Goal: Task Accomplishment & Management: Use online tool/utility

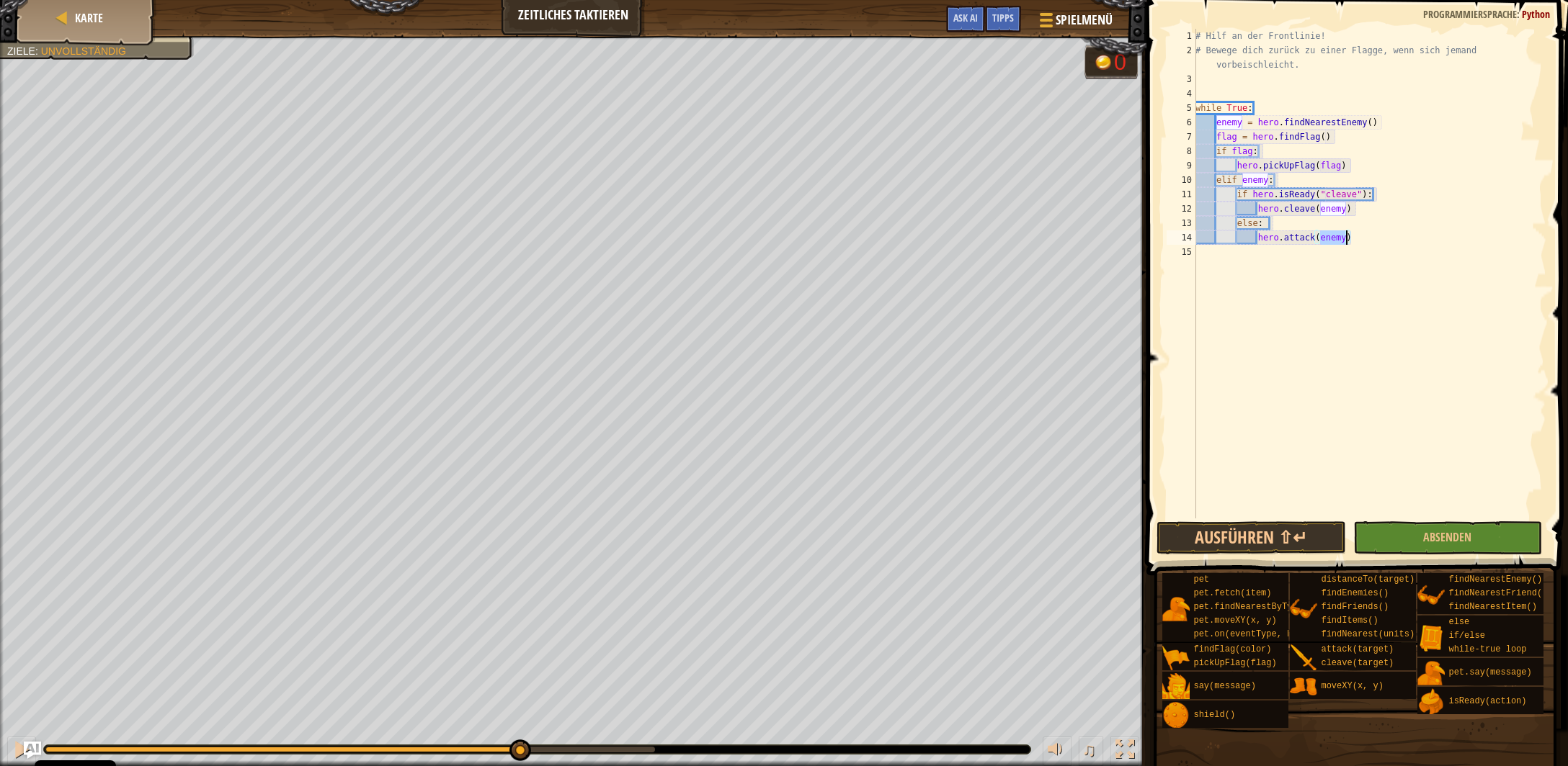
type textarea "hero.attack(enemy)"
click at [1375, 542] on button "Absenden" at bounding box center [1448, 538] width 189 height 33
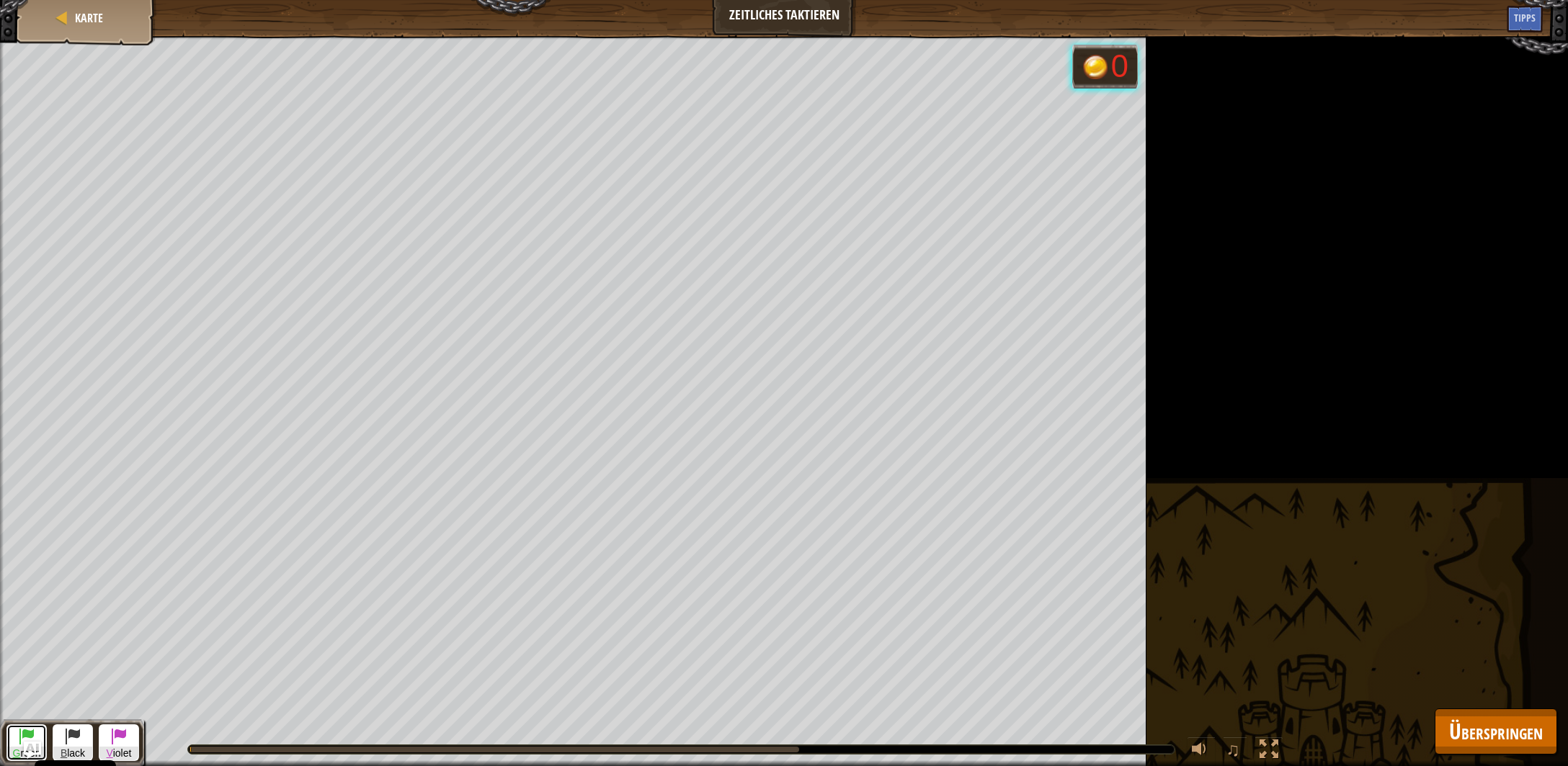
click at [27, 731] on span at bounding box center [27, 736] width 17 height 17
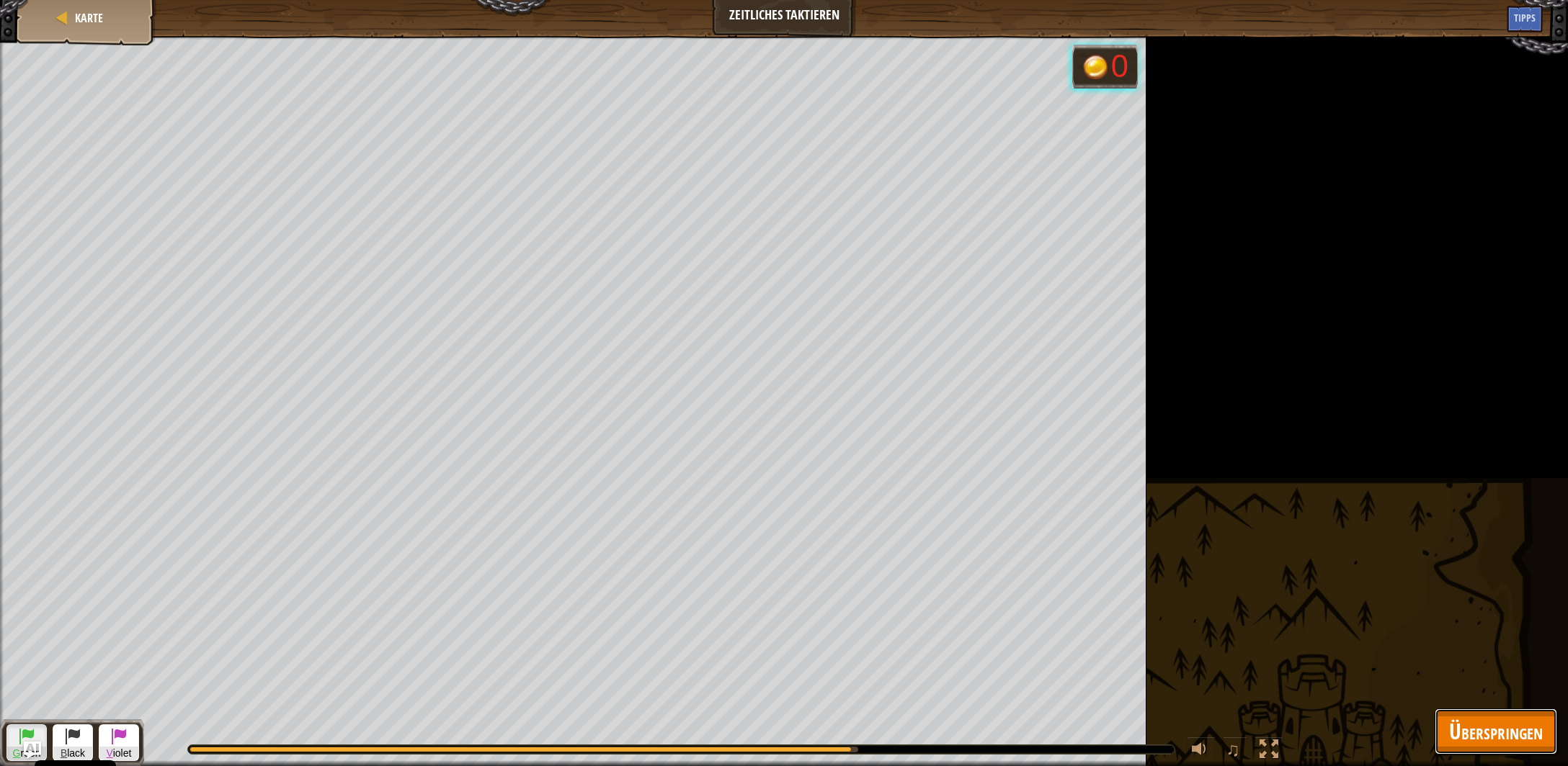
click at [1456, 723] on span "Überspringen" at bounding box center [1495, 731] width 93 height 30
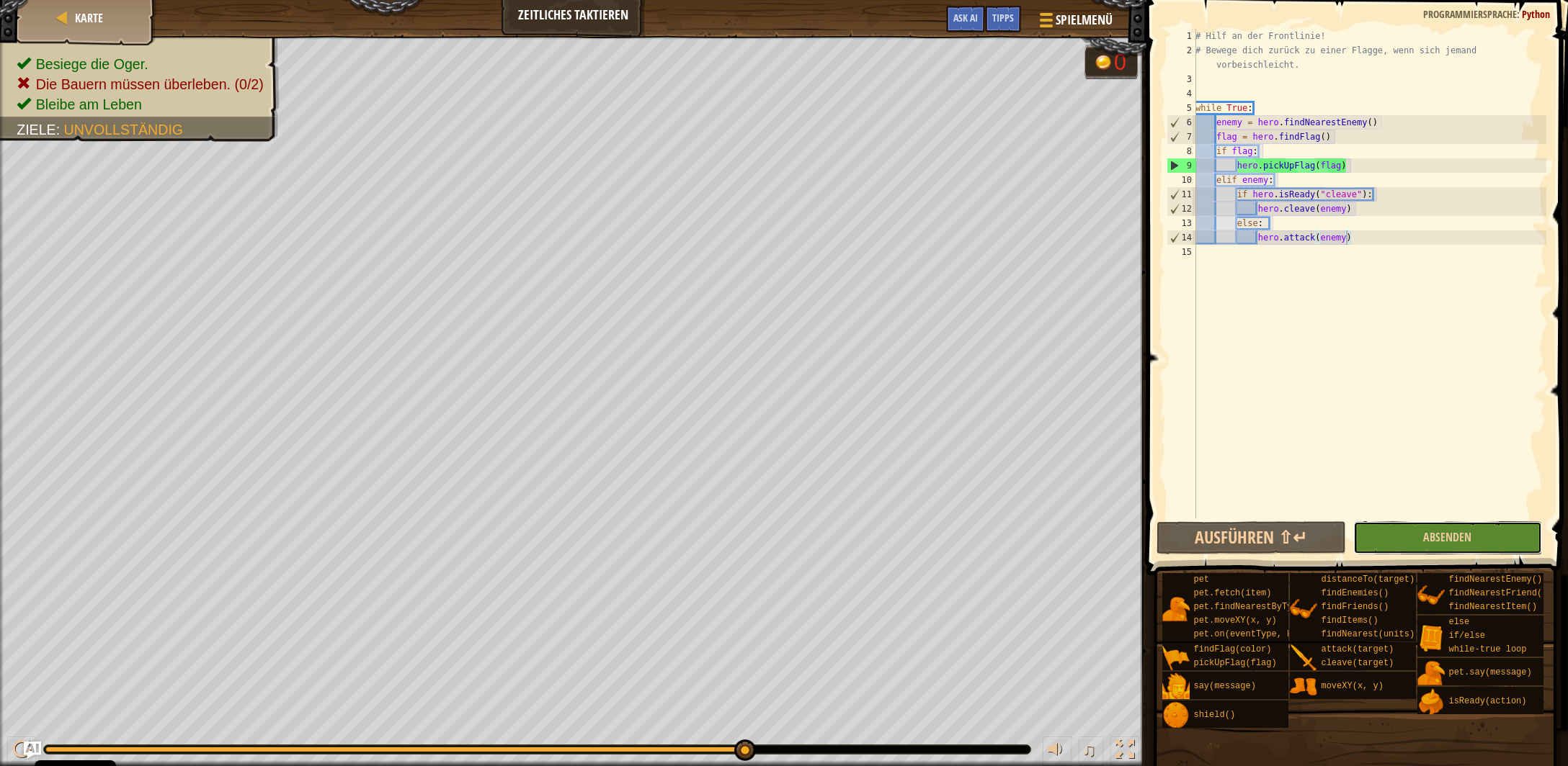
click at [1399, 534] on button "Absenden" at bounding box center [1448, 538] width 189 height 33
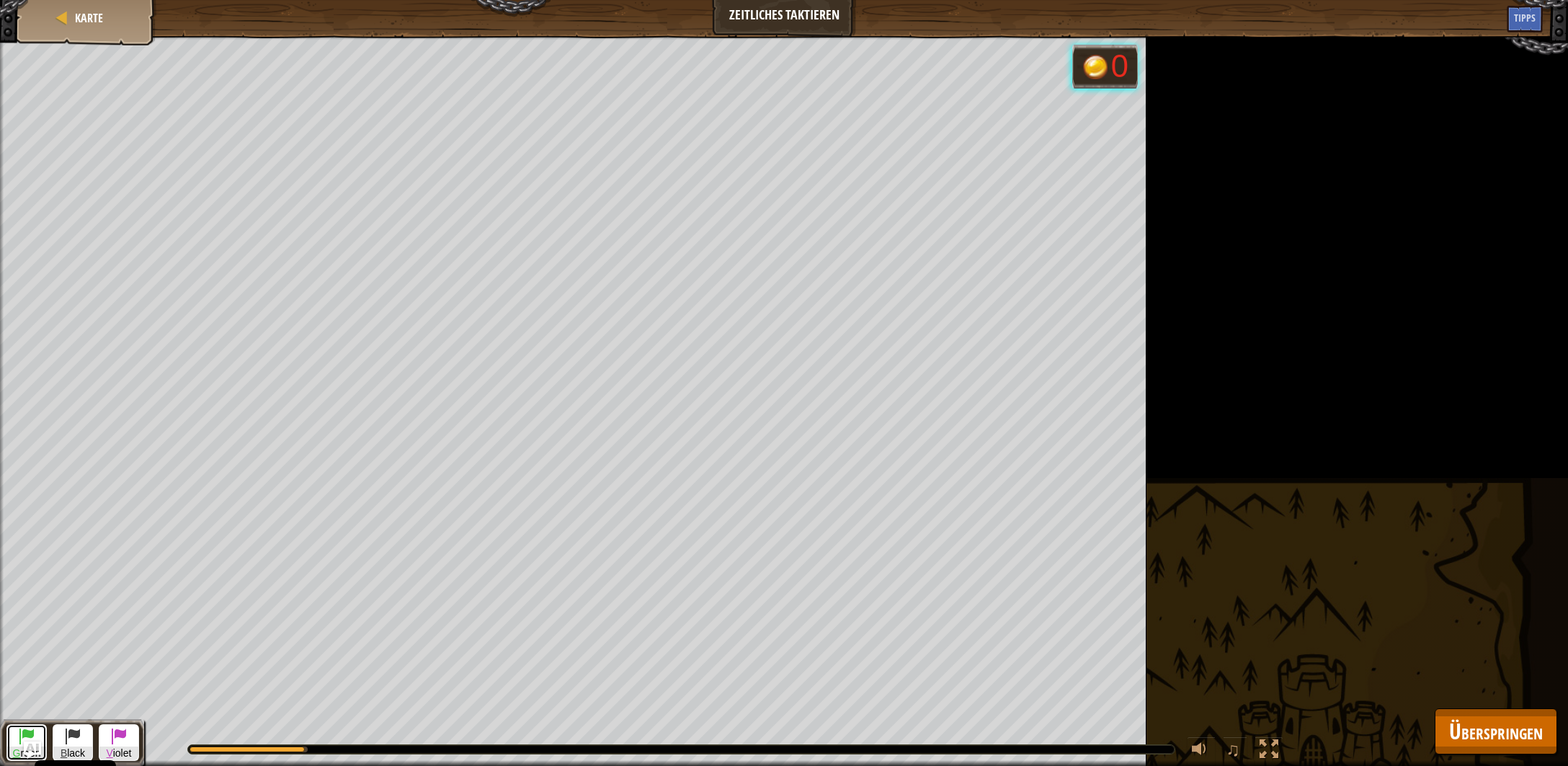
click at [13, 738] on button "G reen" at bounding box center [27, 743] width 40 height 37
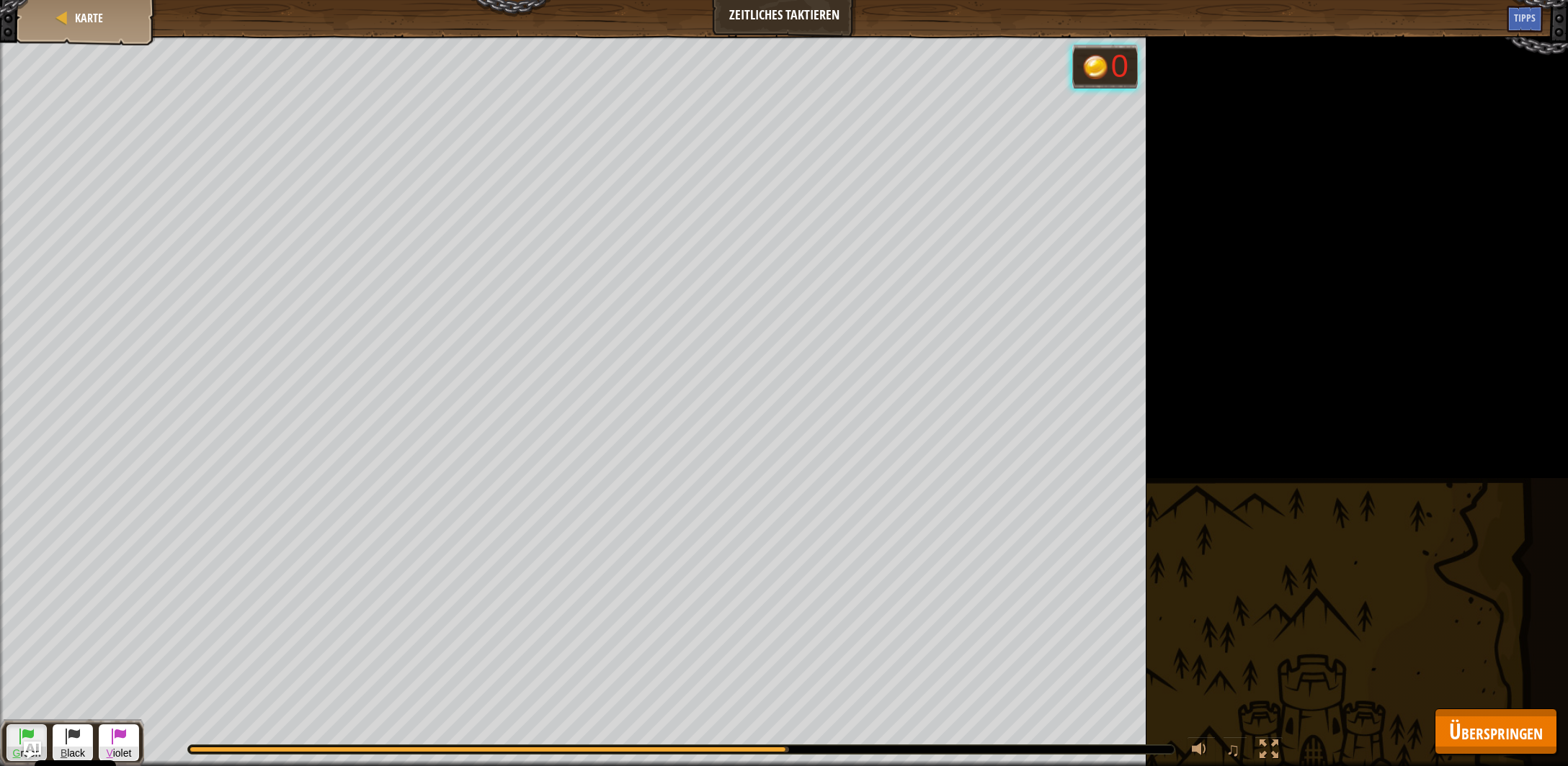
drag, startPoint x: 1525, startPoint y: 757, endPoint x: 1513, endPoint y: 749, distance: 14.4
click at [1520, 754] on div "Karte Zeitliches Taktieren Spielmenü Fertig Tipps Ask AI 1 הההההההההההההההההההה…" at bounding box center [784, 383] width 1568 height 766
click at [1510, 746] on button "Überspringen" at bounding box center [1495, 732] width 122 height 46
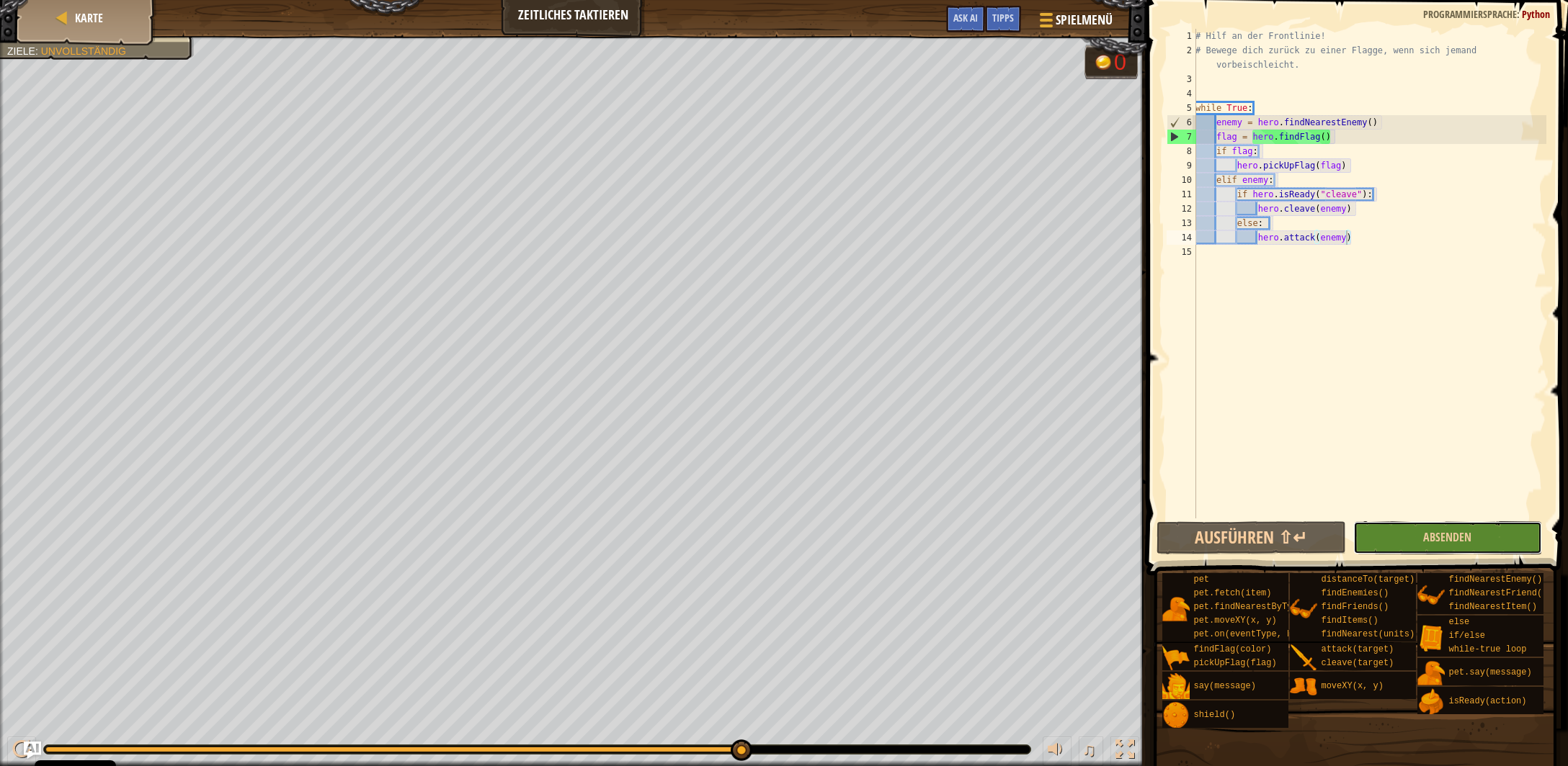
click at [1410, 543] on button "Absenden" at bounding box center [1448, 538] width 189 height 33
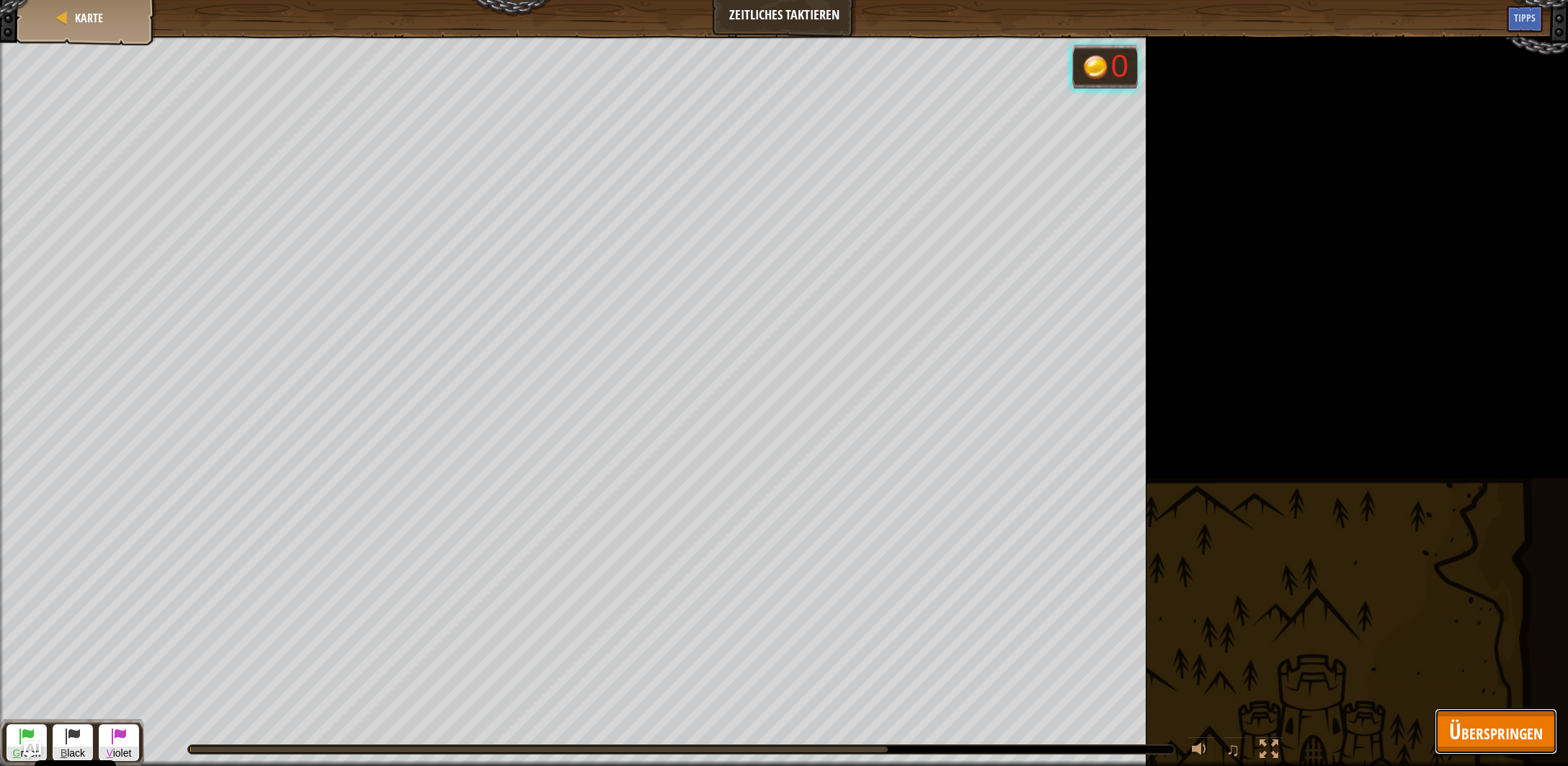
click at [1518, 728] on span "Überspringen" at bounding box center [1495, 731] width 93 height 30
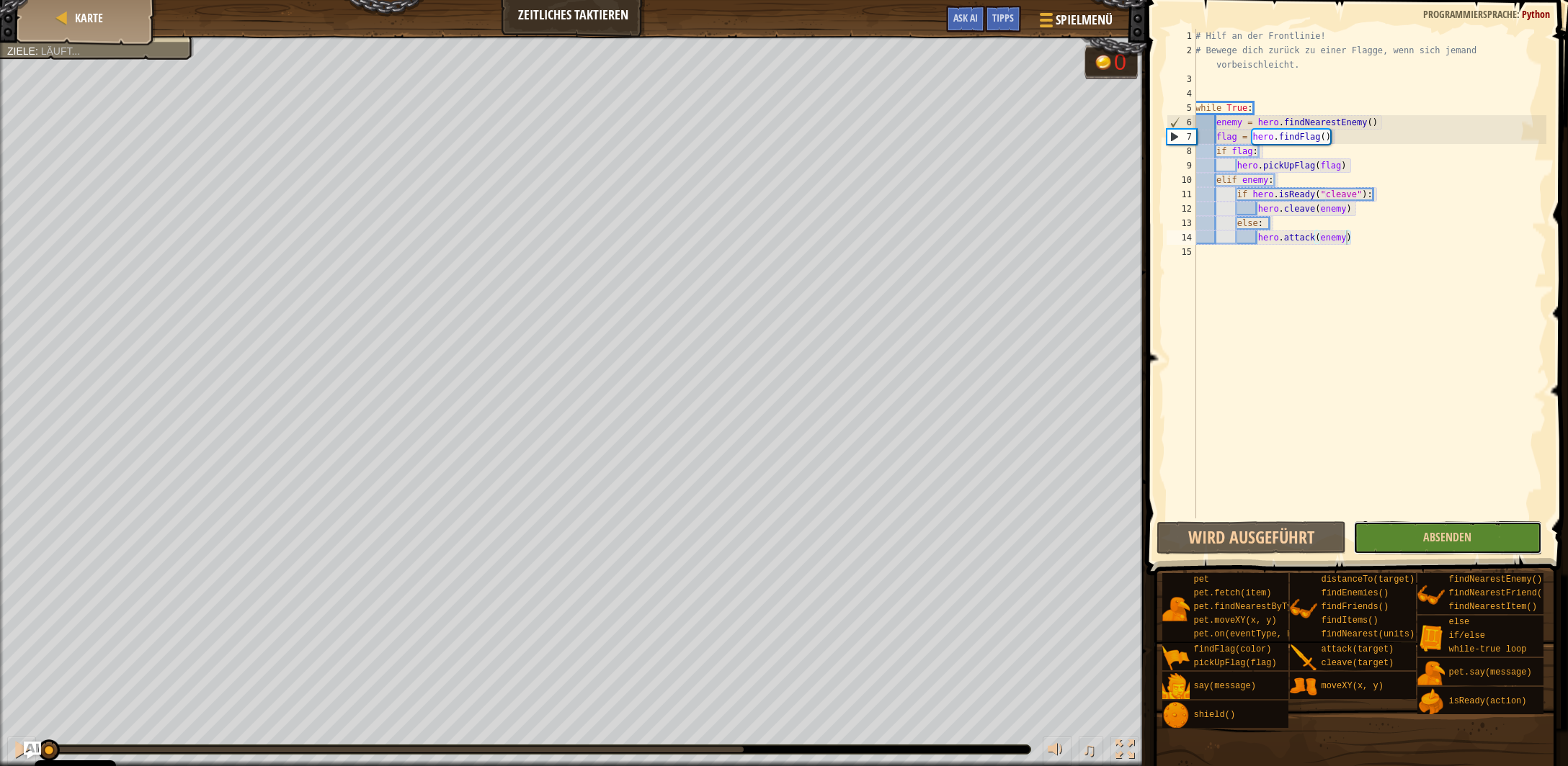
click at [1444, 523] on button "Absenden" at bounding box center [1448, 538] width 189 height 33
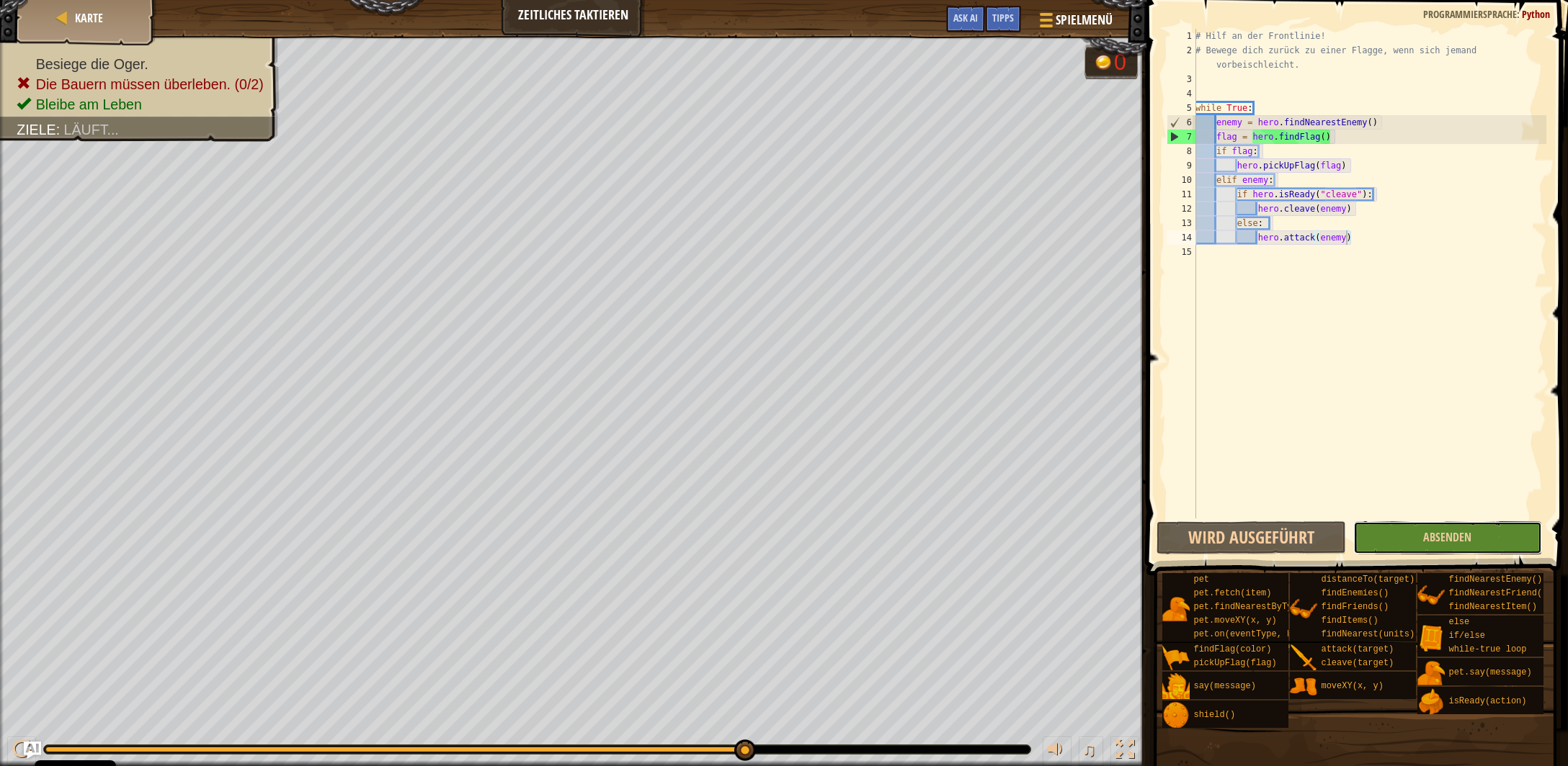
click at [1485, 543] on button "Absenden" at bounding box center [1448, 538] width 189 height 33
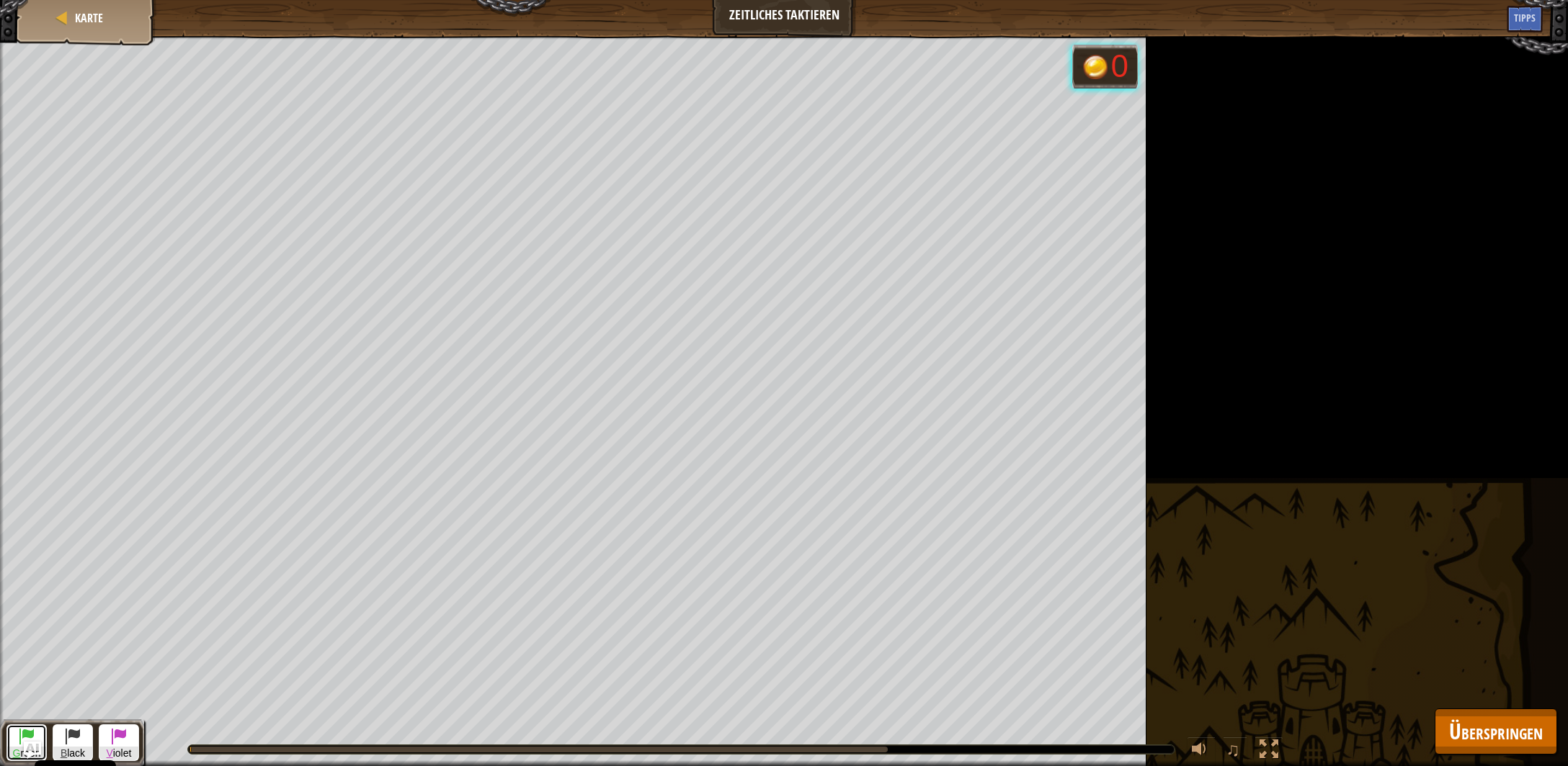
click at [13, 735] on button "G reen" at bounding box center [27, 743] width 40 height 37
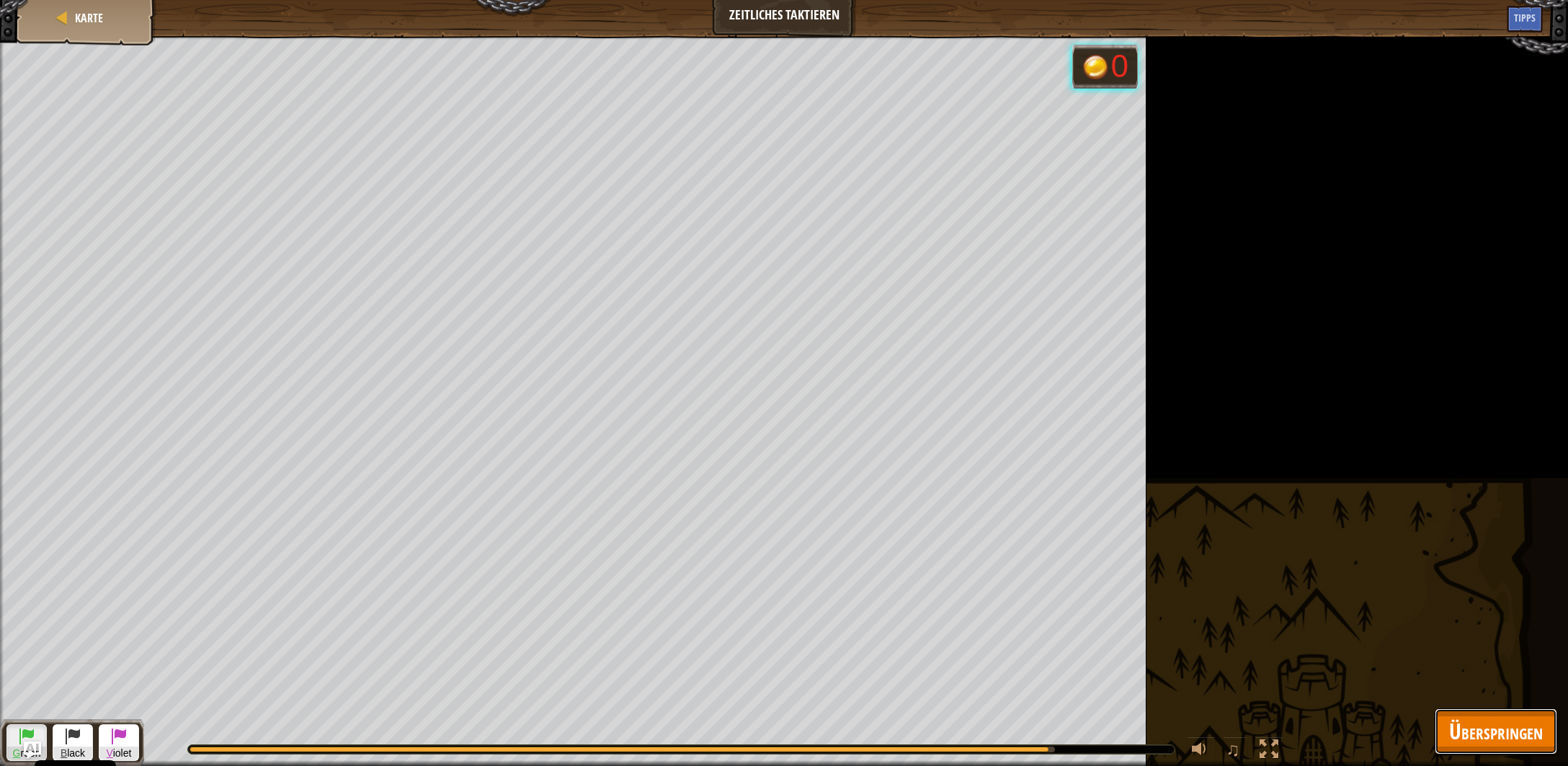
click at [1470, 729] on span "Überspringen" at bounding box center [1495, 731] width 93 height 30
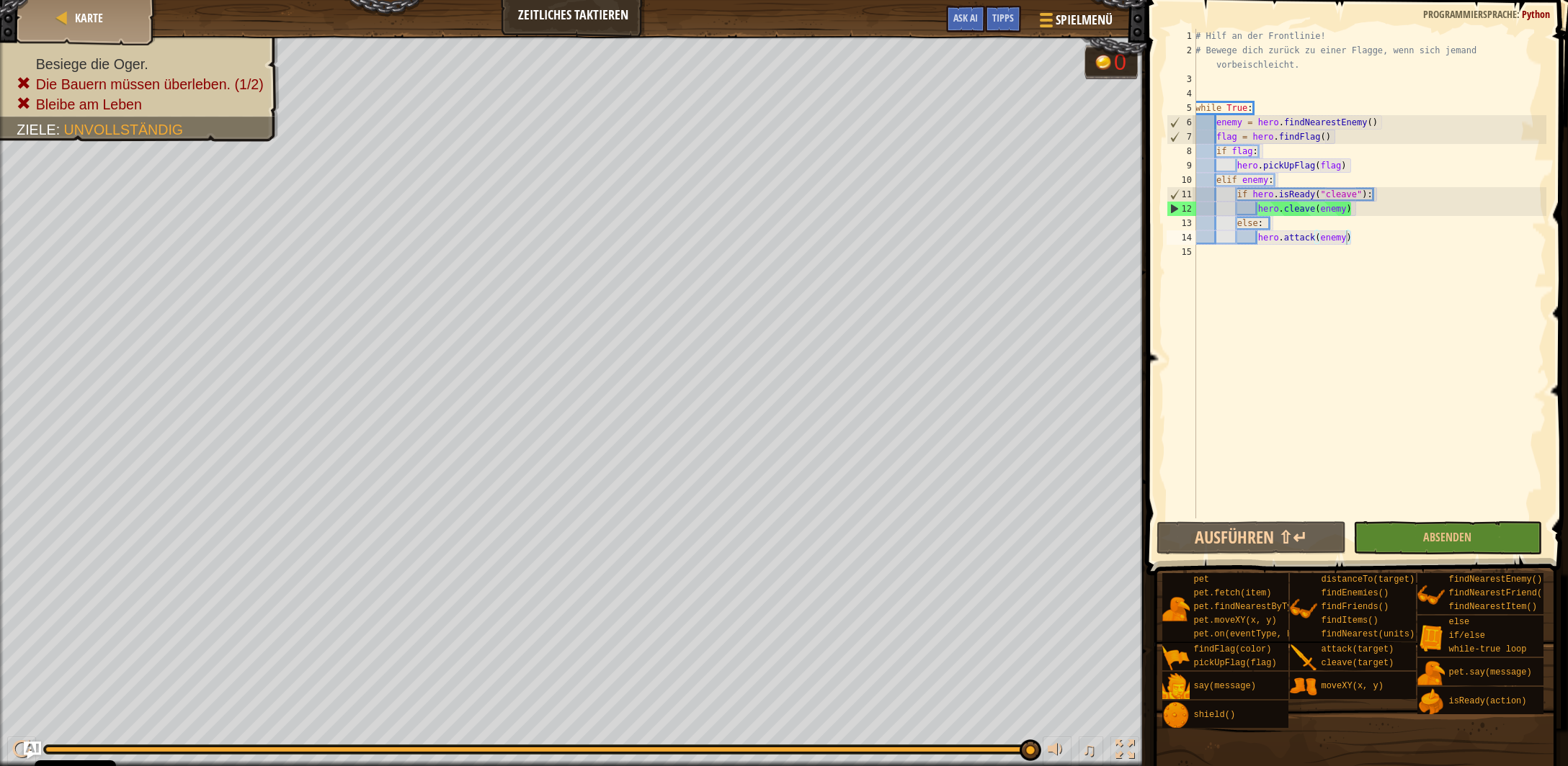
click at [1435, 554] on span at bounding box center [1358, 268] width 433 height 618
click at [1437, 546] on button "Absenden" at bounding box center [1448, 538] width 189 height 33
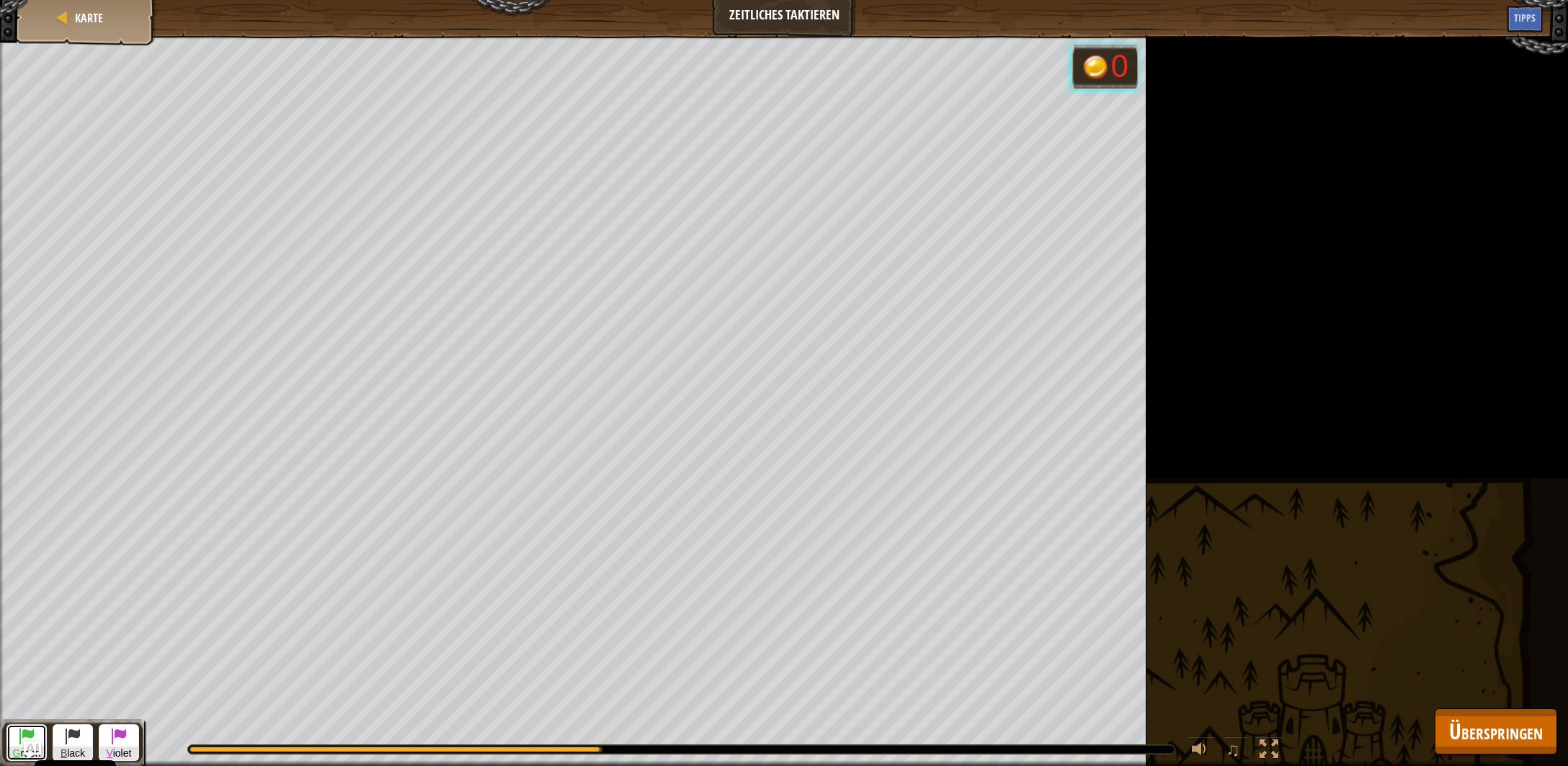
drag, startPoint x: 21, startPoint y: 735, endPoint x: 29, endPoint y: 729, distance: 10.0
click at [22, 735] on span at bounding box center [27, 736] width 17 height 17
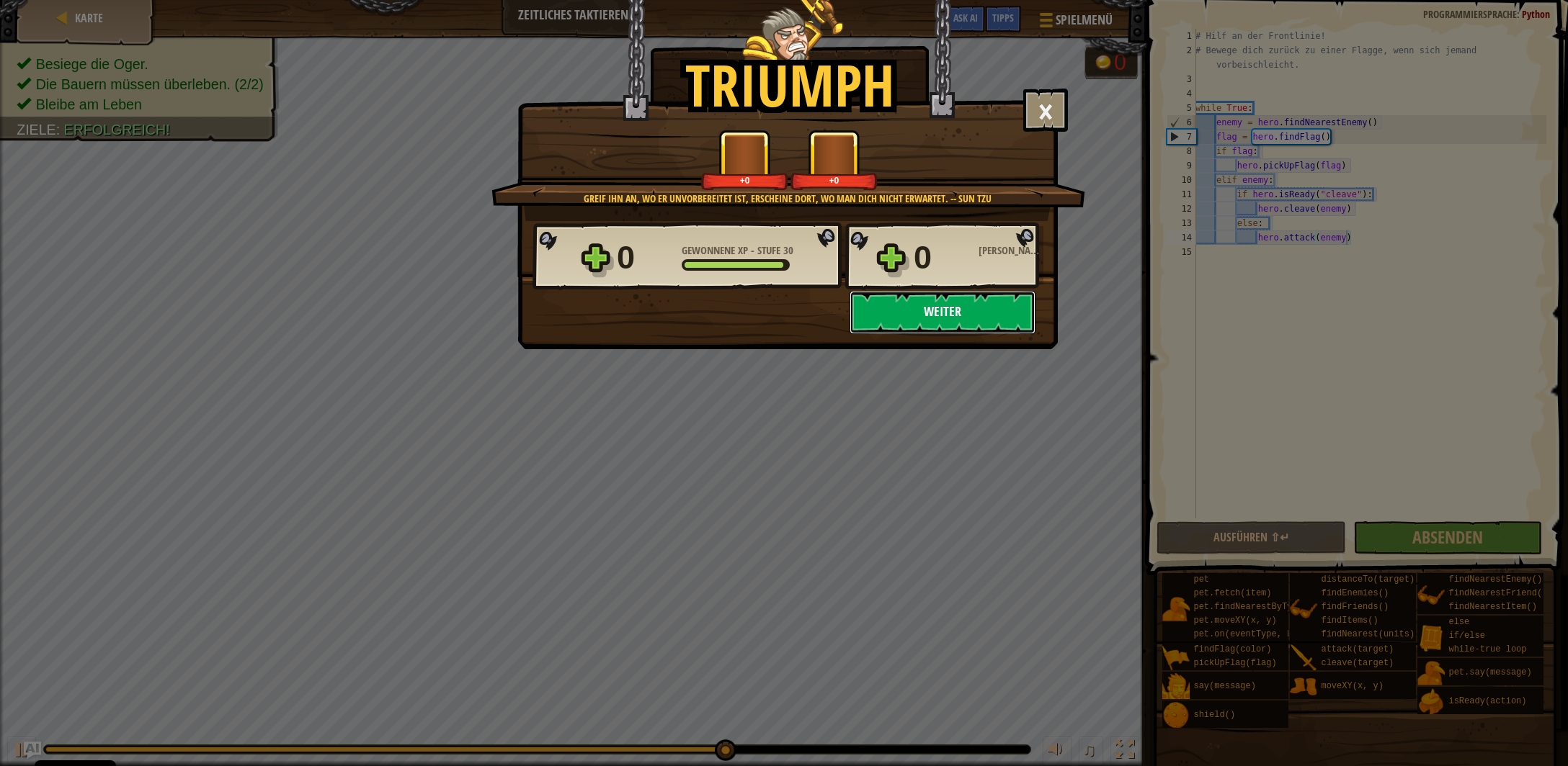
click at [976, 317] on button "Weiter" at bounding box center [942, 312] width 186 height 43
select select "de-DE"
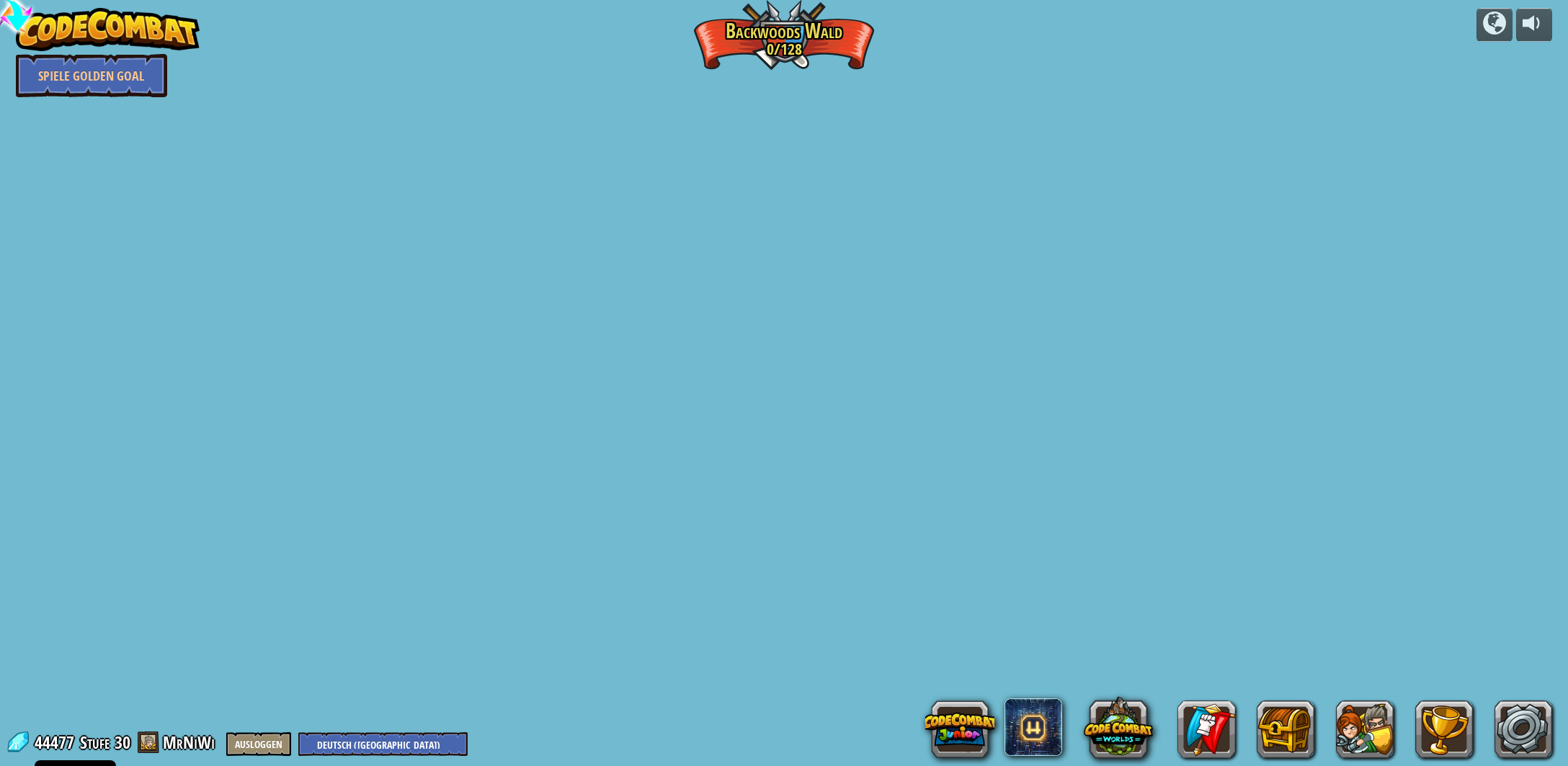
select select "de-DE"
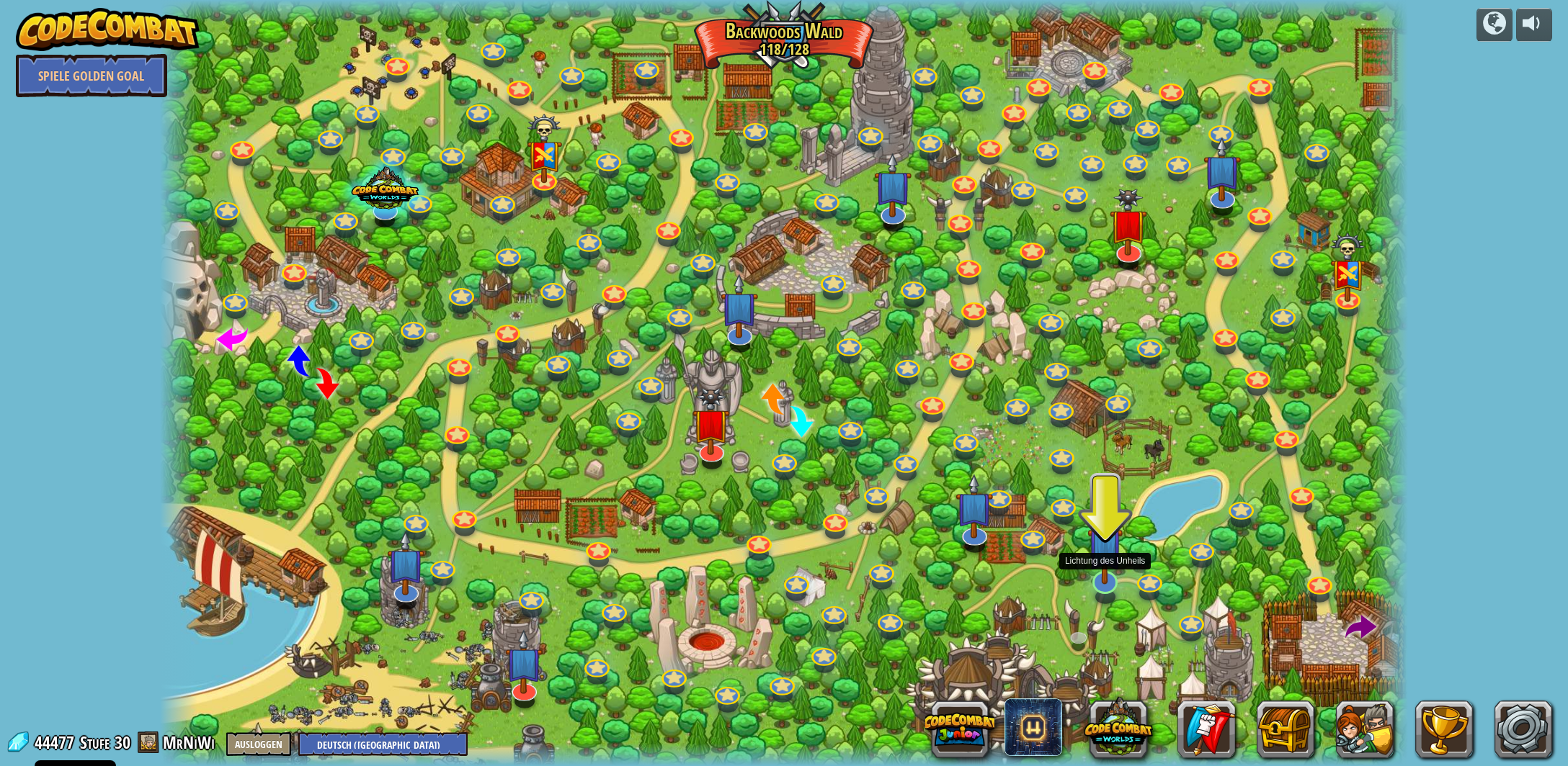
click at [1116, 578] on img at bounding box center [1105, 546] width 36 height 81
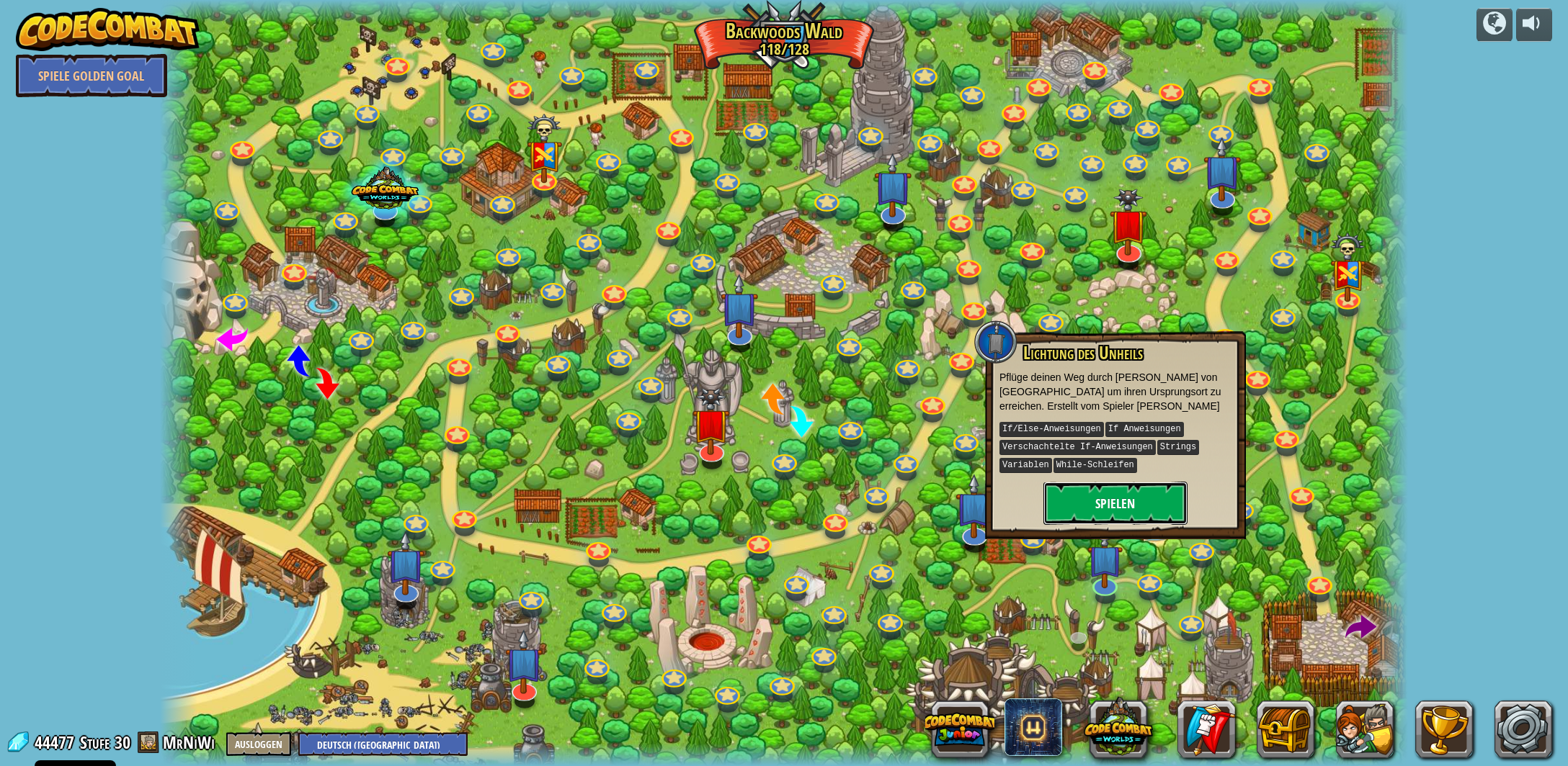
click at [1081, 483] on button "Spielen" at bounding box center [1116, 503] width 144 height 43
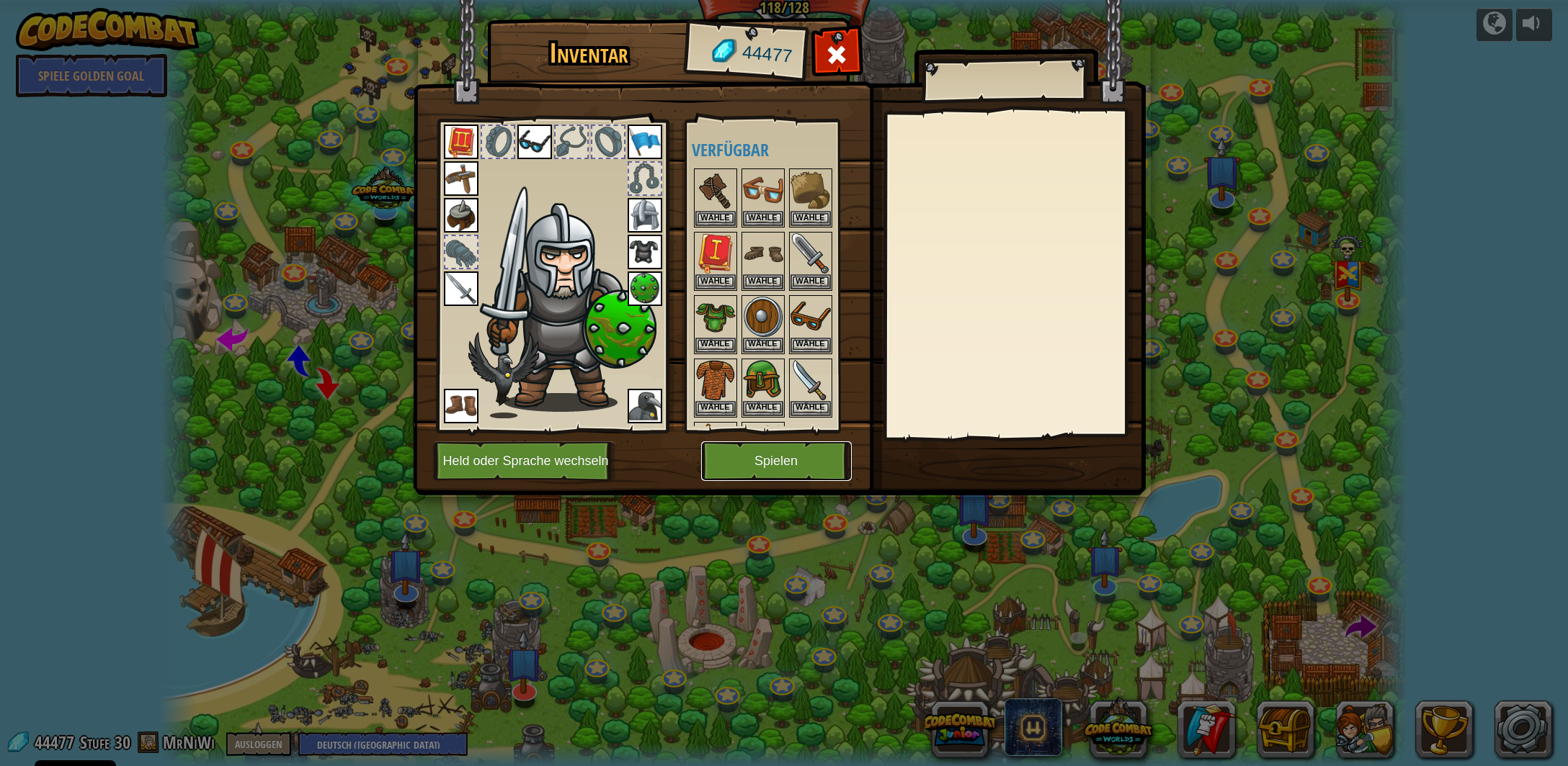
click at [784, 455] on button "Spielen" at bounding box center [776, 461] width 150 height 39
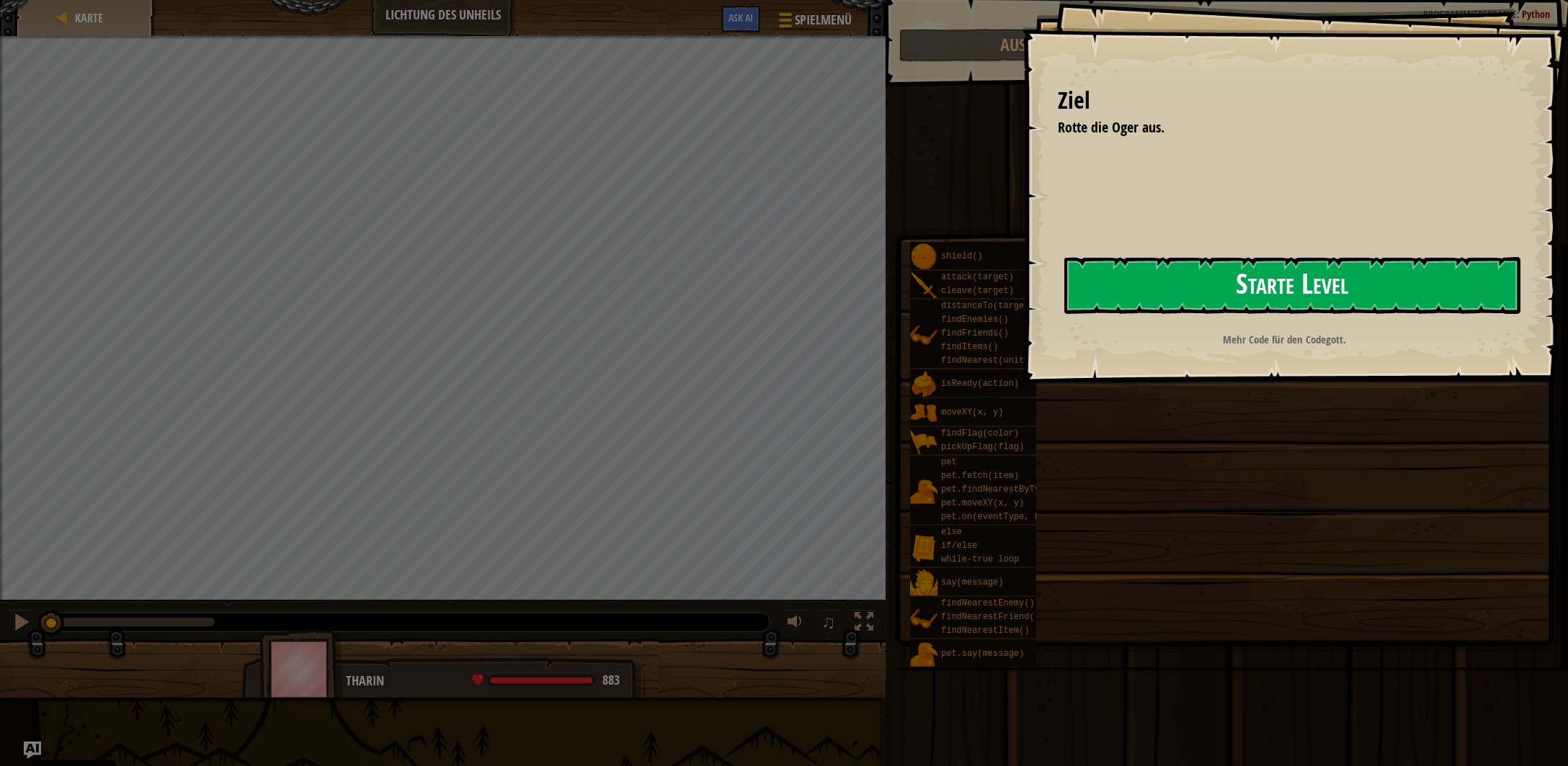
click at [1175, 293] on button "Starte Level" at bounding box center [1293, 285] width 456 height 57
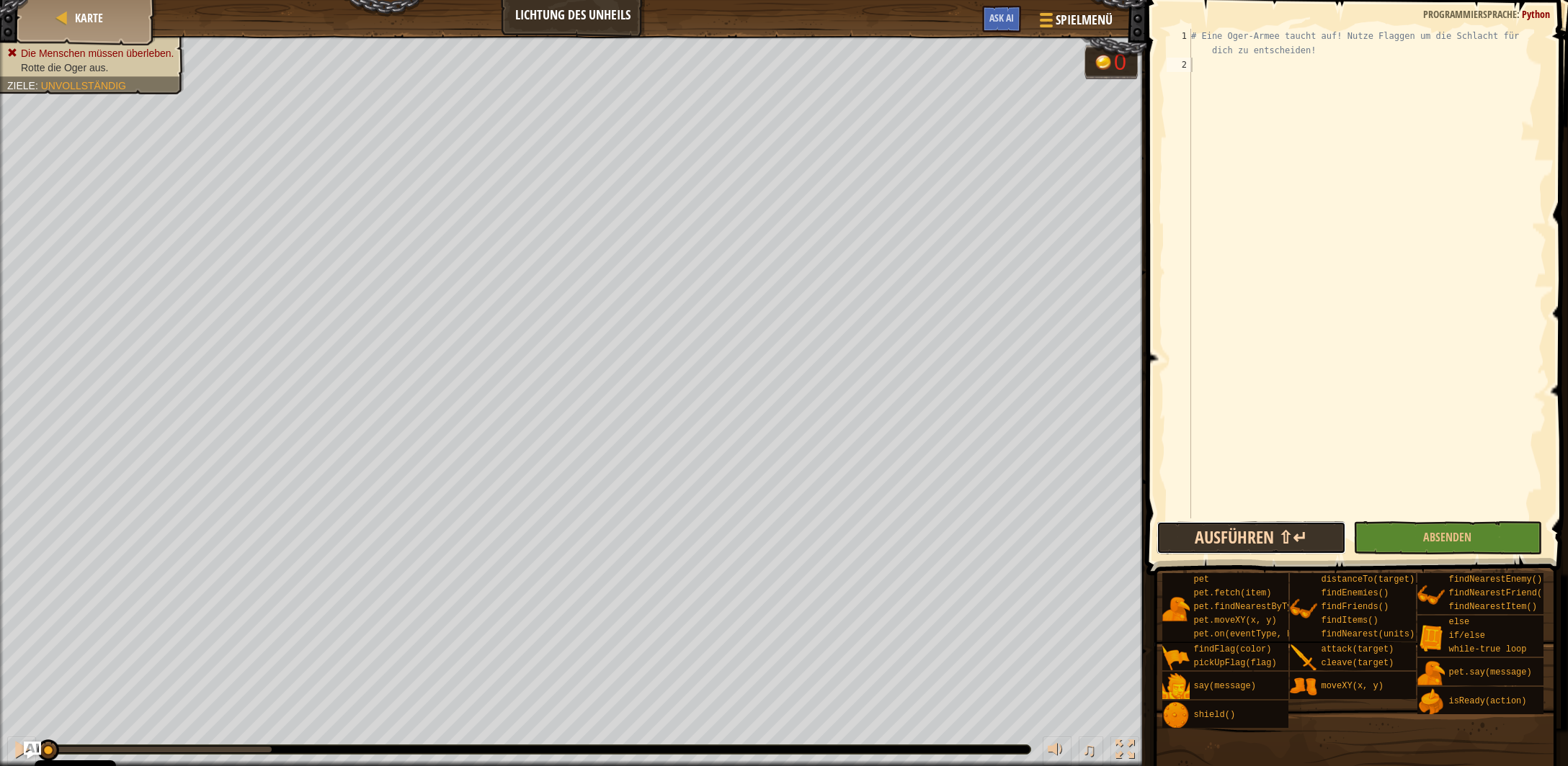
click at [1202, 536] on button "Ausführen ⇧↵" at bounding box center [1250, 538] width 189 height 33
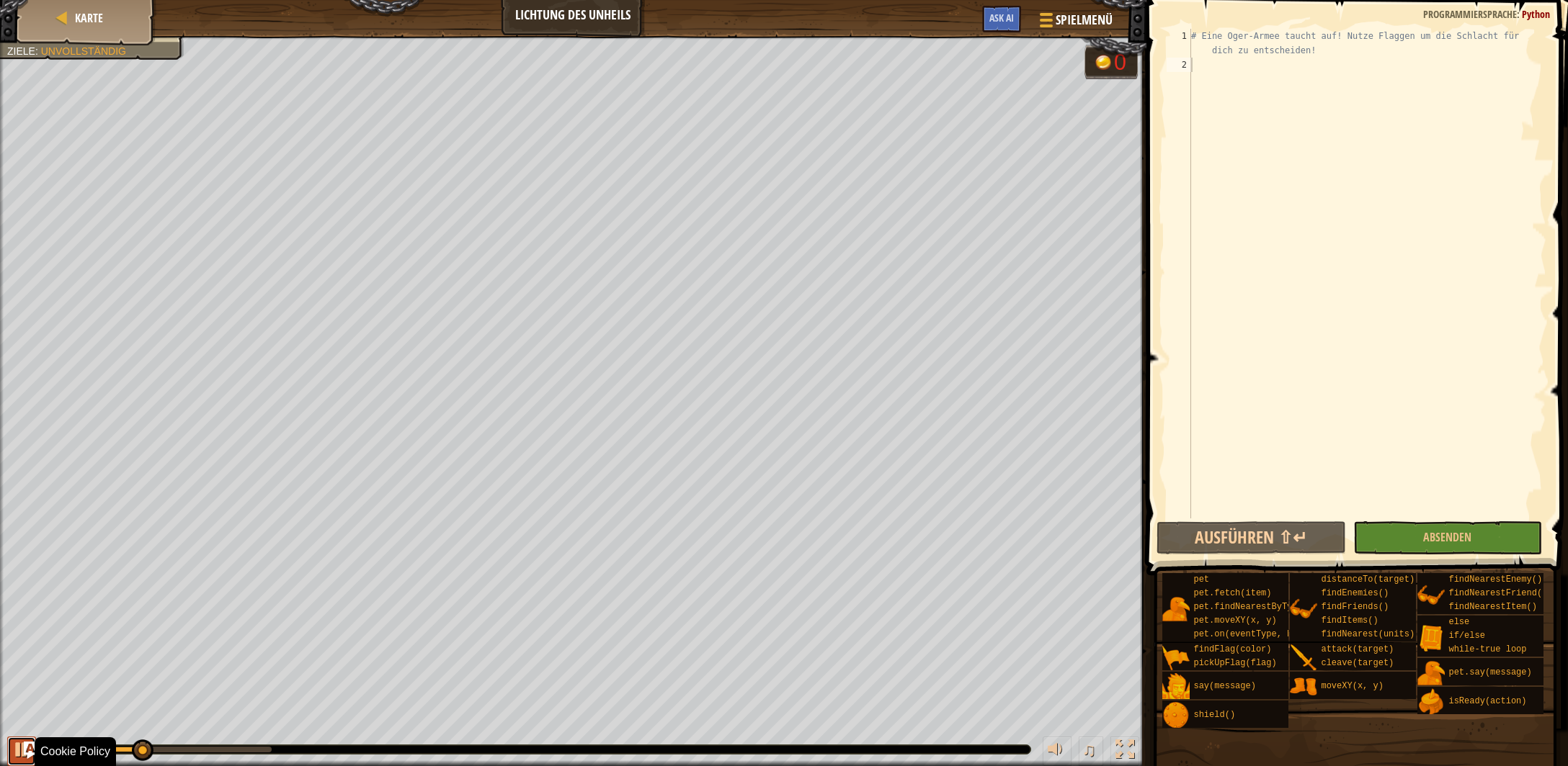
click at [19, 754] on div at bounding box center [21, 749] width 18 height 18
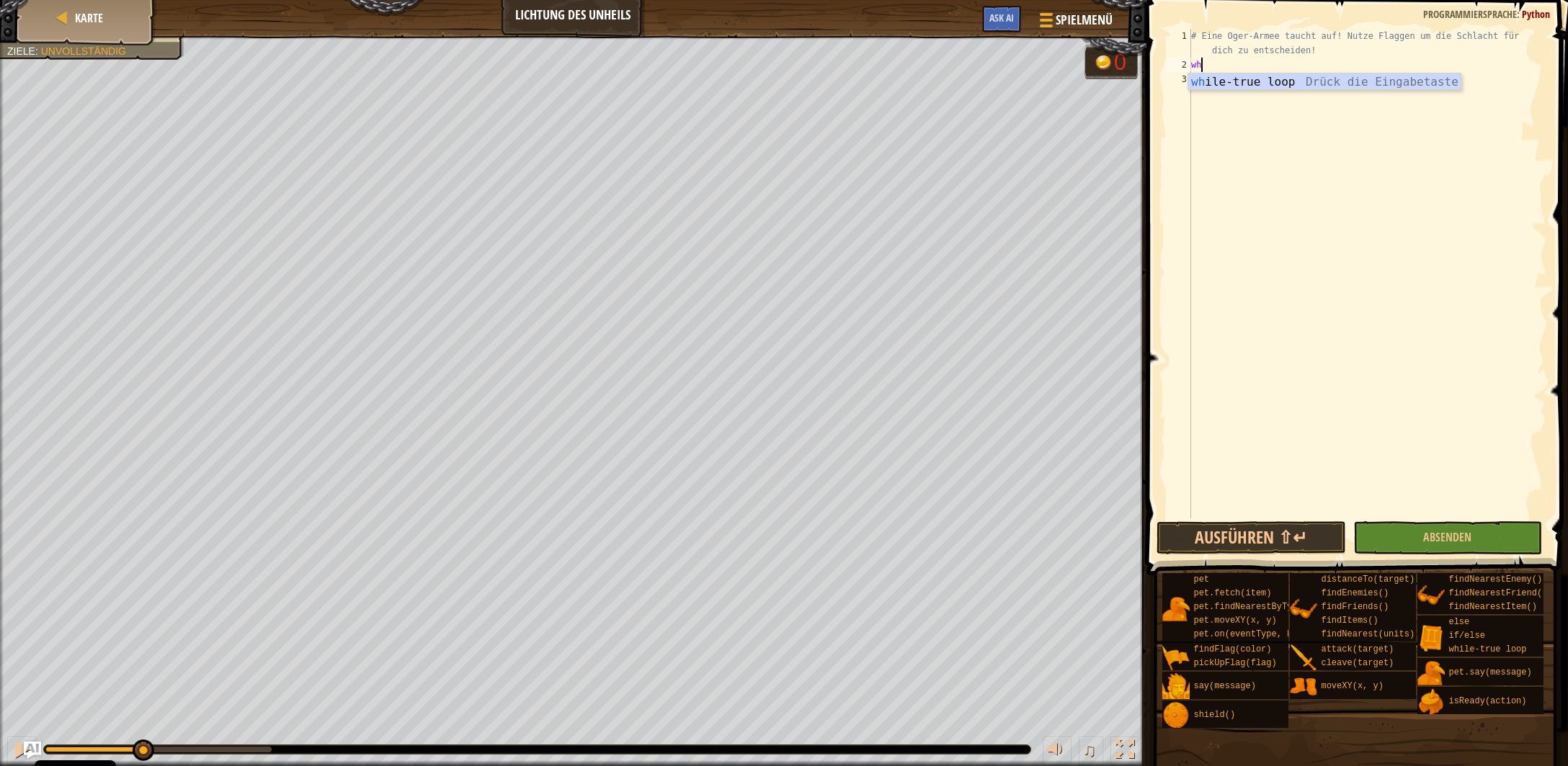
type textarea "whi"
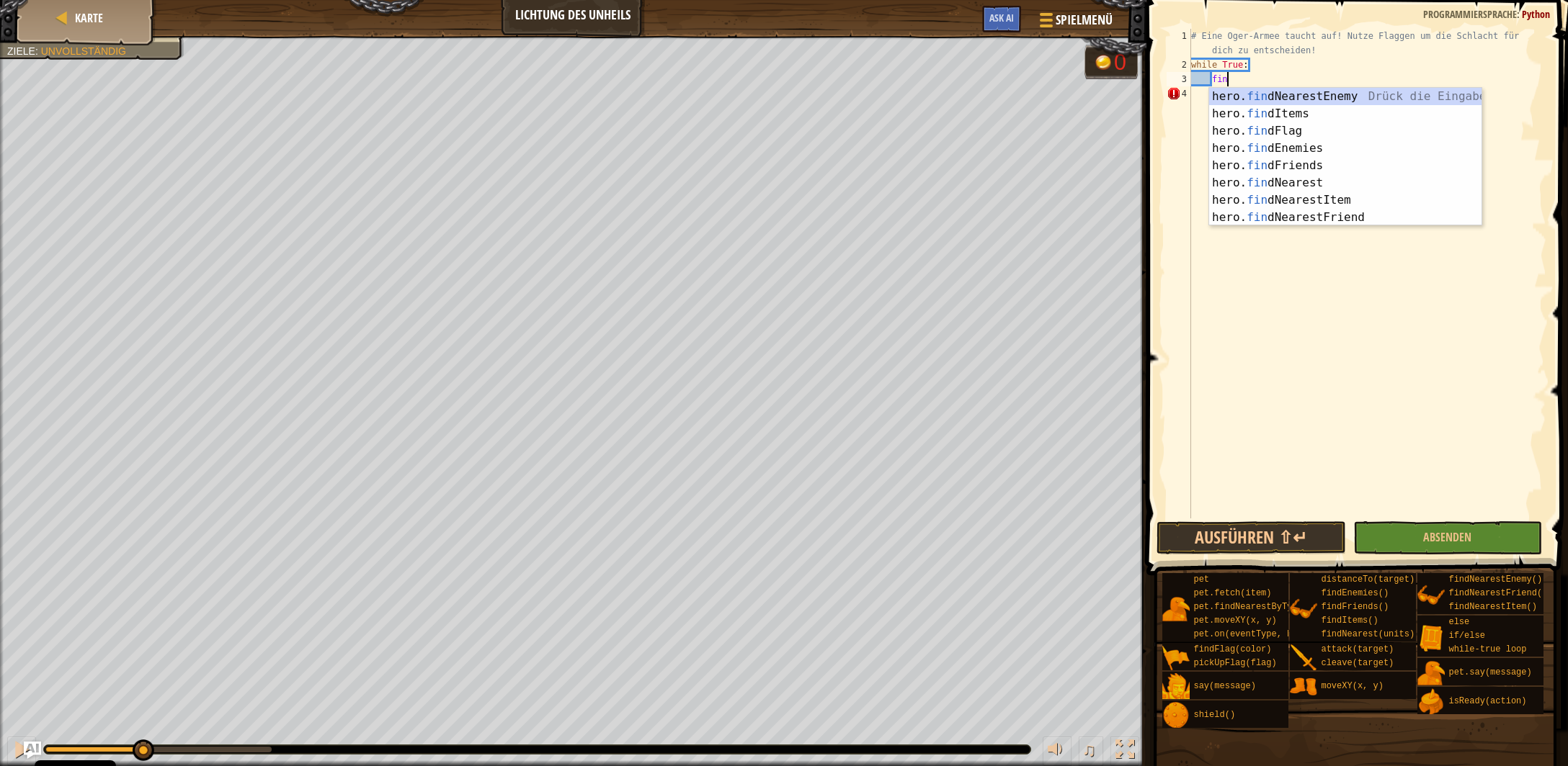
type textarea "find"
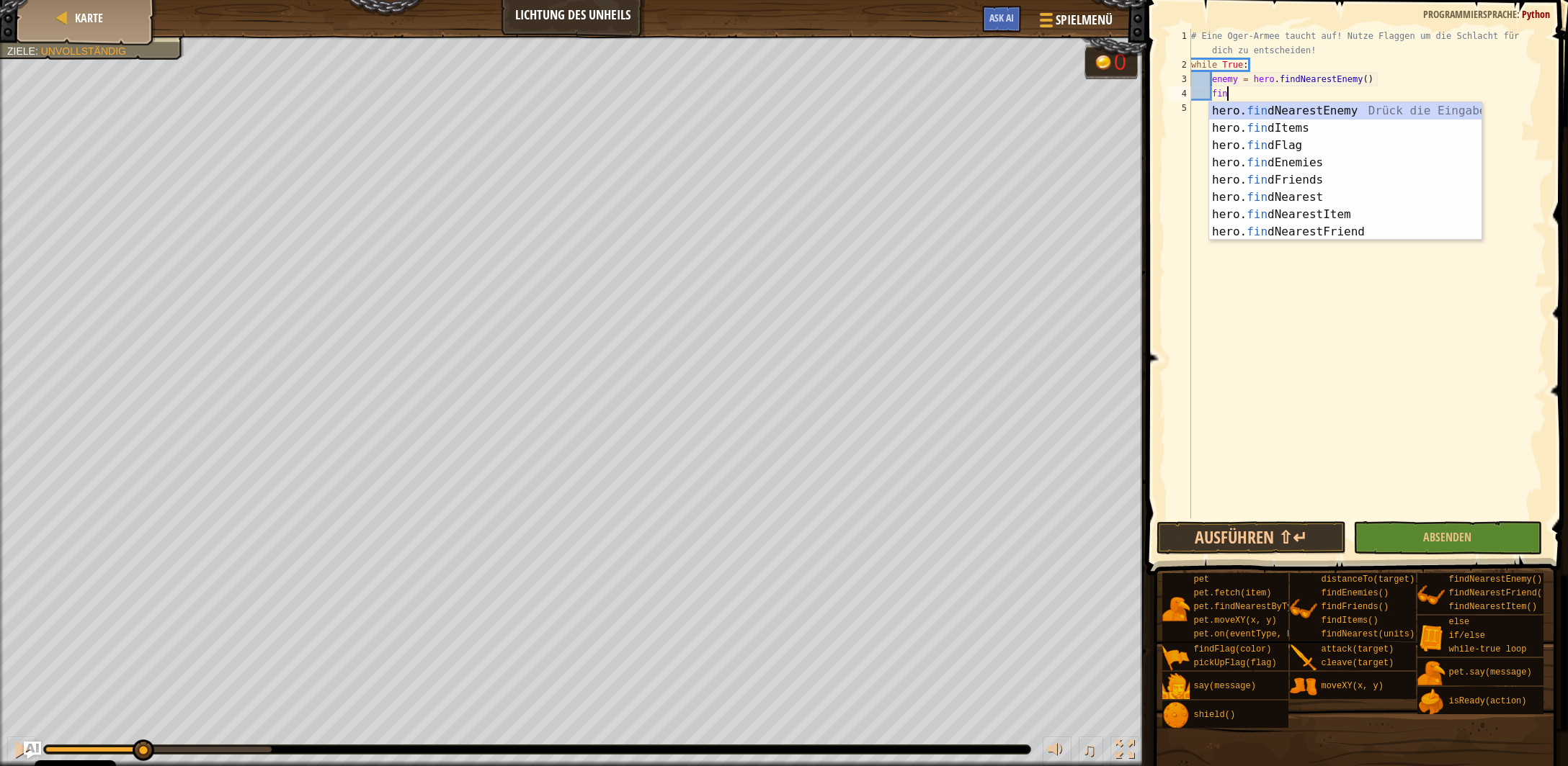
scroll to position [7, 2]
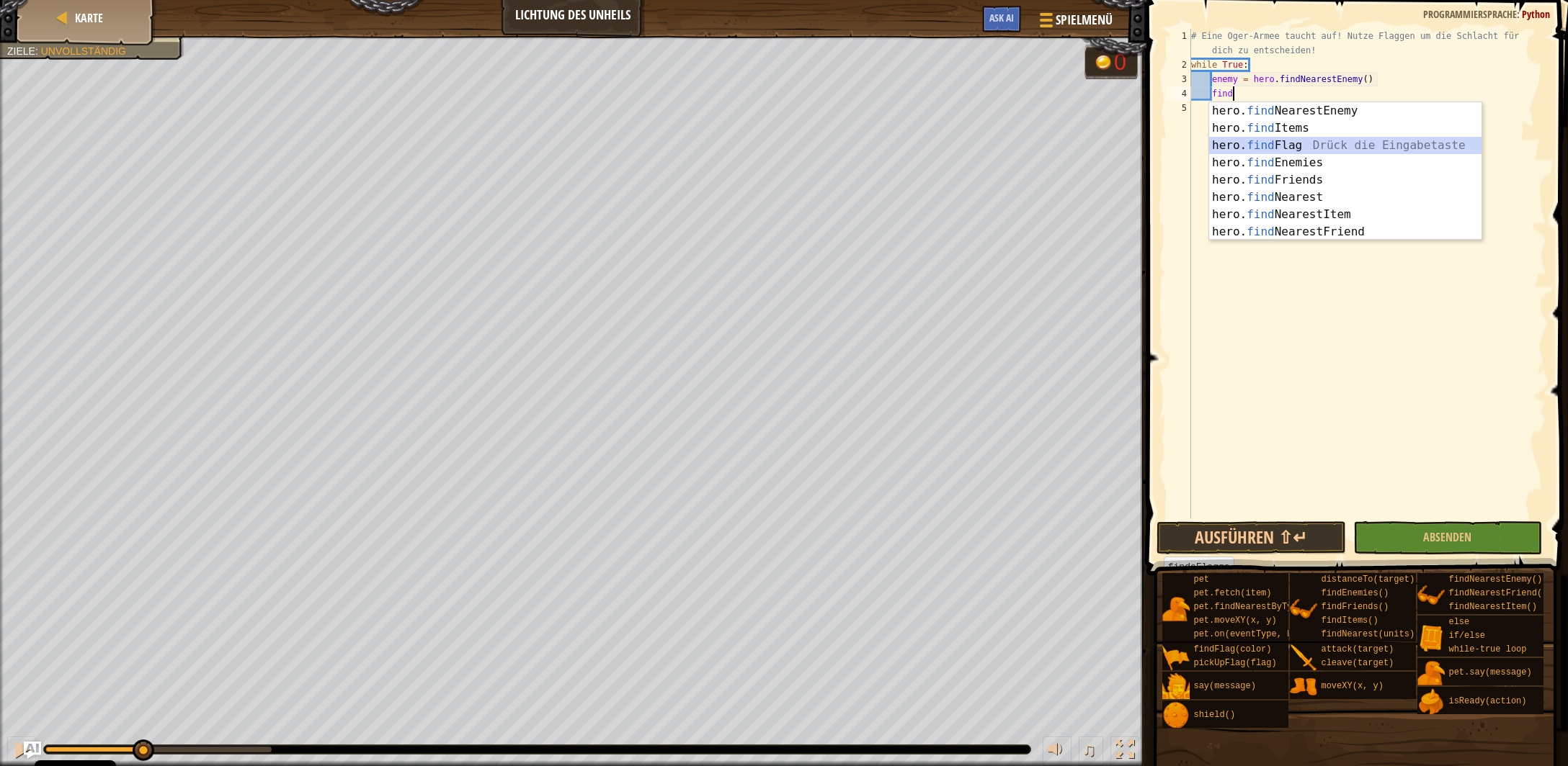
click at [1291, 147] on div "hero. find NearestEnemy Drück die Eingabetaste hero. find Items Drück die Einga…" at bounding box center [1346, 189] width 273 height 173
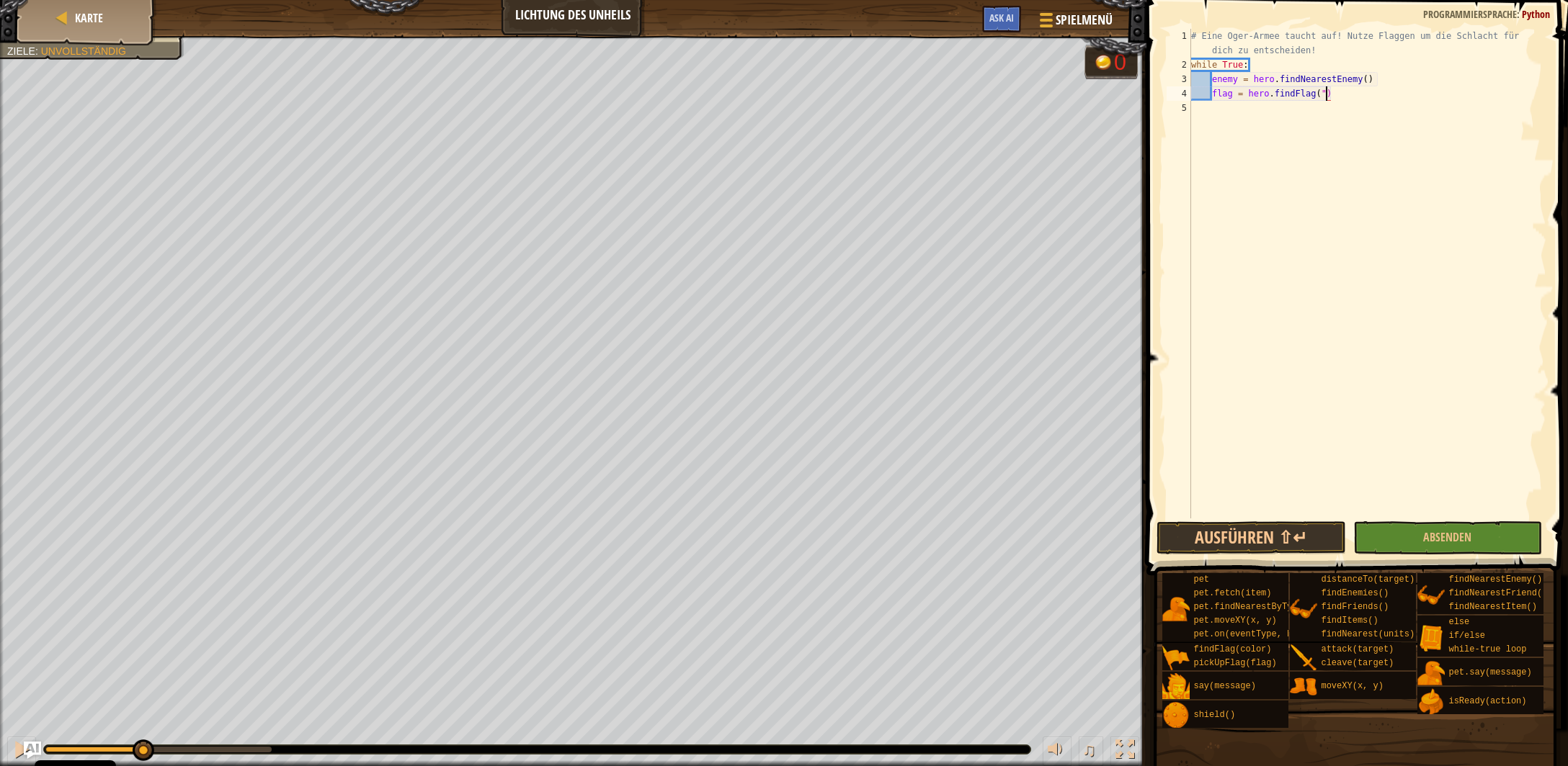
type textarea "flag = hero.findFlag()"
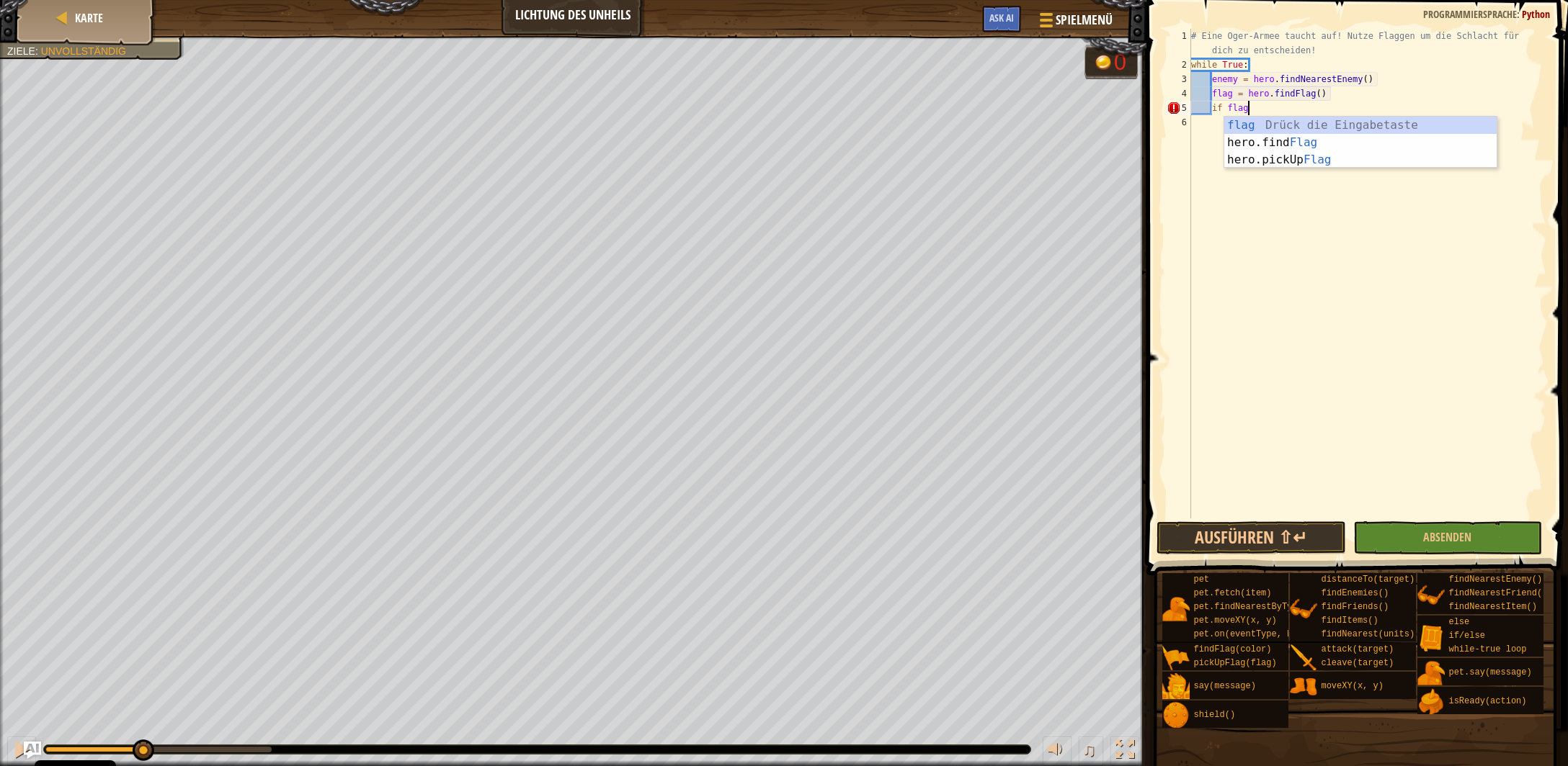
scroll to position [6, 4]
type textarea "if flag:"
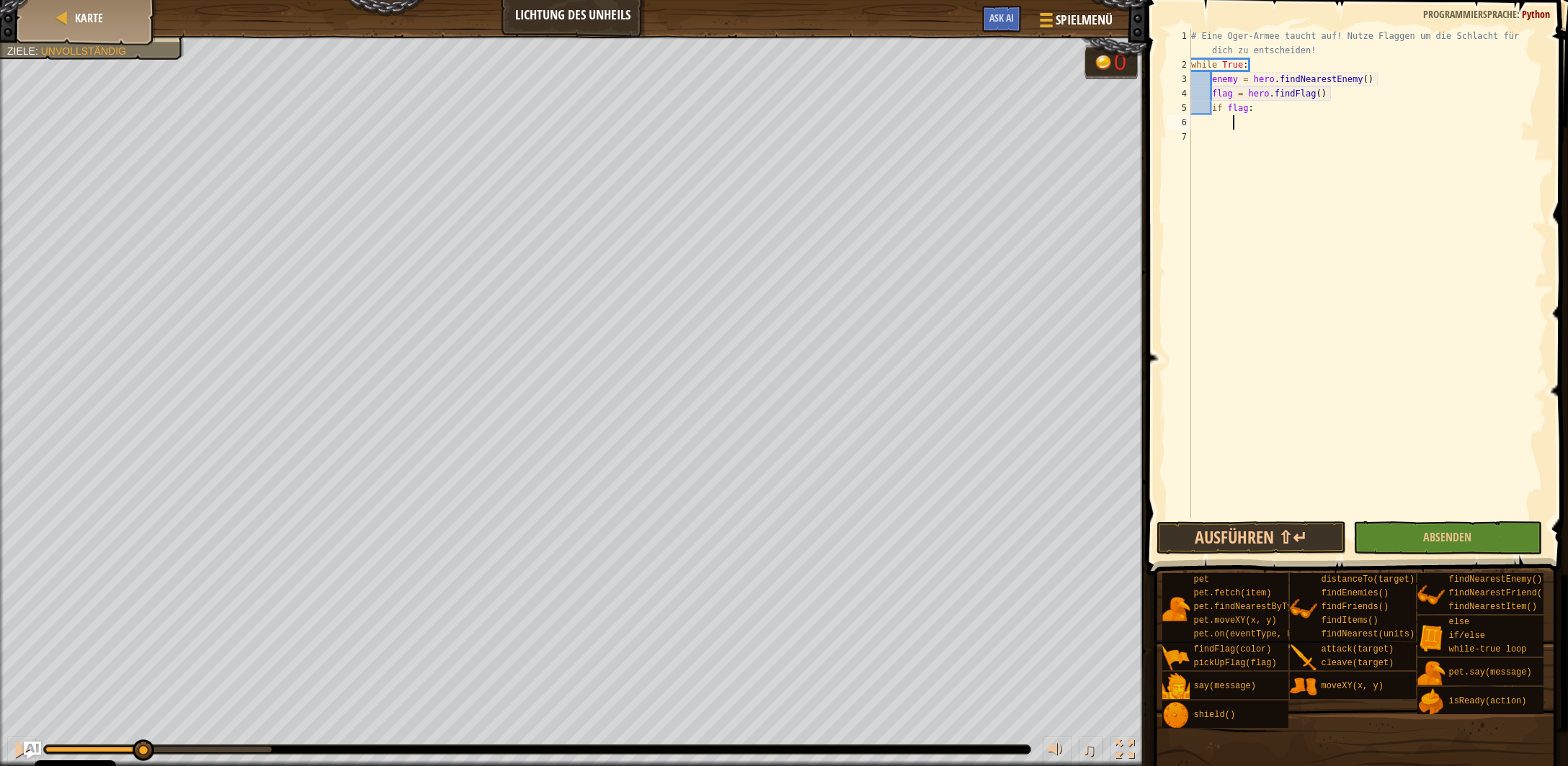
scroll to position [6, 2]
type textarea "c"
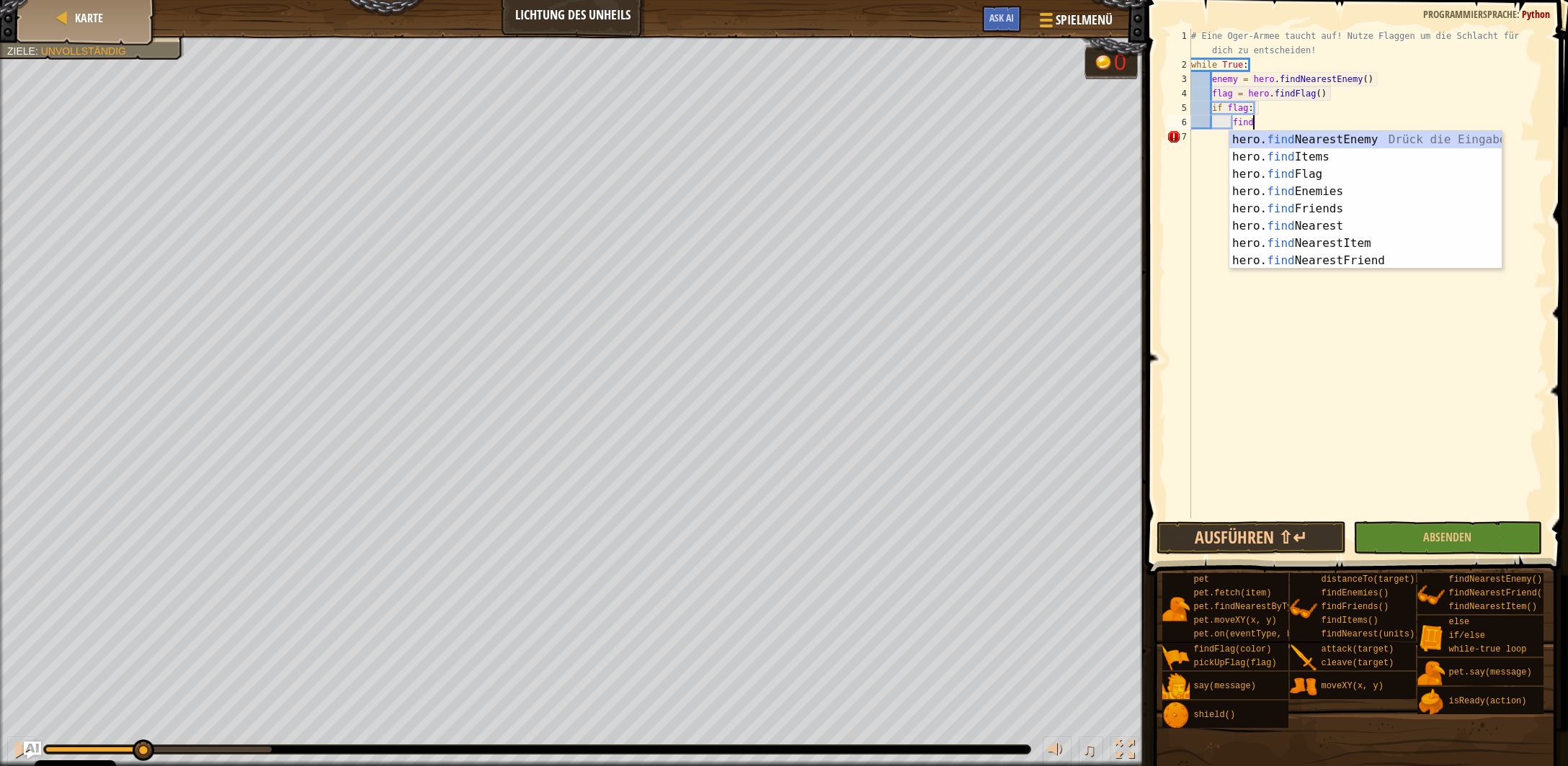
scroll to position [6, 4]
click at [1365, 170] on div "hero. find NearestEnemy Drück die Eingabetaste hero. find Items Drück die Einga…" at bounding box center [1366, 217] width 273 height 173
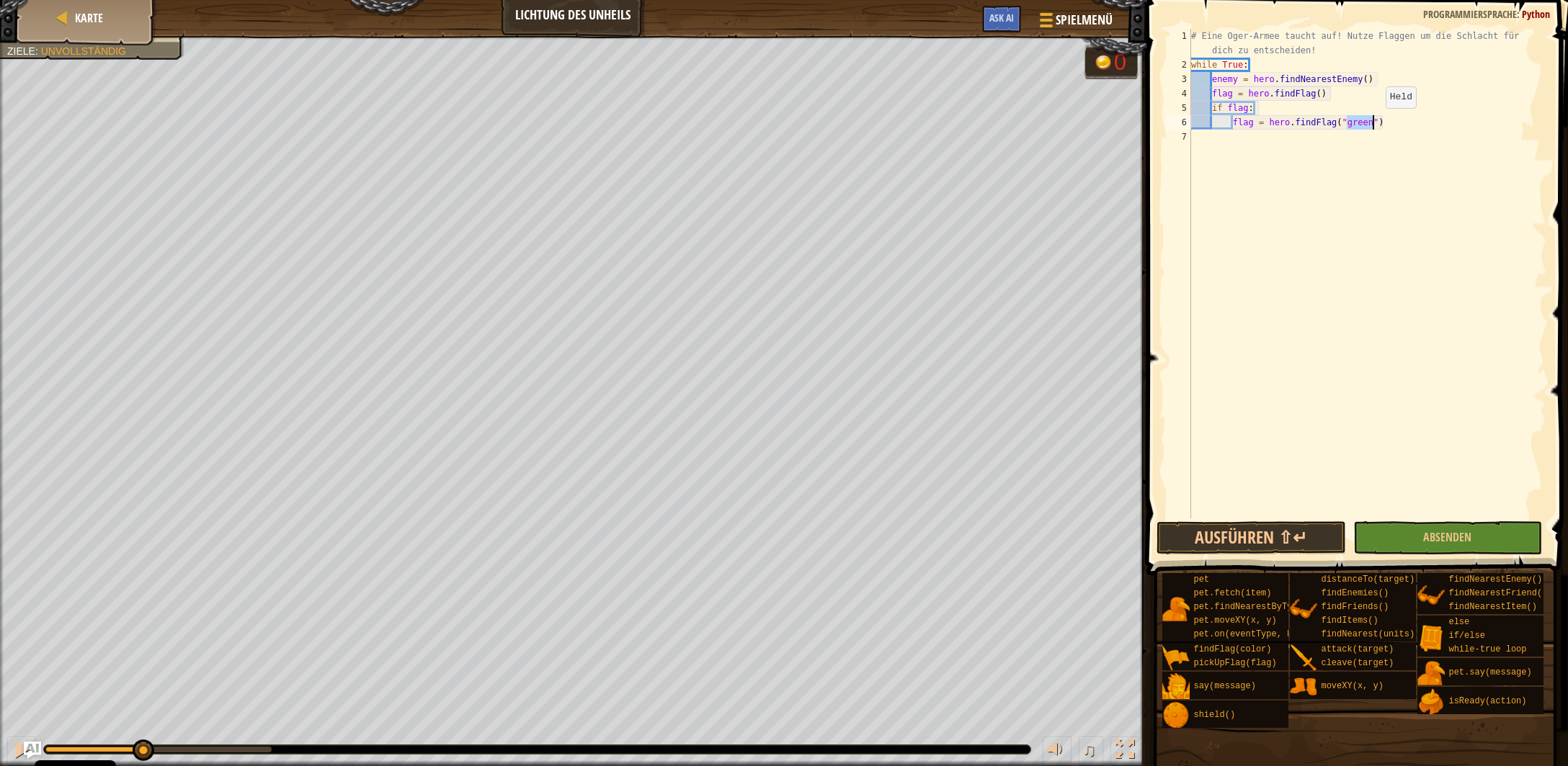
click at [1375, 122] on div "# Eine Oger-Armee taucht auf! Nutze Flaggen um die Schlacht für dich zu entsche…" at bounding box center [1367, 295] width 358 height 533
type textarea "flag = hero.findFlag()"
type textarea "elif:"
click at [1233, 140] on div "# Eine Oger-Armee taucht auf! Nutze Flaggen um die Schlacht für dich zu entsche…" at bounding box center [1367, 295] width 358 height 533
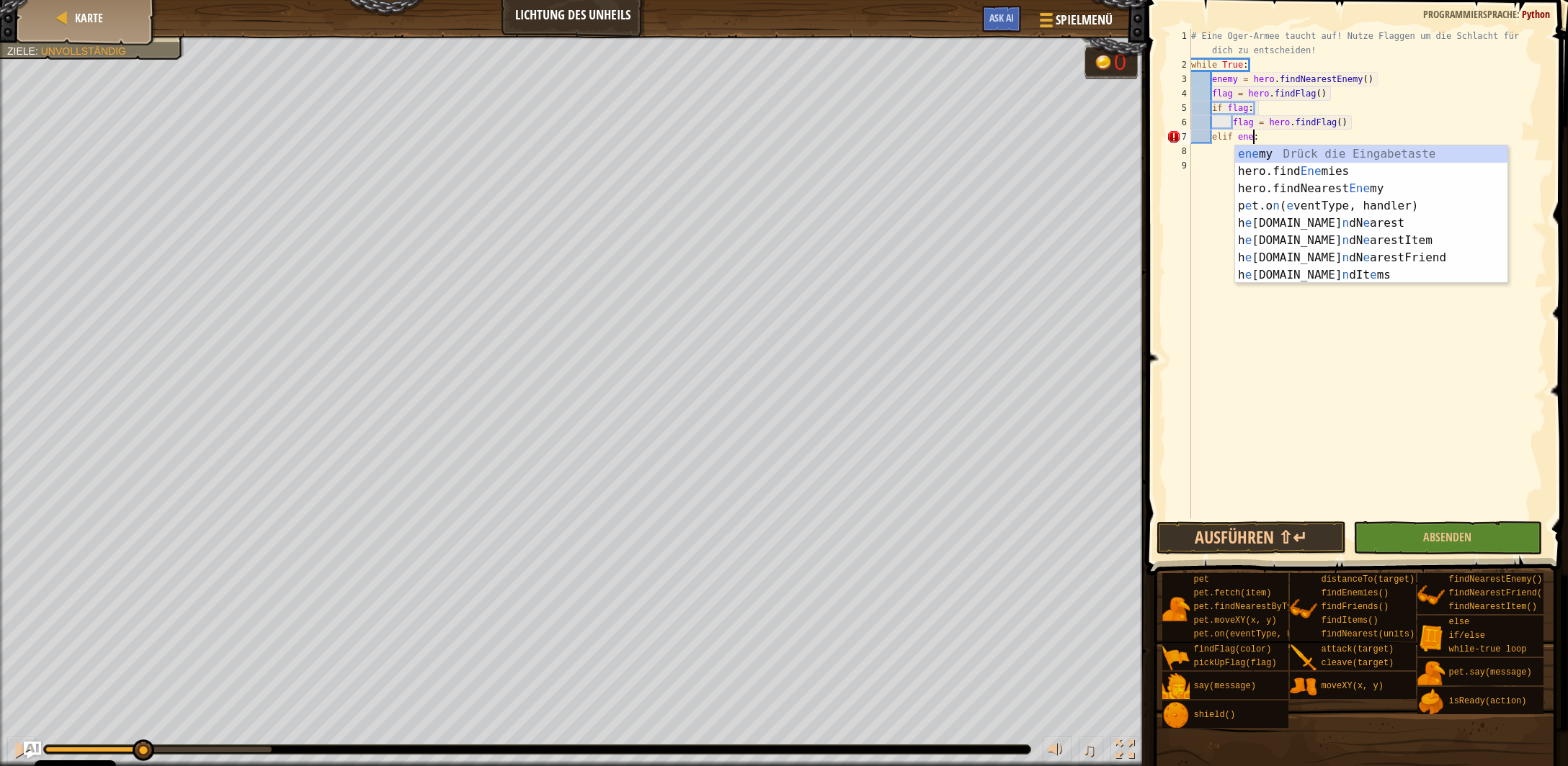
scroll to position [7, 5]
type textarea "elif enemy:"
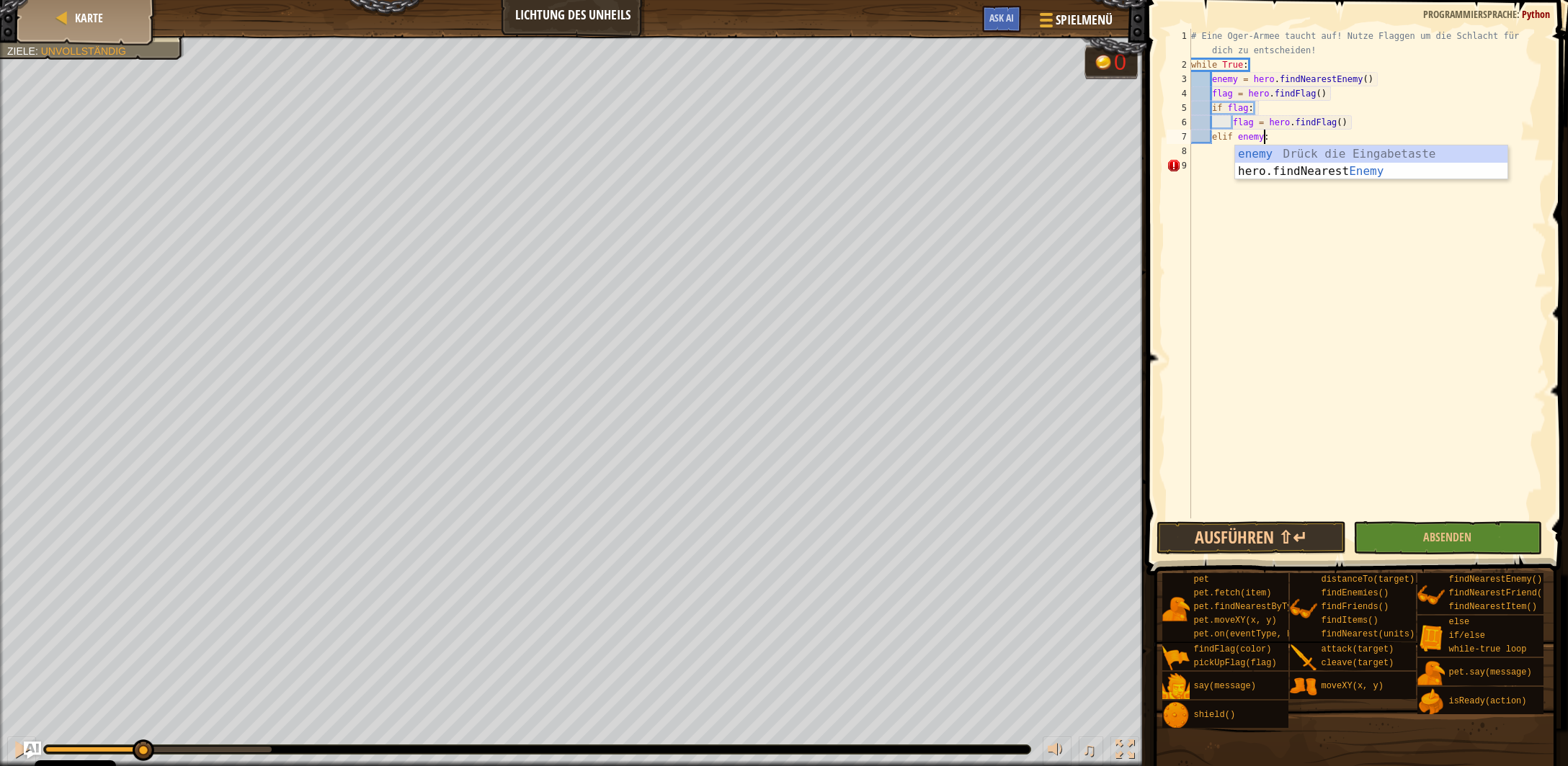
click at [1281, 130] on div "# Eine Oger-Armee taucht auf! Nutze Flaggen um die Schlacht für dich zu entsche…" at bounding box center [1367, 295] width 358 height 533
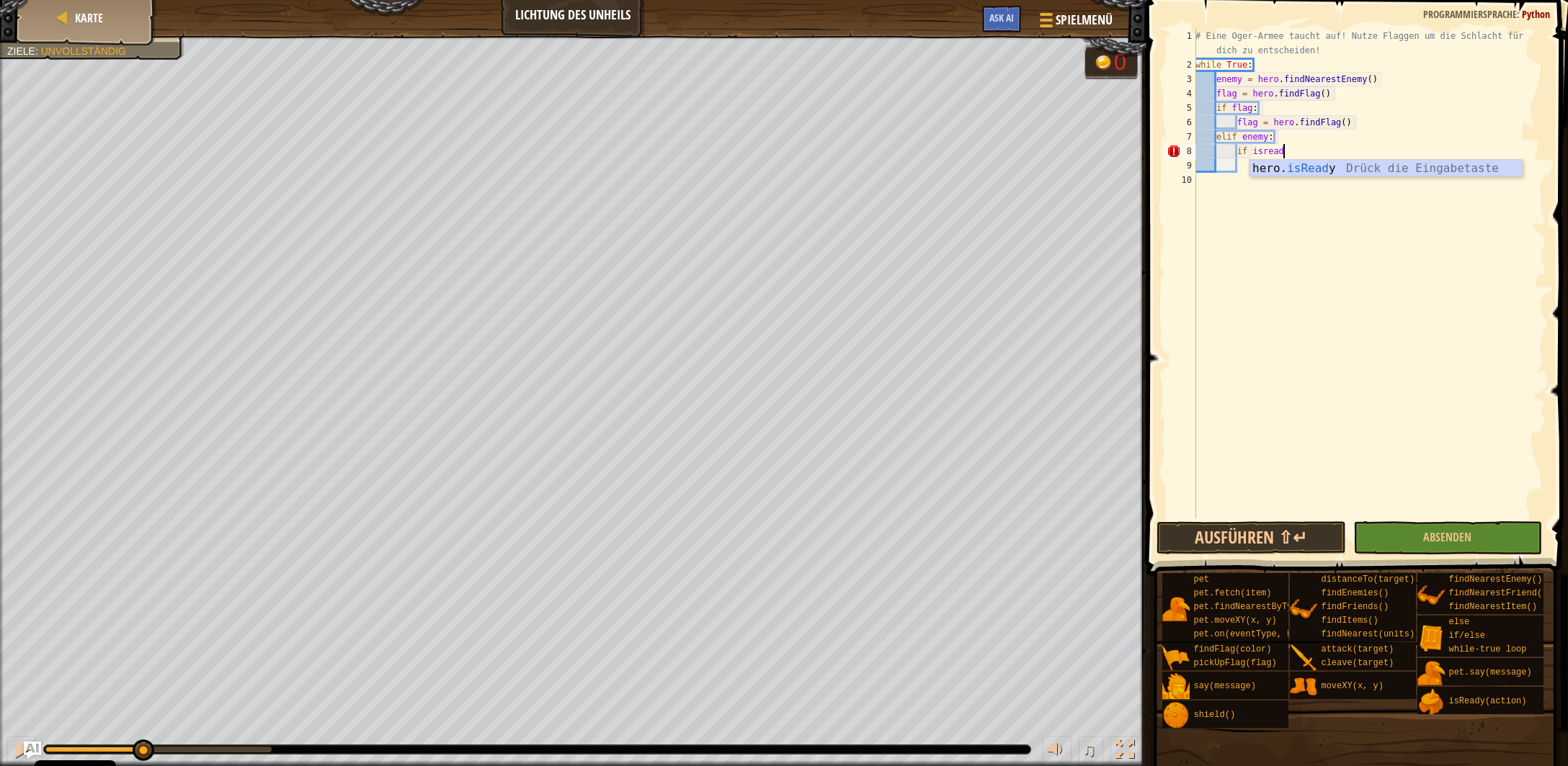
scroll to position [7, 7]
type textarea "if hero.isReady("cleave")"
click at [1369, 150] on div "# Eine Oger-Armee taucht auf! Nutze Flaggen um die Schlacht für dich zu entsche…" at bounding box center [1370, 295] width 354 height 533
type textarea "if hero.isReady("cleave"):"
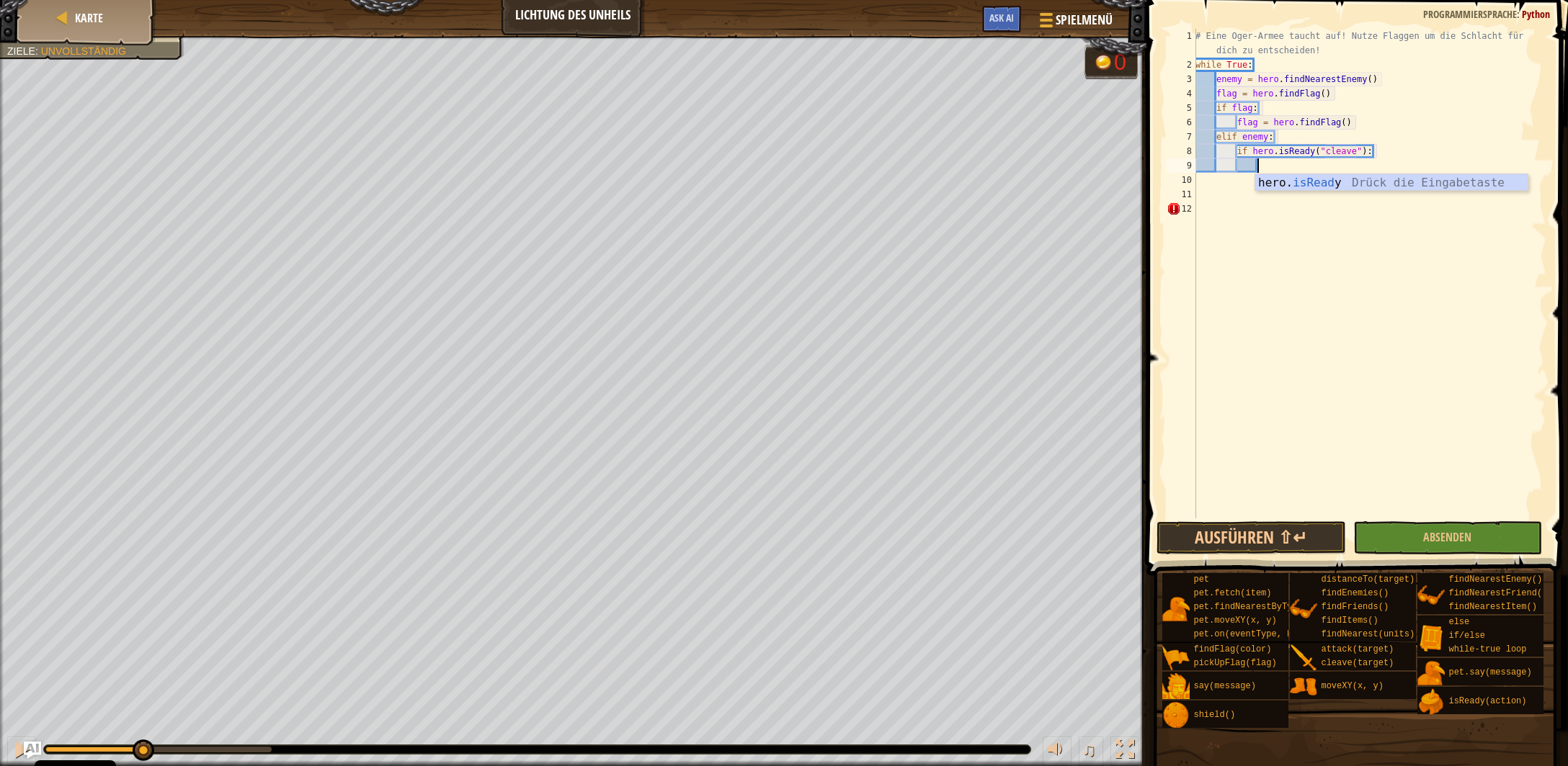
scroll to position [7, 5]
type textarea "hero.cleave(enemy)"
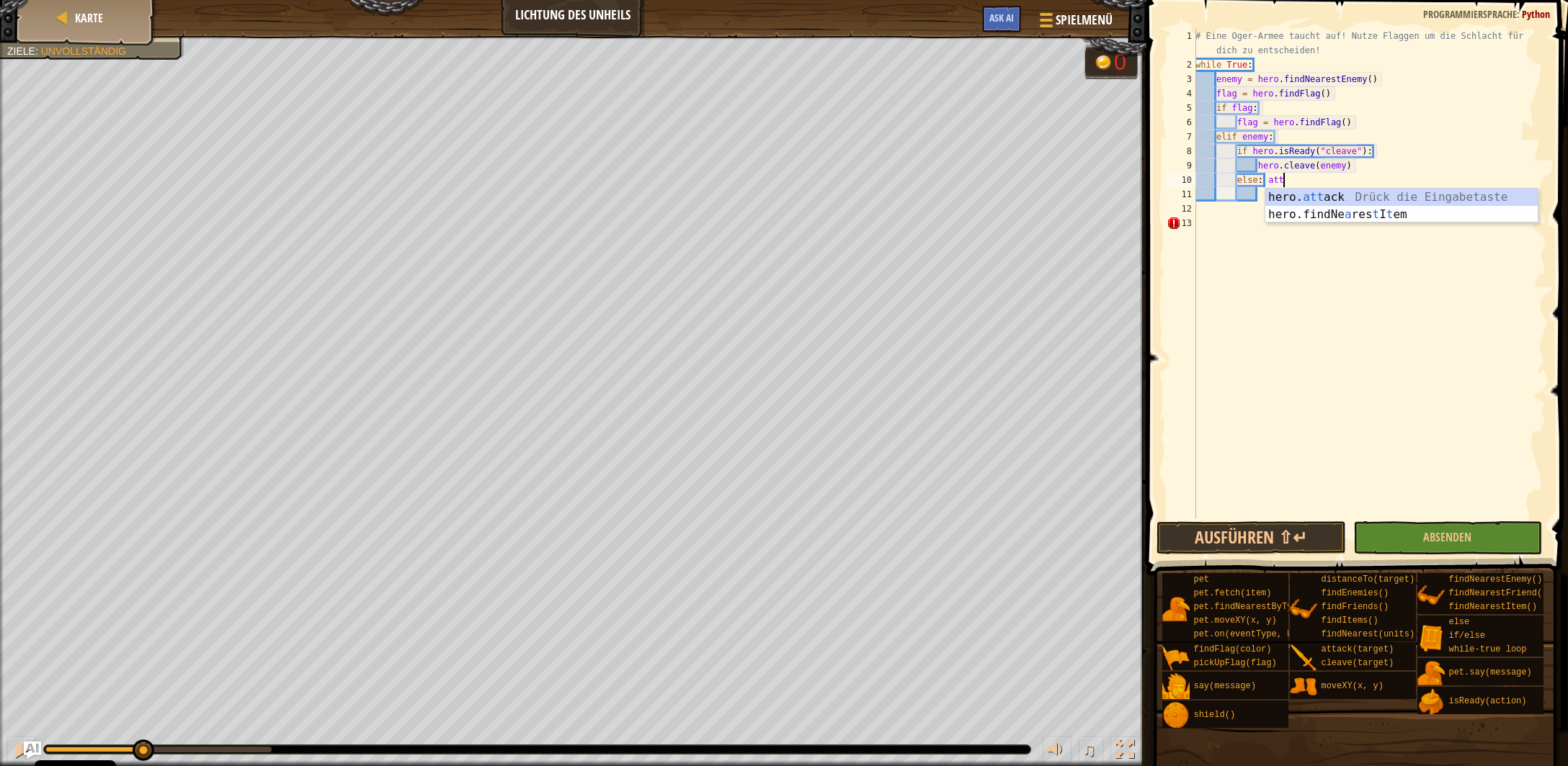
scroll to position [7, 7]
click at [1365, 199] on div "hero. atta ck Drück die Eingabetaste" at bounding box center [1401, 215] width 273 height 52
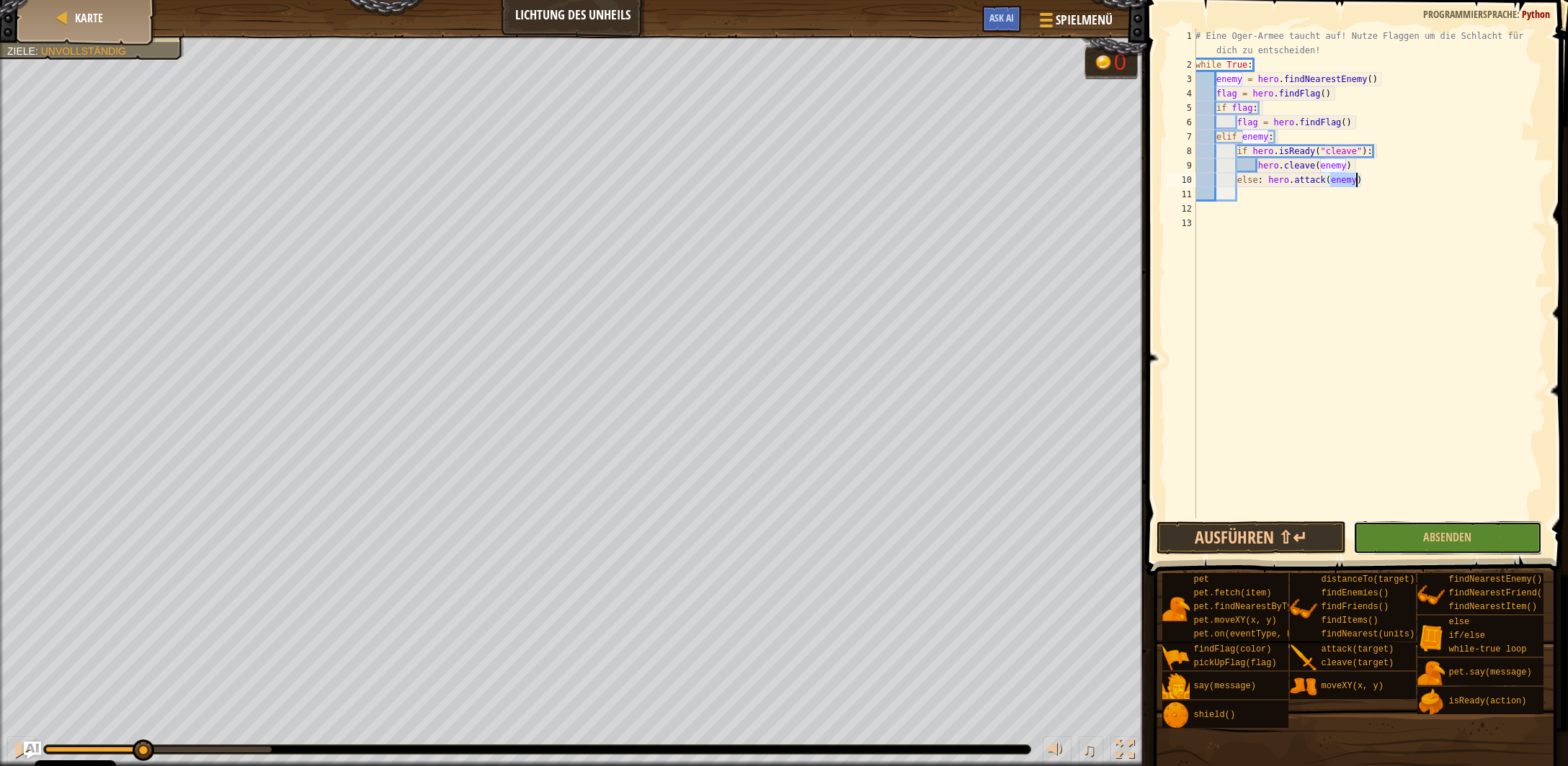
click at [1454, 538] on span "Absenden" at bounding box center [1447, 537] width 48 height 15
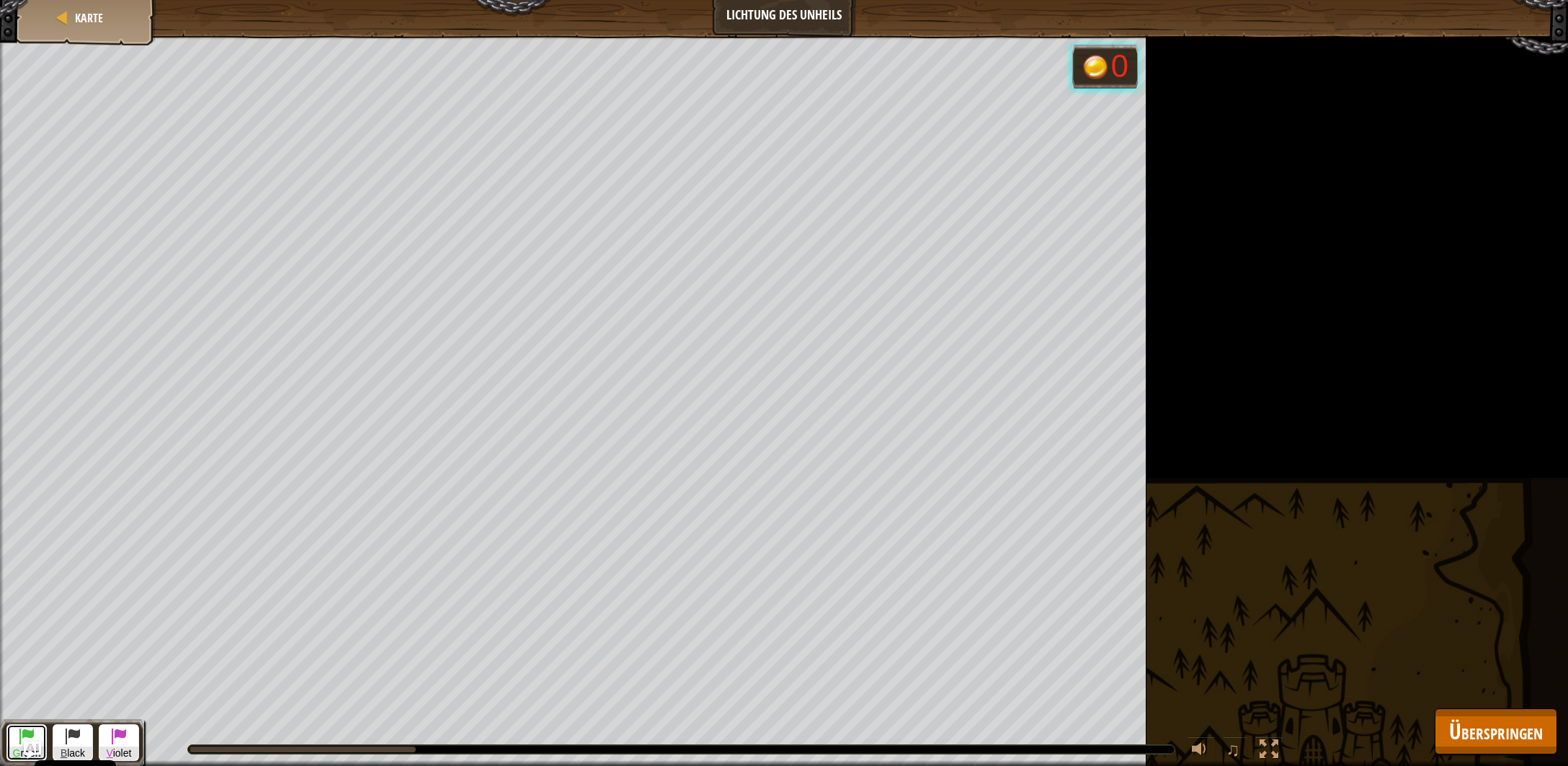
click at [20, 737] on span at bounding box center [27, 736] width 17 height 17
click at [1481, 741] on span "Überspringen" at bounding box center [1495, 731] width 93 height 30
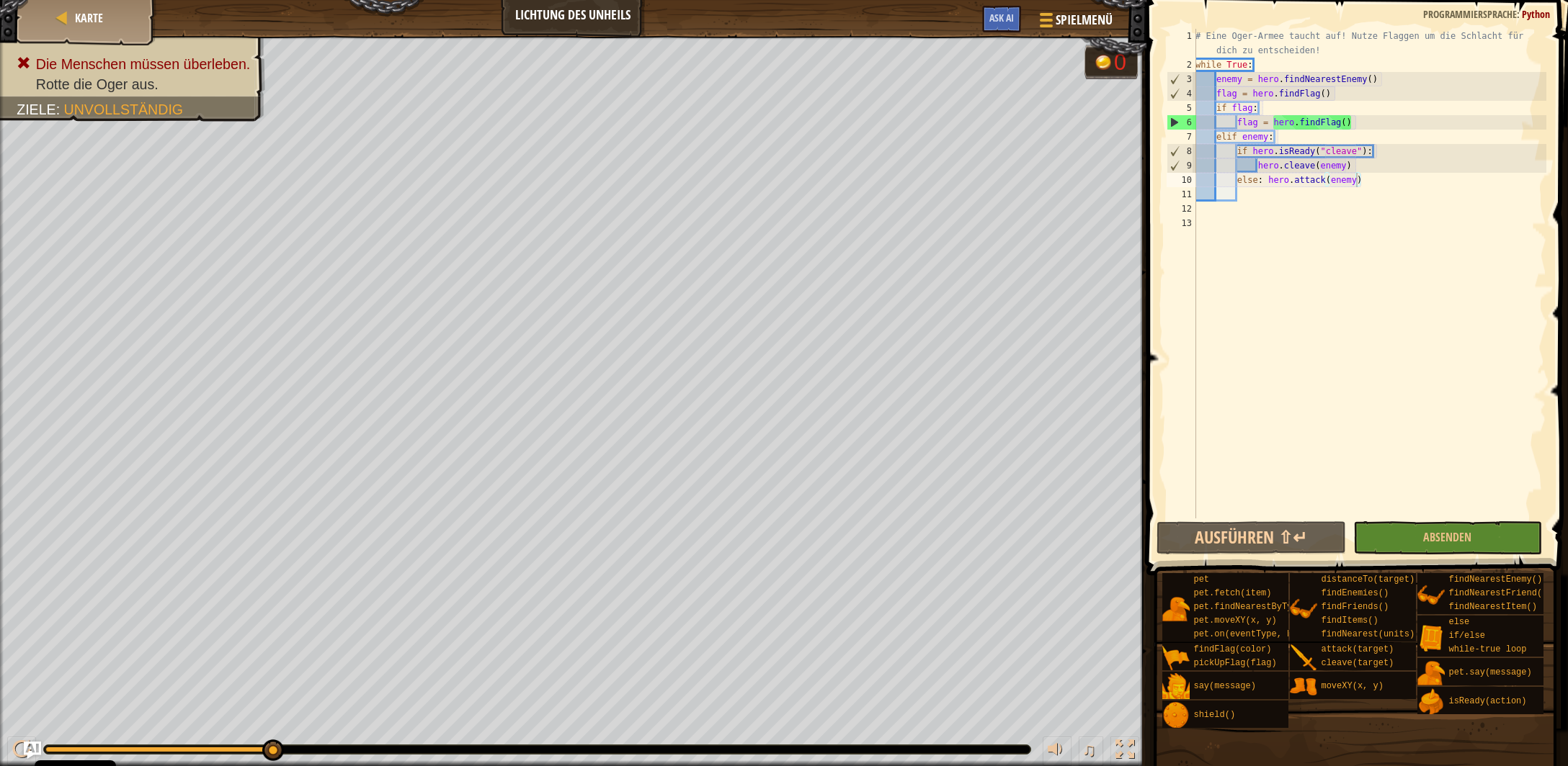
type textarea "flag = hero.findFlag()"
click at [1360, 119] on div "# Eine Oger-Armee taucht auf! Nutze Flaggen um die Schlacht für dich zu entsche…" at bounding box center [1370, 295] width 354 height 533
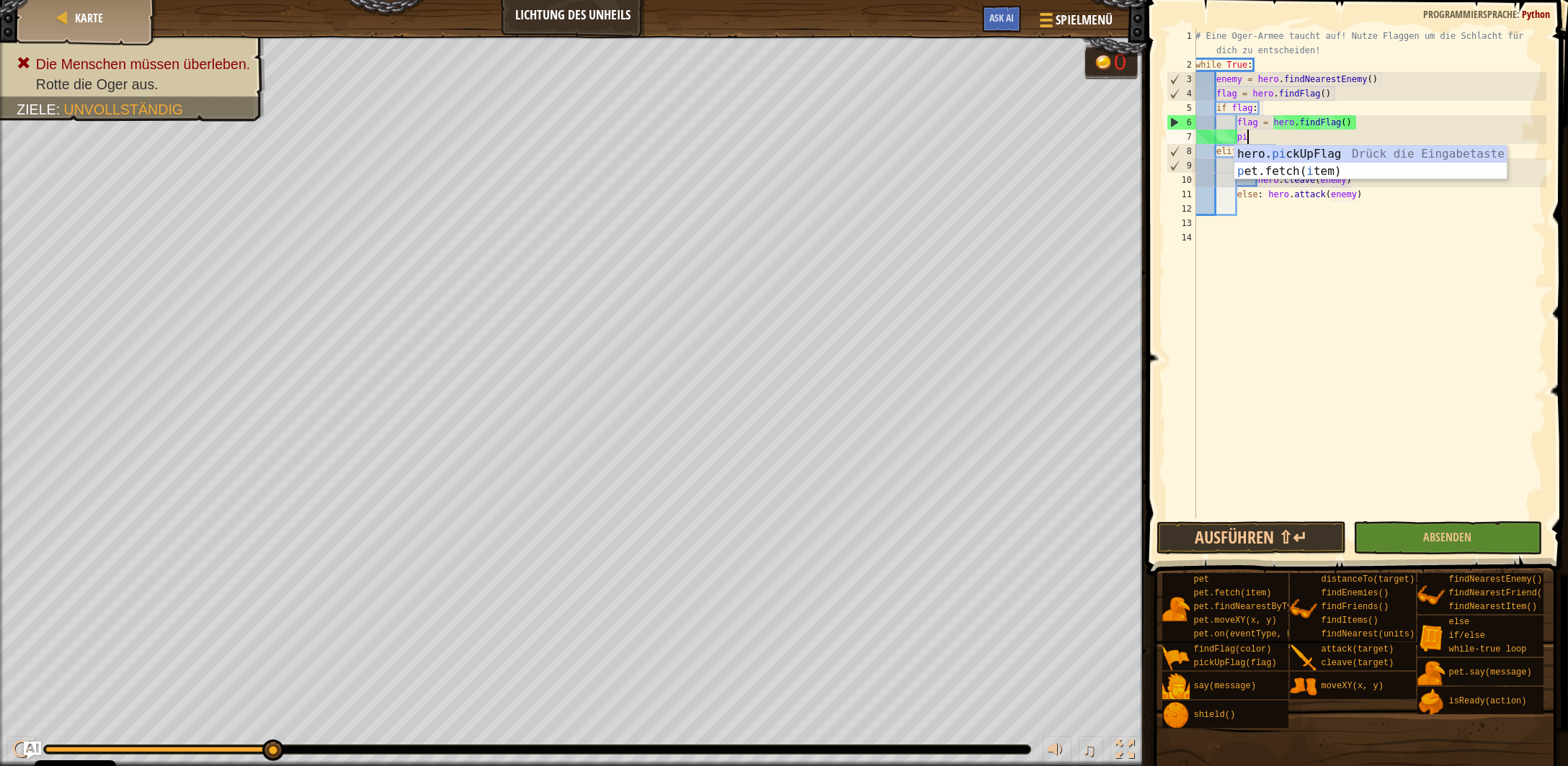
scroll to position [6, 4]
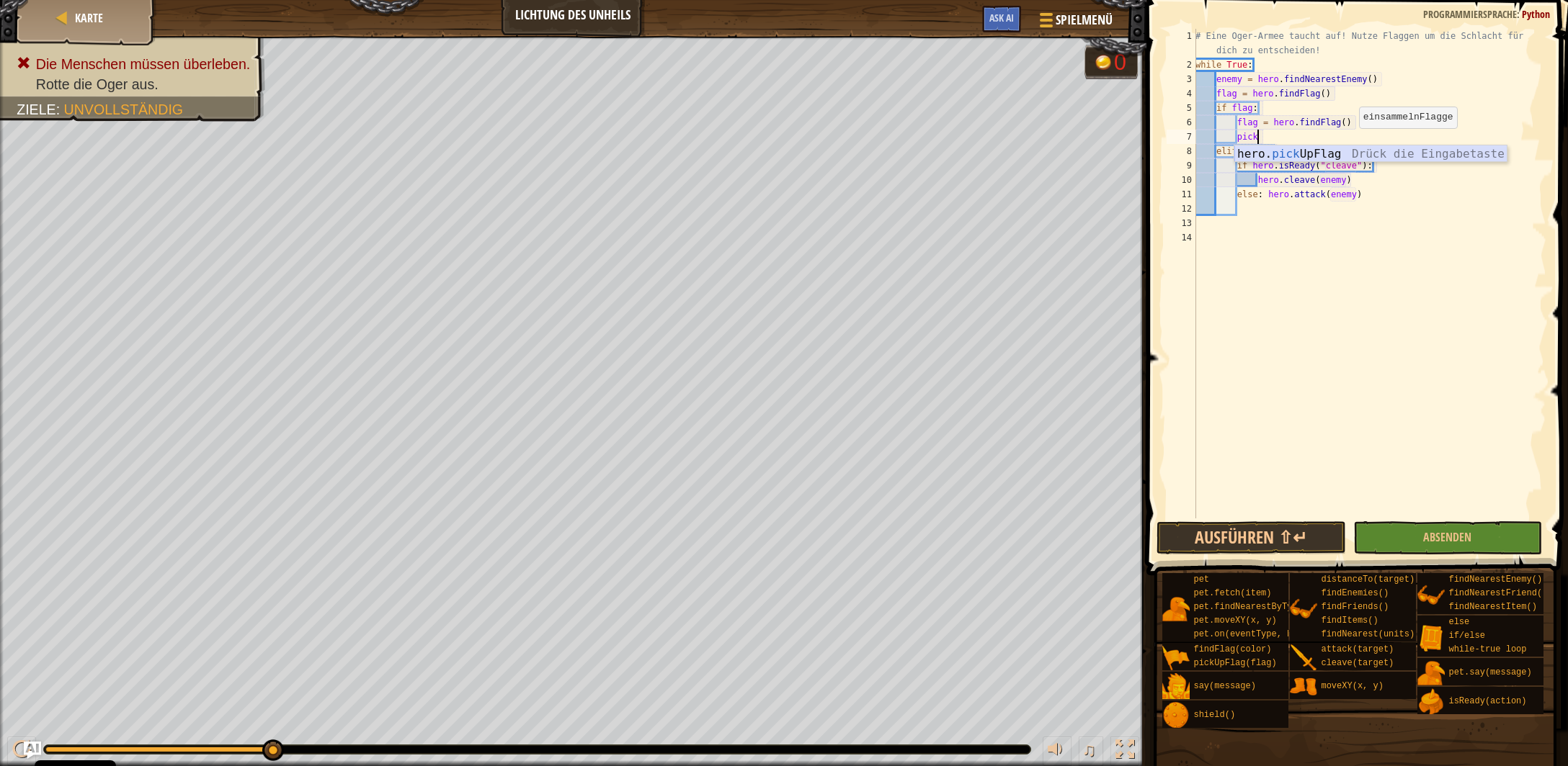
click at [1349, 156] on div "hero. pick UpFlag Drück die Eingabetaste" at bounding box center [1371, 171] width 273 height 52
drag, startPoint x: 1353, startPoint y: 123, endPoint x: 1177, endPoint y: 126, distance: 176.0
click at [1193, 126] on div "# Eine Oger-Armee taucht auf! Nutze Flaggen um die Schlacht für dich zu entsche…" at bounding box center [1370, 273] width 354 height 490
type textarea "flag = hero.findFlag()"
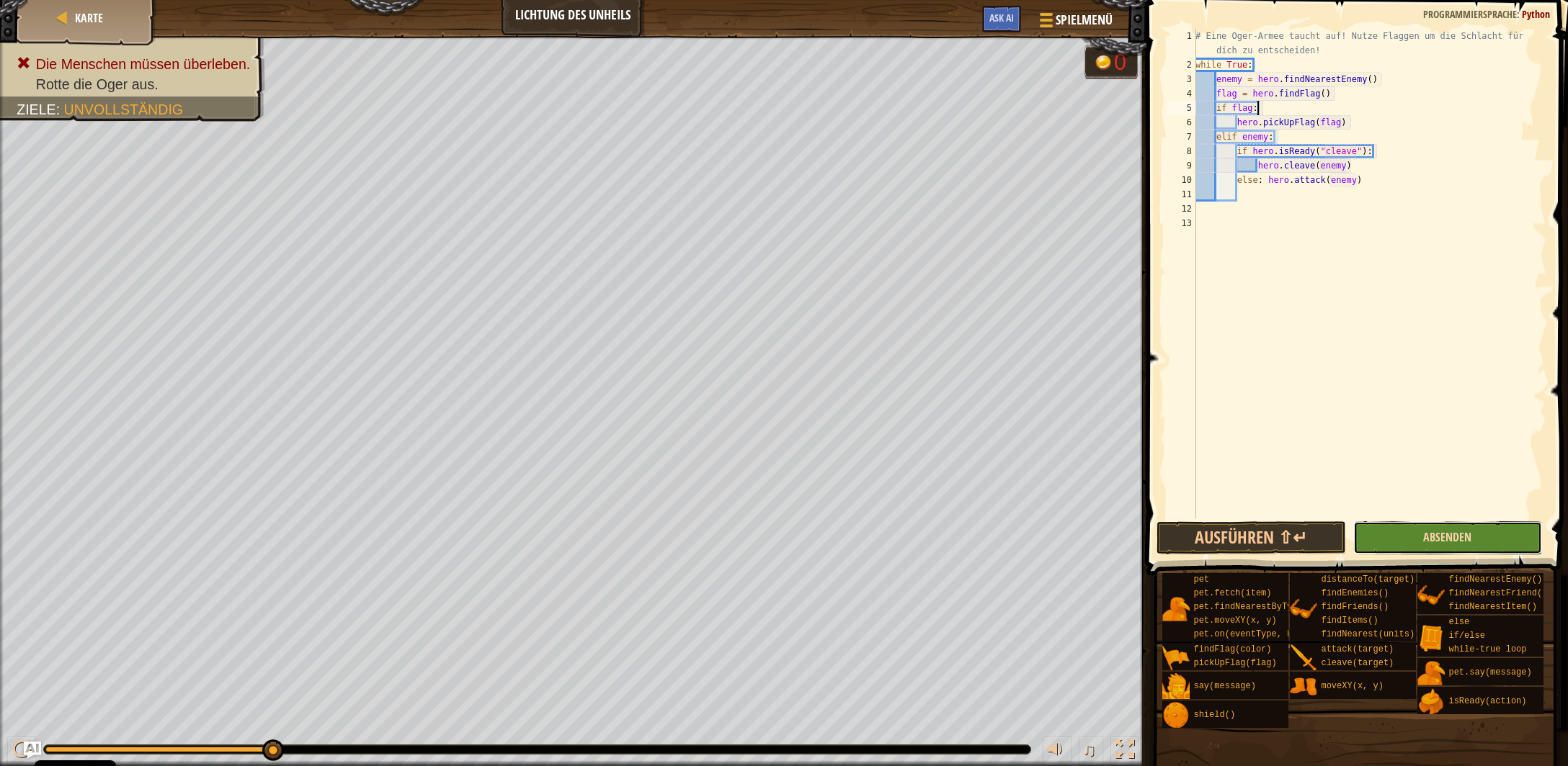
click at [1452, 539] on span "Absenden" at bounding box center [1447, 537] width 48 height 15
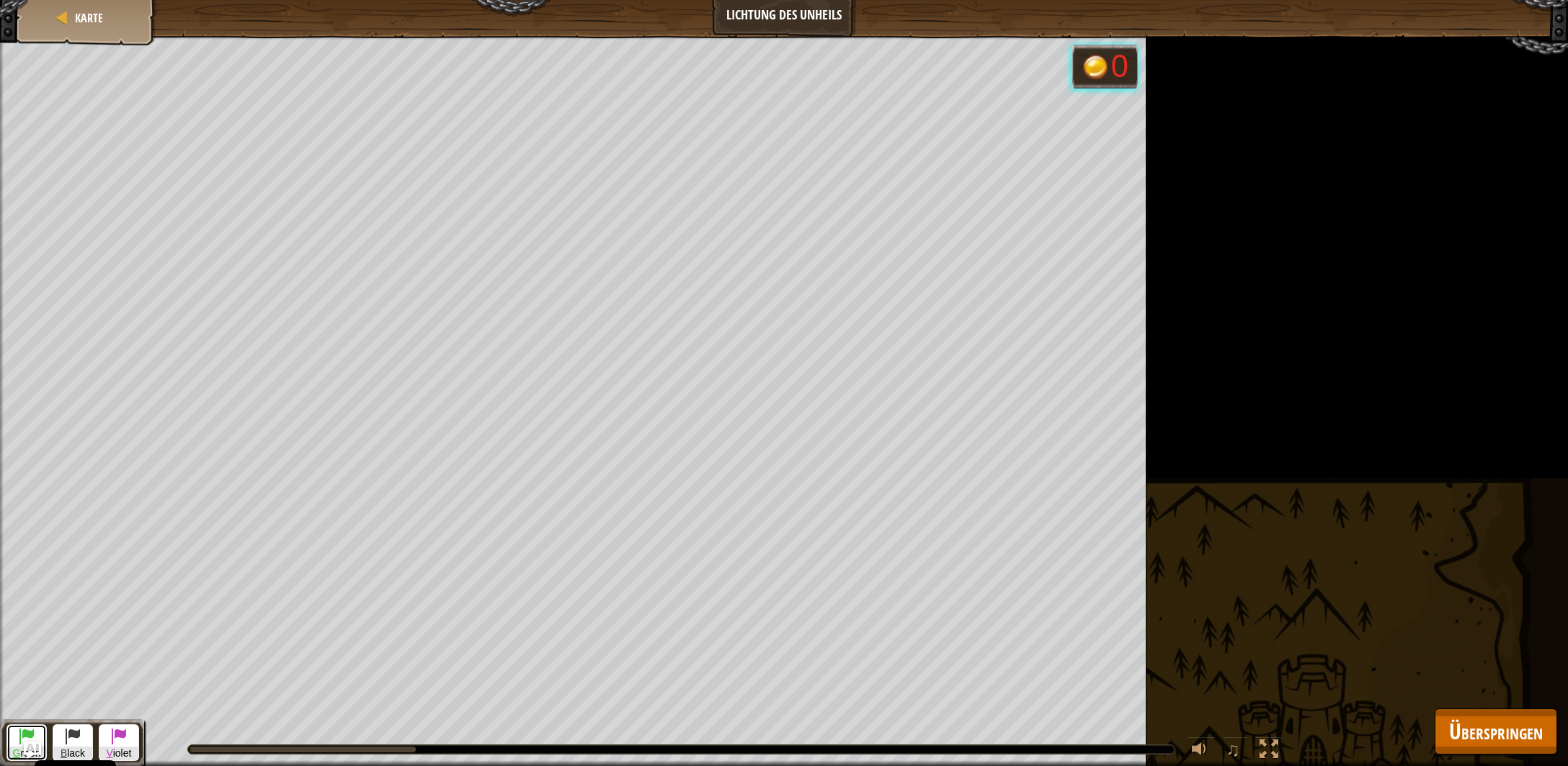
click at [9, 727] on button "G reen" at bounding box center [27, 743] width 40 height 37
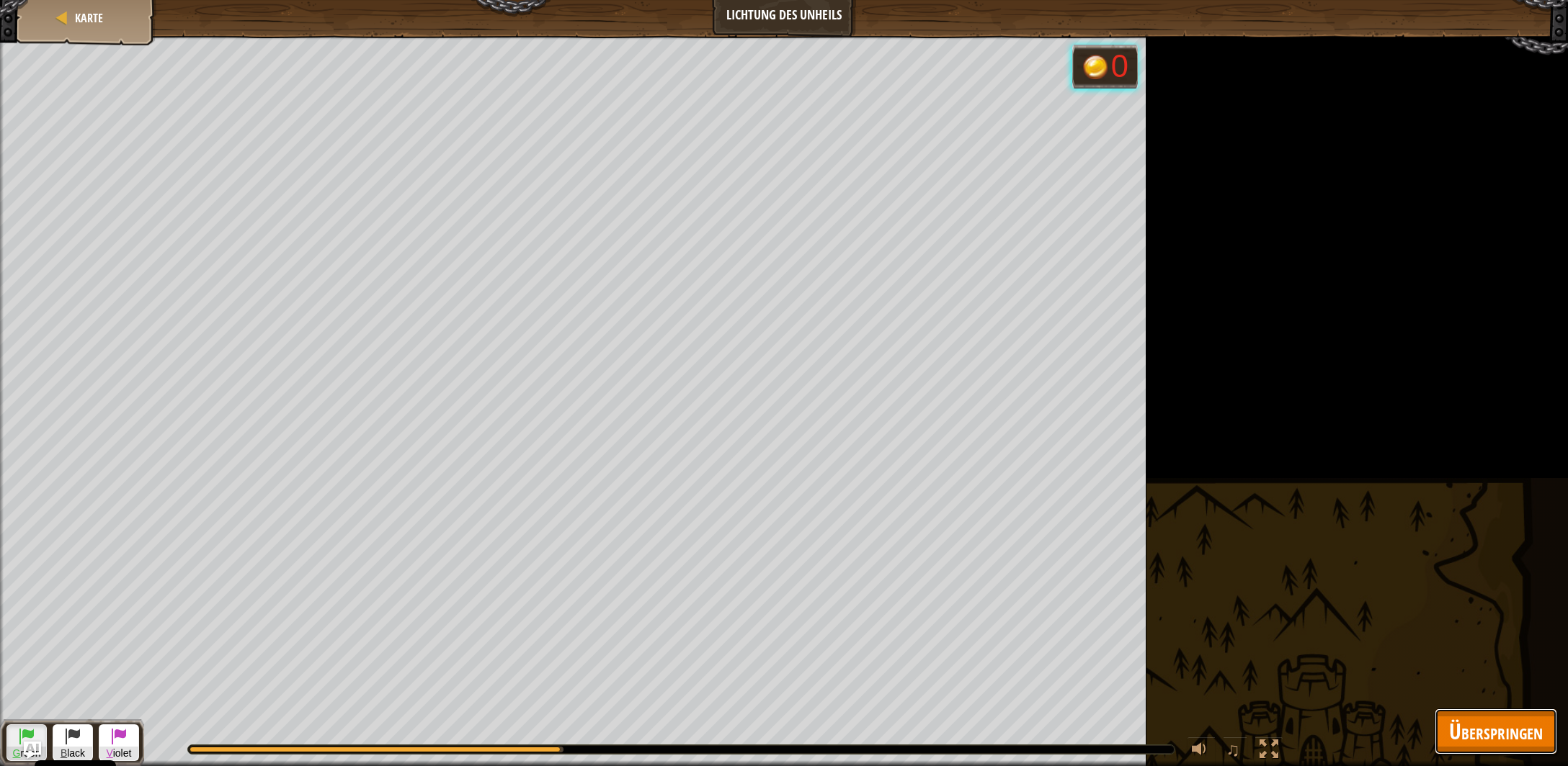
click at [1479, 721] on span "Überspringen" at bounding box center [1495, 731] width 93 height 30
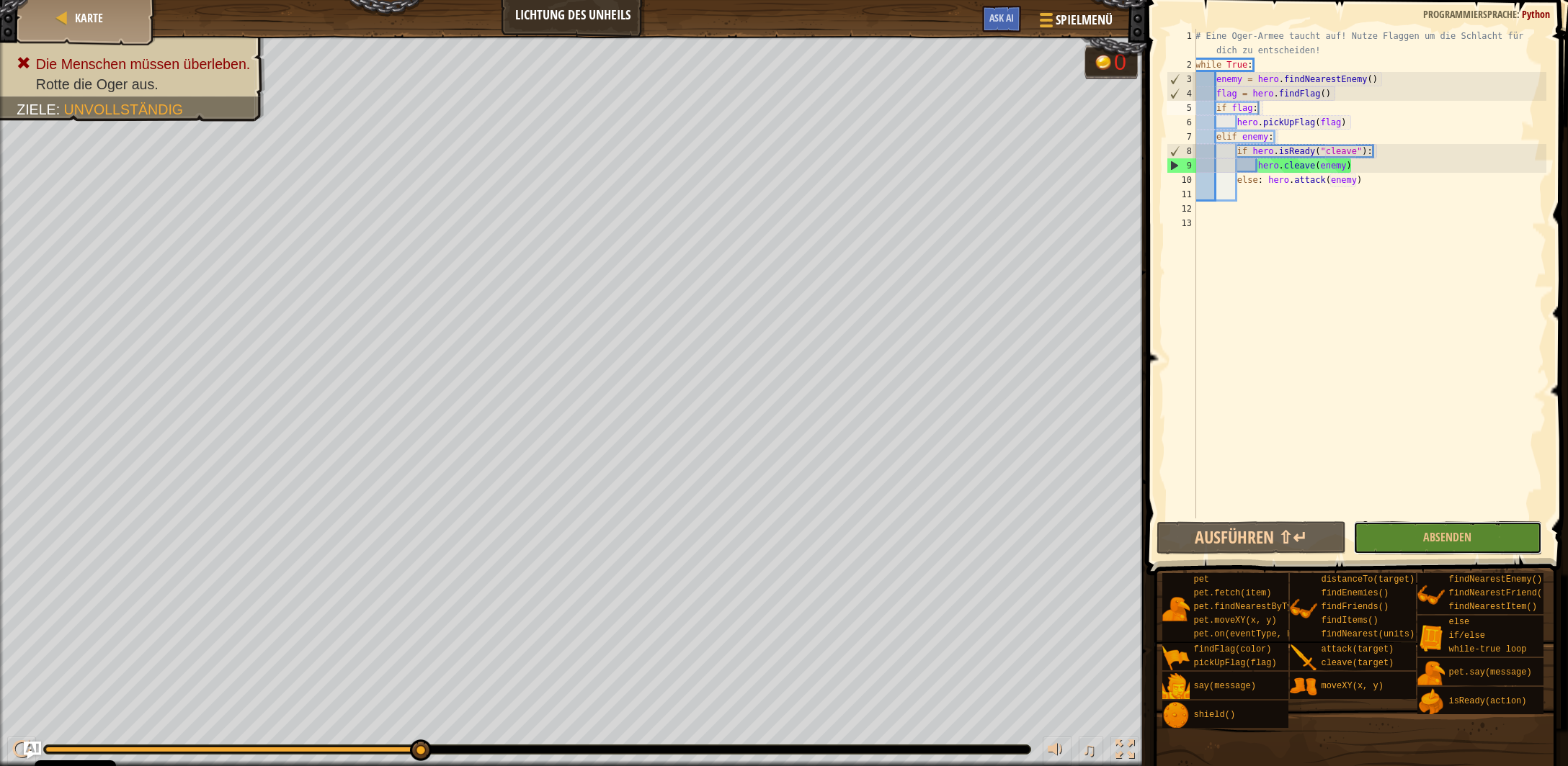
click at [1426, 535] on button "Absenden" at bounding box center [1448, 538] width 189 height 33
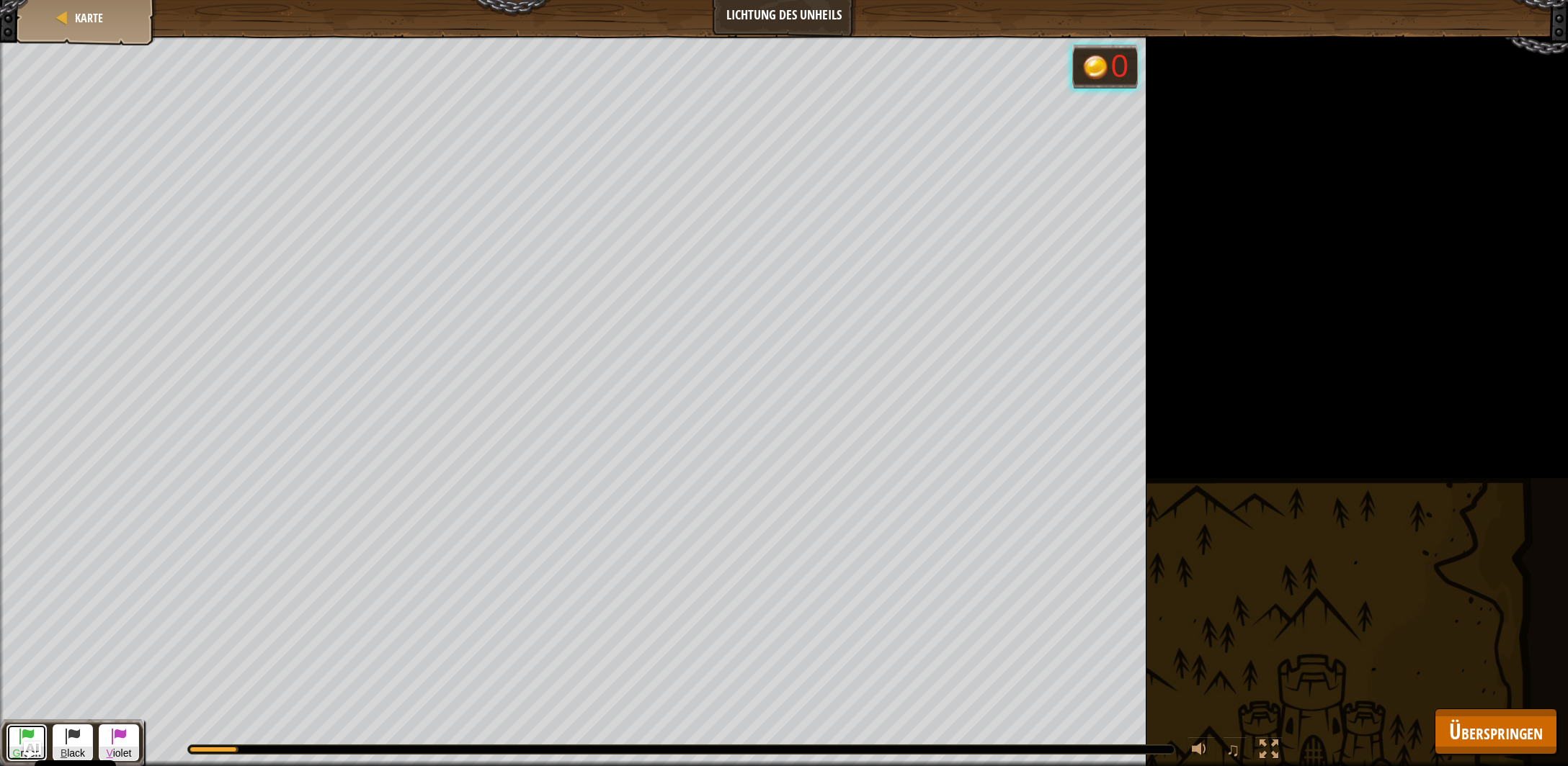
click at [19, 734] on span at bounding box center [27, 736] width 17 height 17
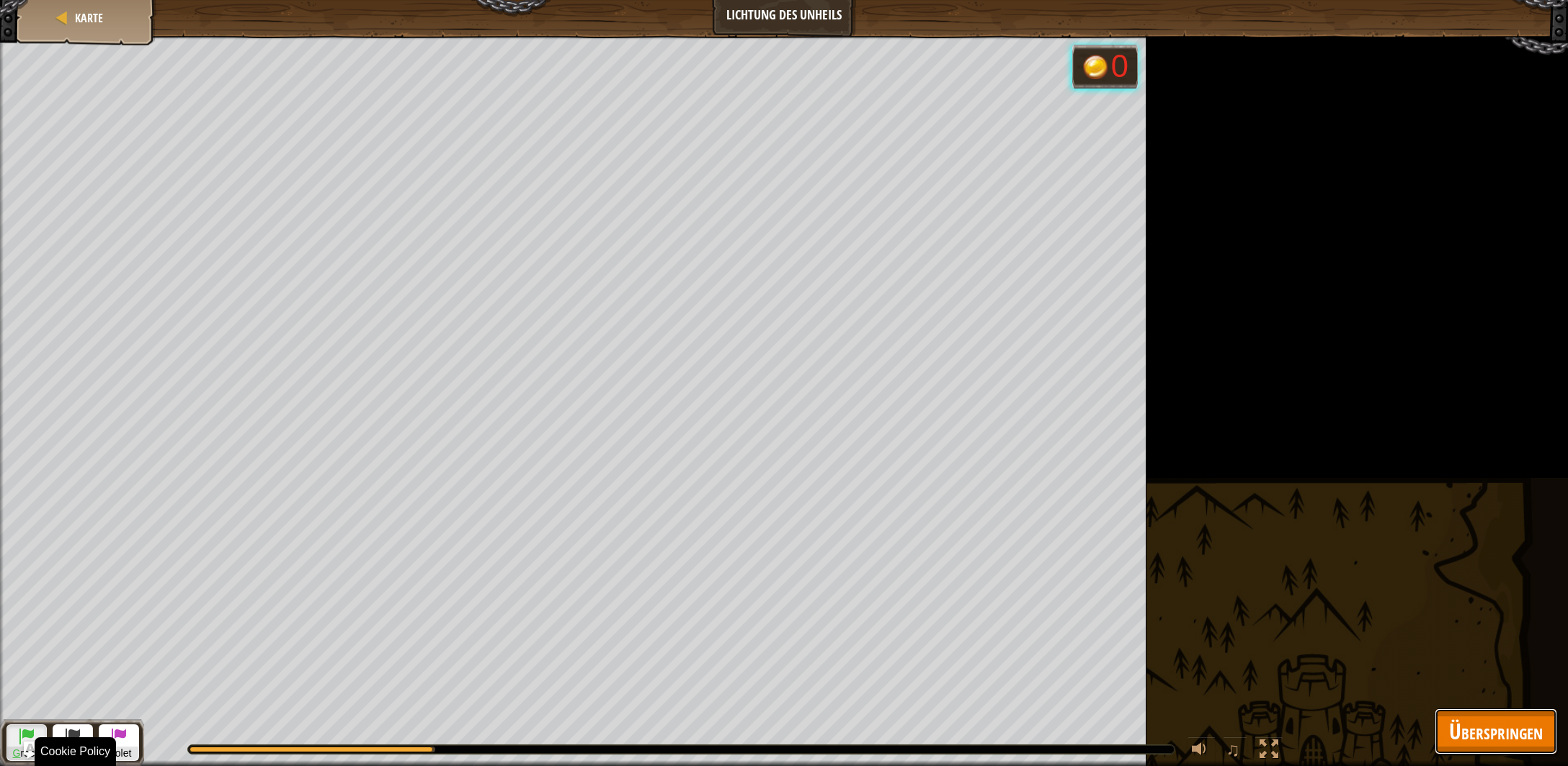
click at [1508, 739] on span "Überspringen" at bounding box center [1495, 731] width 93 height 30
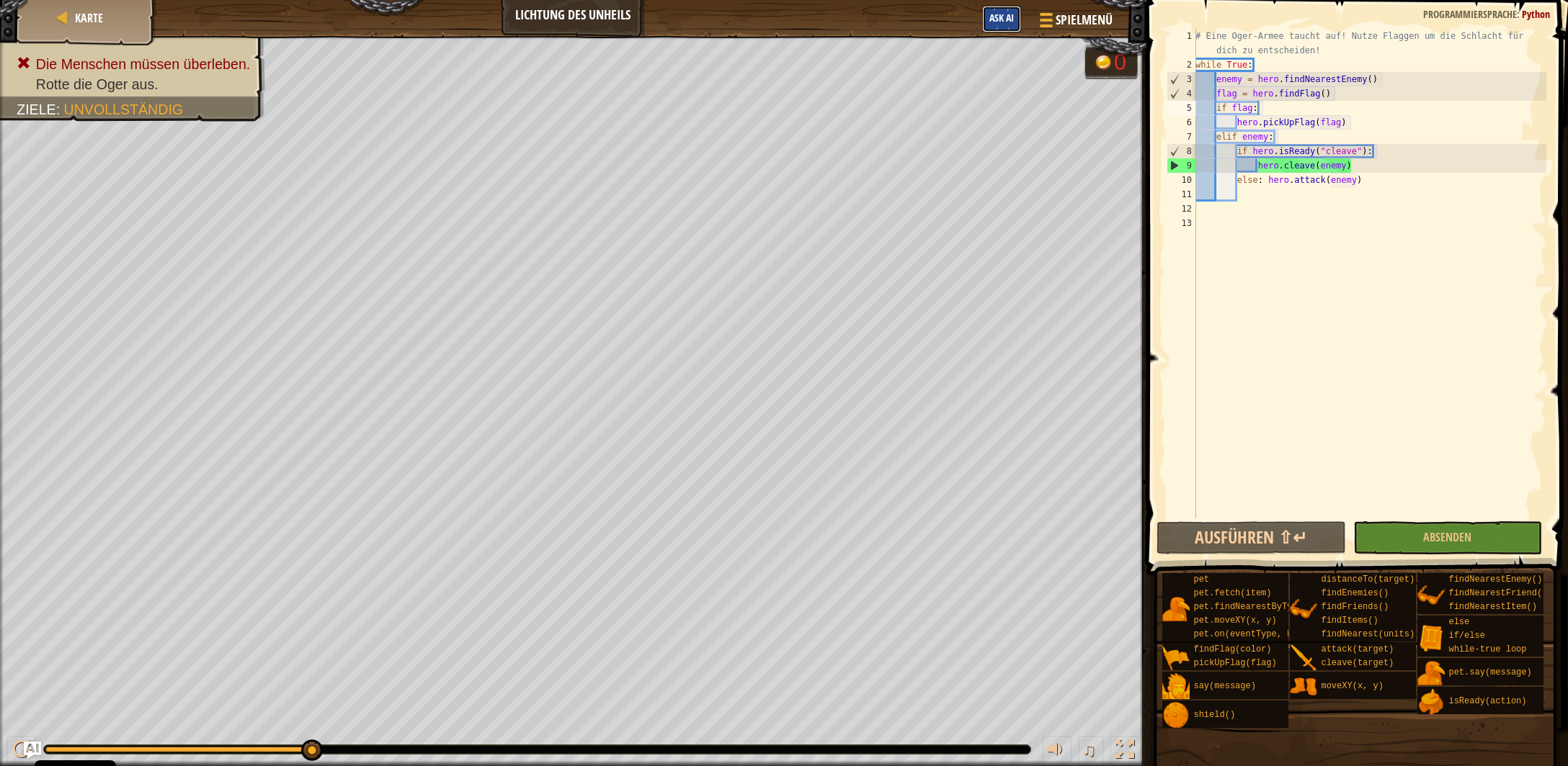
click at [1016, 20] on button "Ask AI" at bounding box center [1001, 19] width 39 height 27
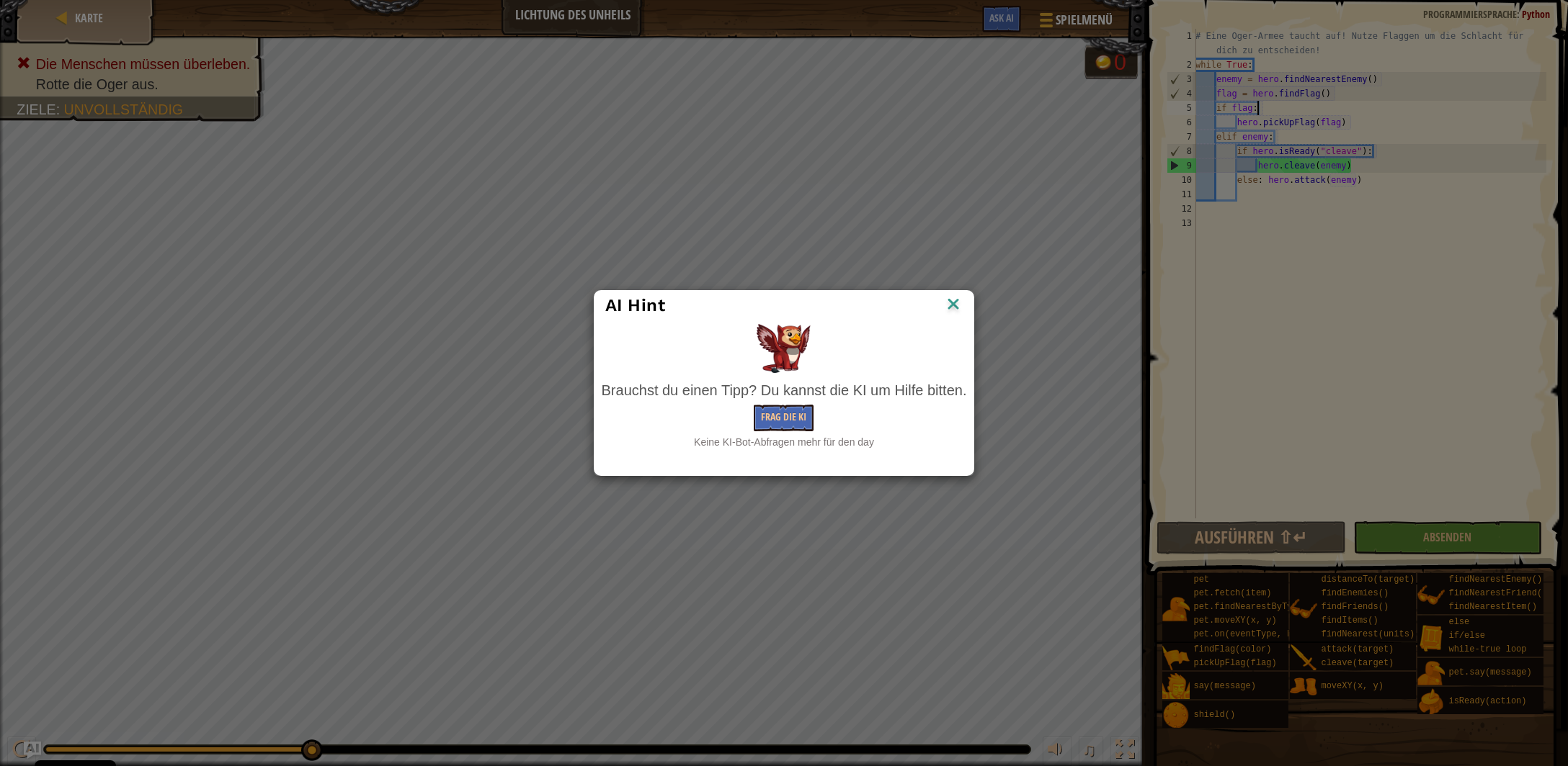
click at [954, 307] on img at bounding box center [953, 305] width 18 height 21
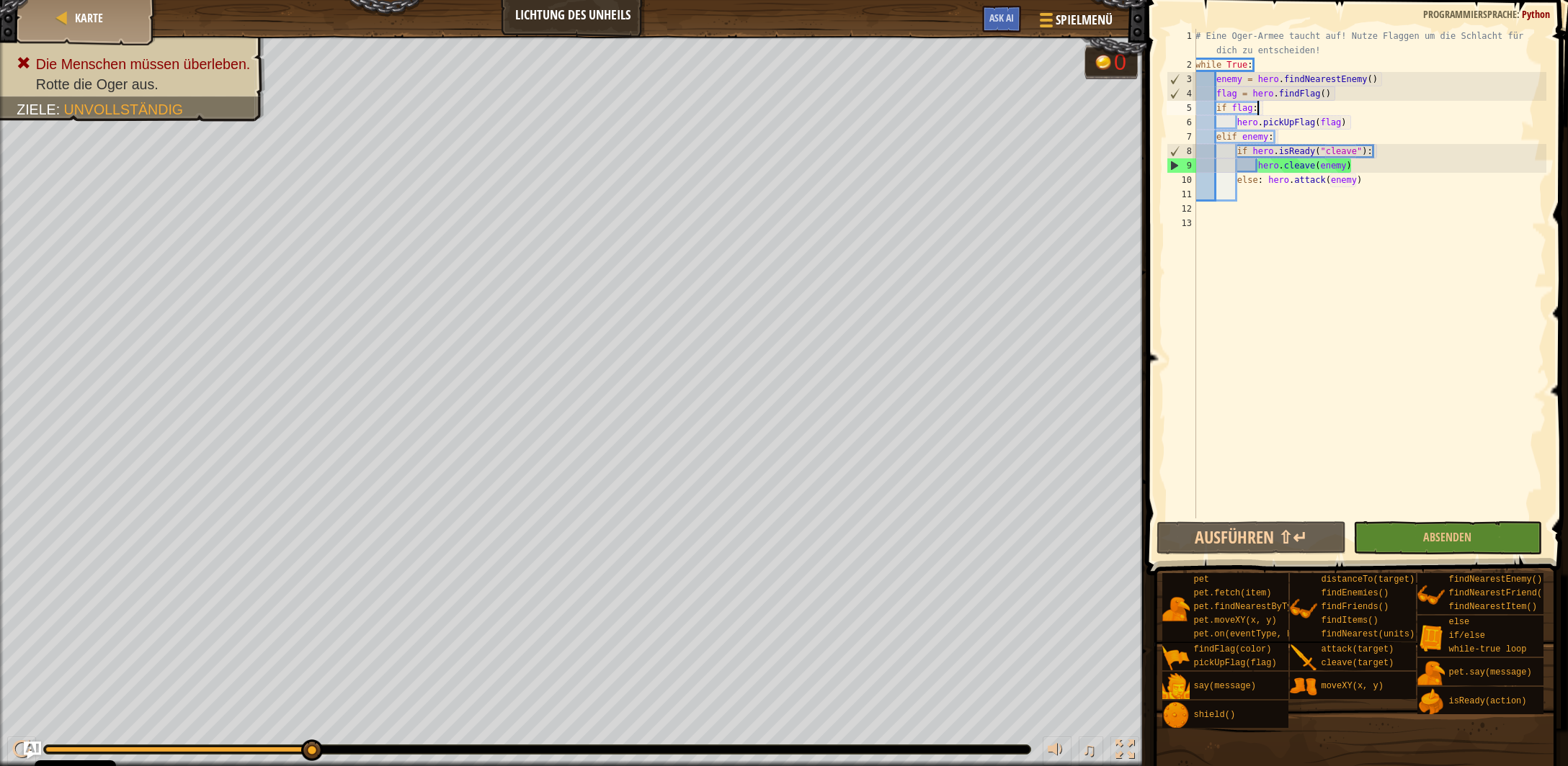
scroll to position [7, 4]
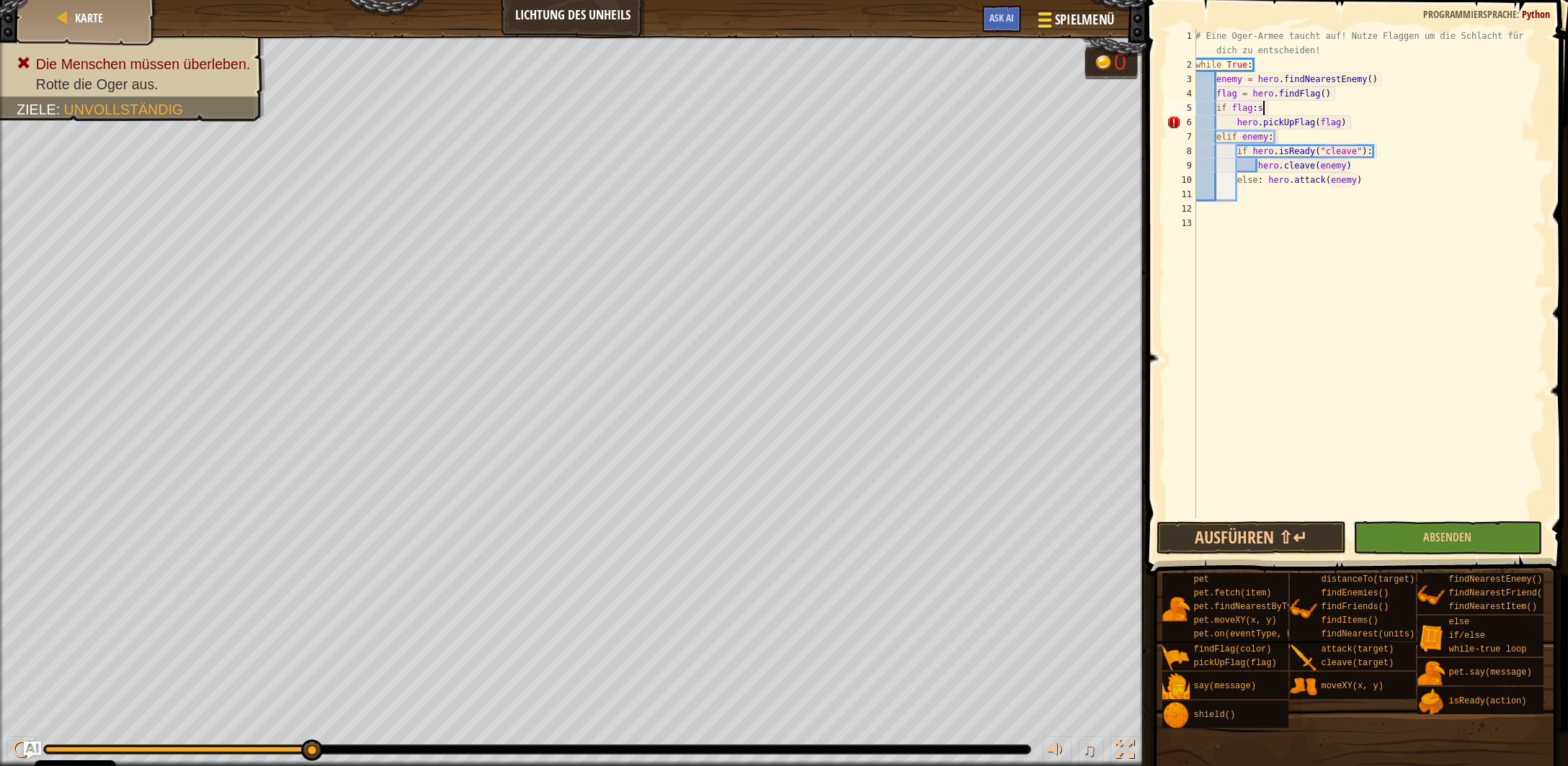
type textarea "if flag:s"
click at [1062, 19] on span "Spielmenü" at bounding box center [1084, 19] width 60 height 19
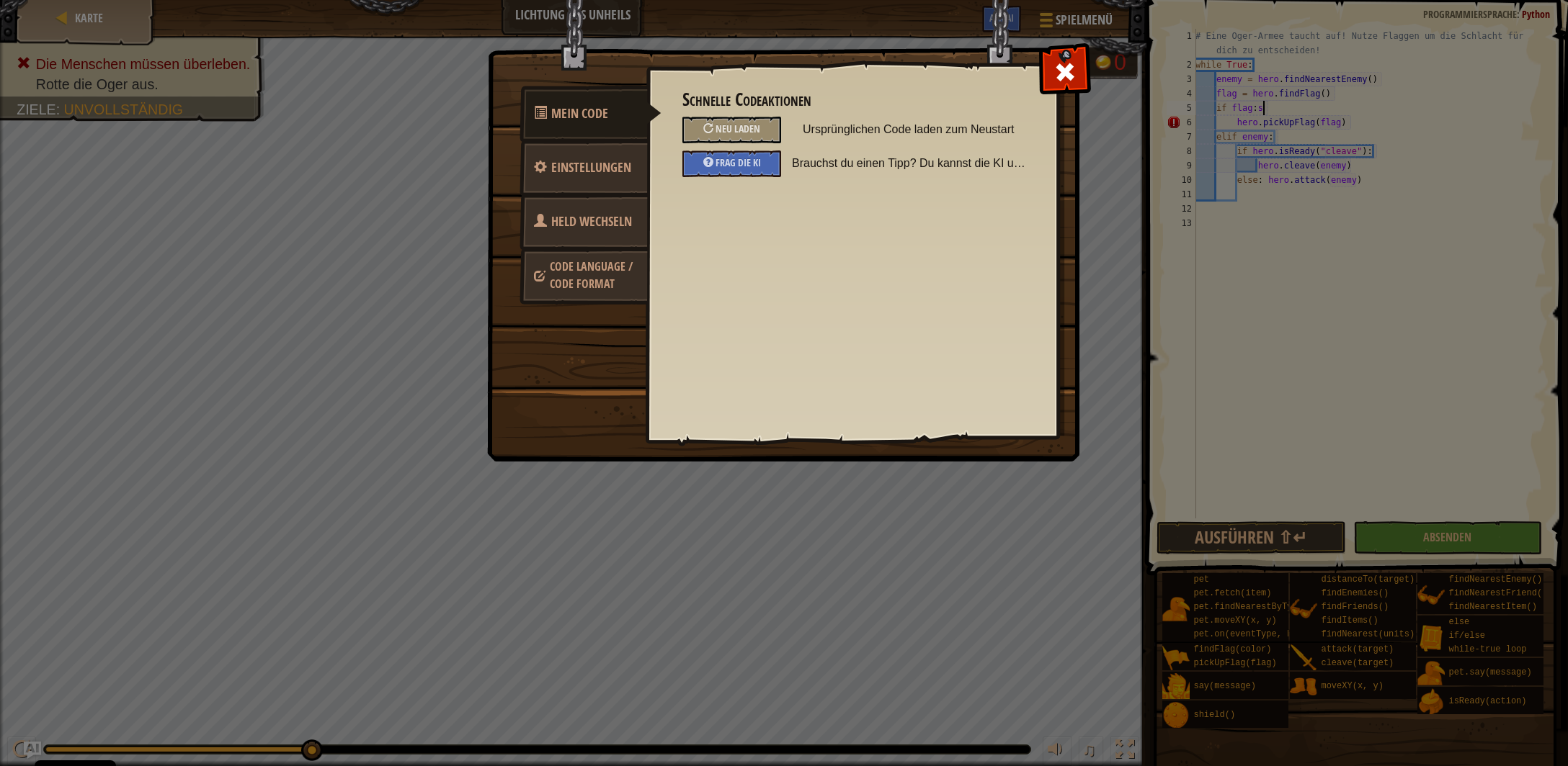
click at [557, 228] on span "Held wechseln" at bounding box center [592, 221] width 81 height 18
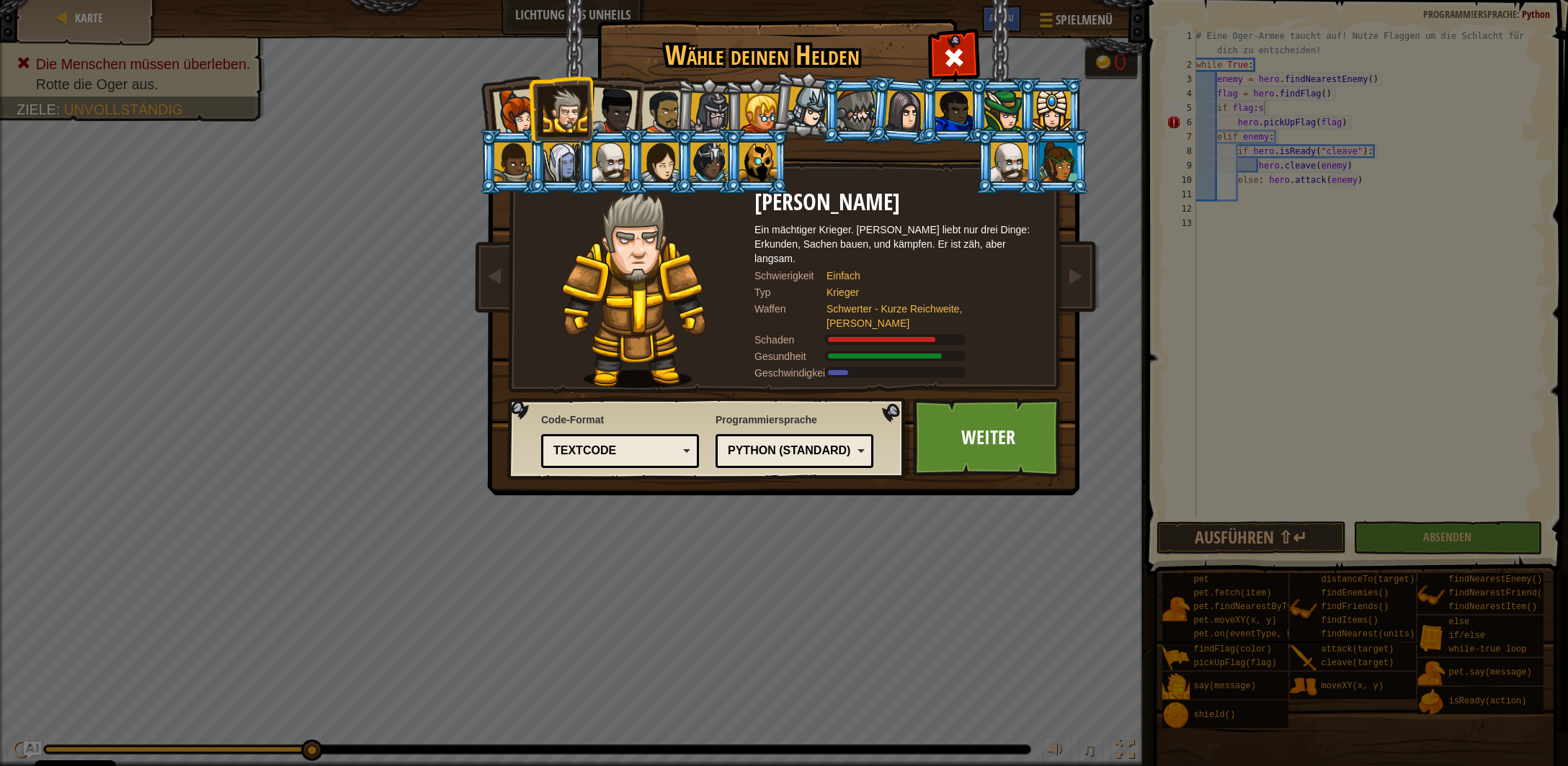
click at [1062, 164] on div at bounding box center [1058, 162] width 38 height 38
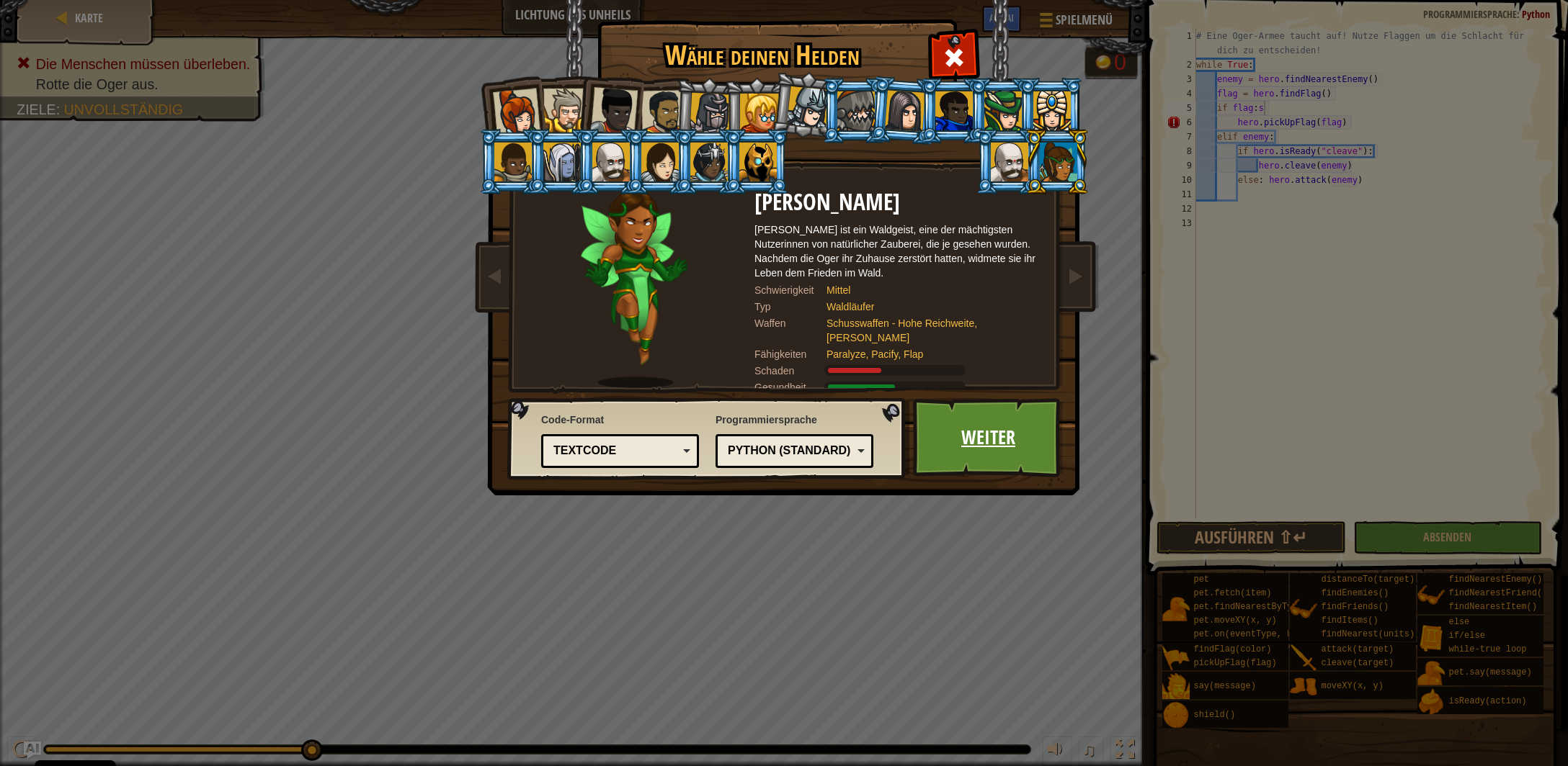
click at [1003, 442] on link "Weiter" at bounding box center [988, 438] width 150 height 79
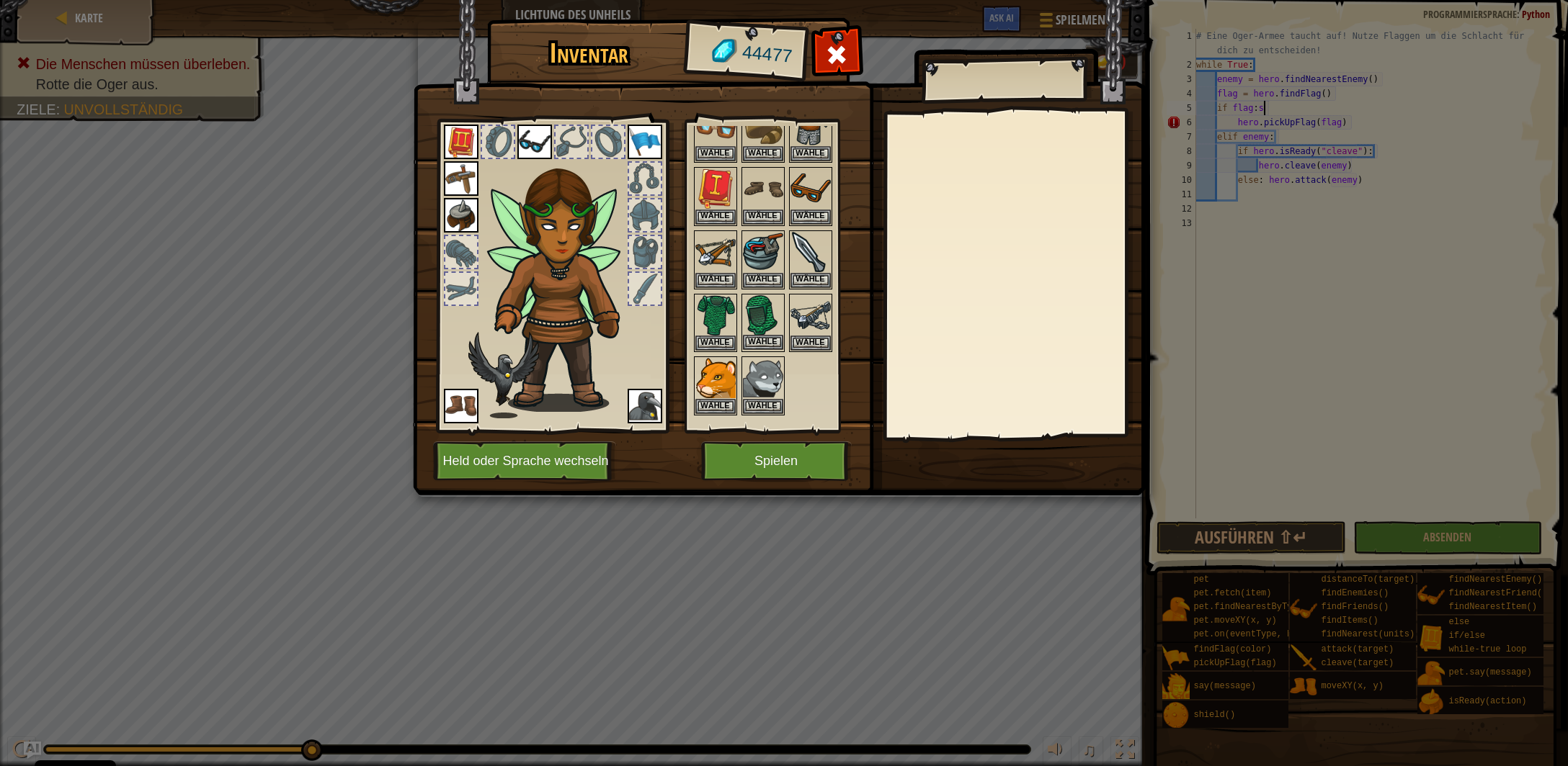
scroll to position [141, 0]
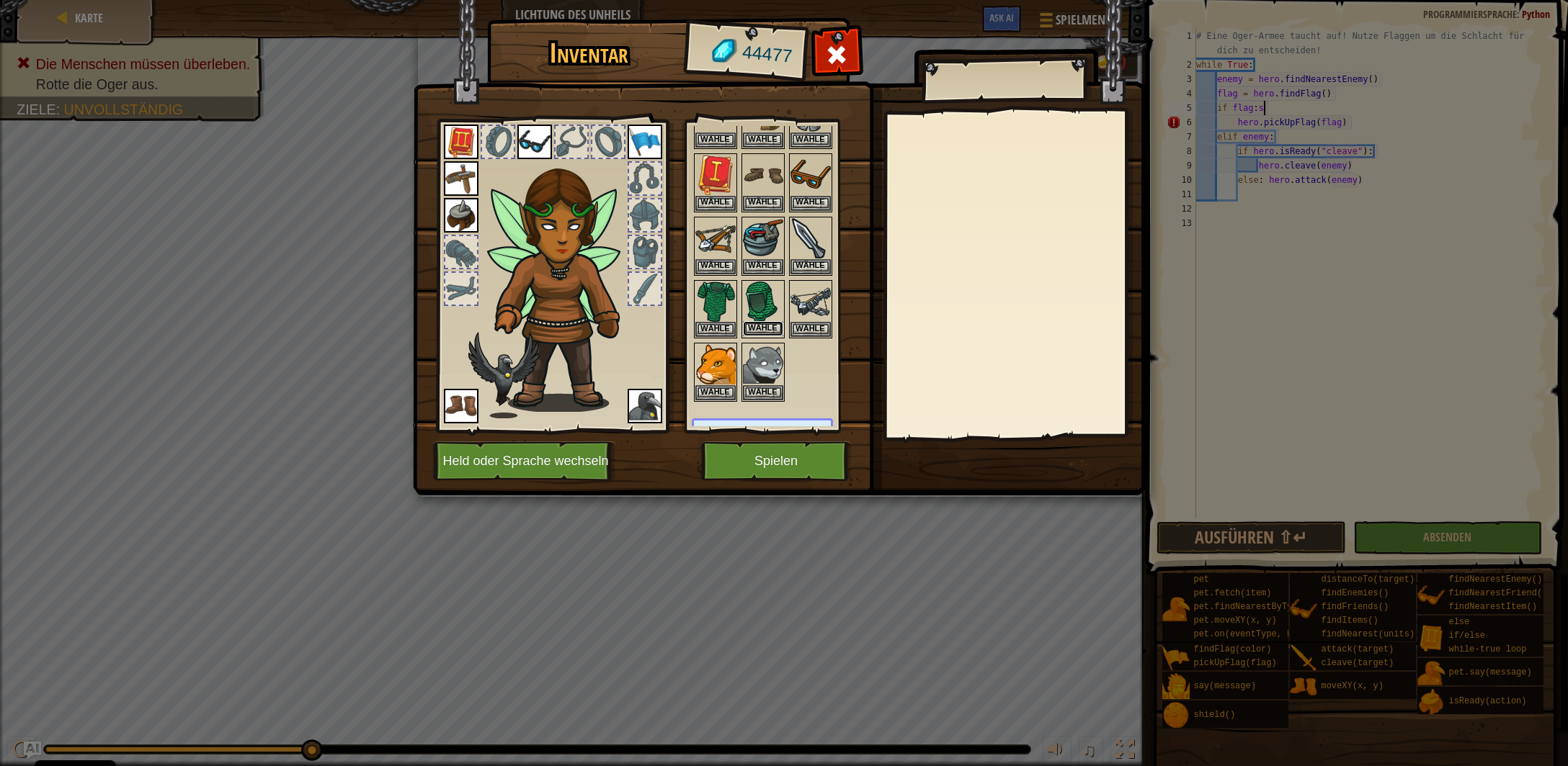
click at [778, 321] on button "Wähle" at bounding box center [763, 329] width 40 height 15
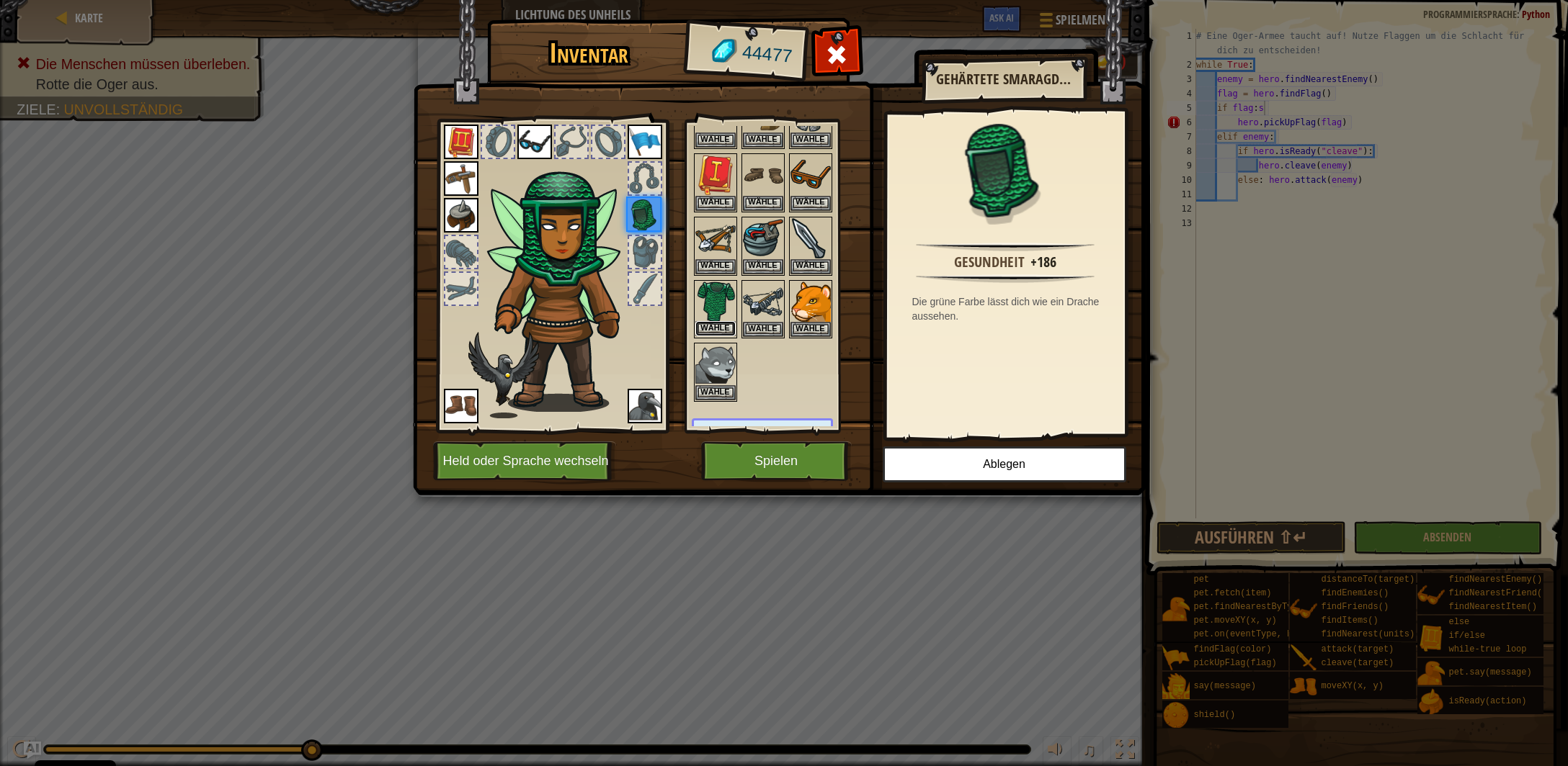
click at [717, 325] on button "Wähle" at bounding box center [715, 329] width 40 height 15
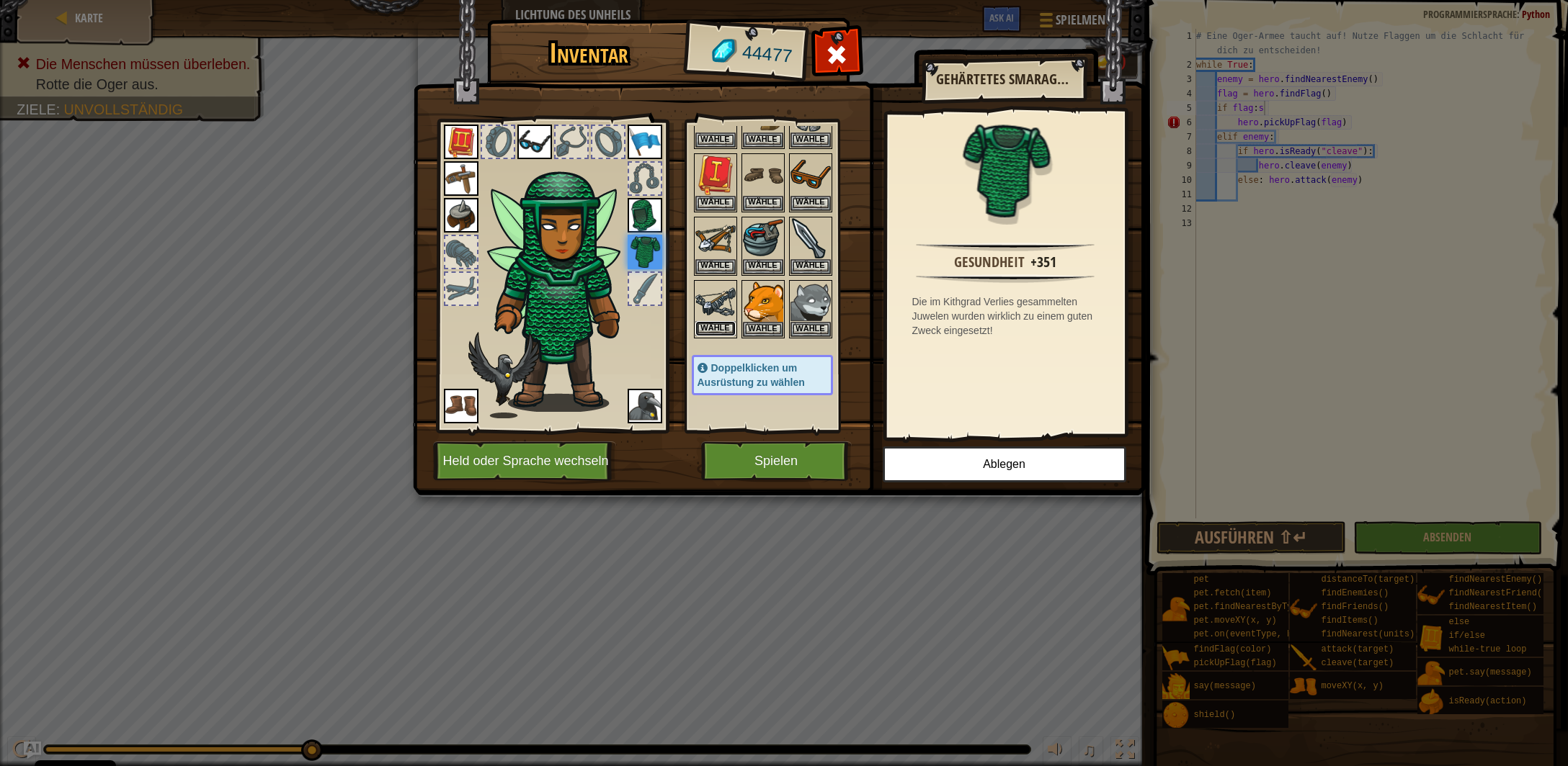
click at [724, 323] on button "Wähle" at bounding box center [715, 329] width 40 height 15
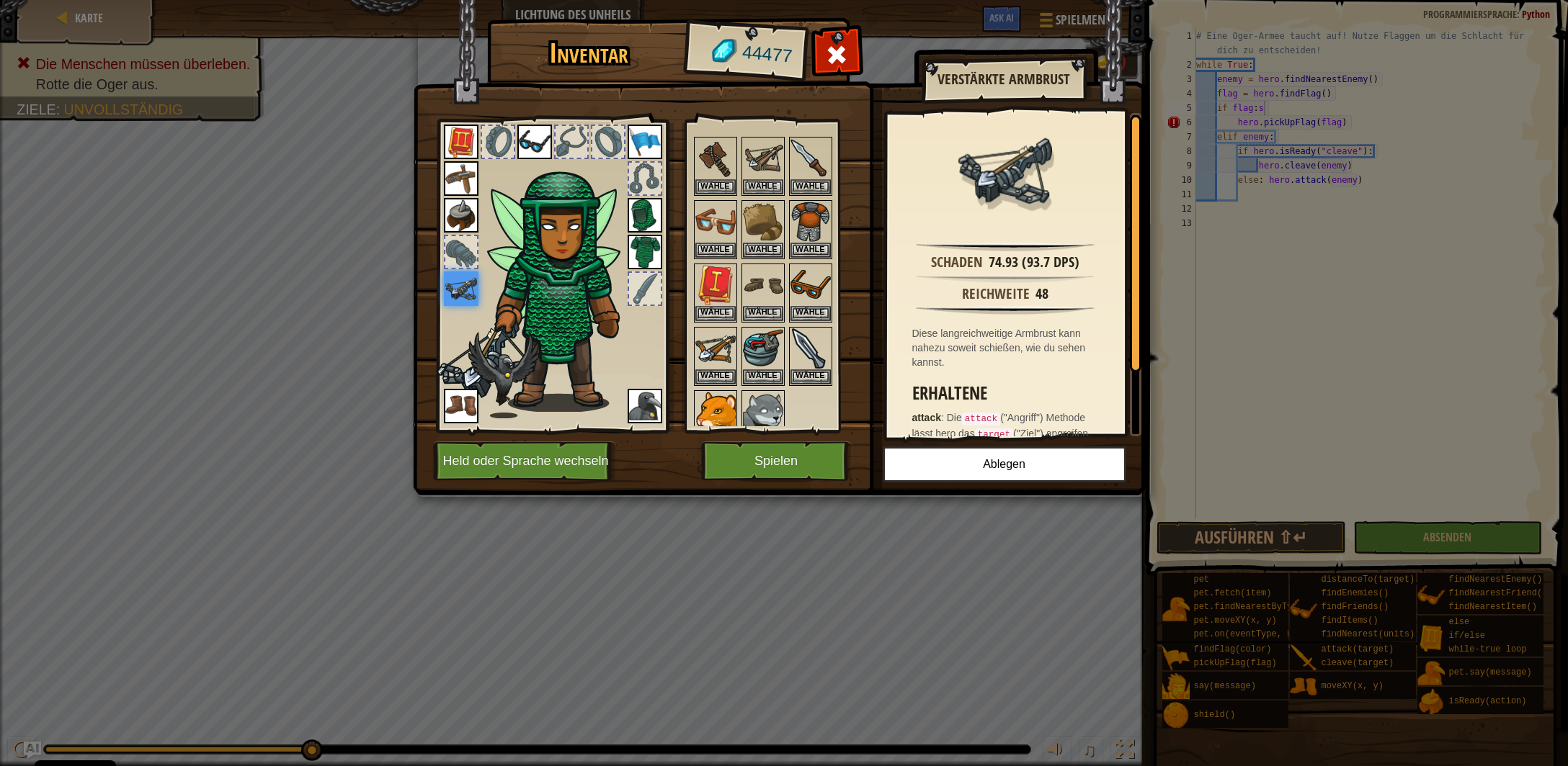
scroll to position [70, 0]
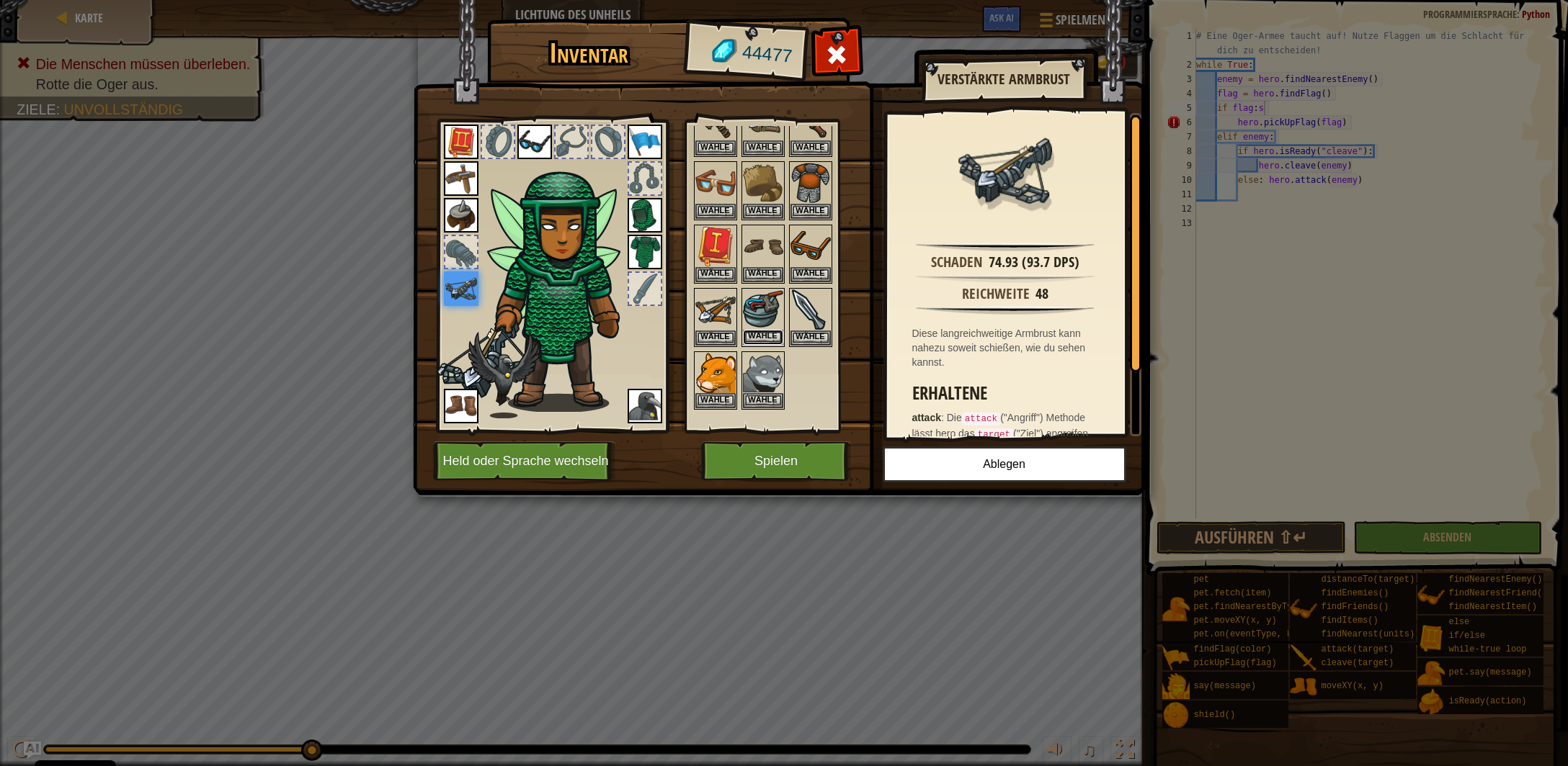
click at [772, 334] on button "Wähle" at bounding box center [763, 338] width 40 height 15
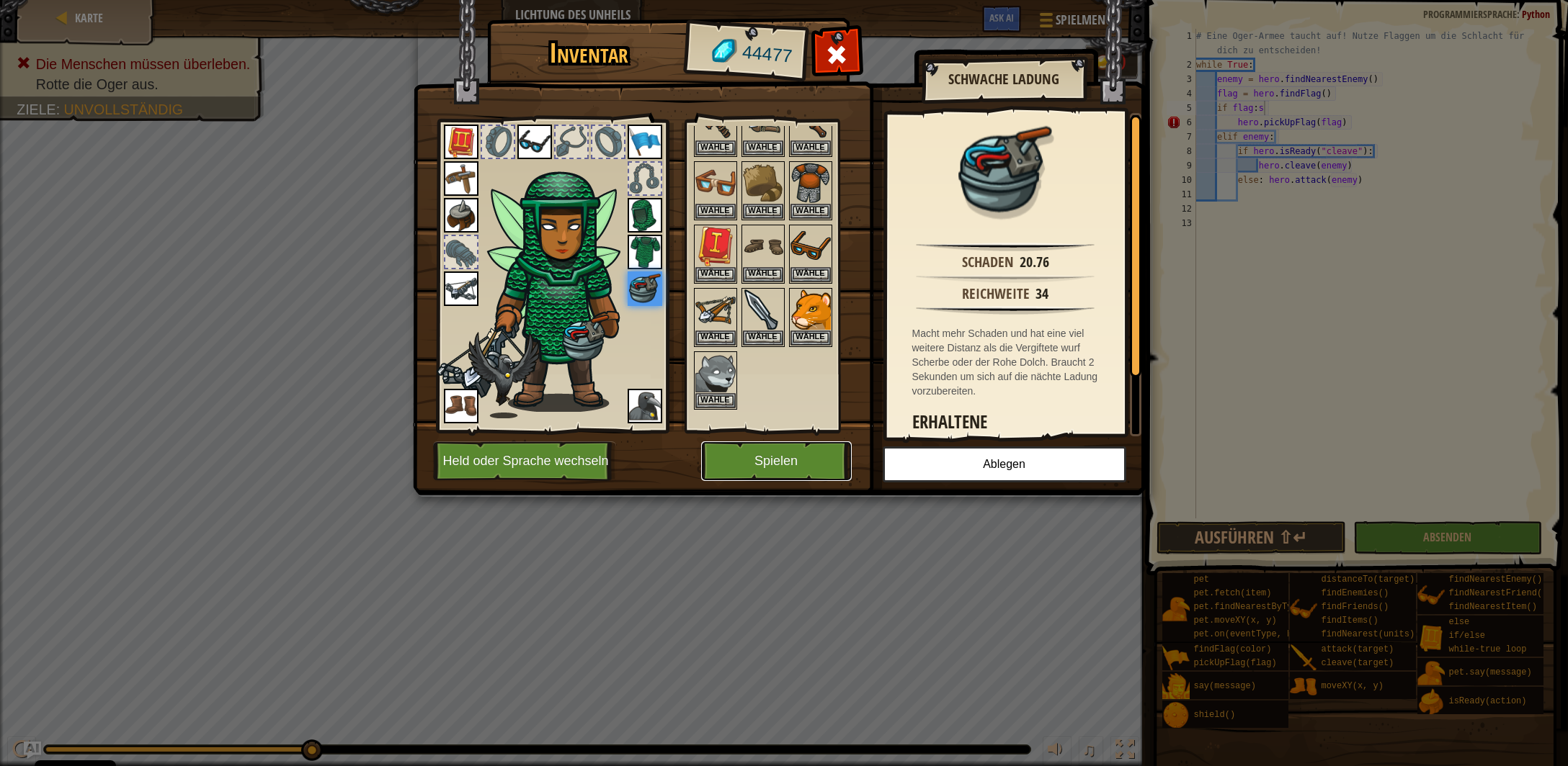
click at [792, 463] on button "Spielen" at bounding box center [776, 461] width 150 height 39
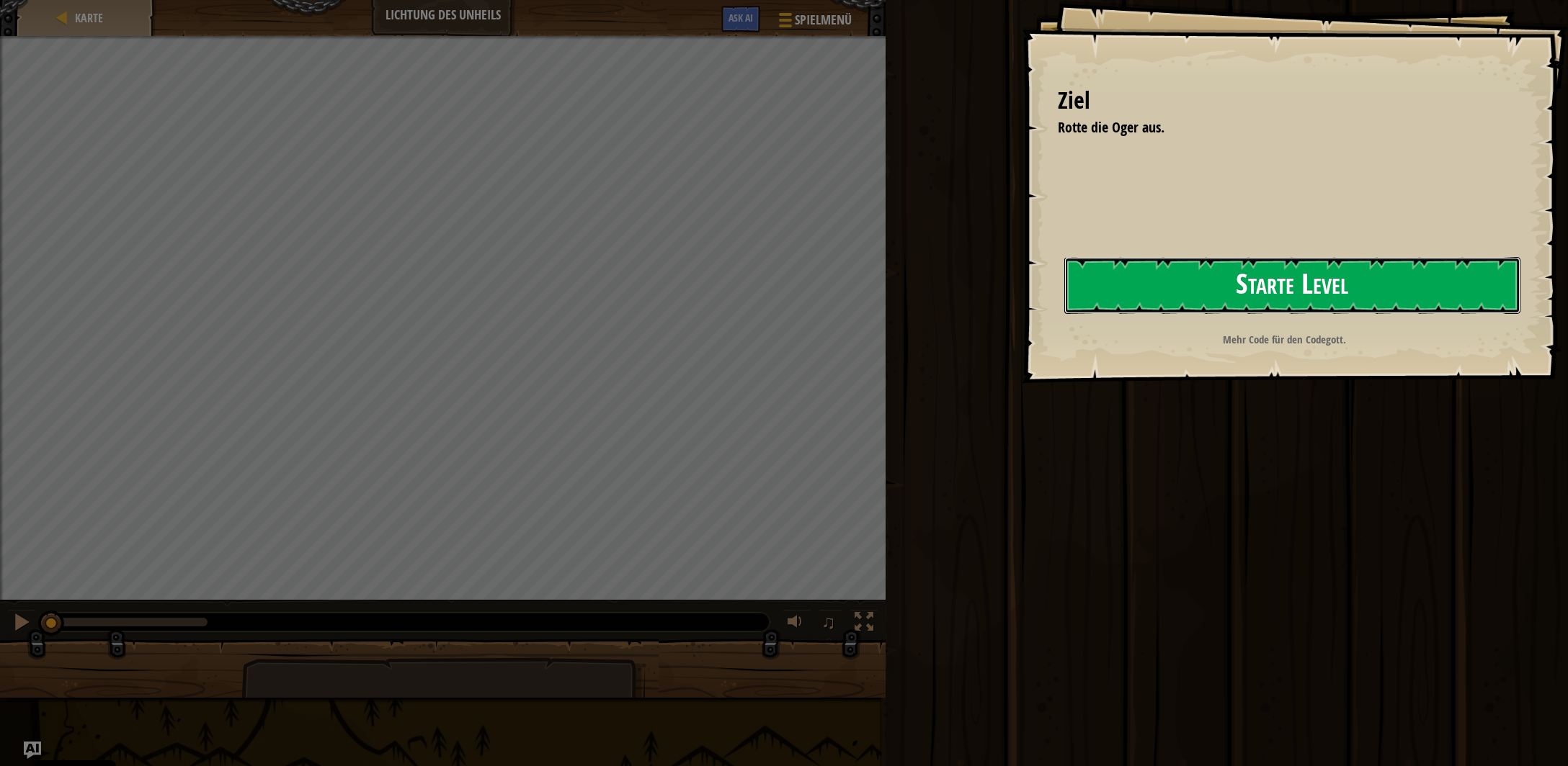
click at [1237, 293] on button "Starte Level" at bounding box center [1293, 285] width 456 height 57
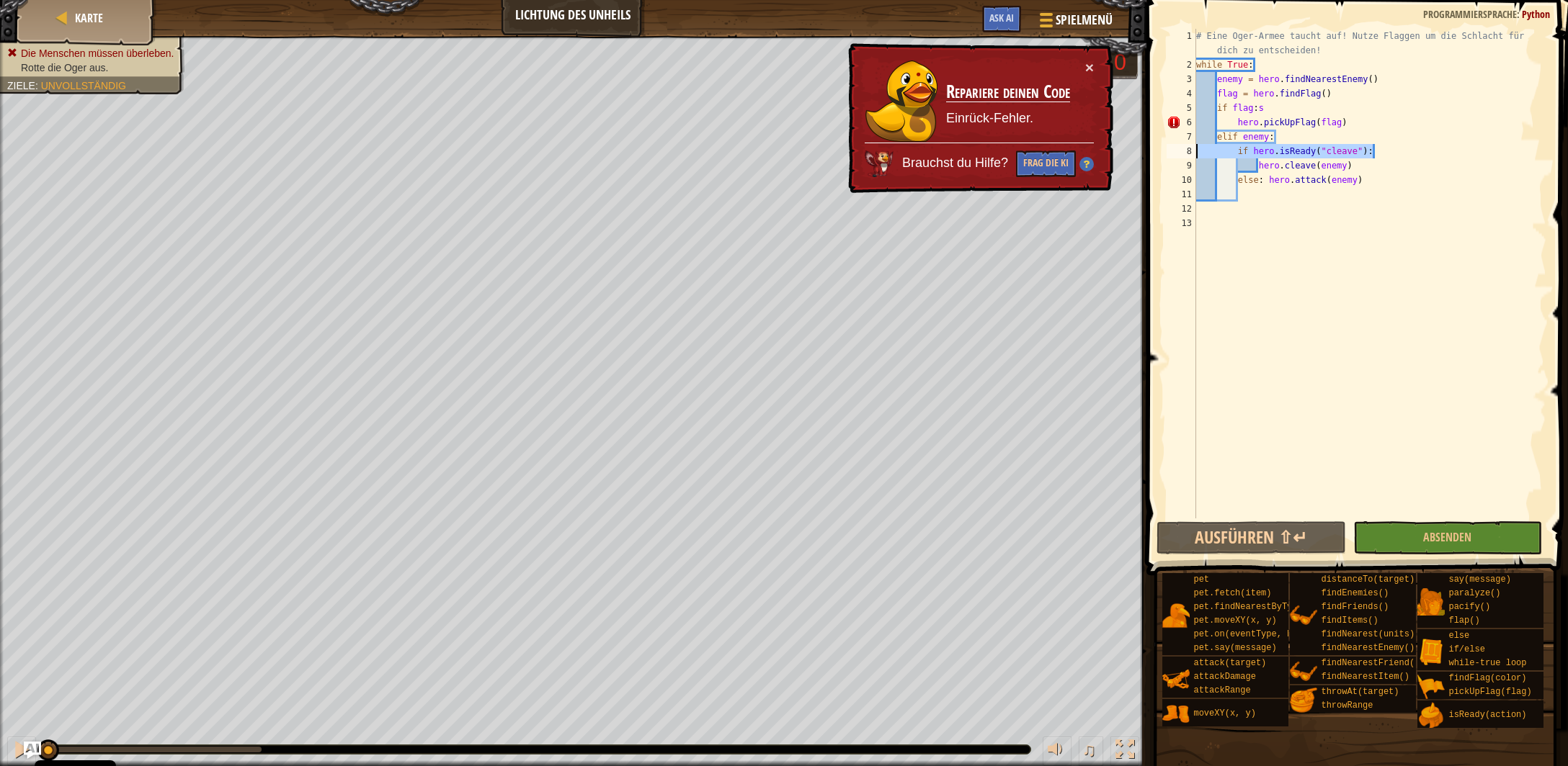
drag, startPoint x: 1375, startPoint y: 152, endPoint x: 1231, endPoint y: 153, distance: 144.0
click at [1194, 150] on div "# Eine Oger-Armee taucht auf! Nutze Flaggen um die Schlacht für dich zu entsche…" at bounding box center [1370, 273] width 353 height 490
drag, startPoint x: 1351, startPoint y: 164, endPoint x: 1159, endPoint y: 146, distance: 192.8
click at [1194, 143] on div "# Eine Oger-Armee taucht auf! Nutze Flaggen um die Schlacht für dich zu entsche…" at bounding box center [1370, 273] width 353 height 490
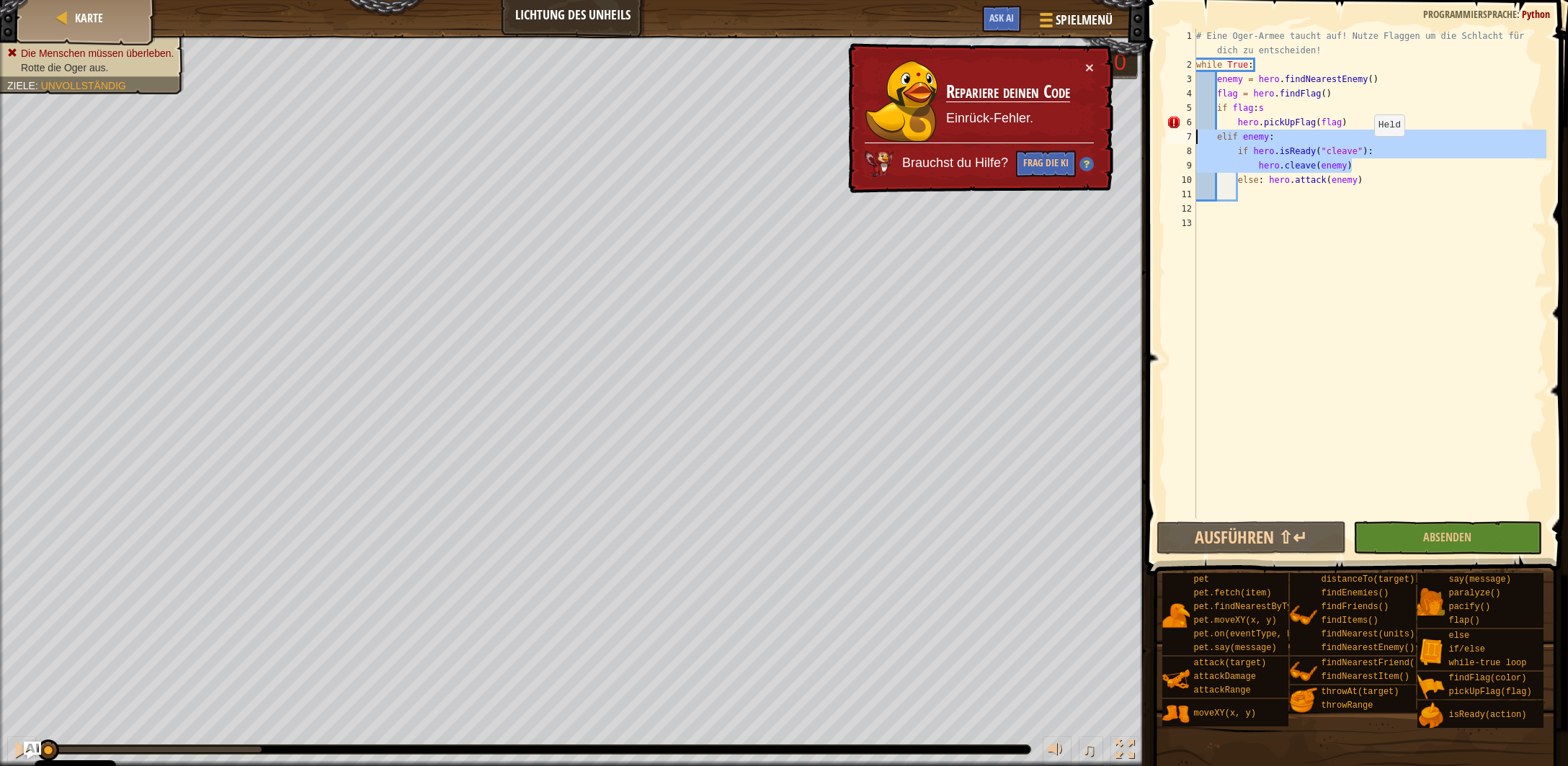
click at [1368, 152] on div "# Eine Oger-Armee taucht auf! Nutze Flaggen um die Schlacht für dich zu entsche…" at bounding box center [1370, 273] width 353 height 490
drag, startPoint x: 1356, startPoint y: 164, endPoint x: 1176, endPoint y: 150, distance: 180.5
click at [1194, 150] on div "# Eine Oger-Armee taucht auf! Nutze Flaggen um die Schlacht für dich zu entsche…" at bounding box center [1370, 273] width 353 height 490
type textarea "if hero.isReady("cleave"): hero.cleave(enemy)"
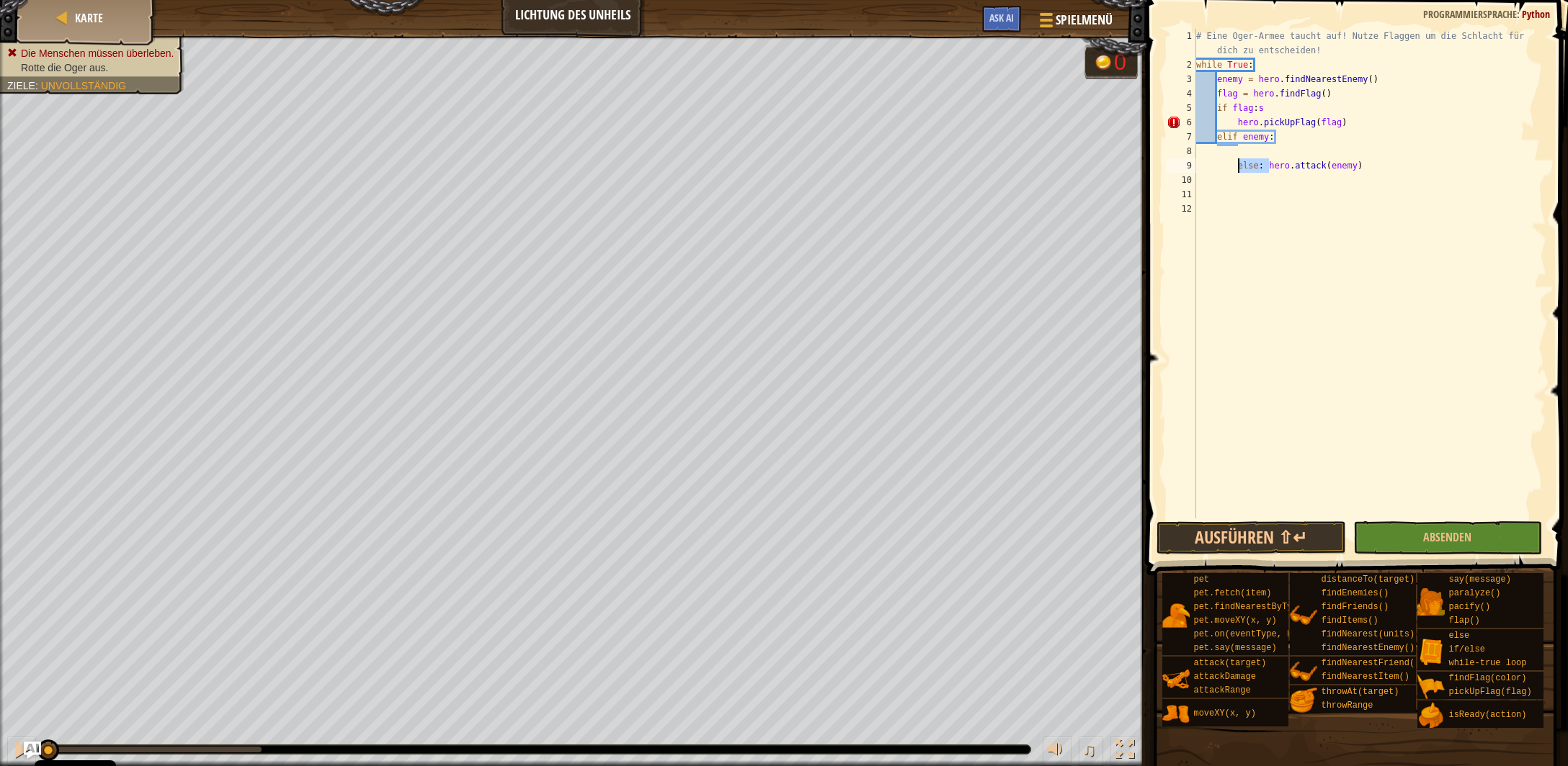
drag, startPoint x: 1266, startPoint y: 167, endPoint x: 1239, endPoint y: 166, distance: 27.0
click at [1239, 166] on div "# Eine Oger-Armee taucht auf! Nutze Flaggen um die Schlacht für dich zu entsche…" at bounding box center [1370, 295] width 353 height 533
click at [1236, 124] on div "# Eine Oger-Armee taucht auf! Nutze Flaggen um die Schlacht für dich zu entsche…" at bounding box center [1370, 295] width 353 height 533
click at [1256, 107] on div "# Eine Oger-Armee taucht auf! Nutze Flaggen um die Schlacht für dich zu entsche…" at bounding box center [1370, 295] width 353 height 533
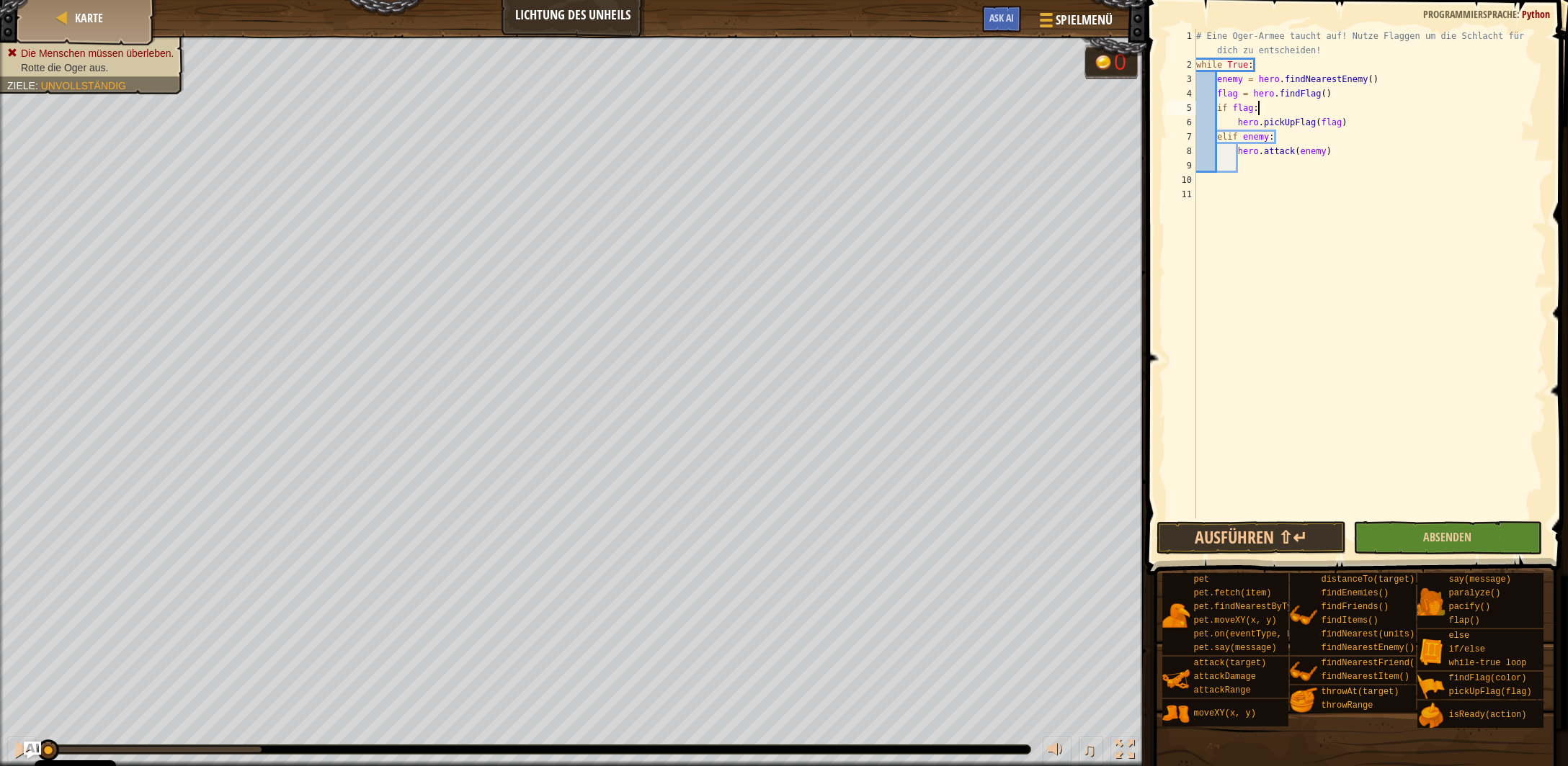
type textarea "if flag:"
click at [1423, 540] on button "Absenden" at bounding box center [1448, 538] width 189 height 33
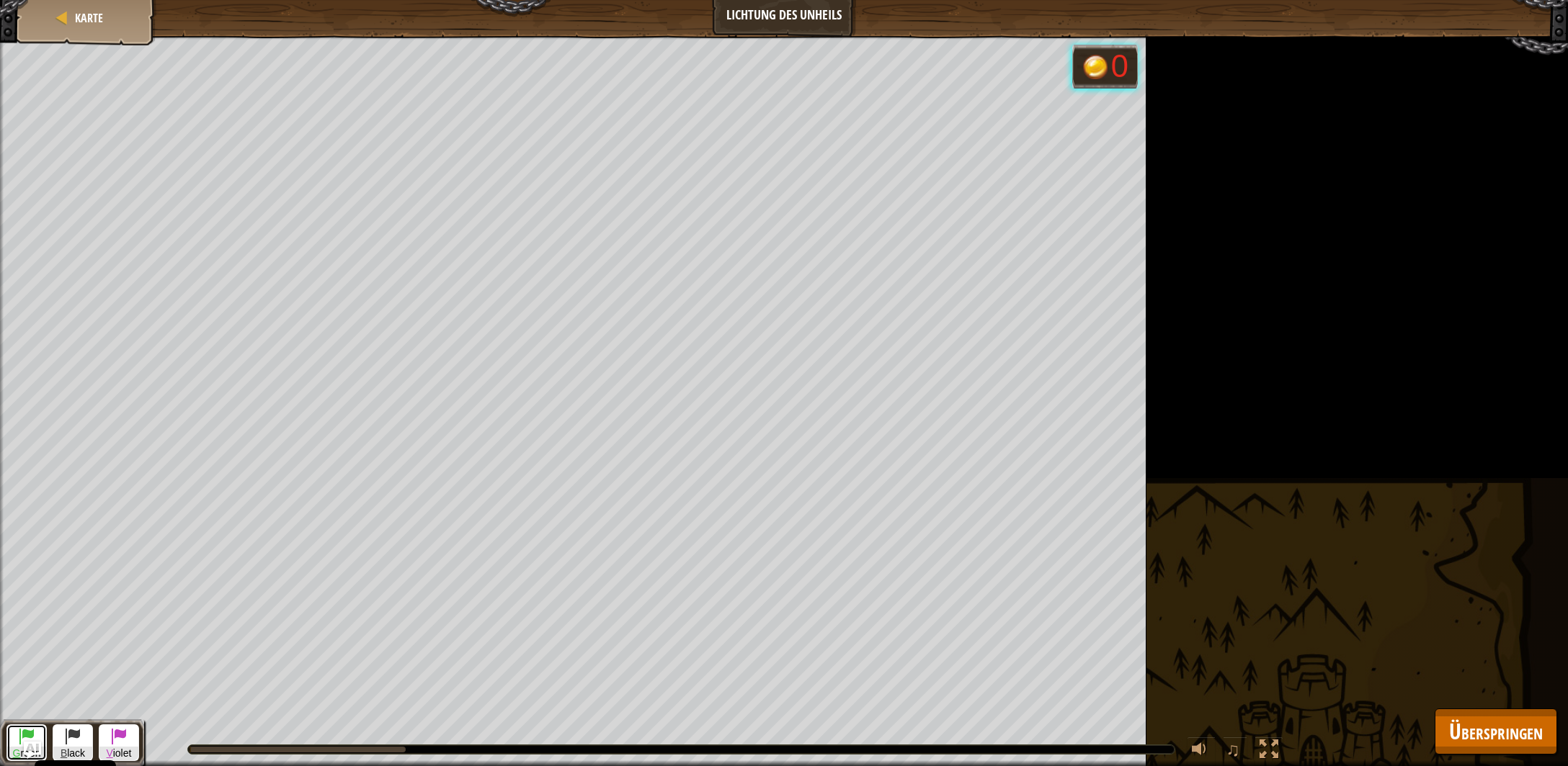
click at [13, 735] on button "G reen" at bounding box center [27, 743] width 40 height 37
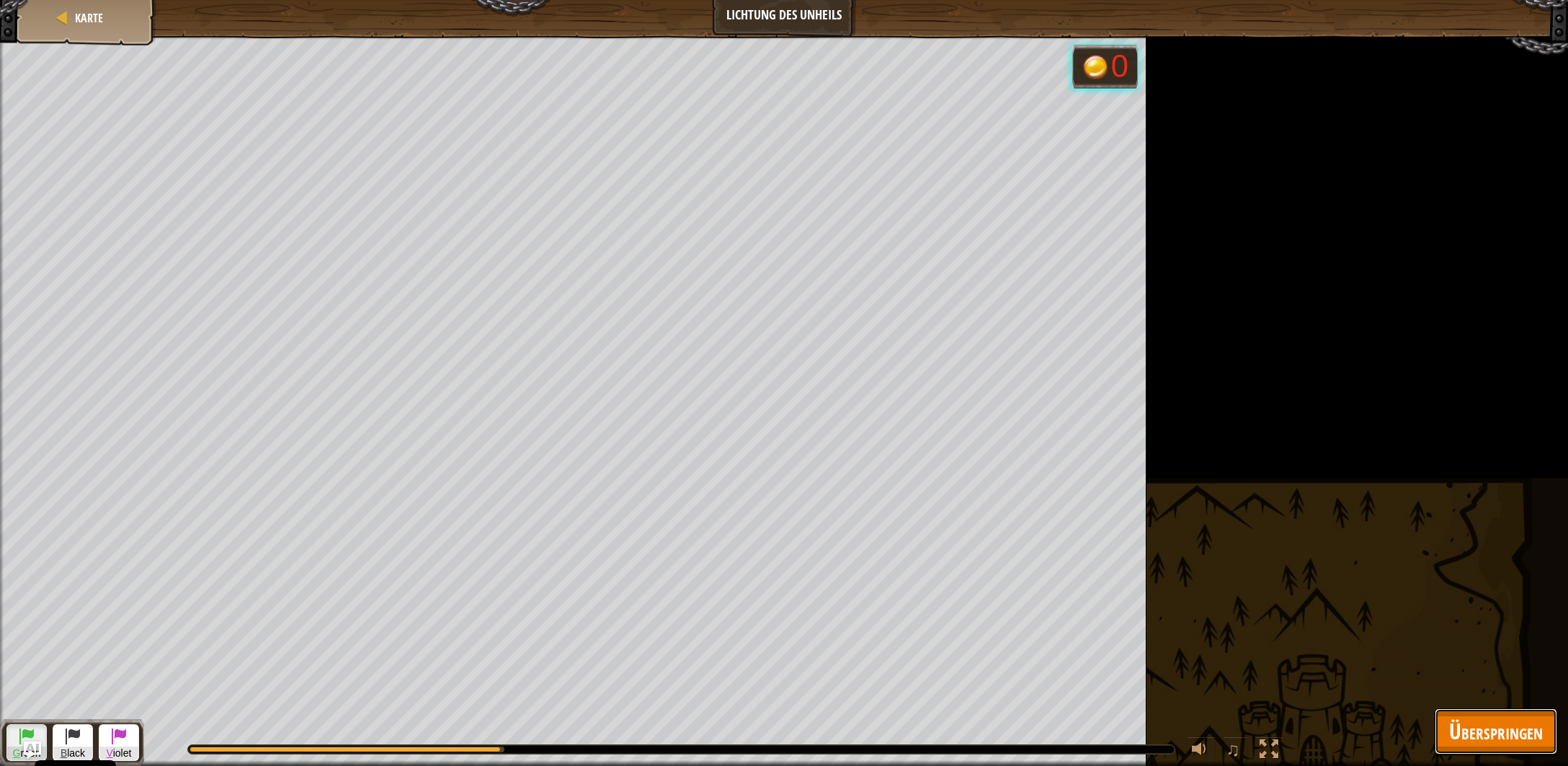
click at [1492, 746] on span "Überspringen" at bounding box center [1495, 731] width 93 height 30
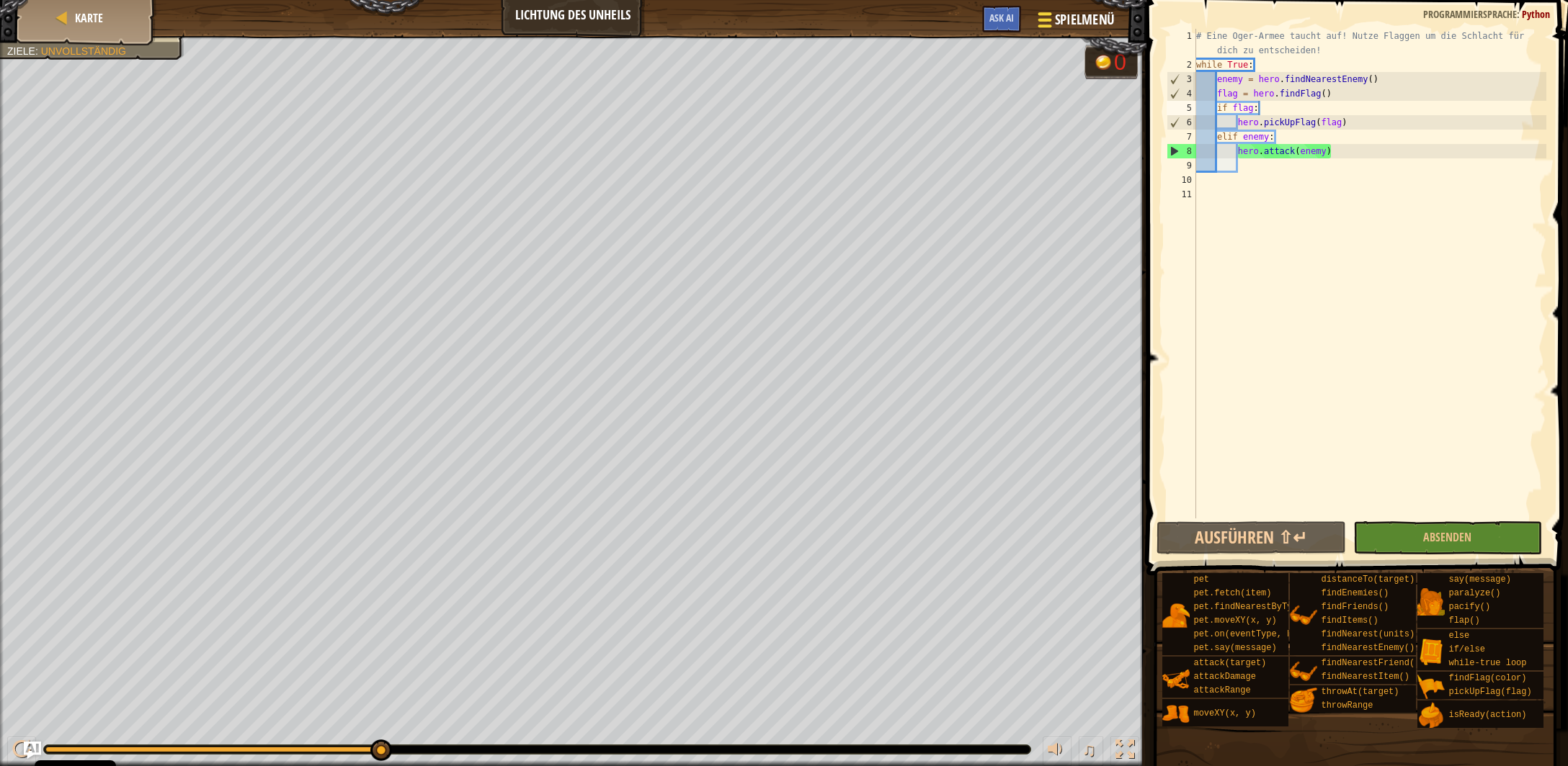
click at [1069, 22] on span "Spielmenü" at bounding box center [1084, 19] width 60 height 19
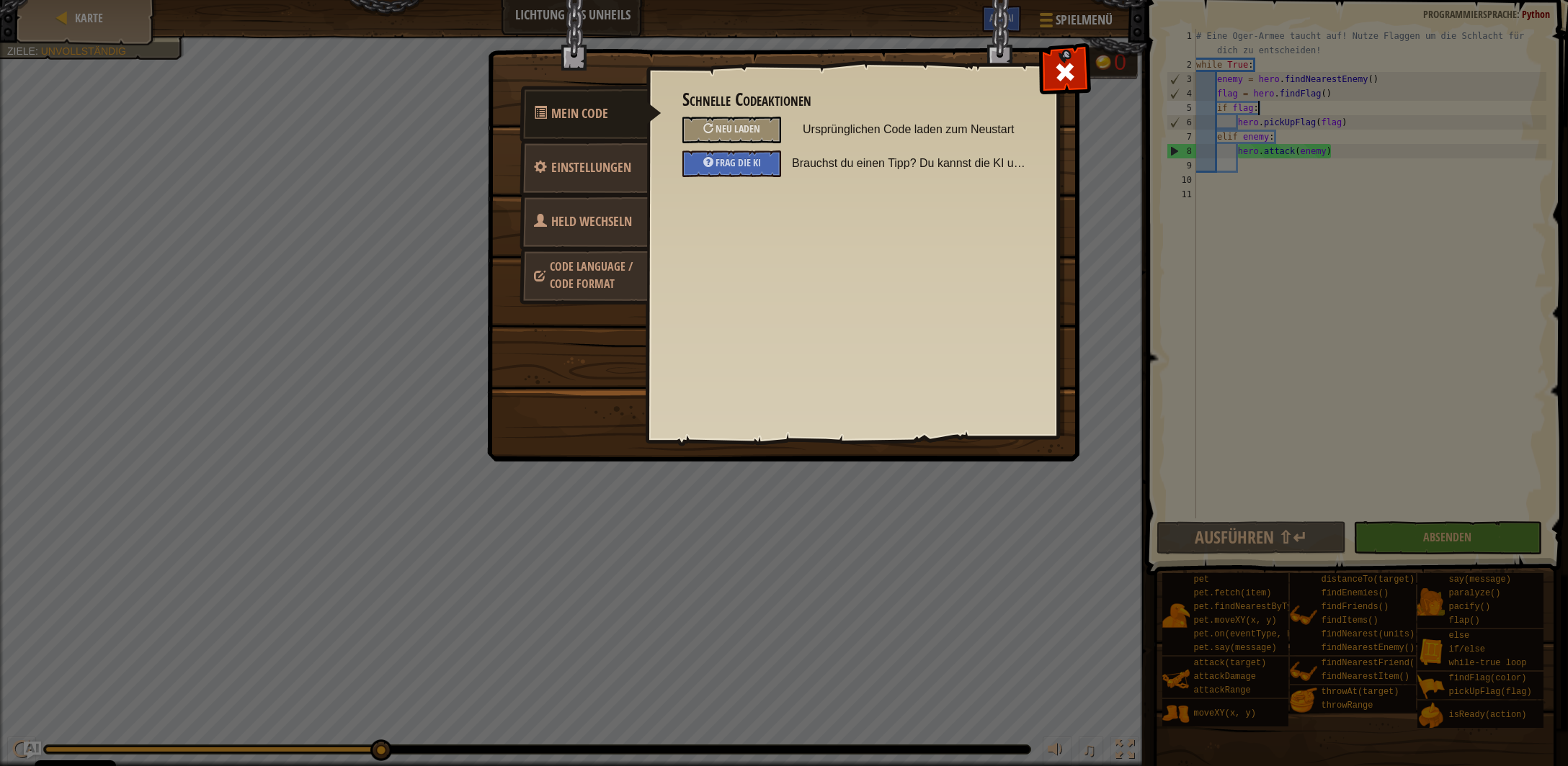
click at [566, 232] on link "Held wechseln" at bounding box center [583, 221] width 128 height 56
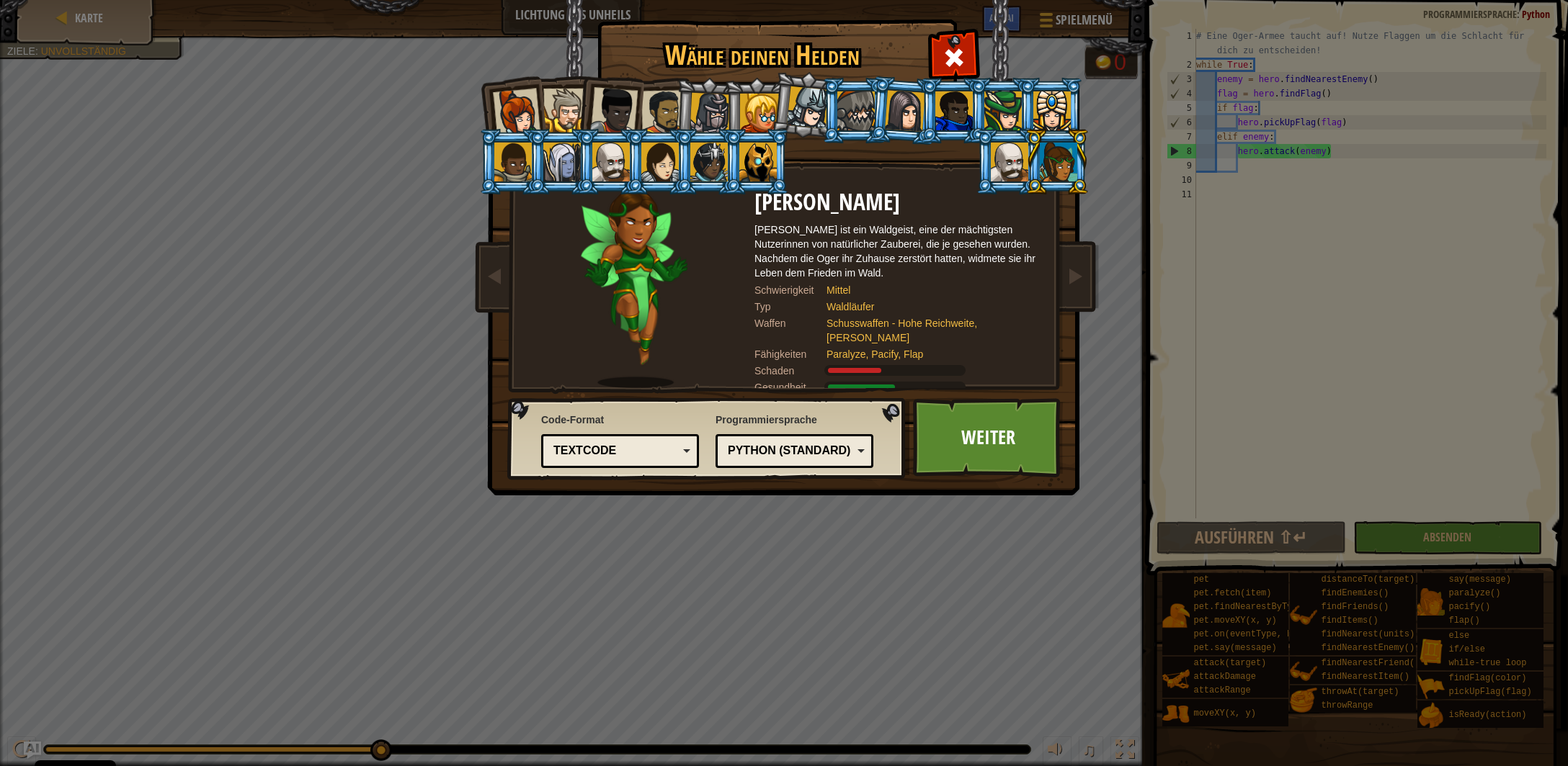
click at [755, 152] on div at bounding box center [758, 162] width 38 height 38
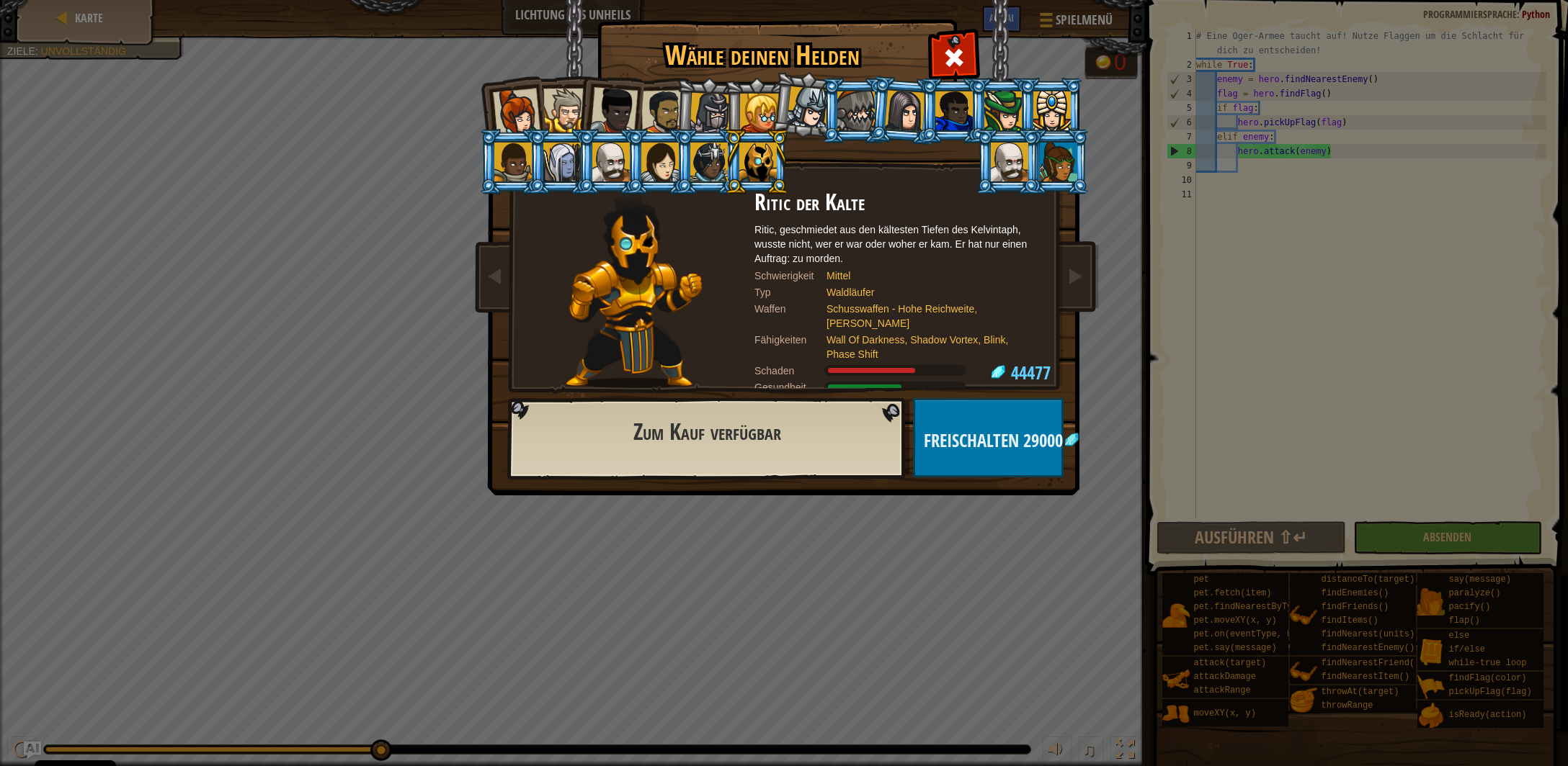
drag, startPoint x: 698, startPoint y: 162, endPoint x: 666, endPoint y: 162, distance: 32.0
click at [697, 162] on div at bounding box center [708, 162] width 38 height 38
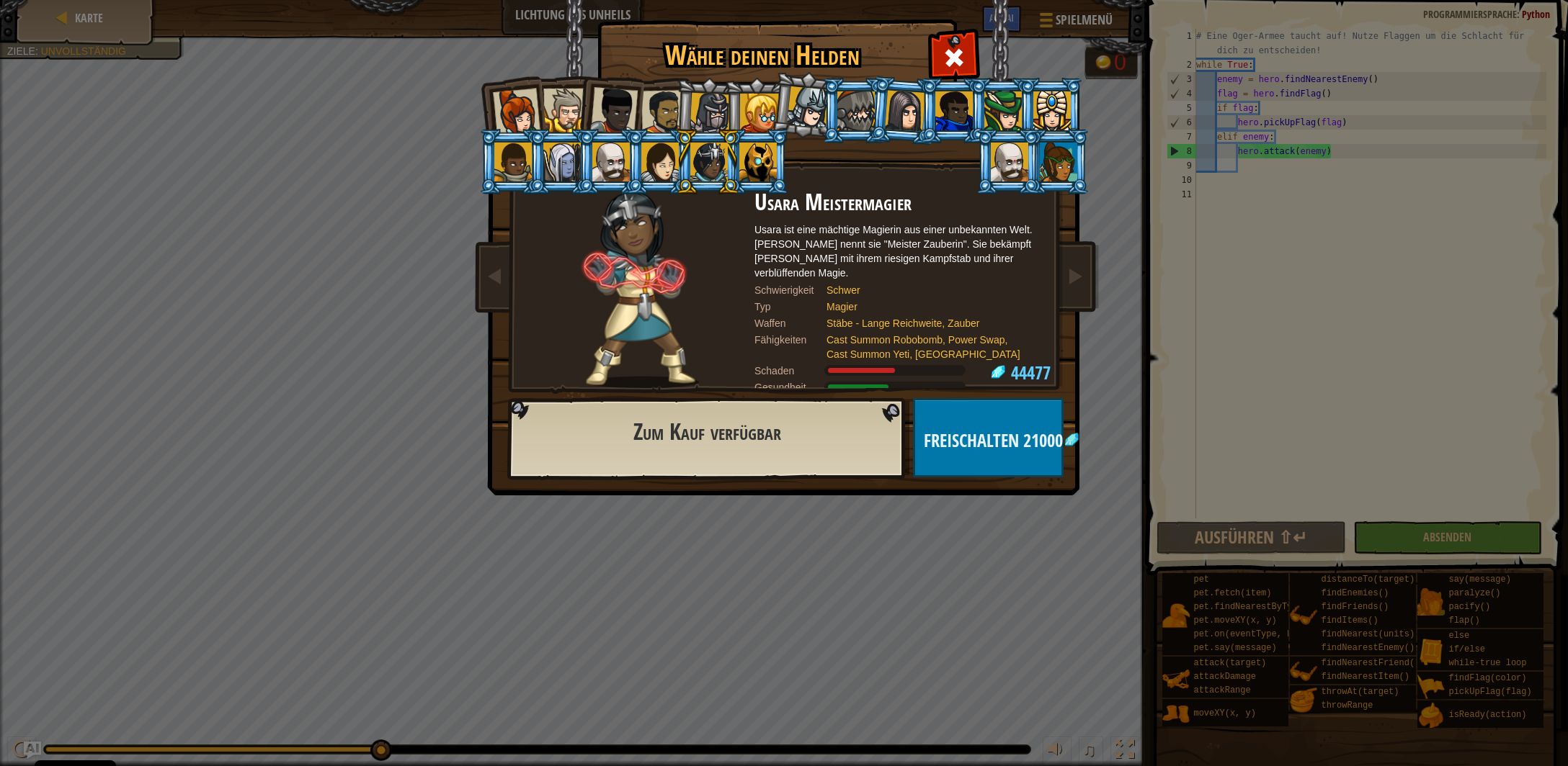
click at [609, 162] on div at bounding box center [610, 162] width 38 height 38
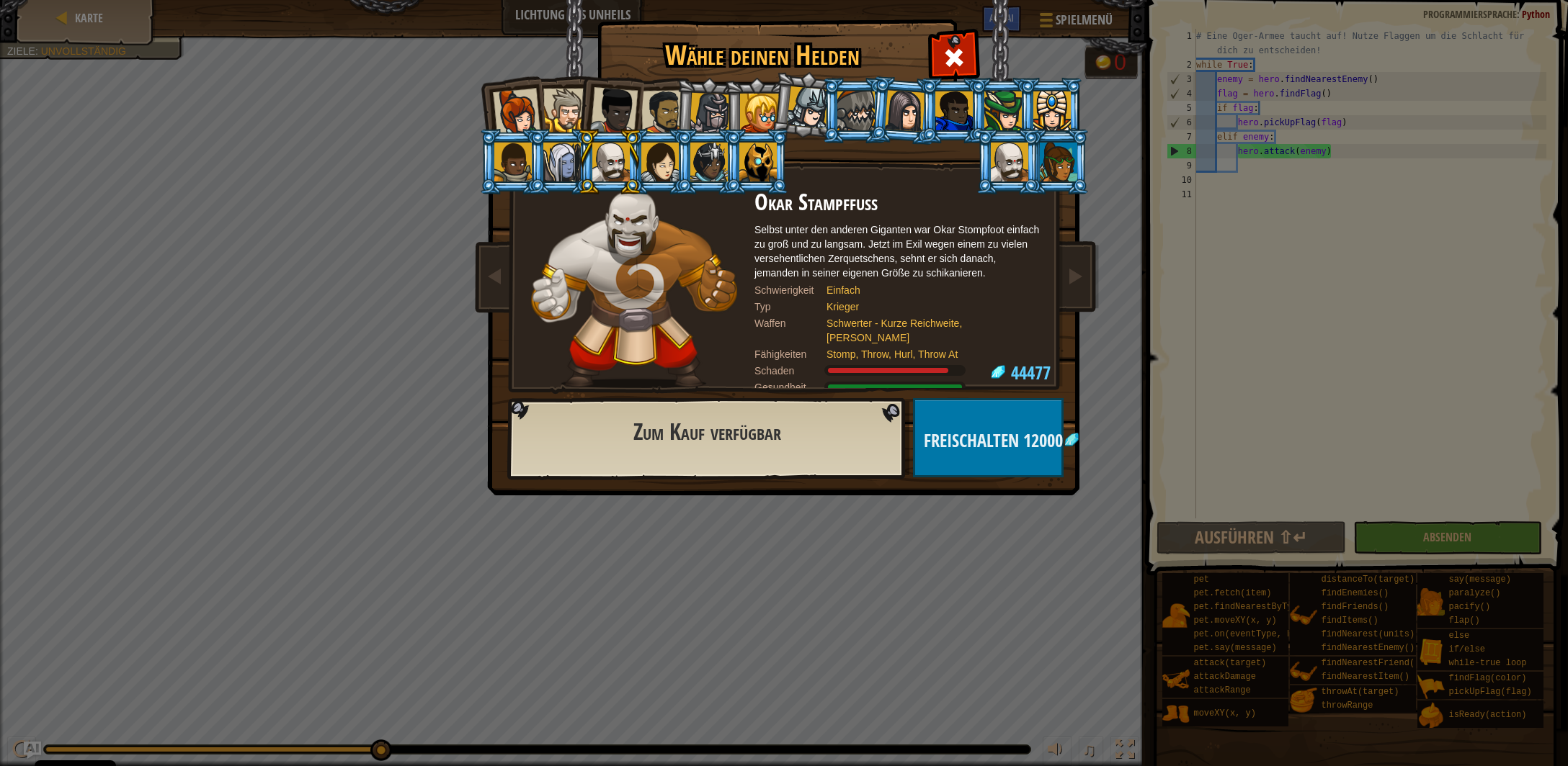
click at [565, 110] on div at bounding box center [565, 111] width 44 height 44
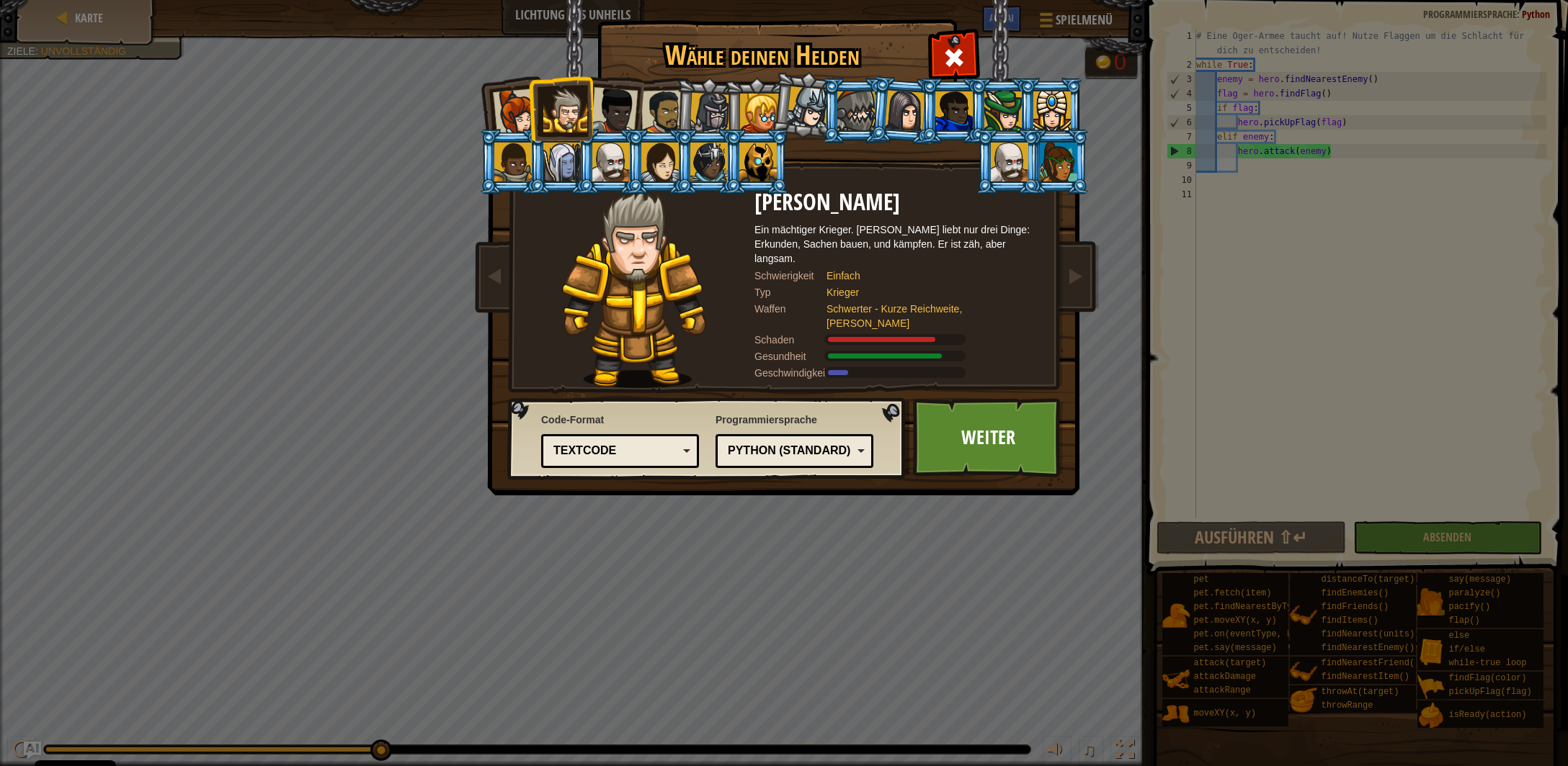
click at [1054, 165] on div at bounding box center [1058, 162] width 38 height 38
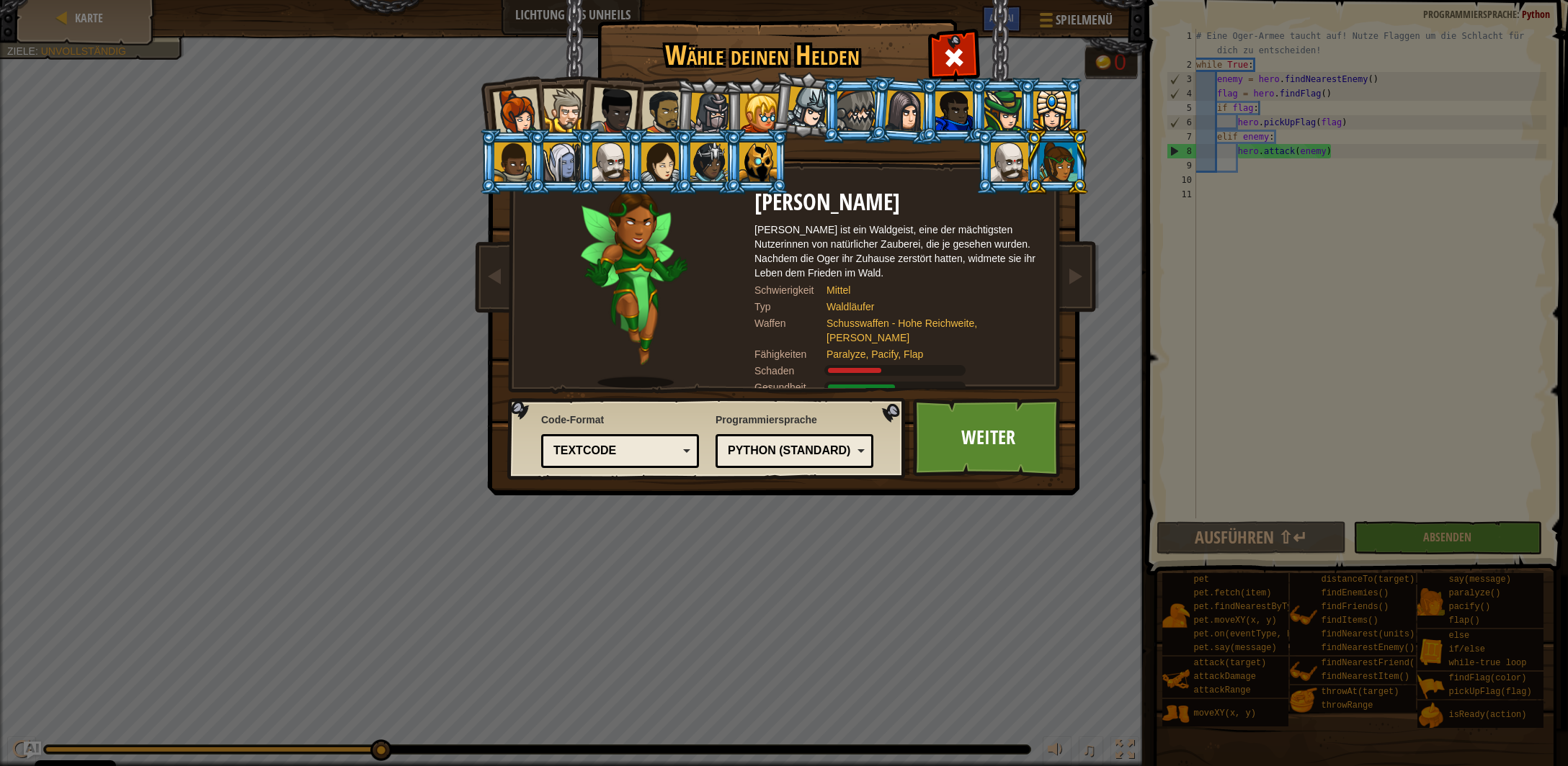
click at [801, 116] on div at bounding box center [808, 108] width 42 height 42
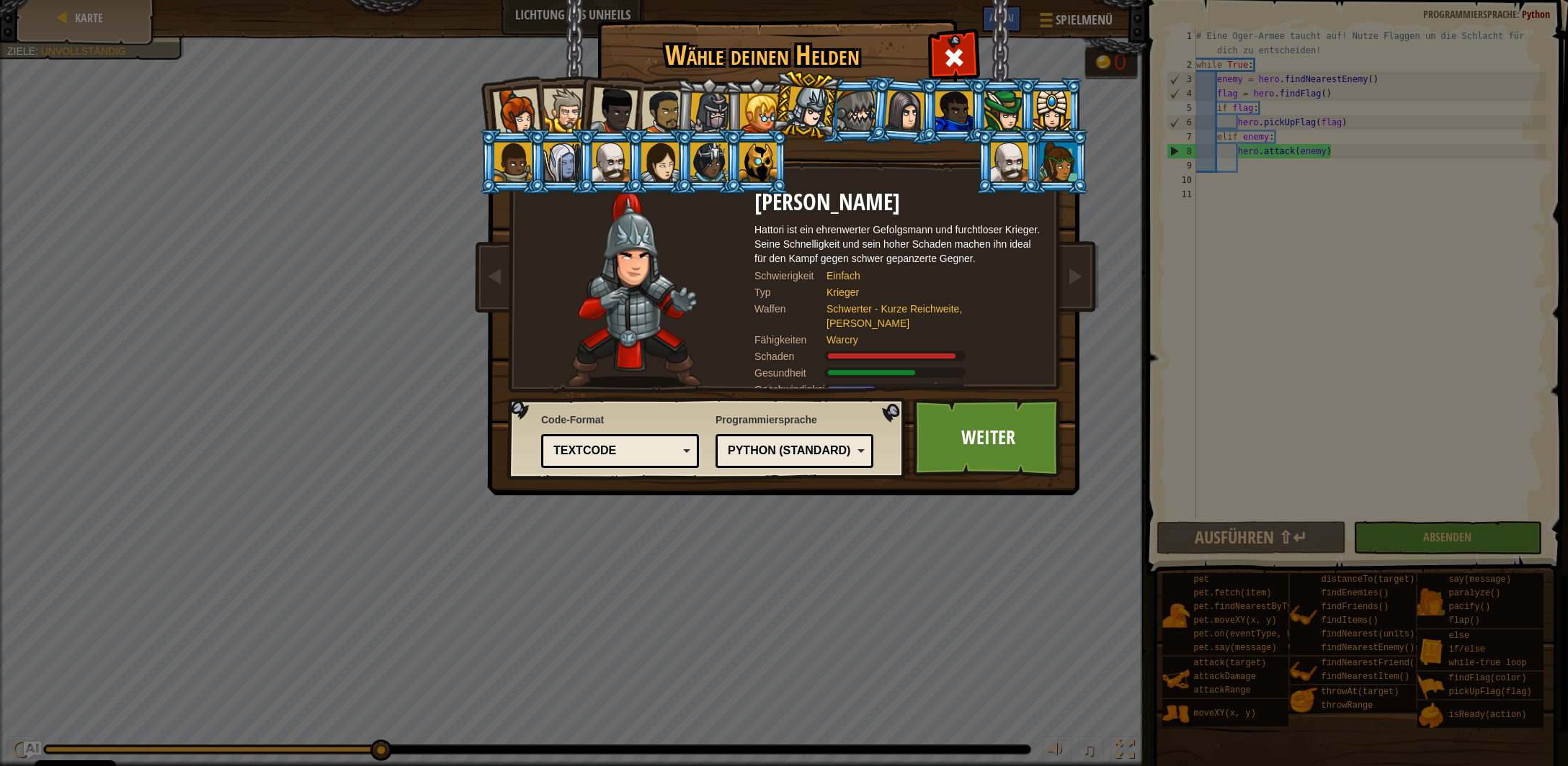
click at [853, 111] on div at bounding box center [856, 111] width 38 height 38
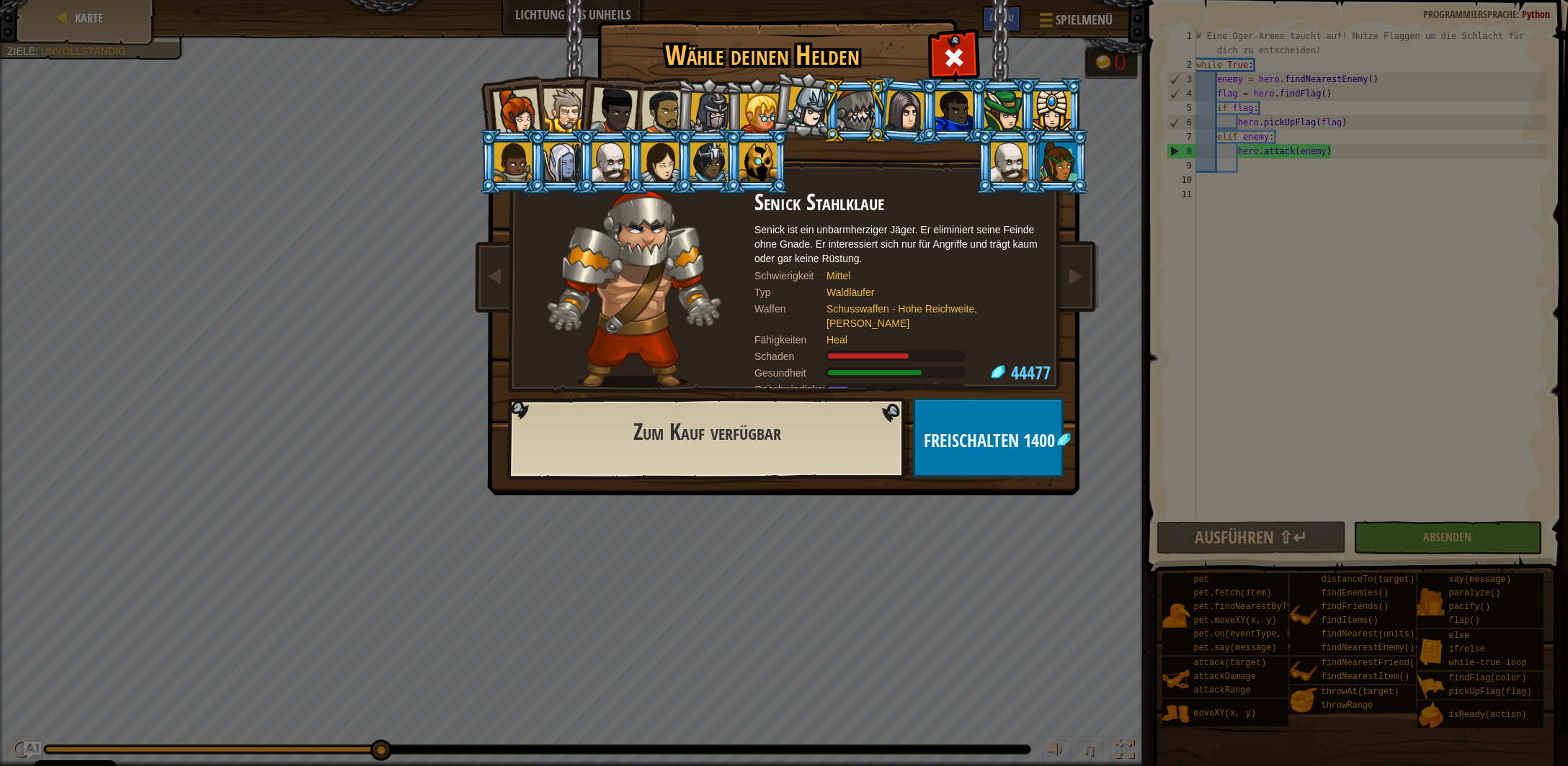
click at [592, 159] on li at bounding box center [609, 162] width 64 height 65
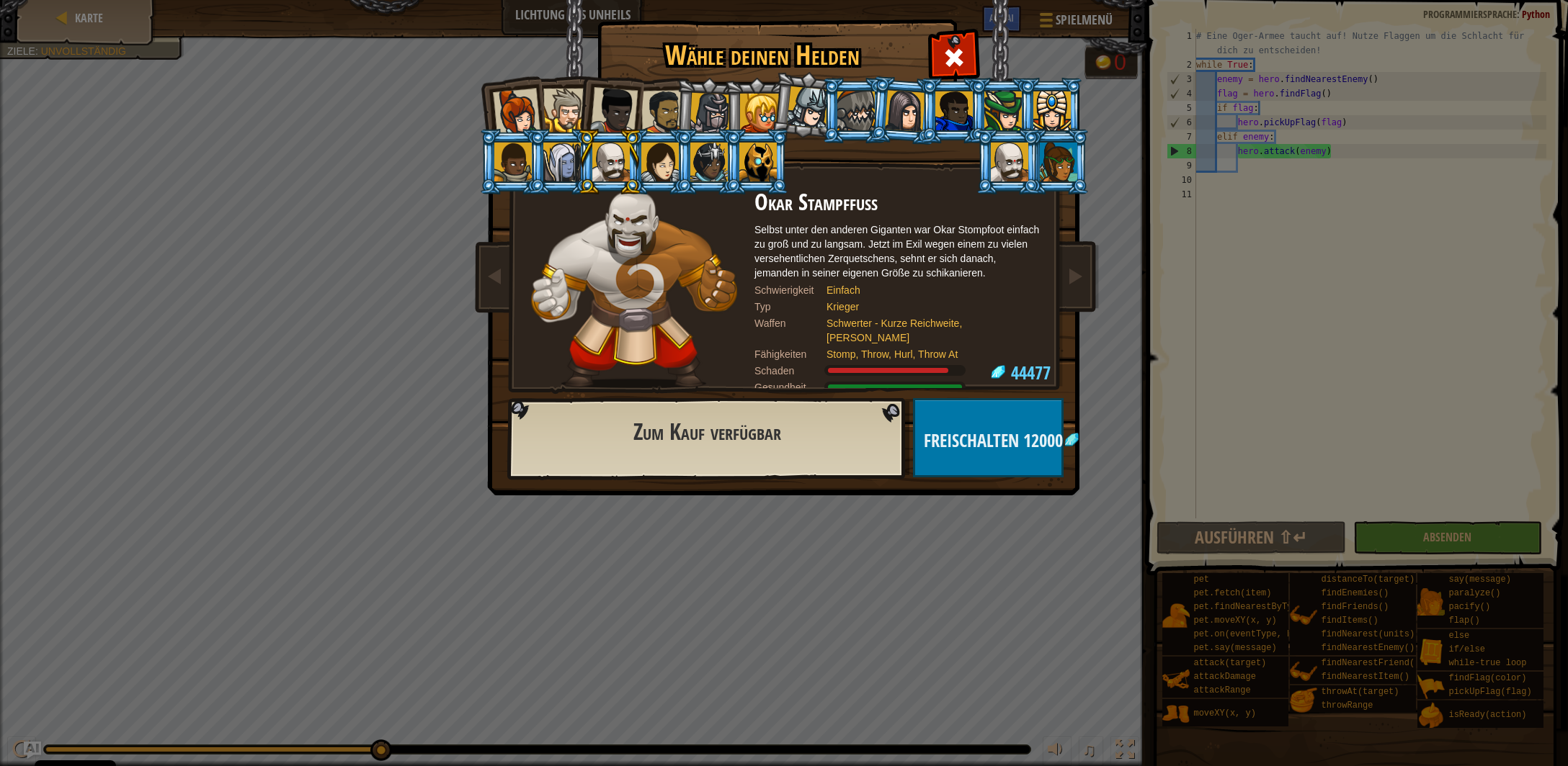
click at [636, 118] on li at bounding box center [609, 108] width 70 height 70
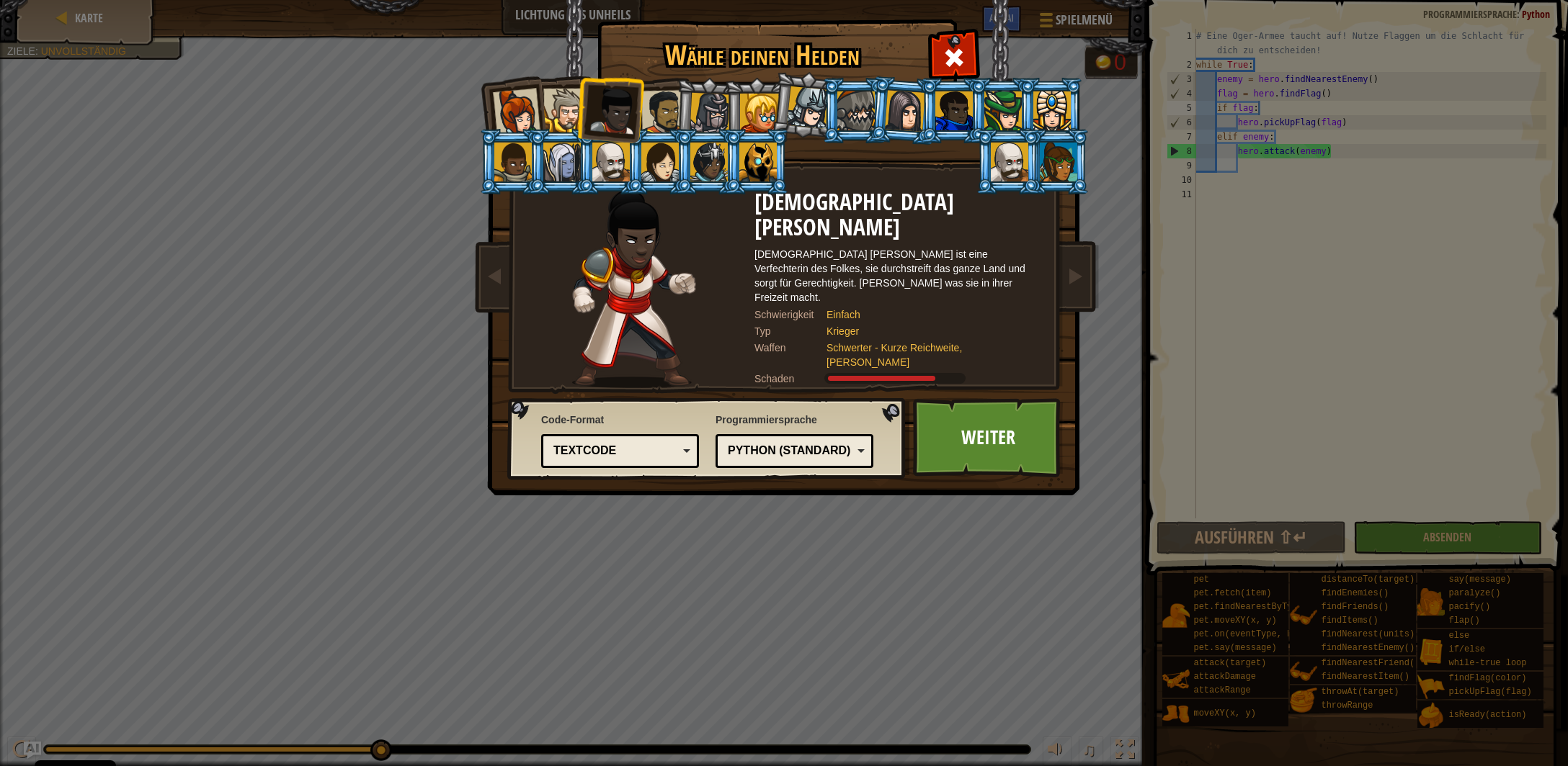
click at [574, 78] on ol at bounding box center [784, 78] width 595 height 0
click at [567, 110] on div at bounding box center [565, 111] width 44 height 44
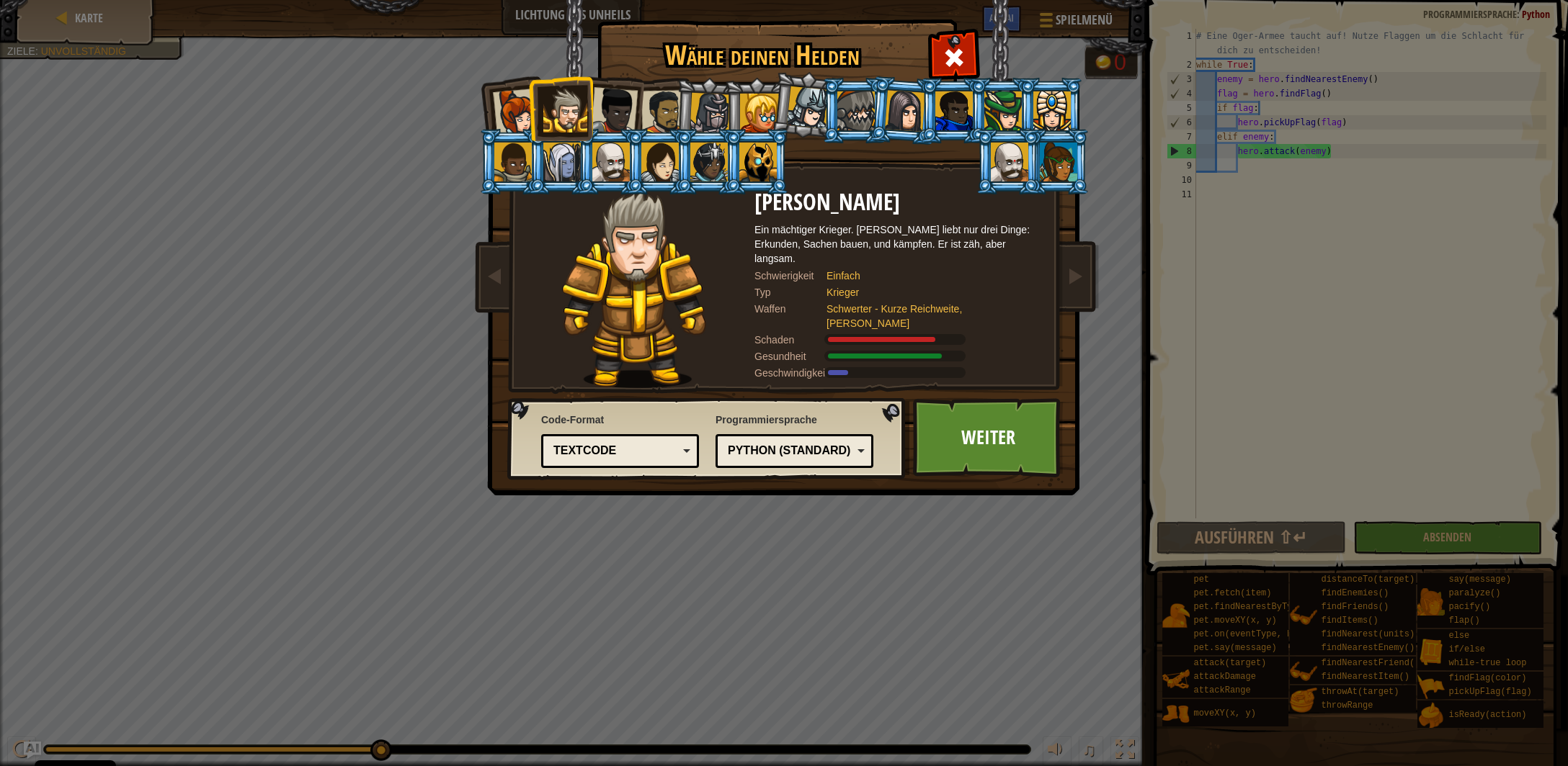
click at [721, 115] on div at bounding box center [709, 114] width 41 height 41
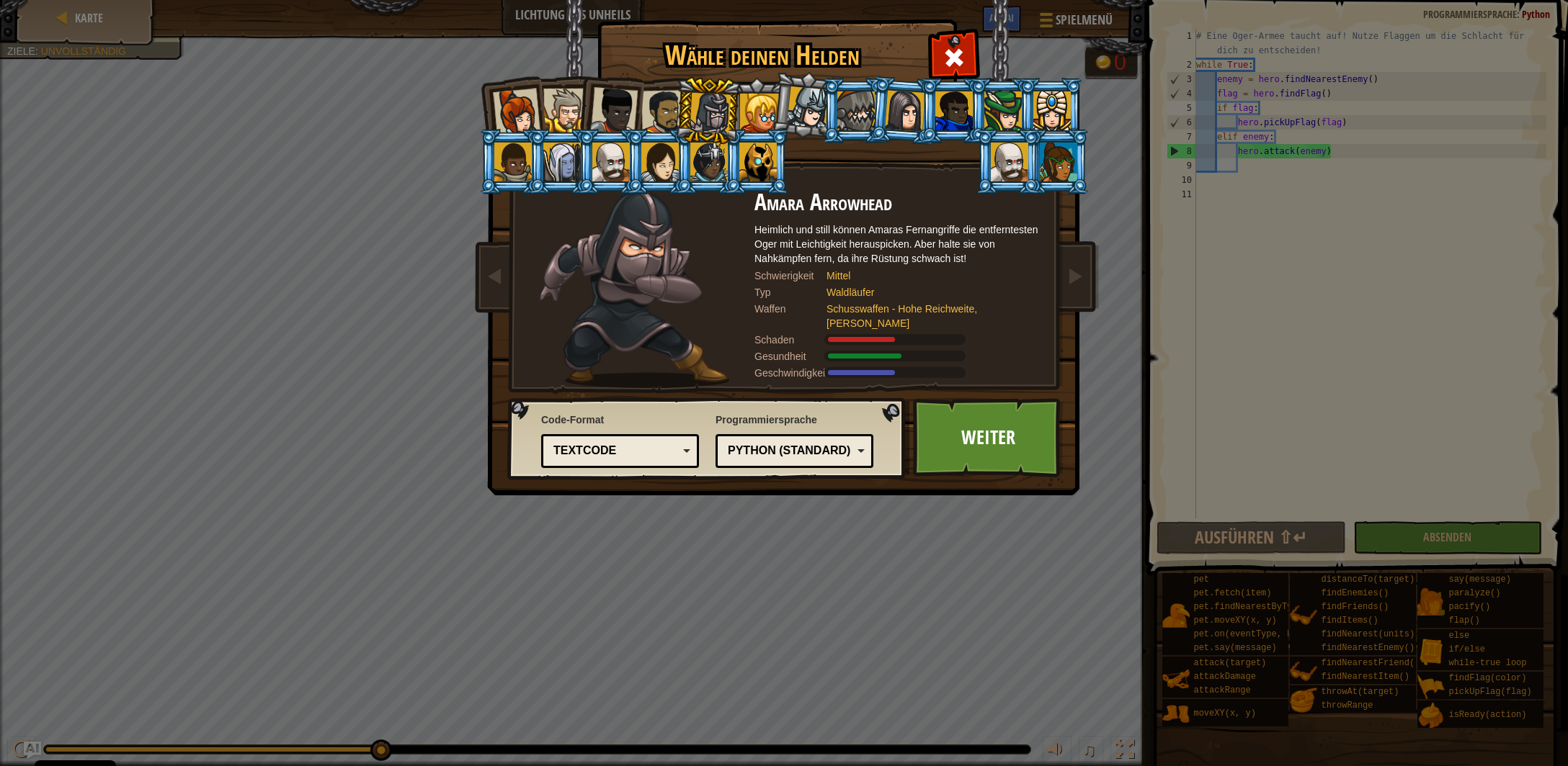
click at [756, 111] on div at bounding box center [759, 113] width 39 height 38
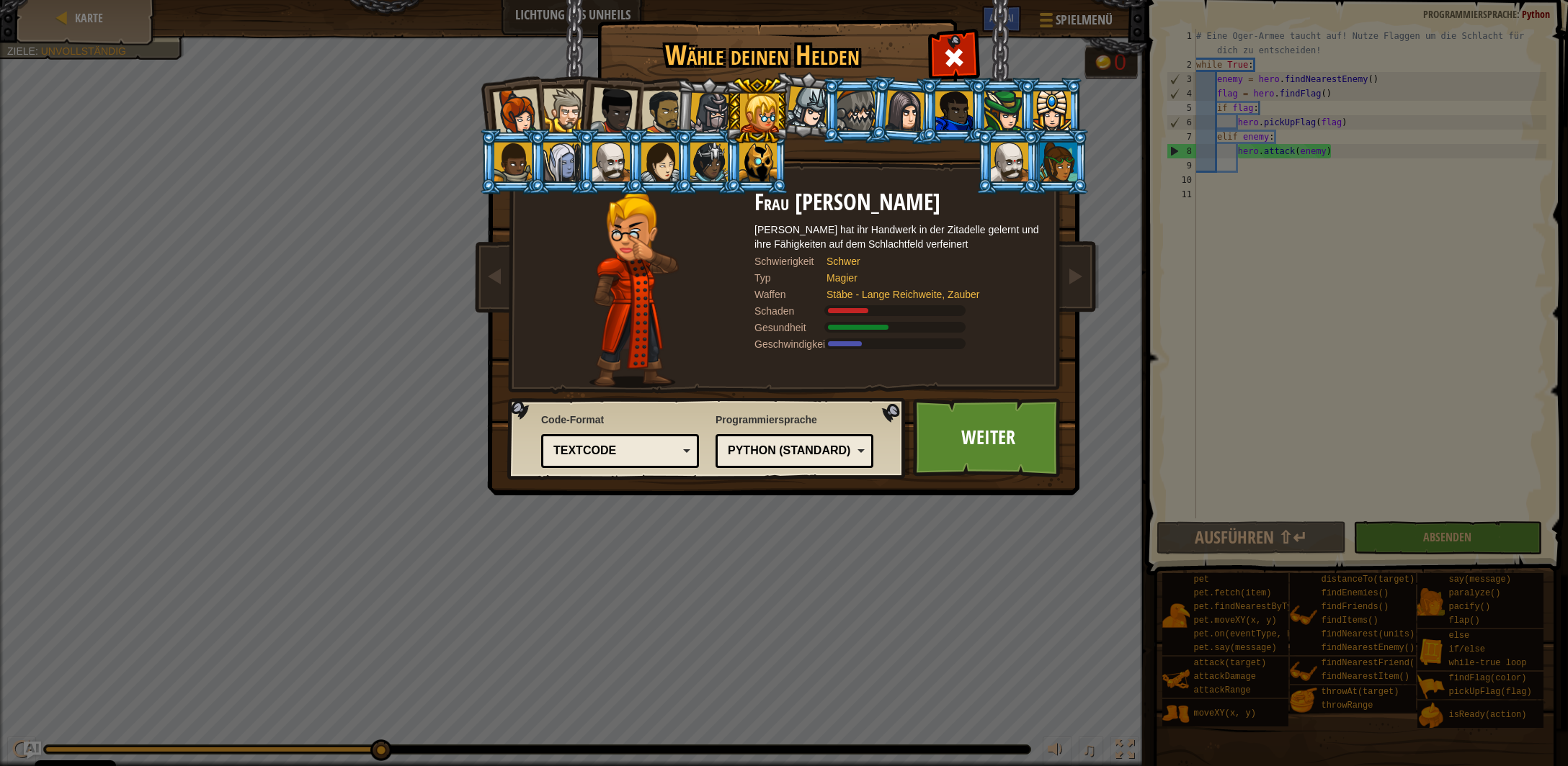
click at [794, 106] on div at bounding box center [808, 108] width 42 height 42
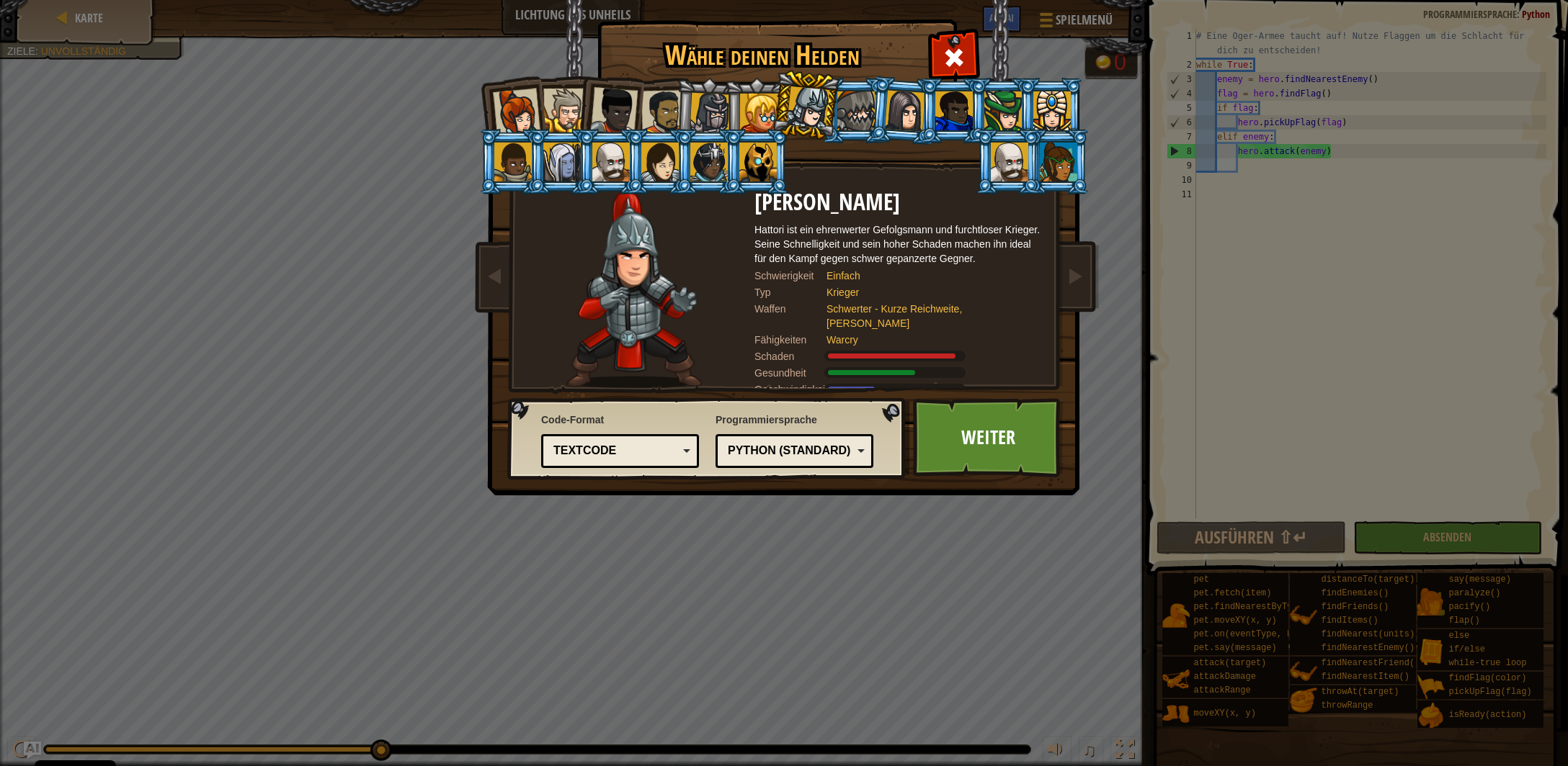
click at [872, 78] on ol at bounding box center [784, 78] width 595 height 0
click at [916, 114] on div at bounding box center [905, 111] width 40 height 41
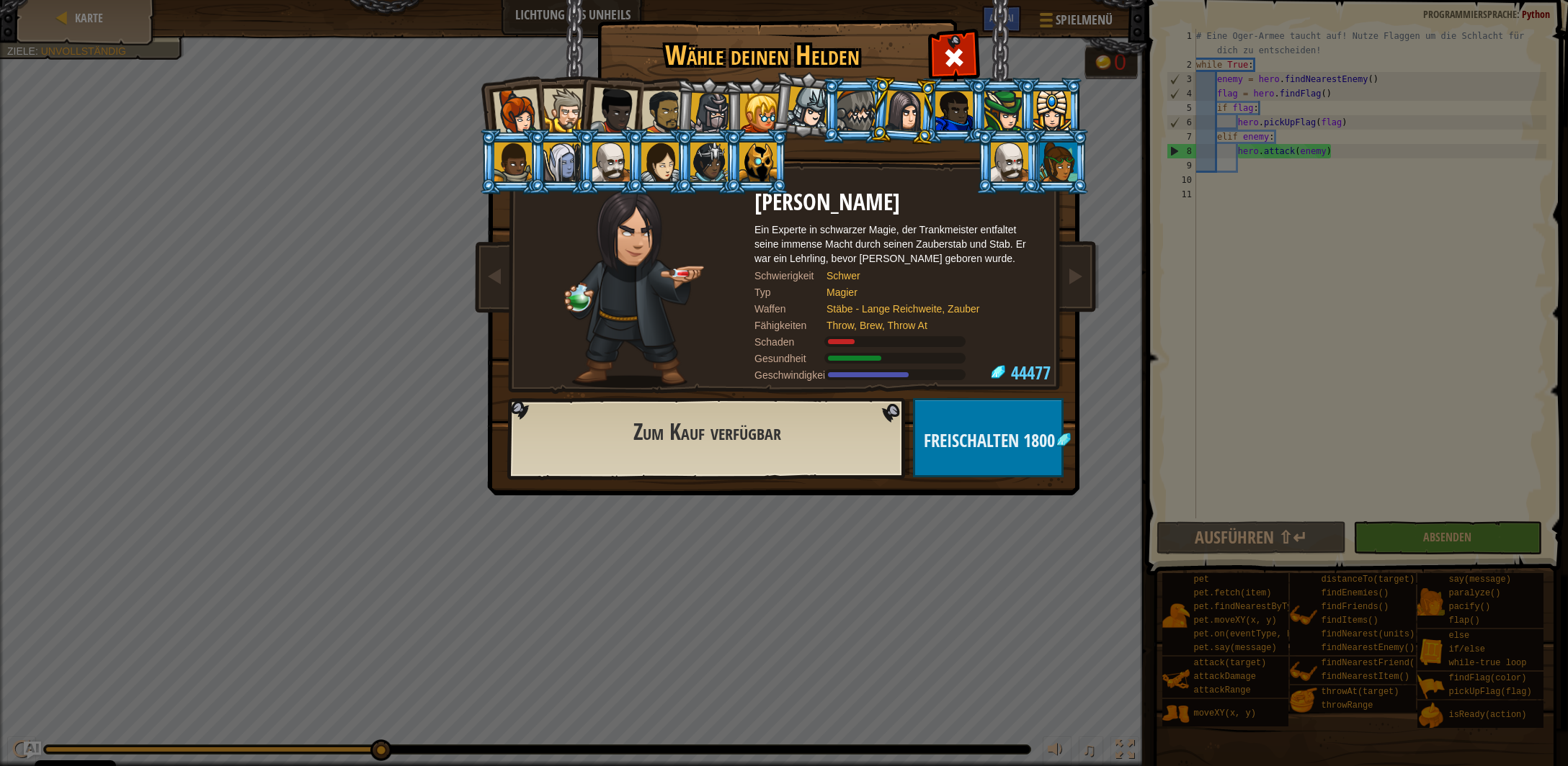
click at [956, 108] on div at bounding box center [954, 111] width 38 height 38
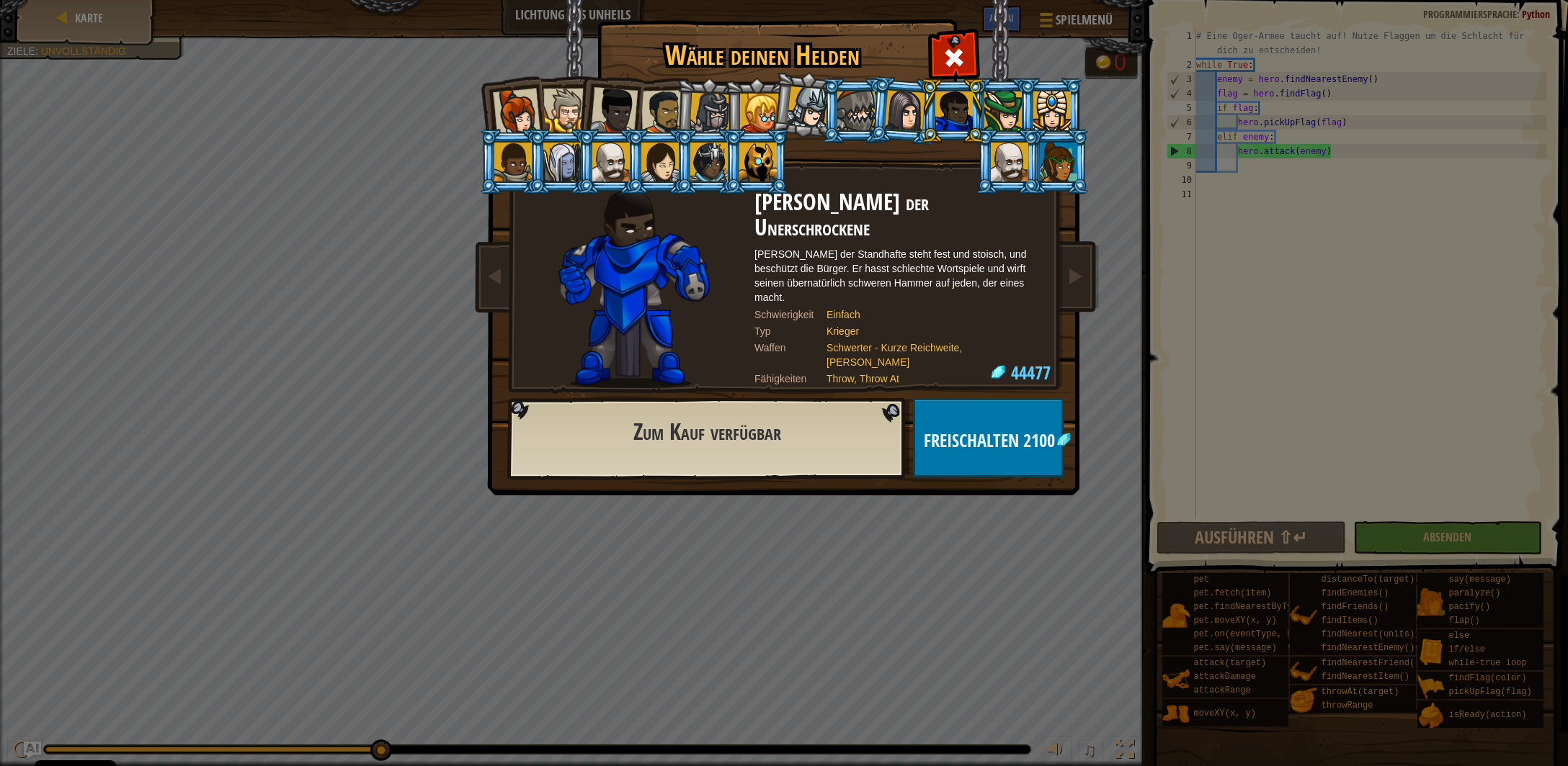
click at [740, 96] on div at bounding box center [759, 113] width 39 height 38
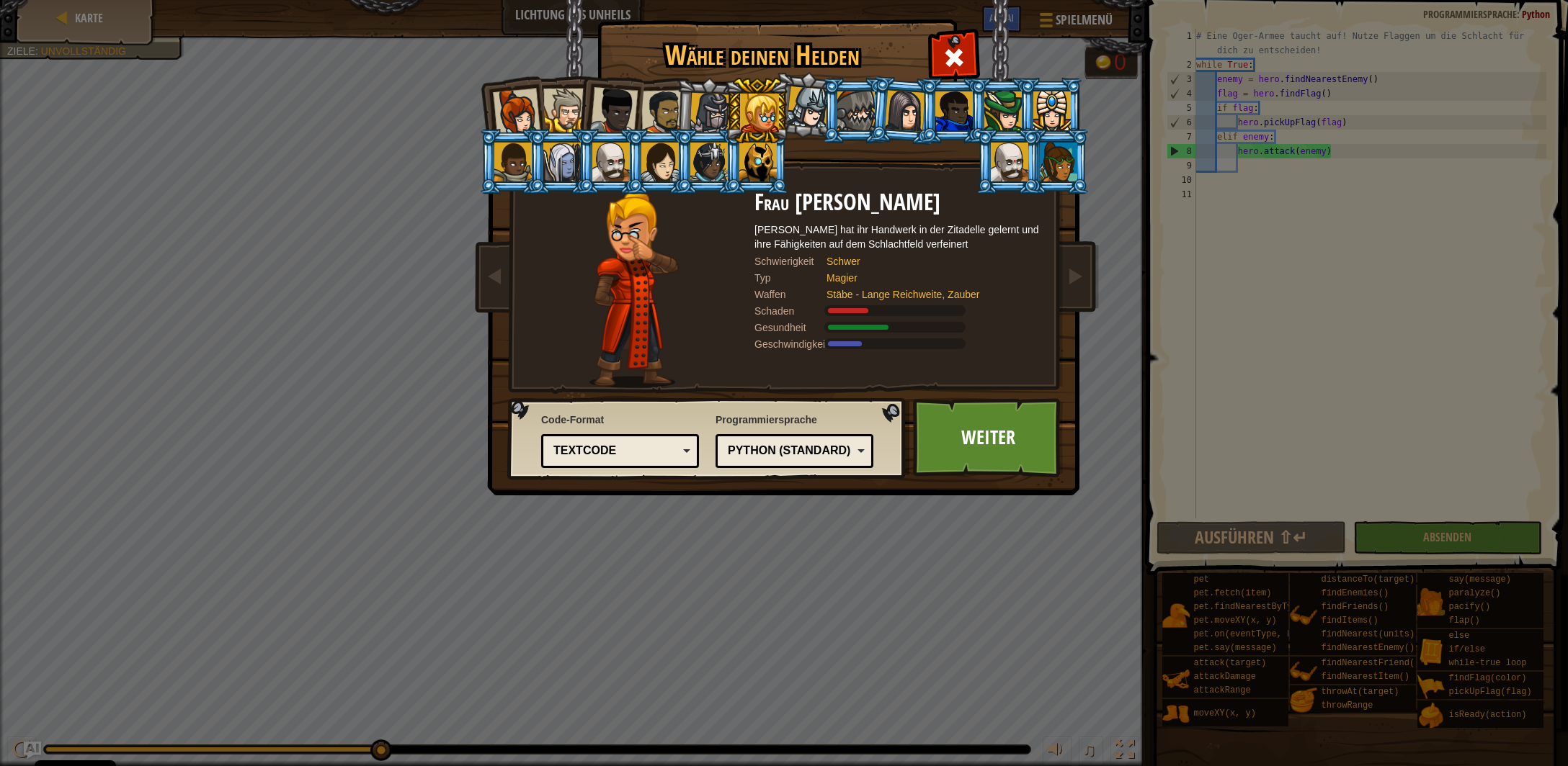
click at [707, 112] on div at bounding box center [709, 114] width 41 height 41
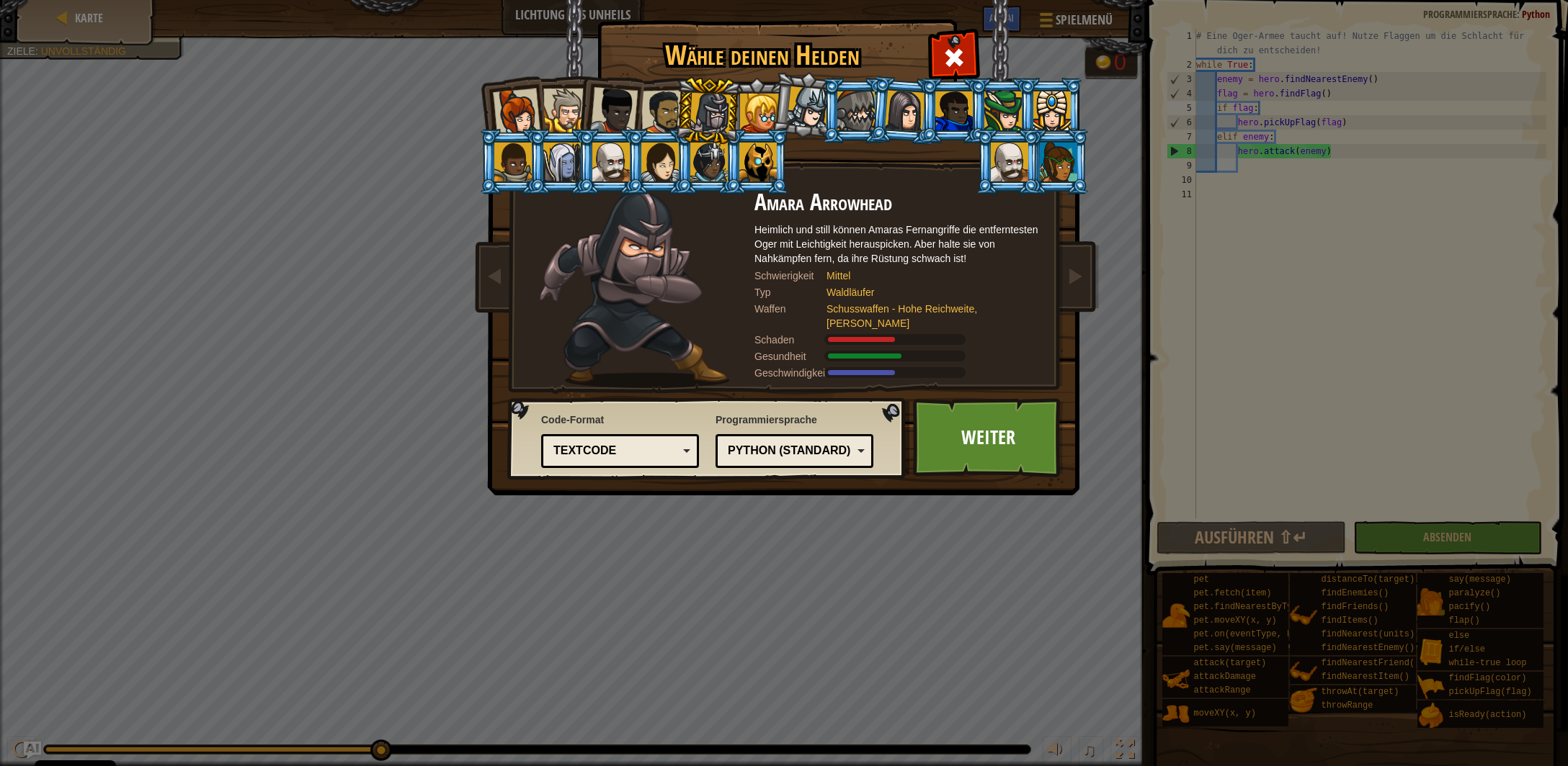
click at [1062, 170] on div at bounding box center [1058, 162] width 38 height 38
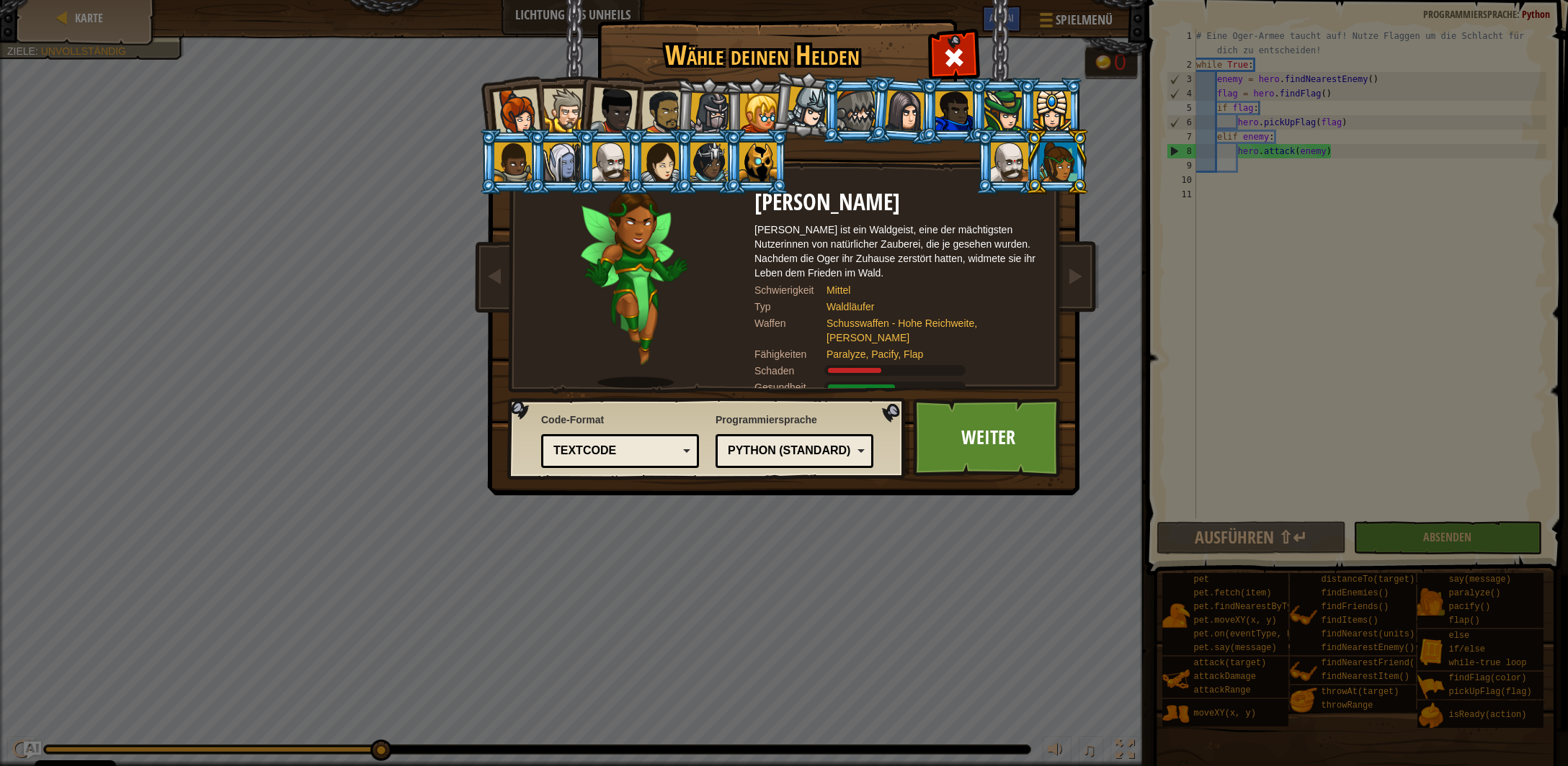
click at [749, 152] on div at bounding box center [758, 162] width 38 height 38
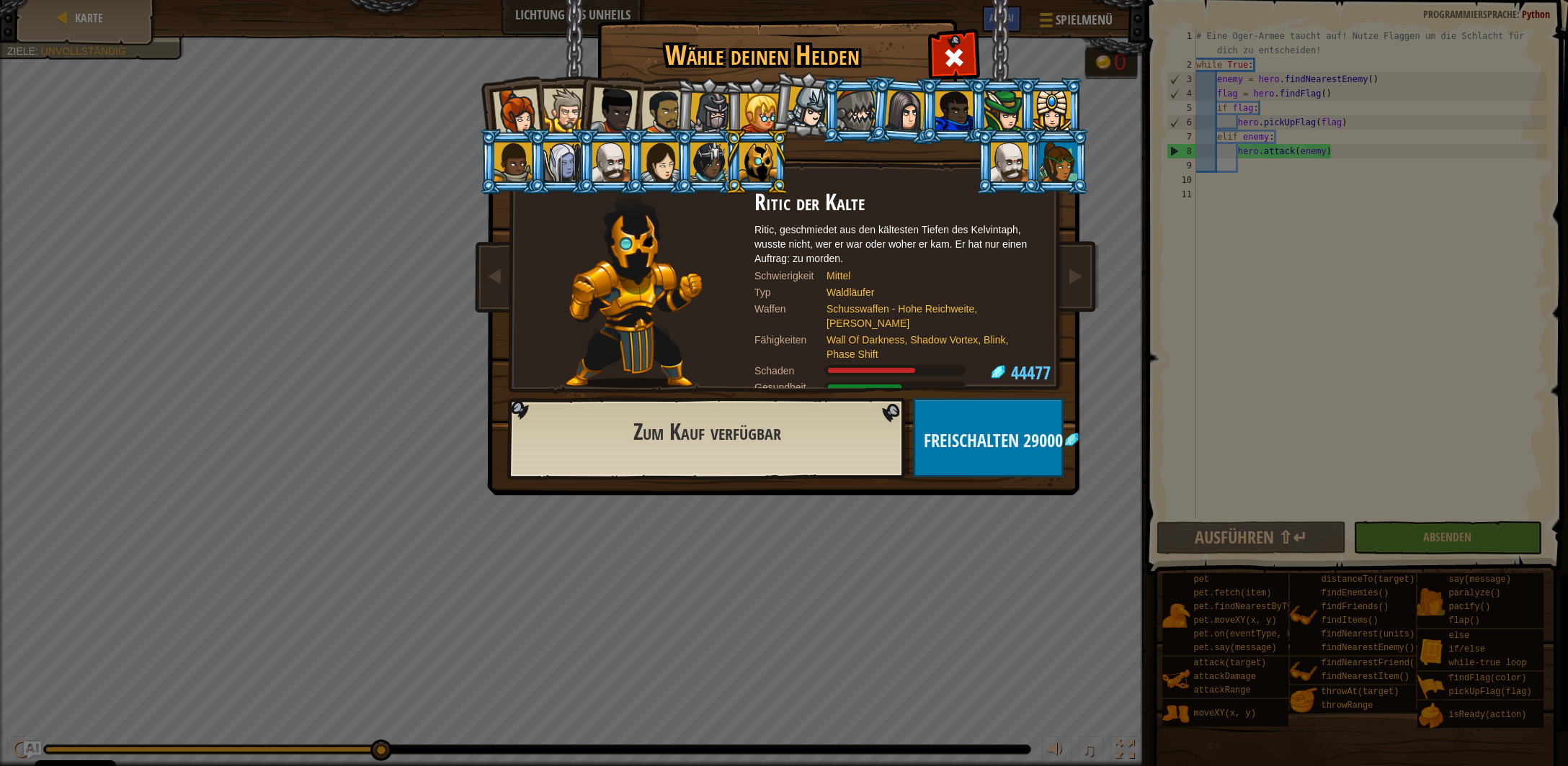
click at [690, 89] on li at bounding box center [707, 111] width 68 height 69
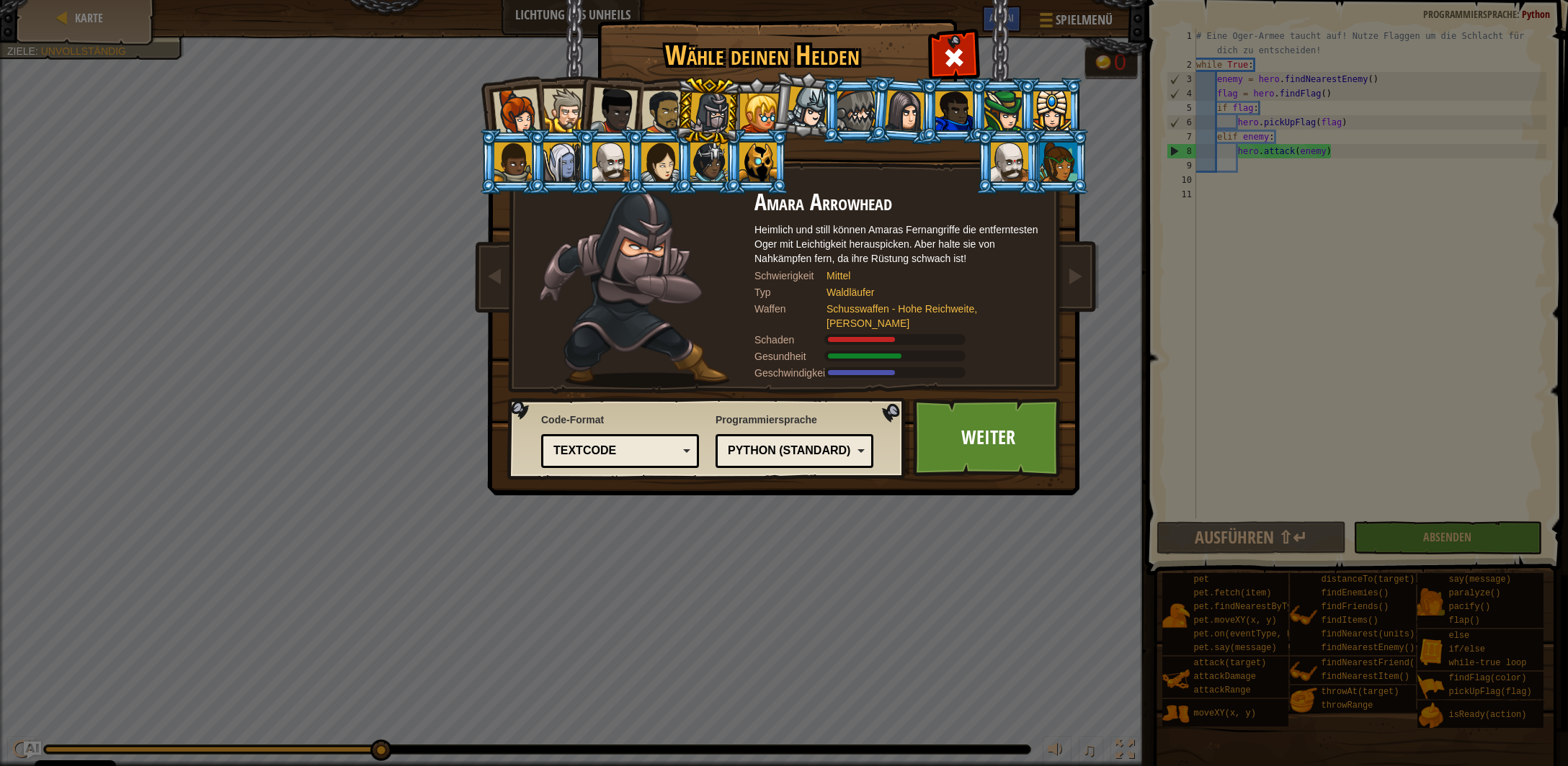
click at [700, 177] on div at bounding box center [708, 162] width 38 height 38
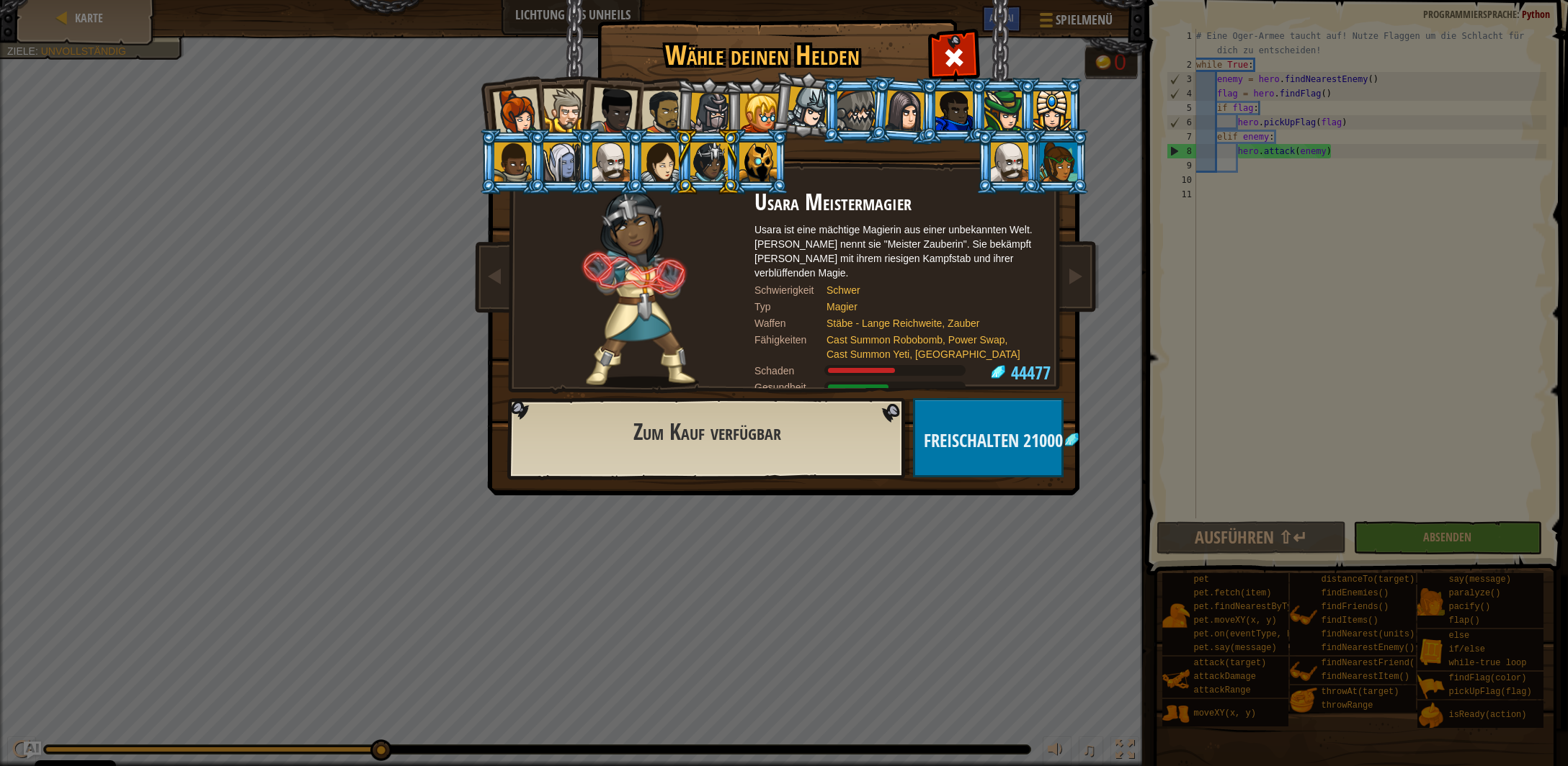
click at [662, 173] on div at bounding box center [659, 162] width 38 height 38
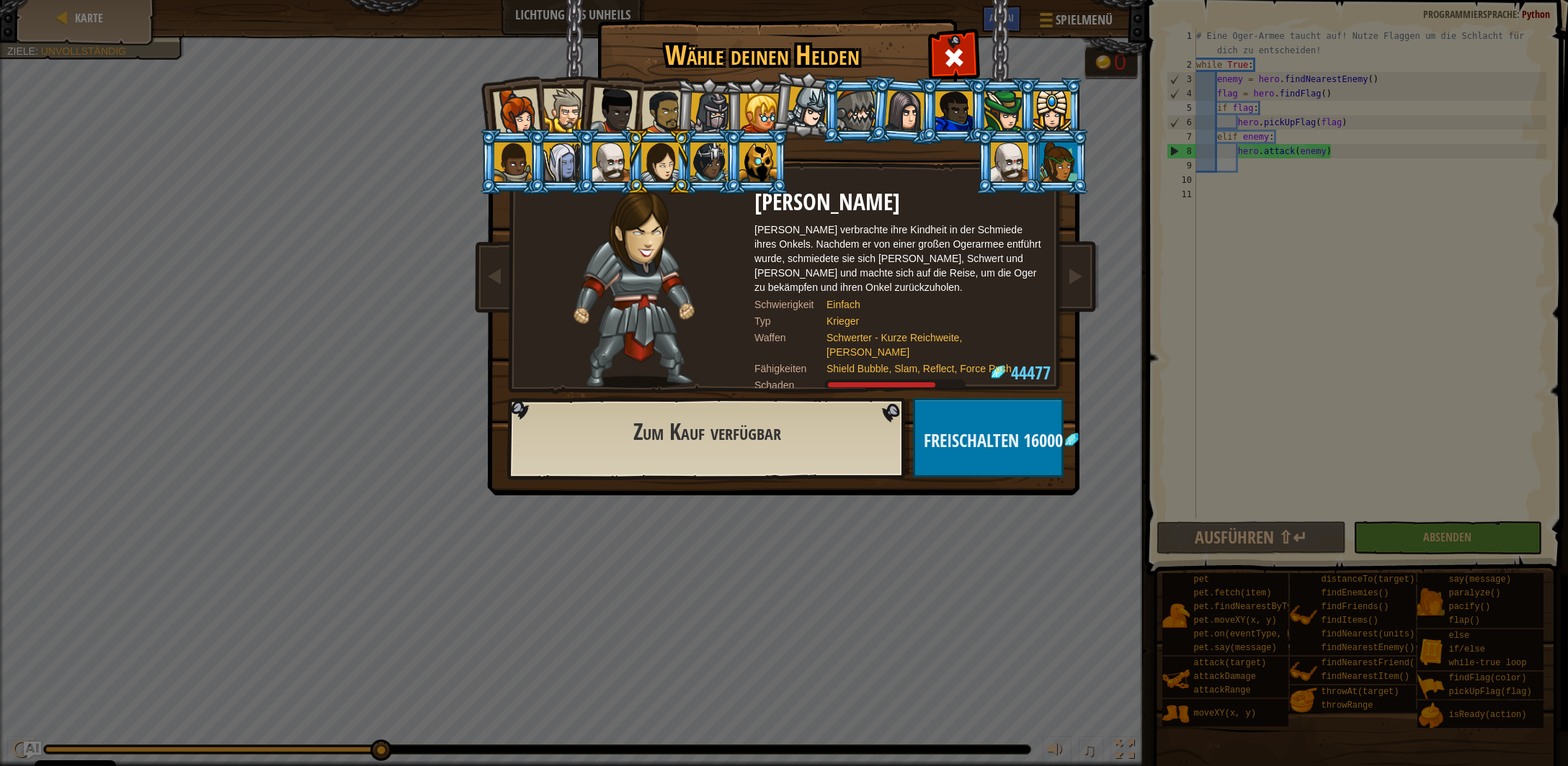
click at [612, 167] on div at bounding box center [610, 162] width 38 height 38
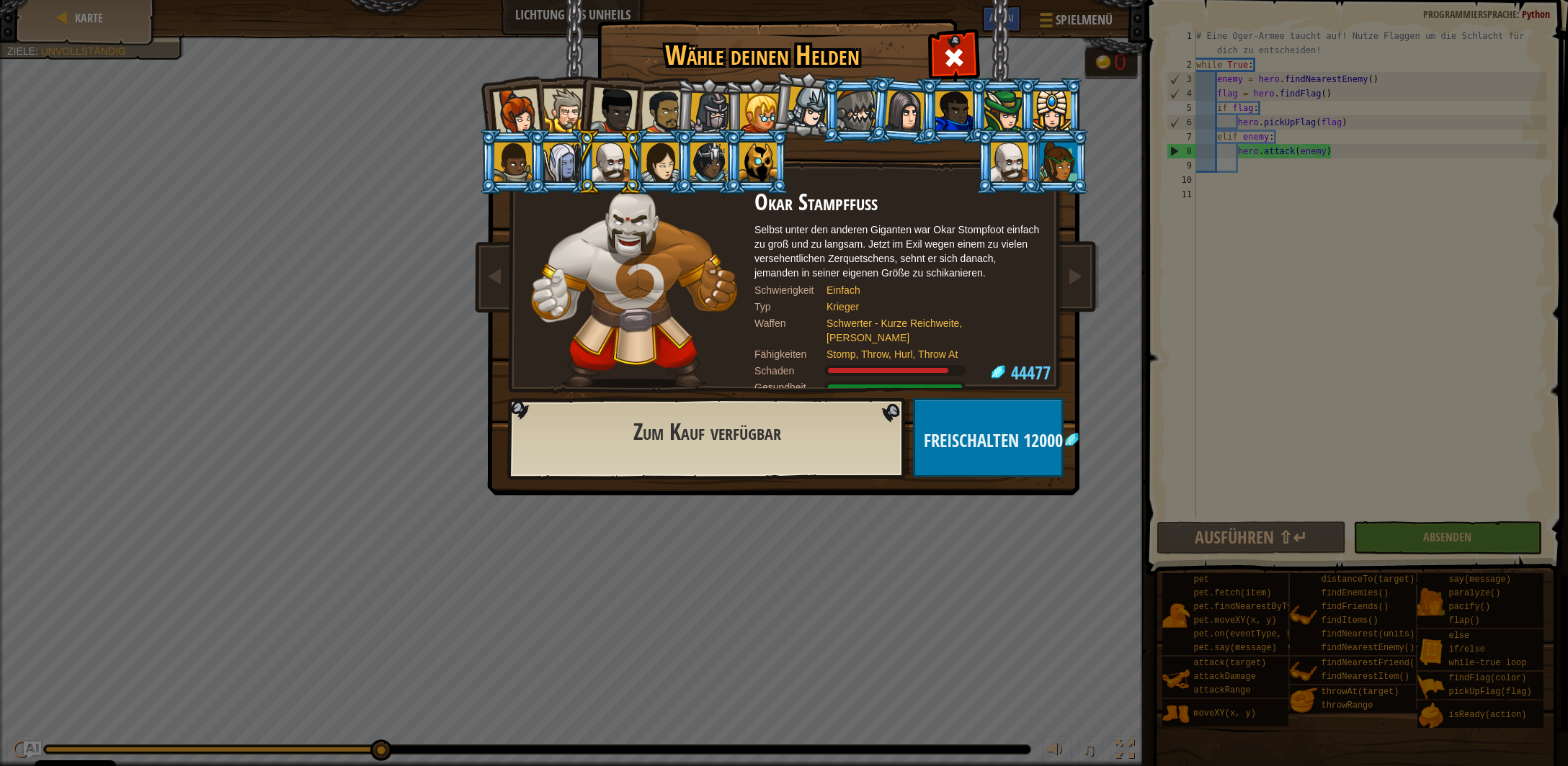
click at [562, 167] on div at bounding box center [561, 162] width 38 height 38
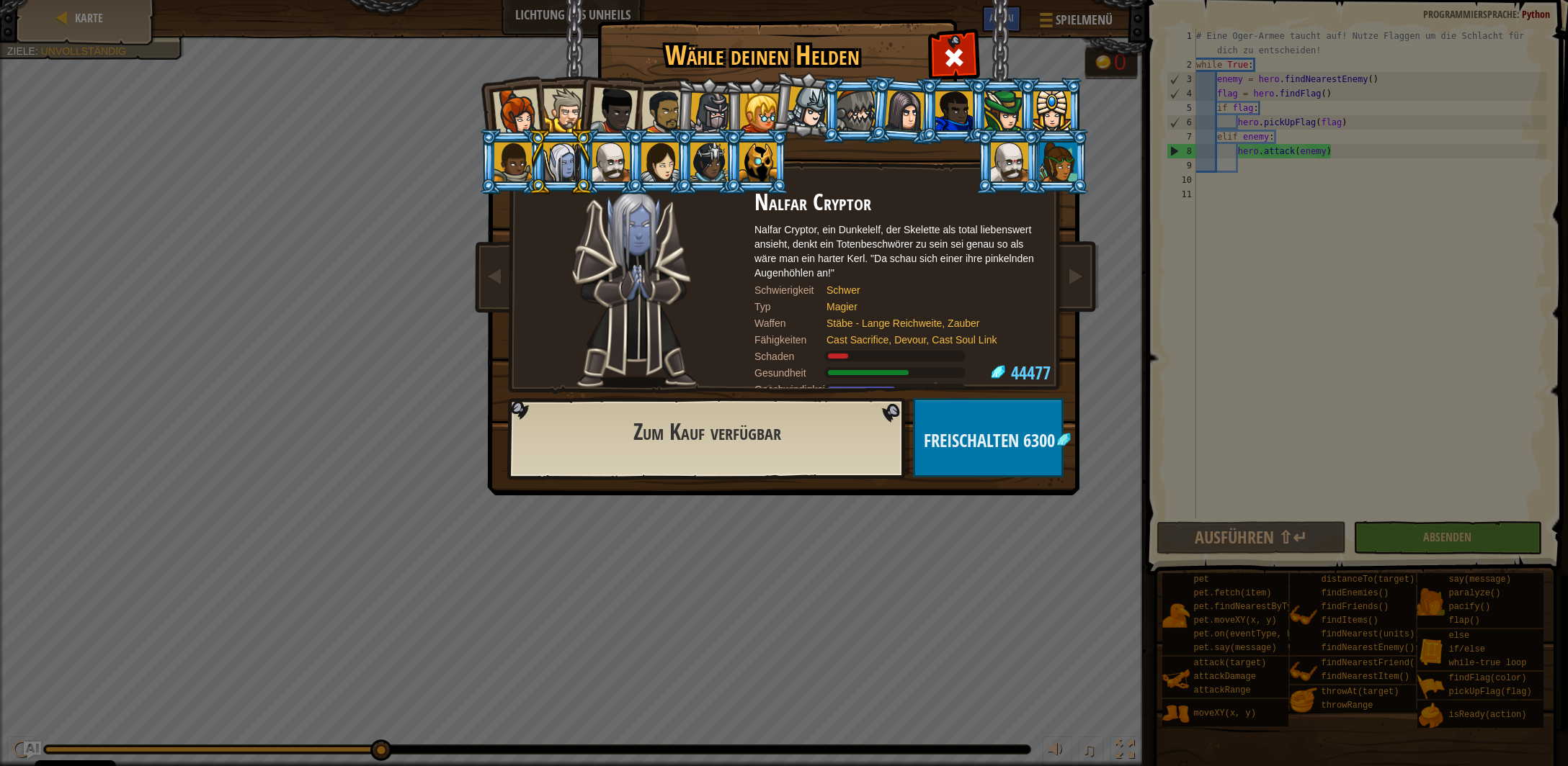
click at [518, 166] on div at bounding box center [512, 162] width 38 height 38
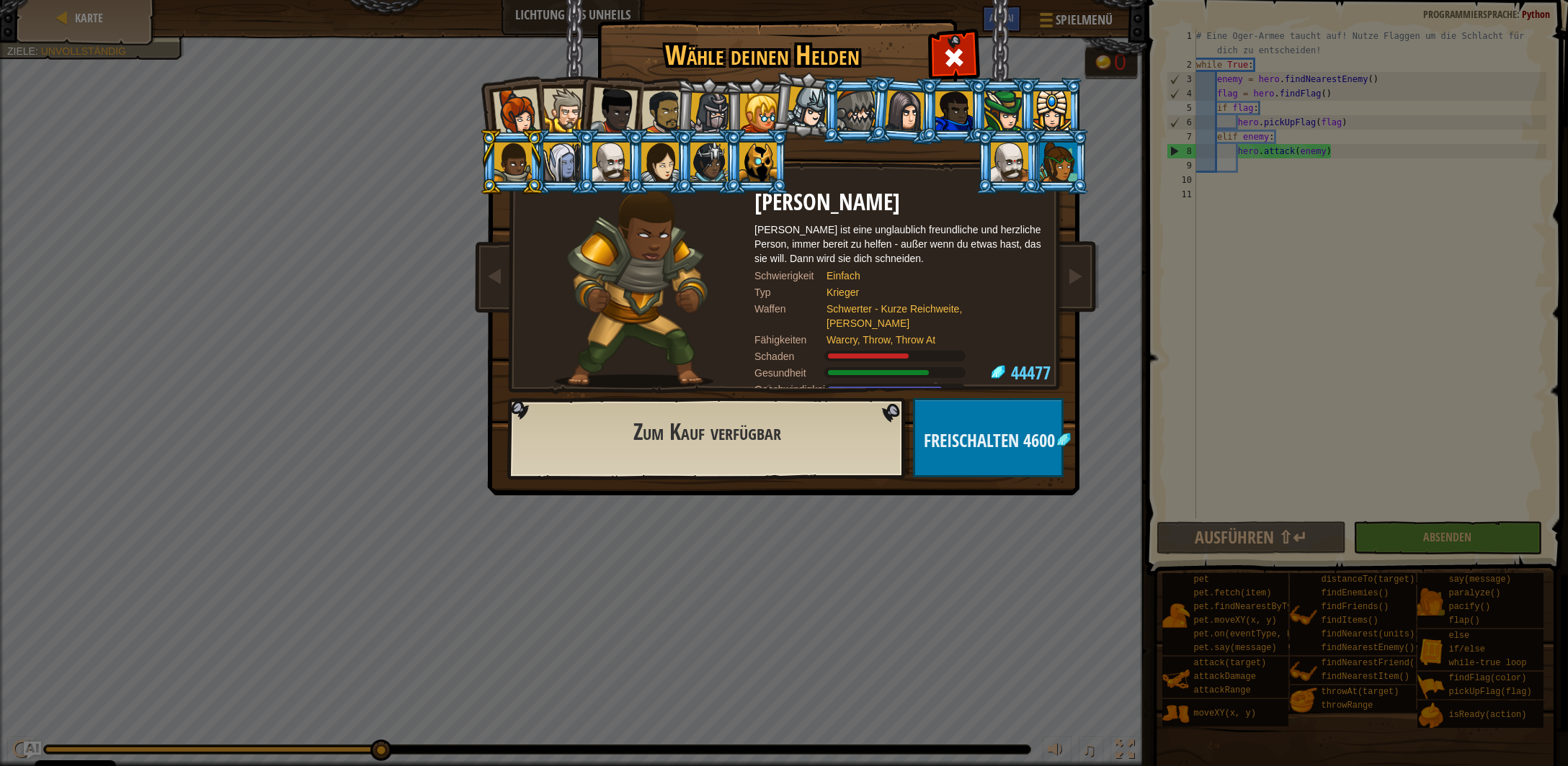
click at [565, 109] on div at bounding box center [565, 111] width 44 height 44
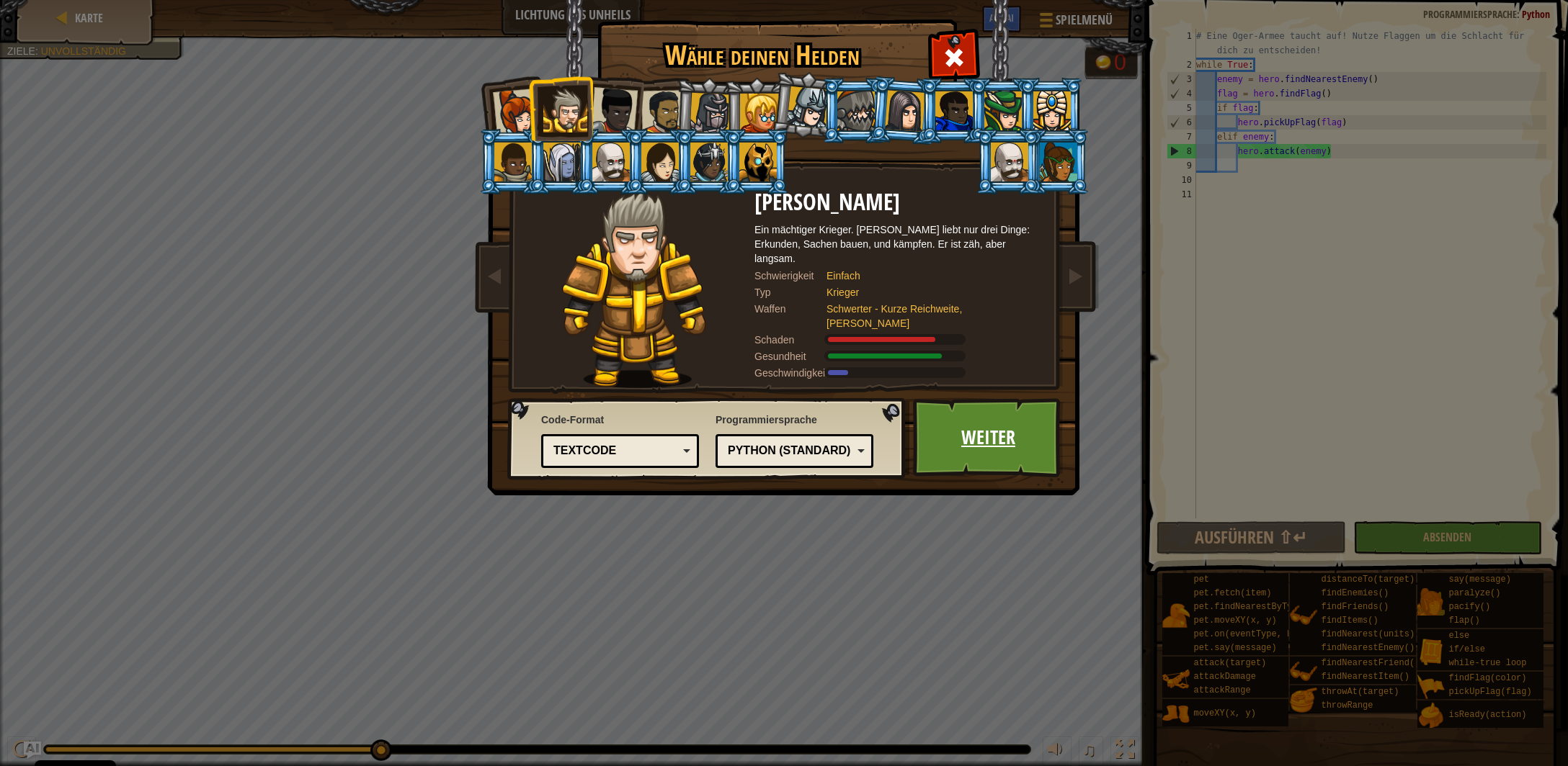
click at [1006, 435] on link "Weiter" at bounding box center [988, 438] width 150 height 79
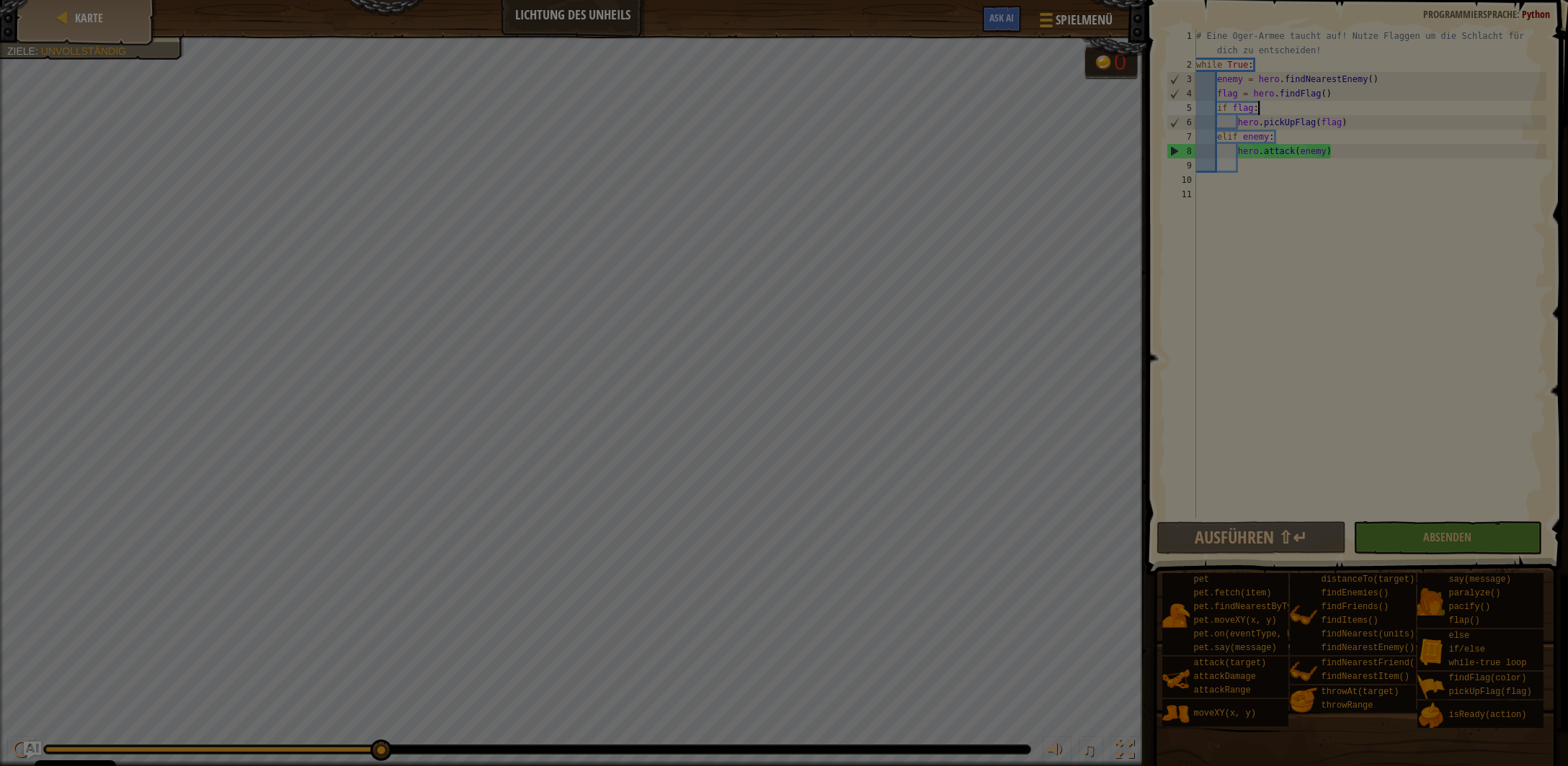
scroll to position [70, 0]
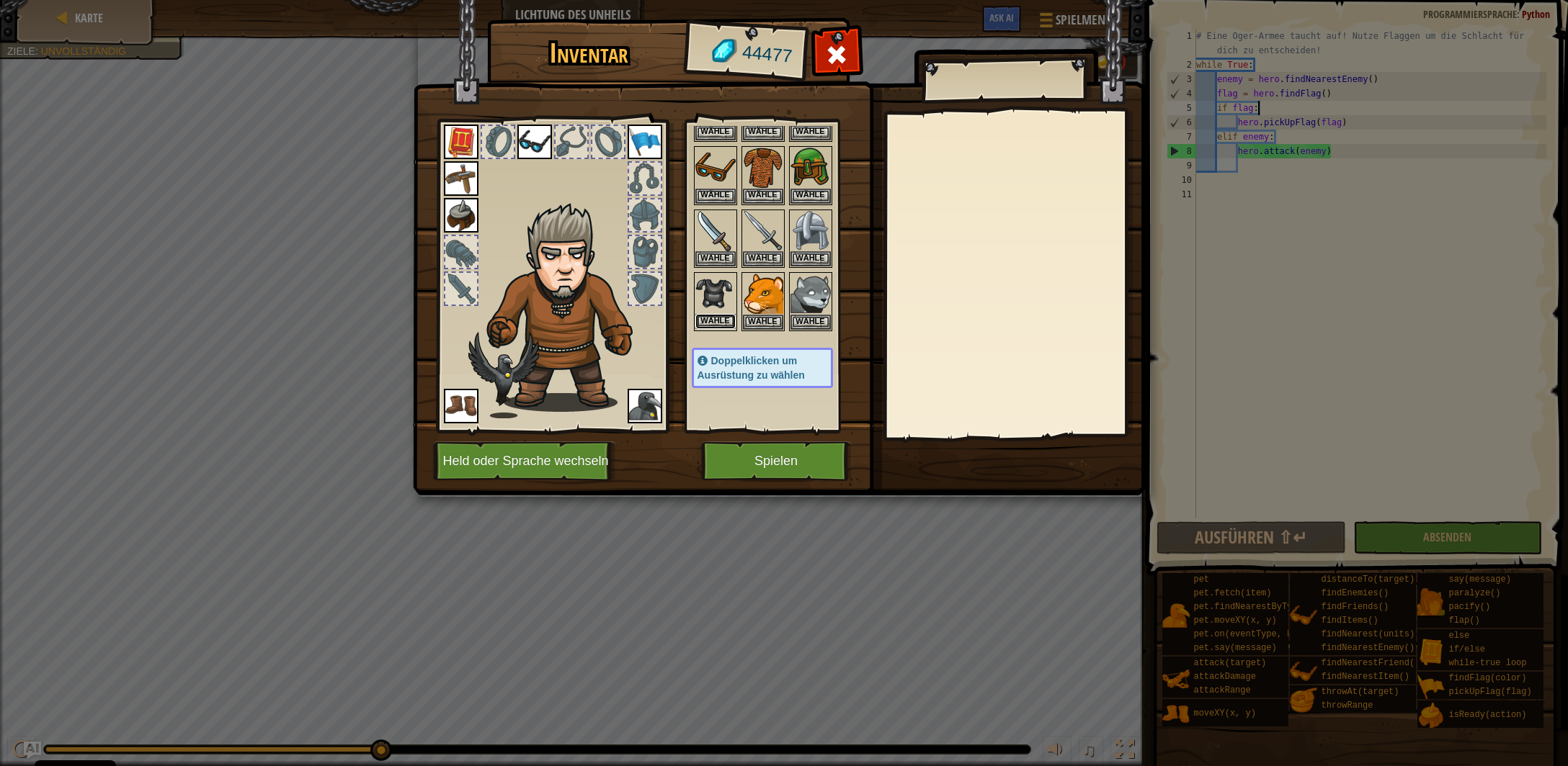
click at [729, 317] on button "Wähle" at bounding box center [715, 321] width 40 height 15
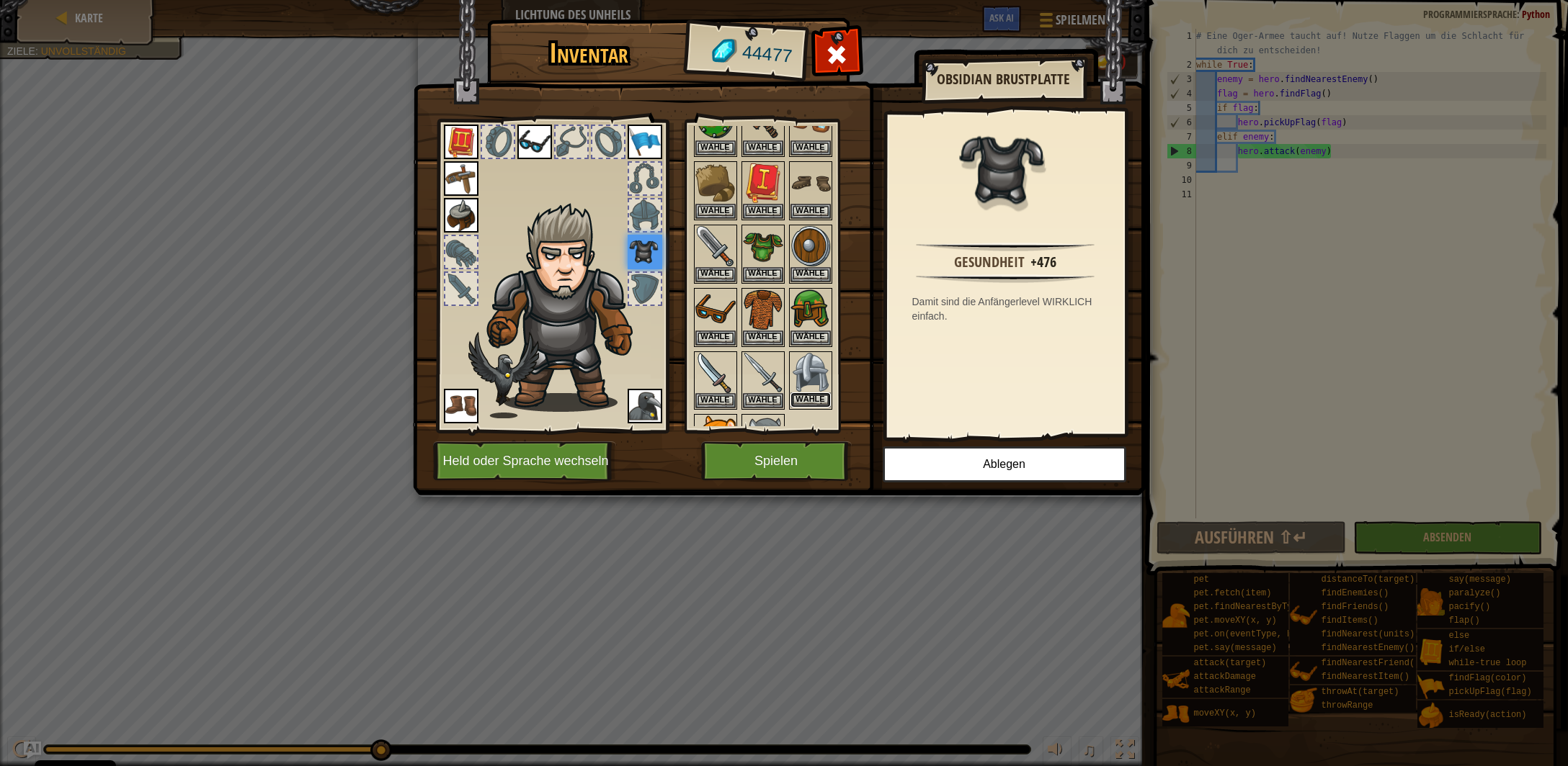
click at [812, 393] on button "Wähle" at bounding box center [810, 400] width 40 height 15
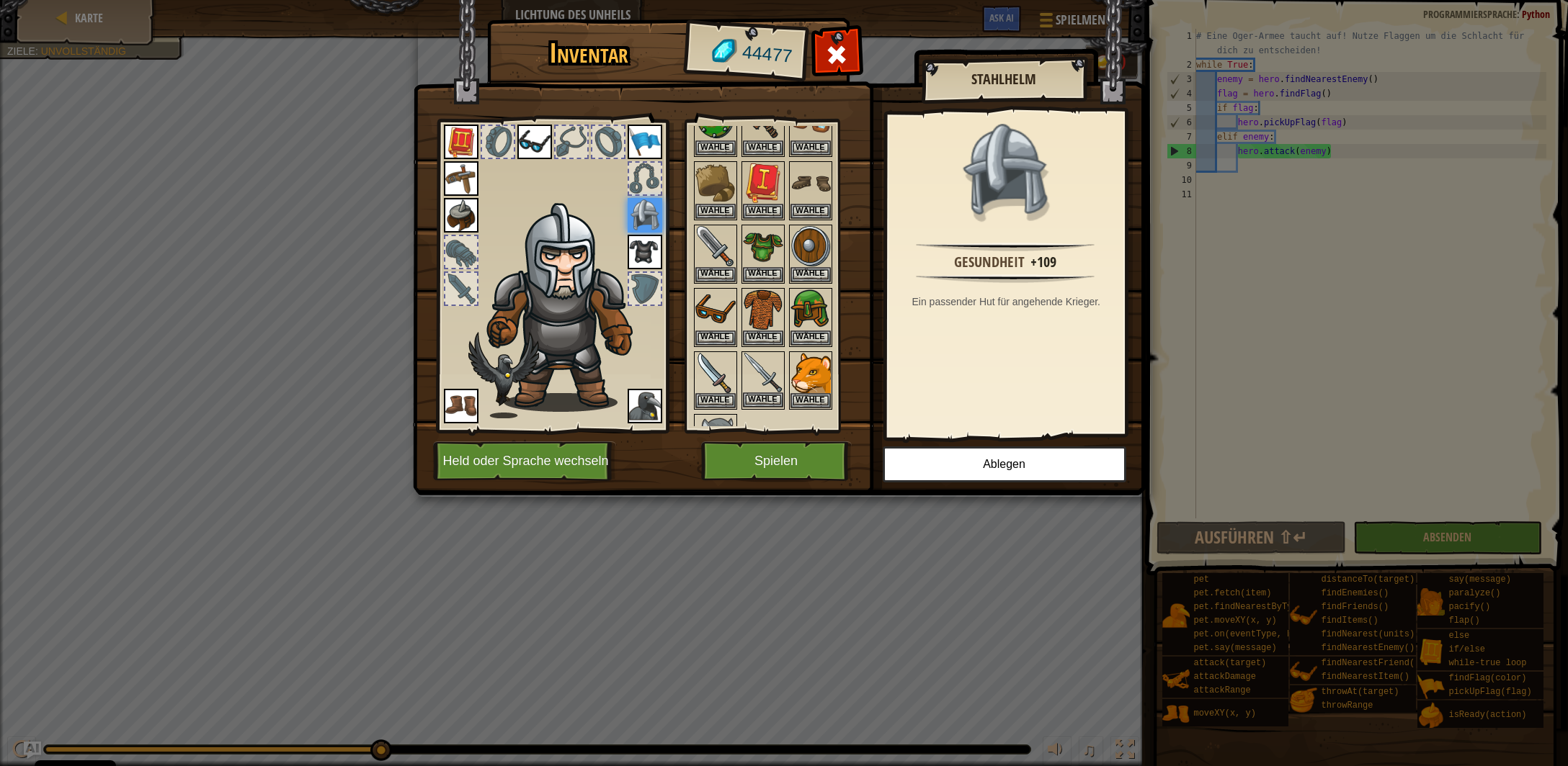
click at [760, 370] on img at bounding box center [763, 373] width 40 height 40
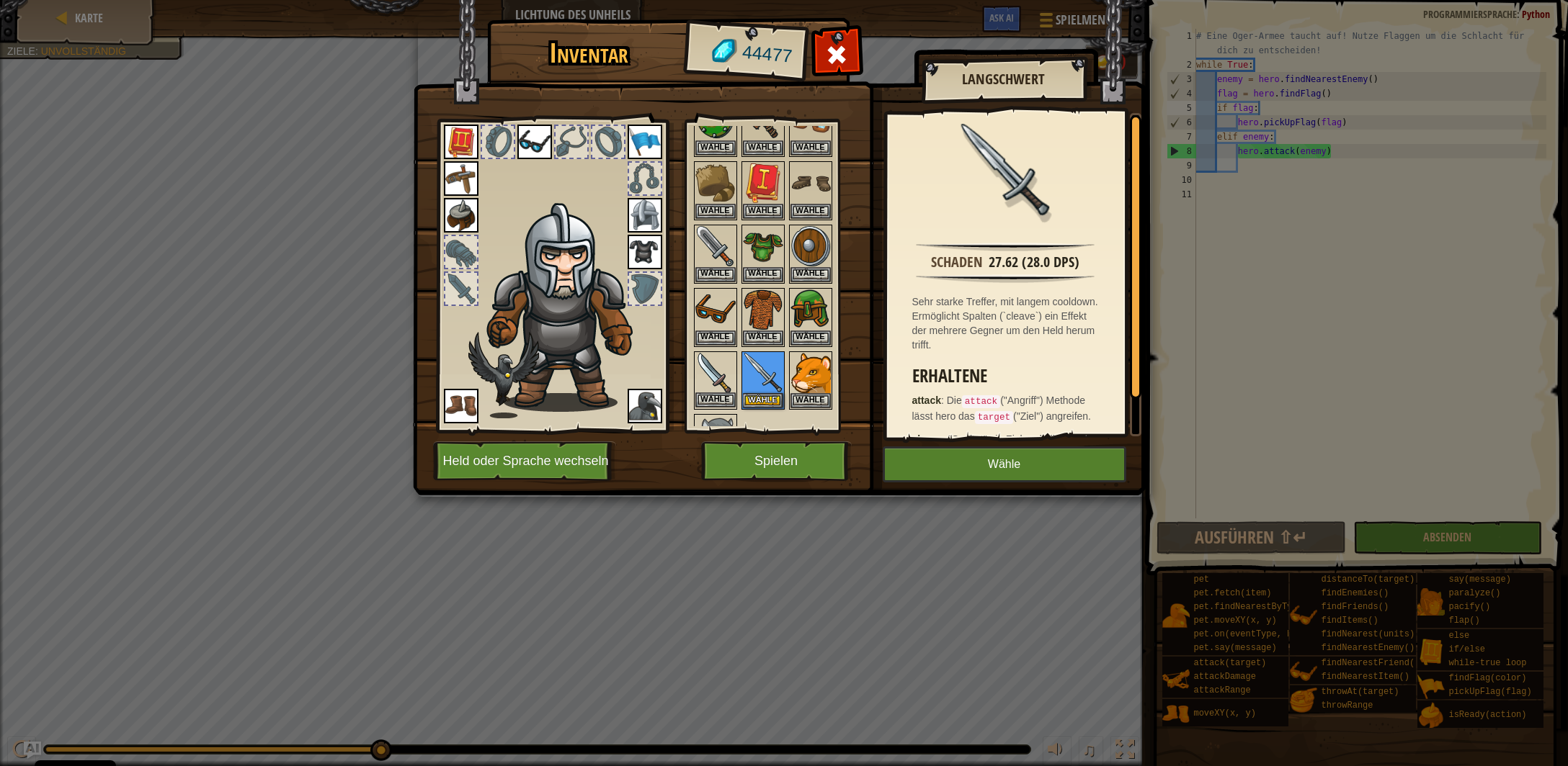
drag, startPoint x: 708, startPoint y: 374, endPoint x: 717, endPoint y: 372, distance: 9.2
click at [708, 373] on img at bounding box center [715, 373] width 40 height 40
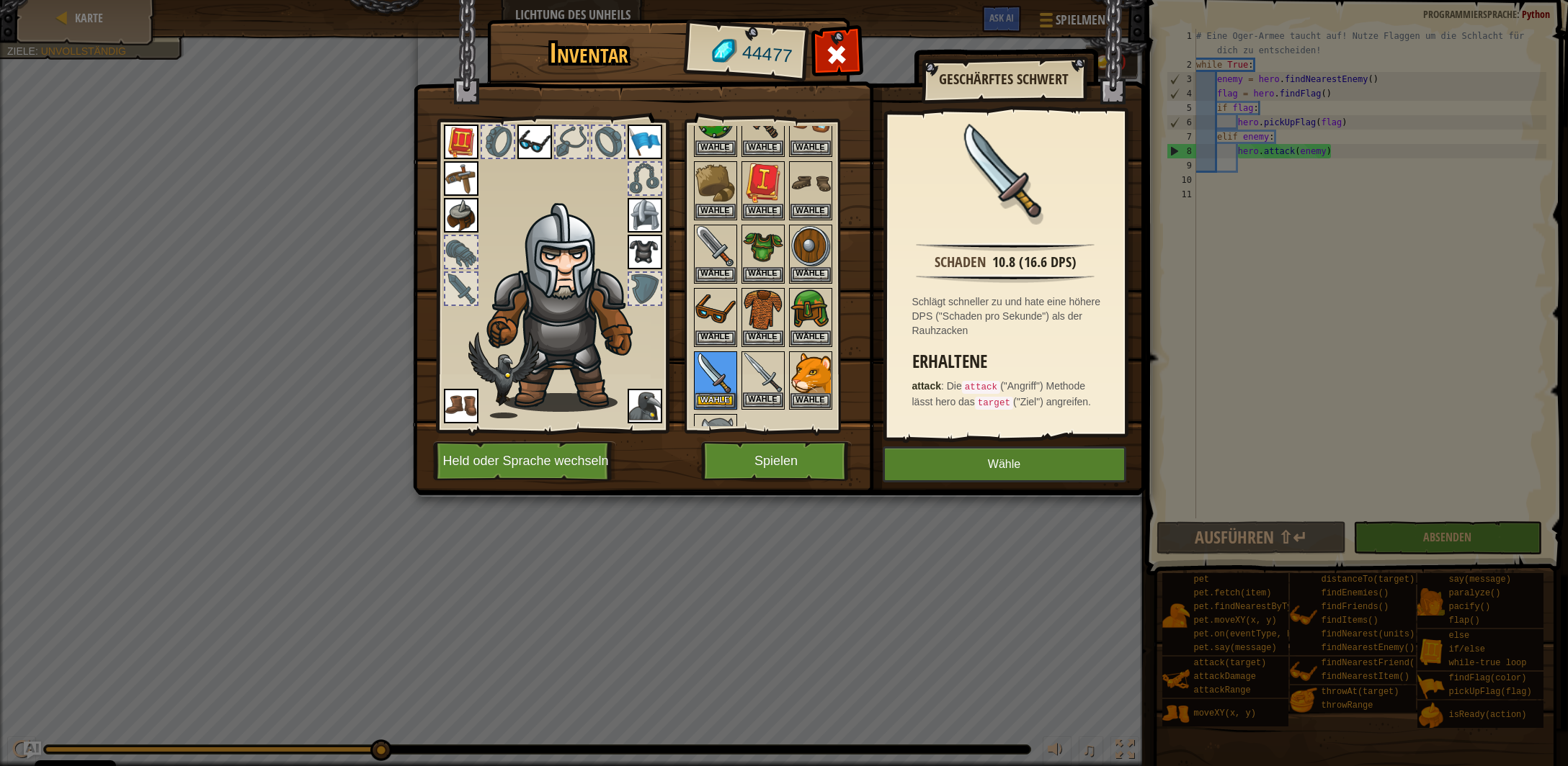
drag, startPoint x: 760, startPoint y: 364, endPoint x: 766, endPoint y: 373, distance: 10.8
click at [760, 364] on img at bounding box center [763, 373] width 40 height 40
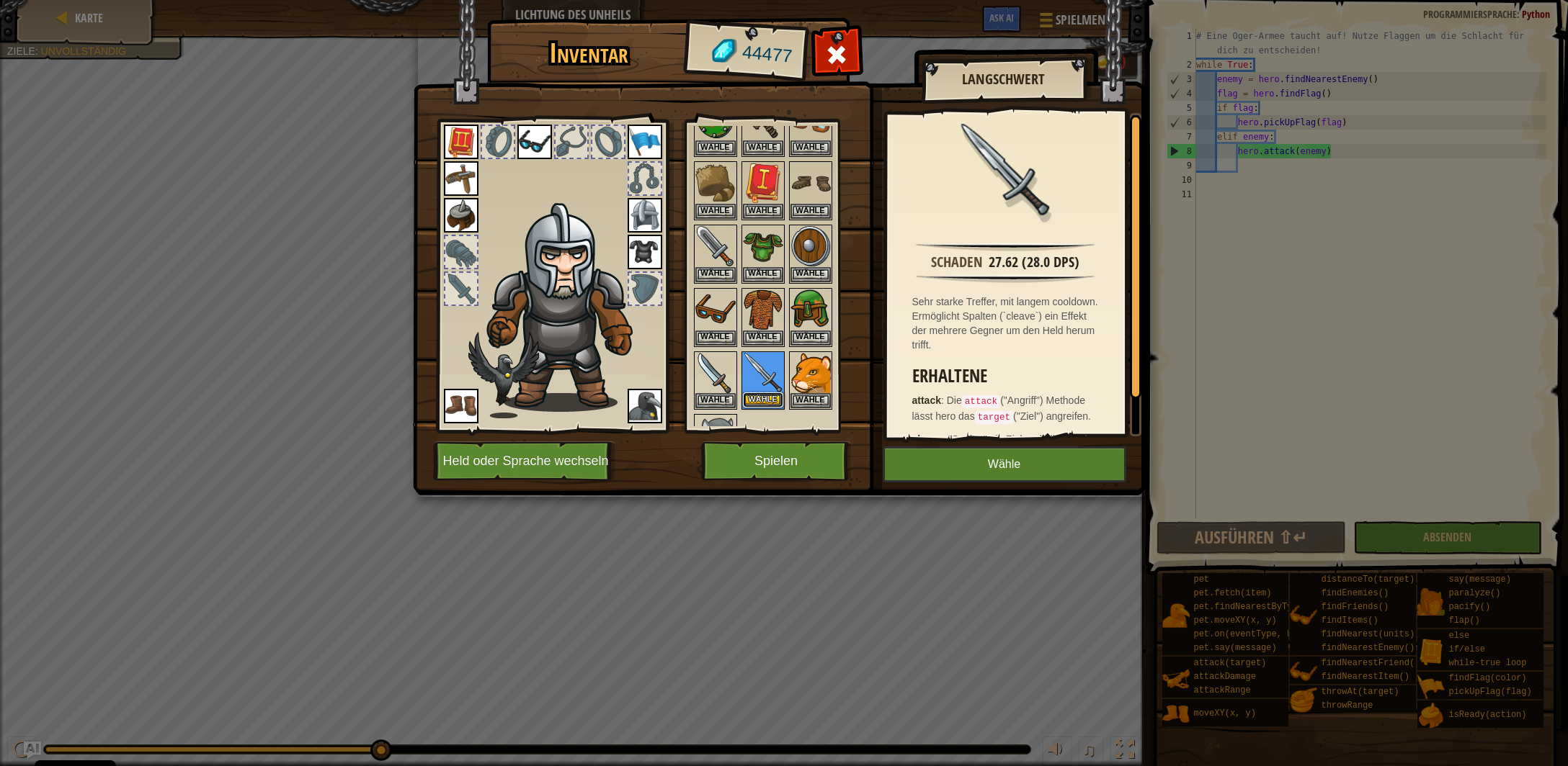
click at [766, 394] on button "Wähle" at bounding box center [763, 400] width 40 height 15
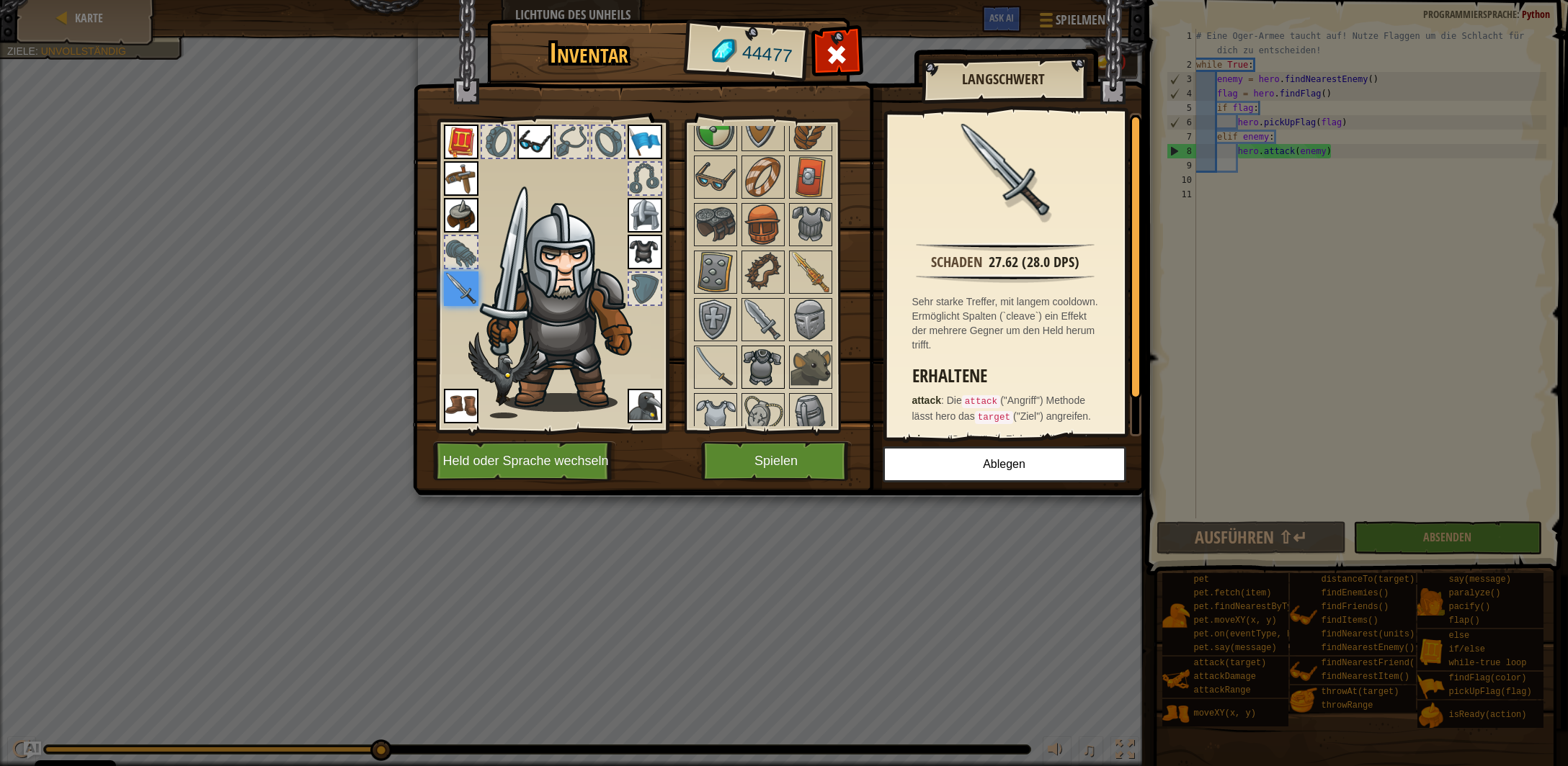
scroll to position [568, 0]
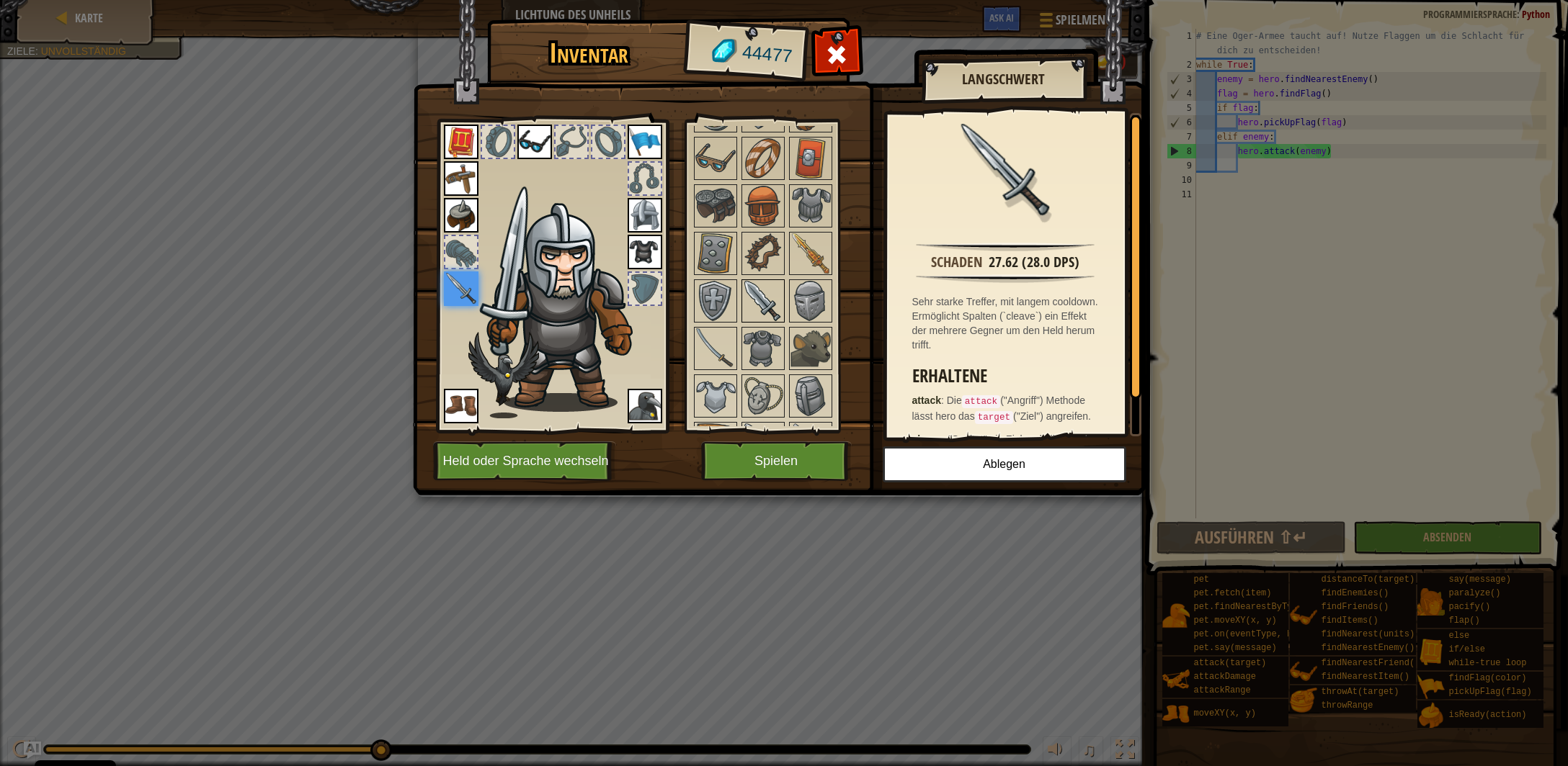
click at [756, 296] on img at bounding box center [763, 301] width 40 height 40
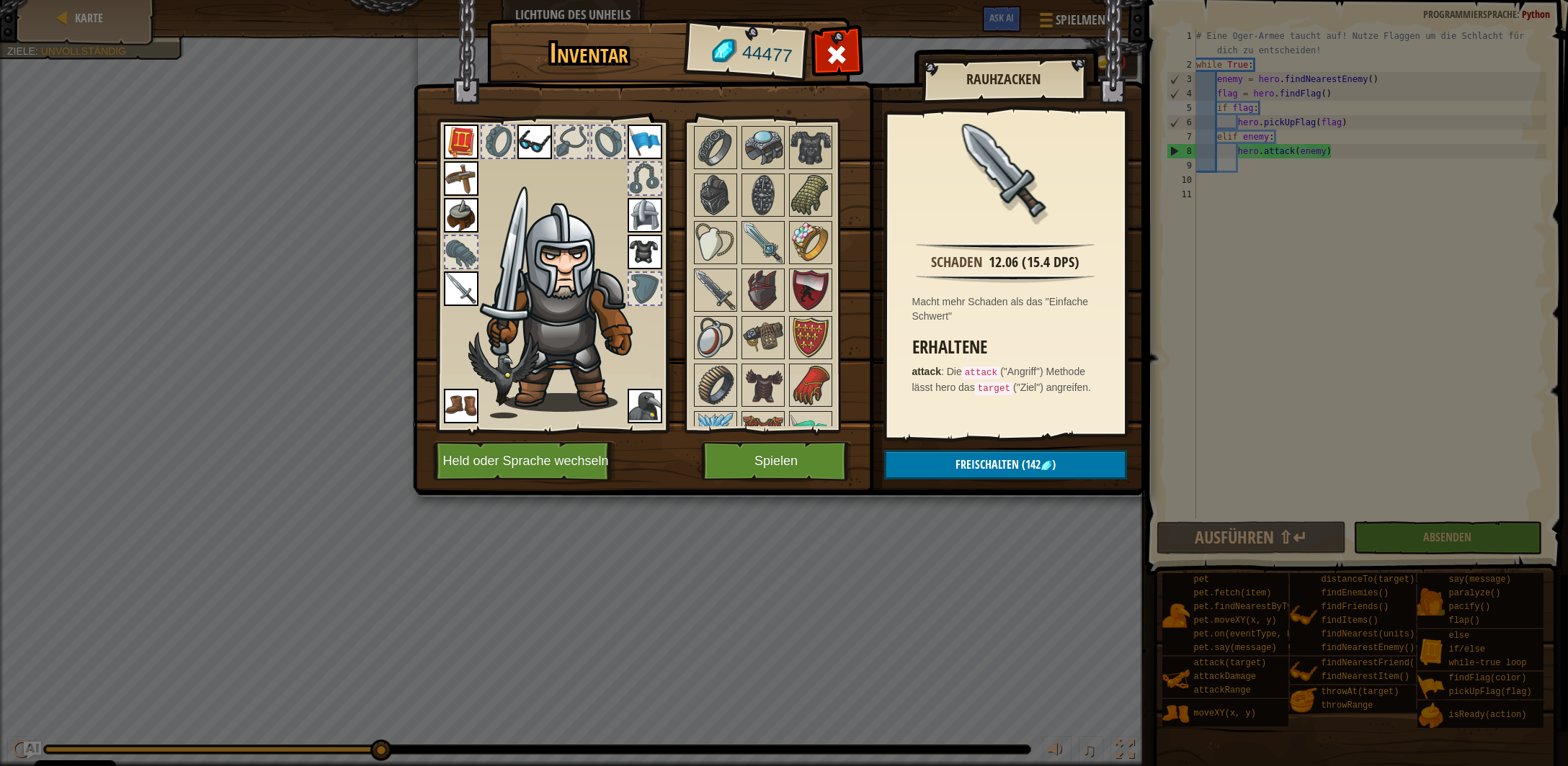
scroll to position [1677, 0]
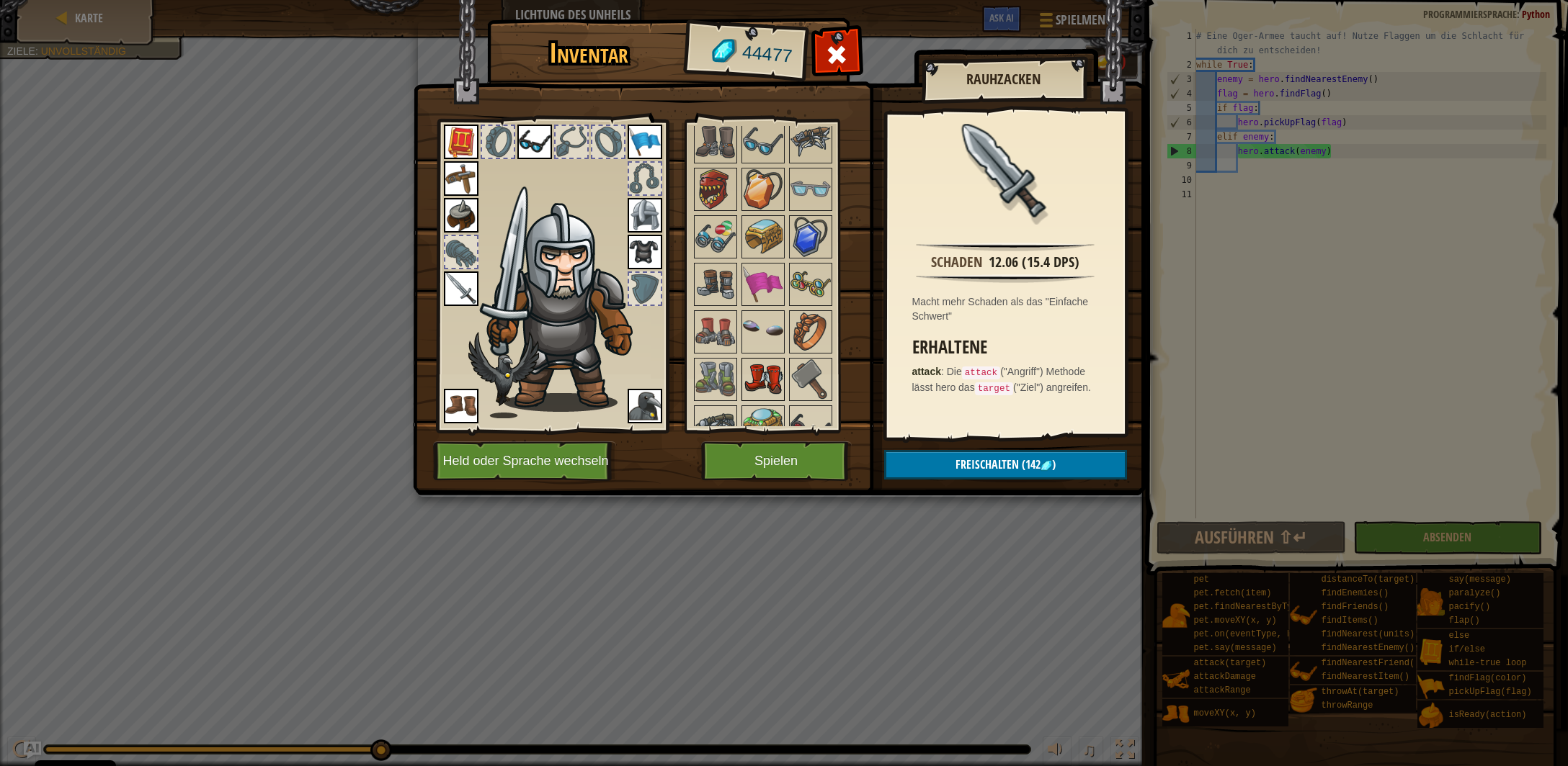
click at [763, 360] on img at bounding box center [763, 380] width 40 height 40
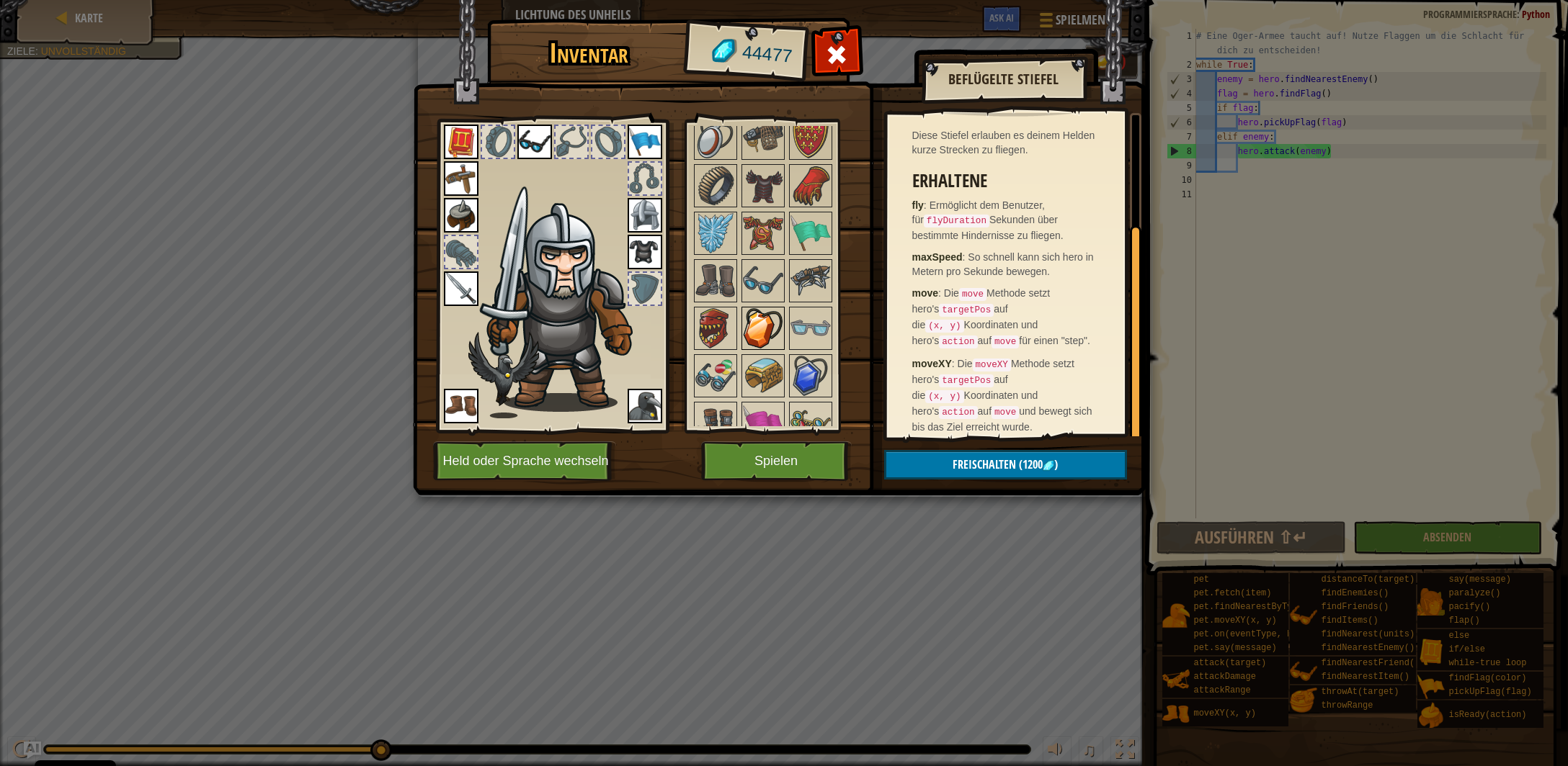
scroll to position [1536, 0]
click at [771, 326] on img at bounding box center [763, 331] width 40 height 40
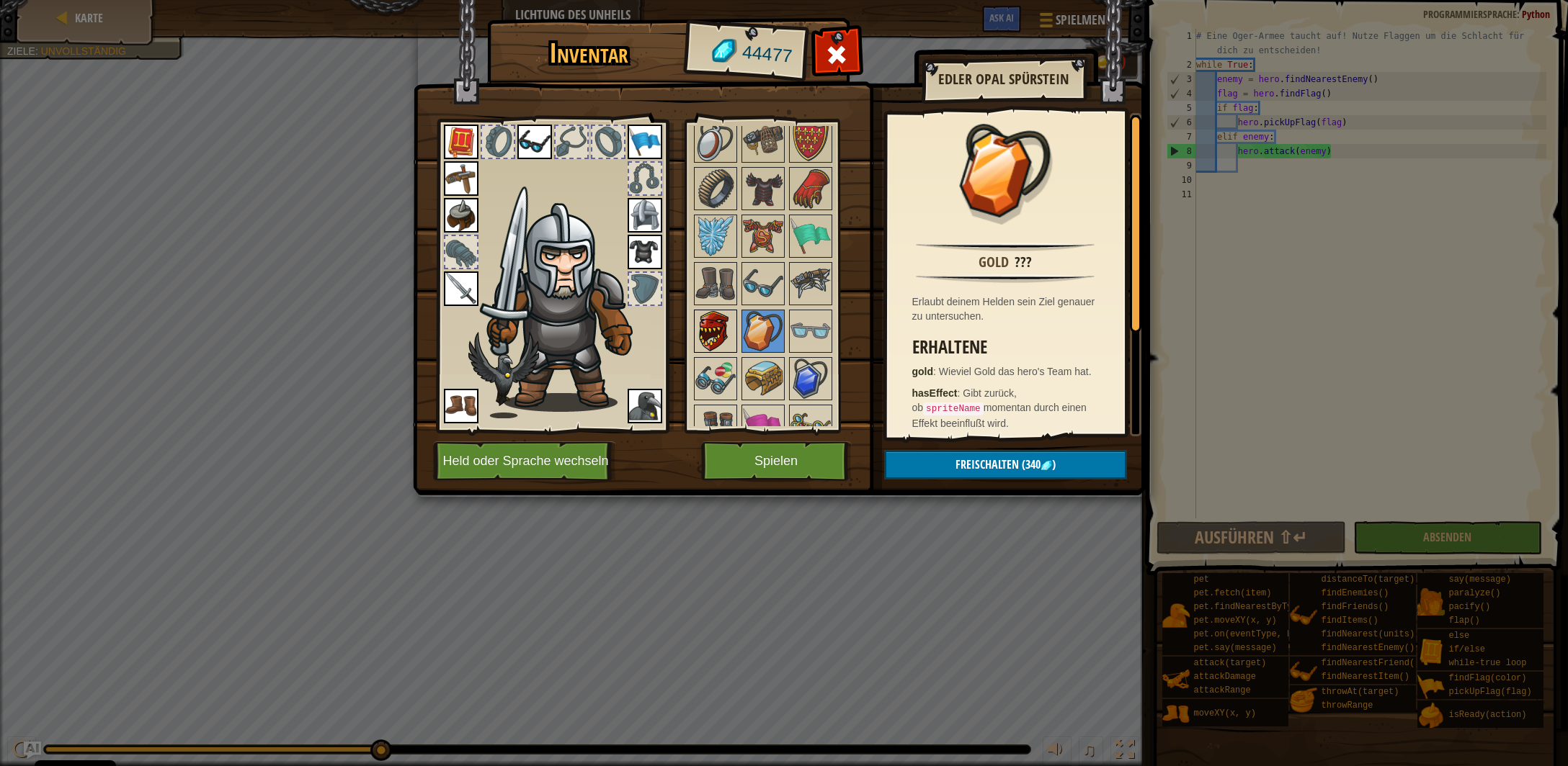
click at [718, 311] on img at bounding box center [715, 331] width 40 height 40
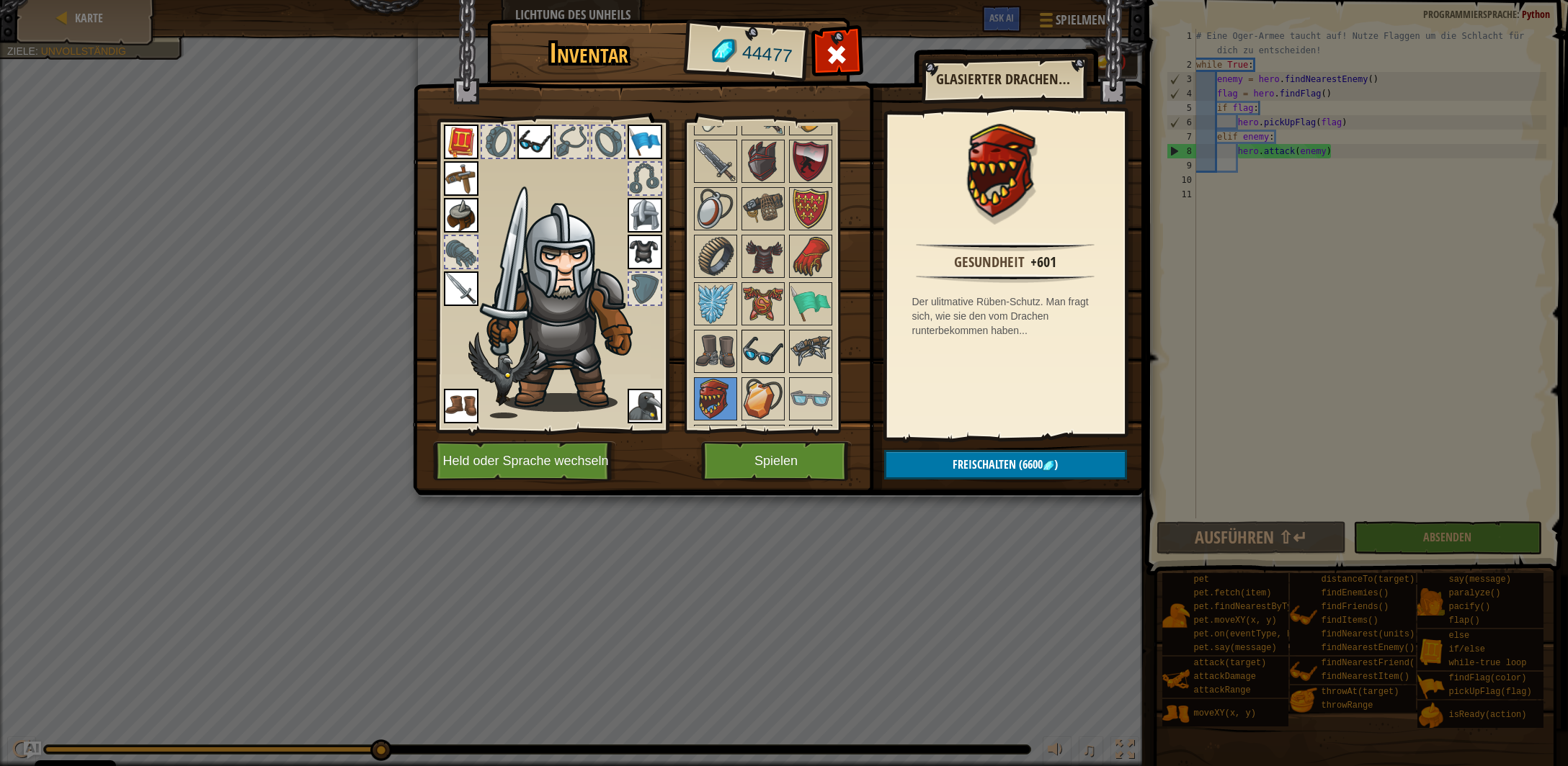
scroll to position [1465, 0]
drag, startPoint x: 766, startPoint y: 334, endPoint x: 783, endPoint y: 334, distance: 17.0
click at [766, 335] on img at bounding box center [763, 355] width 40 height 40
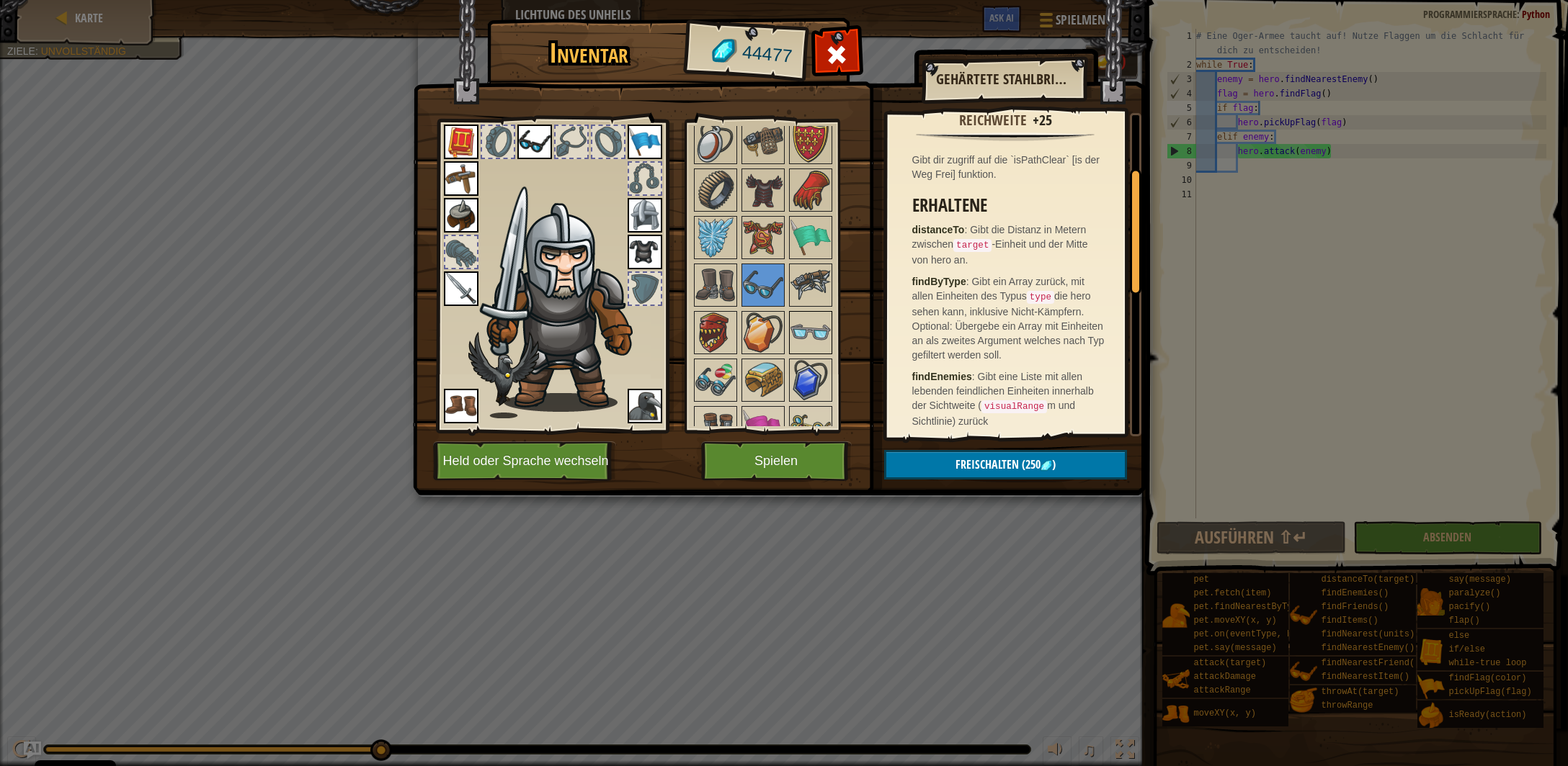
scroll to position [1536, 0]
click at [758, 217] on img at bounding box center [763, 237] width 40 height 40
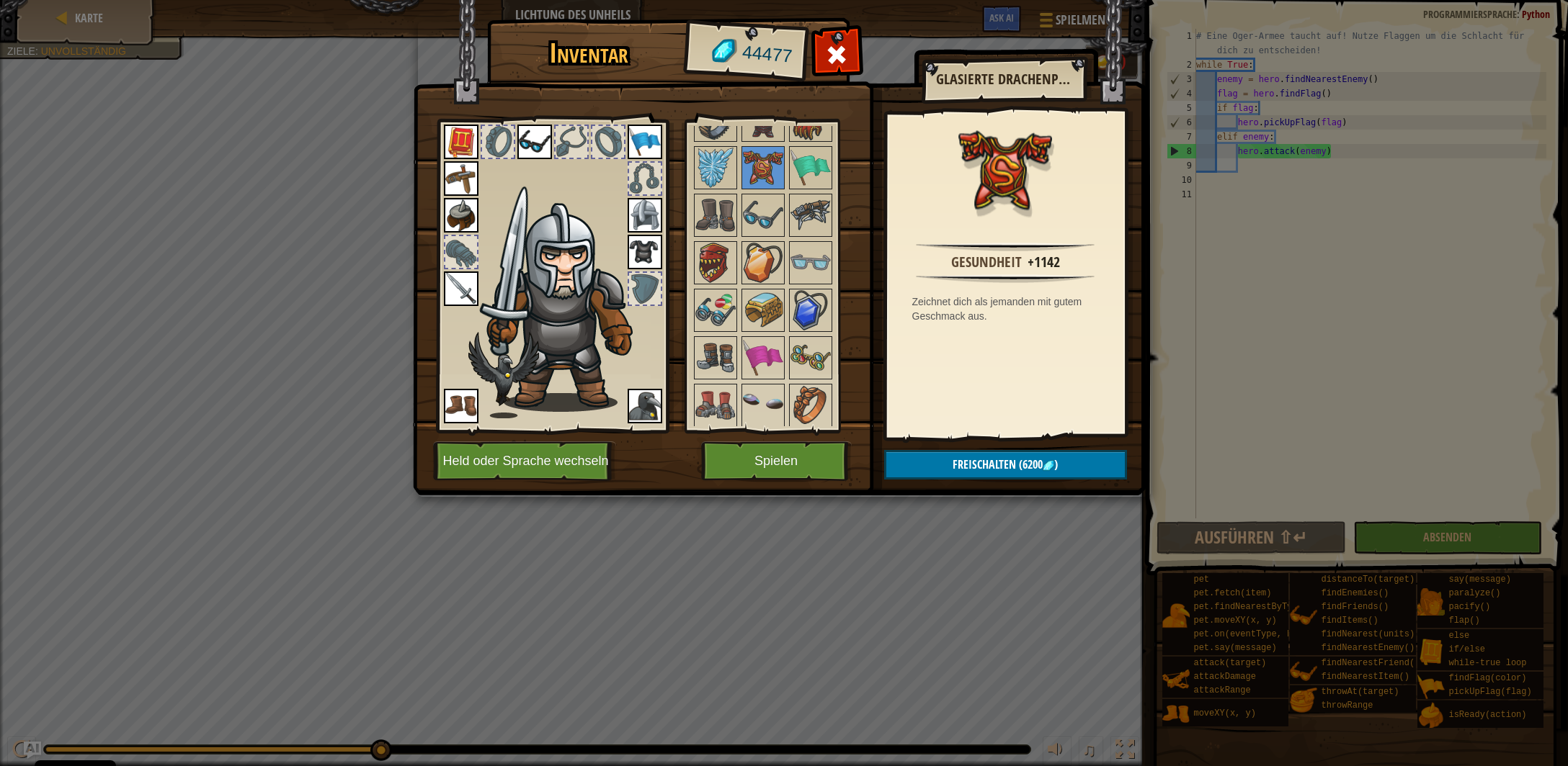
scroll to position [1677, 0]
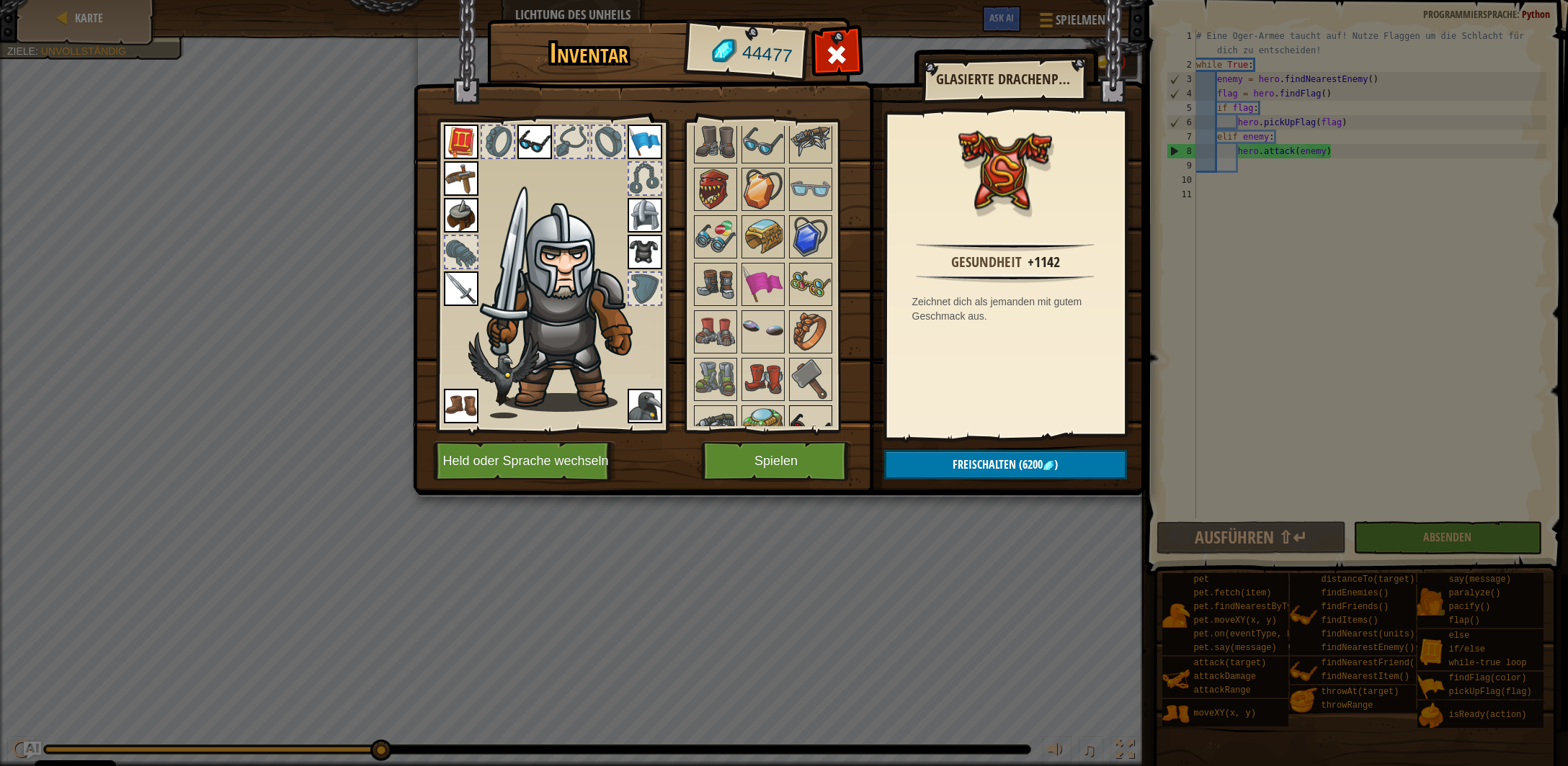
click at [807, 407] on img at bounding box center [810, 427] width 40 height 40
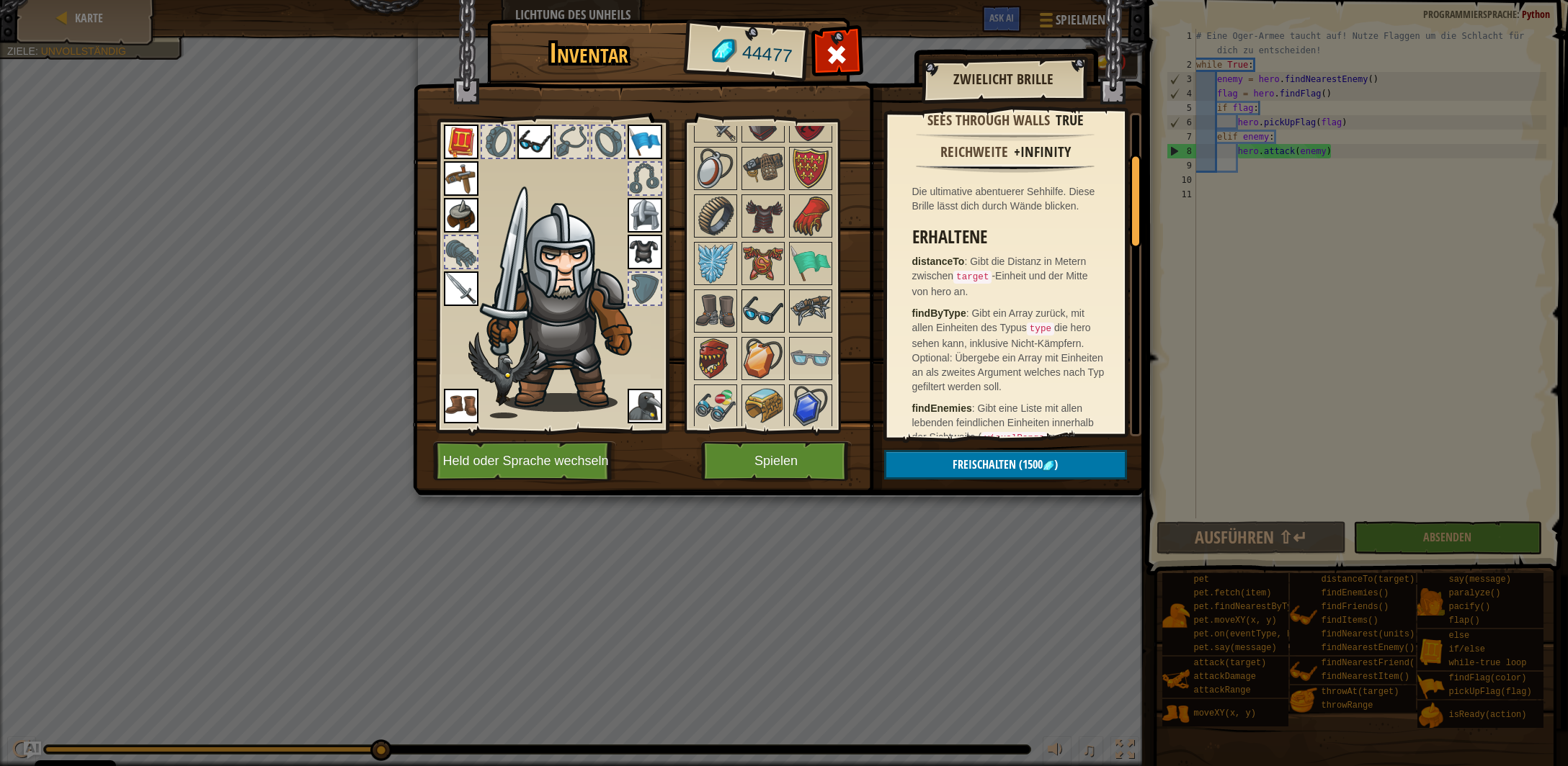
scroll to position [1465, 0]
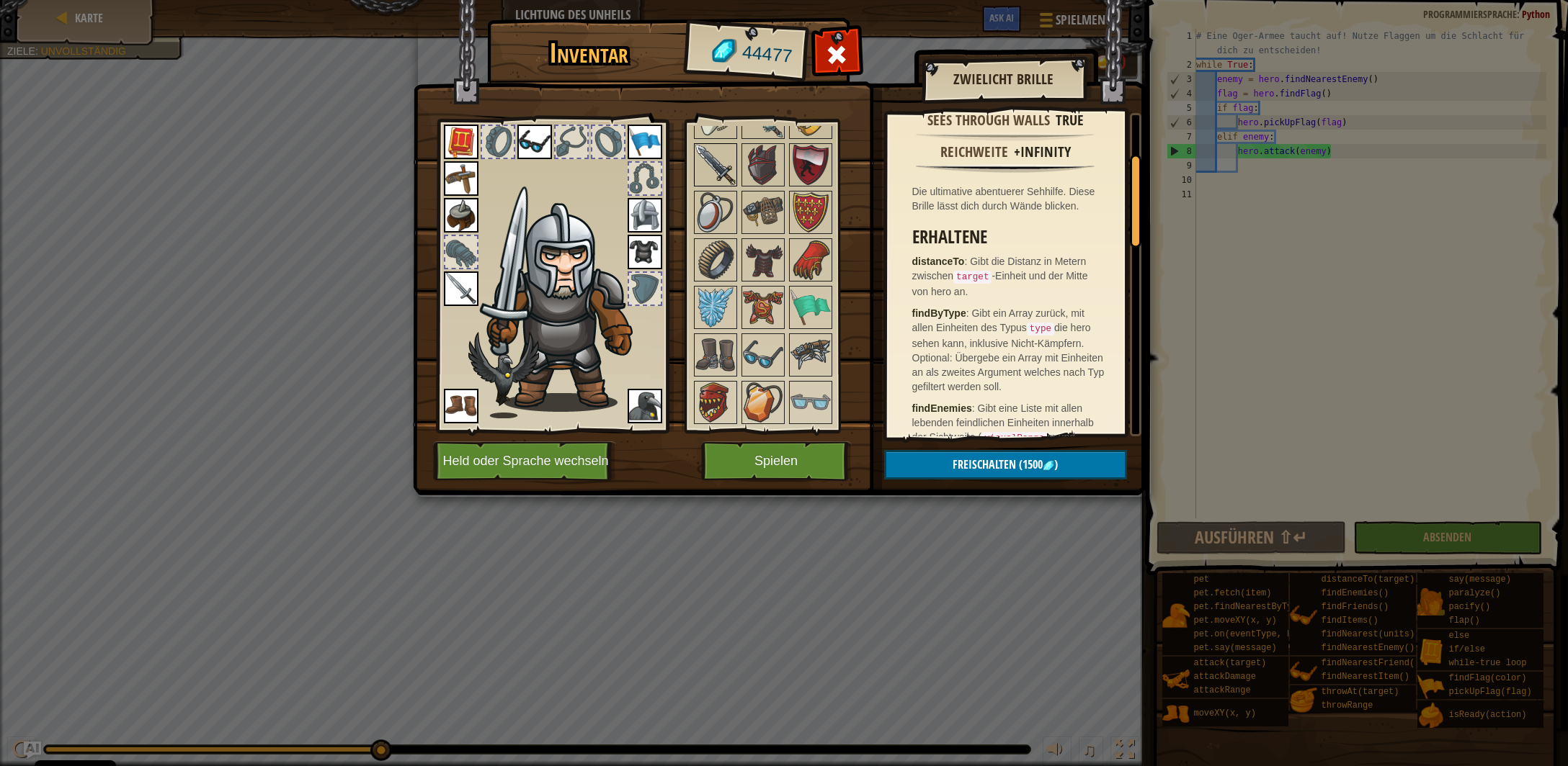
click at [718, 148] on img at bounding box center [715, 165] width 40 height 40
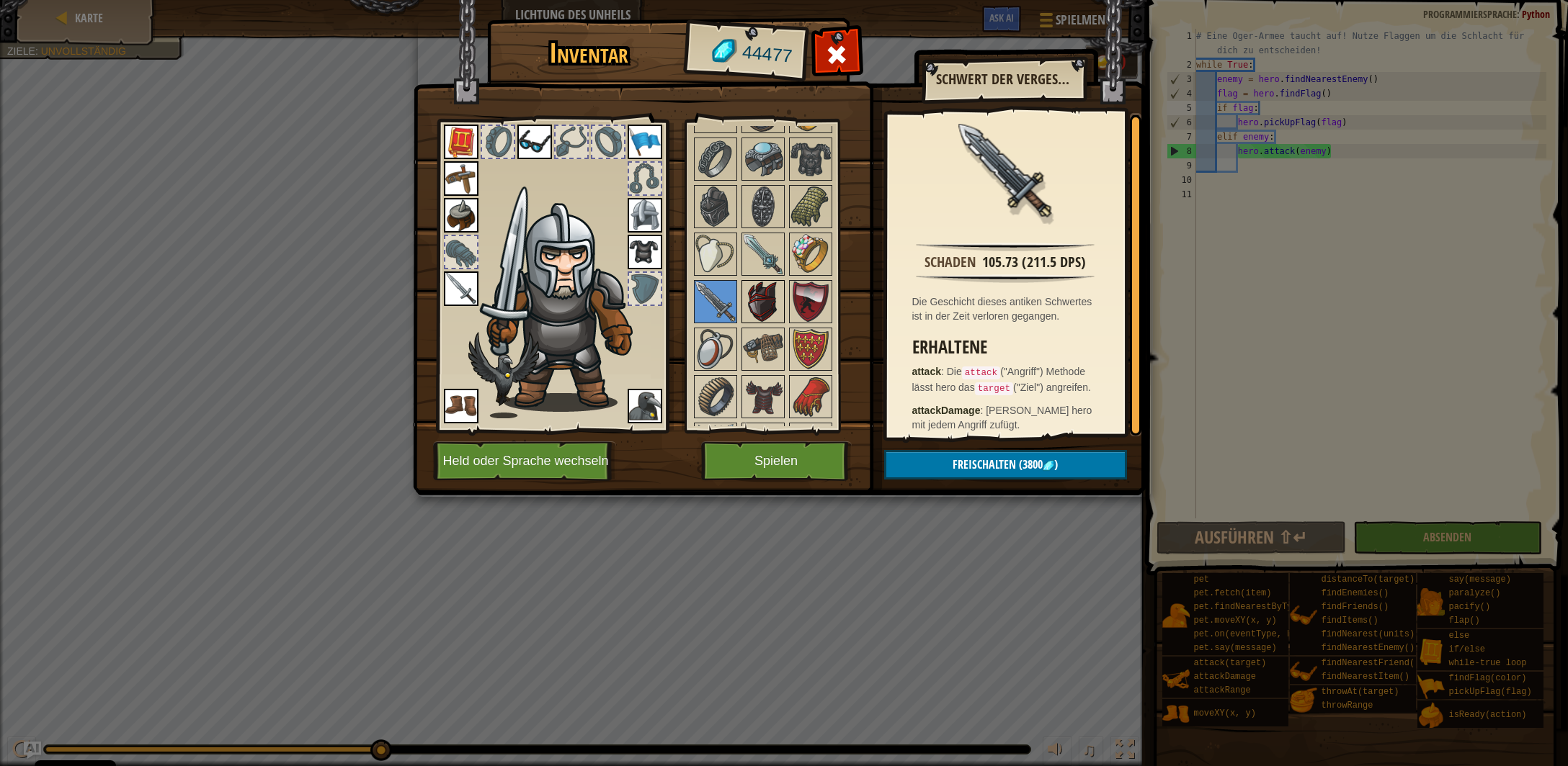
scroll to position [1322, 0]
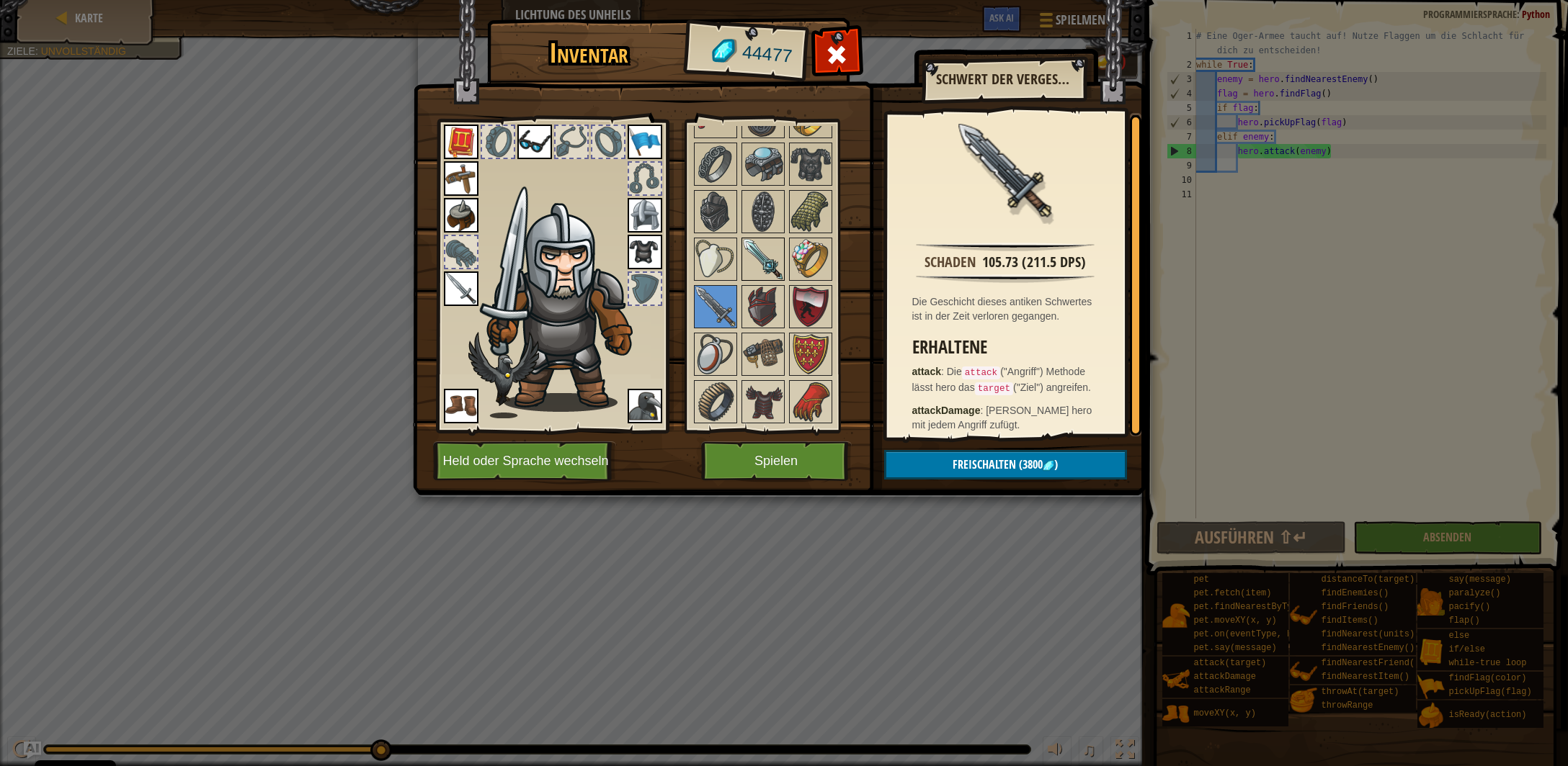
click at [757, 254] on img at bounding box center [763, 260] width 40 height 40
click at [712, 287] on img at bounding box center [715, 307] width 40 height 40
click at [755, 240] on img at bounding box center [763, 260] width 40 height 40
click at [702, 290] on img at bounding box center [715, 307] width 40 height 40
click at [1002, 464] on span "Freischalten" at bounding box center [985, 465] width 64 height 15
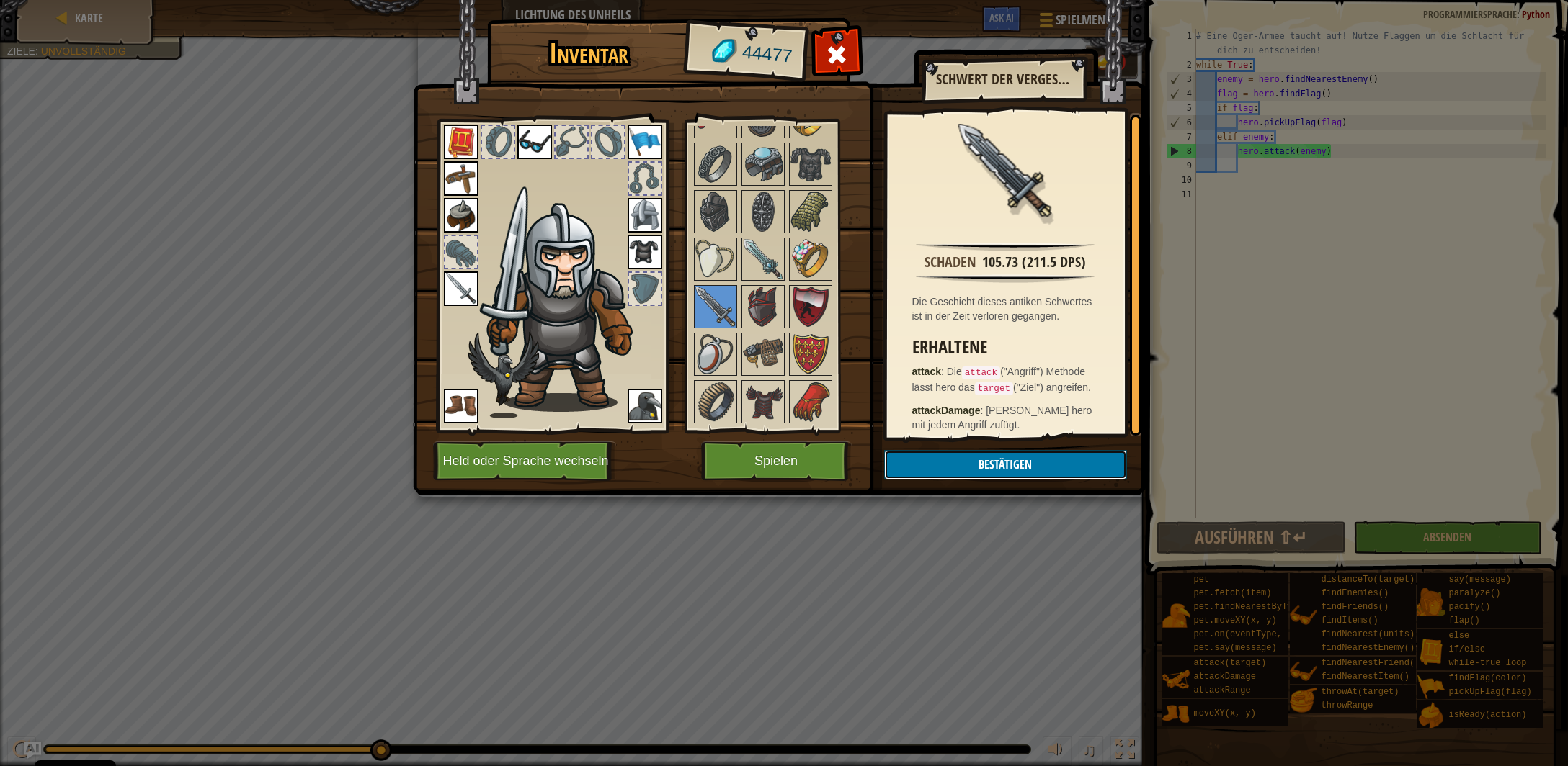
click at [1002, 465] on button "Bestätigen" at bounding box center [1005, 465] width 243 height 30
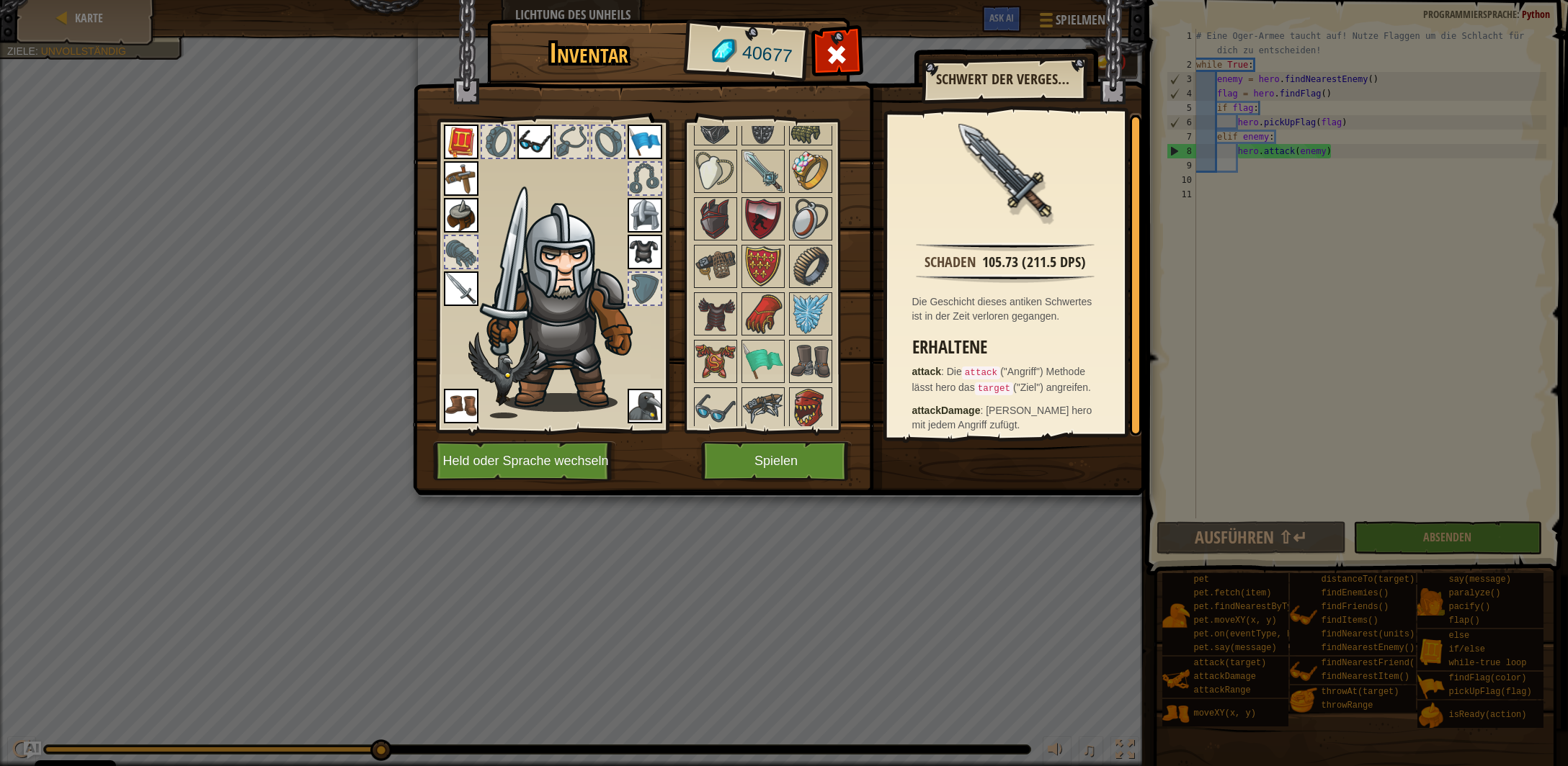
scroll to position [1456, 0]
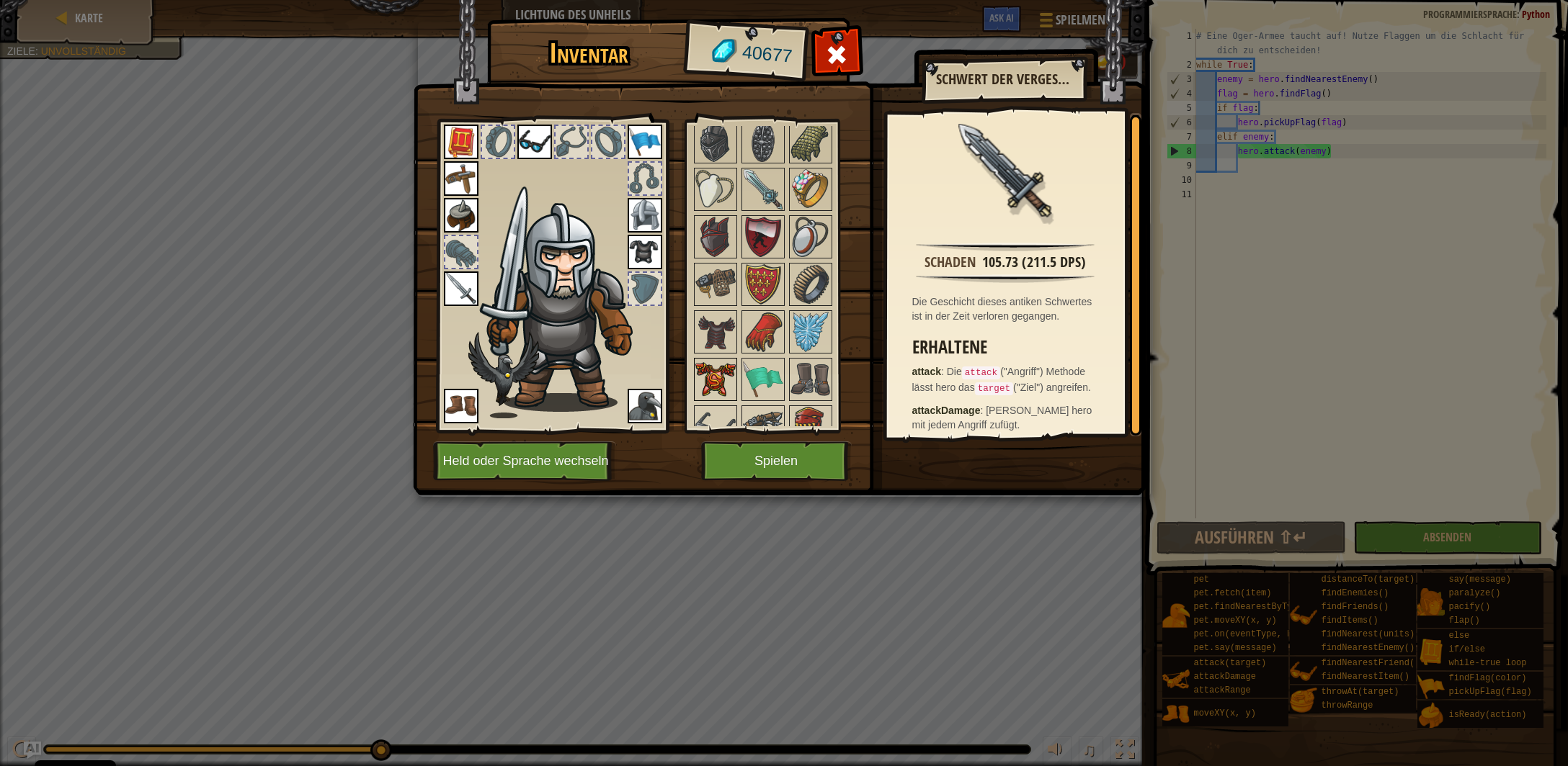
click at [719, 360] on img at bounding box center [715, 380] width 40 height 40
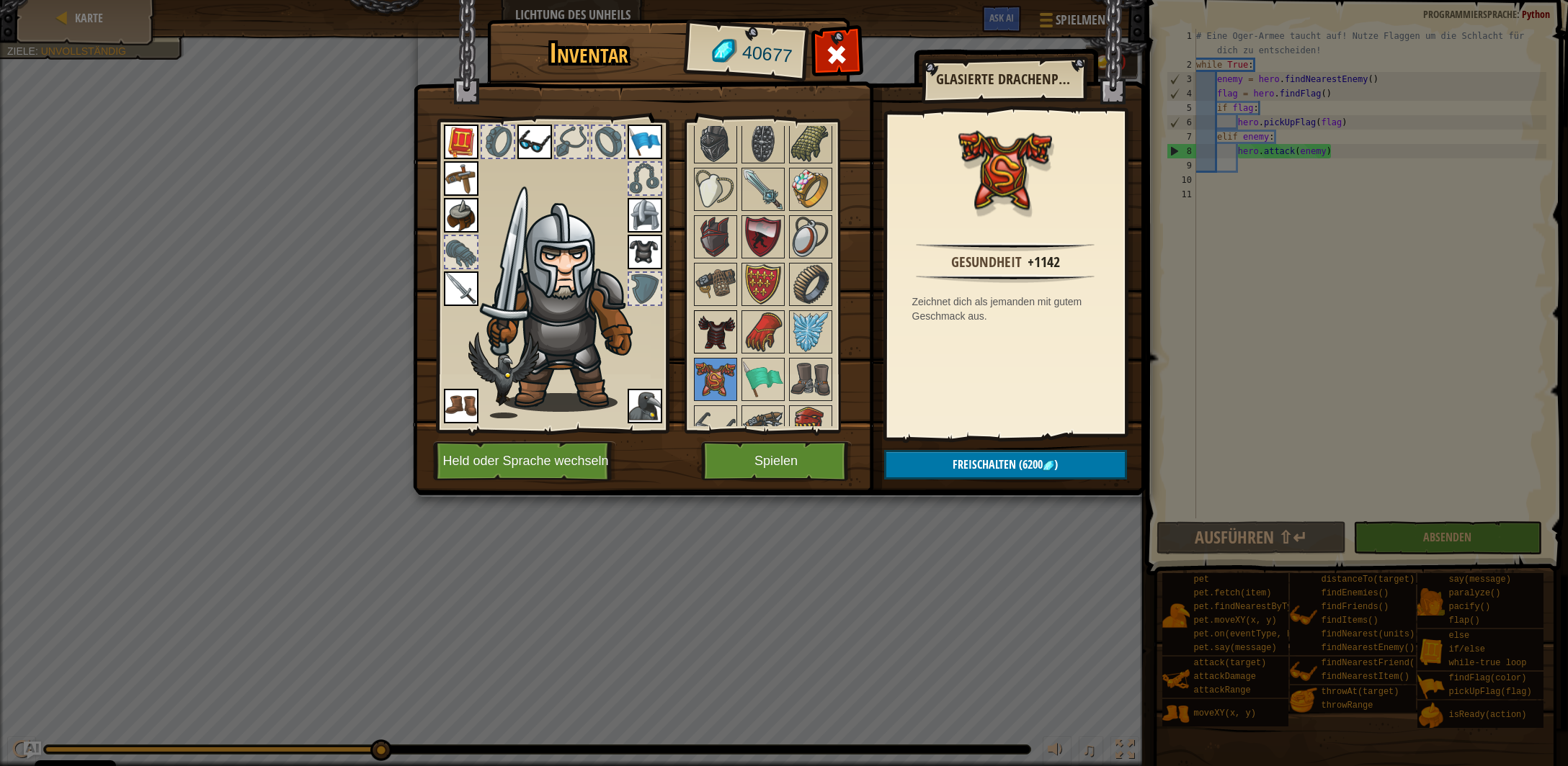
click at [719, 313] on img at bounding box center [715, 332] width 40 height 40
click at [710, 360] on img at bounding box center [715, 380] width 40 height 40
click at [716, 312] on img at bounding box center [715, 332] width 40 height 40
click at [715, 360] on img at bounding box center [715, 380] width 40 height 40
click at [979, 464] on span "Freischalten" at bounding box center [985, 465] width 64 height 15
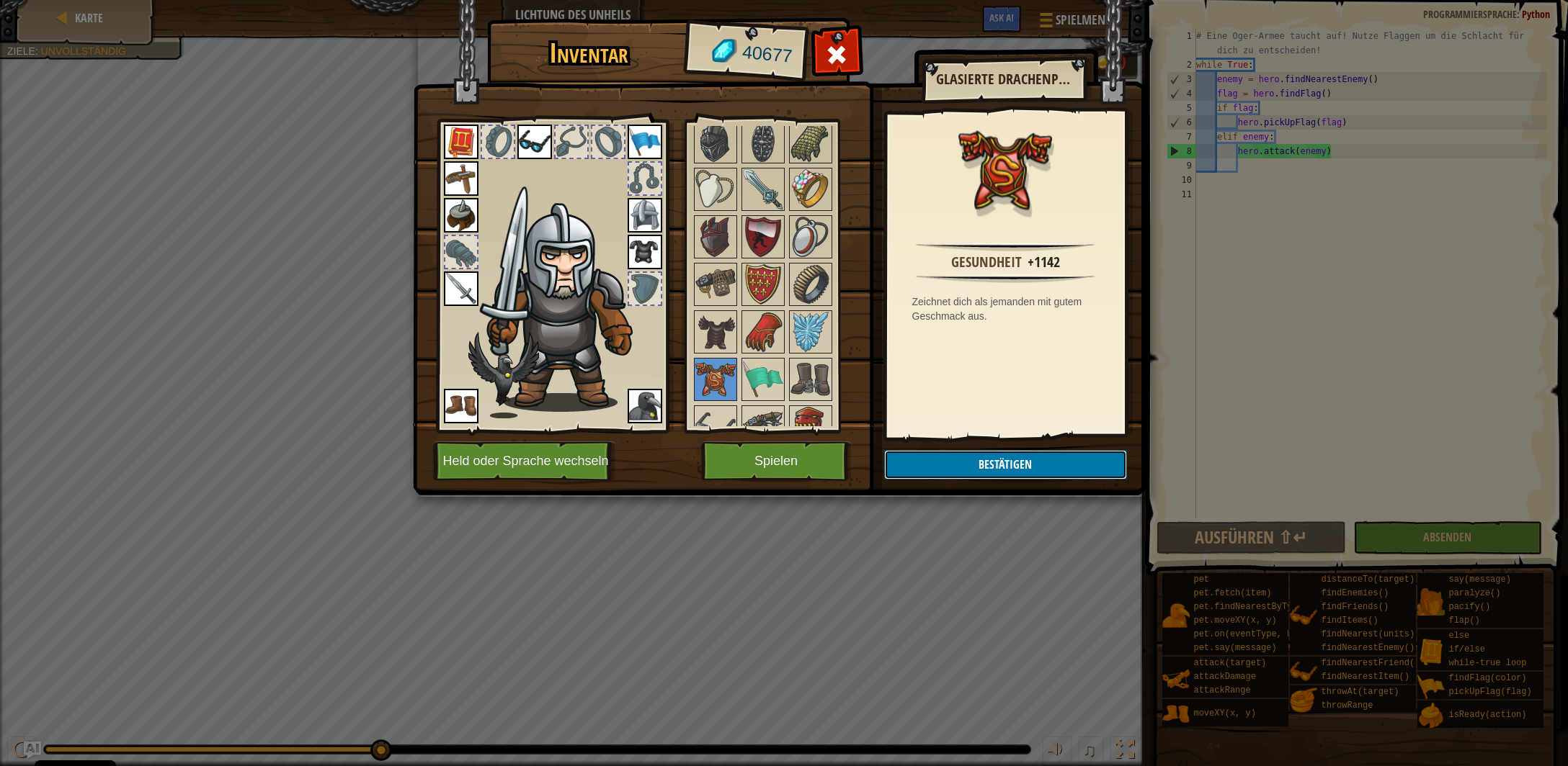
click at [978, 462] on button "Bestätigen" at bounding box center [1005, 465] width 243 height 30
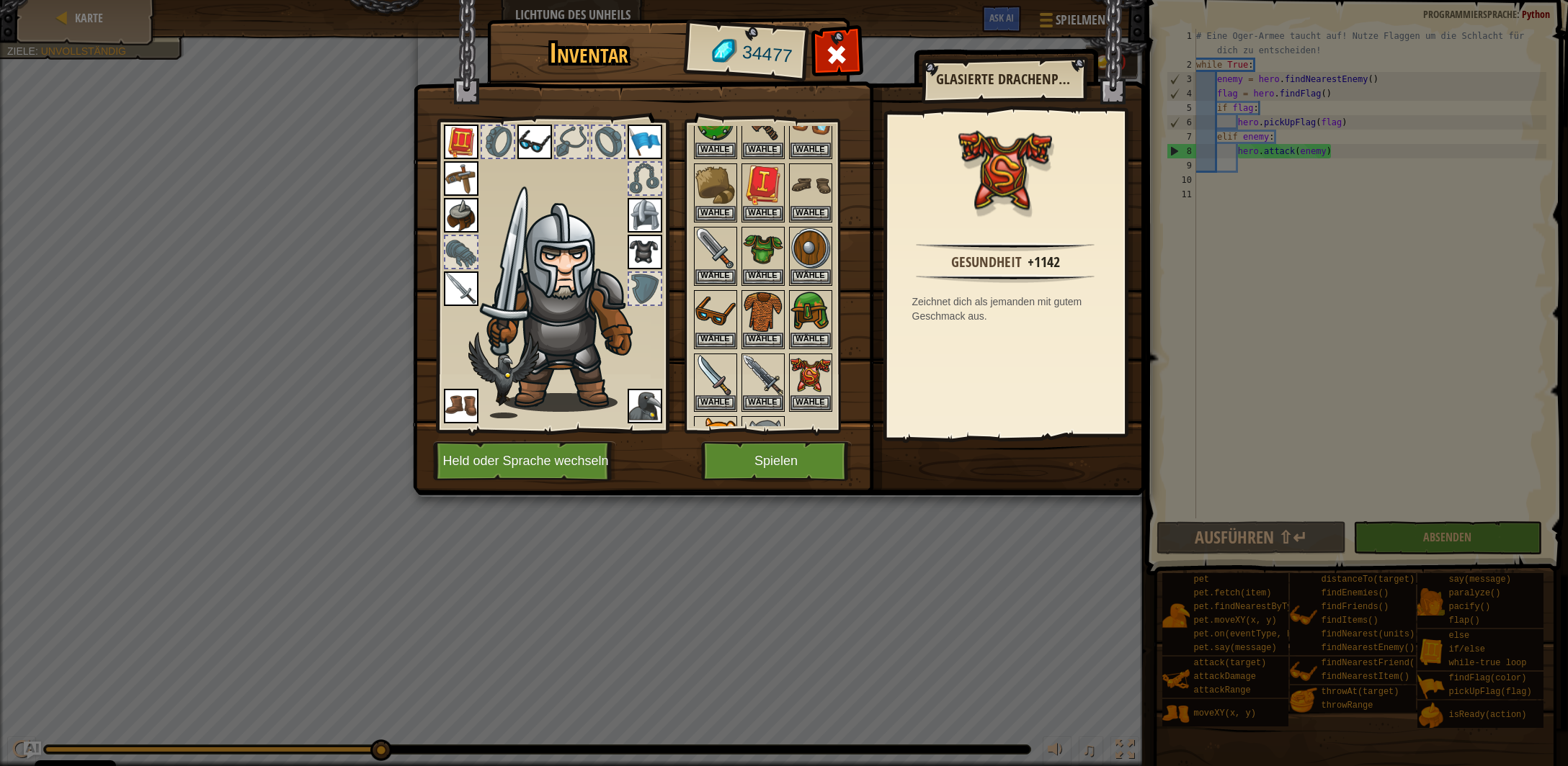
scroll to position [70, 0]
click at [818, 393] on button "Wähle" at bounding box center [810, 400] width 40 height 15
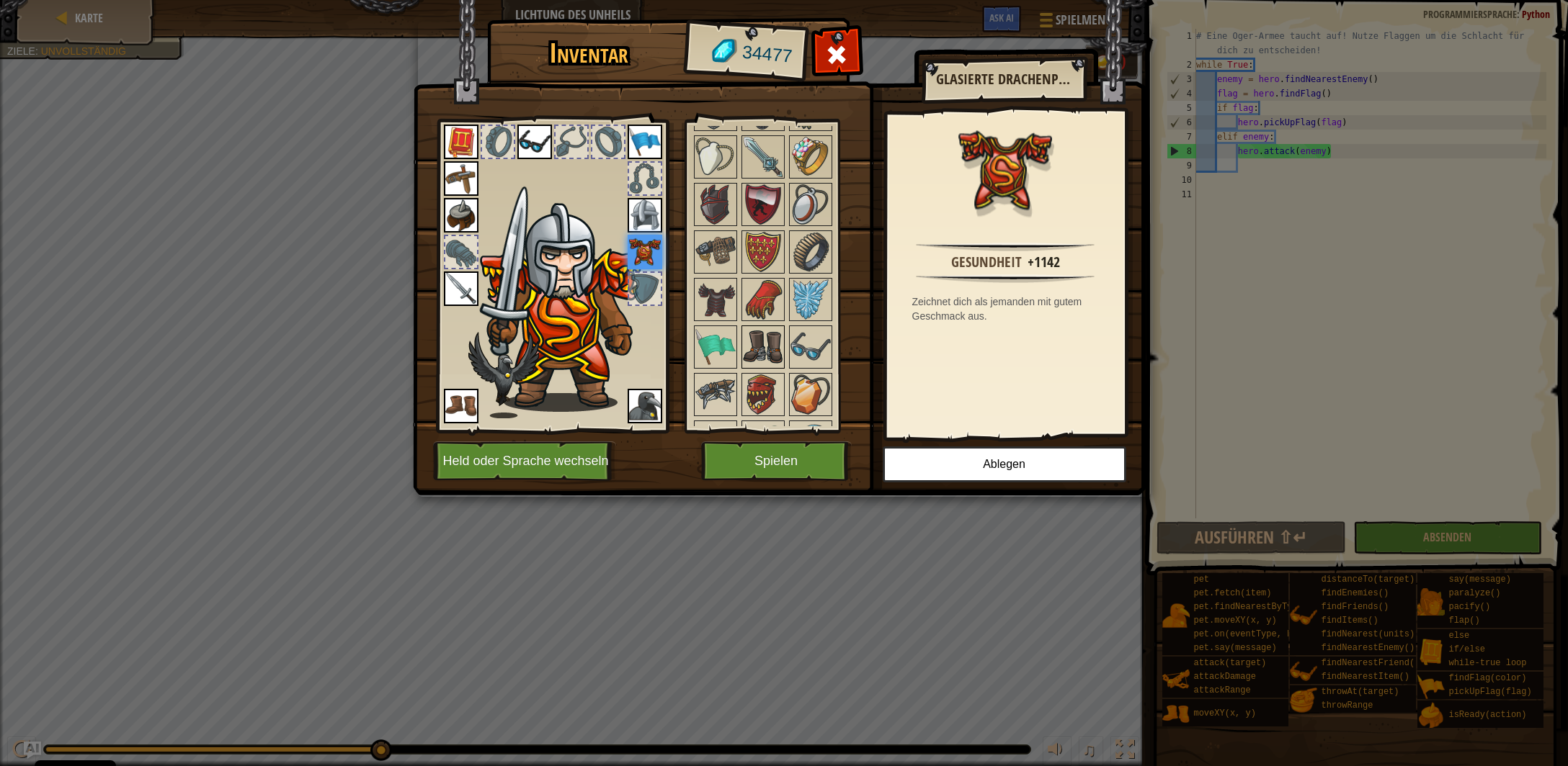
scroll to position [1527, 0]
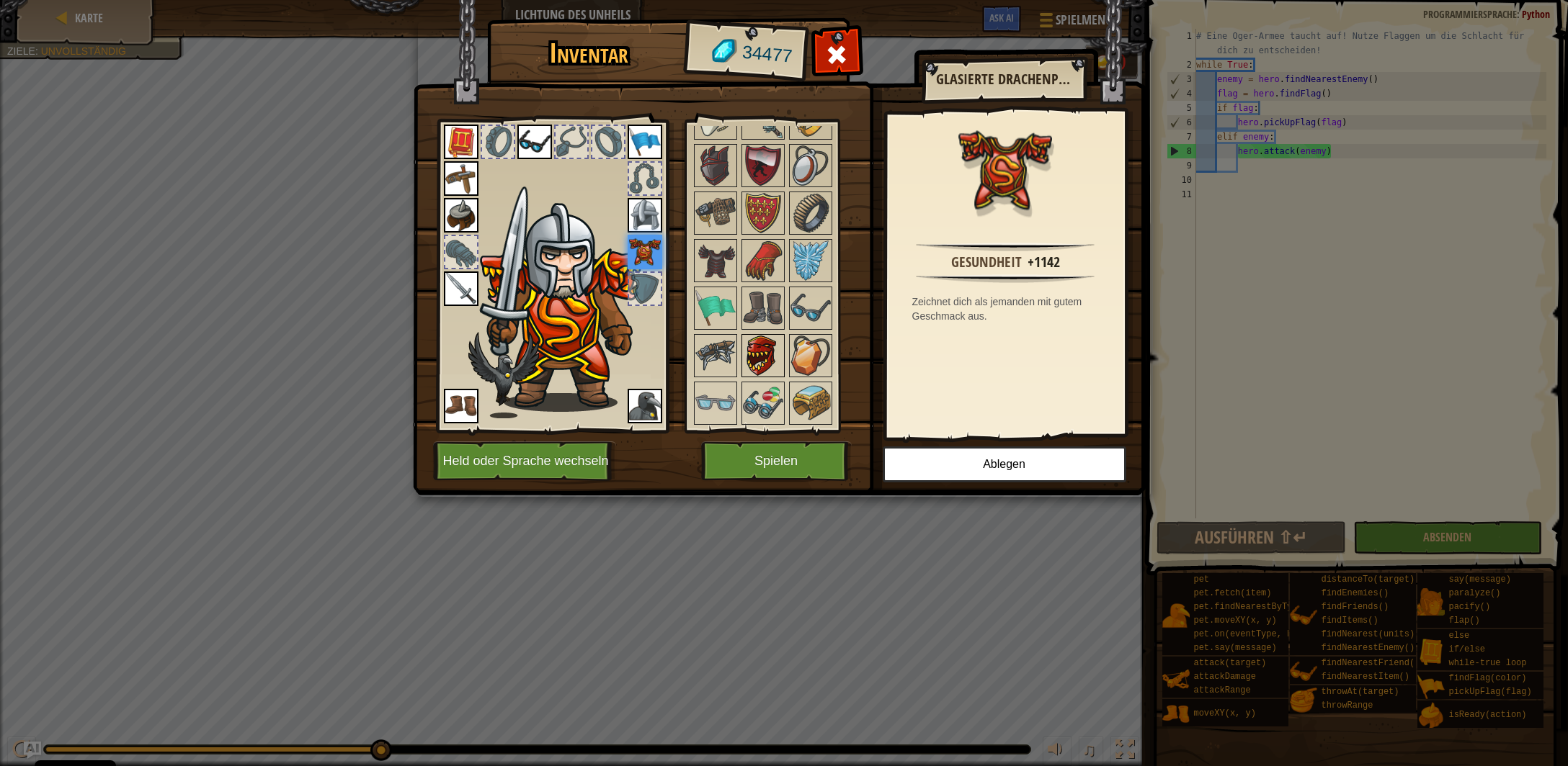
click at [764, 336] on img at bounding box center [763, 356] width 40 height 40
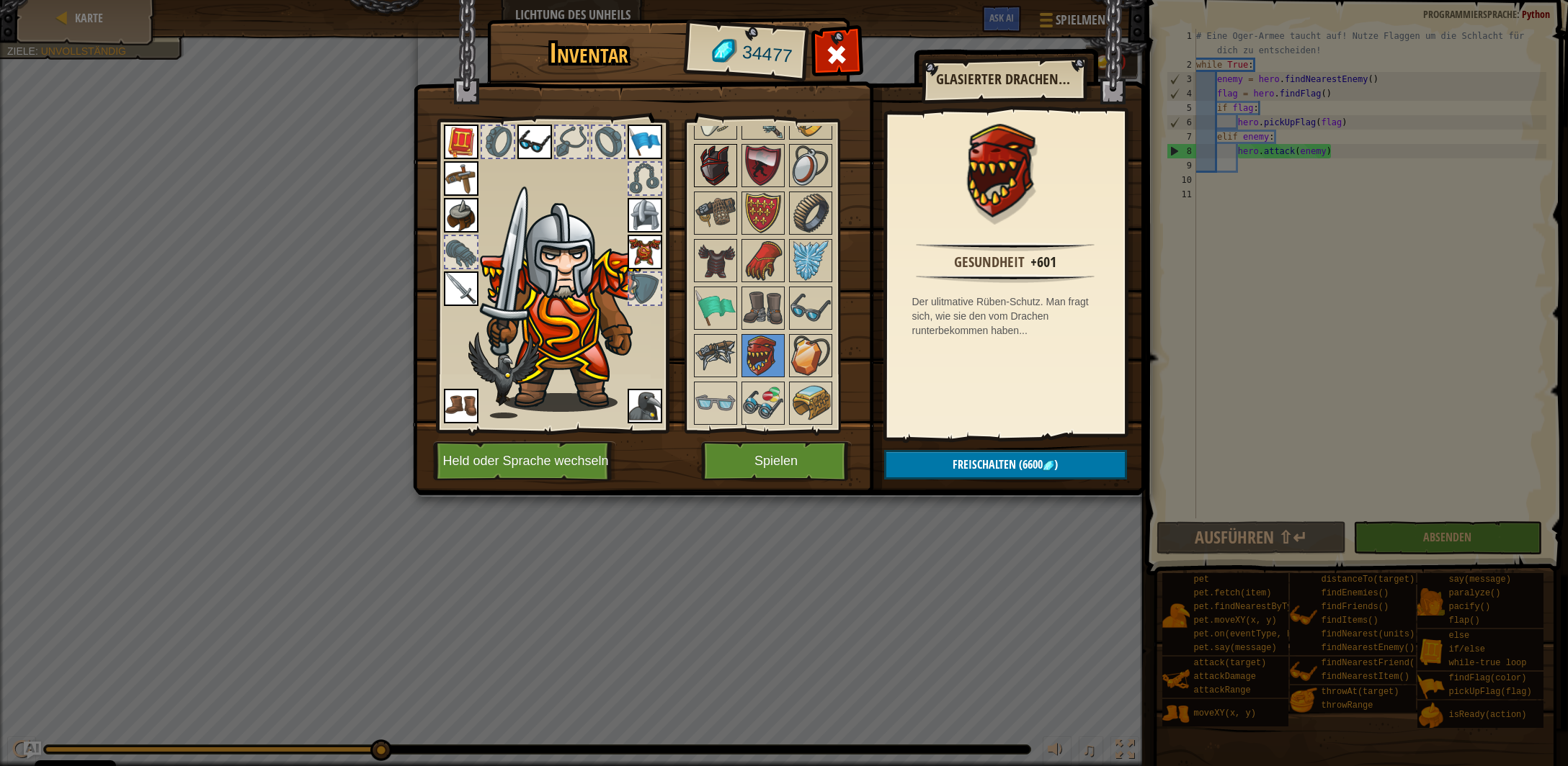
click at [721, 153] on img at bounding box center [715, 166] width 40 height 40
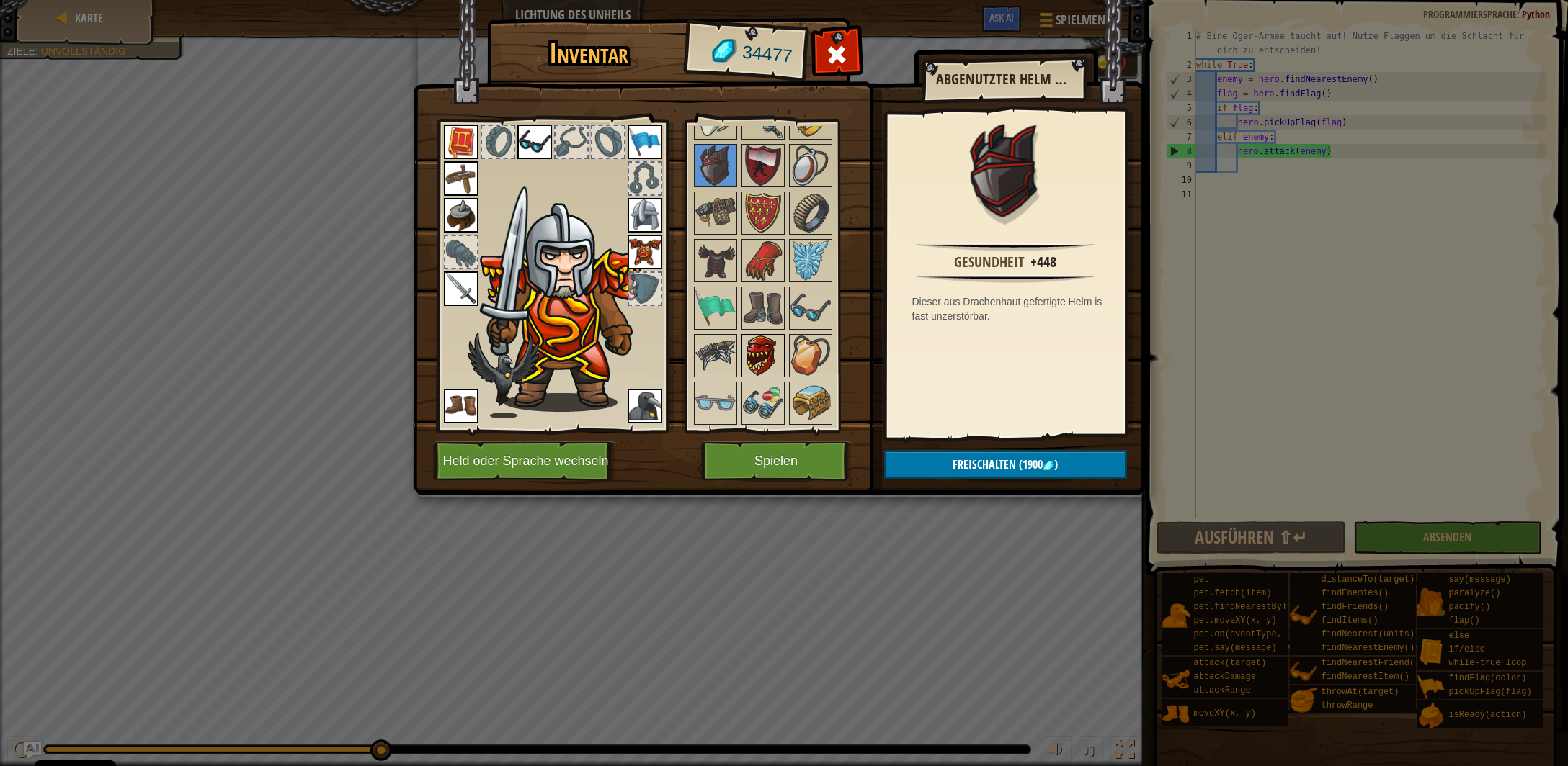
click at [754, 337] on img at bounding box center [763, 356] width 40 height 40
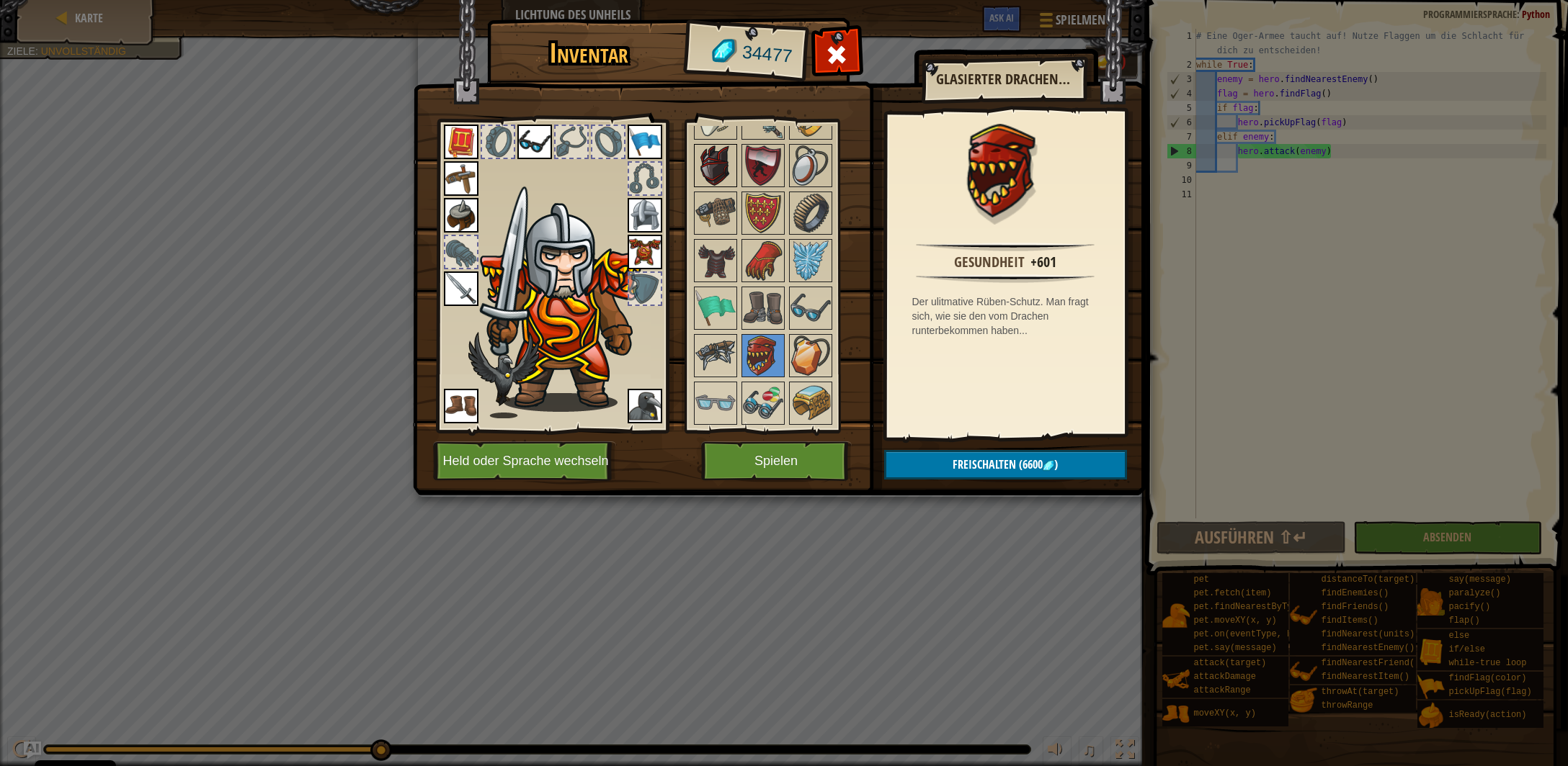
click at [710, 145] on img at bounding box center [715, 166] width 40 height 40
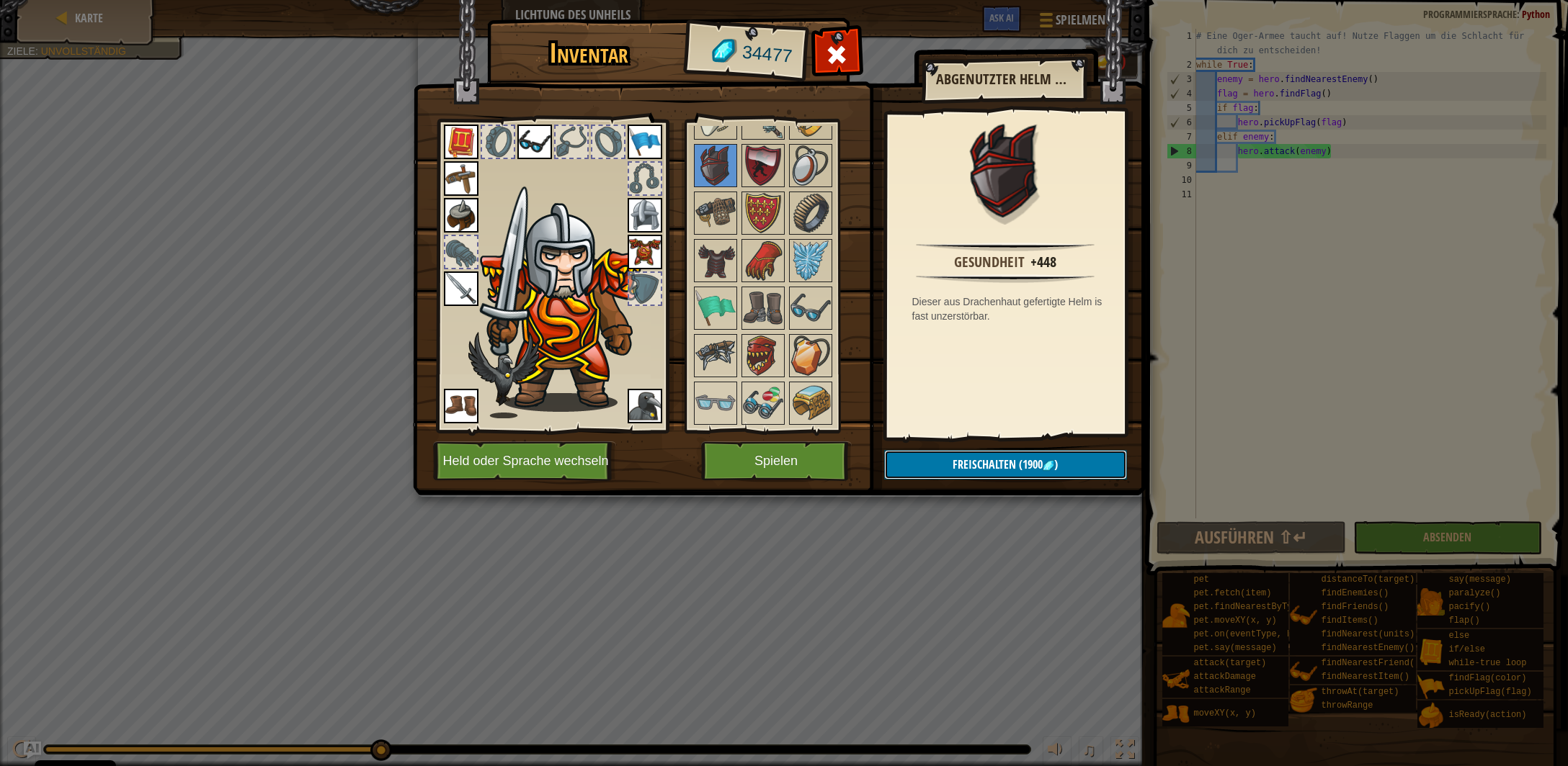
drag, startPoint x: 989, startPoint y: 468, endPoint x: 989, endPoint y: 458, distance: 10.0
click at [989, 468] on span "Freischalten" at bounding box center [985, 465] width 64 height 15
click at [984, 465] on button "Bestätigen" at bounding box center [1005, 465] width 243 height 30
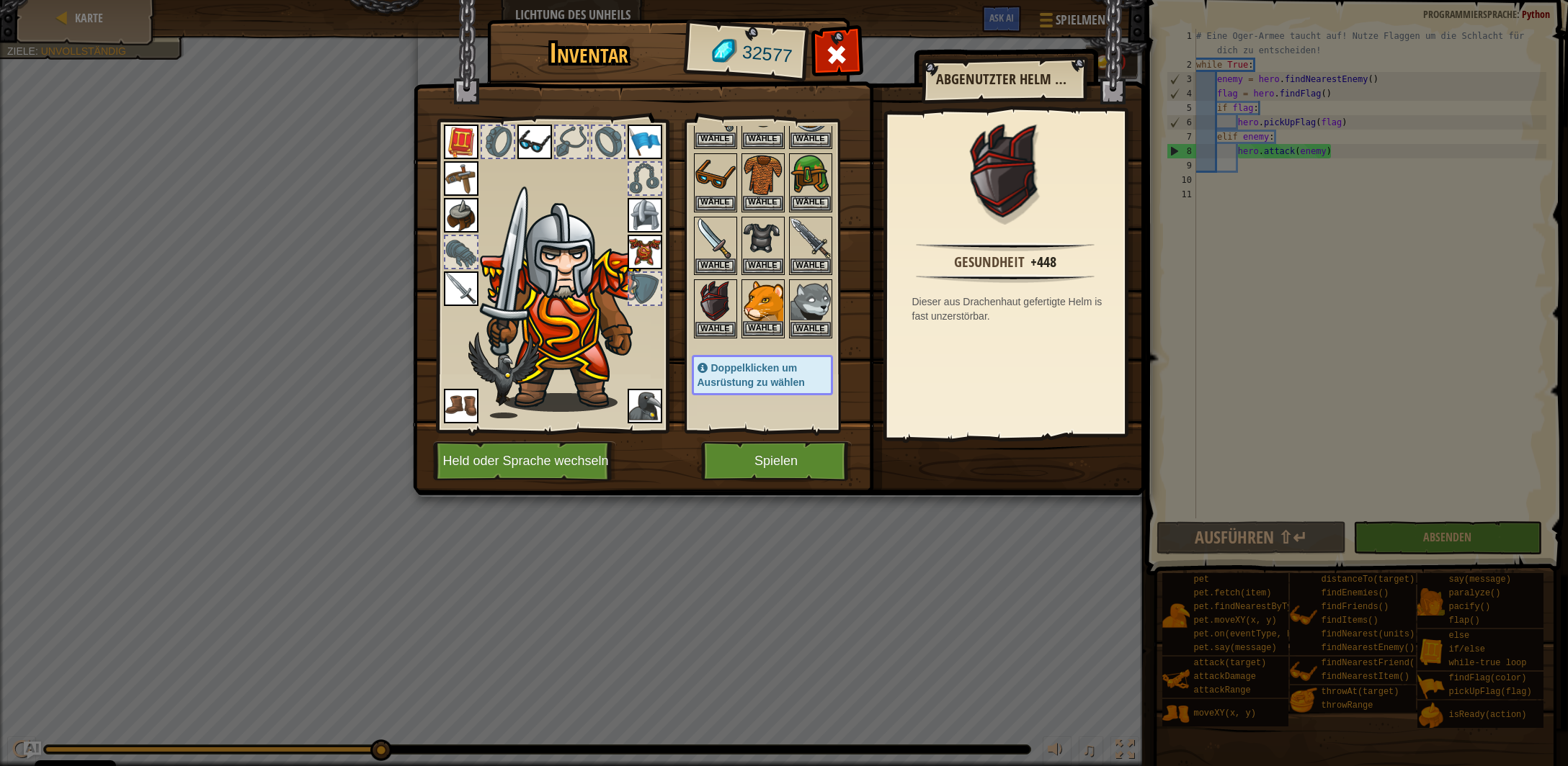
scroll to position [213, 0]
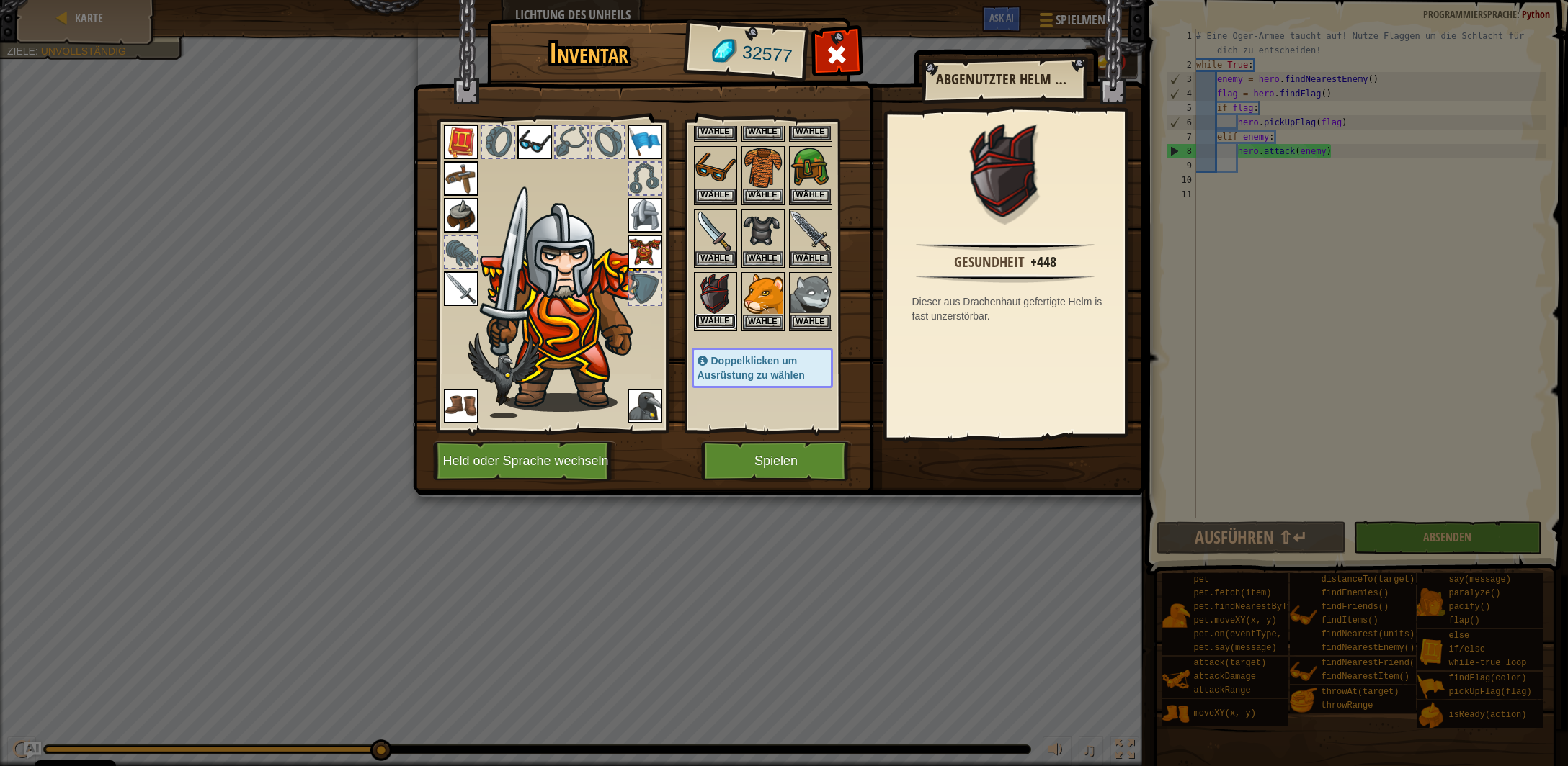
click at [717, 317] on button "Wähle" at bounding box center [715, 321] width 40 height 15
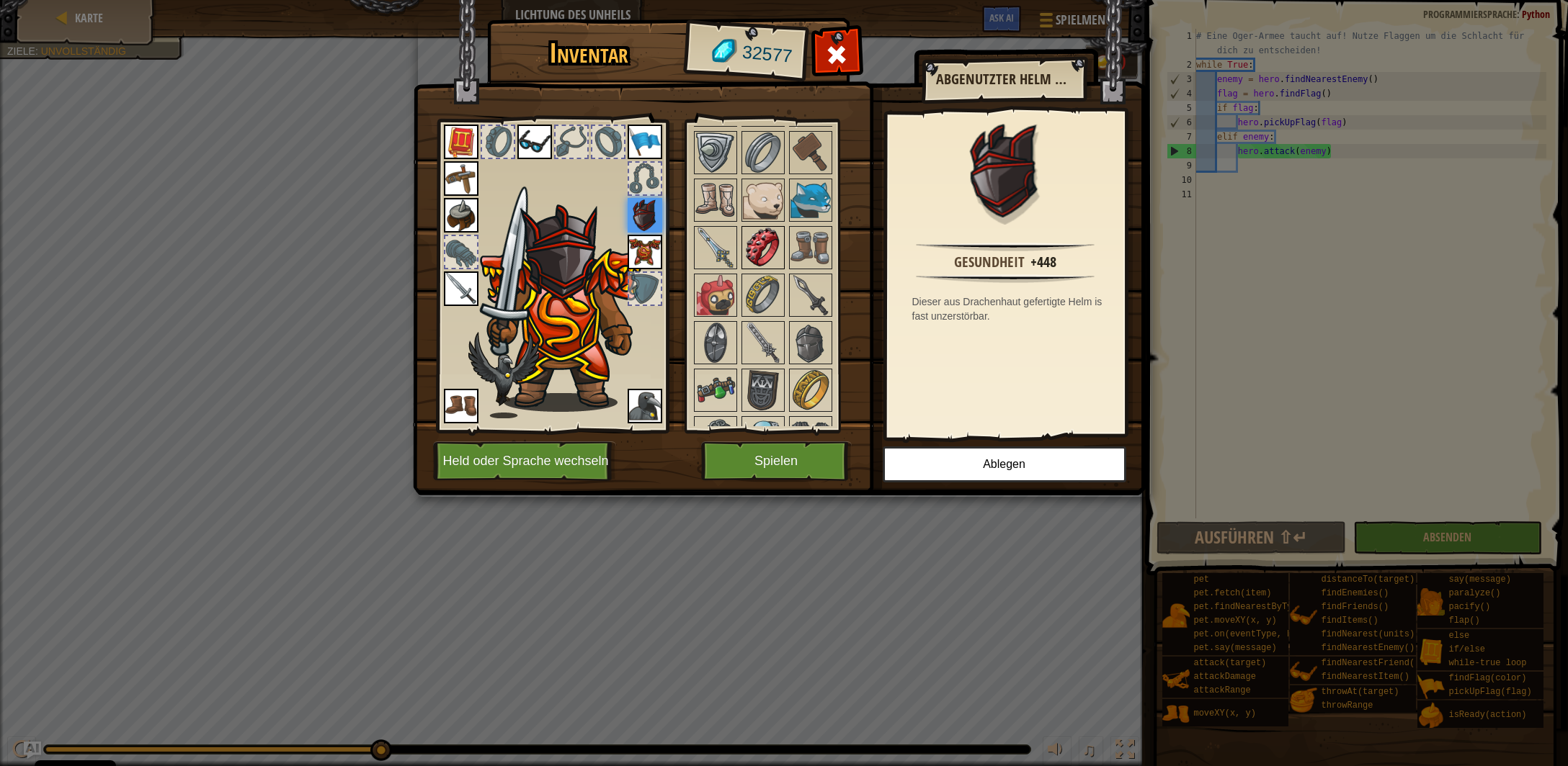
scroll to position [1278, 0]
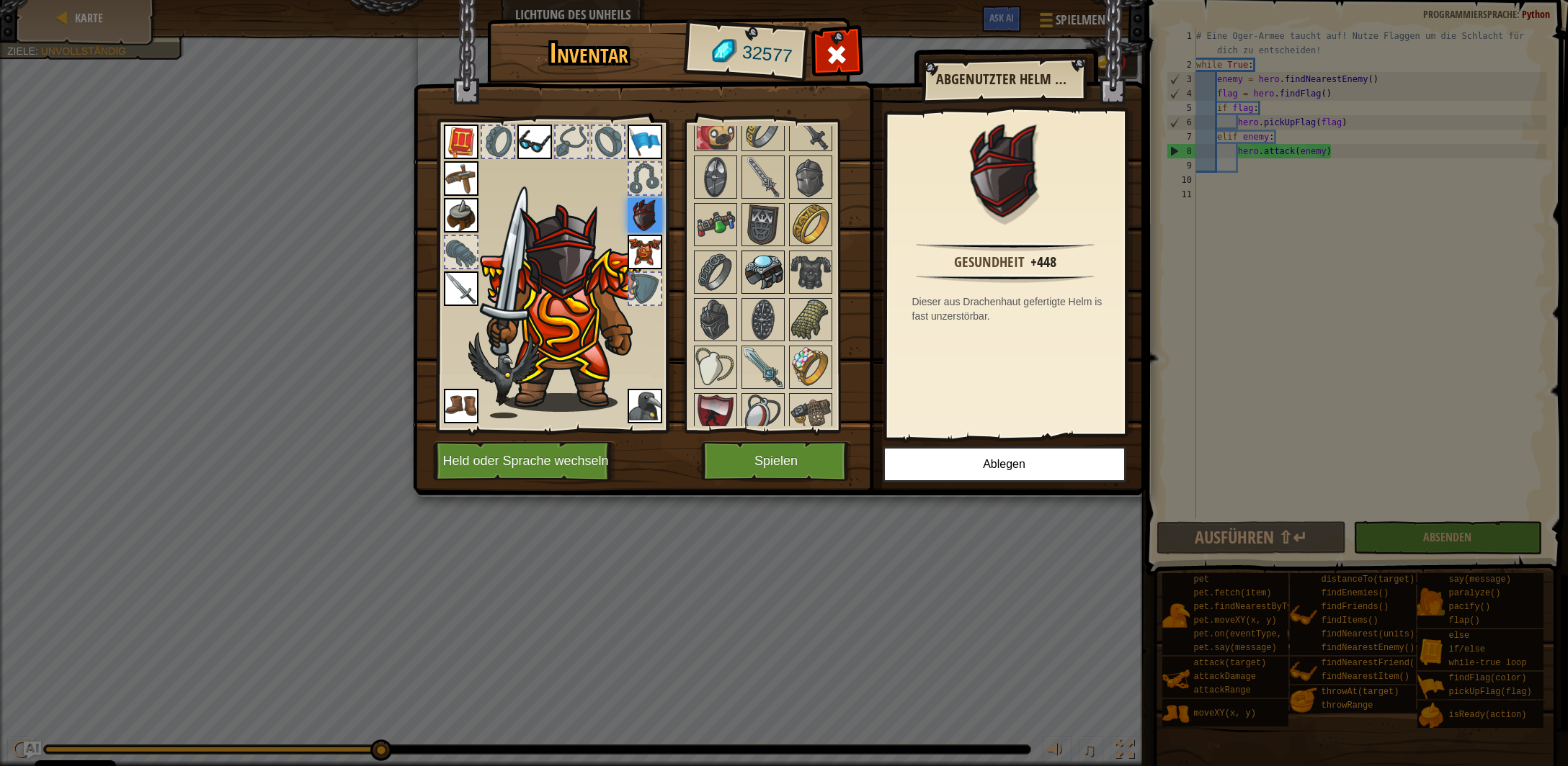
click at [763, 256] on img at bounding box center [763, 272] width 40 height 40
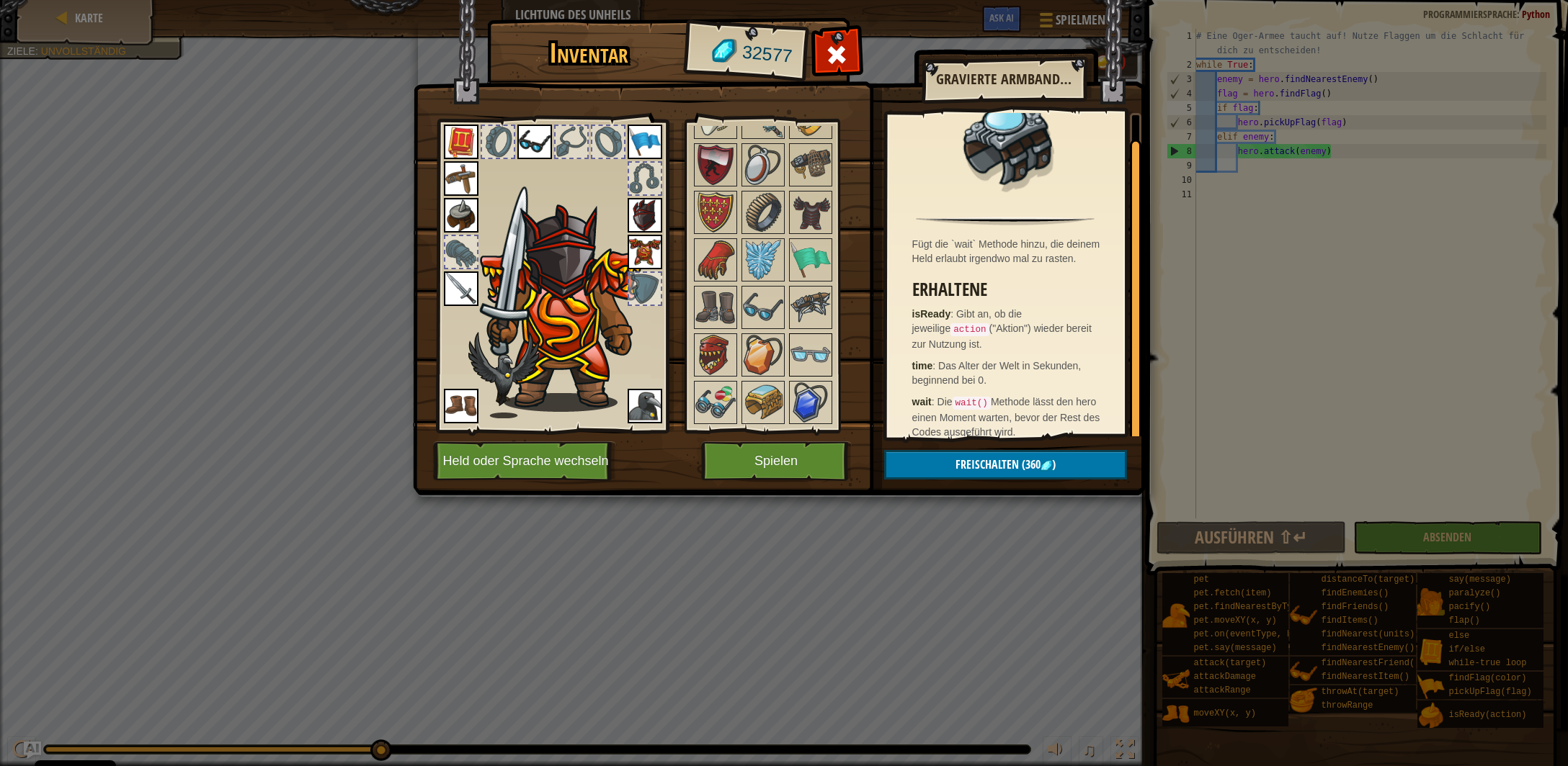
scroll to position [1563, 0]
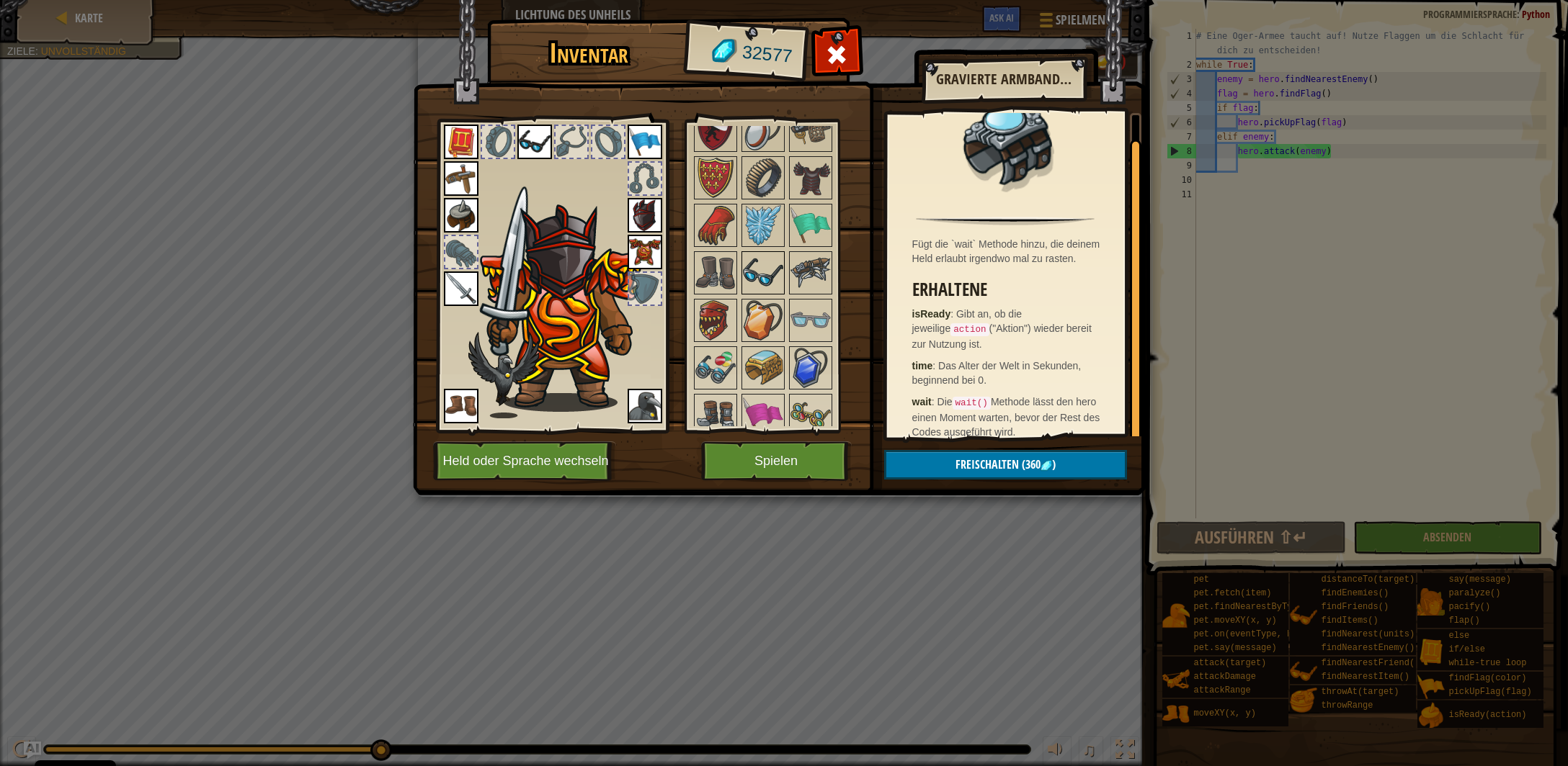
click at [767, 259] on img at bounding box center [763, 273] width 40 height 40
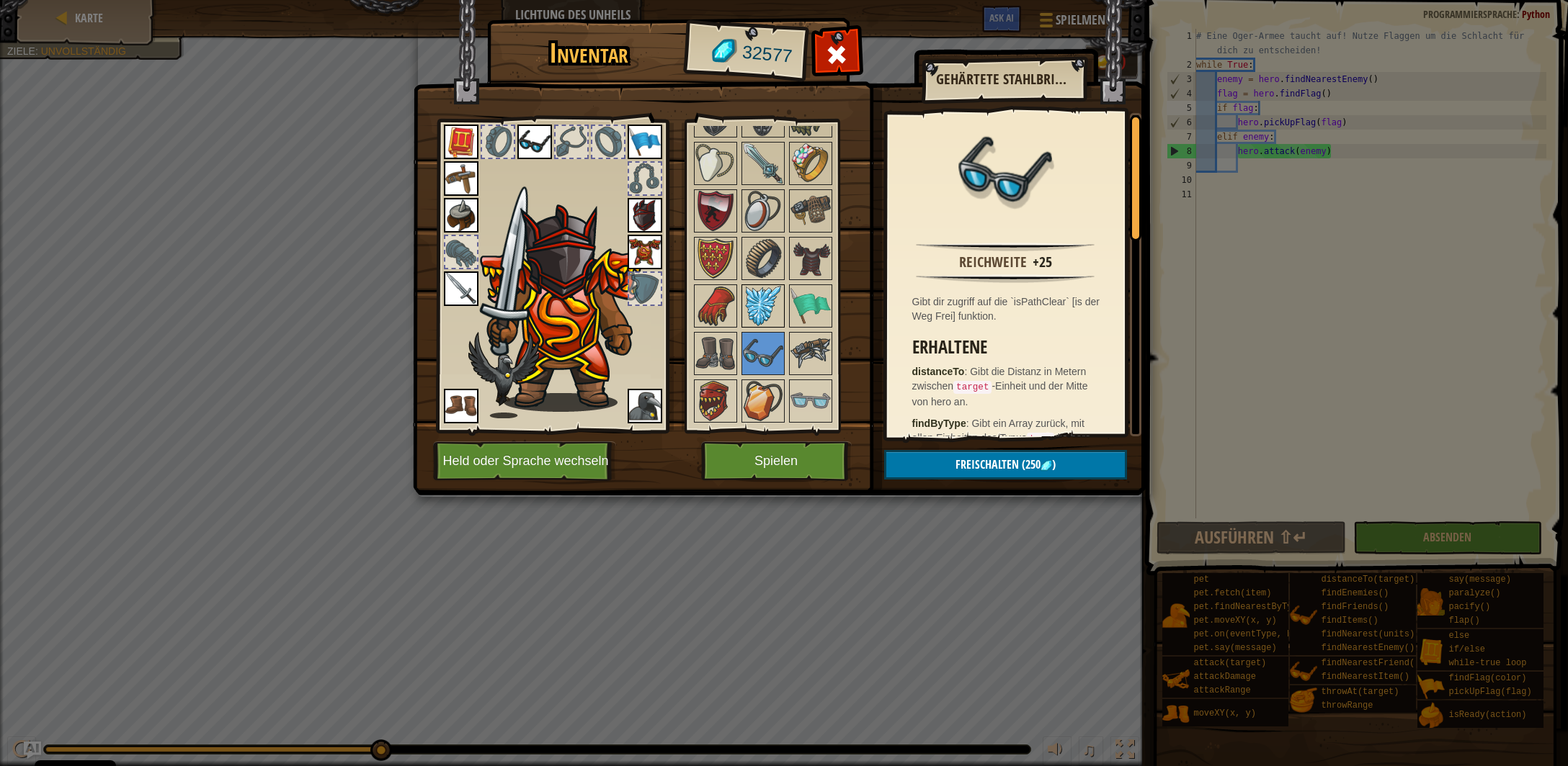
scroll to position [1480, 0]
click at [763, 242] on img at bounding box center [763, 260] width 40 height 40
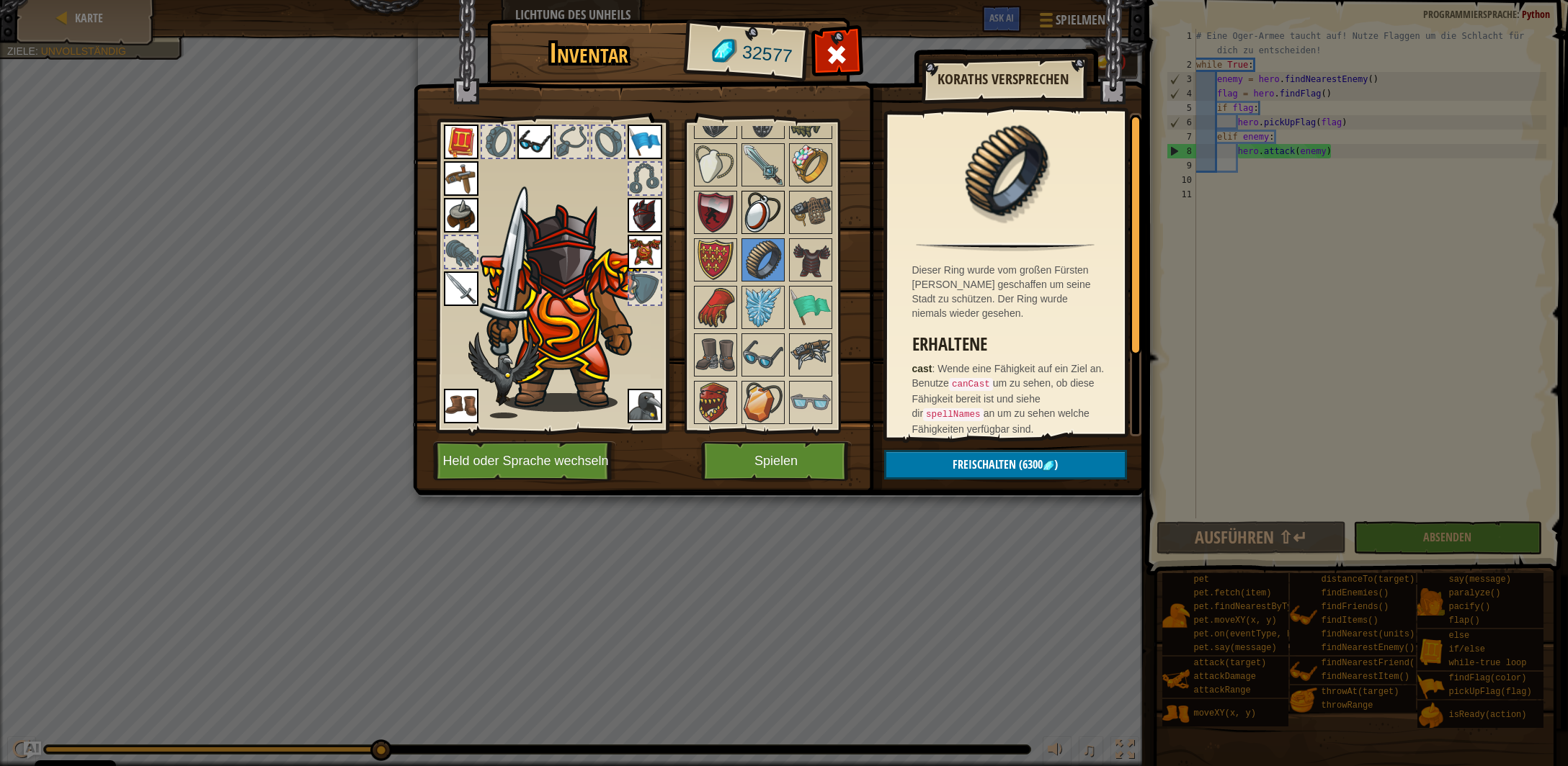
click at [758, 192] on img at bounding box center [763, 213] width 40 height 40
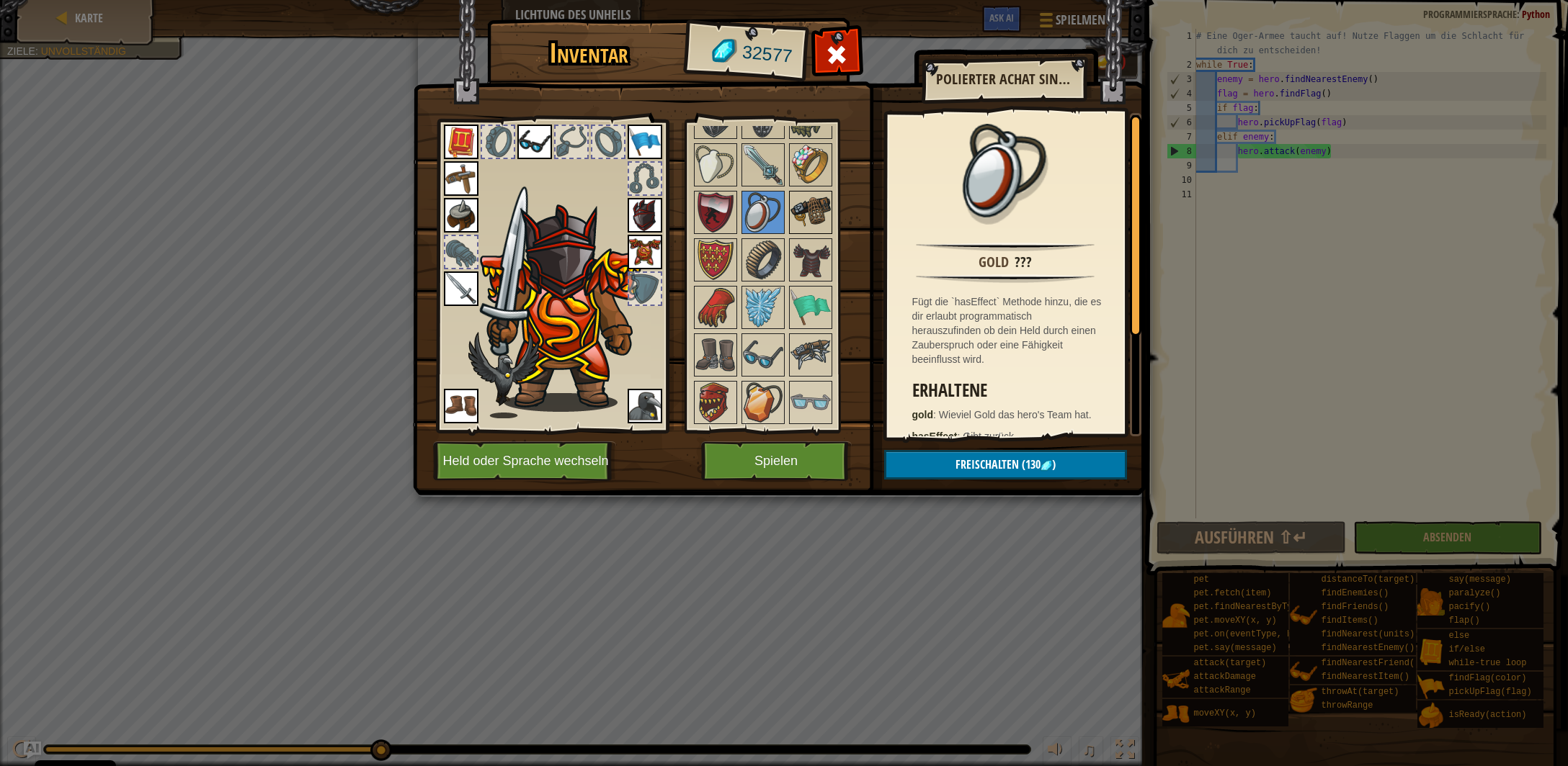
click at [807, 193] on img at bounding box center [810, 213] width 40 height 40
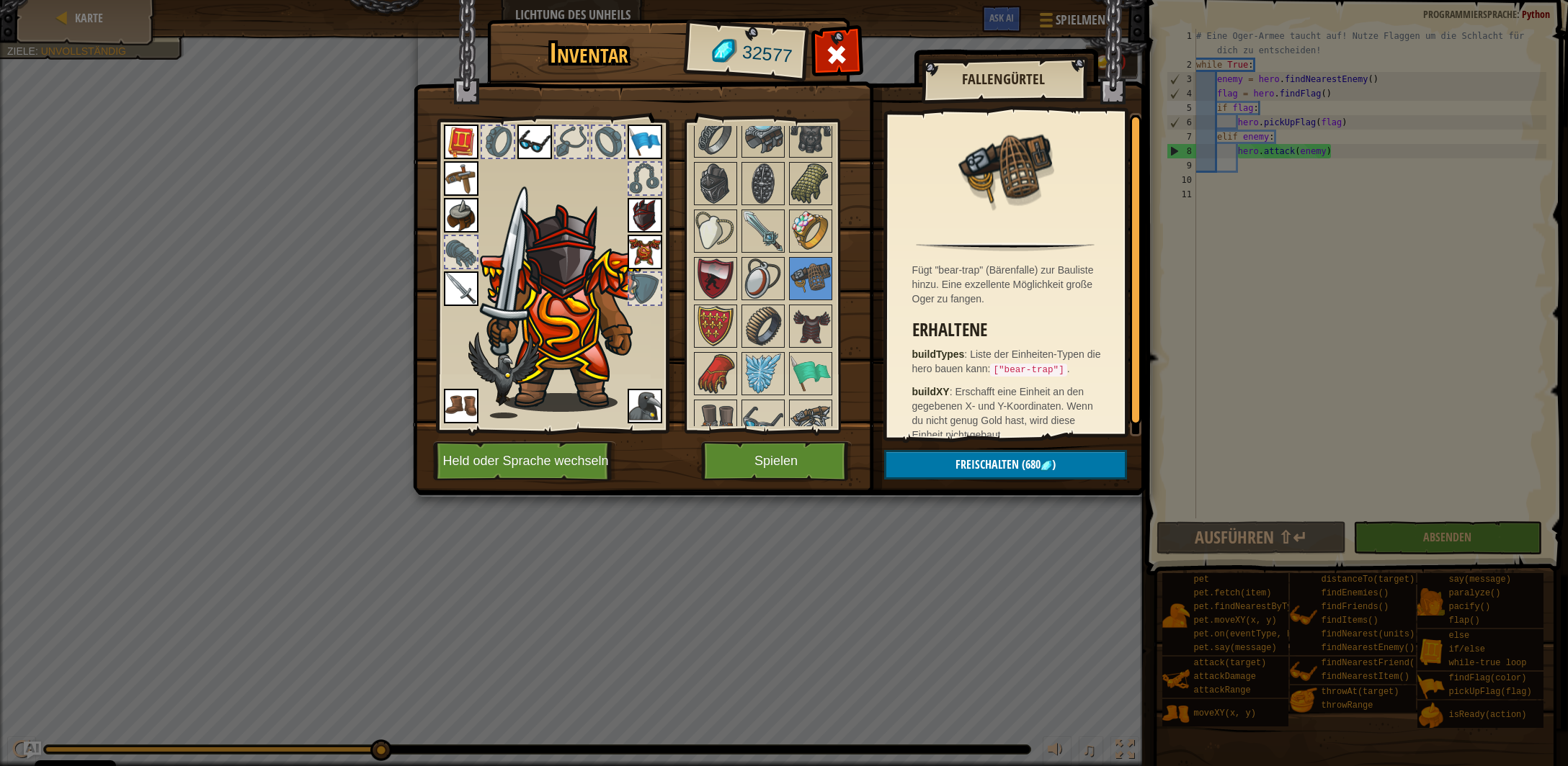
scroll to position [1410, 0]
click at [801, 216] on img at bounding box center [810, 236] width 40 height 40
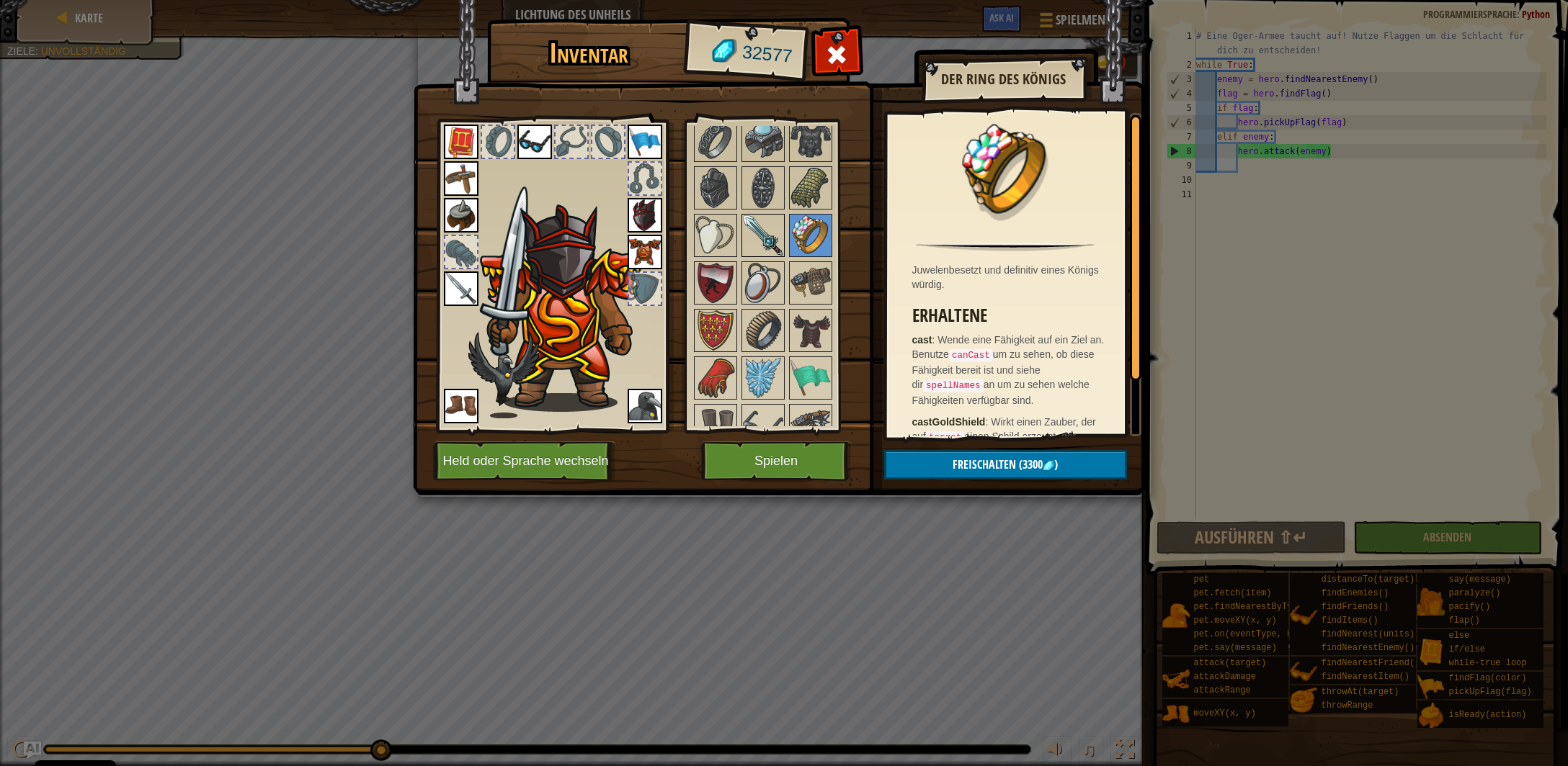
click at [765, 219] on img at bounding box center [763, 236] width 40 height 40
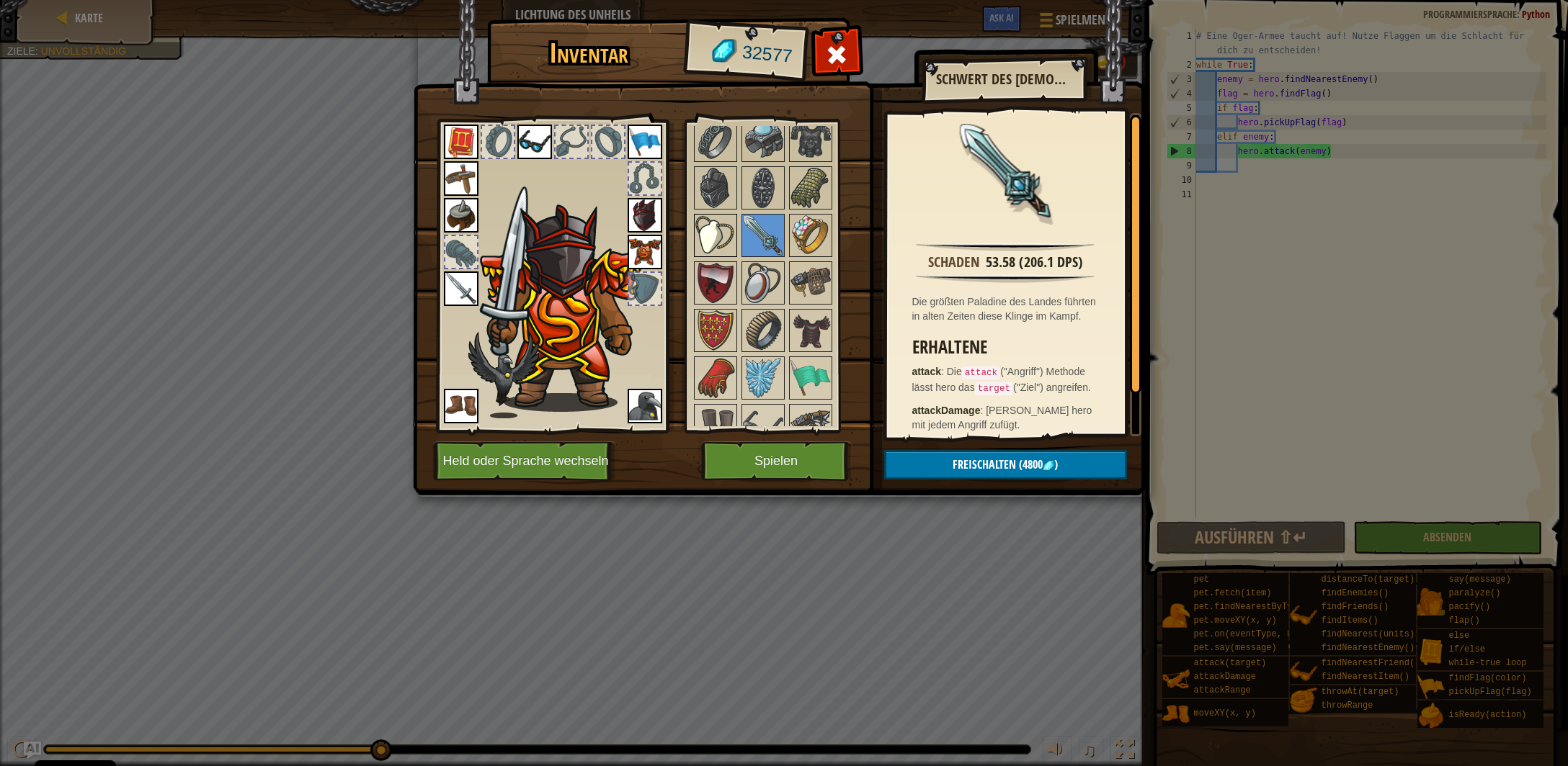
click at [723, 218] on img at bounding box center [715, 236] width 40 height 40
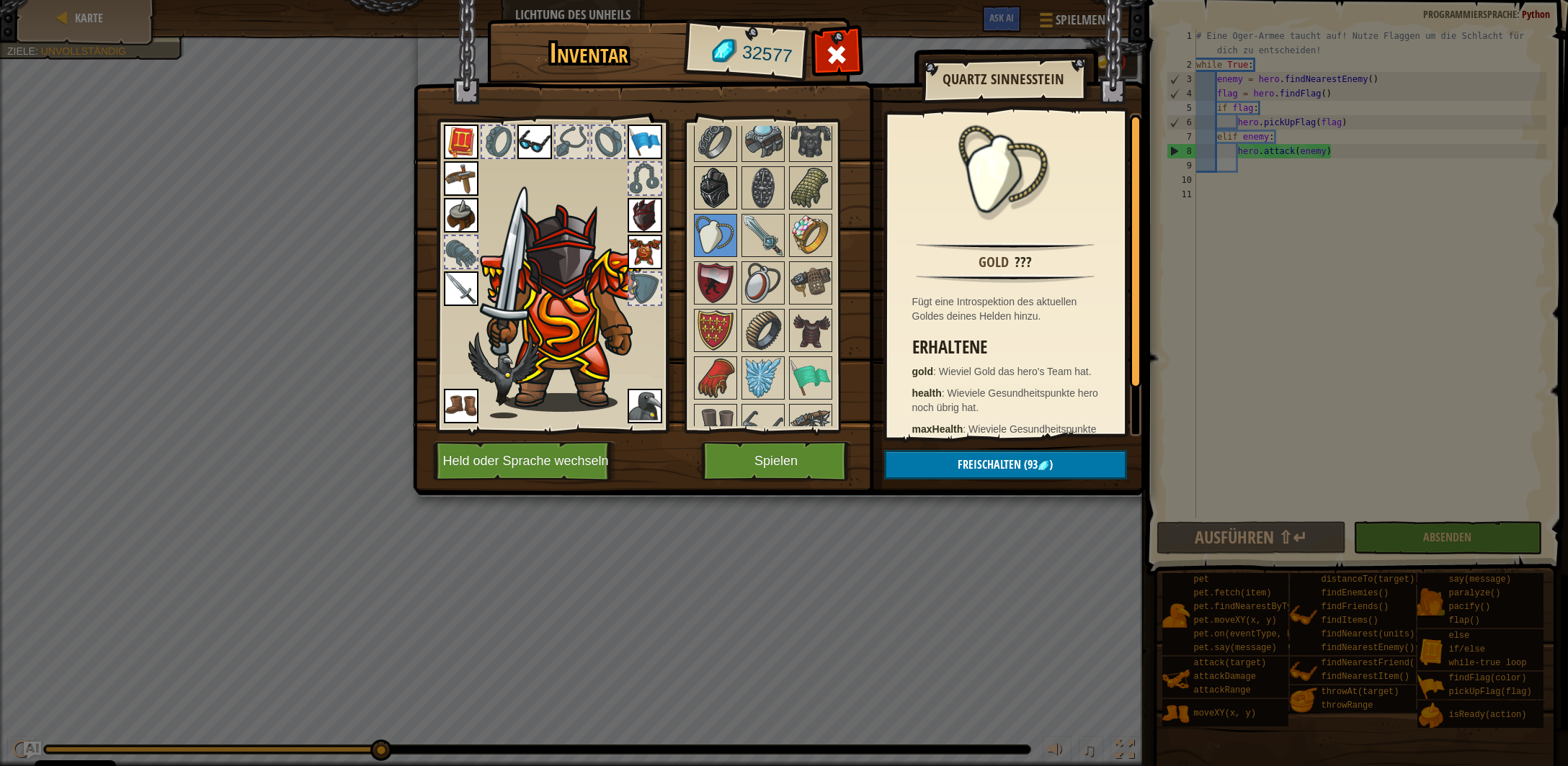
click at [728, 170] on img at bounding box center [715, 188] width 40 height 40
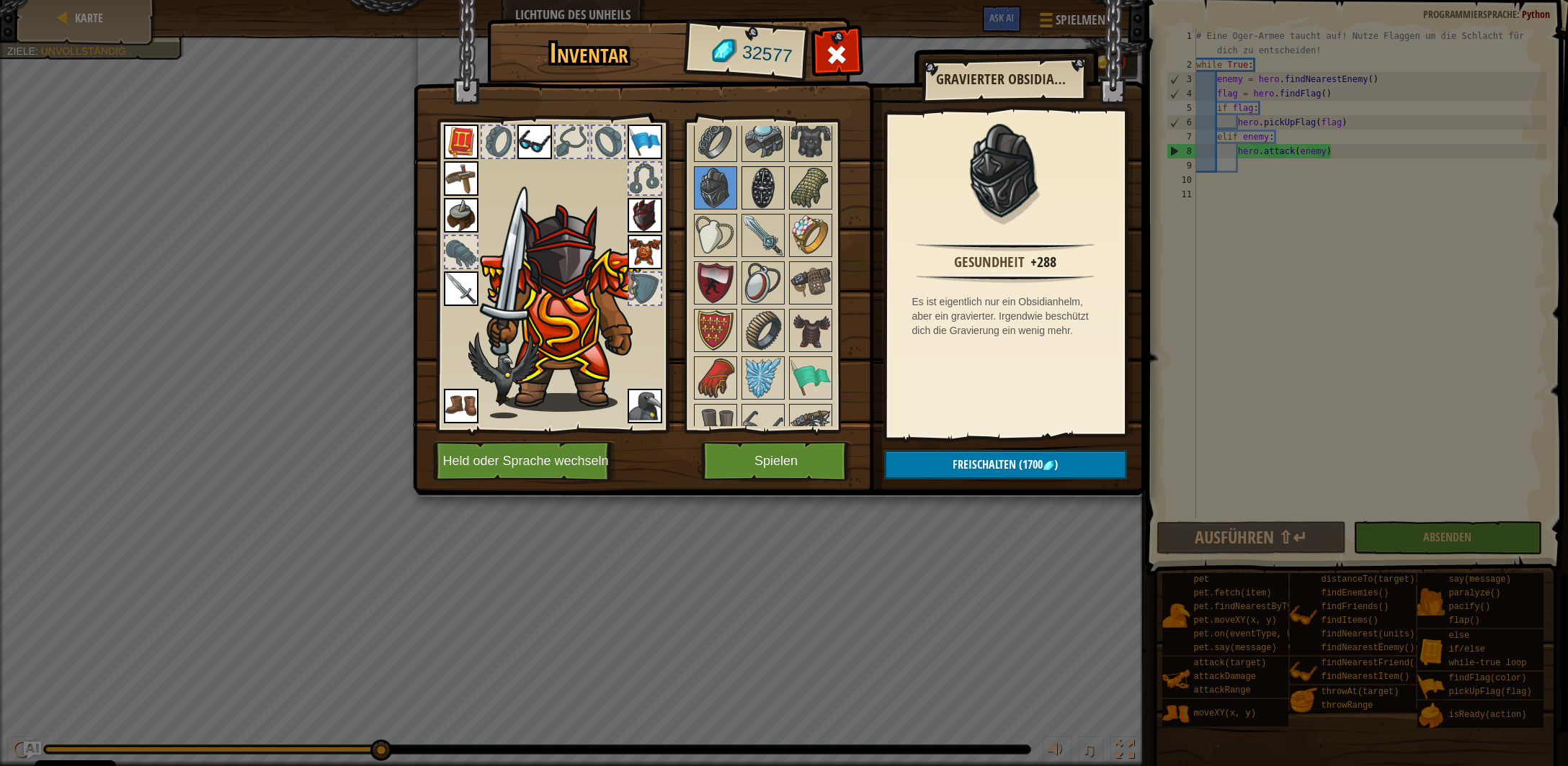
click at [767, 170] on img at bounding box center [763, 188] width 40 height 40
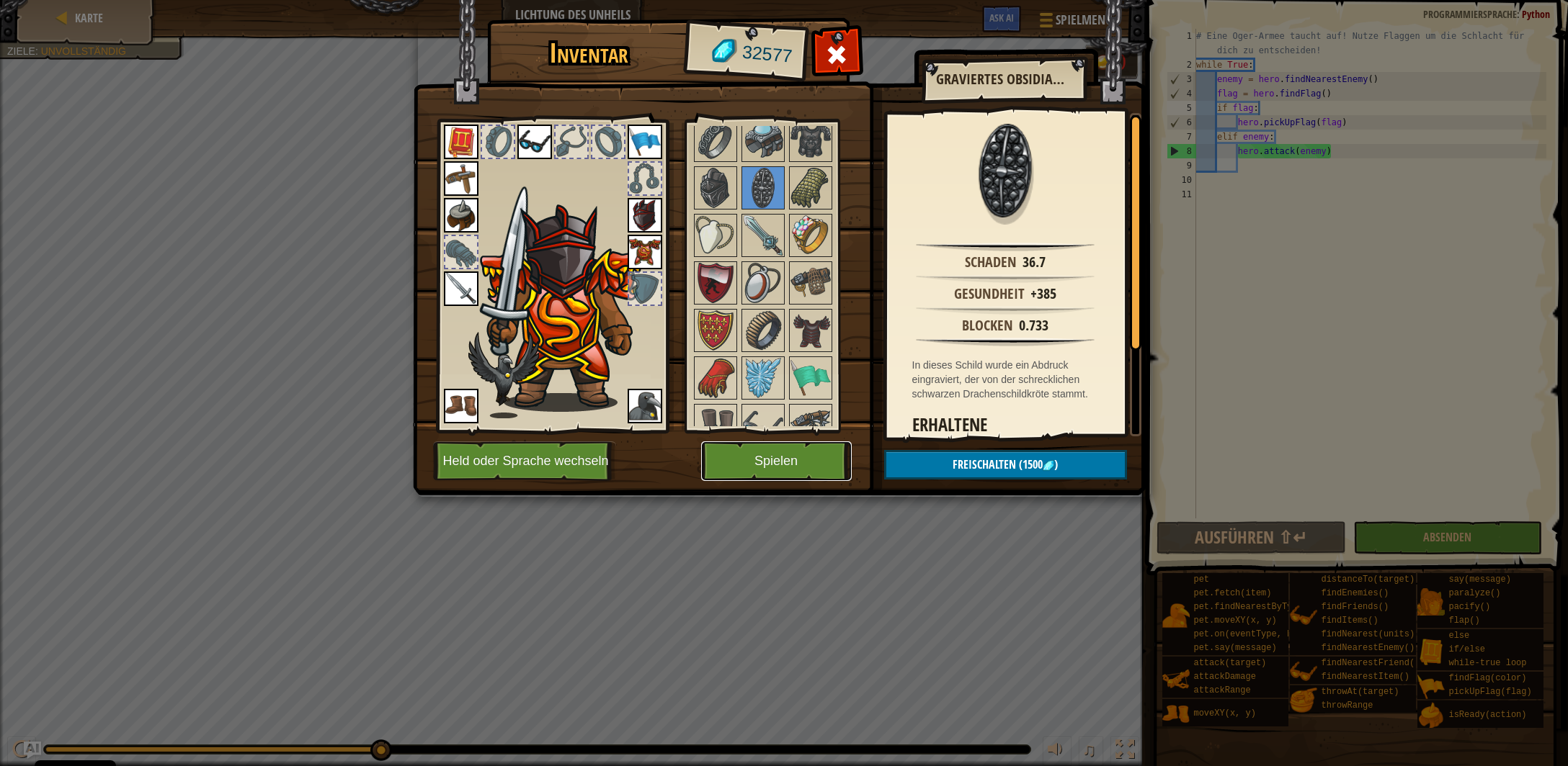
click at [777, 465] on button "Spielen" at bounding box center [776, 461] width 150 height 39
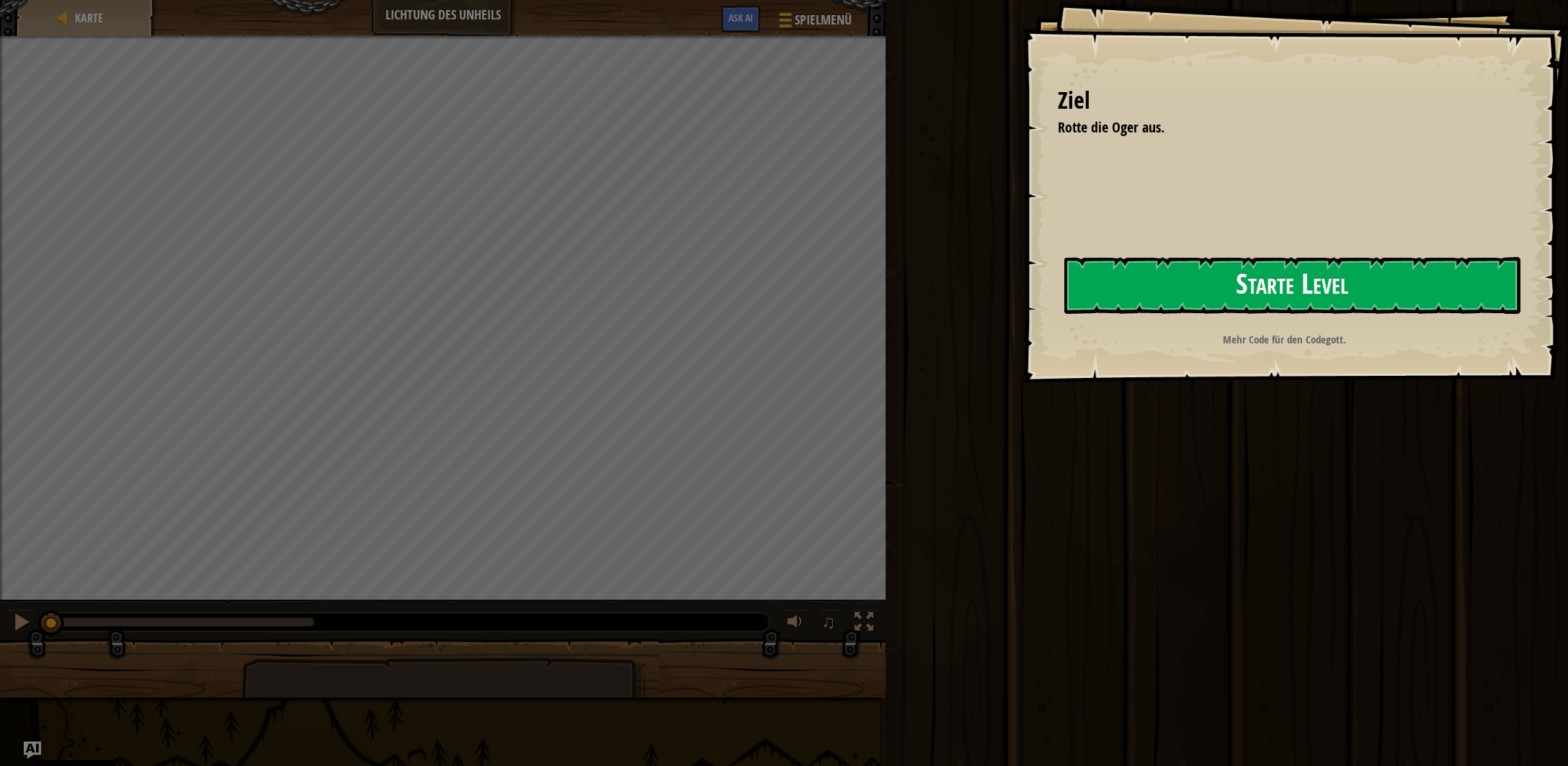
click at [1206, 290] on button "Starte Level" at bounding box center [1293, 285] width 456 height 57
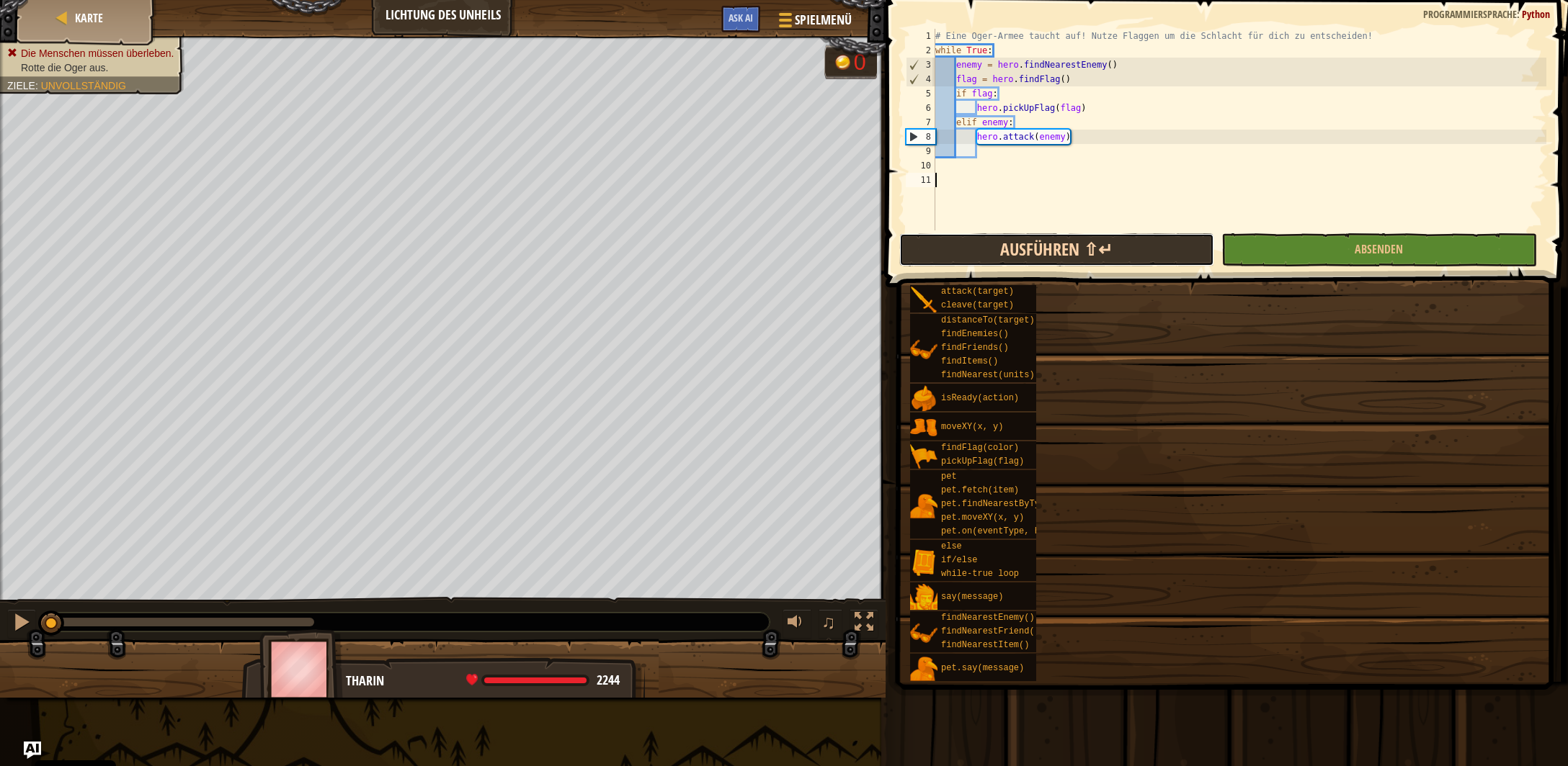
click at [1214, 250] on button "Ausführen ⇧↵" at bounding box center [1056, 250] width 315 height 33
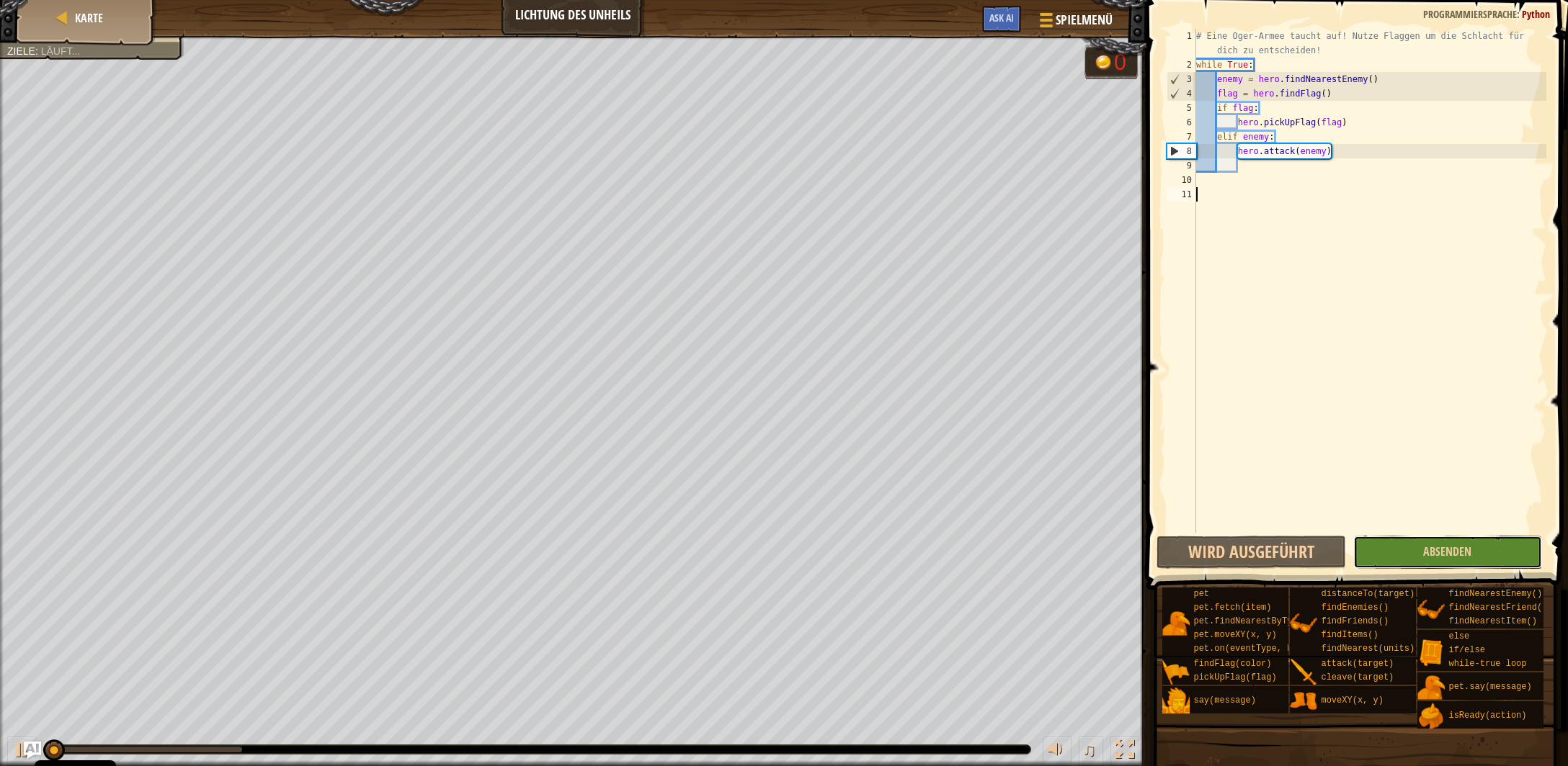
click at [1408, 557] on button "Absenden" at bounding box center [1448, 552] width 189 height 33
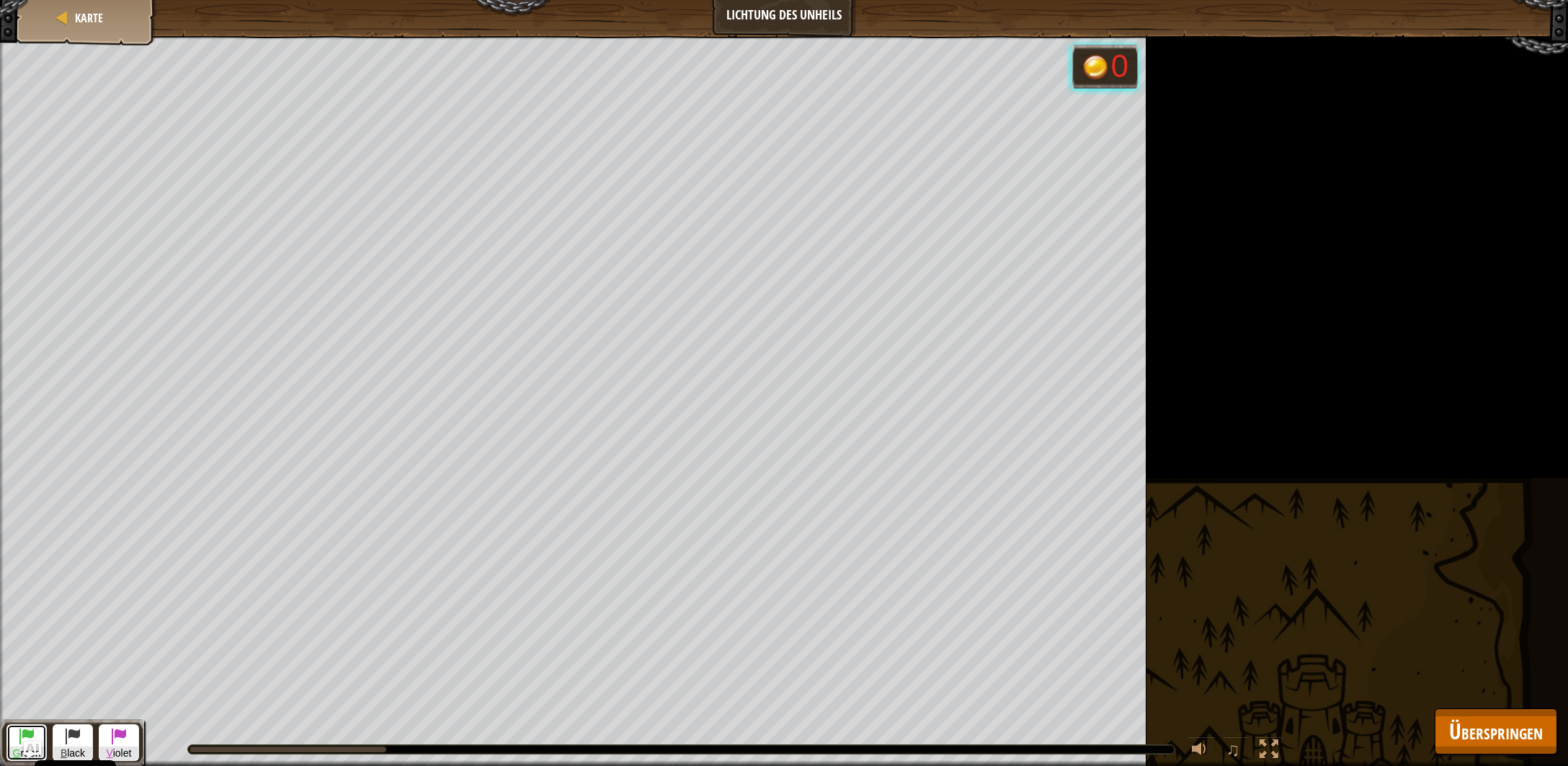
click at [24, 733] on span at bounding box center [27, 736] width 17 height 17
click at [1469, 728] on span "Überspringen" at bounding box center [1495, 731] width 93 height 30
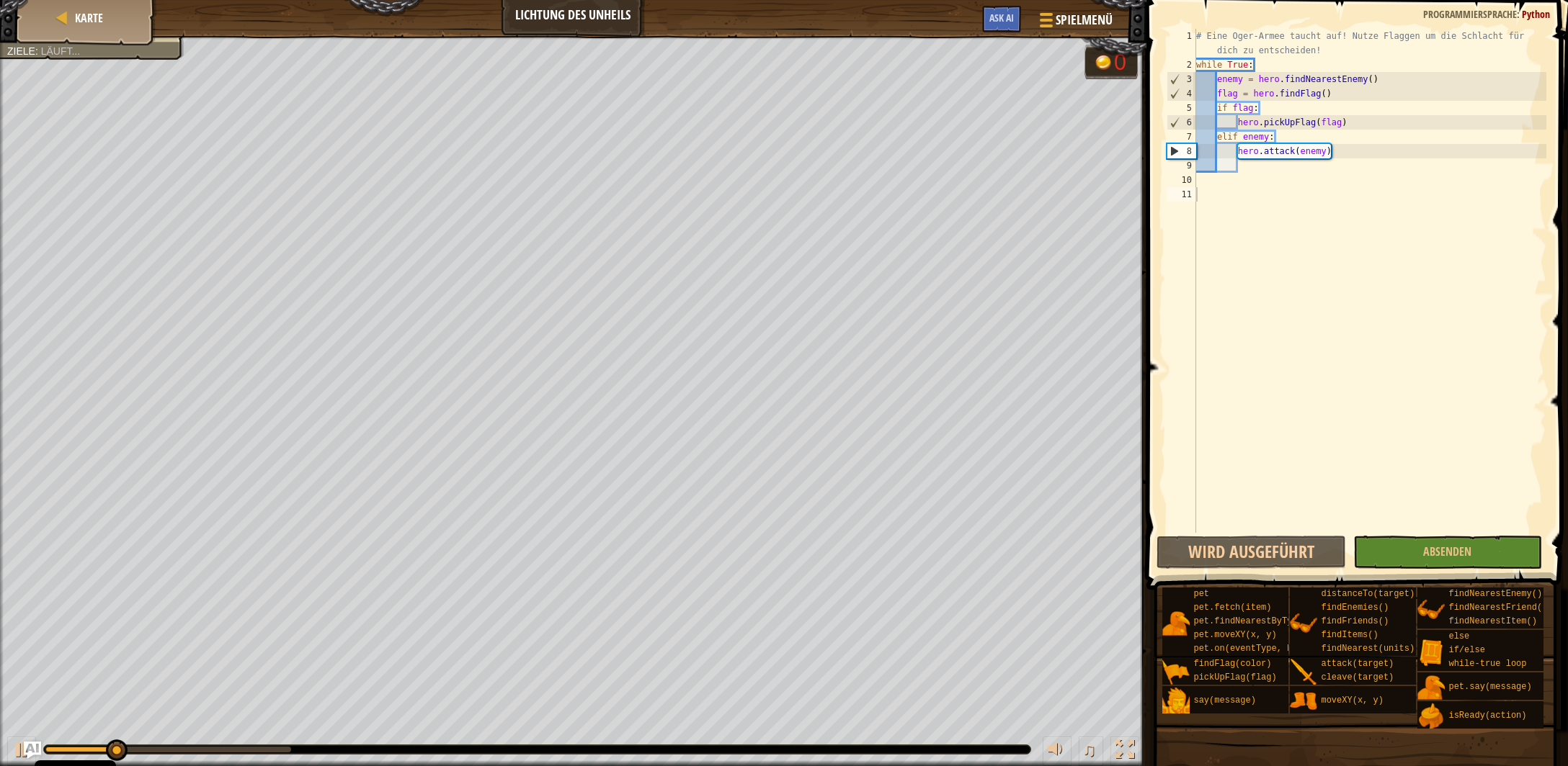
type textarea "elif enemy:"
click at [1286, 140] on div "# Eine Oger-Armee taucht auf! Nutze Flaggen um die Schlacht für dich zu entsche…" at bounding box center [1370, 302] width 353 height 548
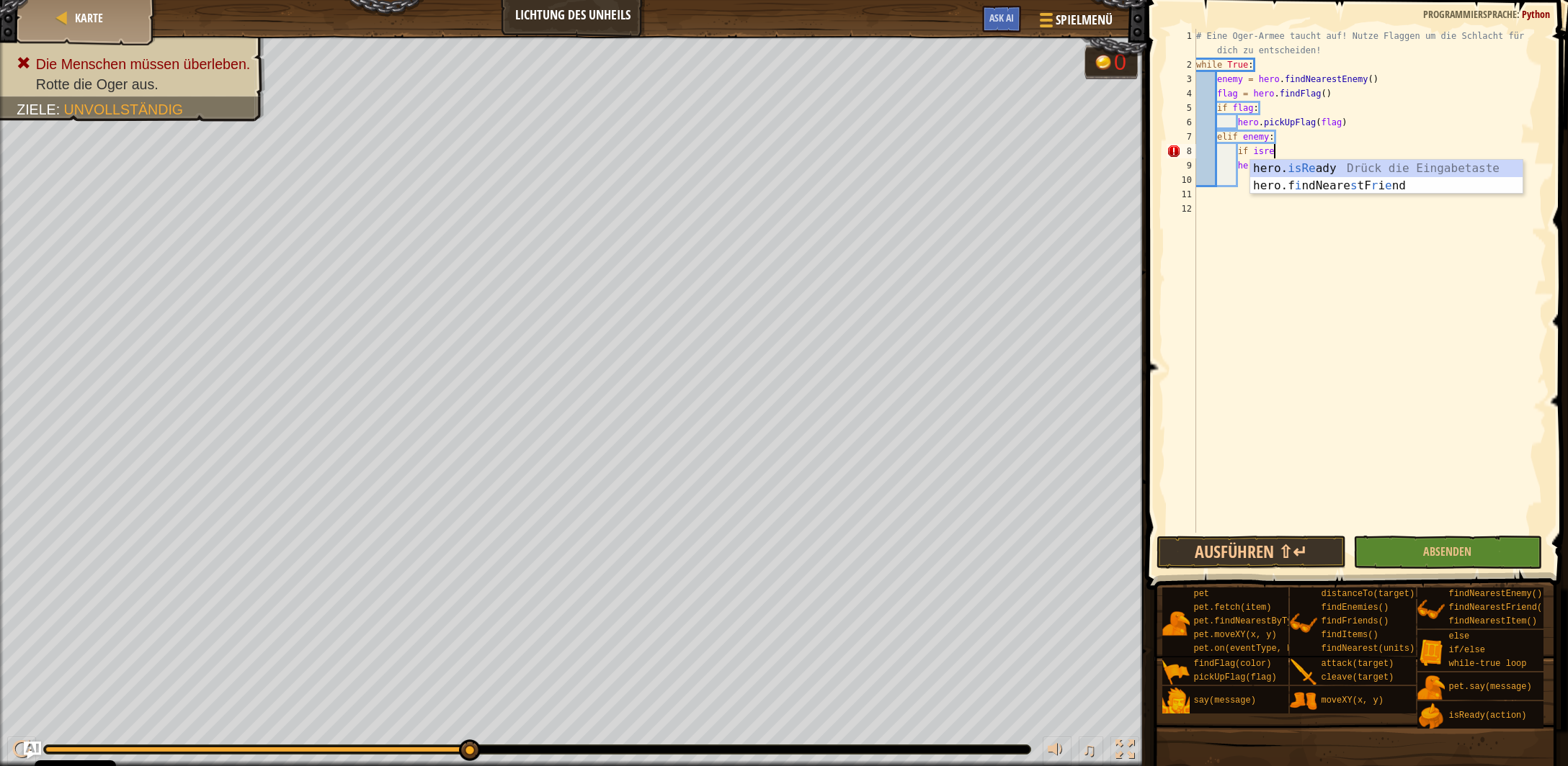
scroll to position [7, 5]
type textarea "if hero.isReady("cleave"):"
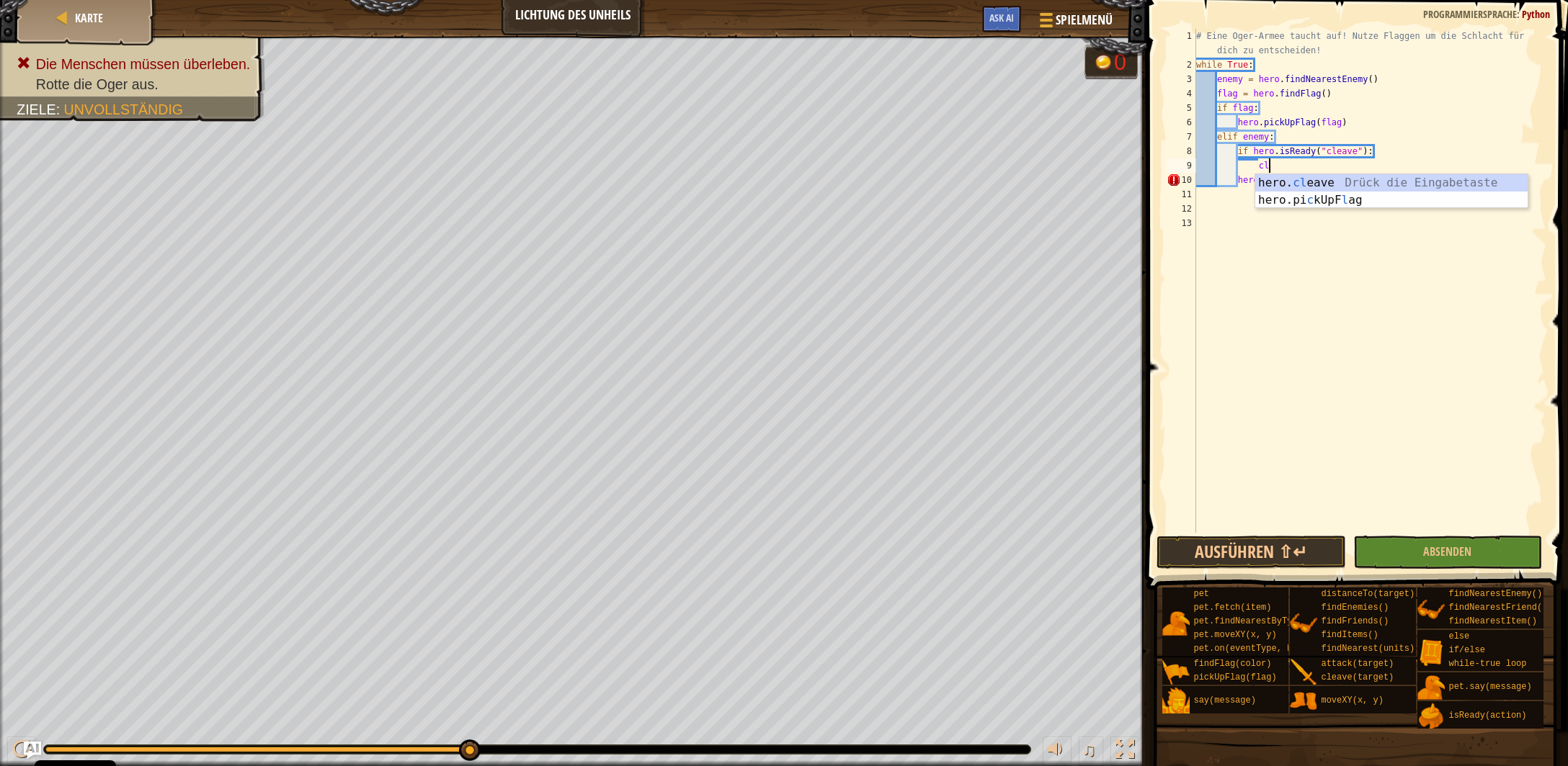
scroll to position [7, 6]
click at [1235, 182] on div "# Eine Oger-Armee taucht auf! Nutze Flaggen um die Schlacht für dich zu entsche…" at bounding box center [1370, 302] width 353 height 548
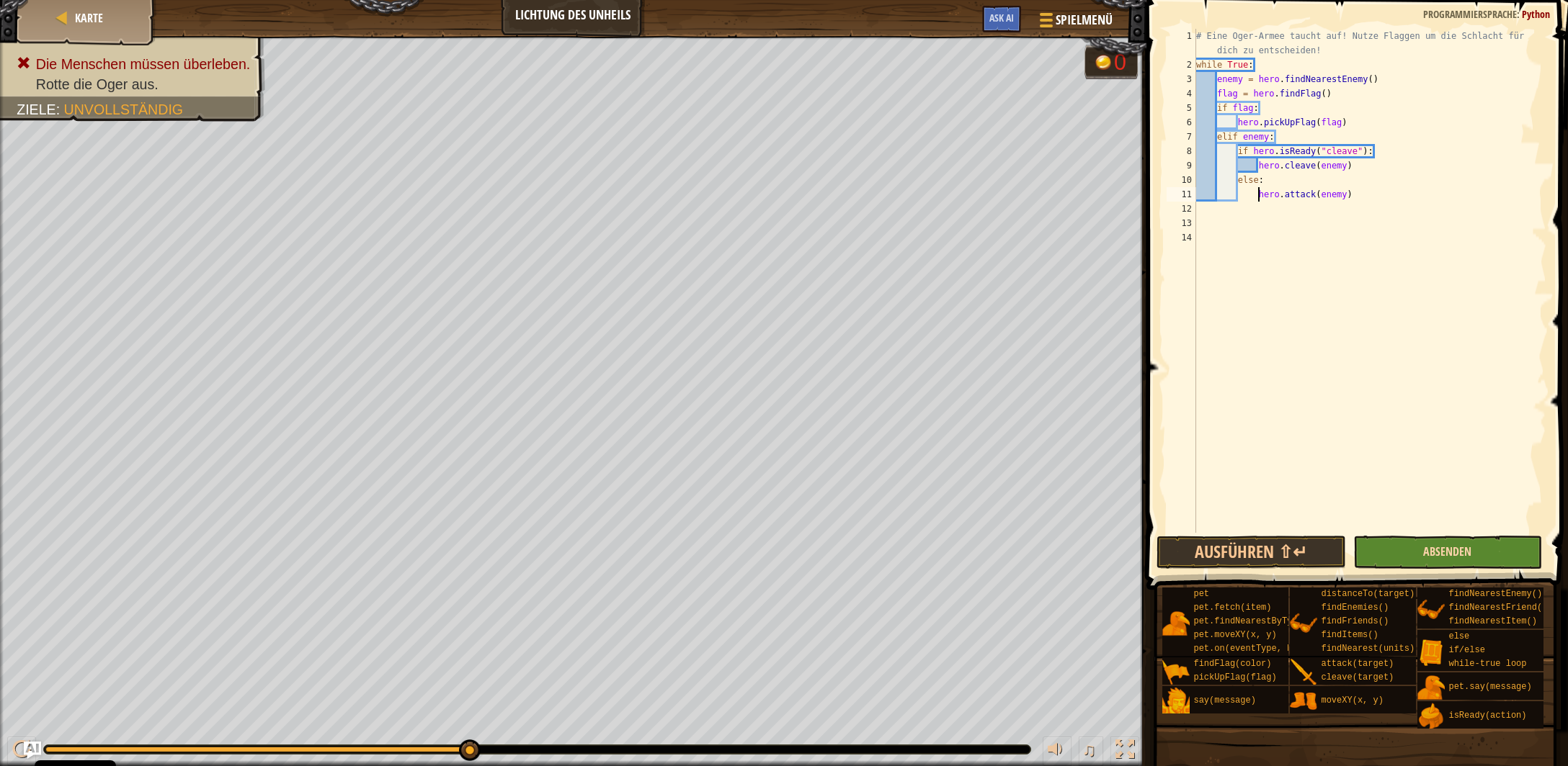
type textarea "hero.attack(enemy)"
click at [1428, 551] on span "Absenden" at bounding box center [1447, 551] width 48 height 15
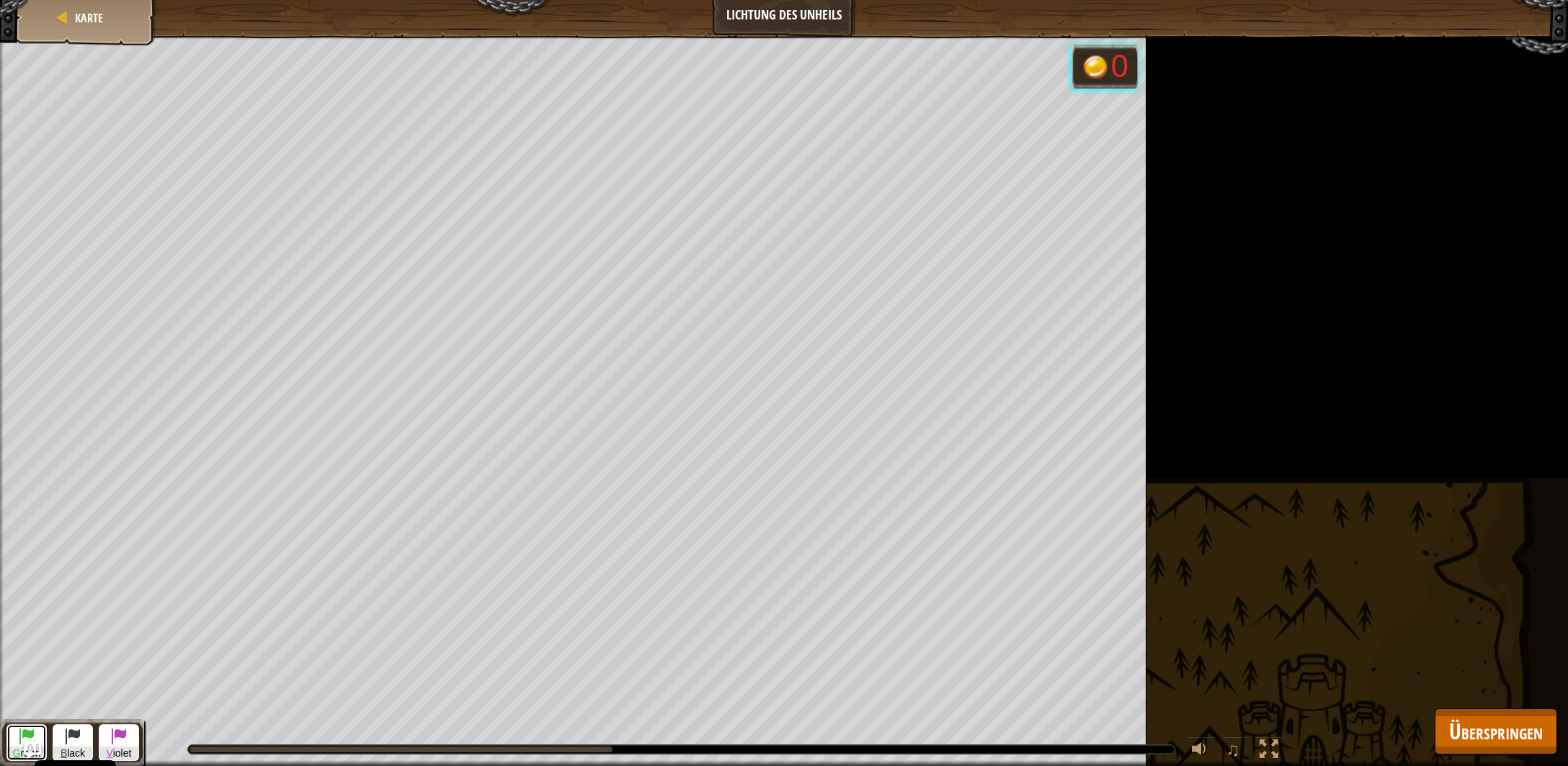
click at [21, 735] on span at bounding box center [27, 736] width 17 height 17
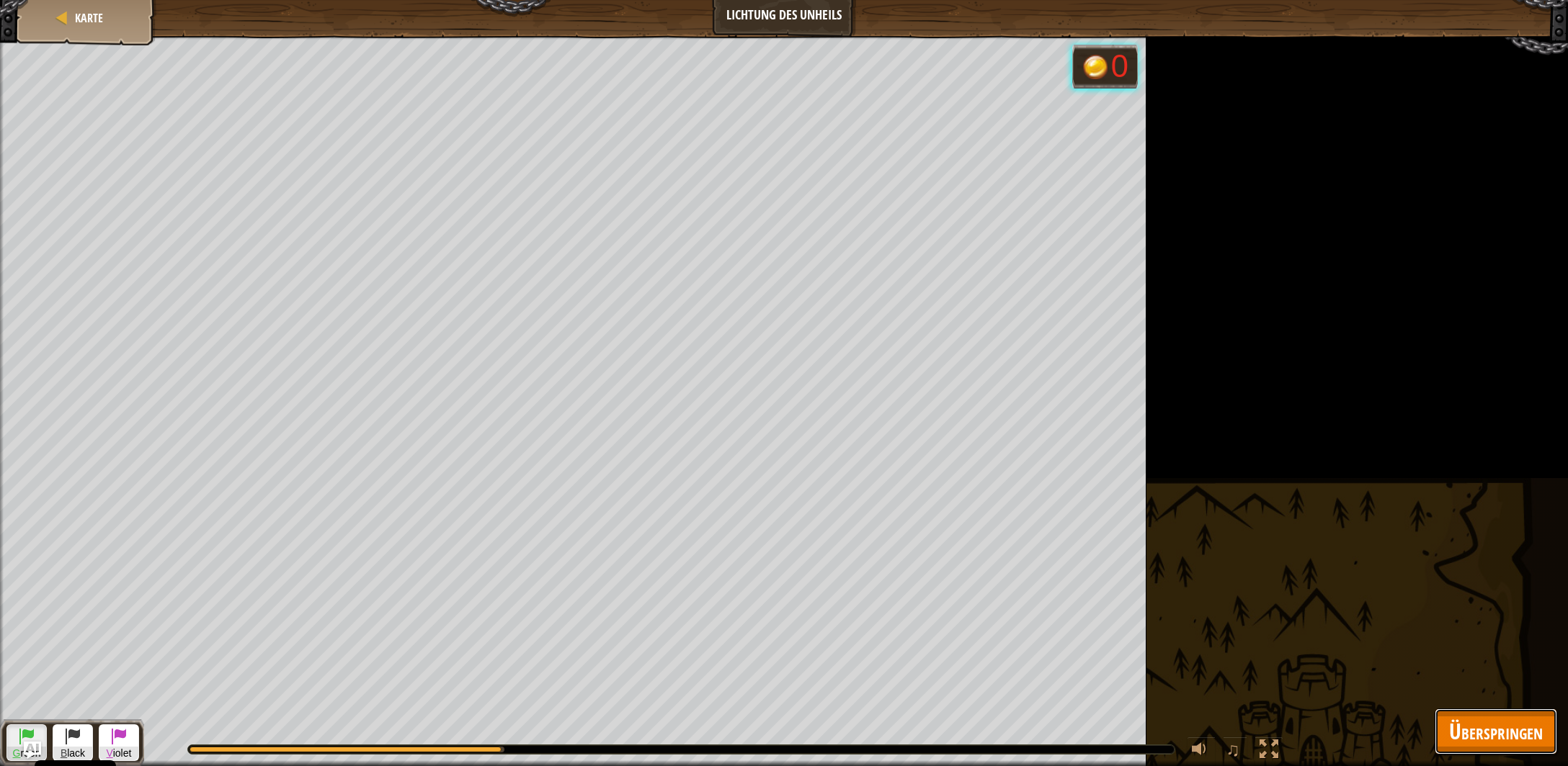
click at [1504, 739] on span "Überspringen" at bounding box center [1495, 731] width 93 height 30
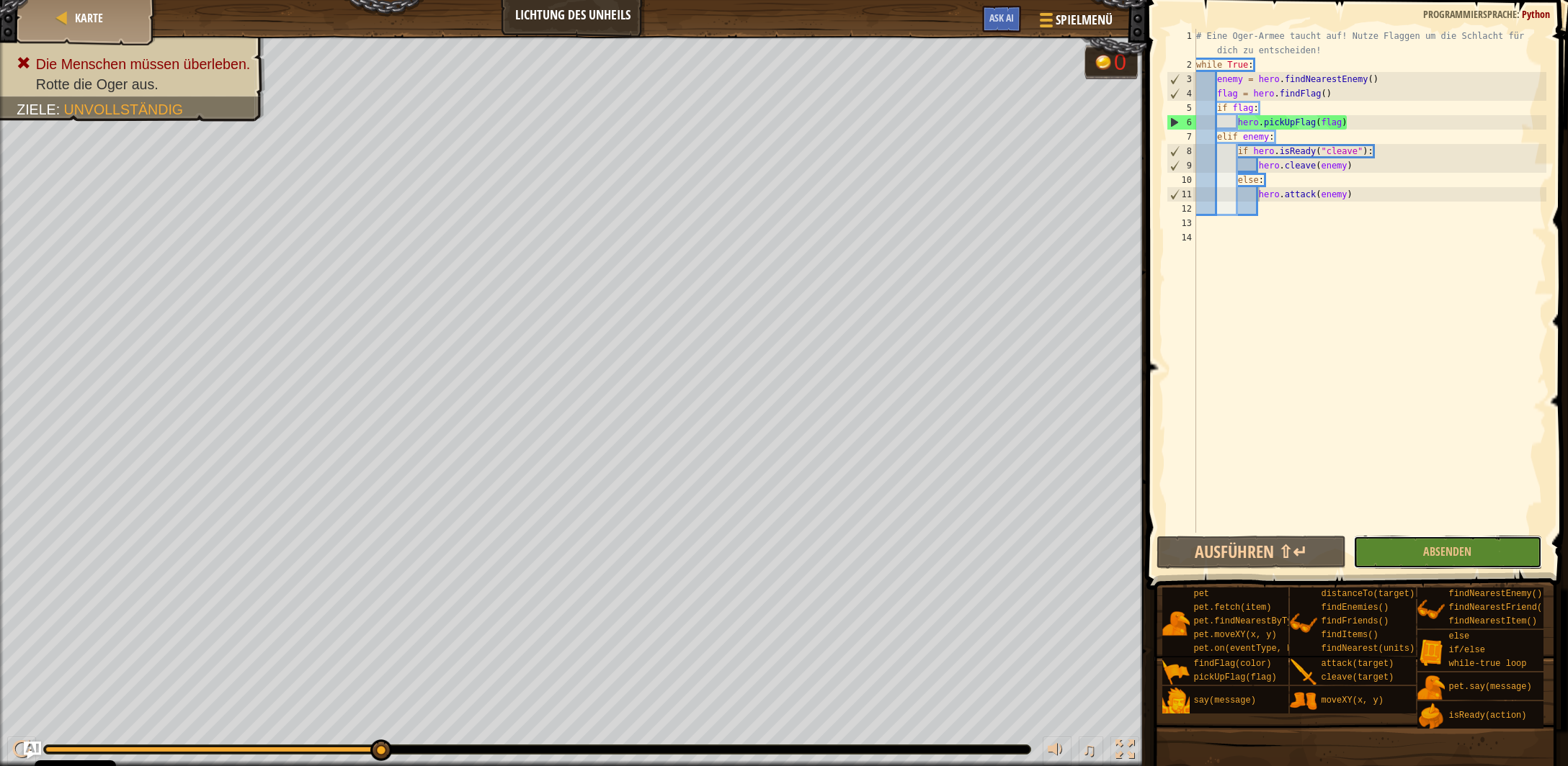
click at [1445, 562] on button "Absenden" at bounding box center [1448, 552] width 189 height 33
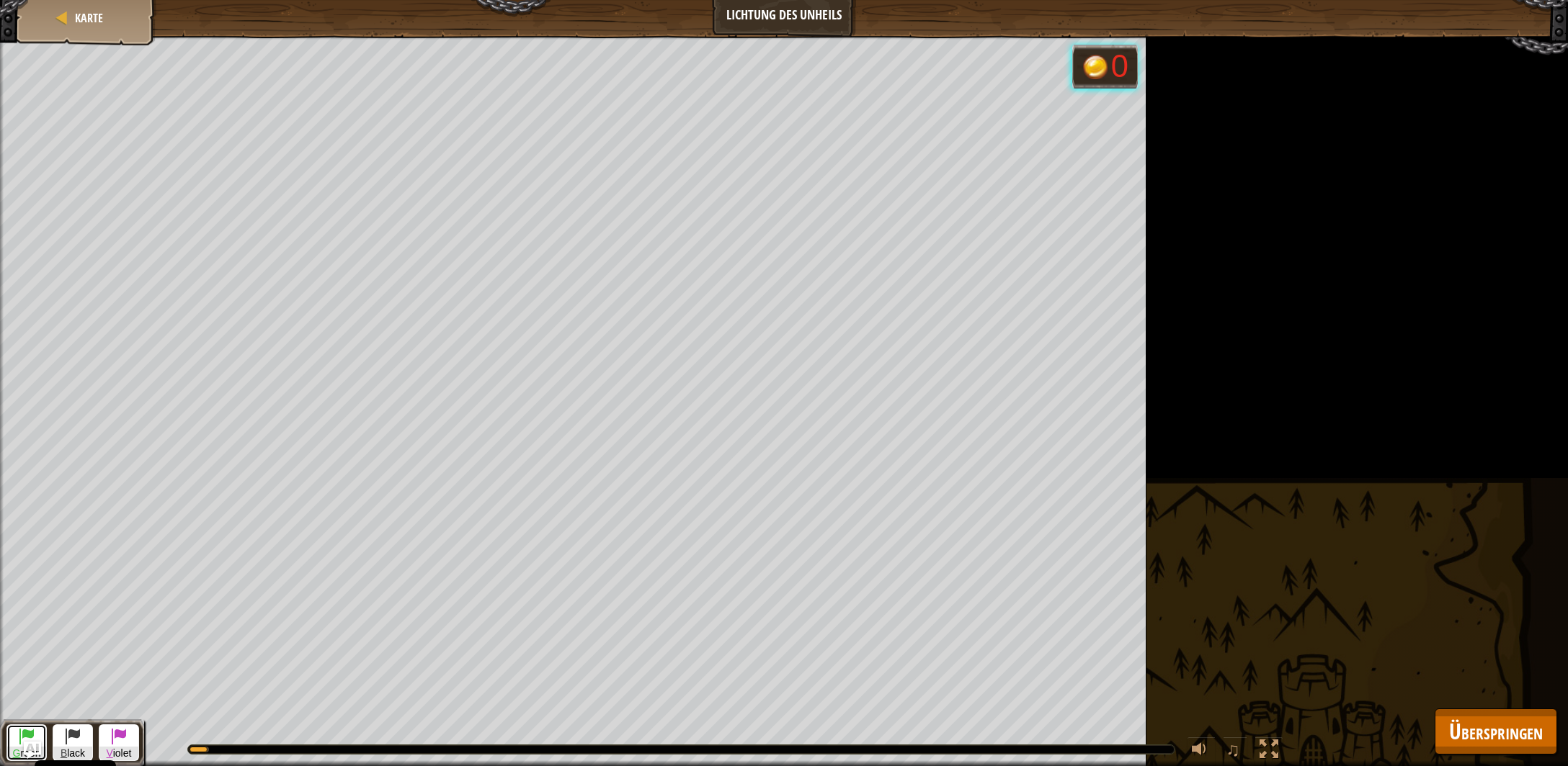
click at [13, 734] on button "G reen" at bounding box center [27, 743] width 40 height 37
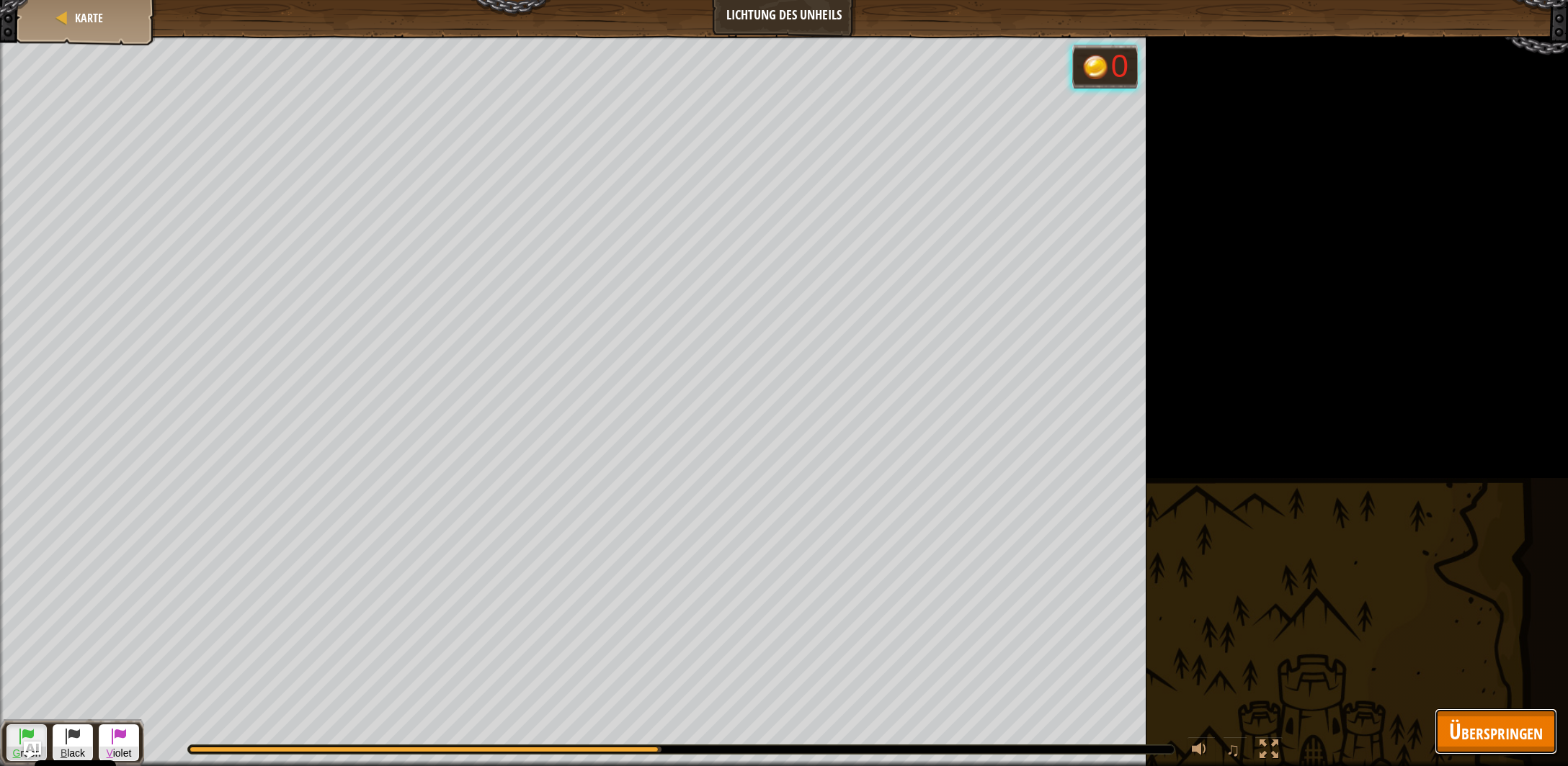
click at [1492, 739] on span "Überspringen" at bounding box center [1495, 731] width 93 height 30
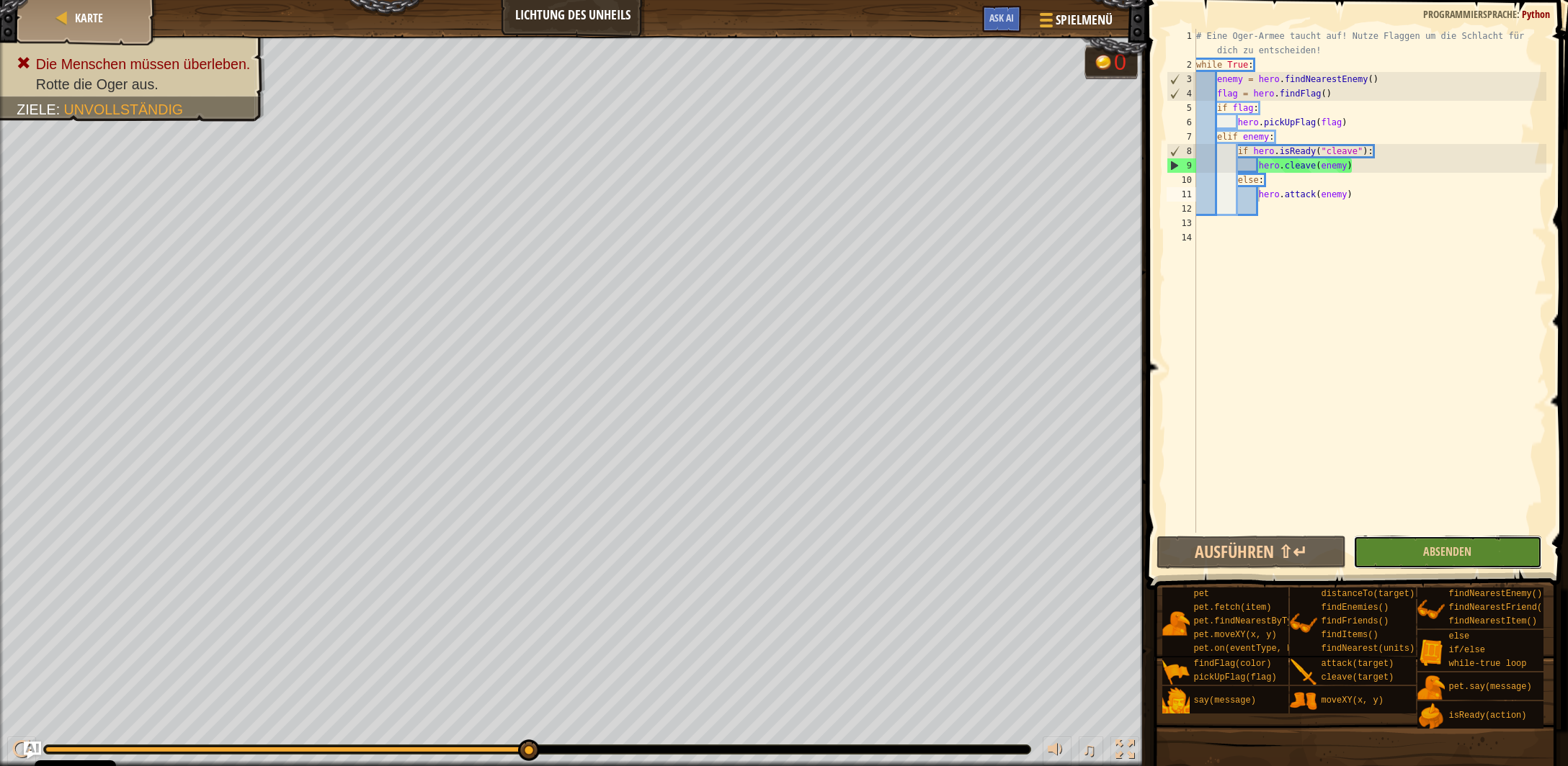
click at [1420, 548] on button "Absenden" at bounding box center [1448, 552] width 189 height 33
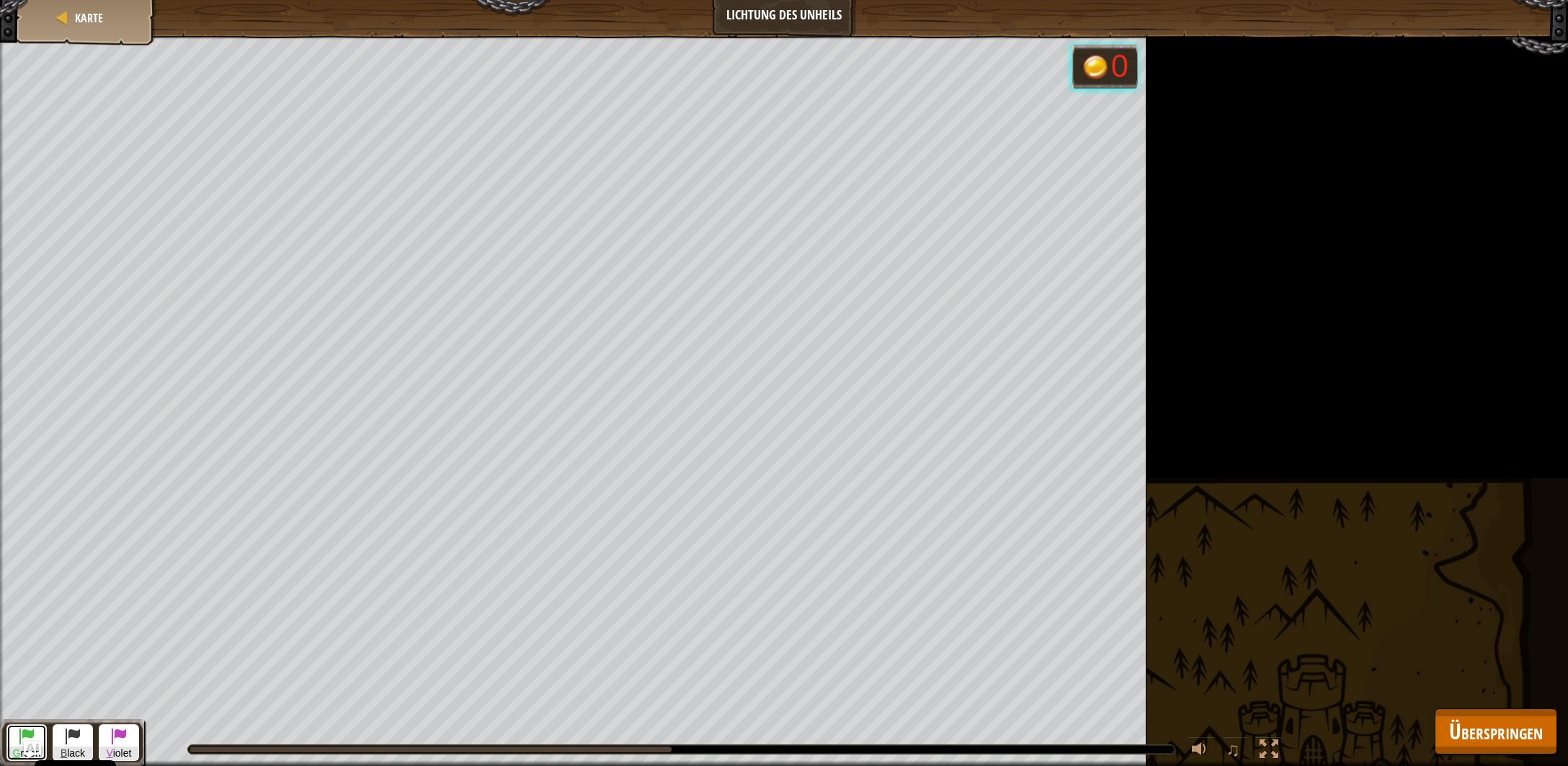
click at [26, 729] on span at bounding box center [27, 736] width 17 height 17
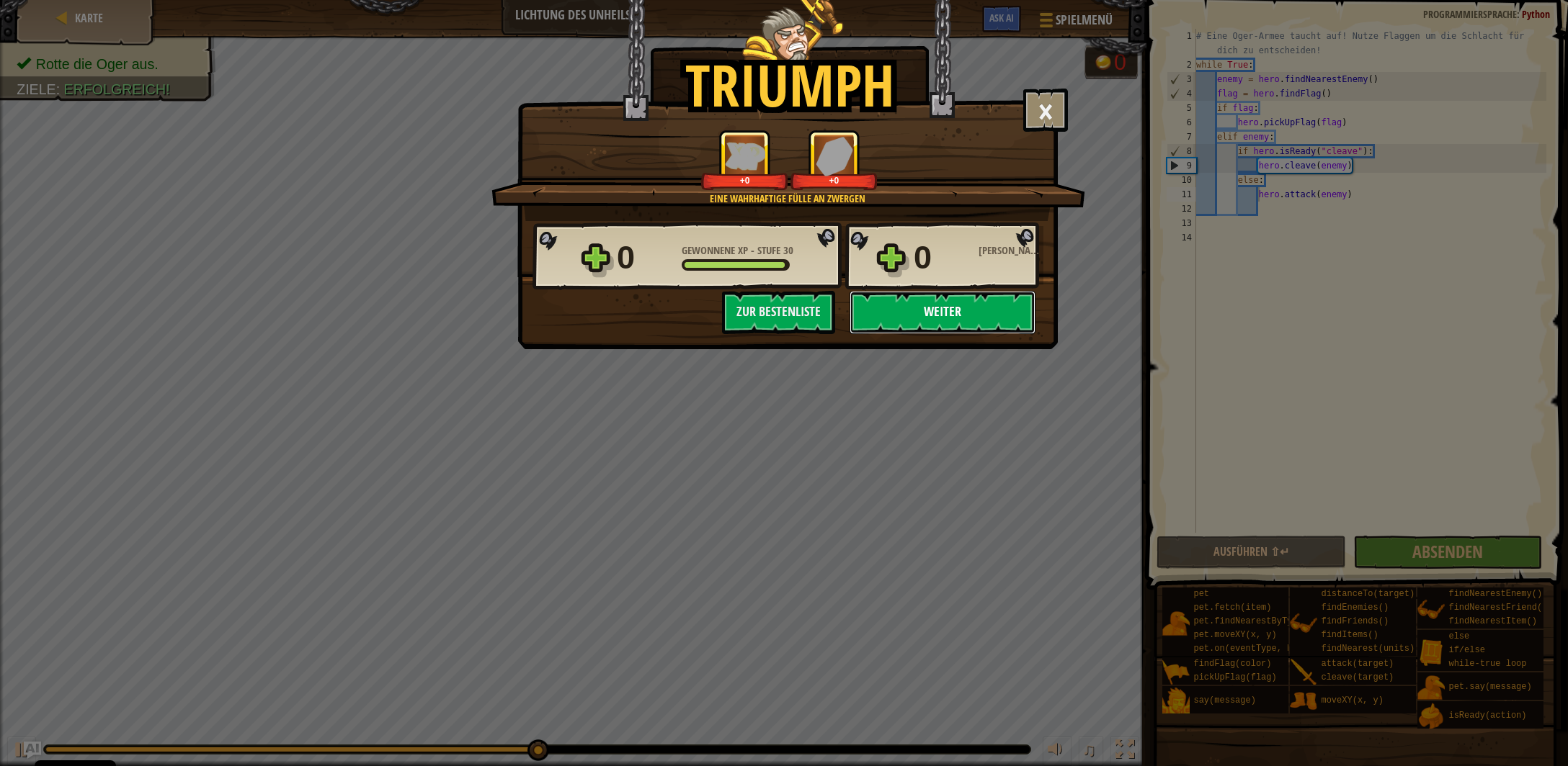
click at [983, 319] on button "Weiter" at bounding box center [942, 312] width 186 height 43
select select "de-DE"
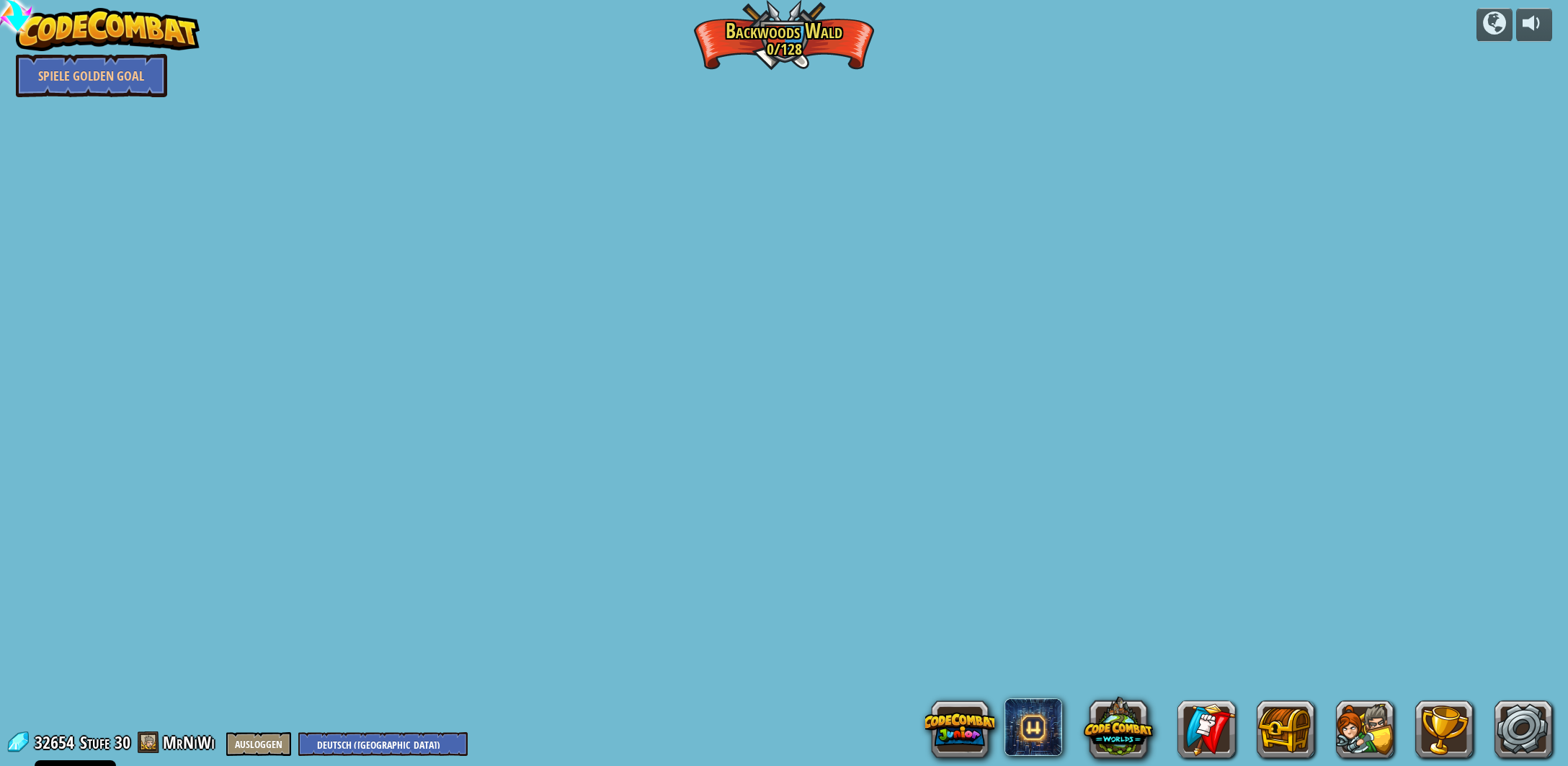
select select "de-DE"
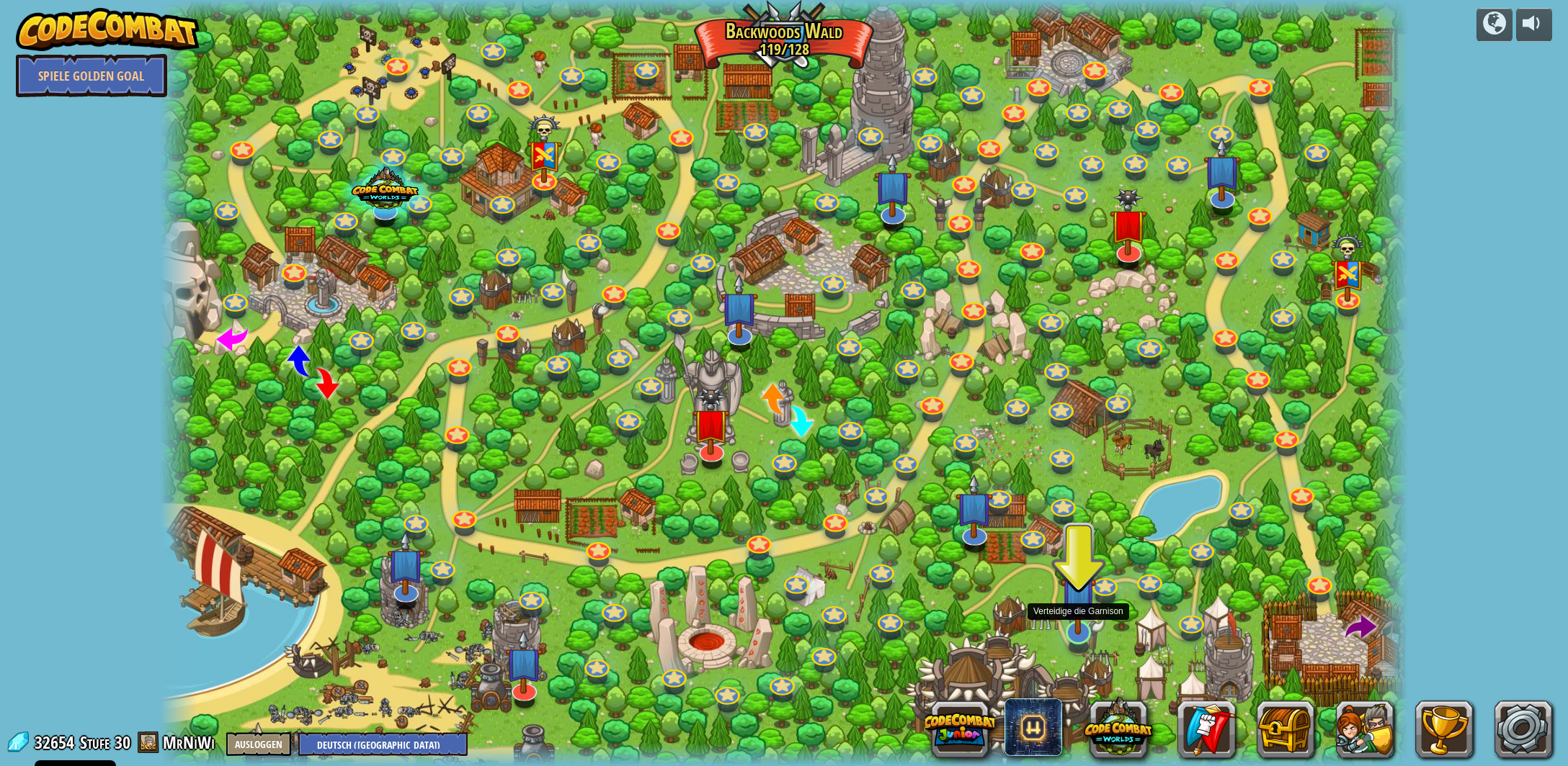
click at [1085, 621] on img at bounding box center [1078, 595] width 36 height 81
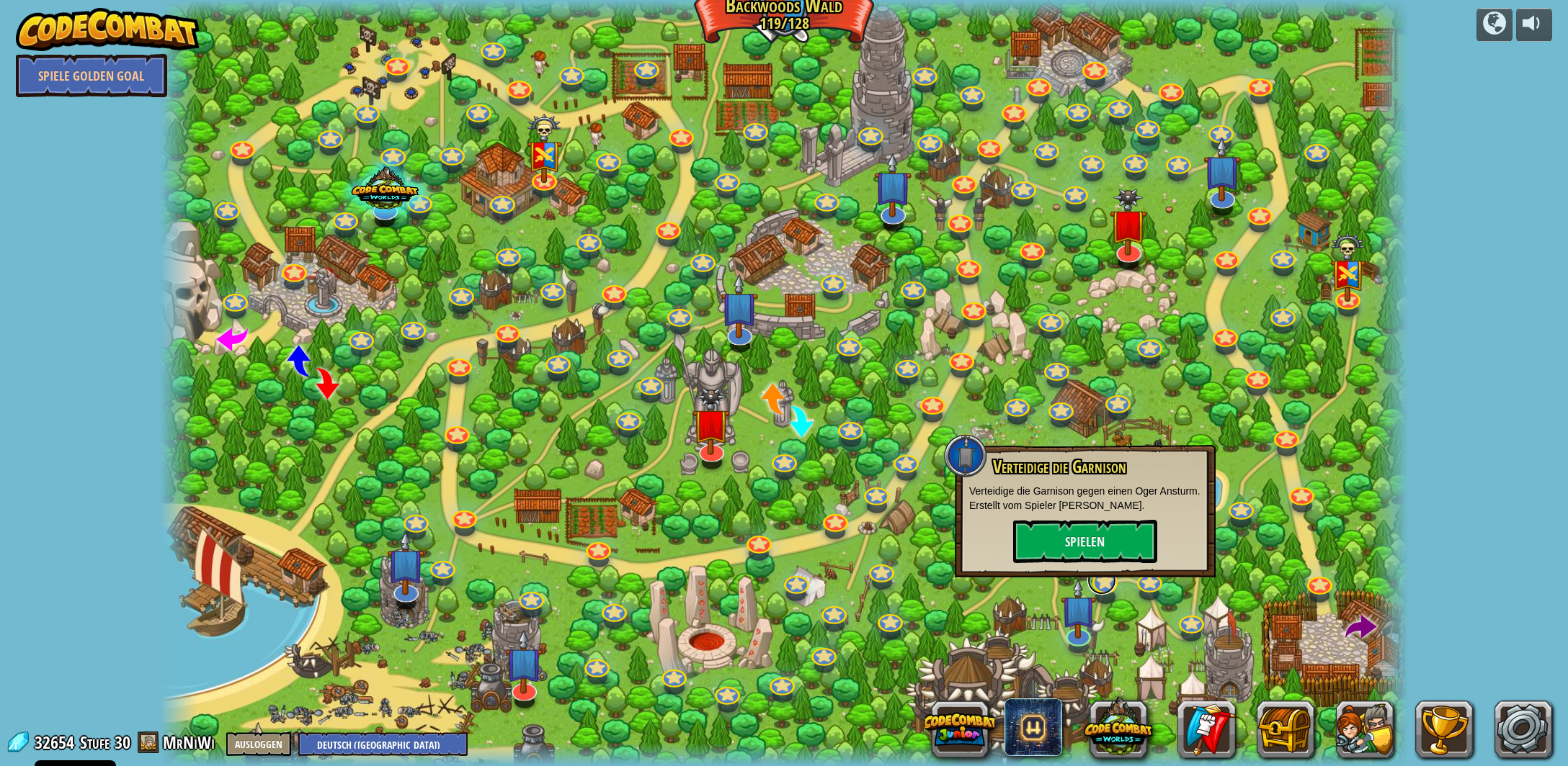
click at [1104, 592] on link at bounding box center [1102, 580] width 29 height 29
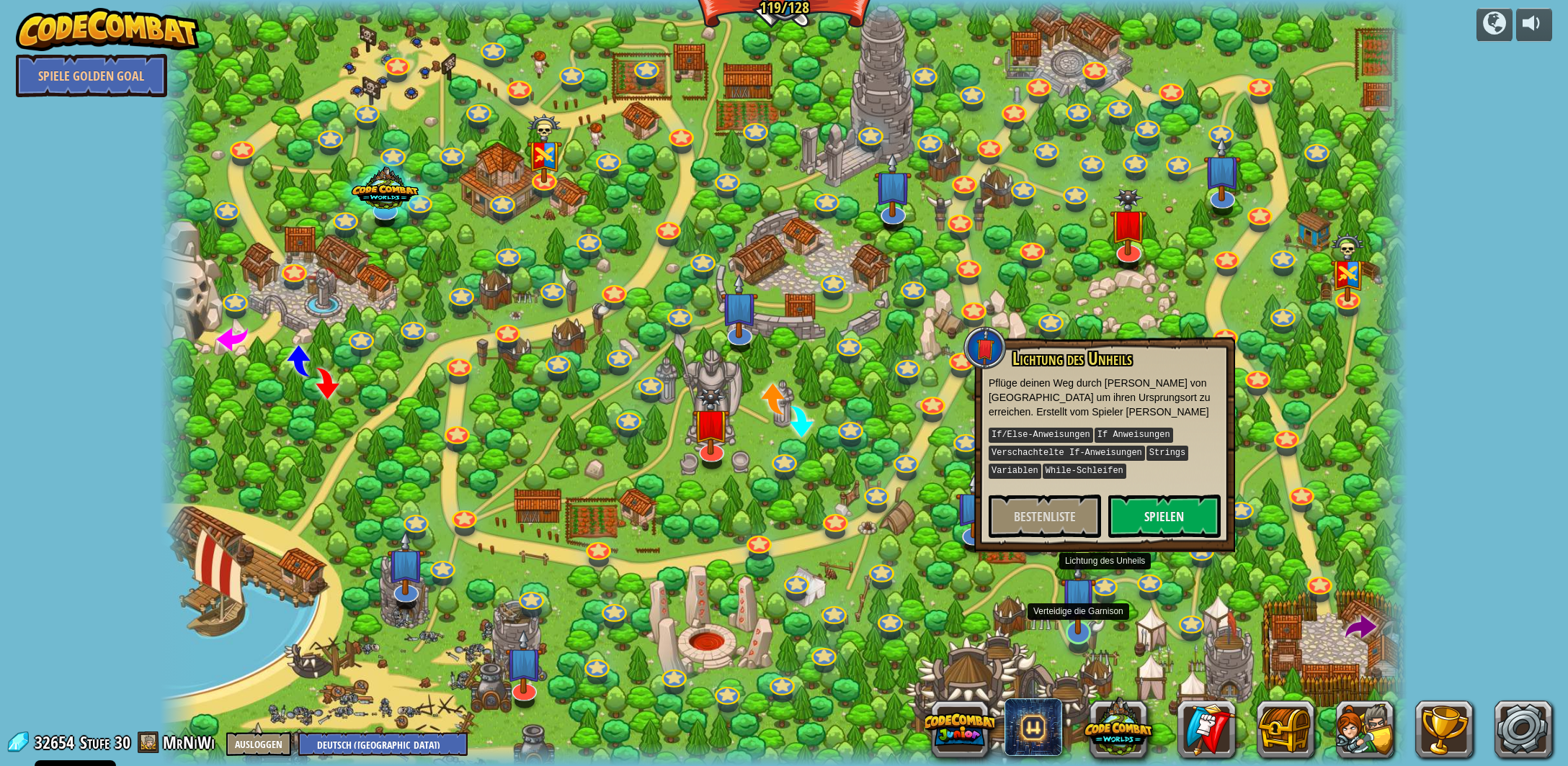
click at [1082, 612] on img at bounding box center [1078, 595] width 36 height 81
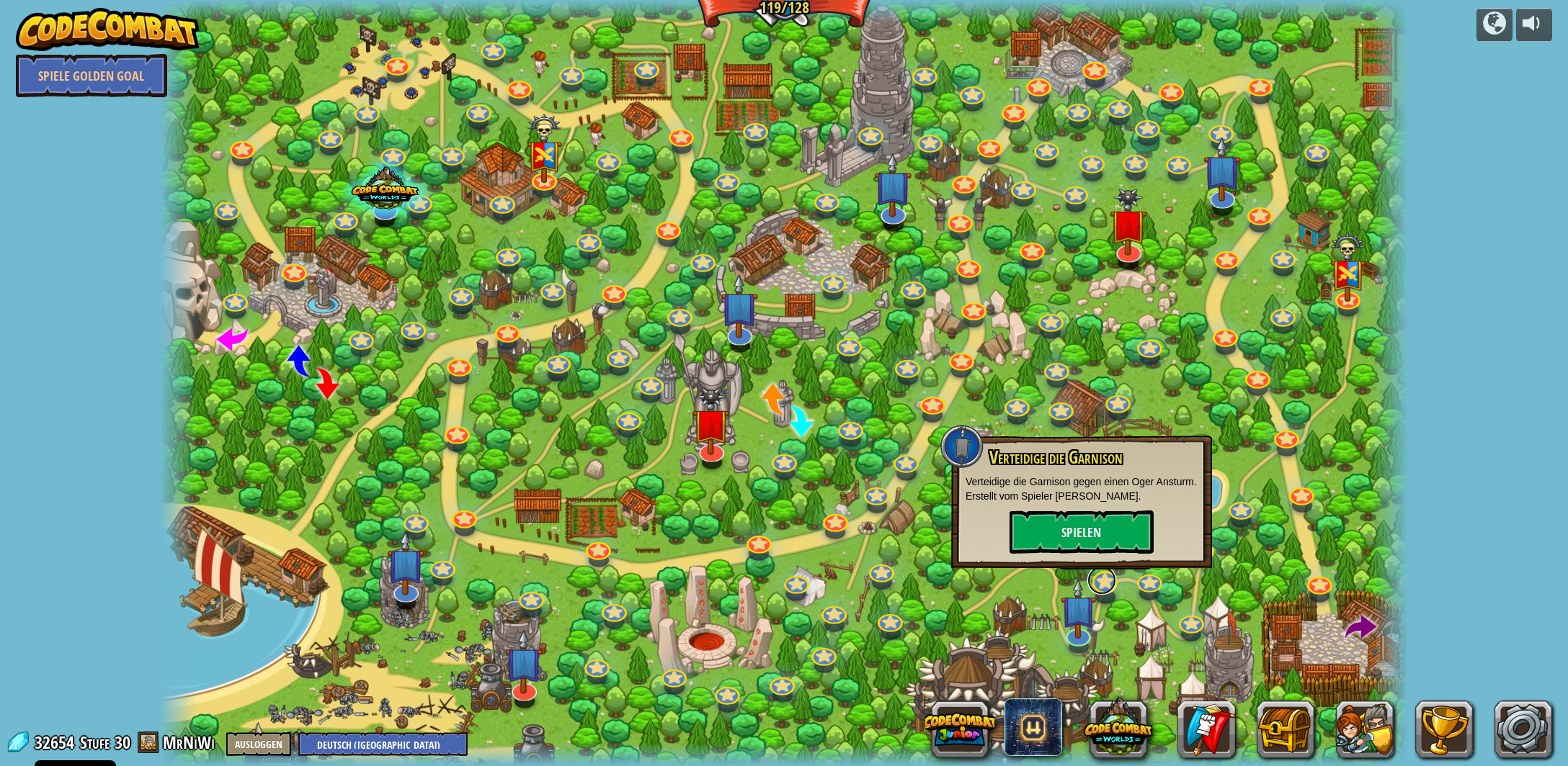
click at [1104, 592] on link at bounding box center [1102, 580] width 29 height 29
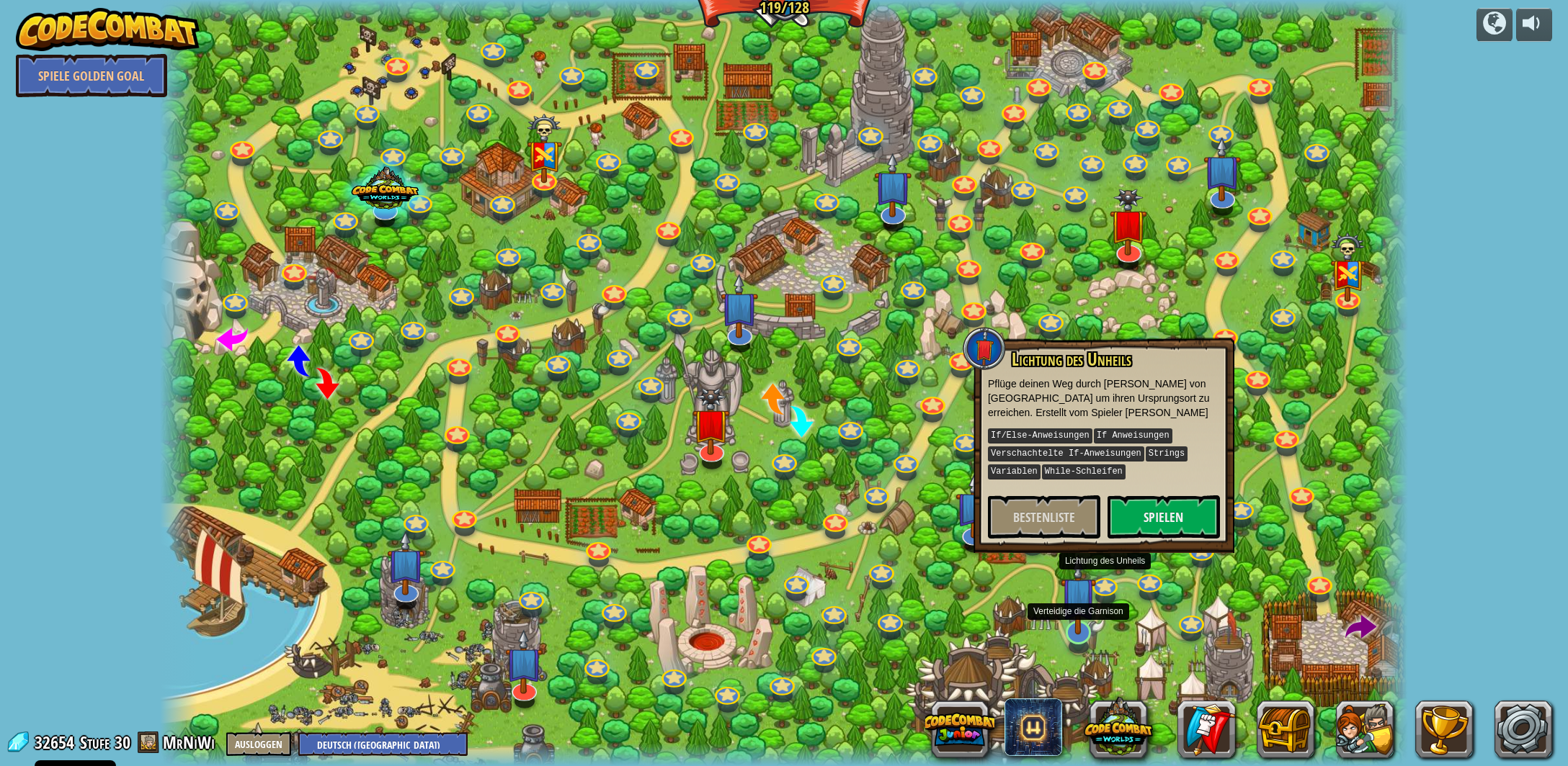
click at [1082, 609] on img at bounding box center [1078, 595] width 36 height 81
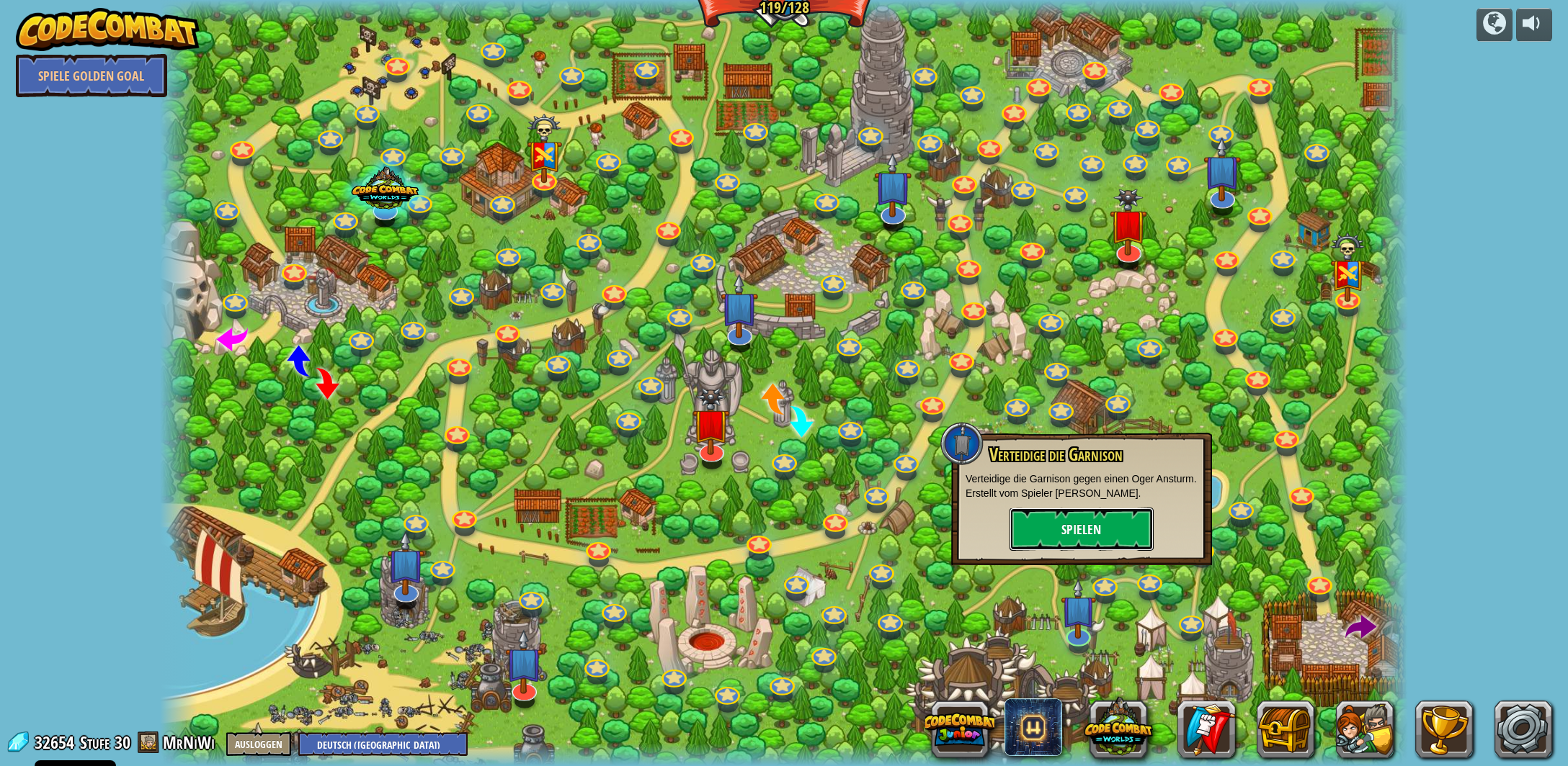
click at [1111, 537] on button "Spielen" at bounding box center [1082, 529] width 144 height 43
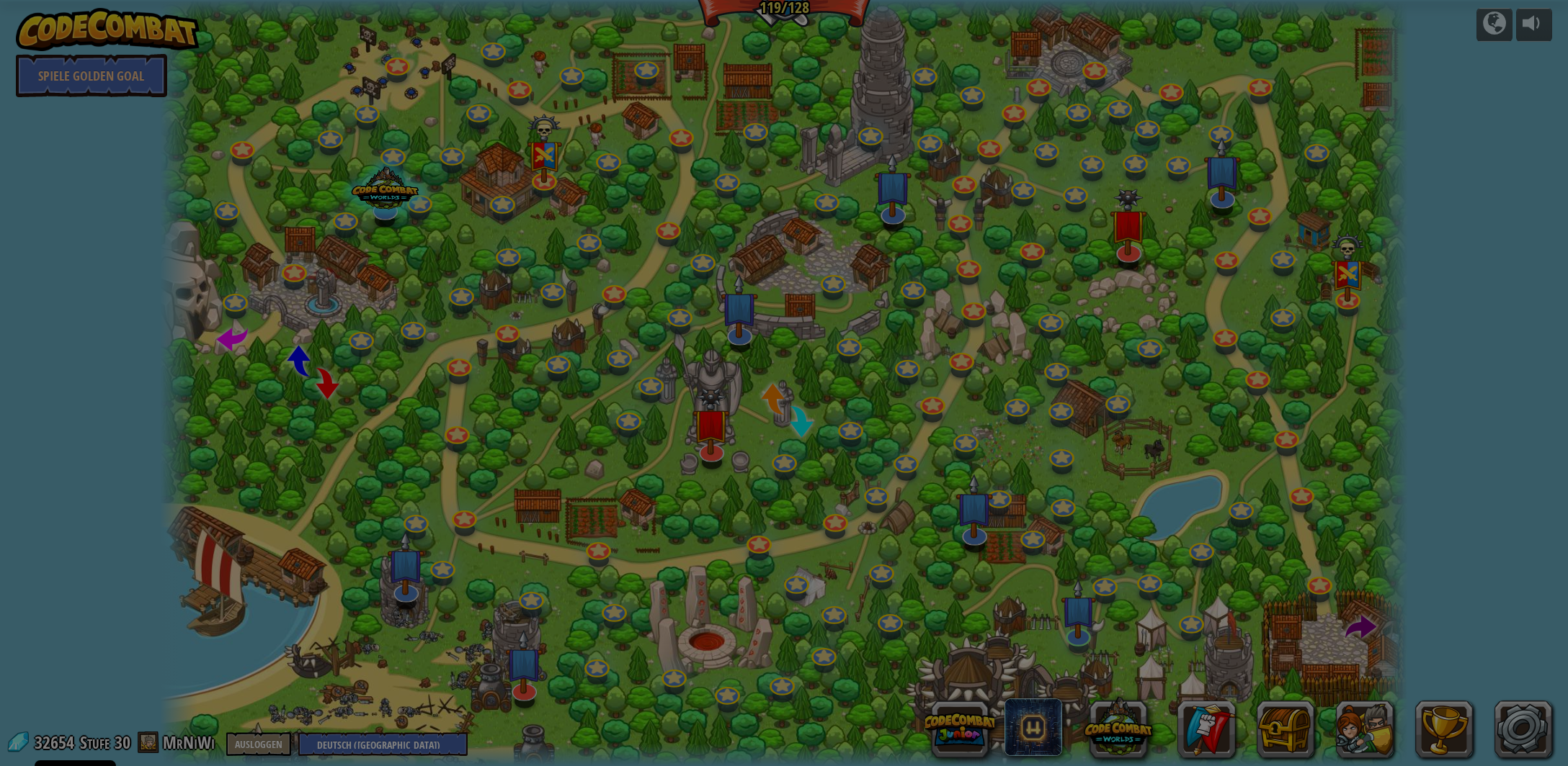
scroll to position [1410, 0]
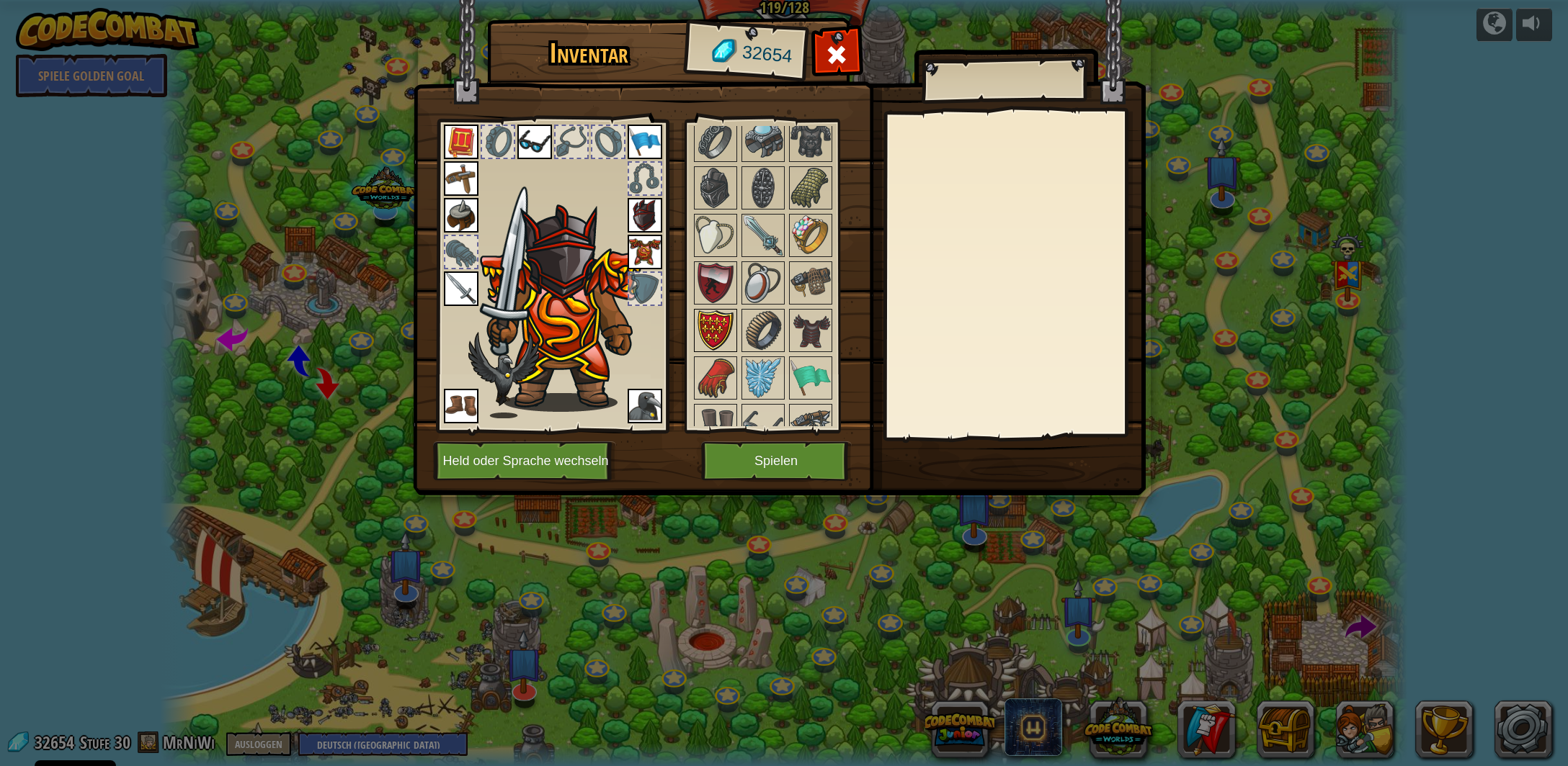
click at [715, 311] on img at bounding box center [715, 331] width 40 height 40
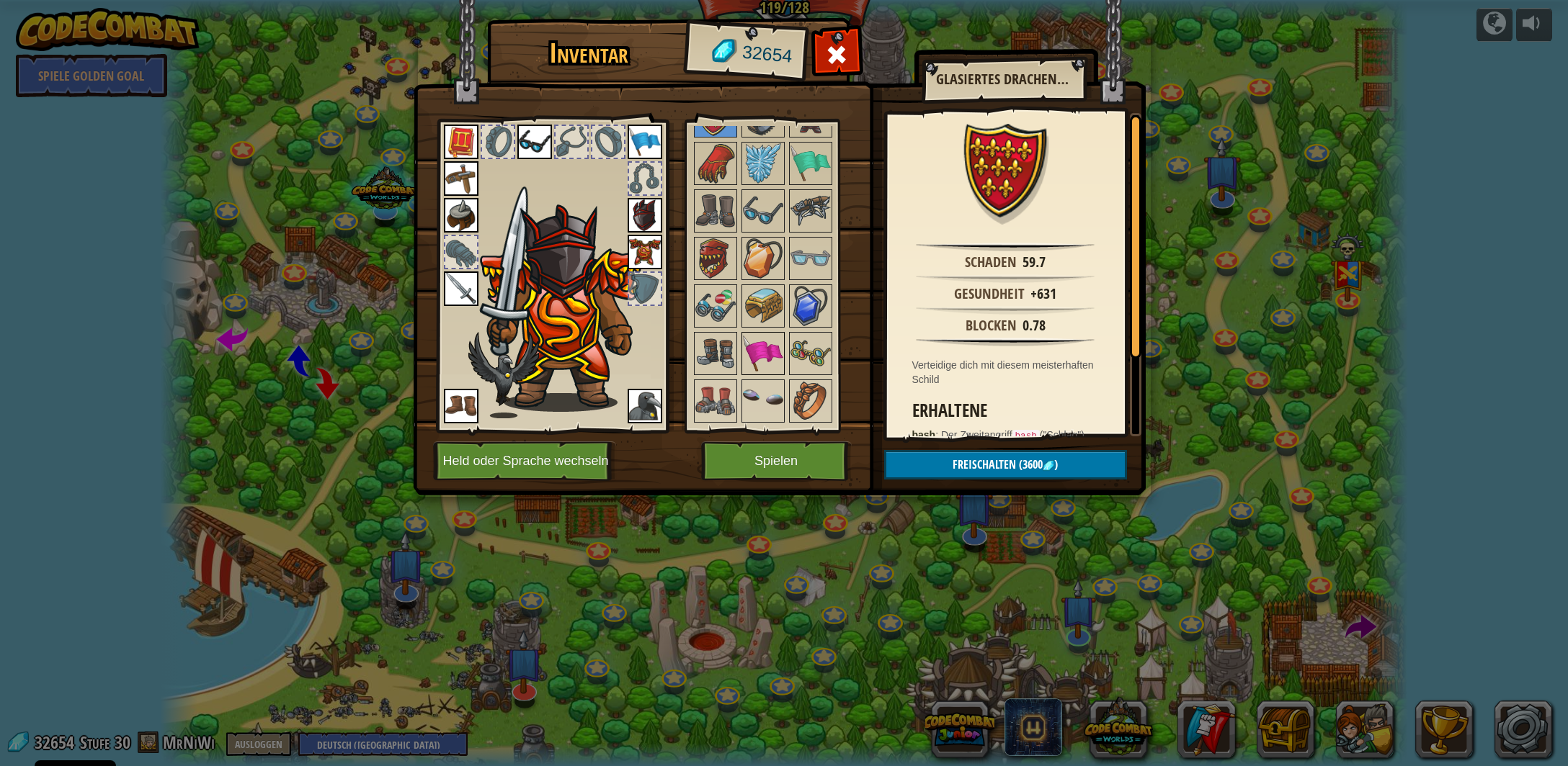
scroll to position [1622, 0]
click at [766, 335] on img at bounding box center [763, 355] width 40 height 40
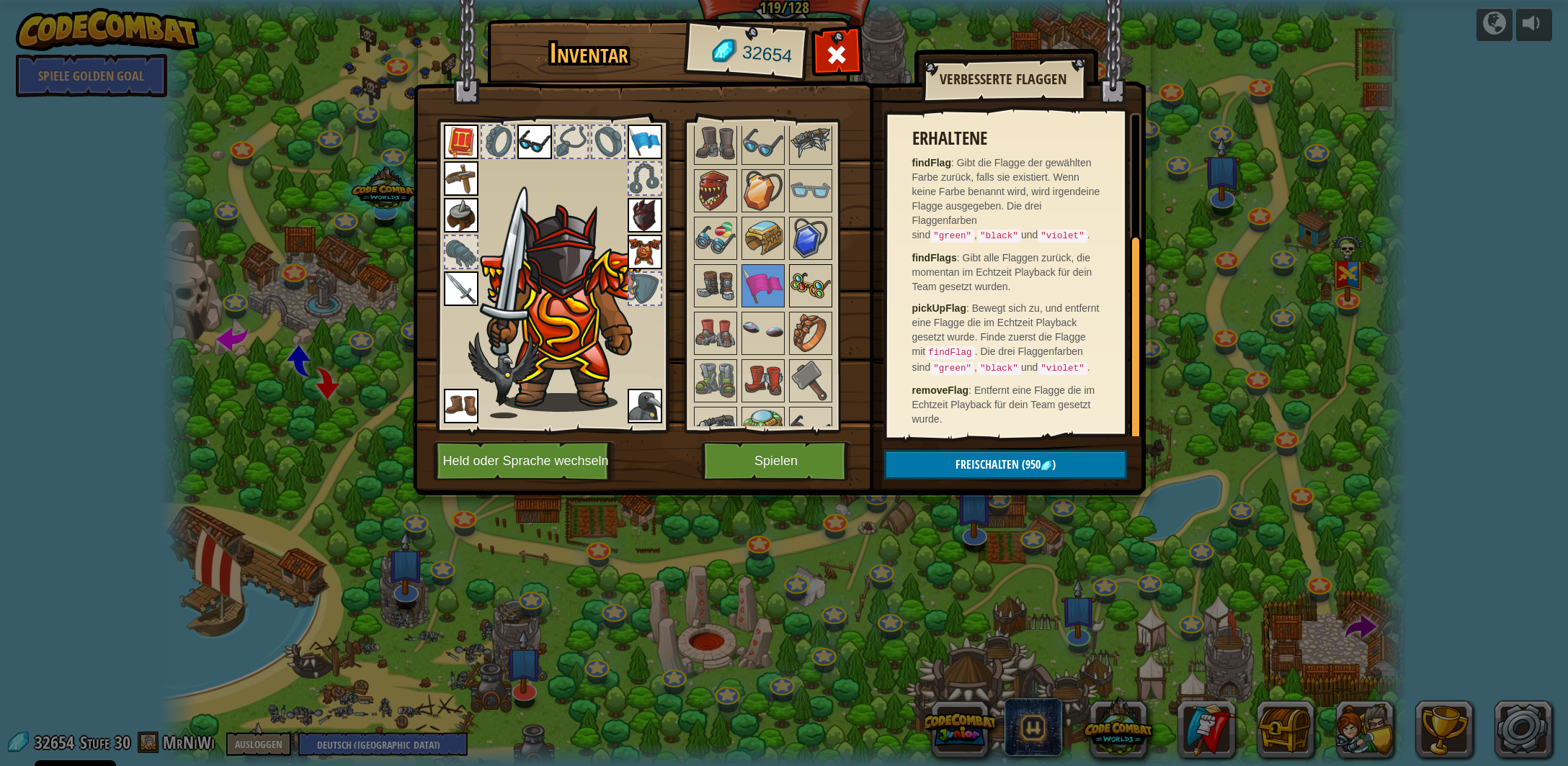
scroll to position [1694, 0]
click at [760, 370] on img at bounding box center [763, 380] width 40 height 40
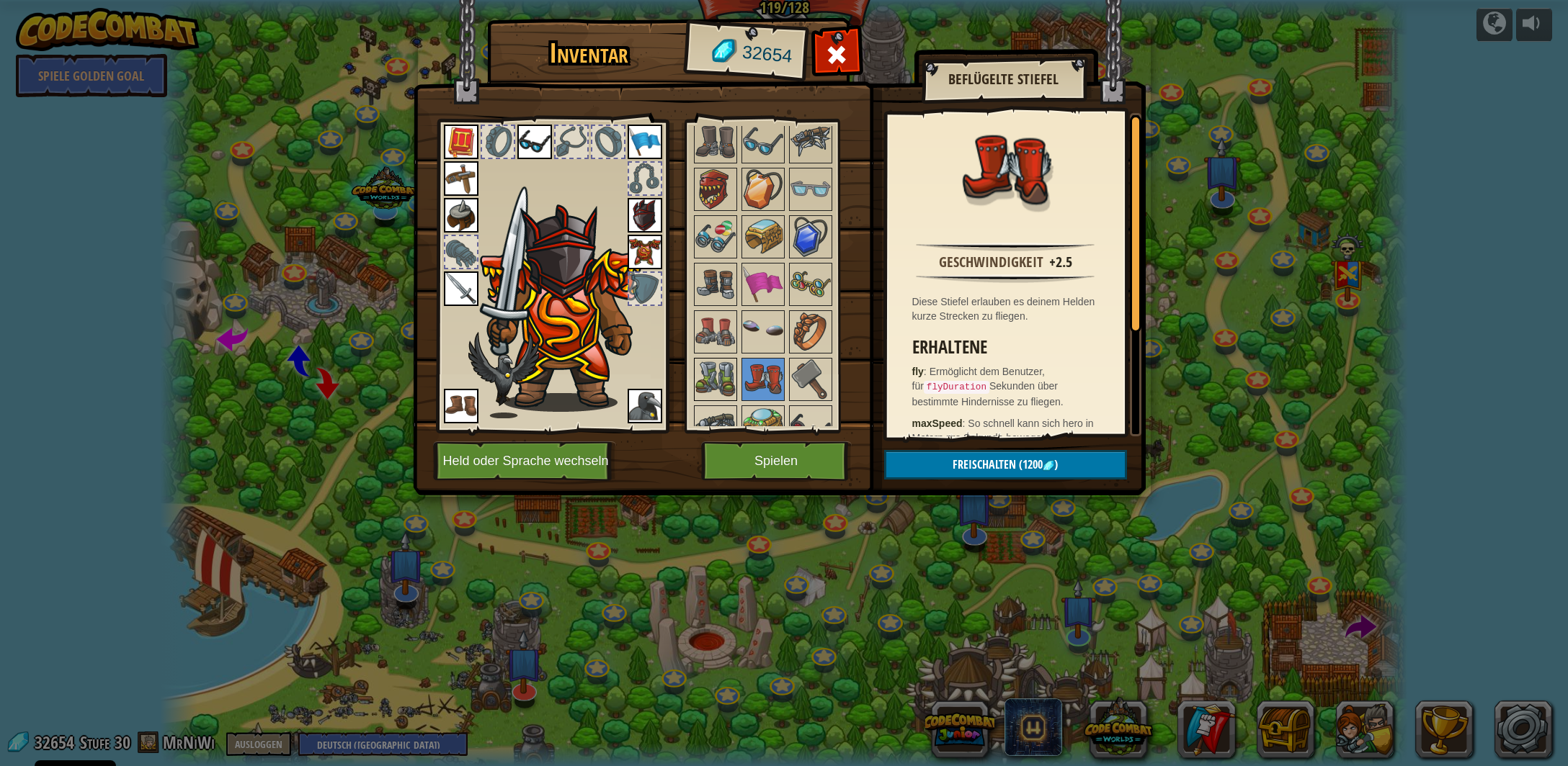
click at [713, 360] on img at bounding box center [715, 380] width 40 height 40
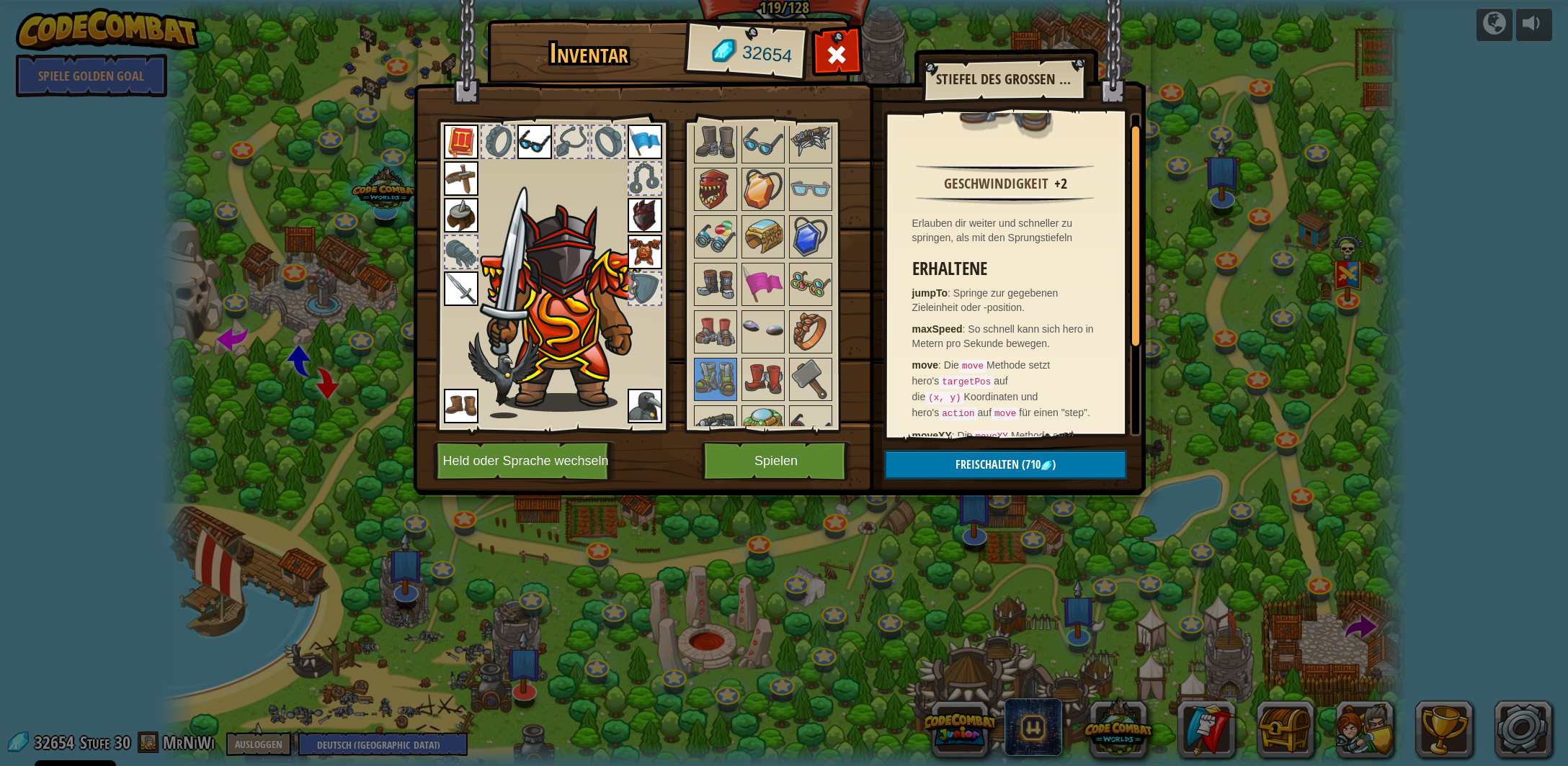
scroll to position [81, 0]
click at [1008, 469] on span "Freischalten" at bounding box center [988, 465] width 64 height 15
click at [1008, 468] on button "Bestätigen" at bounding box center [1005, 465] width 243 height 30
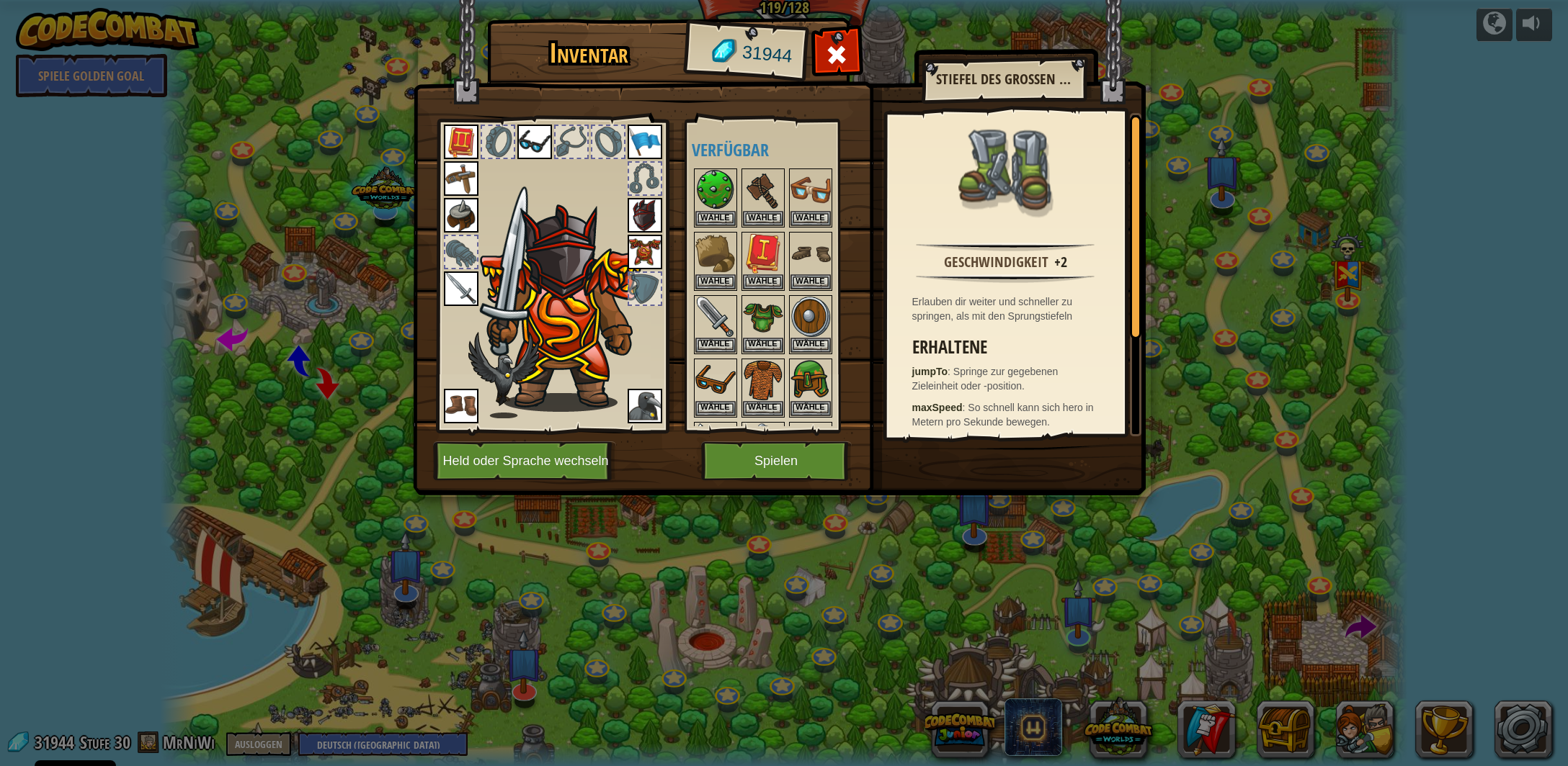
click at [458, 400] on img at bounding box center [461, 406] width 35 height 35
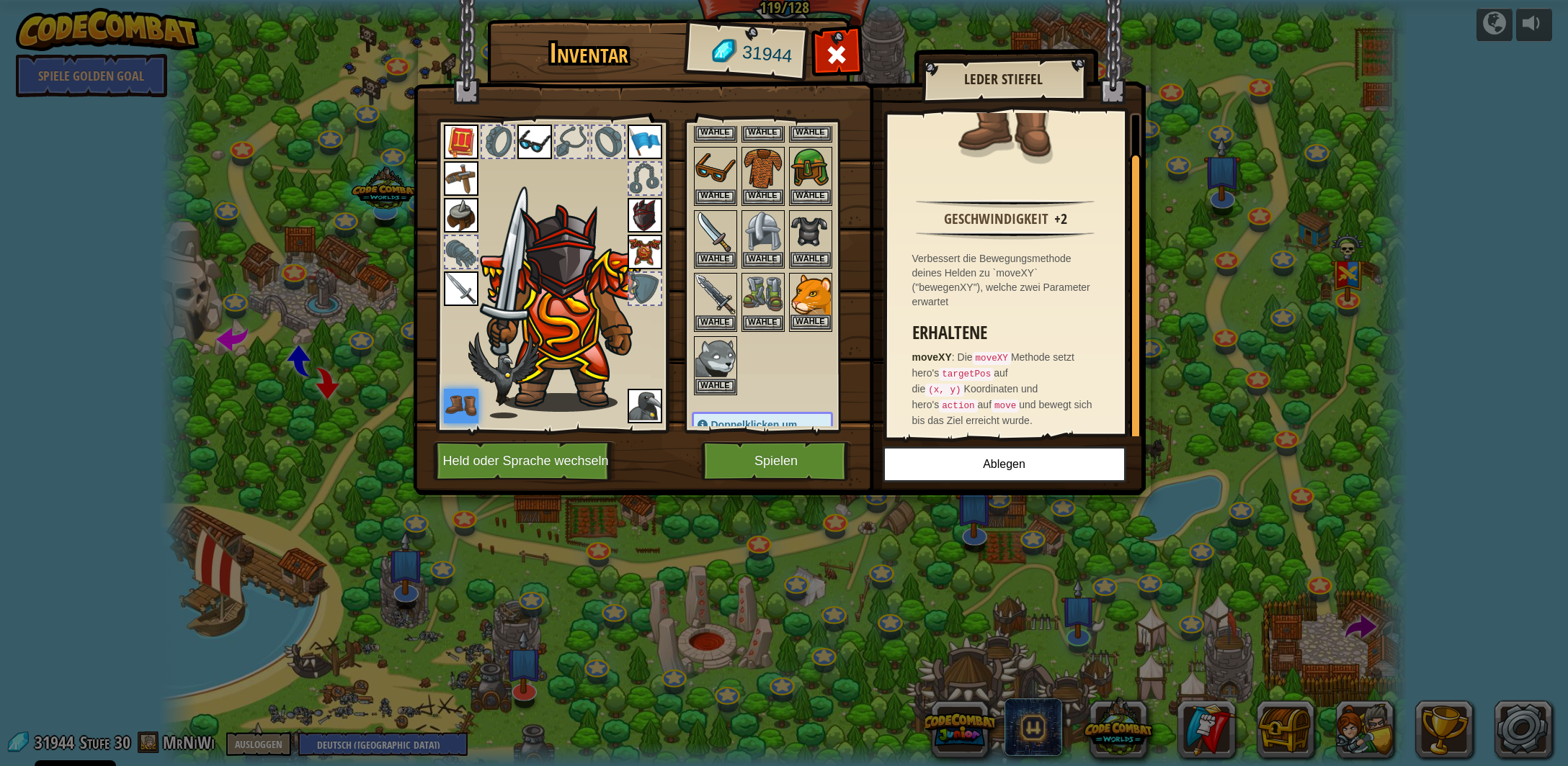
scroll to position [213, 0]
click at [761, 317] on button "Wähle" at bounding box center [763, 321] width 40 height 15
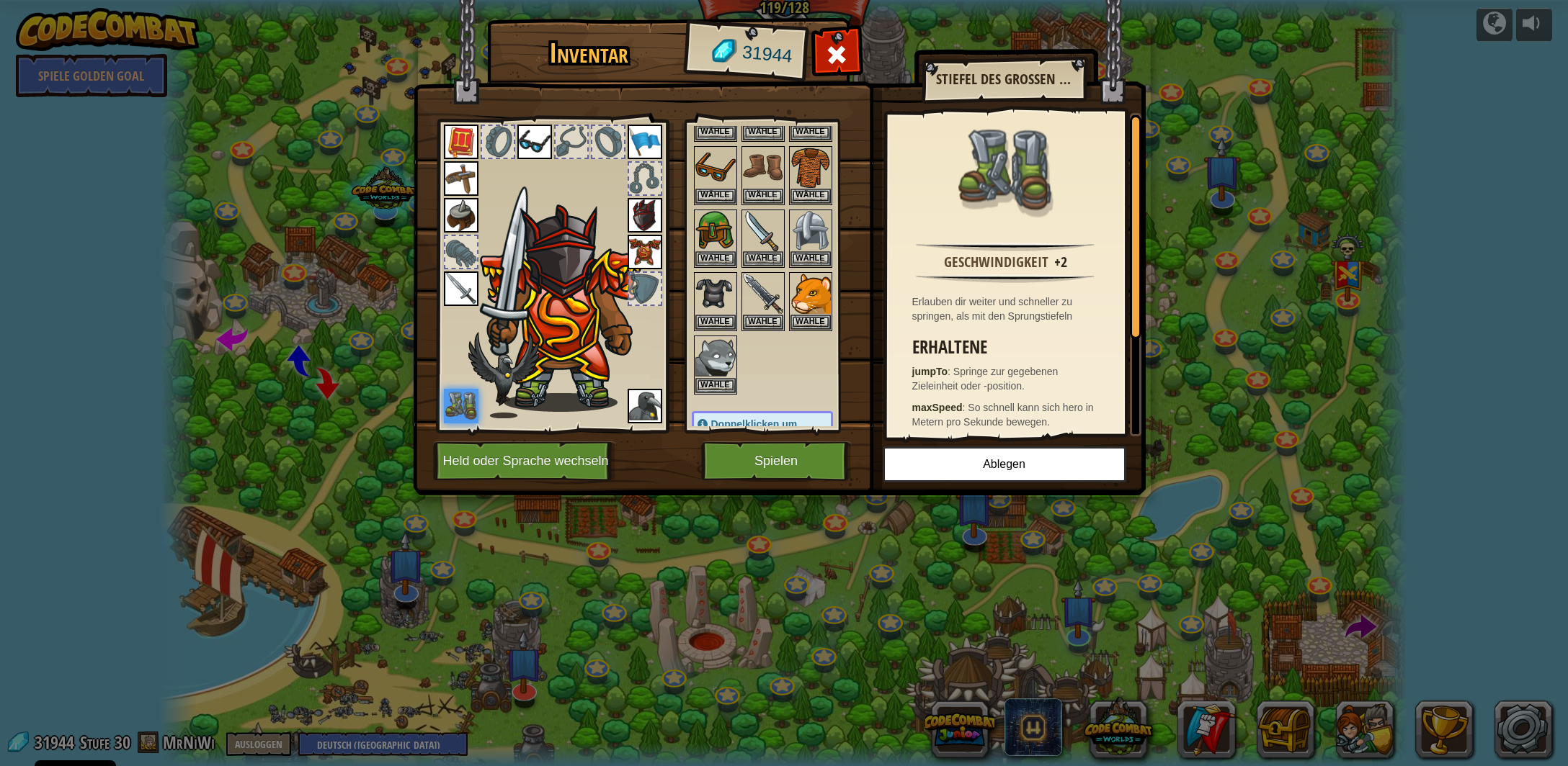
click at [639, 247] on img at bounding box center [645, 252] width 35 height 35
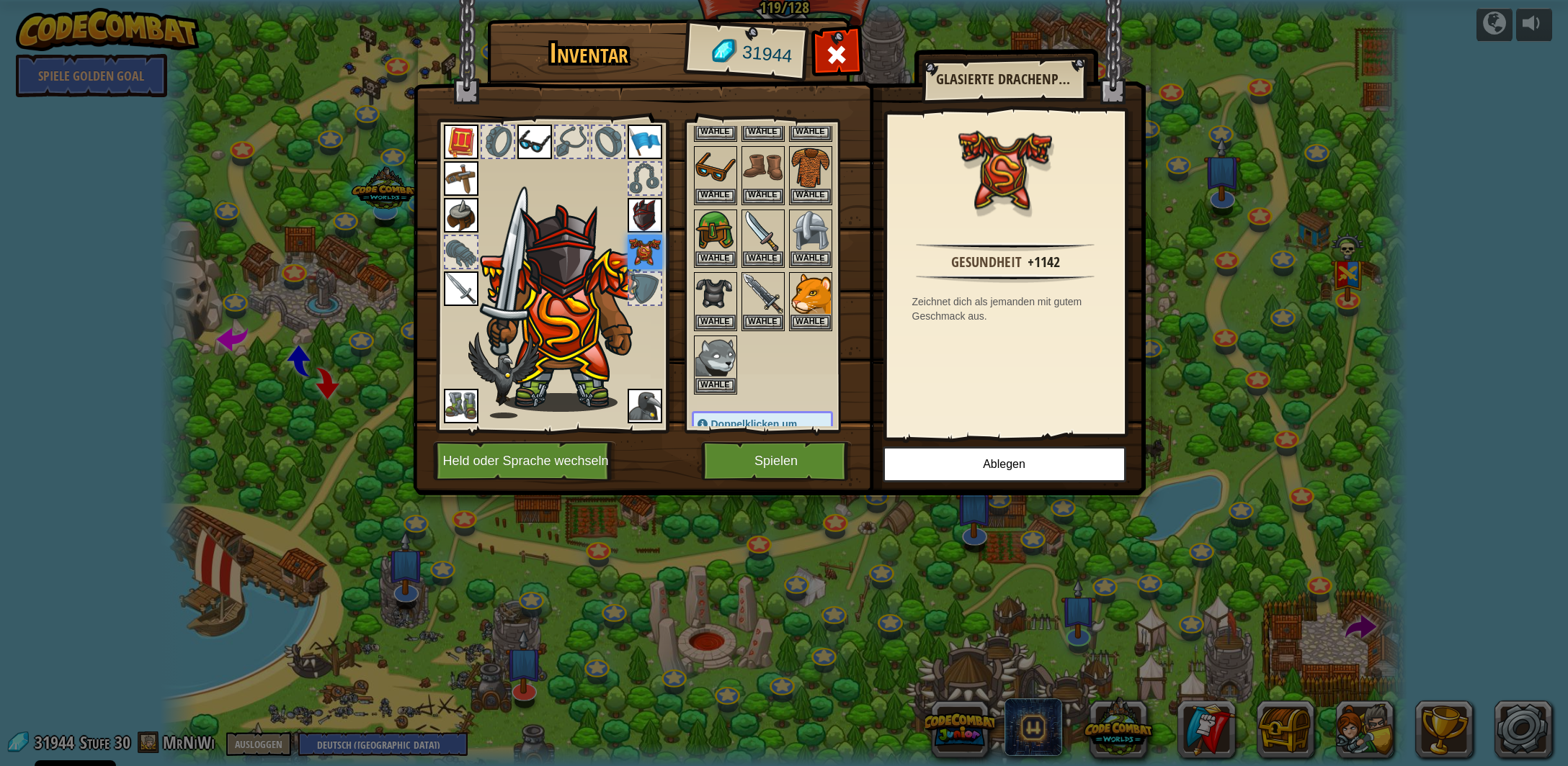
click at [641, 212] on img at bounding box center [645, 216] width 35 height 35
click at [643, 239] on img at bounding box center [645, 252] width 35 height 35
click at [460, 250] on div at bounding box center [461, 252] width 32 height 32
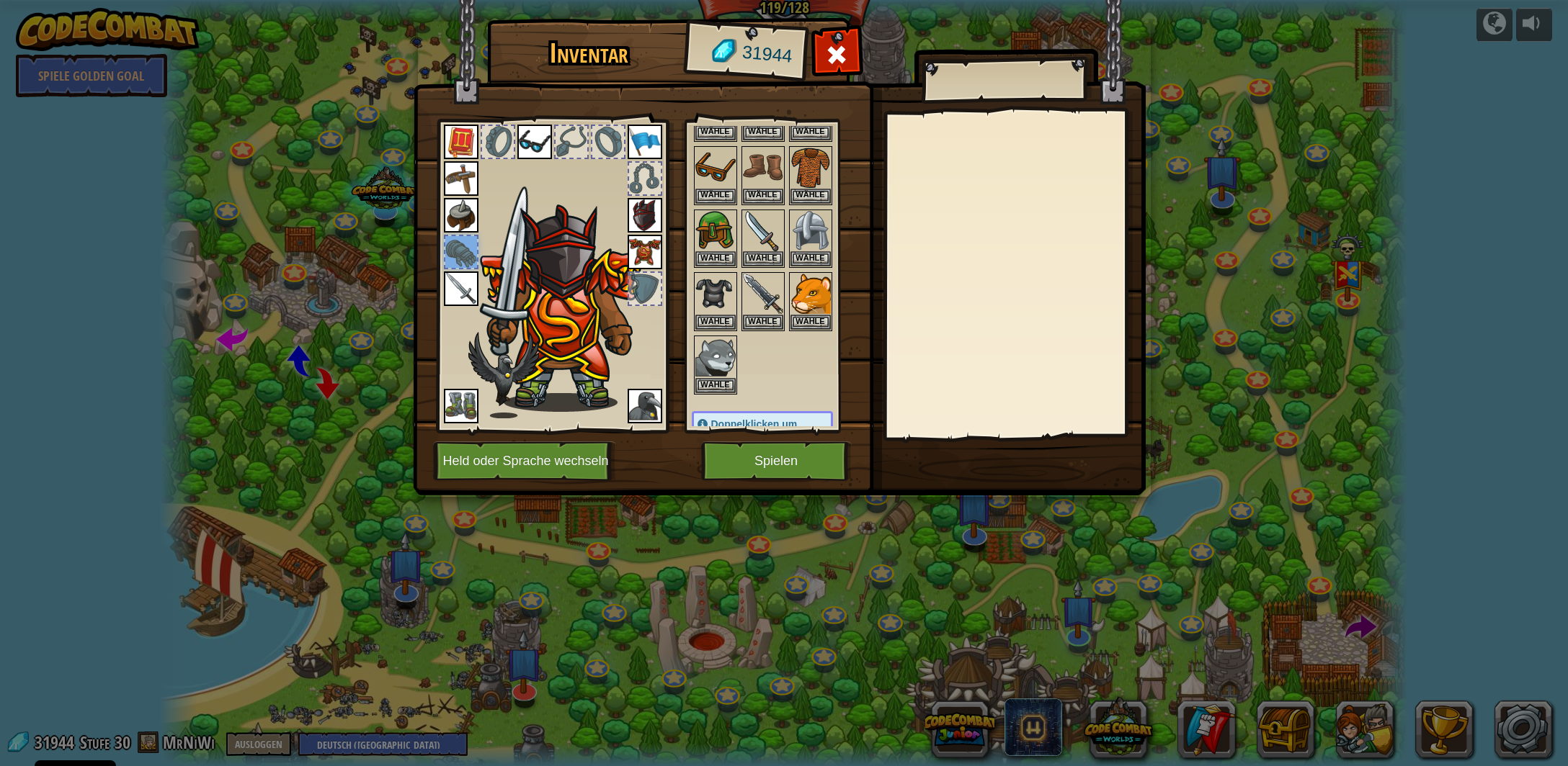
click at [497, 141] on div at bounding box center [498, 141] width 32 height 32
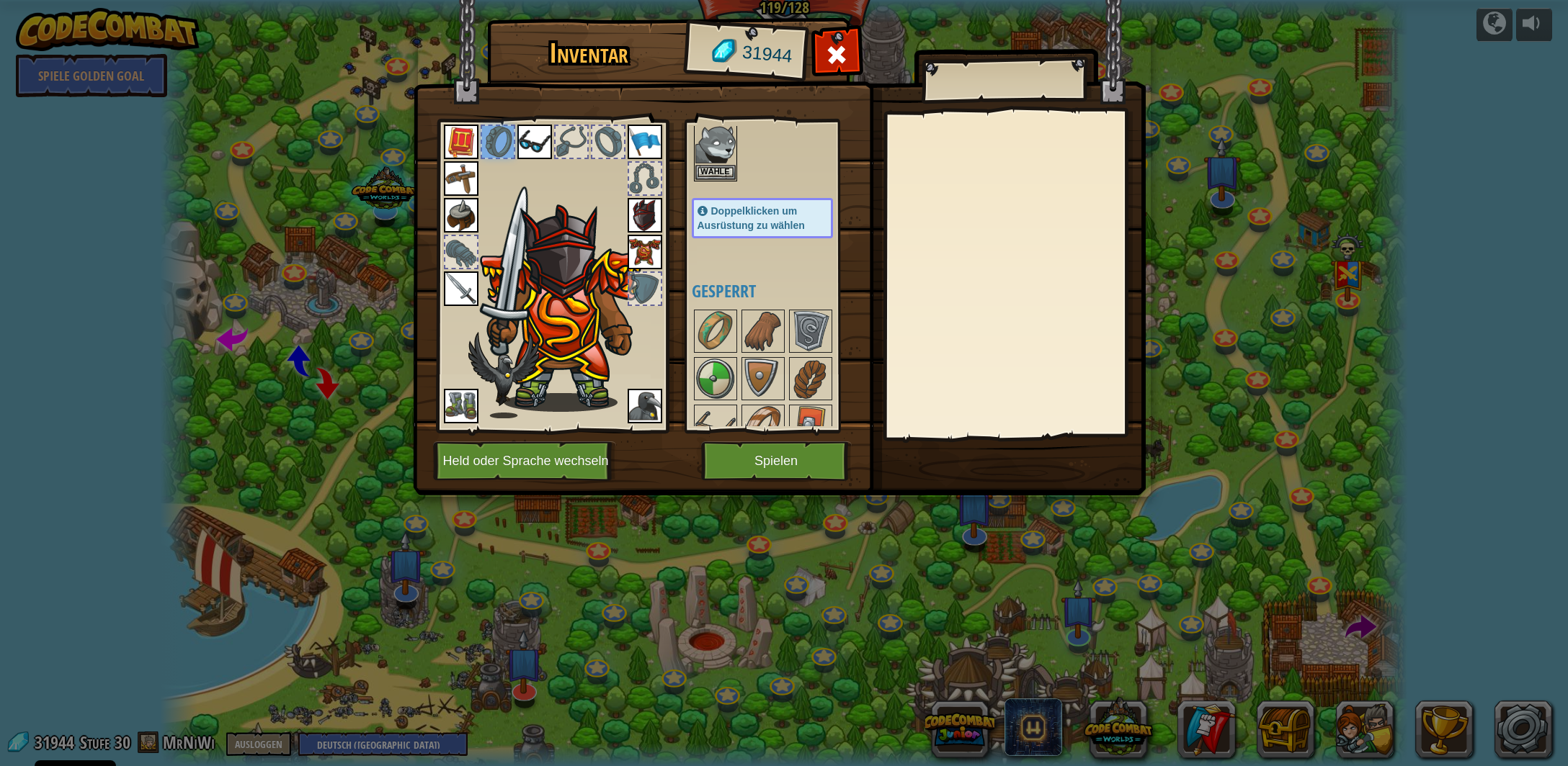
scroll to position [425, 0]
click at [643, 407] on img at bounding box center [645, 406] width 35 height 35
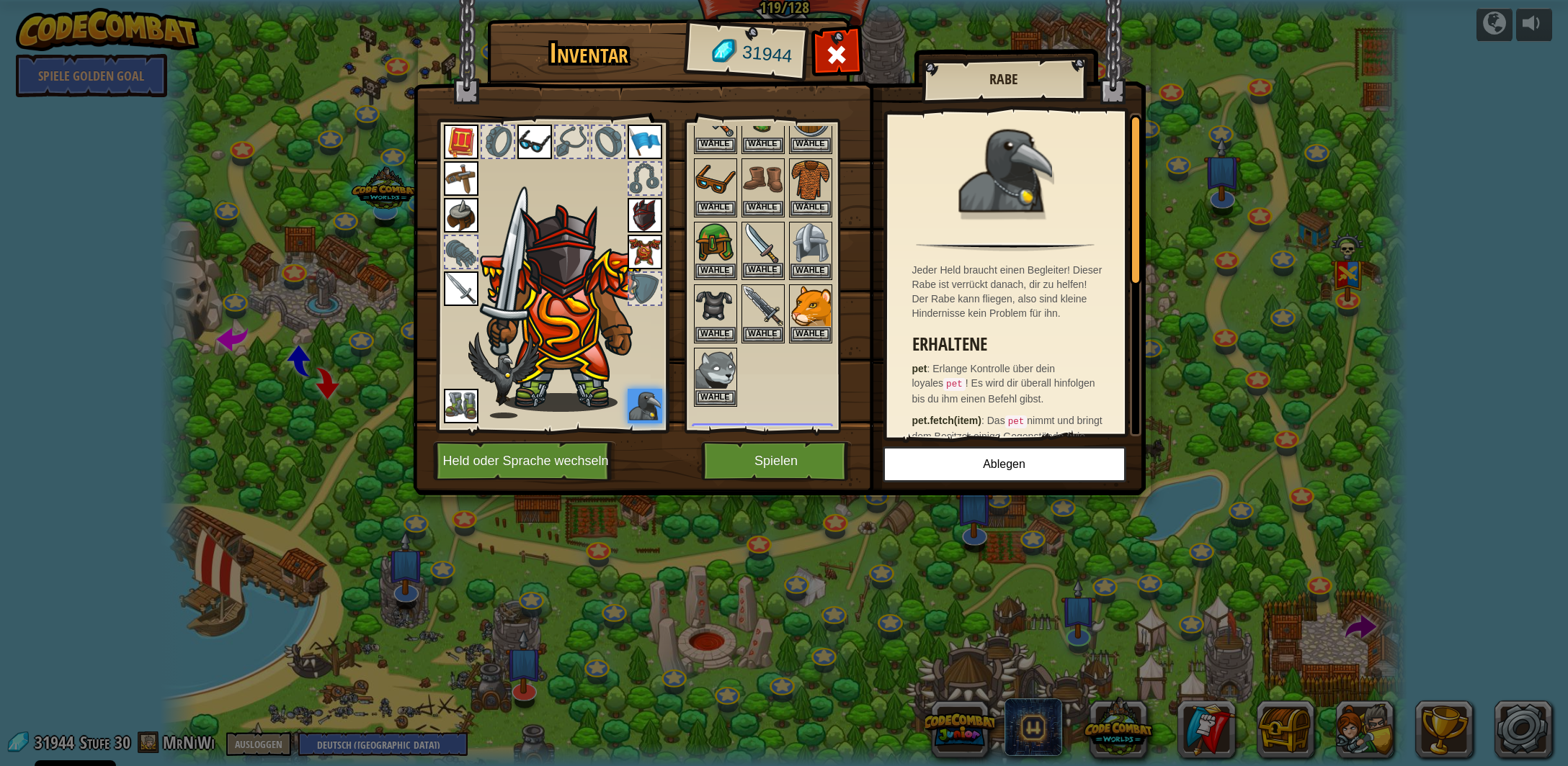
scroll to position [141, 0]
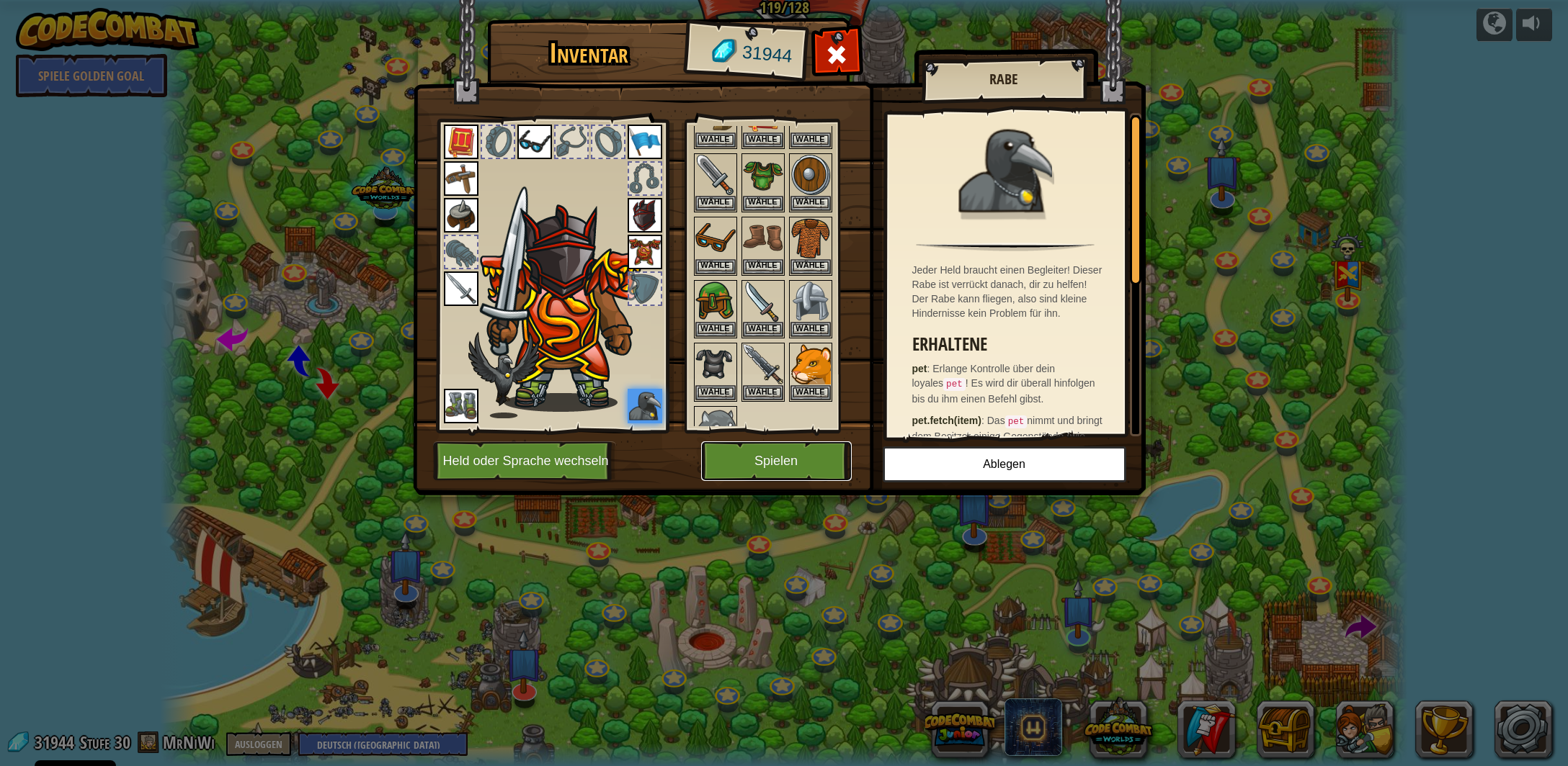
click at [813, 466] on button "Spielen" at bounding box center [776, 461] width 150 height 39
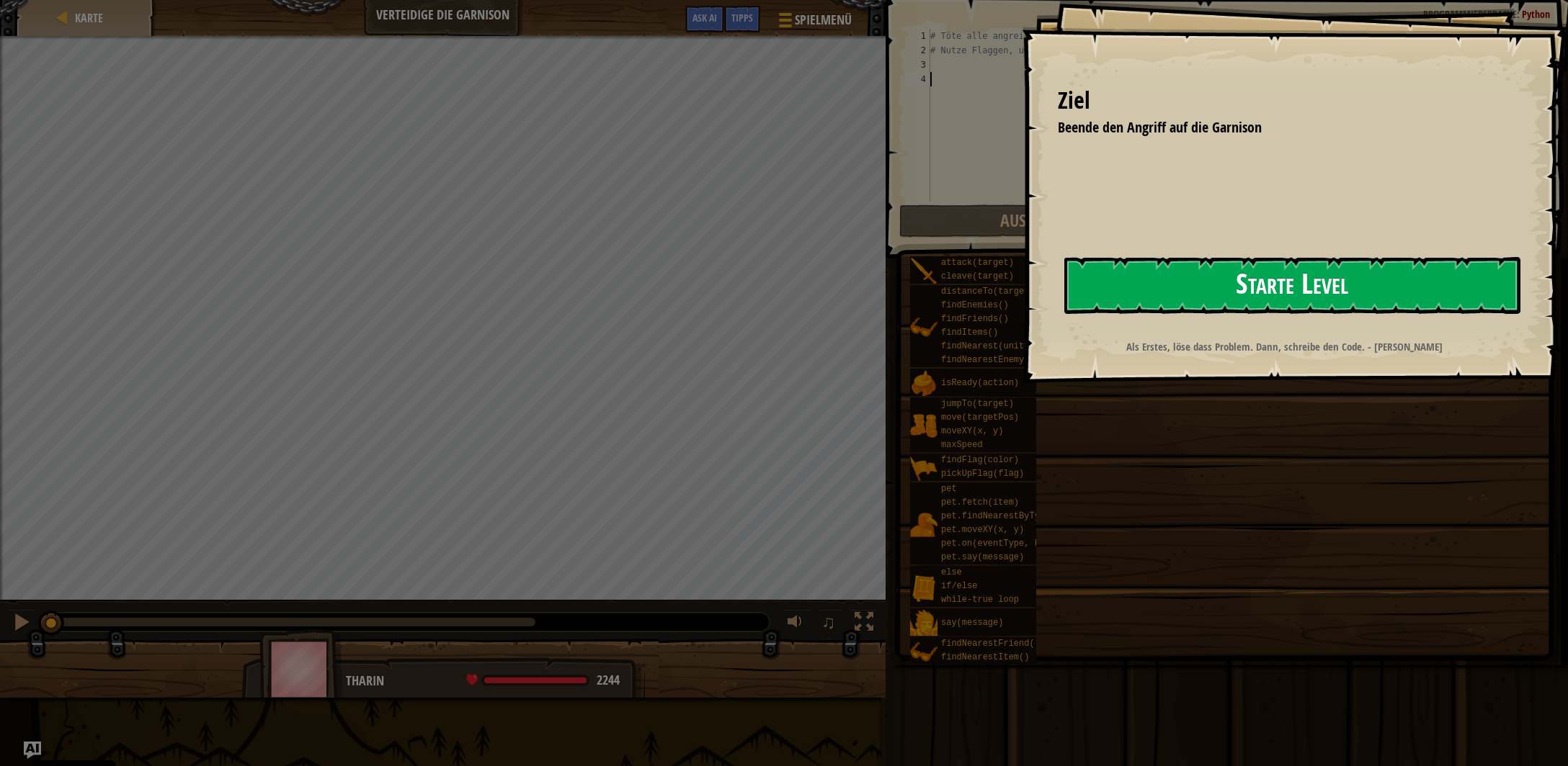
click at [1159, 285] on button "Starte Level" at bounding box center [1293, 285] width 456 height 57
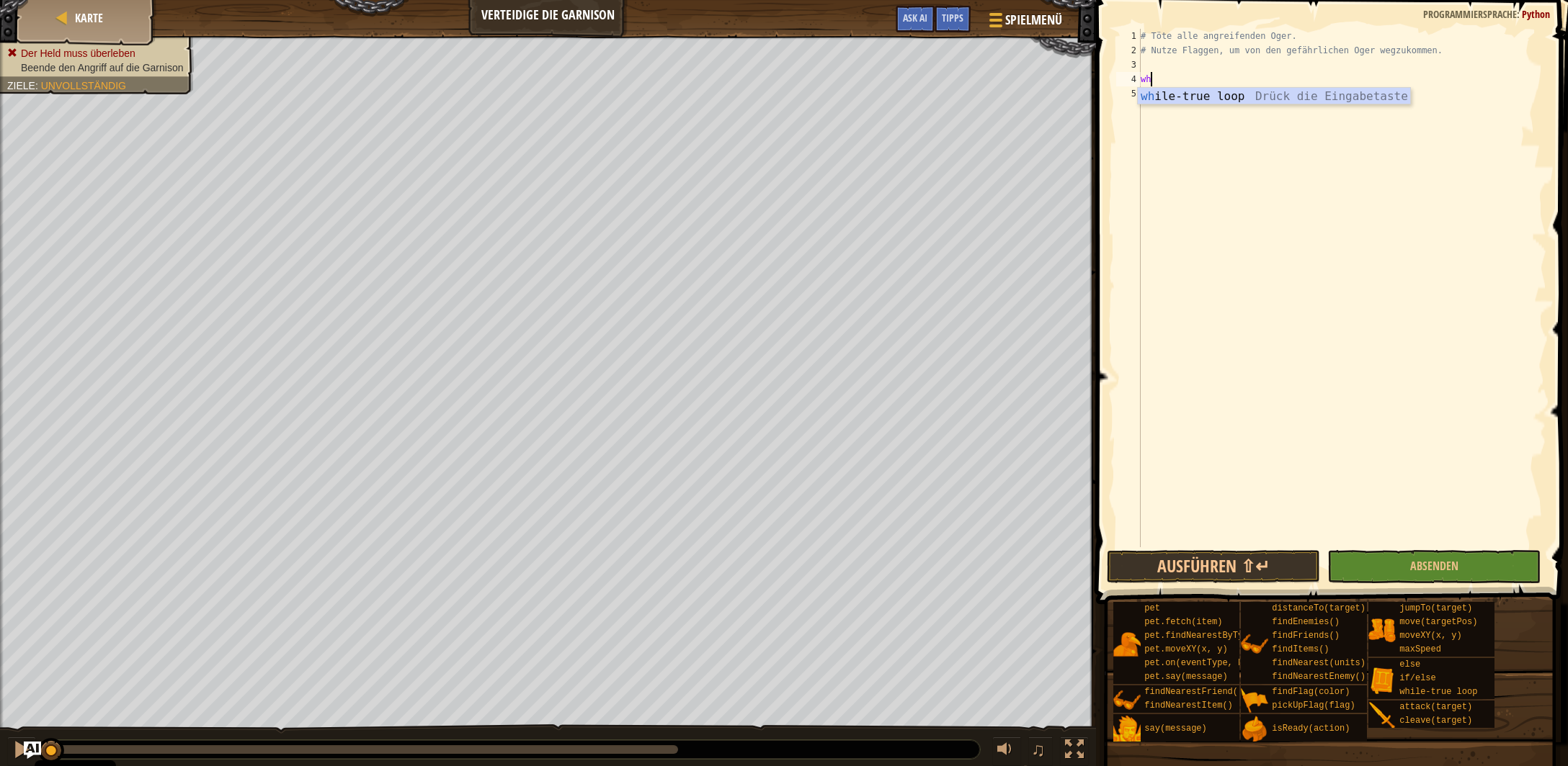
scroll to position [7, 0]
type textarea "while True"
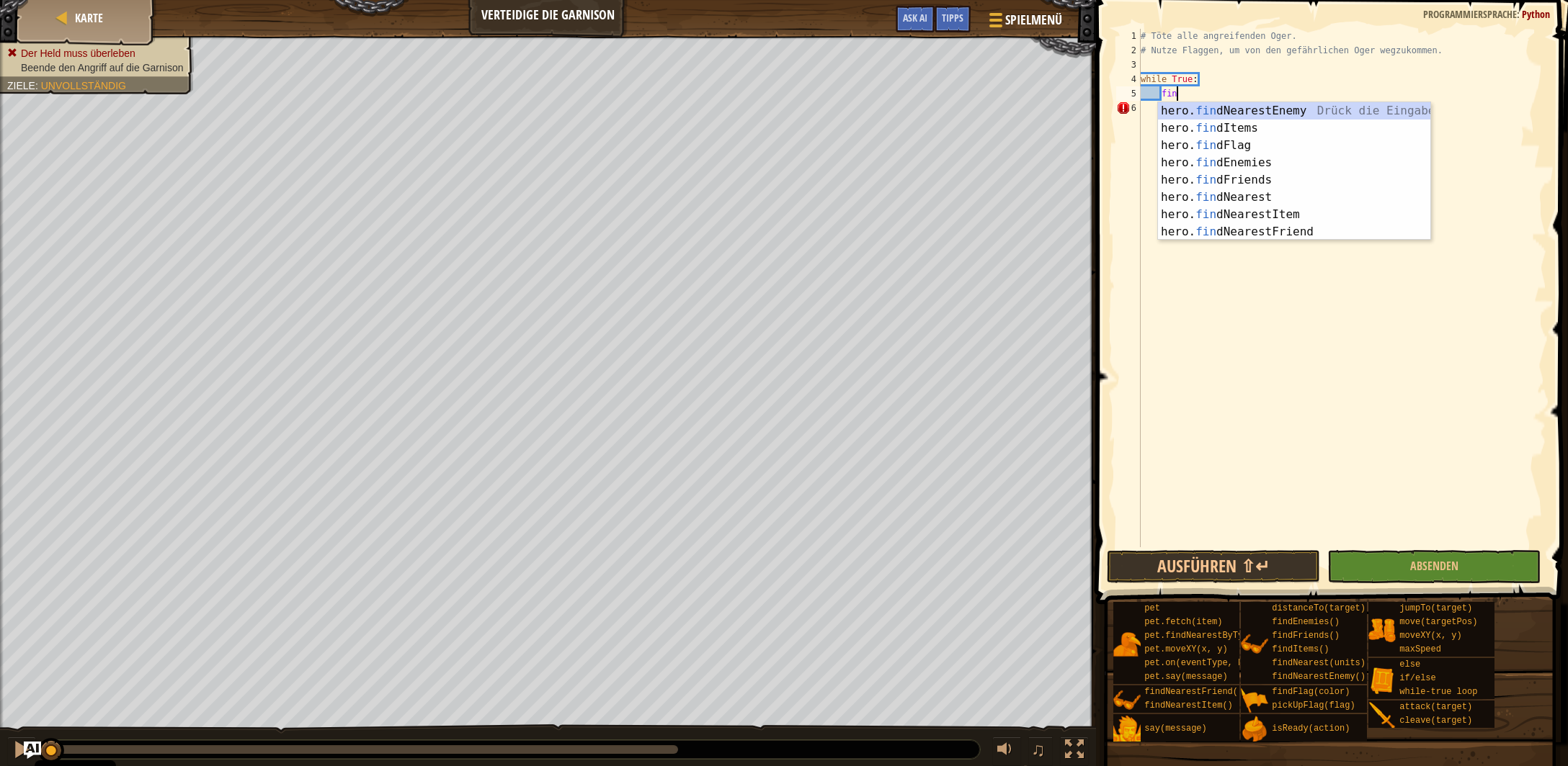
scroll to position [7, 2]
type textarea "find"
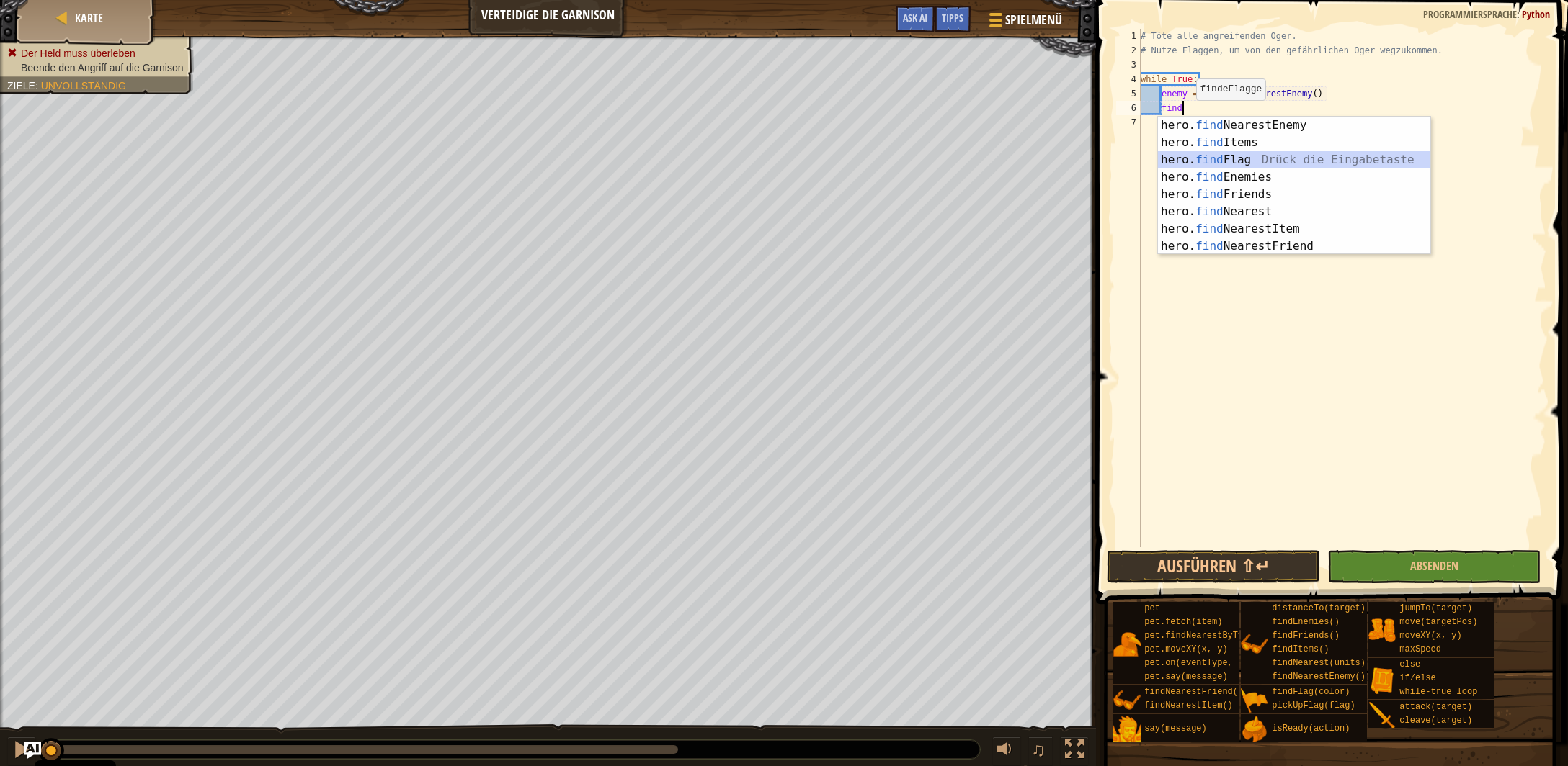
click at [1217, 163] on div "hero. find NearestEnemy Drück die Eingabetaste hero. find Items Drück die Einga…" at bounding box center [1295, 203] width 273 height 173
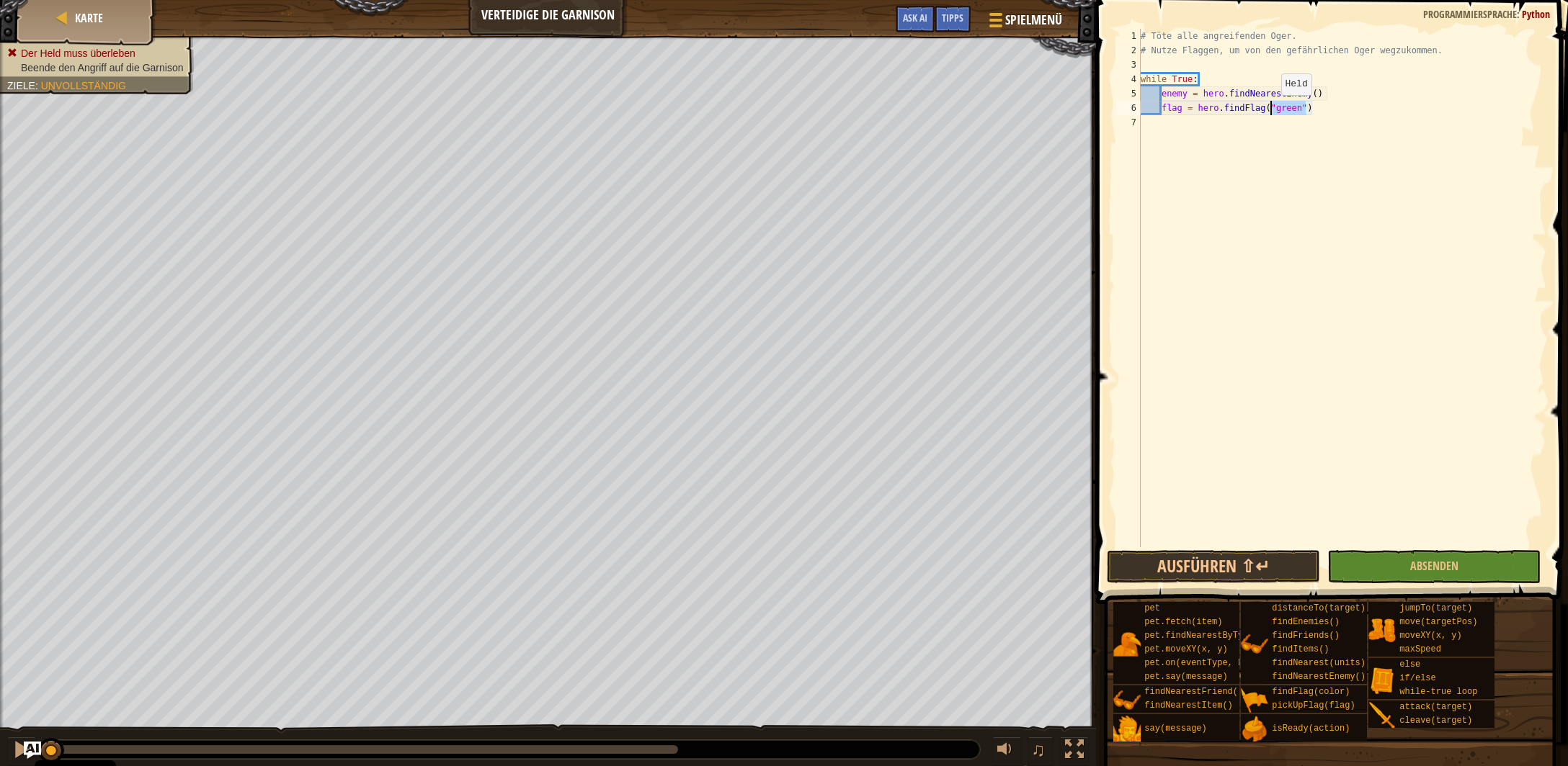
drag, startPoint x: 1308, startPoint y: 111, endPoint x: 1269, endPoint y: 110, distance: 39.0
click at [1269, 110] on div "# Töte alle angreifenden Oger. # Nutze Flaggen, um von den gefährlichen Oger we…" at bounding box center [1342, 302] width 409 height 548
type textarea "flag = hero.findFlag()"
click at [1290, 108] on div "# Töte alle angreifenden Oger. # Nutze Flaggen, um von den gefährlichen Oger we…" at bounding box center [1342, 302] width 409 height 548
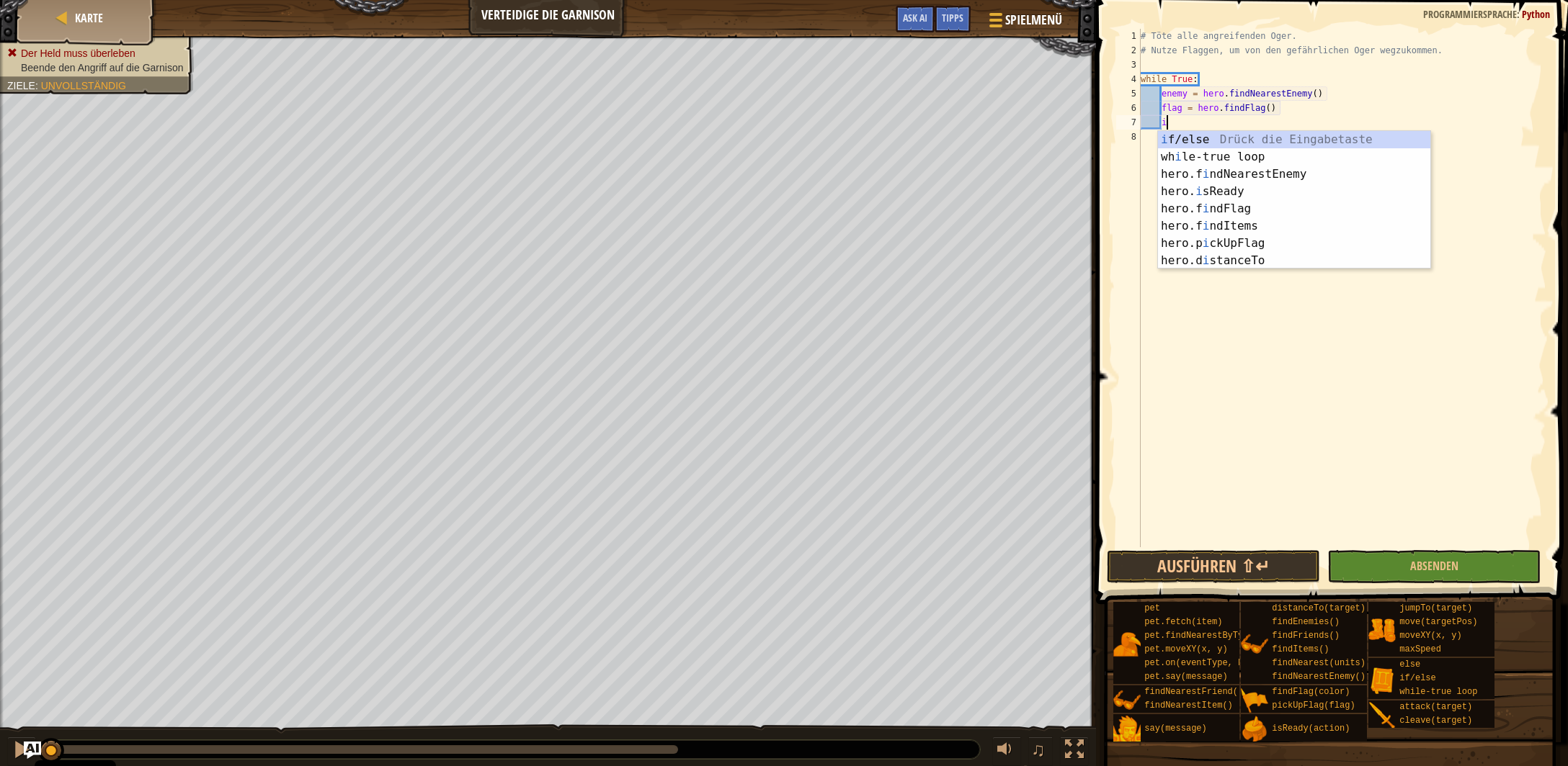
scroll to position [6, 1]
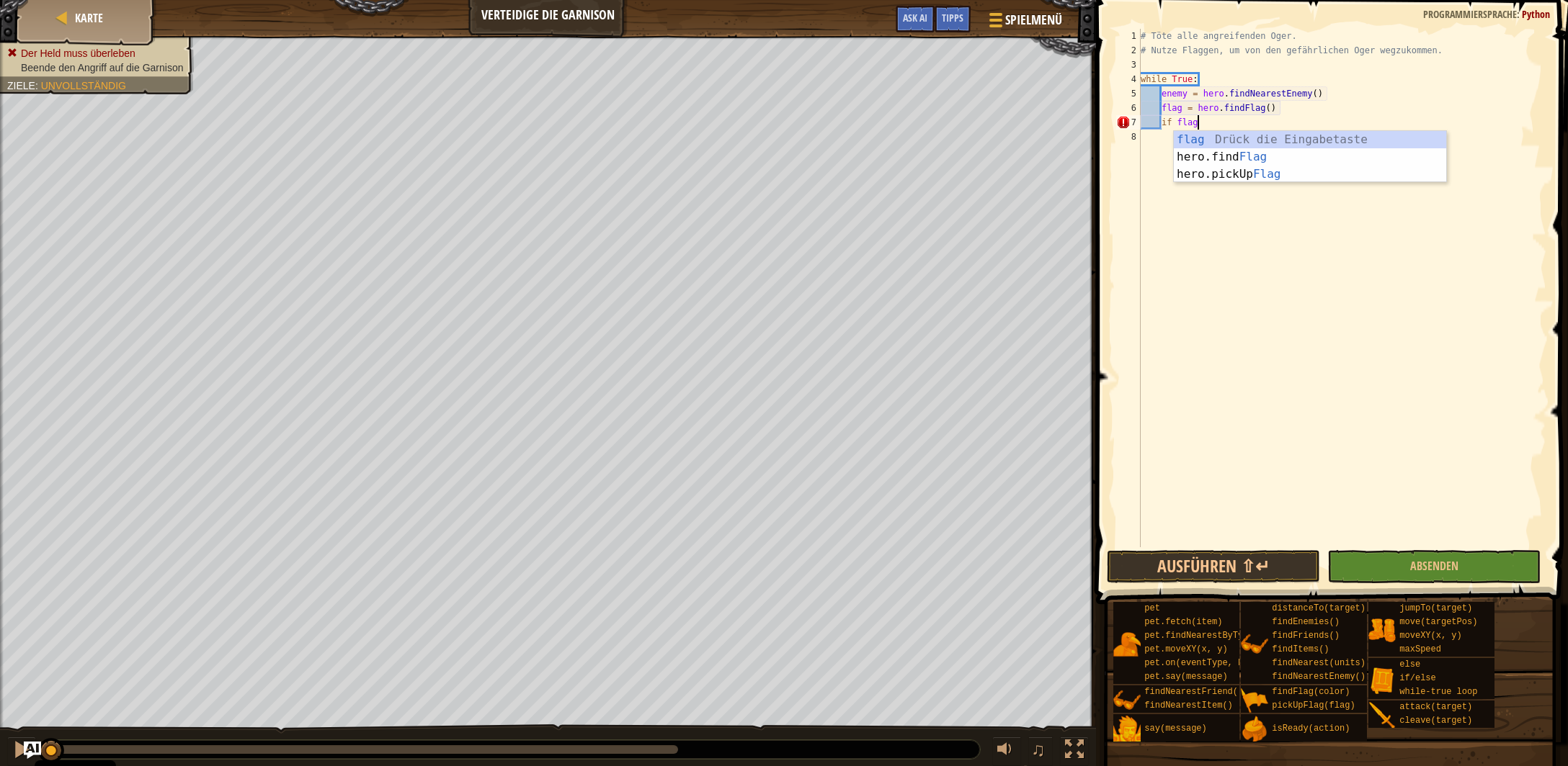
type textarea "if flag:"
type textarea "hero.pickUpFlag(flag)"
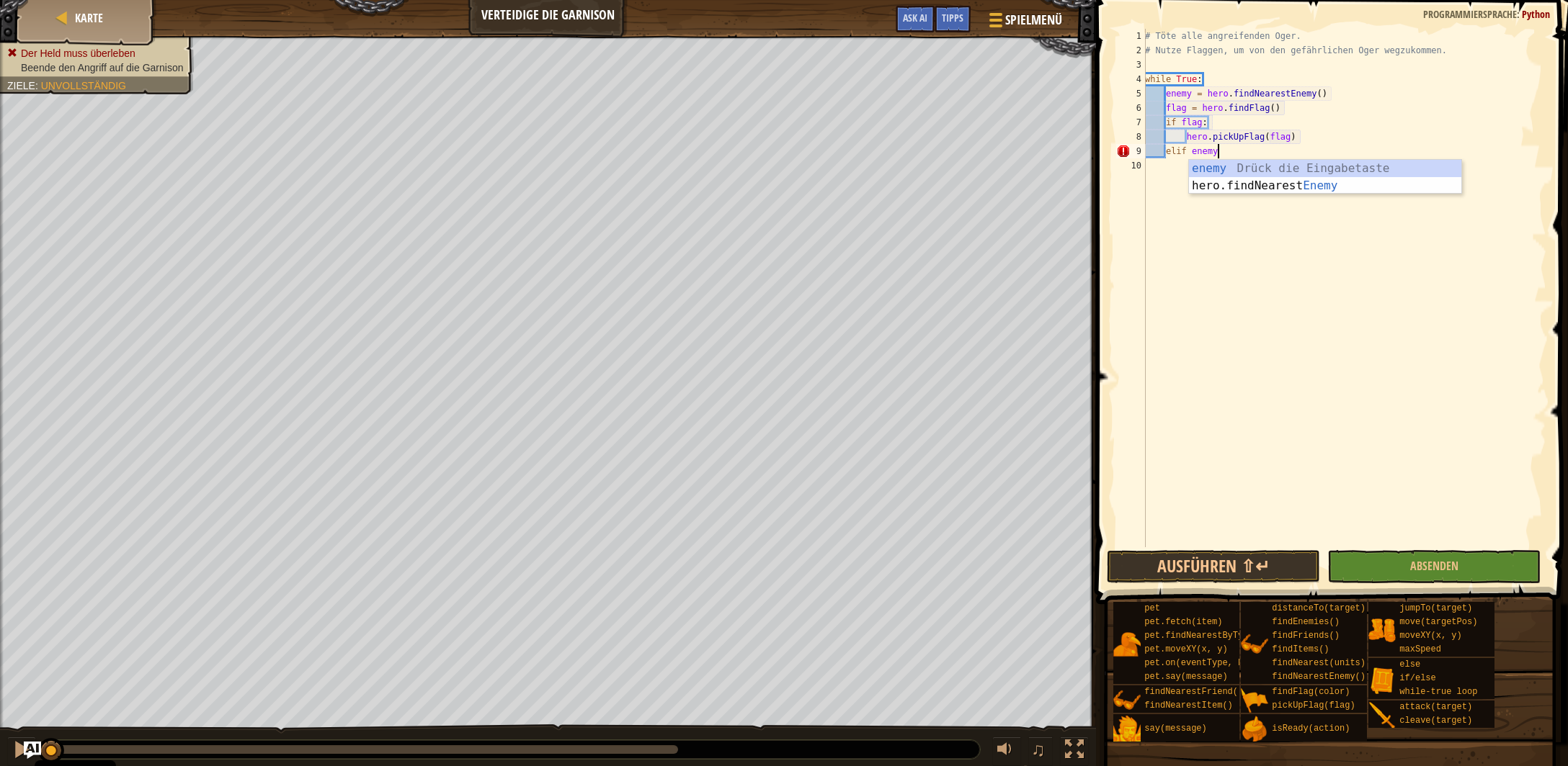
type textarea "elif enemy:"
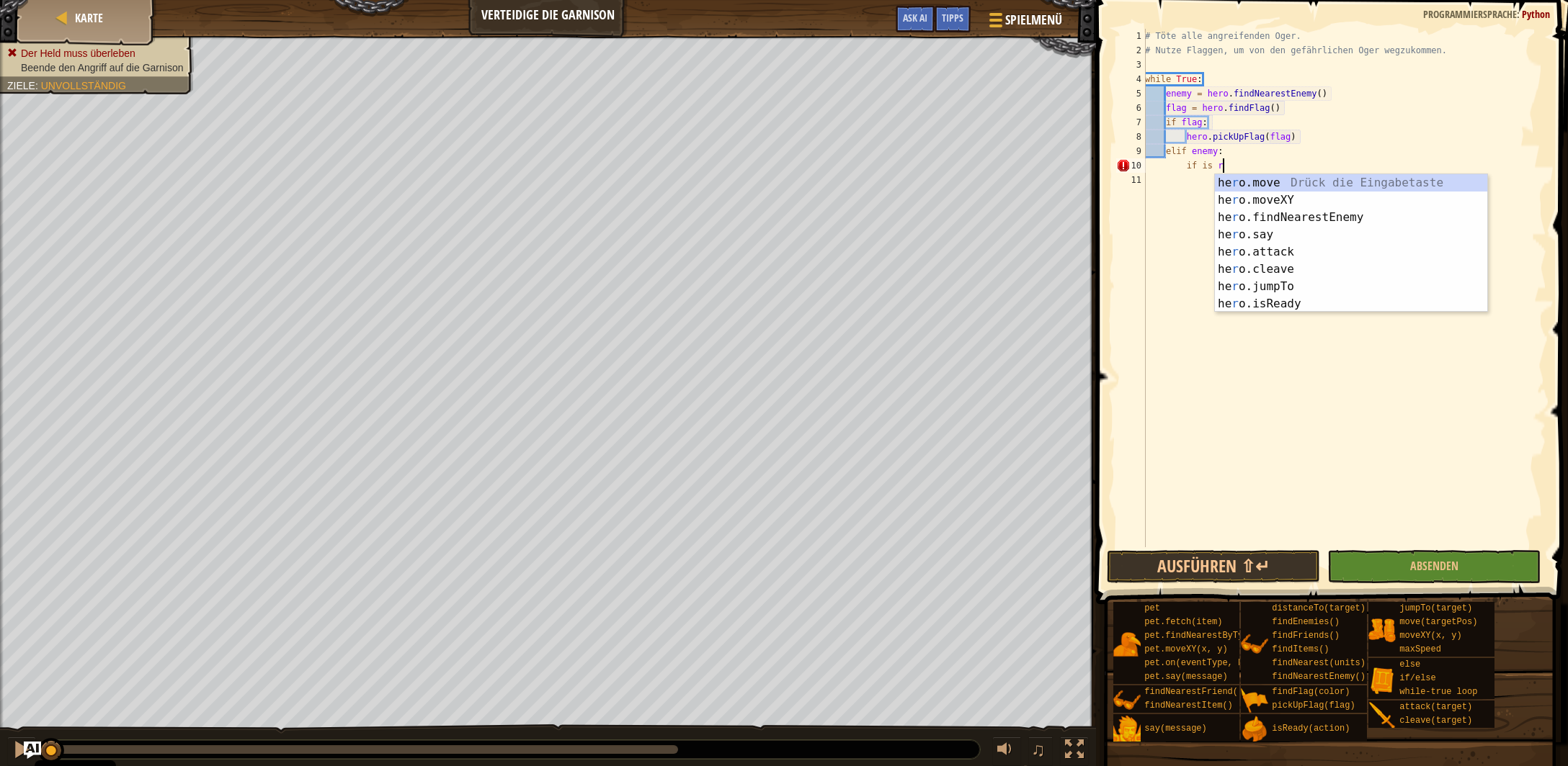
scroll to position [7, 6]
click at [1294, 188] on div "hero.is Re ady Drück die Eingabetaste hero.findNea re stEnemy Drück die Eingabe…" at bounding box center [1351, 261] width 273 height 173
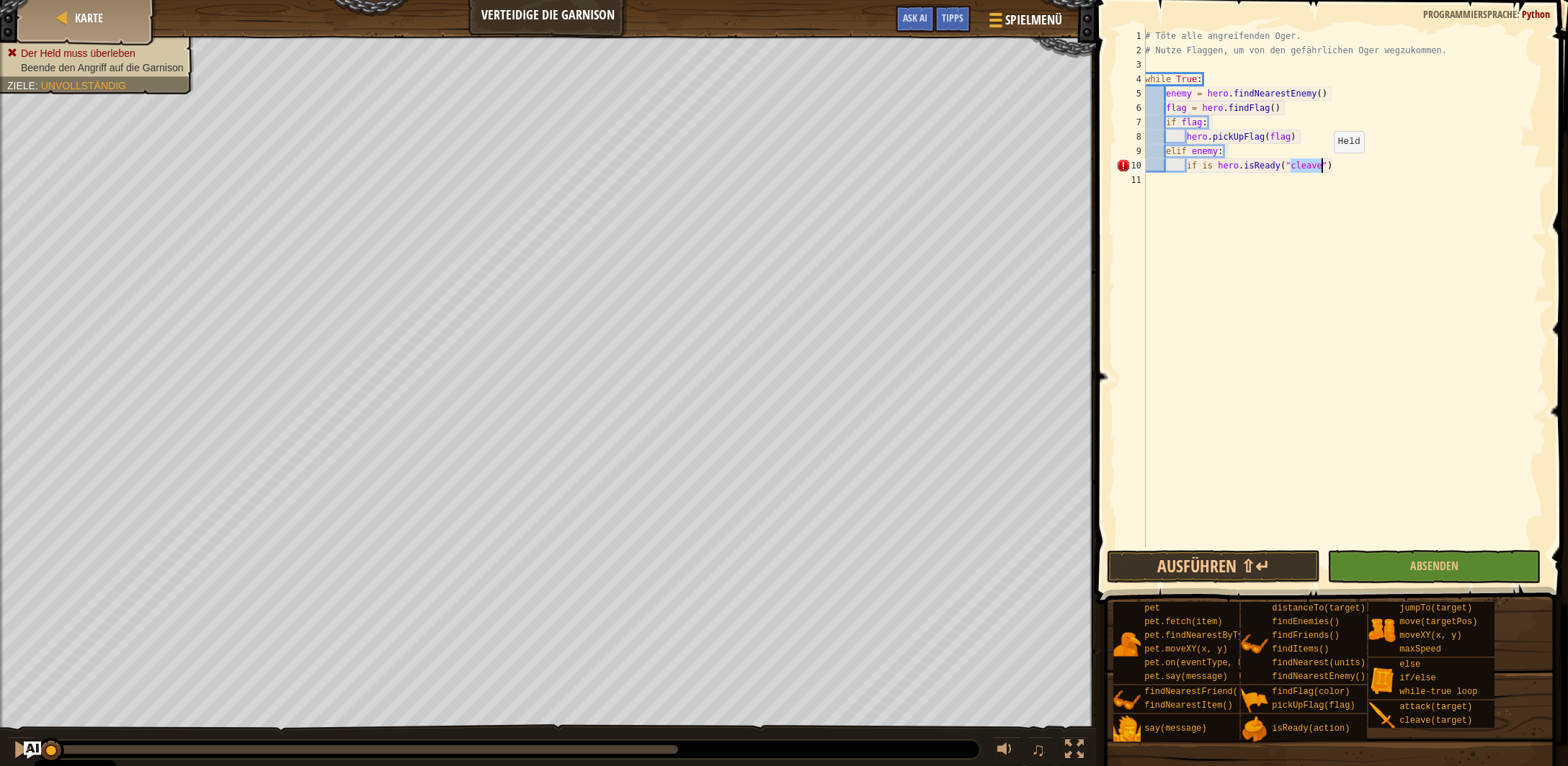
click at [1328, 166] on div "# Töte alle angreifenden Oger. # Nutze Flaggen, um von den gefährlichen Oger we…" at bounding box center [1344, 302] width 405 height 548
click at [1331, 166] on div "# Töte alle angreifenden Oger. # Nutze Flaggen, um von den gefährlichen Oger we…" at bounding box center [1344, 302] width 405 height 548
type textarea "if is hero.isReady("cleave"):"
type textarea "hero.cleave(enemy)"
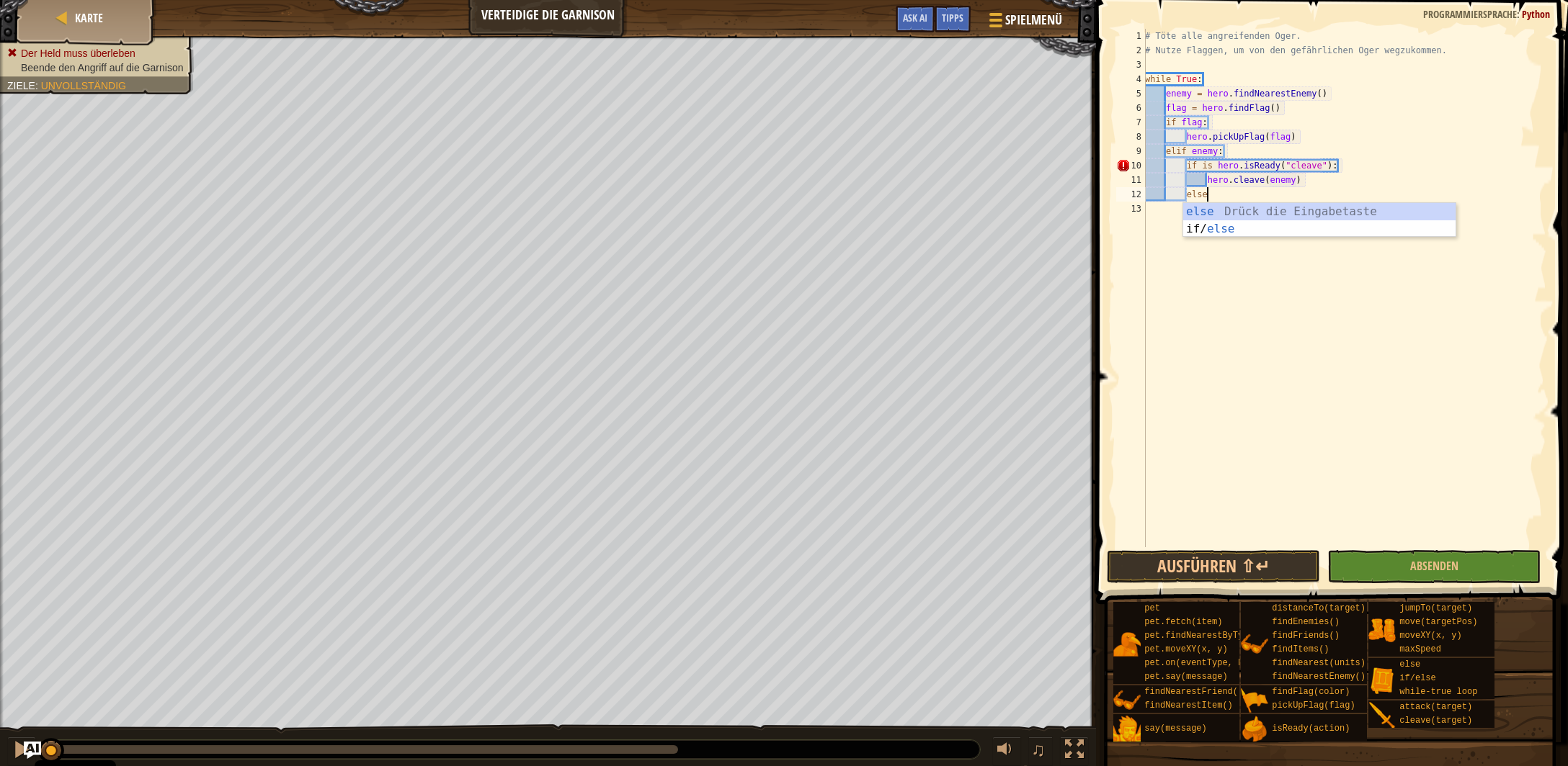
type textarea "else:"
click at [1202, 167] on div "# Töte alle angreifenden Oger. # Nutze Flaggen, um von den gefährlichen Oger we…" at bounding box center [1344, 302] width 405 height 548
drag, startPoint x: 1217, startPoint y: 166, endPoint x: 1202, endPoint y: 165, distance: 15.0
click at [1199, 166] on div "# Töte alle angreifenden Oger. # Nutze Flaggen, um von den gefährlichen Oger we…" at bounding box center [1344, 302] width 405 height 548
drag, startPoint x: 1380, startPoint y: 563, endPoint x: 1394, endPoint y: 559, distance: 14.6
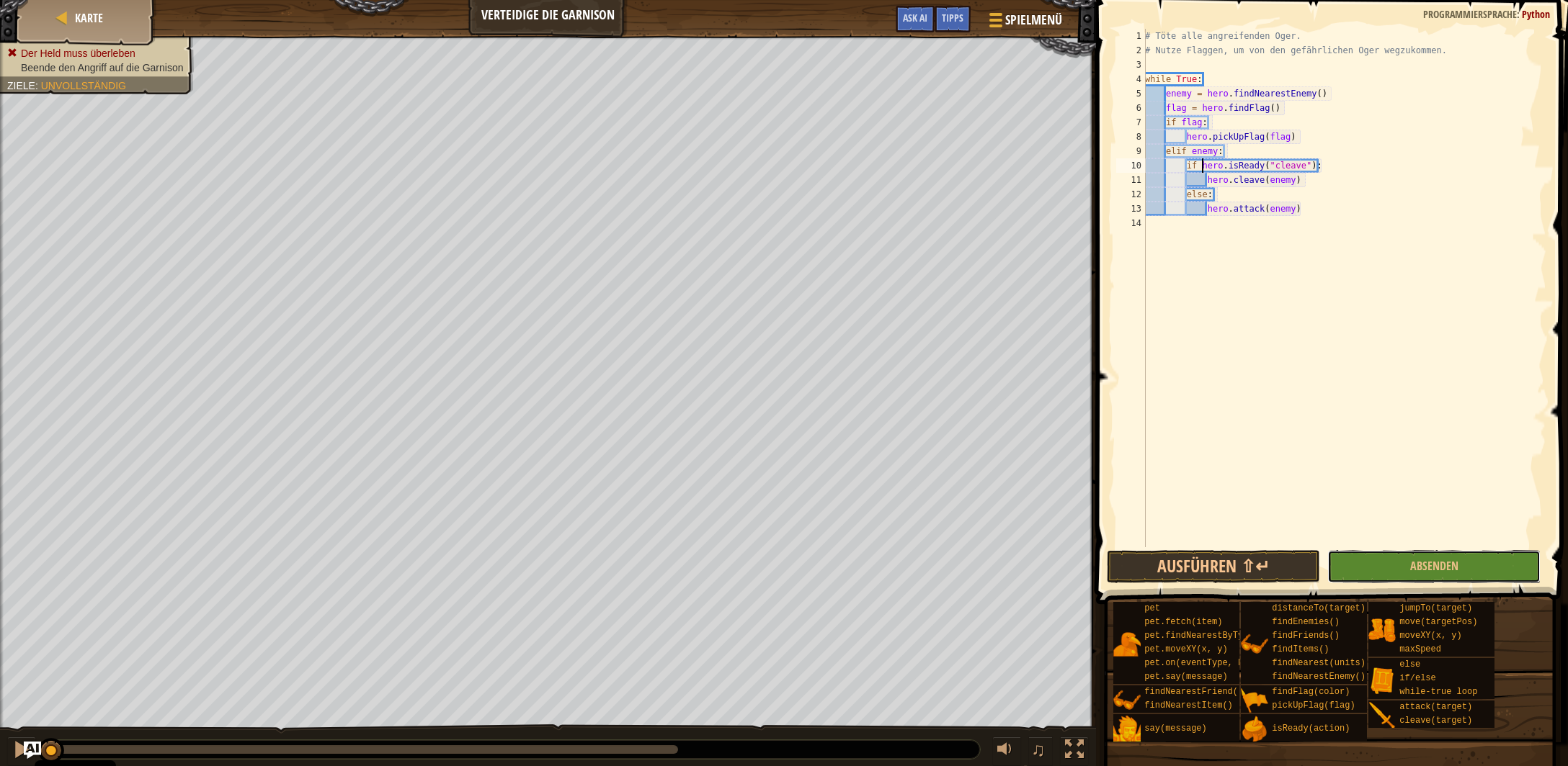
click at [1380, 563] on button "Absenden" at bounding box center [1434, 567] width 214 height 33
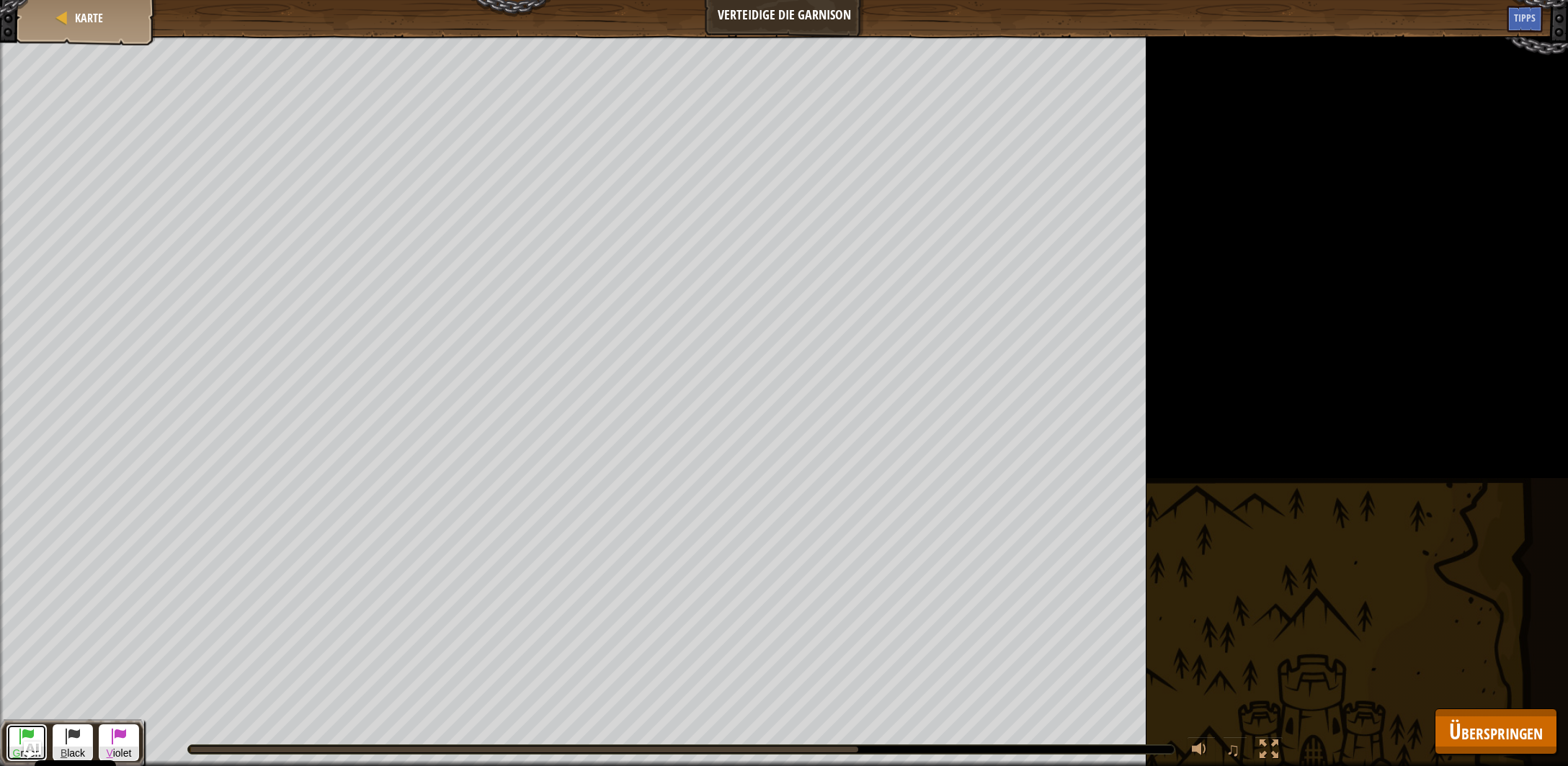
click at [20, 732] on span at bounding box center [27, 736] width 17 height 17
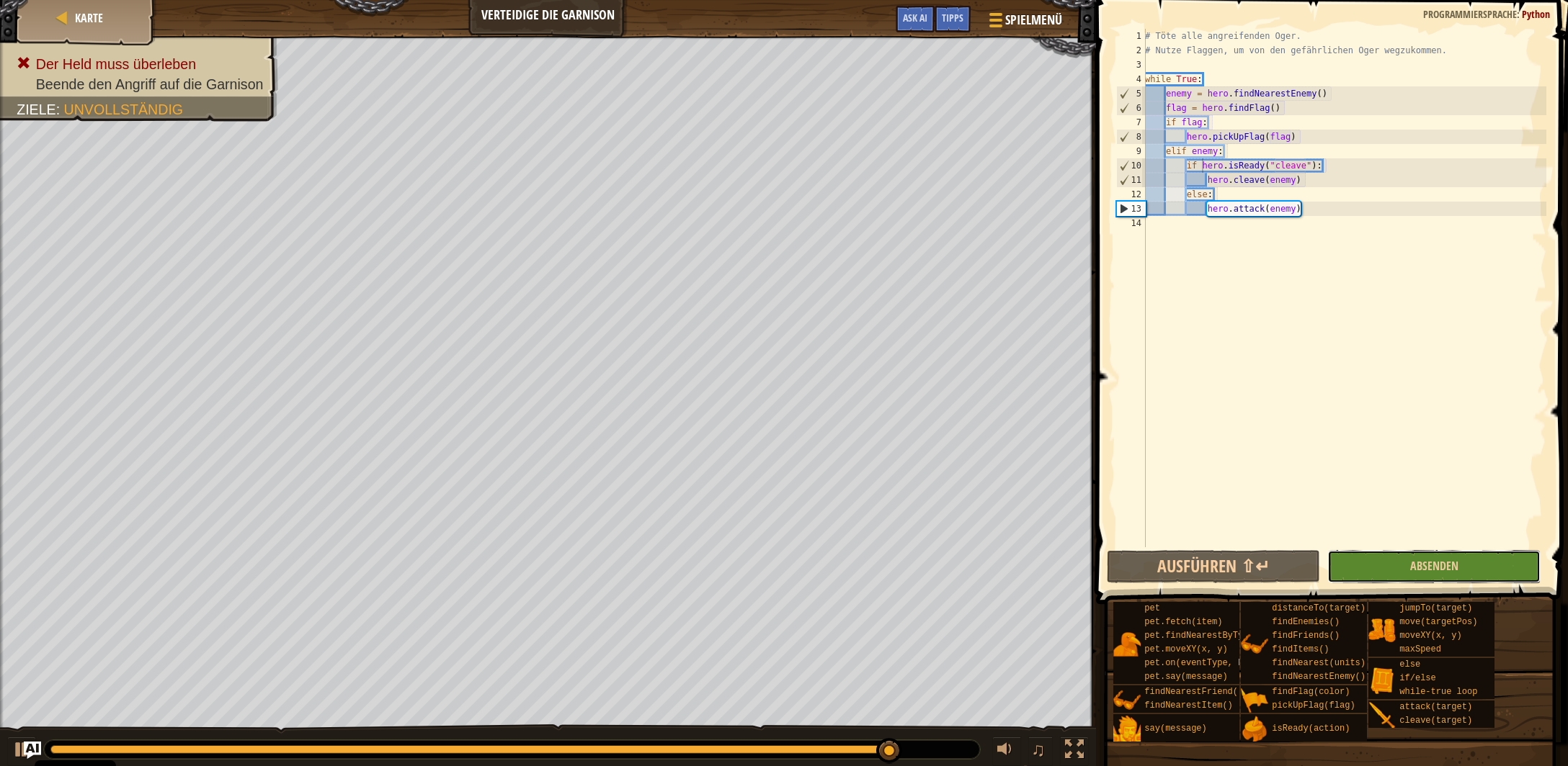
click at [1425, 555] on button "Absenden" at bounding box center [1434, 567] width 214 height 33
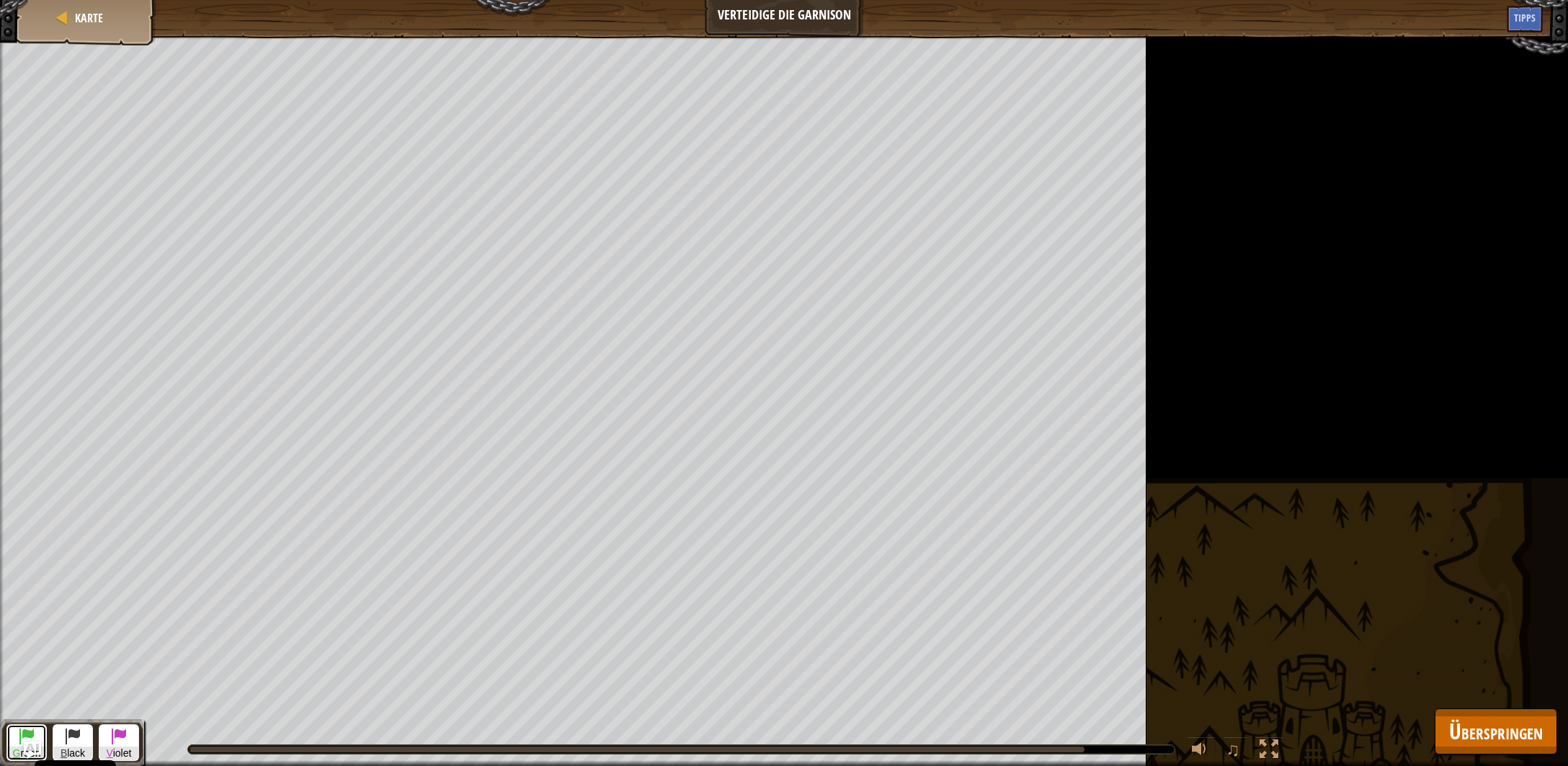
click at [15, 736] on button "G reen" at bounding box center [27, 743] width 40 height 37
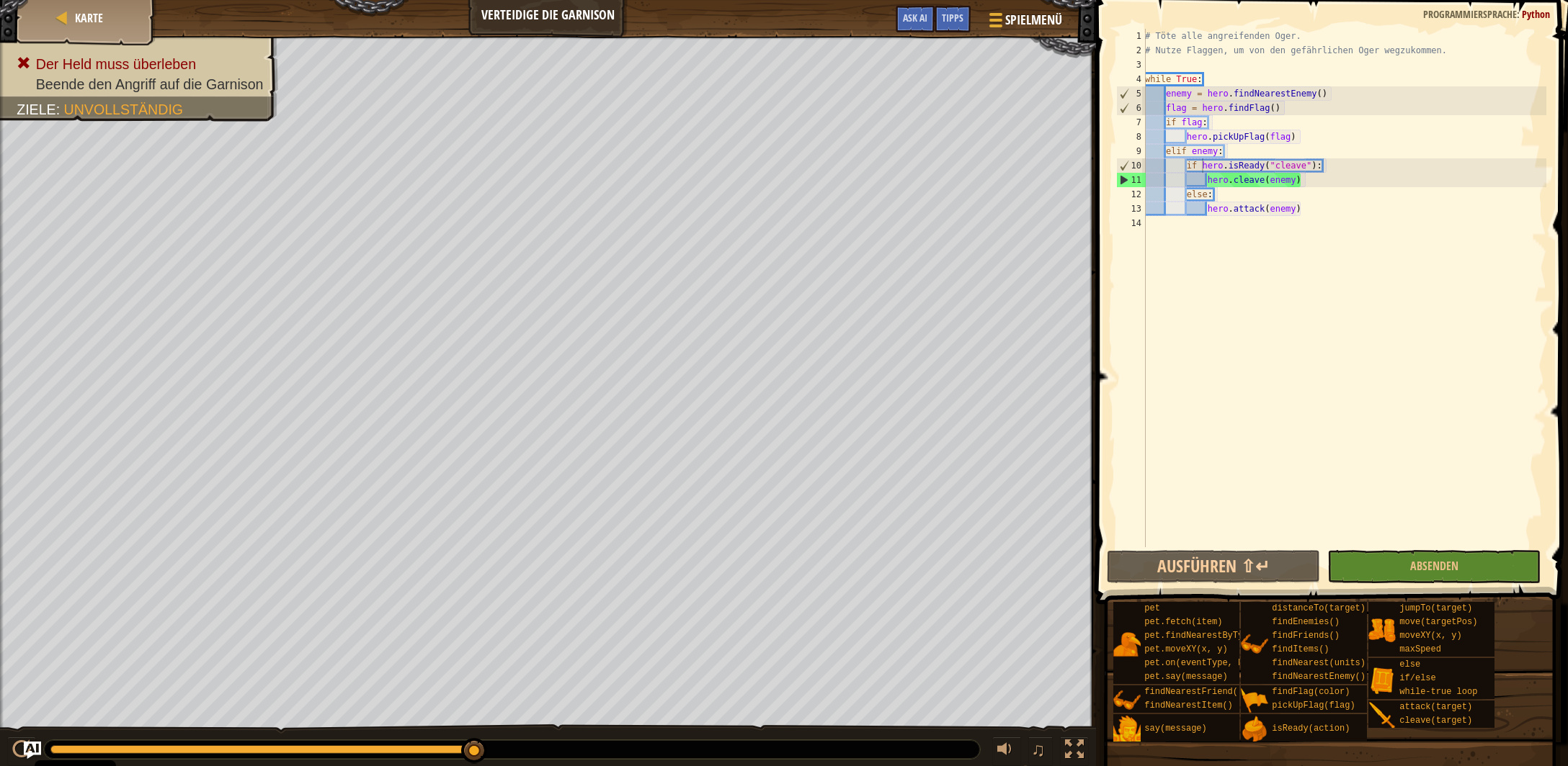
type textarea "hero.attack(enemy)"
click at [1313, 204] on div "# Töte alle angreifenden Oger. # Nutze Flaggen, um von den gefährlichen Oger we…" at bounding box center [1344, 302] width 405 height 548
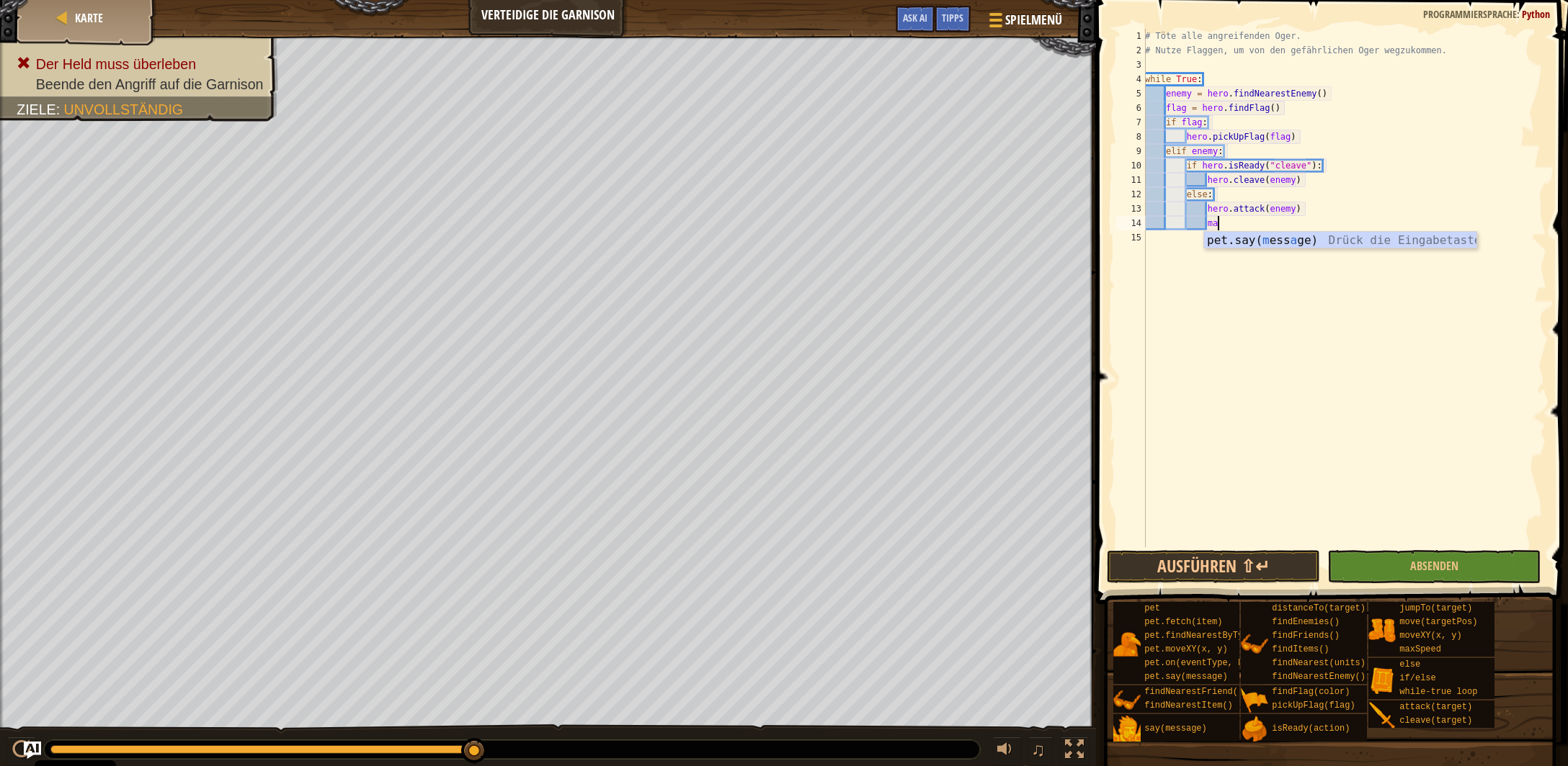
type textarea "m"
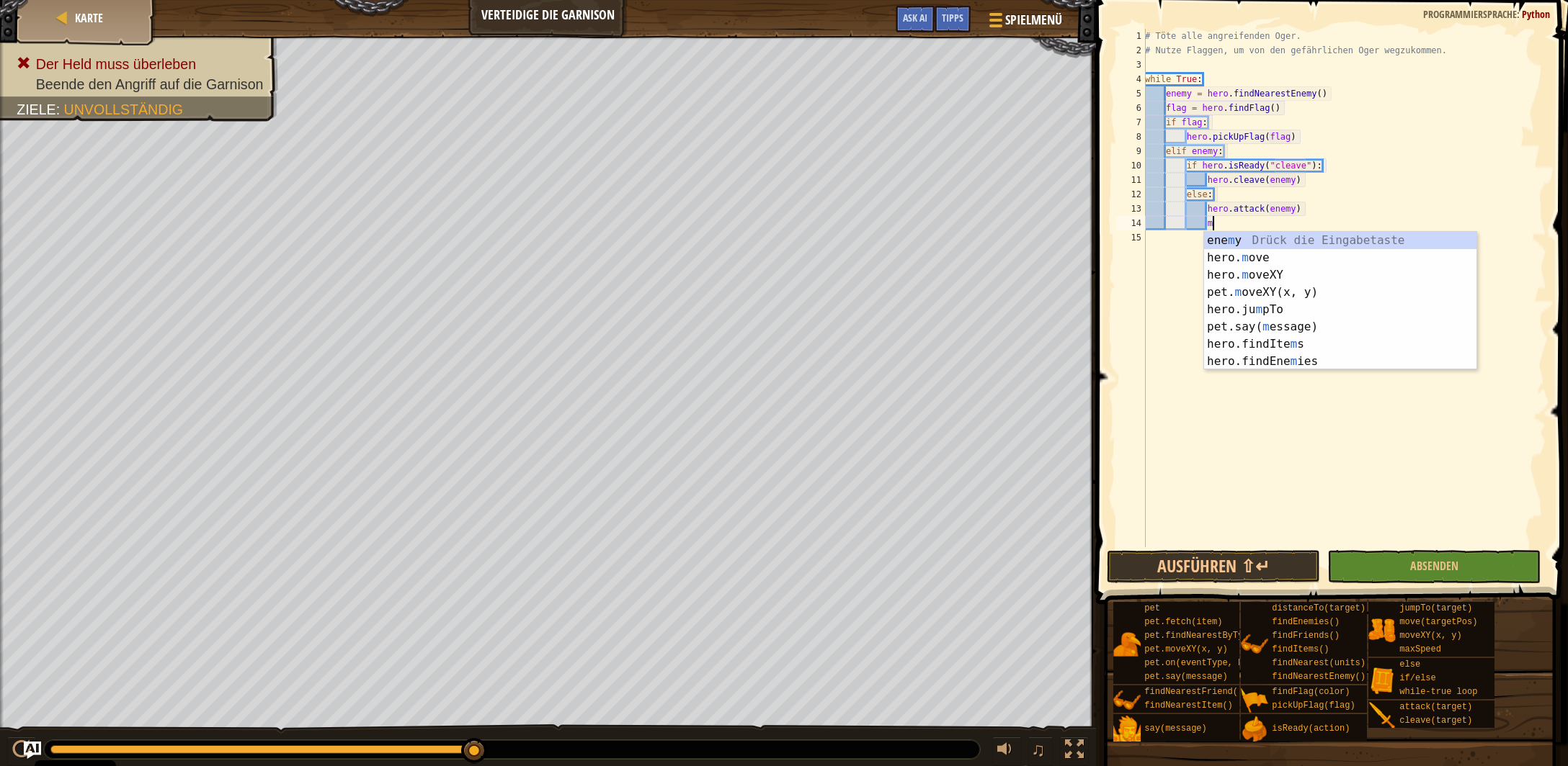
scroll to position [7, 4]
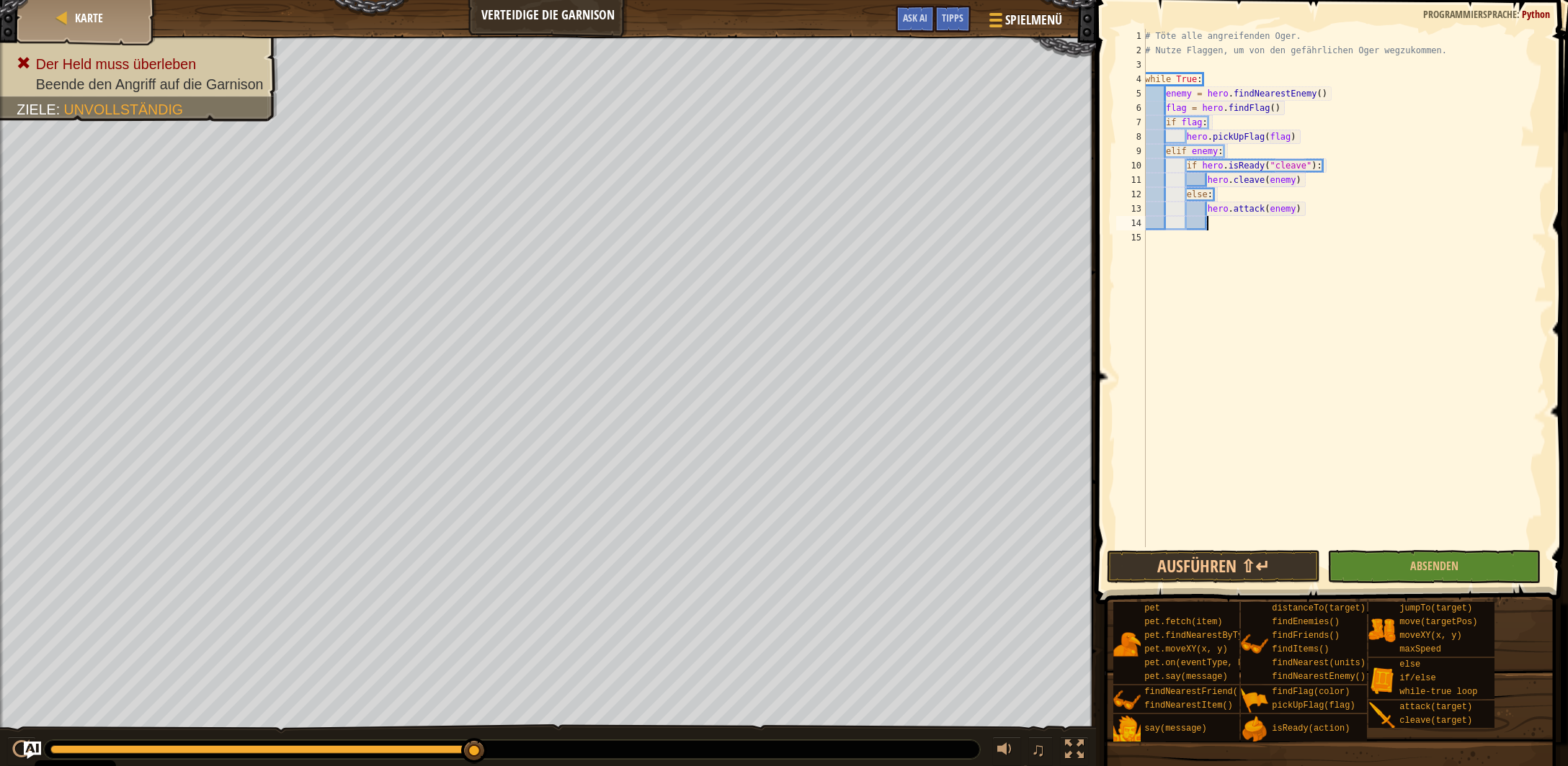
click at [1201, 82] on div "# Töte alle angreifenden Oger. # Nutze Flaggen, um von den gefährlichen Oger we…" at bounding box center [1344, 302] width 405 height 548
type textarea "while True:"
type textarea "m"
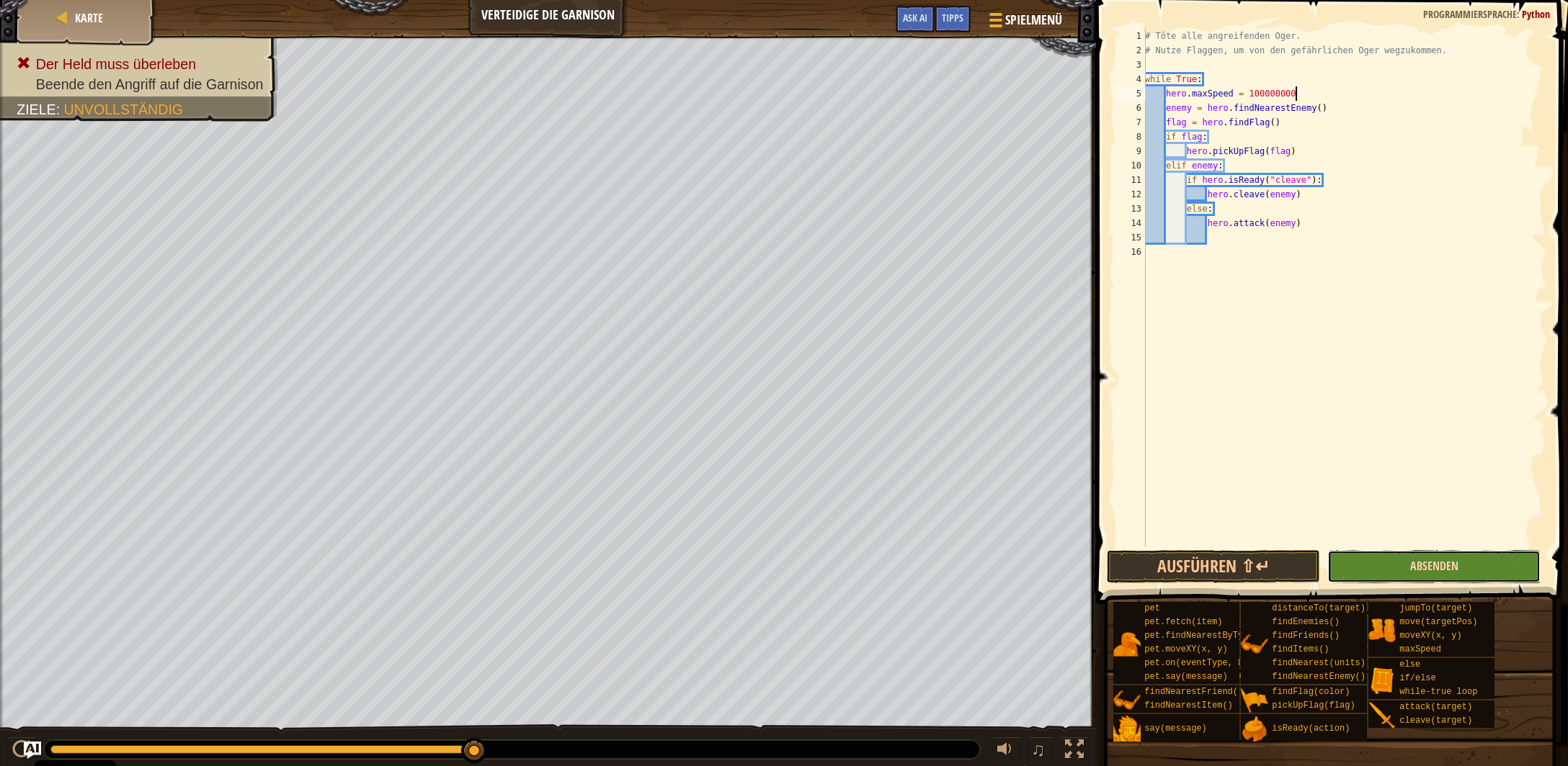
click at [1414, 565] on span "Absenden" at bounding box center [1434, 566] width 48 height 15
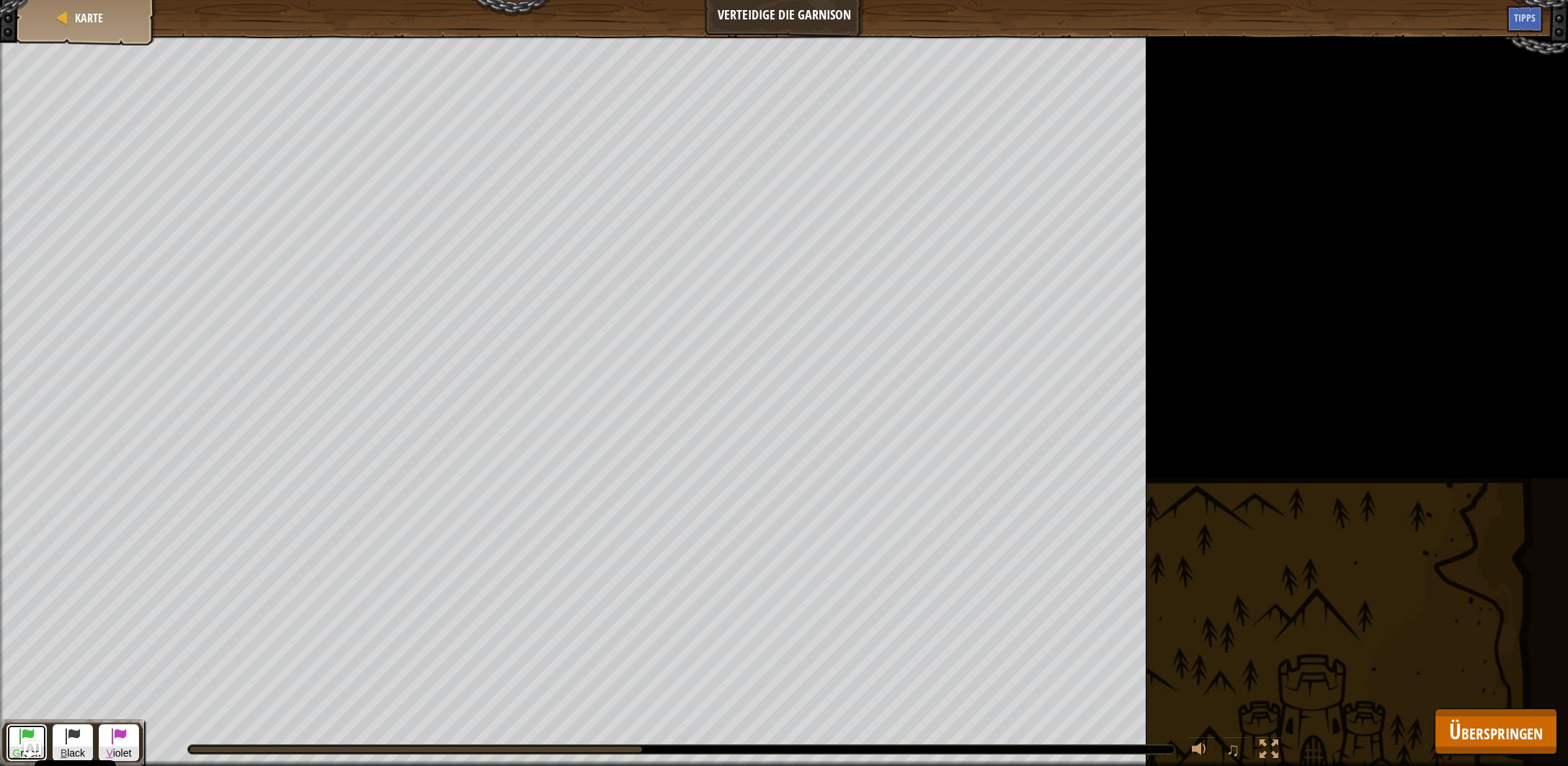
click at [18, 733] on span at bounding box center [27, 736] width 17 height 17
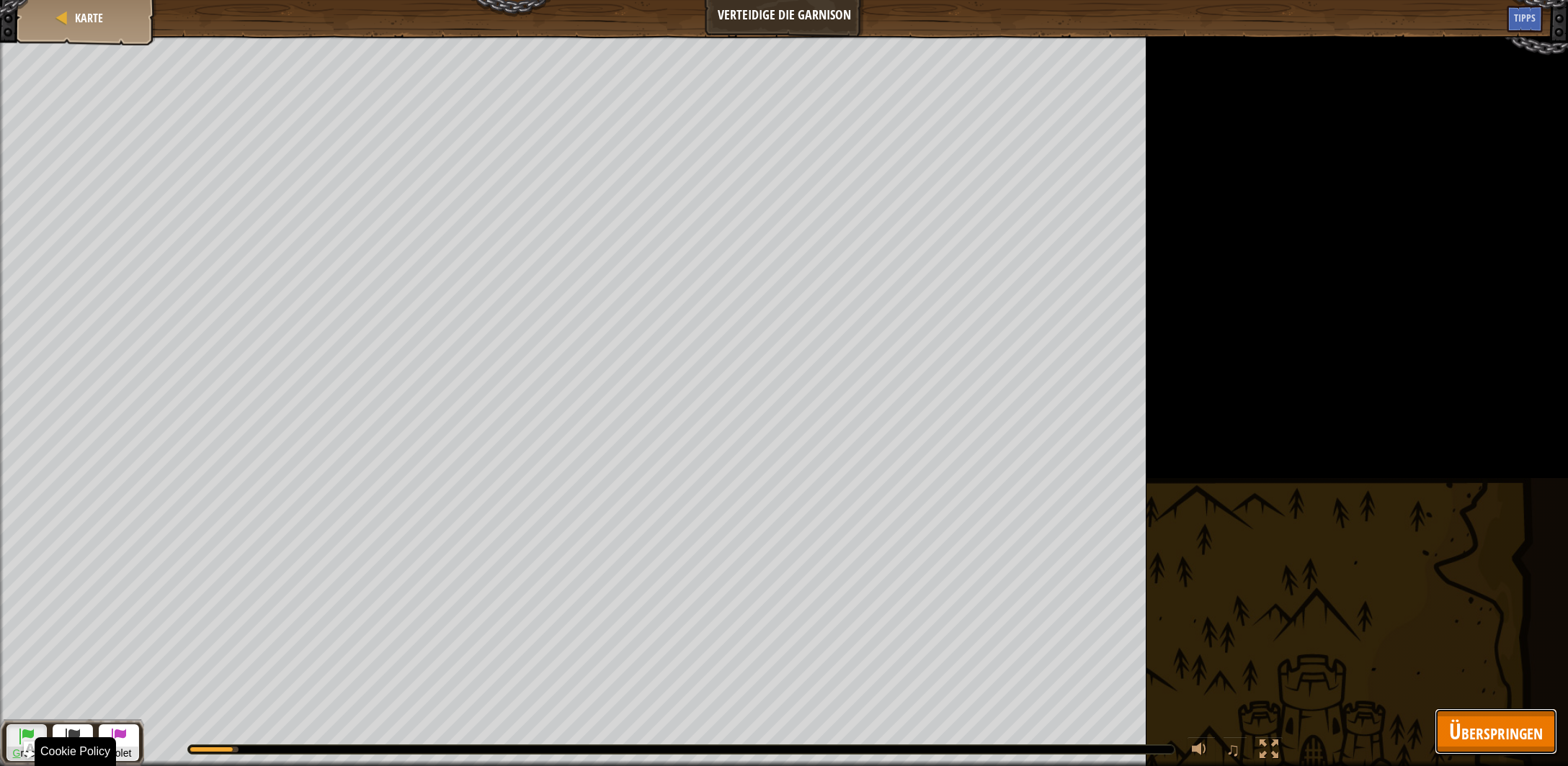
click at [1471, 734] on span "Überspringen" at bounding box center [1495, 731] width 93 height 30
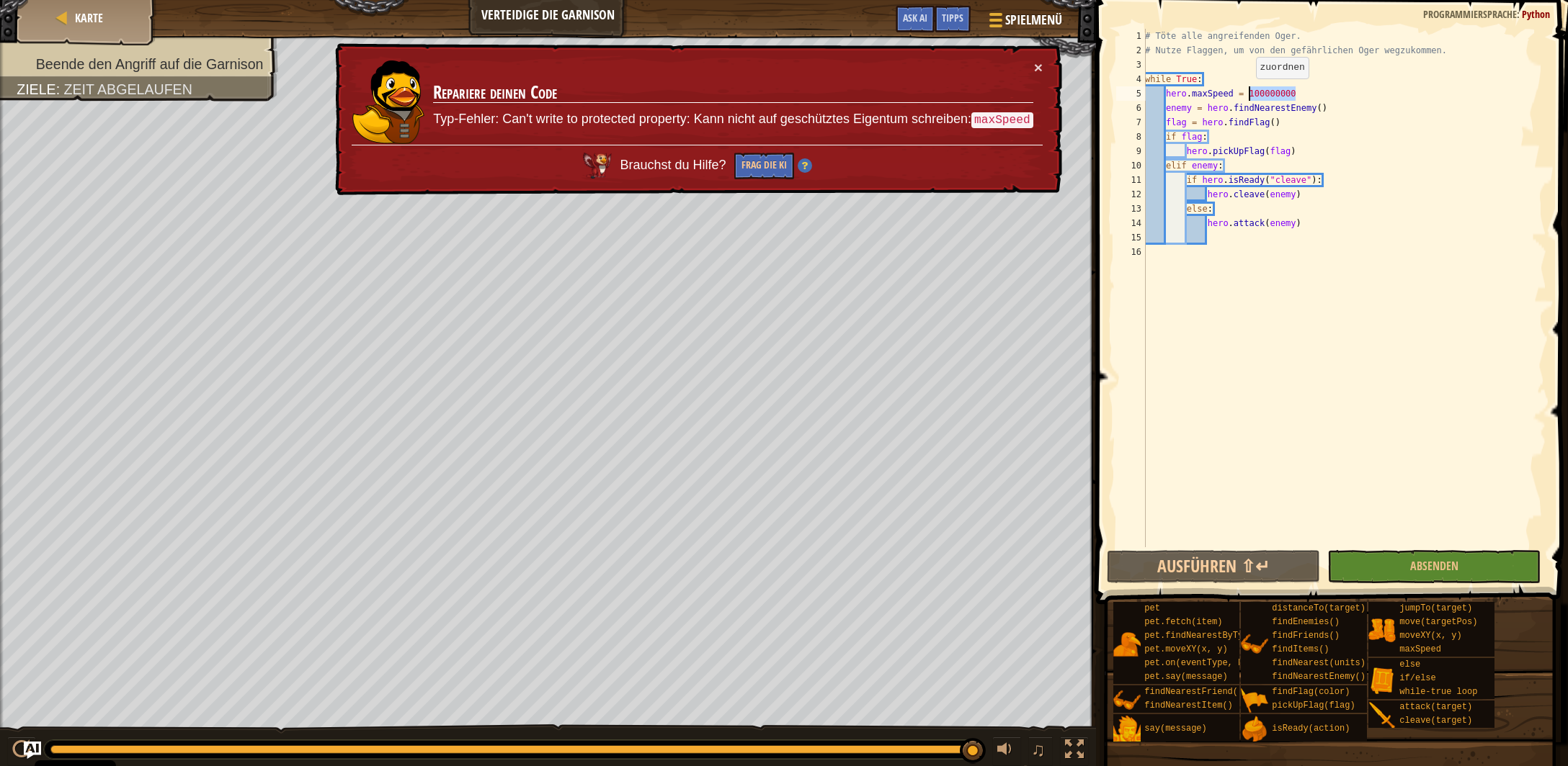
drag, startPoint x: 1298, startPoint y: 90, endPoint x: 1248, endPoint y: 93, distance: 50.1
click at [1248, 93] on div "# Töte alle angreifenden Oger. # Nutze Flaggen, um von den gefährlichen Oger we…" at bounding box center [1344, 302] width 405 height 548
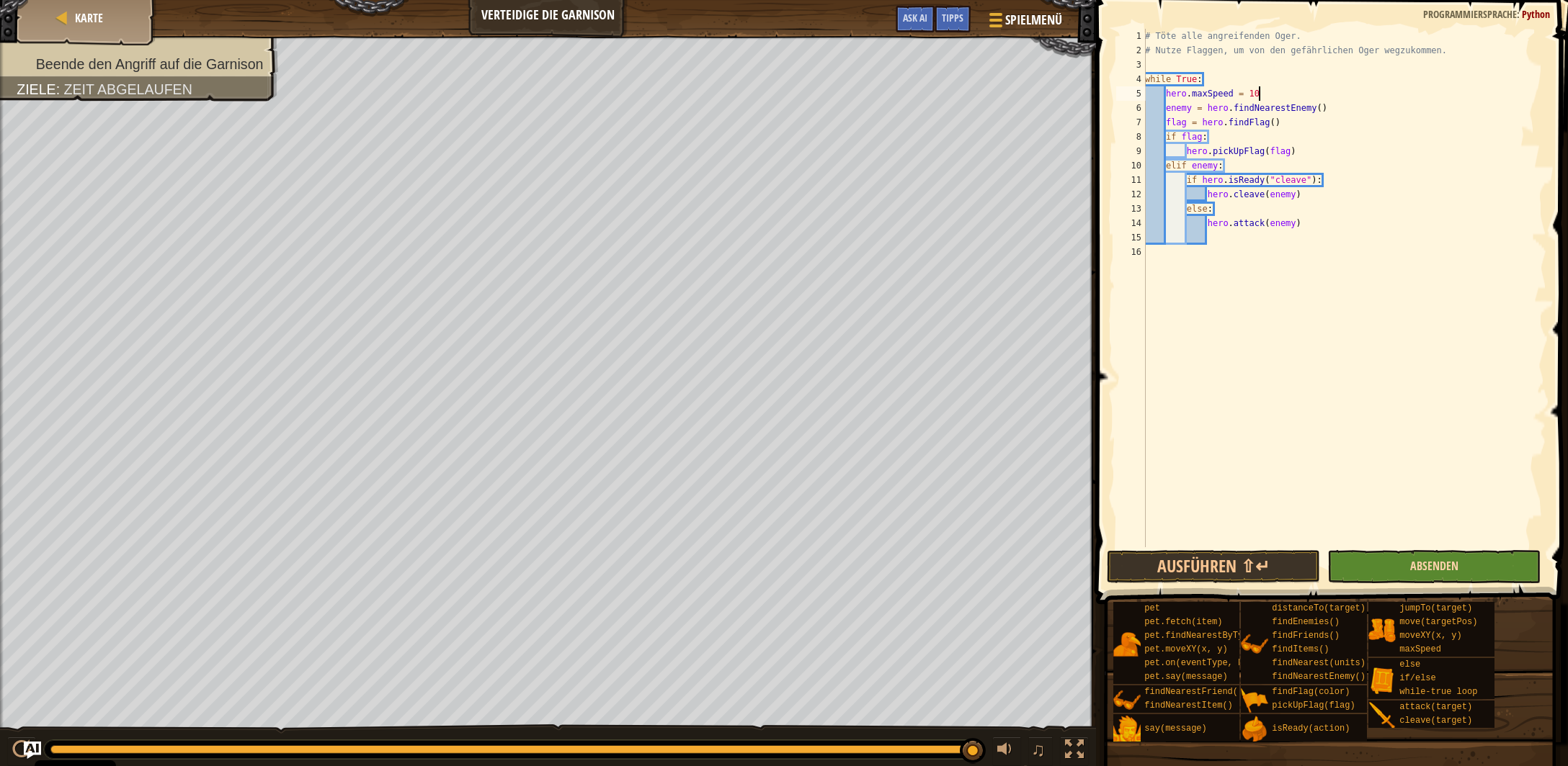
type textarea "hero.maxSpeed = 10"
click at [1449, 571] on span "Absenden" at bounding box center [1434, 566] width 48 height 15
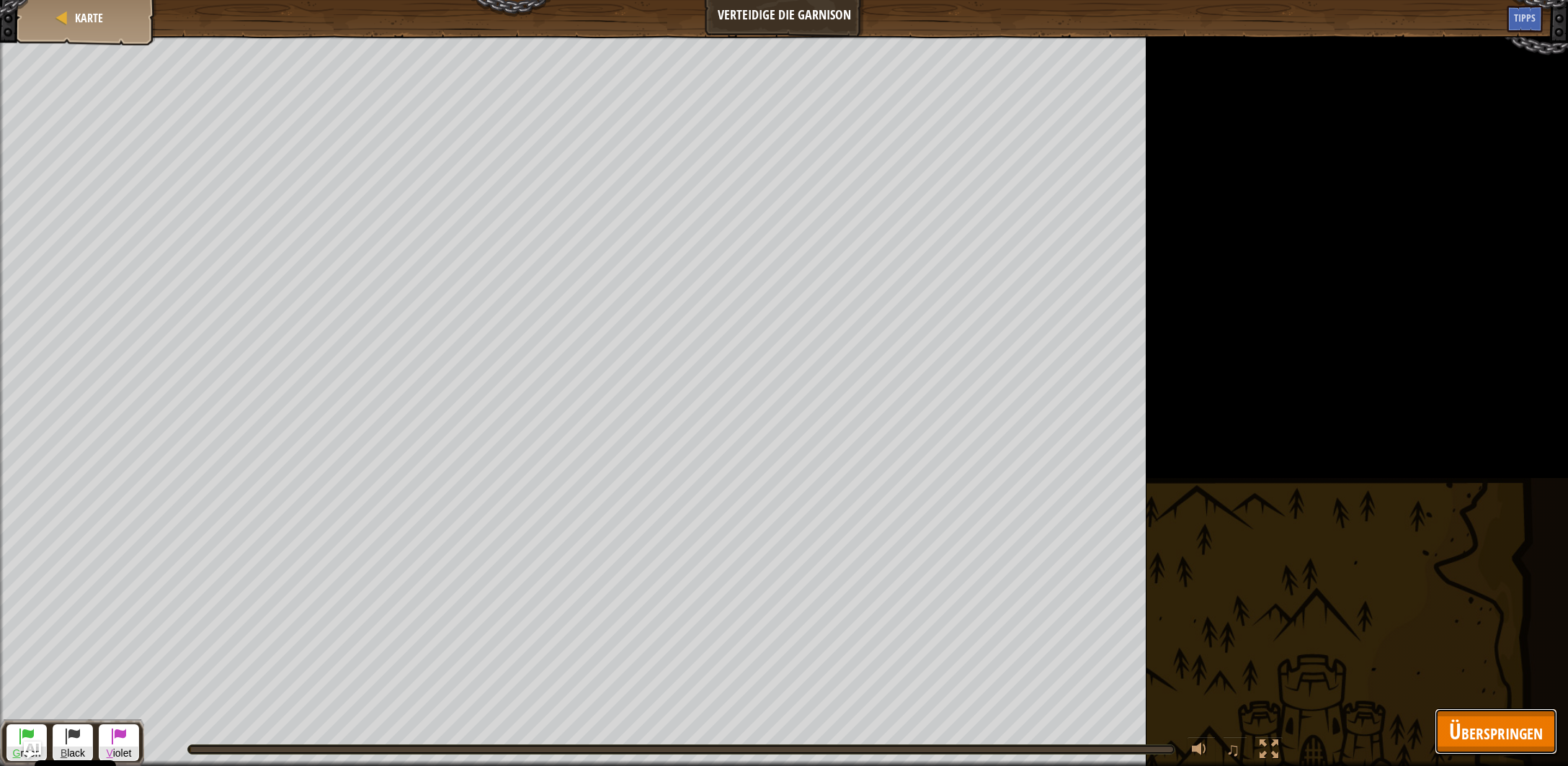
click at [1468, 734] on span "Überspringen" at bounding box center [1495, 731] width 93 height 30
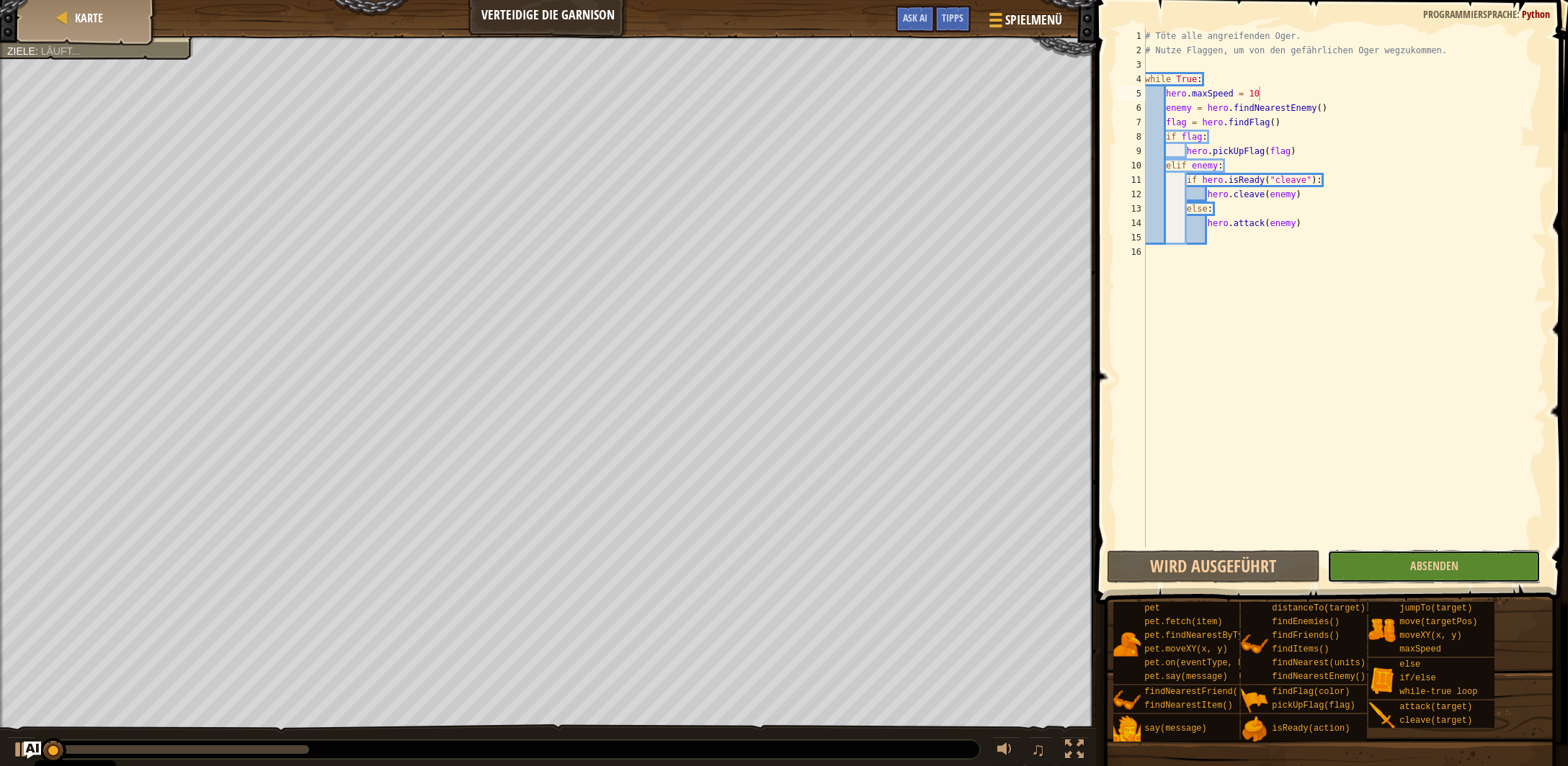
click at [1402, 574] on button "Absenden" at bounding box center [1434, 567] width 214 height 33
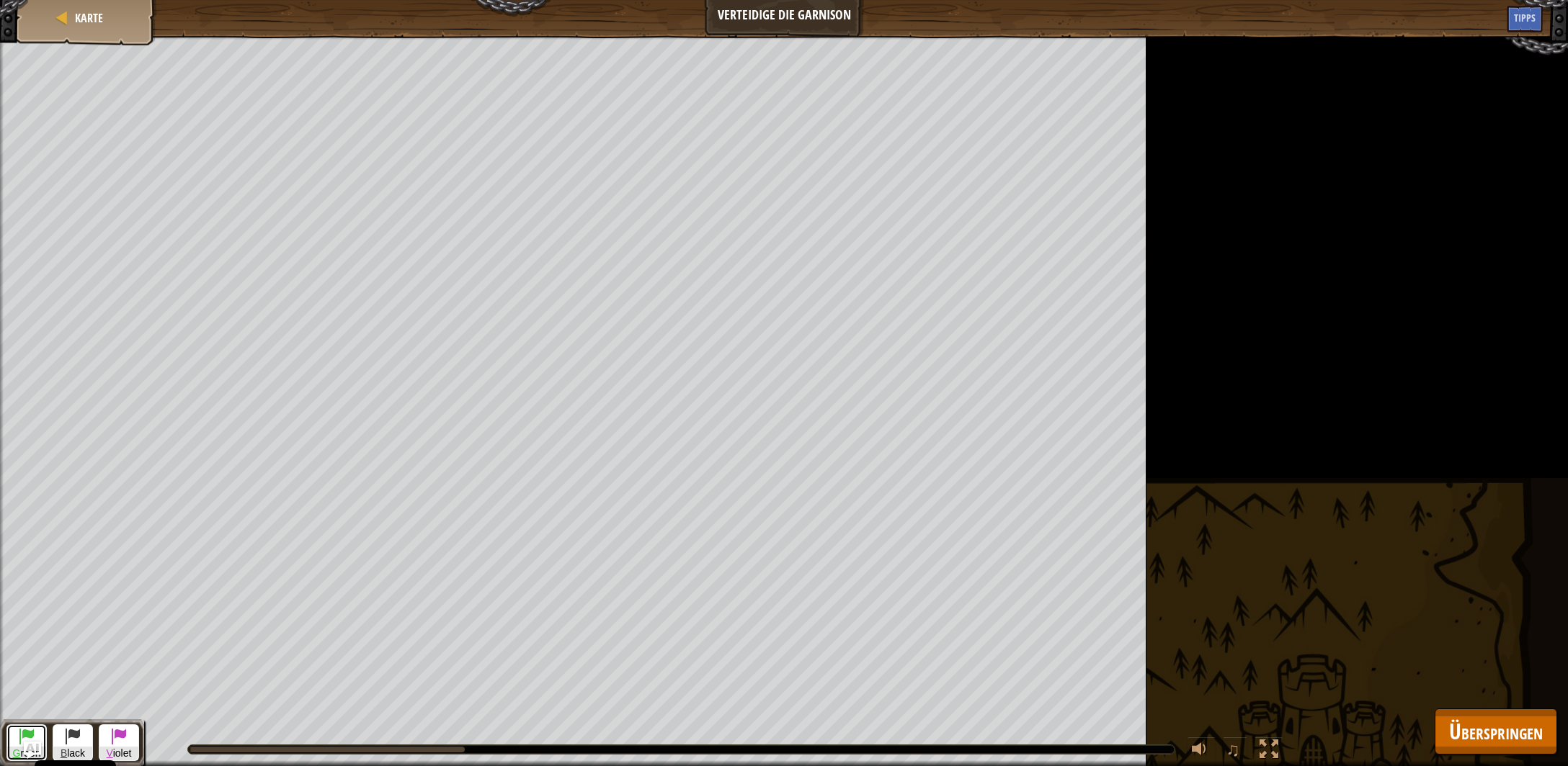
click at [18, 732] on span at bounding box center [27, 736] width 17 height 17
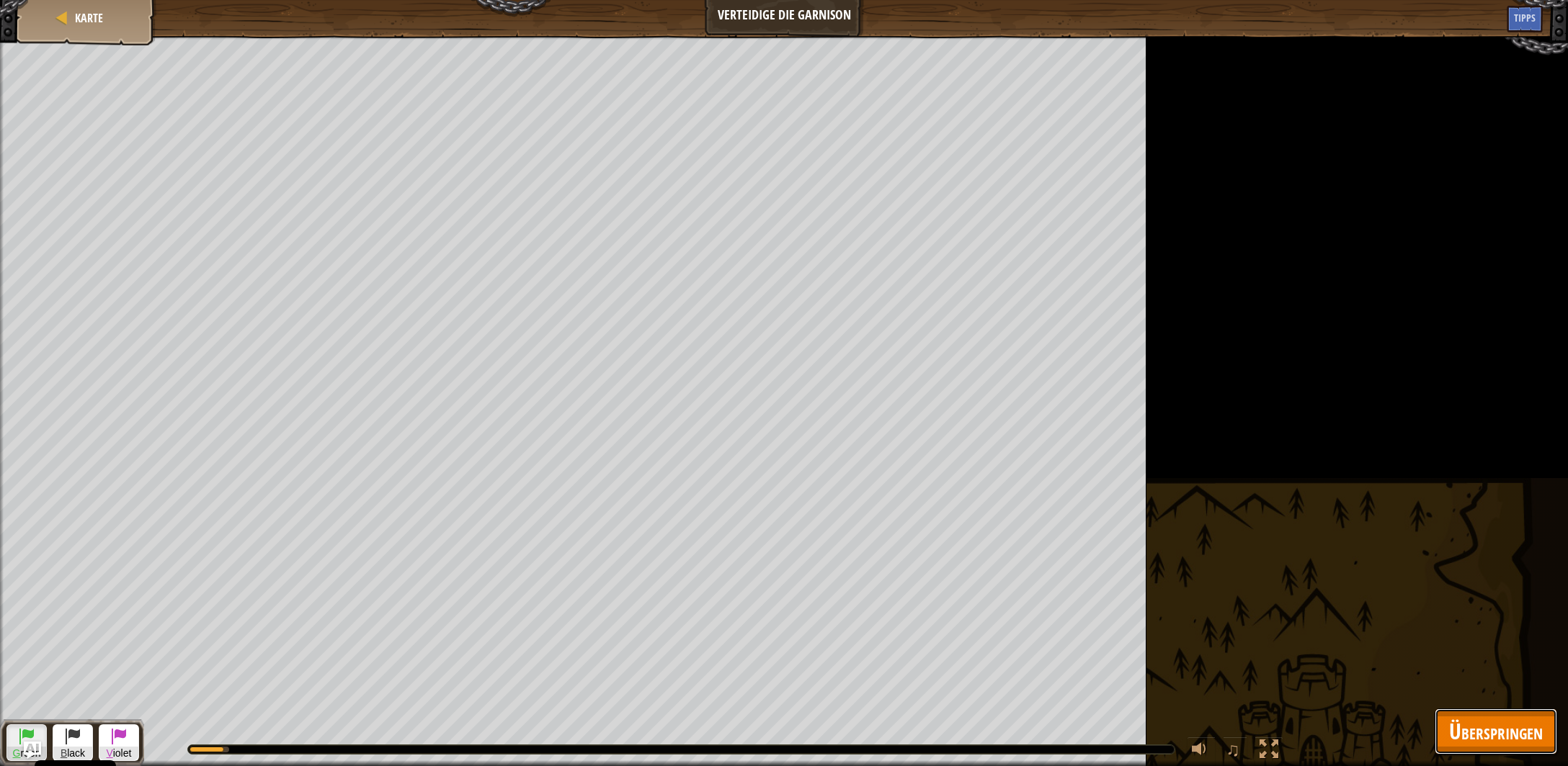
click at [1523, 737] on span "Überspringen" at bounding box center [1495, 731] width 93 height 30
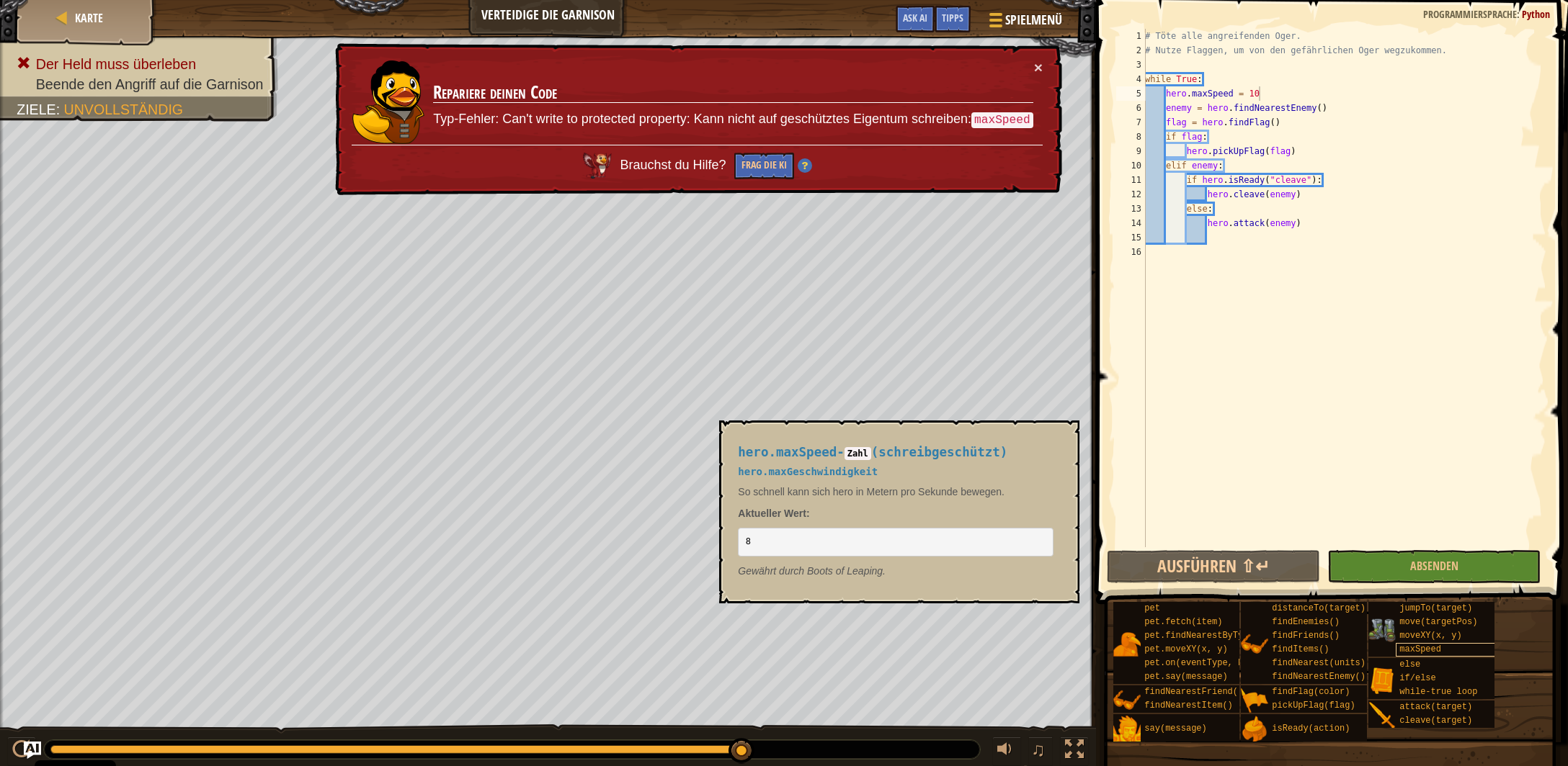
click at [1417, 654] on span "maxSpeed" at bounding box center [1420, 650] width 41 height 10
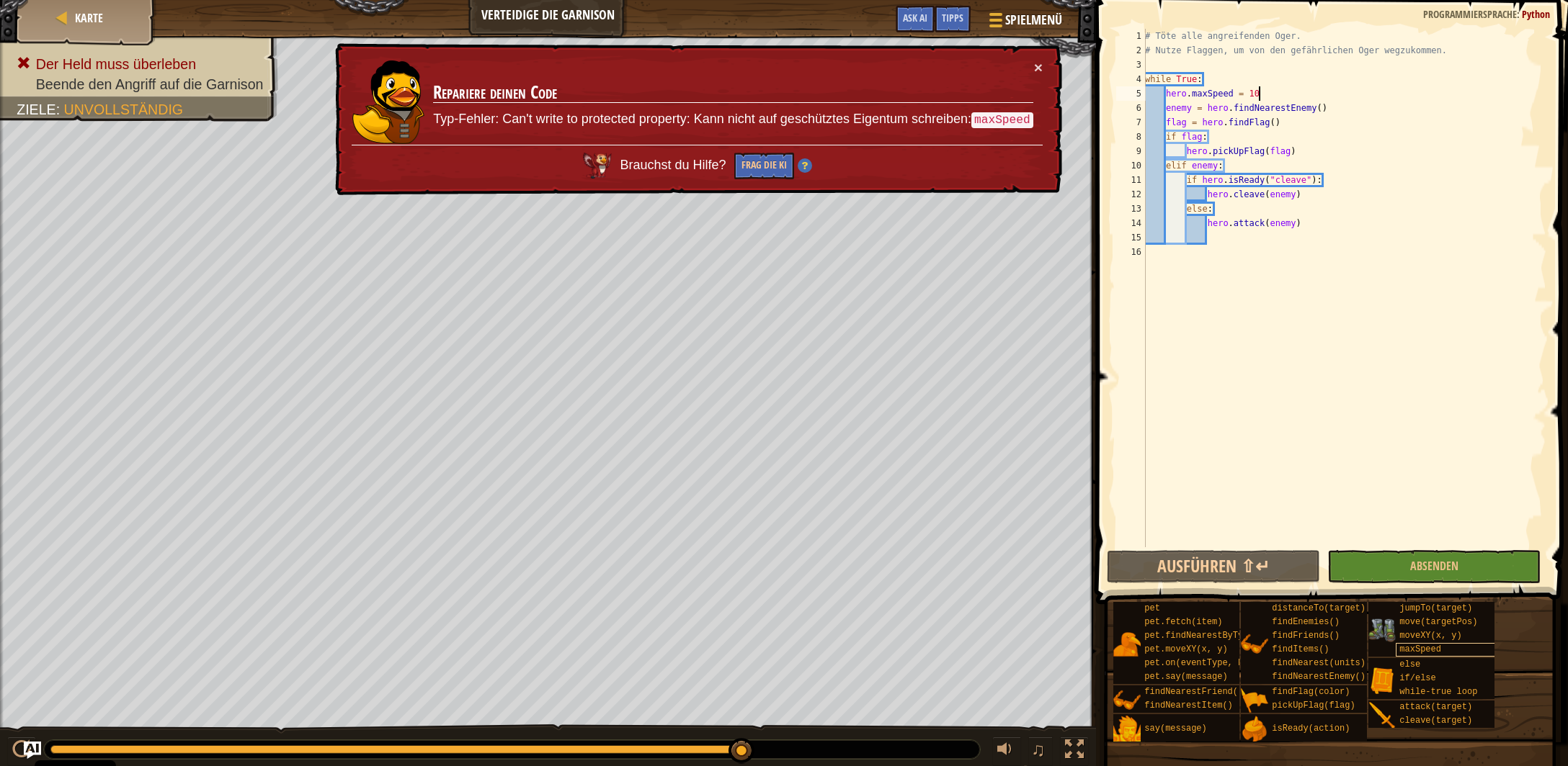
click at [1417, 654] on span "maxSpeed" at bounding box center [1420, 650] width 41 height 10
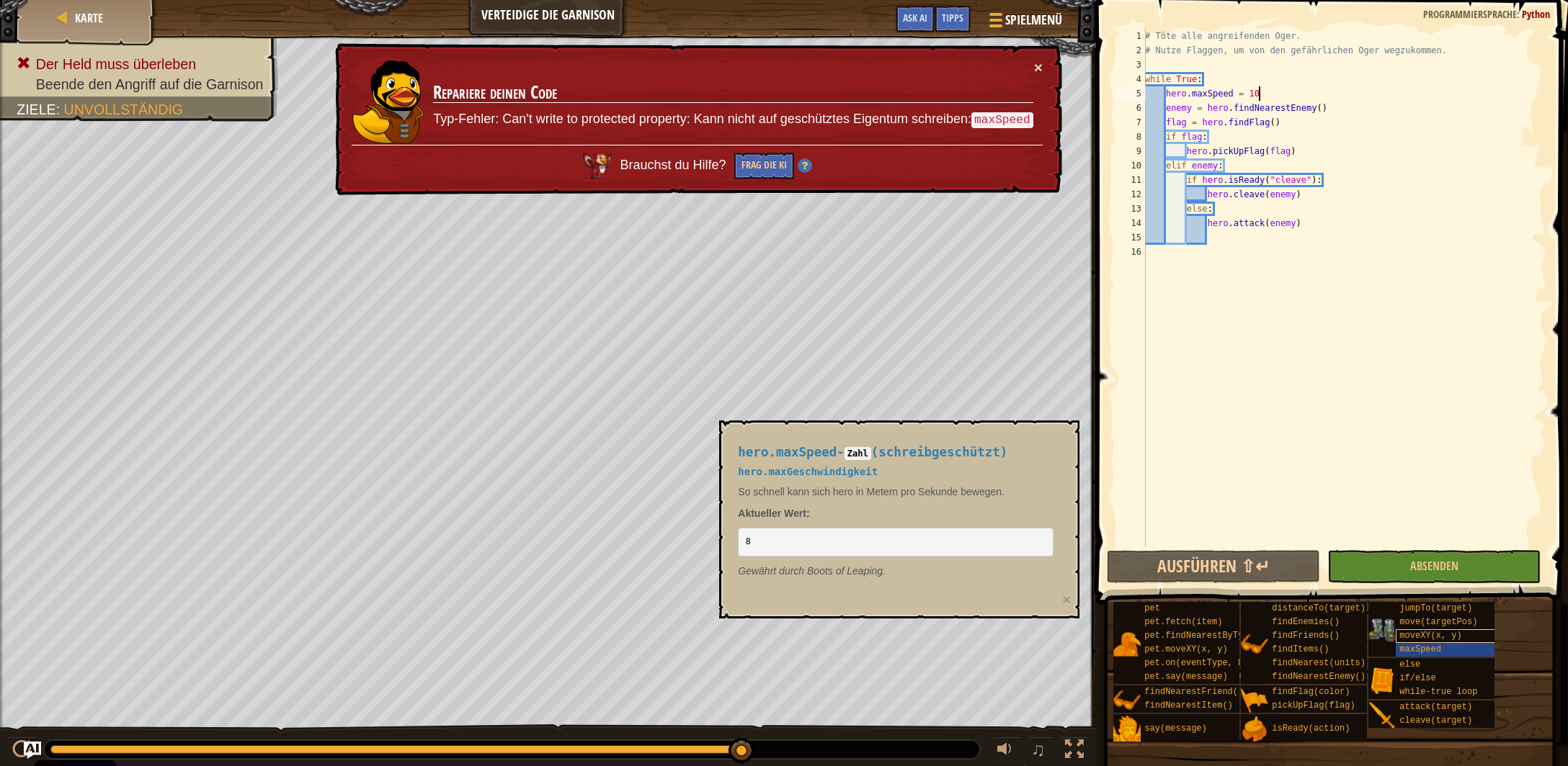
click at [1434, 632] on span "moveXY(x, y)" at bounding box center [1430, 636] width 62 height 10
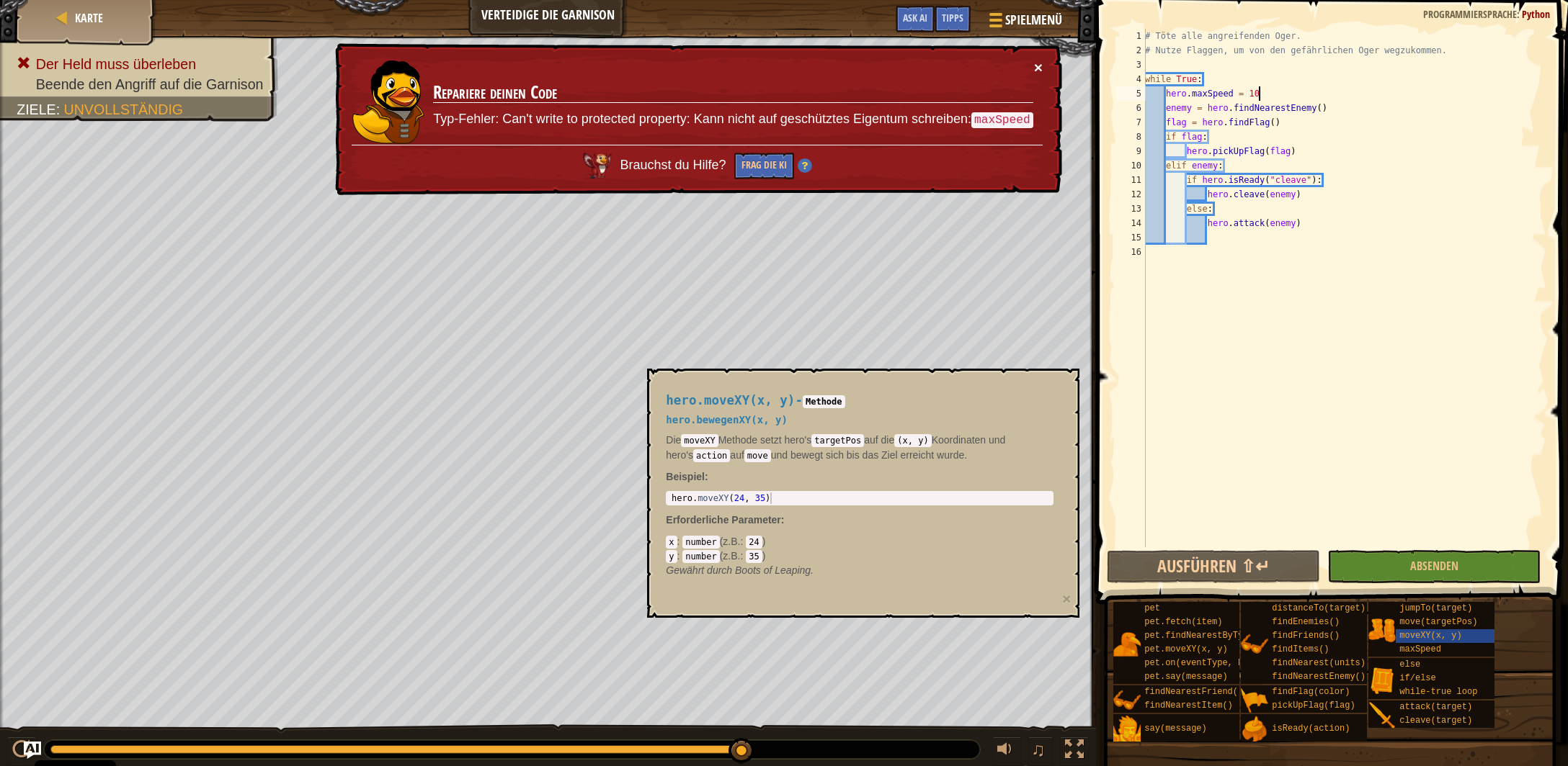
click at [1034, 69] on button "×" at bounding box center [1038, 67] width 9 height 15
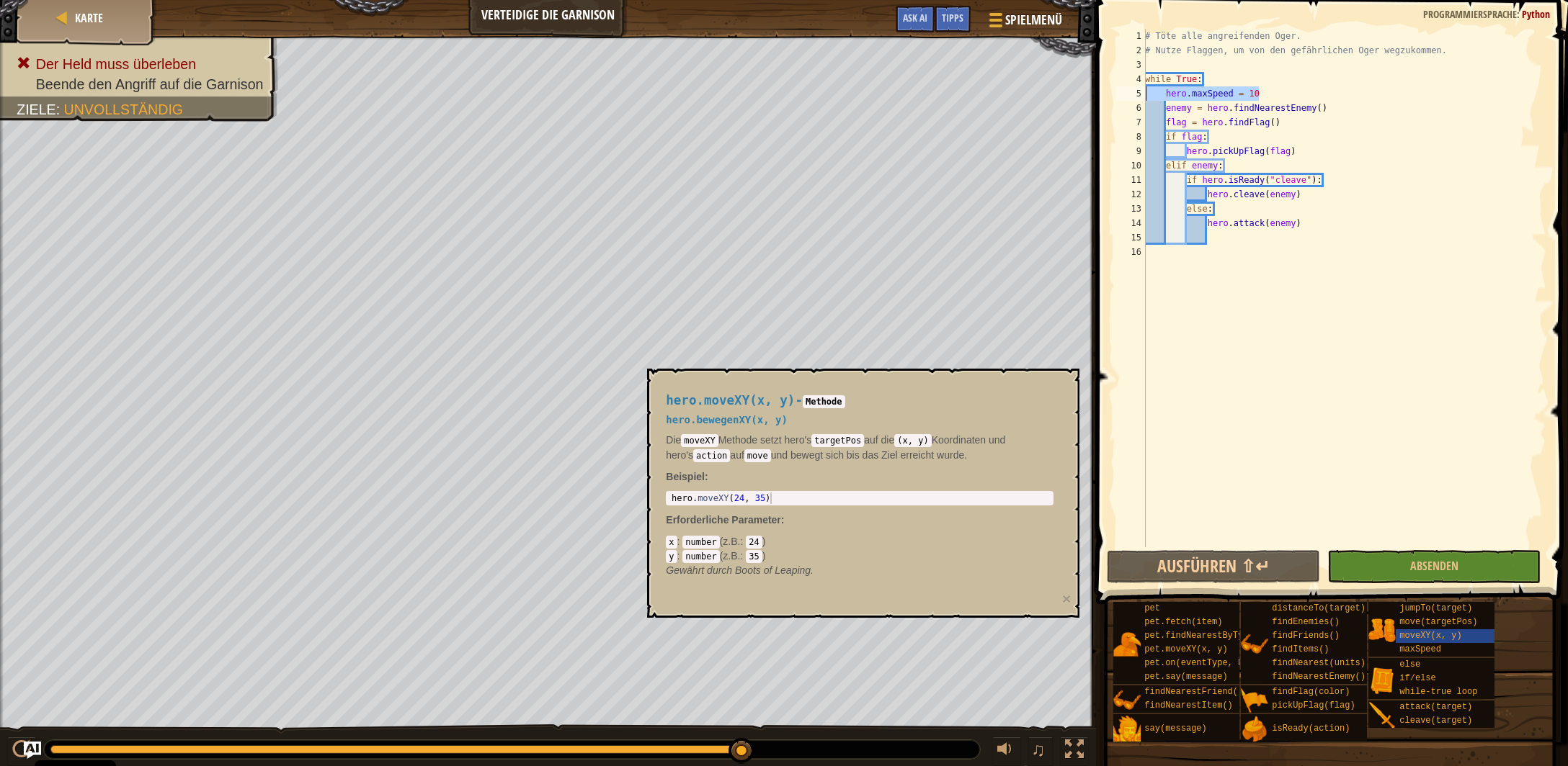
drag, startPoint x: 1261, startPoint y: 93, endPoint x: 1139, endPoint y: 93, distance: 122.0
click at [1142, 93] on div "# Töte alle angreifenden Oger. # Nutze Flaggen, um von den gefährlichen Oger we…" at bounding box center [1344, 288] width 404 height 519
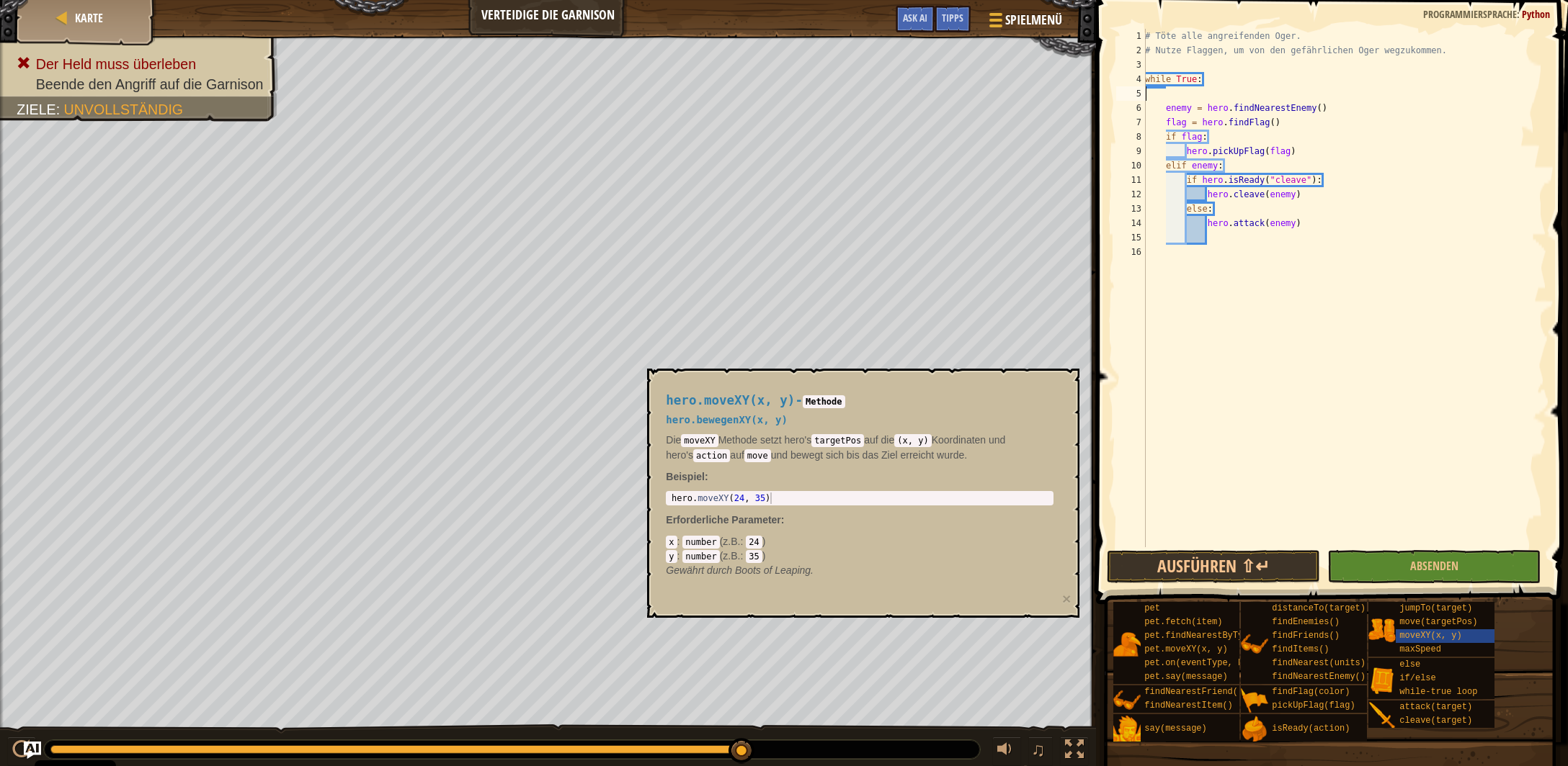
type textarea "while True:"
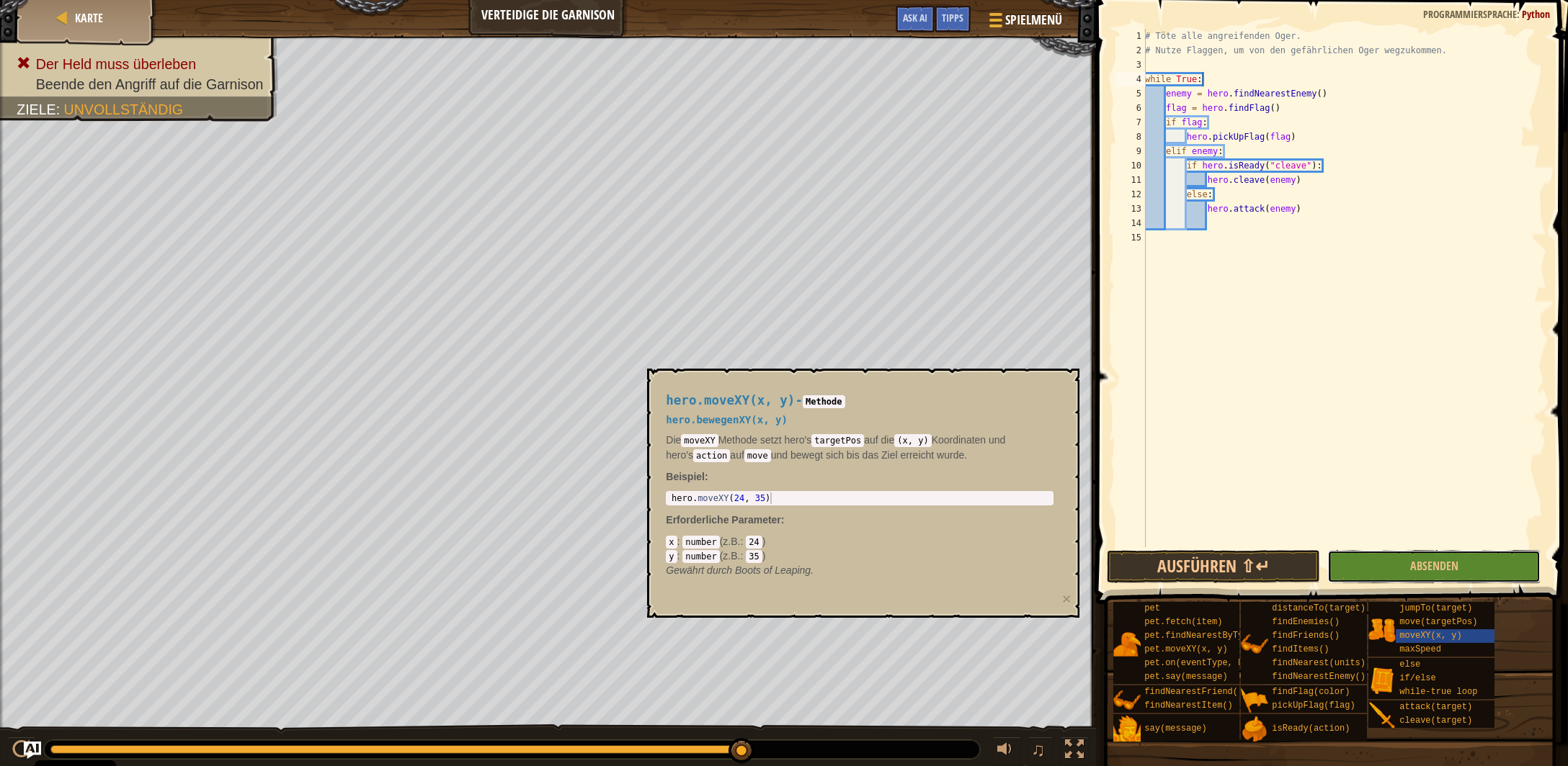
drag, startPoint x: 1402, startPoint y: 568, endPoint x: 1395, endPoint y: 562, distance: 9.2
click at [1401, 567] on button "Absenden" at bounding box center [1434, 567] width 214 height 33
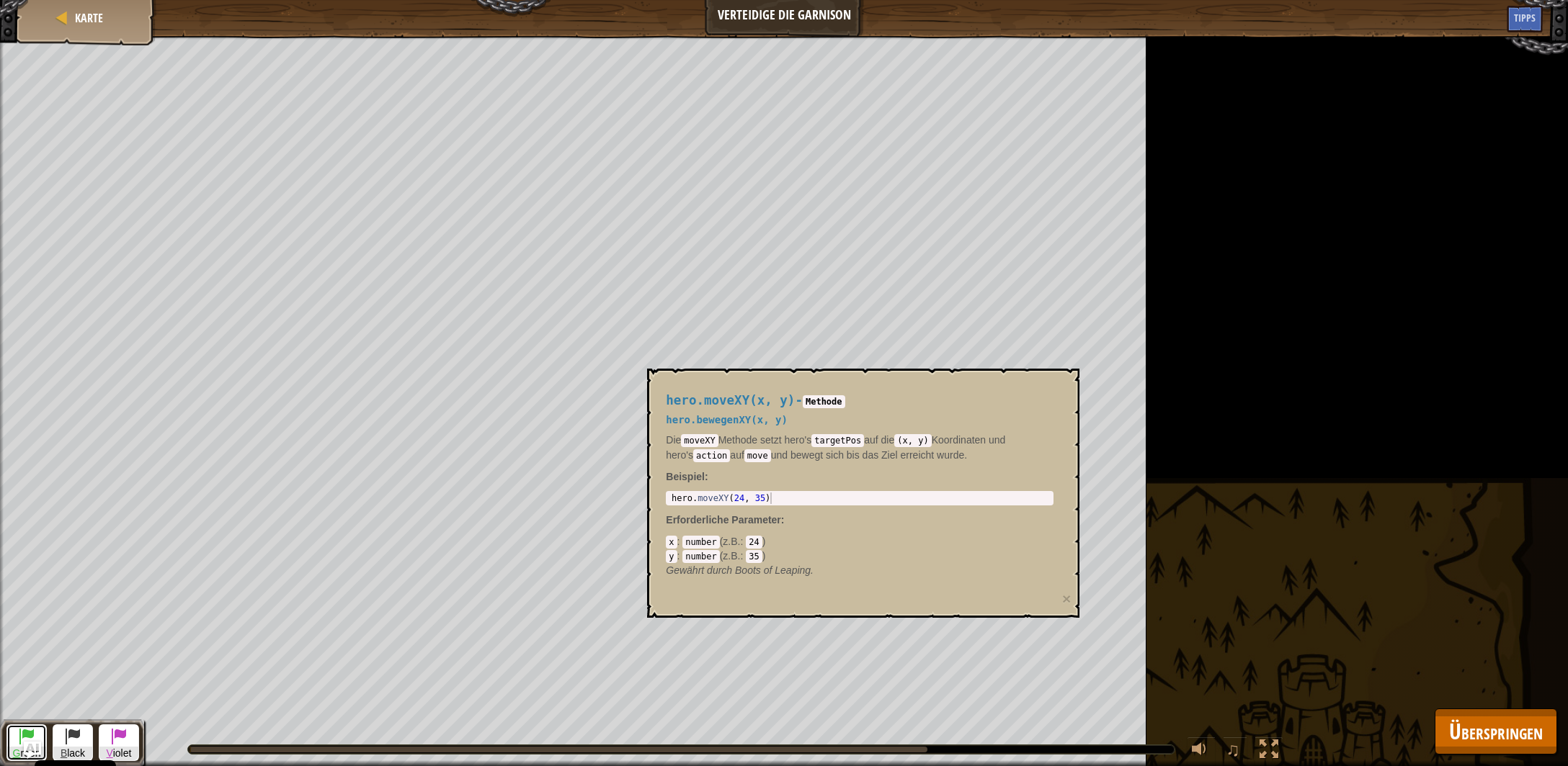
click at [25, 734] on span at bounding box center [27, 736] width 17 height 17
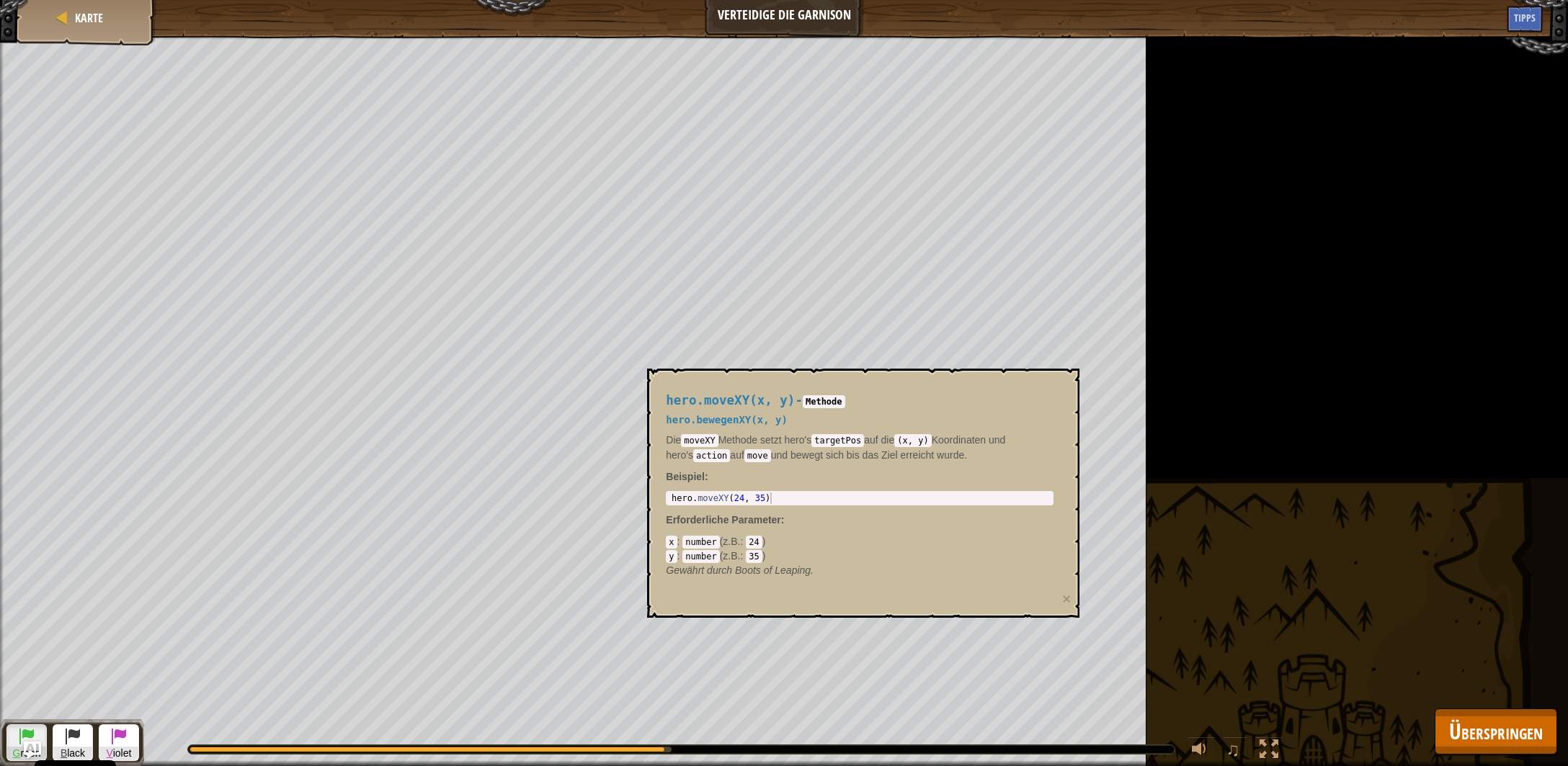
click at [700, 374] on div "hero.moveXY(x, y) - Methode hero.bewegenXY(x, y) Die moveXY Methode setzt hero'…" at bounding box center [862, 493] width 432 height 249
drag, startPoint x: 750, startPoint y: 443, endPoint x: 678, endPoint y: 473, distance: 78.0
click at [744, 447] on p "Die moveXY Methode setzt hero's targetPos auf die (x, y) Koordinaten und hero's…" at bounding box center [860, 447] width 388 height 29
drag, startPoint x: 853, startPoint y: 370, endPoint x: 862, endPoint y: 380, distance: 13.5
drag, startPoint x: 947, startPoint y: 417, endPoint x: 981, endPoint y: 474, distance: 66.4
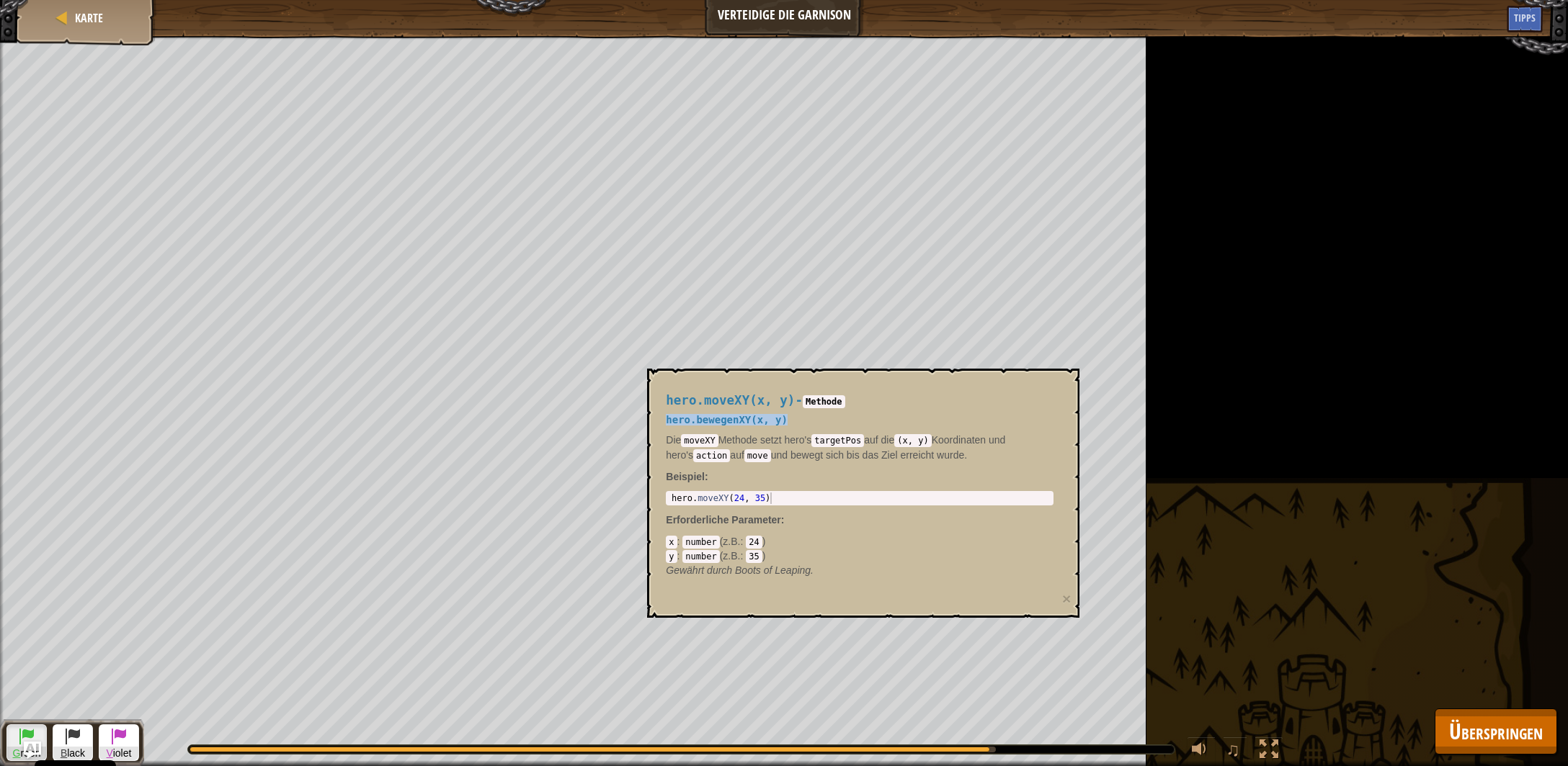
click at [939, 431] on div "hero.moveXY(x, y) - Methode hero.bewegenXY(x, y) Die moveXY Methode setzt hero'…" at bounding box center [860, 485] width 408 height 211
drag, startPoint x: 998, startPoint y: 476, endPoint x: 1141, endPoint y: 577, distance: 175.1
click at [1024, 494] on div "hero.moveXY(x, y) - Methode hero.bewegenXY(x, y) Die moveXY Methode setzt hero'…" at bounding box center [860, 485] width 408 height 211
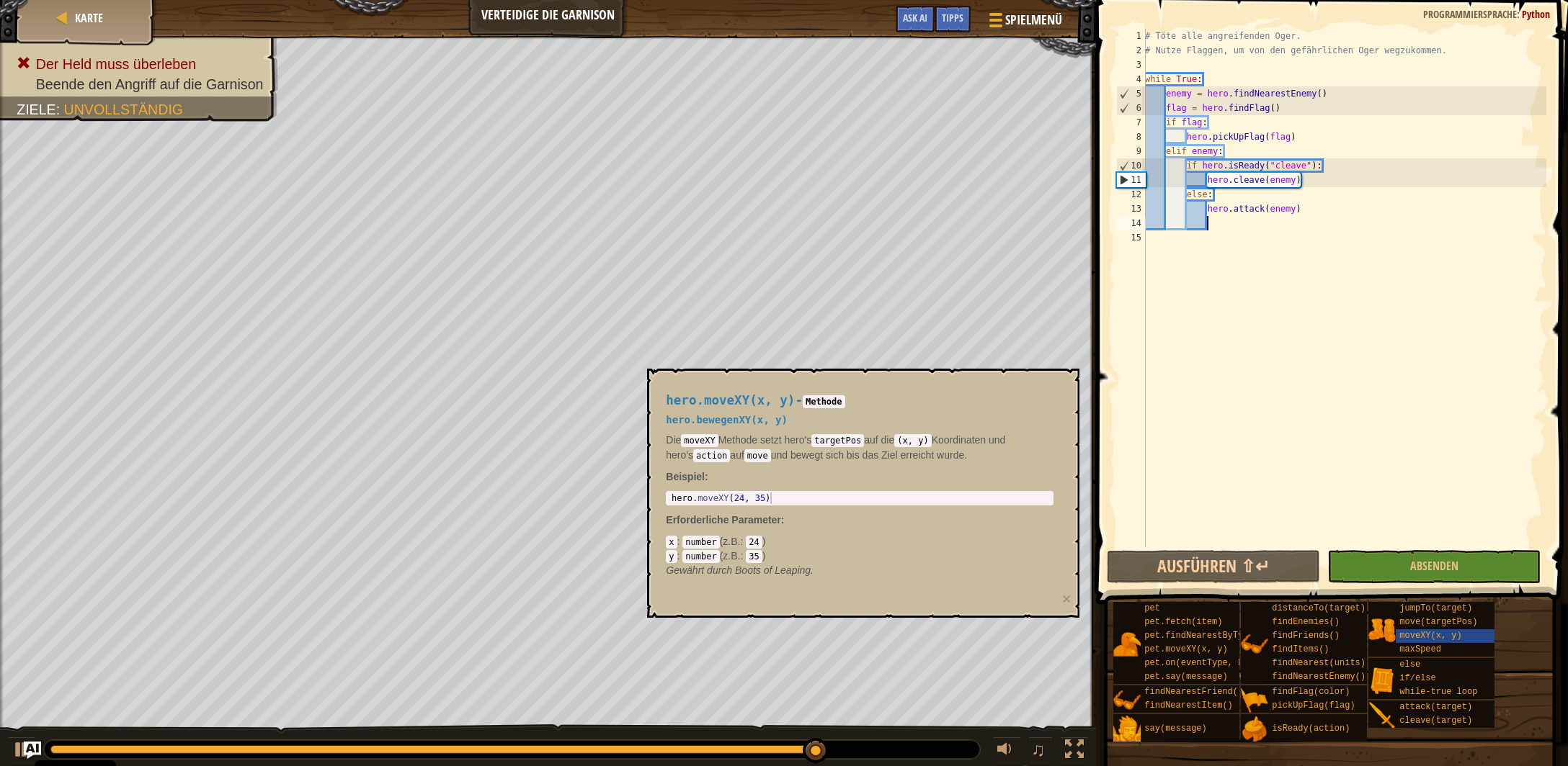
click at [1230, 227] on div "# Töte alle angreifenden Oger. # Nutze Flaggen, um von den gefährlichen Oger we…" at bounding box center [1344, 302] width 405 height 548
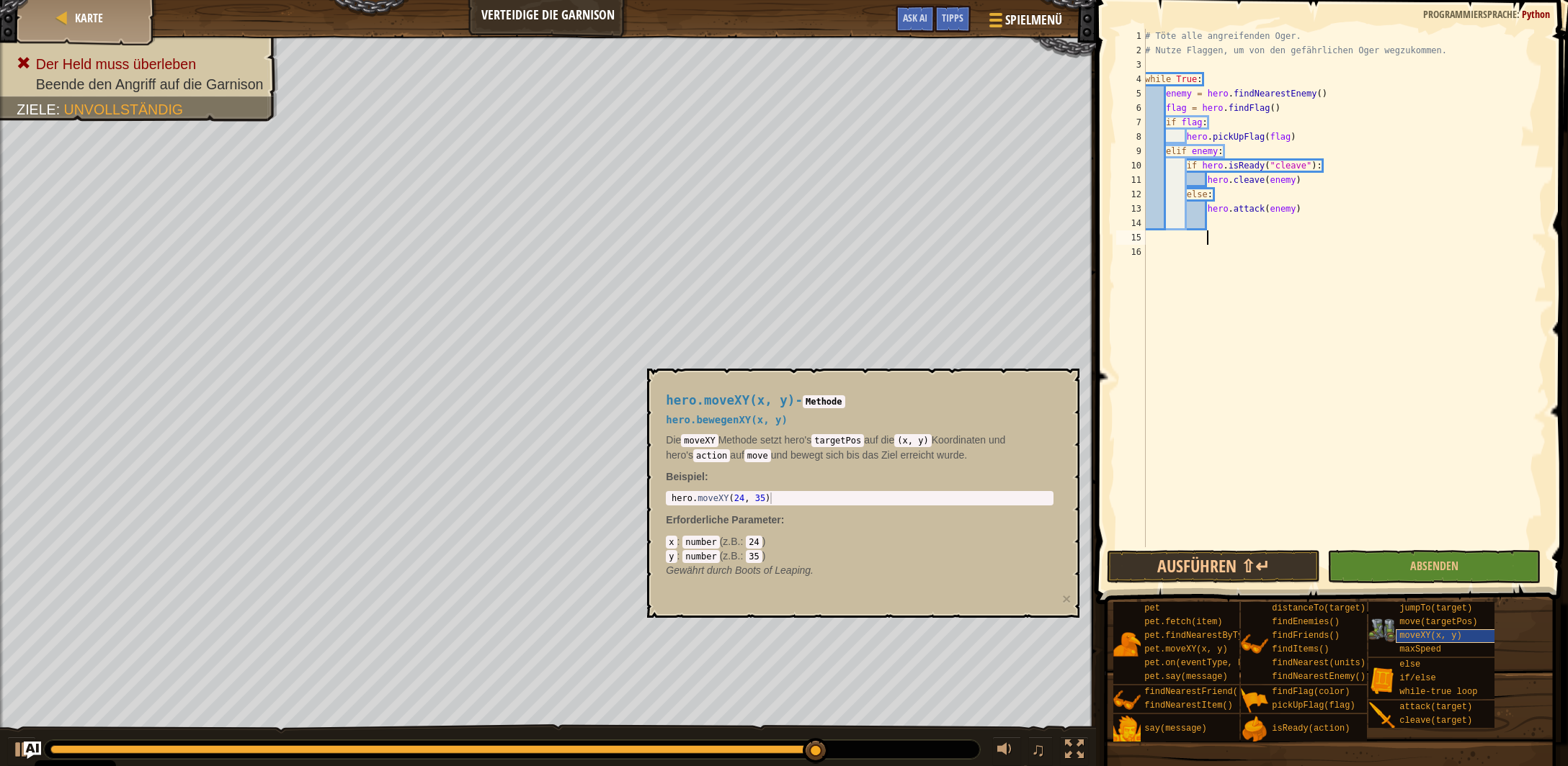
click at [1463, 640] on div "moveXY(x, y)" at bounding box center [1474, 636] width 157 height 13
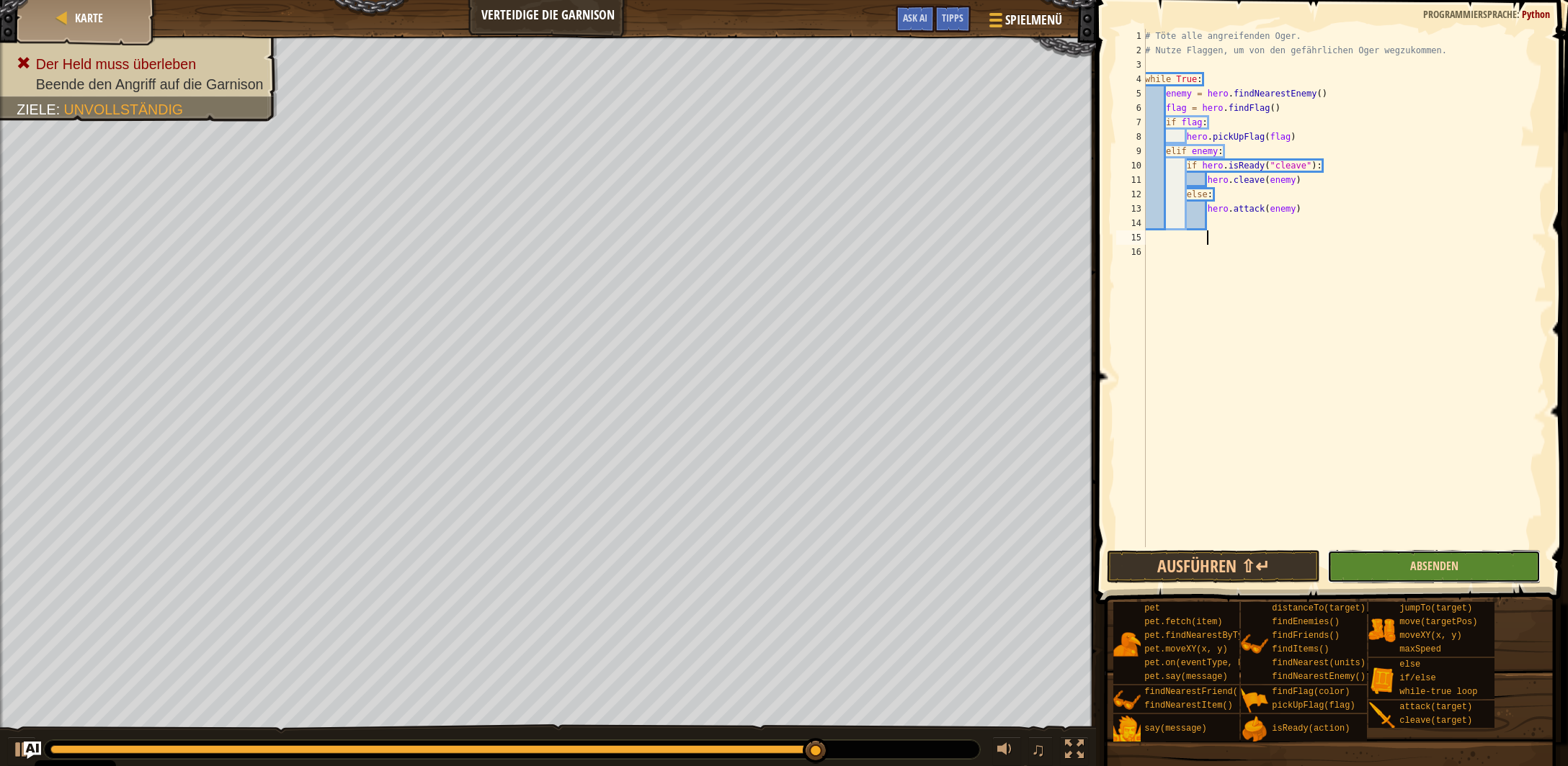
click at [1456, 570] on span "Absenden" at bounding box center [1434, 566] width 48 height 15
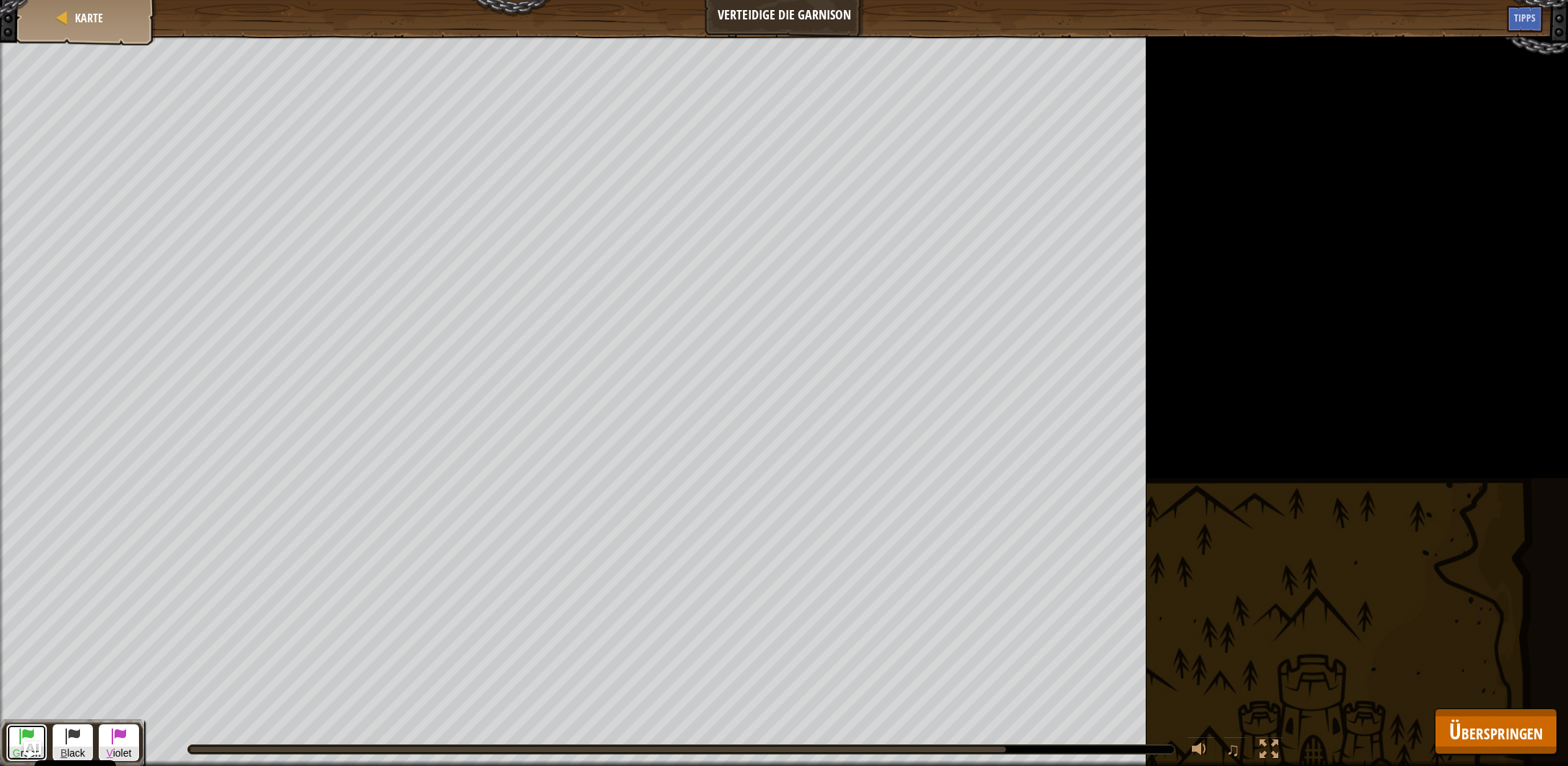
click at [25, 736] on span at bounding box center [27, 736] width 17 height 17
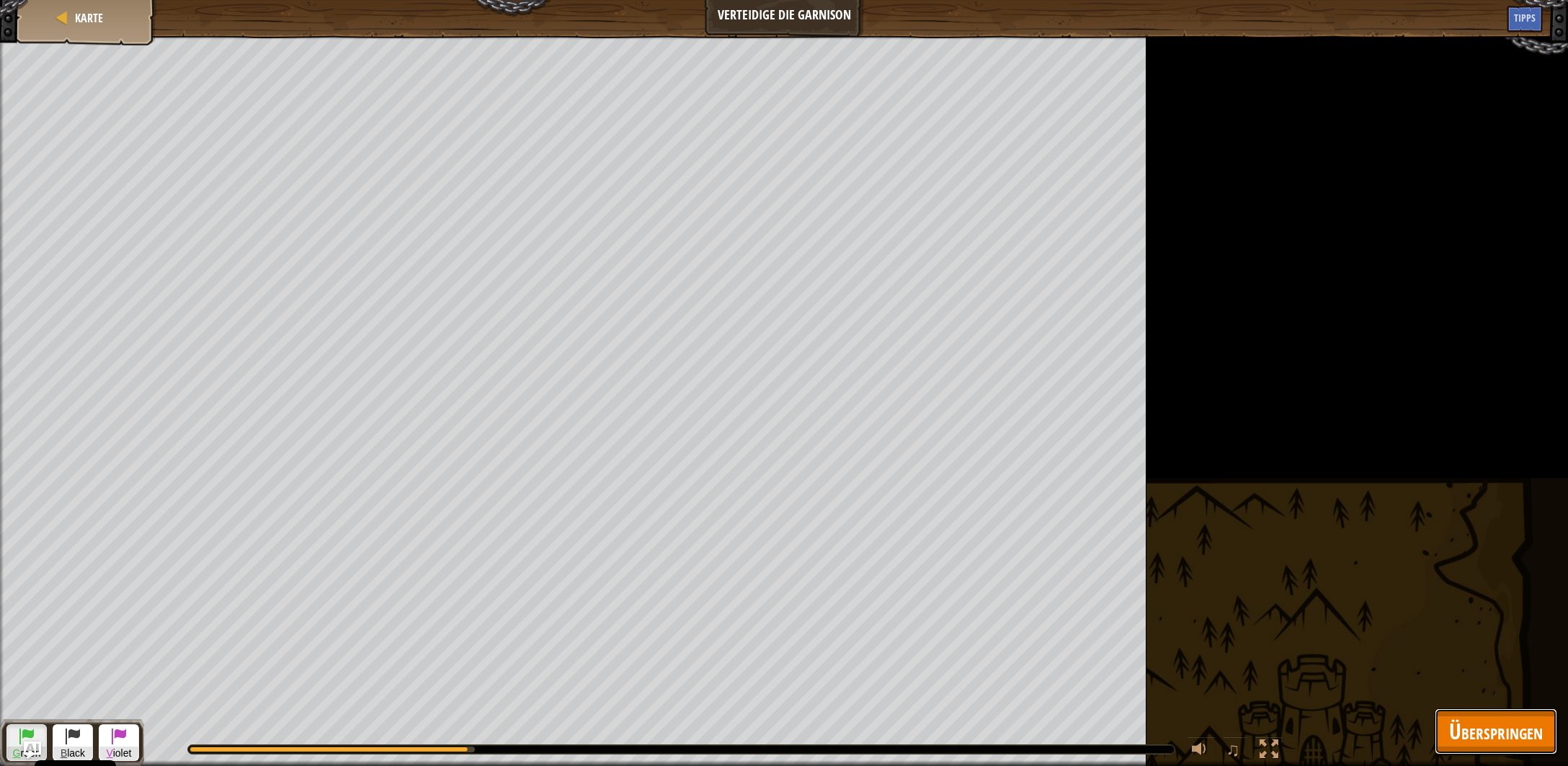
click at [1500, 724] on span "Überspringen" at bounding box center [1495, 731] width 93 height 30
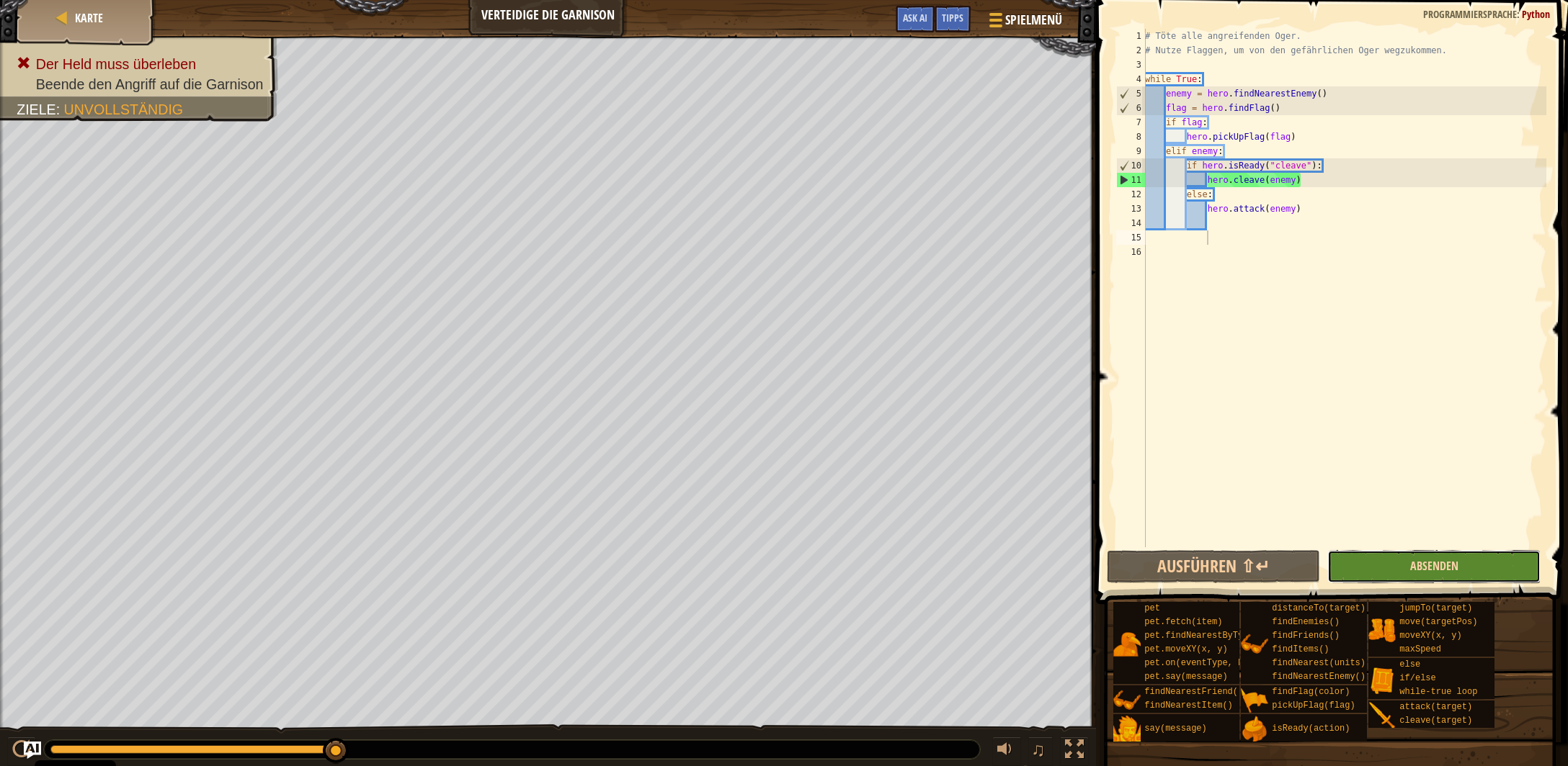
click at [1435, 572] on span "Absenden" at bounding box center [1434, 566] width 48 height 15
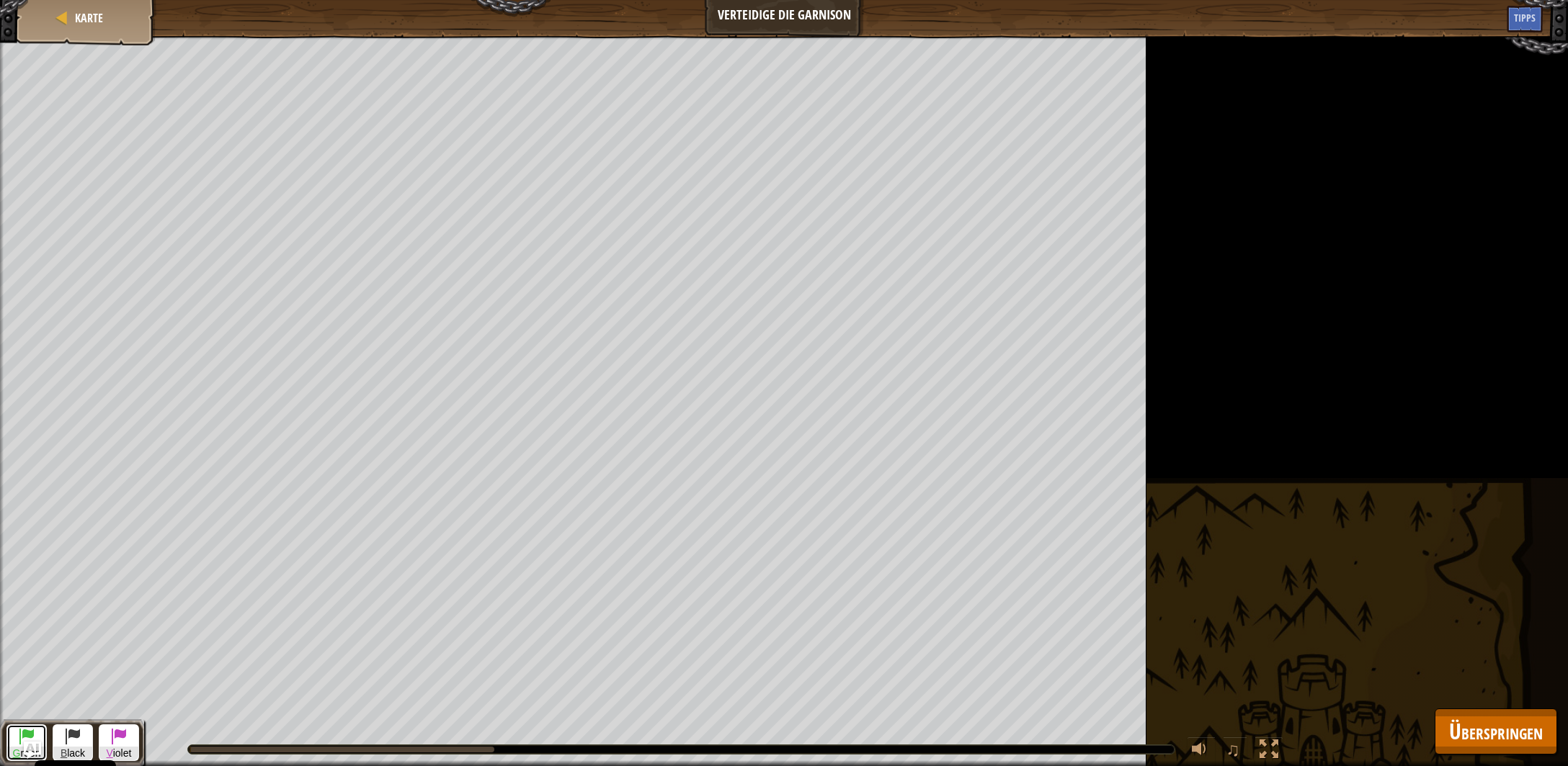
click at [22, 739] on span at bounding box center [27, 736] width 17 height 17
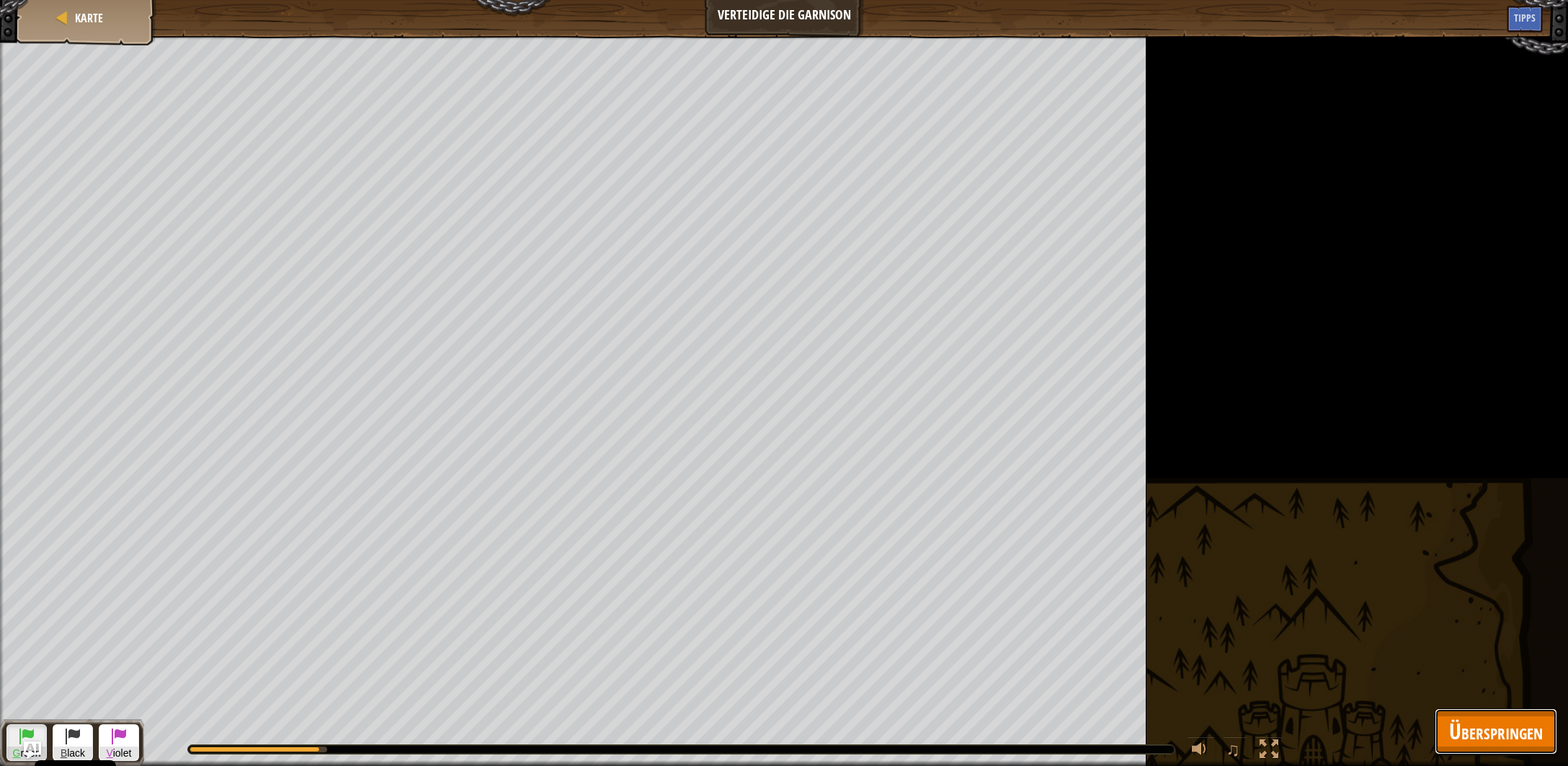
click at [1500, 719] on span "Überspringen" at bounding box center [1495, 731] width 93 height 30
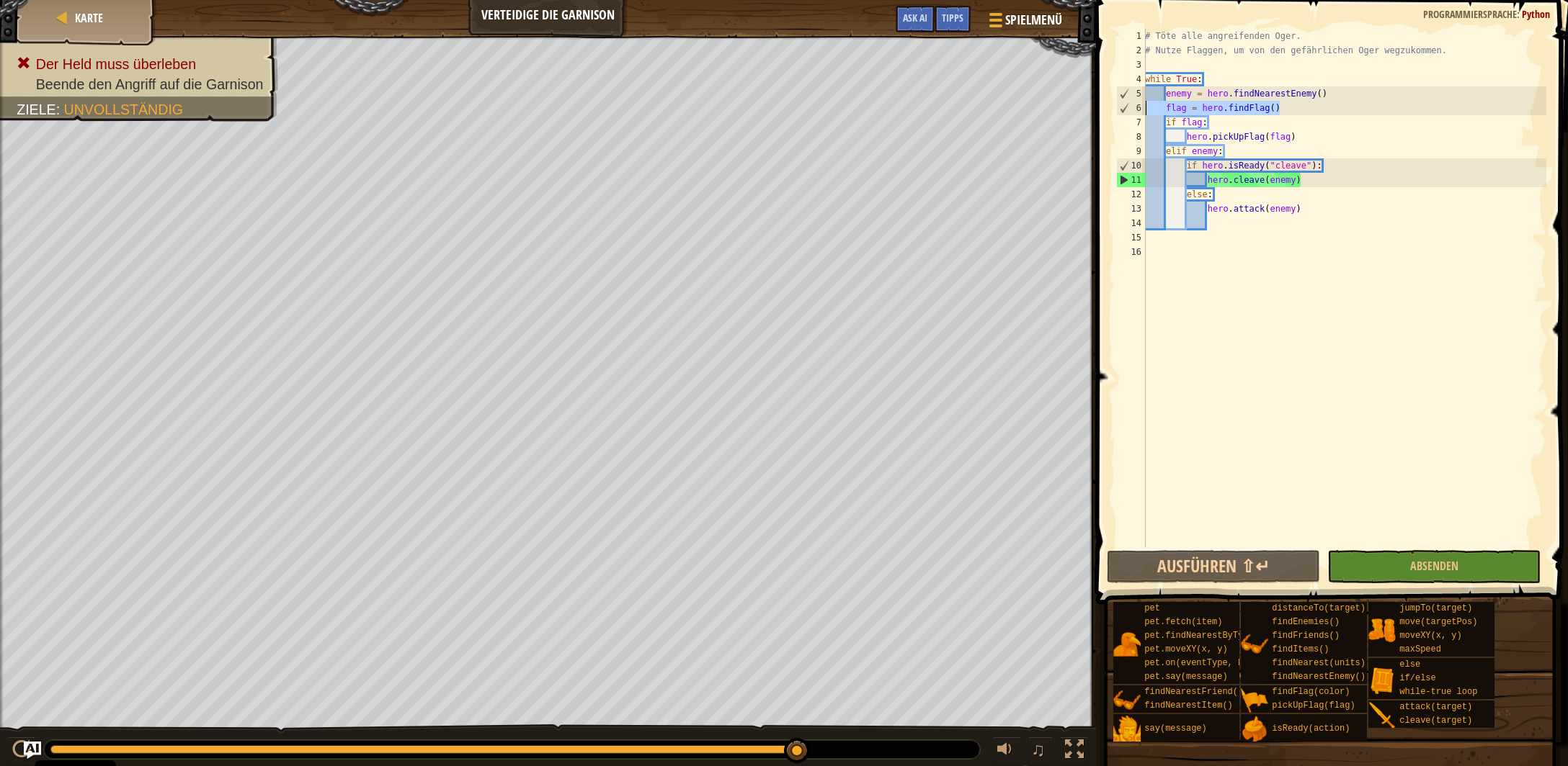
drag, startPoint x: 1281, startPoint y: 109, endPoint x: 1118, endPoint y: 108, distance: 163.0
click at [1142, 108] on div "# Töte alle angreifenden Oger. # Nutze Flaggen, um von den gefährlichen Oger we…" at bounding box center [1344, 288] width 404 height 519
click at [1221, 81] on div "# Töte alle angreifenden Oger. # Nutze Flaggen, um von den gefährlichen Oger we…" at bounding box center [1344, 302] width 405 height 548
type textarea "while True:"
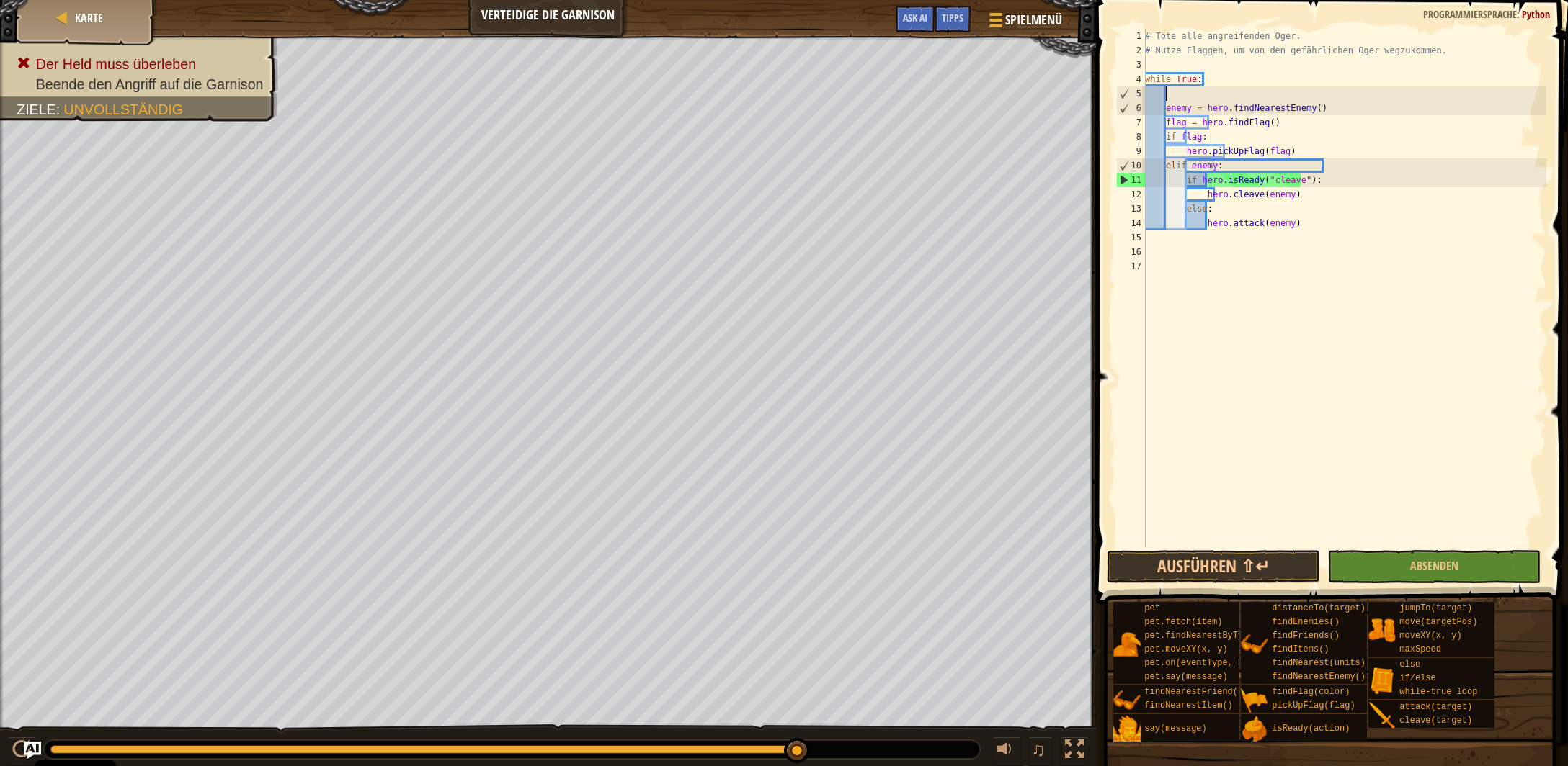
paste textarea "flag = hero.findFlag()"
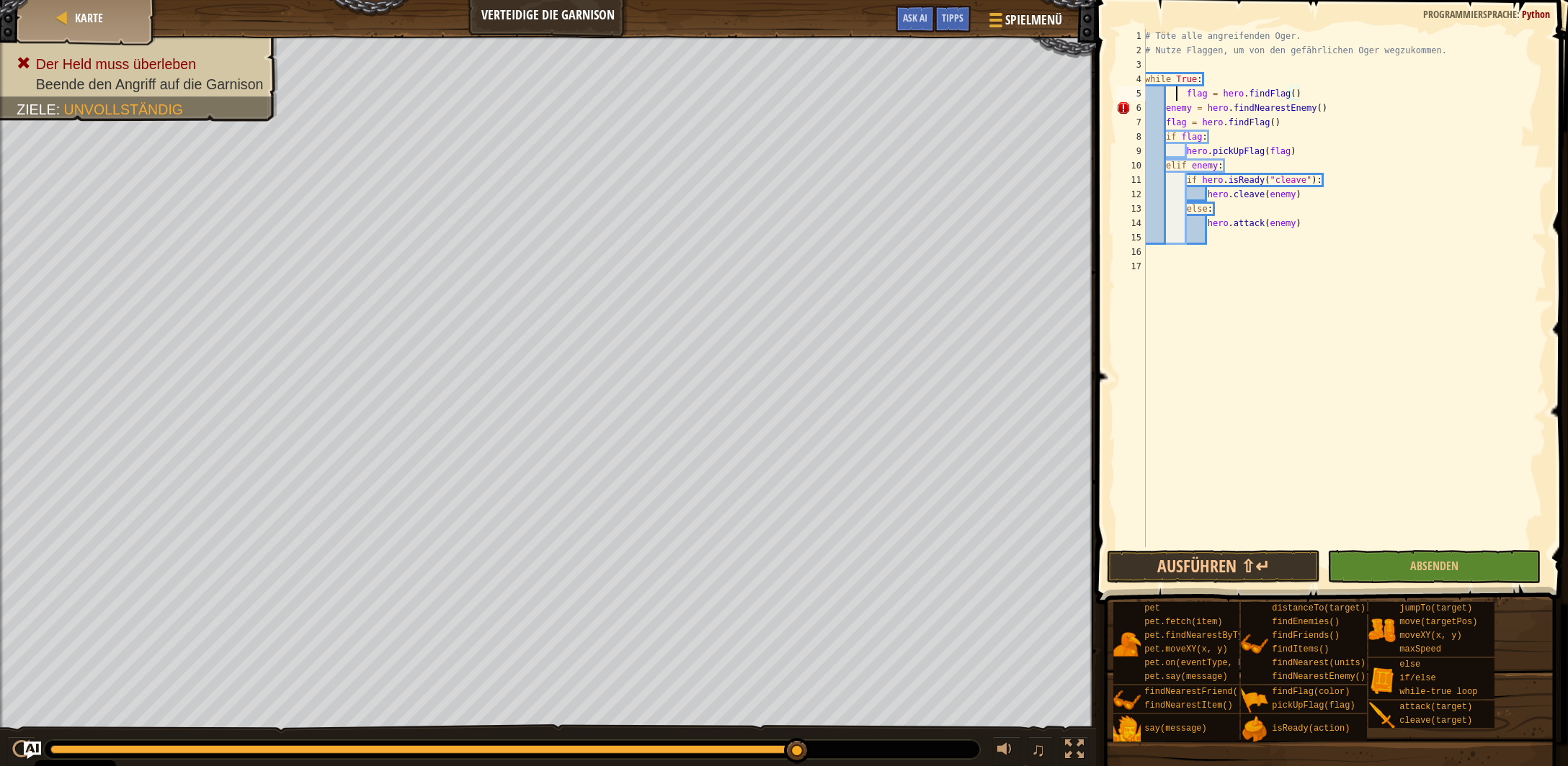
click at [1178, 93] on div "# Töte alle angreifenden Oger. # Nutze Flaggen, um von den gefährlichen Oger we…" at bounding box center [1344, 302] width 405 height 548
click at [1184, 94] on div "# Töte alle angreifenden Oger. # Nutze Flaggen, um von den gefährlichen Oger we…" at bounding box center [1344, 302] width 405 height 548
drag, startPoint x: 1269, startPoint y: 124, endPoint x: 992, endPoint y: 120, distance: 277.0
click at [1142, 120] on div "# Töte alle angreifenden Oger. # Nutze Flaggen, um von den gefährlichen Oger we…" at bounding box center [1344, 288] width 404 height 519
type textarea "enemy = hero.findNearestEnemy()"
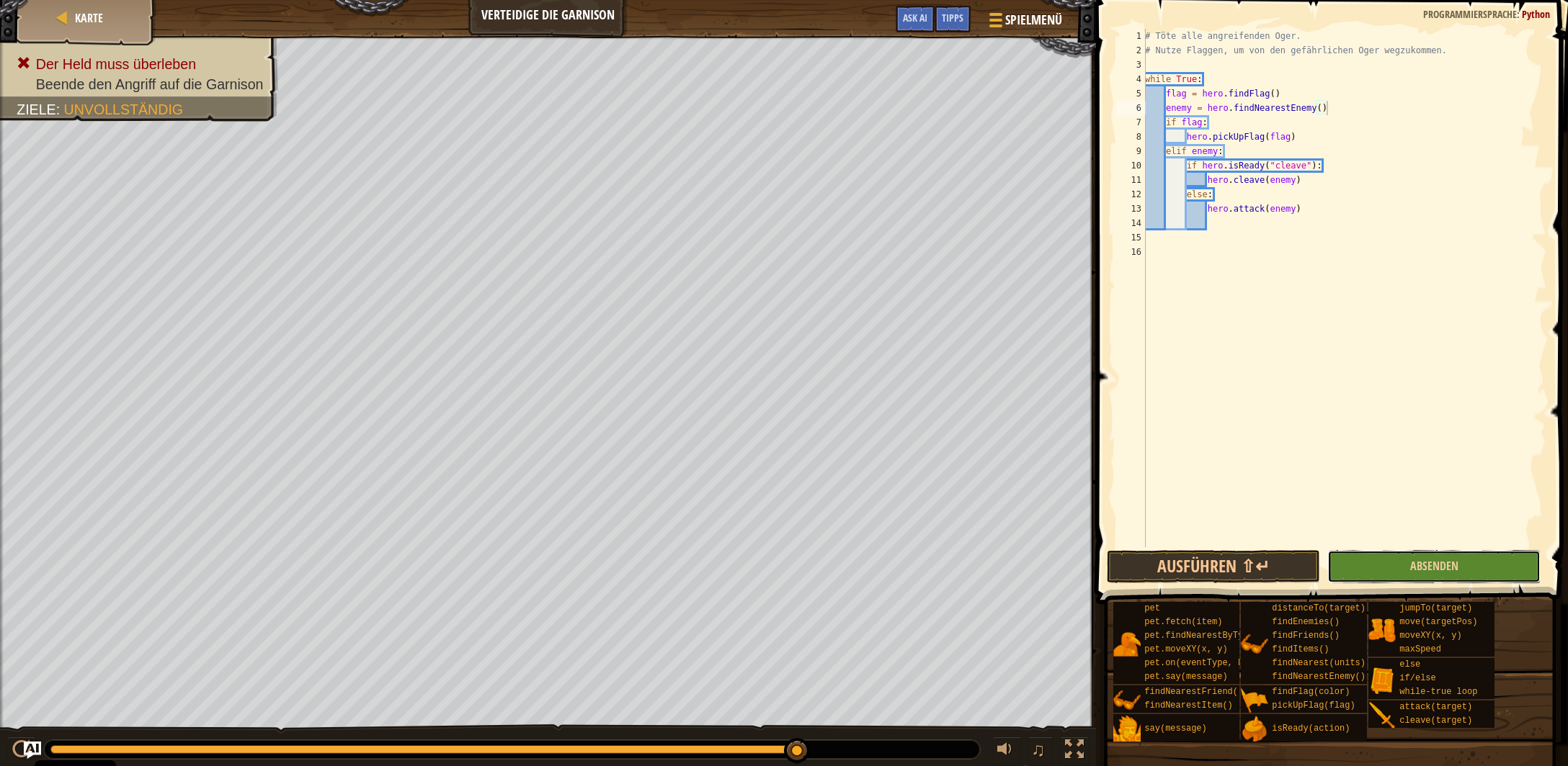
click at [1407, 563] on button "Absenden" at bounding box center [1434, 567] width 214 height 33
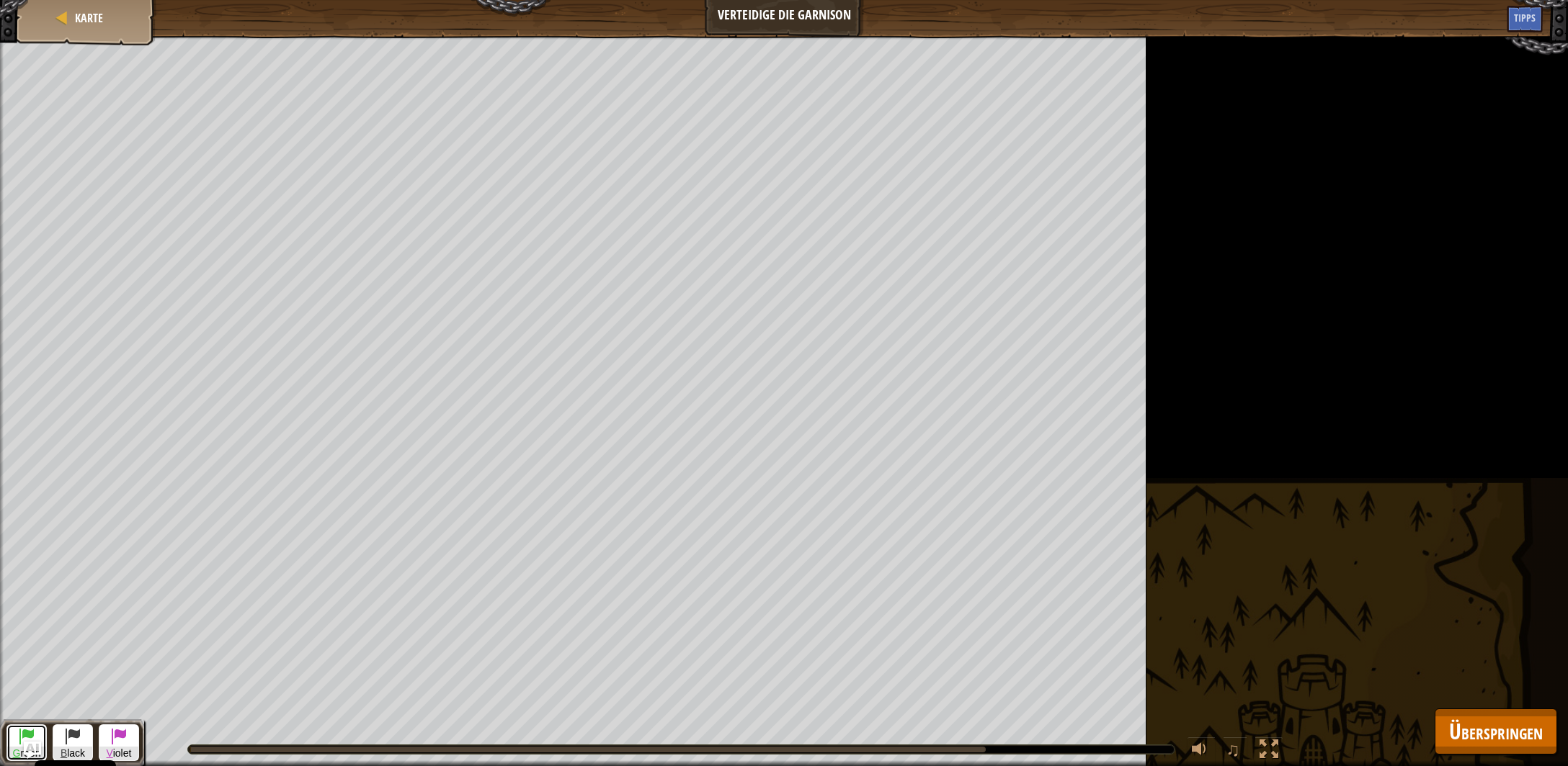
drag, startPoint x: 26, startPoint y: 736, endPoint x: 50, endPoint y: 722, distance: 27.8
click at [27, 736] on span at bounding box center [27, 736] width 17 height 17
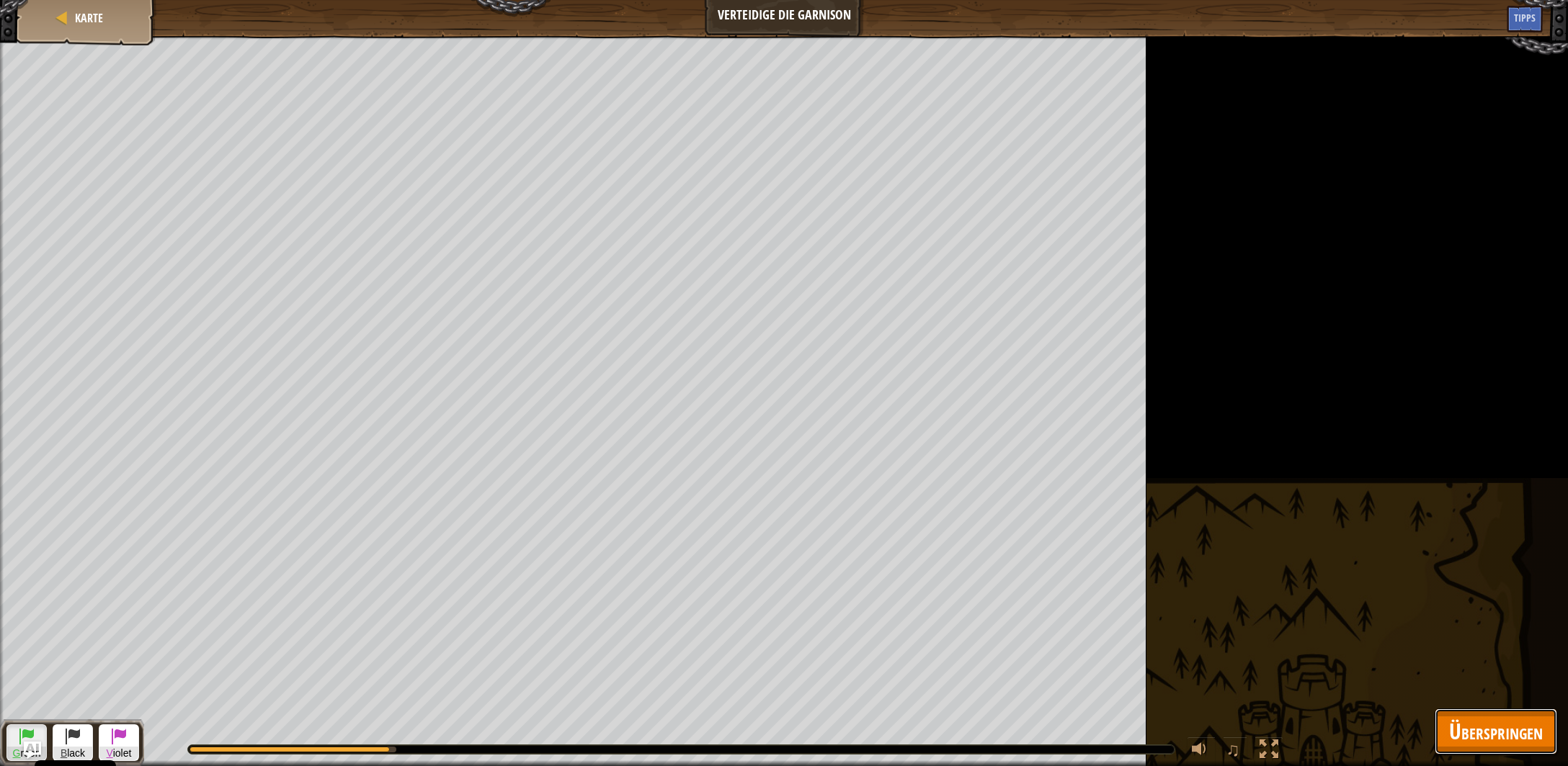
click at [1465, 727] on span "Überspringen" at bounding box center [1495, 731] width 93 height 30
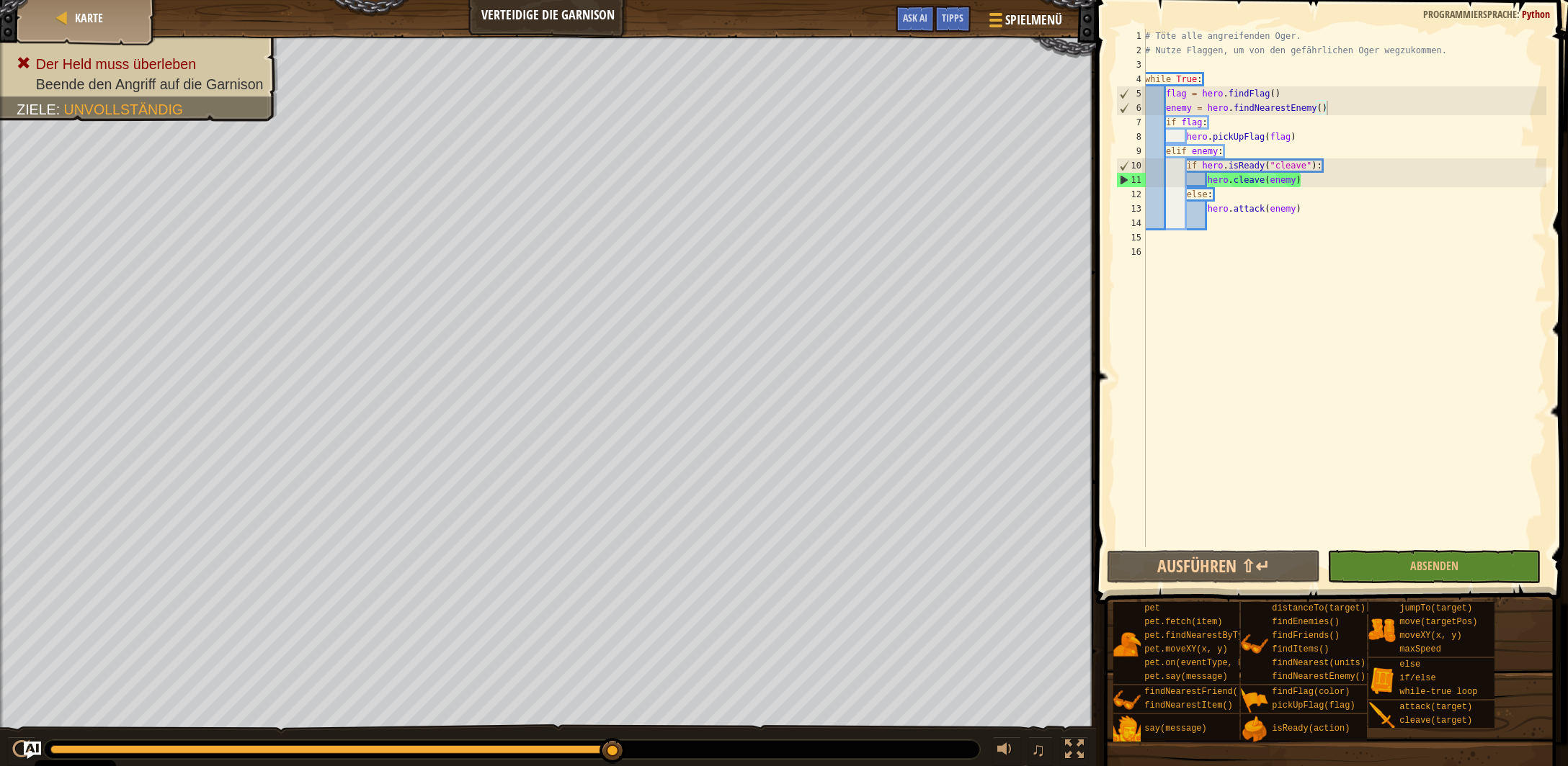
click at [1332, 108] on div "# Töte alle angreifenden Oger. # Nutze Flaggen, um von den gefährlichen Oger we…" at bounding box center [1344, 302] width 405 height 548
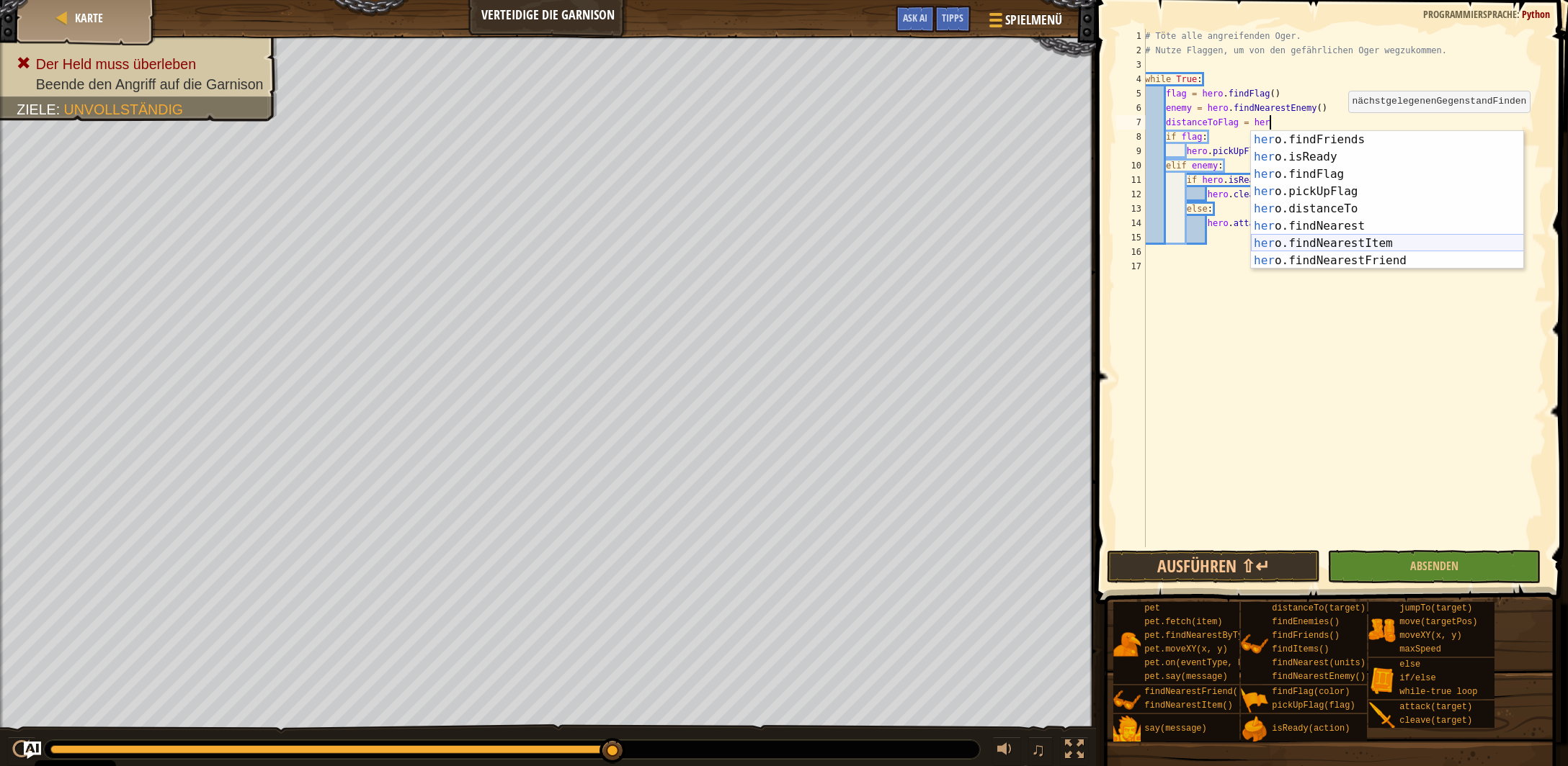
scroll to position [207, 0]
click at [1339, 177] on div "her o.findFlag Drück die Eingabetaste her o.pickUpFlag Drück die Eingabetaste h…" at bounding box center [1387, 217] width 273 height 173
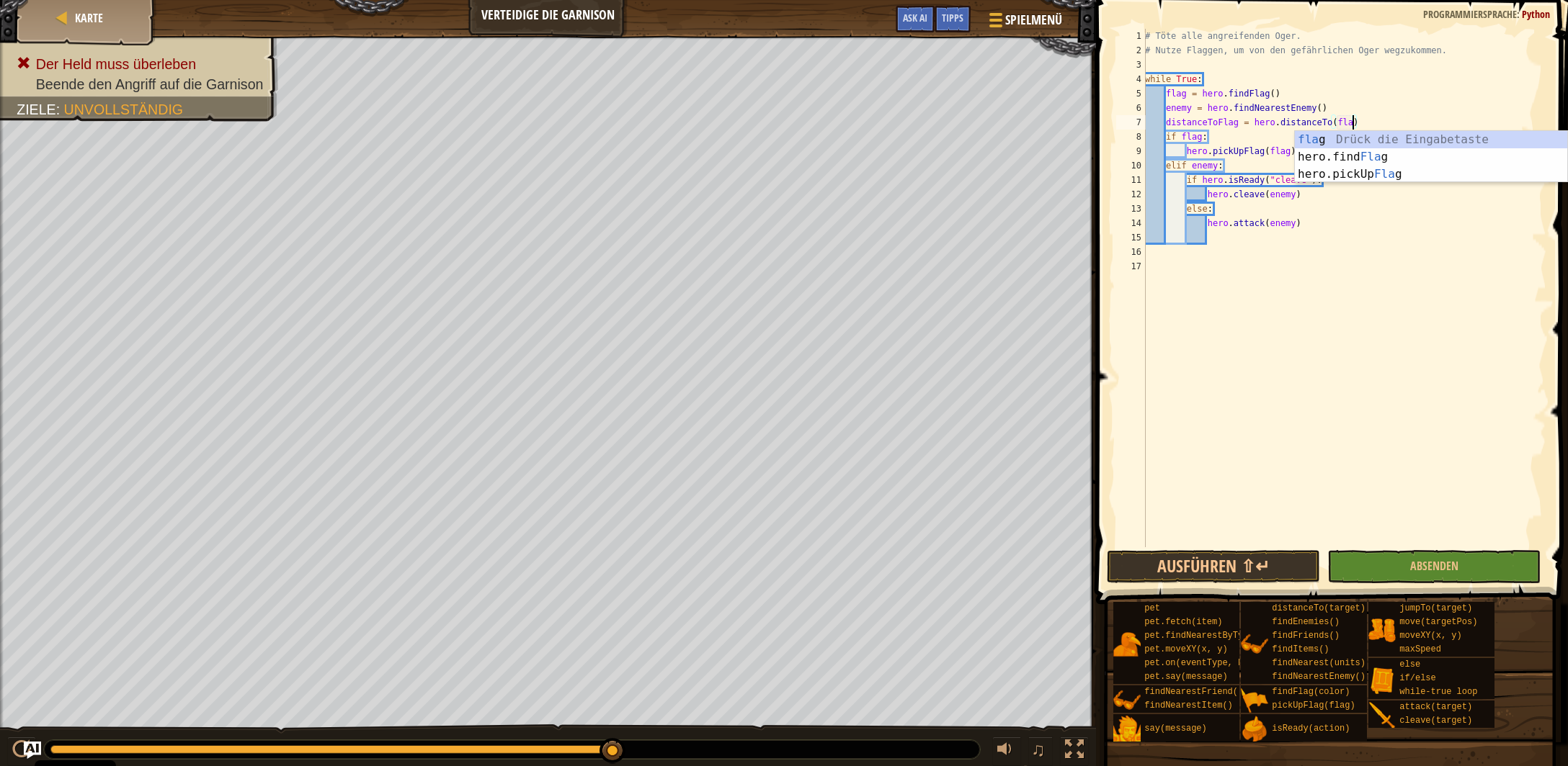
scroll to position [7, 16]
click at [1361, 125] on div "# Töte alle angreifenden Oger. # Nutze Flaggen, um von den gefährlichen Oger we…" at bounding box center [1344, 302] width 405 height 548
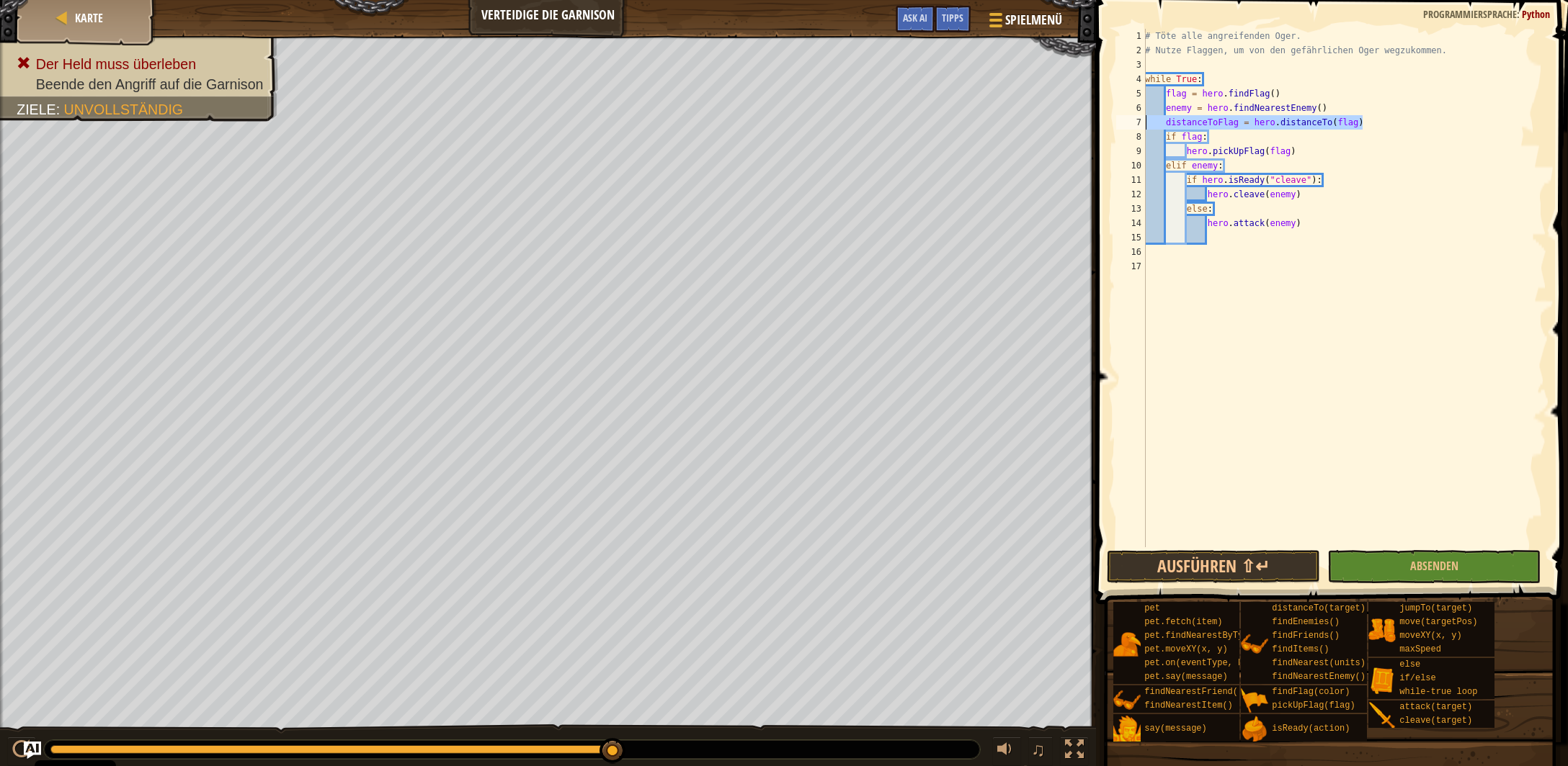
drag, startPoint x: 1362, startPoint y: 124, endPoint x: 1065, endPoint y: 126, distance: 297.0
click at [1142, 126] on div "# Töte alle angreifenden Oger. # Nutze Flaggen, um von den gefährlichen Oger we…" at bounding box center [1344, 288] width 404 height 519
type textarea "distanceToFlag = hero.distanceTo(flag)"
click at [1379, 129] on div "# Töte alle angreifenden Oger. # Nutze Flaggen, um von den gefährlichen Oger we…" at bounding box center [1344, 288] width 404 height 519
paste textarea "distanceToFlag = hero.distanceTo(flag)"
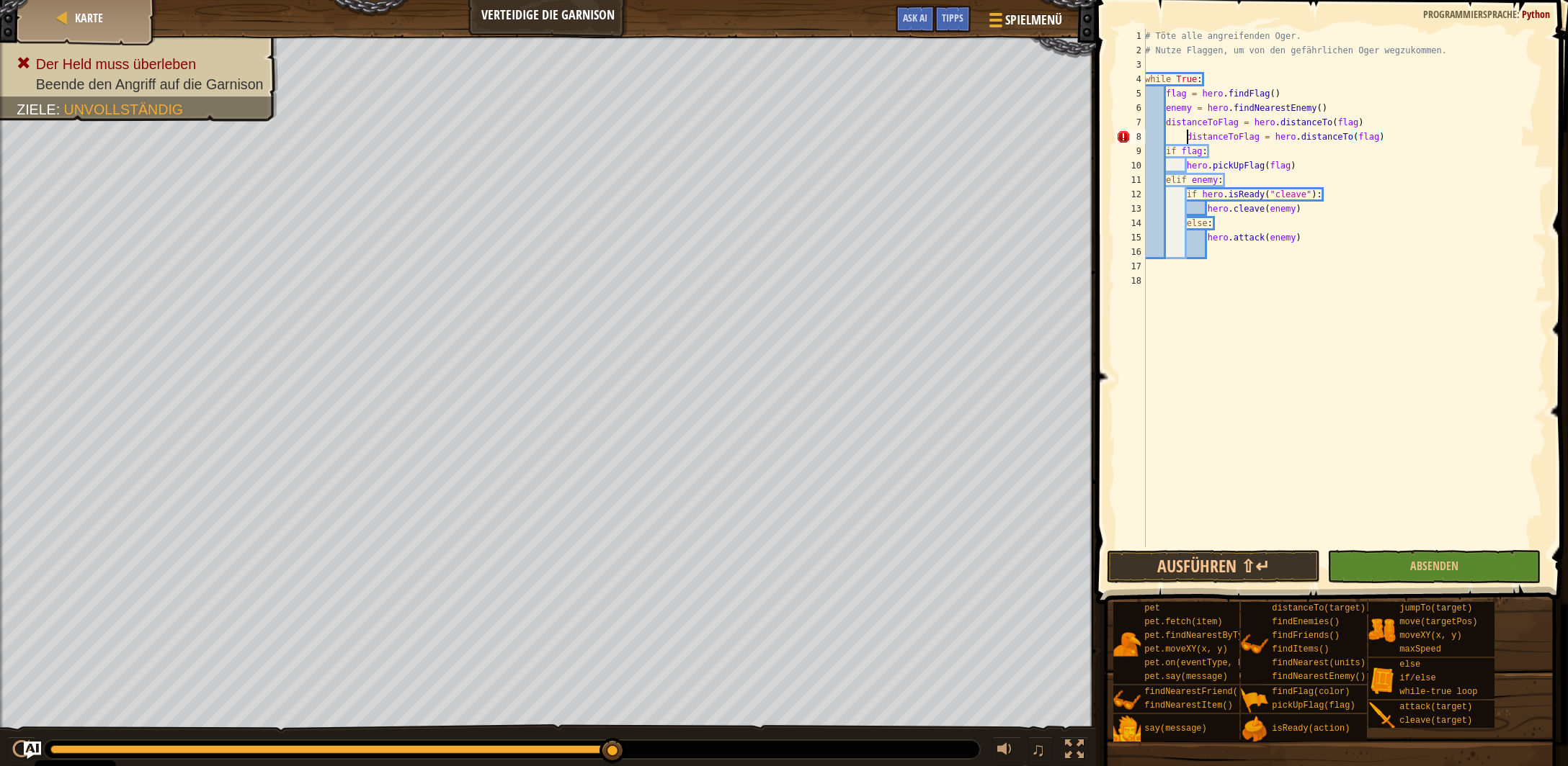
click at [1188, 139] on div "# Töte alle angreifenden Oger. # Nutze Flaggen, um von den gefährlichen Oger we…" at bounding box center [1344, 302] width 405 height 548
drag, startPoint x: 1238, startPoint y: 139, endPoint x: 1210, endPoint y: 141, distance: 28.1
click at [1216, 141] on div "# Töte alle angreifenden Oger. # Nutze Flaggen, um von den gefährlichen Oger we…" at bounding box center [1344, 302] width 405 height 548
drag, startPoint x: 1364, startPoint y: 139, endPoint x: 1343, endPoint y: 140, distance: 21.0
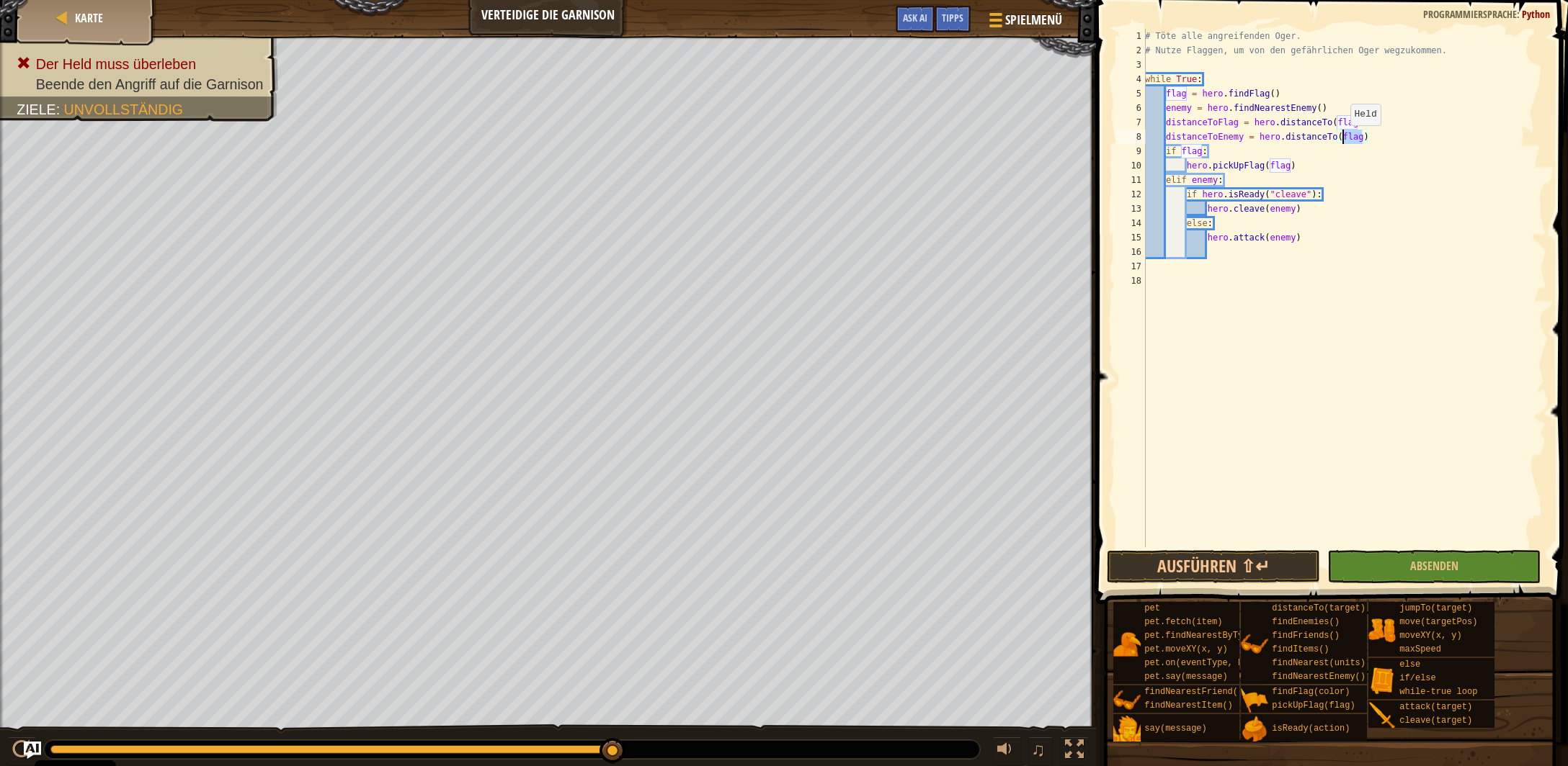
click at [1343, 140] on div "# Töte alle angreifenden Oger. # Nutze Flaggen, um von den gefährlichen Oger we…" at bounding box center [1344, 302] width 405 height 548
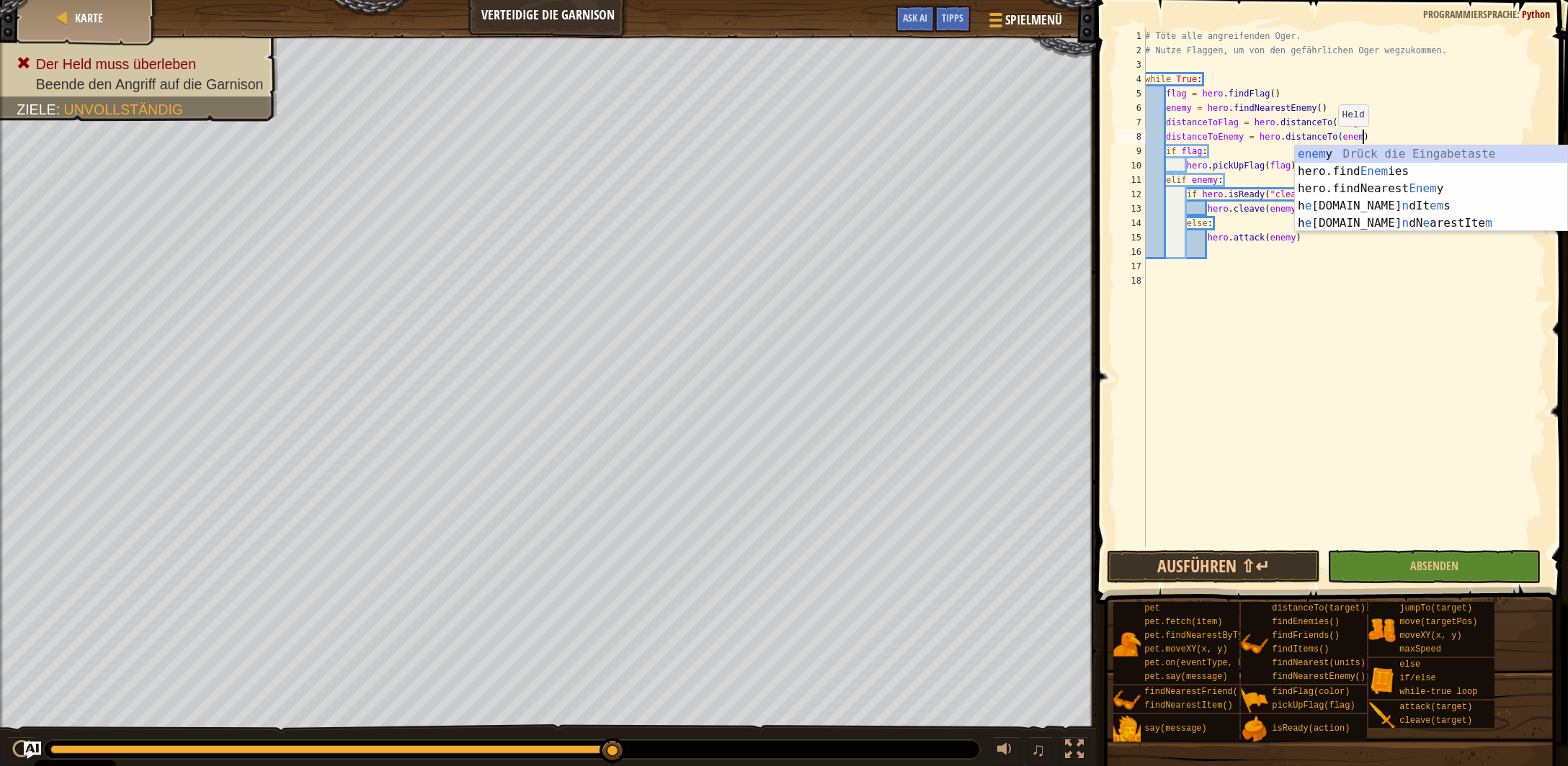
scroll to position [7, 17]
type textarea "distanceToEnemy = hero.distanceTo(enemy)"
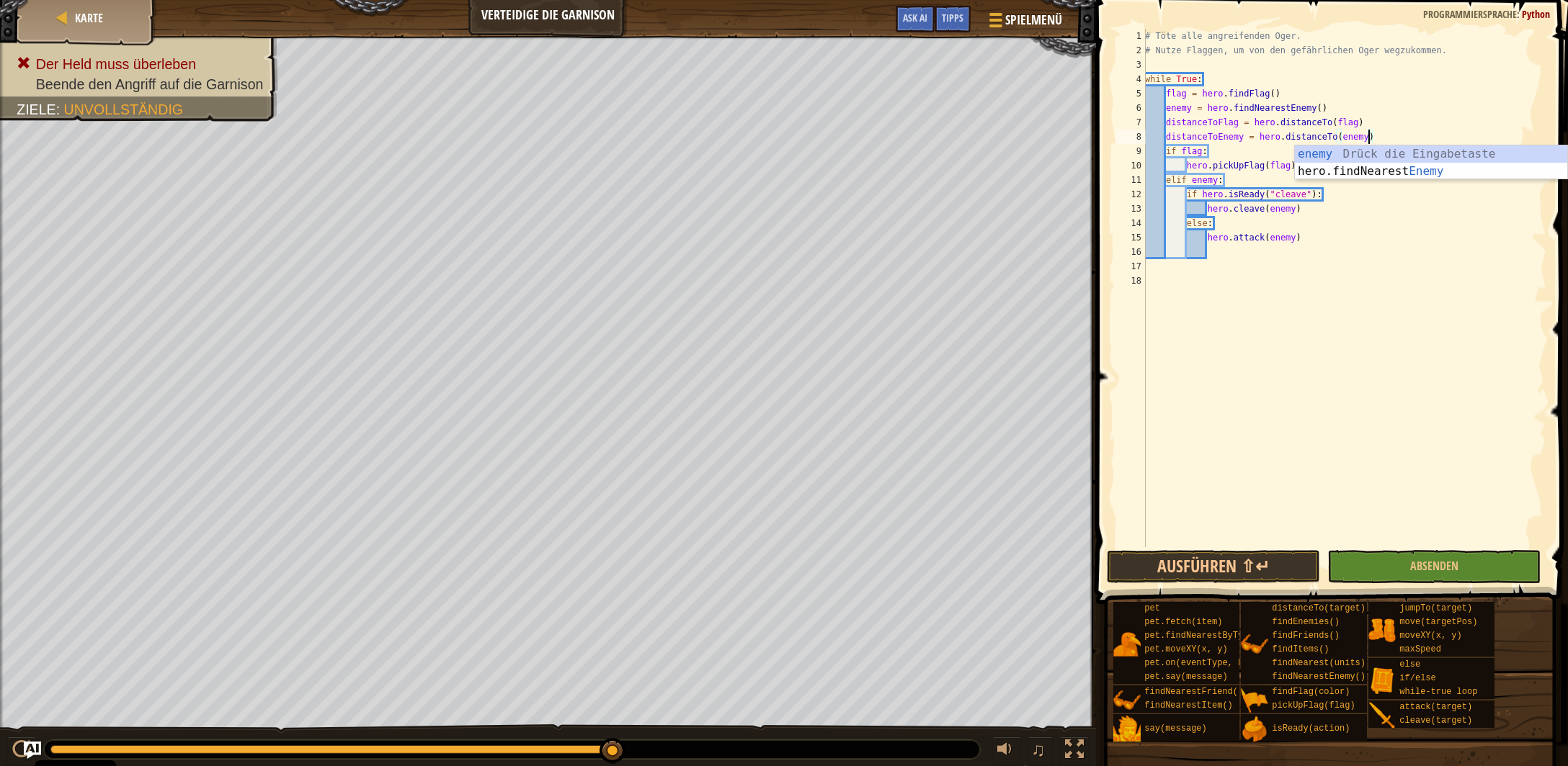
click at [1239, 261] on div "# Töte alle angreifenden Oger. # Nutze Flaggen, um von den gefährlichen Oger we…" at bounding box center [1344, 302] width 405 height 548
click at [1373, 139] on div "# Töte alle angreifenden Oger. # Nutze Flaggen, um von den gefährlichen Oger we…" at bounding box center [1344, 302] width 405 height 548
click at [1226, 180] on div "# Töte alle angreifenden Oger. # Nutze Flaggen, um von den gefährlichen Oger we…" at bounding box center [1344, 302] width 405 height 548
type textarea "elif enemy:"
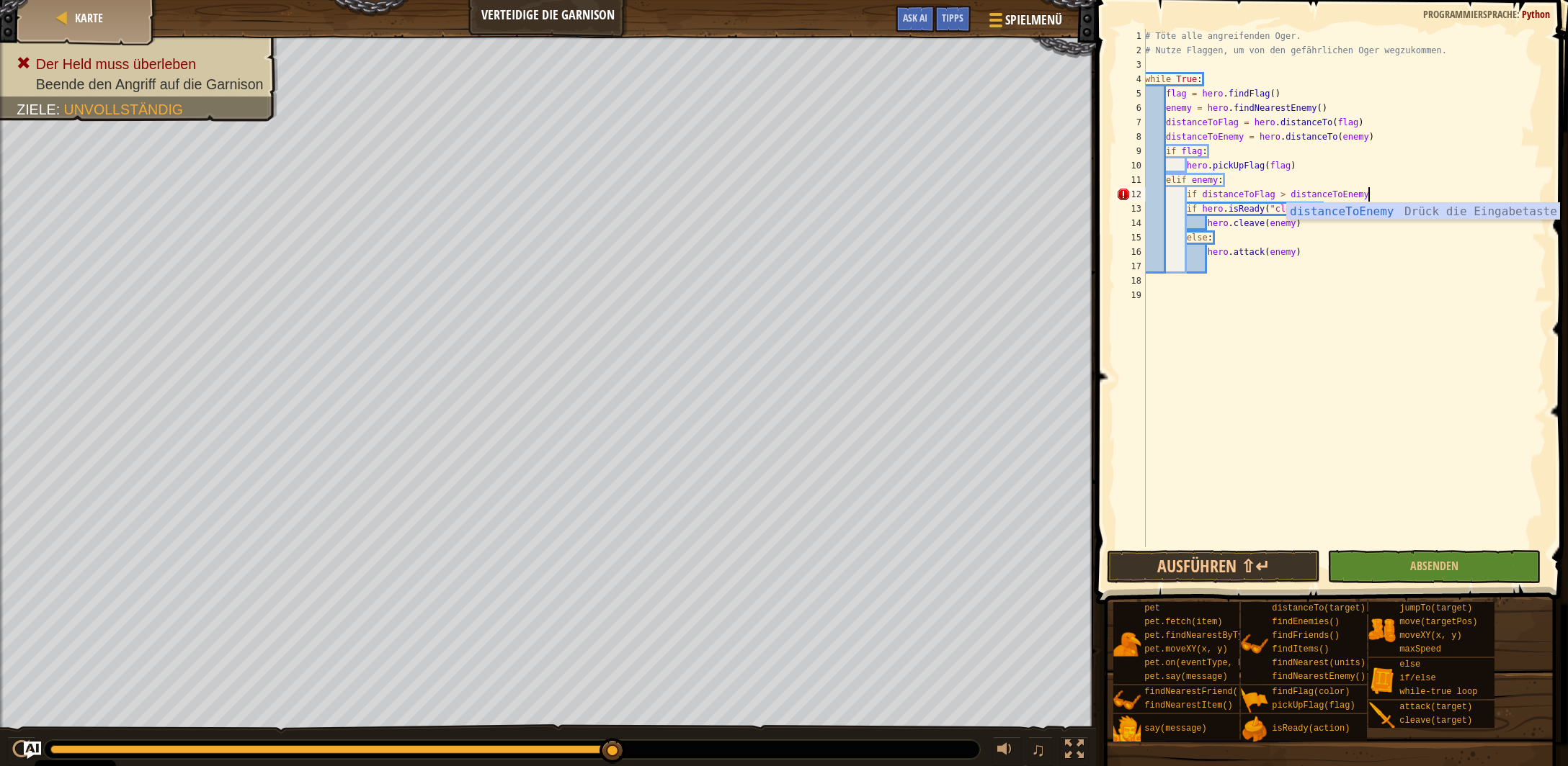
type textarea "if distanceToFlag > distanceToEnemy:"
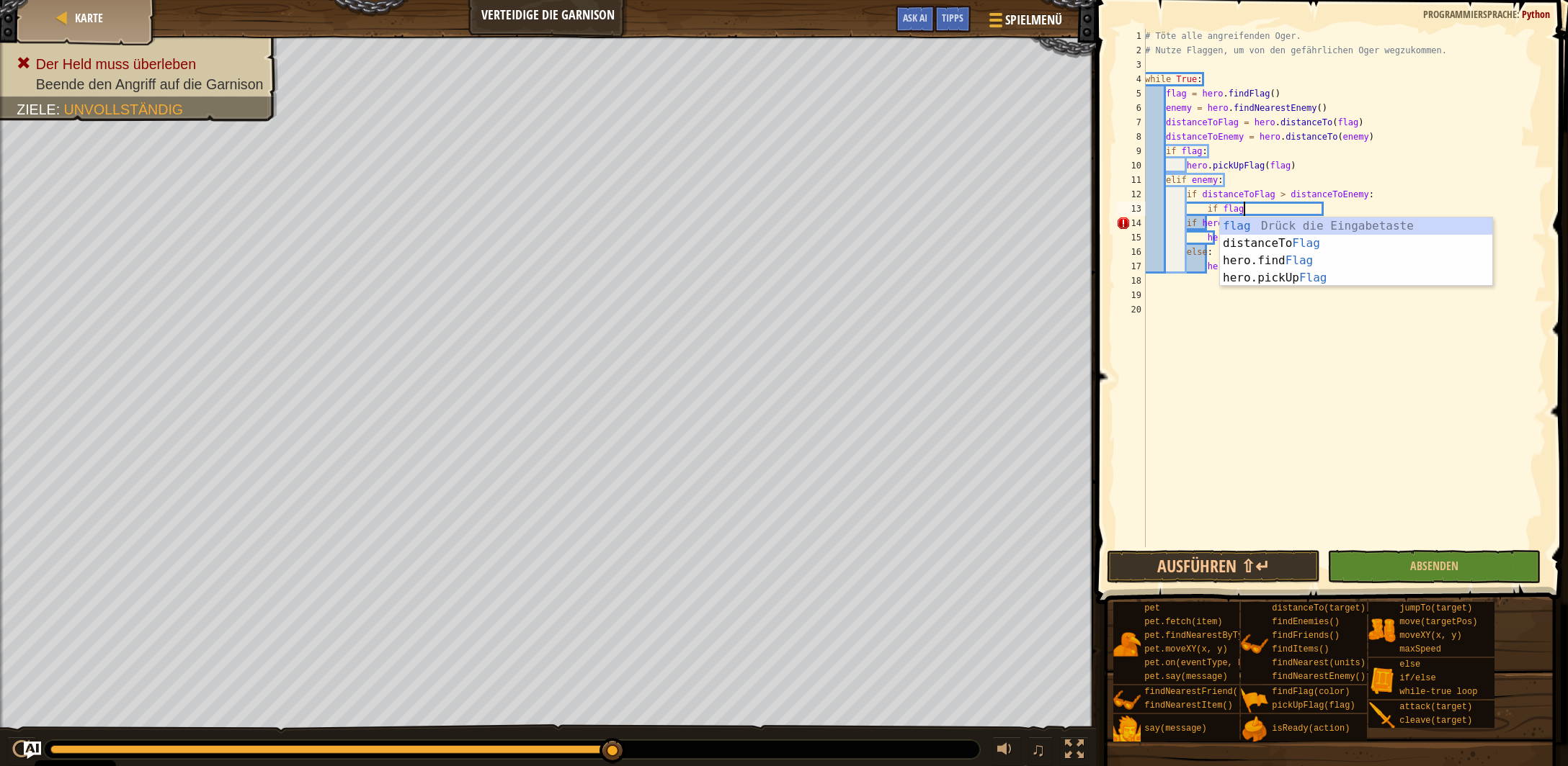
scroll to position [7, 7]
type textarea "if flag:"
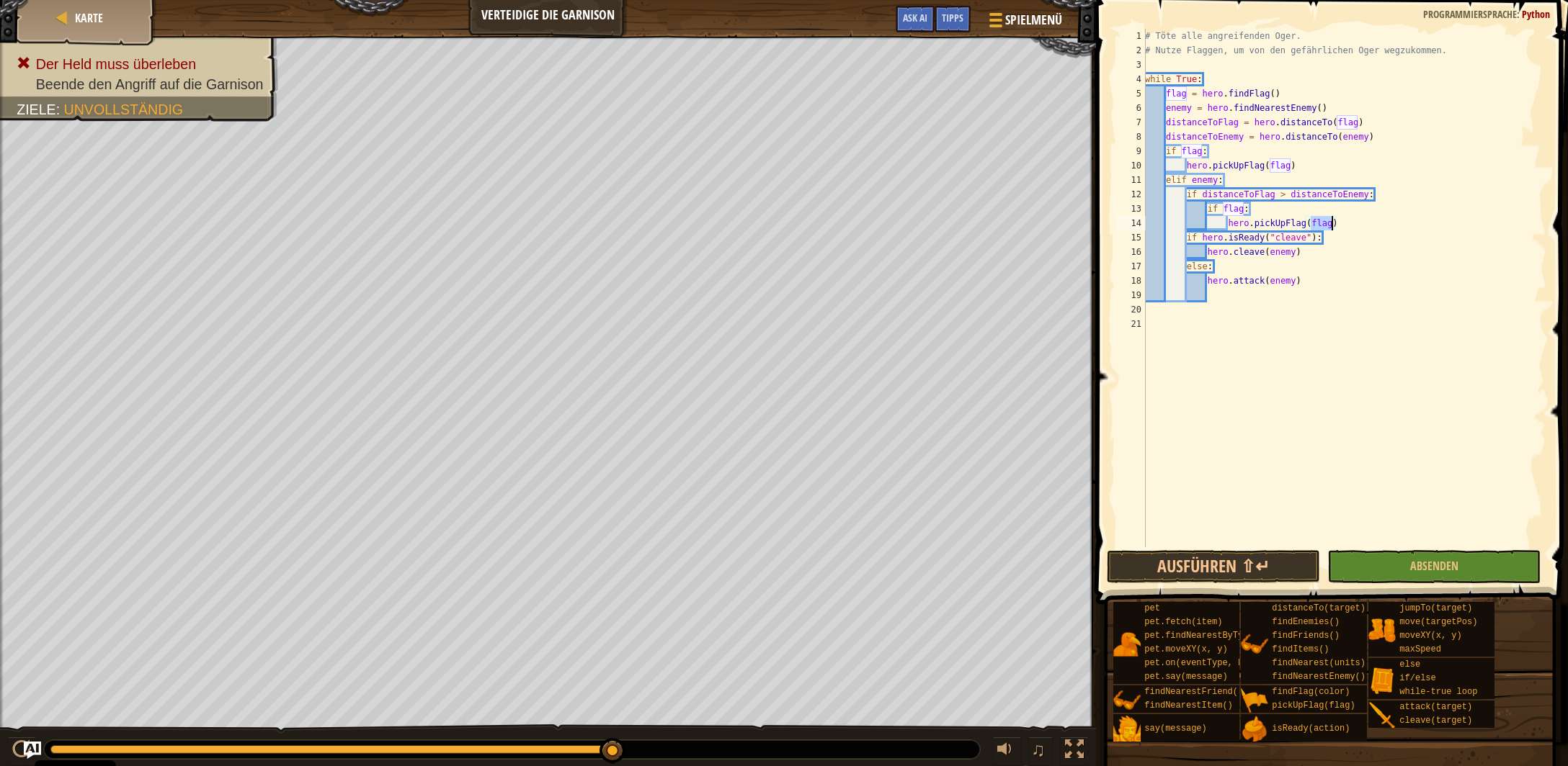
click at [1343, 219] on div "# Töte alle angreifenden Oger. # Nutze Flaggen, um von den gefährlichen Oger we…" at bounding box center [1344, 302] width 405 height 548
click at [1187, 243] on div "# Töte alle angreifenden Oger. # Nutze Flaggen, um von den gefährlichen Oger we…" at bounding box center [1344, 302] width 405 height 548
click at [1185, 273] on div "# Töte alle angreifenden Oger. # Nutze Flaggen, um von den gefährlichen Oger we…" at bounding box center [1344, 302] width 405 height 548
click at [1350, 219] on div "# Töte alle angreifenden Oger. # Nutze Flaggen, um von den gefährlichen Oger we…" at bounding box center [1344, 302] width 405 height 548
type textarea "hero.pickUpFlag(flag)"
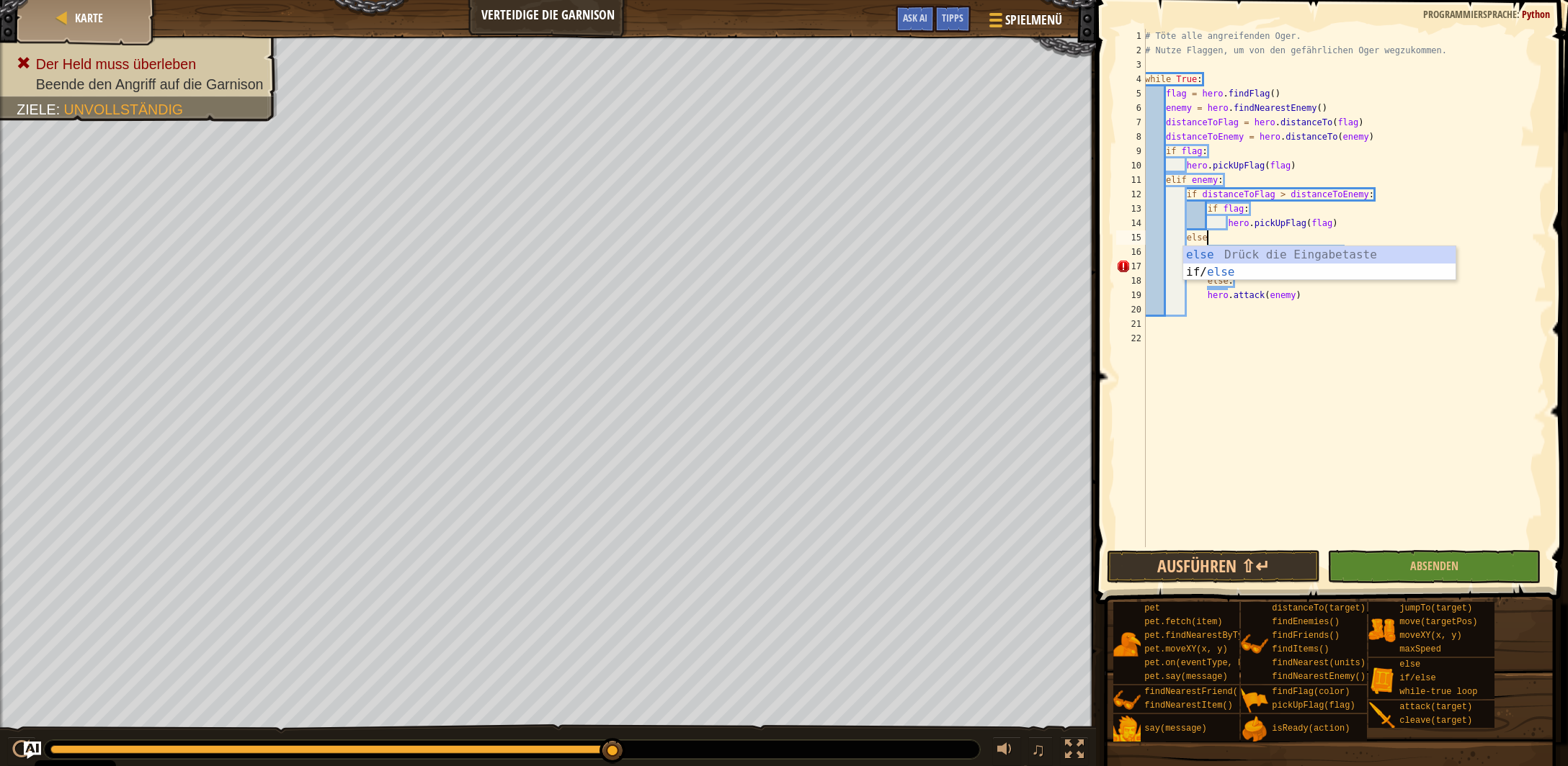
scroll to position [7, 4]
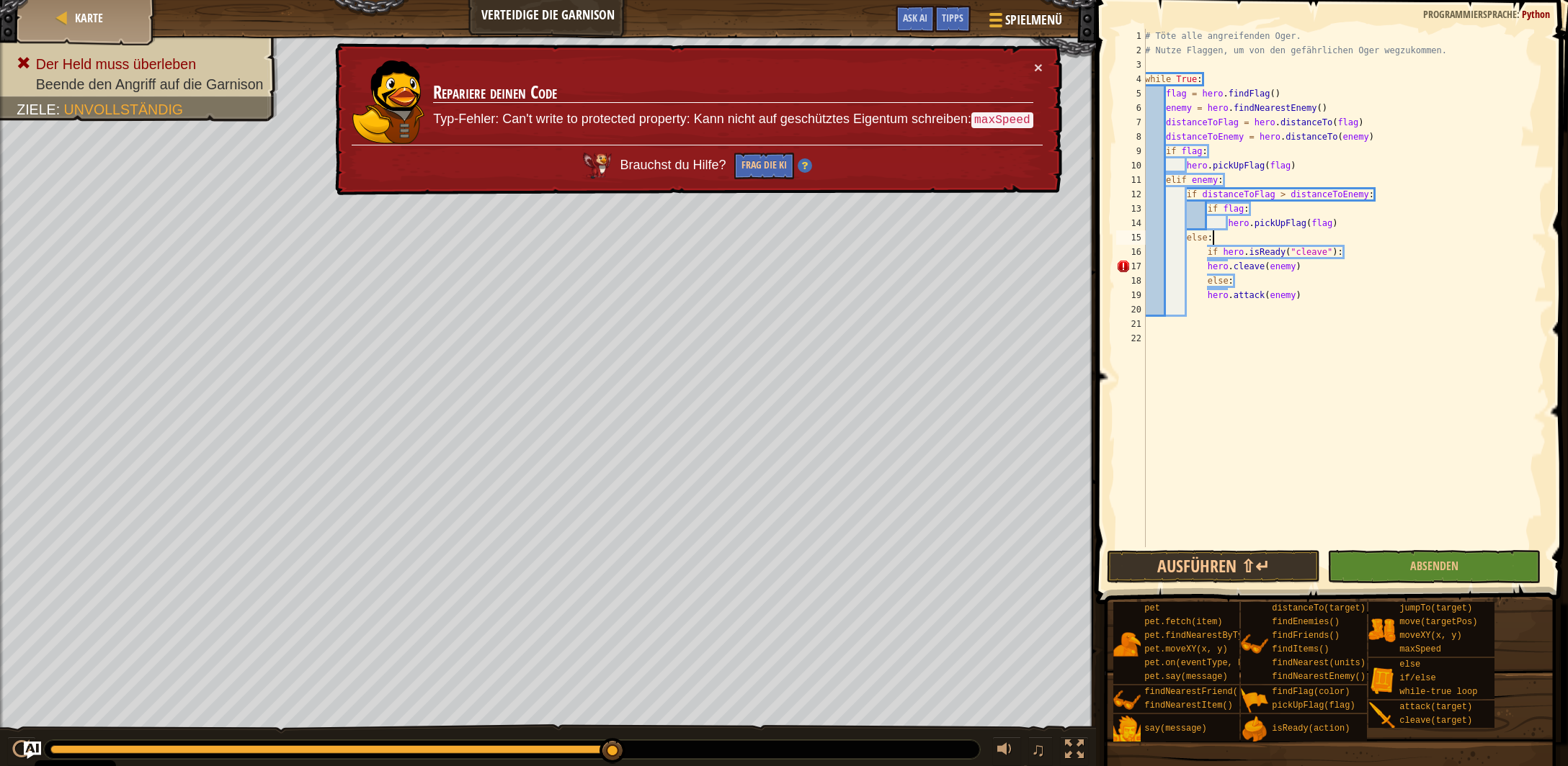
click at [1233, 240] on div "# Töte alle angreifenden Oger. # Nutze Flaggen, um von den gefährlichen Oger we…" at bounding box center [1344, 302] width 405 height 548
click at [1130, 265] on div "17" at bounding box center [1130, 266] width 30 height 14
click at [1205, 284] on div "# Töte alle angreifenden Oger. # Nutze Flaggen, um von den gefährlichen Oger we…" at bounding box center [1344, 302] width 405 height 548
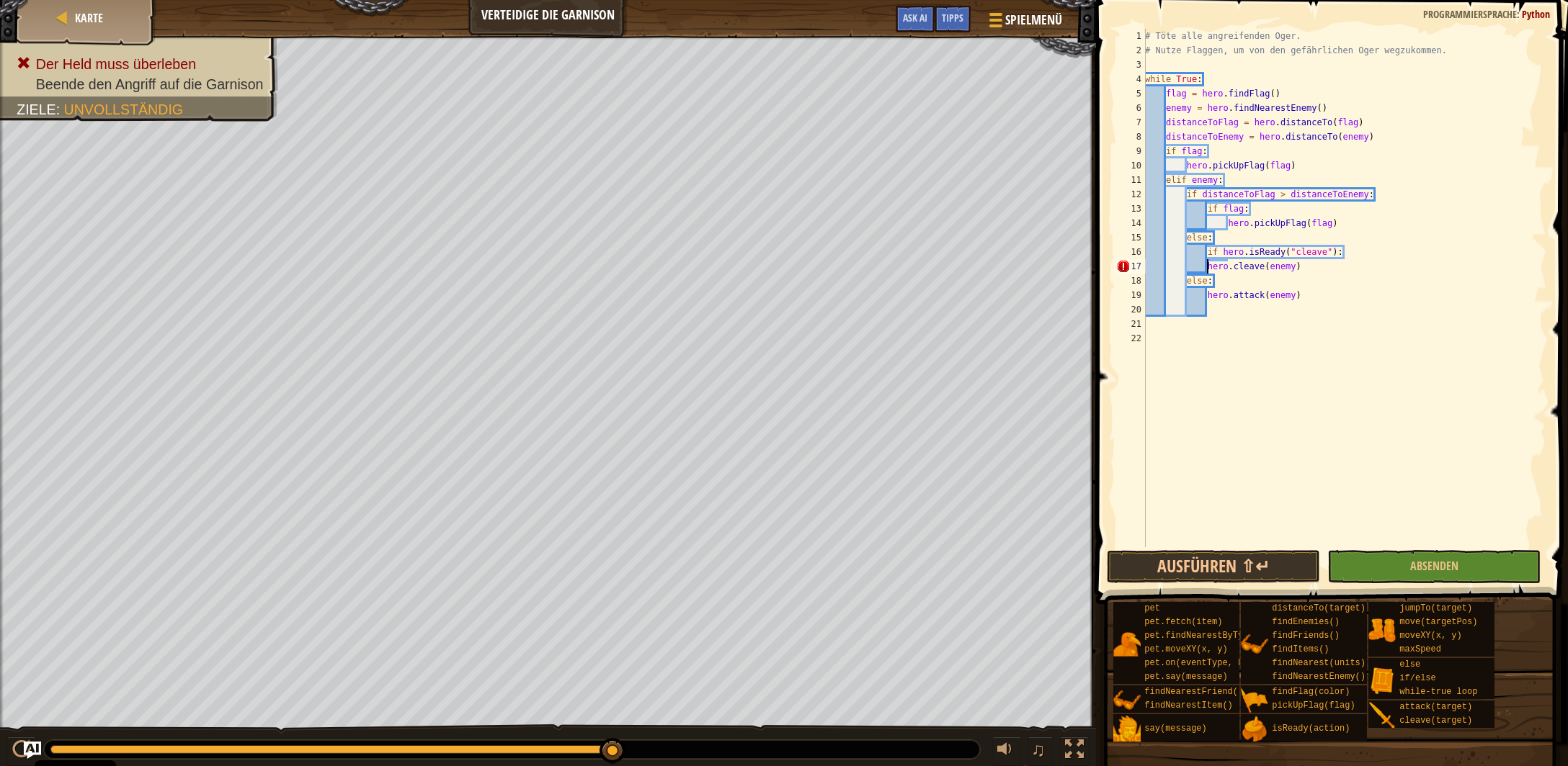
click at [1208, 268] on div "# Töte alle angreifenden Oger. # Nutze Flaggen, um von den gefährlichen Oger we…" at bounding box center [1344, 302] width 405 height 548
click at [1187, 283] on div "# Töte alle angreifenden Oger. # Nutze Flaggen, um von den gefährlichen Oger we…" at bounding box center [1344, 302] width 405 height 548
click at [1210, 299] on div "# Töte alle angreifenden Oger. # Nutze Flaggen, um von den gefährlichen Oger we…" at bounding box center [1344, 302] width 405 height 548
click at [1208, 300] on div "# Töte alle angreifenden Oger. # Nutze Flaggen, um von den gefährlichen Oger we…" at bounding box center [1344, 302] width 405 height 548
click at [1425, 569] on span "Absenden" at bounding box center [1434, 566] width 48 height 15
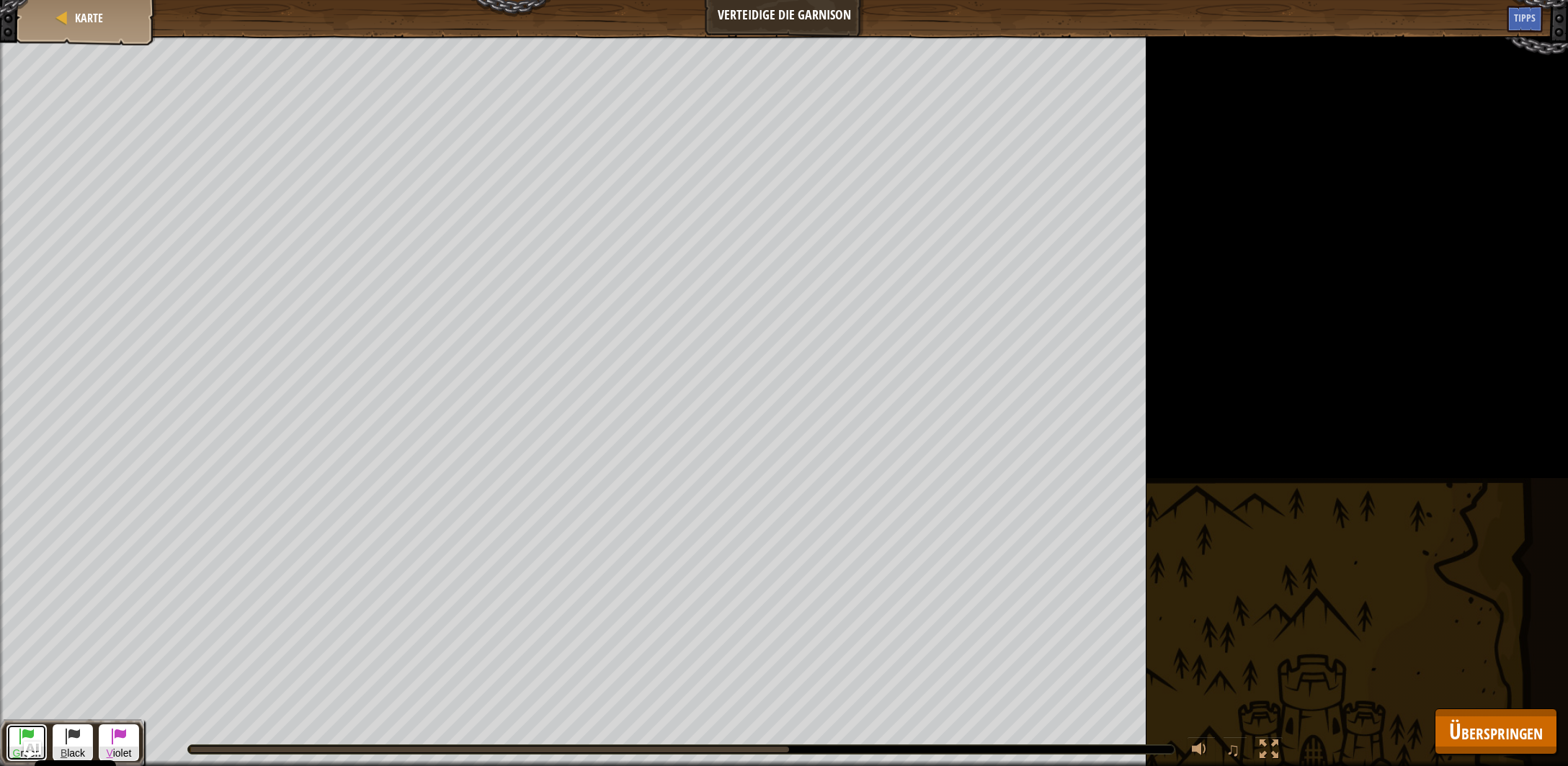
click at [21, 738] on span at bounding box center [27, 736] width 17 height 17
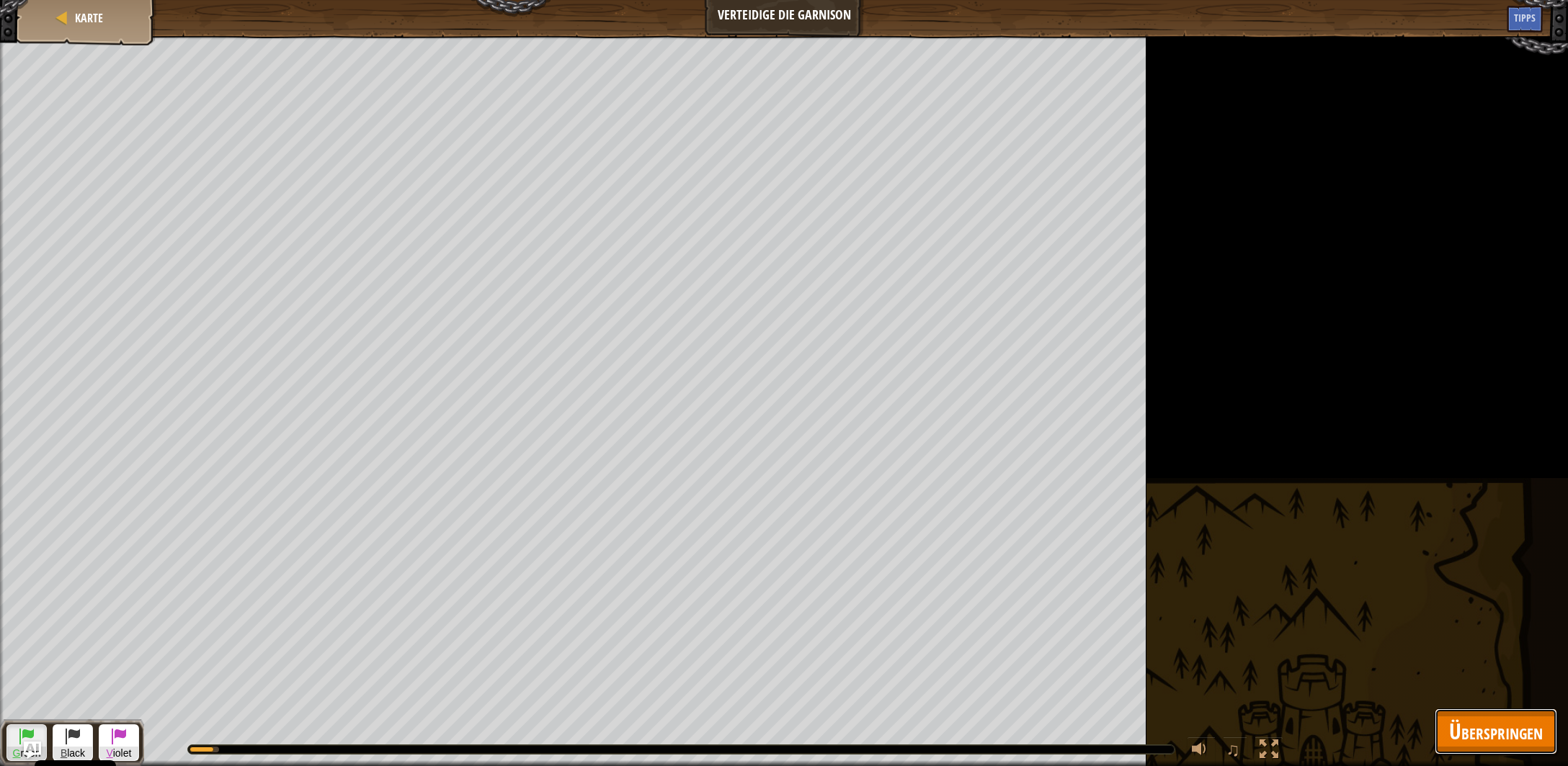
click at [1465, 734] on span "Überspringen" at bounding box center [1495, 731] width 93 height 30
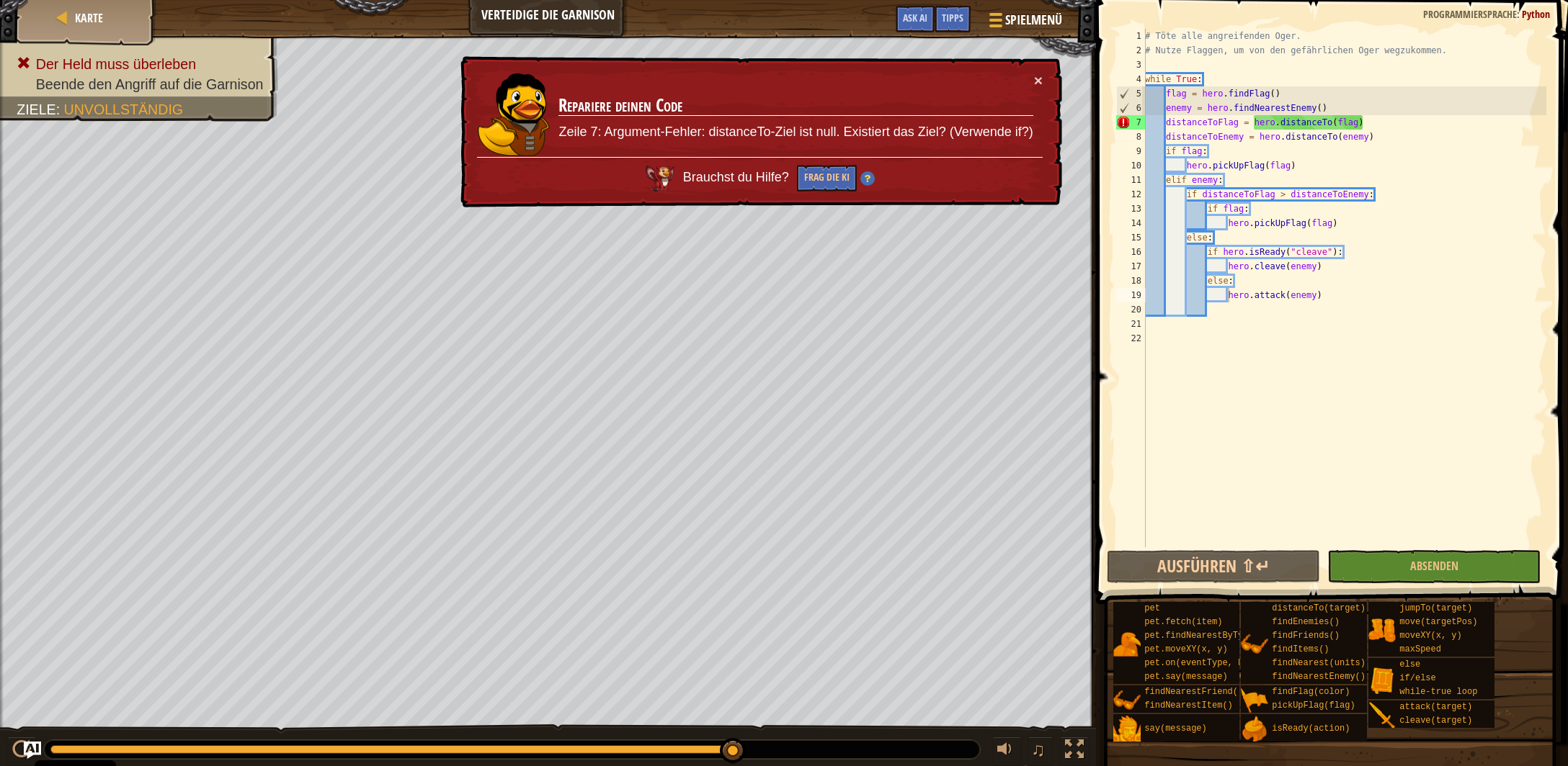
type textarea "distanceToFlag = hero.distanceTo(flag)"
drag, startPoint x: 1364, startPoint y: 121, endPoint x: 1125, endPoint y: 123, distance: 239.0
click at [1142, 123] on div "# Töte alle angreifenden Oger. # Nutze Flaggen, um von den gefährlichen Oger we…" at bounding box center [1344, 288] width 404 height 519
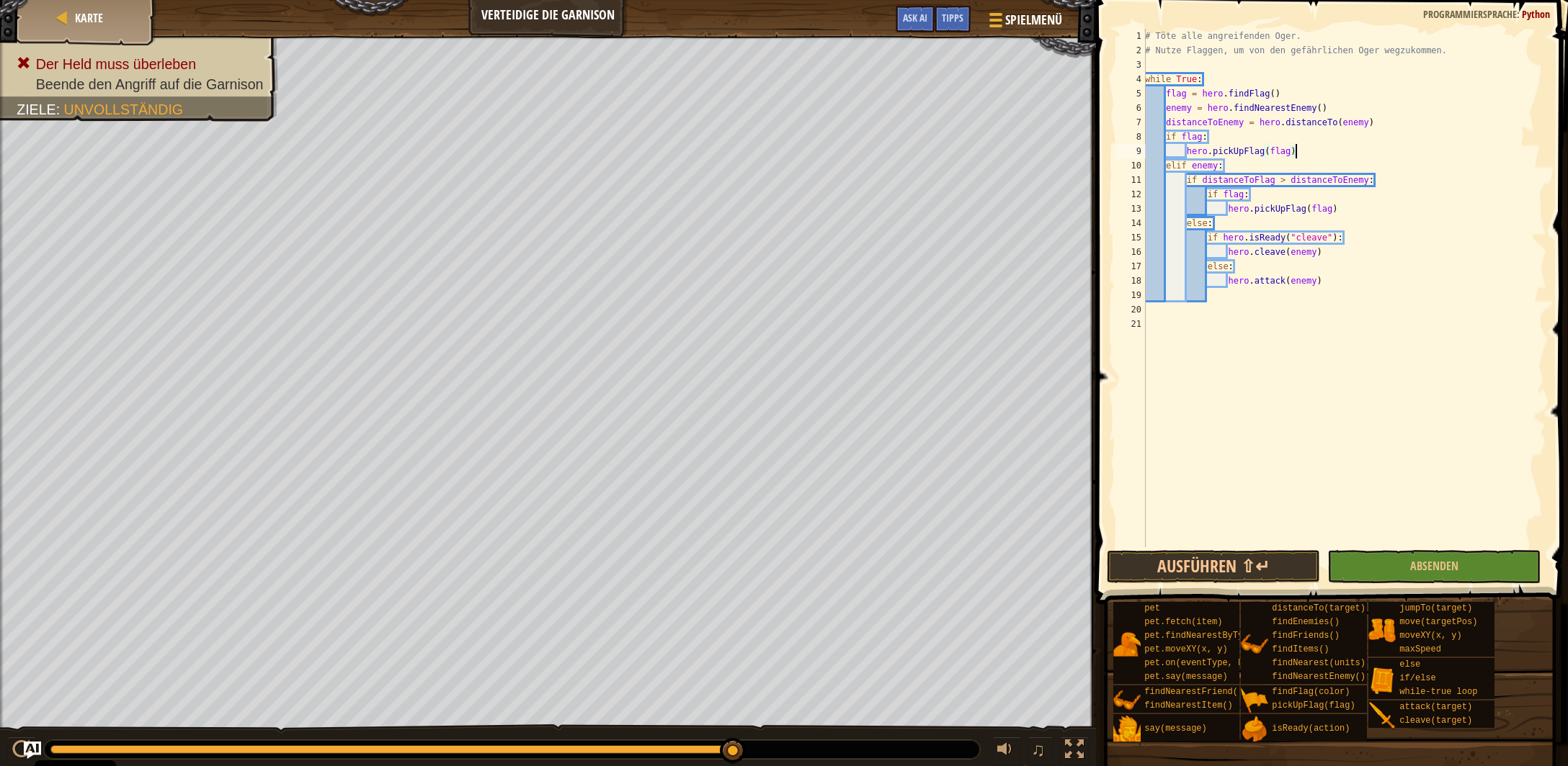
click at [1294, 151] on div "# Töte alle angreifenden Oger. # Nutze Flaggen, um von den gefährlichen Oger we…" at bounding box center [1344, 302] width 405 height 548
type textarea "hero.pickUpFlag(flag)"
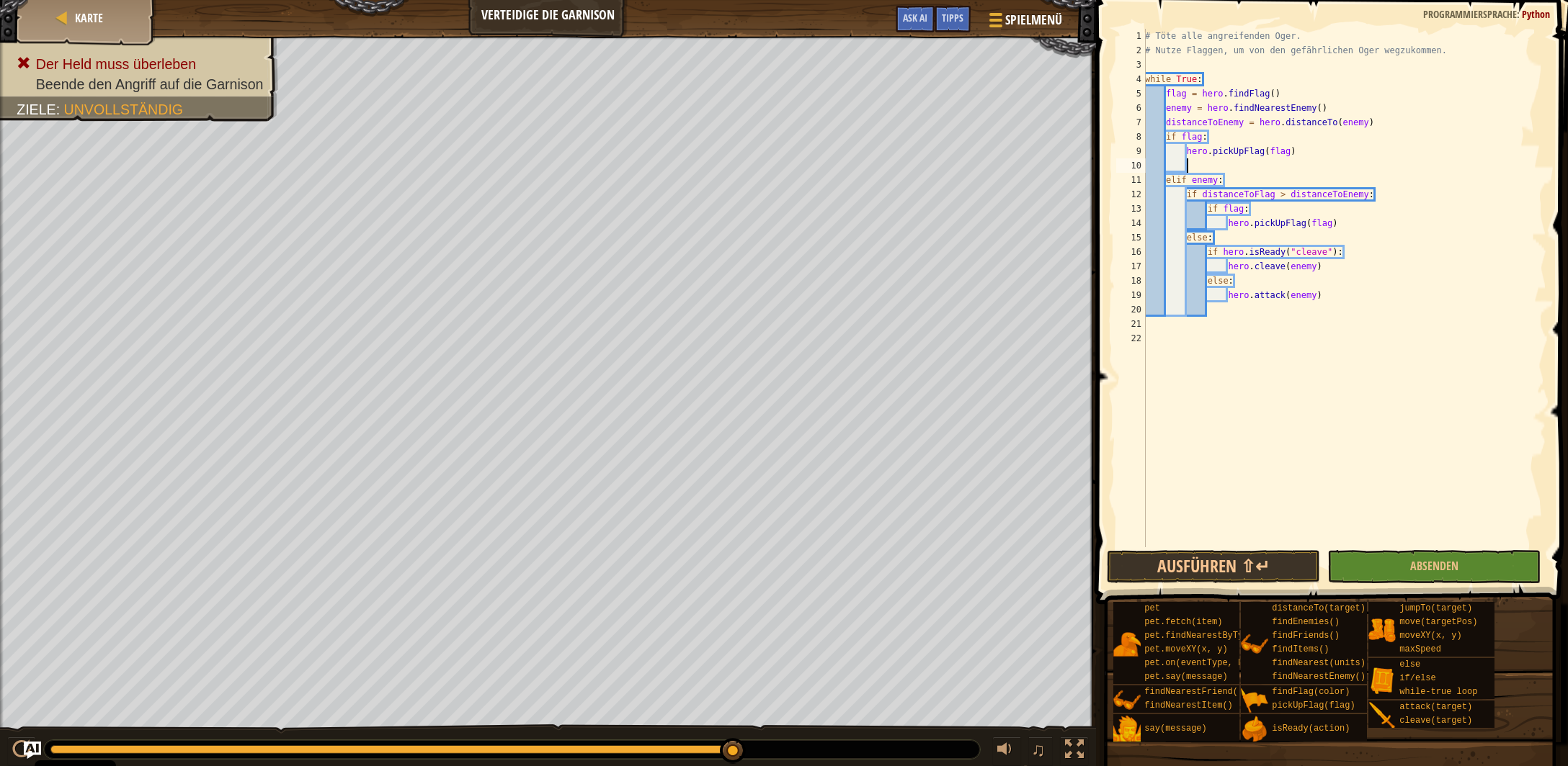
paste textarea "distanceToFlag = hero.distanceTo(flag)"
click at [1206, 166] on div "# Töte alle angreifenden Oger. # Nutze Flaggen, um von den gefährlichen Oger we…" at bounding box center [1344, 302] width 405 height 548
click at [1407, 568] on button "Absenden" at bounding box center [1434, 567] width 214 height 33
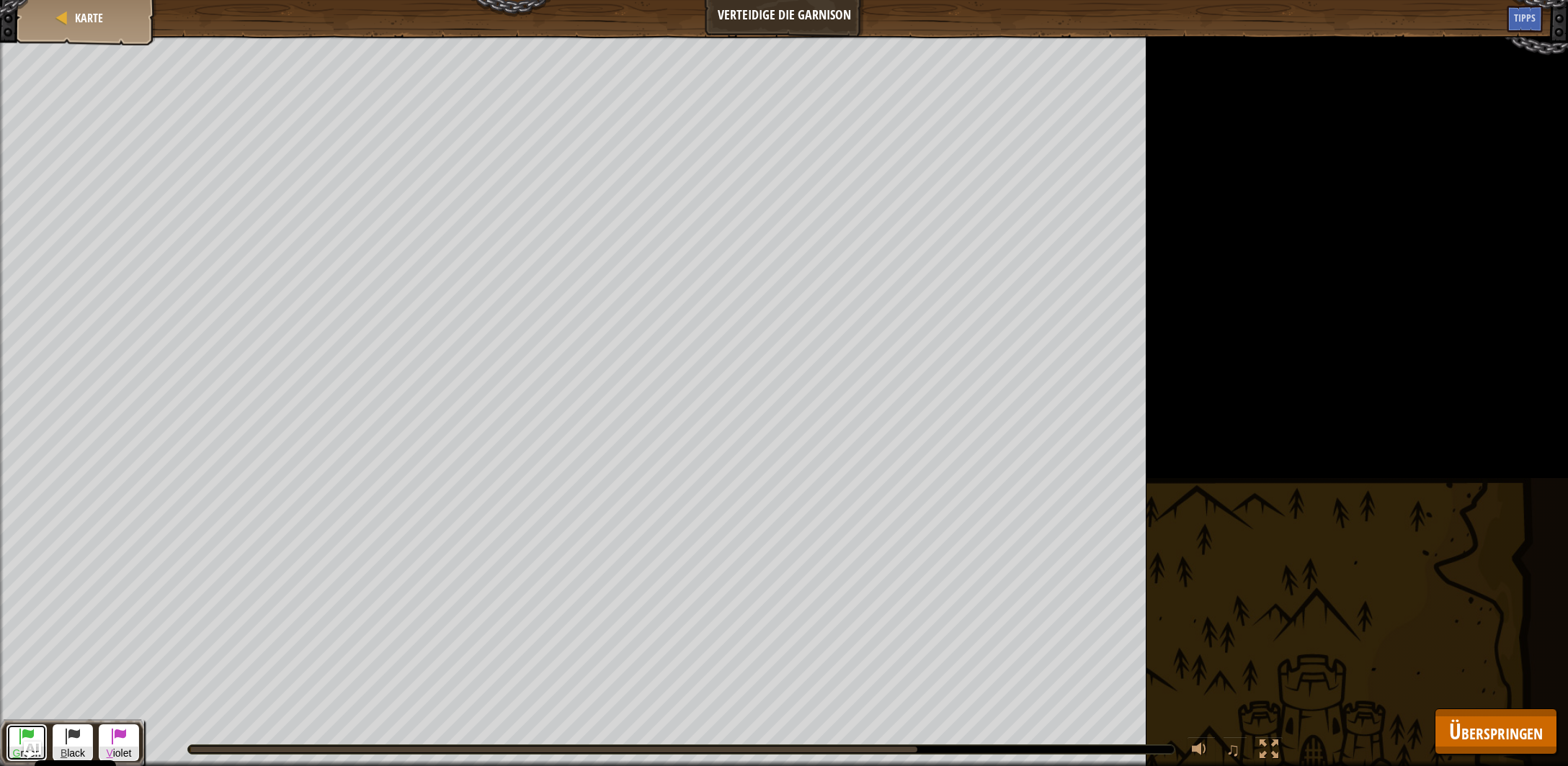
click at [19, 731] on span at bounding box center [27, 736] width 17 height 17
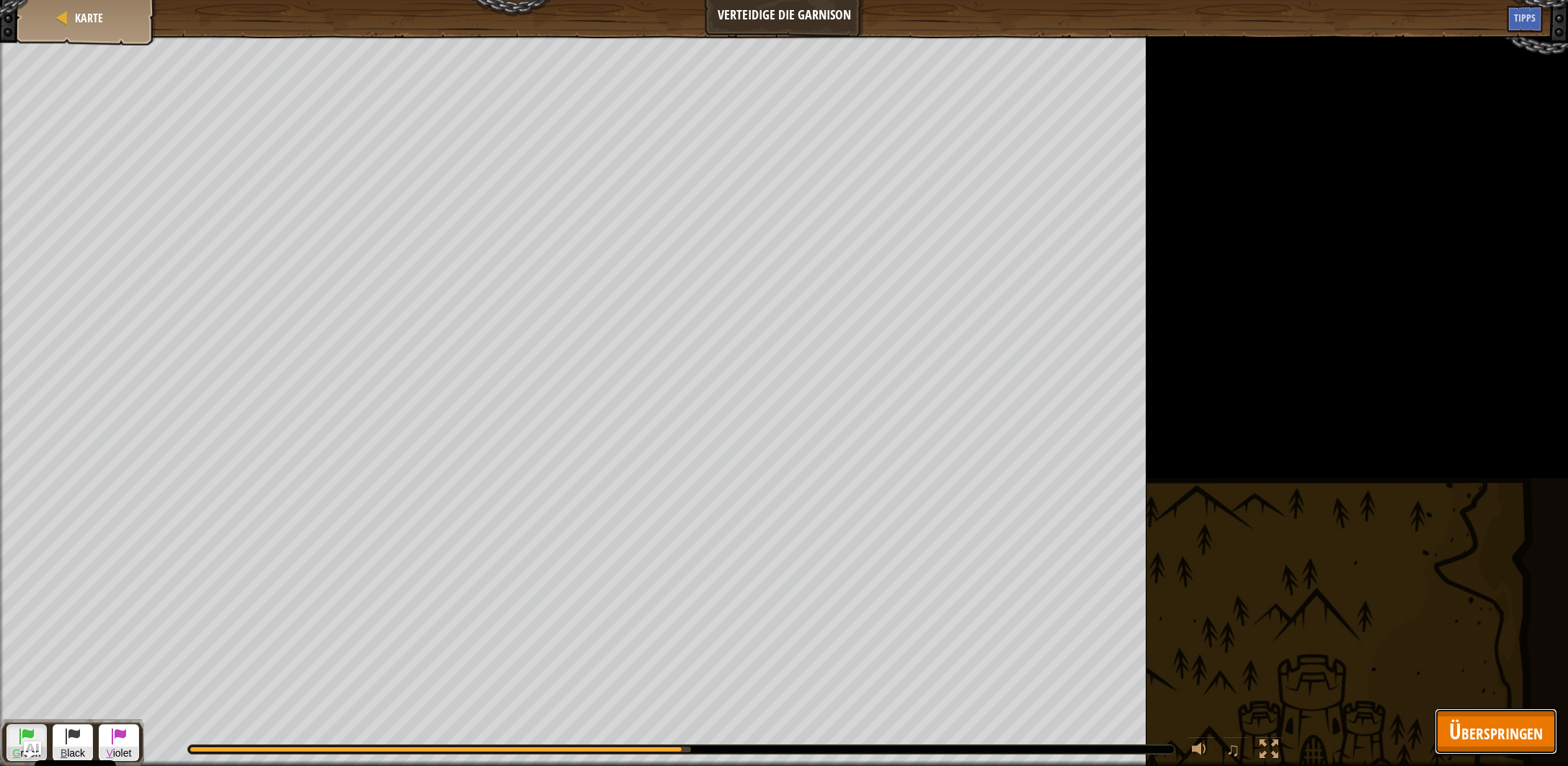
click at [1490, 727] on span "Überspringen" at bounding box center [1495, 731] width 93 height 30
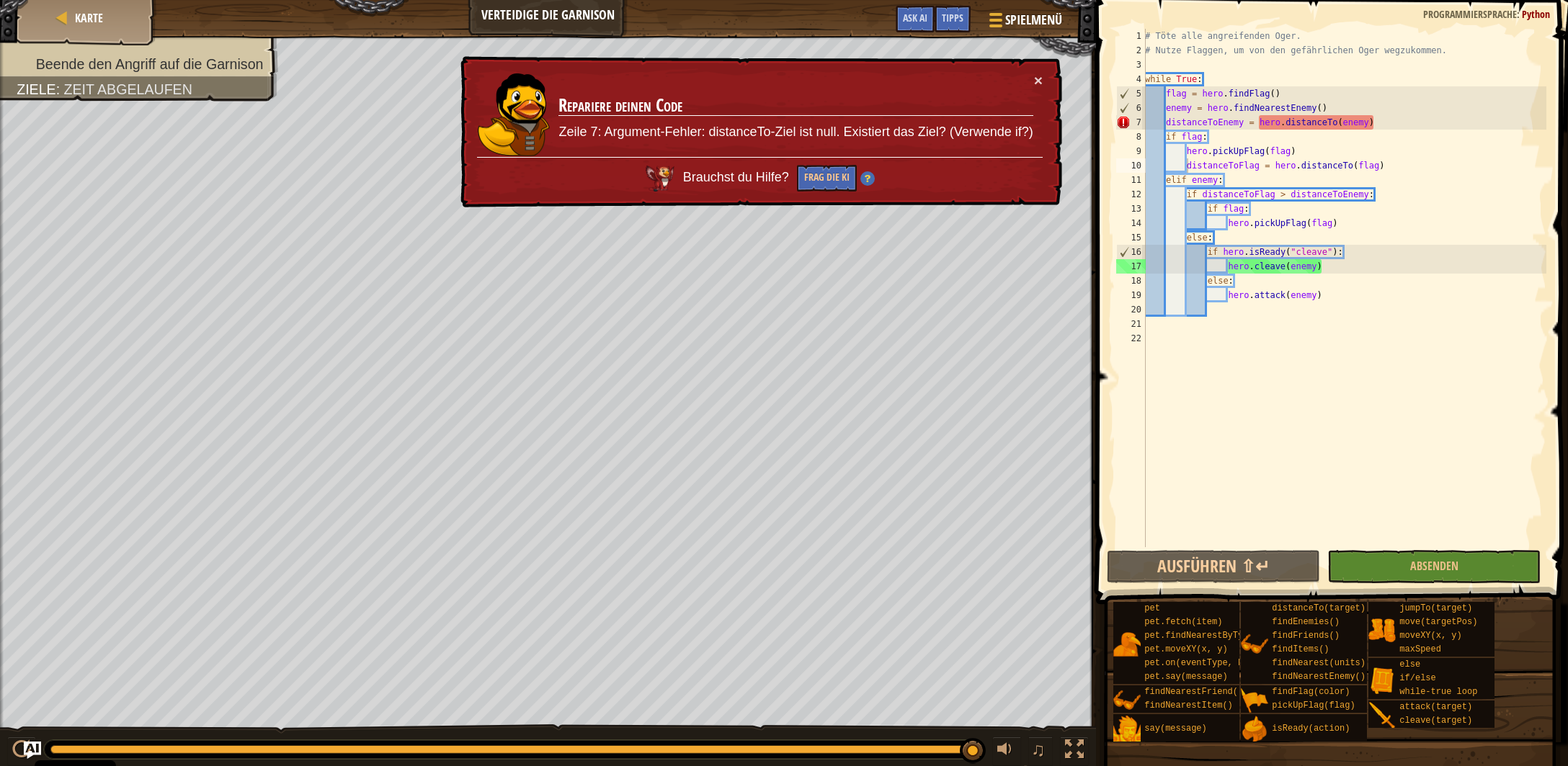
type textarea "distanceToEnemy = hero.distanceTo(enemy)"
drag, startPoint x: 1374, startPoint y: 124, endPoint x: 1118, endPoint y: 127, distance: 256.0
click at [1142, 127] on div "# Töte alle angreifenden Oger. # Nutze Flaggen, um von den gefährlichen Oger we…" at bounding box center [1344, 288] width 404 height 519
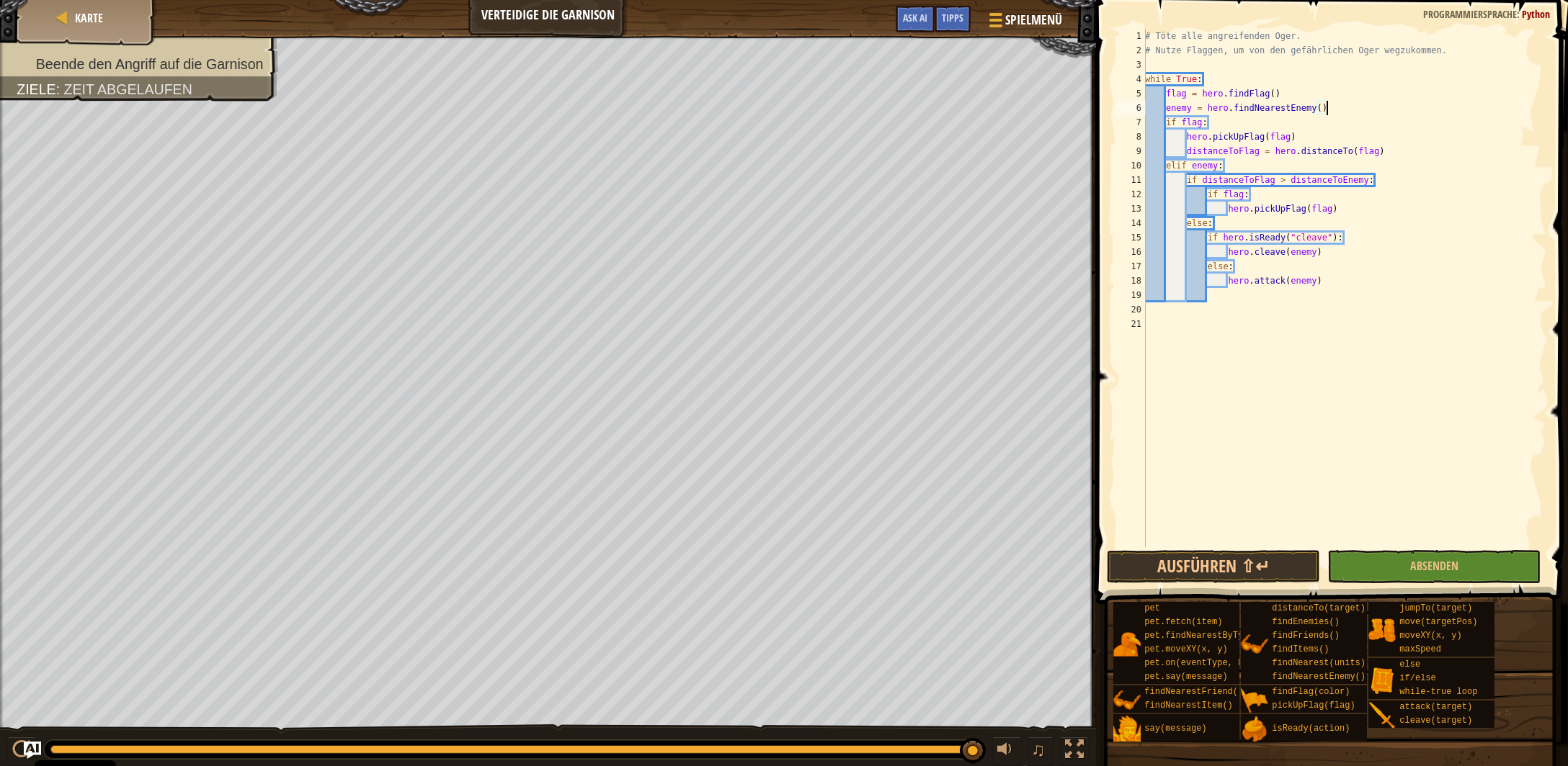
click at [1228, 166] on div "# Töte alle angreifenden Oger. # Nutze Flaggen, um von den gefährlichen Oger we…" at bounding box center [1344, 302] width 405 height 548
type textarea "elif enemy:"
paste textarea "distanceToEnemy = hero.distanceTo(enemy)"
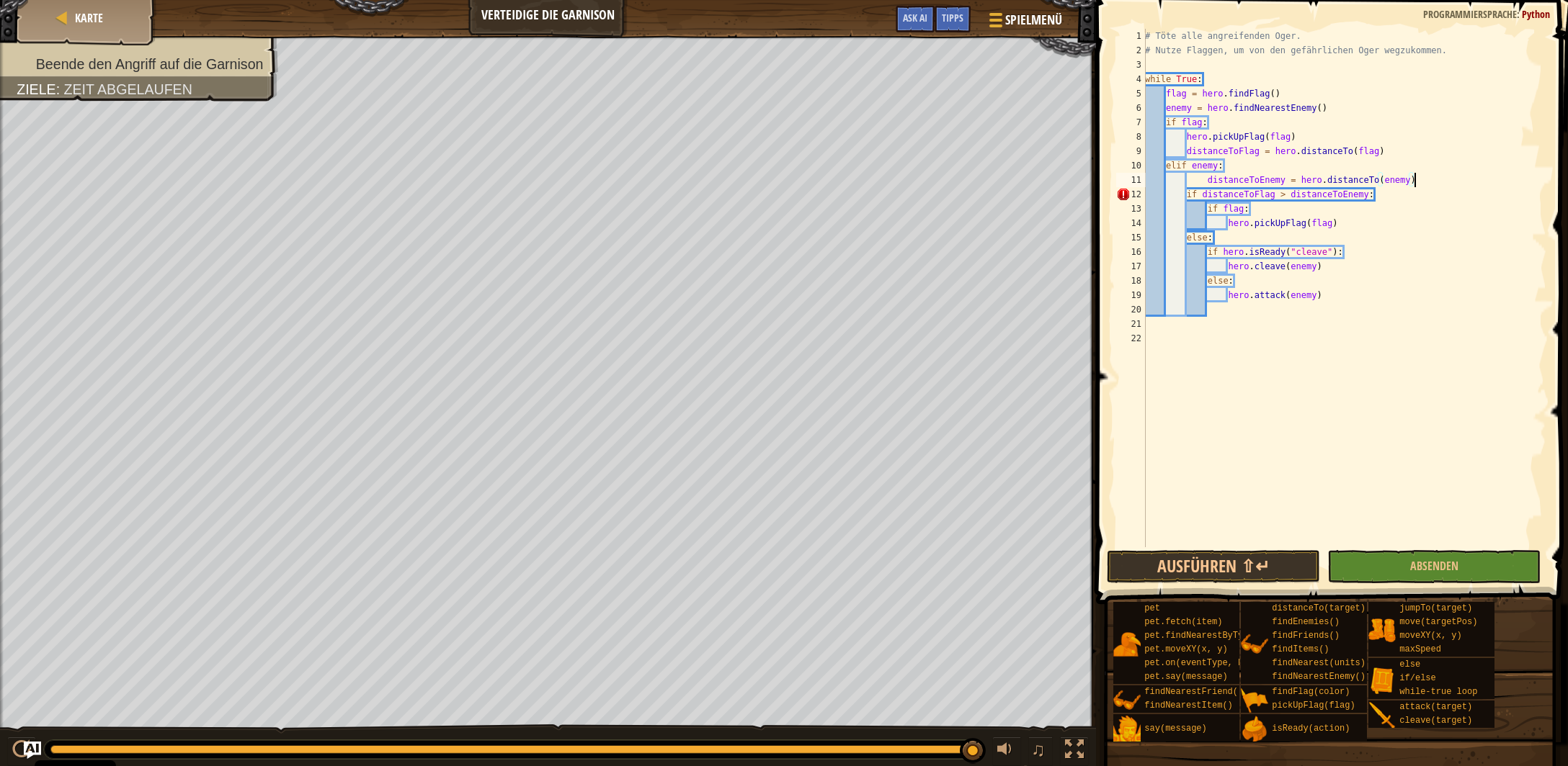
click at [1206, 182] on div "# Töte alle angreifenden Oger. # Nutze Flaggen, um von den gefährlichen Oger we…" at bounding box center [1344, 302] width 405 height 548
click at [1448, 562] on span "Absenden" at bounding box center [1434, 566] width 48 height 15
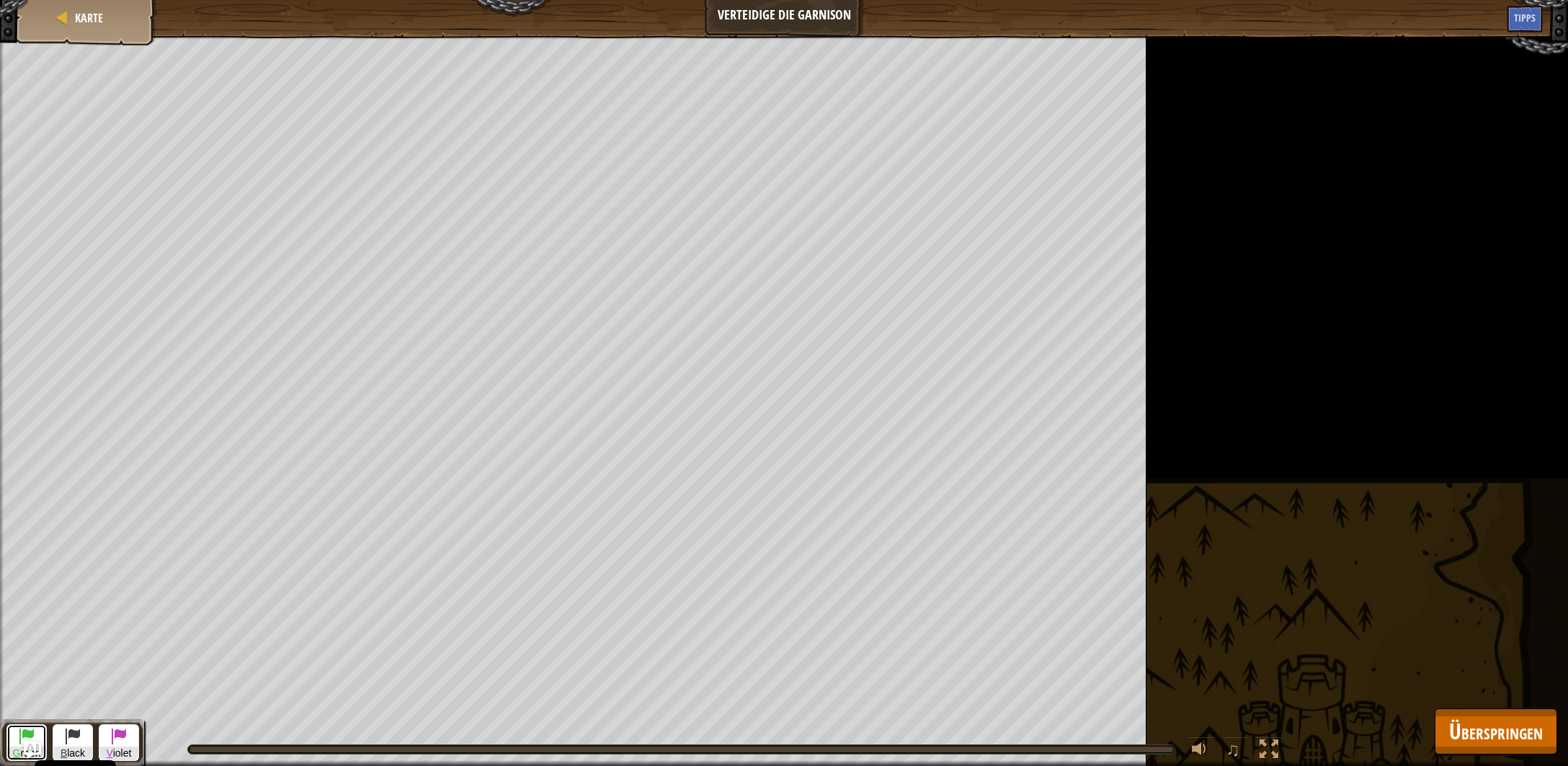
click at [18, 736] on span at bounding box center [27, 736] width 17 height 17
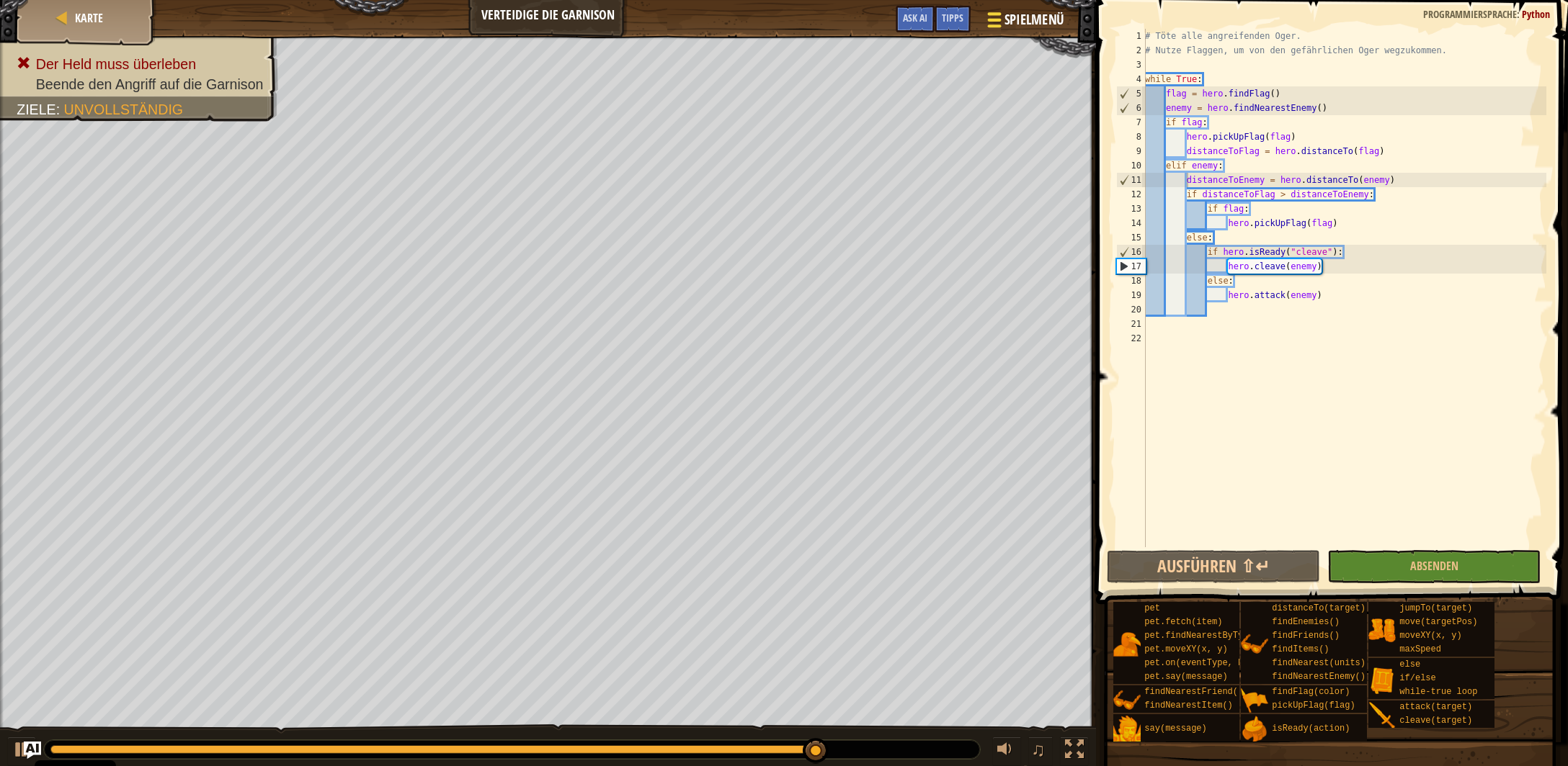
click at [1024, 28] on span "Spielmenü" at bounding box center [1034, 19] width 60 height 19
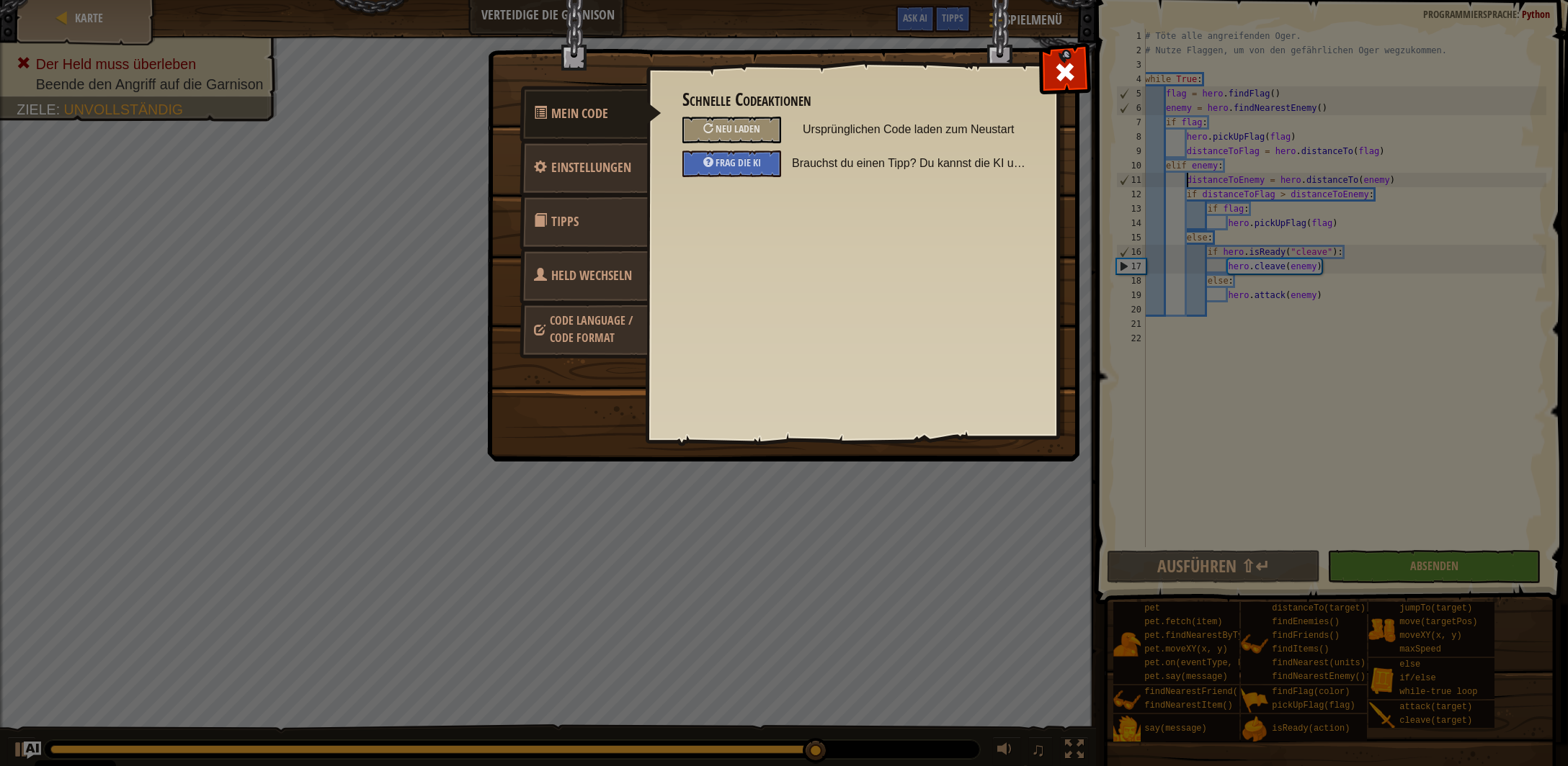
drag, startPoint x: 1067, startPoint y: 72, endPoint x: 1104, endPoint y: 169, distance: 103.8
click at [1067, 72] on span at bounding box center [1065, 72] width 23 height 23
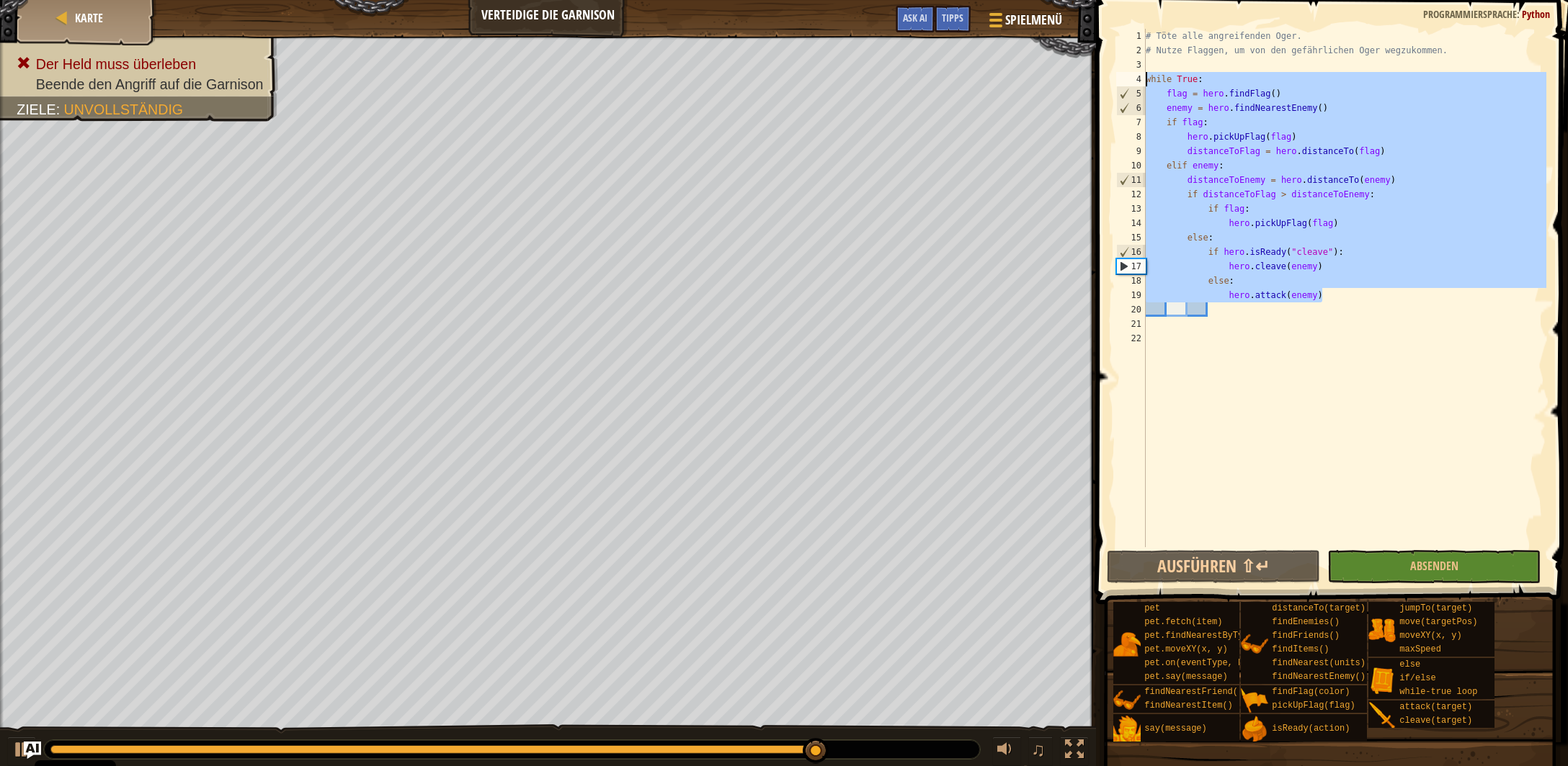
drag, startPoint x: 1323, startPoint y: 296, endPoint x: 987, endPoint y: 76, distance: 401.6
click at [1143, 76] on div "# Töte alle angreifenden Oger. # Nutze Flaggen, um von den gefährlichen Oger we…" at bounding box center [1344, 288] width 403 height 519
type textarea "while True: flag = hero.findFlag()"
click at [1268, 348] on div "# Töte alle angreifenden Oger. # Nutze Flaggen, um von den gefährlichen Oger we…" at bounding box center [1345, 302] width 404 height 548
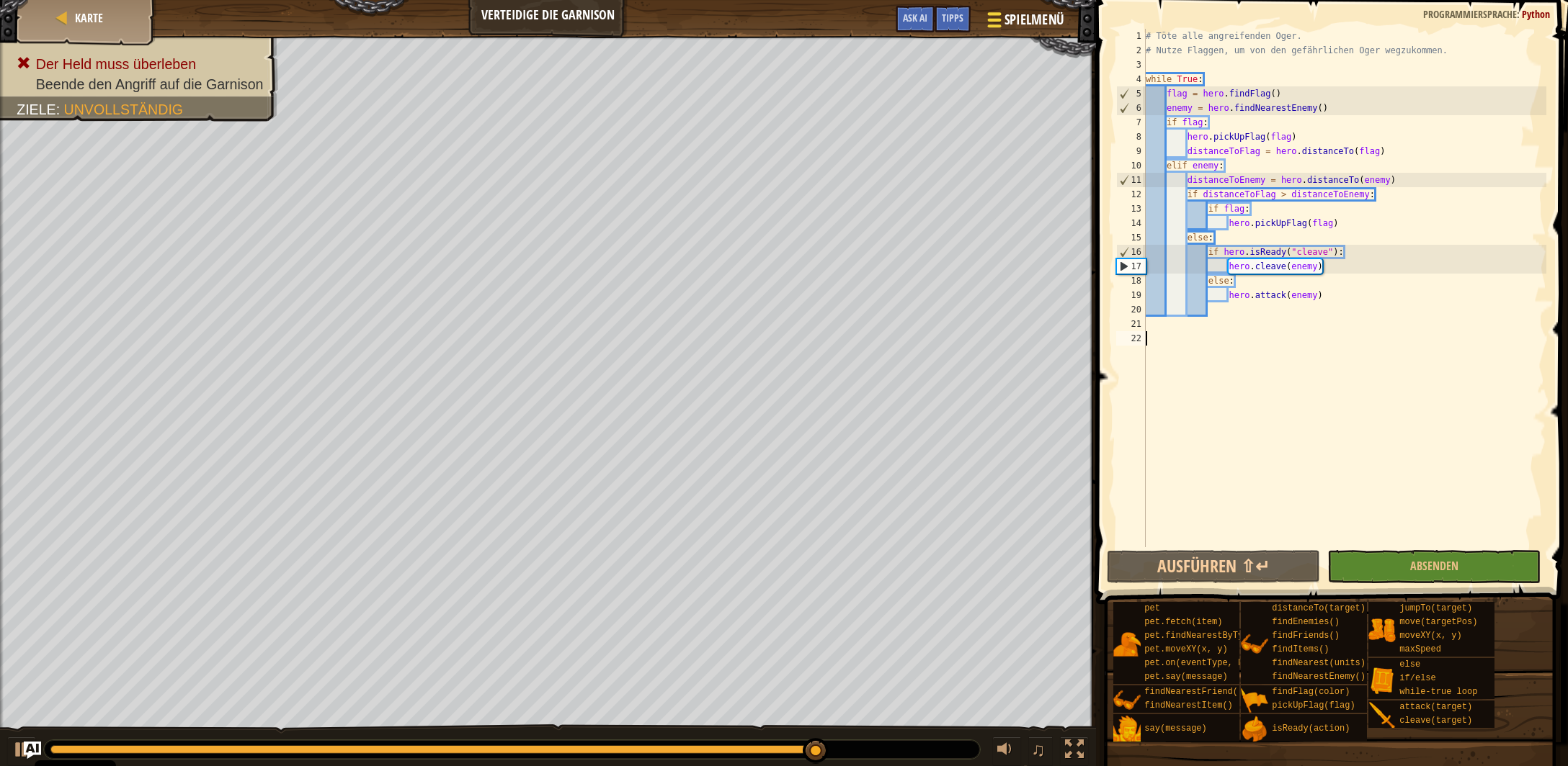
click at [1008, 23] on span "Spielmenü" at bounding box center [1034, 19] width 60 height 19
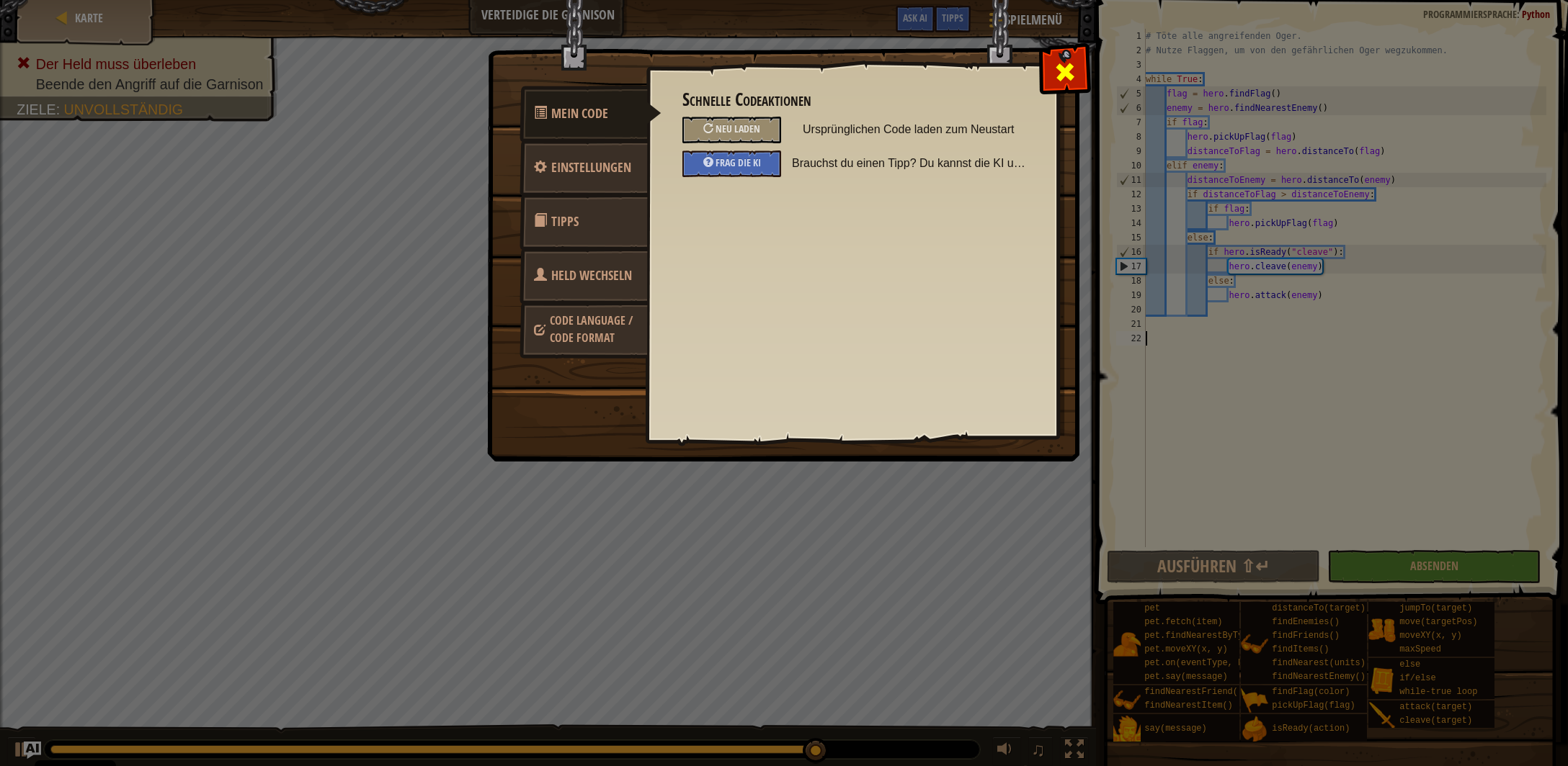
click at [1069, 76] on span at bounding box center [1065, 72] width 23 height 23
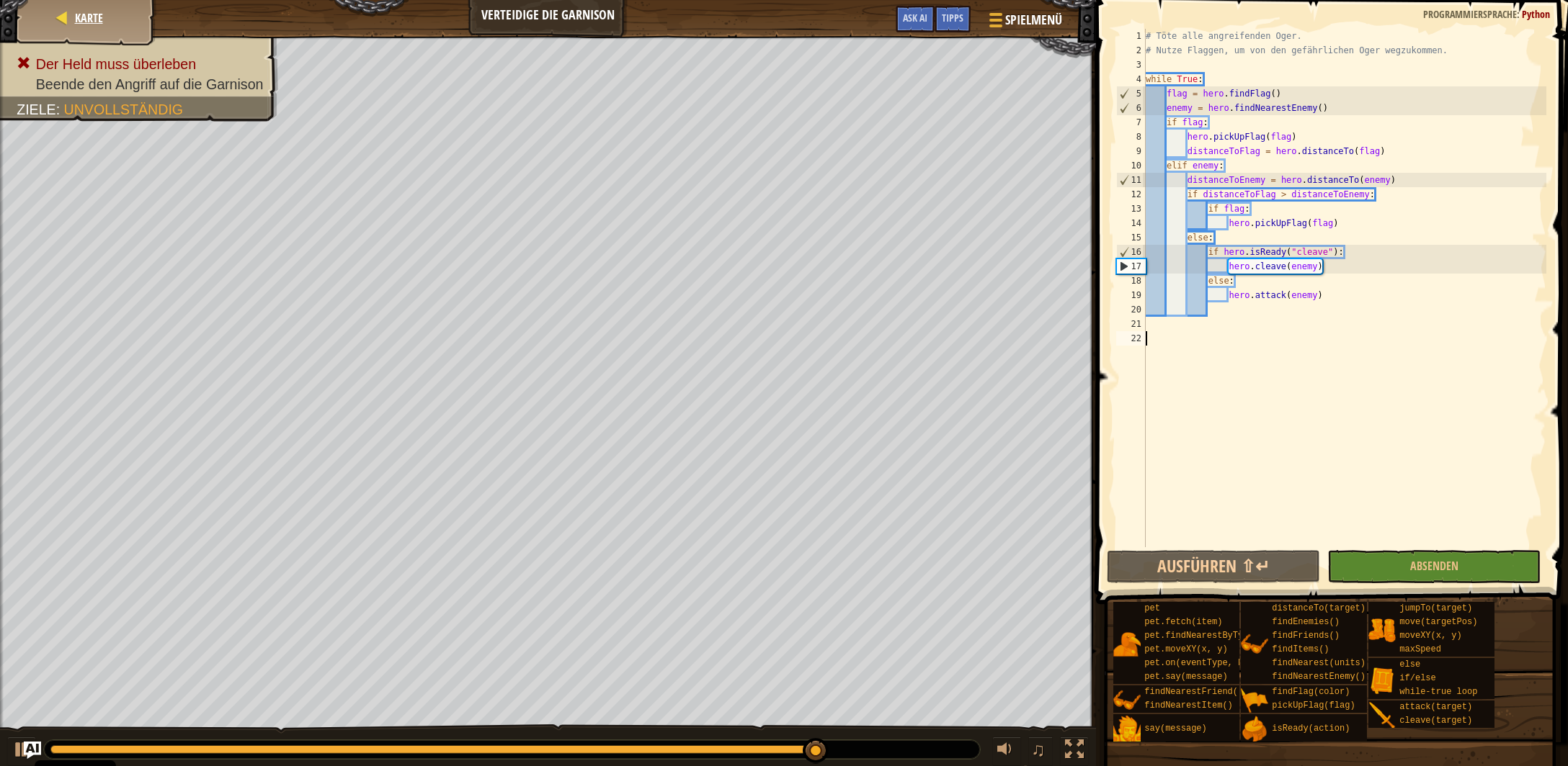
click at [121, 27] on div "Karte" at bounding box center [87, 17] width 116 height 36
select select "de-DE"
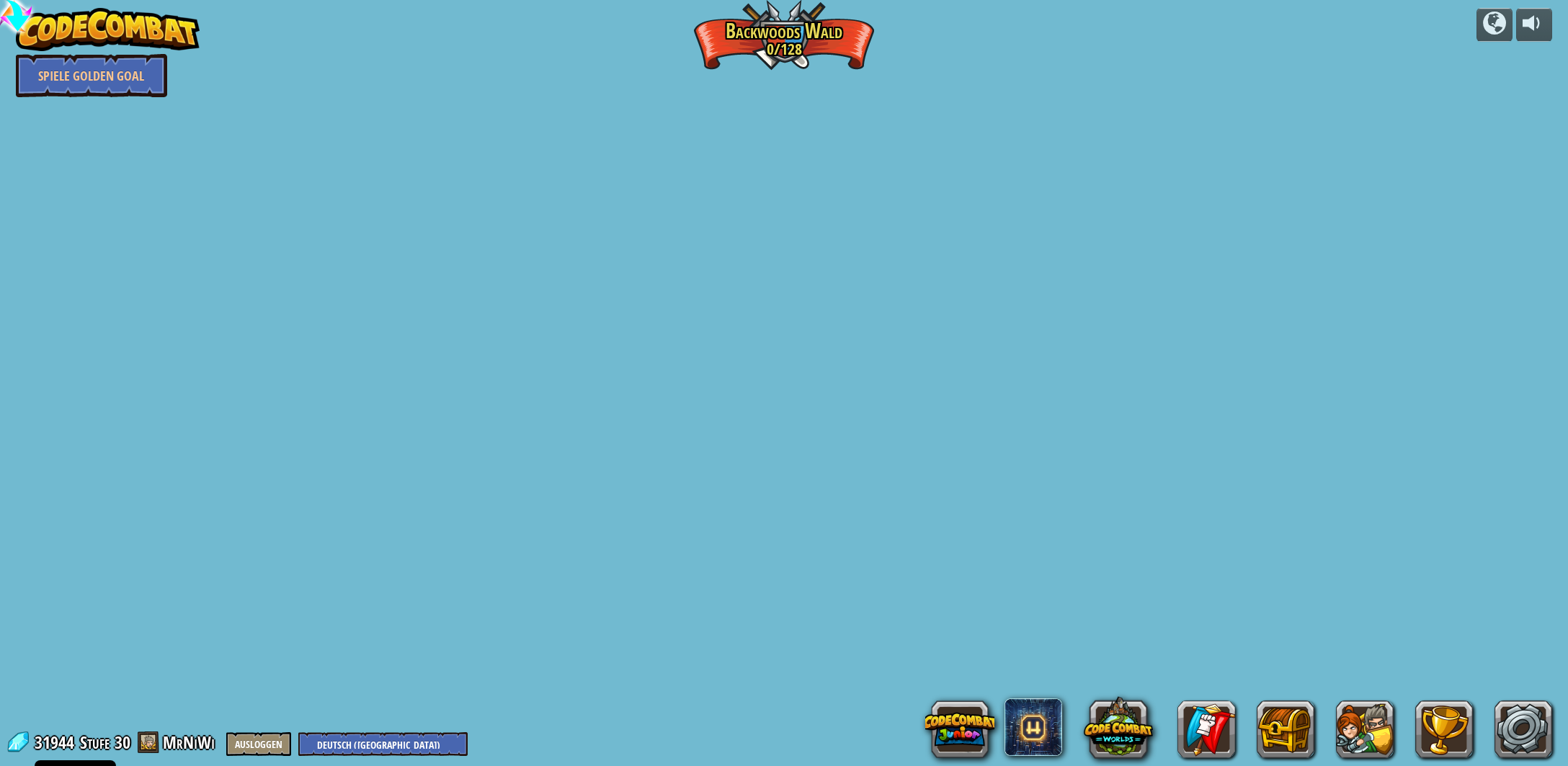
select select "de-DE"
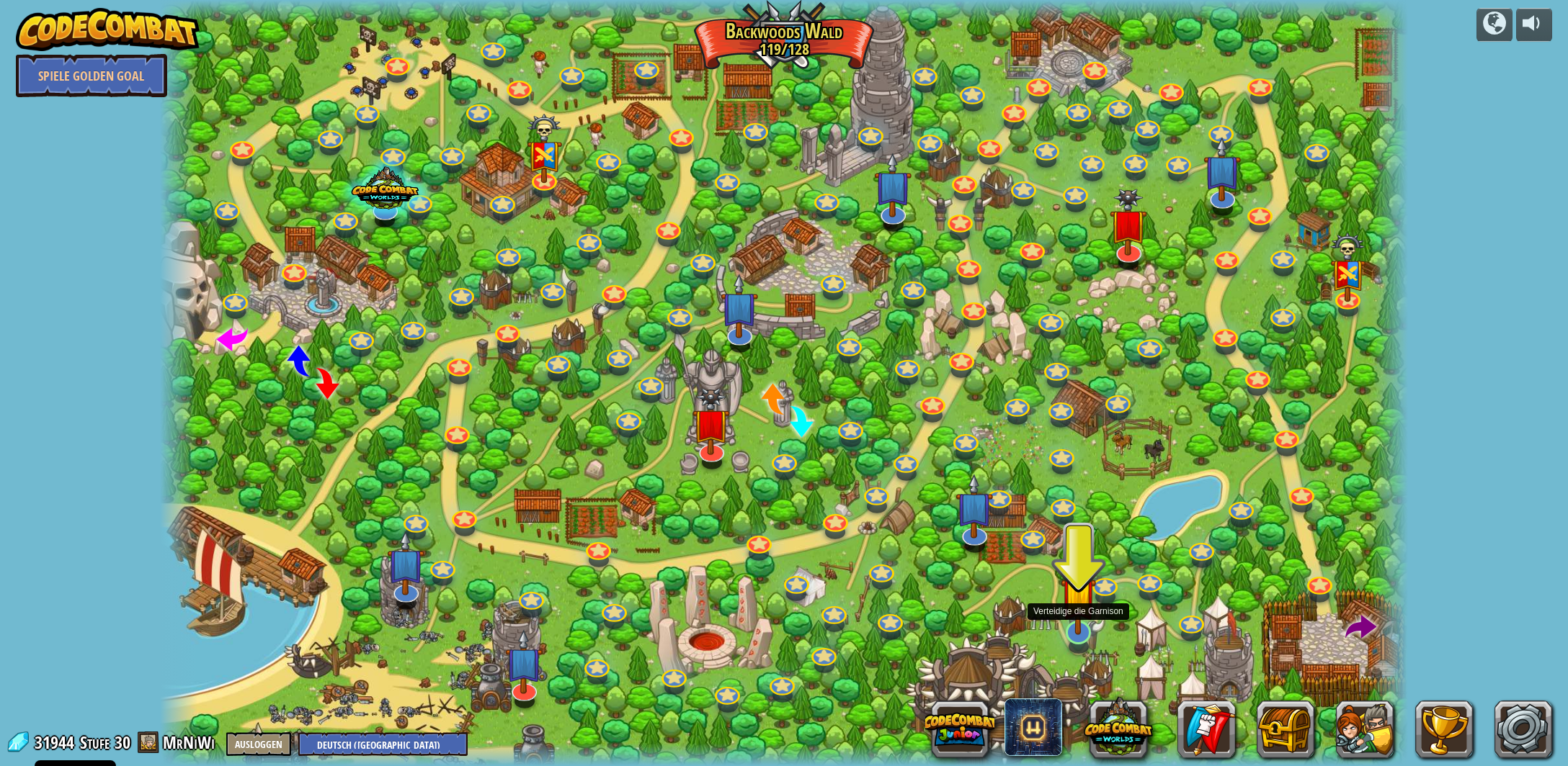
click at [1094, 623] on img at bounding box center [1078, 595] width 36 height 81
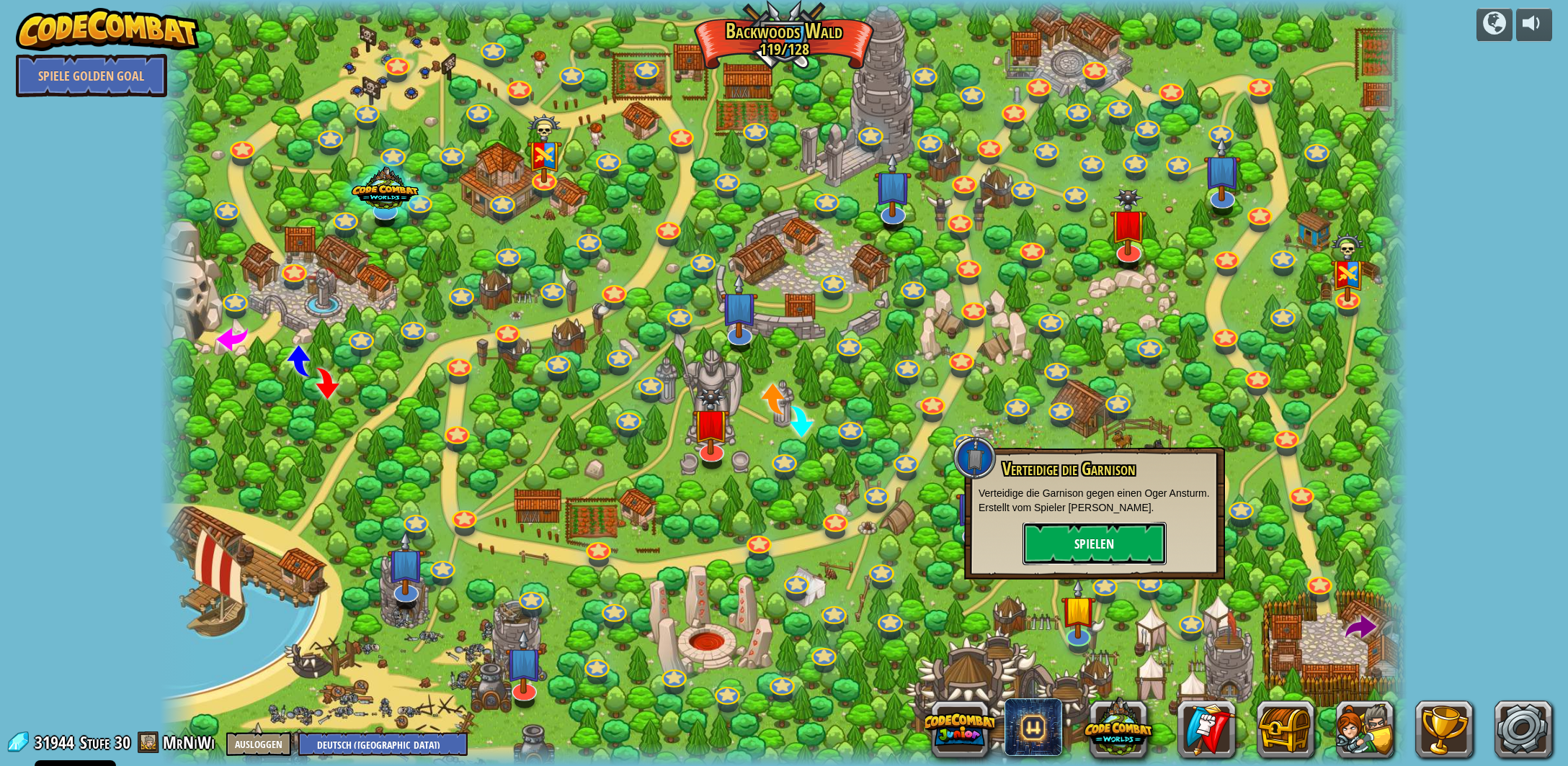
click at [1104, 543] on button "Spielen" at bounding box center [1094, 544] width 144 height 43
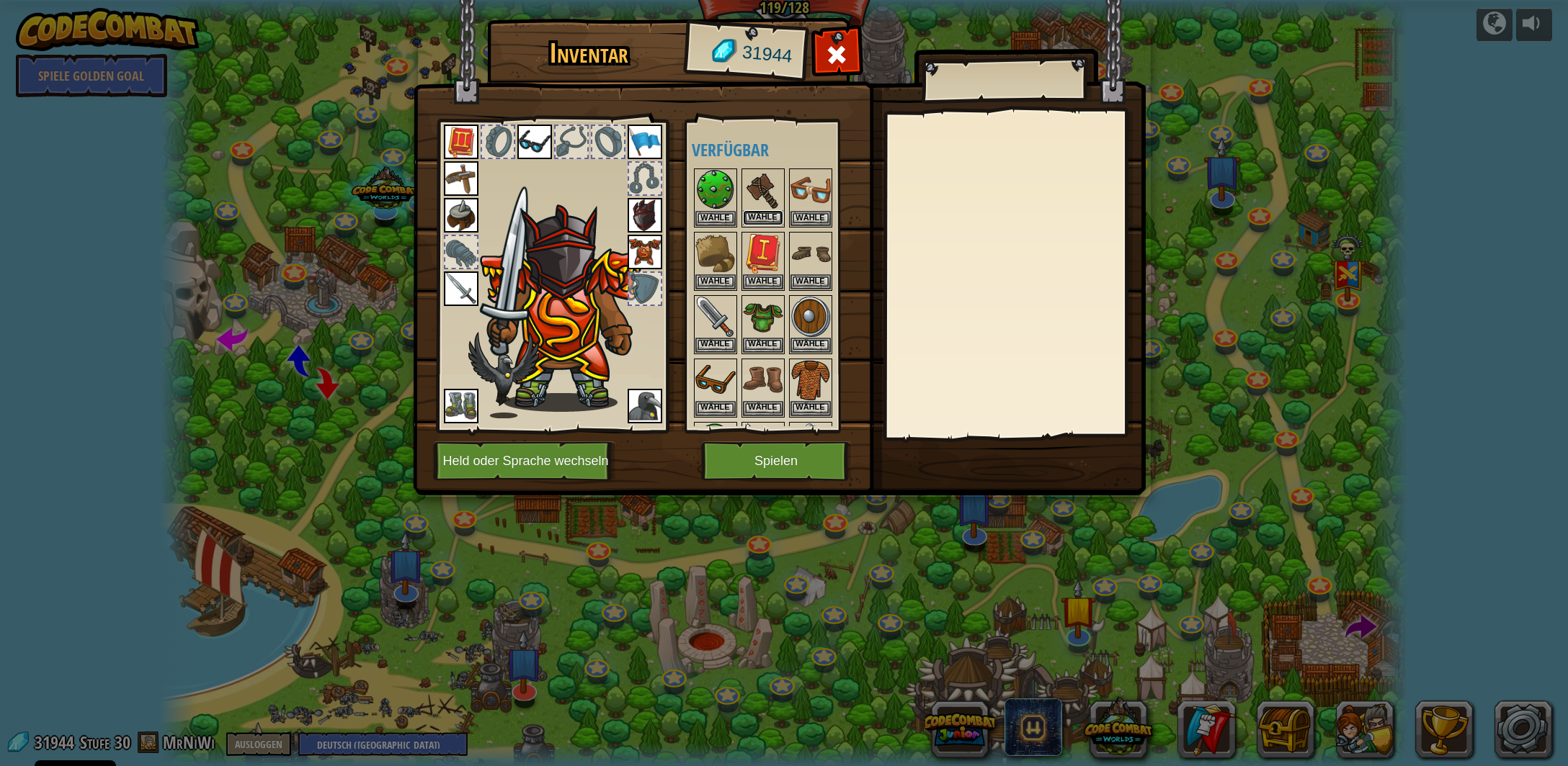
click at [760, 222] on button "Wähle" at bounding box center [763, 218] width 40 height 15
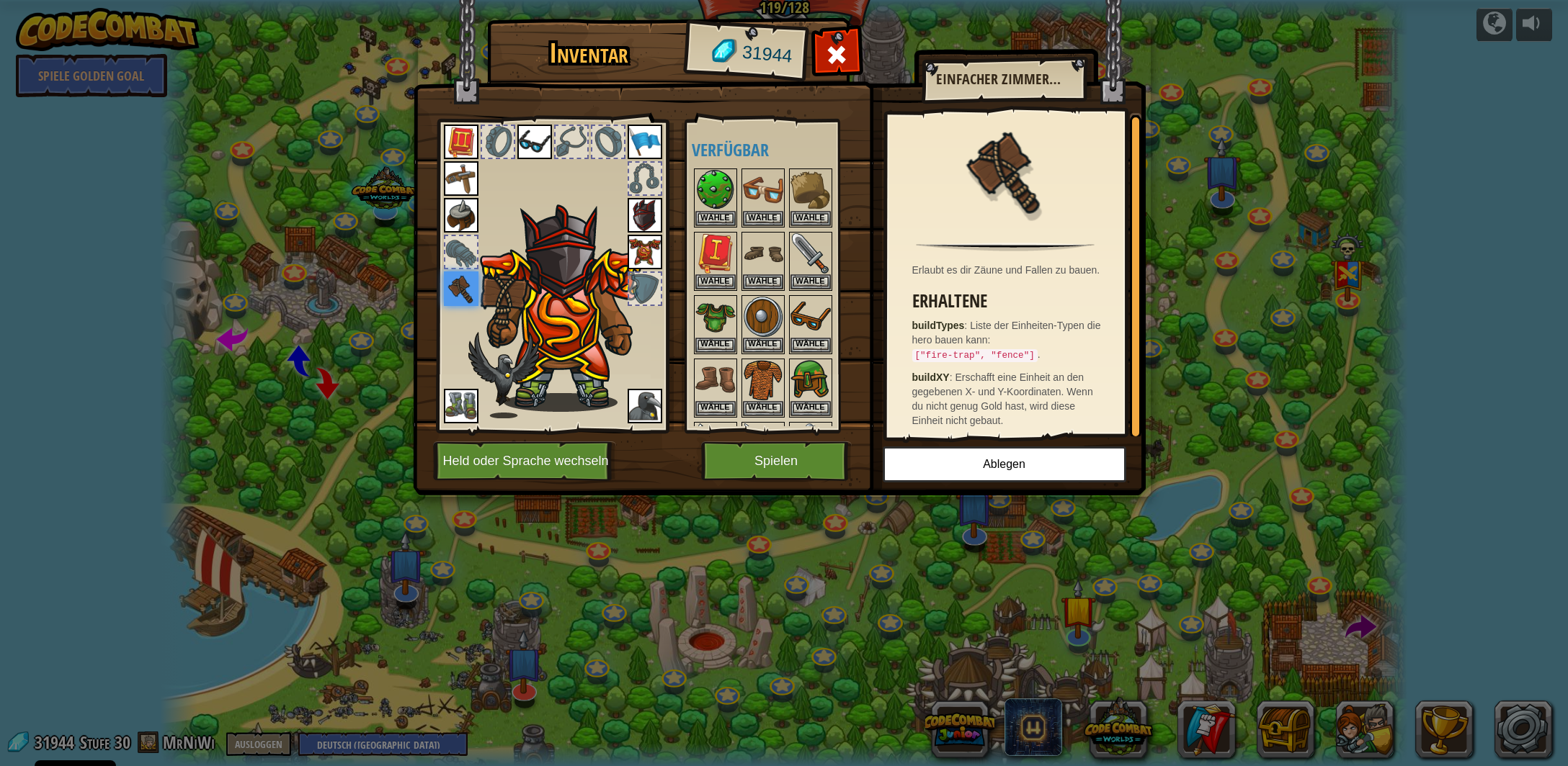
click at [458, 252] on div at bounding box center [461, 252] width 32 height 32
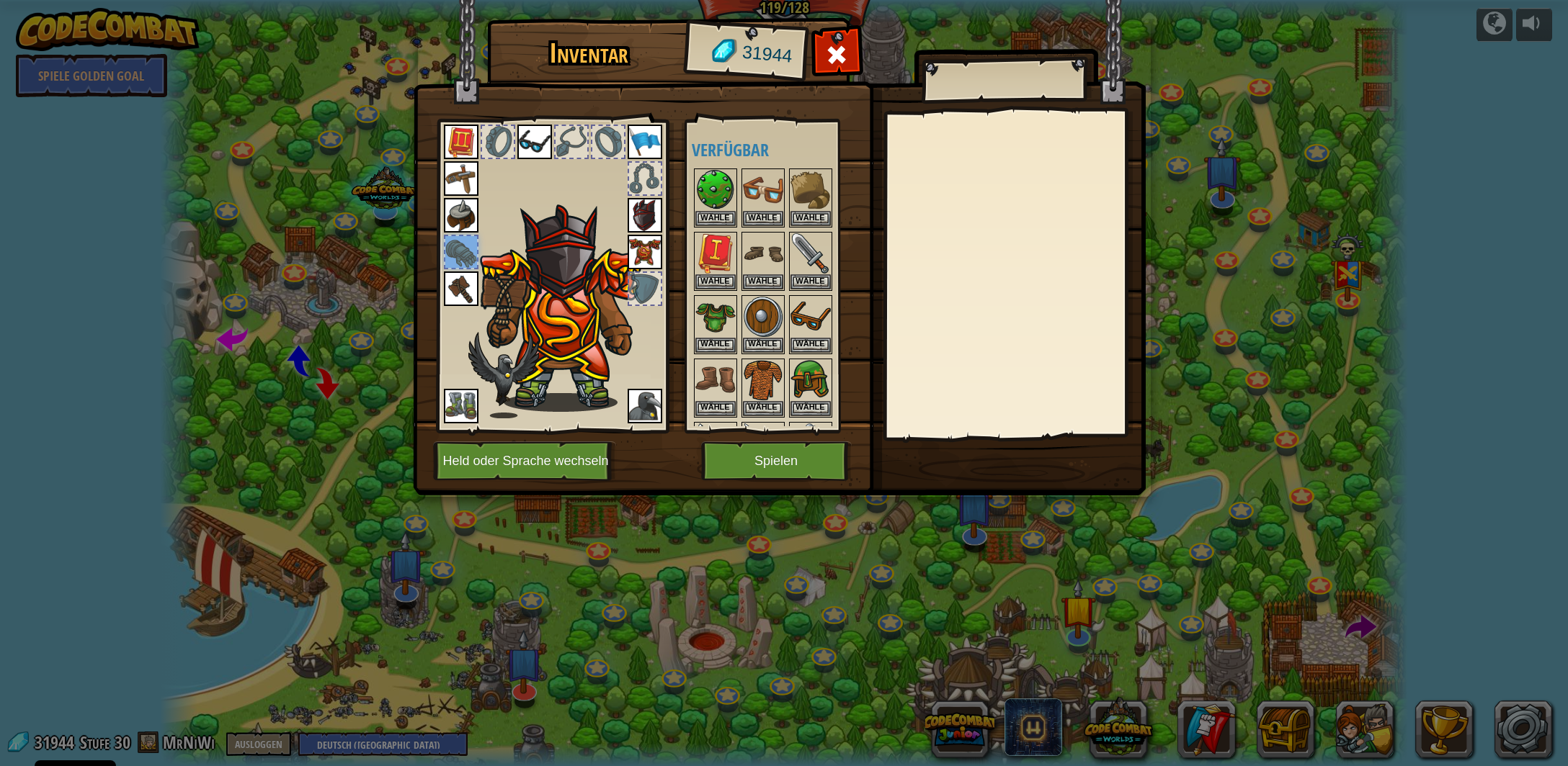
click at [651, 286] on div at bounding box center [644, 289] width 32 height 32
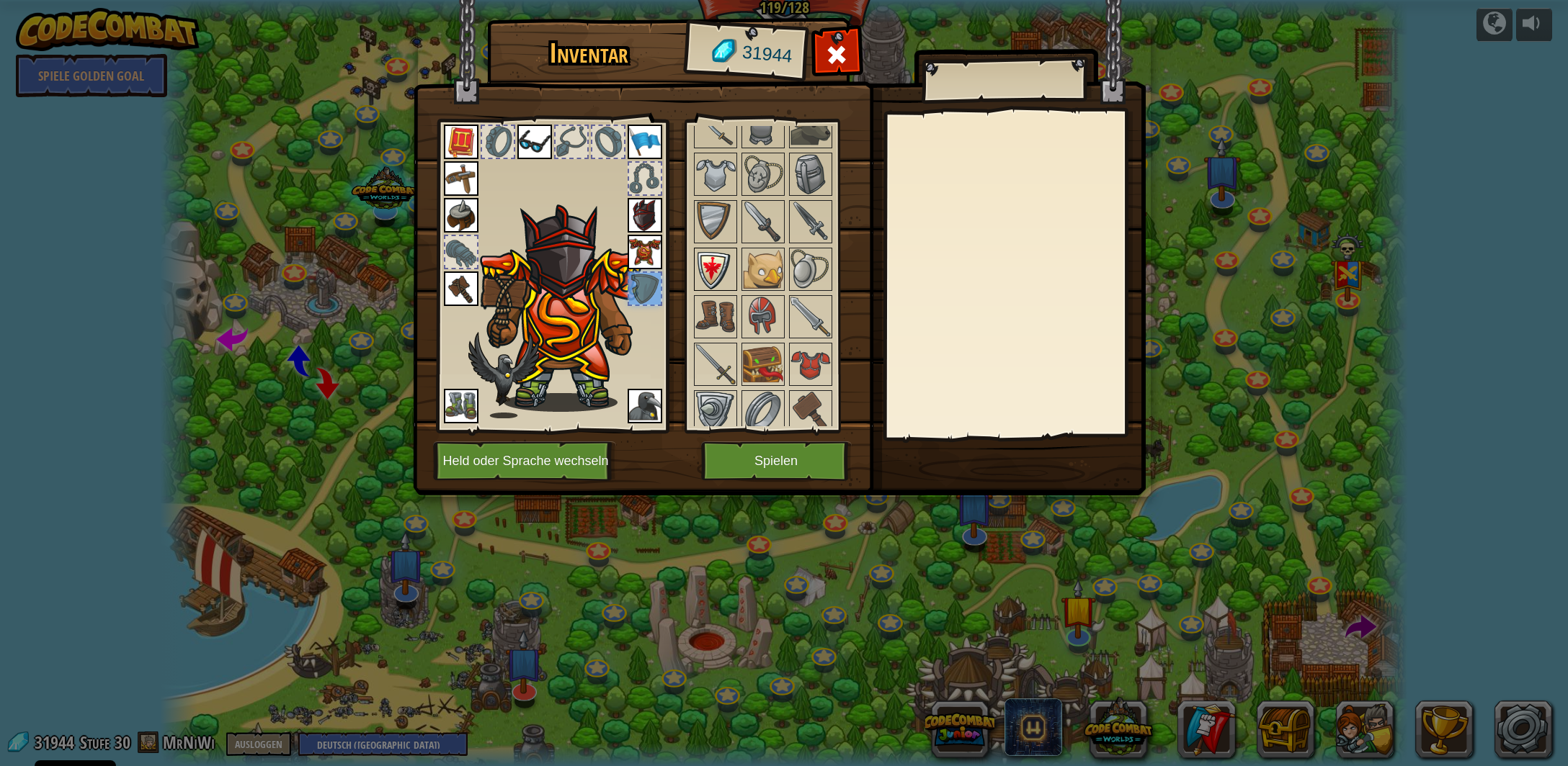
scroll to position [923, 0]
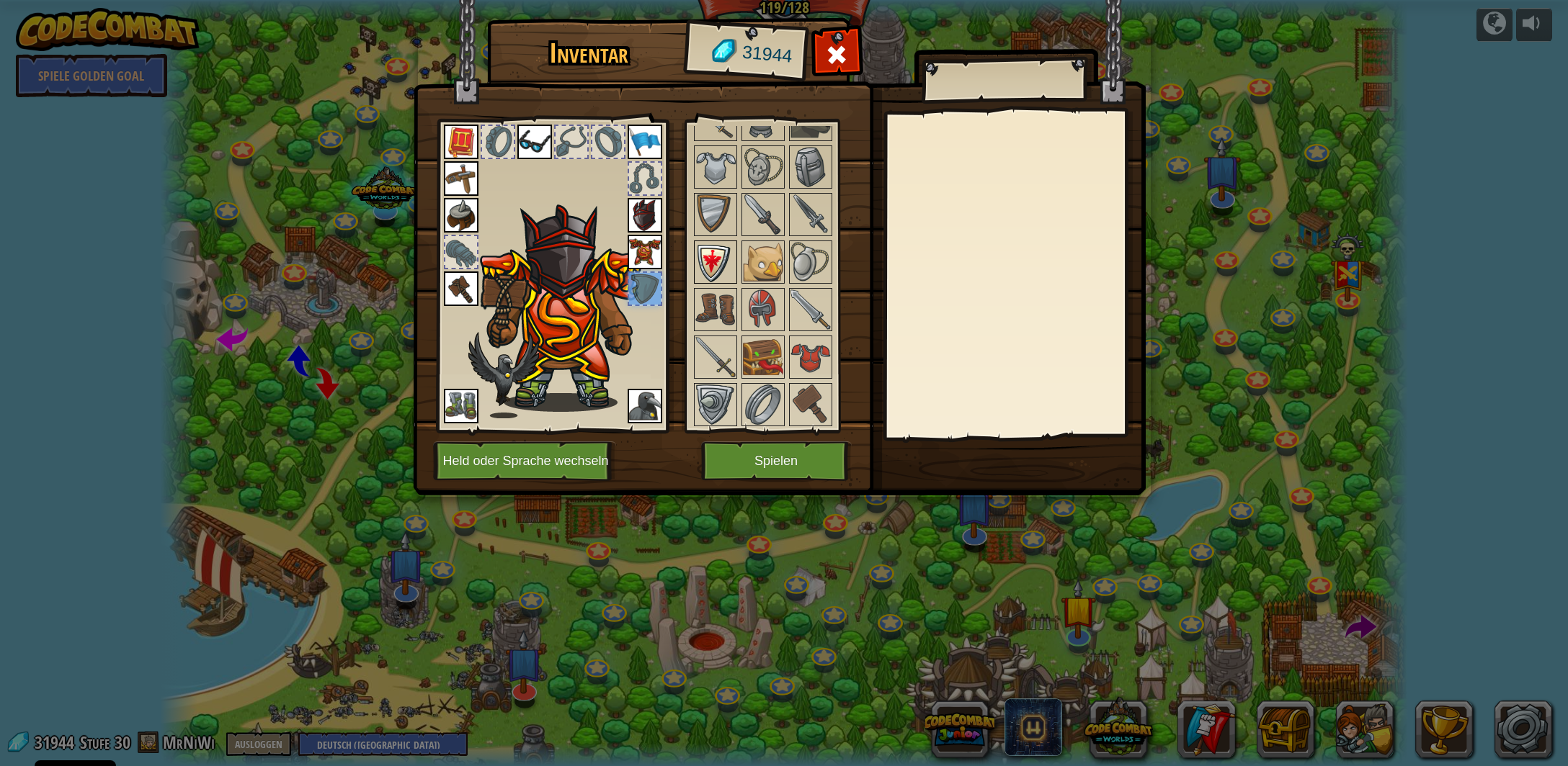
click at [710, 252] on img at bounding box center [715, 263] width 40 height 40
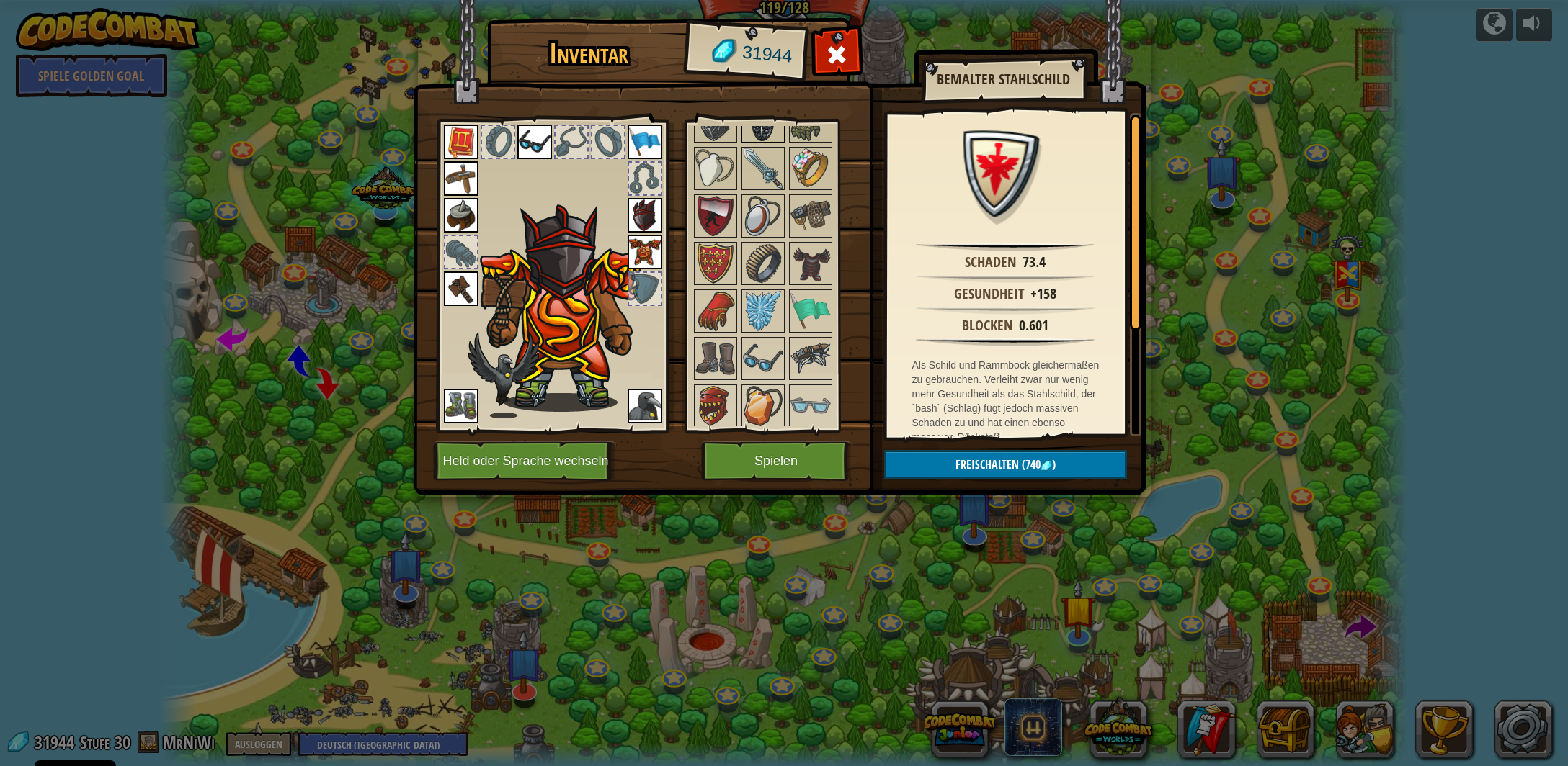
scroll to position [1633, 0]
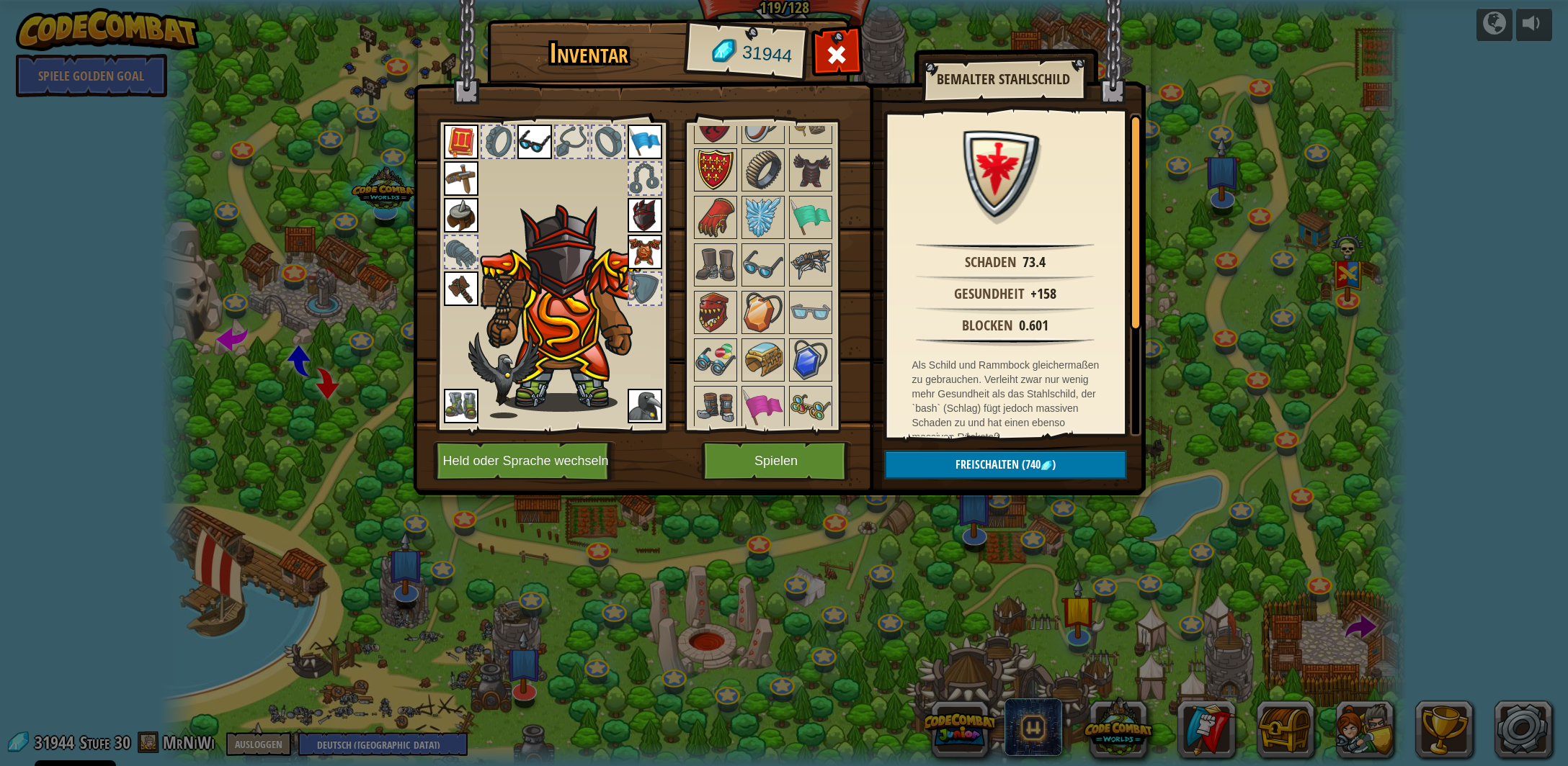
click at [707, 150] on img at bounding box center [715, 170] width 40 height 40
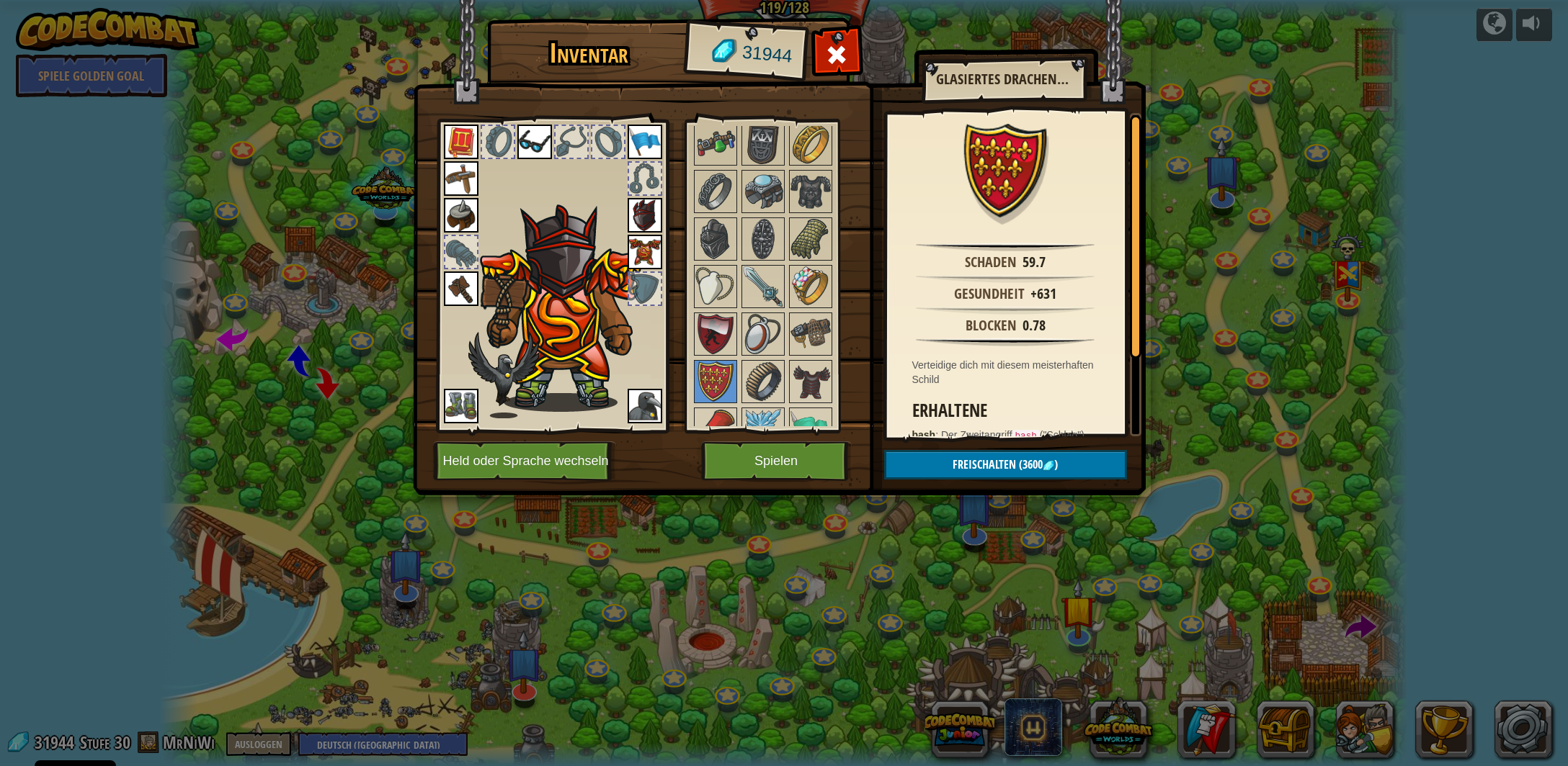
scroll to position [1420, 0]
click at [722, 322] on img at bounding box center [715, 335] width 40 height 40
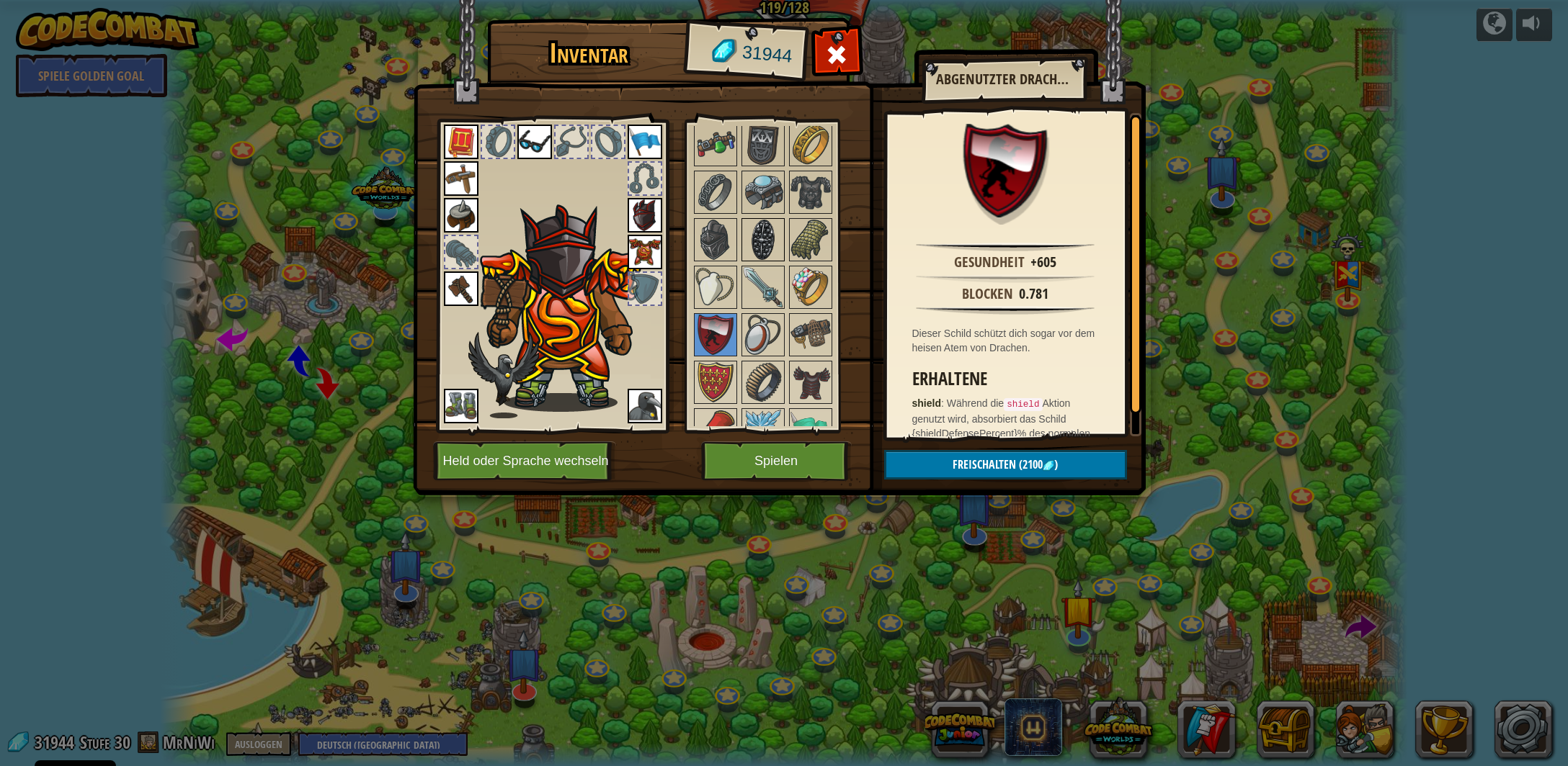
click at [767, 229] on img at bounding box center [763, 240] width 40 height 40
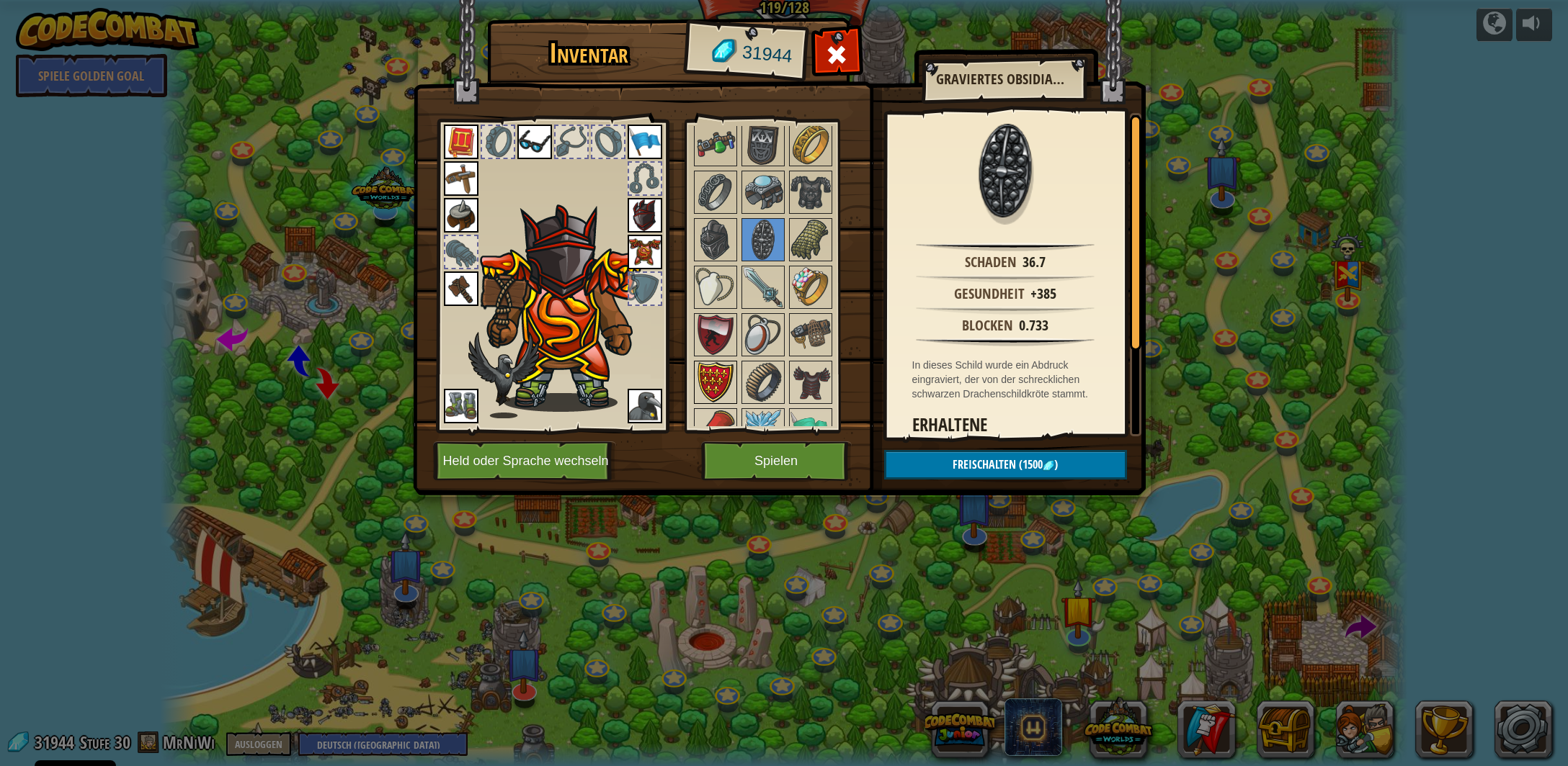
drag, startPoint x: 721, startPoint y: 357, endPoint x: 721, endPoint y: 344, distance: 13.0
click at [721, 363] on img at bounding box center [715, 383] width 40 height 40
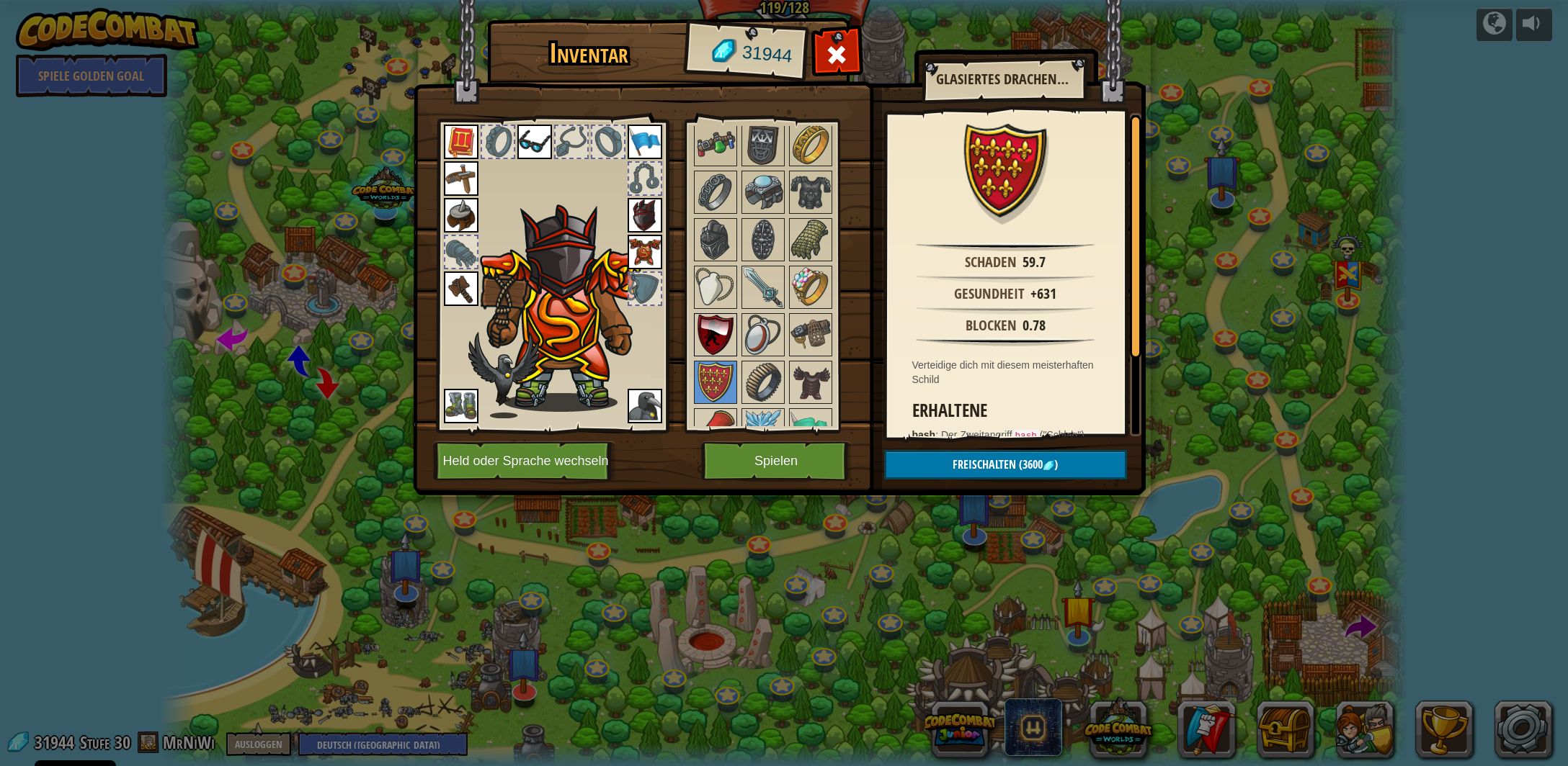
click at [719, 323] on img at bounding box center [715, 335] width 40 height 40
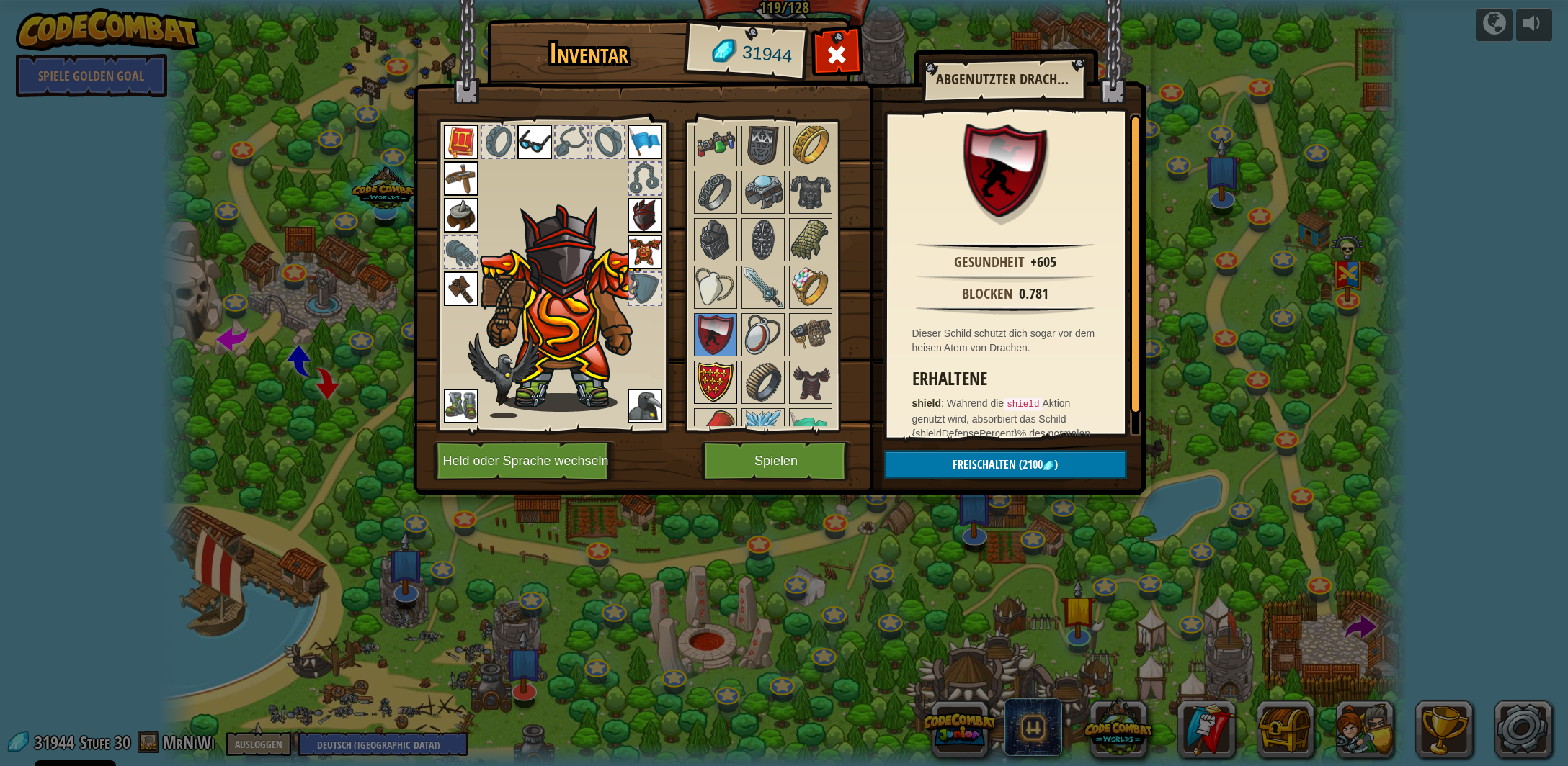
click at [709, 363] on img at bounding box center [715, 383] width 40 height 40
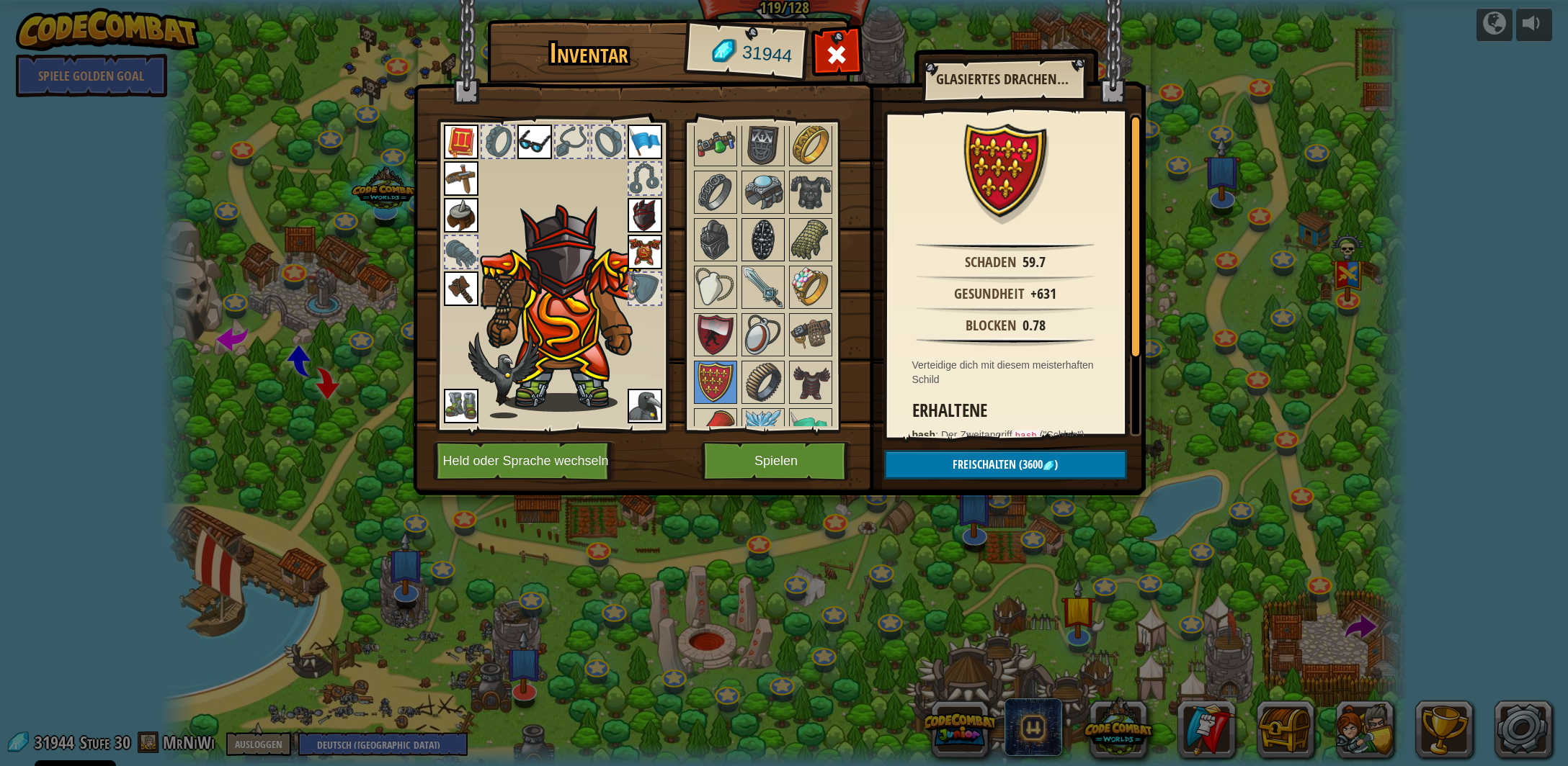
click at [778, 225] on img at bounding box center [763, 240] width 40 height 40
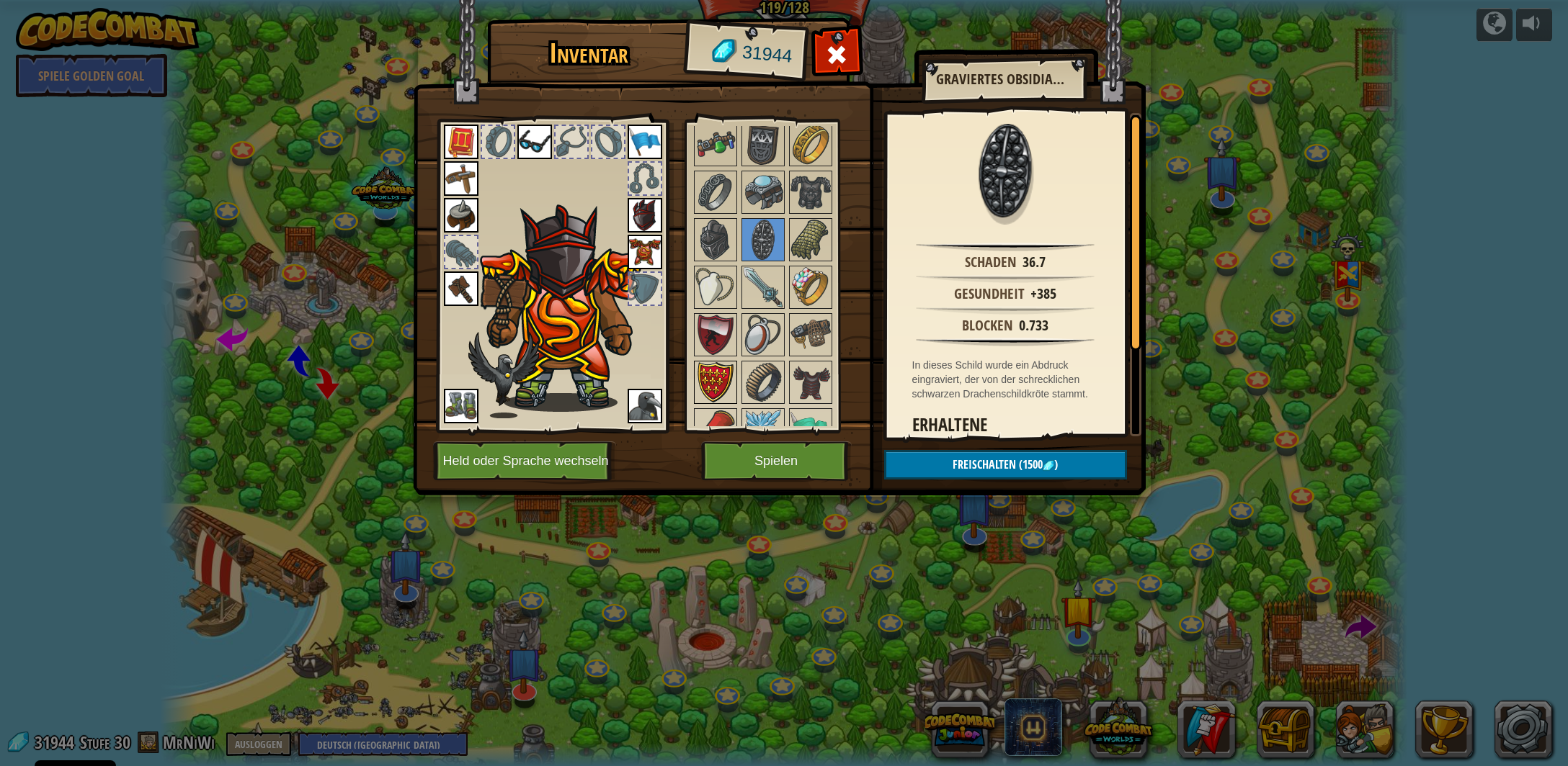
click at [709, 363] on img at bounding box center [715, 383] width 40 height 40
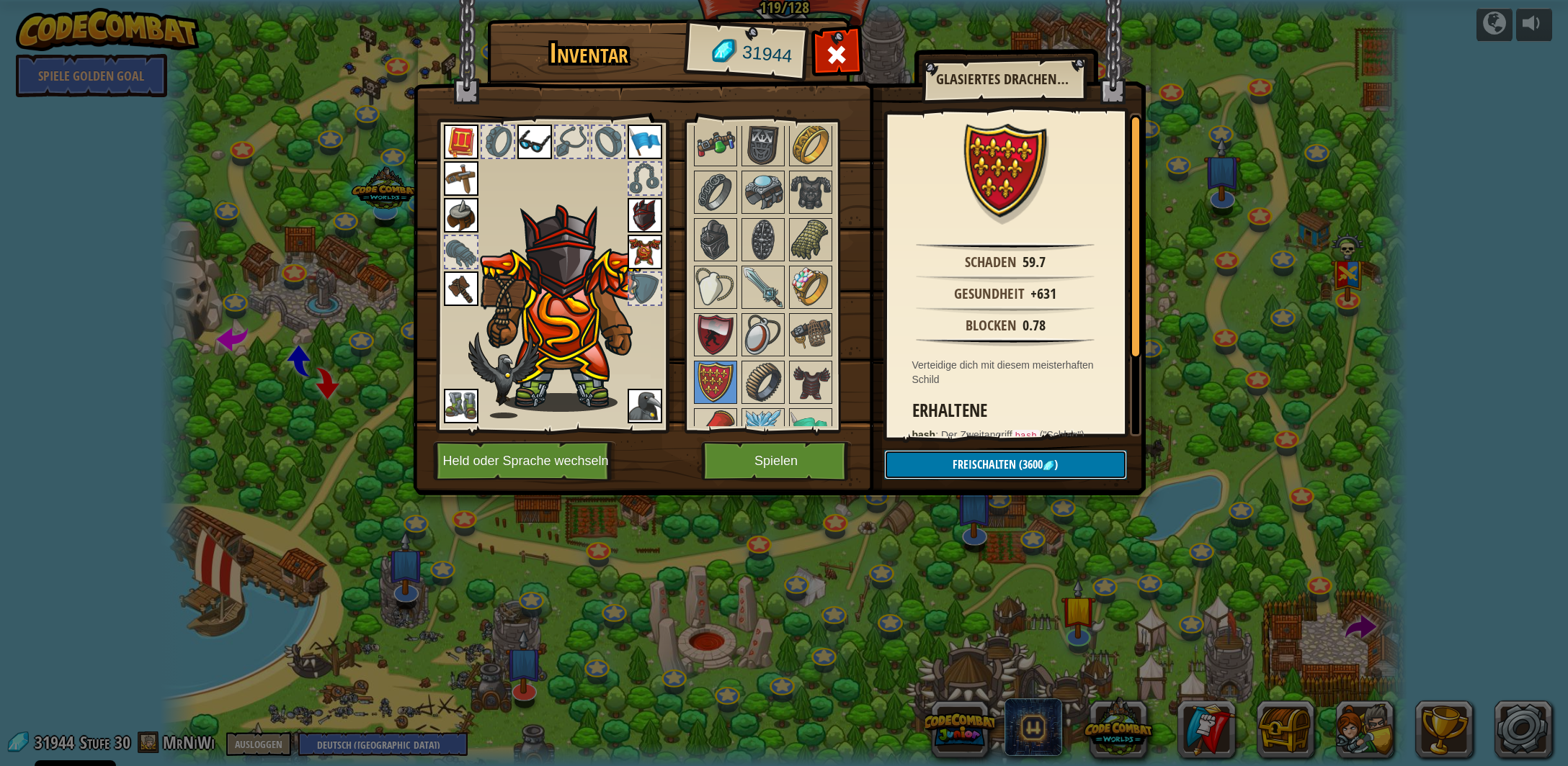
click at [984, 464] on span "Freischalten" at bounding box center [985, 465] width 64 height 15
click at [944, 469] on button "Bestätigen" at bounding box center [1005, 465] width 243 height 30
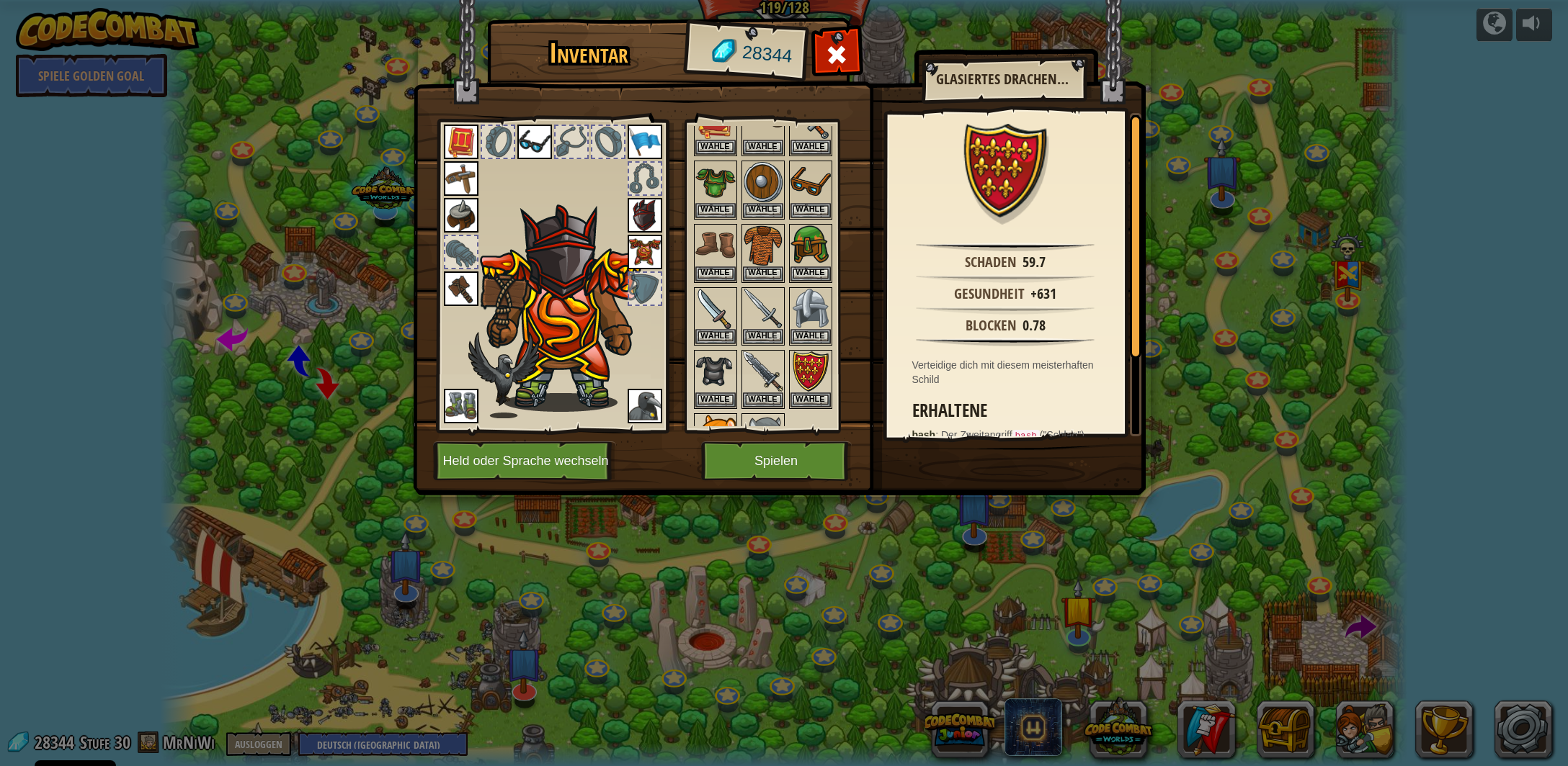
scroll to position [141, 0]
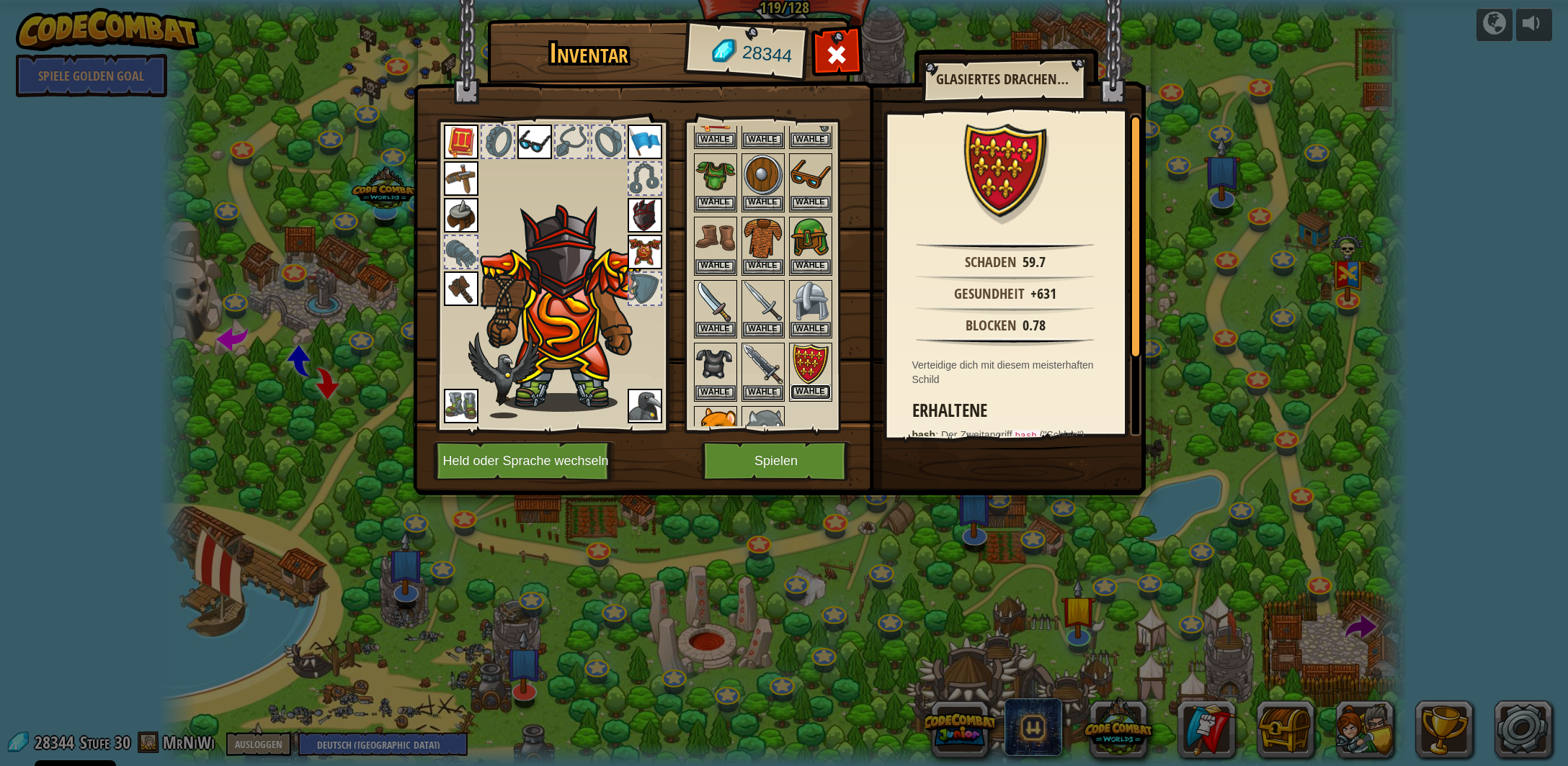
click at [812, 385] on button "Wähle" at bounding box center [810, 393] width 40 height 15
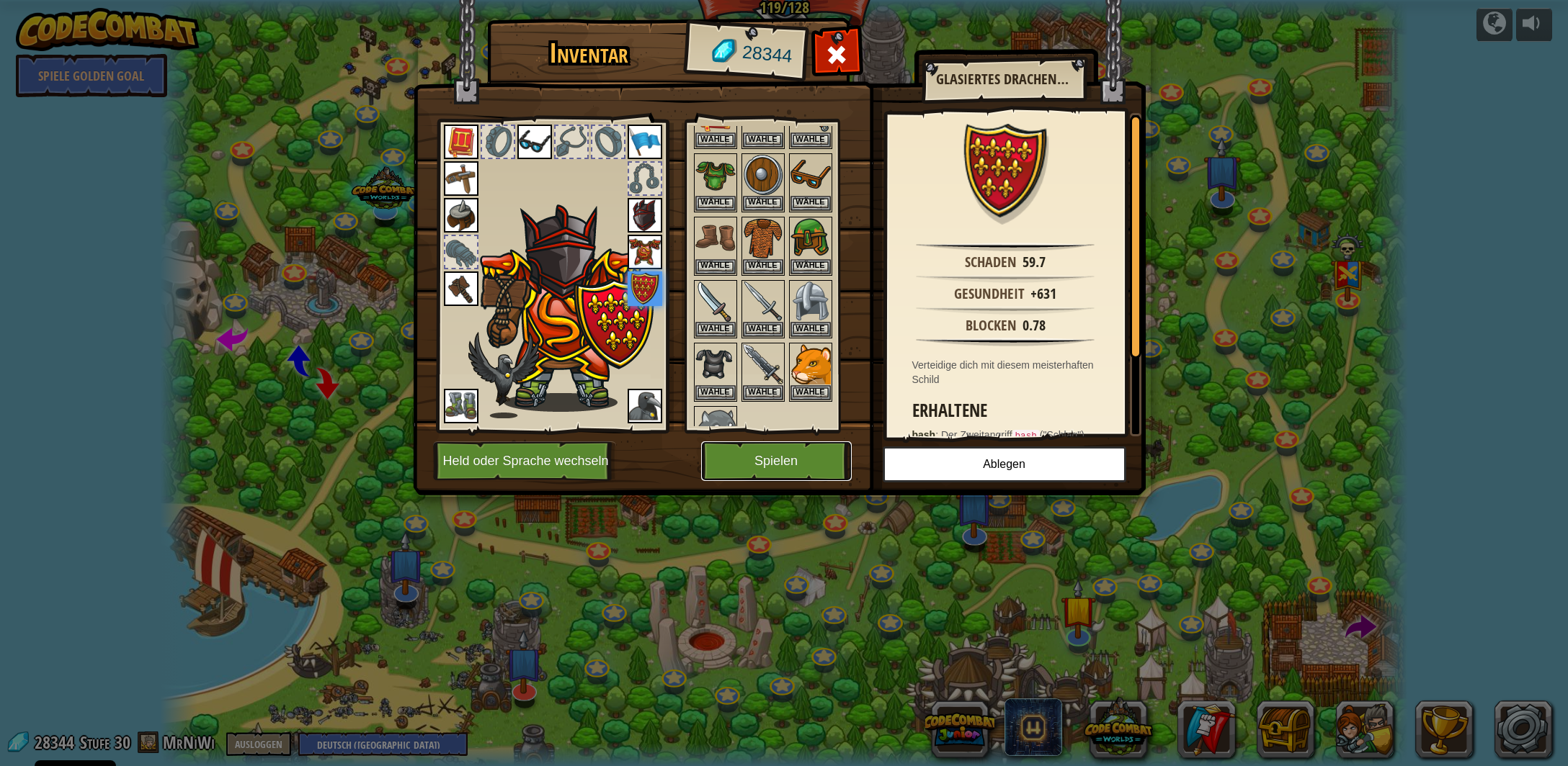
click at [789, 455] on button "Spielen" at bounding box center [776, 461] width 150 height 39
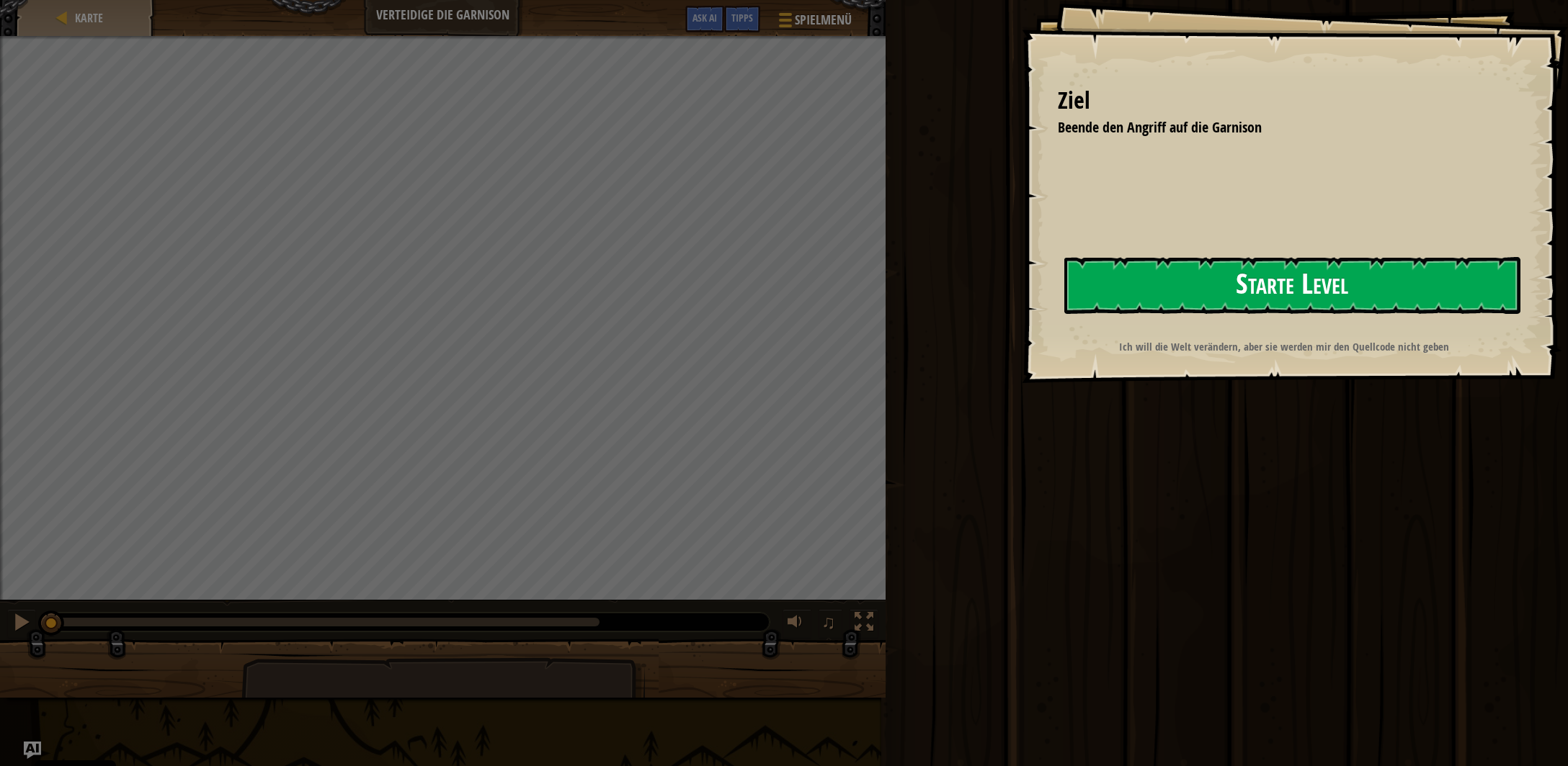
click at [1130, 299] on button "Starte Level" at bounding box center [1293, 285] width 456 height 57
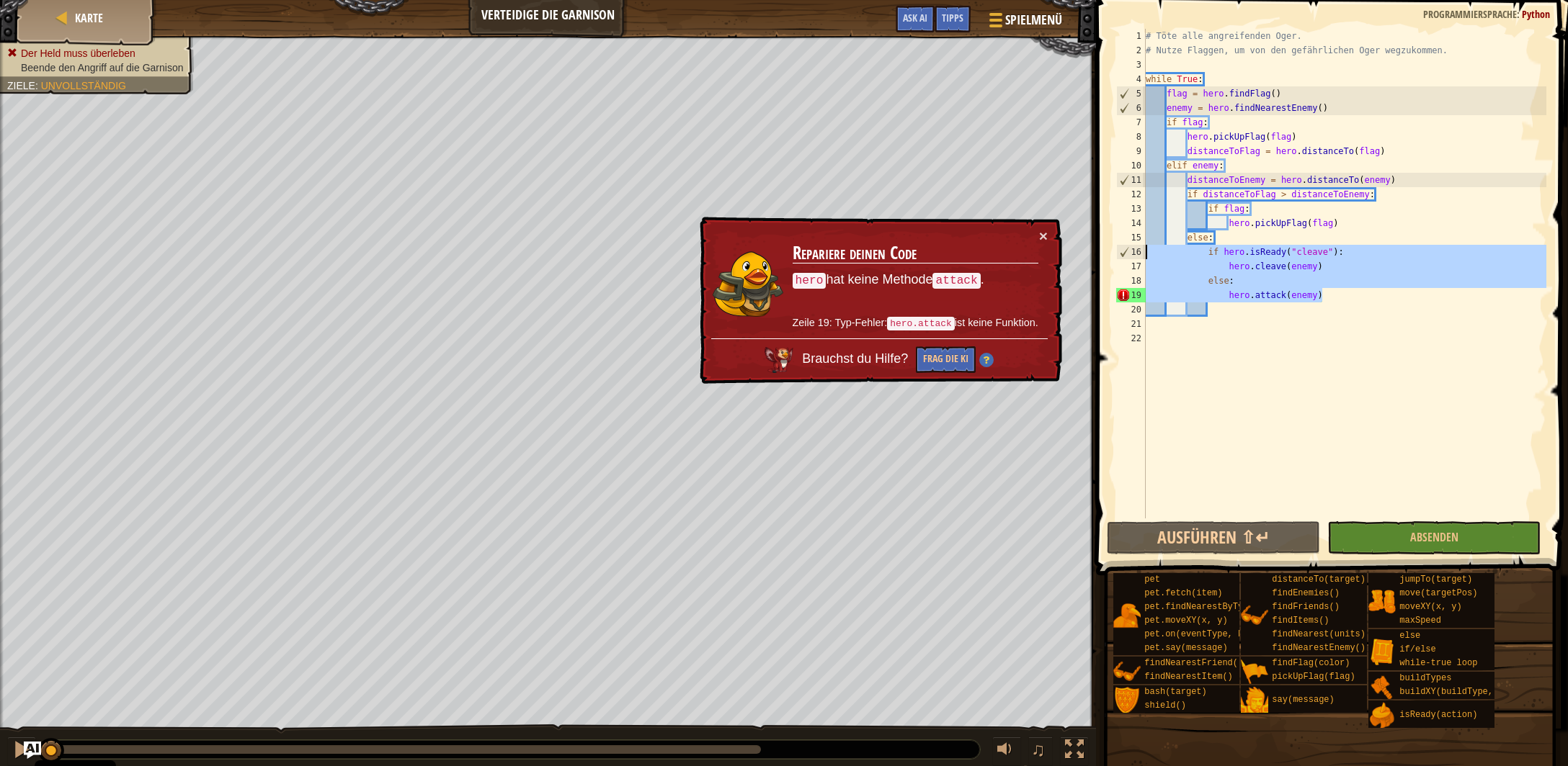
drag, startPoint x: 1324, startPoint y: 294, endPoint x: 1109, endPoint y: 251, distance: 219.3
click at [1143, 251] on div "# Töte alle angreifenden Oger. # Nutze Flaggen, um von den gefährlichen Oger we…" at bounding box center [1344, 273] width 403 height 490
type textarea "if hero.isReady("cleave"): hero.cleave(enemy)"
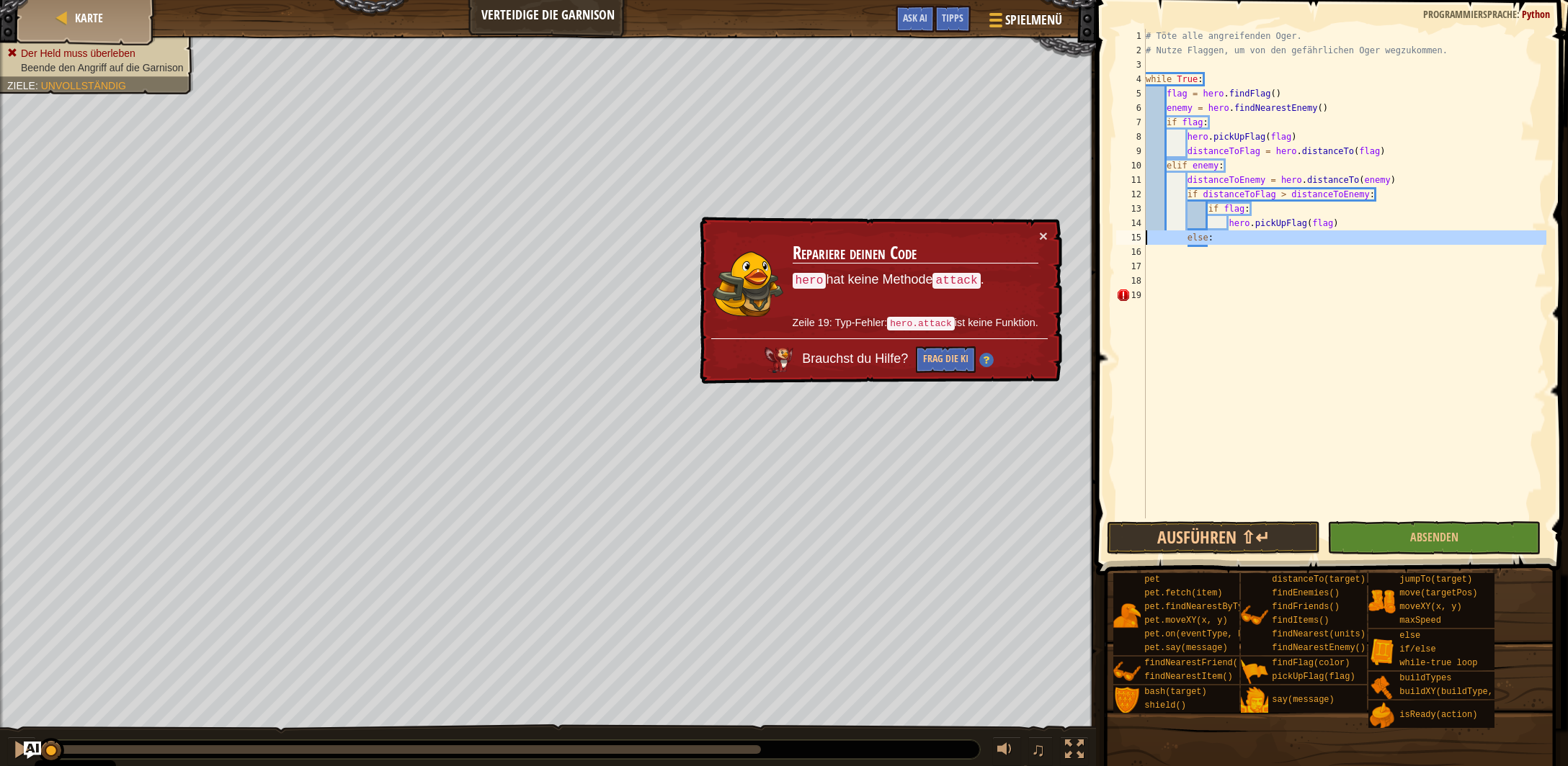
drag, startPoint x: 1218, startPoint y: 244, endPoint x: 1095, endPoint y: 237, distance: 123.2
click at [1143, 237] on div "# Töte alle angreifenden Oger. # Nutze Flaggen, um von den gefährlichen Oger we…" at bounding box center [1344, 273] width 403 height 490
type textarea "else:"
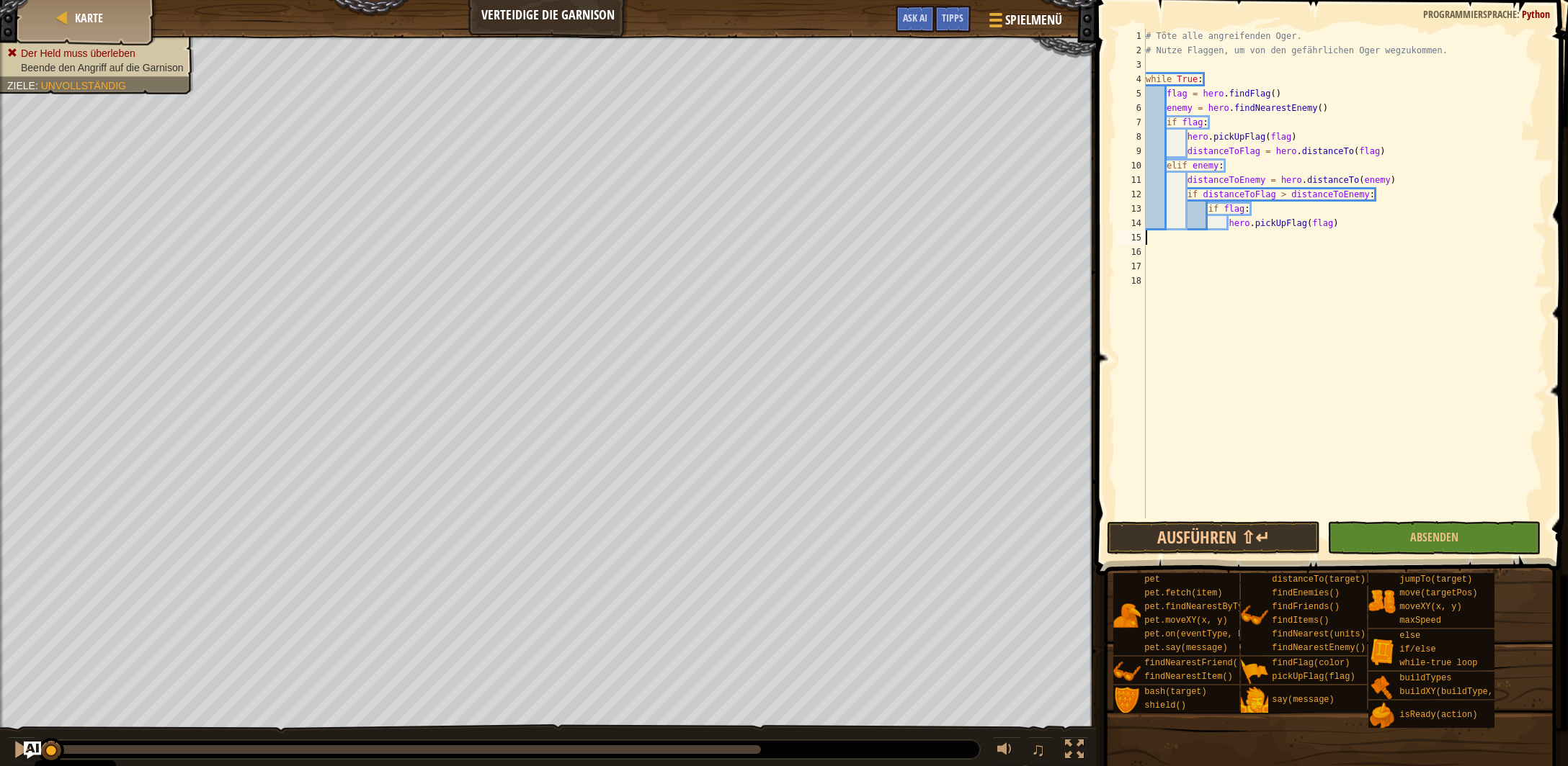
click at [1343, 222] on div "# Töte alle angreifenden Oger. # Nutze Flaggen, um von den gefährlichen Oger we…" at bounding box center [1345, 288] width 404 height 519
type textarea "hero.pickUpFlag(flag)"
click at [1211, 58] on div "# Töte alle angreifenden Oger. # Nutze Flaggen, um von den gefährlichen Oger we…" at bounding box center [1345, 288] width 404 height 519
click at [1212, 82] on div "hero. bu i l dXY Drück die Eingabetaste hero. bu i l dTypes Drück die Eingabeta…" at bounding box center [1279, 108] width 273 height 69
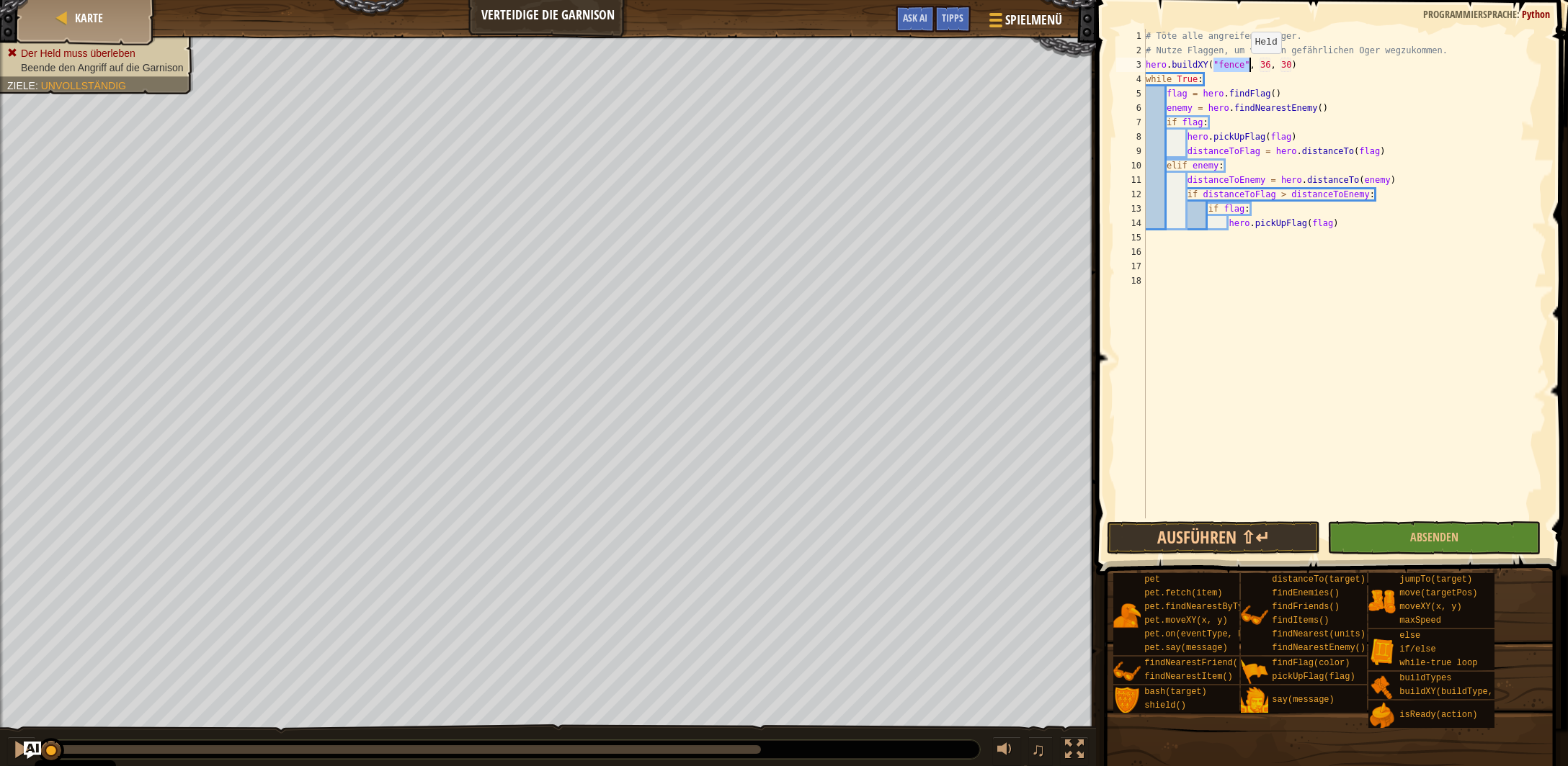
click at [1245, 67] on div "# Töte alle angreifenden Oger. # Nutze Flaggen, um von den gefährlichen Oger we…" at bounding box center [1344, 273] width 403 height 490
click at [191, 442] on div "copy 46, 30" at bounding box center [217, 446] width 121 height 29
drag, startPoint x: 1288, startPoint y: 65, endPoint x: 1260, endPoint y: 66, distance: 28.0
click at [1260, 66] on div "# Töte alle angreifenden Oger. # Nutze Flaggen, um von den gefährlichen Oger we…" at bounding box center [1345, 288] width 404 height 519
paste textarea "4"
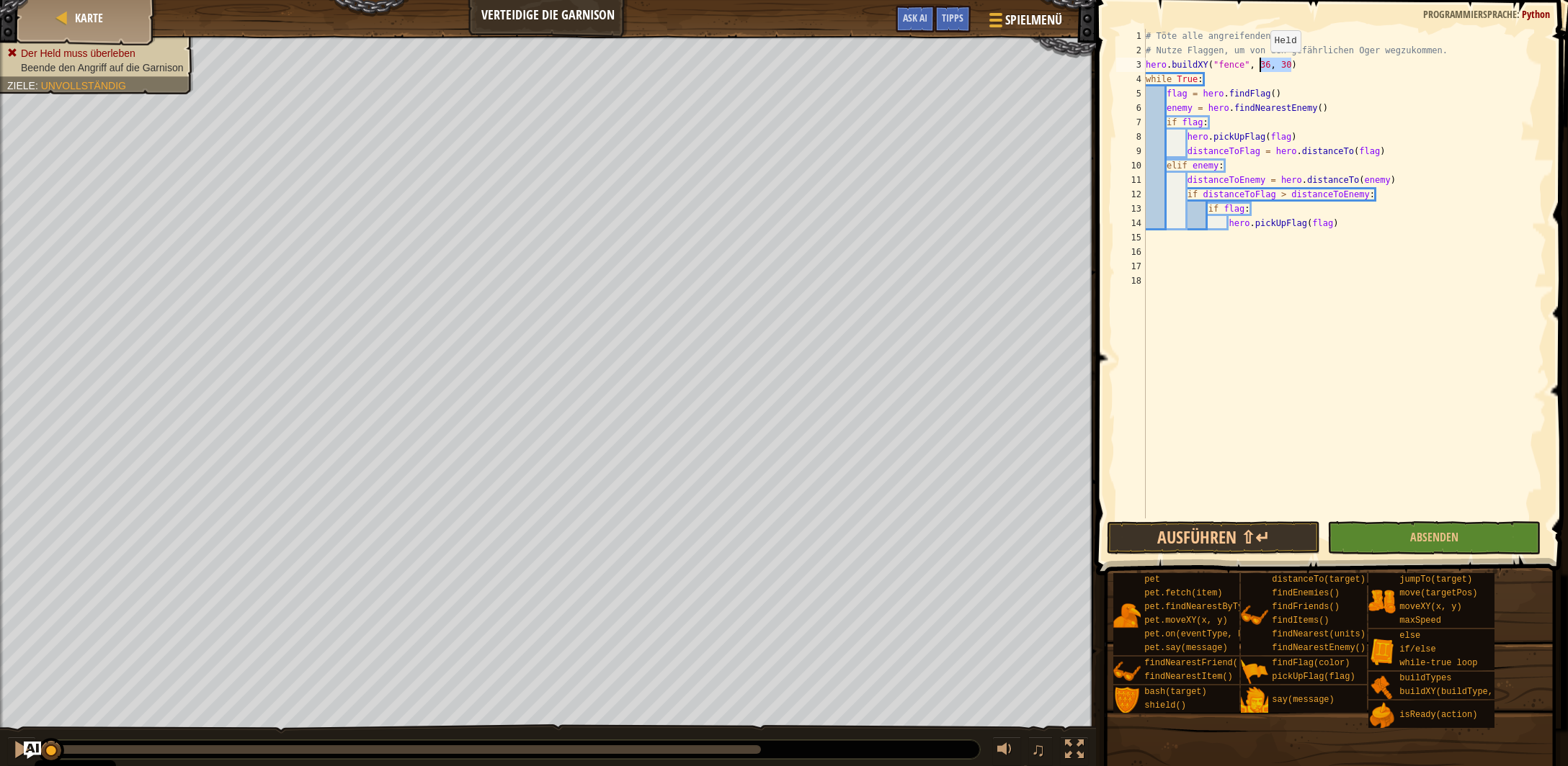
type textarea "hero.buildXY("fence", 46, 30)"
click at [1287, 544] on button "Ausführen ⇧↵" at bounding box center [1214, 538] width 214 height 33
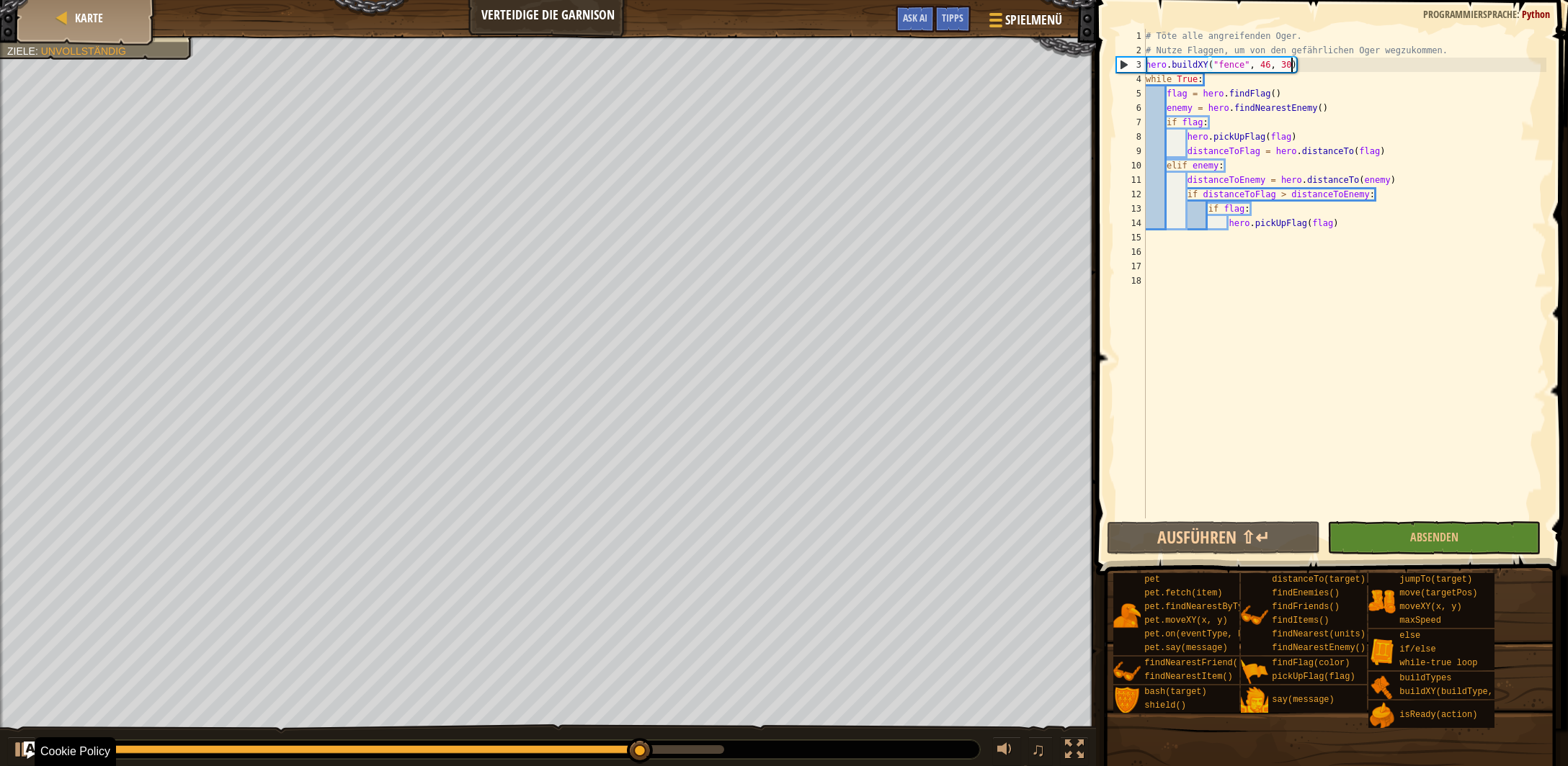
click at [59, 752] on div "0:00.6 Aktuell: 0:32.1 Gesamt: 0:36.7" at bounding box center [345, 750] width 590 height 9
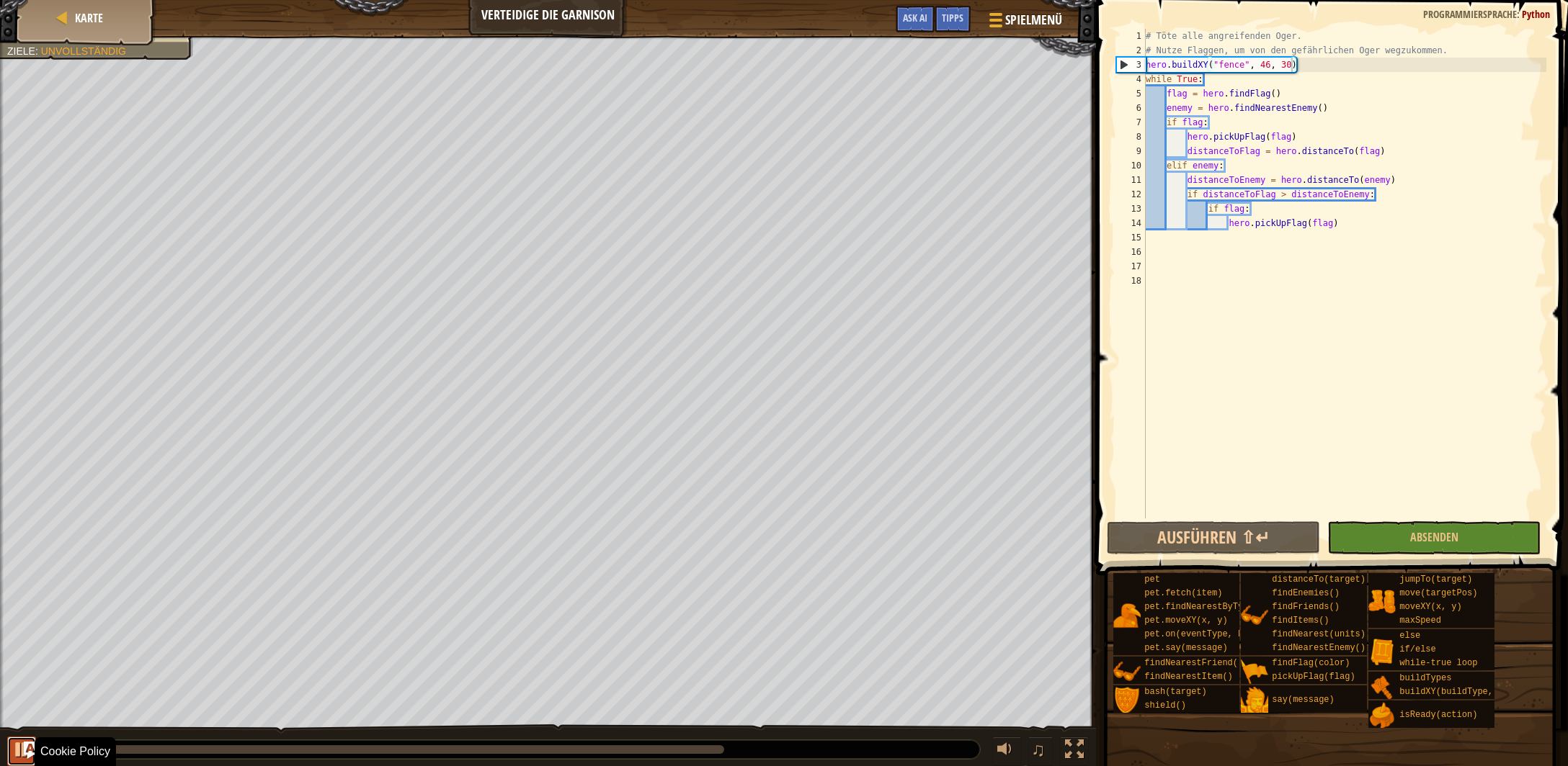
click at [16, 754] on div at bounding box center [21, 749] width 18 height 18
click at [1308, 67] on div "# Töte alle angreifenden Oger. # Nutze Flaggen, um von den gefährlichen Oger we…" at bounding box center [1345, 288] width 404 height 519
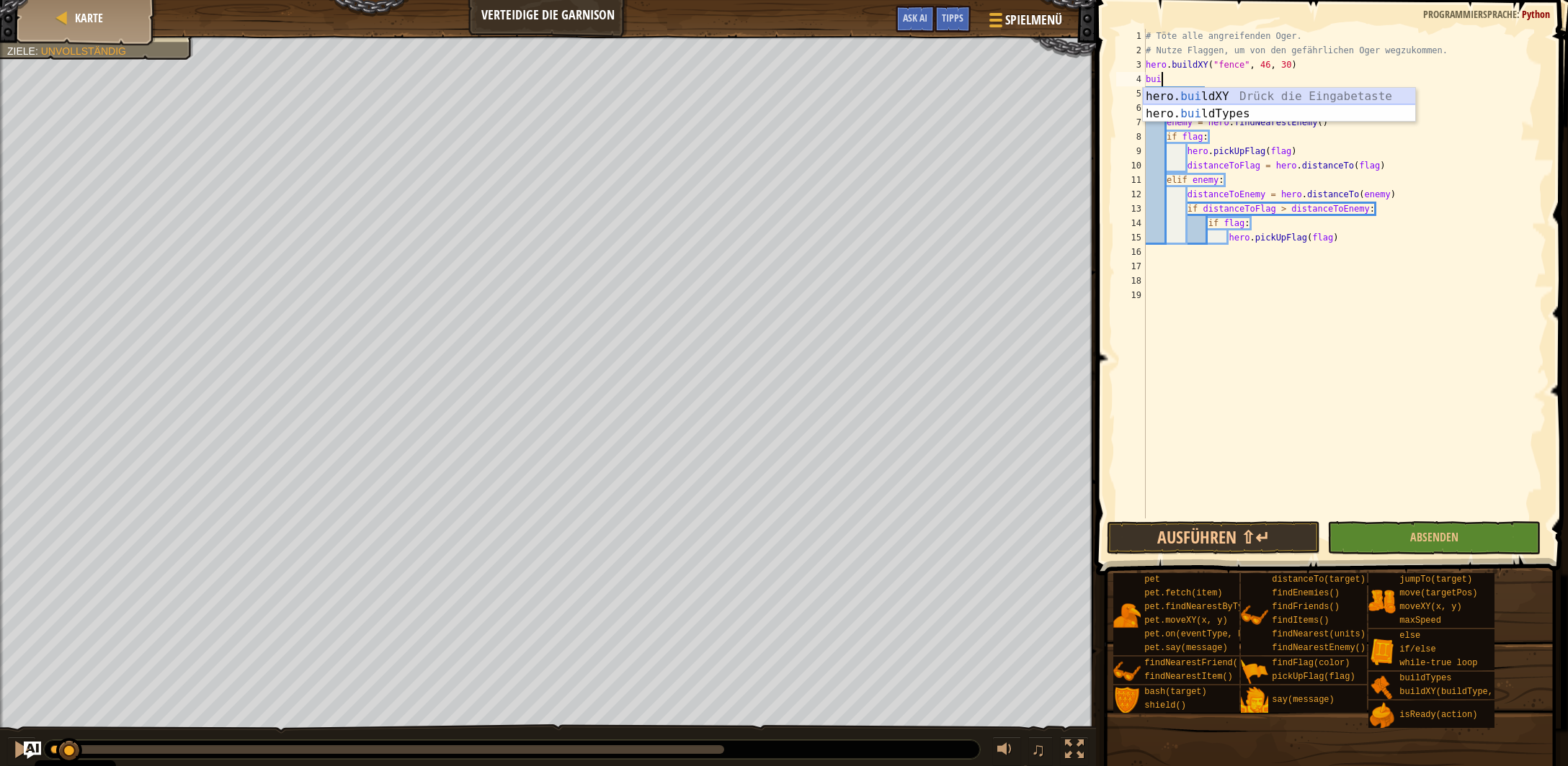
click at [1266, 90] on div "hero. bui ldXY Drück die Eingabetaste hero. bui ldTypes Drück die Eingabetaste" at bounding box center [1279, 122] width 273 height 69
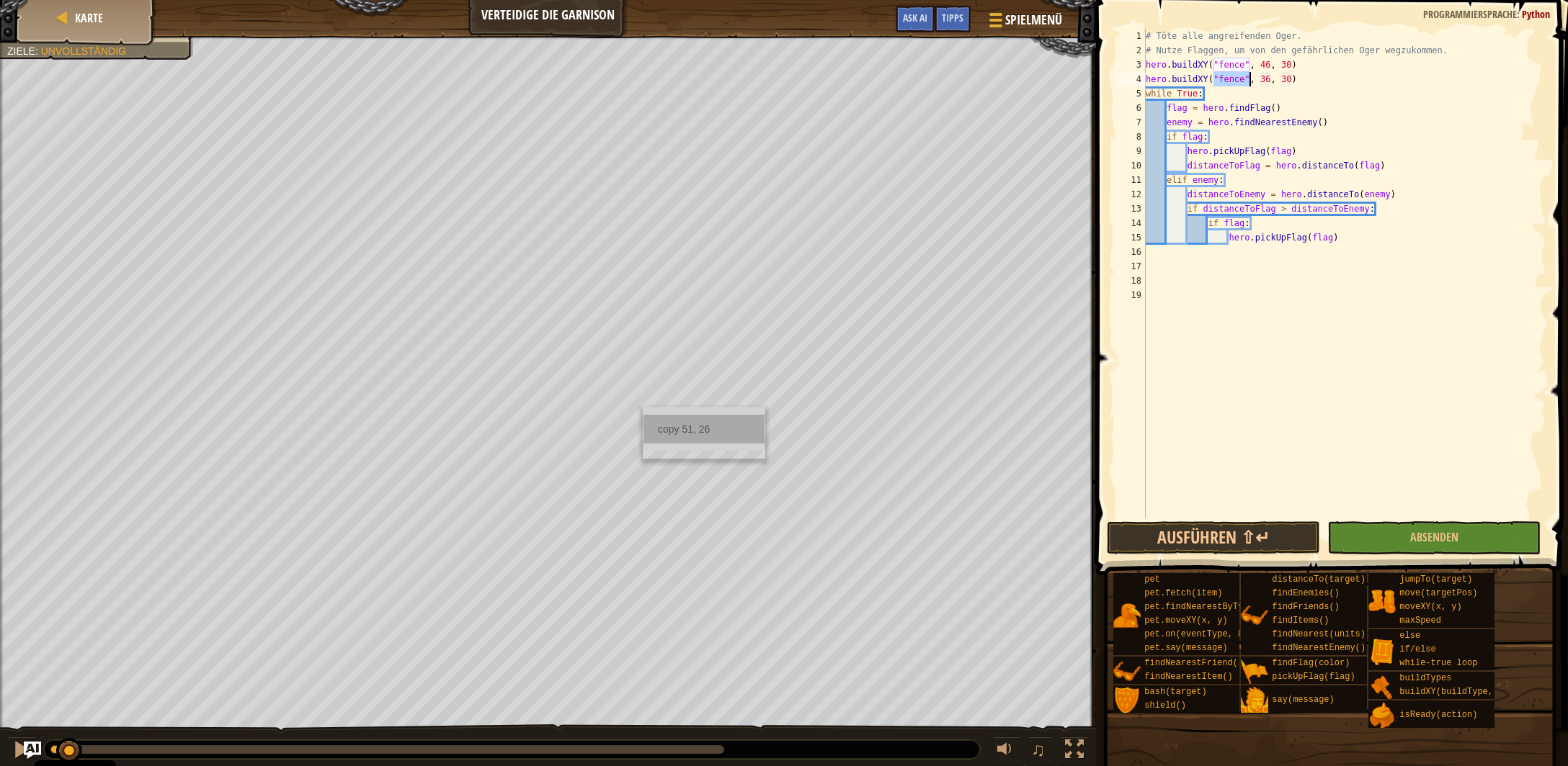
click at [670, 426] on div "copy 51, 26" at bounding box center [704, 429] width 121 height 29
drag, startPoint x: 1291, startPoint y: 82, endPoint x: 1260, endPoint y: 84, distance: 31.1
click at [1260, 84] on div "# Töte alle angreifenden Oger. # Nutze Flaggen, um von den gefährlichen Oger we…" at bounding box center [1345, 288] width 404 height 519
paste textarea "51, 26"
type textarea "hero.buildXY("fence", 51, 26)"
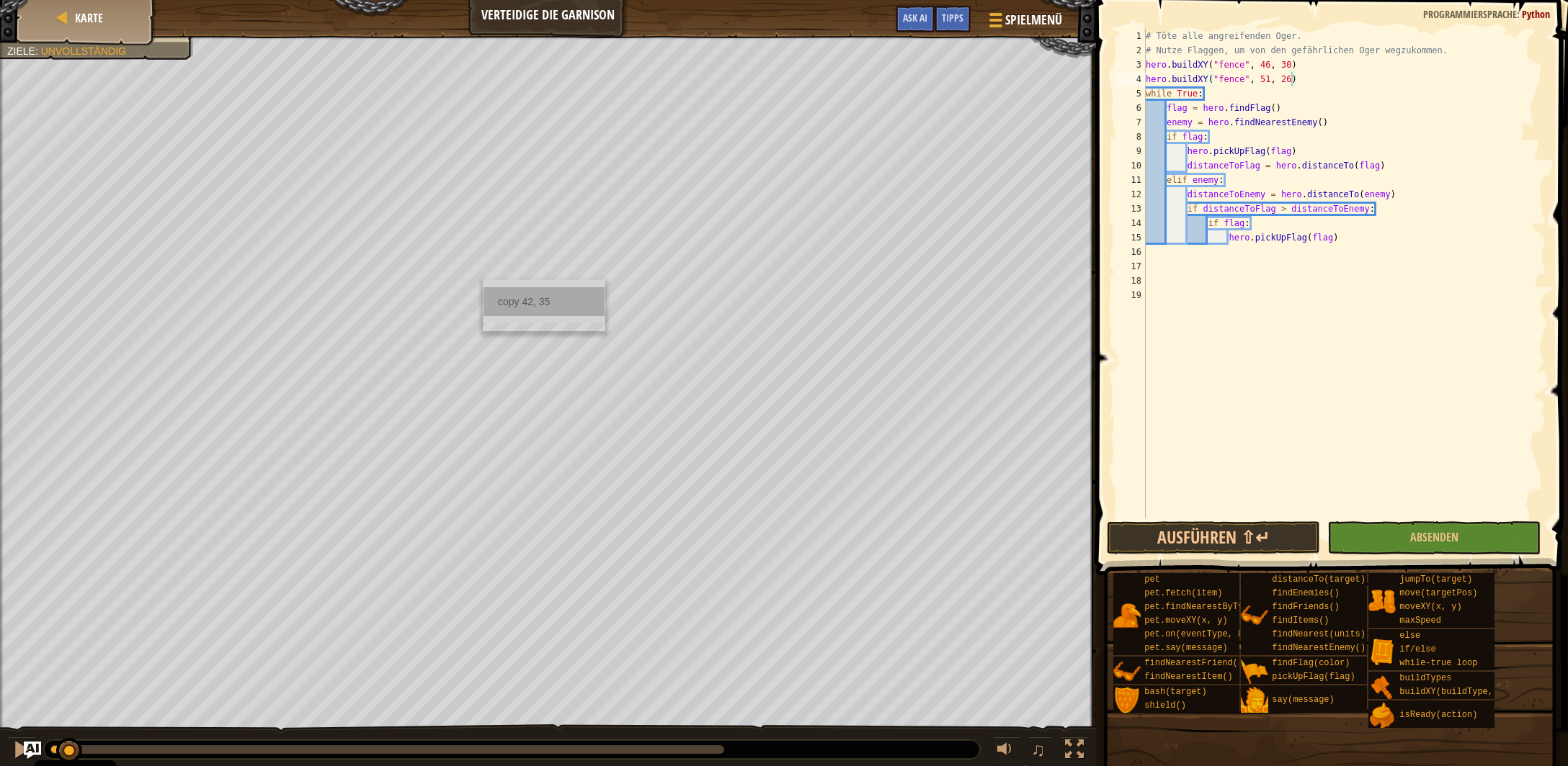
click at [528, 311] on div "copy 42, 35" at bounding box center [544, 302] width 121 height 29
click at [1297, 78] on div "# Töte alle angreifenden Oger. # Nutze Flaggen, um von den gefährlichen Oger we…" at bounding box center [1345, 288] width 404 height 519
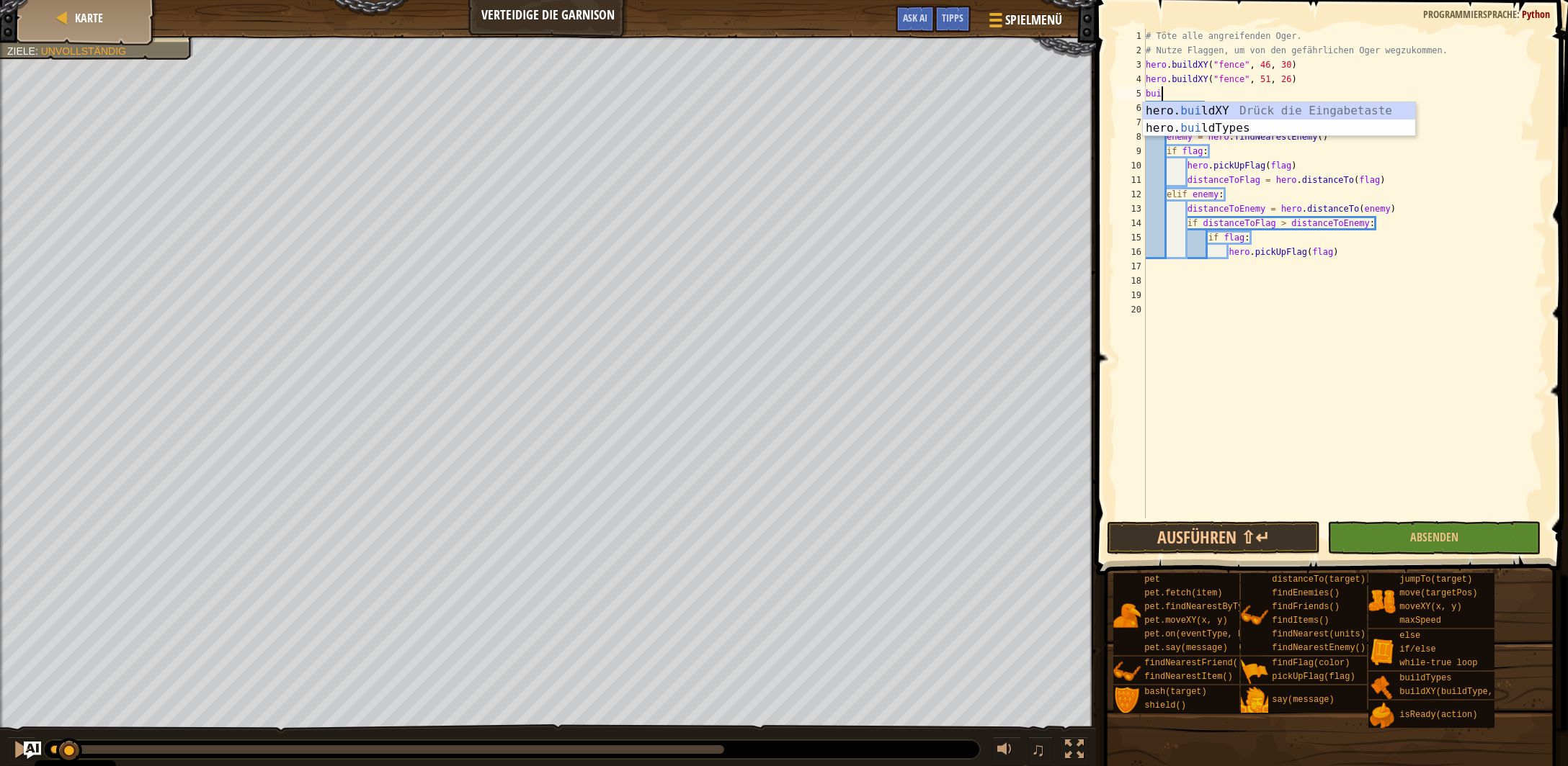
scroll to position [7, 1]
click at [1225, 105] on div "hero. buil dXY Drück die Eingabetaste hero. buil dTypes Drück die Eingabetaste" at bounding box center [1279, 137] width 273 height 69
drag, startPoint x: 1290, startPoint y: 93, endPoint x: 1259, endPoint y: 93, distance: 31.0
click at [1259, 93] on div "# Töte alle angreifenden Oger. # Nutze Flaggen, um von den gefährlichen Oger we…" at bounding box center [1345, 288] width 404 height 519
paste textarea "42, 35"
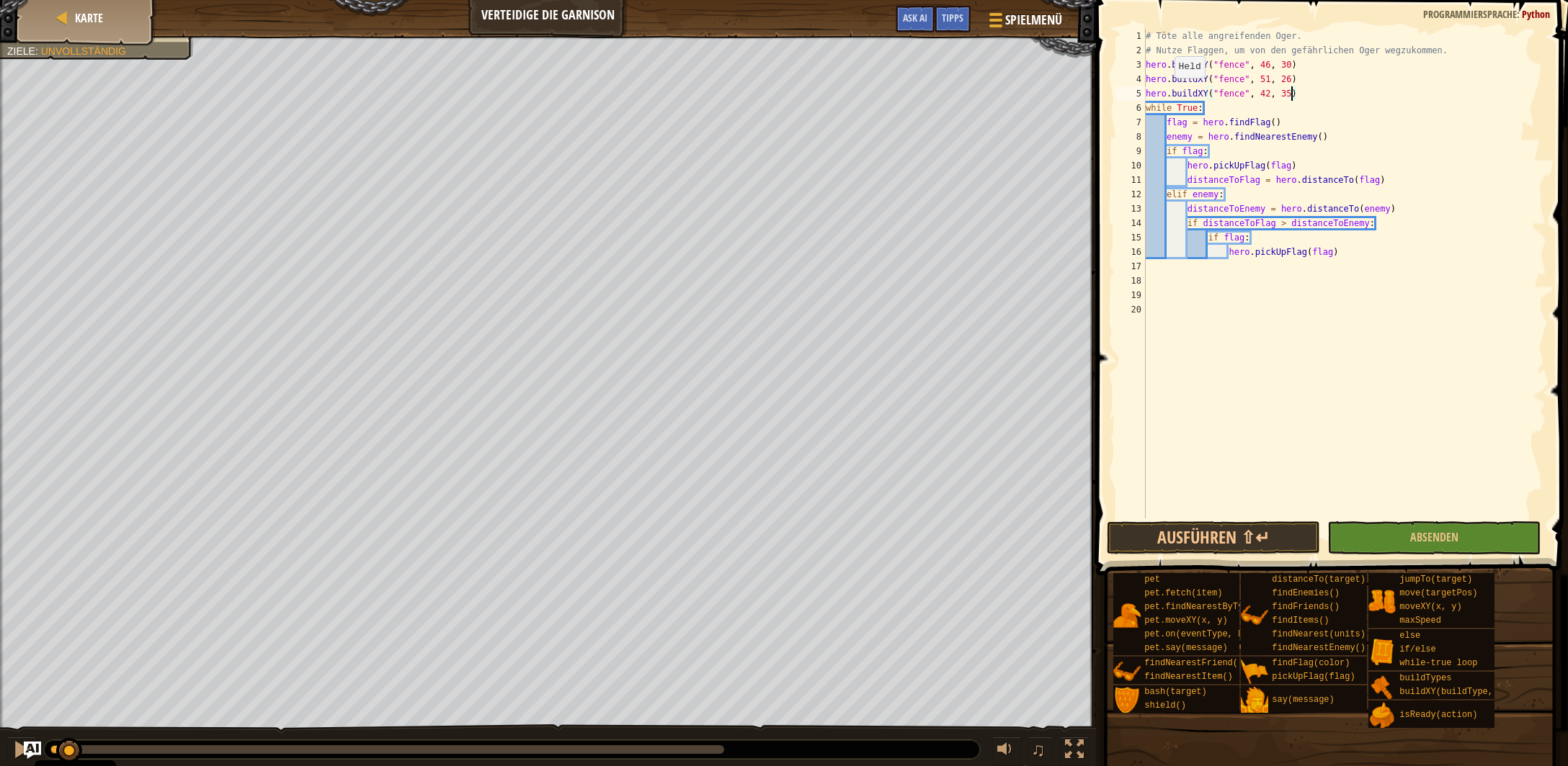
type textarea "hero.buildXY("fence", 42, 35)"
click at [1247, 528] on button "Ausführen ⇧↵" at bounding box center [1214, 538] width 214 height 33
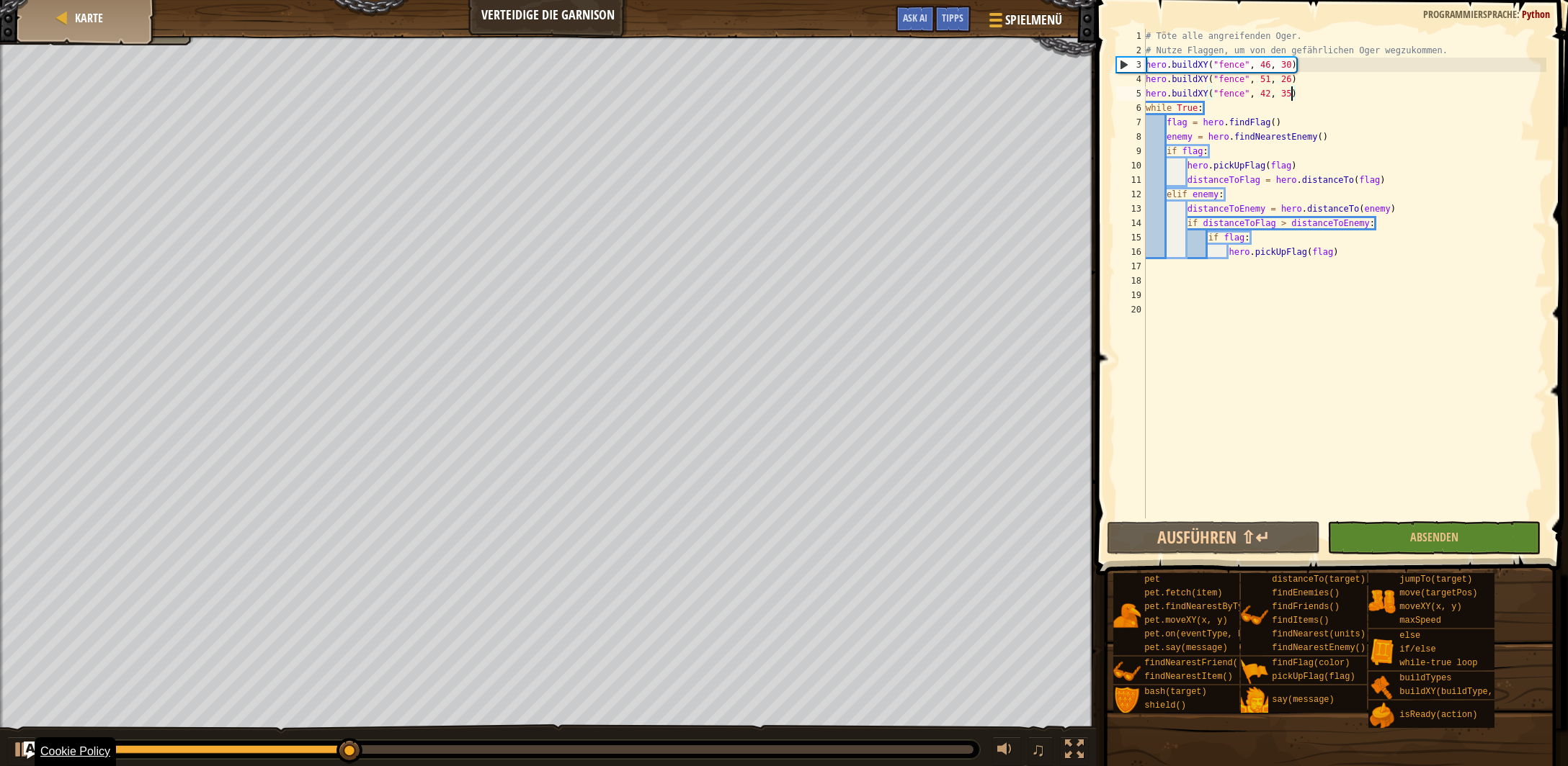
click at [72, 754] on div "Cookie Policy" at bounding box center [75, 752] width 82 height 29
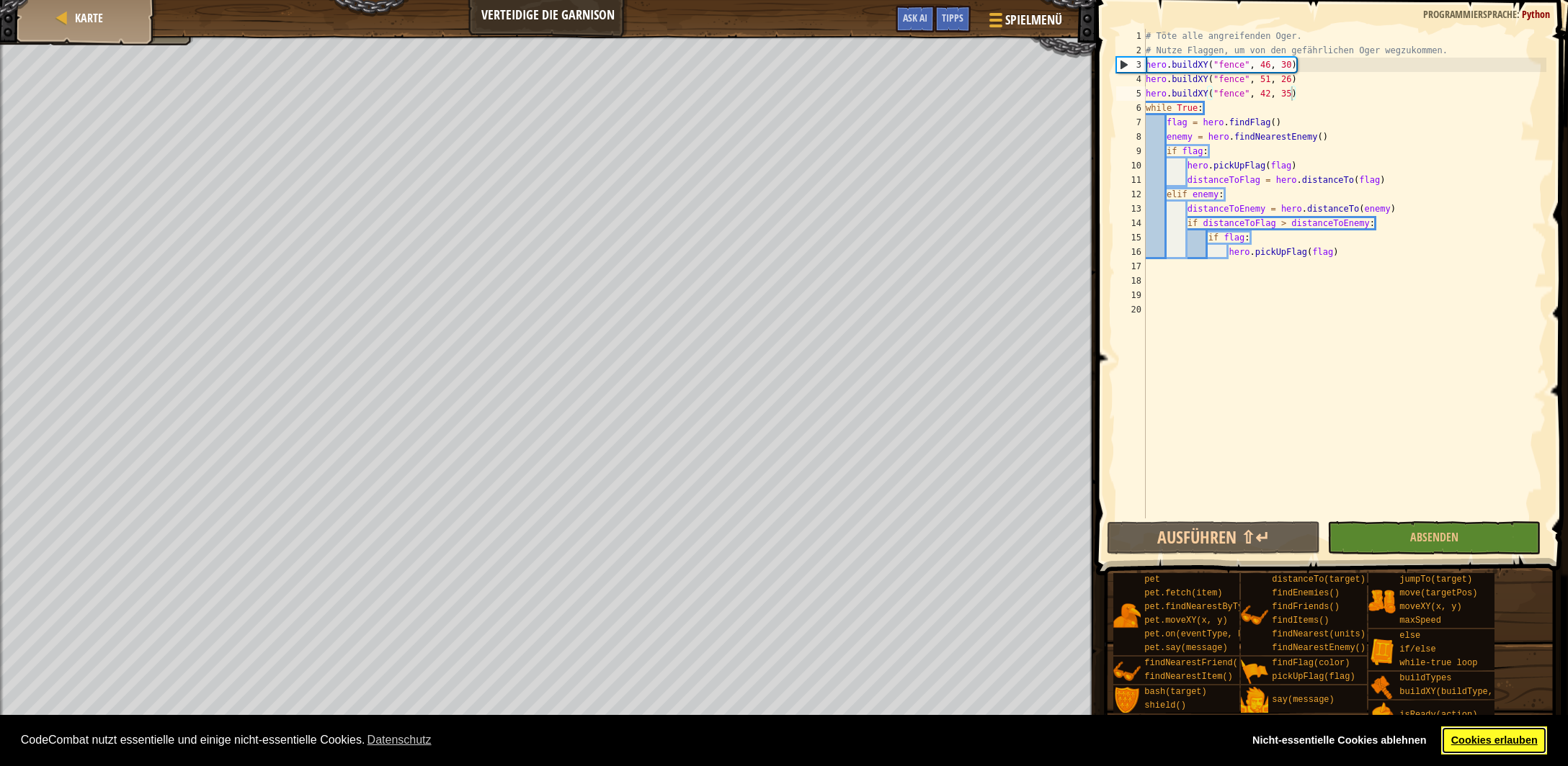
click at [1479, 743] on link "Cookies erlauben" at bounding box center [1494, 741] width 106 height 29
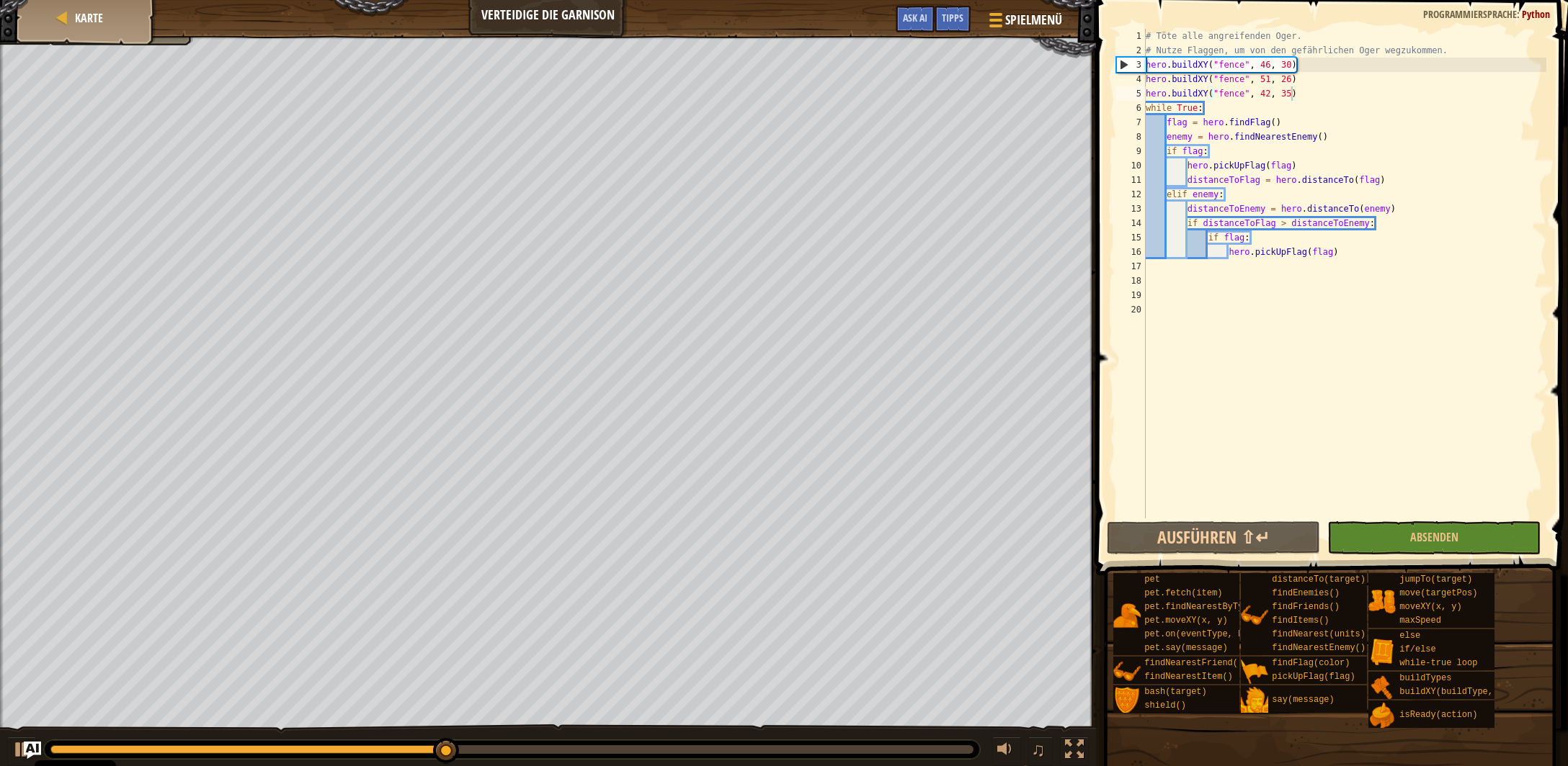
click at [62, 746] on div at bounding box center [248, 750] width 397 height 9
click at [17, 746] on div at bounding box center [21, 749] width 18 height 18
click at [61, 749] on div at bounding box center [254, 750] width 409 height 9
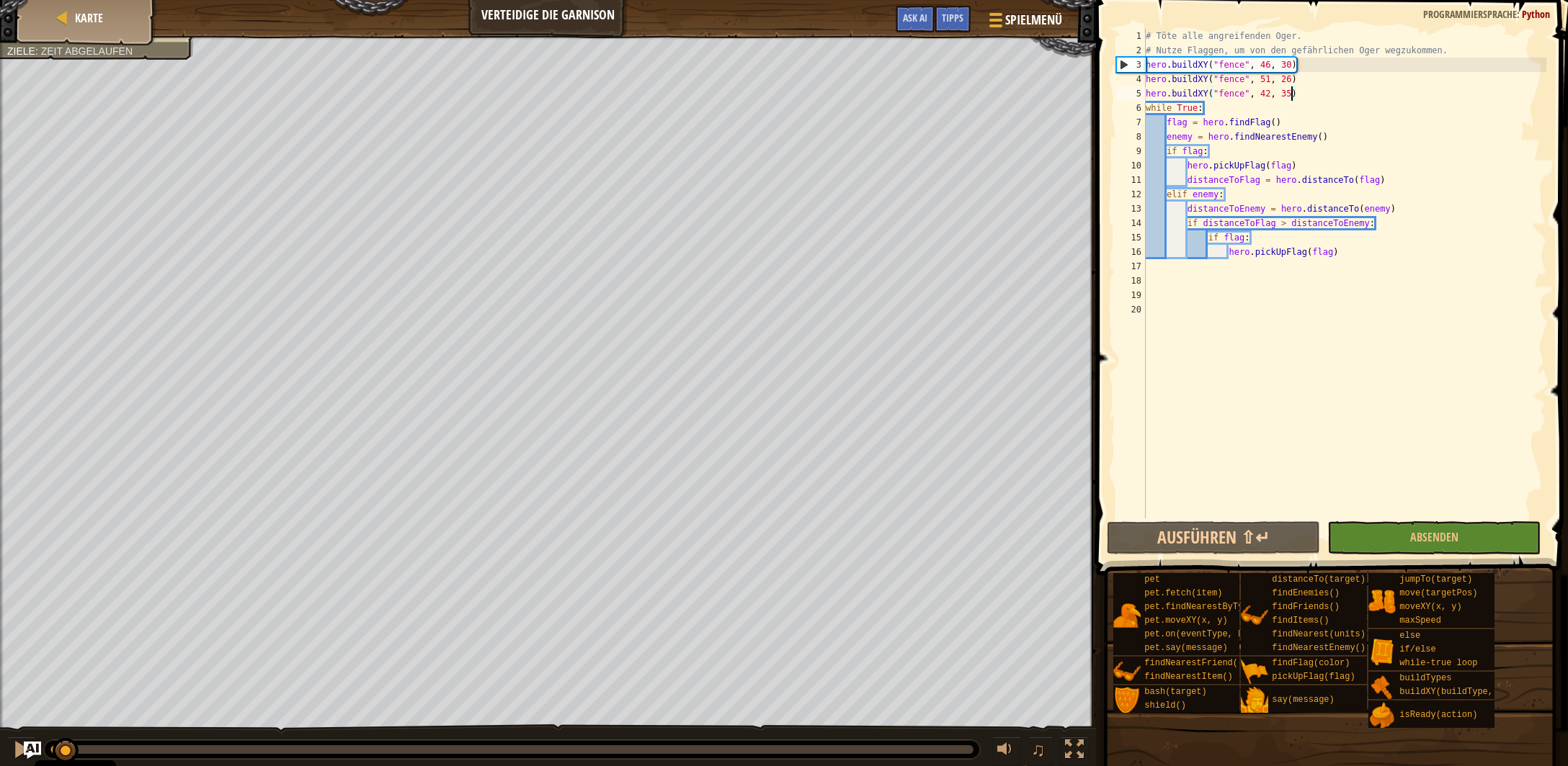
click at [65, 746] on div at bounding box center [58, 750] width 15 height 9
click at [502, 337] on div "copy 42, 32" at bounding box center [535, 342] width 121 height 29
click at [1302, 99] on div "# Töte alle angreifenden Oger. # Nutze Flaggen, um von den gefährlichen Oger we…" at bounding box center [1345, 288] width 404 height 519
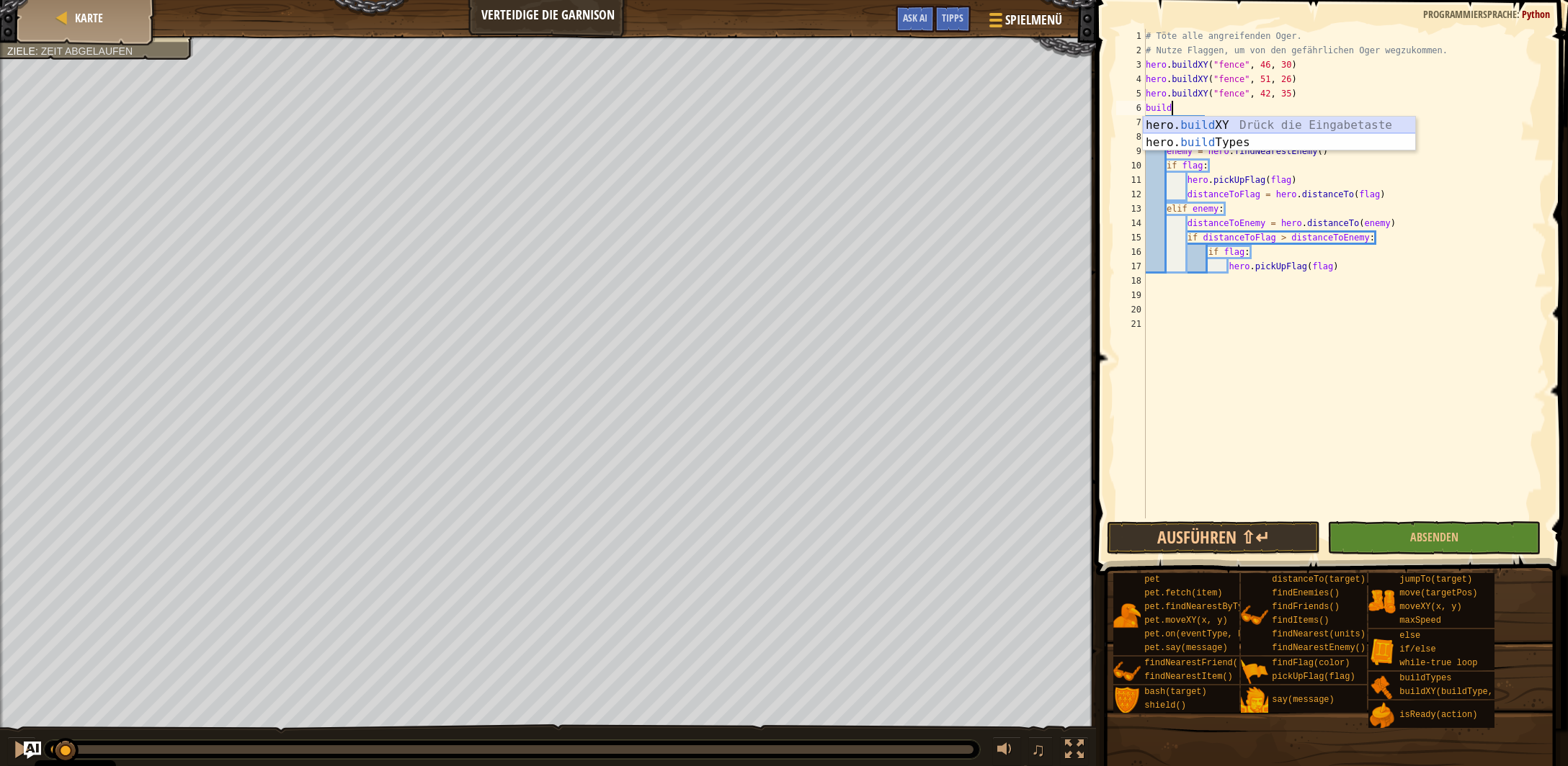
click at [1257, 122] on div "hero. build XY Drück die Eingabetaste hero. build Types Drück die Eingabetaste" at bounding box center [1279, 151] width 273 height 69
drag, startPoint x: 1290, startPoint y: 111, endPoint x: 1259, endPoint y: 113, distance: 31.1
click at [1259, 113] on div "# Töte alle angreifenden Oger. # Nutze Flaggen, um von den gefährlichen Oger we…" at bounding box center [1345, 288] width 404 height 519
paste textarea "42, 32"
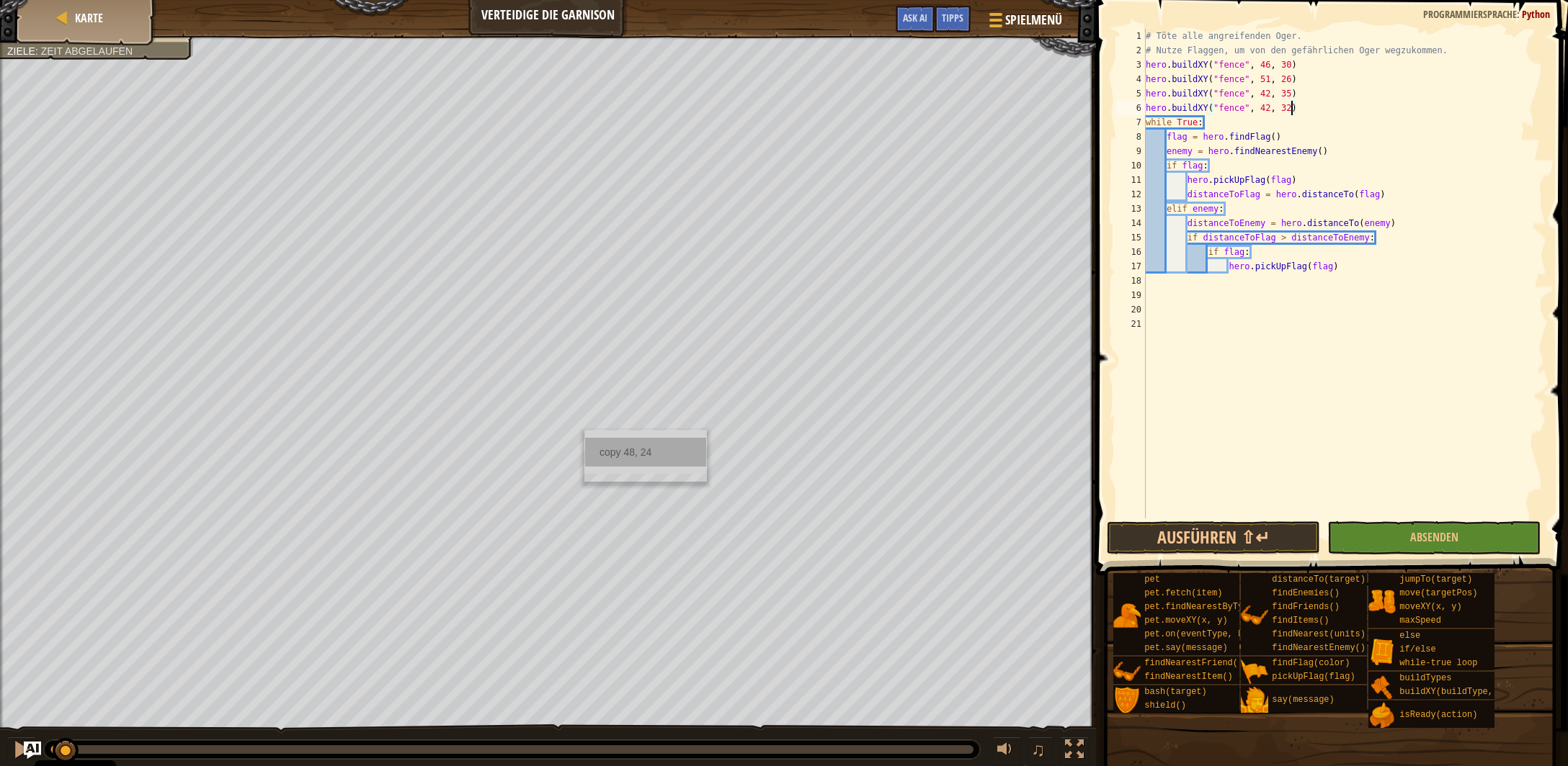
type textarea "hero.buildXY("fence", 42, 32)"
click at [604, 446] on div "copy 48, 24" at bounding box center [646, 452] width 121 height 29
click at [1303, 106] on div "# Töte alle angreifenden Oger. # Nutze Flaggen, um von den gefährlichen Oger we…" at bounding box center [1345, 288] width 404 height 519
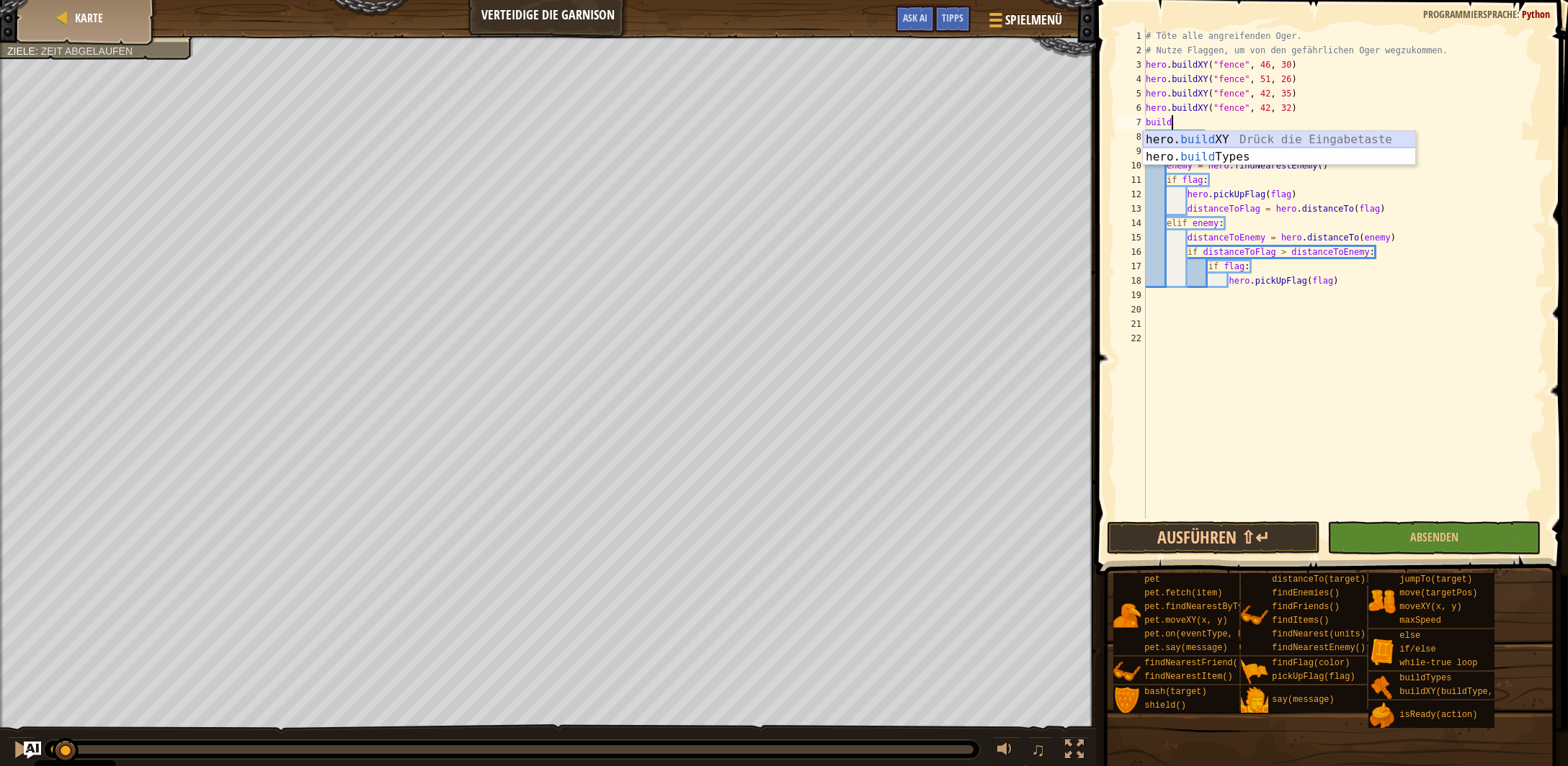
click at [1233, 141] on div "hero. build XY Drück die Eingabetaste hero. build Types Drück die Eingabetaste" at bounding box center [1279, 166] width 273 height 69
drag, startPoint x: 1291, startPoint y: 127, endPoint x: 1261, endPoint y: 127, distance: 30.0
click at [1261, 127] on div "# Töte alle angreifenden Oger. # Nutze Flaggen, um von den gefährlichen Oger we…" at bounding box center [1345, 288] width 404 height 519
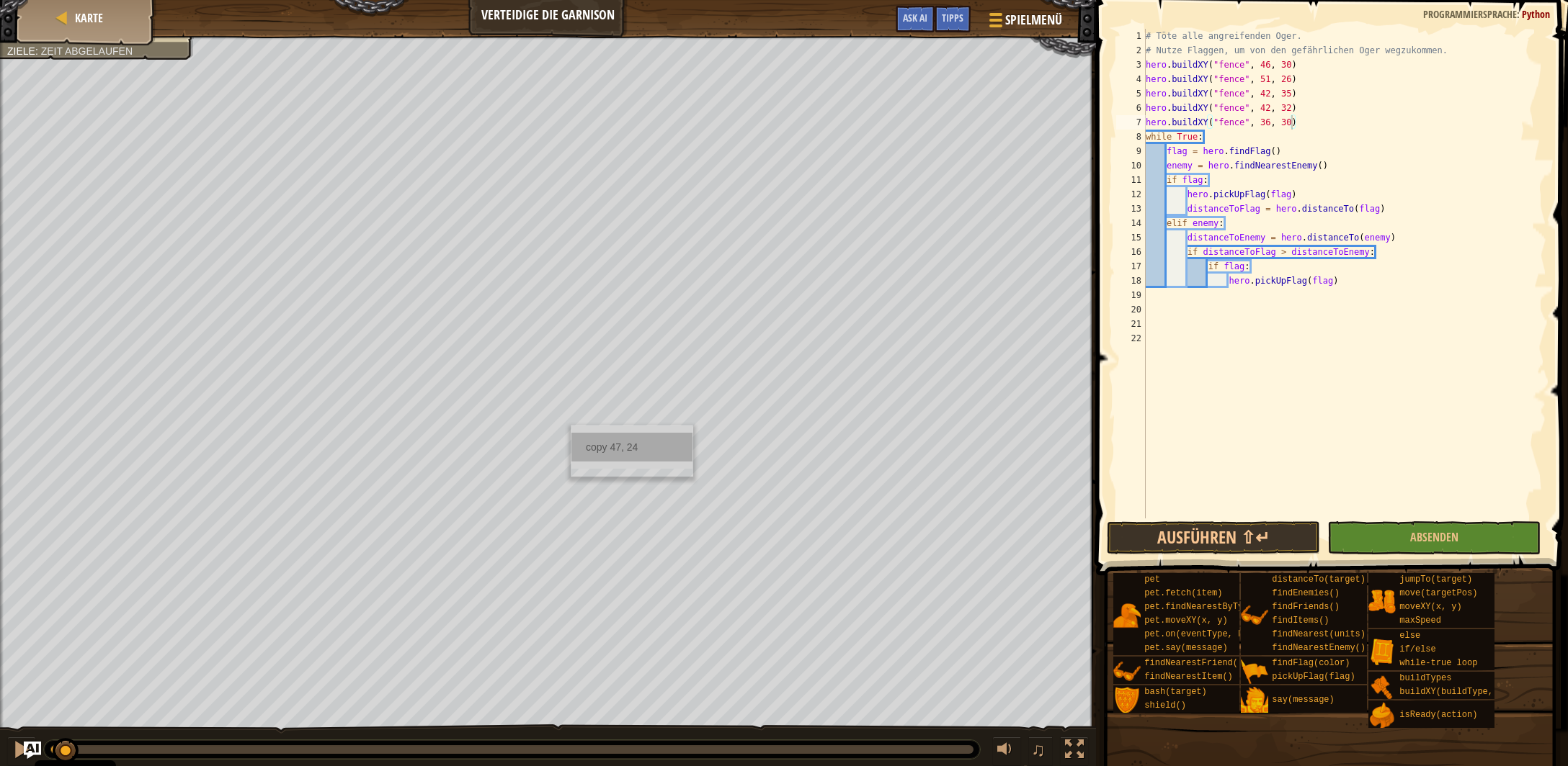
click at [617, 447] on div "copy 47, 24" at bounding box center [632, 447] width 121 height 29
drag, startPoint x: 1291, startPoint y: 122, endPoint x: 1258, endPoint y: 124, distance: 33.1
click at [1258, 124] on div "# Töte alle angreifenden Oger. # Nutze Flaggen, um von den gefährlichen Oger we…" at bounding box center [1345, 288] width 404 height 519
paste textarea "47, 24"
click at [1299, 126] on div "# Töte alle angreifenden Oger. # Nutze Flaggen, um von den gefährlichen Oger we…" at bounding box center [1345, 288] width 404 height 519
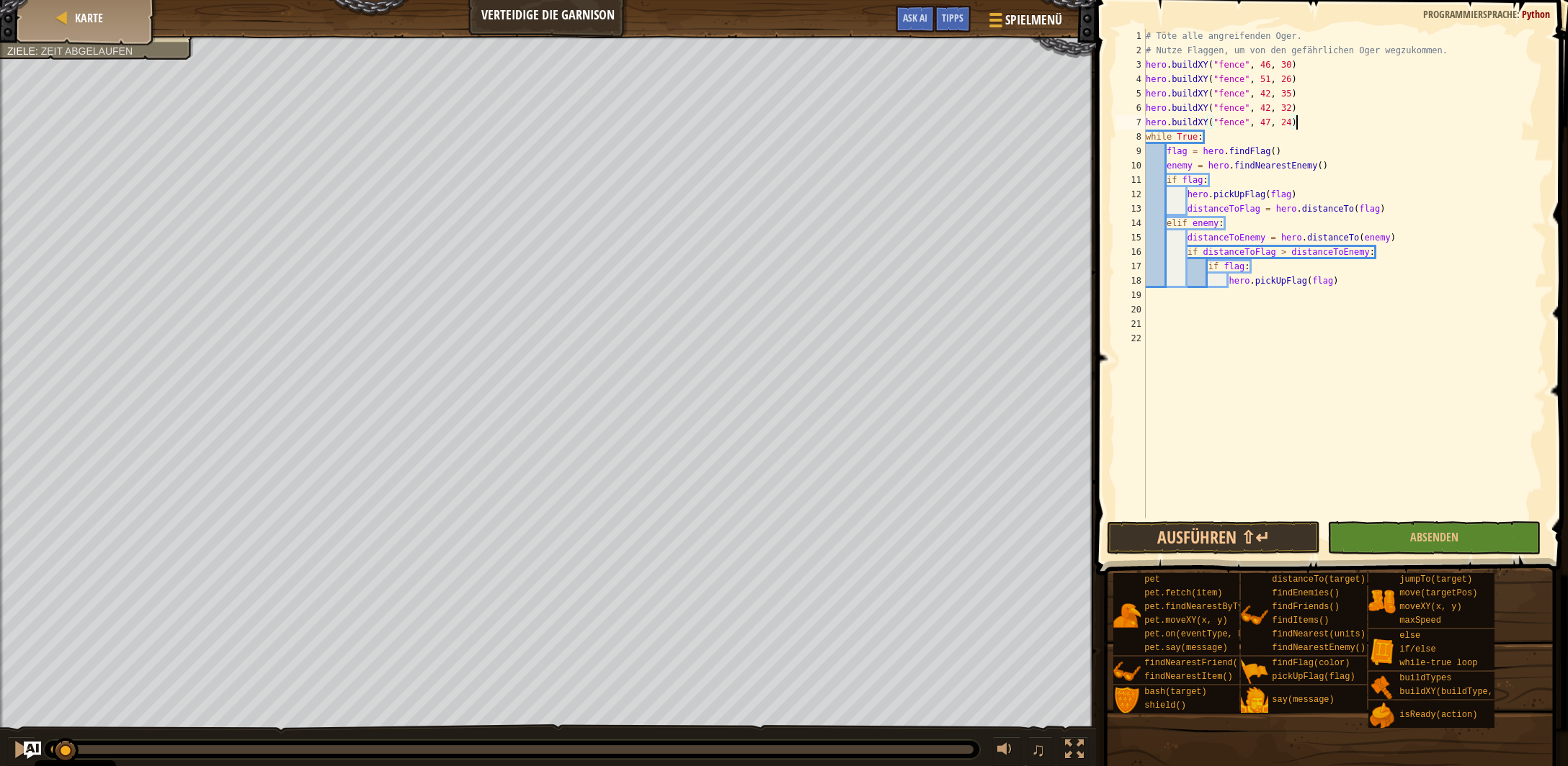
click at [1302, 63] on div "# Töte alle angreifenden Oger. # Nutze Flaggen, um von den gefährlichen Oger we…" at bounding box center [1345, 288] width 404 height 519
type textarea "hero.buildXY("fence", 46, 30)"
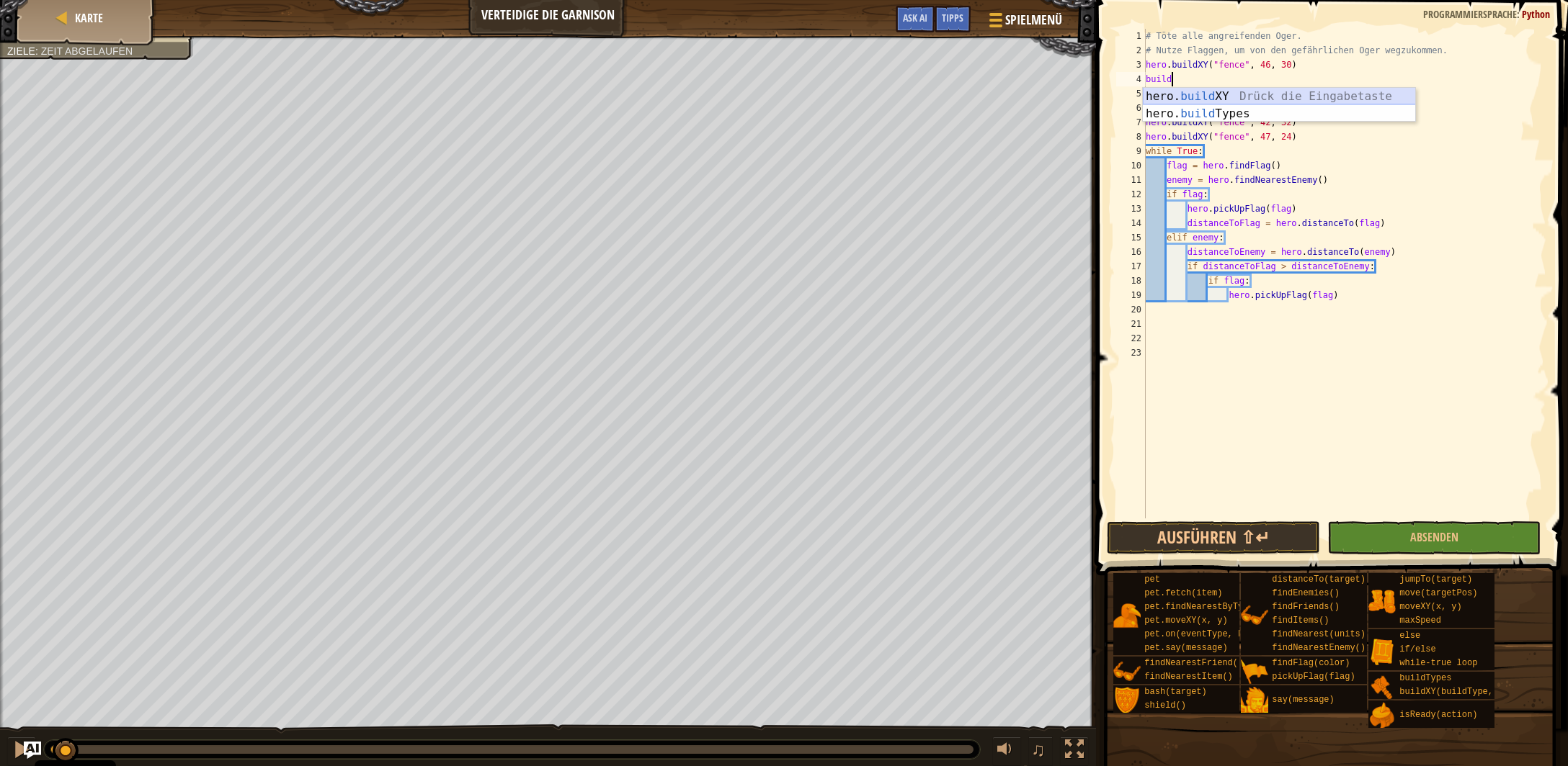
click at [1277, 94] on div "hero. build XY Drück die Eingabetaste hero. build Types Drück die Eingabetaste" at bounding box center [1279, 122] width 273 height 69
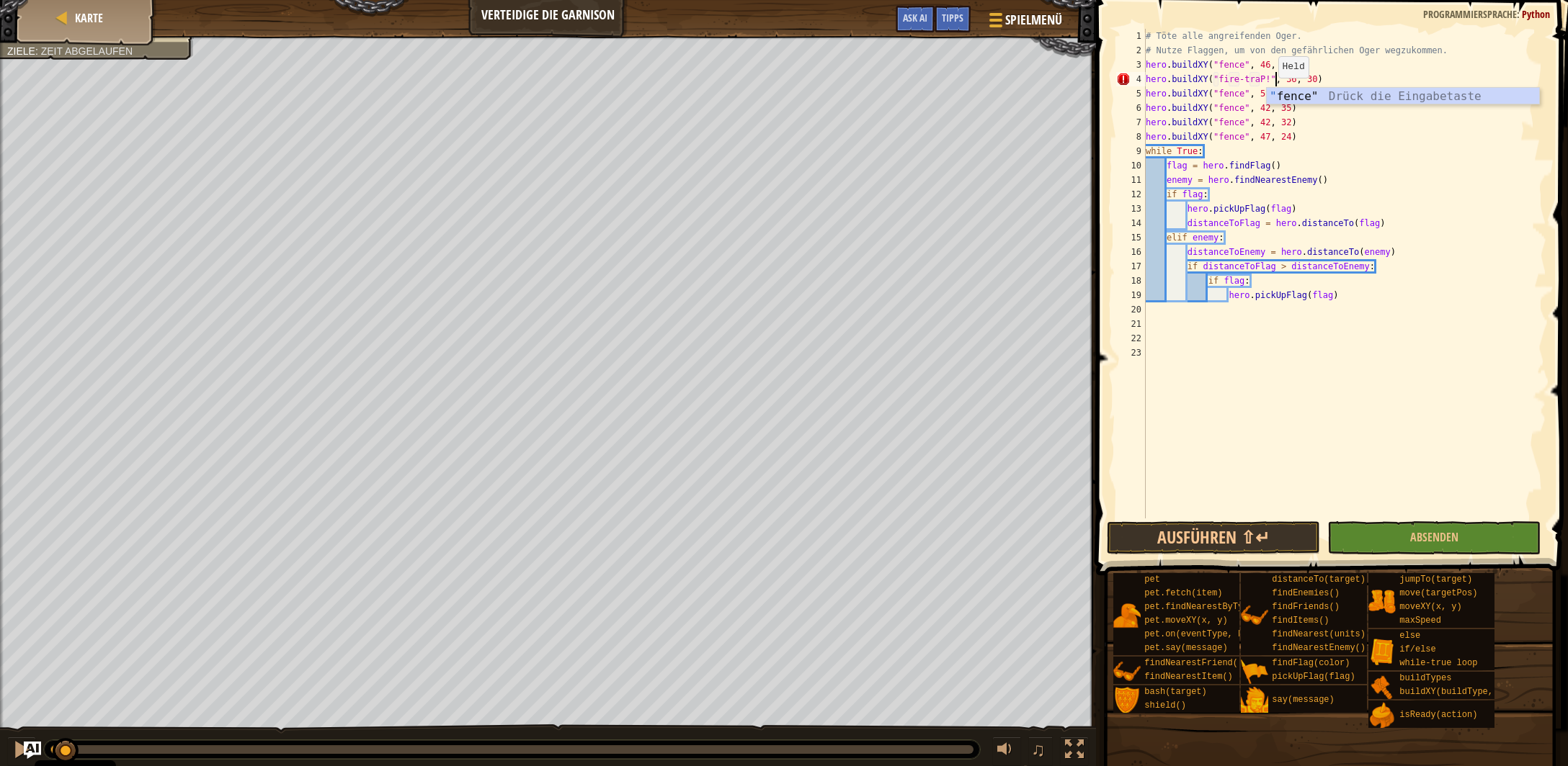
scroll to position [7, 10]
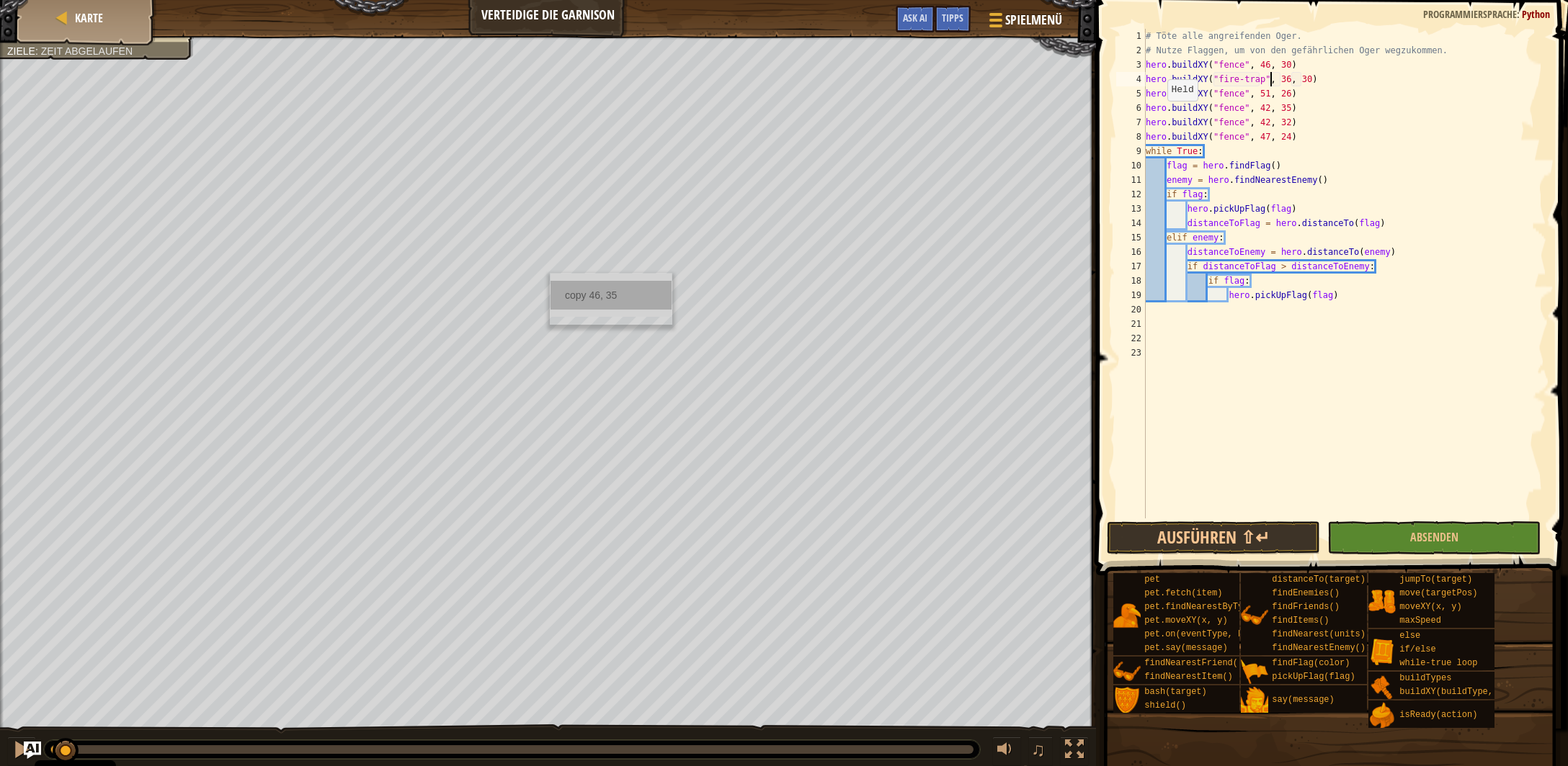
click at [593, 300] on div "copy 46, 35" at bounding box center [611, 295] width 121 height 29
drag, startPoint x: 1311, startPoint y: 81, endPoint x: 1278, endPoint y: 81, distance: 33.0
click at [1278, 81] on div "# Töte alle angreifenden Oger. # Nutze Flaggen, um von den gefährlichen Oger we…" at bounding box center [1345, 288] width 404 height 519
paste textarea "46, 35"
type textarea "hero.buildXY("fire-trap", 46, 35)"
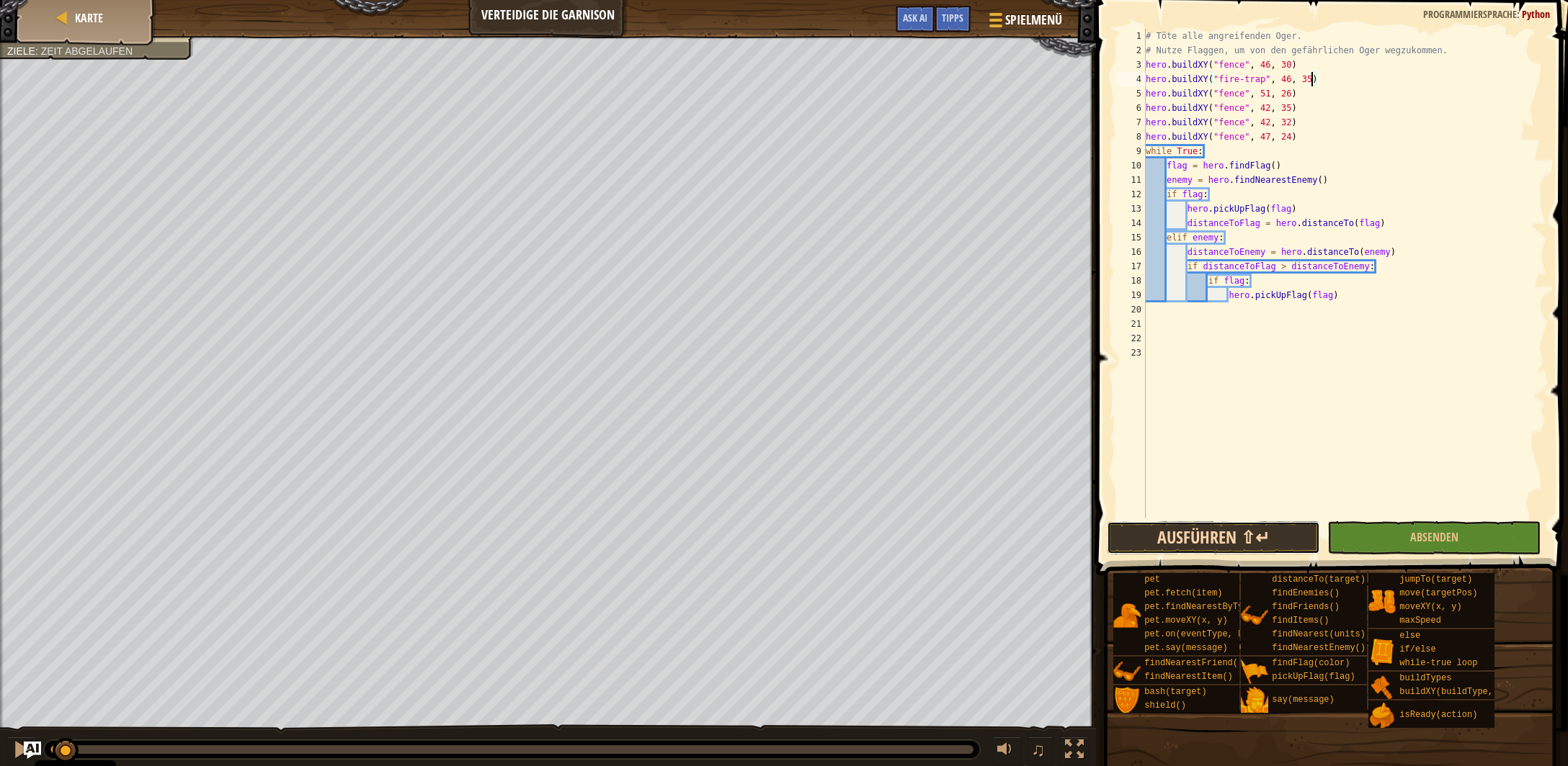
click at [1242, 535] on button "Ausführen ⇧↵" at bounding box center [1214, 538] width 214 height 33
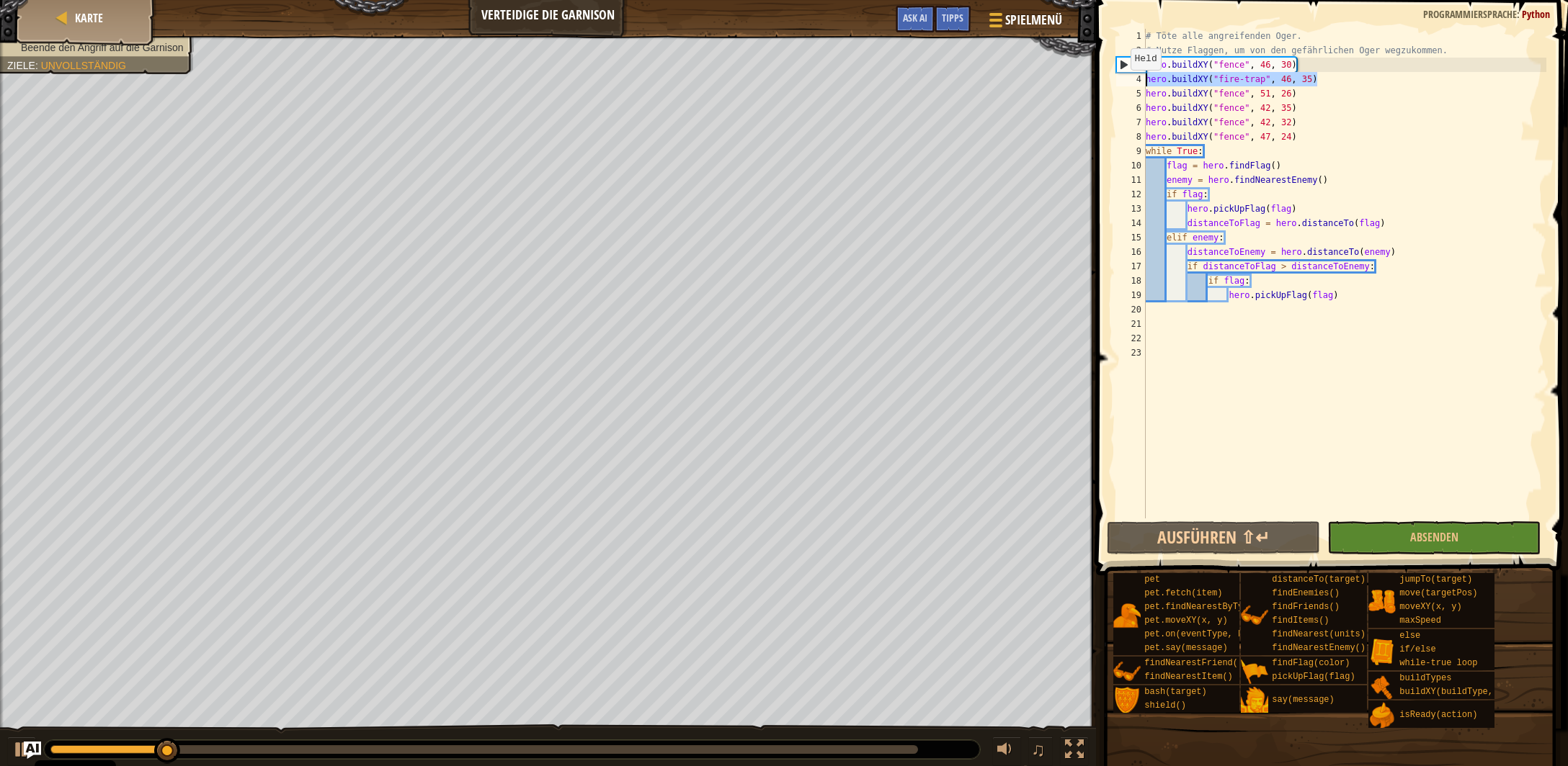
drag, startPoint x: 1316, startPoint y: 80, endPoint x: 1123, endPoint y: 85, distance: 193.1
click at [1143, 85] on div "# Töte alle angreifenden Oger. # Nutze Flaggen, um von den gefährlichen Oger we…" at bounding box center [1344, 273] width 403 height 490
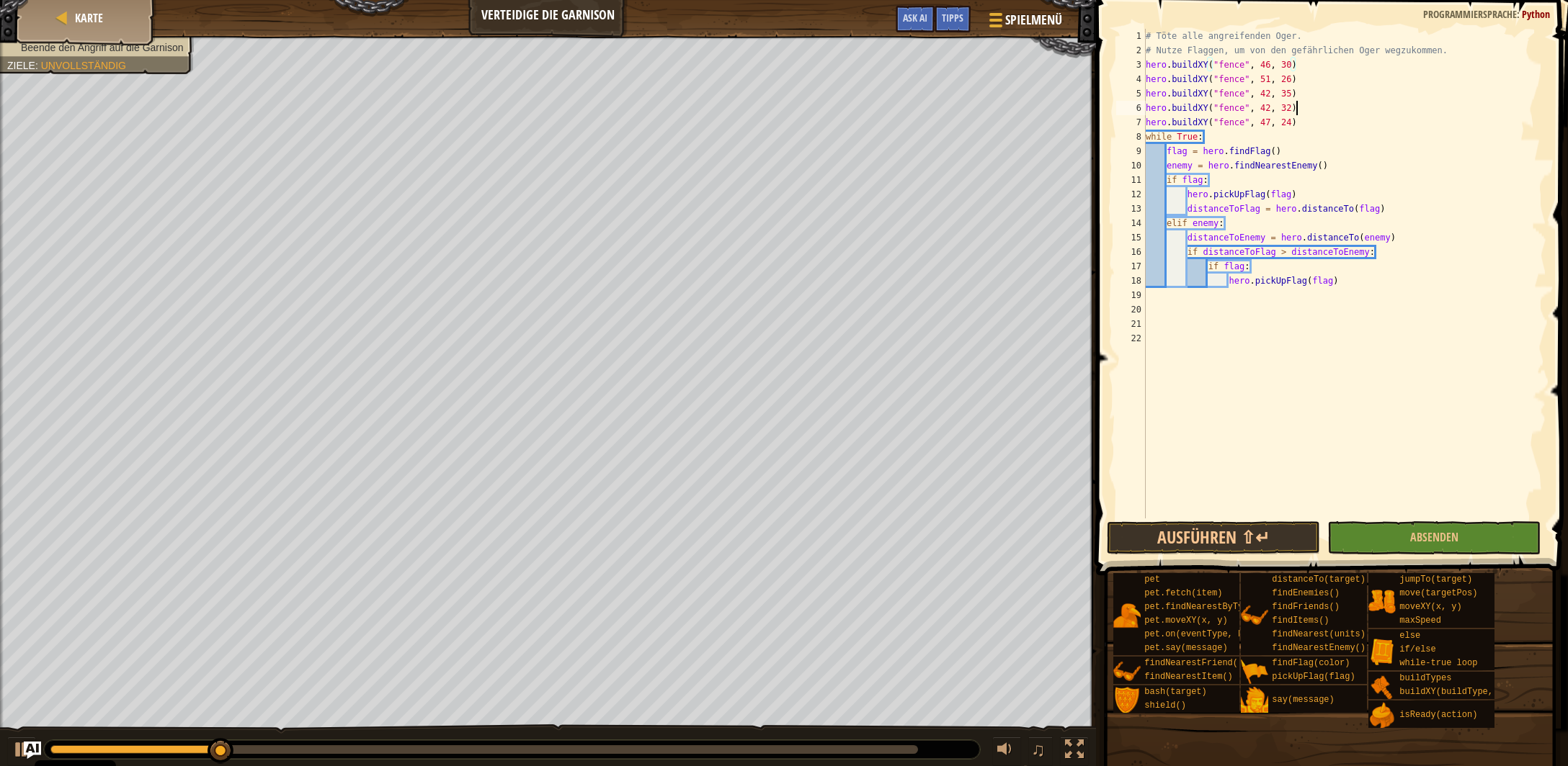
click at [1299, 107] on div "# Töte alle angreifenden Oger. # Nutze Flaggen, um von den gefährlichen Oger we…" at bounding box center [1345, 288] width 404 height 519
type textarea "hero.buildXY("fence", 42, 32)"
paste textarea "hero.buildXY("fire-trap", 46, 35)"
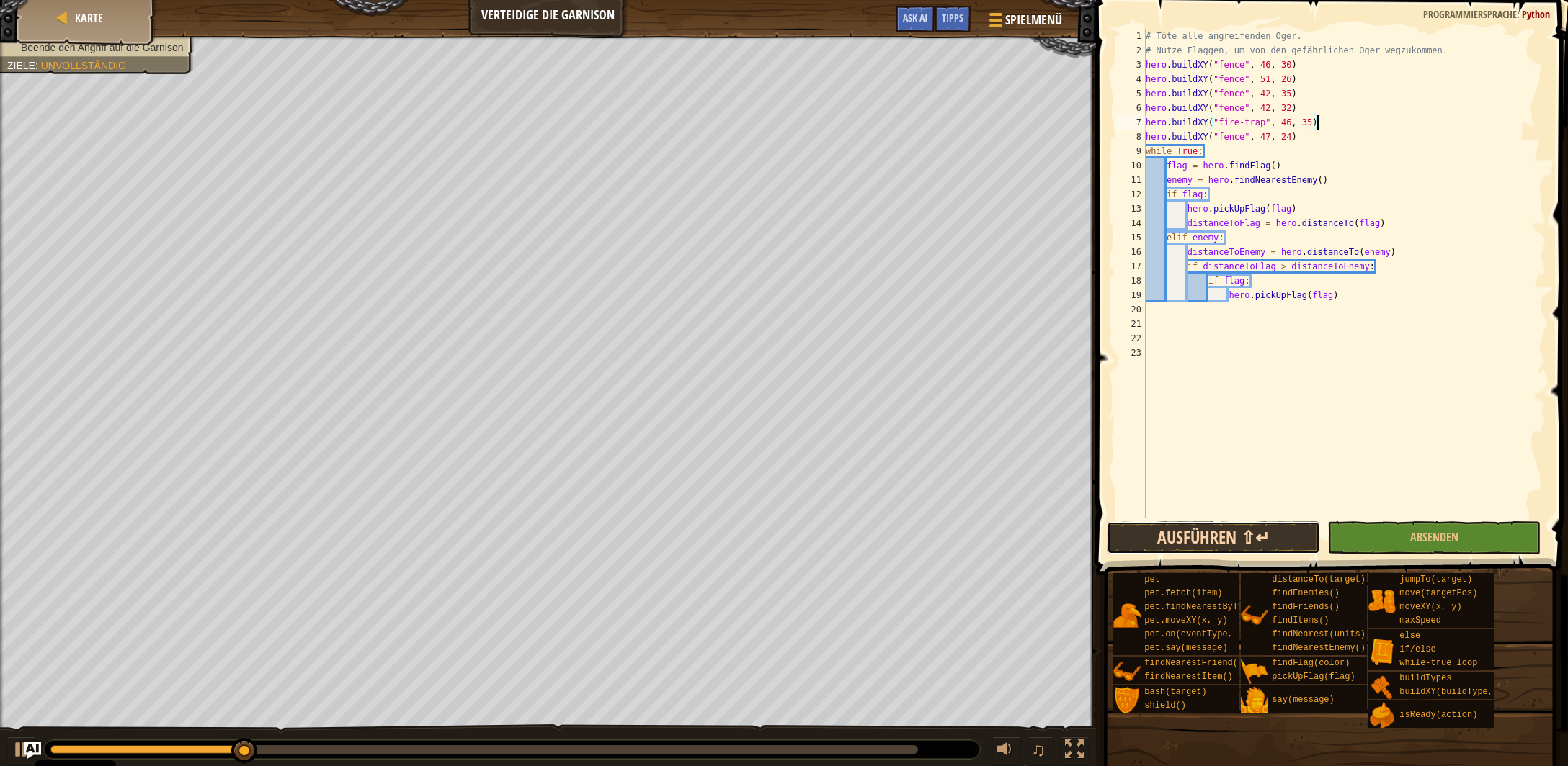
click at [1192, 534] on button "Ausführen ⇧↵" at bounding box center [1214, 538] width 214 height 33
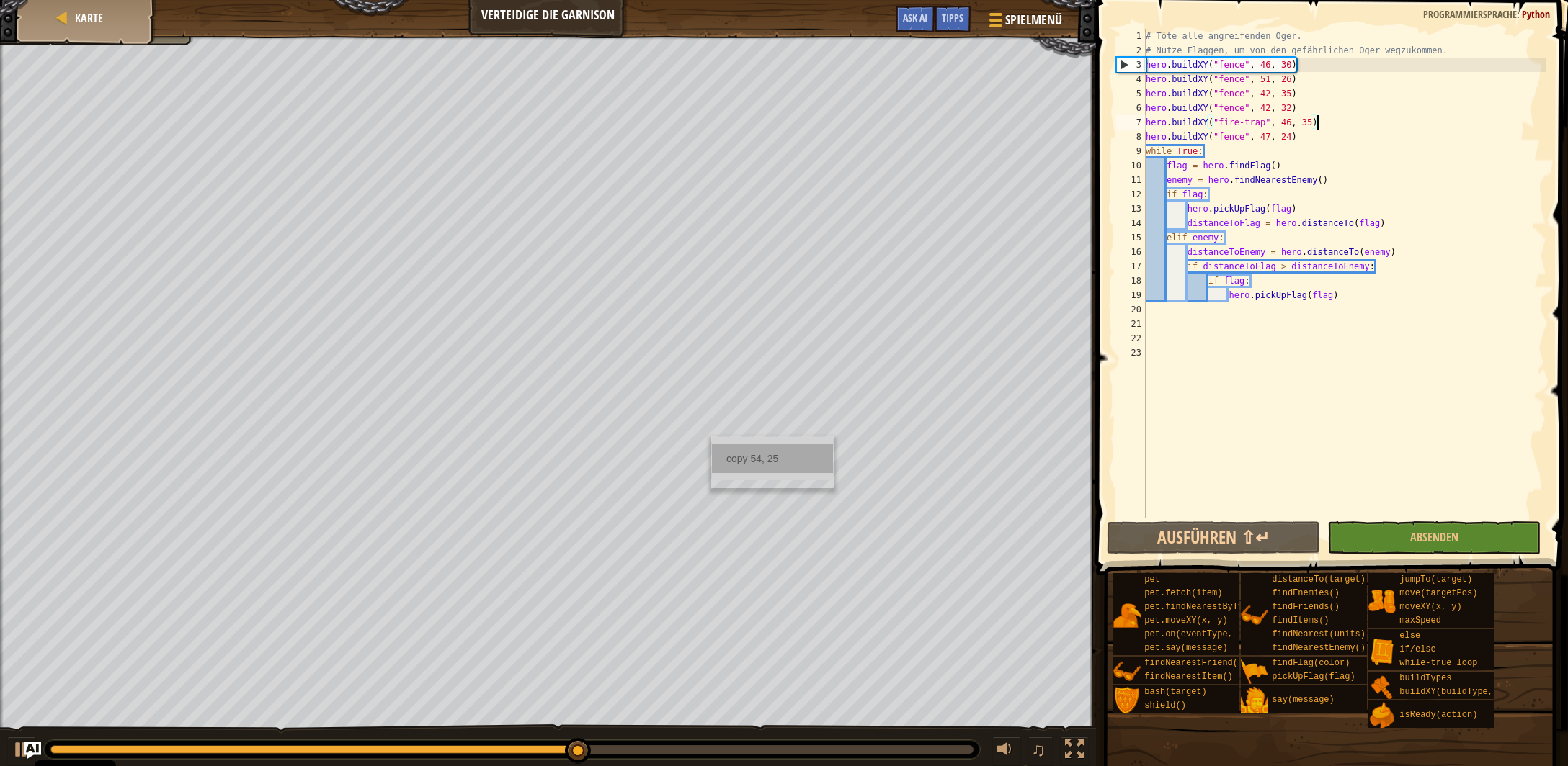
click at [781, 461] on div "copy 54, 25" at bounding box center [773, 459] width 121 height 29
drag, startPoint x: 1310, startPoint y: 123, endPoint x: 1282, endPoint y: 126, distance: 28.2
click at [1282, 126] on div "# Töte alle angreifenden Oger. # Nutze Flaggen, um von den gefährlichen Oger we…" at bounding box center [1345, 288] width 404 height 519
paste textarea "54, 2"
type textarea "hero.buildXY("fire-trap", 54, 25)"
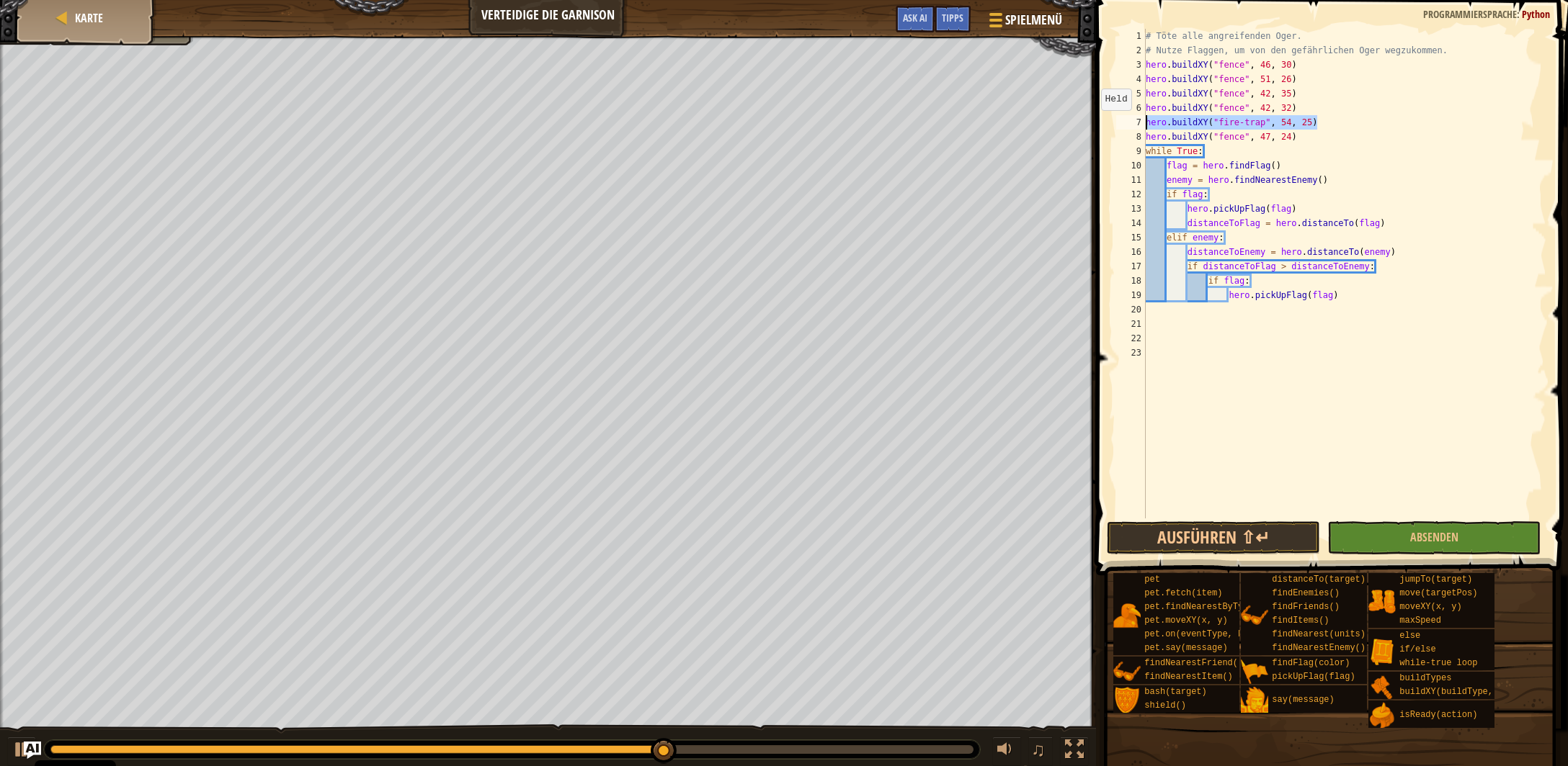
drag, startPoint x: 1317, startPoint y: 124, endPoint x: 1093, endPoint y: 124, distance: 224.0
click at [1143, 124] on div "# Töte alle angreifenden Oger. # Nutze Flaggen, um von den gefährlichen Oger we…" at bounding box center [1344, 273] width 403 height 490
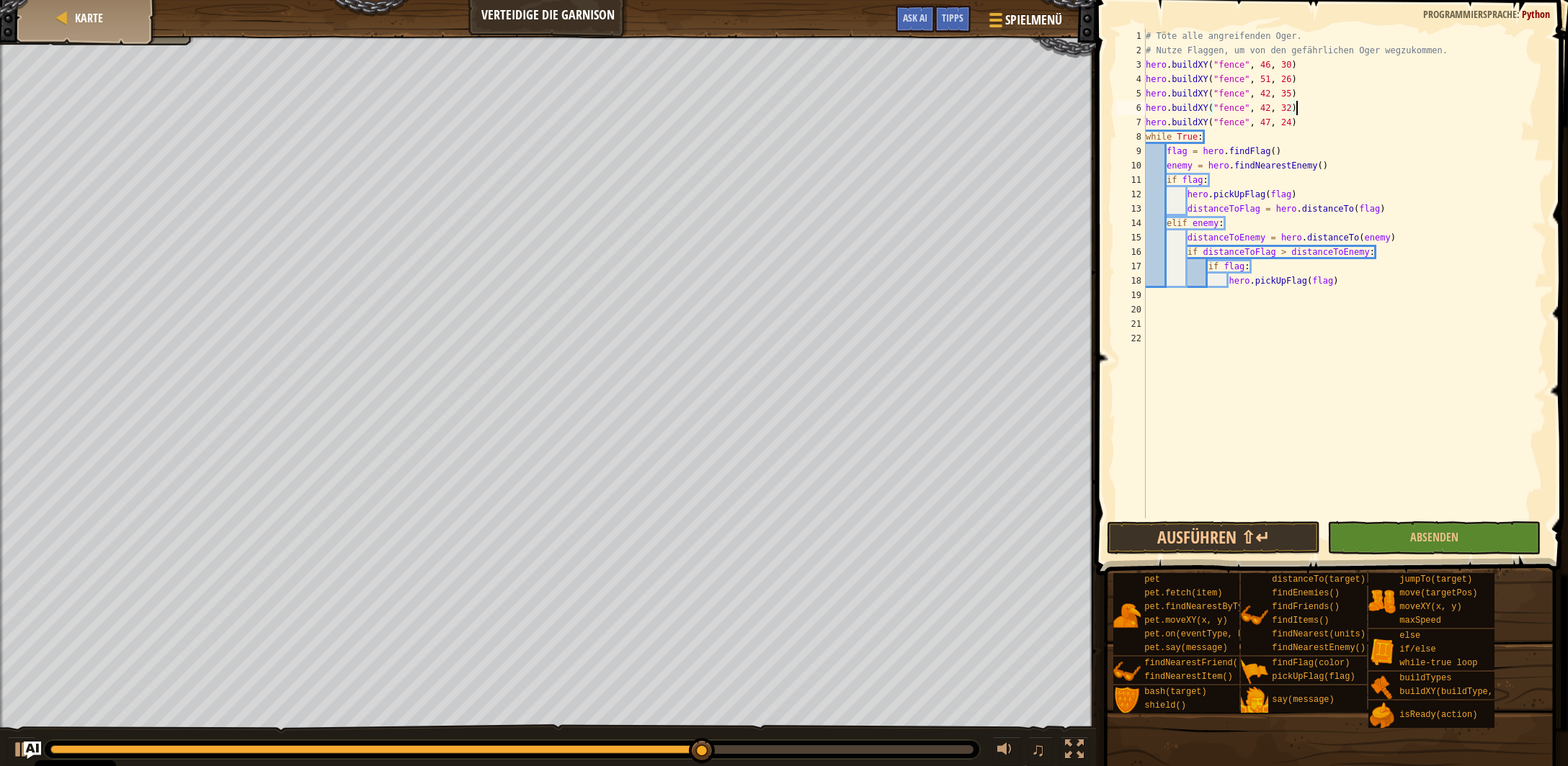
click at [1298, 130] on div "# Töte alle angreifenden Oger. # Nutze Flaggen, um von den gefährlichen Oger we…" at bounding box center [1345, 288] width 404 height 519
click at [1299, 125] on div "# Töte alle angreifenden Oger. # Nutze Flaggen, um von den gefährlichen Oger we…" at bounding box center [1345, 288] width 404 height 519
type textarea "hero.buildXY("fence", 47, 24)"
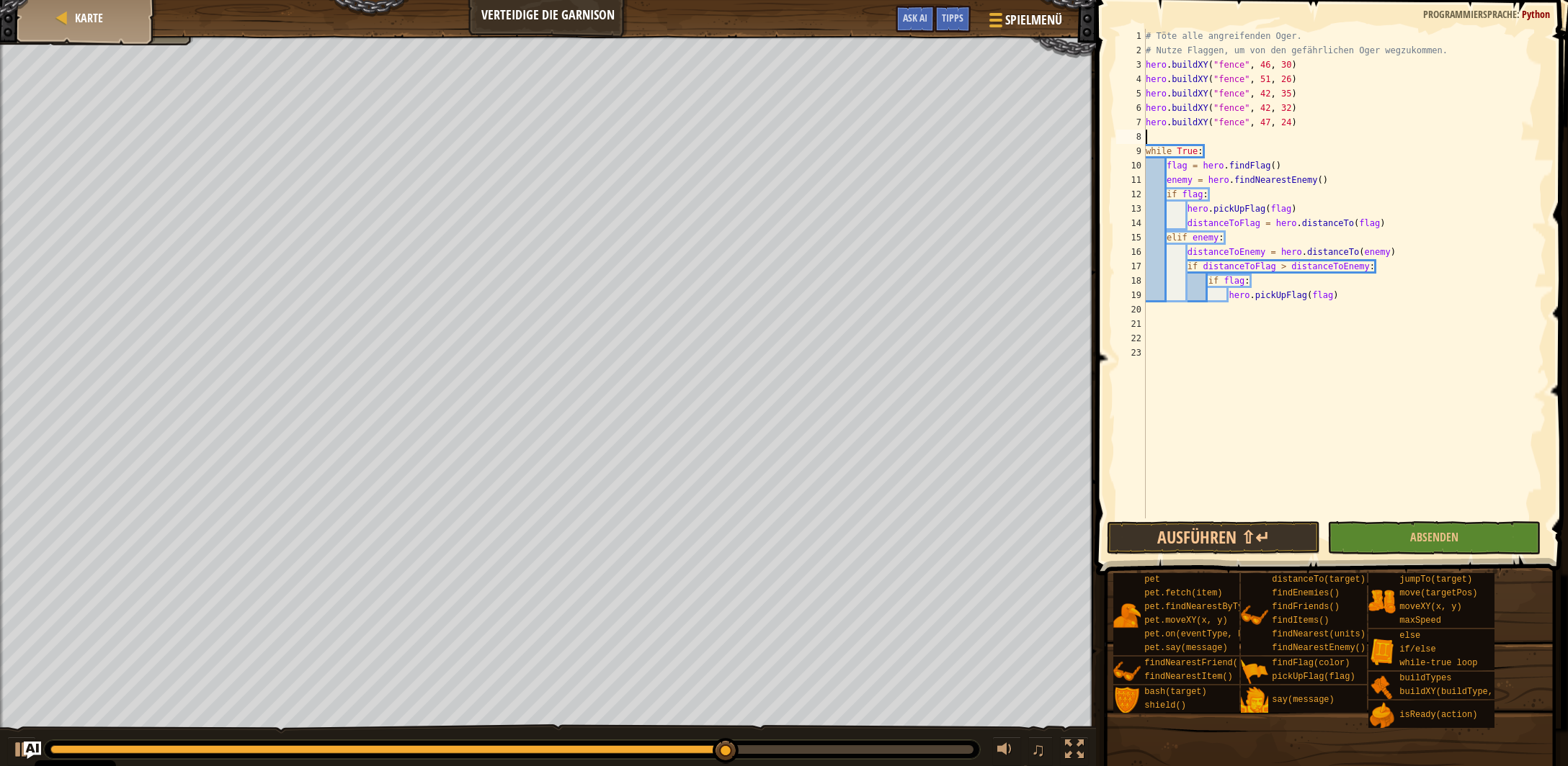
paste textarea "hero.buildXY("fire-trap", 54, 25)"
type textarea "hero.buildXY("fire-trap", 54, 25)"
drag, startPoint x: 1321, startPoint y: 134, endPoint x: 1059, endPoint y: 138, distance: 262.0
click at [1143, 138] on div "# Töte alle angreifenden Oger. # Nutze Flaggen, um von den gefährlichen Oger we…" at bounding box center [1344, 273] width 403 height 490
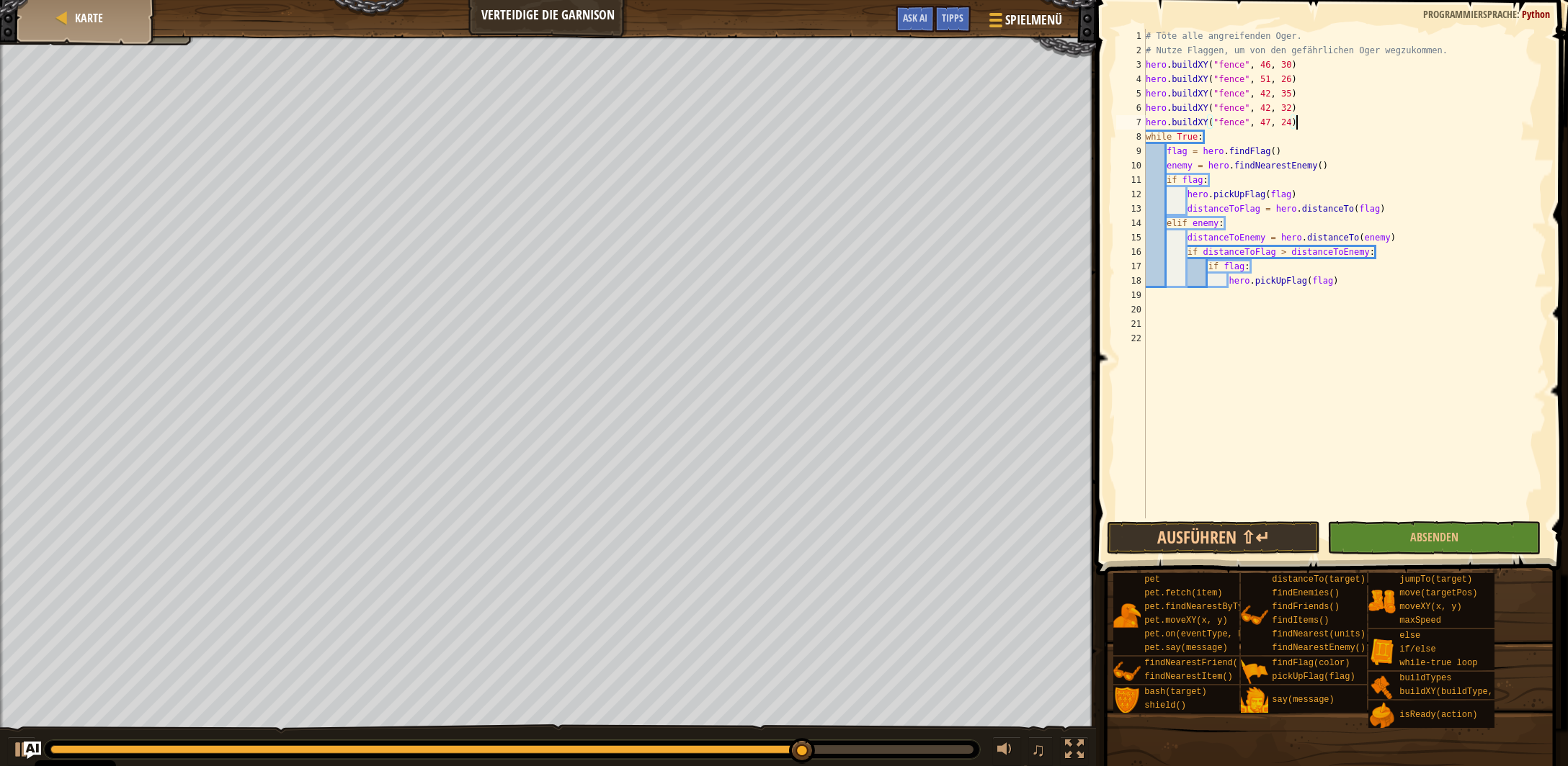
click at [1300, 100] on div "# Töte alle angreifenden Oger. # Nutze Flaggen, um von den gefährlichen Oger we…" at bounding box center [1345, 288] width 404 height 519
click at [1300, 105] on div "# Töte alle angreifenden Oger. # Nutze Flaggen, um von den gefährlichen Oger we…" at bounding box center [1345, 288] width 404 height 519
type textarea "hero.buildXY("fence", 42, 32)"
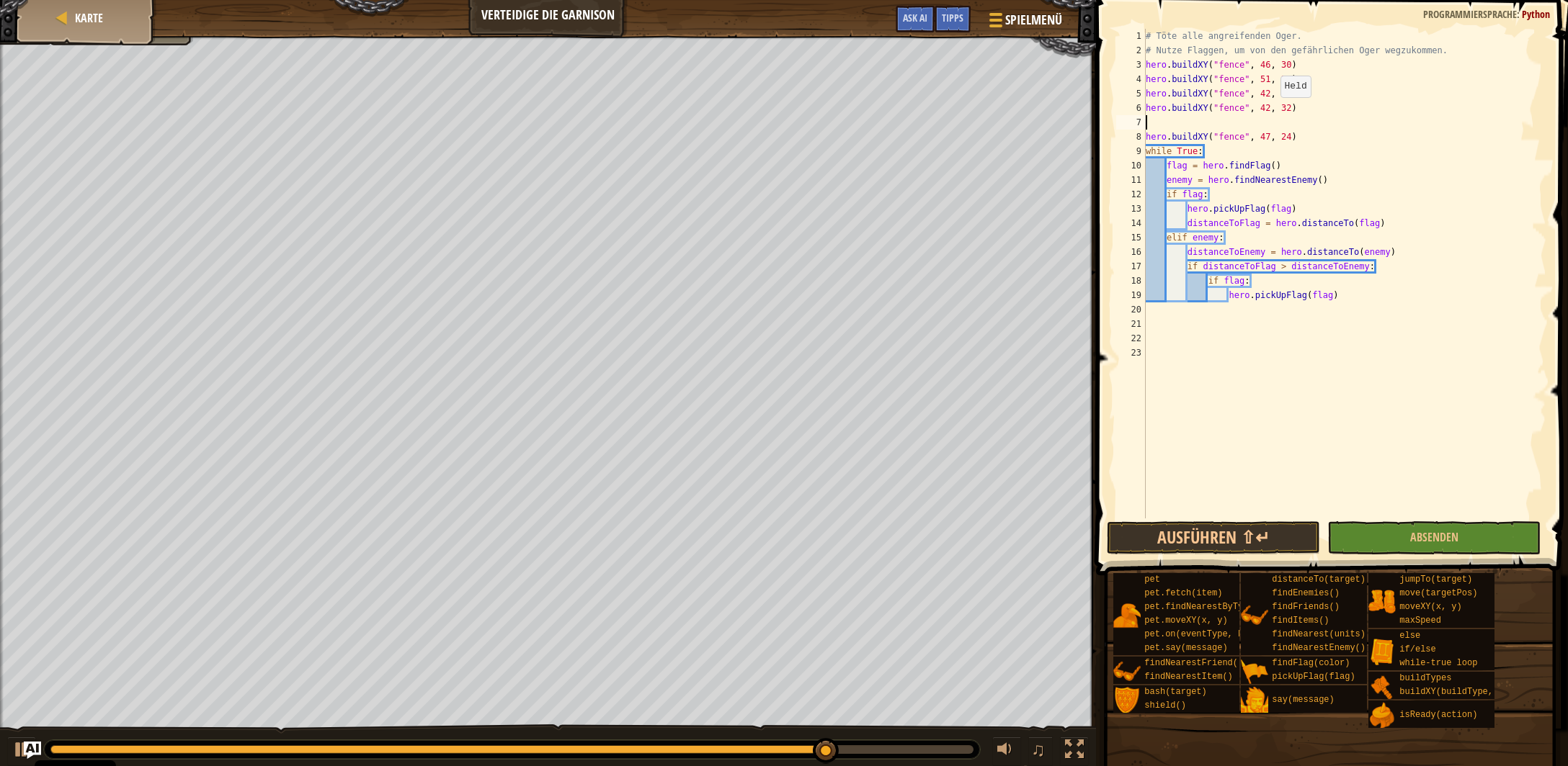
paste textarea "hero.buildXY("fire-trap", 54, 25)"
click at [1226, 536] on button "Ausführen ⇧↵" at bounding box center [1214, 538] width 214 height 33
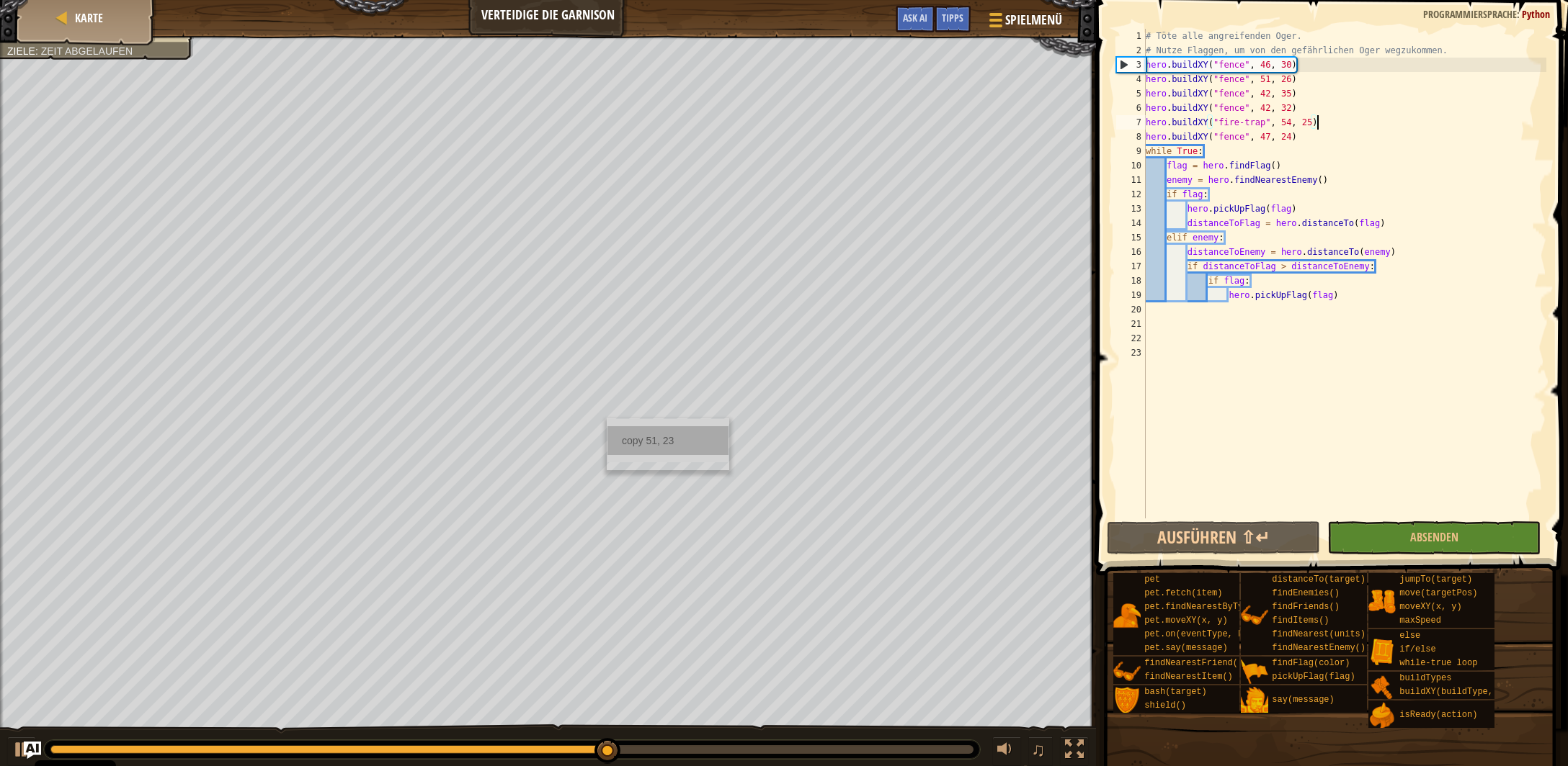
click at [642, 437] on div "copy 51, 23" at bounding box center [668, 441] width 121 height 29
type textarea "hero.buildXY("fence", 42, 32)"
click at [1305, 104] on div "# Töte alle angreifenden Oger. # Nutze Flaggen, um von den gefährlichen Oger we…" at bounding box center [1345, 288] width 404 height 519
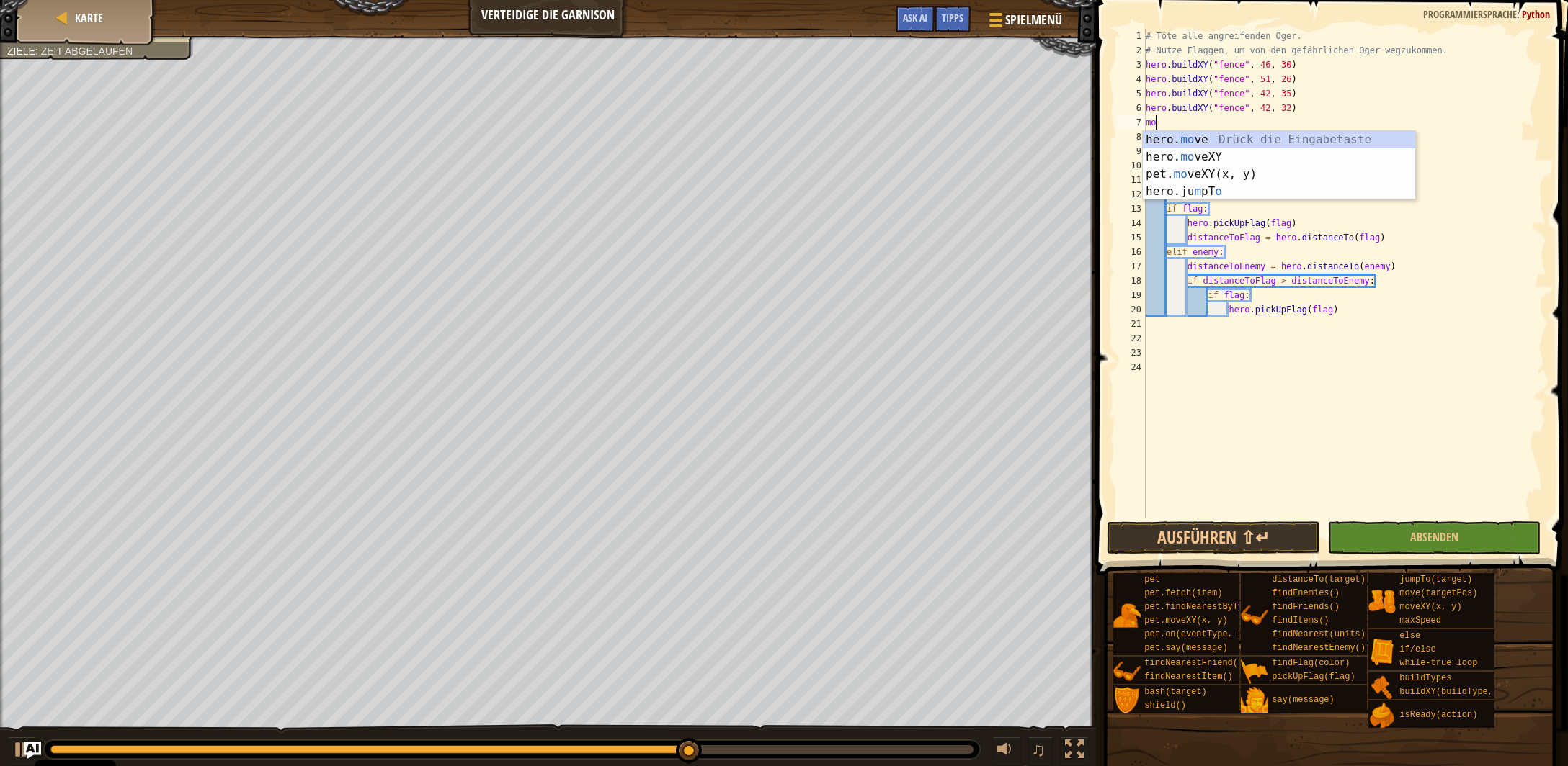
scroll to position [7, 1]
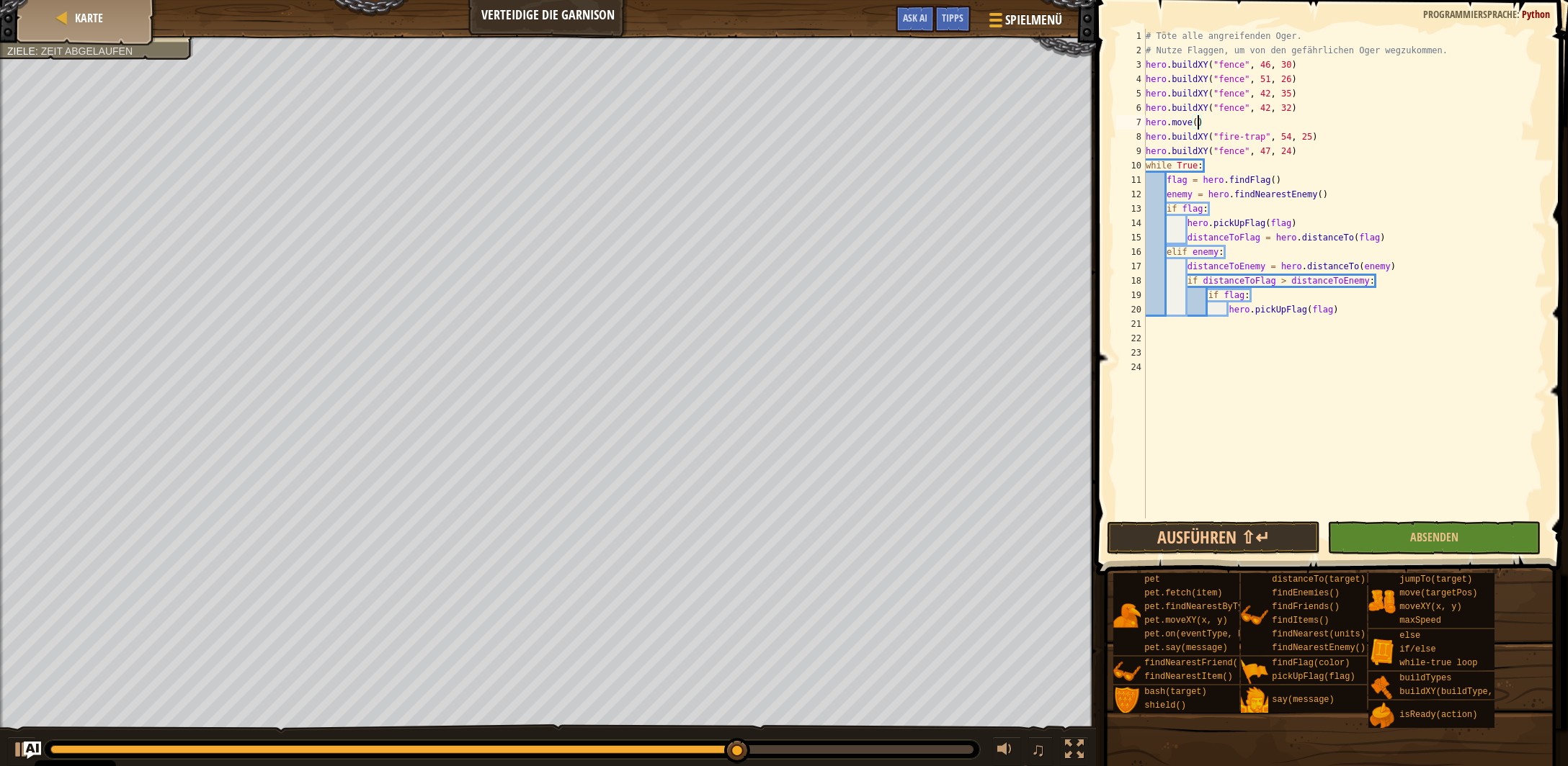
paste textarea "51, 23"
click at [1194, 125] on div "# Töte alle angreifenden Oger. # Nutze Flaggen, um von den gefährlichen Oger we…" at bounding box center [1345, 288] width 404 height 519
click at [1230, 136] on div "hero.moveXY Drück die Eingabetaste" at bounding box center [1279, 157] width 273 height 52
drag, startPoint x: 1234, startPoint y: 124, endPoint x: 1195, endPoint y: 124, distance: 39.0
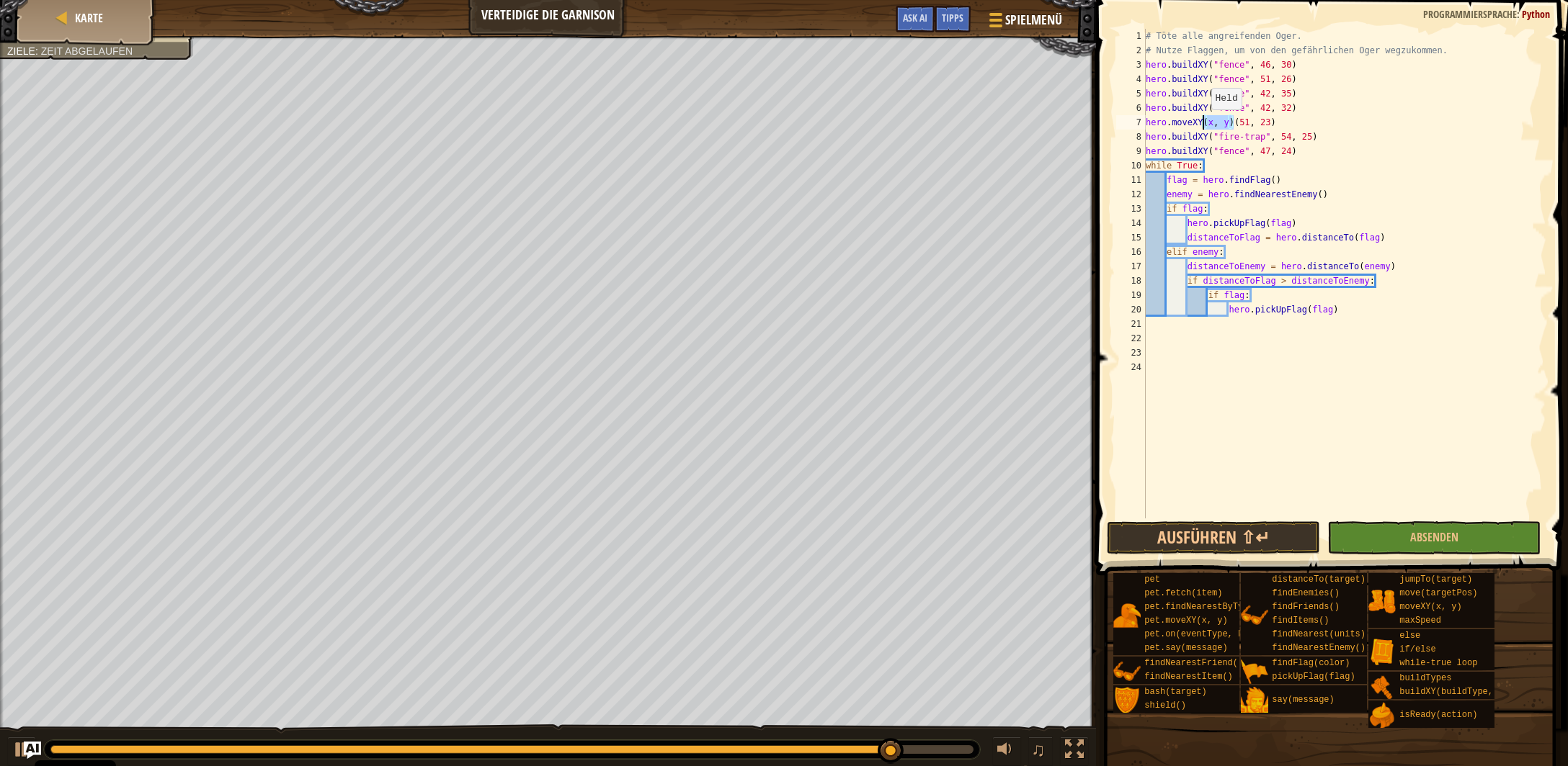
click at [1202, 124] on div "# Töte alle angreifenden Oger. # Nutze Flaggen, um von den gefährlichen Oger we…" at bounding box center [1345, 288] width 404 height 519
click at [1450, 534] on span "Absenden" at bounding box center [1434, 537] width 48 height 15
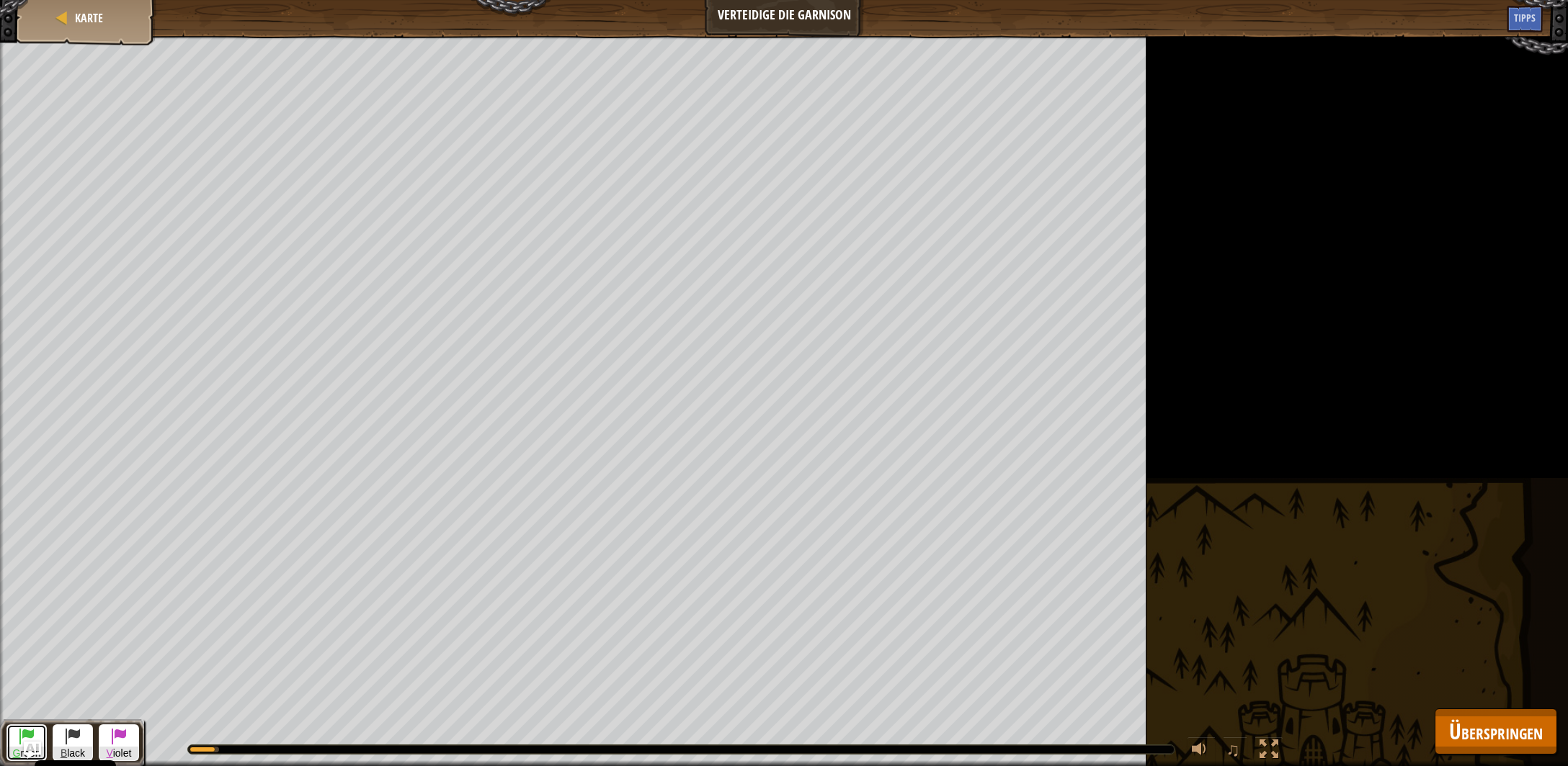
click at [24, 729] on span at bounding box center [27, 736] width 17 height 17
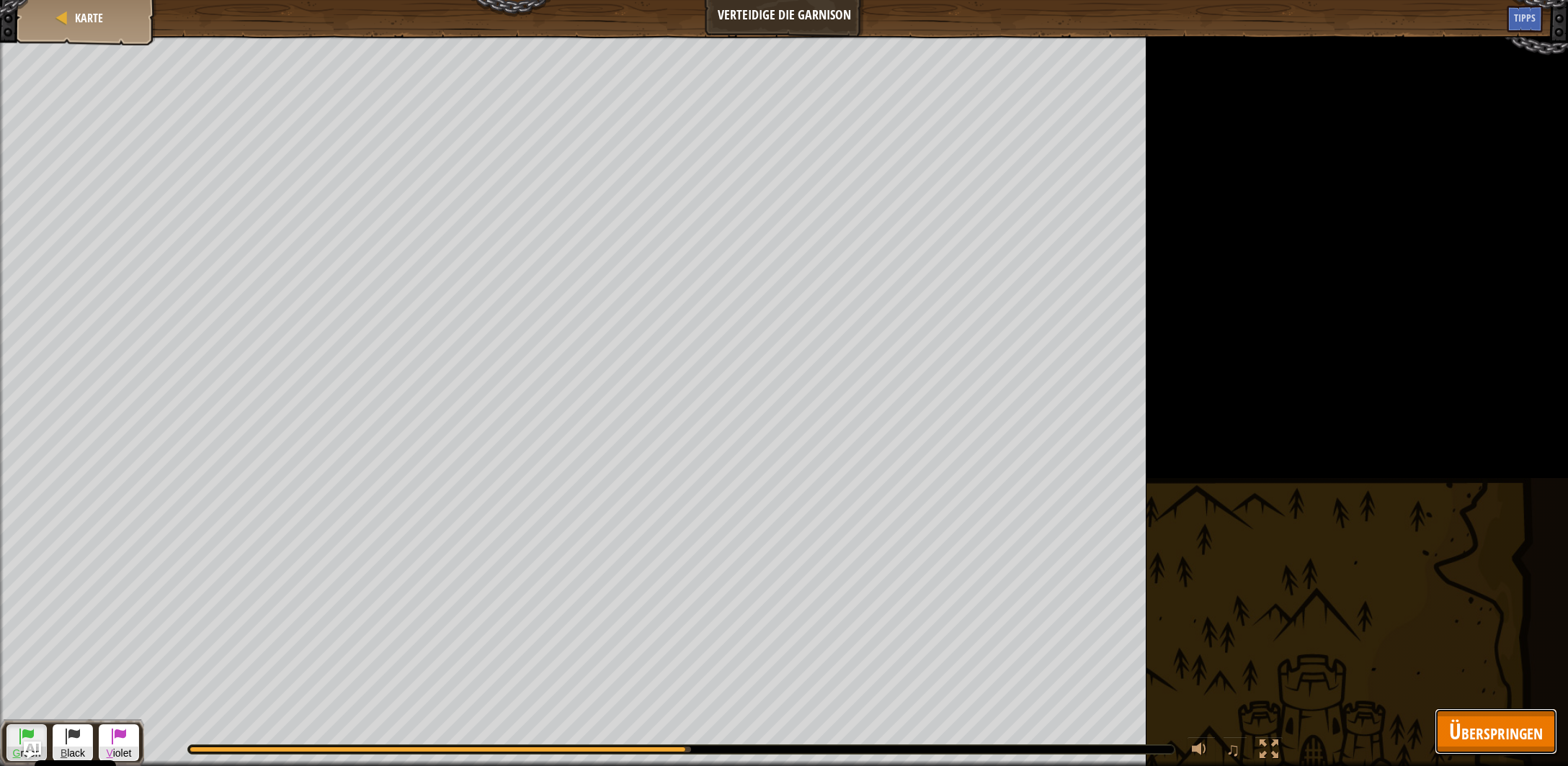
click at [1479, 727] on span "Überspringen" at bounding box center [1495, 731] width 93 height 30
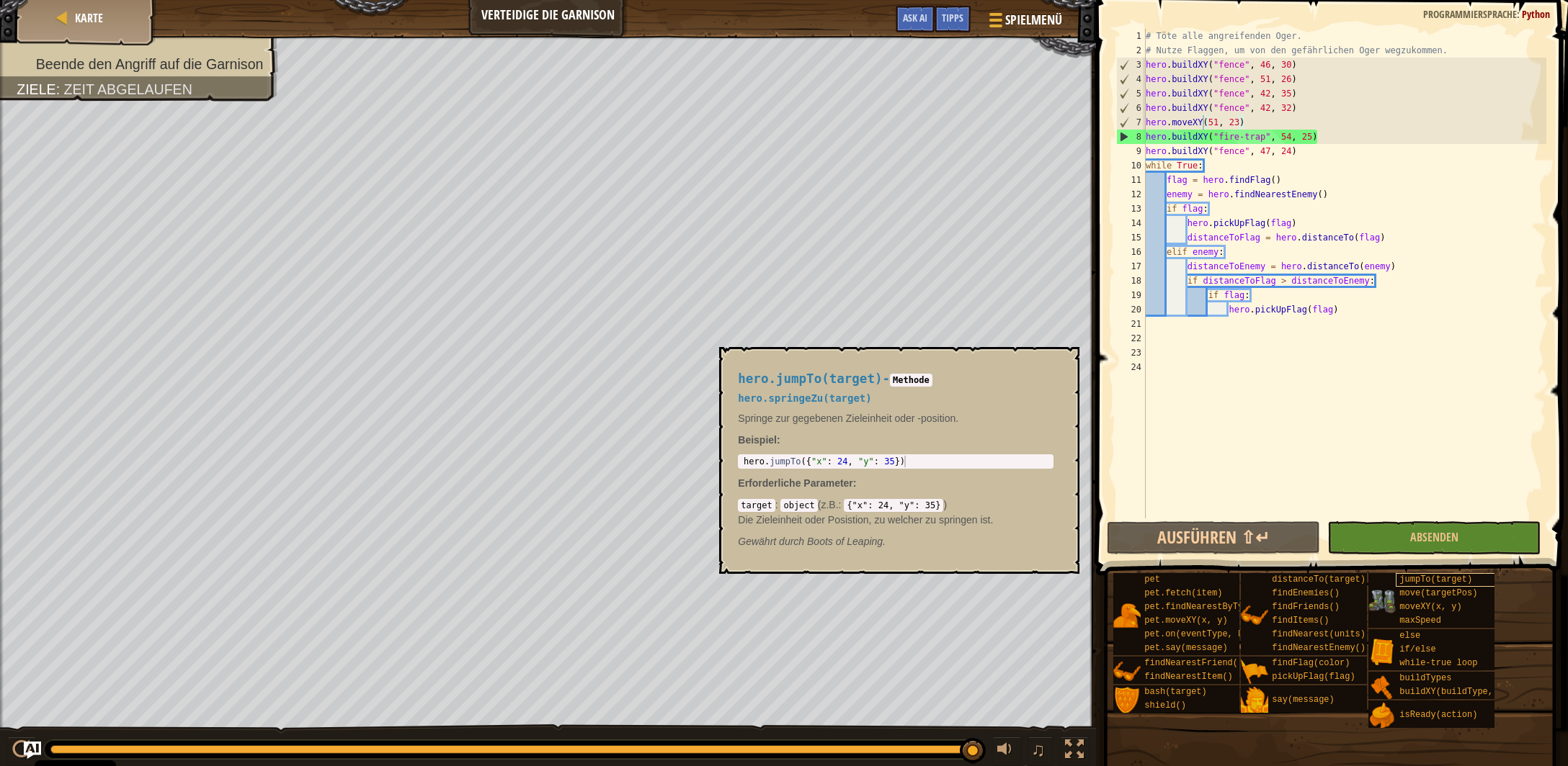
click at [1429, 584] on span "jumpTo(target)" at bounding box center [1436, 579] width 73 height 10
click at [1431, 584] on span "jumpTo(target)" at bounding box center [1436, 579] width 73 height 10
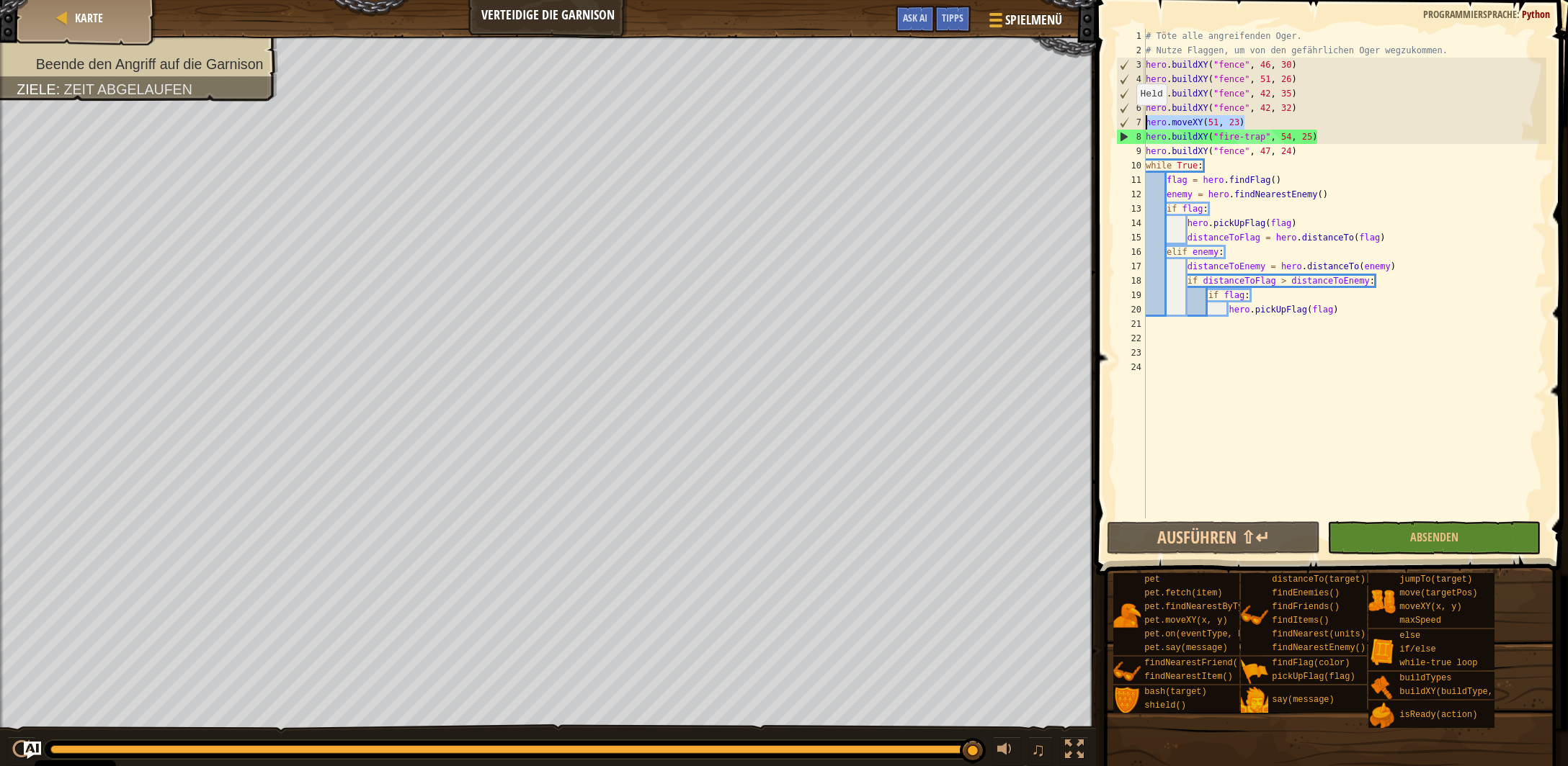
drag, startPoint x: 1244, startPoint y: 121, endPoint x: 1130, endPoint y: 119, distance: 114.0
click at [1143, 119] on div "# Töte alle angreifenden Oger. # Nutze Flaggen, um von den gefährlichen Oger we…" at bounding box center [1344, 273] width 403 height 490
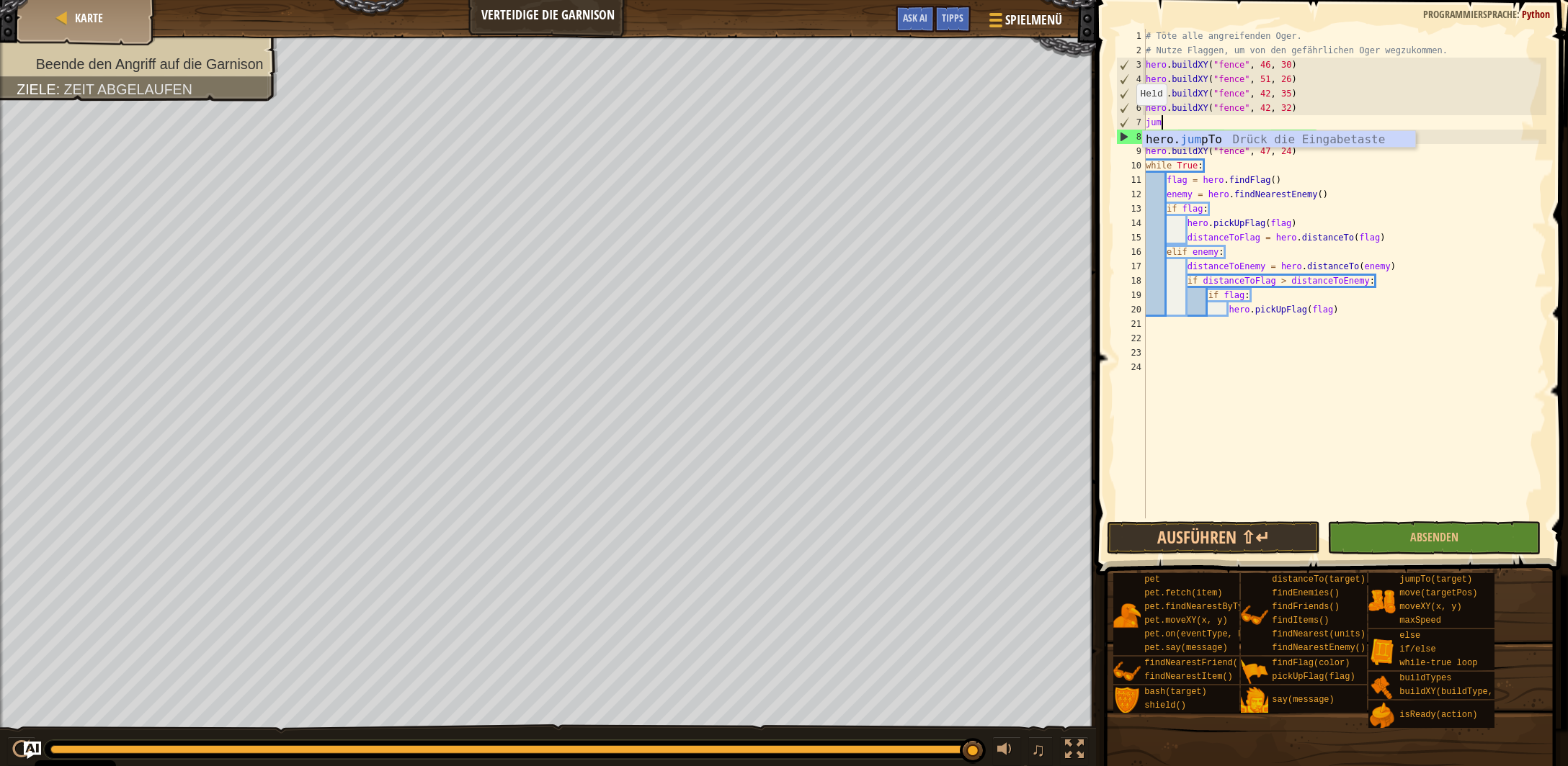
scroll to position [7, 1]
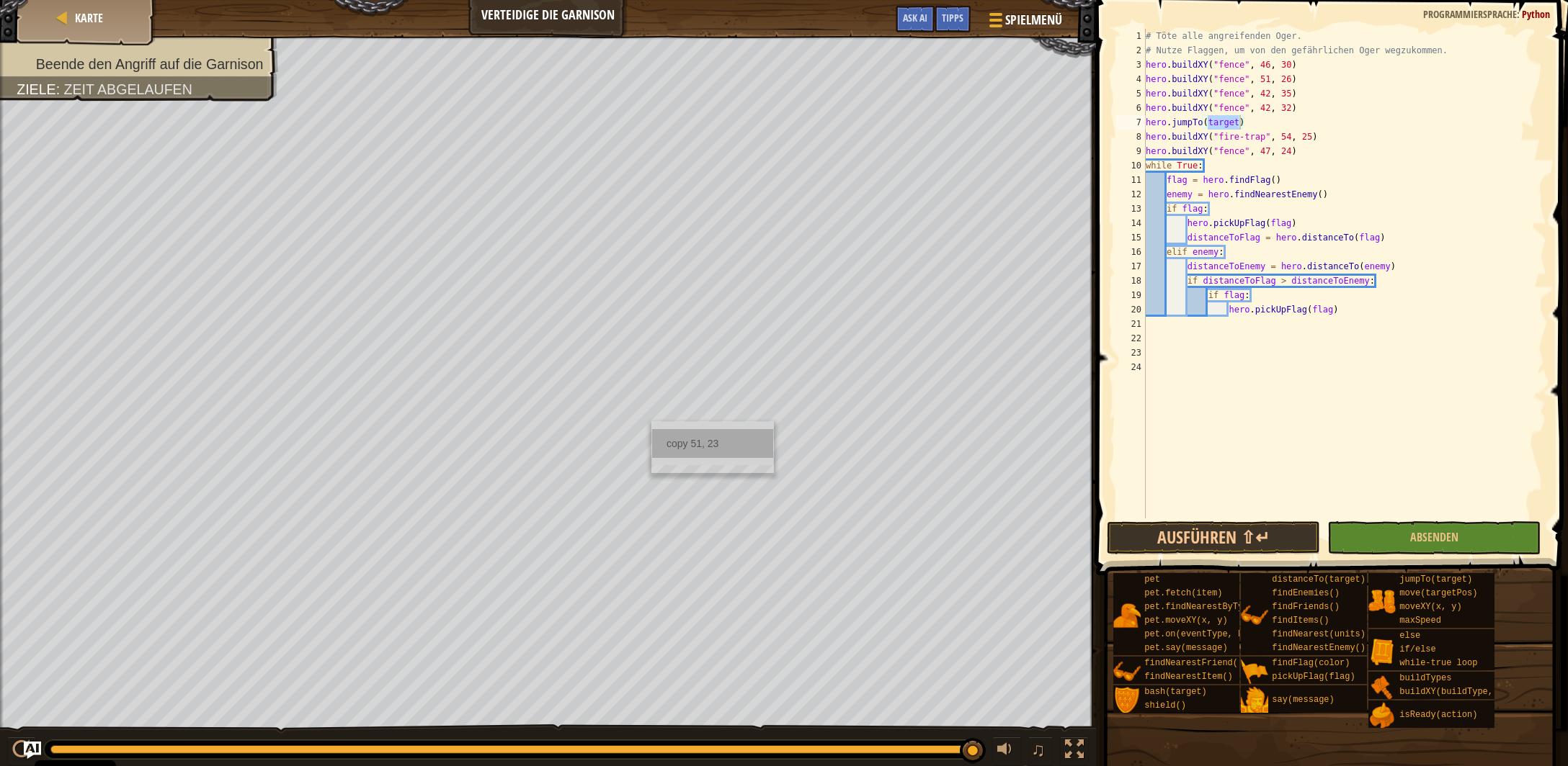
click at [678, 443] on div "copy 51, 23" at bounding box center [712, 444] width 121 height 29
drag, startPoint x: 1239, startPoint y: 122, endPoint x: 1209, endPoint y: 126, distance: 30.3
click at [1209, 126] on div "# Töte alle angreifenden Oger. # Nutze Flaggen, um von den gefährlichen Oger we…" at bounding box center [1345, 288] width 404 height 519
paste textarea "51, 23"
click at [1292, 546] on button "Ausführen ⇧↵" at bounding box center [1214, 538] width 214 height 33
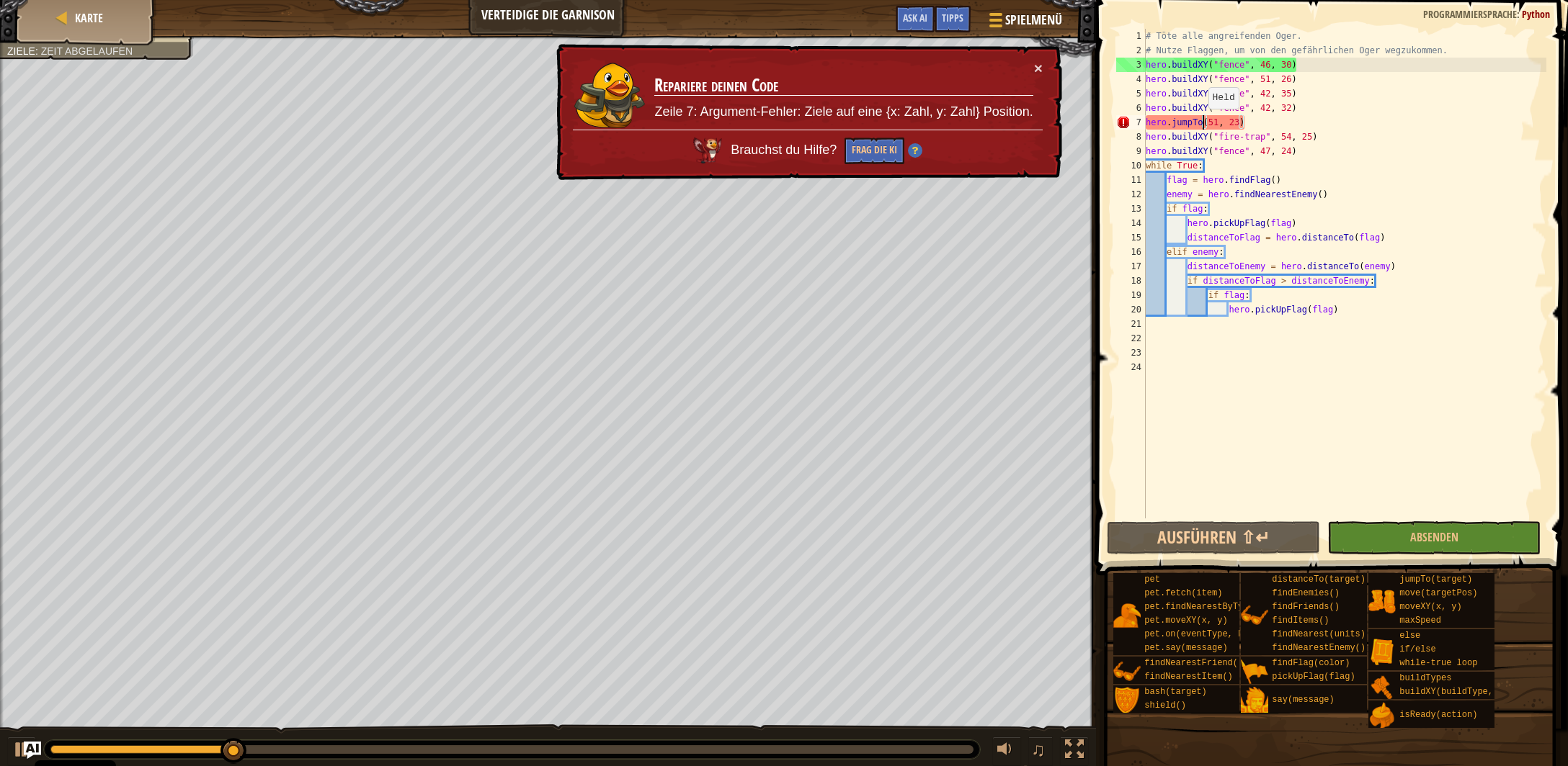
drag, startPoint x: 1201, startPoint y: 123, endPoint x: 1209, endPoint y: 124, distance: 8.1
click at [1202, 123] on div "# Töte alle angreifenden Oger. # Nutze Flaggen, um von den gefährlichen Oger we…" at bounding box center [1345, 288] width 404 height 519
click at [1202, 126] on div "# Töte alle angreifenden Oger. # Nutze Flaggen, um von den gefährlichen Oger we…" at bounding box center [1345, 288] width 404 height 519
click at [1209, 124] on div "# Töte alle angreifenden Oger. # Nutze Flaggen, um von den gefährlichen Oger we…" at bounding box center [1345, 288] width 404 height 519
click at [1208, 124] on div "# Töte alle angreifenden Oger. # Nutze Flaggen, um von den gefährlichen Oger we…" at bounding box center [1345, 288] width 404 height 519
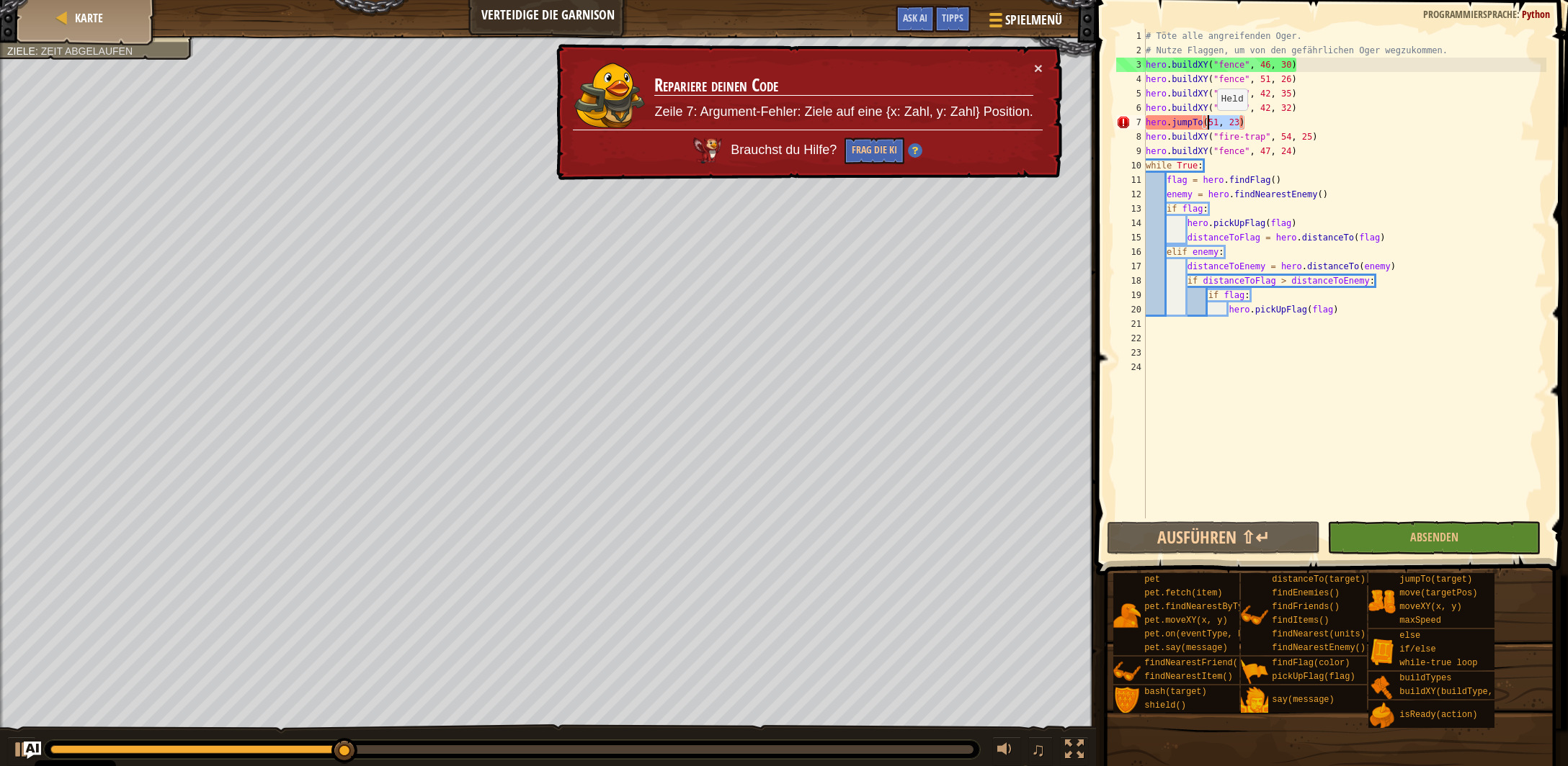
drag, startPoint x: 1239, startPoint y: 122, endPoint x: 1210, endPoint y: 124, distance: 29.1
click at [1210, 124] on div "# Töte alle angreifenden Oger. # Nutze Flaggen, um von den gefährlichen Oger we…" at bounding box center [1345, 288] width 404 height 519
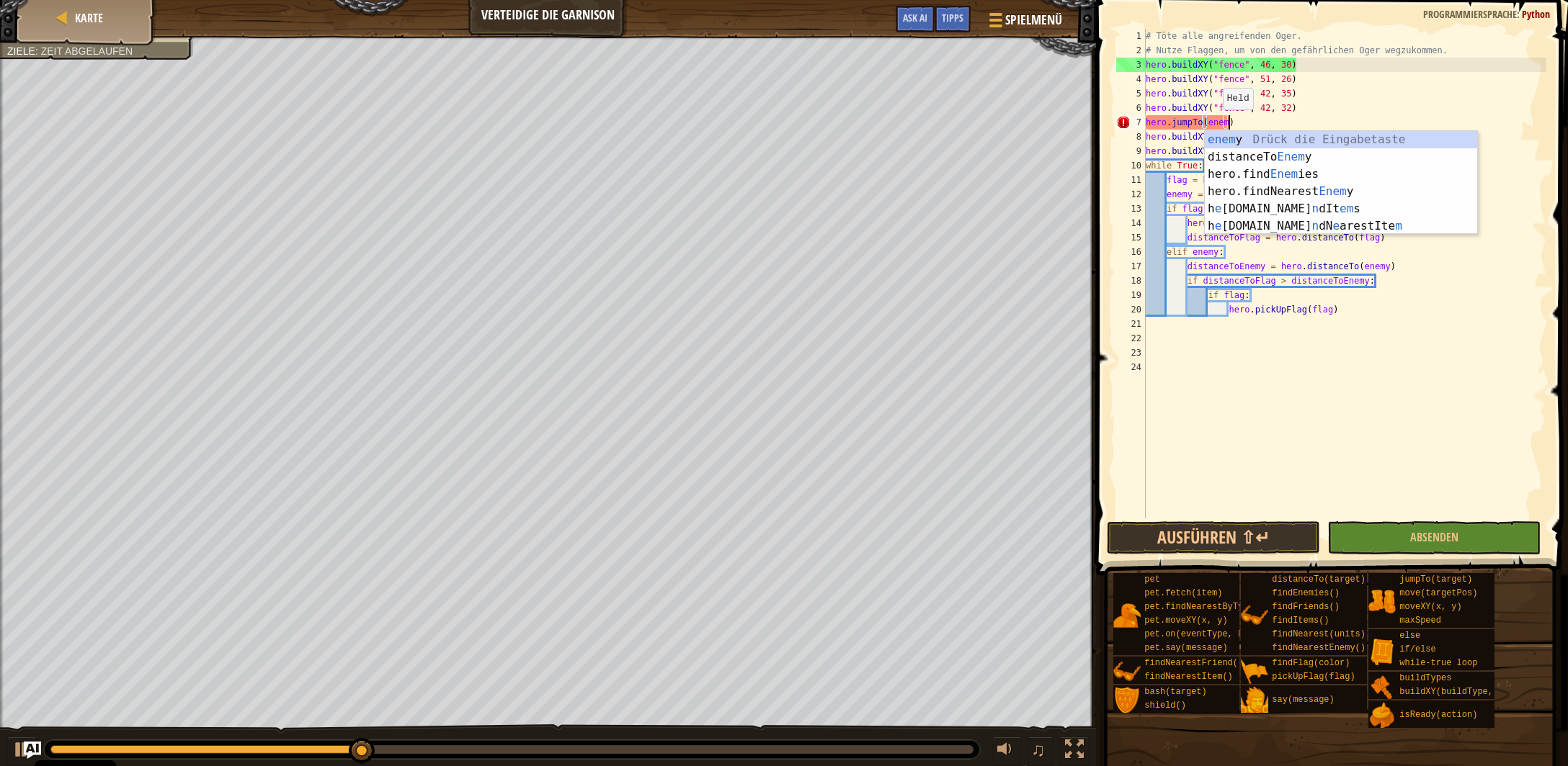
scroll to position [7, 7]
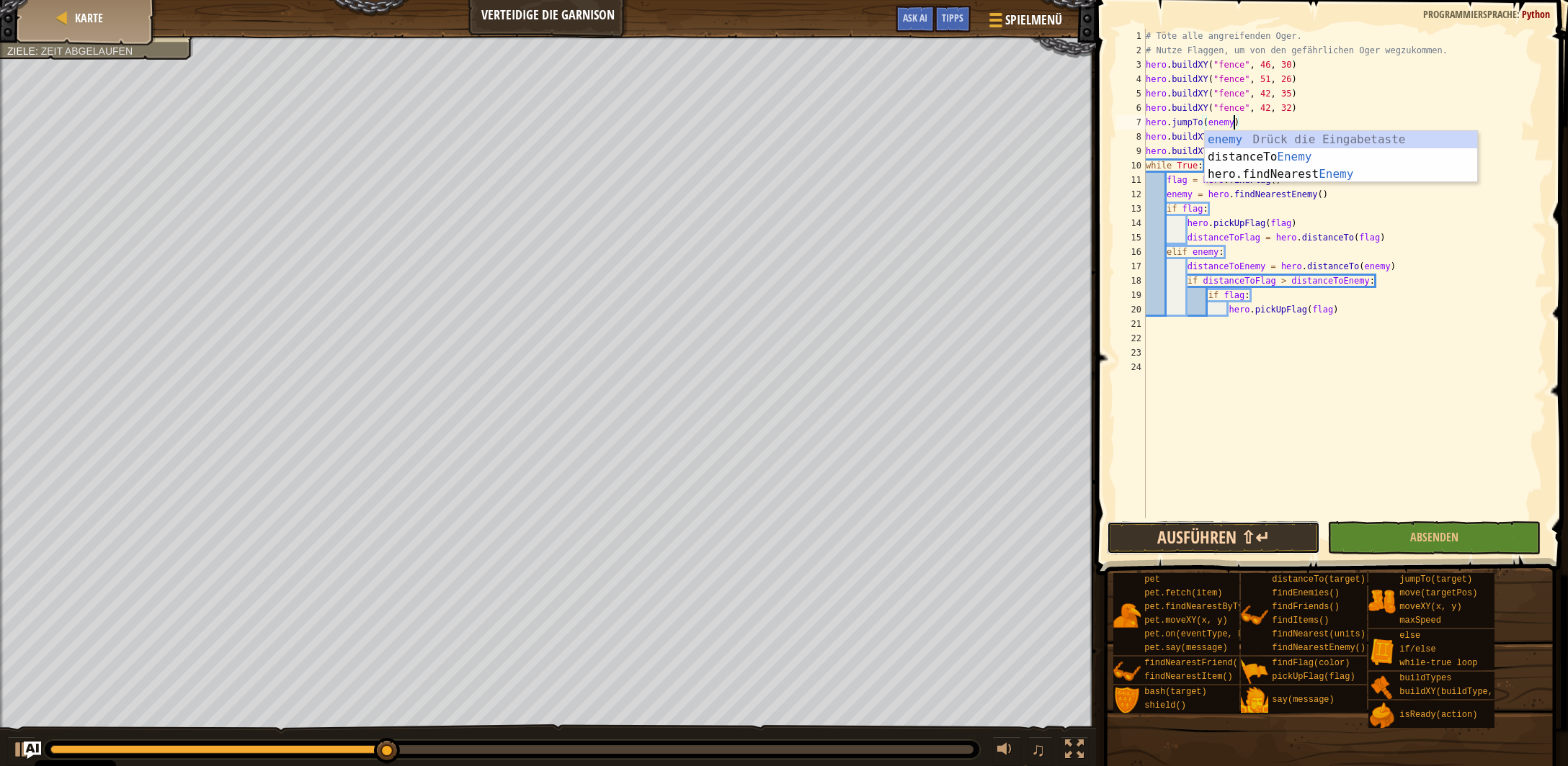
click at [1263, 540] on button "Ausführen ⇧↵" at bounding box center [1214, 538] width 214 height 33
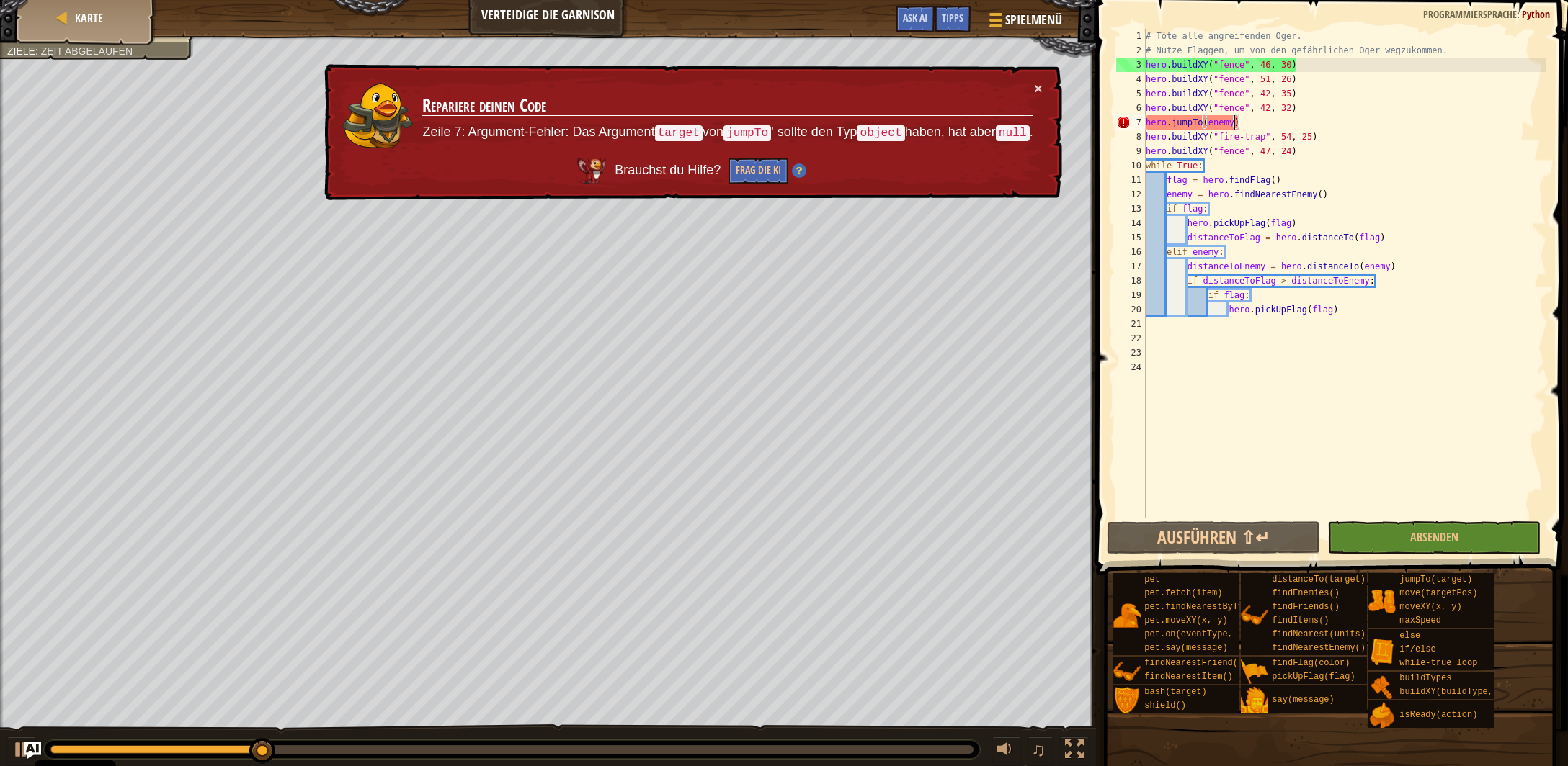
click at [1299, 105] on div "# Töte alle angreifenden Oger. # Nutze Flaggen, um von den gefährlichen Oger we…" at bounding box center [1345, 288] width 404 height 519
click at [1299, 60] on div "# Töte alle angreifenden Oger. # Nutze Flaggen, um von den gefährlichen Oger we…" at bounding box center [1345, 288] width 404 height 519
click at [1302, 103] on div "# Töte alle angreifenden Oger. # Nutze Flaggen, um von den gefährlichen Oger we…" at bounding box center [1345, 288] width 404 height 519
type textarea "hero.buildXY("fence", 42, 32)"
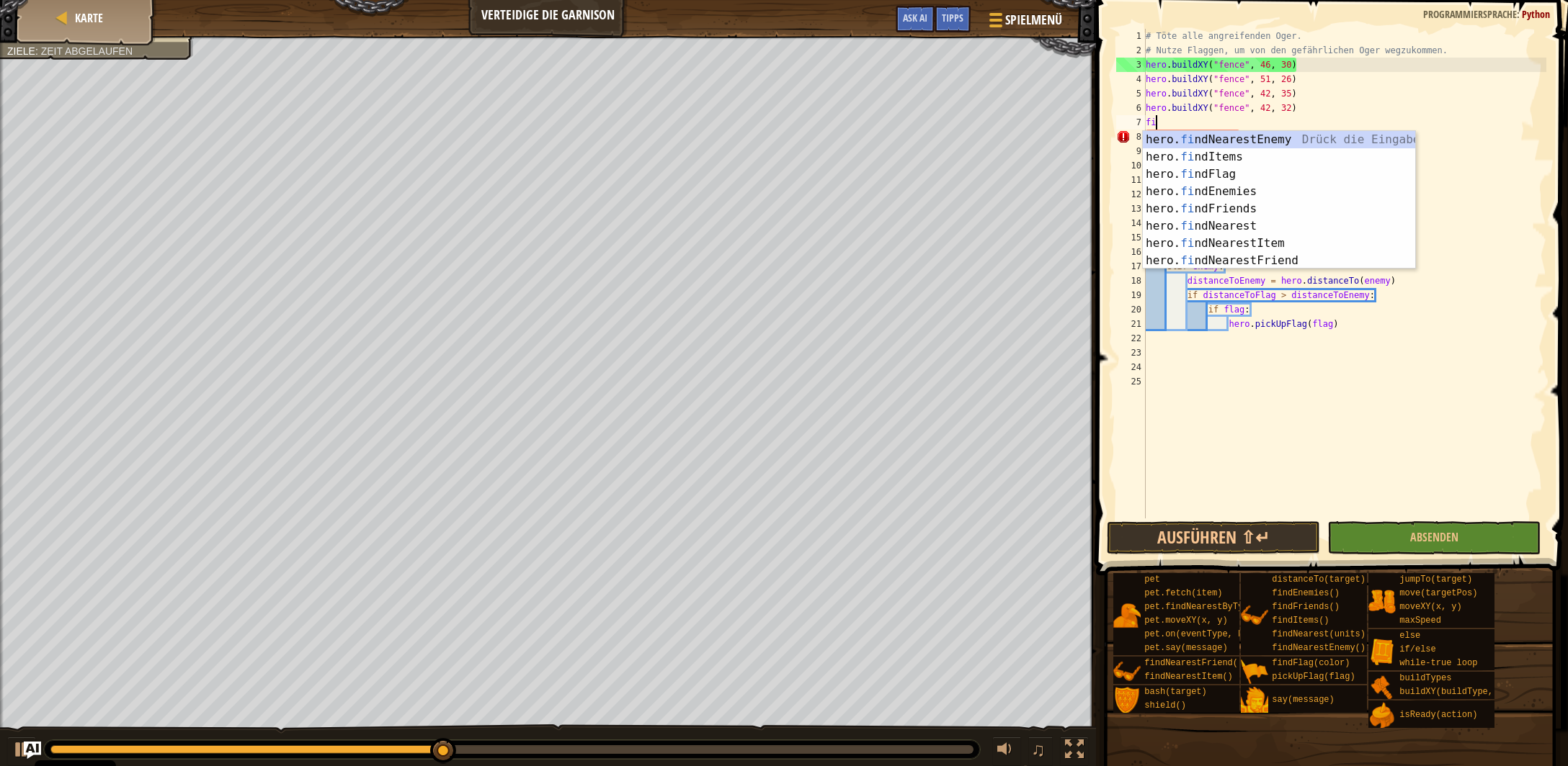
scroll to position [7, 0]
type textarea "find"
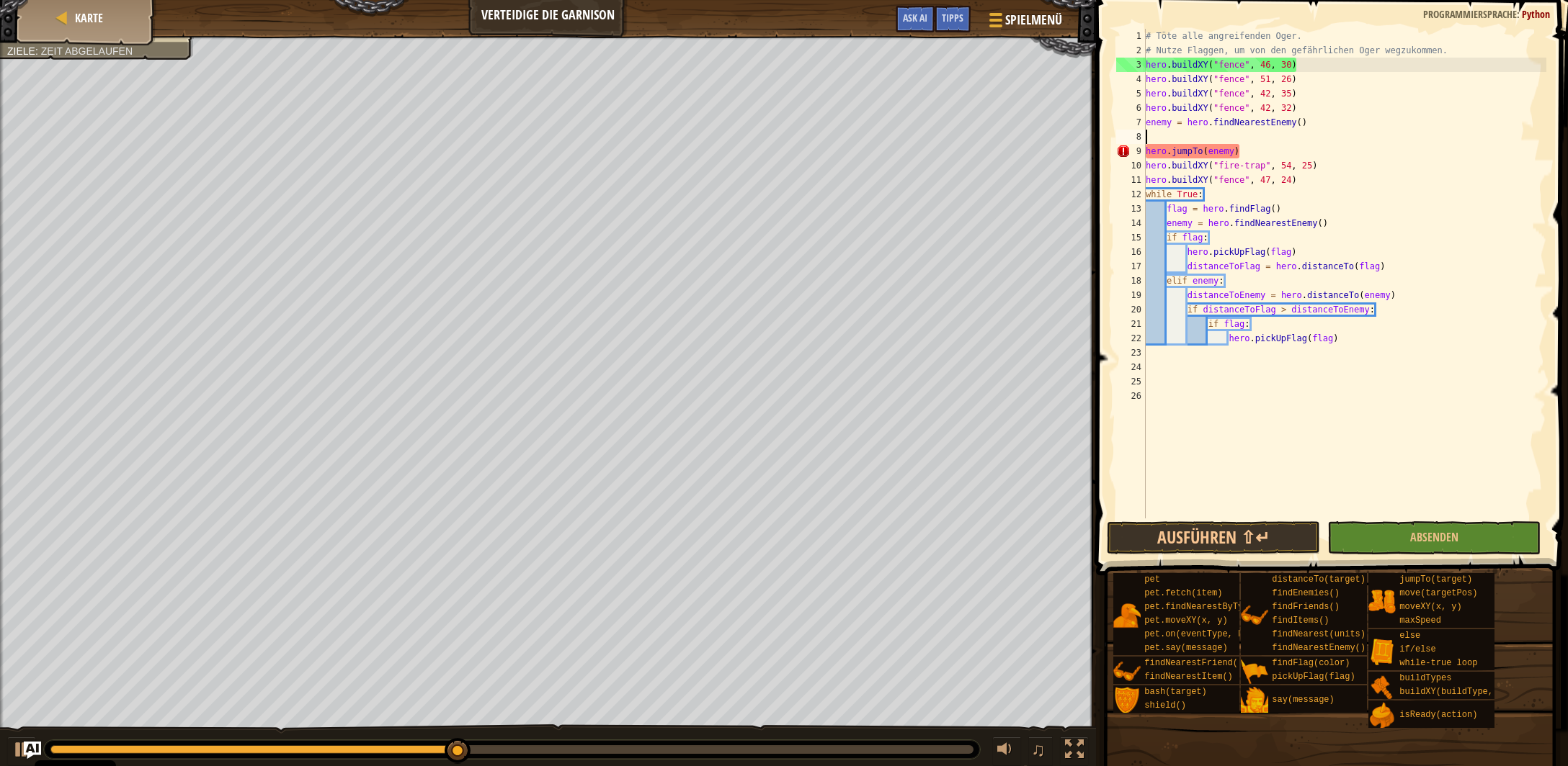
scroll to position [0, 0]
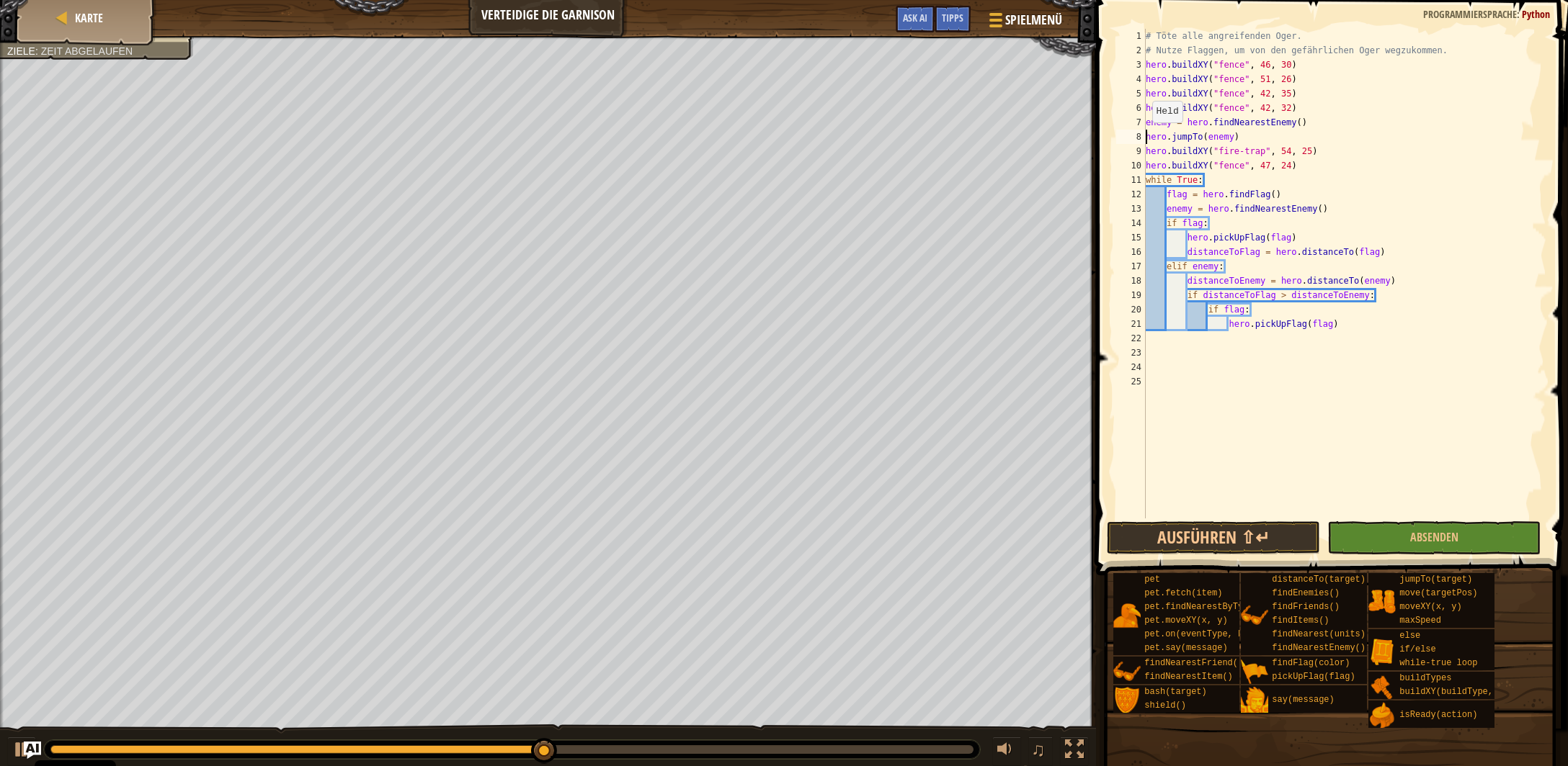
click at [1145, 137] on div "# Töte alle angreifenden Oger. # Nutze Flaggen, um von den gefährlichen Oger we…" at bounding box center [1345, 288] width 404 height 519
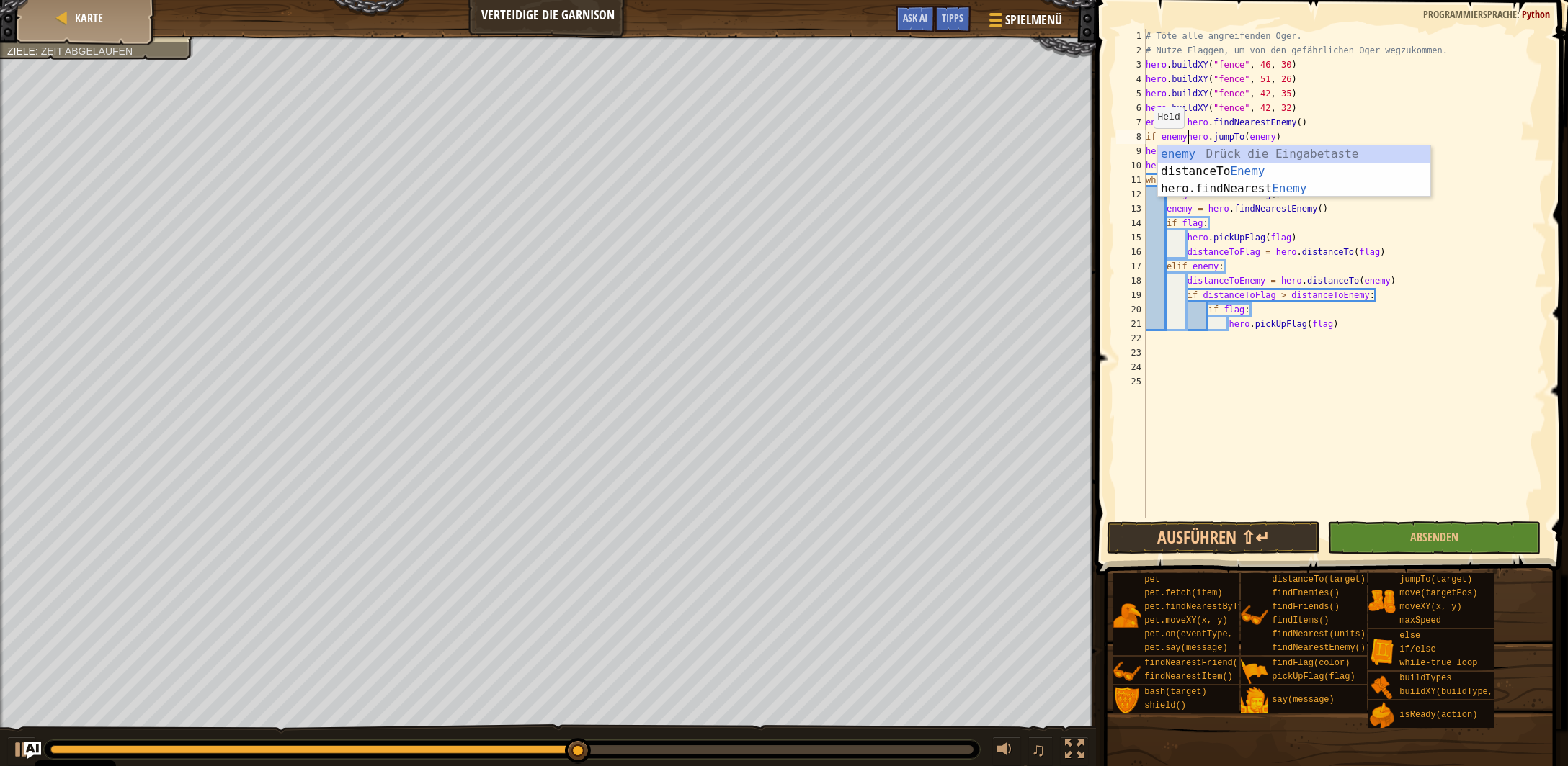
scroll to position [7, 3]
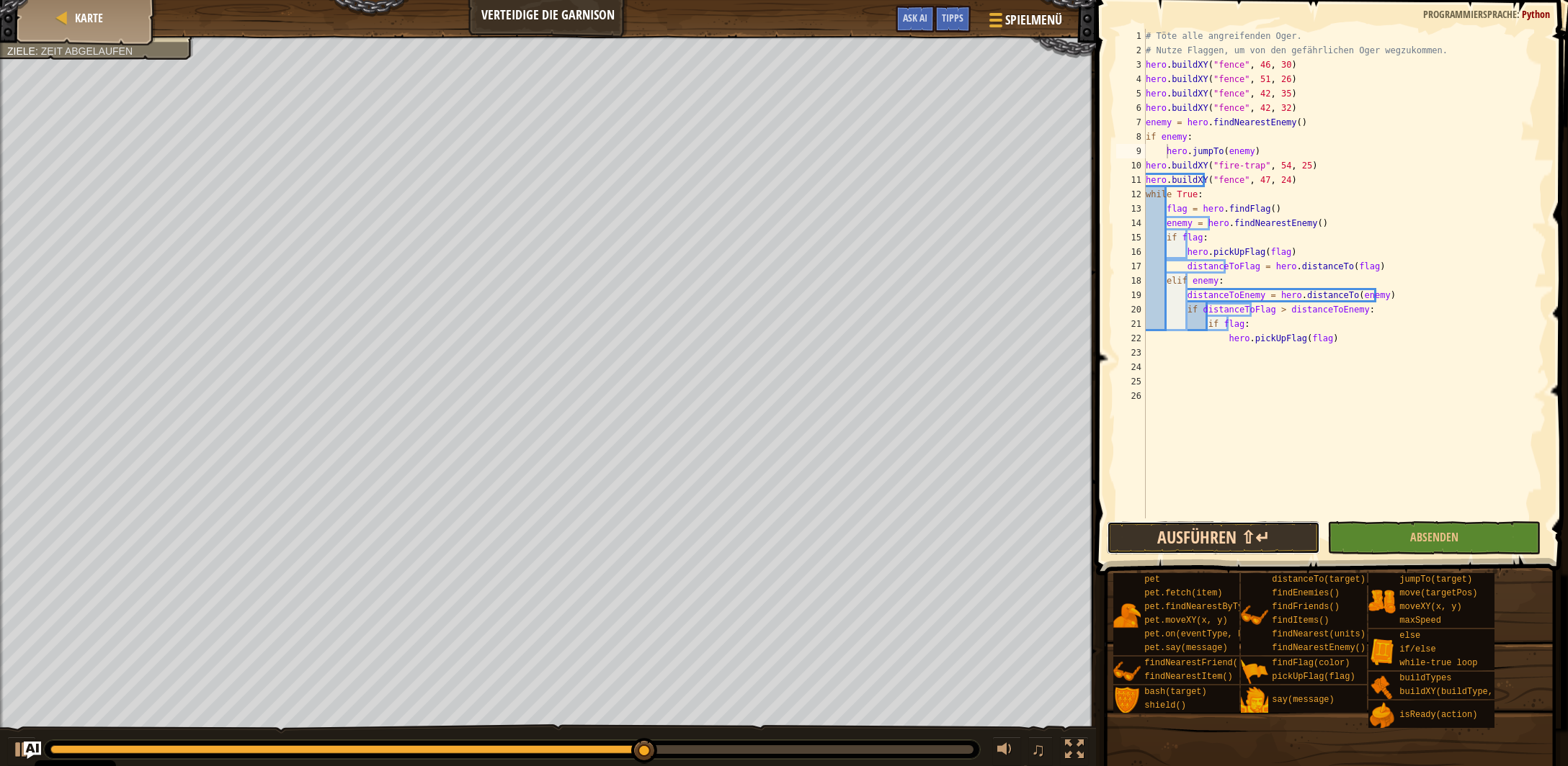
click at [1262, 535] on button "Ausführen ⇧↵" at bounding box center [1214, 538] width 214 height 33
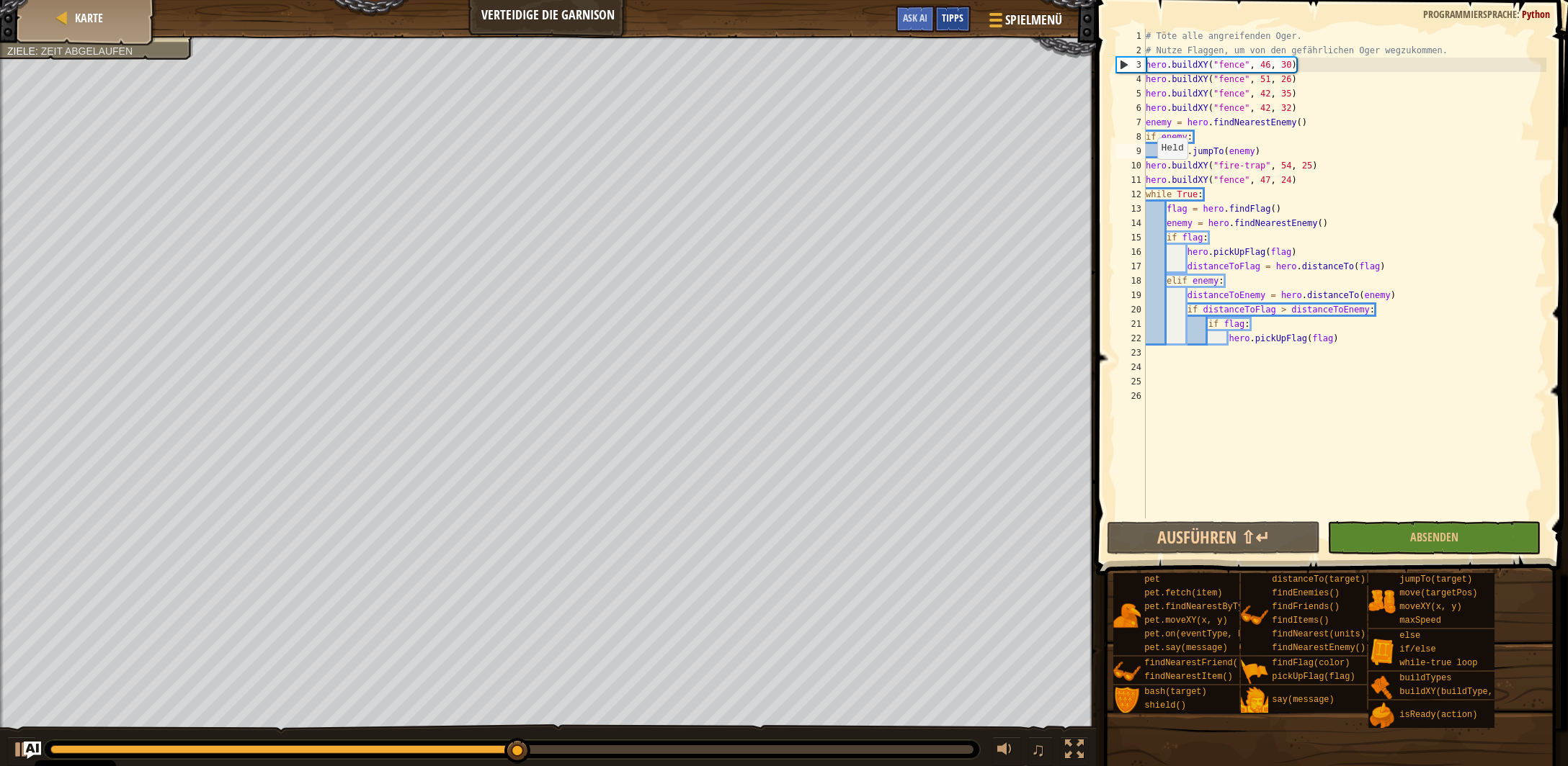
click at [947, 22] on span "Tipps" at bounding box center [952, 17] width 21 height 13
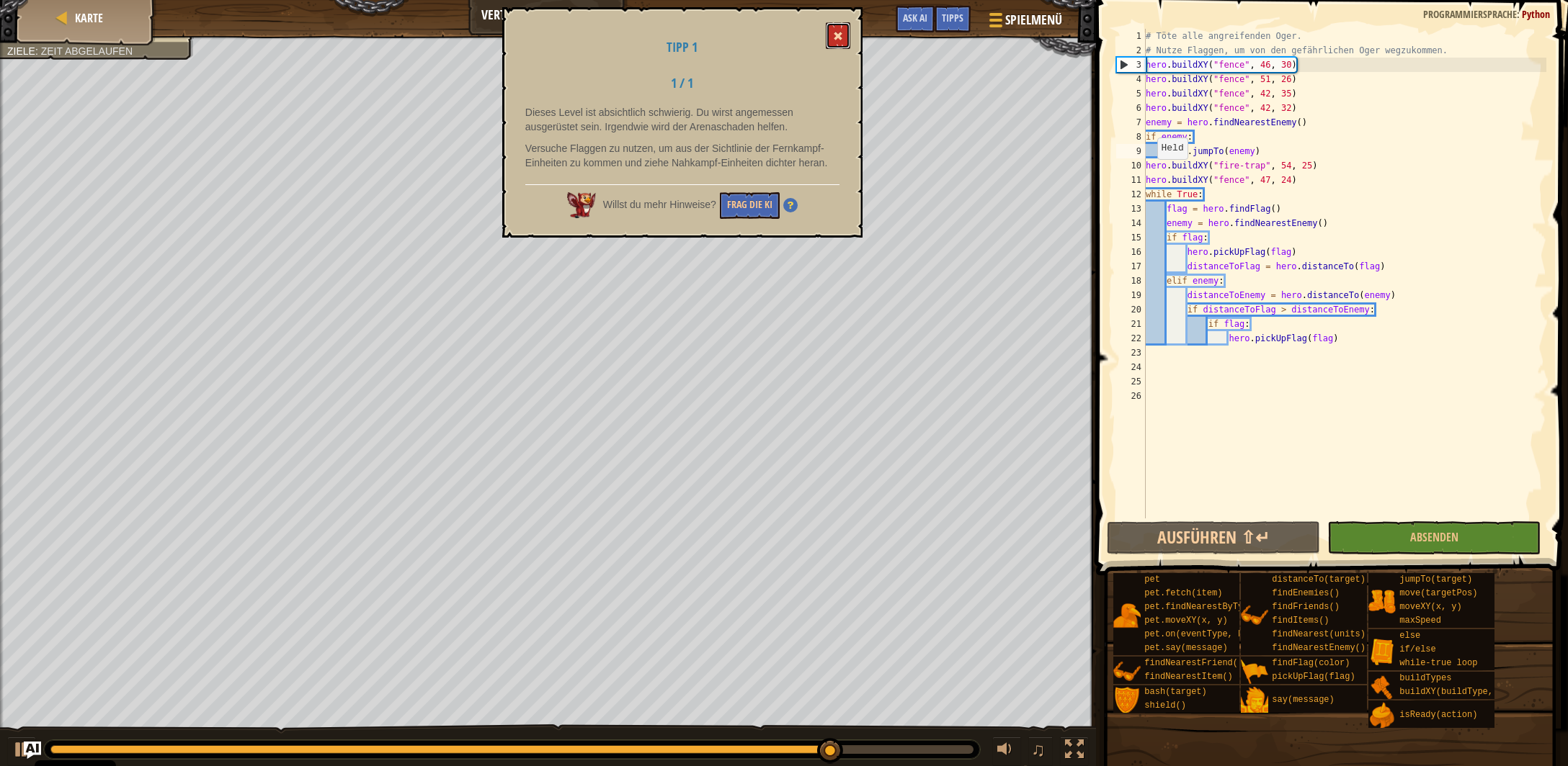
click at [831, 36] on button at bounding box center [837, 36] width 24 height 27
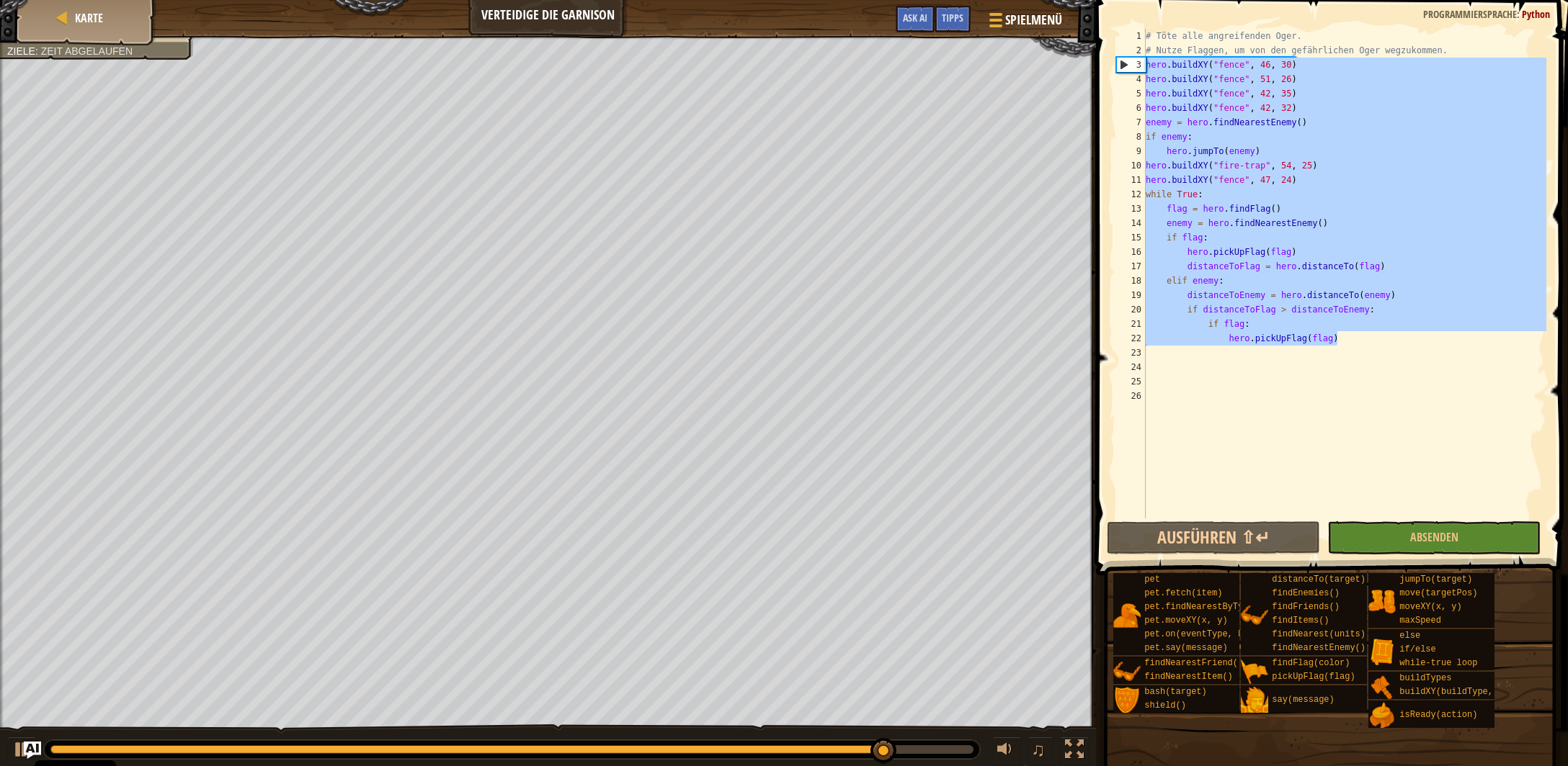
drag, startPoint x: 1337, startPoint y: 343, endPoint x: 945, endPoint y: 66, distance: 480.0
click at [1143, 66] on div "# Töte alle angreifenden Oger. # Nutze Flaggen, um von den gefährlichen Oger we…" at bounding box center [1344, 273] width 403 height 490
type textarea "hero.buildXY("fence", 46, 30) hero.buildXY("fence", 51, 26)"
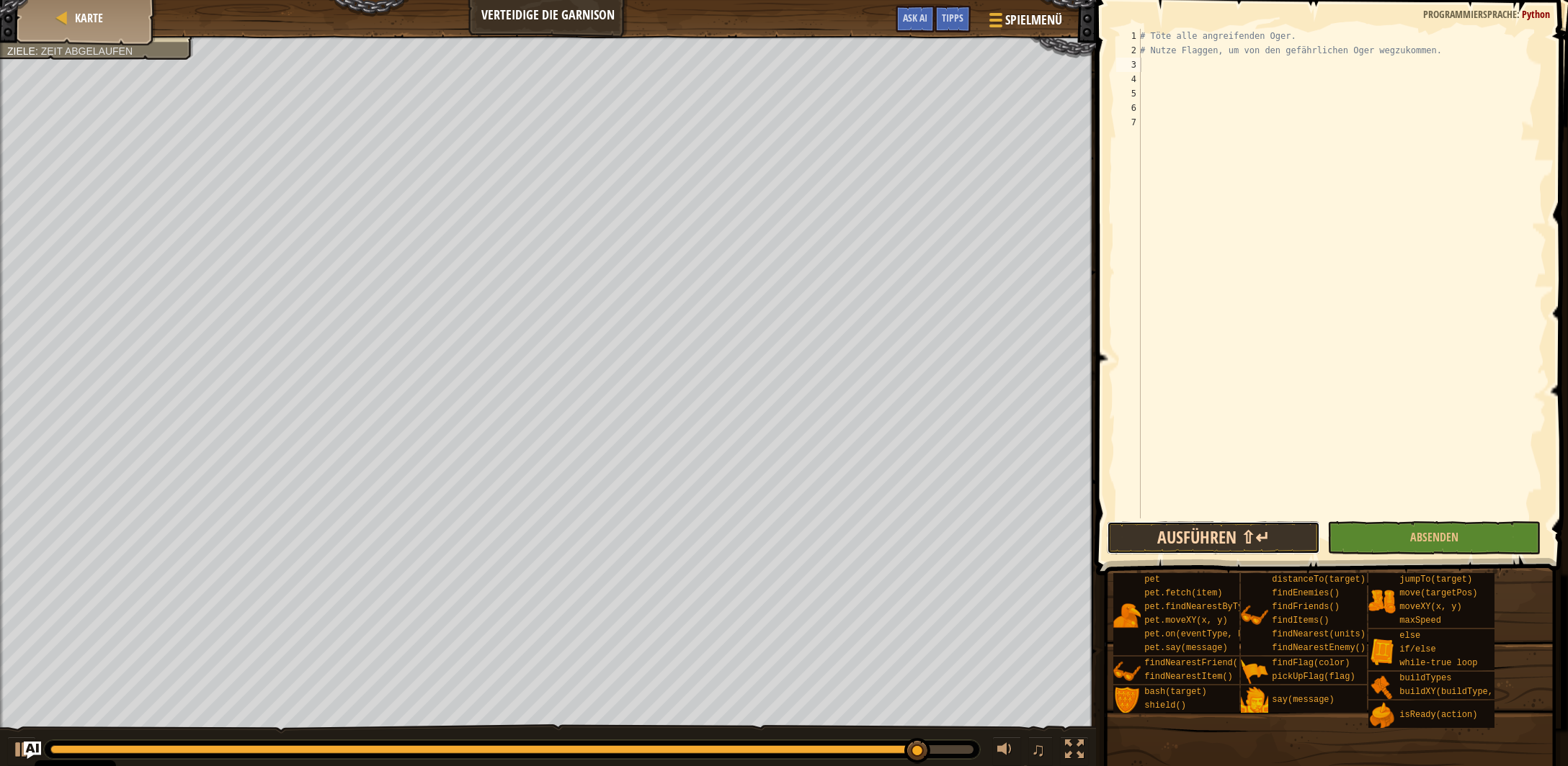
drag, startPoint x: 1159, startPoint y: 533, endPoint x: 1092, endPoint y: 574, distance: 78.5
click at [1158, 534] on button "Ausführen ⇧↵" at bounding box center [1214, 538] width 214 height 33
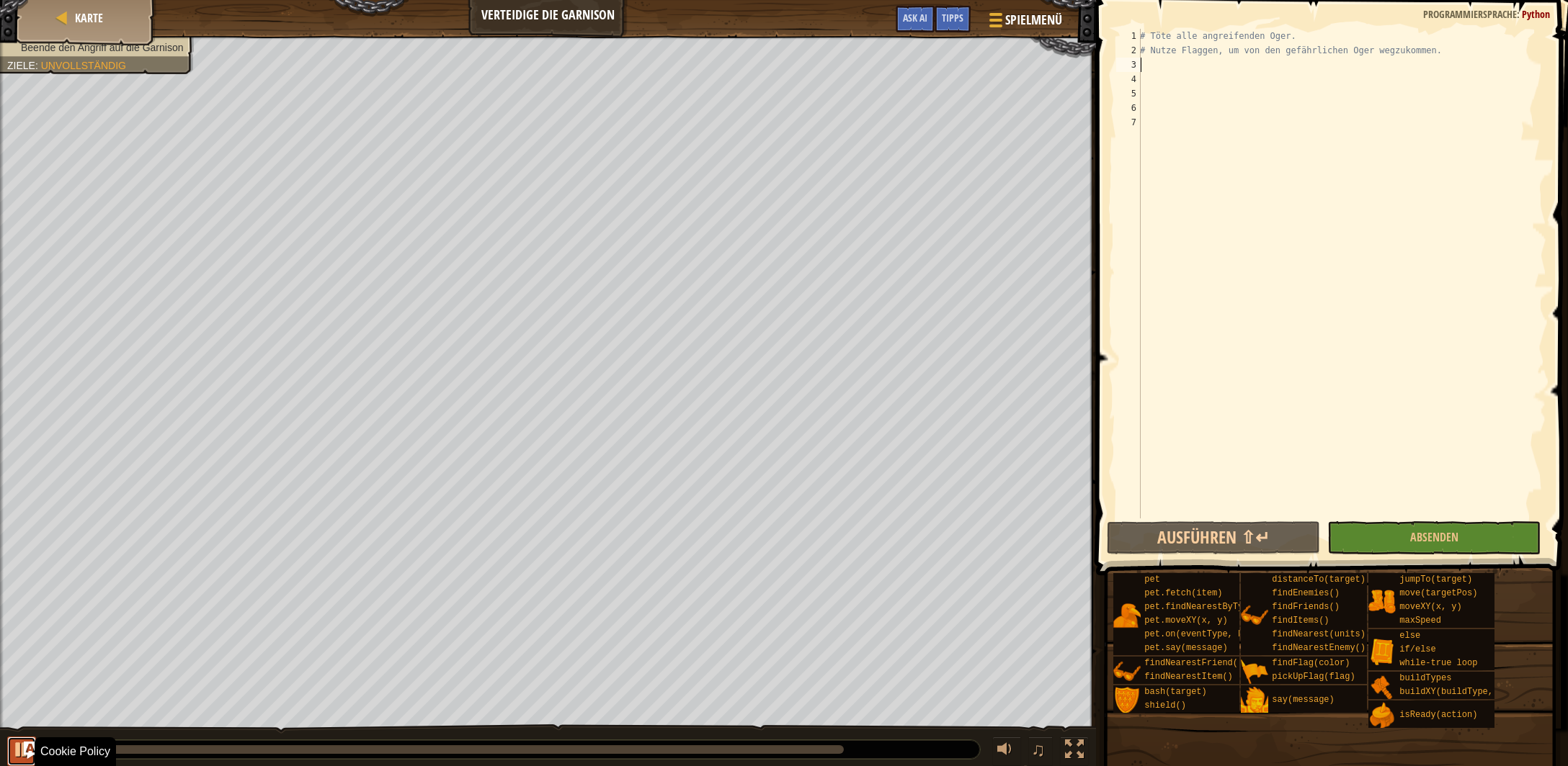
click at [10, 753] on button at bounding box center [21, 752] width 29 height 30
click at [88, 13] on span "Karte" at bounding box center [89, 17] width 28 height 15
select select "de-DE"
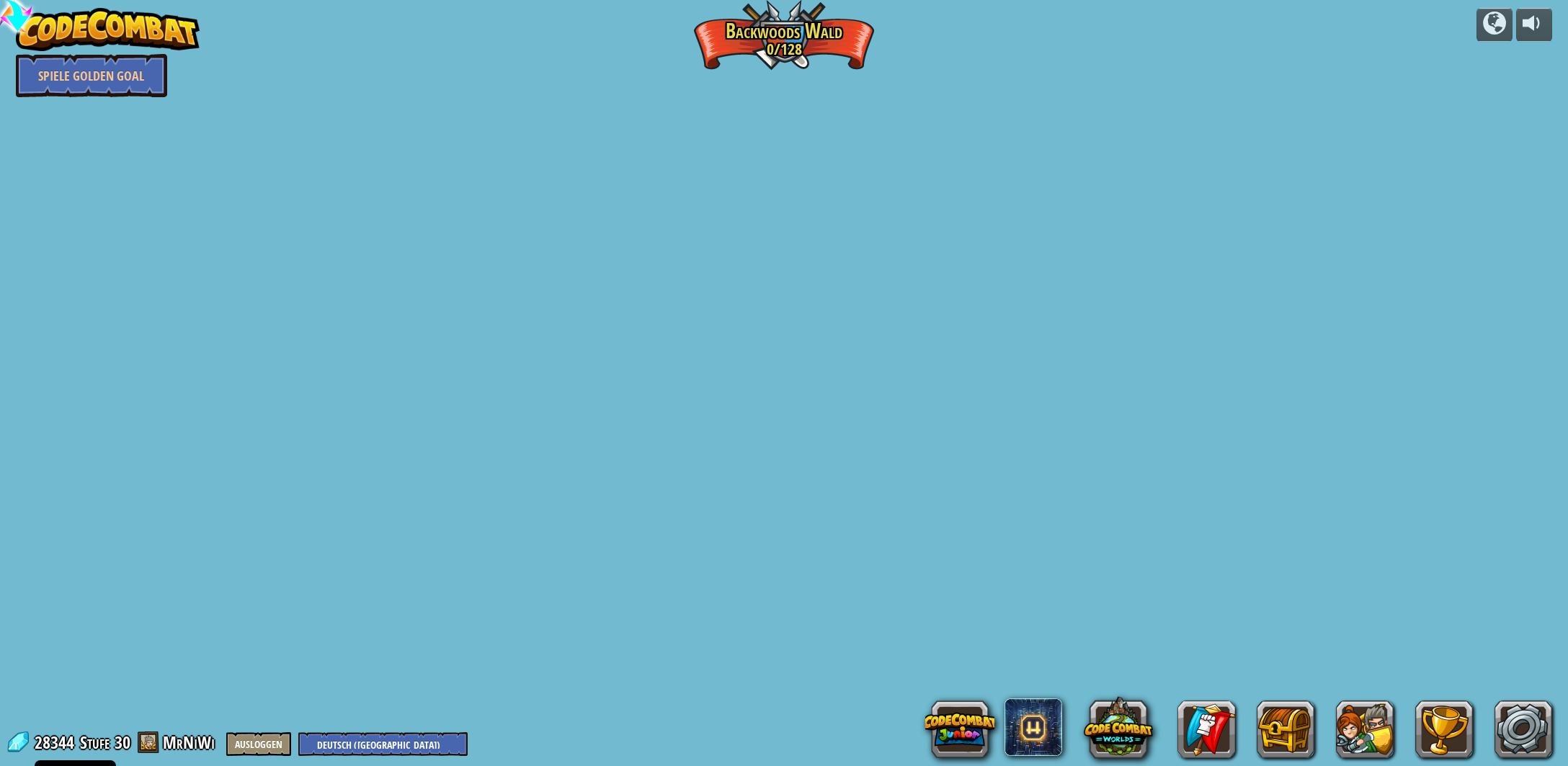
select select "de-DE"
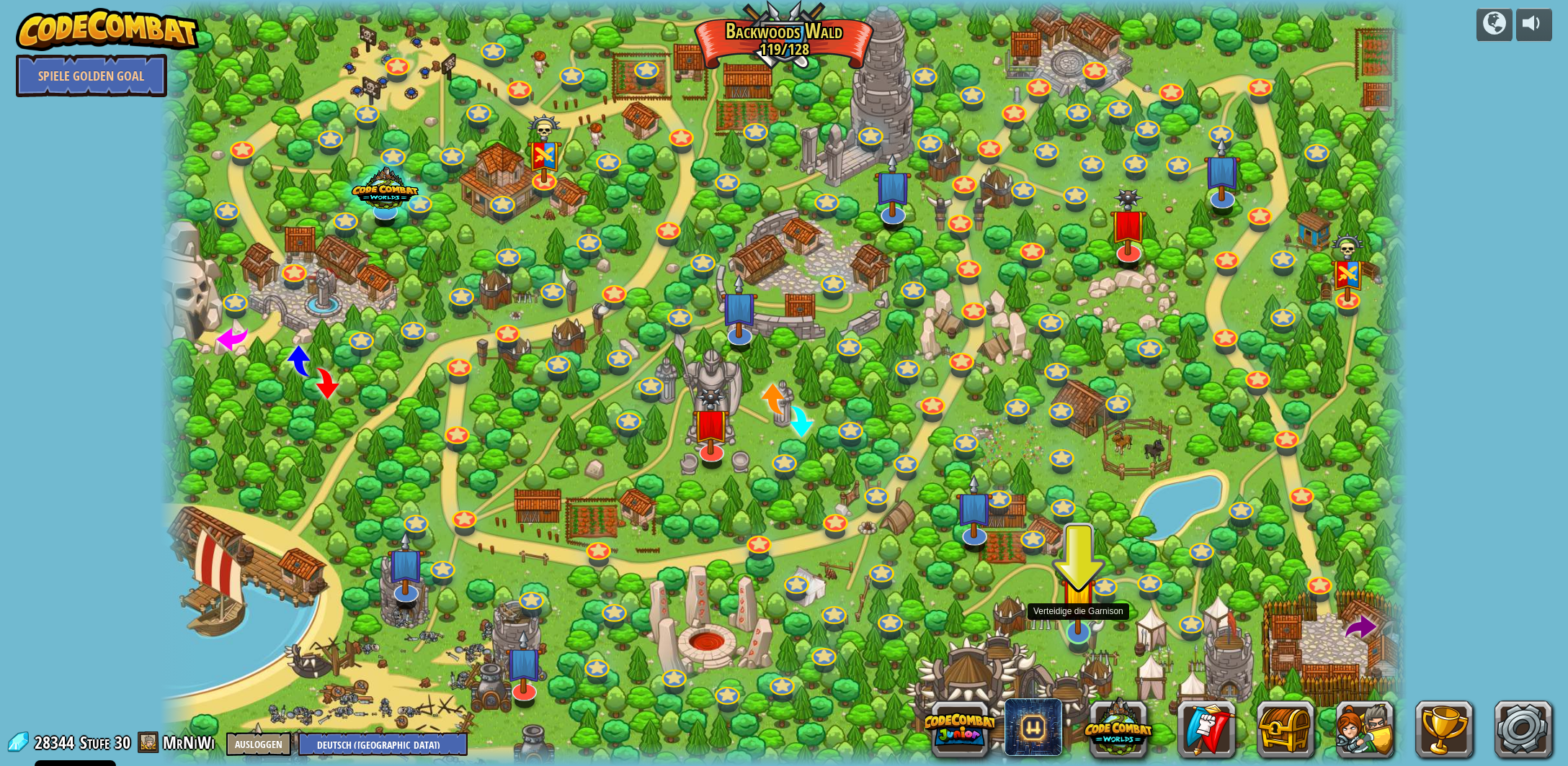
click at [1077, 604] on img at bounding box center [1078, 595] width 36 height 81
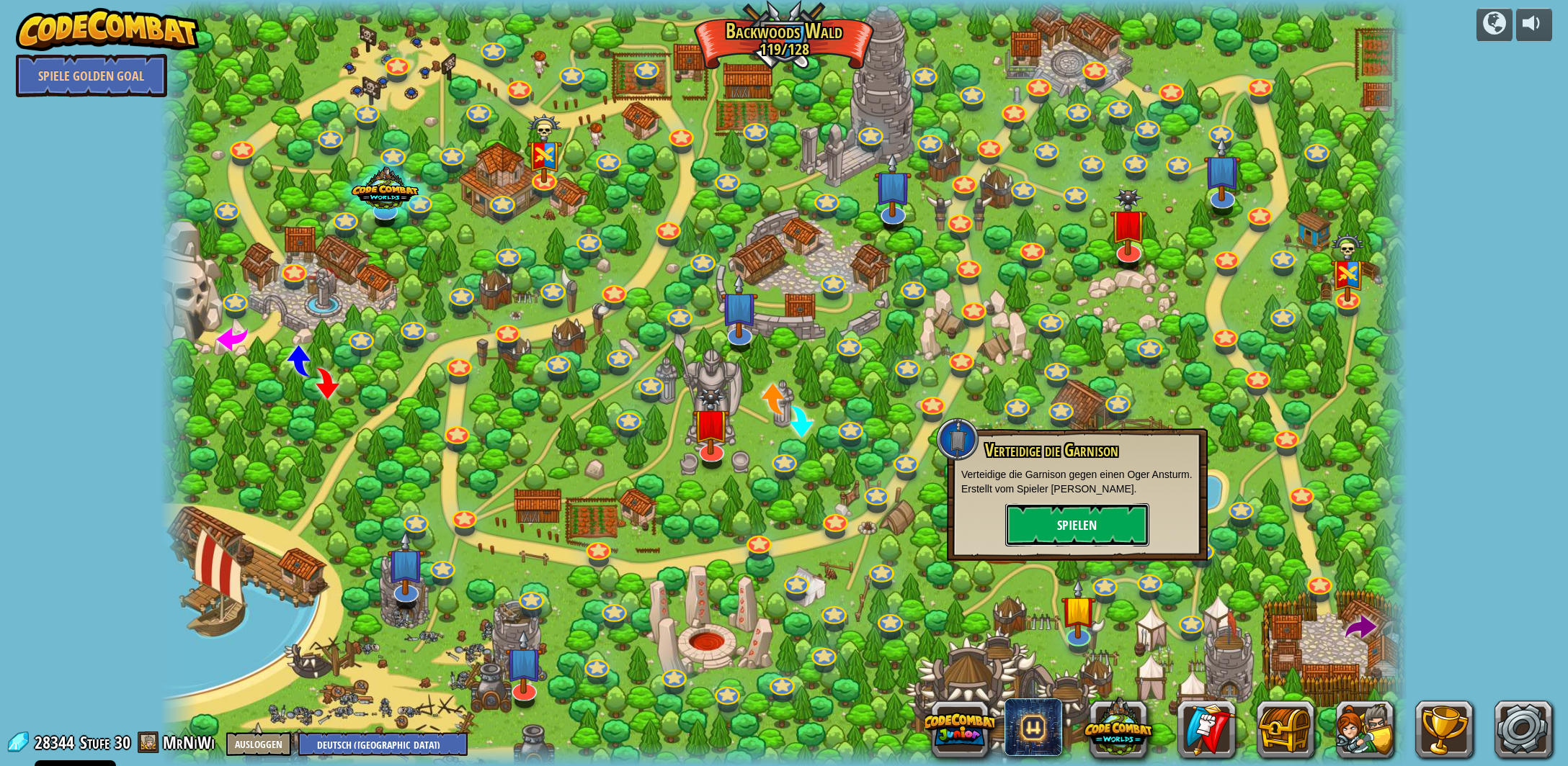
click at [1065, 521] on button "Spielen" at bounding box center [1077, 524] width 144 height 43
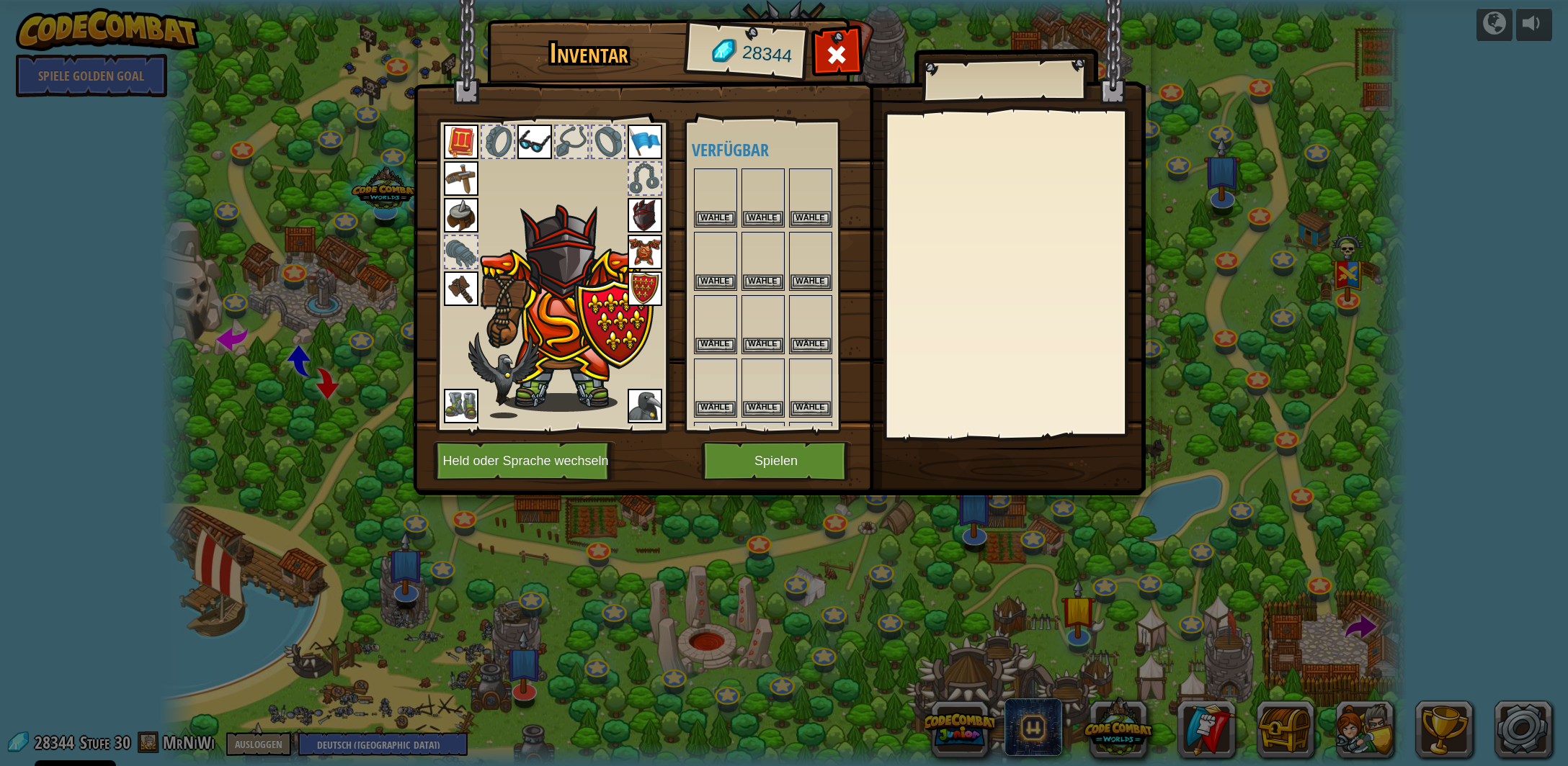
scroll to position [141, 0]
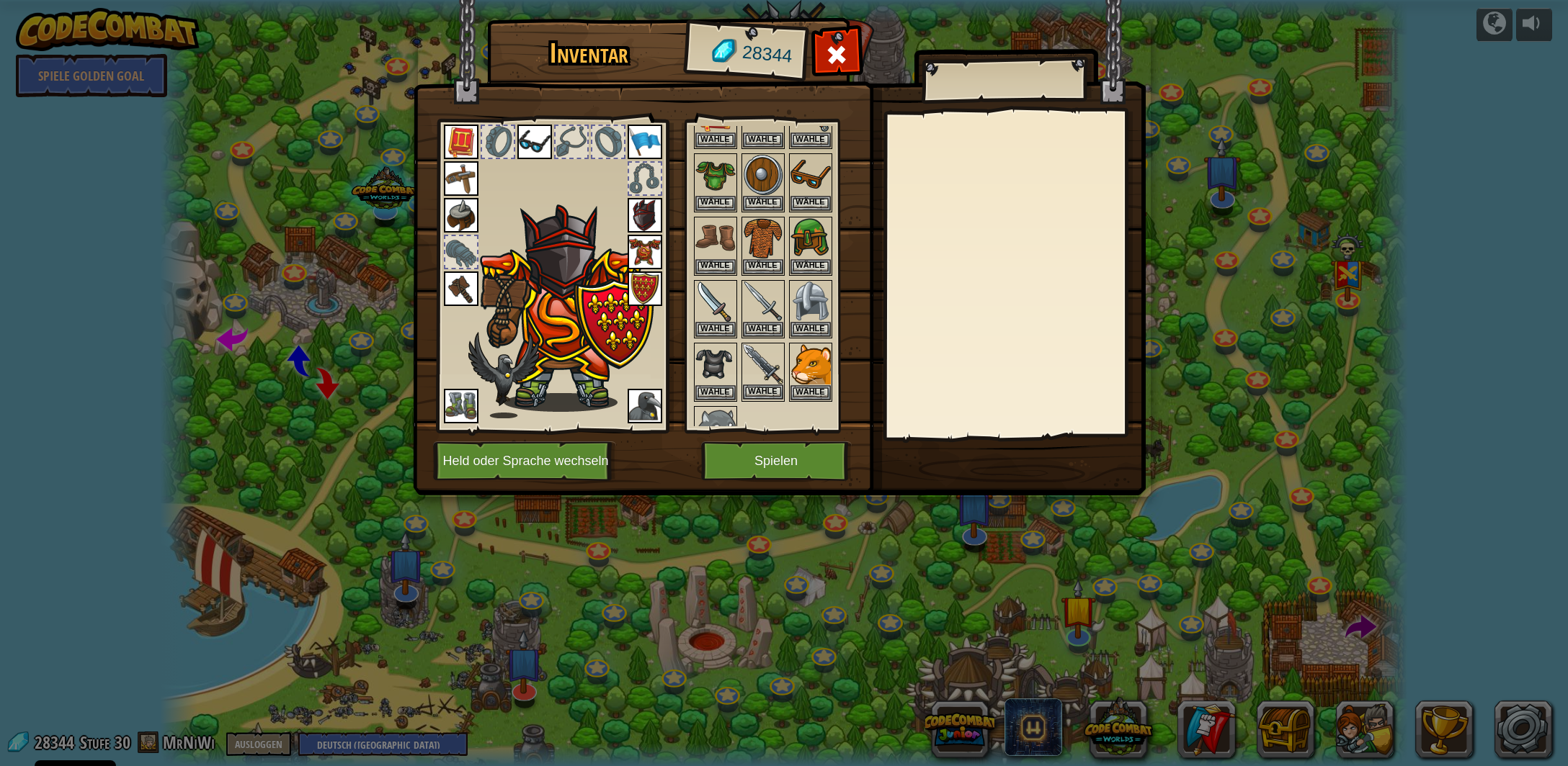
click at [752, 357] on img at bounding box center [763, 365] width 40 height 40
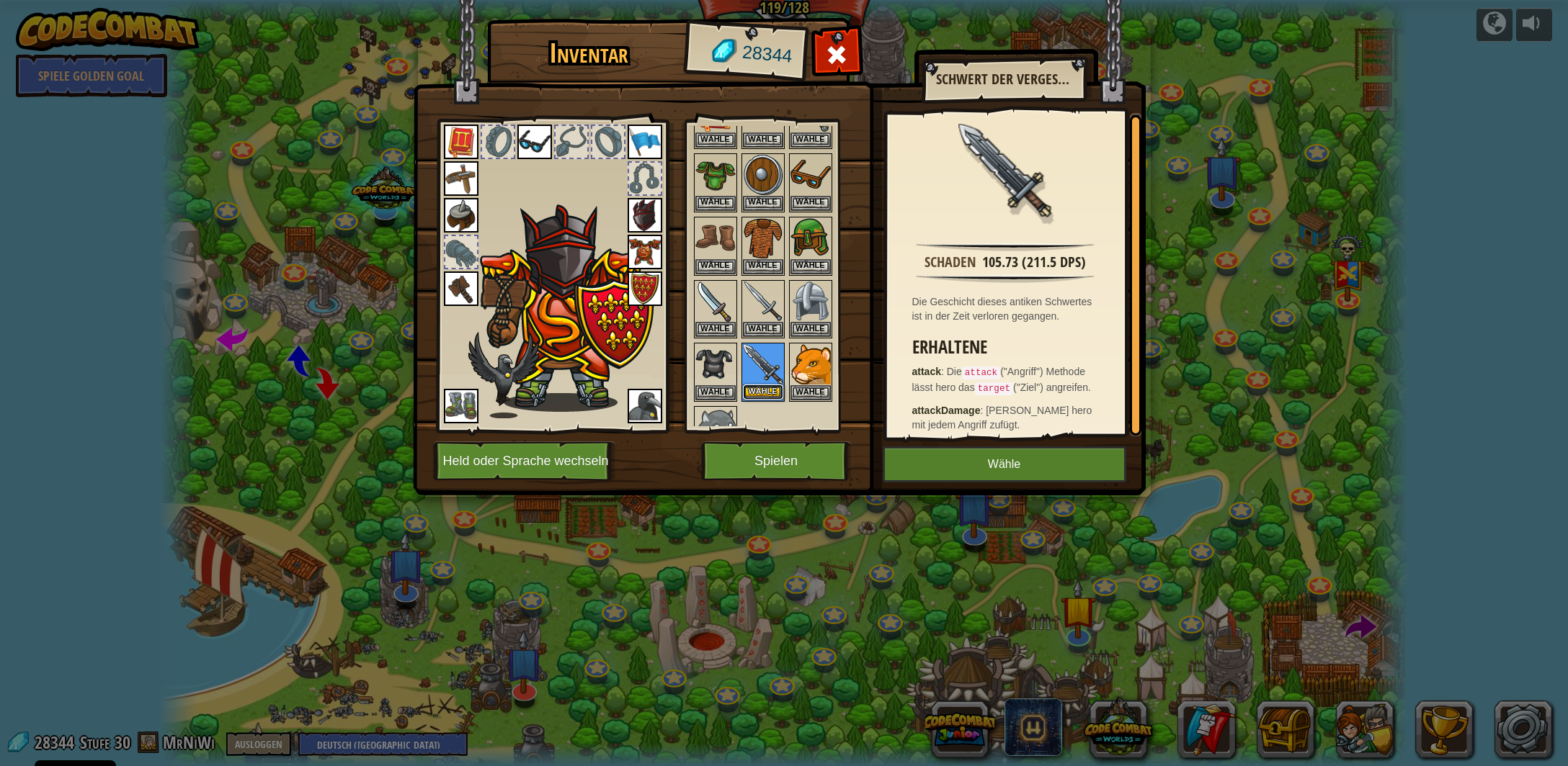
click at [767, 387] on button "Wähle" at bounding box center [763, 393] width 40 height 15
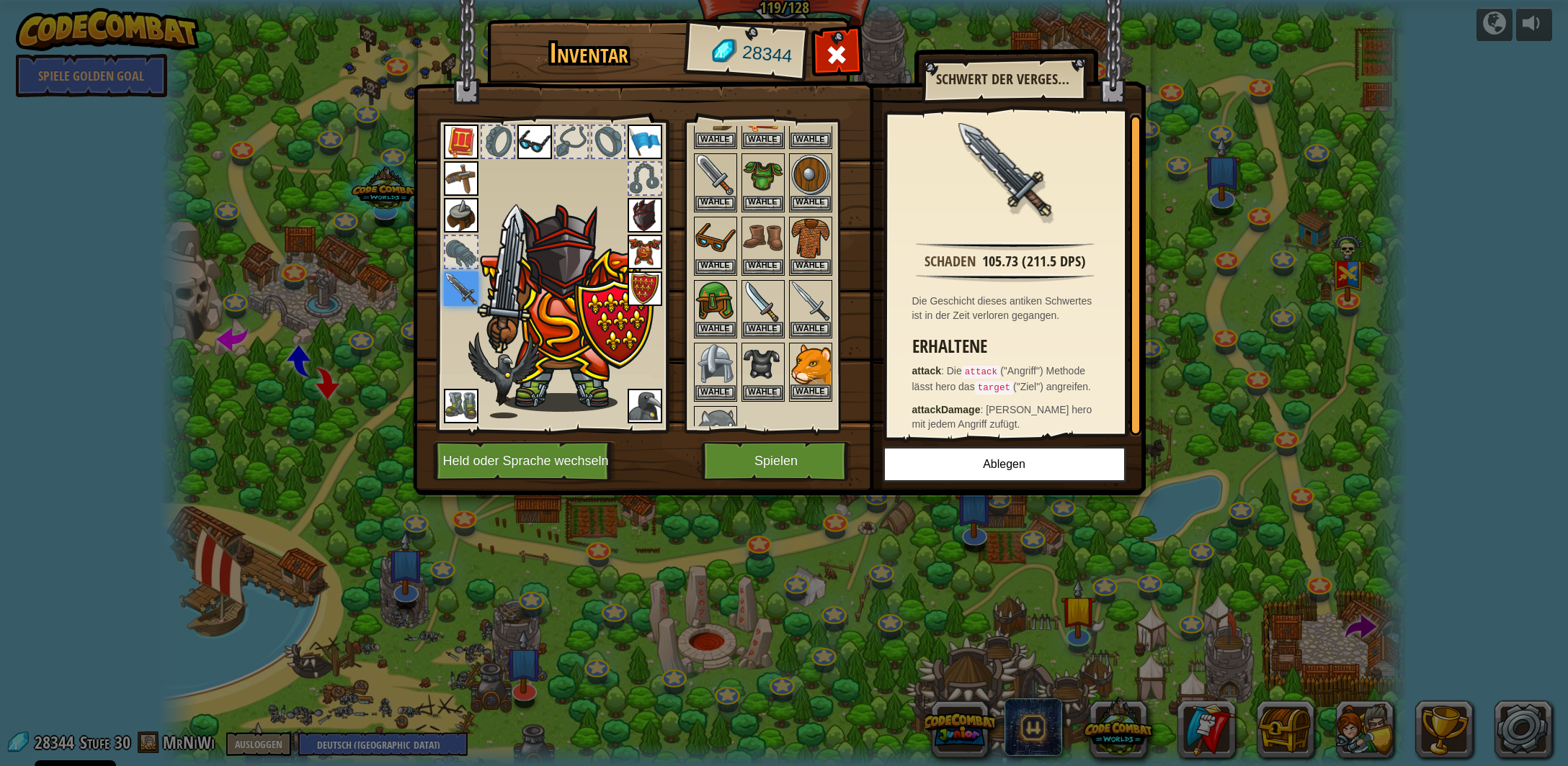
scroll to position [0, 0]
click at [827, 301] on img at bounding box center [810, 302] width 40 height 40
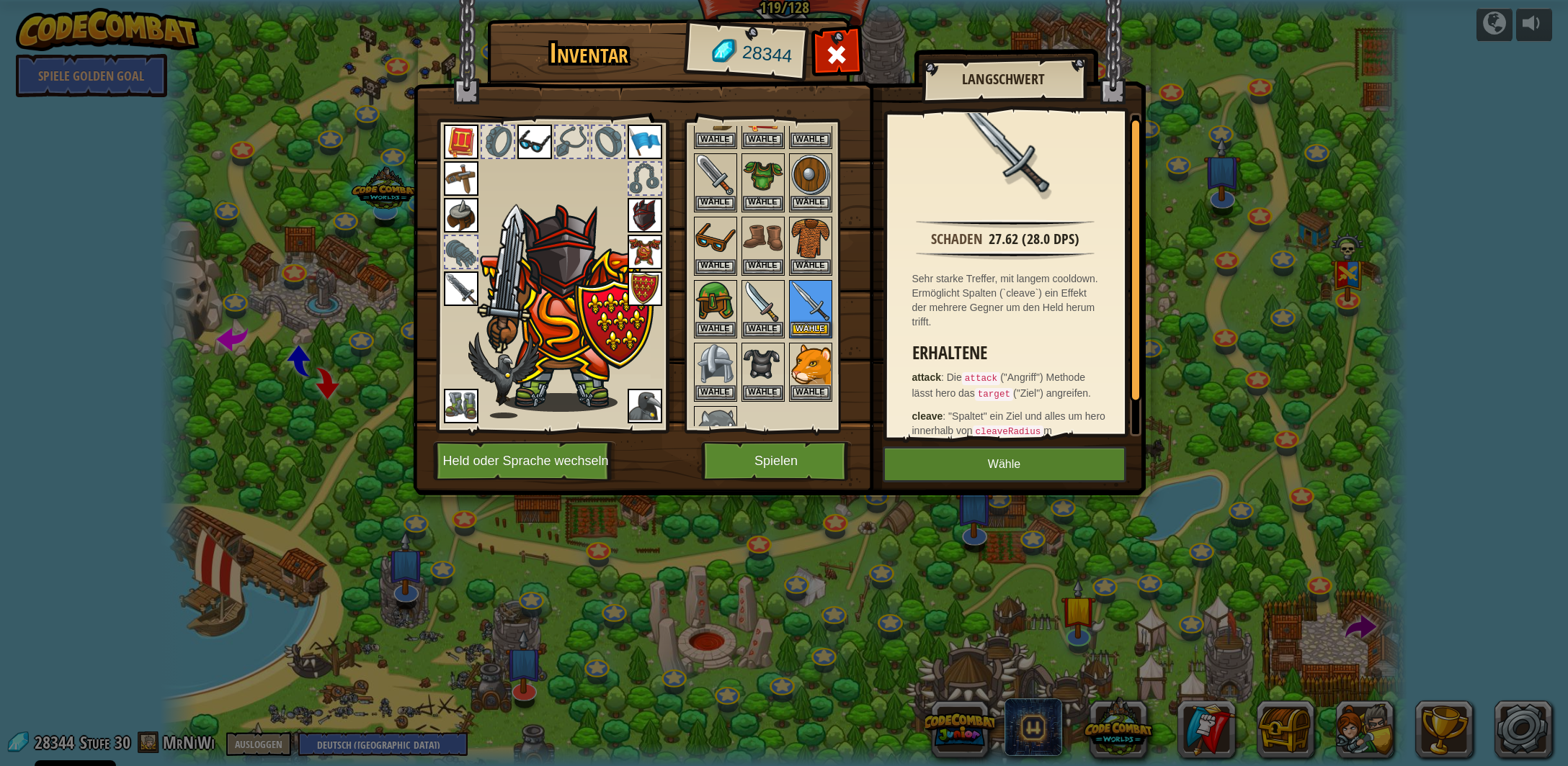
scroll to position [50, 0]
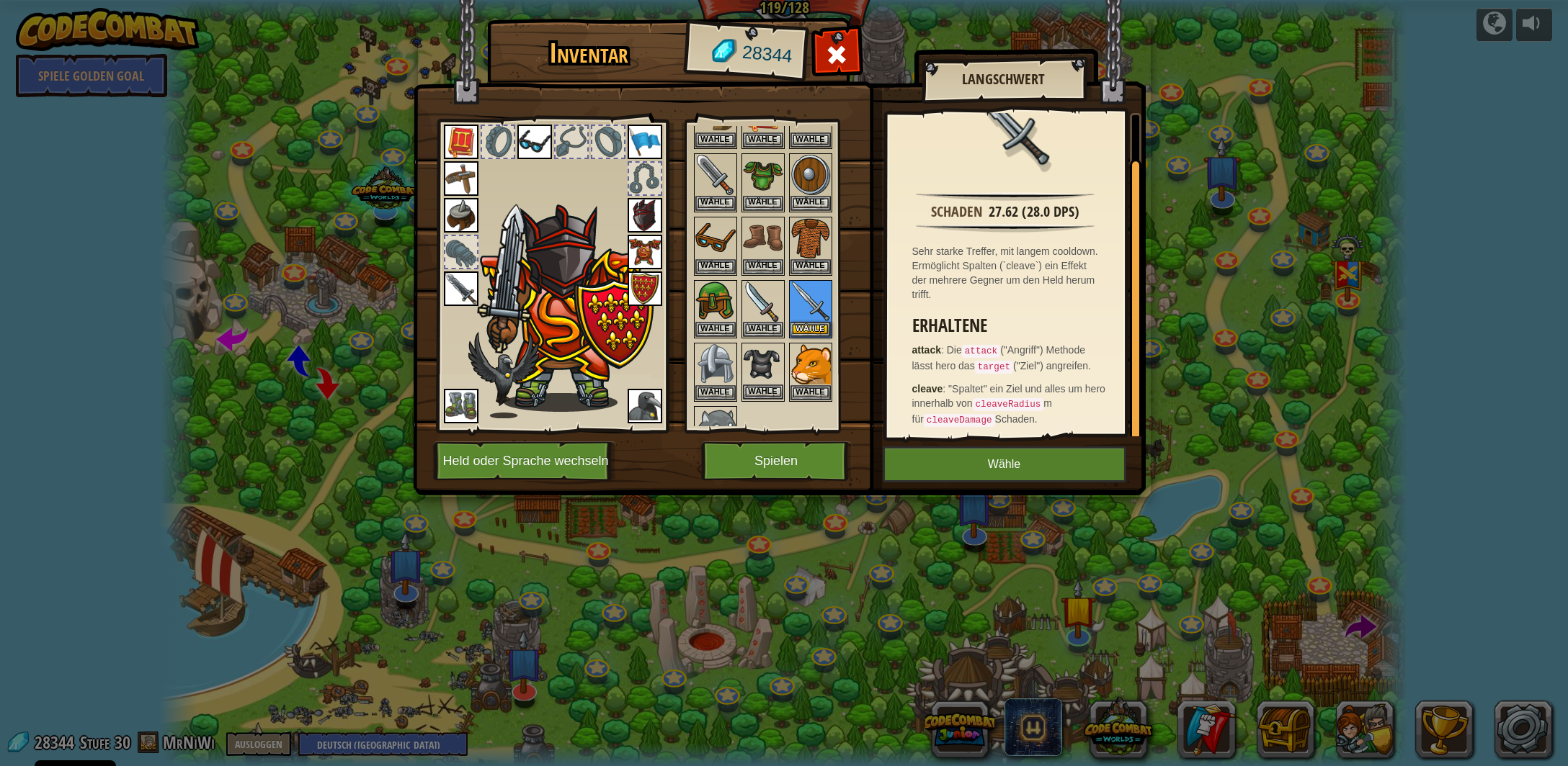
click at [760, 363] on img at bounding box center [763, 365] width 40 height 40
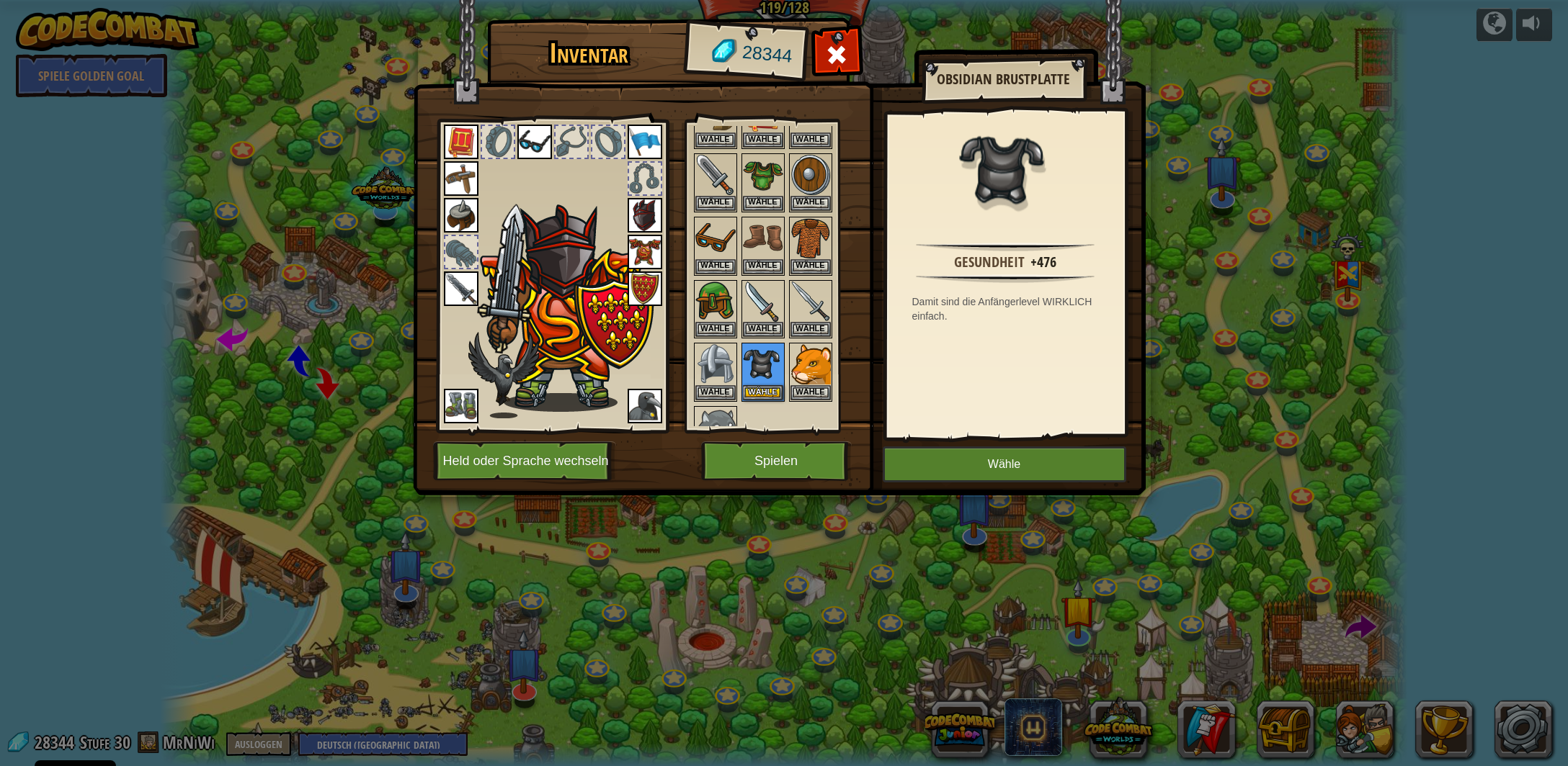
click at [462, 293] on img at bounding box center [461, 289] width 35 height 35
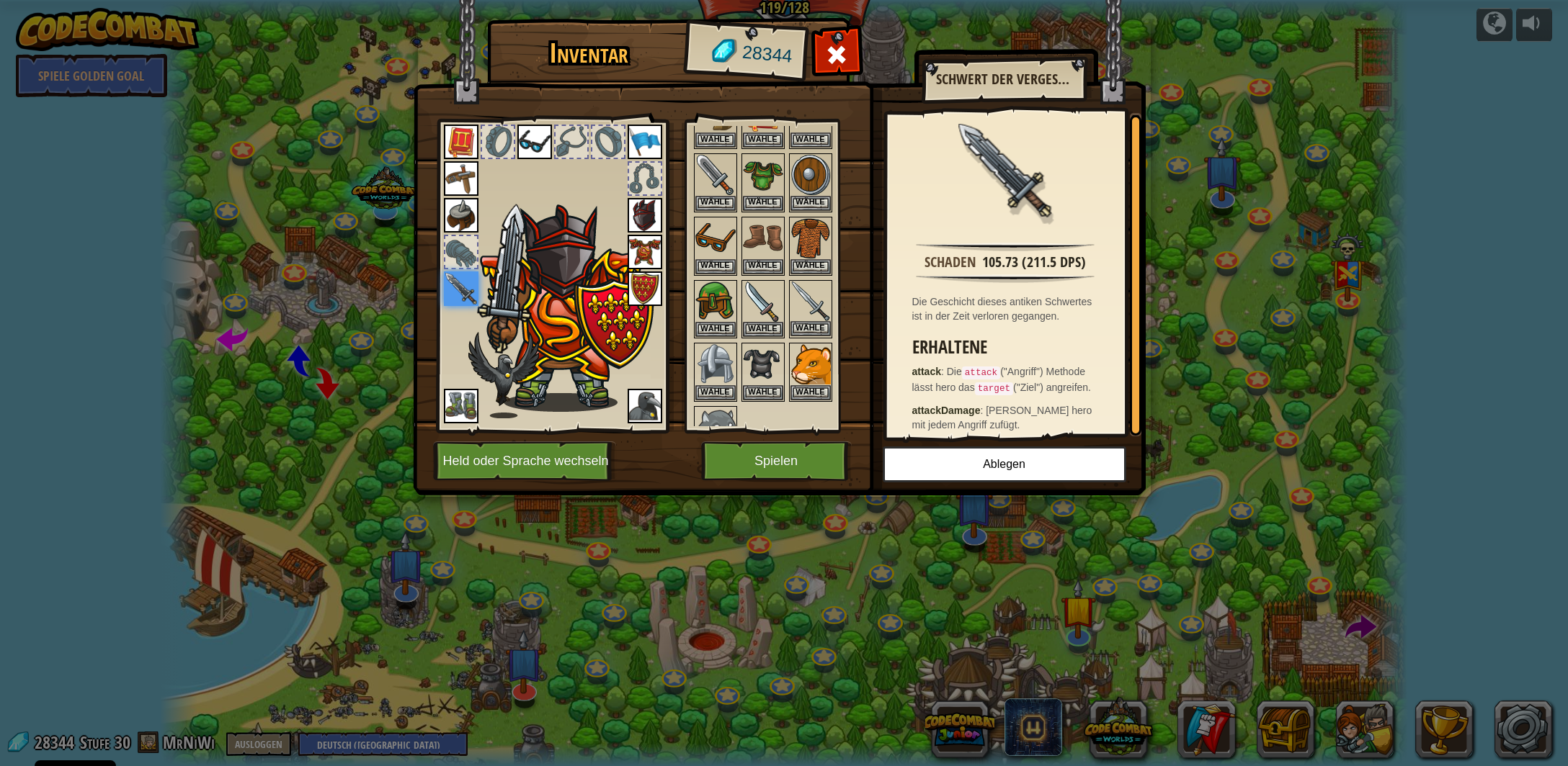
click at [810, 297] on img at bounding box center [810, 302] width 40 height 40
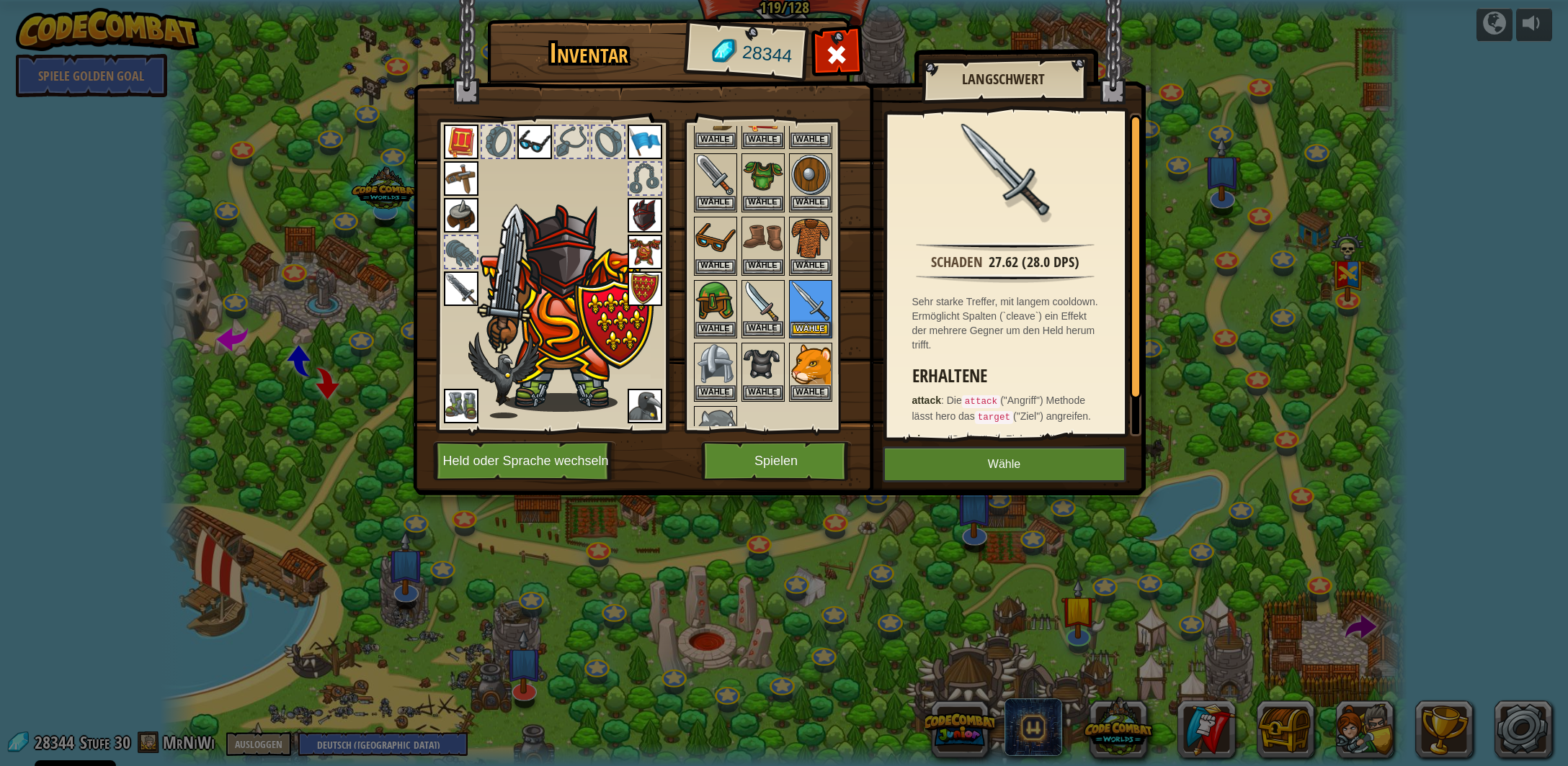
click at [744, 304] on img at bounding box center [763, 302] width 40 height 40
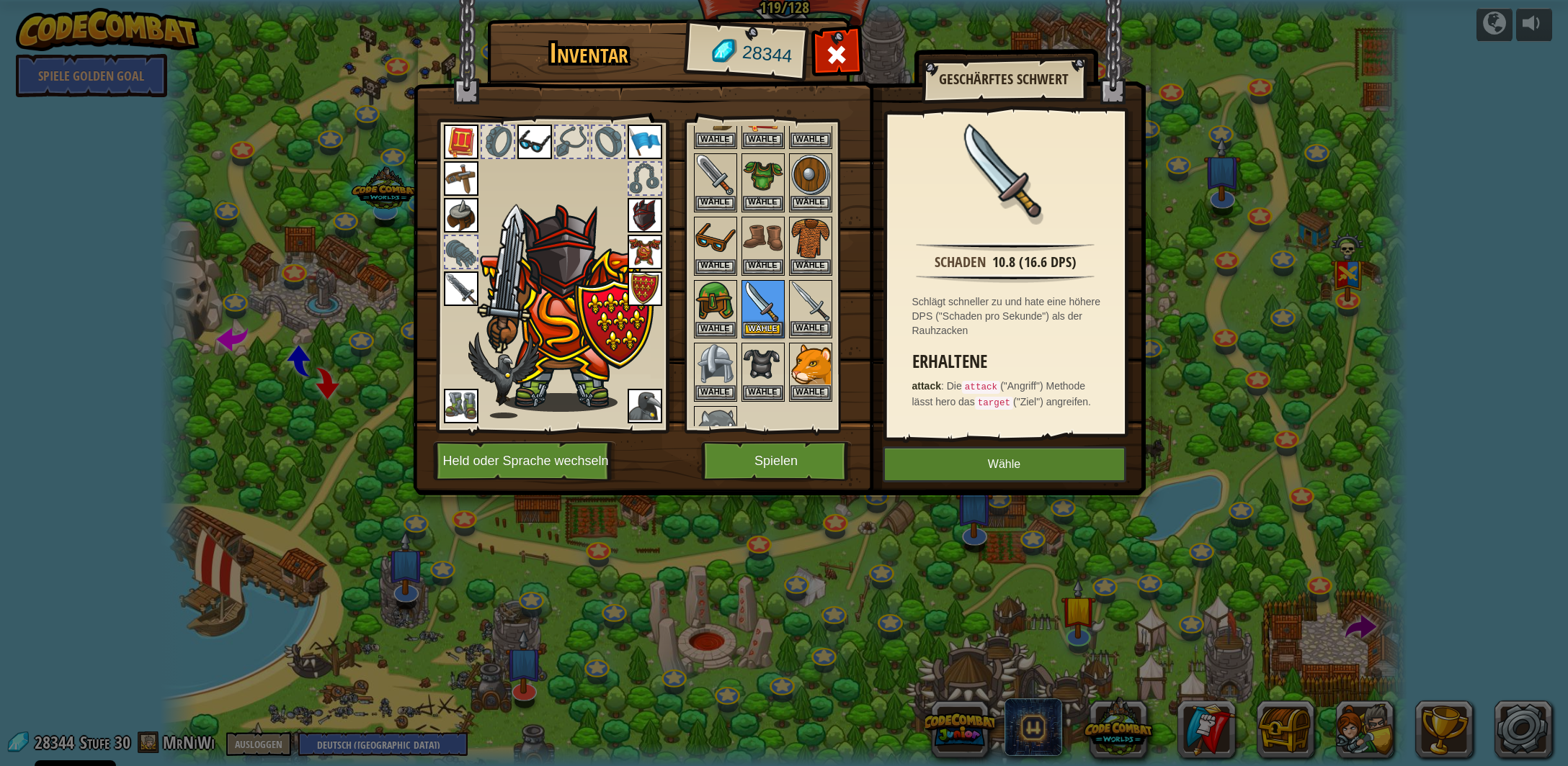
click at [798, 302] on img at bounding box center [810, 302] width 40 height 40
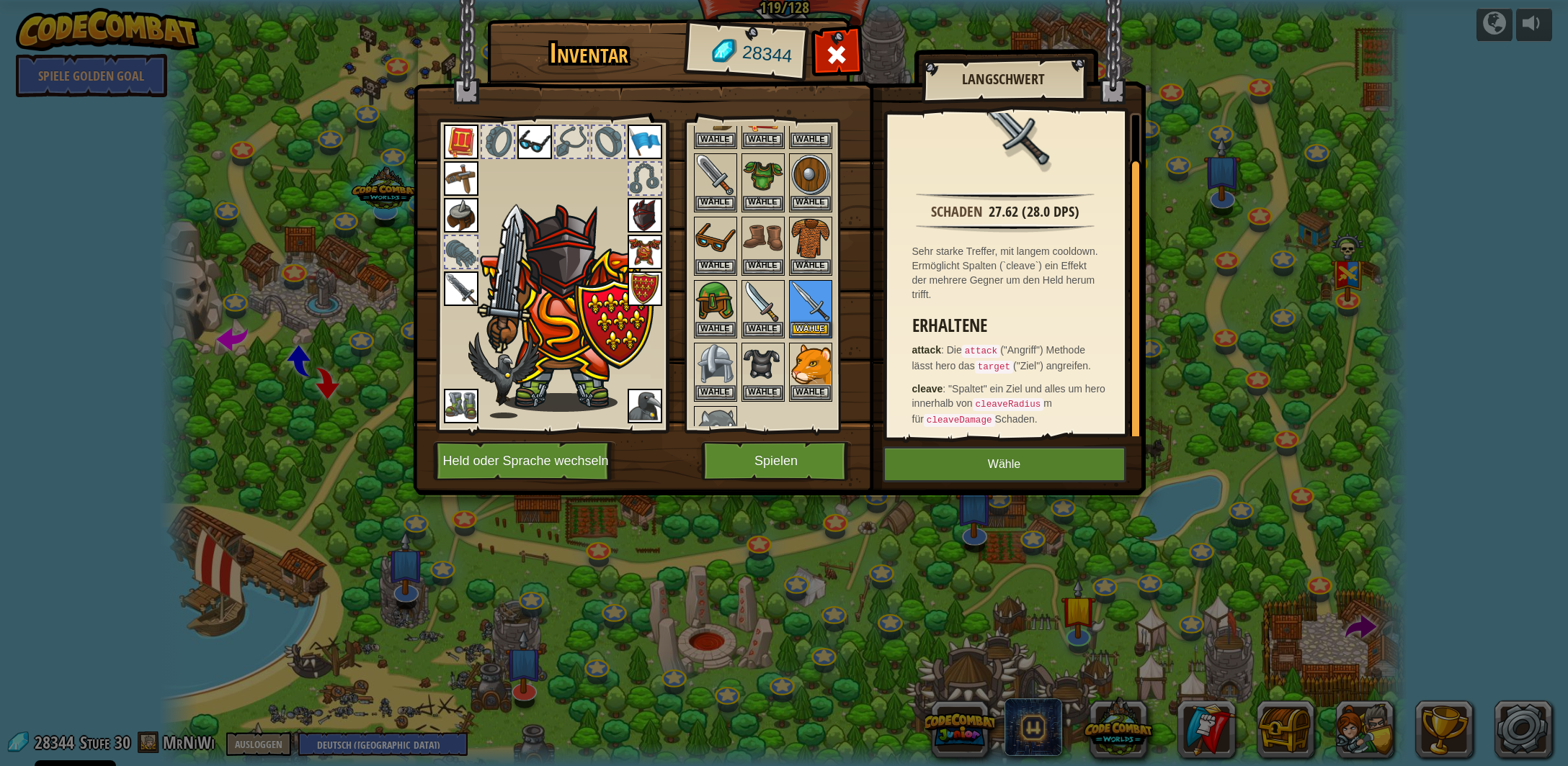
click at [467, 295] on img at bounding box center [461, 289] width 35 height 35
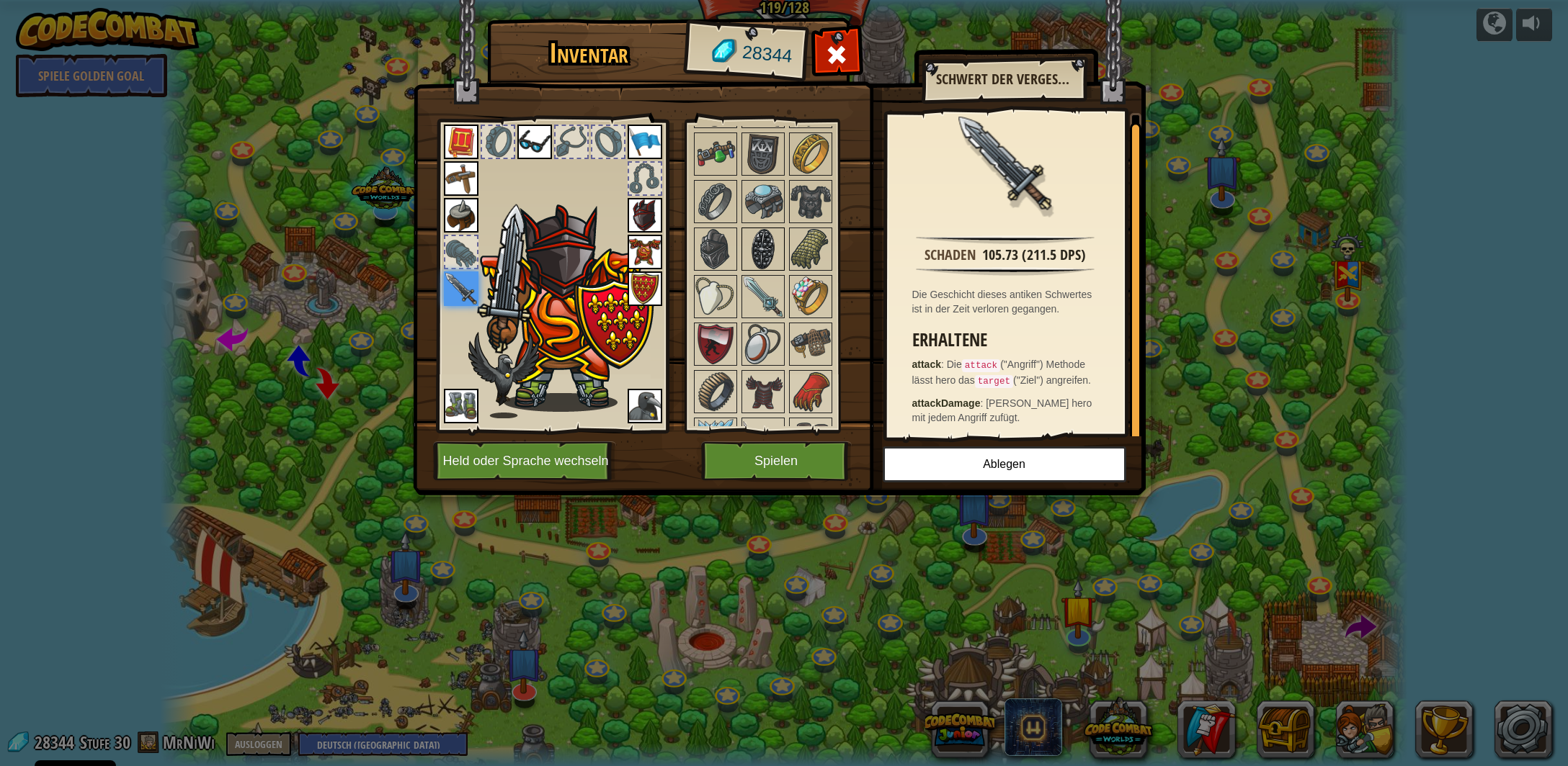
scroll to position [1401, 0]
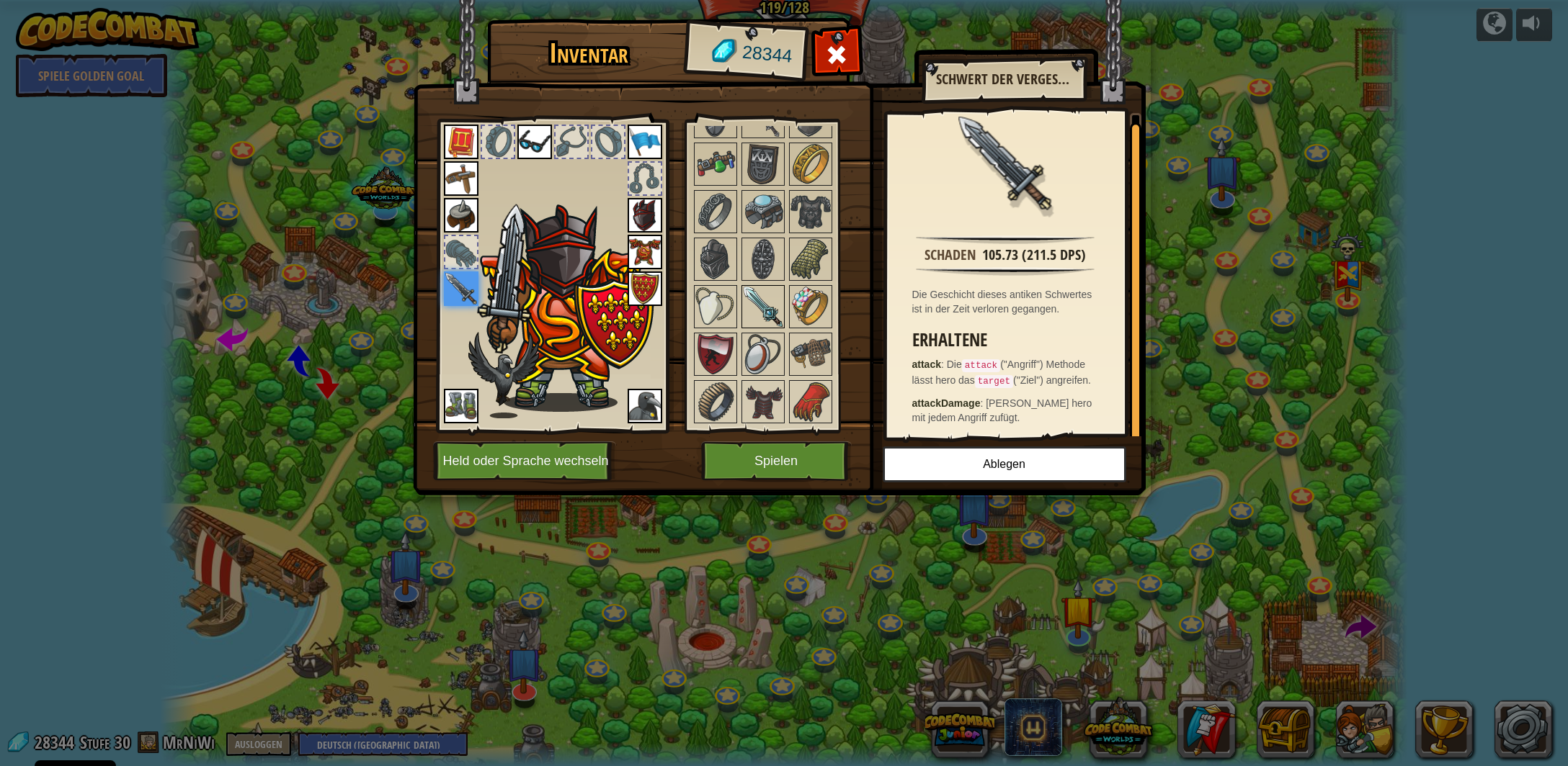
click at [758, 287] on img at bounding box center [763, 307] width 40 height 40
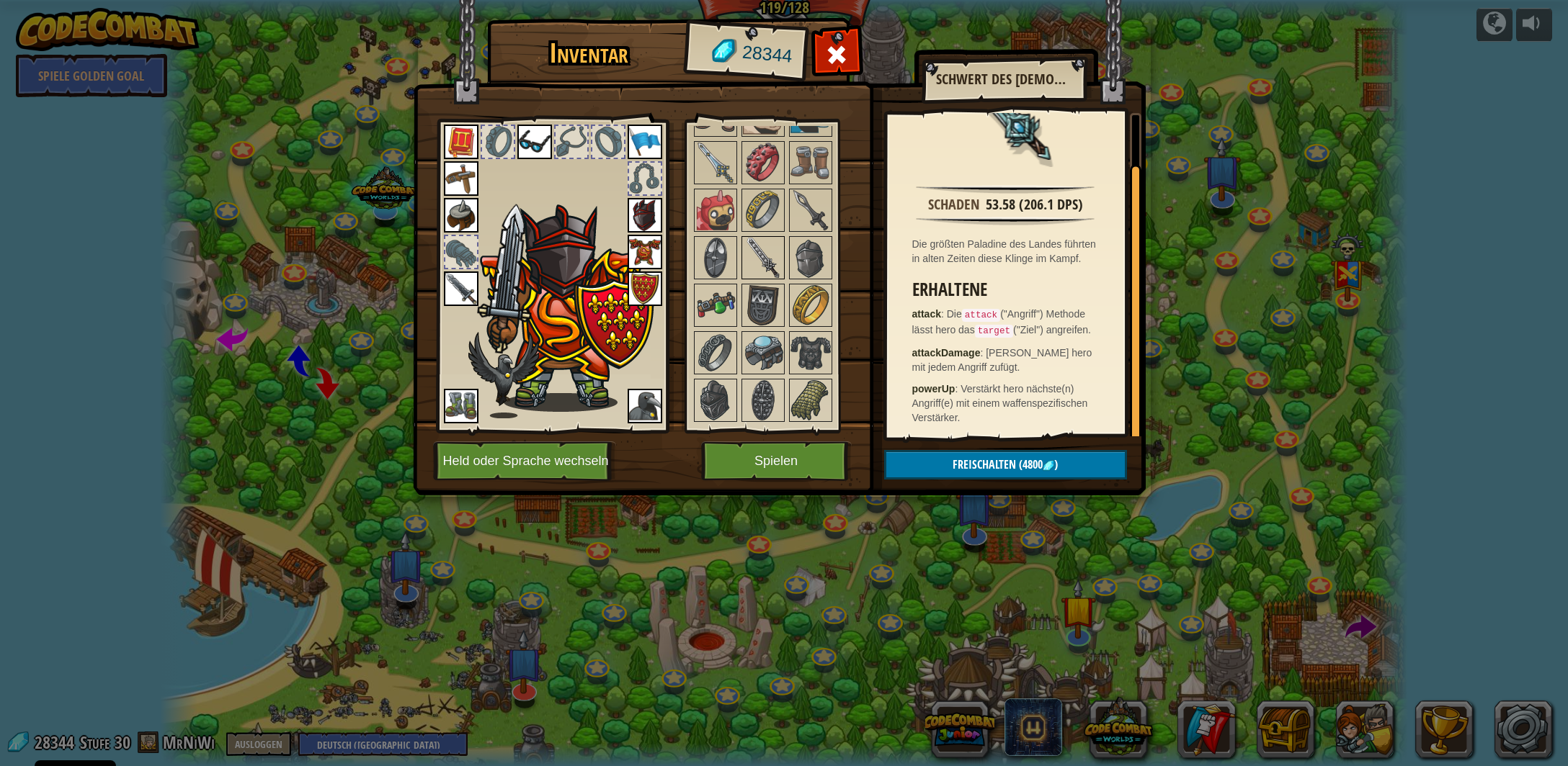
scroll to position [1259, 0]
click at [758, 245] on img at bounding box center [763, 259] width 40 height 40
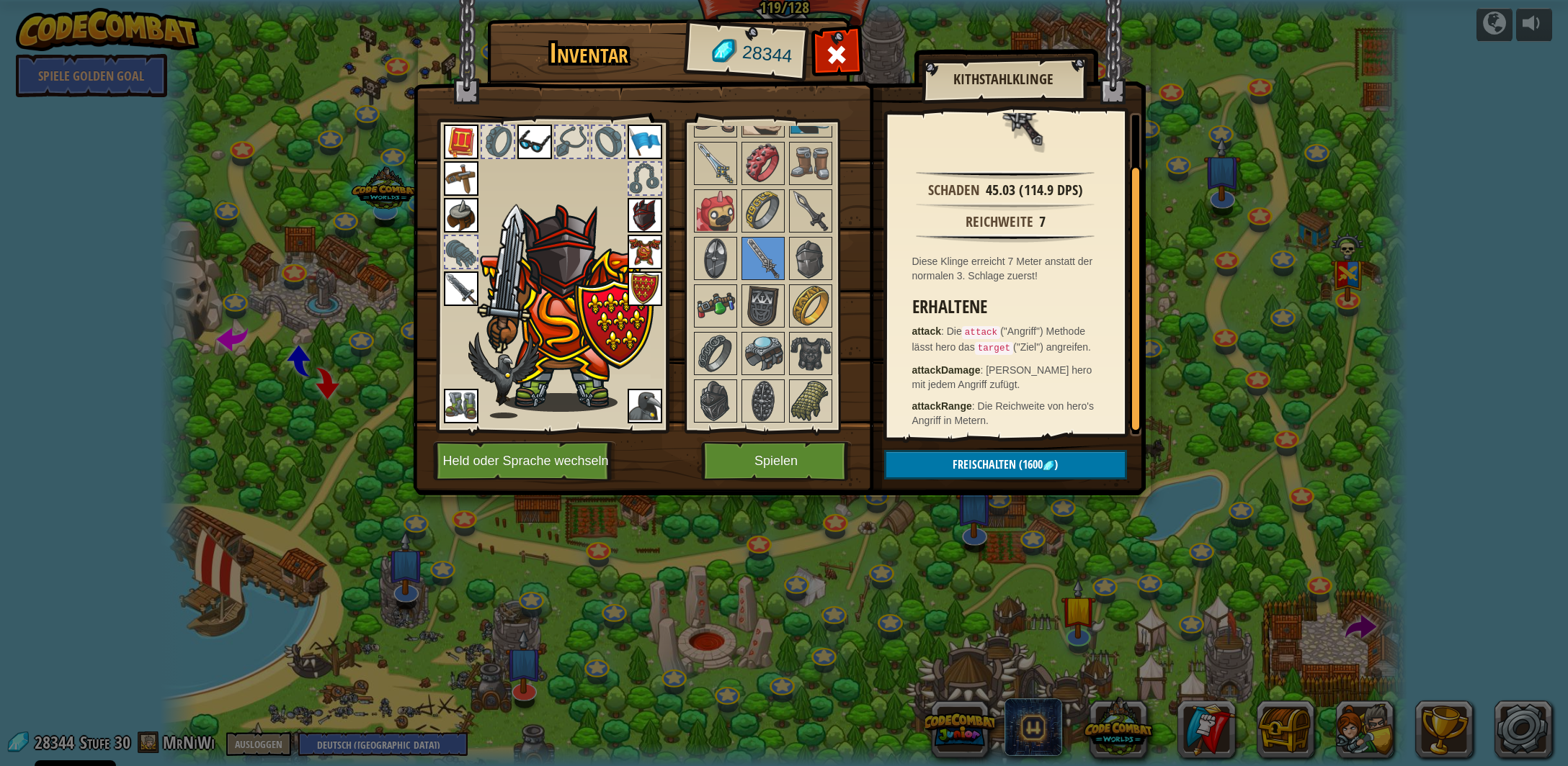
scroll to position [75, 0]
click at [807, 191] on img at bounding box center [810, 211] width 40 height 40
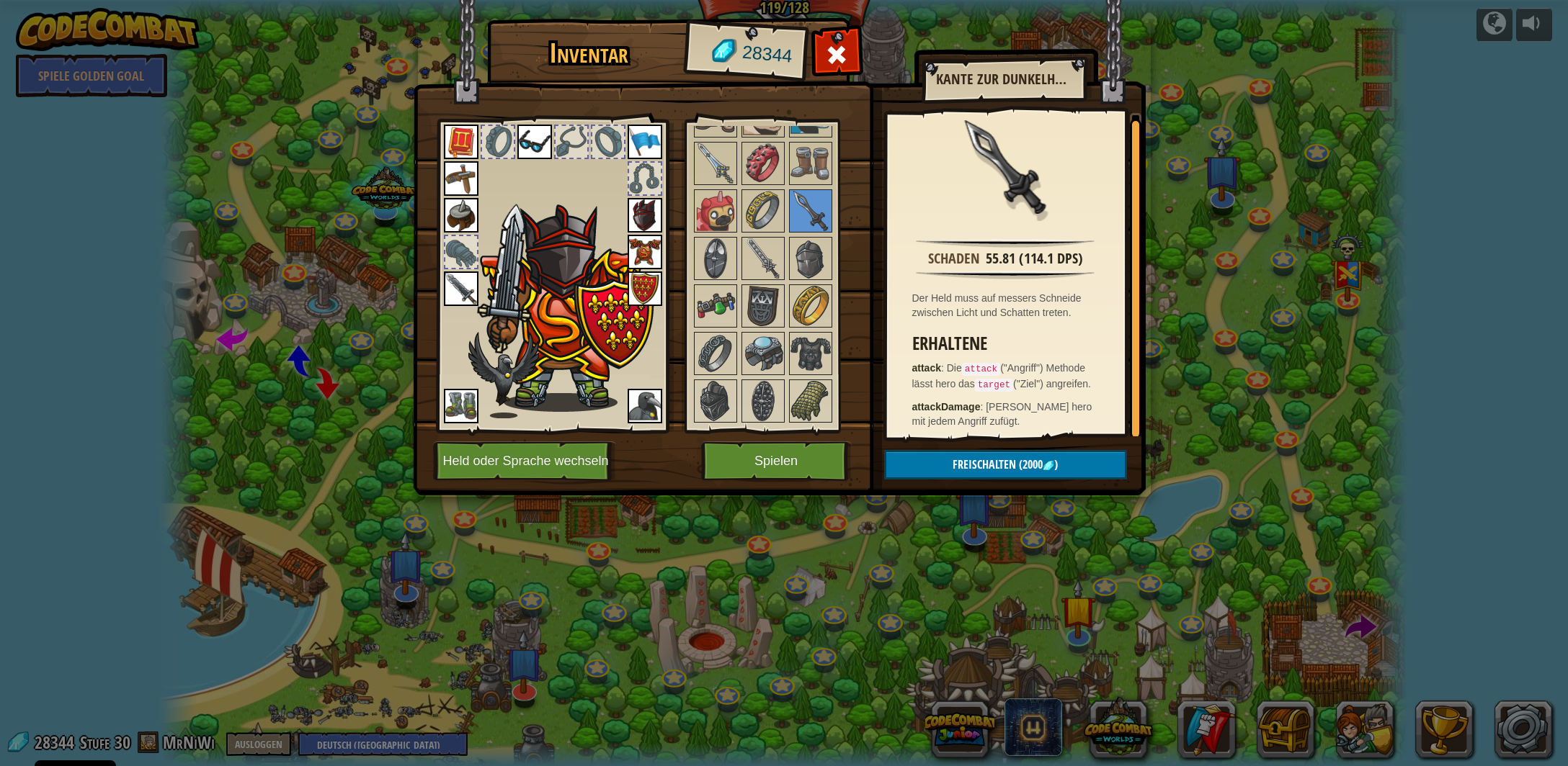
scroll to position [7, 0]
click at [716, 153] on img at bounding box center [715, 164] width 40 height 40
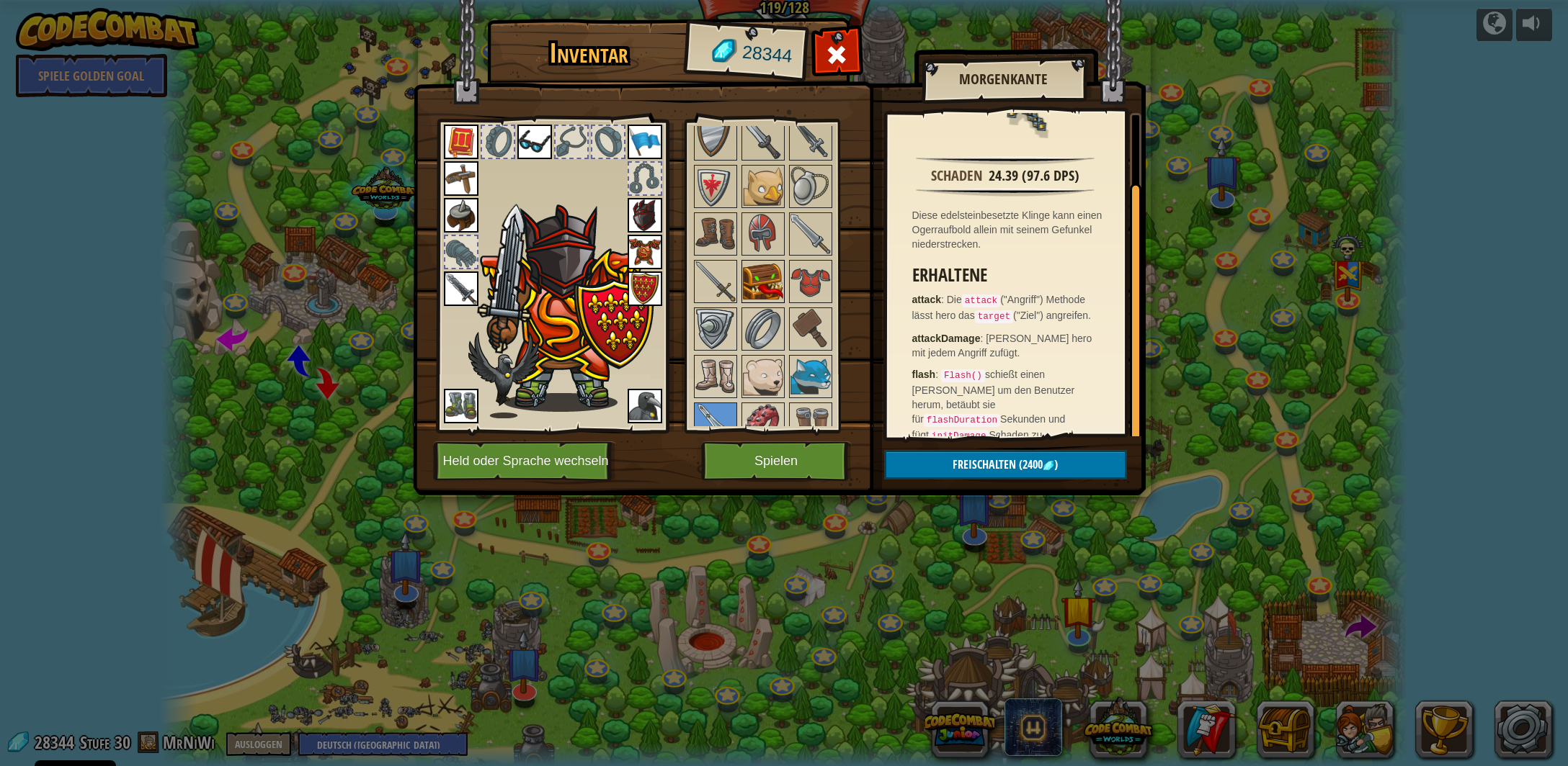
scroll to position [975, 0]
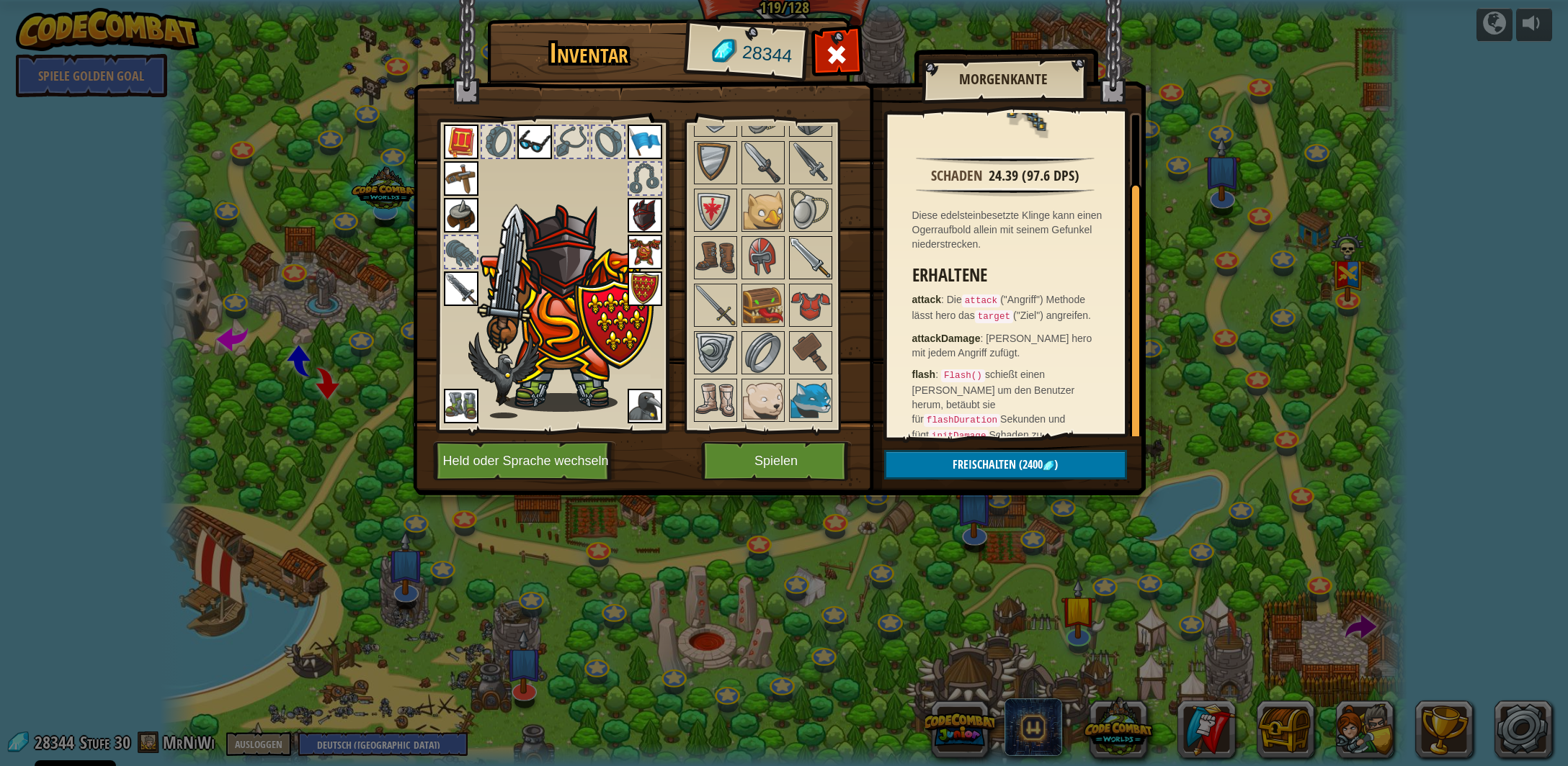
click at [815, 238] on img at bounding box center [810, 258] width 40 height 40
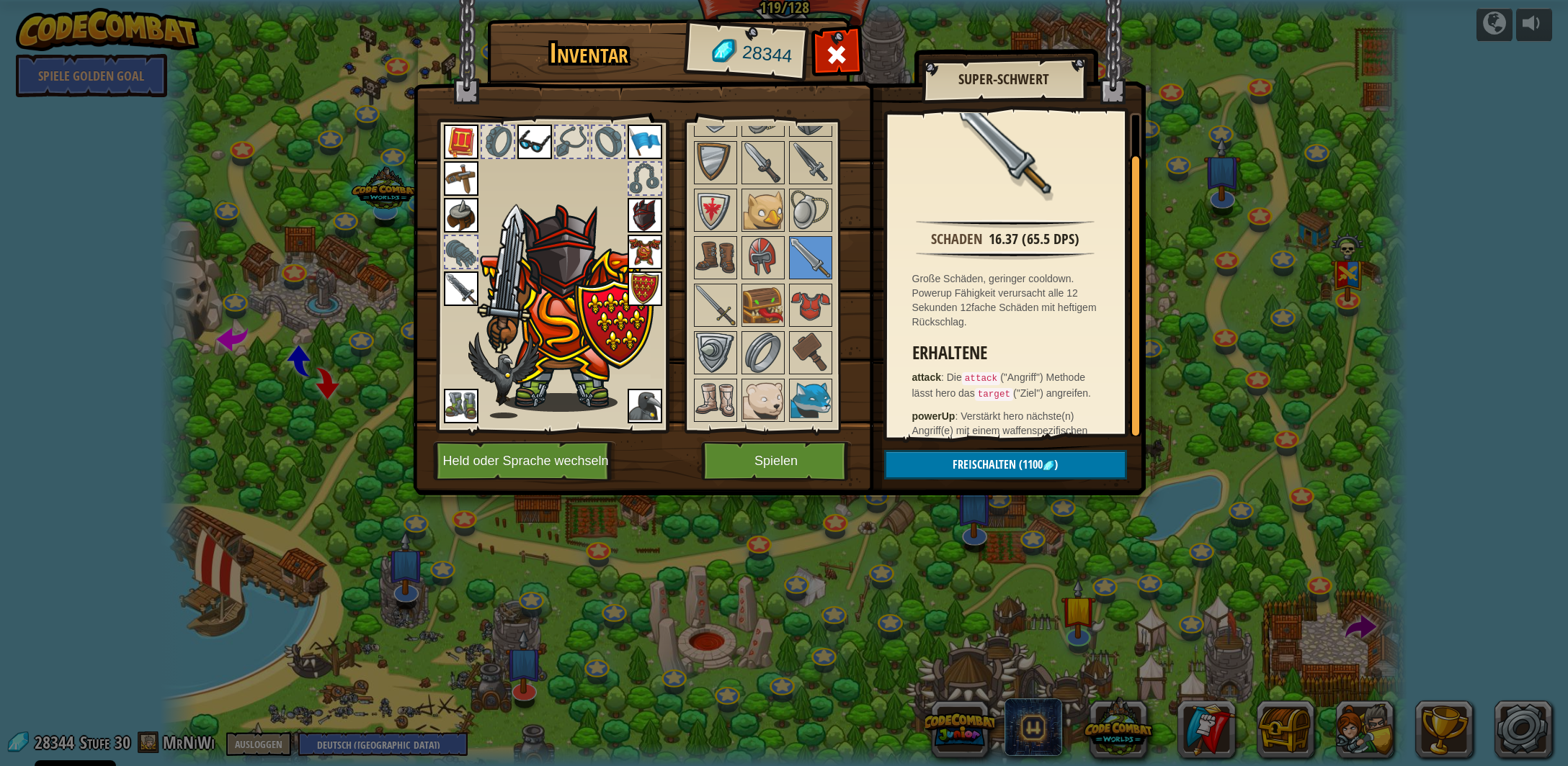
scroll to position [50, 0]
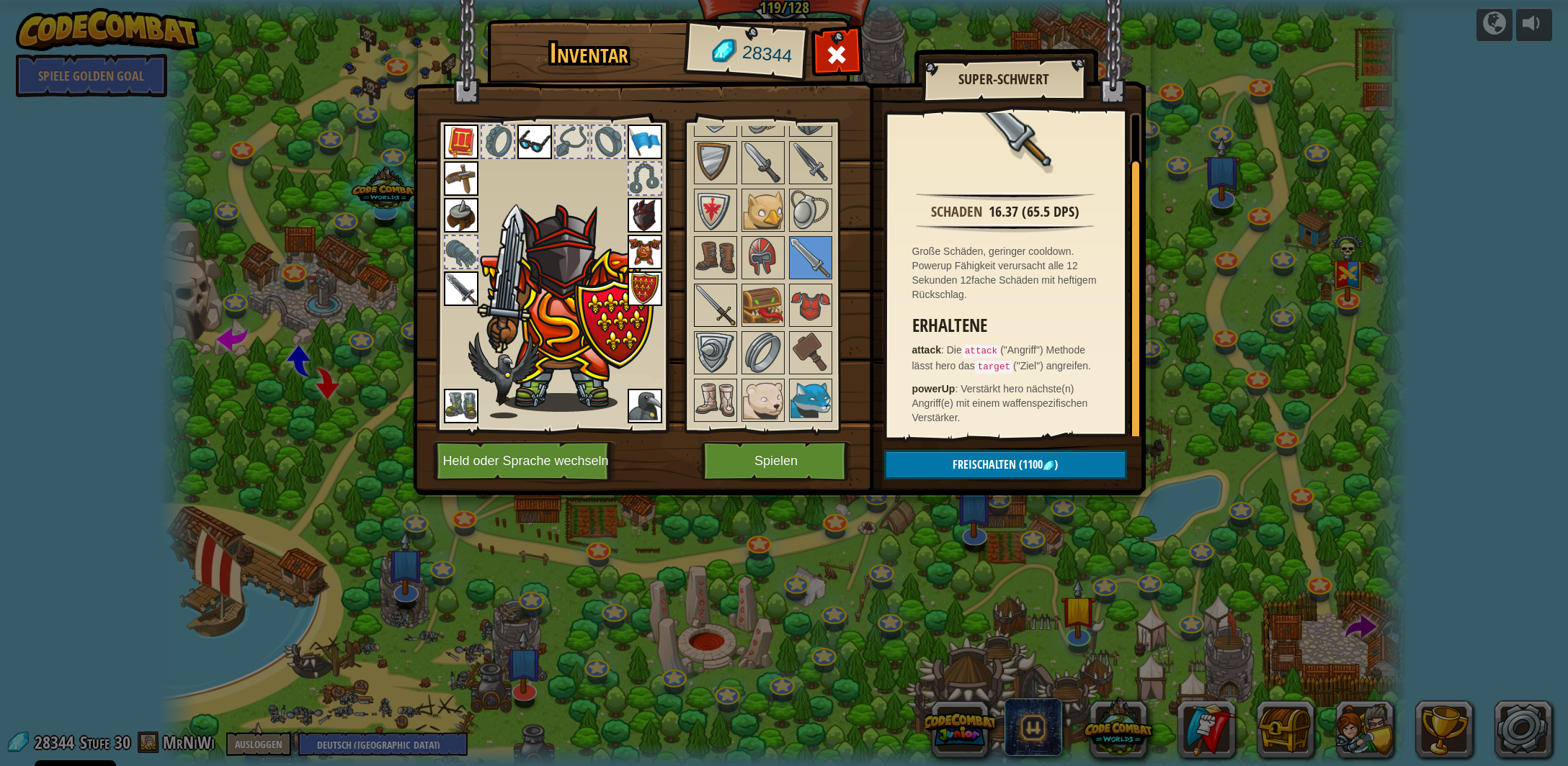
click at [711, 290] on img at bounding box center [715, 305] width 40 height 40
click at [811, 238] on img at bounding box center [810, 258] width 40 height 40
click at [807, 463] on button "Spielen" at bounding box center [776, 461] width 150 height 39
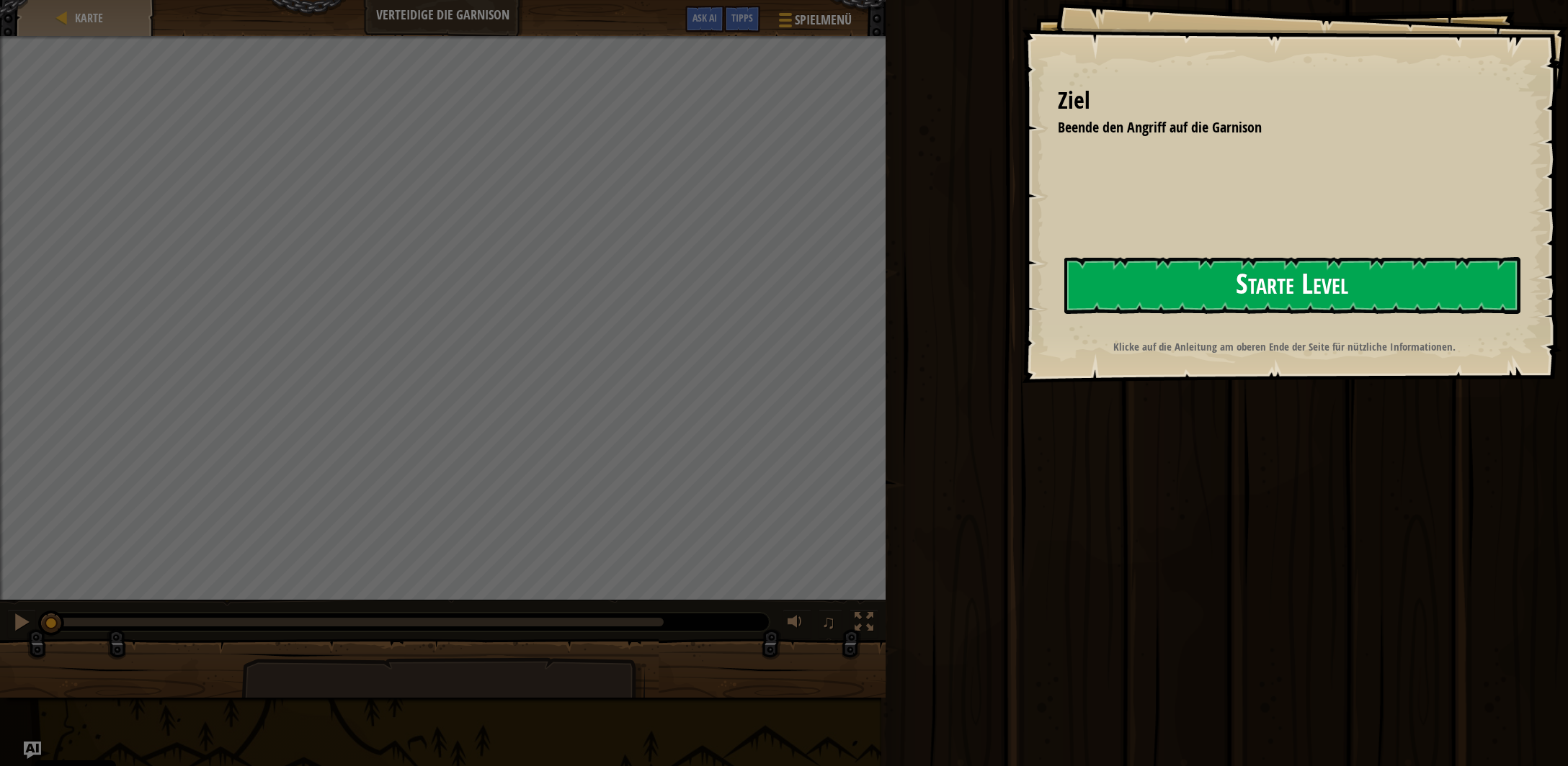
click at [1172, 288] on button "Starte Level" at bounding box center [1293, 285] width 456 height 57
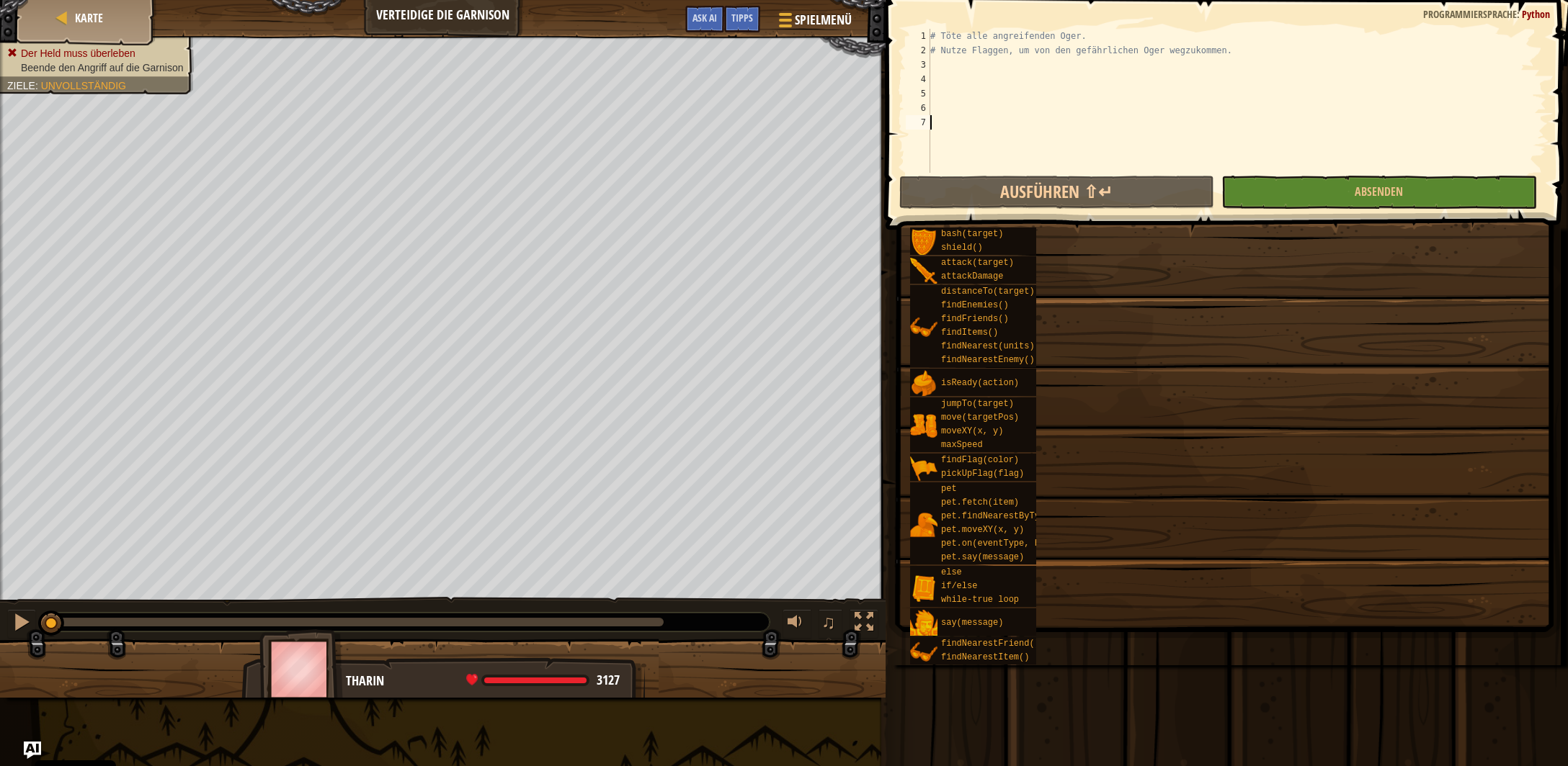
click at [960, 77] on div "# Töte alle angreifenden Oger. # Nutze Flaggen, um von den gefährlichen Oger we…" at bounding box center [1237, 115] width 620 height 173
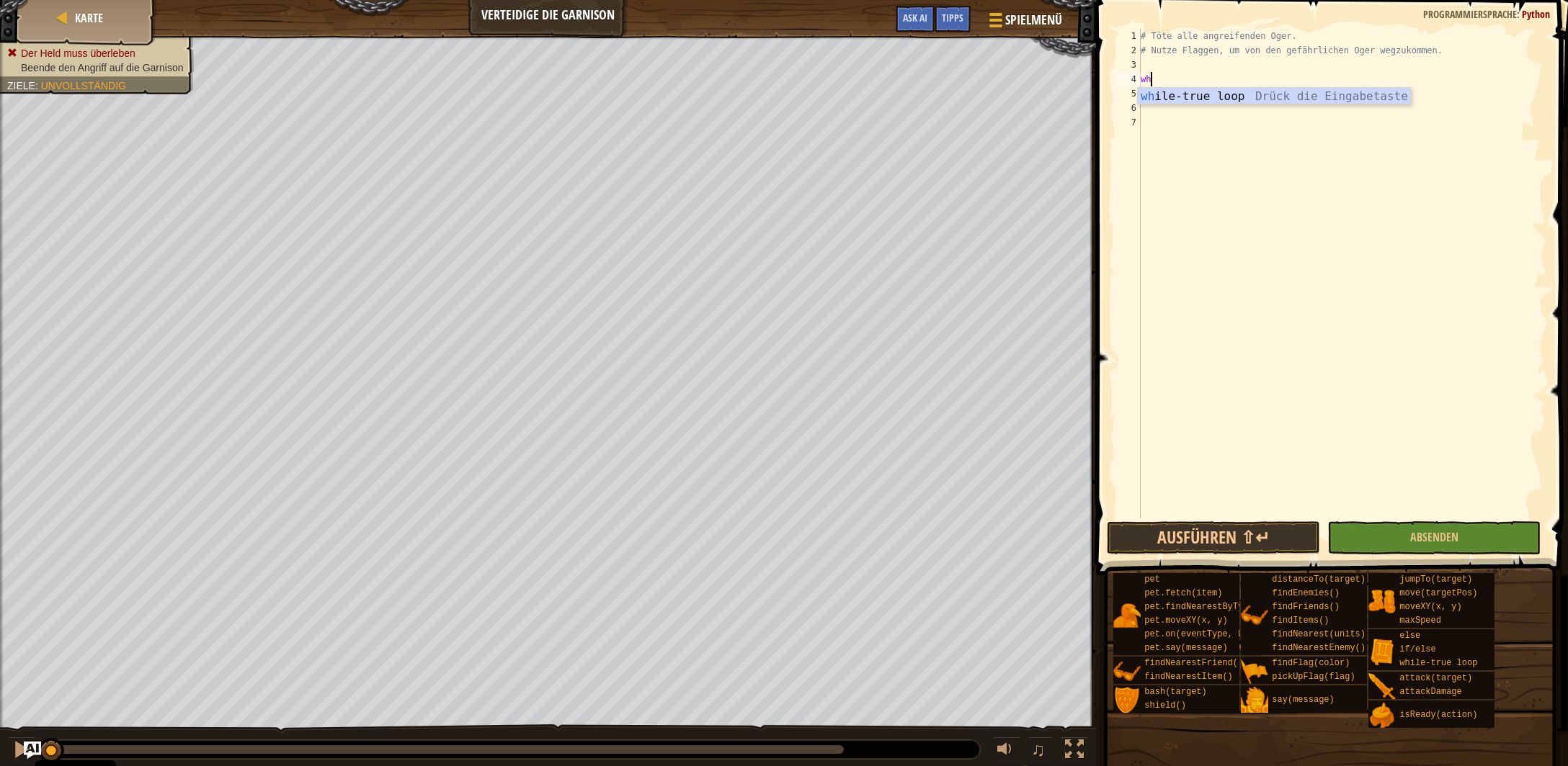
scroll to position [7, 0]
type textarea "while"
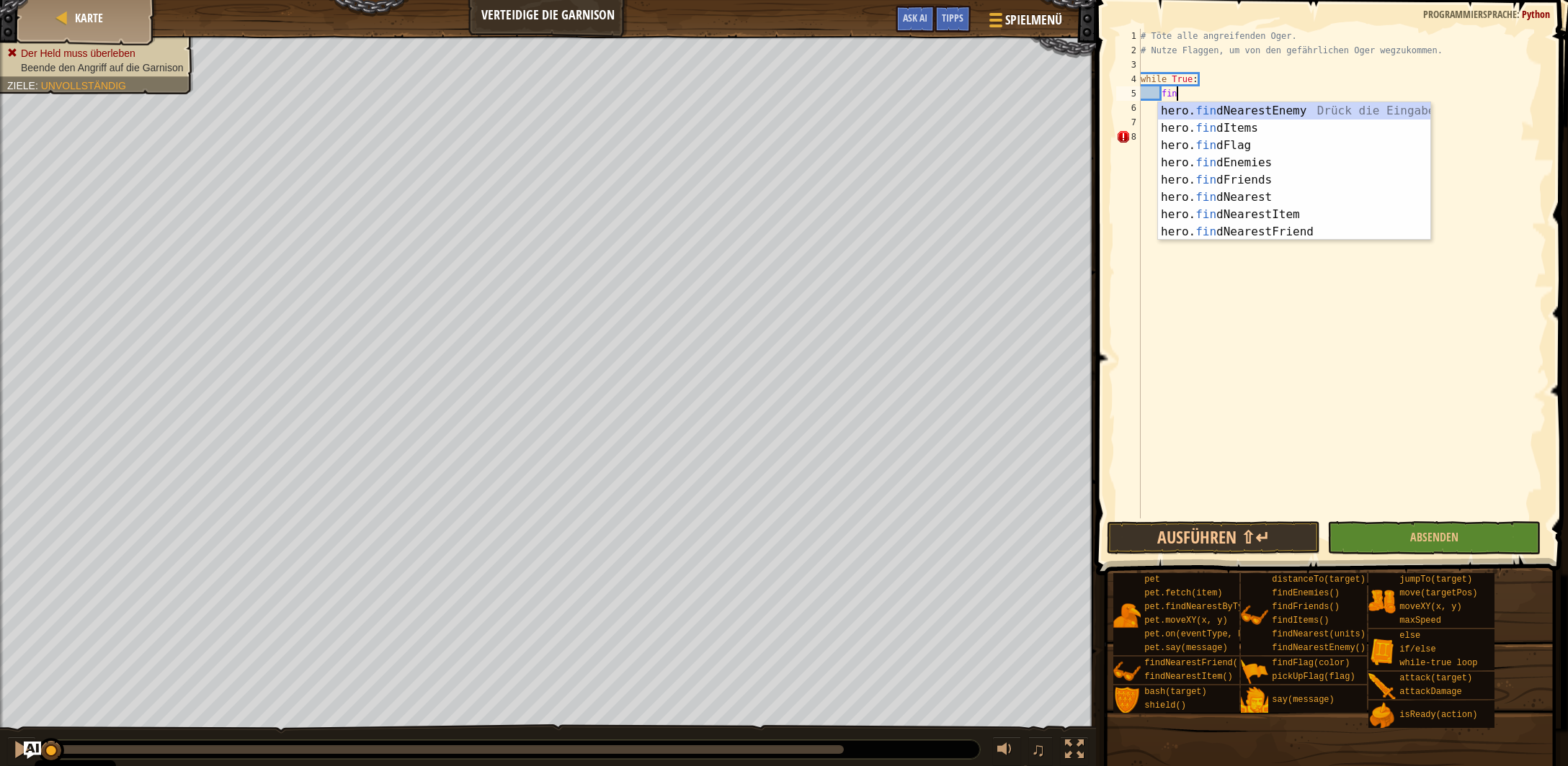
scroll to position [7, 2]
type textarea "find"
click at [1230, 114] on div "hero. find NearestEnemy Drück die Eingabetaste hero. find Items Drück die Einga…" at bounding box center [1295, 189] width 273 height 173
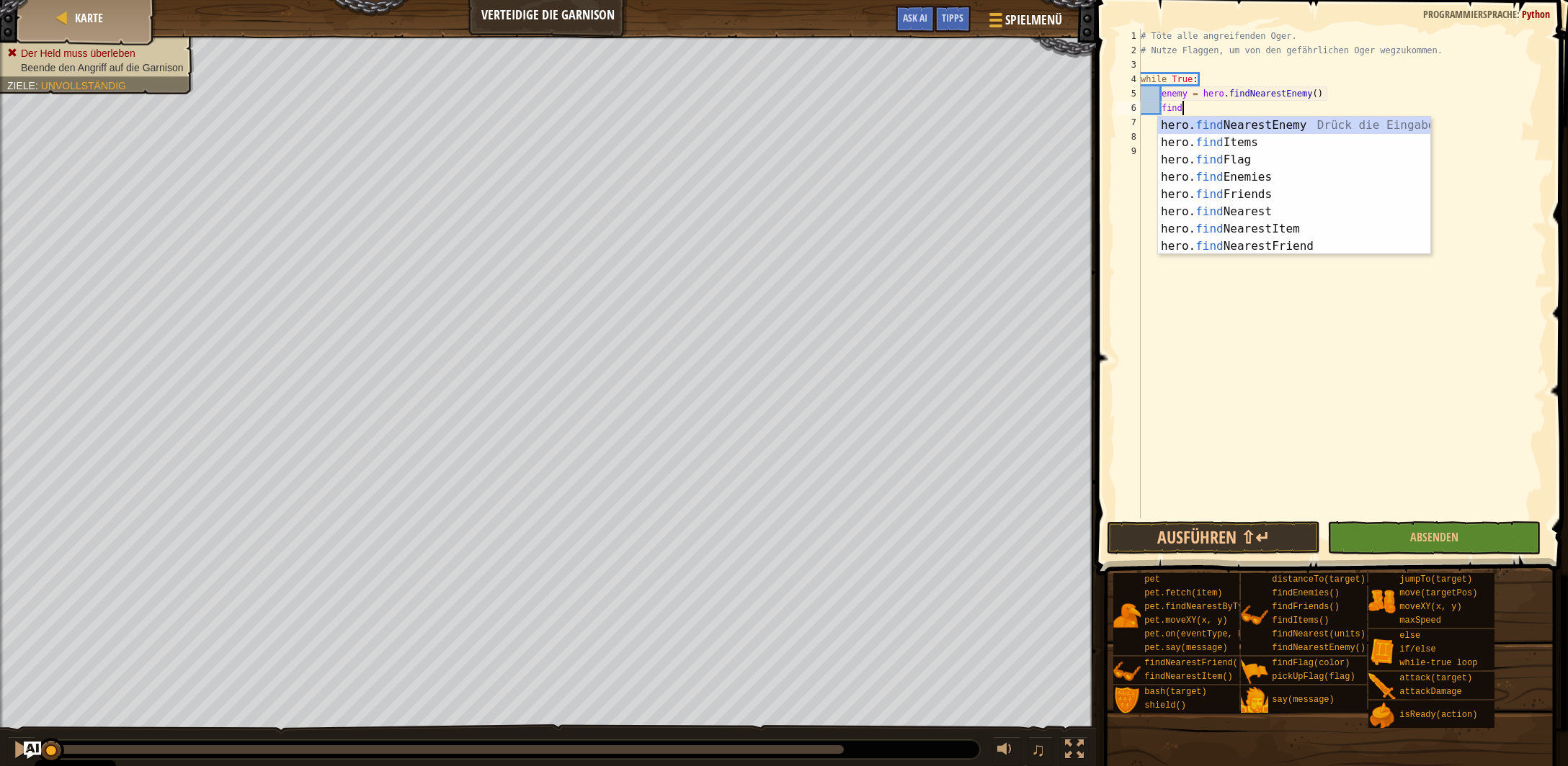
scroll to position [6, 2]
click at [1270, 167] on div "hero. find NearestEnemy Drück die Eingabetaste hero. find Items Drück die Einga…" at bounding box center [1295, 203] width 273 height 173
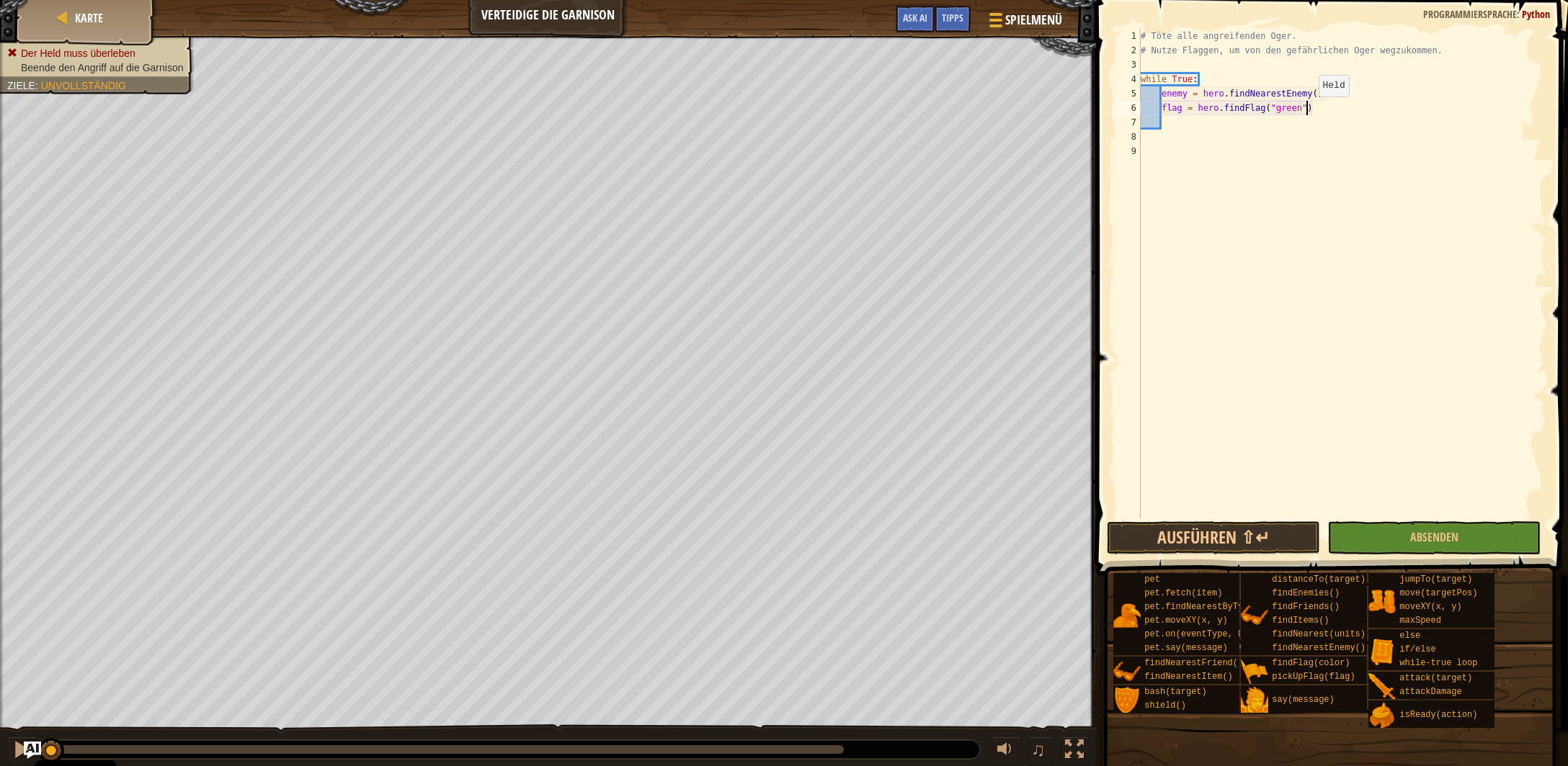
click at [1306, 111] on div "# Töte alle angreifenden Oger. # Nutze Flaggen, um von den gefährlichen Oger we…" at bounding box center [1342, 288] width 409 height 519
type textarea "flag = hero.findFlag()"
click at [1310, 109] on div "# Töte alle angreifenden Oger. # Nutze Flaggen, um von den gefährlichen Oger we…" at bounding box center [1342, 288] width 409 height 519
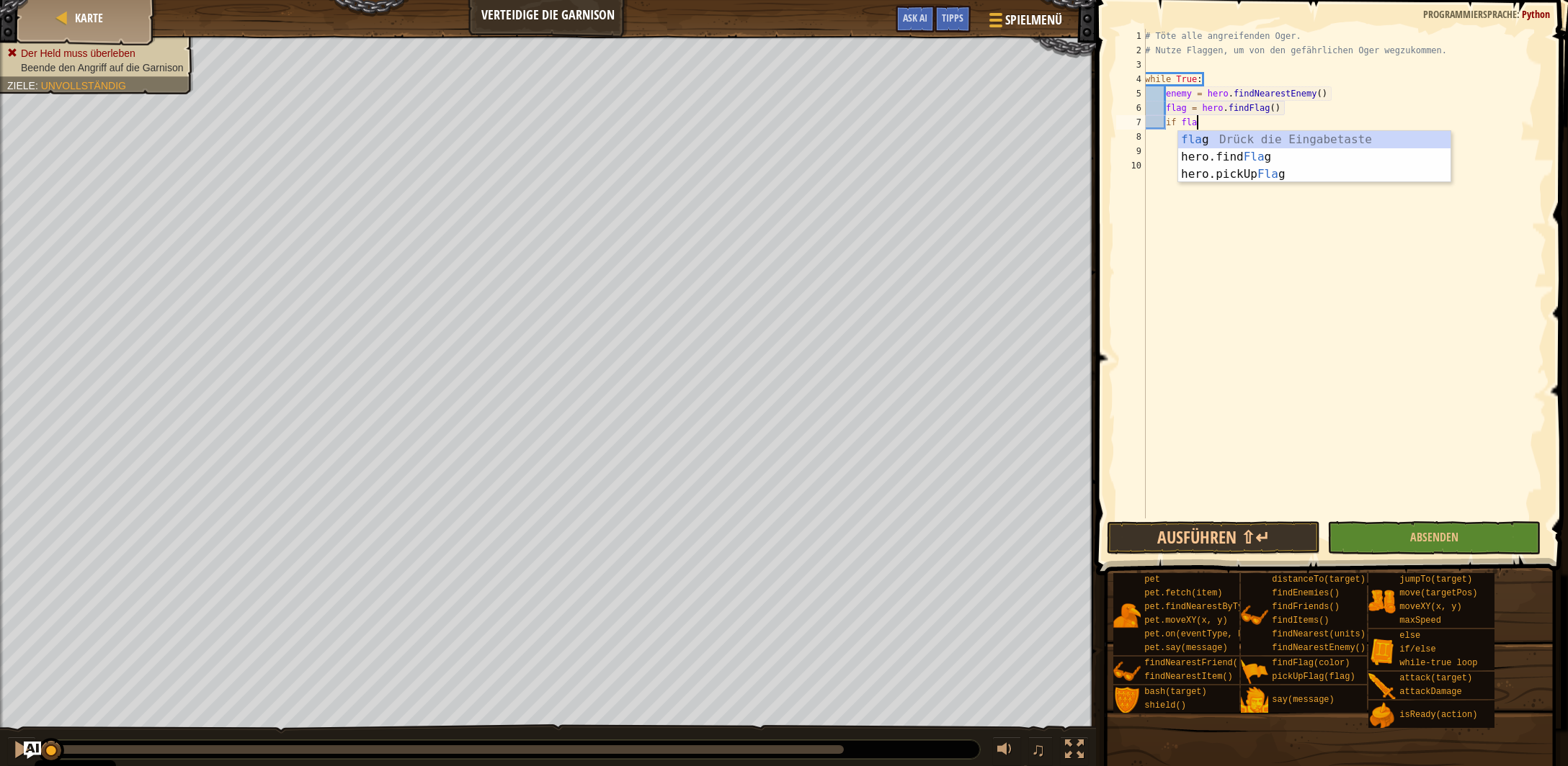
scroll to position [6, 4]
type textarea "if flag:"
type textarea "m"
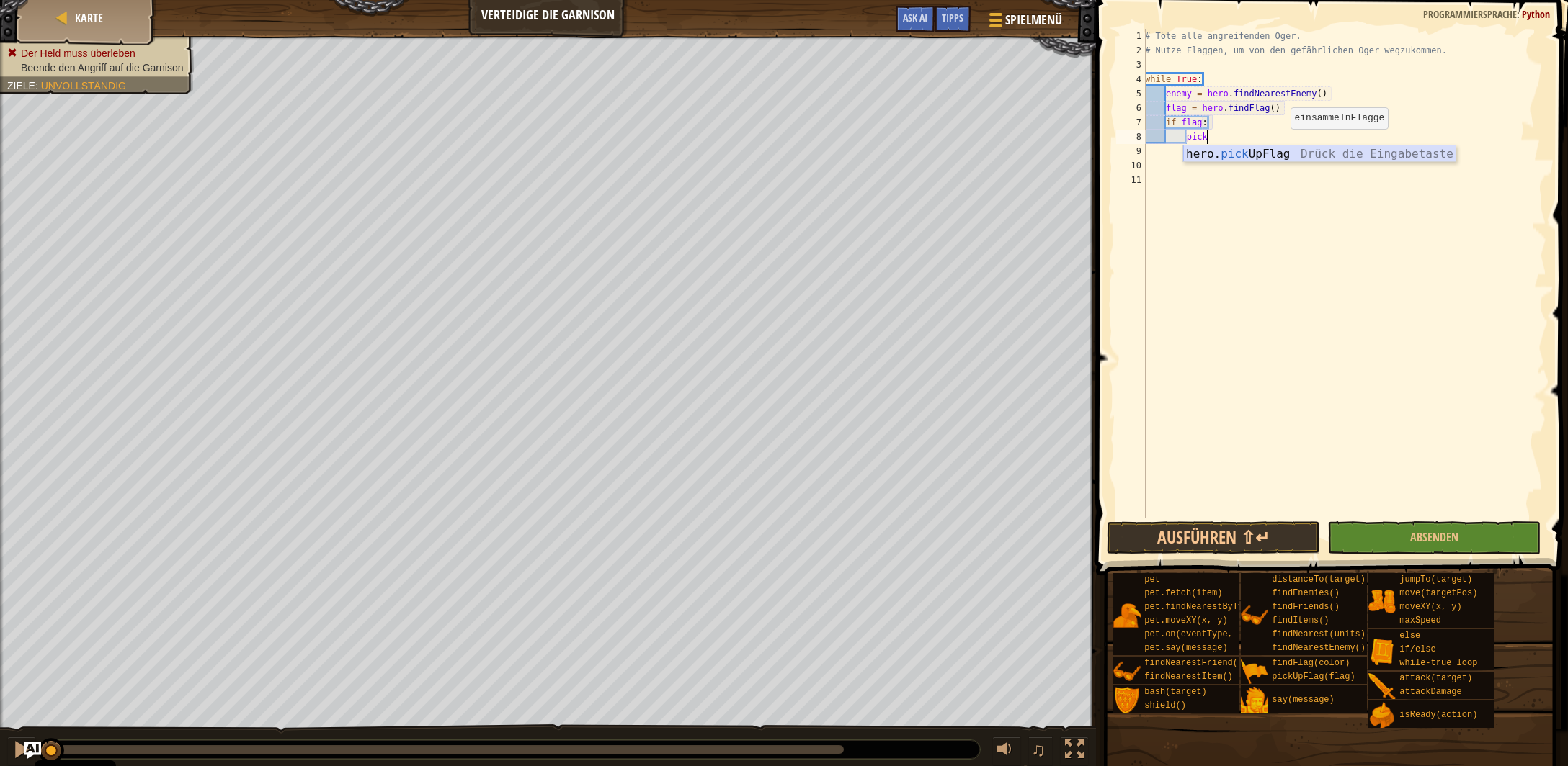
click at [1282, 149] on div "hero. pick UpFlag Drück die Eingabetaste" at bounding box center [1320, 171] width 273 height 52
type textarea "hero.pickUpFlag(flag)"
click at [1289, 136] on div "# Töte alle angreifenden Oger. # Nutze Flaggen, um von den gefährlichen Oger we…" at bounding box center [1344, 273] width 404 height 490
click at [1201, 156] on div "# Töte alle angreifenden Oger. # Nutze Flaggen, um von den gefährlichen Oger we…" at bounding box center [1344, 288] width 405 height 519
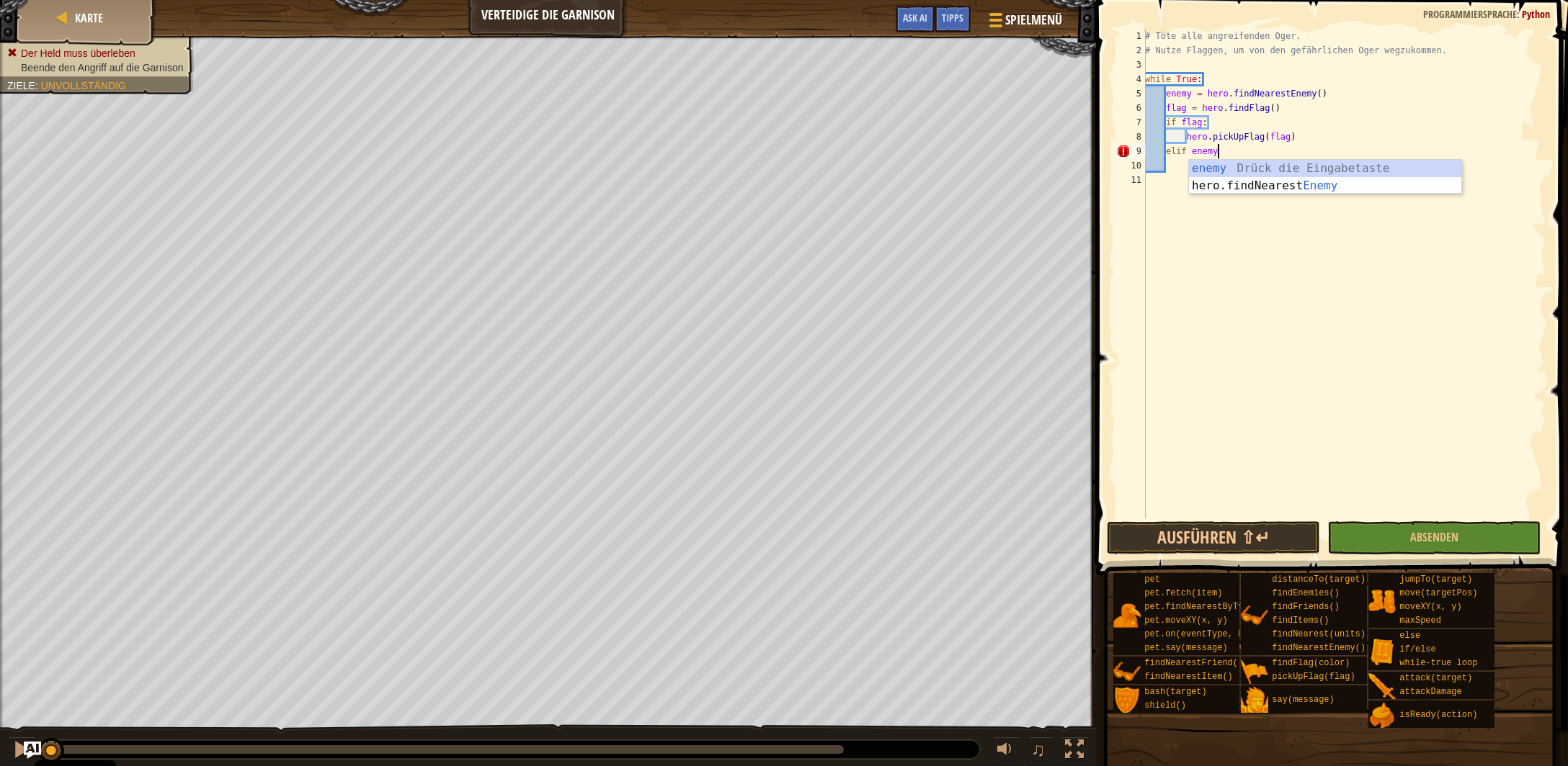
type textarea "elif enemy:"
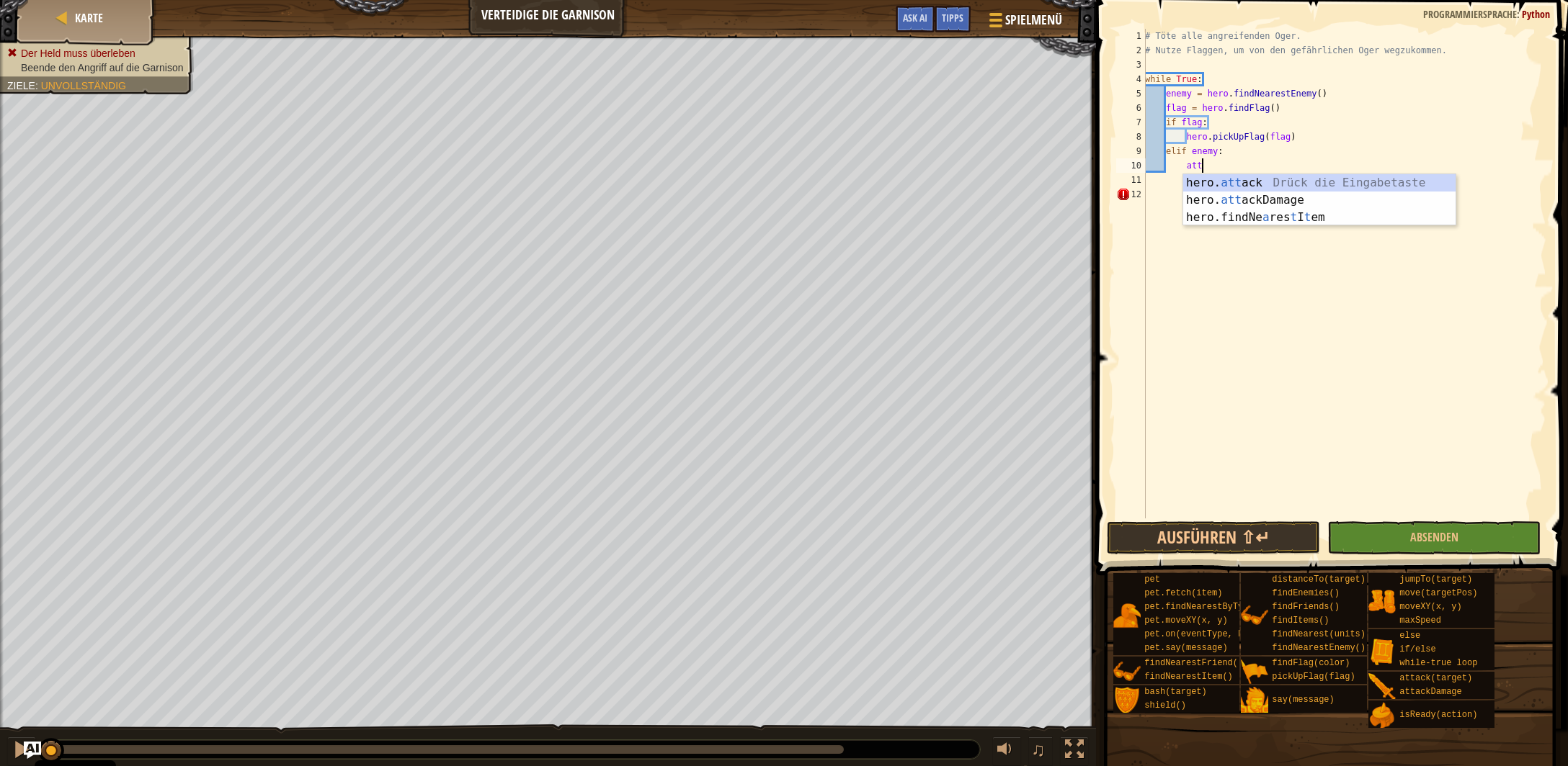
scroll to position [7, 4]
click at [1219, 185] on div "hero. atta ck Drück die Eingabetaste hero. atta ckDamage Drück die Eingabetaste" at bounding box center [1320, 209] width 273 height 69
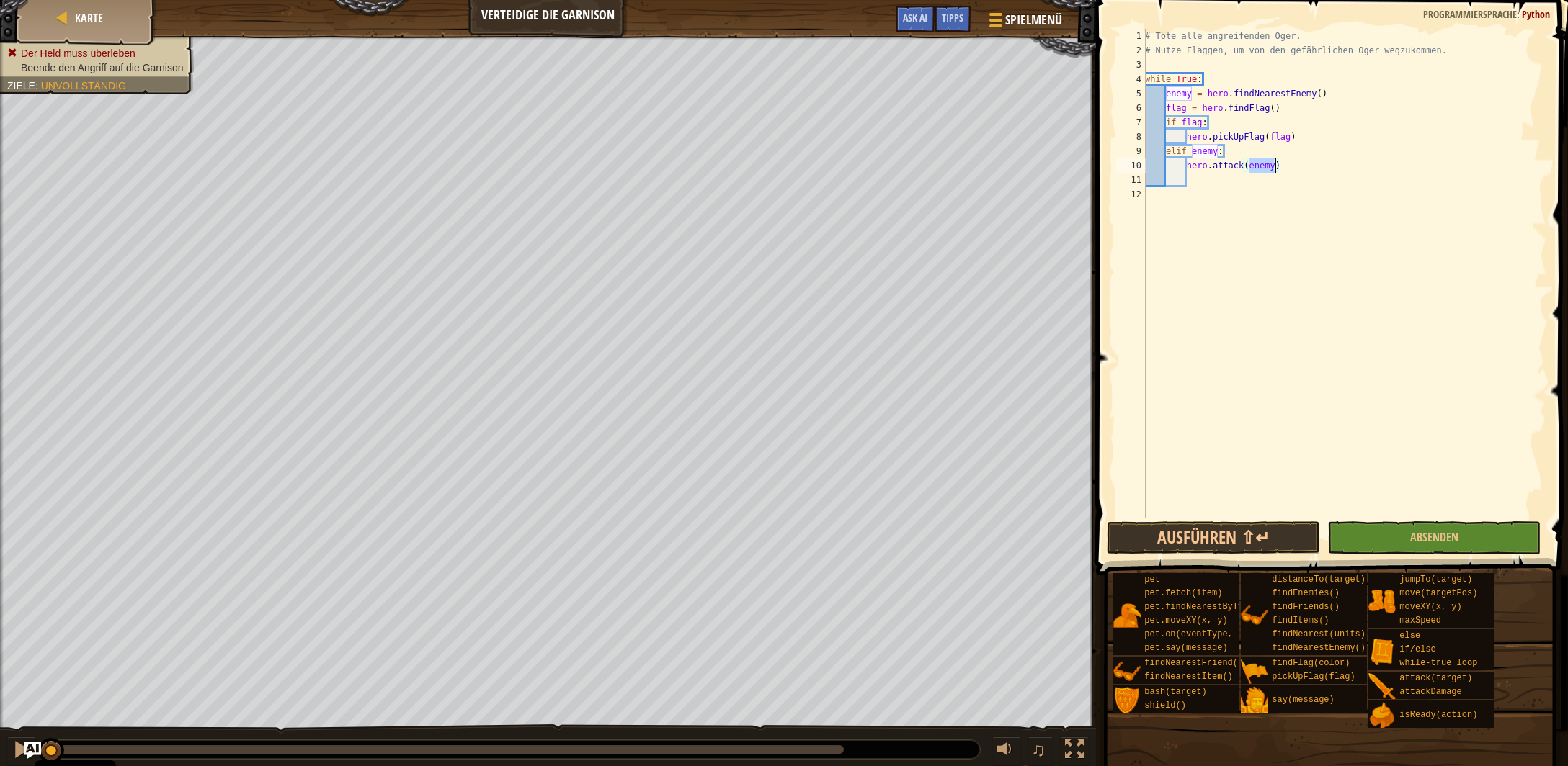
type textarea "hero.attack(enemy)"
click at [1274, 168] on div "# Töte alle angreifenden Oger. # Nutze Flaggen, um von den gefährlichen Oger we…" at bounding box center [1344, 273] width 404 height 490
click at [1225, 180] on div "# Töte alle angreifenden Oger. # Nutze Flaggen, um von den gefährlichen Oger we…" at bounding box center [1344, 288] width 405 height 519
click at [1196, 185] on div "# Töte alle angreifenden Oger. # Nutze Flaggen, um von den gefährlichen Oger we…" at bounding box center [1344, 288] width 405 height 519
click at [1187, 189] on div "# Töte alle angreifenden Oger. # Nutze Flaggen, um von den gefährlichen Oger we…" at bounding box center [1344, 288] width 405 height 519
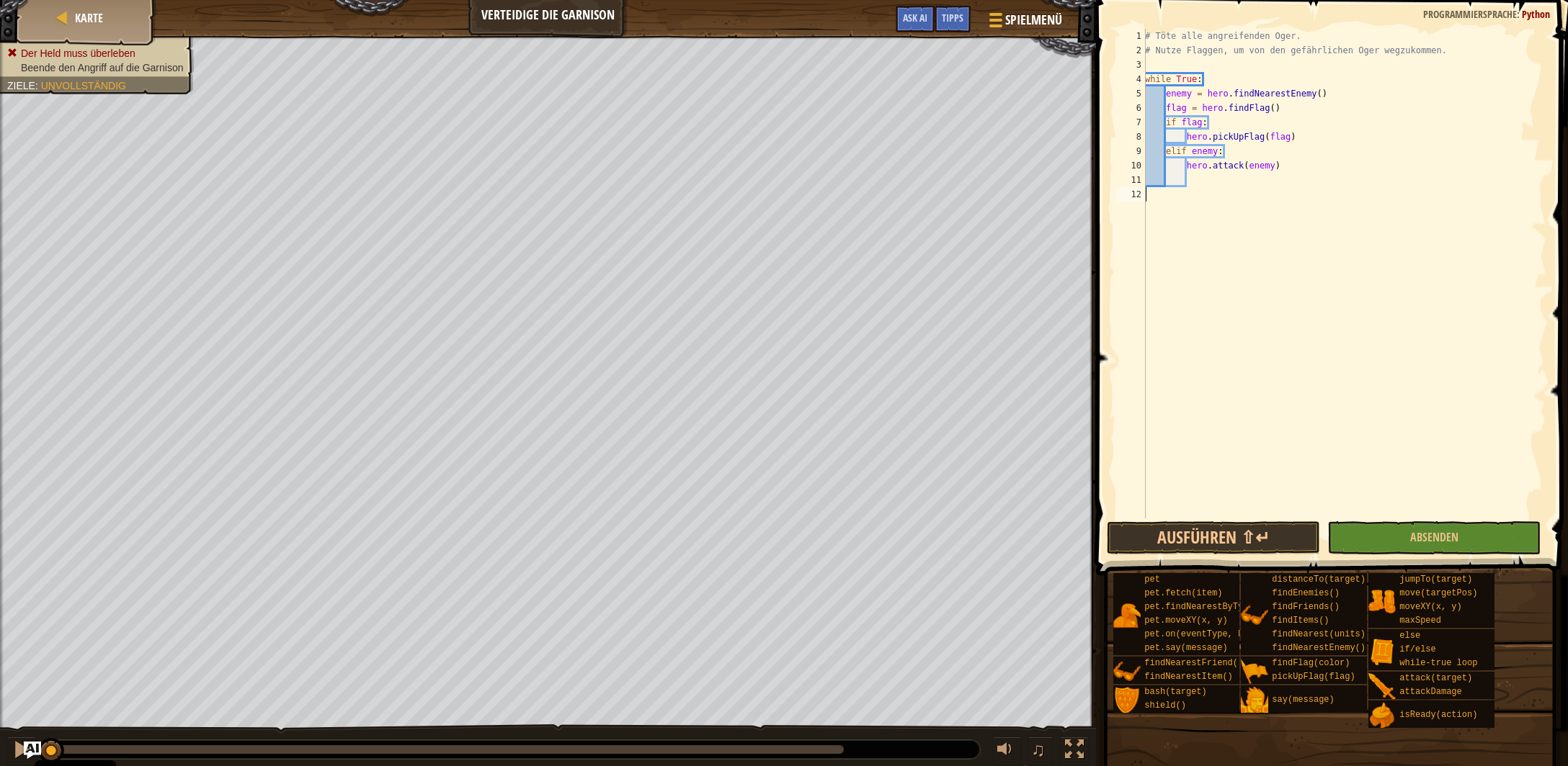
click at [1184, 166] on div "# Töte alle angreifenden Oger. # Nutze Flaggen, um von den gefährlichen Oger we…" at bounding box center [1344, 288] width 405 height 519
type textarea "hero.attack(enemy)"
click at [1182, 175] on div "# Töte alle angreifenden Oger. # Nutze Flaggen, um von den gefährlichen Oger we…" at bounding box center [1344, 288] width 405 height 519
click at [1187, 178] on div "# Töte alle angreifenden Oger. # Nutze Flaggen, um von den gefährlichen Oger we…" at bounding box center [1344, 288] width 405 height 519
click at [1236, 537] on button "Ausführen ⇧↵" at bounding box center [1214, 538] width 214 height 33
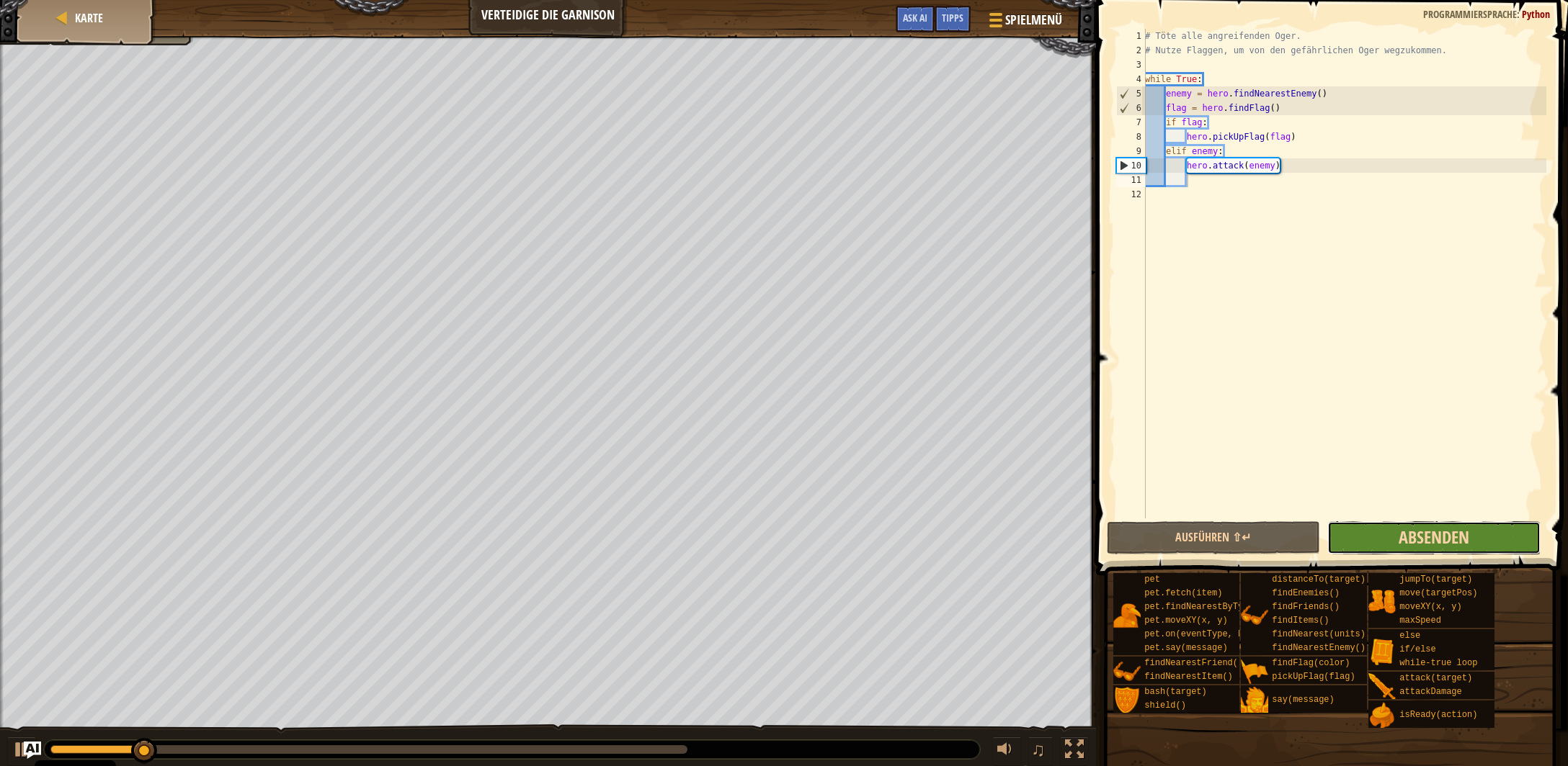
click at [1425, 534] on span "Absenden" at bounding box center [1433, 537] width 70 height 23
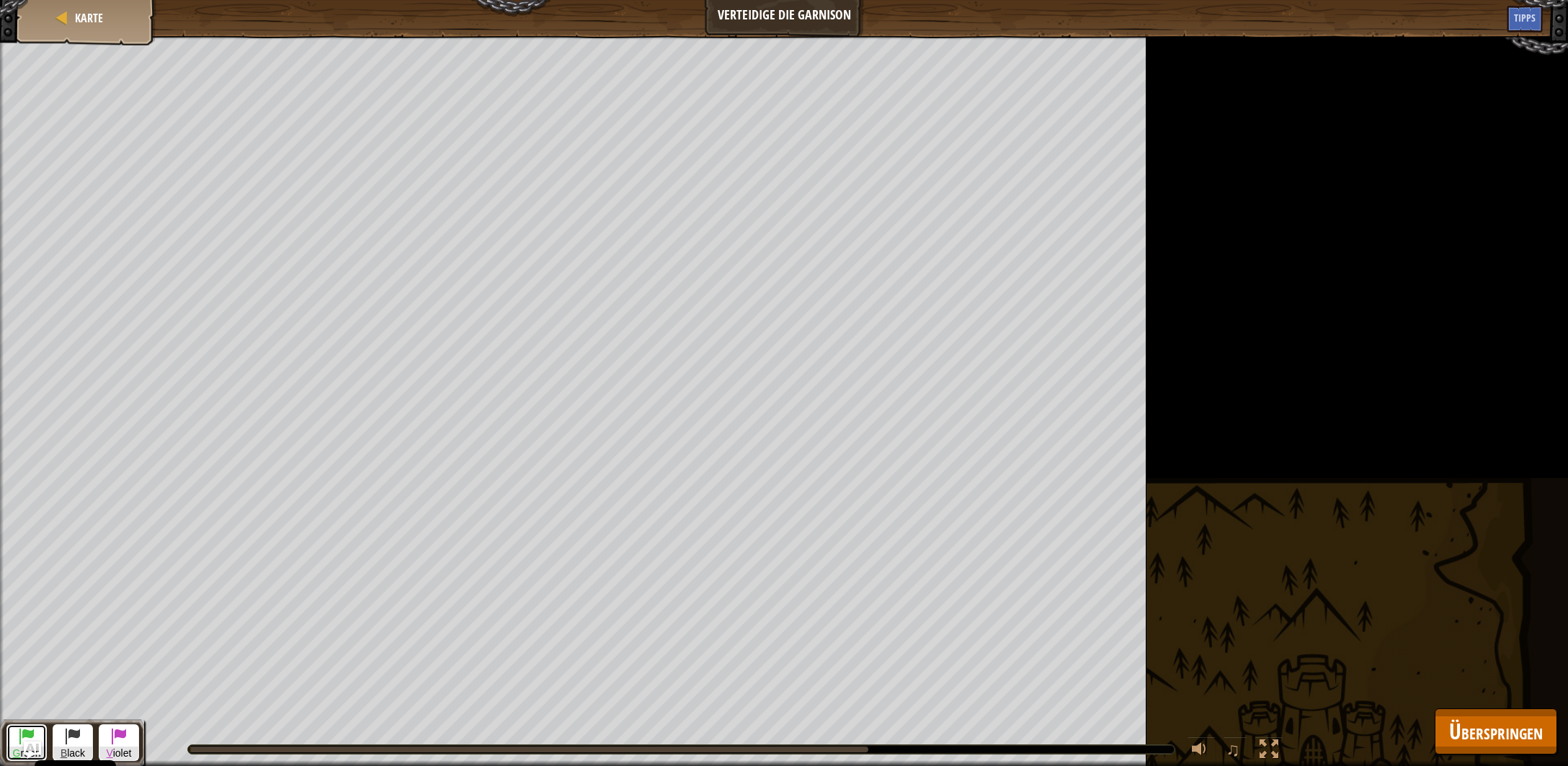
click at [35, 735] on span at bounding box center [27, 736] width 17 height 17
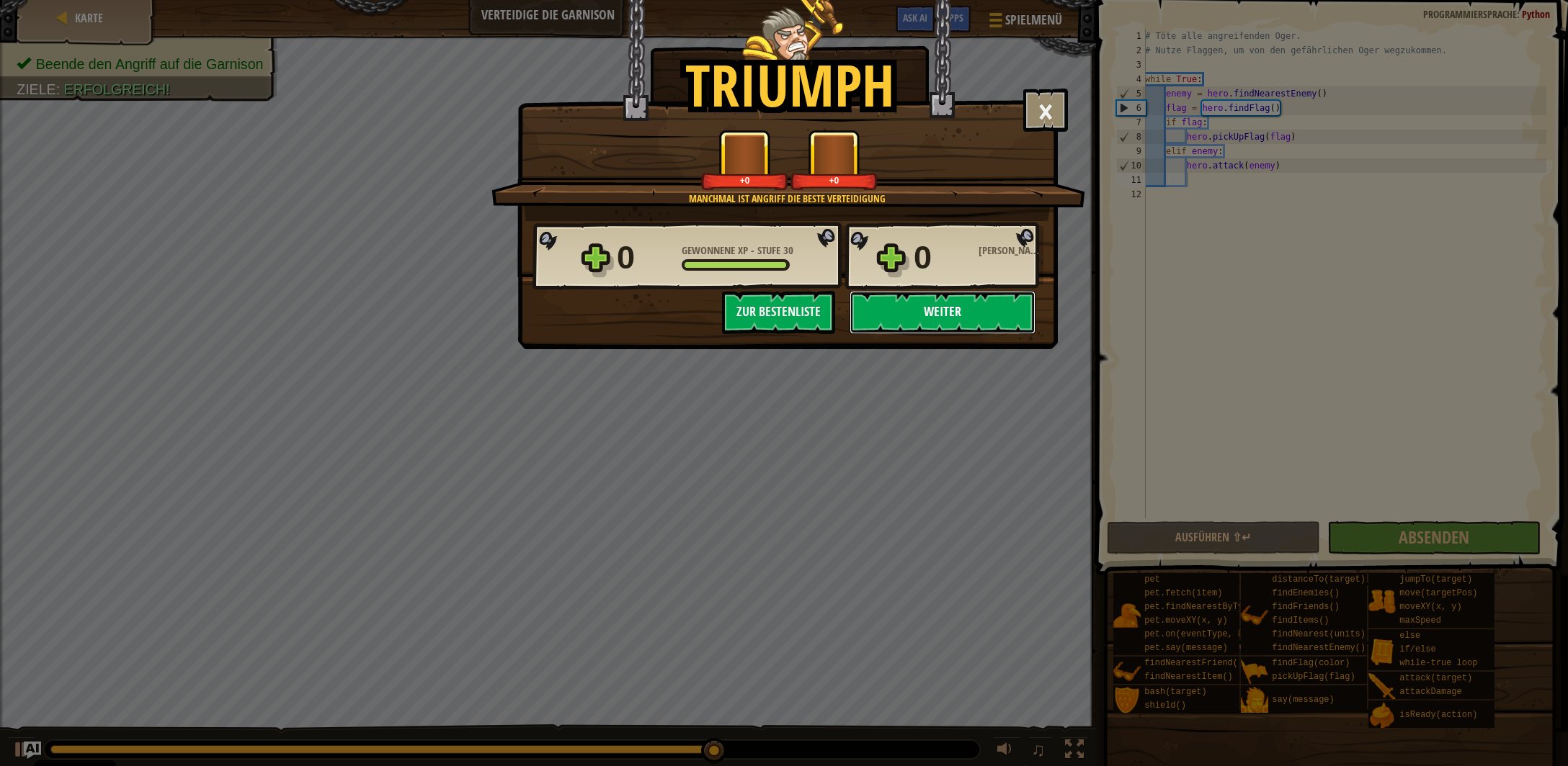
click at [959, 328] on button "Weiter" at bounding box center [942, 312] width 186 height 43
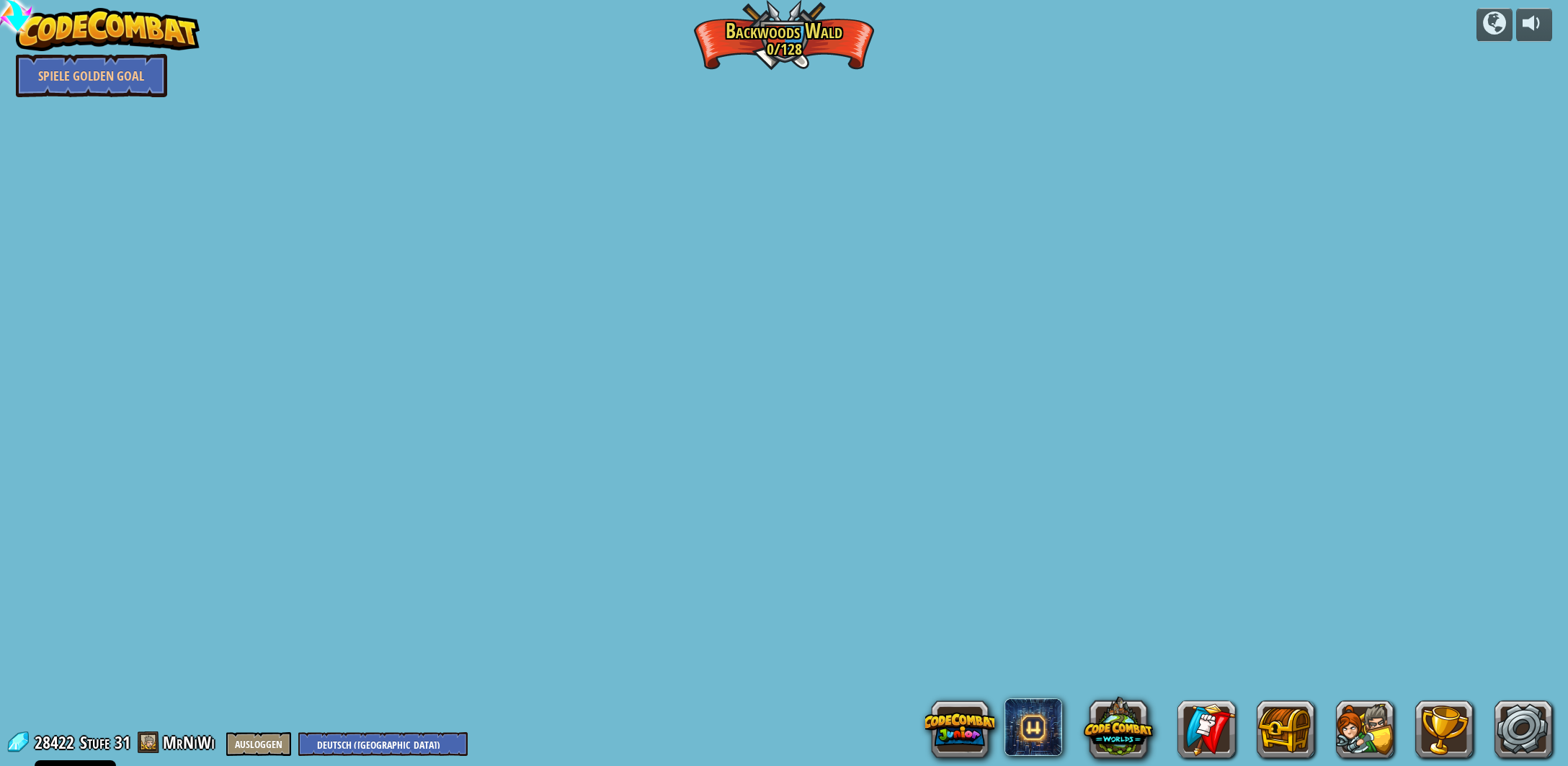
select select "de-DE"
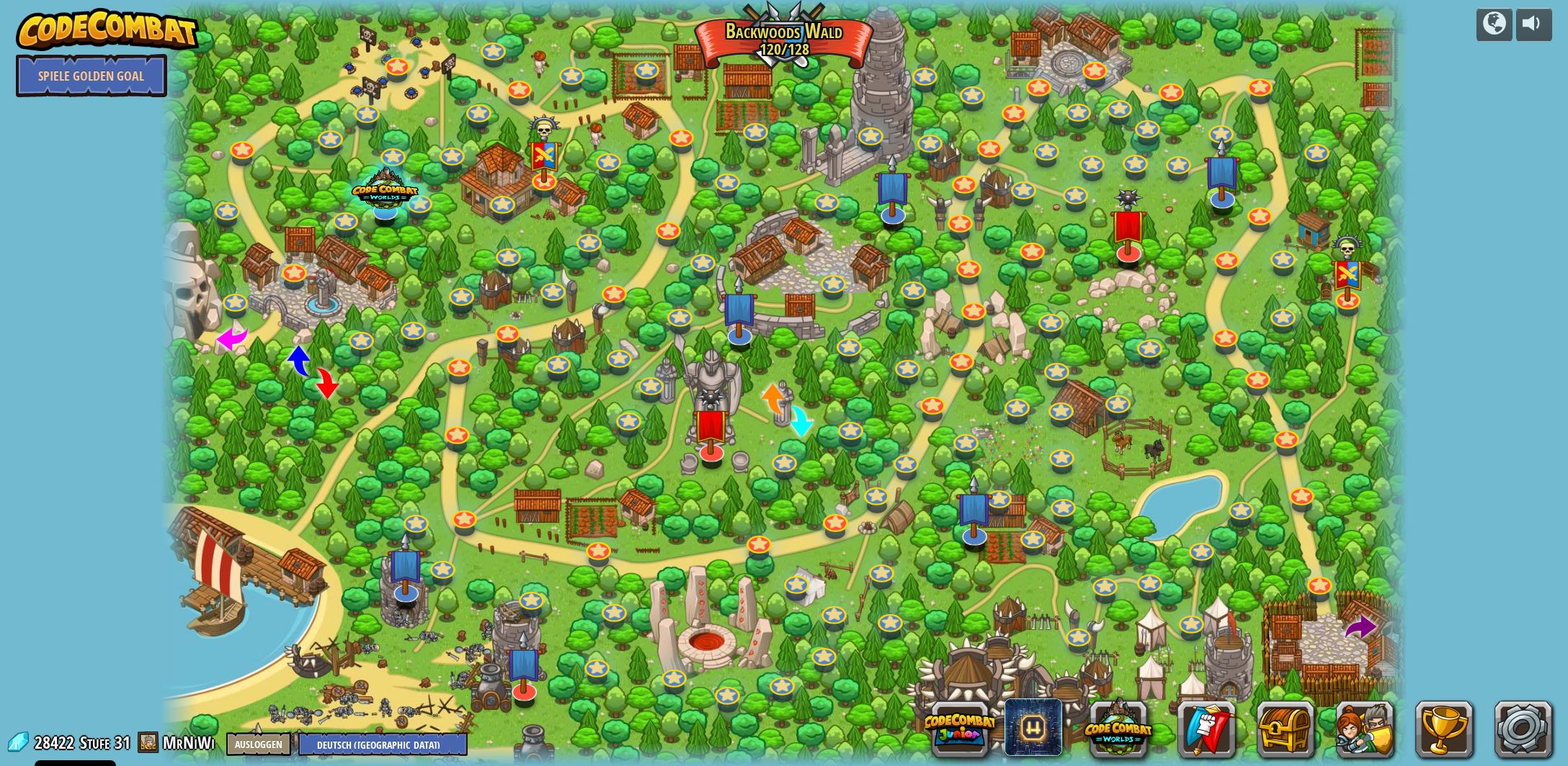
select select "de-DE"
click at [978, 539] on link at bounding box center [970, 528] width 30 height 29
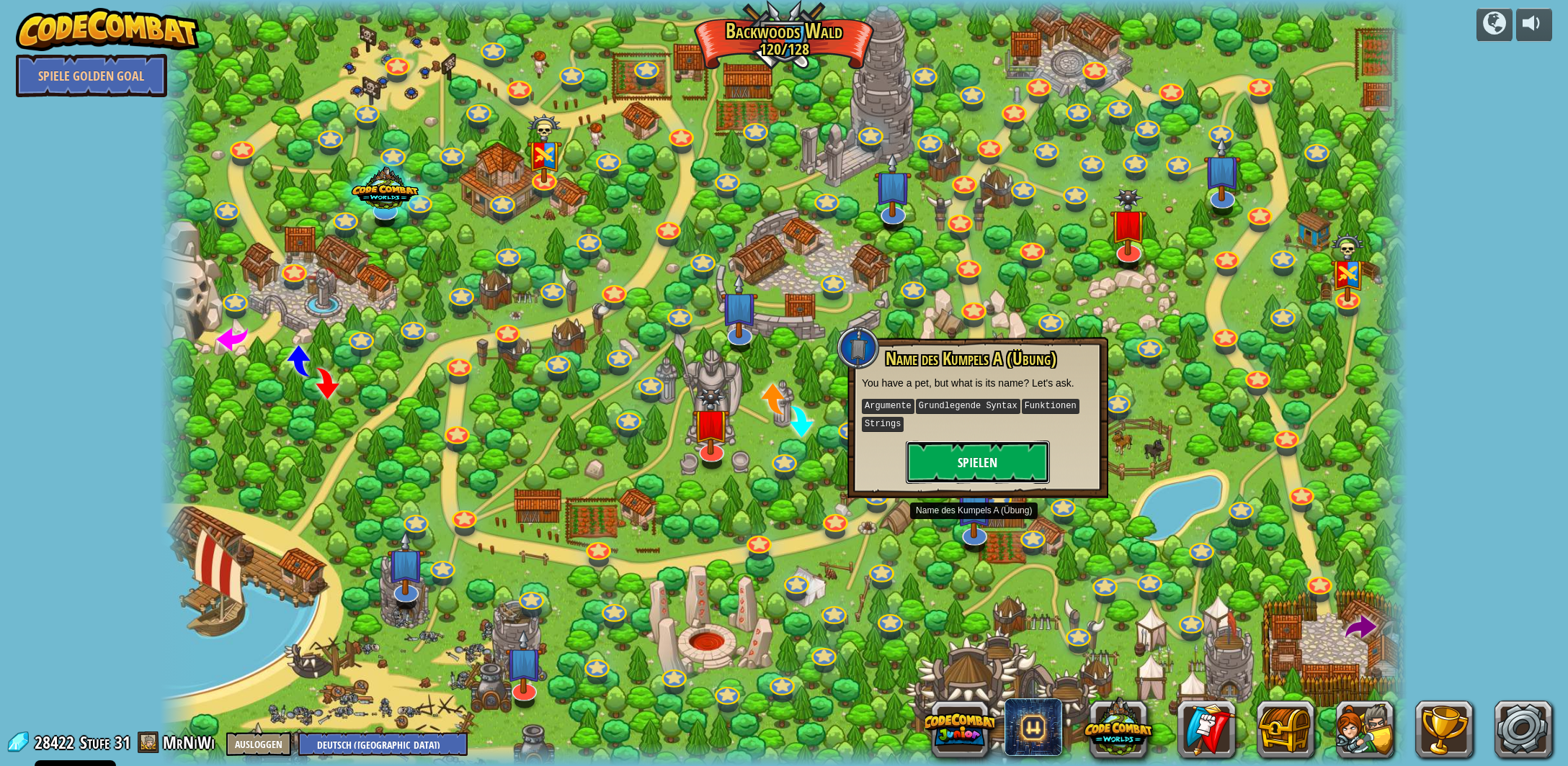
click at [1006, 459] on button "Spielen" at bounding box center [978, 462] width 144 height 43
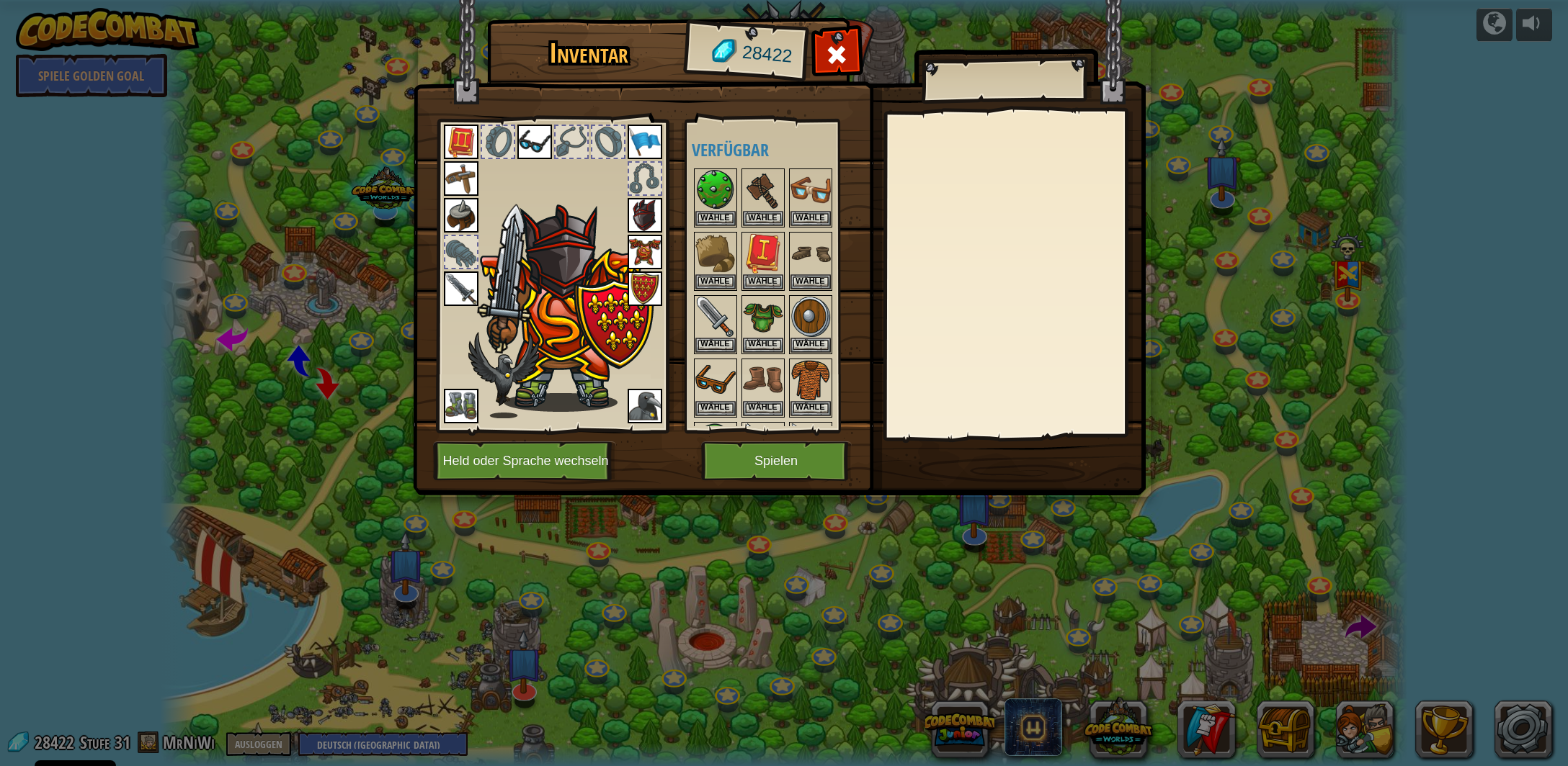
scroll to position [975, 0]
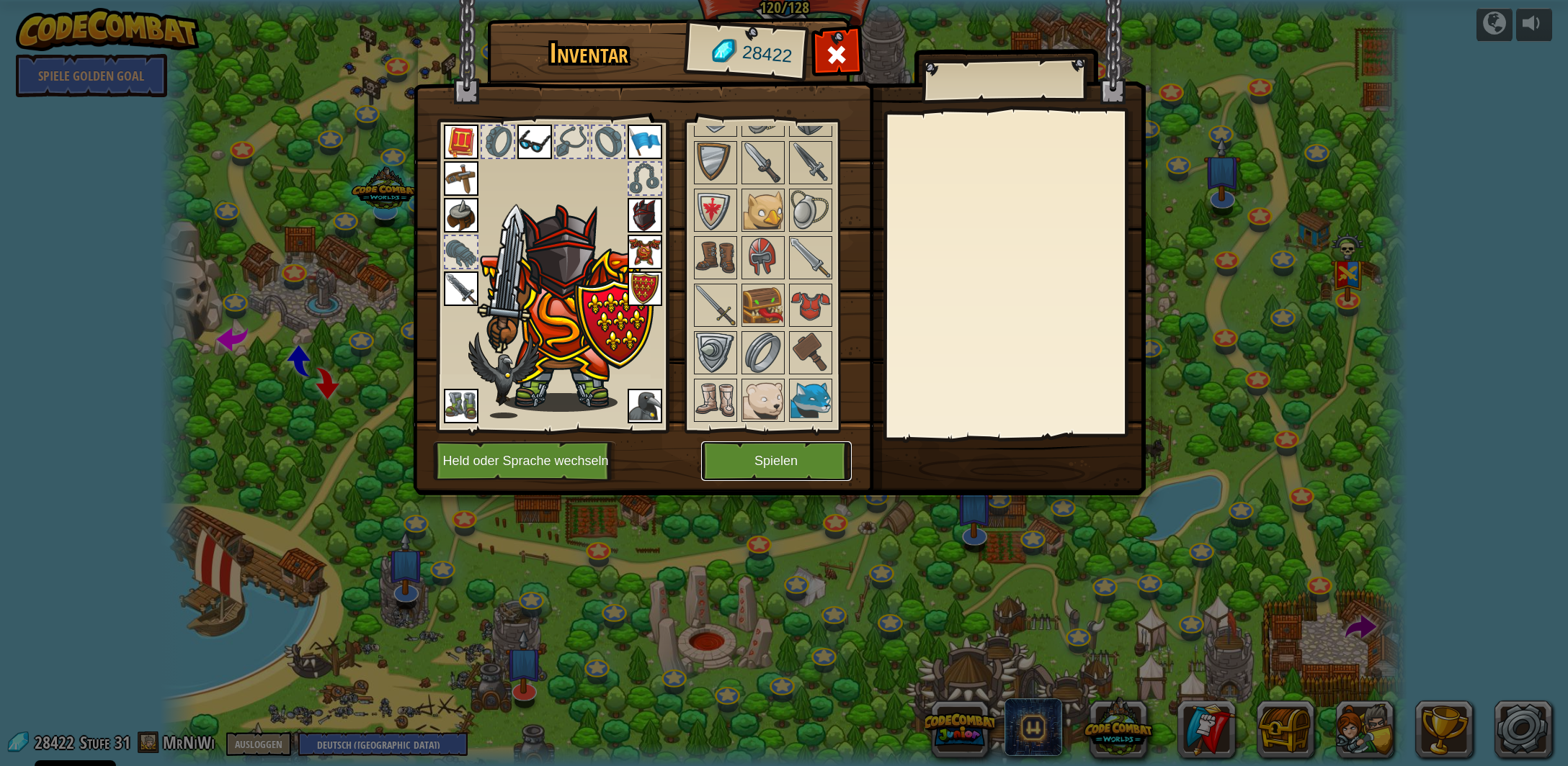
click at [795, 460] on button "Spielen" at bounding box center [776, 461] width 150 height 39
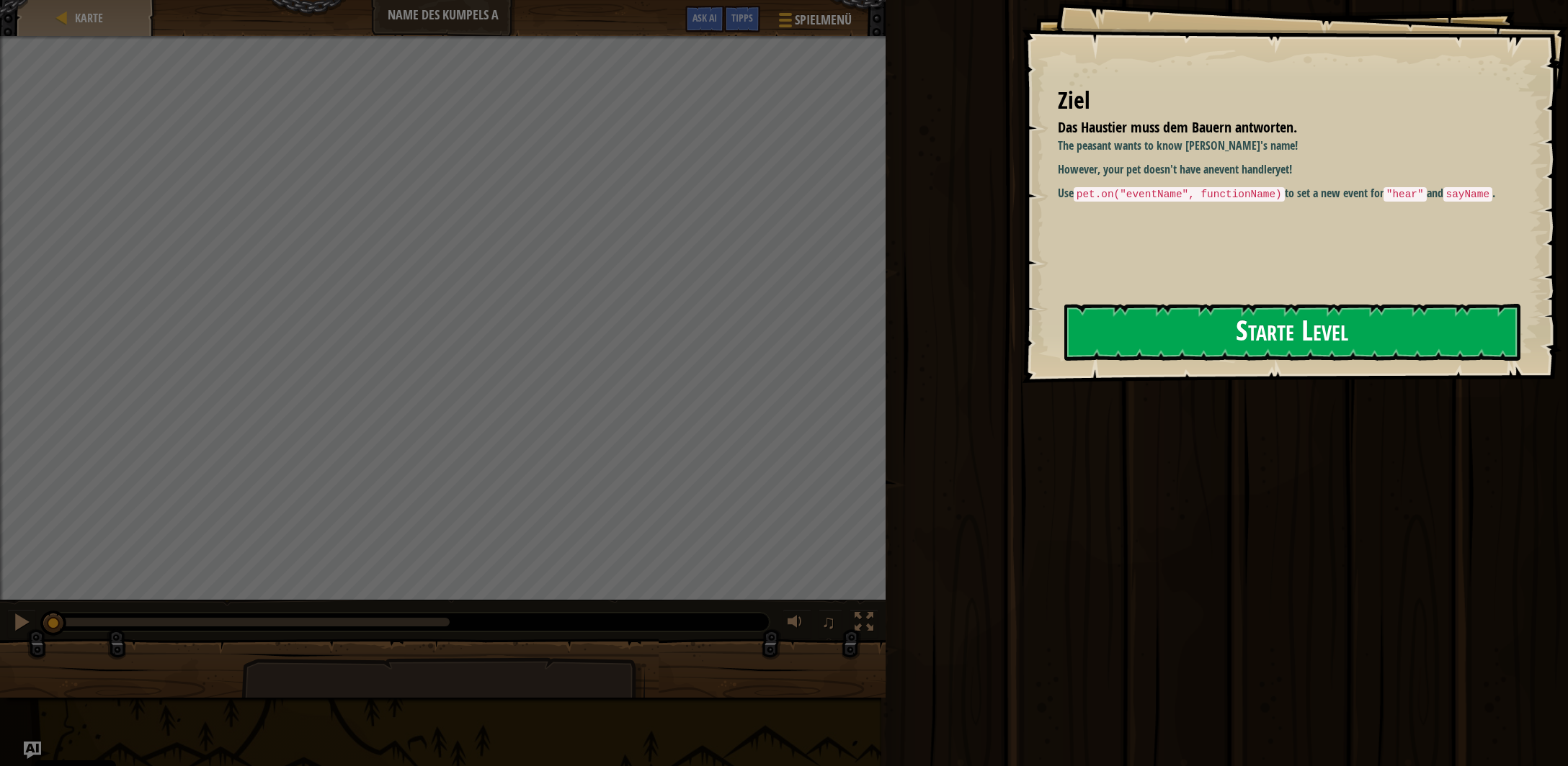
click at [1223, 329] on button "Starte Level" at bounding box center [1293, 332] width 456 height 57
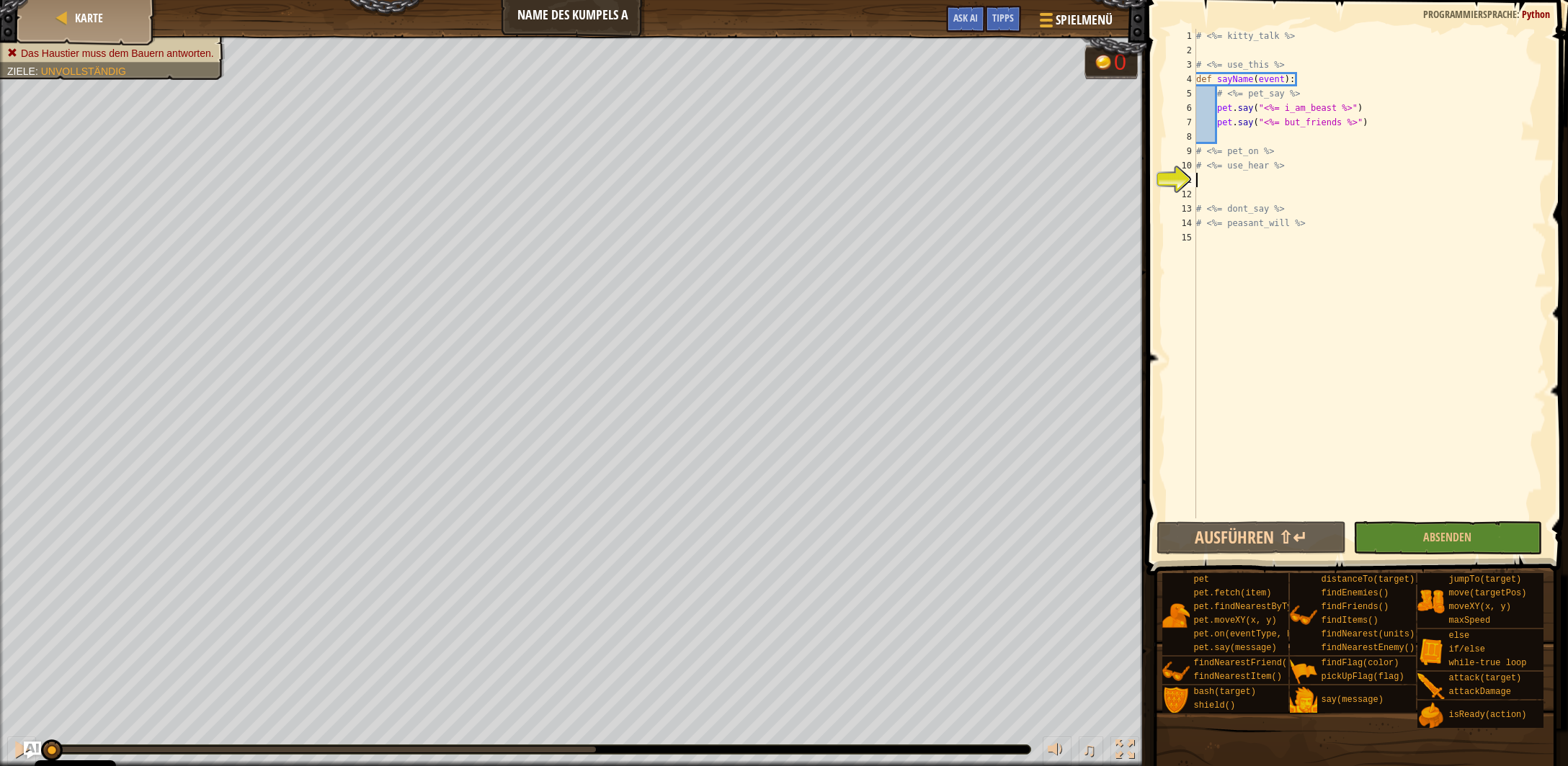
click at [1250, 192] on div "# <%= kitty_talk %> # <%= use_this %> def sayName ( event ) : # <%= pet_say %> …" at bounding box center [1370, 288] width 353 height 519
click at [1238, 137] on div "# <%= kitty_talk %> # <%= use_this %> def sayName ( event ) : # <%= pet_say %> …" at bounding box center [1370, 288] width 353 height 519
click at [1228, 187] on div "# <%= kitty_talk %> # <%= use_this %> def sayName ( event ) : # <%= pet_say %> …" at bounding box center [1370, 288] width 353 height 519
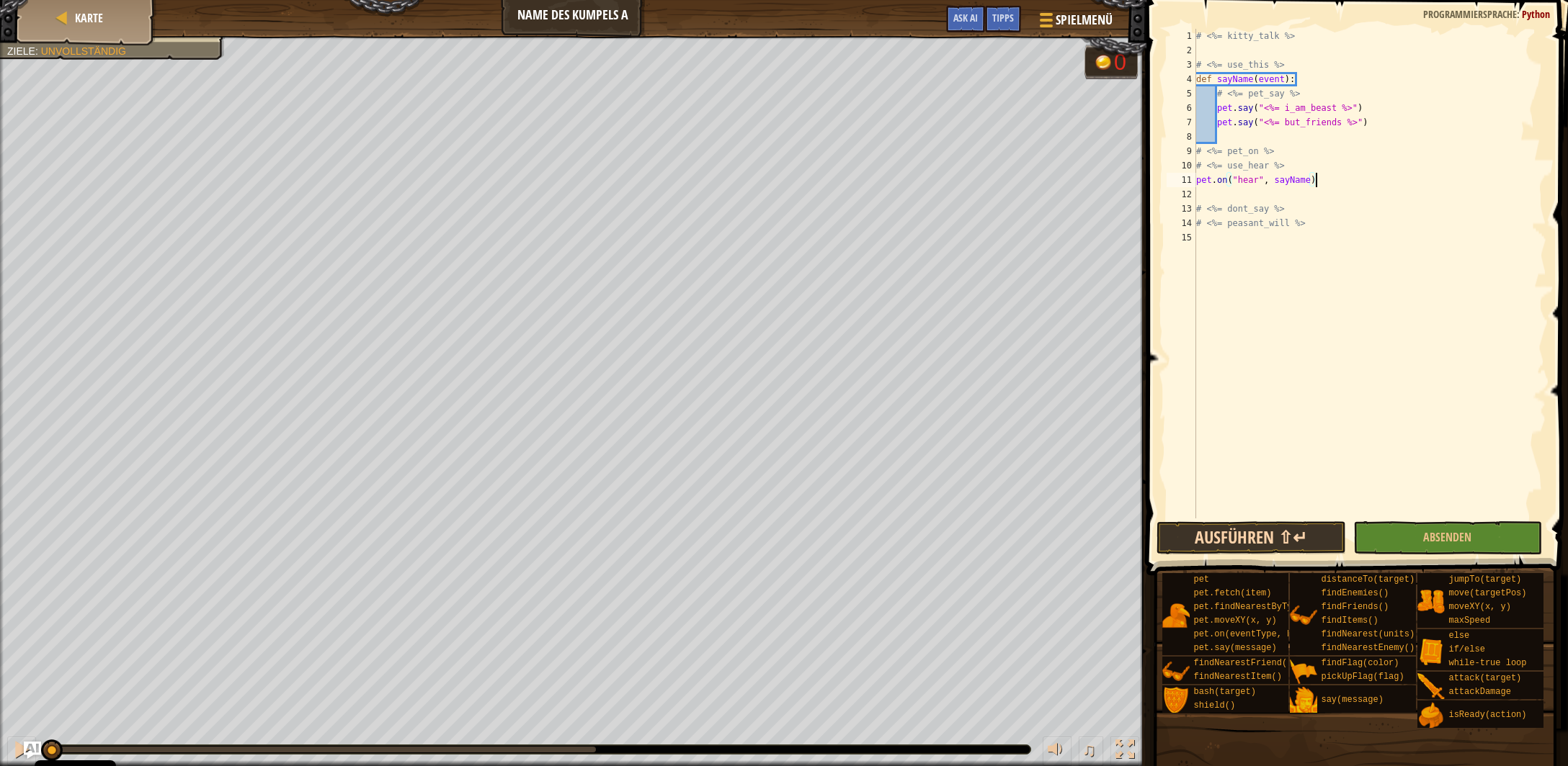
type textarea "pet.on("hear", sayName)"
click at [1287, 538] on button "Ausführen ⇧↵" at bounding box center [1250, 538] width 189 height 33
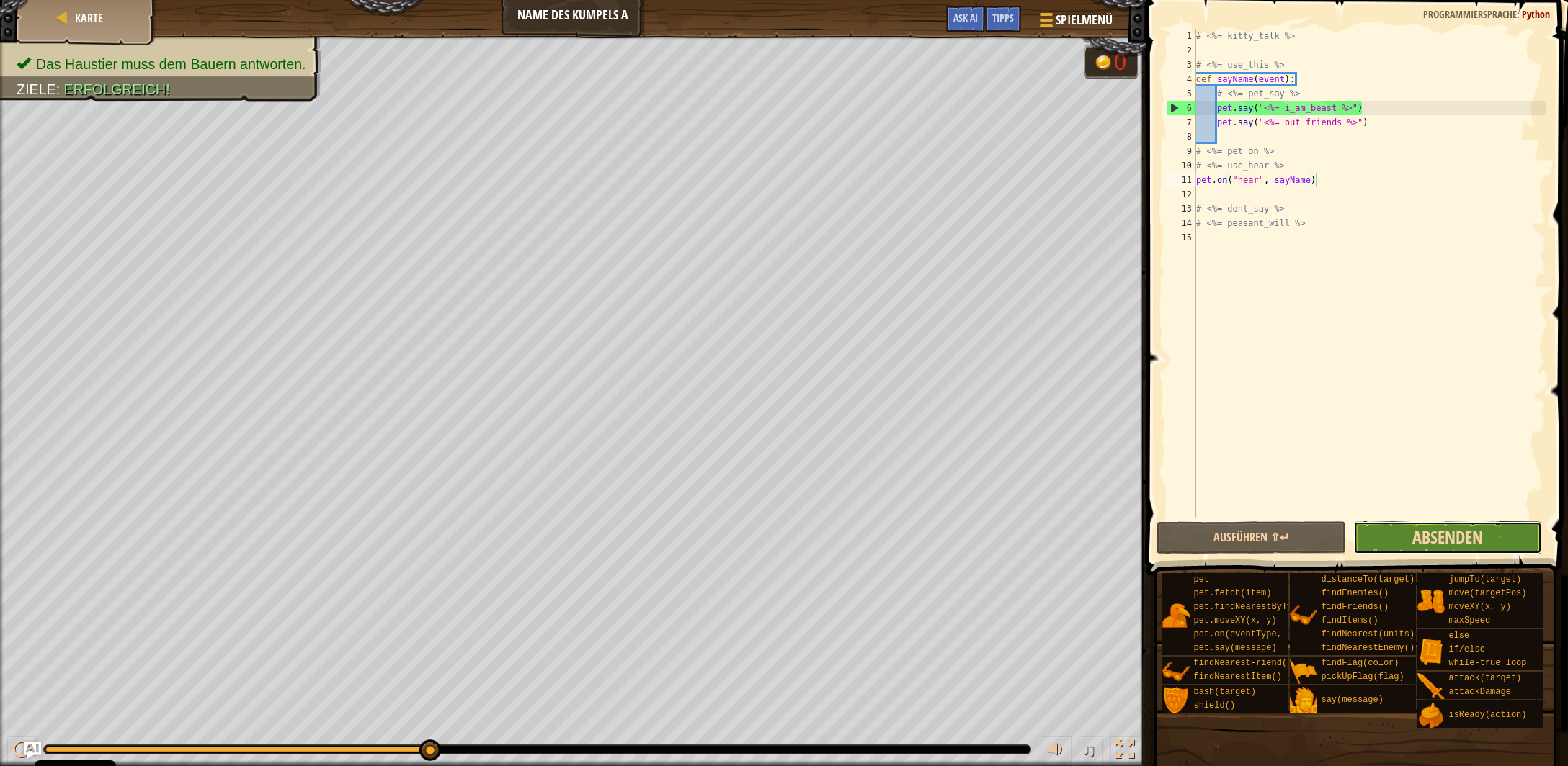
click at [1428, 541] on span "Absenden" at bounding box center [1447, 537] width 70 height 23
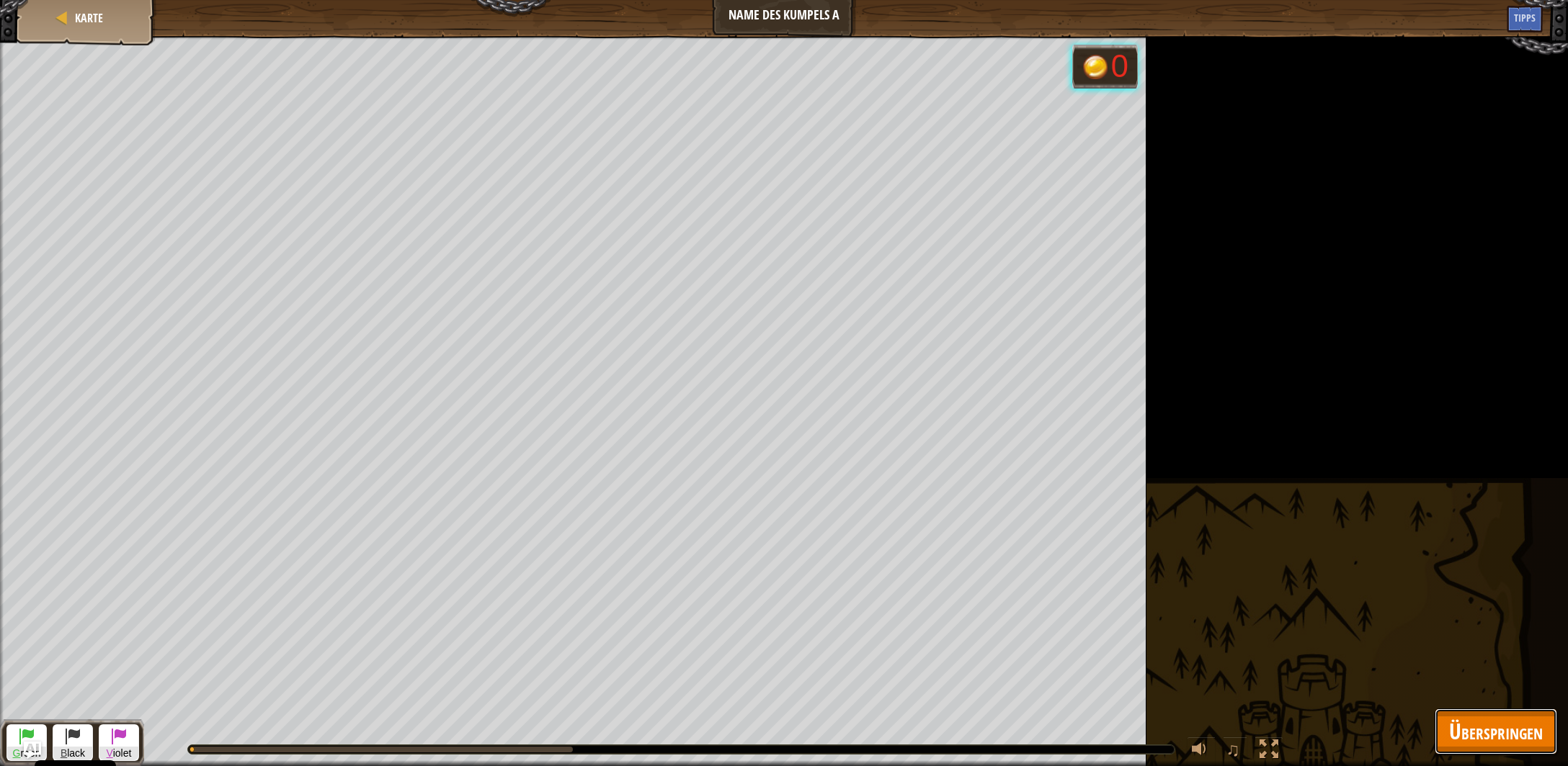
click at [1484, 724] on span "Überspringen" at bounding box center [1495, 731] width 93 height 30
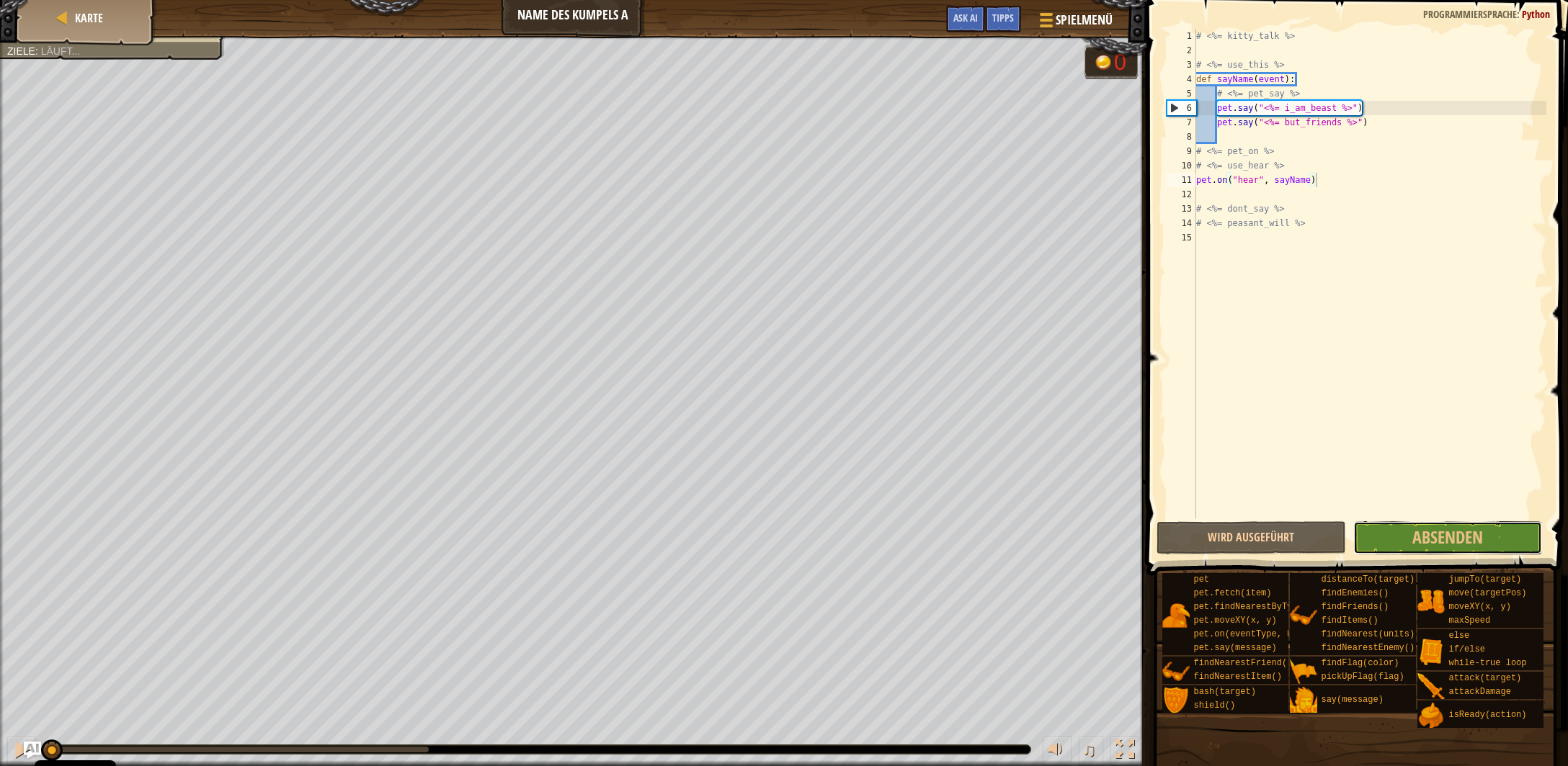
click at [1428, 539] on span "Absenden" at bounding box center [1447, 537] width 70 height 23
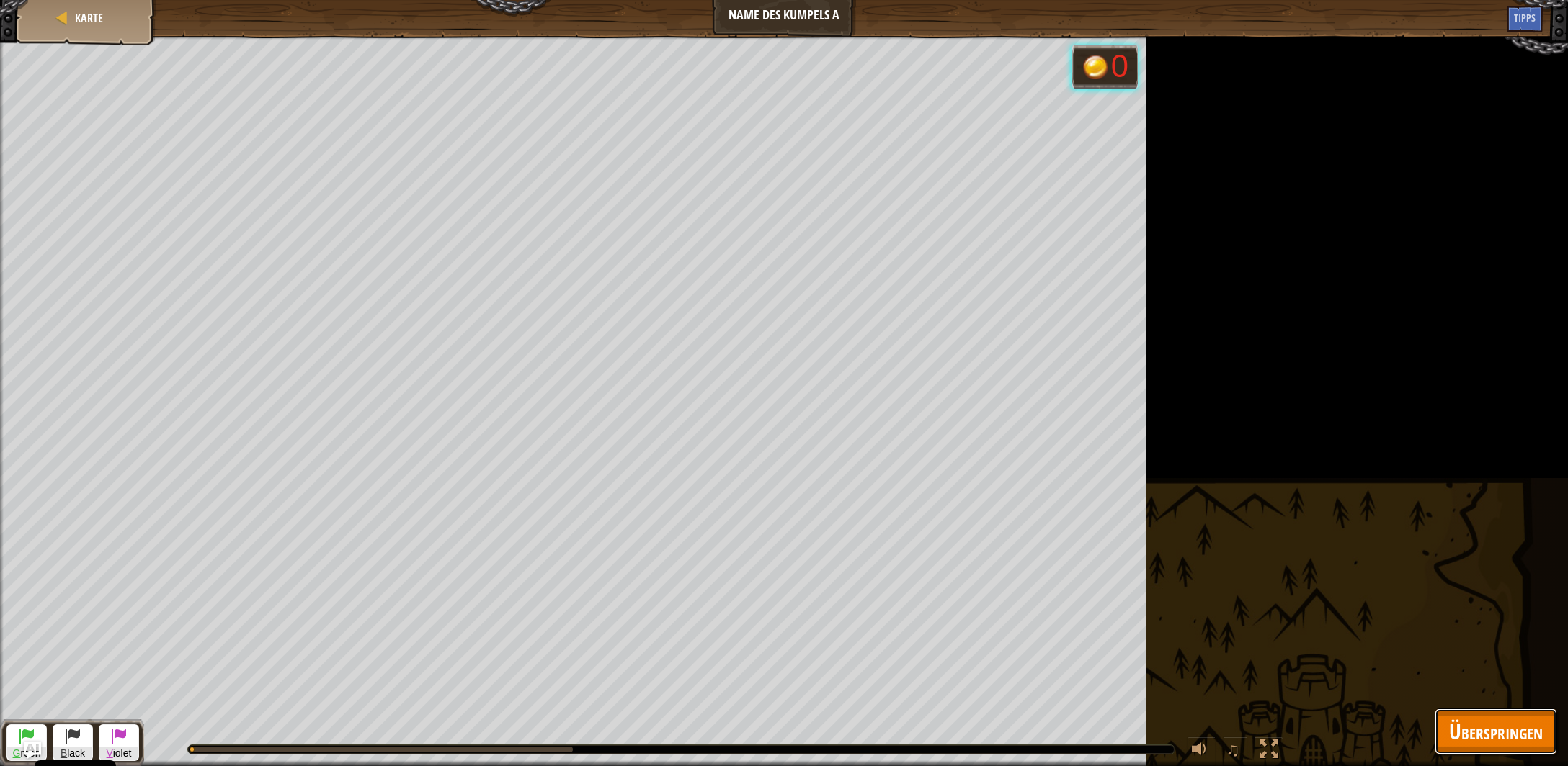
click at [1466, 727] on span "Überspringen" at bounding box center [1495, 731] width 93 height 30
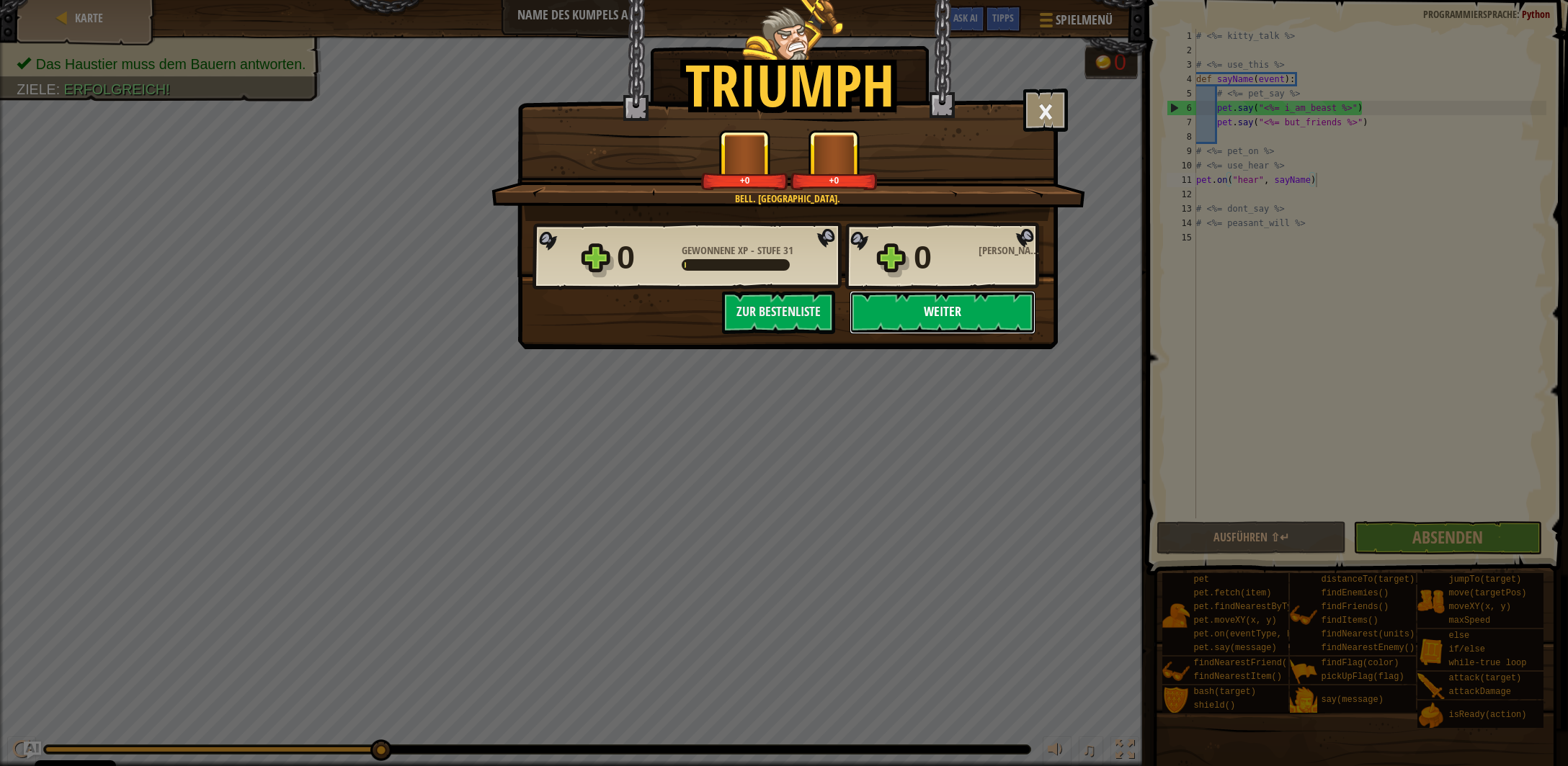
click at [989, 319] on button "Weiter" at bounding box center [942, 312] width 186 height 43
select select "de-DE"
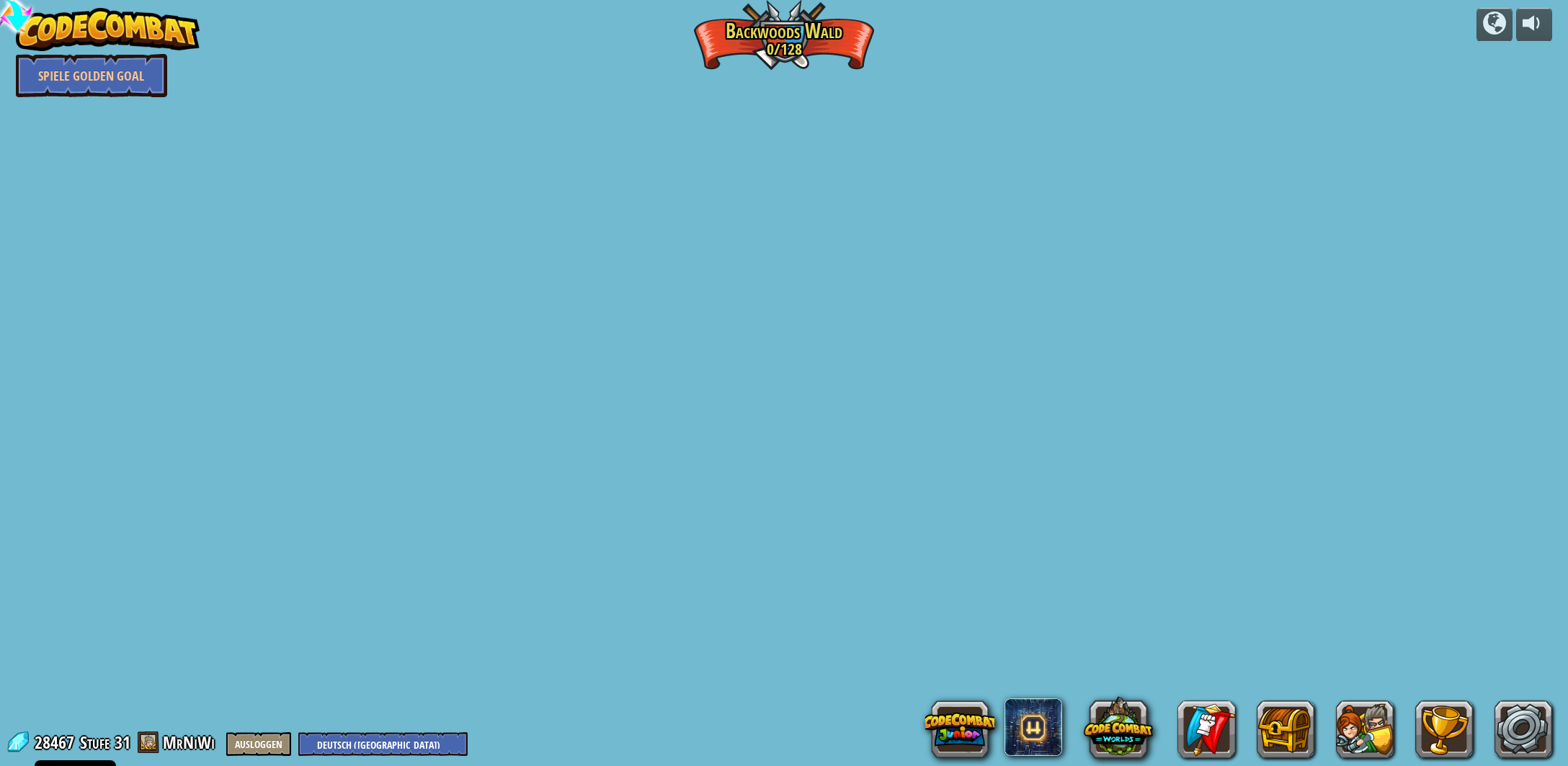
select select "de-DE"
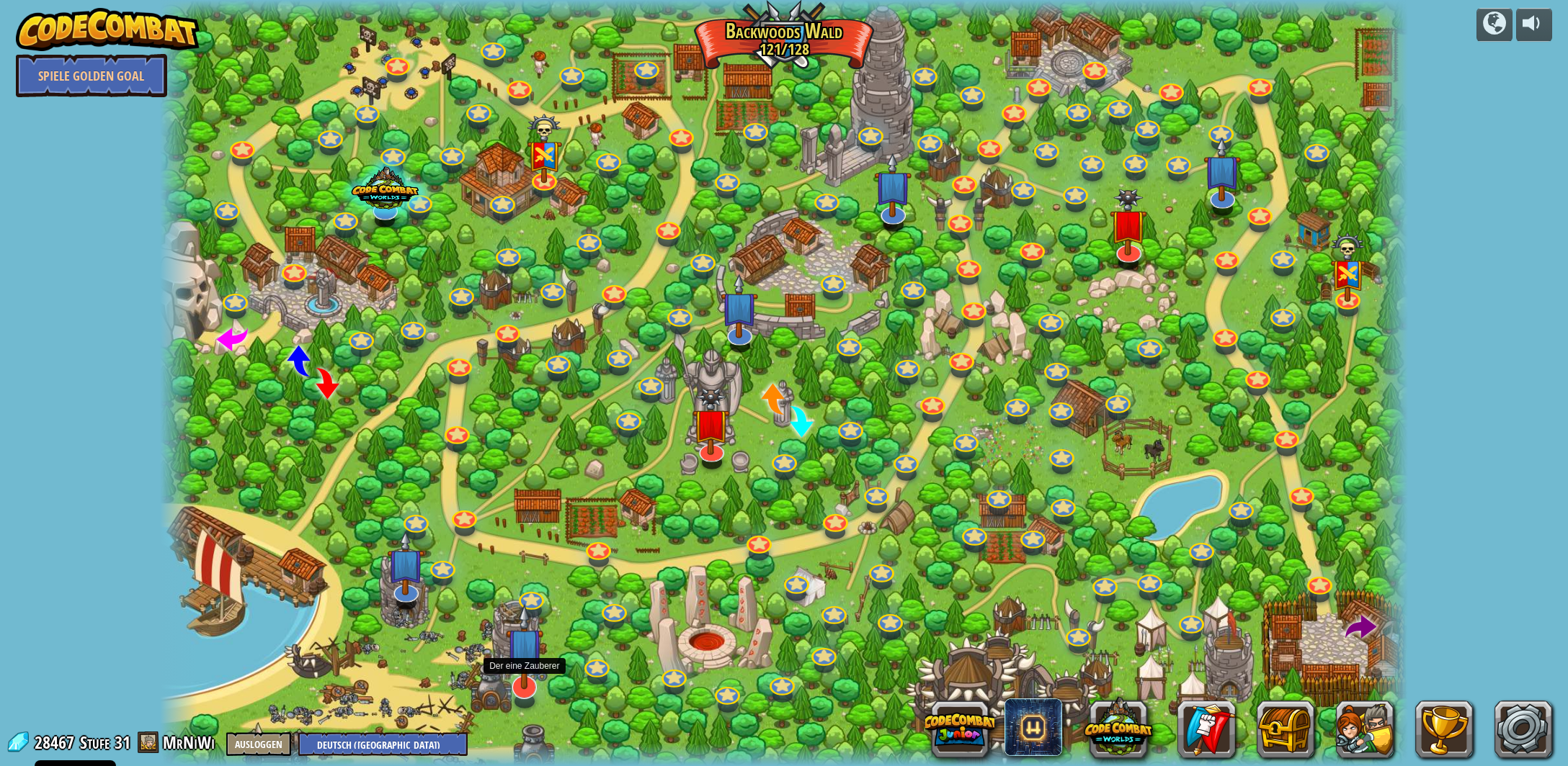
click at [533, 675] on img at bounding box center [524, 646] width 38 height 86
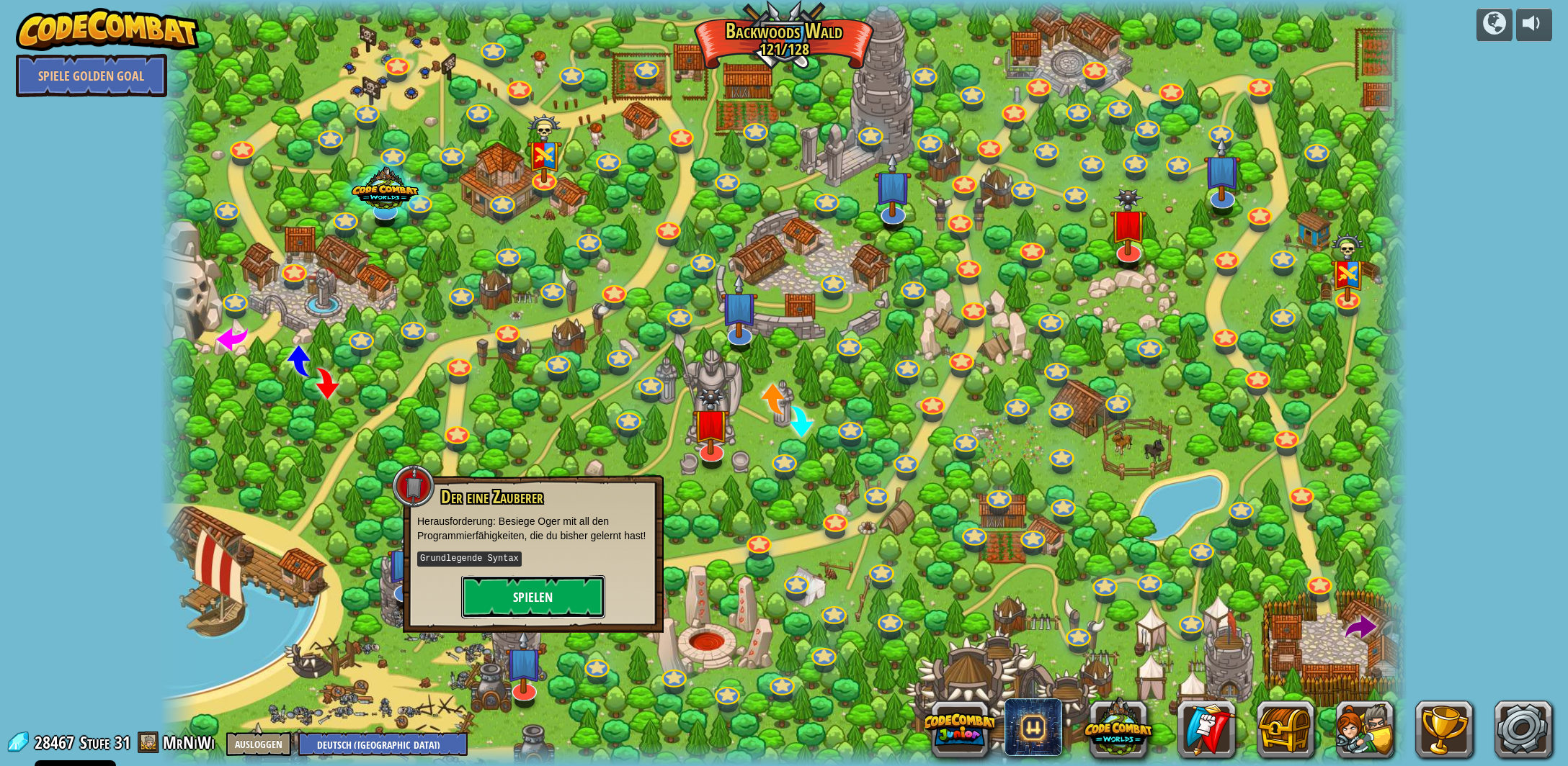
click at [563, 583] on button "Spielen" at bounding box center [533, 597] width 144 height 43
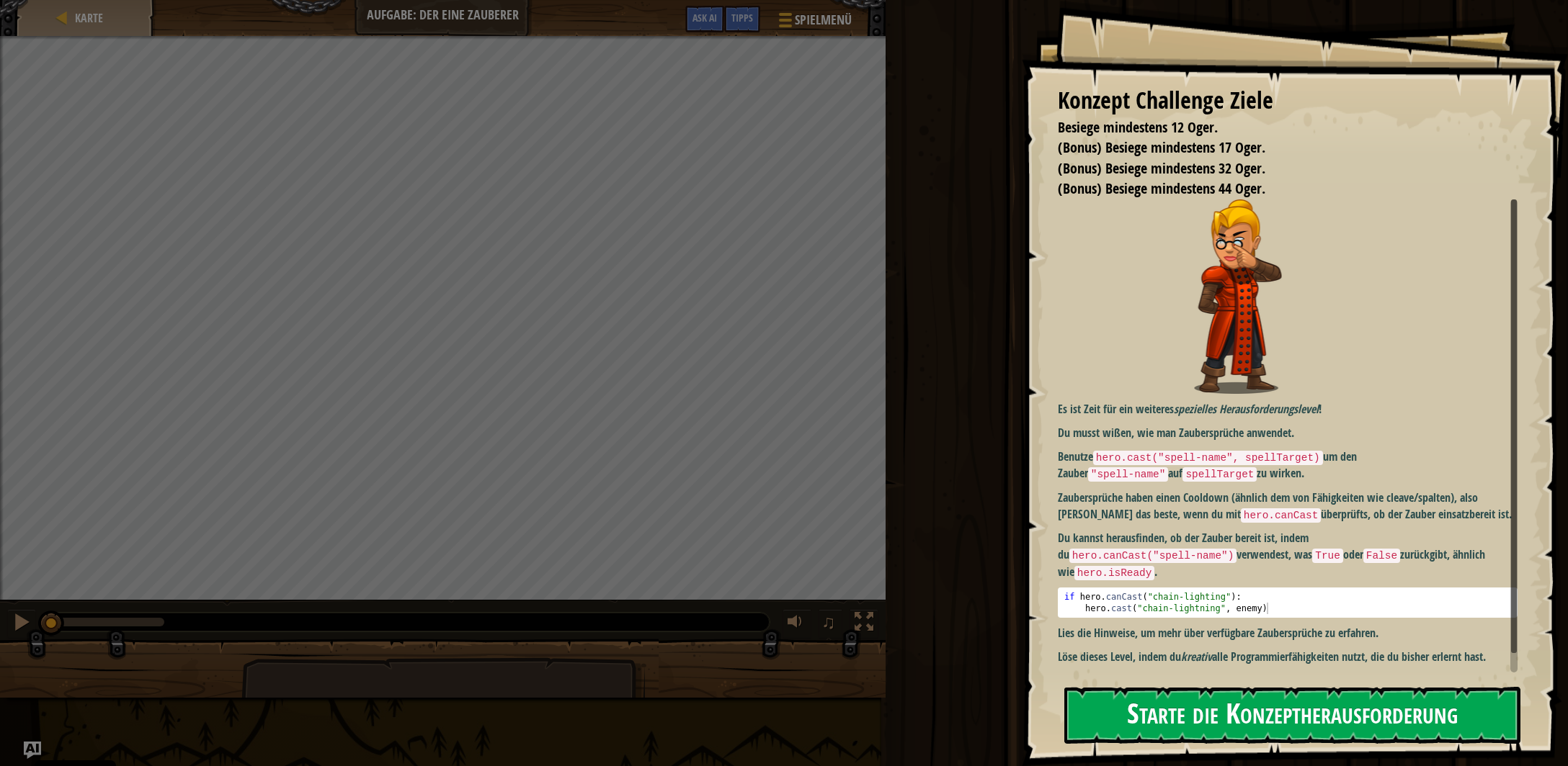
click at [1214, 706] on button "Starte die Konzeptherausforderung" at bounding box center [1293, 715] width 456 height 57
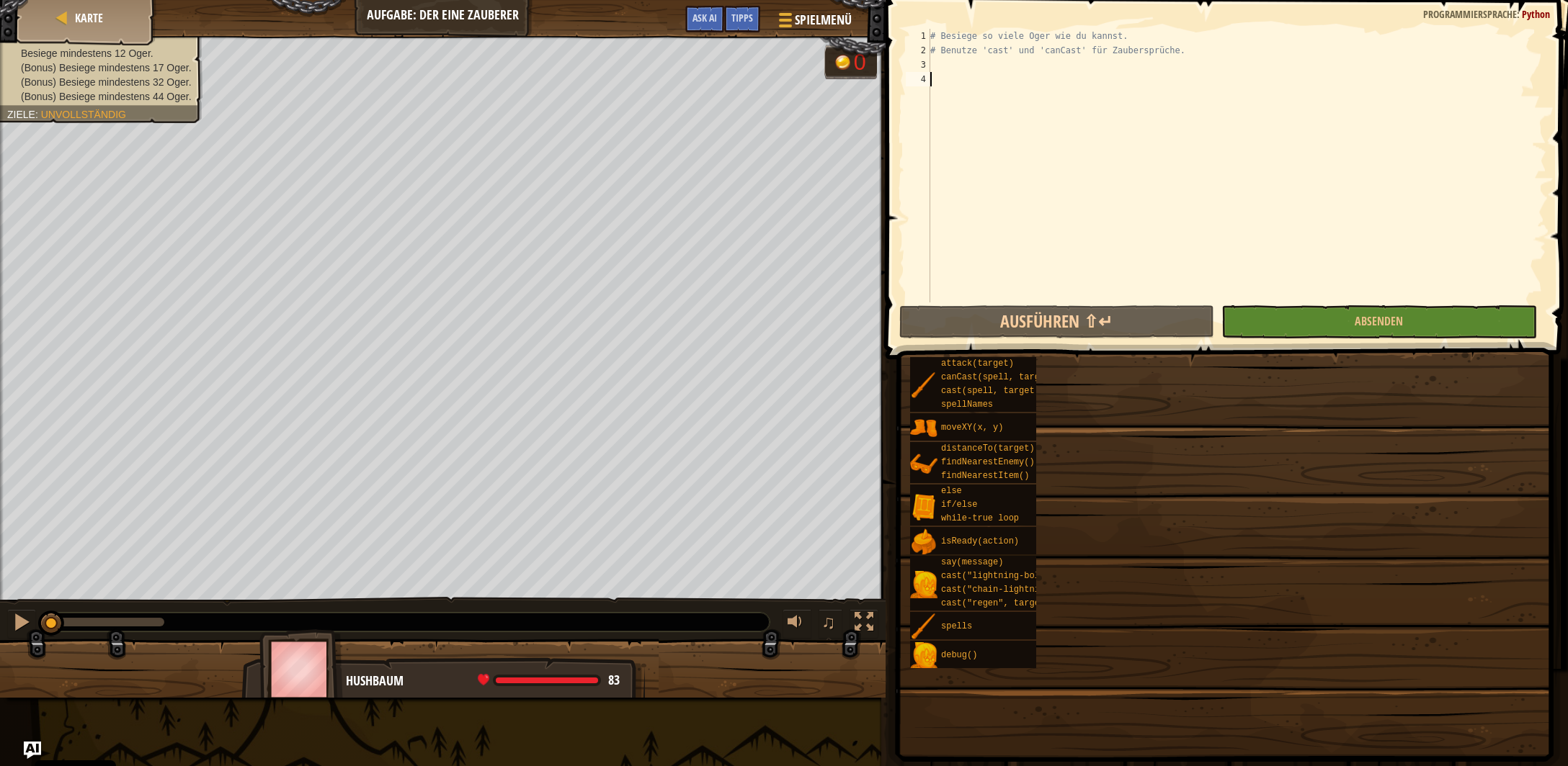
click at [1006, 78] on div "# Besiege so viele Oger wie du kannst. # Benutze 'cast' und 'canCast' für Zaube…" at bounding box center [1236, 166] width 619 height 273
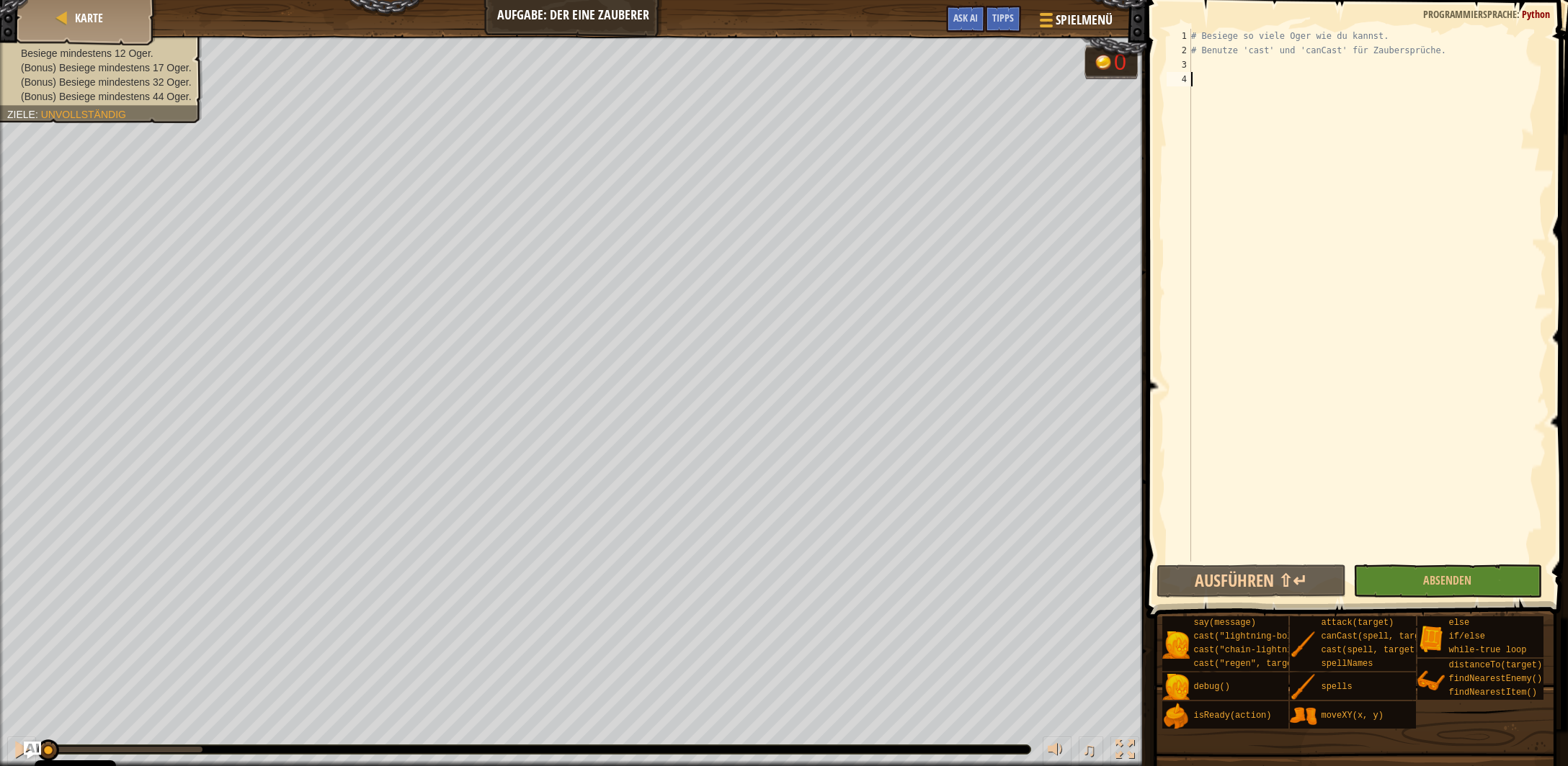
click at [1242, 81] on div "# Besiege so viele Oger wie du kannst. # Benutze 'cast' und 'canCast' für Zaube…" at bounding box center [1367, 310] width 358 height 562
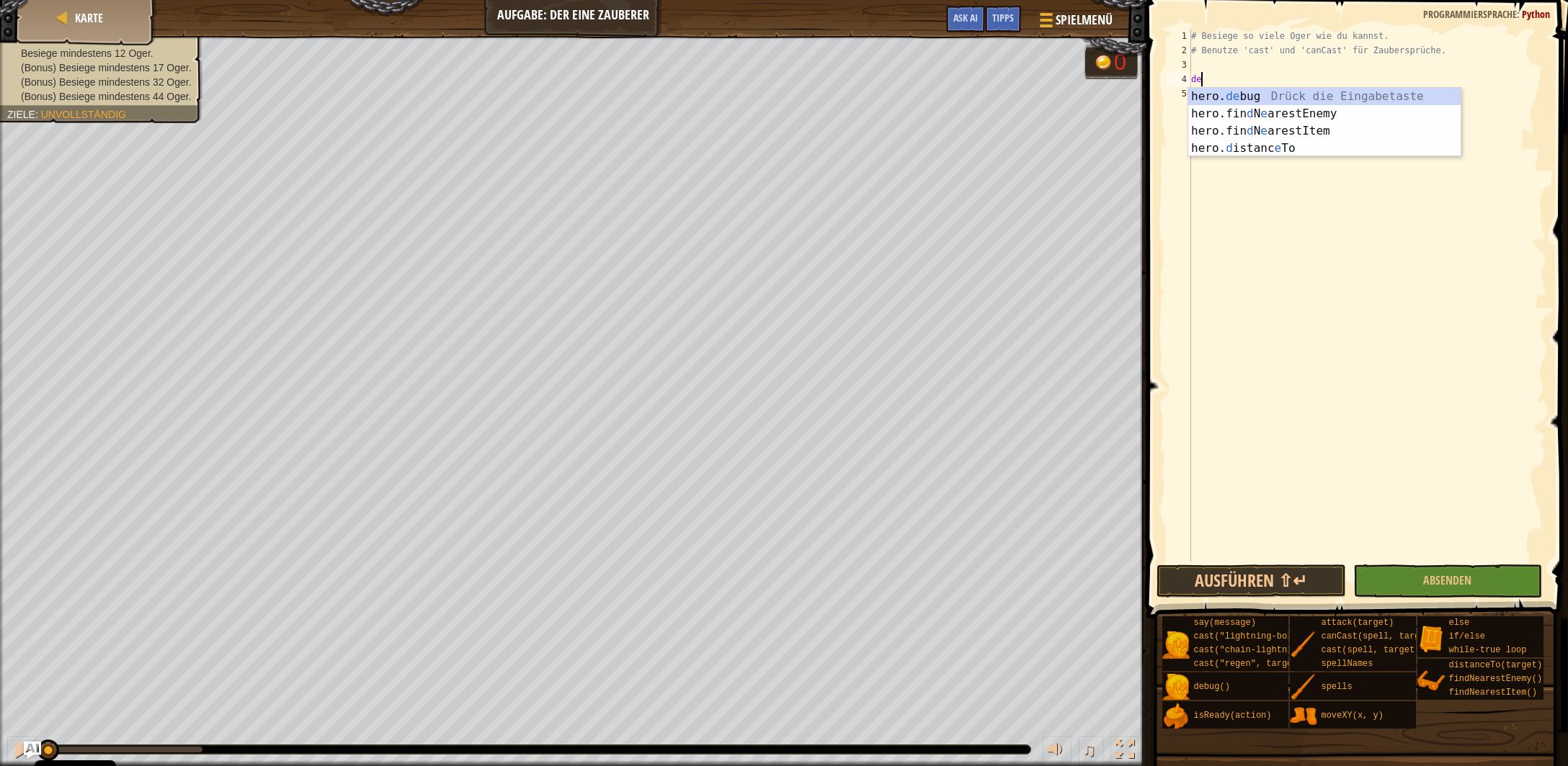
type textarea "d"
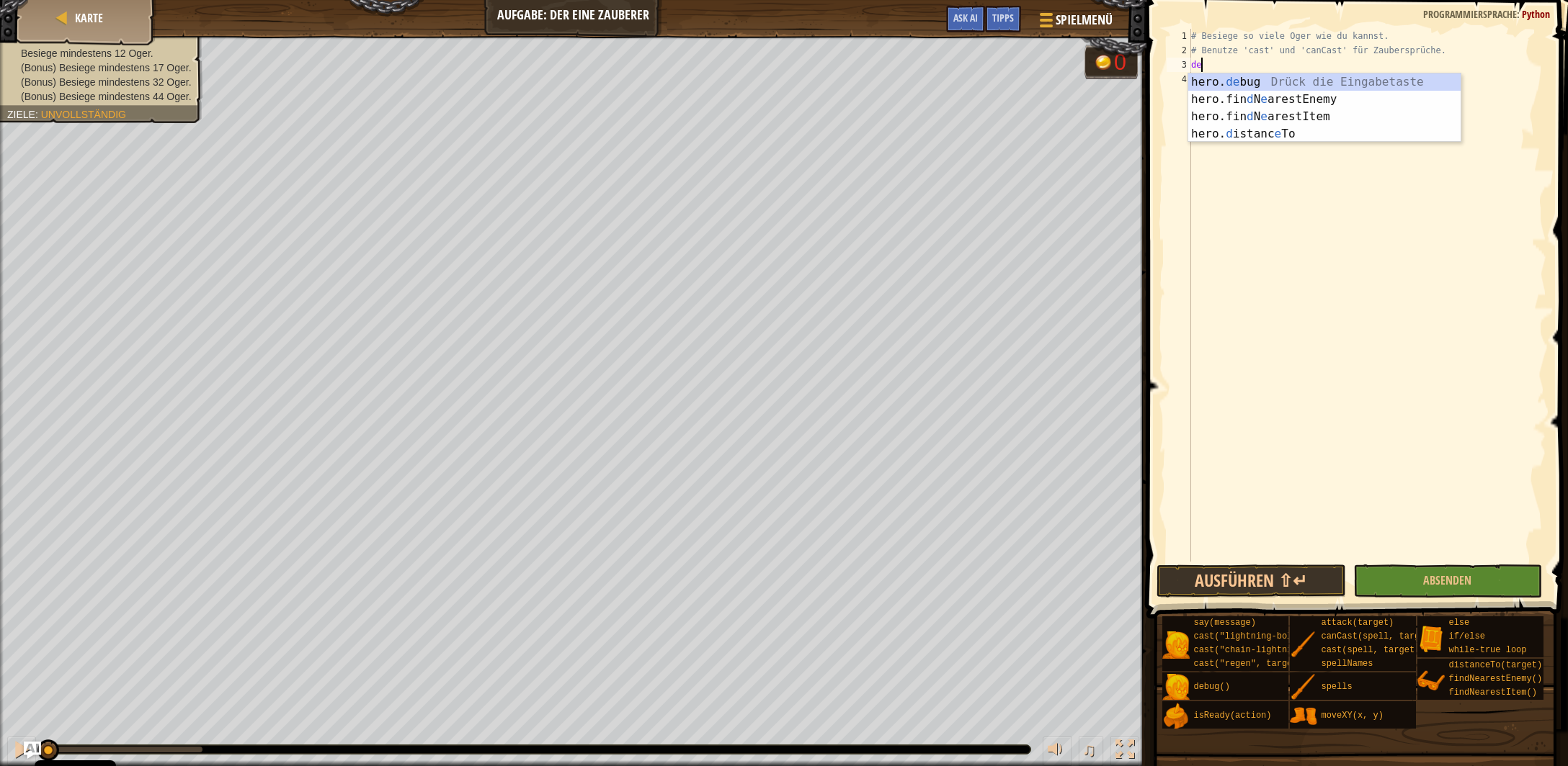
type textarea "d"
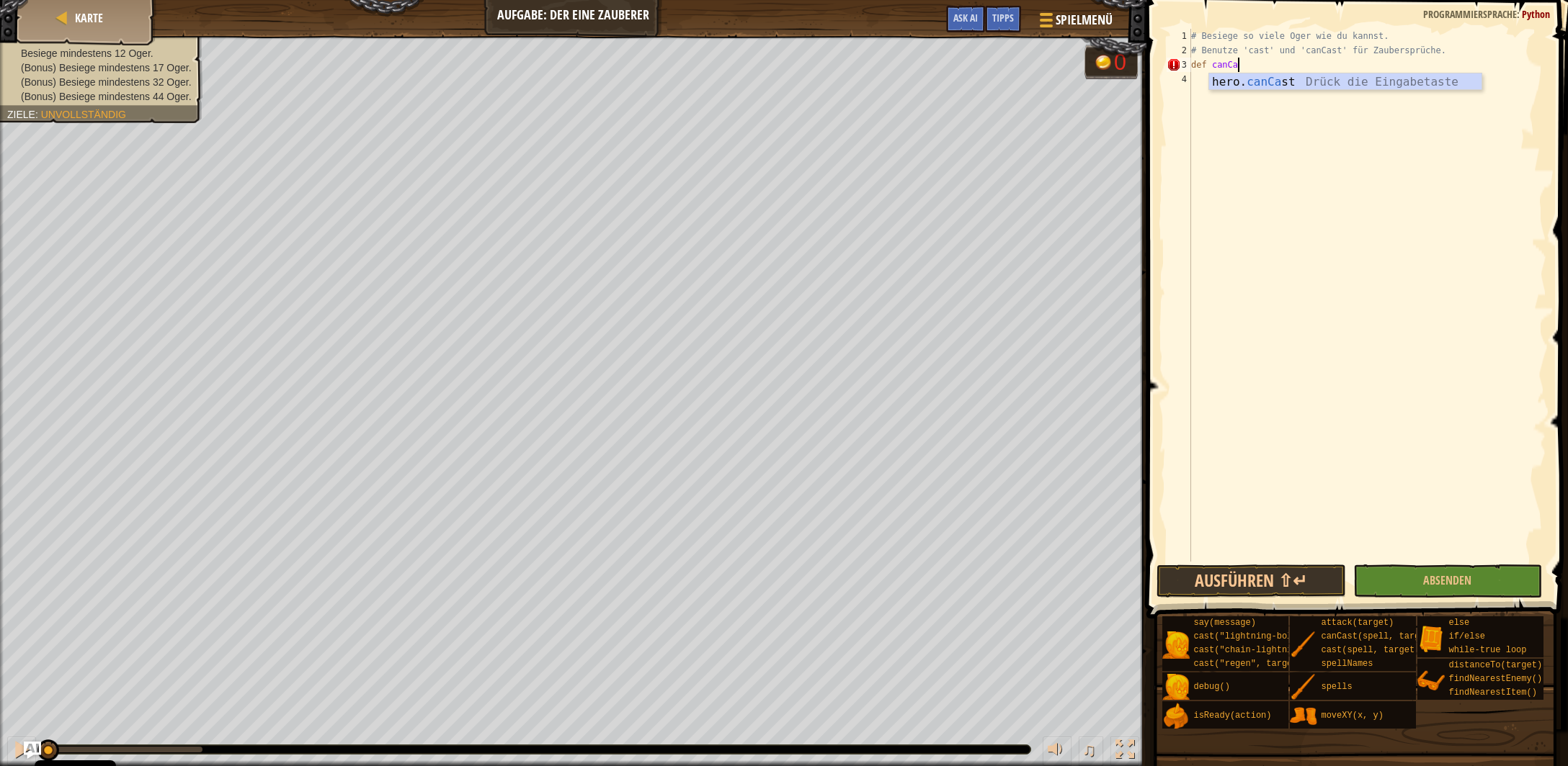
scroll to position [7, 4]
type textarea "def canCast()"
click at [1264, 67] on div "# Besiege so viele Oger wie du kannst. # Benutze 'cast' und 'canCast' für Zaube…" at bounding box center [1367, 310] width 358 height 562
type textarea "def canCast():"
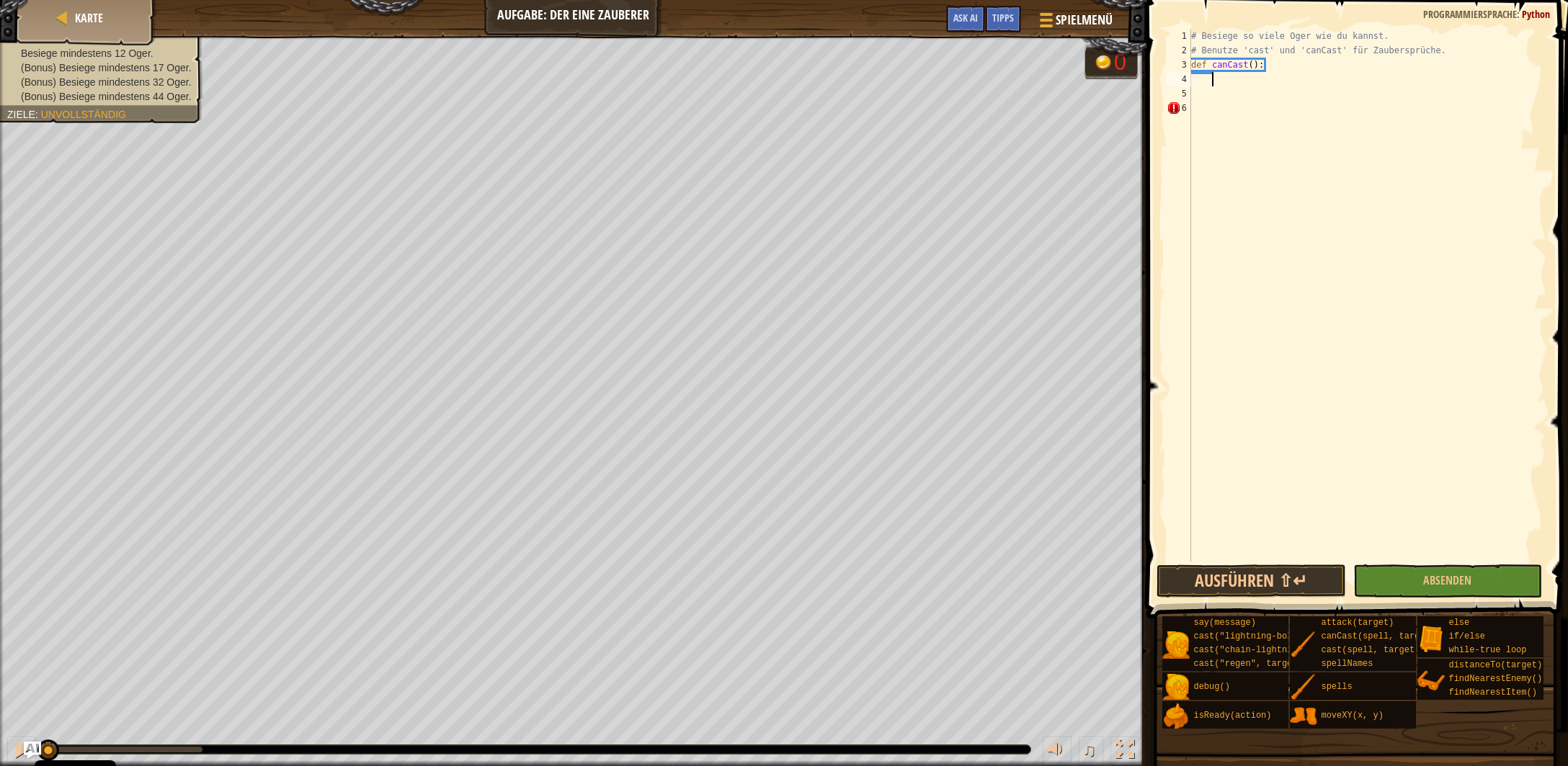
scroll to position [6, 1]
type textarea "find"
click at [1253, 68] on div "# Besiege so viele Oger wie du kannst. # Benutze 'cast' und 'canCast' für Zaube…" at bounding box center [1367, 310] width 358 height 562
click at [1237, 85] on div "# Besiege so viele Oger wie du kannst. # Benutze 'cast' und 'canCast' für Zaube…" at bounding box center [1367, 310] width 358 height 562
type textarea "enemy = hero.findNearestEnemy()"
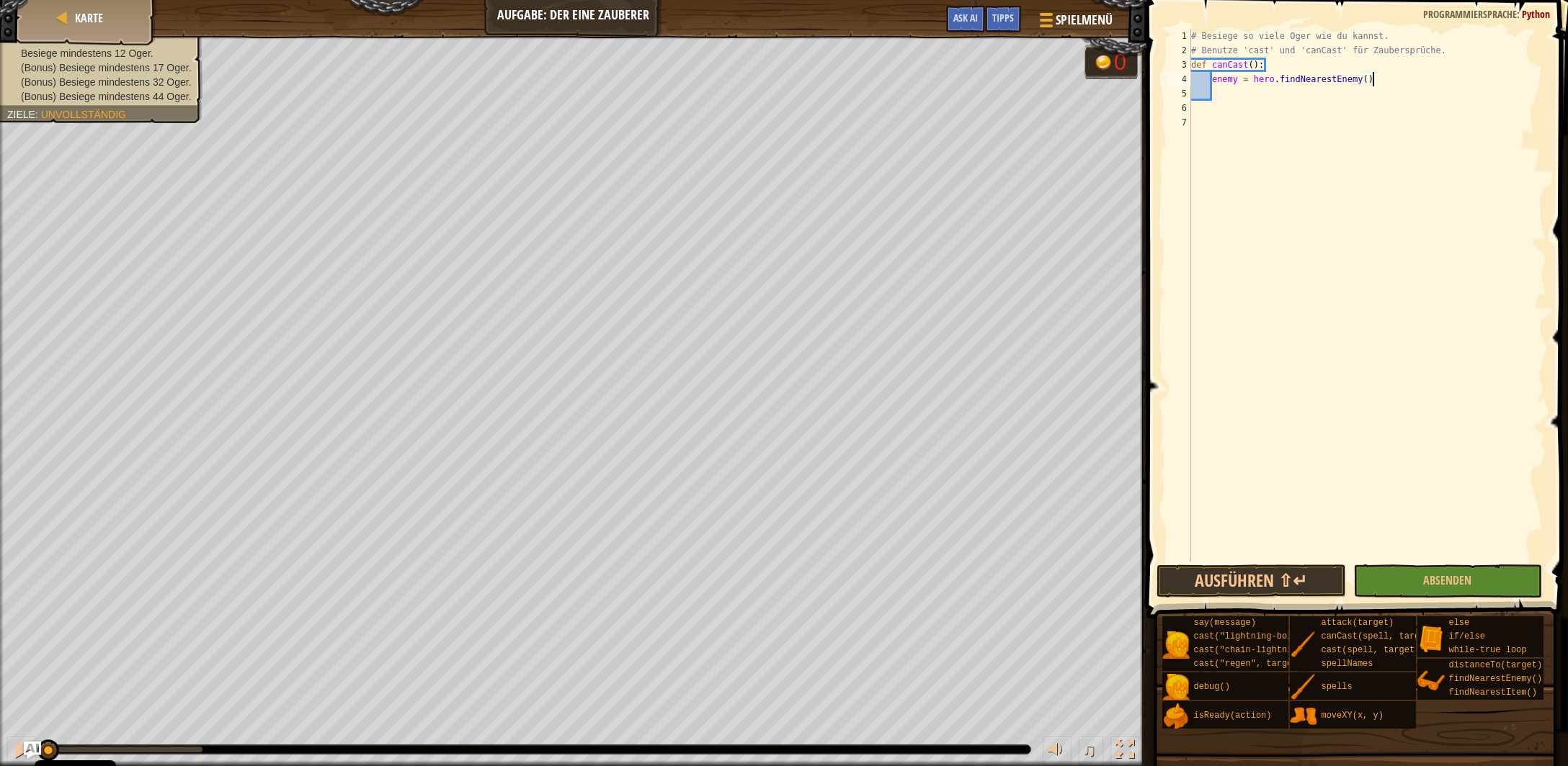
click at [1375, 80] on div "# Besiege so viele Oger wie du kannst. # Benutze 'cast' und 'canCast' für Zaube…" at bounding box center [1367, 310] width 358 height 562
type textarea "canca"
click at [1295, 108] on div "canCa st() Drück die Eingabetaste hero. canCa st Drück die Eingabetaste" at bounding box center [1346, 137] width 273 height 69
click at [1212, 96] on div "# Besiege so viele Oger wie du kannst. # Benutze 'cast' und 'canCast' für Zaube…" at bounding box center [1367, 310] width 358 height 562
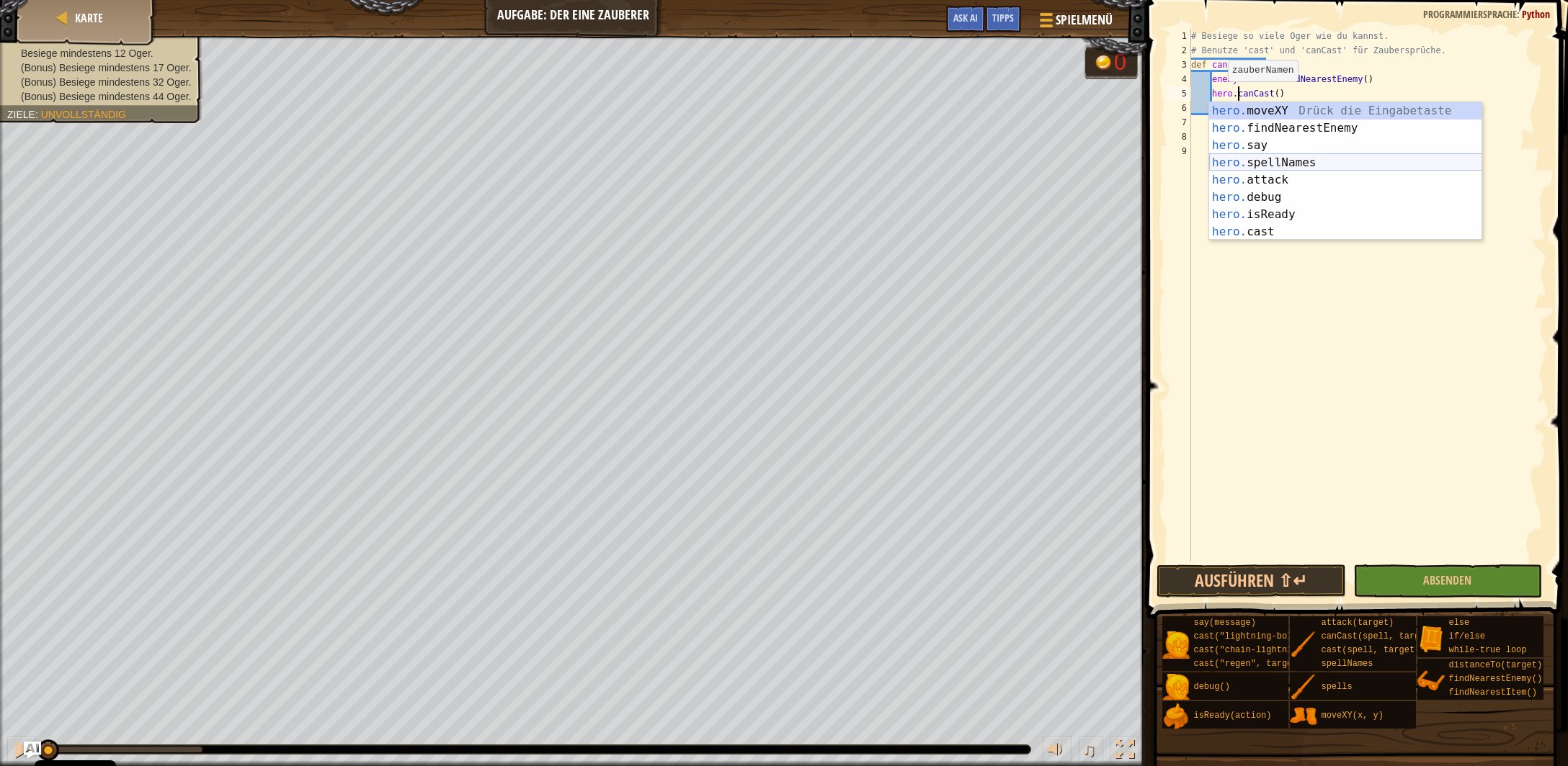
scroll to position [87, 0]
click at [1299, 234] on div "hero. debug Drück die Eingabetaste hero. isReady Drück die Eingabetaste hero. c…" at bounding box center [1346, 189] width 273 height 173
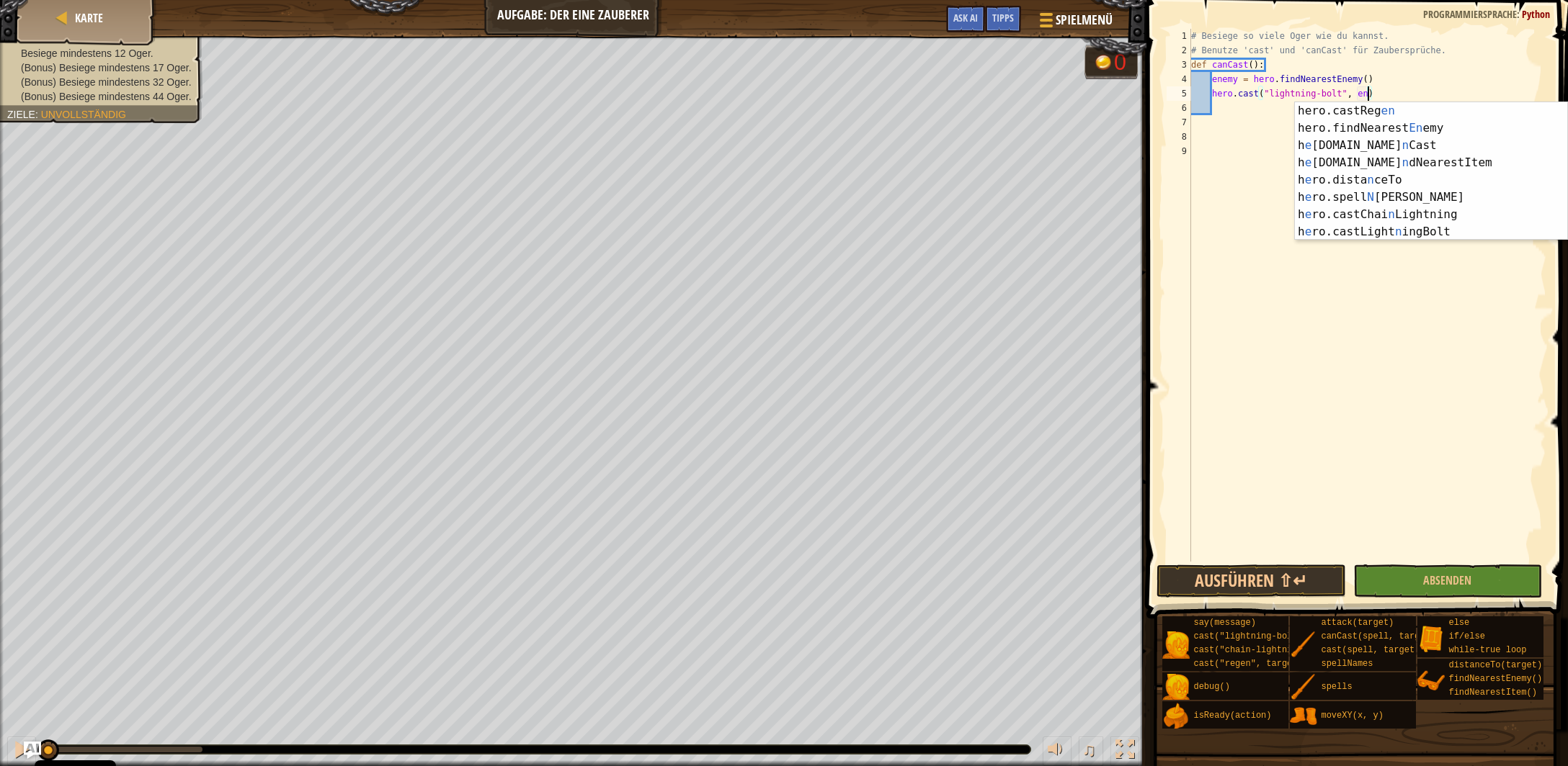
scroll to position [0, 0]
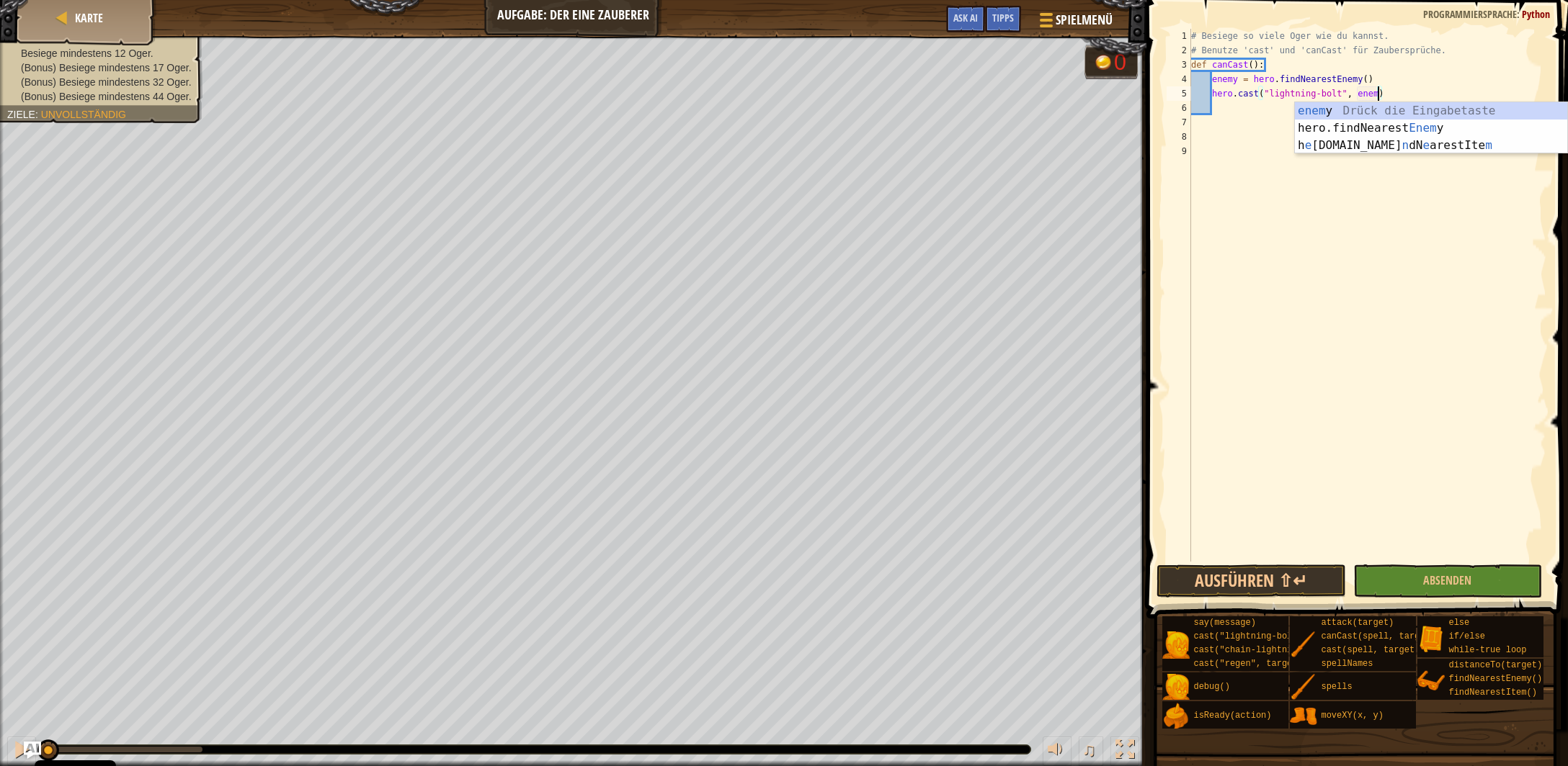
type textarea "hero.cast("lightning-bolt", enemy)"
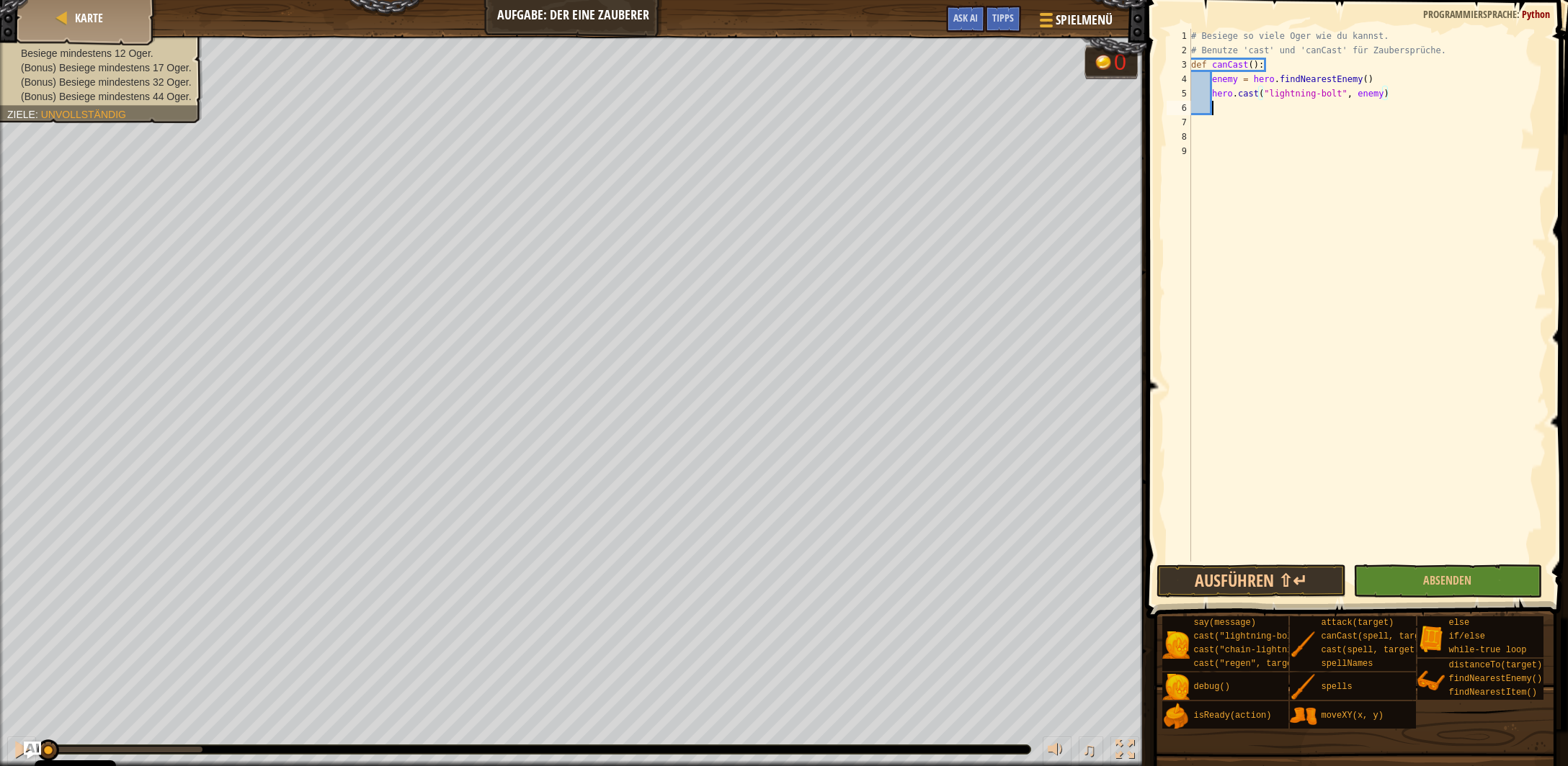
click at [1248, 111] on div "# Besiege so viele Oger wie du kannst. # Benutze 'cast' und 'canCast' für Zaube…" at bounding box center [1367, 310] width 358 height 562
click at [1379, 82] on div "# Besiege so viele Oger wie du kannst. # Benutze 'cast' und 'canCast' für Zaube…" at bounding box center [1367, 310] width 358 height 562
type textarea "enemy = hero.findNearestEnemy()"
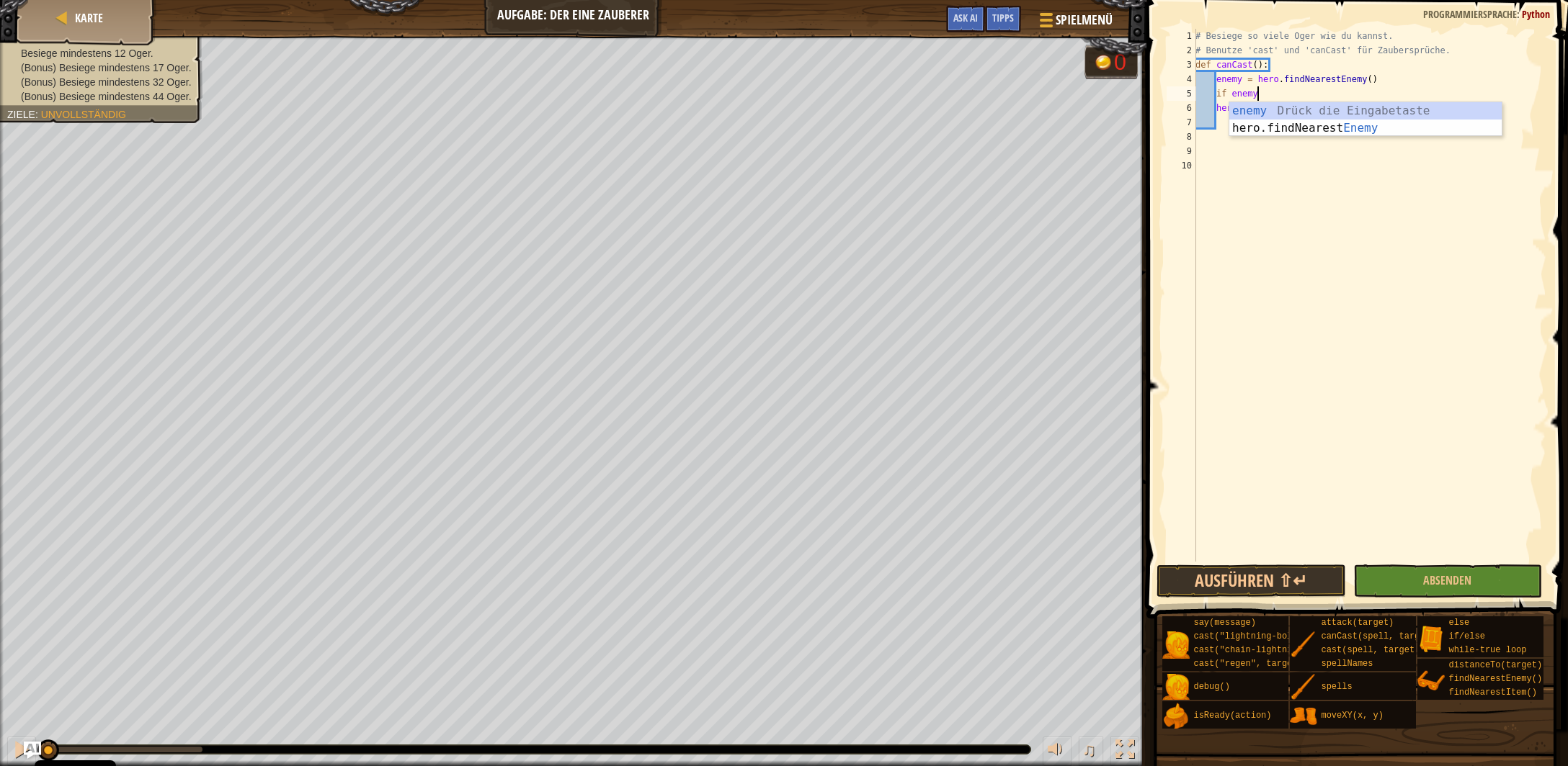
scroll to position [7, 4]
click at [1217, 110] on div "# Besiege so viele Oger wie du kannst. # Benutze 'cast' und 'canCast' für Zaube…" at bounding box center [1370, 310] width 354 height 562
type textarea "hero.cast("lightning-bolt", enemy)"
click at [1221, 124] on div "# Besiege so viele Oger wie du kannst. # Benutze 'cast' und 'canCast' für Zaube…" at bounding box center [1370, 310] width 354 height 562
click at [1221, 143] on div "# Besiege so viele Oger wie du kannst. # Benutze 'cast' und 'canCast' für Zaube…" at bounding box center [1370, 310] width 354 height 562
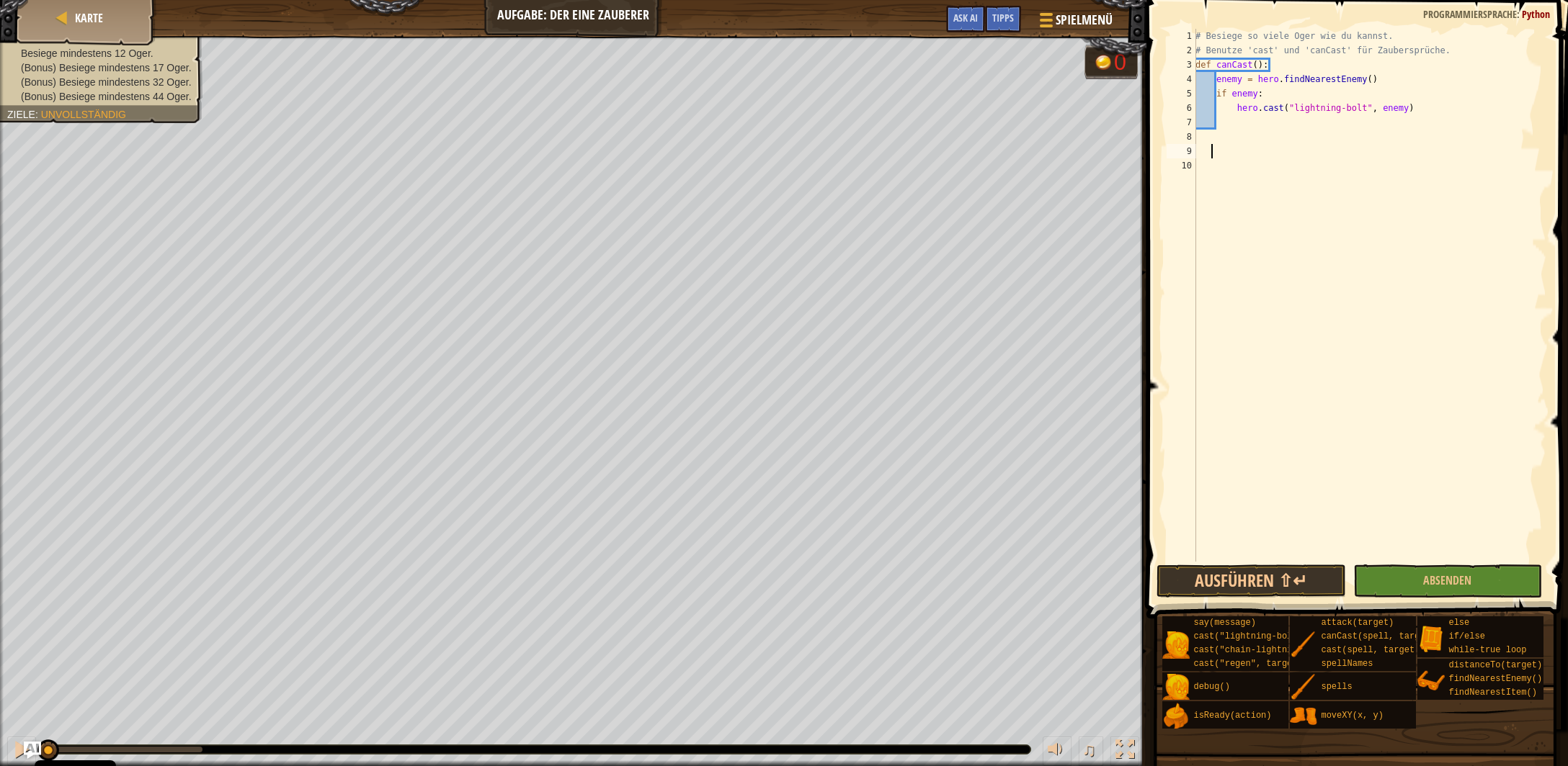
click at [1220, 155] on div "# Besiege so viele Oger wie du kannst. # Benutze 'cast' und 'canCast' für Zaube…" at bounding box center [1370, 310] width 354 height 562
click at [1205, 161] on div "# Besiege so viele Oger wie du kannst. # Benutze 'cast' und 'canCast' für Zaube…" at bounding box center [1370, 310] width 354 height 562
click at [1204, 157] on div "# Besiege so viele Oger wie du kannst. # Benutze 'cast' und 'canCast' für Zaube…" at bounding box center [1370, 310] width 354 height 562
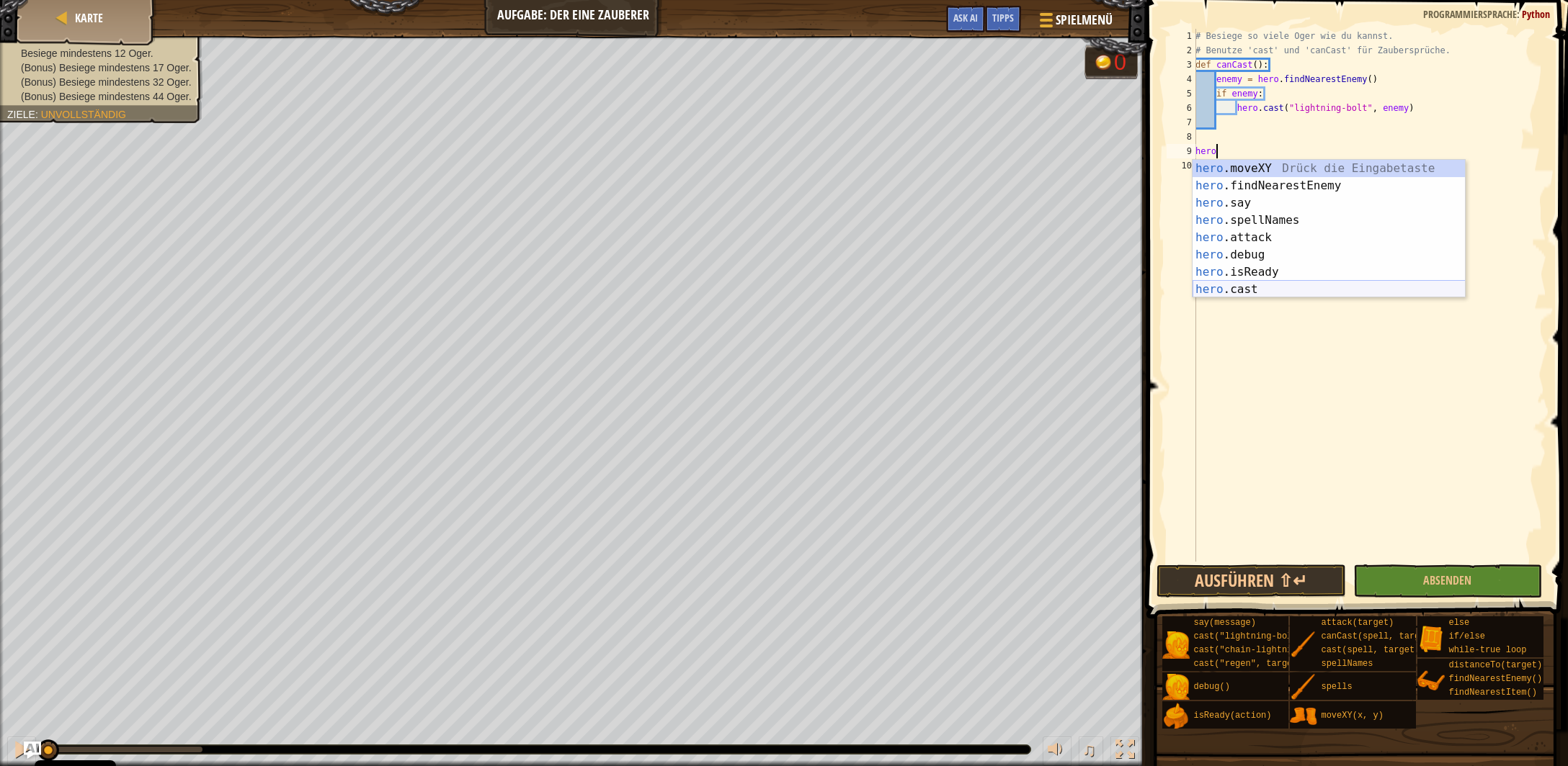
scroll to position [87, 0]
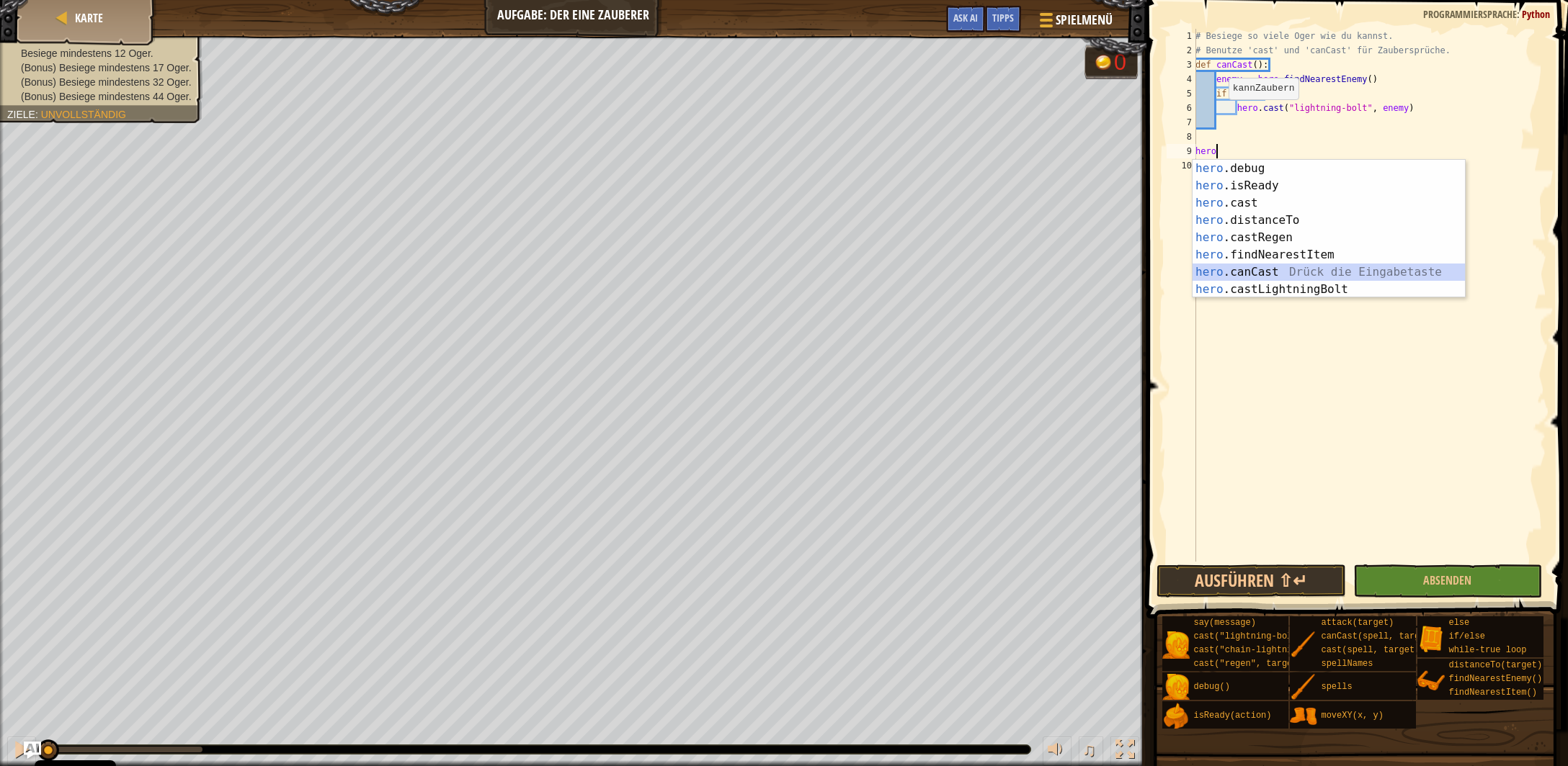
click at [1280, 276] on div "hero .debug Drück die Eingabetaste hero .isReady Drück die Eingabetaste hero .c…" at bounding box center [1329, 246] width 273 height 173
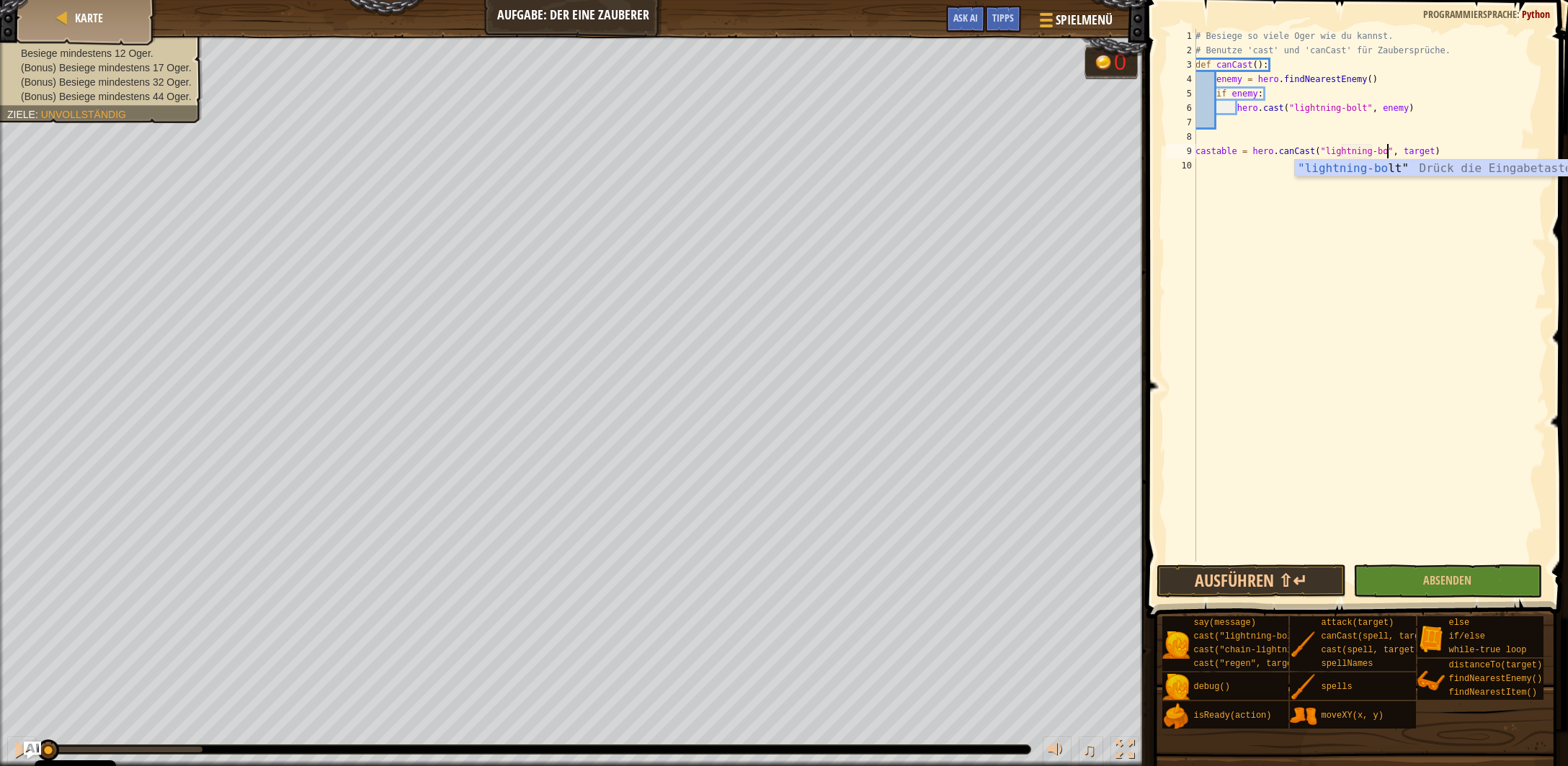
scroll to position [7, 15]
drag, startPoint x: 1446, startPoint y: 150, endPoint x: 1405, endPoint y: 160, distance: 42.2
click at [1415, 151] on div "# Besiege so viele Oger wie du kannst. # Benutze 'cast' und 'canCast' für Zaube…" at bounding box center [1370, 310] width 354 height 562
type textarea "castable = hero.canCast("lightning-bolt", enemy)"
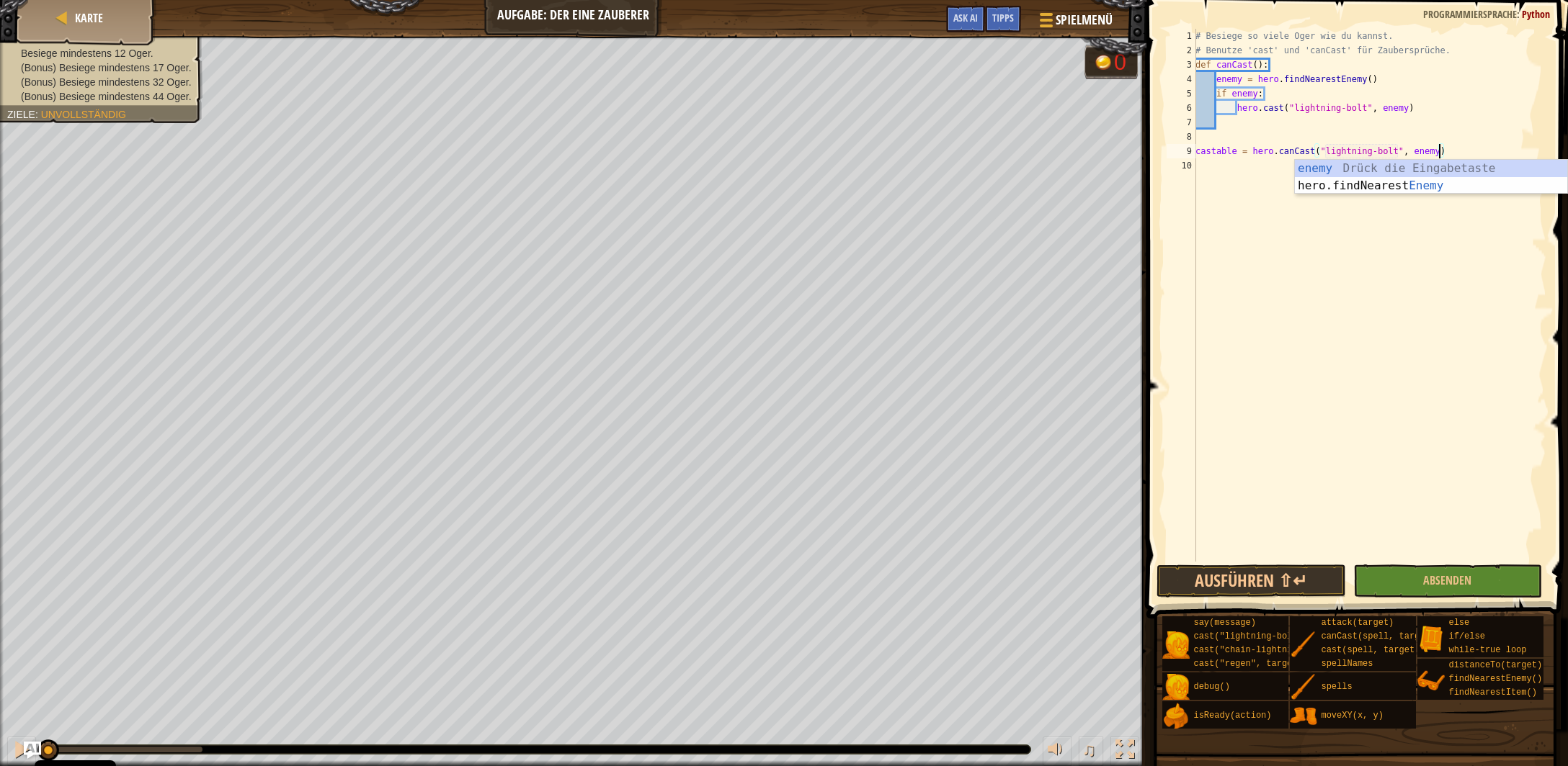
click at [1452, 146] on div "# Besiege so viele Oger wie du kannst. # Benutze 'cast' und 'canCast' für Zaube…" at bounding box center [1370, 310] width 354 height 562
type textarea "whi"
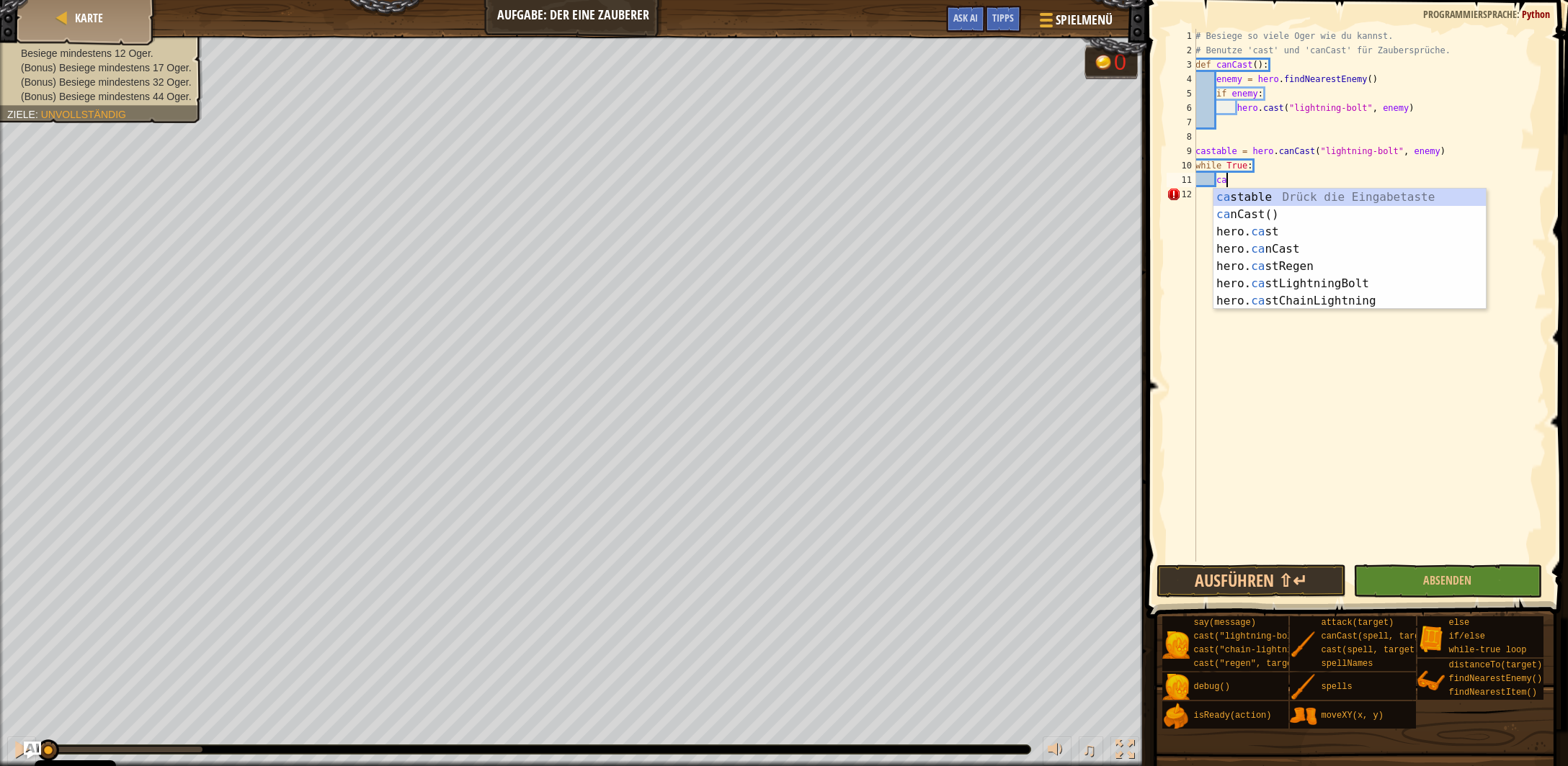
type textarea "can"
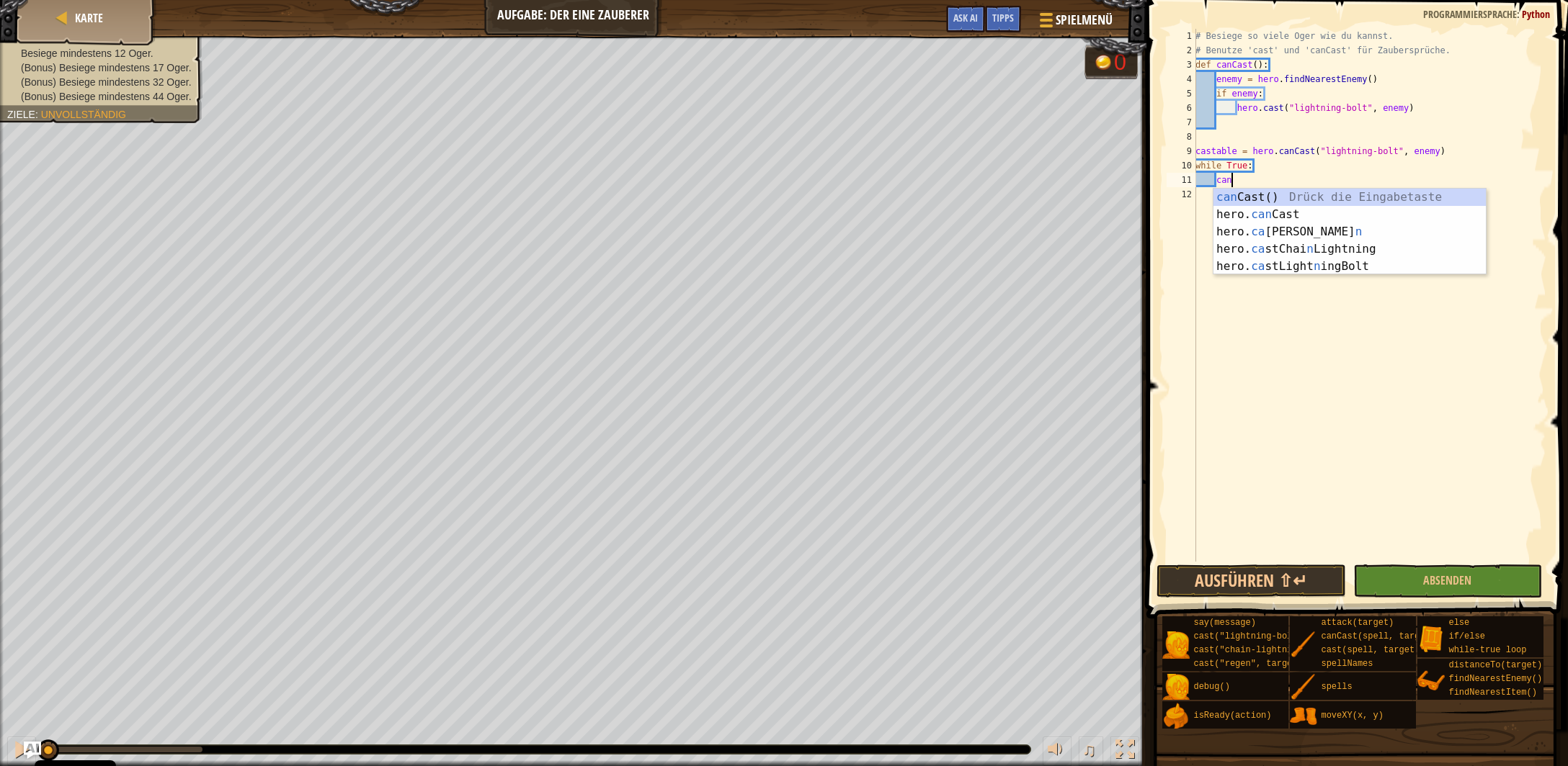
scroll to position [7, 1]
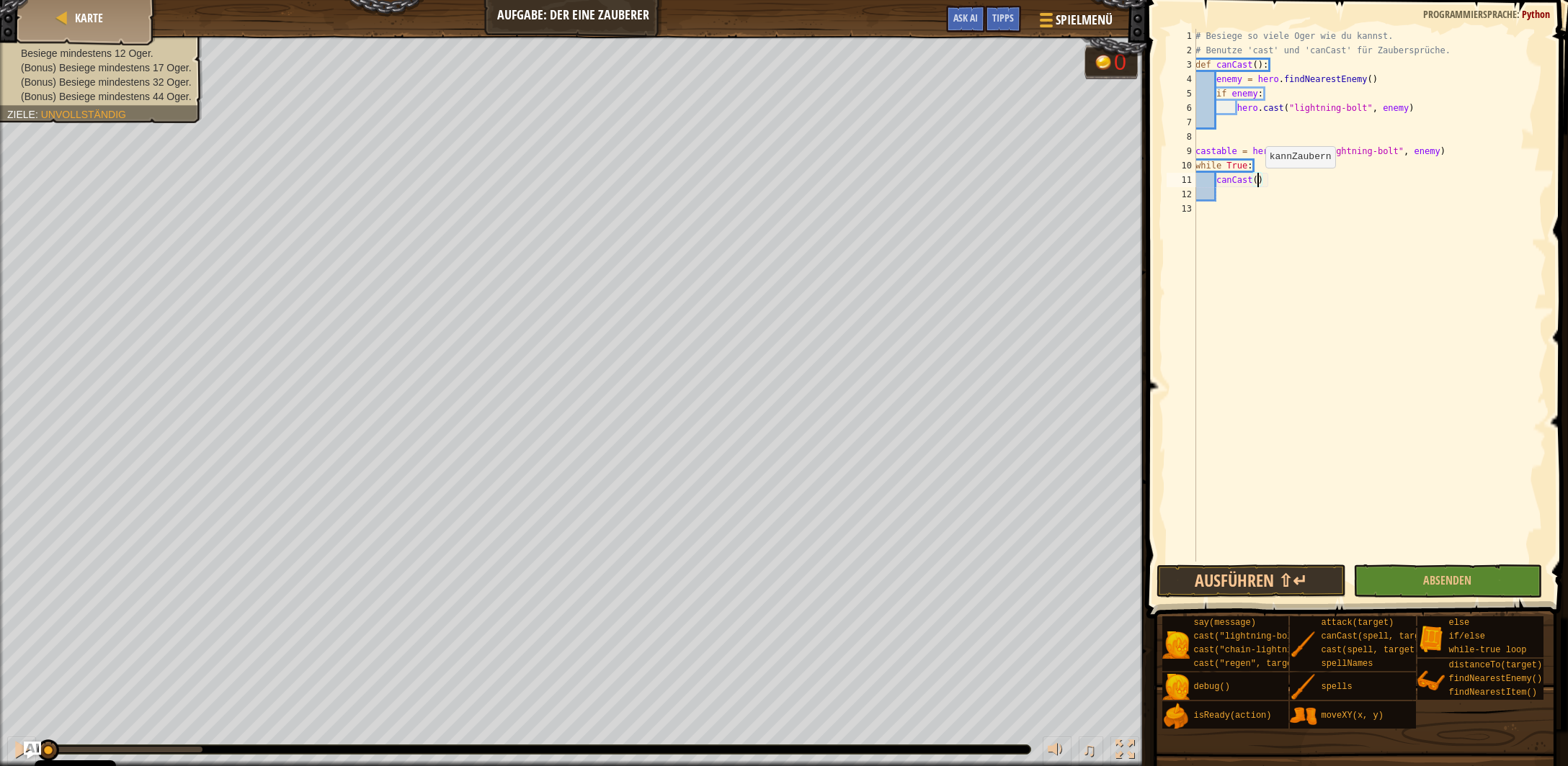
click at [1258, 182] on div "# Besiege so viele Oger wie du kannst. # Benutze 'cast' und 'canCast' für Zaube…" at bounding box center [1370, 310] width 354 height 562
click at [1319, 196] on div "castable Drück die Eingabetaste" at bounding box center [1392, 215] width 273 height 52
type textarea "canCast(castable)"
click at [1251, 580] on button "Ausführen ⇧↵" at bounding box center [1250, 581] width 189 height 33
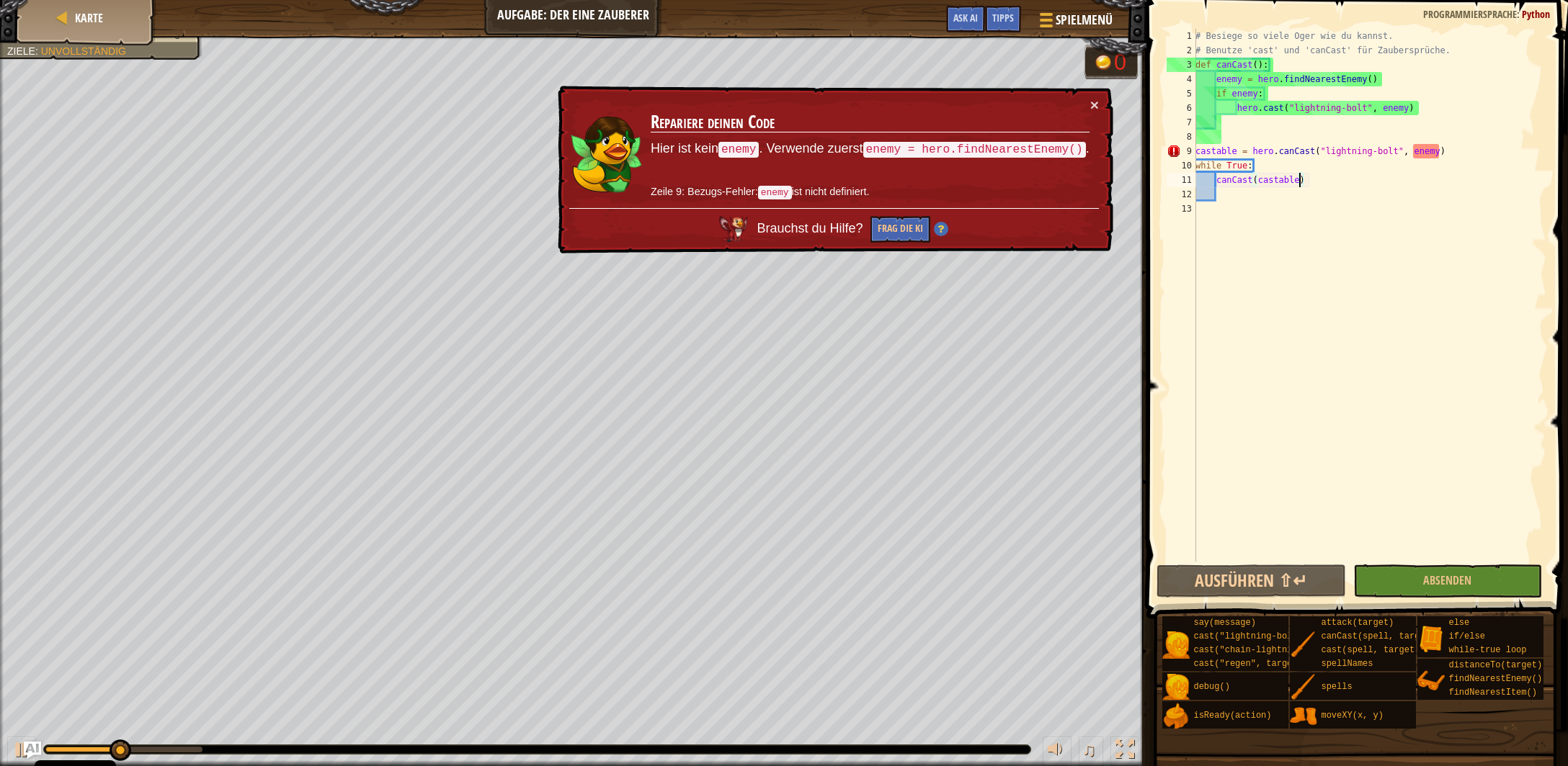
click at [1224, 122] on div "# Besiege so viele Oger wie du kannst. # Benutze 'cast' und 'canCast' für Zaube…" at bounding box center [1370, 310] width 354 height 562
click at [1231, 136] on div "# Besiege so viele Oger wie du kannst. # Benutze 'cast' und 'canCast' für Zaube…" at bounding box center [1370, 310] width 354 height 562
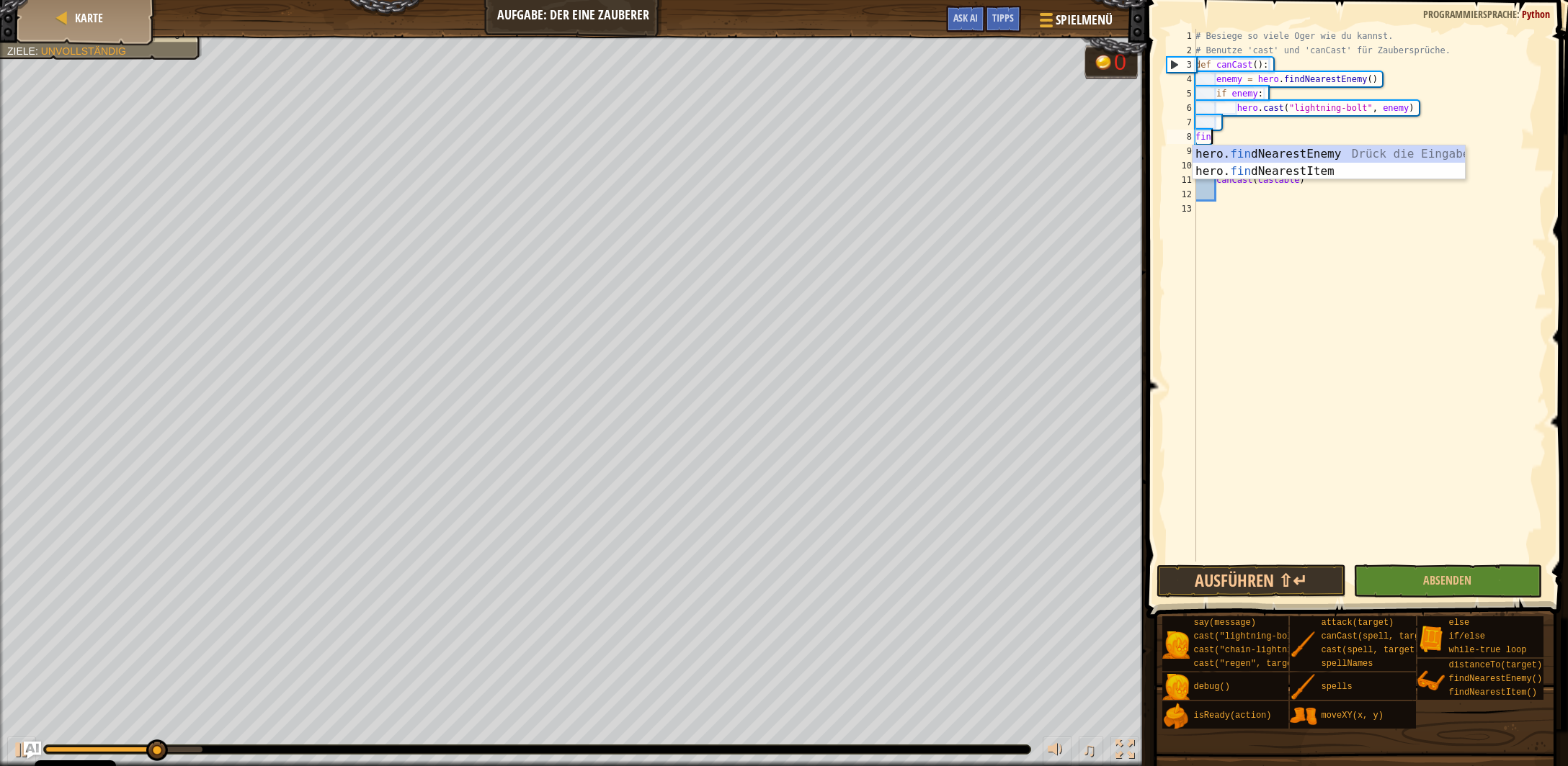
scroll to position [7, 1]
type textarea "find"
click at [1276, 156] on div "hero. find NearestEnemy Drück die Eingabetaste hero. find NearestItem Drück die…" at bounding box center [1329, 180] width 273 height 69
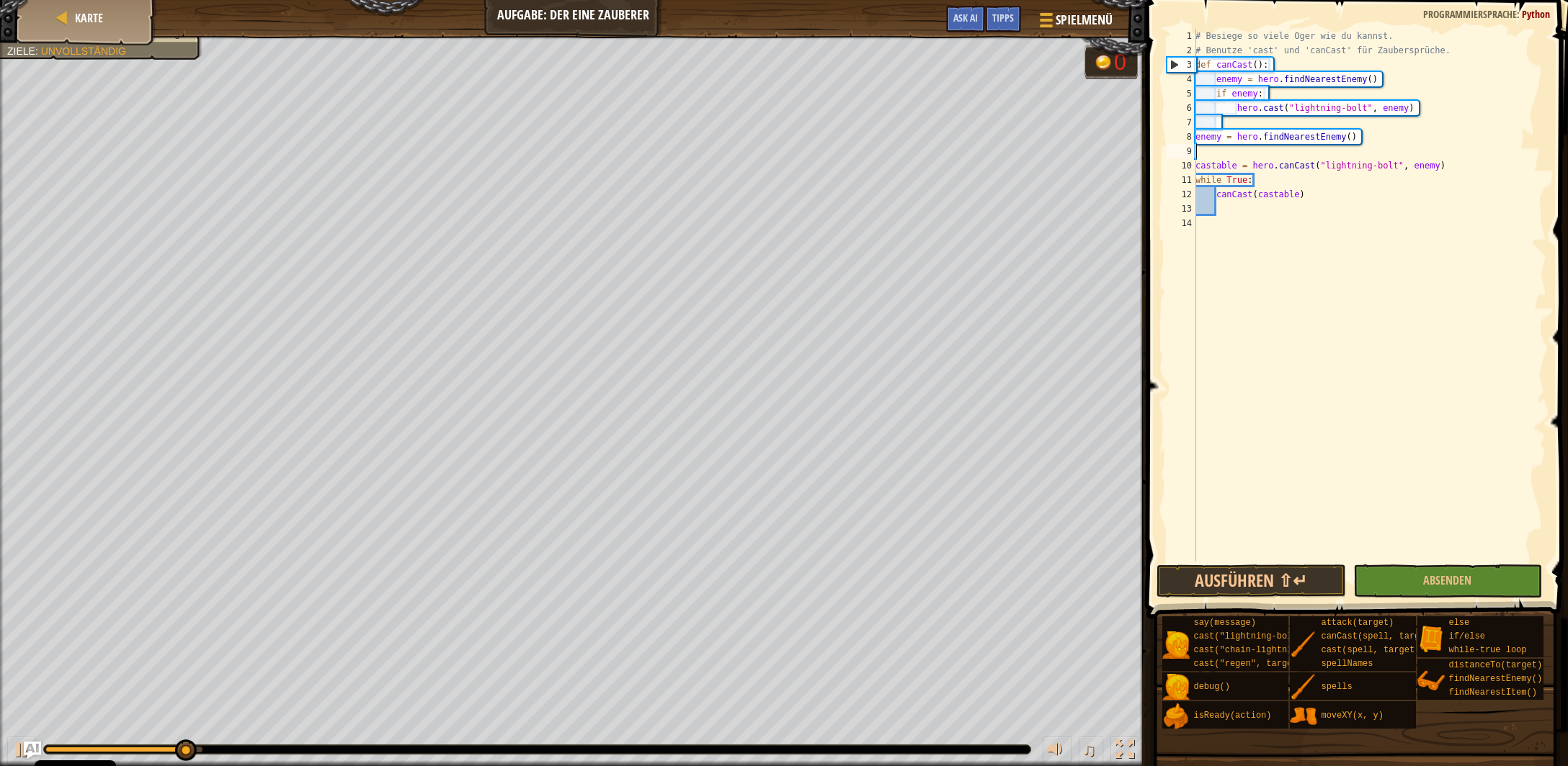
click at [1235, 155] on div "# Besiege so viele Oger wie du kannst. # Benutze 'cast' und 'canCast' für Zaube…" at bounding box center [1370, 310] width 354 height 562
click at [1276, 580] on button "Ausführen ⇧↵" at bounding box center [1250, 581] width 189 height 33
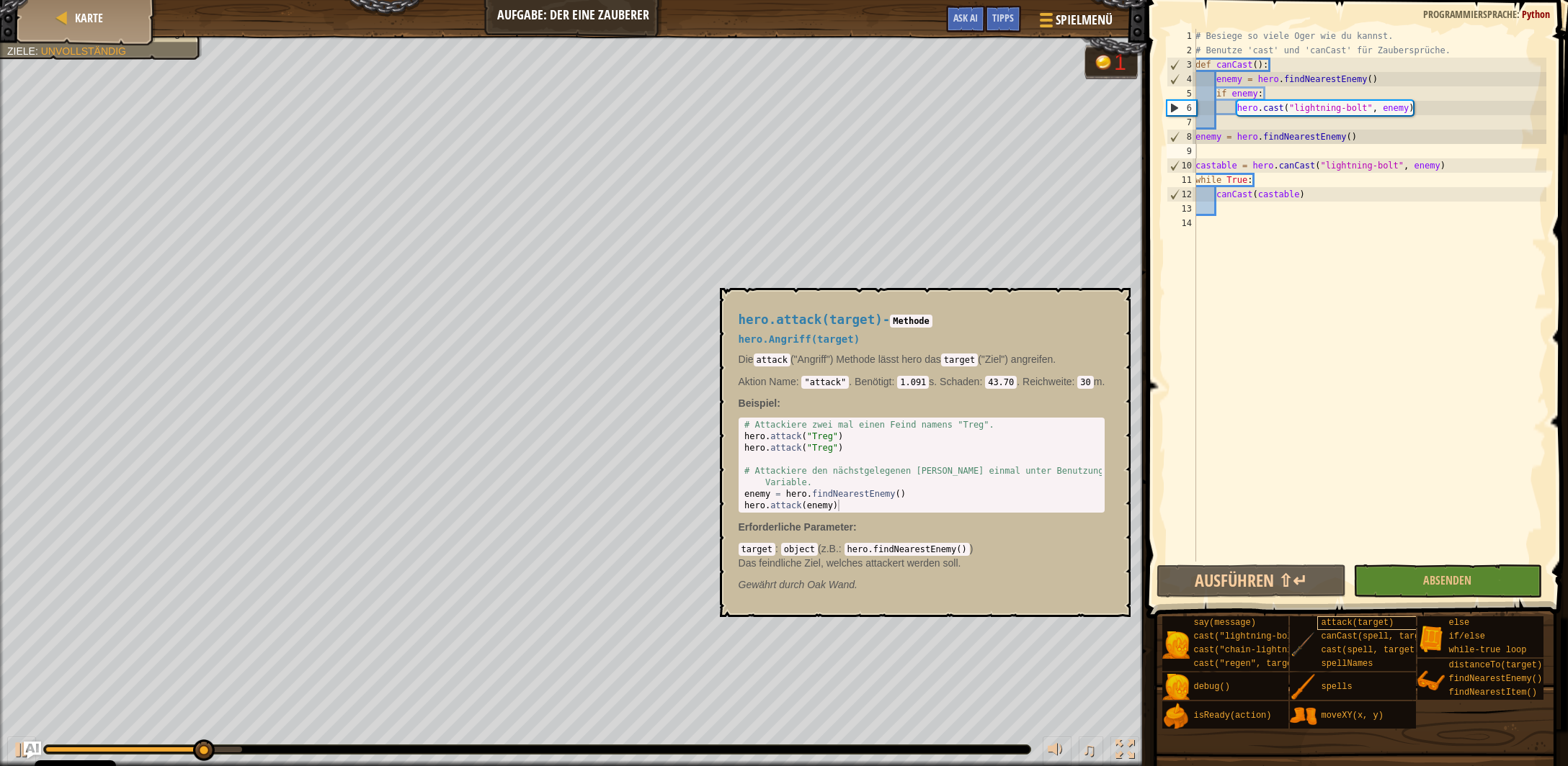
click at [1371, 628] on span "attack(target)" at bounding box center [1357, 623] width 73 height 10
click at [1245, 118] on div "# Besiege so viele Oger wie du kannst. # Benutze 'cast' und 'canCast' für Zaube…" at bounding box center [1370, 310] width 354 height 562
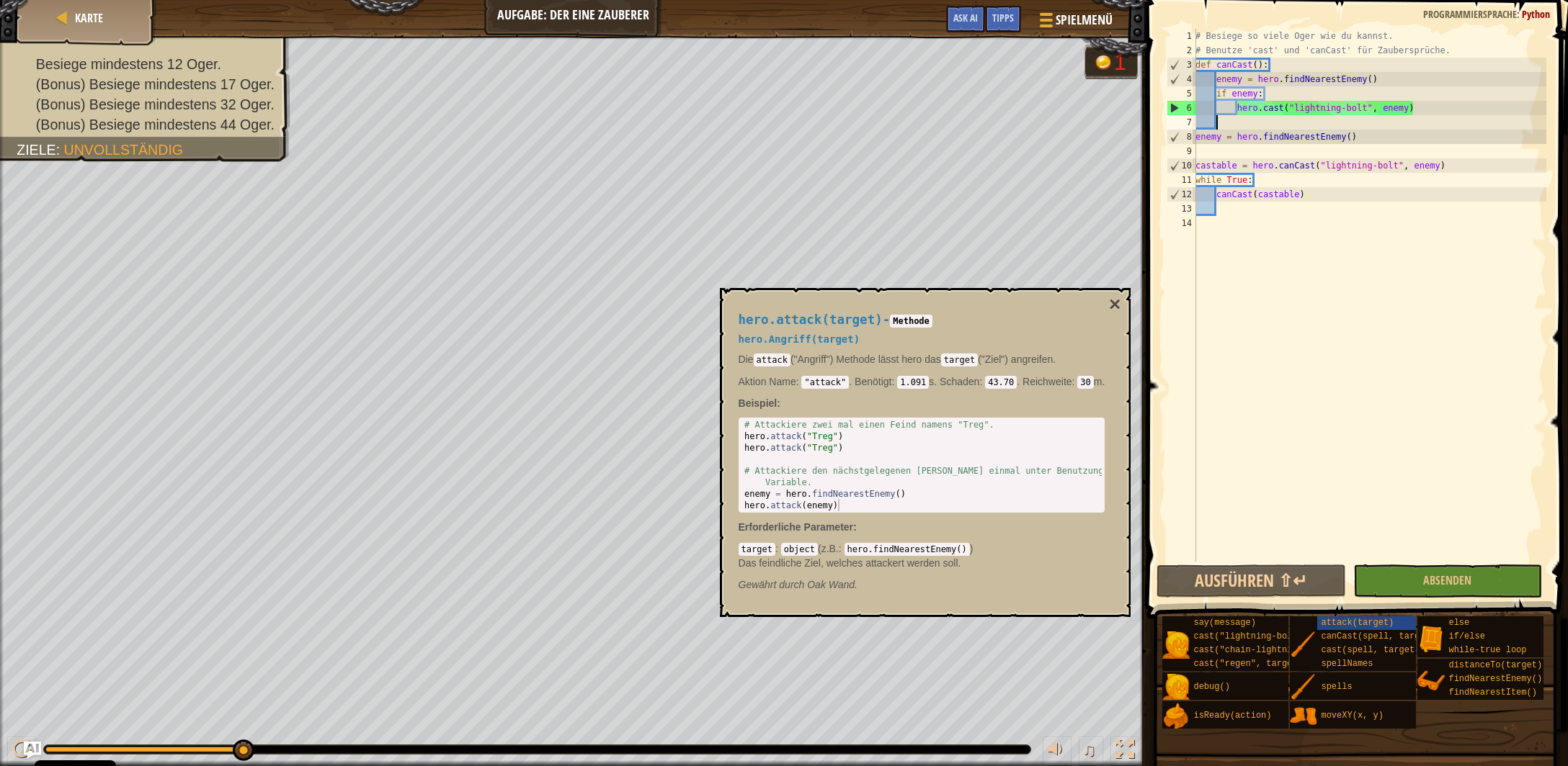
click at [1420, 108] on div "# Besiege so viele Oger wie du kannst. # Benutze 'cast' und 'canCast' für Zaube…" at bounding box center [1370, 310] width 354 height 562
type textarea "hero.cast("lightning-bolt", enemy)"
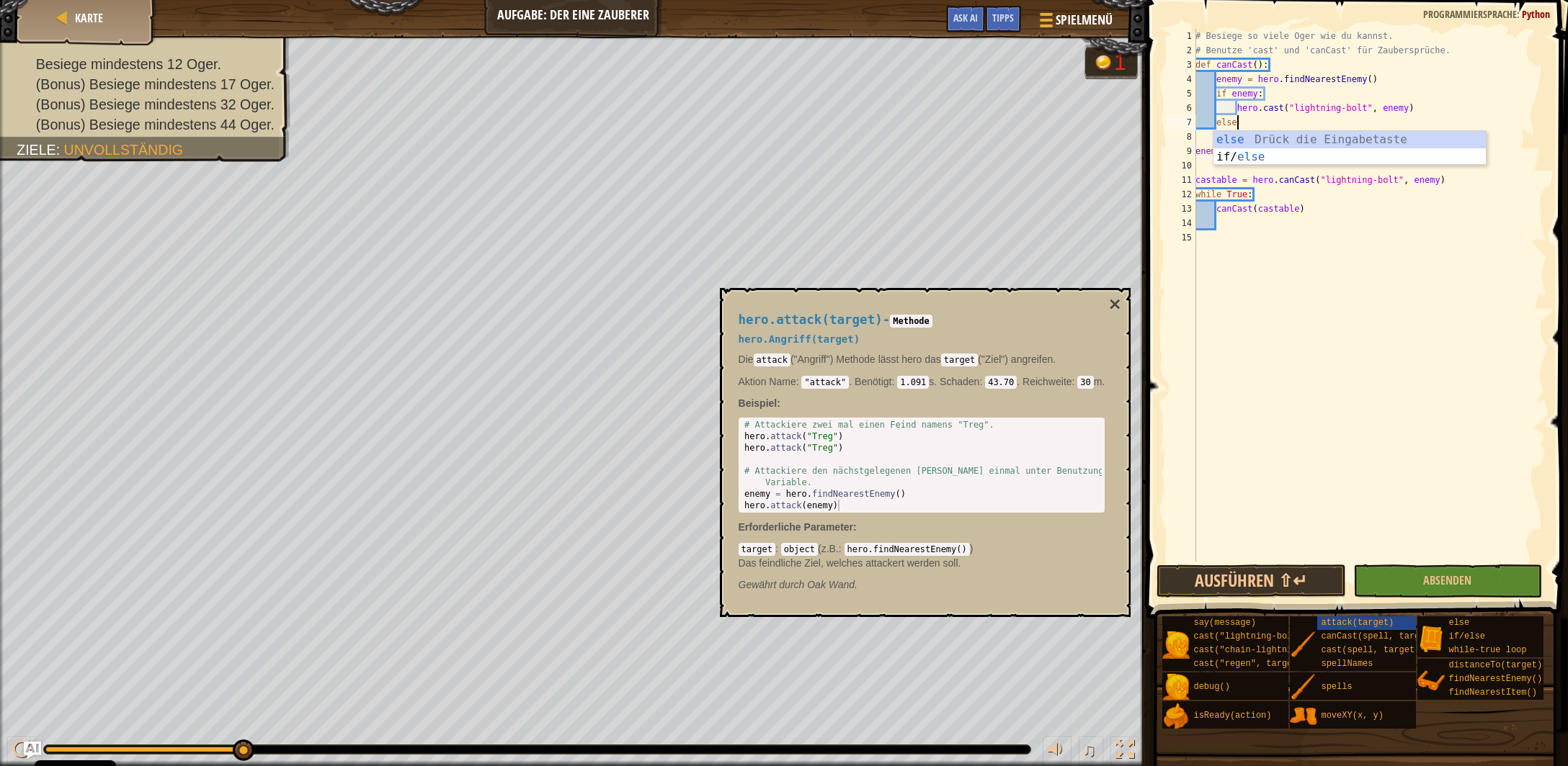
type textarea "else:"
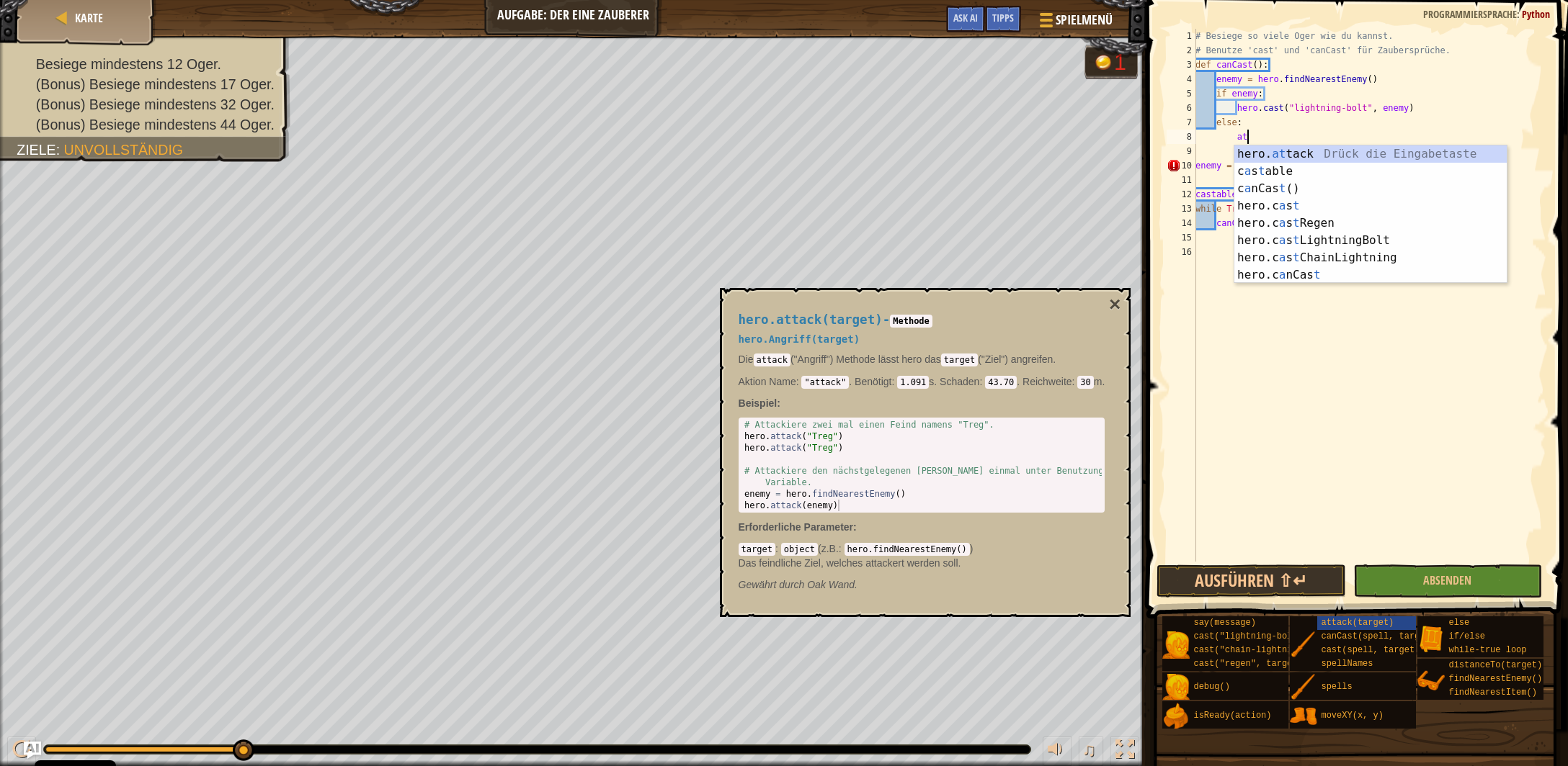
scroll to position [6, 4]
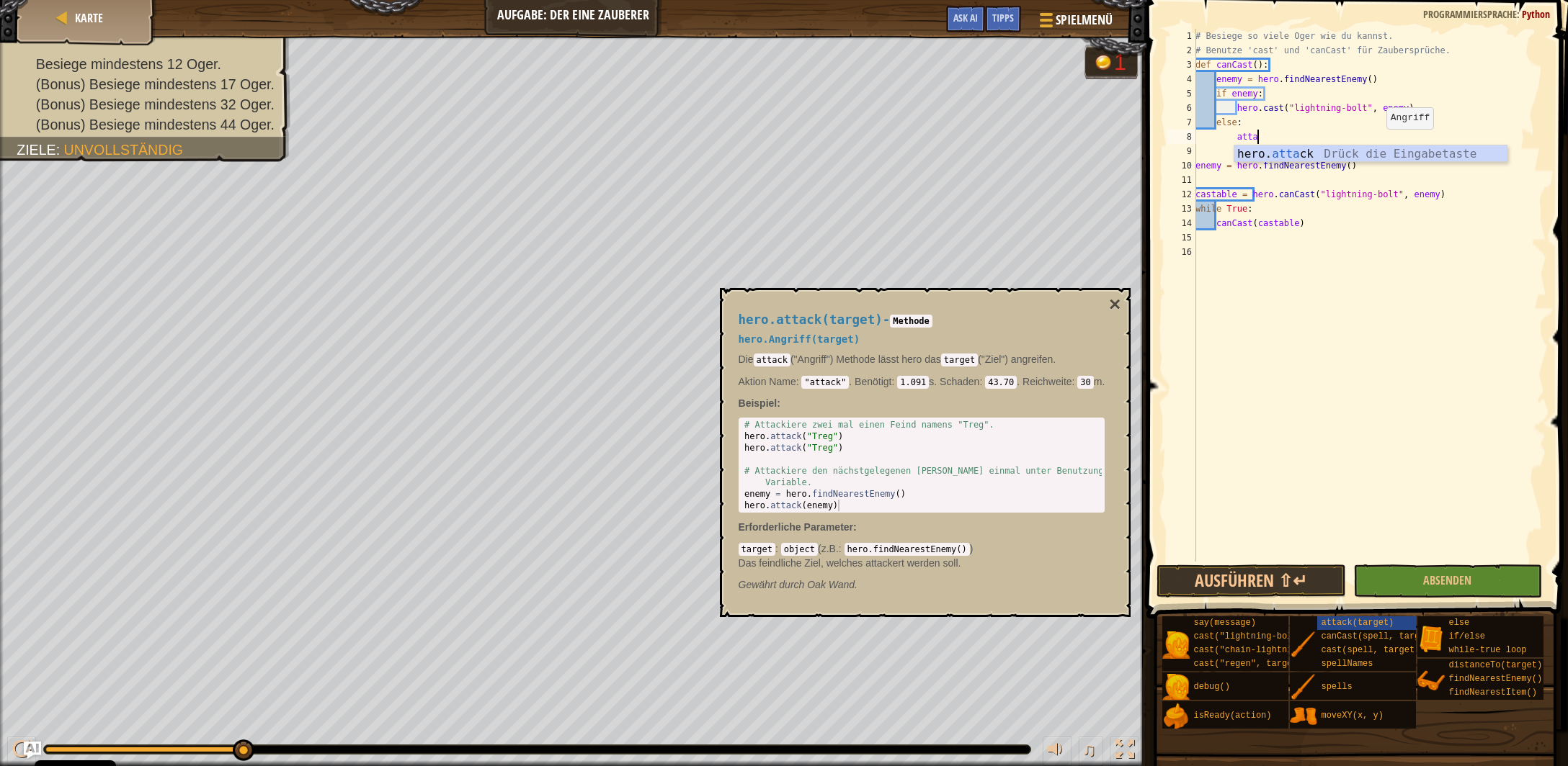
click at [1378, 152] on div "hero. atta ck Drück die Eingabetaste" at bounding box center [1371, 171] width 273 height 52
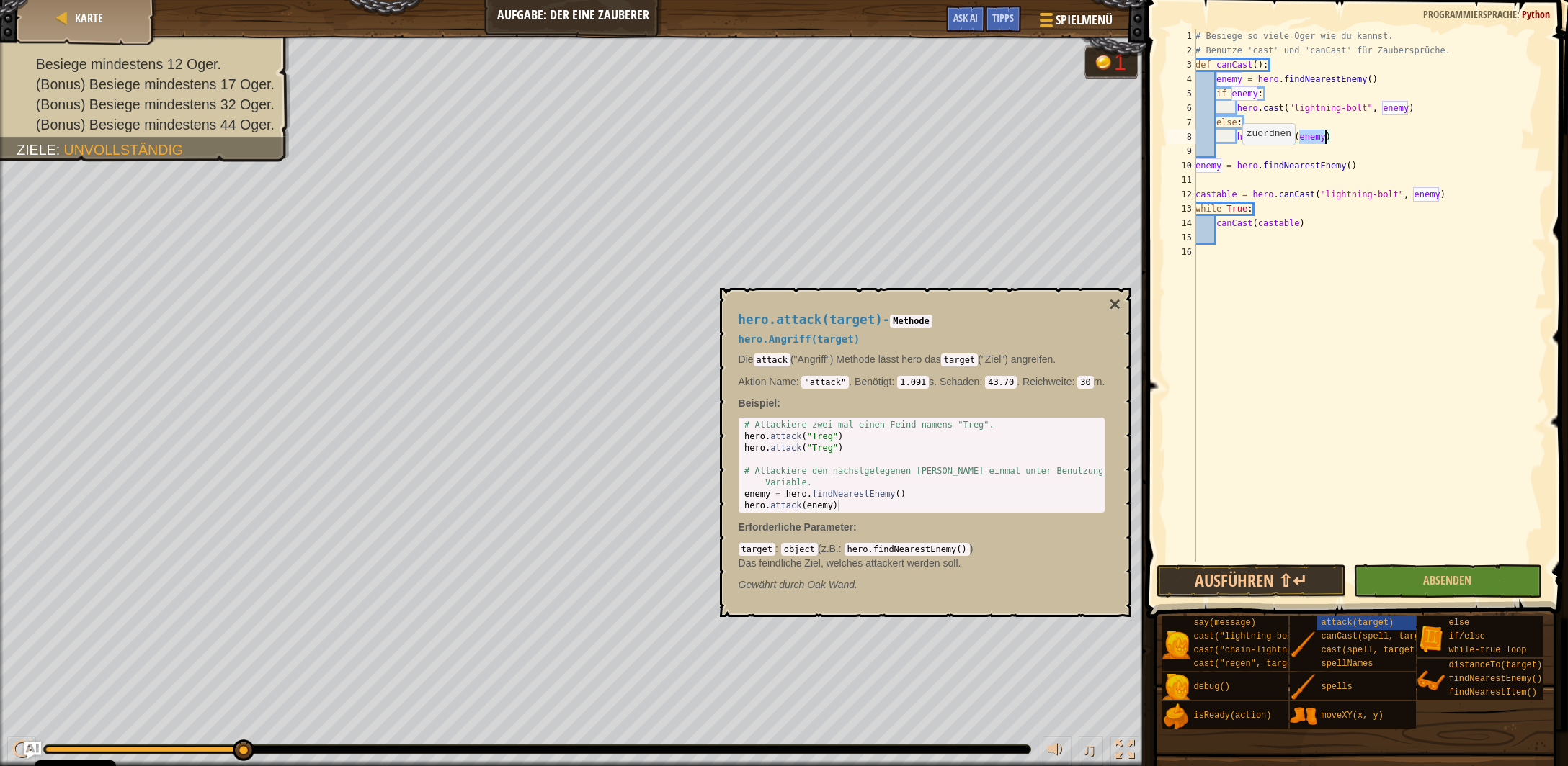
click at [1235, 159] on div "# Besiege so viele Oger wie du kannst. # Benutze 'cast' und 'canCast' für Zaube…" at bounding box center [1370, 310] width 354 height 562
click at [1256, 584] on button "Ausführen ⇧↵" at bounding box center [1250, 581] width 189 height 33
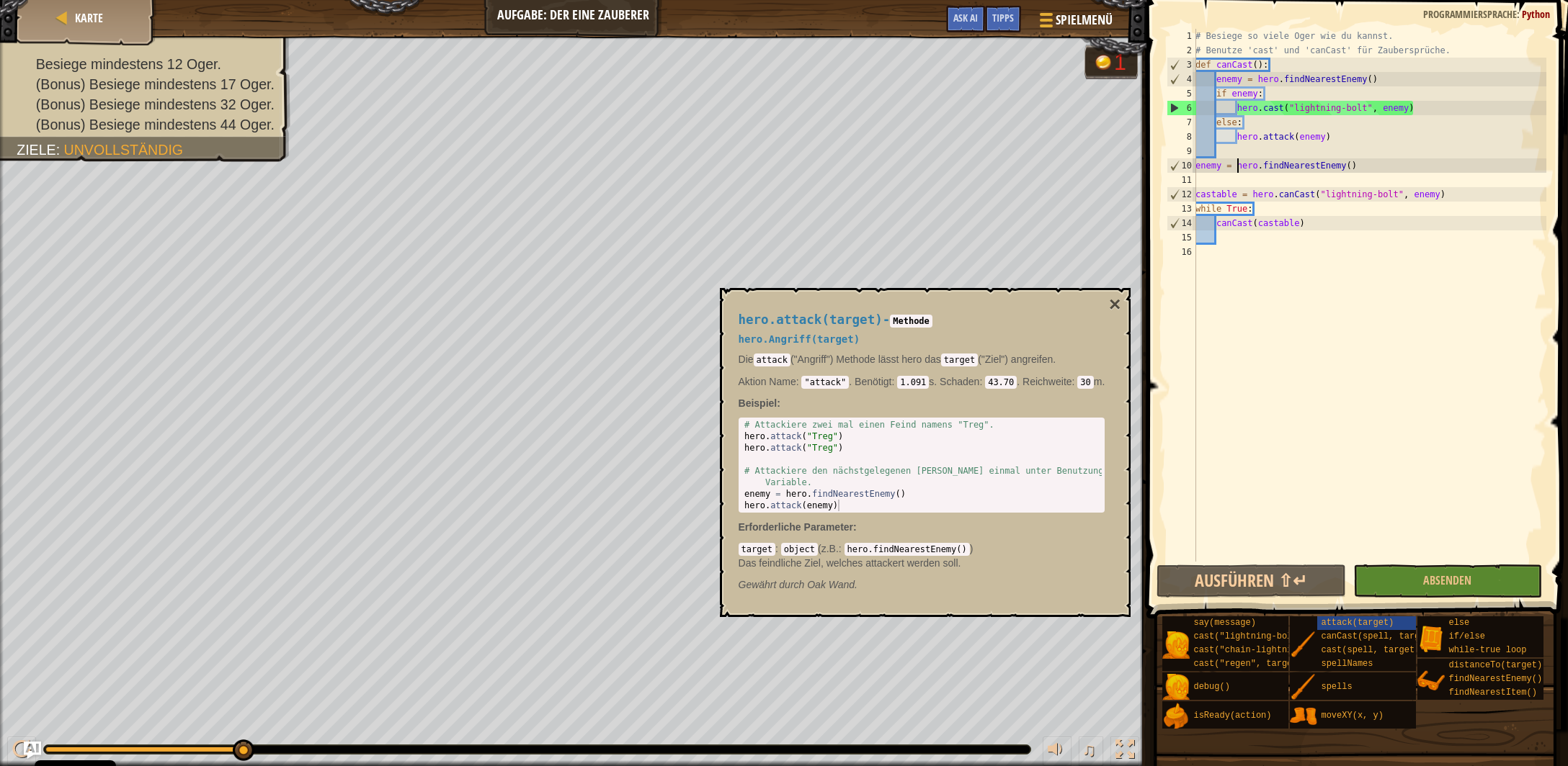
click at [1302, 228] on div "# Besiege so viele Oger wie du kannst. # Benutze 'cast' und 'canCast' für Zaube…" at bounding box center [1370, 310] width 354 height 562
type textarea "canCast(castable)"
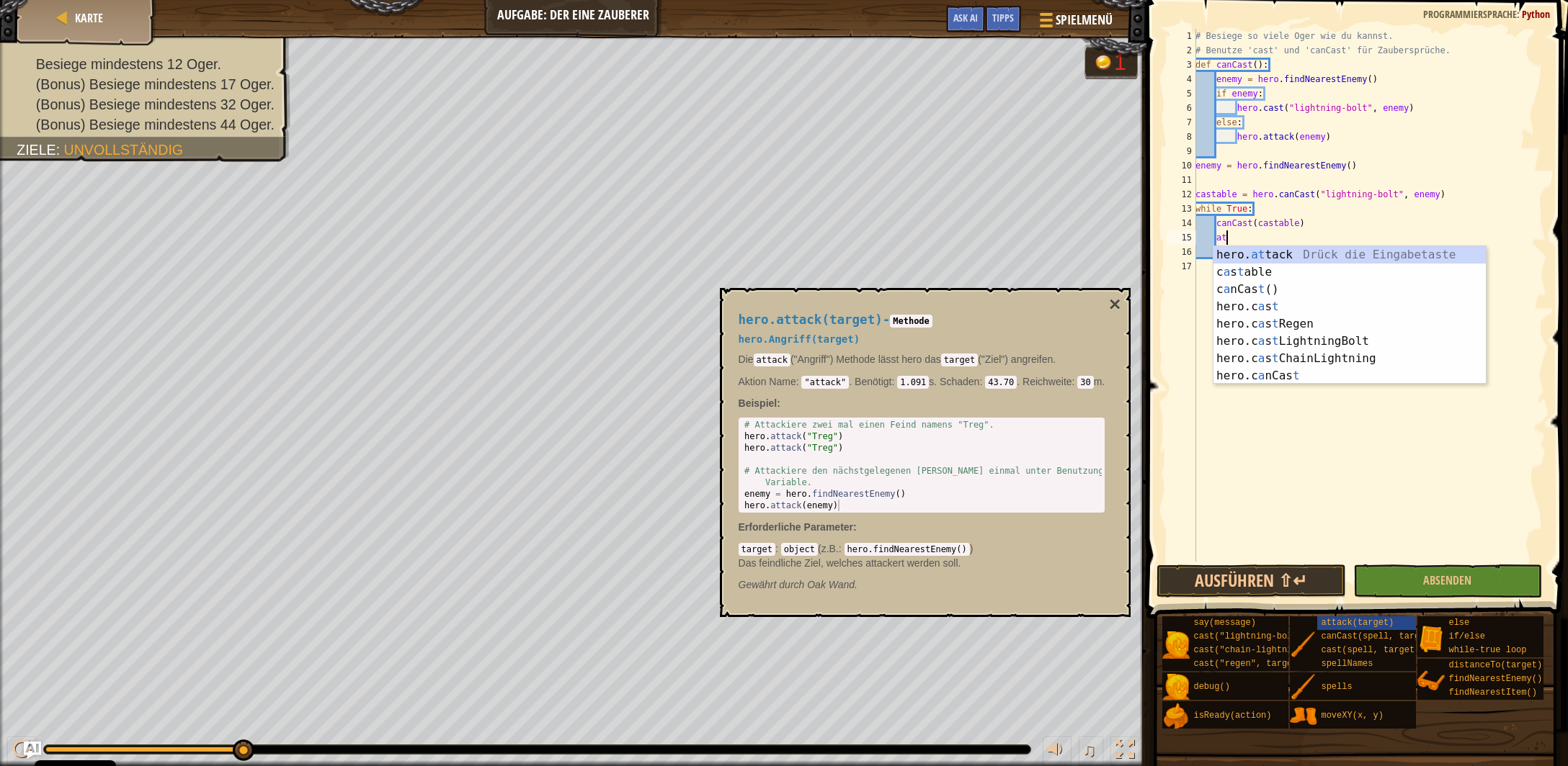
scroll to position [6, 1]
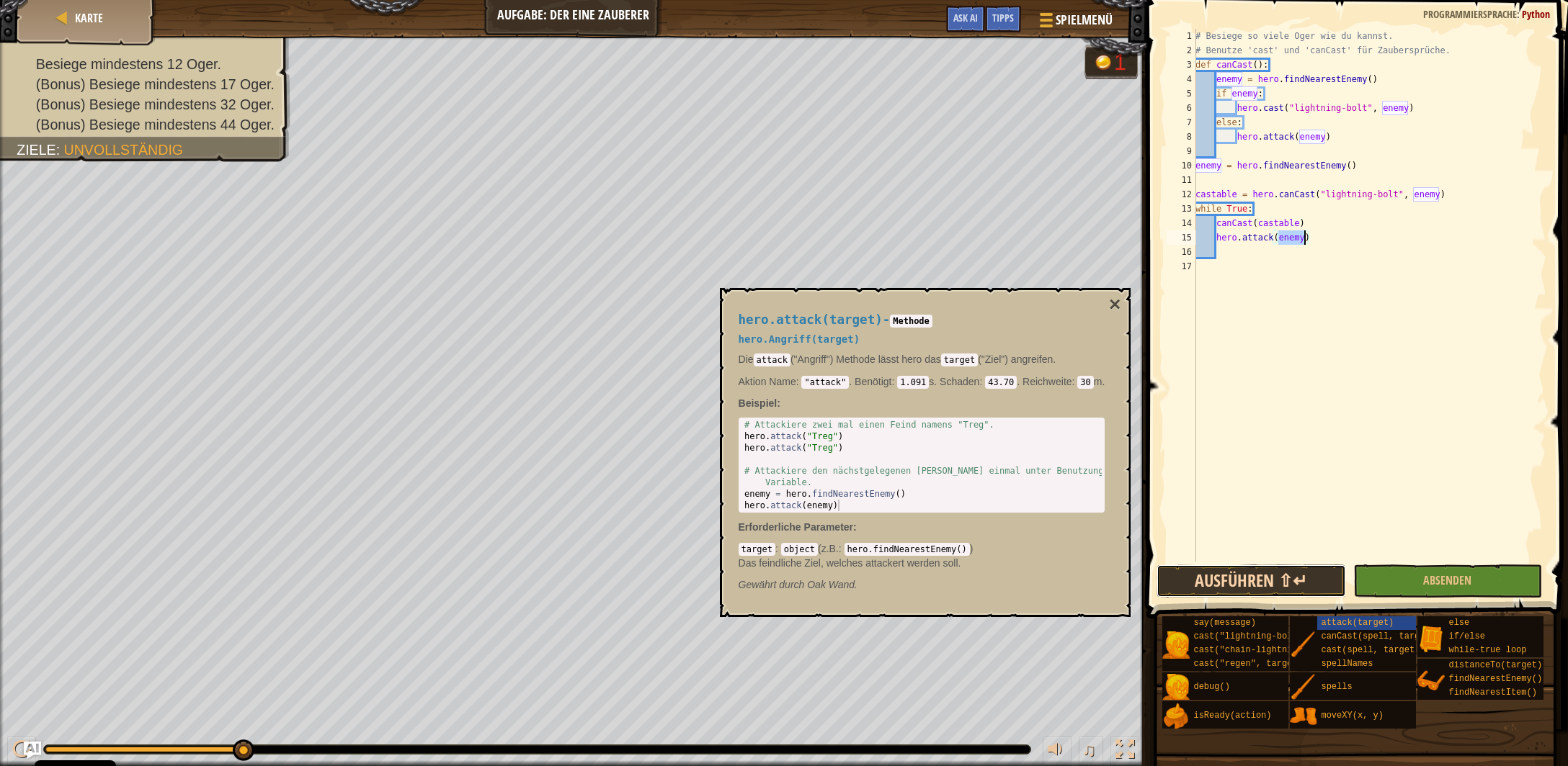
click at [1220, 576] on button "Ausführen ⇧↵" at bounding box center [1250, 581] width 189 height 33
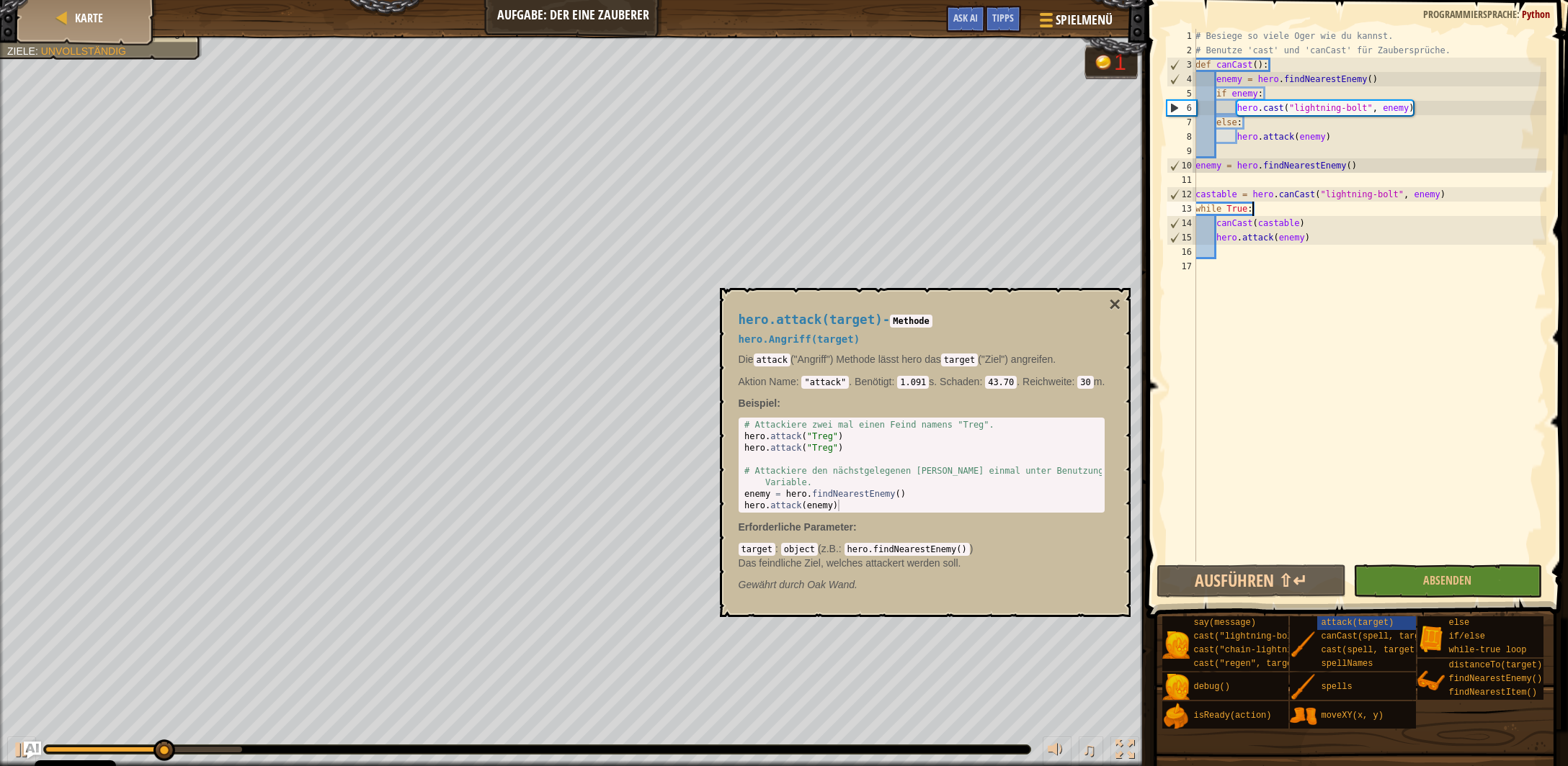
click at [1262, 207] on div "# Besiege so viele Oger wie du kannst. # Benutze 'cast' und 'canCast' für Zaube…" at bounding box center [1370, 310] width 354 height 562
type textarea "while True:"
type textarea "#"
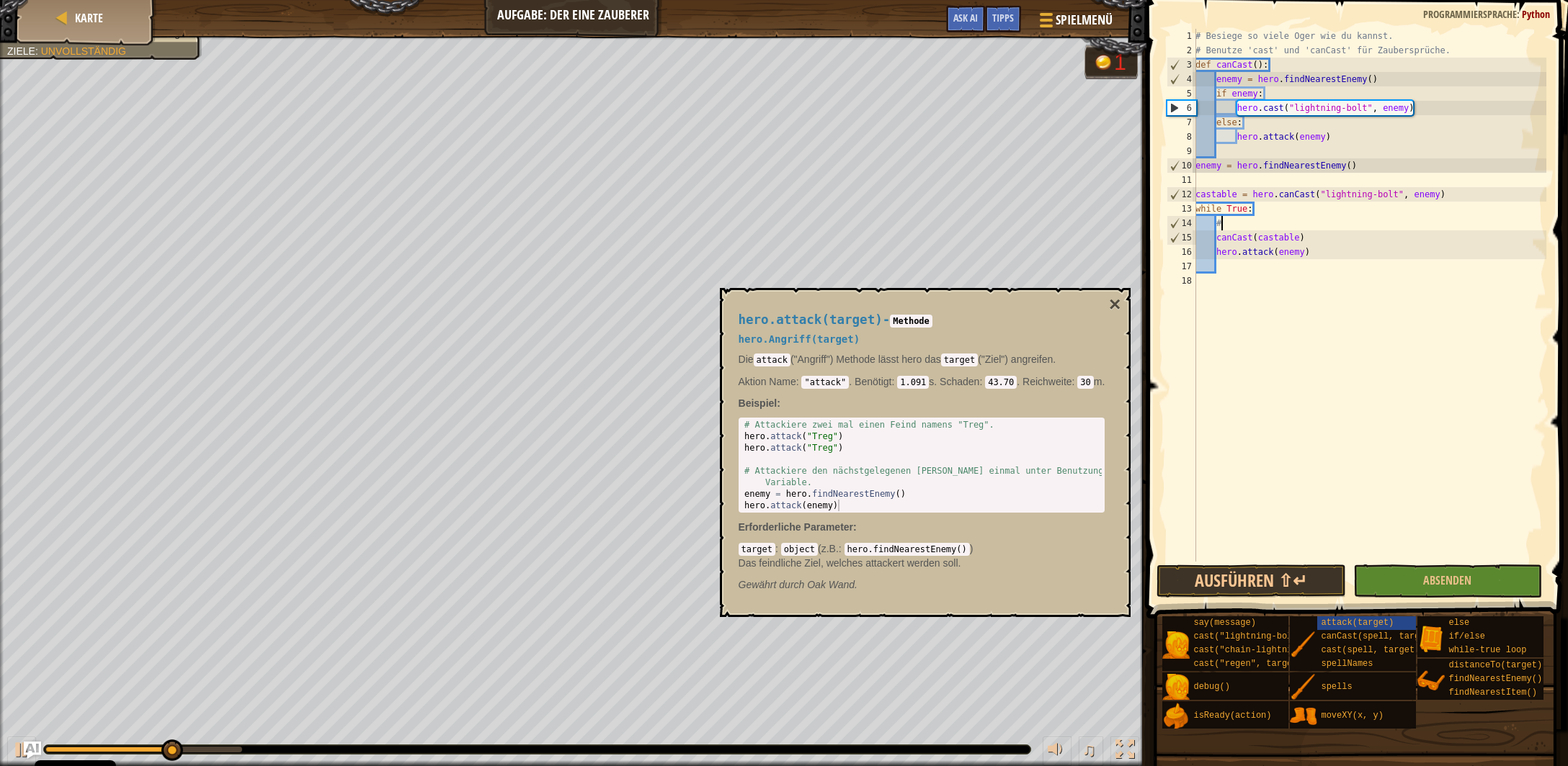
scroll to position [6, 1]
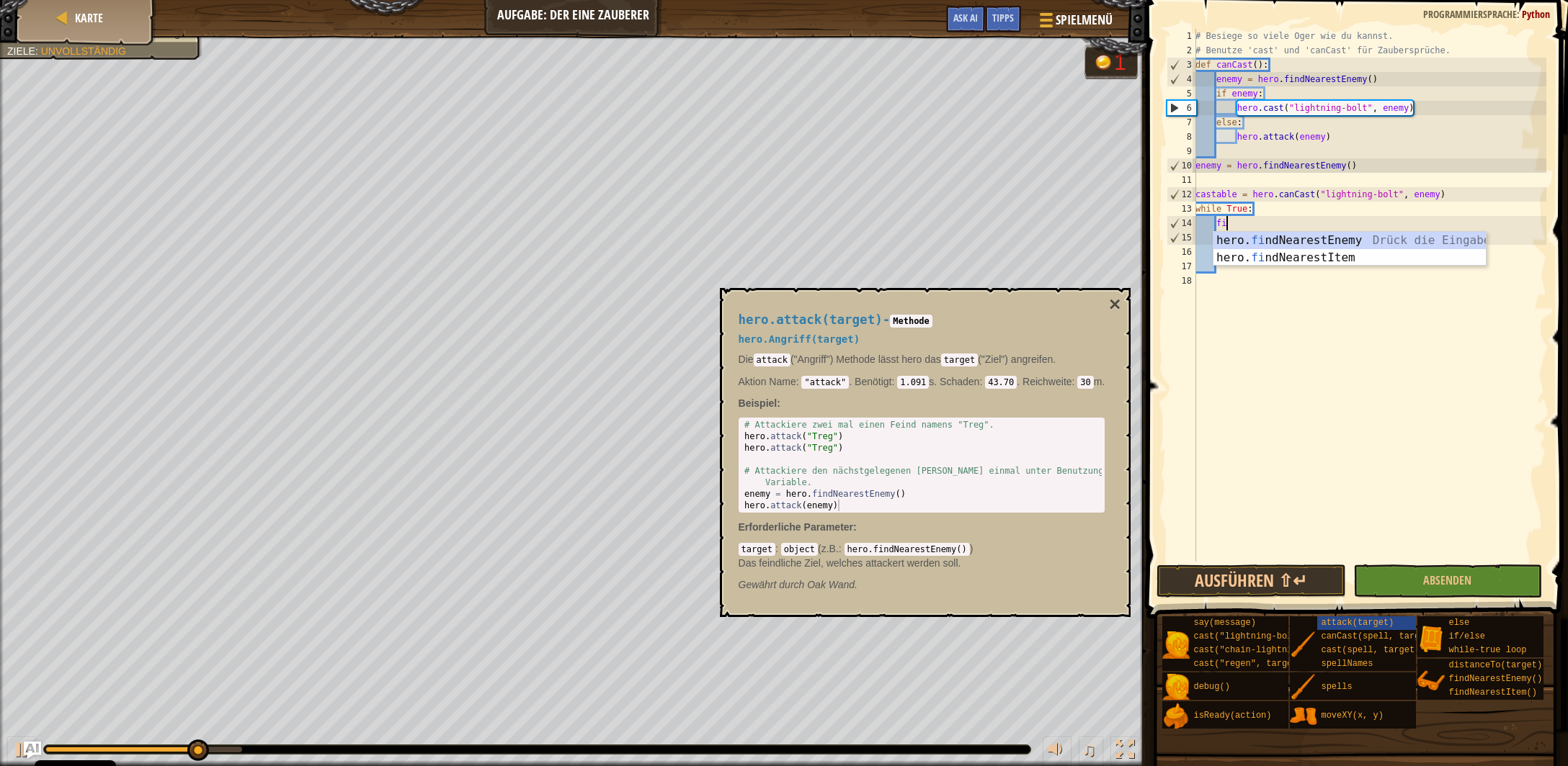
type textarea "find"
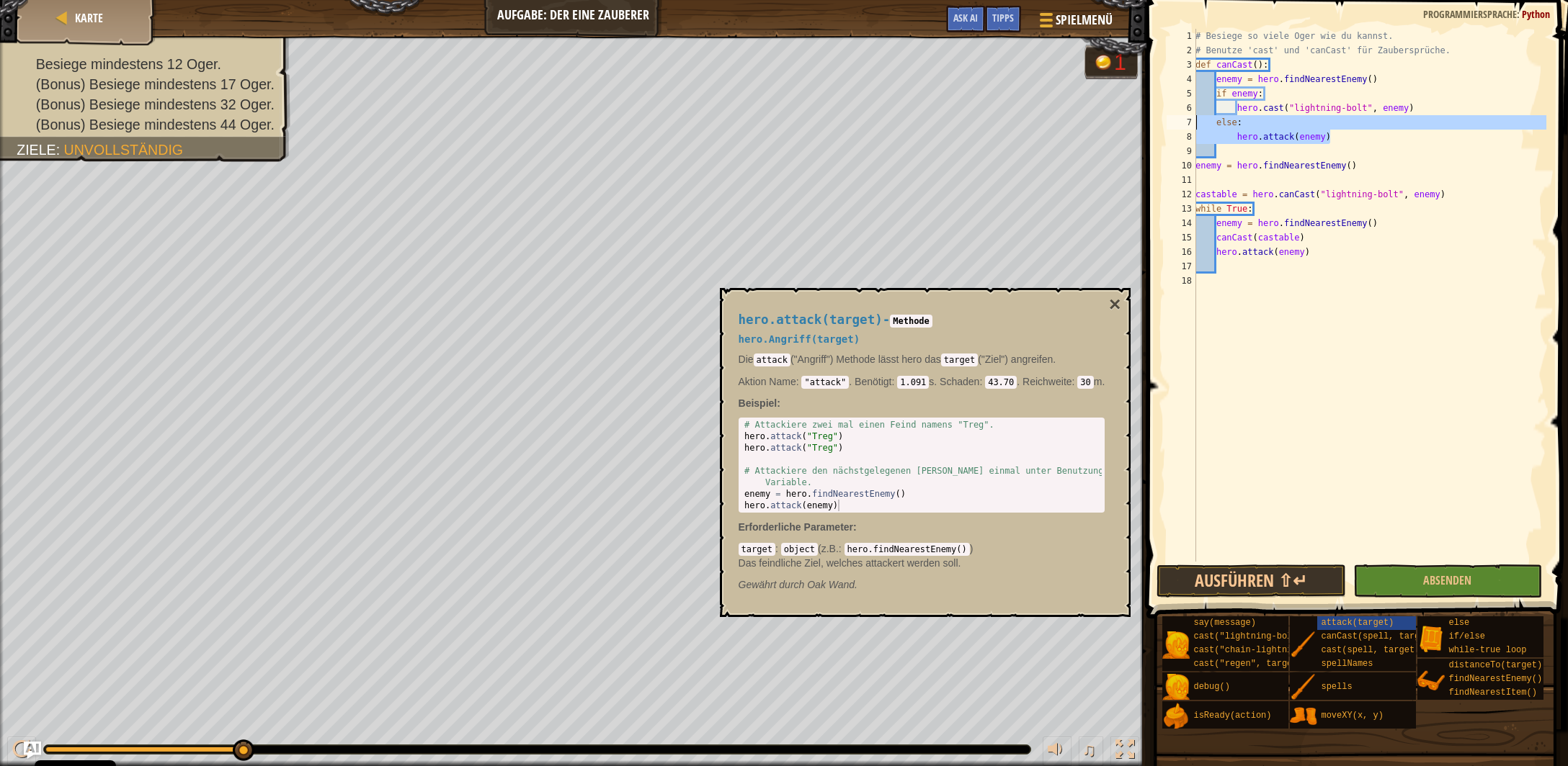
drag, startPoint x: 1333, startPoint y: 141, endPoint x: 1144, endPoint y: 123, distance: 189.9
click at [1193, 122] on div "# Besiege so viele Oger wie du kannst. # Benutze 'cast' und 'canCast' für Zaube…" at bounding box center [1370, 295] width 354 height 533
type textarea "else: hero.attack(enemy)"
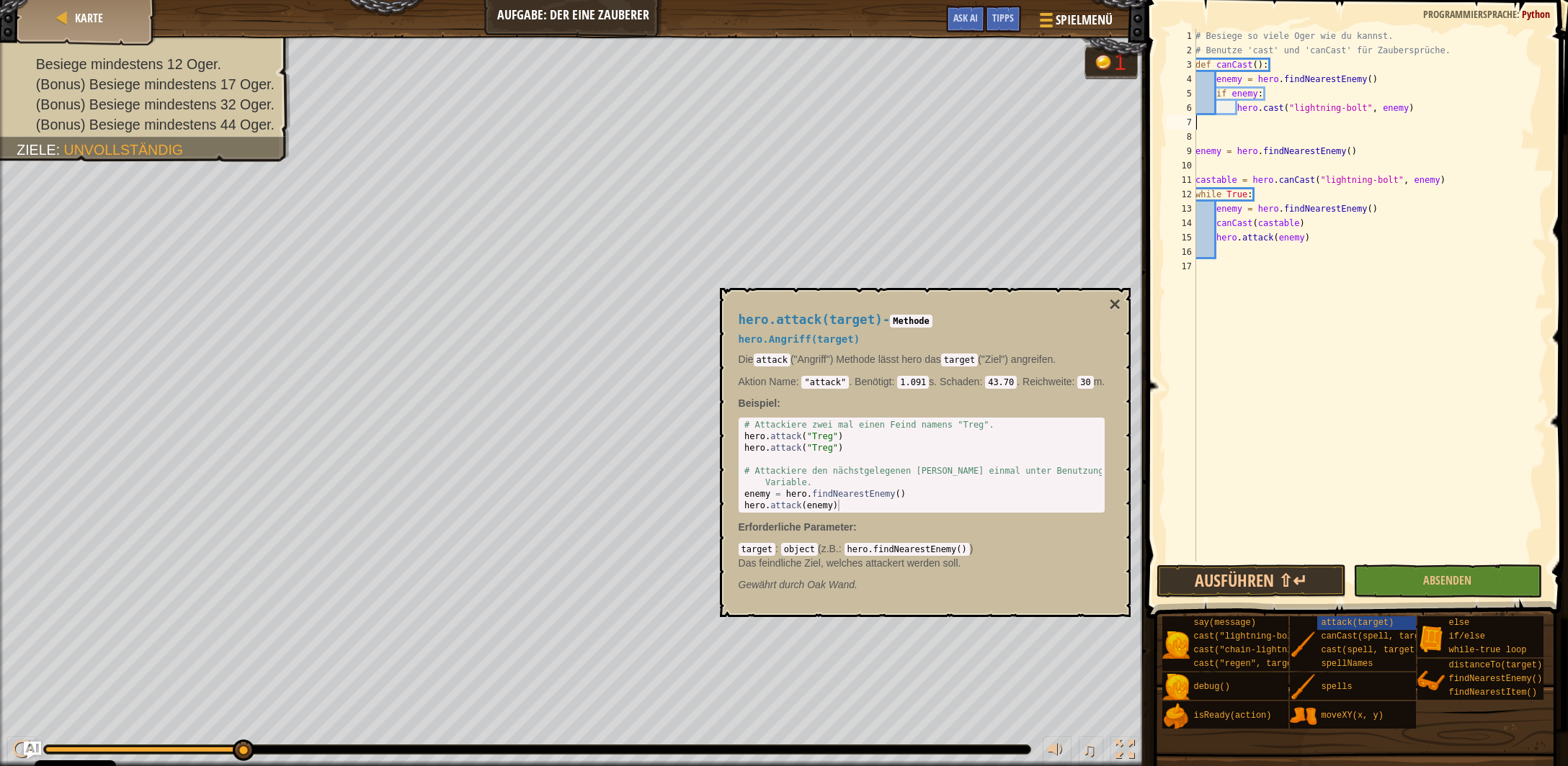
type textarea "hero.cast("lightning-bolt", enemy)"
click at [1199, 147] on div "# Besiege so viele Oger wie du kannst. # Benutze 'cast' und 'canCast' für Zaube…" at bounding box center [1370, 310] width 354 height 562
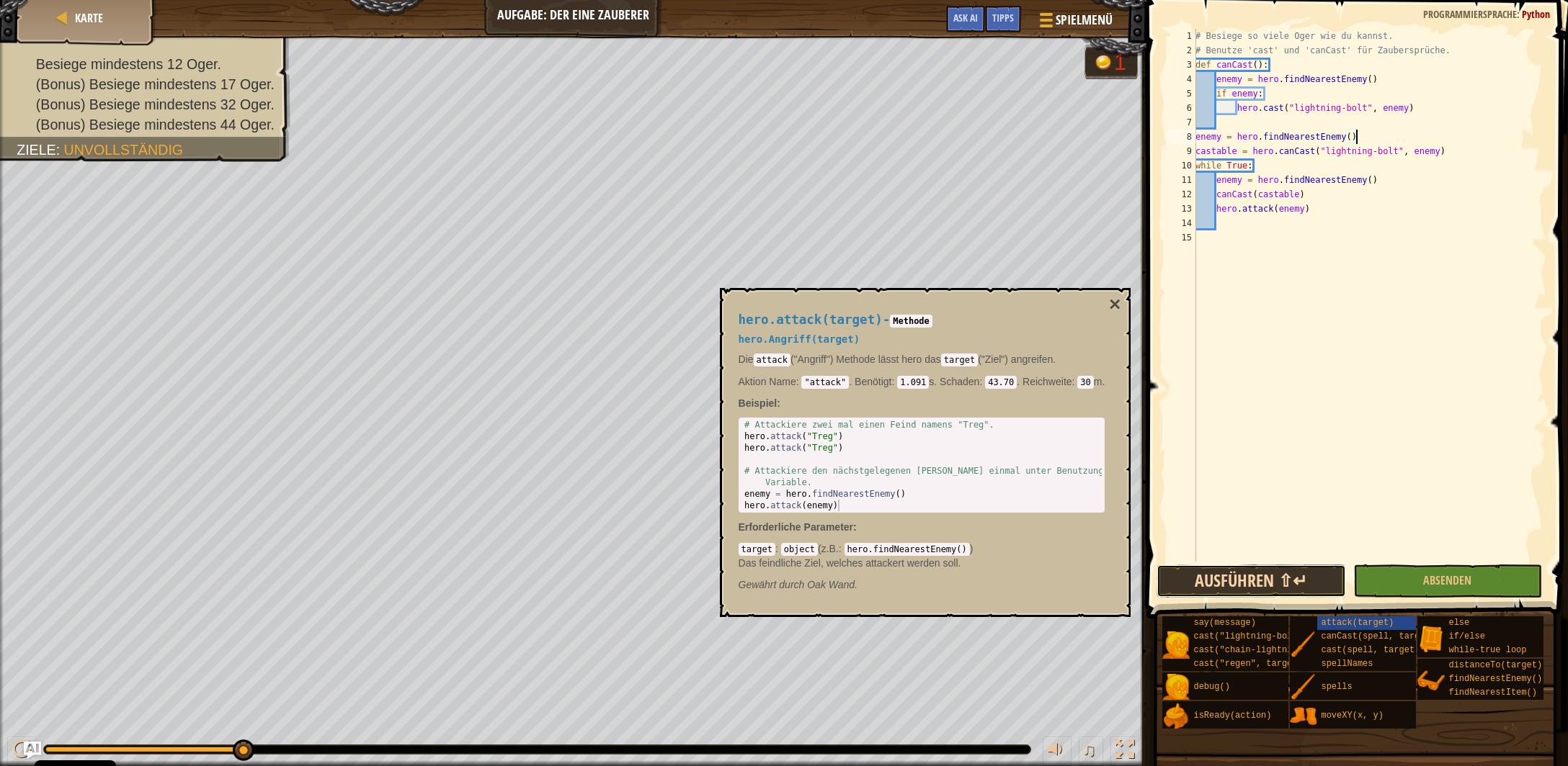
click at [1264, 579] on button "Ausführen ⇧↵" at bounding box center [1250, 581] width 189 height 33
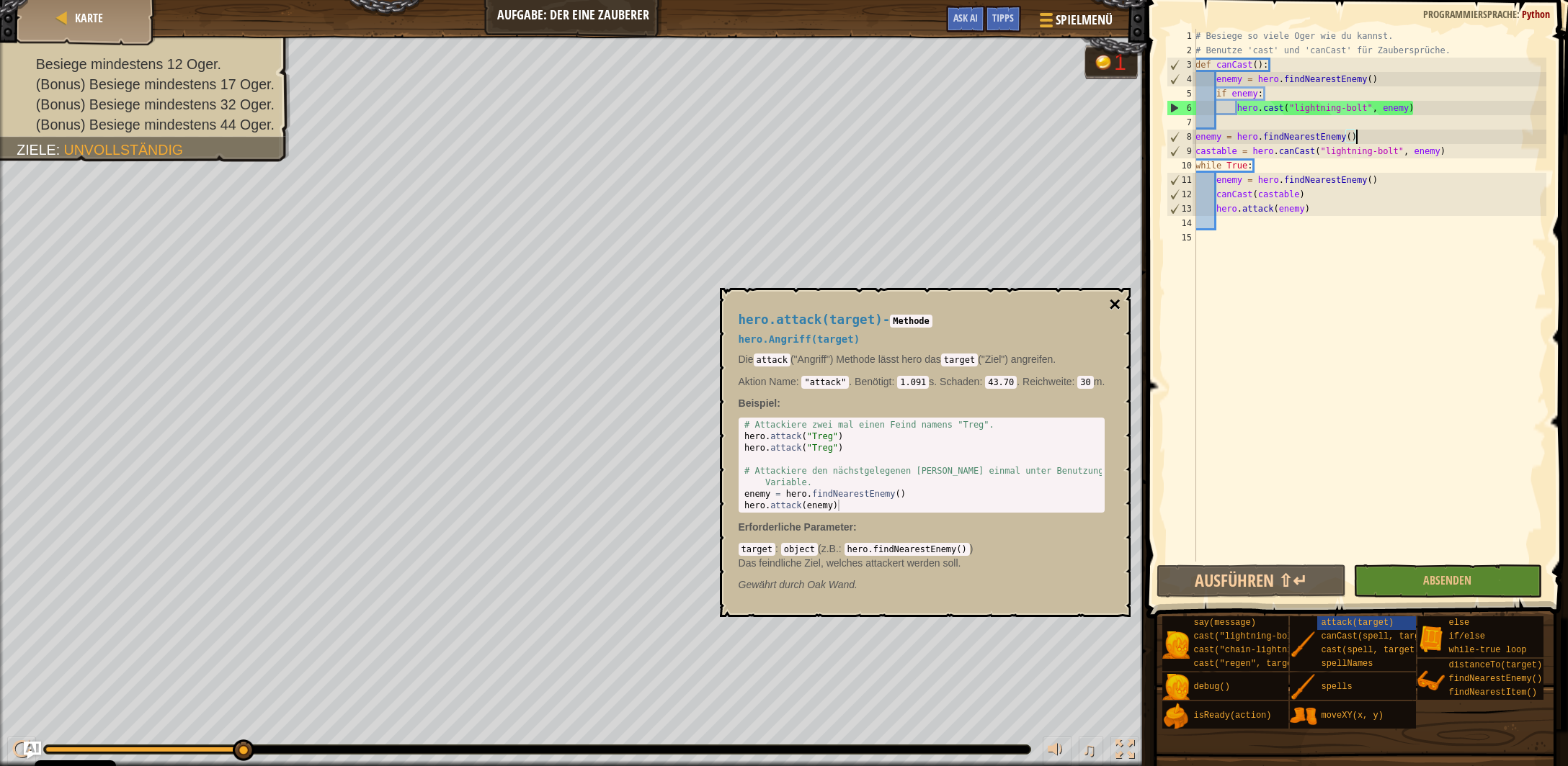
click at [1116, 308] on button "×" at bounding box center [1115, 304] width 12 height 20
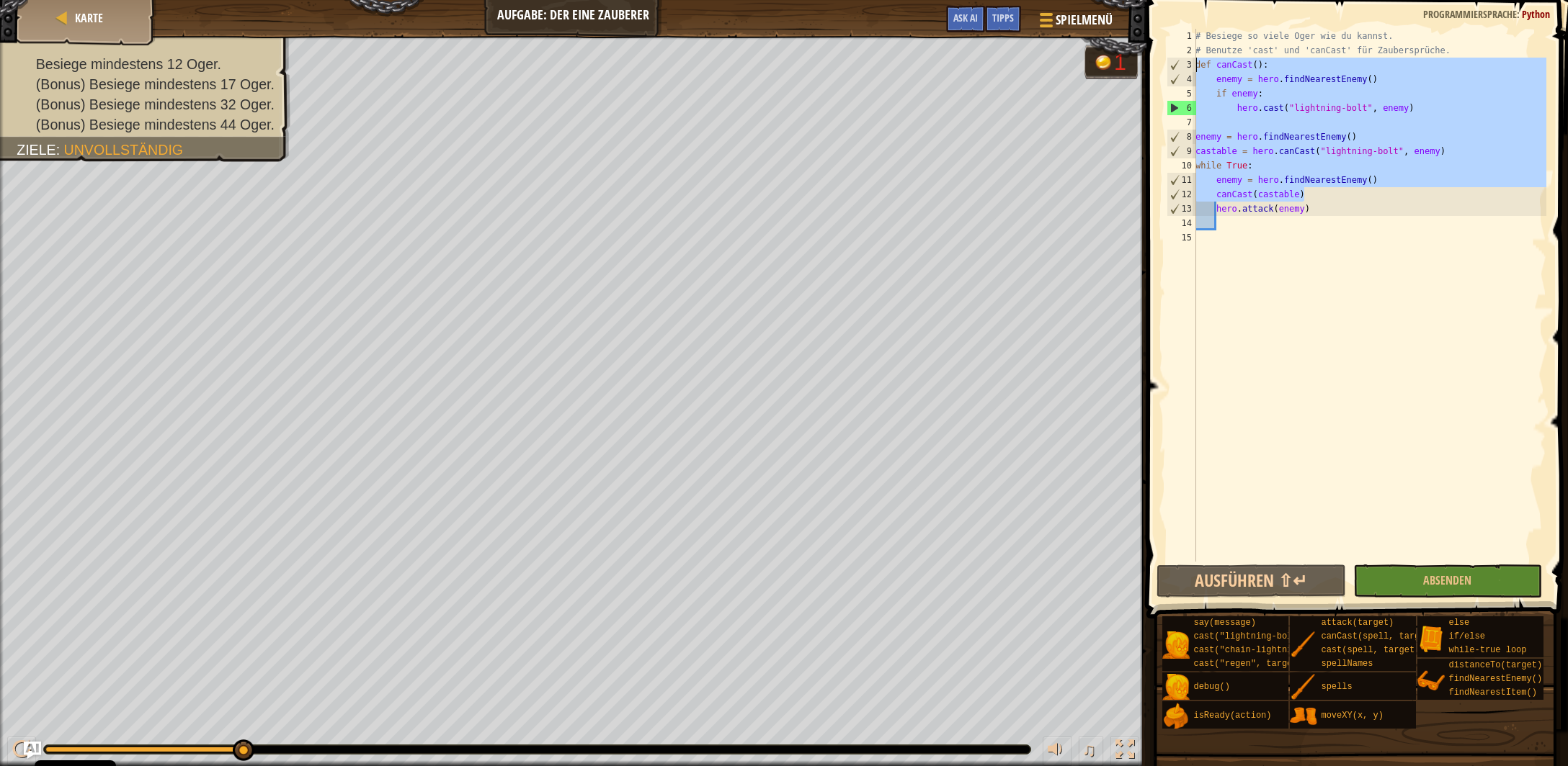
drag, startPoint x: 1304, startPoint y: 195, endPoint x: 833, endPoint y: 68, distance: 487.8
click at [1193, 68] on div "# Besiege so viele Oger wie du kannst. # Benutze 'cast' und 'canCast' für Zaube…" at bounding box center [1370, 295] width 354 height 533
type textarea "def canCast(): enemy = hero.findNearestEnemy()"
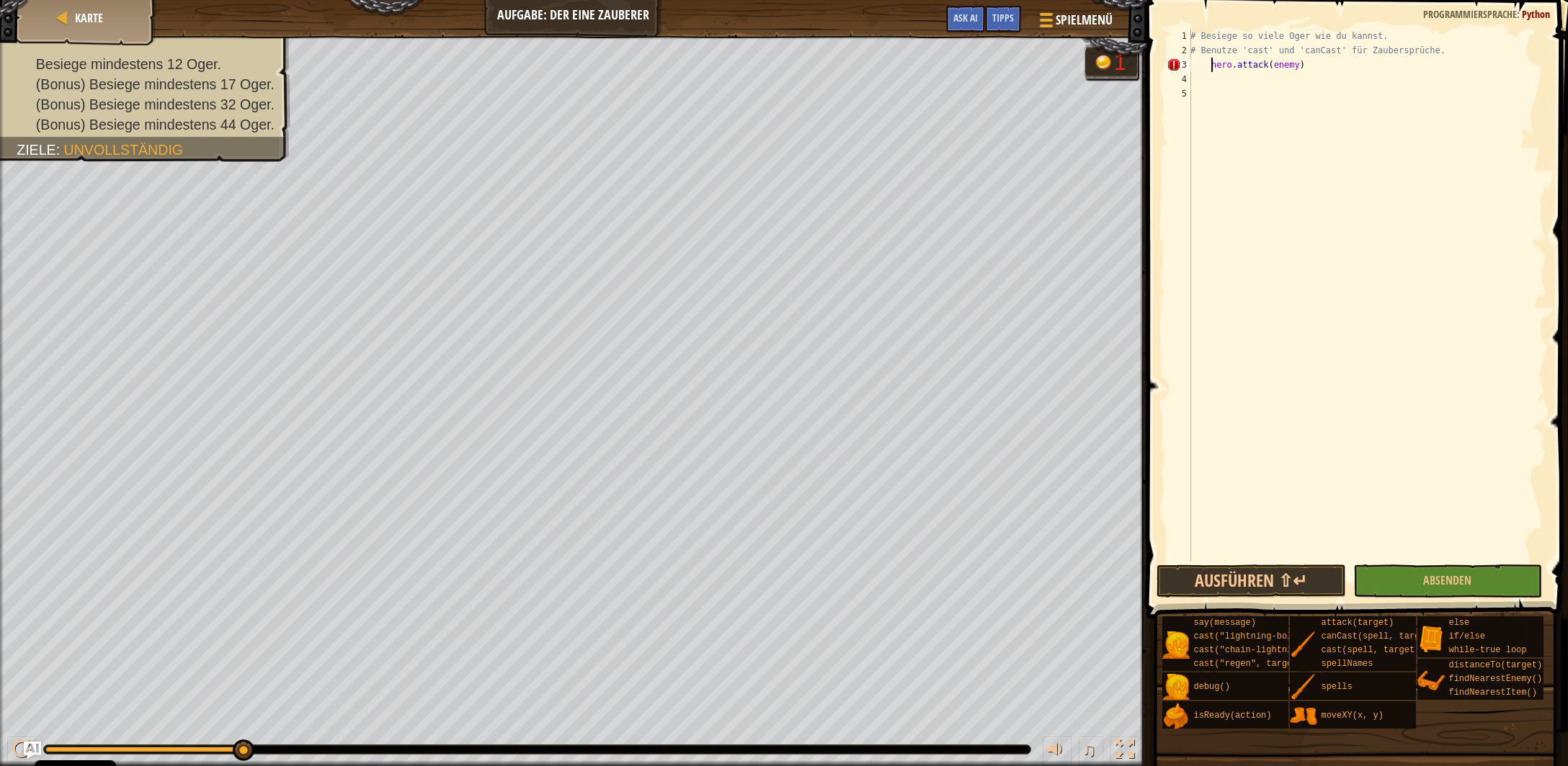
drag, startPoint x: 1211, startPoint y: 70, endPoint x: 1114, endPoint y: 67, distance: 97.0
click at [1188, 67] on div "# Besiege so viele Oger wie du kannst. # Benutze 'cast' und 'canCast' für Zaube…" at bounding box center [1367, 295] width 359 height 533
click at [1250, 574] on button "Ausführen ⇧↵" at bounding box center [1250, 581] width 189 height 33
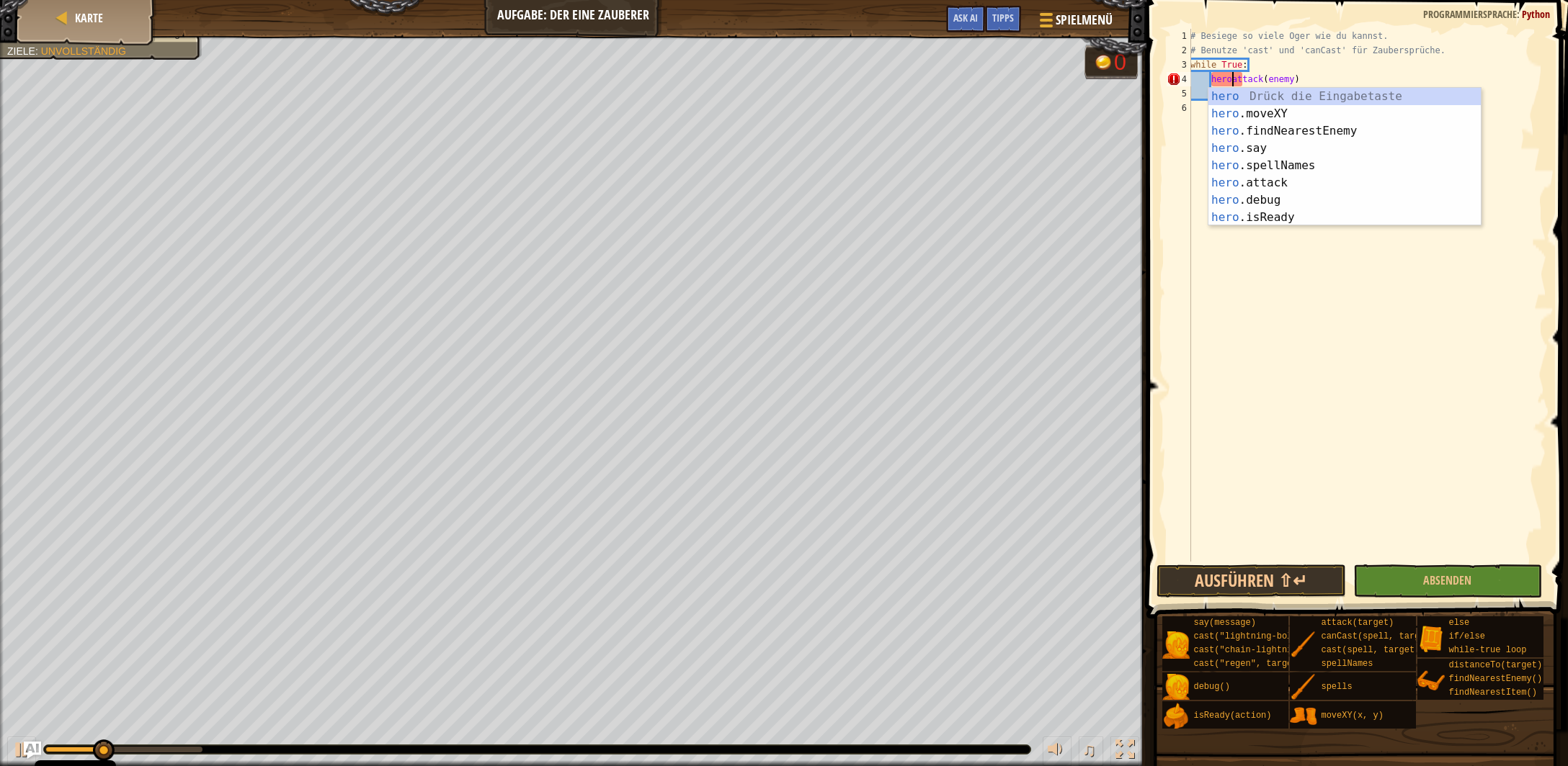
scroll to position [7, 3]
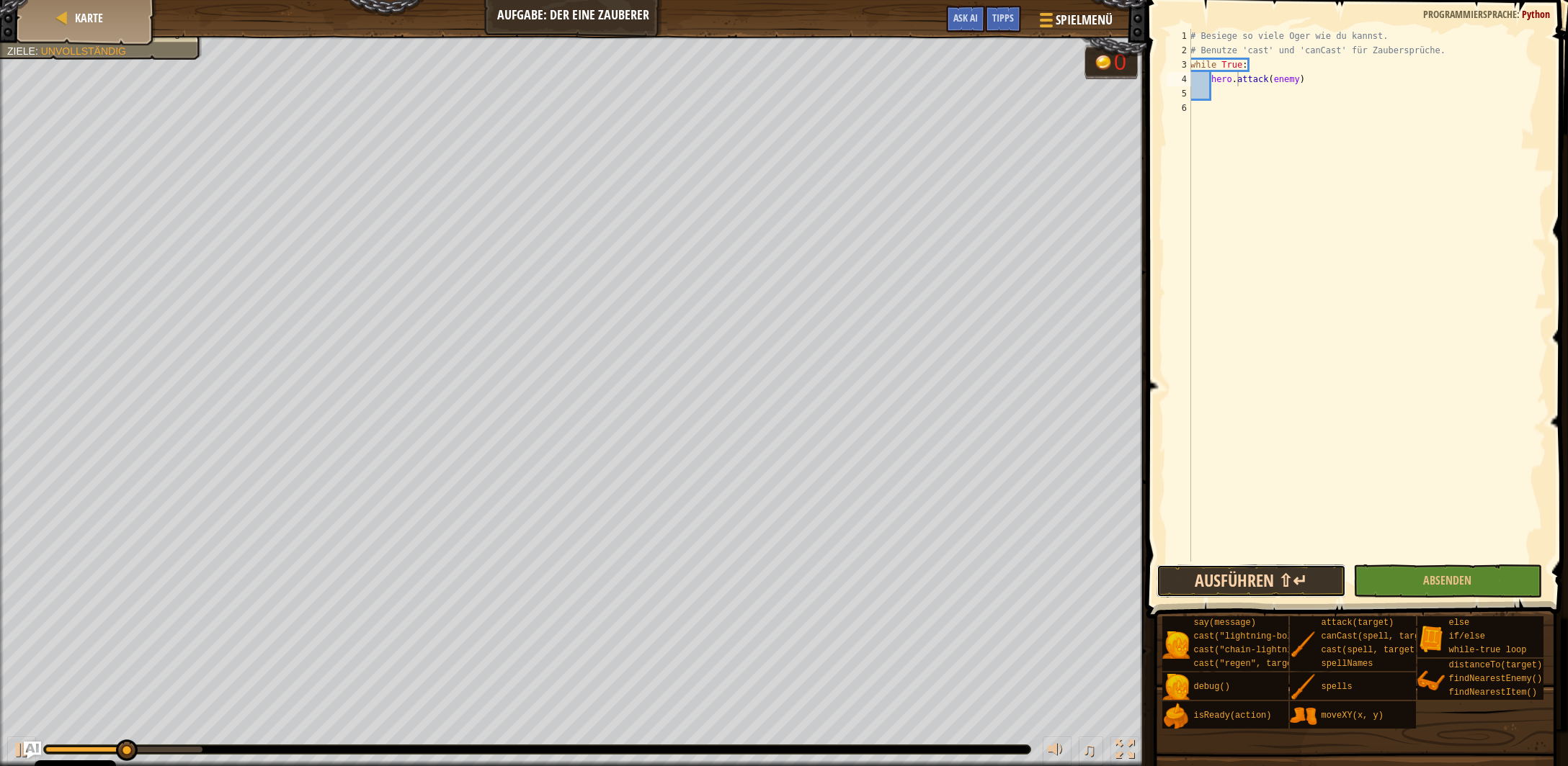
click at [1256, 583] on button "Ausführen ⇧↵" at bounding box center [1250, 581] width 189 height 33
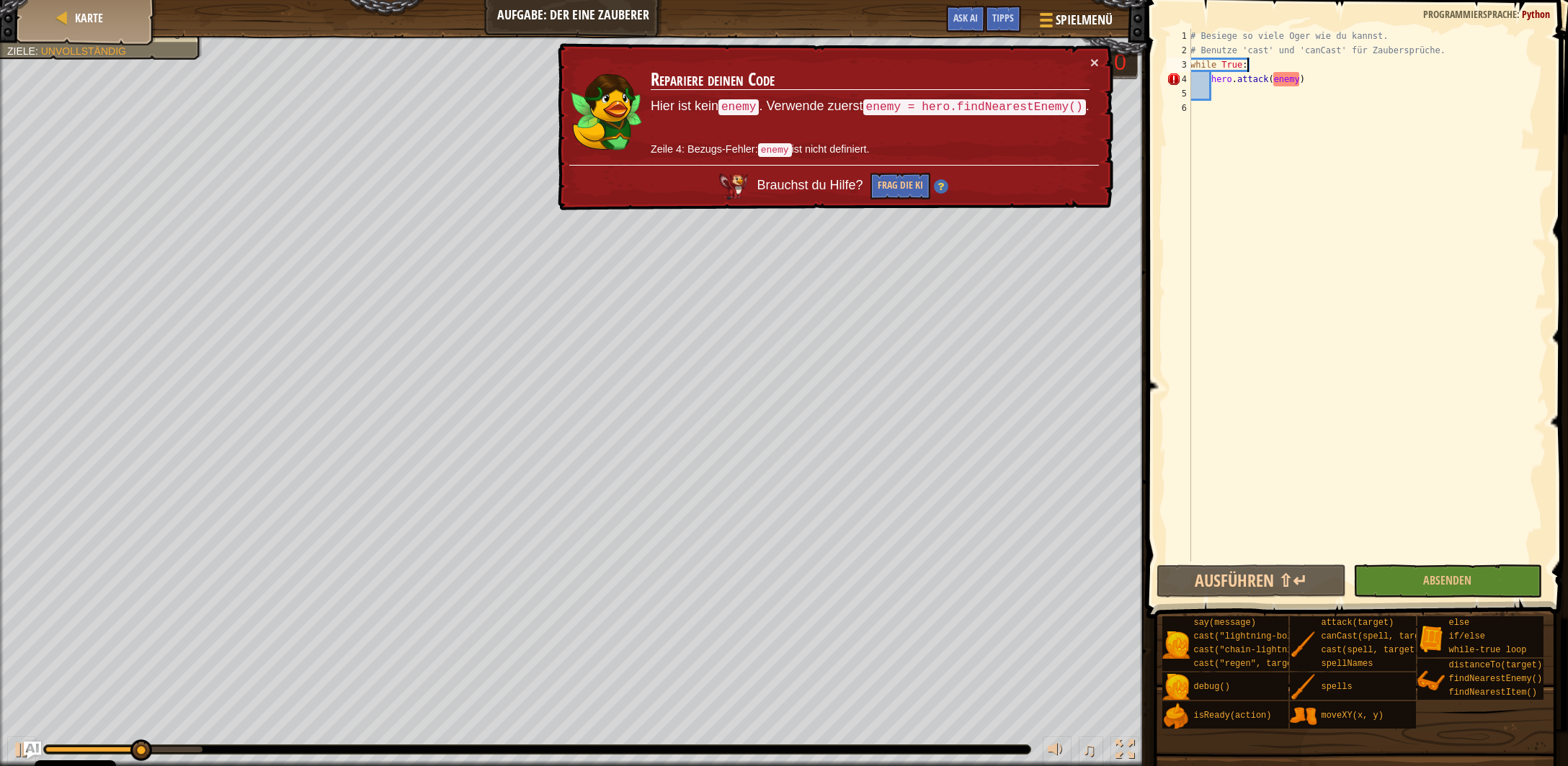
click at [1261, 68] on div "# Besiege so viele Oger wie du kannst. # Benutze 'cast' und 'canCast' für Zaube…" at bounding box center [1367, 310] width 359 height 562
type textarea "while True:"
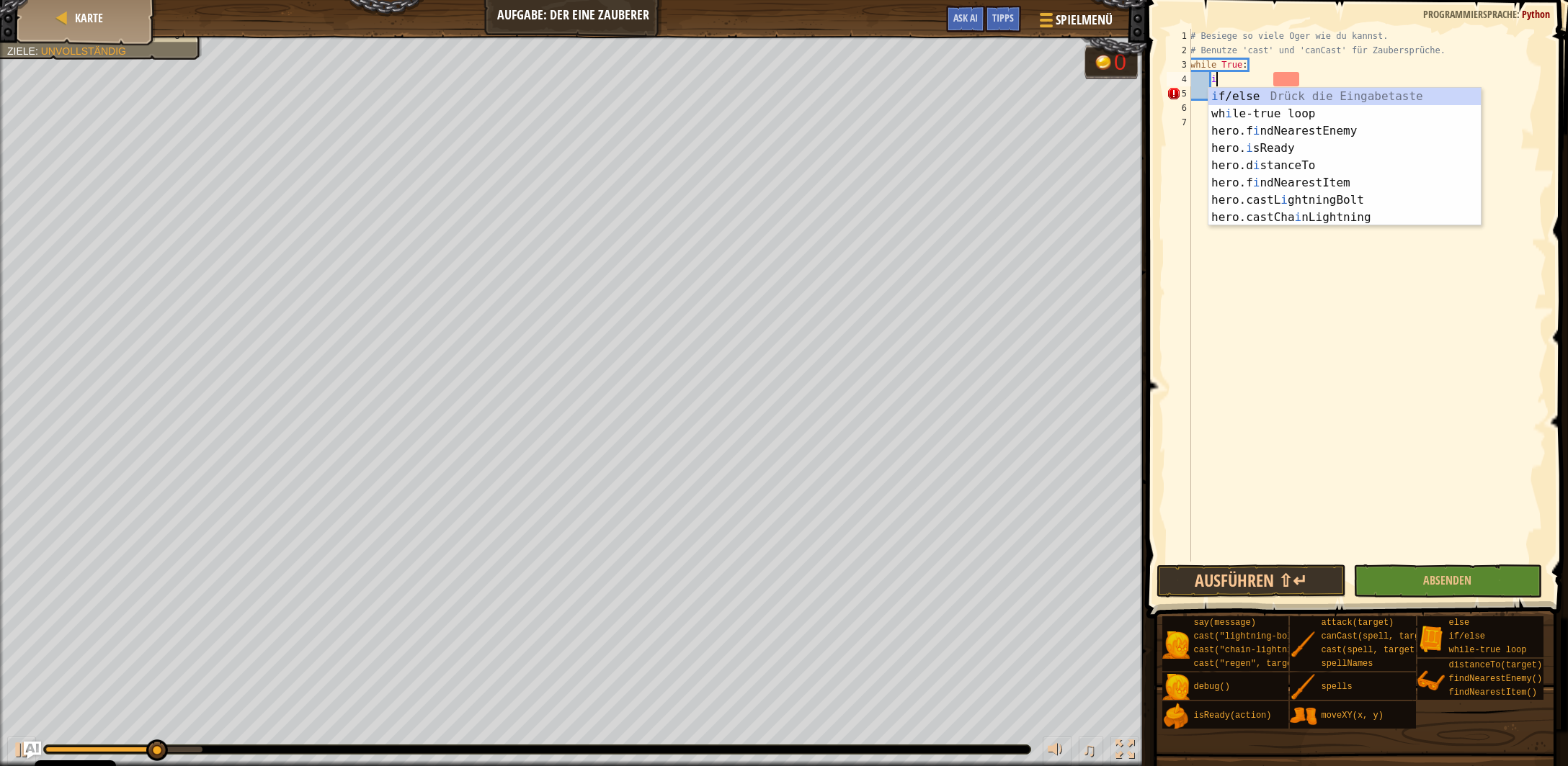
scroll to position [6, 1]
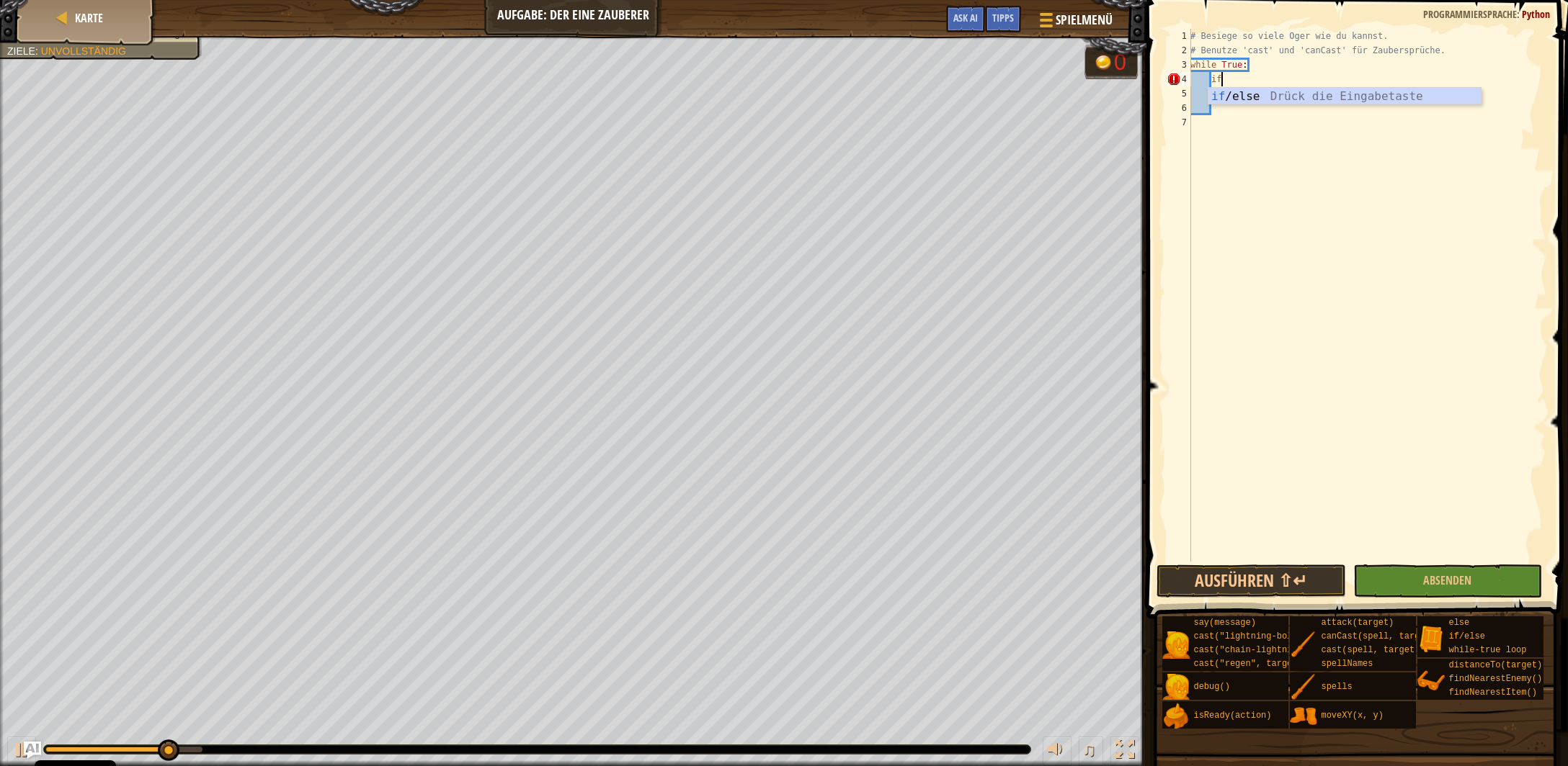
type textarea "i"
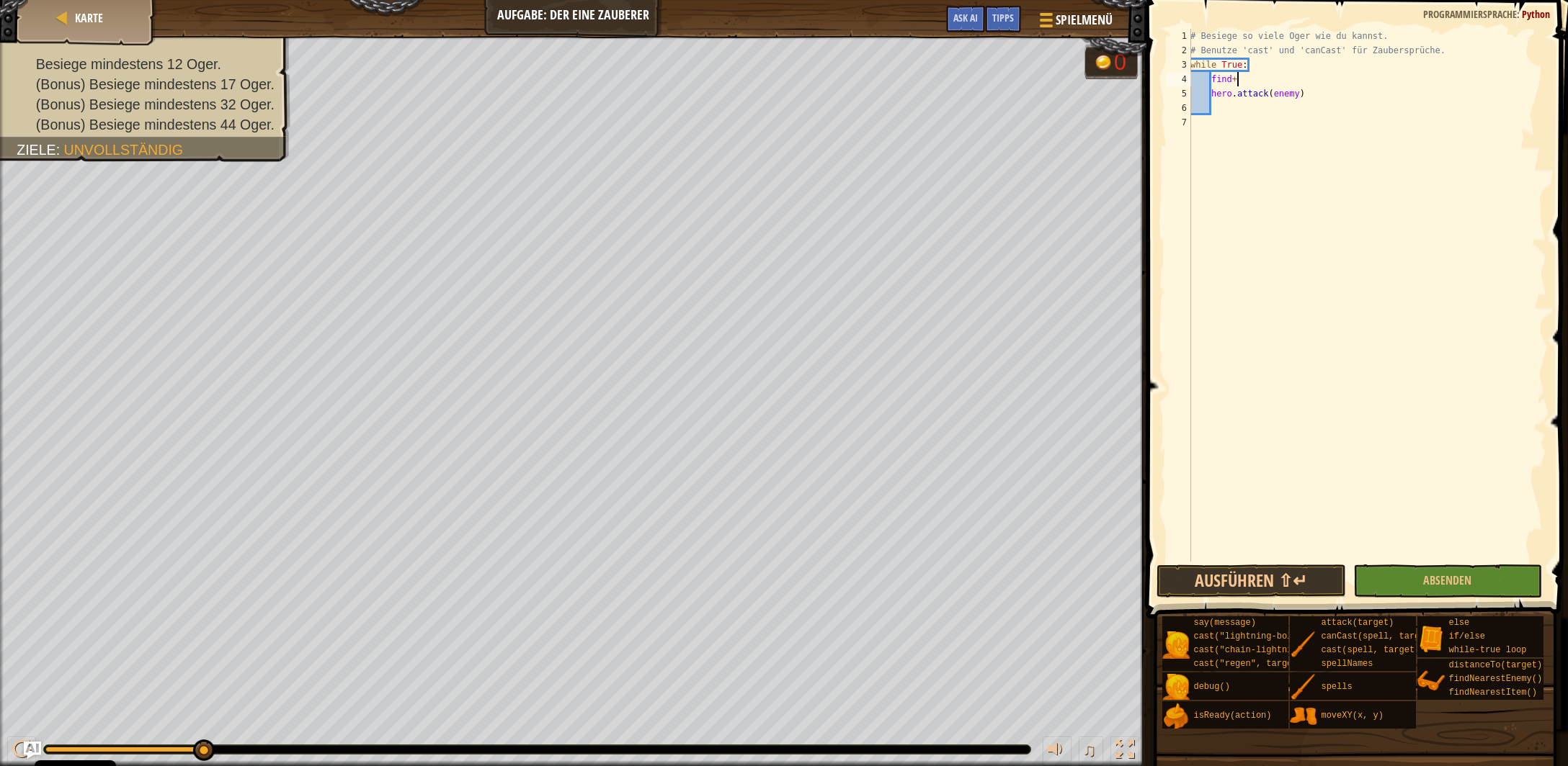
type textarea "find"
type textarea "enemy = hero.findNearestEnemy()"
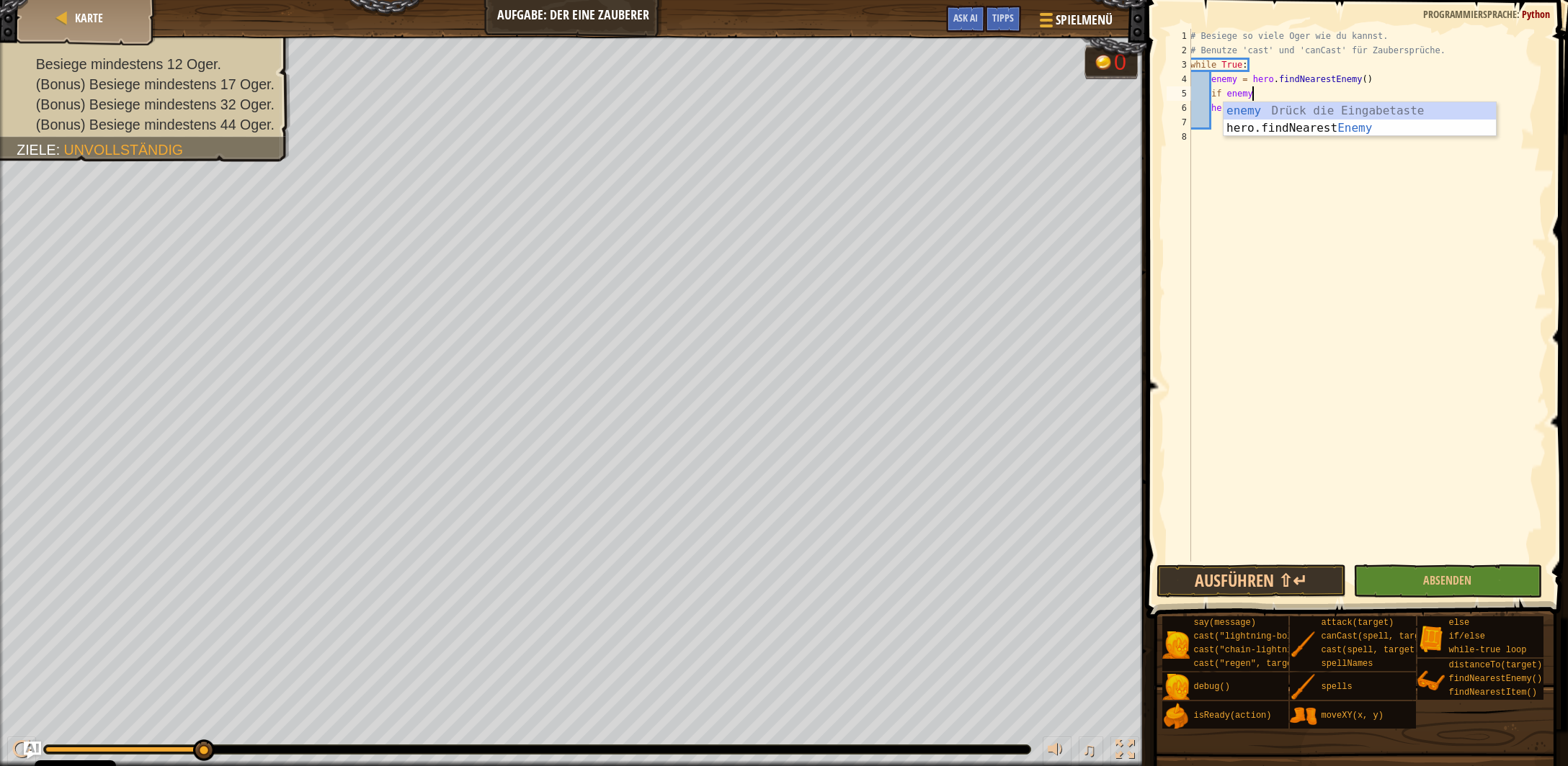
type textarea "if enemy:"
click at [1259, 580] on button "Ausführen ⇧↵" at bounding box center [1250, 581] width 189 height 33
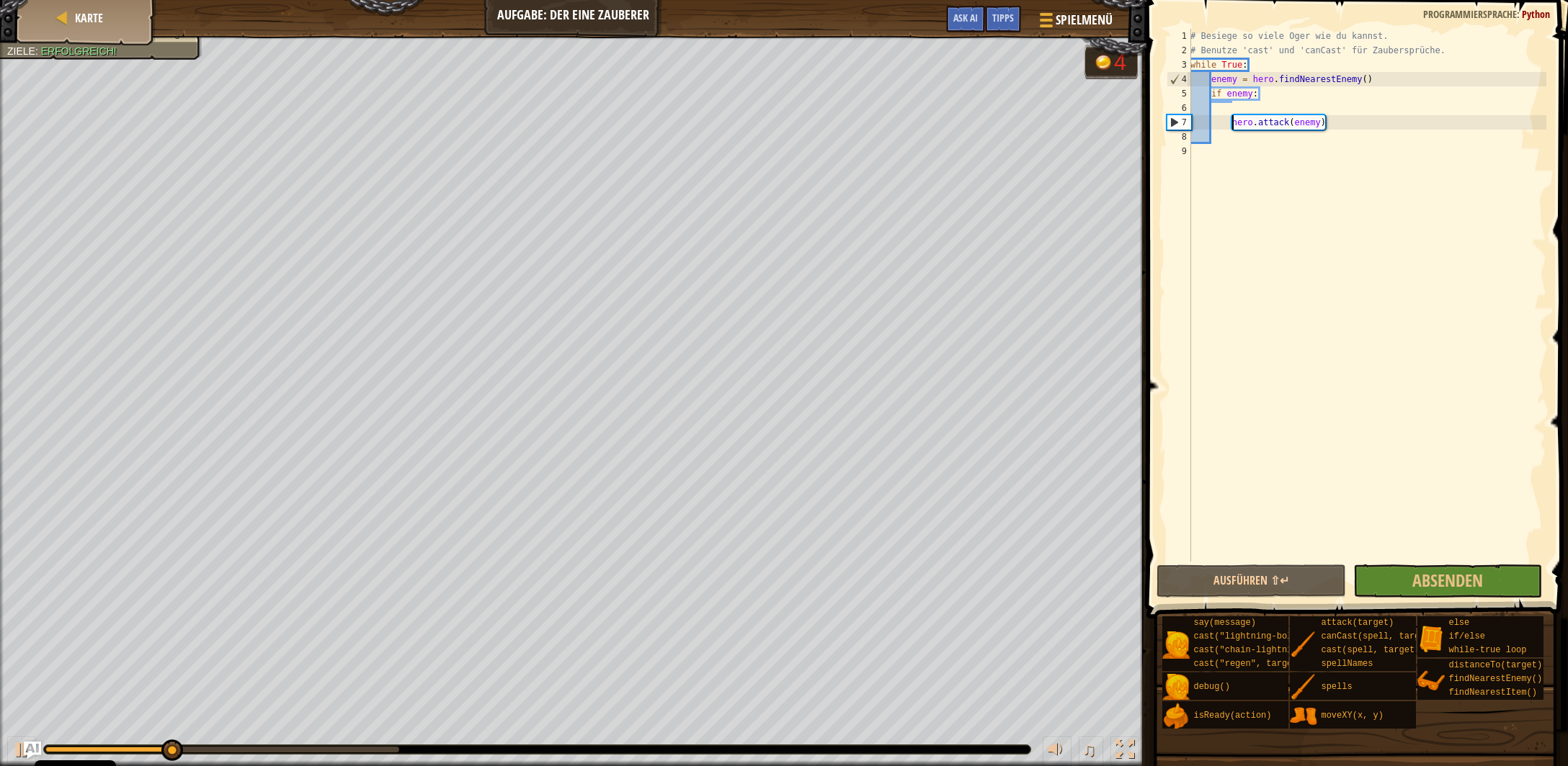
click at [1193, 120] on div "# Besiege so viele Oger wie du kannst. # Benutze 'cast' und 'canCast' für Zaube…" at bounding box center [1367, 310] width 359 height 562
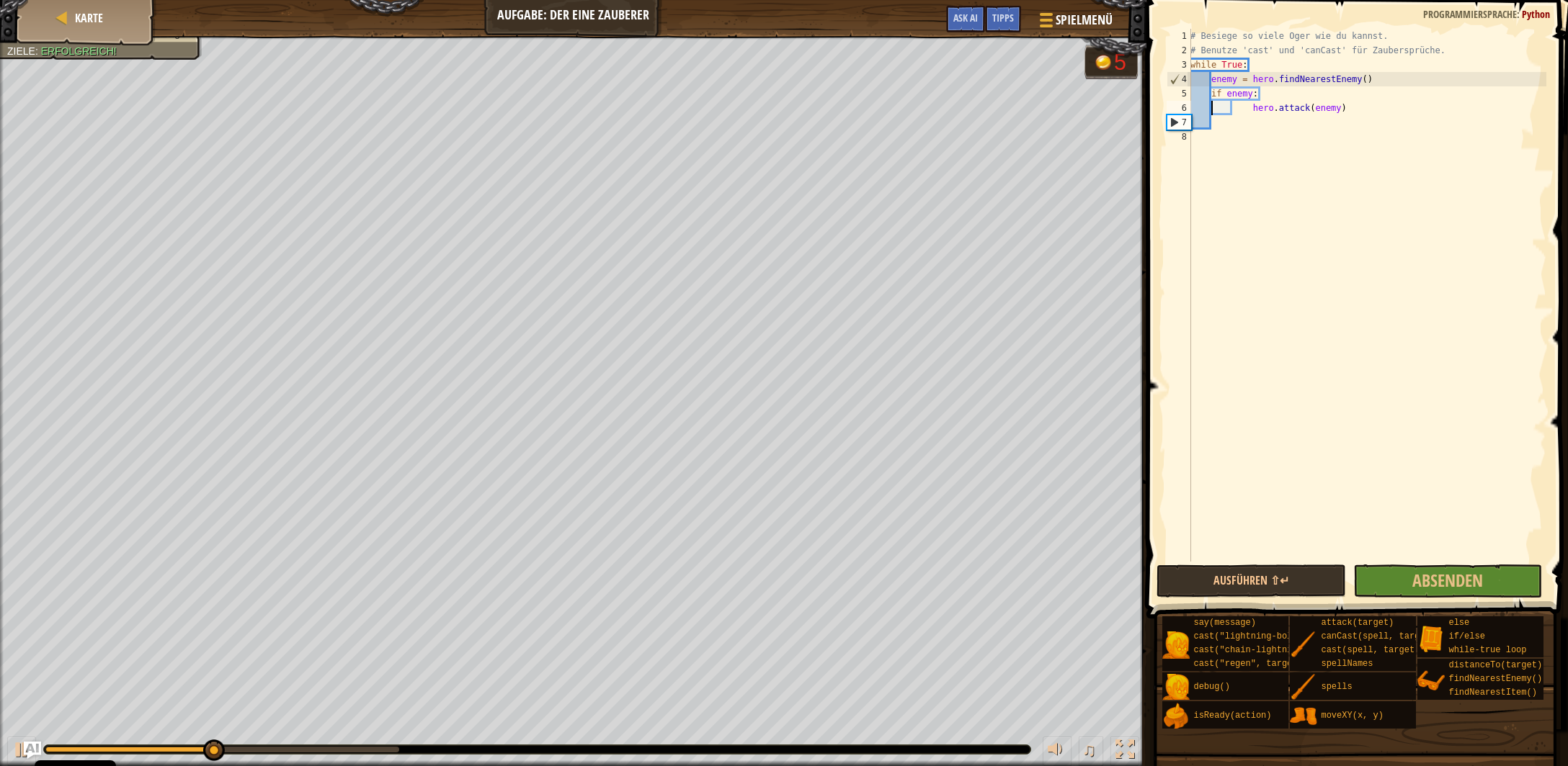
click at [1350, 104] on div "# Besiege so viele Oger wie du kannst. # Benutze 'cast' und 'canCast' für Zaube…" at bounding box center [1367, 310] width 359 height 562
click at [1298, 99] on div "# Besiege so viele Oger wie du kannst. # Benutze 'cast' und 'canCast' für Zaube…" at bounding box center [1367, 310] width 359 height 562
type textarea "if enemy:"
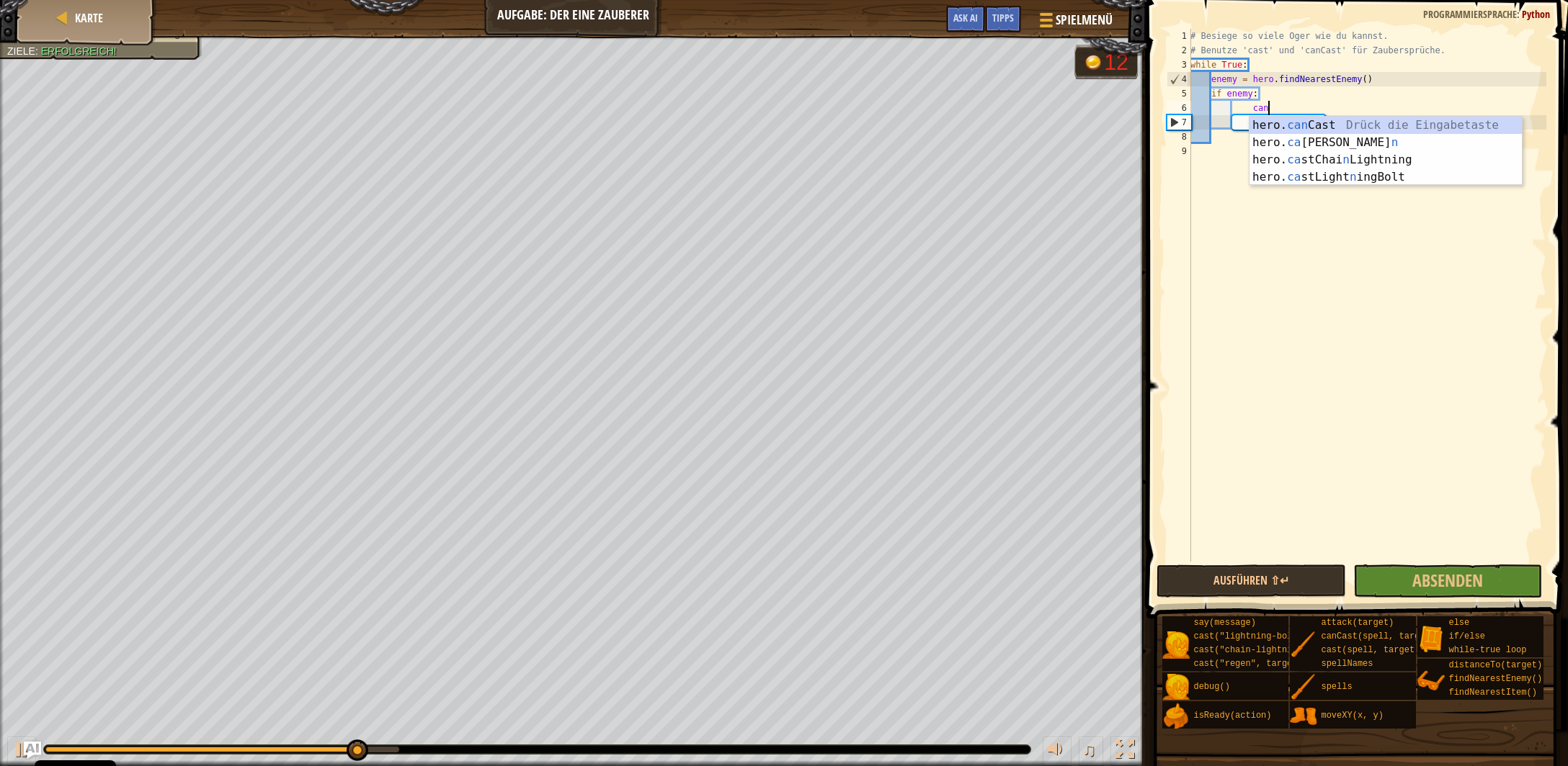
scroll to position [7, 7]
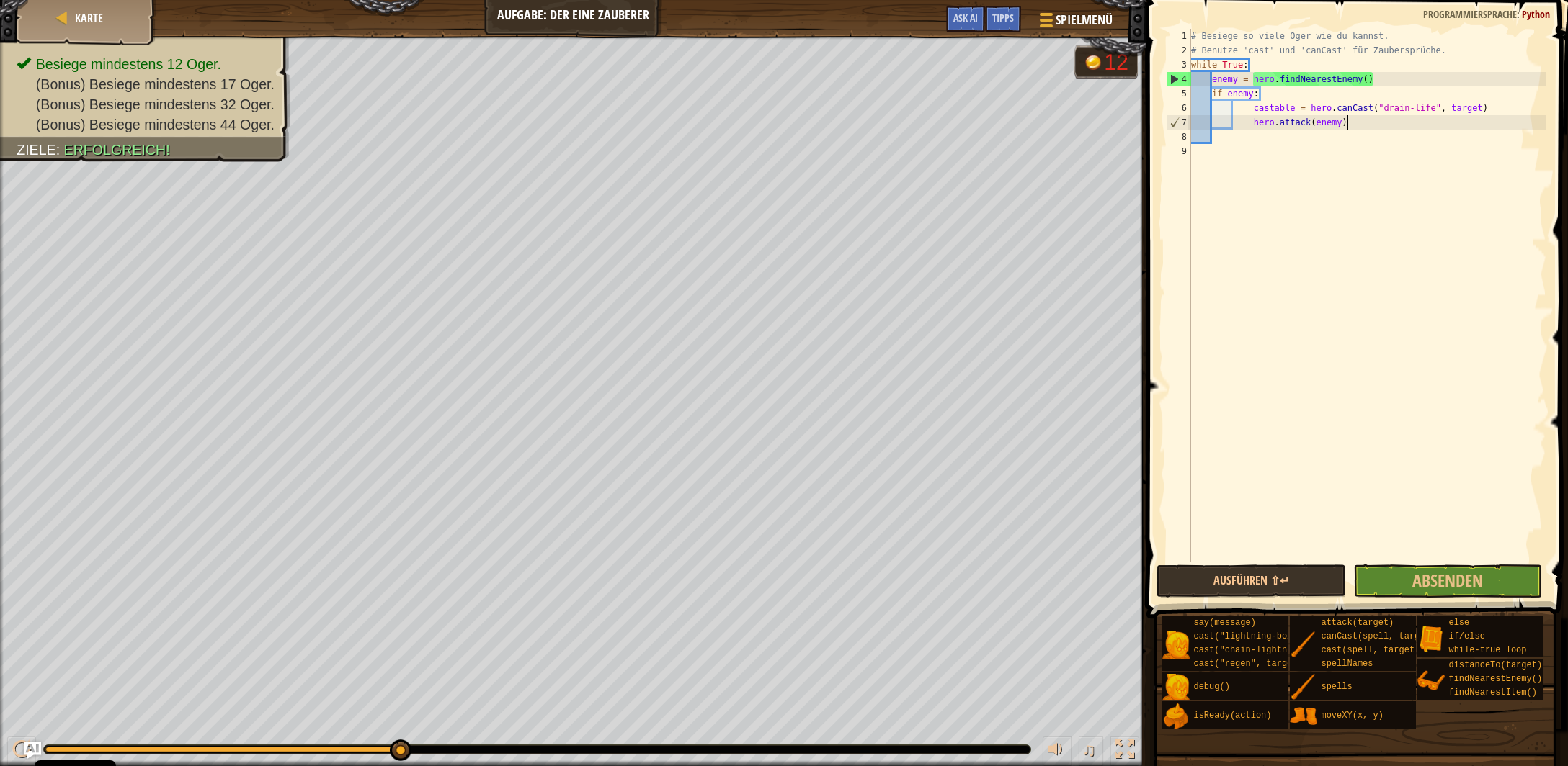
click at [1370, 127] on div "# Besiege so viele Oger wie du kannst. # Benutze 'cast' und 'canCast' für Zaube…" at bounding box center [1367, 310] width 358 height 562
click at [1256, 123] on div "# Besiege so viele Oger wie du kannst. # Benutze 'cast' und 'canCast' für Zaube…" at bounding box center [1367, 310] width 358 height 562
click at [1251, 126] on div "# Besiege so viele Oger wie du kannst. # Benutze 'cast' und 'canCast' für Zaube…" at bounding box center [1367, 310] width 358 height 562
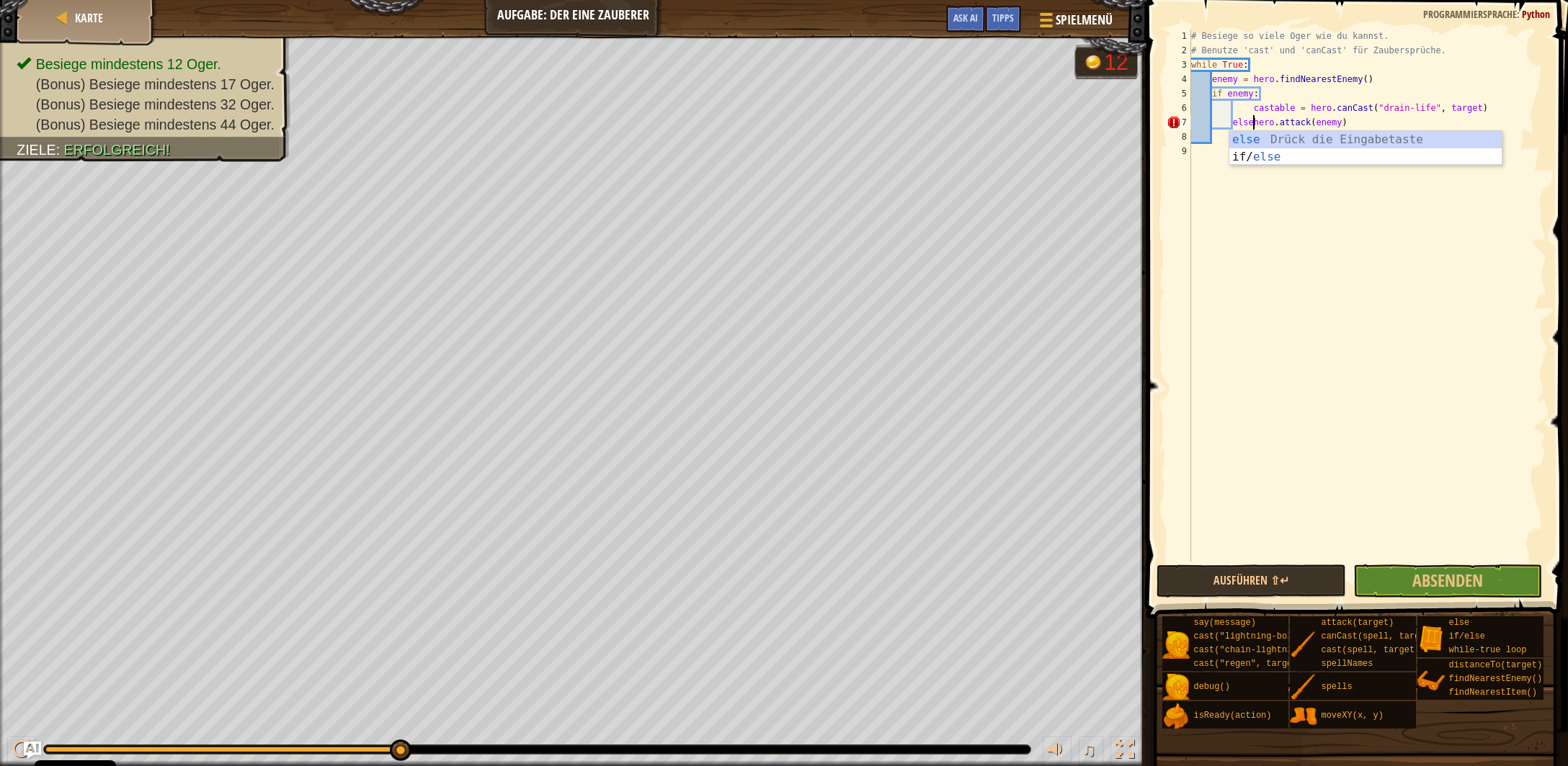
scroll to position [7, 4]
click at [1236, 130] on div "# Besiege so viele Oger wie du kannst. # Benutze 'cast' und 'canCast' für Zaube…" at bounding box center [1370, 310] width 354 height 562
click at [1233, 127] on div "# Besiege so viele Oger wie du kannst. # Benutze 'cast' und 'canCast' für Zaube…" at bounding box center [1370, 310] width 354 height 562
click at [1234, 124] on div "# Besiege so viele Oger wie du kannst. # Benutze 'cast' und 'canCast' für Zaube…" at bounding box center [1370, 310] width 354 height 562
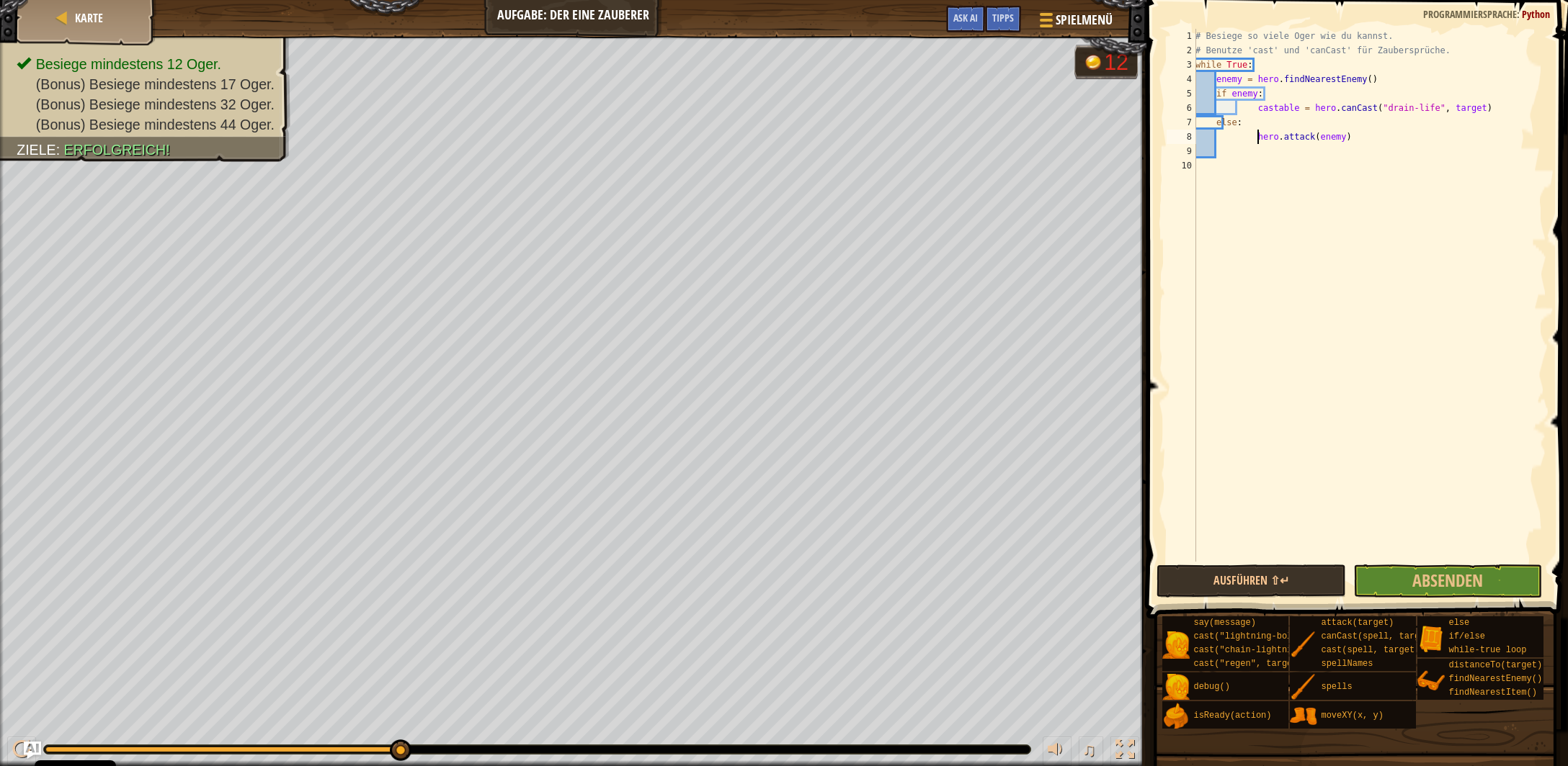
click at [1258, 141] on div "# Besiege so viele Oger wie du kannst. # Benutze 'cast' und 'canCast' für Zaube…" at bounding box center [1370, 310] width 354 height 562
click at [1396, 581] on button "Absenden" at bounding box center [1448, 581] width 189 height 33
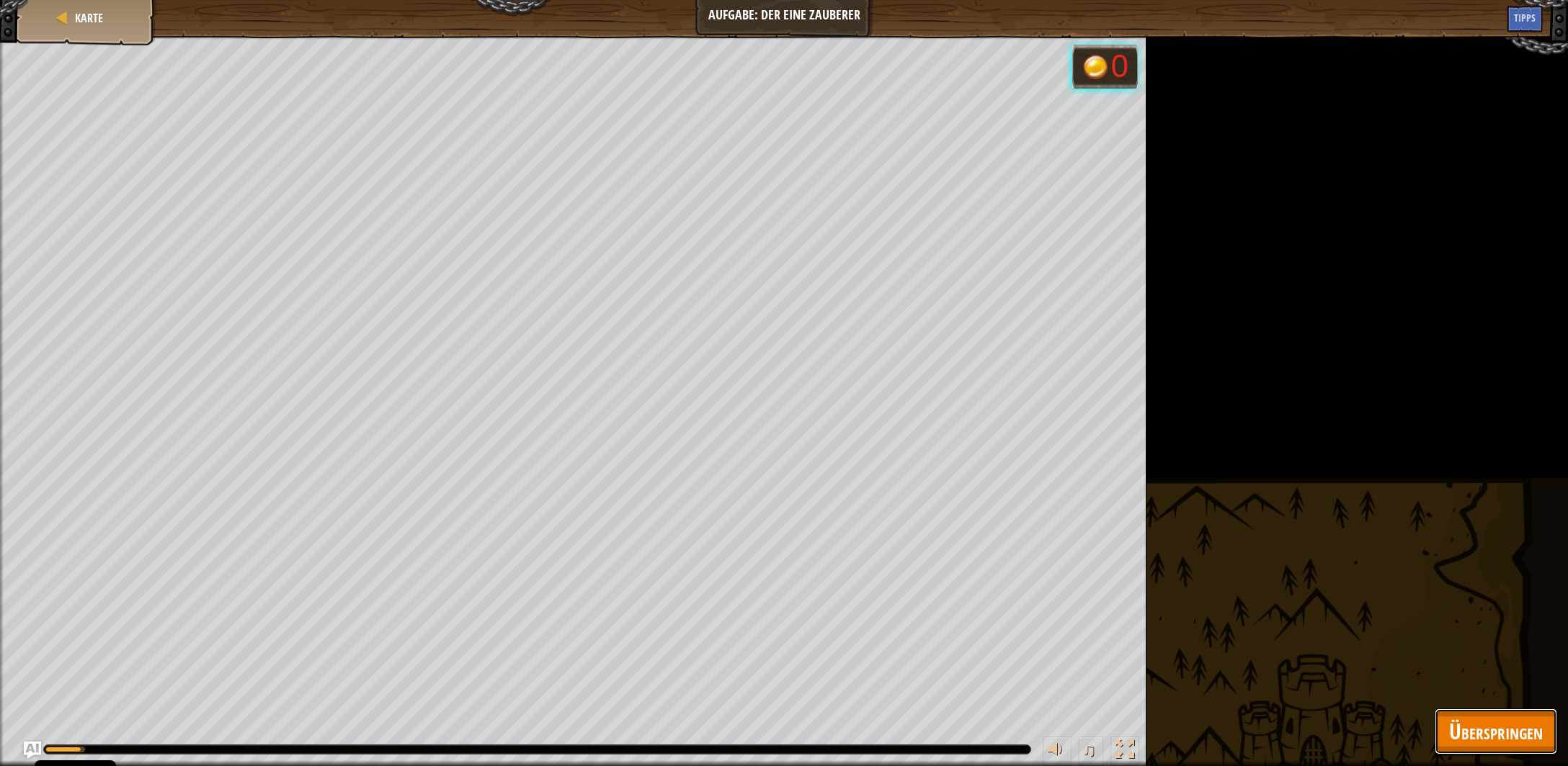
click at [1491, 734] on span "Überspringen" at bounding box center [1495, 731] width 93 height 30
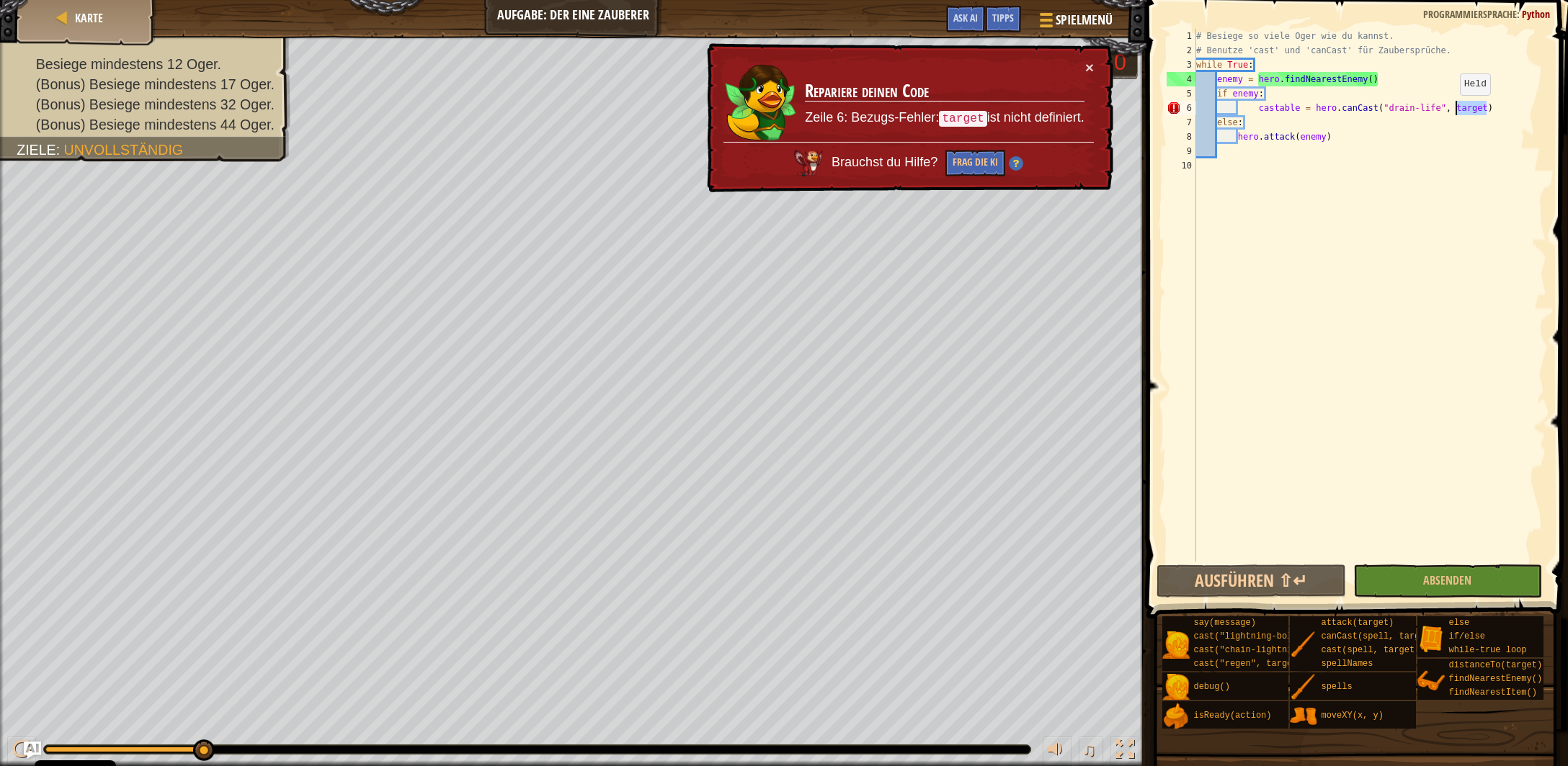
drag, startPoint x: 1485, startPoint y: 108, endPoint x: 1444, endPoint y: 113, distance: 41.3
click at [1452, 110] on div "# Besiege so viele Oger wie du kannst. # Benutze 'cast' und 'canCast' für Zaube…" at bounding box center [1370, 310] width 353 height 562
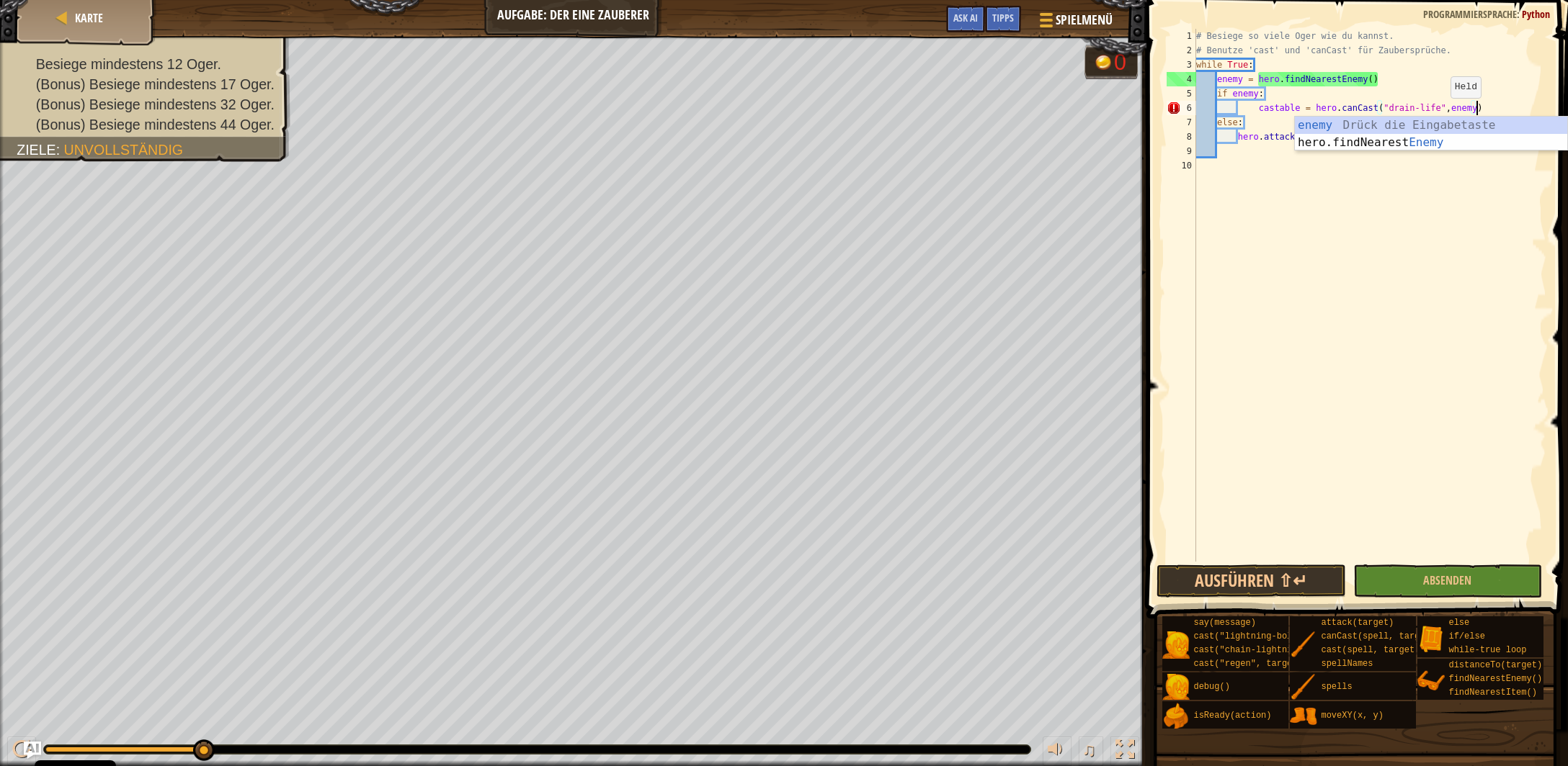
type textarea "castable = hero.canCast("drain-life",enemy)"
click at [1338, 288] on div "# Besiege so viele Oger wie du kannst. # Benutze 'cast' und 'canCast' für Zaube…" at bounding box center [1370, 310] width 353 height 562
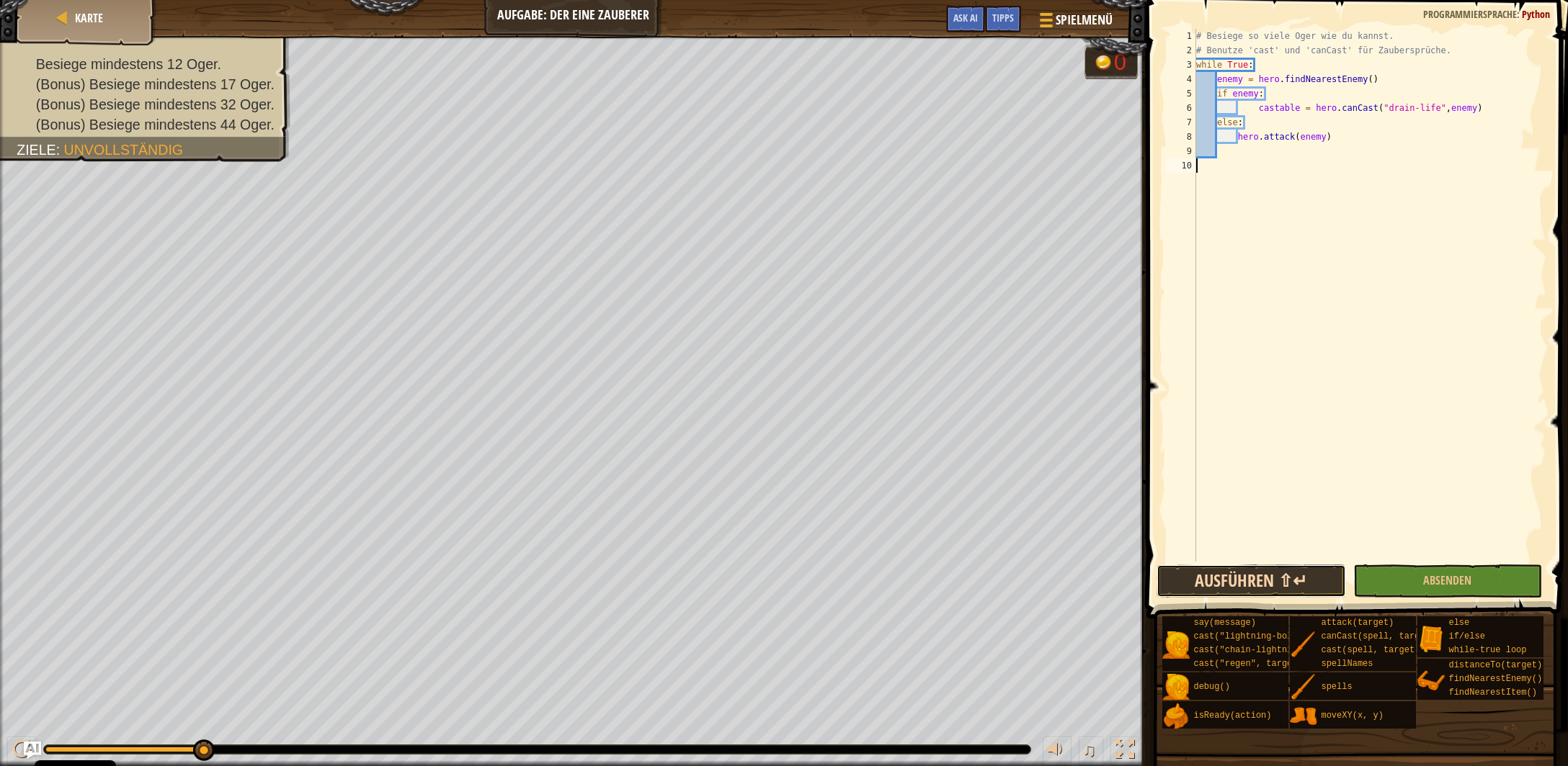
click at [1267, 583] on button "Ausführen ⇧↵" at bounding box center [1250, 581] width 189 height 33
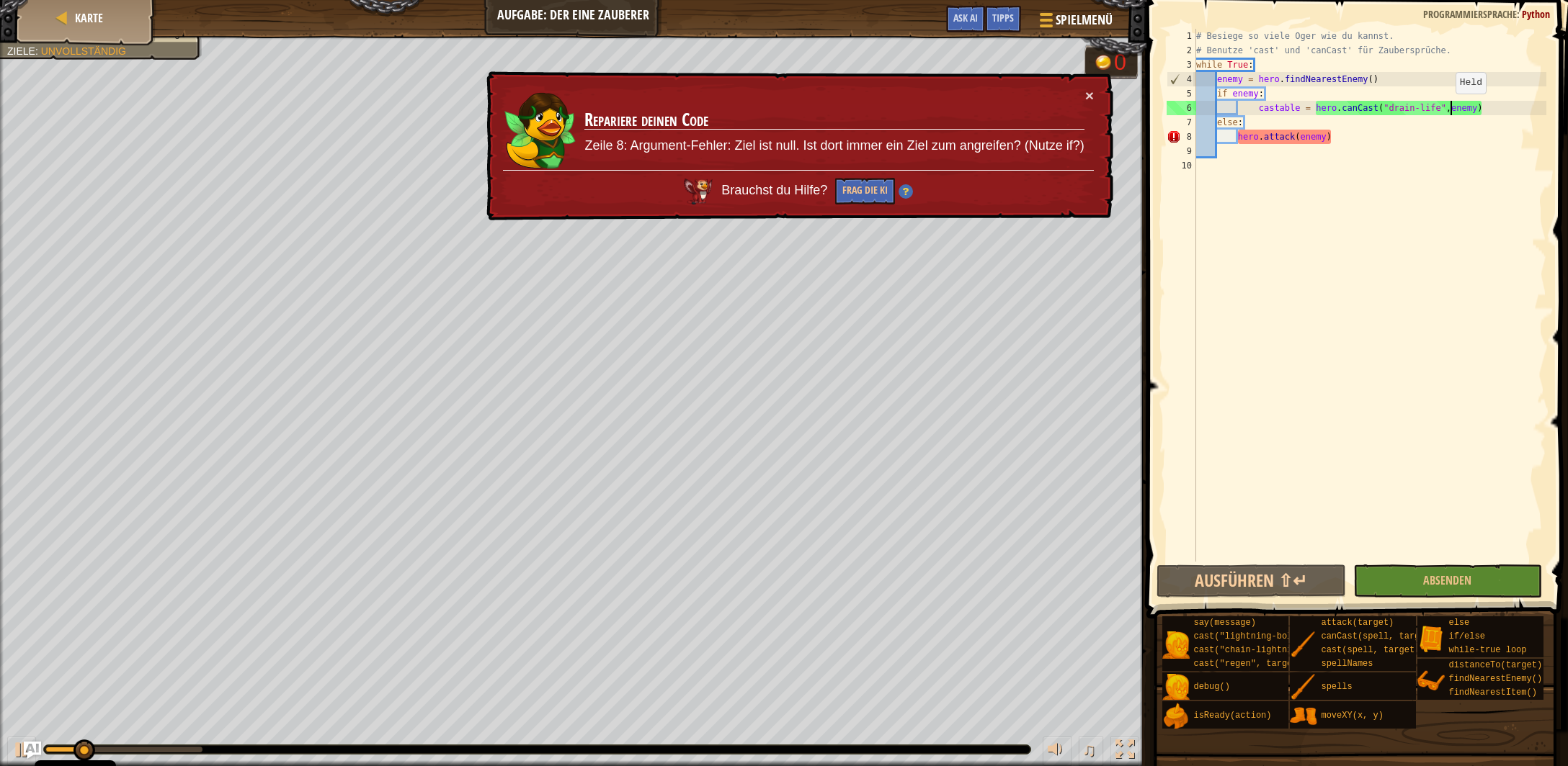
drag, startPoint x: 1449, startPoint y: 108, endPoint x: 1452, endPoint y: 125, distance: 17.3
click at [1449, 108] on div "# Besiege so viele Oger wie du kannst. # Benutze 'cast' und 'canCast' für Zaube…" at bounding box center [1370, 310] width 353 height 562
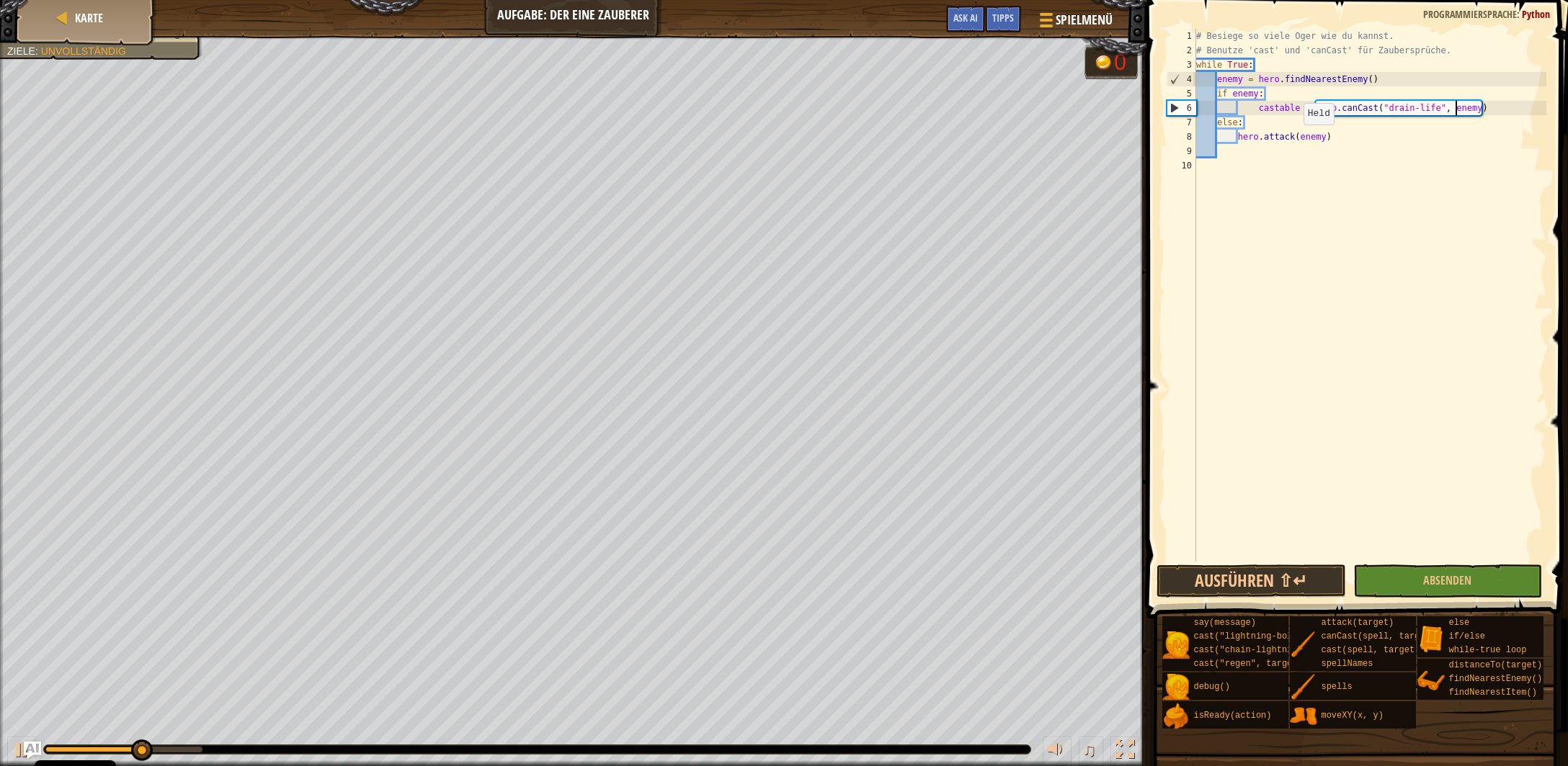
click at [1297, 139] on div "# Besiege so viele Oger wie du kannst. # Benutze 'cast' und 'canCast' für Zaube…" at bounding box center [1370, 310] width 353 height 562
type textarea "hero.attack(enemy)"
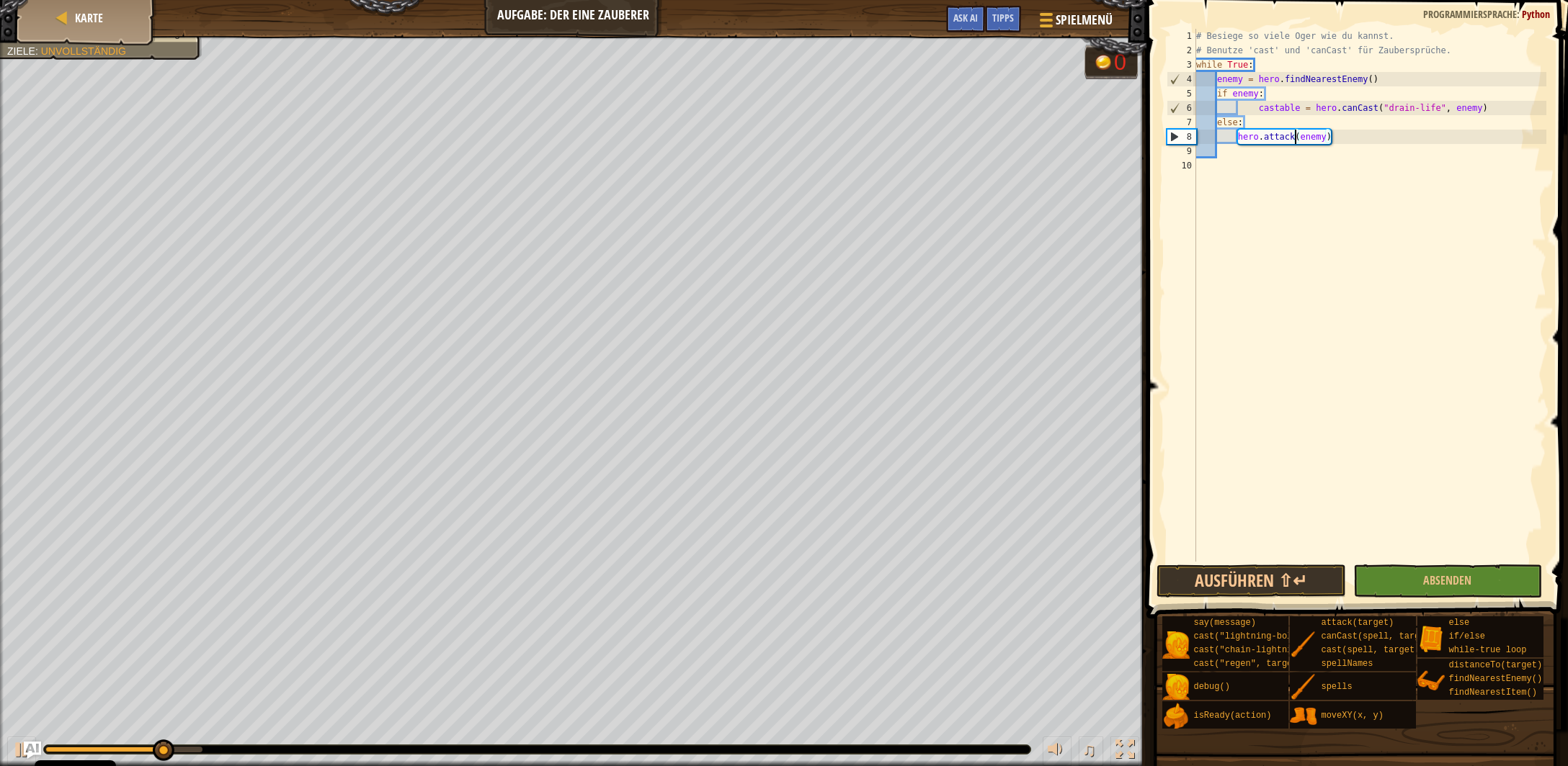
click at [1299, 225] on div "# Besiege so viele Oger wie du kannst. # Benutze 'cast' und 'canCast' für Zaube…" at bounding box center [1370, 310] width 353 height 562
click at [1272, 584] on button "Ausführen ⇧↵" at bounding box center [1250, 581] width 189 height 33
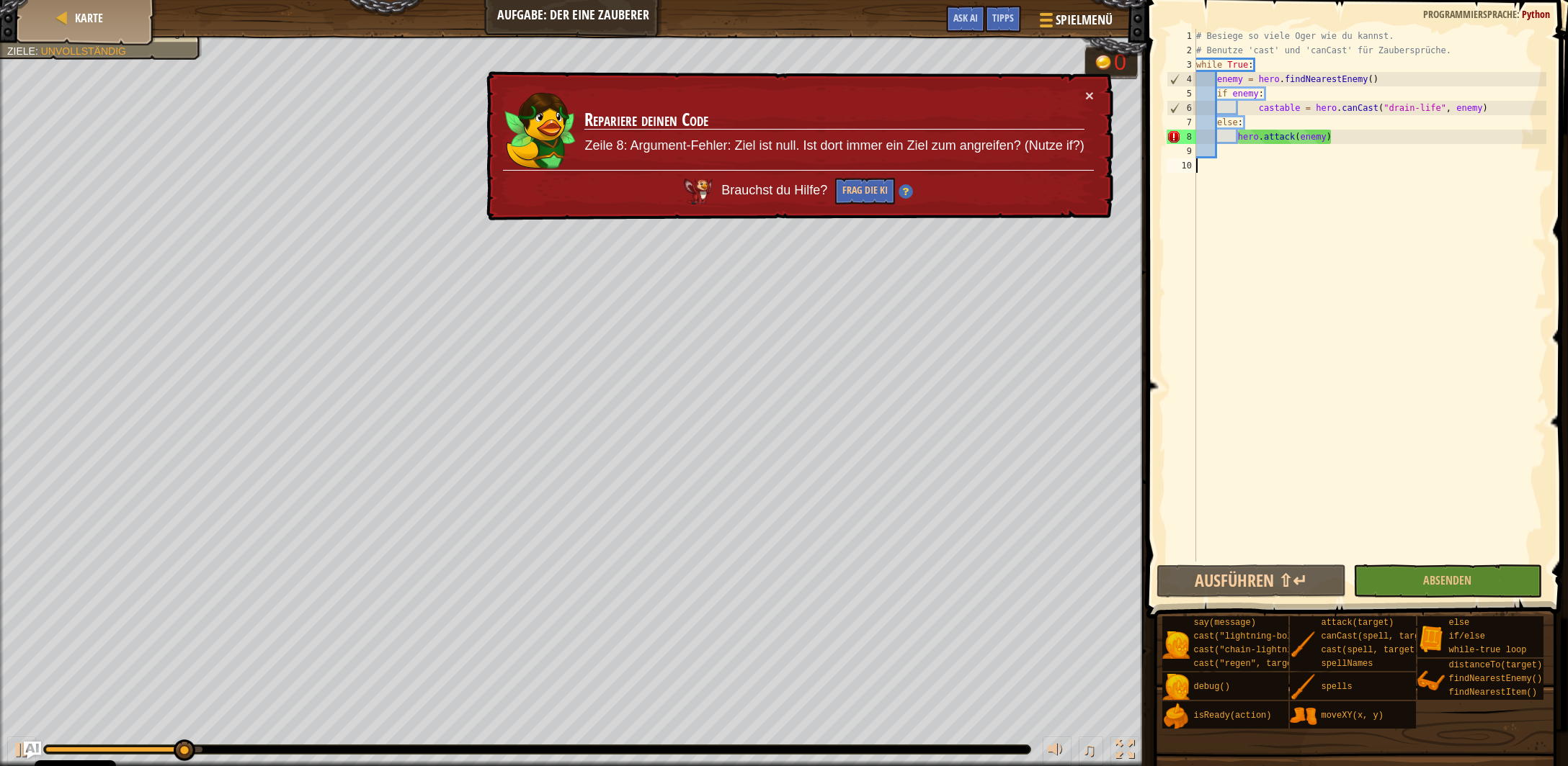
click at [1238, 140] on div "# Besiege so viele Oger wie du kannst. # Benutze 'cast' und 'canCast' für Zaube…" at bounding box center [1370, 310] width 353 height 562
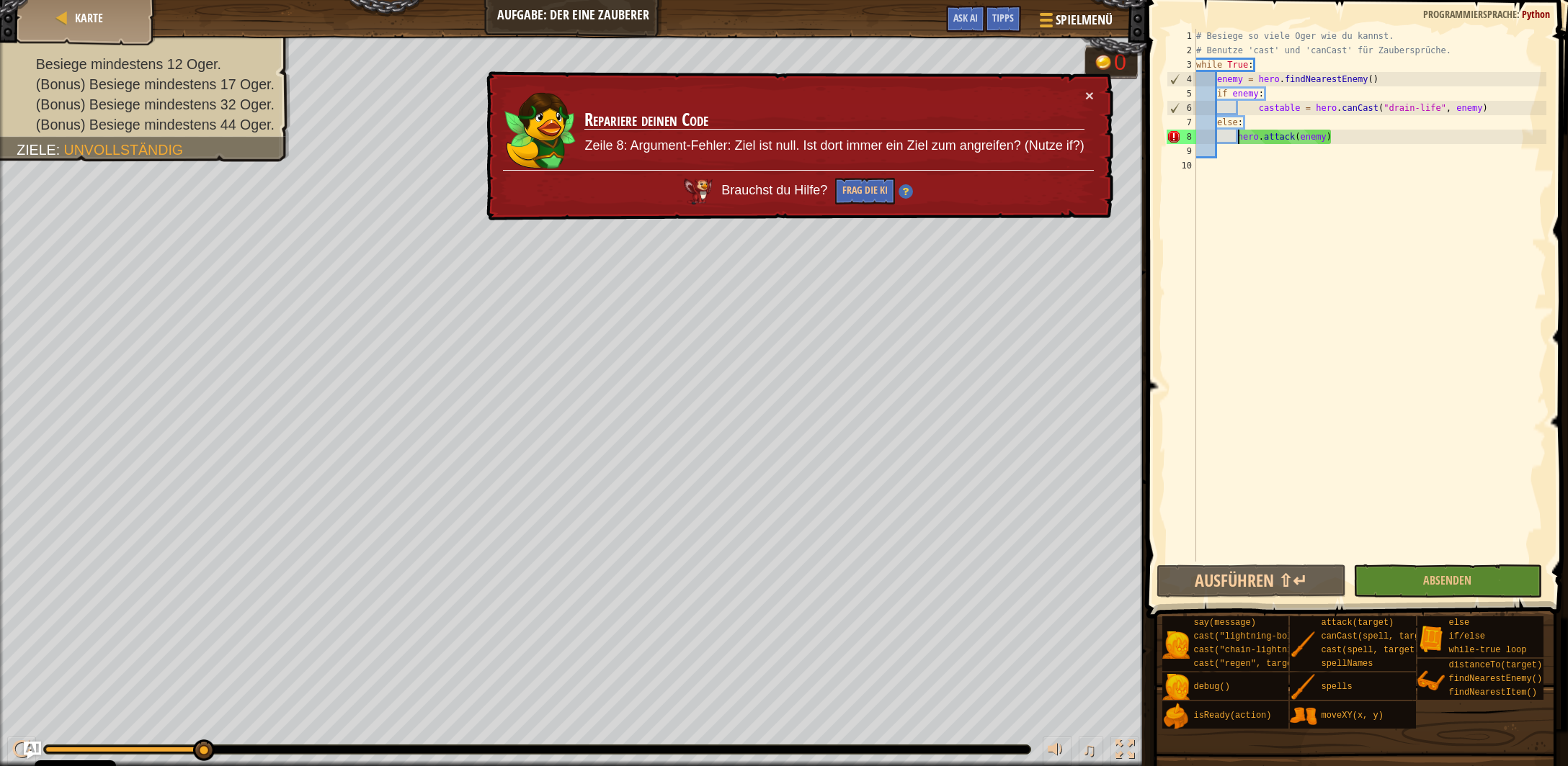
click at [1253, 124] on div "# Besiege so viele Oger wie du kannst. # Benutze 'cast' und 'canCast' für Zaube…" at bounding box center [1370, 310] width 353 height 562
type textarea "else:"
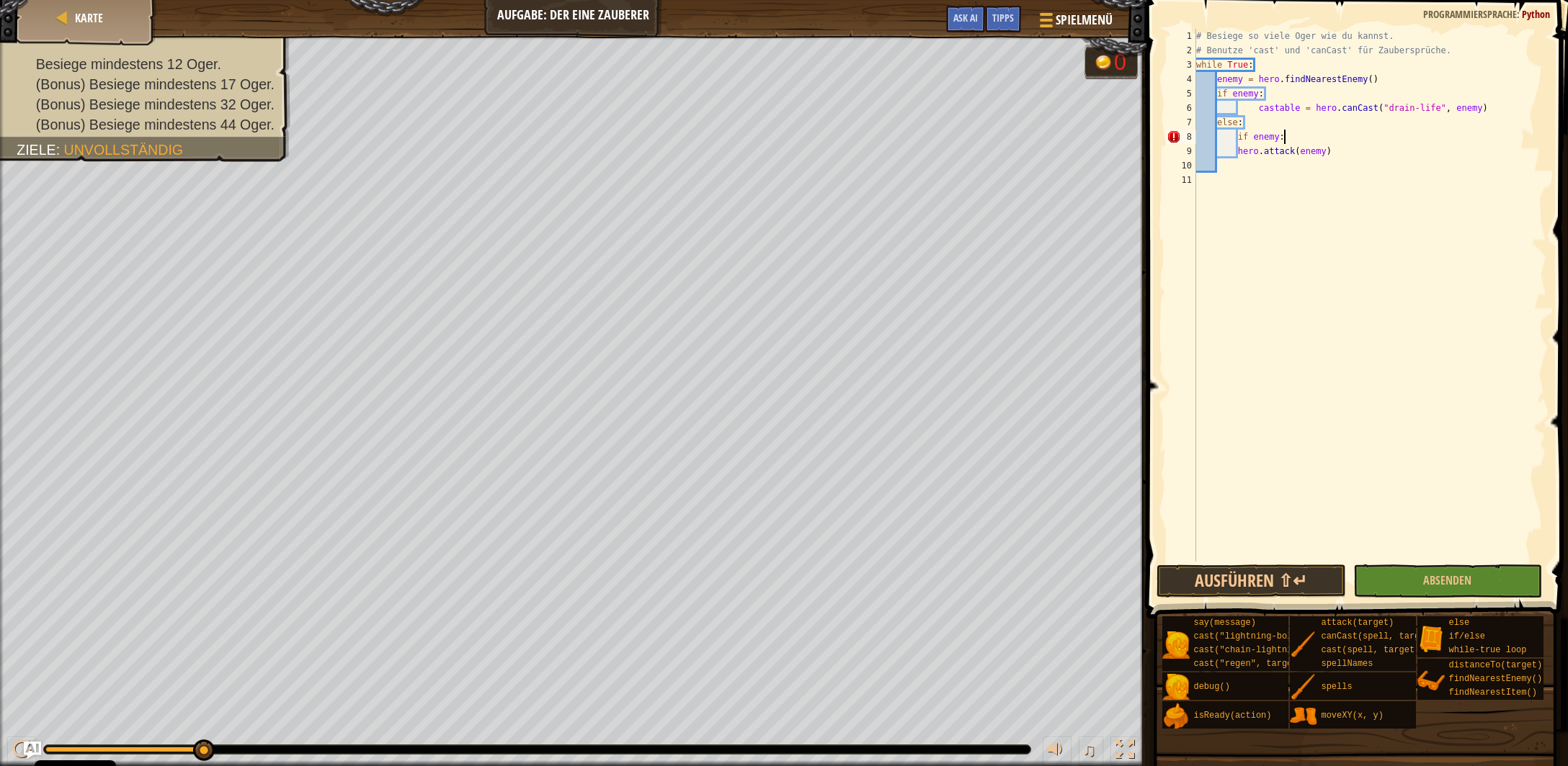
scroll to position [7, 7]
click at [1238, 154] on div "# Besiege so viele Oger wie du kannst. # Benutze 'cast' und 'canCast' für Zaube…" at bounding box center [1370, 310] width 353 height 562
click at [1267, 589] on button "Ausführen ⇧↵" at bounding box center [1250, 581] width 189 height 33
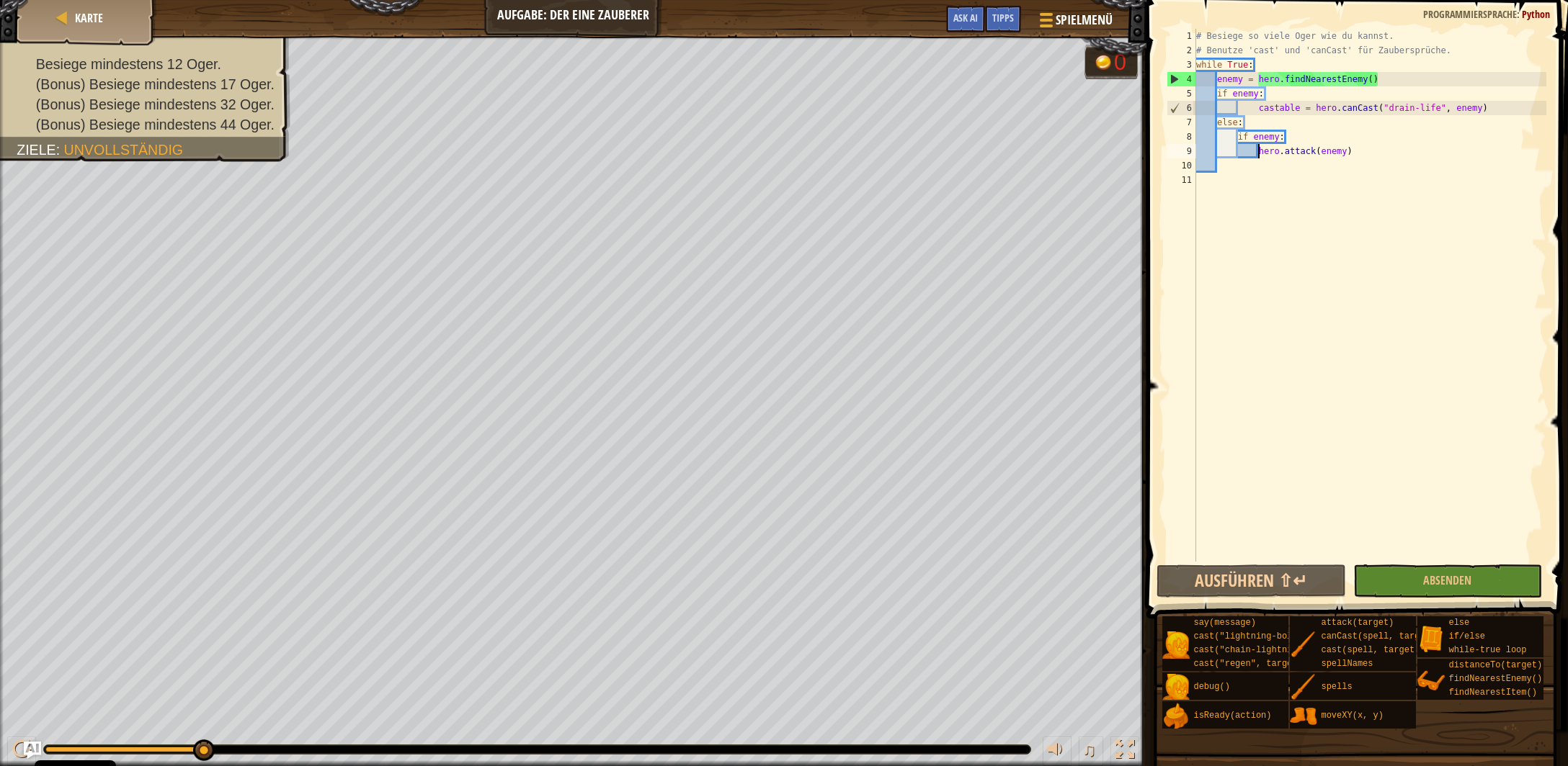
click at [1259, 111] on div "# Besiege so viele Oger wie du kannst. # Benutze 'cast' und 'canCast' für Zaube…" at bounding box center [1370, 310] width 353 height 562
drag, startPoint x: 1481, startPoint y: 108, endPoint x: 1454, endPoint y: 111, distance: 27.2
click at [1454, 111] on div "# Besiege so viele Oger wie du kannst. # Benutze 'cast' und 'canCast' für Zaube…" at bounding box center [1370, 310] width 353 height 562
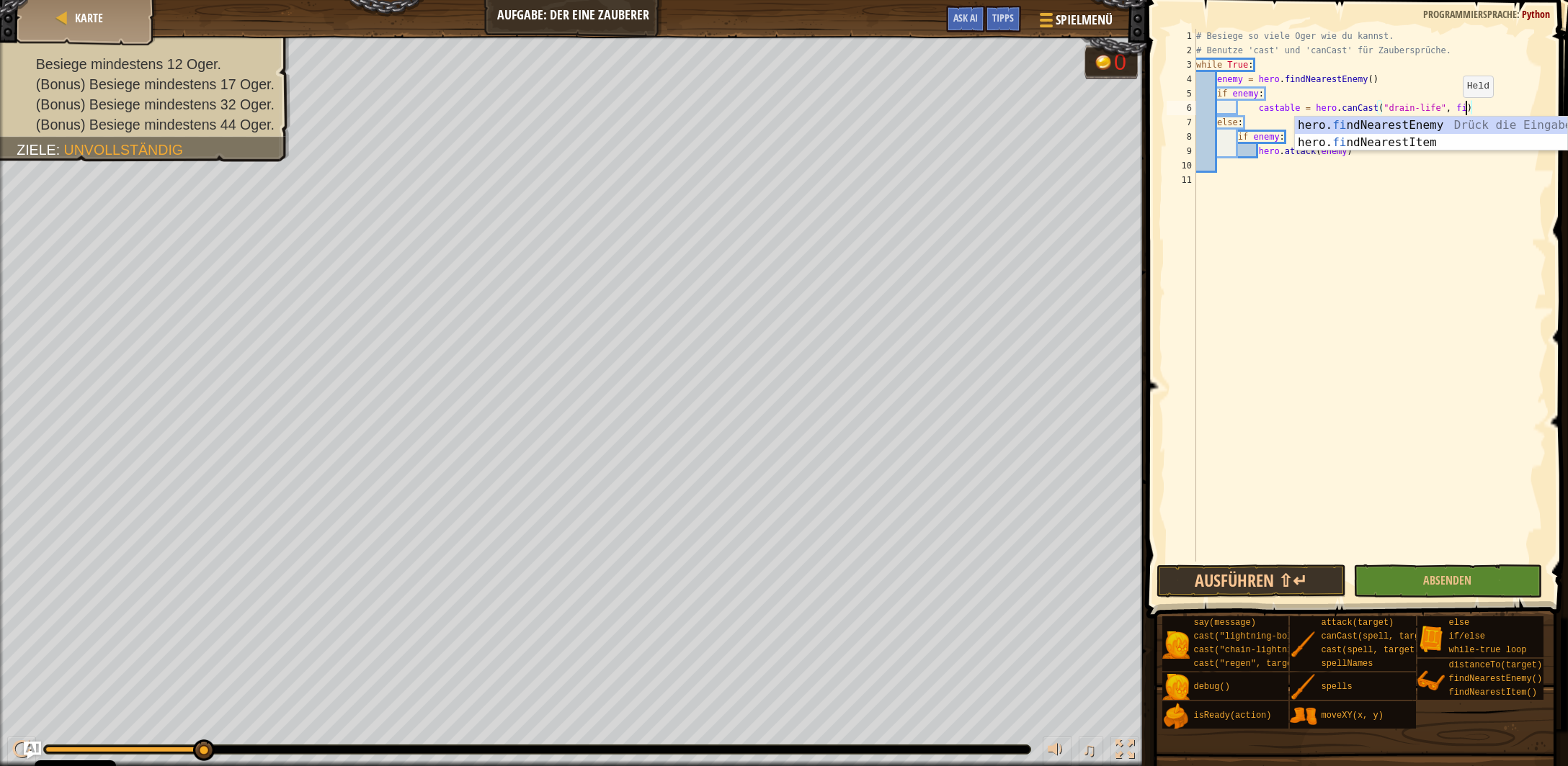
scroll to position [7, 21]
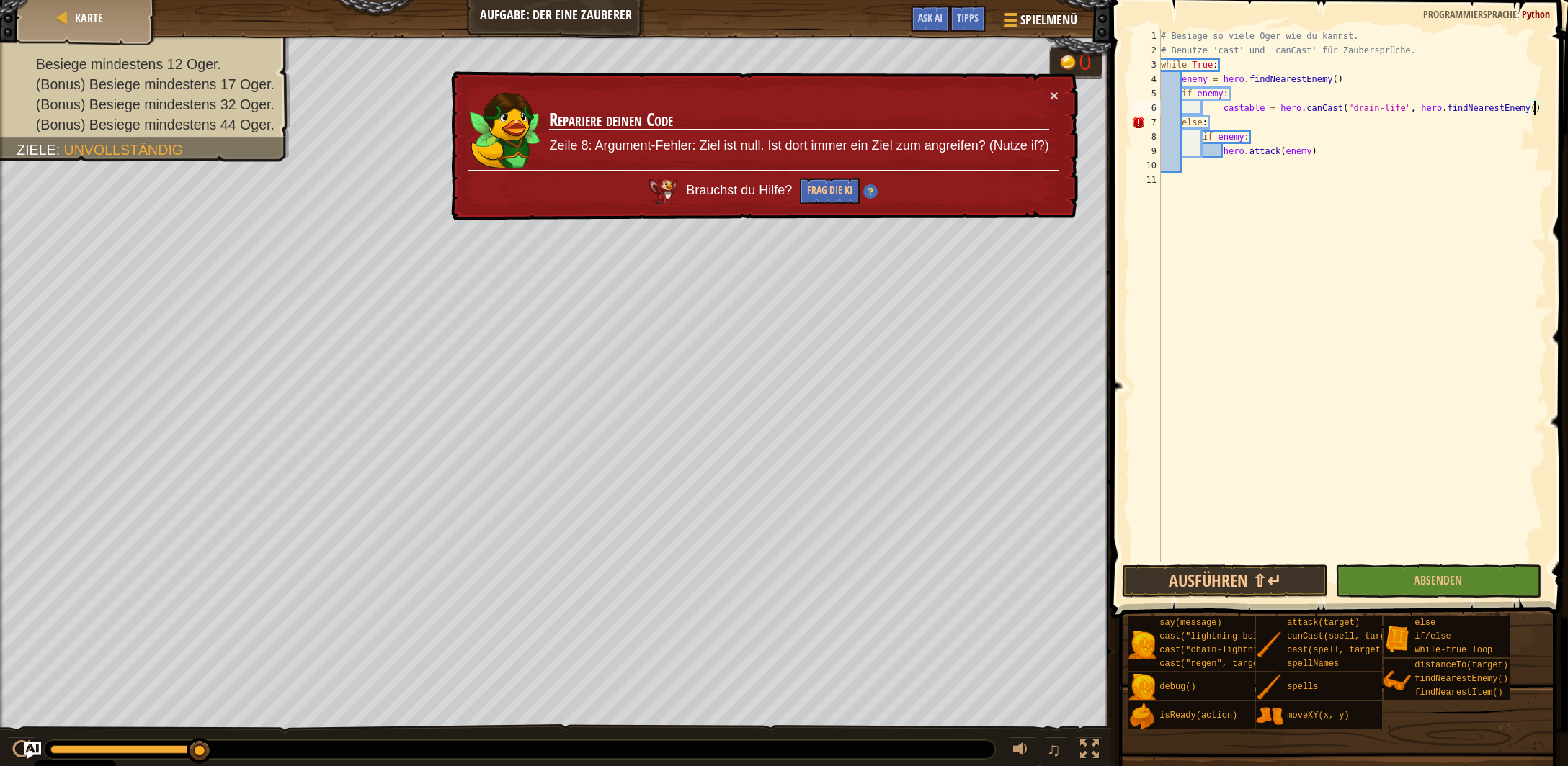
click at [1242, 119] on div "# Besiege so viele Oger wie du kannst. # Benutze 'cast' und 'canCast' für Zaube…" at bounding box center [1351, 310] width 388 height 562
drag, startPoint x: 1179, startPoint y: 122, endPoint x: 1156, endPoint y: 124, distance: 23.1
click at [1178, 122] on div "# Besiege so viele Oger wie du kannst. # Benutze 'cast' und 'canCast' für Zaube…" at bounding box center [1351, 310] width 388 height 562
click at [1182, 126] on div "# Besiege so viele Oger wie du kannst. # Benutze 'cast' und 'canCast' für Zaube…" at bounding box center [1351, 295] width 388 height 533
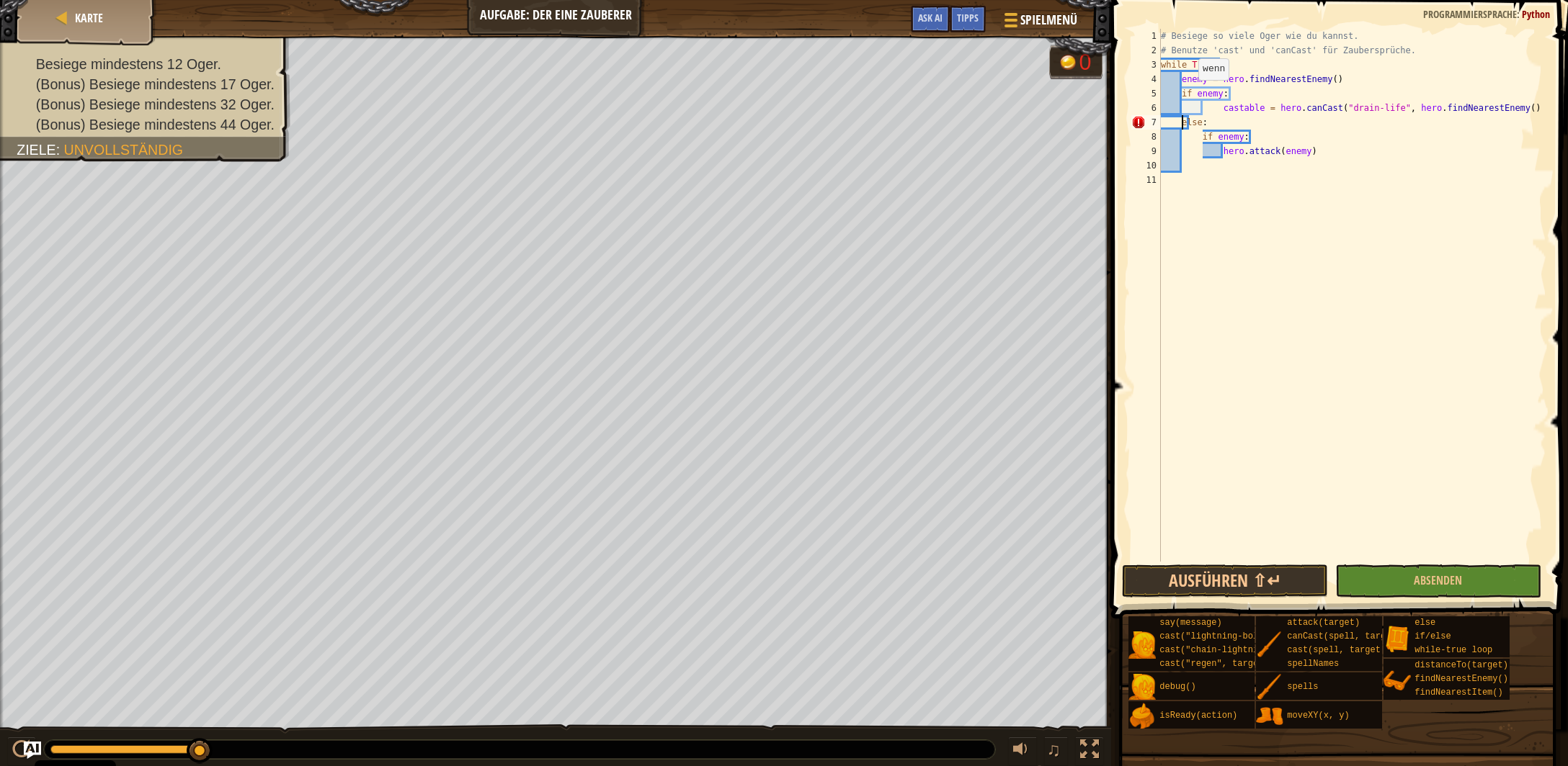
click at [1192, 94] on div "# Besiege so viele Oger wie du kannst. # Benutze 'cast' und 'canCast' für Zaube…" at bounding box center [1351, 310] width 388 height 562
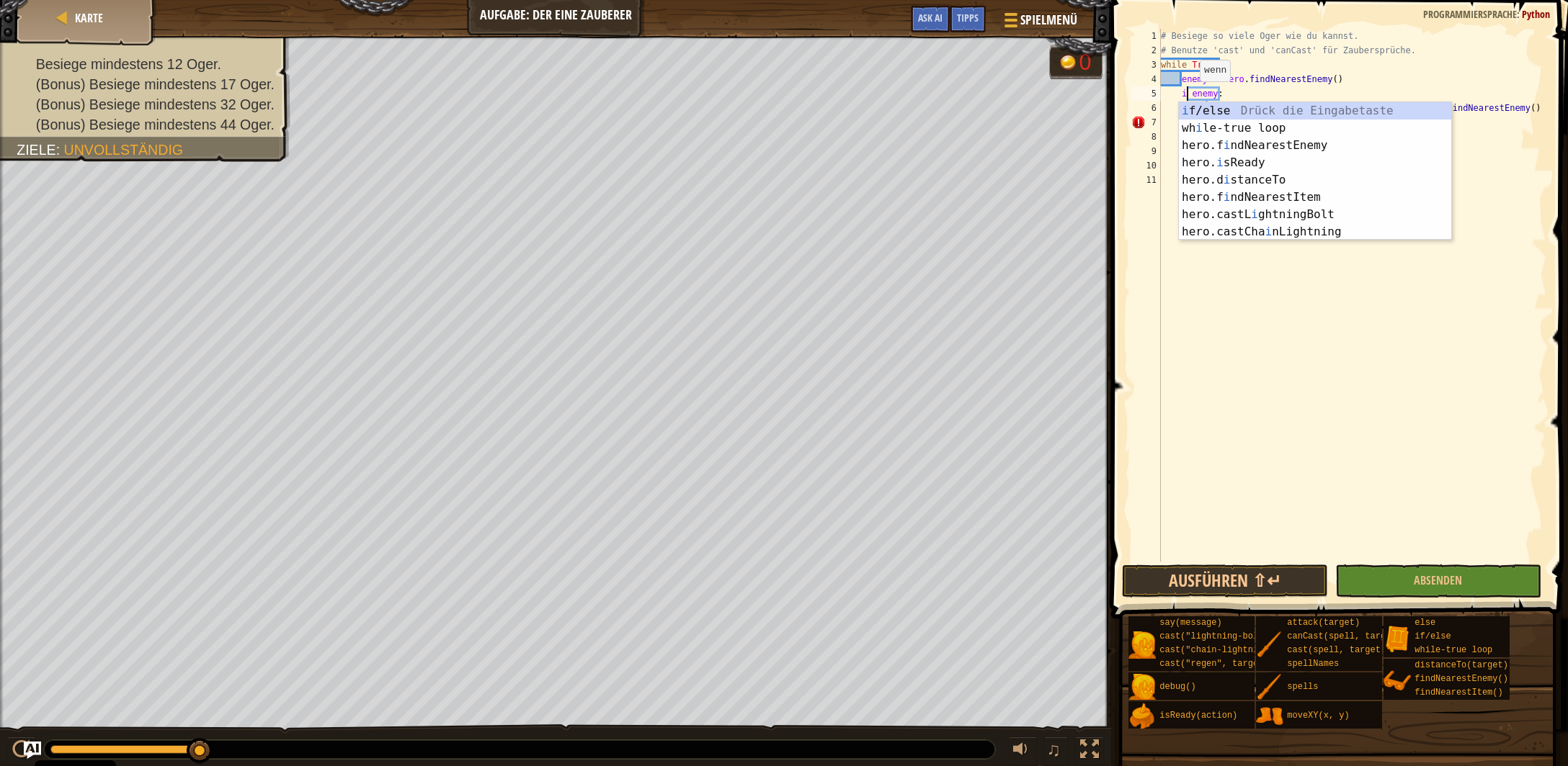
type textarea "if enemy:"
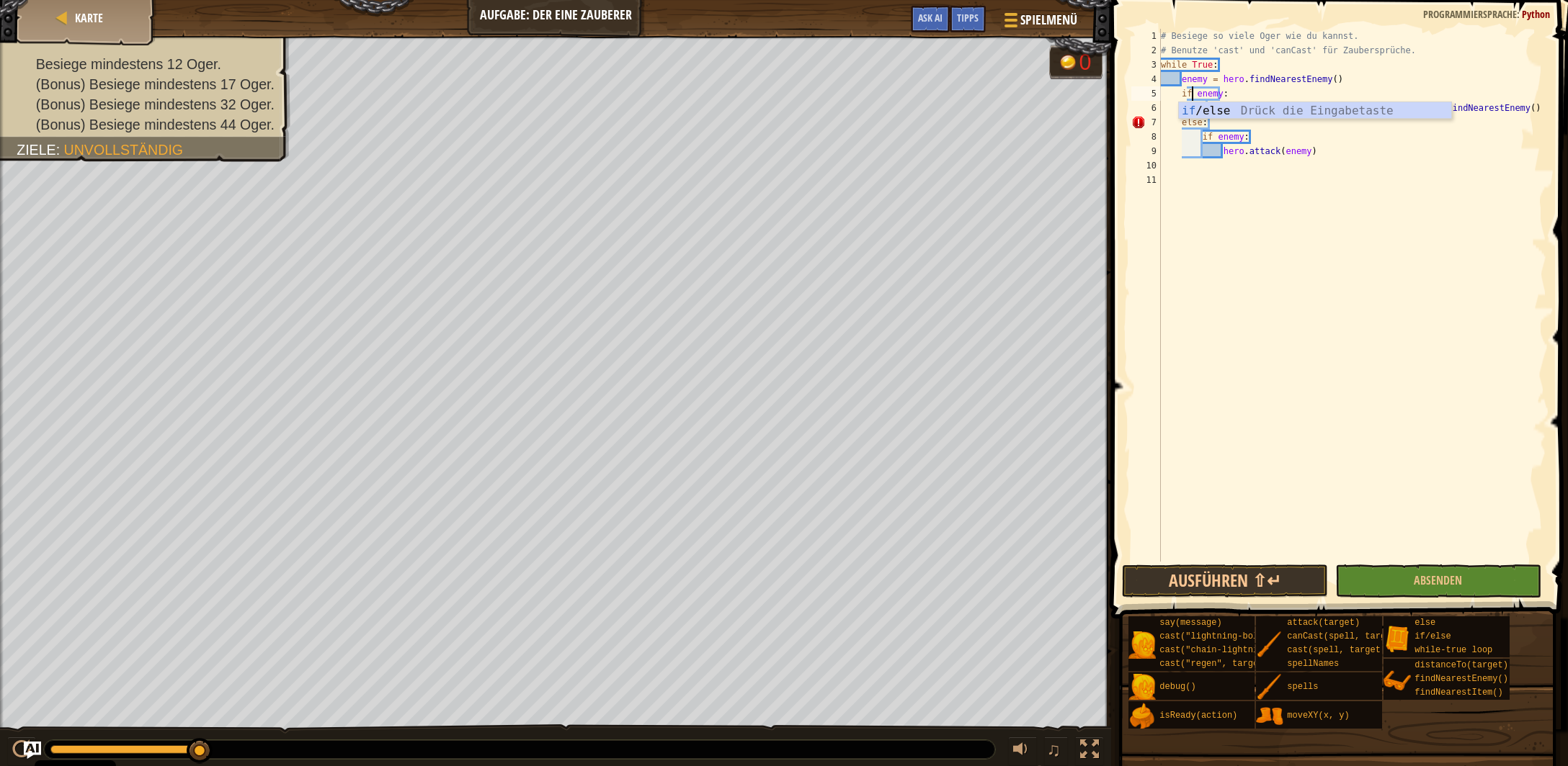
click at [1211, 219] on div "# Besiege so viele Oger wie du kannst. # Benutze 'cast' und 'canCast' für Zaube…" at bounding box center [1351, 310] width 388 height 562
click at [1544, 107] on div "# Besiege so viele Oger wie du kannst. # Benutze 'cast' und 'canCast' für Zaube…" at bounding box center [1351, 310] width 388 height 562
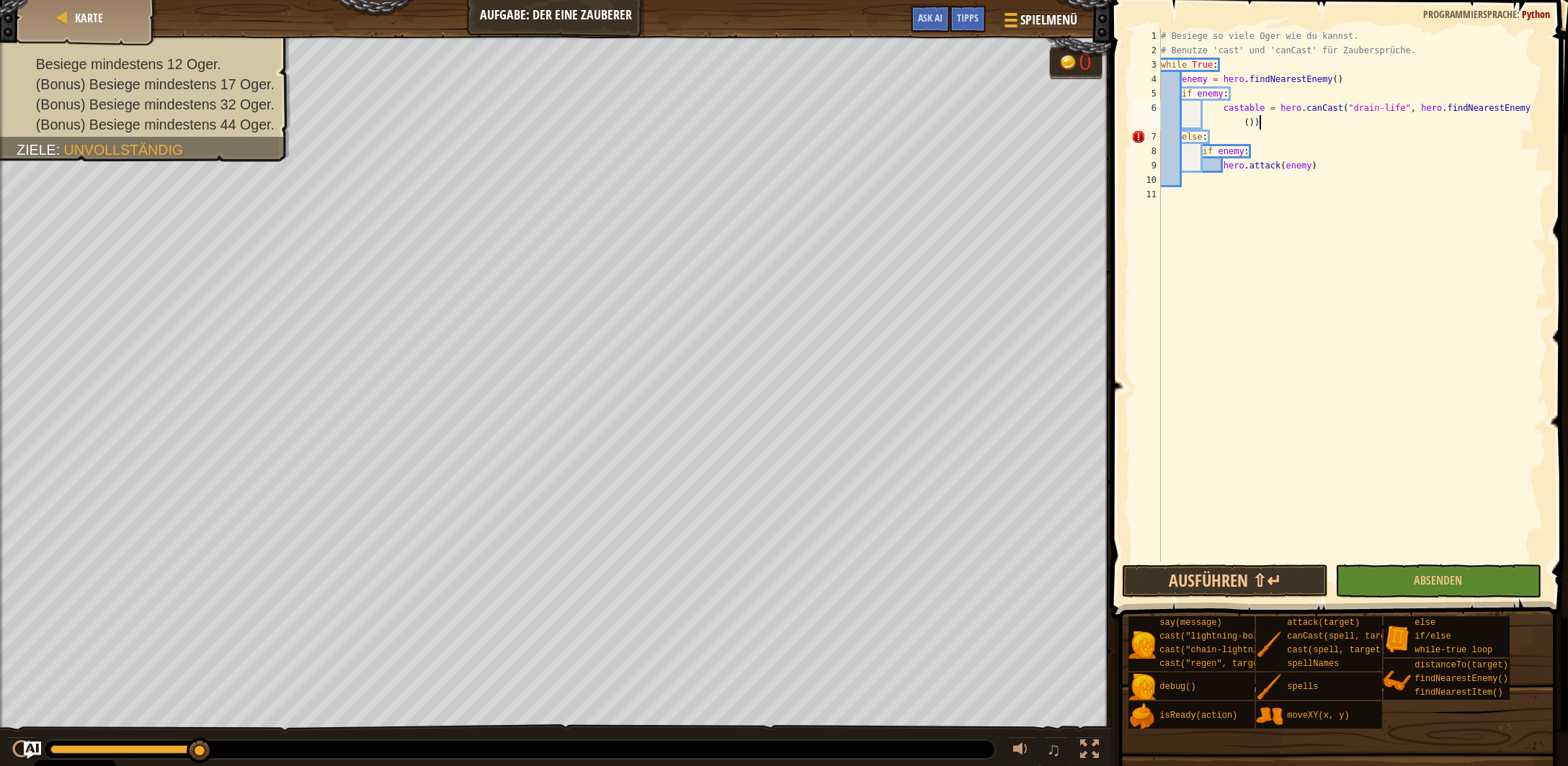
scroll to position [6, 31]
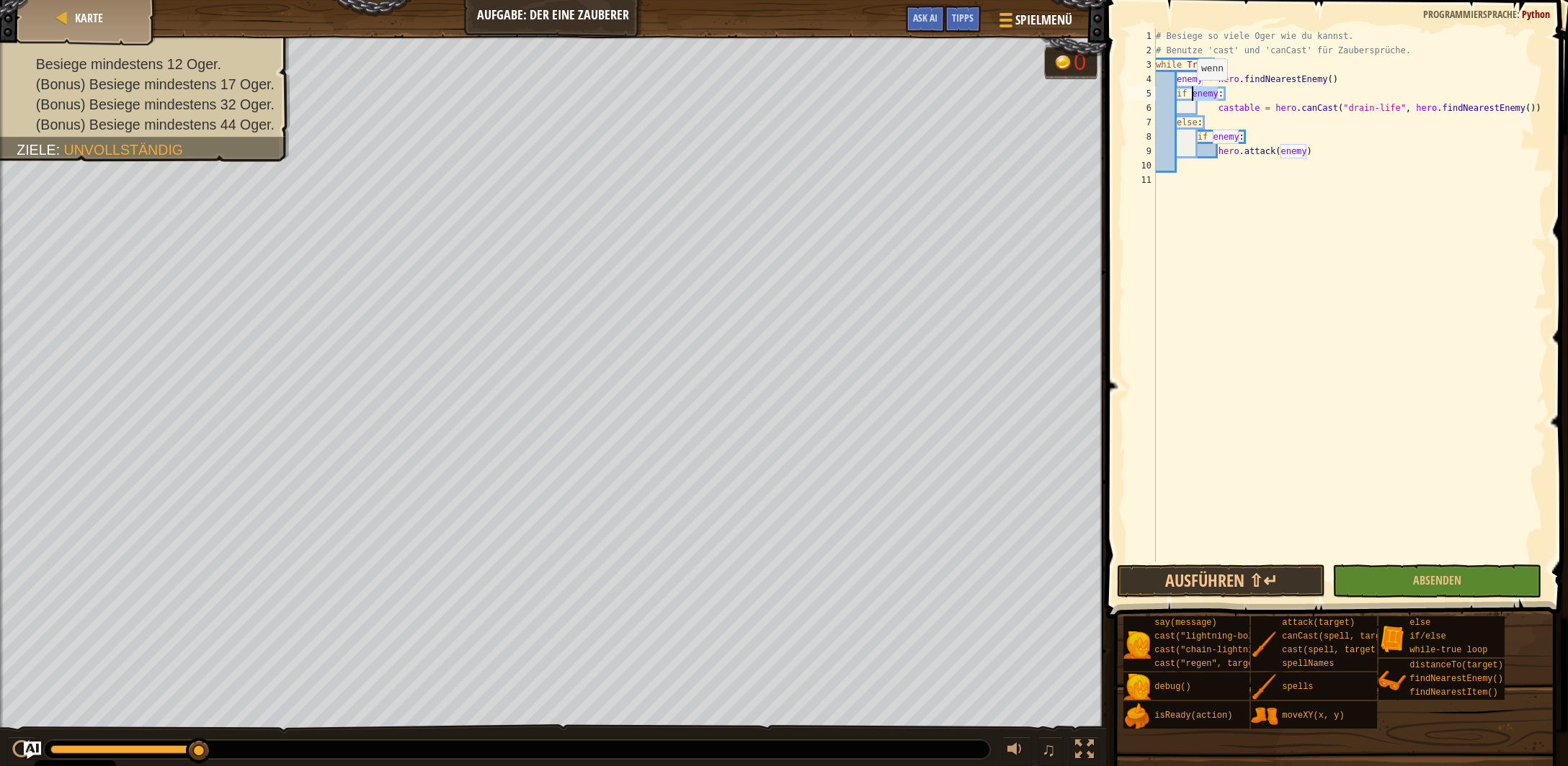
drag, startPoint x: 1218, startPoint y: 96, endPoint x: 1191, endPoint y: 94, distance: 27.1
click at [1191, 94] on div "# Besiege so viele Oger wie du kannst. # Benutze 'cast' und 'canCast' für Zaube…" at bounding box center [1350, 310] width 394 height 562
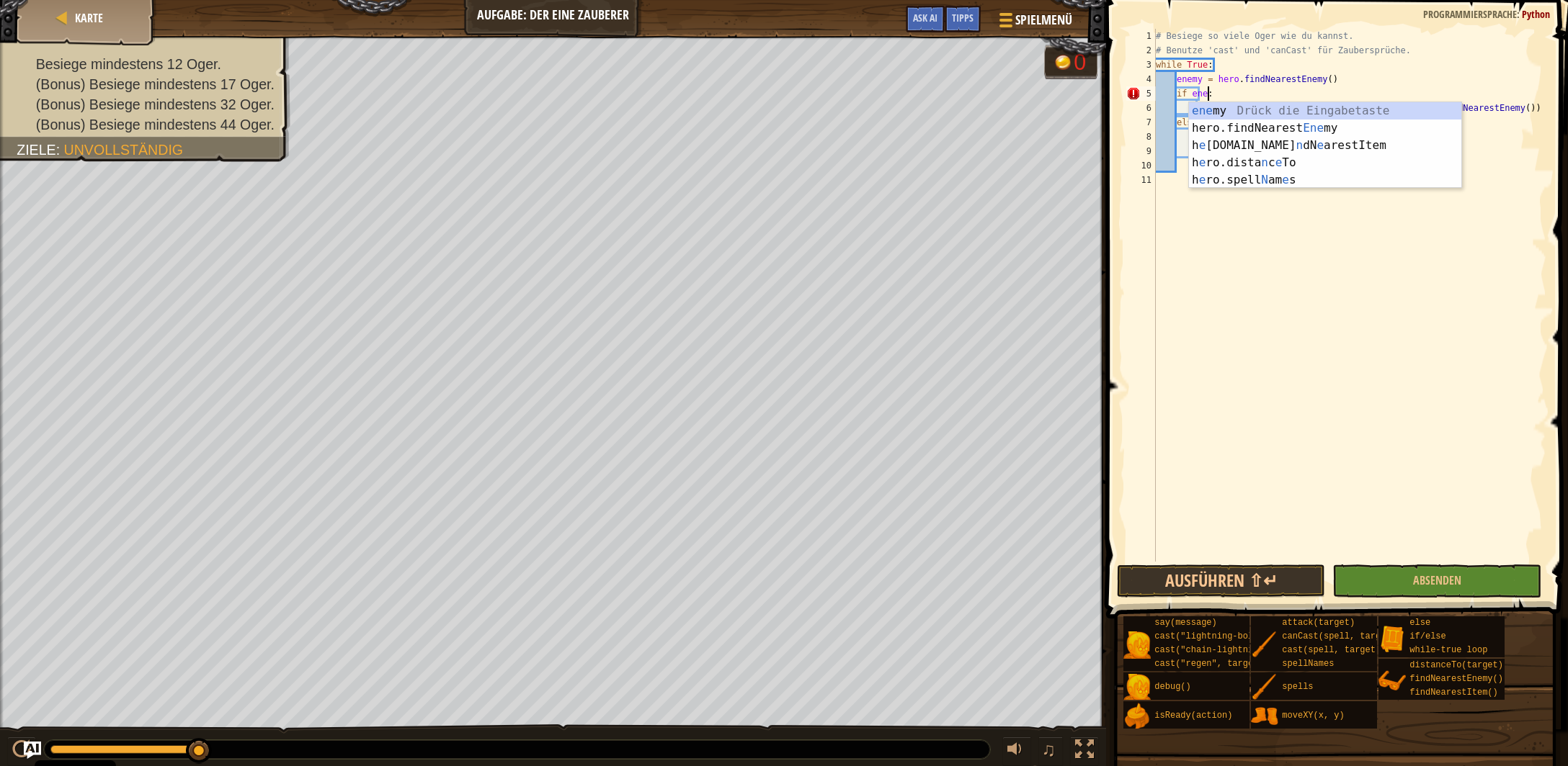
type textarea "if enemy:"
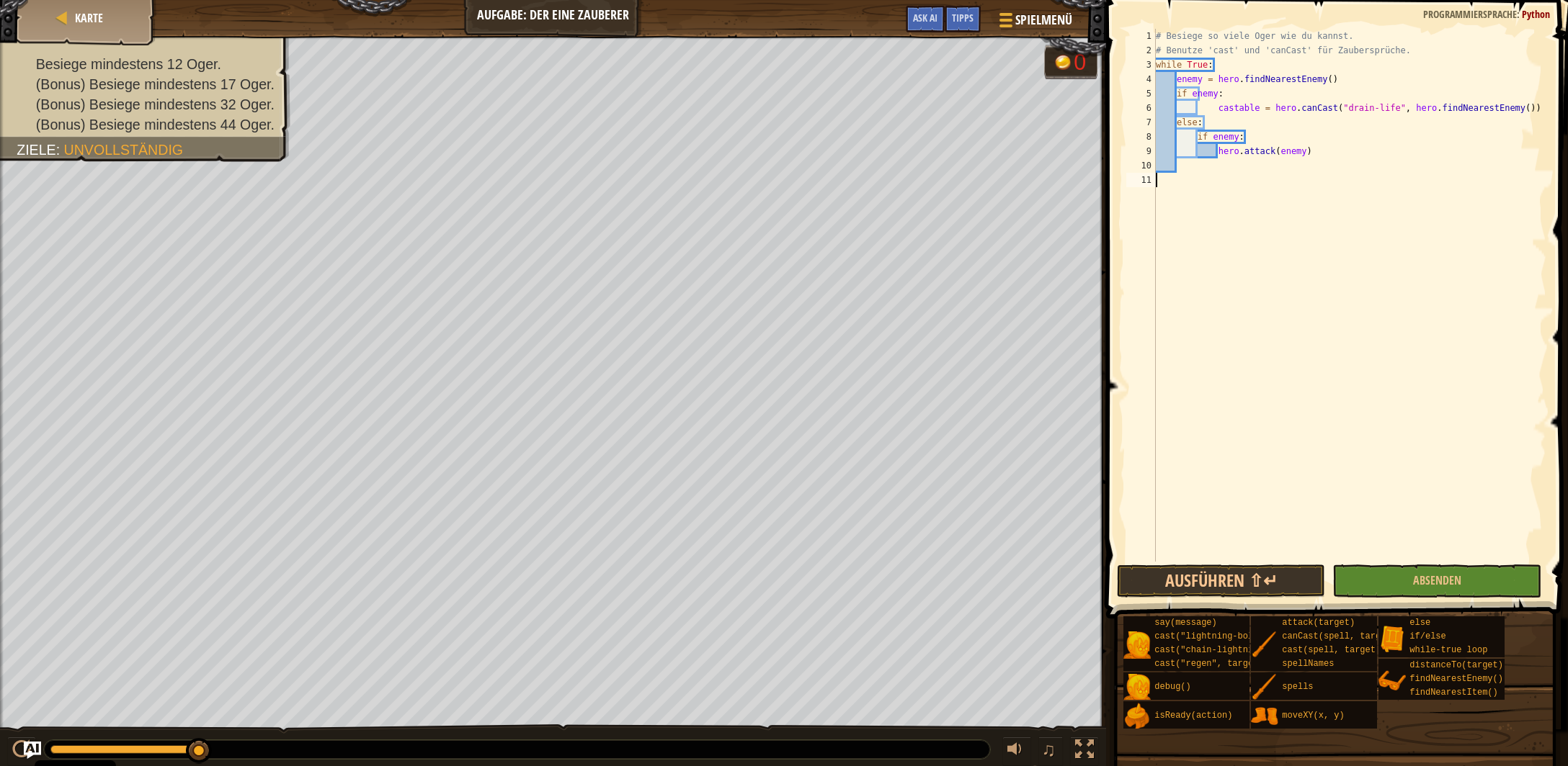
drag, startPoint x: 1313, startPoint y: 245, endPoint x: 1303, endPoint y: 216, distance: 30.7
click at [1313, 246] on div "# Besiege so viele Oger wie du kannst. # Benutze 'cast' und 'canCast' für Zaube…" at bounding box center [1350, 310] width 394 height 562
drag, startPoint x: 1214, startPoint y: 119, endPoint x: 1225, endPoint y: 118, distance: 11.0
click at [1214, 118] on div "# Besiege so viele Oger wie du kannst. # Benutze 'cast' und 'canCast' für Zaube…" at bounding box center [1350, 310] width 394 height 562
click at [1227, 117] on div "# Besiege so viele Oger wie du kannst. # Benutze 'cast' und 'canCast' für Zaube…" at bounding box center [1350, 310] width 394 height 562
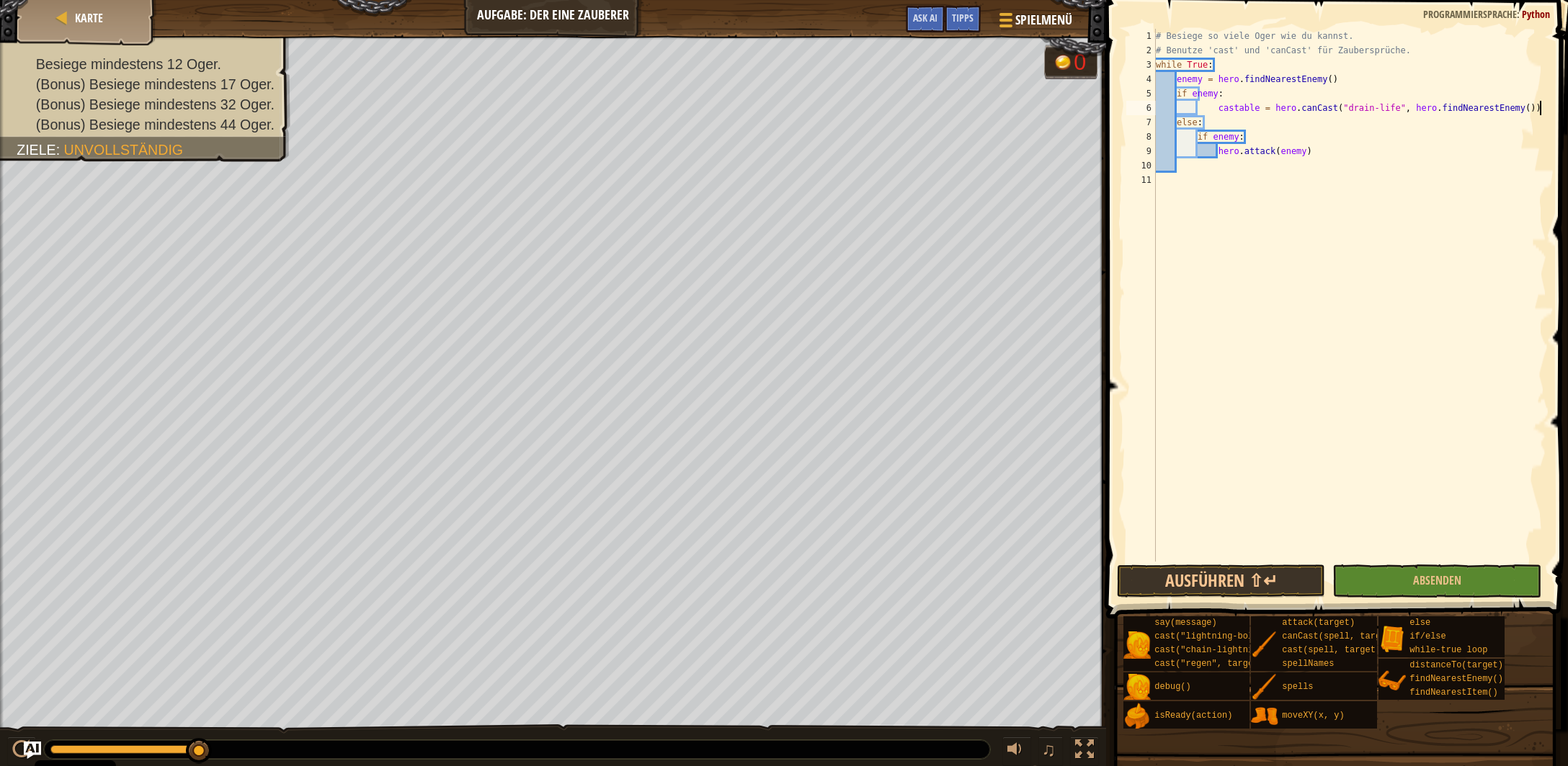
click at [1540, 109] on div "# Besiege so viele Oger wie du kannst. # Benutze 'cast' und 'canCast' für Zaube…" at bounding box center [1350, 310] width 394 height 562
type textarea "castable = hero.canCast("drain-life", hero.findNearestEnemy())"
type textarea "if castable:"
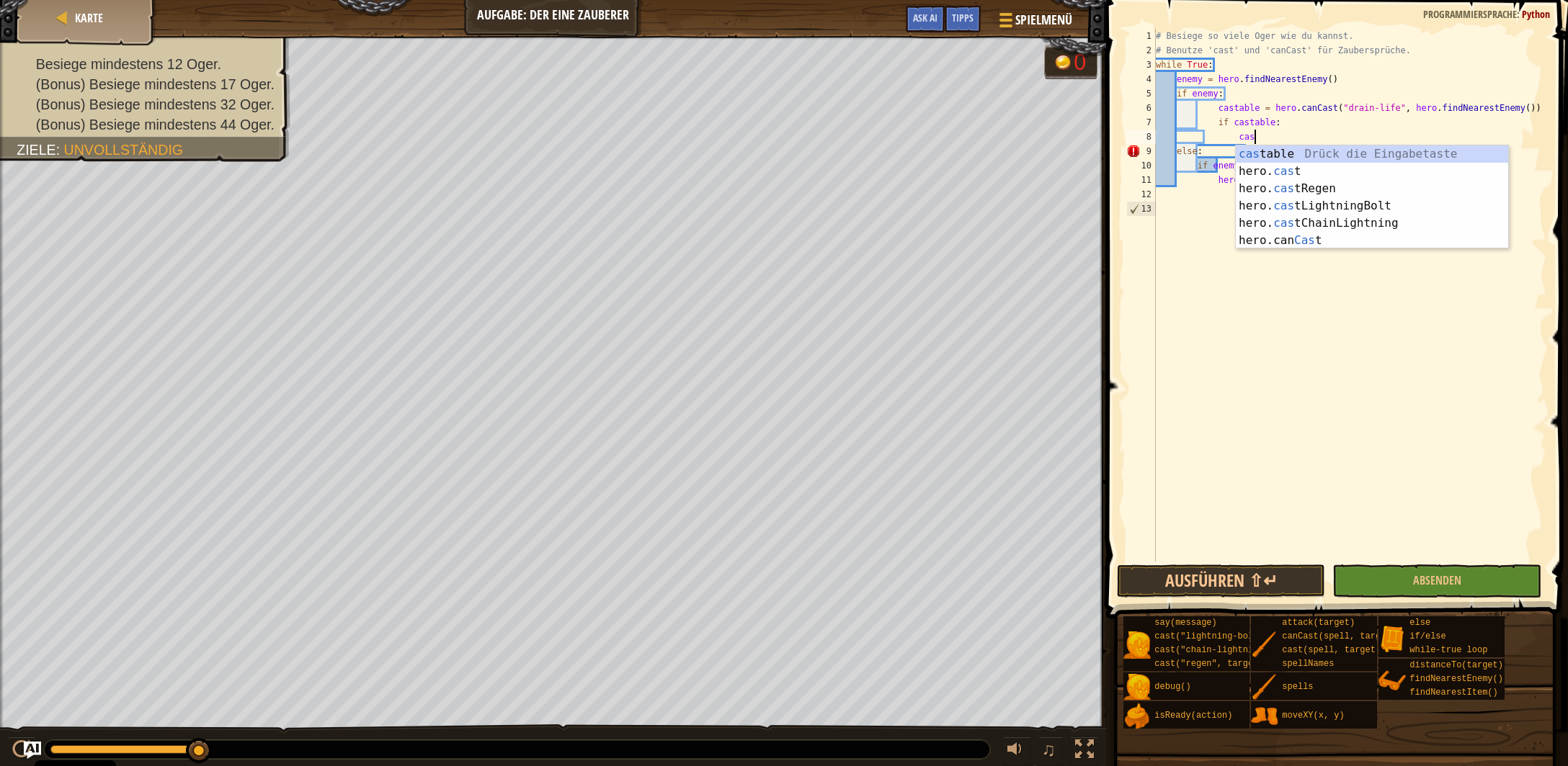
scroll to position [7, 7]
click at [1289, 173] on div "cast able Drück die Eingabetaste hero. cast Drück die Eingabetaste hero. cast R…" at bounding box center [1373, 215] width 273 height 139
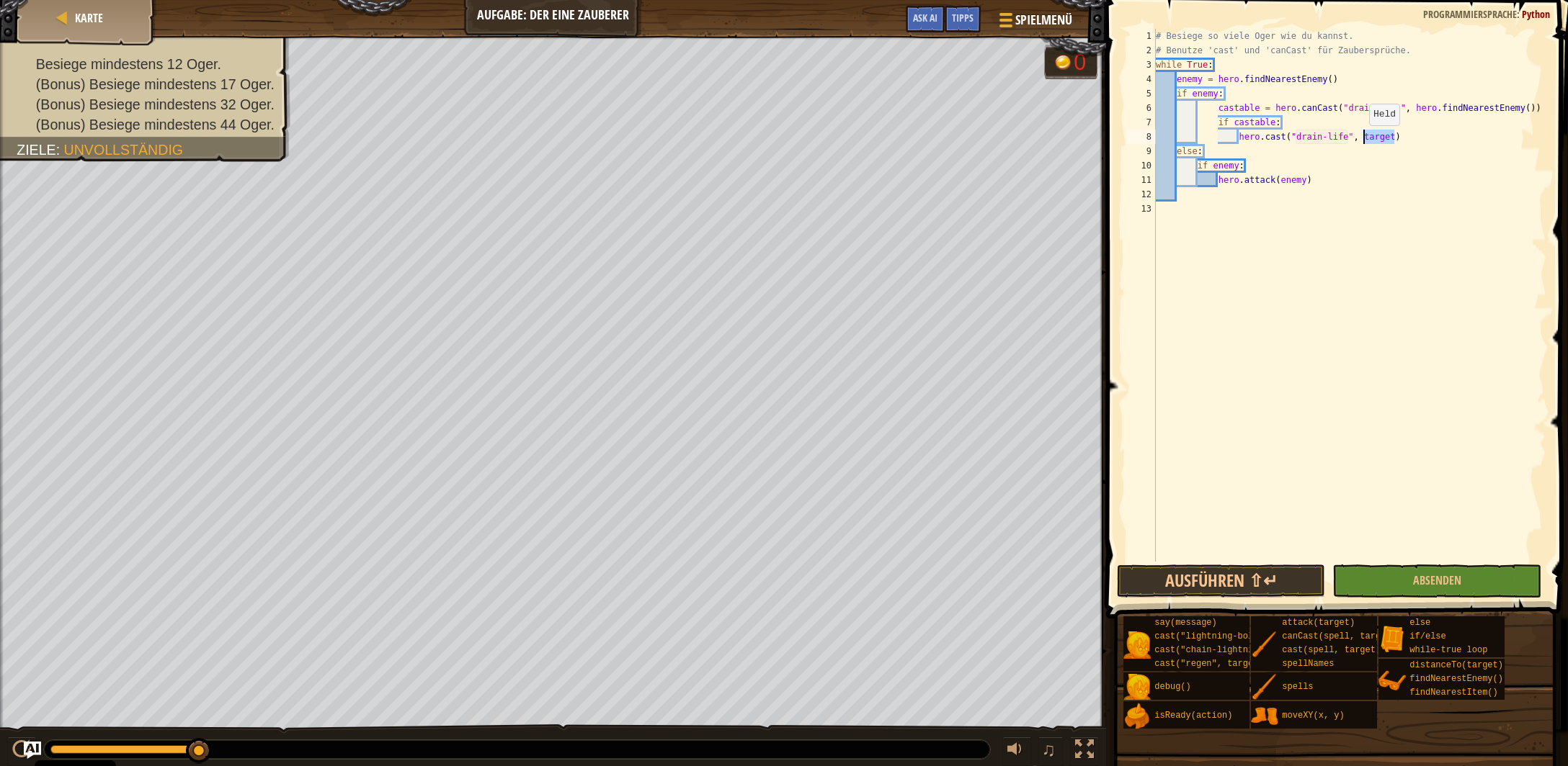
drag, startPoint x: 1388, startPoint y: 139, endPoint x: 1352, endPoint y: 138, distance: 36.0
click at [1355, 139] on div "# Besiege so viele Oger wie du kannst. # Benutze 'cast' und 'canCast' für Zaube…" at bounding box center [1350, 310] width 394 height 562
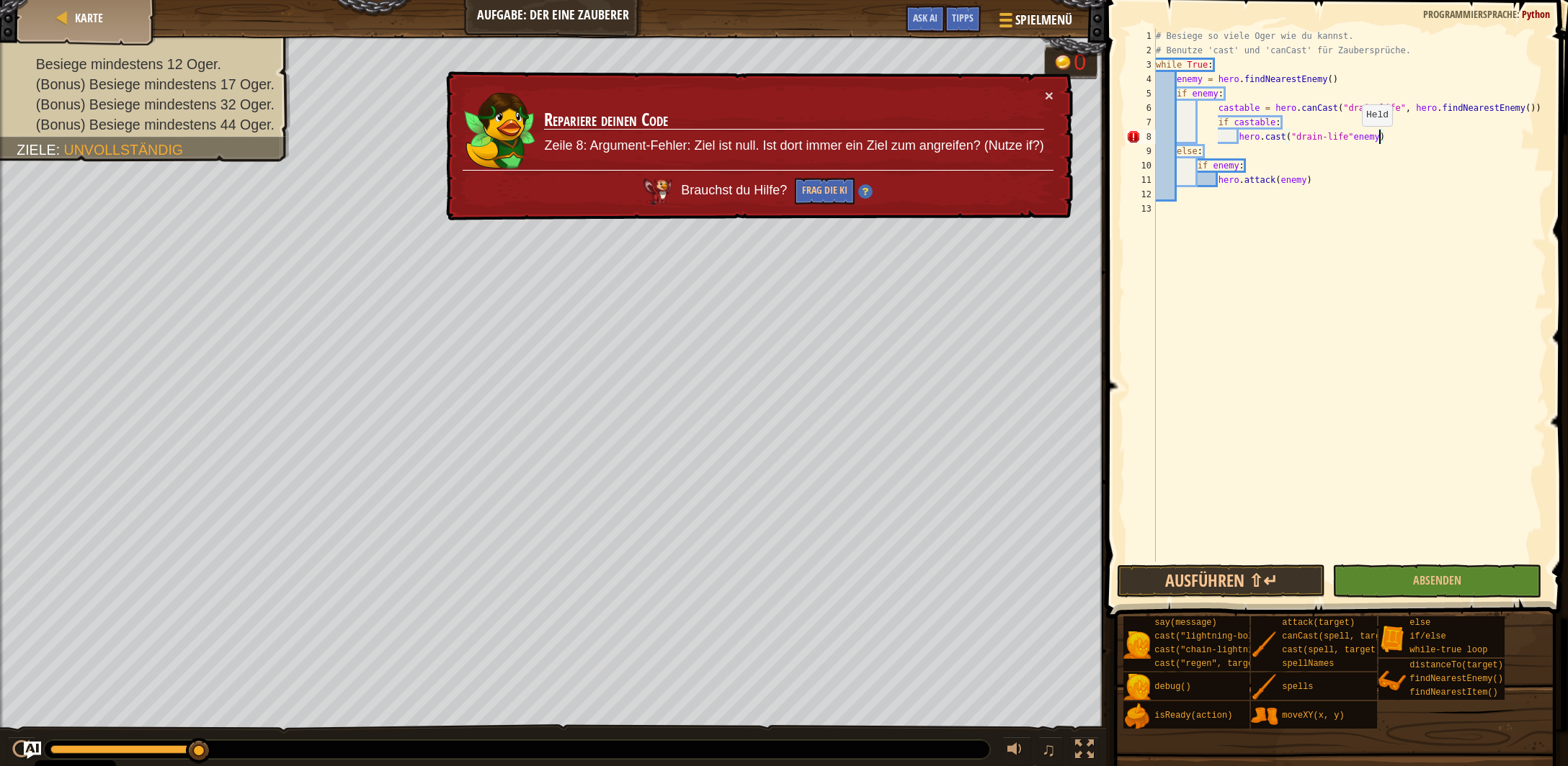
click at [1353, 141] on div "# Besiege so viele Oger wie du kannst. # Benutze 'cast' und 'canCast' für Zaube…" at bounding box center [1350, 310] width 394 height 562
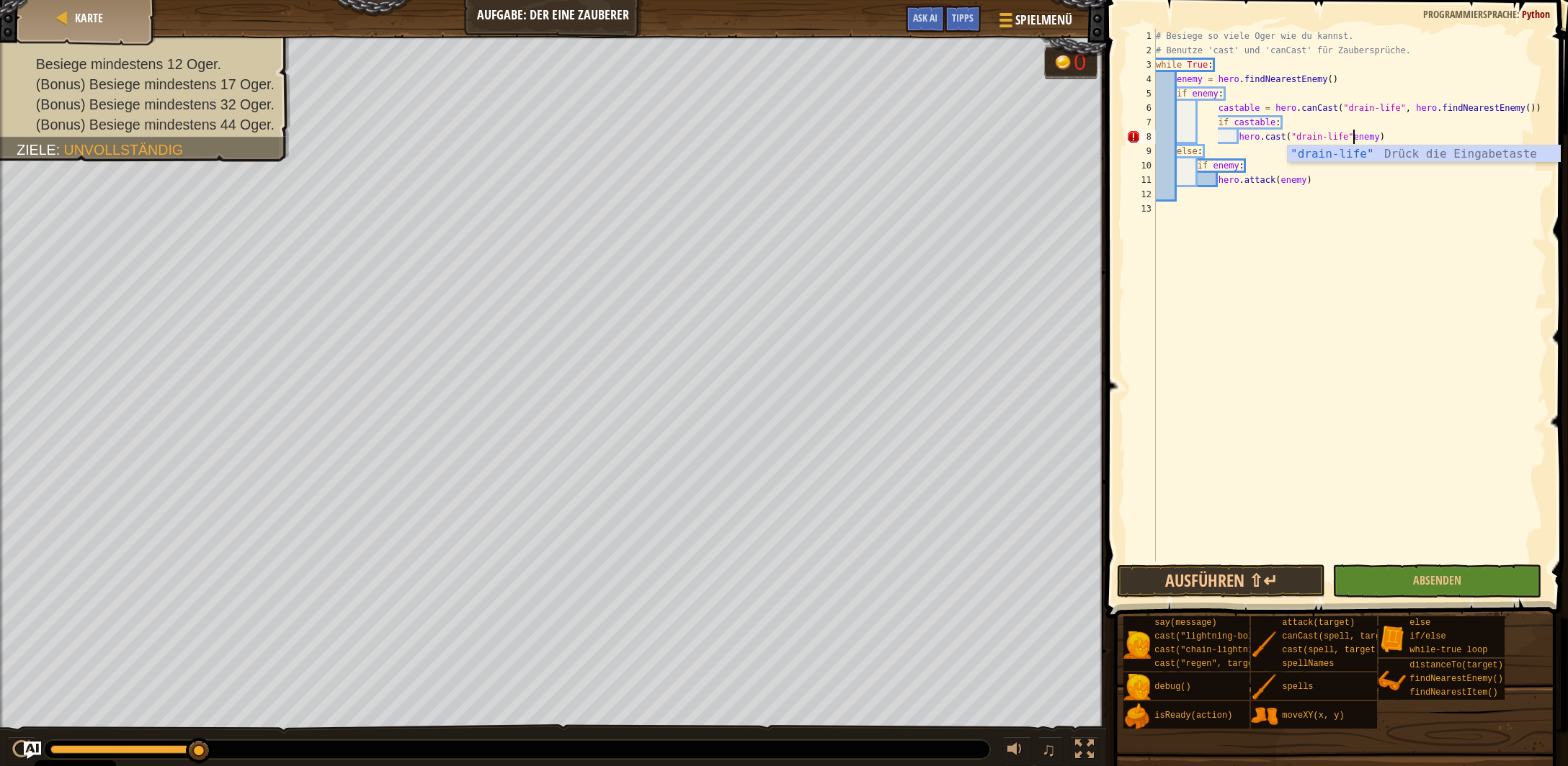
scroll to position [7, 15]
click at [1263, 588] on button "Ausführen ⇧↵" at bounding box center [1221, 581] width 208 height 33
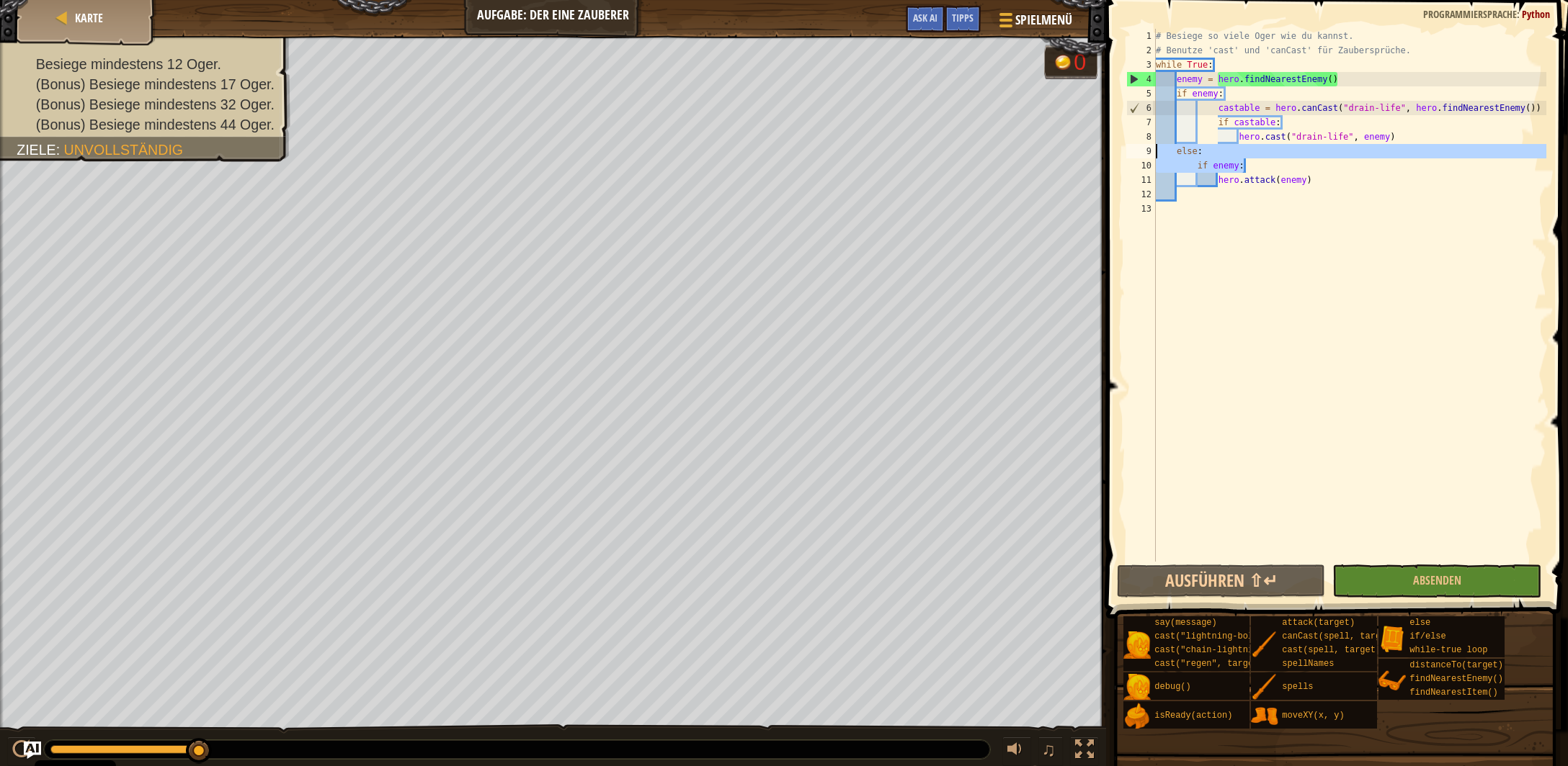
drag, startPoint x: 1244, startPoint y: 165, endPoint x: 1076, endPoint y: 147, distance: 169.0
click at [1153, 147] on div "# Besiege so viele Oger wie du kannst. # Benutze 'cast' und 'canCast' für Zaube…" at bounding box center [1350, 295] width 394 height 533
type textarea "else: if enemy:"
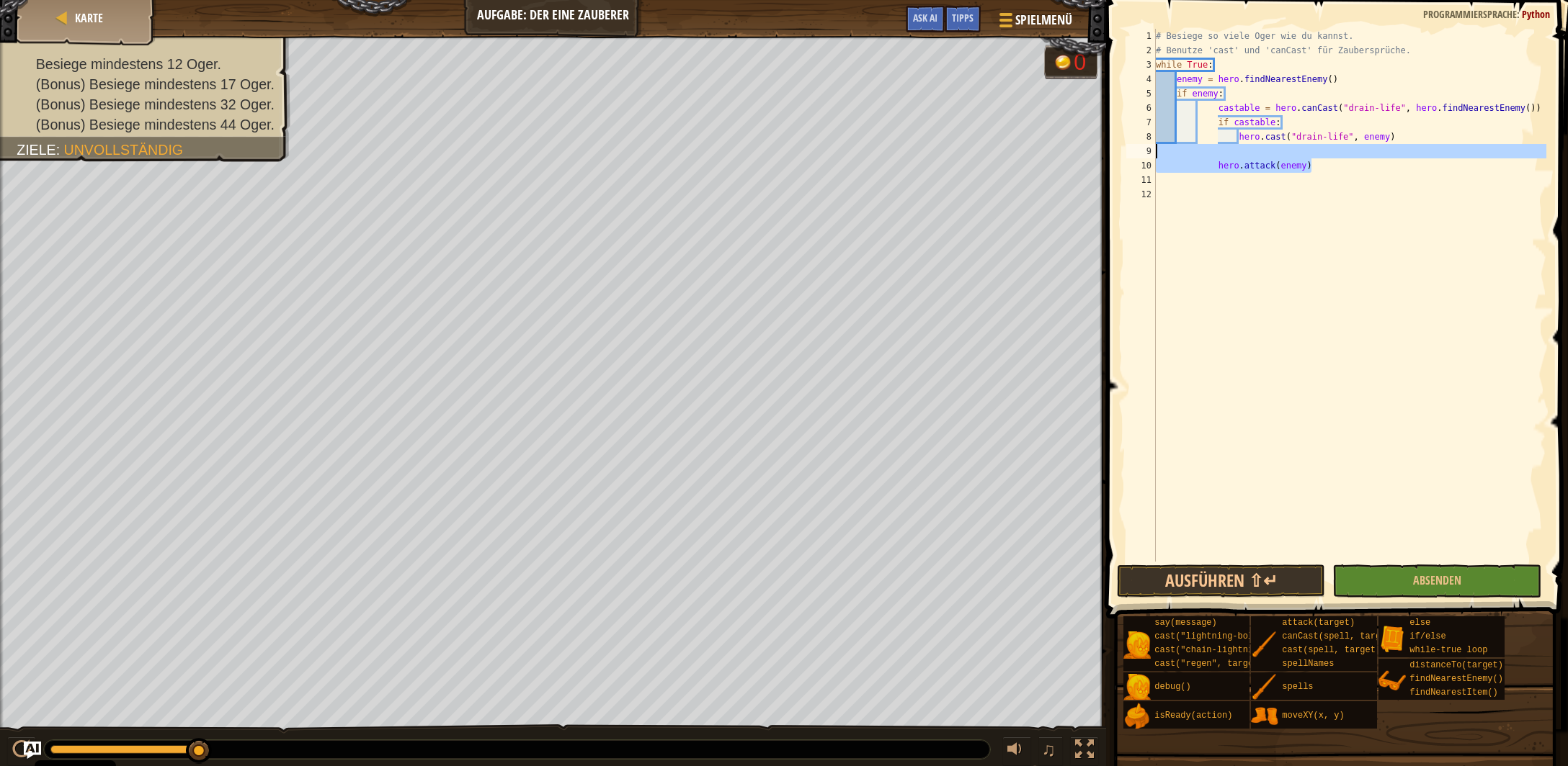
drag, startPoint x: 1311, startPoint y: 168, endPoint x: 1085, endPoint y: 151, distance: 226.6
click at [1153, 151] on div "# Besiege so viele Oger wie du kannst. # Benutze 'cast' und 'canCast' für Zaube…" at bounding box center [1350, 295] width 394 height 533
type textarea "hero.attack(enemy)"
click at [1228, 98] on div "# Besiege so viele Oger wie du kannst. # Benutze 'cast' und 'canCast' für Zaube…" at bounding box center [1350, 310] width 394 height 562
type textarea "if enemy:"
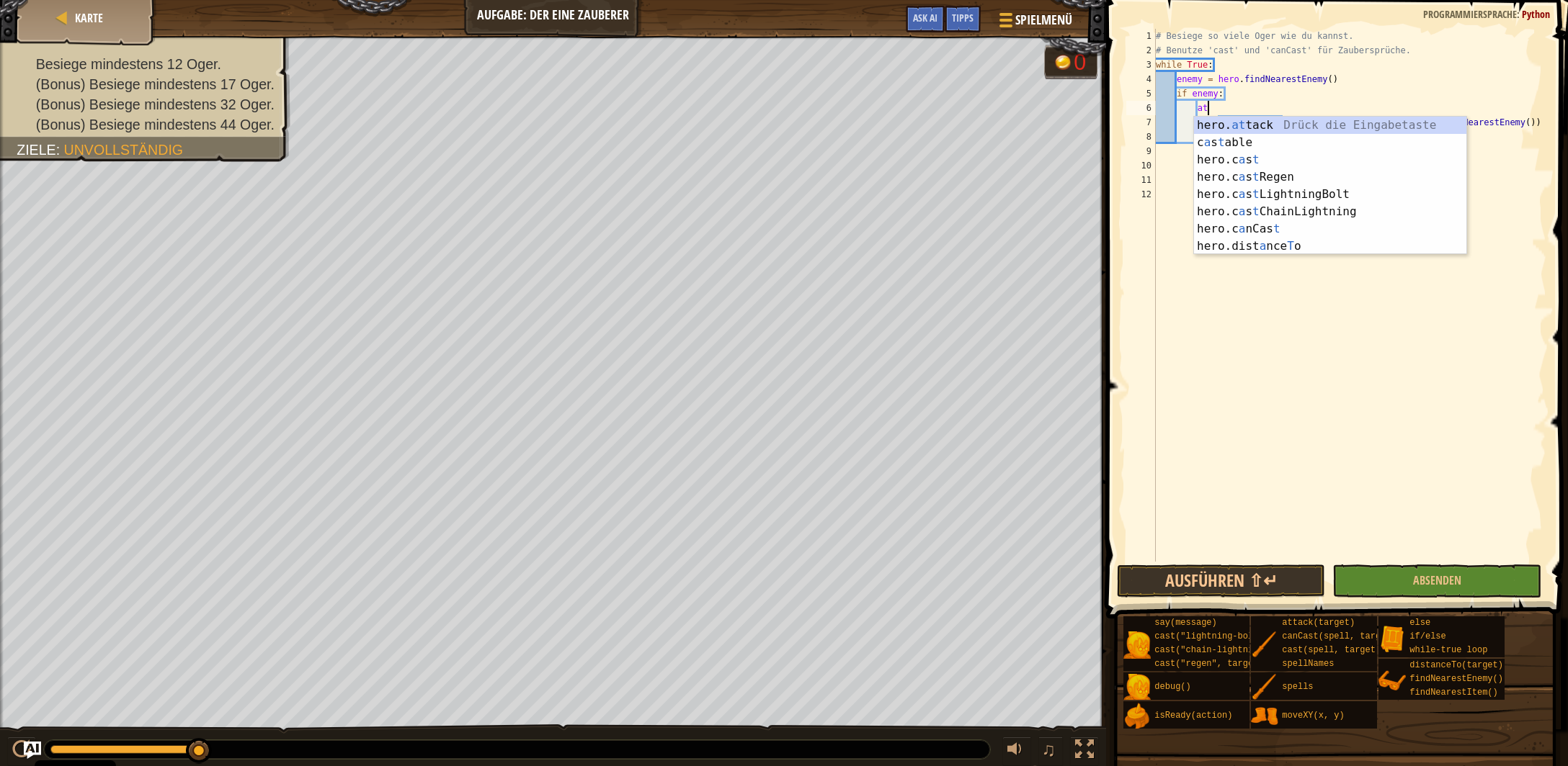
scroll to position [6, 4]
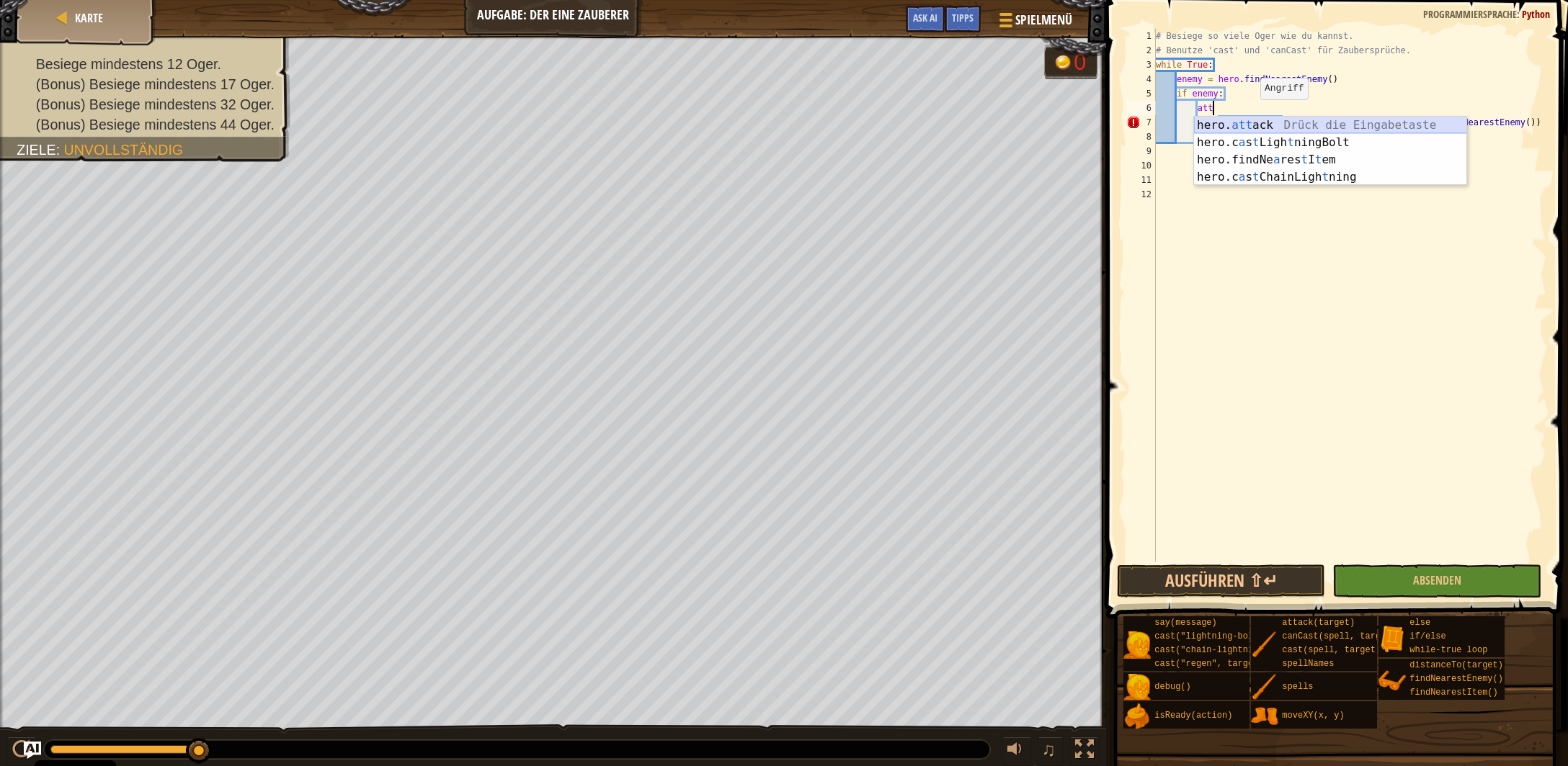
click at [1270, 124] on div "hero. att ack Drück die Eingabetaste hero.c a s t Ligh t ningBolt Drück die Ein…" at bounding box center [1330, 168] width 273 height 104
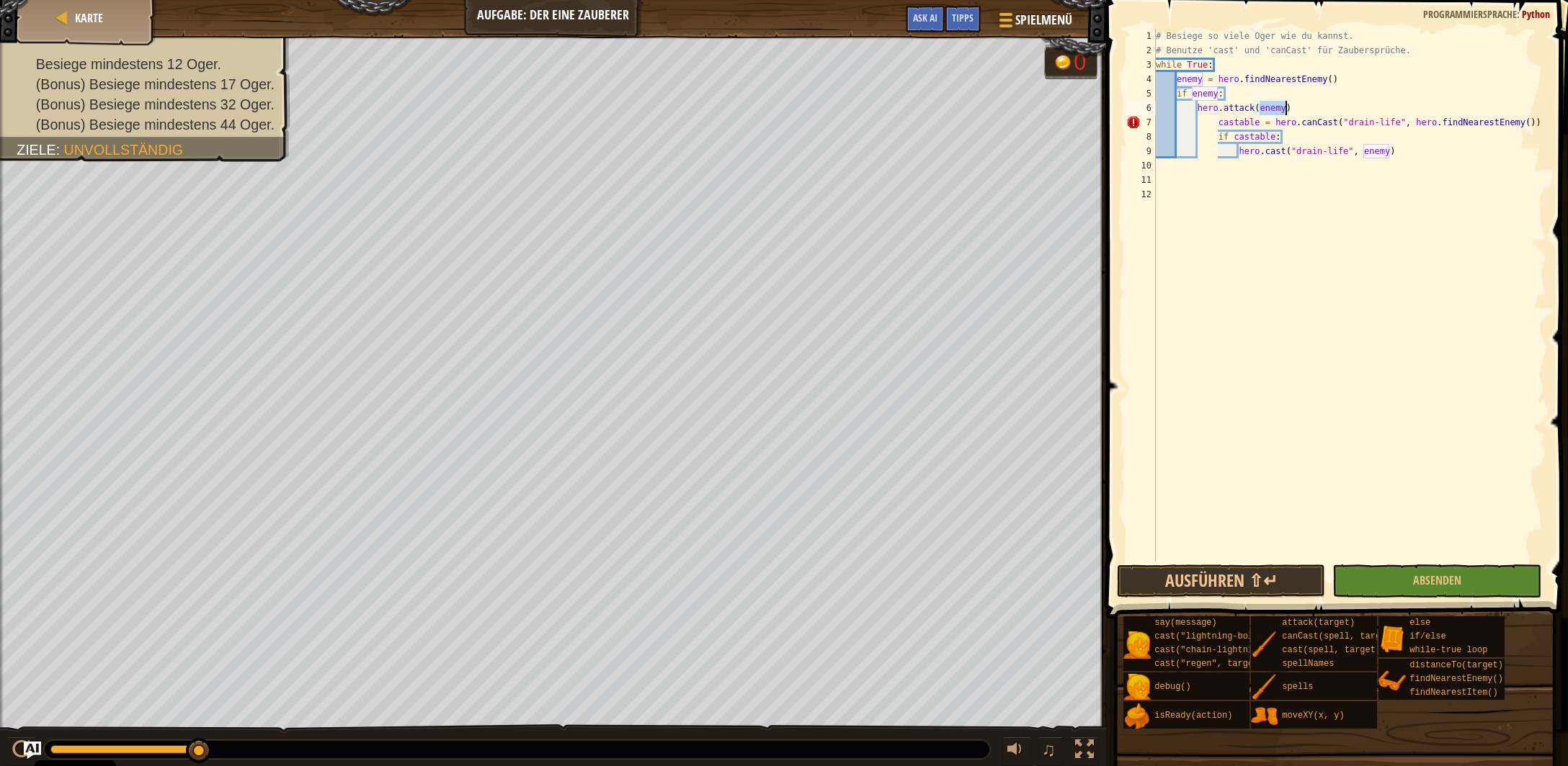
click at [1221, 127] on div "# Besiege so viele Oger wie du kannst. # Benutze 'cast' und 'canCast' für Zaube…" at bounding box center [1350, 310] width 394 height 562
click at [1218, 126] on div "# Besiege so viele Oger wie du kannst. # Benutze 'cast' und 'canCast' für Zaube…" at bounding box center [1350, 310] width 394 height 562
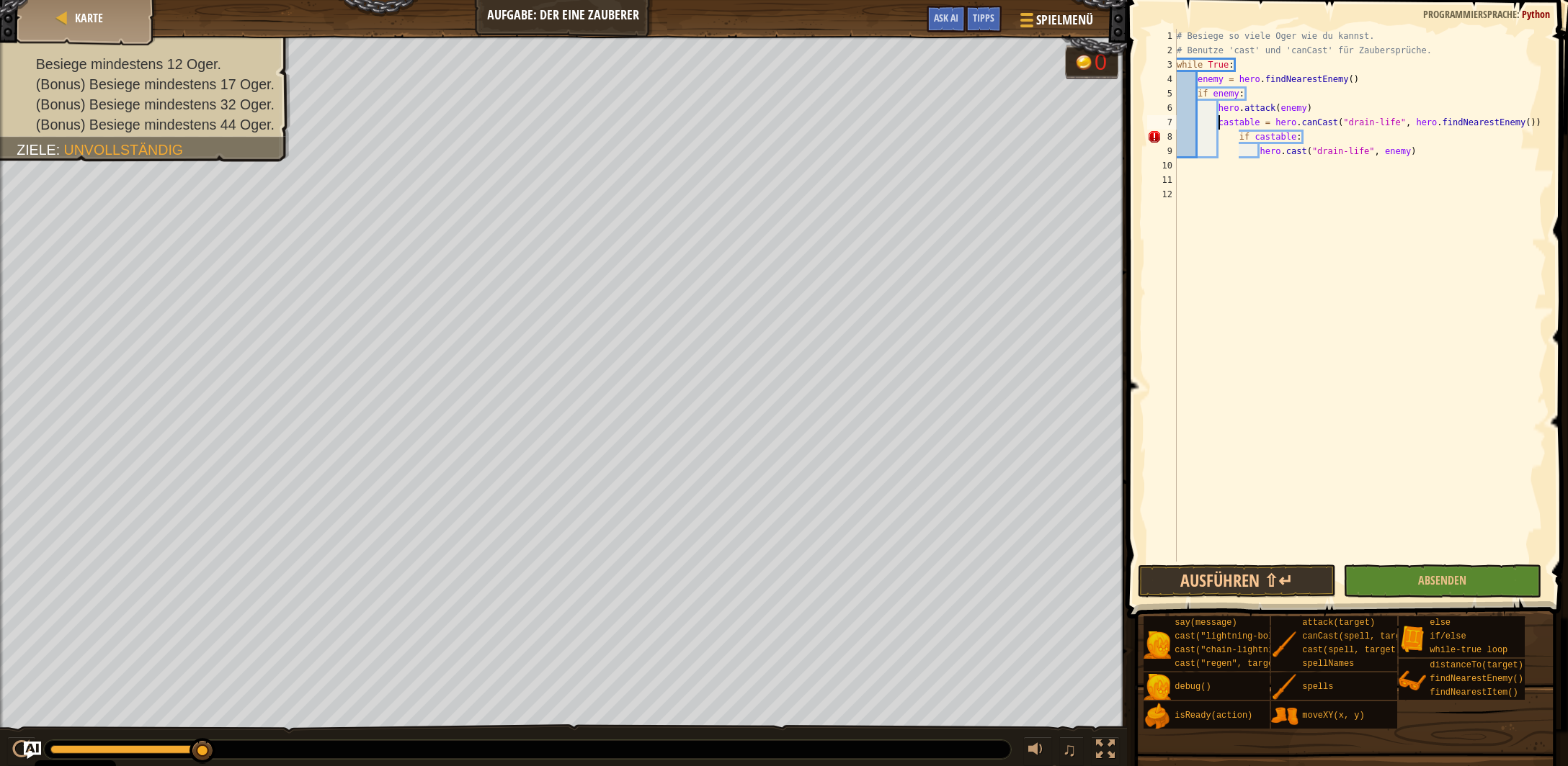
click at [1238, 141] on div "# Besiege so viele Oger wie du kannst. # Benutze 'cast' und 'canCast' für Zaube…" at bounding box center [1359, 310] width 373 height 562
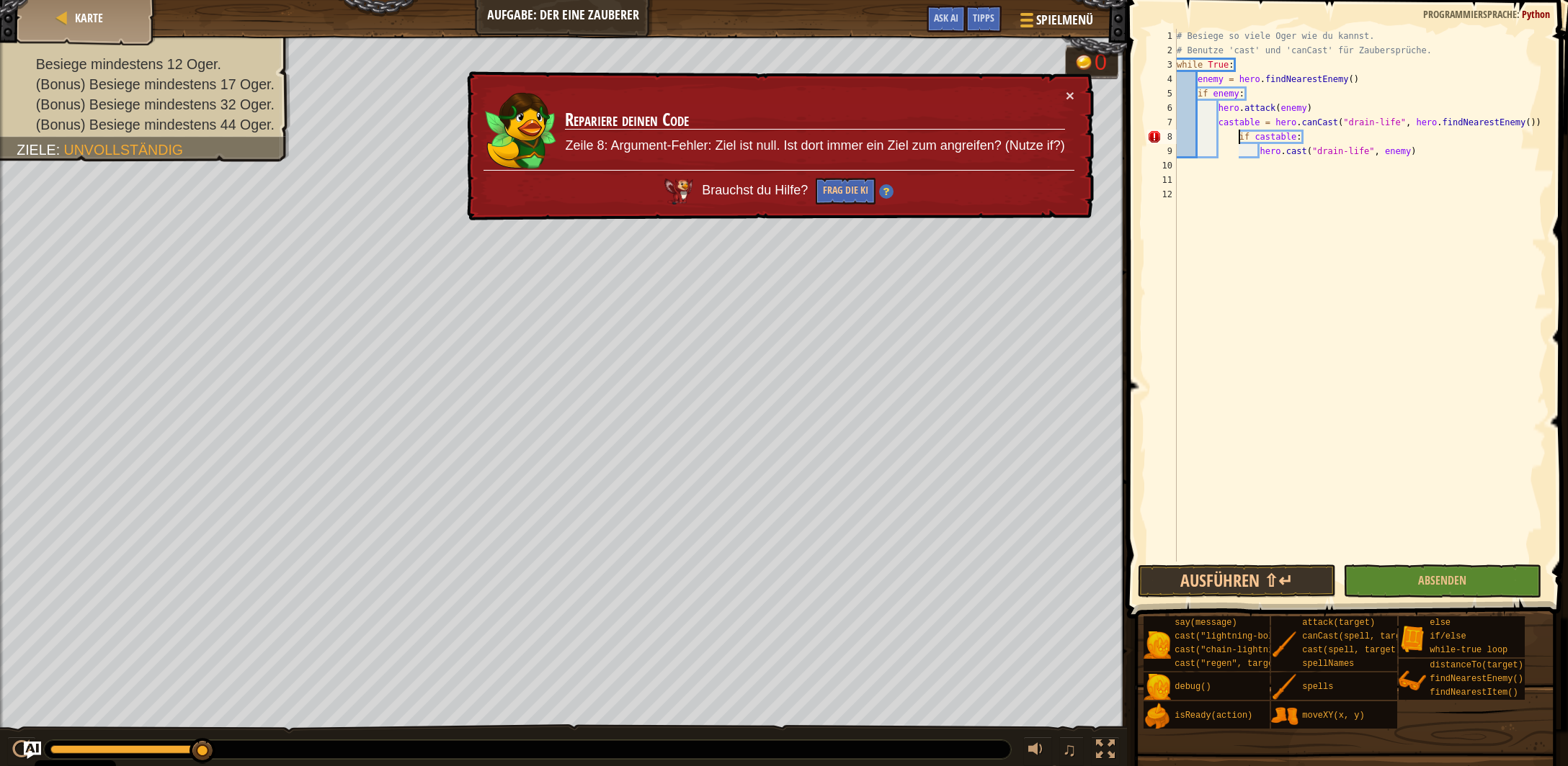
click at [1236, 139] on div "# Besiege so viele Oger wie du kannst. # Benutze 'cast' und 'canCast' für Zaube…" at bounding box center [1359, 310] width 373 height 562
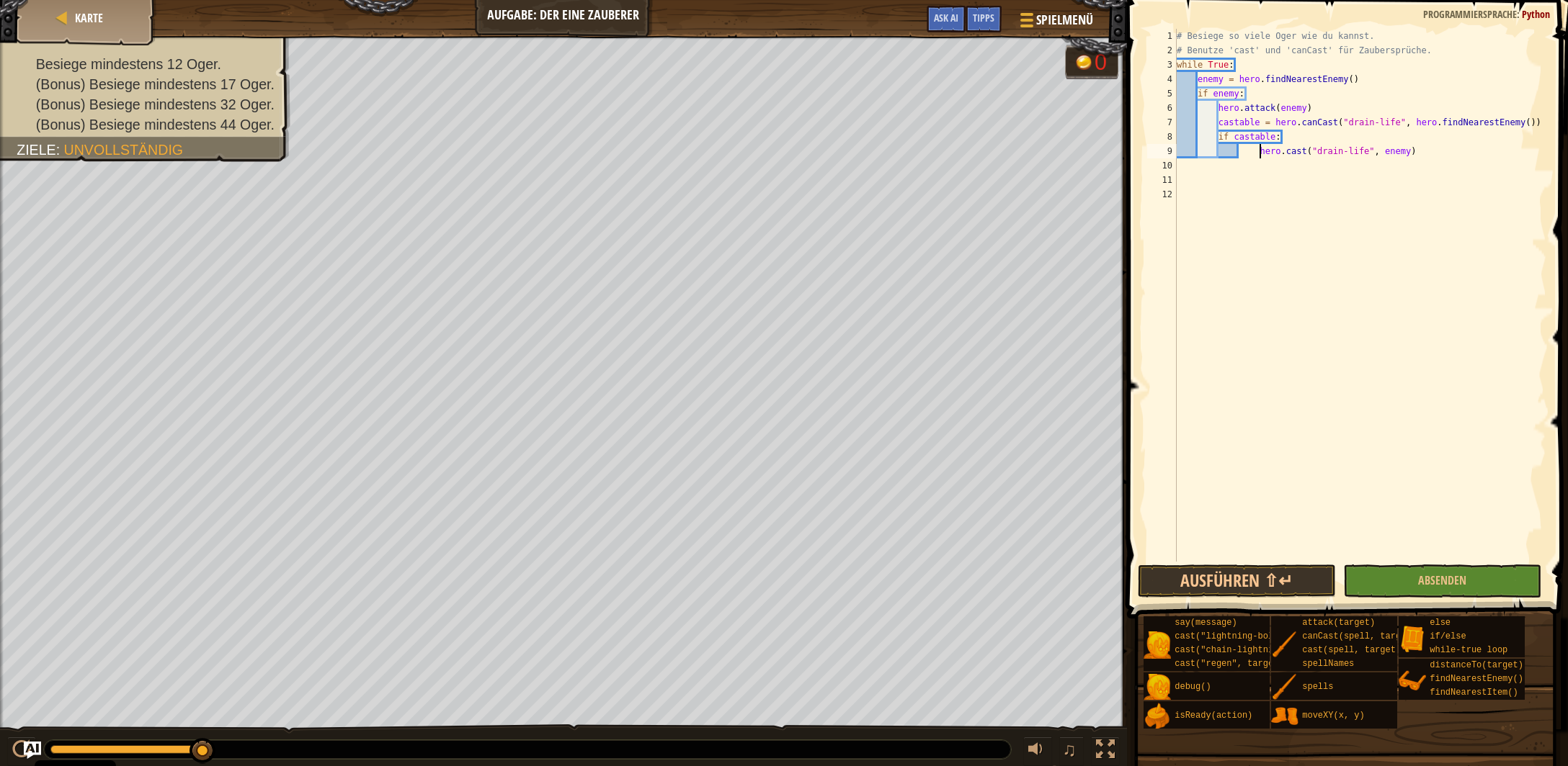
click at [1257, 152] on div "# Besiege so viele Oger wie du kannst. # Benutze 'cast' und 'canCast' für Zaube…" at bounding box center [1359, 310] width 373 height 562
click at [1256, 585] on button "Ausführen ⇧↵" at bounding box center [1237, 581] width 198 height 33
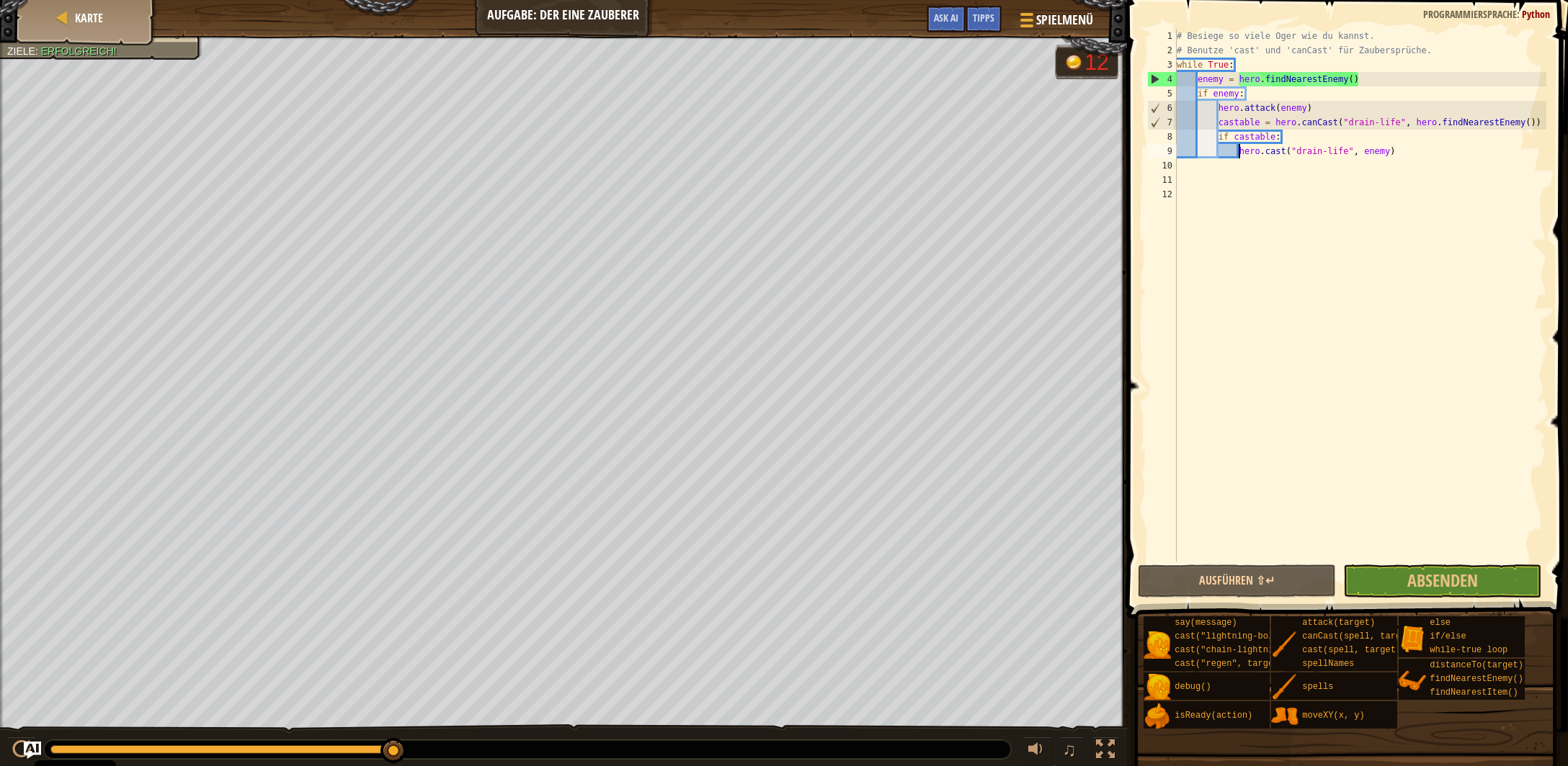
click at [1259, 125] on div "# Besiege so viele Oger wie du kannst. # Benutze 'cast' und 'canCast' für Zaube…" at bounding box center [1359, 310] width 373 height 562
click at [1257, 125] on div "# Besiege so viele Oger wie du kannst. # Benutze 'cast' und 'canCast' für Zaube…" at bounding box center [1359, 310] width 373 height 562
drag, startPoint x: 1310, startPoint y: 108, endPoint x: 1185, endPoint y: 111, distance: 125.0
click at [1175, 110] on div "# Besiege so viele Oger wie du kannst. # Benutze 'cast' und 'canCast' für Zaube…" at bounding box center [1359, 310] width 373 height 562
type textarea "hero.attack(enemy)"
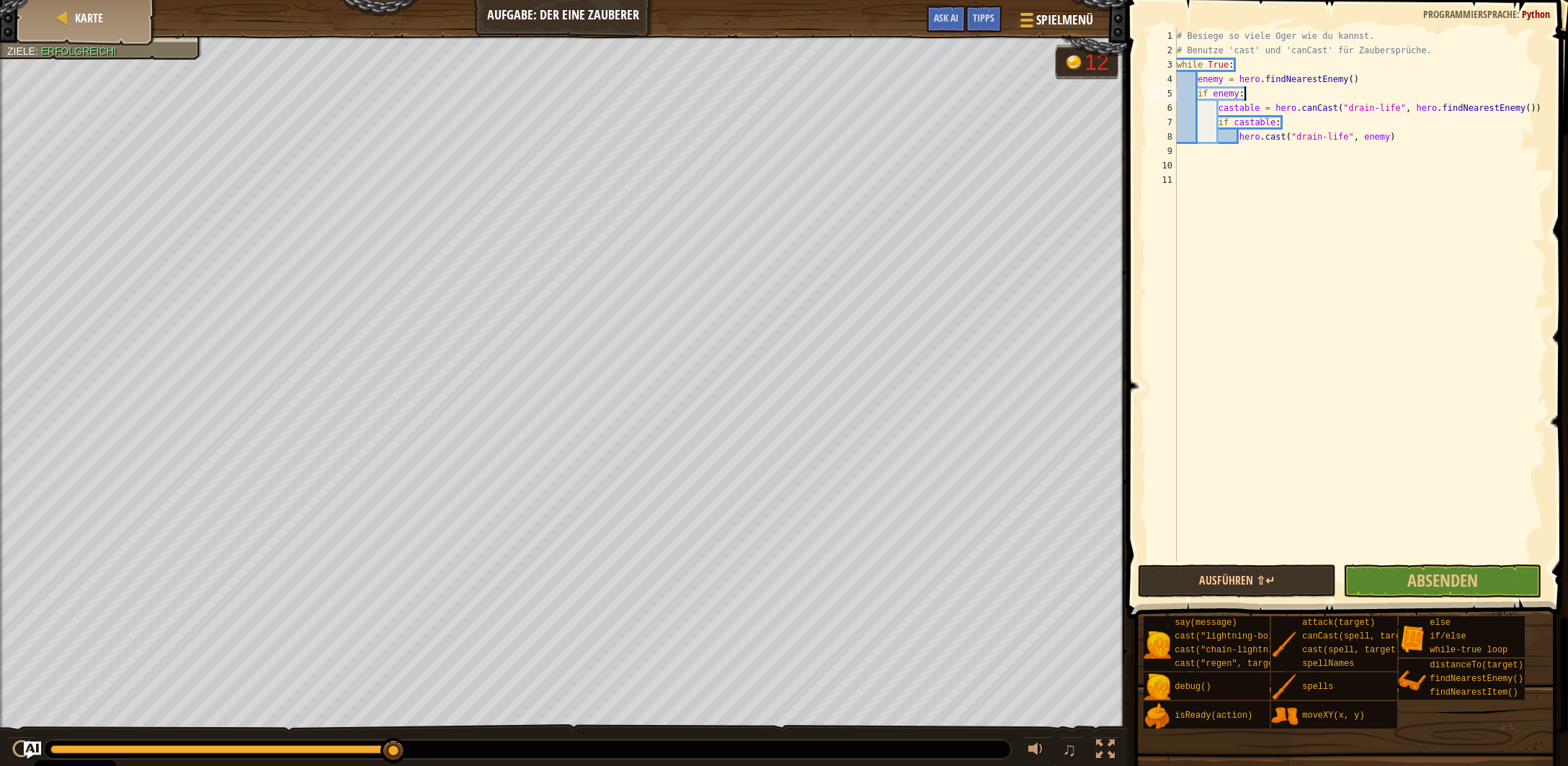
click at [1408, 138] on div "# Besiege so viele Oger wie du kannst. # Benutze 'cast' und 'canCast' für Zaube…" at bounding box center [1359, 310] width 373 height 562
type textarea "hero.cast("drain-life", enemy)"
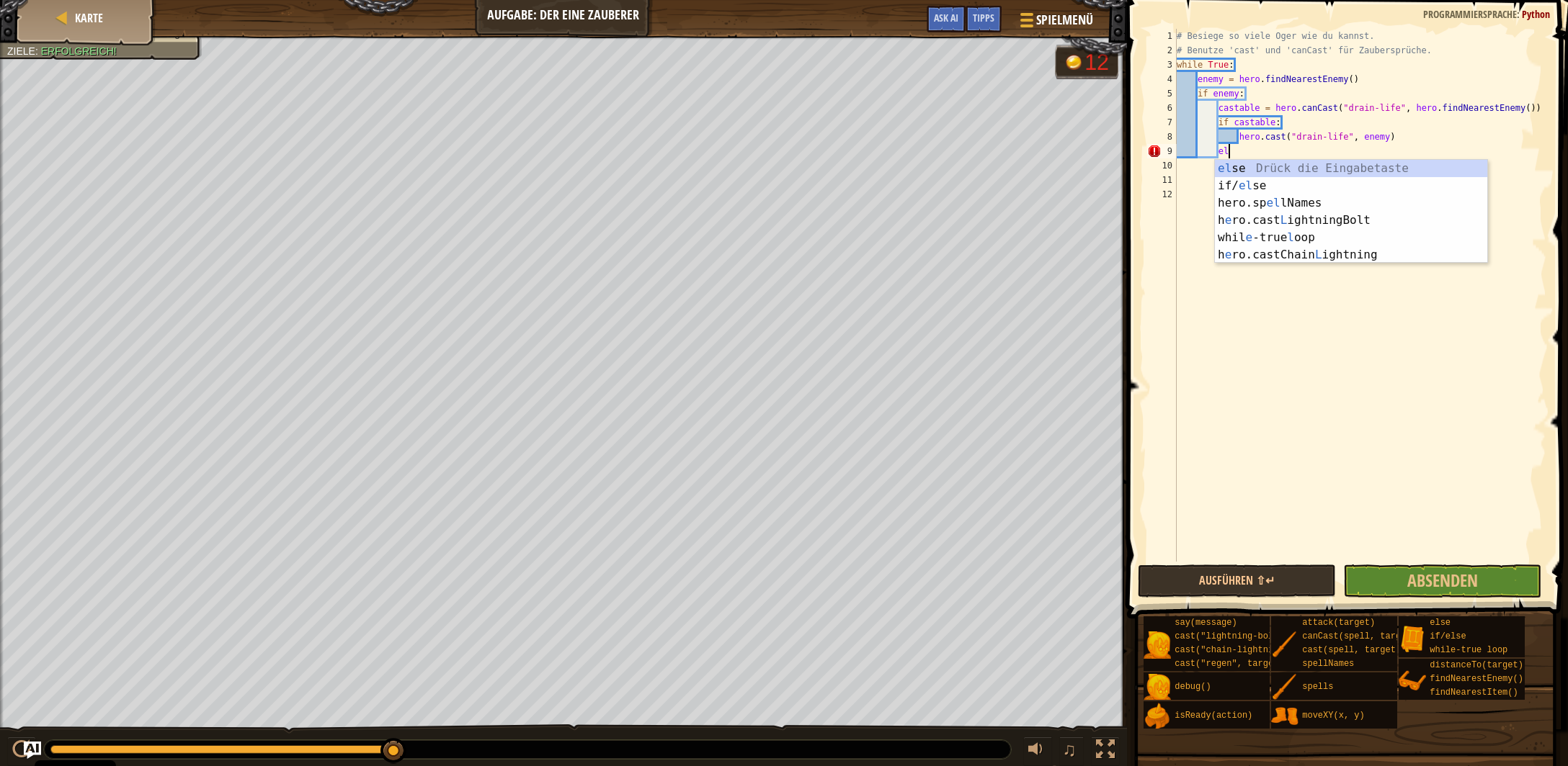
scroll to position [7, 4]
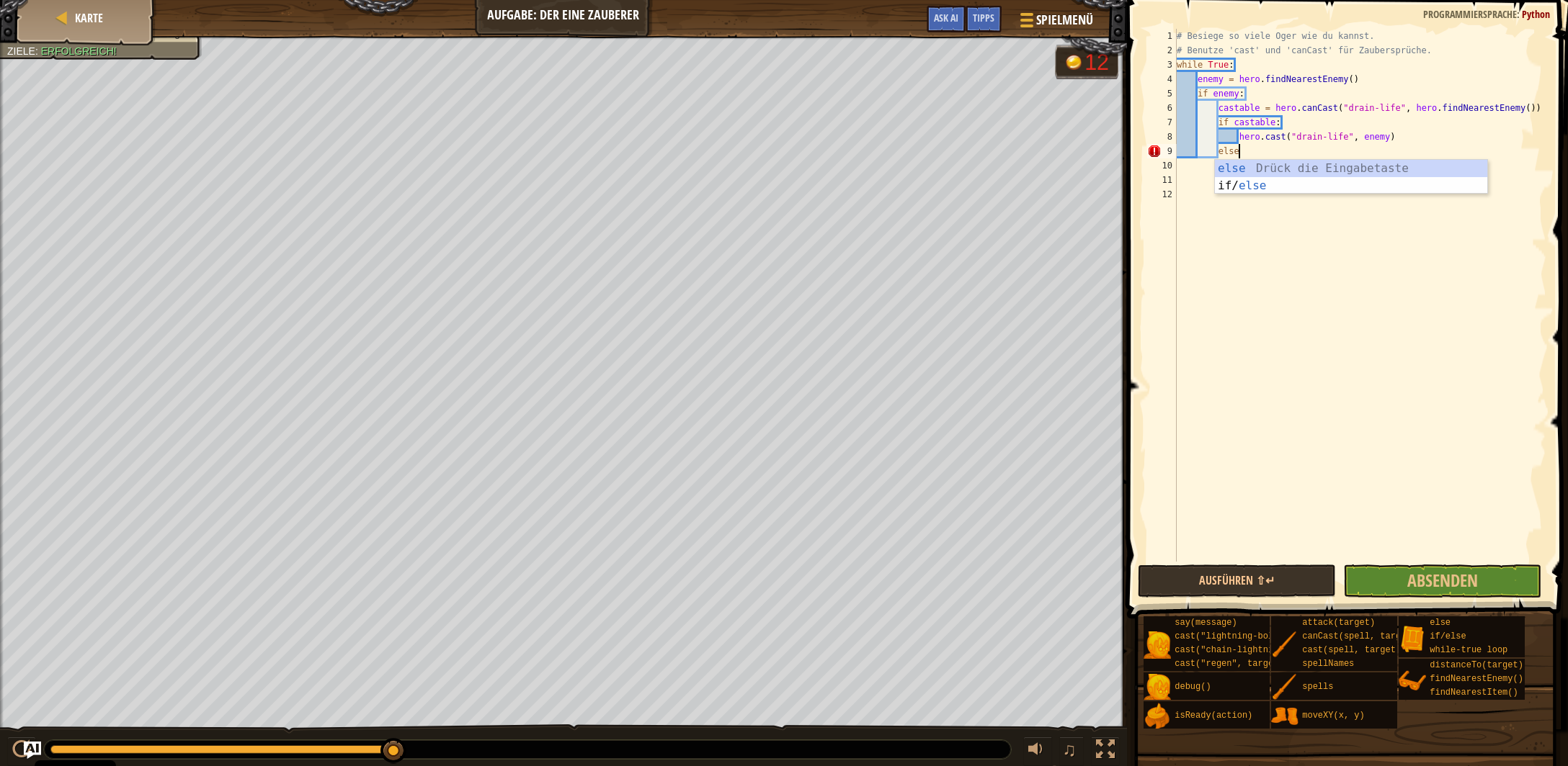
type textarea "else:"
click at [1397, 574] on button "Absenden" at bounding box center [1442, 581] width 198 height 33
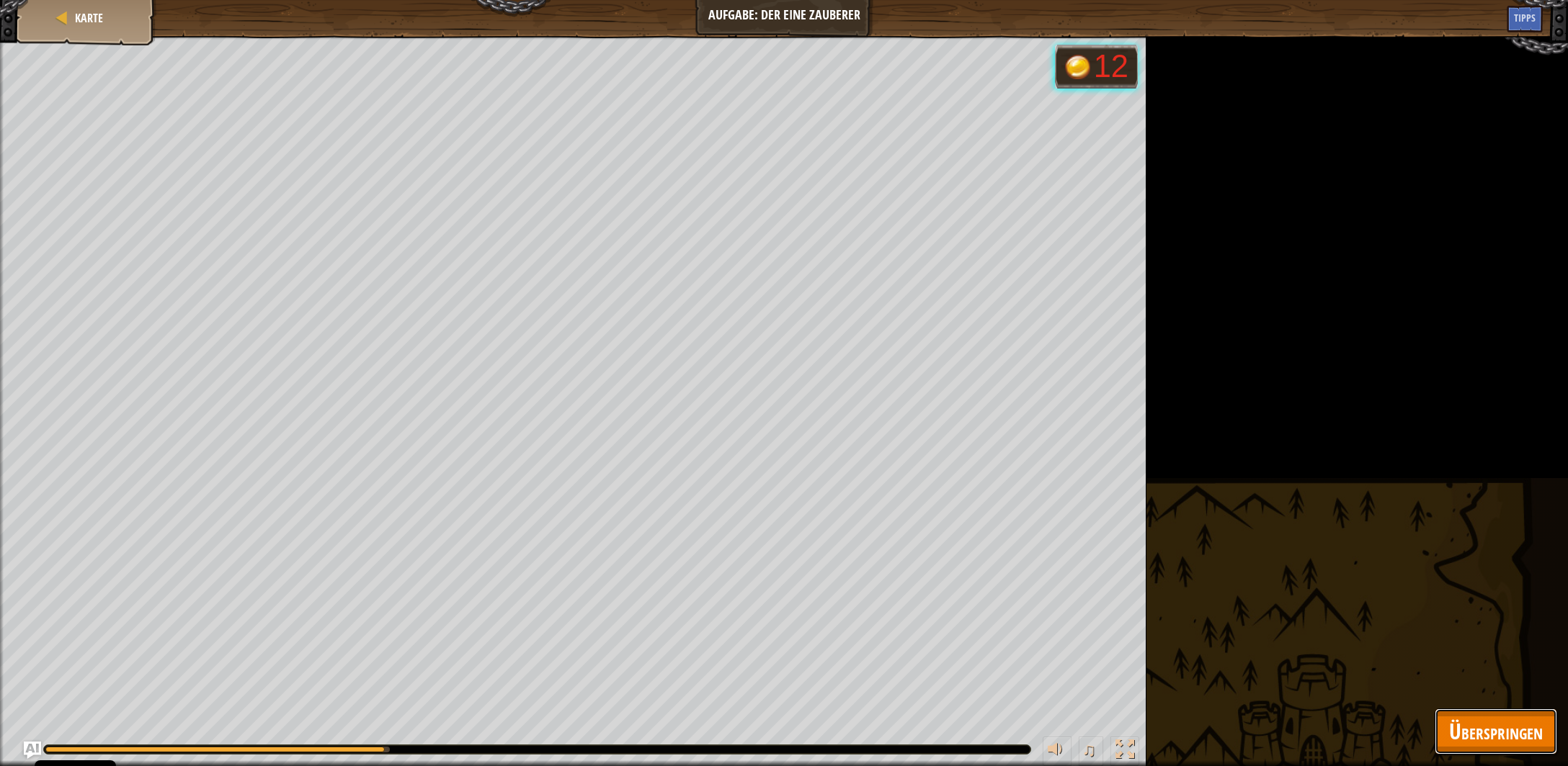
click at [1507, 740] on span "Überspringen" at bounding box center [1495, 731] width 93 height 30
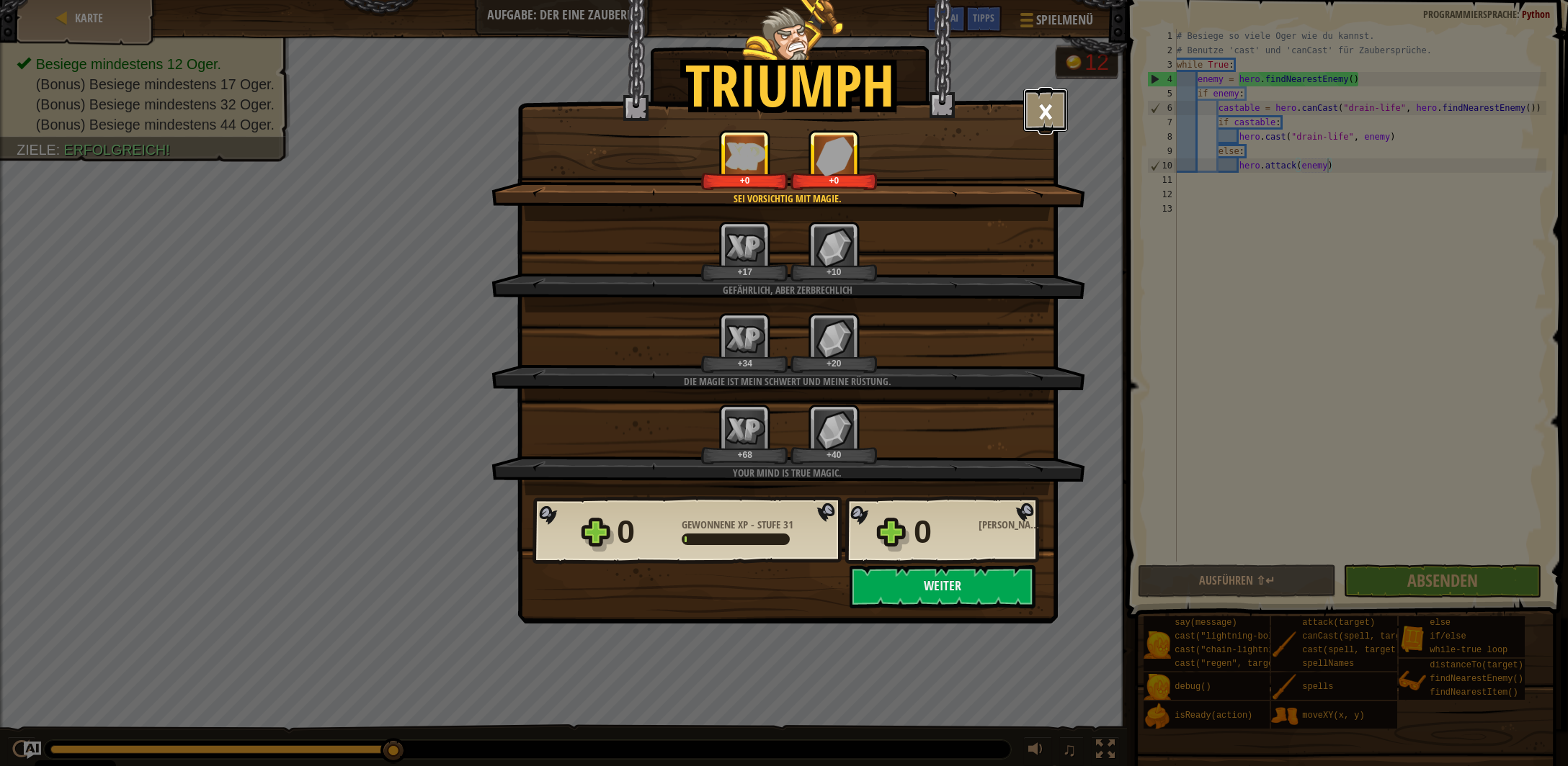
click at [1044, 90] on button "×" at bounding box center [1045, 110] width 44 height 43
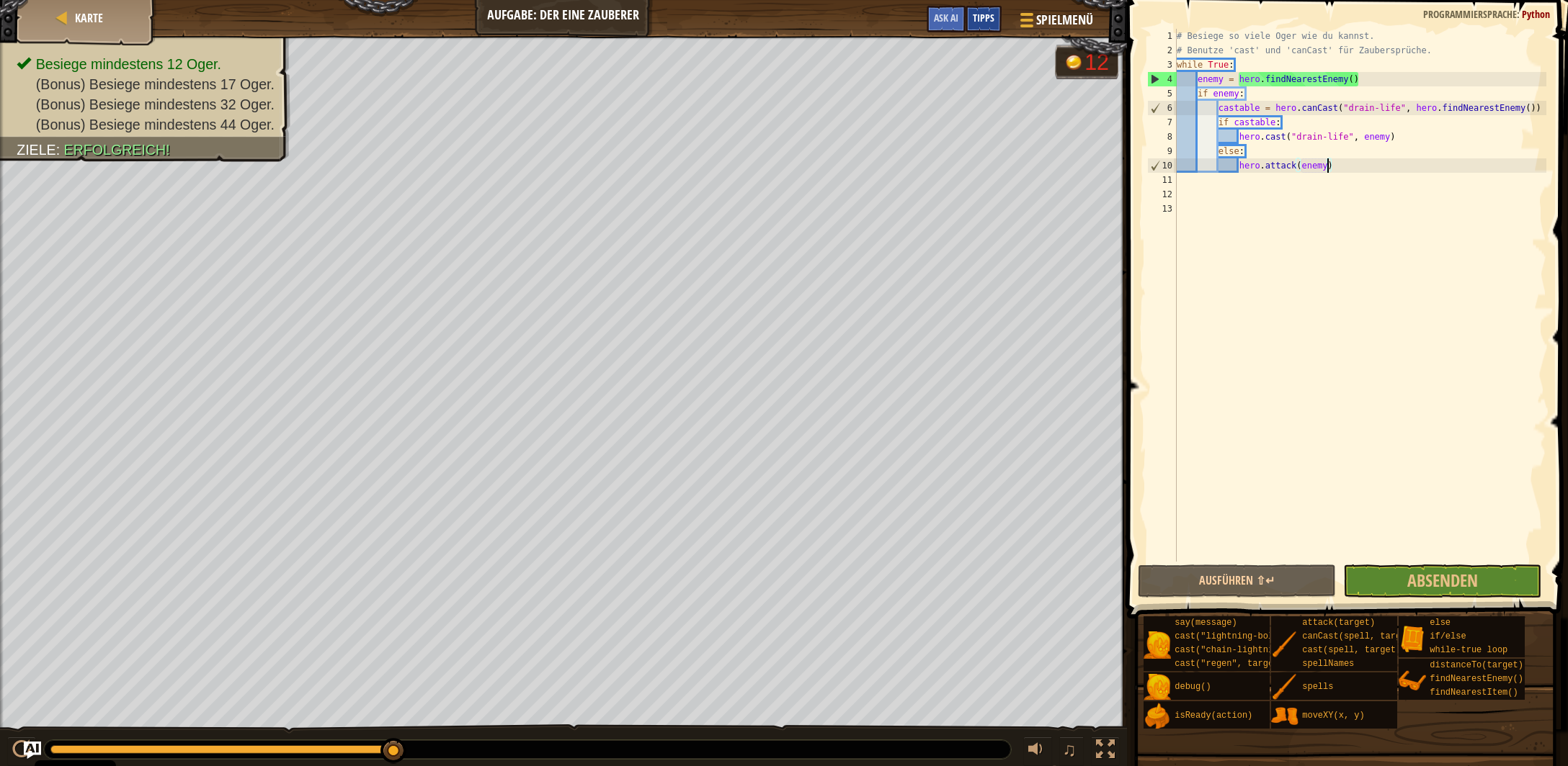
click at [984, 18] on span "Tipps" at bounding box center [984, 17] width 21 height 13
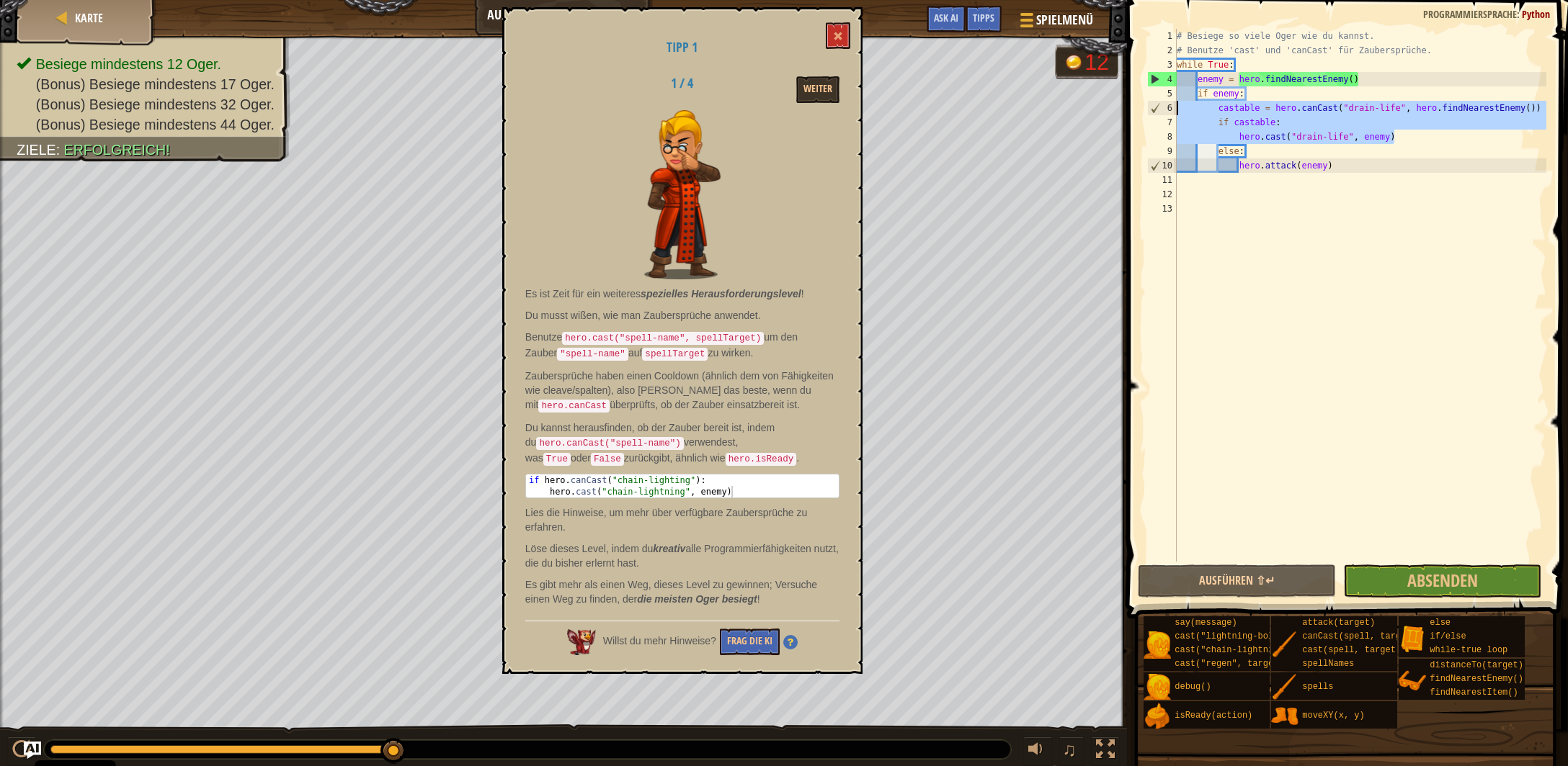
drag, startPoint x: 1396, startPoint y: 137, endPoint x: 1128, endPoint y: 112, distance: 269.2
click at [1173, 112] on div "# Besiege so viele Oger wie du kannst. # Benutze 'cast' und 'canCast' für Zaube…" at bounding box center [1359, 295] width 373 height 533
type textarea "castable = hero.canCast("drain-life", hero.findNearestEnemy()) if castable:"
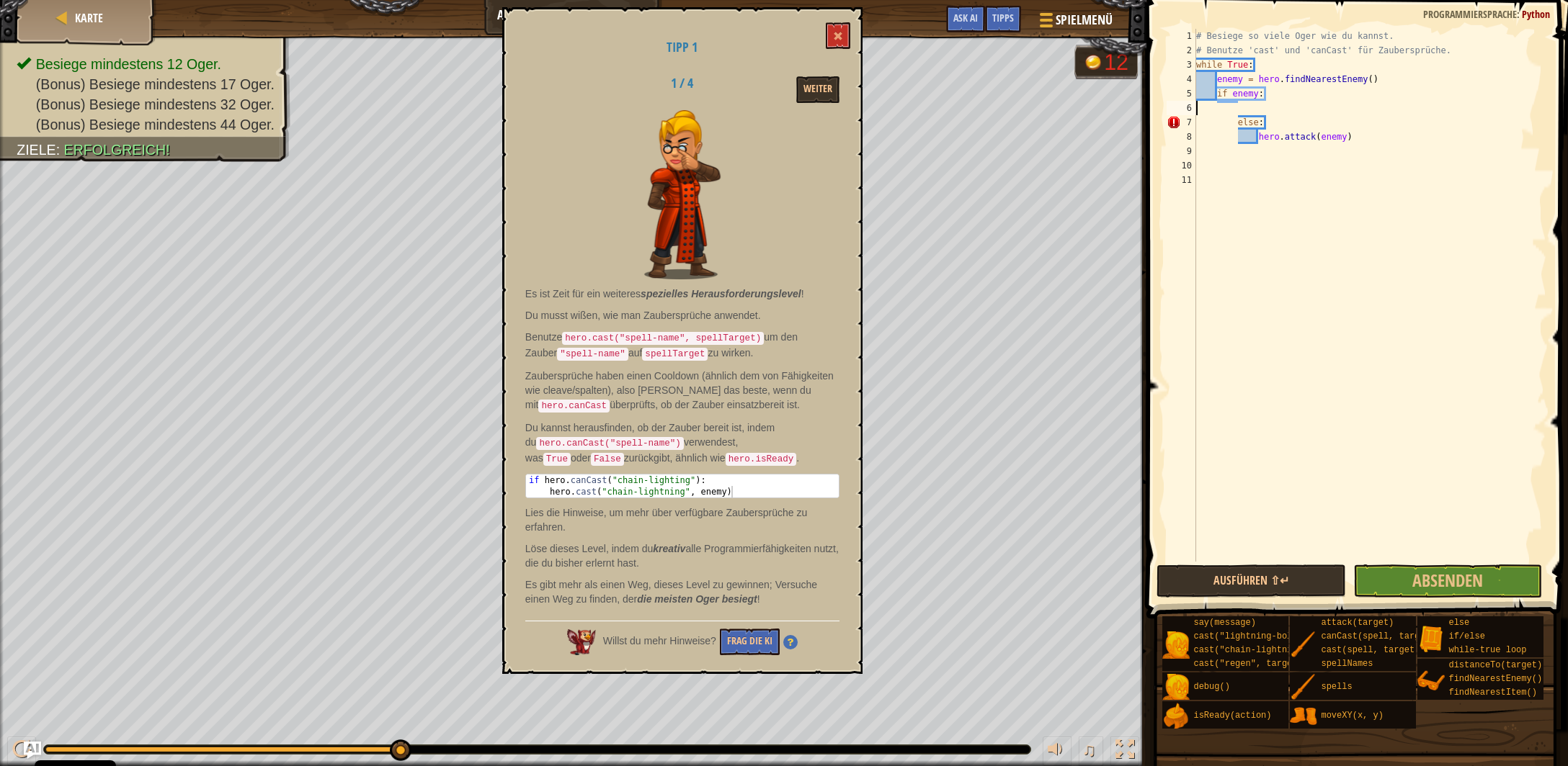
click at [1269, 108] on div "# Besiege so viele Oger wie du kannst. # Benutze 'cast' und 'canCast' für Zaube…" at bounding box center [1370, 310] width 353 height 562
click at [1276, 99] on div "# Besiege so viele Oger wie du kannst. # Benutze 'cast' und 'canCast' für Zaube…" at bounding box center [1370, 310] width 353 height 562
type textarea "if enemy:"
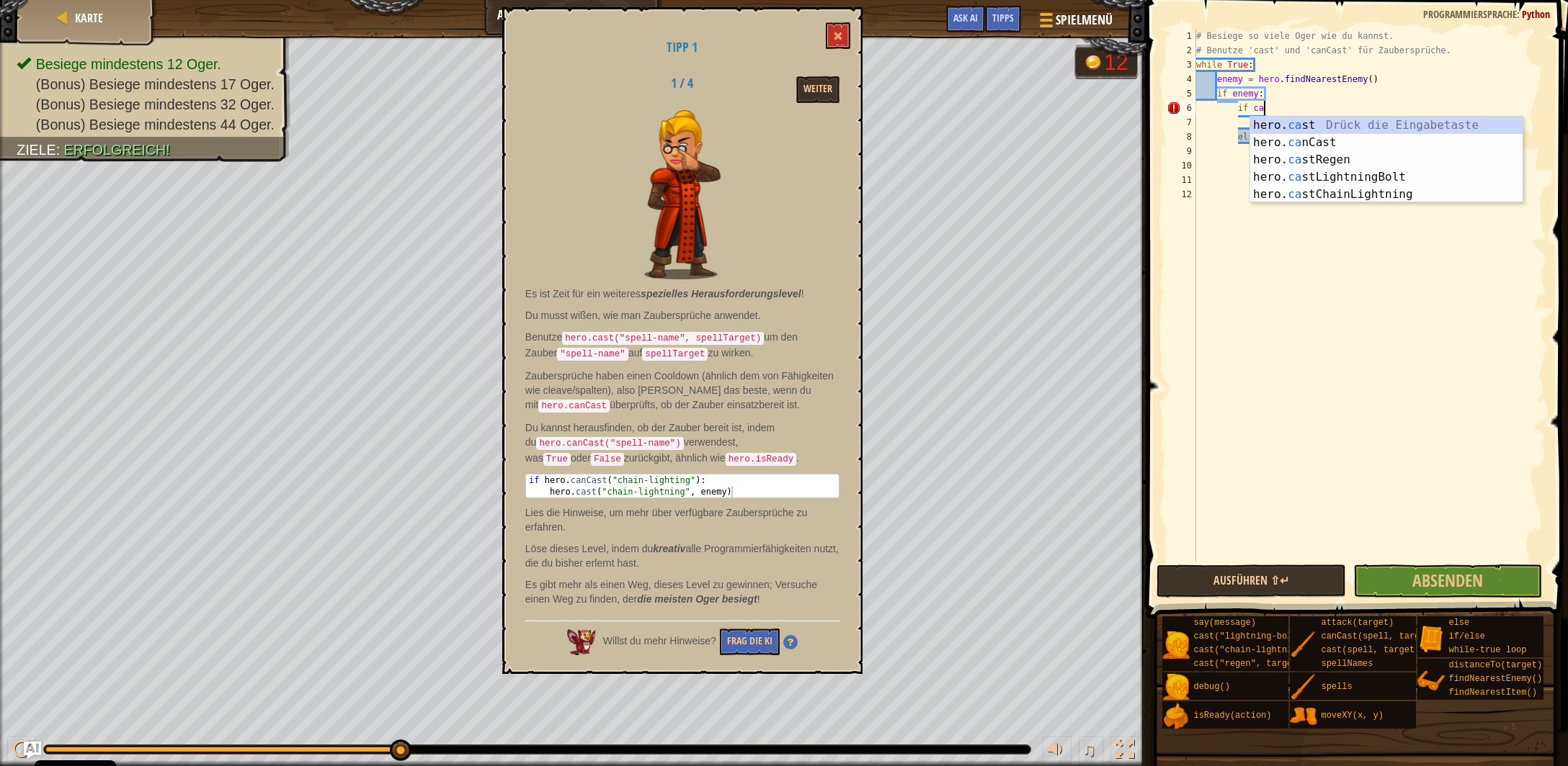
scroll to position [7, 4]
click at [1282, 144] on div "hero. ca st Drück die Eingabetaste hero. ca nCast Drück die Eingabetaste hero. …" at bounding box center [1387, 177] width 273 height 121
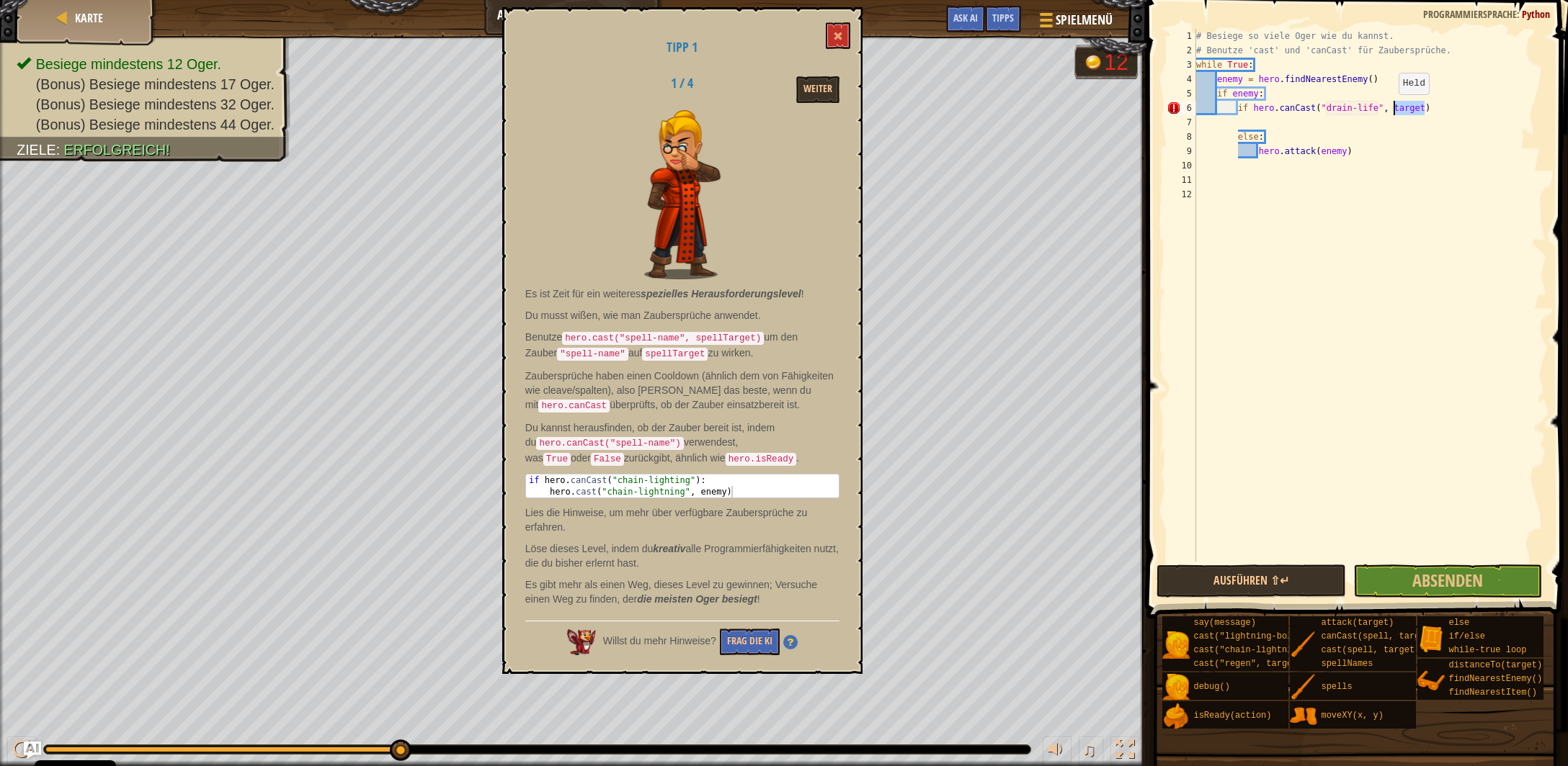
drag, startPoint x: 1427, startPoint y: 108, endPoint x: 1391, endPoint y: 110, distance: 36.1
click at [1391, 110] on div "# Besiege so viele Oger wie du kannst. # Benutze 'cast' und 'canCast' für Zaube…" at bounding box center [1370, 310] width 353 height 562
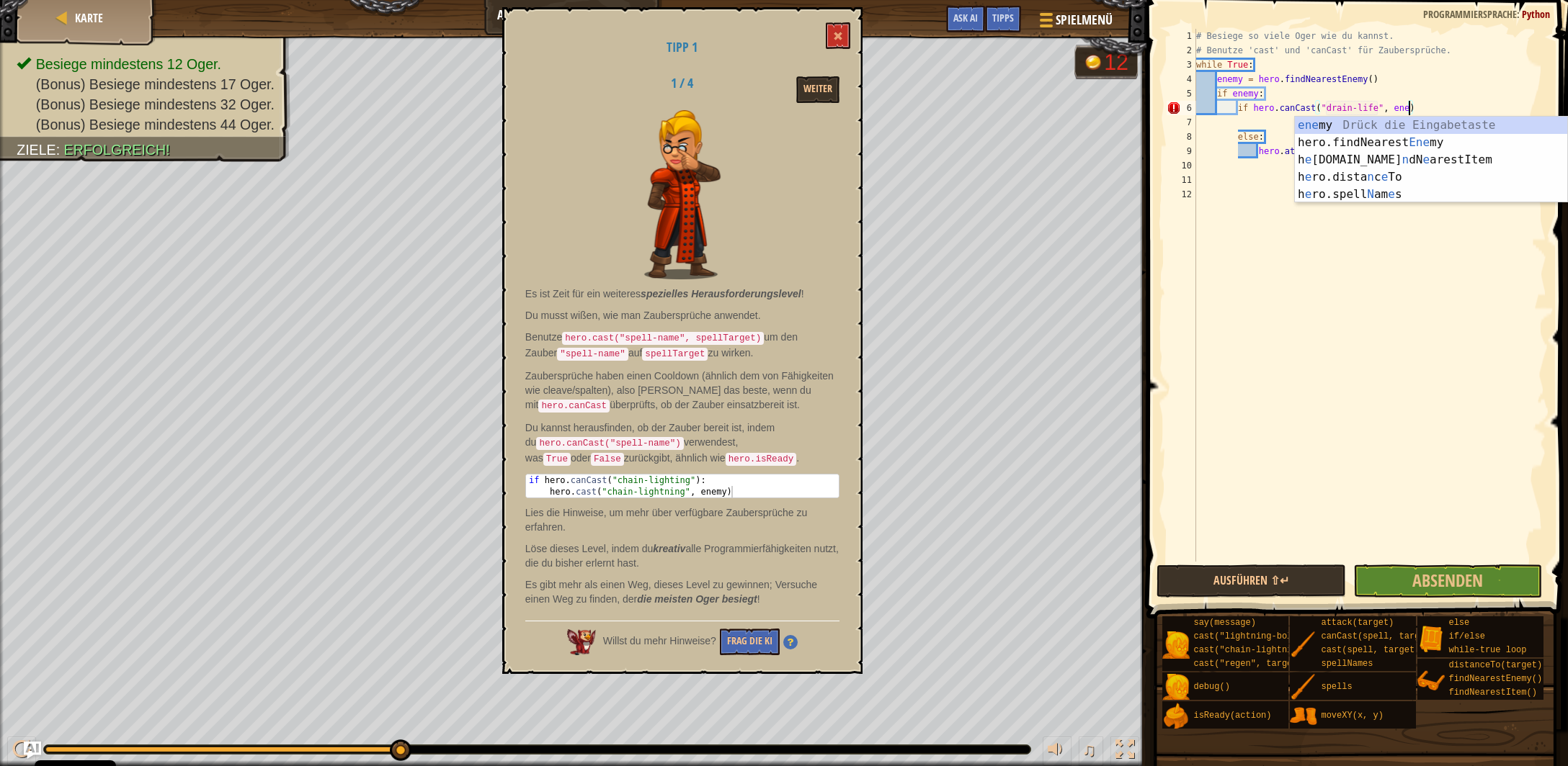
scroll to position [7, 17]
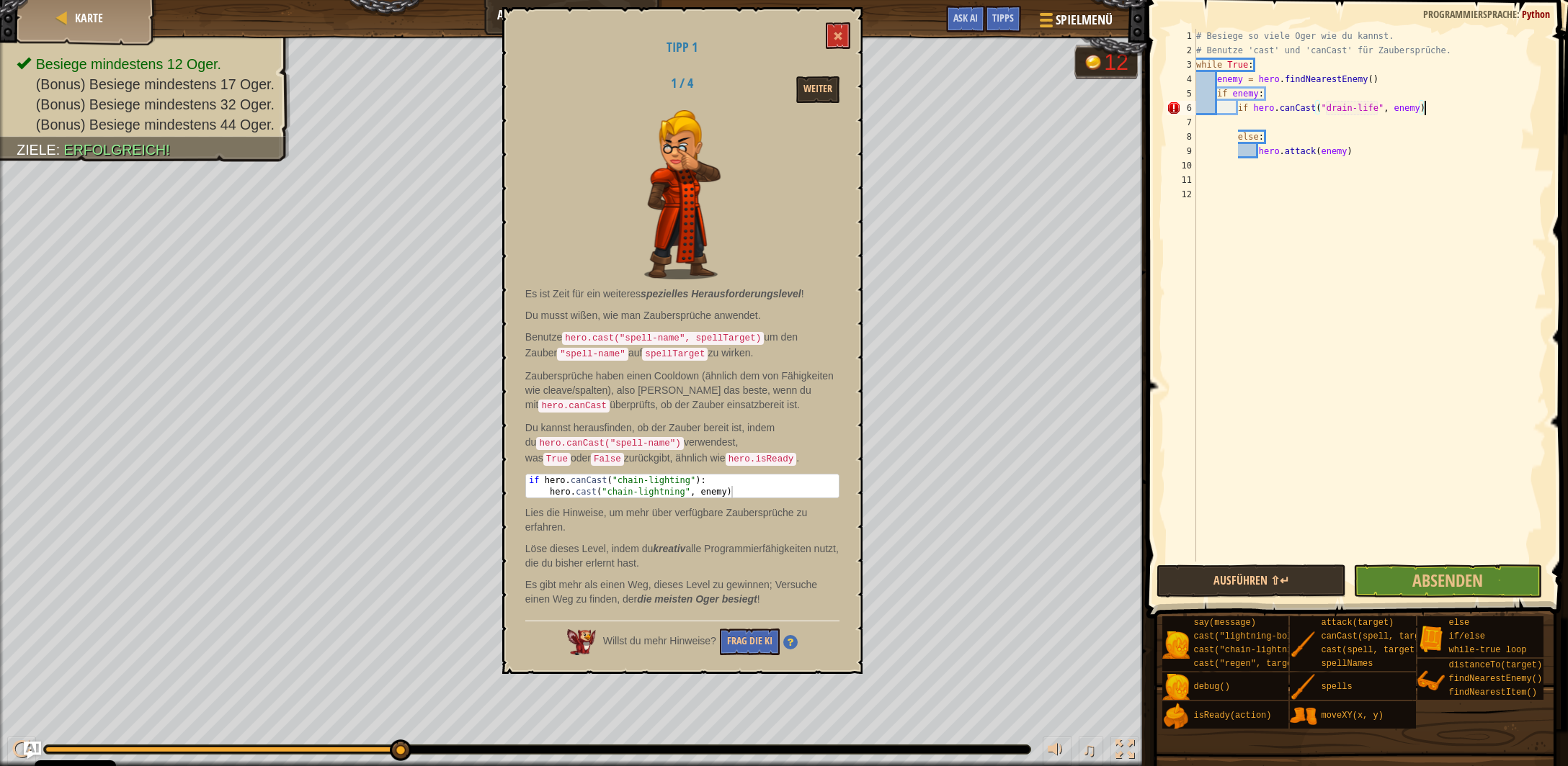
click at [1431, 108] on div "# Besiege so viele Oger wie du kannst. # Benutze 'cast' und 'canCast' für Zaube…" at bounding box center [1370, 310] width 353 height 562
type textarea "if hero.canCast("drain-life", enemy):"
click at [1261, 119] on div "# Besiege so viele Oger wie du kannst. # Benutze 'cast' und 'canCast' für Zaube…" at bounding box center [1370, 310] width 353 height 562
click at [1443, 110] on div "# Besiege so viele Oger wie du kannst. # Benutze 'cast' und 'canCast' für Zaube…" at bounding box center [1370, 310] width 353 height 562
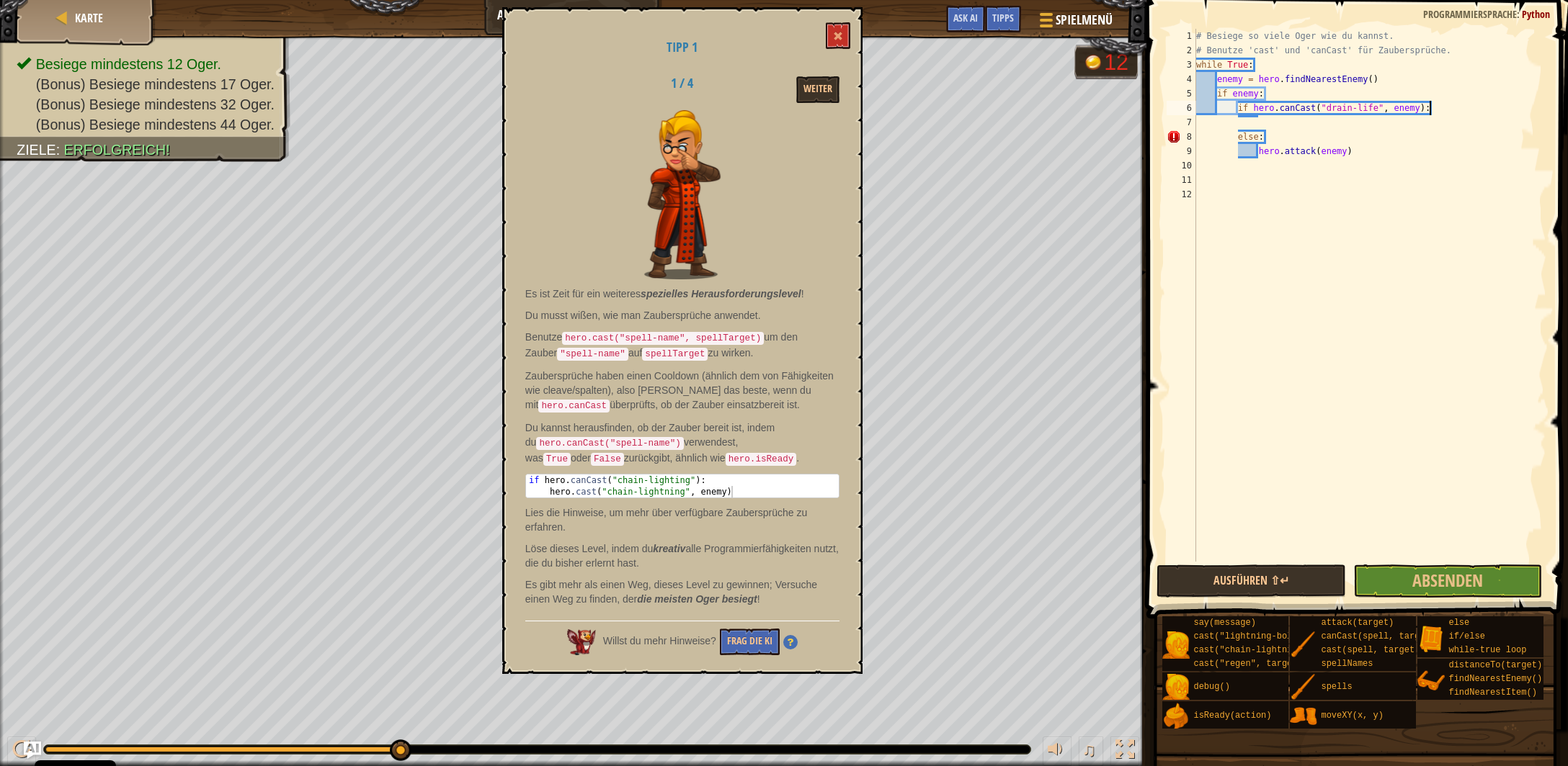
type textarea "if hero.canCast("drain-life", enemy):"
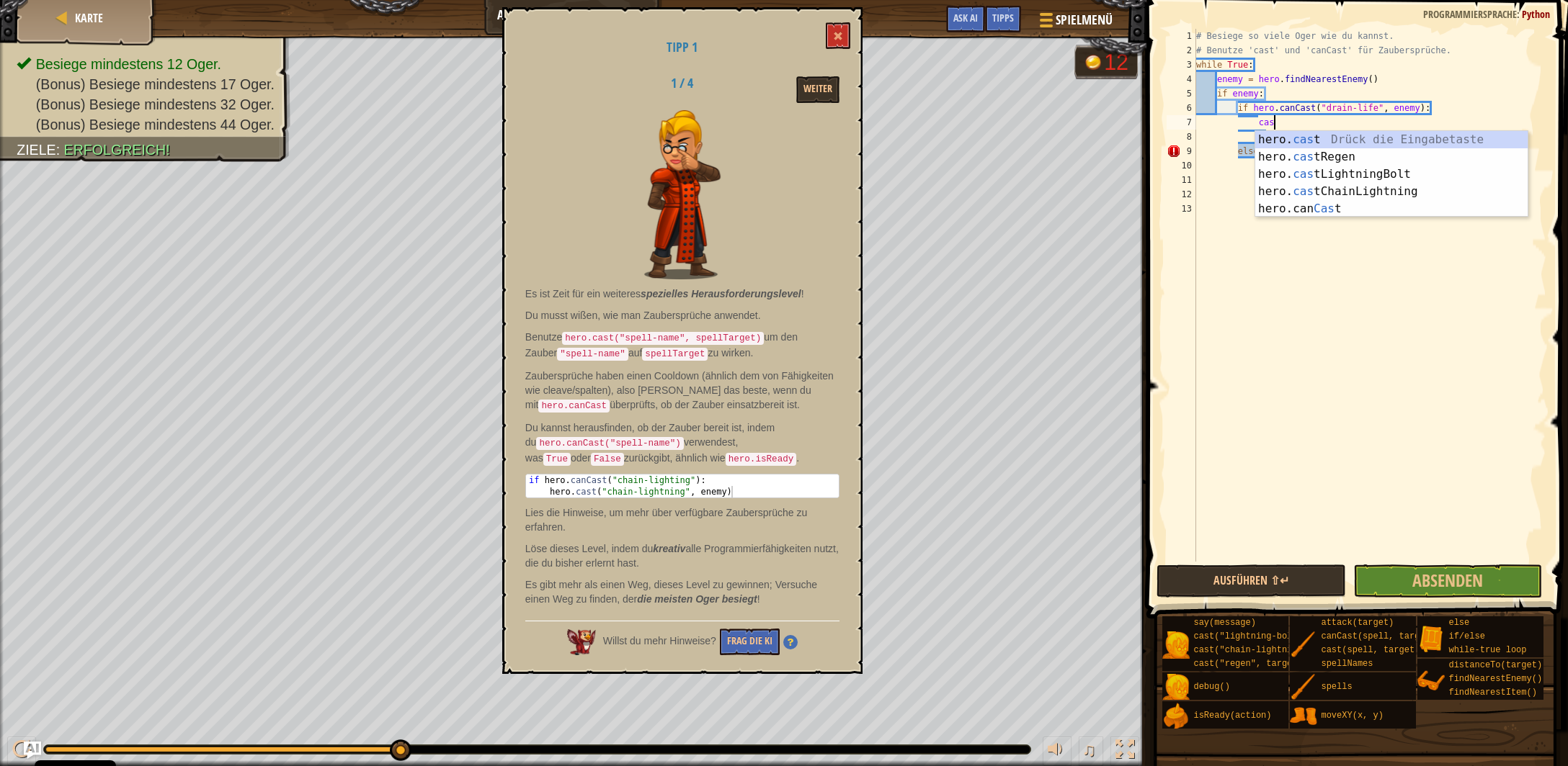
scroll to position [7, 6]
type textarea "hero.cast("drain-life", target)"
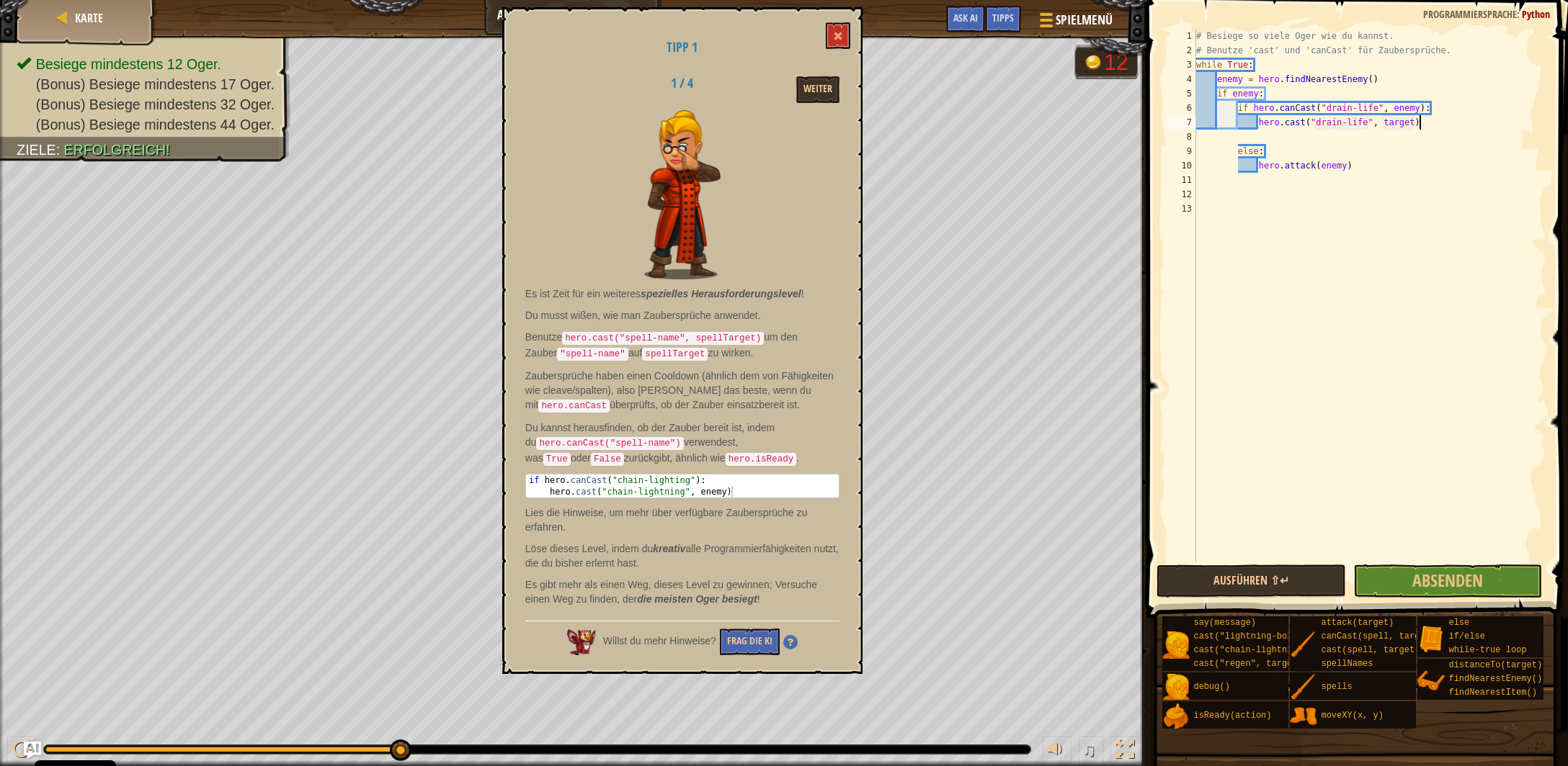
click at [1420, 124] on div "# Besiege so viele Oger wie du kannst. # Benutze 'cast' und 'canCast' für Zaube…" at bounding box center [1370, 310] width 353 height 562
click at [1233, 139] on div "# Besiege so viele Oger wie du kannst. # Benutze 'cast' und 'canCast' für Zaube…" at bounding box center [1370, 310] width 353 height 562
click at [817, 93] on button "Weiter" at bounding box center [817, 89] width 43 height 27
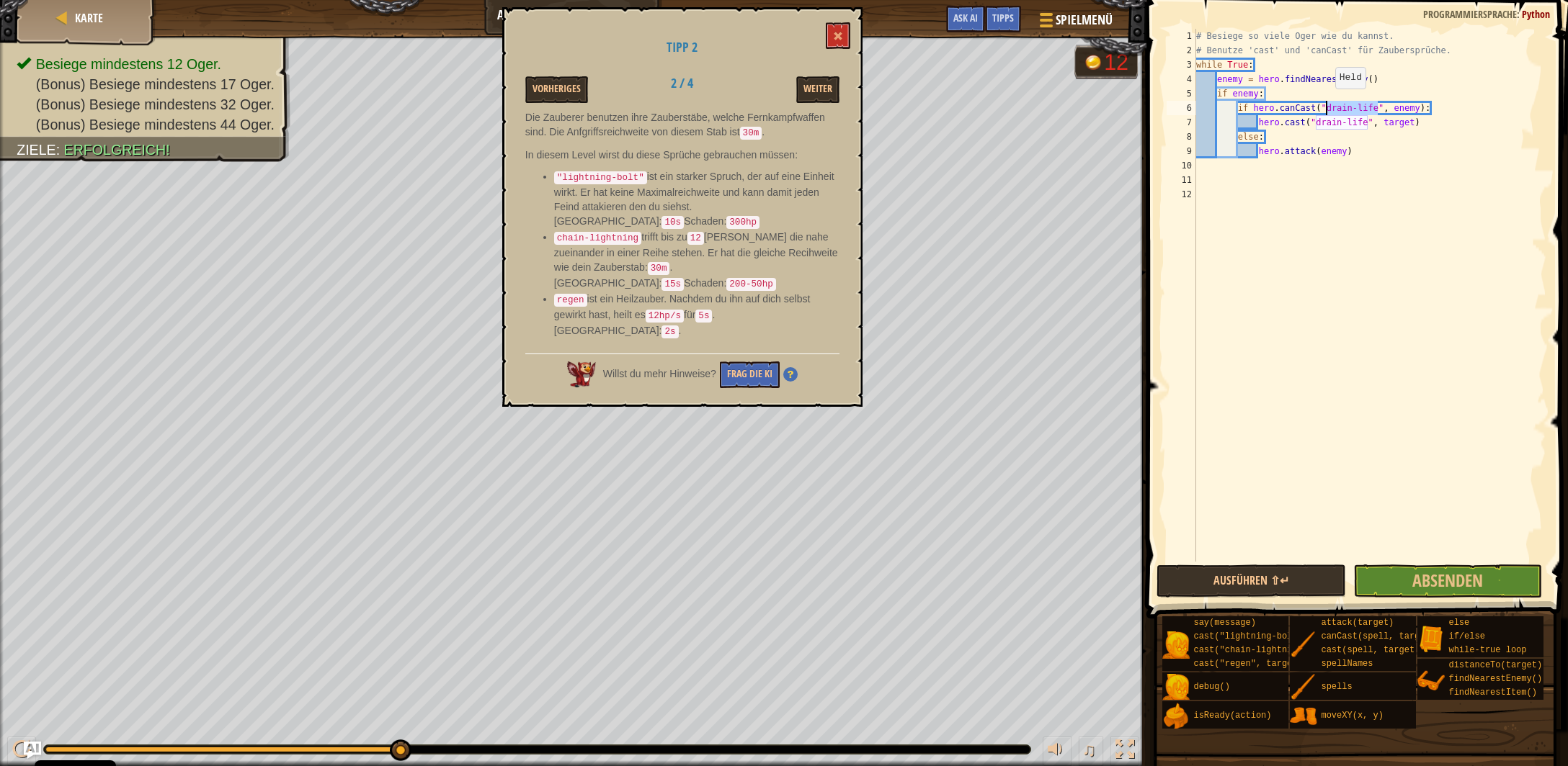
drag, startPoint x: 1377, startPoint y: 110, endPoint x: 1328, endPoint y: 103, distance: 49.5
click at [1328, 103] on div "# Besiege so viele Oger wie du kannst. # Benutze 'cast' und 'canCast' für Zaube…" at bounding box center [1370, 310] width 353 height 562
drag, startPoint x: 1366, startPoint y: 125, endPoint x: 1297, endPoint y: 124, distance: 69.0
click at [1307, 124] on div "# Besiege so viele Oger wie du kannst. # Benutze 'cast' und 'canCast' für Zaube…" at bounding box center [1370, 310] width 353 height 562
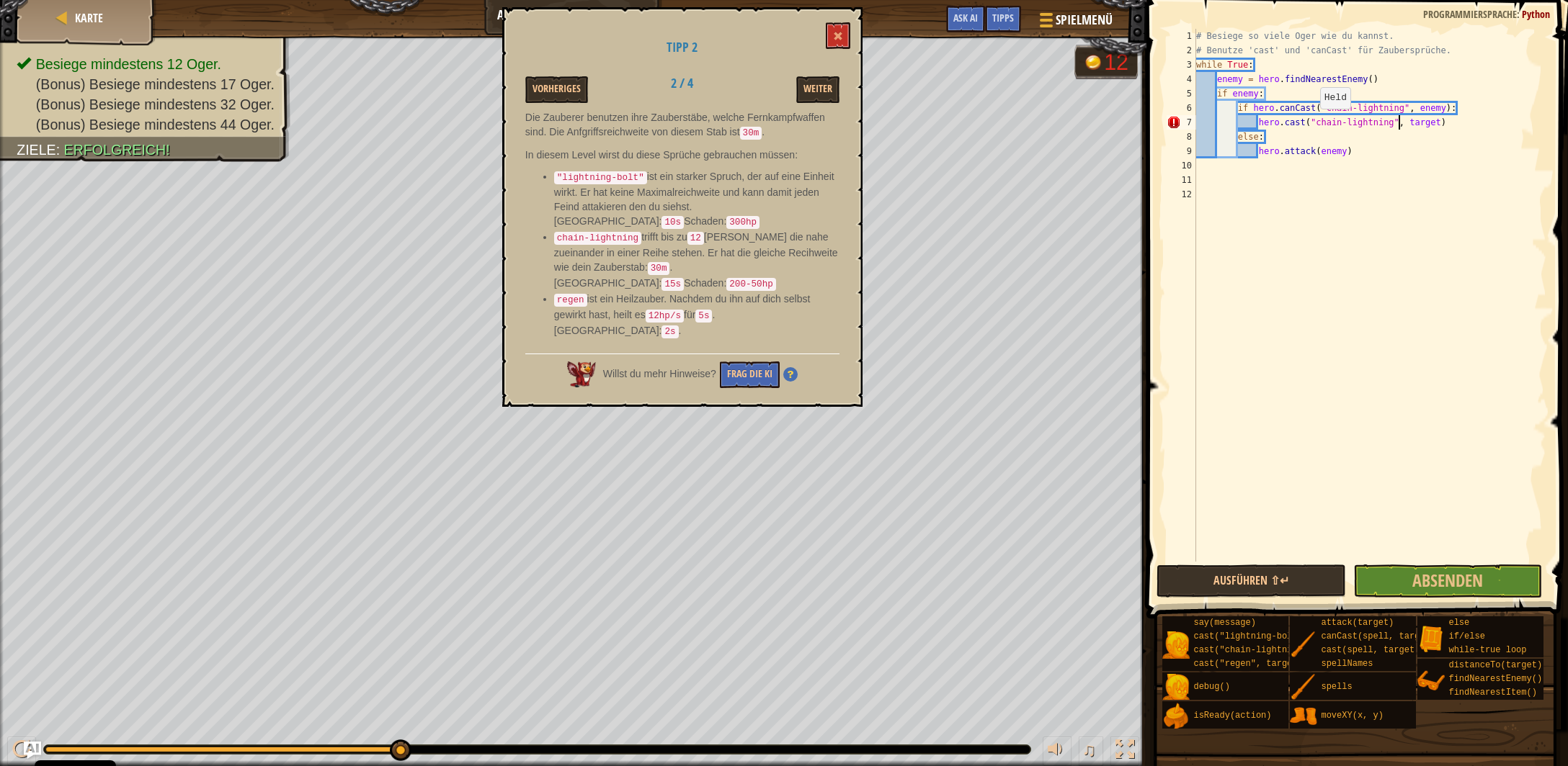
scroll to position [7, 15]
drag, startPoint x: 1438, startPoint y: 123, endPoint x: 1408, endPoint y: 122, distance: 30.0
click at [1409, 123] on div "# Besiege so viele Oger wie du kannst. # Benutze 'cast' und 'canCast' für Zaube…" at bounding box center [1370, 310] width 353 height 562
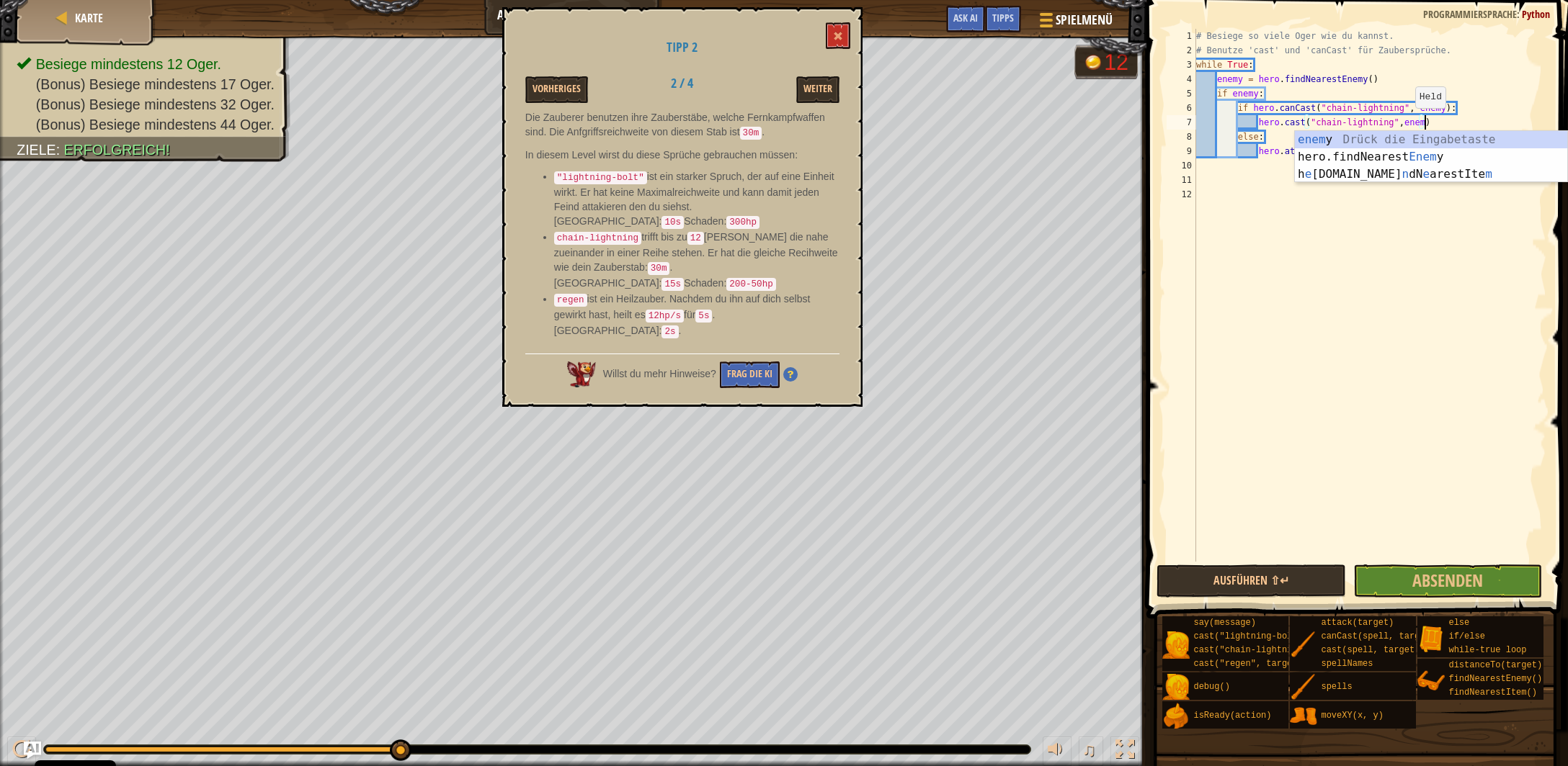
scroll to position [7, 18]
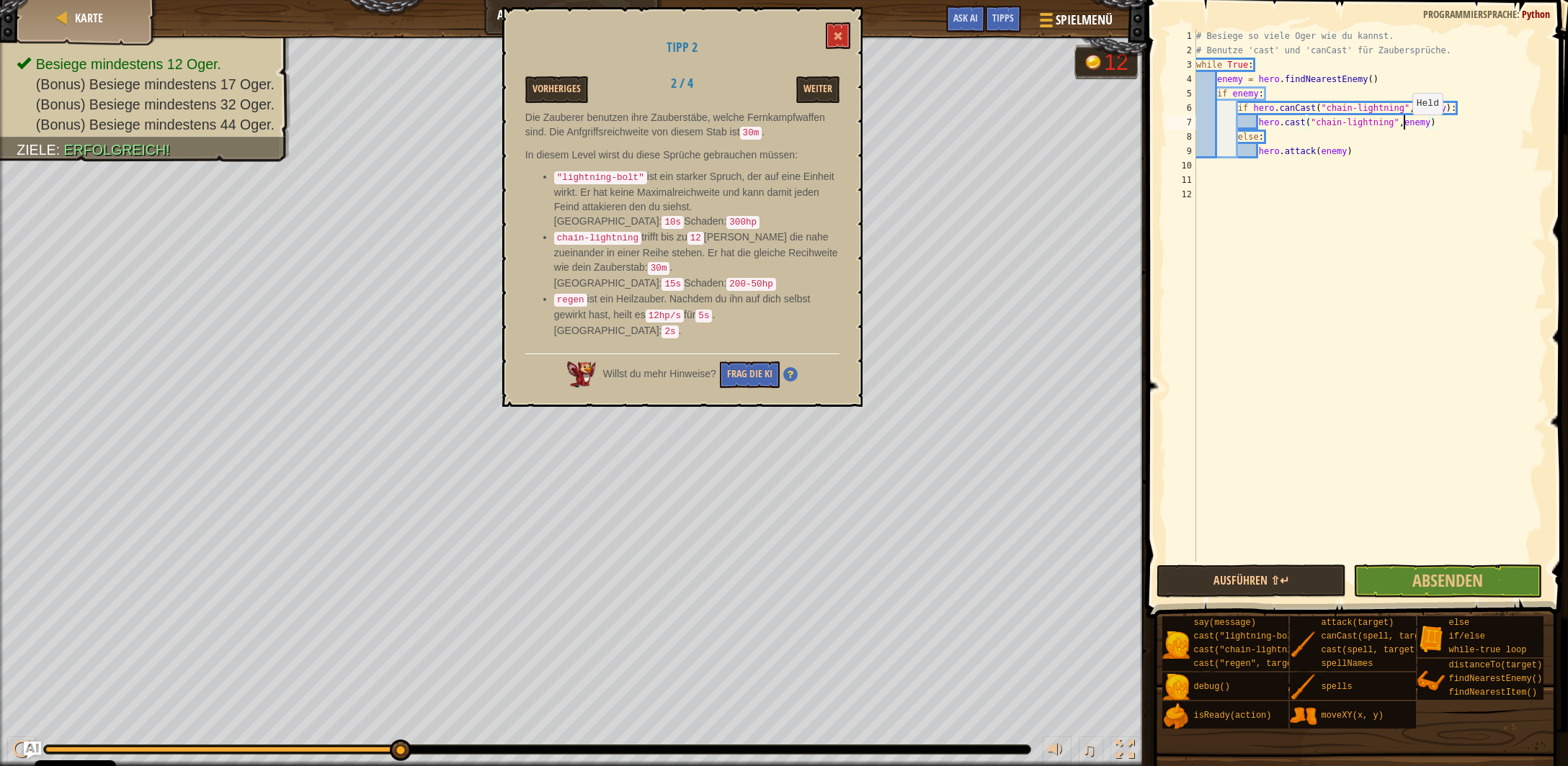
click at [1405, 129] on div "# Besiege so viele Oger wie du kannst. # Benutze 'cast' und 'canCast' für Zaube…" at bounding box center [1370, 310] width 353 height 562
drag, startPoint x: 1352, startPoint y: 151, endPoint x: 1362, endPoint y: 152, distance: 10.0
click at [1362, 152] on div "# Besiege so viele Oger wie du kannst. # Benutze 'cast' und 'canCast' für Zaube…" at bounding box center [1370, 310] width 353 height 562
click at [1278, 140] on div "# Besiege so viele Oger wie du kannst. # Benutze 'cast' und 'canCast' für Zaube…" at bounding box center [1370, 310] width 353 height 562
type textarea "else:"
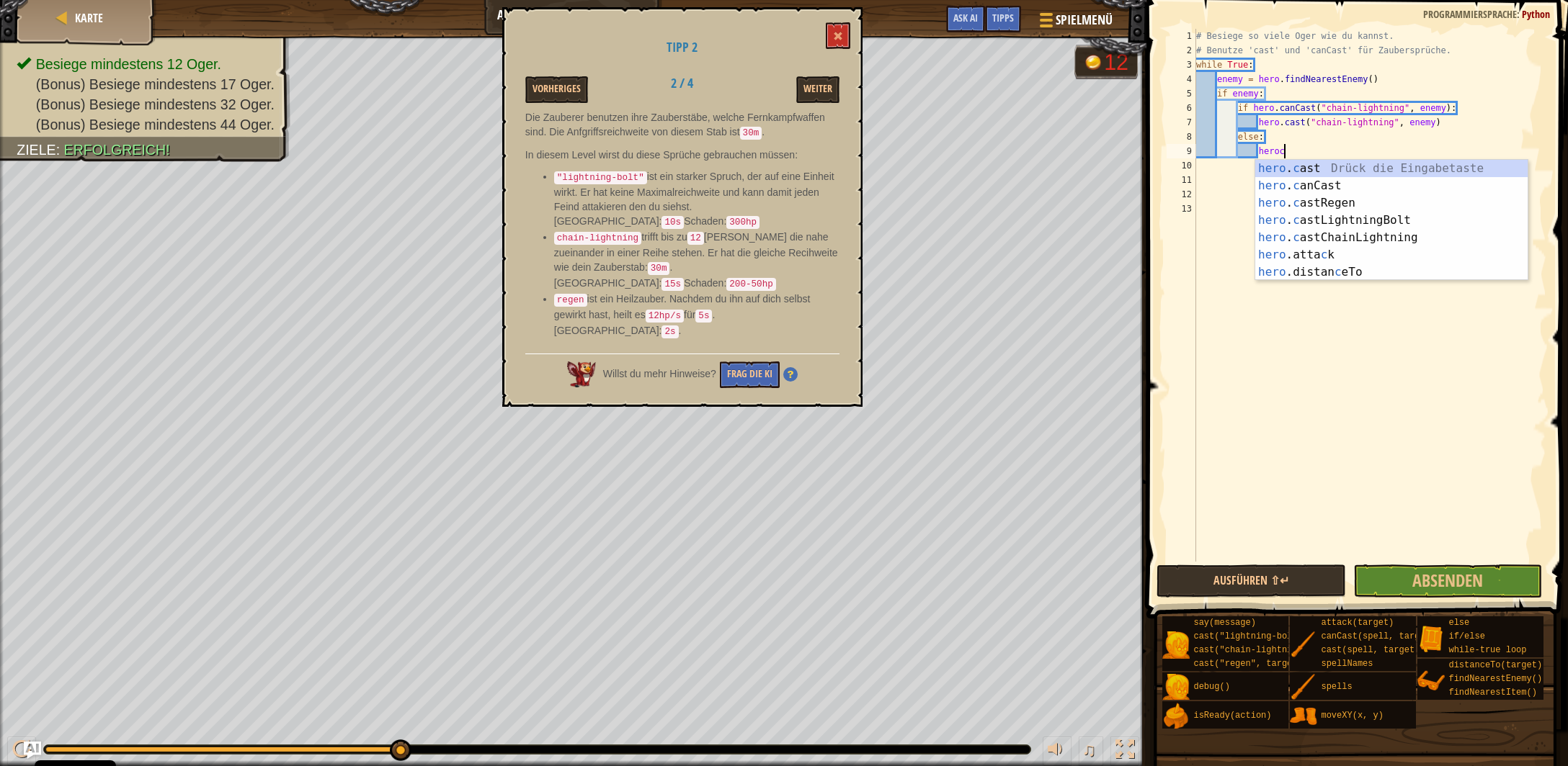
scroll to position [7, 7]
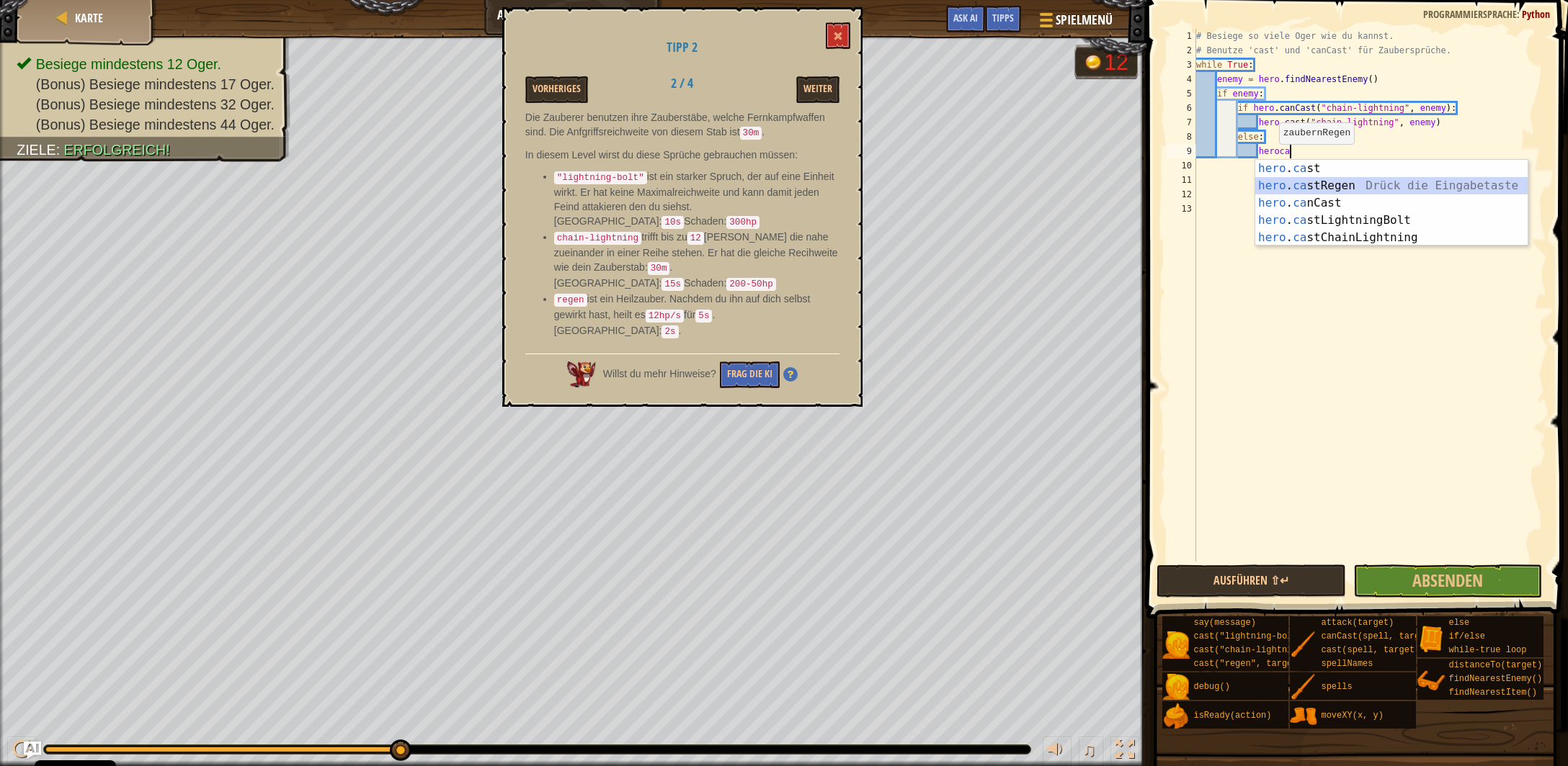
click at [1316, 188] on div "hero . ca st Drück die Eingabetaste hero . ca stRegen Drück die Eingabetaste he…" at bounding box center [1392, 220] width 273 height 121
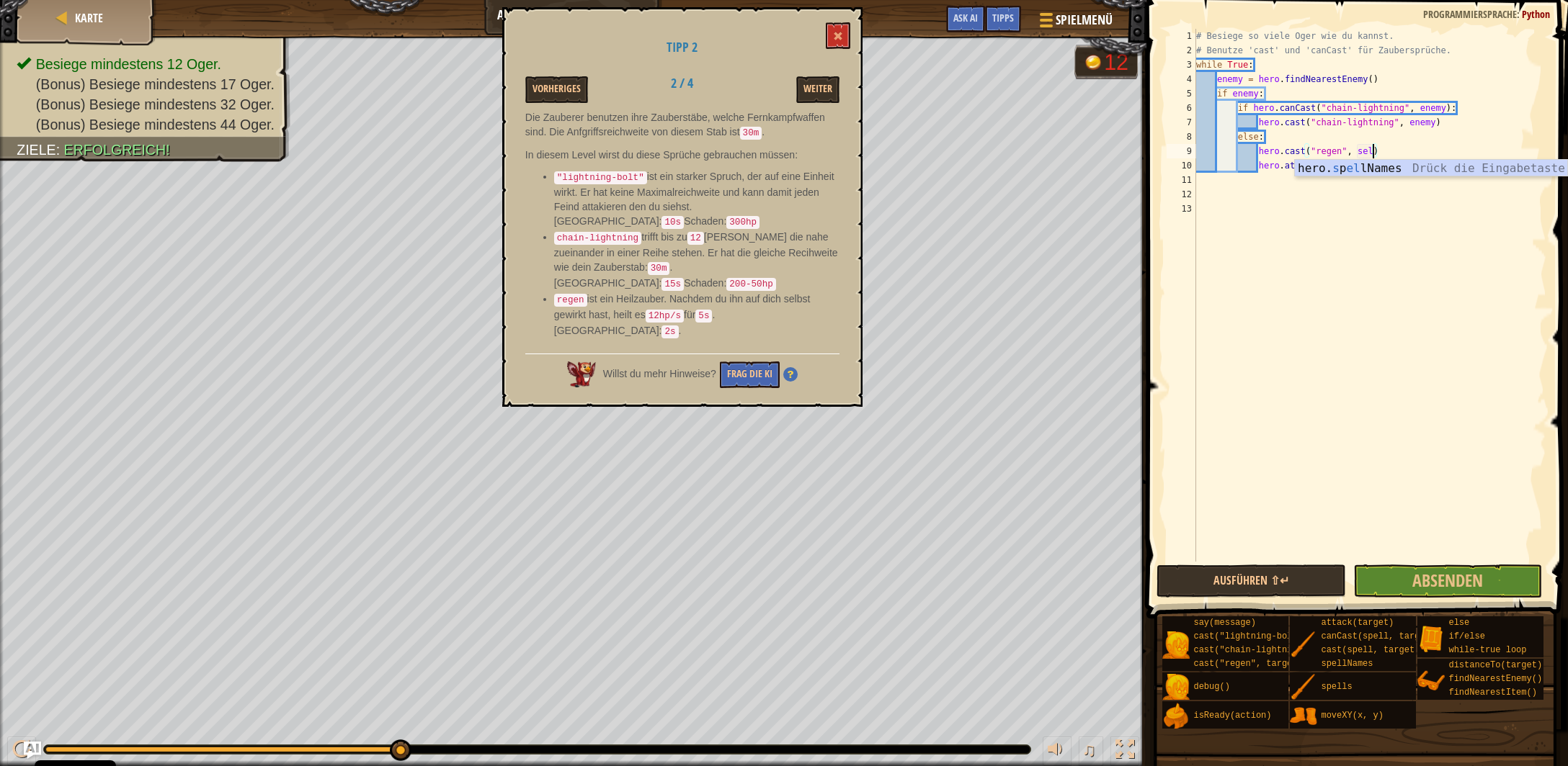
scroll to position [7, 14]
click at [1361, 170] on div "# Besiege so viele Oger wie du kannst. # Benutze 'cast' und 'canCast' für Zaube…" at bounding box center [1370, 310] width 353 height 562
drag, startPoint x: 1305, startPoint y: 580, endPoint x: 1298, endPoint y: 572, distance: 10.6
click at [1302, 580] on button "Ausführen ⇧↵" at bounding box center [1250, 581] width 189 height 33
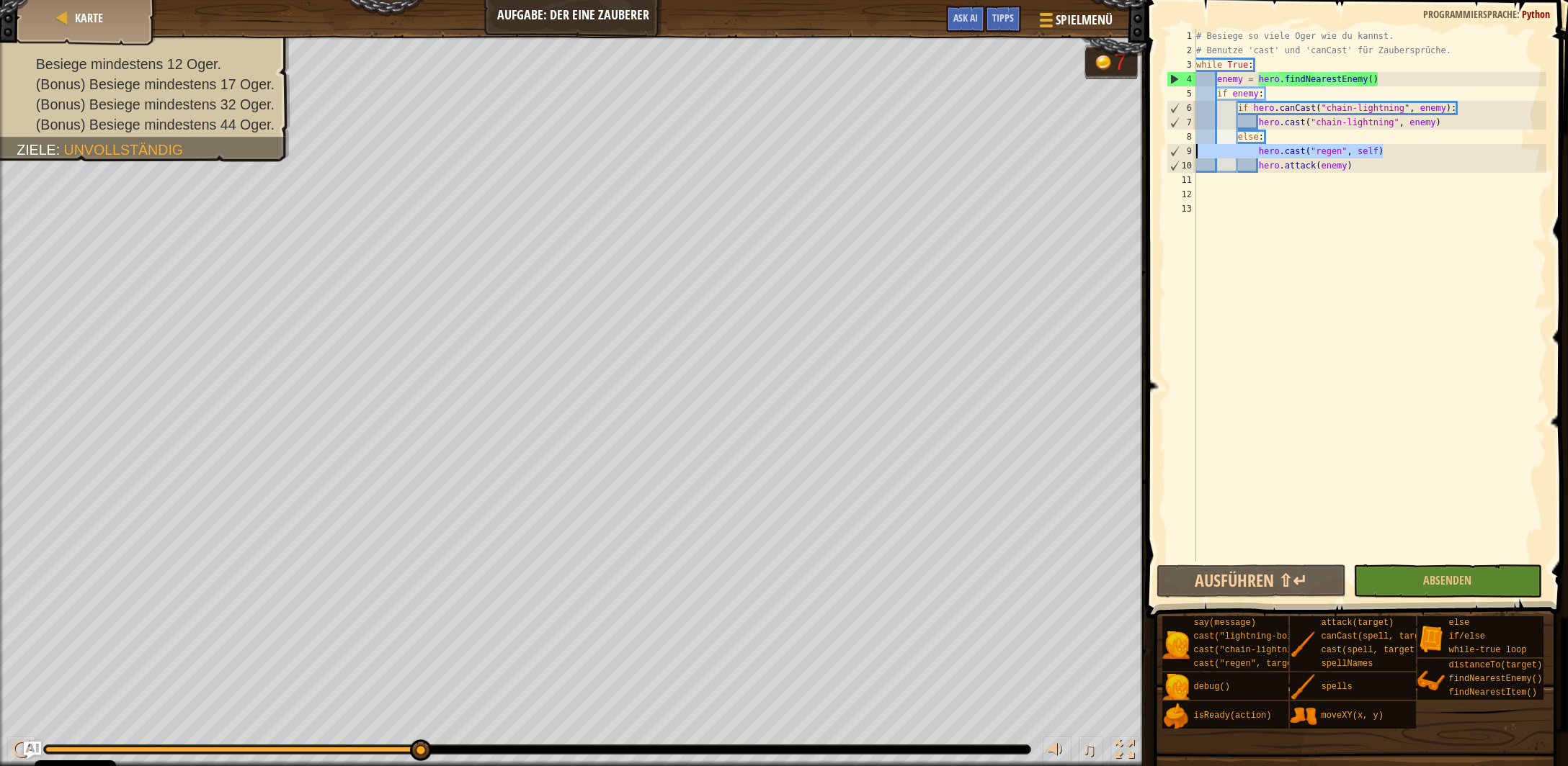
drag, startPoint x: 1382, startPoint y: 150, endPoint x: 1186, endPoint y: 150, distance: 196.0
click at [1194, 153] on div "# Besiege so viele Oger wie du kannst. # Benutze 'cast' und 'canCast' für Zaube…" at bounding box center [1370, 295] width 353 height 533
type textarea "hero.cast("regen", self)"
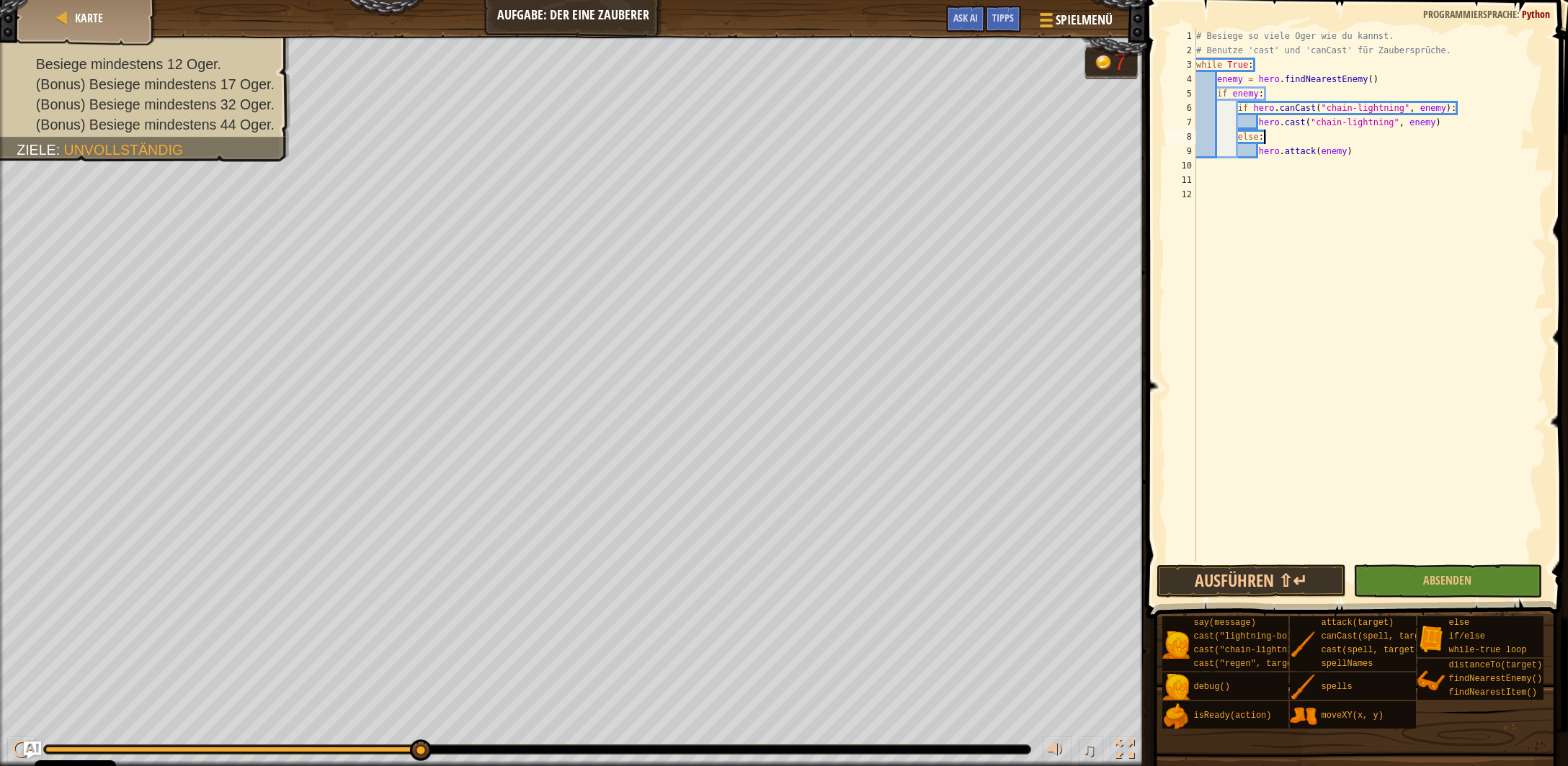
click at [1260, 63] on div "# Besiege so viele Oger wie du kannst. # Benutze 'cast' und 'canCast' für Zaube…" at bounding box center [1370, 310] width 353 height 562
click at [1360, 151] on div "# Besiege so viele Oger wie du kannst. # Benutze 'cast' und 'canCast' für Zaube…" at bounding box center [1370, 310] width 353 height 562
type textarea "hero.attack(enemy)"
type textarea "if health < 50:"
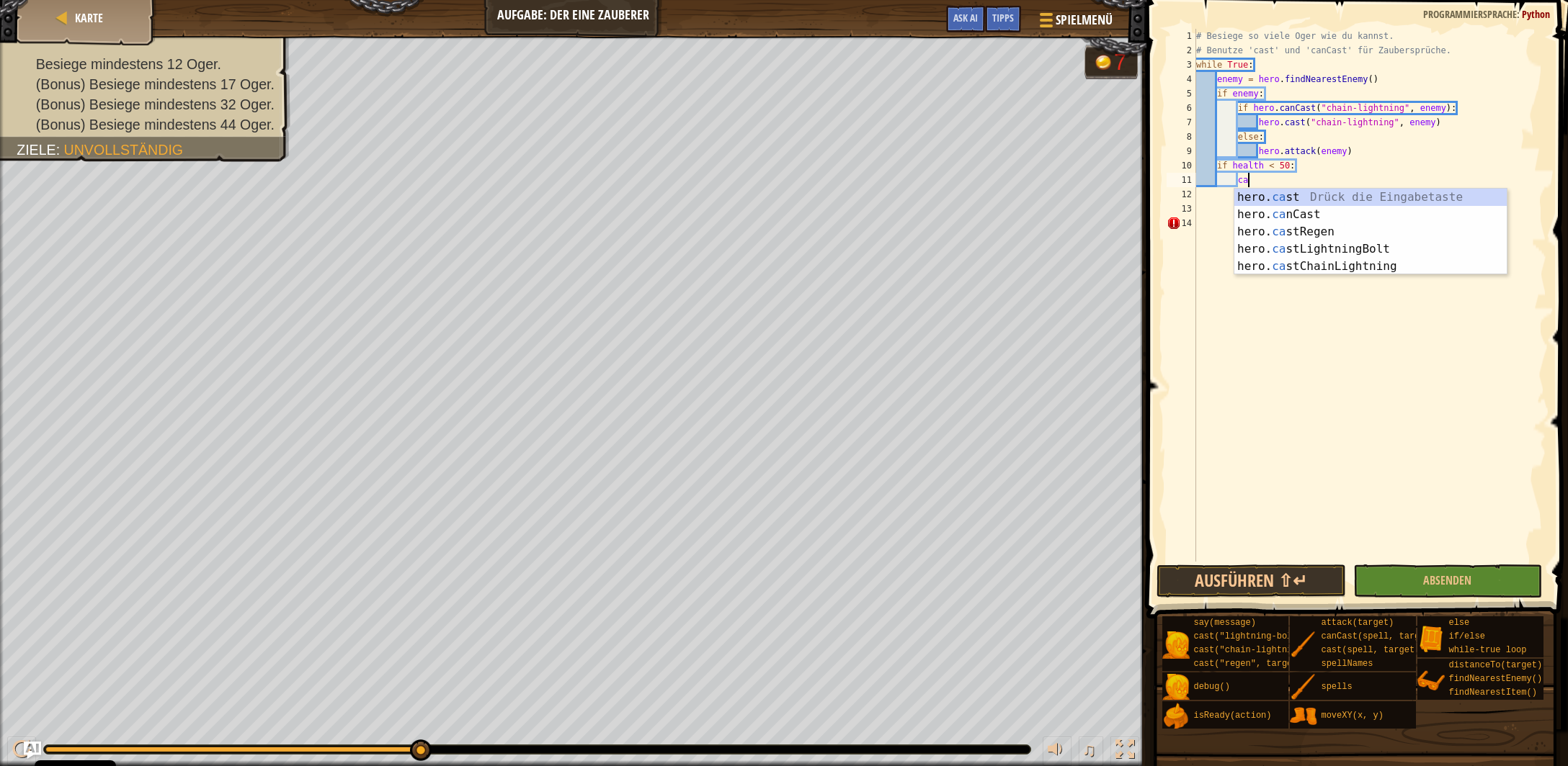
scroll to position [7, 4]
type textarea "c"
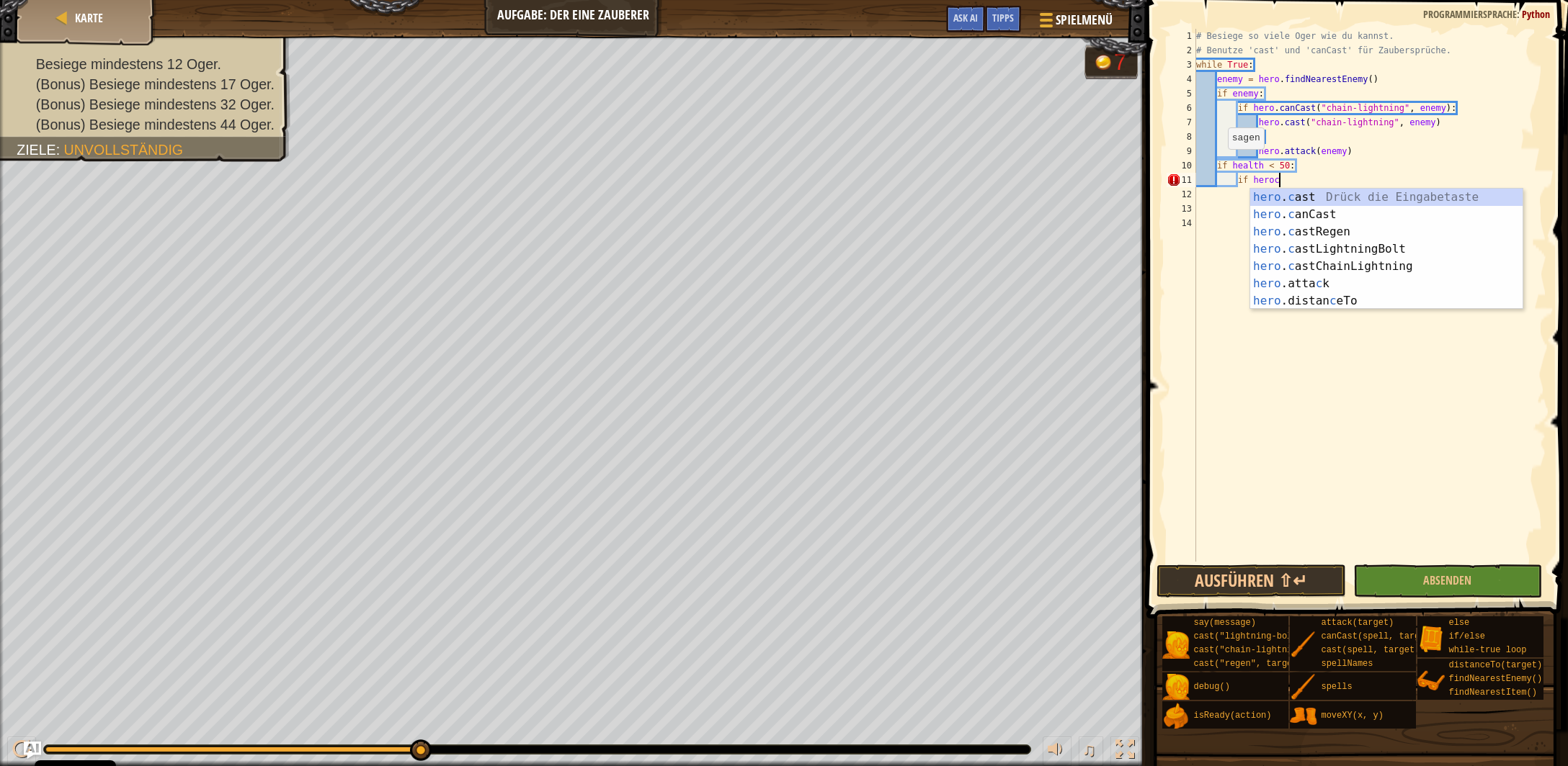
scroll to position [7, 7]
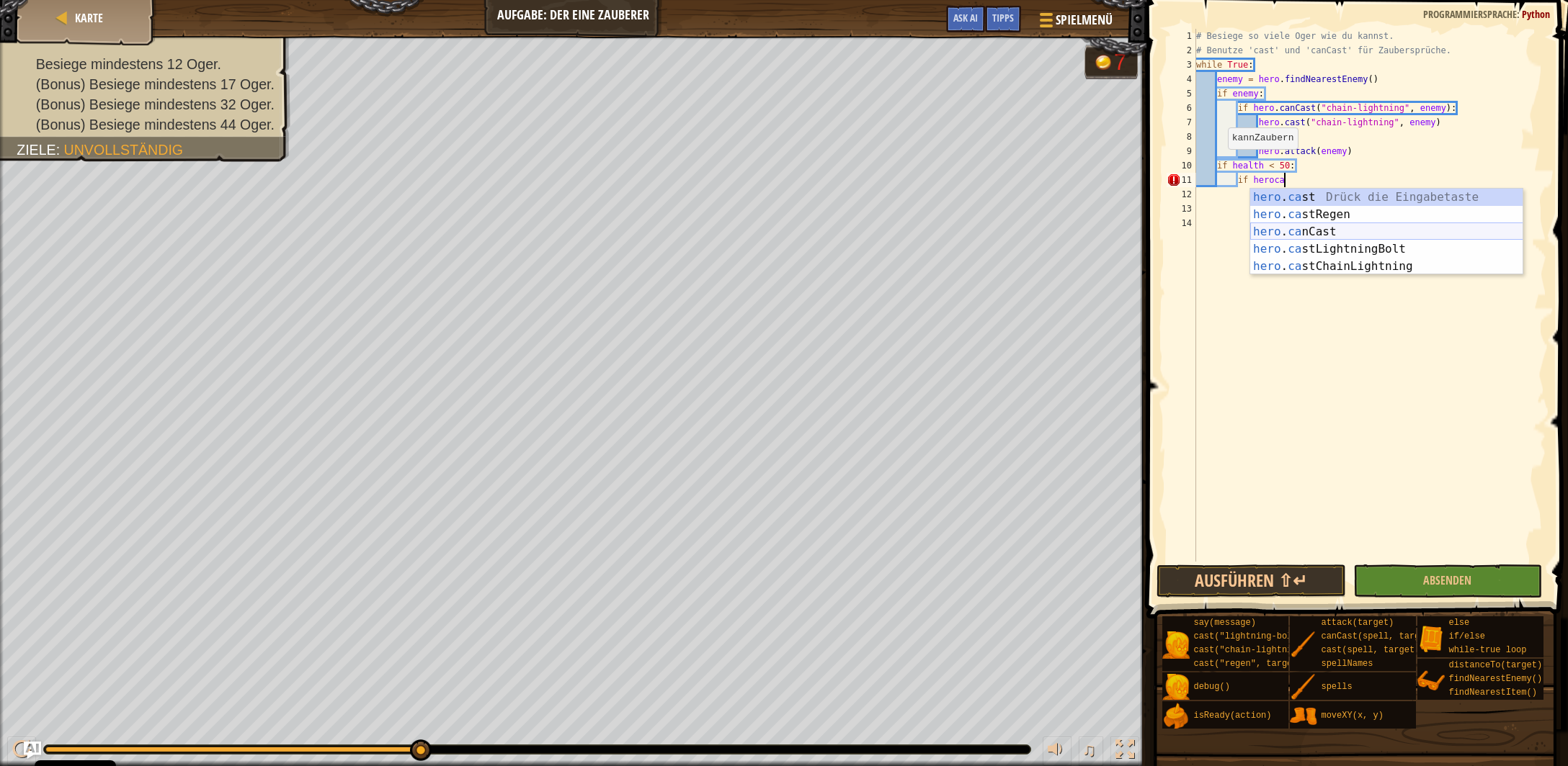
click at [1331, 234] on div "hero . ca st Drück die Eingabetaste hero . ca stRegen Drück die Eingabetaste he…" at bounding box center [1387, 249] width 273 height 121
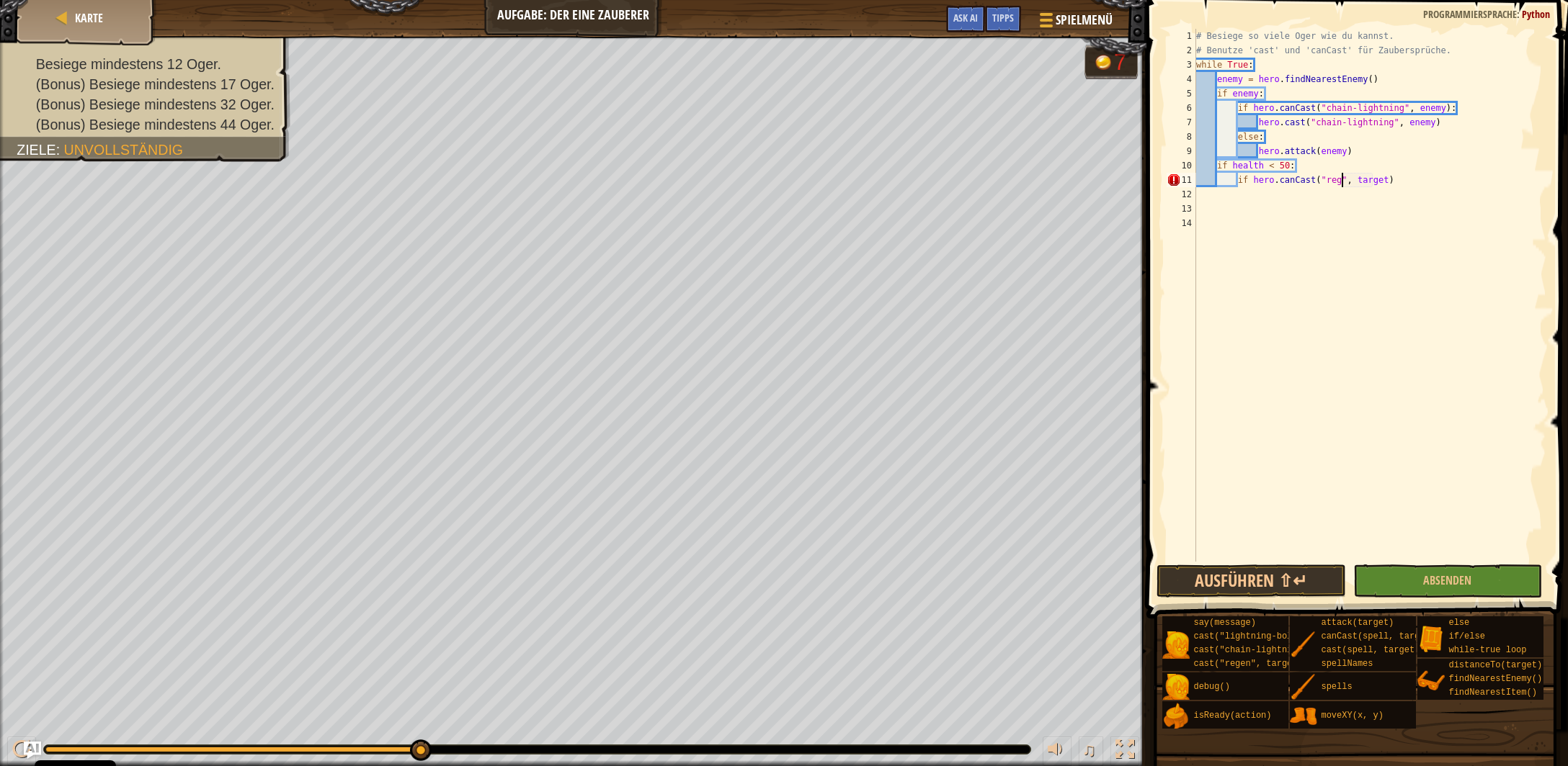
scroll to position [7, 13]
click at [1402, 179] on div "# Besiege so viele Oger wie du kannst. # Benutze 'cast' und 'canCast' für Zaube…" at bounding box center [1370, 310] width 353 height 562
type textarea "if hero.canCast("regen", target):"
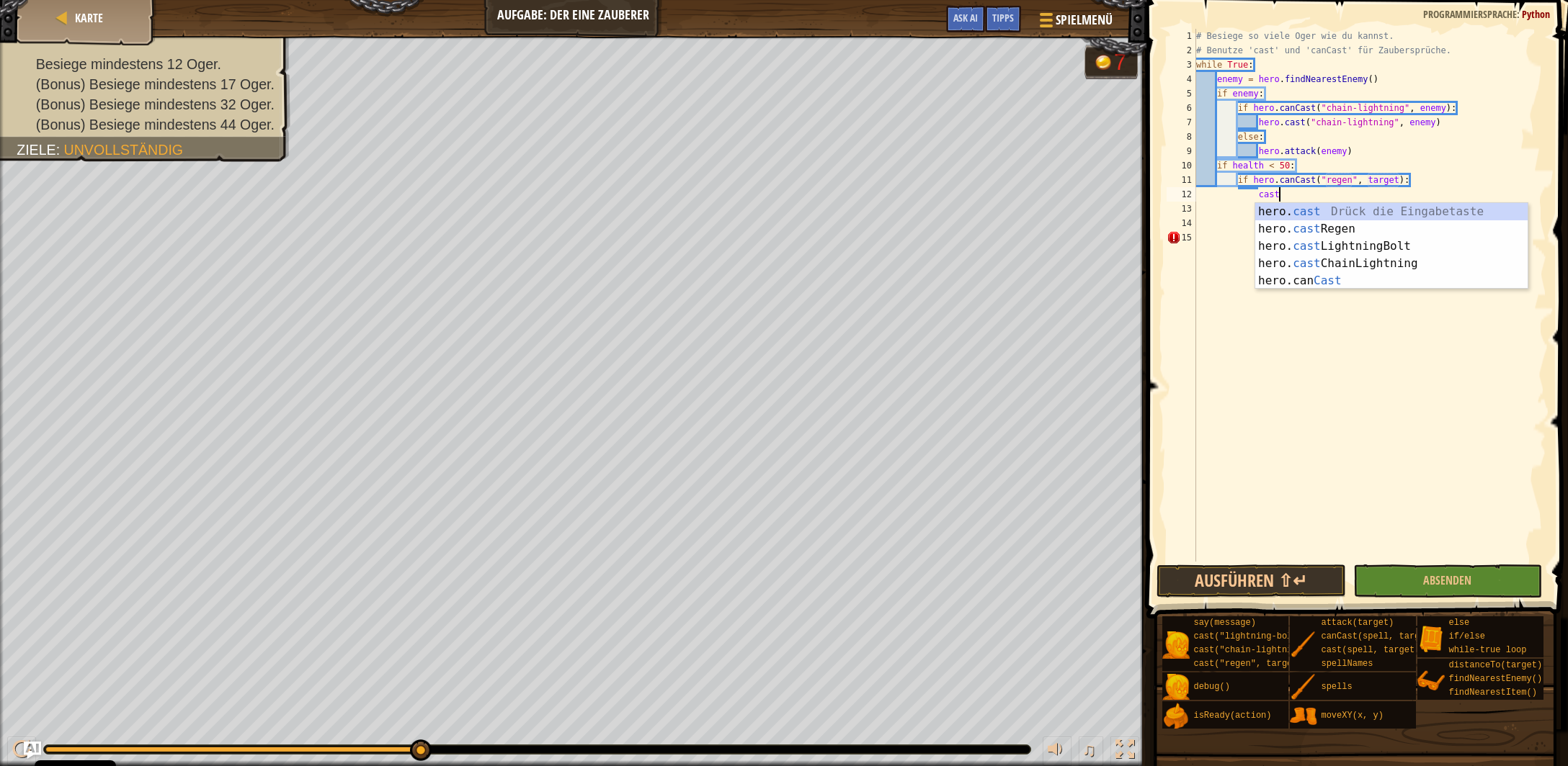
scroll to position [7, 6]
click at [1376, 228] on div "hero. cast Drück die Eingabetaste hero. cast Regen Drück die Eingabetaste hero.…" at bounding box center [1392, 264] width 273 height 121
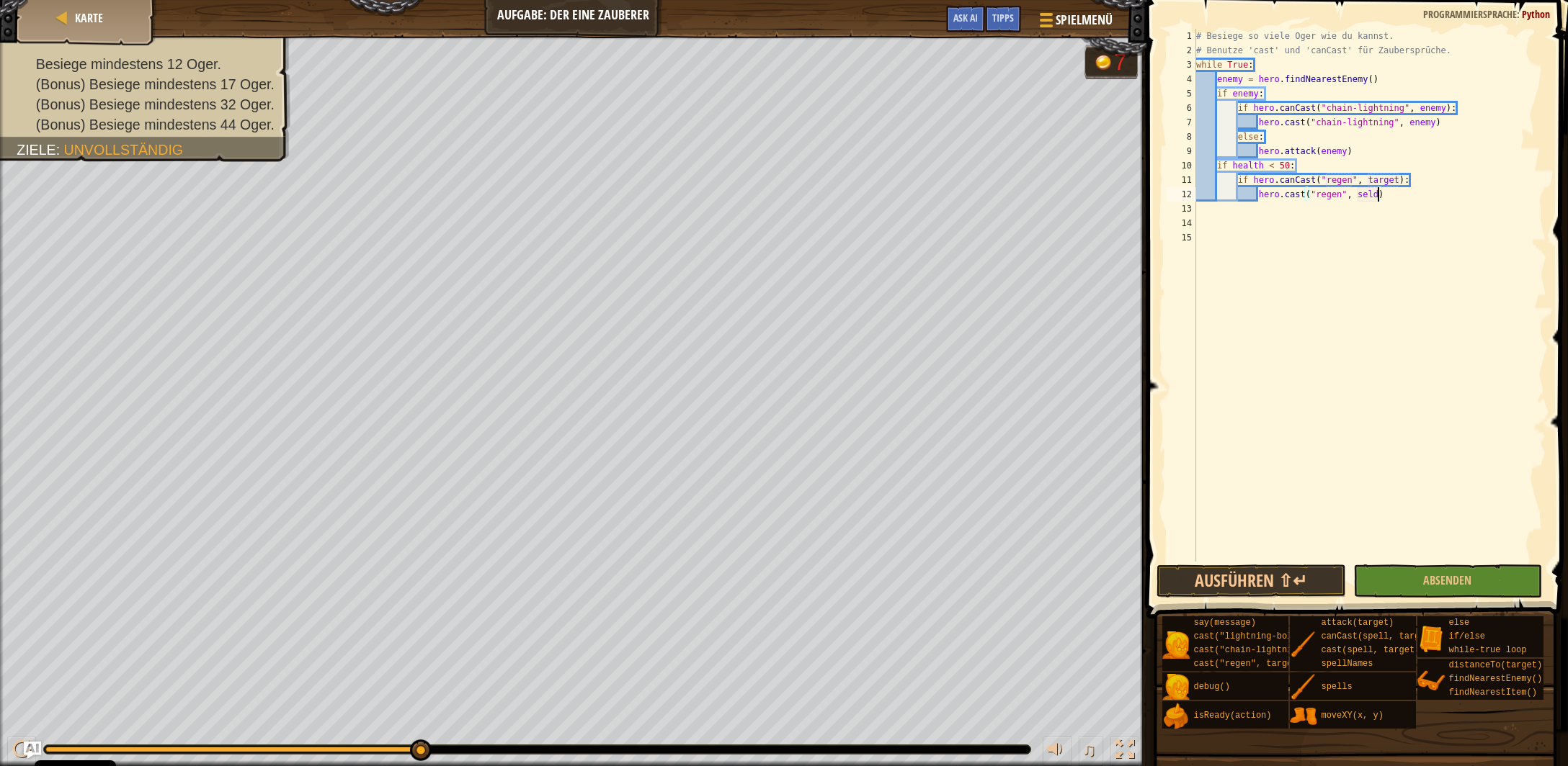
scroll to position [7, 14]
click at [1291, 580] on button "Ausführen ⇧↵" at bounding box center [1250, 581] width 189 height 33
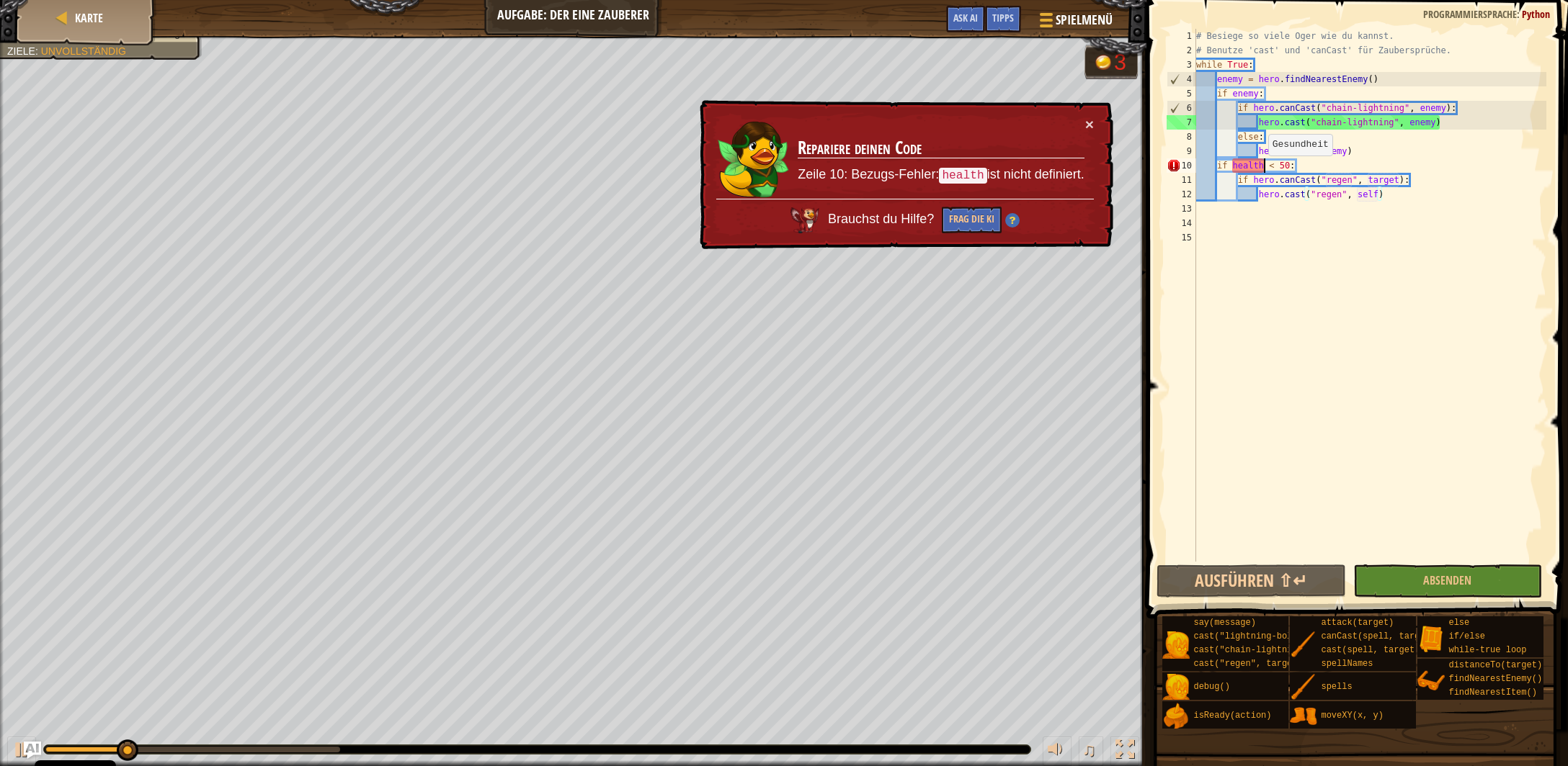
click at [1262, 170] on div "# Besiege so viele Oger wie du kannst. # Benutze 'cast' und 'canCast' für Zaube…" at bounding box center [1370, 310] width 353 height 562
click at [1089, 124] on button "×" at bounding box center [1089, 124] width 9 height 15
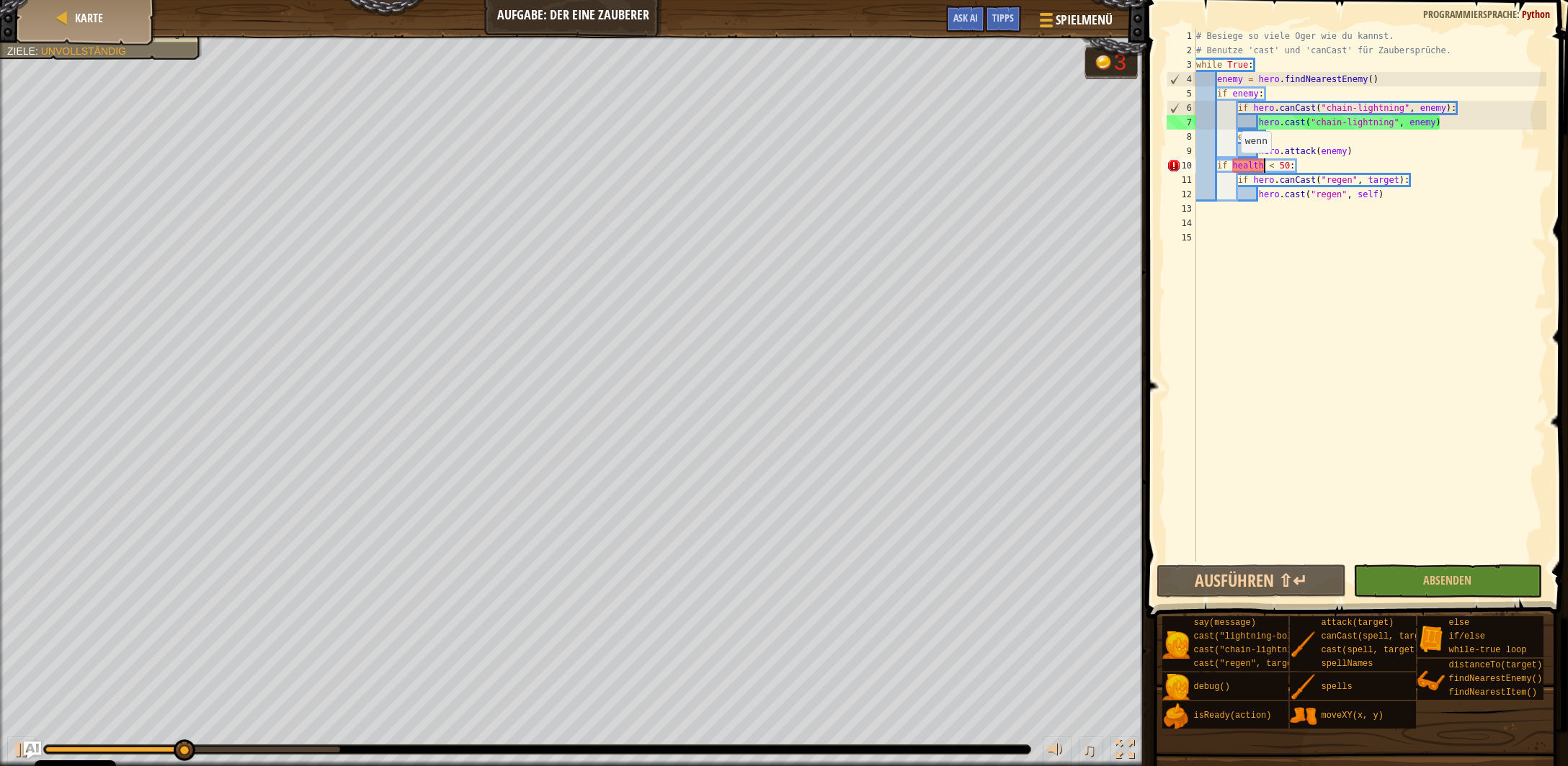
click at [1233, 167] on div "# Besiege so viele Oger wie du kannst. # Benutze 'cast' und 'canCast' für Zaube…" at bounding box center [1370, 310] width 353 height 562
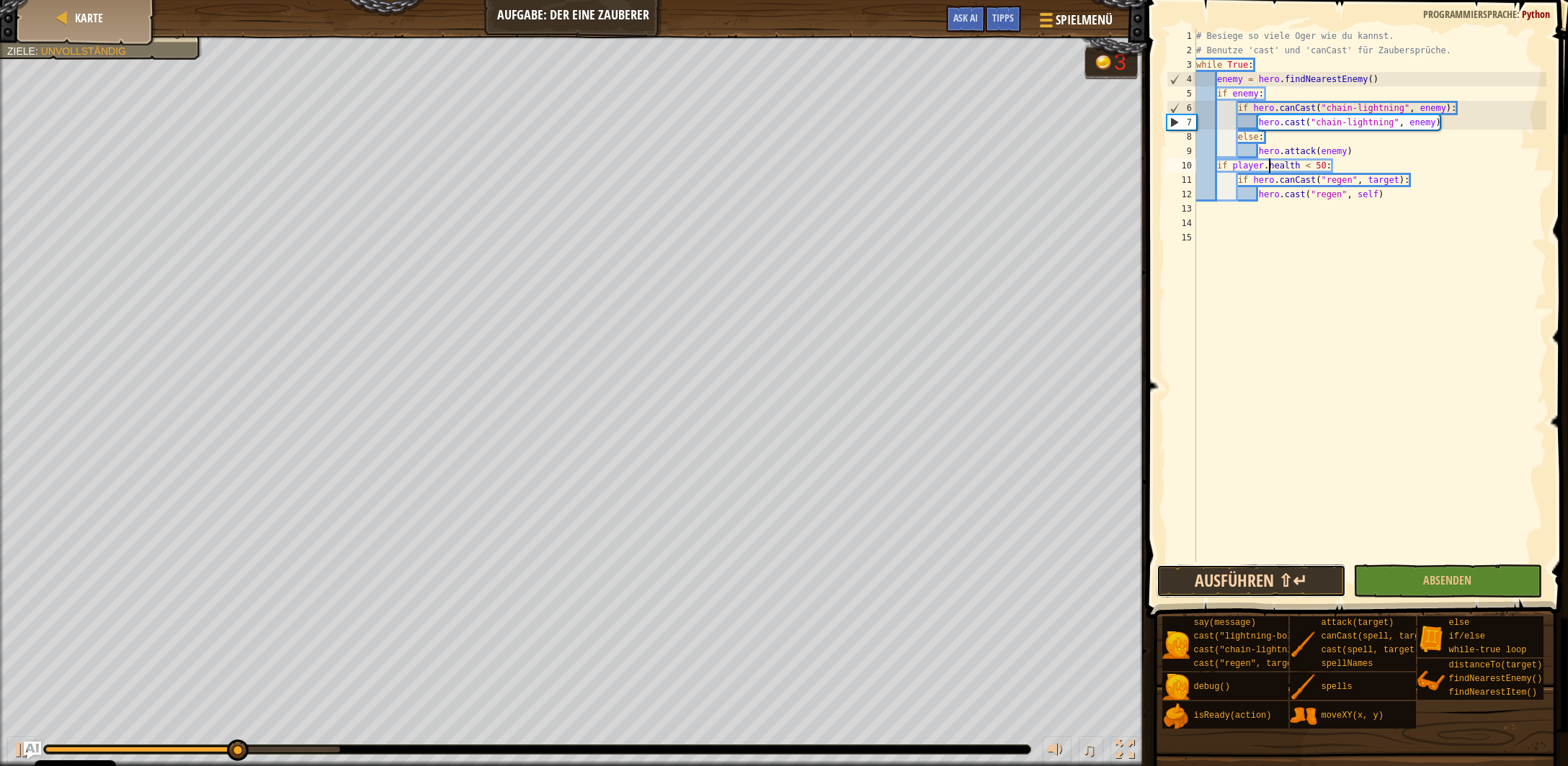
click at [1250, 582] on button "Ausführen ⇧↵" at bounding box center [1250, 581] width 189 height 33
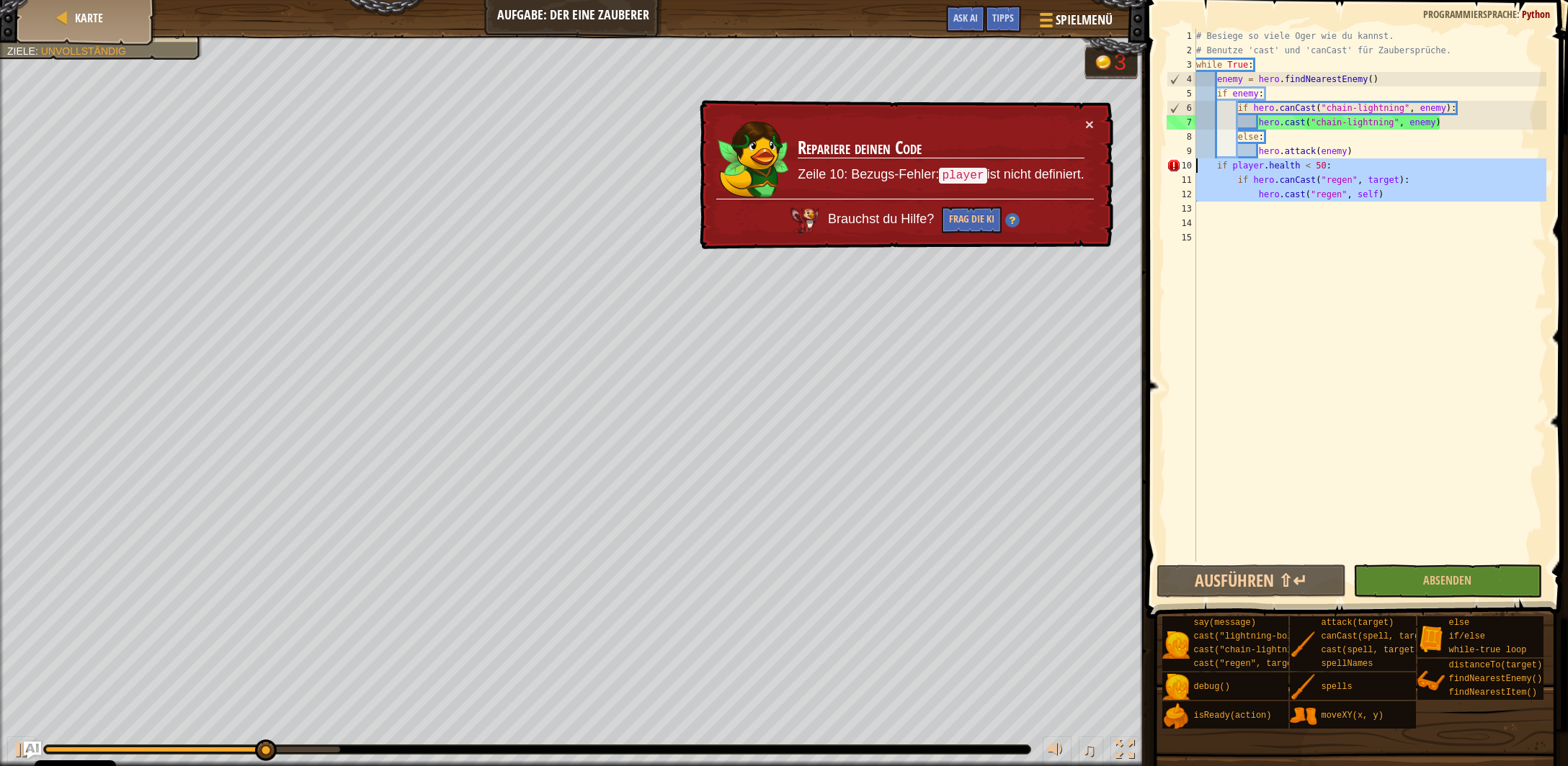
drag, startPoint x: 1386, startPoint y: 202, endPoint x: 1124, endPoint y: 163, distance: 264.9
click at [1194, 163] on div "# Besiege so viele Oger wie du kannst. # Benutze 'cast' und 'canCast' für Zaube…" at bounding box center [1370, 295] width 353 height 533
type textarea "if player.health < 50: if hero.canCast("regen", target):"
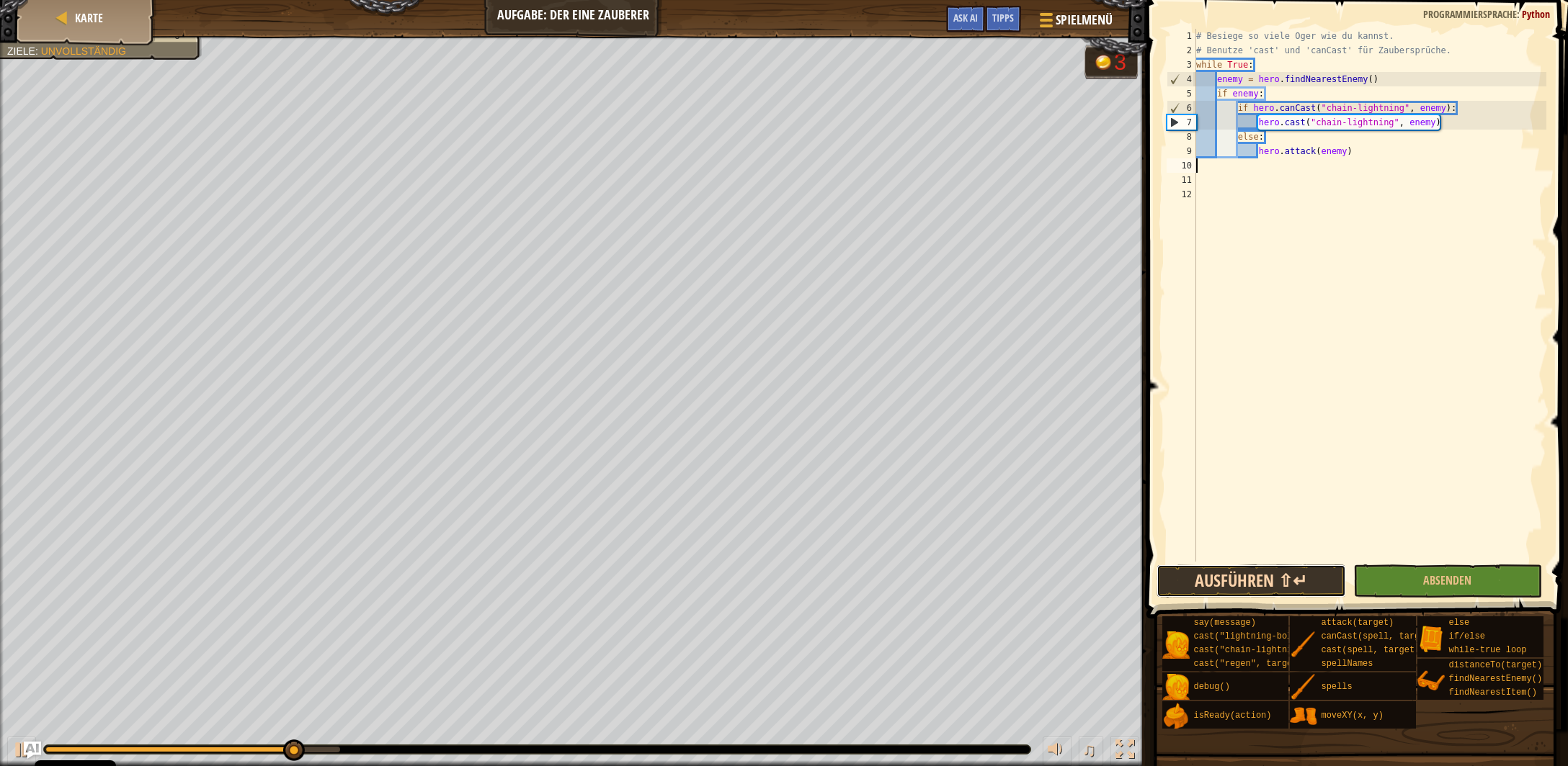
click at [1246, 582] on button "Ausführen ⇧↵" at bounding box center [1250, 581] width 189 height 33
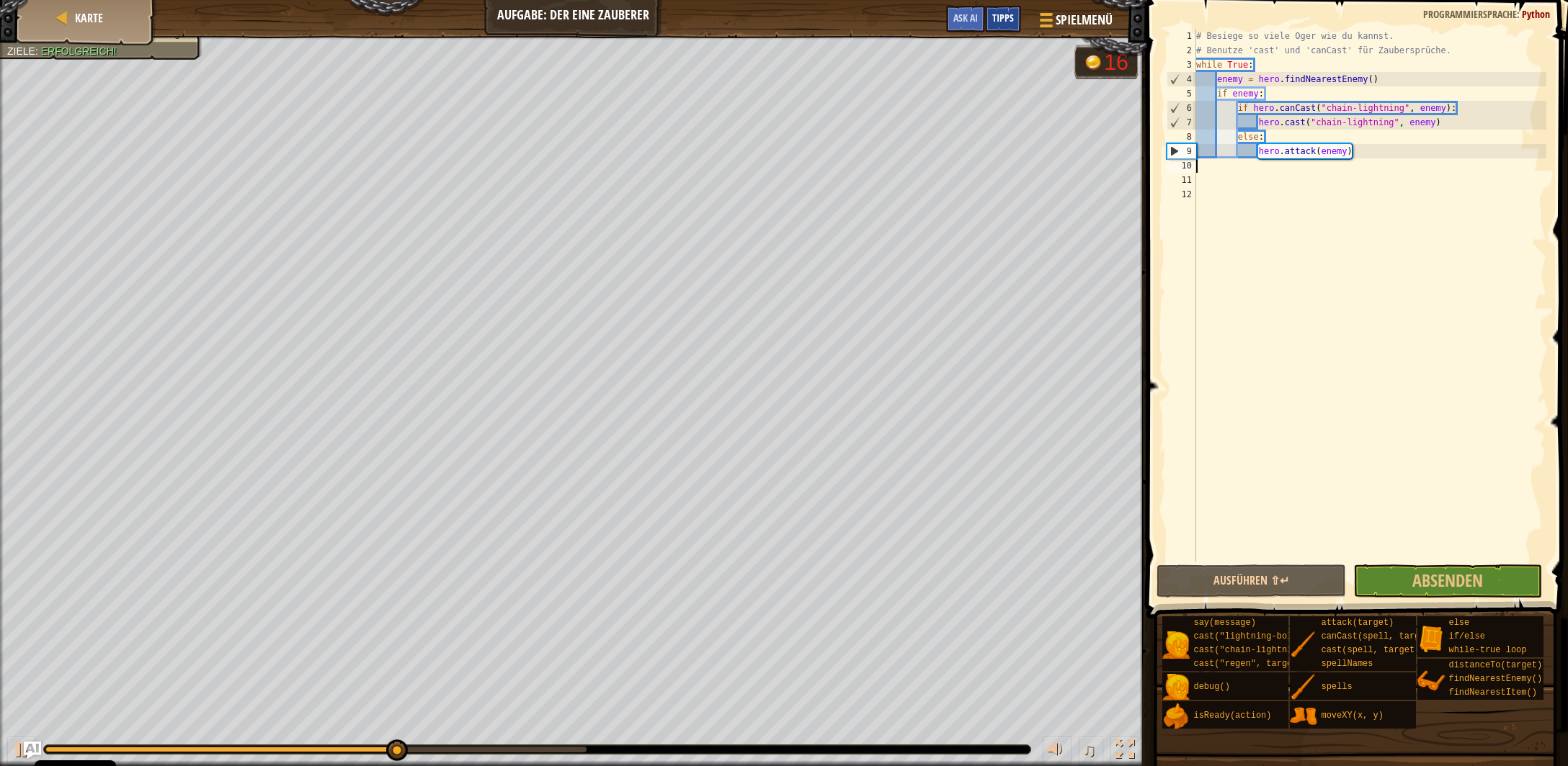
click at [1007, 21] on span "Tipps" at bounding box center [1003, 17] width 21 height 13
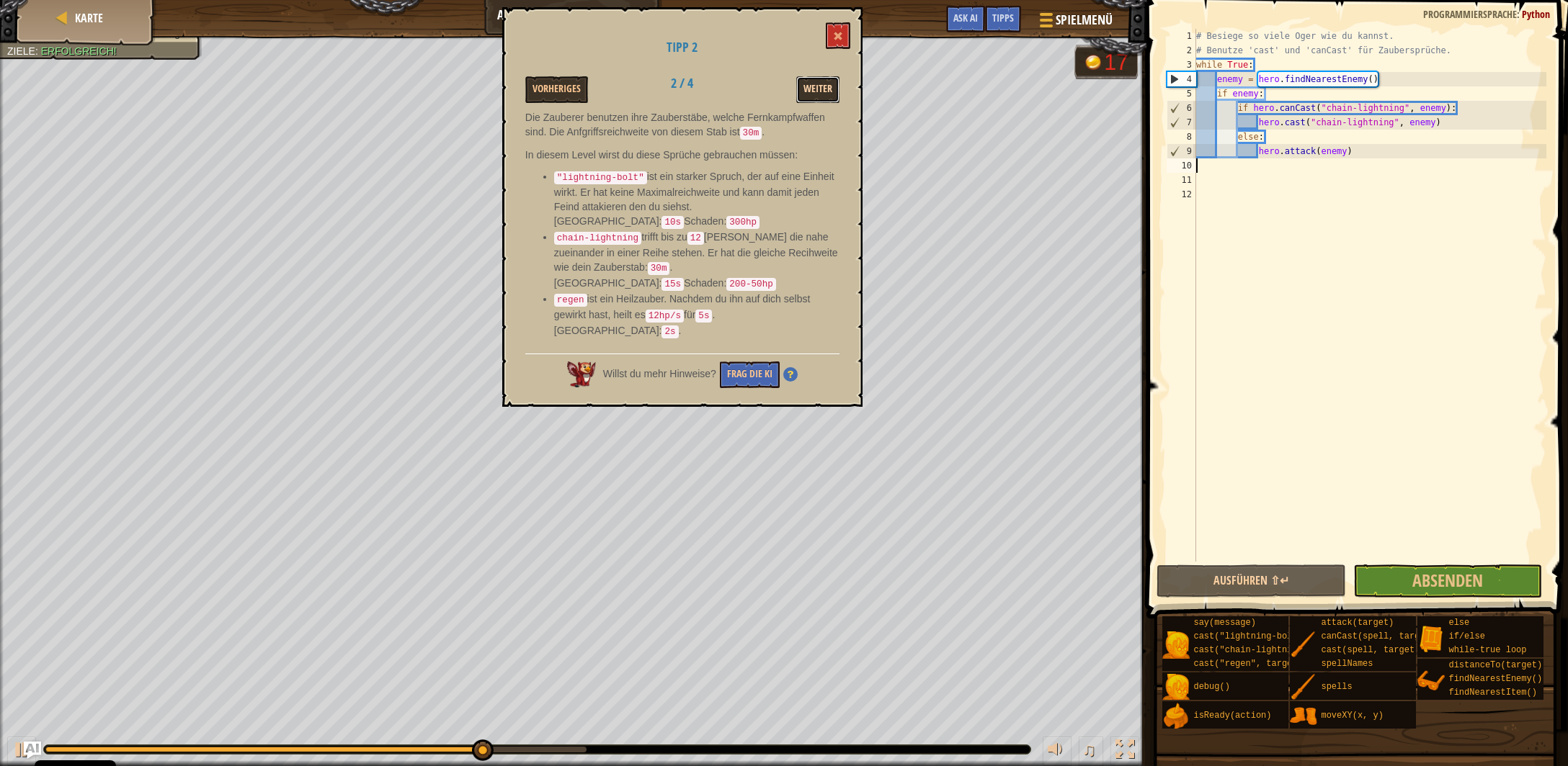
click at [829, 90] on button "Weiter" at bounding box center [817, 89] width 43 height 27
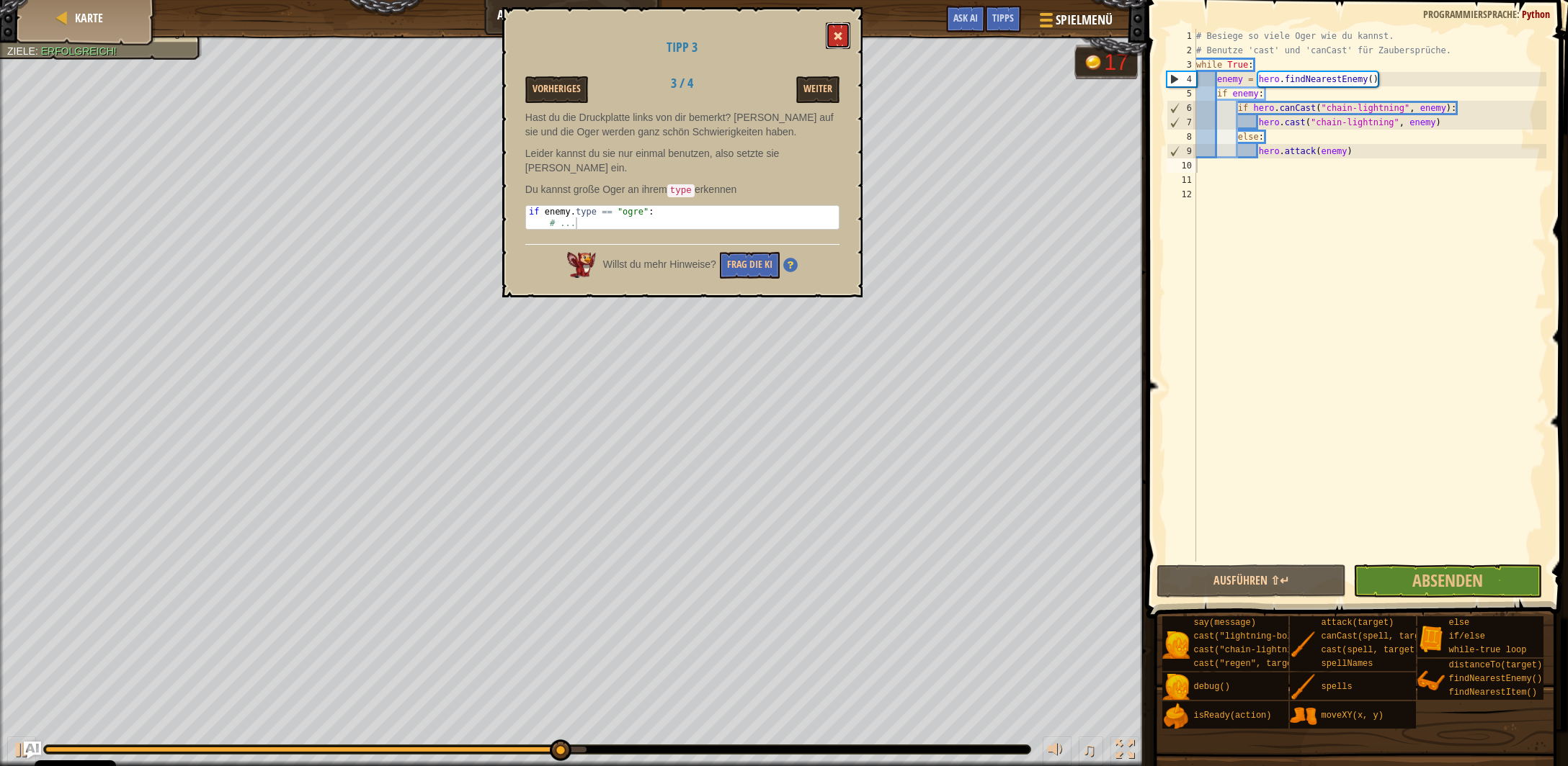
click at [844, 29] on button at bounding box center [837, 36] width 24 height 27
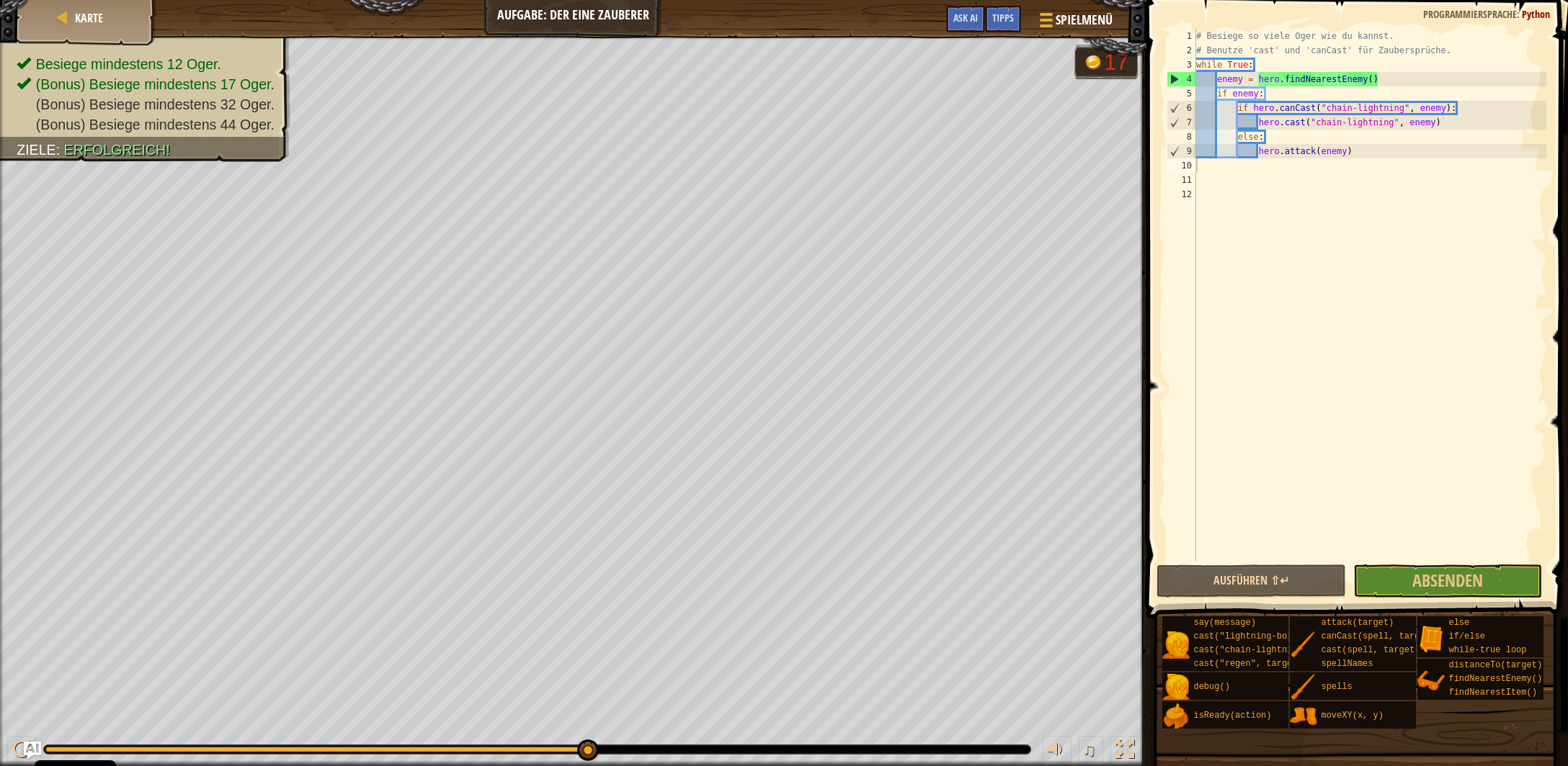
click at [1273, 96] on div "# Besiege so viele Oger wie du kannst. # Benutze 'cast' und 'canCast' für Zaube…" at bounding box center [1370, 310] width 353 height 562
click at [1440, 123] on div "# Besiege so viele Oger wie du kannst. # Benutze 'cast' und 'canCast' für Zaube…" at bounding box center [1370, 310] width 353 height 562
type textarea "hero.cast("chain-lightning", enemy)"
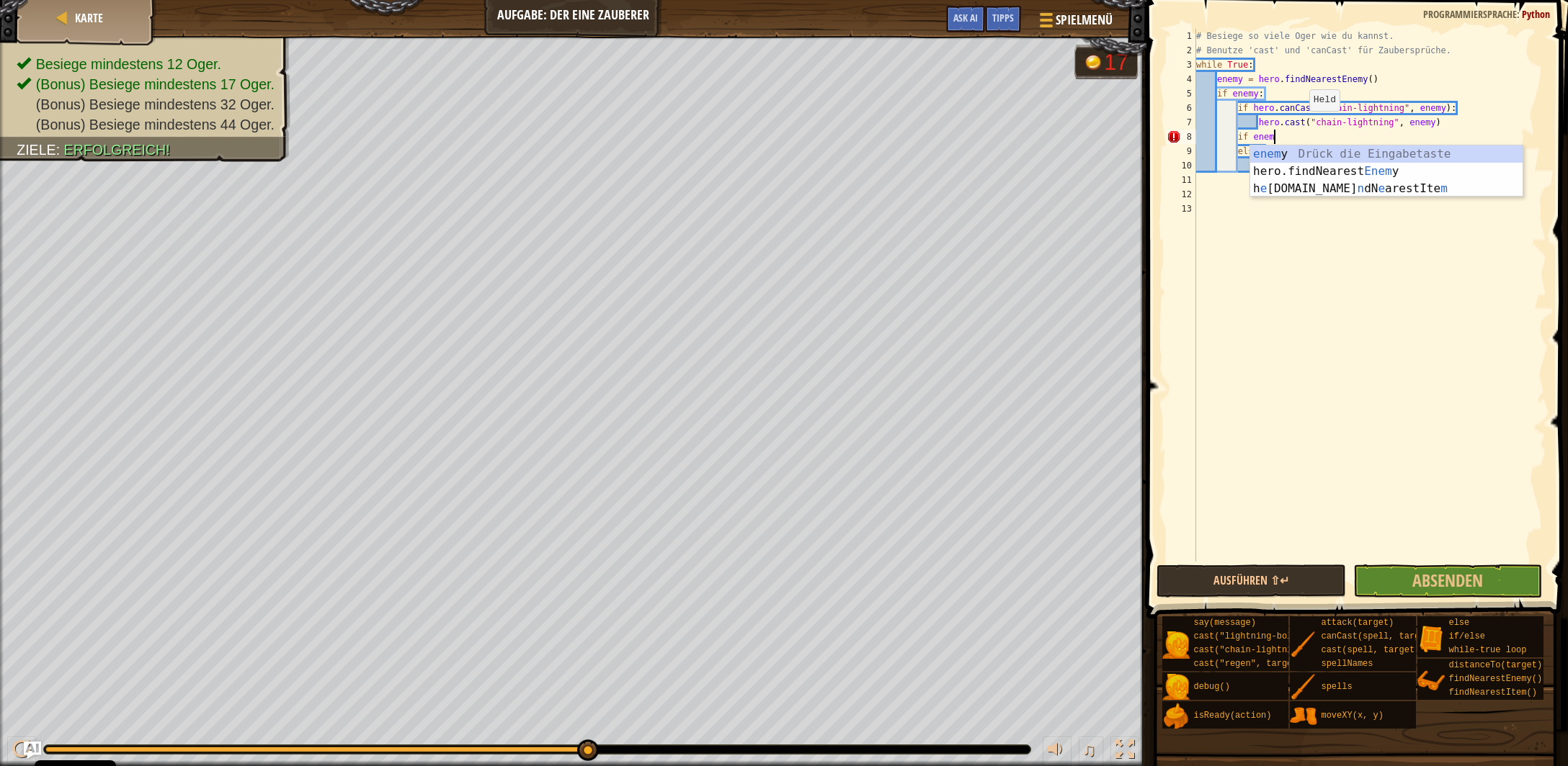
scroll to position [7, 6]
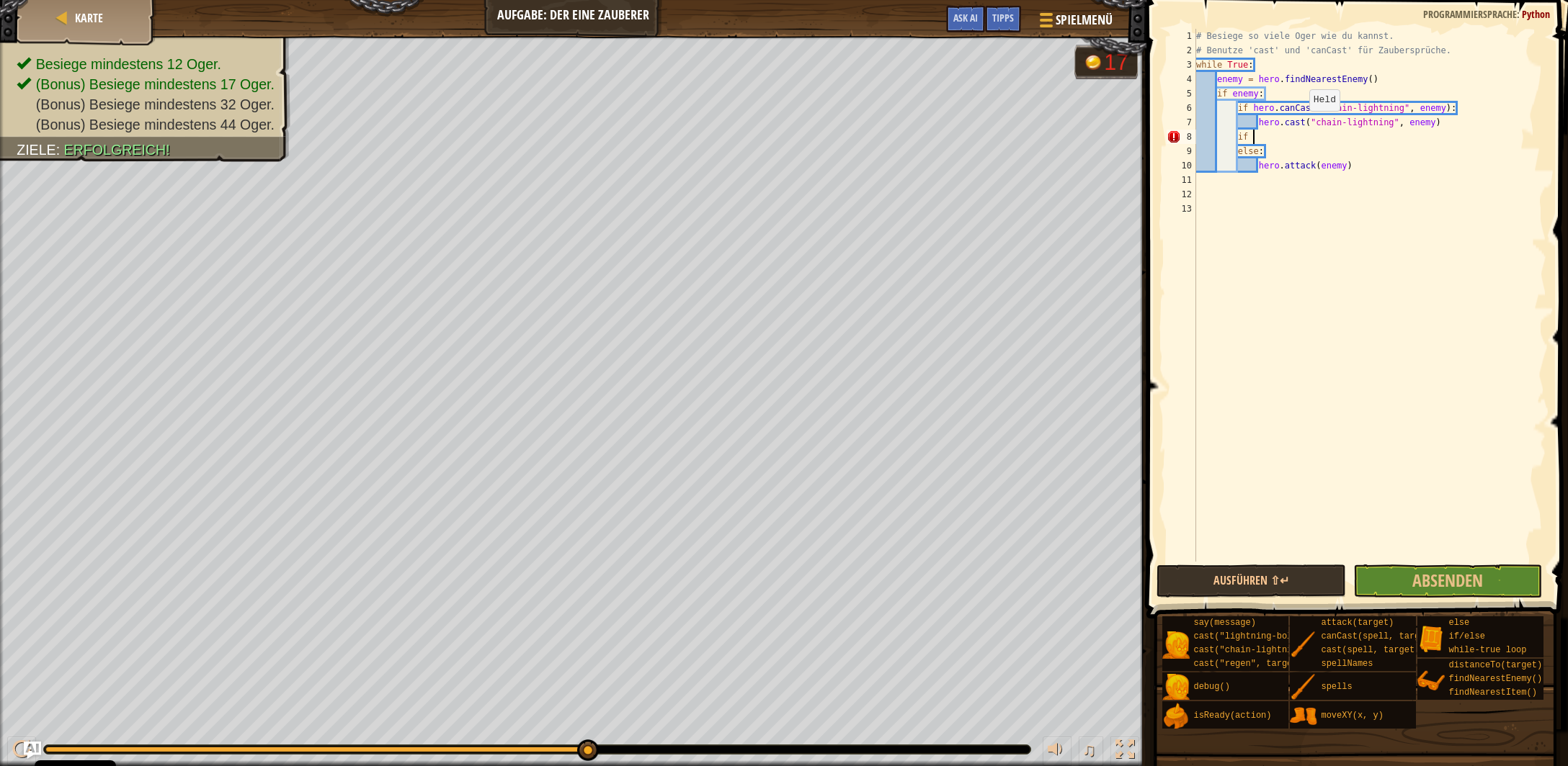
type textarea "i"
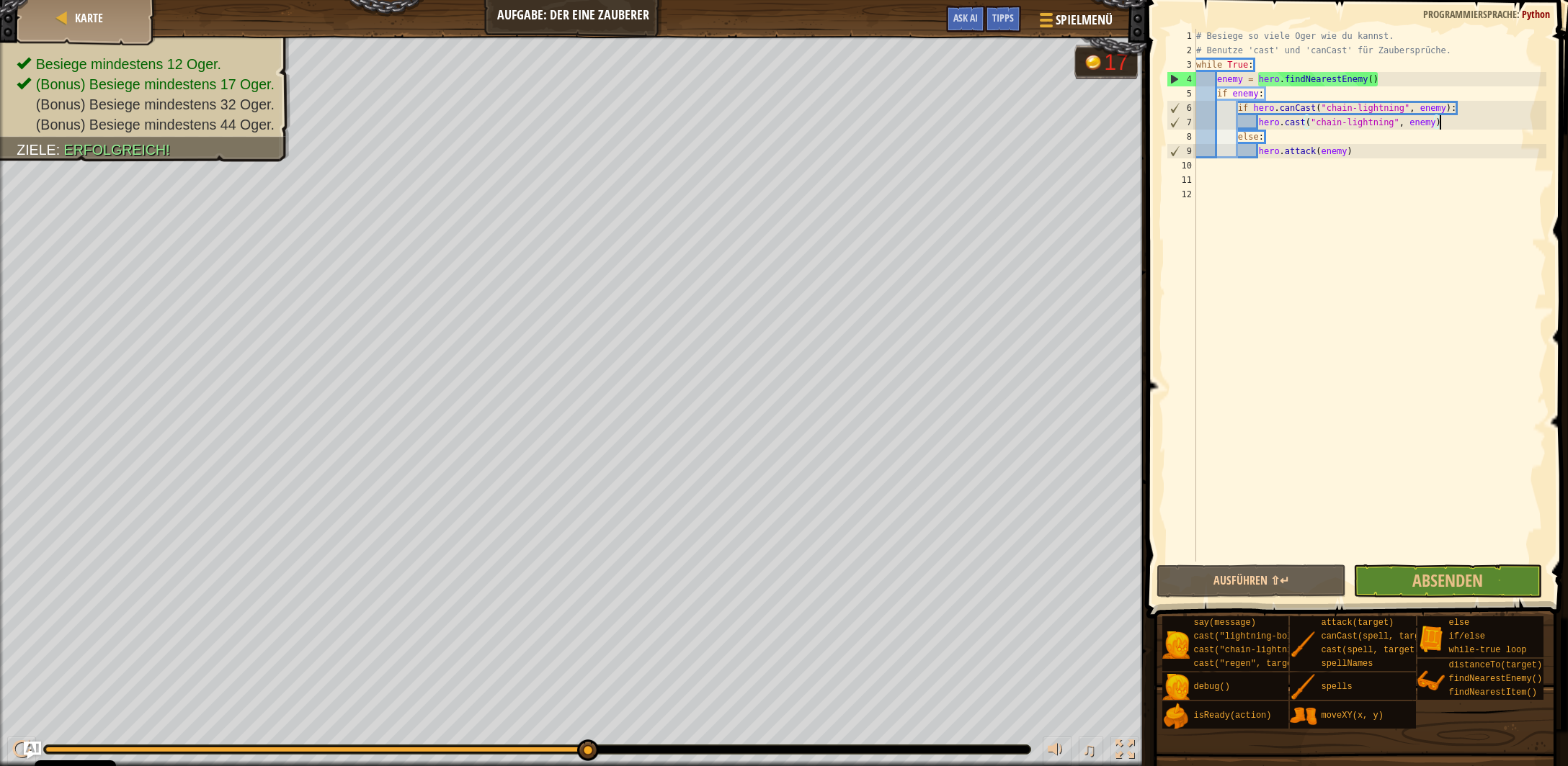
click at [1366, 156] on div "# Besiege so viele Oger wie du kannst. # Benutze 'cast' und 'canCast' für Zaube…" at bounding box center [1370, 310] width 353 height 562
type textarea "hero.attack(enemy)"
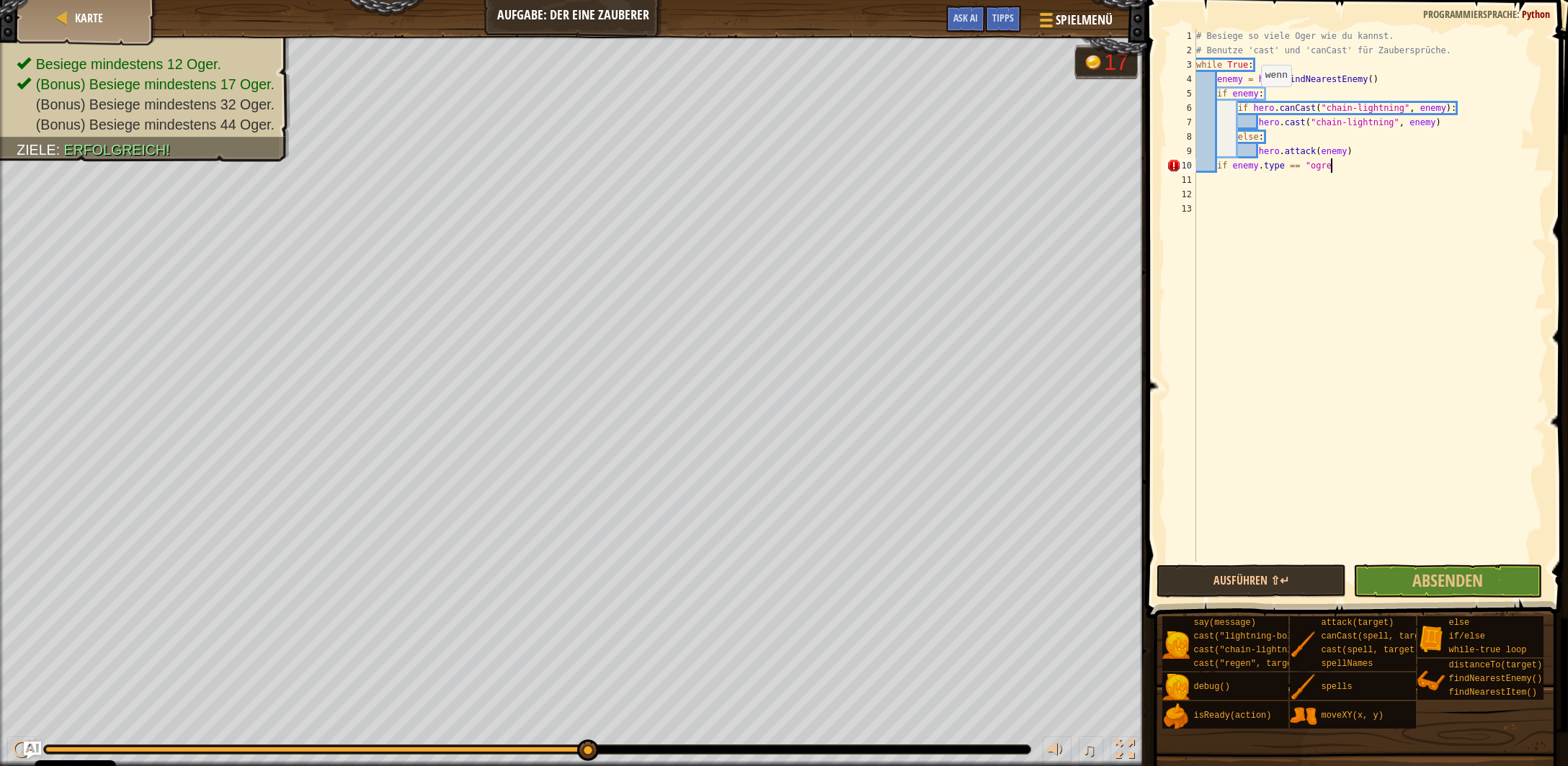
scroll to position [7, 10]
type textarea "if enemy.type == "ogre":"
type textarea "hero.canCast("lightning-bolt", target)"
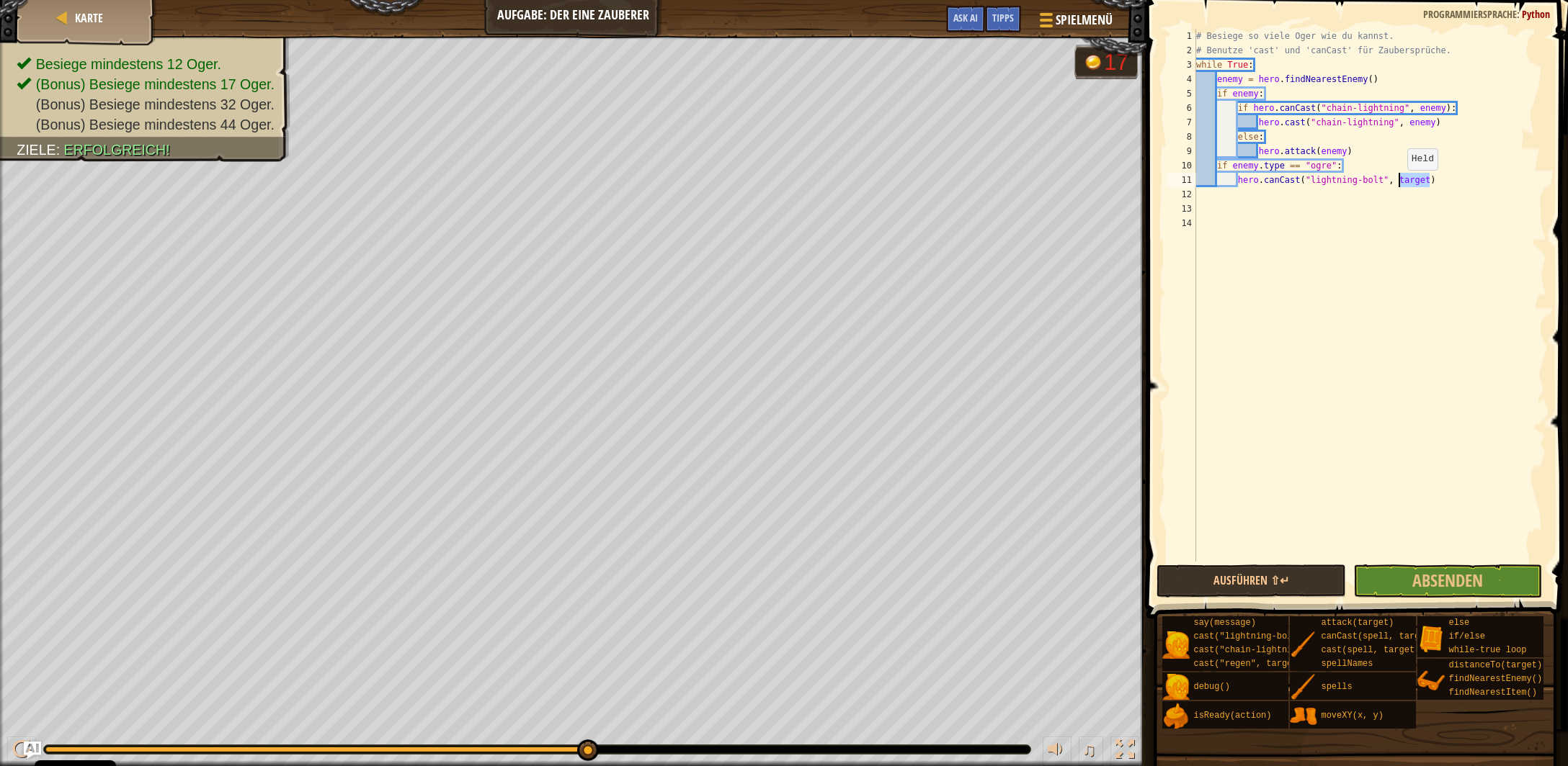
drag, startPoint x: 1428, startPoint y: 179, endPoint x: 1401, endPoint y: 185, distance: 27.7
click at [1401, 185] on div "# Besiege so viele Oger wie du kannst. # Benutze 'cast' und 'canCast' für Zaube…" at bounding box center [1370, 310] width 353 height 562
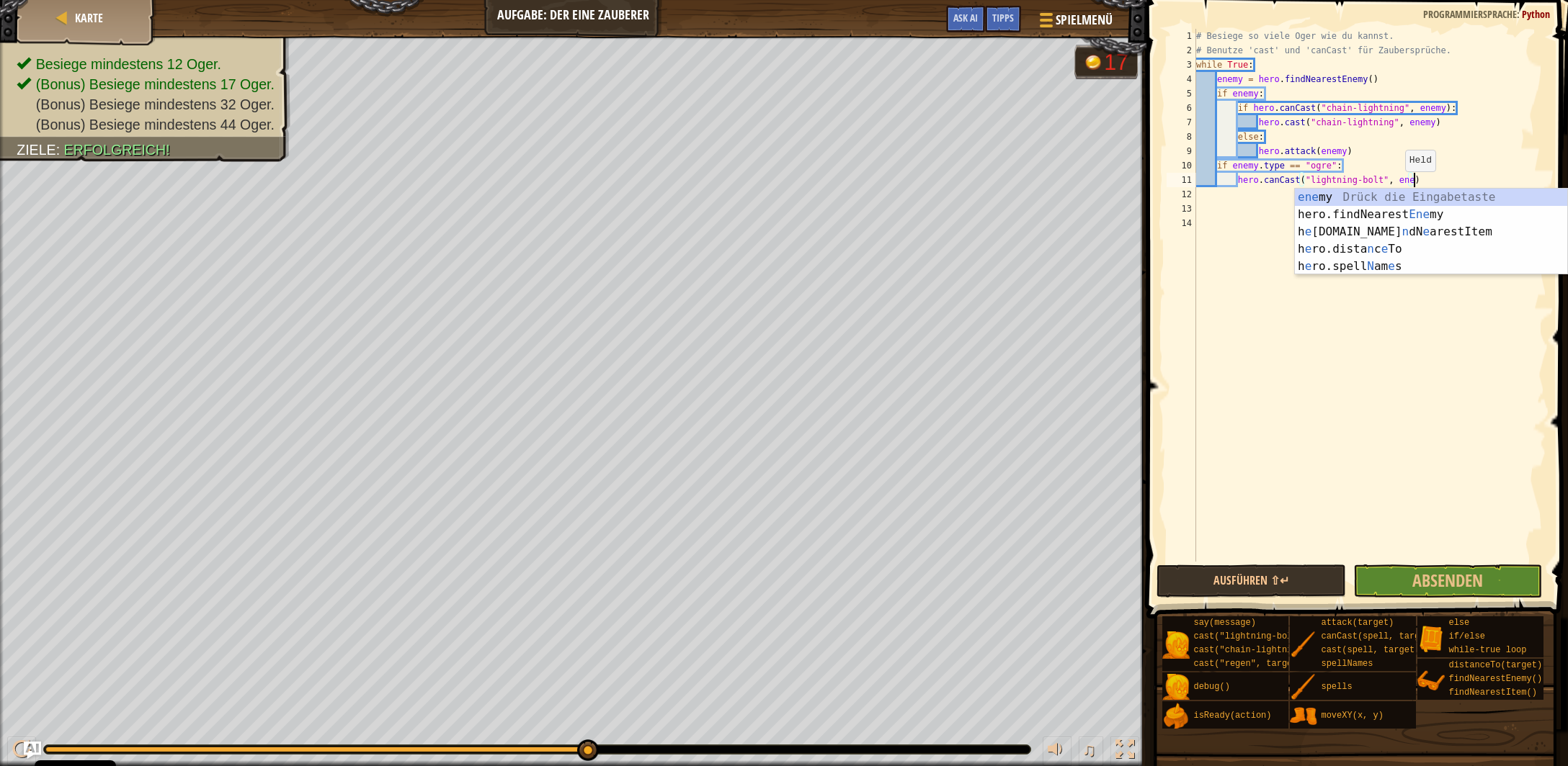
scroll to position [7, 18]
click at [1437, 179] on div "# Besiege so viele Oger wie du kannst. # Benutze 'cast' und 'canCast' für Zaube…" at bounding box center [1370, 310] width 353 height 562
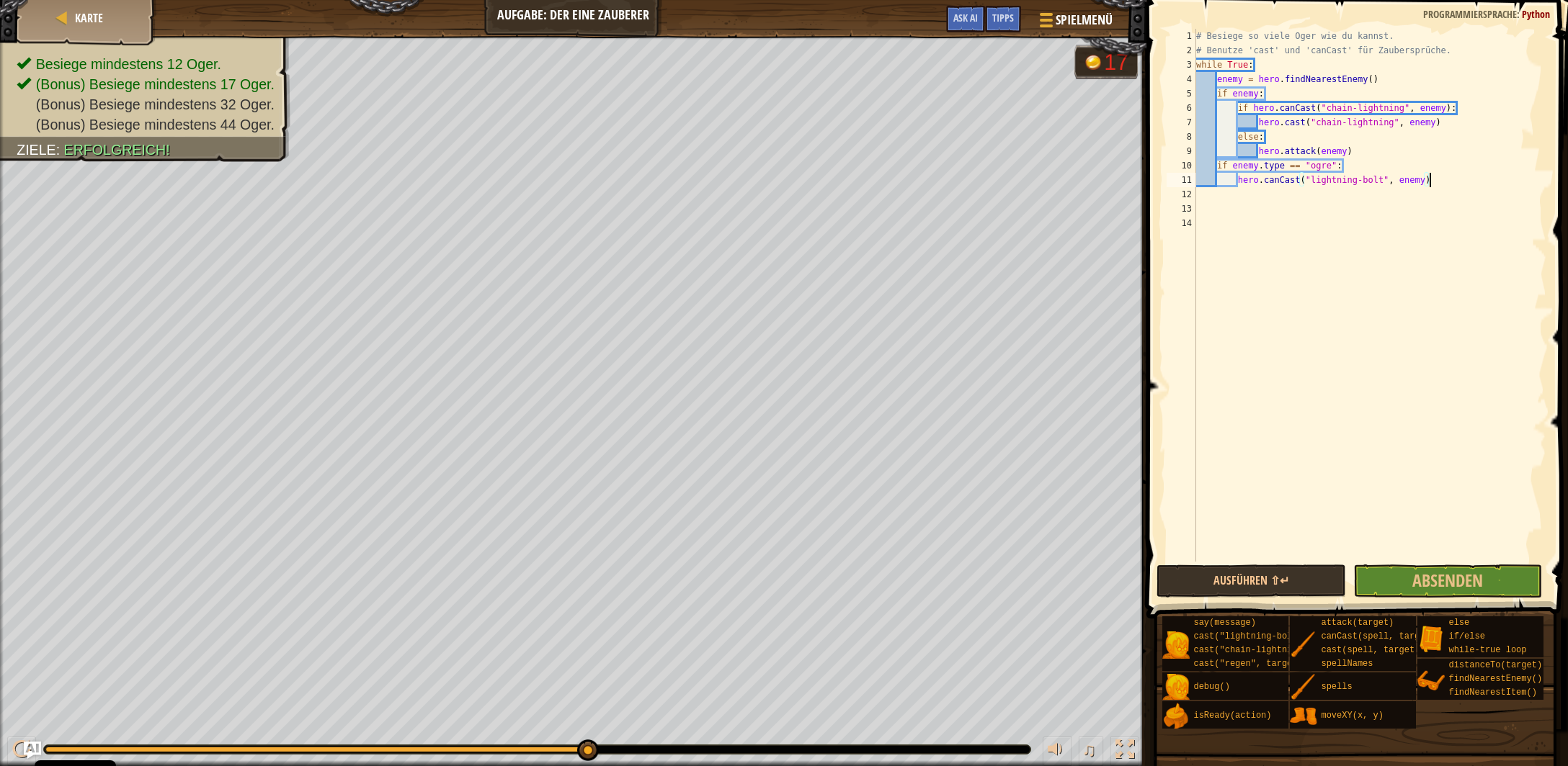
type textarea "hero.canCast("lightning-bolt", enemy):"
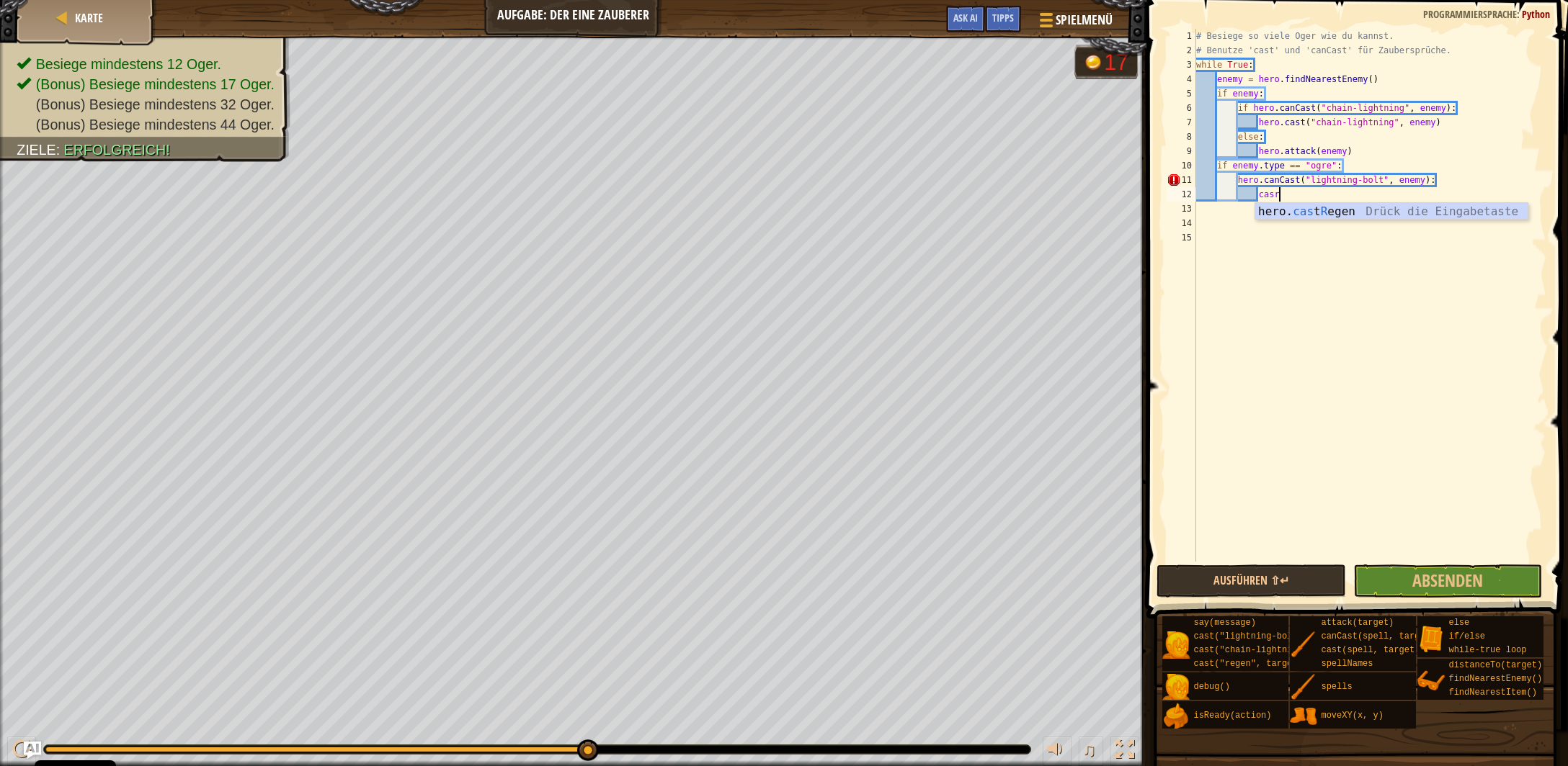
scroll to position [7, 5]
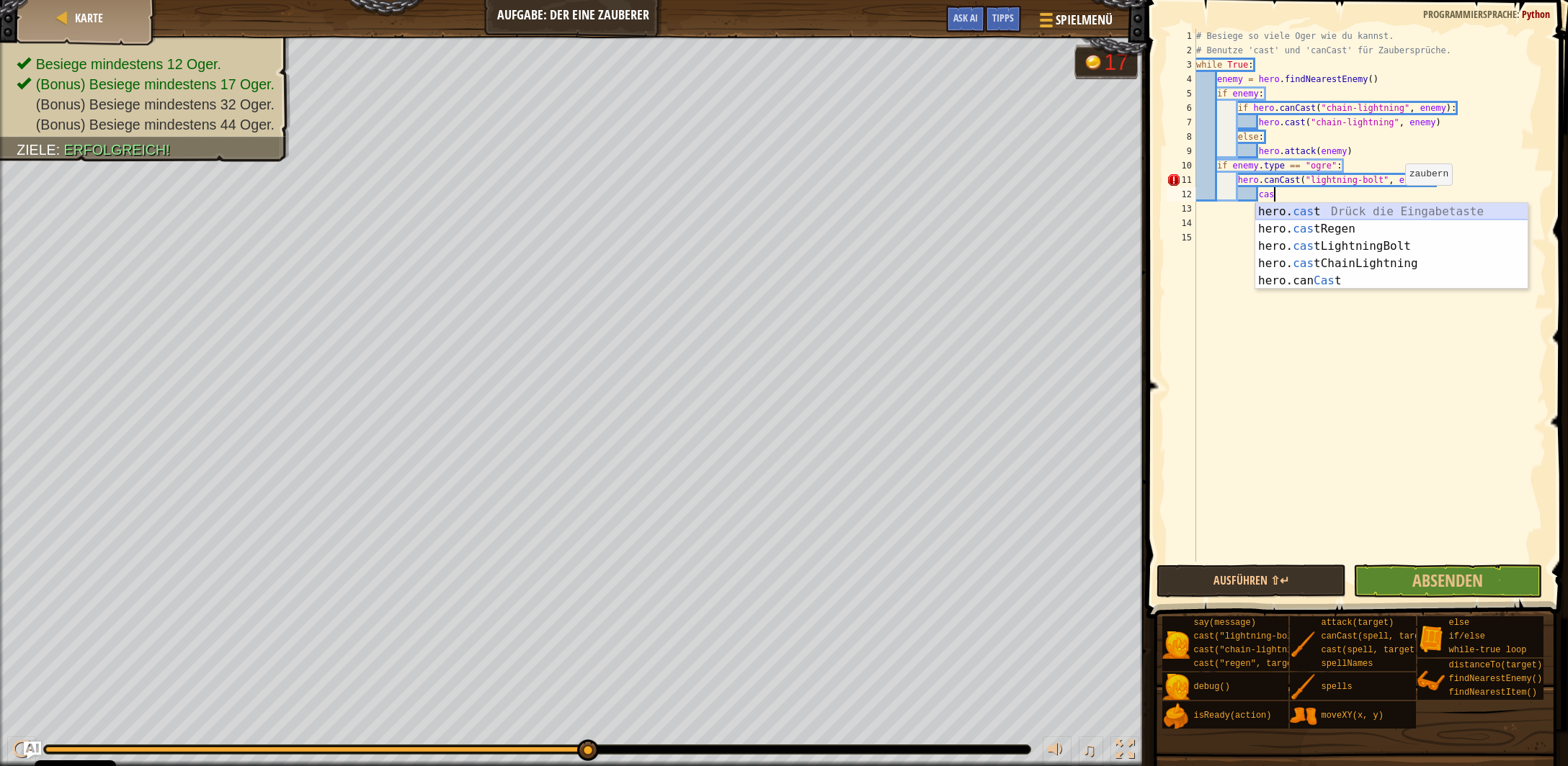
click at [1349, 214] on div "hero. cas t Drück die Eingabetaste hero. cas tRegen Drück die Eingabetaste hero…" at bounding box center [1392, 264] width 273 height 121
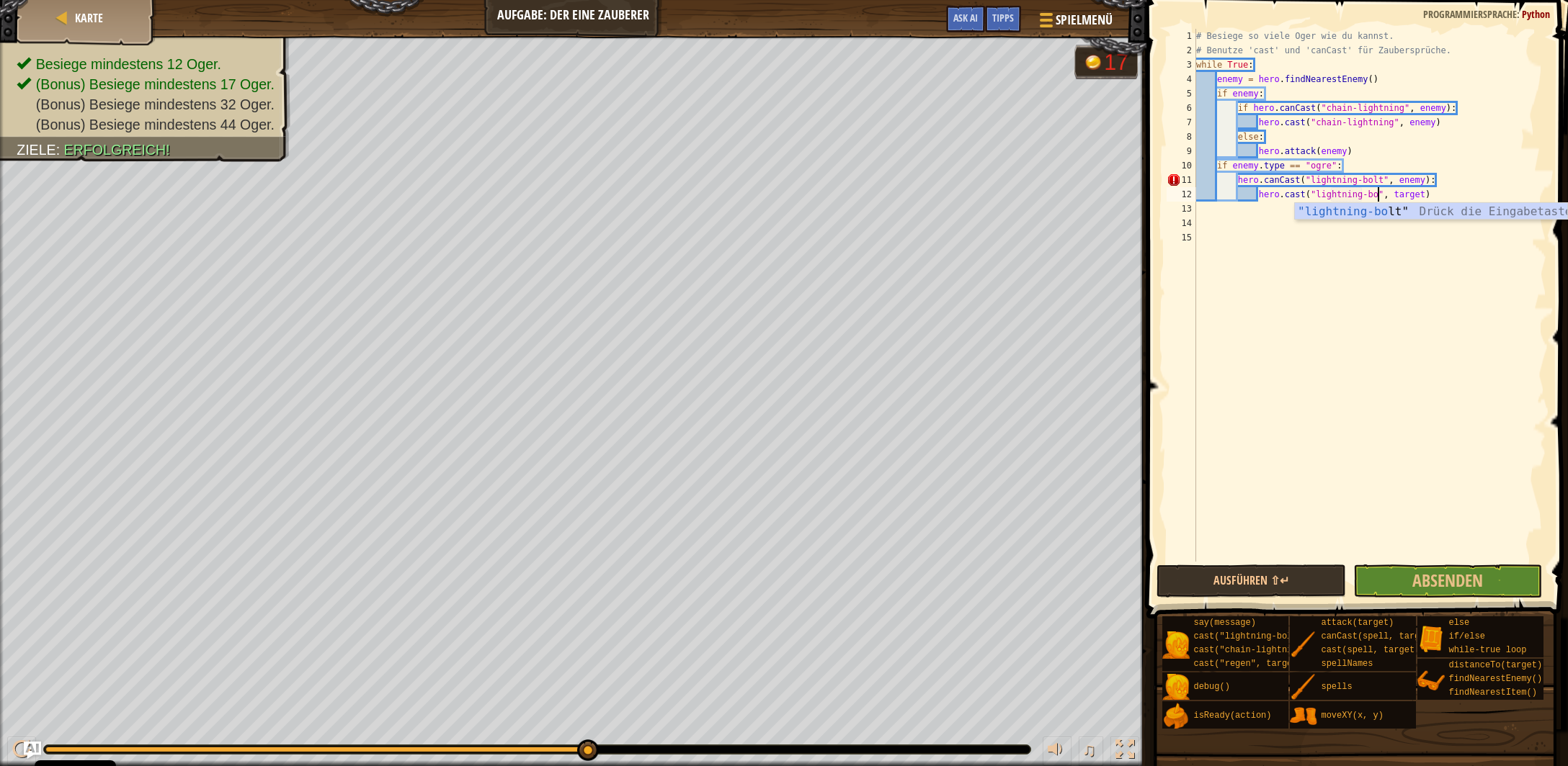
scroll to position [7, 15]
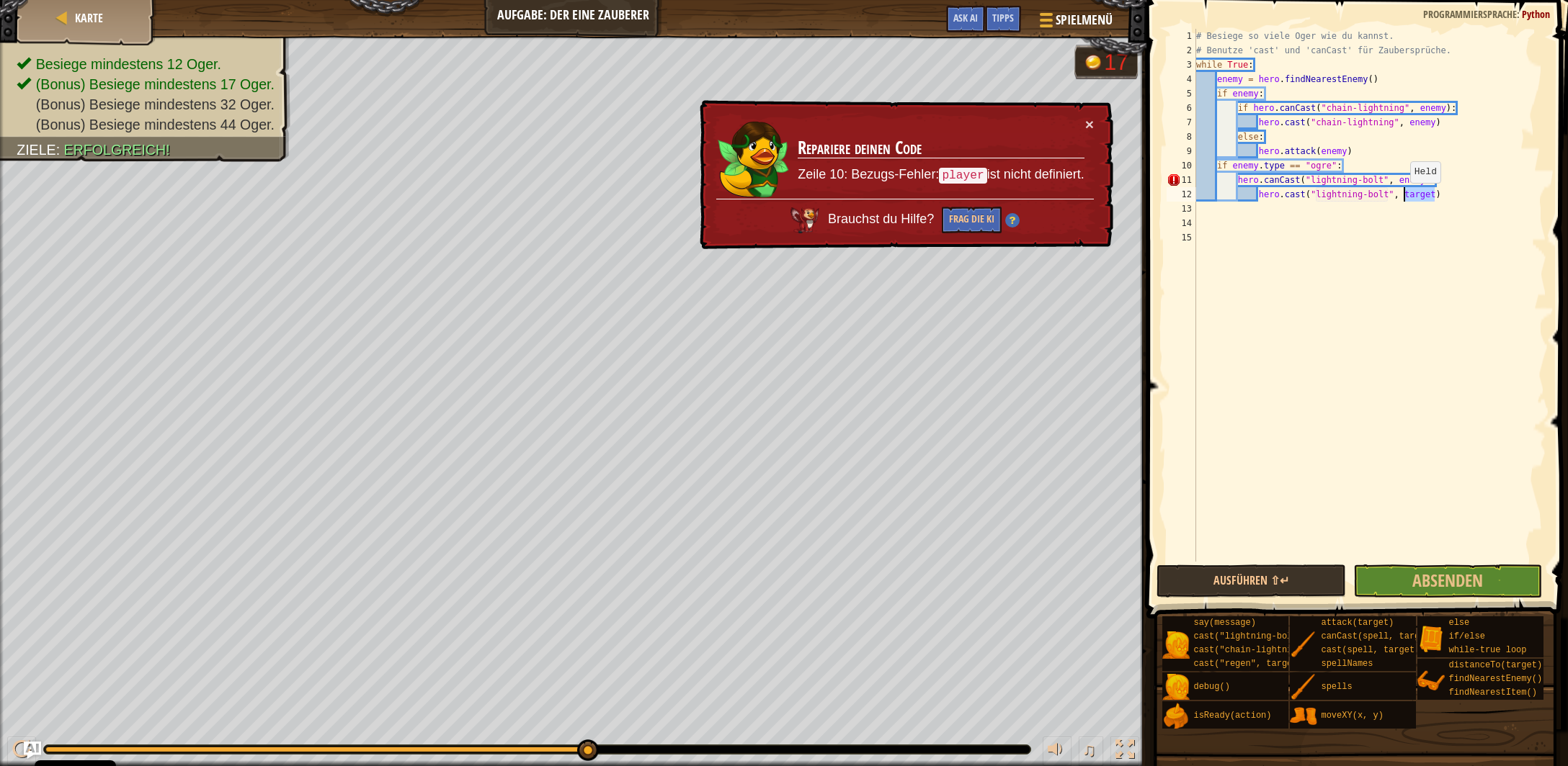
drag, startPoint x: 1432, startPoint y: 193, endPoint x: 1401, endPoint y: 199, distance: 31.6
click at [1401, 198] on div "# Besiege so viele Oger wie du kannst. # Benutze 'cast' und 'canCast' für Zaube…" at bounding box center [1370, 310] width 353 height 562
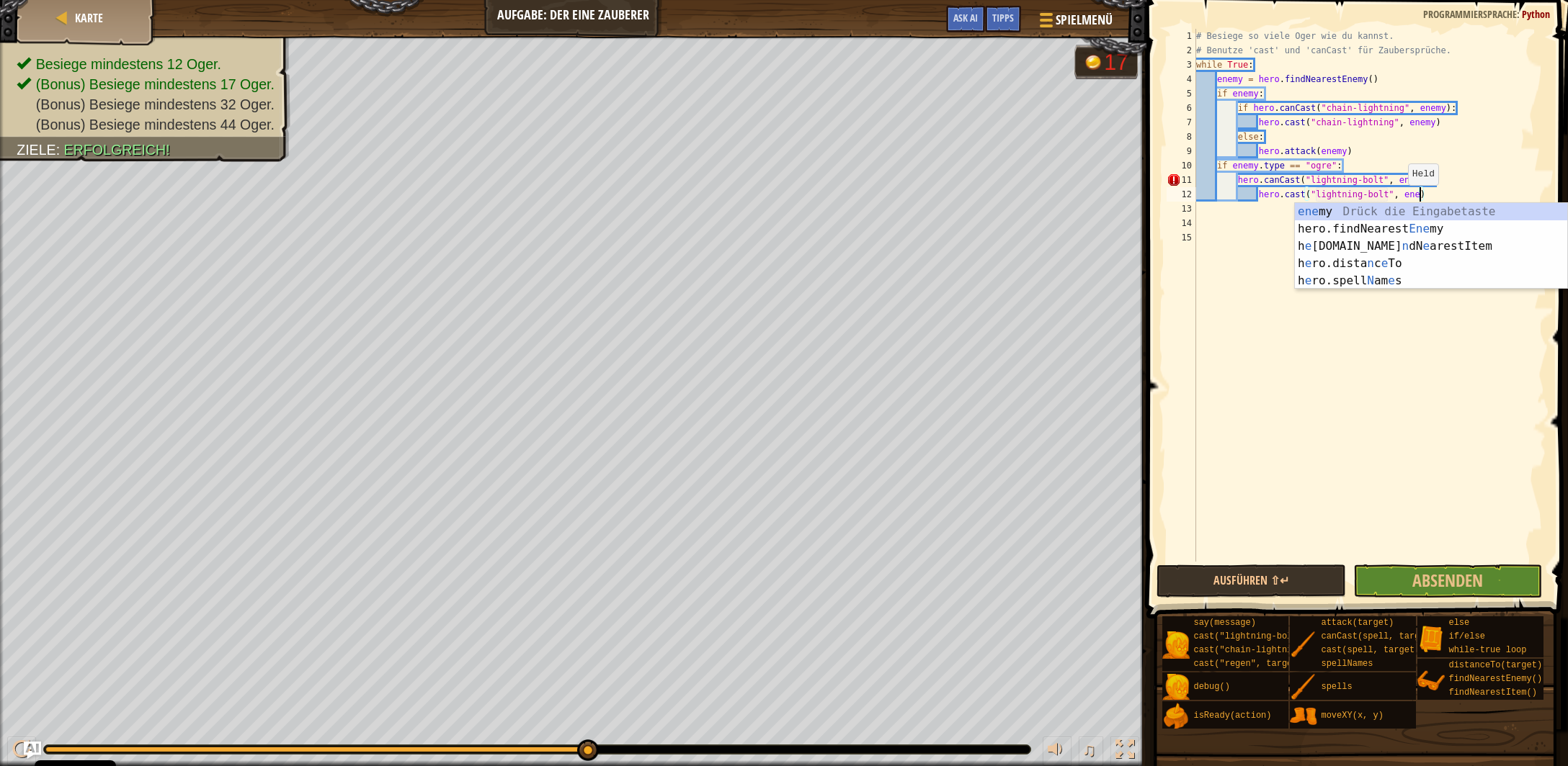
scroll to position [7, 18]
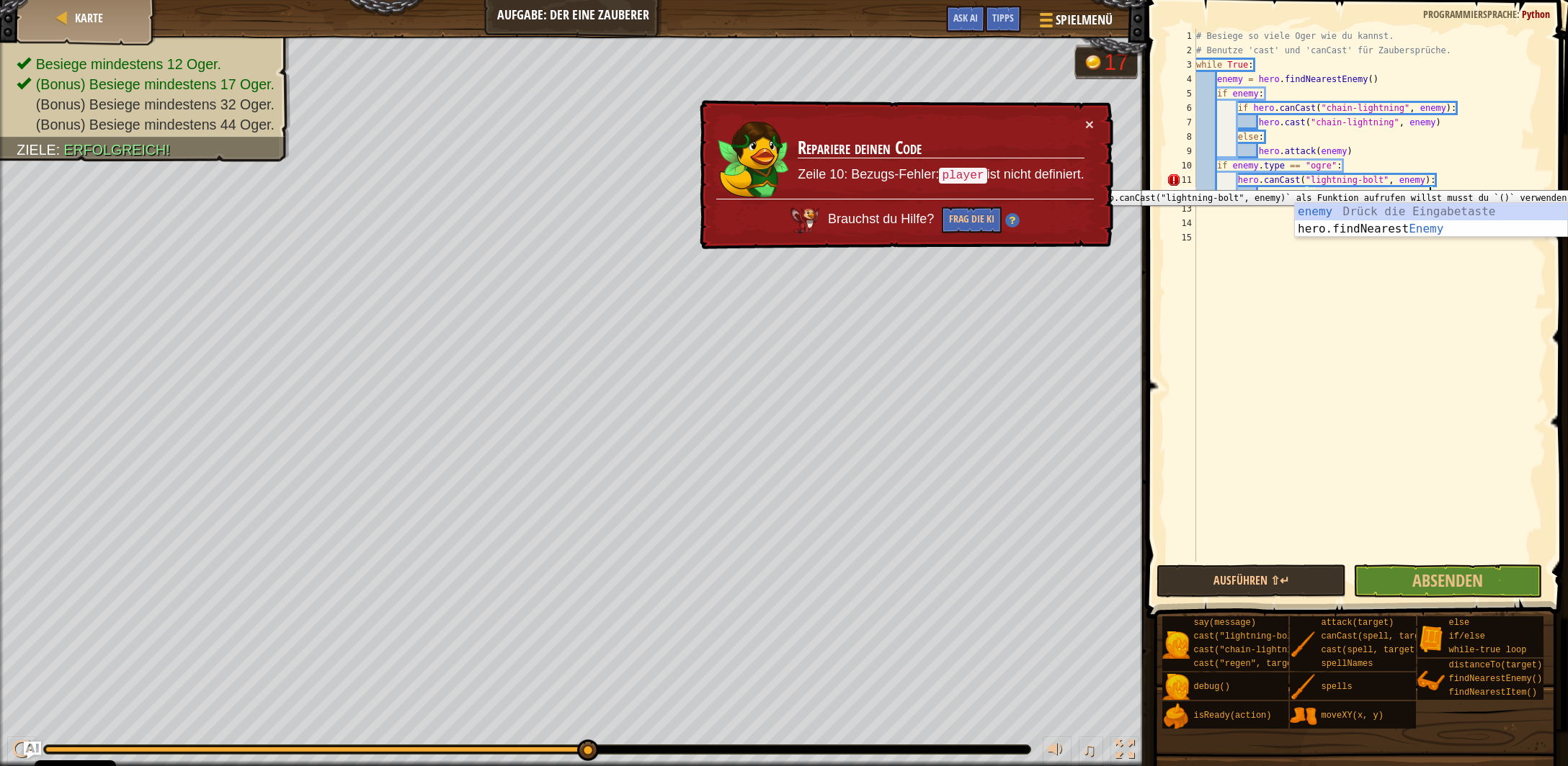
click at [1170, 179] on div "11" at bounding box center [1181, 180] width 30 height 14
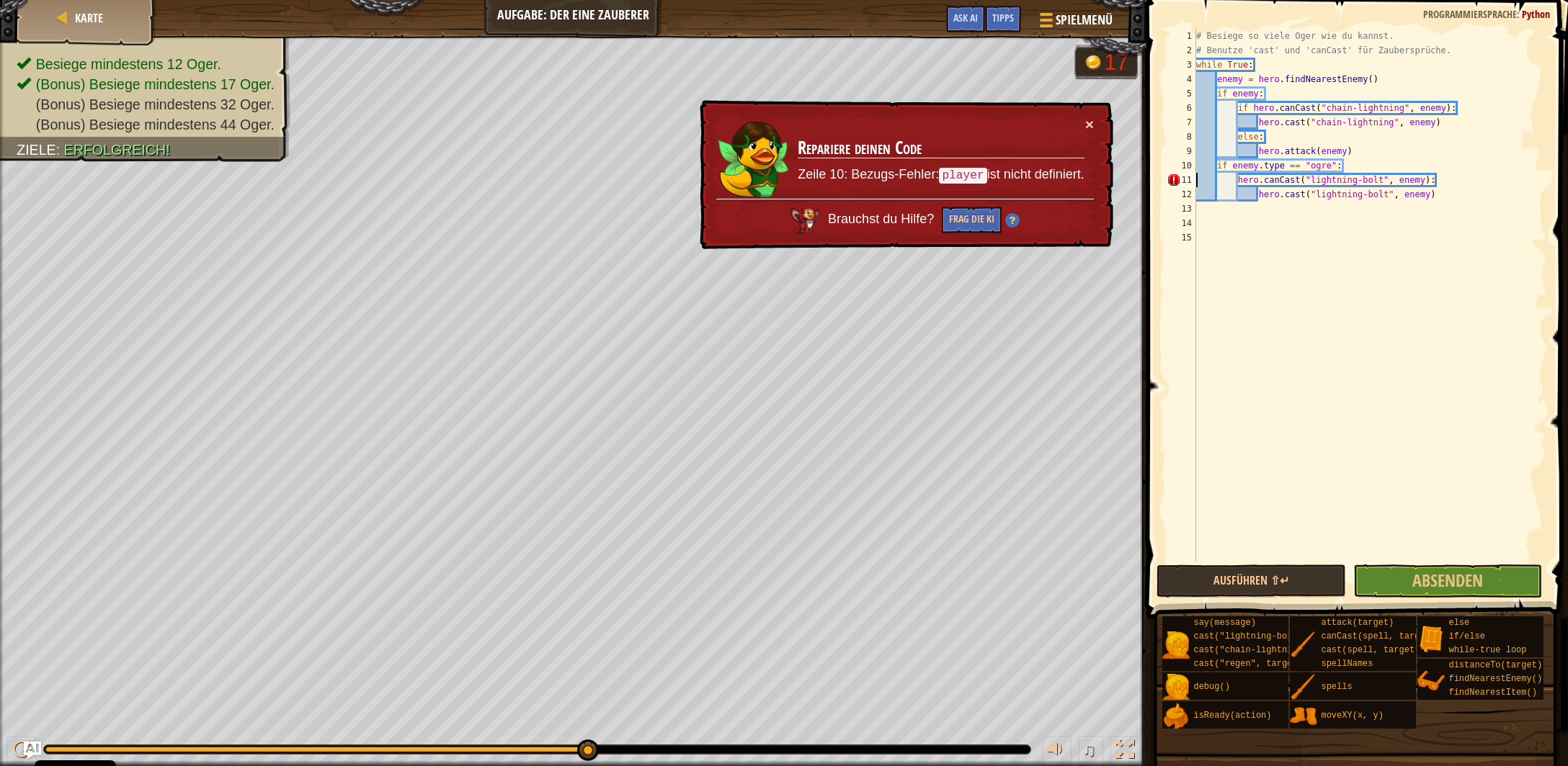
click at [1365, 170] on div "# Besiege so viele Oger wie du kannst. # Benutze 'cast' und 'canCast' für Zaube…" at bounding box center [1370, 310] width 353 height 562
click at [1091, 124] on button "×" at bounding box center [1089, 124] width 9 height 15
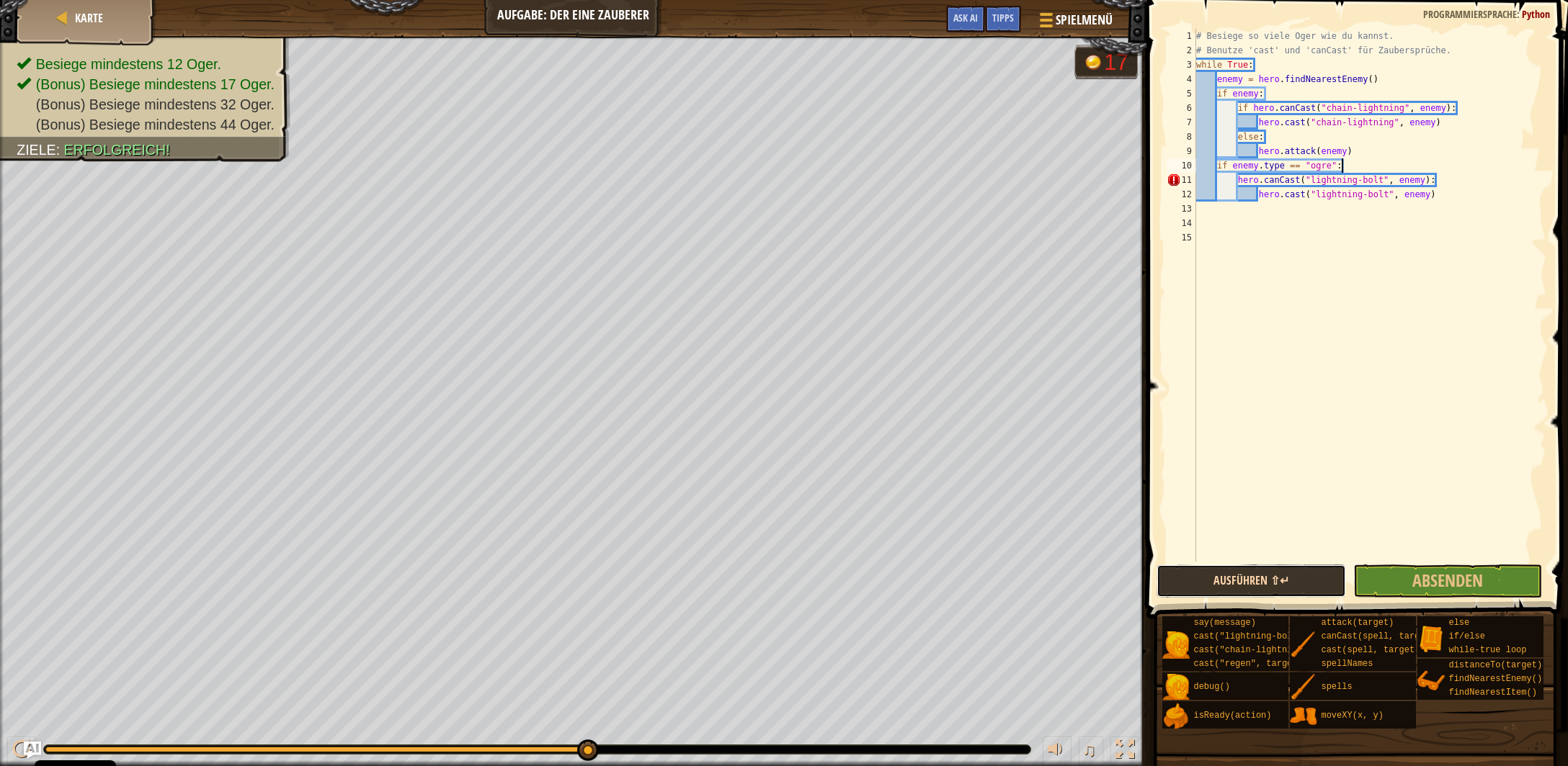
click at [1230, 582] on button "Ausführen ⇧↵" at bounding box center [1250, 581] width 189 height 33
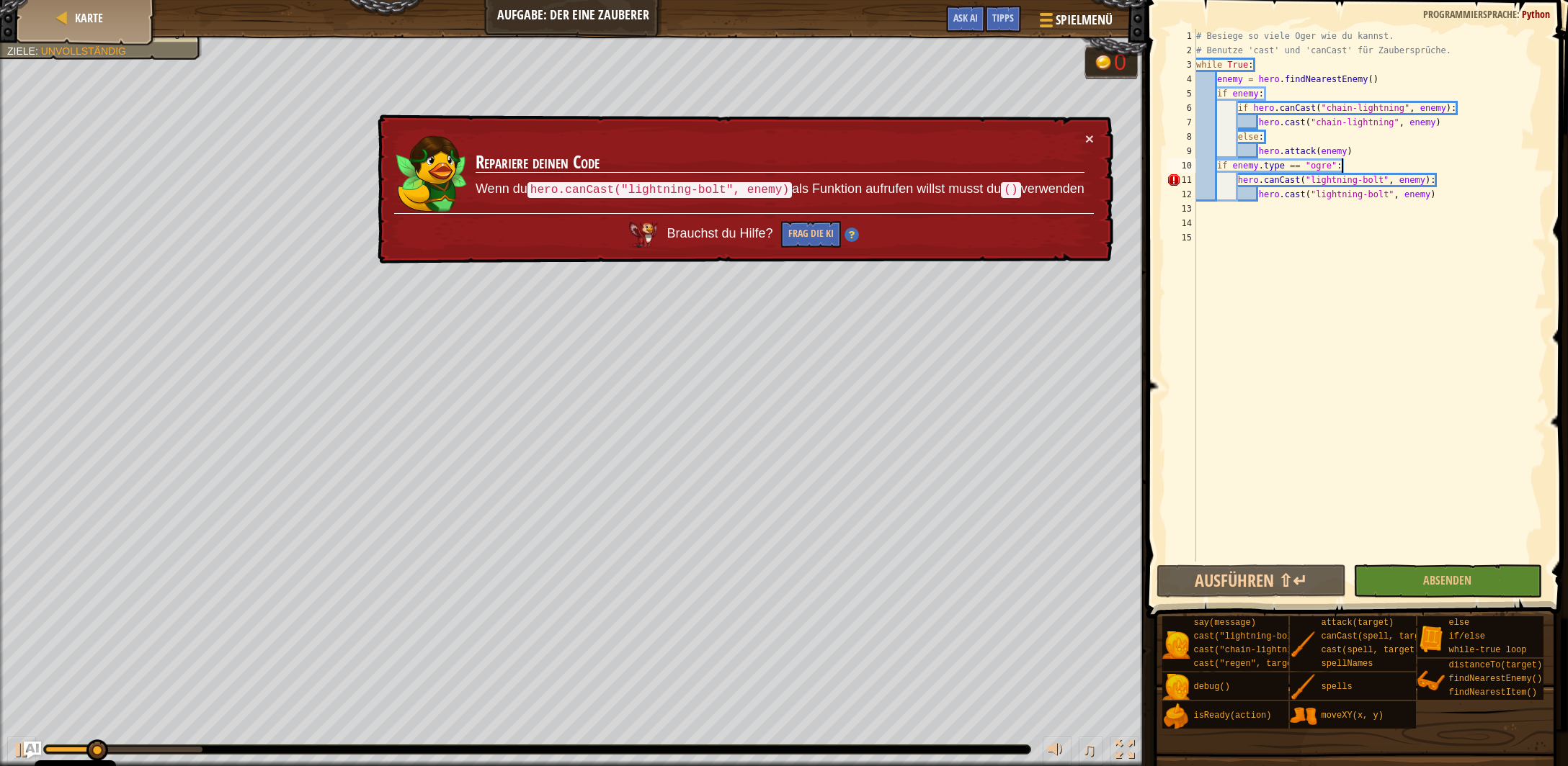
click at [1235, 181] on div "# Besiege so viele Oger wie du kannst. # Benutze 'cast' und 'canCast' für Zaube…" at bounding box center [1370, 310] width 353 height 562
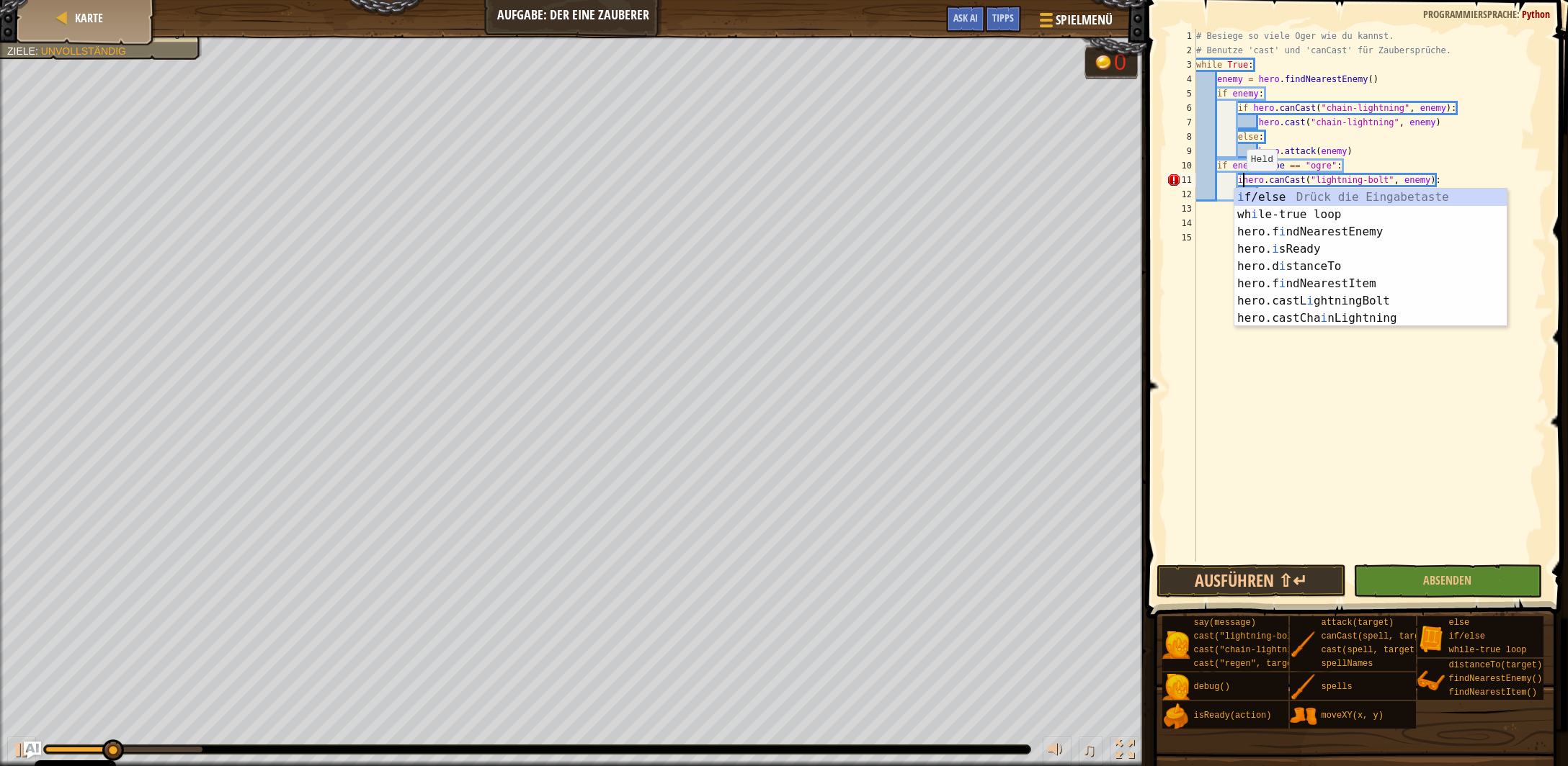
scroll to position [7, 4]
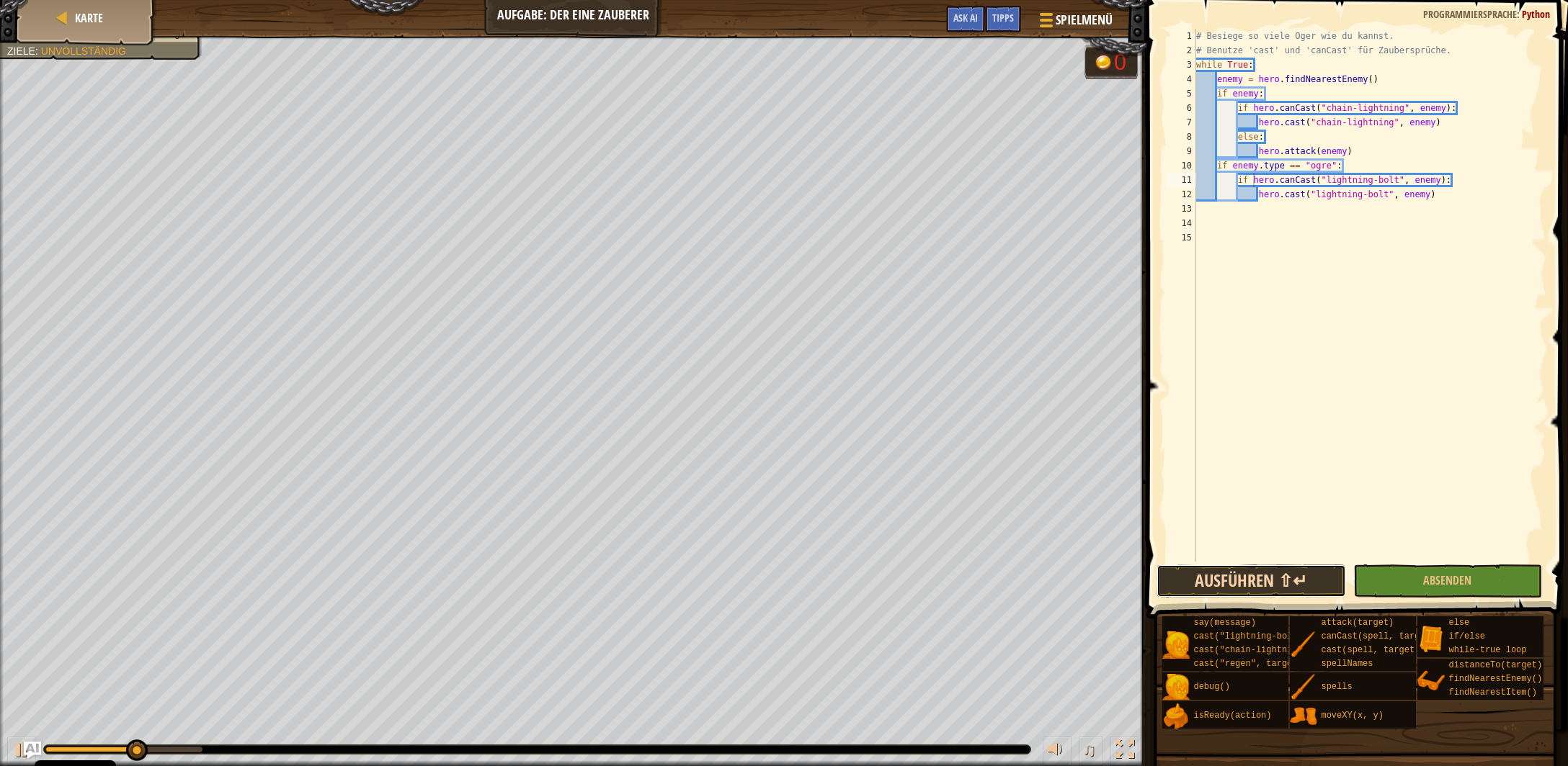
click at [1245, 583] on button "Ausführen ⇧↵" at bounding box center [1250, 581] width 189 height 33
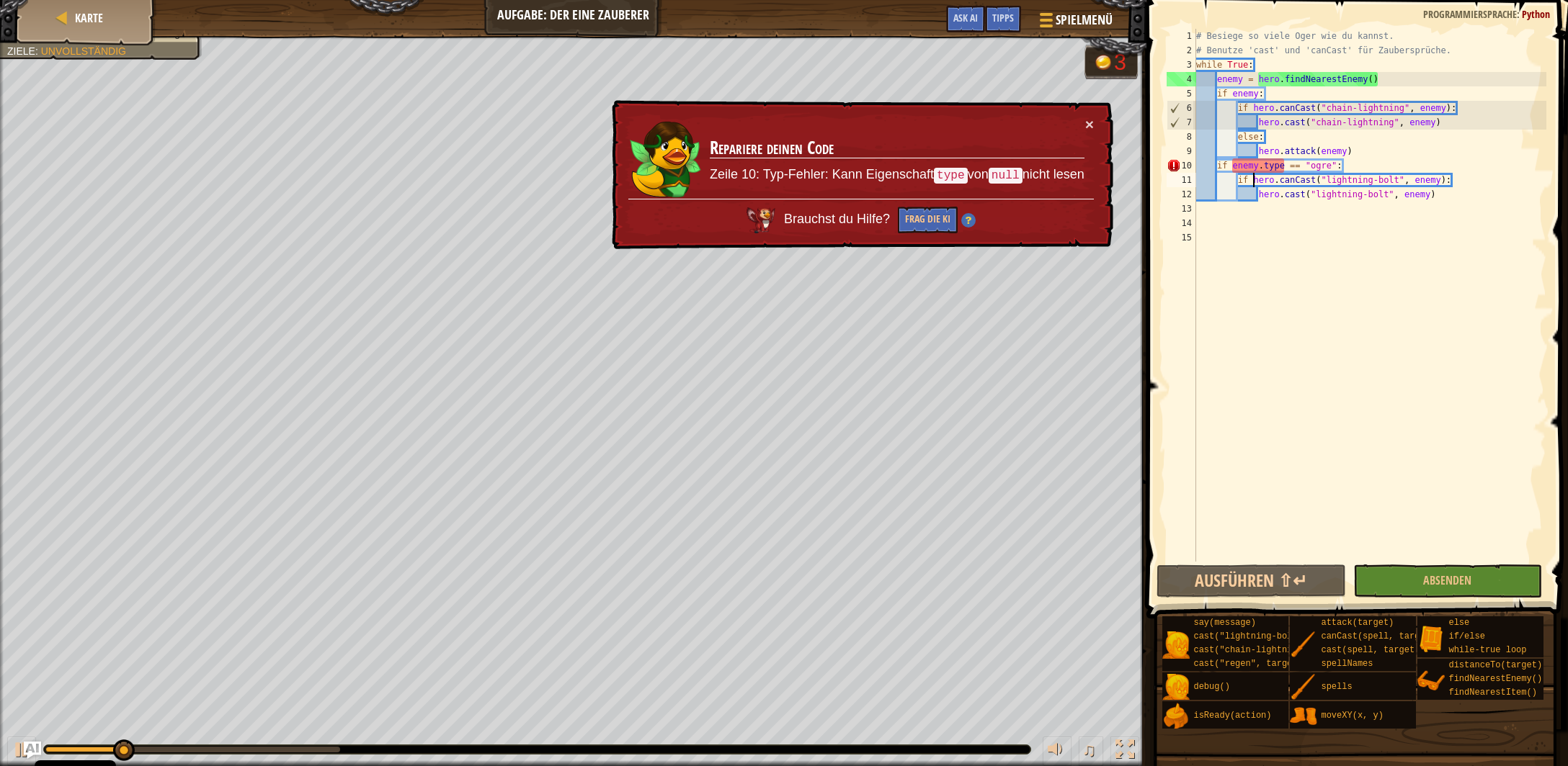
click at [1220, 170] on div "# Besiege so viele Oger wie du kannst. # Benutze 'cast' und 'canCast' für Zaube…" at bounding box center [1370, 310] width 353 height 562
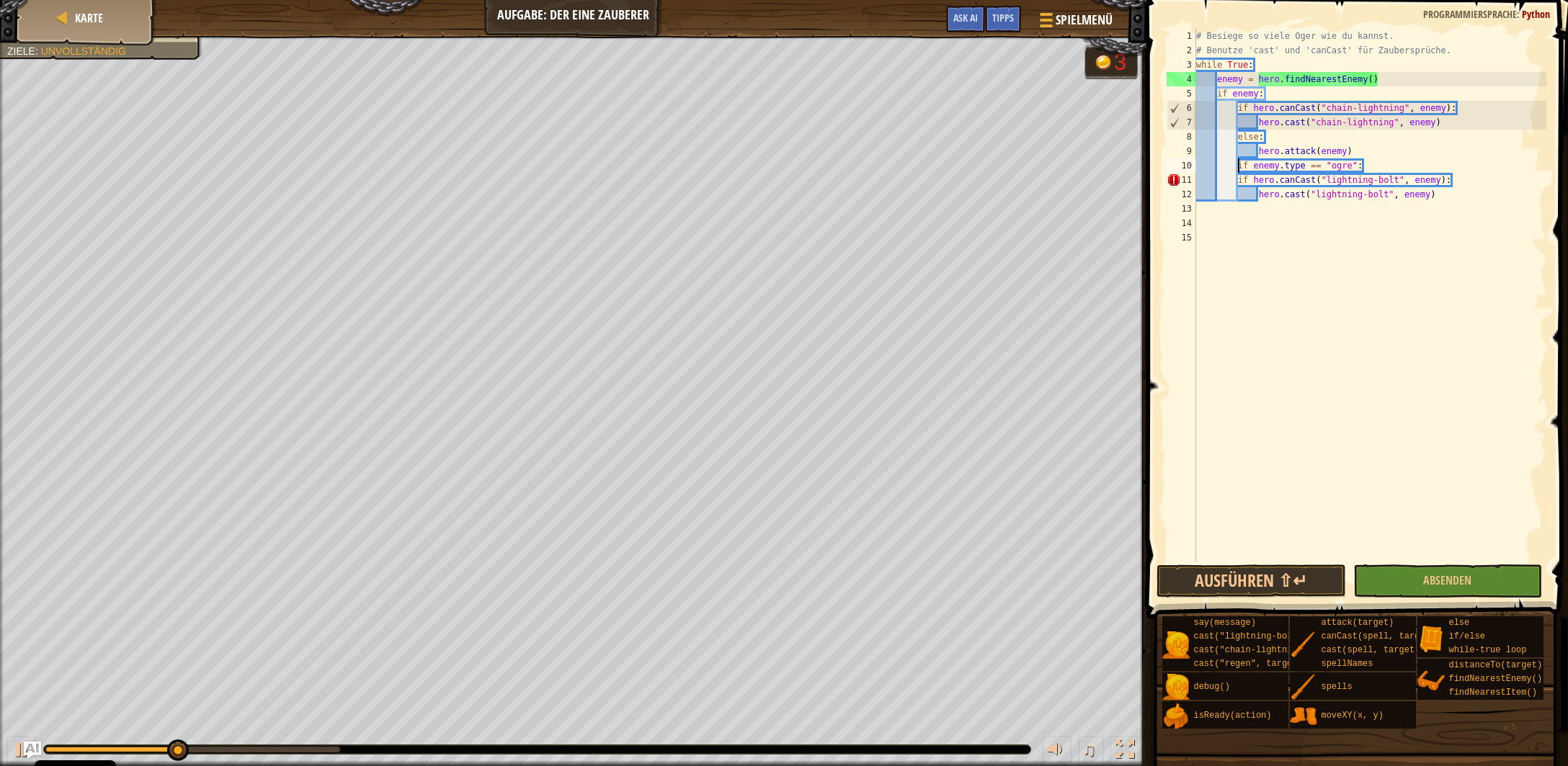
click at [1236, 185] on div "# Besiege so viele Oger wie du kannst. # Benutze 'cast' und 'canCast' für Zaube…" at bounding box center [1370, 310] width 353 height 562
click at [1260, 197] on div "# Besiege so viele Oger wie du kannst. # Benutze 'cast' und 'canCast' für Zaube…" at bounding box center [1370, 310] width 353 height 562
click at [1294, 577] on button "Ausführen ⇧↵" at bounding box center [1250, 581] width 189 height 33
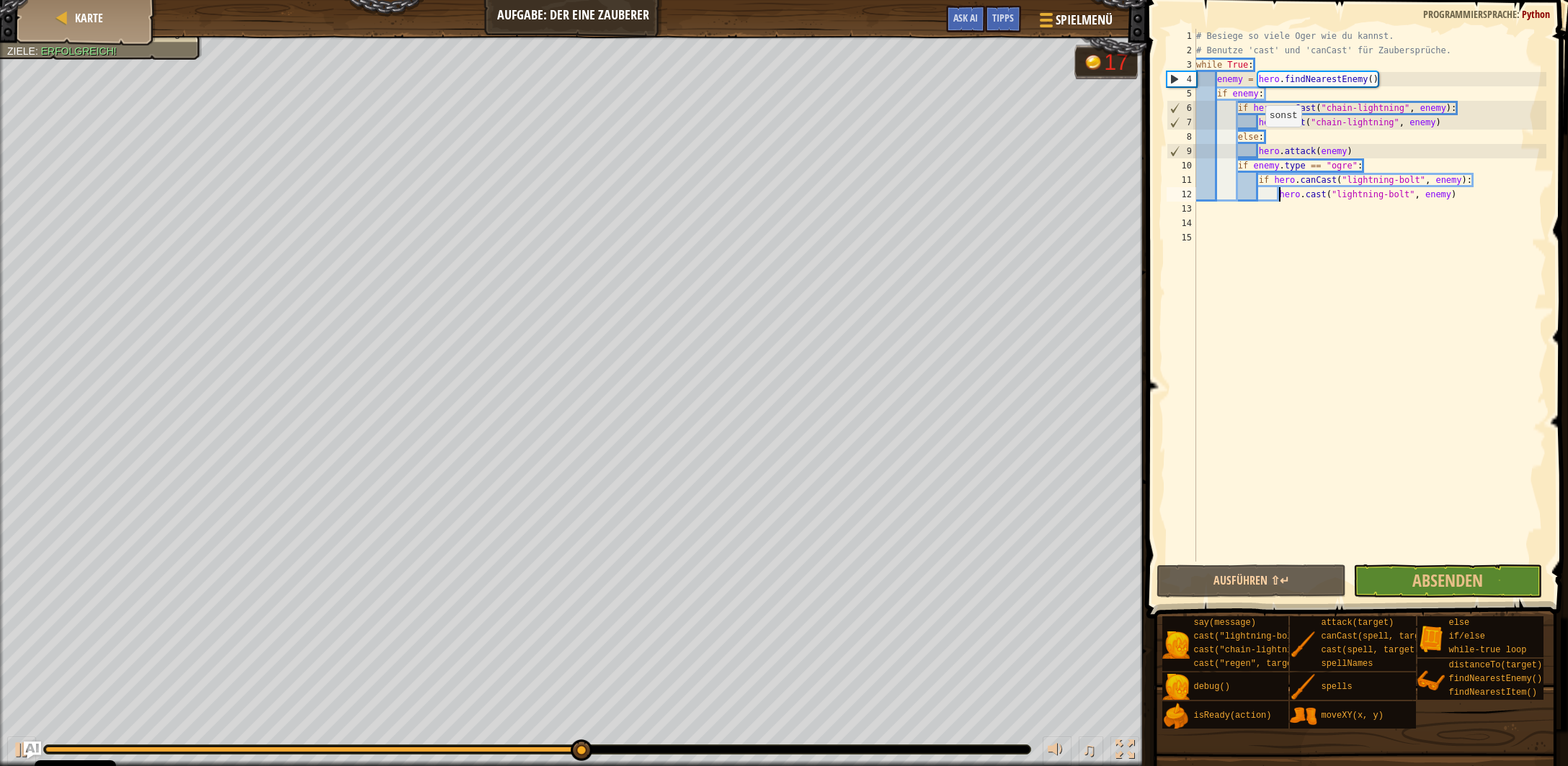
click at [1258, 141] on div "# Besiege so viele Oger wie du kannst. # Benutze 'cast' und 'canCast' für Zaube…" at bounding box center [1370, 310] width 353 height 562
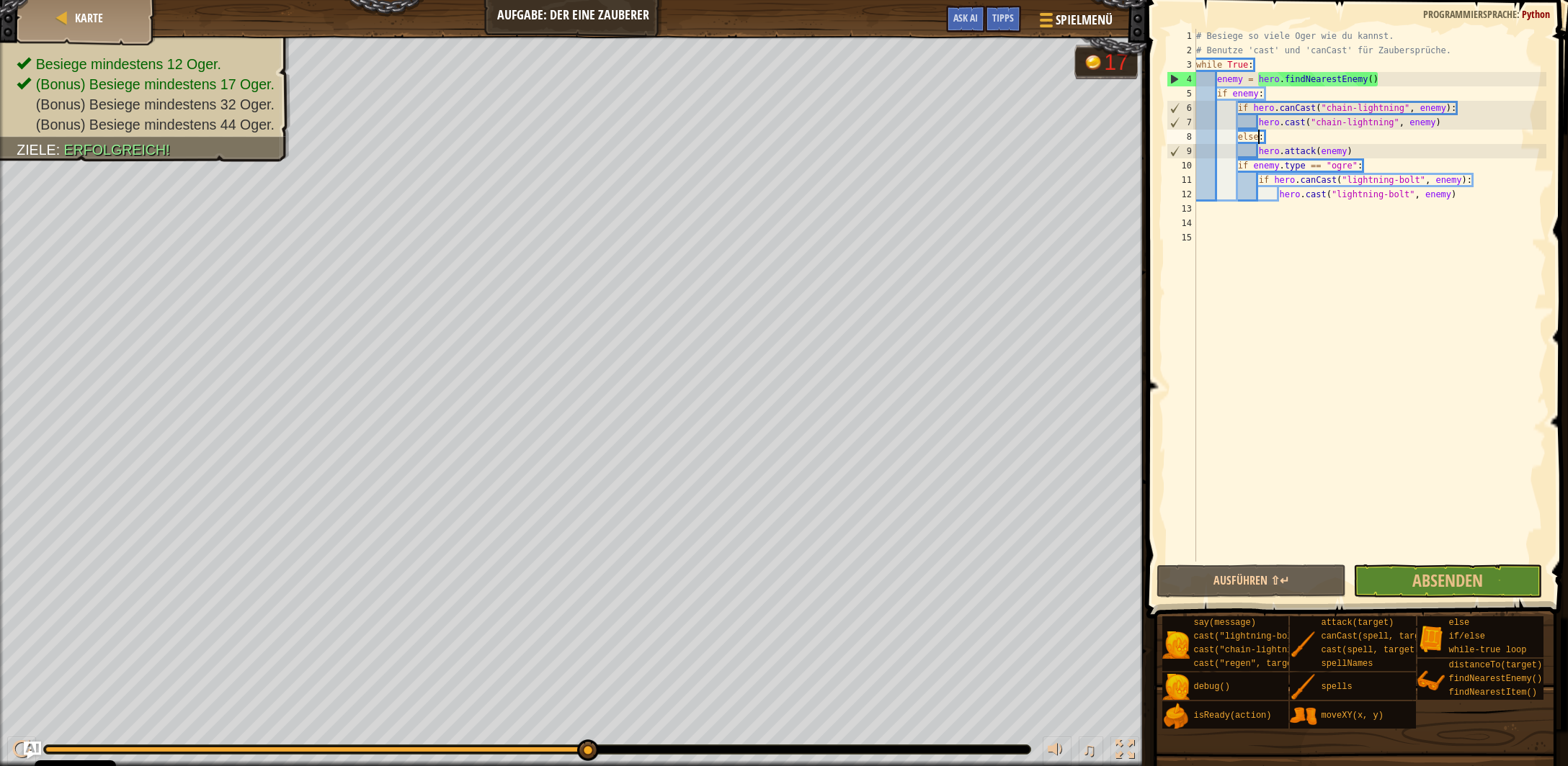
click at [1259, 91] on div "# Besiege so viele Oger wie du kannst. # Benutze 'cast' und 'canCast' für Zaube…" at bounding box center [1370, 310] width 353 height 562
type textarea "if enemy:"
click at [1318, 278] on div "# Besiege so viele Oger wie du kannst. # Benutze 'cast' und 'canCast' für Zaube…" at bounding box center [1370, 310] width 353 height 562
click at [1257, 141] on div "# Besiege so viele Oger wie du kannst. # Benutze 'cast' und 'canCast' für Zaube…" at bounding box center [1370, 310] width 353 height 562
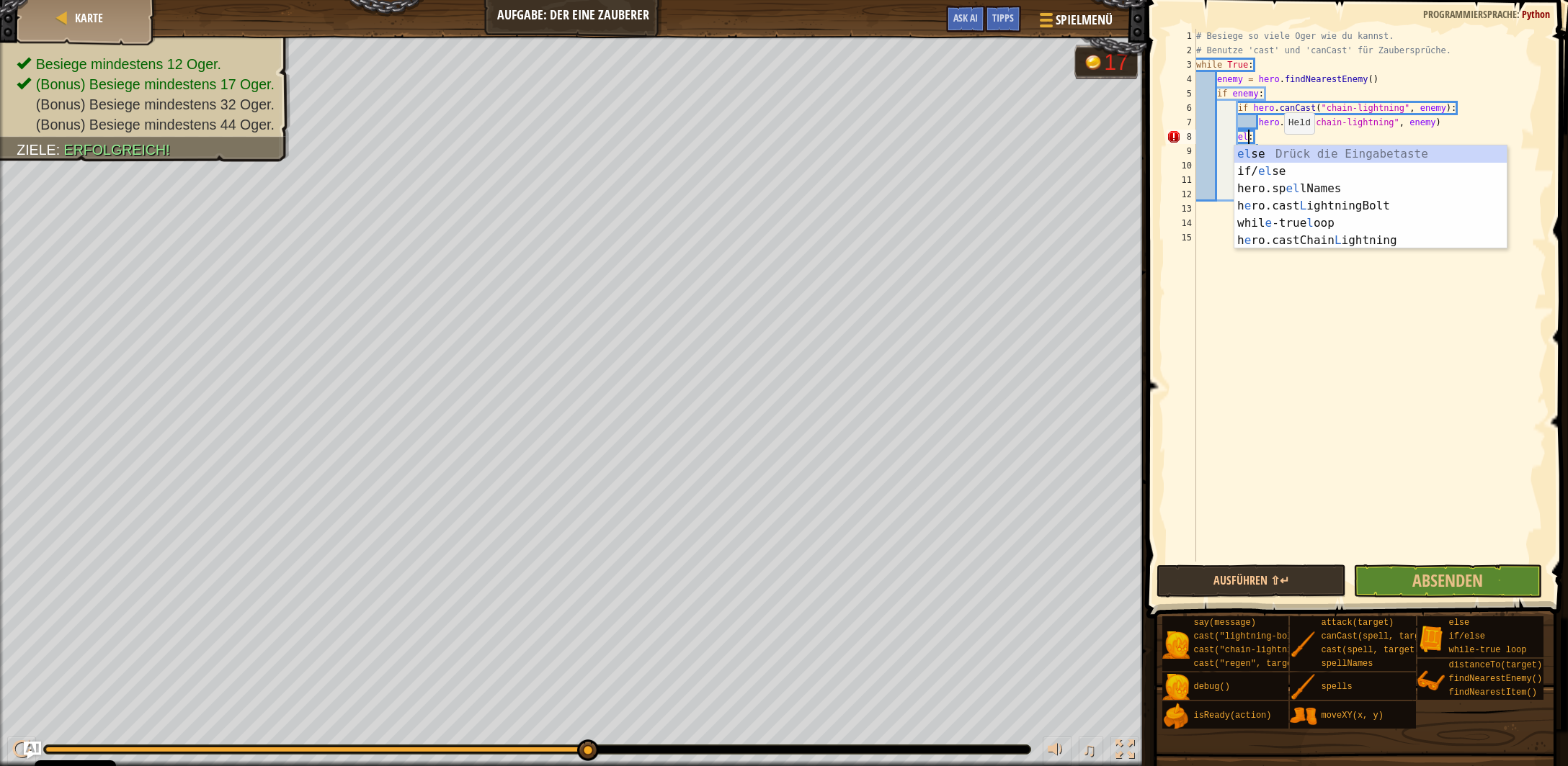
type textarea "else:"
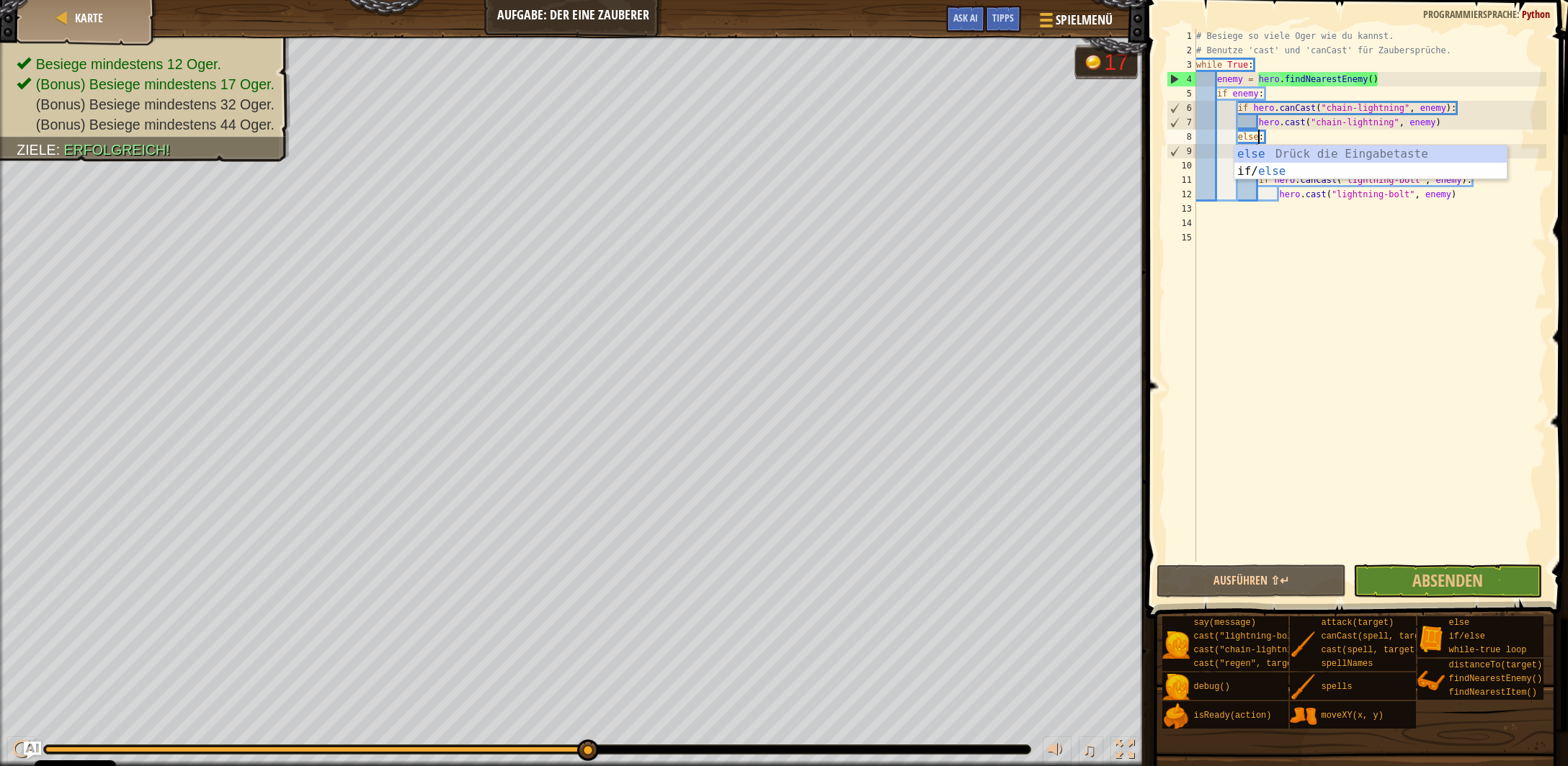
click at [1285, 250] on div "# Besiege so viele Oger wie du kannst. # Benutze 'cast' und 'canCast' für Zaube…" at bounding box center [1370, 310] width 353 height 562
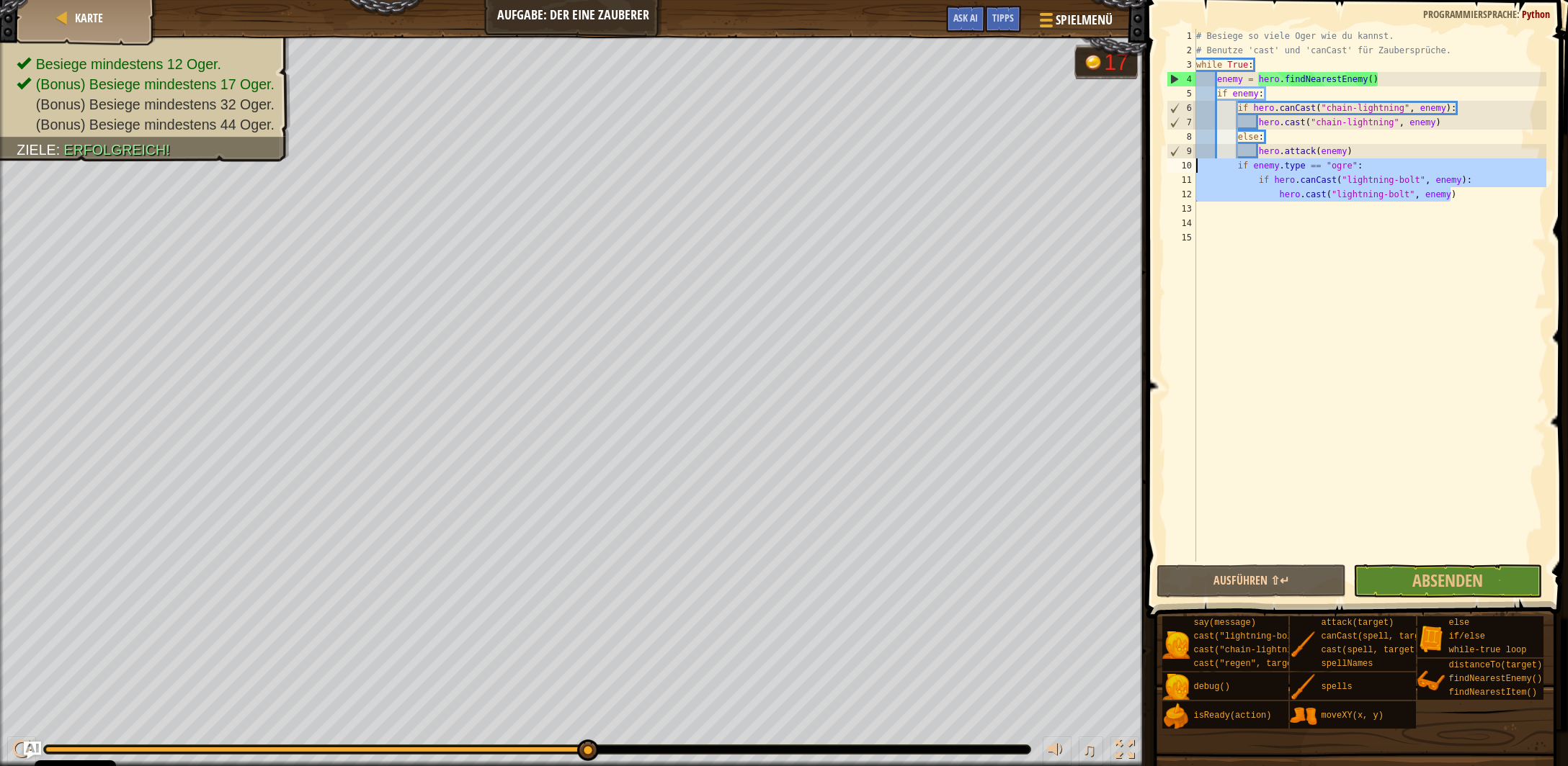
drag, startPoint x: 1420, startPoint y: 196, endPoint x: 1110, endPoint y: 168, distance: 311.3
click at [1194, 168] on div "# Besiege so viele Oger wie du kannst. # Benutze 'cast' und 'canCast' für Zaube…" at bounding box center [1370, 295] width 353 height 533
type textarea "if enemy.type == "ogre": if hero.canCast("lightning-bolt", enemy):"
click at [1512, 257] on div "# Besiege so viele Oger wie du kannst. # Benutze 'cast' und 'canCast' für Zaube…" at bounding box center [1370, 310] width 353 height 562
drag, startPoint x: 1409, startPoint y: 196, endPoint x: 1143, endPoint y: 167, distance: 267.6
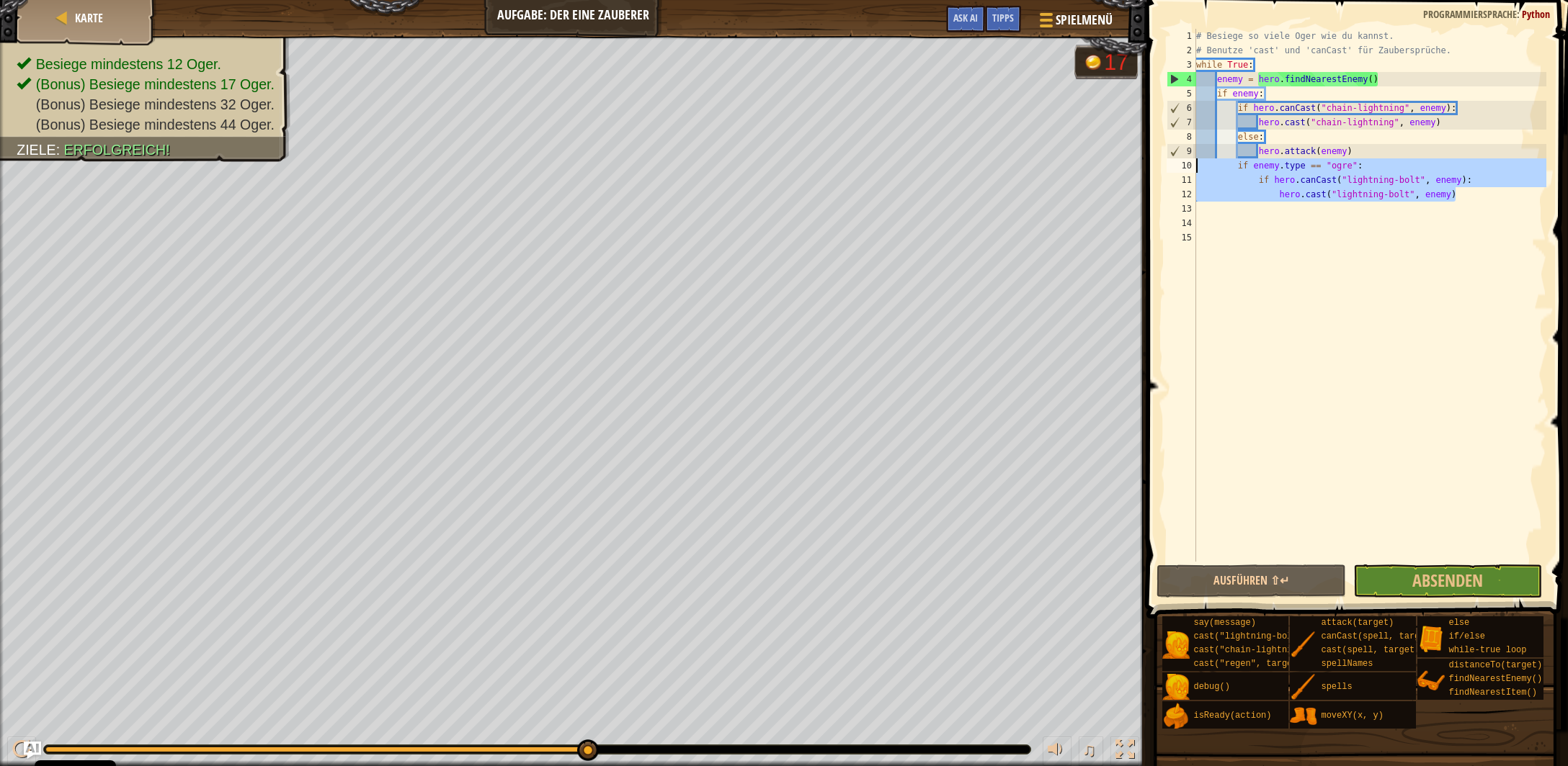
click at [1194, 167] on div "# Besiege so viele Oger wie du kannst. # Benutze 'cast' und 'canCast' für Zaube…" at bounding box center [1370, 295] width 353 height 533
type textarea "if enemy.type == "ogre": if hero.canCast("lightning-bolt", enemy):"
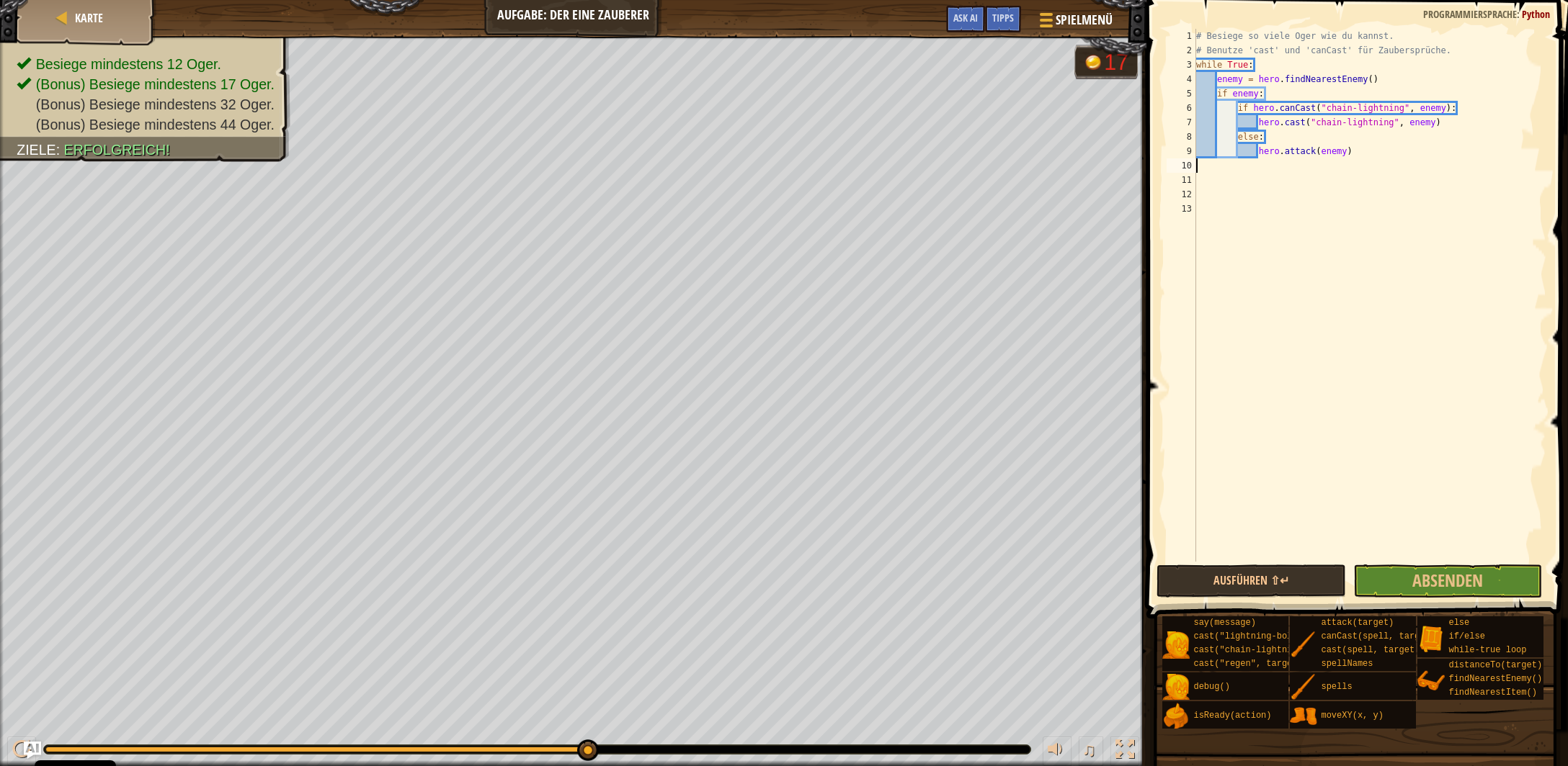
click at [1446, 122] on div "# Besiege so viele Oger wie du kannst. # Benutze 'cast' und 'canCast' für Zaube…" at bounding box center [1370, 310] width 353 height 562
type textarea "hero.cast("chain-lightning", enemy)"
paste textarea "hero.cast("lightning-bolt", enemy)"
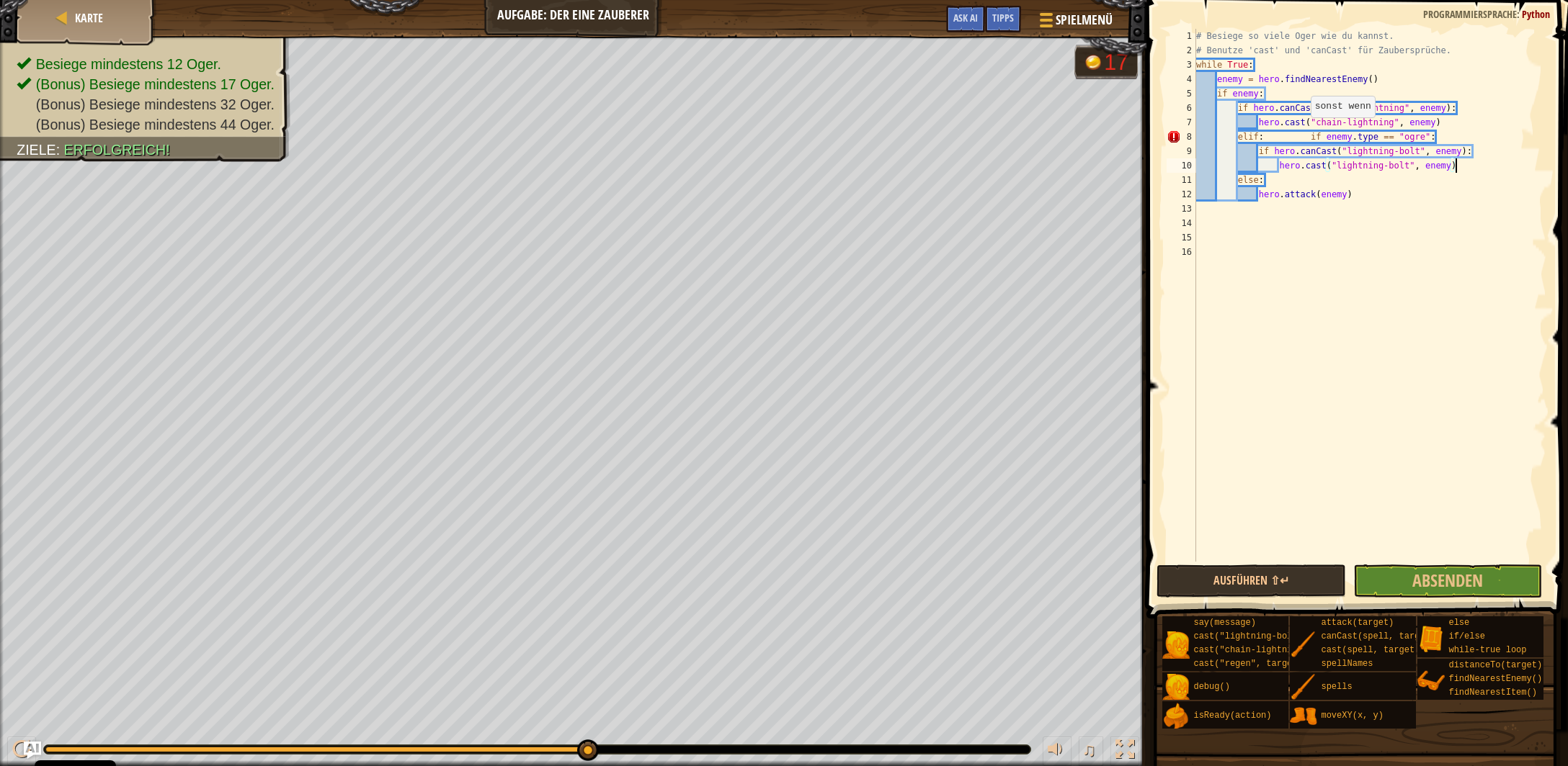
click at [1302, 133] on div "# Besiege so viele Oger wie du kannst. # Benutze 'cast' und 'canCast' für Zaube…" at bounding box center [1370, 310] width 353 height 562
click at [1308, 135] on div "# Besiege so viele Oger wie du kannst. # Benutze 'cast' und 'canCast' für Zaube…" at bounding box center [1370, 310] width 353 height 562
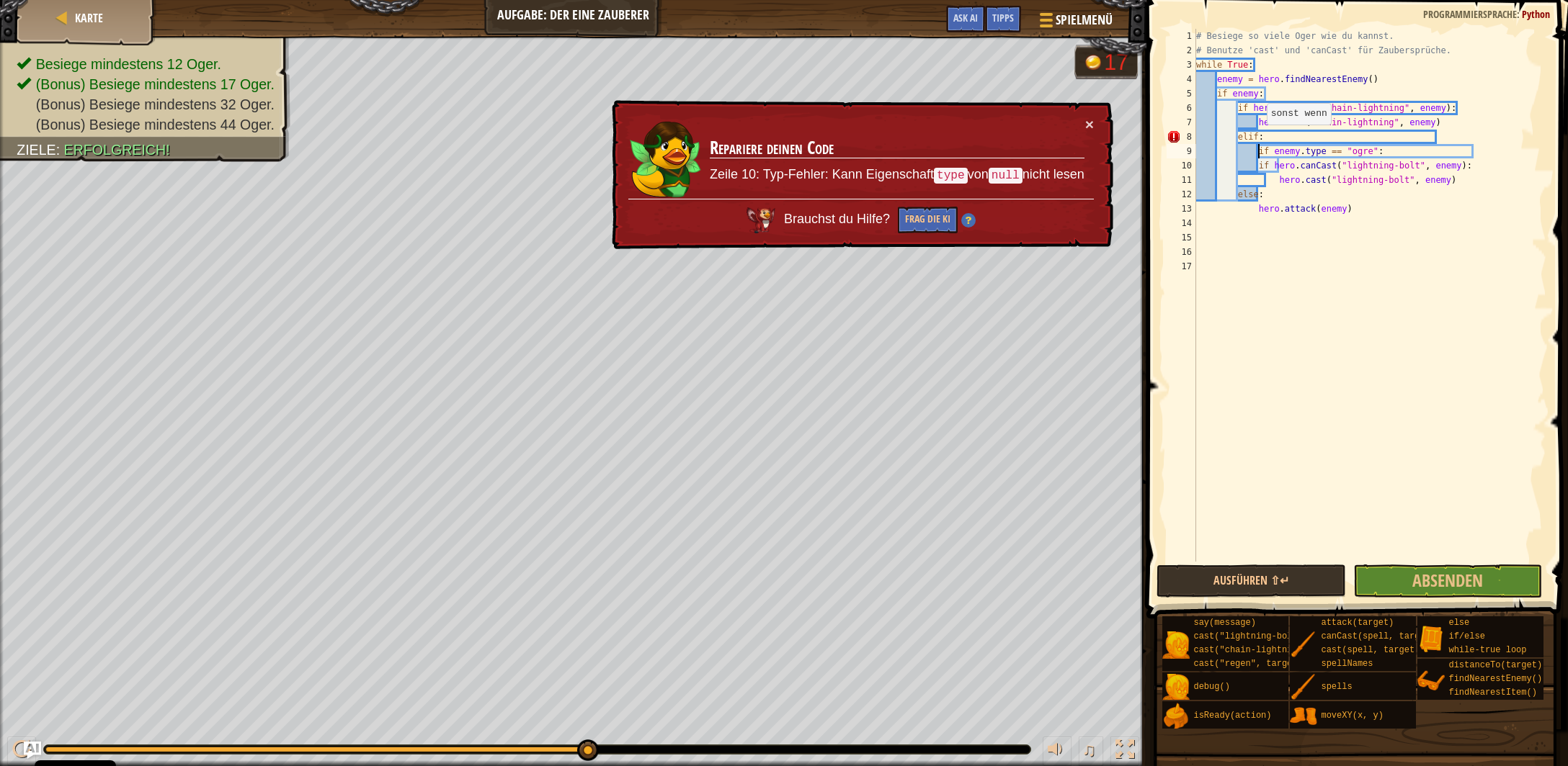
drag, startPoint x: 1260, startPoint y: 139, endPoint x: 1270, endPoint y: 143, distance: 10.8
click at [1259, 139] on div "# Besiege so viele Oger wie du kannst. # Benutze 'cast' und 'canCast' für Zaube…" at bounding box center [1370, 310] width 353 height 562
click at [1257, 96] on div "# Besiege so viele Oger wie du kannst. # Benutze 'cast' und 'canCast' für Zaube…" at bounding box center [1370, 310] width 353 height 562
click at [1239, 114] on div "# Besiege so viele Oger wie du kannst. # Benutze 'cast' und 'canCast' für Zaube…" at bounding box center [1370, 310] width 353 height 562
click at [1272, 101] on div "# Besiege so viele Oger wie du kannst. # Benutze 'cast' und 'canCast' für Zaube…" at bounding box center [1370, 310] width 353 height 562
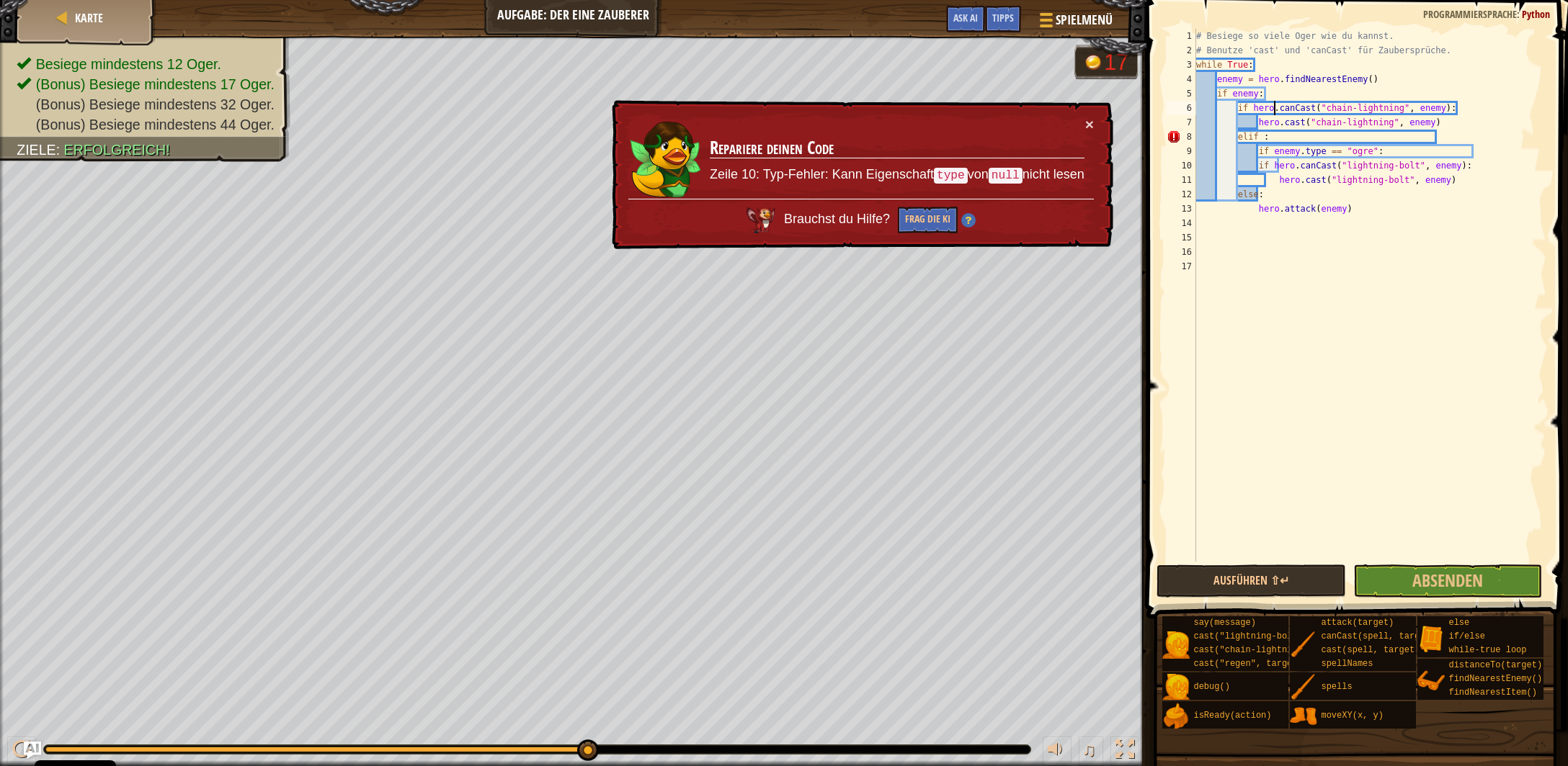
click at [1270, 92] on div "# Besiege so viele Oger wie du kannst. # Benutze 'cast' und 'canCast' für Zaube…" at bounding box center [1370, 310] width 353 height 562
type textarea "if enemy:"
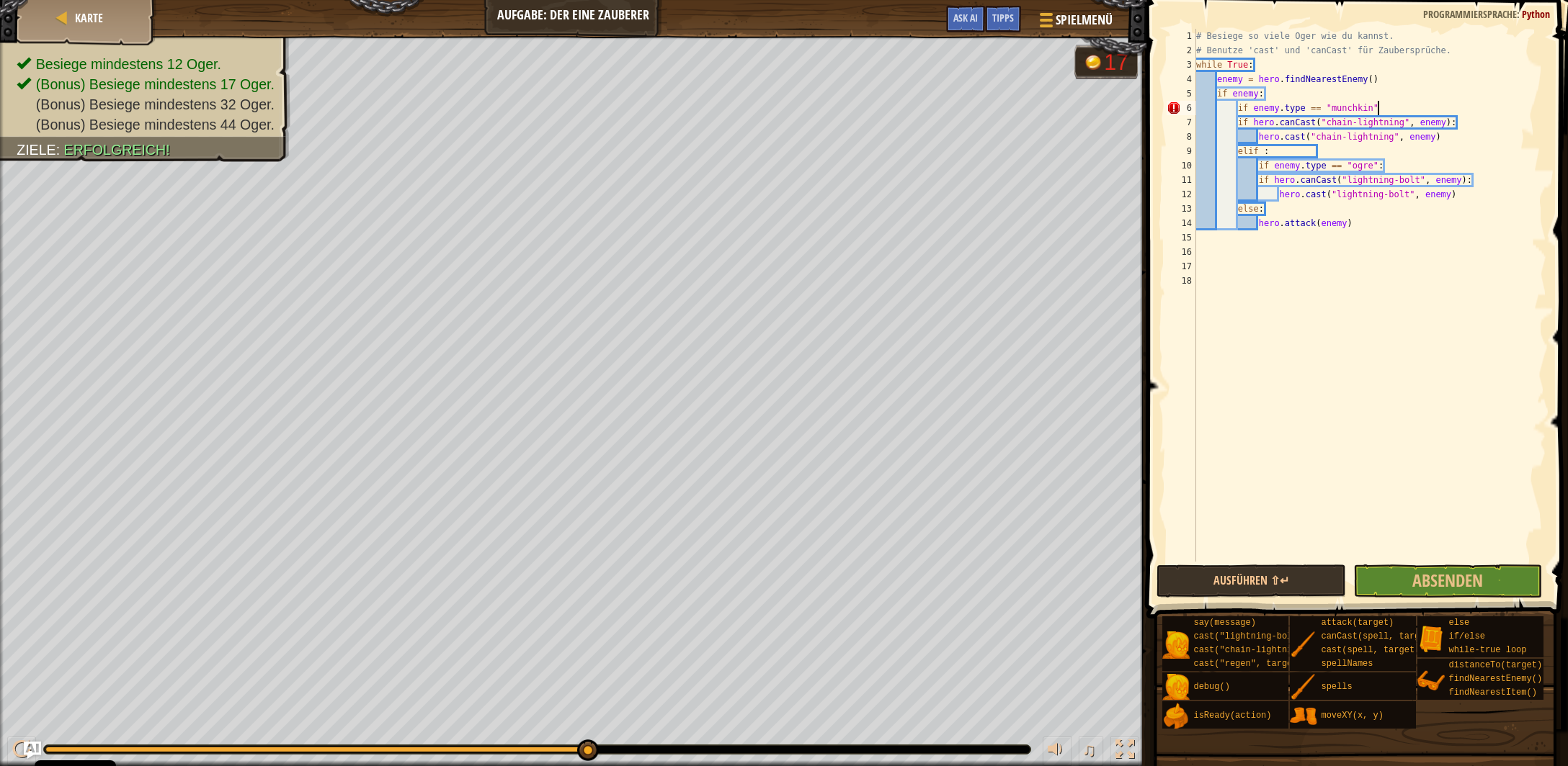
scroll to position [7, 14]
click at [1239, 125] on div "# Besiege so viele Oger wie du kannst. # Benutze 'cast' und 'canCast' für Zaube…" at bounding box center [1370, 310] width 353 height 562
click at [1258, 141] on div "# Besiege so viele Oger wie du kannst. # Benutze 'cast' und 'canCast' für Zaube…" at bounding box center [1370, 310] width 353 height 562
click at [1264, 156] on div "# Besiege so viele Oger wie du kannst. # Benutze 'cast' und 'canCast' für Zaube…" at bounding box center [1370, 310] width 353 height 562
type textarea "elif :"
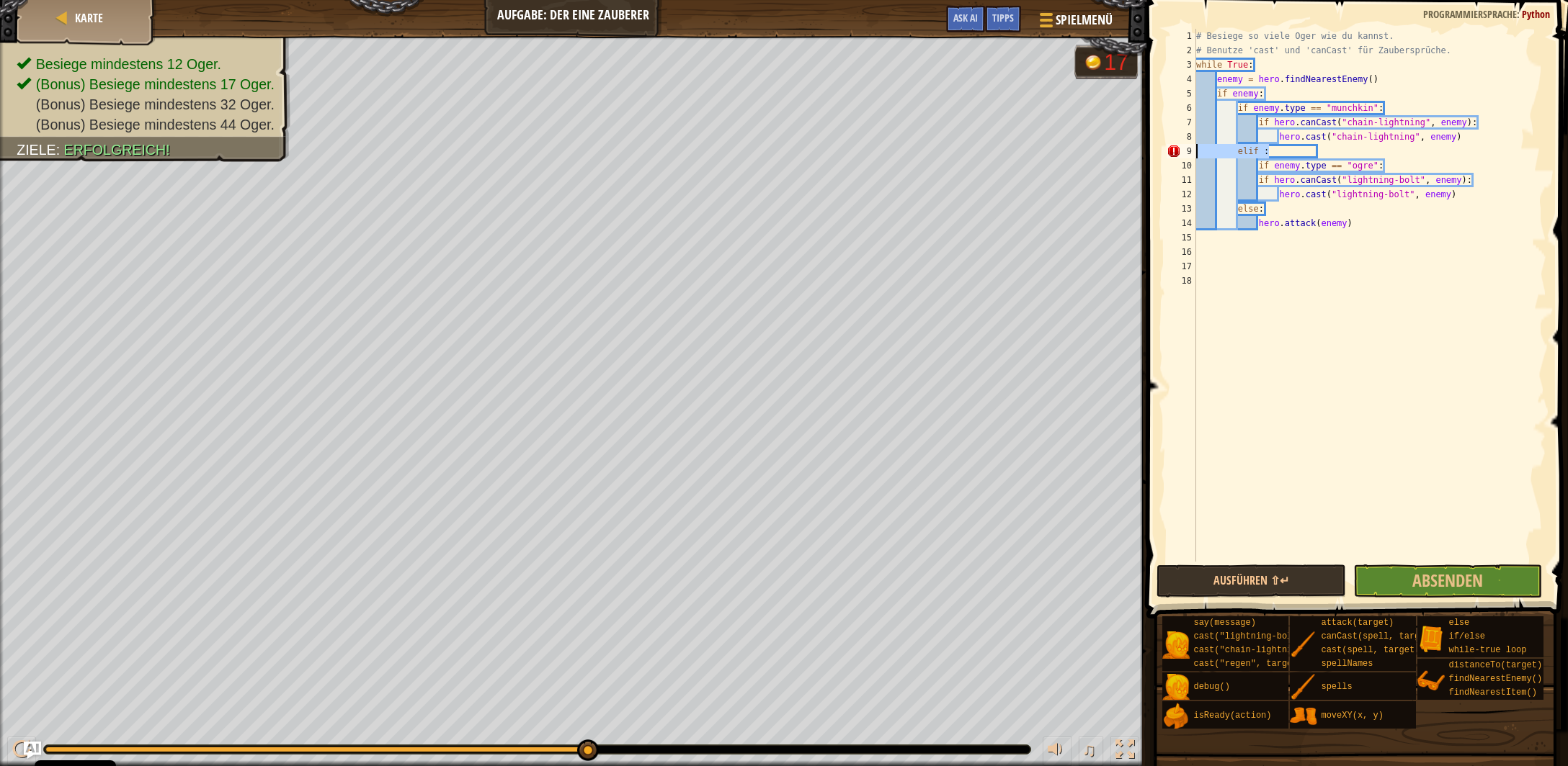
drag, startPoint x: 1271, startPoint y: 150, endPoint x: 1181, endPoint y: 153, distance: 90.0
click at [1194, 153] on div "# Besiege so viele Oger wie du kannst. # Benutze 'cast' und 'canCast' für Zaube…" at bounding box center [1370, 295] width 353 height 533
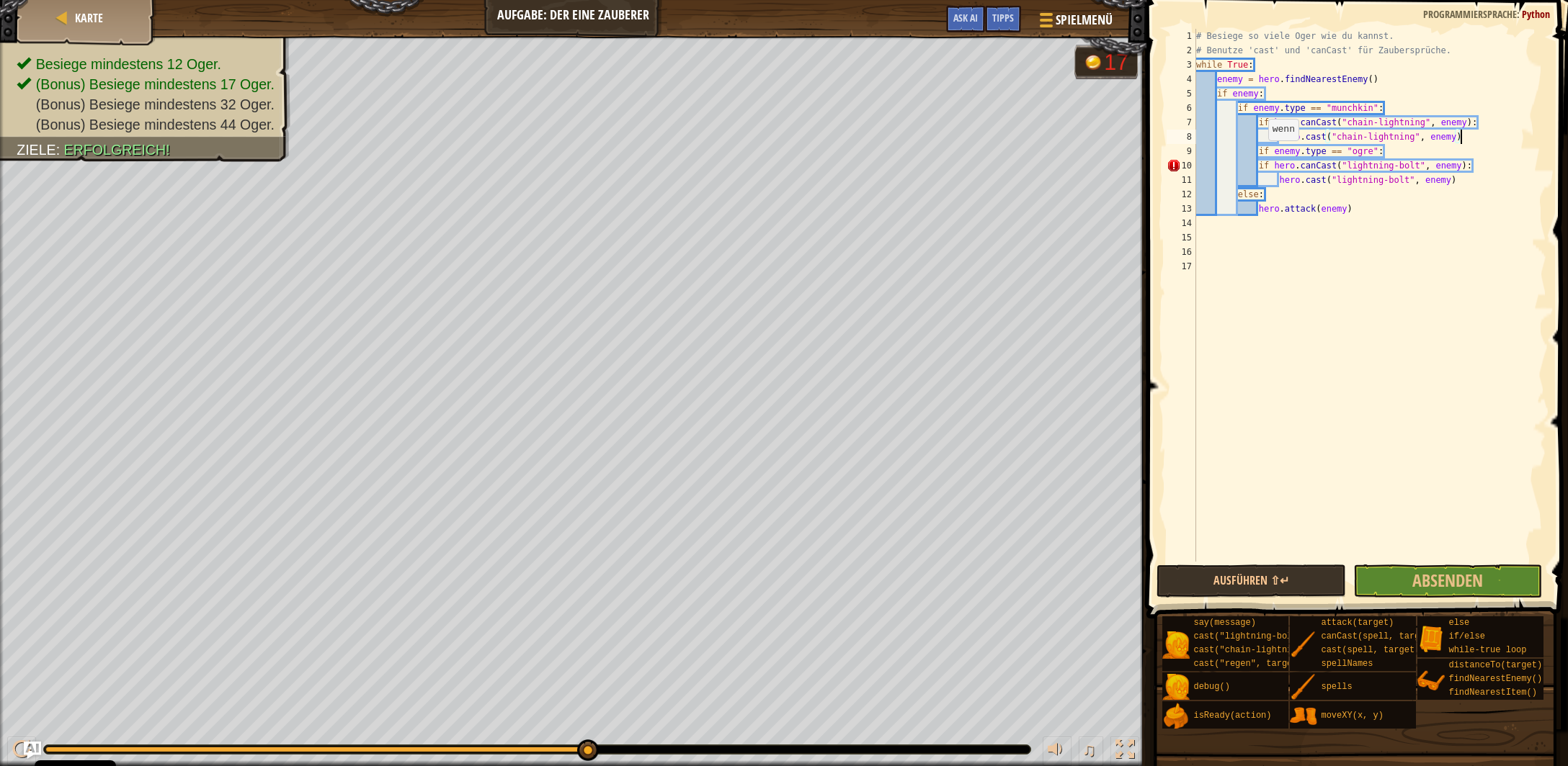
click at [1262, 154] on div "# Besiege so viele Oger wie du kannst. # Benutze 'cast' und 'canCast' für Zaube…" at bounding box center [1370, 310] width 353 height 562
click at [1257, 150] on div "# Besiege so viele Oger wie du kannst. # Benutze 'cast' und 'canCast' für Zaube…" at bounding box center [1370, 310] width 353 height 562
type textarea "elif enemy.type == "ogre":"
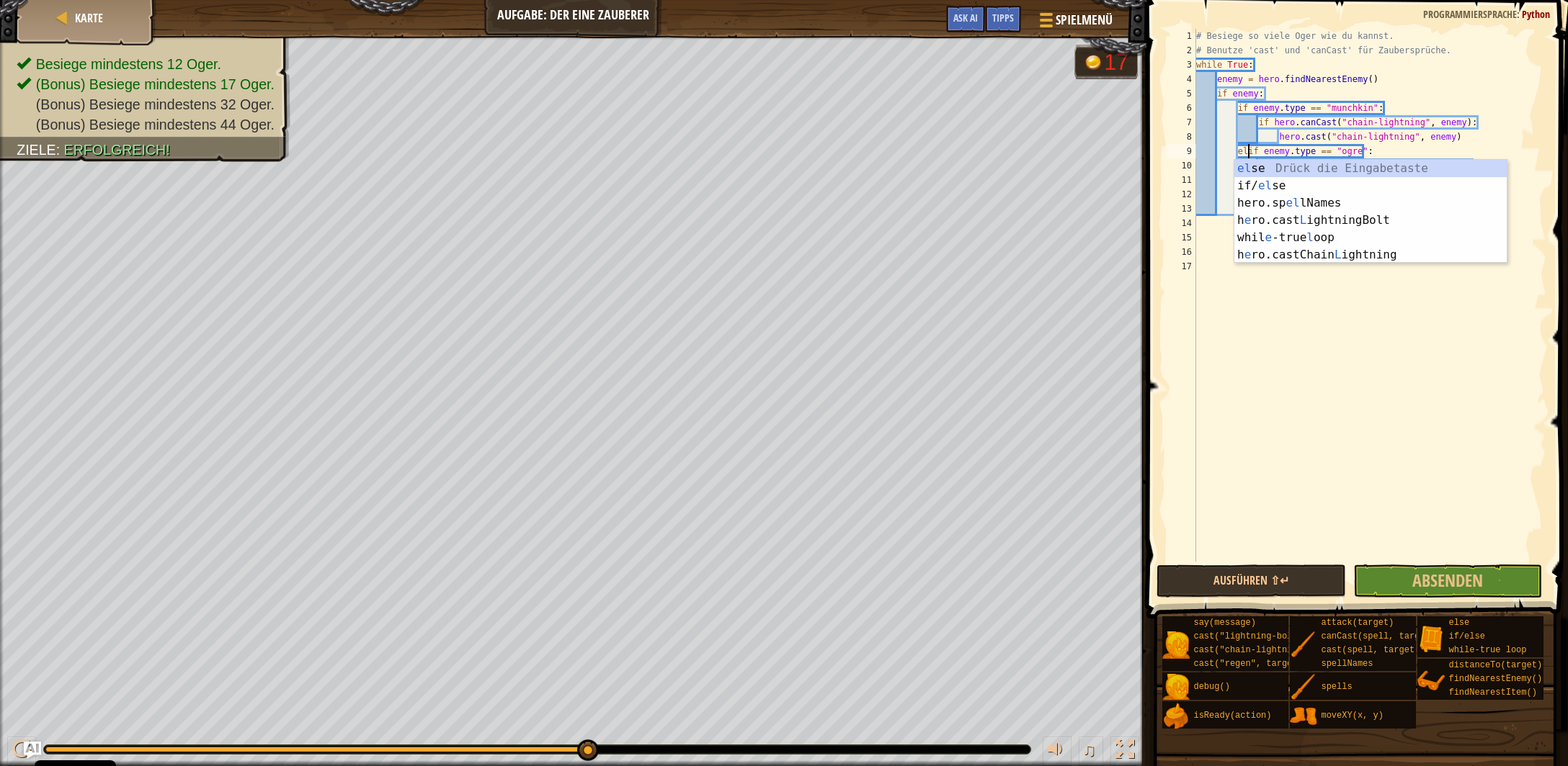
click at [1340, 339] on div "# Besiege so viele Oger wie du kannst. # Benutze 'cast' und 'canCast' für Zaube…" at bounding box center [1370, 310] width 353 height 562
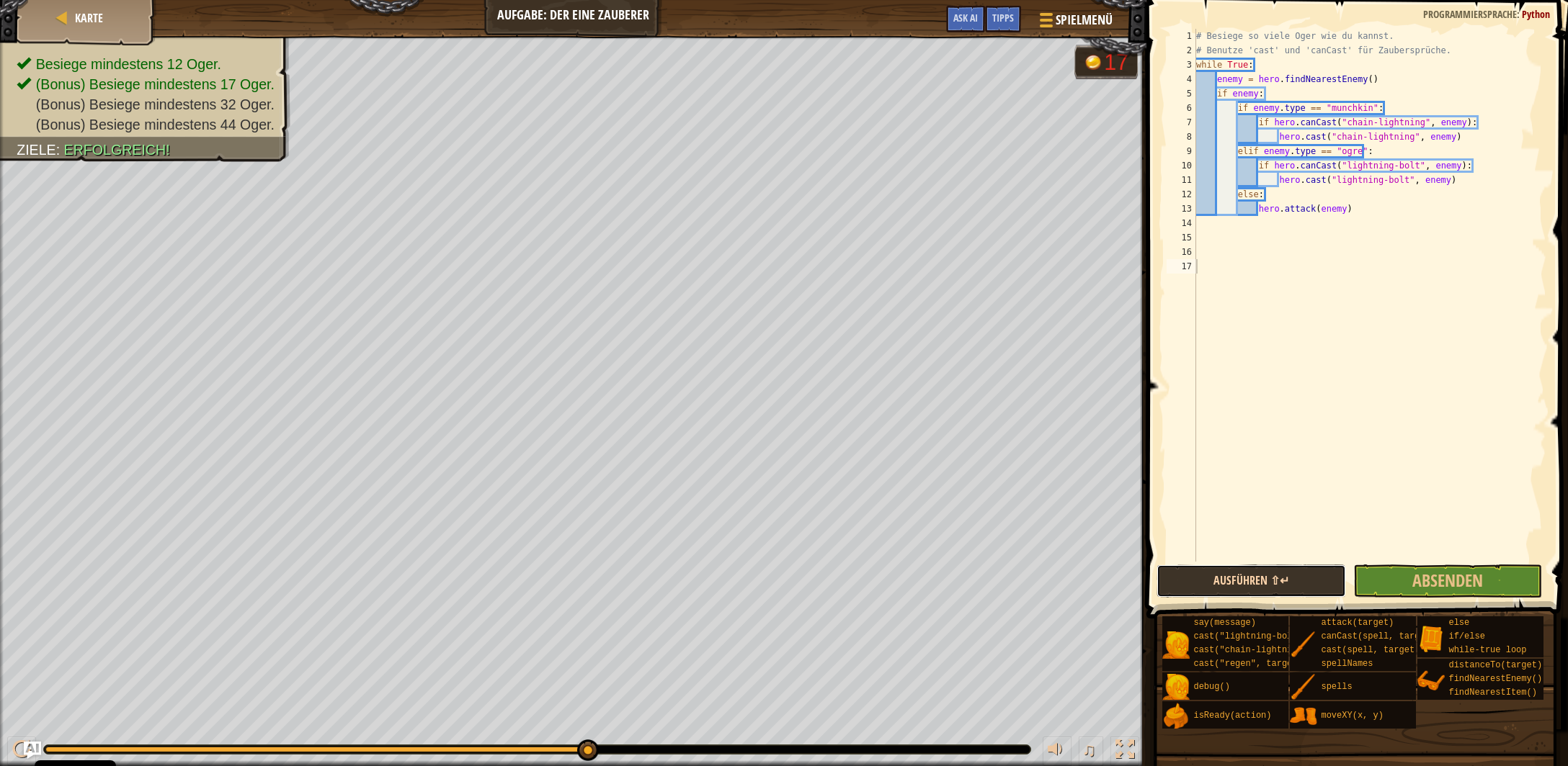
click at [1297, 592] on button "Ausführen ⇧↵" at bounding box center [1250, 581] width 189 height 33
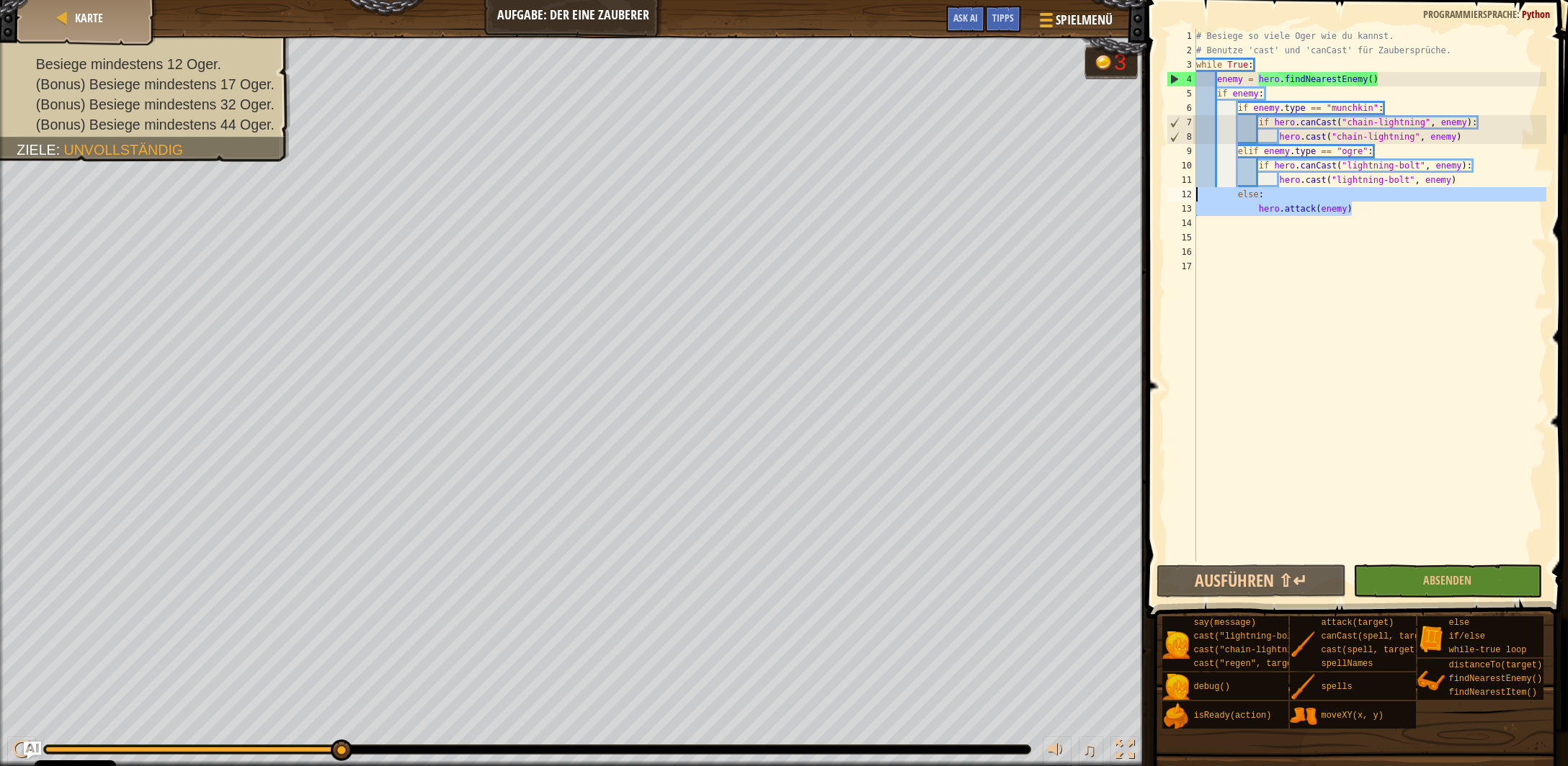
drag, startPoint x: 1352, startPoint y: 211, endPoint x: 1152, endPoint y: 195, distance: 200.6
click at [1194, 195] on div "# Besiege so viele Oger wie du kannst. # Benutze 'cast' und 'canCast' für Zaube…" at bounding box center [1370, 295] width 353 height 533
type textarea "else: hero.attack(enemy)"
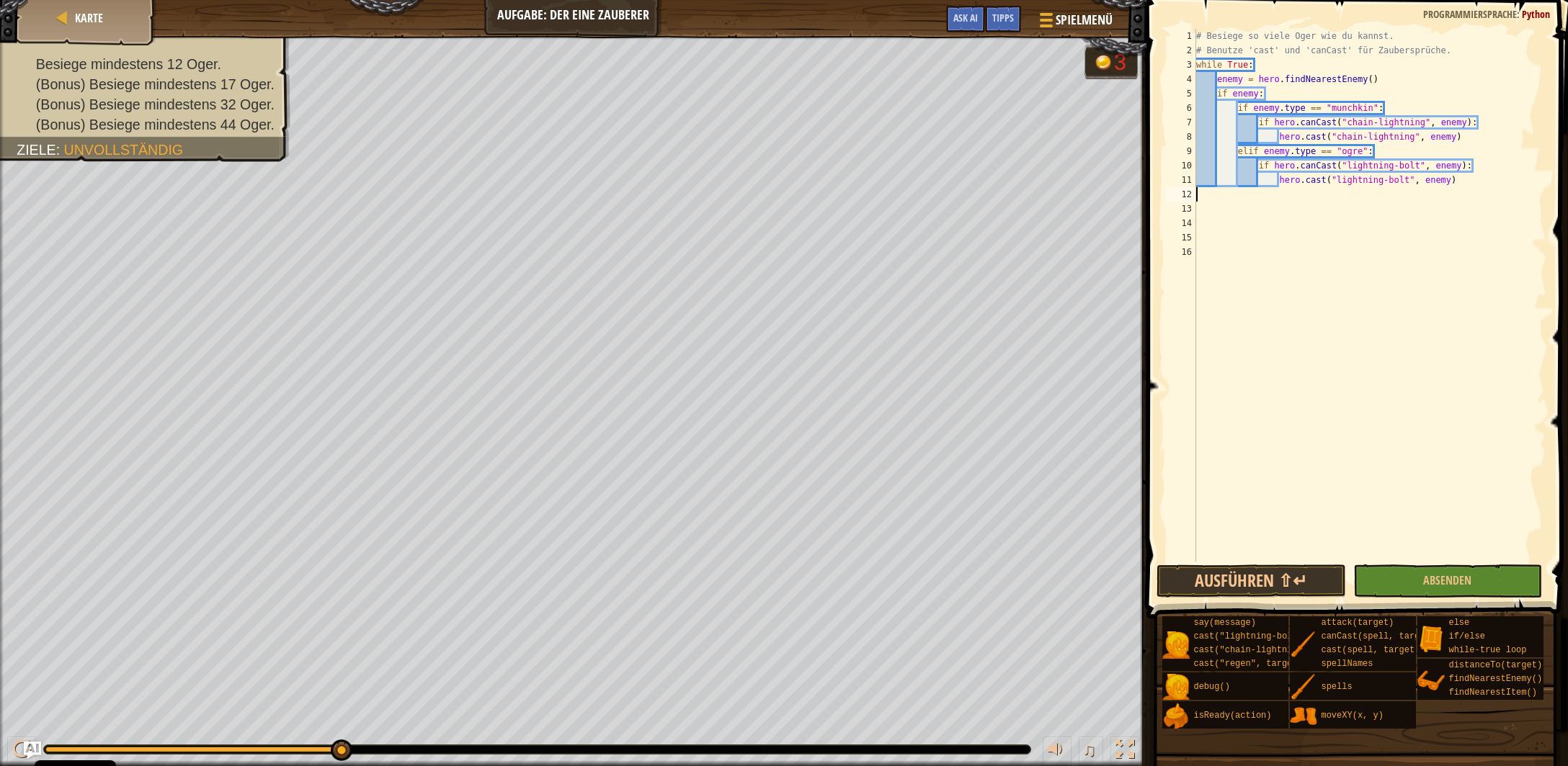
click at [1461, 137] on div "# Besiege so viele Oger wie du kannst. # Benutze 'cast' und 'canCast' für Zaube…" at bounding box center [1370, 310] width 353 height 562
type textarea "hero.cast("chain-lightning", enemy)"
paste textarea "hero.attack(enemy)"
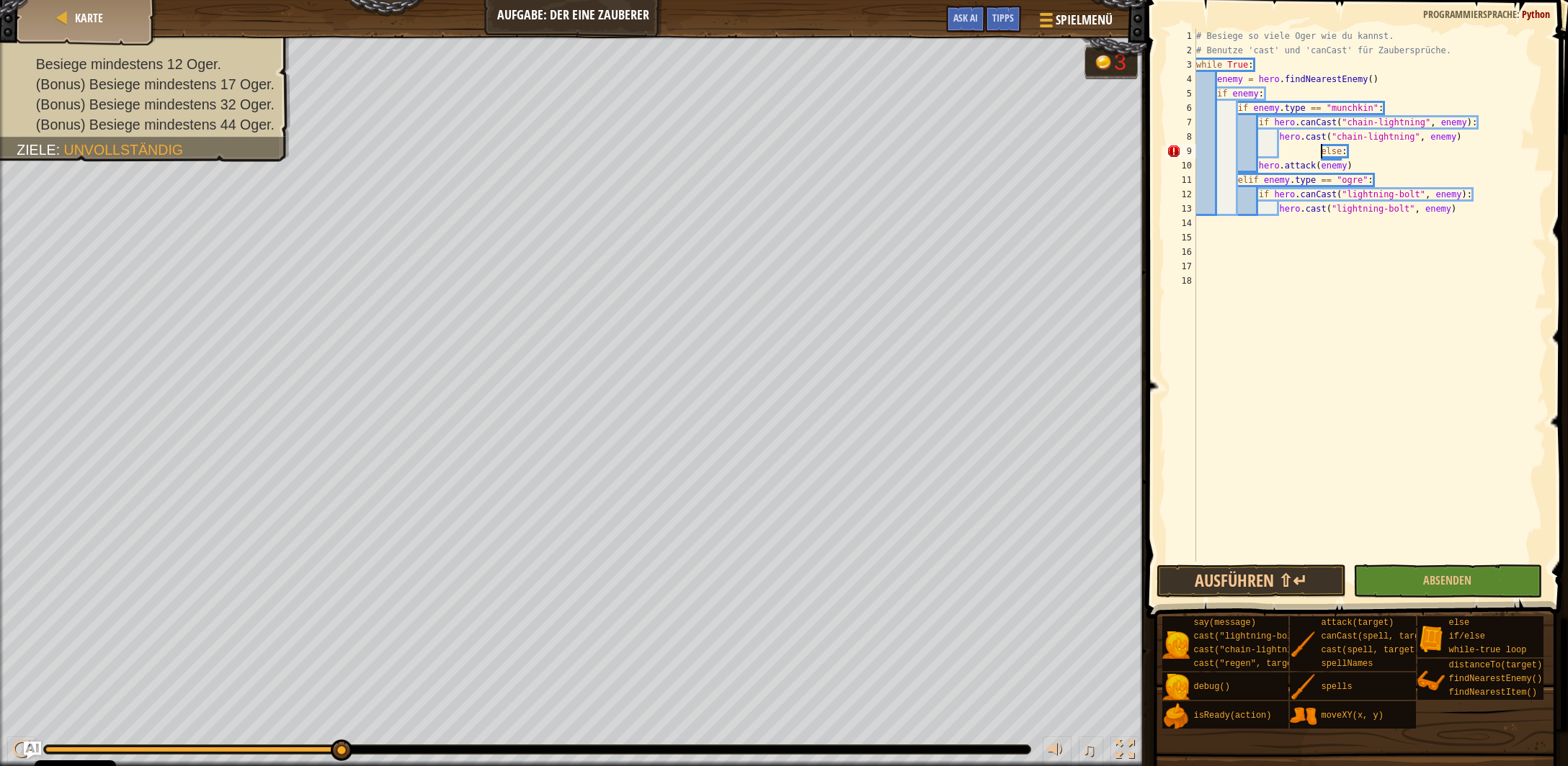
click at [1319, 157] on div "# Besiege so viele Oger wie du kannst. # Benutze 'cast' und 'canCast' für Zaube…" at bounding box center [1370, 310] width 353 height 562
click at [1258, 172] on div "# Besiege so viele Oger wie du kannst. # Benutze 'cast' und 'canCast' für Zaube…" at bounding box center [1370, 310] width 353 height 562
click at [1273, 577] on button "Ausführen ⇧↵" at bounding box center [1250, 581] width 189 height 33
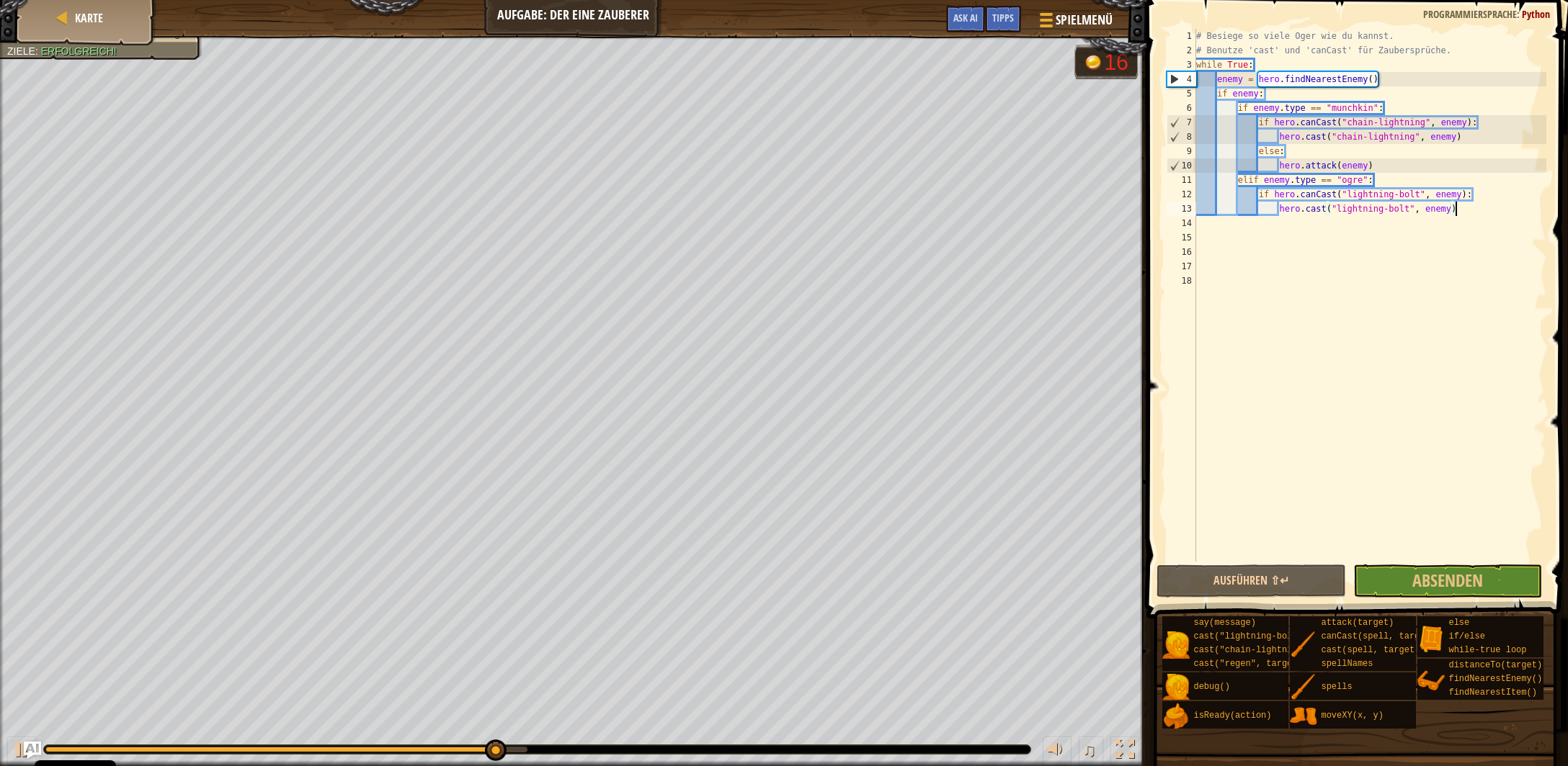
click at [1461, 211] on div "# Besiege so viele Oger wie du kannst. # Benutze 'cast' und 'canCast' für Zaube…" at bounding box center [1370, 310] width 353 height 562
type textarea "hero.cast("lightning-bolt", enemy)"
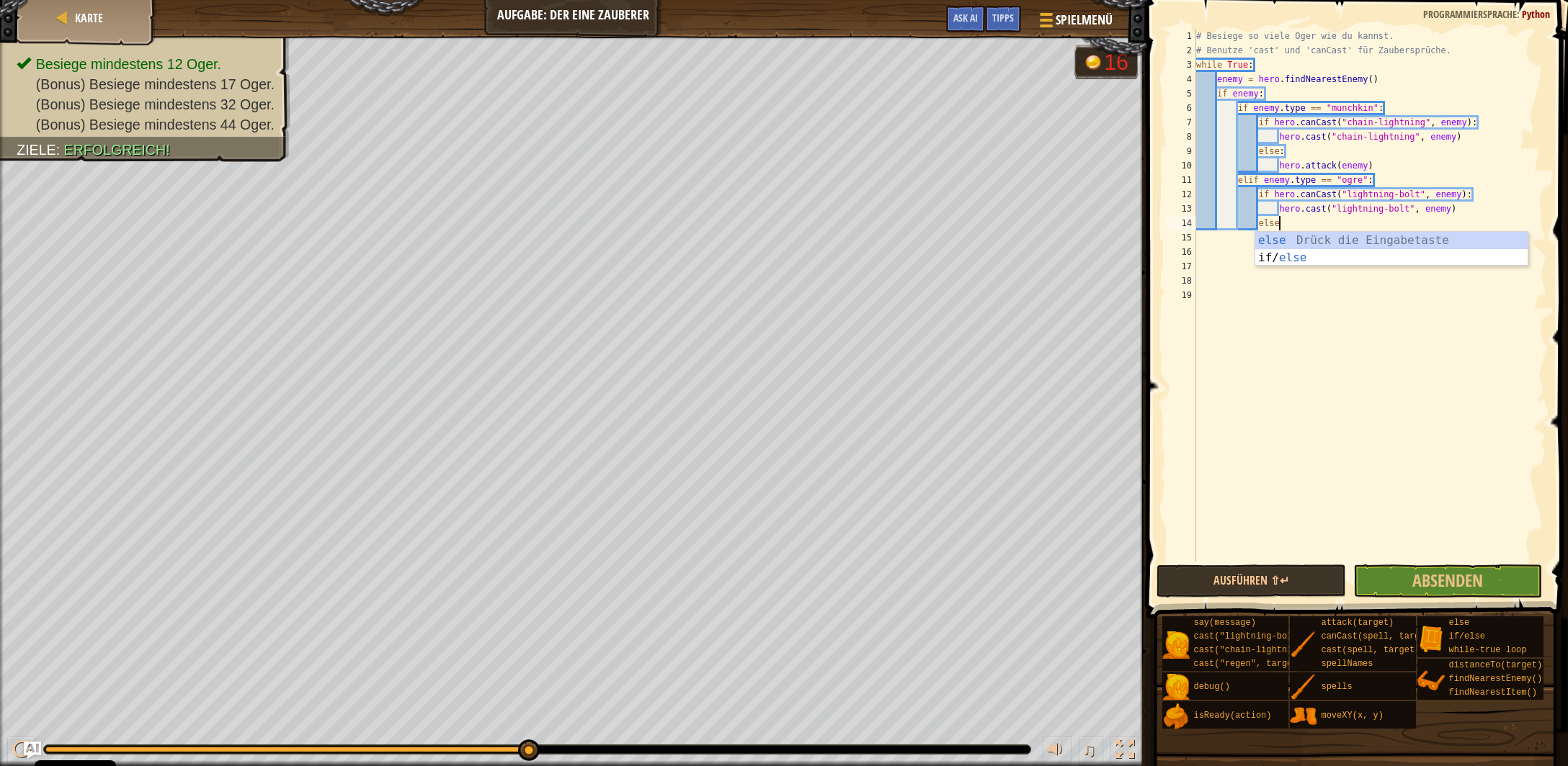
scroll to position [7, 7]
type textarea "else:"
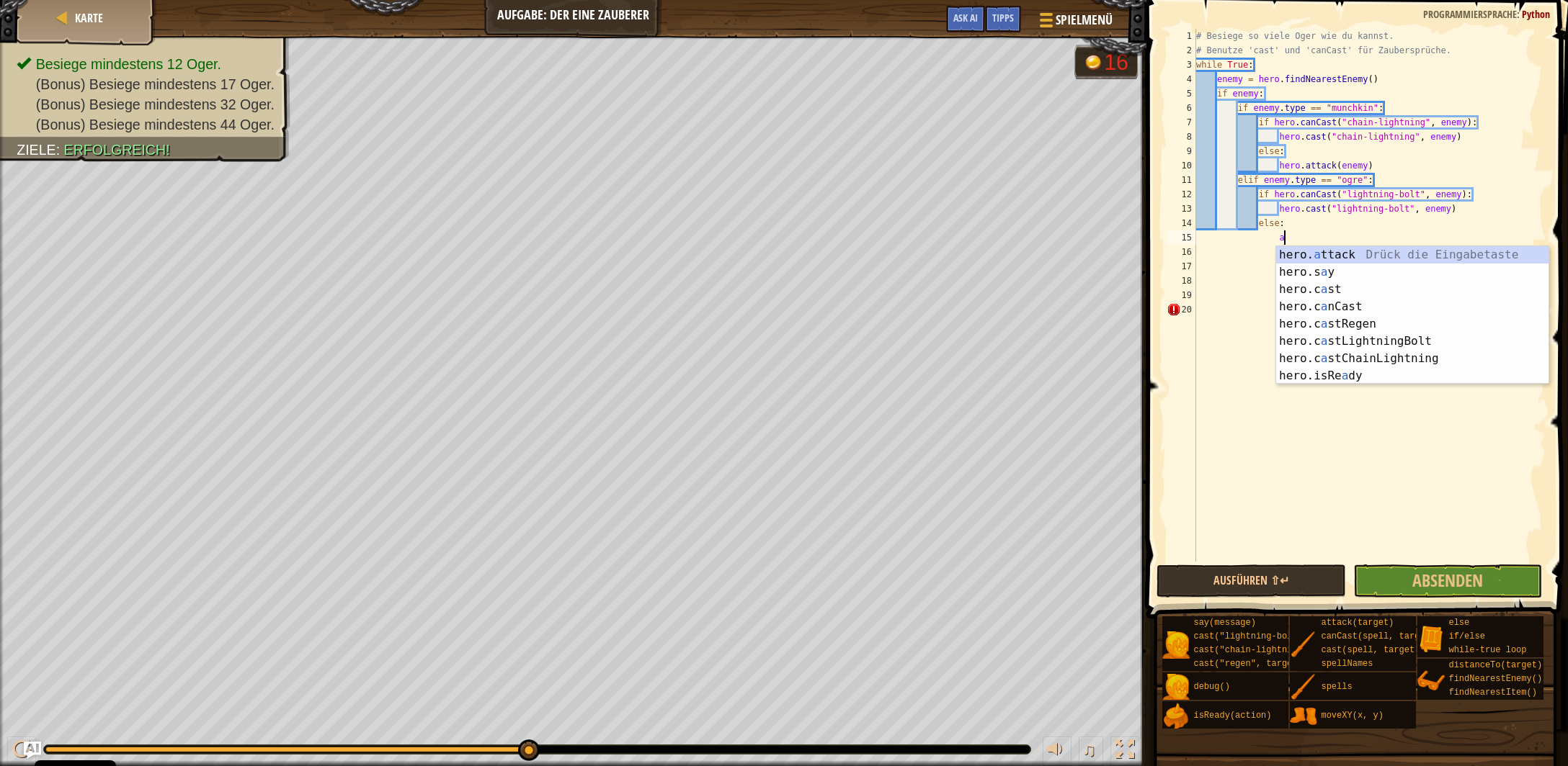
scroll to position [7, 7]
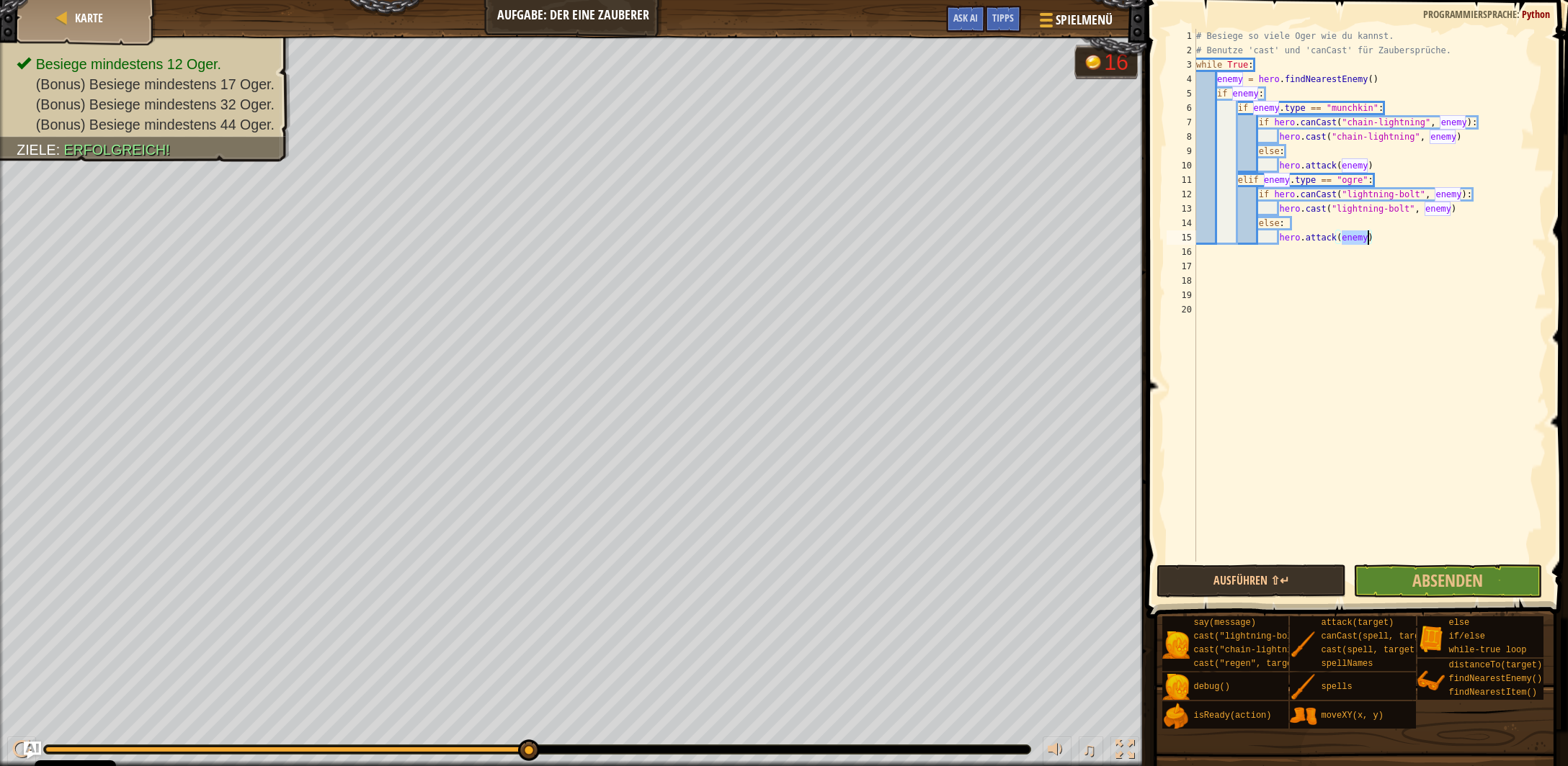
click at [1384, 237] on div "# Besiege so viele Oger wie du kannst. # Benutze 'cast' und 'canCast' für Zaube…" at bounding box center [1370, 310] width 353 height 562
type textarea "hero.attack(enemy)"
drag, startPoint x: 1272, startPoint y: 576, endPoint x: 1223, endPoint y: 565, distance: 50.2
click at [1272, 576] on button "Ausführen ⇧↵" at bounding box center [1250, 581] width 189 height 33
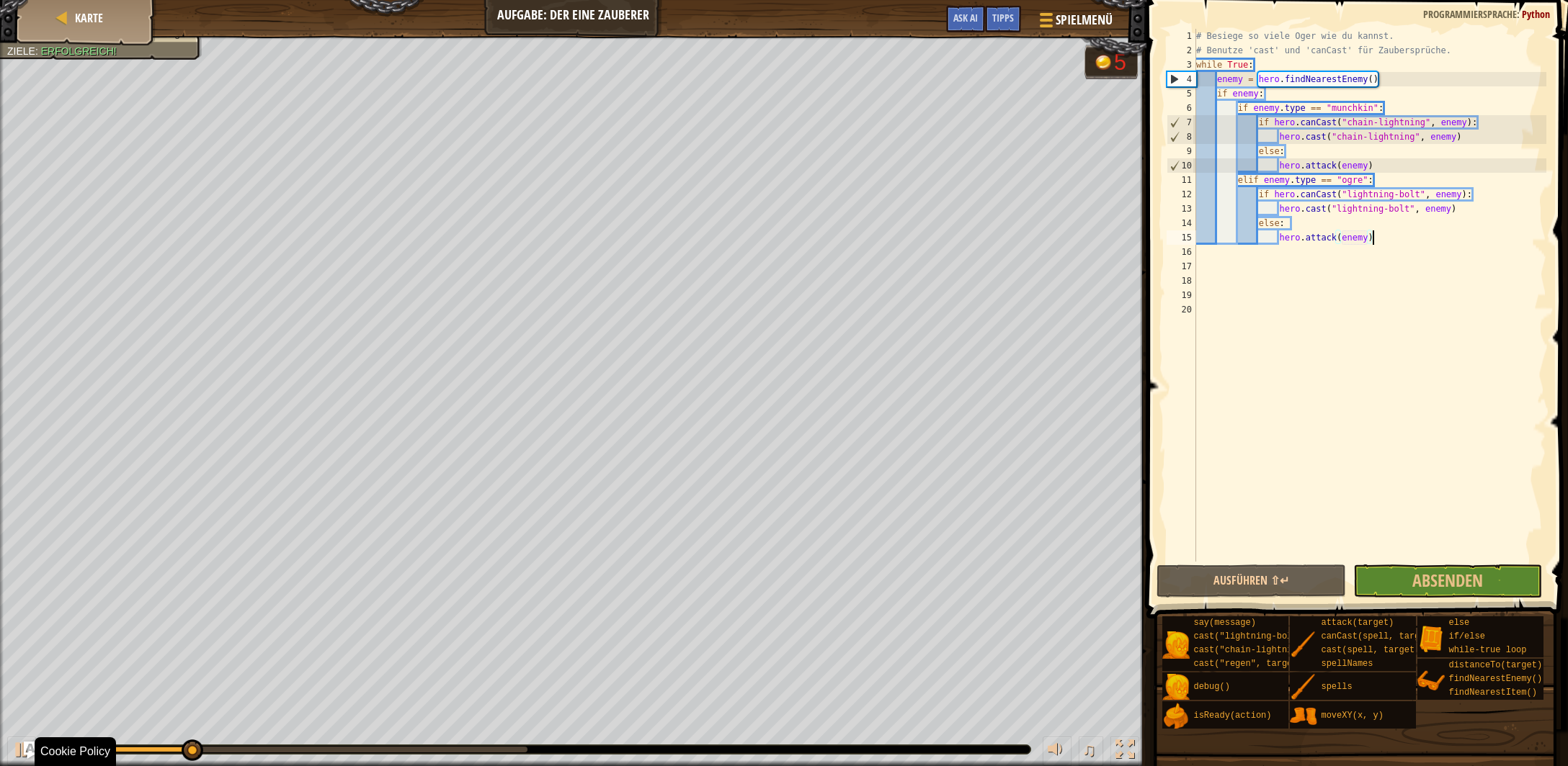
click at [464, 743] on div "0:25.8 Aktuell: 0:08.9 Gesamt: 0:29.5 ♫" at bounding box center [573, 746] width 1146 height 43
click at [463, 749] on div at bounding box center [286, 750] width 482 height 6
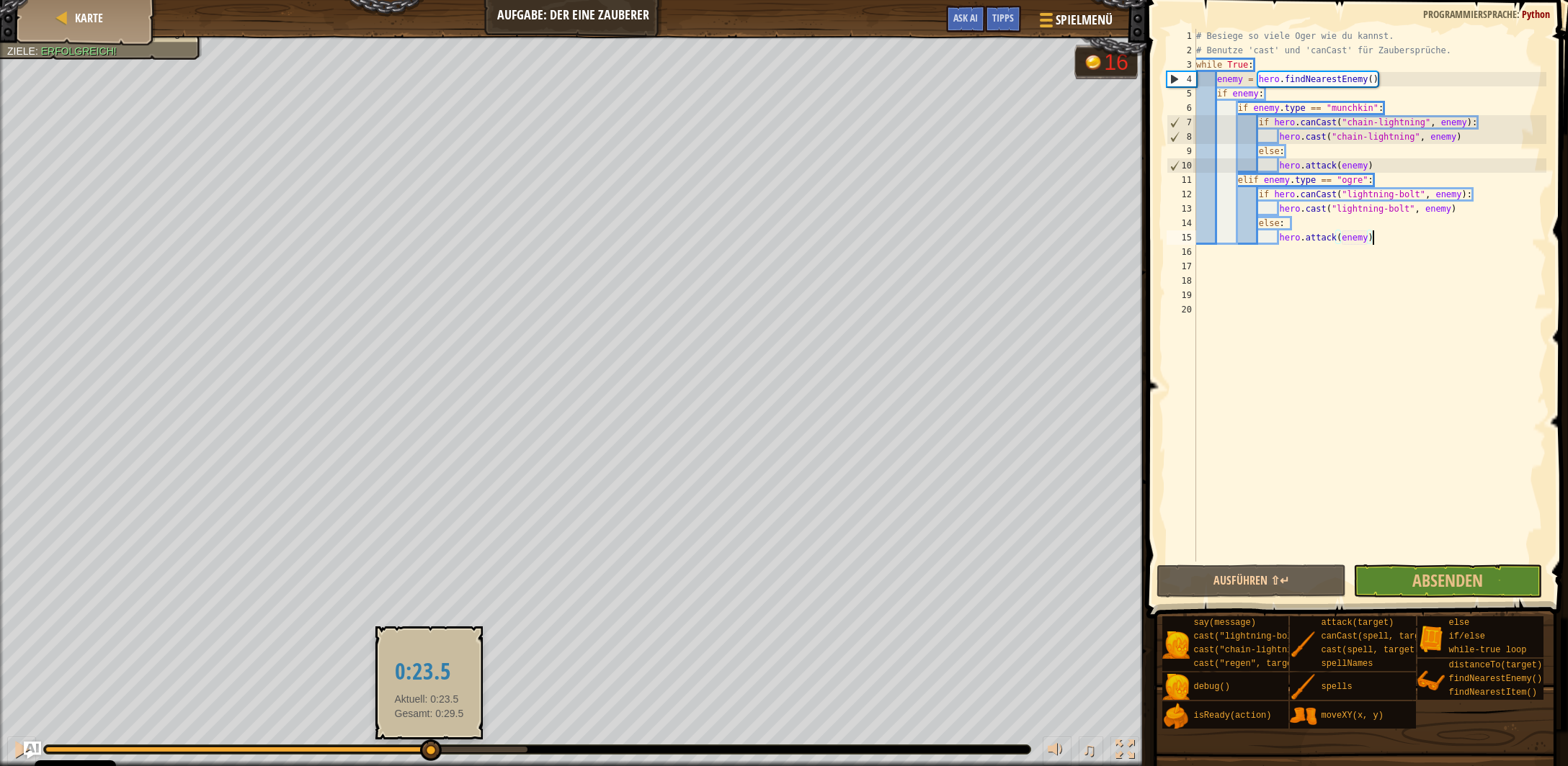
click at [428, 747] on div at bounding box center [237, 750] width 384 height 6
click at [391, 748] on div at bounding box center [218, 750] width 346 height 6
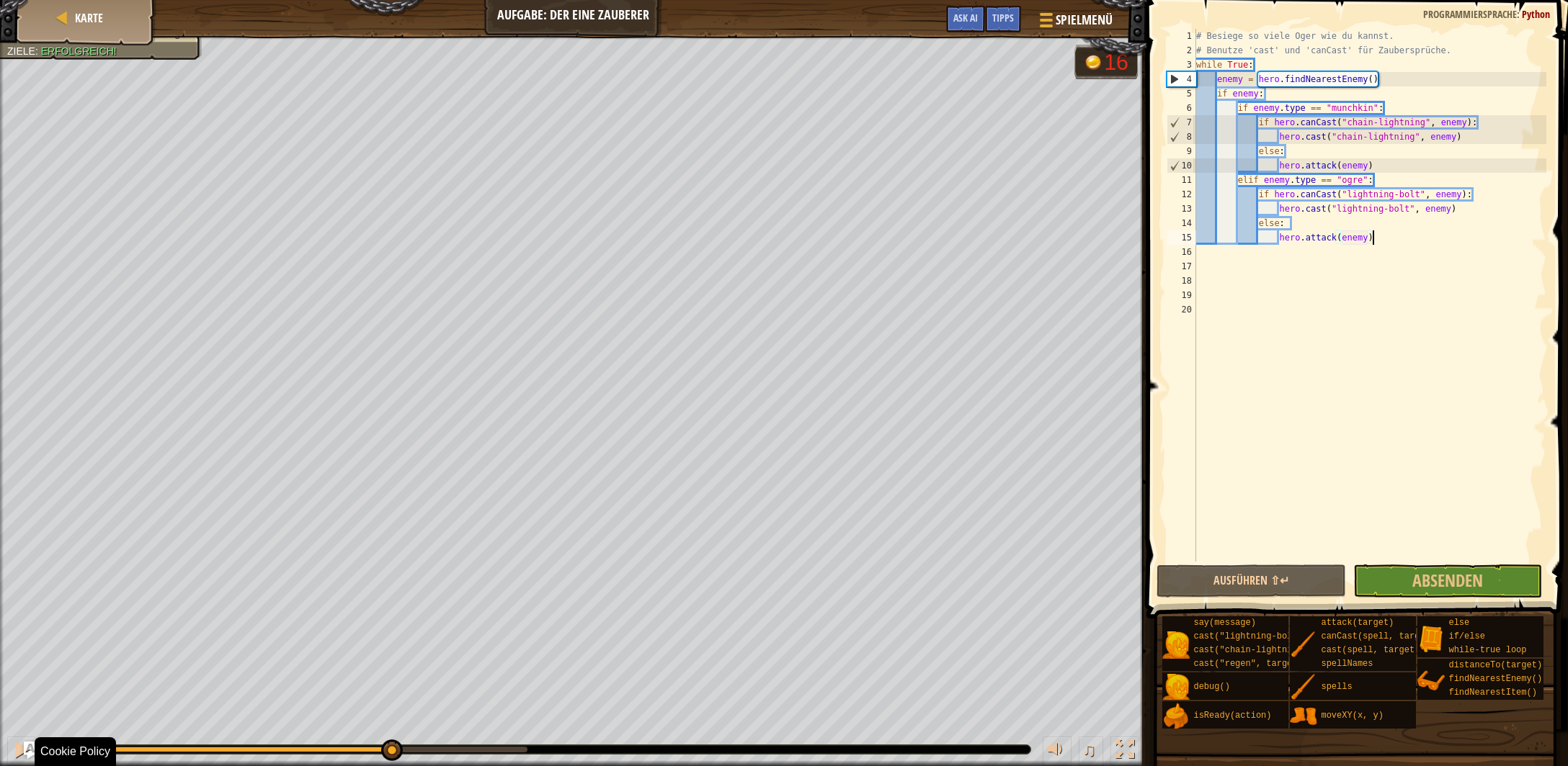
drag, startPoint x: 329, startPoint y: 746, endPoint x: 281, endPoint y: 747, distance: 48.0
click at [328, 746] on div at bounding box center [537, 750] width 987 height 9
click at [13, 745] on div at bounding box center [21, 749] width 18 height 18
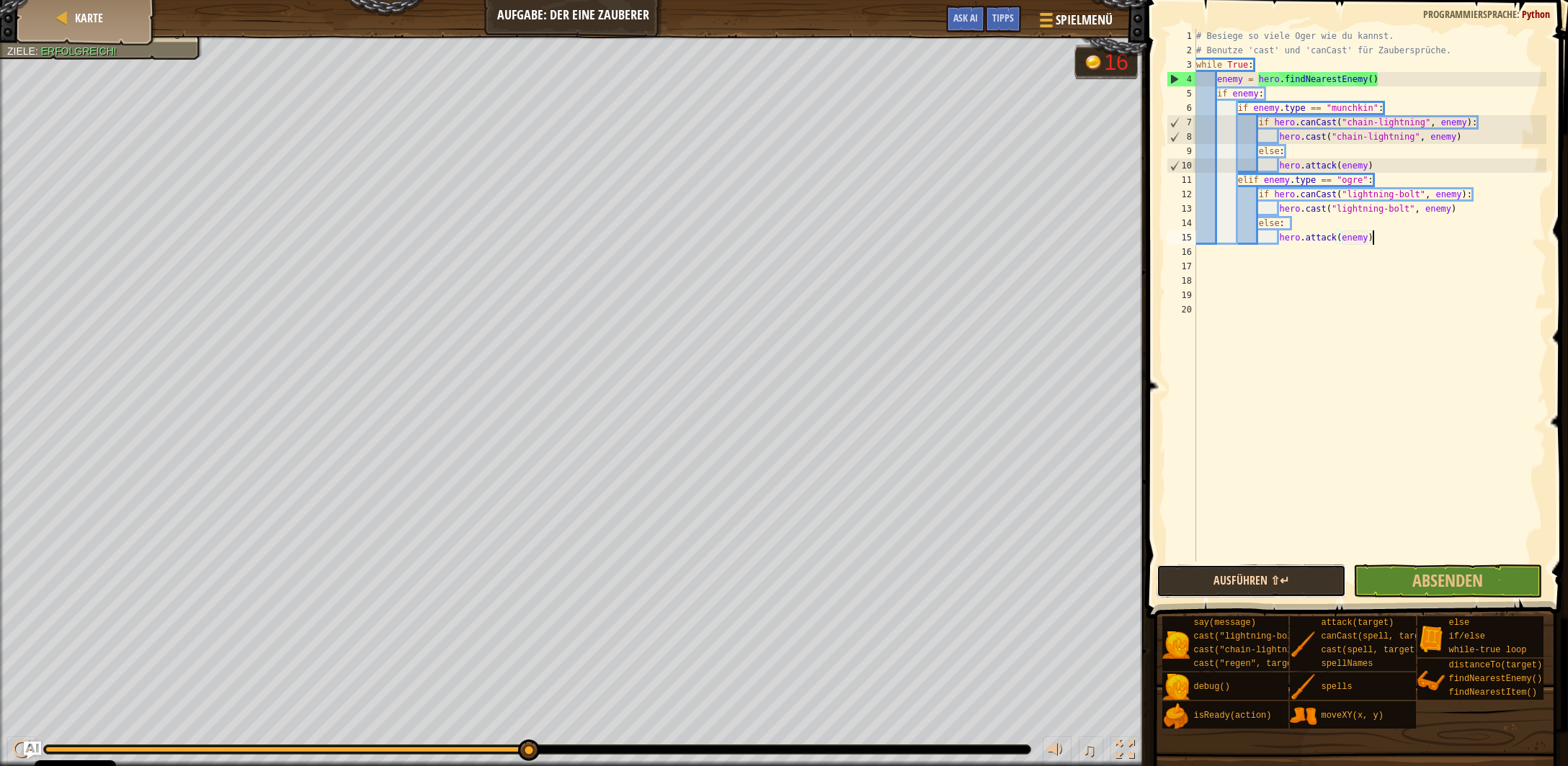
click at [1222, 577] on button "Ausführen ⇧↵" at bounding box center [1250, 581] width 189 height 33
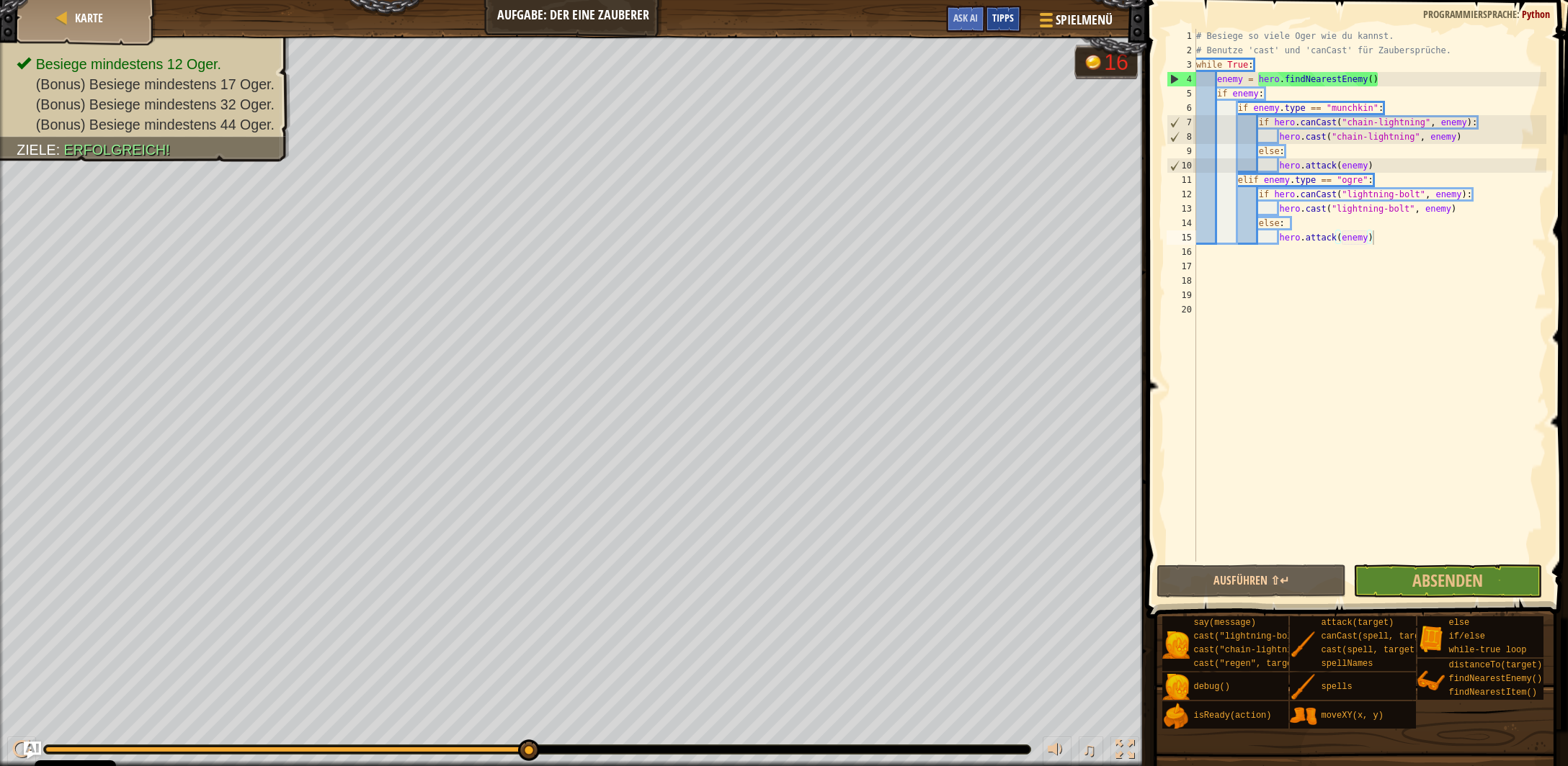
click at [1004, 26] on div "Tipps" at bounding box center [1002, 19] width 36 height 27
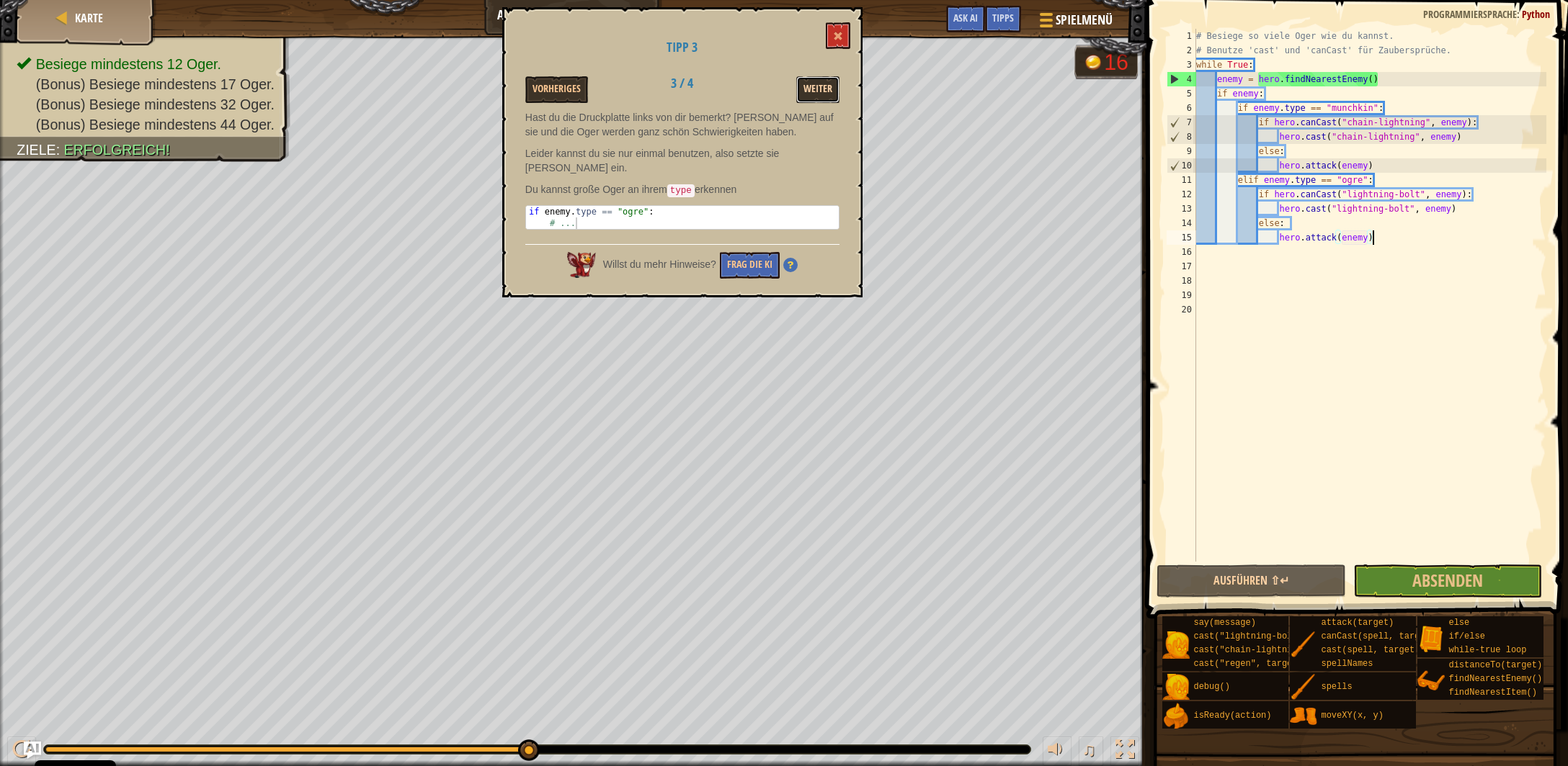
click at [822, 88] on button "Weiter" at bounding box center [817, 89] width 43 height 27
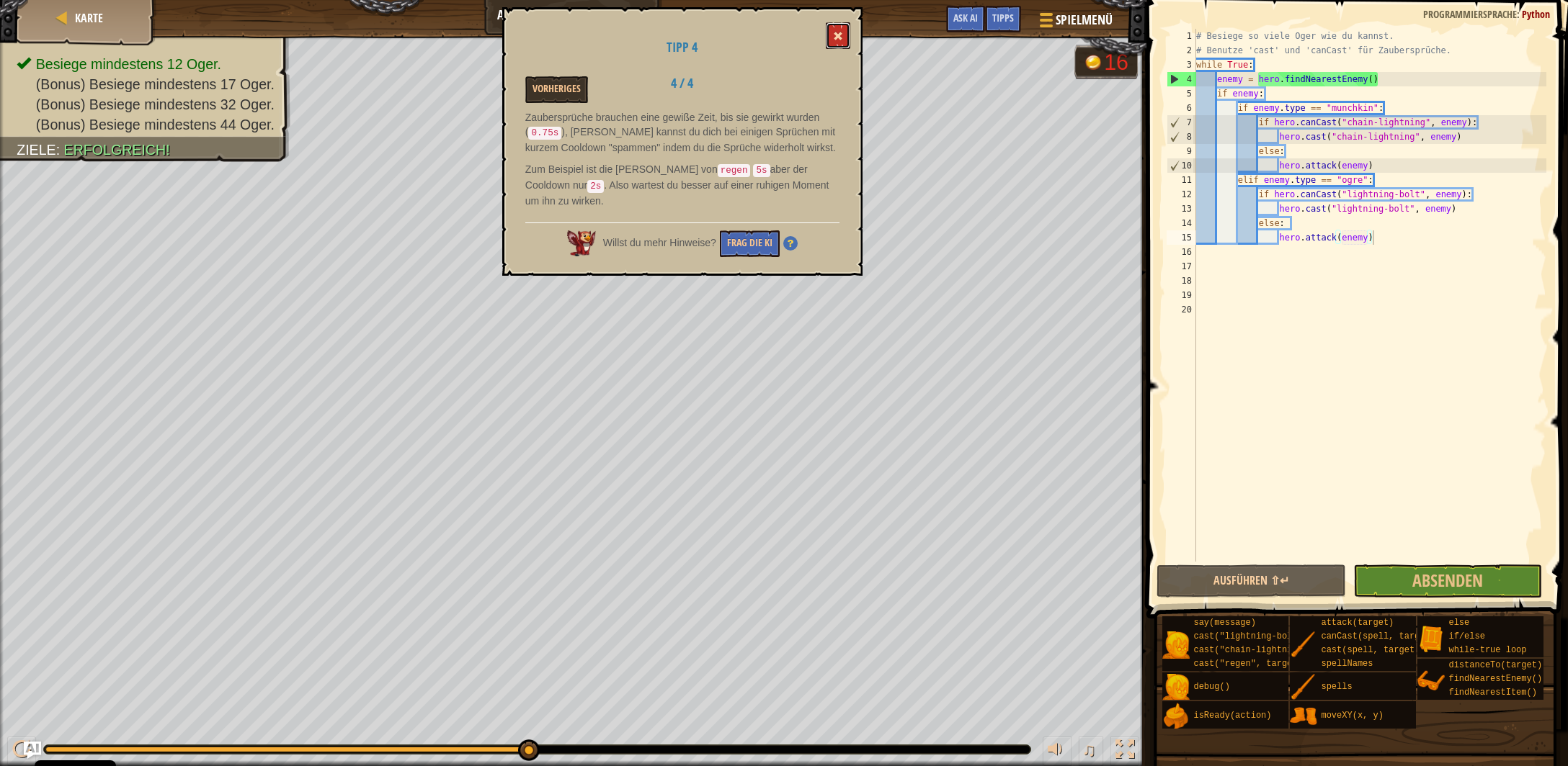
click at [835, 33] on span at bounding box center [837, 36] width 10 height 10
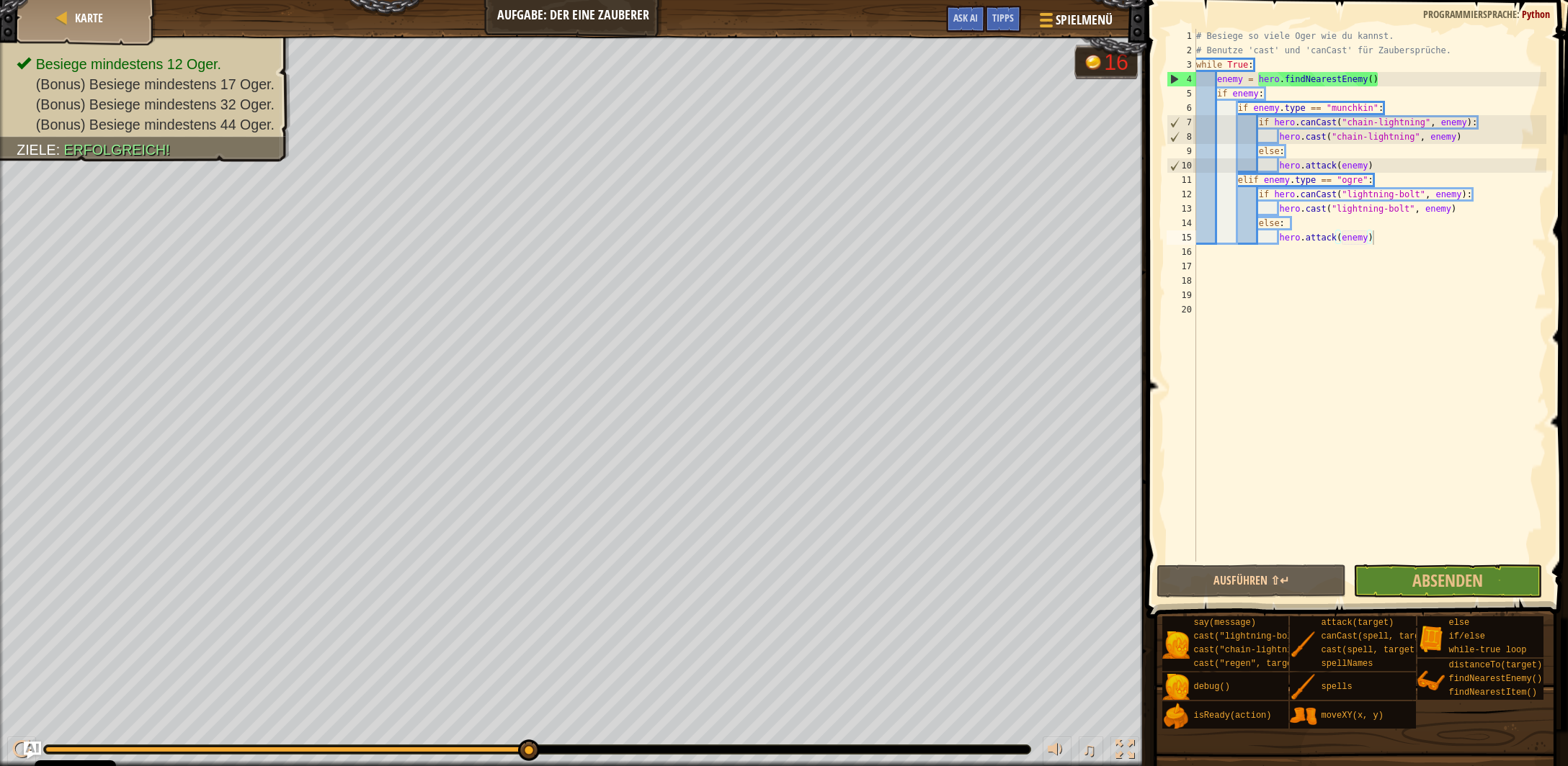
click at [1385, 237] on div "# Besiege so viele Oger wie du kannst. # Benutze 'cast' und 'canCast' für Zaube…" at bounding box center [1370, 310] width 353 height 562
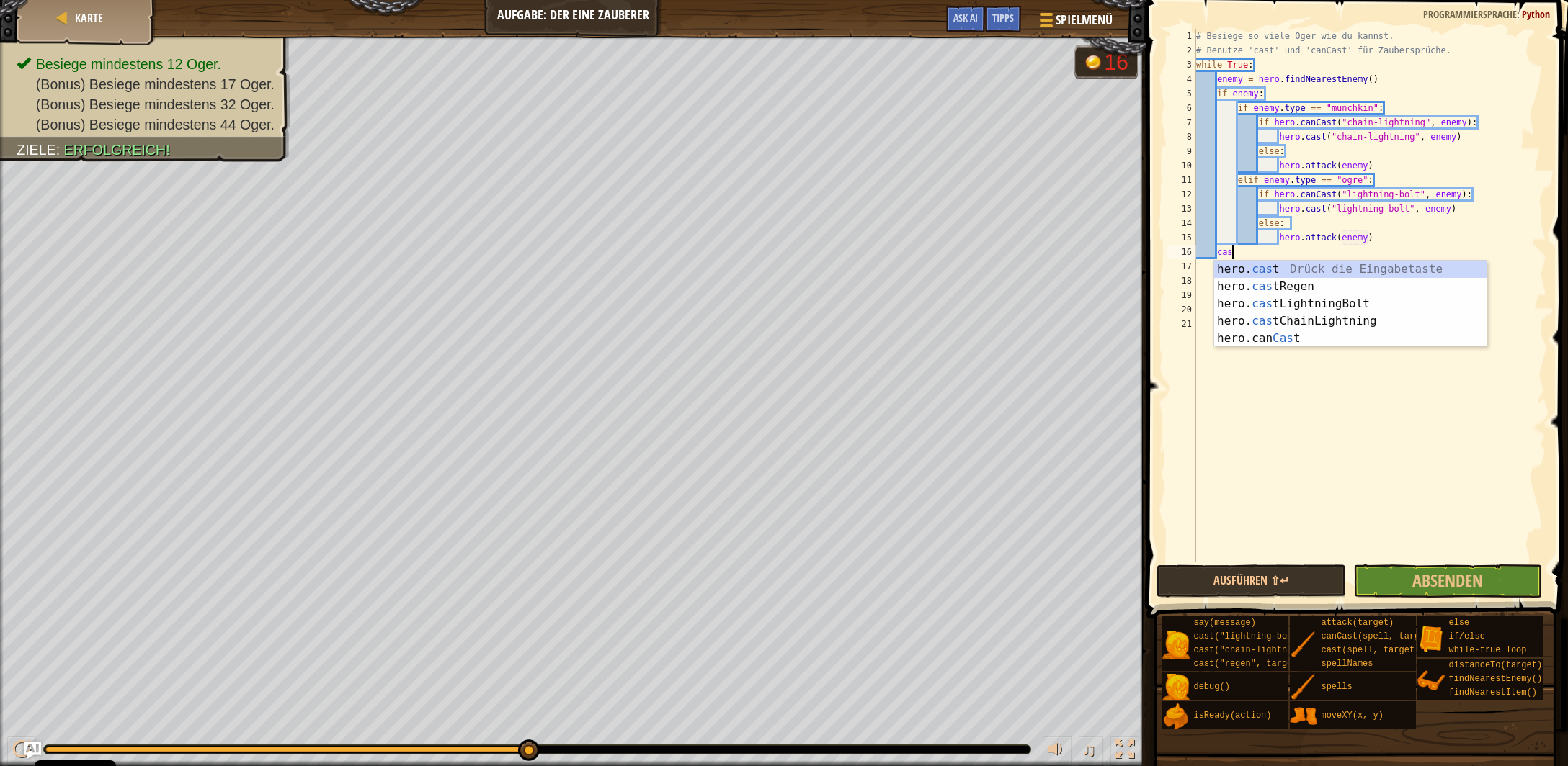
scroll to position [6, 2]
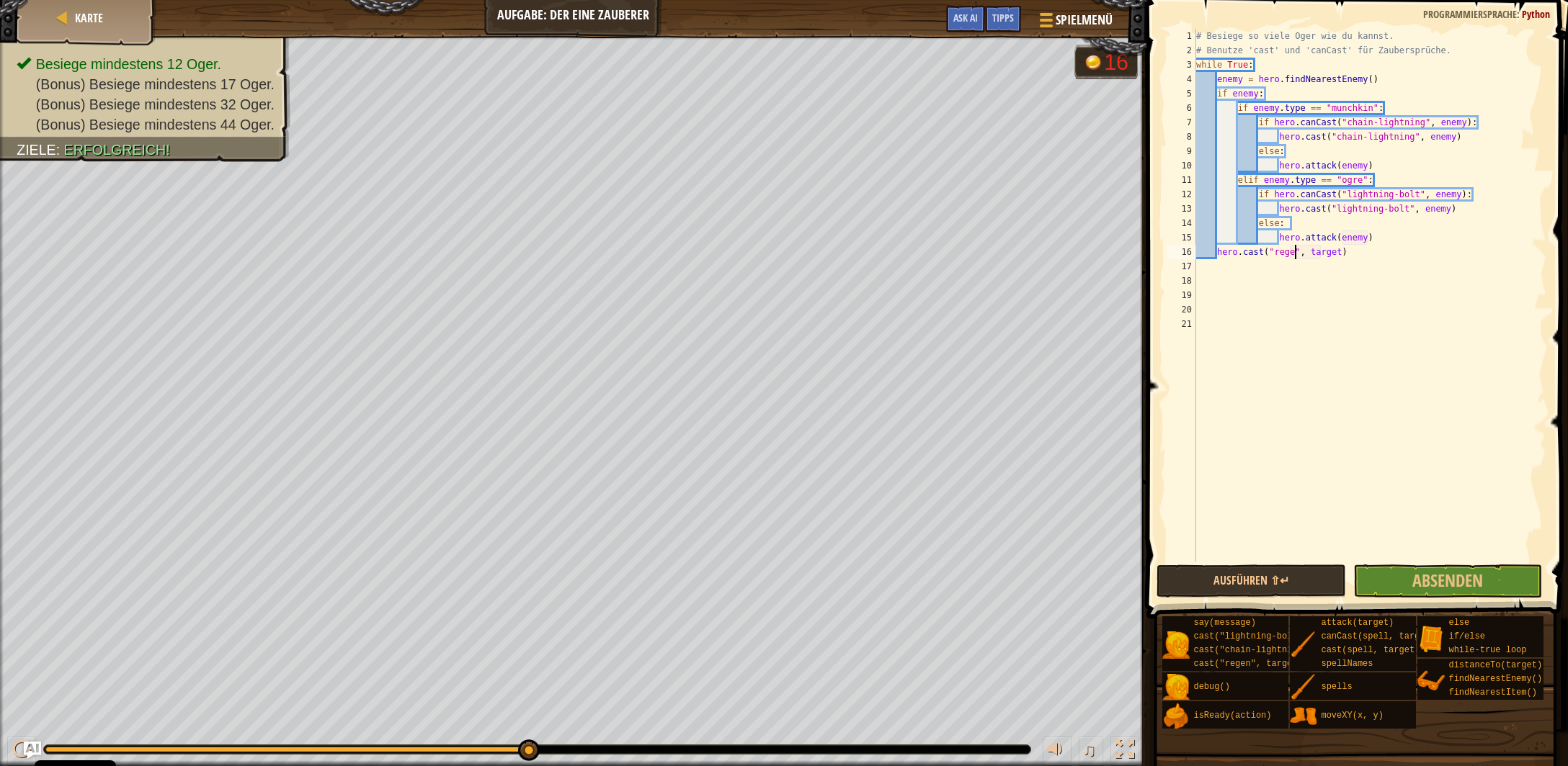
type textarea "hero.cast("regen", target)"
drag, startPoint x: 1350, startPoint y: 250, endPoint x: 1191, endPoint y: 254, distance: 159.1
click at [1194, 254] on div "# Besiege so viele Oger wie du kannst. # Benutze 'cast' und 'canCast' für Zaube…" at bounding box center [1370, 295] width 353 height 533
click at [1261, 66] on div "# Besiege so viele Oger wie du kannst. # Benutze 'cast' und 'canCast' für Zaube…" at bounding box center [1370, 310] width 353 height 562
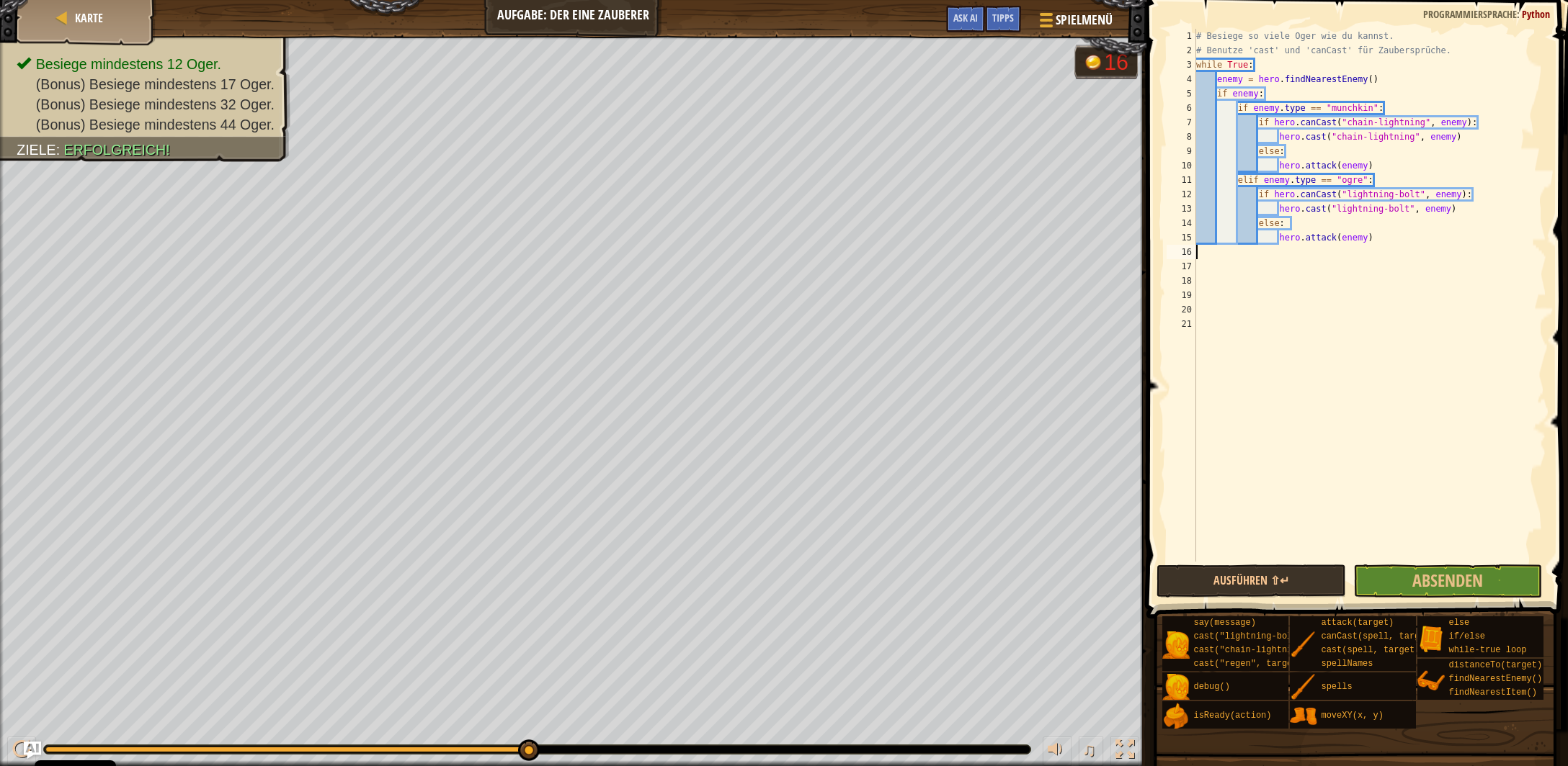
type textarea "while True:"
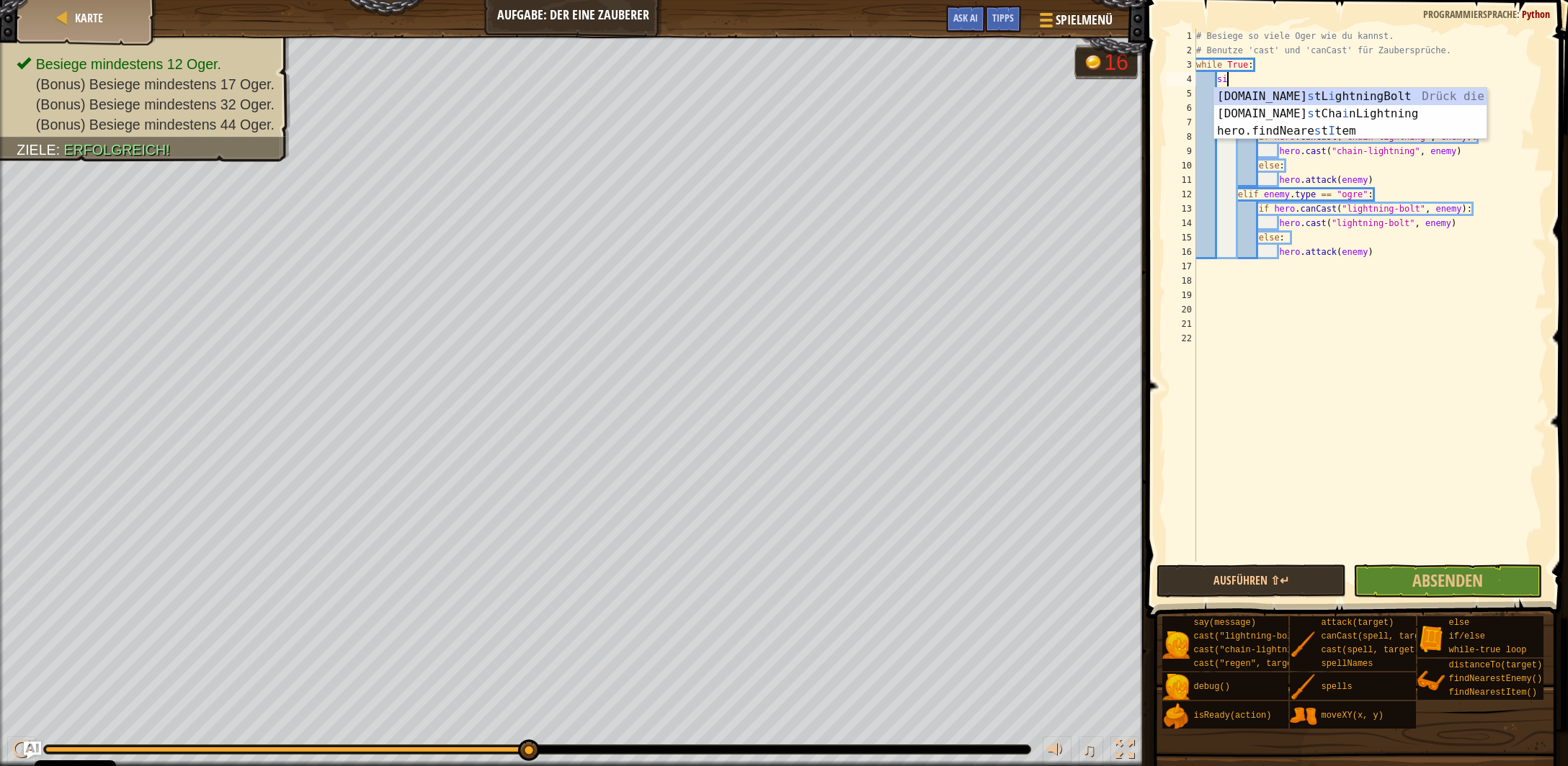
type textarea "s"
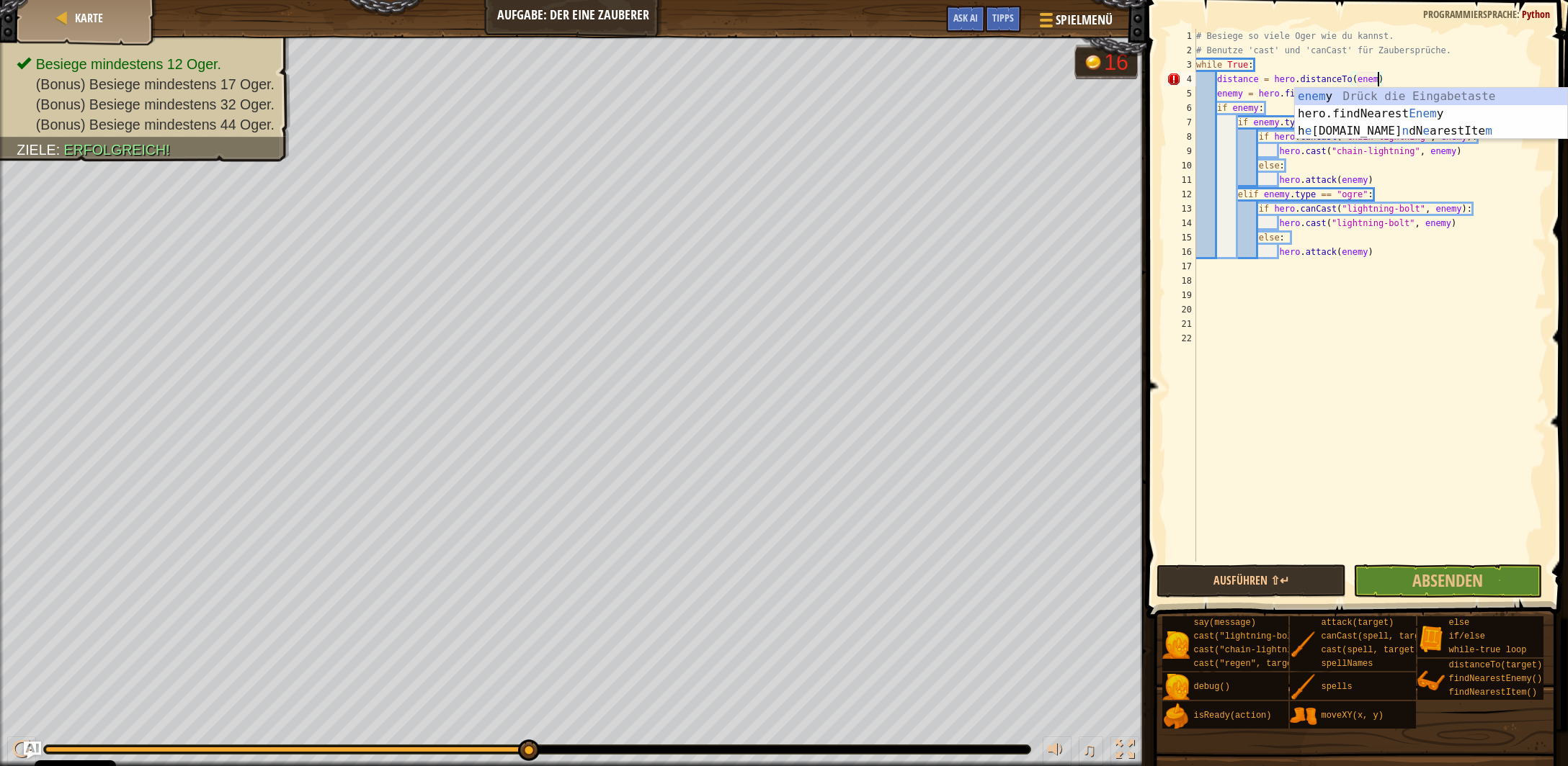
scroll to position [7, 14]
type textarea "distance = hero.distanceTo(enemy)"
click at [1239, 273] on div "# Besiege so viele Oger wie du kannst. # Benutze 'cast' und 'canCast' für Zaube…" at bounding box center [1370, 310] width 353 height 562
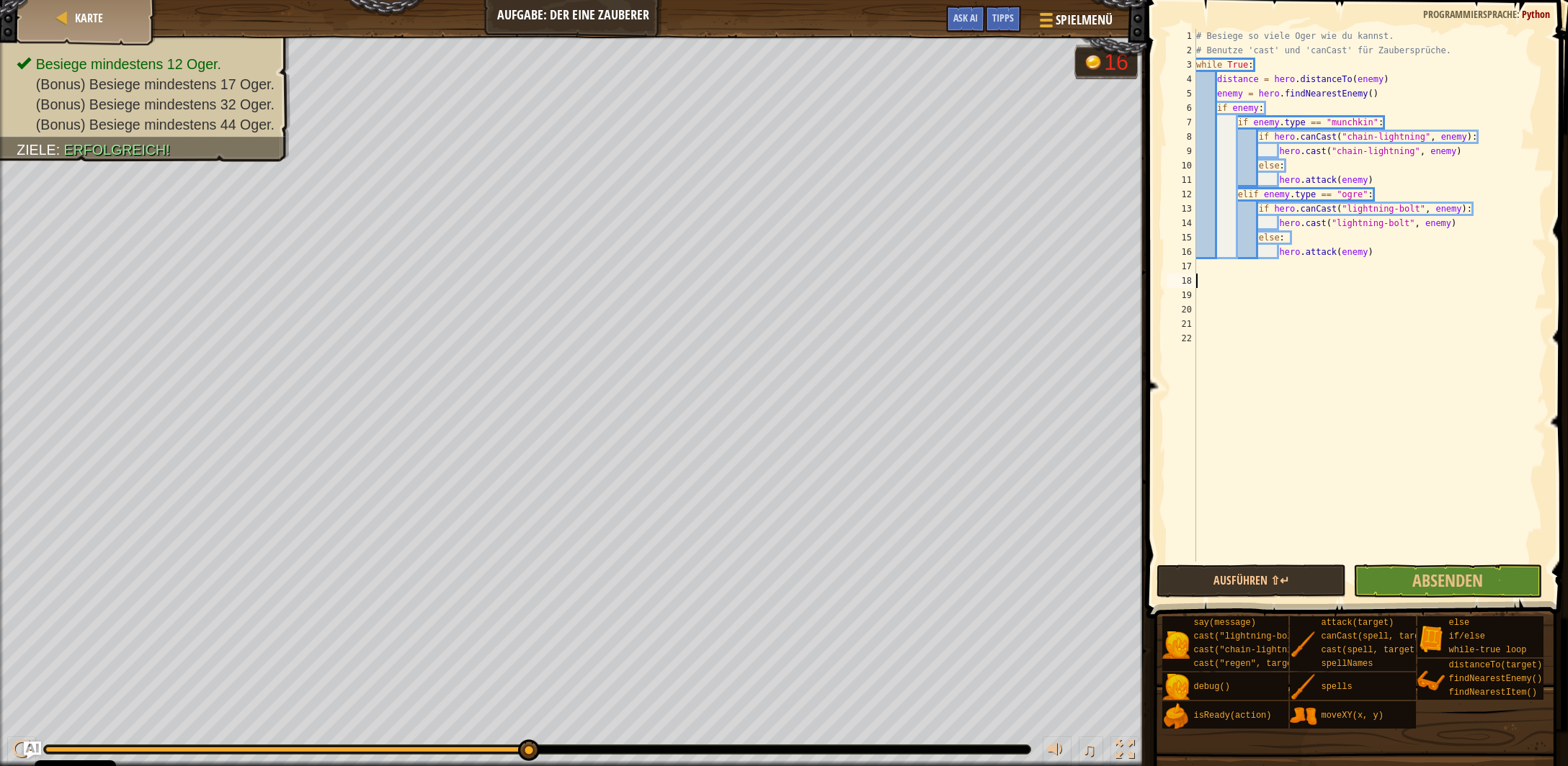
click at [1246, 265] on div "# Besiege so viele Oger wie du kannst. # Benutze 'cast' und 'canCast' für Zaube…" at bounding box center [1370, 310] width 353 height 562
type textarea "if distance > 15:"
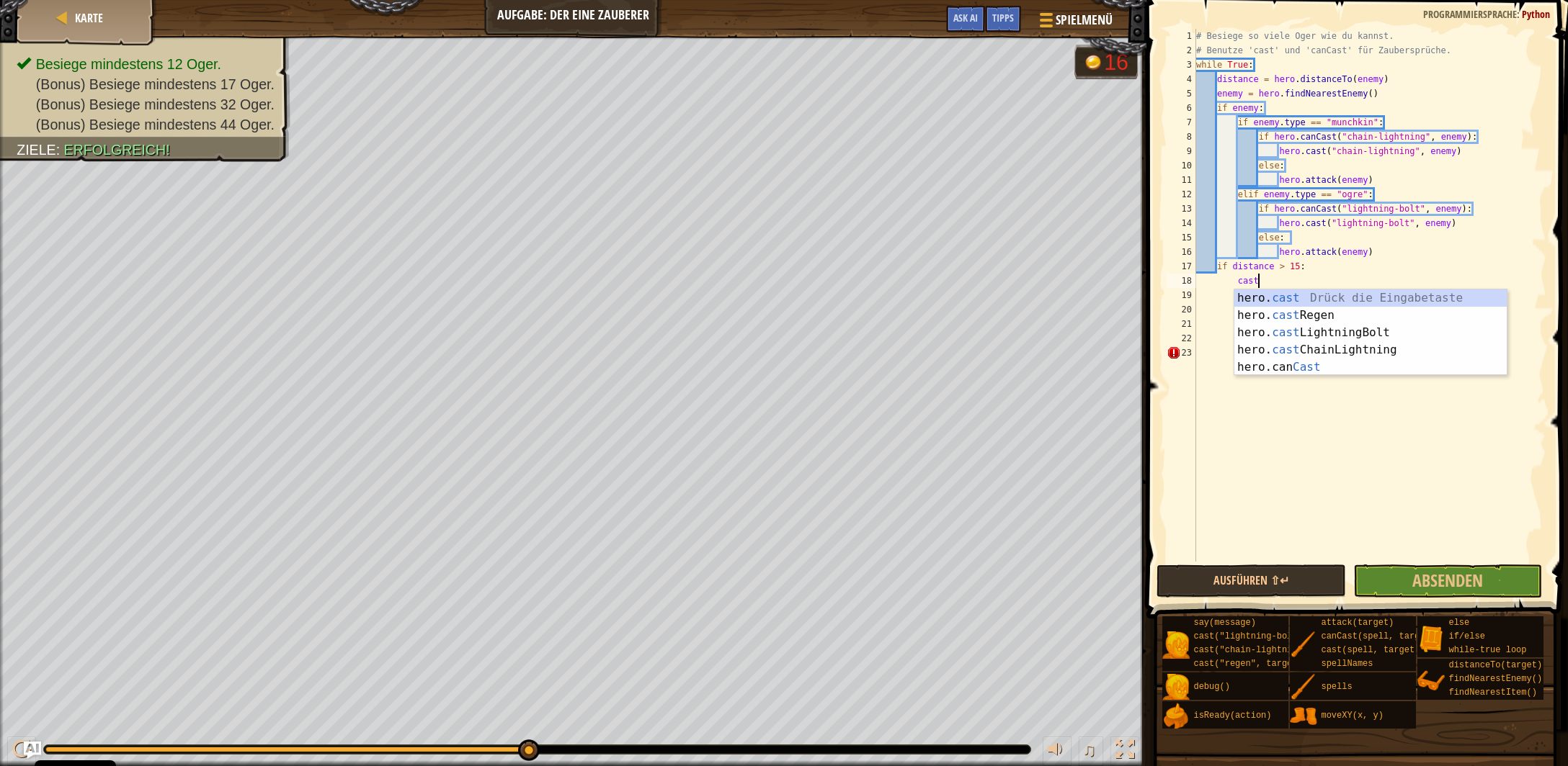
scroll to position [7, 4]
click at [1297, 314] on div "hero. cast Drück die Eingabetaste hero. cast Regen Drück die Eingabetaste hero.…" at bounding box center [1371, 350] width 273 height 121
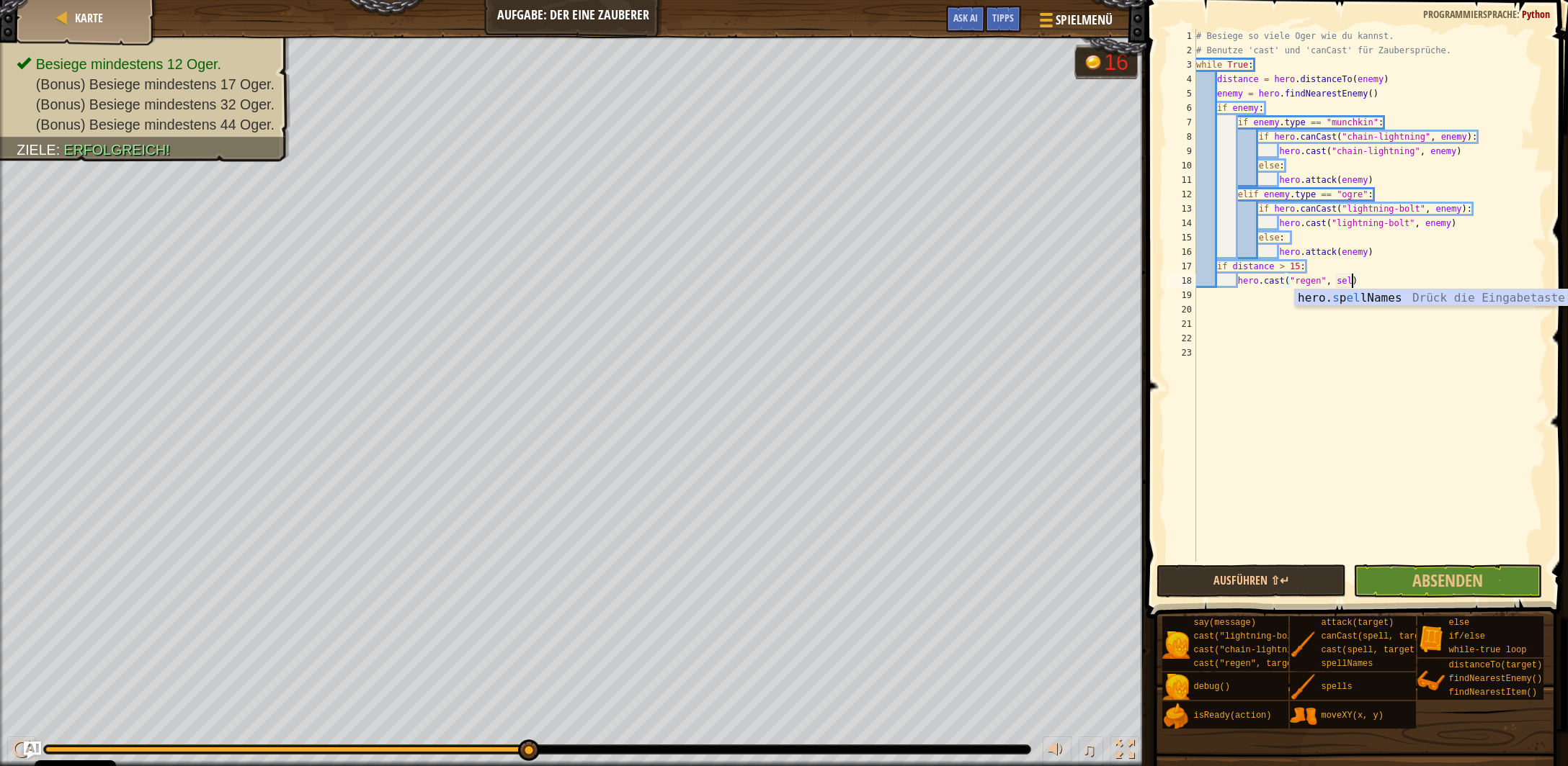
scroll to position [7, 13]
click at [1256, 572] on button "Ausführen ⇧↵" at bounding box center [1250, 581] width 189 height 33
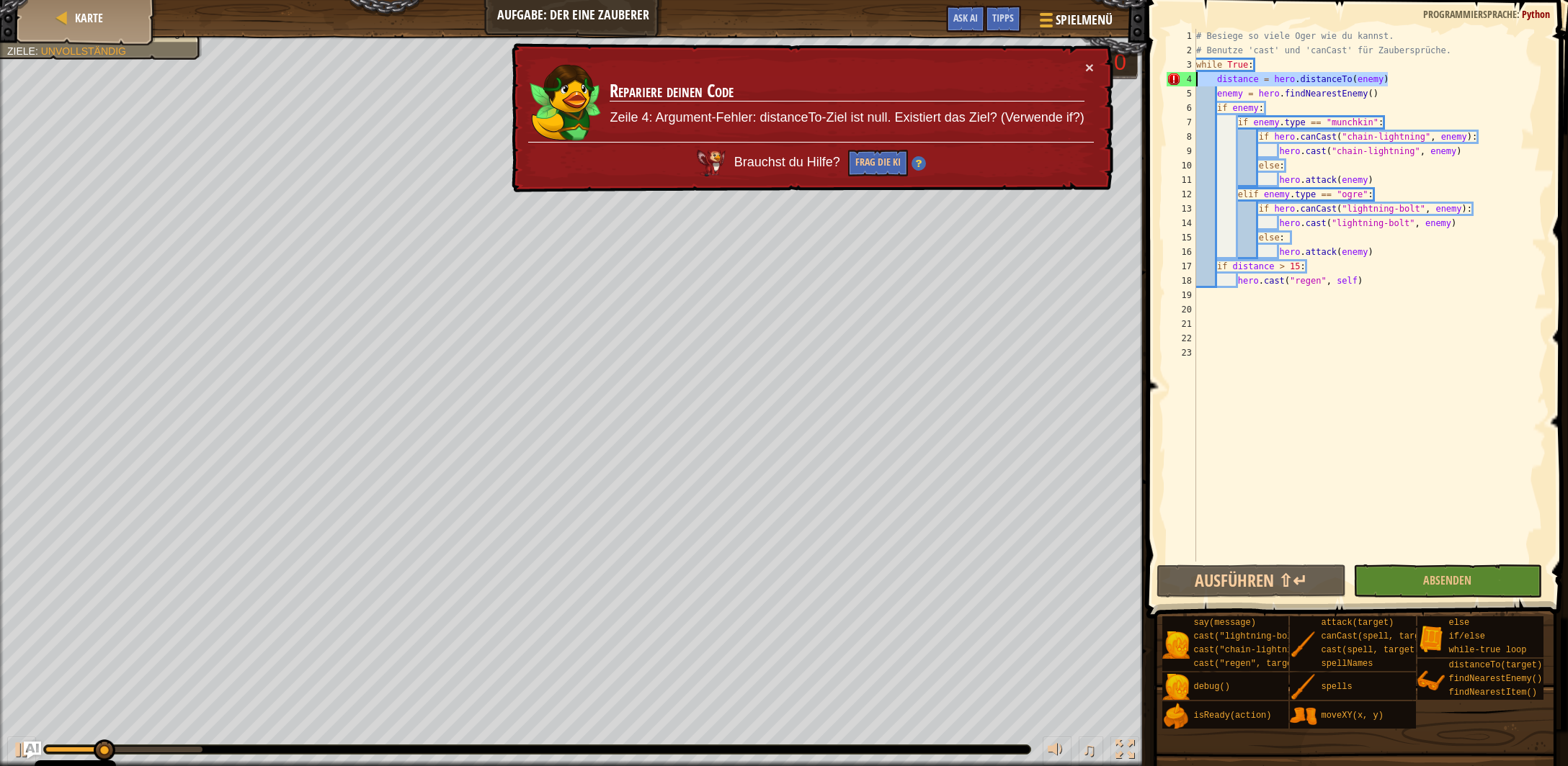
drag, startPoint x: 1387, startPoint y: 79, endPoint x: 1143, endPoint y: 73, distance: 244.1
click at [1194, 73] on div "# Besiege so viele Oger wie du kannst. # Benutze 'cast' und 'canCast' für Zaube…" at bounding box center [1370, 295] width 353 height 533
type textarea "distance = hero.distanceTo(enemy)"
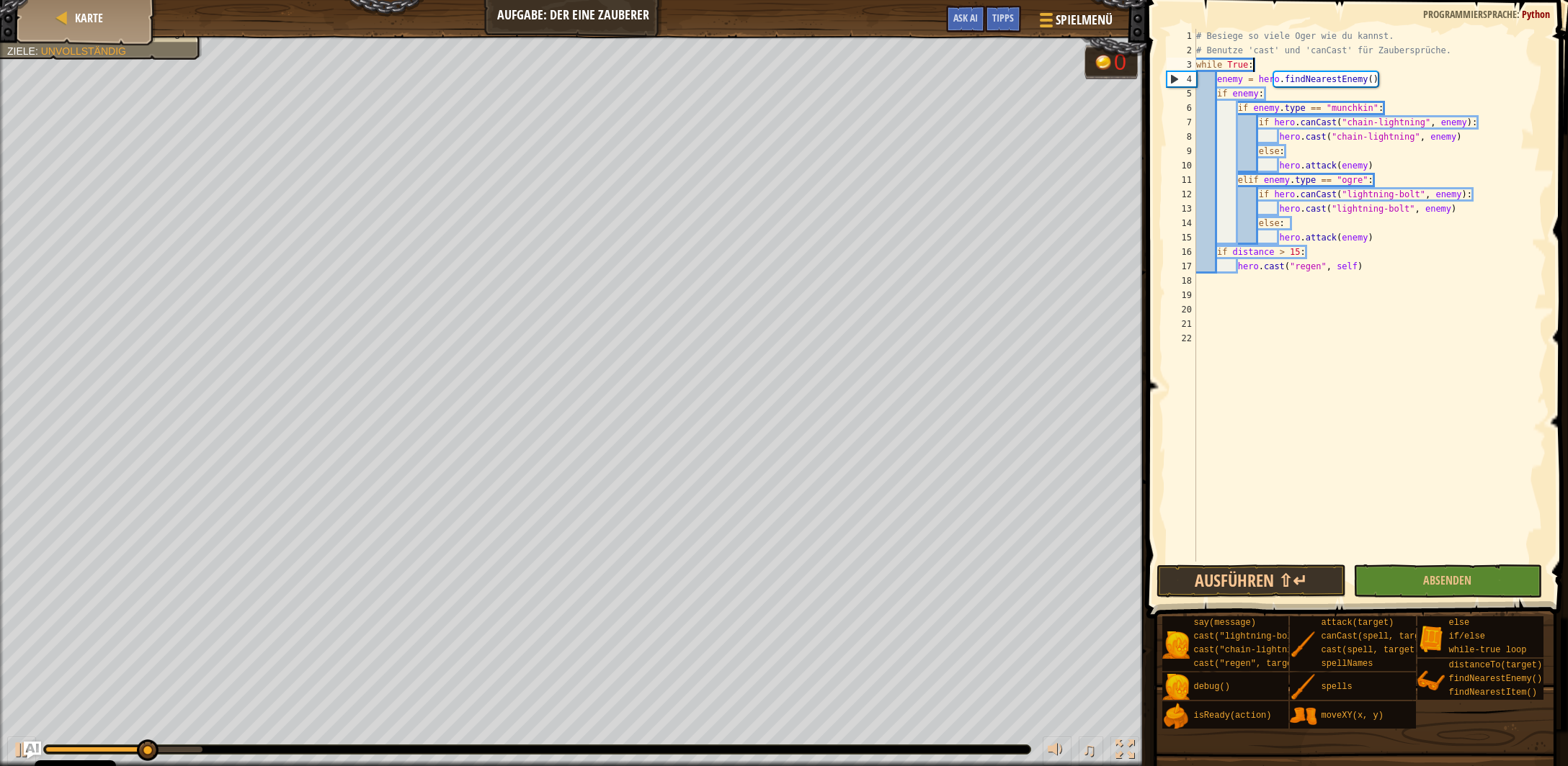
click at [1382, 82] on div "# Besiege so viele Oger wie du kannst. # Benutze 'cast' und 'canCast' für Zaube…" at bounding box center [1370, 310] width 353 height 562
type textarea "enemy = hero.findNearestEnemy()"
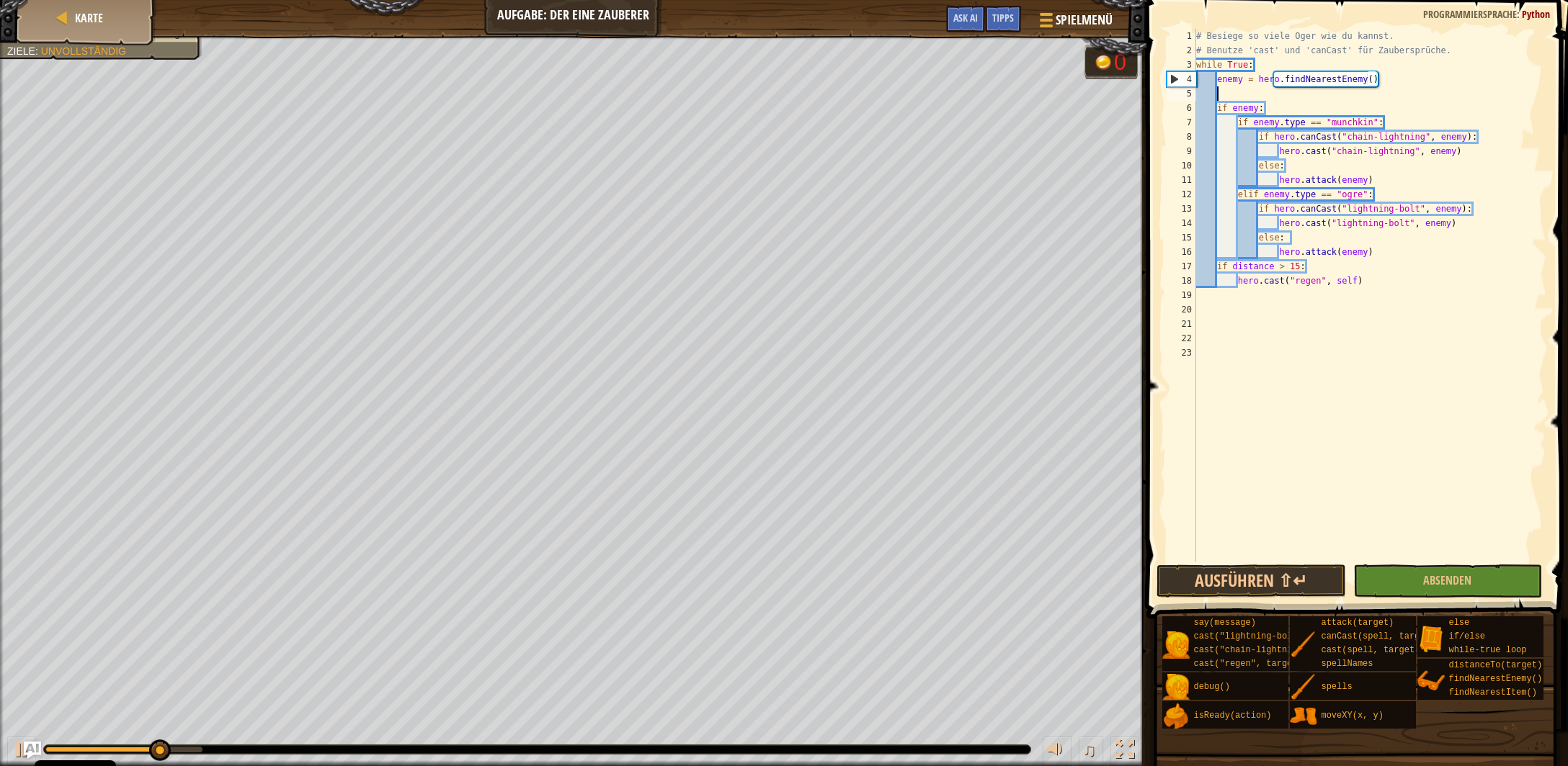
paste textarea "distance = hero.distanceTo(enemy)"
click at [1238, 94] on div "# Besiege so viele Oger wie du kannst. # Benutze 'cast' und 'canCast' für Zaube…" at bounding box center [1370, 310] width 353 height 562
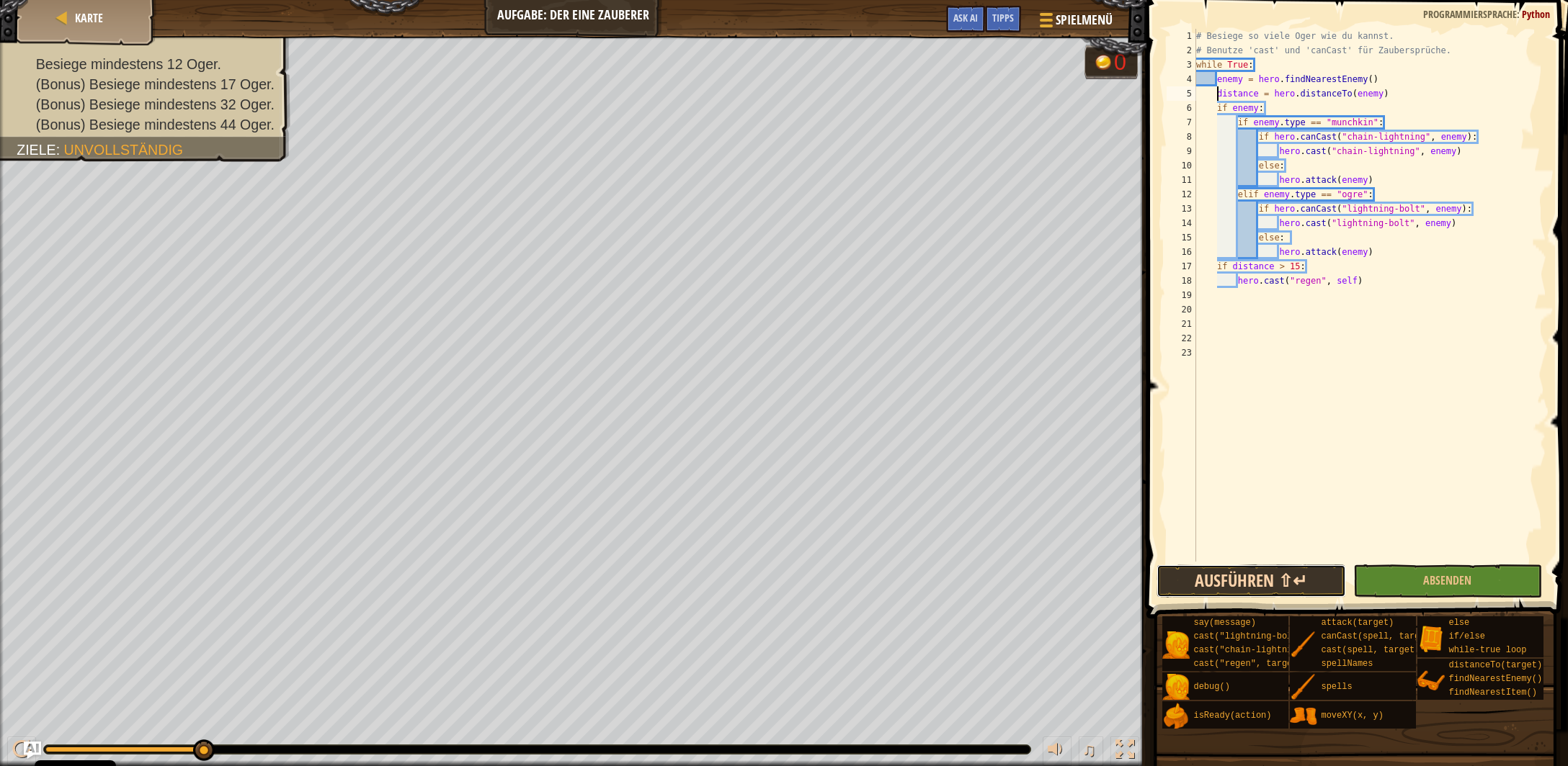
click at [1191, 583] on button "Ausführen ⇧↵" at bounding box center [1250, 581] width 189 height 33
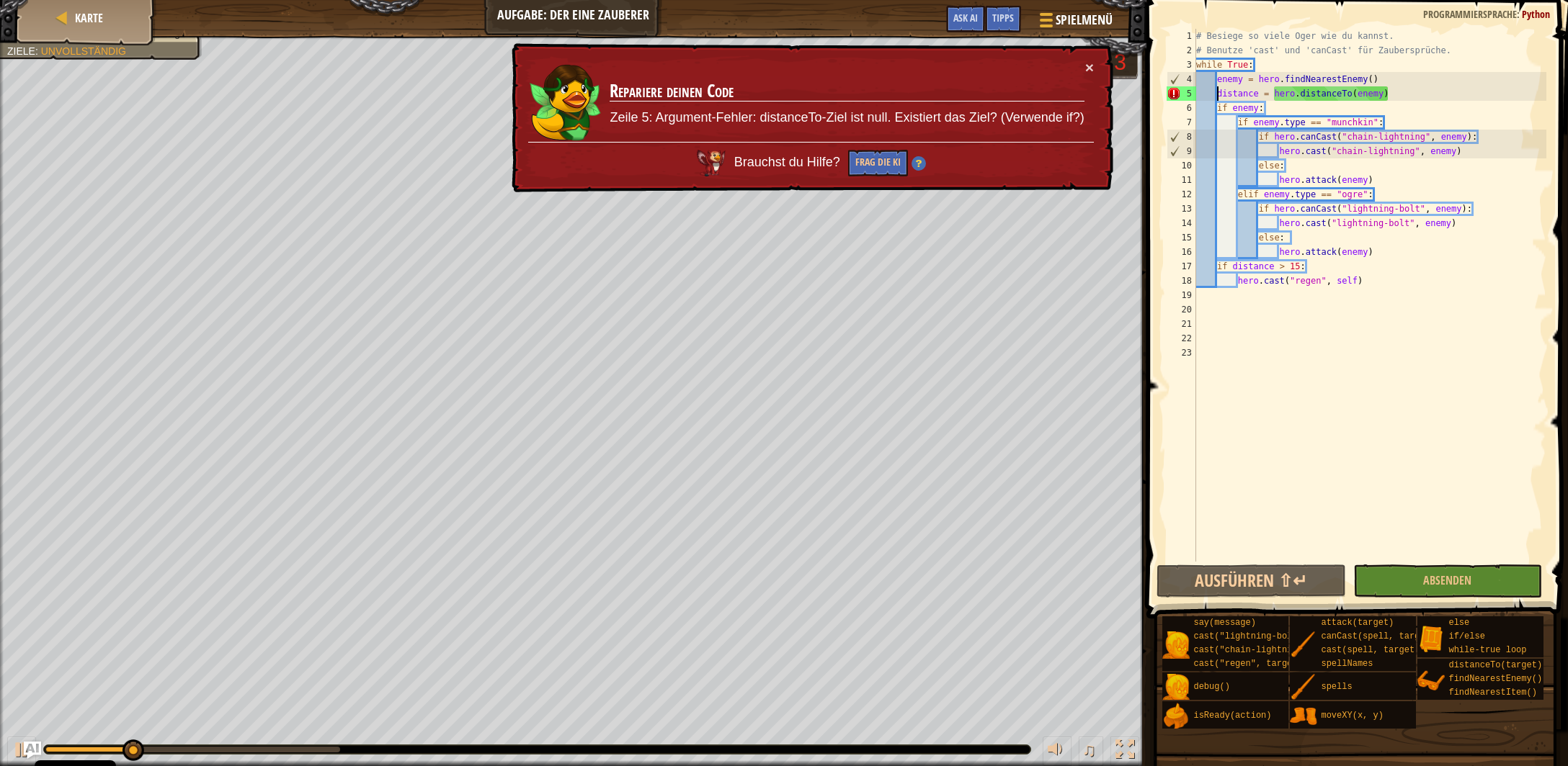
click at [1379, 74] on div "# Besiege so viele Oger wie du kannst. # Benutze 'cast' und 'canCast' für Zaube…" at bounding box center [1370, 310] width 353 height 562
drag, startPoint x: 1388, startPoint y: 93, endPoint x: 1130, endPoint y: 90, distance: 258.0
click at [1194, 90] on div "# Besiege so viele Oger wie du kannst. # Benutze 'cast' und 'canCast' für Zaube…" at bounding box center [1370, 295] width 353 height 533
type textarea "distance = hero.distanceTo(enemy)"
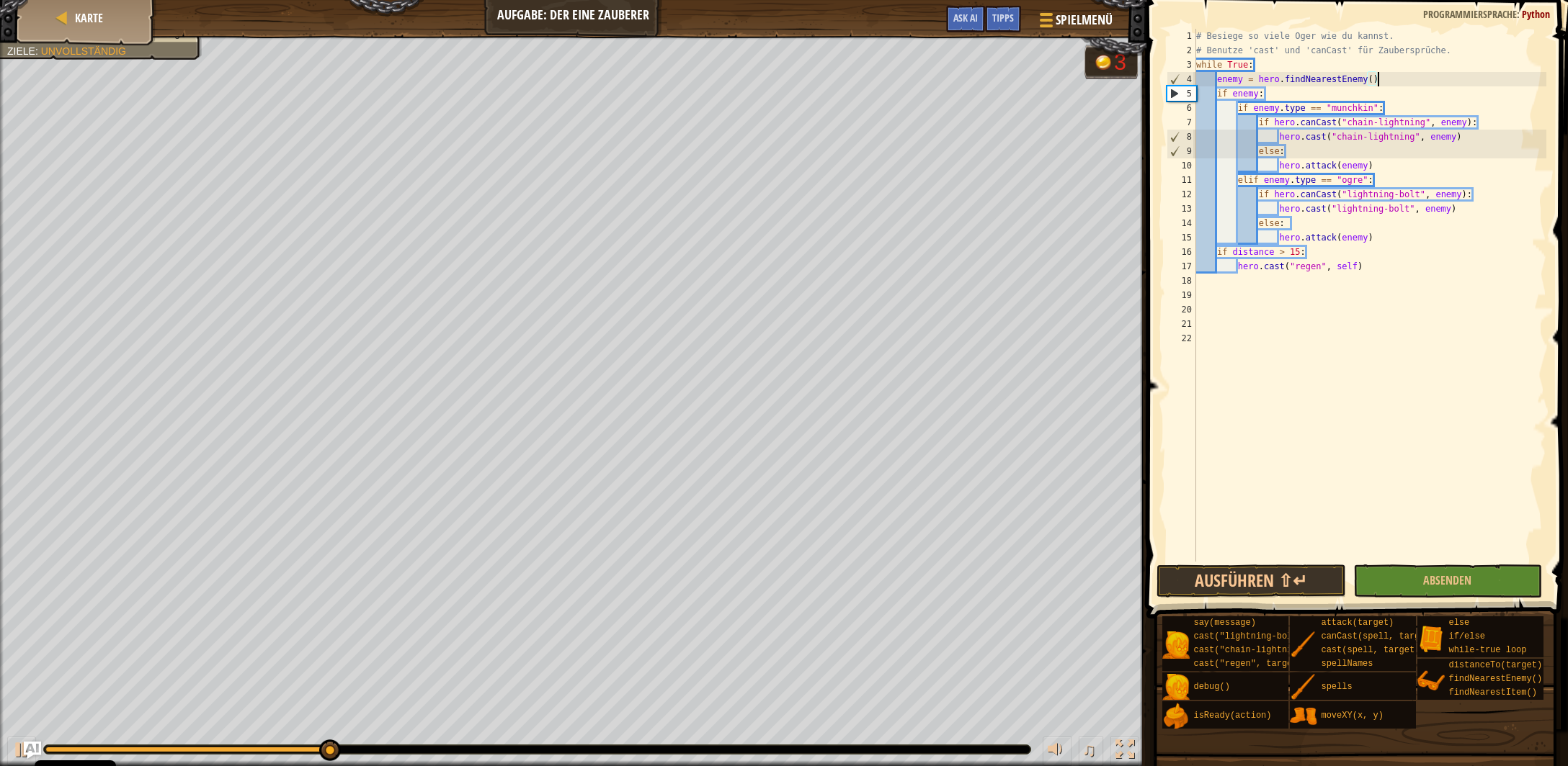
click at [1277, 90] on div "# Besiege so viele Oger wie du kannst. # Benutze 'cast' und 'canCast' für Zaube…" at bounding box center [1370, 310] width 353 height 562
type textarea "if enemy:"
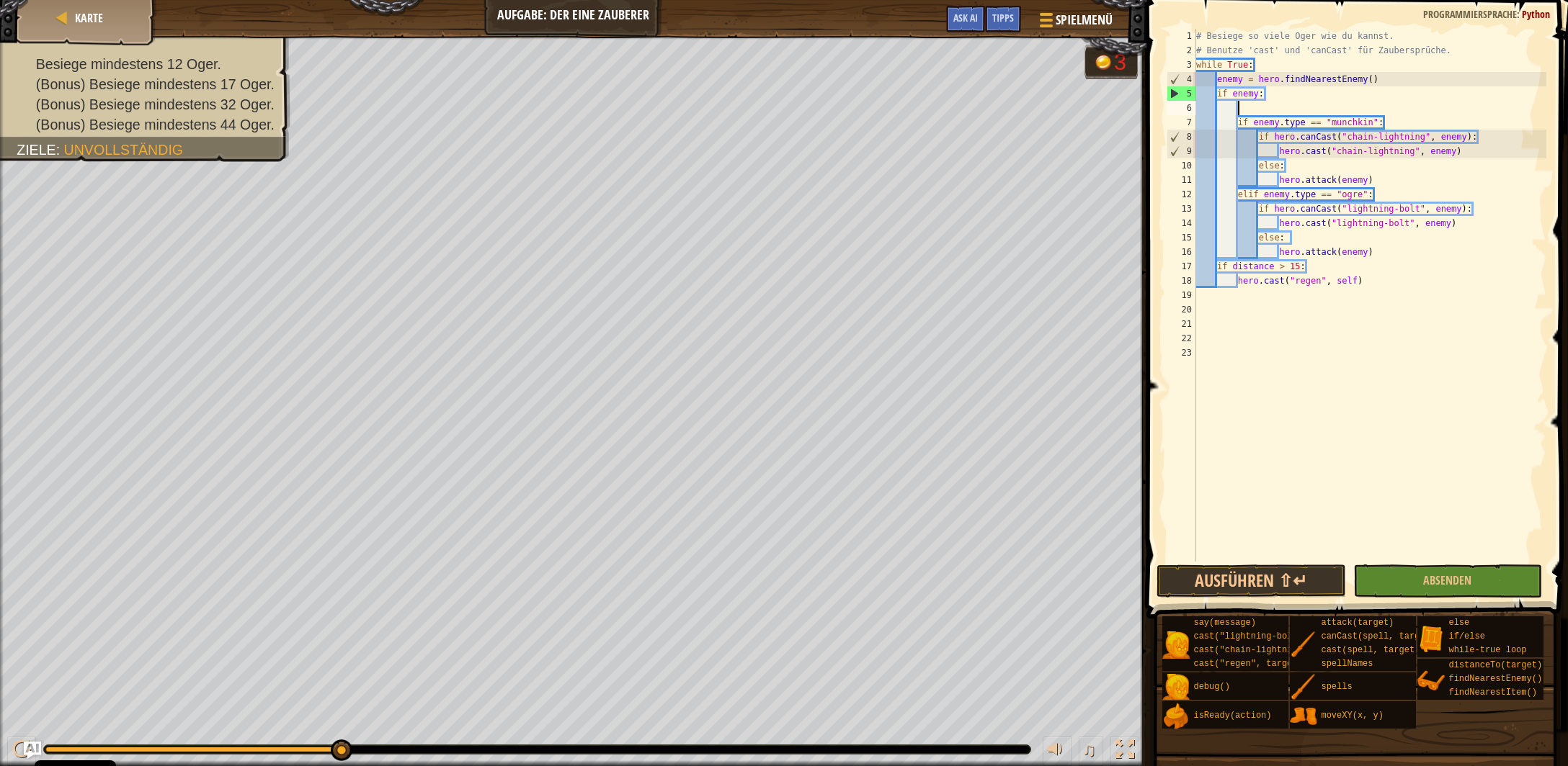
paste textarea "distance = hero.distanceTo(enemy)"
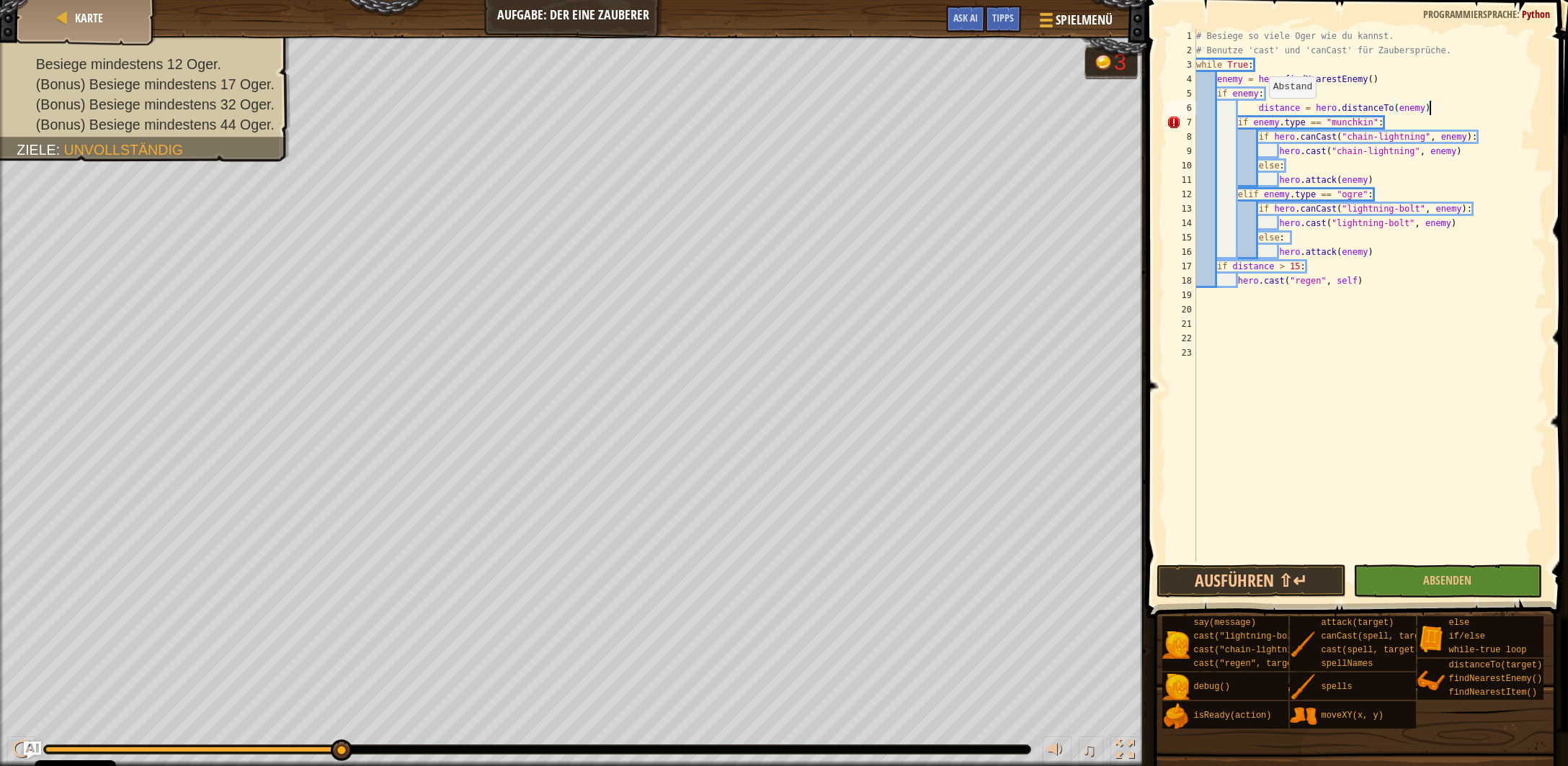
click at [1262, 113] on div "# Besiege so viele Oger wie du kannst. # Benutze 'cast' und 'canCast' für Zaube…" at bounding box center [1370, 310] width 353 height 562
click at [1259, 112] on div "# Besiege so viele Oger wie du kannst. # Benutze 'cast' und 'canCast' für Zaube…" at bounding box center [1370, 310] width 353 height 562
click at [1279, 587] on button "Ausführen ⇧↵" at bounding box center [1250, 581] width 189 height 33
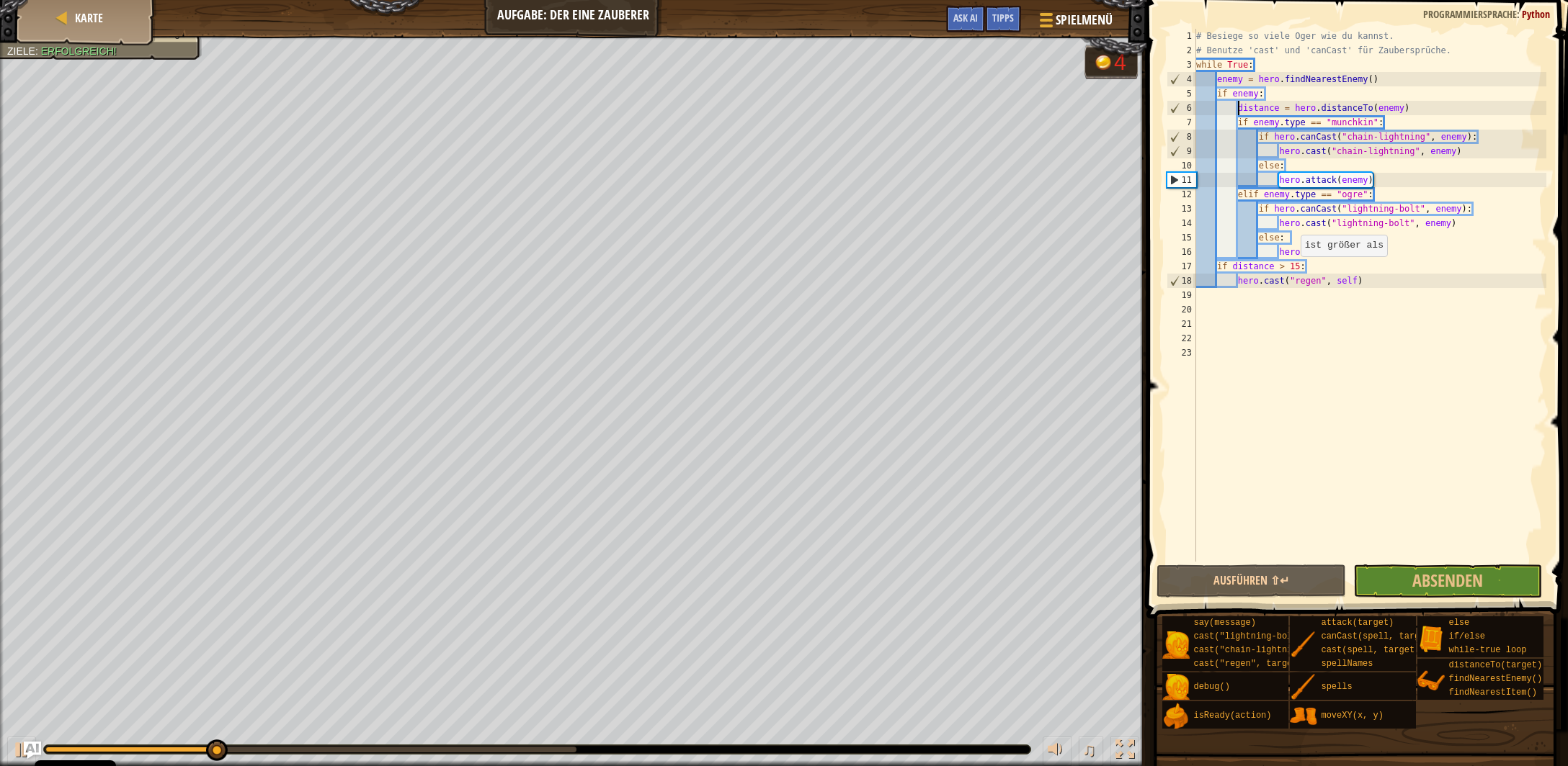
click at [1292, 269] on div "# Besiege so viele Oger wie du kannst. # Benutze 'cast' und 'canCast' für Zaube…" at bounding box center [1370, 310] width 353 height 562
click at [1266, 586] on button "Ausführen ⇧↵" at bounding box center [1250, 581] width 189 height 33
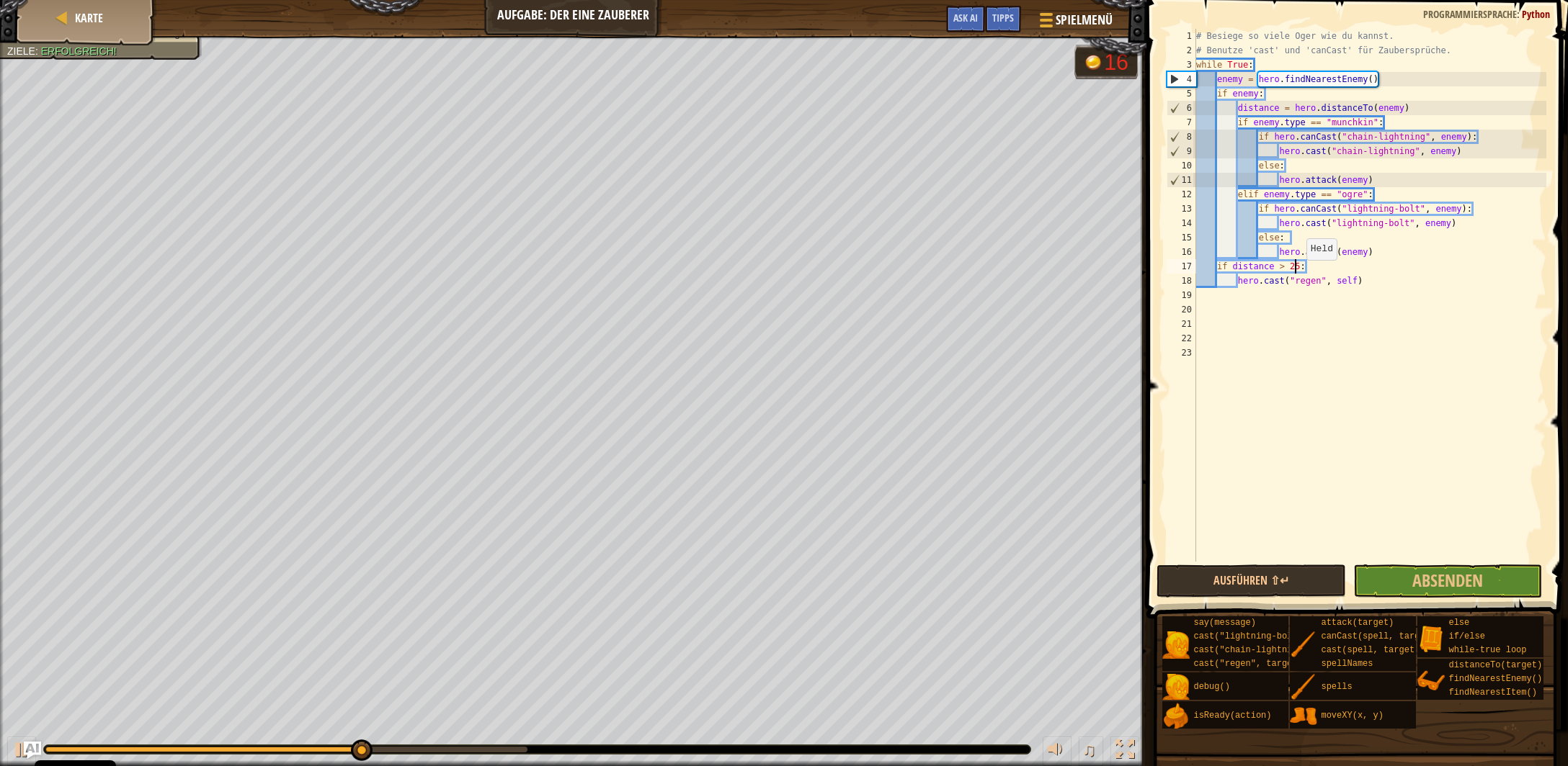
click at [1299, 273] on div "# Besiege so viele Oger wie du kannst. # Benutze 'cast' und 'canCast' für Zaube…" at bounding box center [1370, 310] width 353 height 562
click at [1303, 268] on div "# Besiege so viele Oger wie du kannst. # Benutze 'cast' und 'canCast' für Zaube…" at bounding box center [1370, 310] width 353 height 562
click at [1302, 269] on div "# Besiege so viele Oger wie du kannst. # Benutze 'cast' und 'canCast' für Zaube…" at bounding box center [1370, 310] width 353 height 562
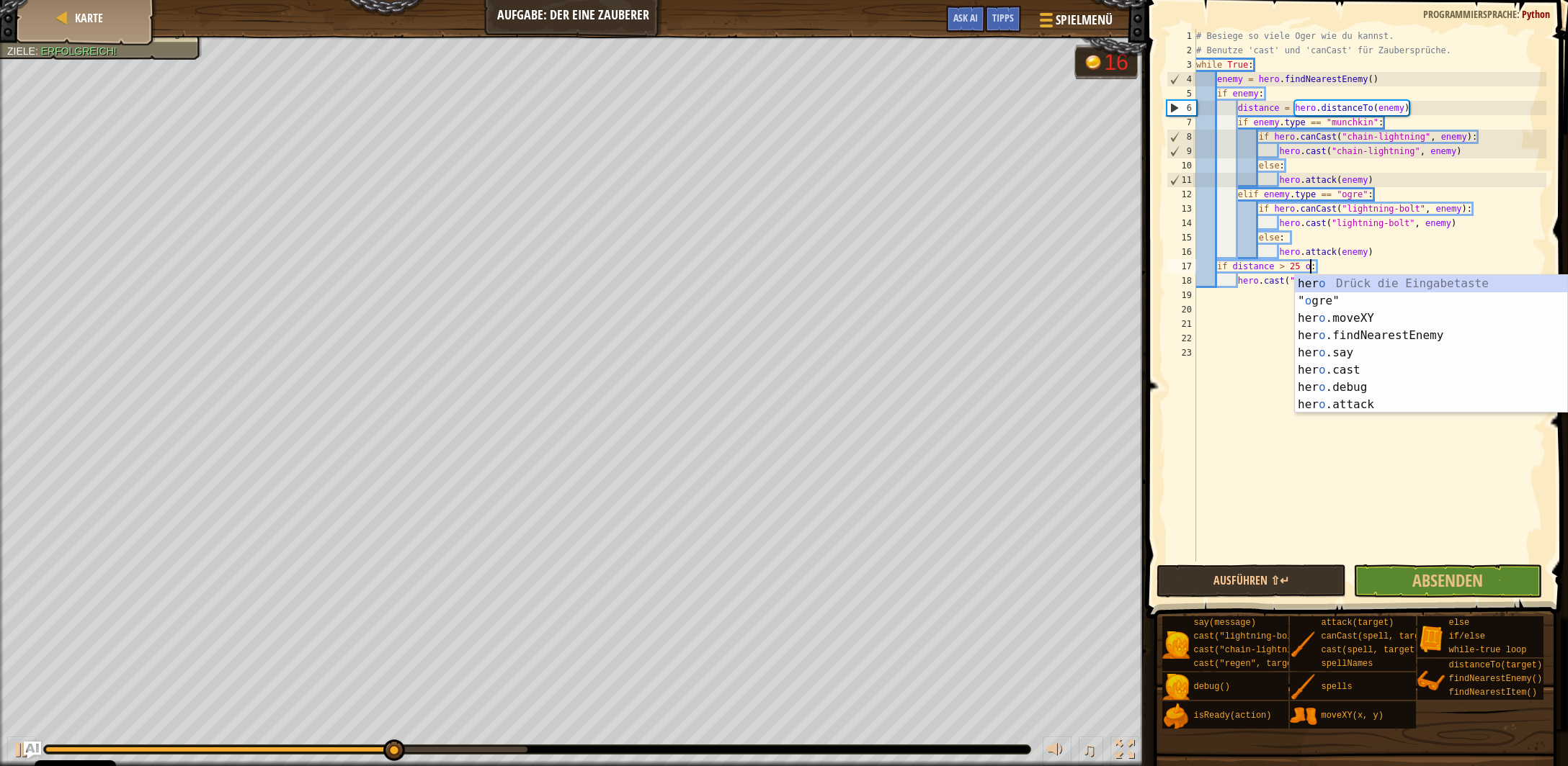
scroll to position [7, 10]
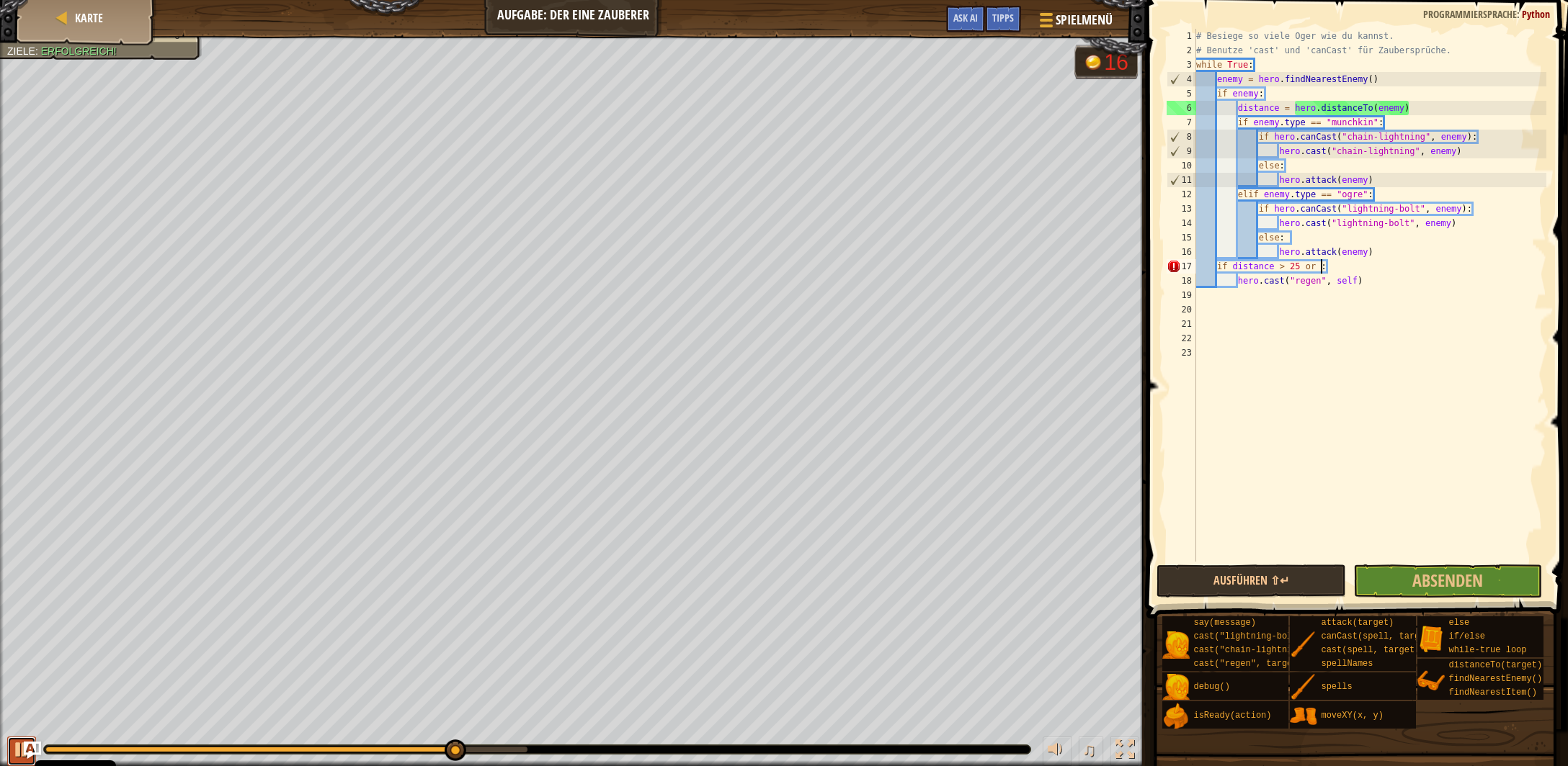
click at [18, 754] on div at bounding box center [21, 749] width 18 height 18
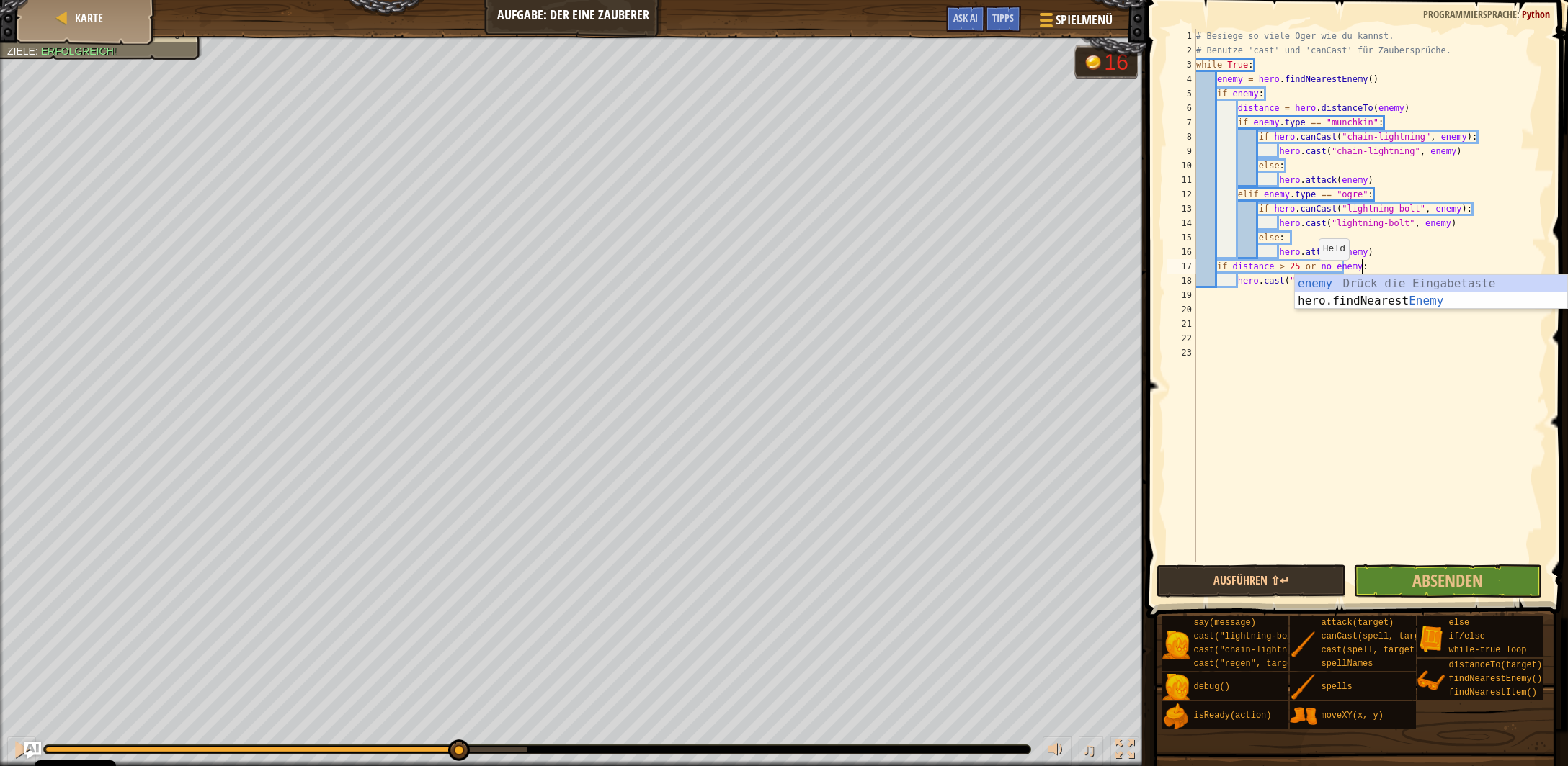
scroll to position [7, 13]
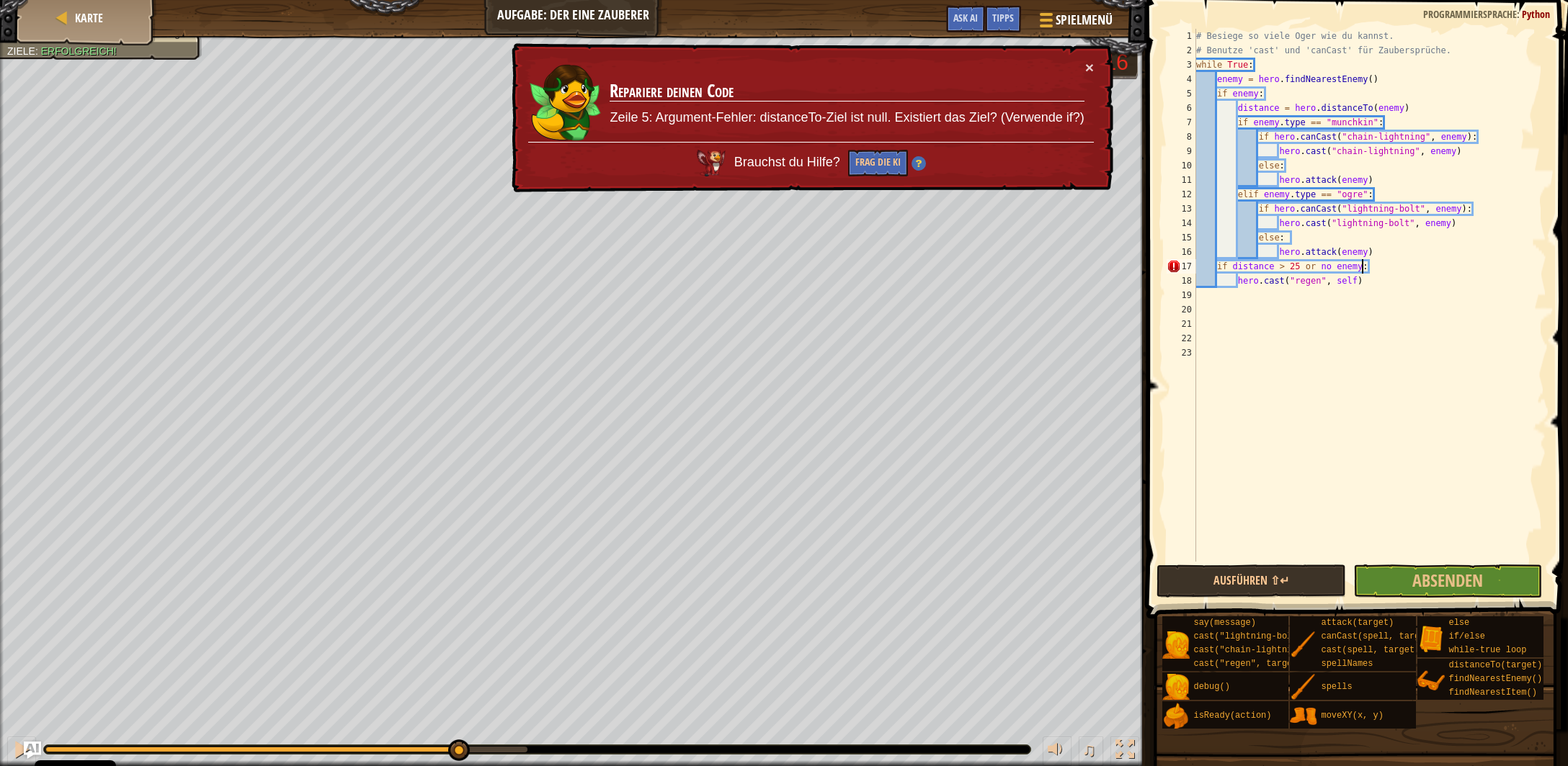
click at [1085, 72] on div "× Repariere deinen Code Zeile 5: Argument-Fehler: distanceTo-Ziel ist null. Exi…" at bounding box center [810, 117] width 605 height 153
click at [1088, 73] on button "×" at bounding box center [1089, 69] width 9 height 15
click at [1205, 577] on button "Ausführen ⇧↵" at bounding box center [1250, 581] width 189 height 33
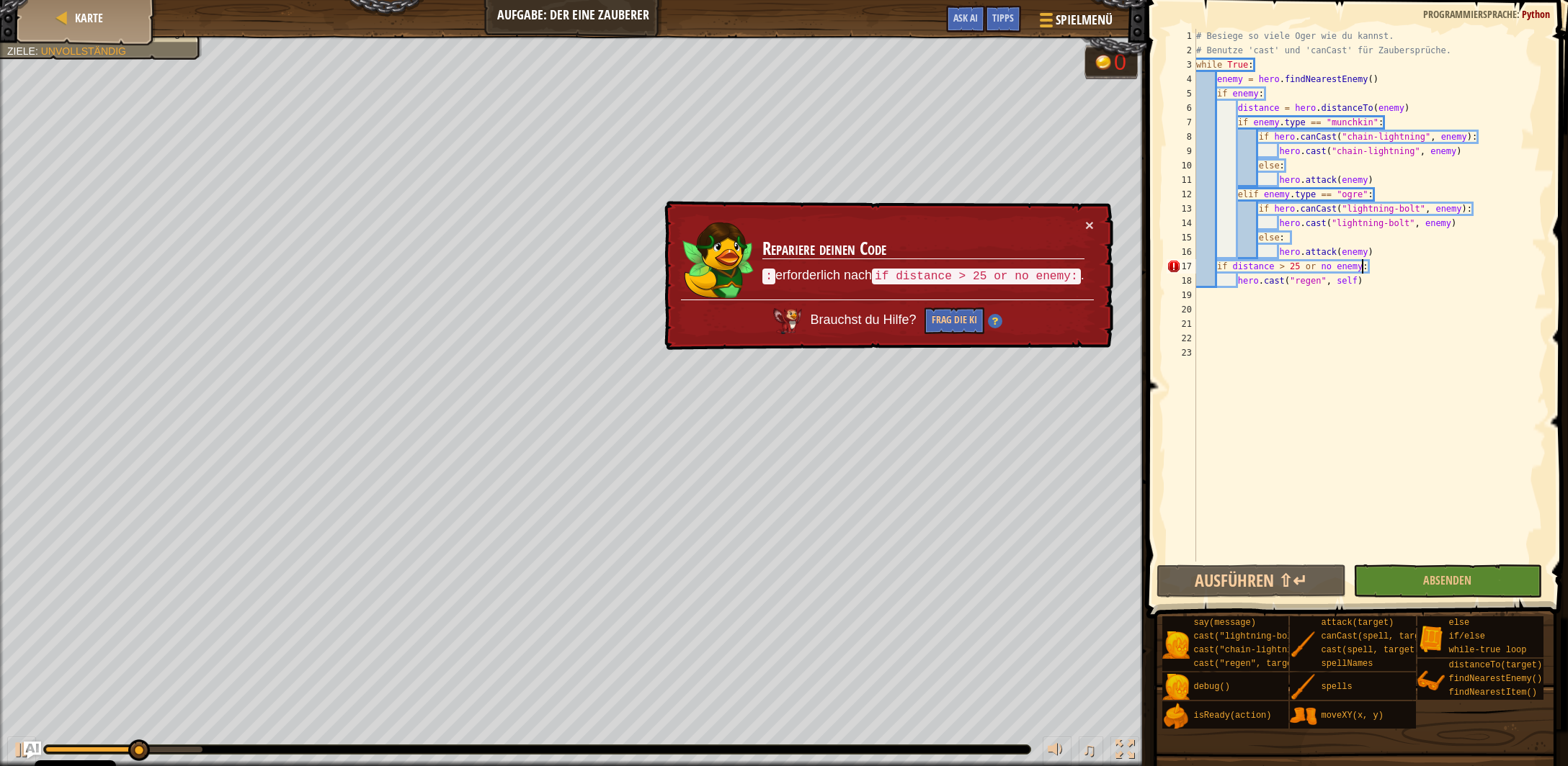
click at [1368, 268] on div "# Besiege so viele Oger wie du kannst. # Benutze 'cast' und 'canCast' für Zaube…" at bounding box center [1370, 310] width 353 height 562
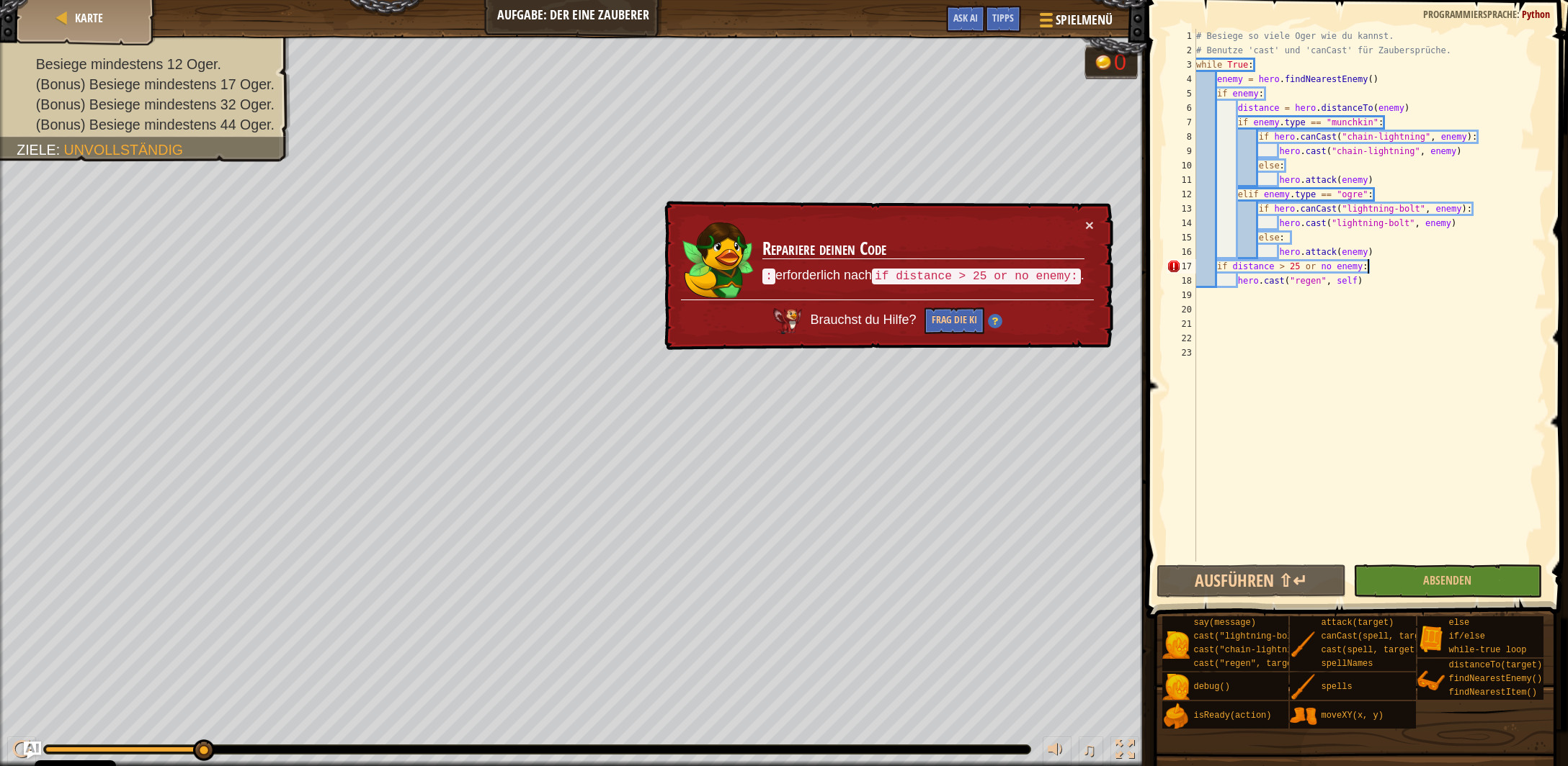
drag, startPoint x: 1361, startPoint y: 266, endPoint x: 1353, endPoint y: 267, distance: 8.1
click at [1353, 267] on div "# Besiege so viele Oger wie du kannst. # Benutze 'cast' und 'canCast' für Zaube…" at bounding box center [1370, 310] width 353 height 562
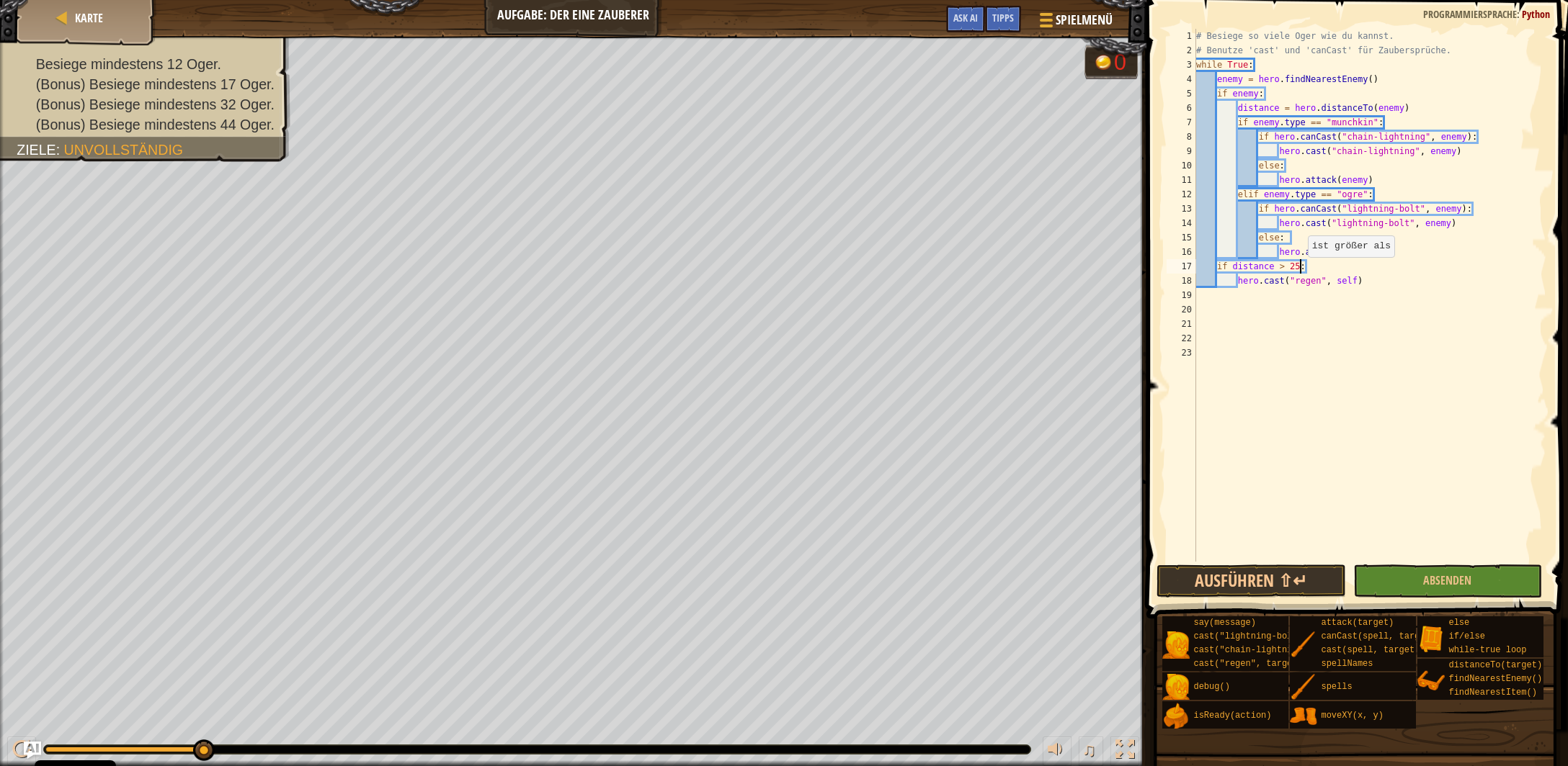
click at [1301, 270] on div "# Besiege so viele Oger wie du kannst. # Benutze 'cast' und 'canCast' für Zaube…" at bounding box center [1370, 310] width 353 height 562
click at [1232, 270] on div "# Besiege so viele Oger wie du kannst. # Benutze 'cast' und 'canCast' für Zaube…" at bounding box center [1370, 310] width 353 height 562
click at [1282, 583] on button "Ausführen ⇧↵" at bounding box center [1250, 581] width 189 height 33
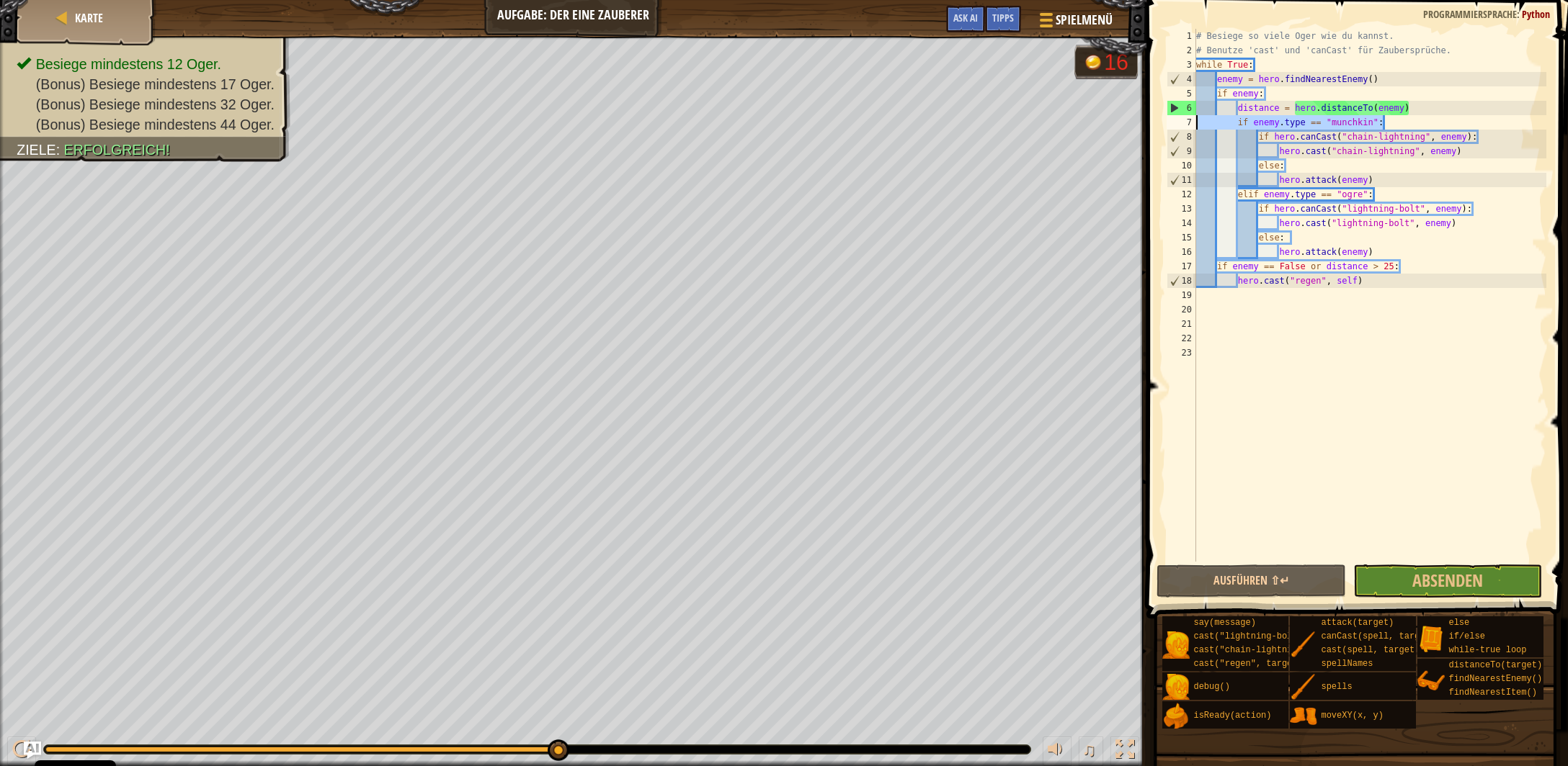
drag, startPoint x: 1386, startPoint y: 122, endPoint x: 1068, endPoint y: 131, distance: 318.1
click at [1194, 131] on div "# Besiege so viele Oger wie du kannst. # Benutze 'cast' und 'canCast' für Zaube…" at bounding box center [1370, 295] width 353 height 533
type textarea "if enemy.type == "munchkin": if hero.canCast("chain-lightning", enemy):"
drag, startPoint x: 1385, startPoint y: 122, endPoint x: 1056, endPoint y: 118, distance: 329.0
click at [1194, 118] on div "# Besiege so viele Oger wie du kannst. # Benutze 'cast' und 'canCast' für Zaube…" at bounding box center [1370, 295] width 353 height 533
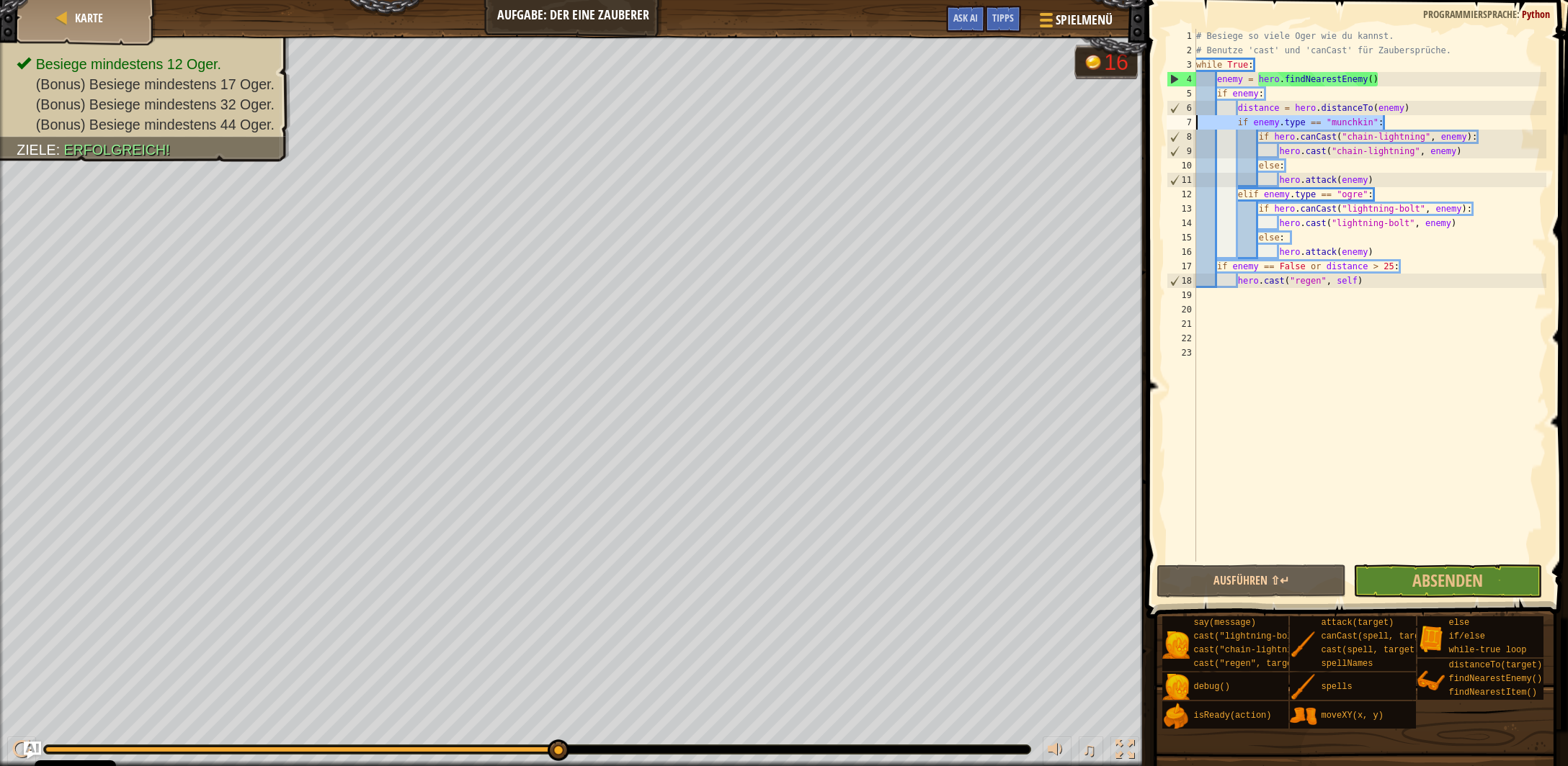
type textarea "if enemy.type == "munchkin":"
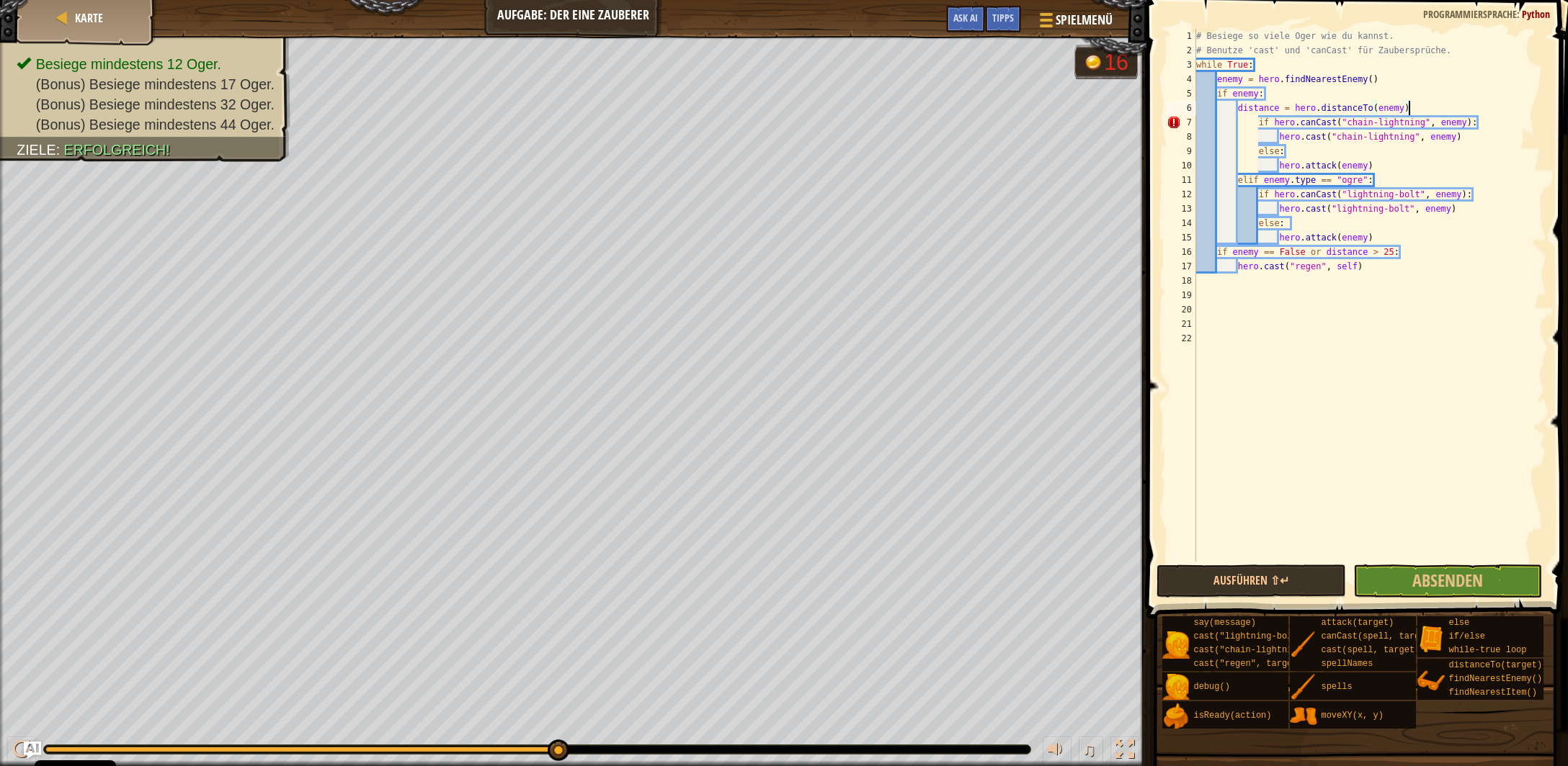
click at [1256, 122] on div "# Besiege so viele Oger wie du kannst. # Benutze 'cast' und 'canCast' für Zaube…" at bounding box center [1370, 310] width 353 height 562
click at [1277, 135] on div "# Besiege so viele Oger wie du kannst. # Benutze 'cast' und 'canCast' für Zaube…" at bounding box center [1370, 310] width 353 height 562
drag, startPoint x: 1257, startPoint y: 152, endPoint x: 1248, endPoint y: 145, distance: 11.4
click at [1251, 146] on div "# Besiege so viele Oger wie du kannst. # Benutze 'cast' und 'canCast' für Zaube…" at bounding box center [1370, 310] width 353 height 562
click at [1277, 165] on div "# Besiege so viele Oger wie du kannst. # Benutze 'cast' und 'canCast' für Zaube…" at bounding box center [1370, 310] width 353 height 562
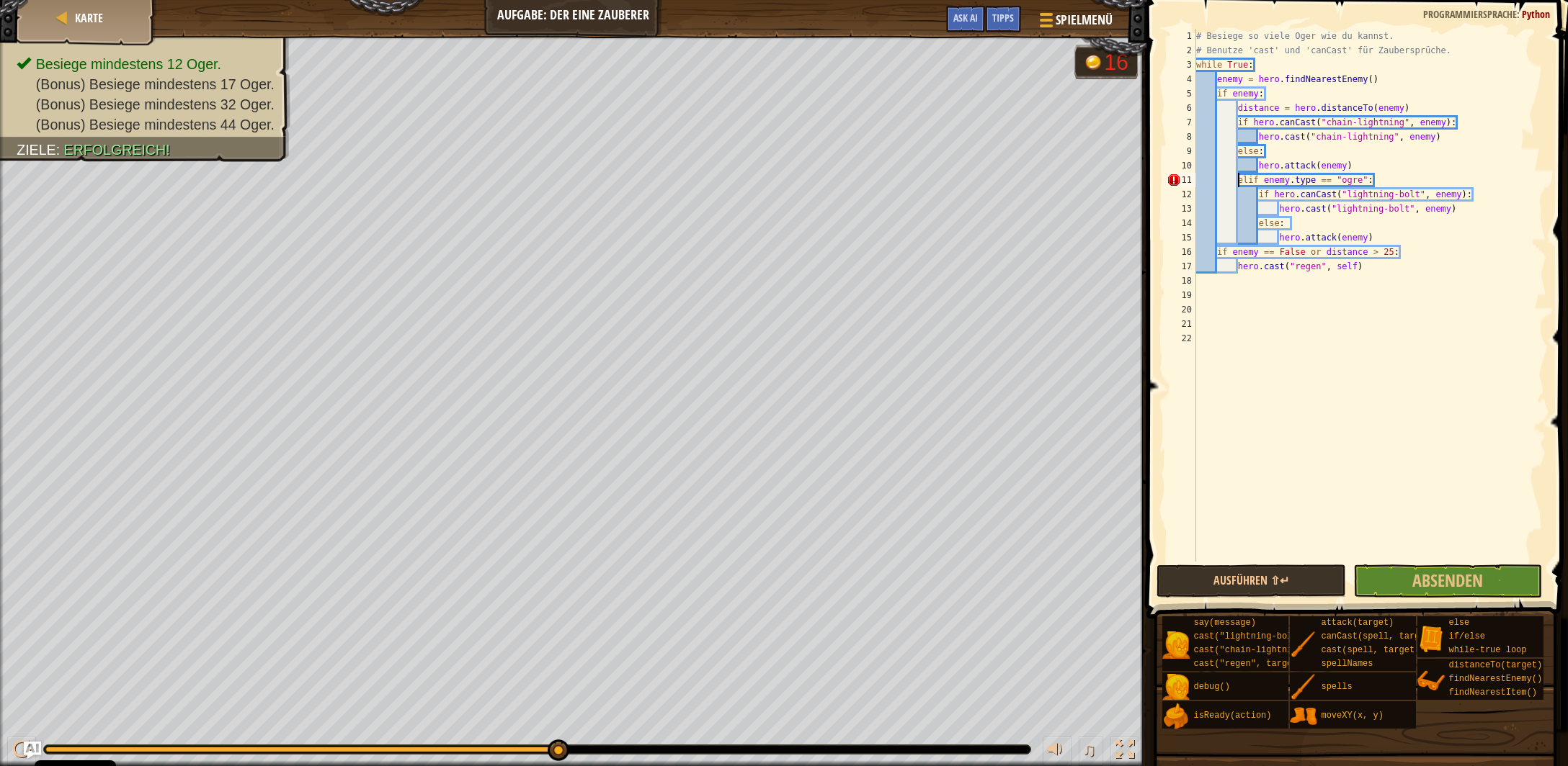
click at [1238, 185] on div "# Besiege so viele Oger wie du kannst. # Benutze 'cast' und 'canCast' für Zaube…" at bounding box center [1370, 310] width 353 height 562
click at [1260, 202] on div "# Besiege so viele Oger wie du kannst. # Benutze 'cast' und 'canCast' für Zaube…" at bounding box center [1370, 310] width 353 height 562
click at [1257, 193] on div "# Besiege so viele Oger wie du kannst. # Benutze 'cast' und 'canCast' für Zaube…" at bounding box center [1370, 310] width 353 height 562
drag, startPoint x: 1278, startPoint y: 208, endPoint x: 1265, endPoint y: 200, distance: 15.3
click at [1277, 208] on div "# Besiege so viele Oger wie du kannst. # Benutze 'cast' und 'canCast' für Zaube…" at bounding box center [1370, 310] width 353 height 562
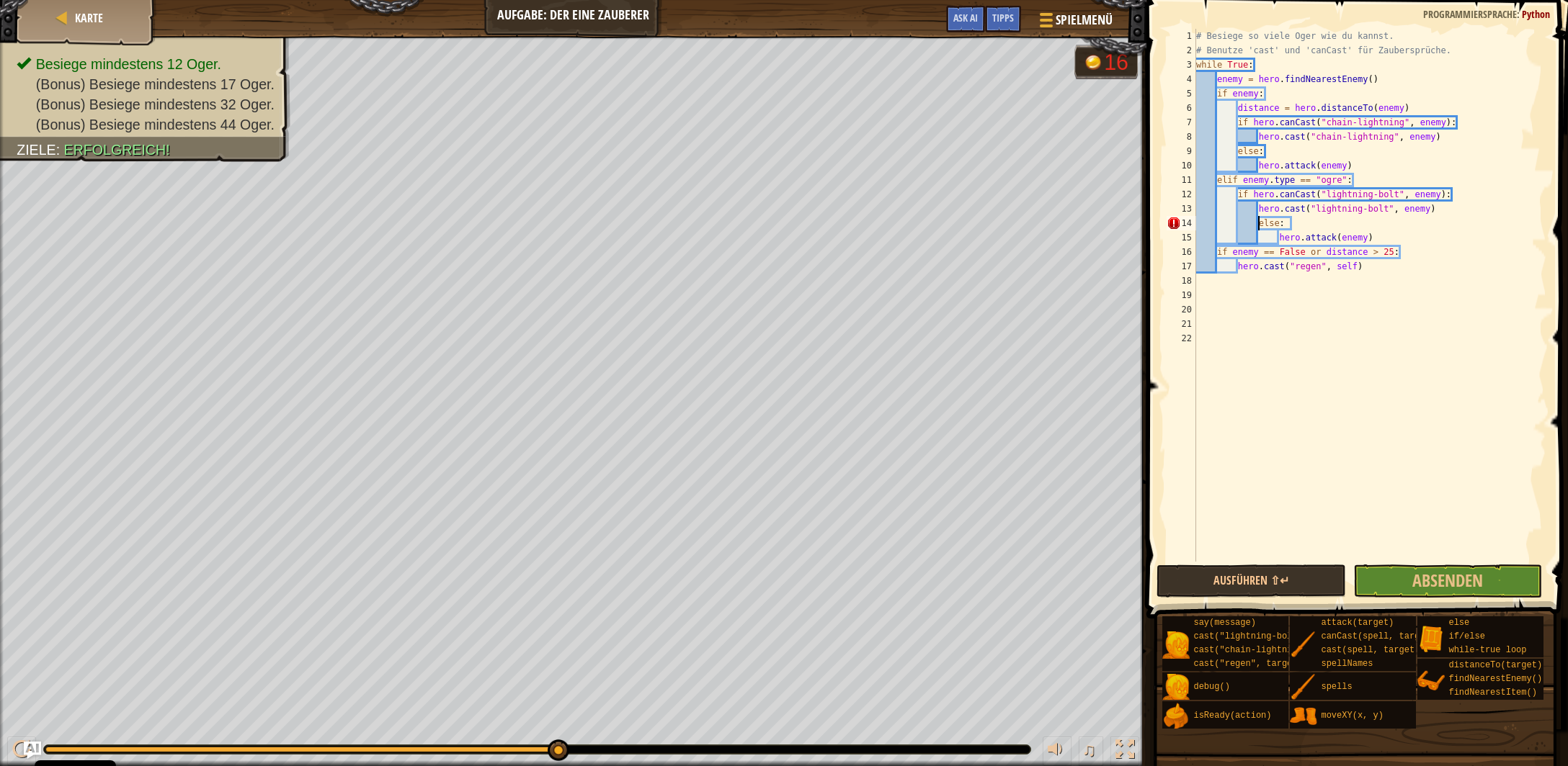
drag, startPoint x: 1256, startPoint y: 227, endPoint x: 1247, endPoint y: 222, distance: 10.3
click at [1253, 226] on div "# Besiege so viele Oger wie du kannst. # Benutze 'cast' und 'canCast' für Zaube…" at bounding box center [1370, 310] width 353 height 562
click at [1280, 244] on div "# Besiege so viele Oger wie du kannst. # Benutze 'cast' und 'canCast' für Zaube…" at bounding box center [1370, 310] width 353 height 562
click at [1226, 180] on div "# Besiege so viele Oger wie du kannst. # Benutze 'cast' und 'canCast' für Zaube…" at bounding box center [1370, 310] width 353 height 562
click at [1235, 196] on div "# Besiege so viele Oger wie du kannst. # Benutze 'cast' und 'canCast' für Zaube…" at bounding box center [1370, 310] width 353 height 562
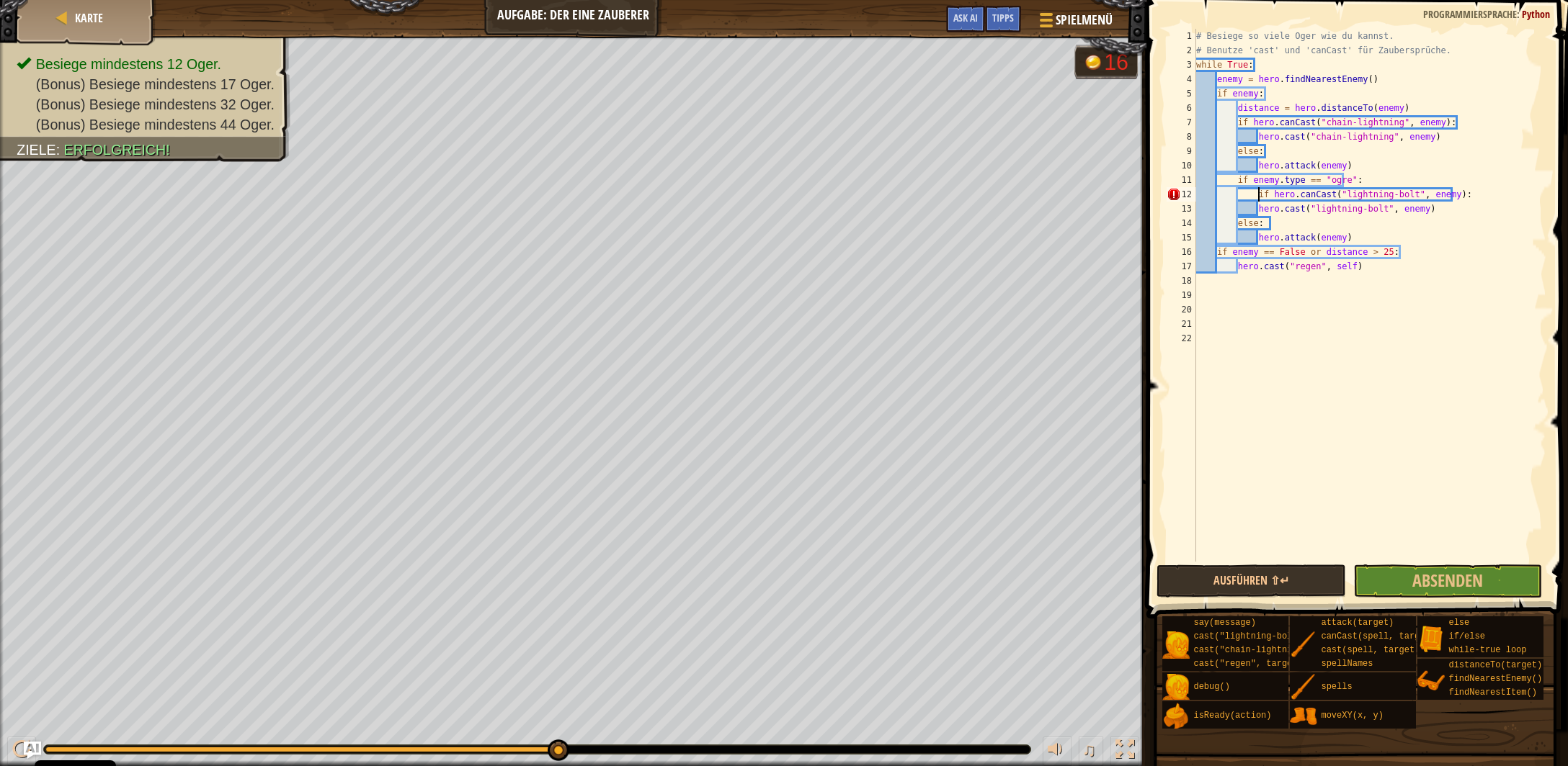
click at [1257, 212] on div "# Besiege so viele Oger wie du kannst. # Benutze 'cast' und 'canCast' für Zaube…" at bounding box center [1370, 310] width 353 height 562
click at [1236, 225] on div "# Besiege so viele Oger wie du kannst. # Benutze 'cast' und 'canCast' für Zaube…" at bounding box center [1370, 310] width 353 height 562
click at [1257, 242] on div "# Besiege so viele Oger wie du kannst. # Benutze 'cast' und 'canCast' für Zaube…" at bounding box center [1370, 310] width 353 height 562
click at [1303, 583] on button "Ausführen ⇧↵" at bounding box center [1250, 581] width 189 height 33
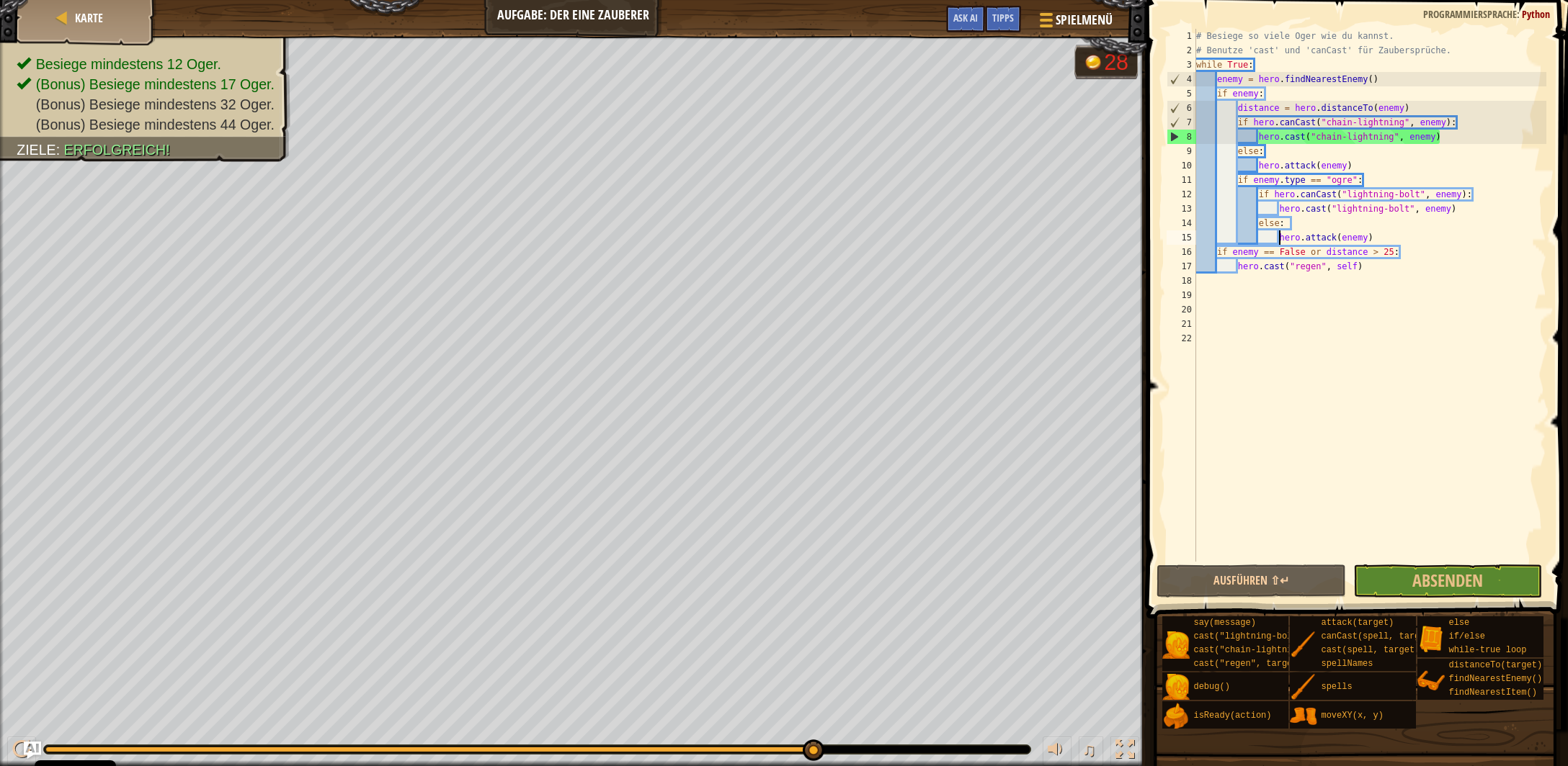
click at [1270, 64] on div "# Besiege so viele Oger wie du kannst. # Benutze 'cast' und 'canCast' für Zaube…" at bounding box center [1370, 310] width 353 height 562
type textarea "while True:"
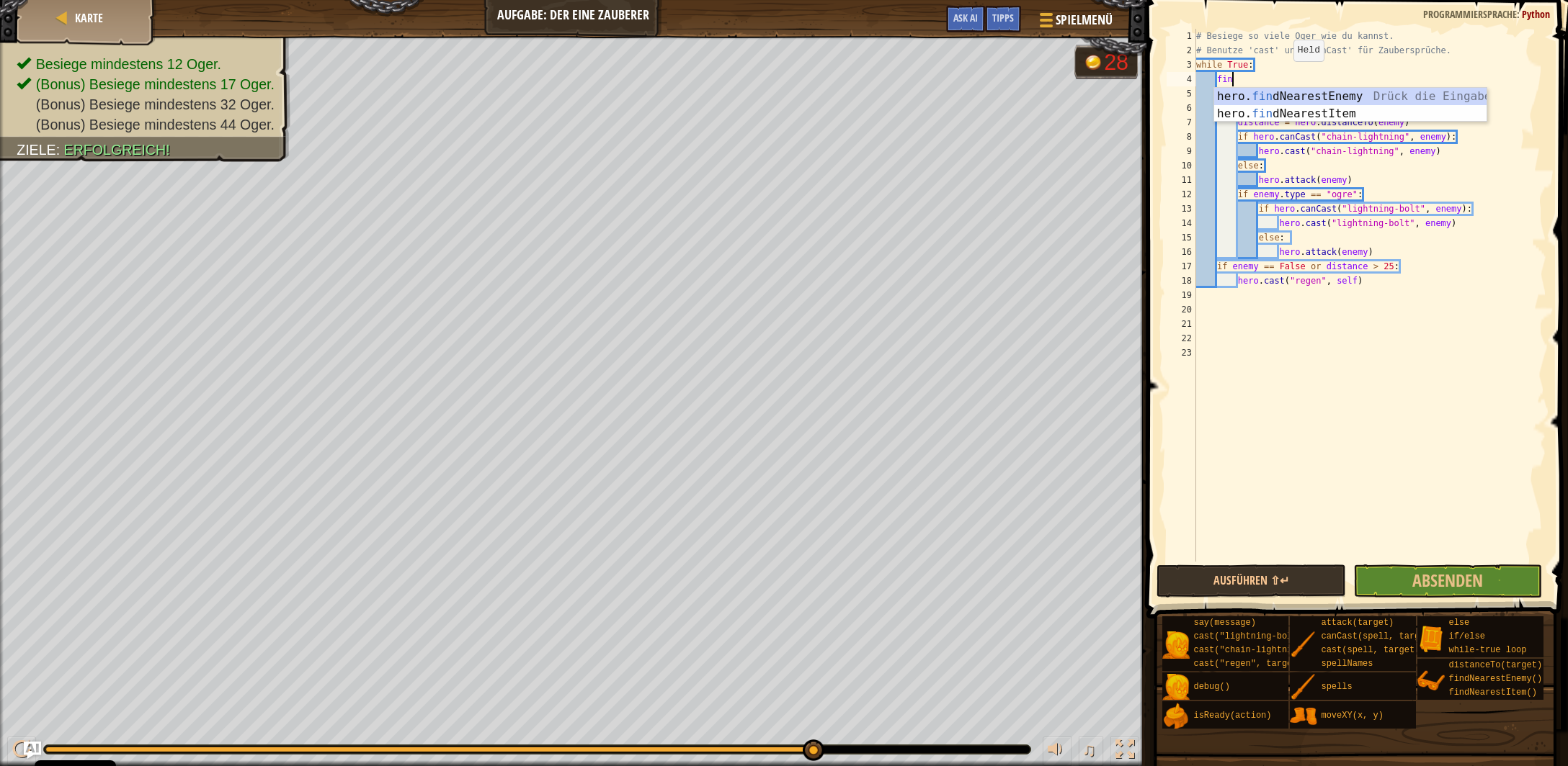
scroll to position [6, 1]
type textarea "f"
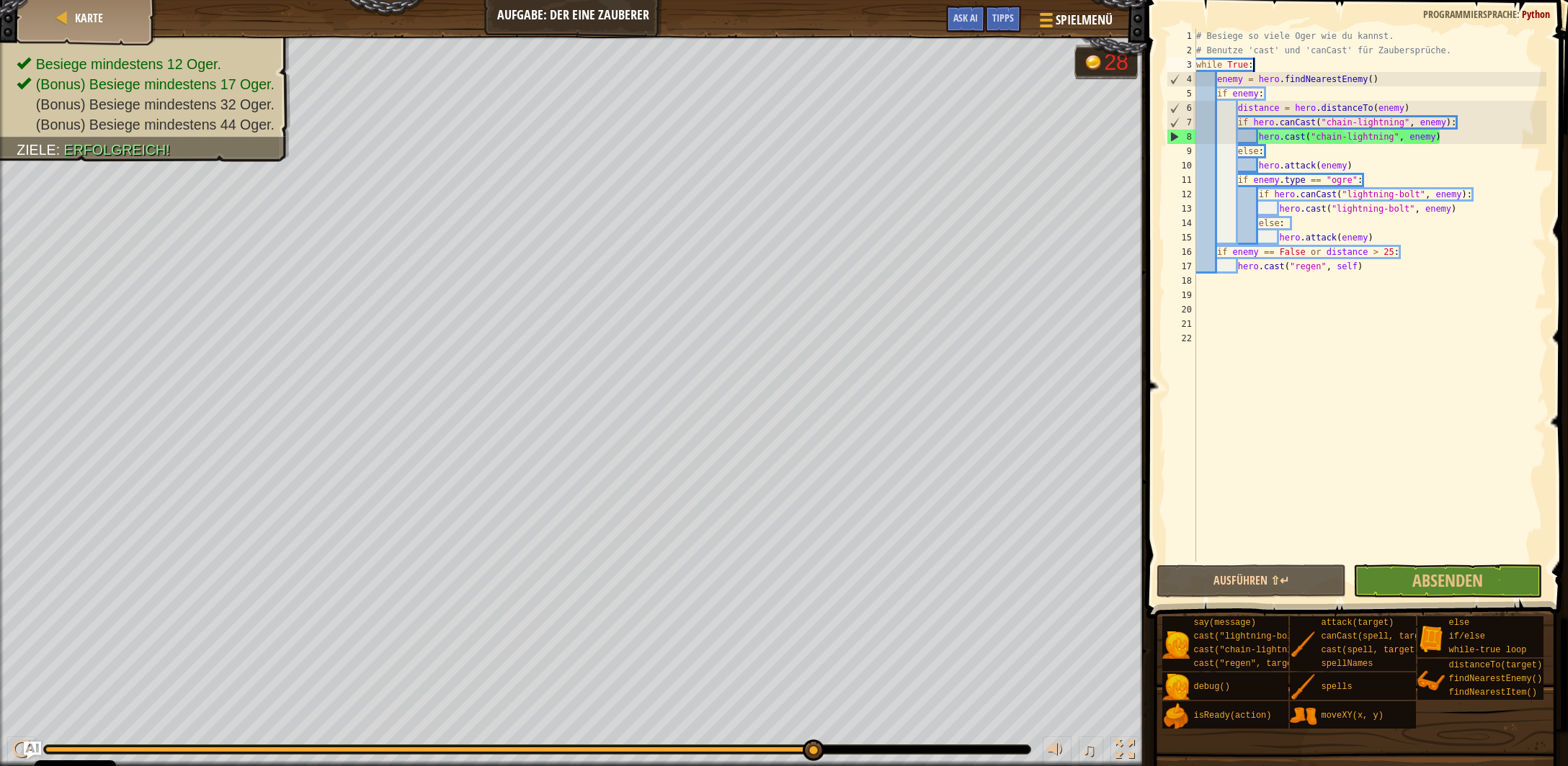
click at [1406, 108] on div "# Besiege so viele Oger wie du kannst. # Benutze 'cast' und 'canCast' für Zaube…" at bounding box center [1370, 310] width 353 height 562
drag, startPoint x: 1375, startPoint y: 239, endPoint x: 1399, endPoint y: 245, distance: 24.7
click at [1379, 240] on div "# Besiege so viele Oger wie du kannst. # Benutze 'cast' und 'canCast' für Zaube…" at bounding box center [1370, 310] width 353 height 562
type textarea "hero.attack(enemy)"
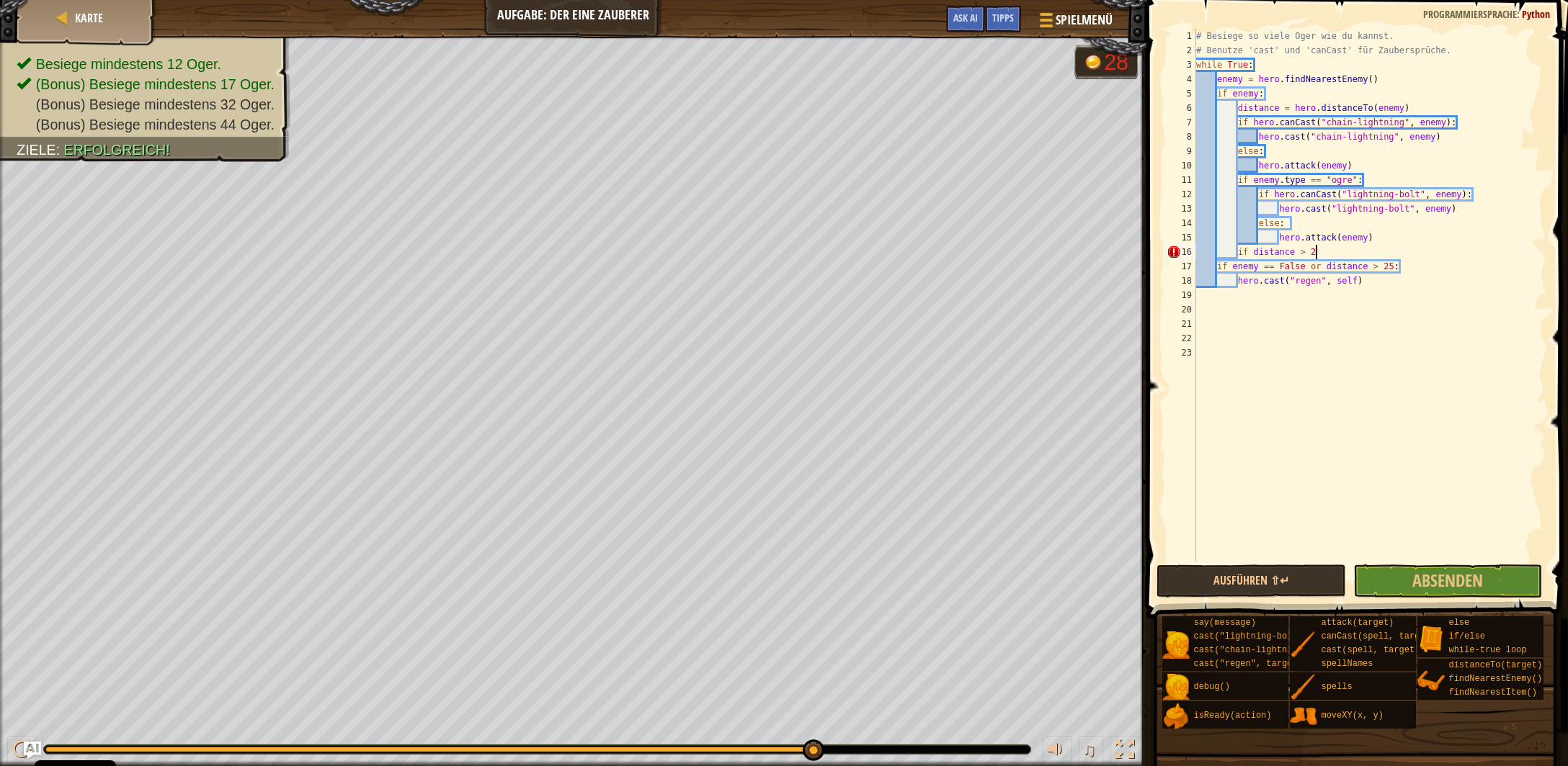
scroll to position [7, 10]
type textarea "if distance > 25:"
click at [1351, 282] on div "hero. move XY Drück die Eingabetaste" at bounding box center [1392, 301] width 273 height 52
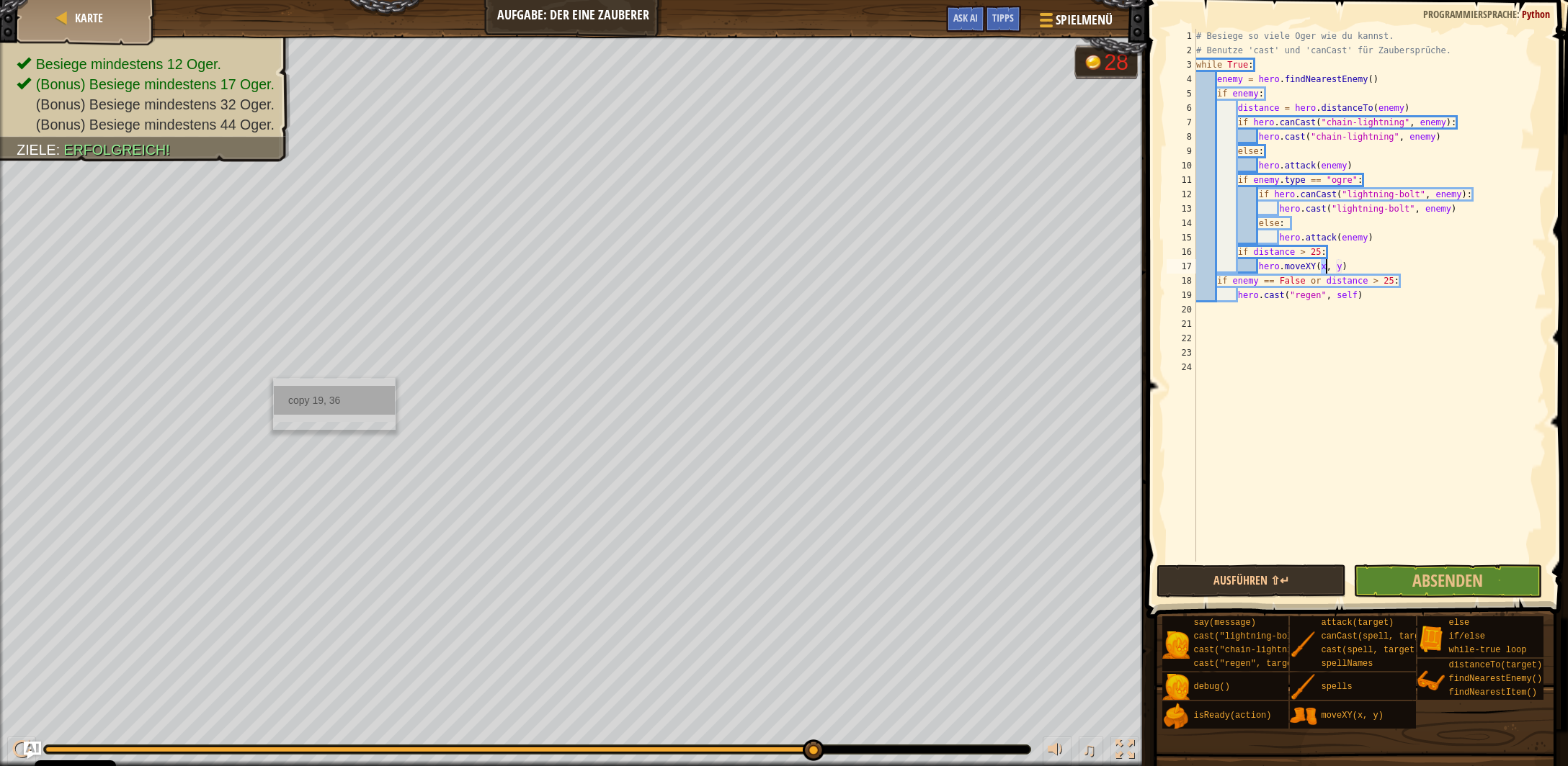
click at [303, 393] on div "copy 19, 36" at bounding box center [334, 400] width 121 height 29
drag, startPoint x: 1342, startPoint y: 265, endPoint x: 1320, endPoint y: 268, distance: 22.2
click at [1320, 268] on div "# Besiege so viele Oger wie du kannst. # Benutze 'cast' und 'canCast' für Zaube…" at bounding box center [1370, 310] width 353 height 562
paste textarea "19, 36"
type textarea "hero.moveXY(19, 36)"
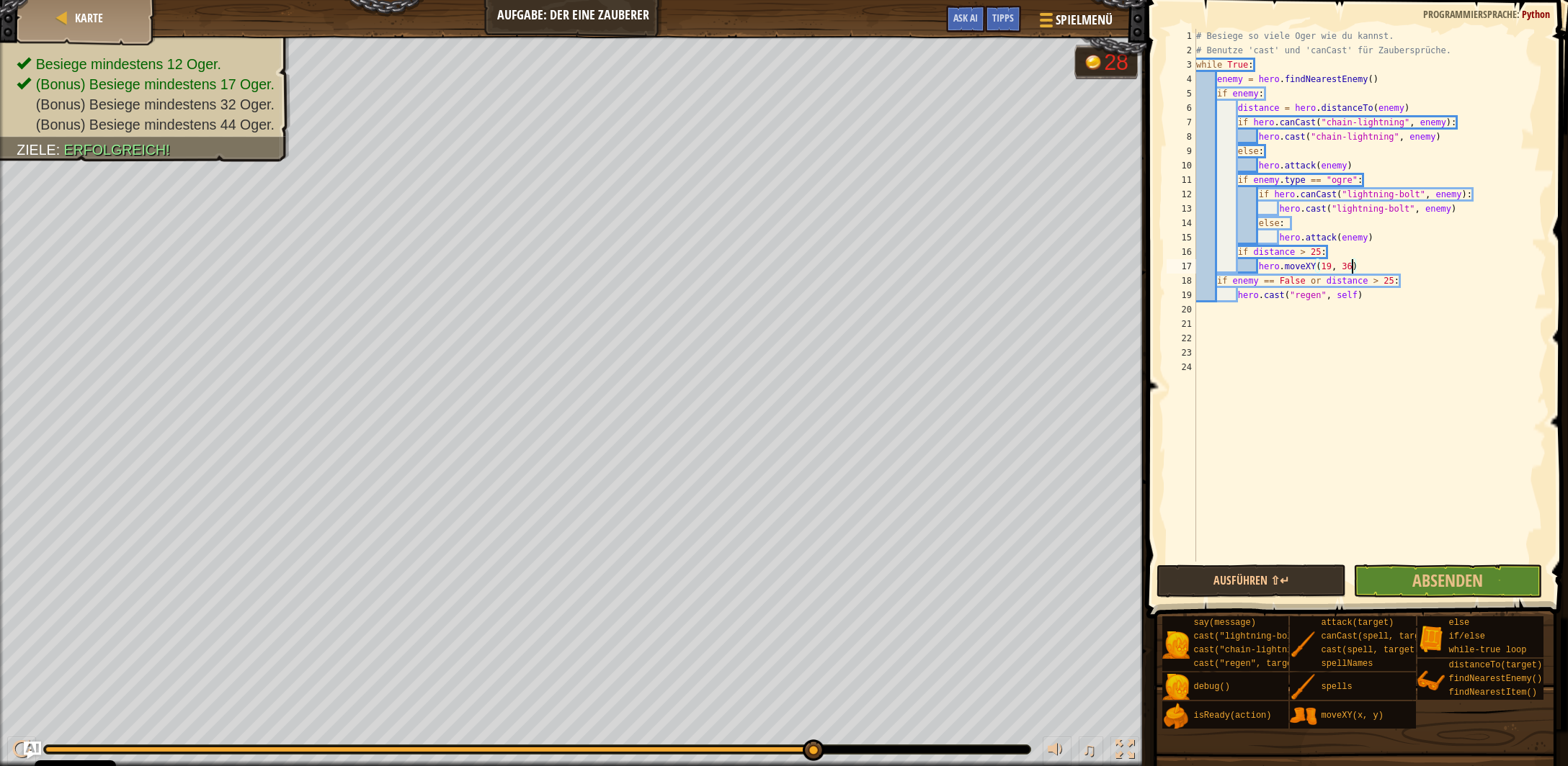
drag, startPoint x: 1336, startPoint y: 333, endPoint x: 1329, endPoint y: 416, distance: 83.3
click at [1336, 334] on div "# Besiege so viele Oger wie du kannst. # Benutze 'cast' und 'canCast' für Zaube…" at bounding box center [1370, 310] width 353 height 562
click at [1311, 577] on button "Ausführen ⇧↵" at bounding box center [1250, 581] width 189 height 33
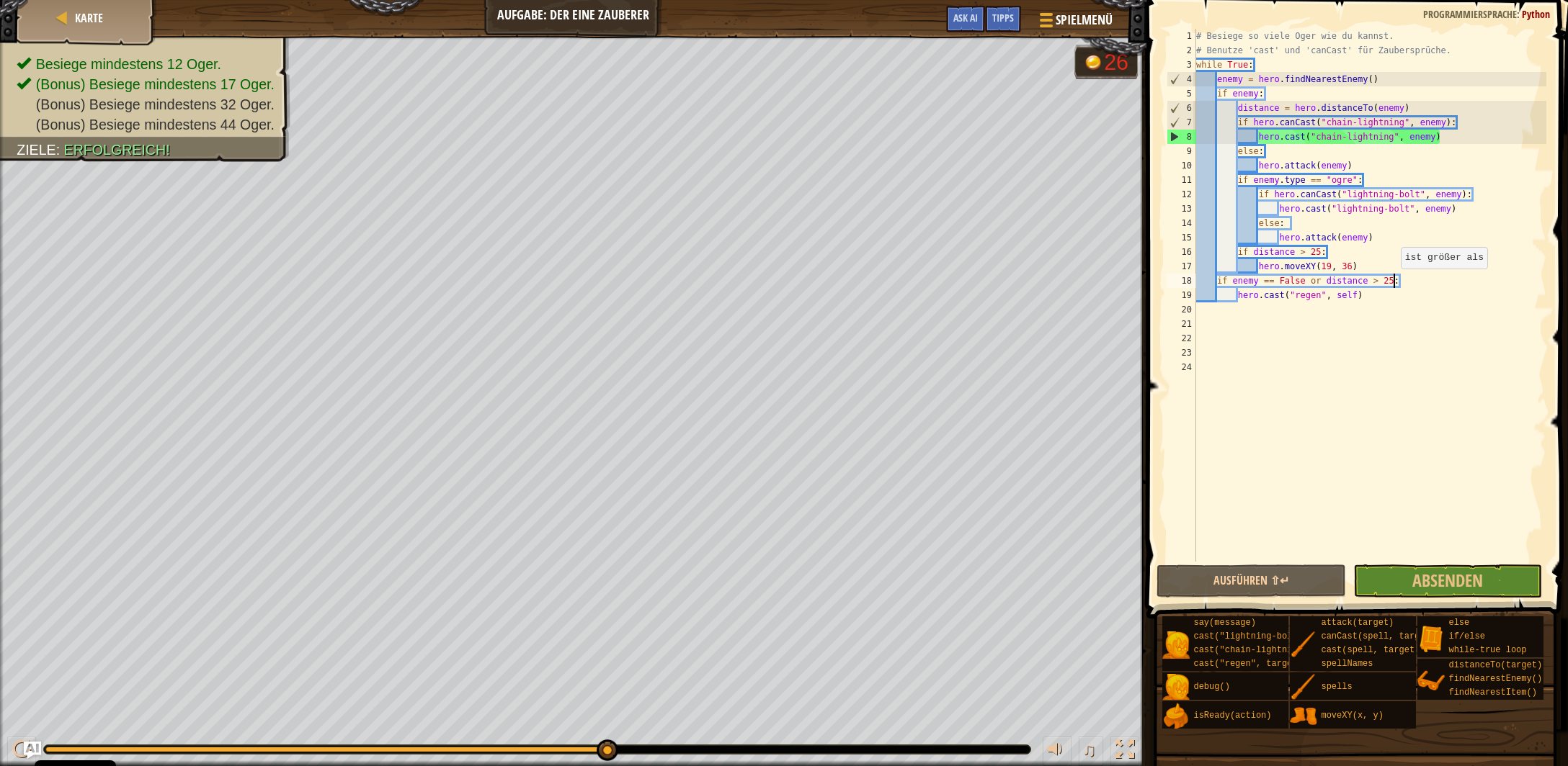
click at [1394, 283] on div "# Besiege so viele Oger wie du kannst. # Benutze 'cast' und 'canCast' für Zaube…" at bounding box center [1370, 310] width 353 height 562
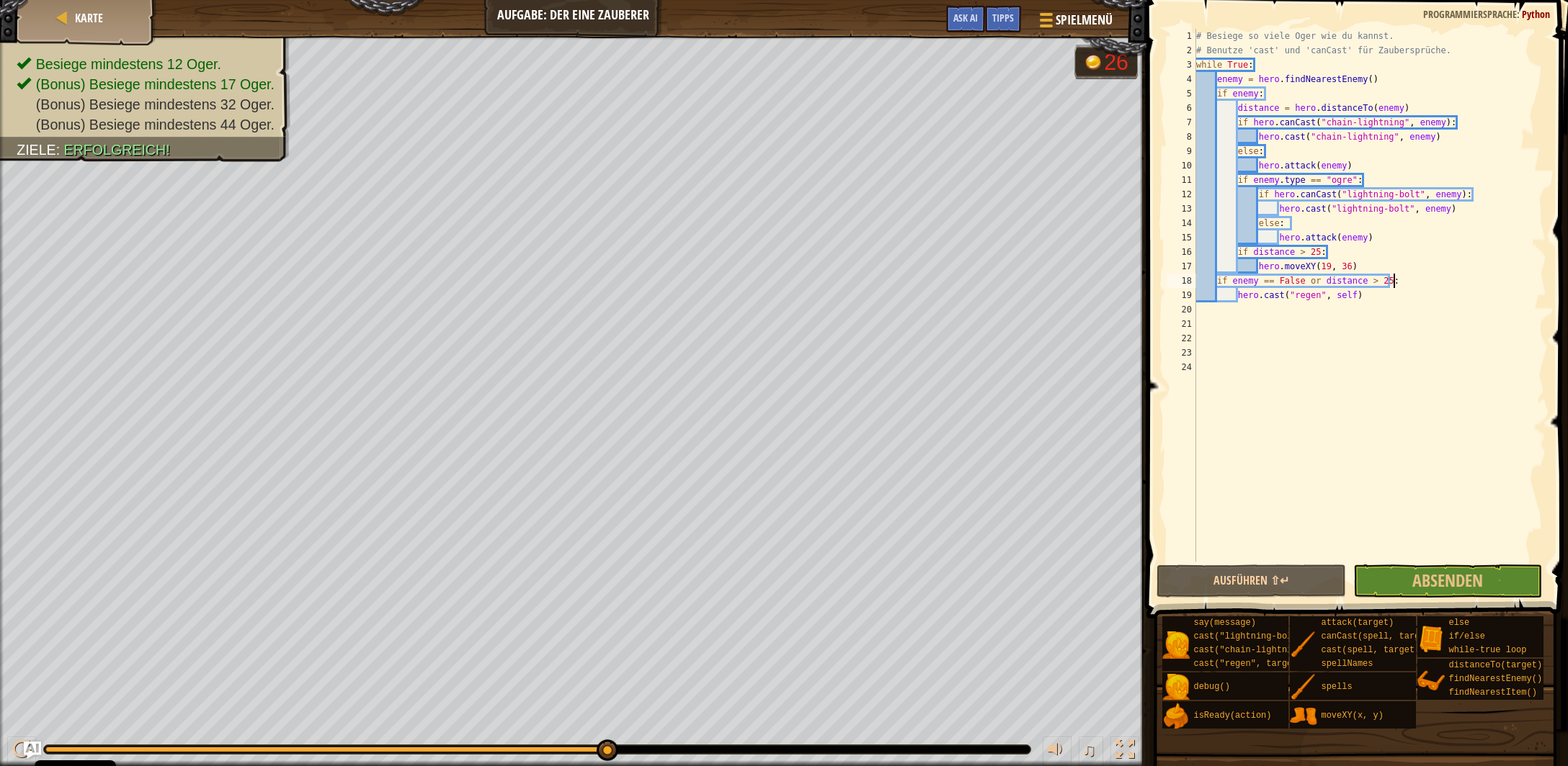
scroll to position [7, 15]
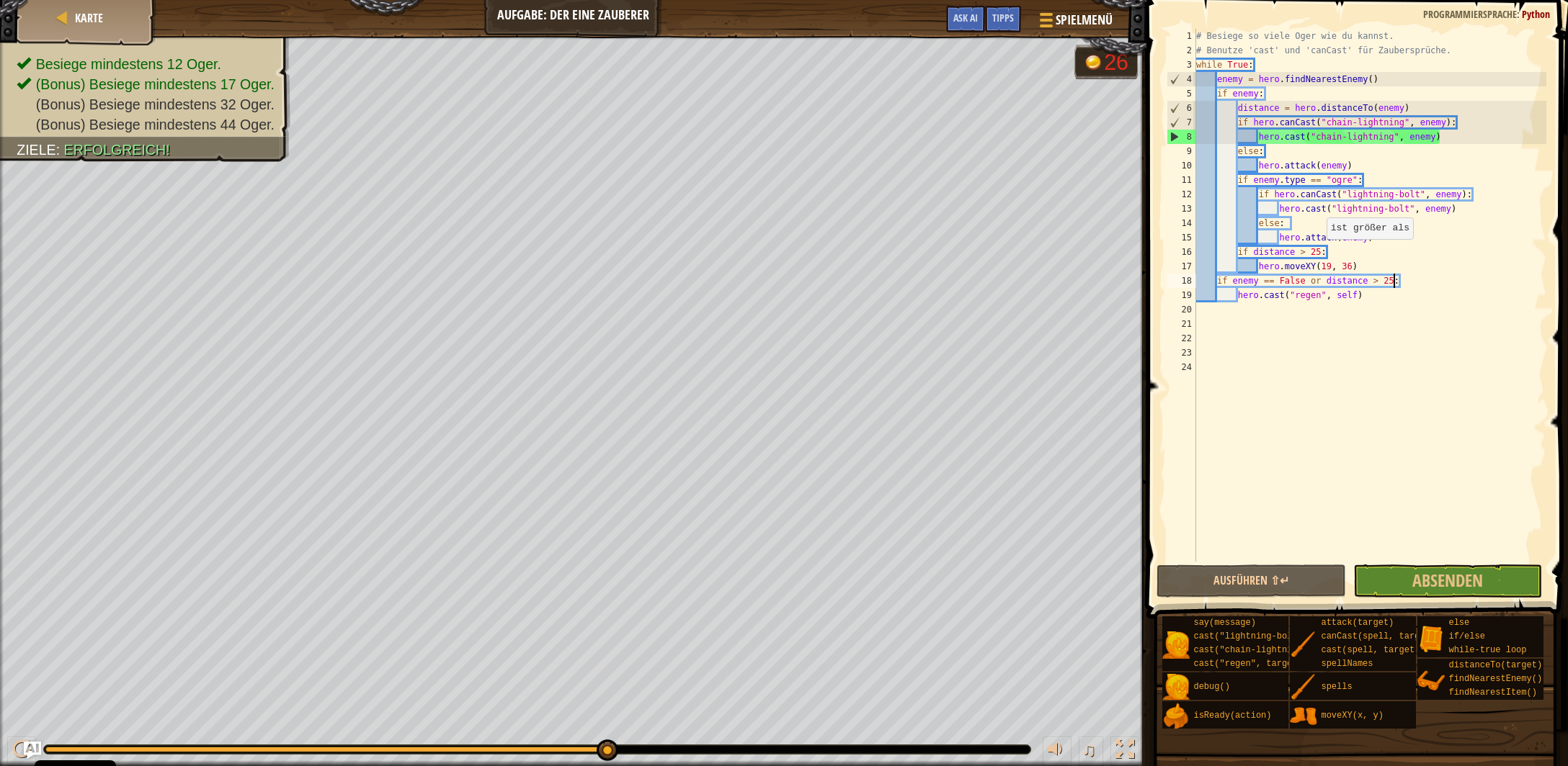
click at [1318, 252] on div "# Besiege so viele Oger wie du kannst. # Benutze 'cast' und 'canCast' für Zaube…" at bounding box center [1370, 310] width 353 height 562
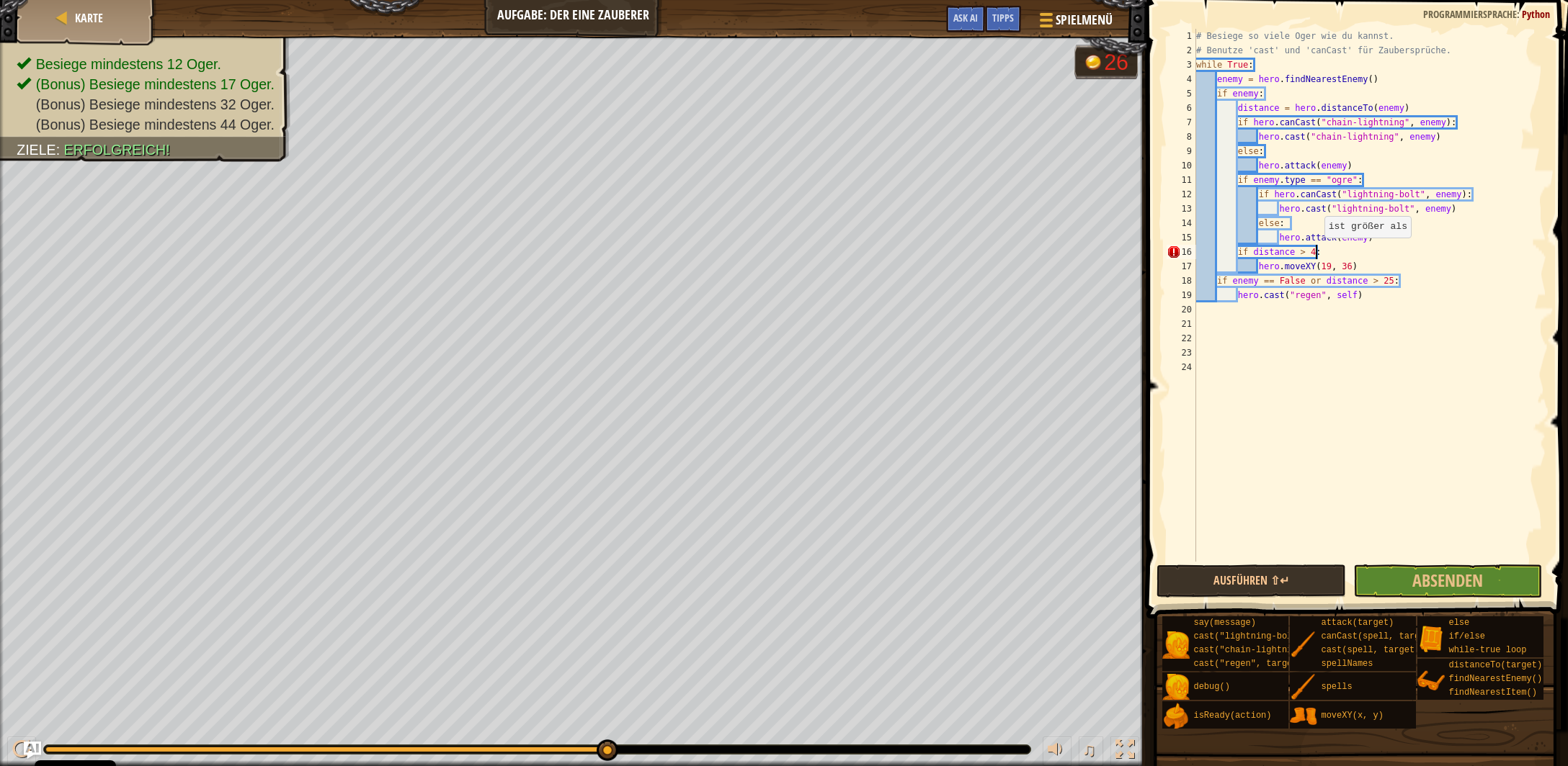
scroll to position [7, 10]
click at [1249, 586] on button "Ausführen ⇧↵" at bounding box center [1250, 581] width 189 height 33
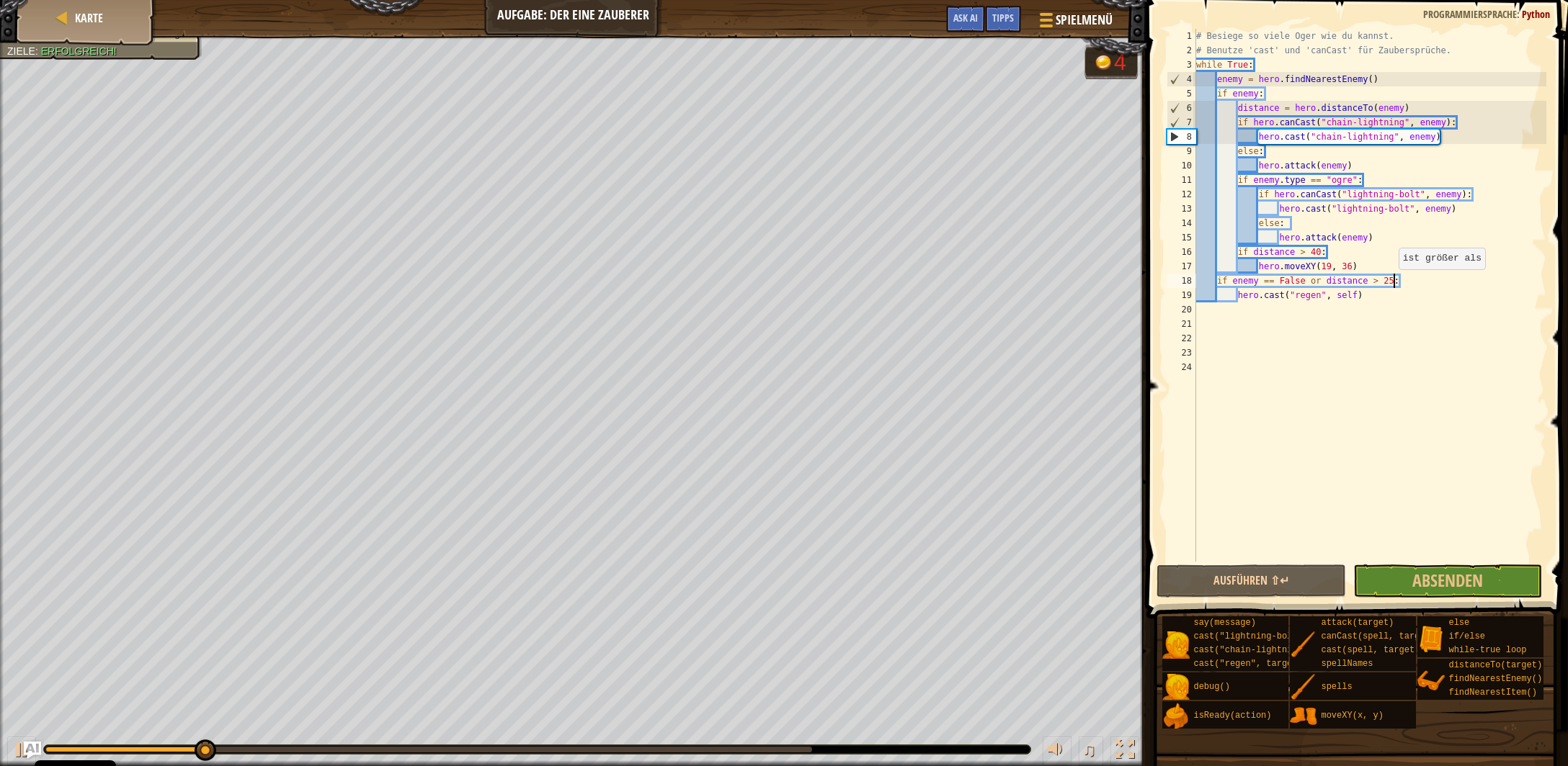
click at [1392, 284] on div "# Besiege so viele Oger wie du kannst. # Benutze 'cast' und 'canCast' für Zaube…" at bounding box center [1370, 310] width 353 height 562
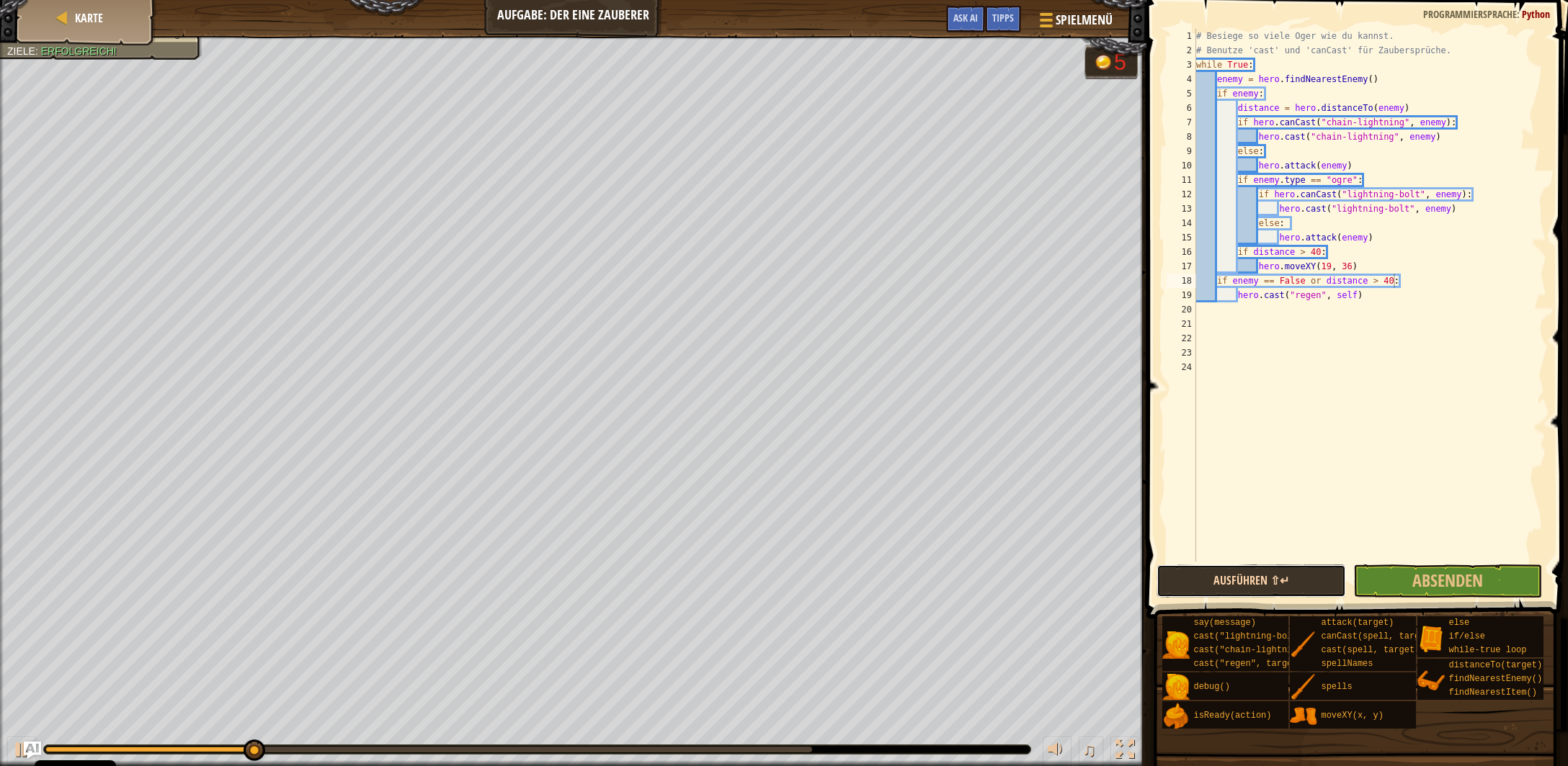
click at [1271, 574] on button "Ausführen ⇧↵" at bounding box center [1250, 581] width 189 height 33
type textarea "if enemy == False or distance > 30:"
click at [1284, 582] on button "Ausführen ⇧↵" at bounding box center [1250, 581] width 189 height 33
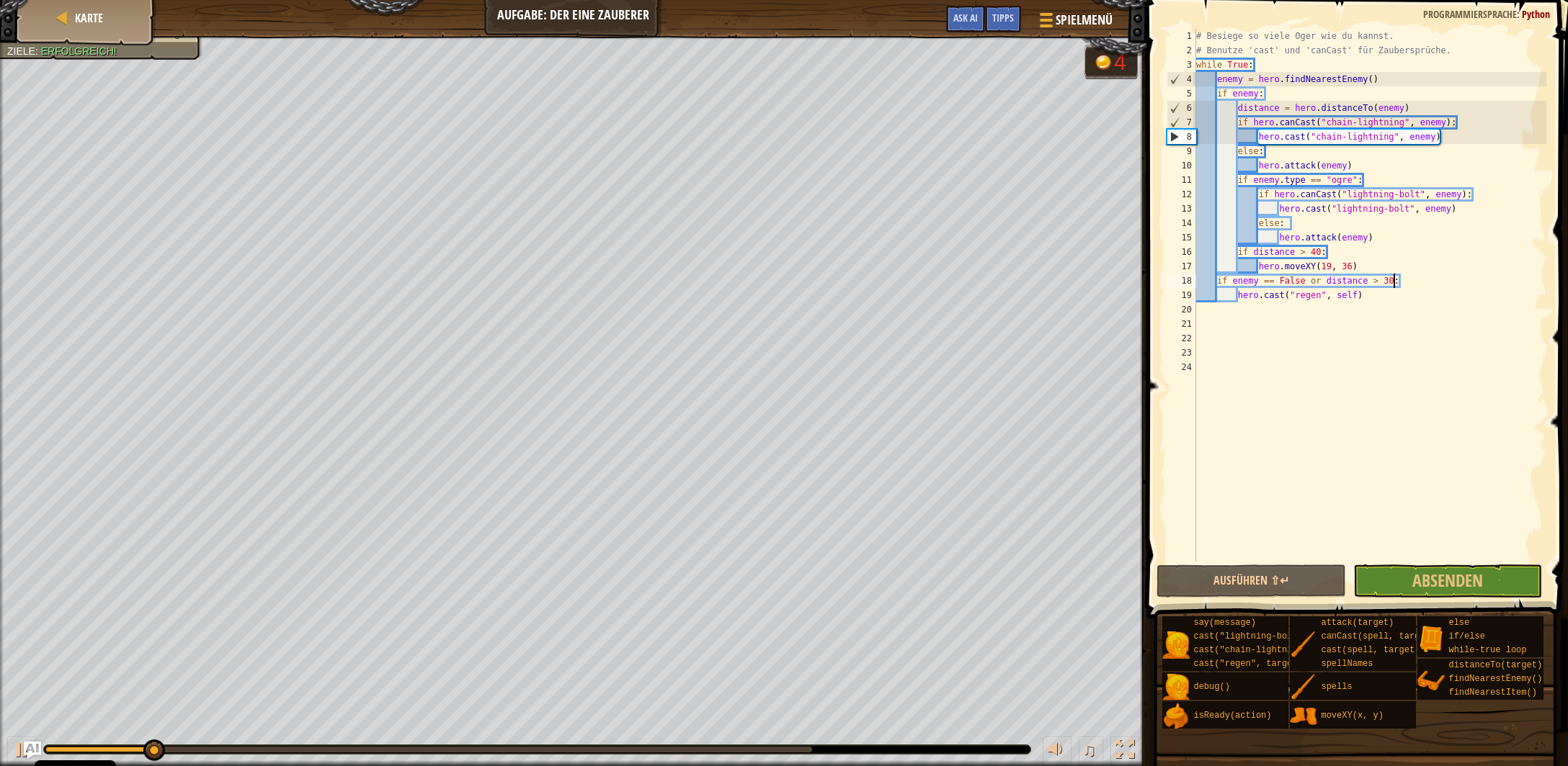
click at [662, 745] on div "♫" at bounding box center [573, 746] width 1146 height 43
click at [662, 749] on div at bounding box center [428, 750] width 766 height 6
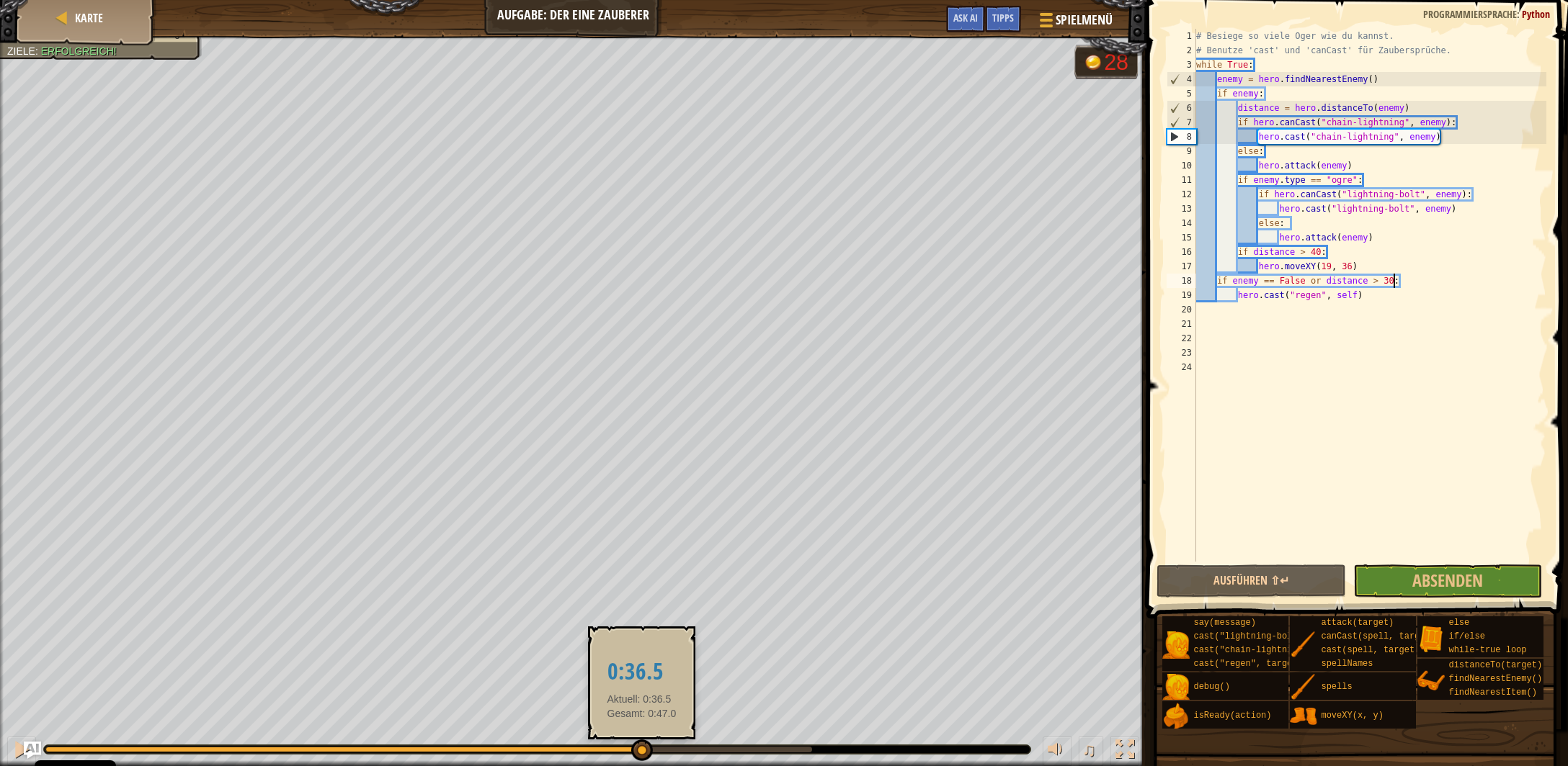
click at [640, 749] on div at bounding box center [343, 750] width 595 height 6
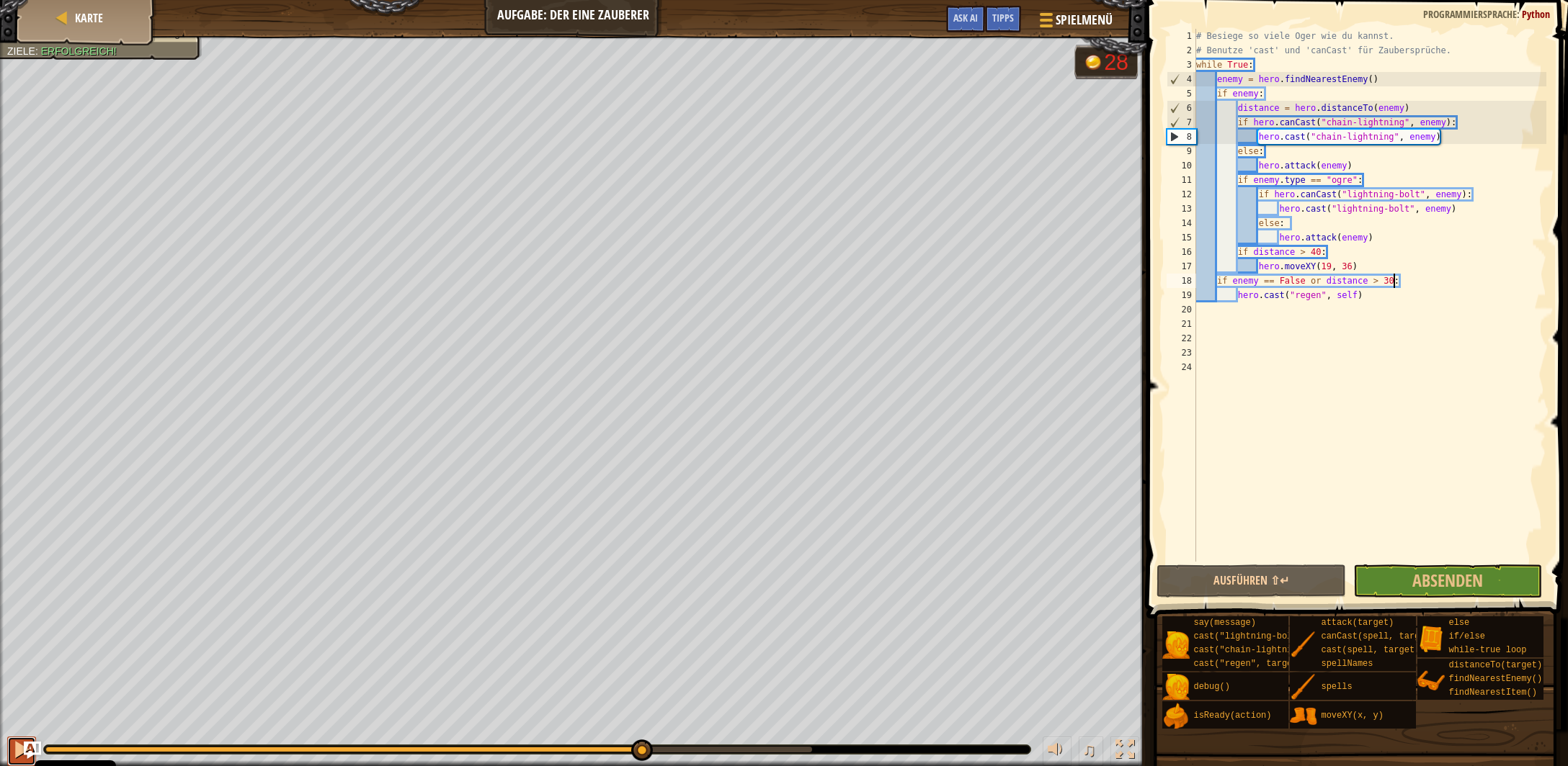
click at [13, 753] on div at bounding box center [21, 749] width 18 height 18
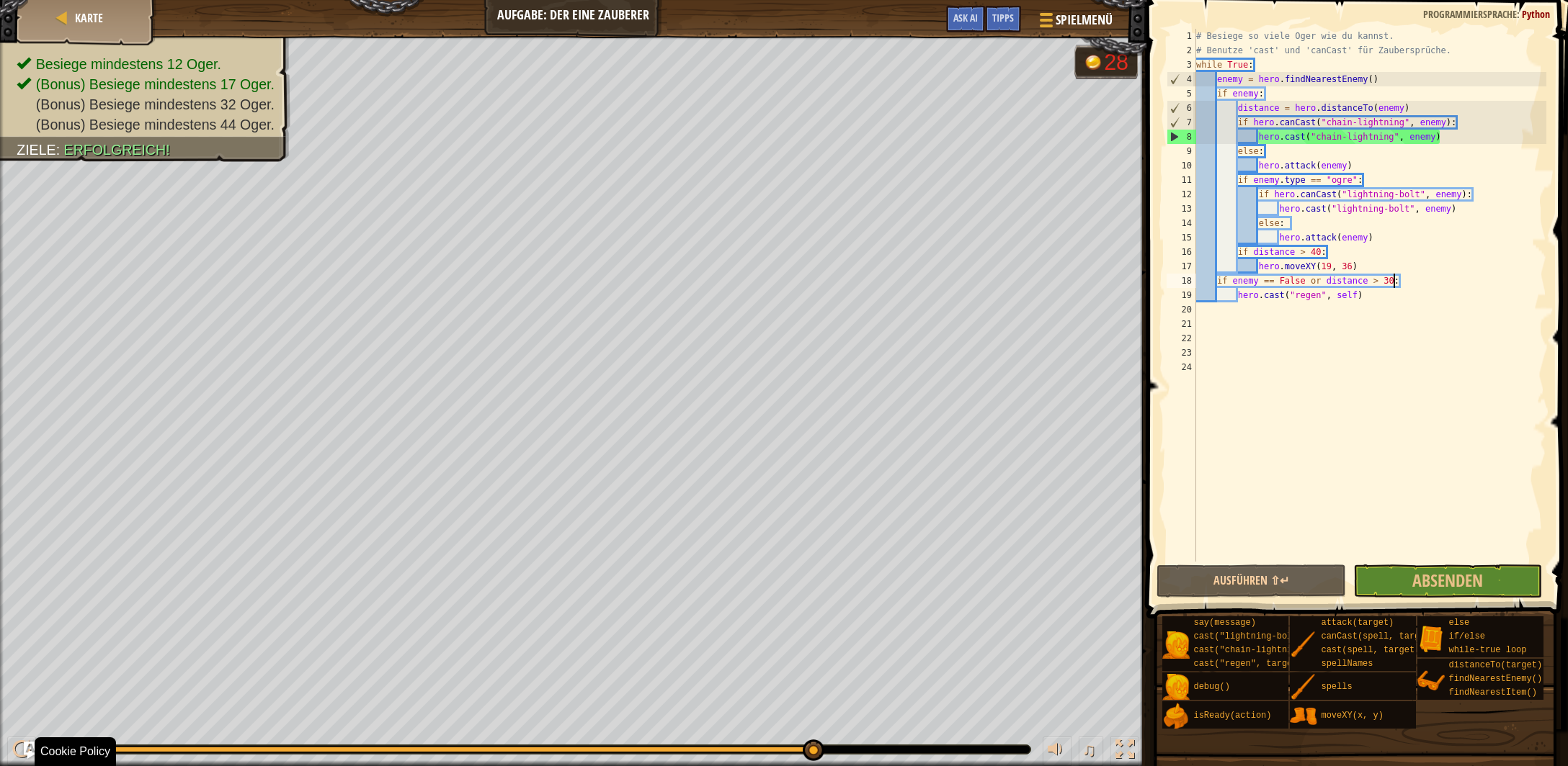
click at [777, 743] on div "♫" at bounding box center [573, 746] width 1146 height 43
click at [776, 748] on div at bounding box center [428, 750] width 766 height 6
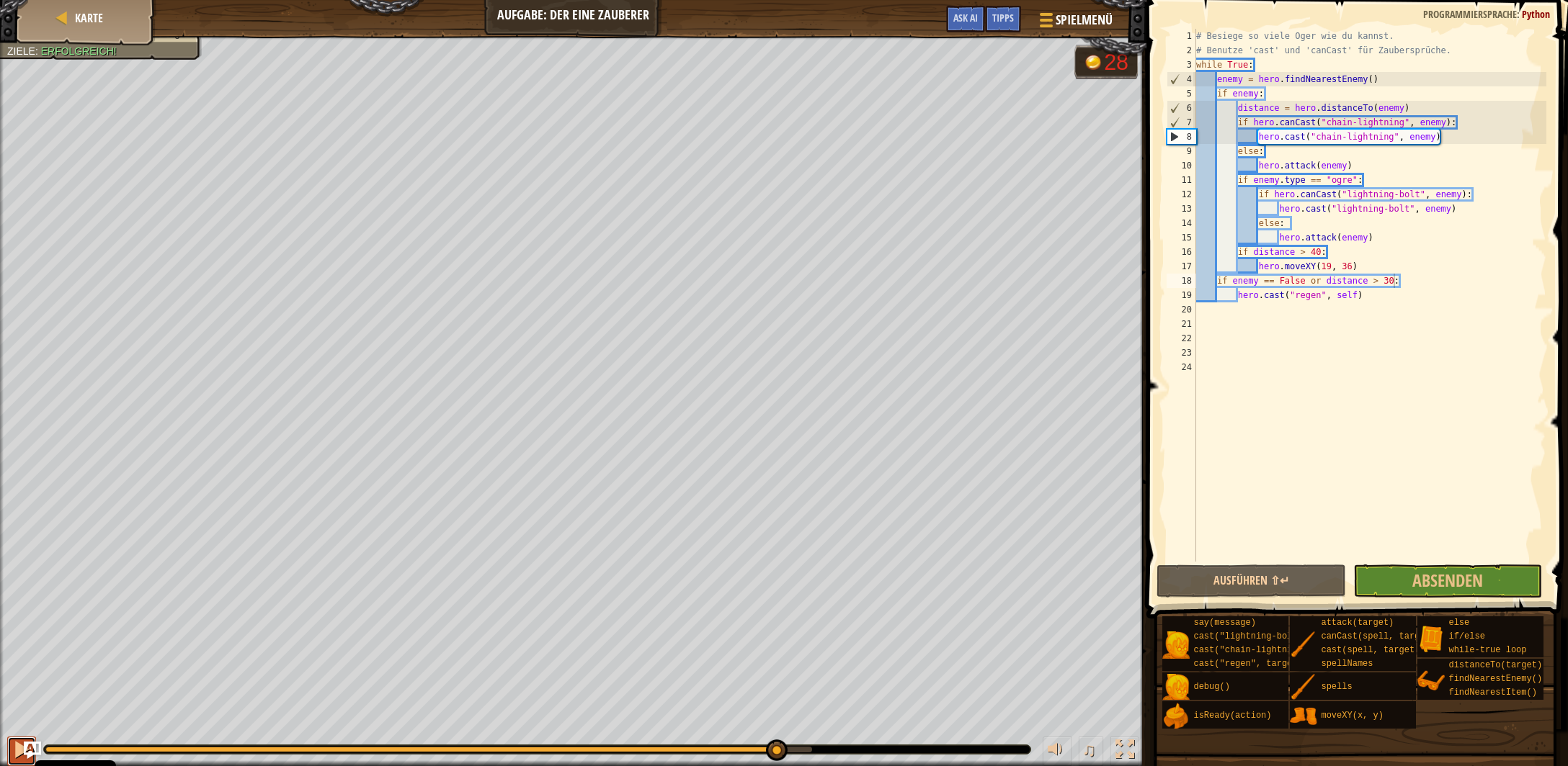
click at [16, 744] on div at bounding box center [21, 749] width 18 height 18
click at [743, 754] on div at bounding box center [537, 750] width 987 height 9
click at [742, 743] on div "♫" at bounding box center [573, 746] width 1146 height 43
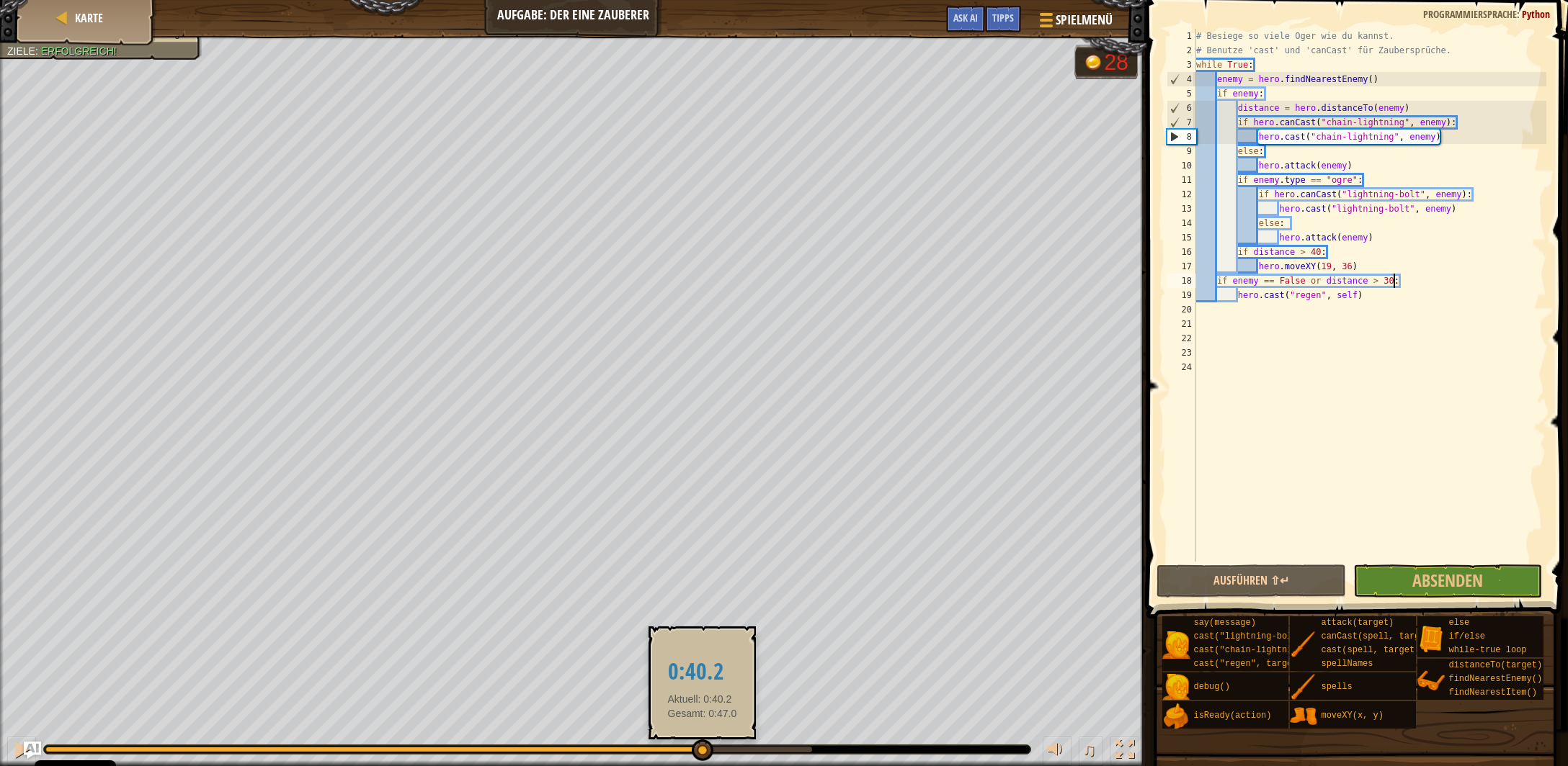
click at [701, 752] on div at bounding box center [373, 750] width 655 height 6
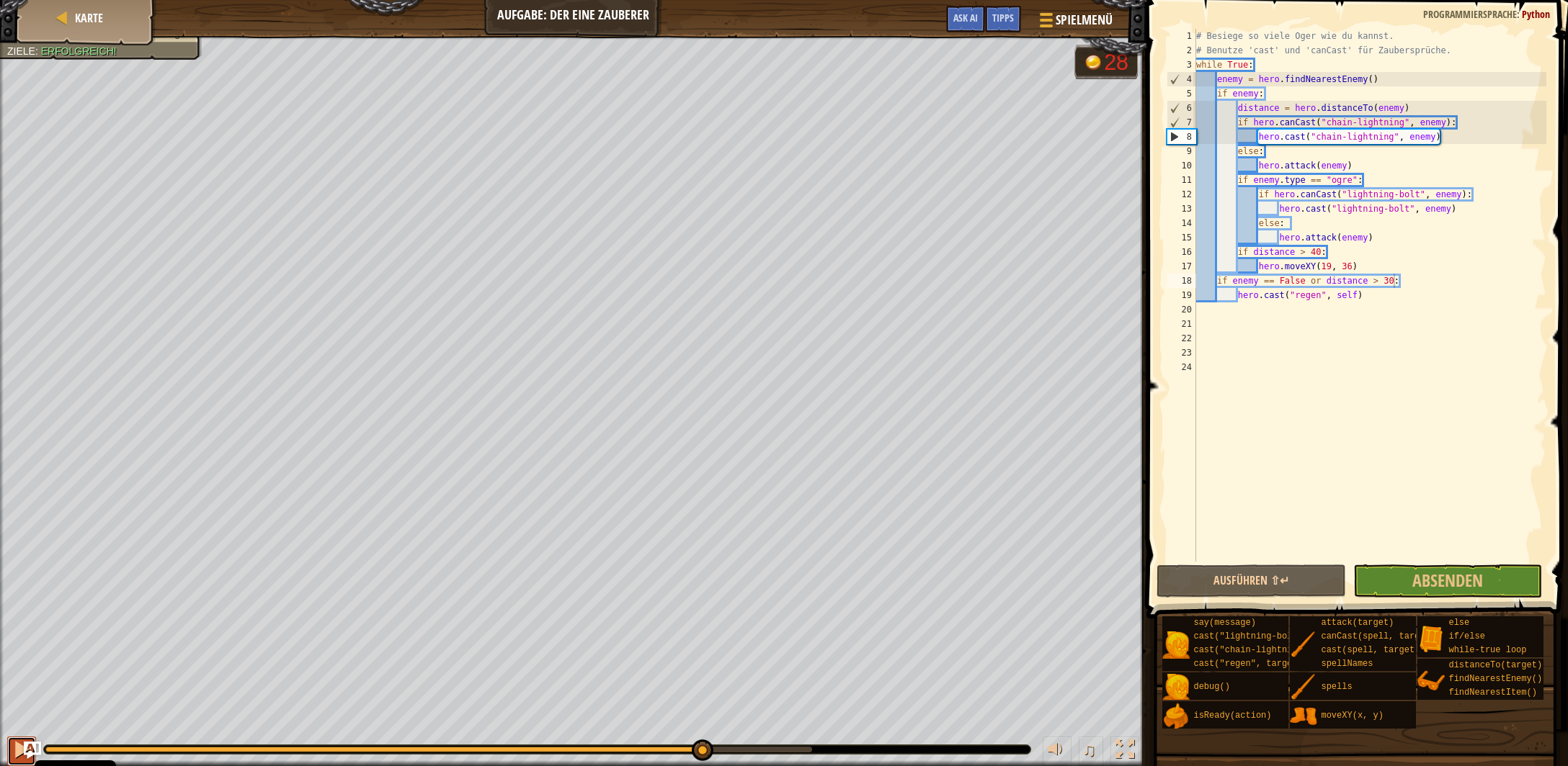
click at [10, 746] on button at bounding box center [21, 752] width 29 height 30
click at [12, 743] on button at bounding box center [21, 752] width 29 height 30
click at [12, 742] on button at bounding box center [21, 752] width 29 height 30
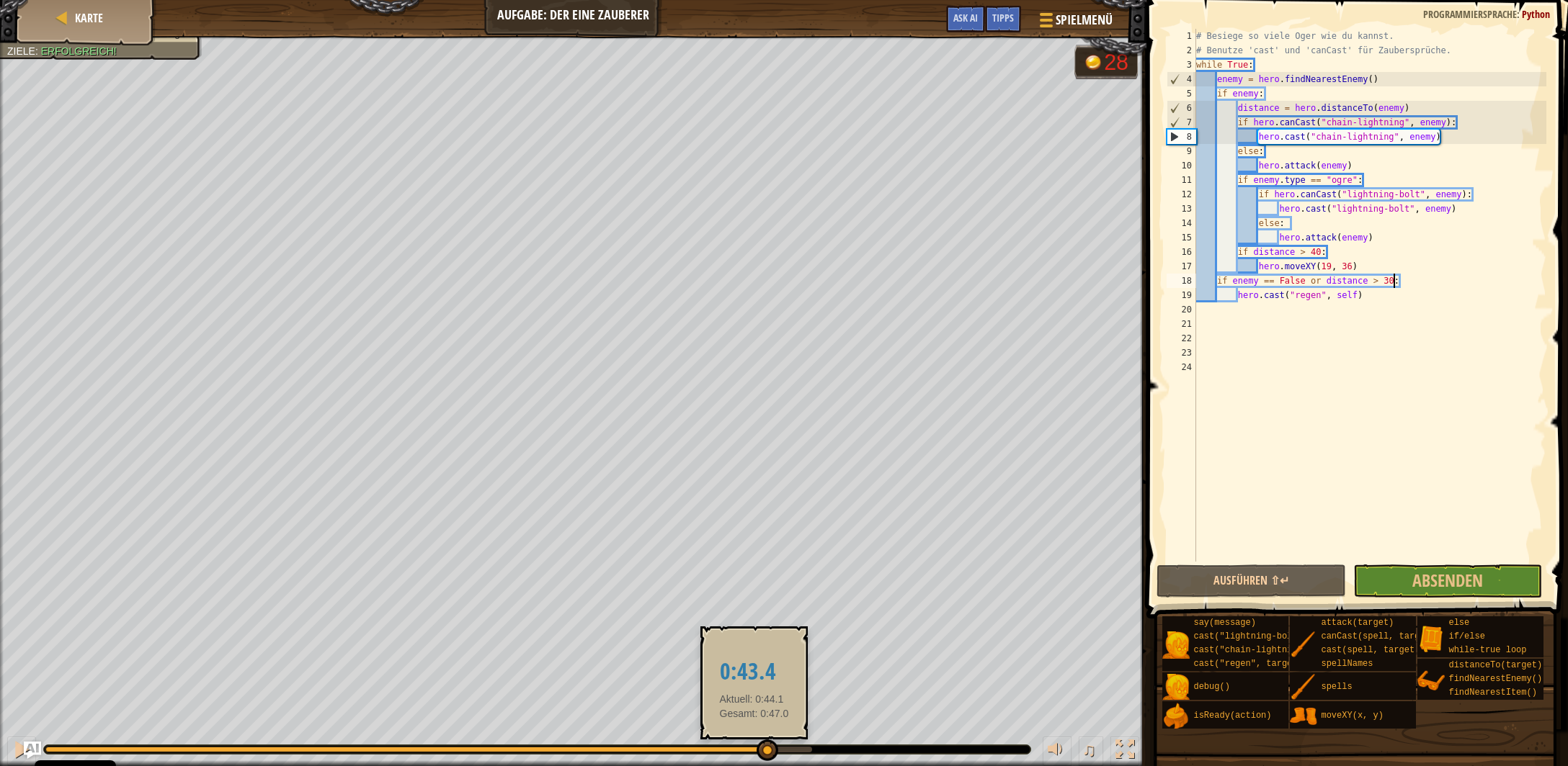
click at [753, 745] on div at bounding box center [537, 750] width 988 height 10
click at [751, 747] on div at bounding box center [398, 750] width 707 height 6
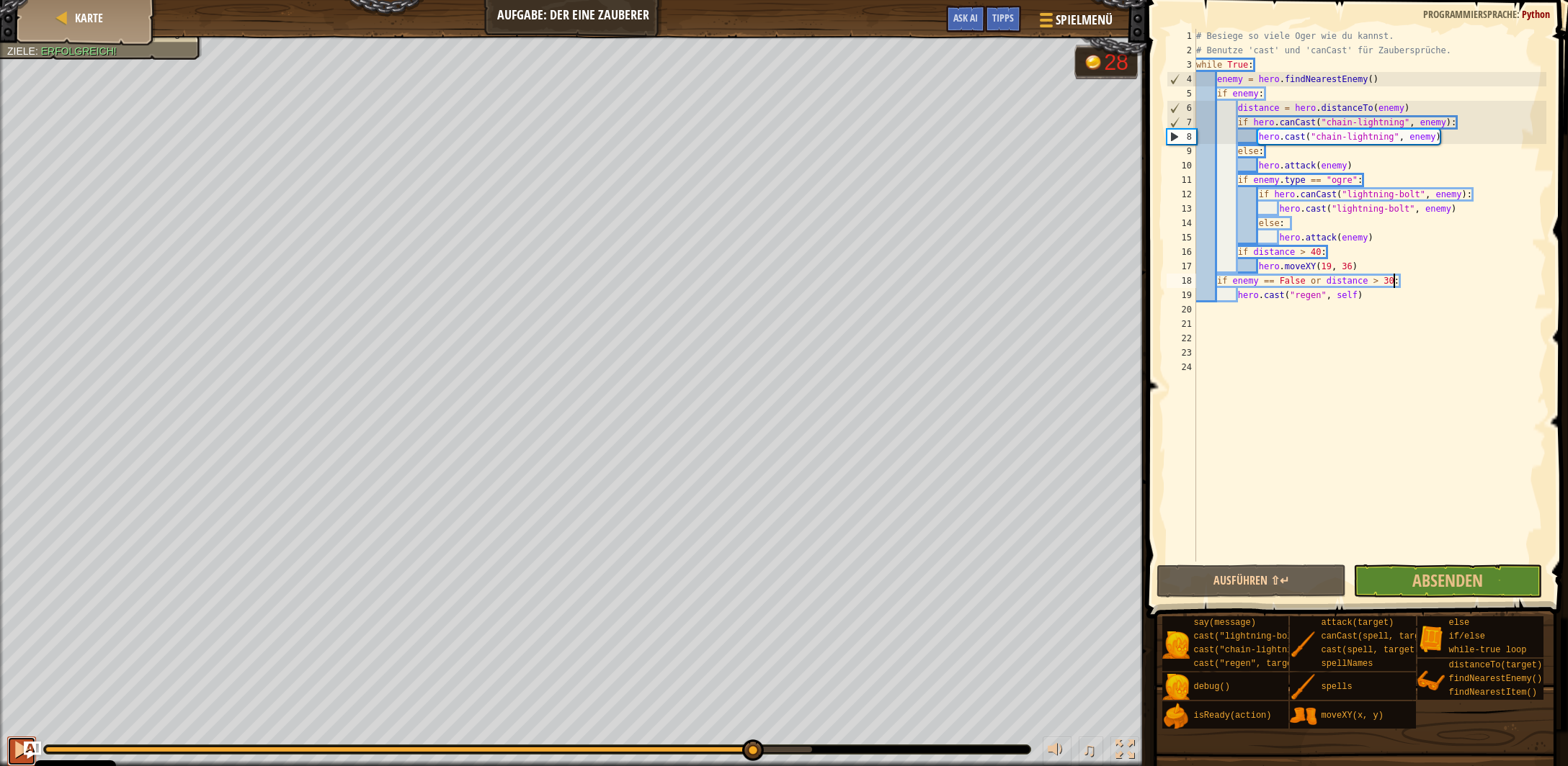
click at [14, 743] on div at bounding box center [21, 749] width 18 height 18
click at [0, 0] on div at bounding box center [0, 0] width 0 height 0
click at [1006, 26] on div "Tipps" at bounding box center [1002, 19] width 36 height 27
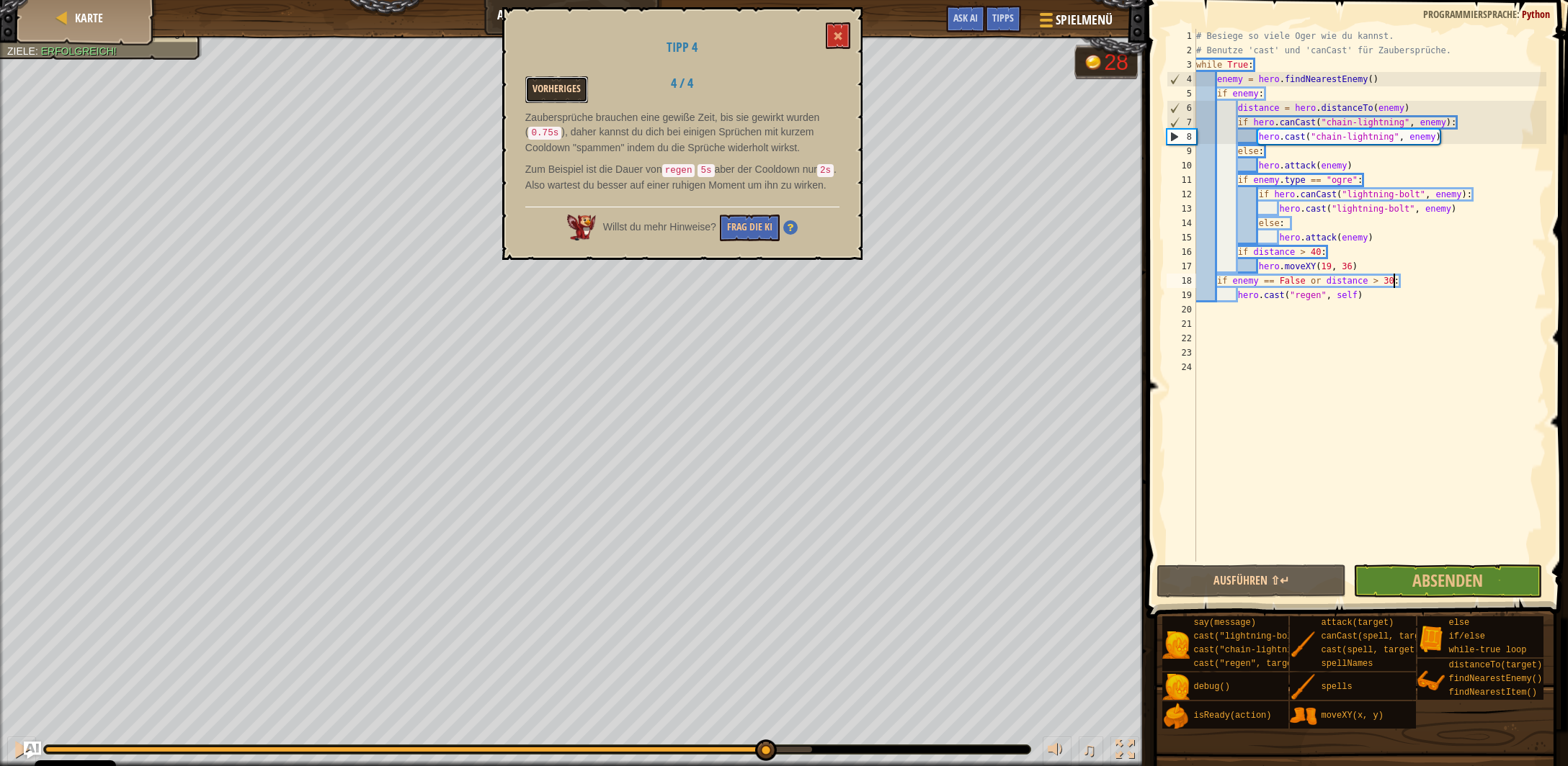
click at [566, 93] on button "Vorheriges" at bounding box center [556, 89] width 63 height 27
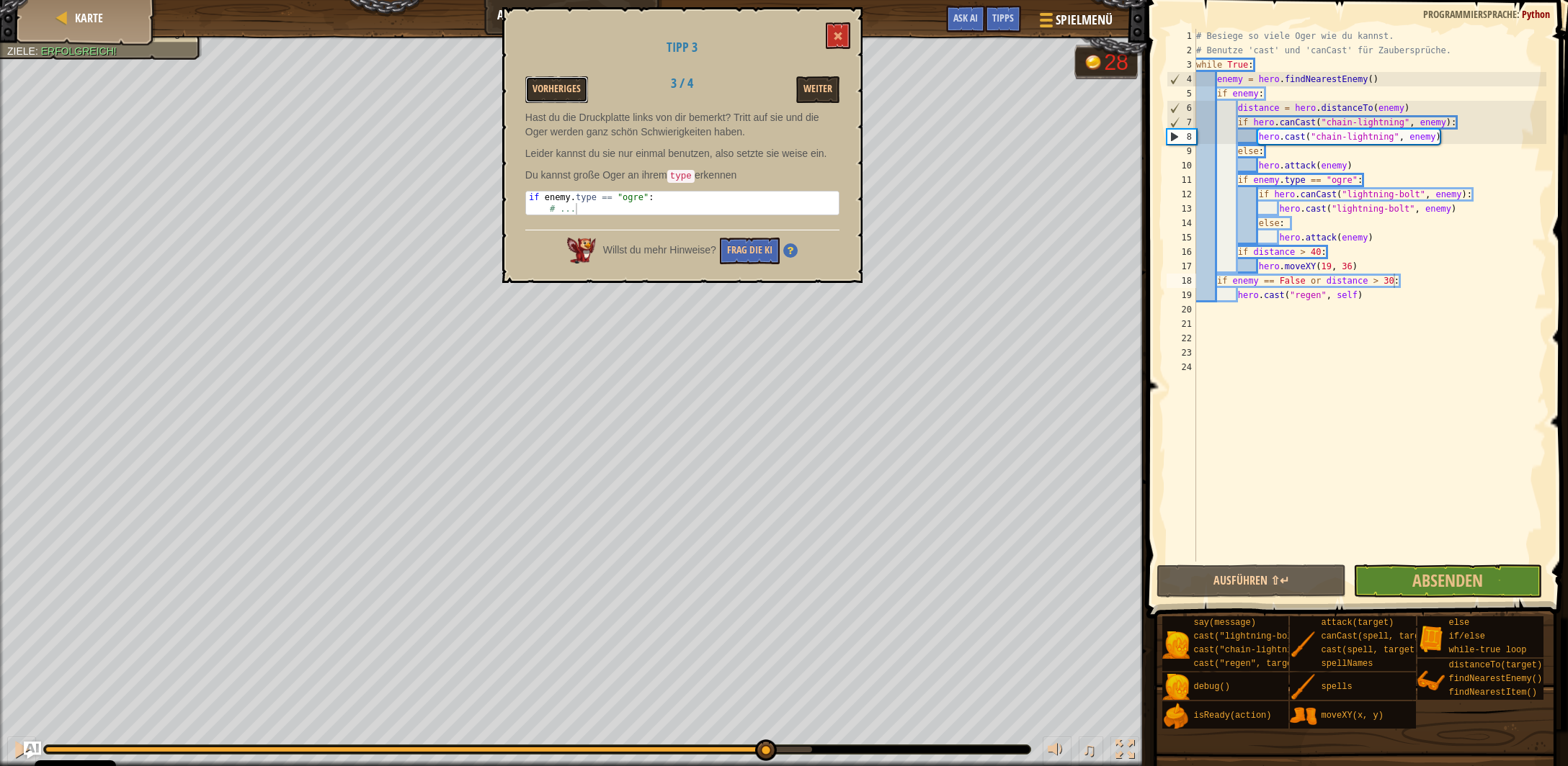
click at [566, 93] on button "Vorheriges" at bounding box center [556, 89] width 63 height 27
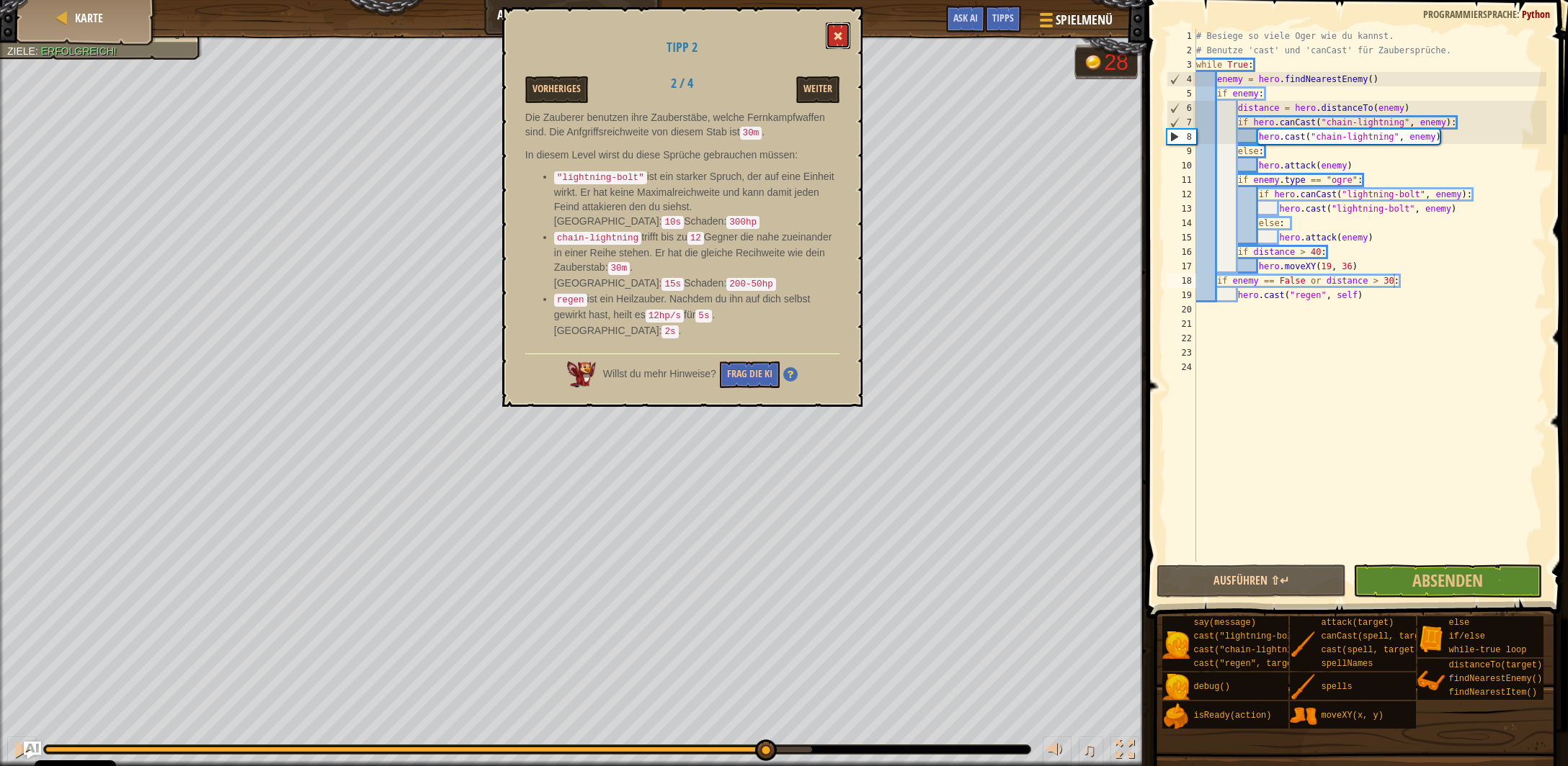
click at [835, 38] on button at bounding box center [837, 36] width 24 height 27
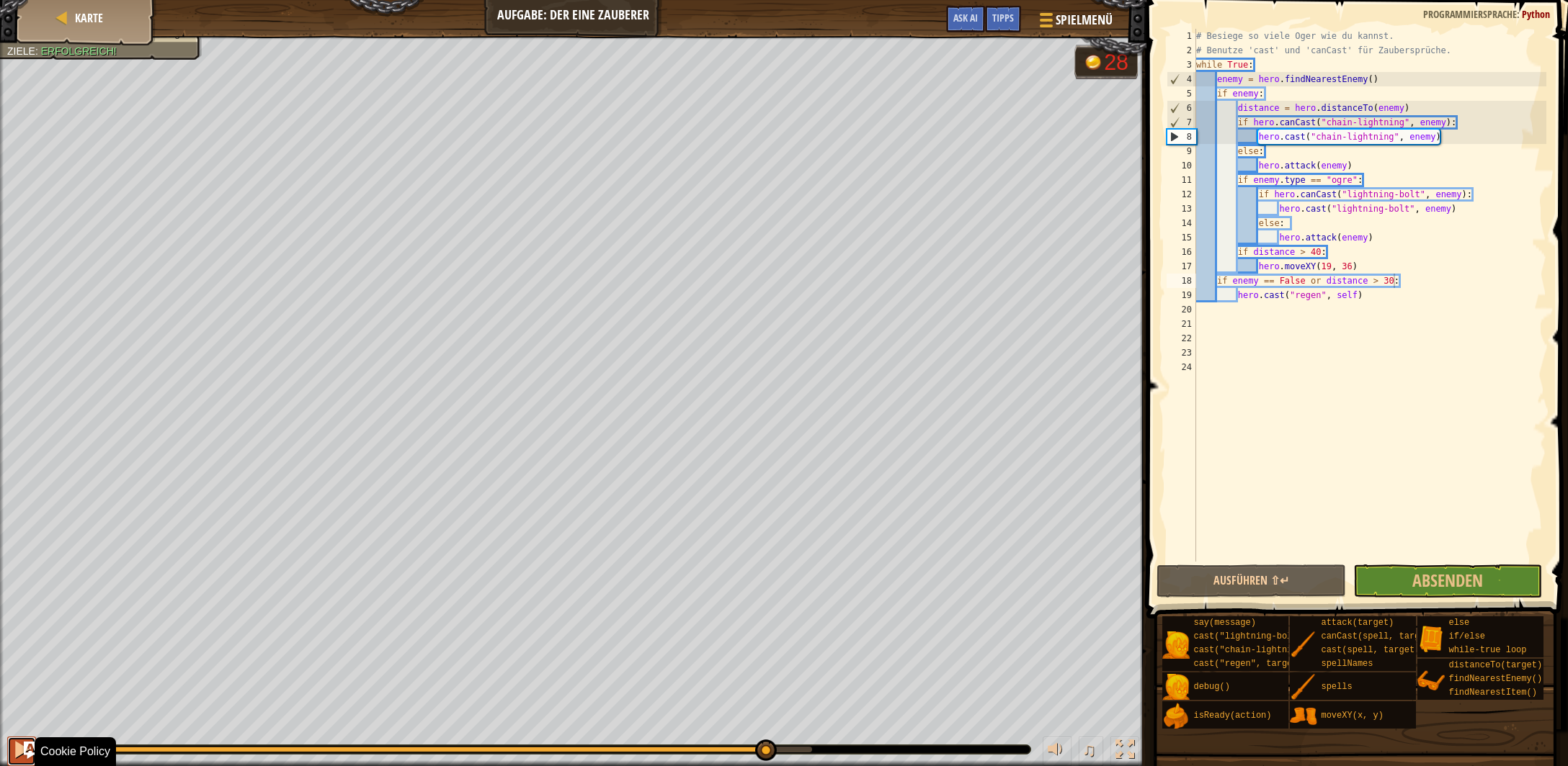
click at [10, 752] on button at bounding box center [21, 752] width 29 height 30
click at [234, 743] on div "♫" at bounding box center [573, 746] width 1146 height 43
click at [231, 749] on div at bounding box center [417, 750] width 743 height 6
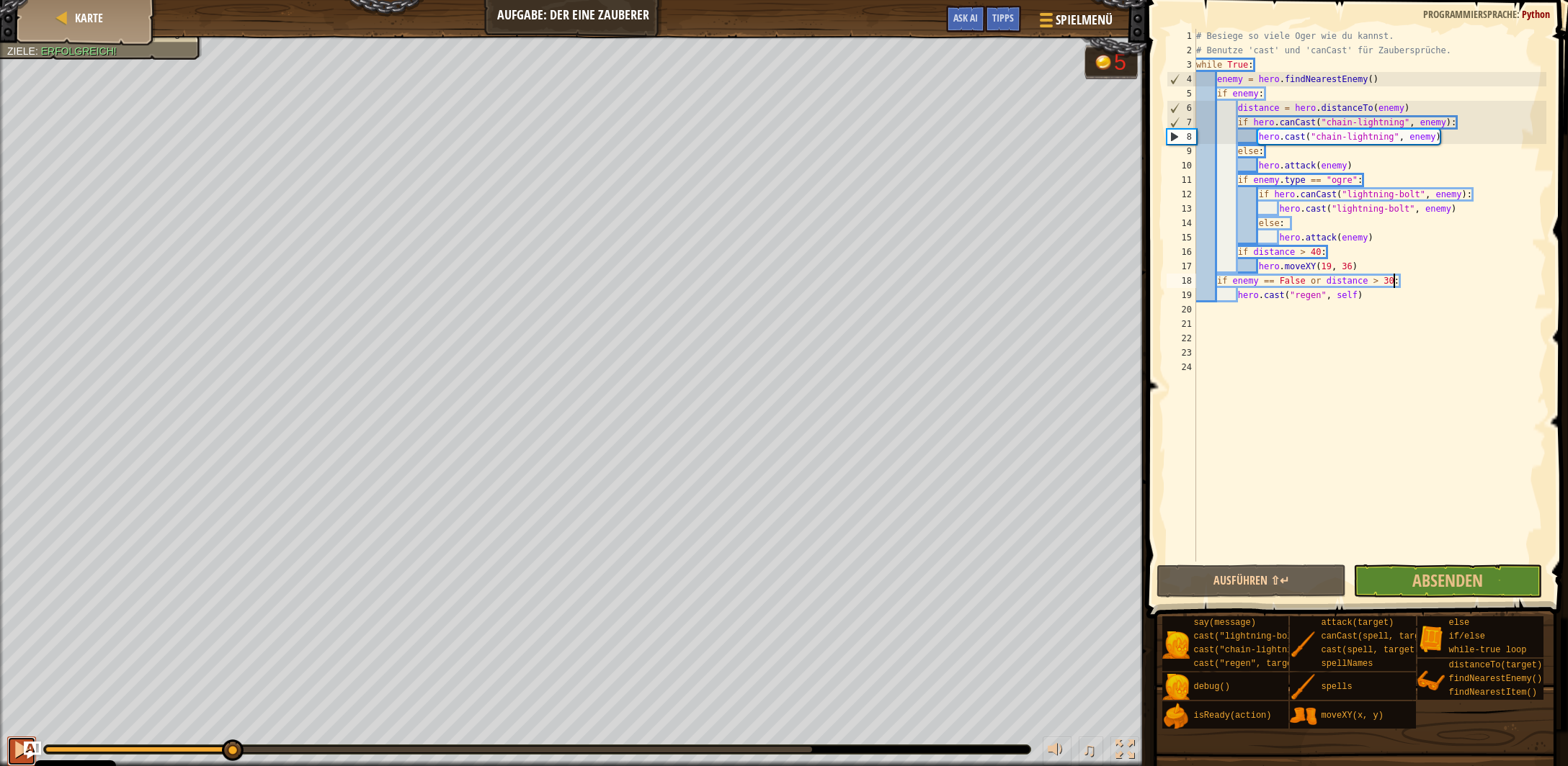
click at [13, 743] on div at bounding box center [21, 749] width 18 height 18
click at [1364, 319] on div "# Besiege so viele Oger wie du kannst. # Benutze 'cast' und 'canCast' für Zaube…" at bounding box center [1370, 310] width 353 height 562
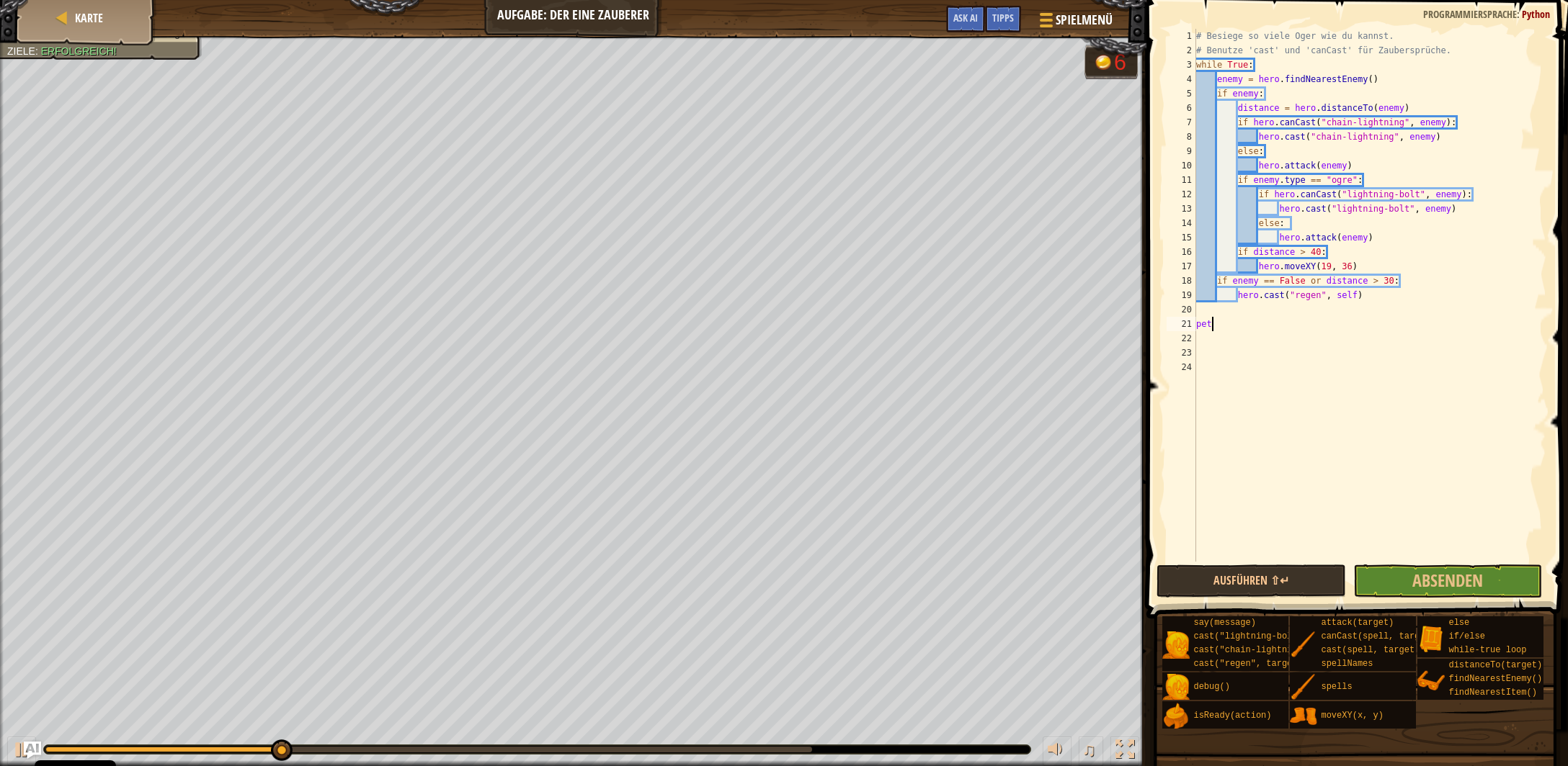
scroll to position [7, 0]
type textarea "p"
drag, startPoint x: 640, startPoint y: 743, endPoint x: 633, endPoint y: 753, distance: 12.2
click at [640, 745] on div "♫" at bounding box center [573, 746] width 1146 height 43
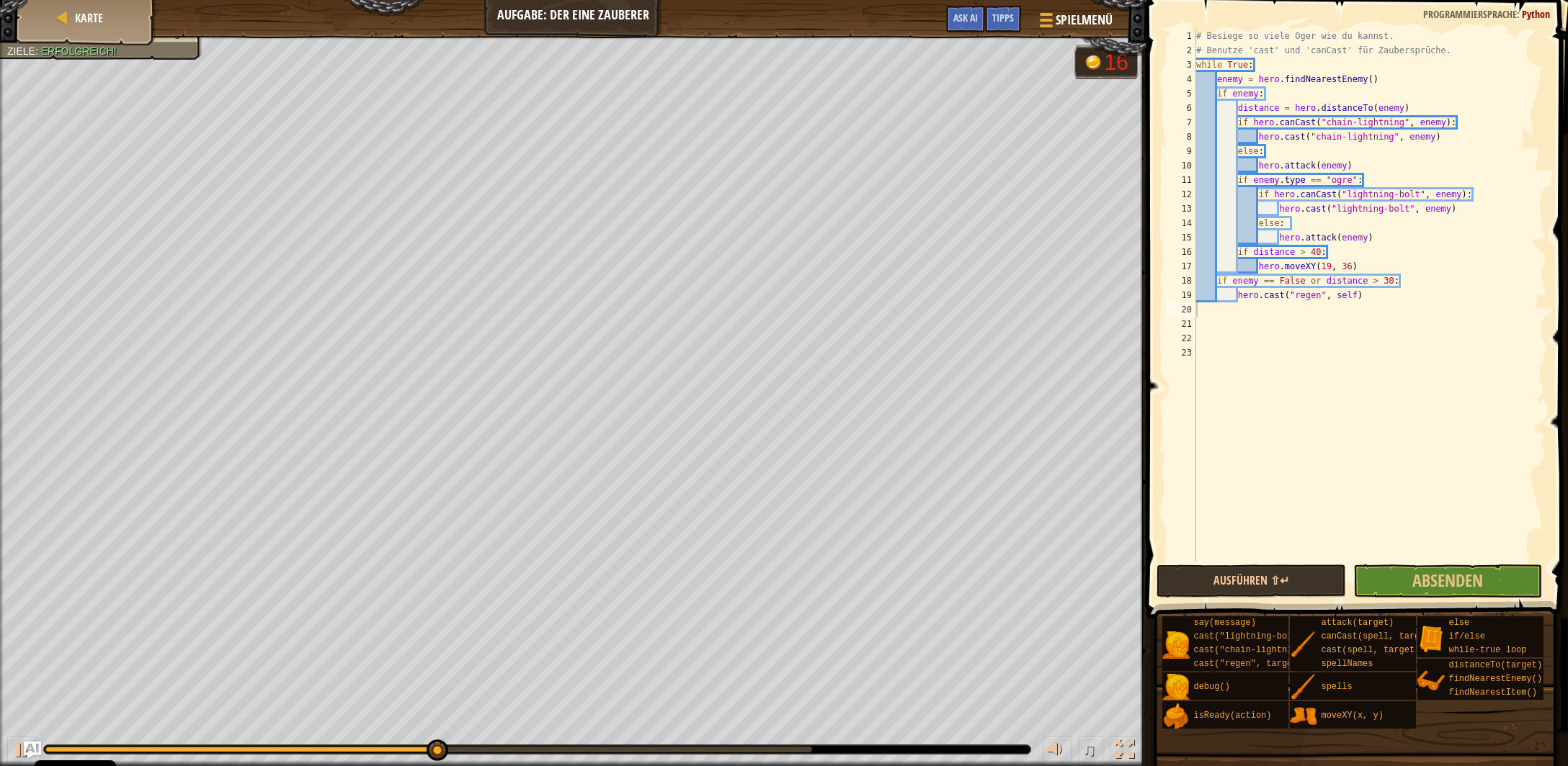
click at [633, 753] on div at bounding box center [537, 750] width 987 height 9
click at [635, 751] on div at bounding box center [428, 750] width 766 height 6
click at [12, 743] on button at bounding box center [21, 752] width 29 height 30
drag, startPoint x: 1305, startPoint y: 282, endPoint x: 1228, endPoint y: 285, distance: 77.1
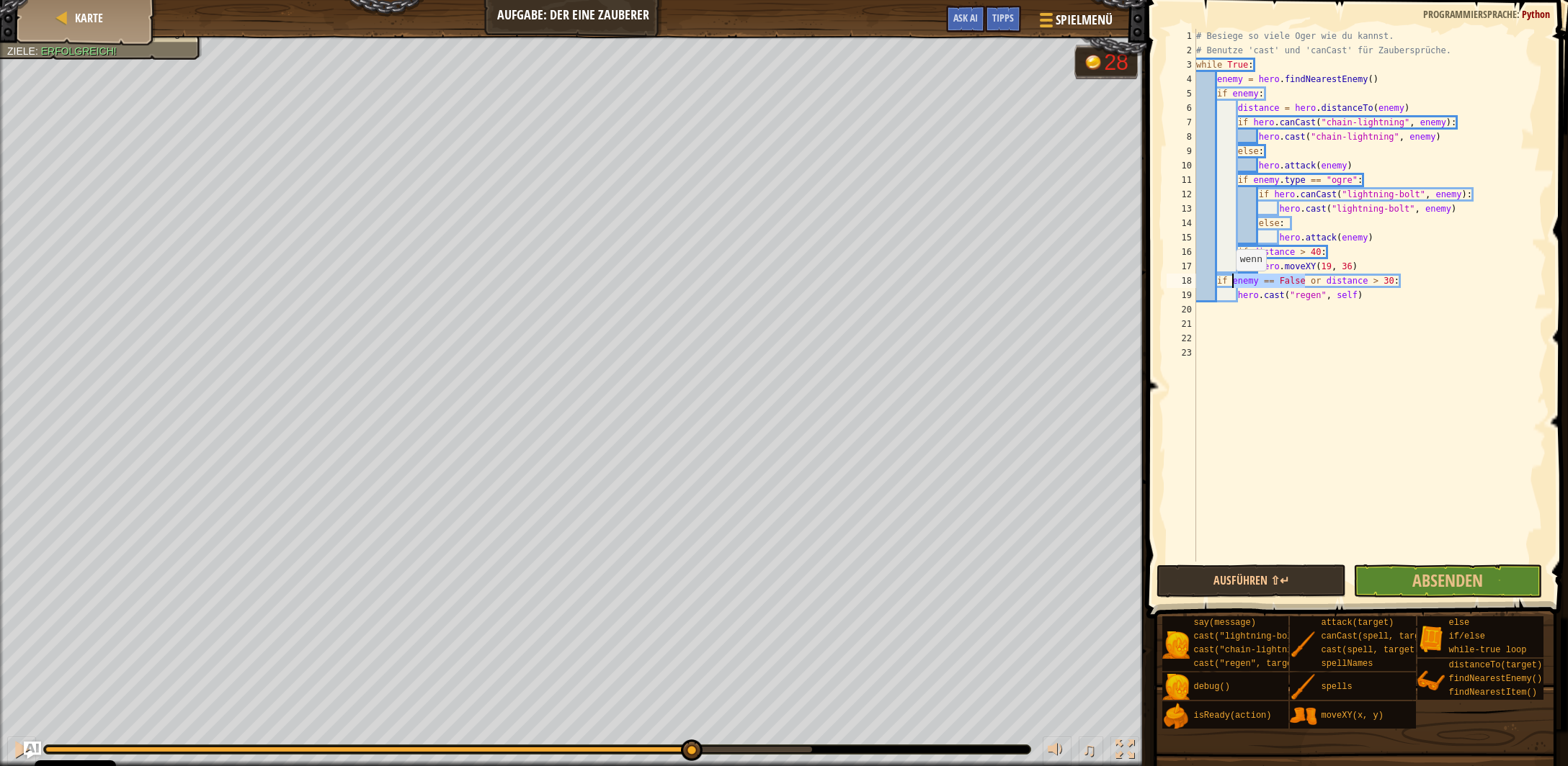
click at [1228, 285] on div "# Besiege so viele Oger wie du kannst. # Benutze 'cast' und 'canCast' für Zaube…" at bounding box center [1370, 310] width 353 height 562
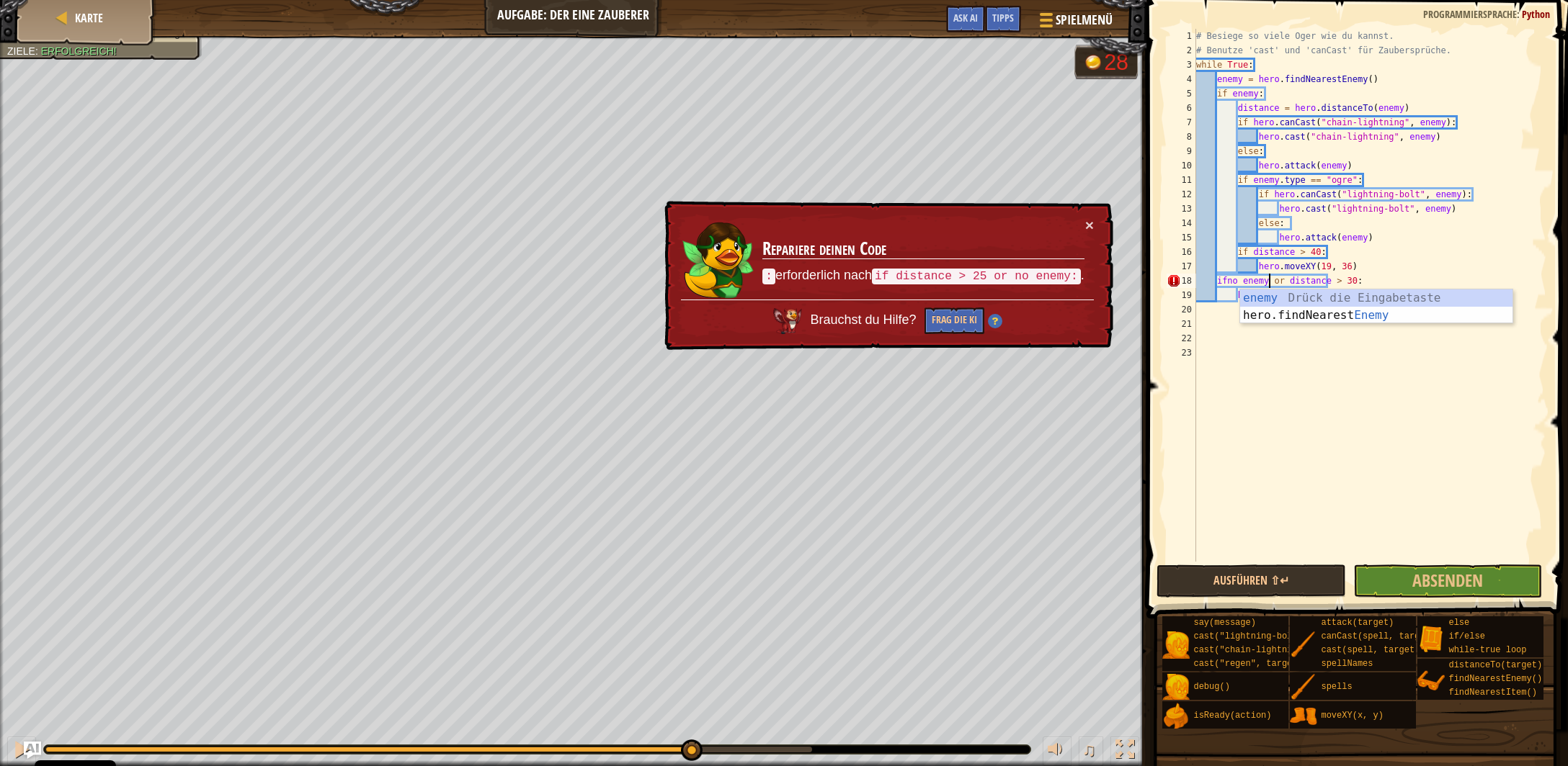
click at [1225, 281] on div "# Besiege so viele Oger wie du kannst. # Benutze 'cast' und 'canCast' für Zaube…" at bounding box center [1370, 310] width 353 height 562
click at [1270, 282] on div "# Besiege so viele Oger wie du kannst. # Benutze 'cast' und 'canCast' für Zaube…" at bounding box center [1370, 310] width 353 height 562
click at [1273, 282] on div "# Besiege so viele Oger wie du kannst. # Benutze 'cast' und 'canCast' für Zaube…" at bounding box center [1370, 310] width 353 height 562
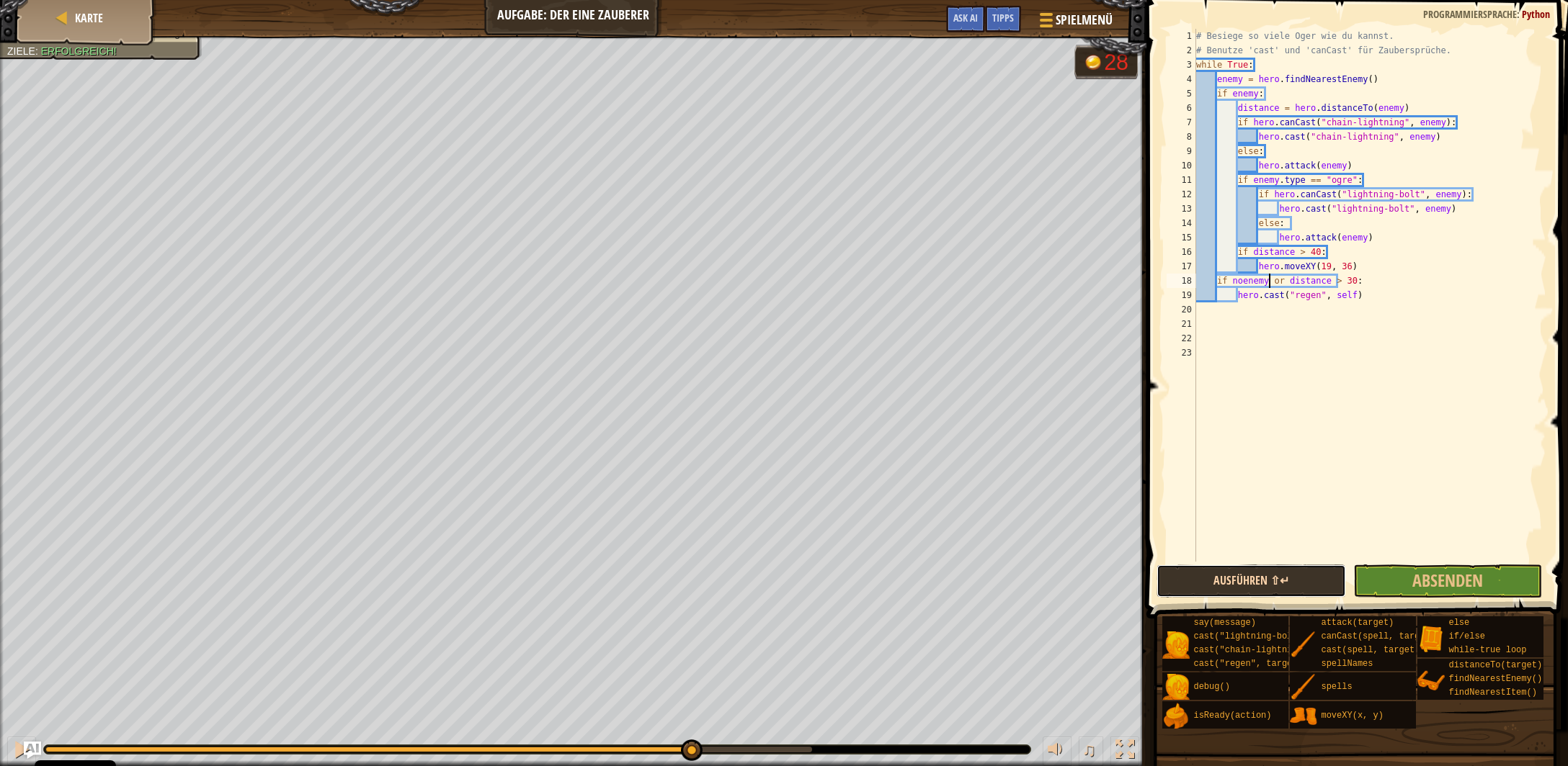
click at [1239, 576] on button "Ausführen ⇧↵" at bounding box center [1250, 581] width 189 height 33
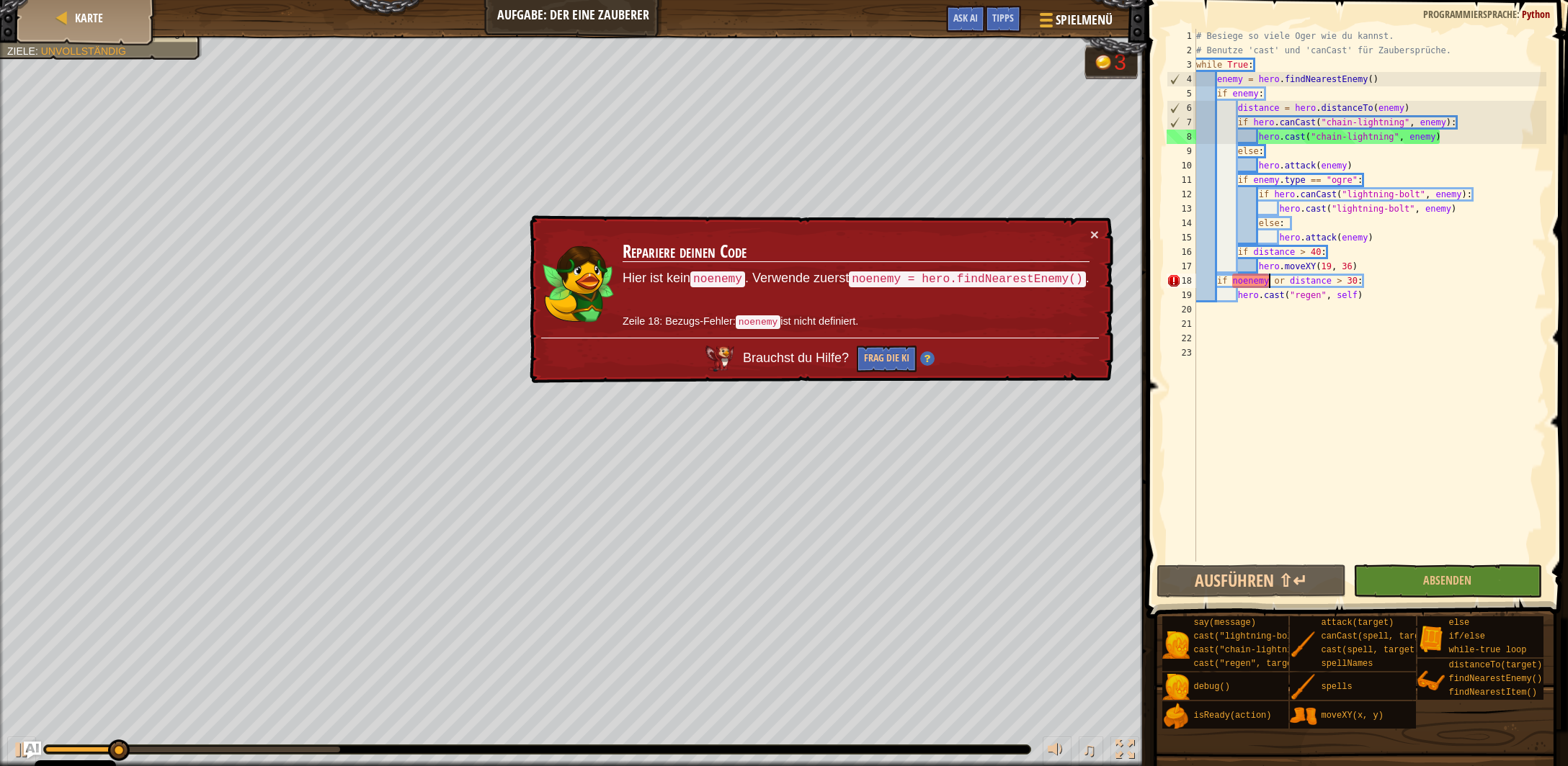
click at [1245, 283] on div "# Besiege so viele Oger wie du kannst. # Benutze 'cast' und 'canCast' für Zaube…" at bounding box center [1370, 310] width 353 height 562
click at [1266, 282] on div "# Besiege so viele Oger wie du kannst. # Benutze 'cast' und 'canCast' für Zaube…" at bounding box center [1370, 310] width 353 height 562
drag, startPoint x: 1242, startPoint y: 282, endPoint x: 1236, endPoint y: 286, distance: 7.2
click at [1242, 282] on div "# Besiege so viele Oger wie du kannst. # Benutze 'cast' und 'canCast' für Zaube…" at bounding box center [1370, 310] width 353 height 562
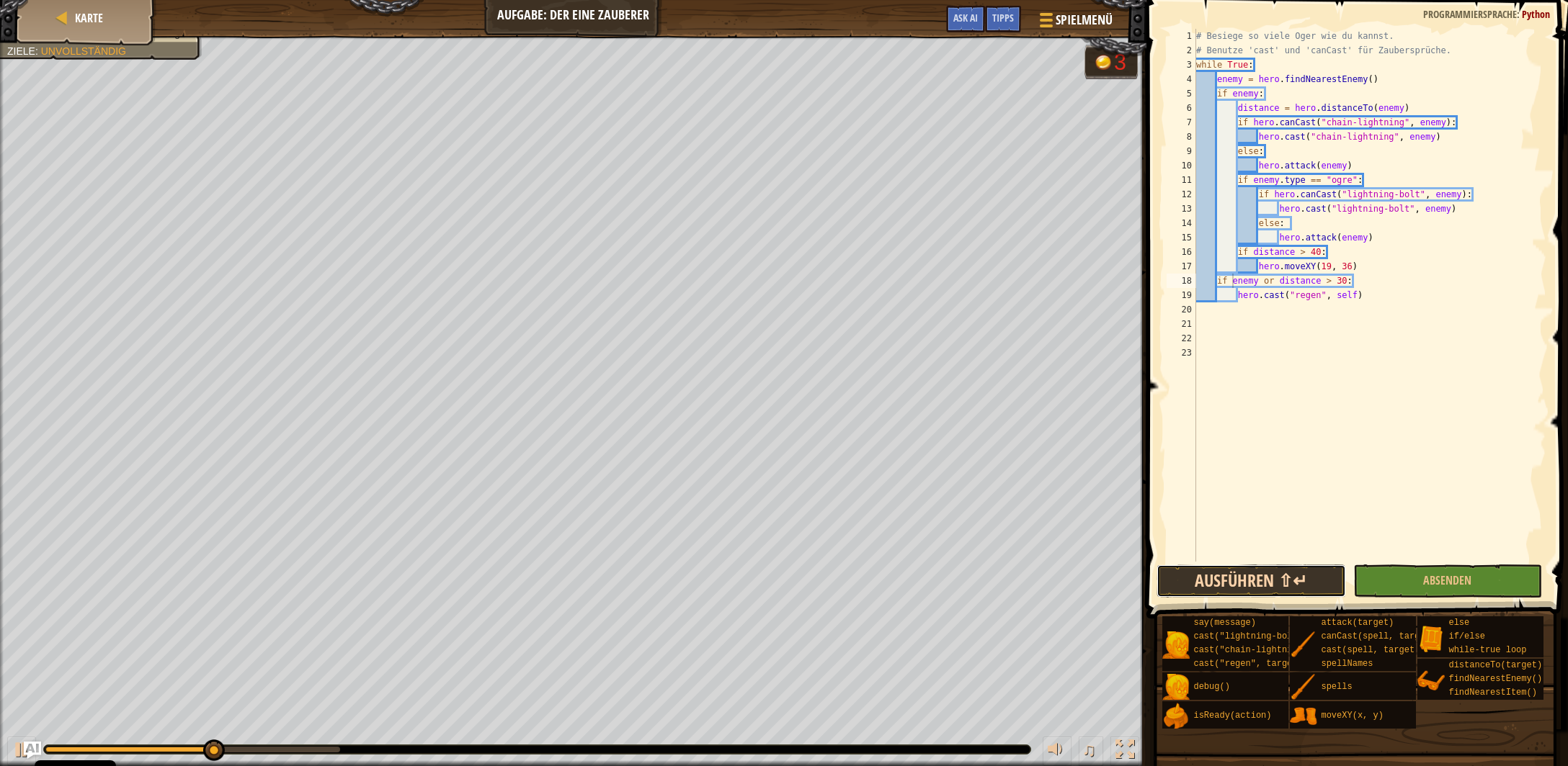
click at [1232, 586] on button "Ausführen ⇧↵" at bounding box center [1250, 581] width 189 height 33
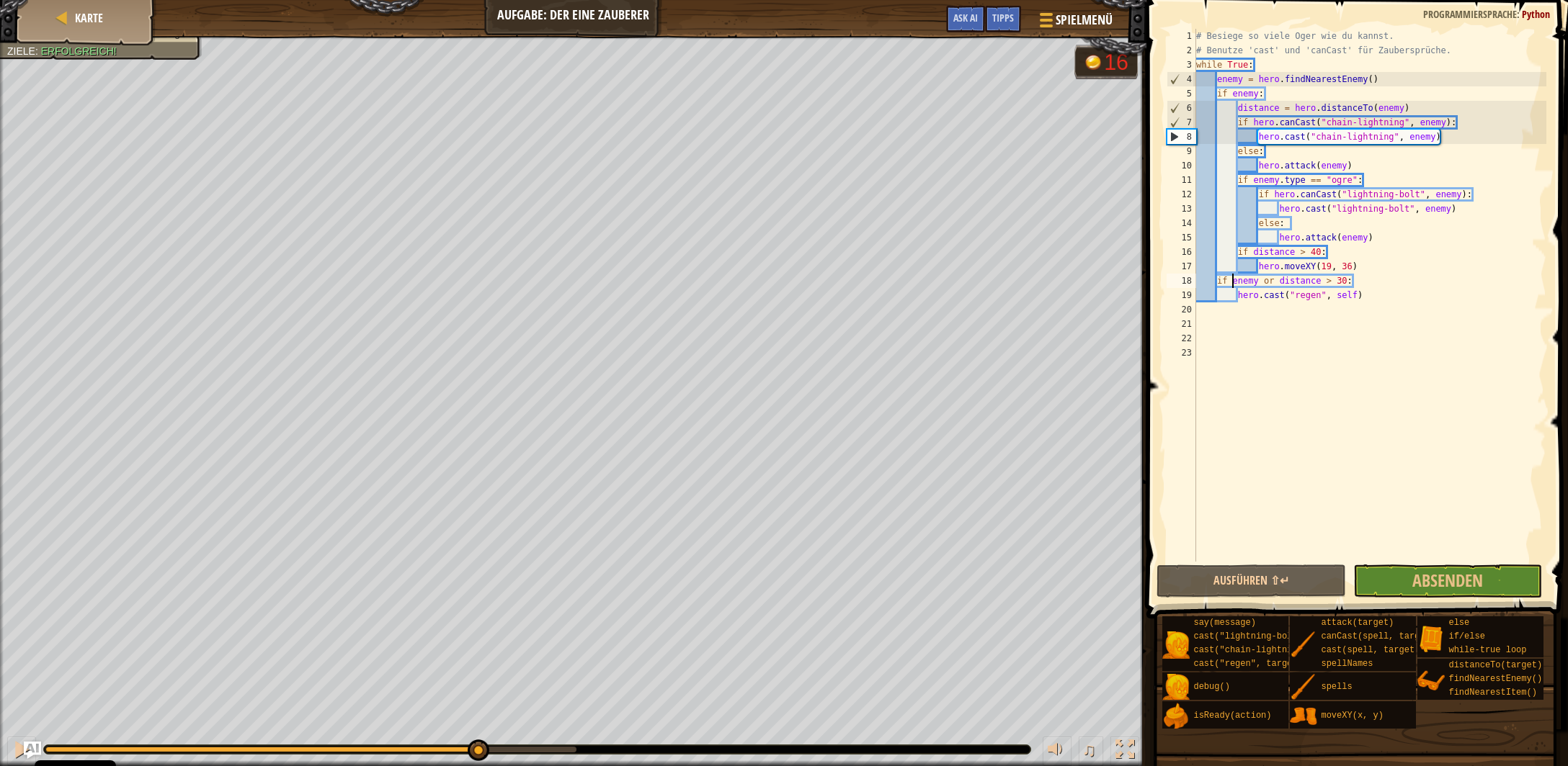
click at [476, 751] on div at bounding box center [311, 750] width 531 height 6
click at [10, 746] on button at bounding box center [21, 752] width 29 height 30
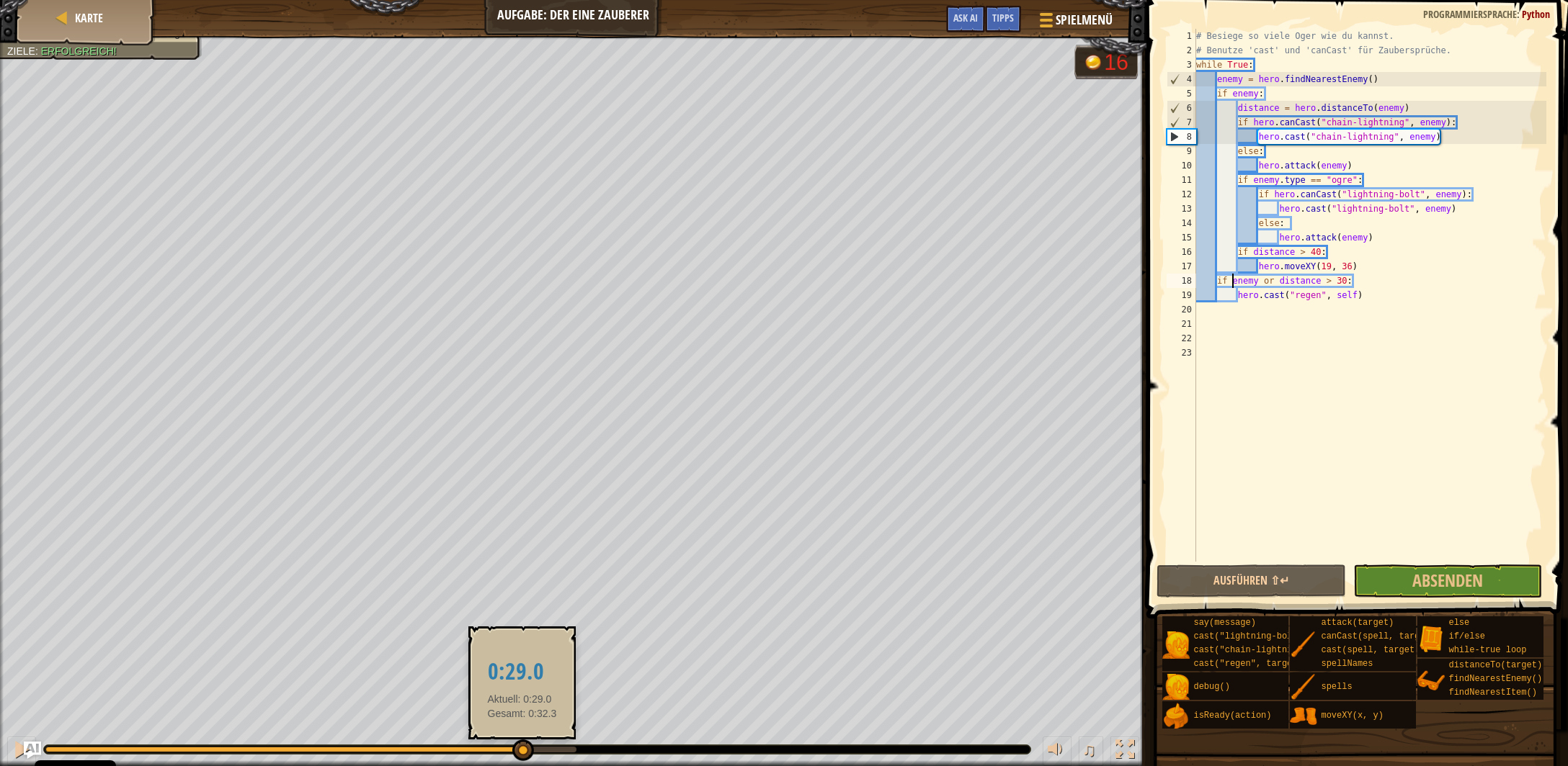
click at [522, 750] on div at bounding box center [283, 750] width 476 height 6
click at [557, 749] on div at bounding box center [311, 750] width 531 height 6
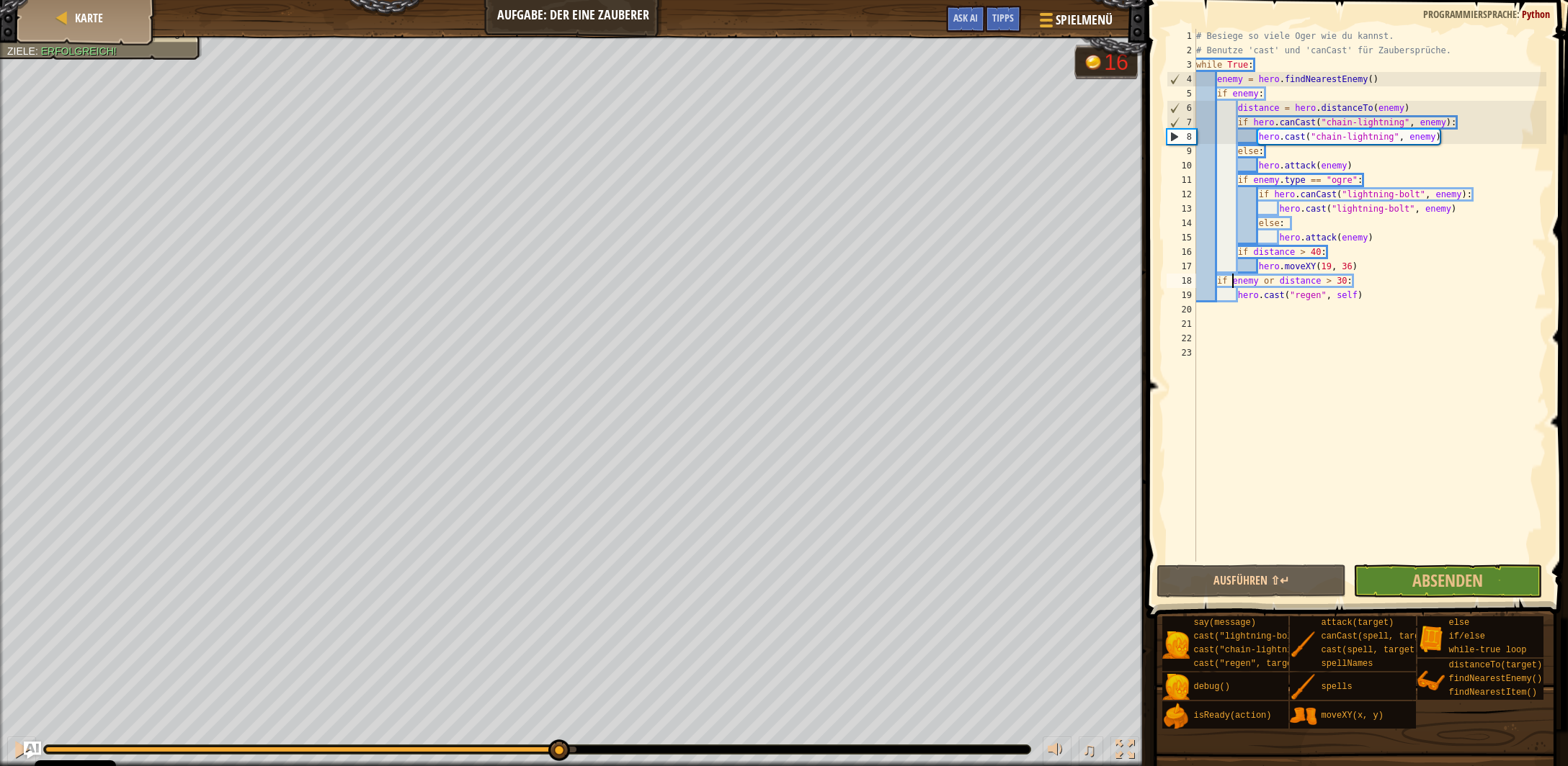
click at [489, 746] on div at bounding box center [537, 750] width 987 height 9
click at [486, 749] on div at bounding box center [301, 750] width 512 height 6
click at [424, 749] on div at bounding box center [266, 750] width 441 height 6
click at [13, 745] on div at bounding box center [21, 749] width 18 height 18
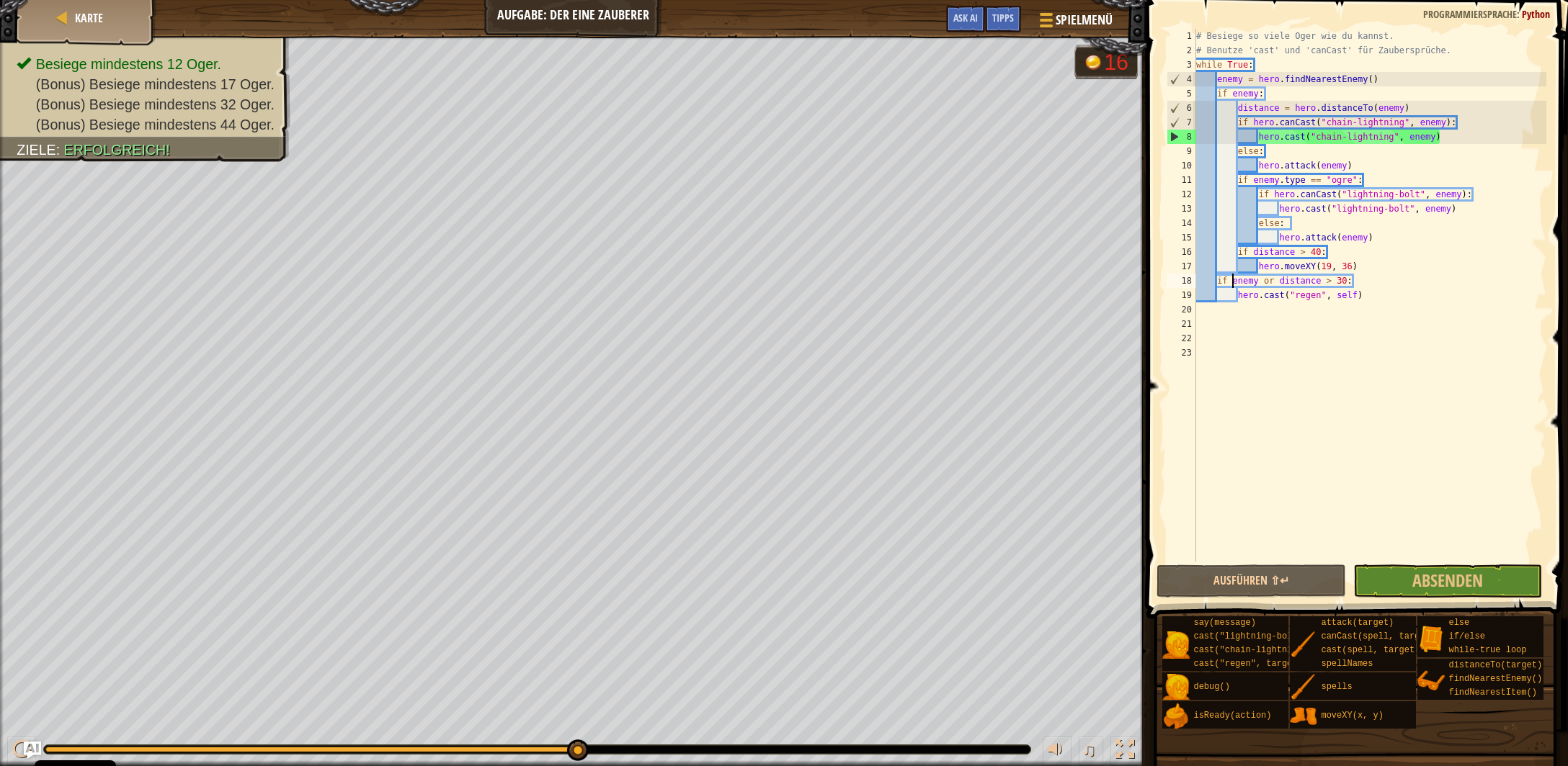
click at [1261, 284] on div "# Besiege so viele Oger wie du kannst. # Benutze 'cast' und 'canCast' für Zaube…" at bounding box center [1370, 310] width 353 height 562
click at [1235, 284] on div "# Besiege so viele Oger wie du kannst. # Benutze 'cast' und 'canCast' für Zaube…" at bounding box center [1370, 310] width 353 height 562
click at [1273, 574] on button "Ausführen ⇧↵" at bounding box center [1250, 581] width 189 height 33
drag, startPoint x: 1278, startPoint y: 283, endPoint x: 1233, endPoint y: 285, distance: 45.0
click at [1233, 285] on div "# Besiege so viele Oger wie du kannst. # Benutze 'cast' und 'canCast' für Zaube…" at bounding box center [1370, 310] width 353 height 562
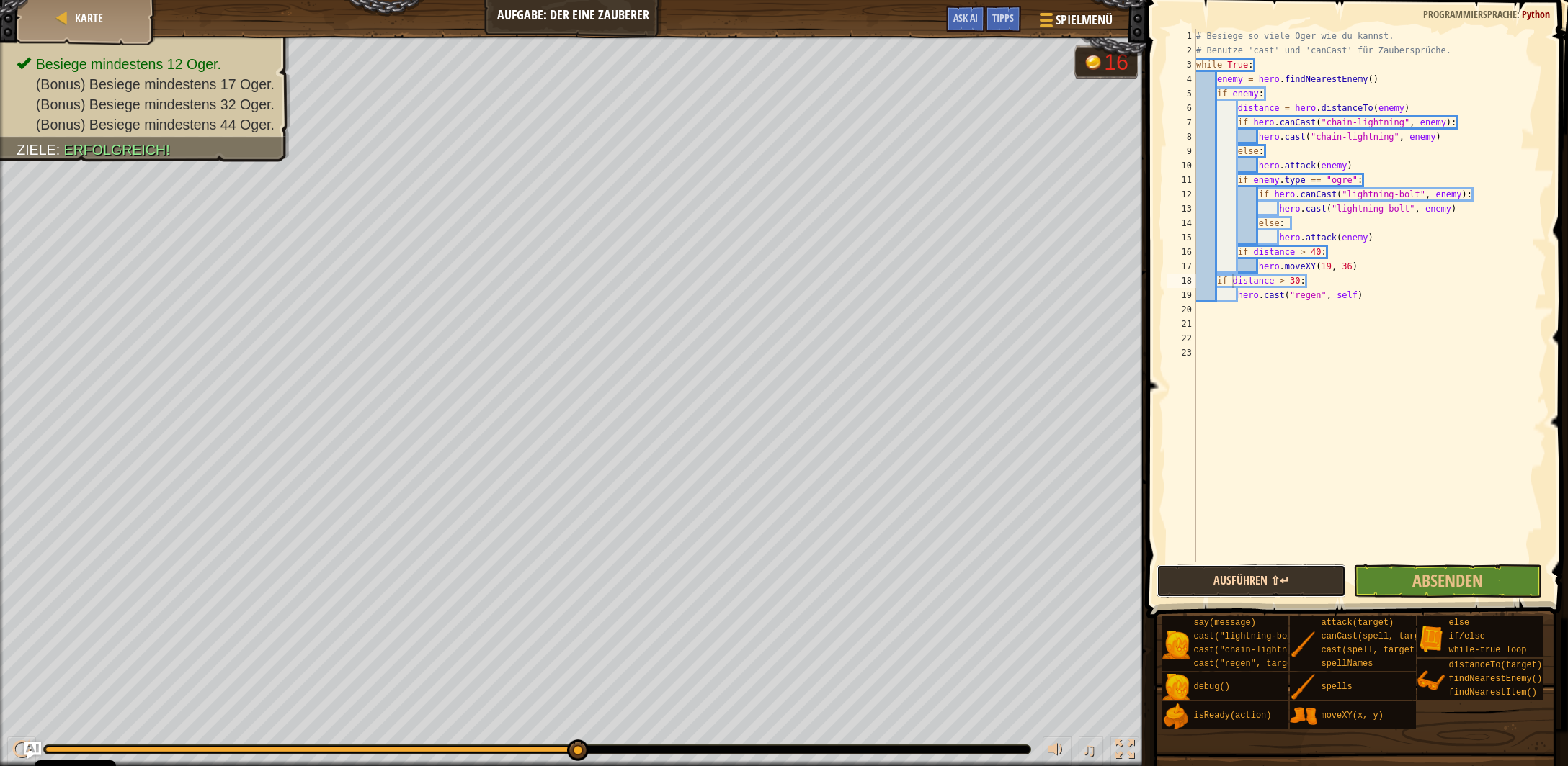
click at [1279, 596] on button "Ausführen ⇧↵" at bounding box center [1250, 581] width 189 height 33
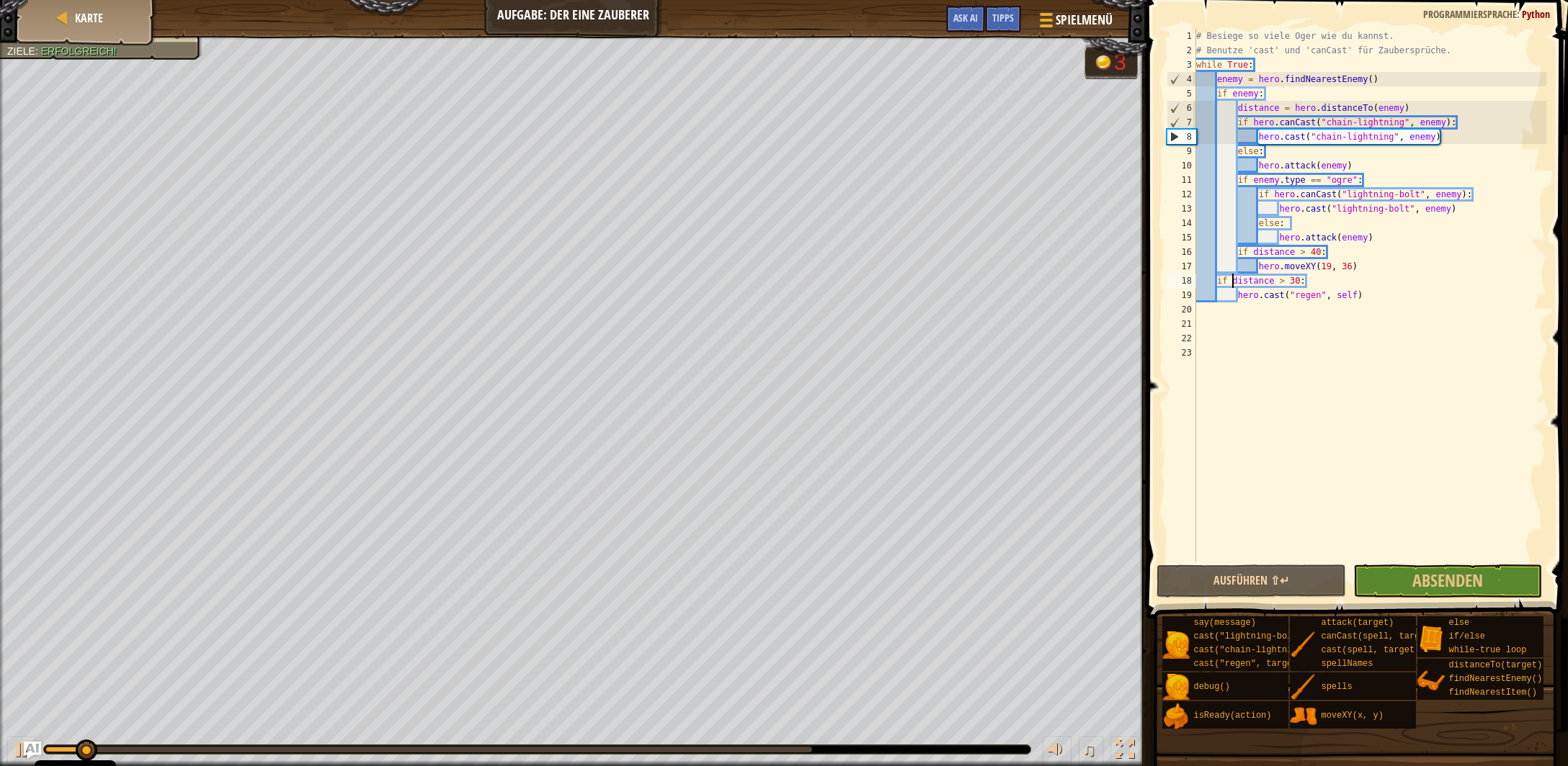
click at [709, 747] on div at bounding box center [428, 750] width 766 height 6
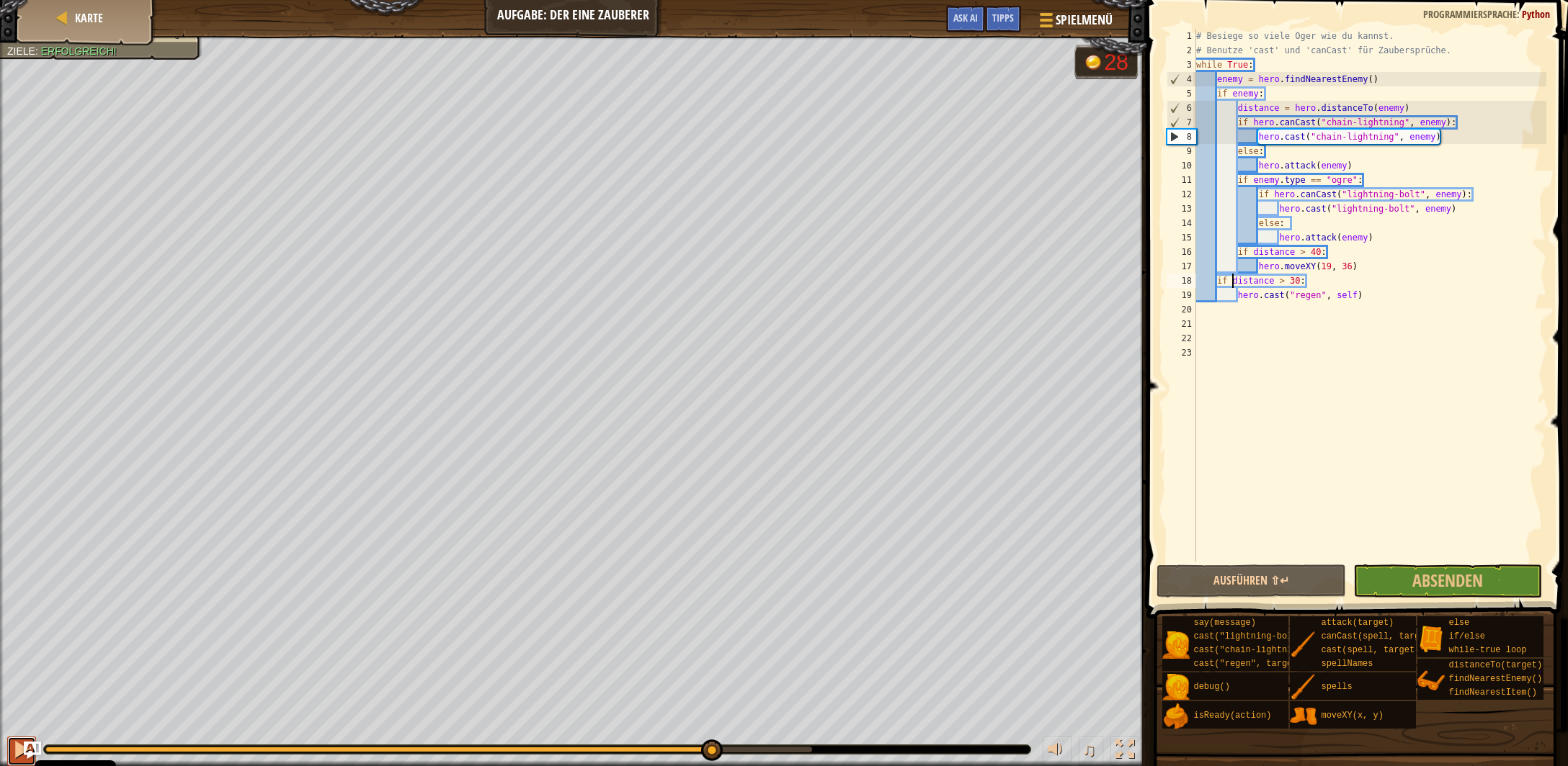
click at [13, 745] on div at bounding box center [21, 749] width 18 height 18
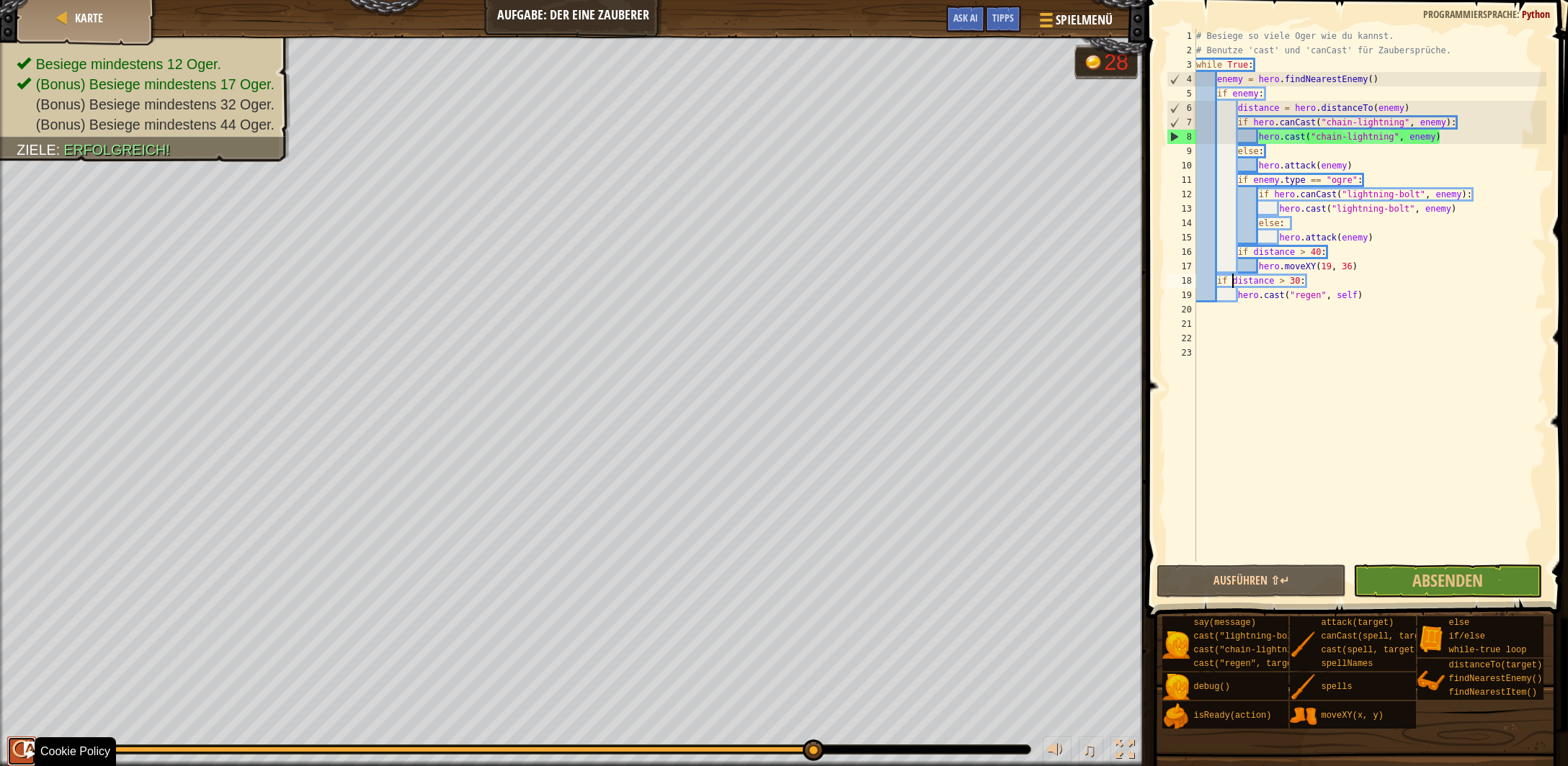
click at [13, 753] on div at bounding box center [21, 749] width 18 height 18
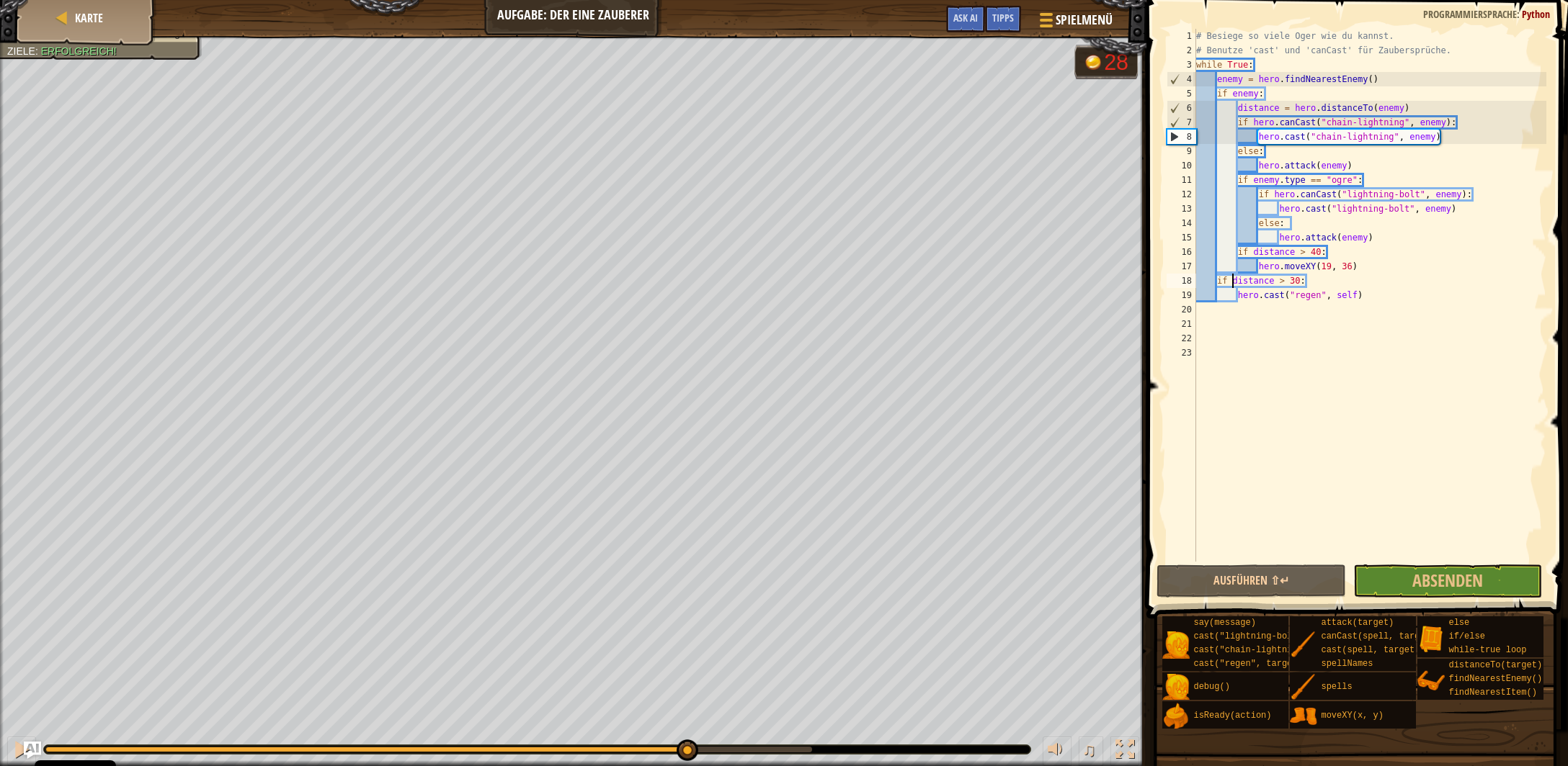
click at [686, 749] on div at bounding box center [428, 750] width 766 height 6
click at [9, 742] on button at bounding box center [21, 752] width 29 height 30
click at [13, 743] on div at bounding box center [21, 749] width 18 height 18
click at [245, 514] on div "copy 15, 25" at bounding box center [283, 523] width 121 height 29
drag, startPoint x: 1348, startPoint y: 268, endPoint x: 1324, endPoint y: 265, distance: 24.2
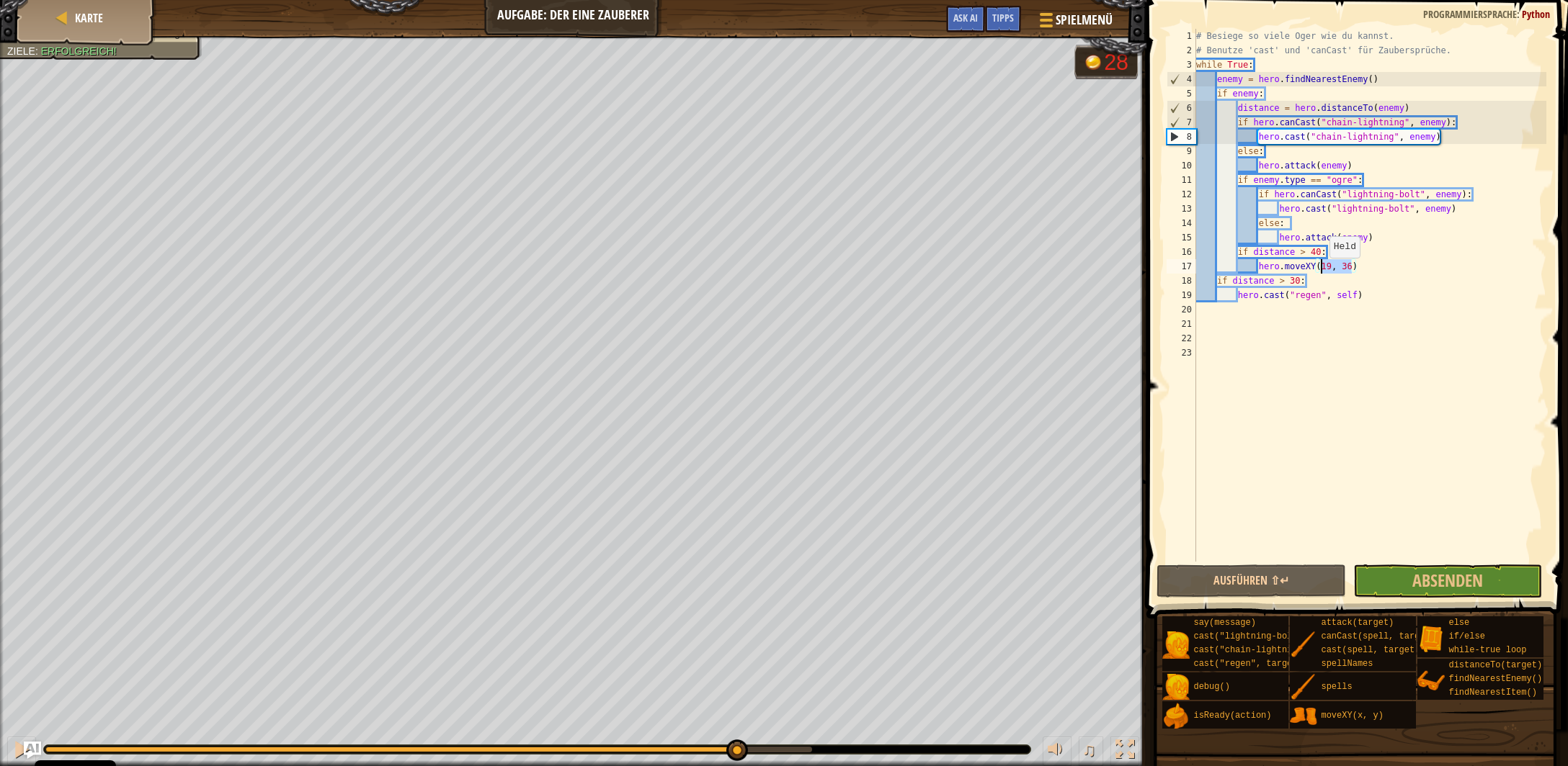
click at [1318, 272] on div "# Besiege so viele Oger wie du kannst. # Benutze 'cast' und 'canCast' für Zaube…" at bounding box center [1370, 310] width 353 height 562
paste textarea "5, 25"
type textarea "hero.moveXY(15, 25)"
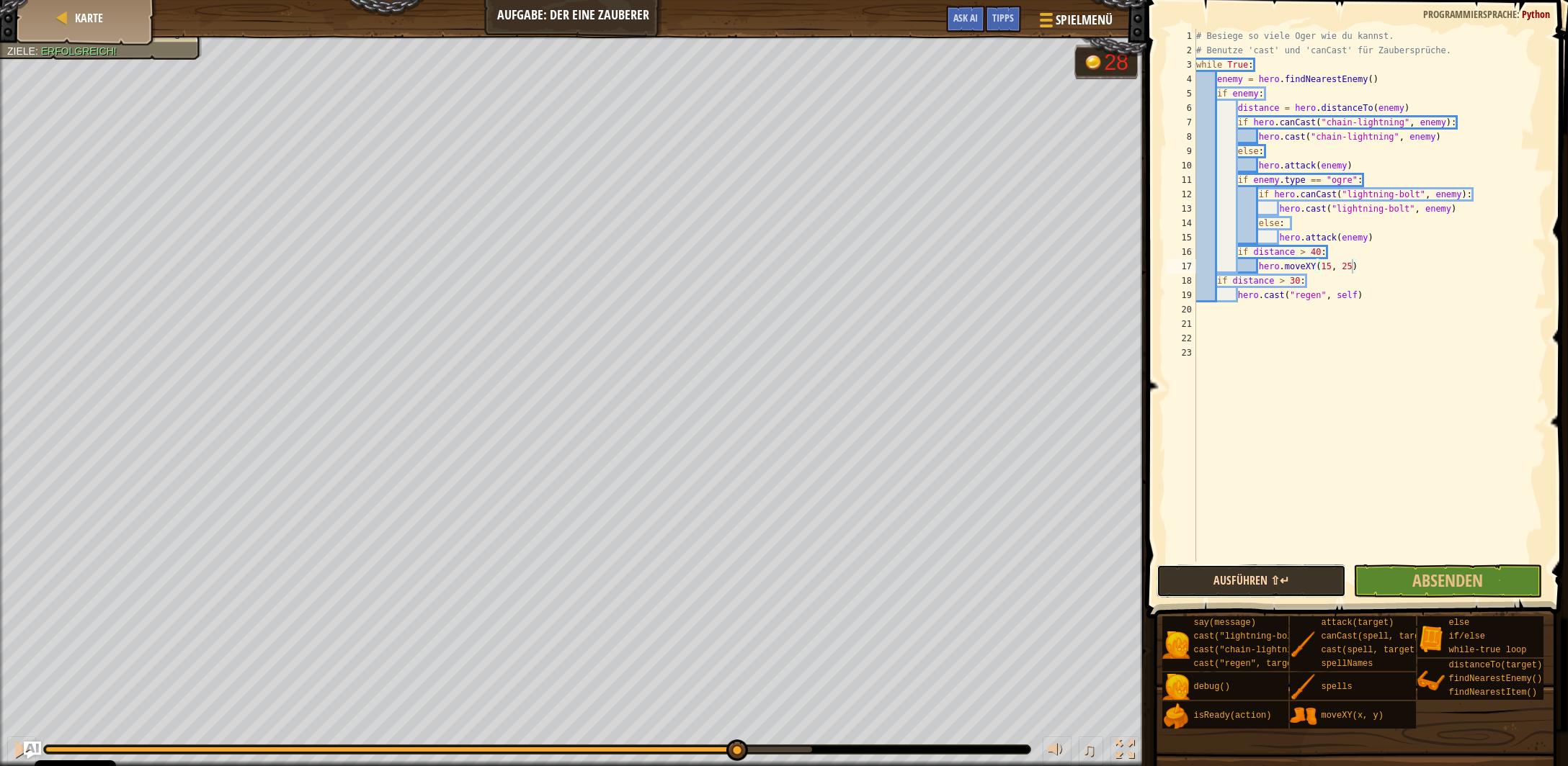
click at [1260, 584] on button "Ausführen ⇧↵" at bounding box center [1250, 581] width 189 height 33
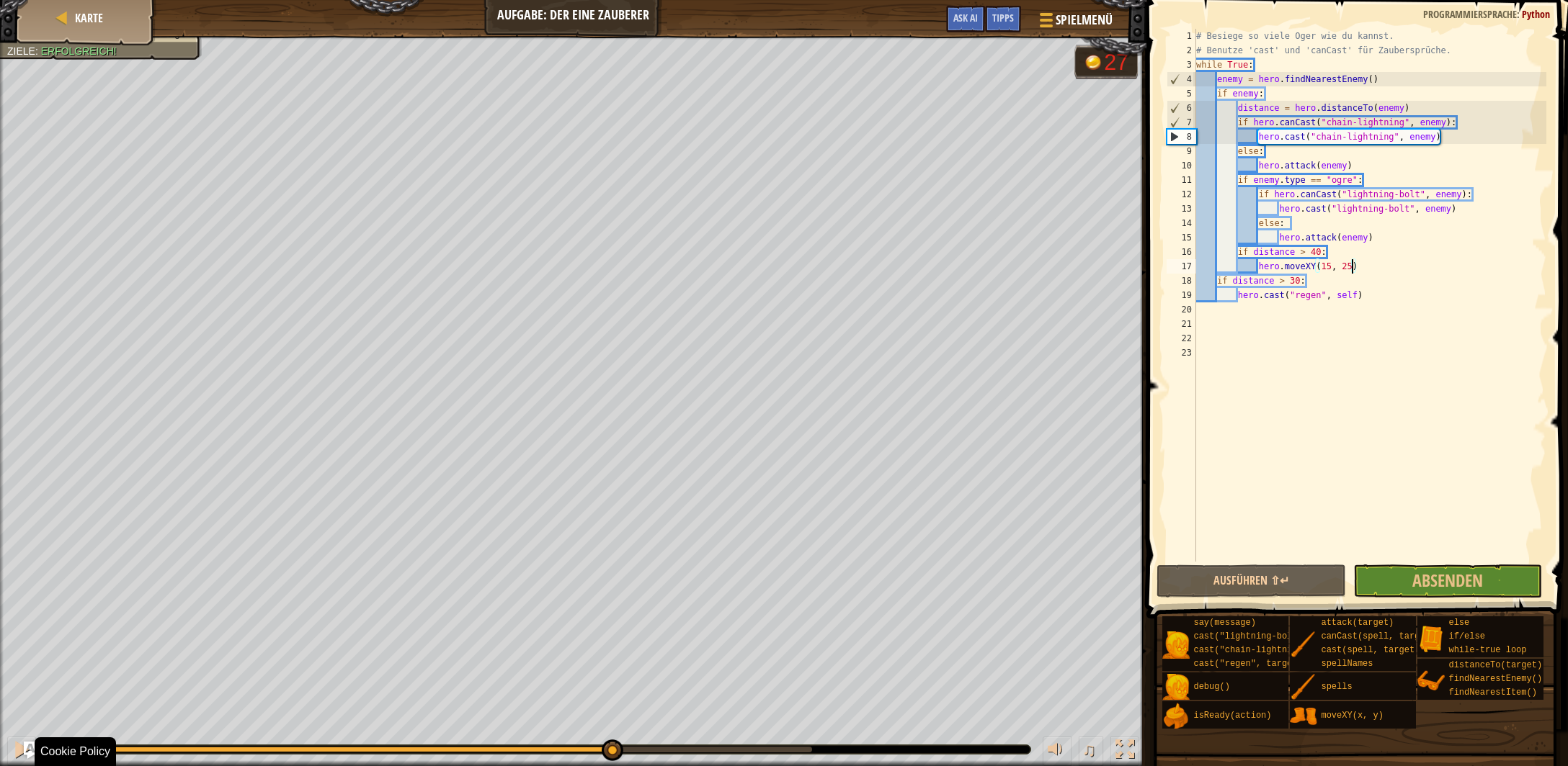
click at [611, 748] on div at bounding box center [428, 750] width 766 height 6
click at [15, 746] on div at bounding box center [21, 749] width 18 height 18
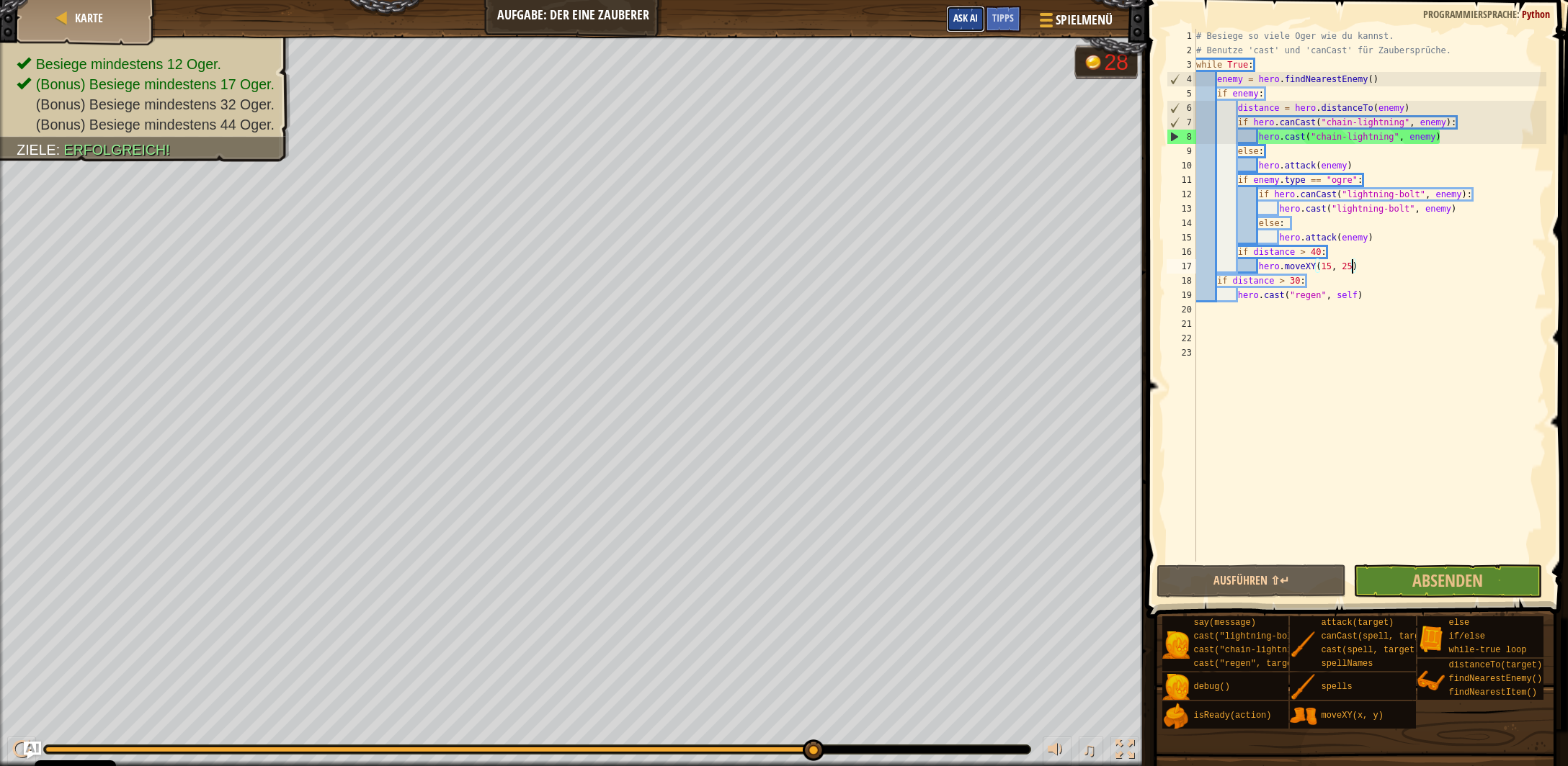
click at [965, 14] on span "Ask AI" at bounding box center [964, 17] width 24 height 13
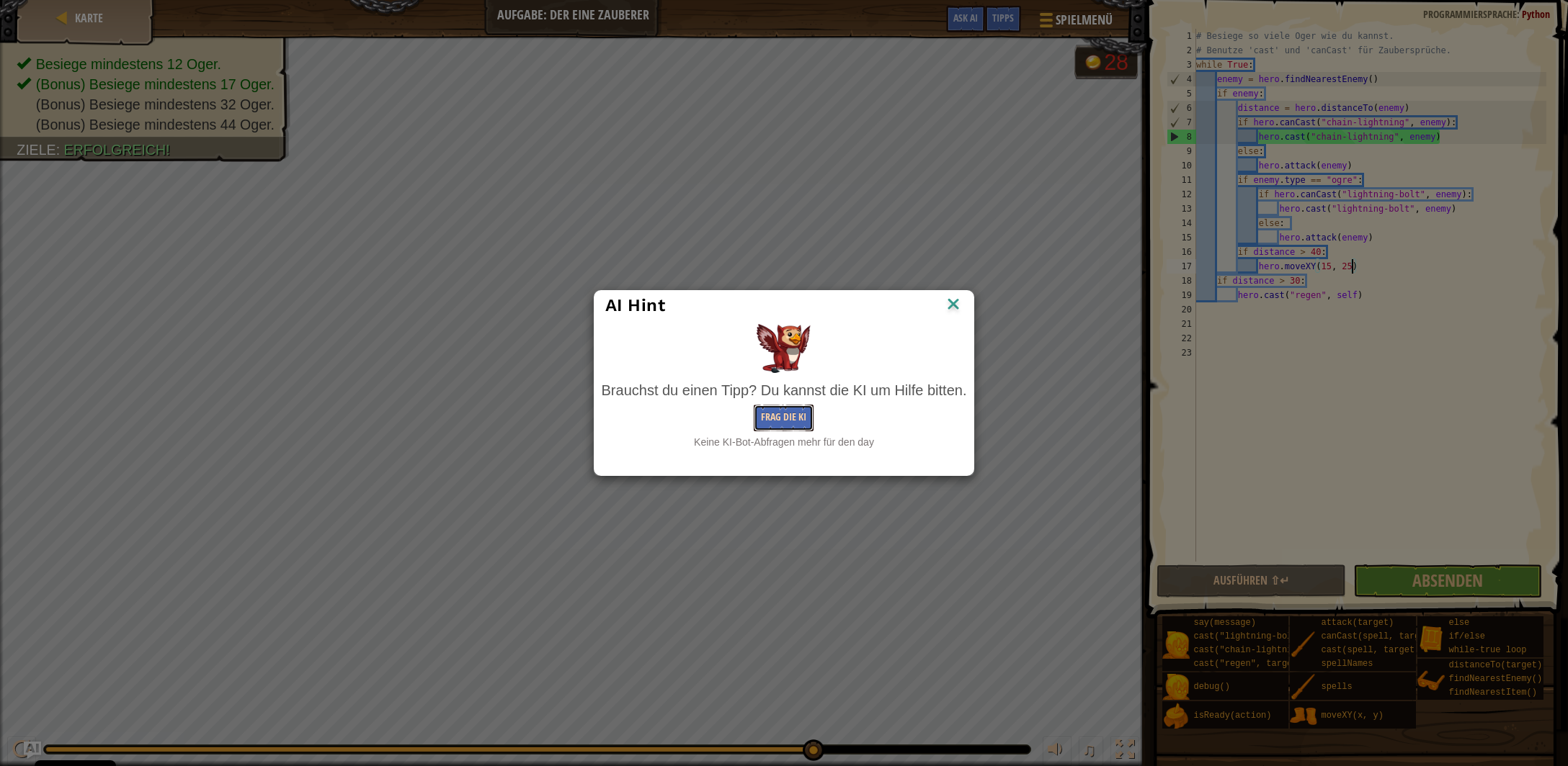
click at [802, 413] on button "Frag die KI" at bounding box center [784, 419] width 60 height 27
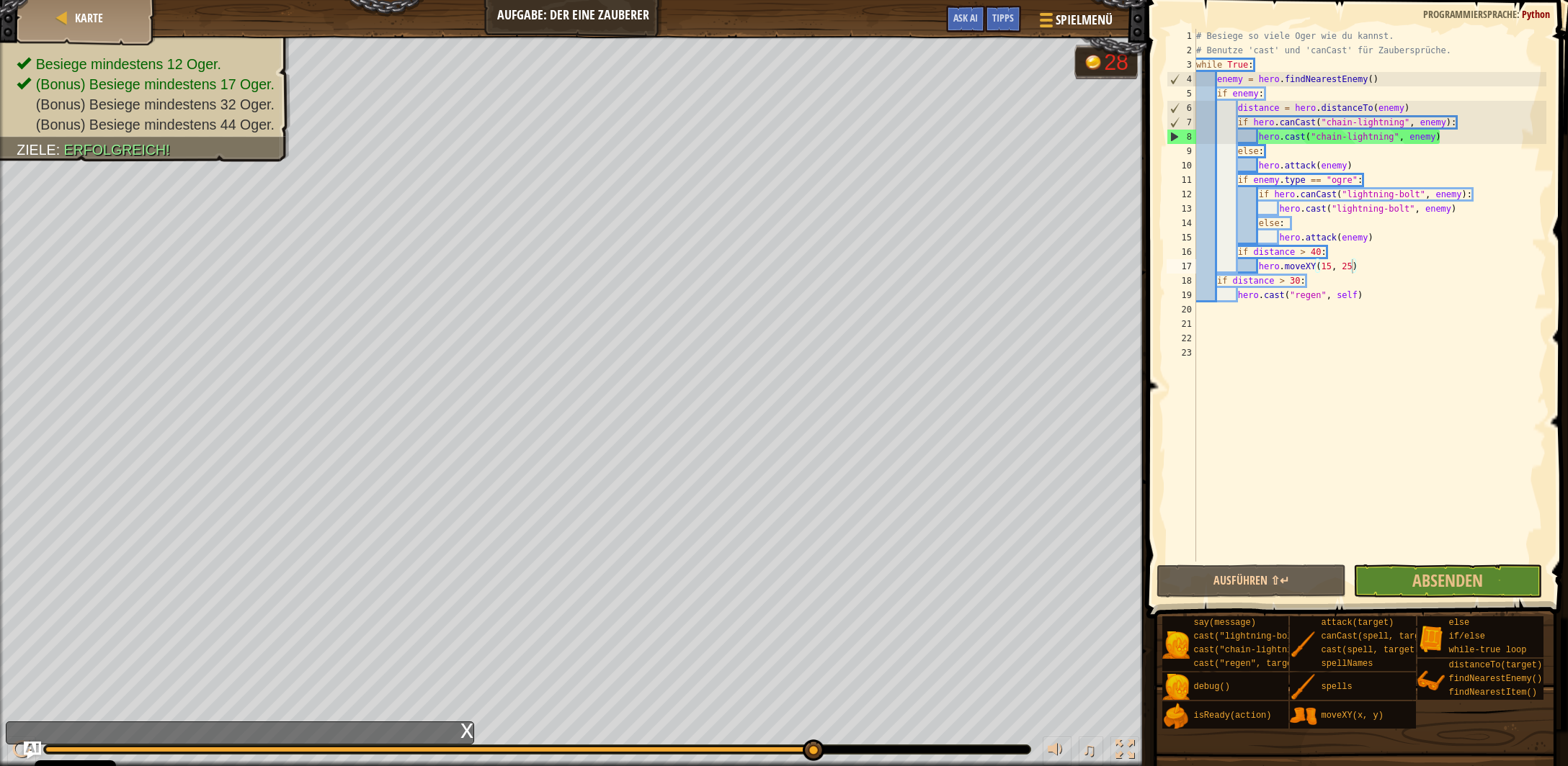
click at [357, 732] on div "x" at bounding box center [240, 733] width 469 height 23
click at [29, 749] on img "Ask AI" at bounding box center [32, 750] width 18 height 18
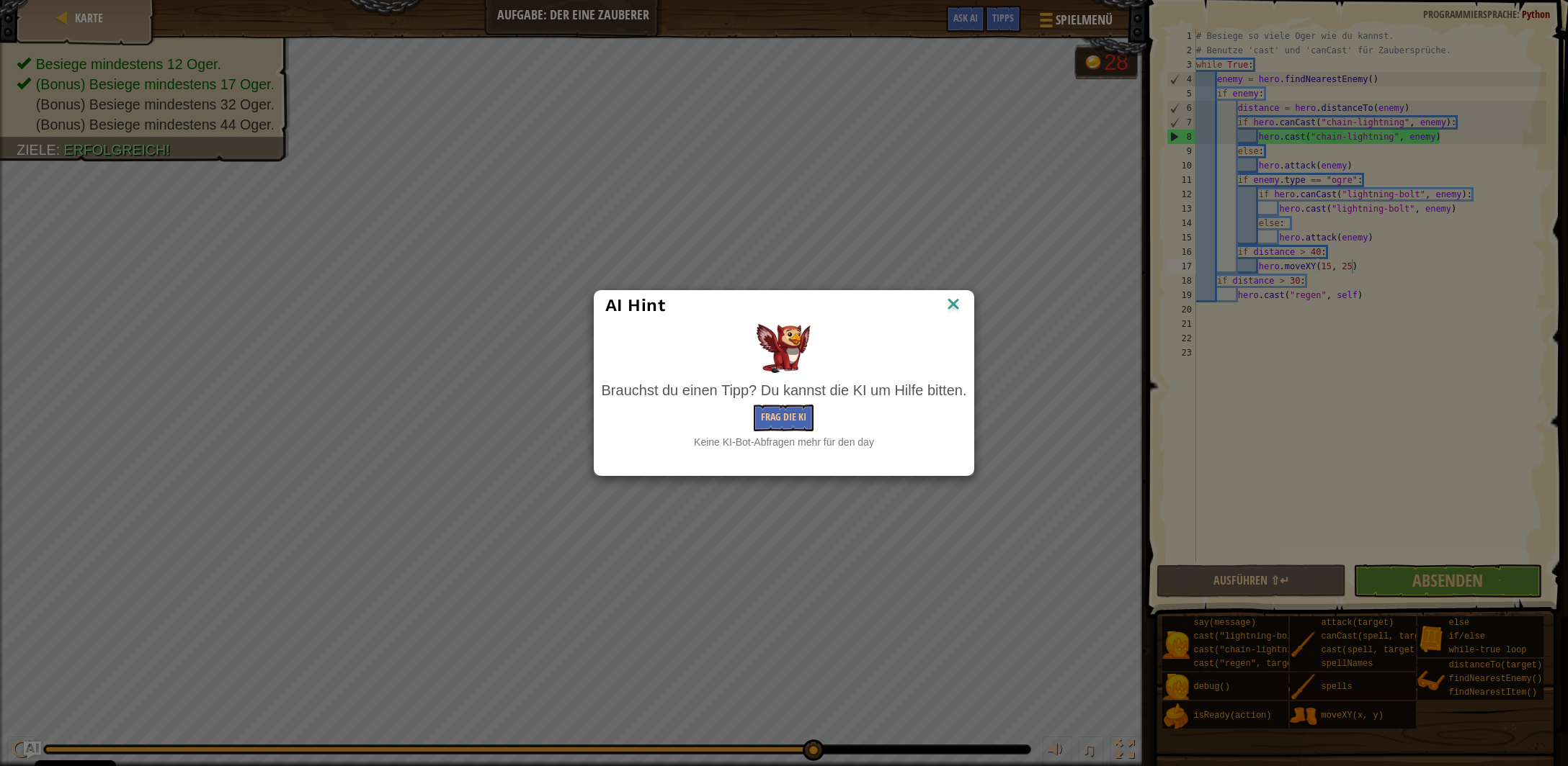
click at [952, 302] on img at bounding box center [953, 305] width 18 height 21
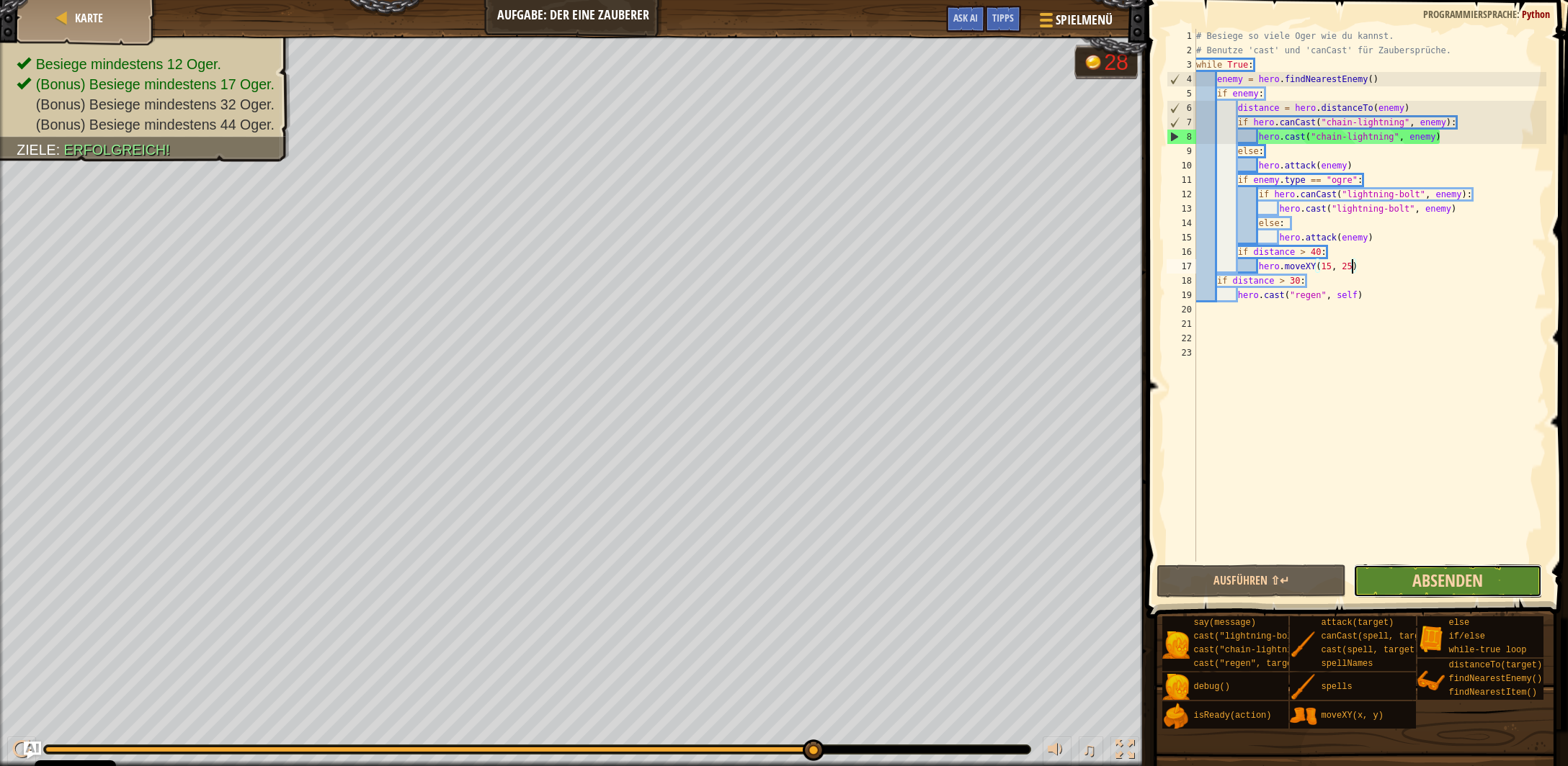
click at [1431, 577] on span "Absenden" at bounding box center [1447, 580] width 70 height 23
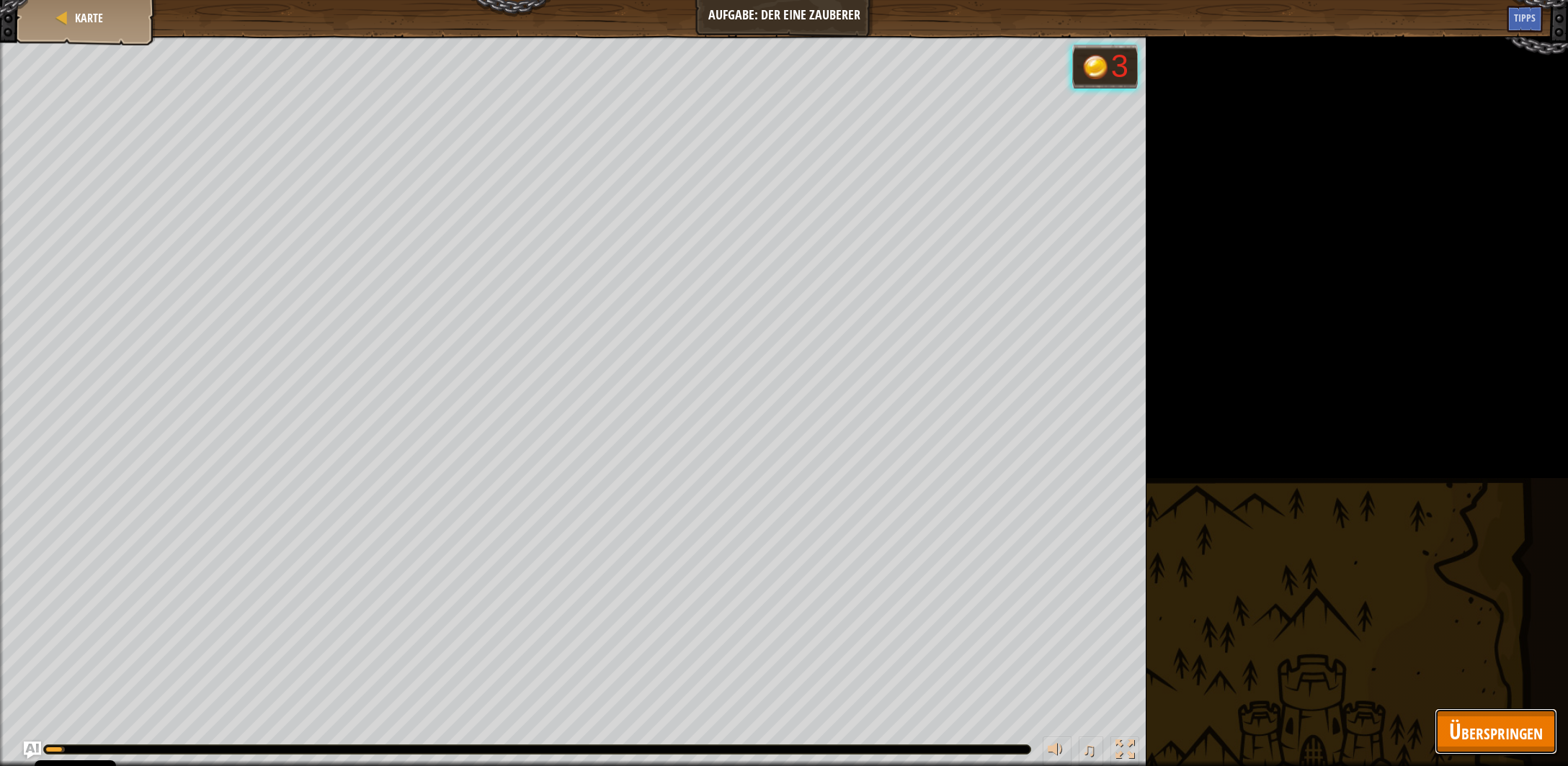
click at [1501, 736] on span "Überspringen" at bounding box center [1495, 731] width 93 height 30
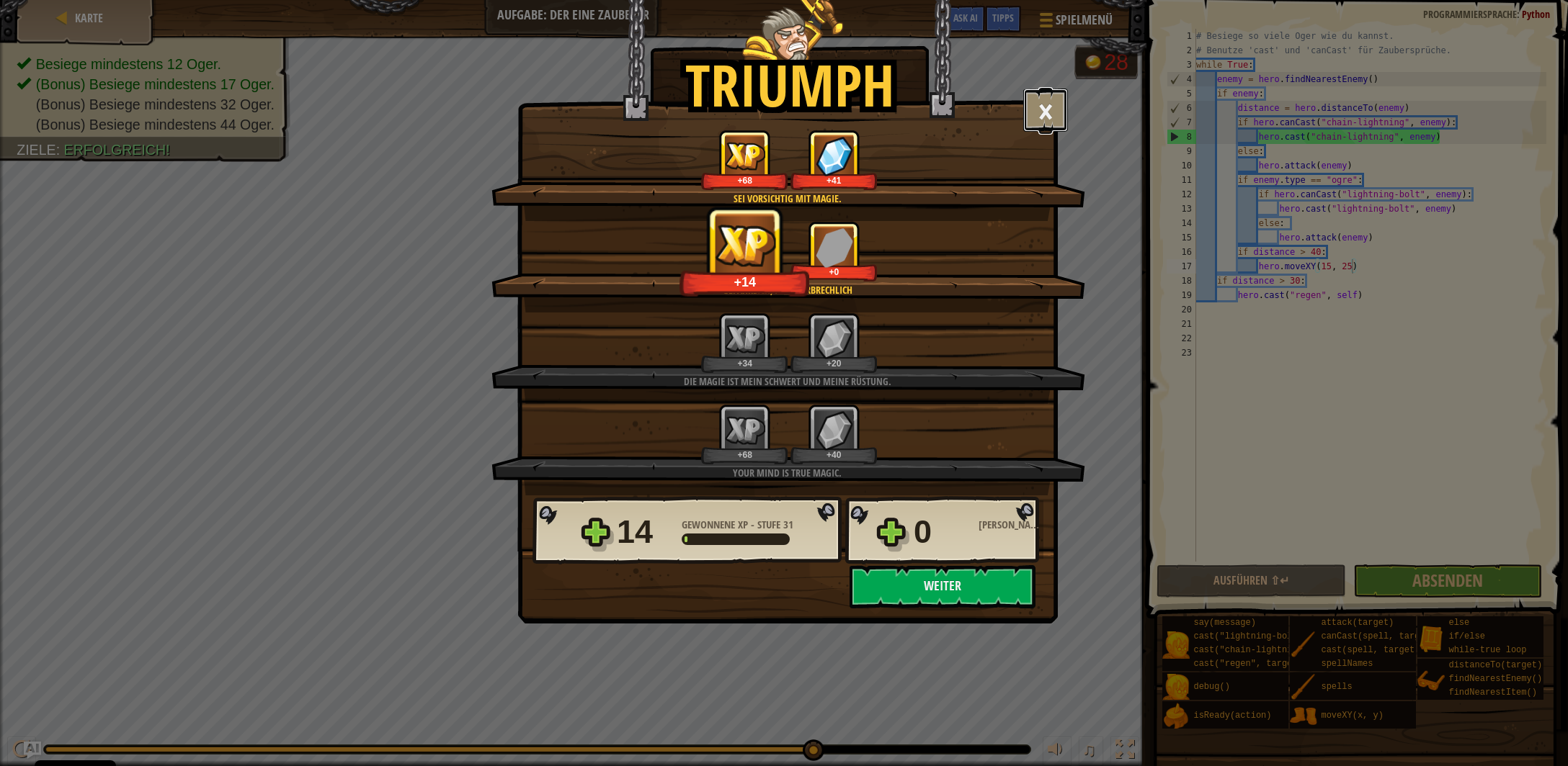
drag, startPoint x: 1047, startPoint y: 115, endPoint x: 933, endPoint y: 483, distance: 385.3
click at [927, 460] on div "× Sei vorsichtig mit Magie. Spaßfaktor des Levels?: Erzähl uns davon! Sei vorsi…" at bounding box center [787, 305] width 539 height 380
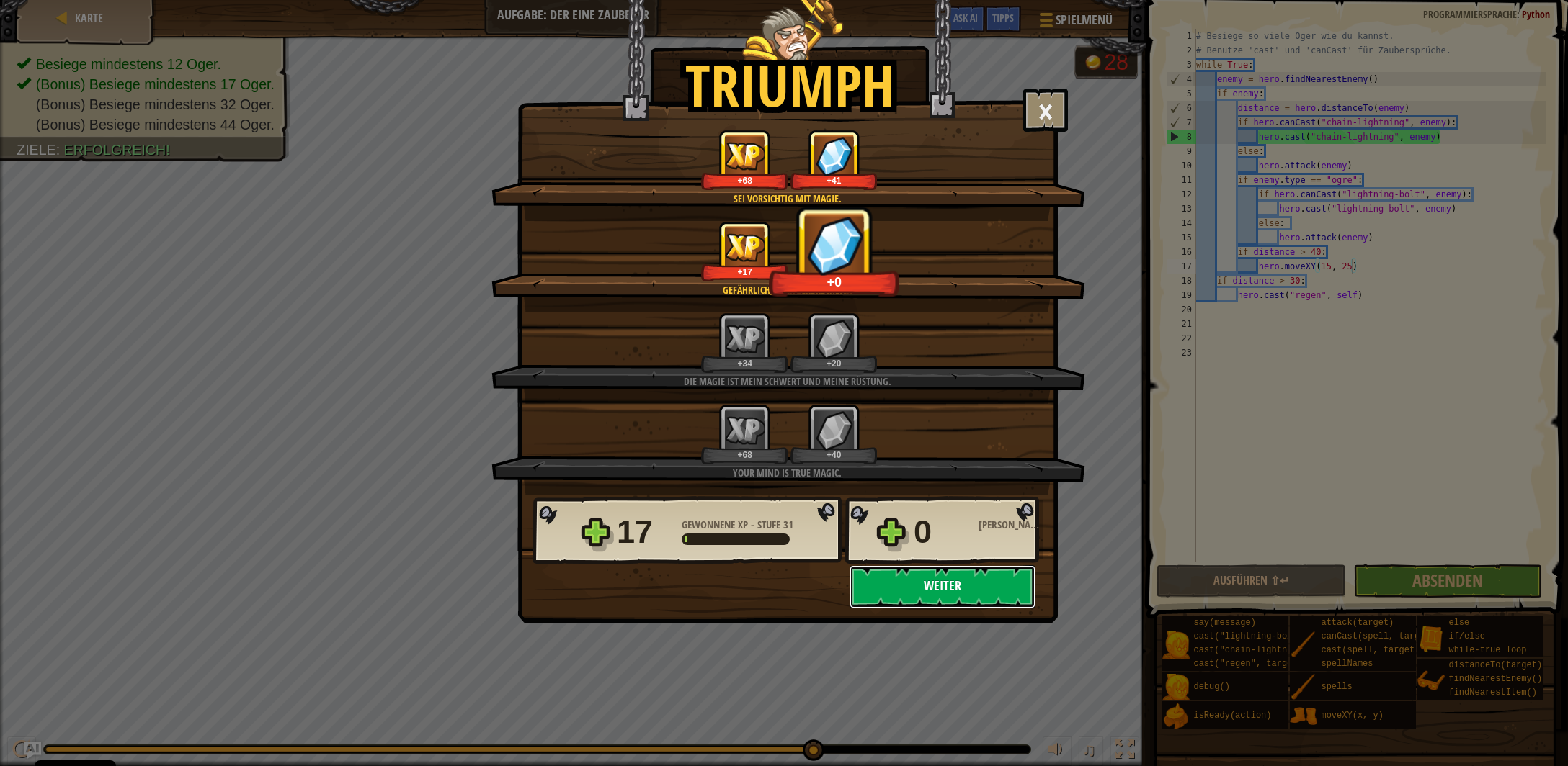
click at [964, 588] on button "Weiter" at bounding box center [942, 587] width 186 height 43
select select "de-DE"
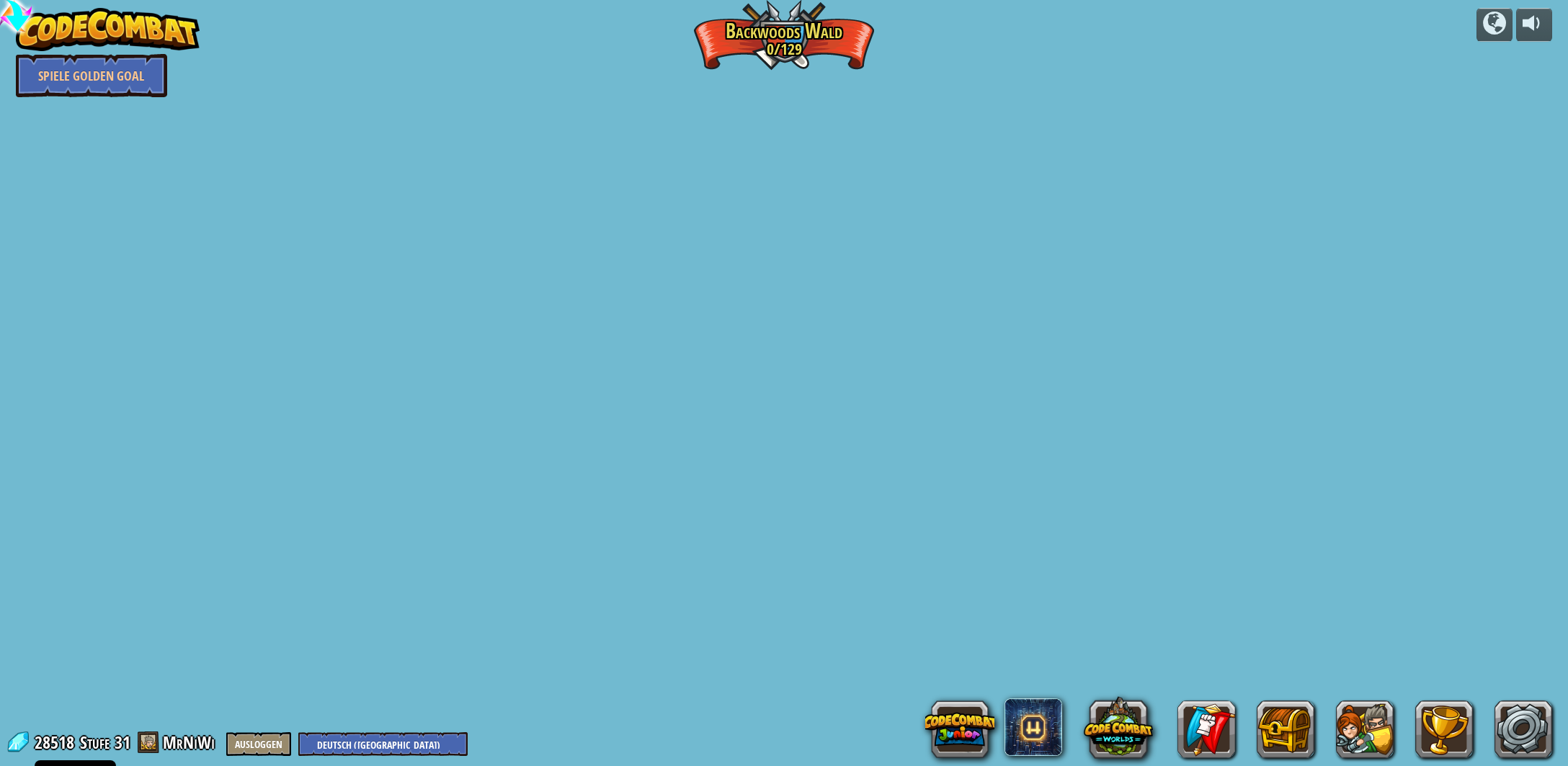
select select "de-DE"
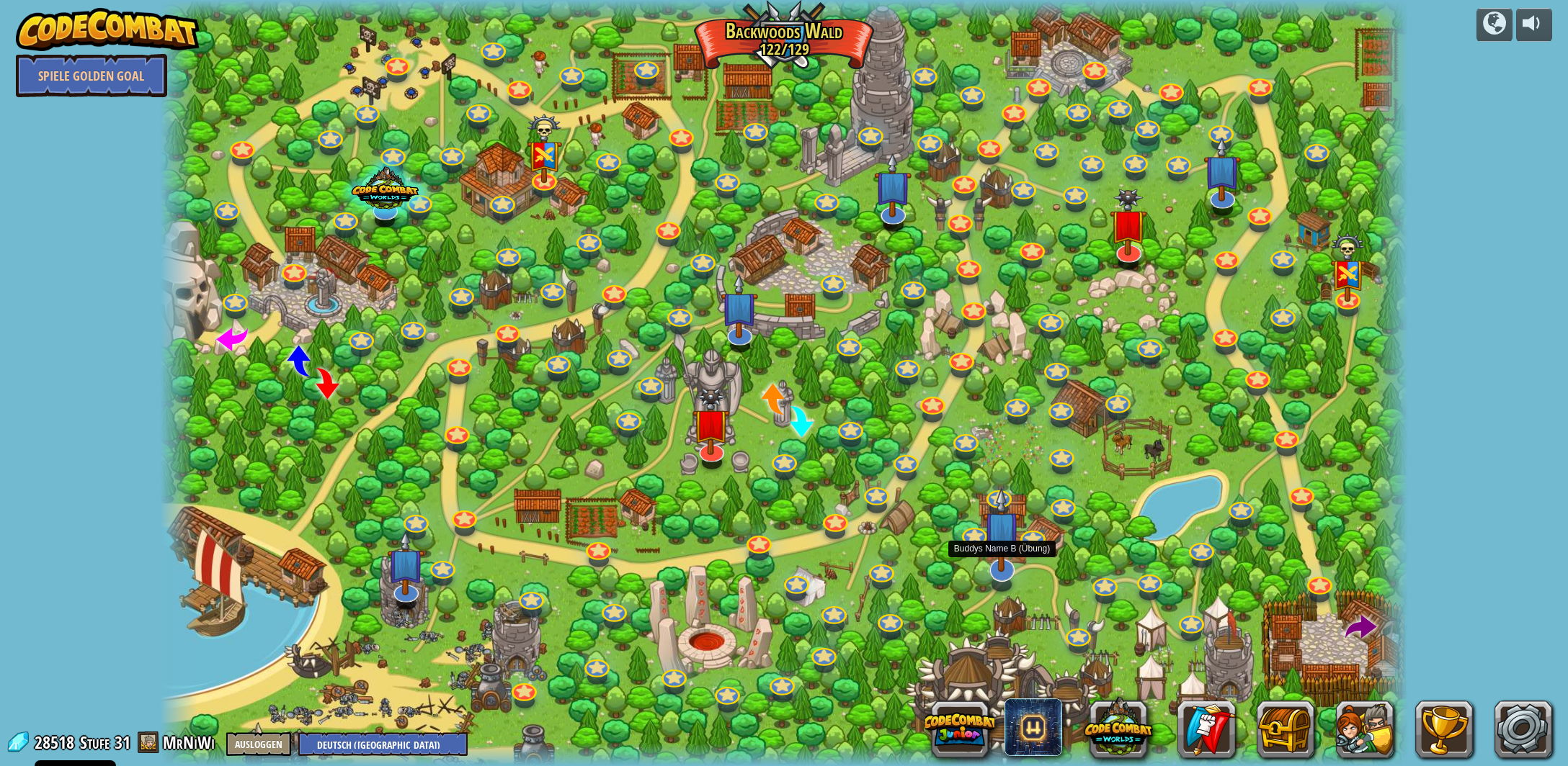
click at [990, 555] on img at bounding box center [1001, 529] width 38 height 86
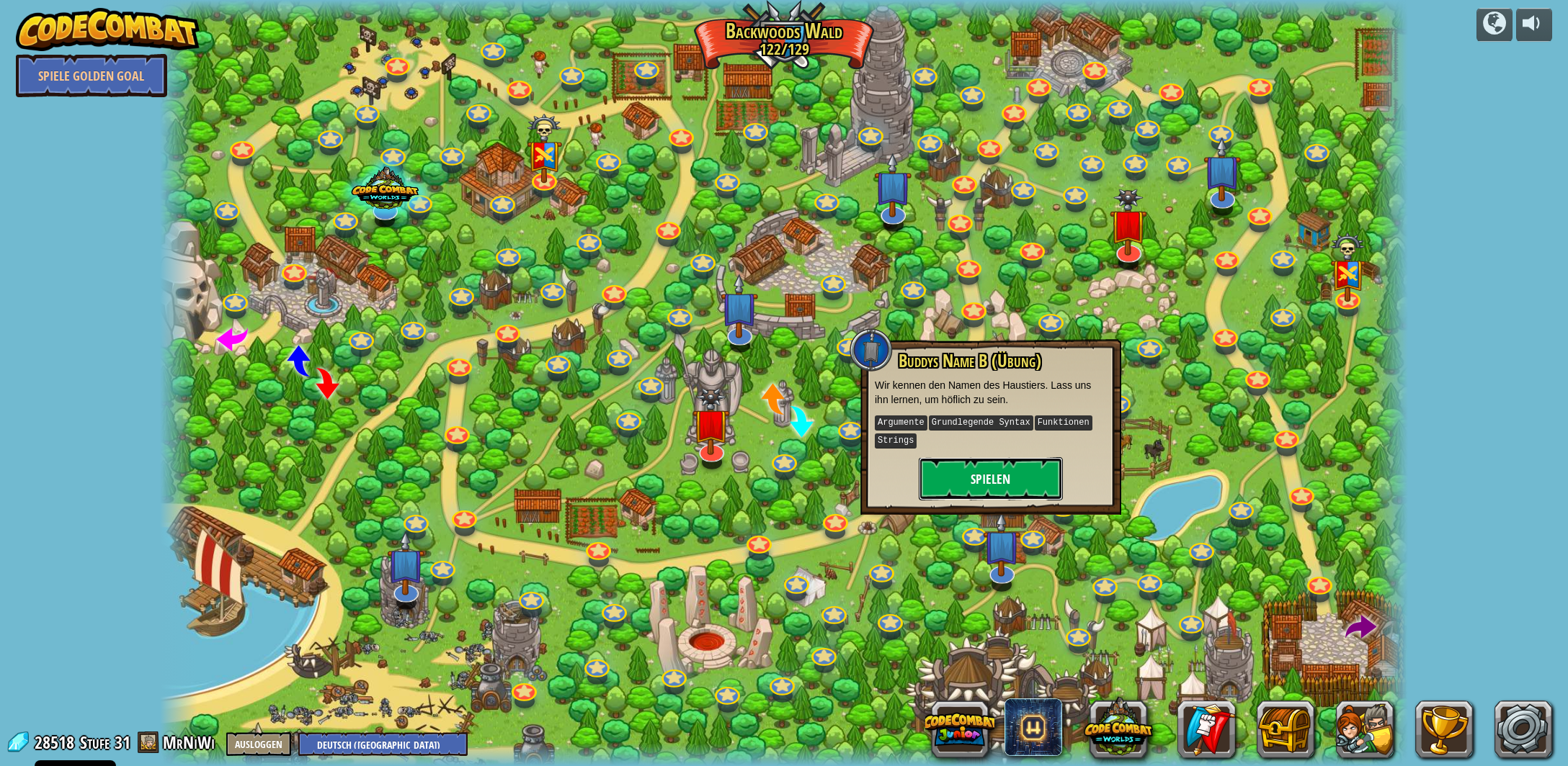
click at [993, 474] on button "Spielen" at bounding box center [990, 478] width 144 height 43
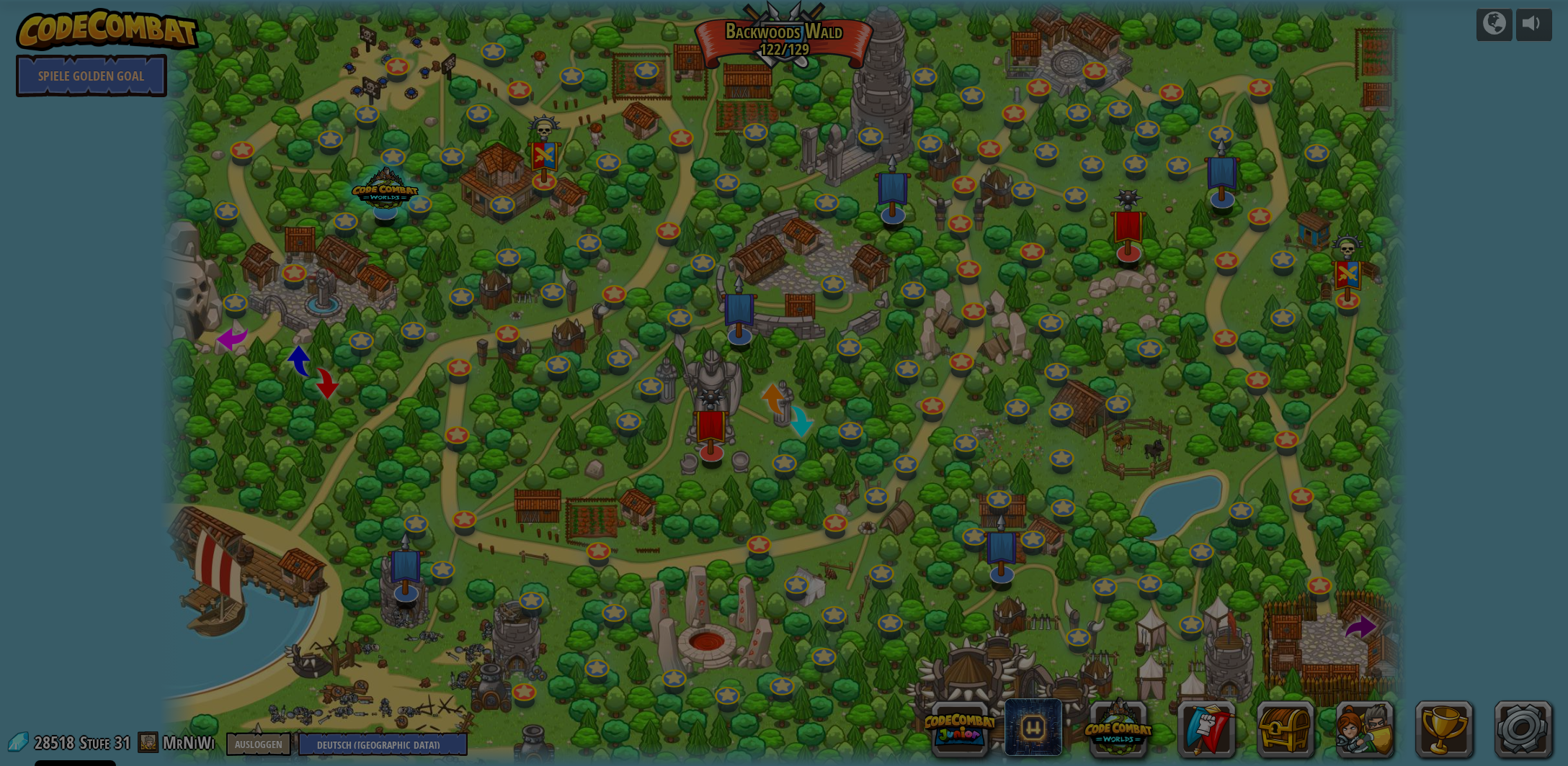
scroll to position [975, 0]
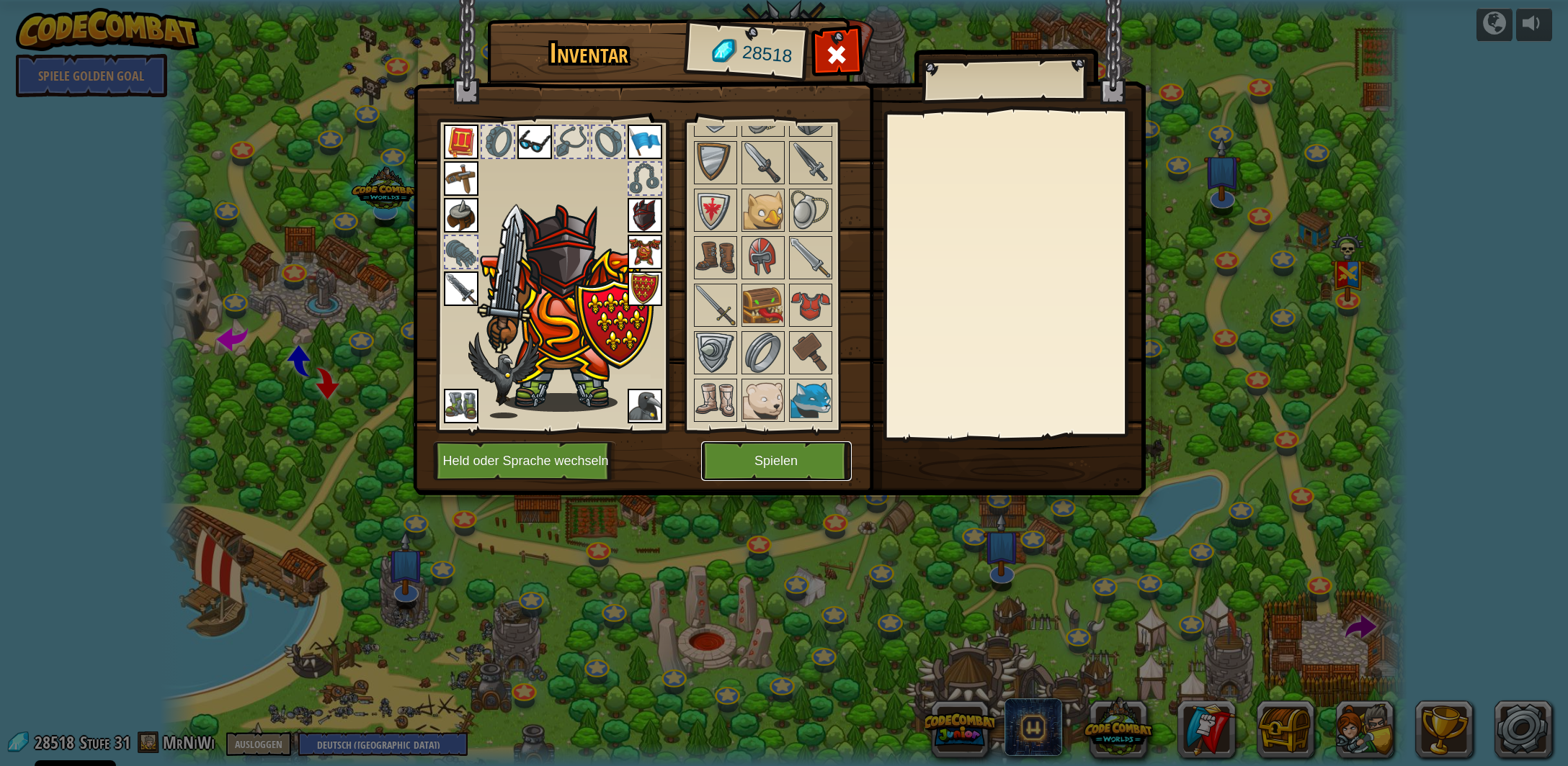
click at [794, 459] on button "Spielen" at bounding box center [776, 461] width 150 height 39
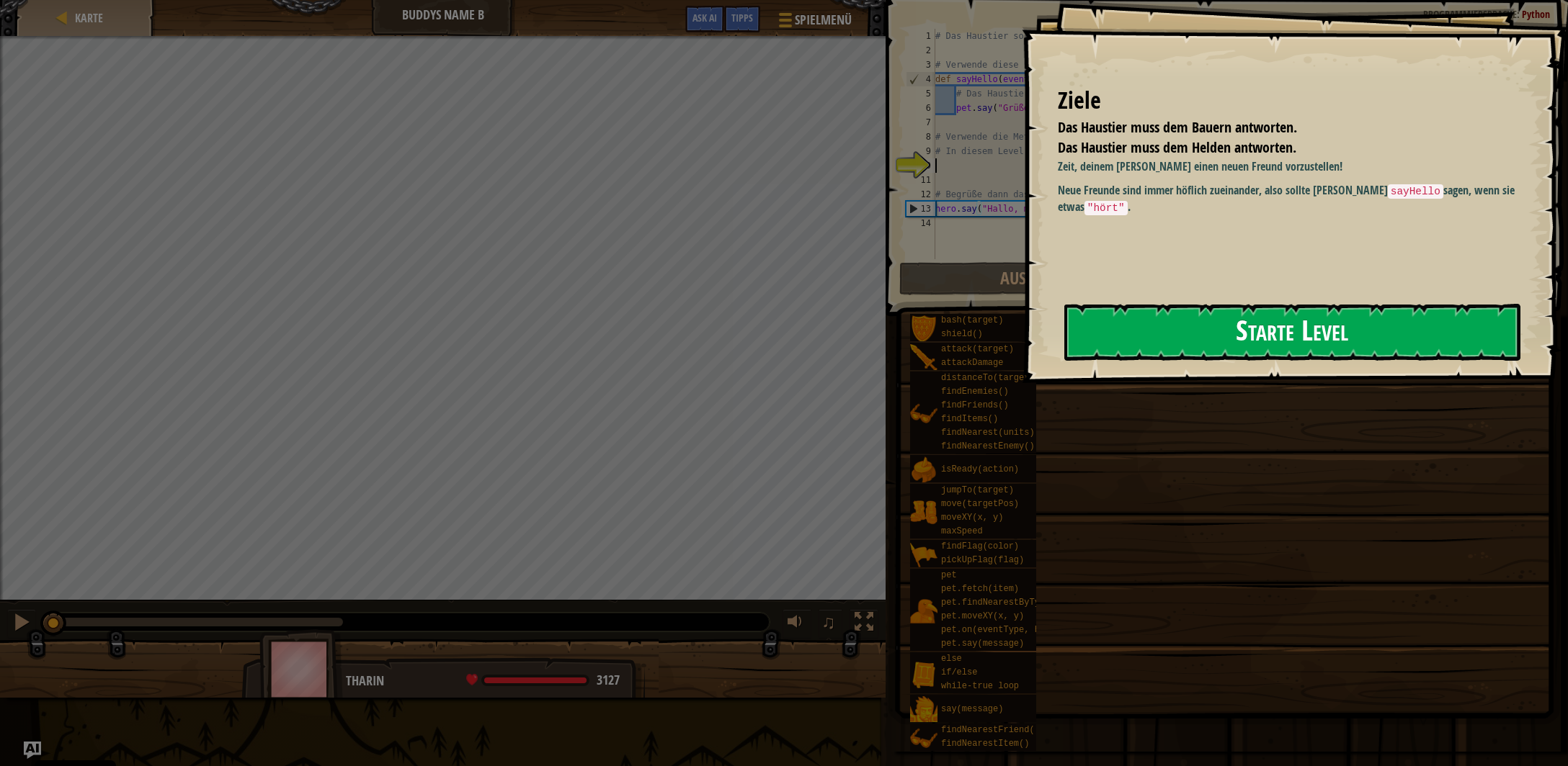
click at [1222, 339] on button "Starte Level" at bounding box center [1293, 332] width 456 height 57
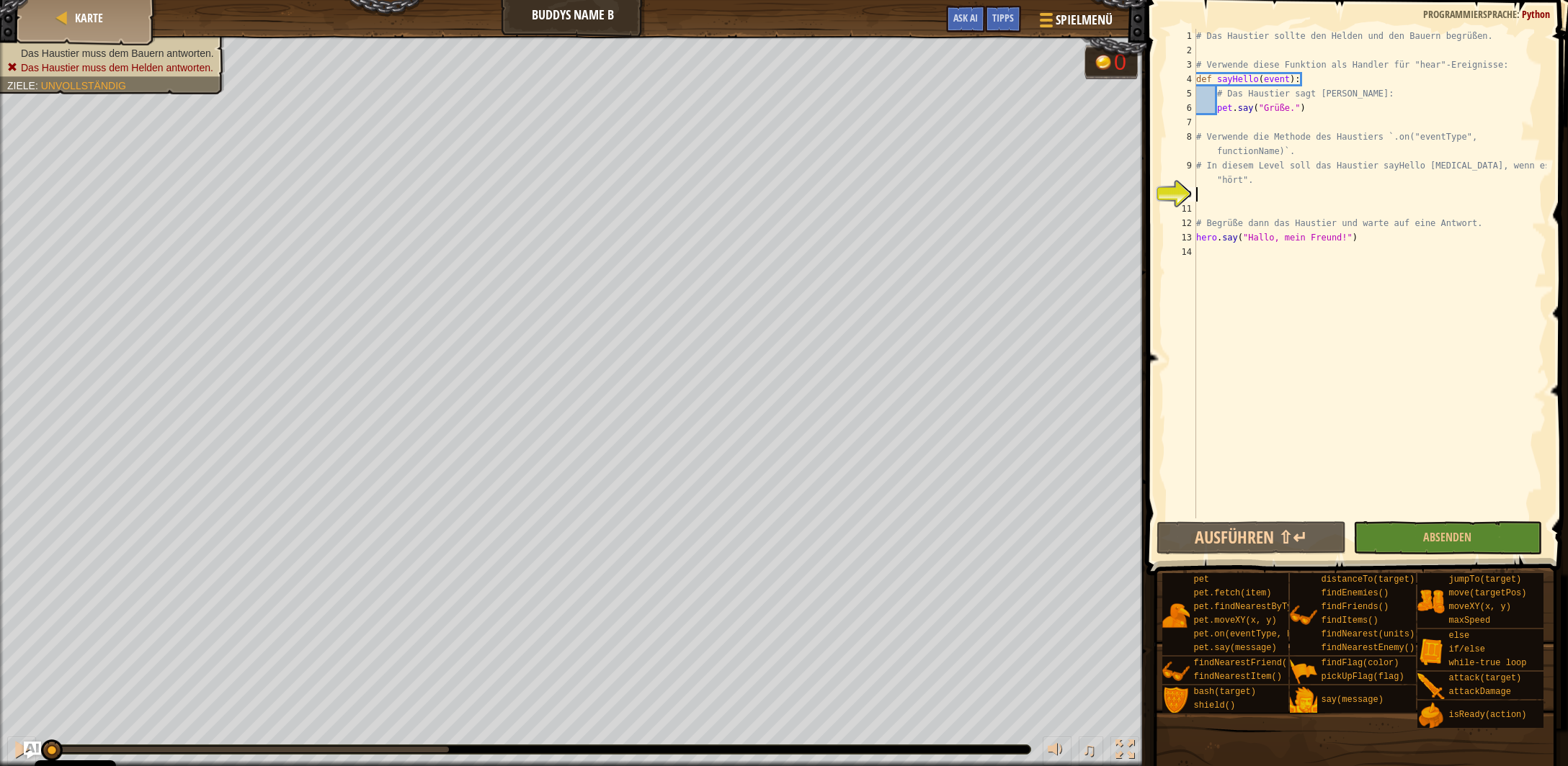
click at [1220, 203] on div "# Das Haustier sollte den Helden und den Bauern begrüßen. # Verwende diese Funk…" at bounding box center [1370, 288] width 353 height 519
type textarea "pet.on("hear", sayHello)"
click at [1385, 534] on button "Absenden" at bounding box center [1448, 538] width 189 height 33
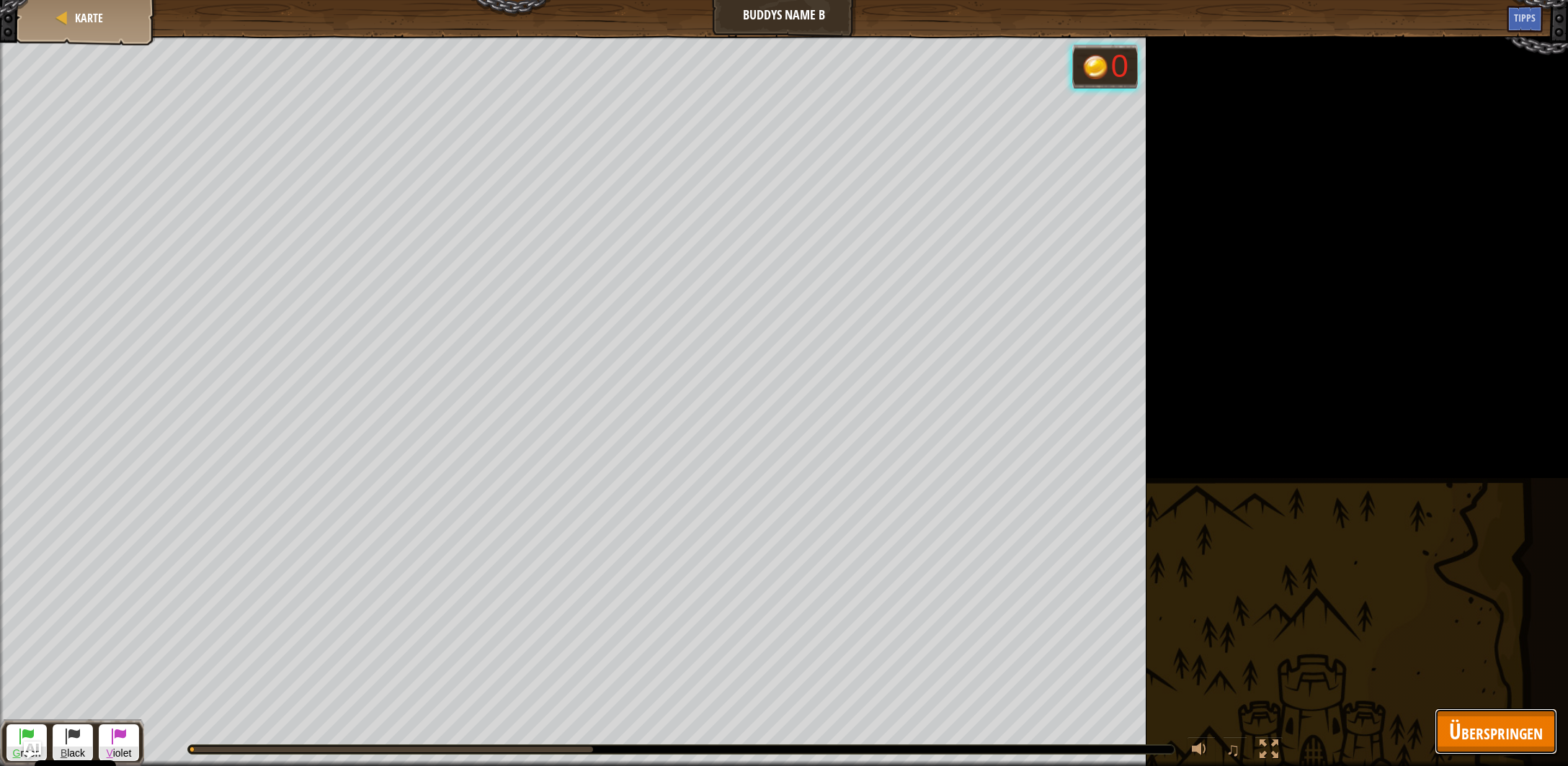
click at [1459, 729] on span "Überspringen" at bounding box center [1495, 731] width 93 height 30
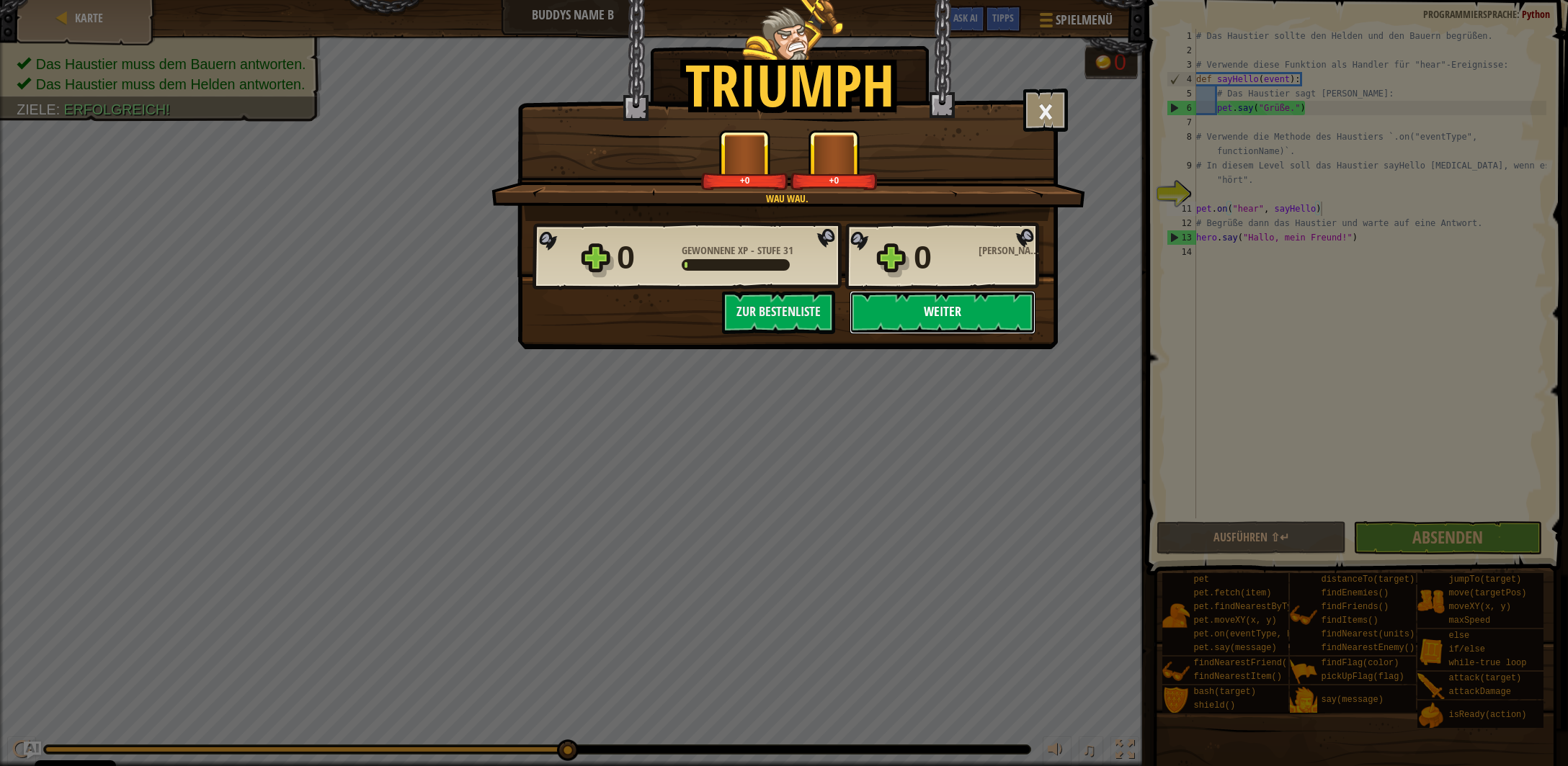
click at [985, 319] on button "Weiter" at bounding box center [942, 312] width 186 height 43
select select "de-DE"
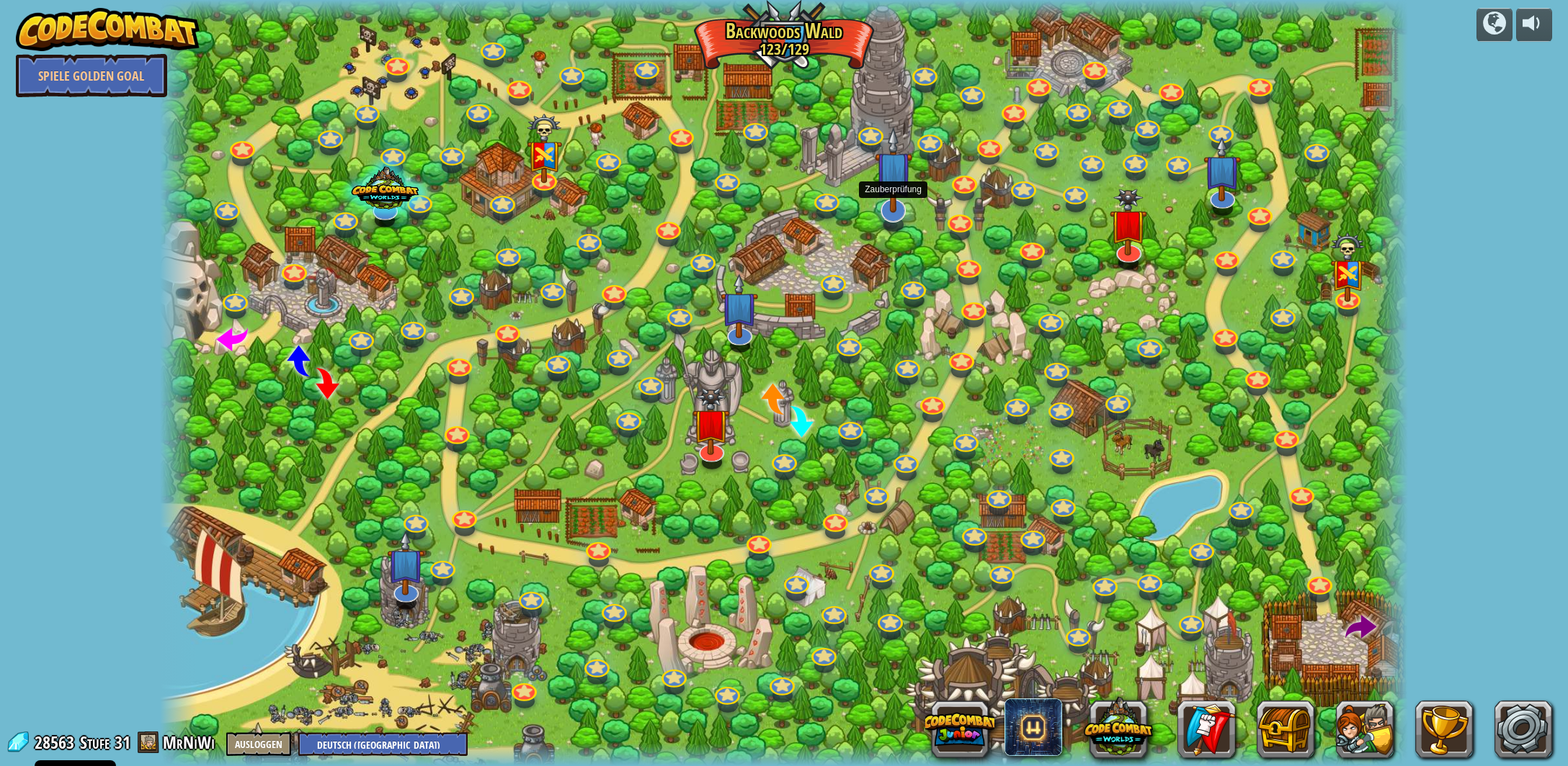
click at [898, 204] on img at bounding box center [893, 169] width 38 height 86
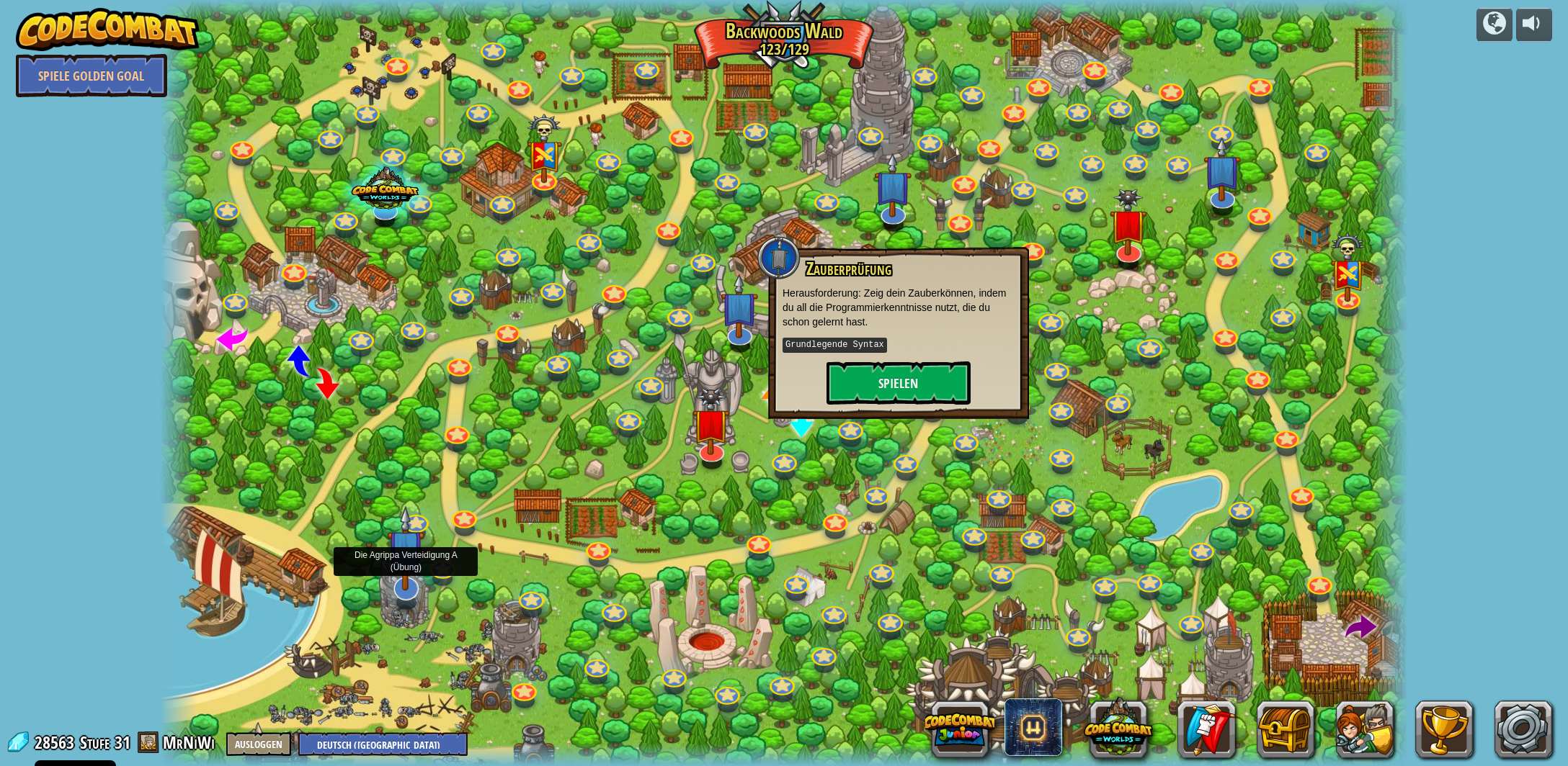
click at [402, 577] on img at bounding box center [405, 548] width 38 height 86
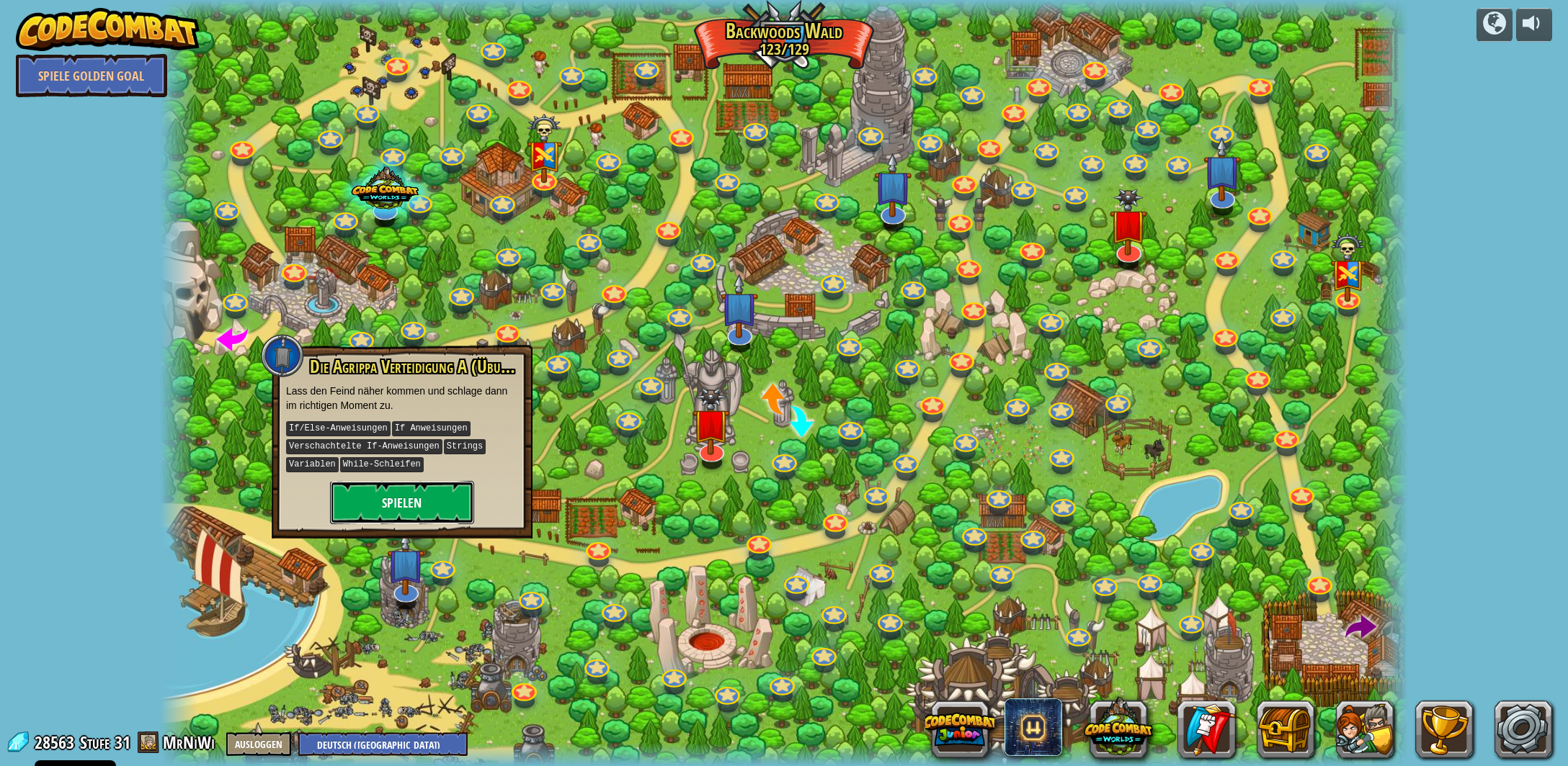
click at [459, 495] on button "Spielen" at bounding box center [402, 502] width 144 height 43
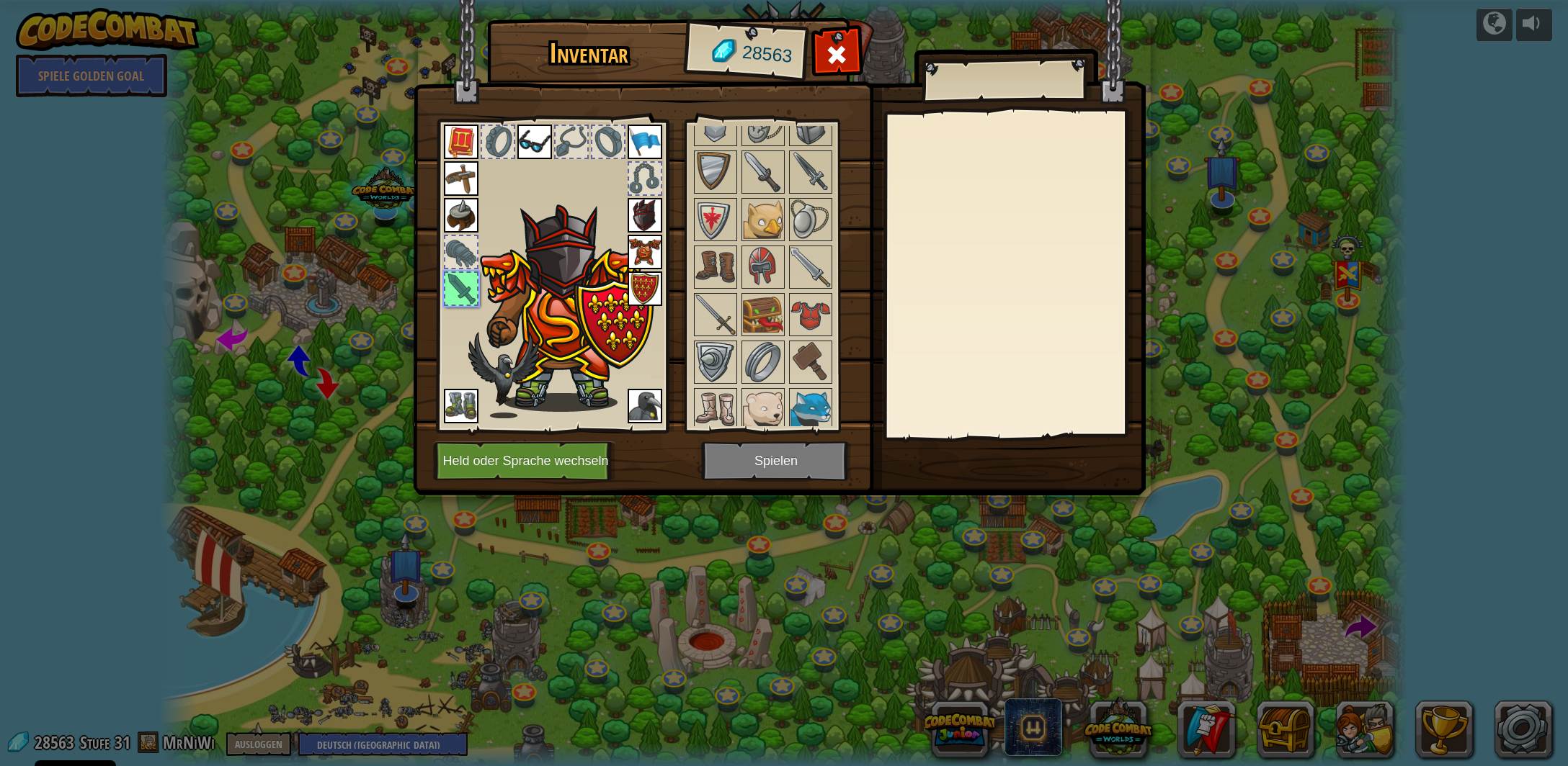
scroll to position [231, 0]
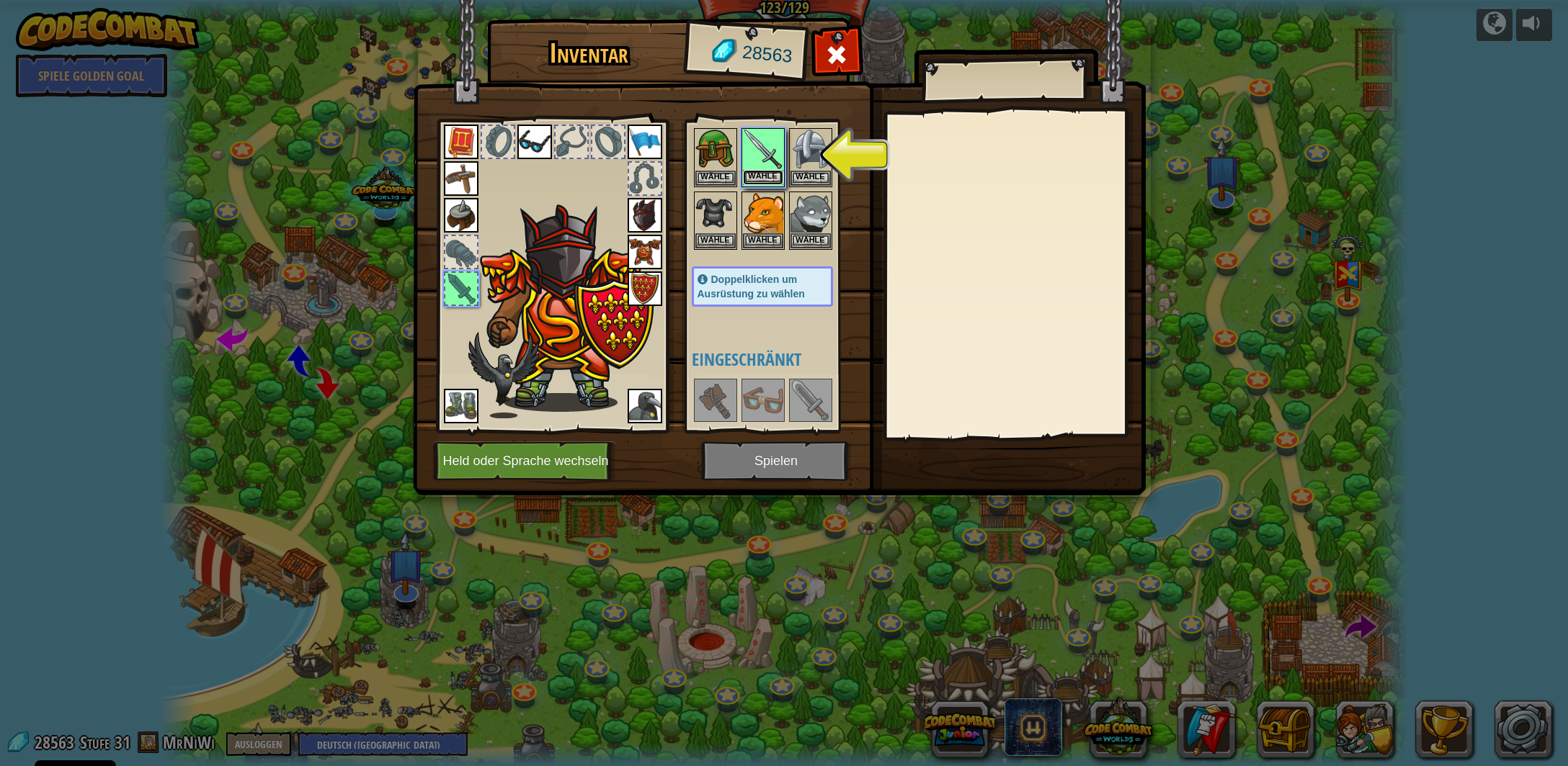
click at [769, 171] on button "Wähle" at bounding box center [763, 178] width 40 height 15
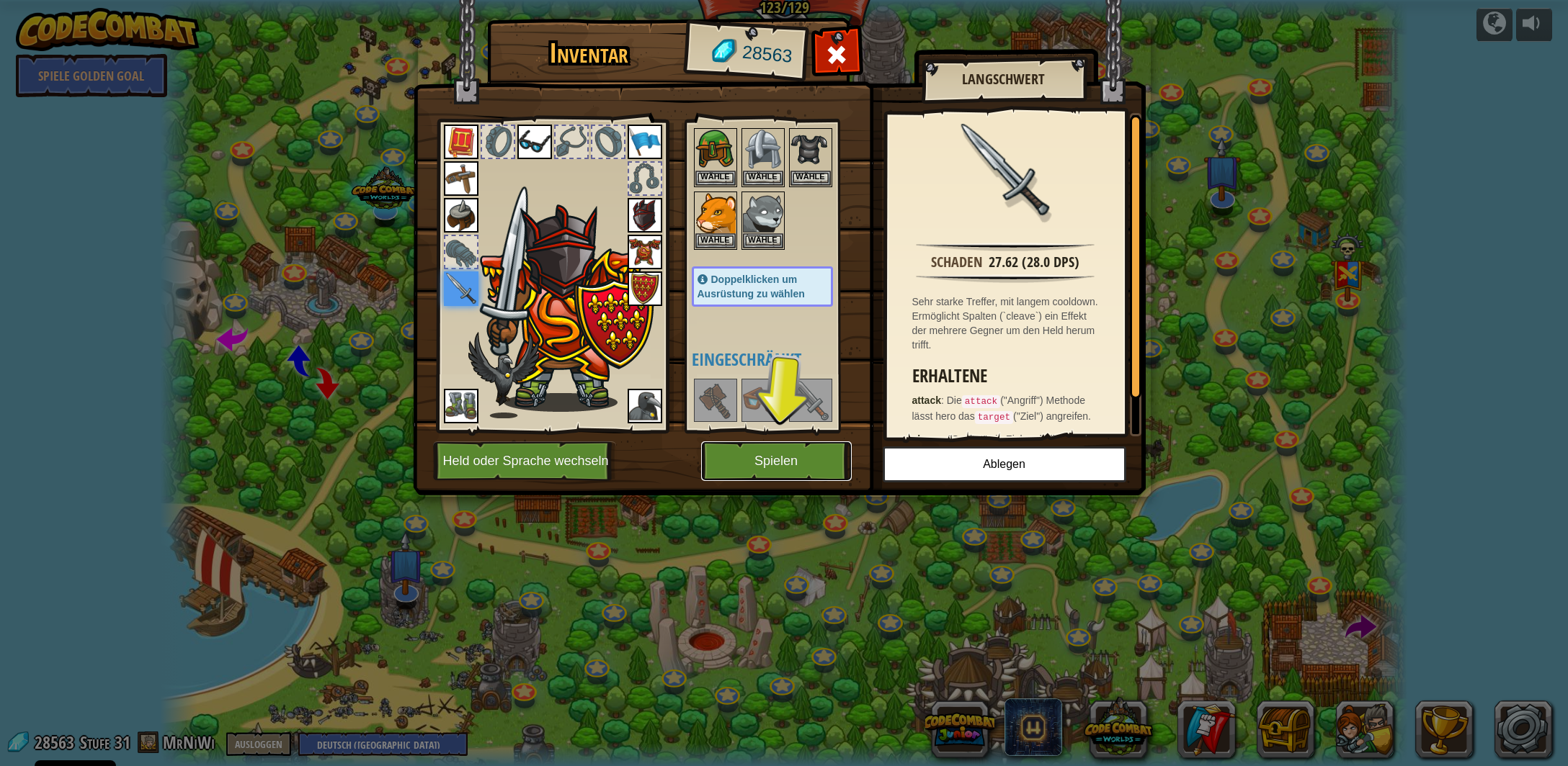
click at [771, 463] on button "Spielen" at bounding box center [776, 461] width 150 height 39
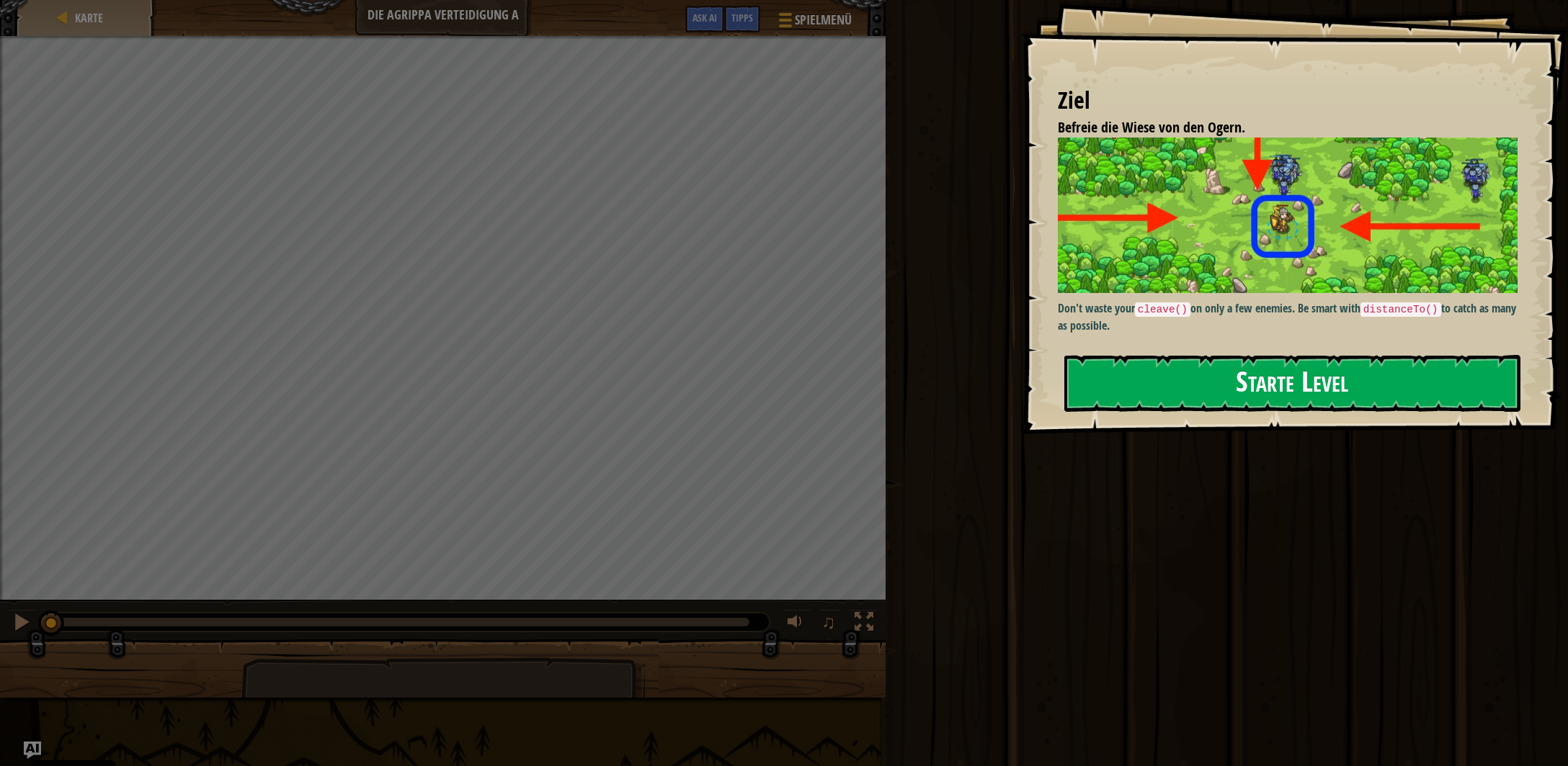
click at [1190, 378] on button "Starte Level" at bounding box center [1293, 383] width 456 height 57
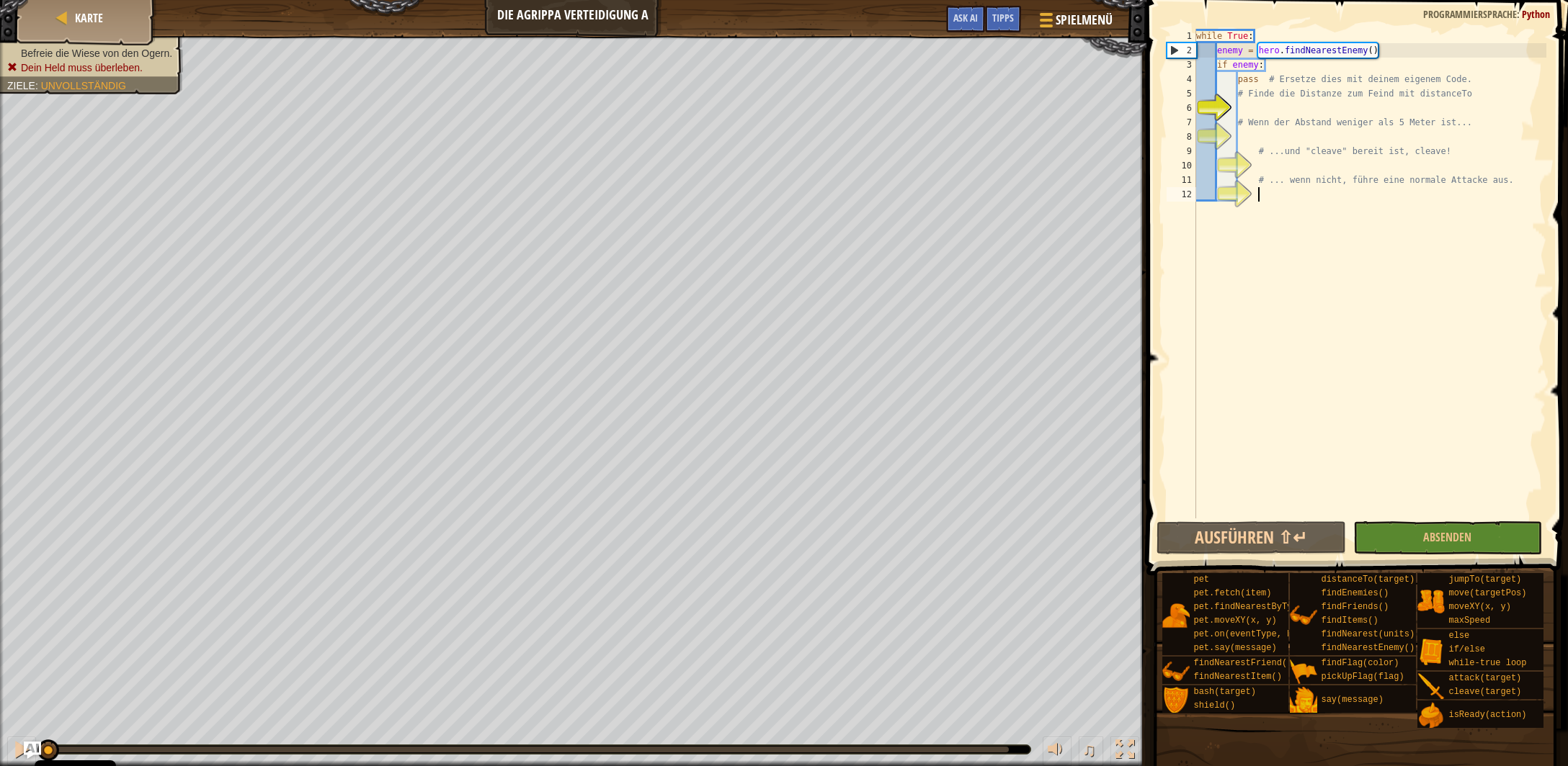
click at [1250, 121] on div "while True : enemy = hero . findNearestEnemy ( ) if enemy : pass # Ersetze dies…" at bounding box center [1370, 288] width 353 height 519
type textarea "# Wenn der Abstand weniger als 5 Meter ist..."
click at [1256, 112] on div "while True : enemy = hero . findNearestEnemy ( ) if enemy : pass # Ersetze dies…" at bounding box center [1370, 288] width 353 height 519
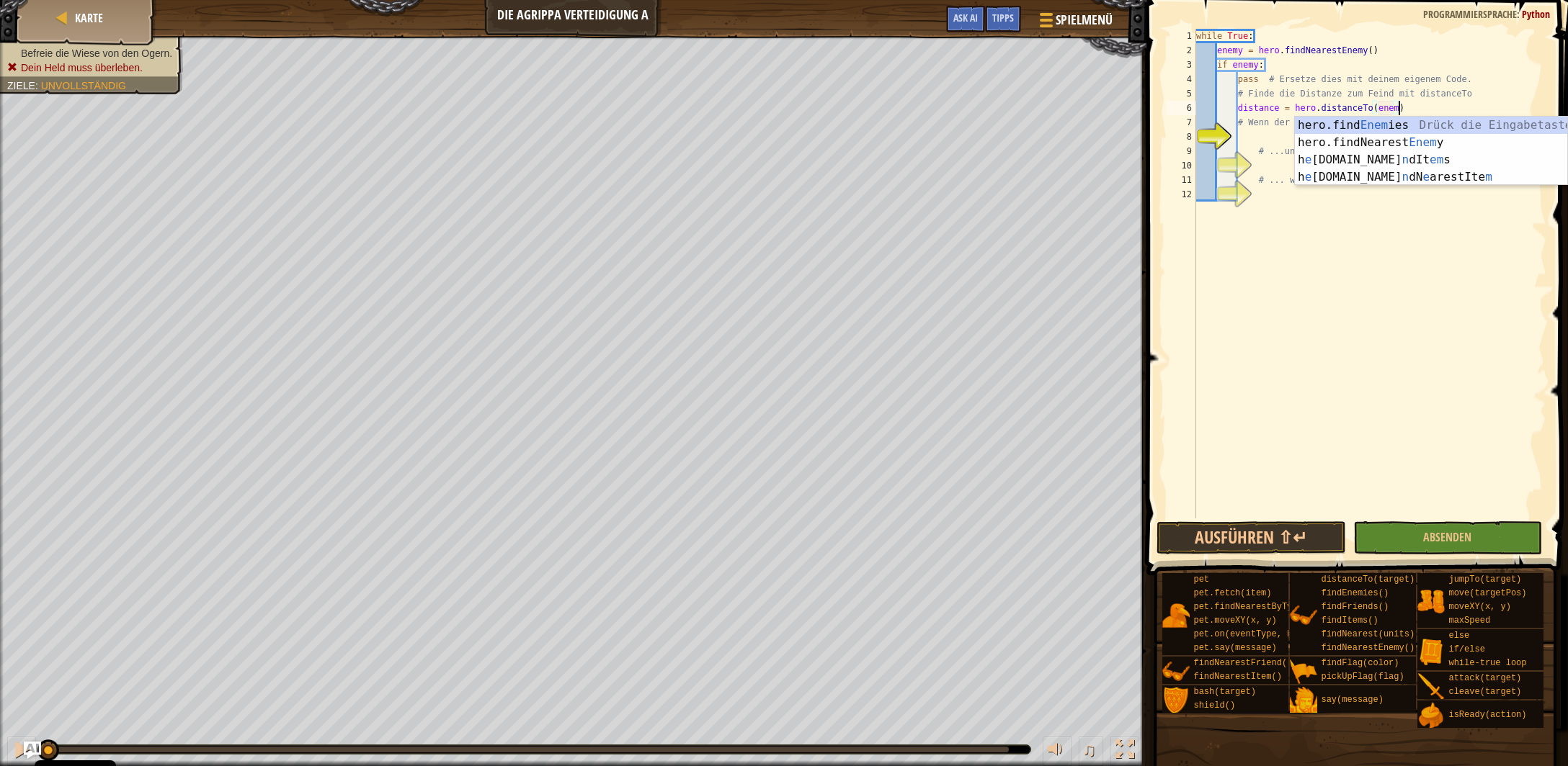
scroll to position [7, 16]
type textarea "distance = hero.distanceTo(enemy)"
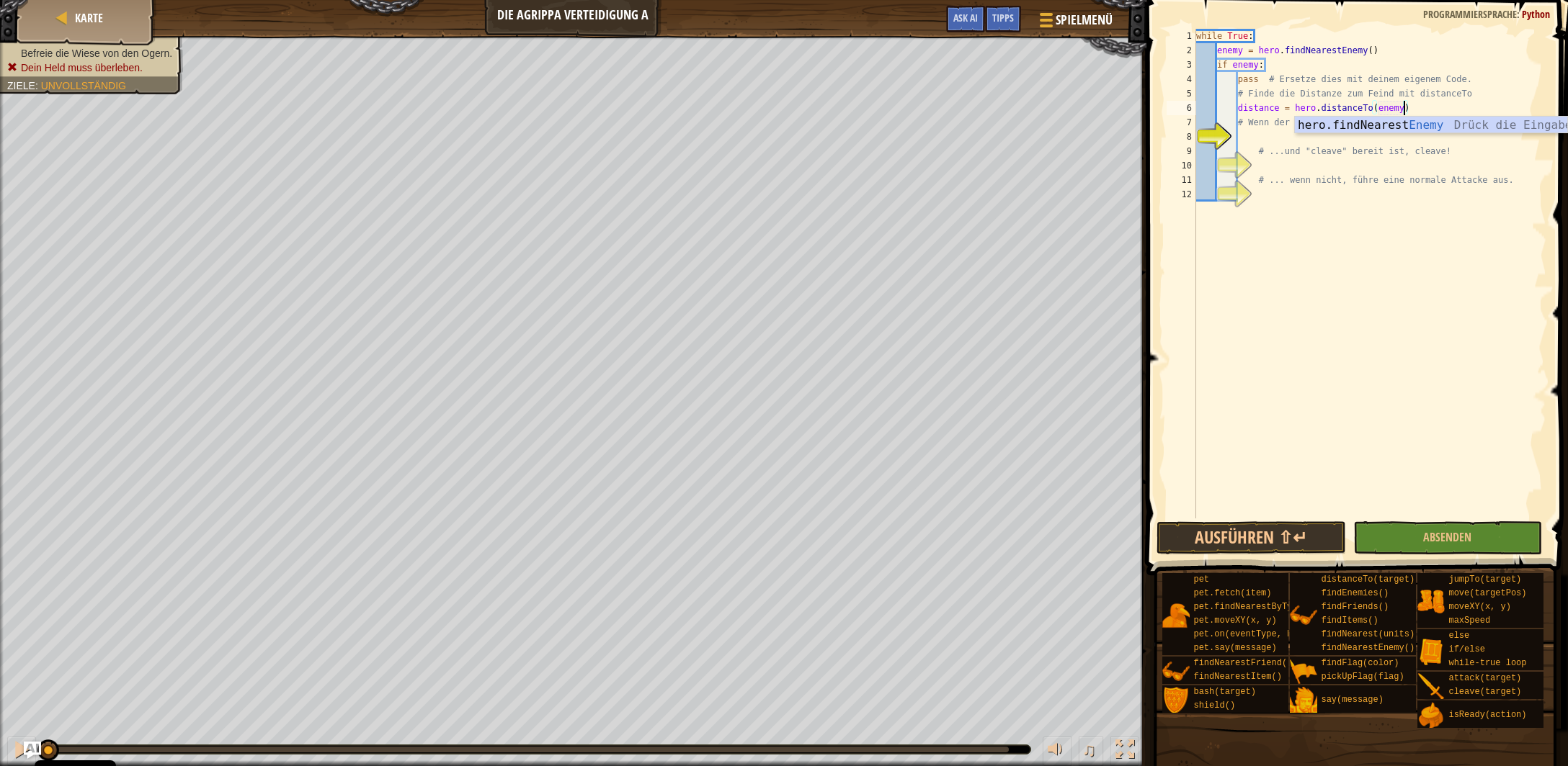
click at [1247, 137] on div "while True : enemy = hero . findNearestEnemy ( ) if enemy : pass # Ersetze dies…" at bounding box center [1370, 288] width 353 height 519
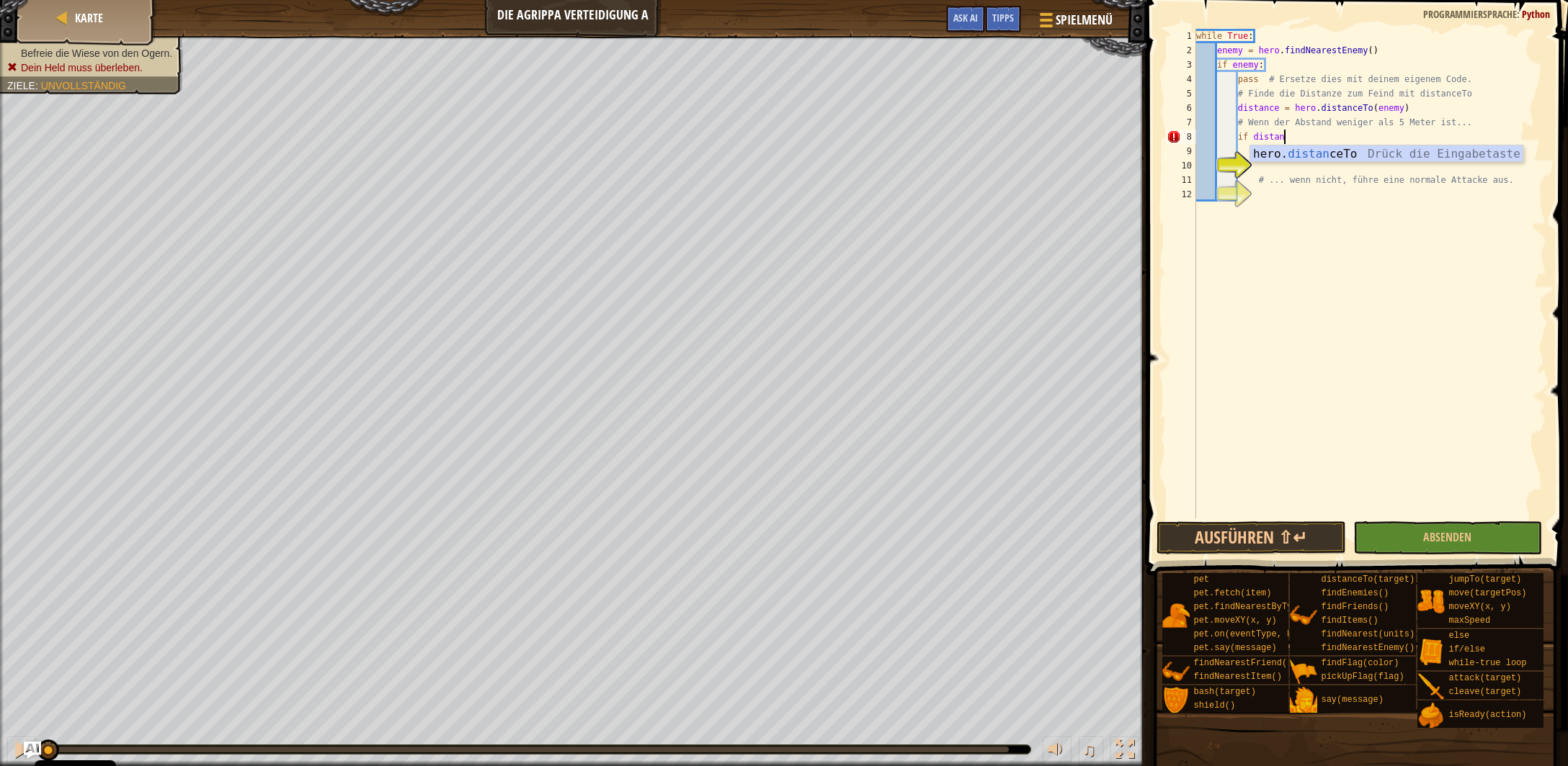
scroll to position [7, 7]
type textarea "if distance < 5:"
click at [1322, 165] on div "while True : enemy = hero . findNearestEnemy ( ) if enemy : pass # Ersetze dies…" at bounding box center [1370, 288] width 353 height 519
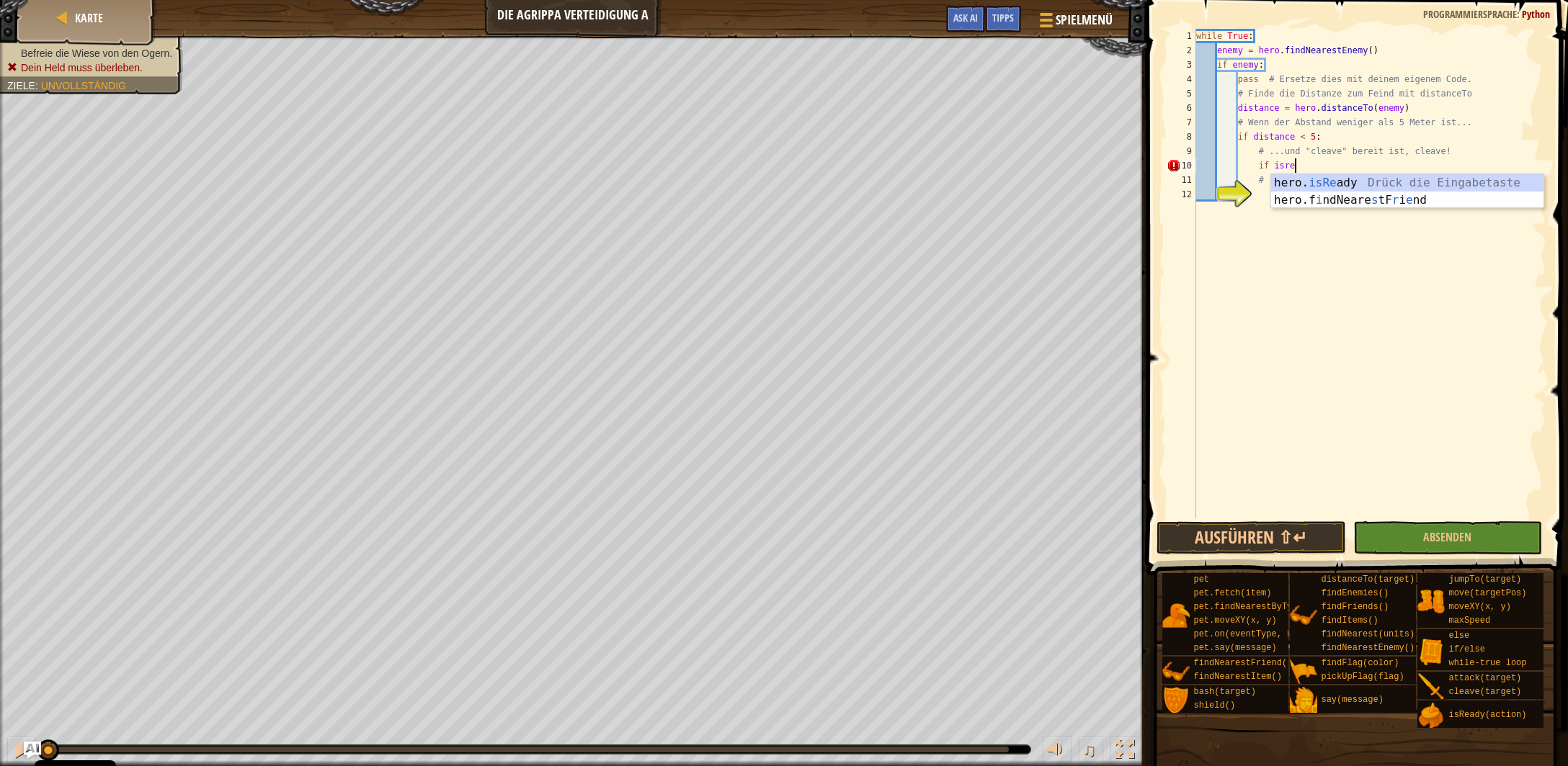
scroll to position [7, 7]
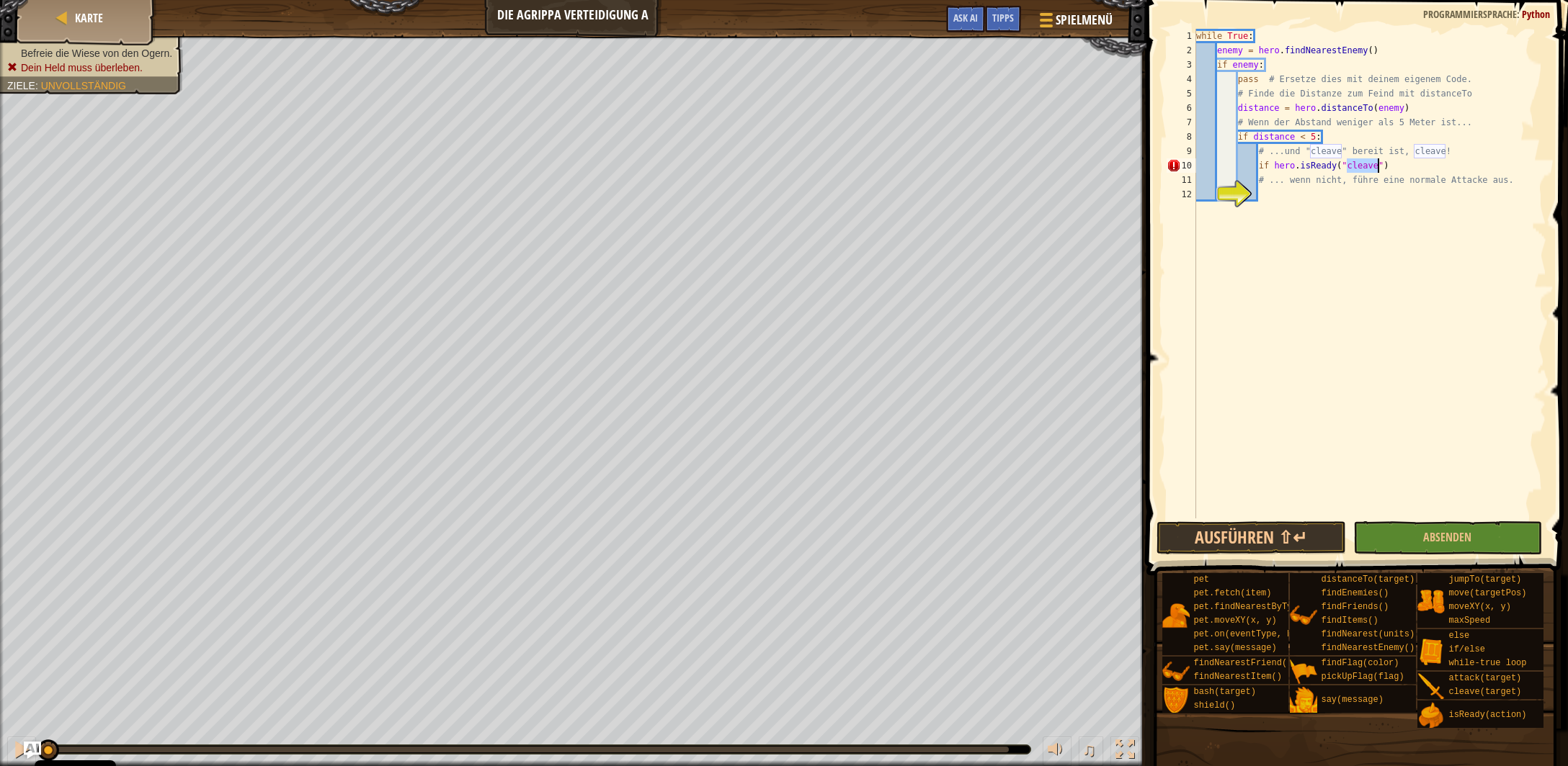
click at [1394, 166] on div "while True : enemy = hero . findNearestEnemy ( ) if enemy : pass # Ersetze dies…" at bounding box center [1370, 288] width 353 height 519
type textarea "if hero.isReady("cleave"):"
type textarea "hero.cleave(enemy)"
click at [1343, 210] on div "while True : enemy = hero . findNearestEnemy ( ) if enemy : pass # Ersetze dies…" at bounding box center [1370, 288] width 353 height 519
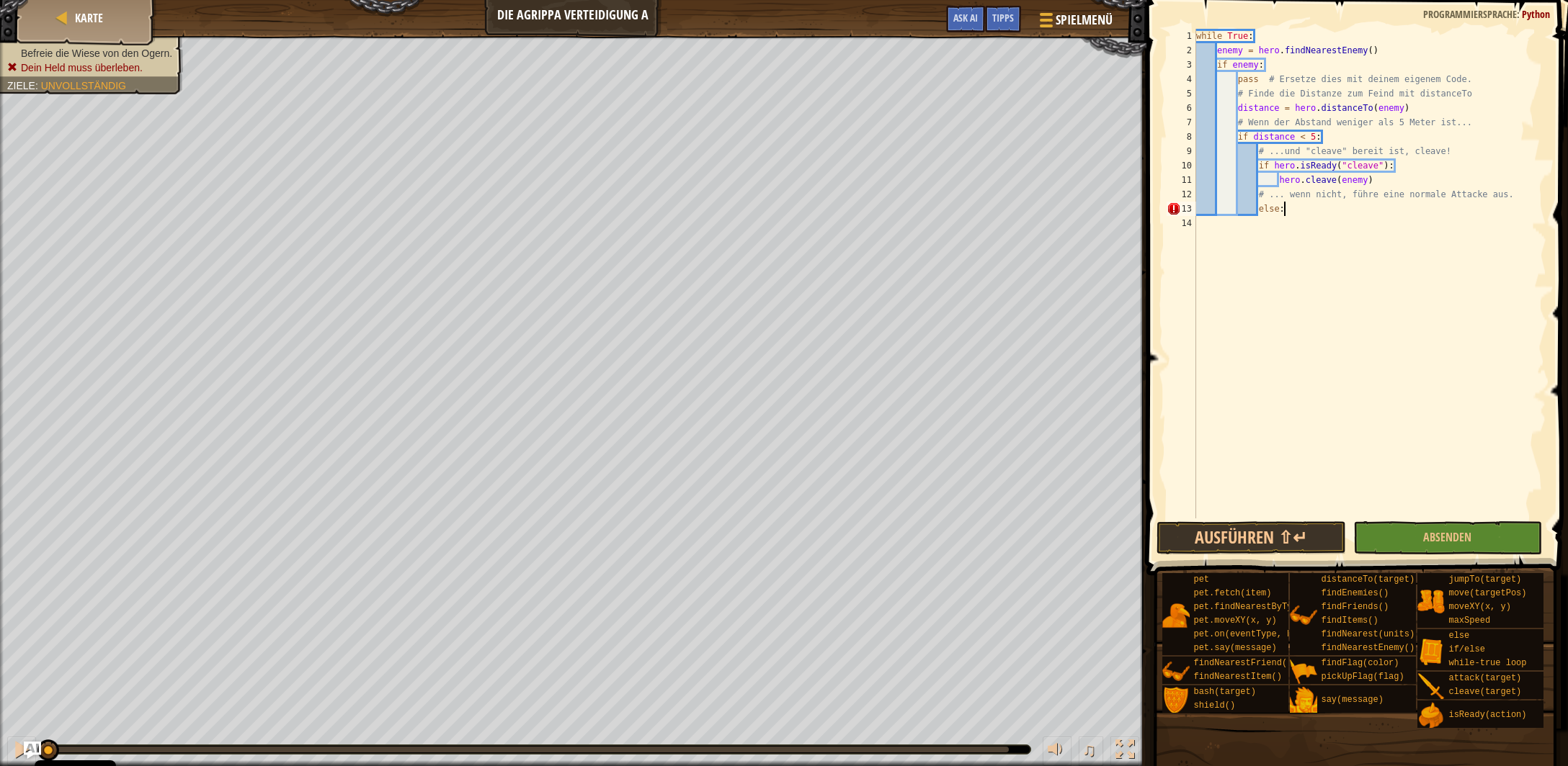
scroll to position [7, 7]
type textarea "else:"
type textarea "atta"
click at [1328, 250] on div "while True : enemy = hero . findNearestEnemy ( ) if enemy : pass # Ersetze dies…" at bounding box center [1370, 288] width 353 height 519
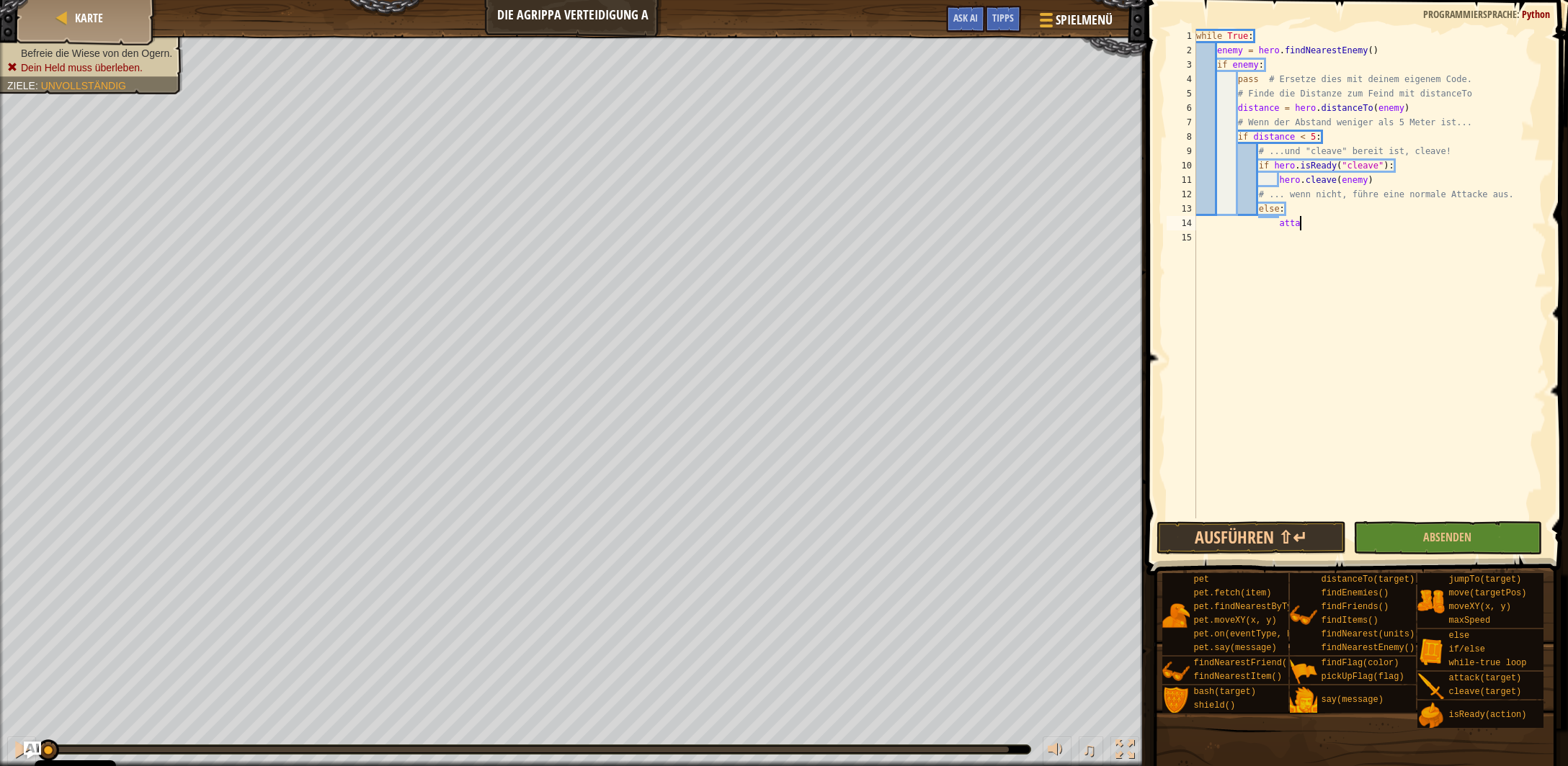
click at [1316, 225] on div "while True : enemy = hero . findNearestEnemy ( ) if enemy : pass # Ersetze dies…" at bounding box center [1370, 288] width 353 height 519
click at [1353, 243] on div "hero. attac k Drück die Eingabetaste" at bounding box center [1413, 258] width 273 height 52
type textarea "hero.attack(enemy)"
click at [1279, 544] on button "Ausführen ⇧↵" at bounding box center [1250, 538] width 189 height 33
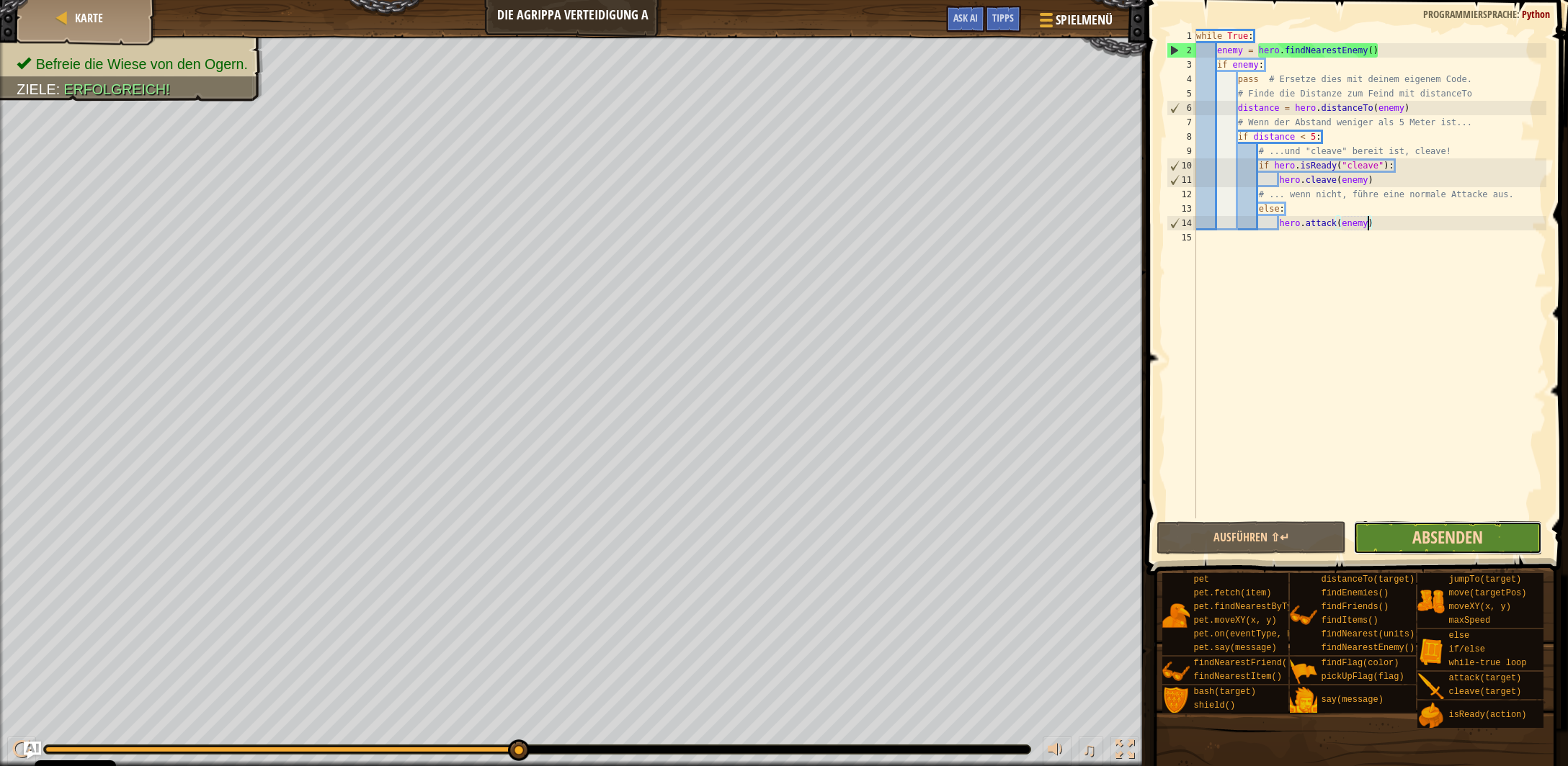
click at [1423, 544] on span "Absenden" at bounding box center [1447, 537] width 70 height 23
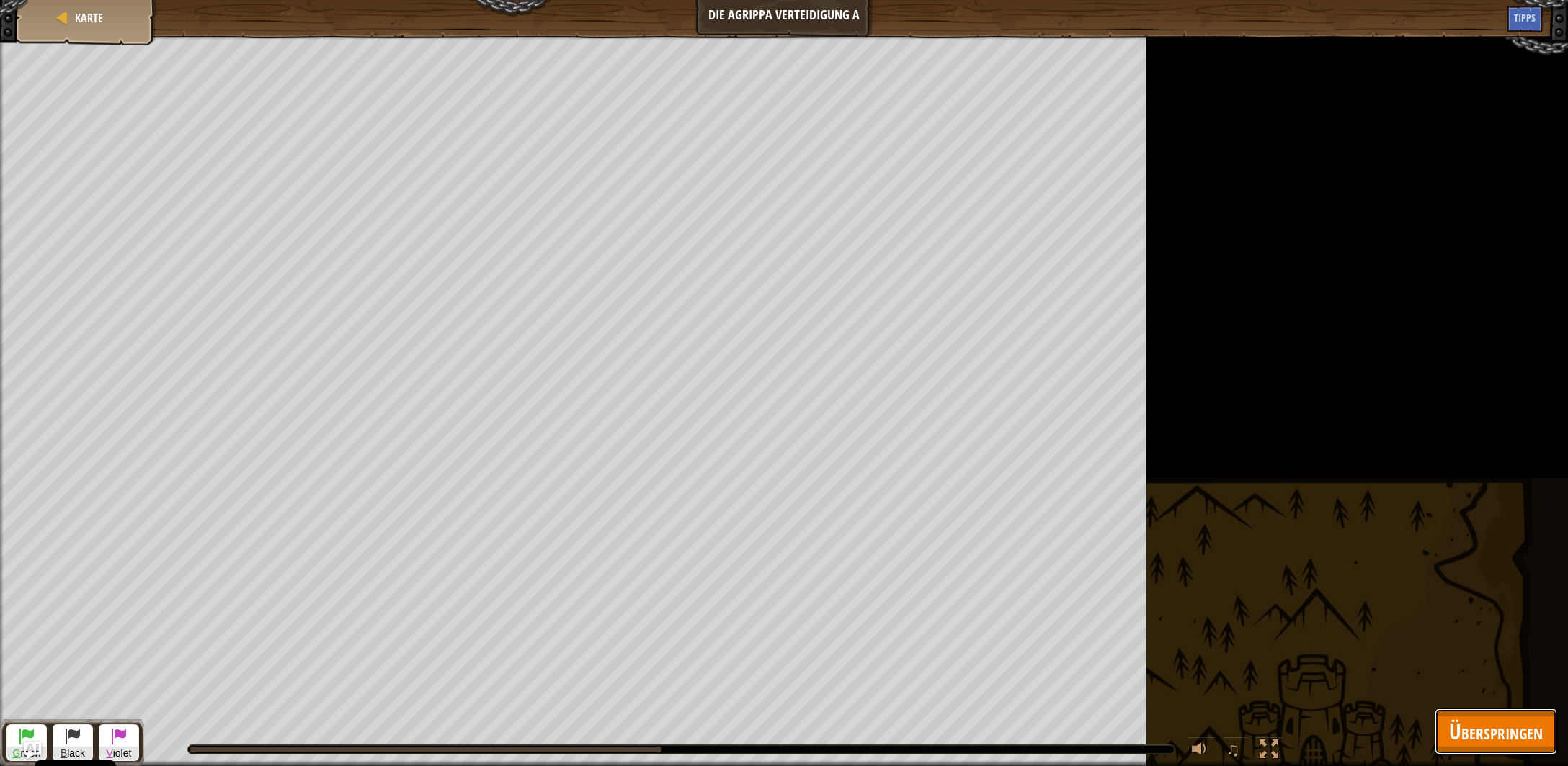
click at [1477, 729] on span "Überspringen" at bounding box center [1495, 731] width 93 height 30
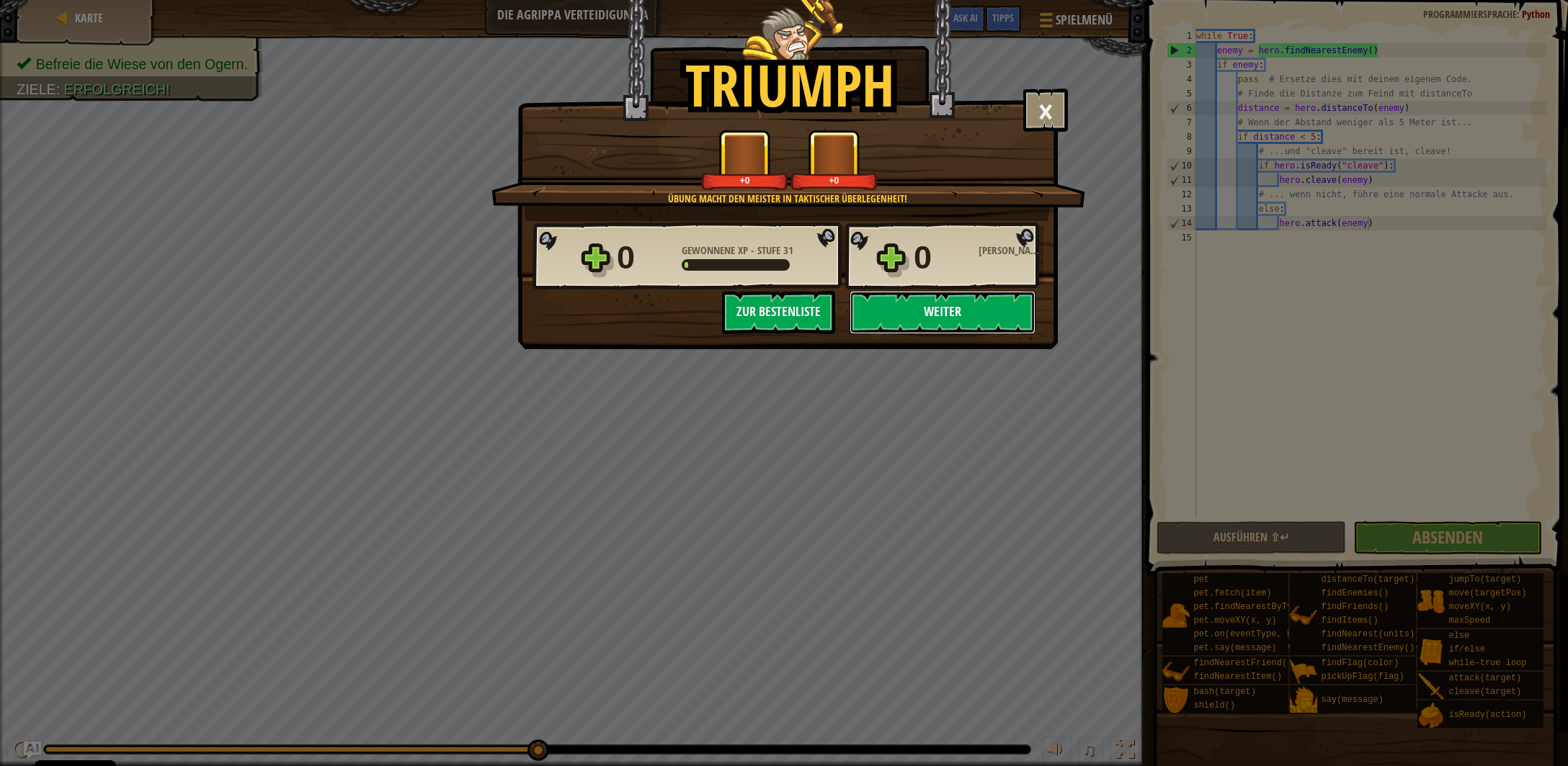
click at [950, 314] on button "Weiter" at bounding box center [942, 312] width 186 height 43
select select "de-DE"
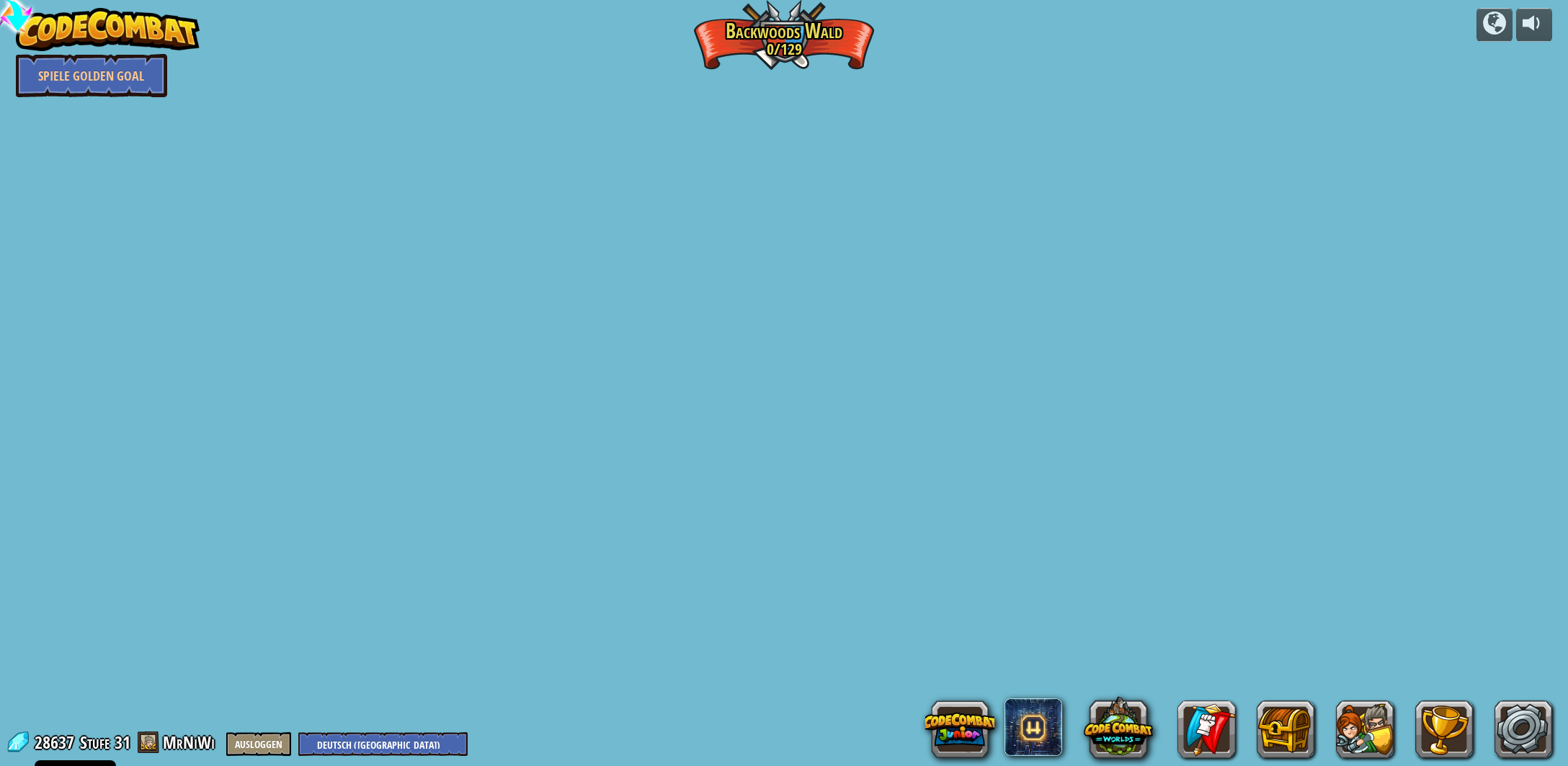
select select "de-DE"
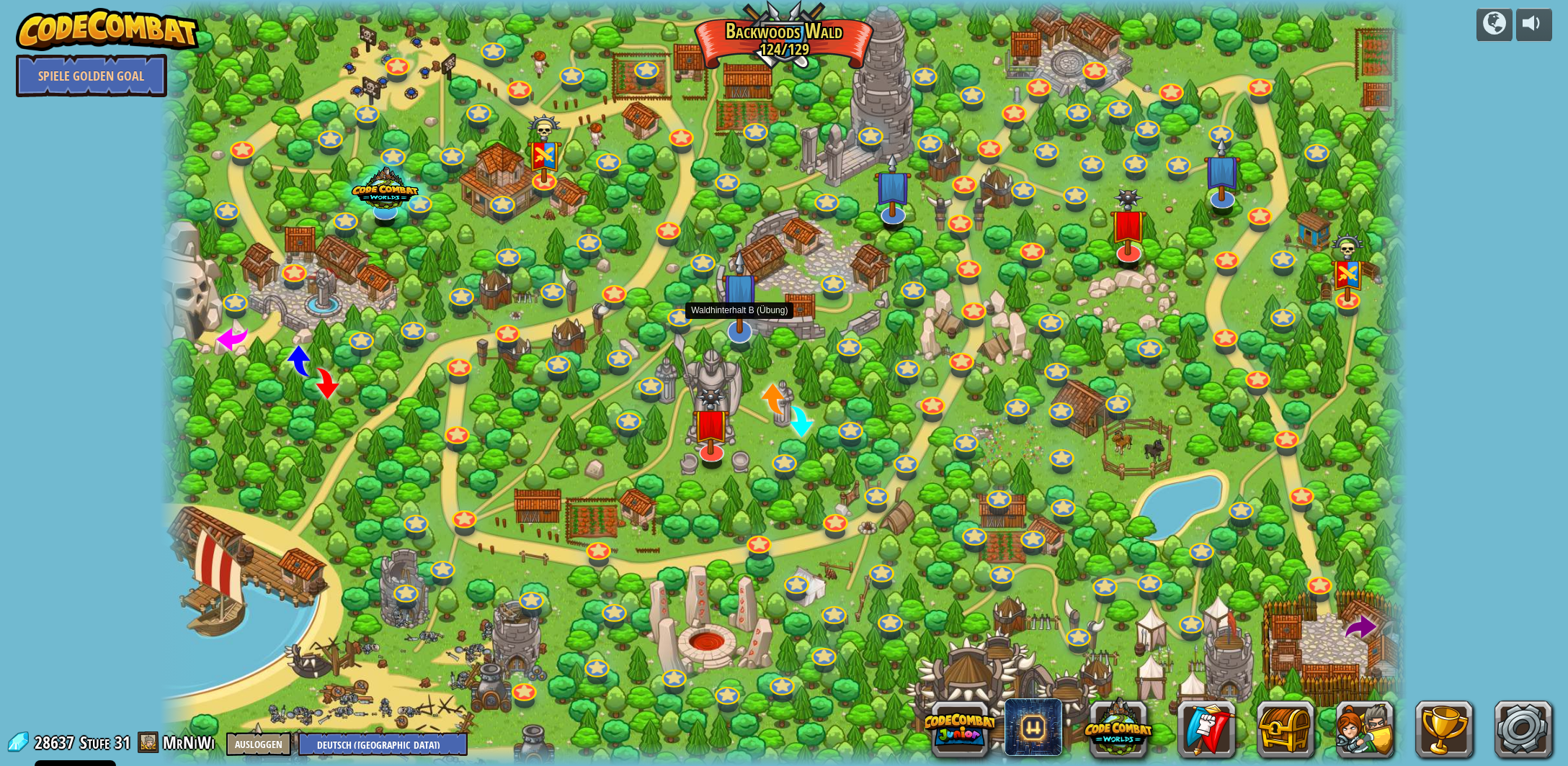
click at [727, 321] on img at bounding box center [739, 291] width 38 height 86
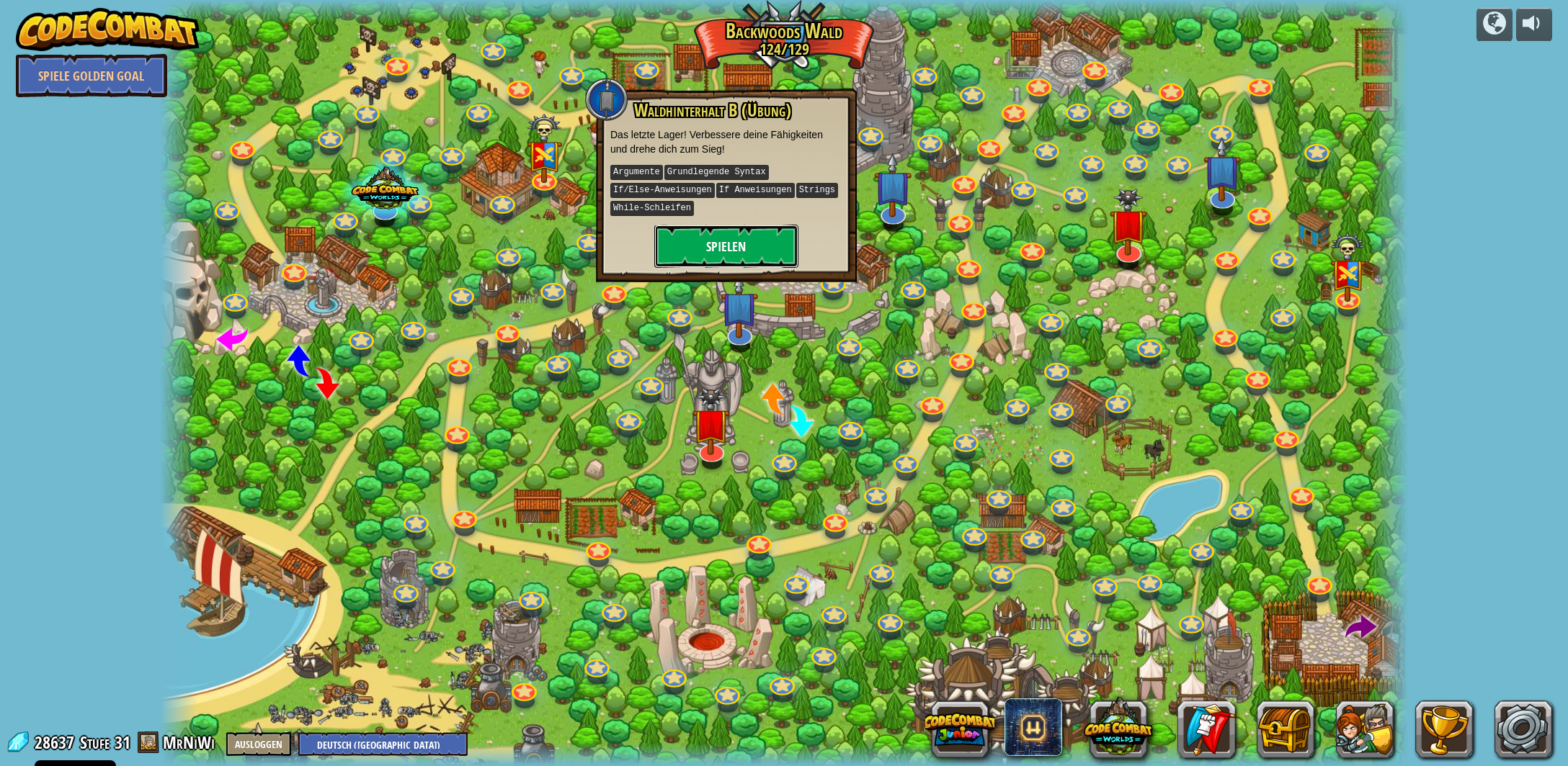
click at [749, 253] on button "Spielen" at bounding box center [727, 246] width 144 height 43
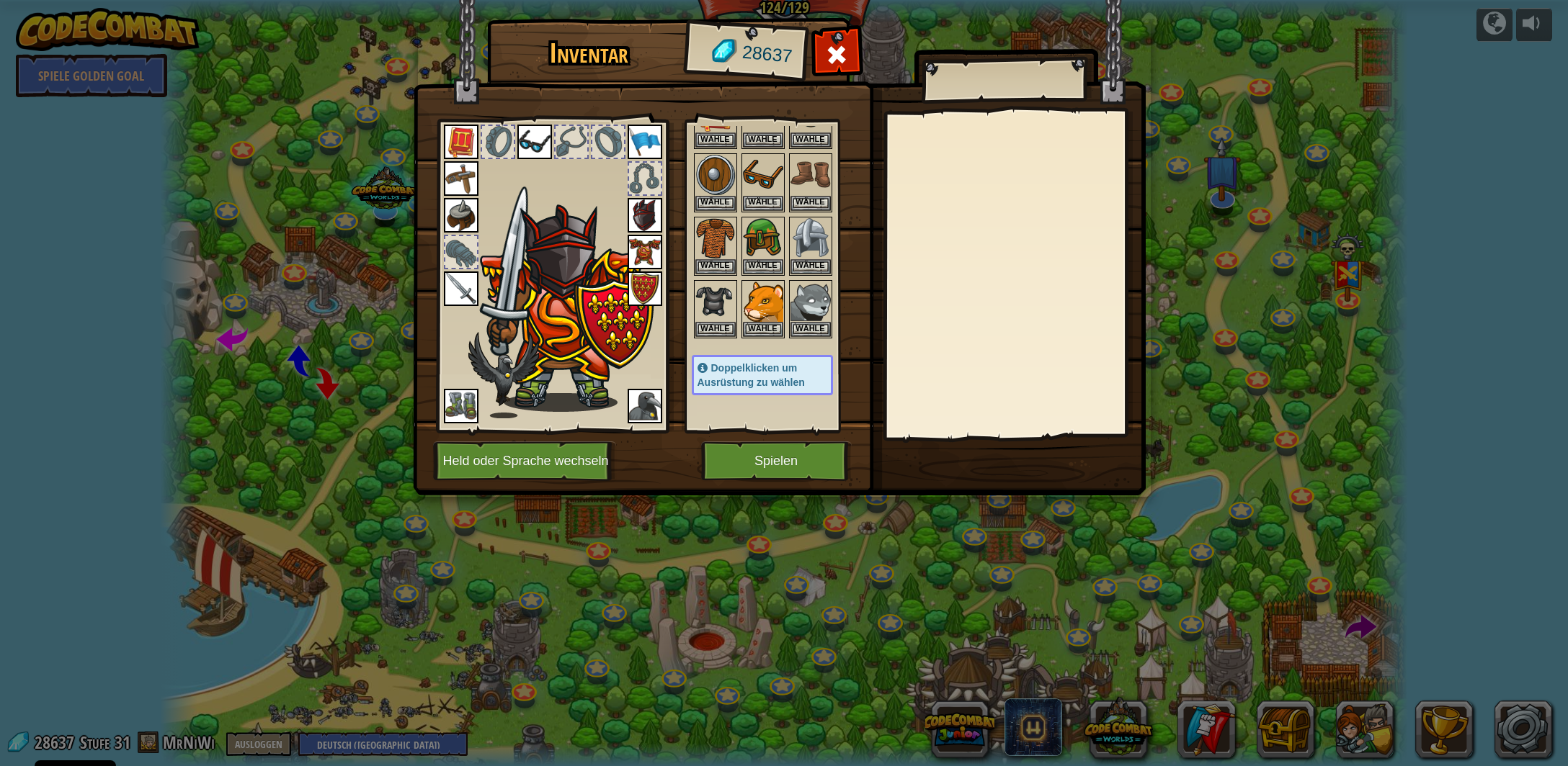
scroll to position [355, 0]
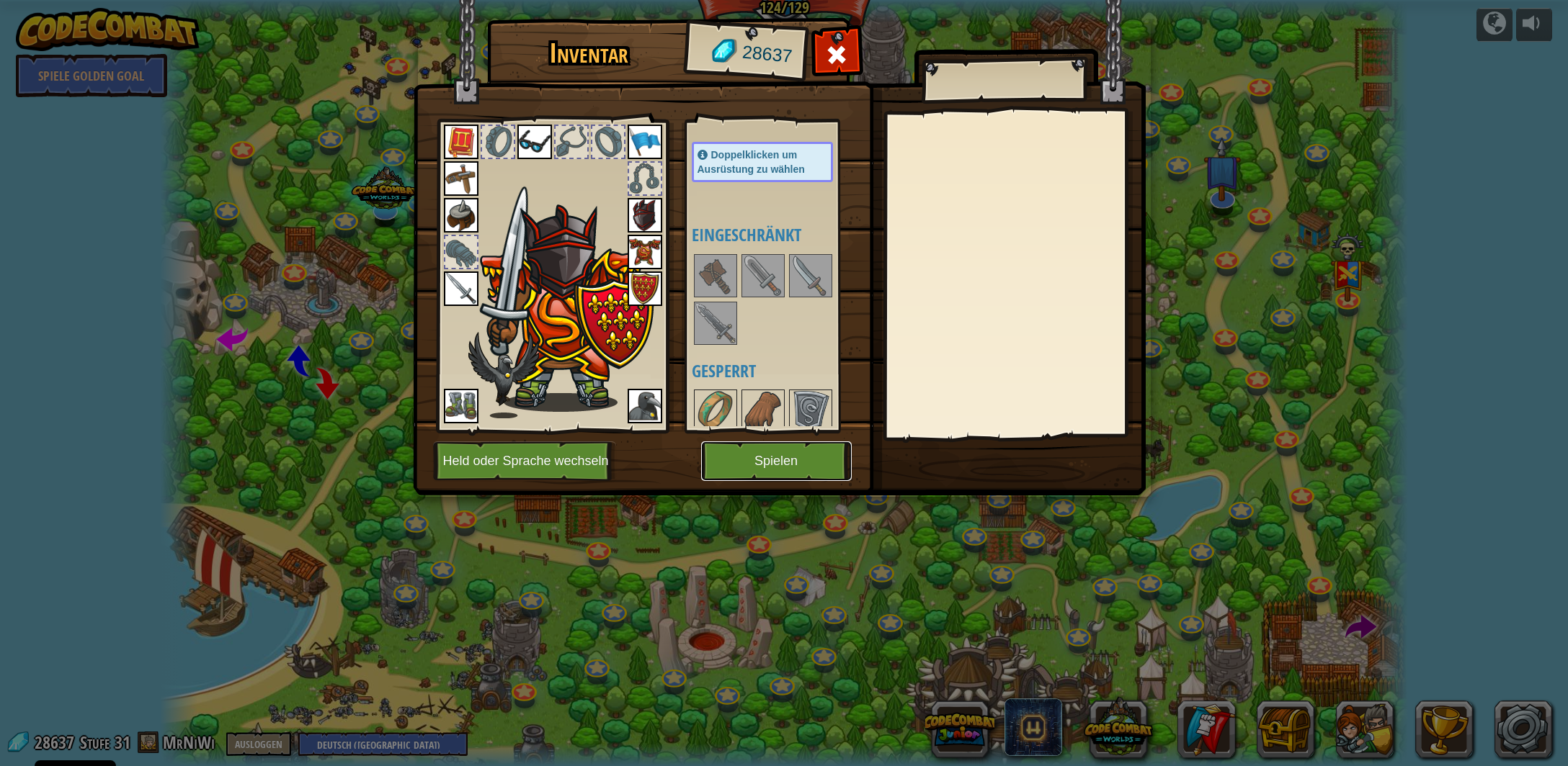
click at [789, 458] on button "Spielen" at bounding box center [776, 461] width 150 height 39
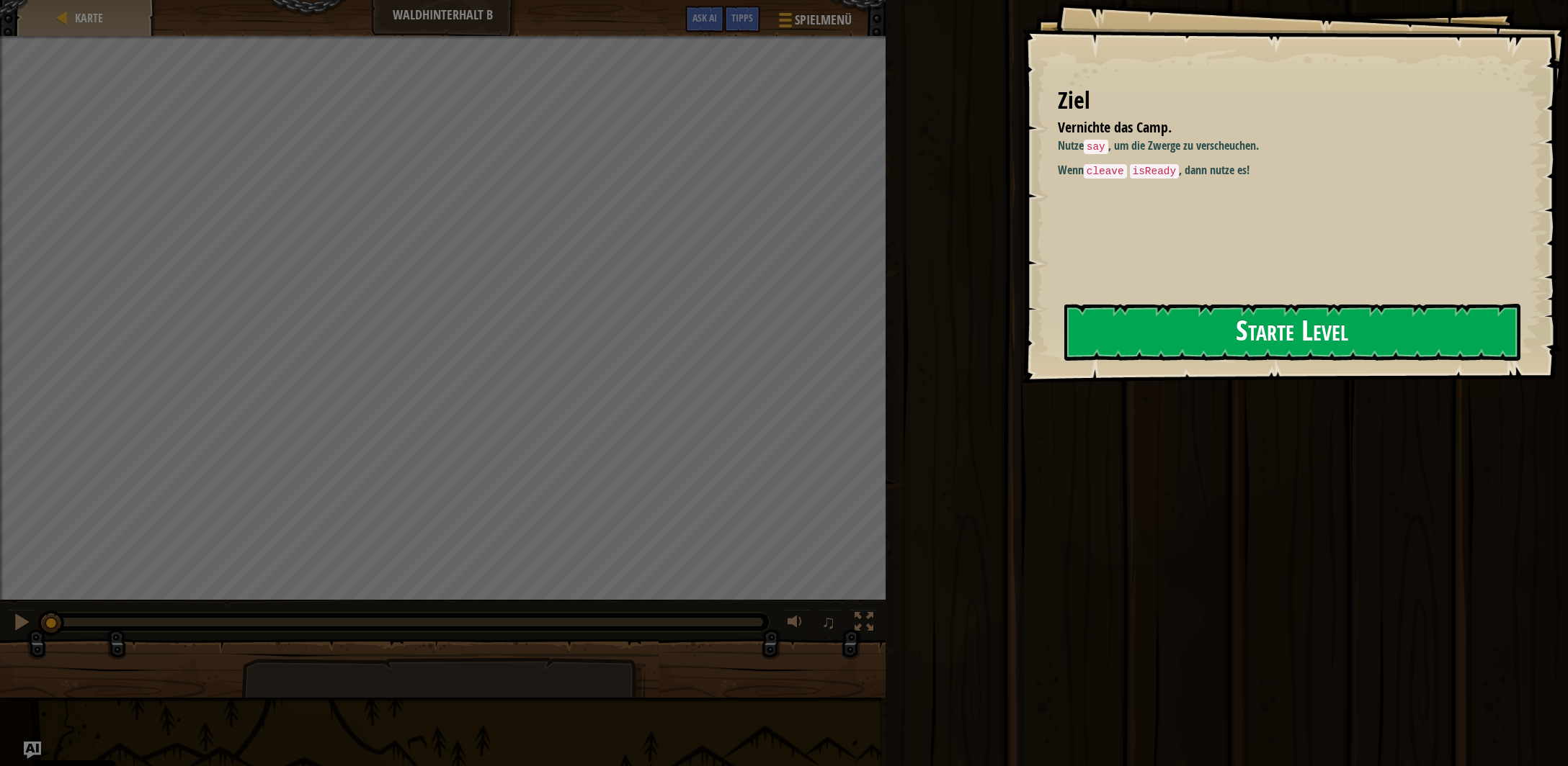
click at [1137, 333] on button "Starte Level" at bounding box center [1293, 332] width 456 height 57
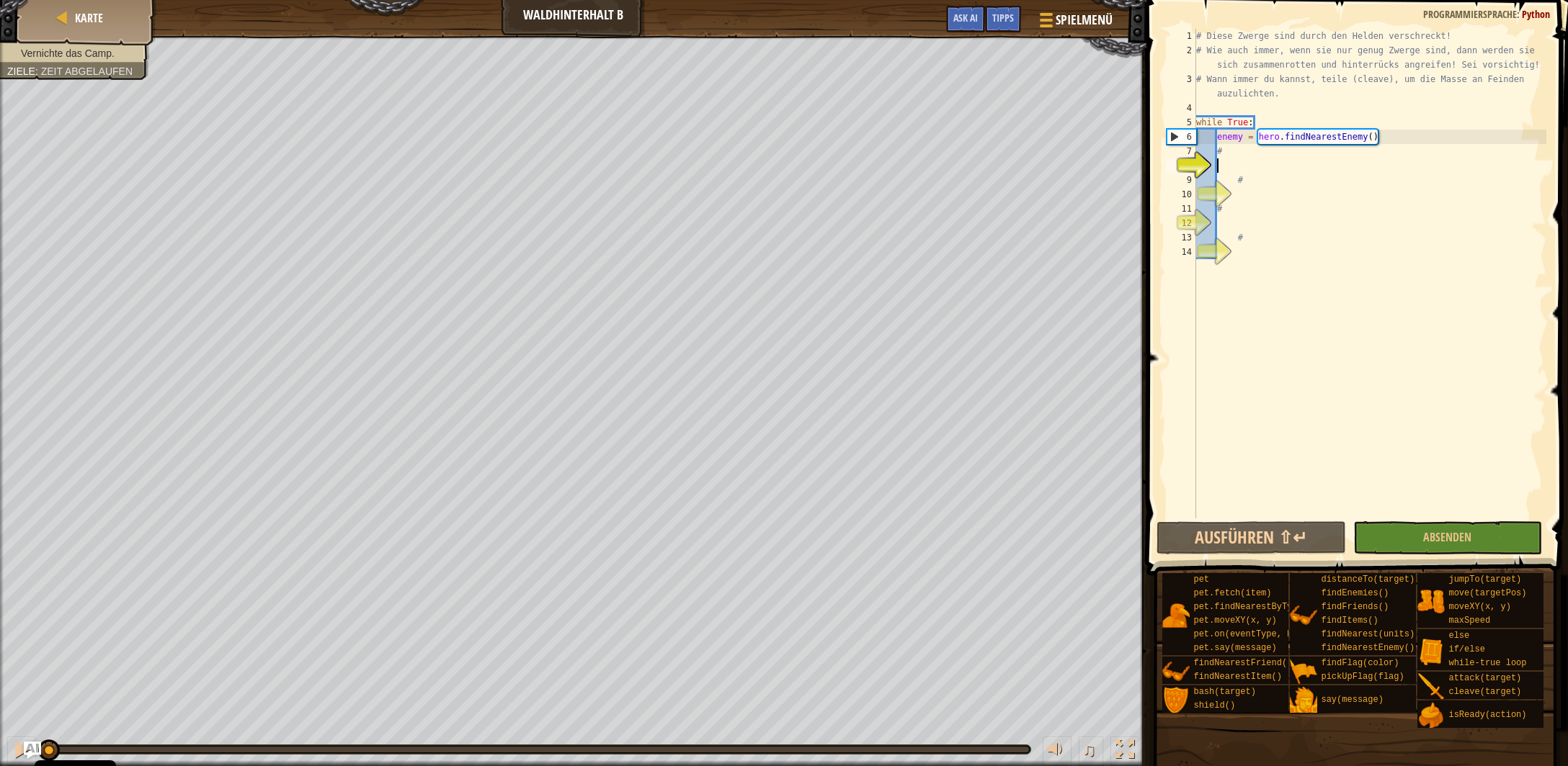
click at [1245, 162] on div "# Diese Zwerge sind durch den Helden verschreckt! # Wie auch immer, wenn sie nu…" at bounding box center [1370, 288] width 353 height 519
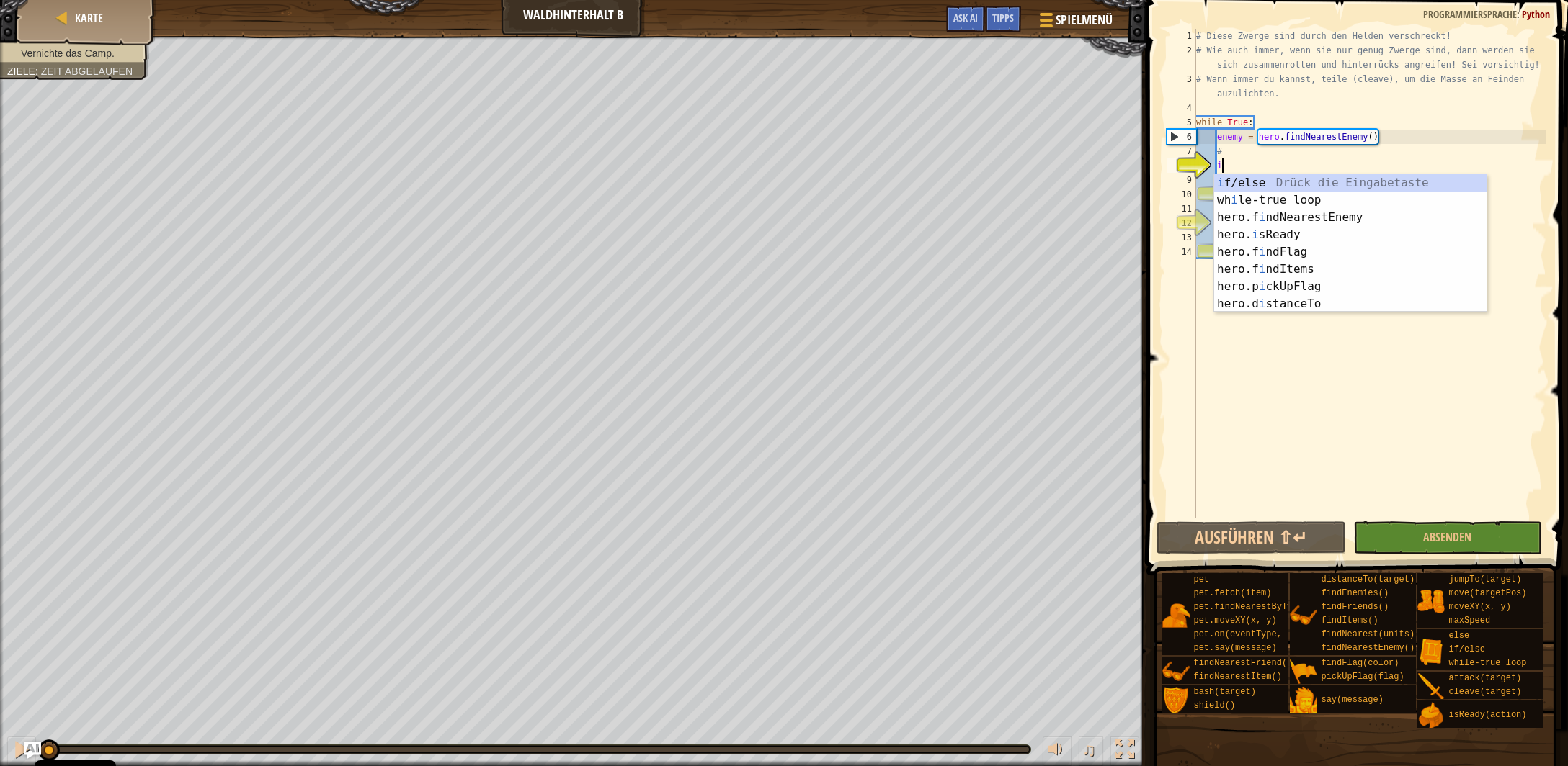
scroll to position [6, 1]
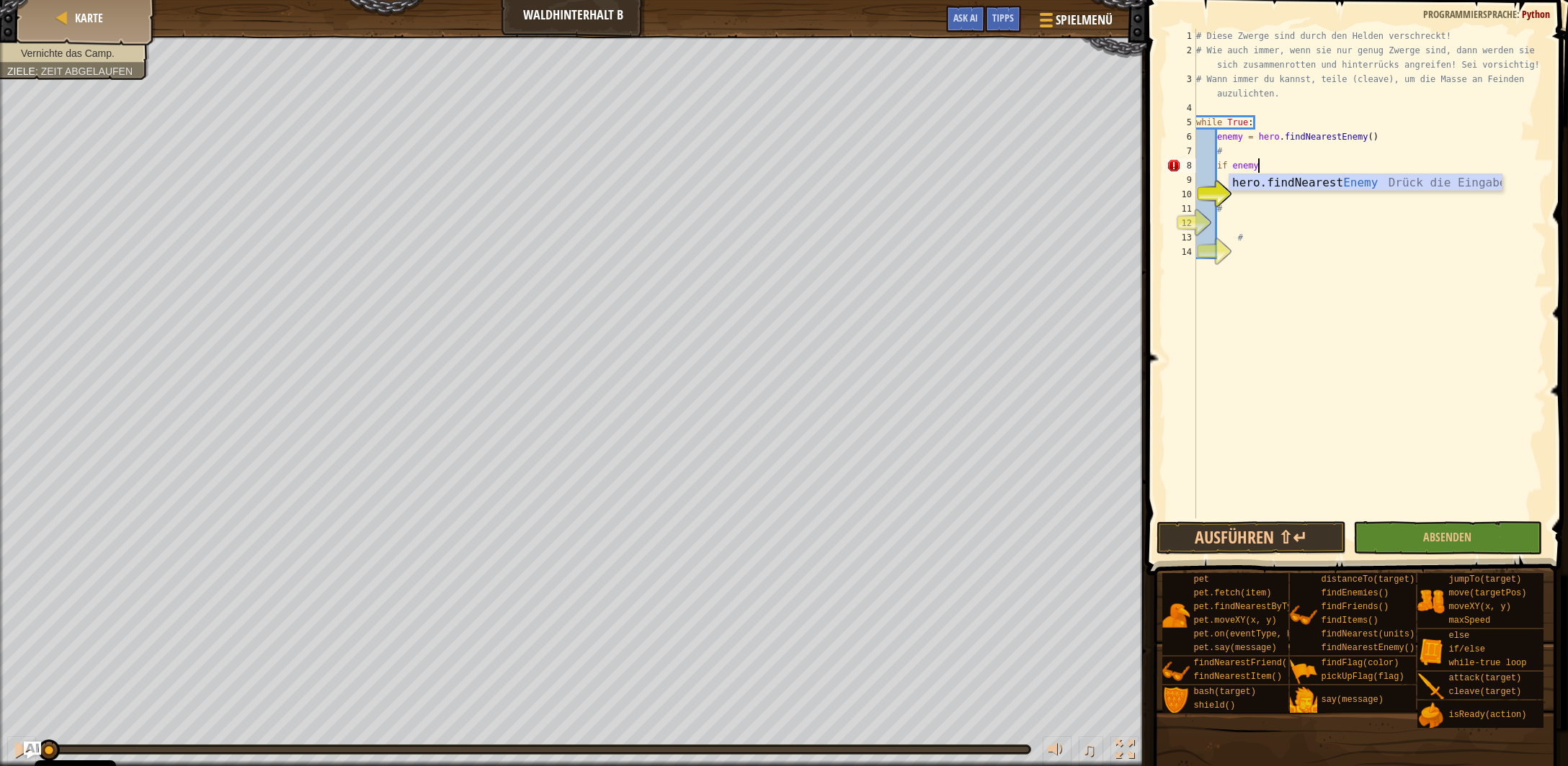
type textarea "if enemy:"
click at [1259, 198] on div "# Diese Zwerge sind durch den Helden verschreckt! # Wie auch immer, wenn sie nu…" at bounding box center [1370, 288] width 353 height 519
click at [1236, 203] on div "# Diese Zwerge sind durch den Helden verschreckt! # Wie auch immer, wenn sie nu…" at bounding box center [1370, 288] width 353 height 519
click at [1236, 200] on div "# Diese Zwerge sind durch den Helden verschreckt! # Wie auch immer, wenn sie nu…" at bounding box center [1370, 288] width 353 height 519
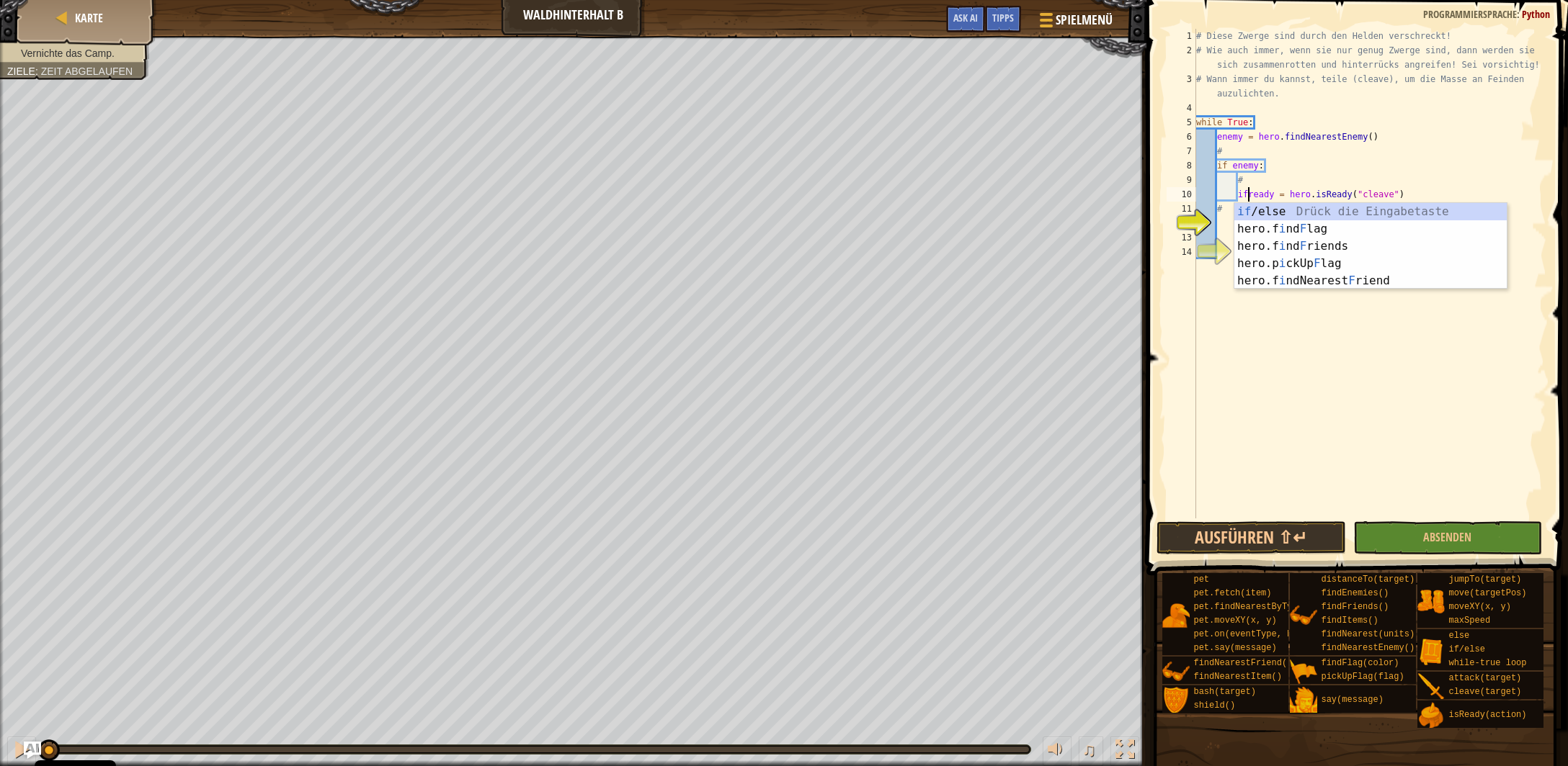
scroll to position [7, 4]
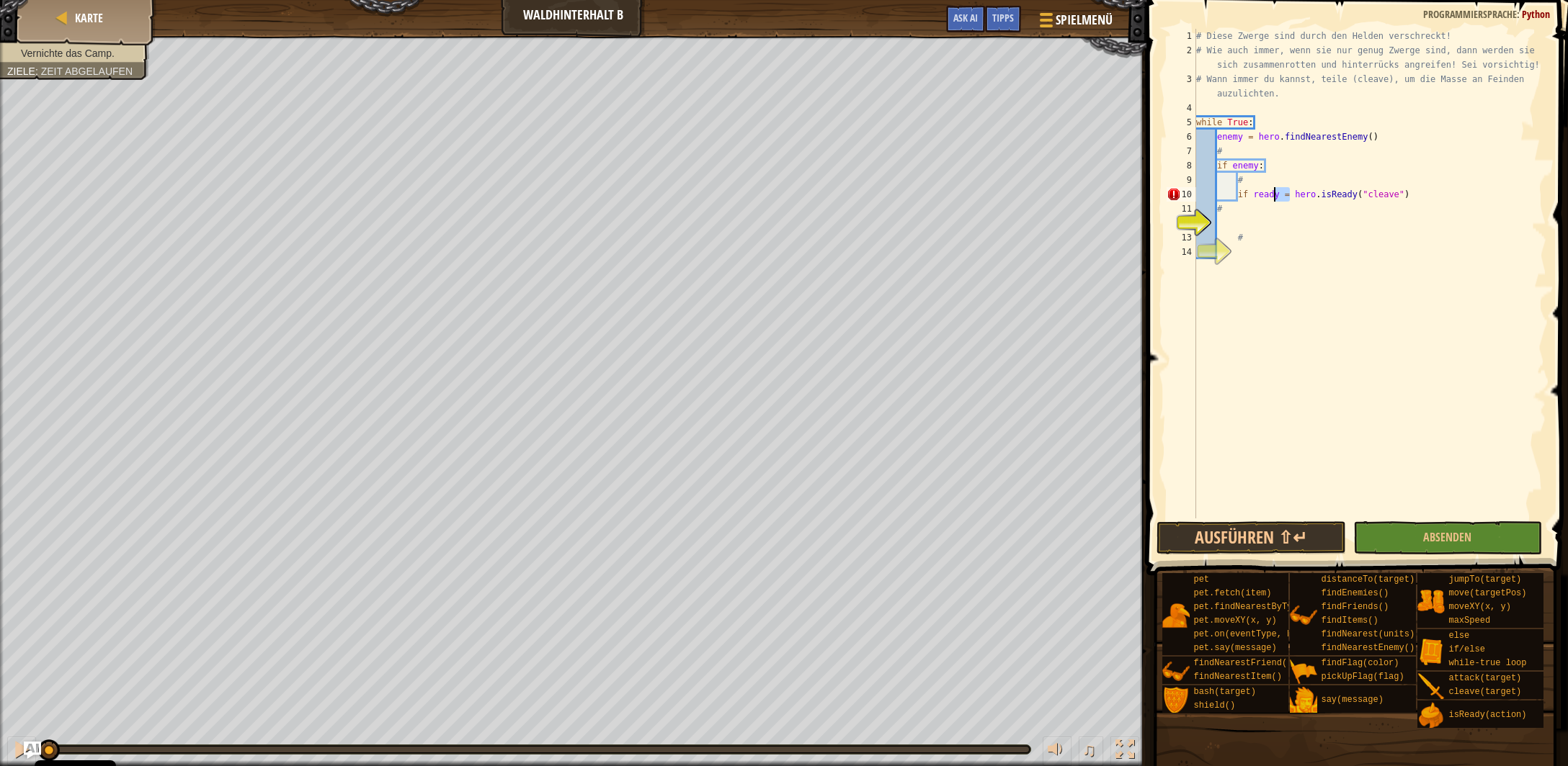
click at [1281, 198] on div "# Diese Zwerge sind durch den Helden verschreckt! # Wie auch immer, wenn sie nu…" at bounding box center [1370, 288] width 353 height 519
click at [1297, 196] on div "# Diese Zwerge sind durch den Helden verschreckt! # Wie auch immer, wenn sie nu…" at bounding box center [1370, 288] width 353 height 519
drag, startPoint x: 1296, startPoint y: 196, endPoint x: 1270, endPoint y: 198, distance: 26.1
click at [1270, 198] on div "# Diese Zwerge sind durch den Helden verschreckt! # Wie auch immer, wenn sie nu…" at bounding box center [1370, 288] width 353 height 519
click at [1296, 198] on div "# Diese Zwerge sind durch den Helden verschreckt! # Wie auch immer, wenn sie nu…" at bounding box center [1370, 273] width 353 height 490
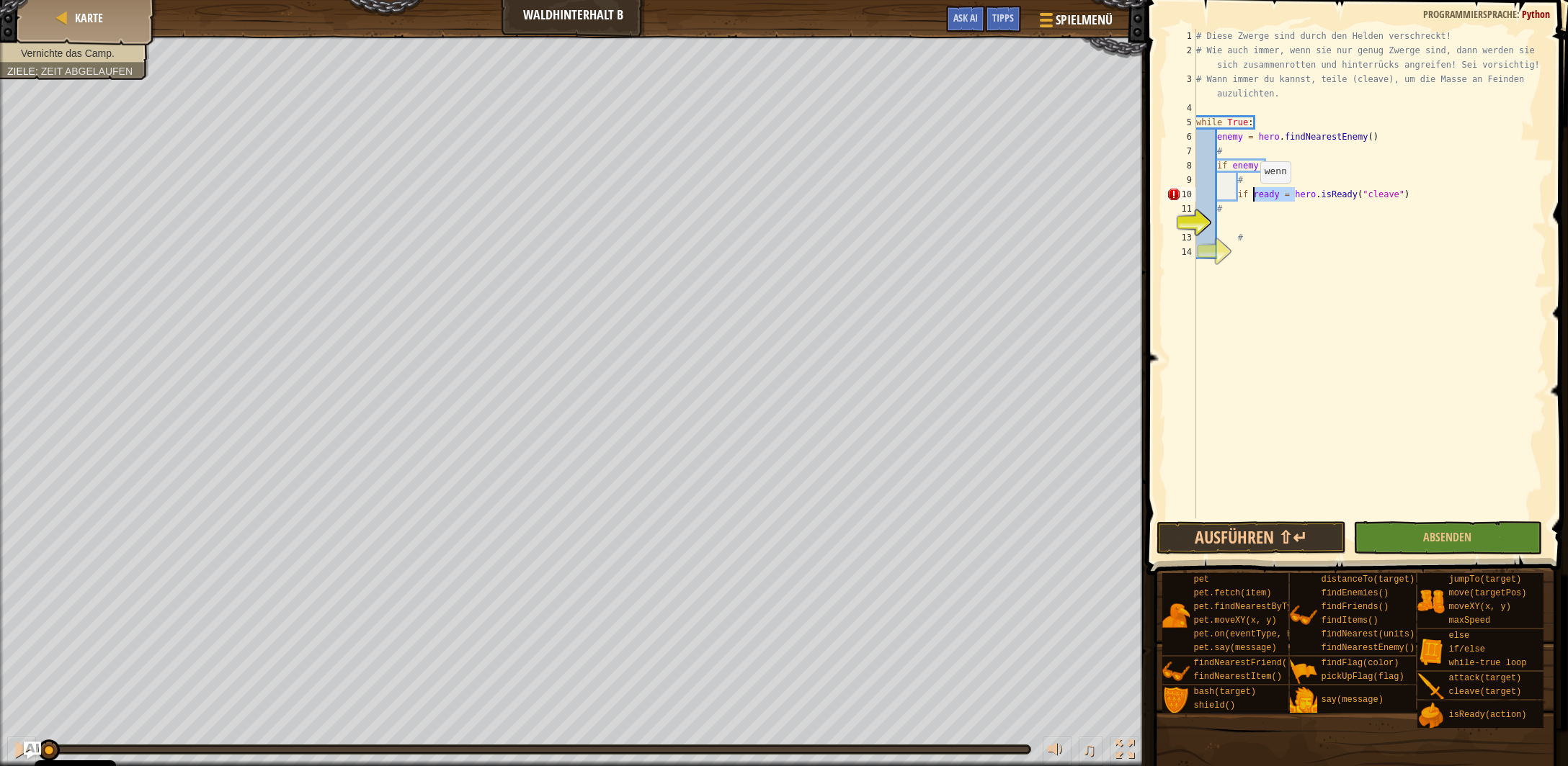
drag, startPoint x: 1297, startPoint y: 194, endPoint x: 1253, endPoint y: 193, distance: 44.0
click at [1253, 196] on div "# Diese Zwerge sind durch den Helden verschreckt! # Wie auch immer, wenn sie nu…" at bounding box center [1370, 288] width 353 height 519
click at [1379, 198] on div "# Diese Zwerge sind durch den Helden verschreckt! # Wie auch immer, wenn sie nu…" at bounding box center [1370, 288] width 353 height 519
type textarea "if hero.isReady("cleave"):"
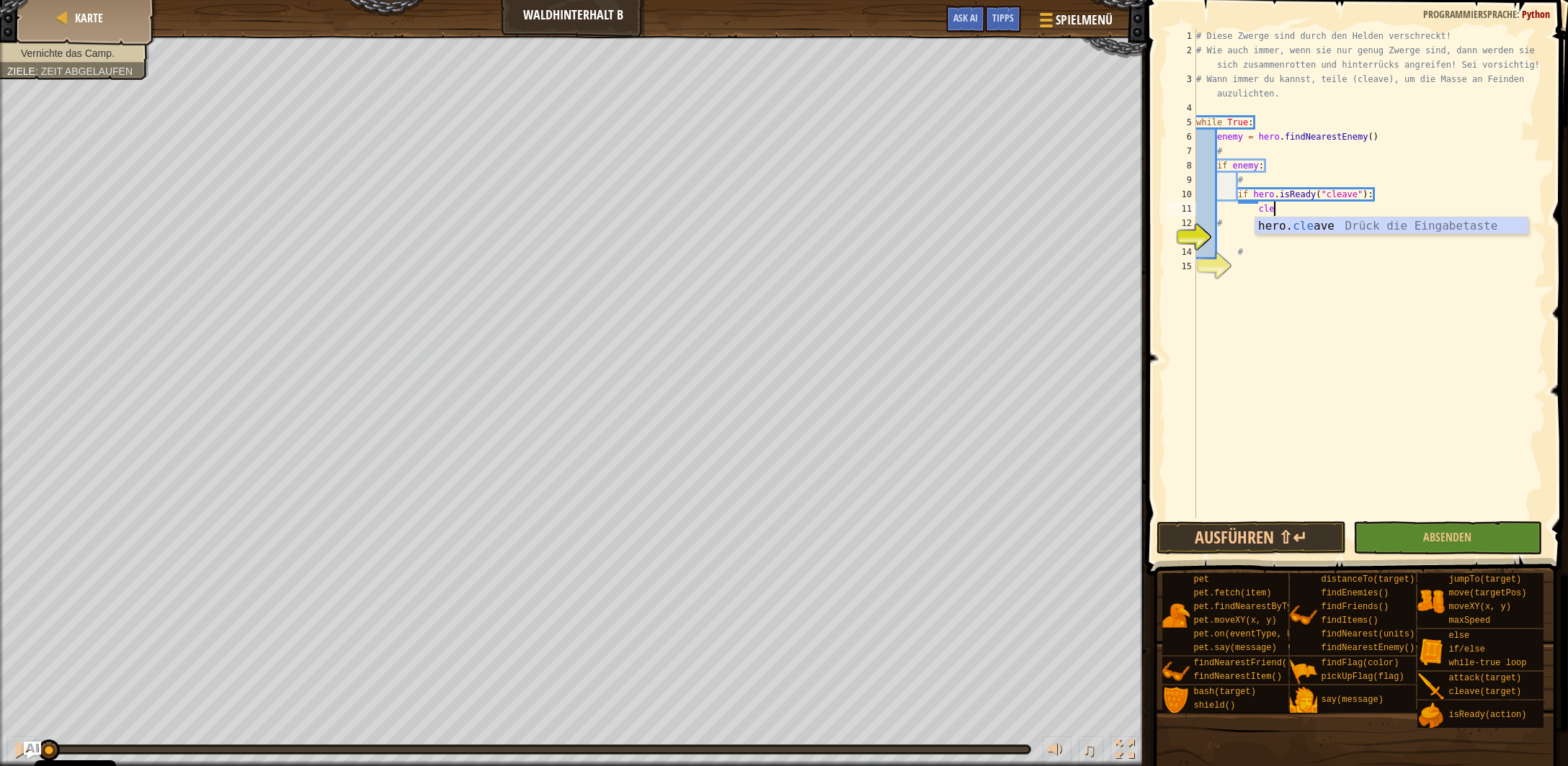
scroll to position [7, 6]
type textarea "hero.cleave(enemy)"
click at [1253, 234] on div "# Diese Zwerge sind durch den Helden verschreckt! # Wie auch immer, wenn sie nu…" at bounding box center [1370, 288] width 353 height 519
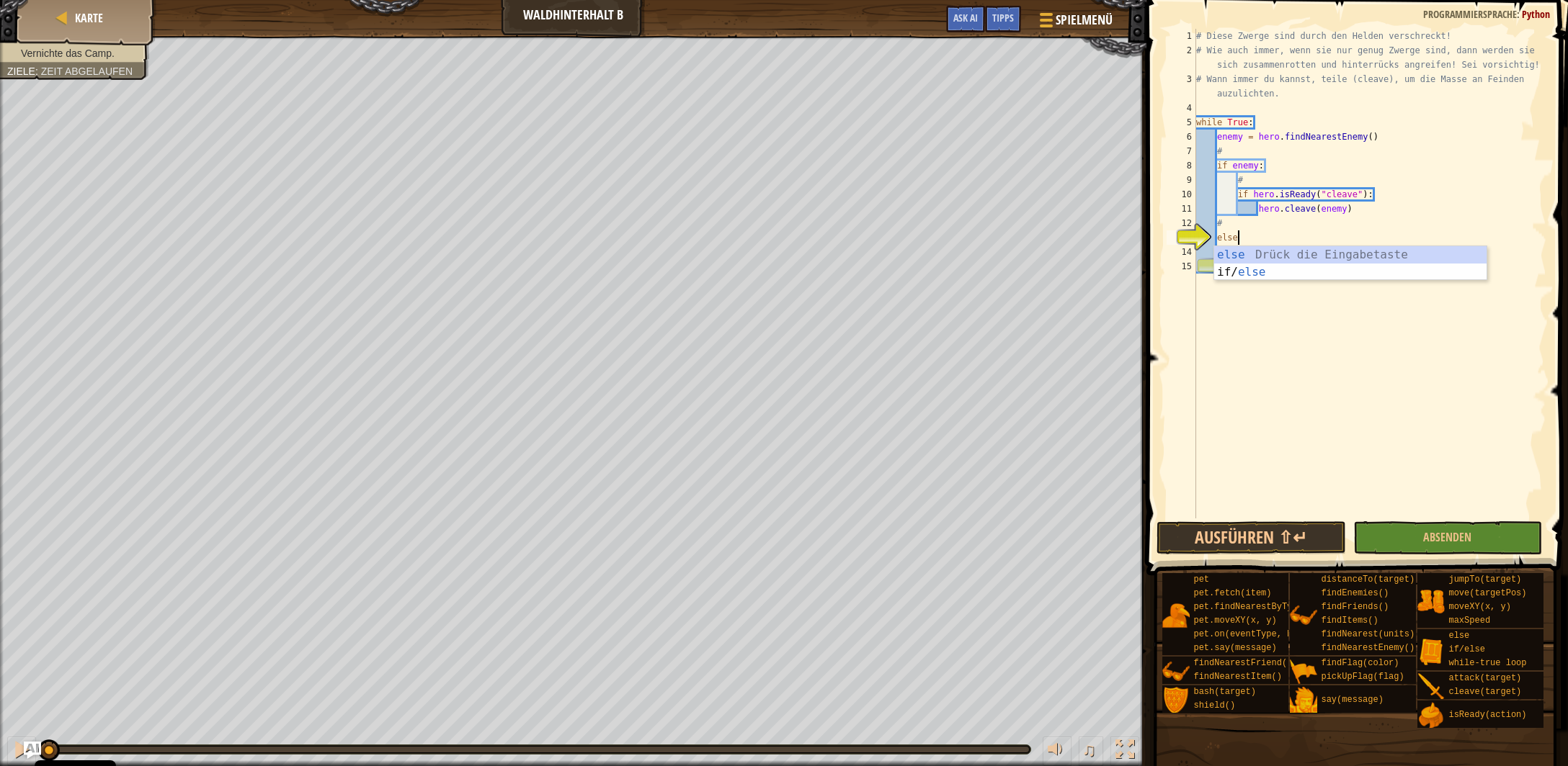
type textarea "else:"
click at [1243, 262] on div "# Diese Zwerge sind durch den Helden verschreckt! # Wie auch immer, wenn sie nu…" at bounding box center [1370, 288] width 353 height 519
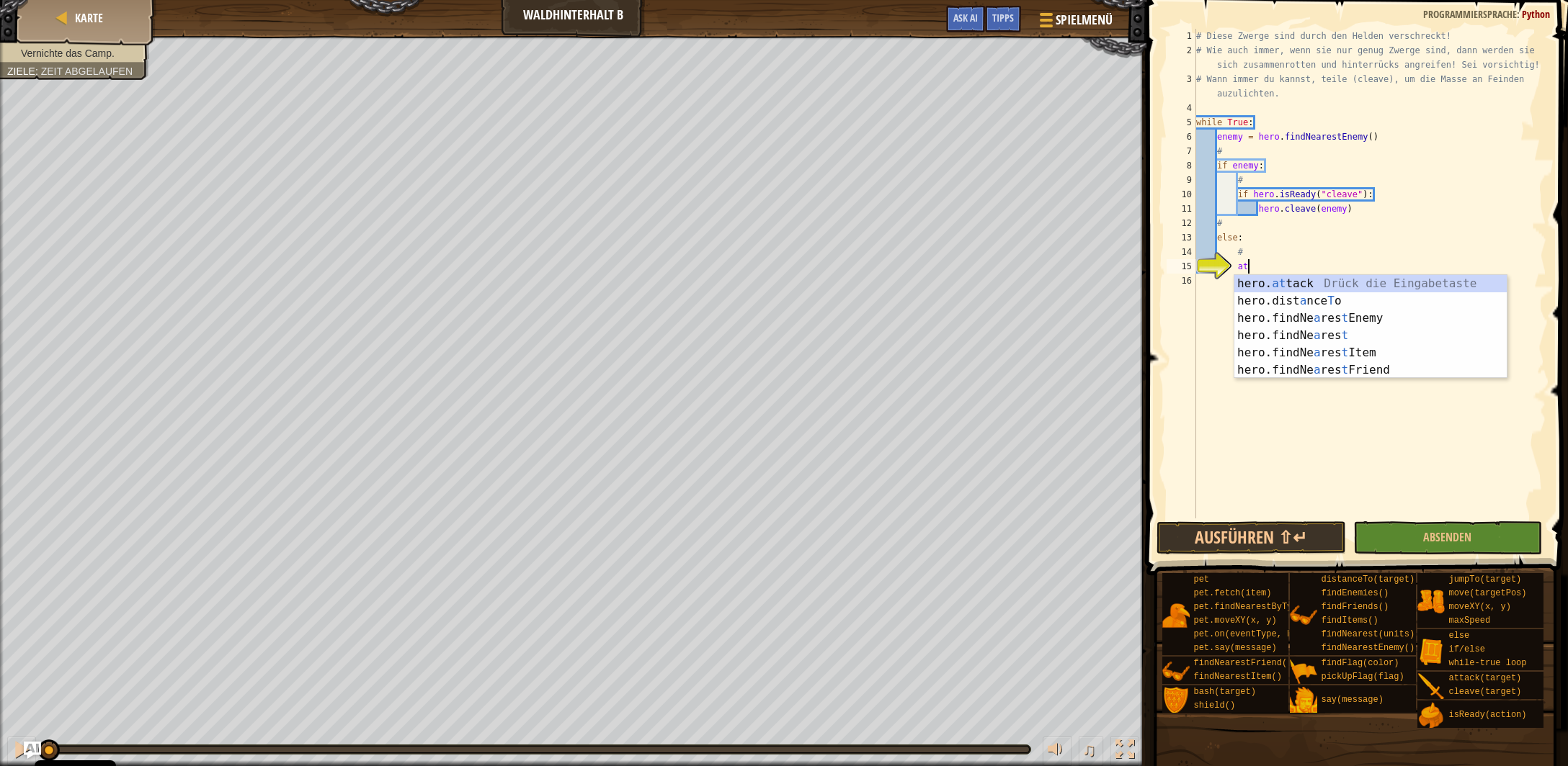
scroll to position [6, 4]
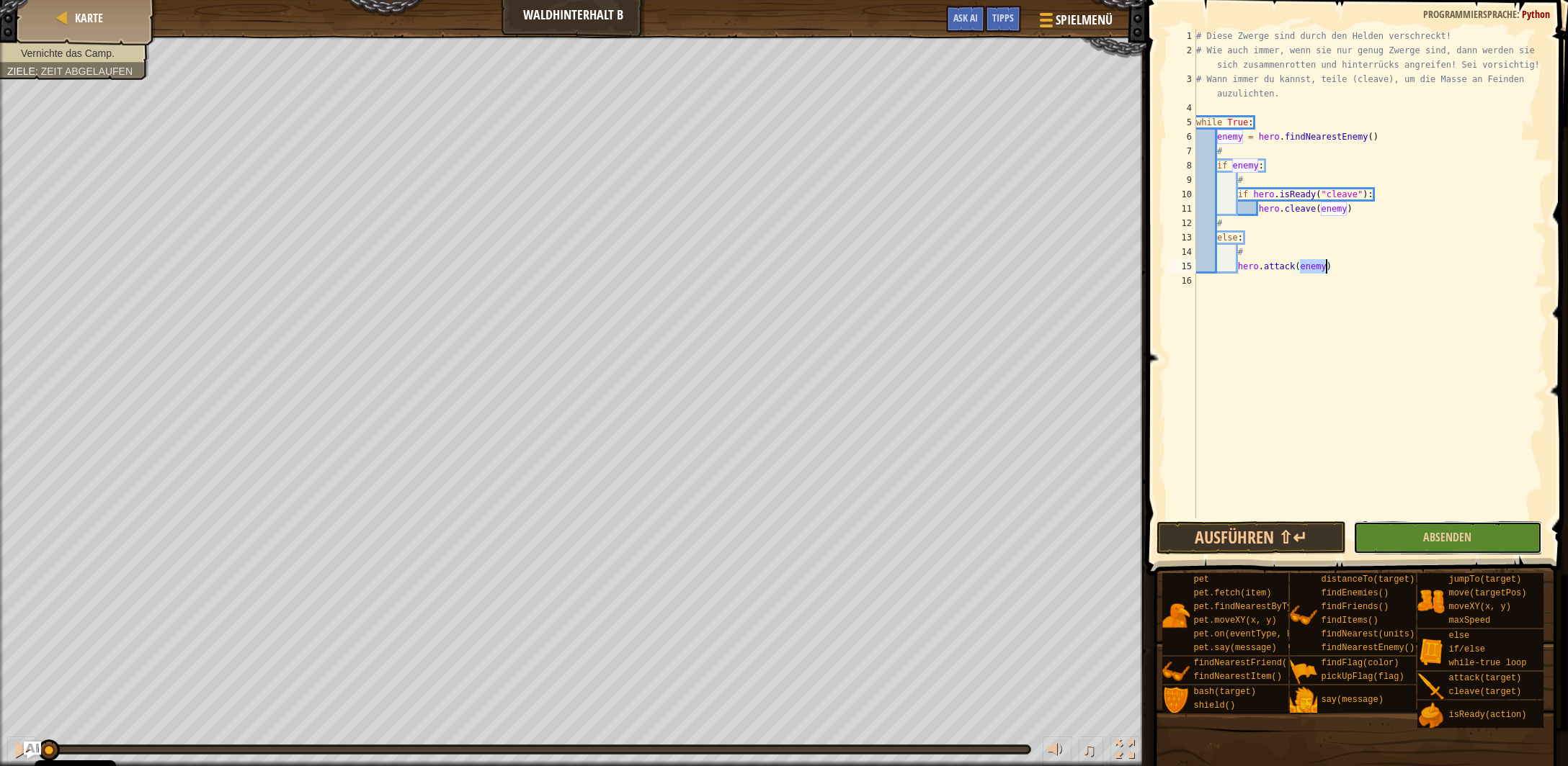
click at [1423, 544] on button "Absenden" at bounding box center [1448, 538] width 189 height 33
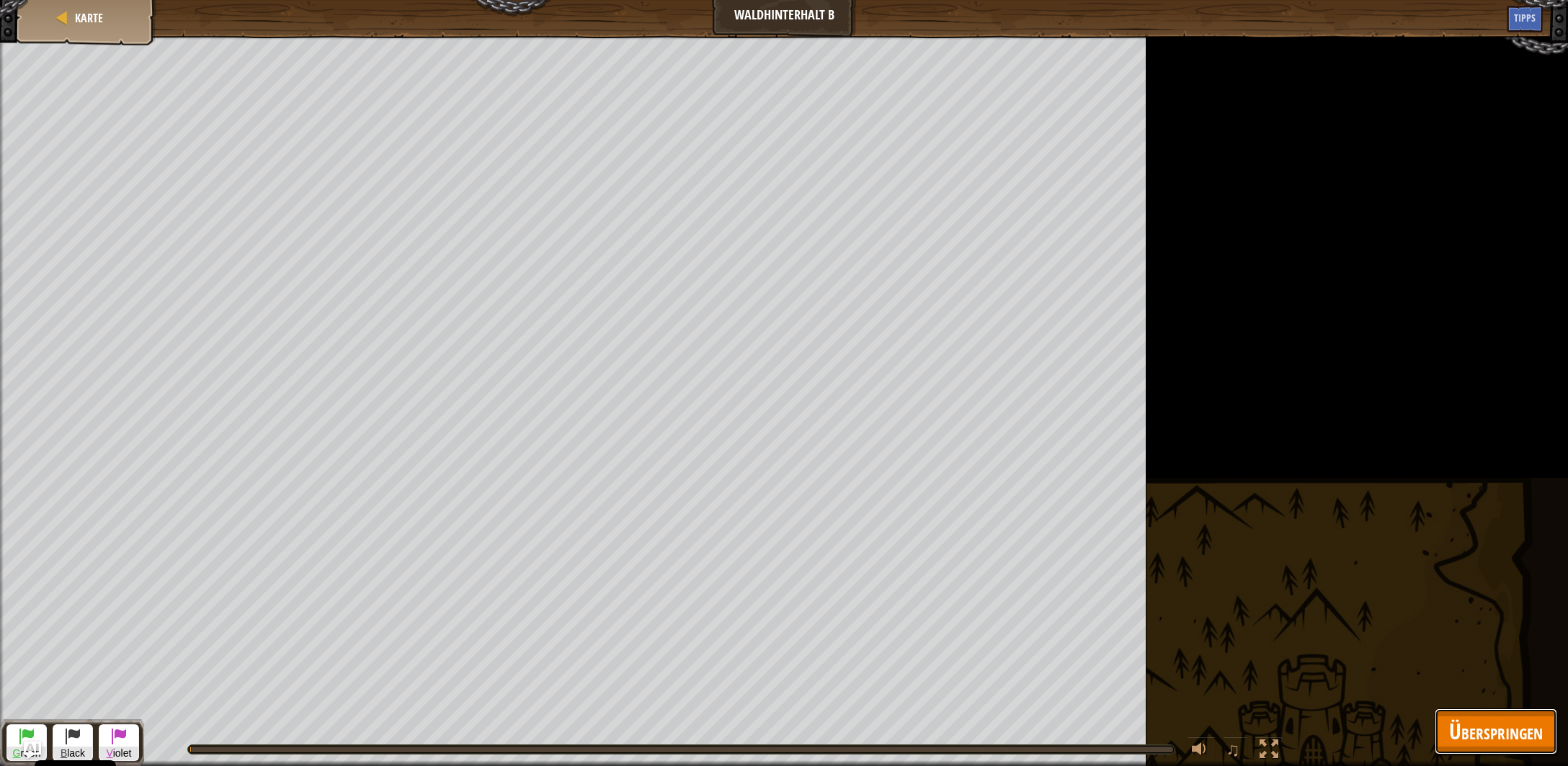
click at [1457, 732] on span "Überspringen" at bounding box center [1495, 731] width 93 height 30
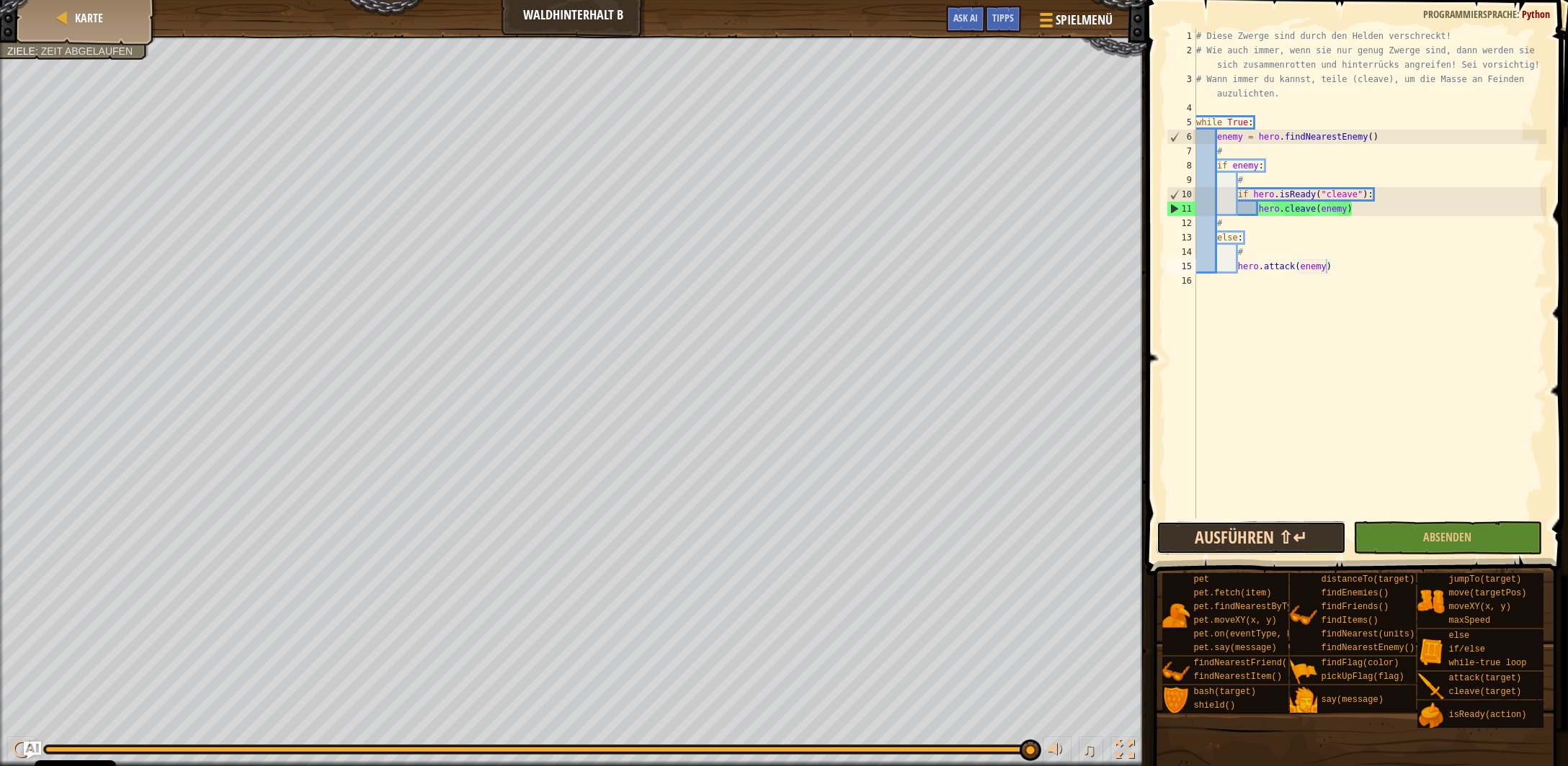
click at [1262, 534] on button "Ausführen ⇧↵" at bounding box center [1250, 538] width 189 height 33
click at [914, 752] on div "0:35.3 Aktuell: 0:03.3 Gesamt: 0:39.9" at bounding box center [537, 750] width 984 height 6
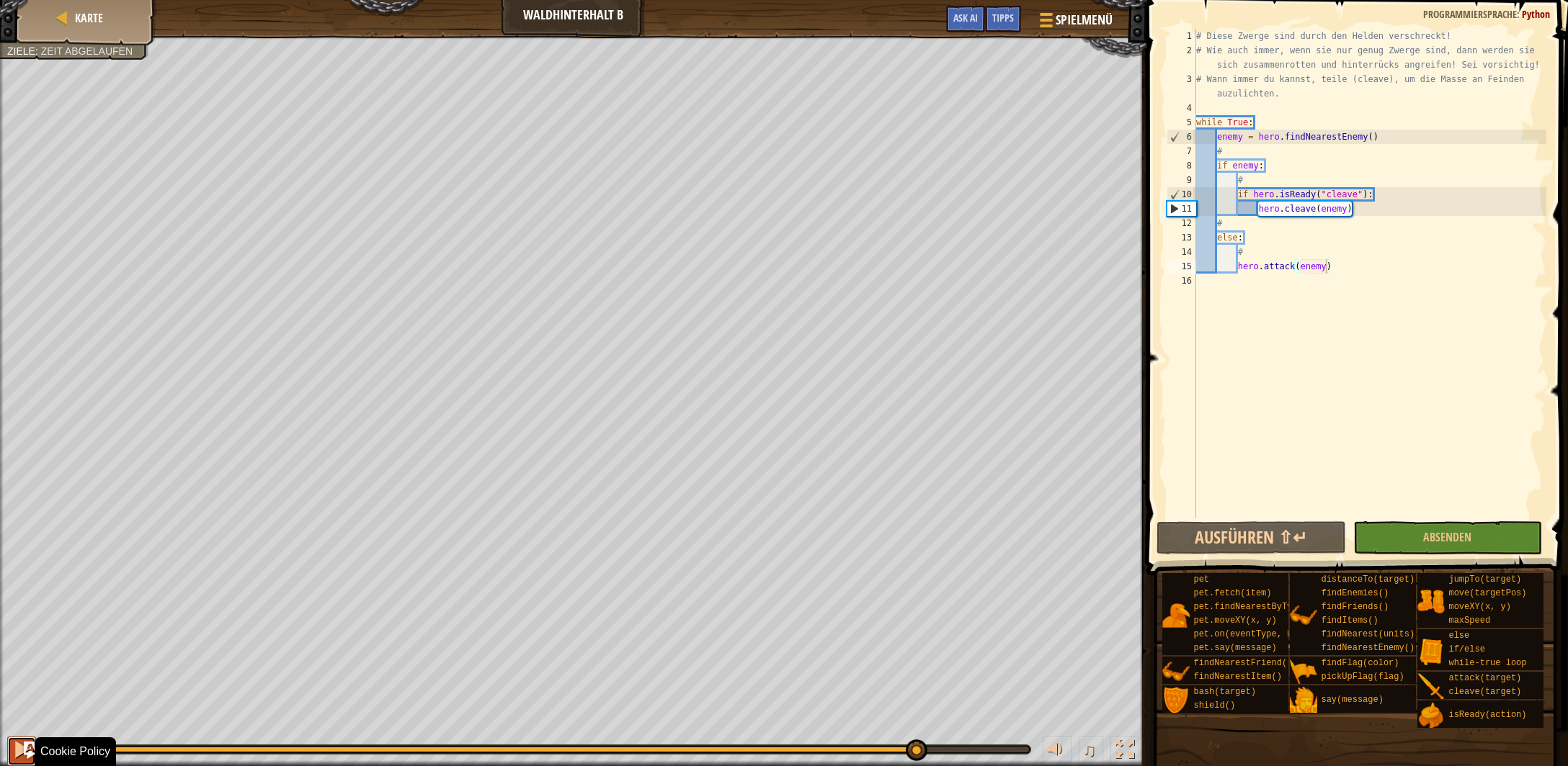
click at [13, 753] on div at bounding box center [21, 749] width 18 height 18
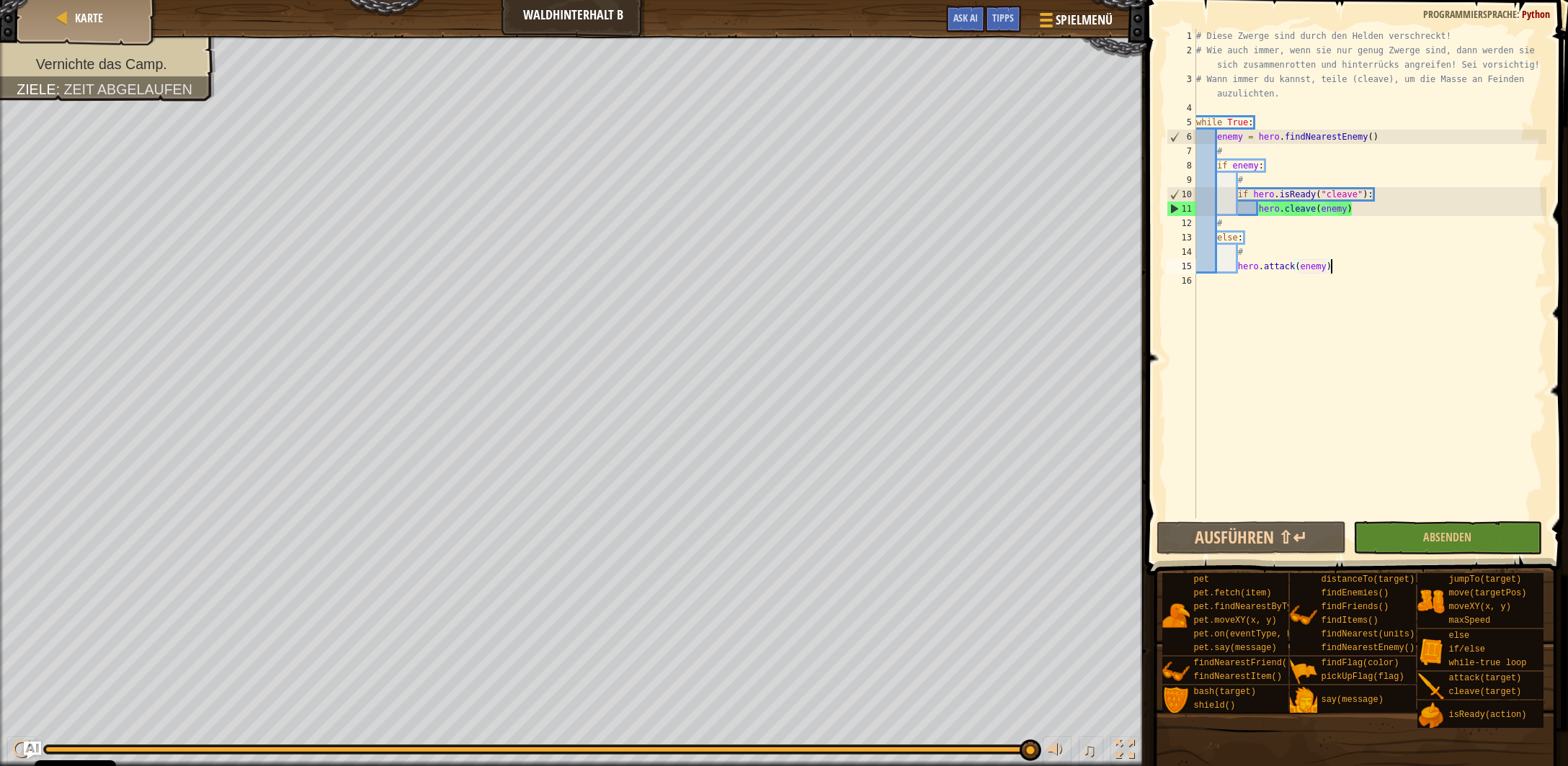
click at [1337, 270] on div "# Diese Zwerge sind durch den Helden verschreckt! # Wie auch immer, wenn sie nu…" at bounding box center [1370, 288] width 353 height 519
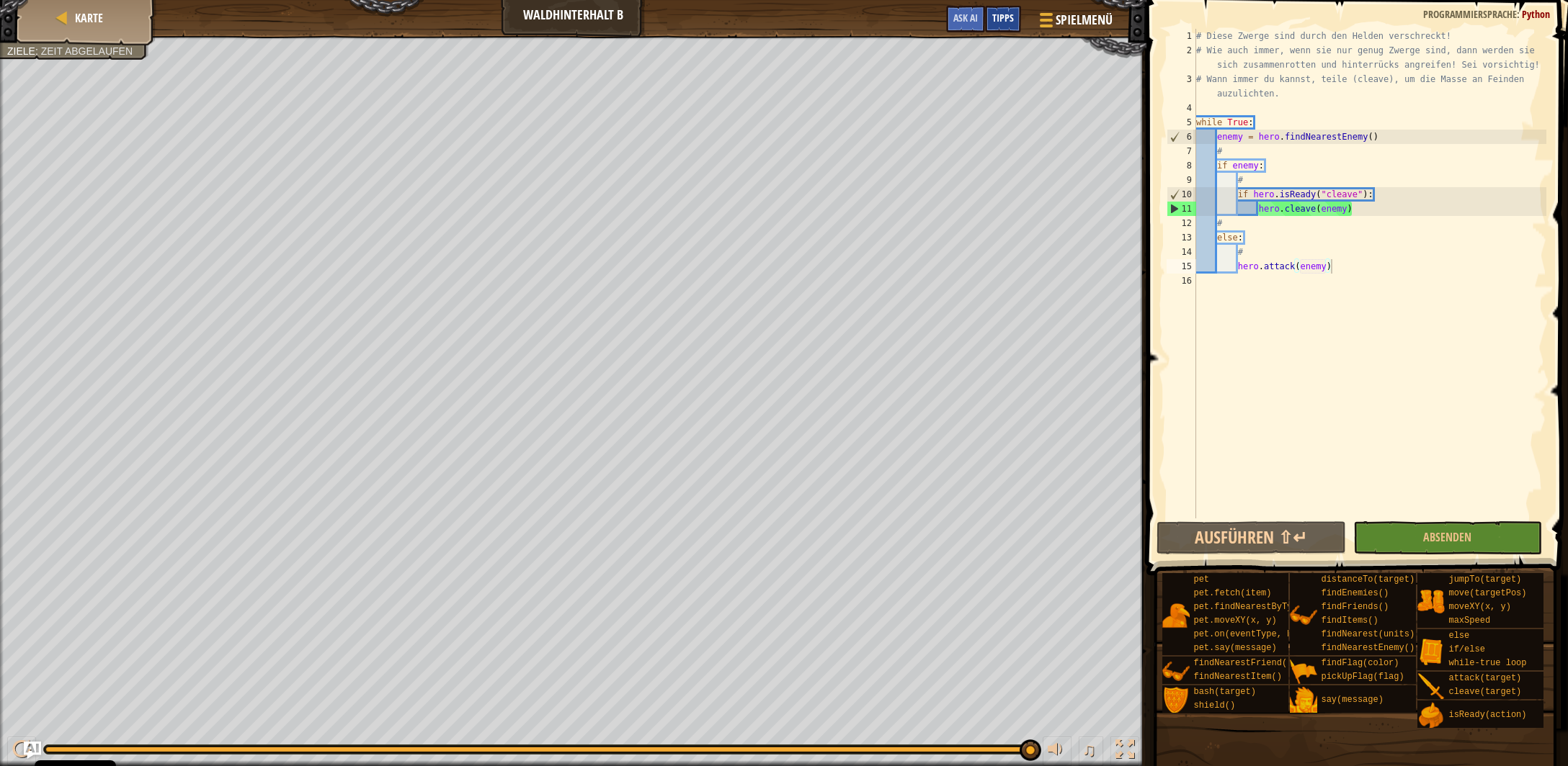
click at [1009, 18] on span "Tipps" at bounding box center [1003, 17] width 21 height 13
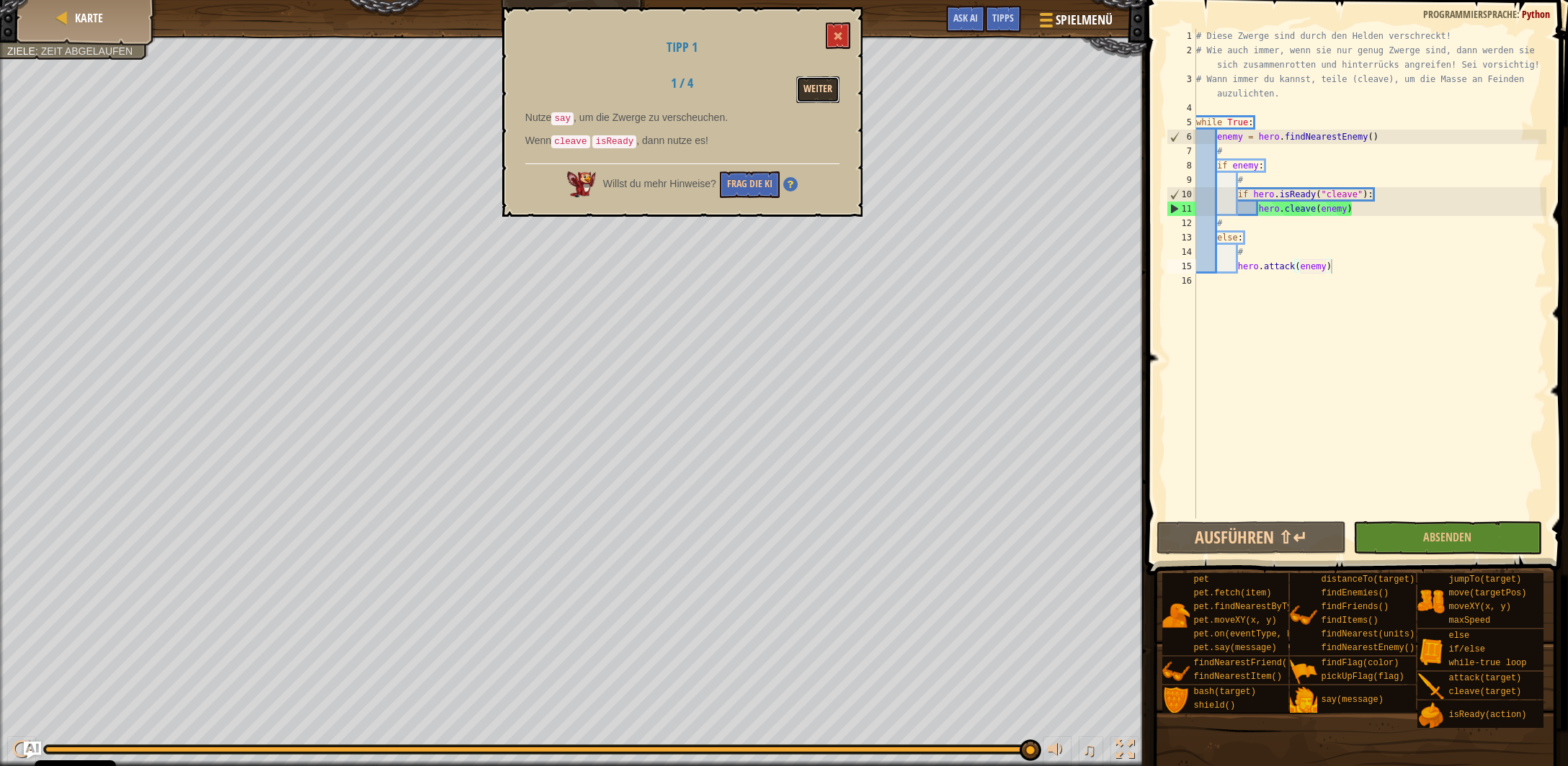
click at [824, 93] on button "Weiter" at bounding box center [817, 89] width 43 height 27
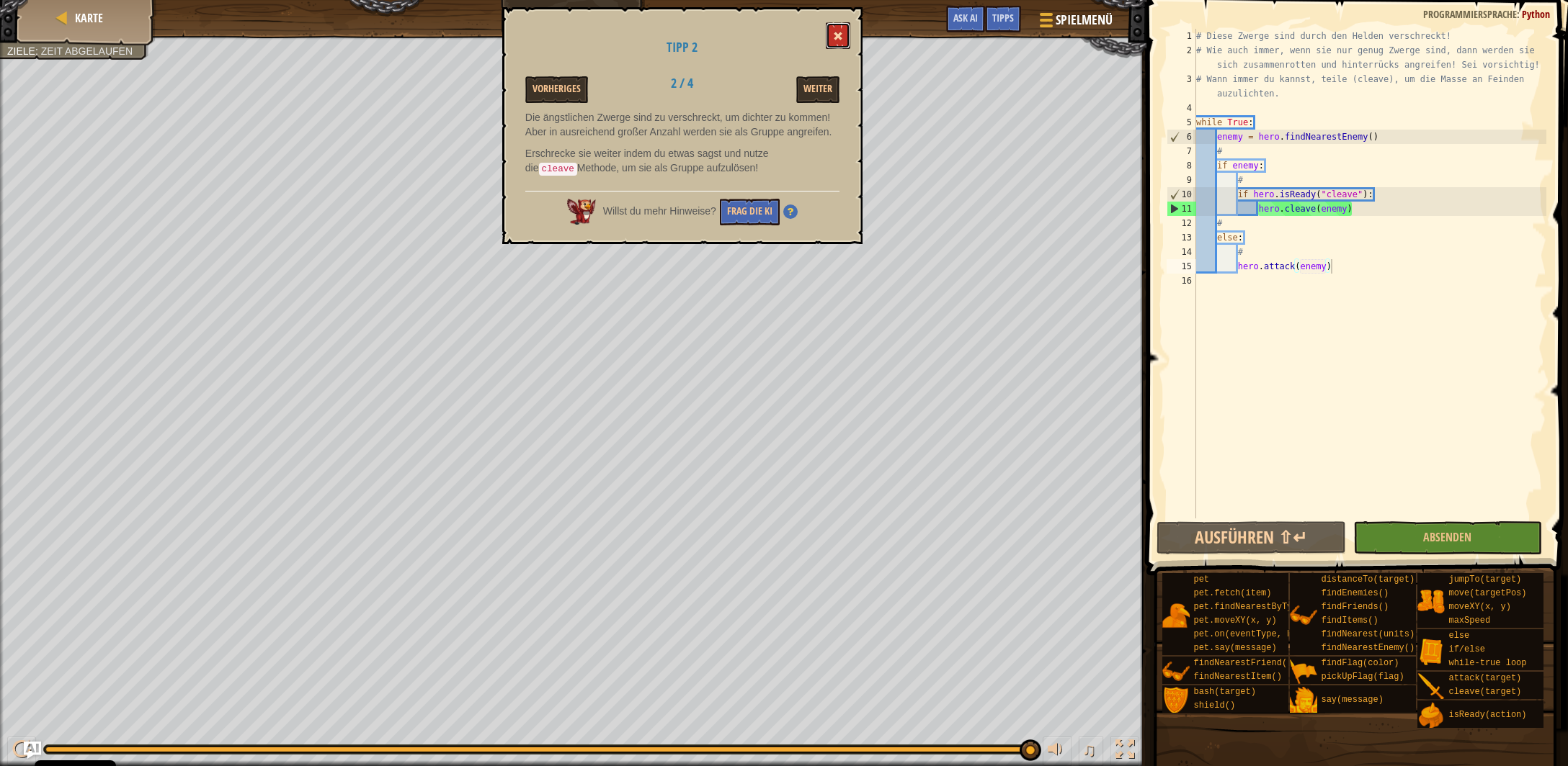
click at [841, 34] on span at bounding box center [837, 36] width 10 height 10
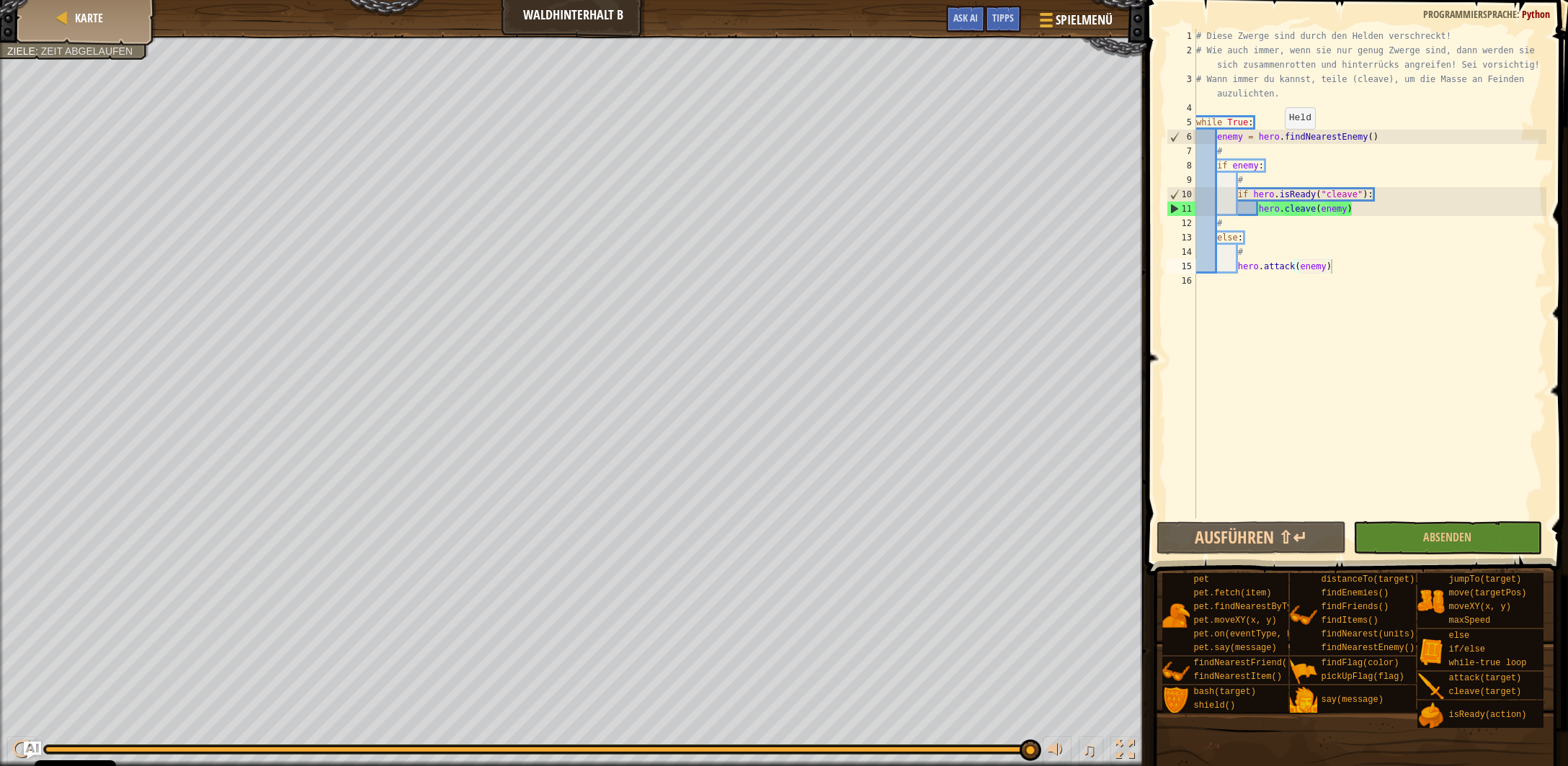
click at [1269, 144] on div "# Diese Zwerge sind durch den Helden verschreckt! # Wie auch immer, wenn sie nu…" at bounding box center [1370, 288] width 353 height 519
click at [1383, 141] on div "# Diese Zwerge sind durch den Helden verschreckt! # Wie auch immer, wenn sie nu…" at bounding box center [1370, 288] width 353 height 519
type textarea "enemy = hero.findNearestEnemy()"
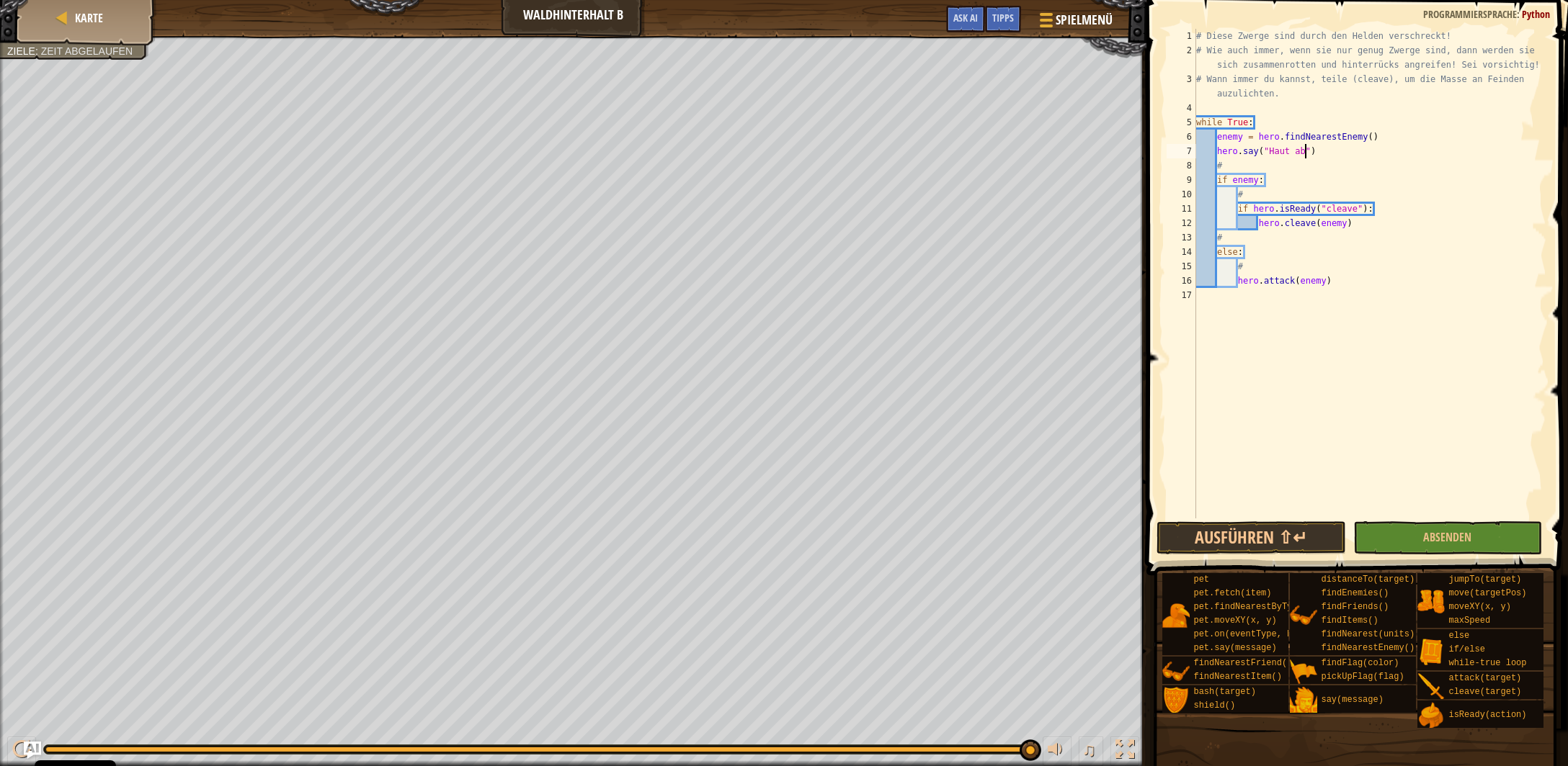
scroll to position [7, 9]
click at [1271, 537] on button "Ausführen ⇧↵" at bounding box center [1250, 538] width 189 height 33
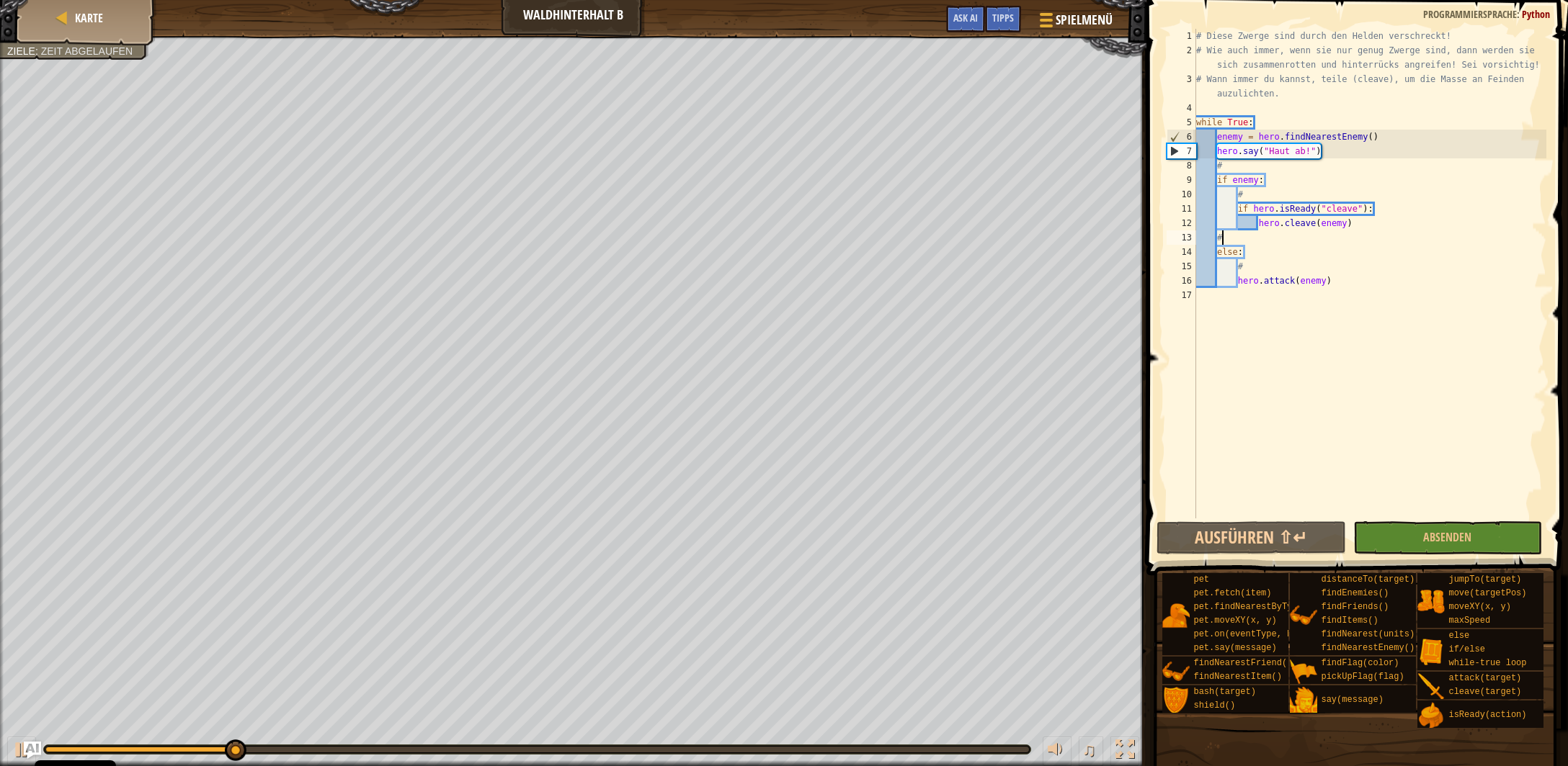
drag, startPoint x: 1224, startPoint y: 240, endPoint x: 1231, endPoint y: 241, distance: 7.1
click at [1223, 241] on div "# Diese Zwerge sind durch den Helden verschreckt! # Wie auch immer, wenn sie nu…" at bounding box center [1370, 288] width 353 height 519
type textarea "#"
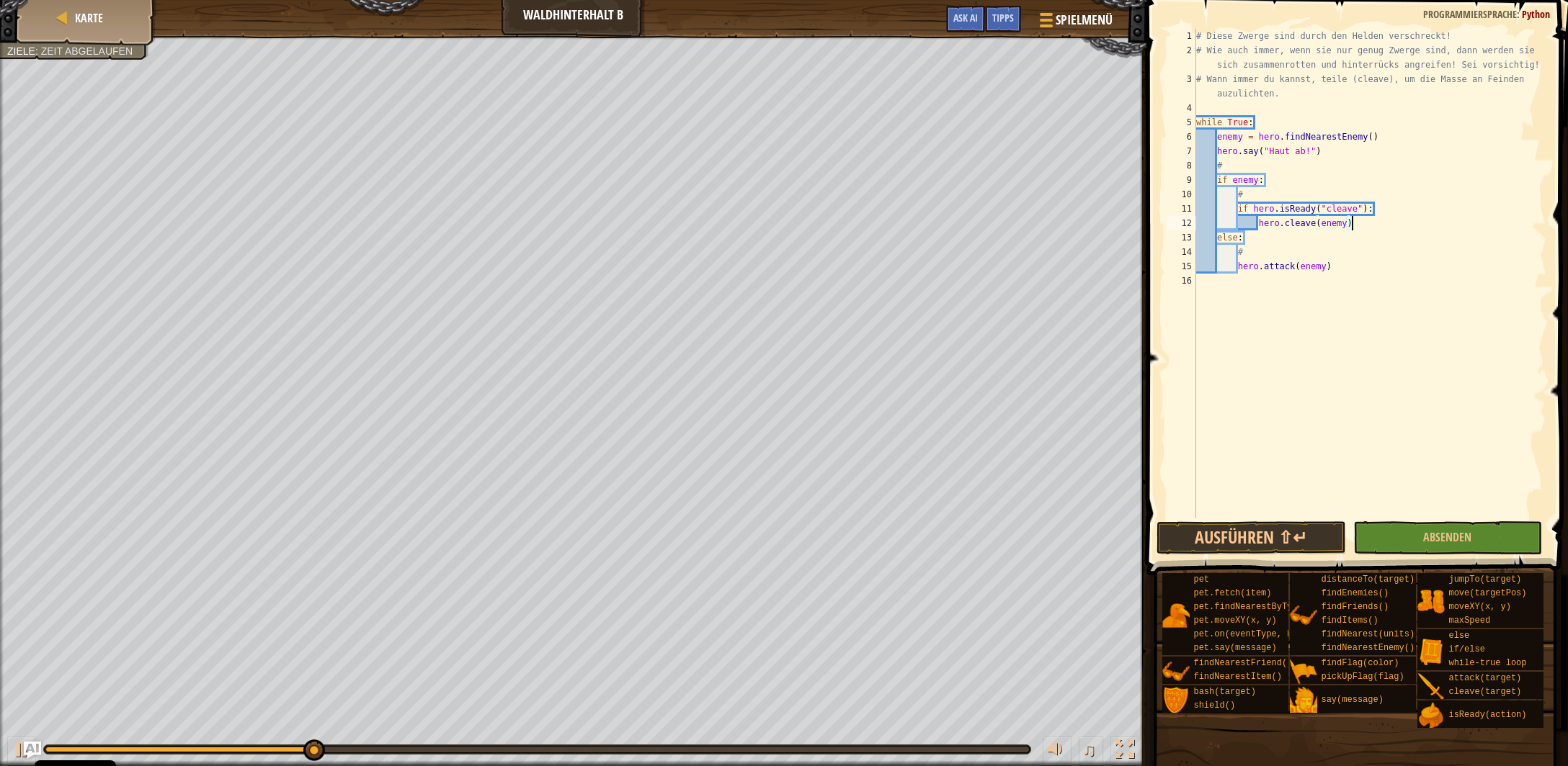
click at [1218, 242] on div "# Diese Zwerge sind durch den Helden verschreckt! # Wie auch immer, wenn sie nu…" at bounding box center [1370, 288] width 353 height 519
click at [1238, 268] on div "# Diese Zwerge sind durch den Helden verschreckt! # Wie auch immer, wenn sie nu…" at bounding box center [1370, 288] width 353 height 519
click at [1408, 542] on button "Absenden" at bounding box center [1448, 538] width 189 height 33
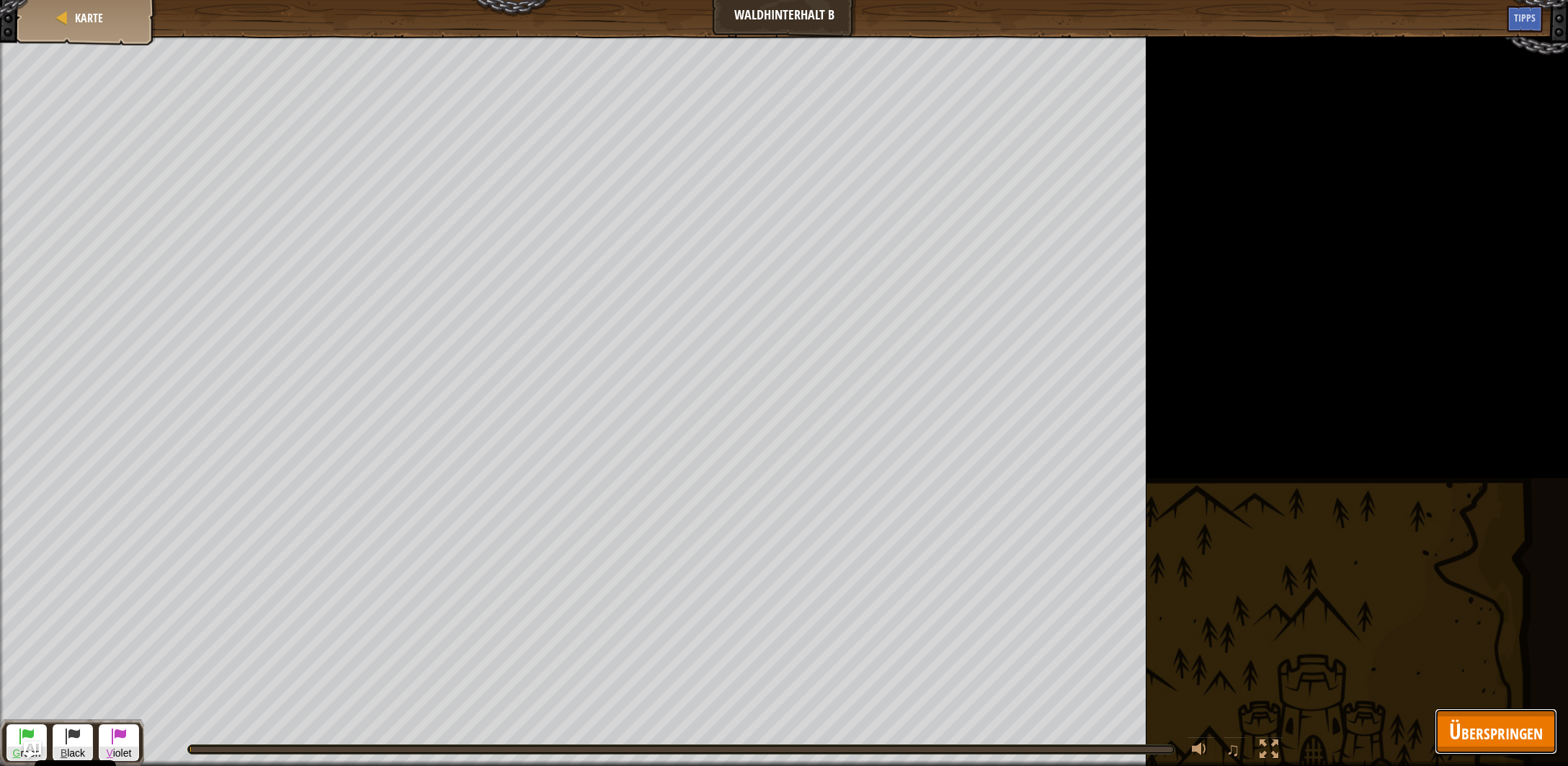
click at [1488, 738] on span "Überspringen" at bounding box center [1495, 731] width 93 height 30
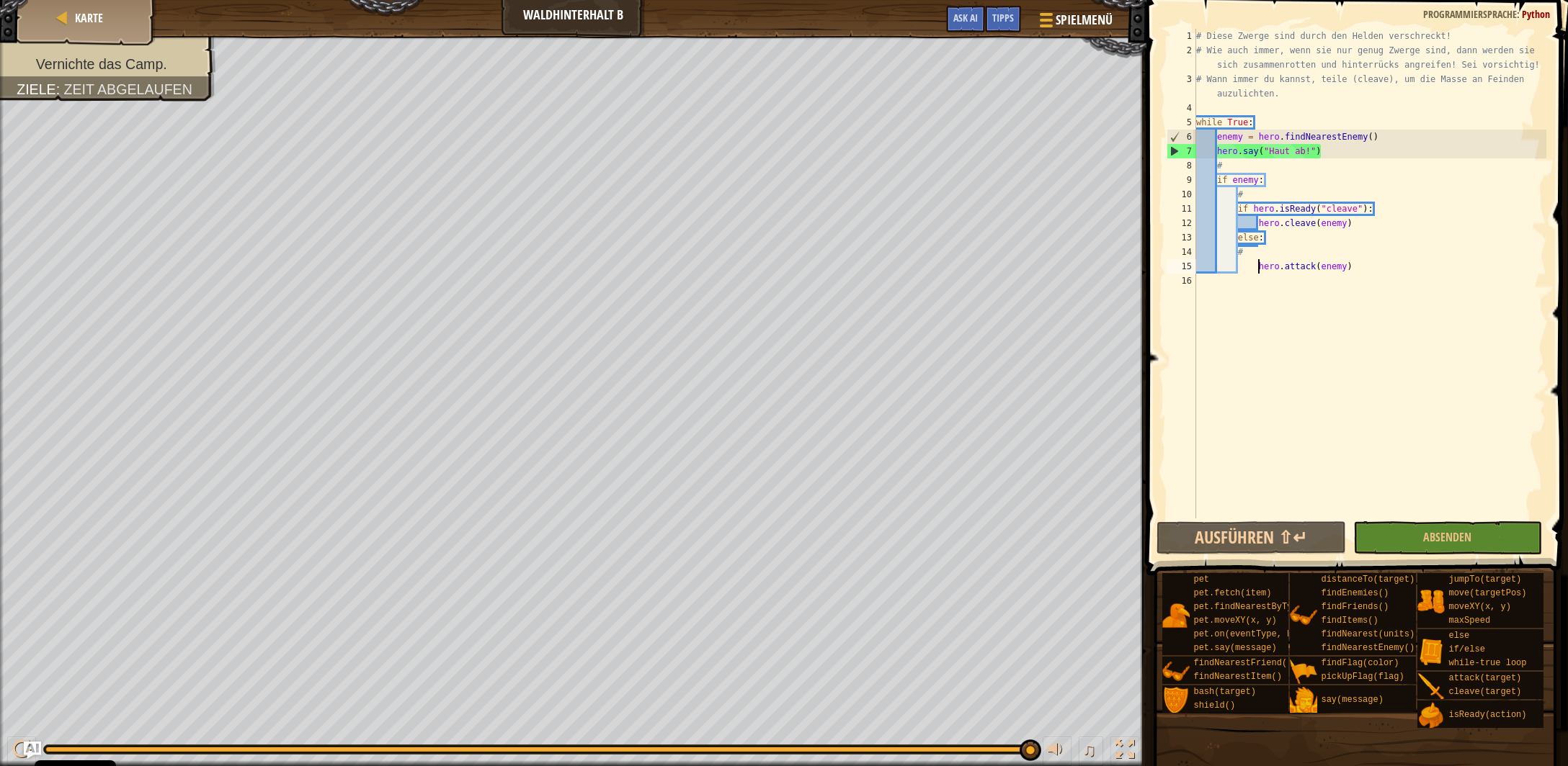
click at [1257, 269] on div "# Diese Zwerge sind durch den Helden verschreckt! # Wie auch immer, wenn sie nu…" at bounding box center [1370, 288] width 353 height 519
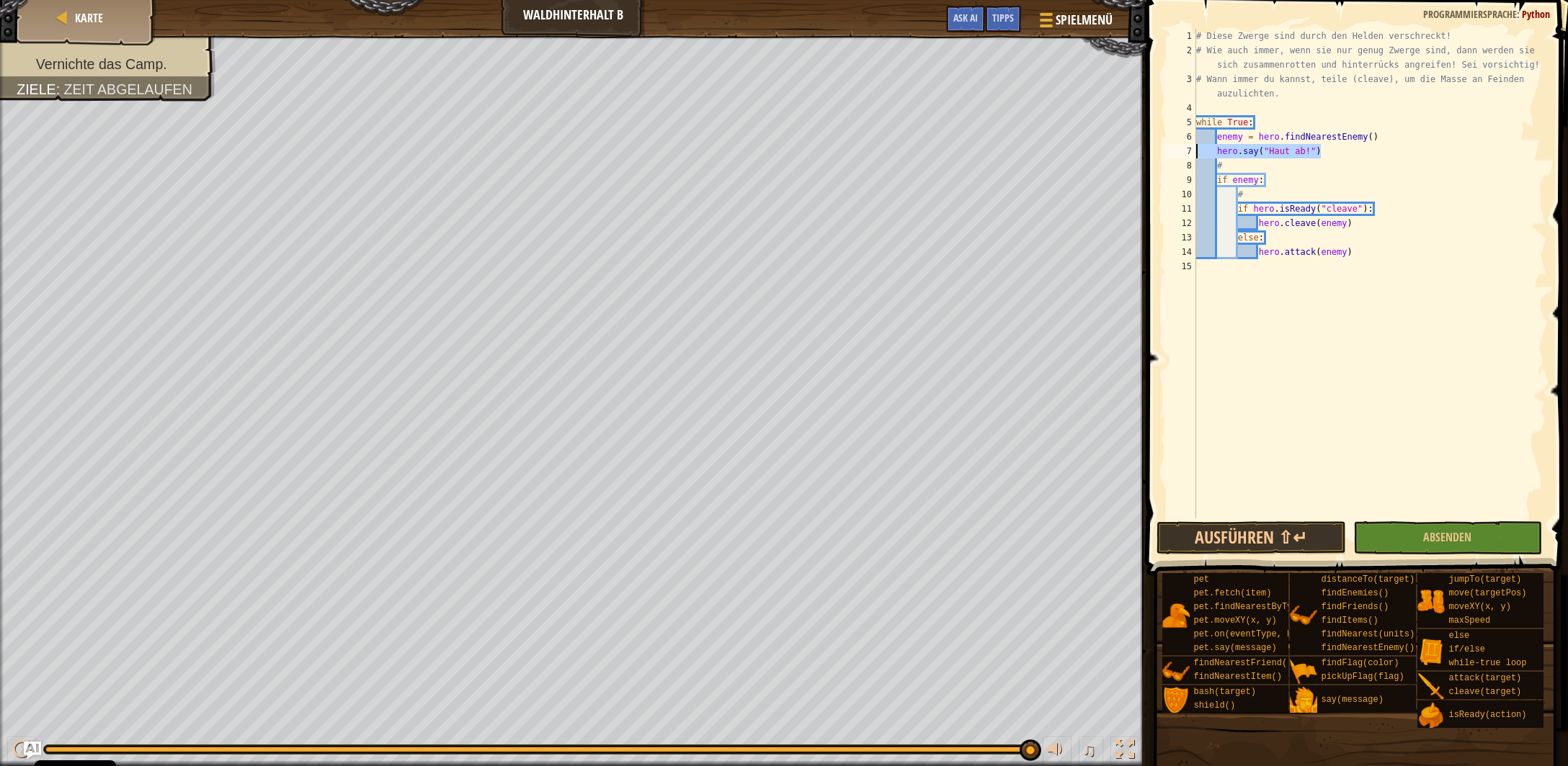
drag, startPoint x: 1325, startPoint y: 152, endPoint x: 1220, endPoint y: 155, distance: 105.0
click at [1194, 148] on div "# Diese Zwerge sind durch den Helden verschreckt! # Wie auch immer, wenn sie nu…" at bounding box center [1370, 273] width 353 height 490
click at [1220, 161] on div "# Diese Zwerge sind durch den Helden verschreckt! # Wie auch immer, wenn sie nu…" at bounding box center [1370, 288] width 353 height 519
click at [1226, 161] on div "# Diese Zwerge sind durch den Helden verschreckt! # Wie auch immer, wenn sie nu…" at bounding box center [1370, 288] width 353 height 519
drag, startPoint x: 1226, startPoint y: 162, endPoint x: 1168, endPoint y: 145, distance: 60.4
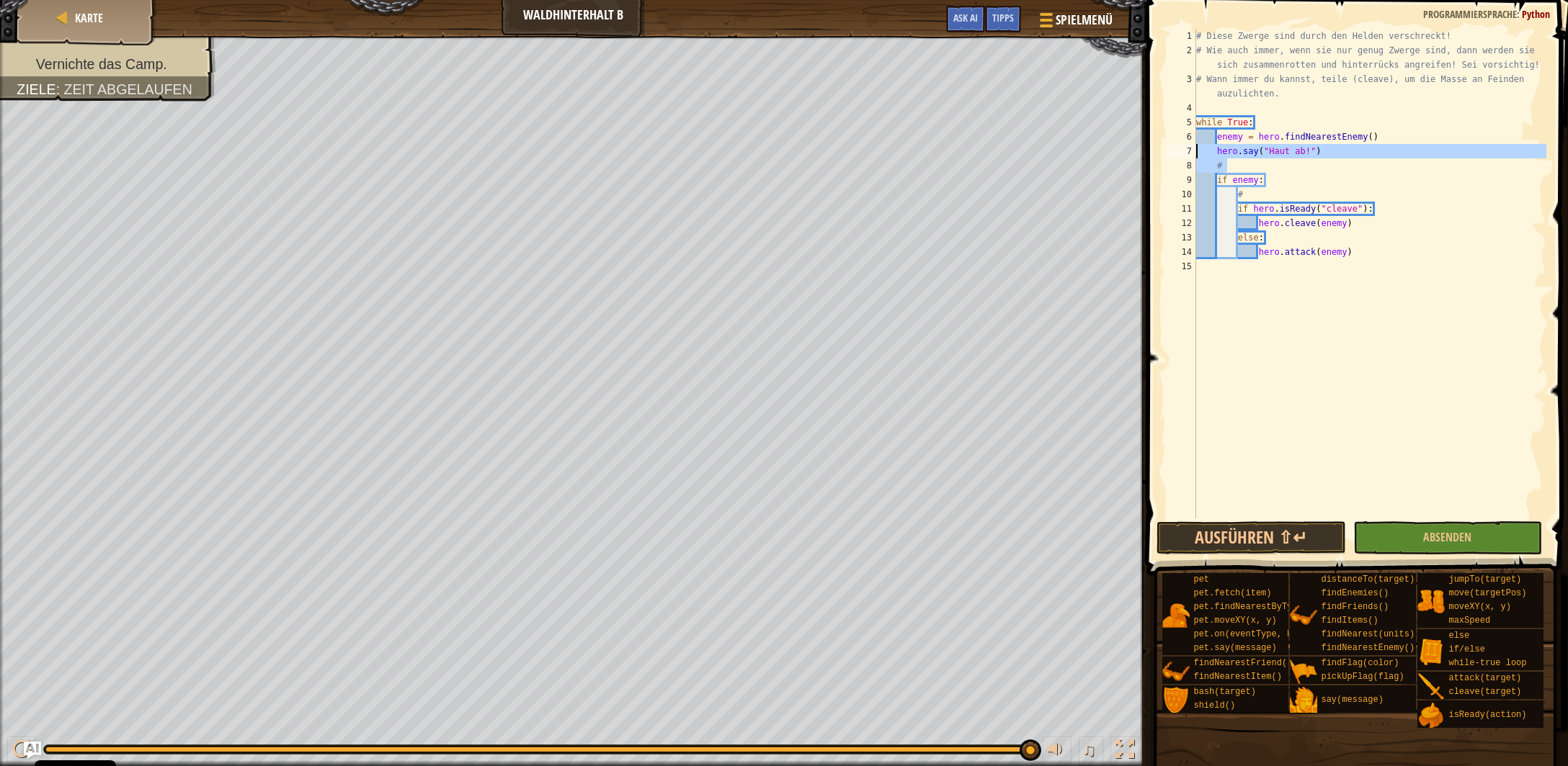
click at [1194, 145] on div "# Diese Zwerge sind durch den Helden verschreckt! # Wie auch immer, wenn sie nu…" at bounding box center [1370, 273] width 353 height 490
type textarea "hero.say("Haut ab!") #"
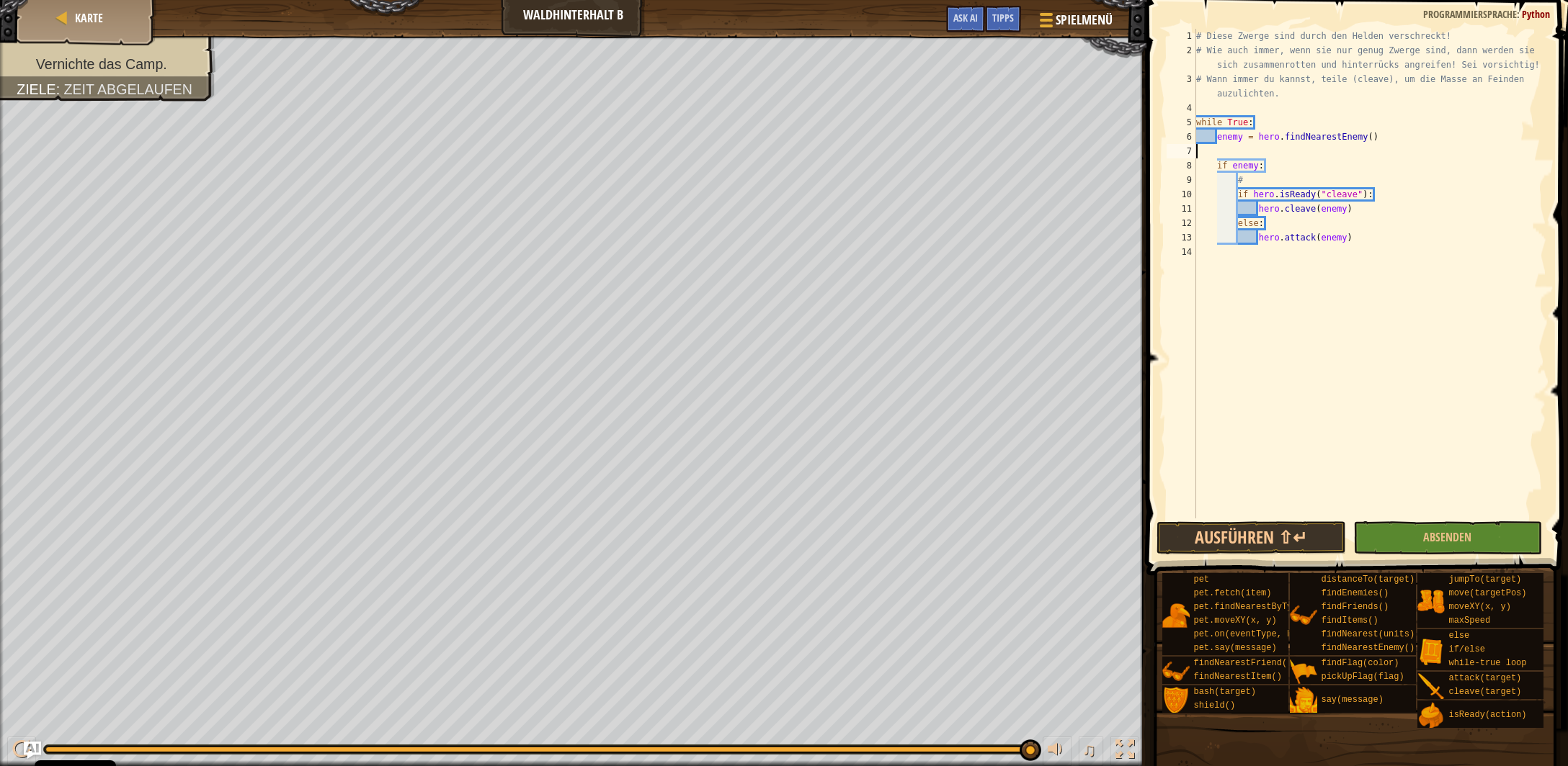
type textarea "enemy = hero.findNearestEnemy()"
click at [1279, 543] on button "Ausführen ⇧↵" at bounding box center [1250, 538] width 189 height 33
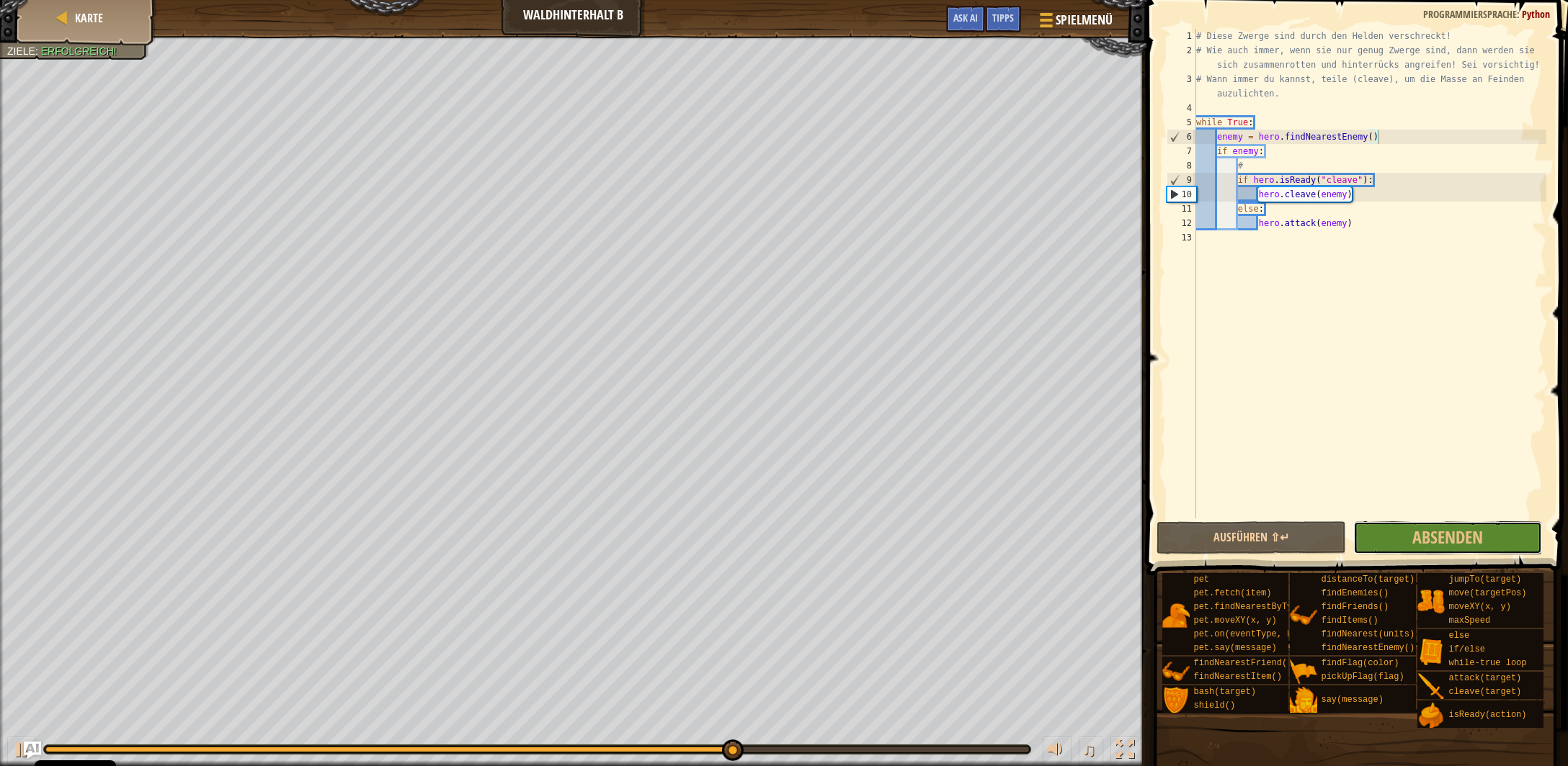
drag, startPoint x: 1397, startPoint y: 524, endPoint x: 1411, endPoint y: 523, distance: 14.0
click at [1401, 523] on button "Absenden" at bounding box center [1448, 538] width 189 height 33
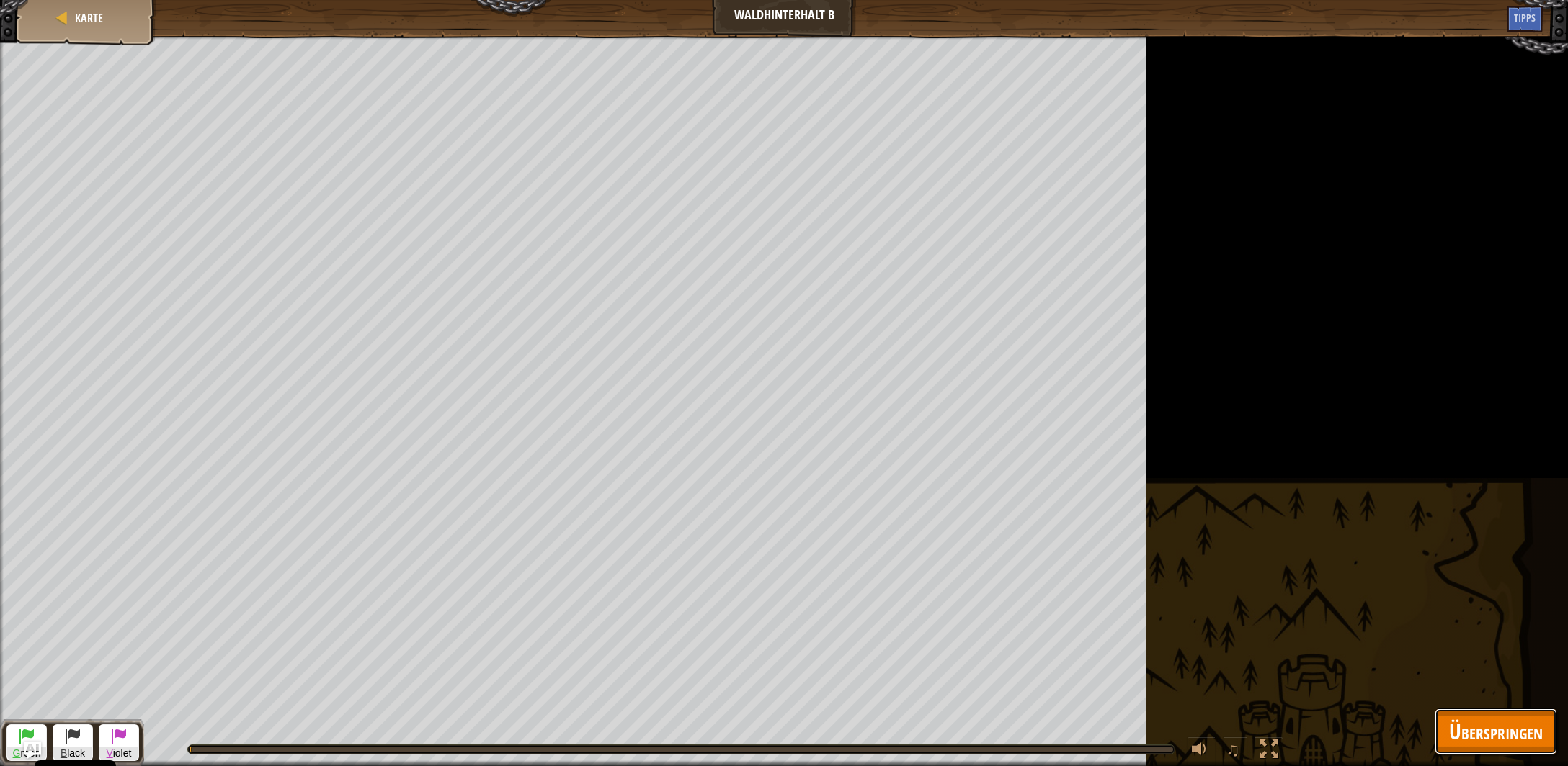
click at [1449, 736] on span "Überspringen" at bounding box center [1495, 731] width 93 height 30
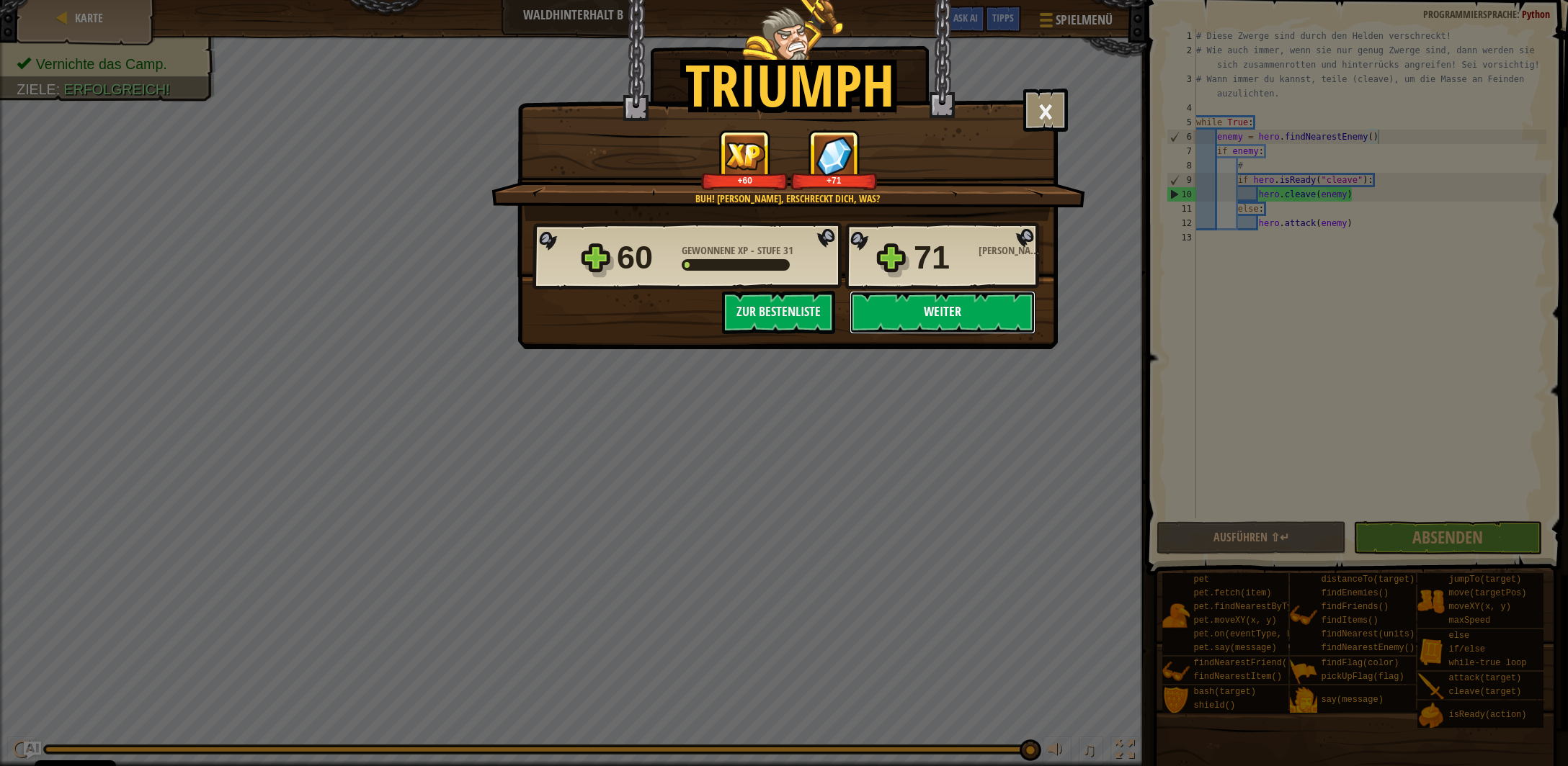
click at [936, 304] on button "Weiter" at bounding box center [942, 312] width 186 height 43
select select "de-DE"
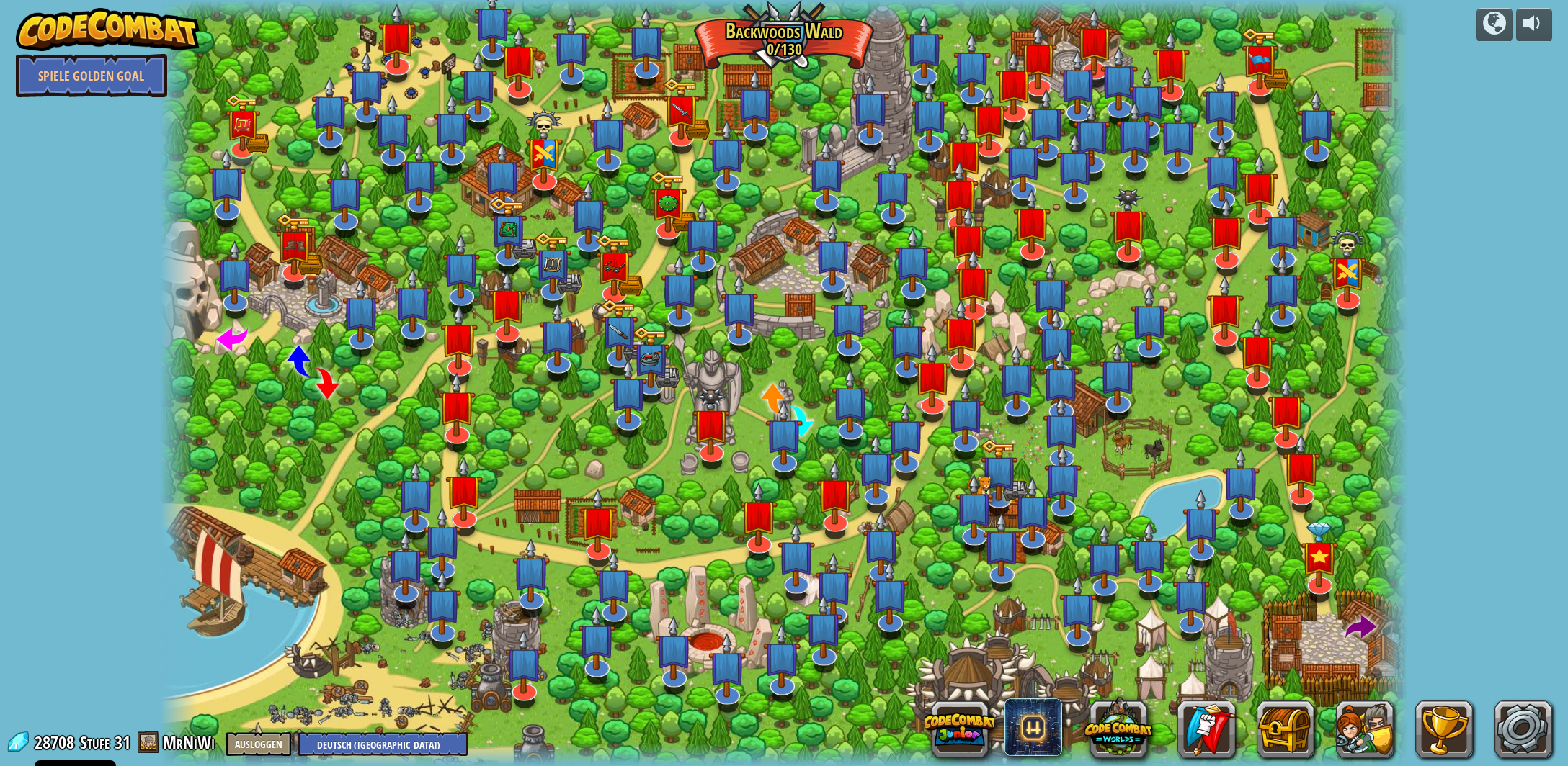
select select "de-DE"
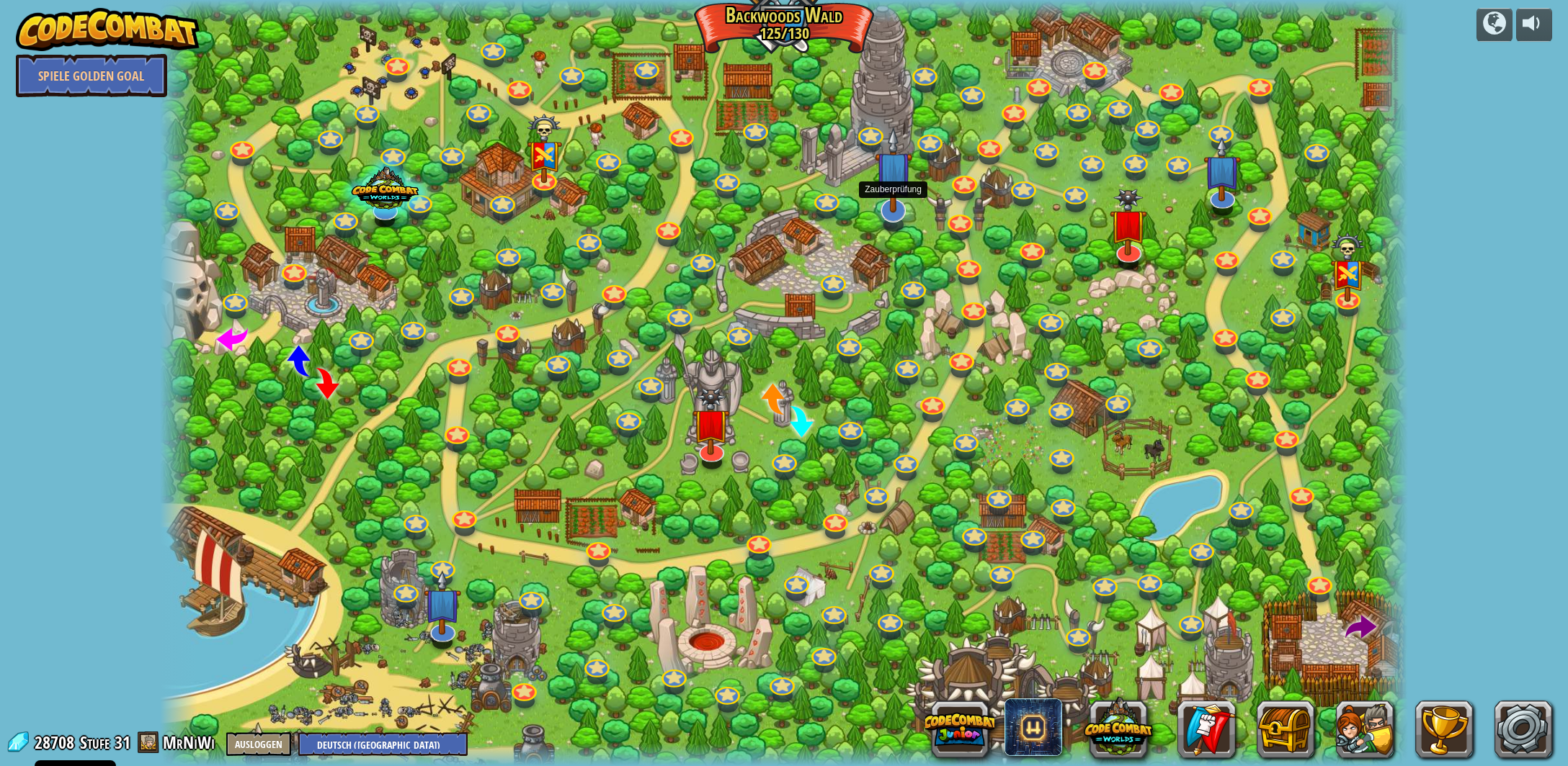
click at [897, 210] on img at bounding box center [893, 169] width 38 height 86
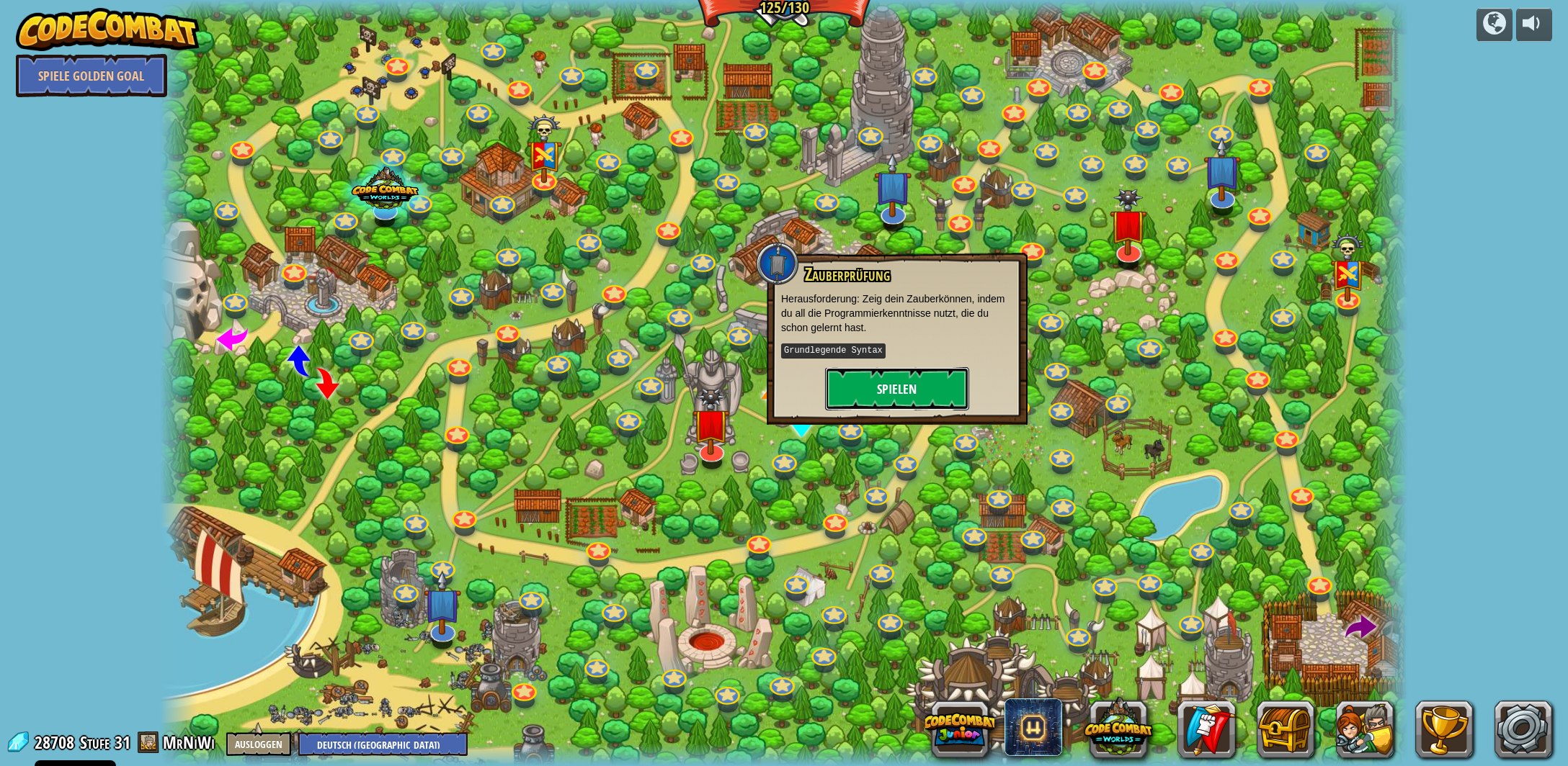
click at [889, 385] on button "Spielen" at bounding box center [897, 389] width 144 height 43
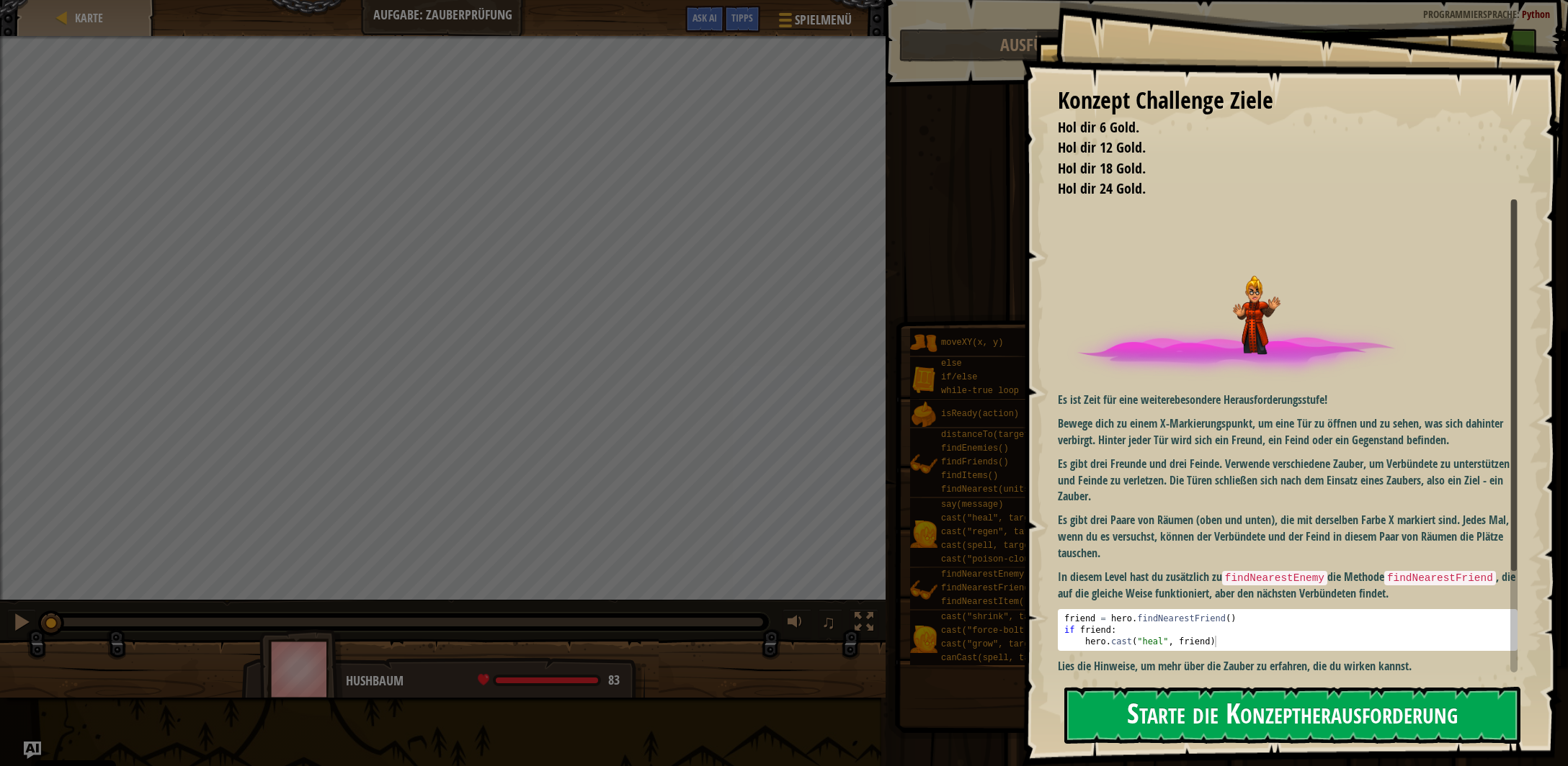
click at [1227, 713] on button "Starte die Konzeptherausforderung" at bounding box center [1293, 715] width 456 height 57
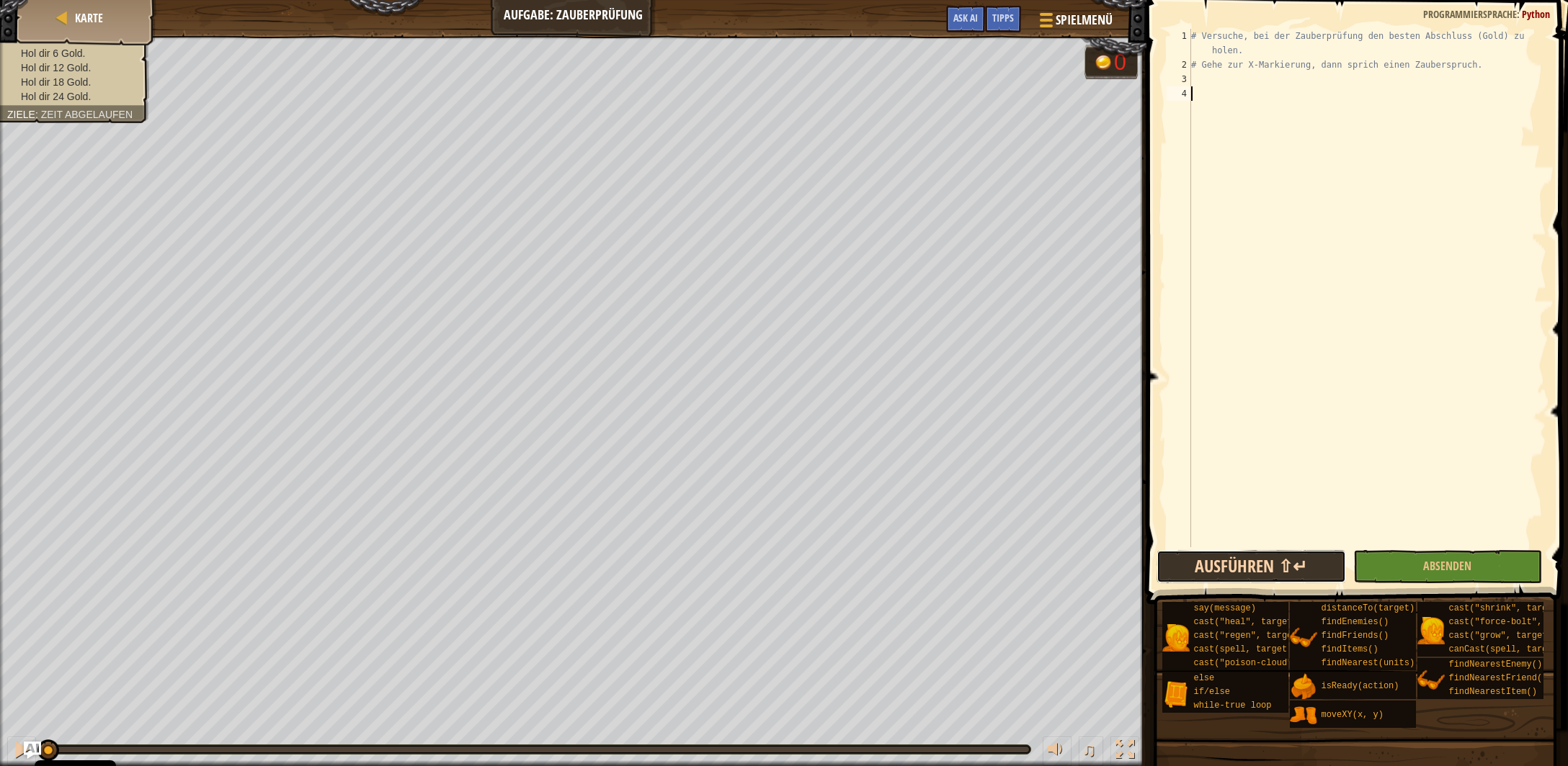
click at [1238, 567] on button "Ausführen ⇧↵" at bounding box center [1250, 567] width 189 height 33
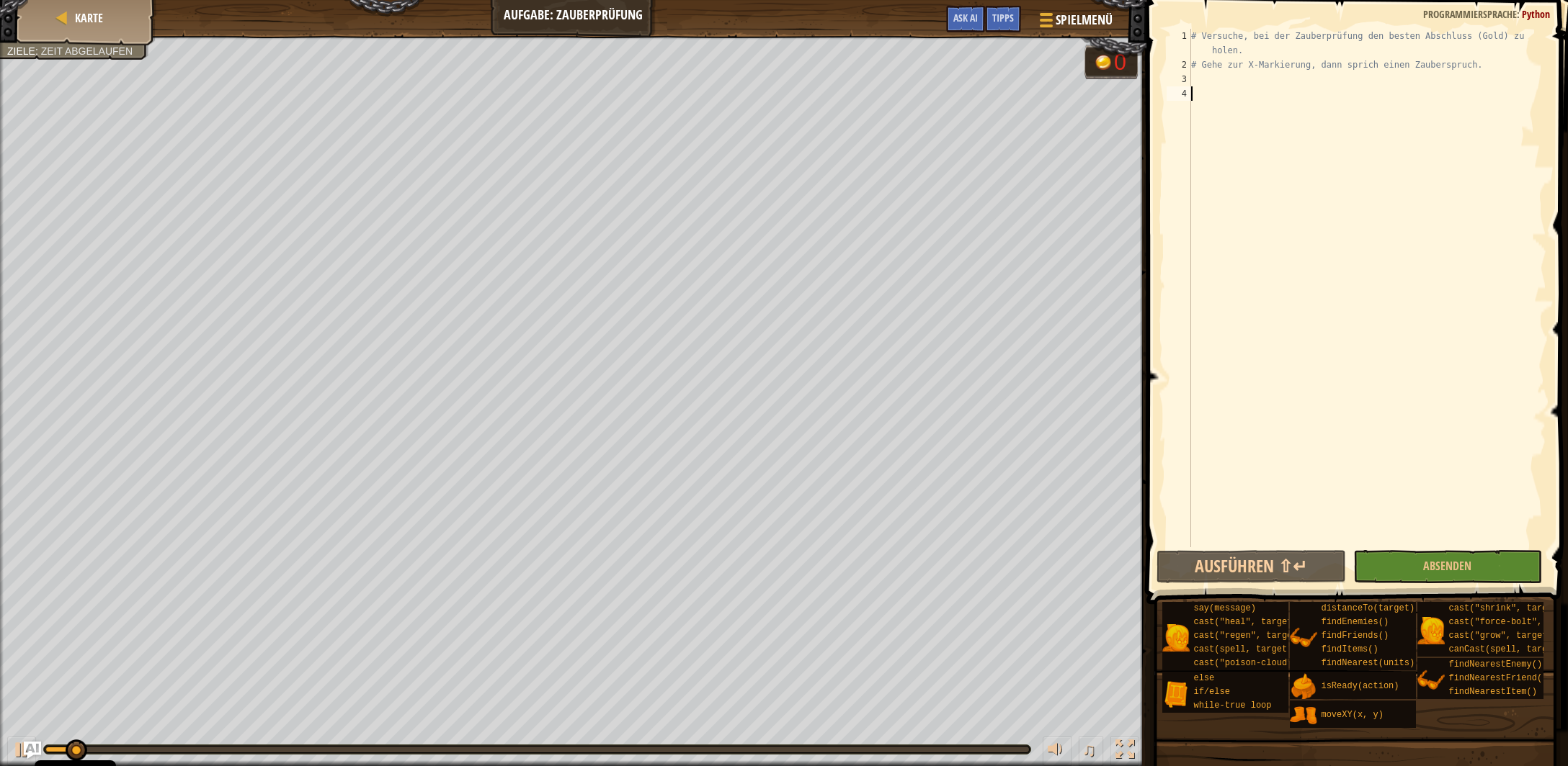
click at [1275, 93] on div "# Versuche, bei der Zauberprüfung den besten Abschluss (Gold) zu holen. # Gehe …" at bounding box center [1367, 310] width 358 height 562
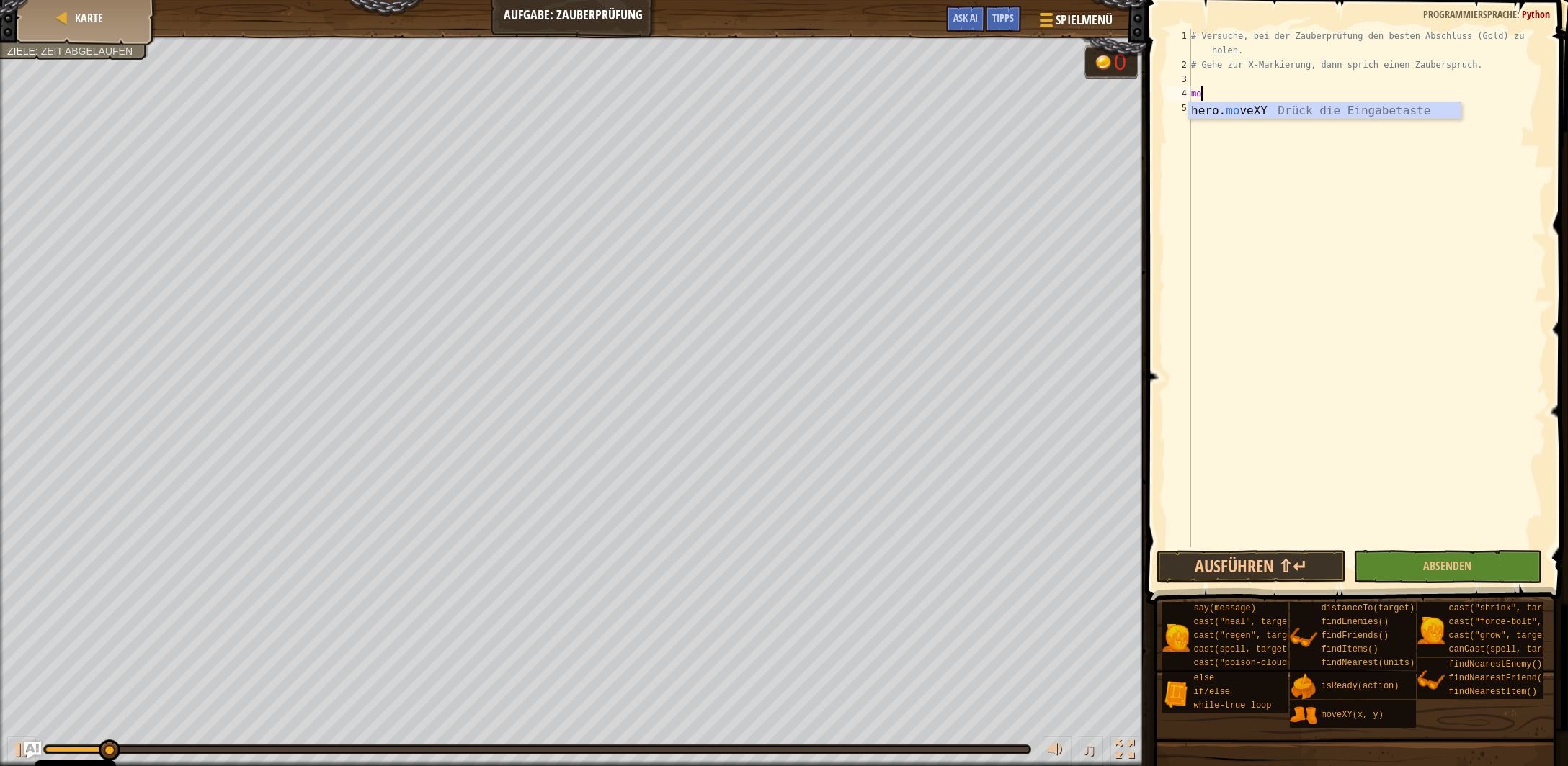
scroll to position [7, 1]
click at [1324, 106] on div "hero. move XY Drück die Eingabetaste" at bounding box center [1324, 128] width 273 height 52
click at [299, 351] on div "copy 18, 40" at bounding box center [317, 358] width 121 height 29
click at [1272, 96] on div "# Versuche, bei der Zauberprüfung den besten Abschluss (Gold) zu holen. # Gehe …" at bounding box center [1367, 310] width 358 height 562
click at [1274, 96] on div "# Versuche, bei der Zauberprüfung den besten Abschluss (Gold) zu holen. # Gehe …" at bounding box center [1367, 288] width 358 height 519
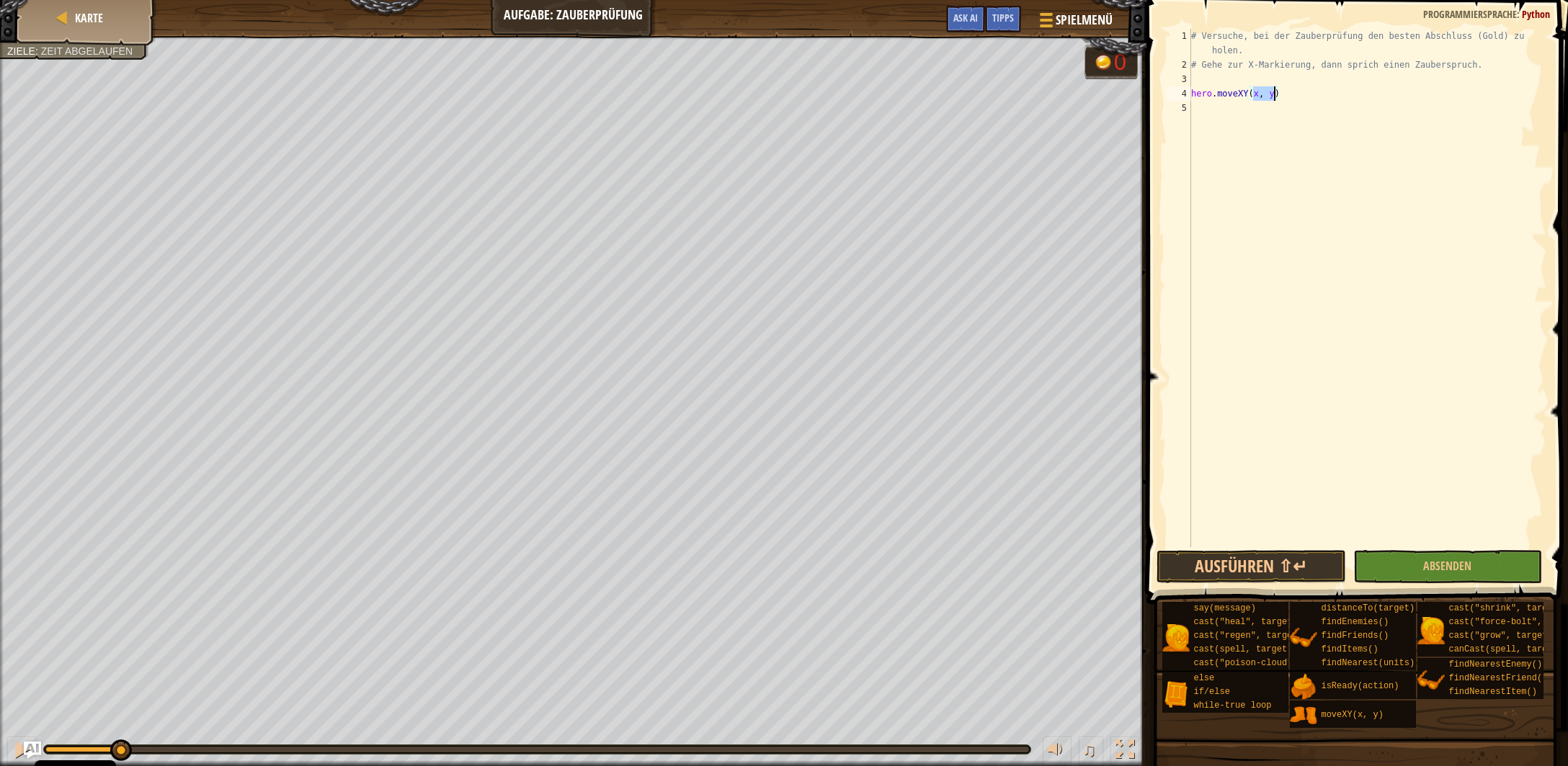
drag, startPoint x: 1274, startPoint y: 96, endPoint x: 1261, endPoint y: 96, distance: 13.0
click at [1261, 96] on div "# Versuche, bei der Zauberprüfung den besten Abschluss (Gold) zu holen. # Gehe …" at bounding box center [1367, 310] width 358 height 562
paste textarea "18, 40"
type textarea "hero.moveXY(18, 40)"
click at [1295, 96] on div "# Versuche, bei der Zauberprüfung den besten Abschluss (Gold) zu holen. # Gehe …" at bounding box center [1367, 310] width 358 height 562
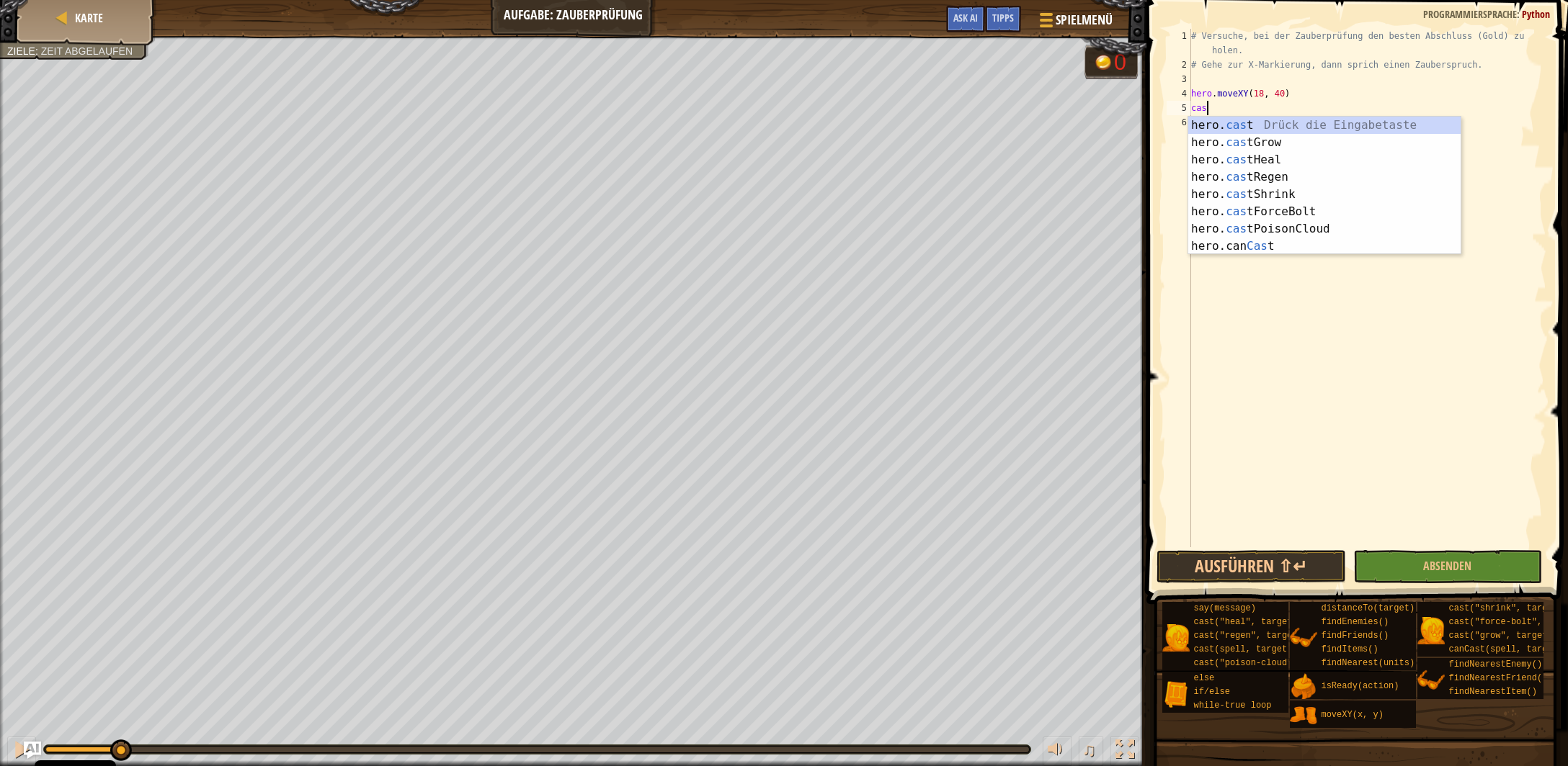
scroll to position [7, 0]
click at [1263, 208] on div "hero. cas t Drück die Eingabetaste hero. cas tGrow Drück die Eingabetaste hero.…" at bounding box center [1324, 203] width 273 height 173
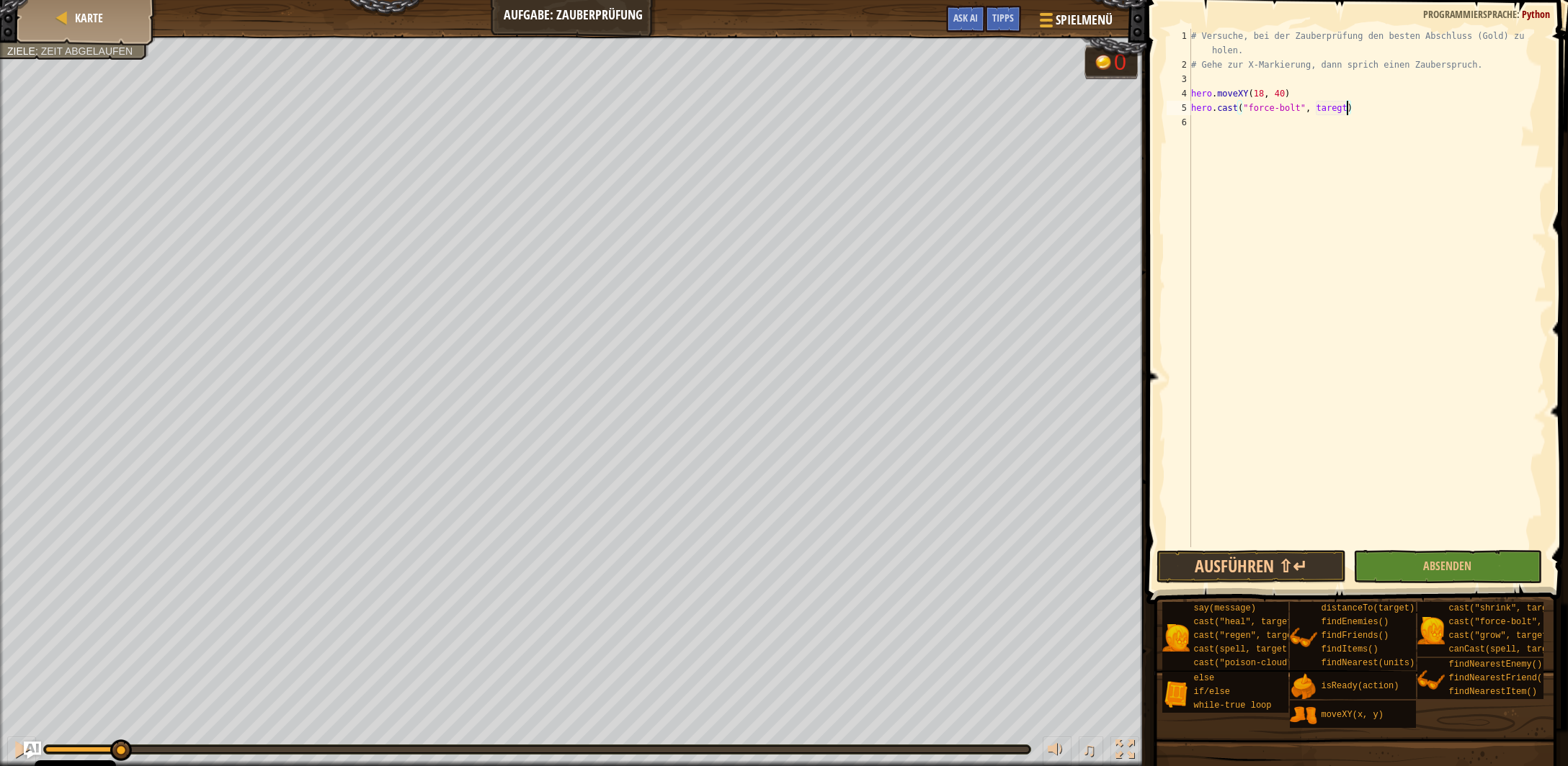
scroll to position [7, 13]
click at [1276, 565] on button "Ausführen ⇧↵" at bounding box center [1250, 567] width 189 height 33
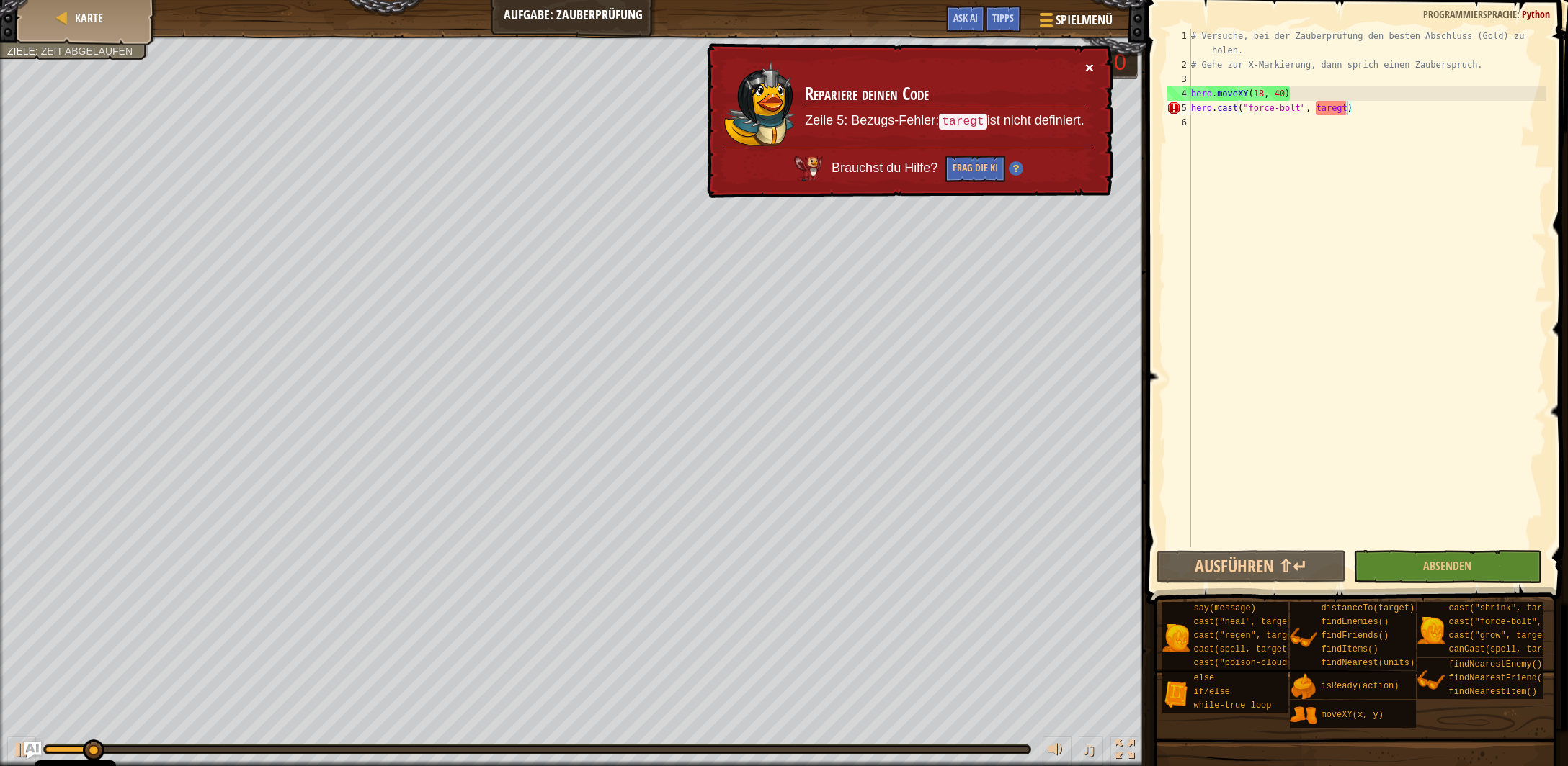
click at [1089, 64] on button "×" at bounding box center [1089, 67] width 9 height 15
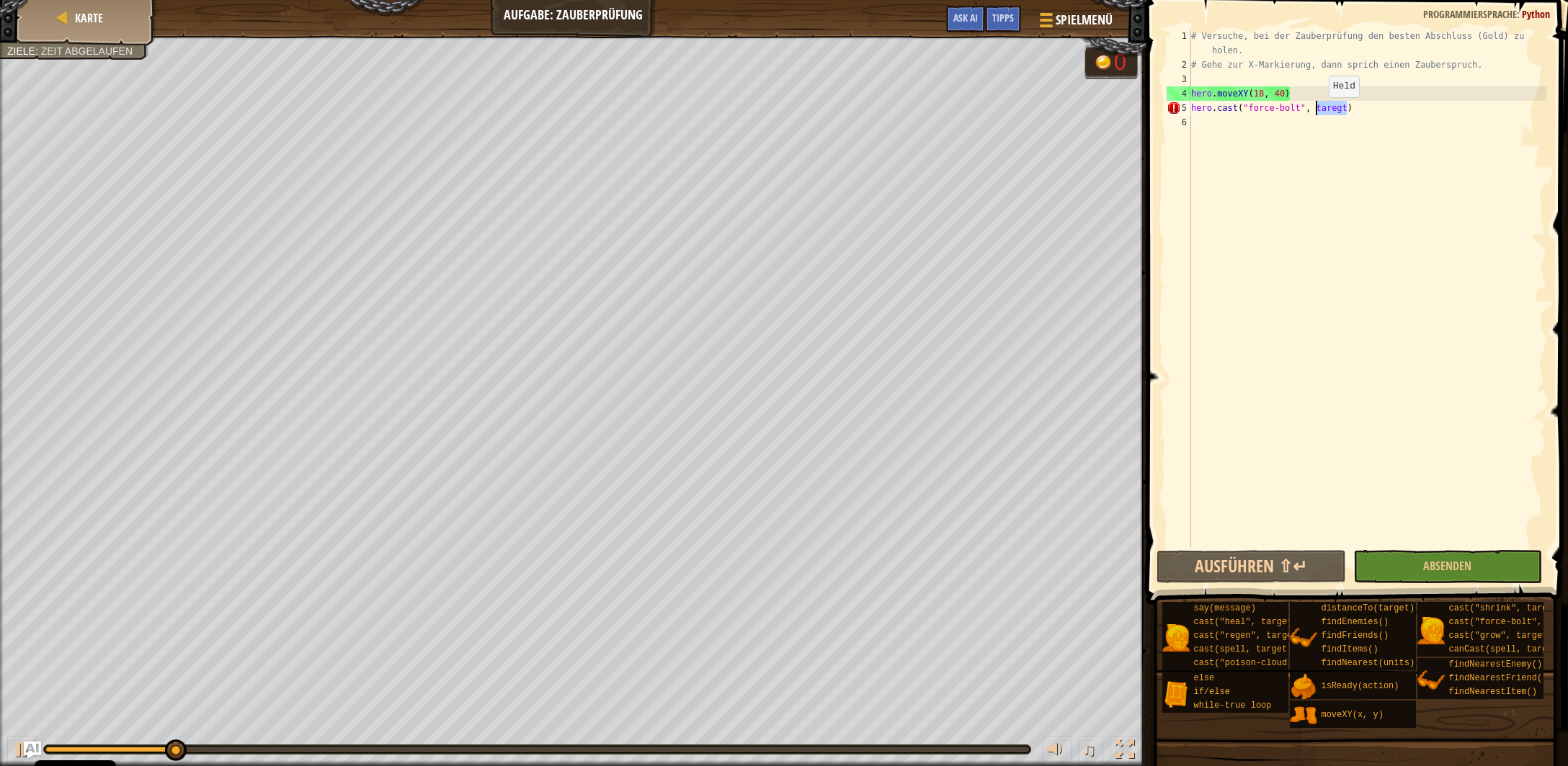
drag, startPoint x: 1348, startPoint y: 109, endPoint x: 1317, endPoint y: 112, distance: 31.1
click at [1317, 112] on div "# Versuche, bei der Zauberprüfung den besten Abschluss (Gold) zu holen. # Gehe …" at bounding box center [1367, 310] width 358 height 562
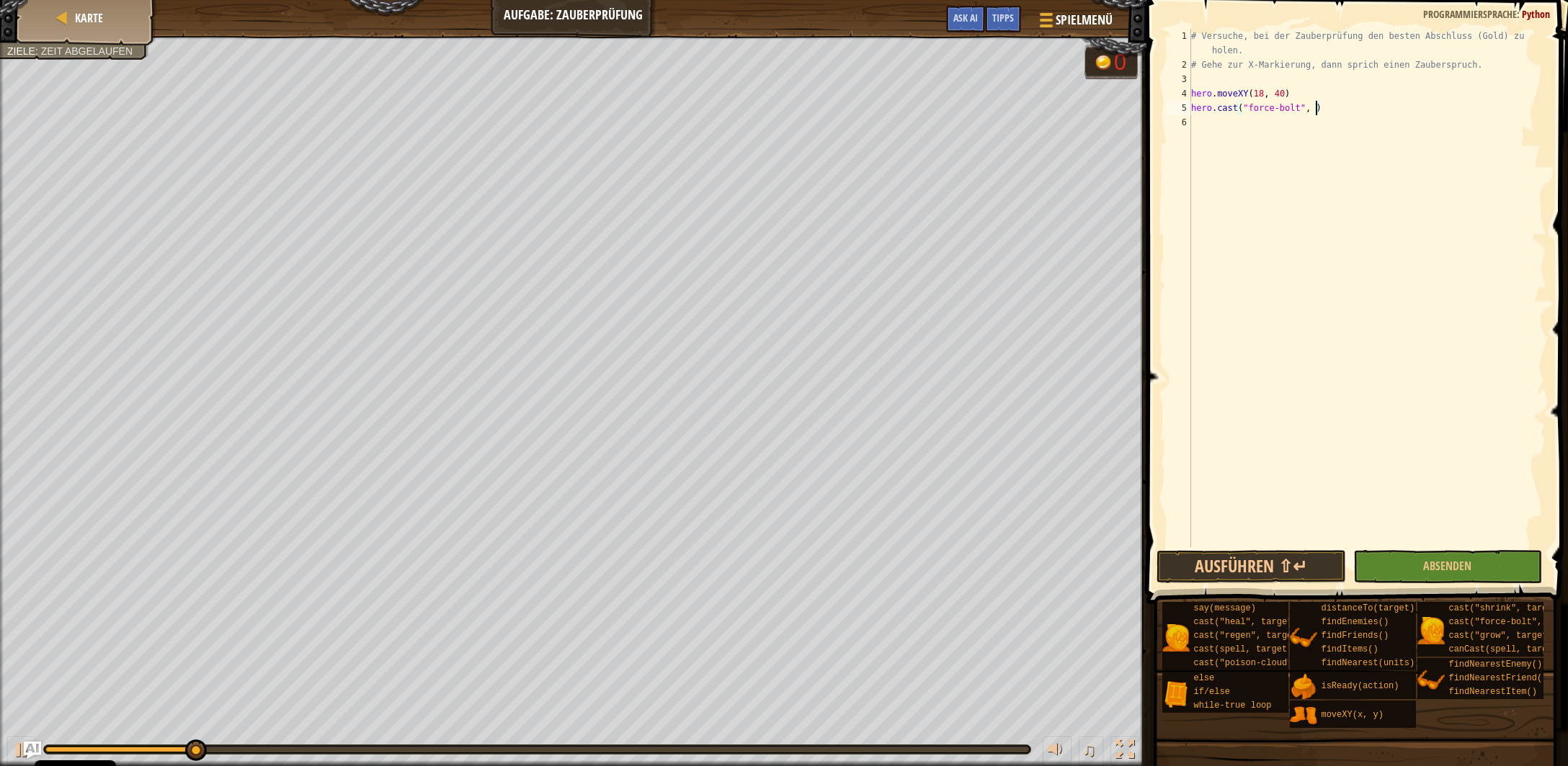
drag, startPoint x: 1303, startPoint y: 93, endPoint x: 1314, endPoint y: 103, distance: 14.9
click at [1308, 94] on div "# Versuche, bei der Zauberprüfung den besten Abschluss (Gold) zu holen. # Gehe …" at bounding box center [1367, 310] width 358 height 562
type textarea "hero.moveXY(18, 40)"
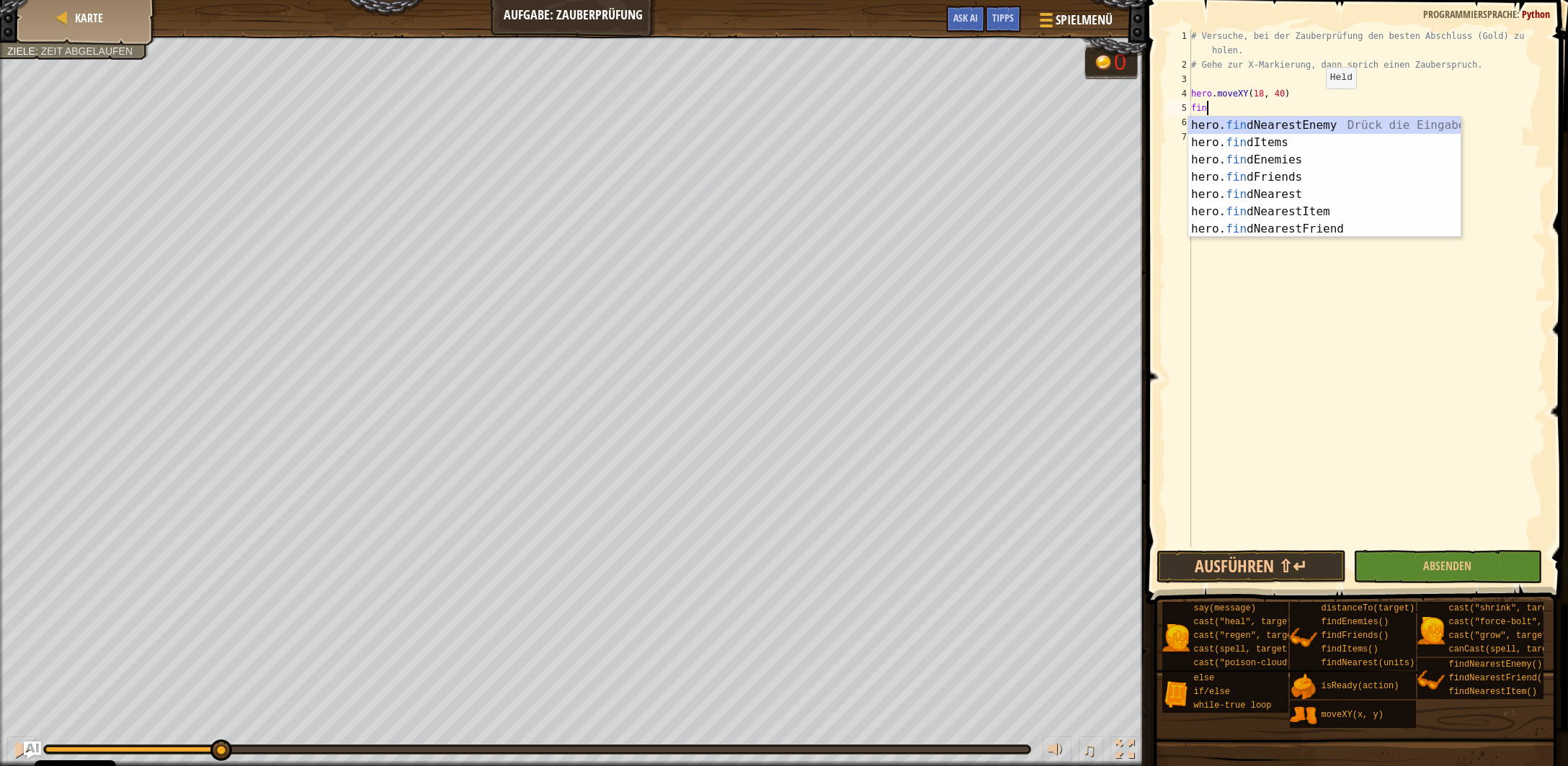
scroll to position [7, 0]
type textarea "find"
click at [1323, 127] on div "hero. find NearestEnemy Drück die Eingabetaste hero. find Items Drück die Einga…" at bounding box center [1324, 194] width 273 height 156
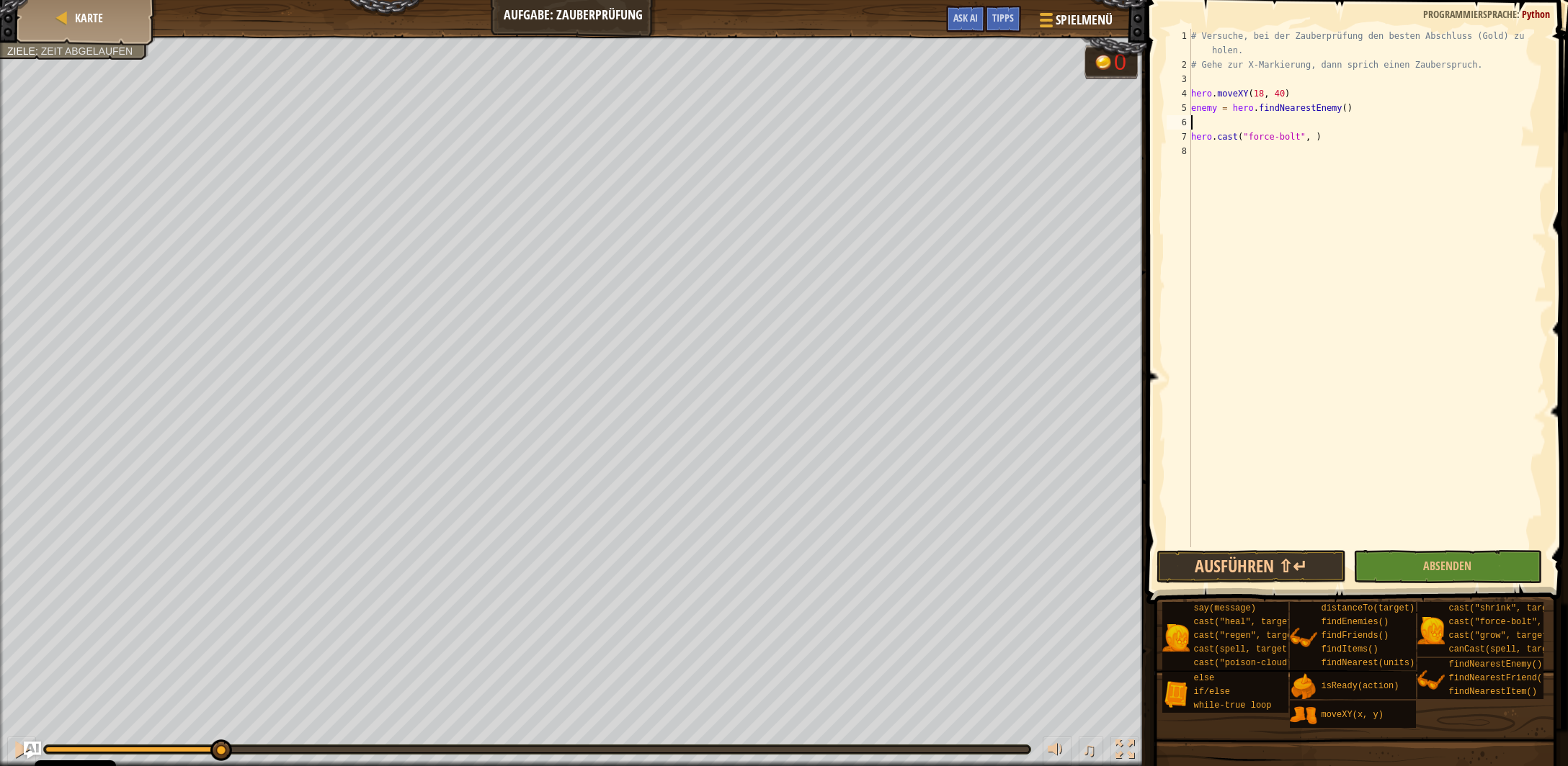
type textarea "enemy = hero.findNearestEnemy()"
type textarea "if enemy:"
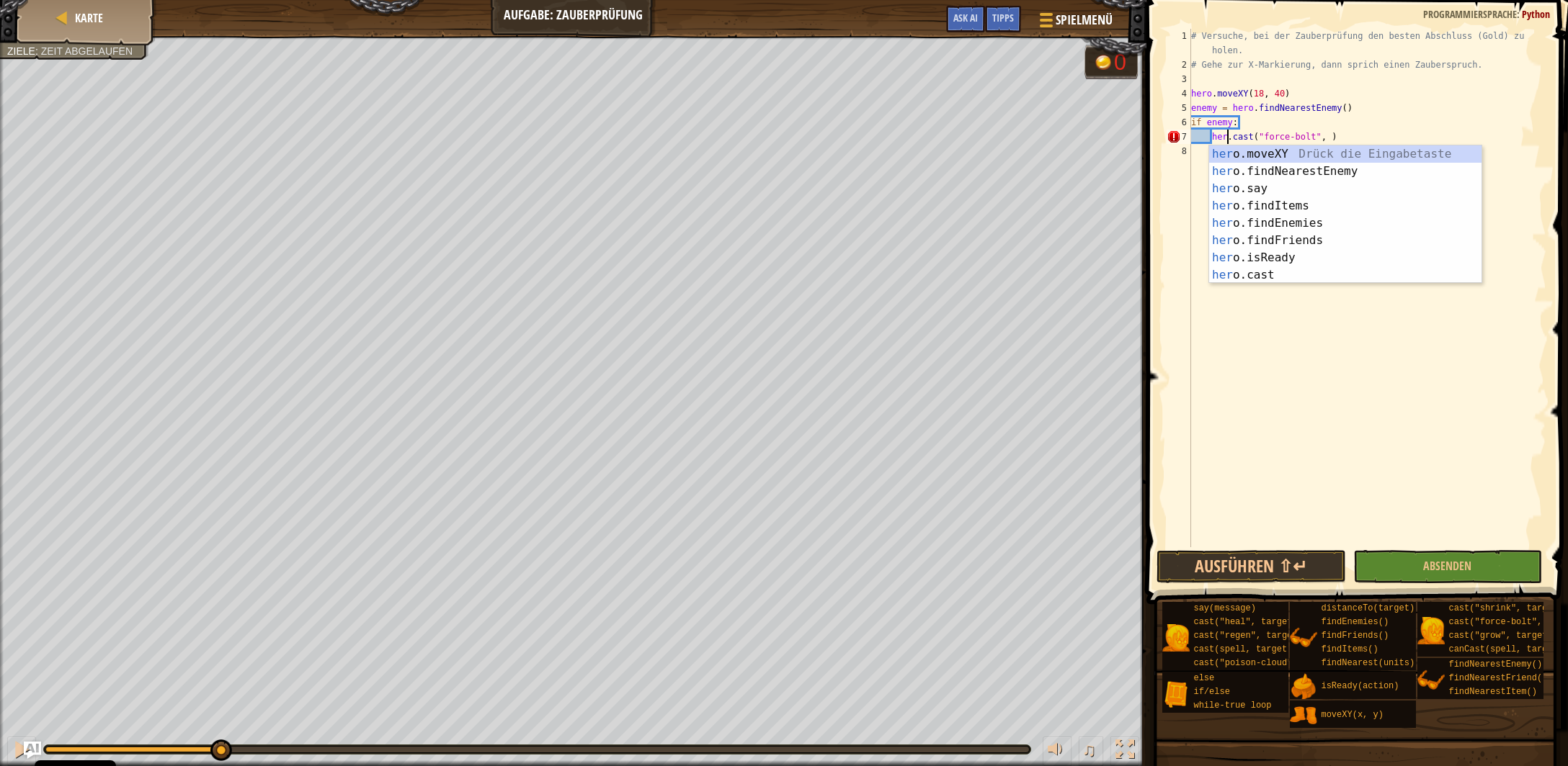
scroll to position [7, 2]
click at [1333, 131] on div "# Versuche, bei der Zauberprüfung den besten Abschluss (Gold) zu holen. # Gehe …" at bounding box center [1367, 310] width 358 height 562
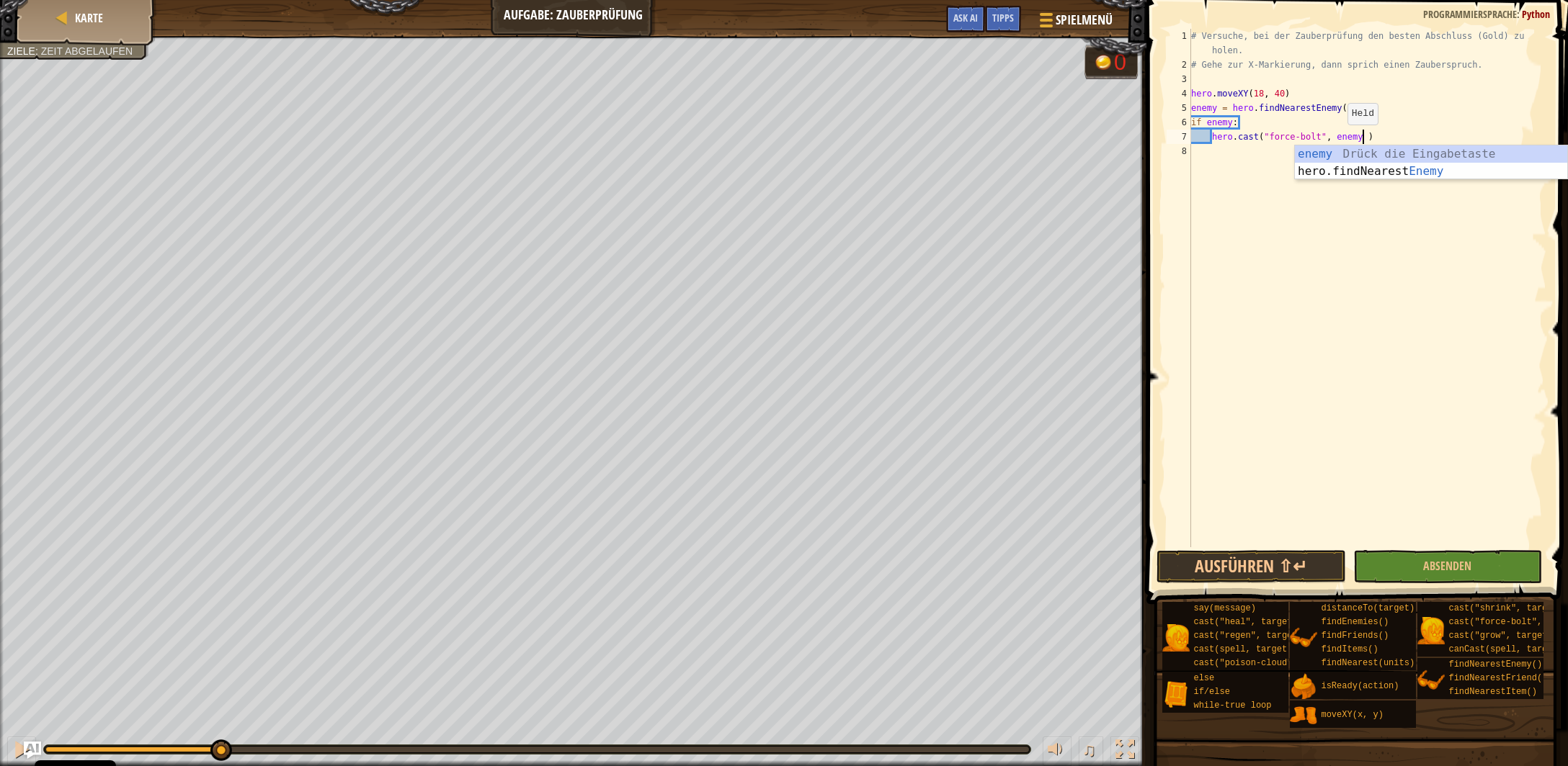
scroll to position [7, 13]
type textarea "hero.cast("force-bolt", enemy)"
click at [1280, 568] on button "Ausführen ⇧↵" at bounding box center [1250, 567] width 189 height 33
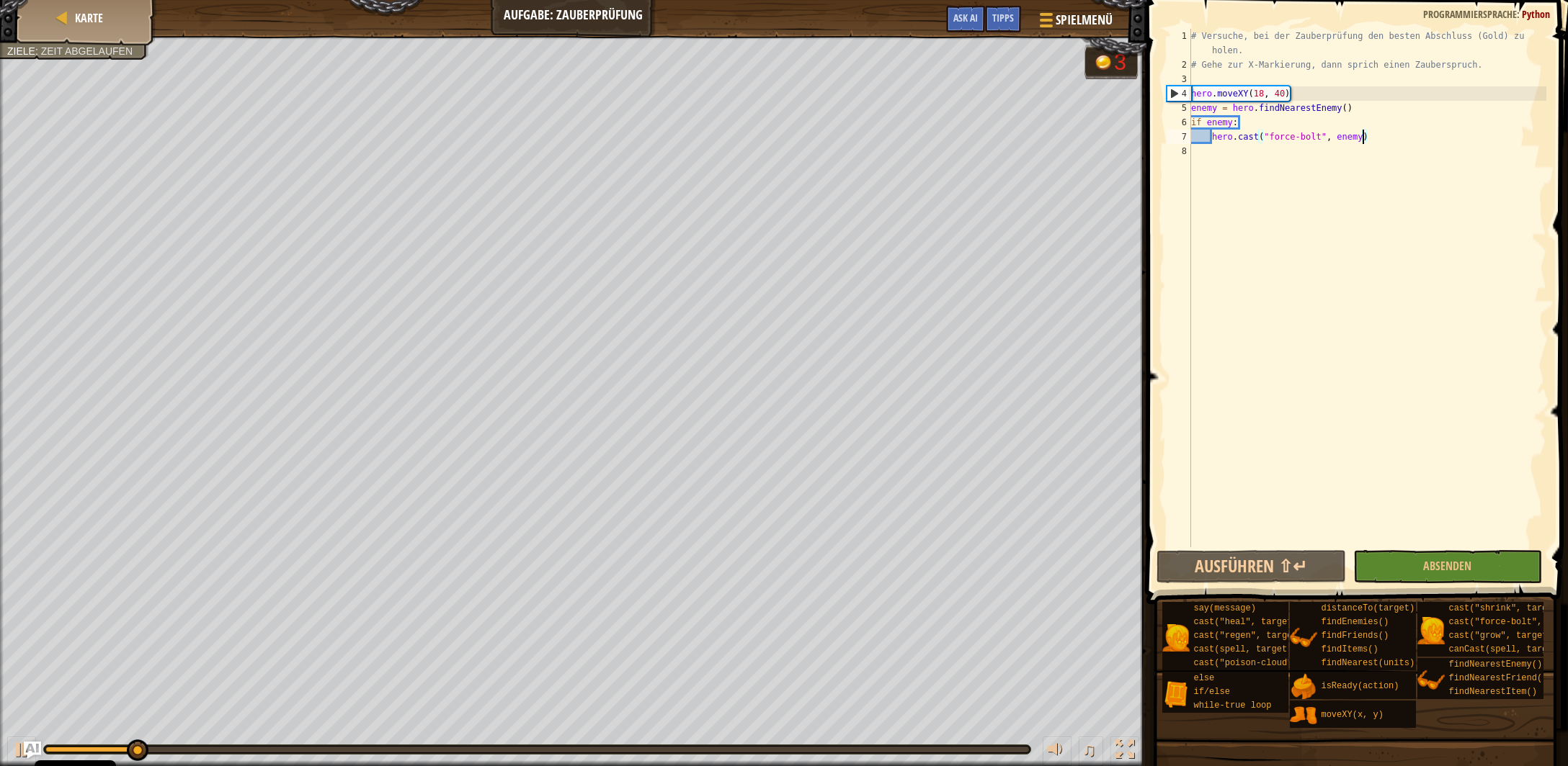
click at [1376, 135] on div "# Versuche, bei der Zauberprüfung den besten Abschluss (Gold) zu holen. # Gehe …" at bounding box center [1367, 310] width 358 height 562
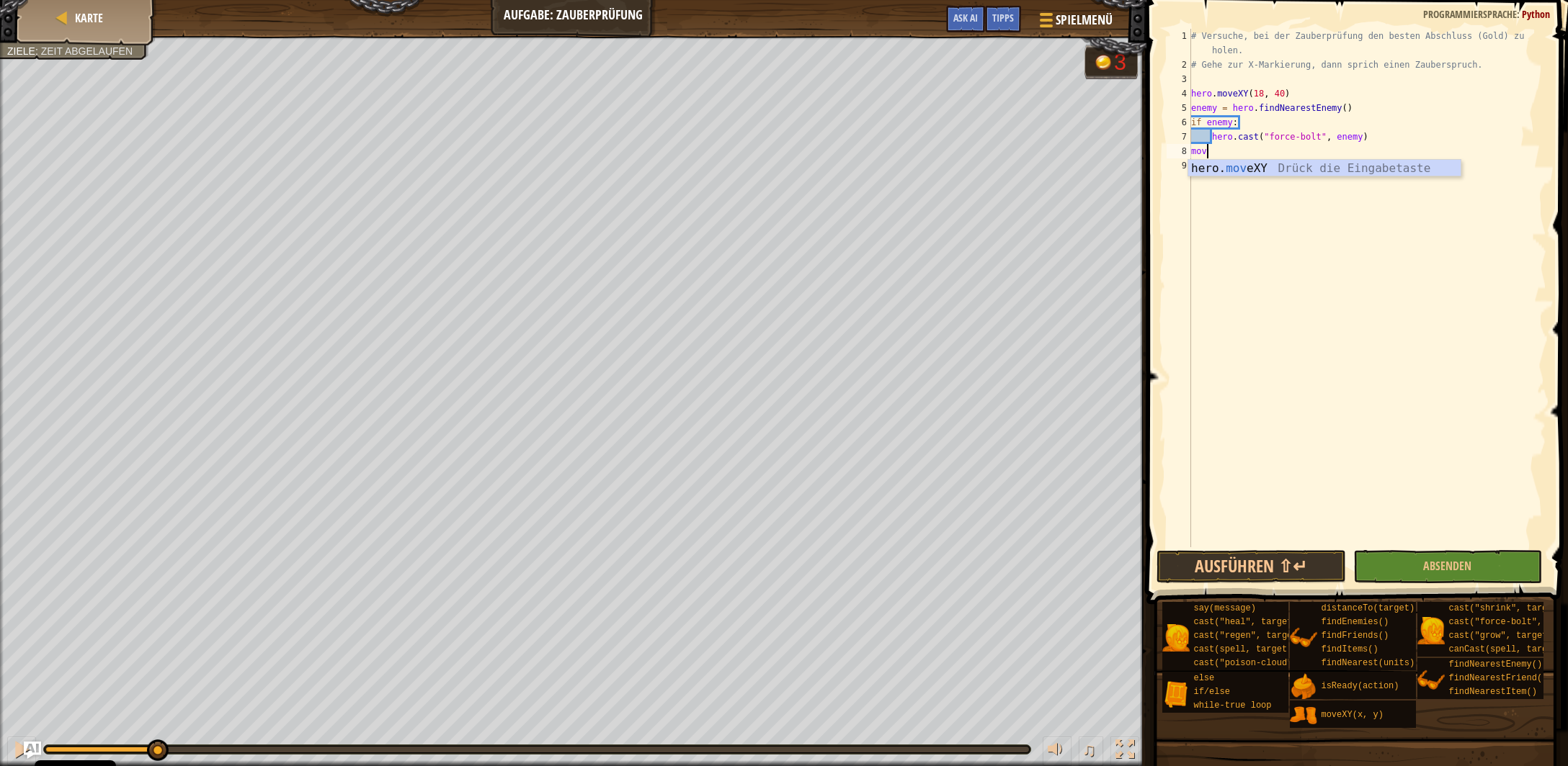
scroll to position [7, 1]
drag, startPoint x: 1325, startPoint y: 176, endPoint x: 1297, endPoint y: 189, distance: 30.9
click at [1325, 174] on div "hero. move XY Drück die Eingabetaste" at bounding box center [1324, 186] width 273 height 52
click at [294, 525] on div "copy 18, 24" at bounding box center [315, 531] width 121 height 29
drag, startPoint x: 1276, startPoint y: 151, endPoint x: 1253, endPoint y: 150, distance: 23.0
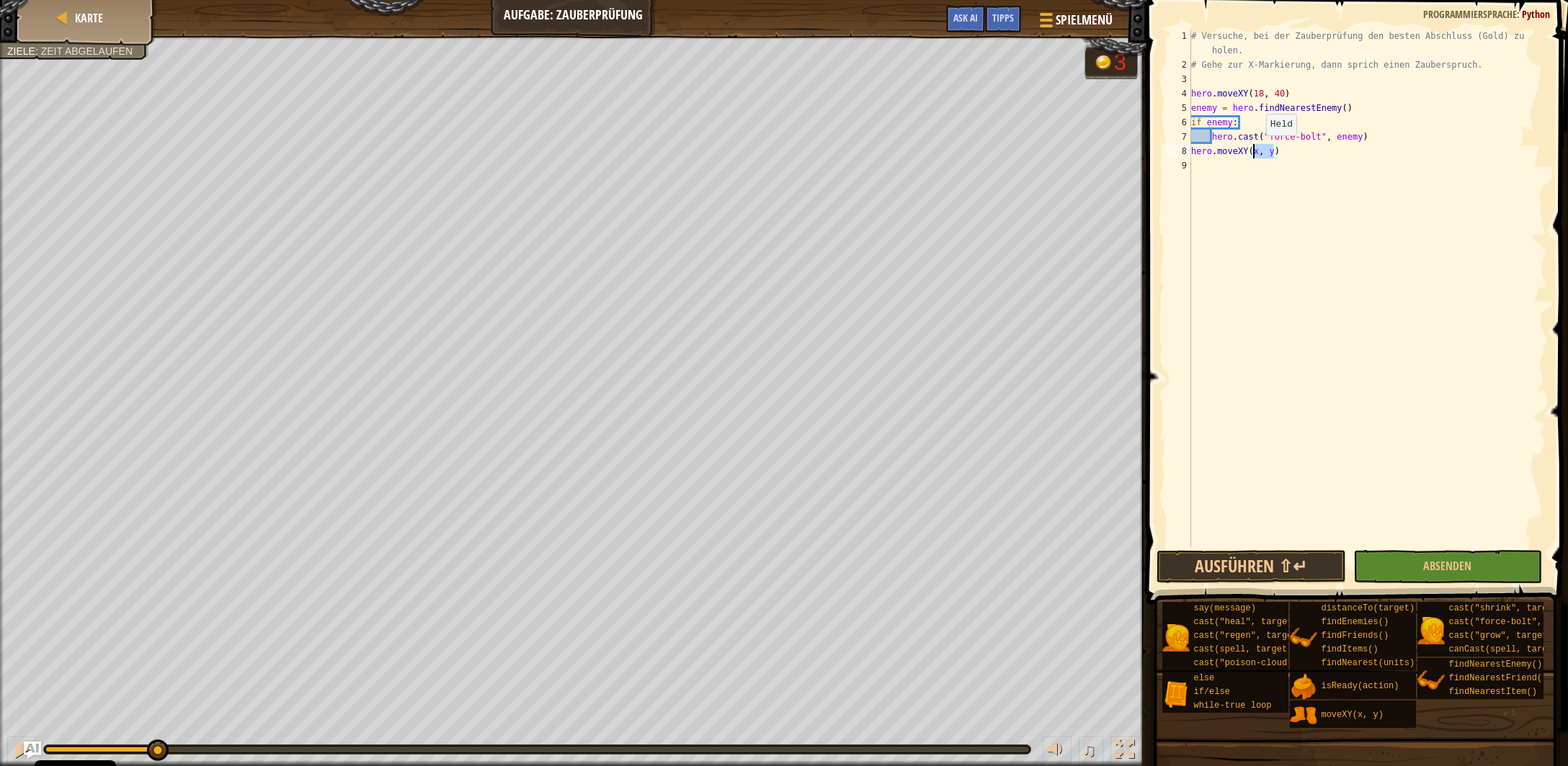
click at [1253, 150] on div "# Versuche, bei der Zauberprüfung den besten Abschluss (Gold) zu holen. # Gehe …" at bounding box center [1367, 310] width 358 height 562
paste textarea "18, 24"
type textarea "hero.moveXY(18, 24)"
click at [1285, 574] on button "Ausführen ⇧↵" at bounding box center [1250, 567] width 189 height 33
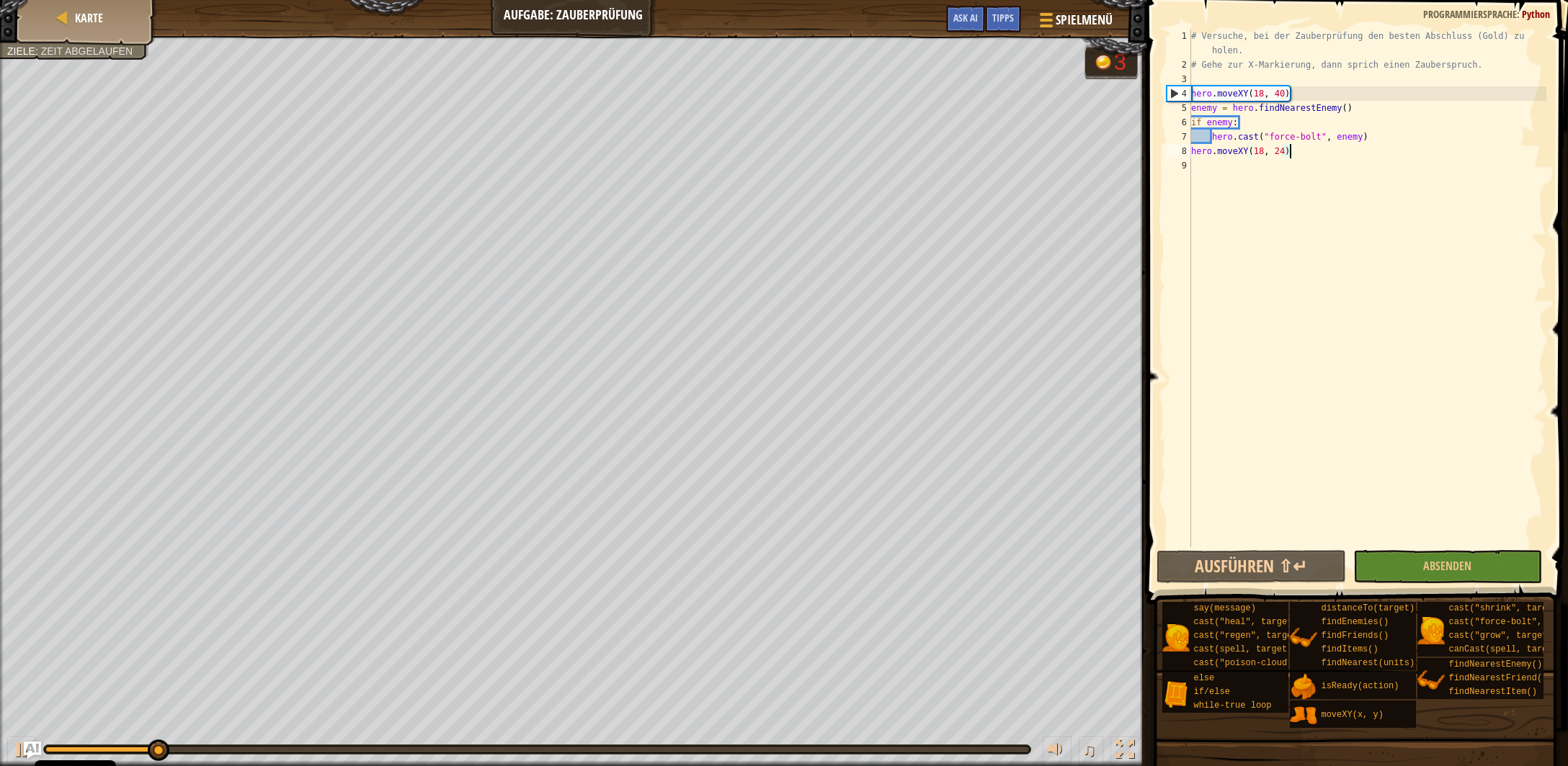
click at [1299, 156] on div "# Versuche, bei der Zauberprüfung den besten Abschluss (Gold) zu holen. # Gehe …" at bounding box center [1367, 310] width 358 height 562
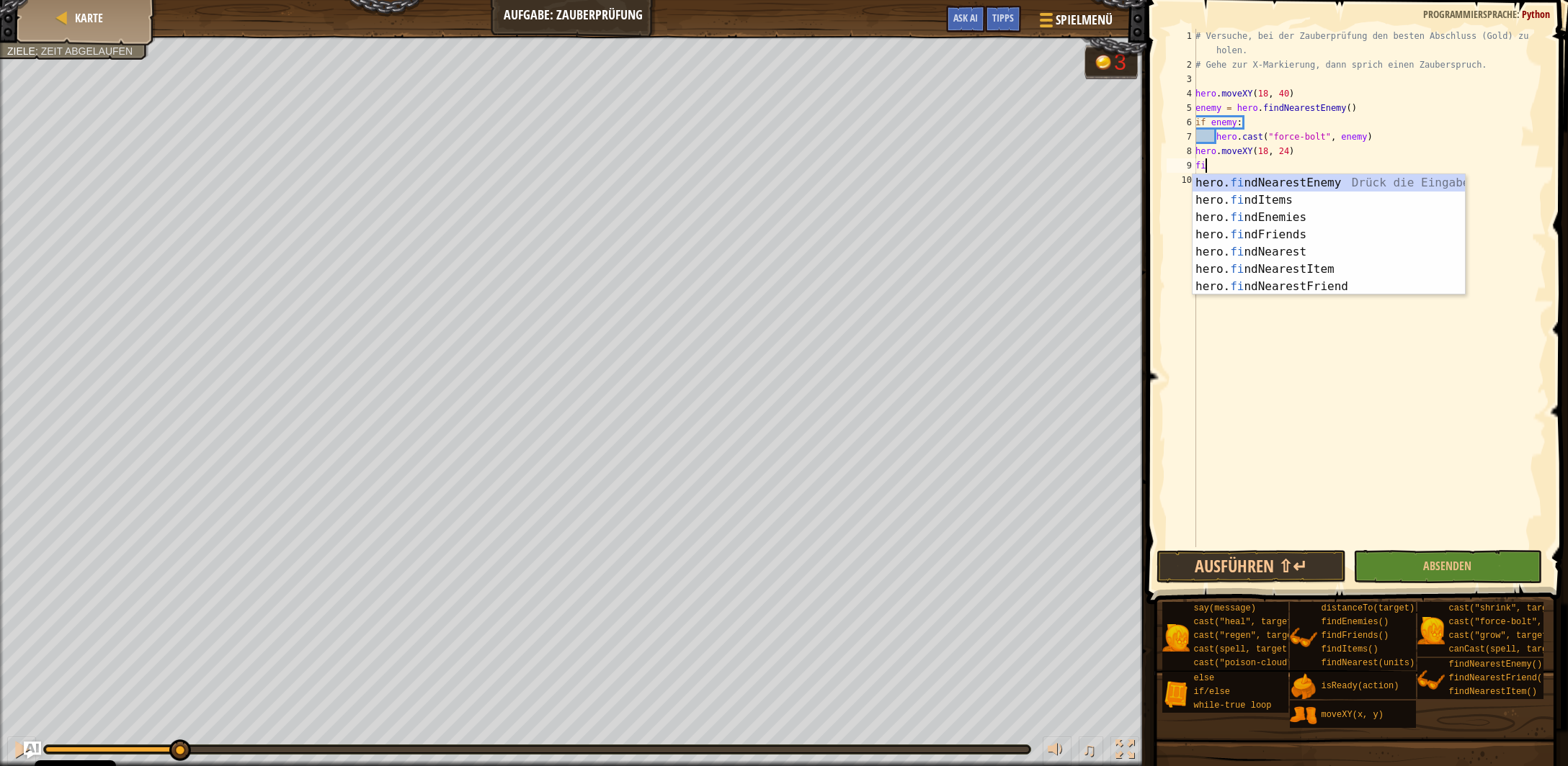
scroll to position [7, 0]
type textarea "find"
click at [1305, 284] on div "hero. find NearestEnemy Drück die Eingabetaste hero. find Items Drück die Einga…" at bounding box center [1329, 252] width 273 height 156
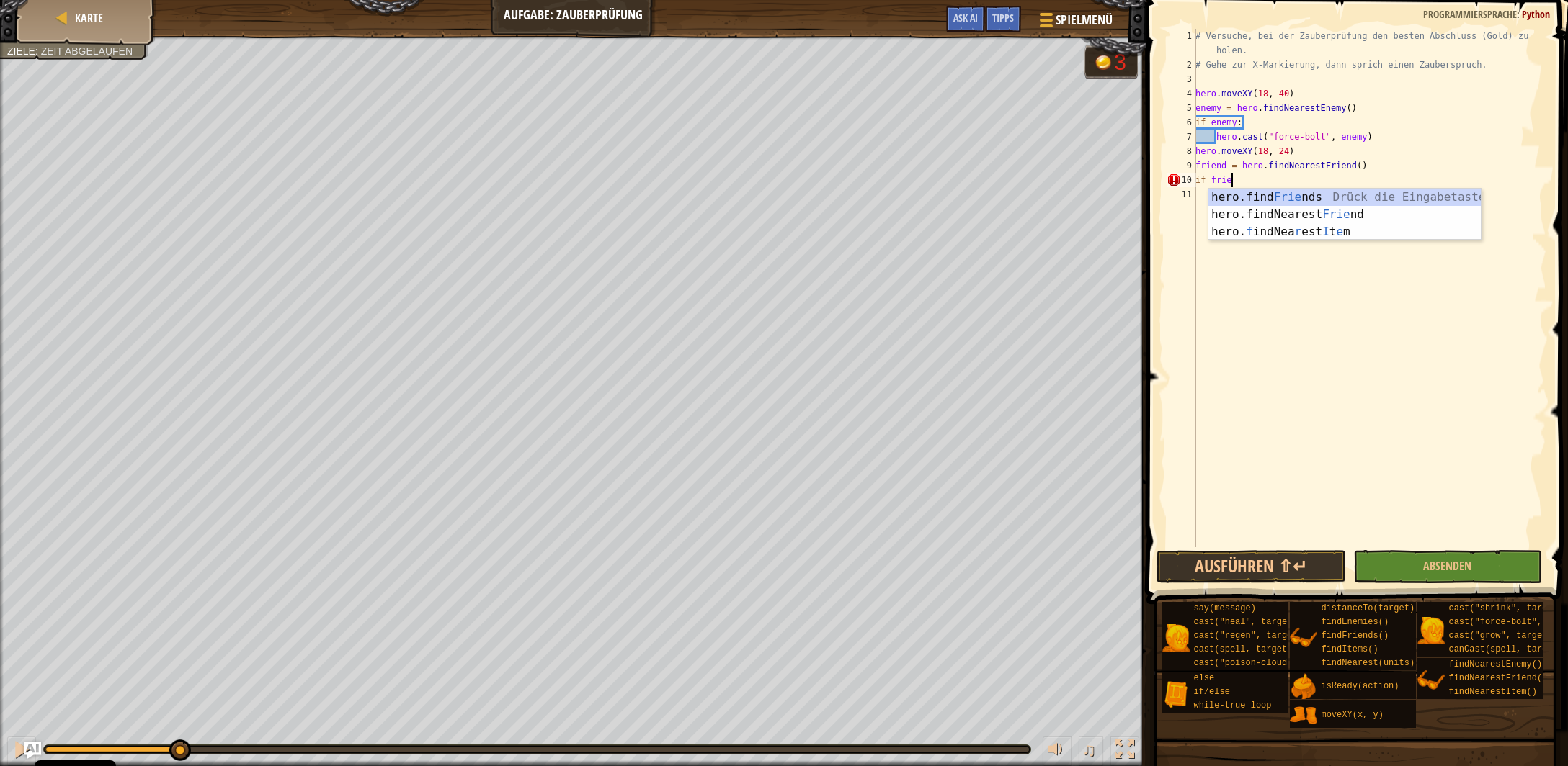
scroll to position [7, 2]
type textarea "if friend:"
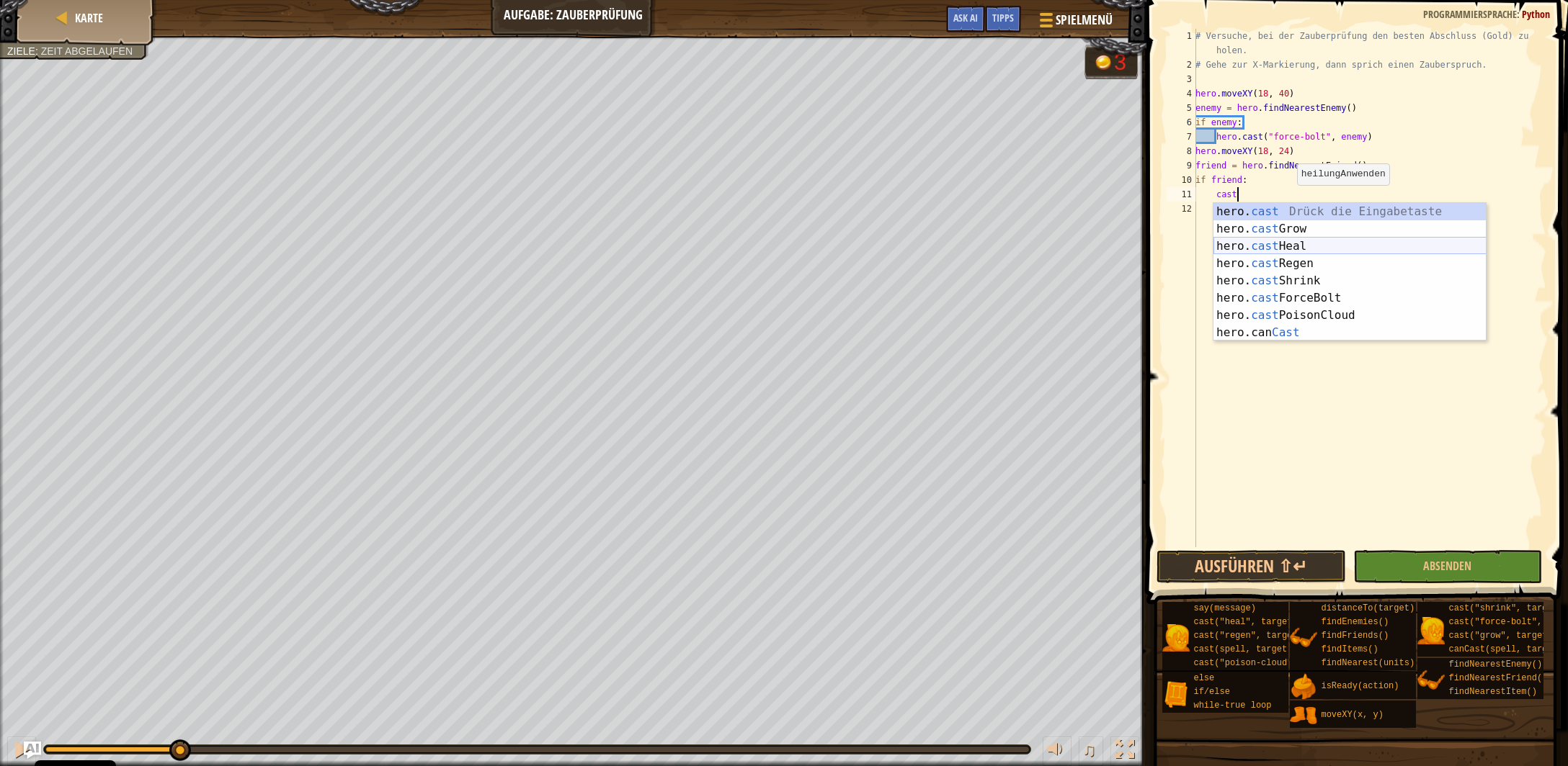
click at [1310, 245] on div "hero. cast Drück die Eingabetaste hero. cast Grow Drück die Eingabetaste hero. …" at bounding box center [1350, 290] width 273 height 173
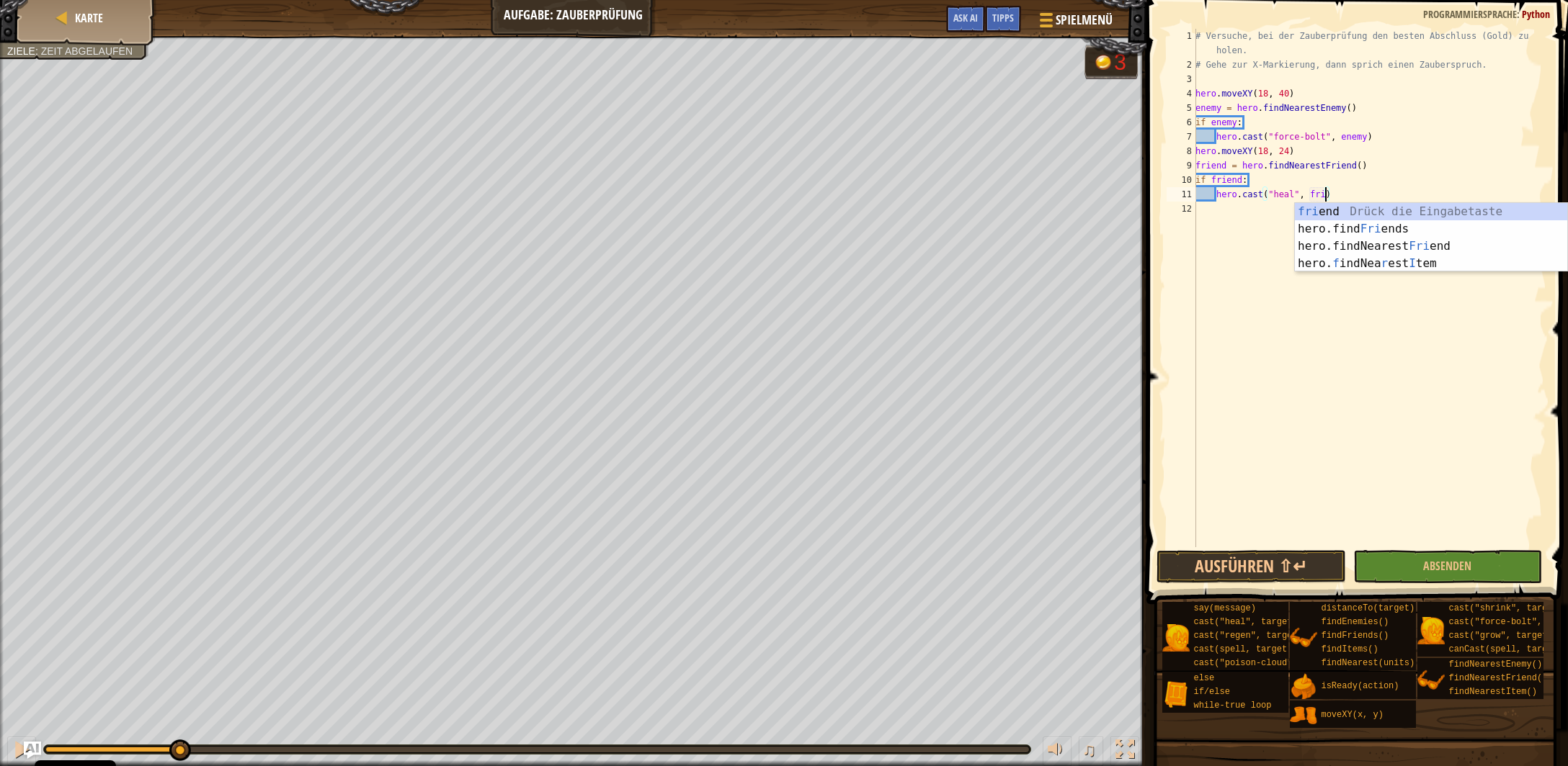
type textarea "hero.cast("heal", friend)"
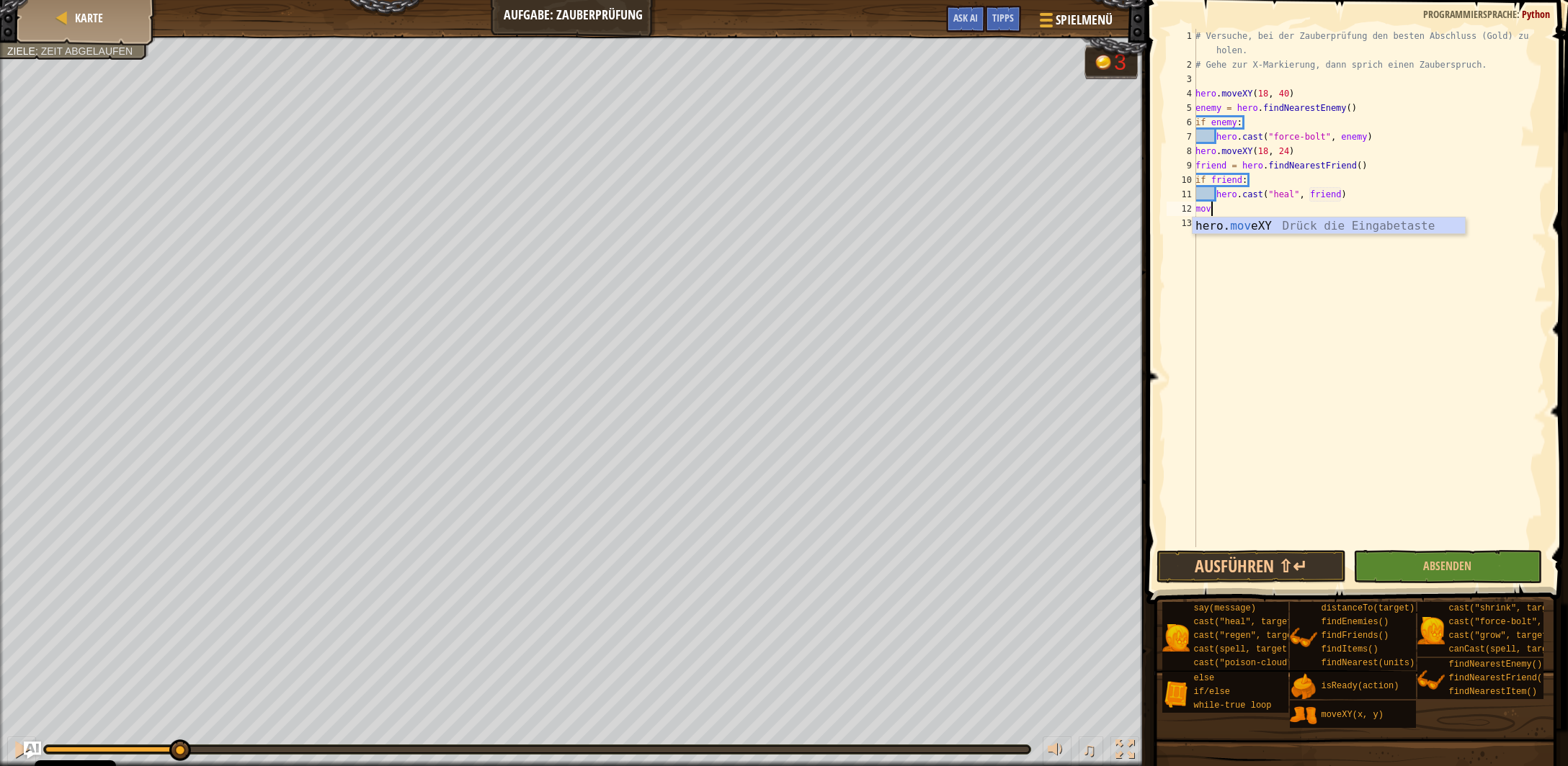
scroll to position [7, 1]
click at [1293, 224] on div "hero. move XY Drück die Eingabetaste" at bounding box center [1329, 243] width 273 height 52
click at [513, 353] on div "copy 34, 40" at bounding box center [550, 358] width 121 height 29
drag, startPoint x: 1278, startPoint y: 211, endPoint x: 1256, endPoint y: 209, distance: 22.1
click at [1256, 209] on div "# Versuche, bei der Zauberprüfung den besten Abschluss (Gold) zu holen. # Gehe …" at bounding box center [1370, 310] width 354 height 562
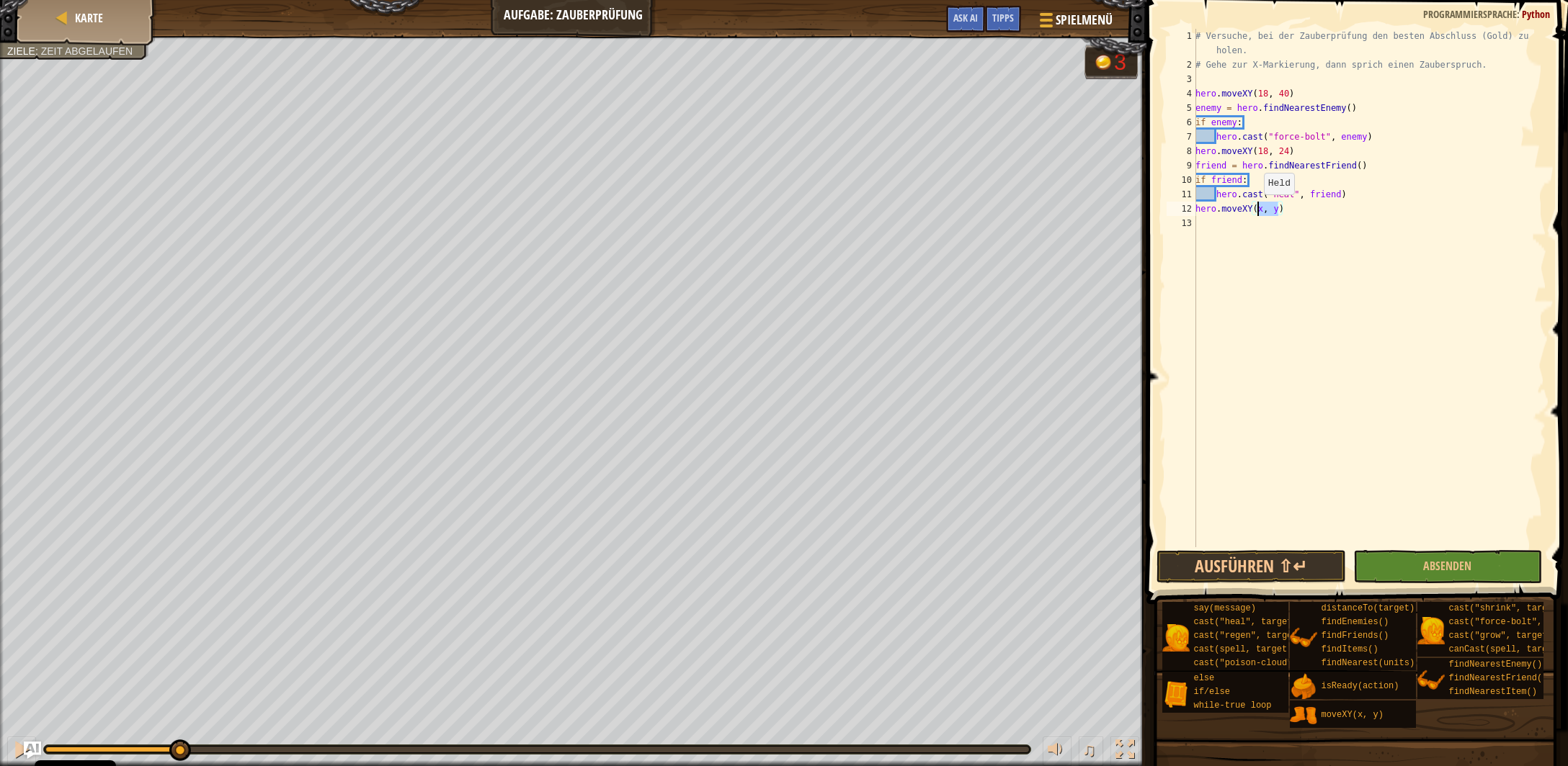
paste textarea "34, 40"
type textarea "hero.moveXY(34, 40)"
click at [1239, 565] on button "Ausführen ⇧↵" at bounding box center [1250, 567] width 189 height 33
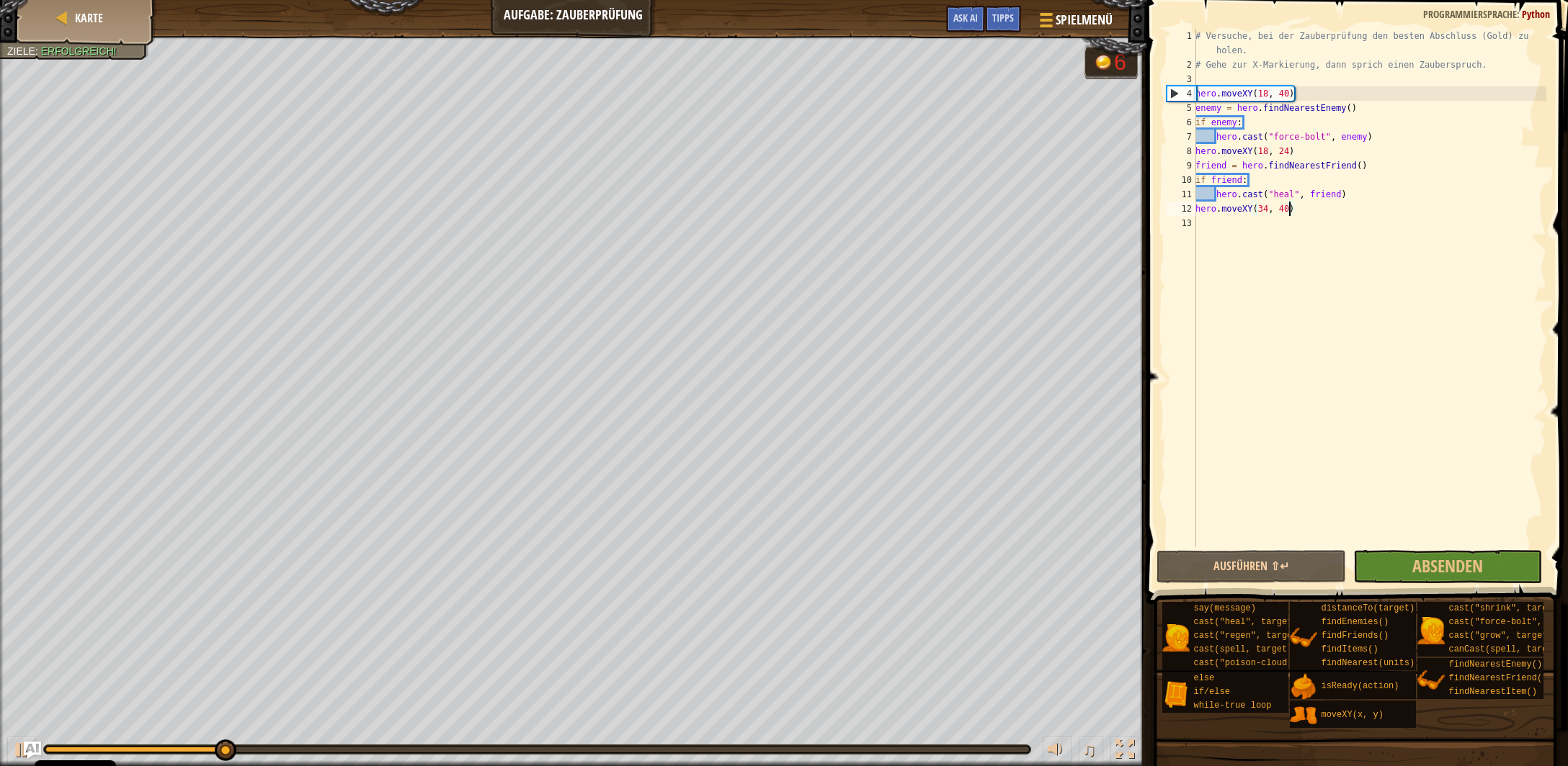
click at [1305, 209] on div "# Versuche, bei der Zauberprüfung den besten Abschluss (Gold) zu holen. # Gehe …" at bounding box center [1370, 310] width 354 height 562
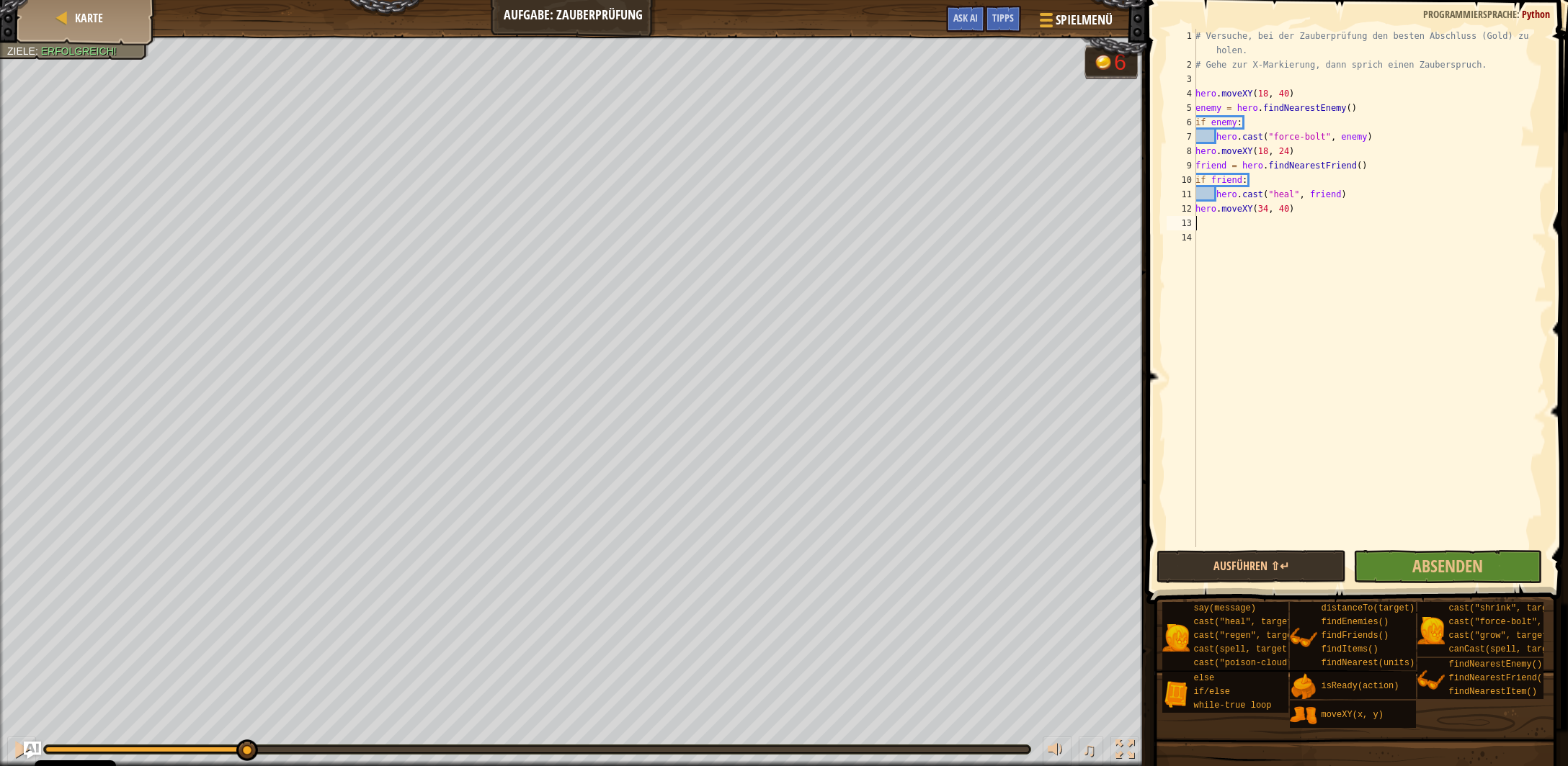
scroll to position [7, 0]
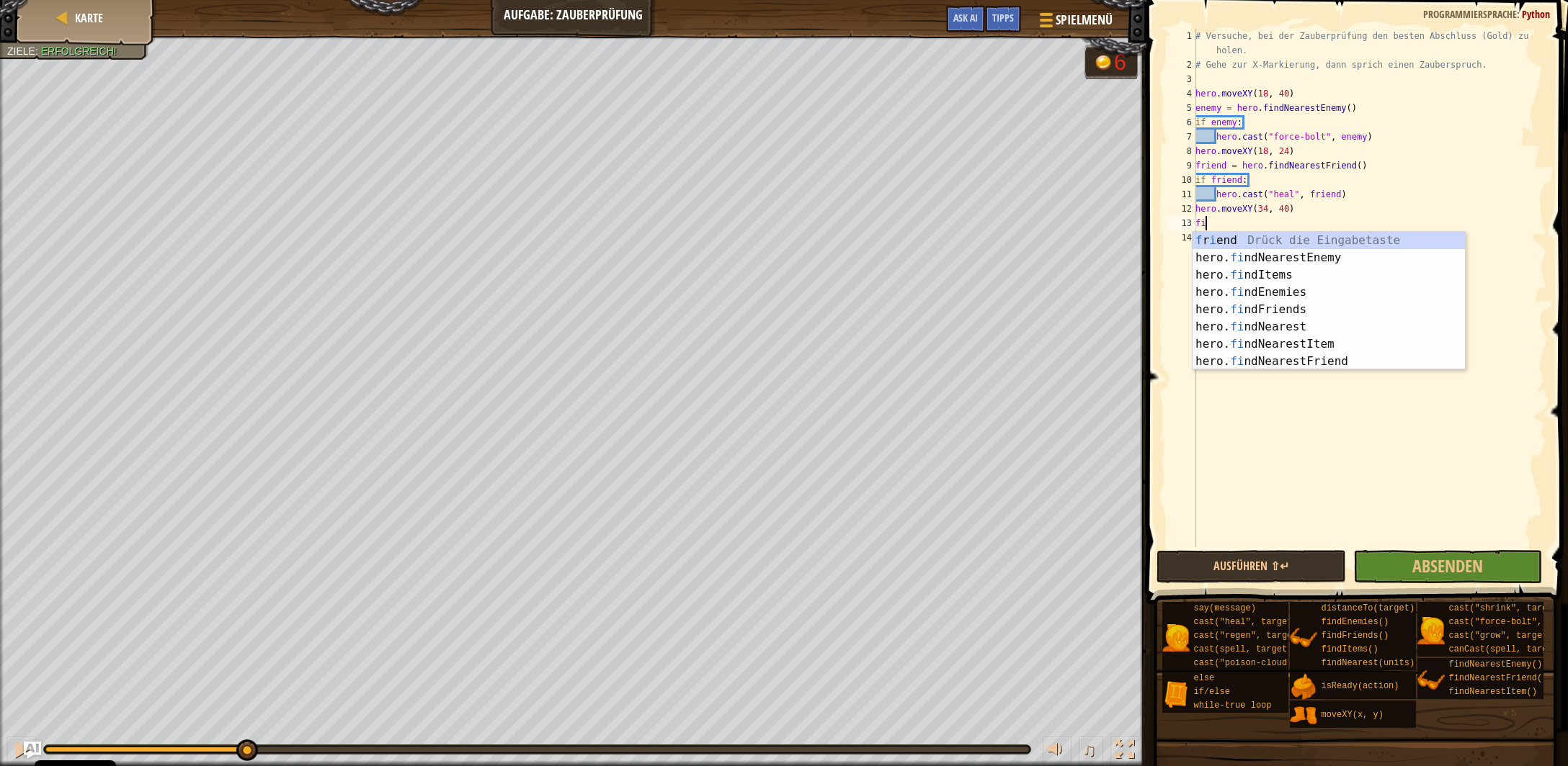
type textarea "find"
click at [1313, 360] on div "f r i e nd Drück die Eingabetaste hero. find NearestEnemy Drück die Eingabetast…" at bounding box center [1329, 319] width 273 height 173
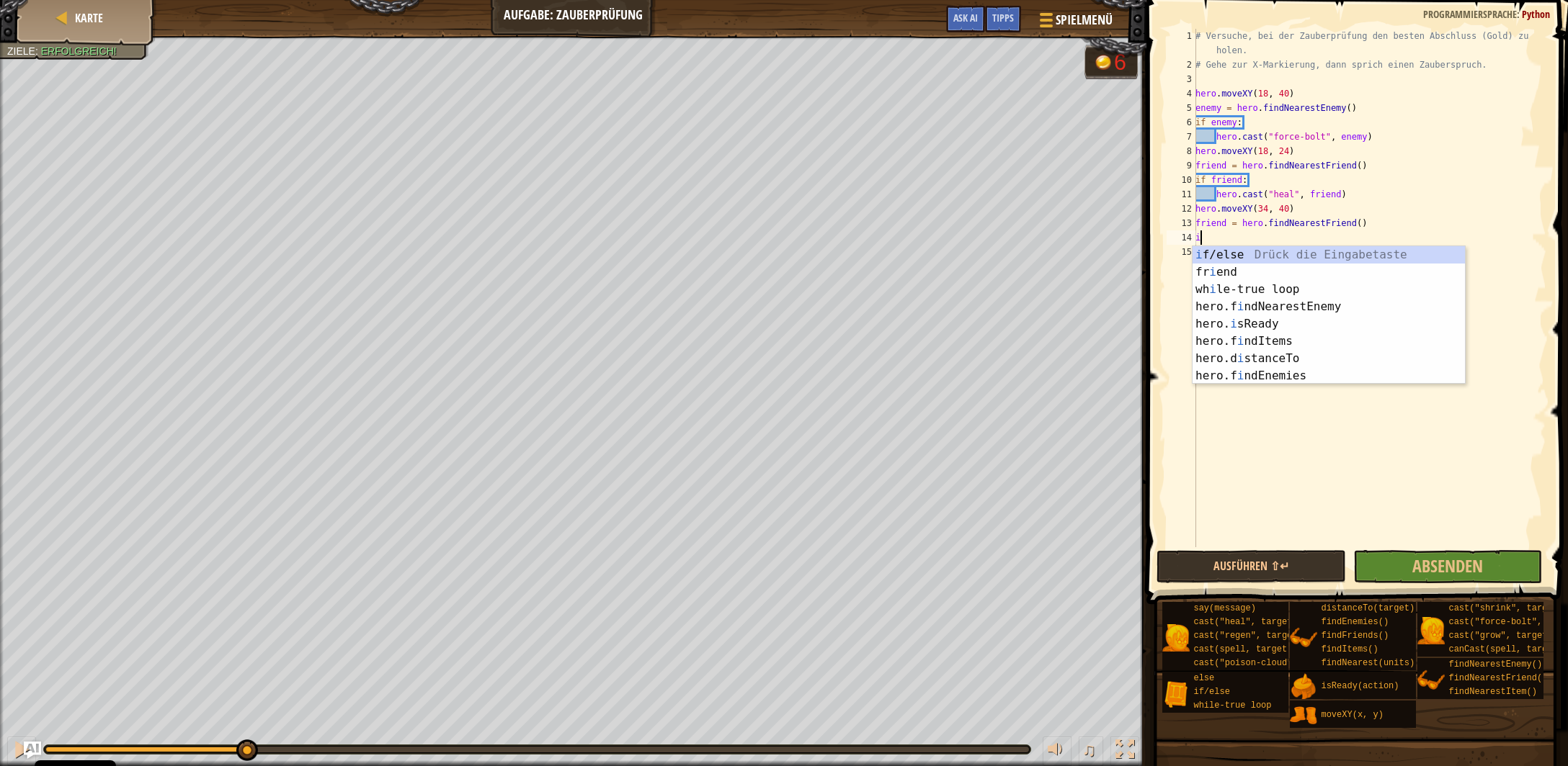
scroll to position [7, 0]
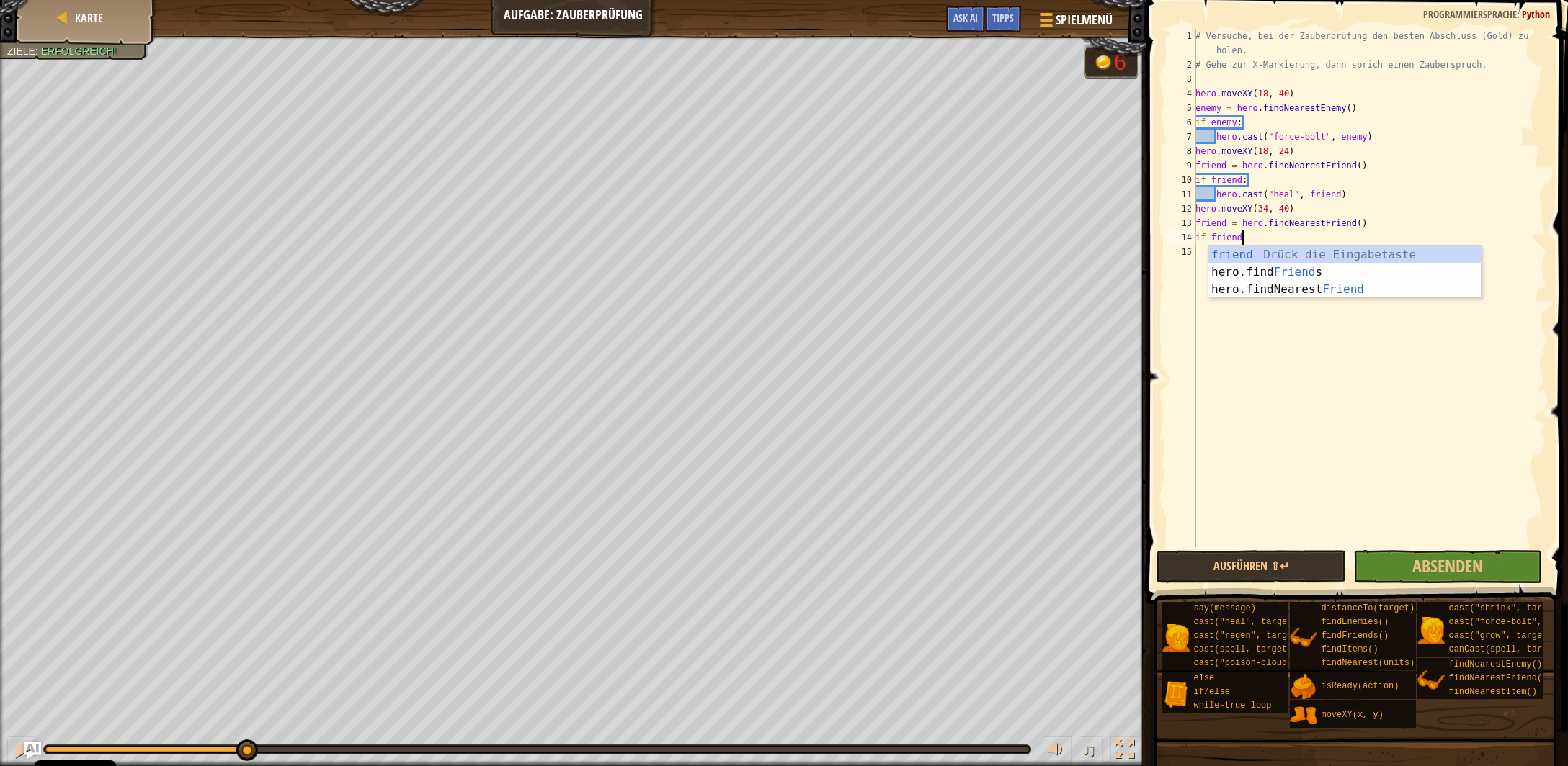
type textarea "if friend:"
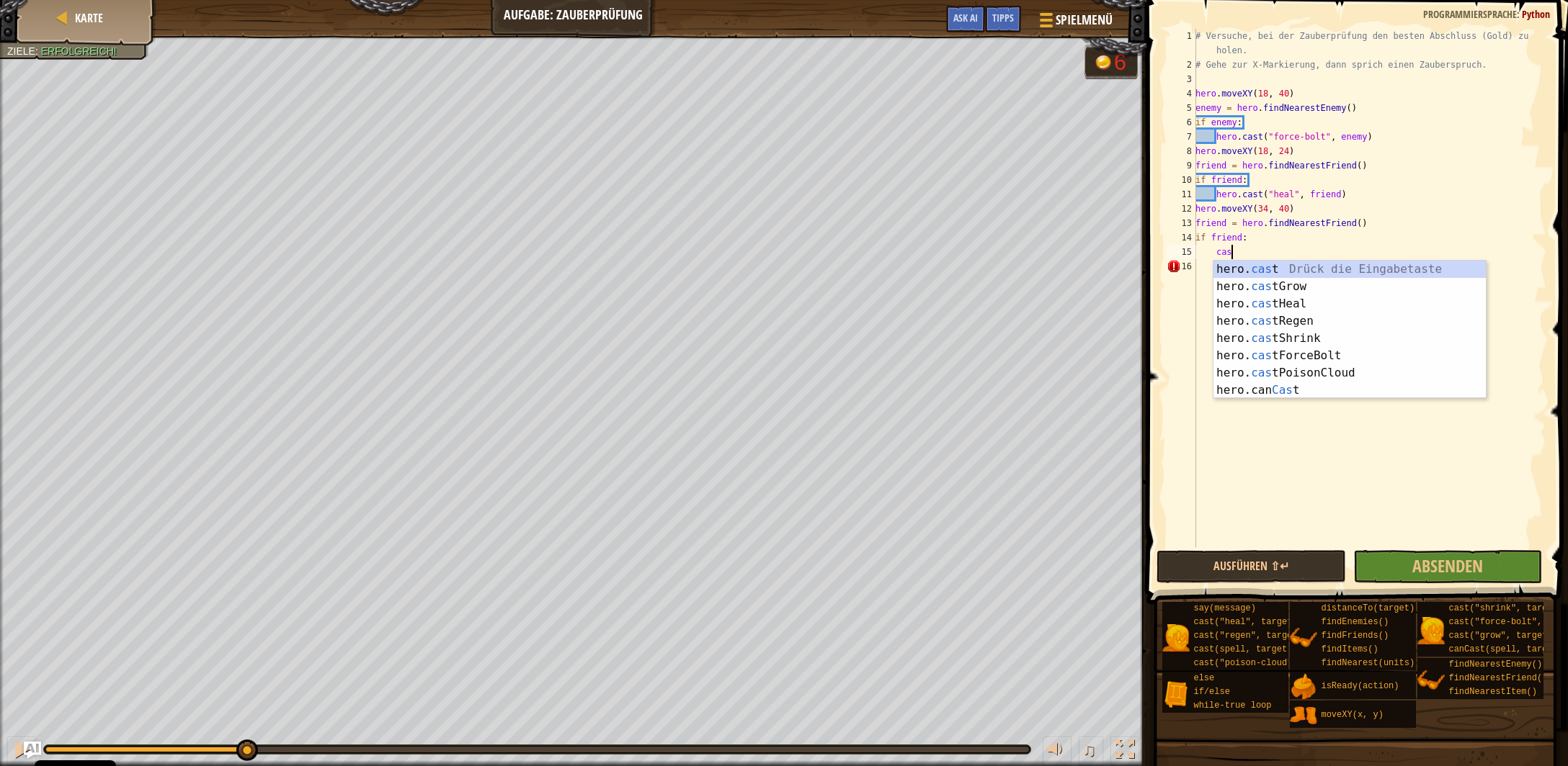
scroll to position [7, 2]
click at [1298, 290] on div "hero. cast Drück die Eingabetaste hero. cast Grow Drück die Eingabetaste hero. …" at bounding box center [1350, 347] width 273 height 173
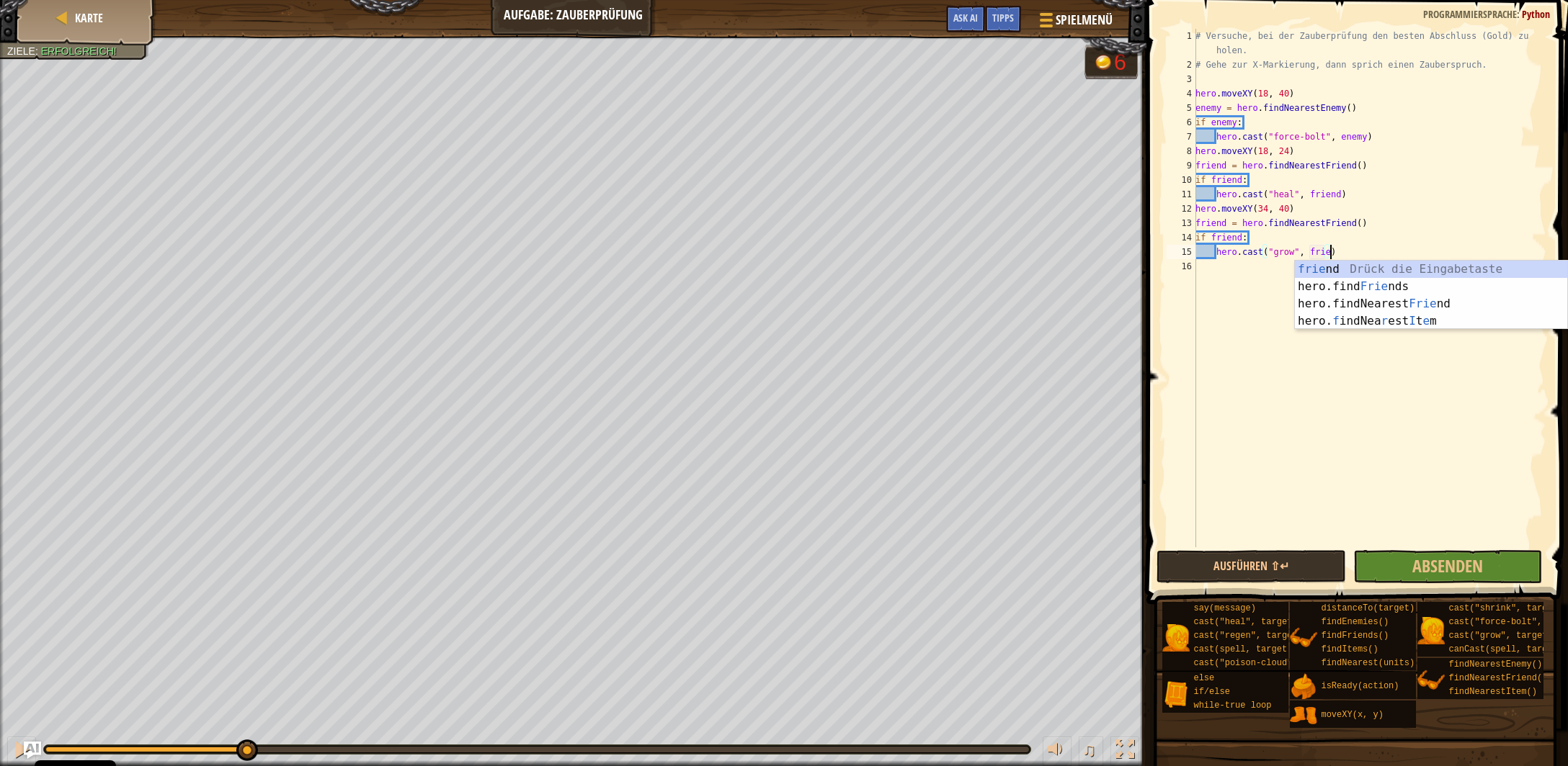
scroll to position [7, 11]
type textarea "hero.cast("grow", friend)"
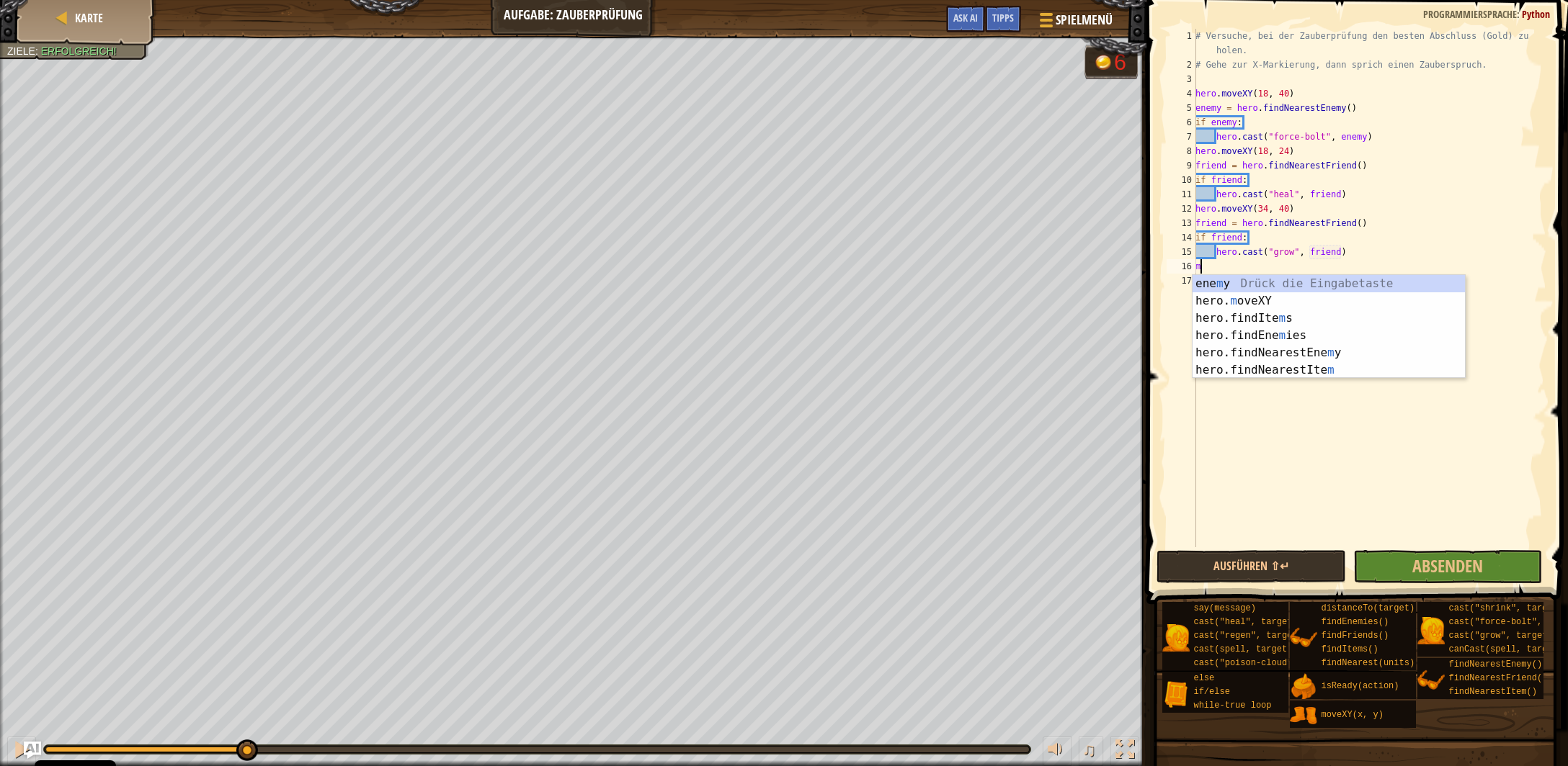
scroll to position [7, 1]
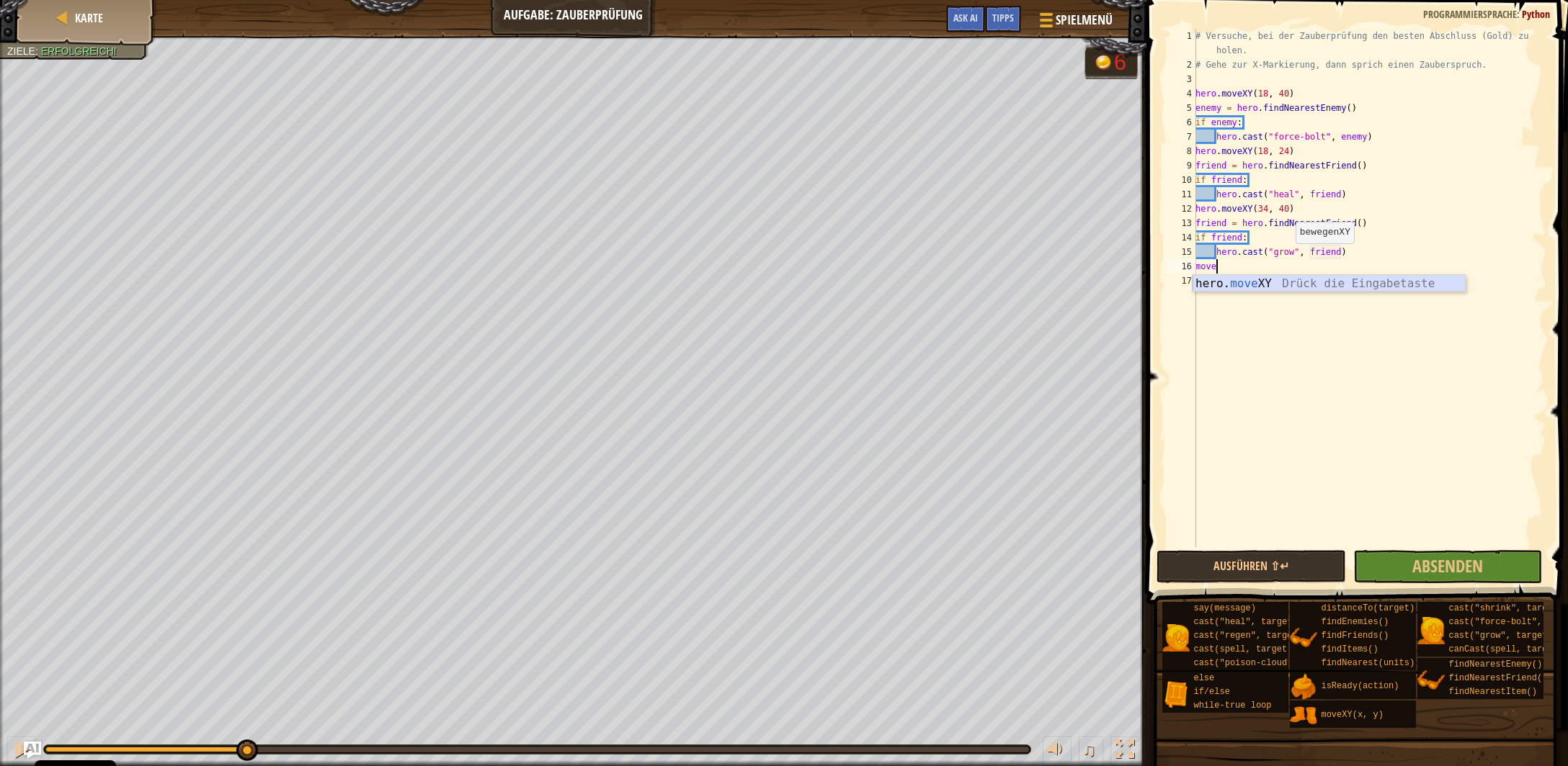
click at [1329, 284] on div "hero. move XY Drück die Eingabetaste" at bounding box center [1329, 301] width 273 height 52
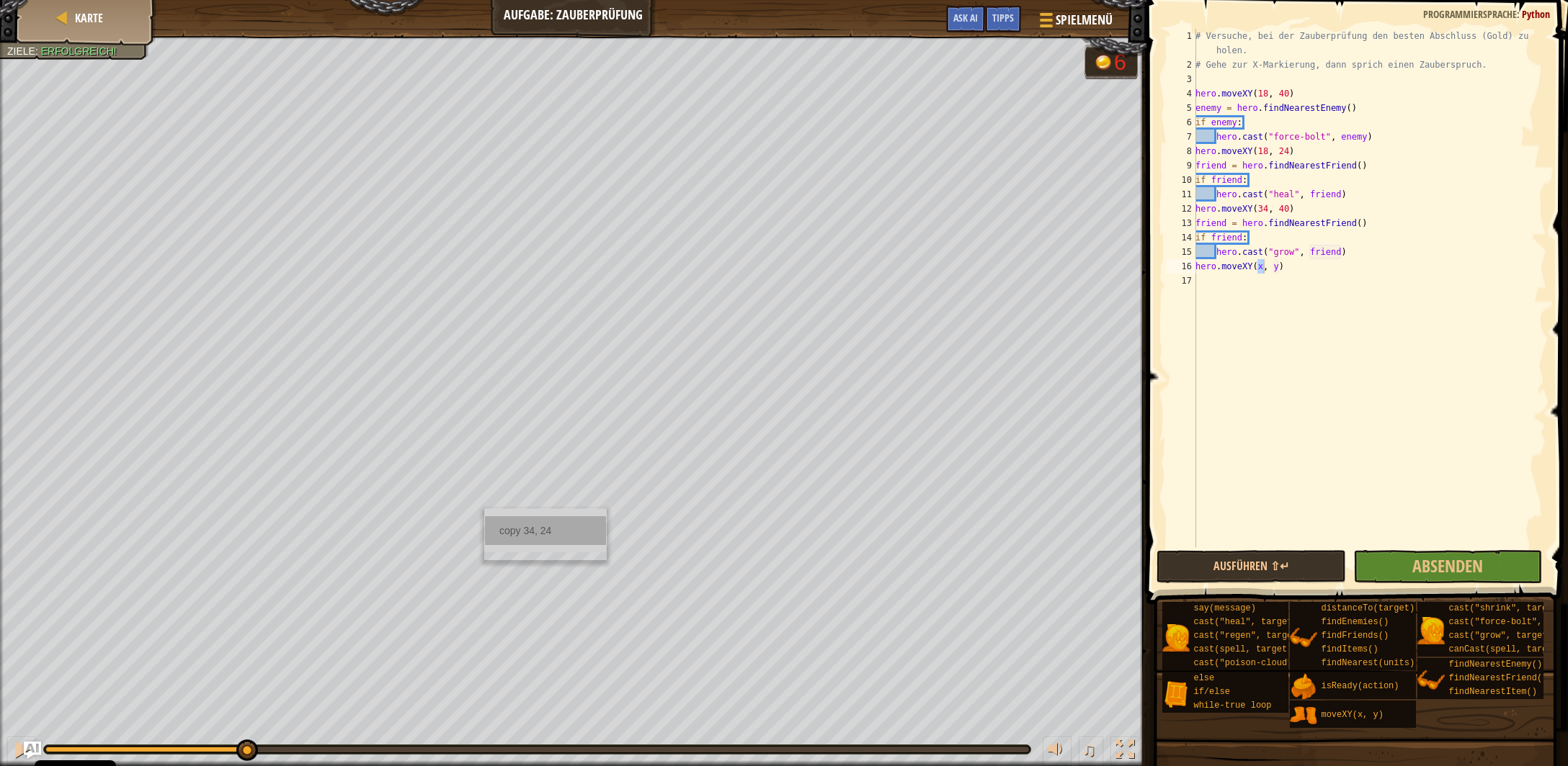
click at [522, 535] on div "copy 34, 24" at bounding box center [546, 531] width 121 height 29
drag, startPoint x: 1280, startPoint y: 265, endPoint x: 1258, endPoint y: 268, distance: 22.2
click at [1258, 268] on div "# Versuche, bei der Zauberprüfung den besten Abschluss (Gold) zu holen. # Gehe …" at bounding box center [1370, 310] width 354 height 562
paste textarea "34, 24"
type textarea "hero.moveXY(34, 24)"
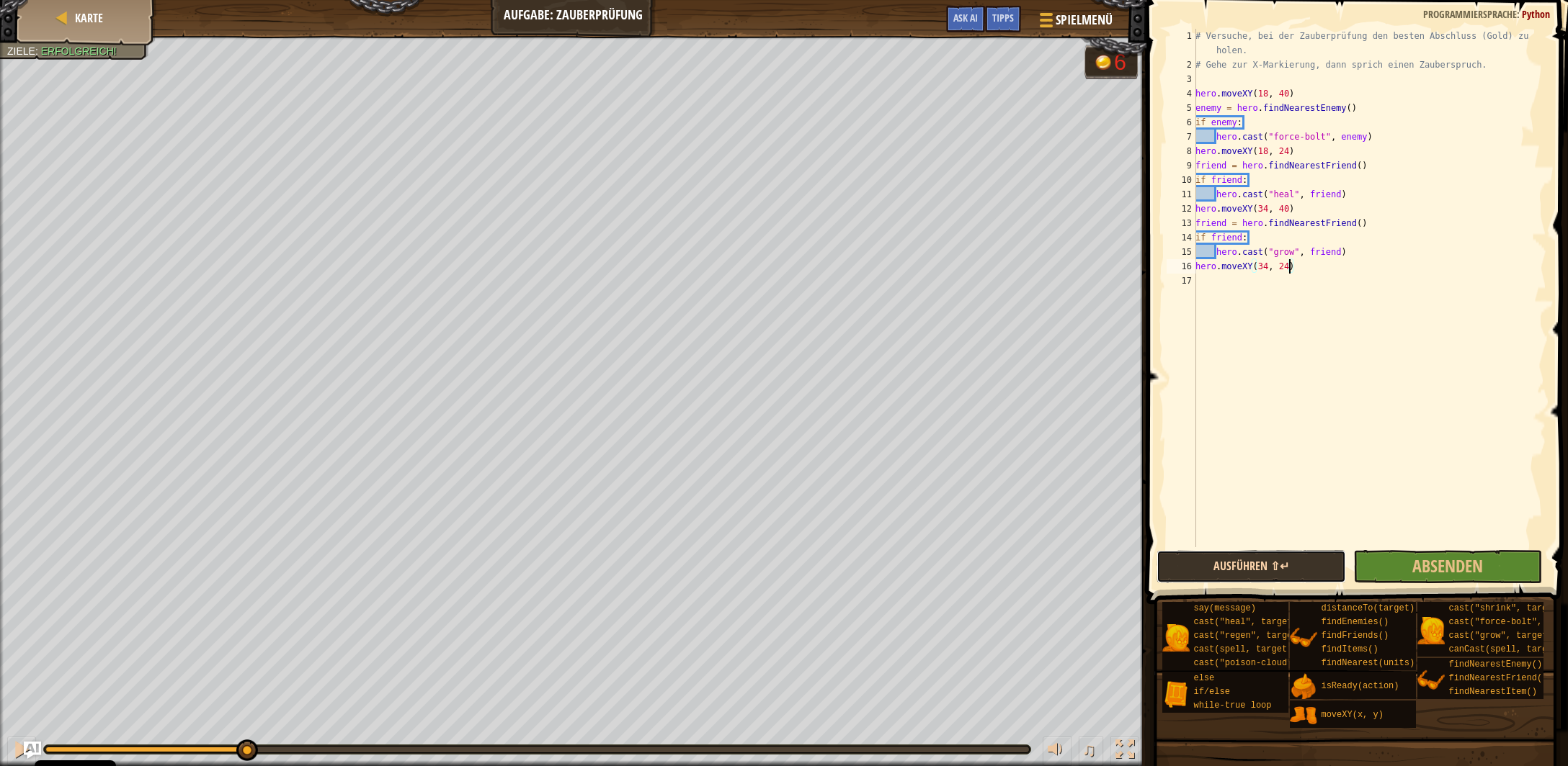
click at [1256, 569] on button "Ausführen ⇧↵" at bounding box center [1250, 567] width 189 height 33
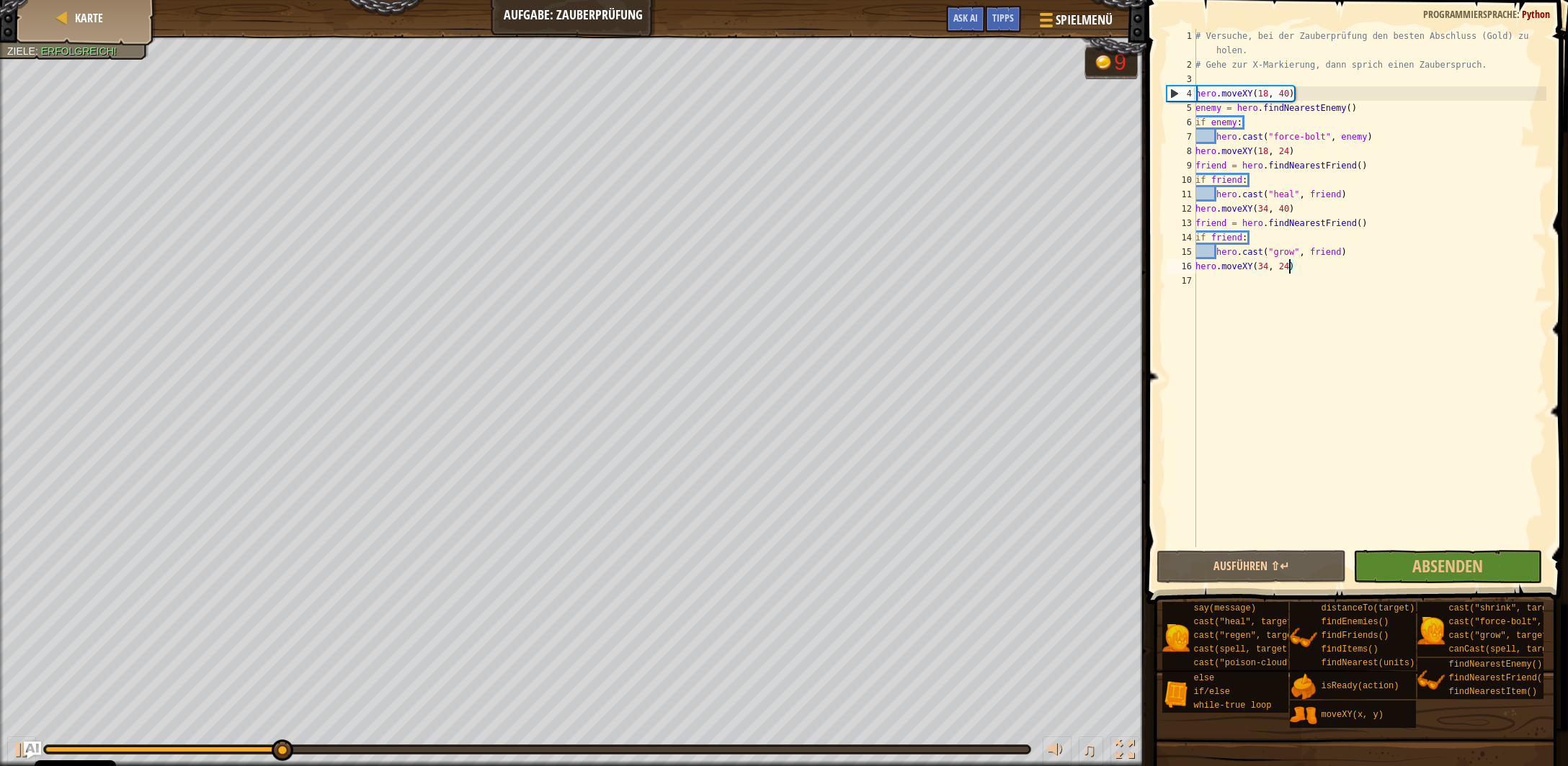
click at [1309, 270] on div "# Versuche, bei der Zauberprüfung den besten Abschluss (Gold) zu holen. # Gehe …" at bounding box center [1370, 310] width 354 height 562
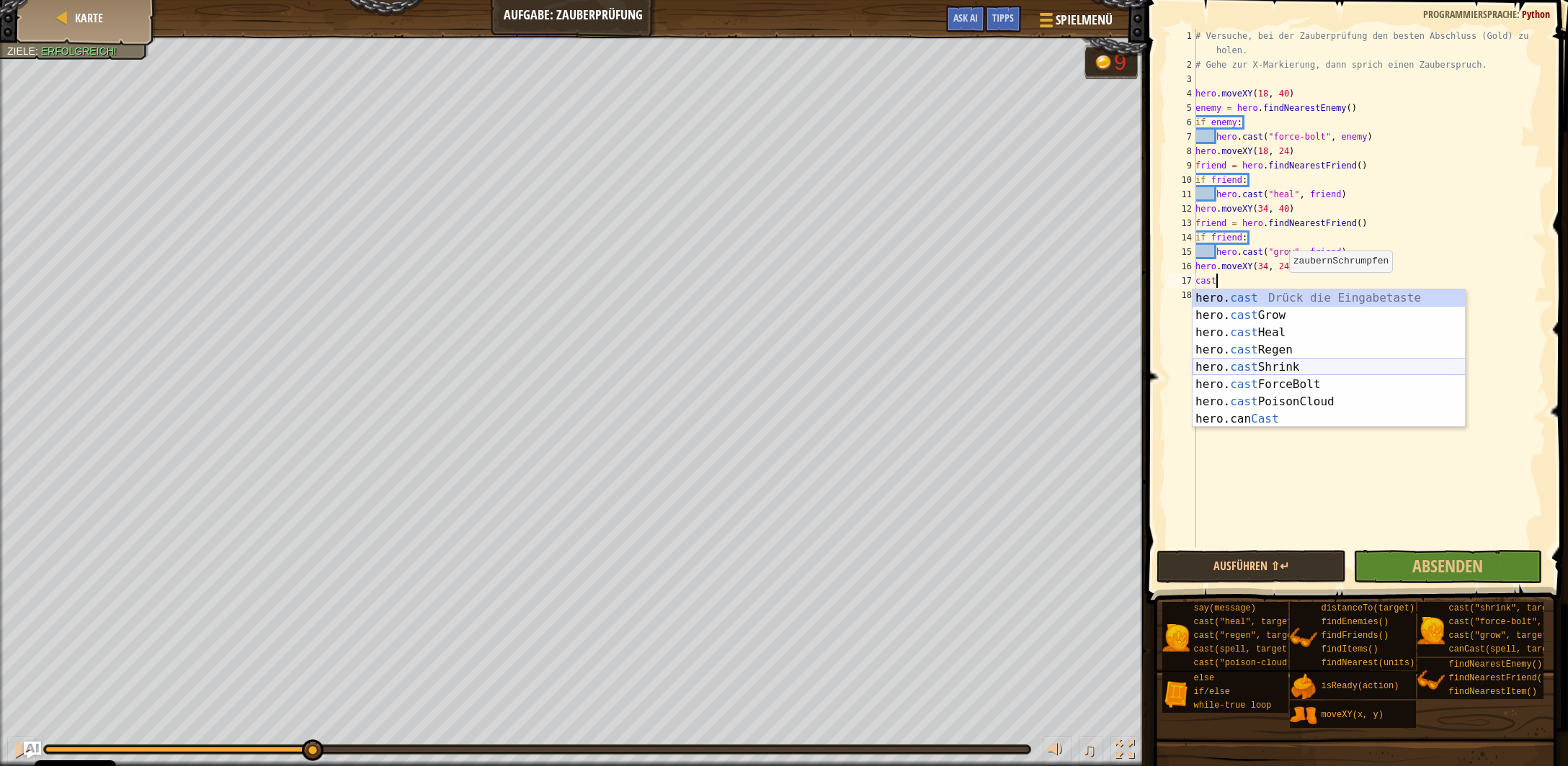
click at [1282, 366] on div "hero. cast Drück die Eingabetaste hero. cast Grow Drück die Eingabetaste hero. …" at bounding box center [1329, 376] width 273 height 173
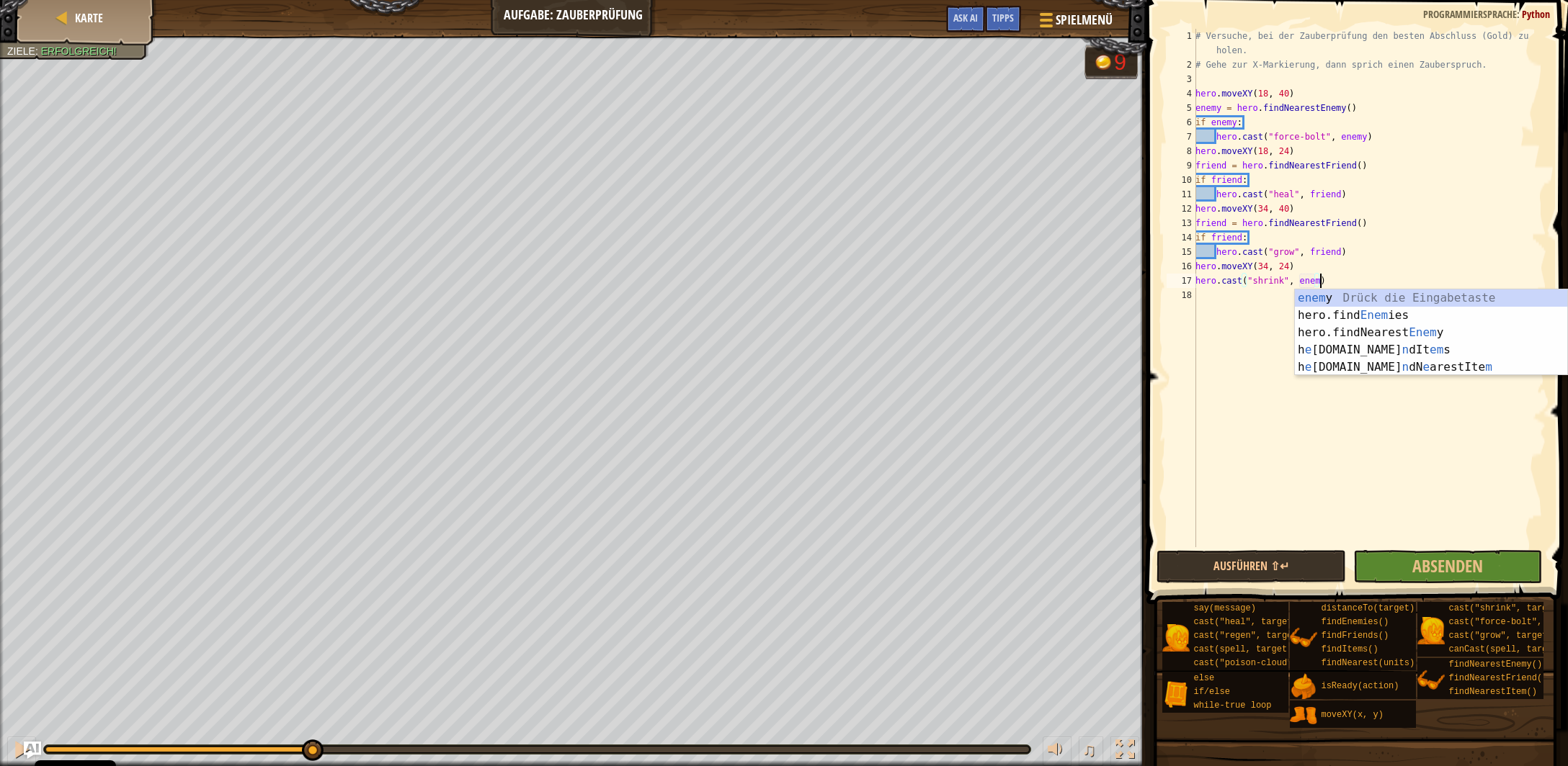
scroll to position [7, 10]
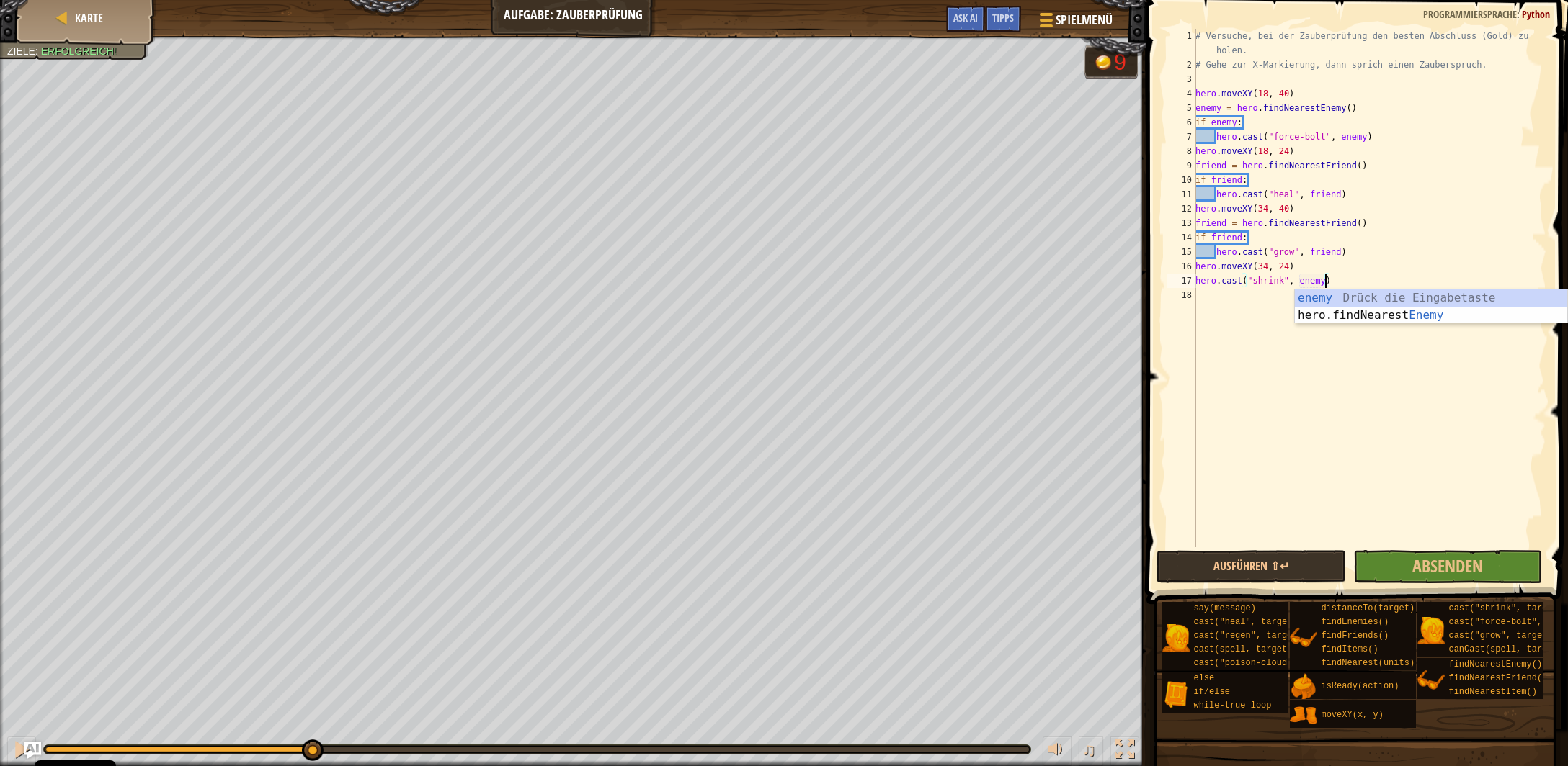
click at [1305, 264] on div "# Versuche, bei der Zauberprüfung den besten Abschluss (Gold) zu holen. # Gehe …" at bounding box center [1370, 310] width 354 height 562
type textarea "hero.moveXY(34, 24)"
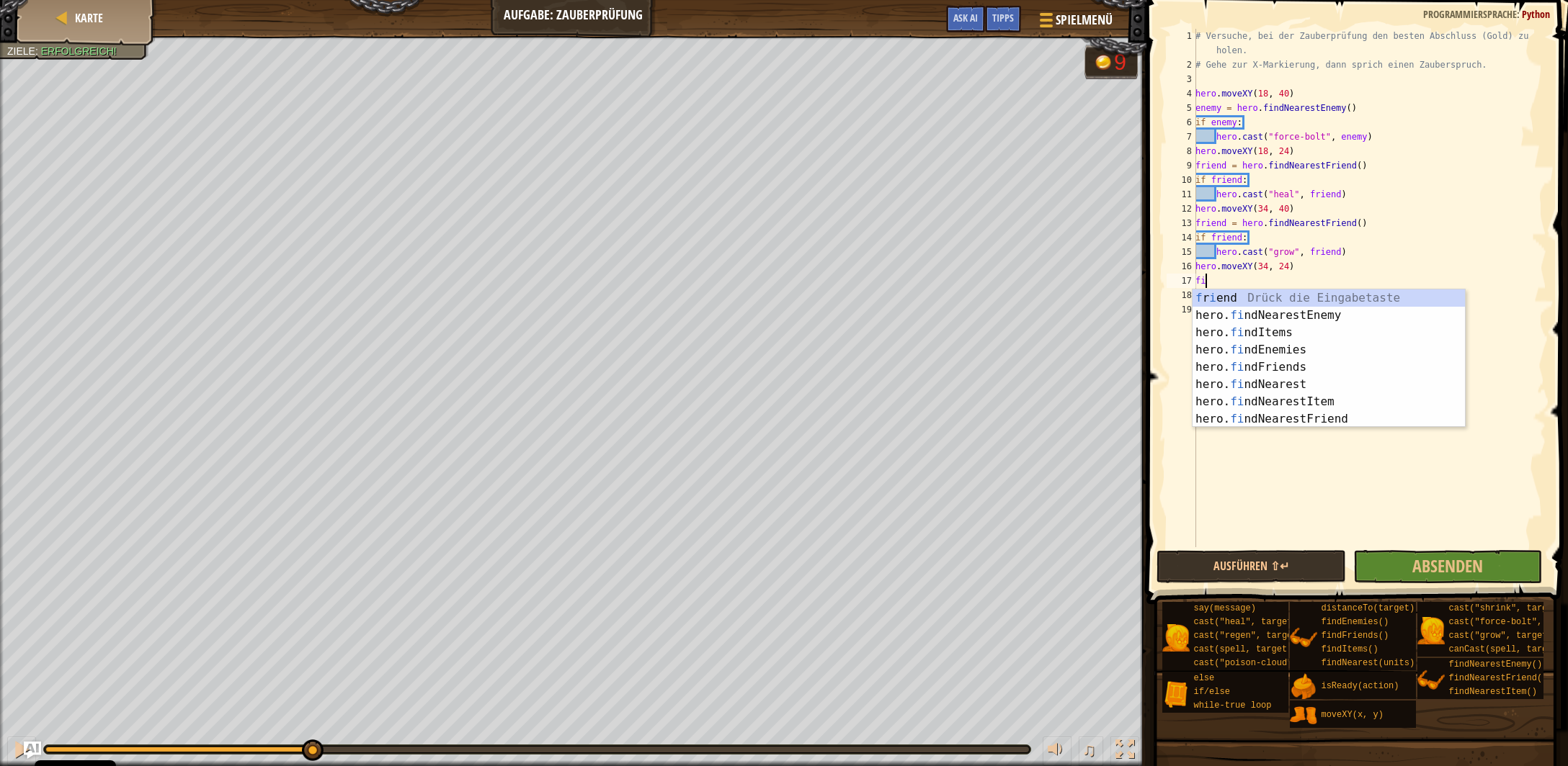
type textarea "find"
click at [1322, 319] on div "f r i e nd Drück die Eingabetaste hero. find NearestEnemy Drück die Eingabetast…" at bounding box center [1329, 376] width 273 height 173
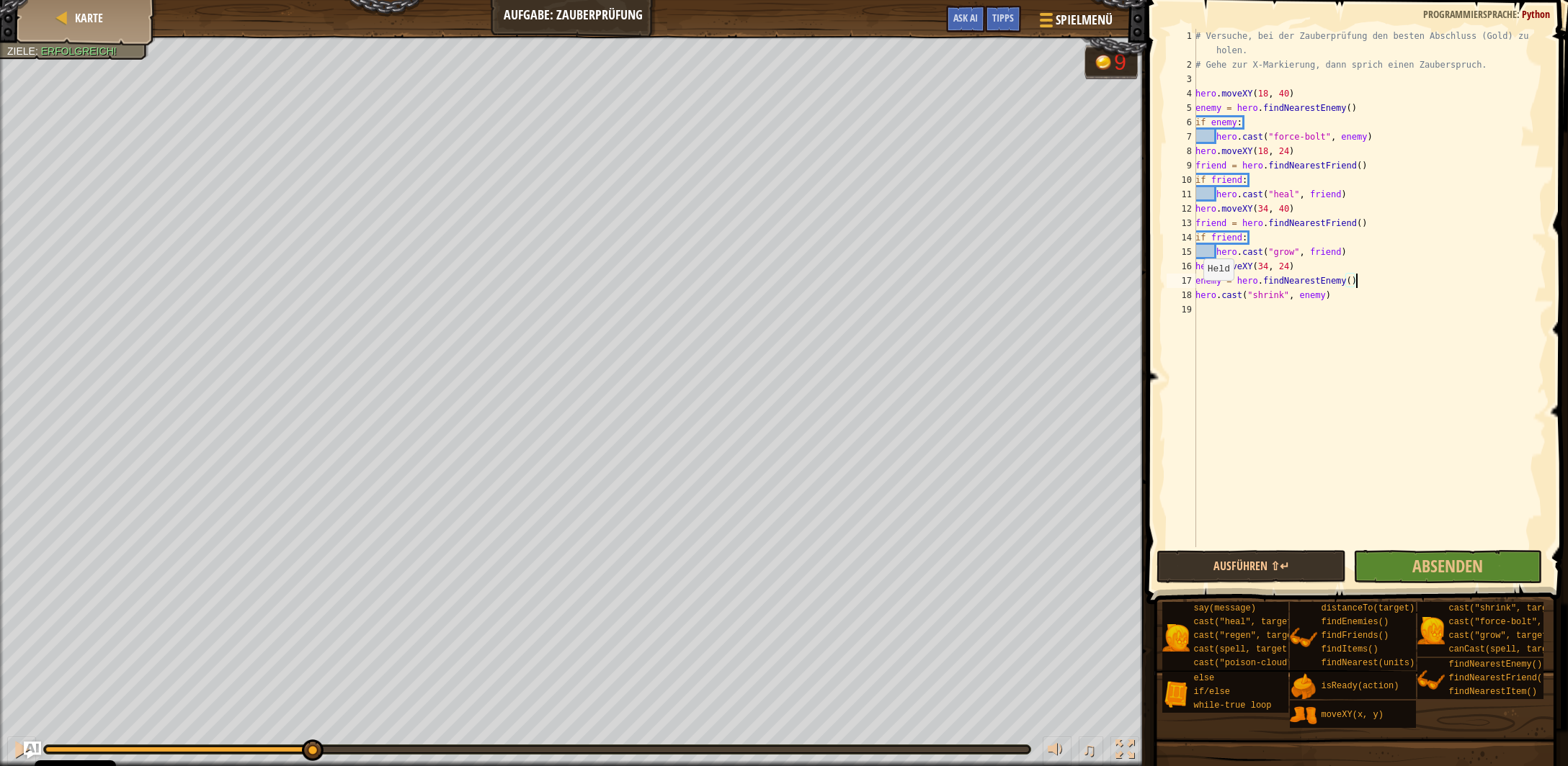
click at [1195, 294] on div "18" at bounding box center [1181, 294] width 30 height 14
type textarea "hero.cast("shrink", enemy)"
click at [1352, 313] on div "# Versuche, bei der Zauberprüfung den besten Abschluss (Gold) zu holen. # Gehe …" at bounding box center [1370, 310] width 354 height 562
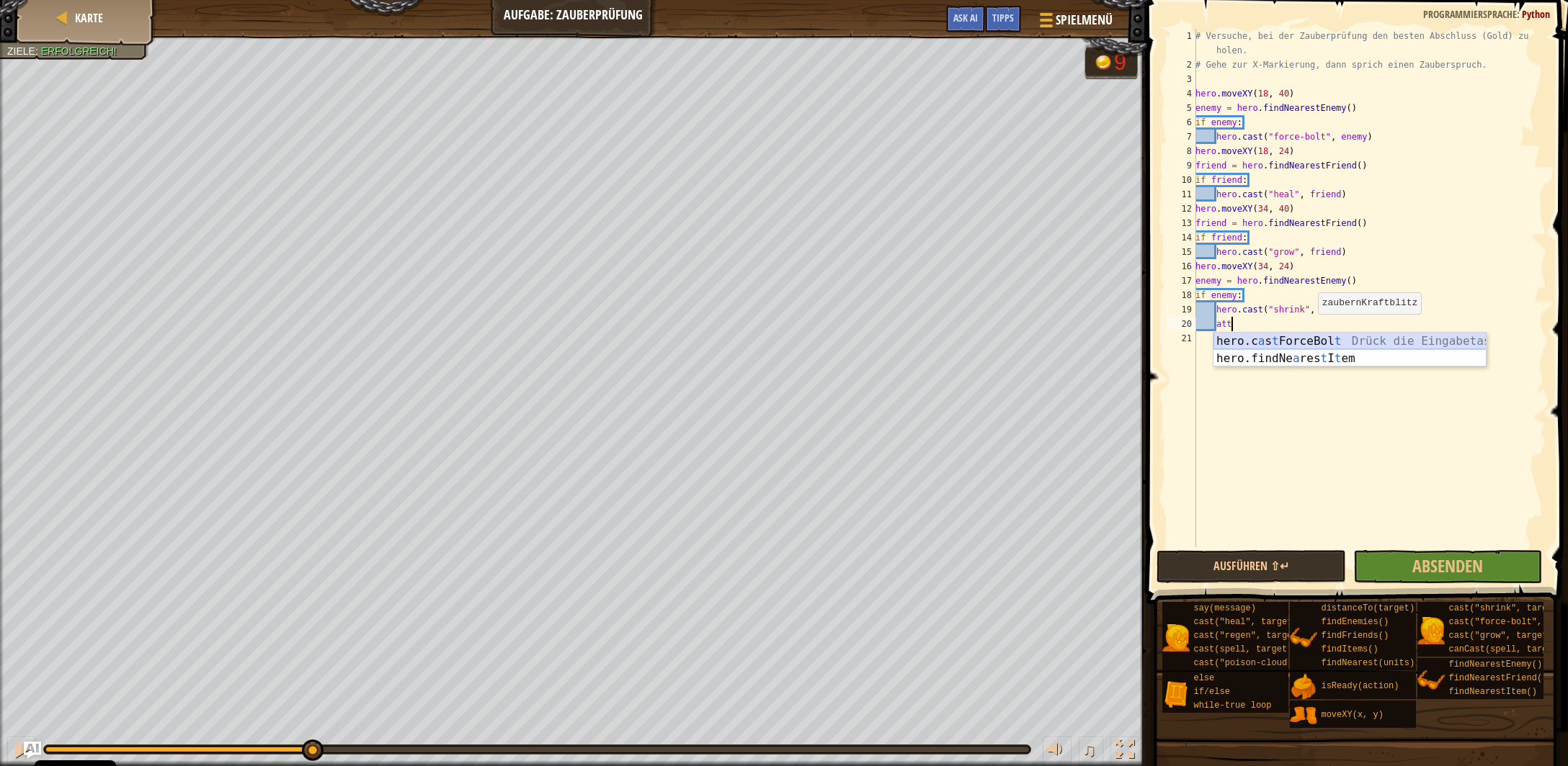
click at [1318, 340] on div "hero.c a s t ForceBol t Drück die Eingabetaste hero.findNe a res t I t em Drück…" at bounding box center [1350, 368] width 273 height 69
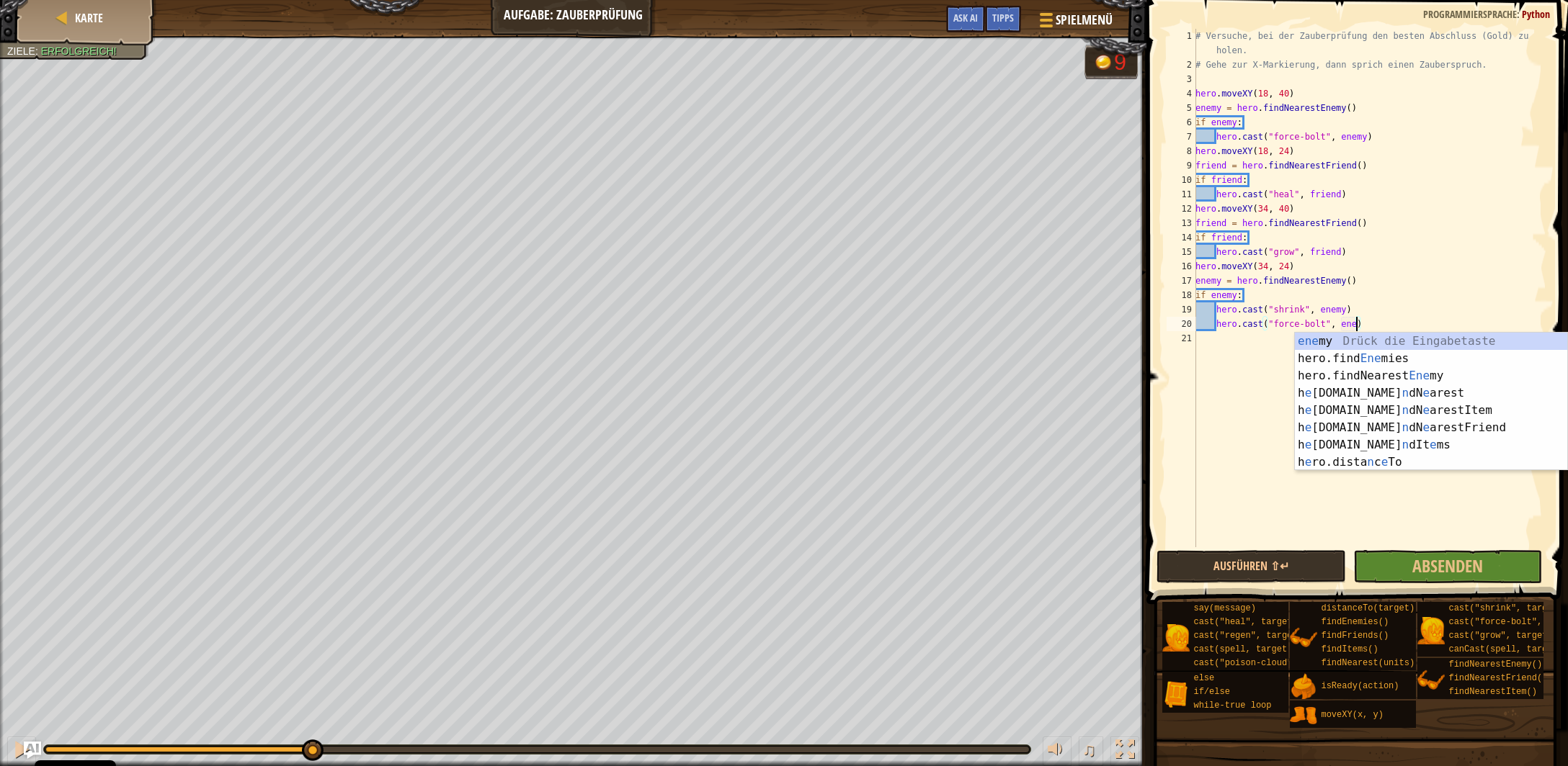
scroll to position [7, 13]
type textarea "hero.cast("force-bolt", enemy)"
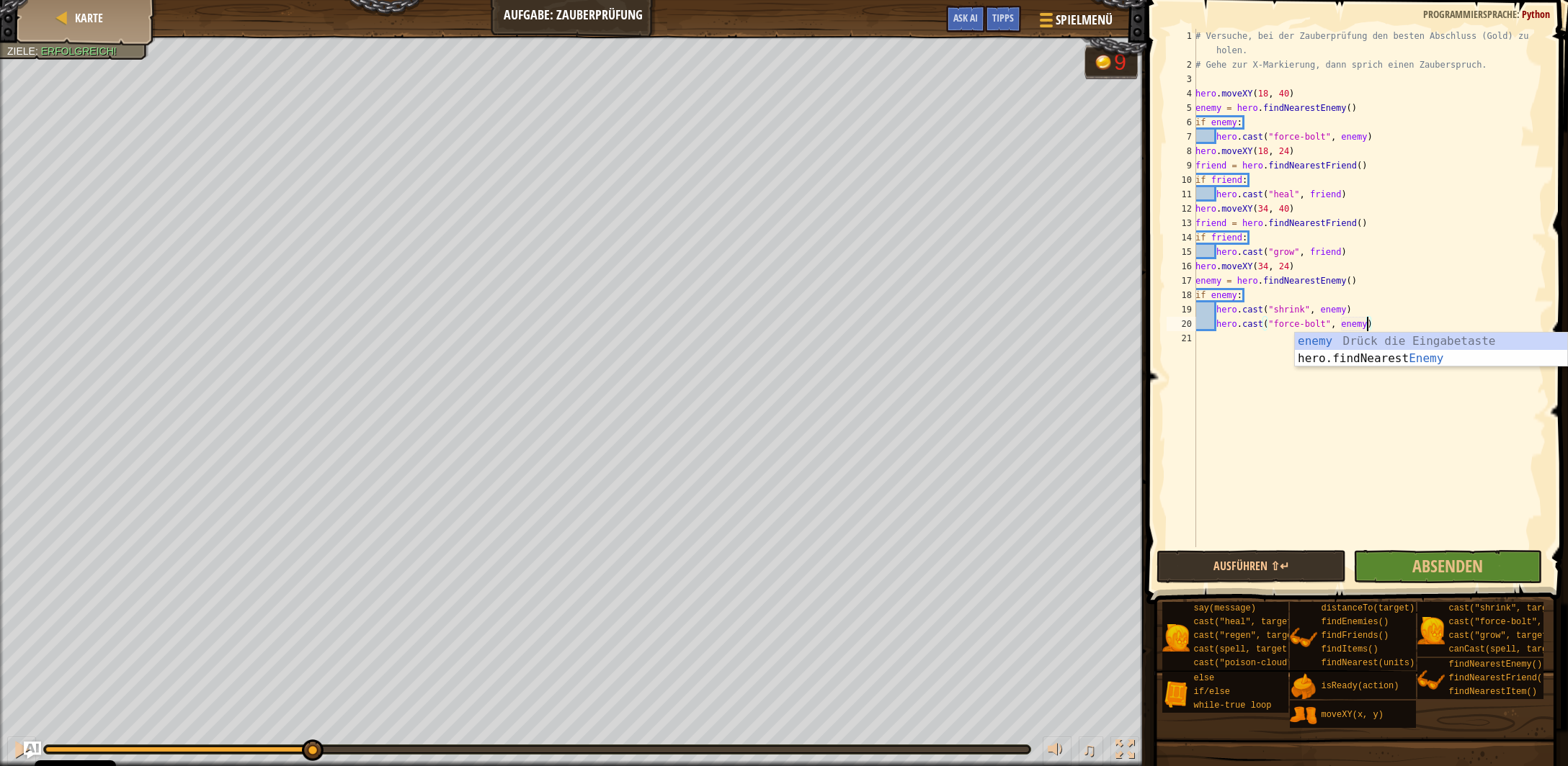
click at [1376, 323] on div "# Versuche, bei der Zauberprüfung den besten Abschluss (Gold) zu holen. # Gehe …" at bounding box center [1370, 310] width 354 height 562
drag, startPoint x: 1256, startPoint y: 354, endPoint x: 1143, endPoint y: 369, distance: 114.0
click at [1253, 357] on div "hero. move XY Drück die Eingabetaste" at bounding box center [1329, 373] width 273 height 52
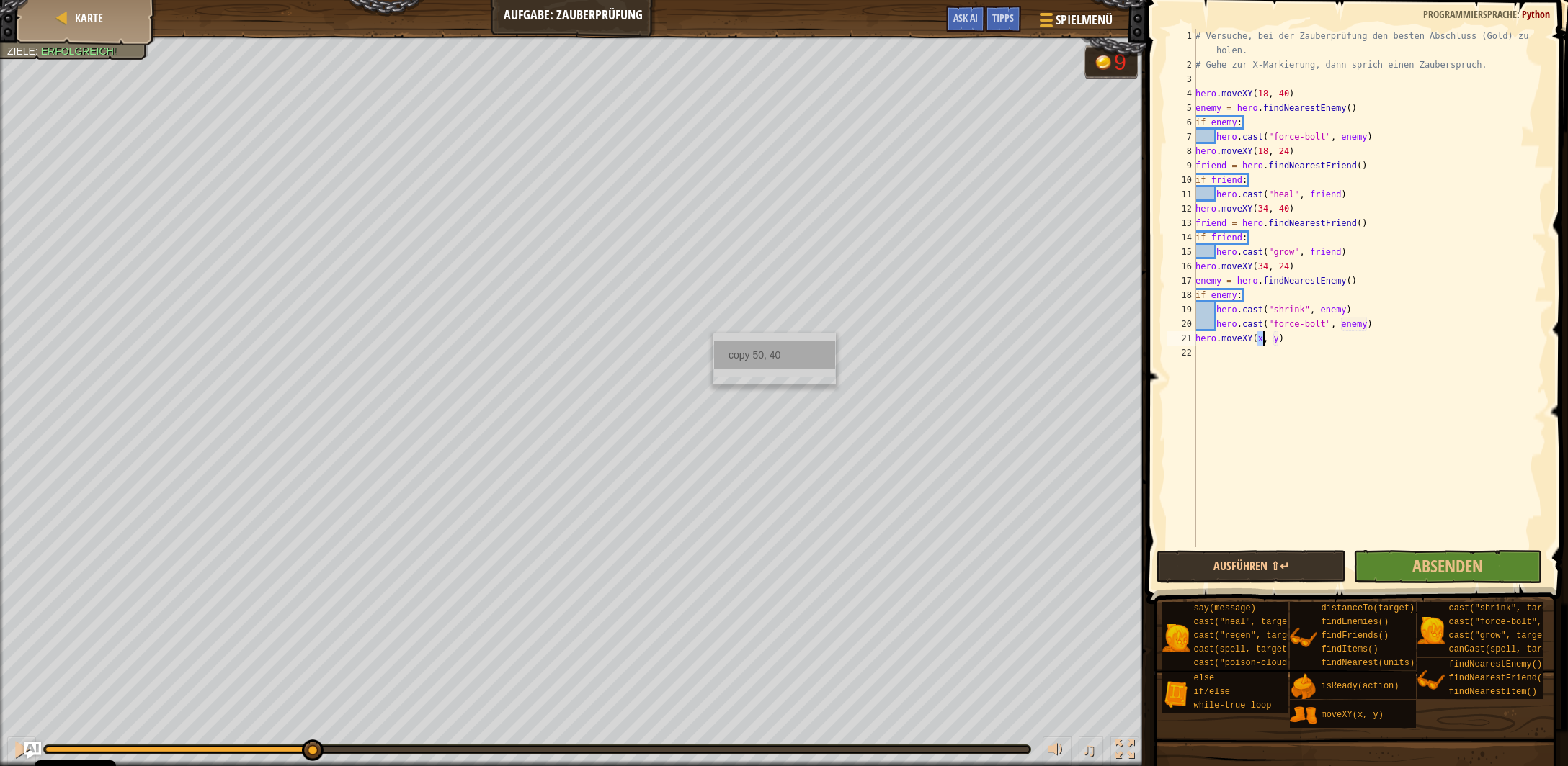
click at [760, 358] on div "copy 50, 40" at bounding box center [775, 355] width 121 height 29
drag, startPoint x: 1279, startPoint y: 338, endPoint x: 1258, endPoint y: 339, distance: 21.0
click at [1258, 339] on div "# Versuche, bei der Zauberprüfung den besten Abschluss (Gold) zu holen. # Gehe …" at bounding box center [1370, 310] width 354 height 562
paste textarea "50, 40"
type textarea "hero.moveXY(50, 40)"
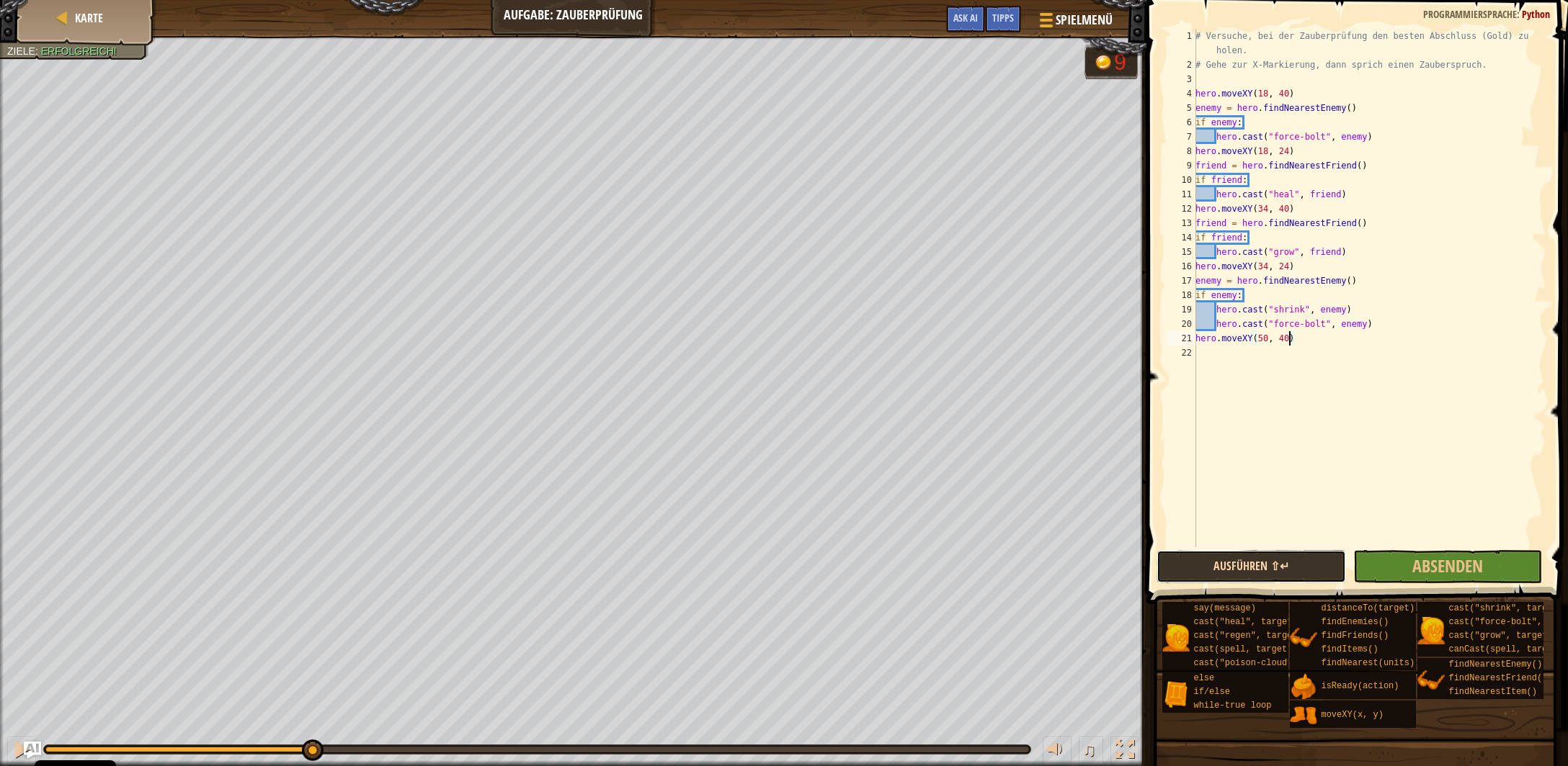
click at [1279, 569] on button "Ausführen ⇧↵" at bounding box center [1250, 567] width 189 height 33
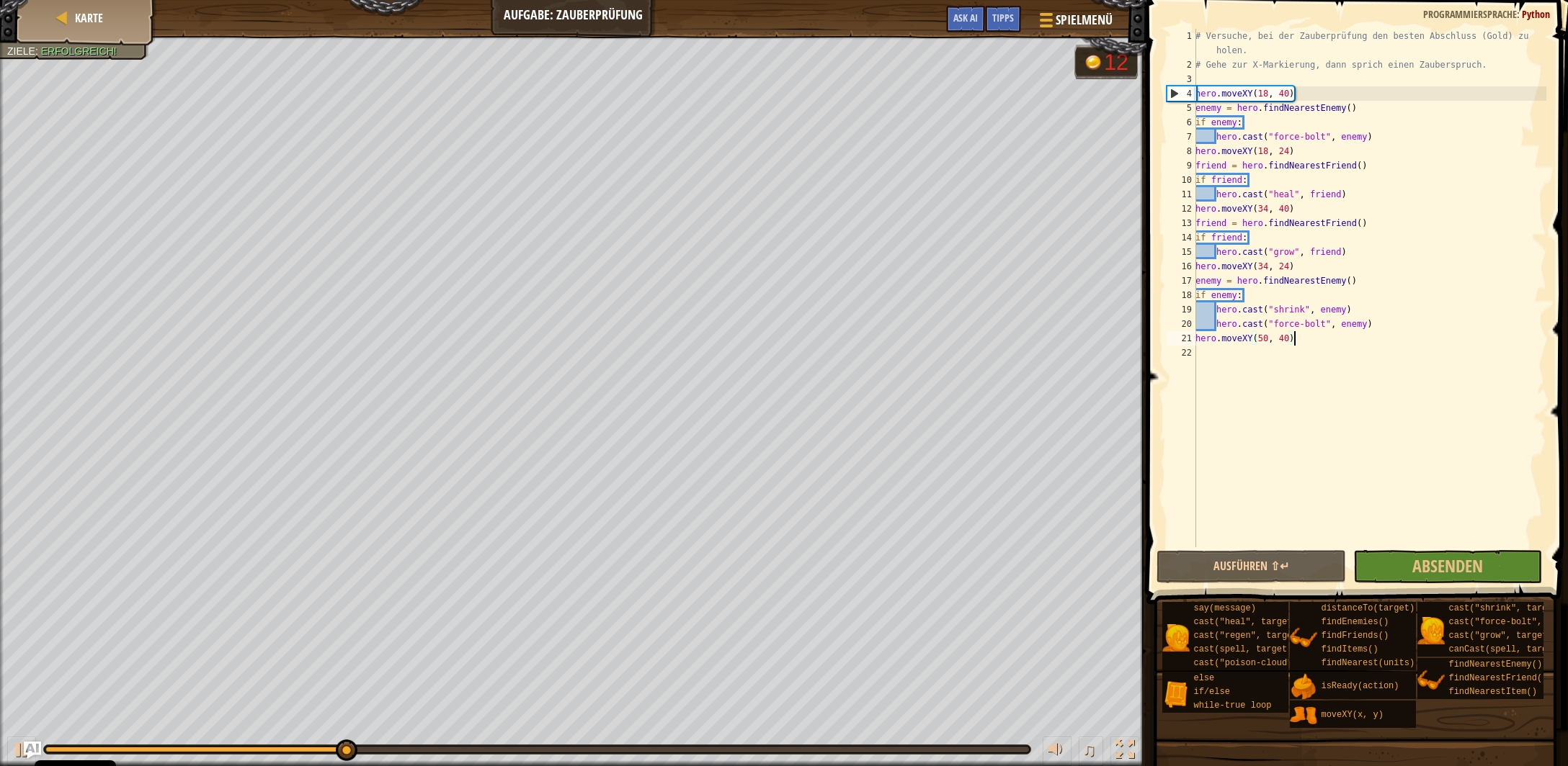
click at [1294, 341] on div "# Versuche, bei der Zauberprüfung den besten Abschluss (Gold) zu holen. # Gehe …" at bounding box center [1370, 310] width 354 height 562
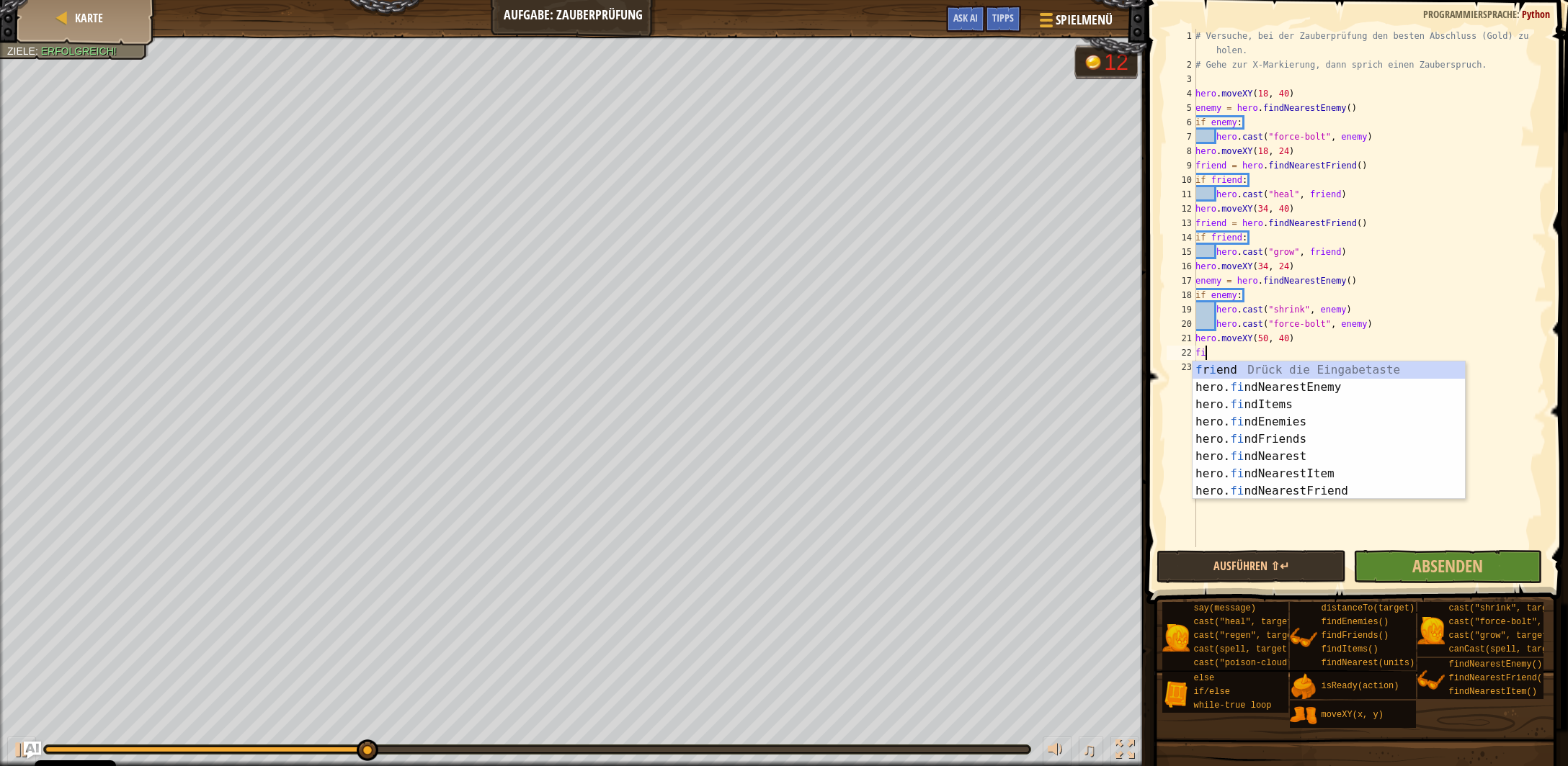
scroll to position [7, 0]
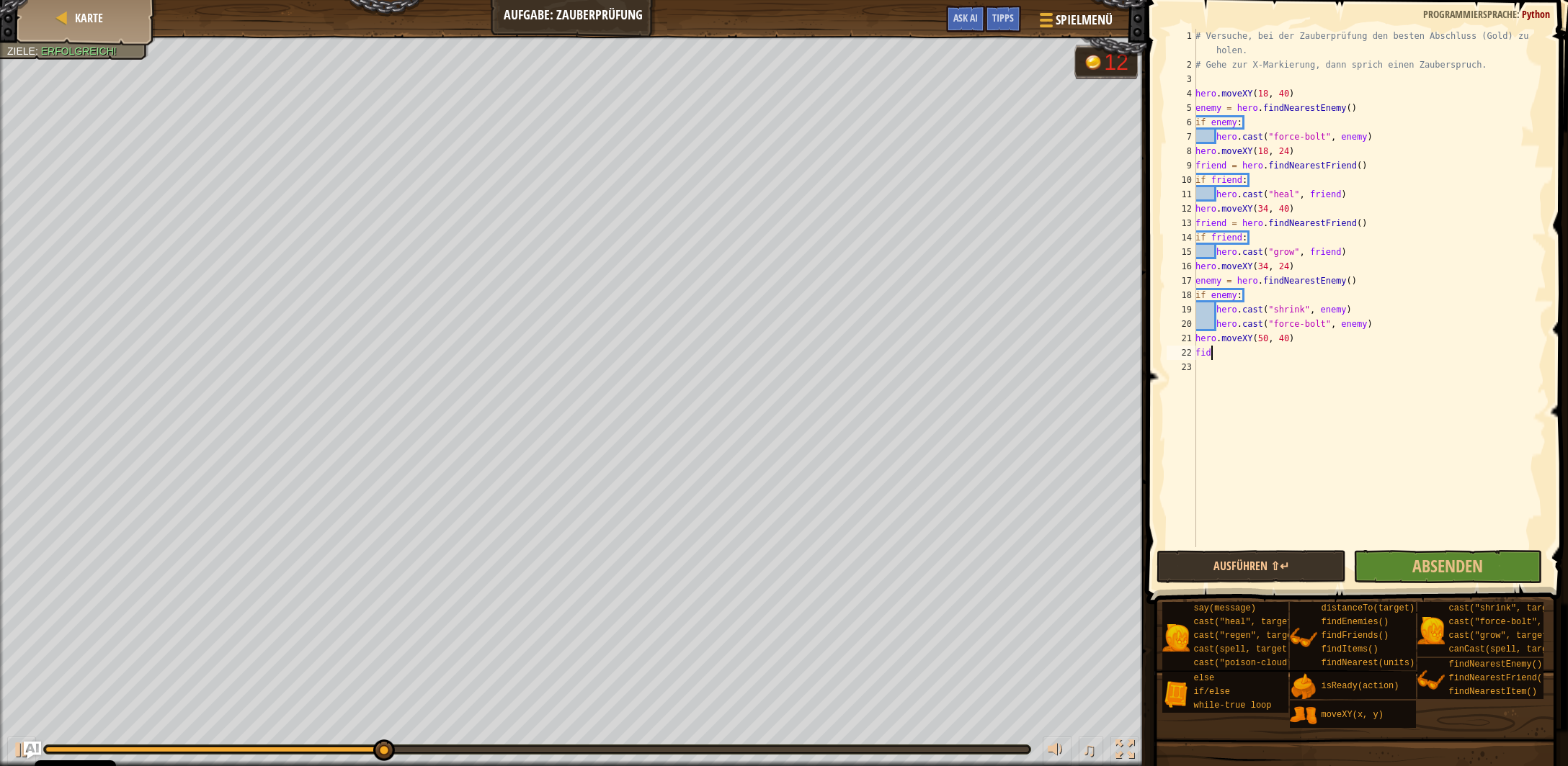
type textarea "fi"
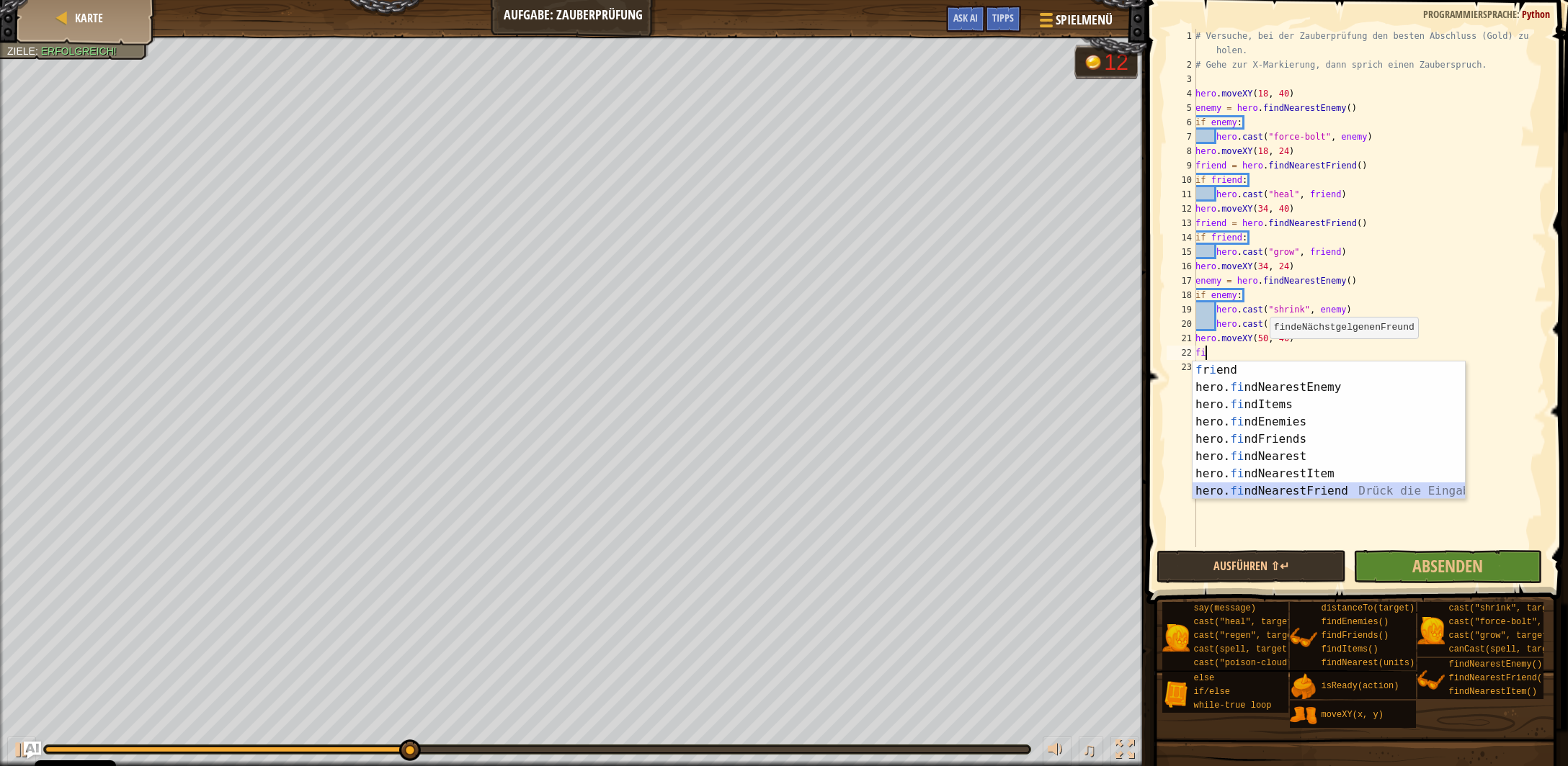
click at [1270, 485] on div "f r i end Drück die Eingabetaste hero. fi ndNearestEnemy Drück die Eingabetaste…" at bounding box center [1329, 448] width 273 height 173
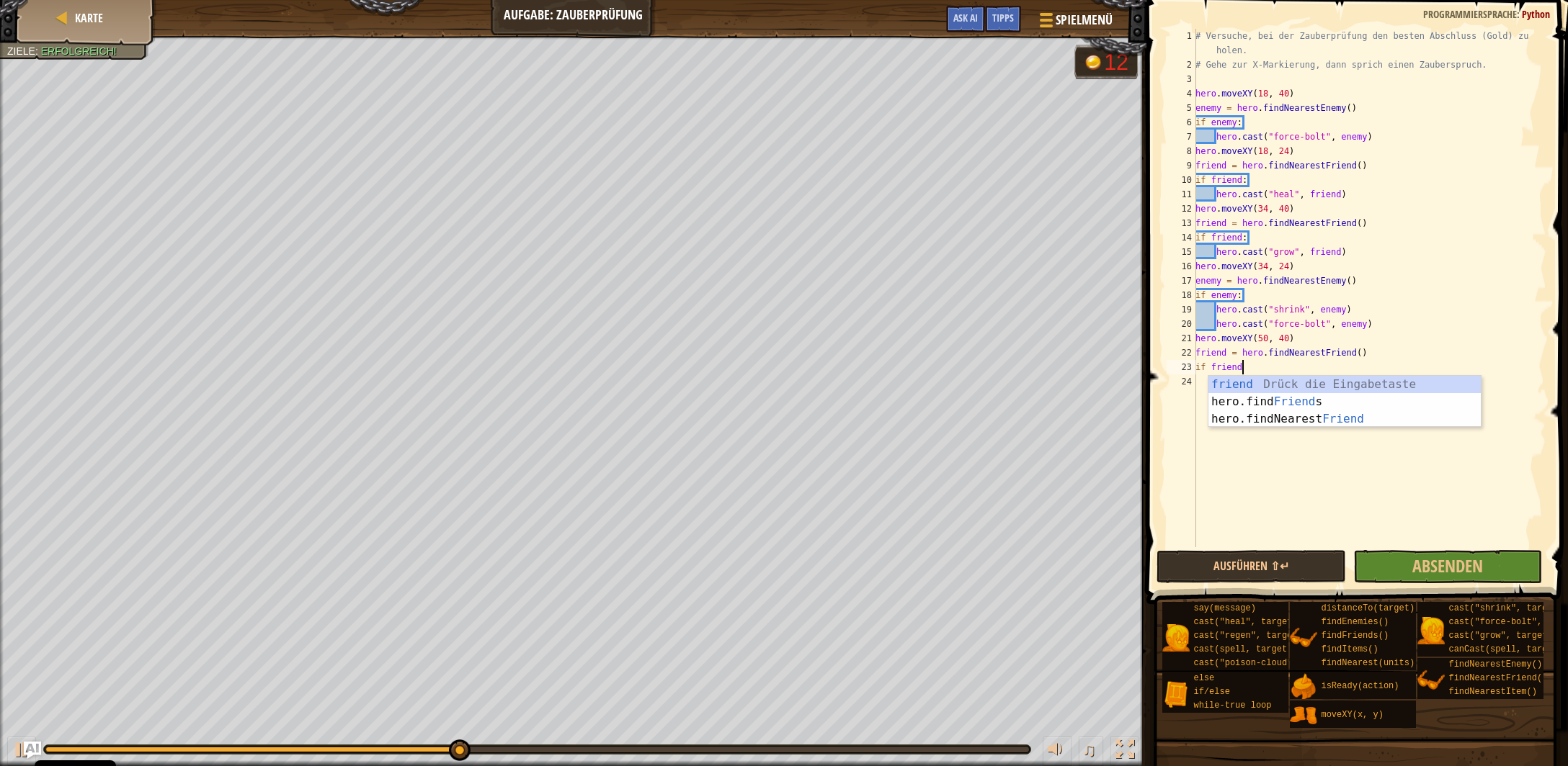
type textarea "if friend:"
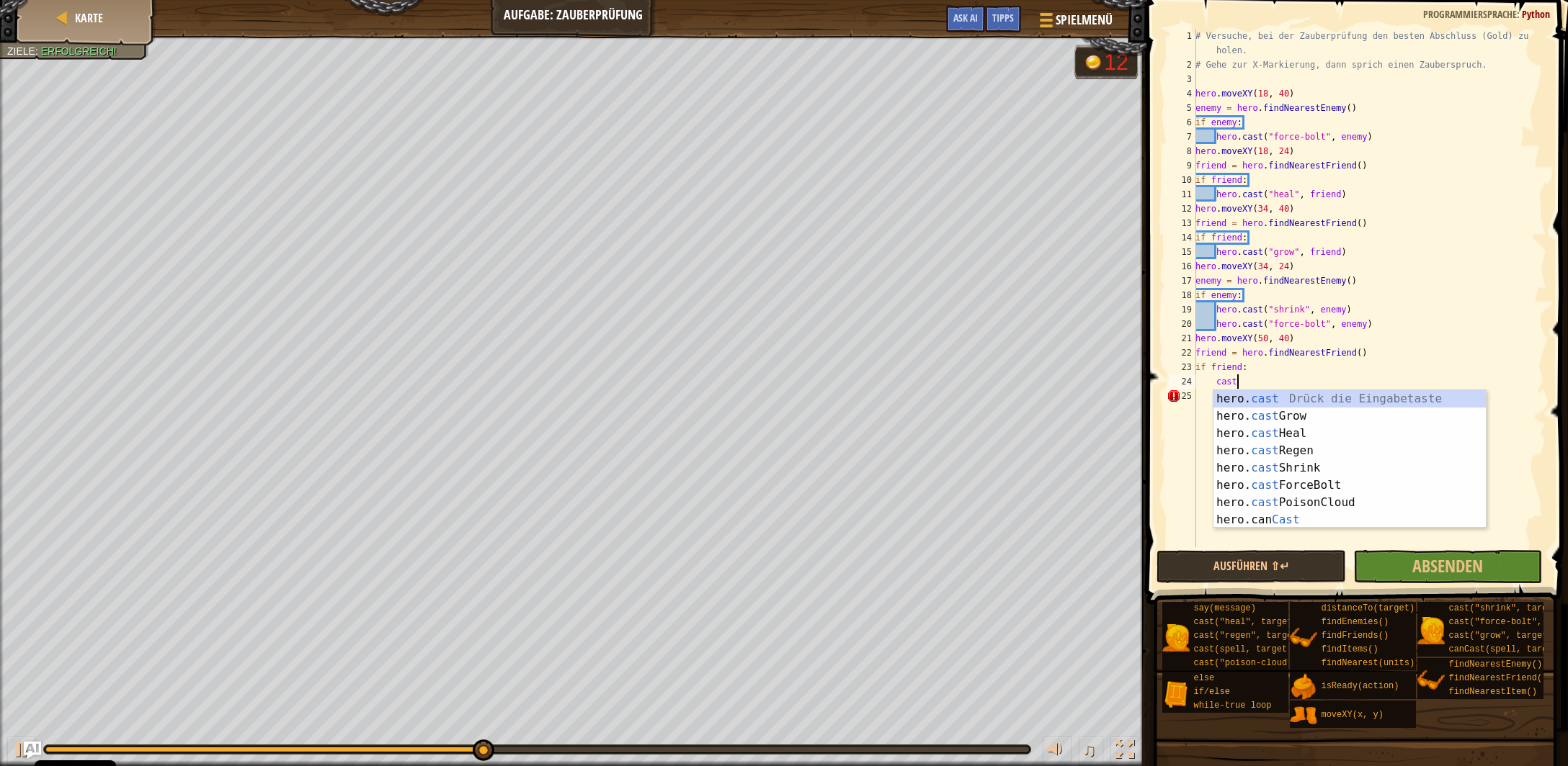
scroll to position [7, 2]
click at [1303, 440] on div "hero. cast Drück die Eingabetaste hero. cast Grow Drück die Eingabetaste hero. …" at bounding box center [1350, 477] width 273 height 173
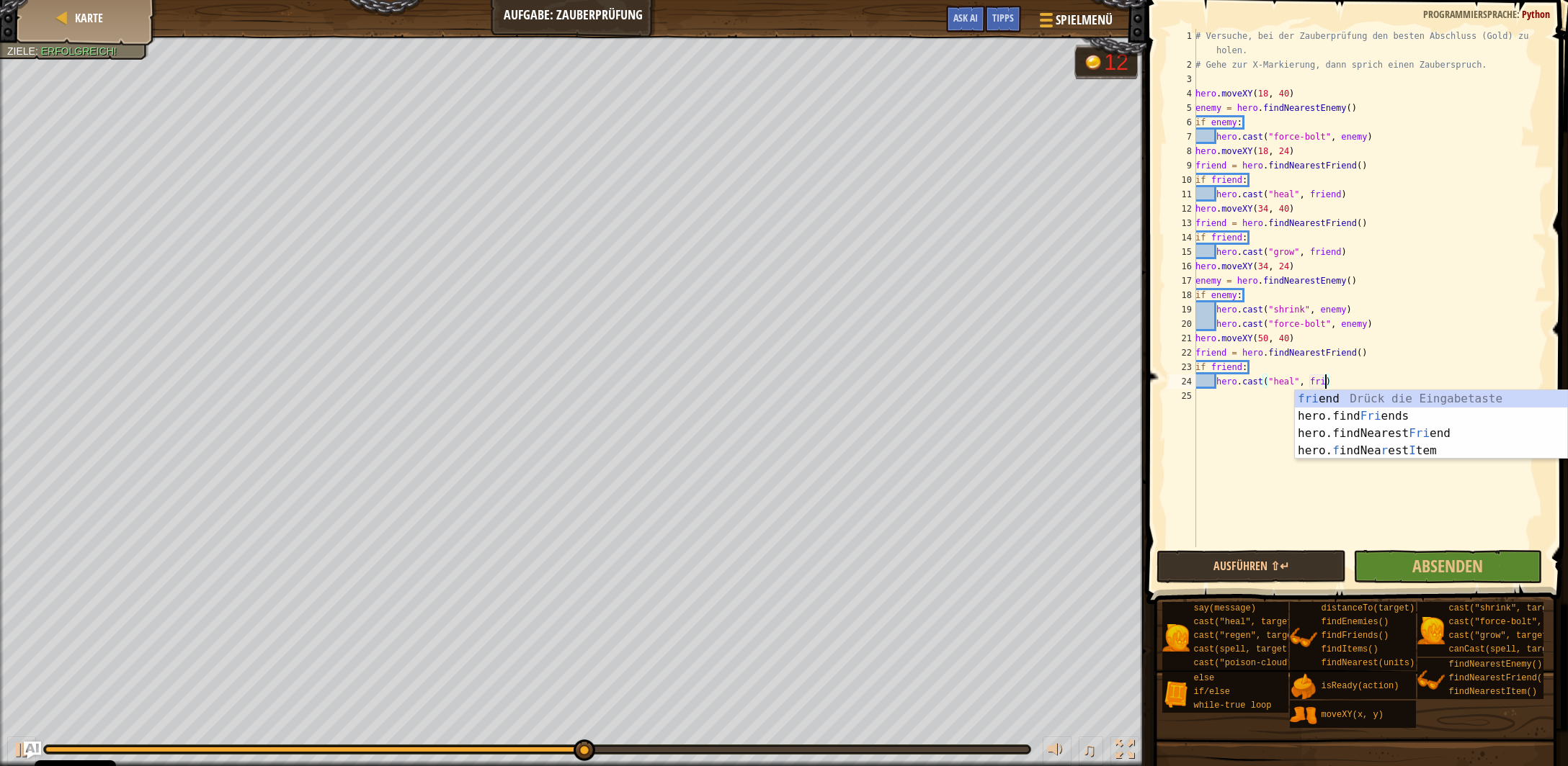
type textarea "hero.cast("heal", friend)"
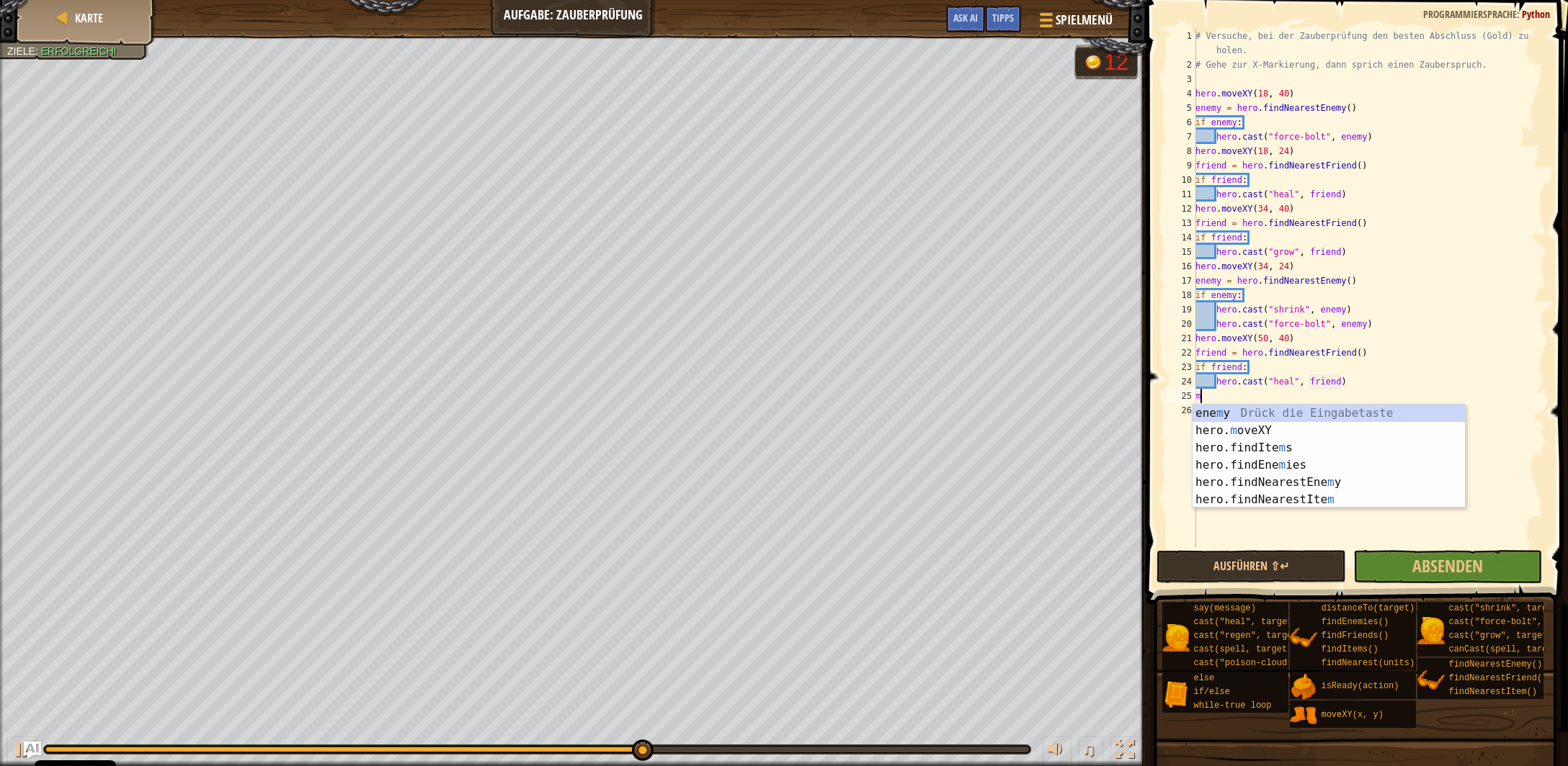
scroll to position [7, 1]
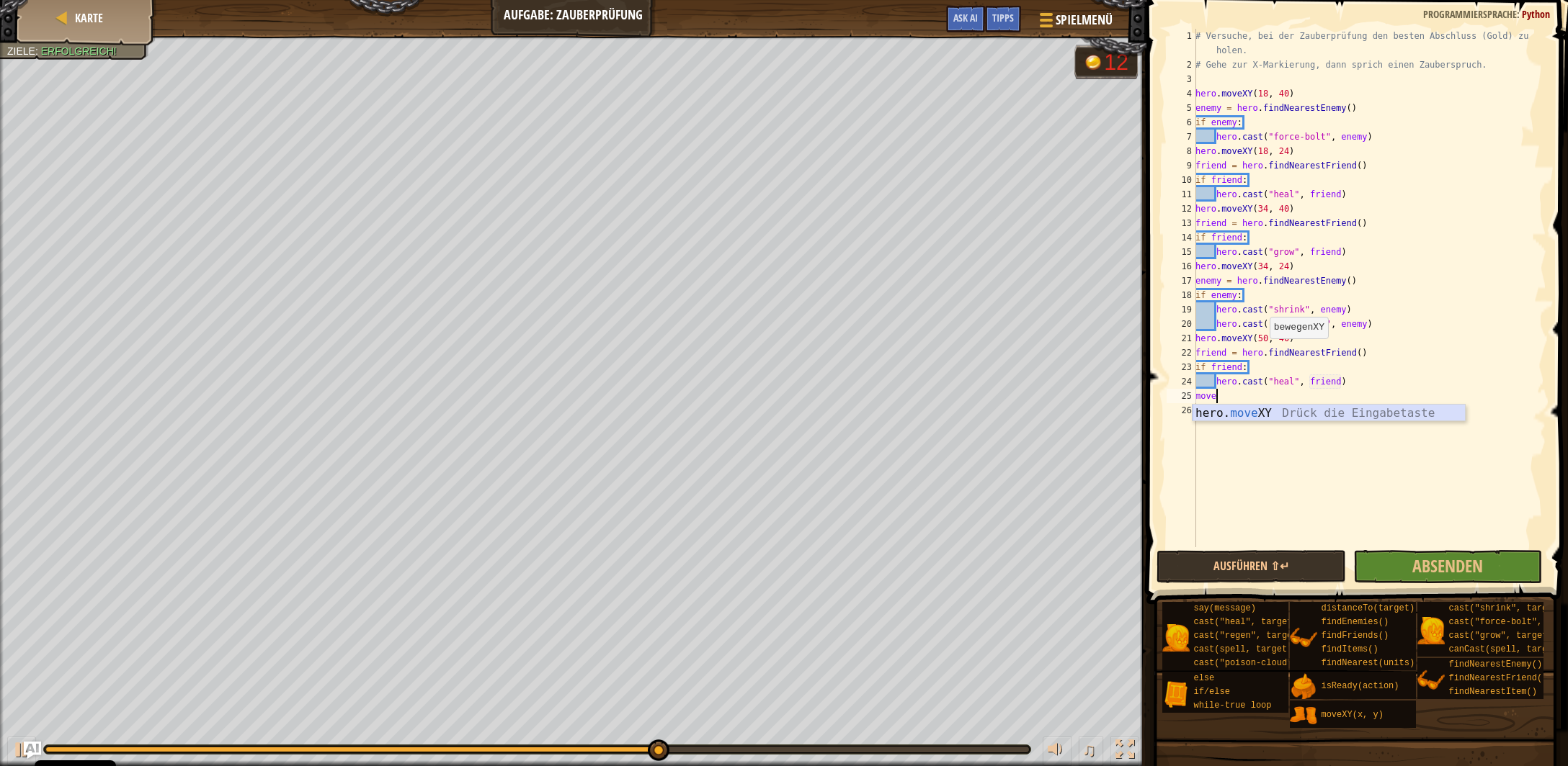
drag, startPoint x: 1296, startPoint y: 408, endPoint x: 1159, endPoint y: 436, distance: 139.8
click at [1293, 408] on div "hero. move XY Drück die Eingabetaste" at bounding box center [1329, 431] width 273 height 52
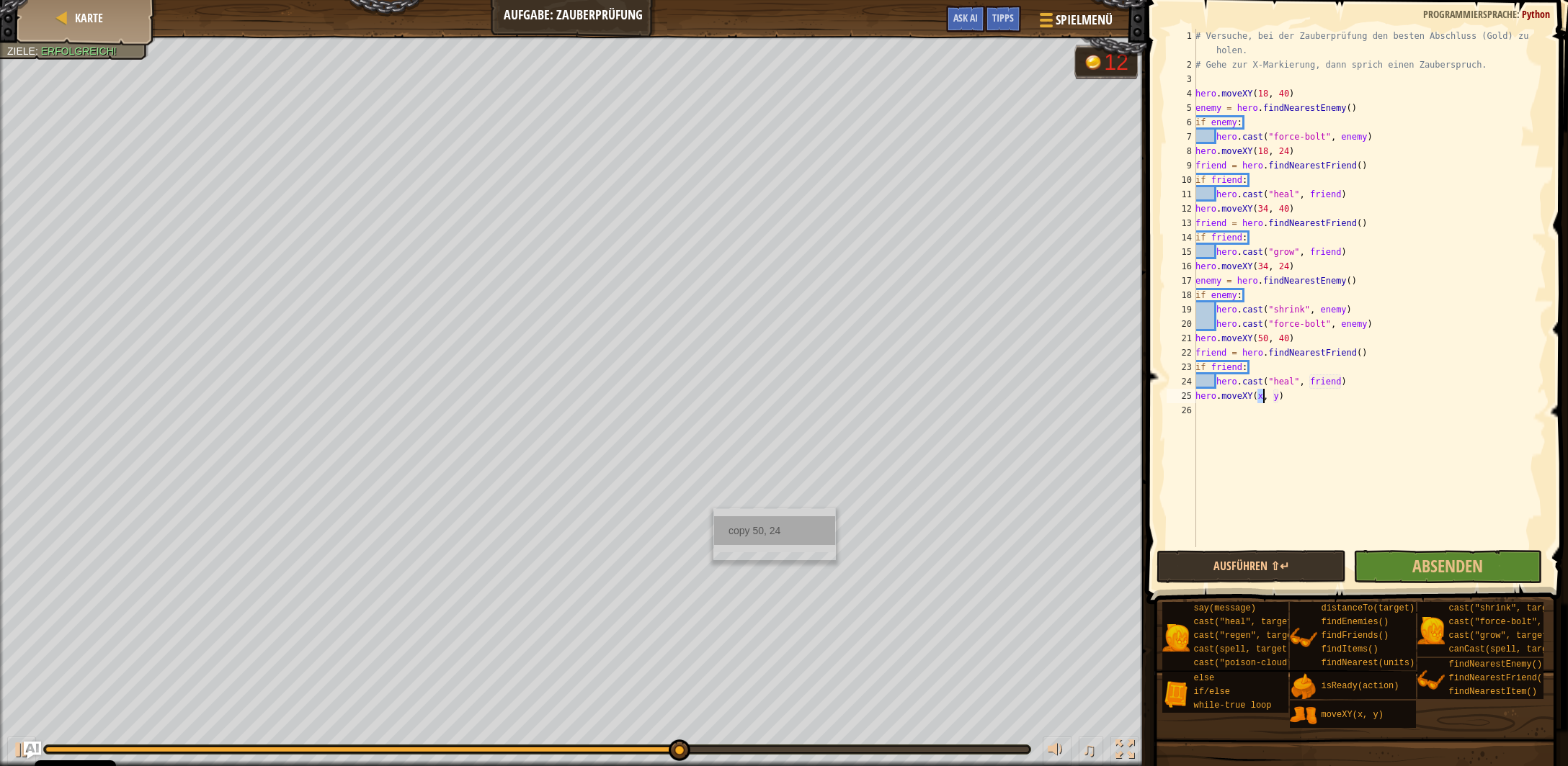
click at [752, 527] on div "copy 50, 24" at bounding box center [775, 531] width 121 height 29
drag, startPoint x: 1280, startPoint y: 398, endPoint x: 1258, endPoint y: 397, distance: 22.0
click at [1258, 397] on div "# Versuche, bei der Zauberprüfung den besten Abschluss (Gold) zu holen. # Gehe …" at bounding box center [1370, 310] width 354 height 562
paste textarea "50, 24"
type textarea "hero.moveXY(50, 24)"
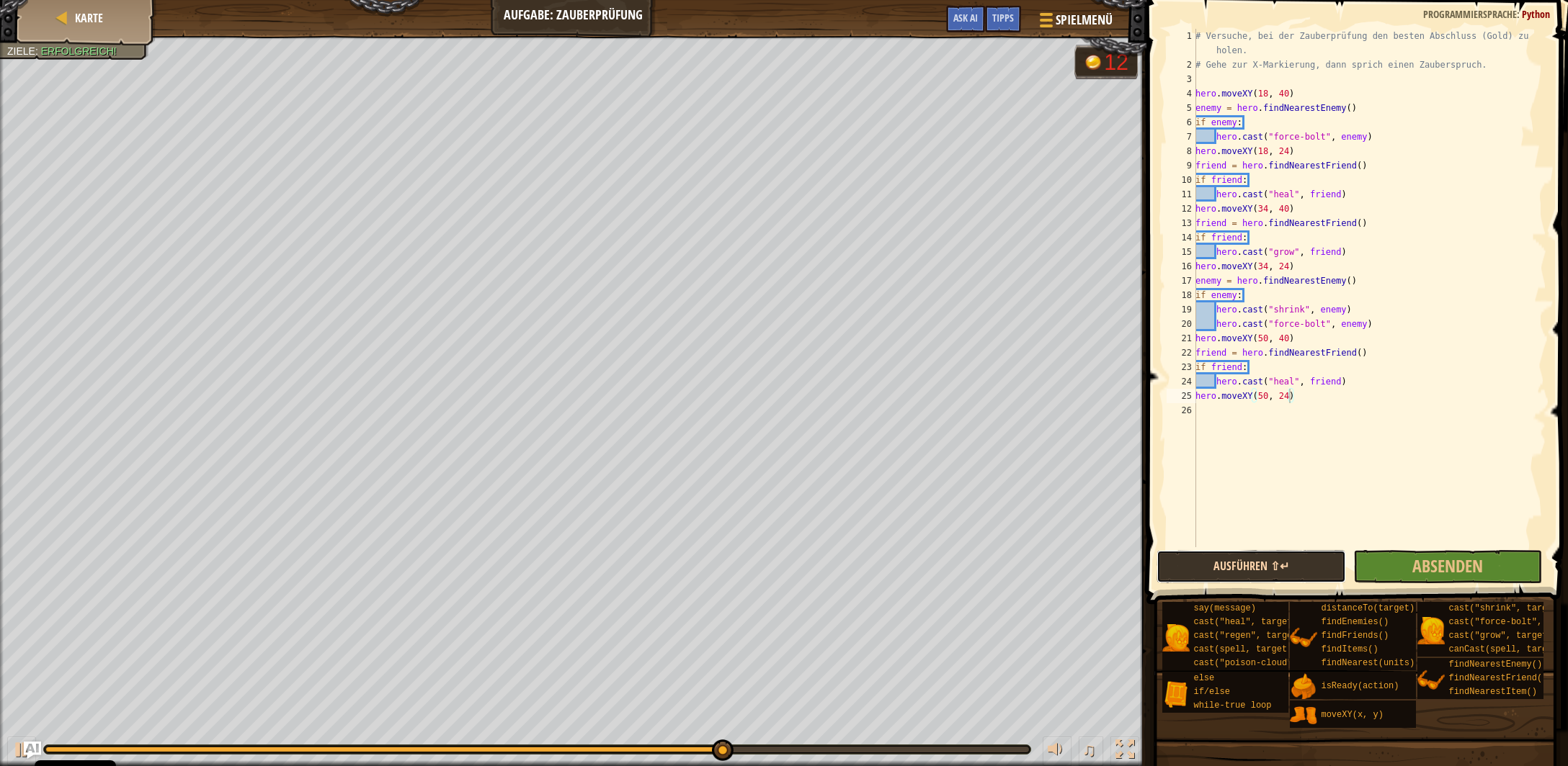
click at [1281, 561] on button "Ausführen ⇧↵" at bounding box center [1250, 567] width 189 height 33
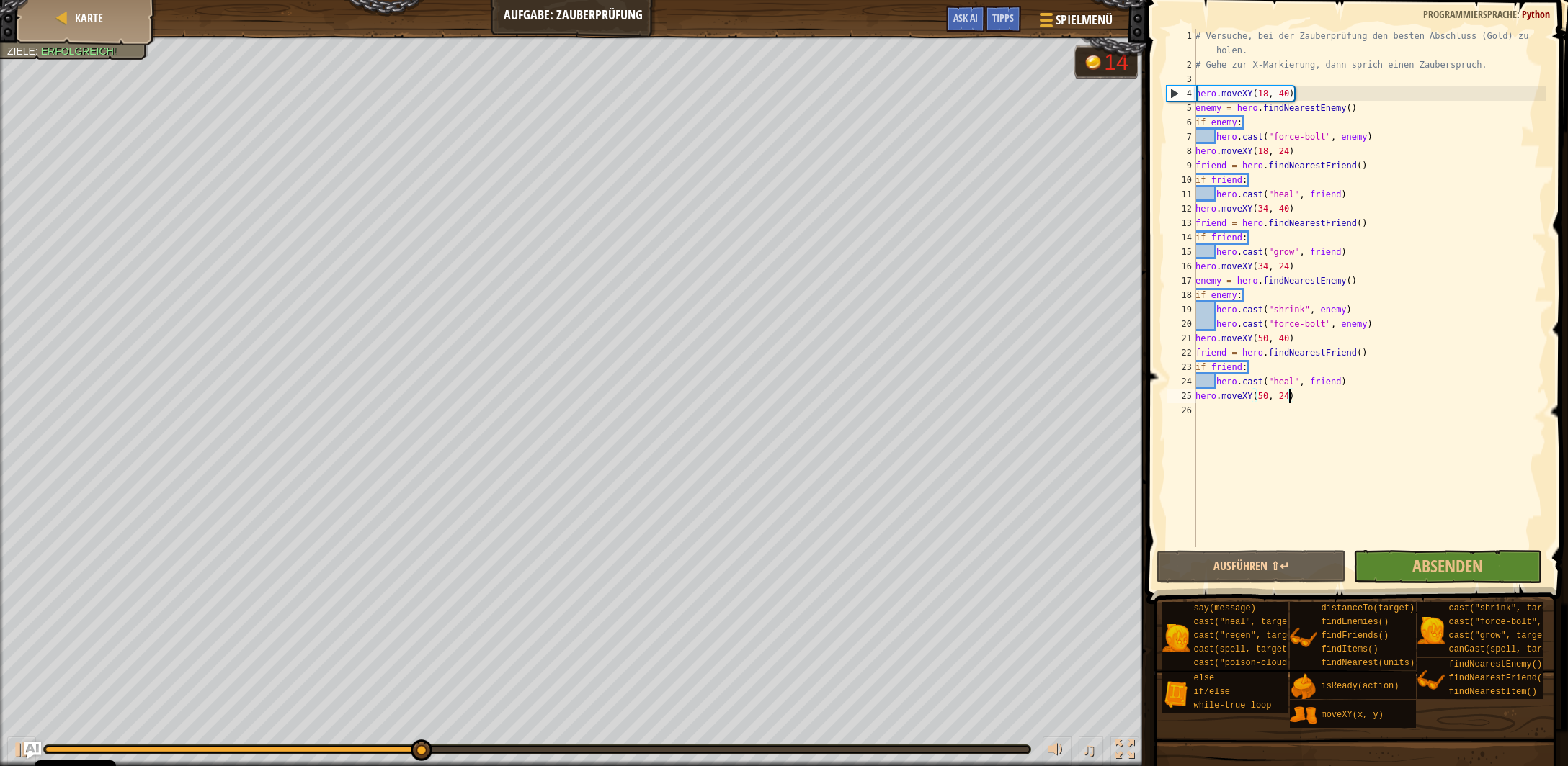
click at [1301, 394] on div "# Versuche, bei der Zauberprüfung den besten Abschluss (Gold) zu holen. # Gehe …" at bounding box center [1370, 310] width 354 height 562
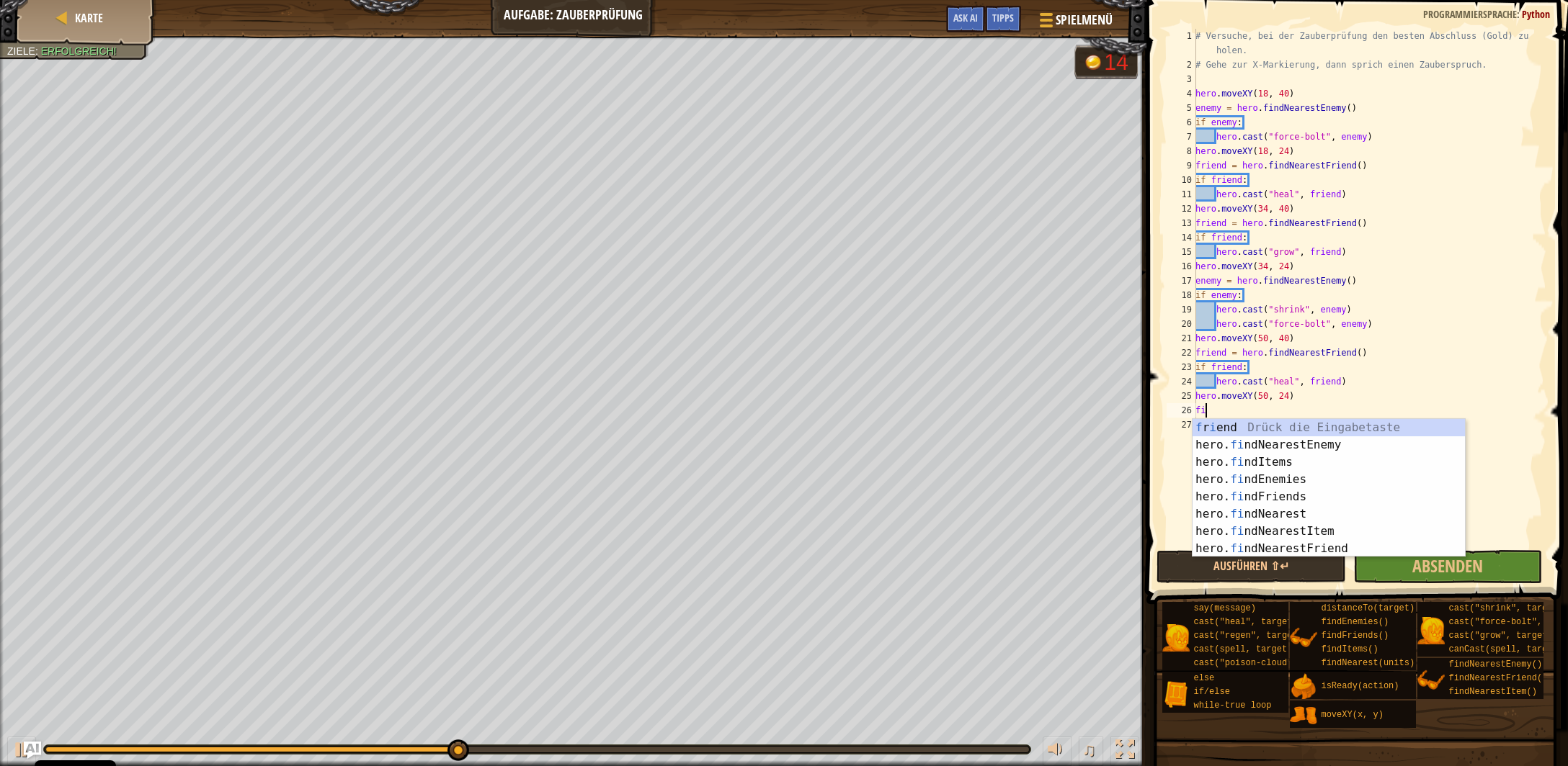
scroll to position [7, 0]
type textarea "find"
click at [1325, 446] on div "f r i e nd Drück die Eingabetaste hero. find NearestEnemy Drück die Eingabetast…" at bounding box center [1329, 506] width 273 height 173
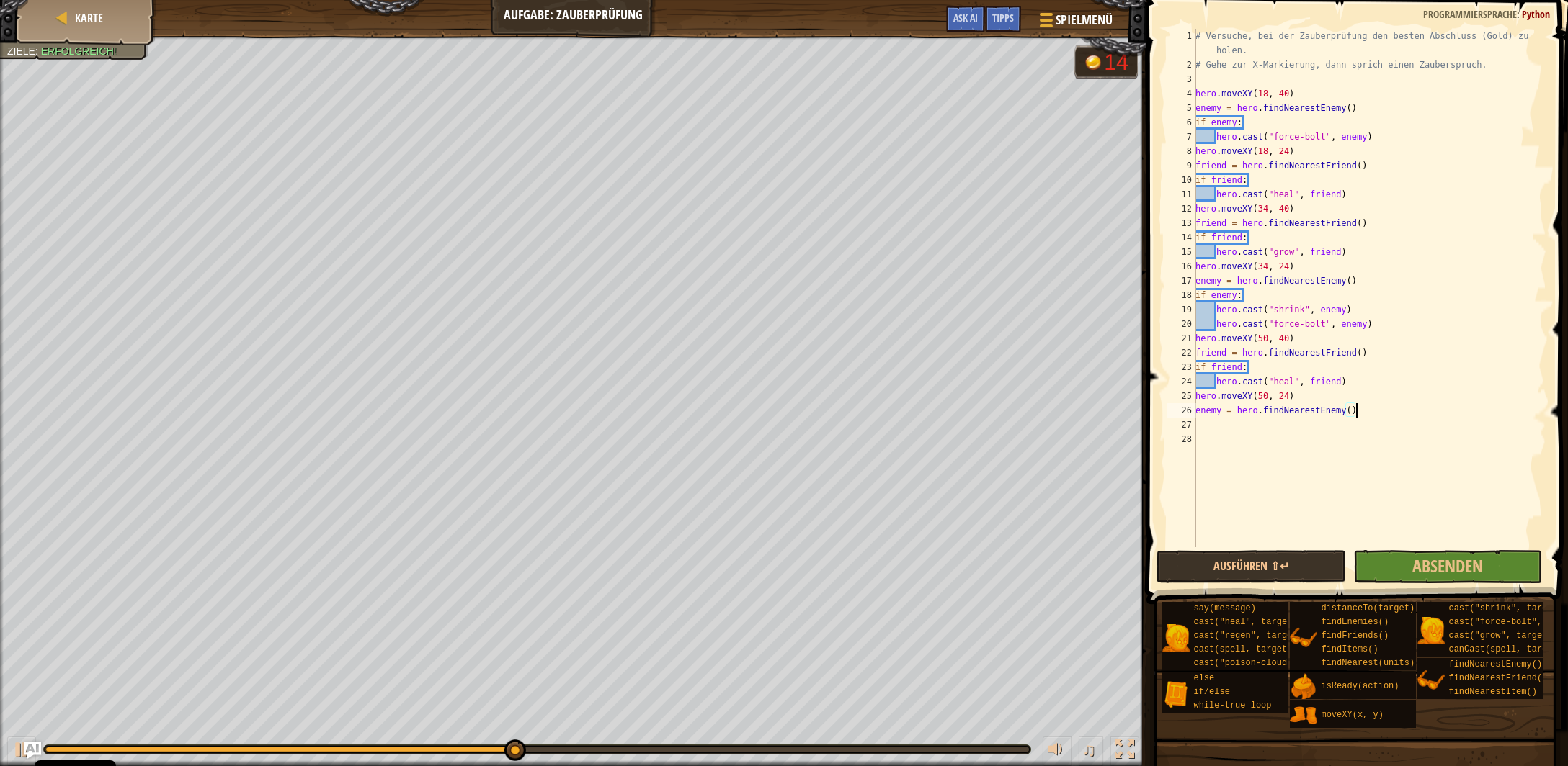
click at [1357, 413] on div "# Versuche, bei der Zauberprüfung den besten Abschluss (Gold) zu holen. # Gehe …" at bounding box center [1370, 310] width 354 height 562
type textarea "enemy = hero.findNearestEnemy()"
type textarea "if enemy:"
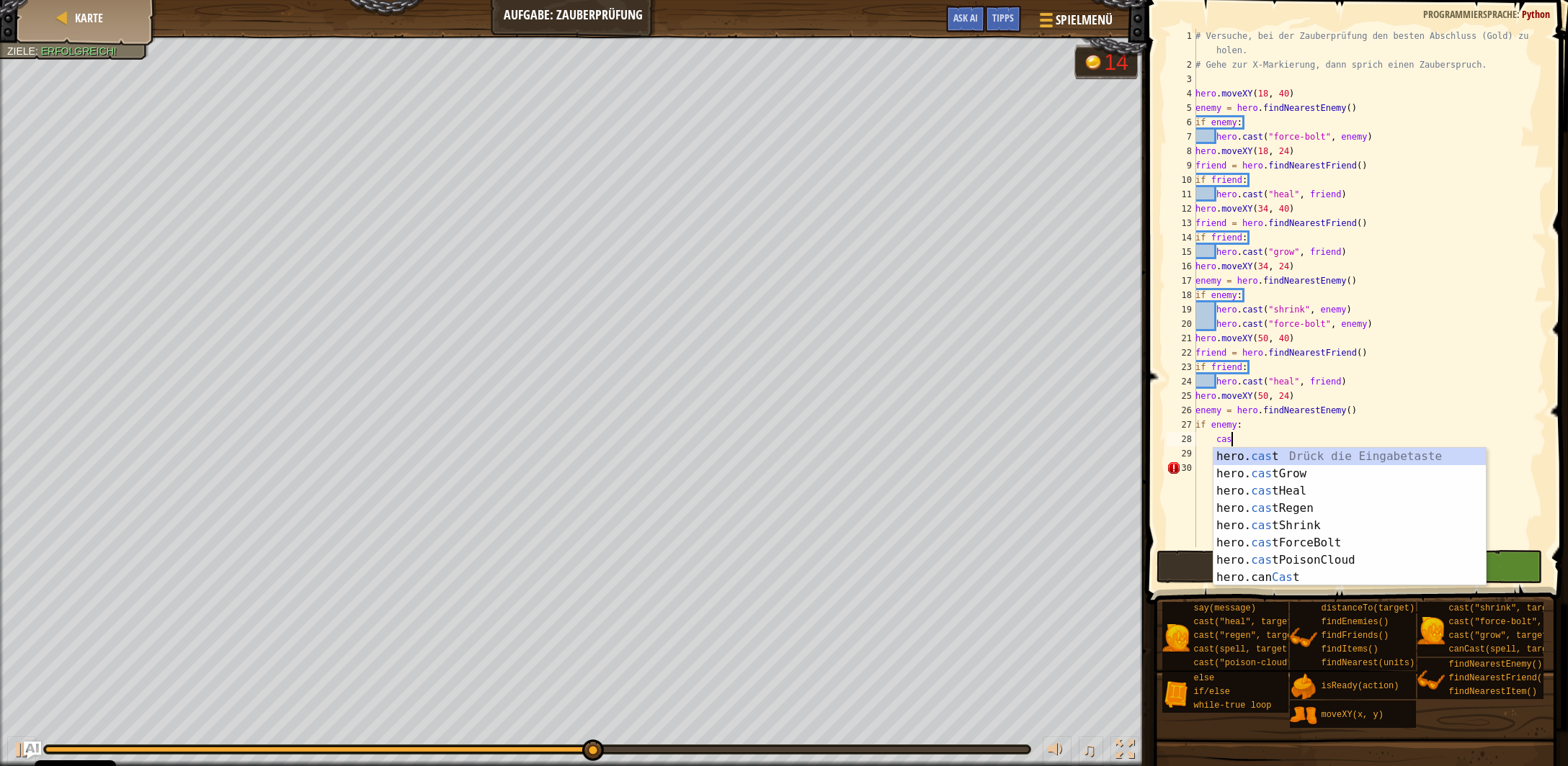
scroll to position [7, 2]
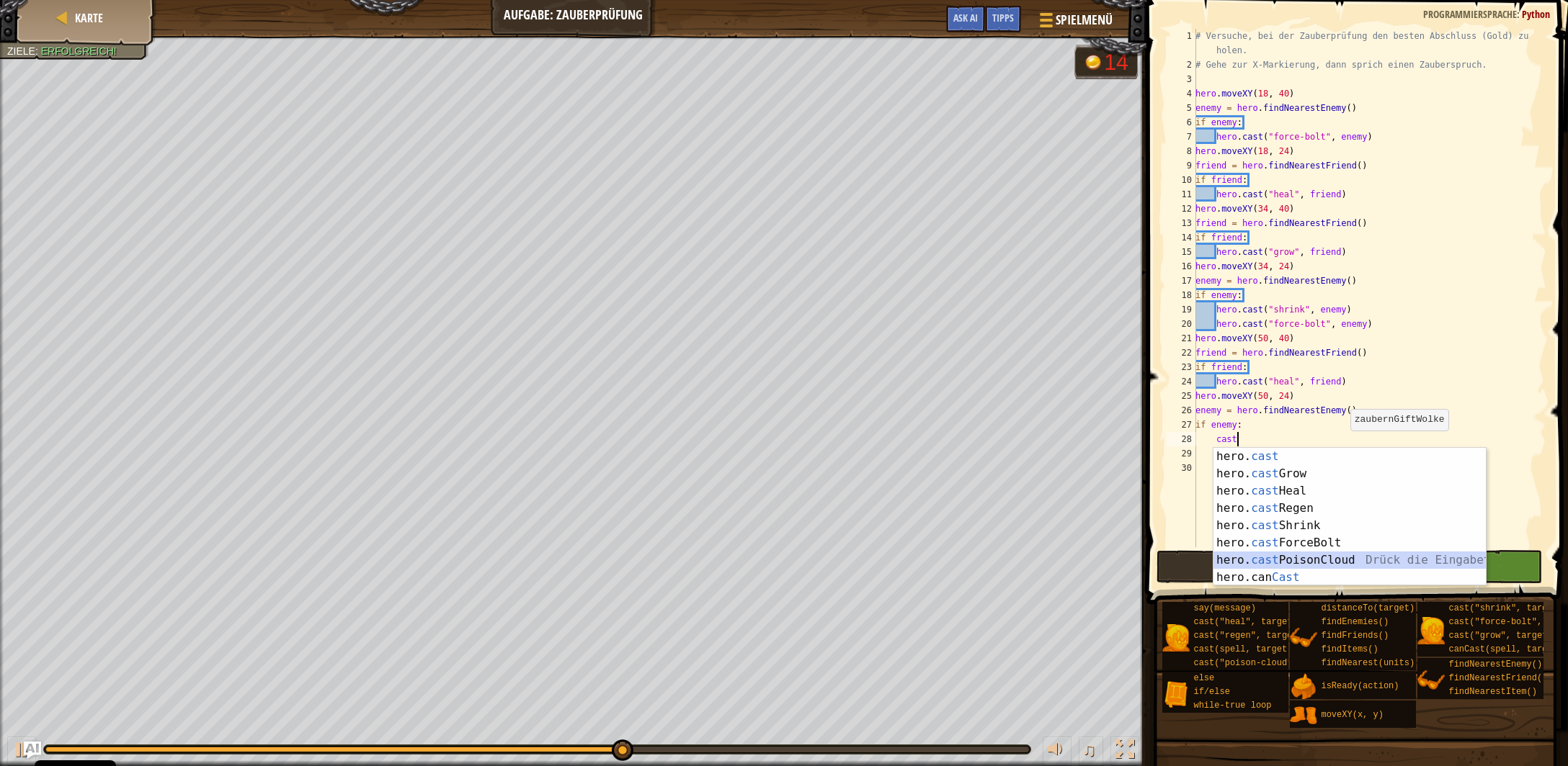
click at [1324, 561] on div "hero. cast Drück die Eingabetaste hero. cast Grow Drück die Eingabetaste hero. …" at bounding box center [1350, 535] width 273 height 173
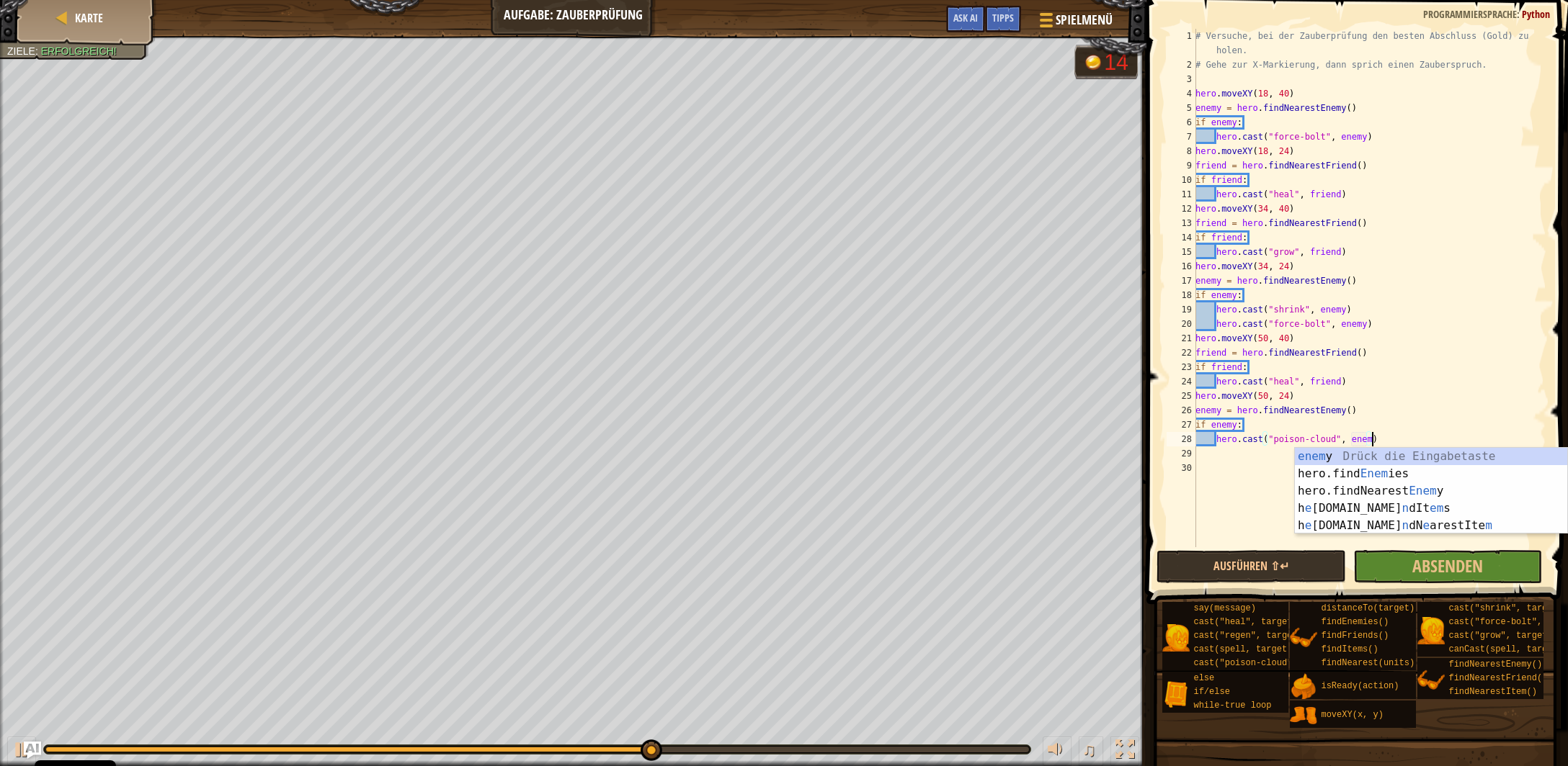
scroll to position [7, 14]
type textarea "hero.cast("poison-cloud", enemy)"
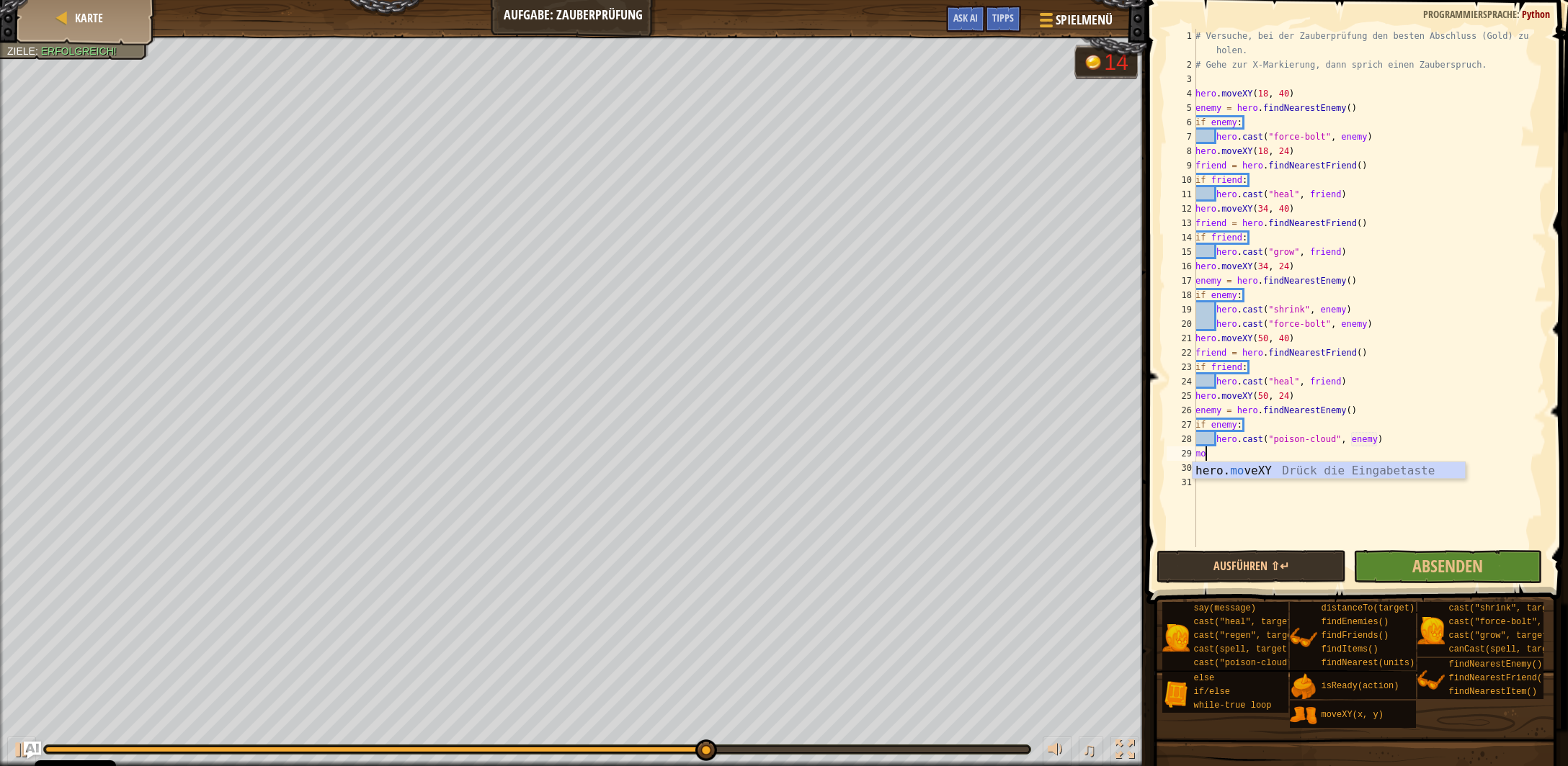
scroll to position [7, 1]
drag, startPoint x: 1332, startPoint y: 475, endPoint x: 1153, endPoint y: 398, distance: 194.9
click at [1332, 475] on div "hero. move XY Drück die Eingabetaste" at bounding box center [1329, 489] width 273 height 52
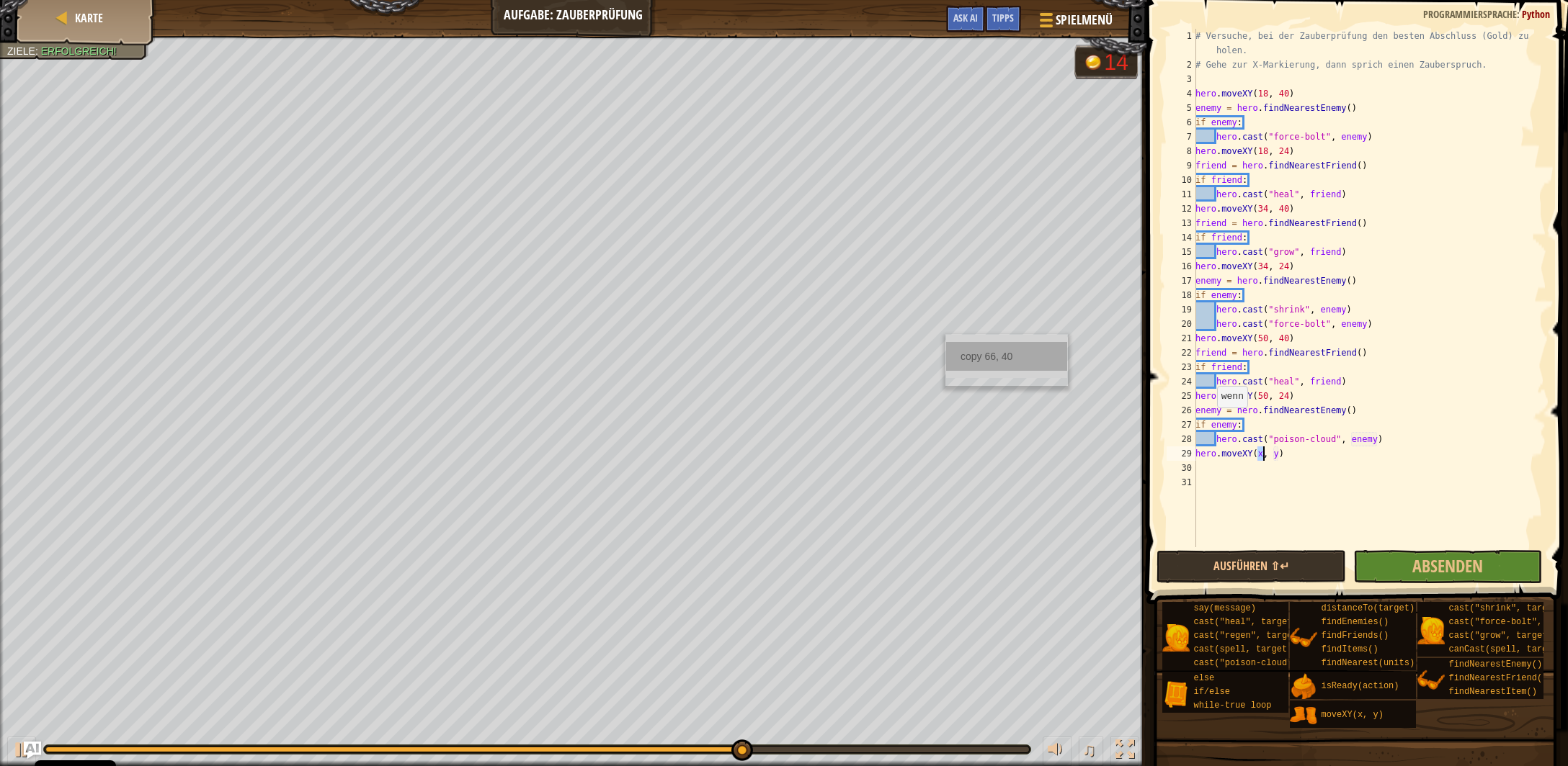
click at [974, 357] on div "copy 66, 40" at bounding box center [1007, 357] width 121 height 29
drag, startPoint x: 1279, startPoint y: 454, endPoint x: 1259, endPoint y: 455, distance: 20.0
click at [1259, 455] on div "# Versuche, bei der Zauberprüfung den besten Abschluss (Gold) zu holen. # Gehe …" at bounding box center [1370, 310] width 354 height 562
paste textarea "66, 40"
type textarea "hero.moveXY(66, 40)"
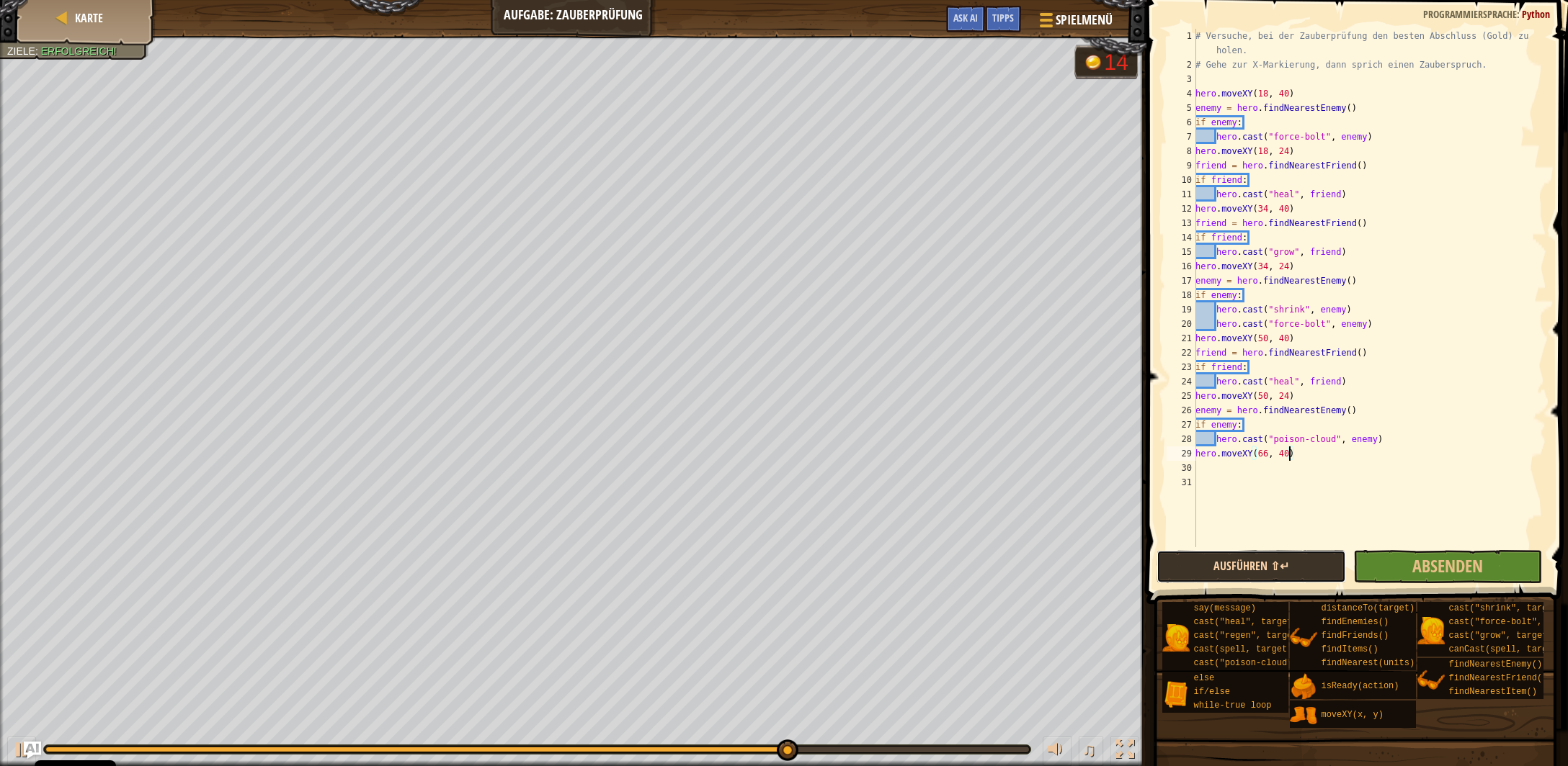
click at [1227, 569] on button "Ausführen ⇧↵" at bounding box center [1250, 567] width 189 height 33
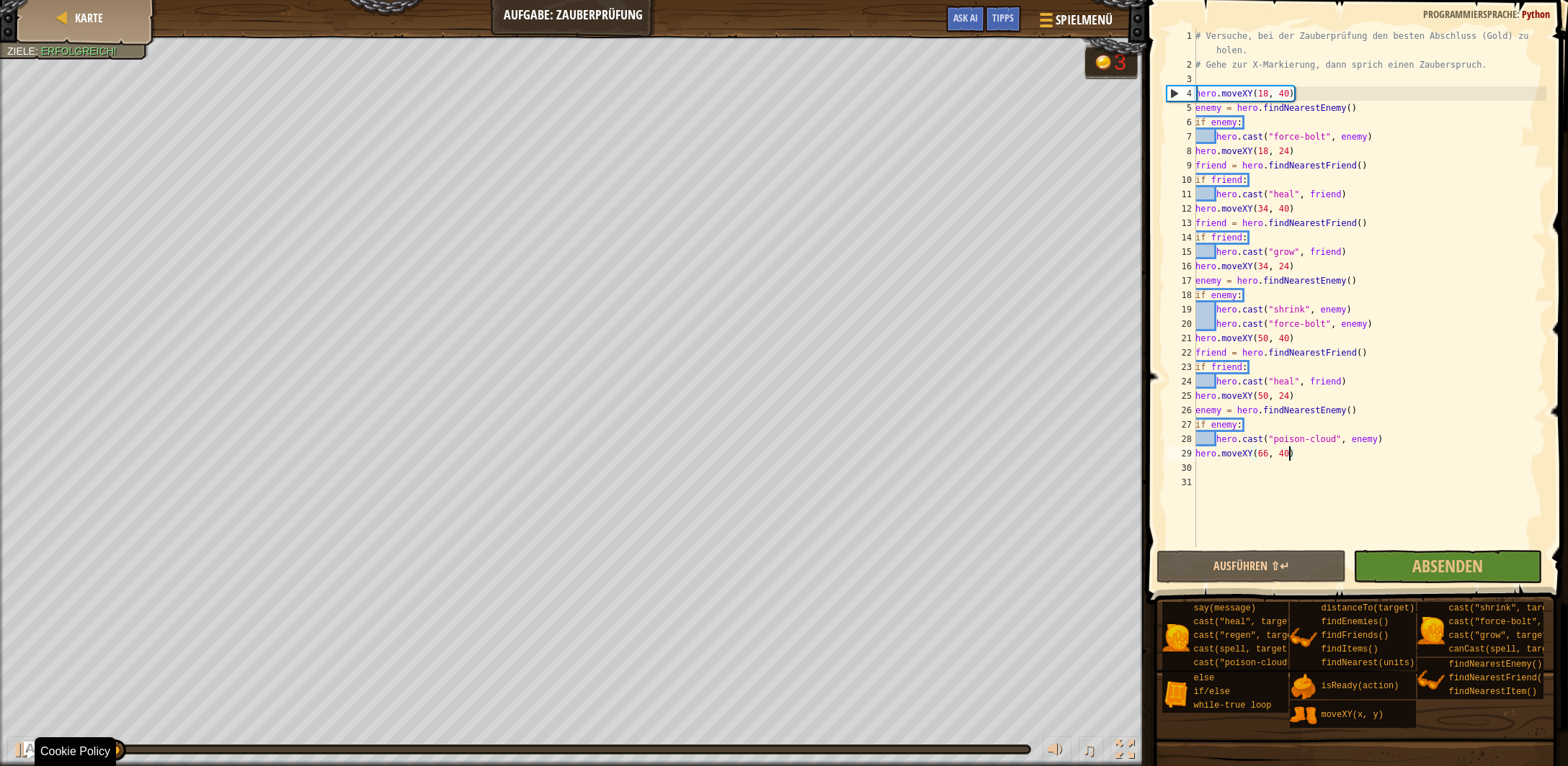
click at [613, 747] on div at bounding box center [537, 750] width 984 height 6
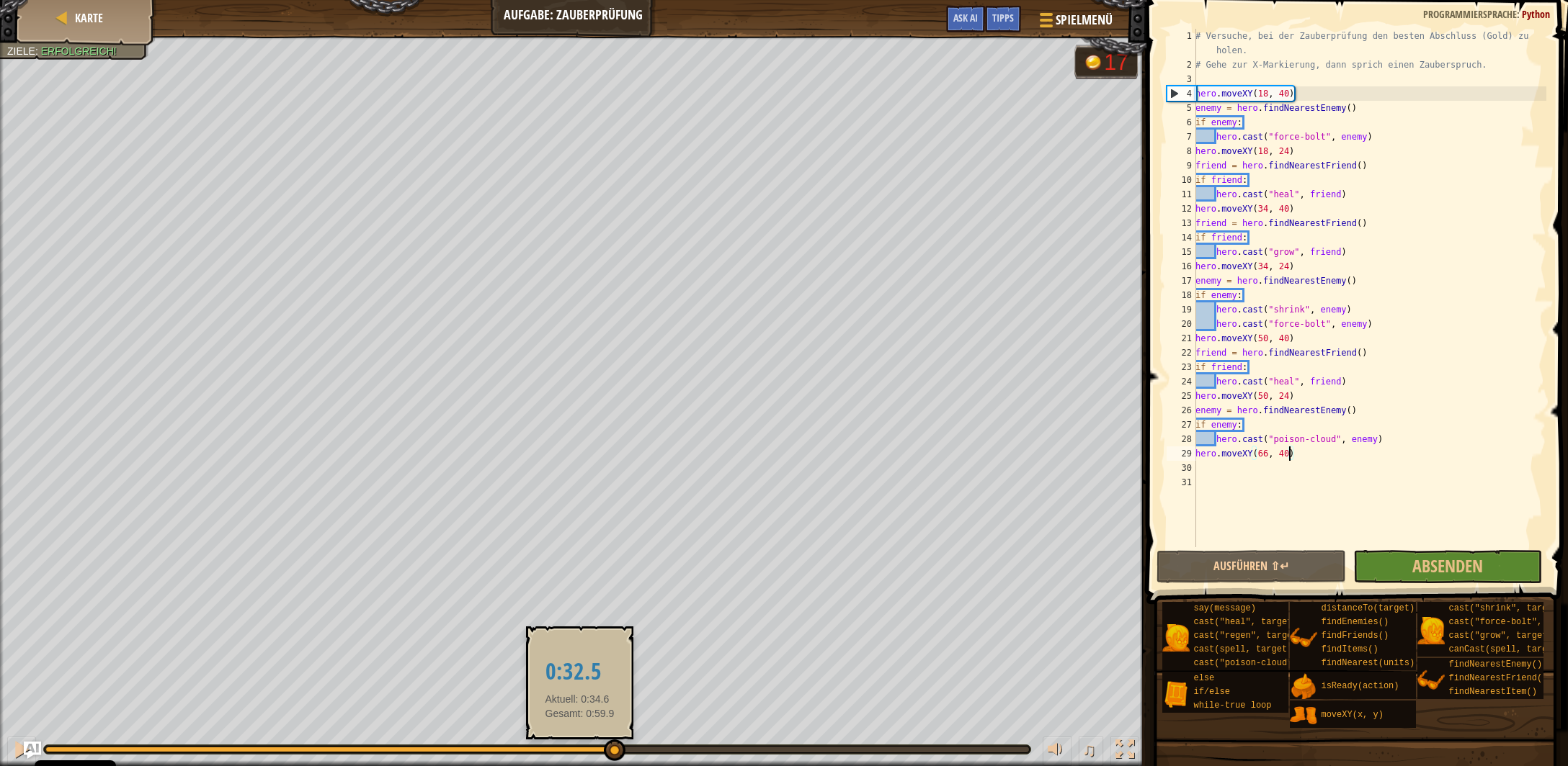
click at [578, 749] on div at bounding box center [329, 750] width 568 height 6
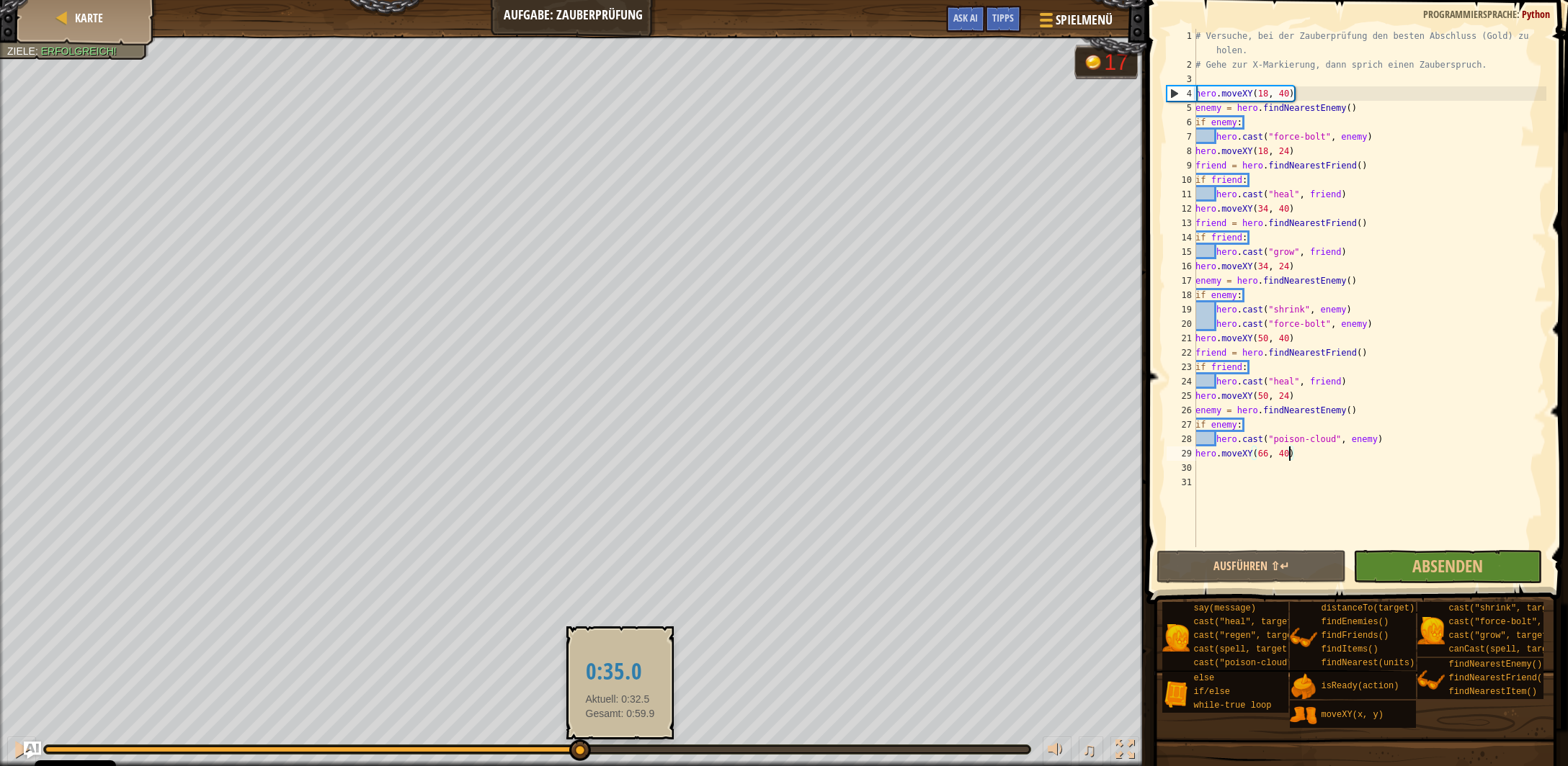
click at [620, 749] on div at bounding box center [537, 750] width 984 height 6
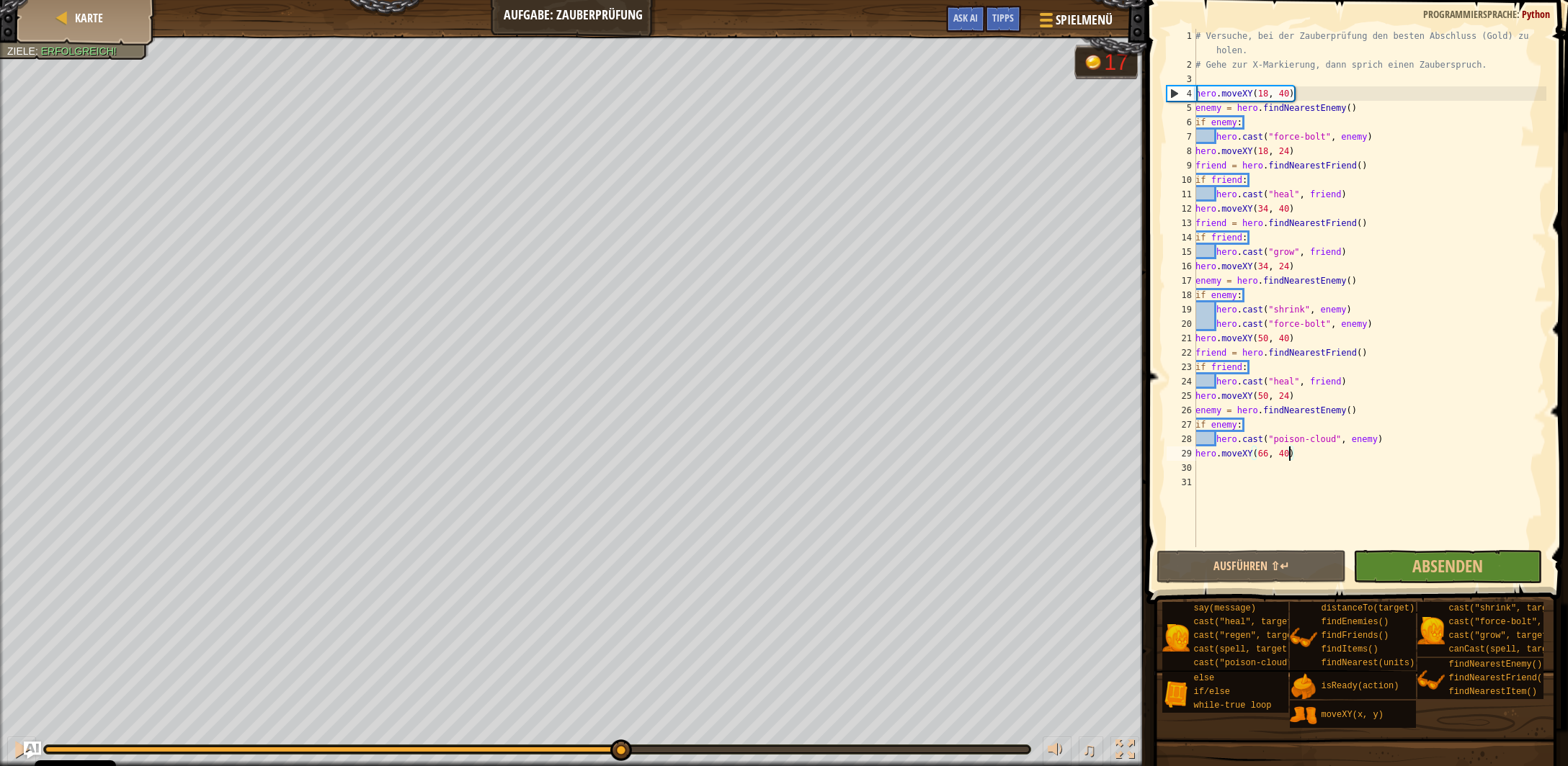
click at [1294, 455] on div "# Versuche, bei der Zauberprüfung den besten Abschluss (Gold) zu holen. # Gehe …" at bounding box center [1370, 310] width 354 height 562
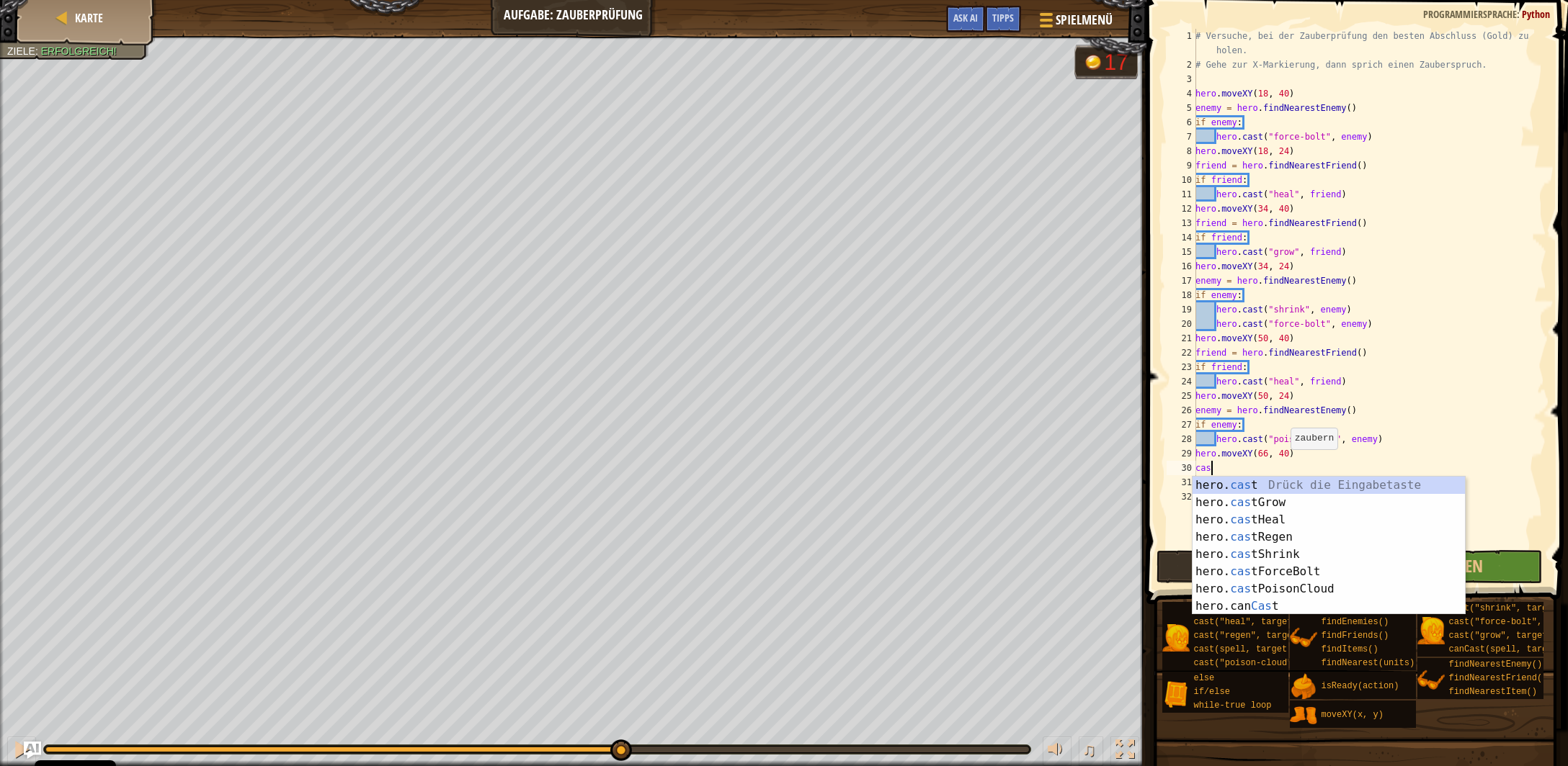
type textarea "c"
type textarea "find"
click at [1281, 589] on div "f r i e nd Drück die Eingabetaste hero. find NearestEnemy Drück die Eingabetast…" at bounding box center [1329, 564] width 273 height 173
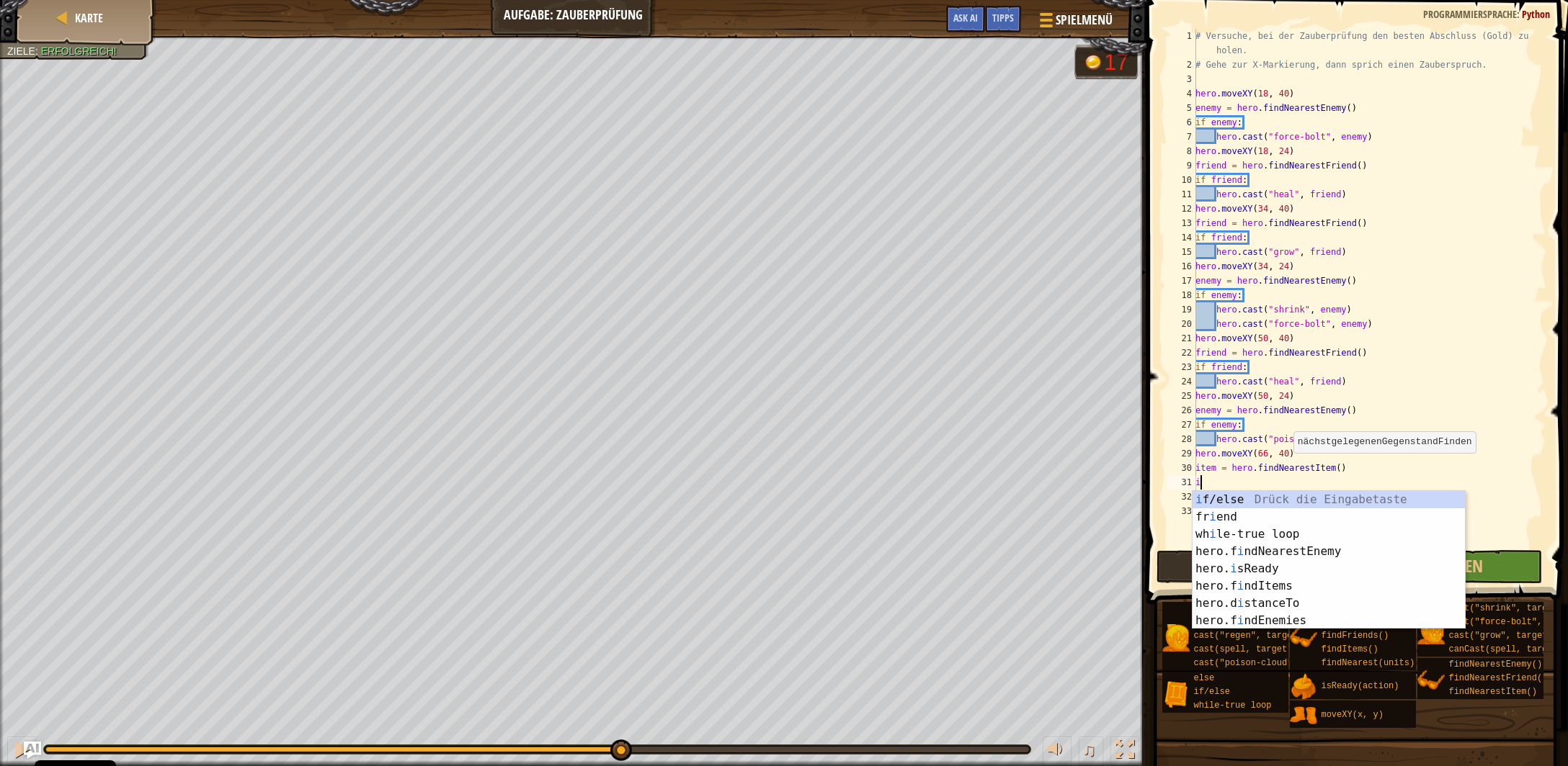
scroll to position [7, 0]
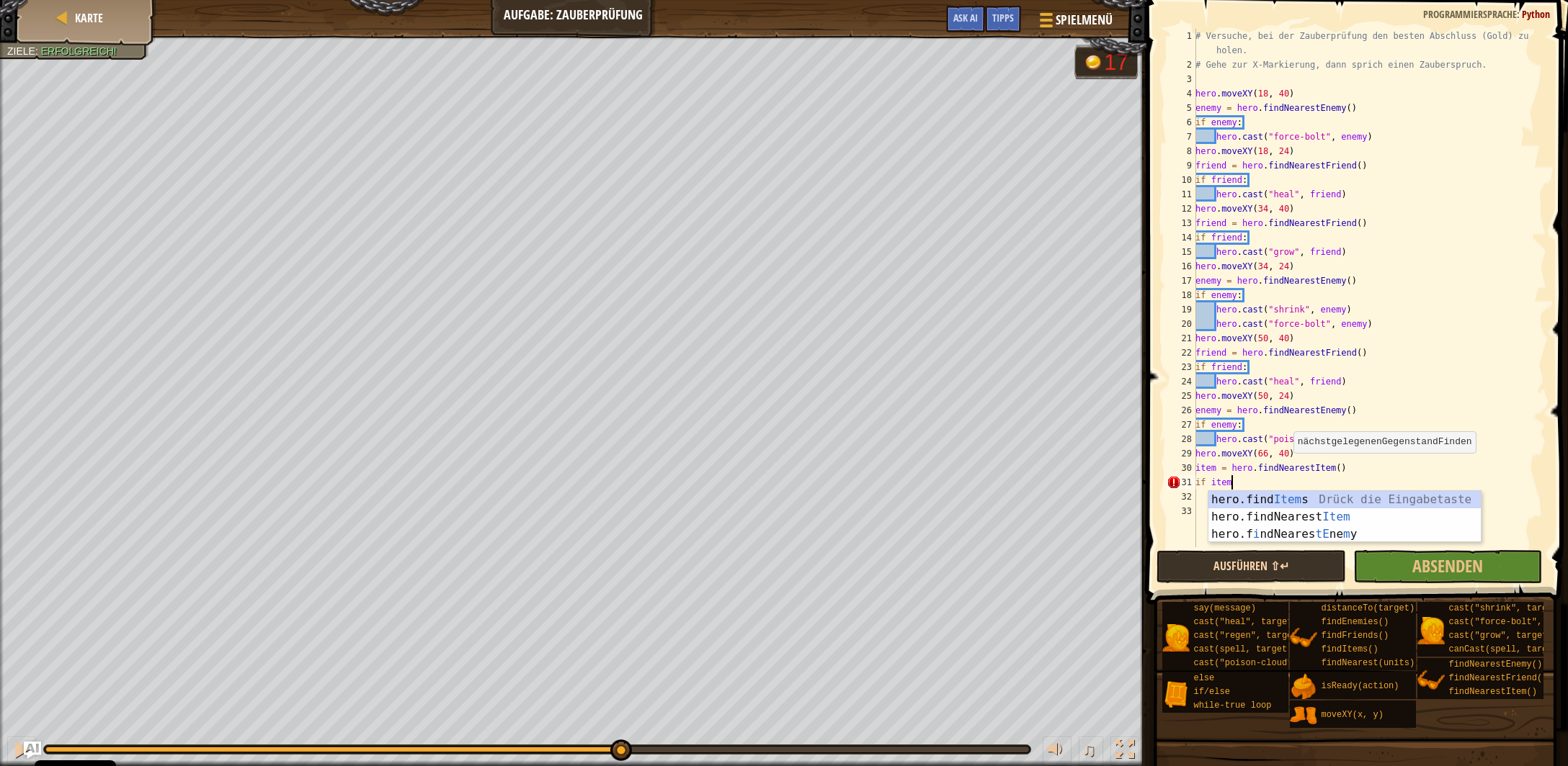
type textarea "if item:"
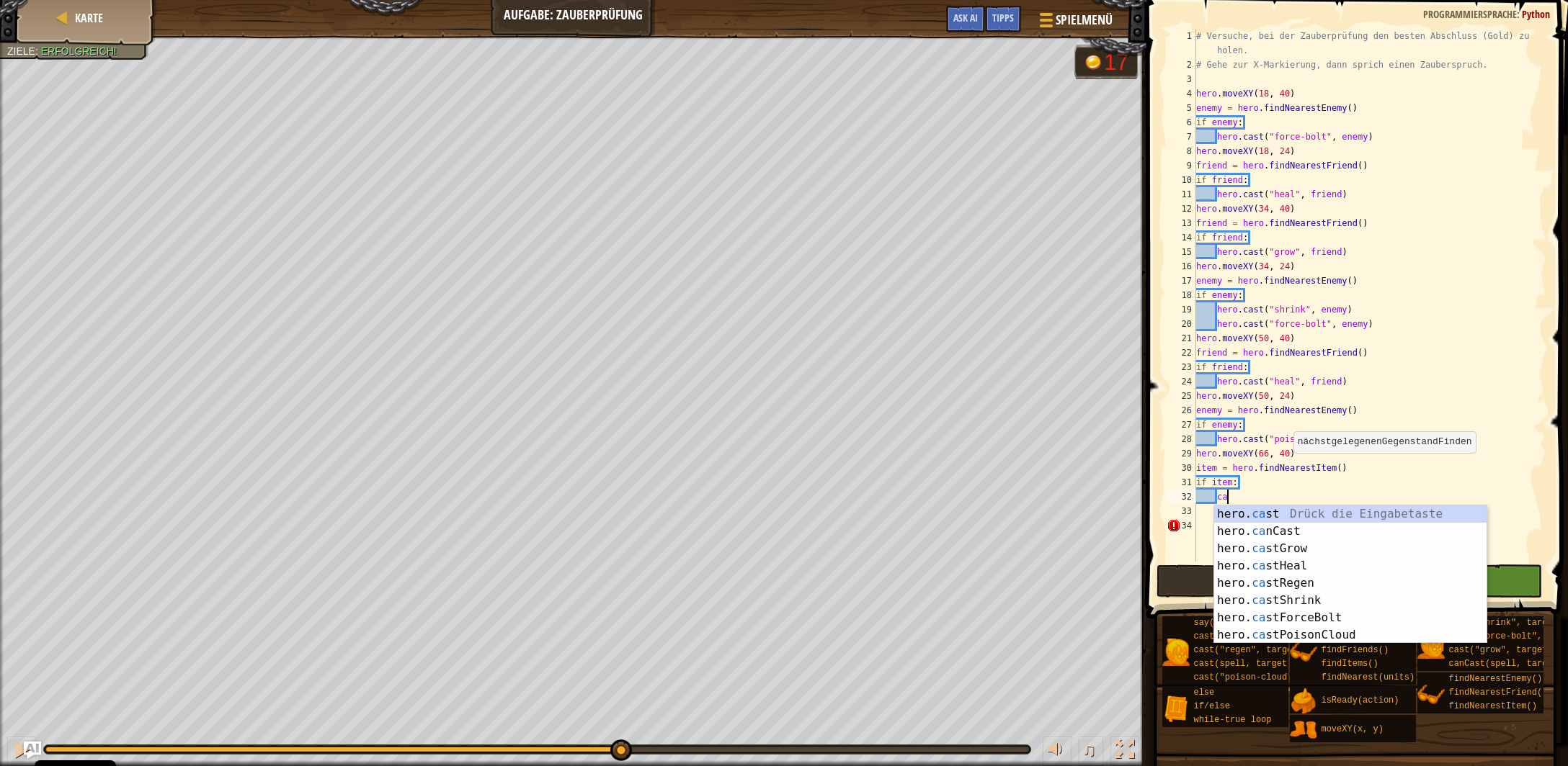
scroll to position [7, 2]
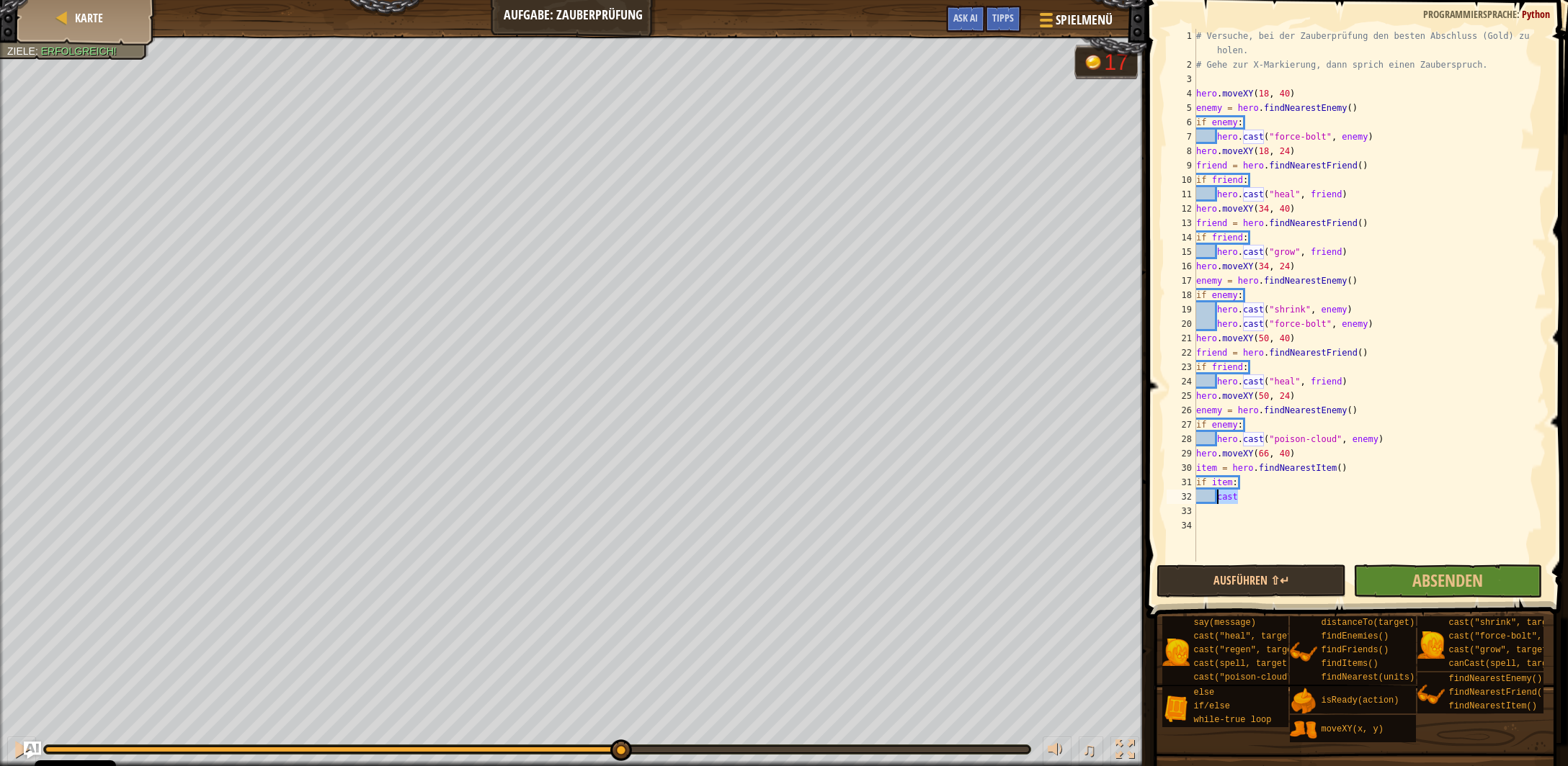
drag, startPoint x: 1250, startPoint y: 500, endPoint x: 1215, endPoint y: 501, distance: 35.0
click at [1217, 501] on div "# Versuche, bei der Zauberprüfung den besten Abschluss (Gold) zu holen. # Gehe …" at bounding box center [1370, 317] width 353 height 576
click at [1245, 517] on div "hero. move XY Drück die Eingabetaste" at bounding box center [1350, 531] width 273 height 52
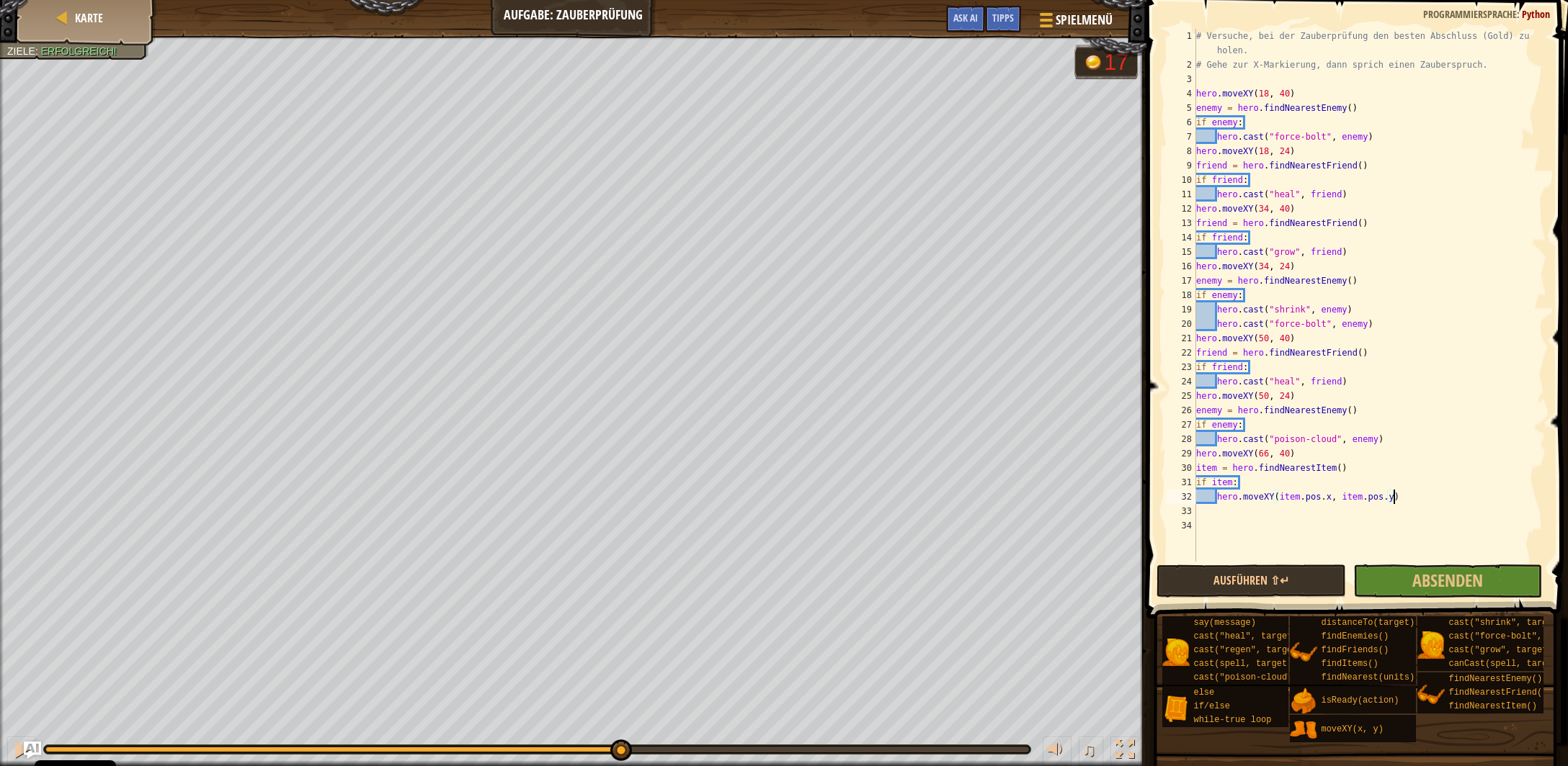
type textarea "hero.moveXY(item.pos.x, item.pos.y)"
click at [1396, 498] on div "# Versuche, bei der Zauberprüfung den besten Abschluss (Gold) zu holen. # Gehe …" at bounding box center [1370, 317] width 353 height 576
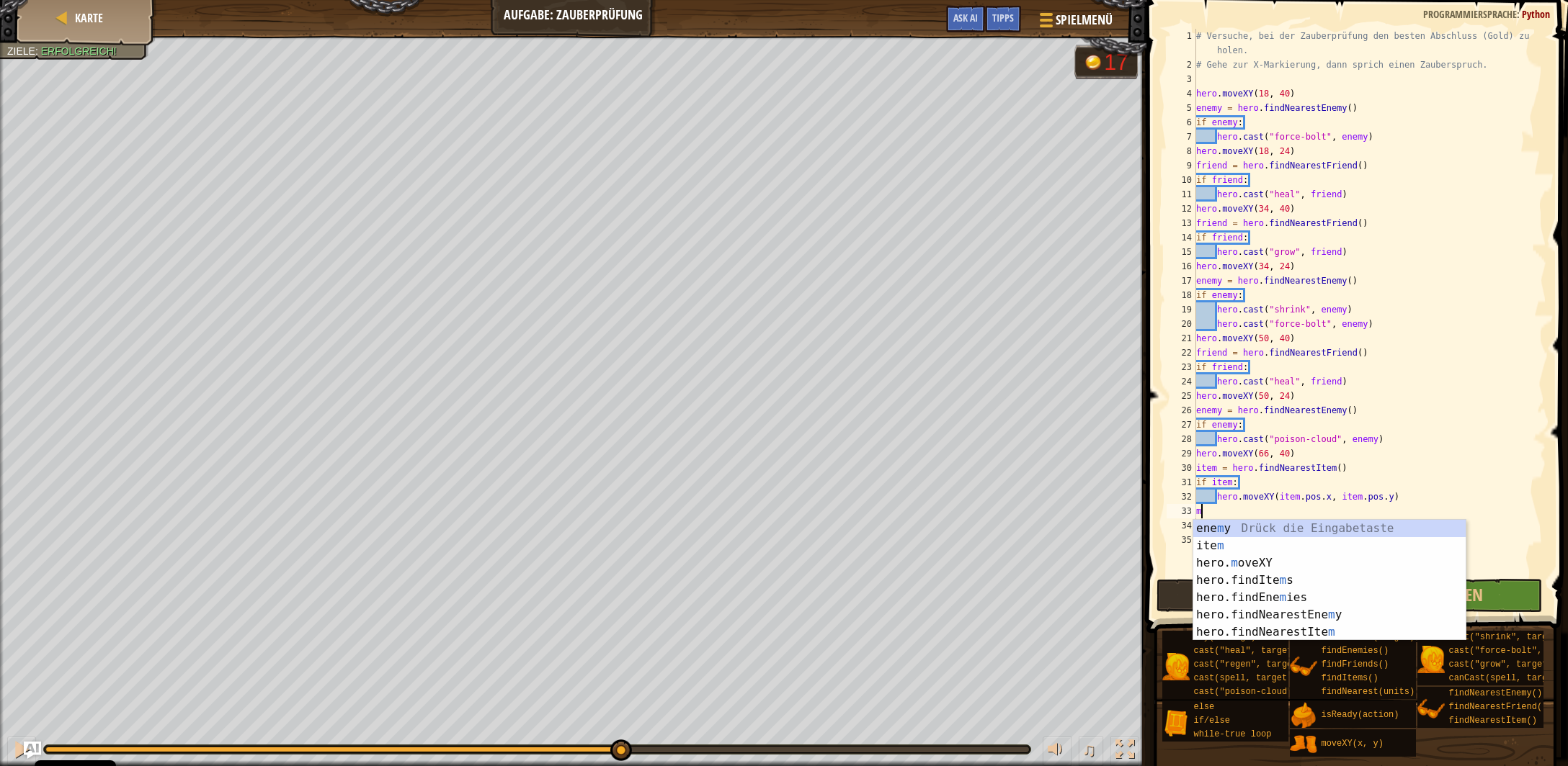
scroll to position [7, 1]
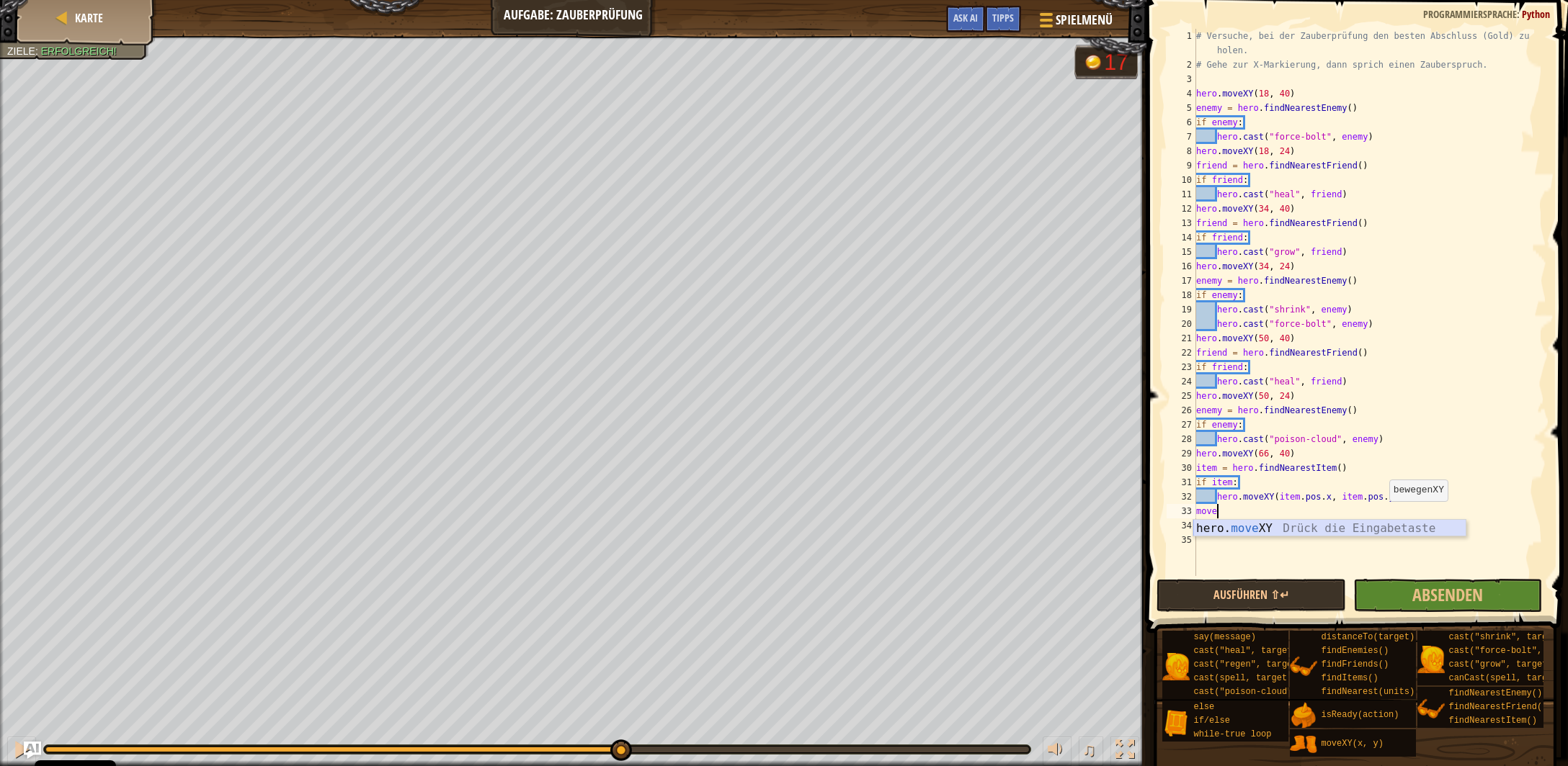
click at [1340, 534] on div "hero. move XY Drück die Eingabetaste" at bounding box center [1330, 546] width 273 height 52
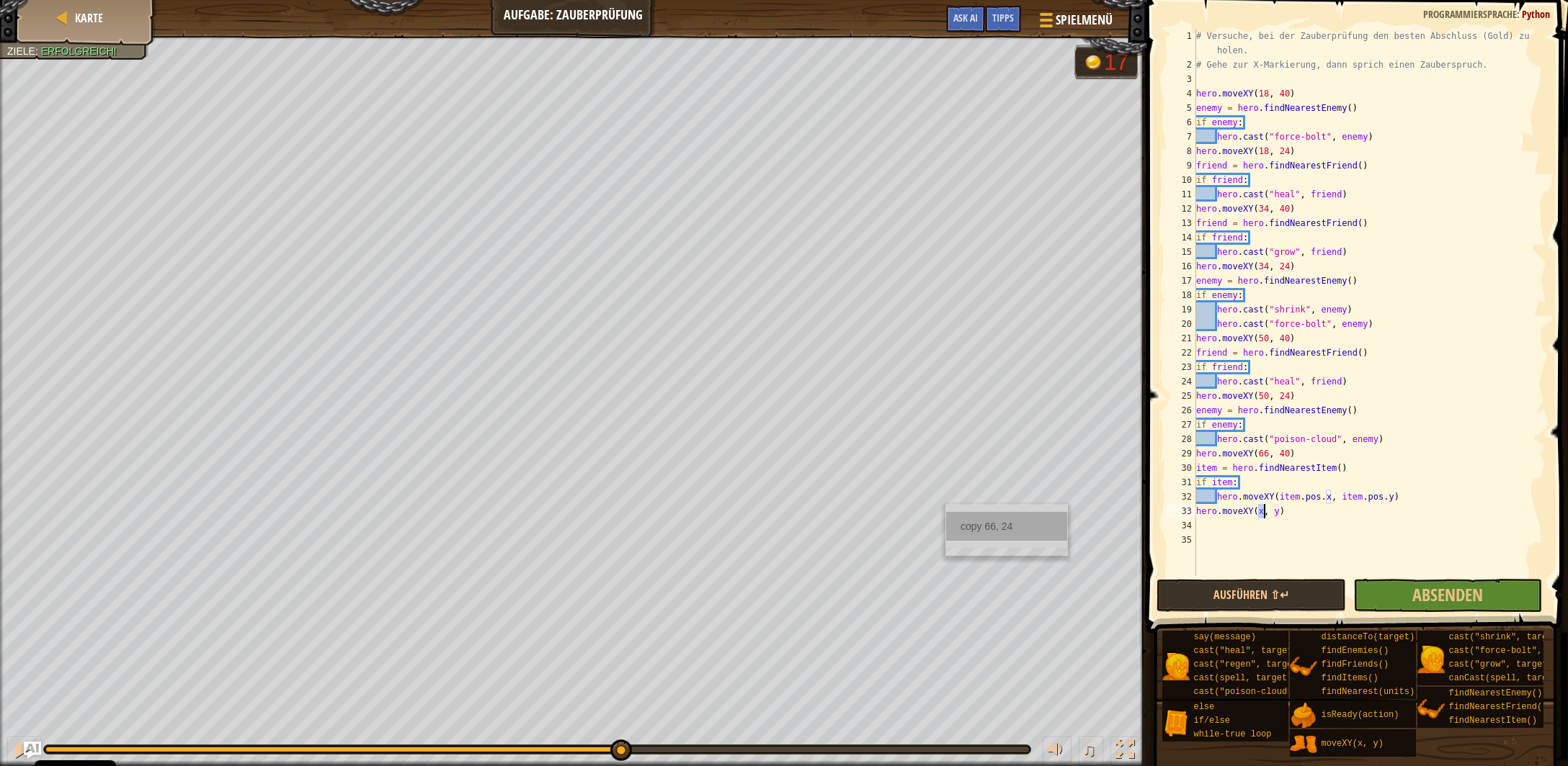
click at [961, 517] on div "copy 66, 24" at bounding box center [1007, 526] width 121 height 29
drag, startPoint x: 1276, startPoint y: 512, endPoint x: 1257, endPoint y: 512, distance: 19.0
click at [1257, 512] on div "# Versuche, bei der Zauberprüfung den besten Abschluss (Gold) zu holen. # Gehe …" at bounding box center [1370, 324] width 353 height 591
paste textarea "66, 24"
type textarea "hero.moveXY(66, 24)"
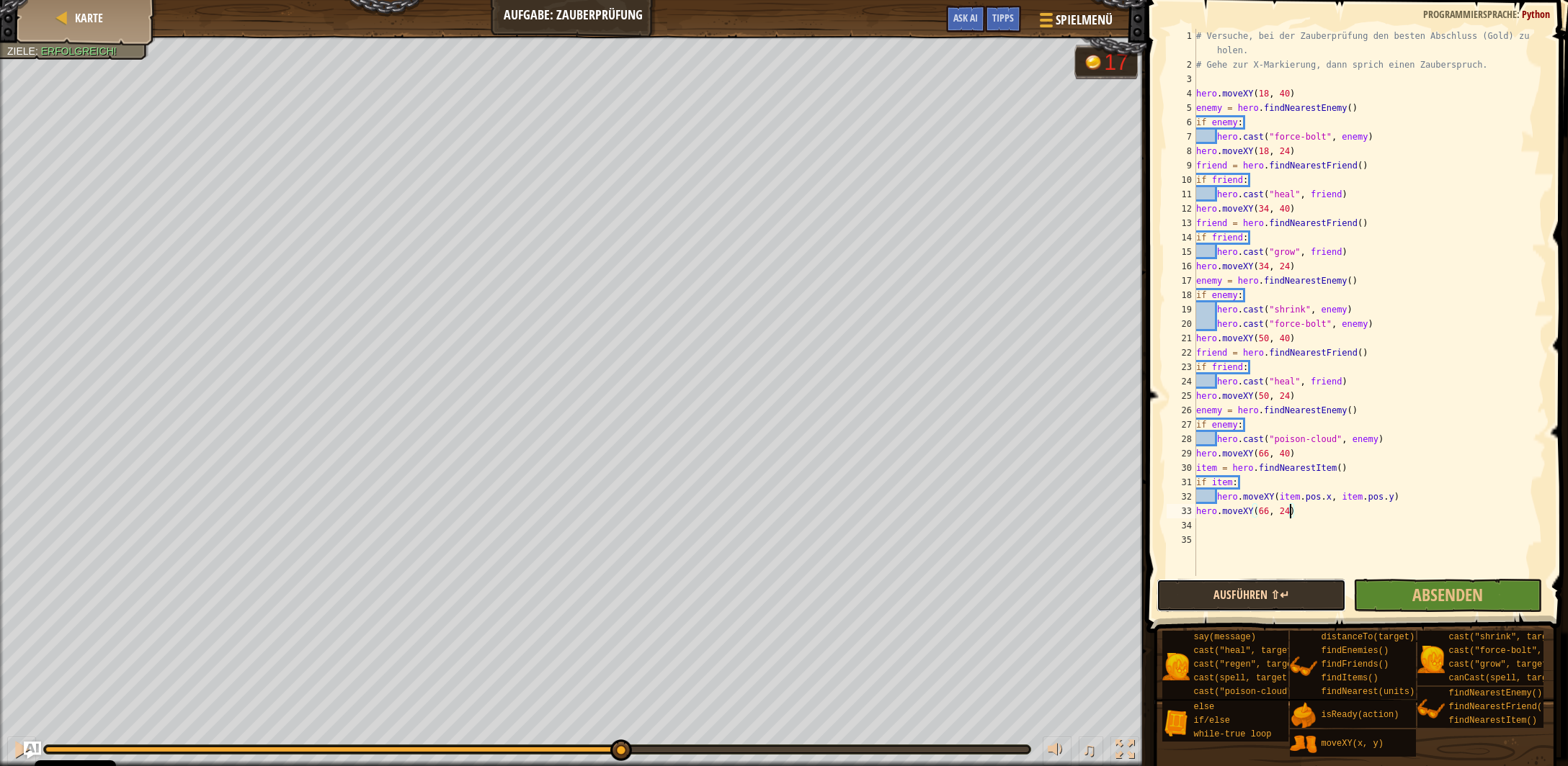
click at [1273, 582] on button "Ausführen ⇧↵" at bounding box center [1250, 596] width 189 height 33
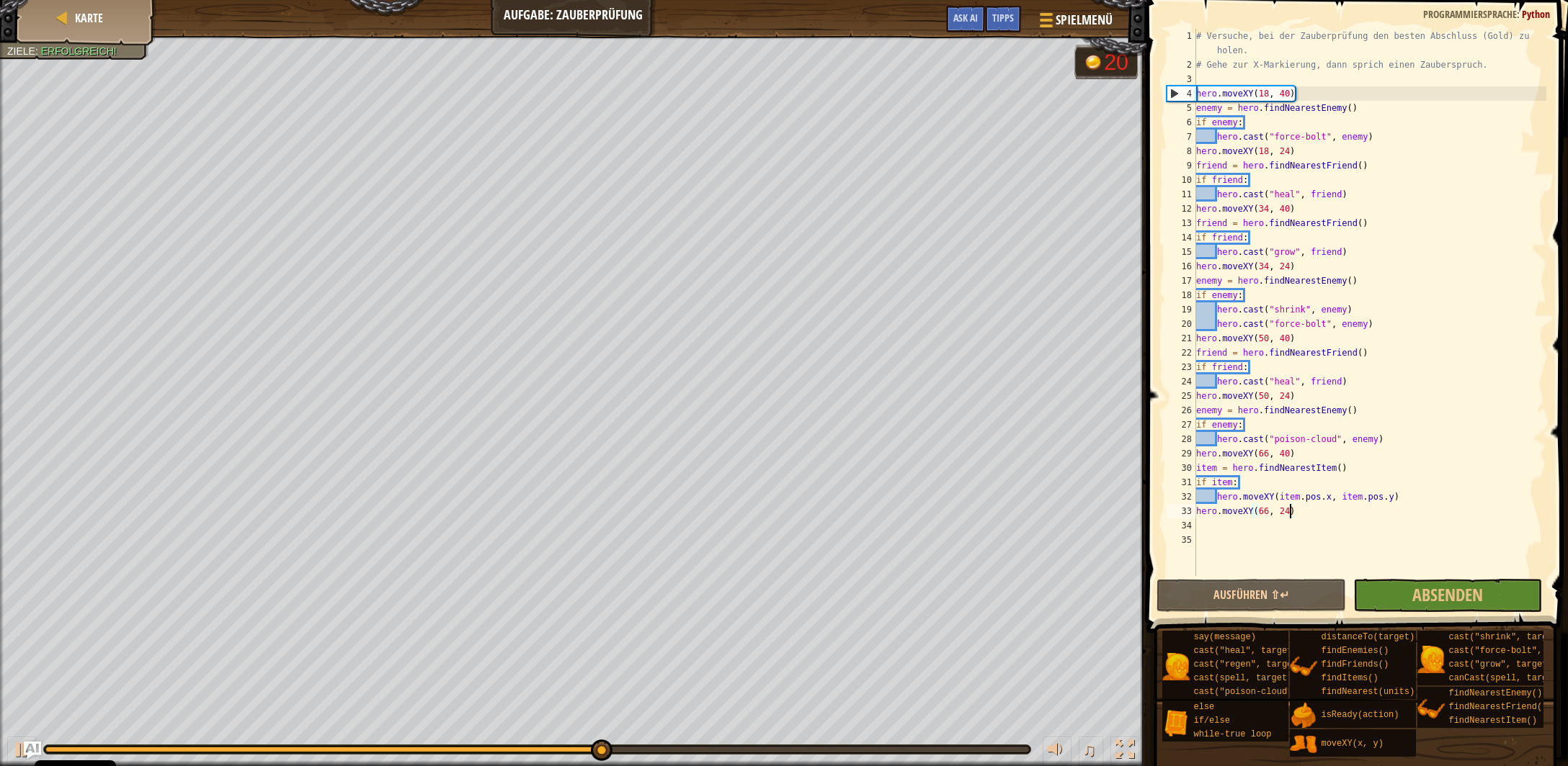
click at [1302, 512] on div "# Versuche, bei der Zauberprüfung den besten Abschluss (Gold) zu holen. # Gehe …" at bounding box center [1370, 324] width 353 height 591
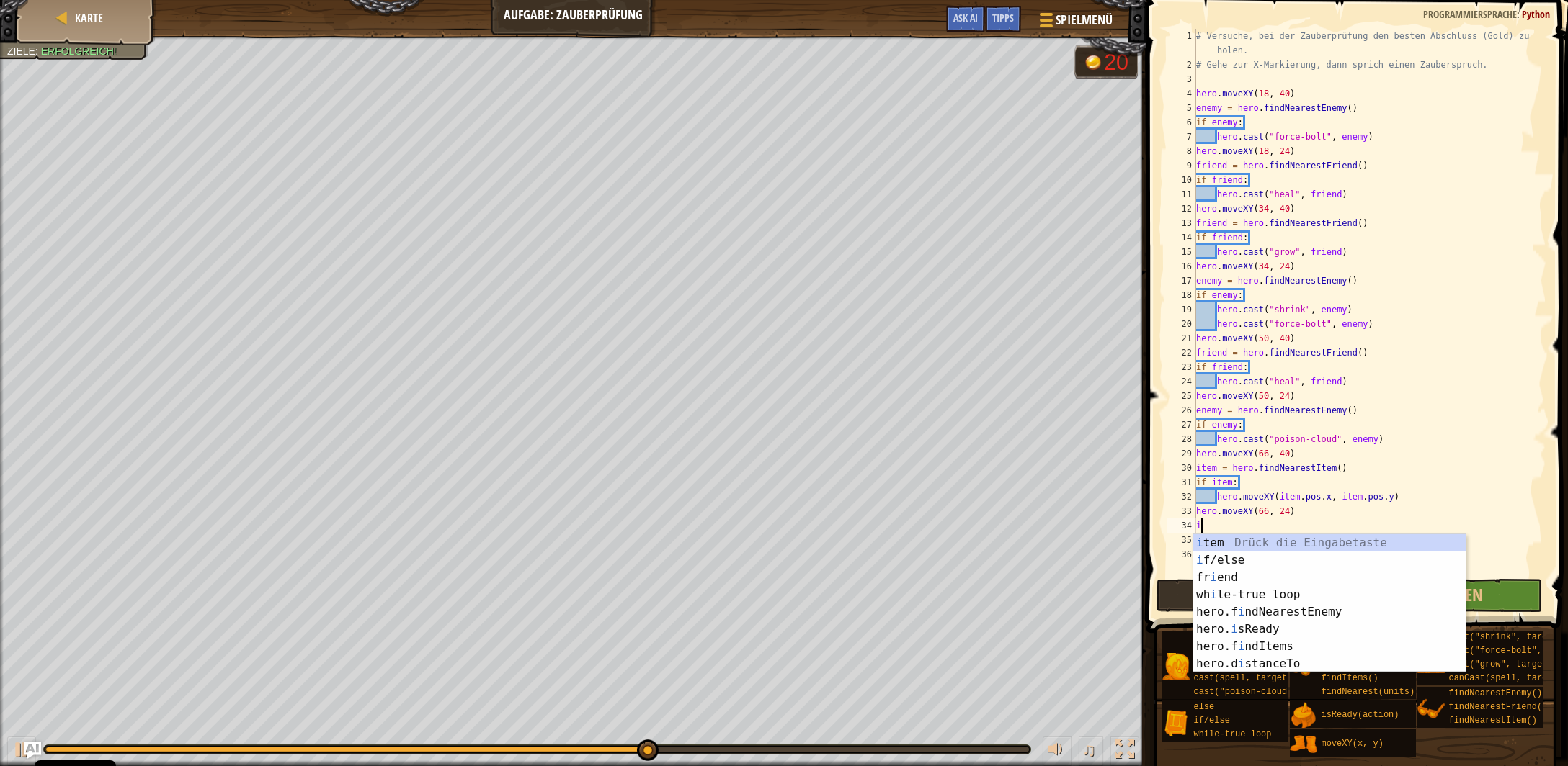
scroll to position [7, 0]
type textarea "i"
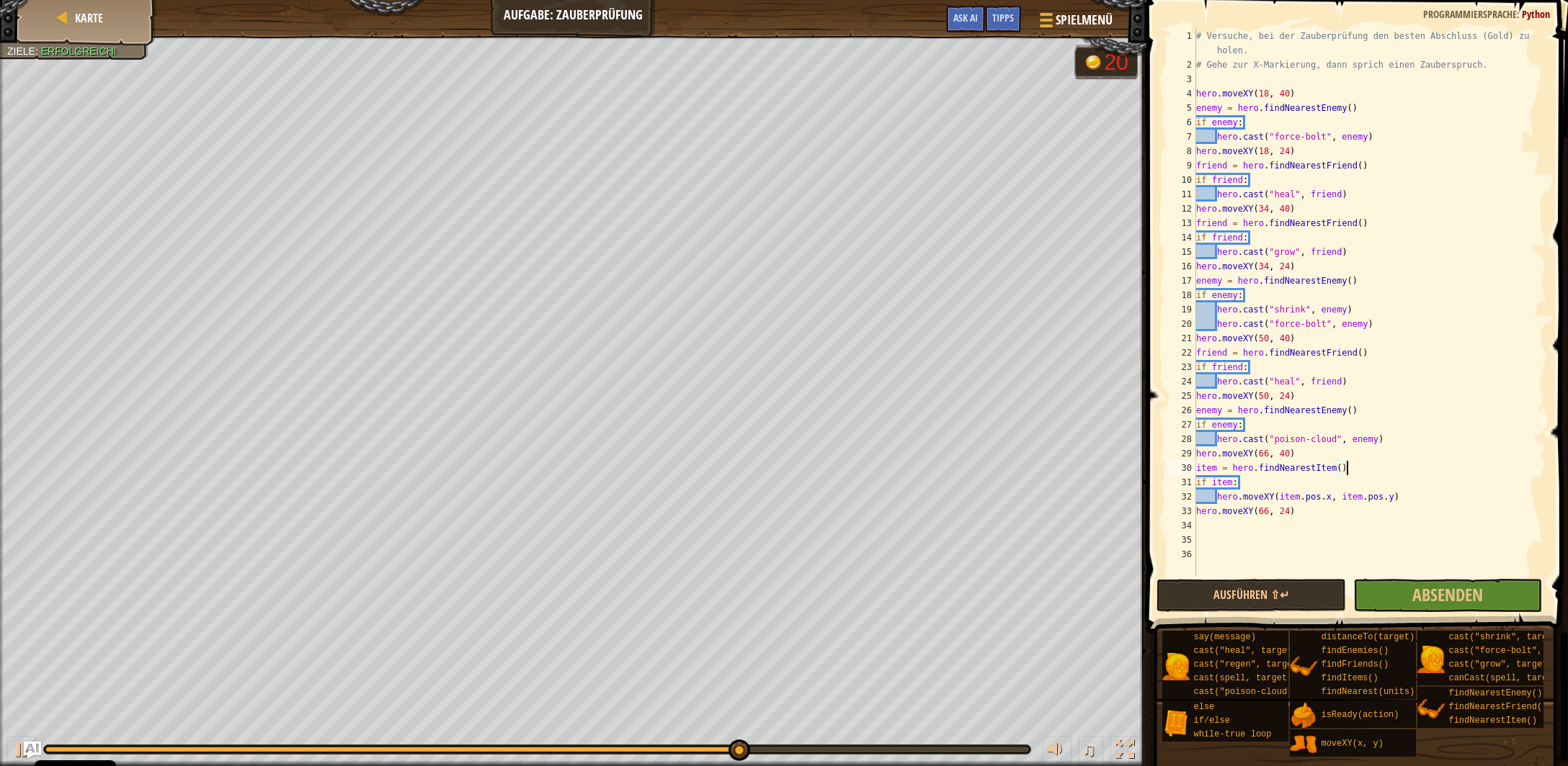
click at [1350, 464] on div "# Versuche, bei der Zauberprüfung den besten Abschluss (Gold) zu holen. # Gehe …" at bounding box center [1370, 324] width 353 height 591
type textarea "item = hero.findNearestItem()"
type textarea "whi"
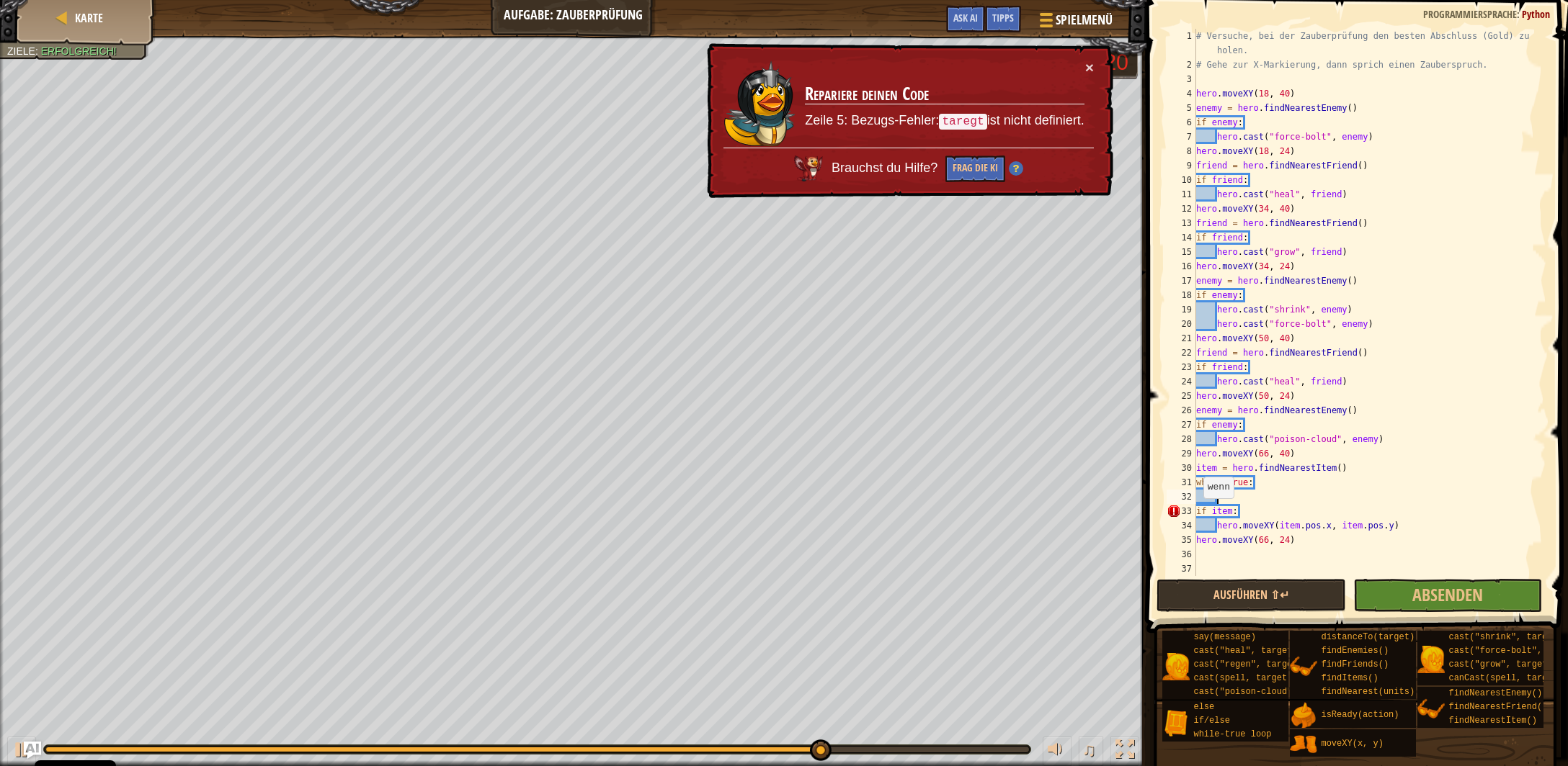
click at [1196, 513] on div "# Versuche, bei der Zauberprüfung den besten Abschluss (Gold) zu holen. # Gehe …" at bounding box center [1370, 324] width 353 height 591
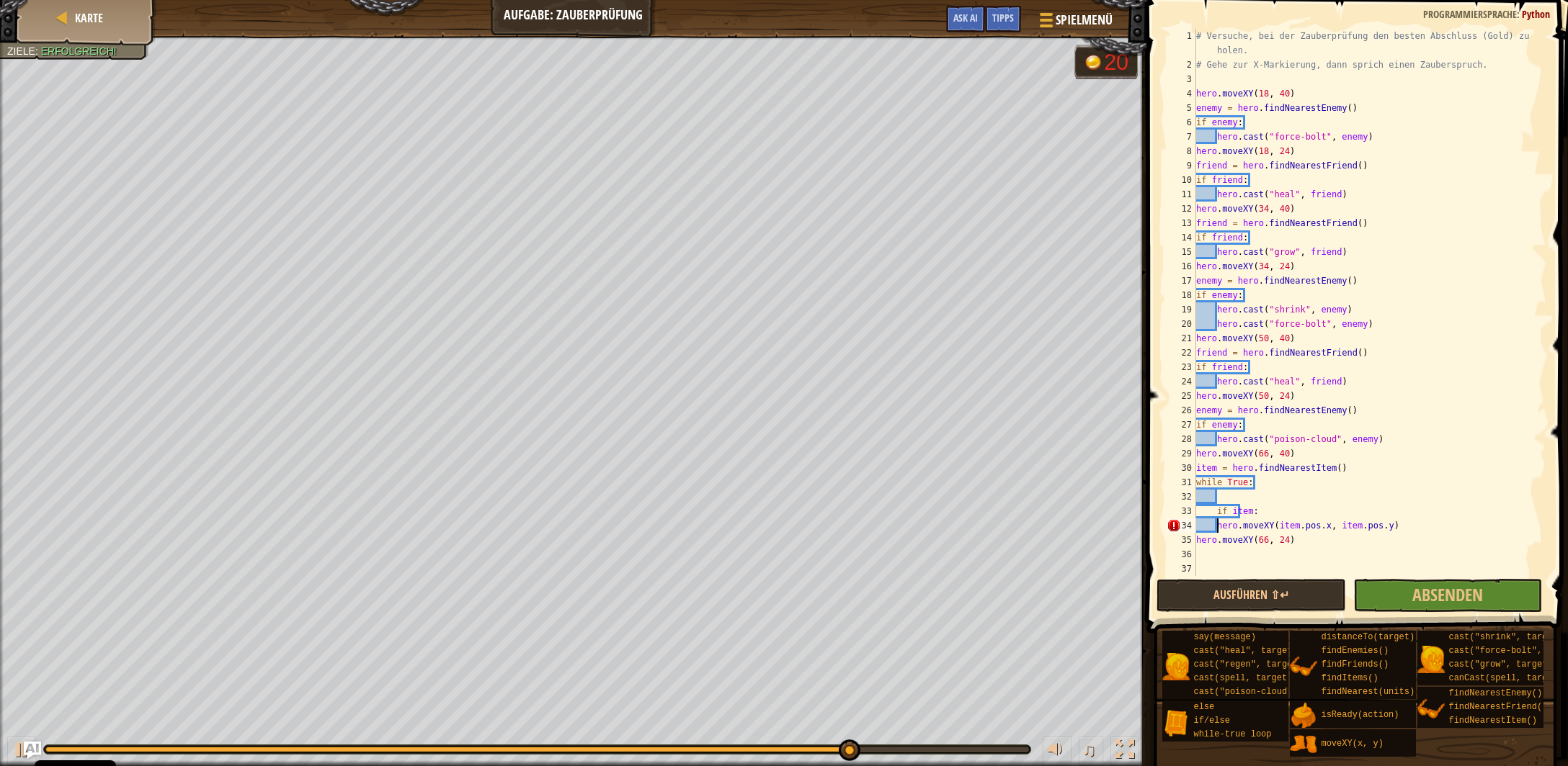
click at [1218, 526] on div "# Versuche, bei der Zauberprüfung den besten Abschluss (Gold) zu holen. # Gehe …" at bounding box center [1370, 324] width 353 height 591
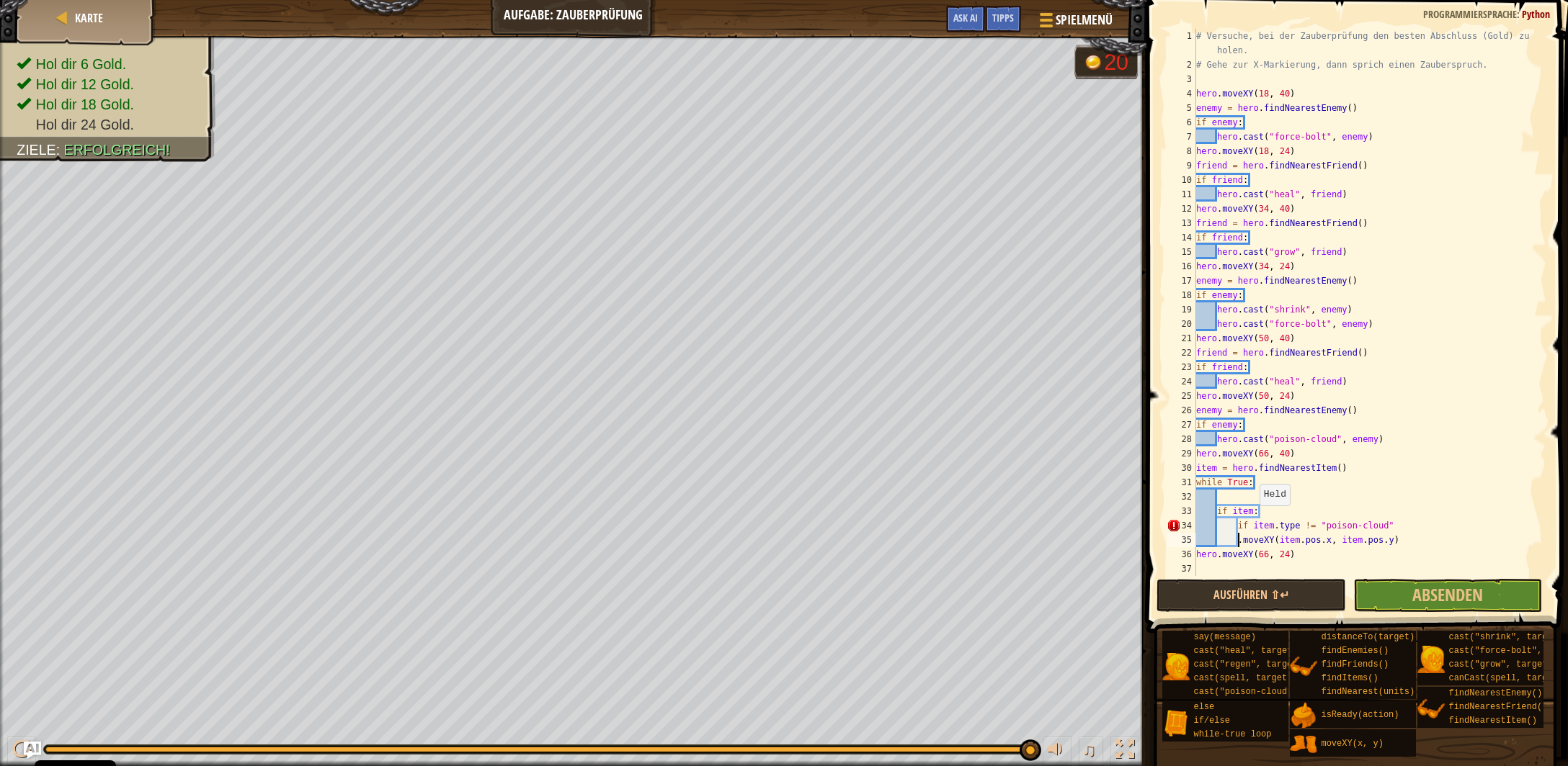
scroll to position [7, 4]
drag, startPoint x: 1389, startPoint y: 525, endPoint x: 1341, endPoint y: 526, distance: 48.0
click at [1350, 525] on div "# Versuche, bei der Zauberprüfung den besten Abschluss (Gold) zu holen. # Gehe …" at bounding box center [1370, 324] width 353 height 591
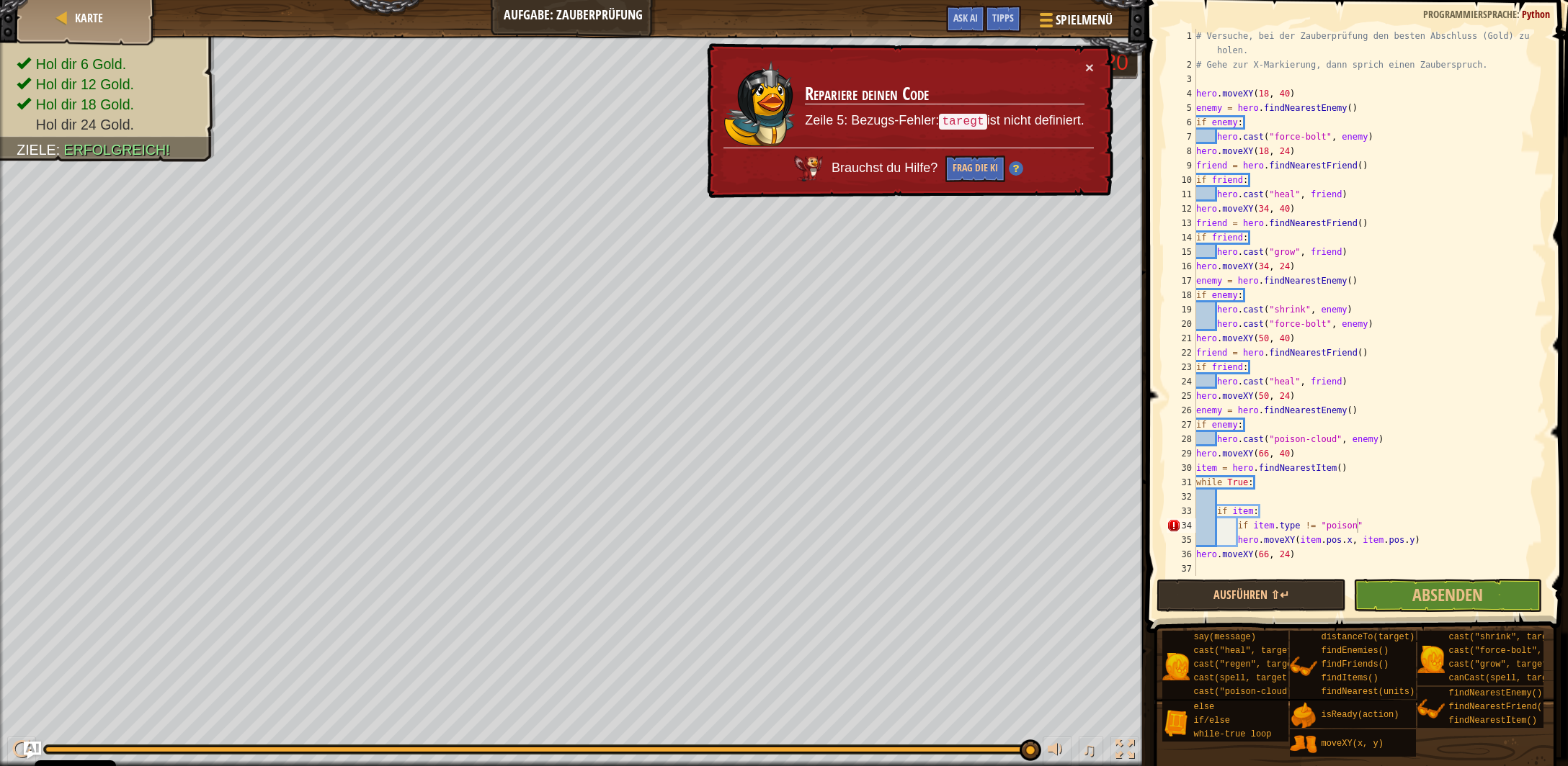
click at [1159, 547] on span at bounding box center [1358, 296] width 433 height 676
click at [1368, 534] on div "# Versuche, bei der Zauberprüfung den besten Abschluss (Gold) zu holen. # Gehe …" at bounding box center [1370, 324] width 353 height 591
click at [1368, 525] on div "# Versuche, bei der Zauberprüfung den besten Abschluss (Gold) zu holen. # Gehe …" at bounding box center [1370, 324] width 353 height 591
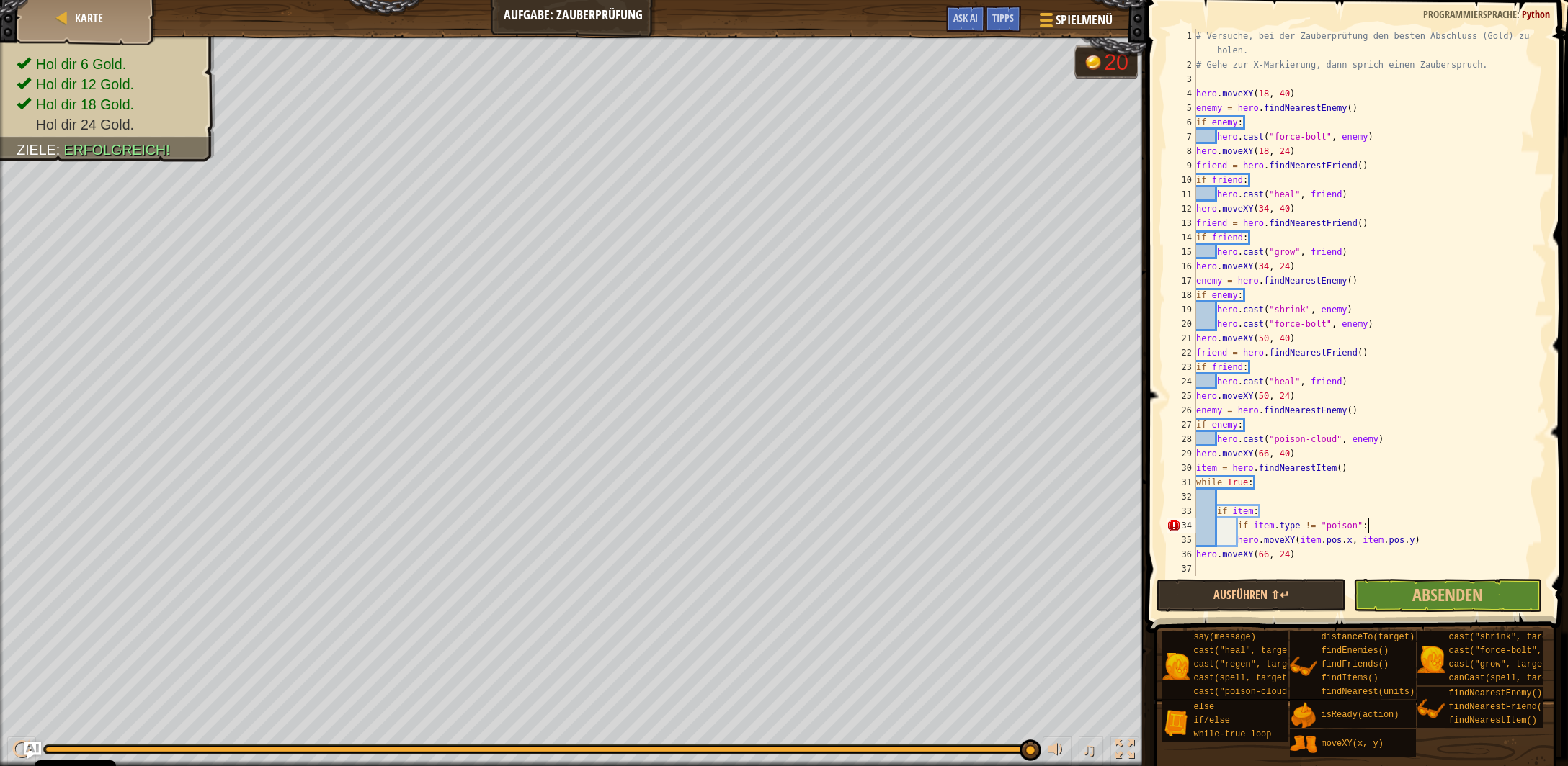
scroll to position [6, 13]
click at [1241, 546] on div "# Versuche, bei der Zauberprüfung den besten Abschluss (Gold) zu holen. # Gehe …" at bounding box center [1370, 324] width 353 height 591
click at [1236, 542] on div "# Versuche, bei der Zauberprüfung den besten Abschluss (Gold) zu holen. # Gehe …" at bounding box center [1370, 324] width 353 height 591
click at [1306, 595] on button "Ausführen ⇧↵" at bounding box center [1250, 596] width 189 height 33
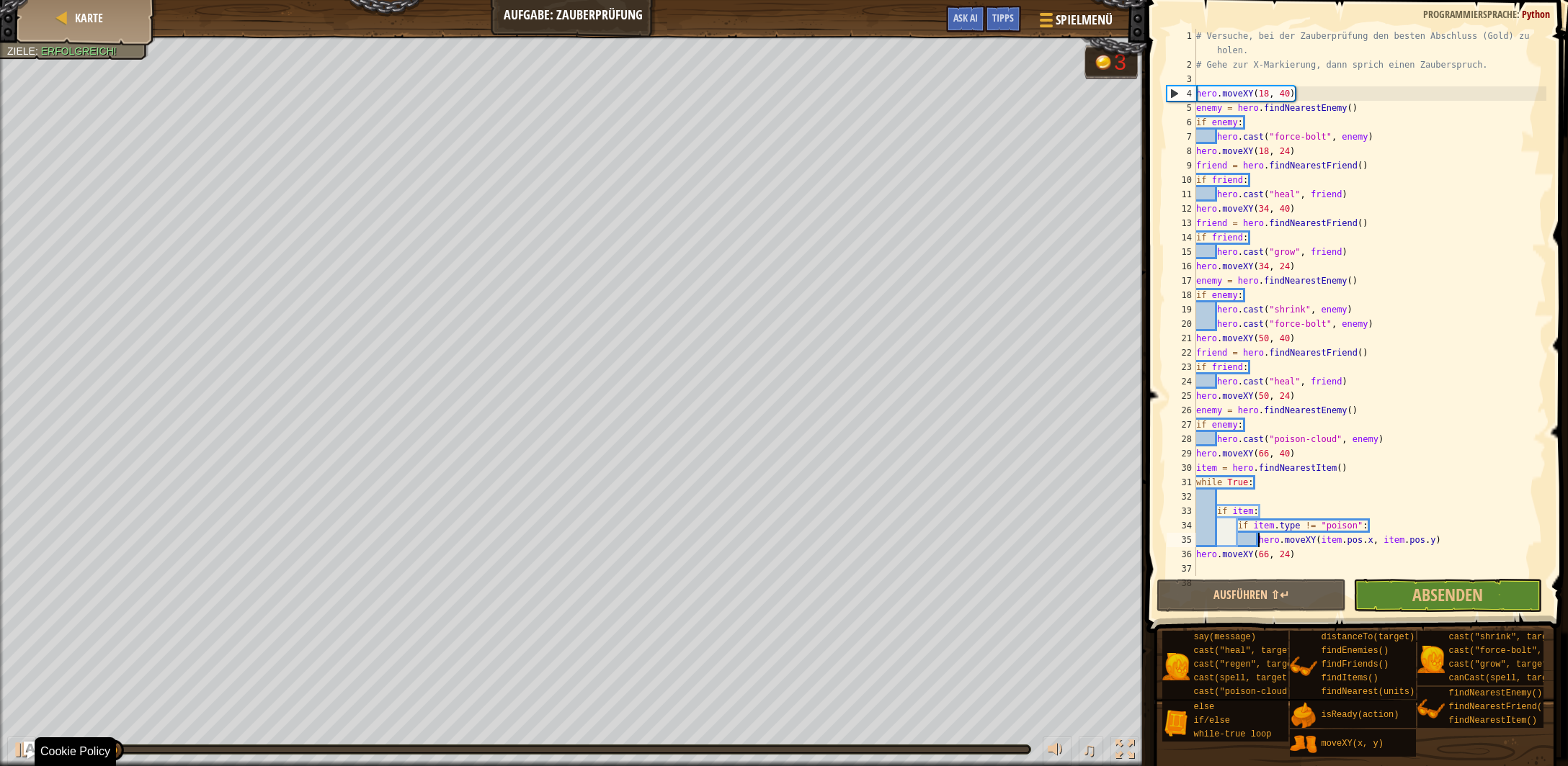
click at [850, 752] on div at bounding box center [537, 750] width 987 height 9
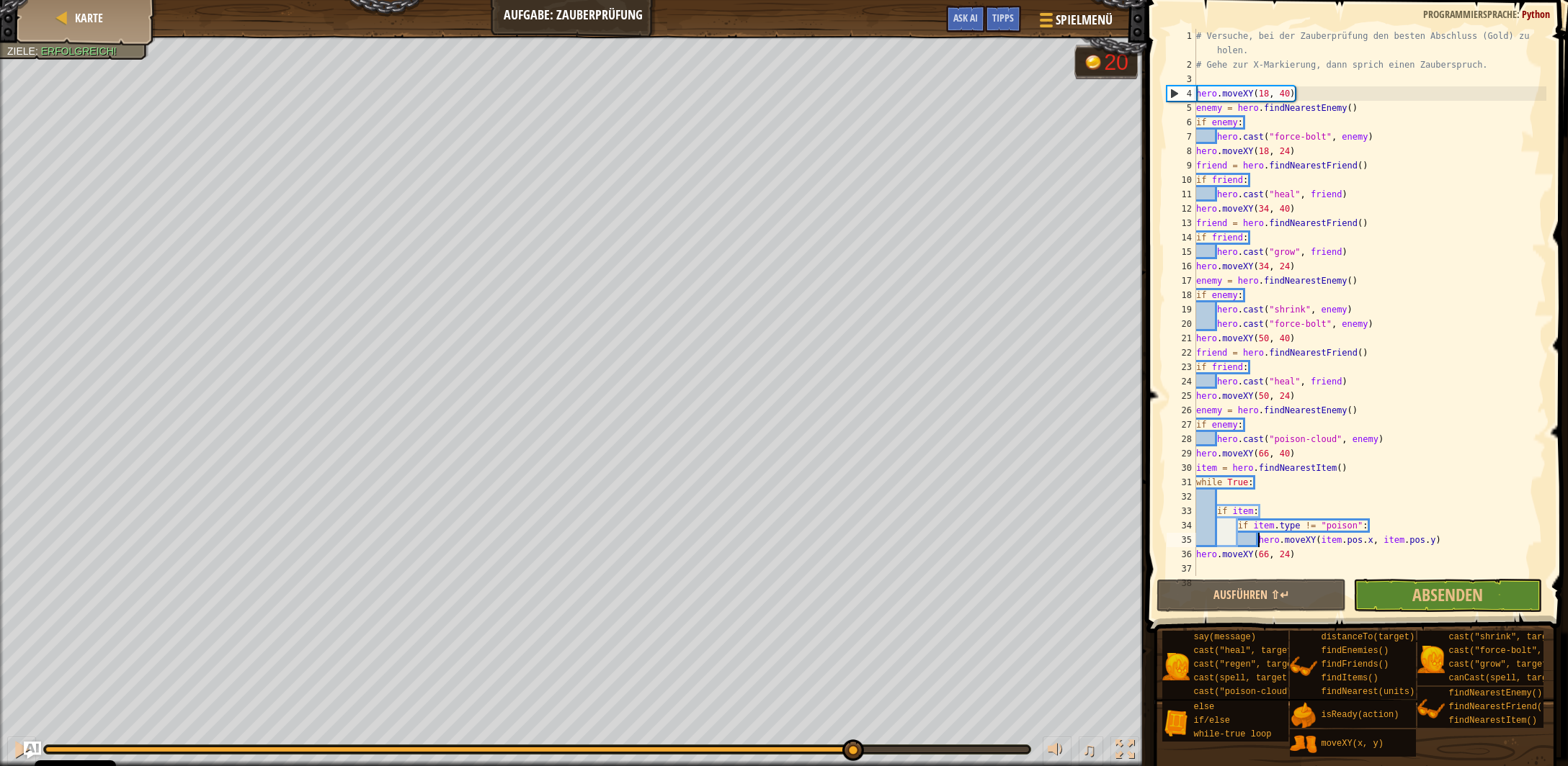
click at [853, 749] on div at bounding box center [537, 750] width 984 height 6
click at [13, 743] on div at bounding box center [21, 749] width 18 height 18
click at [1282, 600] on button "Ausführen ⇧↵" at bounding box center [1250, 596] width 189 height 33
click at [1347, 471] on div "# Versuche, bei der Zauberprüfung den besten Abschluss (Gold) zu holen. # Gehe …" at bounding box center [1370, 324] width 353 height 591
click at [1298, 454] on div "# Versuche, bei der Zauberprüfung den besten Abschluss (Gold) zu holen. # Gehe …" at bounding box center [1370, 324] width 353 height 591
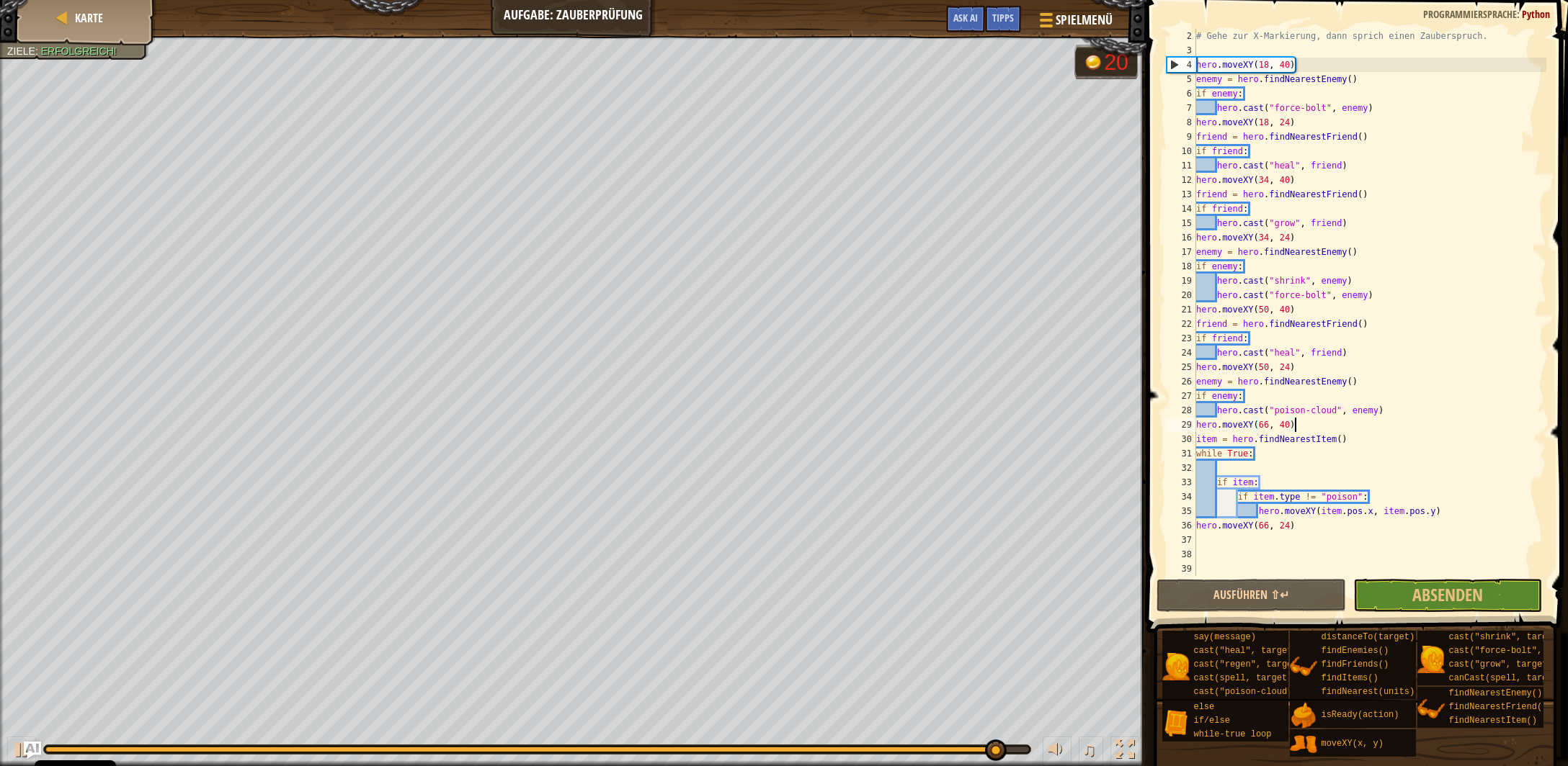
scroll to position [28, 0]
click at [1348, 443] on div "# Gehe zur X-Markierung, dann sprich einen Zauberspruch. hero . moveXY ( 18 , 4…" at bounding box center [1370, 317] width 353 height 576
type textarea "item = hero.findNearestItem()"
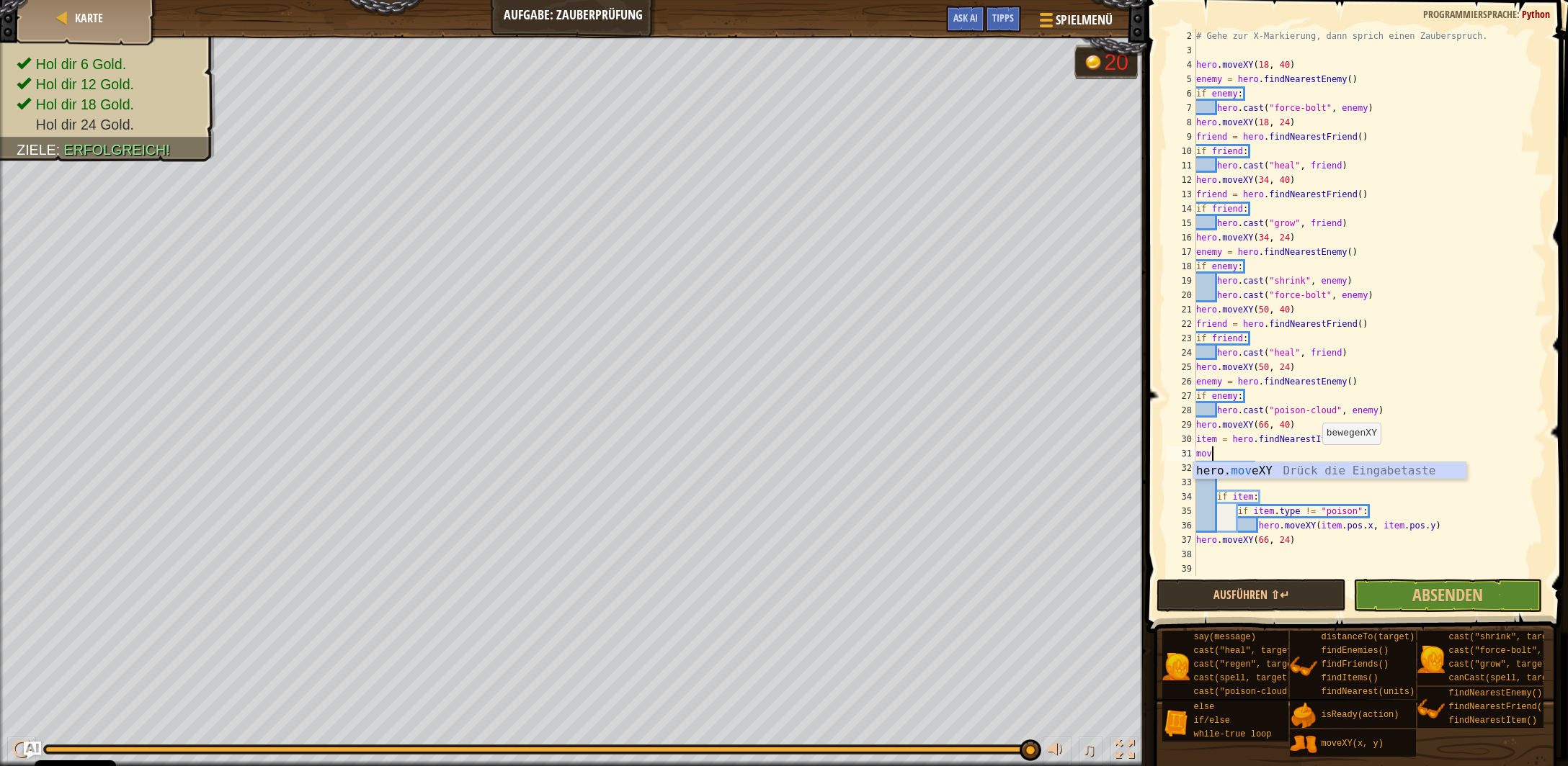
scroll to position [7, 0]
click at [1315, 477] on div "hero. mo veXY Drück die Eingabetaste" at bounding box center [1330, 489] width 273 height 52
click at [986, 360] on div "copy 66, 40" at bounding box center [1007, 358] width 121 height 29
drag, startPoint x: 1279, startPoint y: 451, endPoint x: 1256, endPoint y: 454, distance: 23.2
click at [1256, 454] on div "# Gehe zur X-Markierung, dann sprich einen Zauberspruch. hero . moveXY ( 18 , 4…" at bounding box center [1370, 317] width 353 height 576
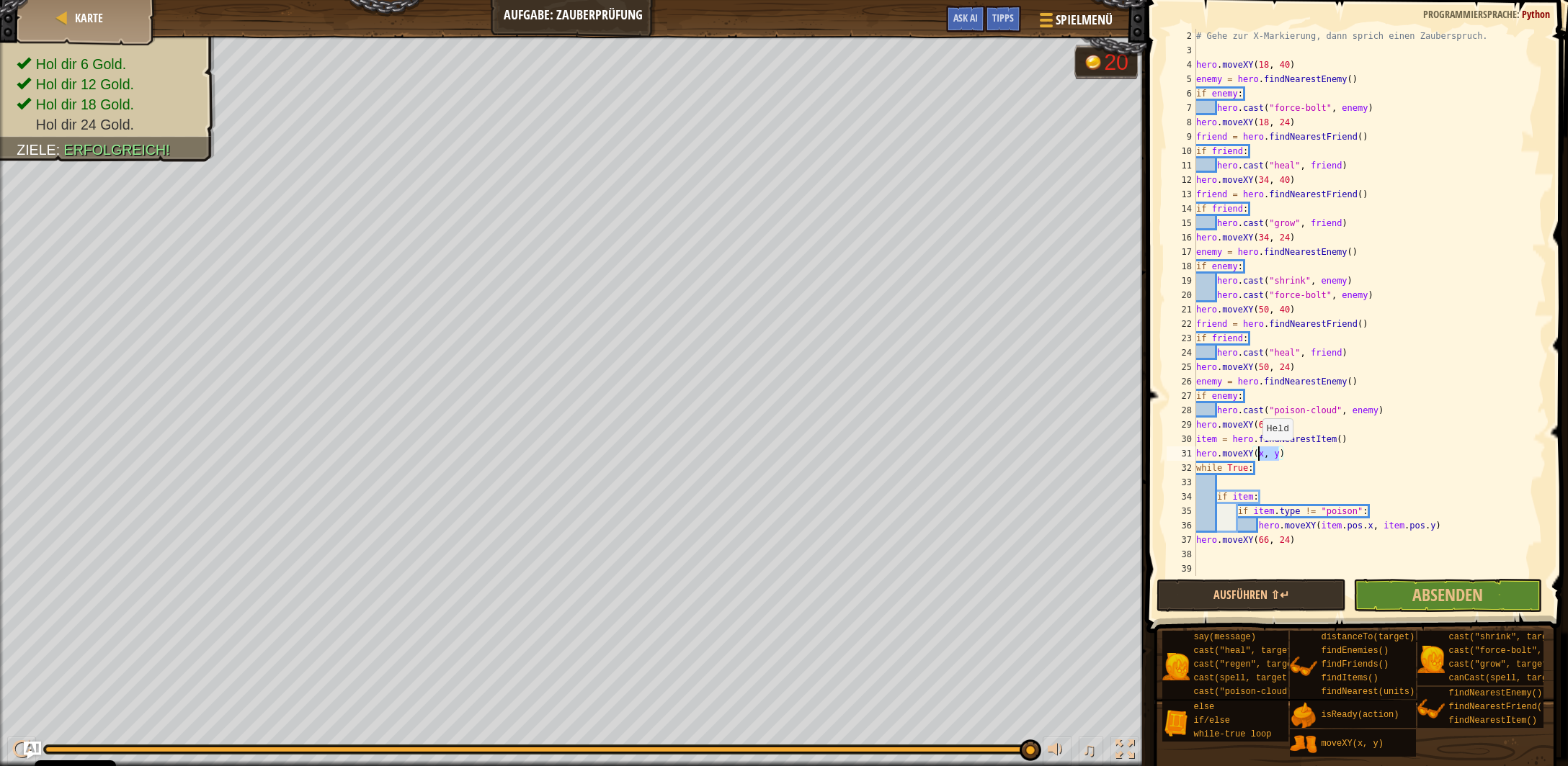
paste textarea "66, 40"
type textarea "hero.moveXY(66, 40)"
click at [1302, 458] on div "# Gehe zur X-Markierung, dann sprich einen Zauberspruch. hero . moveXY ( 18 , 4…" at bounding box center [1370, 317] width 353 height 576
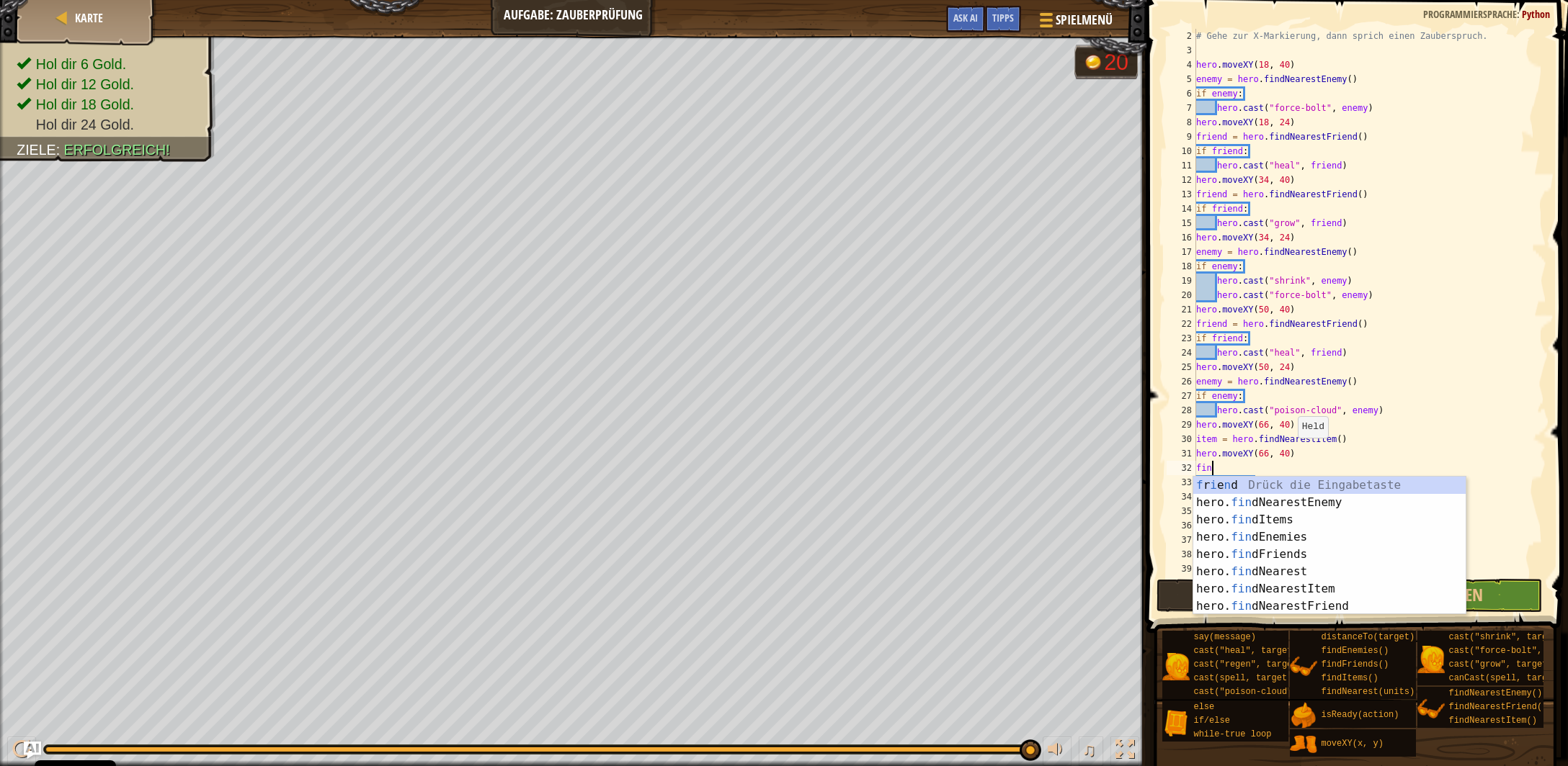
scroll to position [7, 1]
type textarea "find"
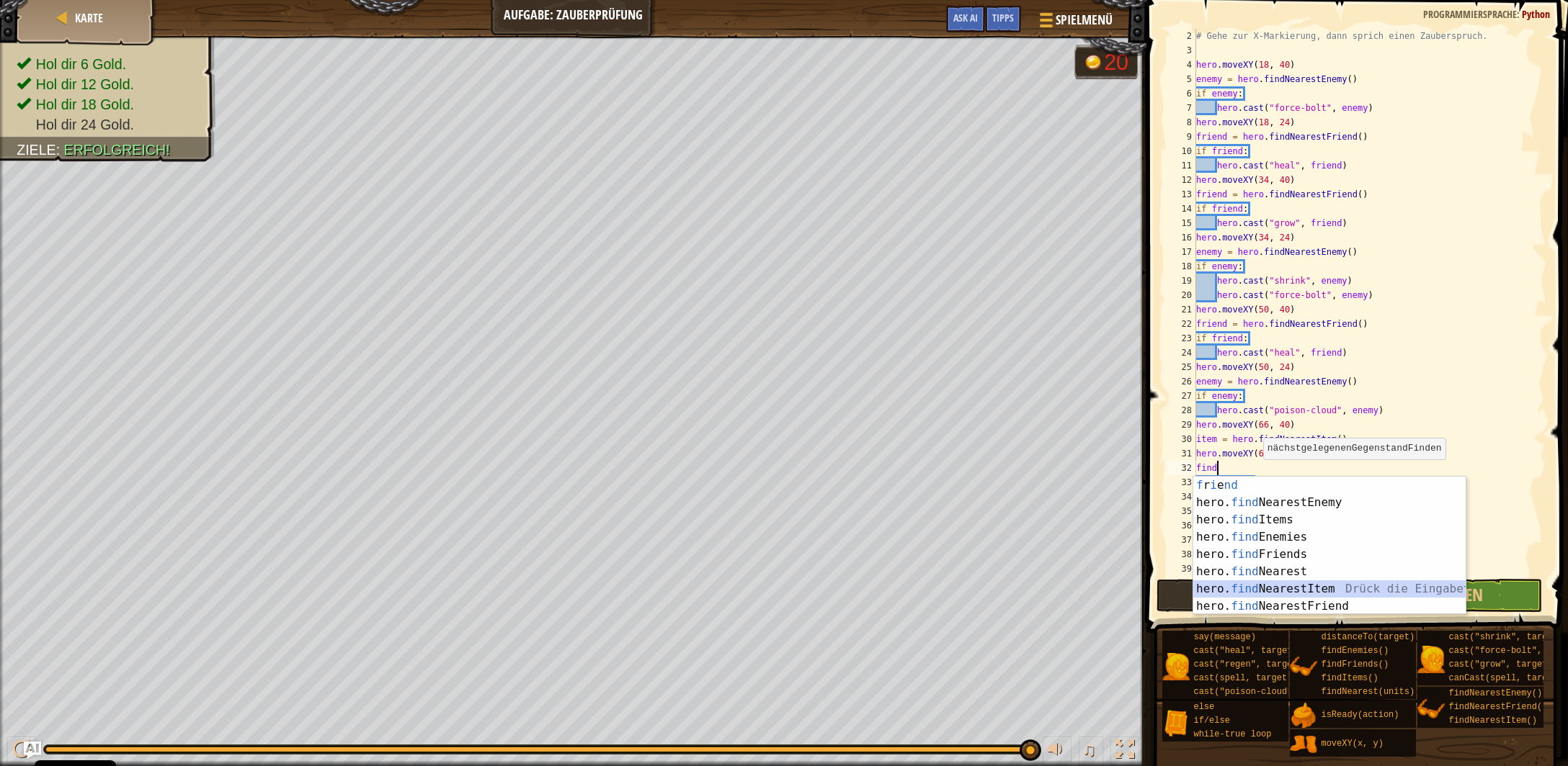
click at [1309, 584] on div "f r i e nd Drück die Eingabetaste hero. find NearestEnemy Drück die Eingabetast…" at bounding box center [1330, 564] width 273 height 173
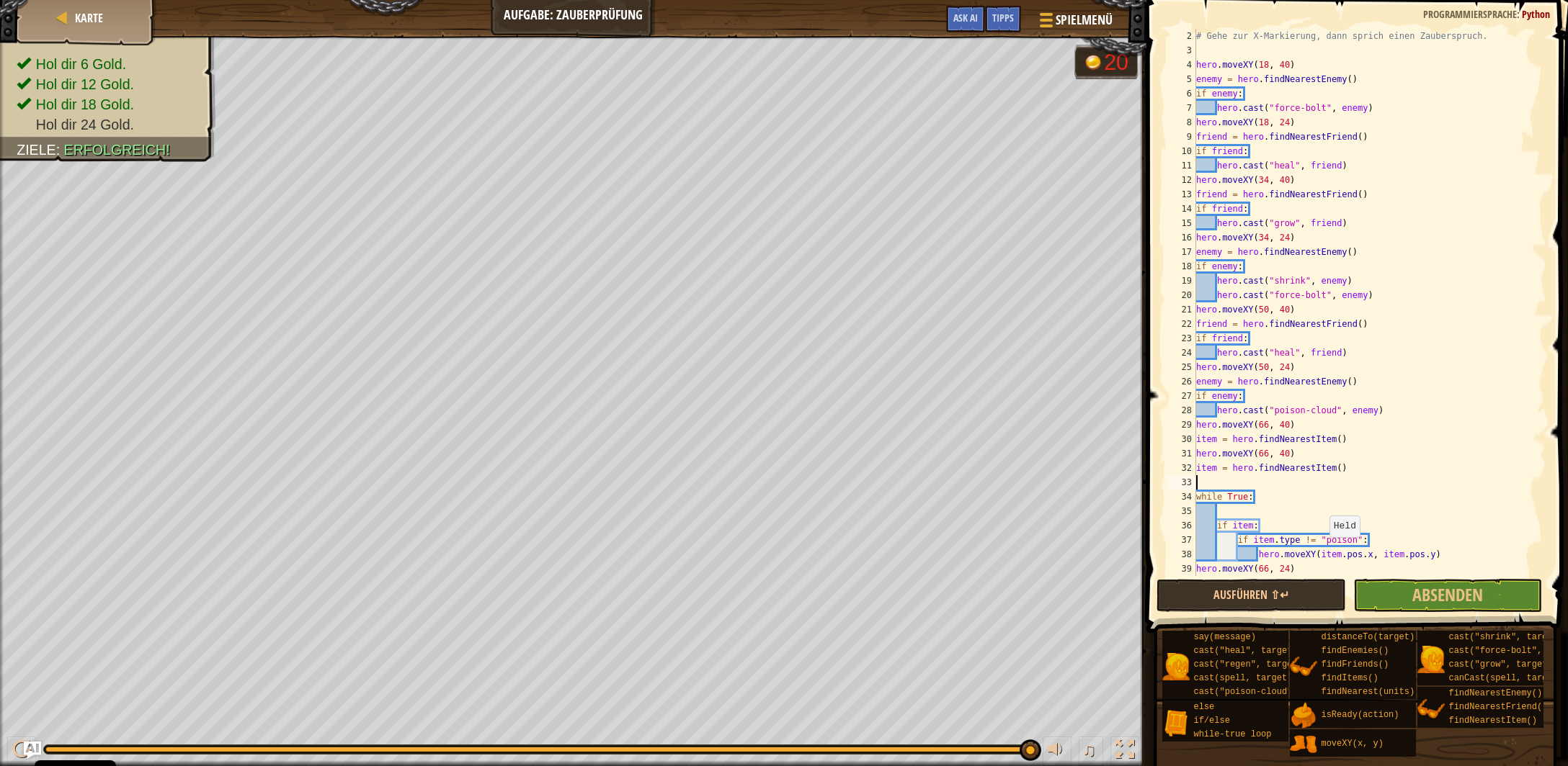
scroll to position [7, 0]
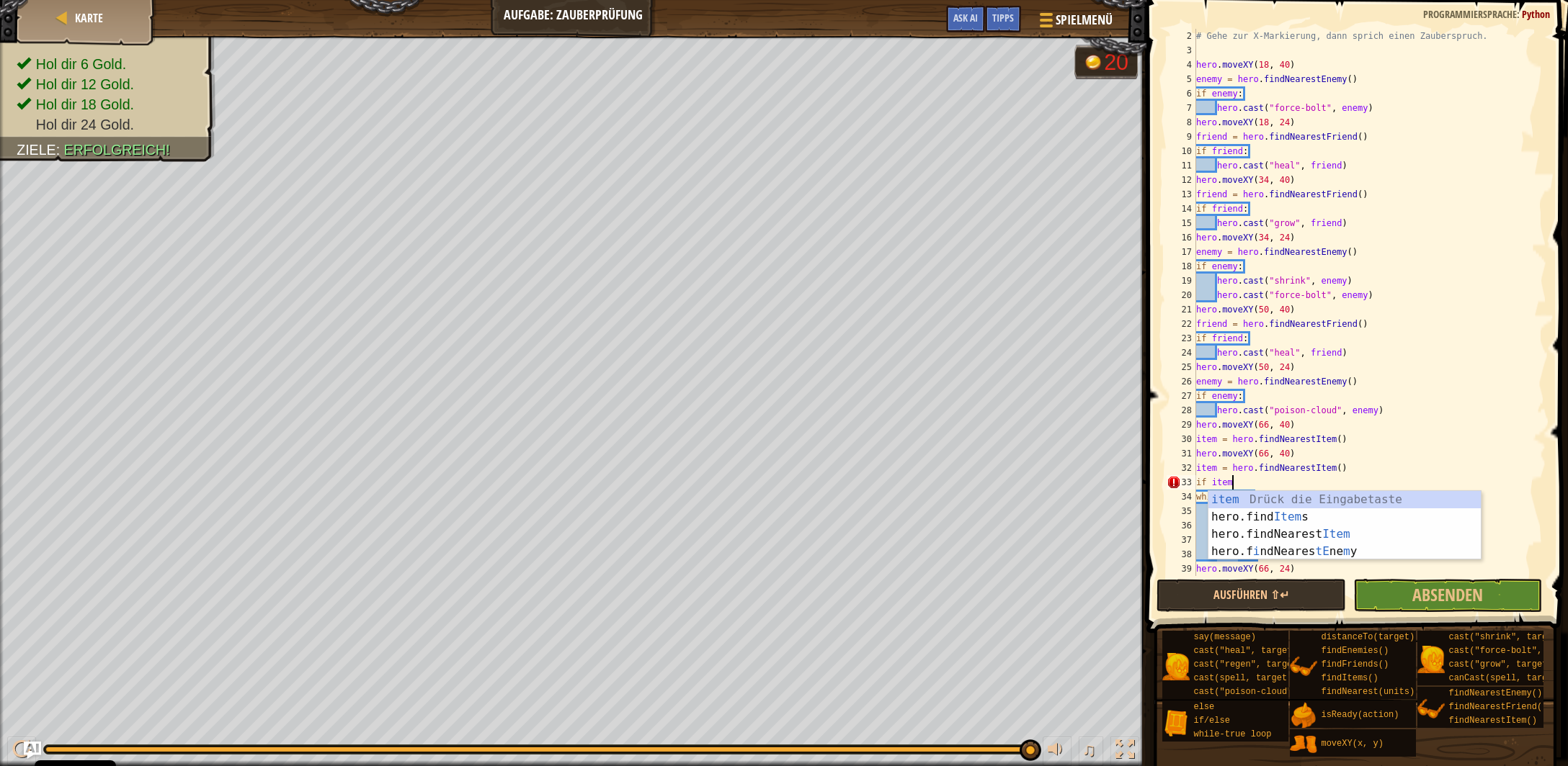
type textarea "if item:"
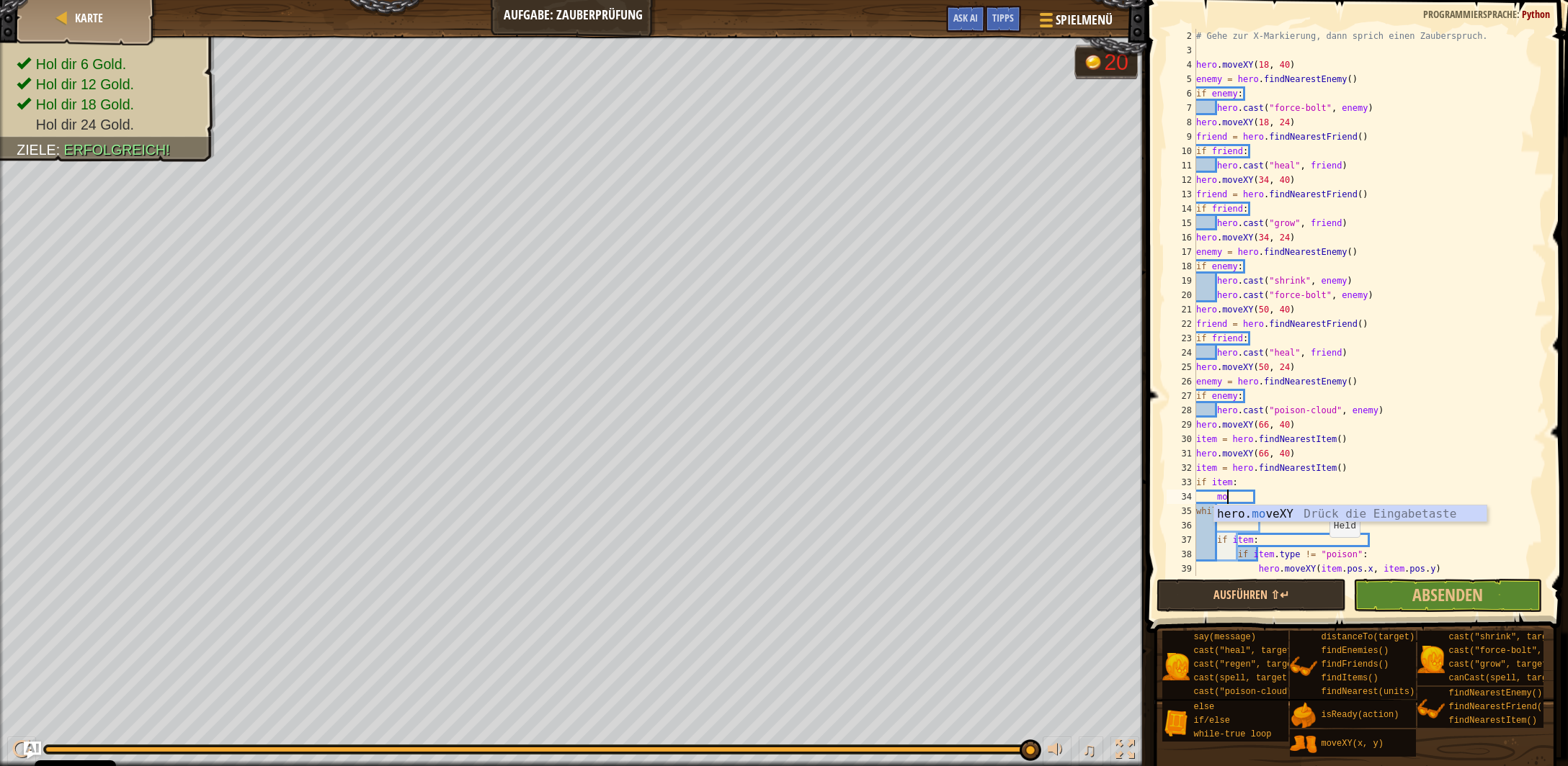
scroll to position [7, 2]
drag, startPoint x: 1319, startPoint y: 515, endPoint x: 1320, endPoint y: 523, distance: 8.1
click at [1320, 515] on div "hero. move XY Drück die Eingabetaste" at bounding box center [1350, 531] width 273 height 52
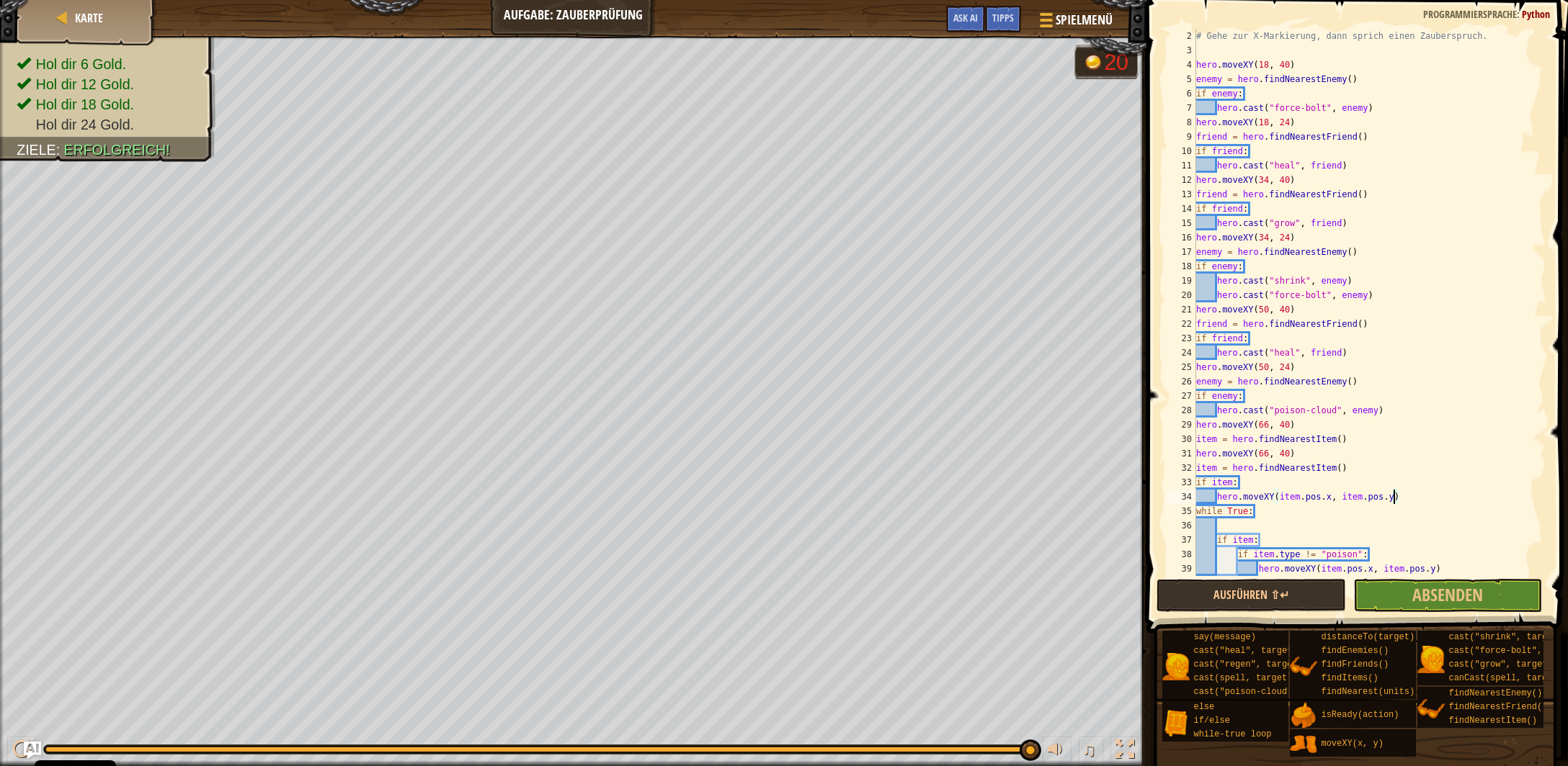
scroll to position [87, 0]
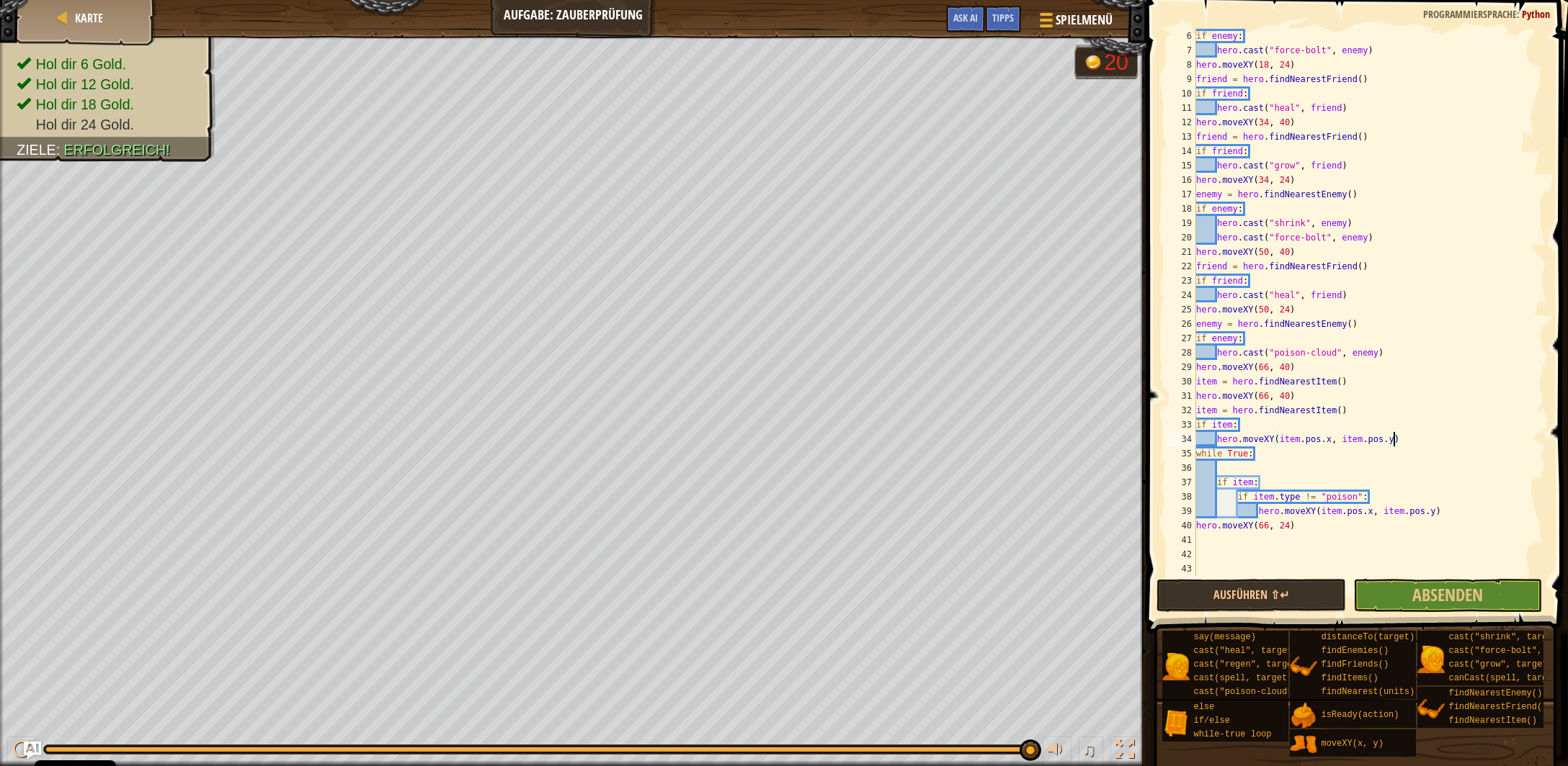
click at [1269, 454] on div "if enemy : hero . cast ( "force-bolt" , enemy ) hero . moveXY ( 18 , 24 ) frien…" at bounding box center [1370, 317] width 353 height 576
click at [1408, 440] on div "if enemy : hero . cast ( "force-bolt" , enemy ) hero . moveXY ( 18 , 24 ) frien…" at bounding box center [1370, 317] width 353 height 576
type textarea "hero.moveXY(item.pos.x, item.pos.y)"
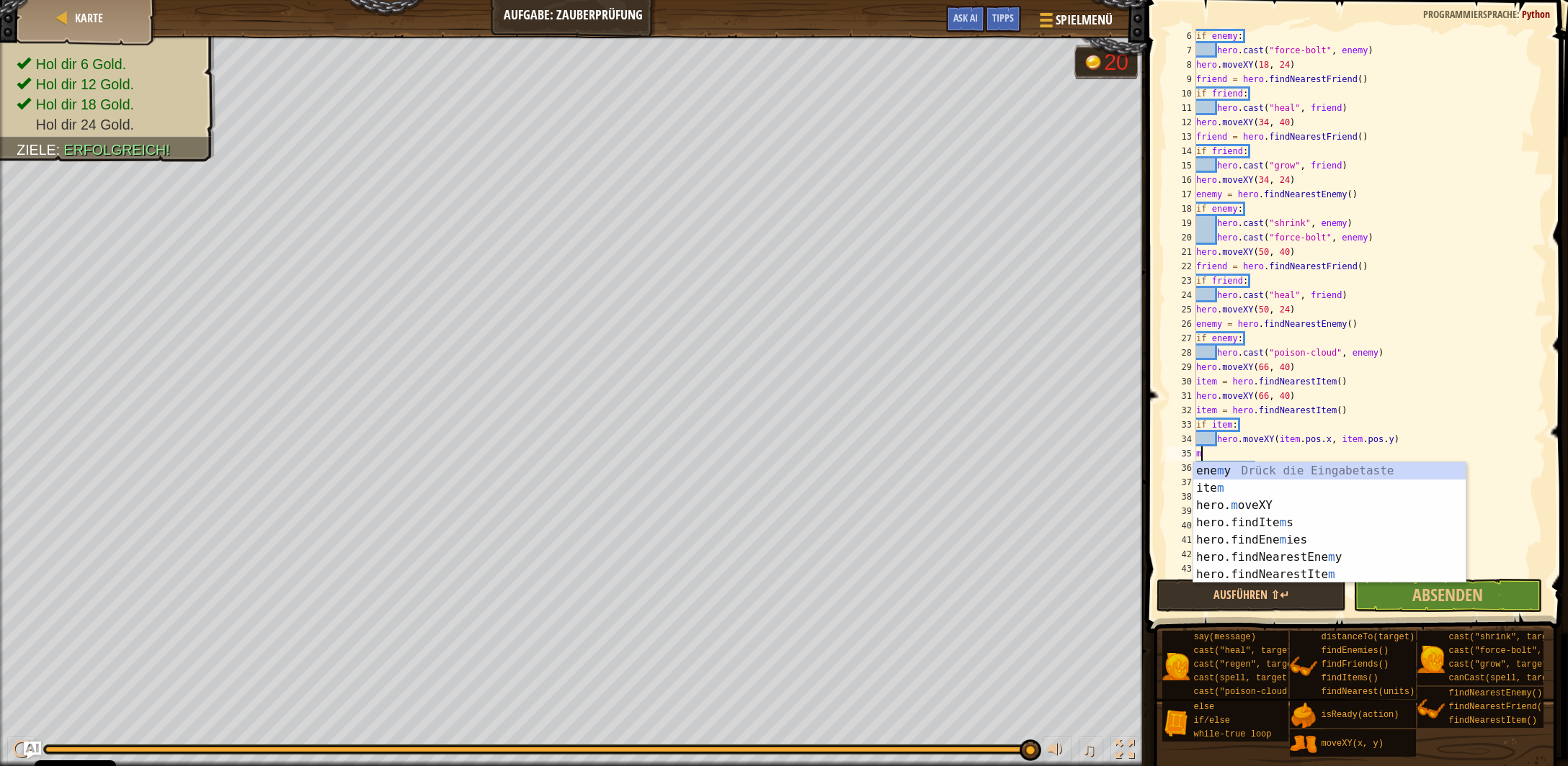
scroll to position [7, 1]
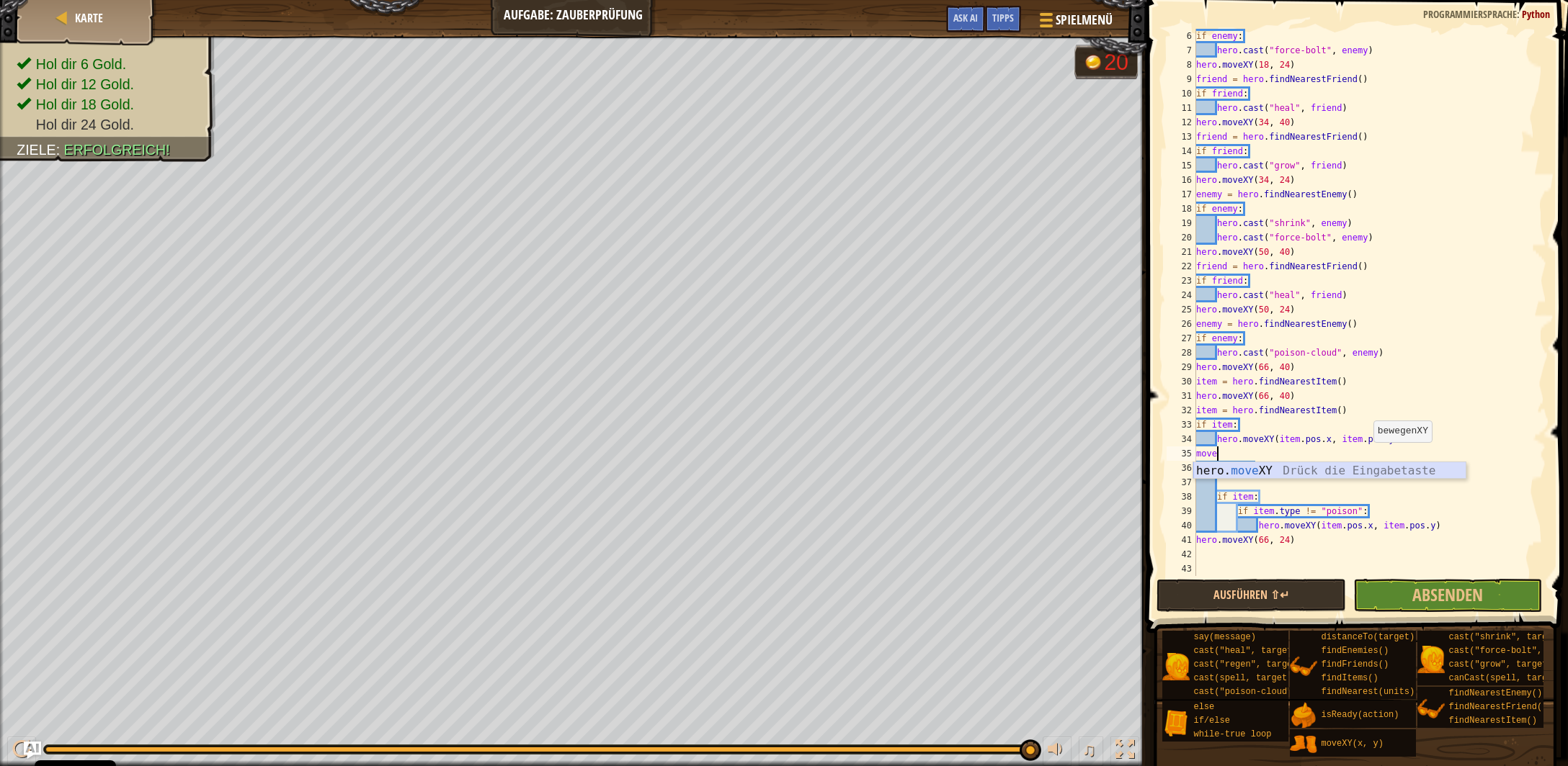
drag, startPoint x: 1317, startPoint y: 470, endPoint x: 1145, endPoint y: 483, distance: 172.5
click at [1316, 469] on div "hero. move XY Drück die Eingabetaste" at bounding box center [1330, 489] width 273 height 52
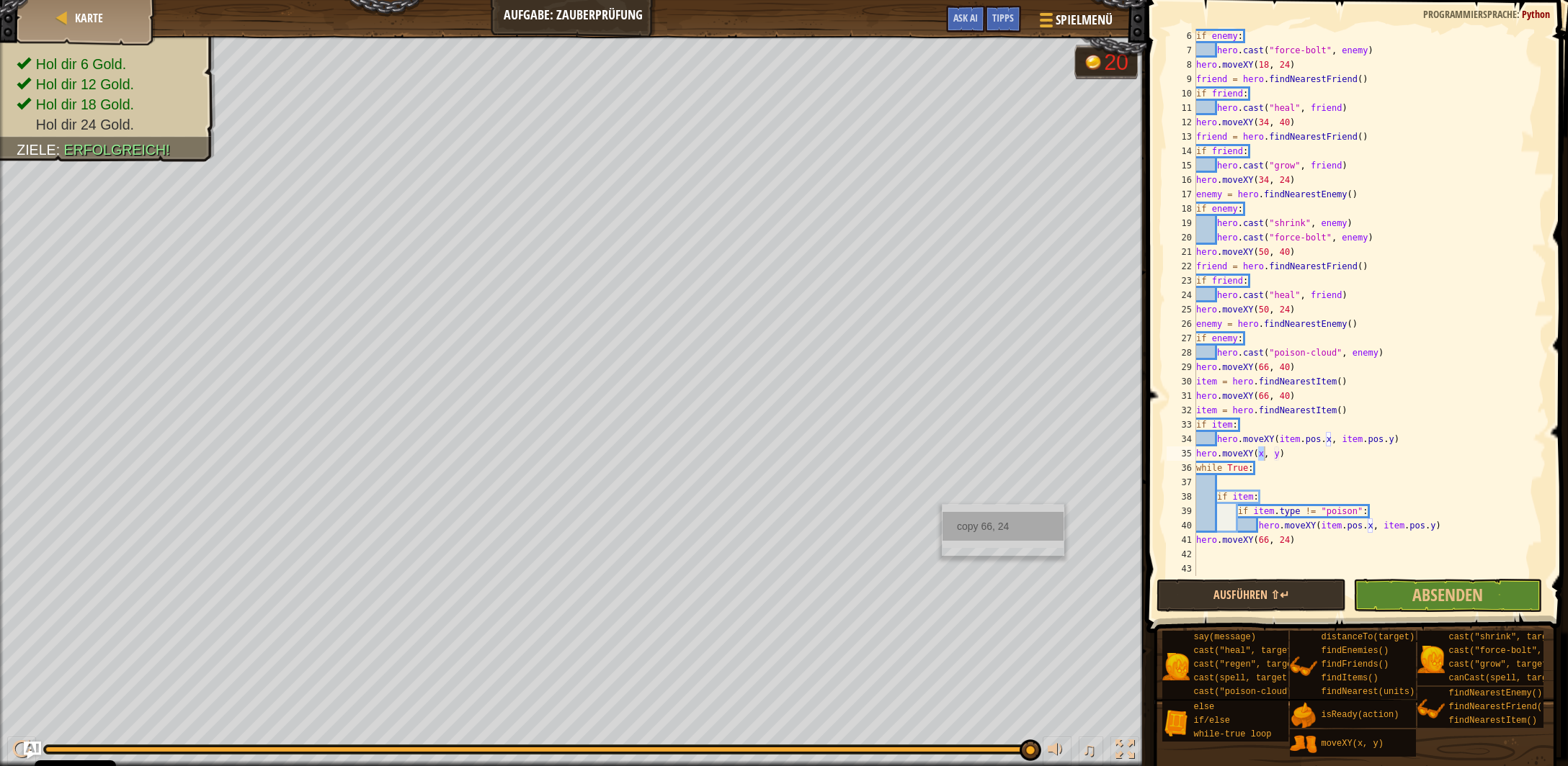
drag, startPoint x: 966, startPoint y: 518, endPoint x: 1190, endPoint y: 491, distance: 225.6
click at [966, 518] on div "copy 66, 24" at bounding box center [1003, 526] width 121 height 29
drag, startPoint x: 1279, startPoint y: 454, endPoint x: 1258, endPoint y: 454, distance: 21.0
click at [1258, 454] on div "if enemy : hero . cast ( "force-bolt" , enemy ) hero . moveXY ( 18 , 24 ) frien…" at bounding box center [1370, 317] width 353 height 576
paste textarea "66, 24"
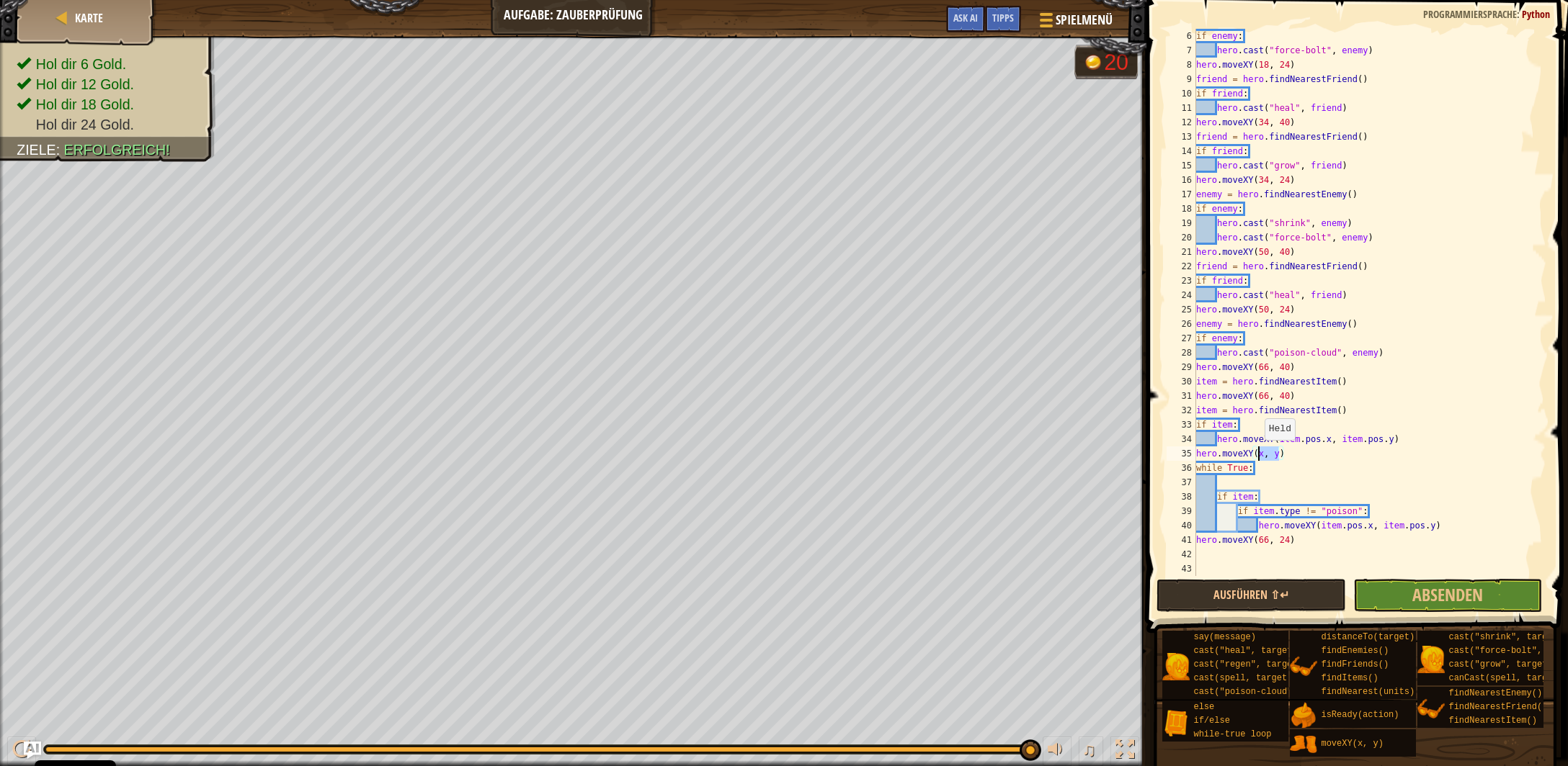
type textarea "hero.moveXY(66, 24)"
click at [1282, 592] on button "Ausführen ⇧↵" at bounding box center [1250, 596] width 189 height 33
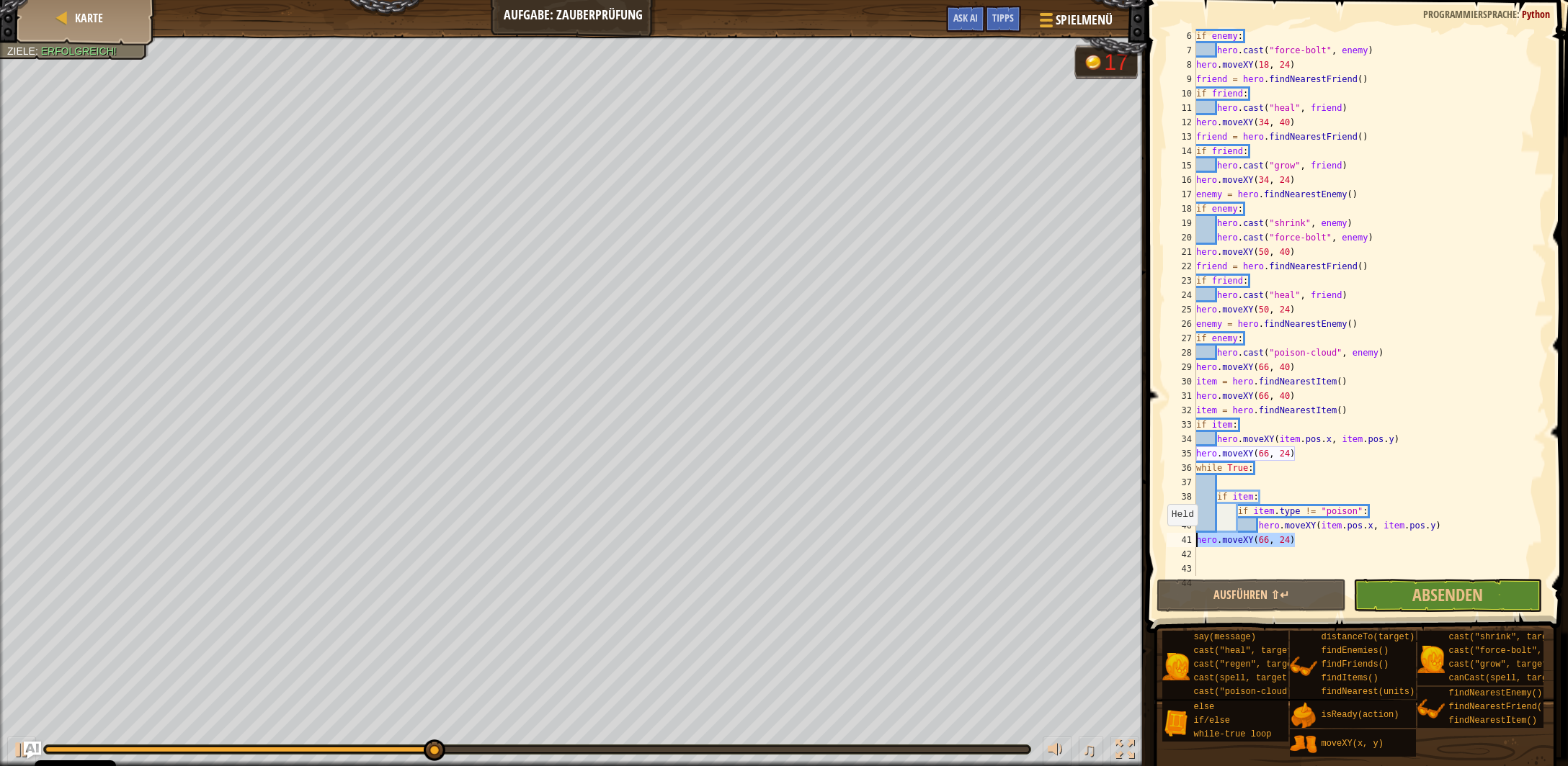
drag, startPoint x: 1295, startPoint y: 541, endPoint x: 1136, endPoint y: 540, distance: 159.0
click at [1194, 540] on div "if enemy : hero . cast ( "force-bolt" , enemy ) hero . moveXY ( 18 , 24 ) frien…" at bounding box center [1370, 302] width 353 height 548
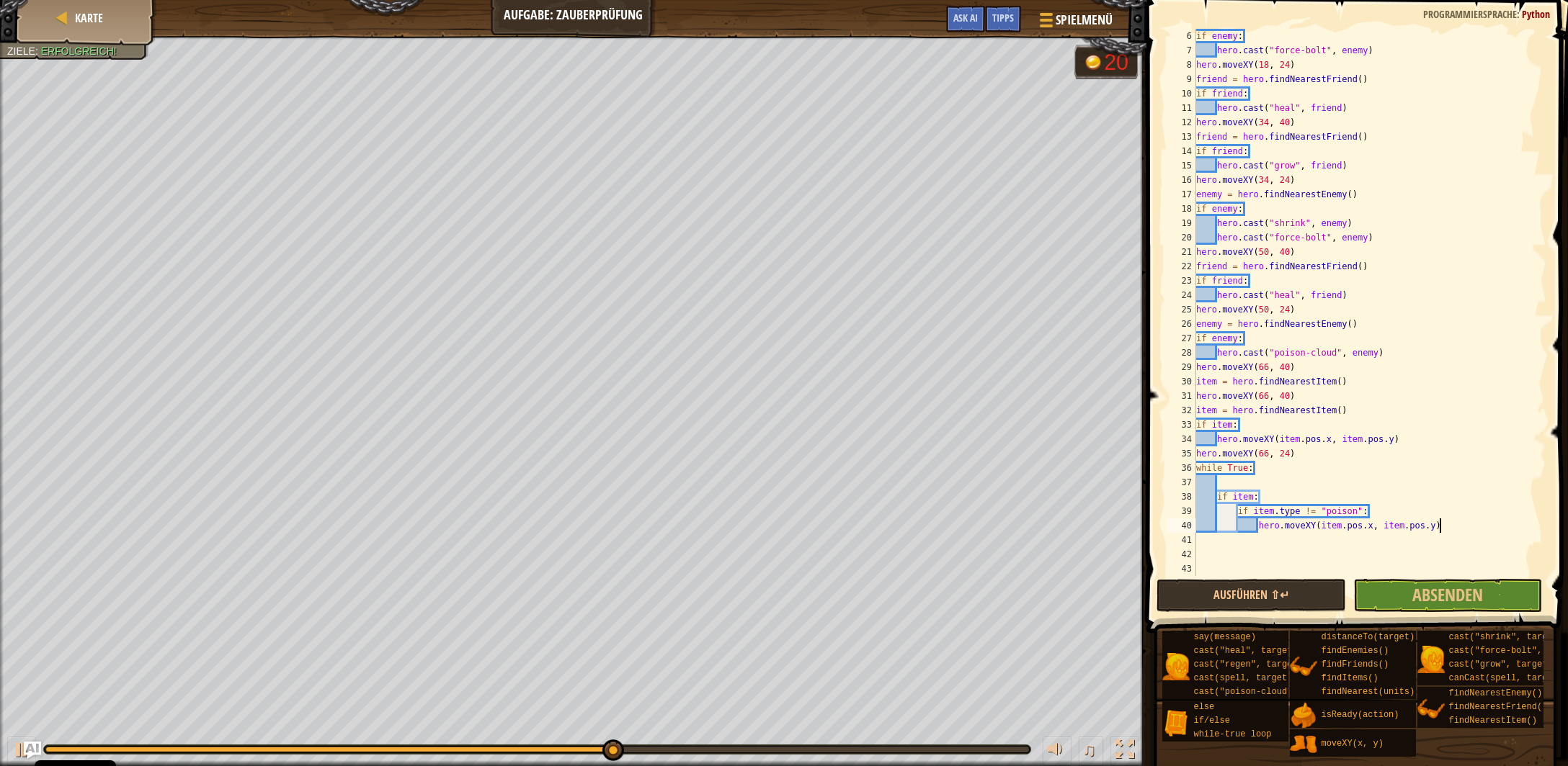
click at [1443, 524] on div "if enemy : hero . cast ( "force-bolt" , enemy ) hero . moveXY ( 18 , 24 ) frien…" at bounding box center [1370, 317] width 353 height 576
type textarea "hero.moveXY(item.pos.x, item.pos.y)"
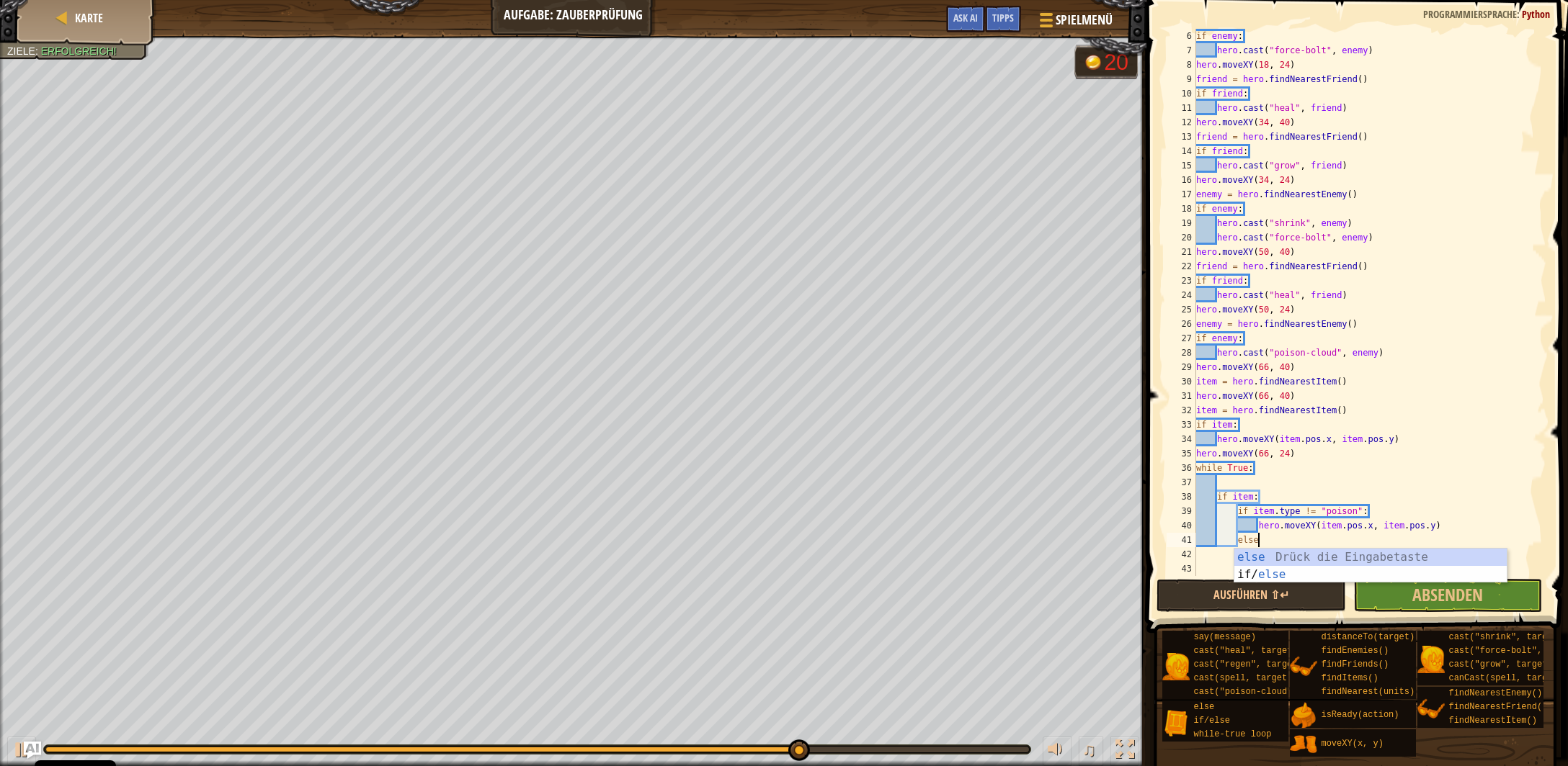
type textarea "else"
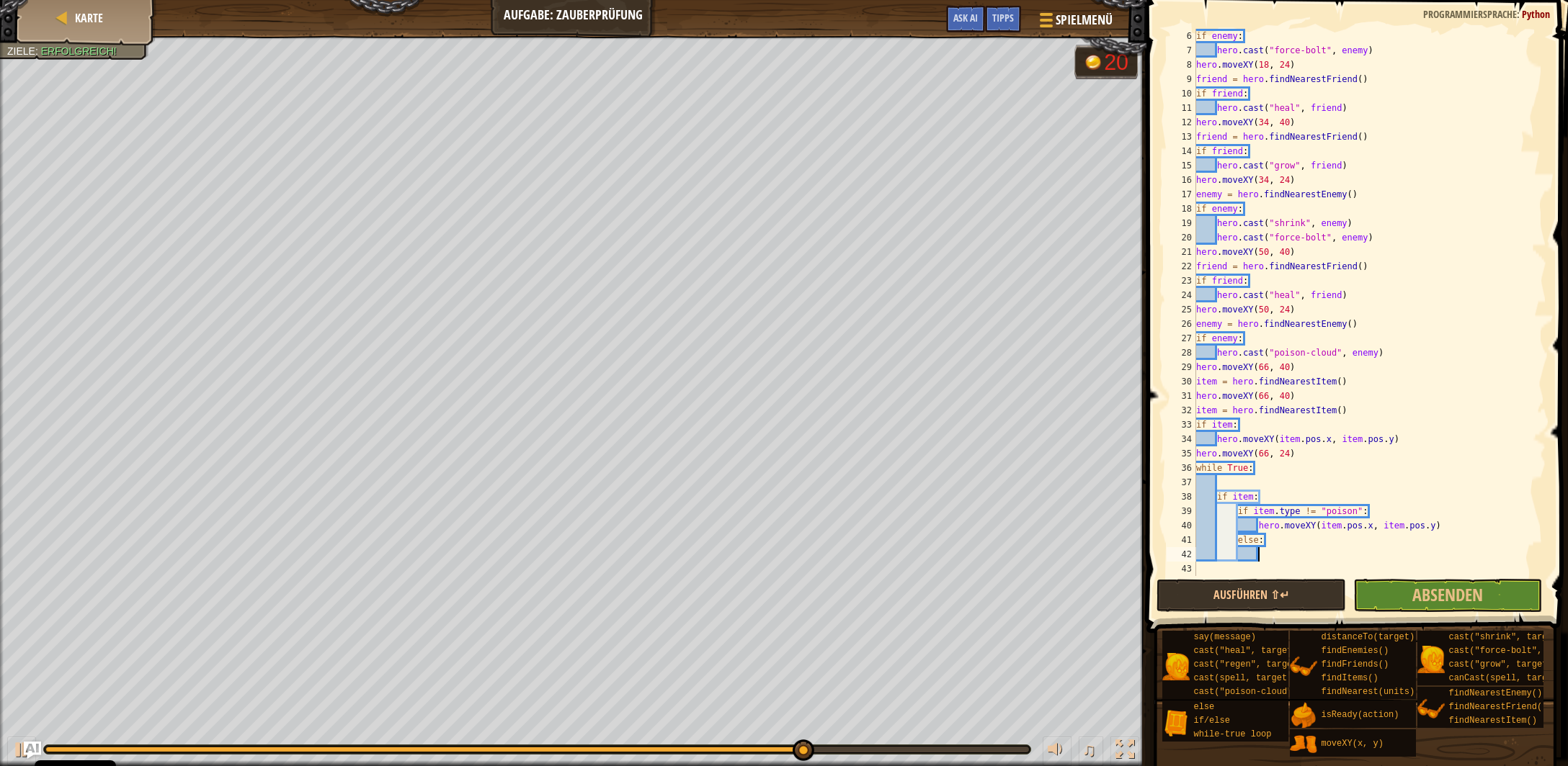
type textarea ":"
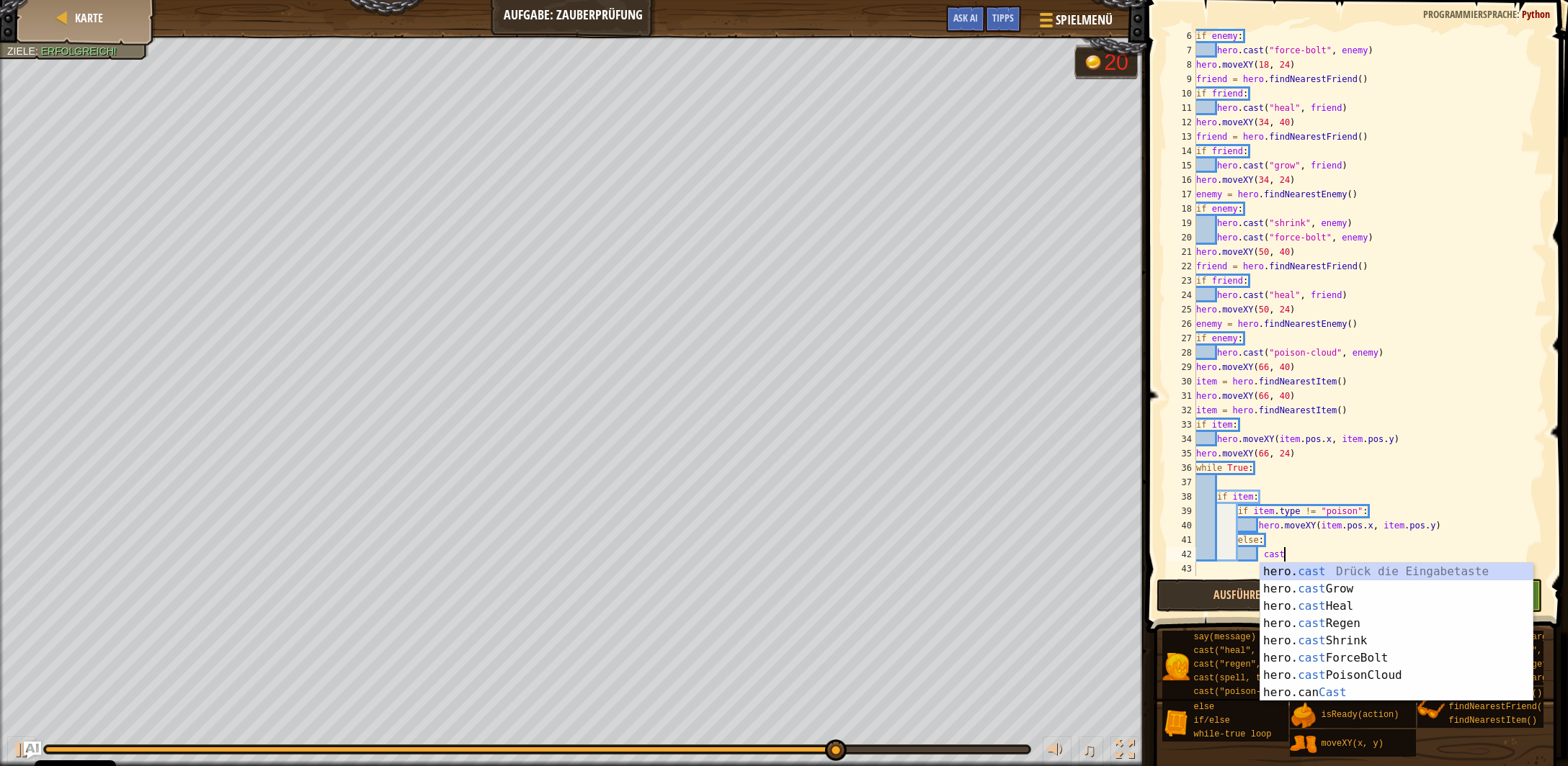
scroll to position [7, 7]
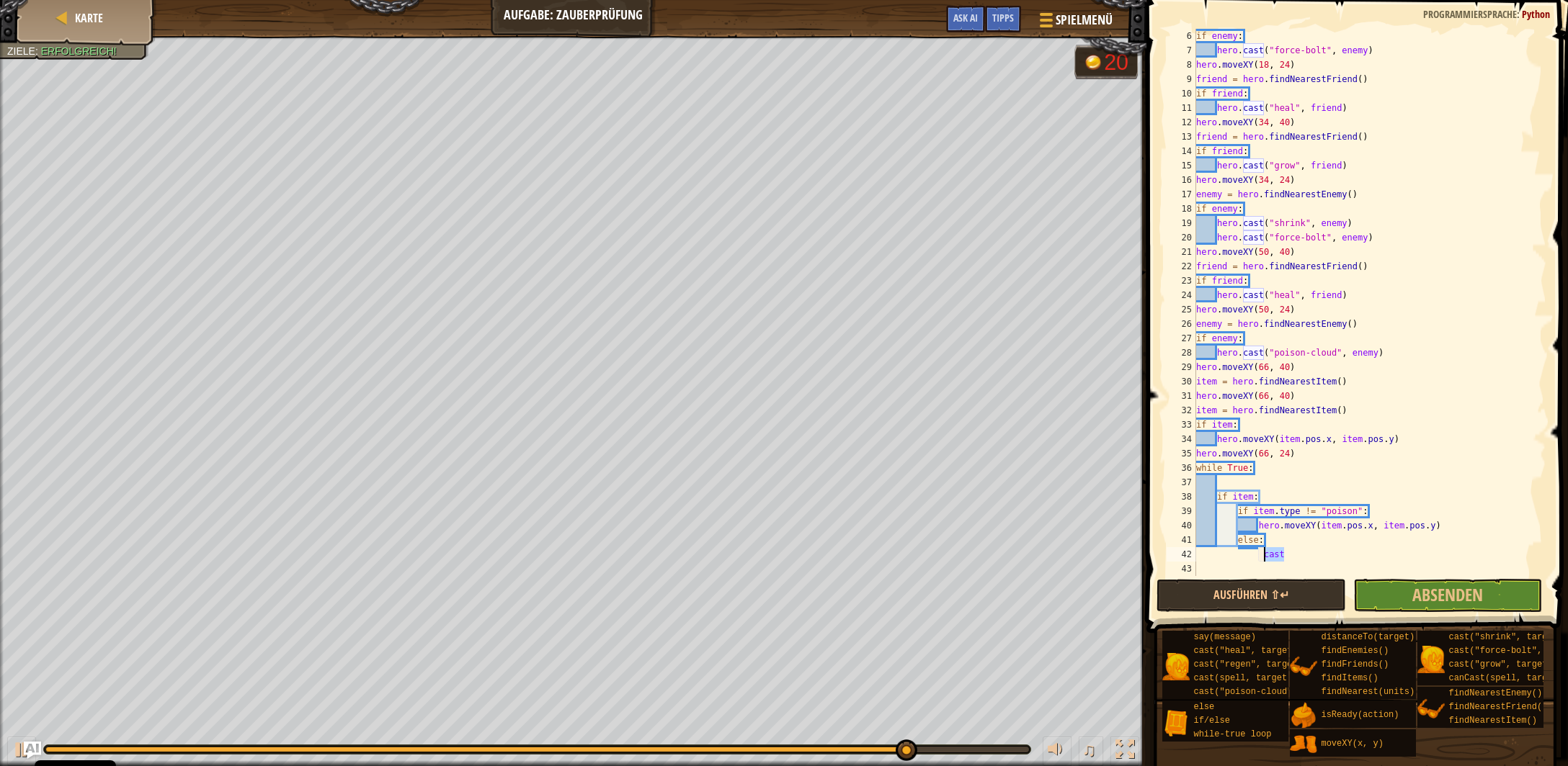
drag, startPoint x: 1299, startPoint y: 552, endPoint x: 1261, endPoint y: 560, distance: 38.8
click at [1261, 560] on div "if enemy : hero . cast ( "force-bolt" , enemy ) hero . moveXY ( 18 , 24 ) frien…" at bounding box center [1370, 317] width 353 height 576
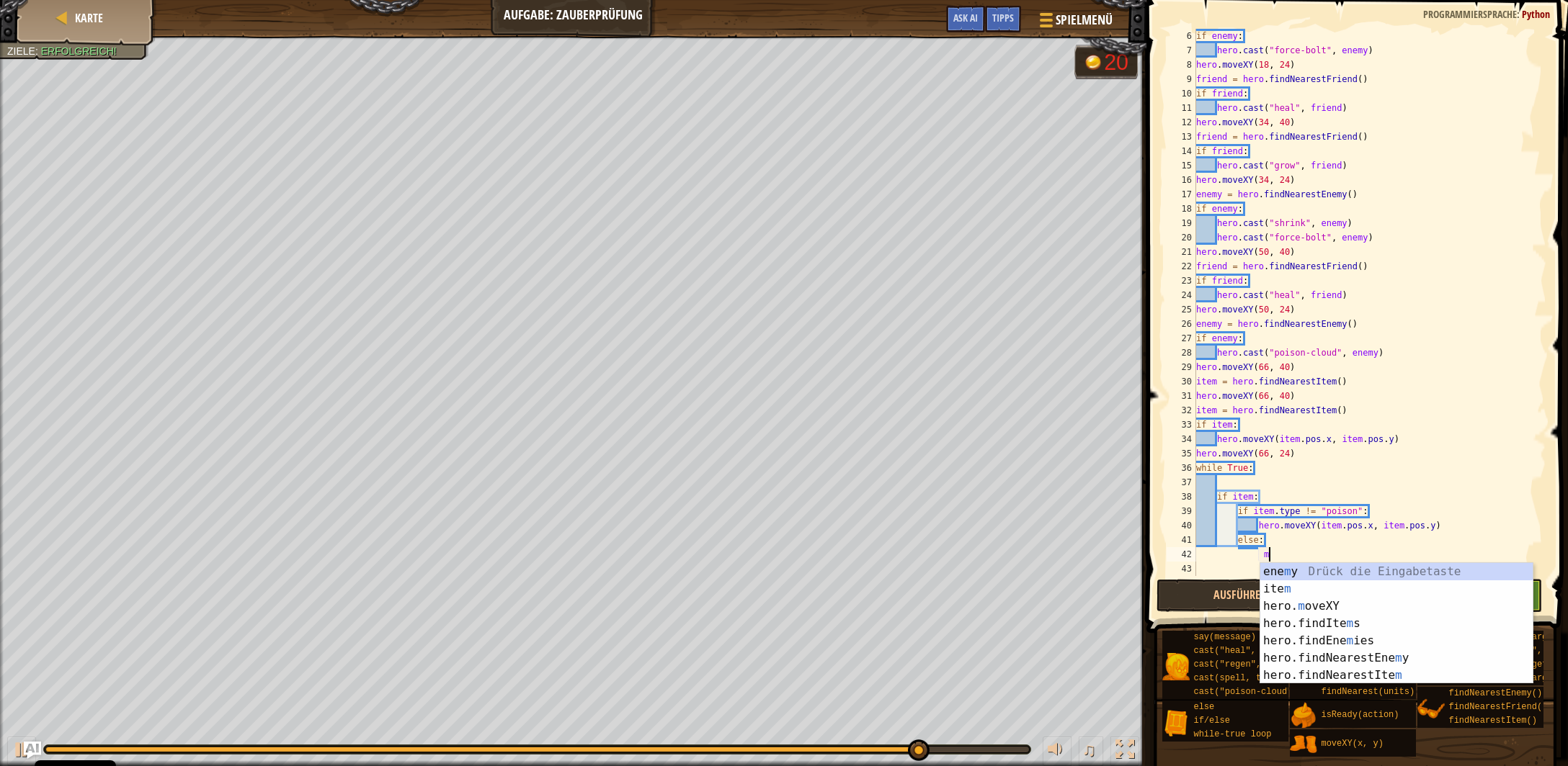
scroll to position [6, 7]
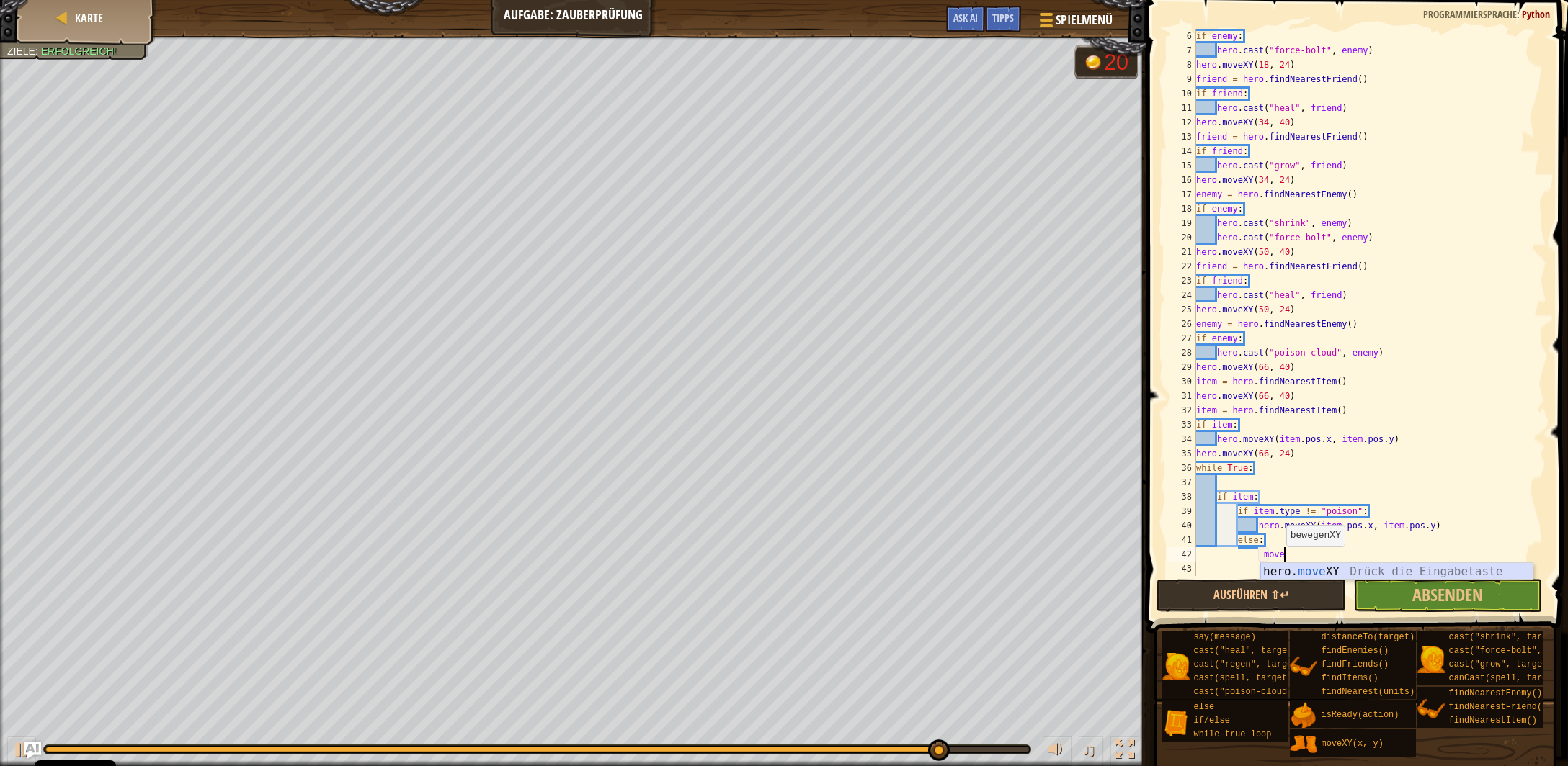
click at [1340, 574] on div "hero. move XY Drück die Eingabetaste" at bounding box center [1397, 589] width 273 height 52
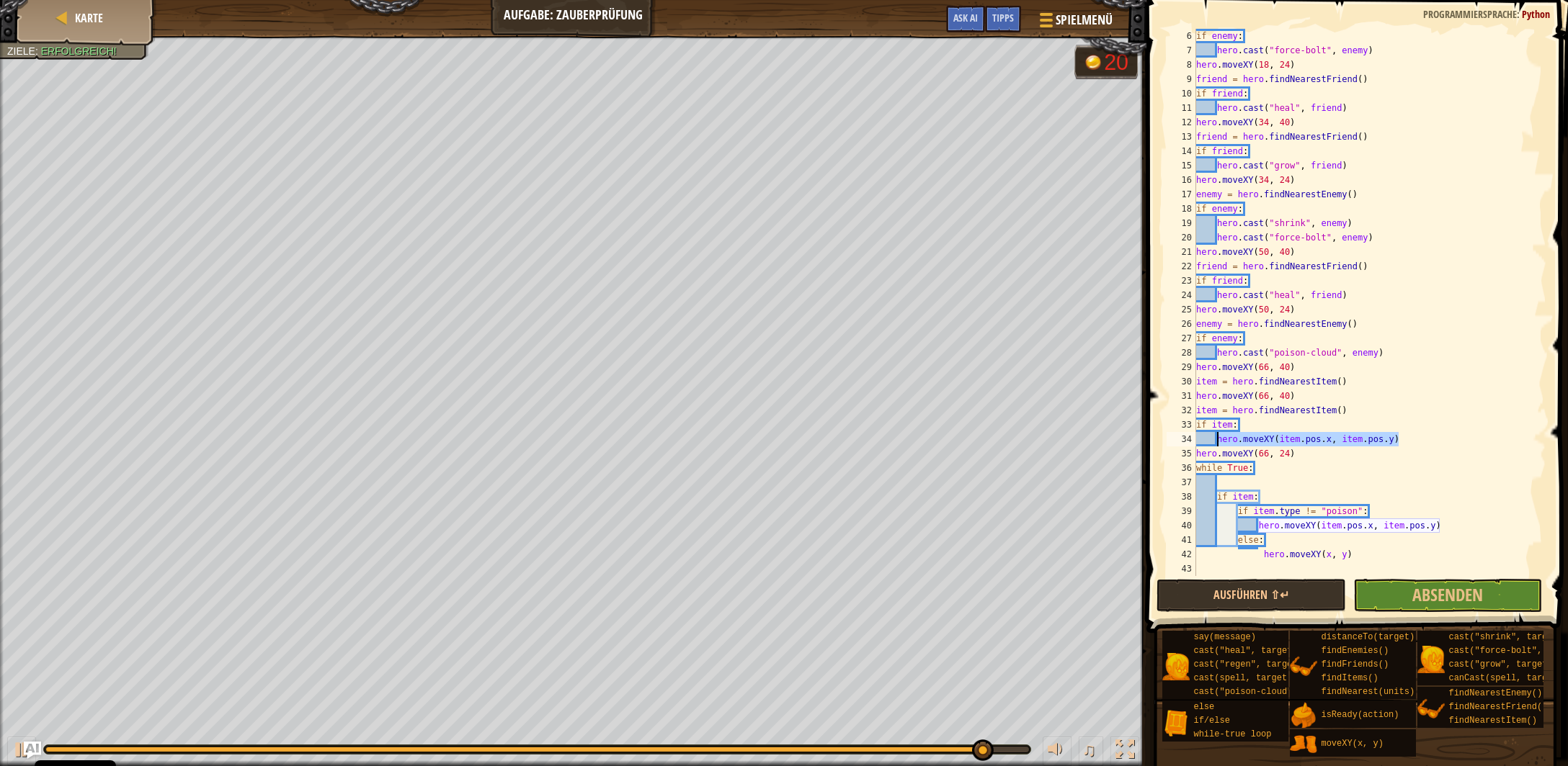
drag, startPoint x: 1397, startPoint y: 439, endPoint x: 1217, endPoint y: 440, distance: 180.0
click at [1217, 440] on div "if enemy : hero . cast ( "force-bolt" , enemy ) hero . moveXY ( 18 , 24 ) frien…" at bounding box center [1370, 317] width 353 height 576
drag, startPoint x: 1347, startPoint y: 556, endPoint x: 1265, endPoint y: 556, distance: 82.0
click at [1265, 556] on div "if enemy : hero . cast ( "force-bolt" , enemy ) hero . moveXY ( 18 , 24 ) frien…" at bounding box center [1370, 317] width 353 height 576
paste textarea "item.pos.x, item.pos."
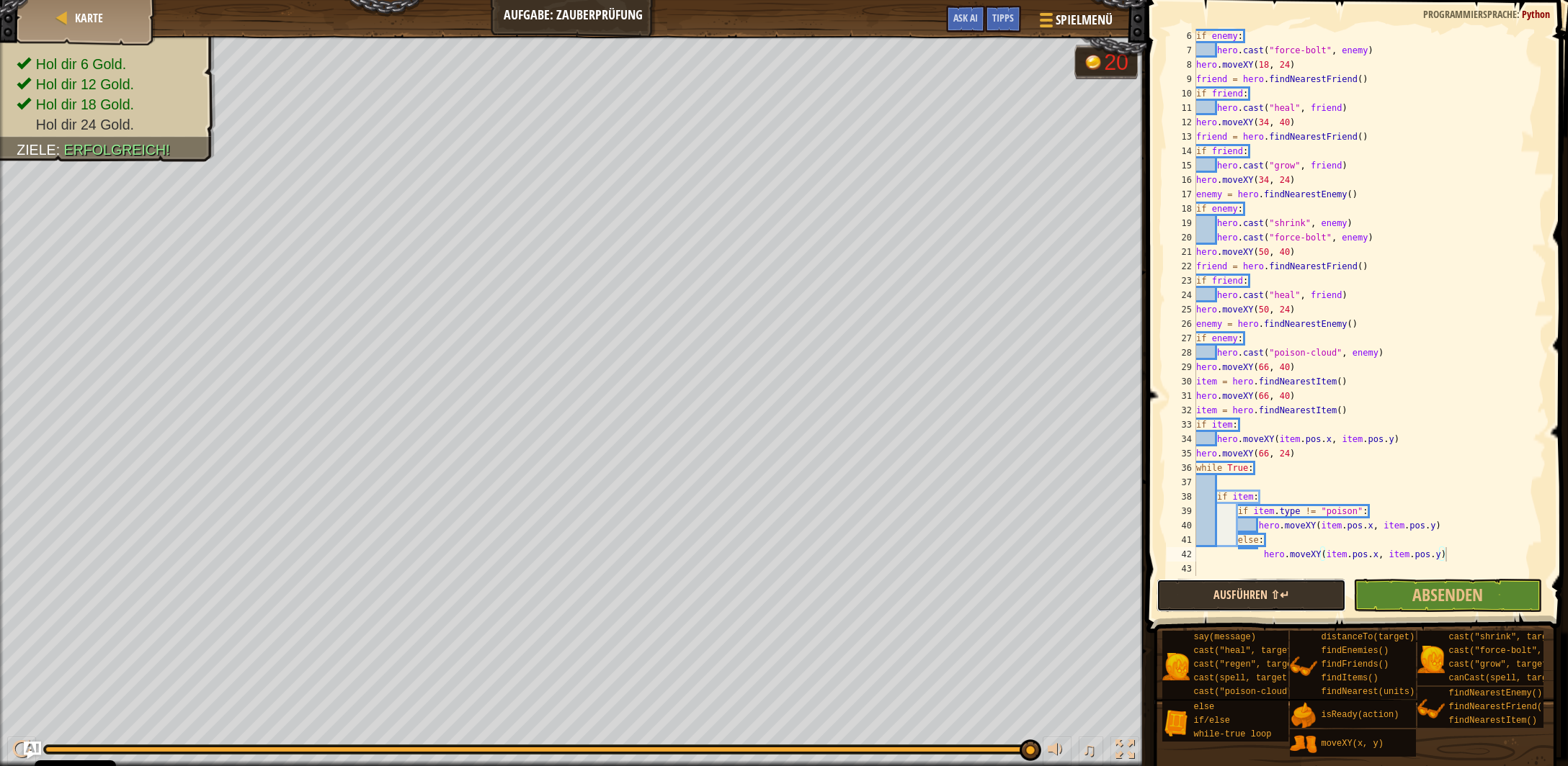
click at [1273, 592] on button "Ausführen ⇧↵" at bounding box center [1250, 596] width 189 height 33
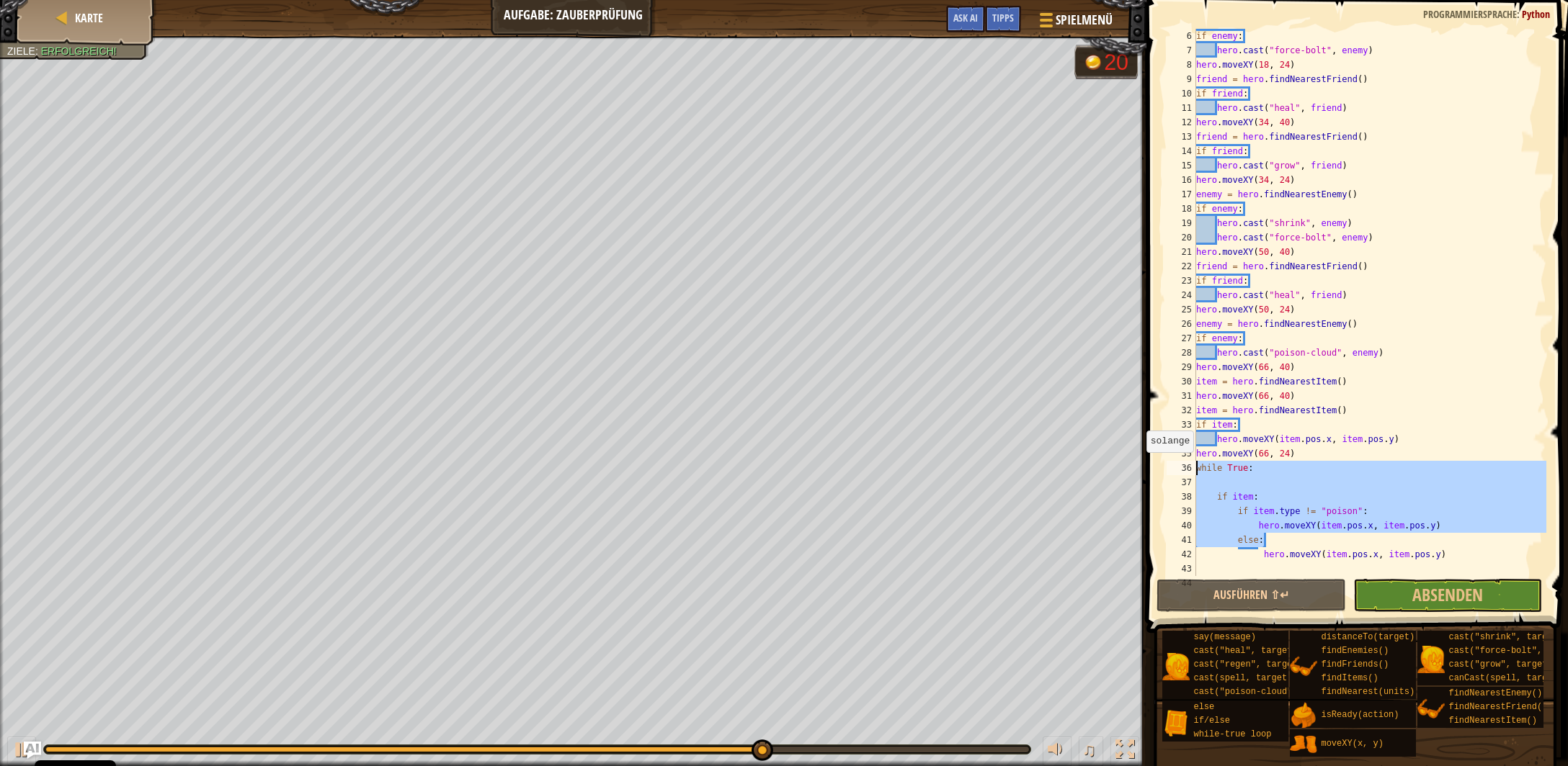
drag, startPoint x: 1268, startPoint y: 540, endPoint x: 1141, endPoint y: 467, distance: 146.5
click at [1194, 469] on div "if enemy : hero . cast ( "force-bolt" , enemy ) hero . moveXY ( 18 , 24 ) frien…" at bounding box center [1370, 302] width 353 height 548
type textarea "while True:"
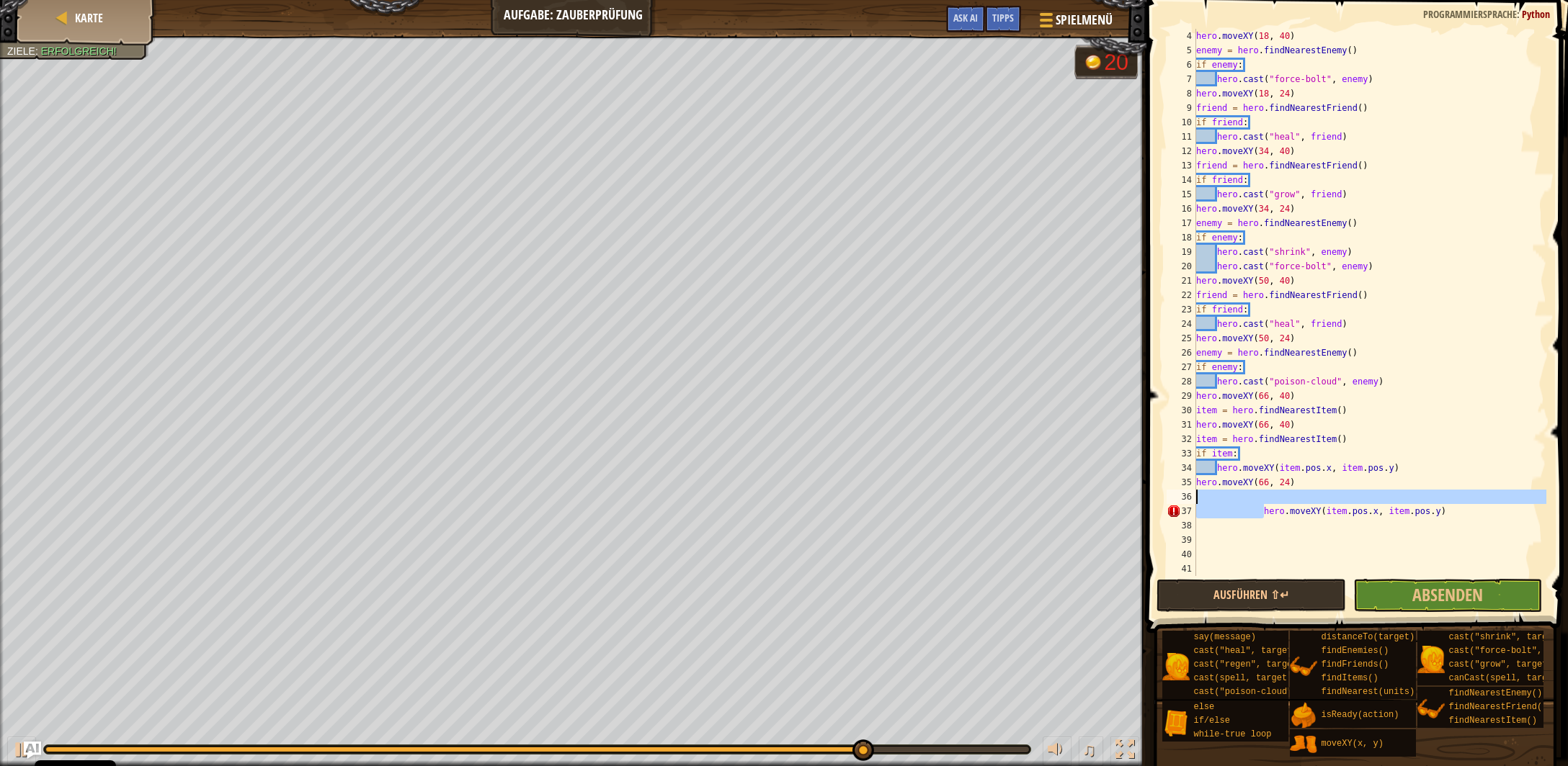
drag, startPoint x: 1262, startPoint y: 512, endPoint x: 1187, endPoint y: 491, distance: 77.9
click at [1194, 491] on div "hero . moveXY ( 18 , 40 ) enemy = hero . findNearestEnemy ( ) if enemy : hero .…" at bounding box center [1370, 302] width 353 height 548
type textarea "hero.moveXY(item.pos.x, item.pos.y)"
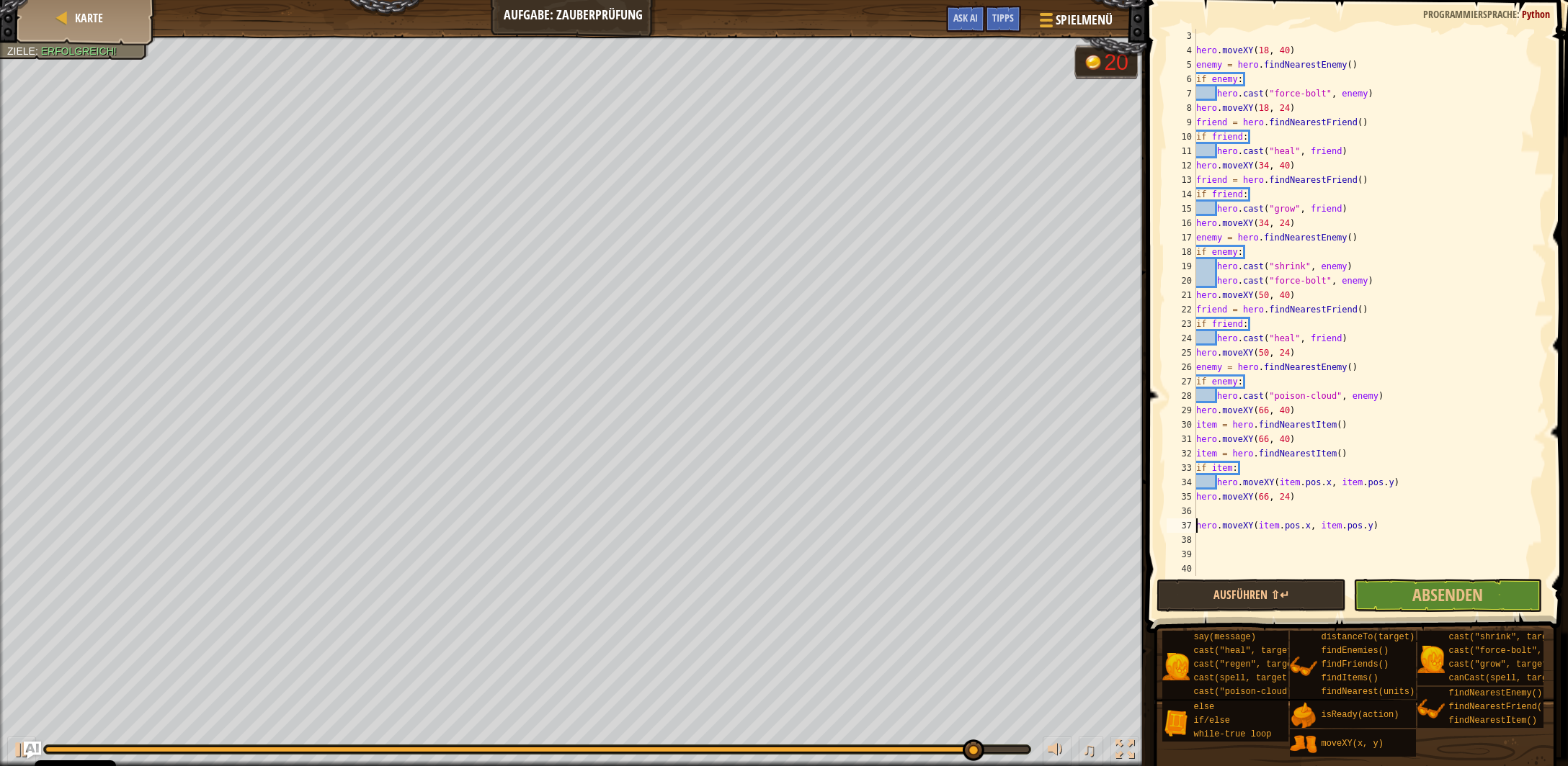
click at [1211, 510] on div "hero . moveXY ( 18 , 40 ) enemy = hero . findNearestEnemy ( ) if enemy : hero .…" at bounding box center [1370, 317] width 353 height 576
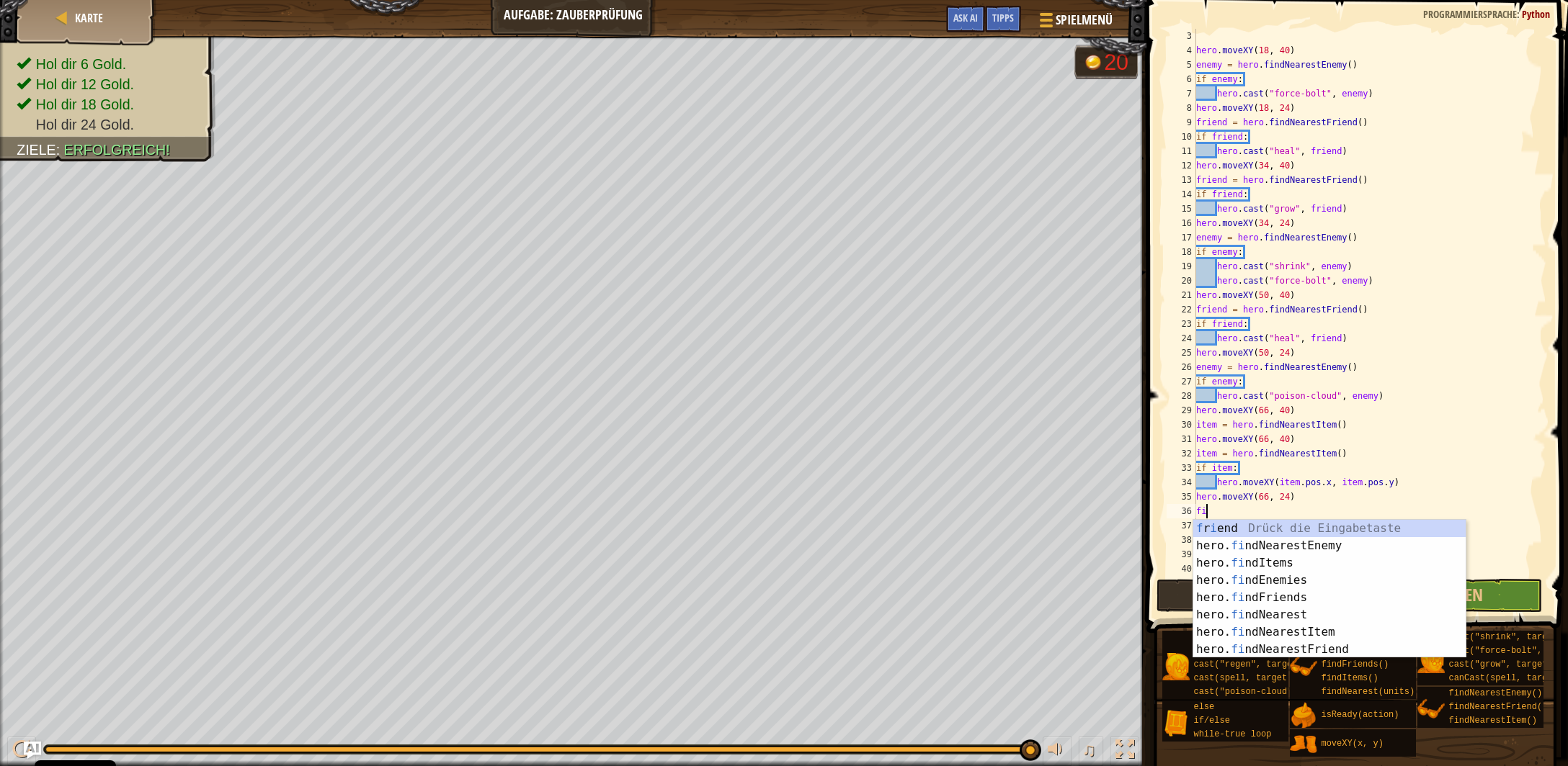
scroll to position [7, 1]
type textarea "find"
click at [1288, 631] on div "f r i e nd Drück die Eingabetaste hero. find NearestEnemy Drück die Eingabetast…" at bounding box center [1330, 606] width 273 height 173
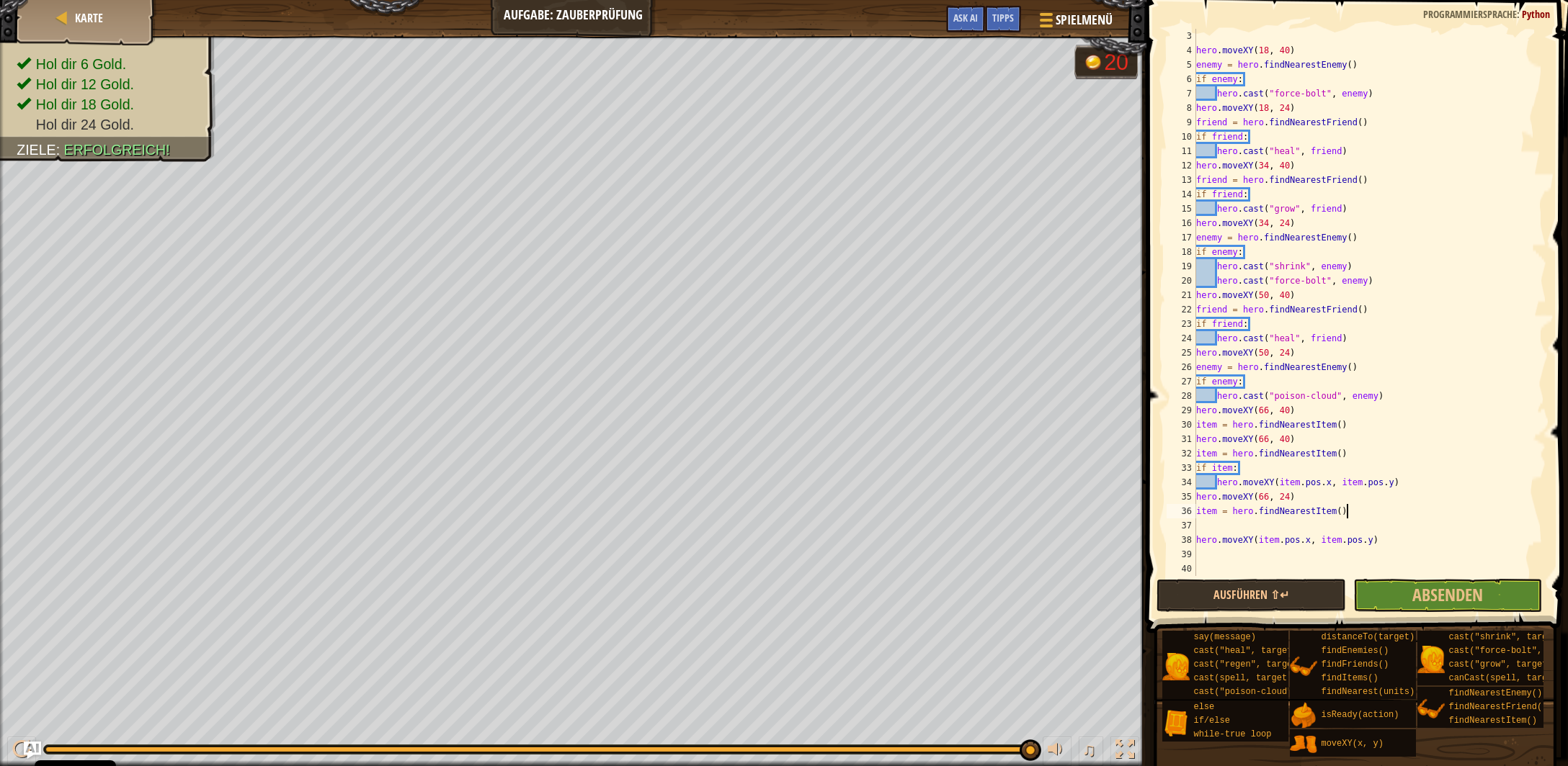
click at [1349, 512] on div "hero . moveXY ( 18 , 40 ) enemy = hero . findNearestEnemy ( ) if enemy : hero .…" at bounding box center [1370, 317] width 353 height 576
click at [1204, 537] on div "hero . moveXY ( 18 , 40 ) enemy = hero . findNearestEnemy ( ) if enemy : hero .…" at bounding box center [1370, 317] width 353 height 576
type textarea "hero.moveXY(item.pos.x, item.pos.y)"
click at [1204, 528] on div "hero . moveXY ( 18 , 40 ) enemy = hero . findNearestEnemy ( ) if enemy : hero .…" at bounding box center [1370, 317] width 353 height 576
click at [1195, 546] on div "38" at bounding box center [1181, 540] width 30 height 14
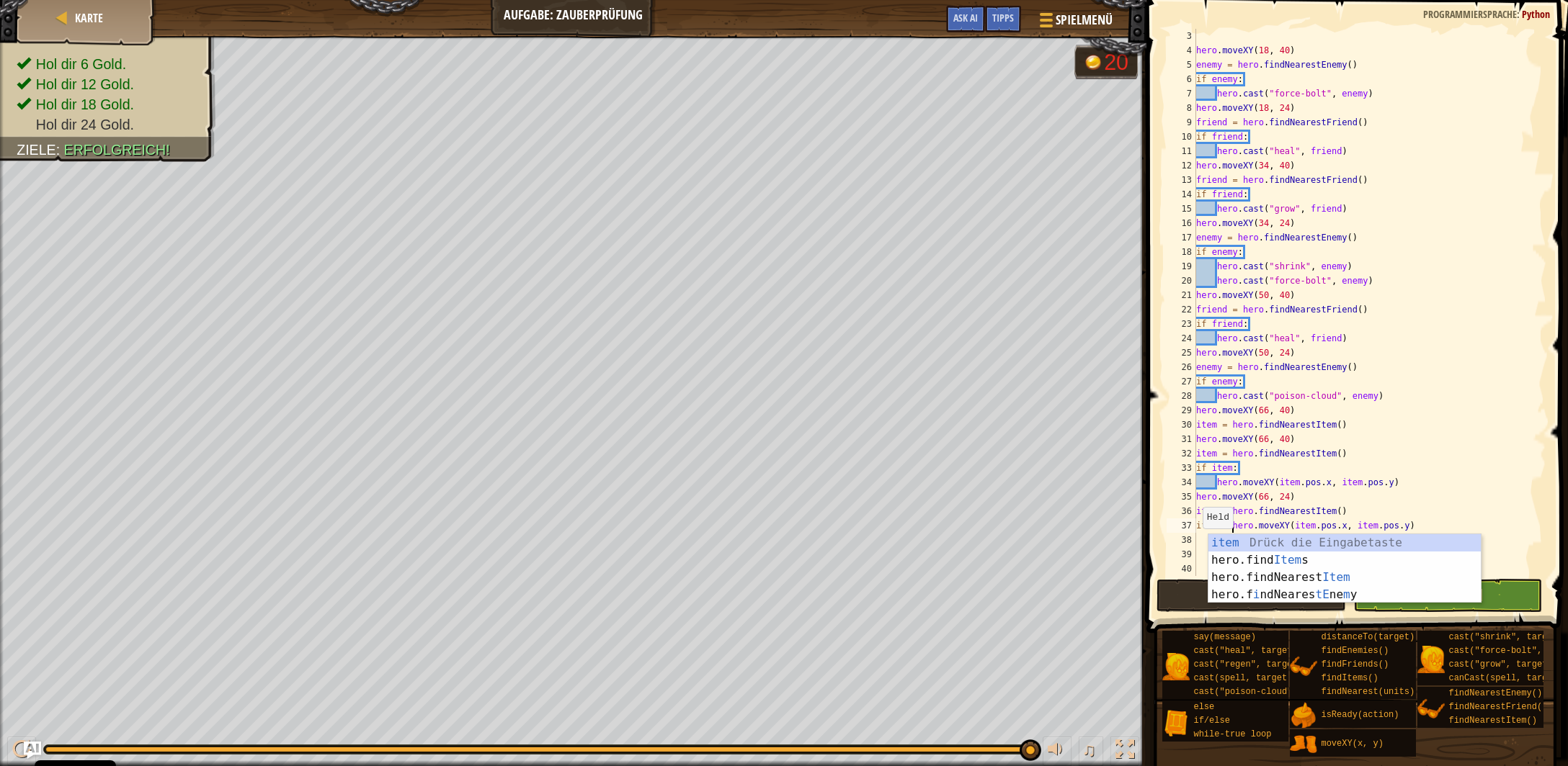
scroll to position [7, 2]
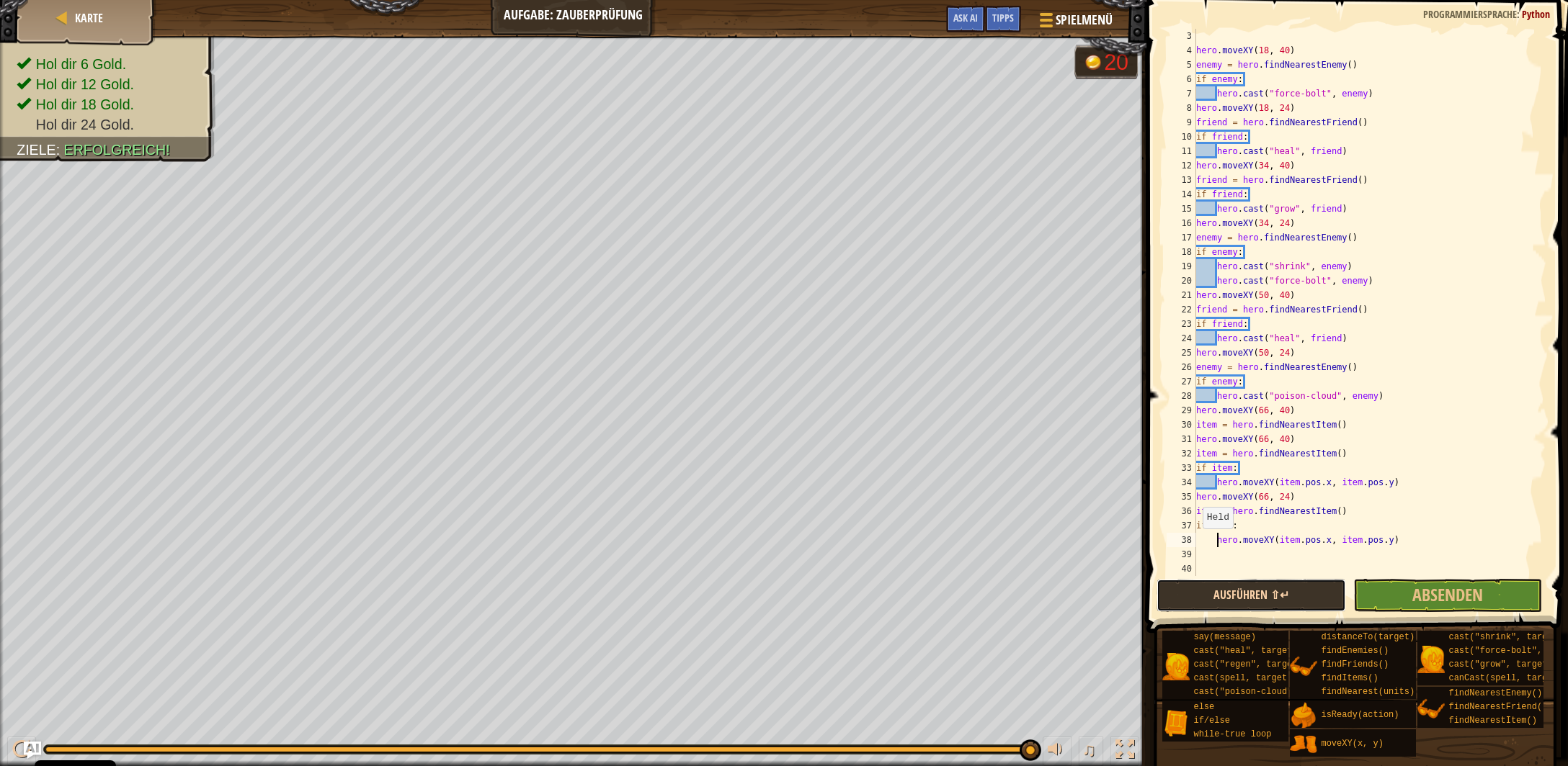
click at [1224, 592] on button "Ausführen ⇧↵" at bounding box center [1250, 596] width 189 height 33
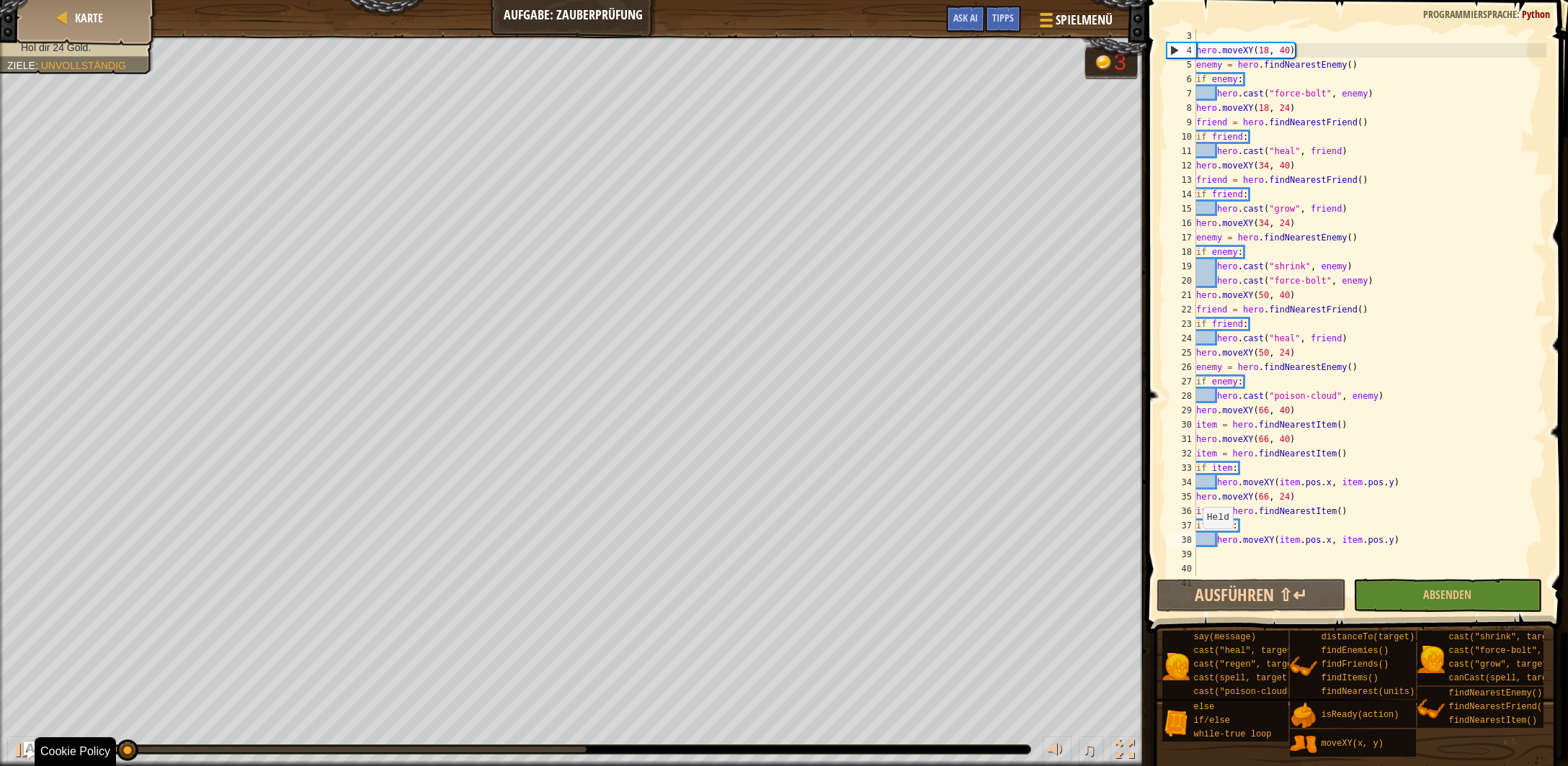
click at [549, 754] on div at bounding box center [537, 750] width 987 height 9
click at [549, 747] on div at bounding box center [316, 750] width 541 height 6
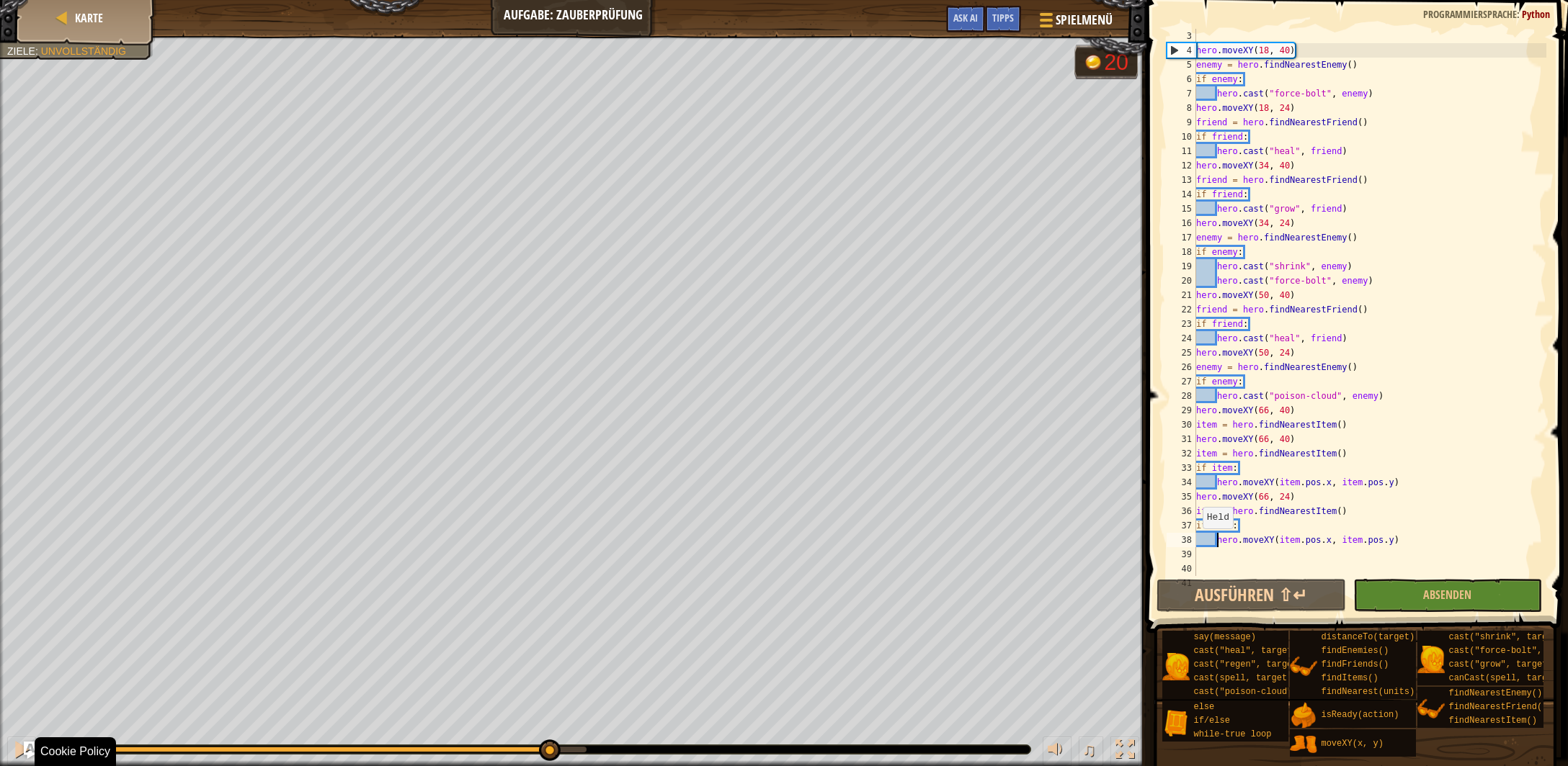
click at [508, 749] on div at bounding box center [296, 750] width 502 height 6
click at [11, 754] on button at bounding box center [21, 752] width 29 height 30
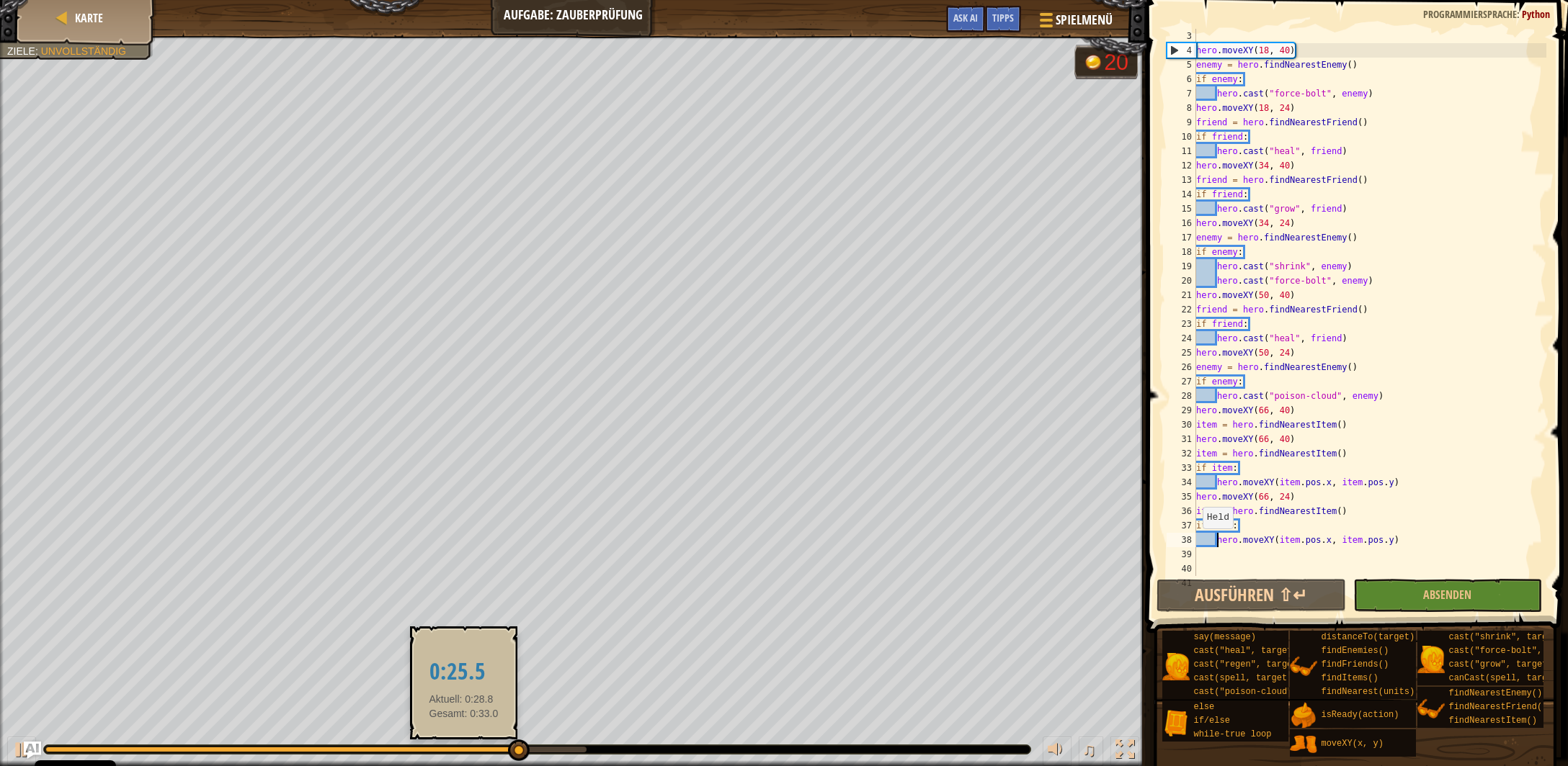
click at [464, 749] on div at bounding box center [281, 750] width 472 height 6
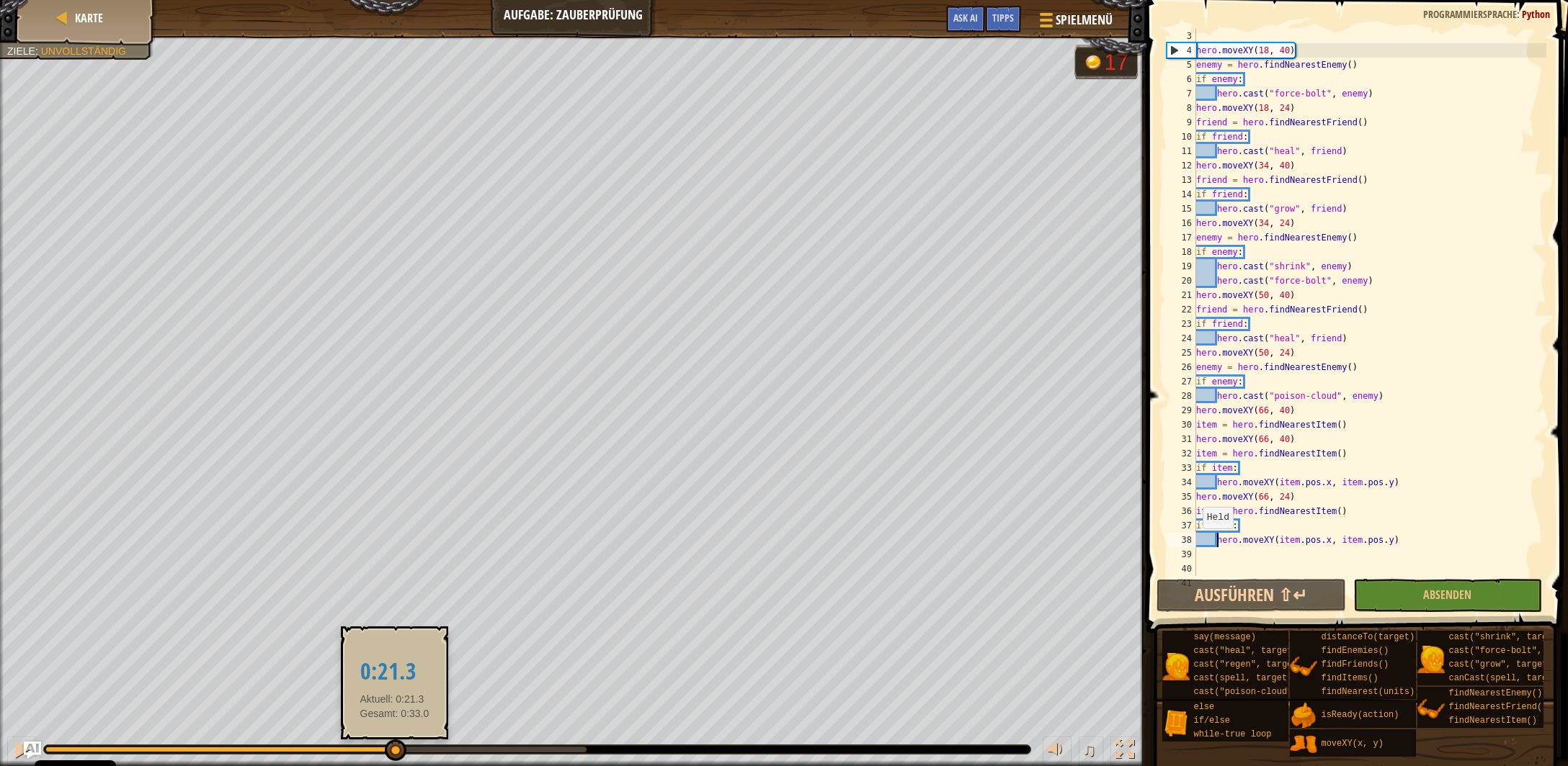
click at [394, 752] on div at bounding box center [219, 750] width 348 height 6
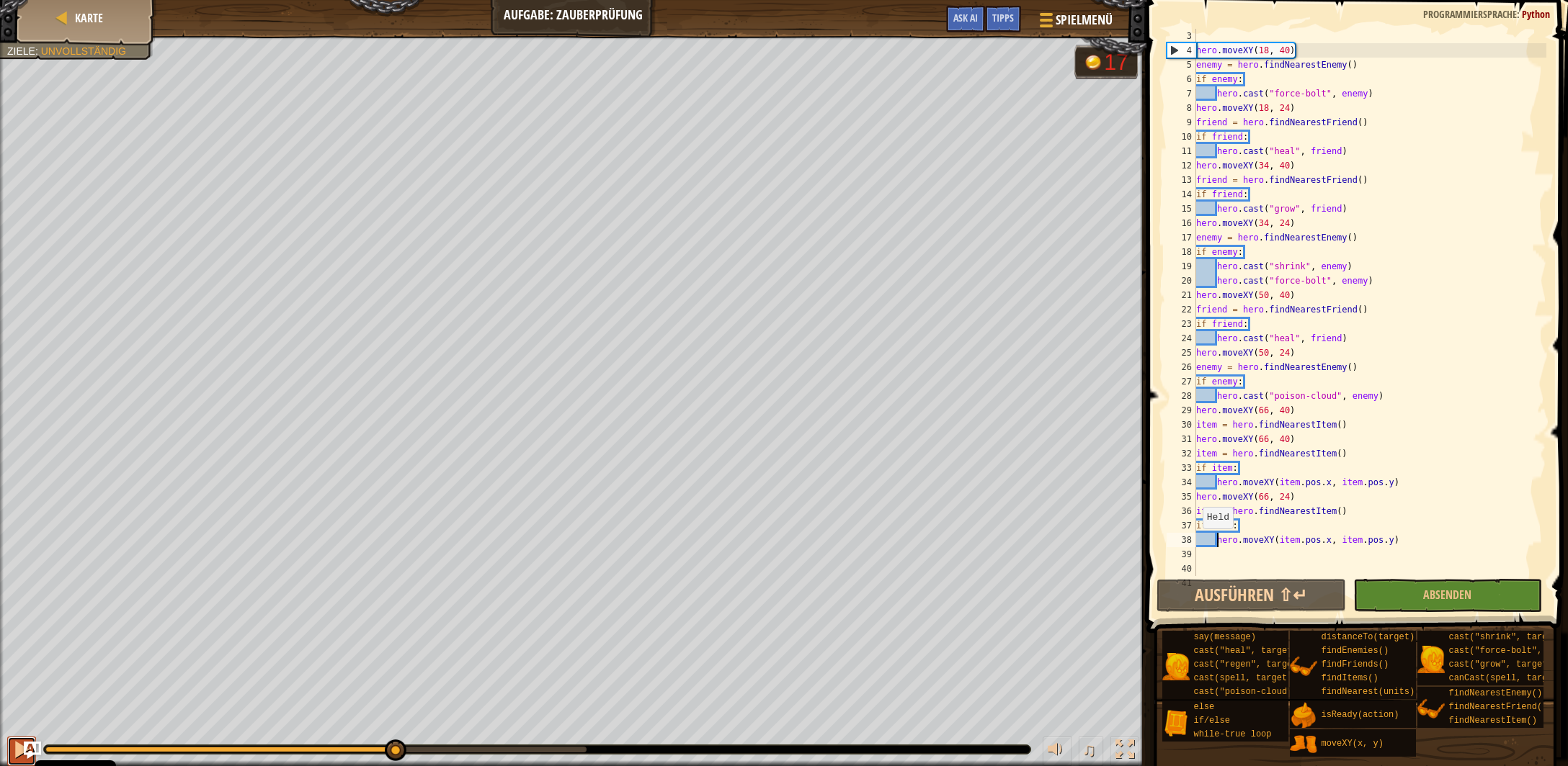
click at [15, 756] on div at bounding box center [21, 749] width 18 height 18
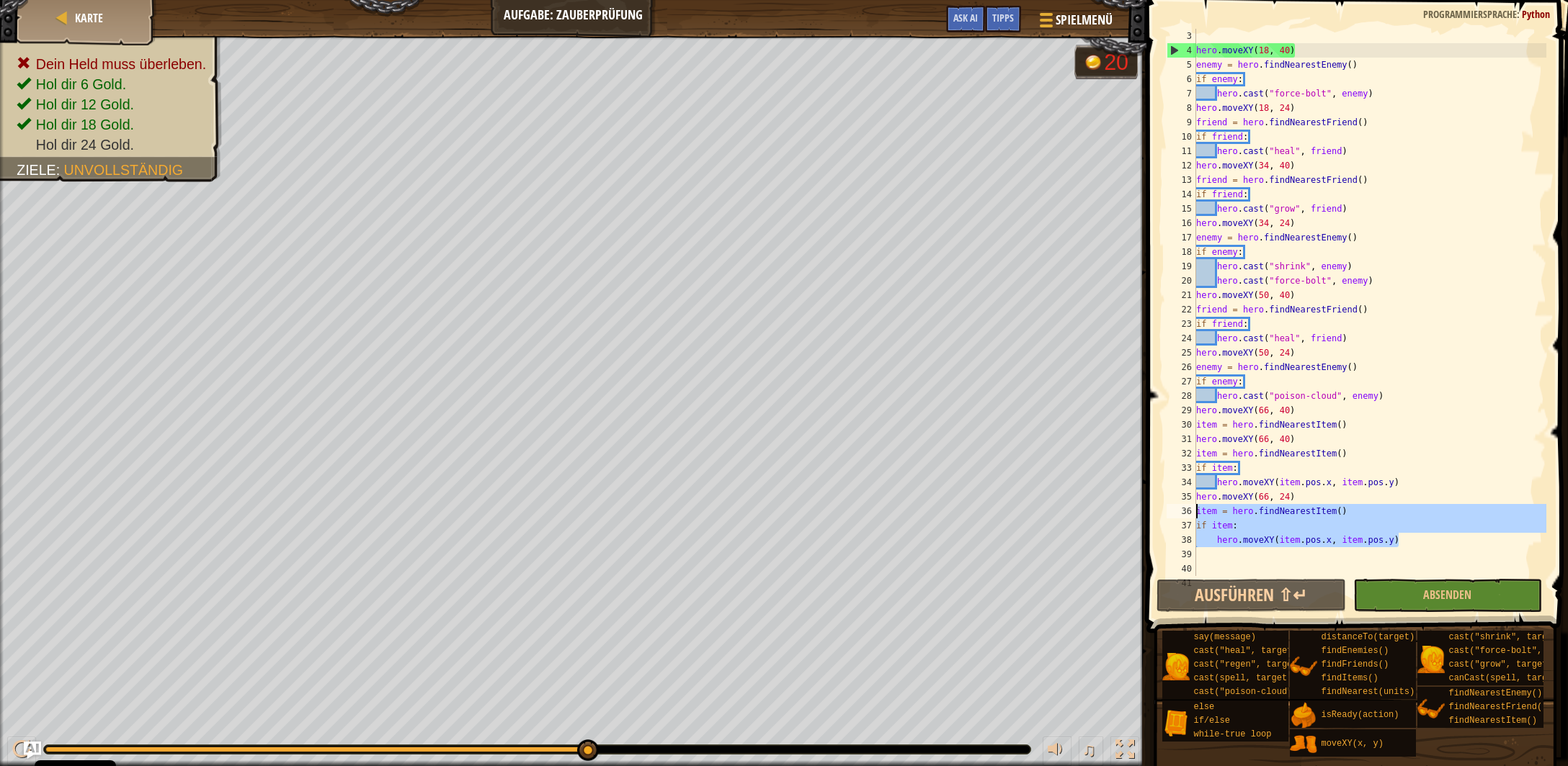
drag, startPoint x: 1404, startPoint y: 540, endPoint x: 1120, endPoint y: 506, distance: 286.0
click at [1194, 506] on div "hero . moveXY ( 18 , 40 ) enemy = hero . findNearestEnemy ( ) if enemy : hero .…" at bounding box center [1370, 302] width 353 height 548
type textarea "item = hero.findNearestItem() if item:"
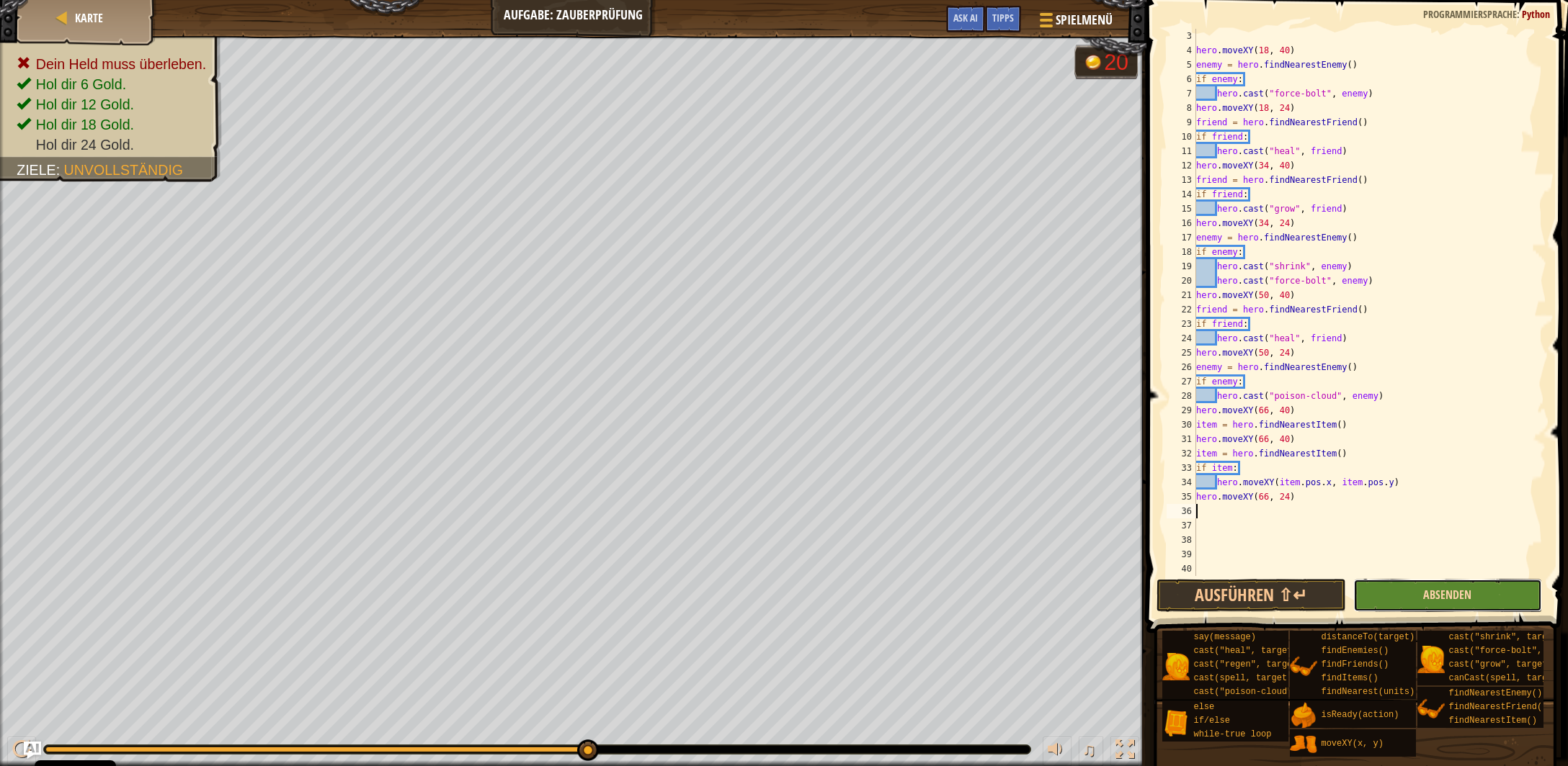
click at [1450, 598] on span "Absenden" at bounding box center [1447, 595] width 48 height 15
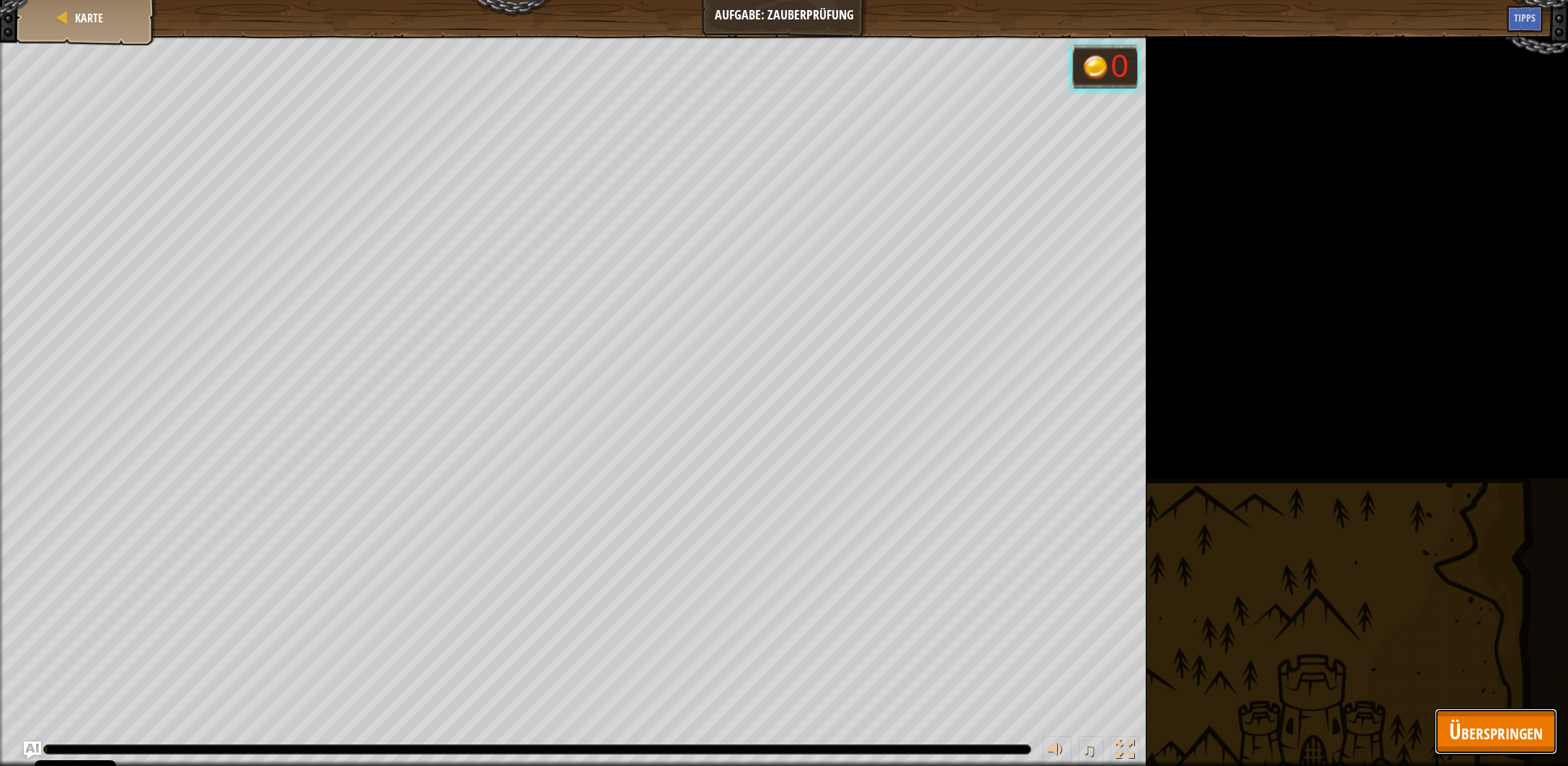
click at [1452, 728] on span "Überspringen" at bounding box center [1495, 731] width 93 height 30
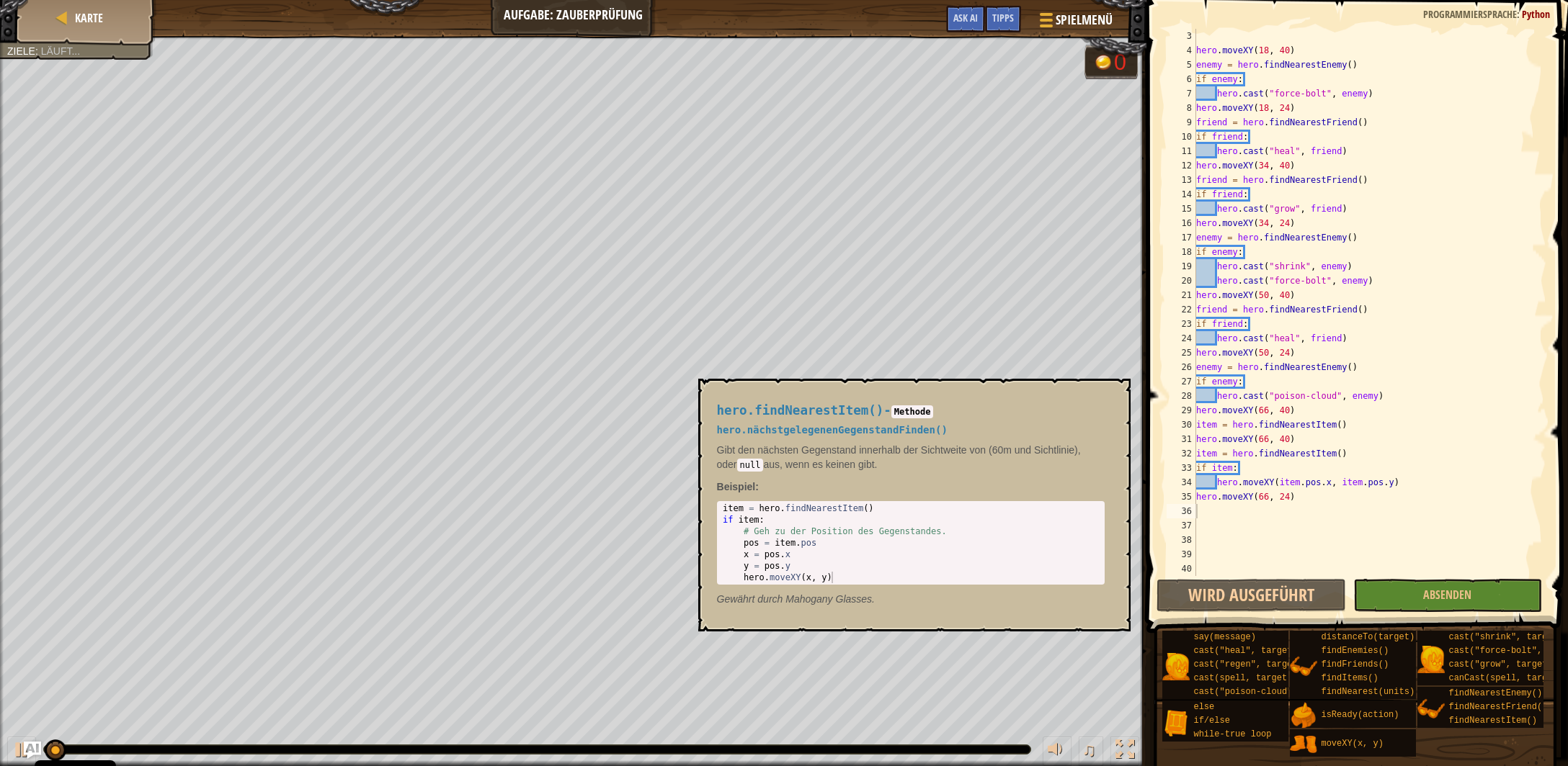
scroll to position [43, 0]
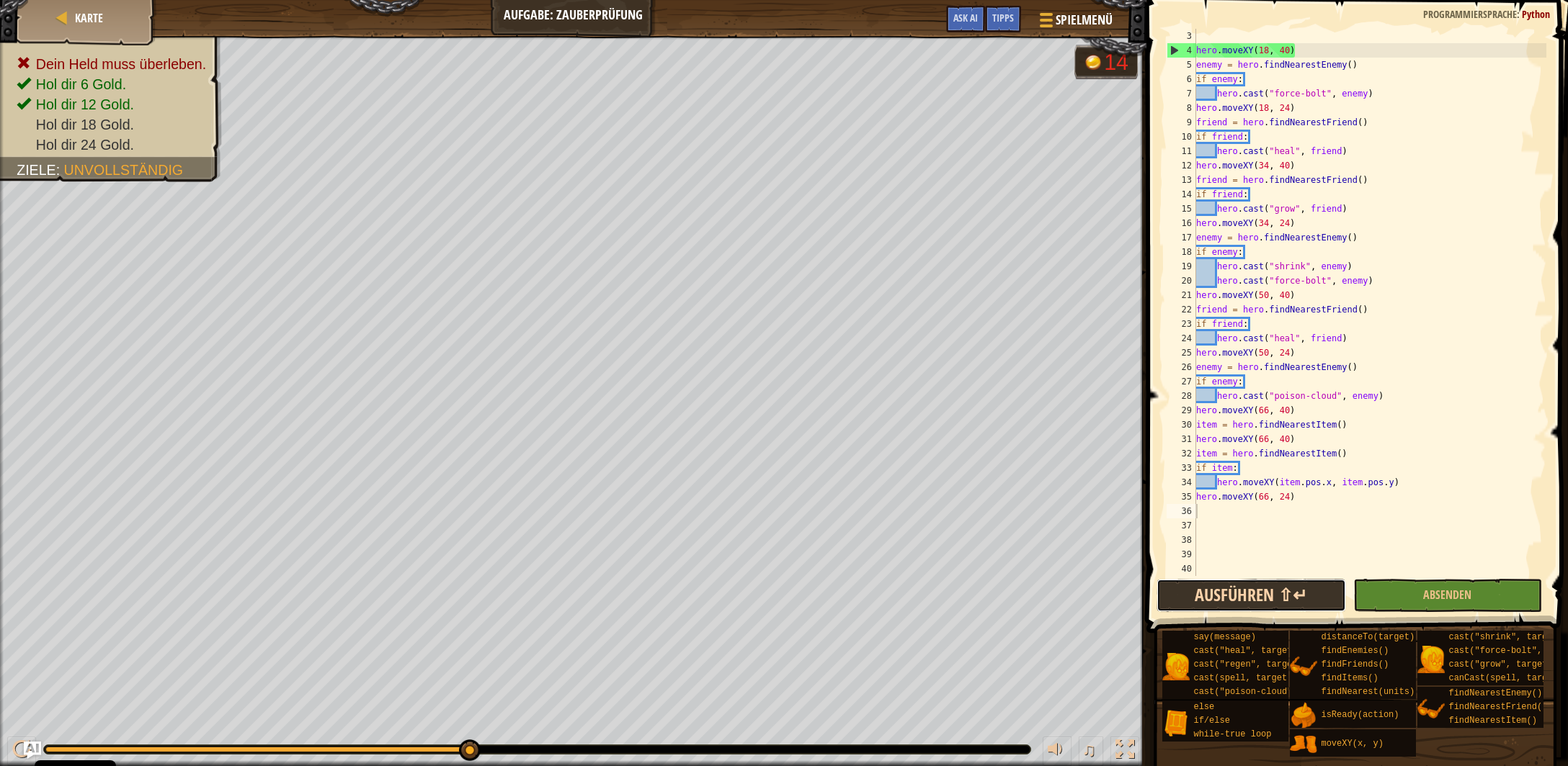
click at [1221, 592] on button "Ausführen ⇧↵" at bounding box center [1250, 596] width 189 height 33
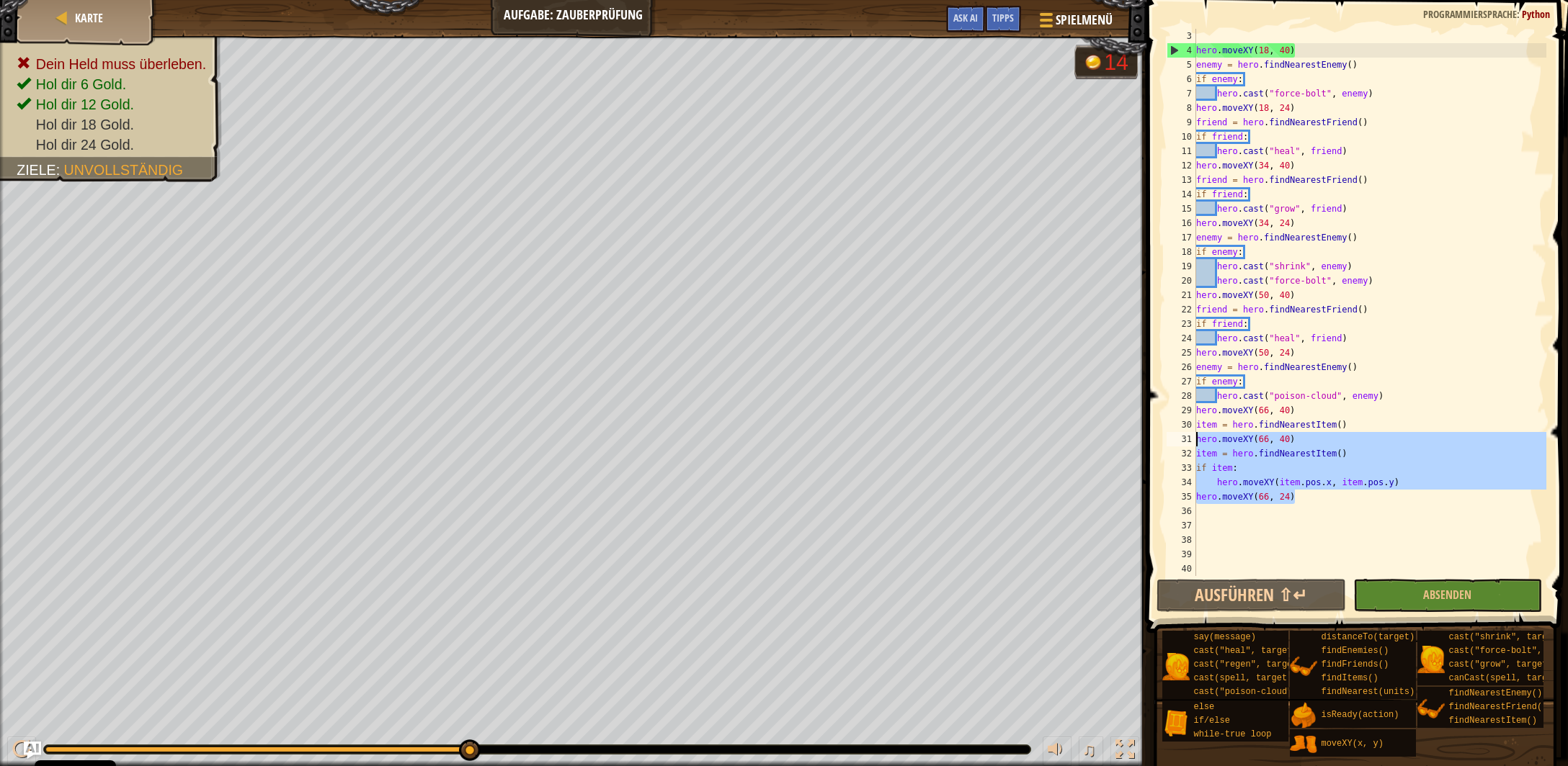
drag, startPoint x: 1297, startPoint y: 501, endPoint x: 1076, endPoint y: 446, distance: 227.7
click at [1194, 446] on div "hero . moveXY ( 18 , 40 ) enemy = hero . findNearestEnemy ( ) if enemy : hero .…" at bounding box center [1370, 302] width 353 height 548
type textarea "hero.moveXY(66, 40) item = hero.findNearestItem()"
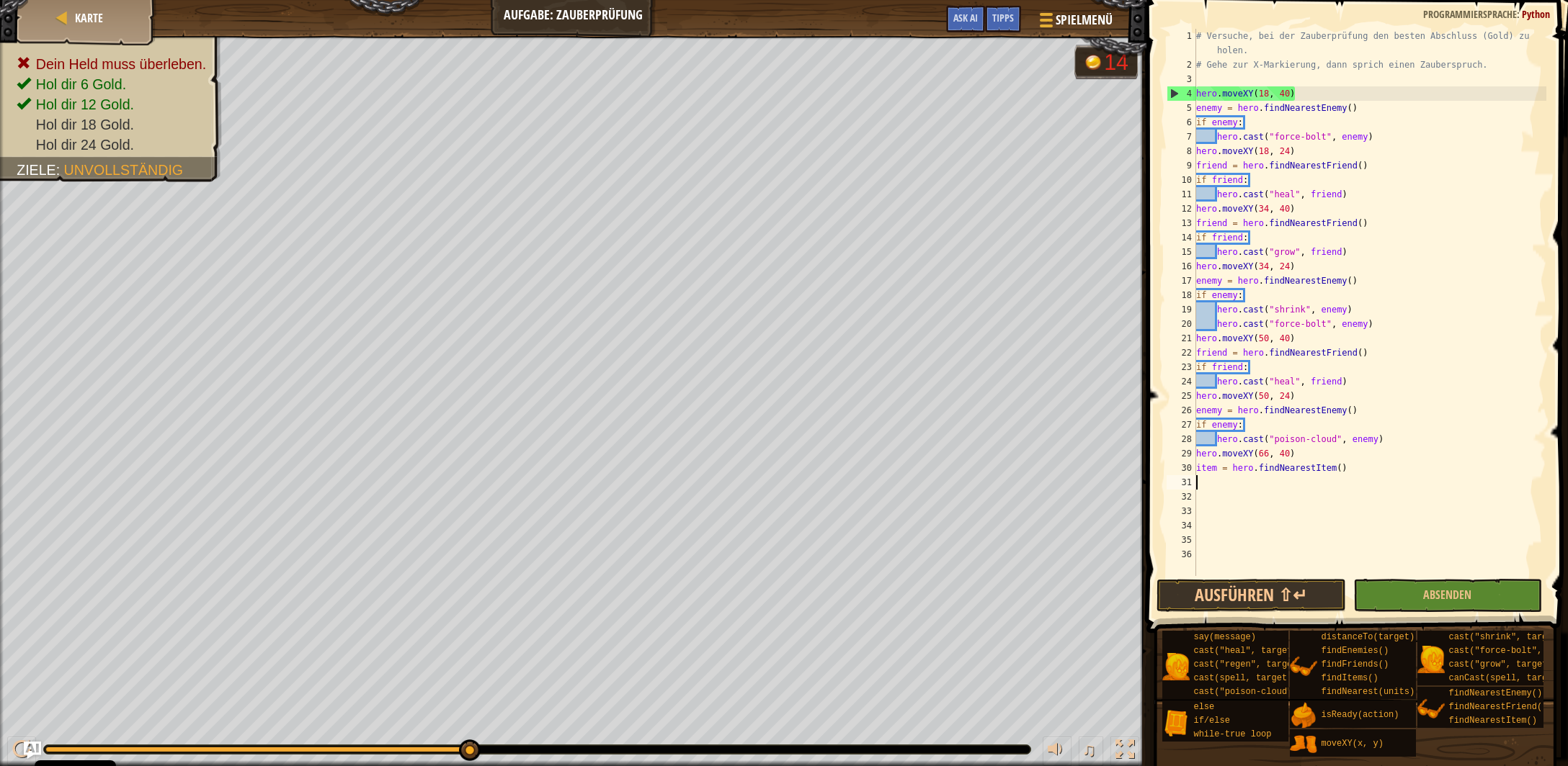
scroll to position [7, 0]
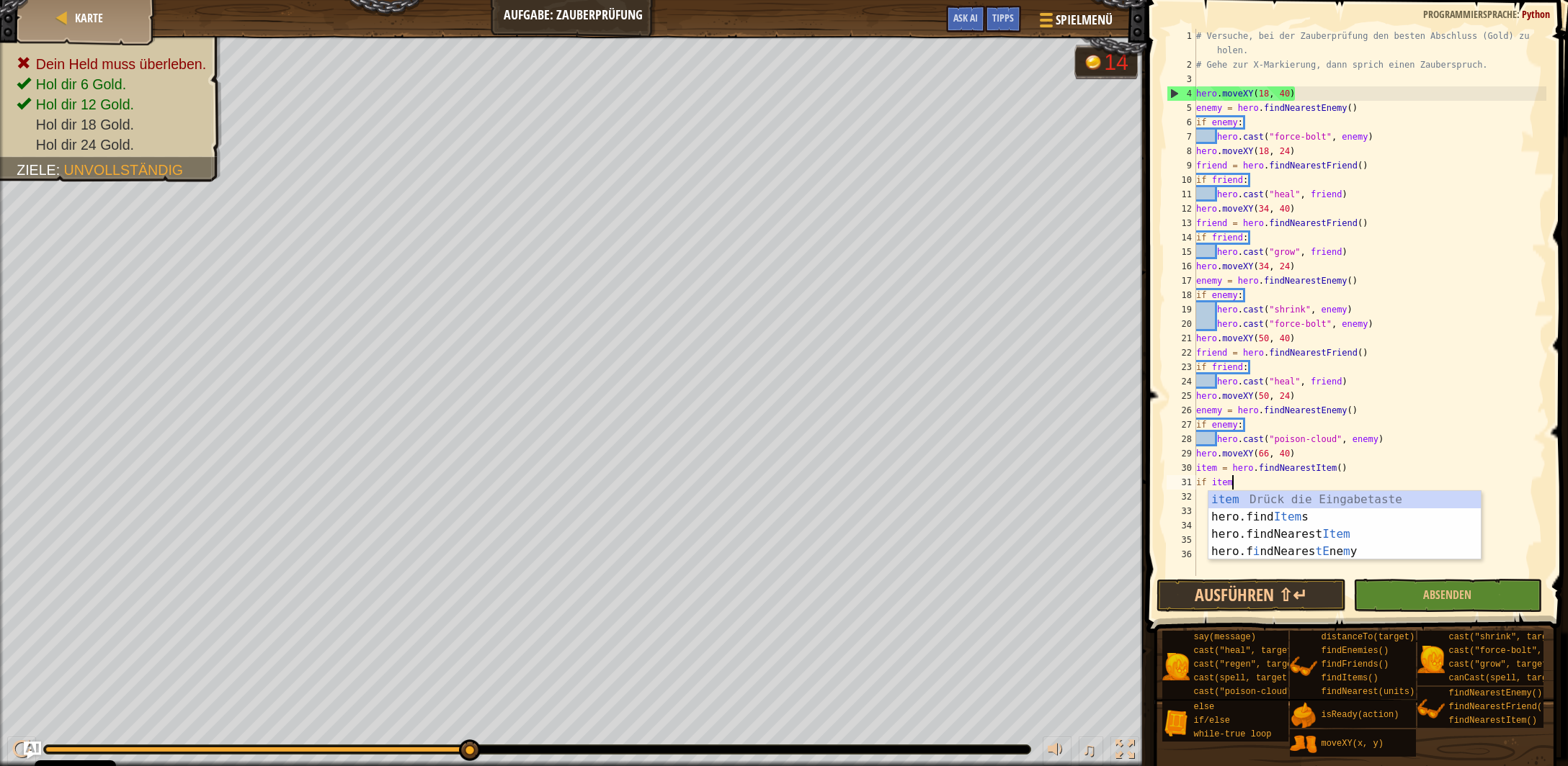
type textarea "if item:"
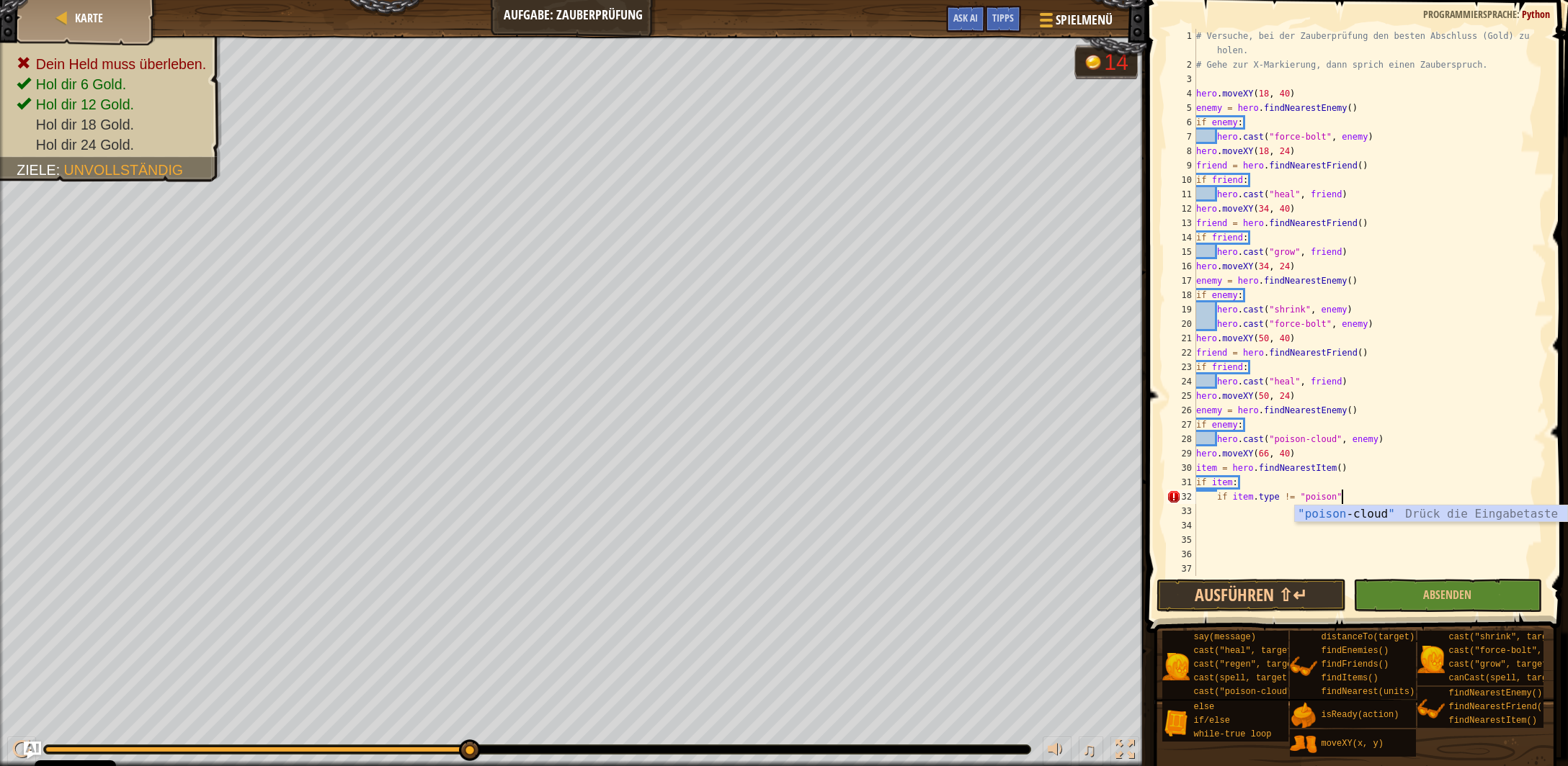
scroll to position [7, 11]
type textarea "if item.type != "poison":"
type textarea "hero.moveXY(item.pos.x, item.pos.y)"
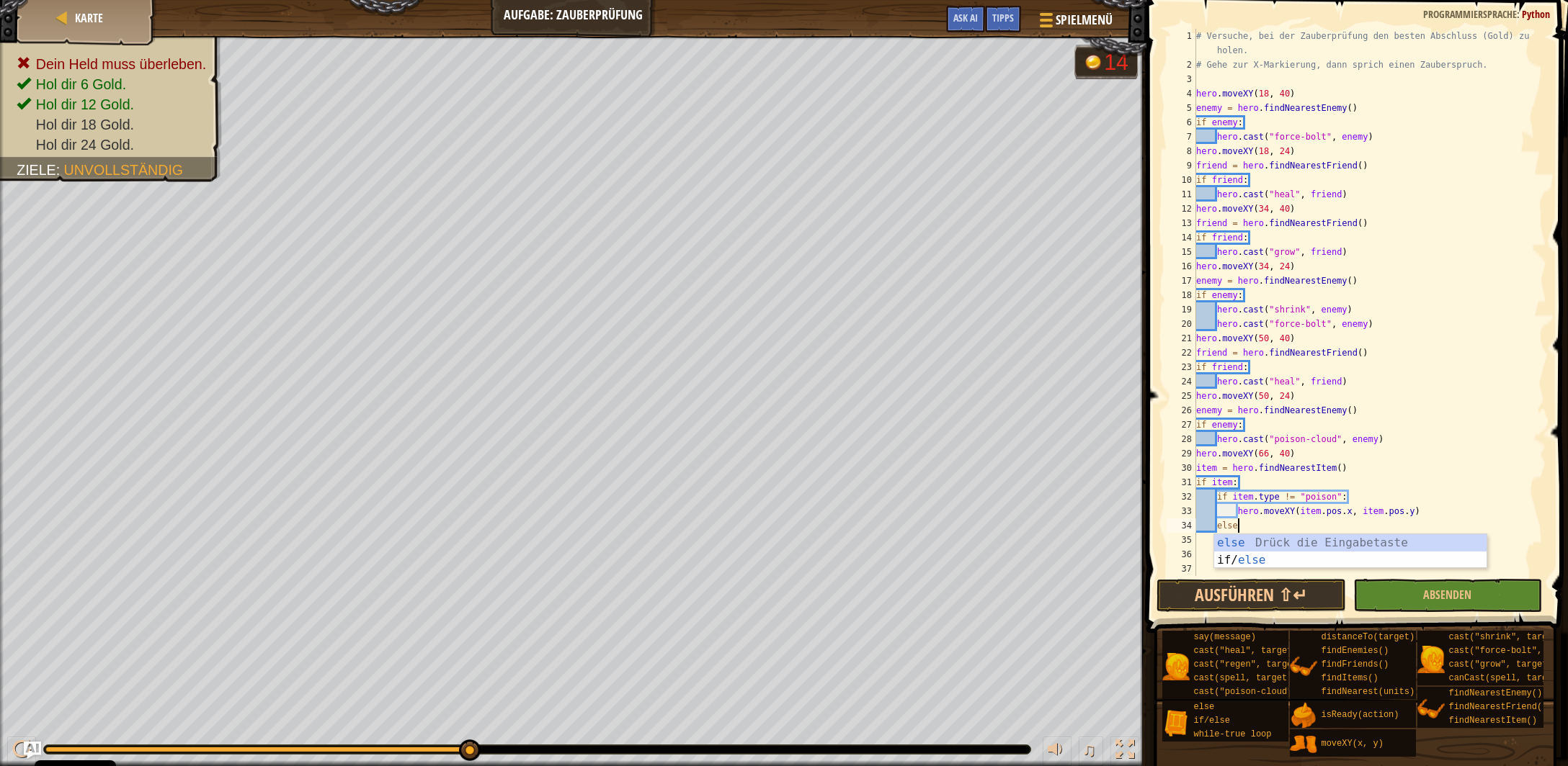
type textarea "else:"
type textarea "pass"
click at [1417, 599] on button "Absenden" at bounding box center [1448, 596] width 189 height 33
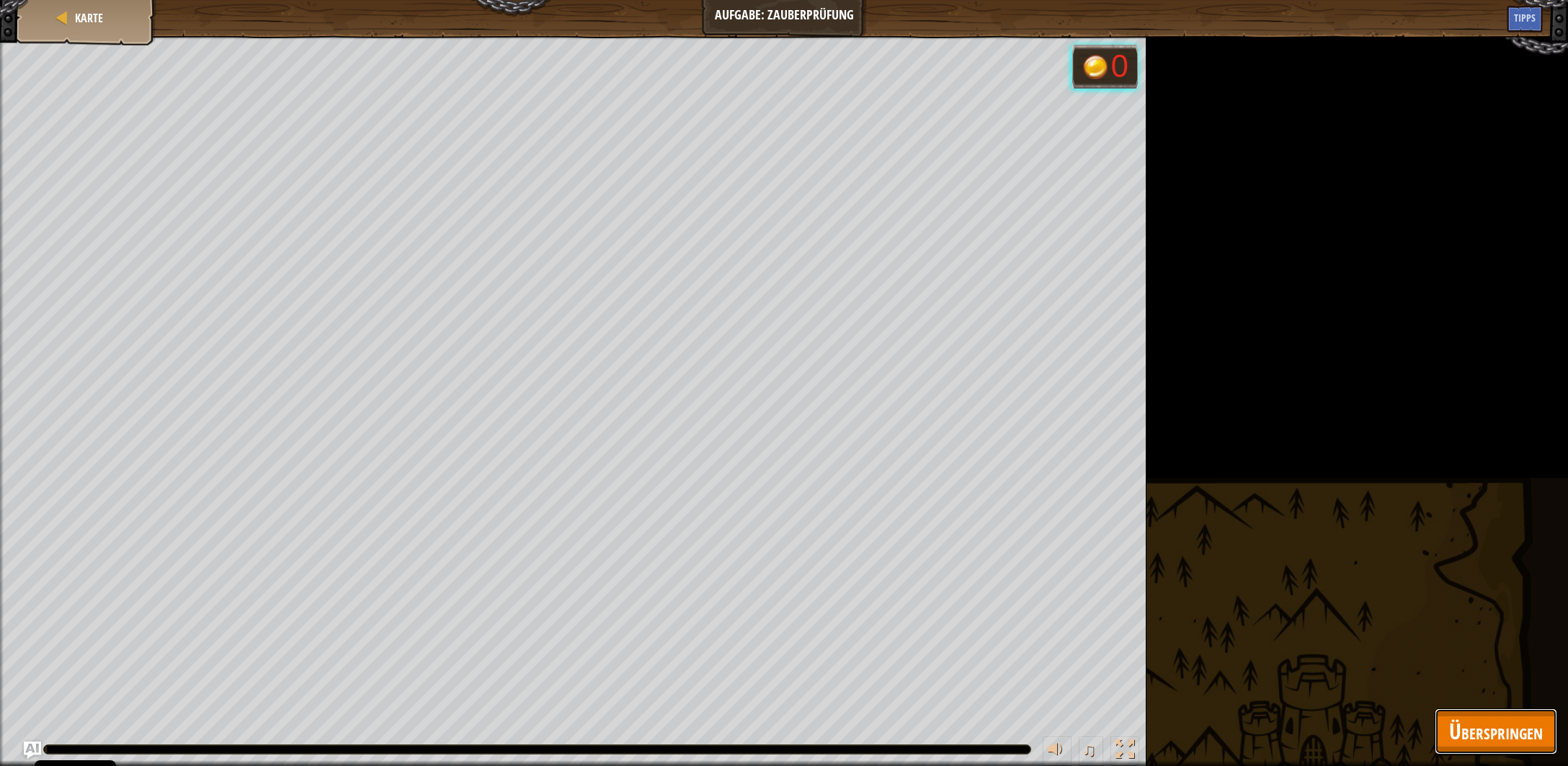
click at [1491, 746] on span "Überspringen" at bounding box center [1495, 731] width 93 height 30
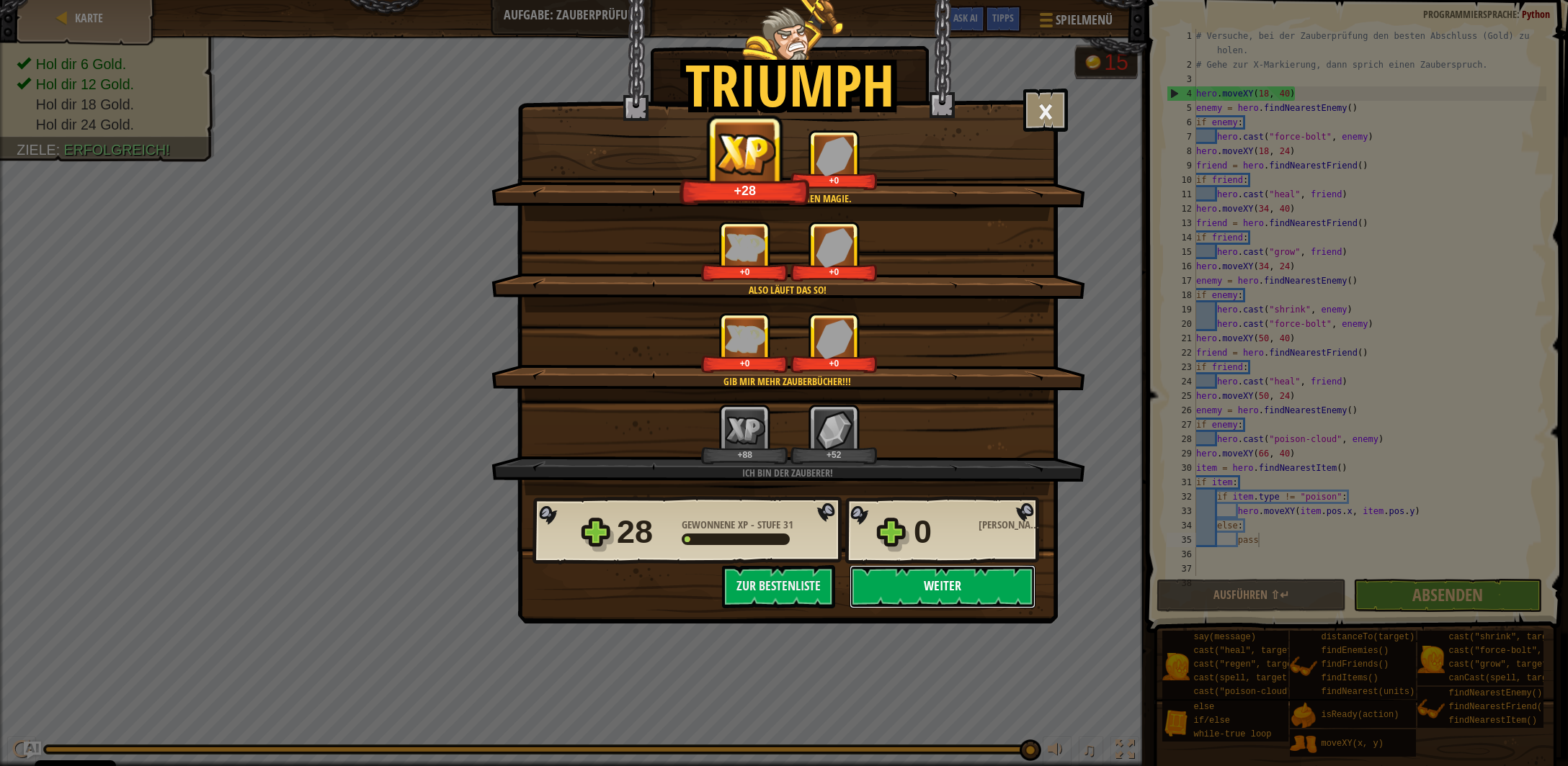
click at [985, 579] on button "Weiter" at bounding box center [942, 587] width 186 height 43
select select "de-DE"
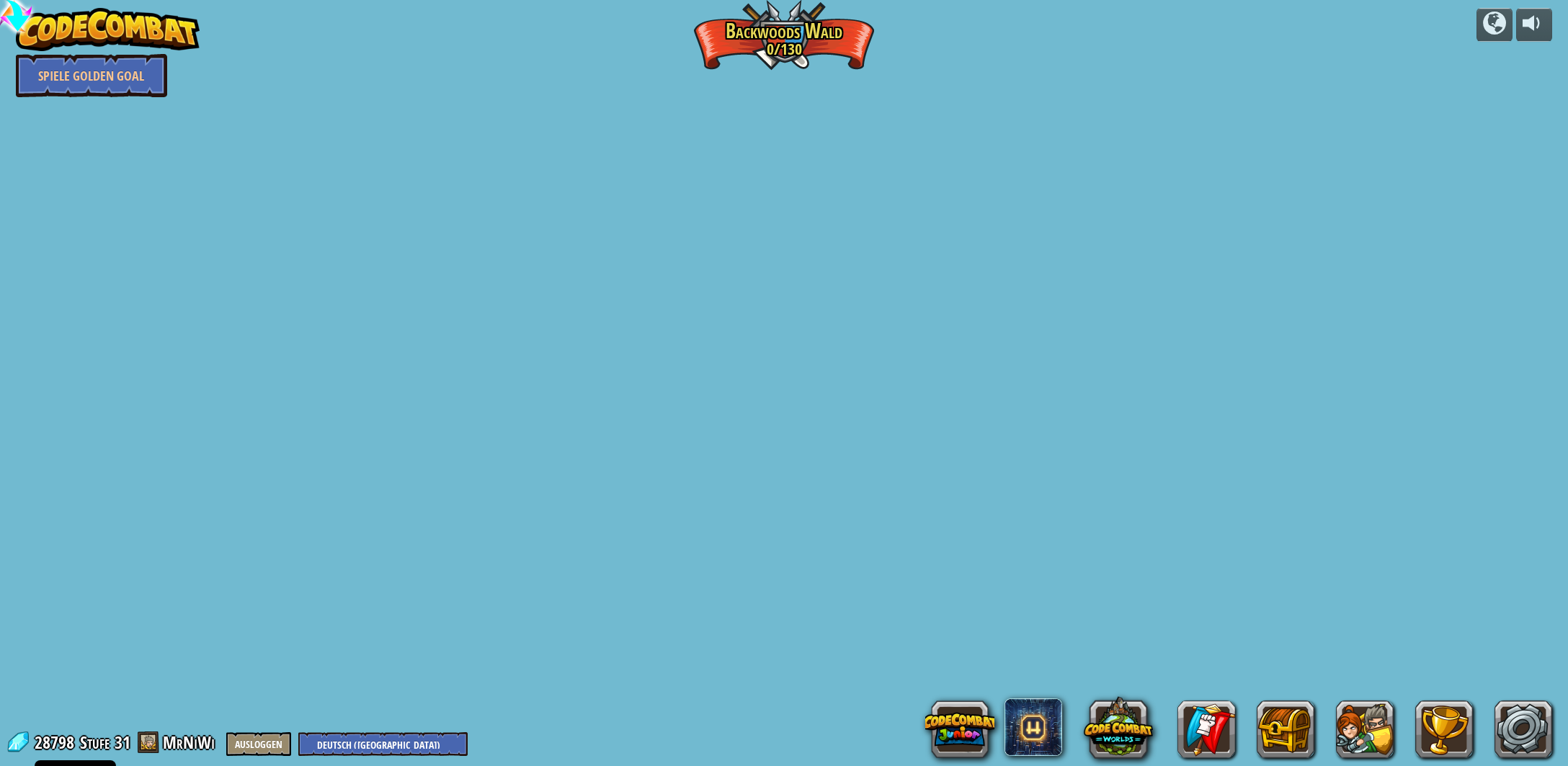
select select "de-DE"
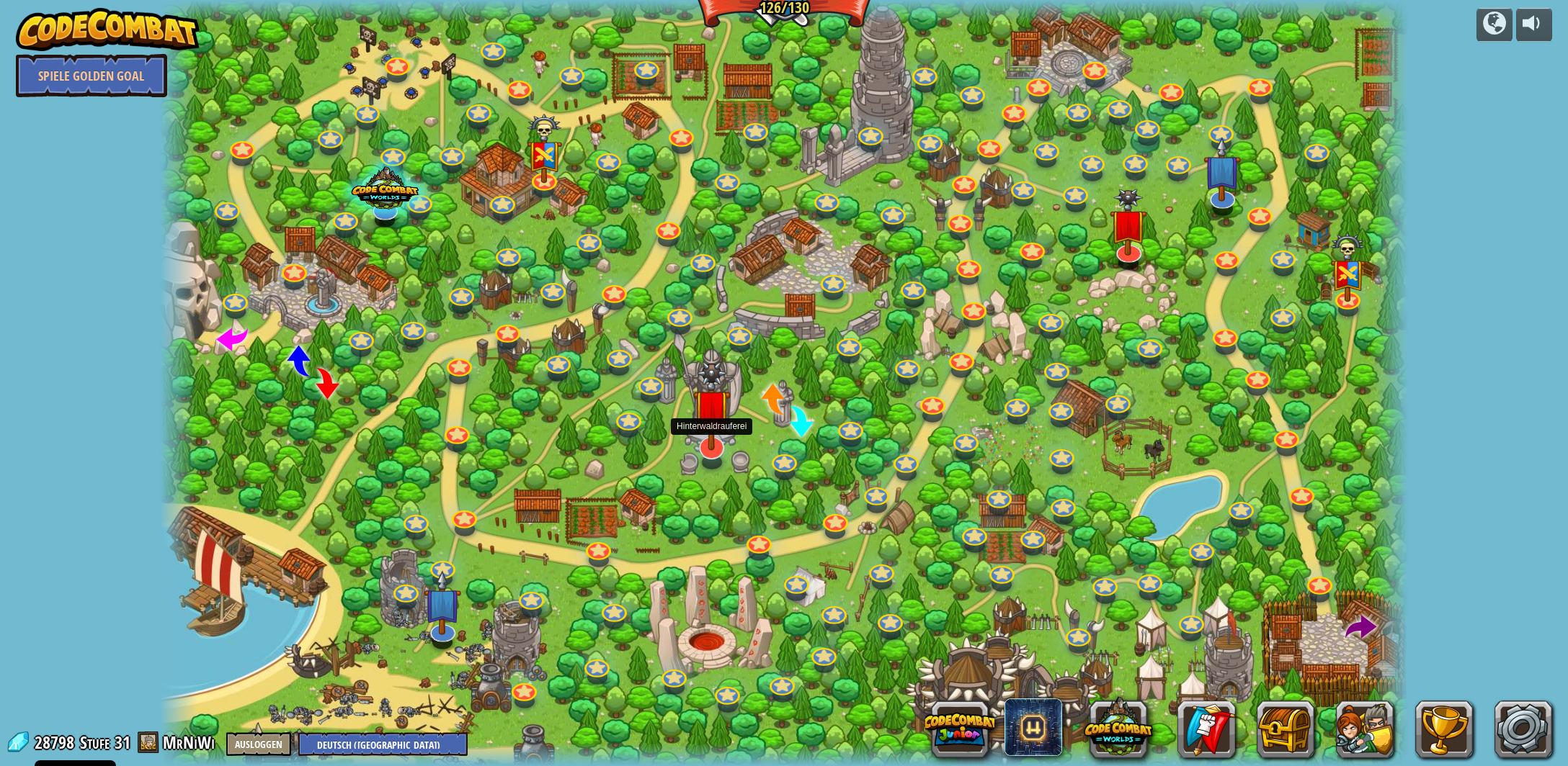
click at [707, 440] on img at bounding box center [711, 406] width 38 height 89
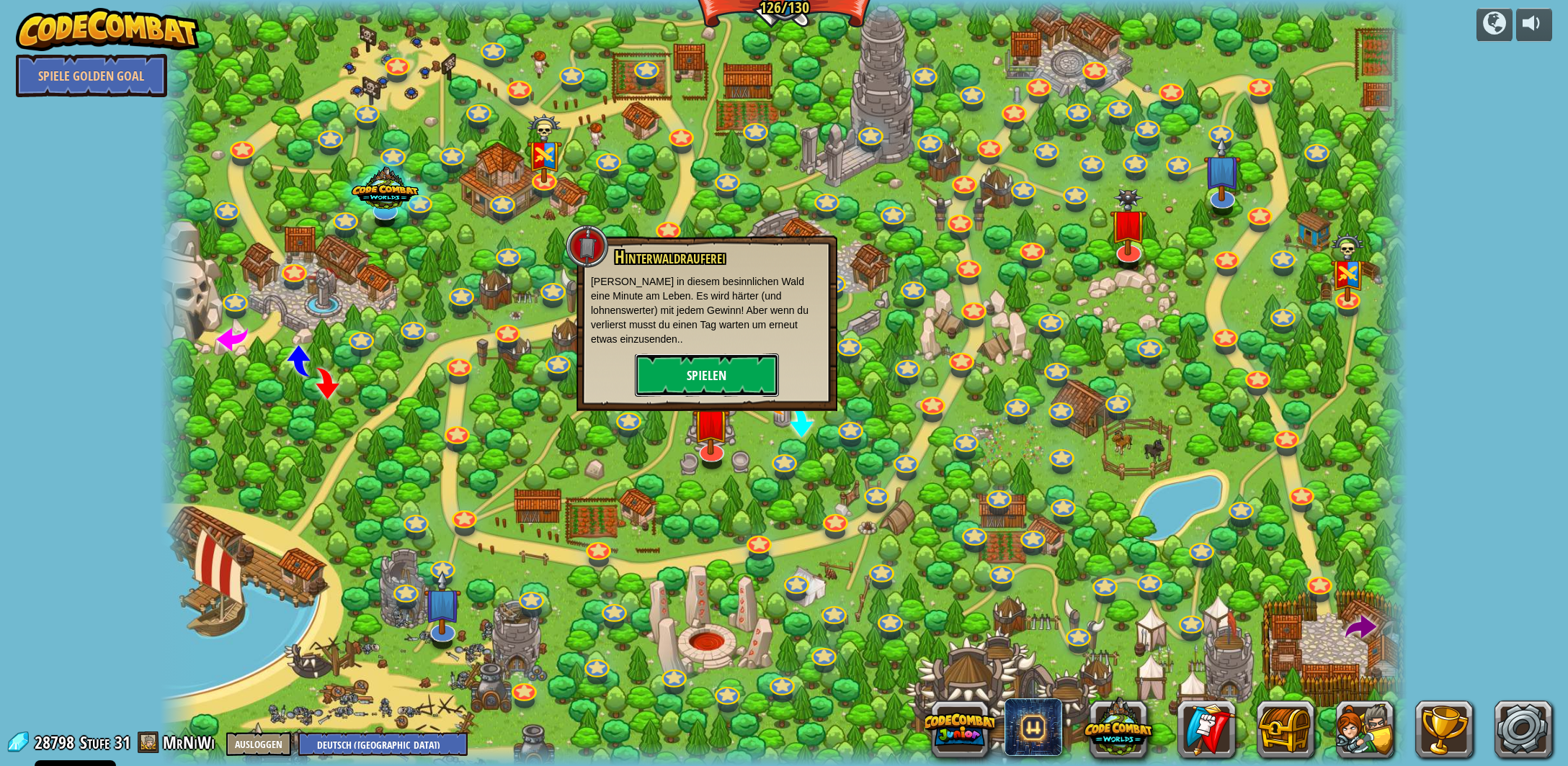
click at [736, 369] on button "Spielen" at bounding box center [707, 375] width 144 height 43
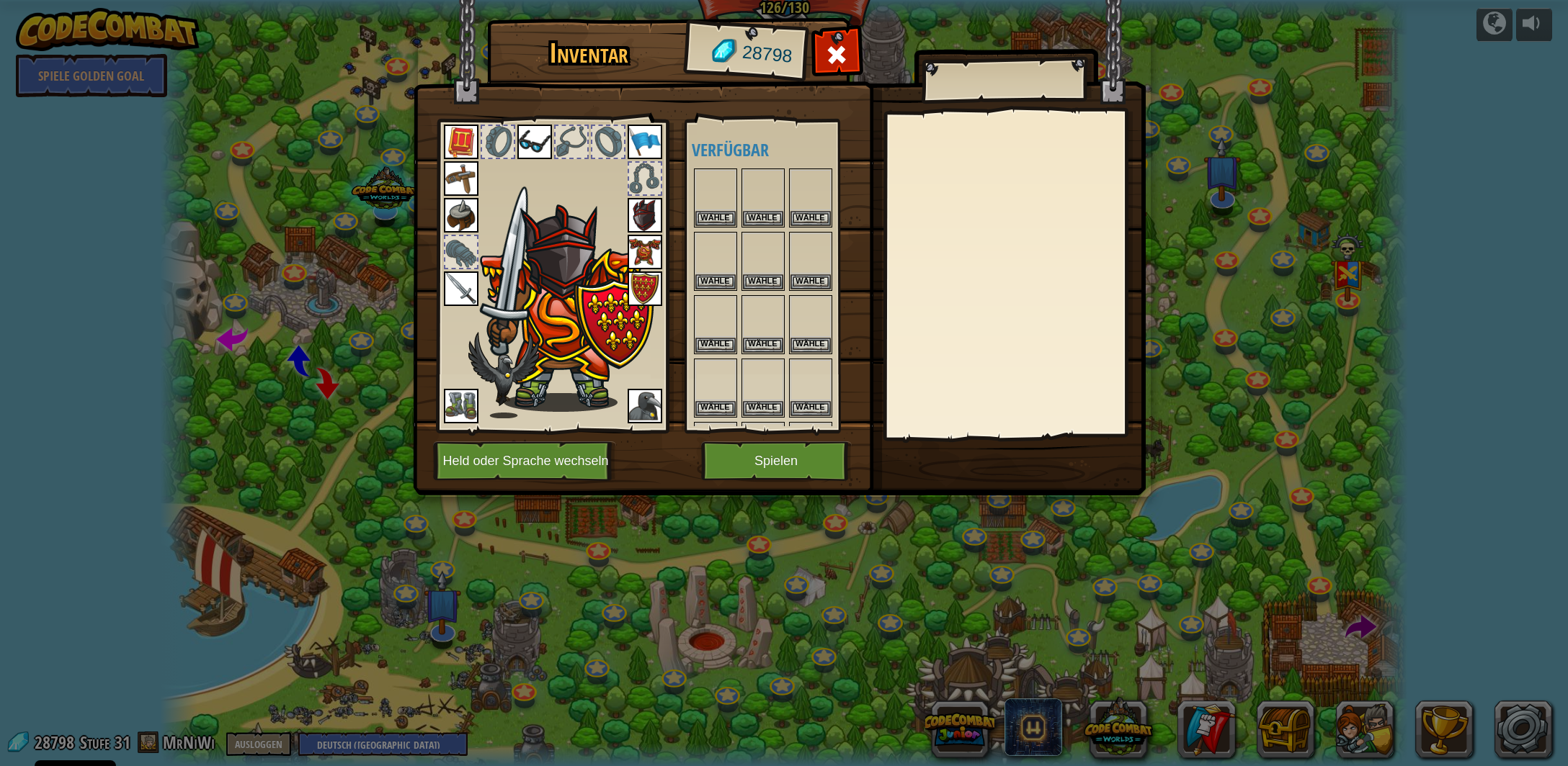
scroll to position [355, 0]
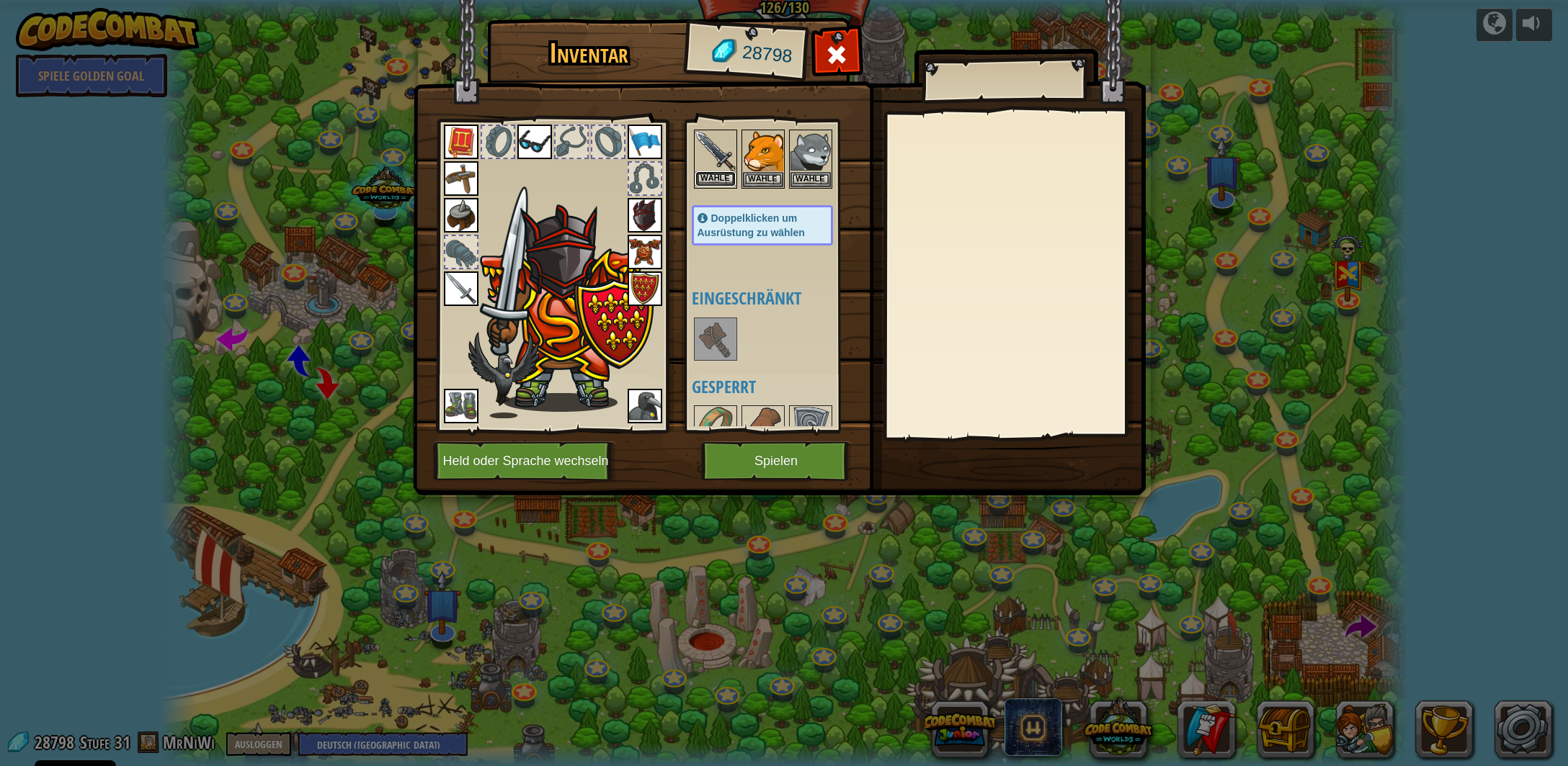
click at [719, 174] on button "Wähle" at bounding box center [715, 179] width 40 height 15
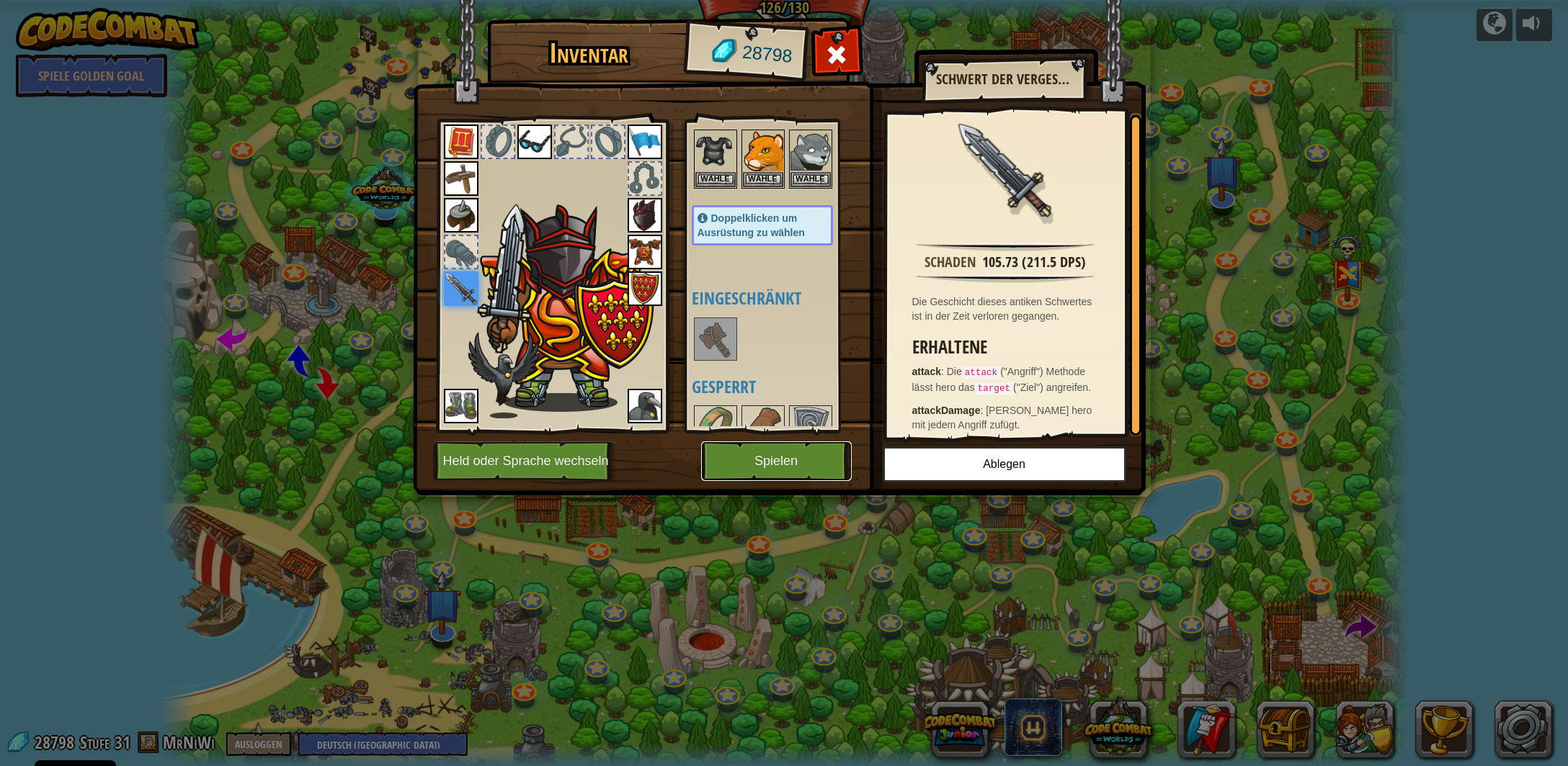
click at [792, 466] on button "Spielen" at bounding box center [776, 461] width 150 height 39
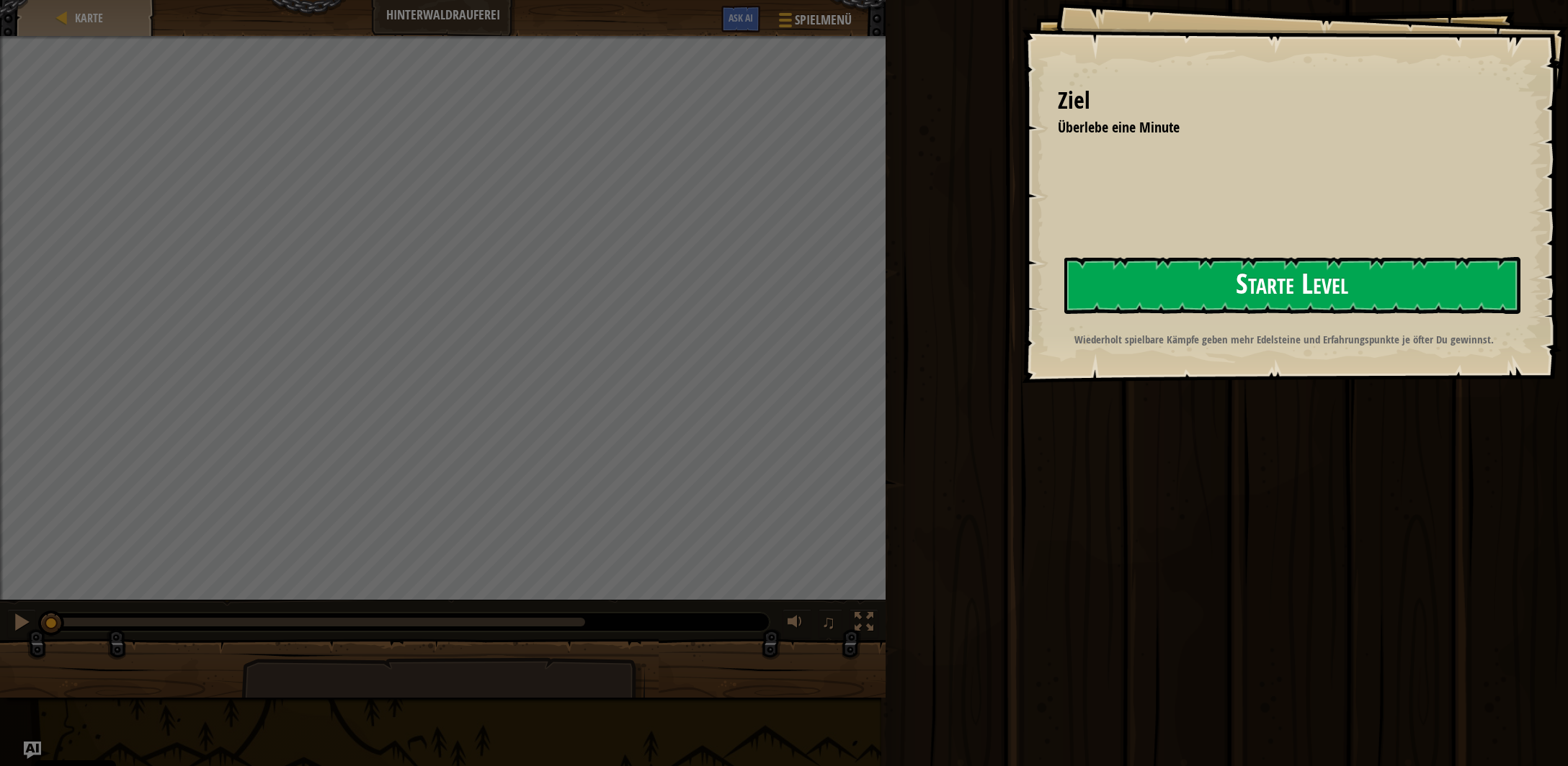
click at [1163, 286] on button "Starte Level" at bounding box center [1293, 285] width 456 height 57
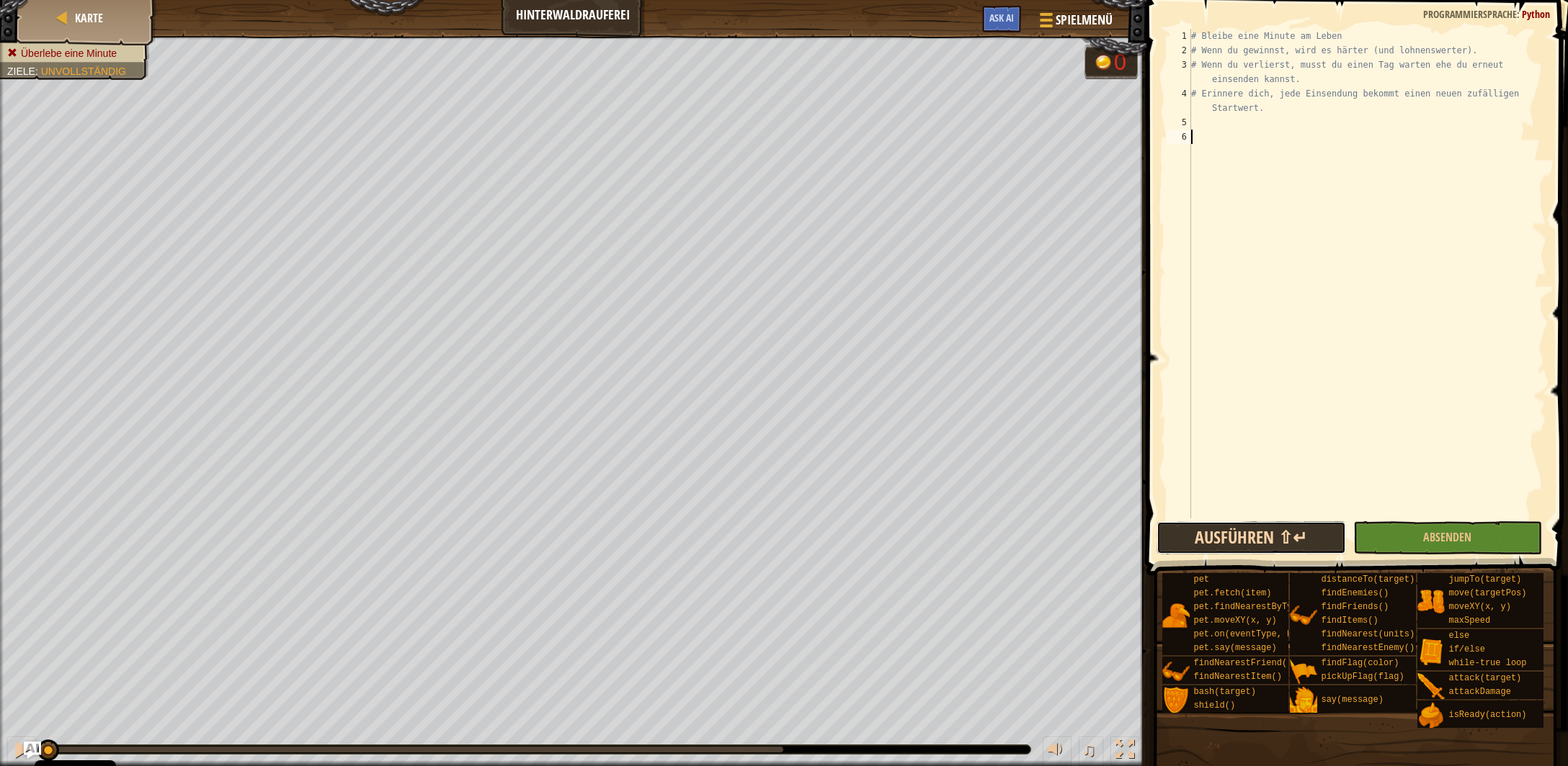
click at [1245, 543] on button "Ausführen ⇧↵" at bounding box center [1250, 538] width 189 height 33
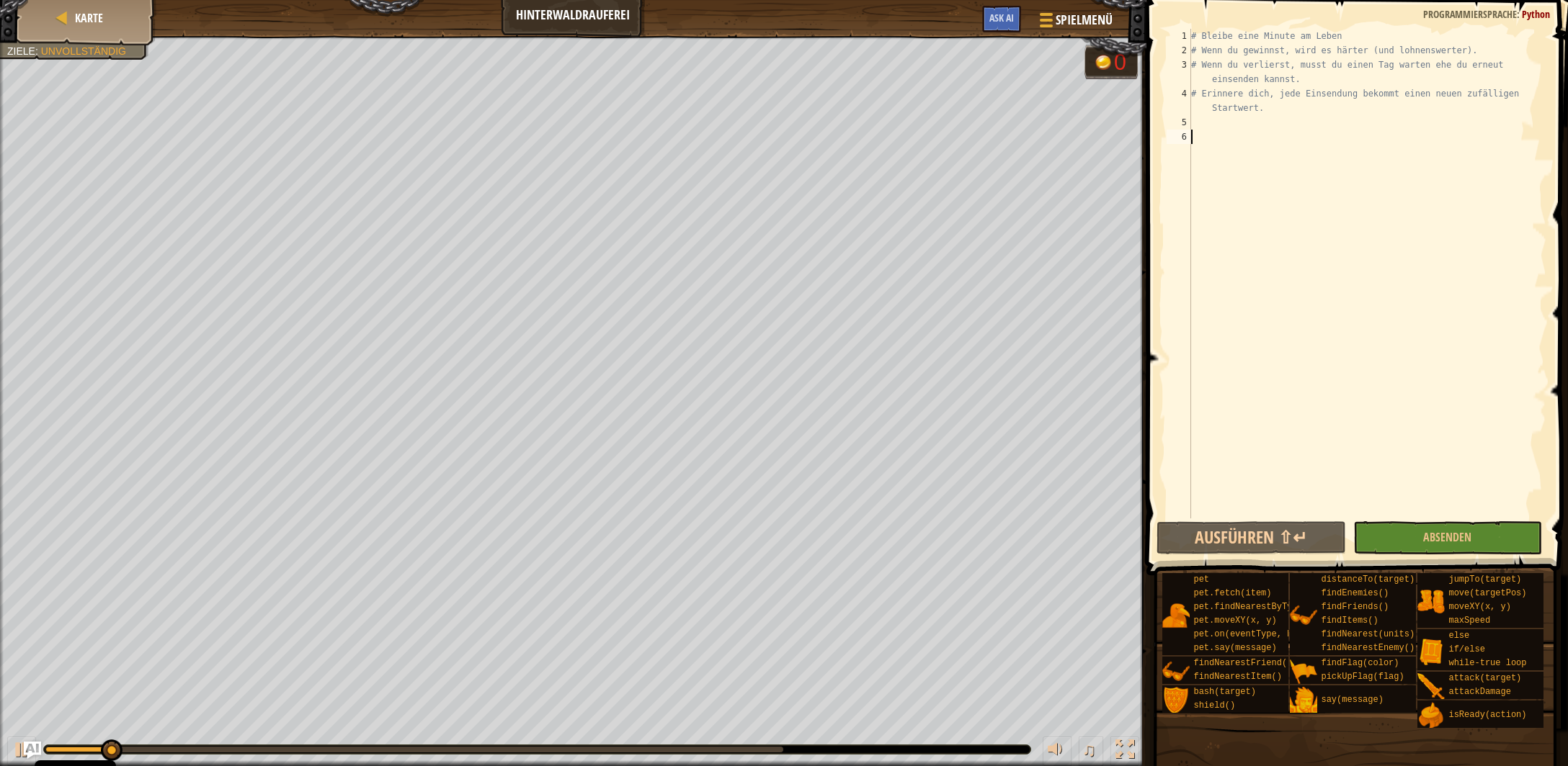
click at [1221, 130] on div "# Bleibe eine Minute am Leben # Wenn du gewinnst, wird es härter (und lohnenswe…" at bounding box center [1367, 288] width 358 height 519
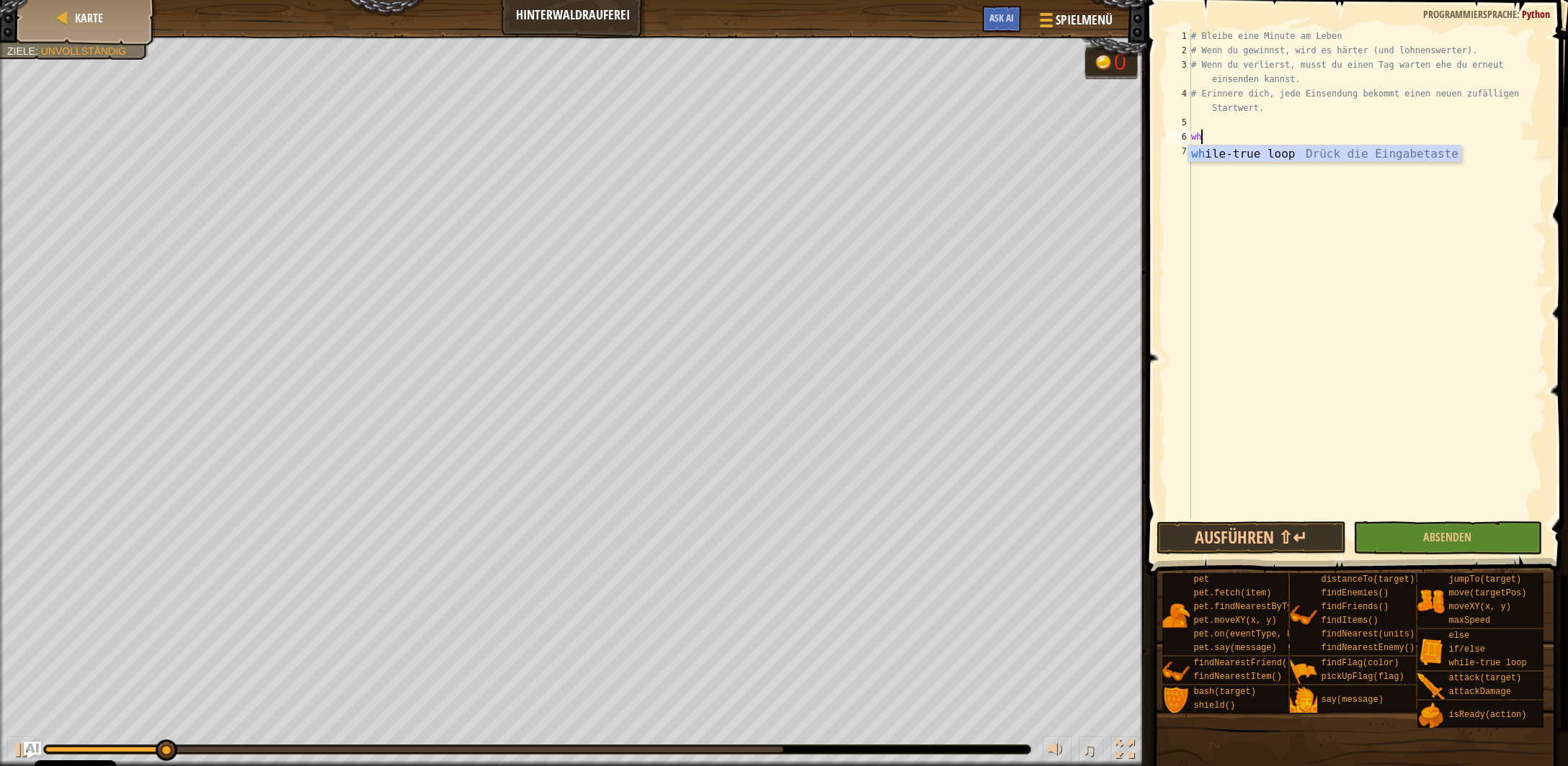
scroll to position [7, 0]
type textarea "whioe"
type textarea "whi"
click at [1236, 173] on div "whi oe Drück die Eingabetaste whi le-true loop Drück die Eingabetaste" at bounding box center [1324, 180] width 273 height 69
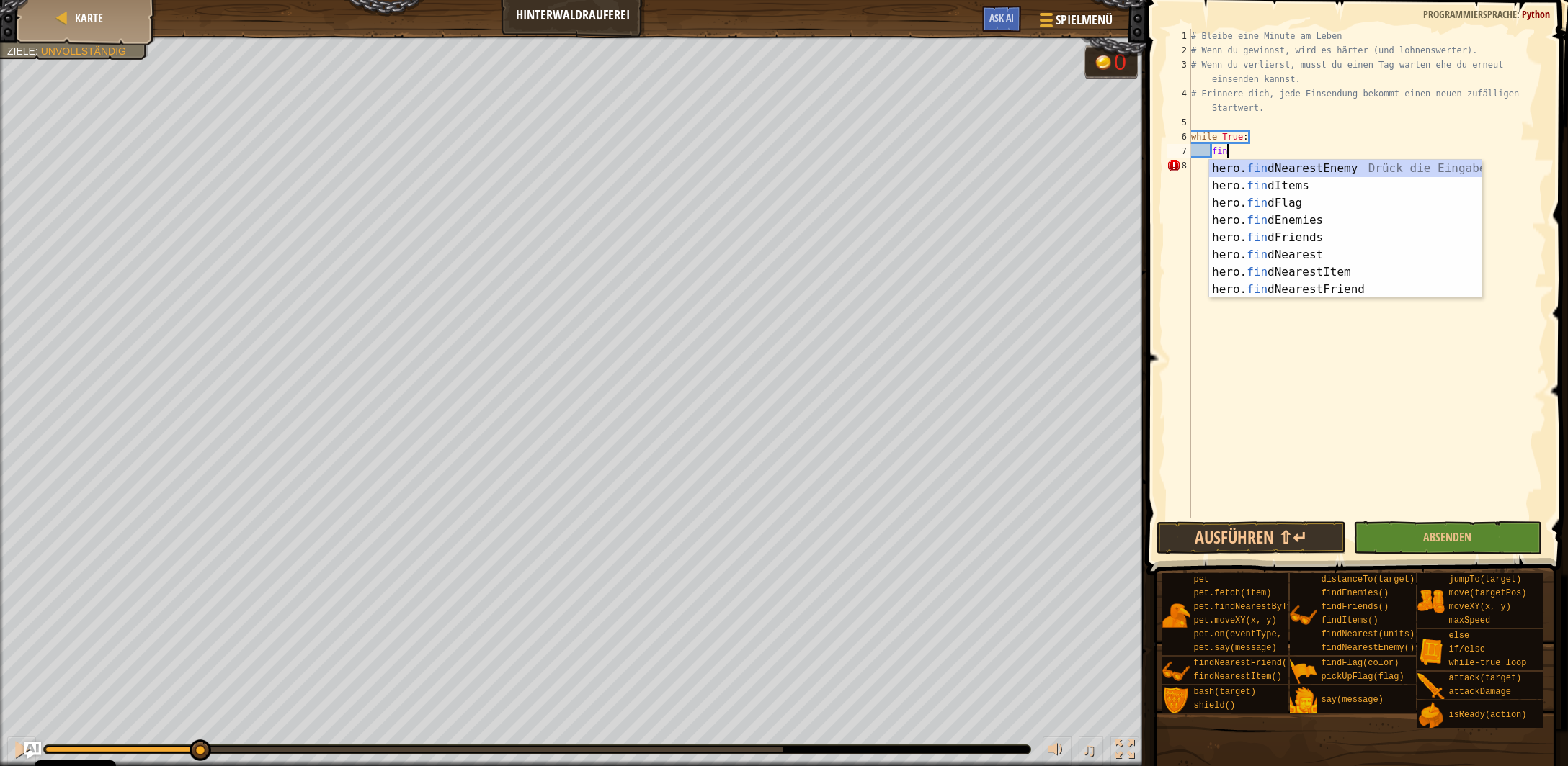
scroll to position [6, 2]
type textarea "find"
click at [1273, 165] on div "hero. find NearestEnemy Drück die Eingabetaste hero. find Items Drück die Einga…" at bounding box center [1346, 246] width 273 height 173
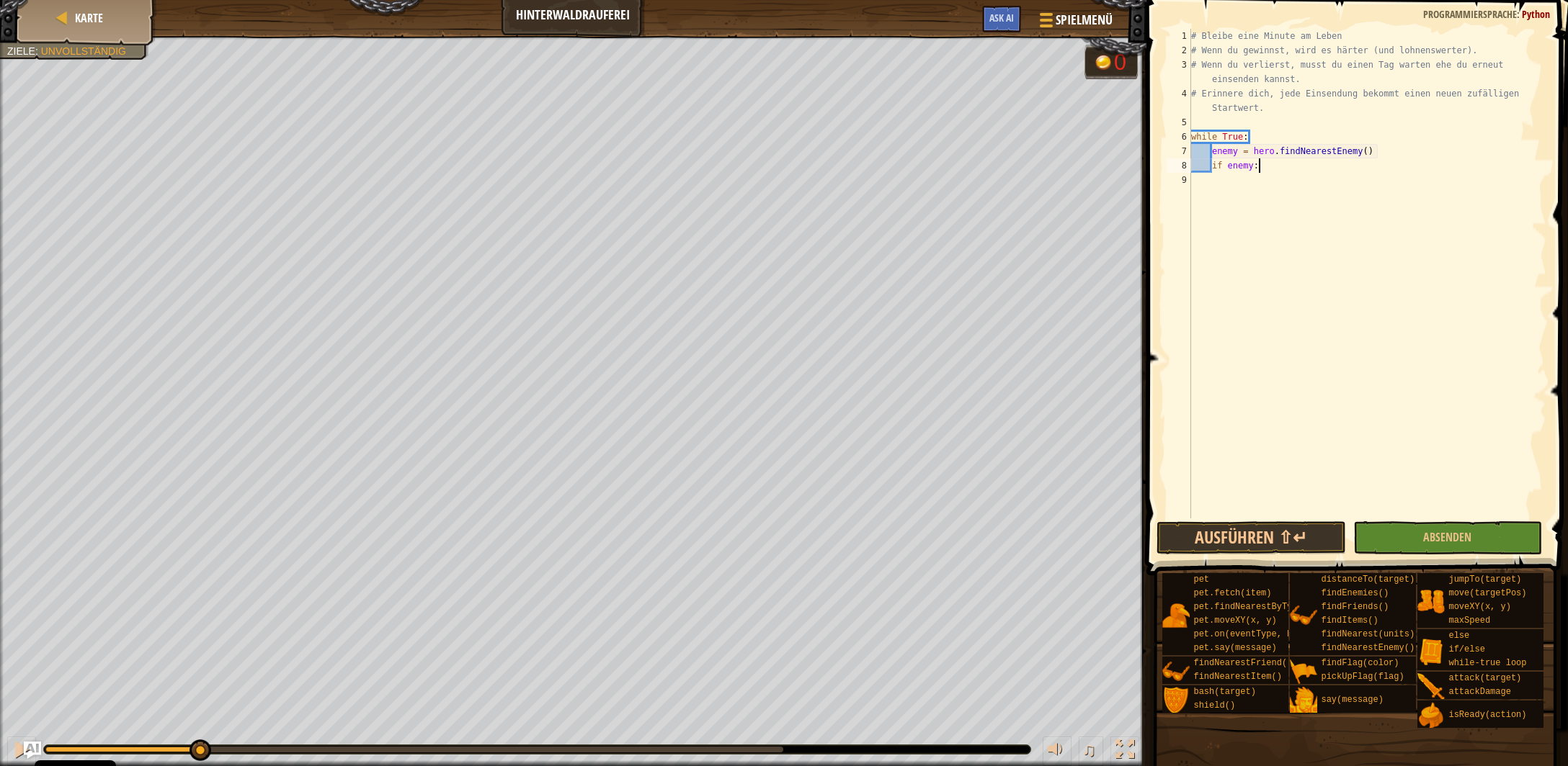
scroll to position [7, 4]
click at [1376, 155] on div "# Bleibe eine Minute am Leben # Wenn du gewinnst, wird es härter (und lohnenswe…" at bounding box center [1367, 288] width 358 height 519
click at [1274, 166] on div "# Bleibe eine Minute am Leben # Wenn du gewinnst, wird es härter (und lohnenswe…" at bounding box center [1367, 288] width 358 height 519
click at [1374, 151] on div "# Bleibe eine Minute am Leben # Wenn du gewinnst, wird es härter (und lohnenswe…" at bounding box center [1367, 288] width 358 height 519
type textarea "enemy = hero.findNearestEnemy()"
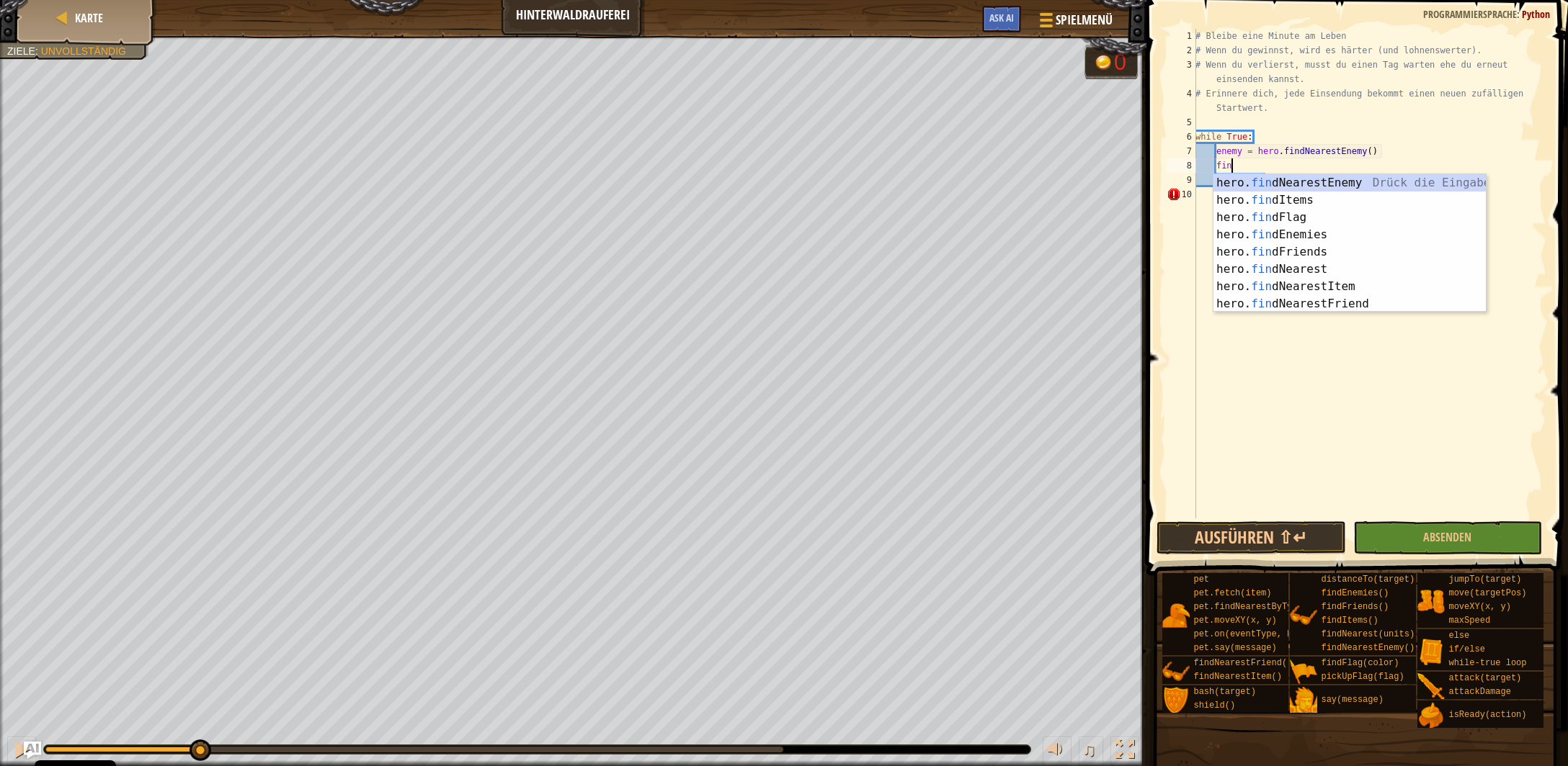
scroll to position [6, 2]
click at [1322, 217] on div "hero. find NearestEnemy Drück die Eingabetaste hero. find Items Drück die Einga…" at bounding box center [1350, 261] width 273 height 173
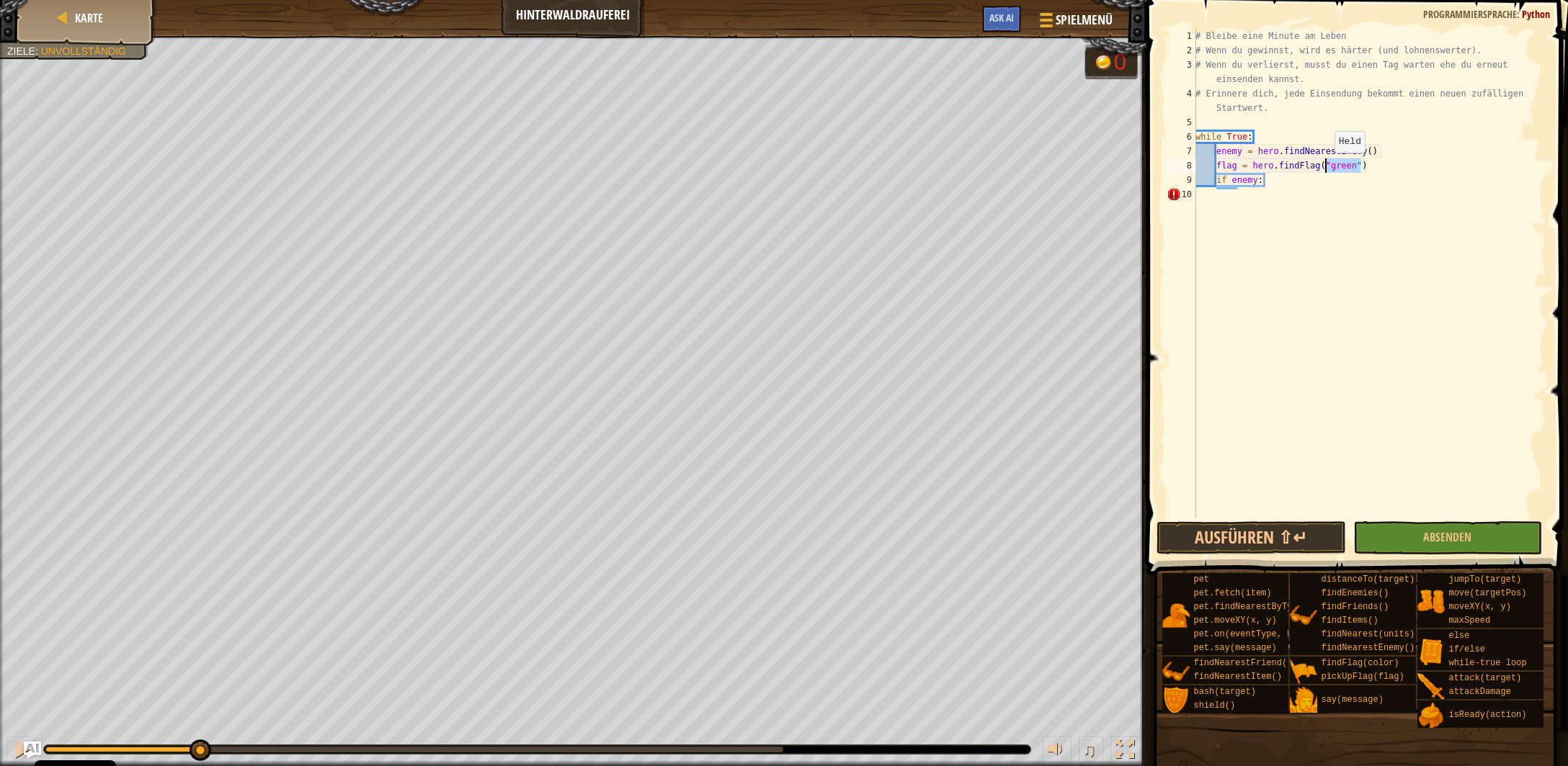
drag, startPoint x: 1360, startPoint y: 167, endPoint x: 1319, endPoint y: 166, distance: 41.0
click at [1325, 166] on div "# Bleibe eine Minute am Leben # Wenn du gewinnst, wird es härter (und lohnenswe…" at bounding box center [1370, 288] width 354 height 519
type textarea "flag = hero.findFlag()"
click at [1343, 166] on div "# Bleibe eine Minute am Leben # Wenn du gewinnst, wird es härter (und lohnenswe…" at bounding box center [1370, 288] width 354 height 519
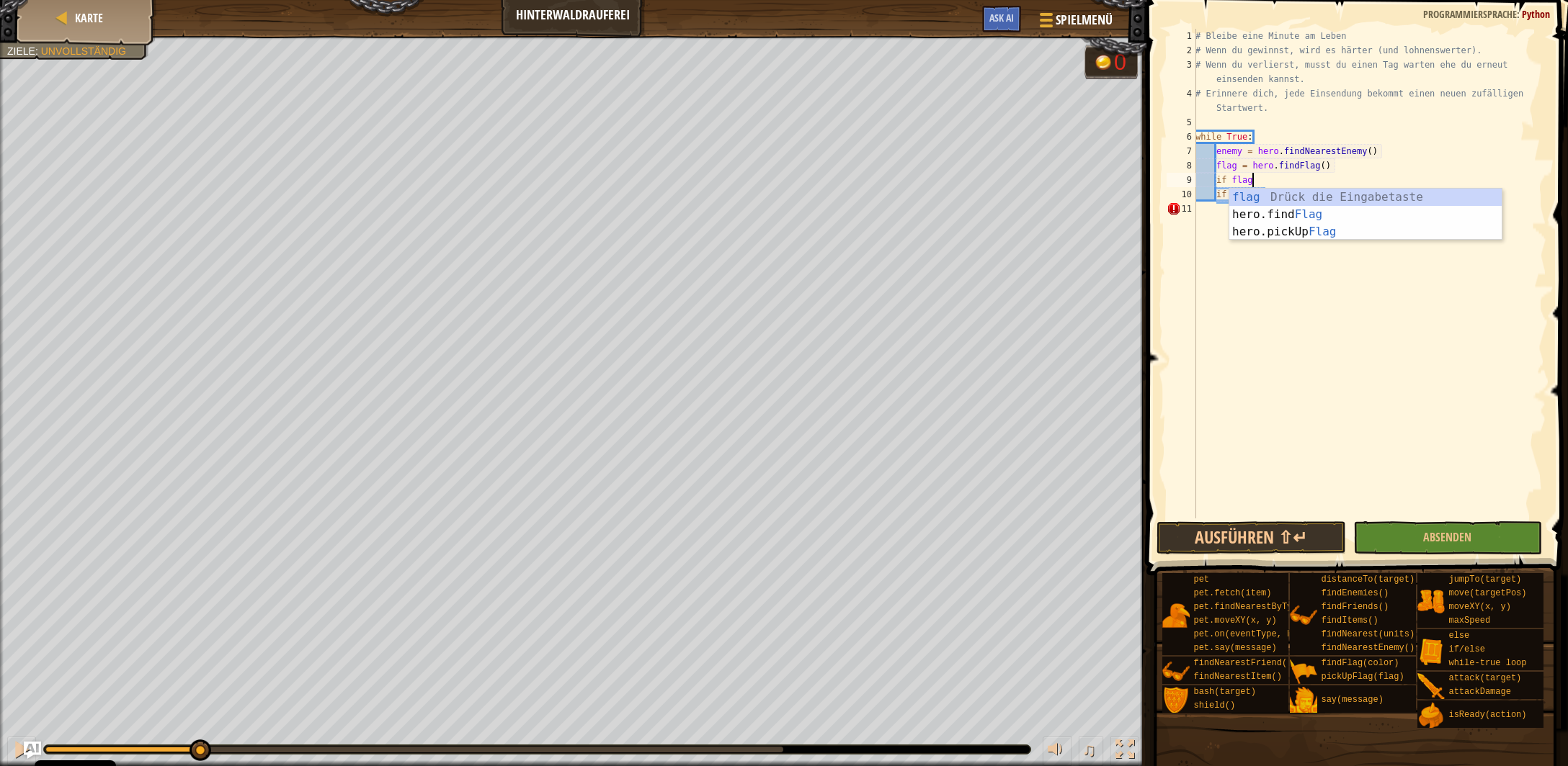
type textarea "if flag:"
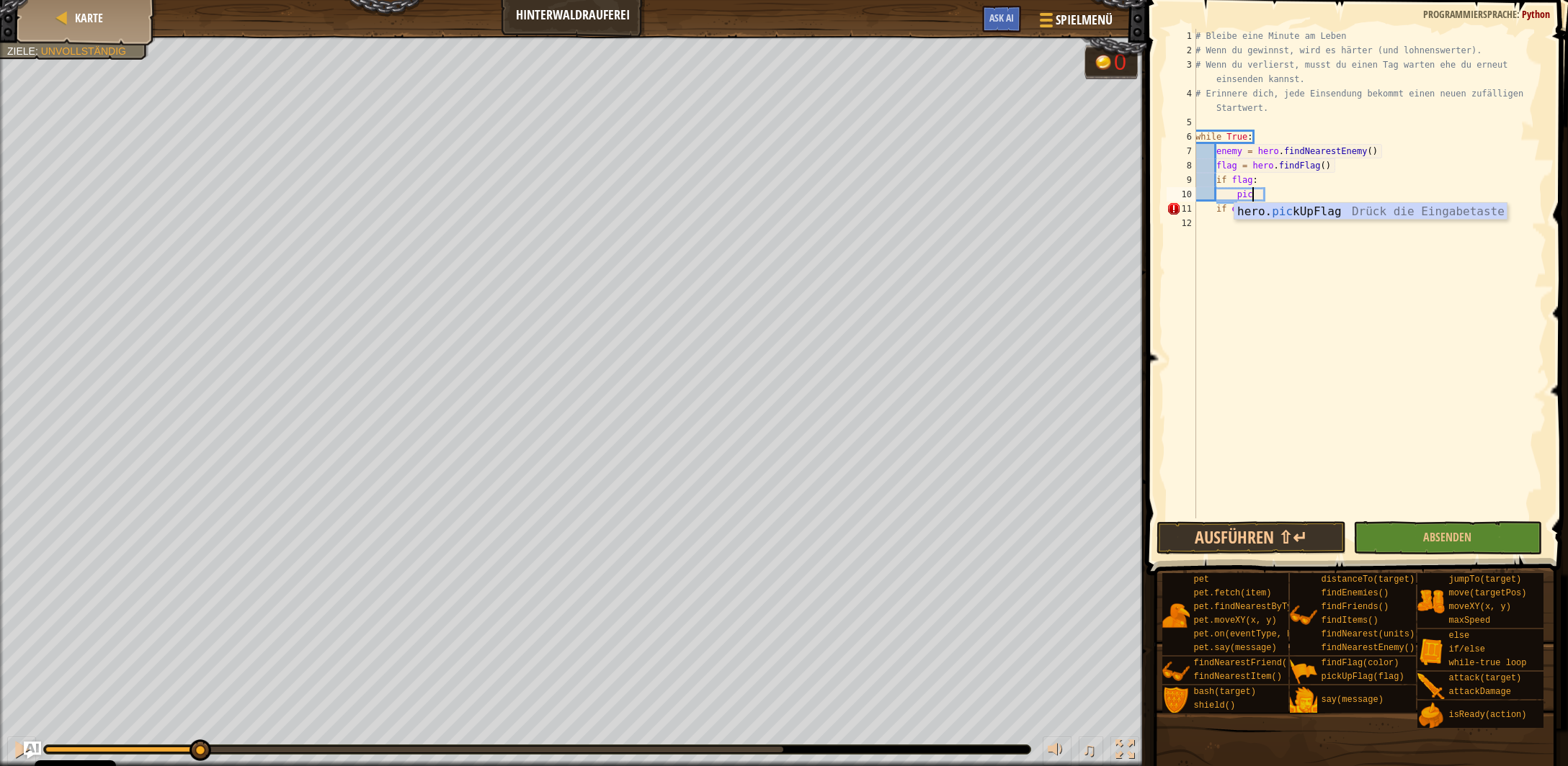
scroll to position [6, 4]
click at [1299, 216] on div "hero. pick UpFlag Drück die Eingabetaste" at bounding box center [1371, 229] width 273 height 52
click at [1266, 212] on div "# Bleibe eine Minute am Leben # Wenn du gewinnst, wird es härter (und lohnenswe…" at bounding box center [1370, 288] width 354 height 519
click at [1218, 214] on div "# Bleibe eine Minute am Leben # Wenn du gewinnst, wird es härter (und lohnenswe…" at bounding box center [1370, 288] width 354 height 519
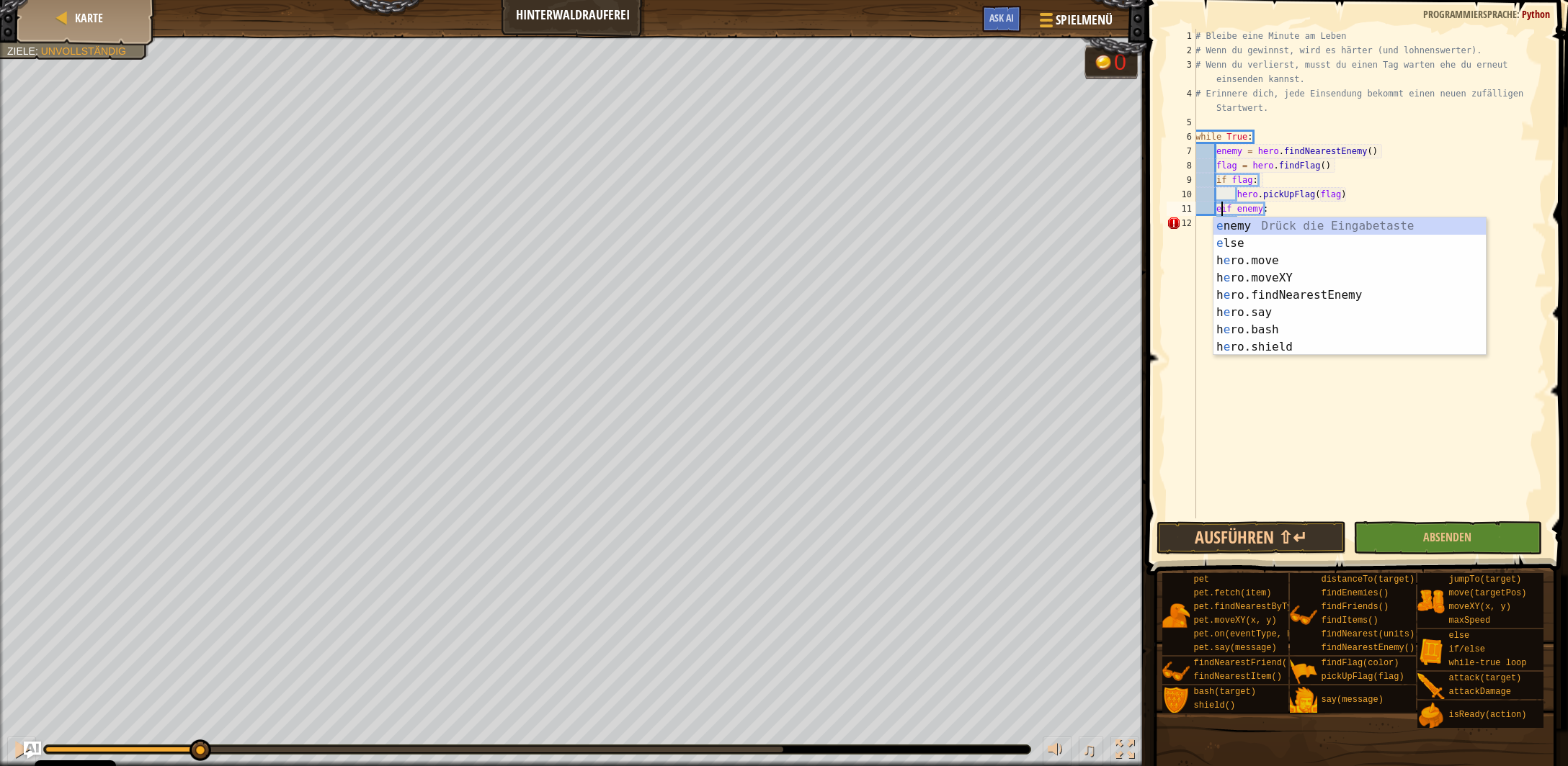
type textarea "elif enemy:"
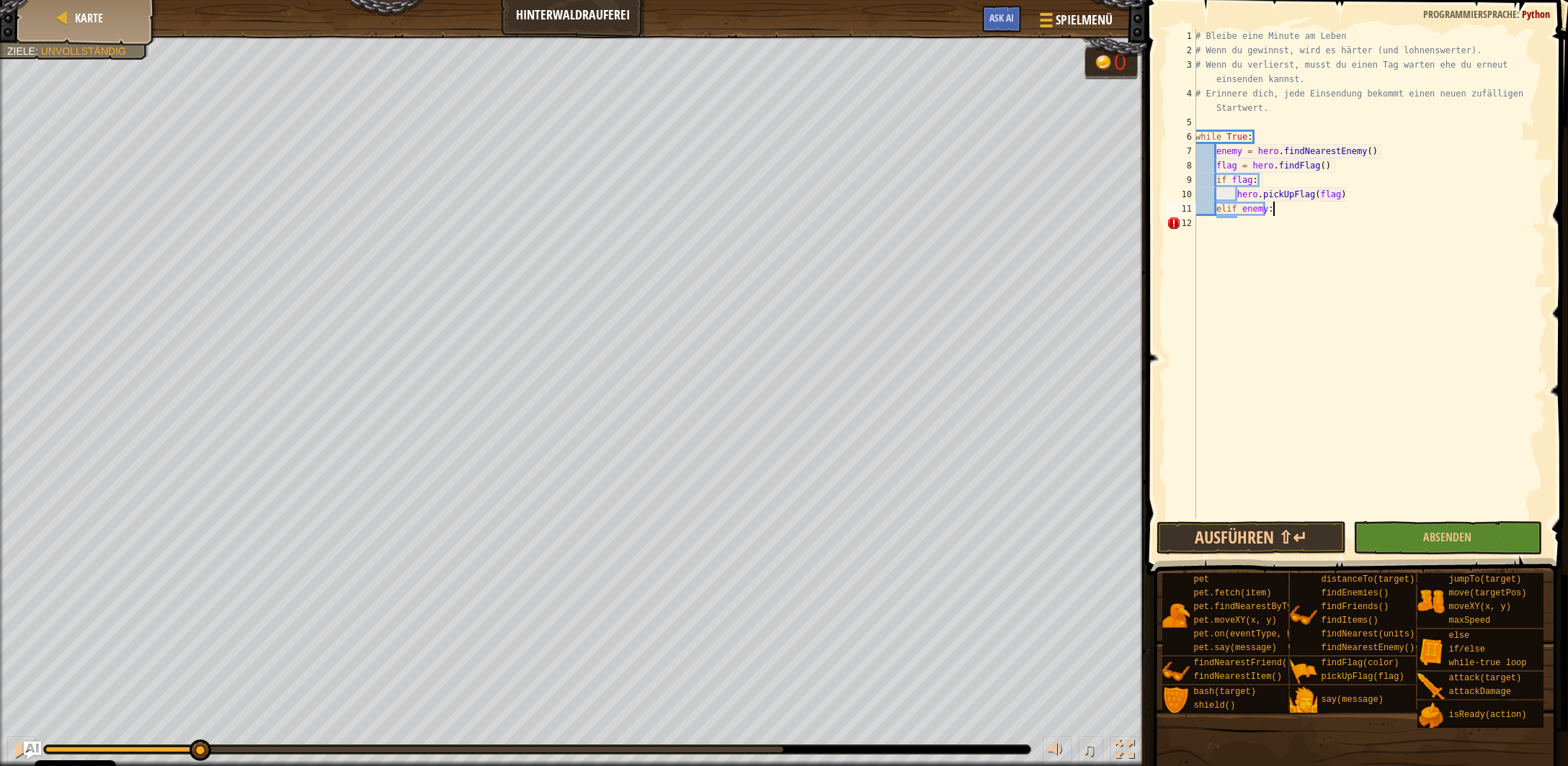
click at [1276, 208] on div "# Bleibe eine Minute am Leben # Wenn du gewinnst, wird es härter (und lohnenswe…" at bounding box center [1370, 288] width 354 height 519
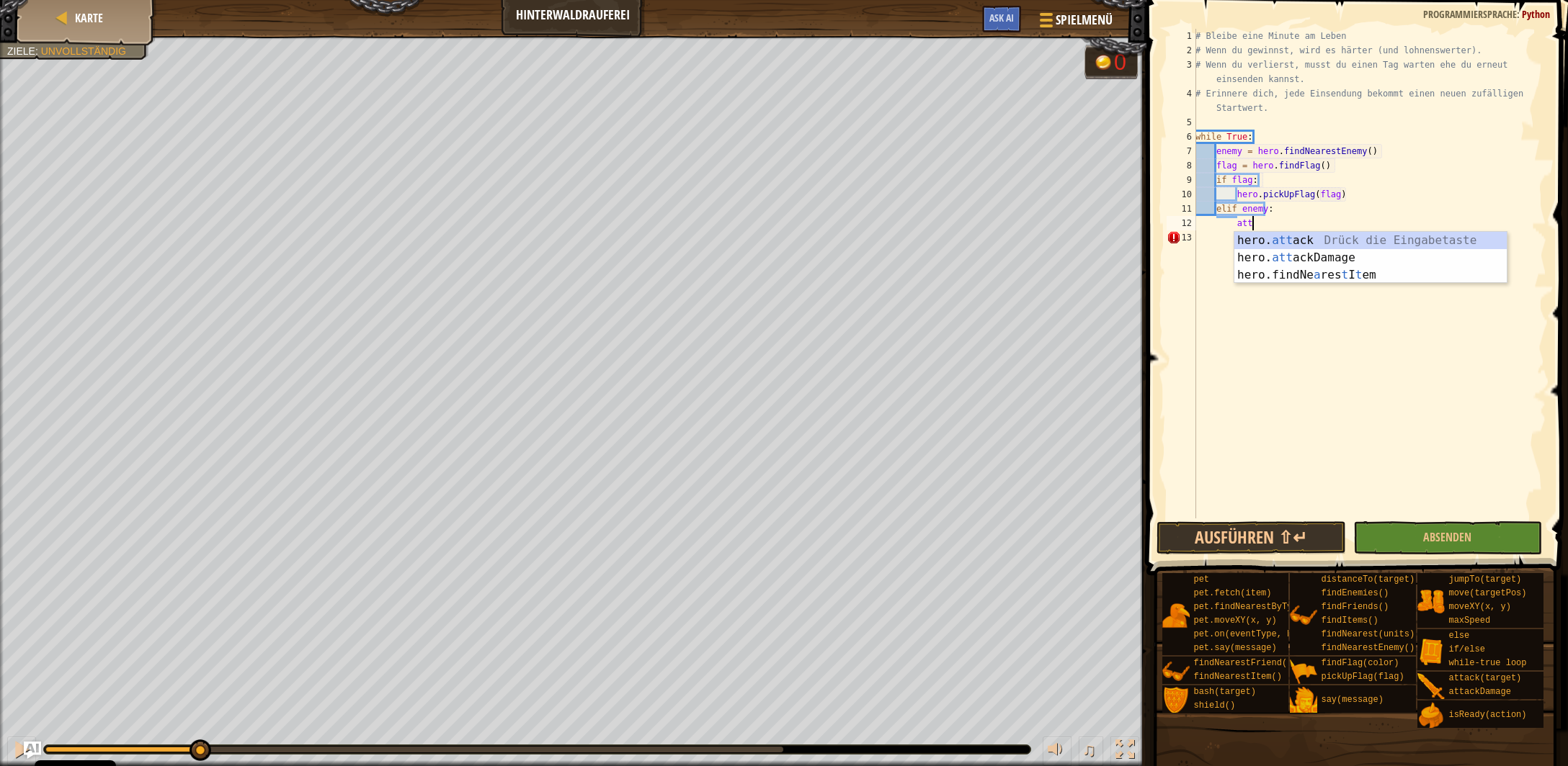
scroll to position [6, 4]
click at [1288, 237] on div "hero. atta ck Drück die Eingabetaste hero. atta ckDamage Drück die Eingabetaste" at bounding box center [1371, 267] width 273 height 69
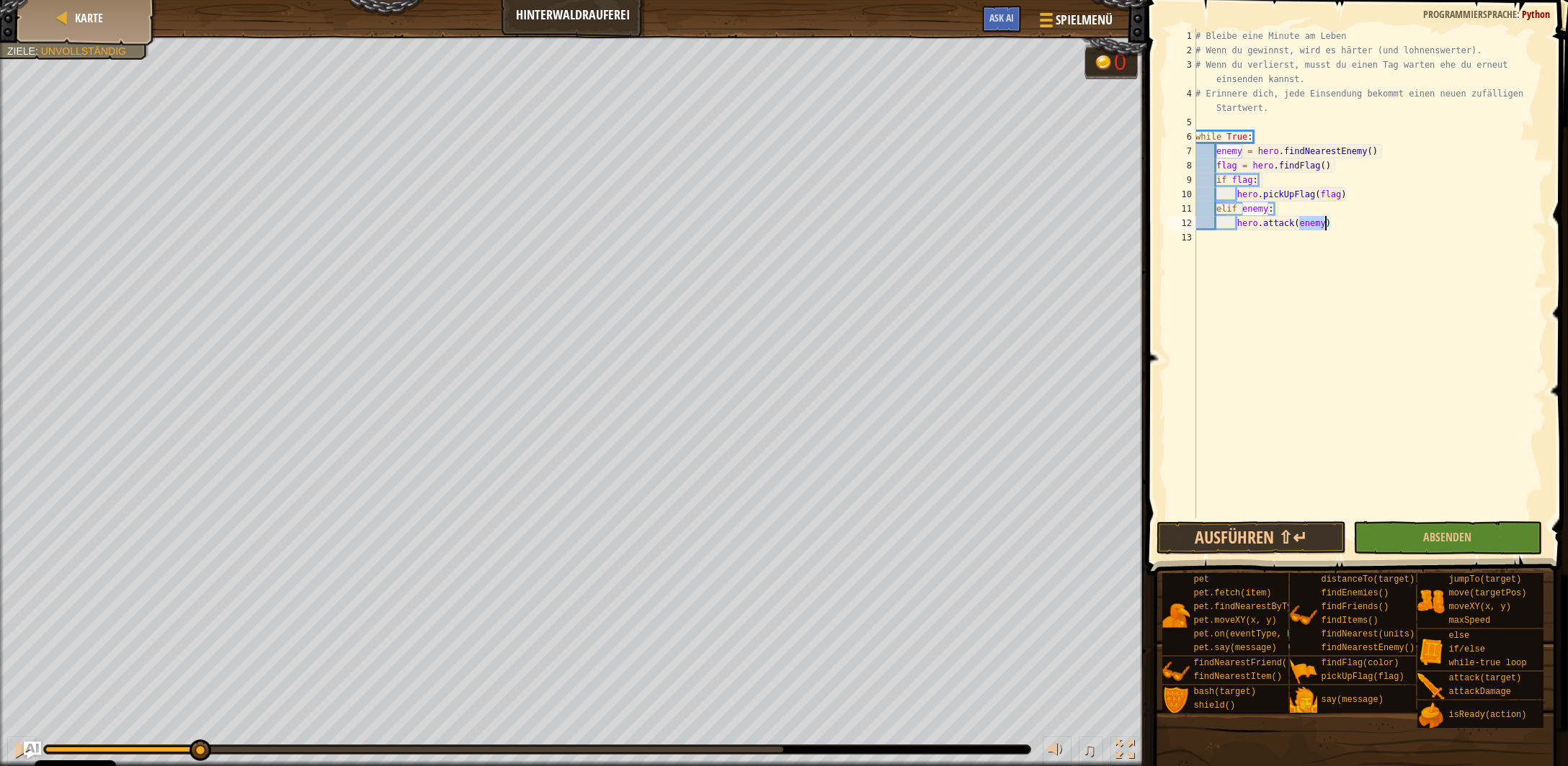
click at [1331, 226] on div "# Bleibe eine Minute am Leben # Wenn du gewinnst, wird es härter (und lohnenswe…" at bounding box center [1370, 288] width 354 height 519
type textarea "hero.attack(enemy)"
click at [1283, 540] on button "Ausführen ⇧↵" at bounding box center [1250, 538] width 189 height 33
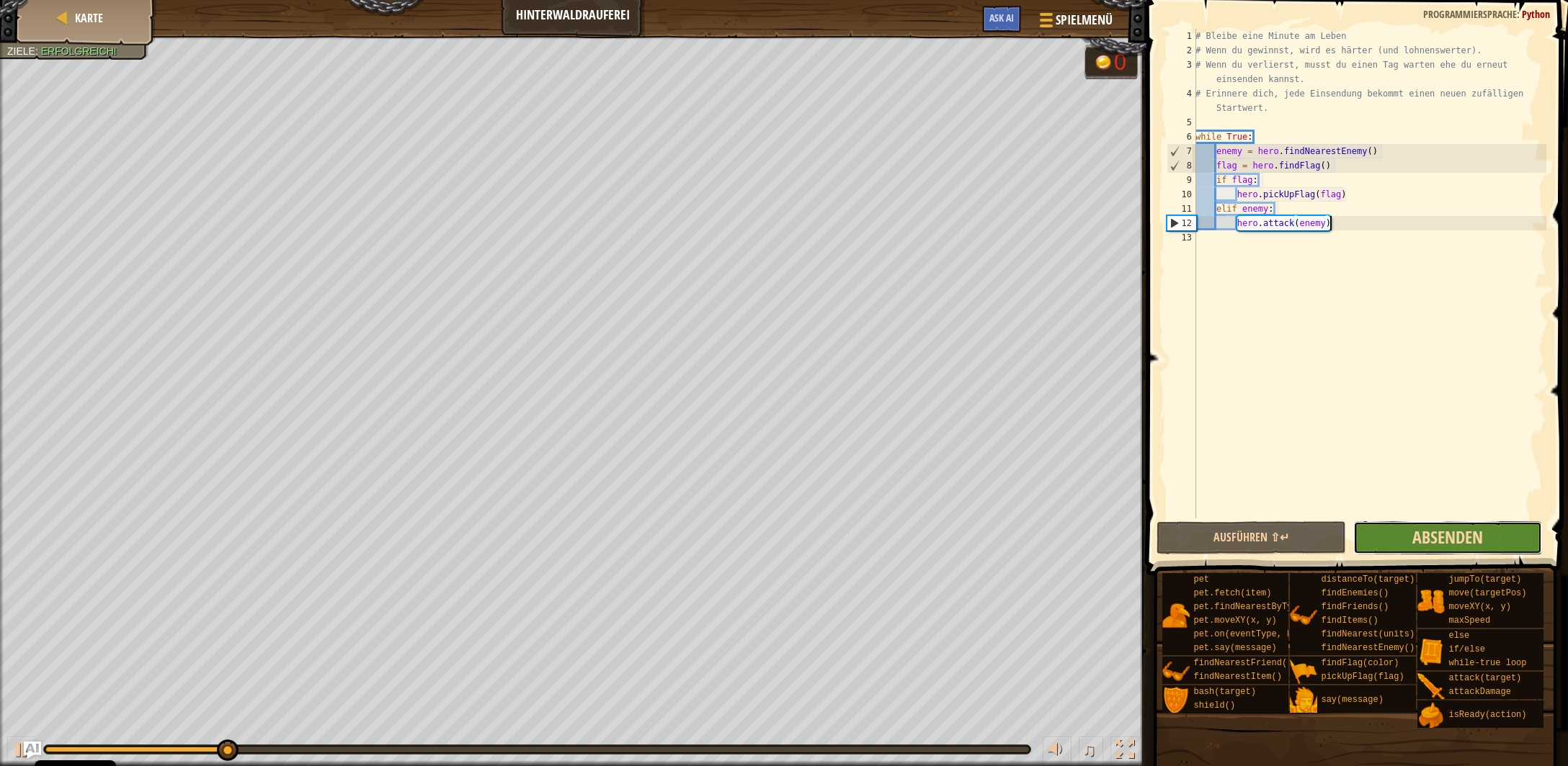
click at [1475, 546] on span "Absenden" at bounding box center [1447, 537] width 70 height 23
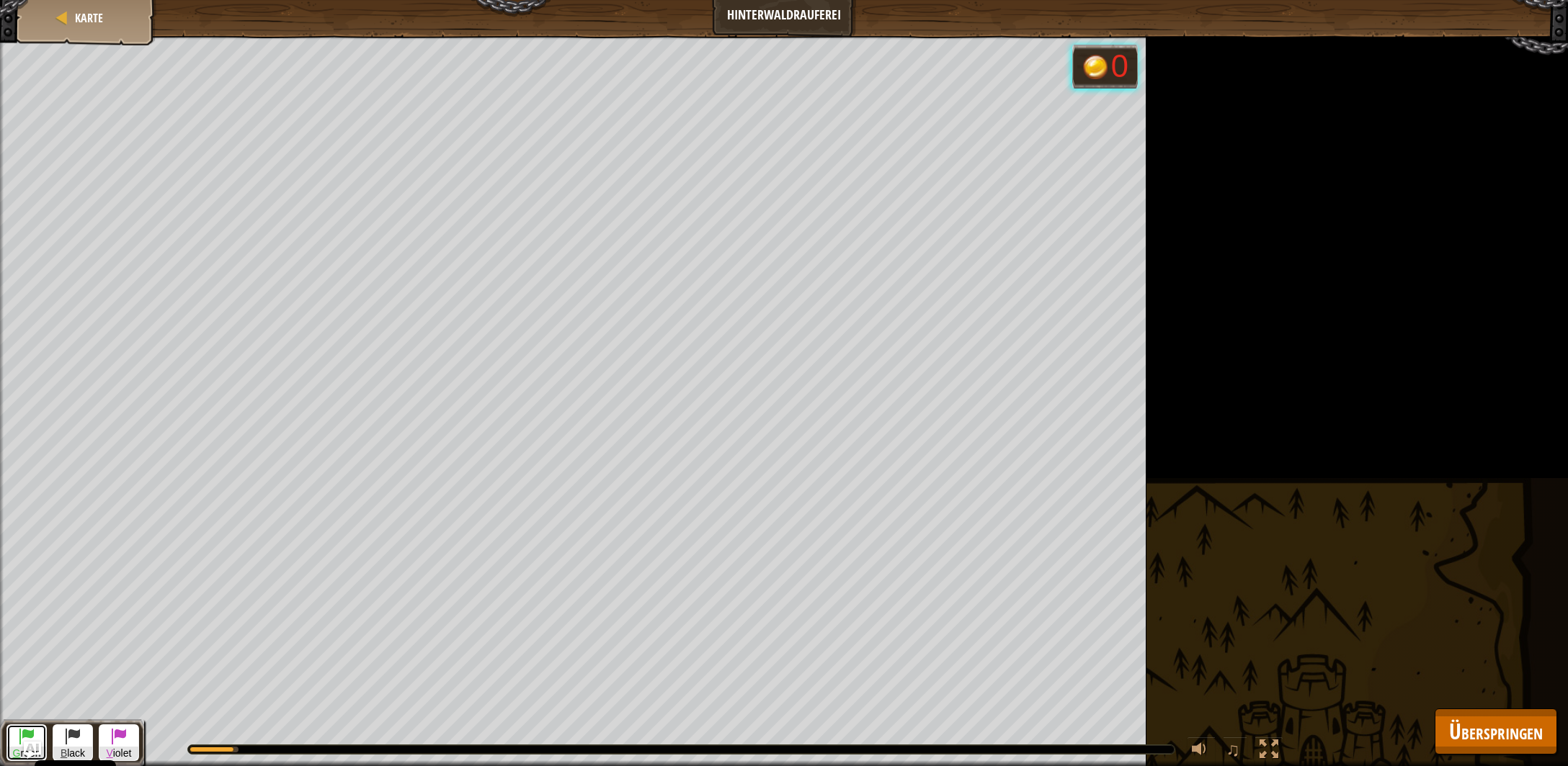
click at [28, 730] on span at bounding box center [27, 736] width 17 height 17
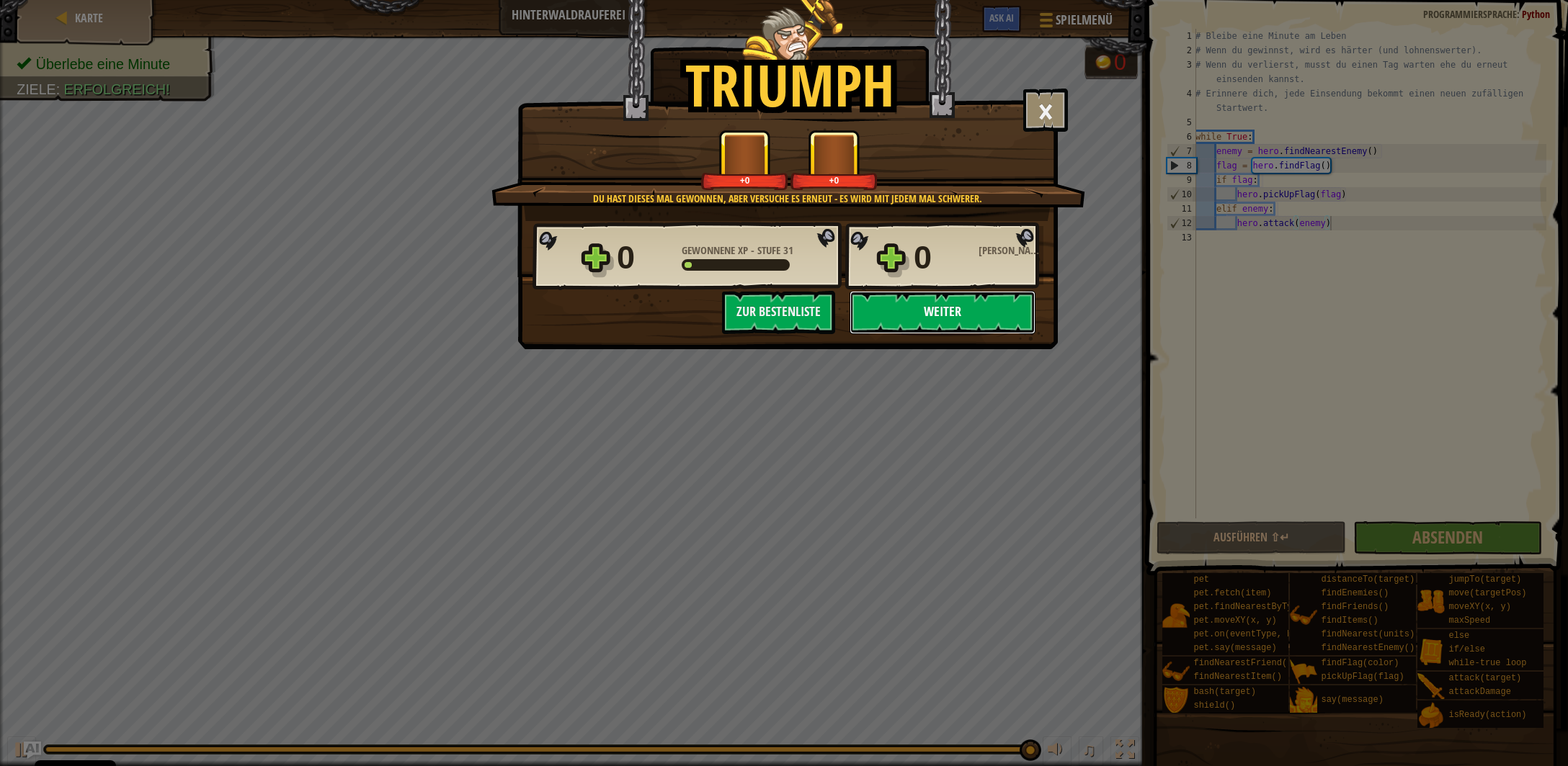
click at [930, 325] on button "Weiter" at bounding box center [942, 312] width 186 height 43
select select "de-DE"
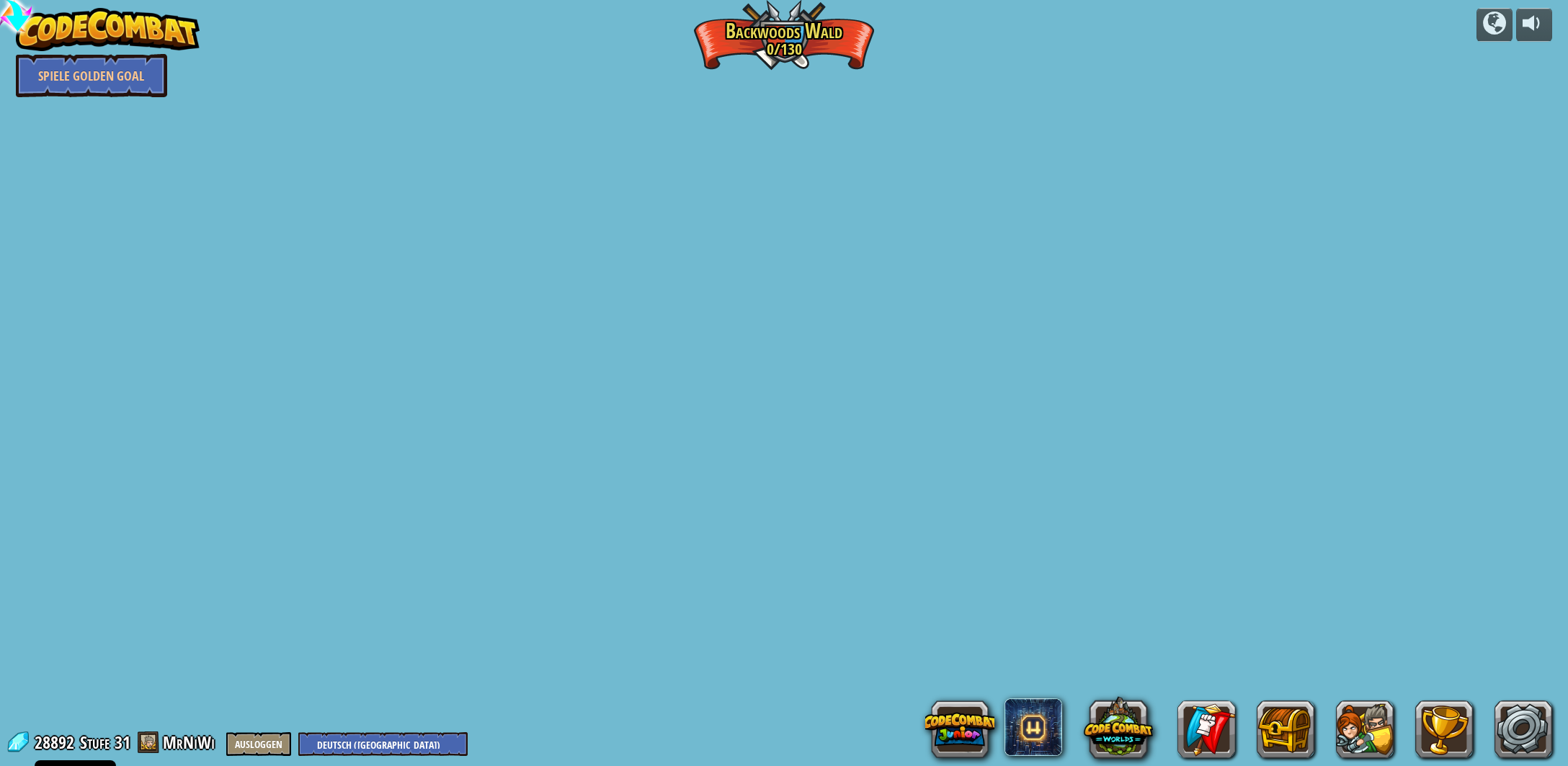
select select "de-DE"
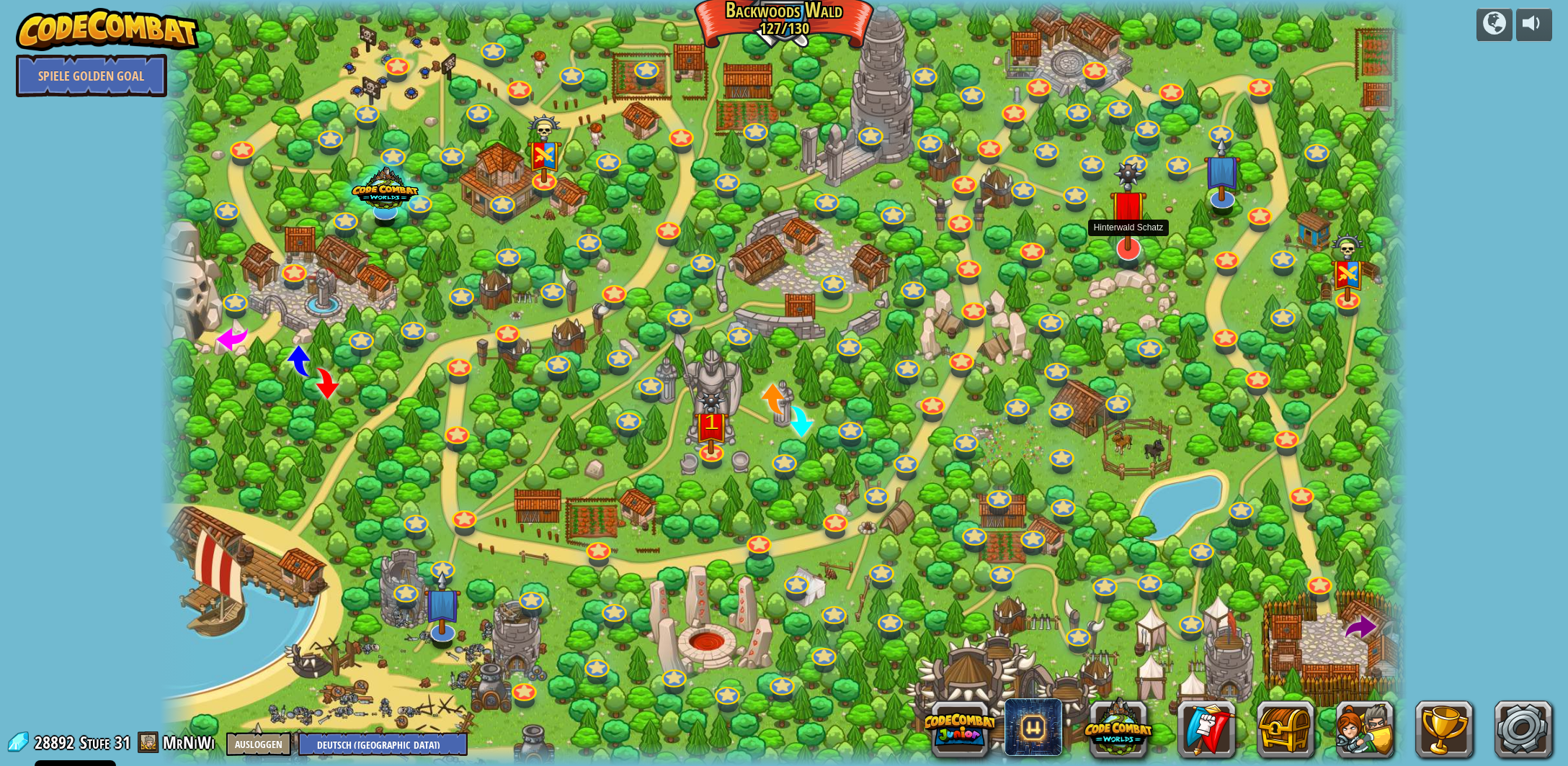
click at [1125, 241] on img at bounding box center [1128, 206] width 38 height 89
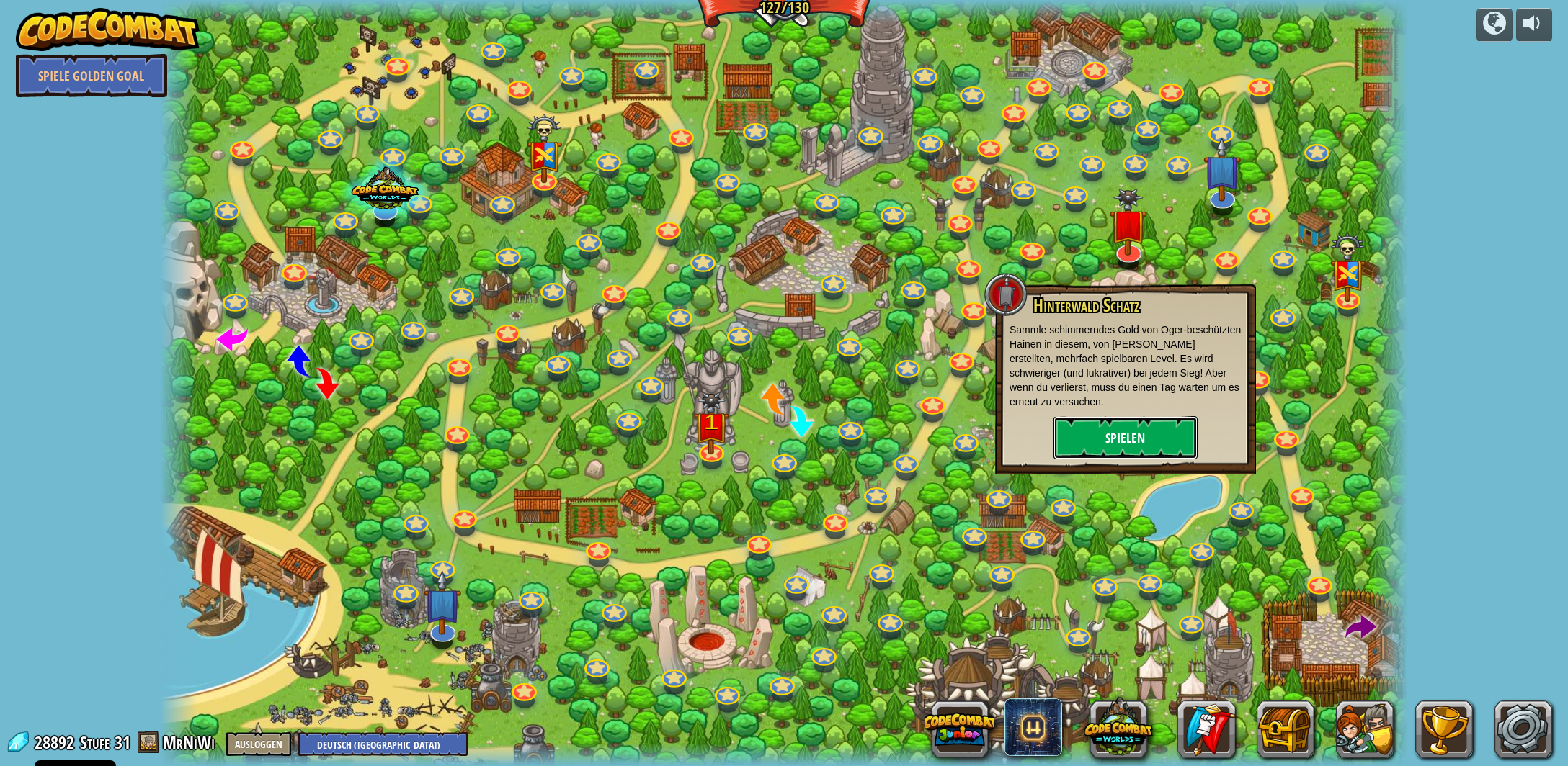
click at [1130, 445] on button "Spielen" at bounding box center [1125, 438] width 144 height 43
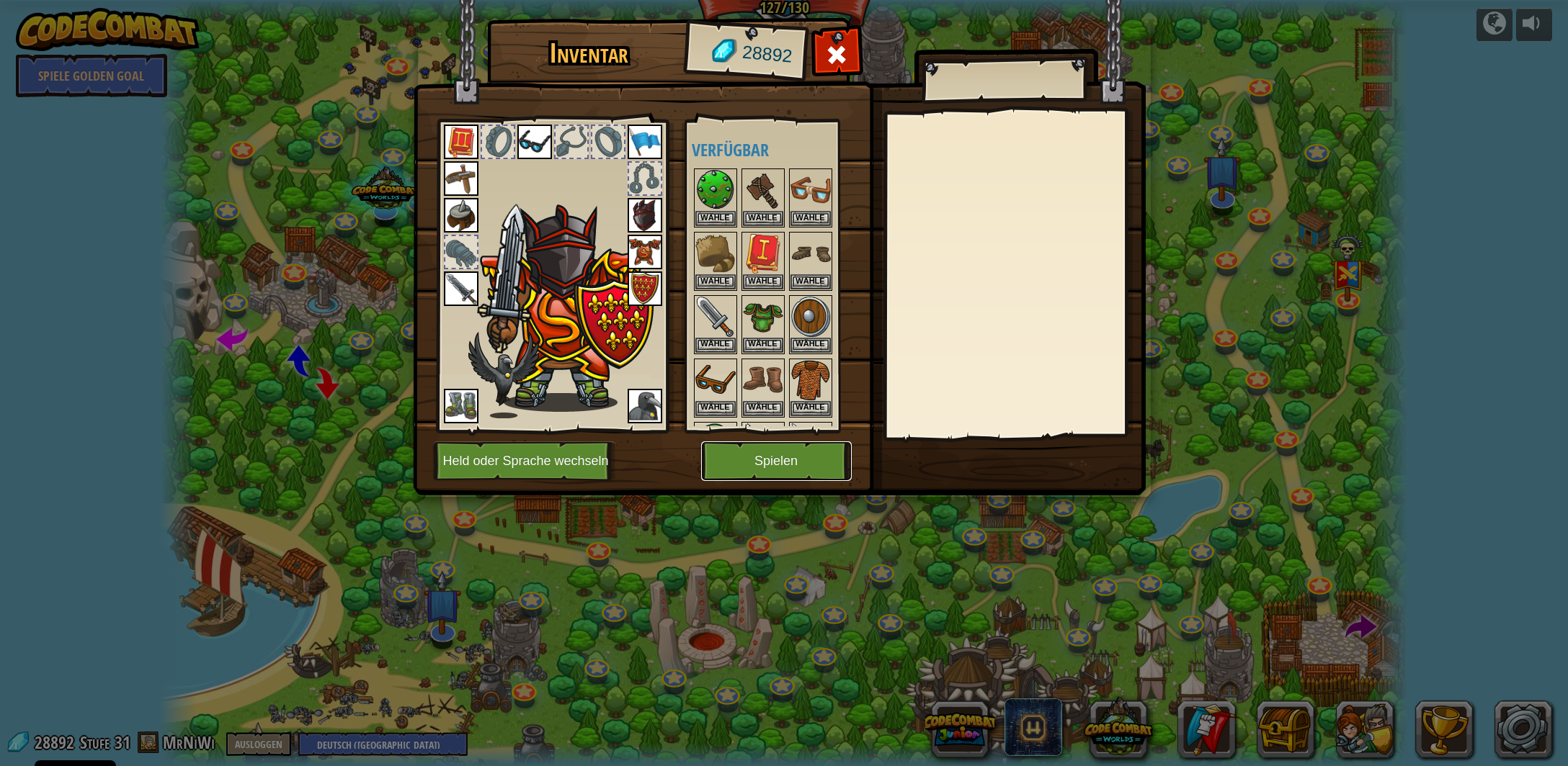
click at [760, 458] on button "Spielen" at bounding box center [776, 461] width 150 height 39
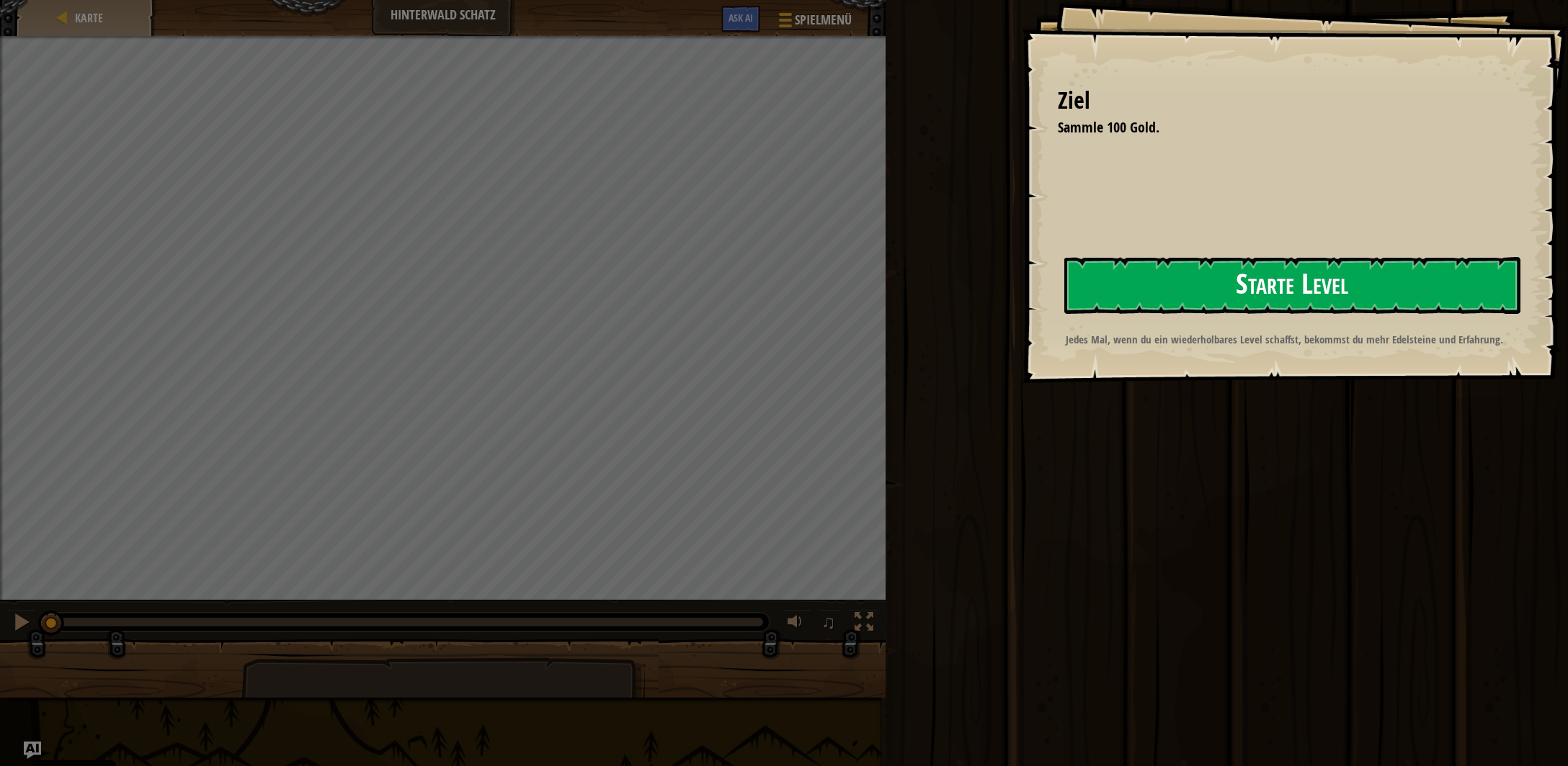
click at [1143, 287] on button "Starte Level" at bounding box center [1293, 285] width 456 height 57
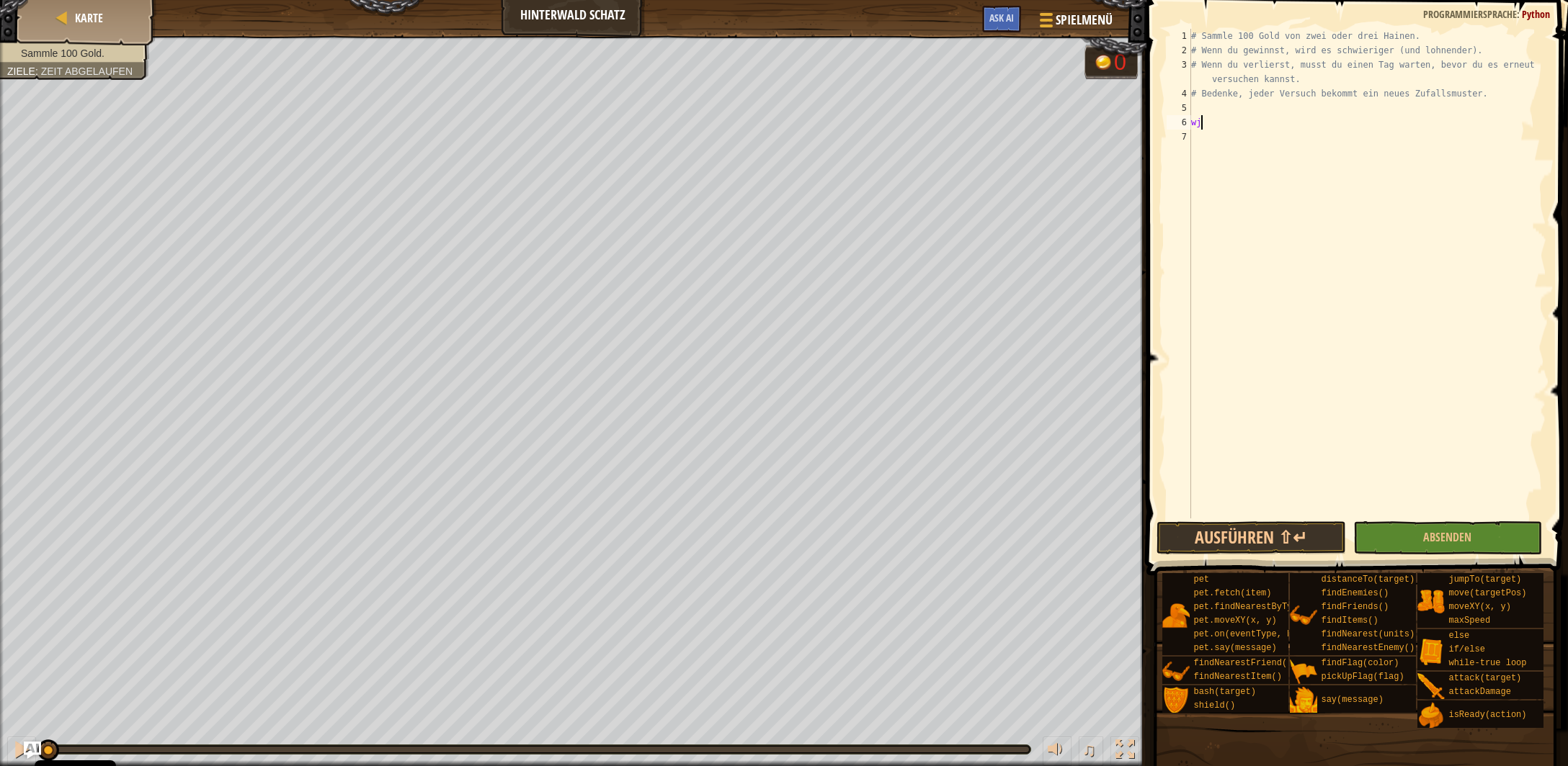
type textarea "wji"
type textarea "w"
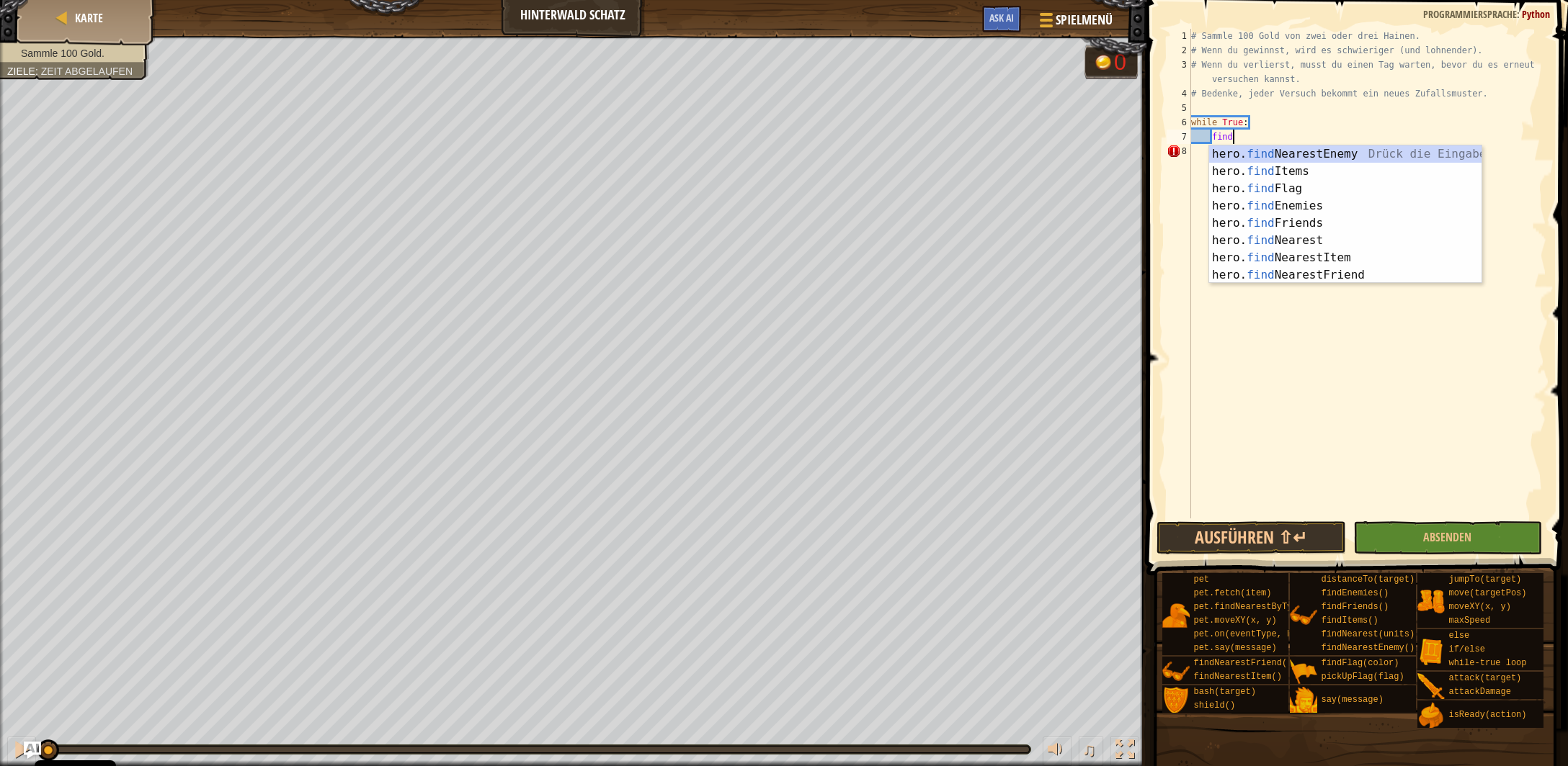
scroll to position [6, 2]
click at [1279, 195] on div "hero. find NearestEnemy Drück die Eingabetaste hero. find Items Drück die Einga…" at bounding box center [1346, 232] width 273 height 173
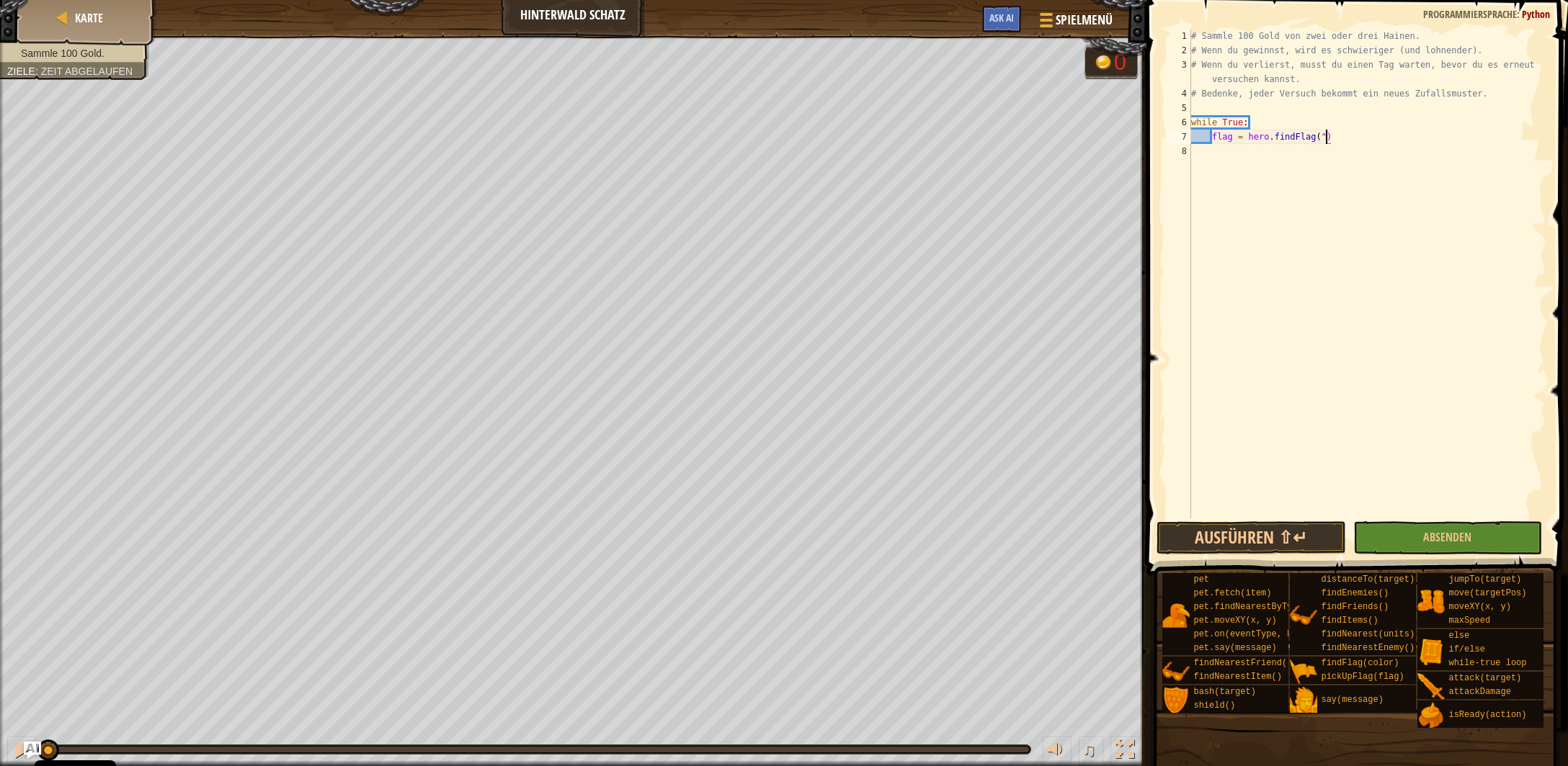
type textarea "flag = hero.findFlag()"
click at [1332, 140] on div "# Sammle 100 Gold von zwei oder drei Hainen. # Wenn du gewinnst, wird es schwie…" at bounding box center [1367, 288] width 358 height 519
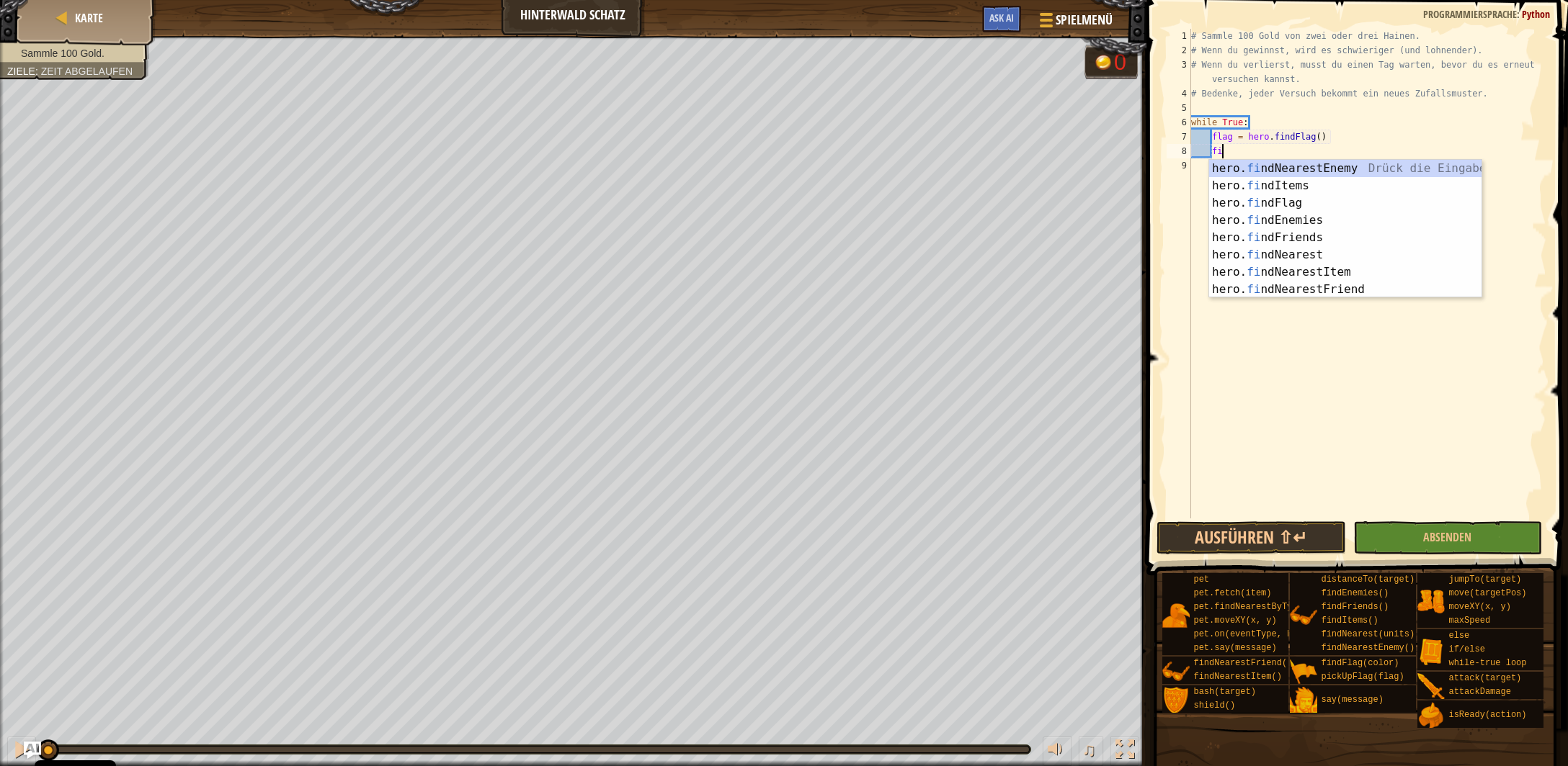
type textarea "find"
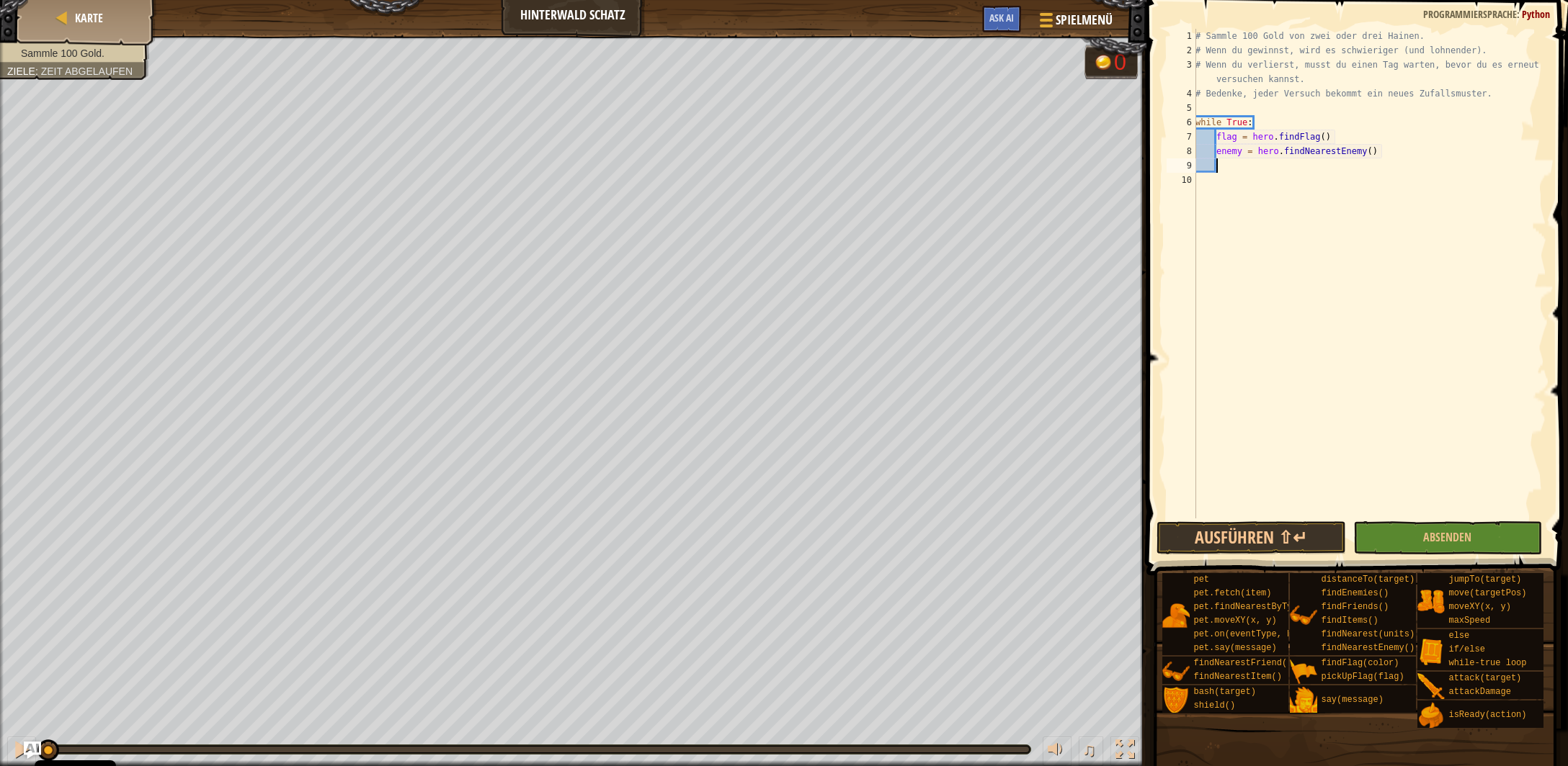
scroll to position [6, 1]
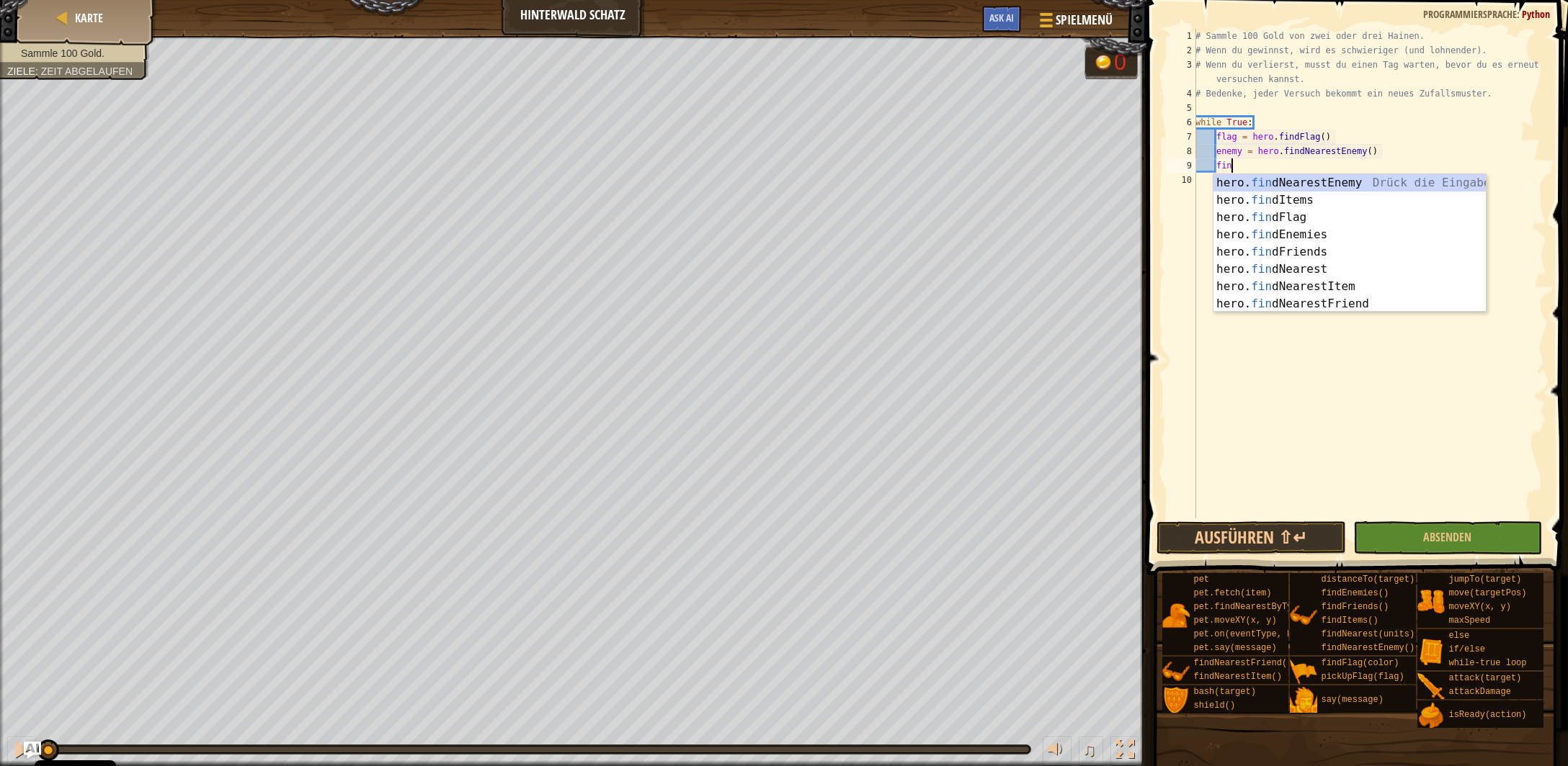
type textarea "find"
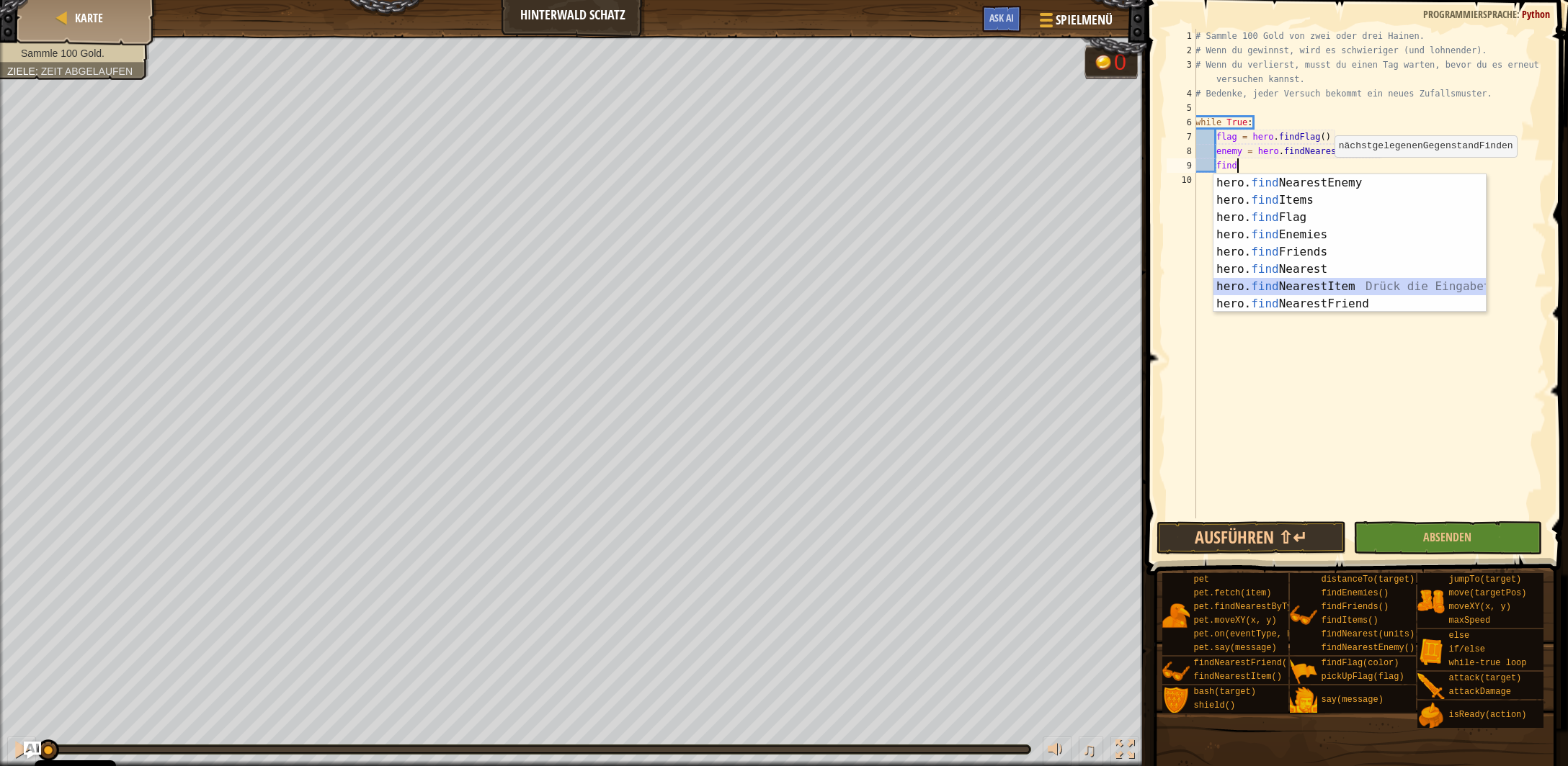
drag, startPoint x: 1311, startPoint y: 286, endPoint x: 1315, endPoint y: 230, distance: 56.1
click at [1311, 285] on div "hero. find NearestEnemy Drück die Eingabetaste hero. find Items Drück die Einga…" at bounding box center [1350, 261] width 273 height 173
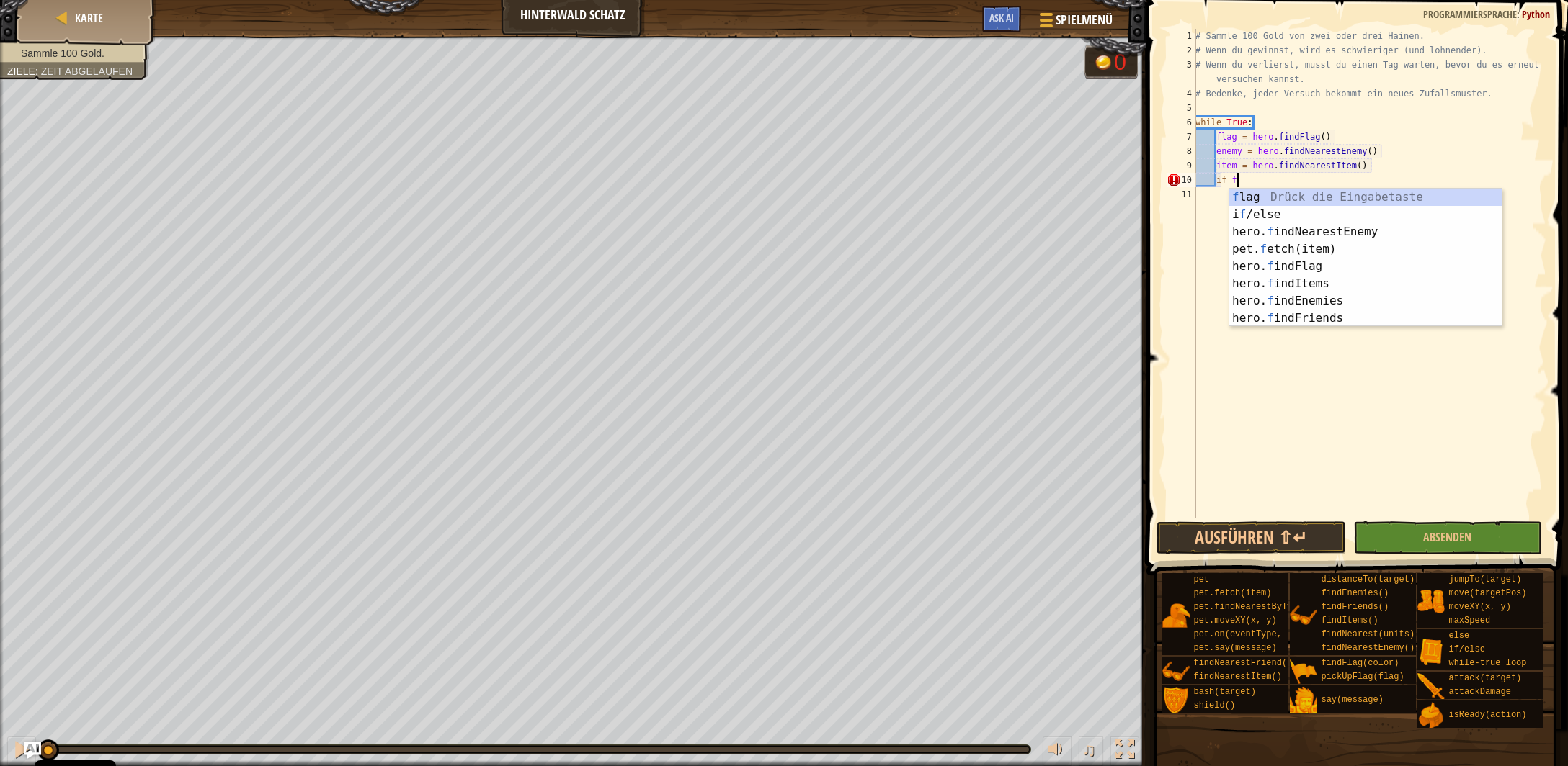
scroll to position [6, 3]
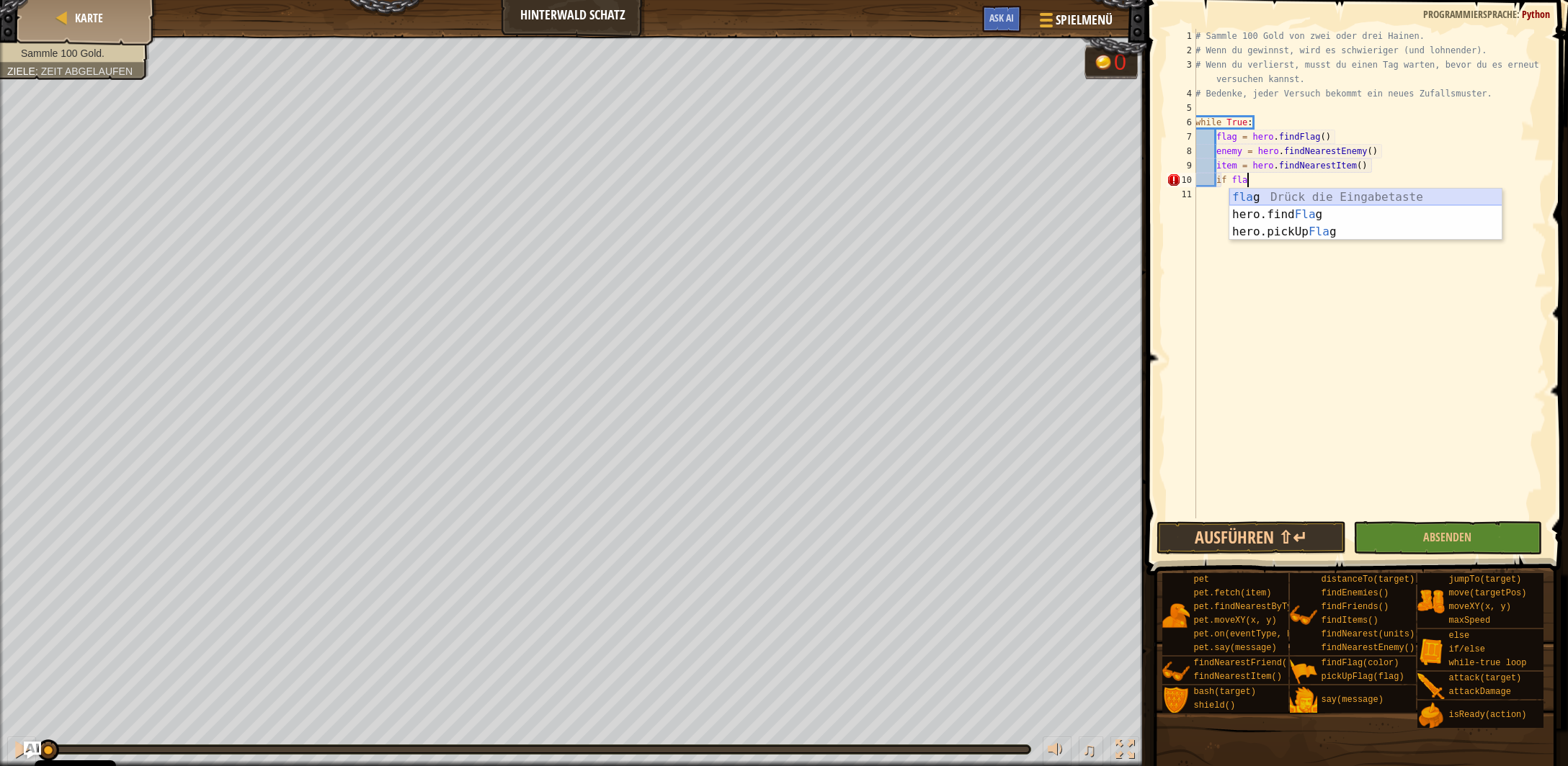
click at [1299, 197] on div "fla g Drück die Eingabetaste hero.find Fla g Drück die Eingabetaste hero.pickUp…" at bounding box center [1366, 232] width 273 height 87
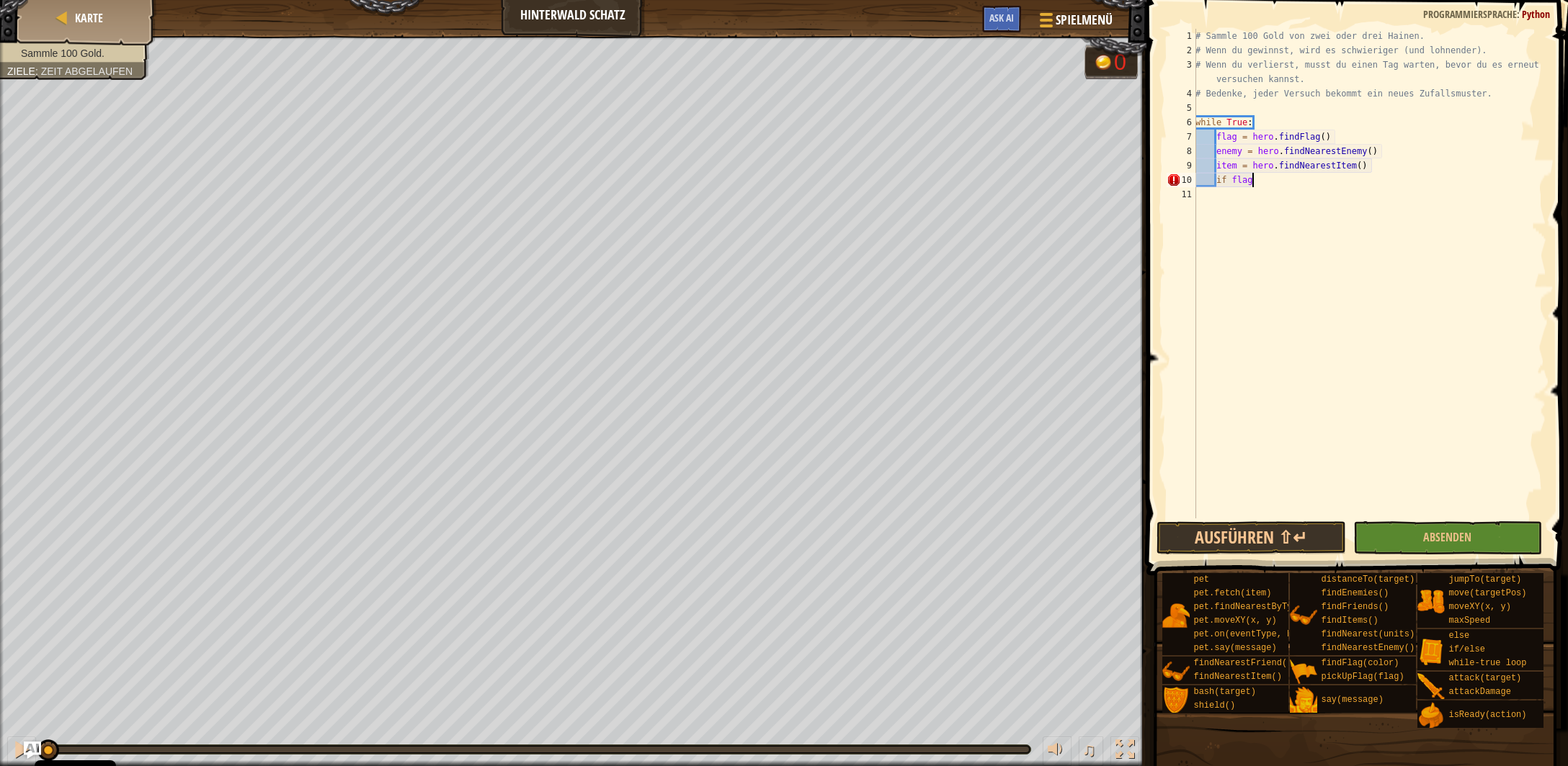
type textarea "if flag:"
type textarea "hero.pickUpFlag(flag)"
type textarea "elif:"
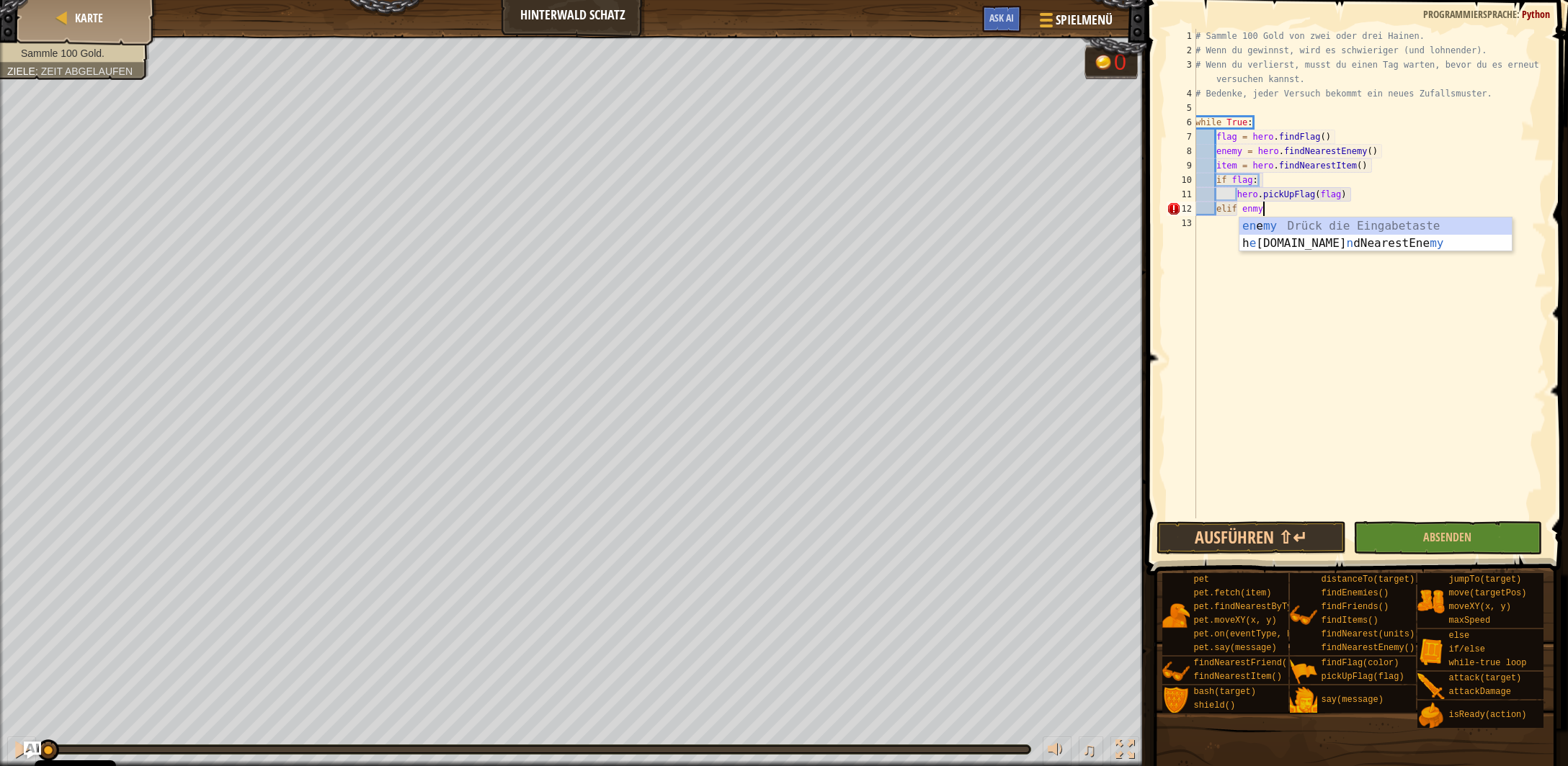
type textarea "elif enmy:"
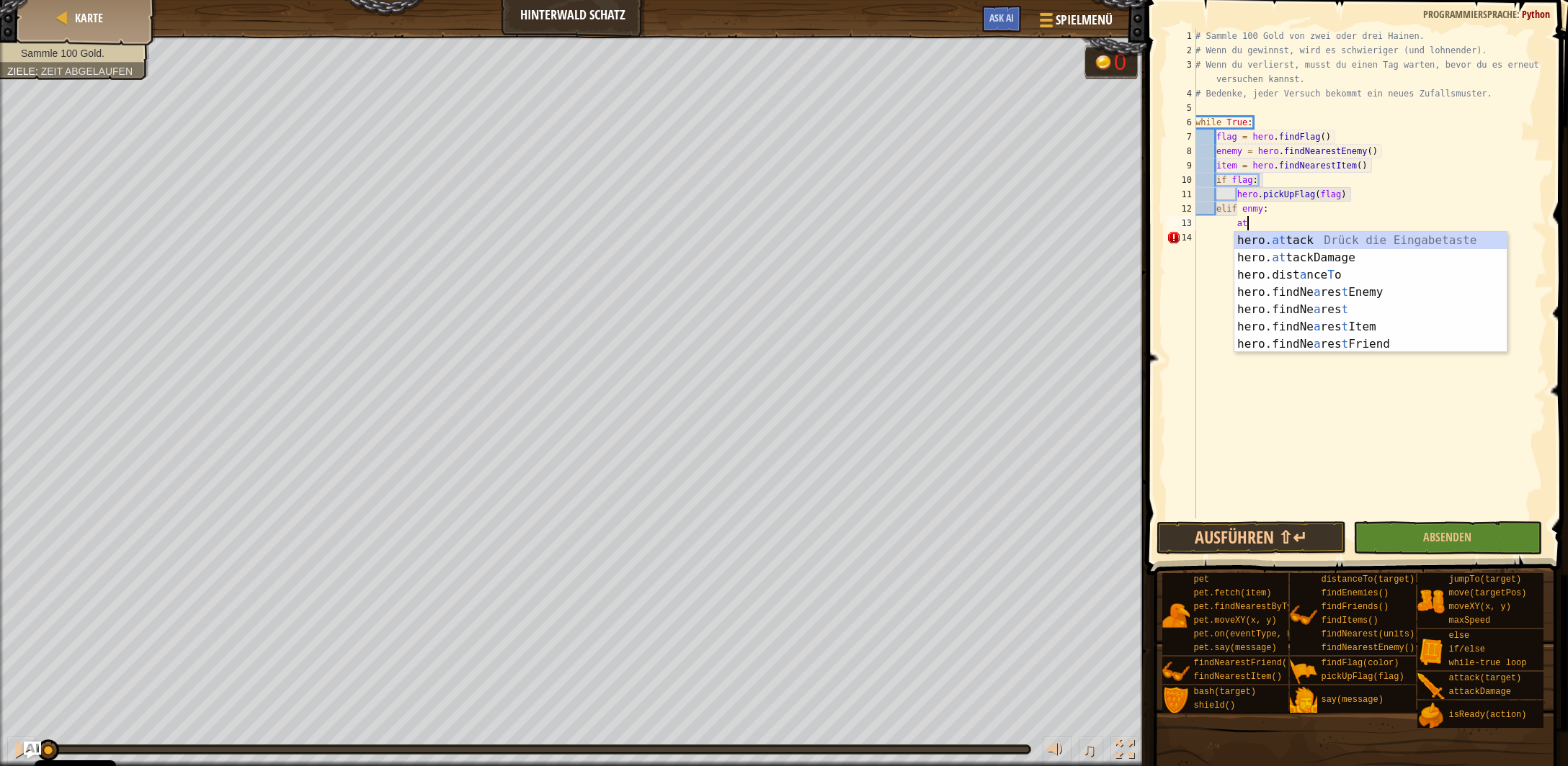
scroll to position [7, 4]
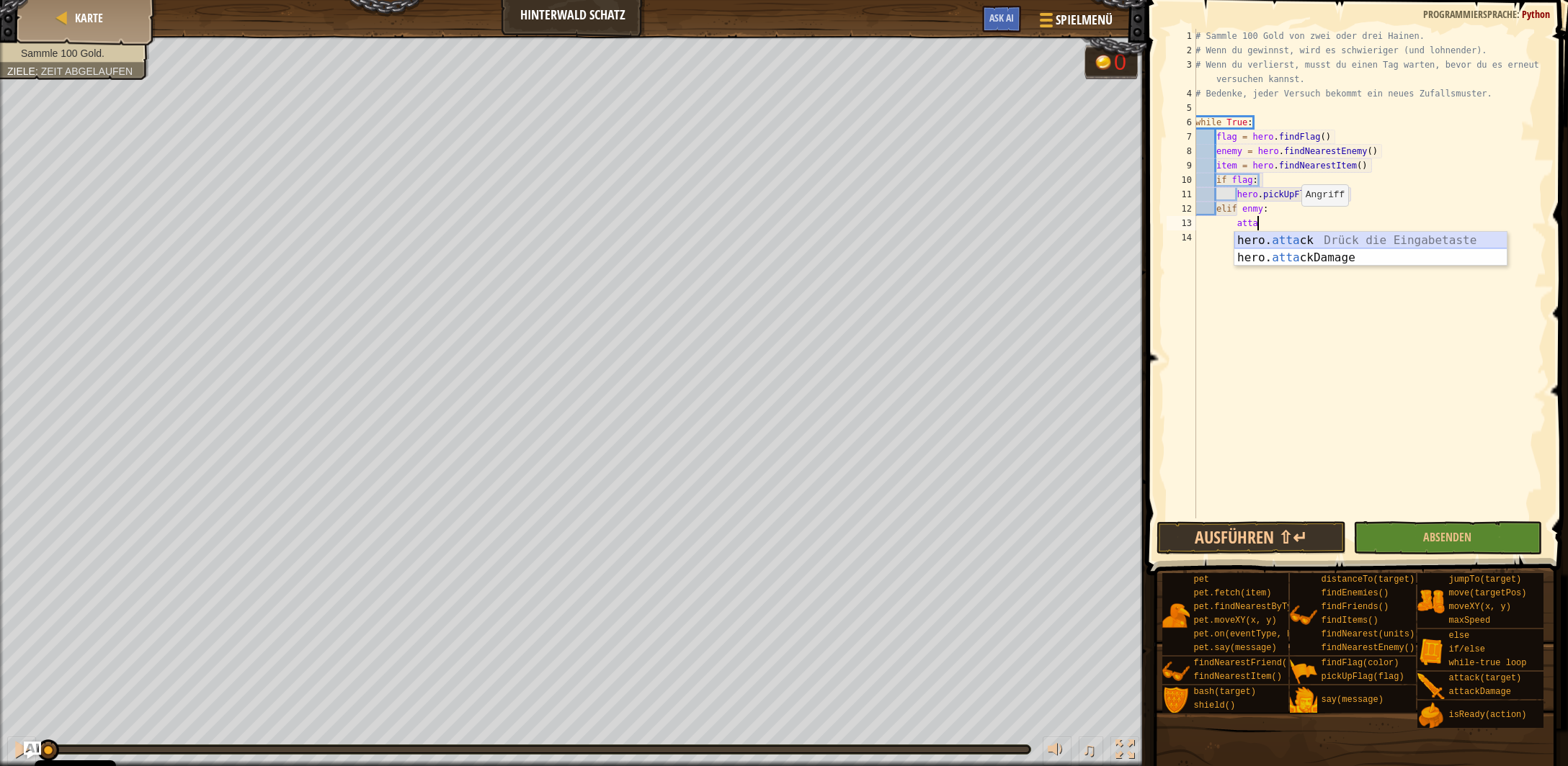
click at [1302, 246] on div "hero. atta ck Drück die Eingabetaste hero. atta ckDamage Drück die Eingabetaste" at bounding box center [1371, 267] width 273 height 69
type textarea "hero.attack(enemy)"
click at [1329, 228] on div "# Sammle 100 Gold von zwei oder drei Hainen. # Wenn du gewinnst, wird es schwie…" at bounding box center [1370, 288] width 354 height 519
type textarea "elif:"
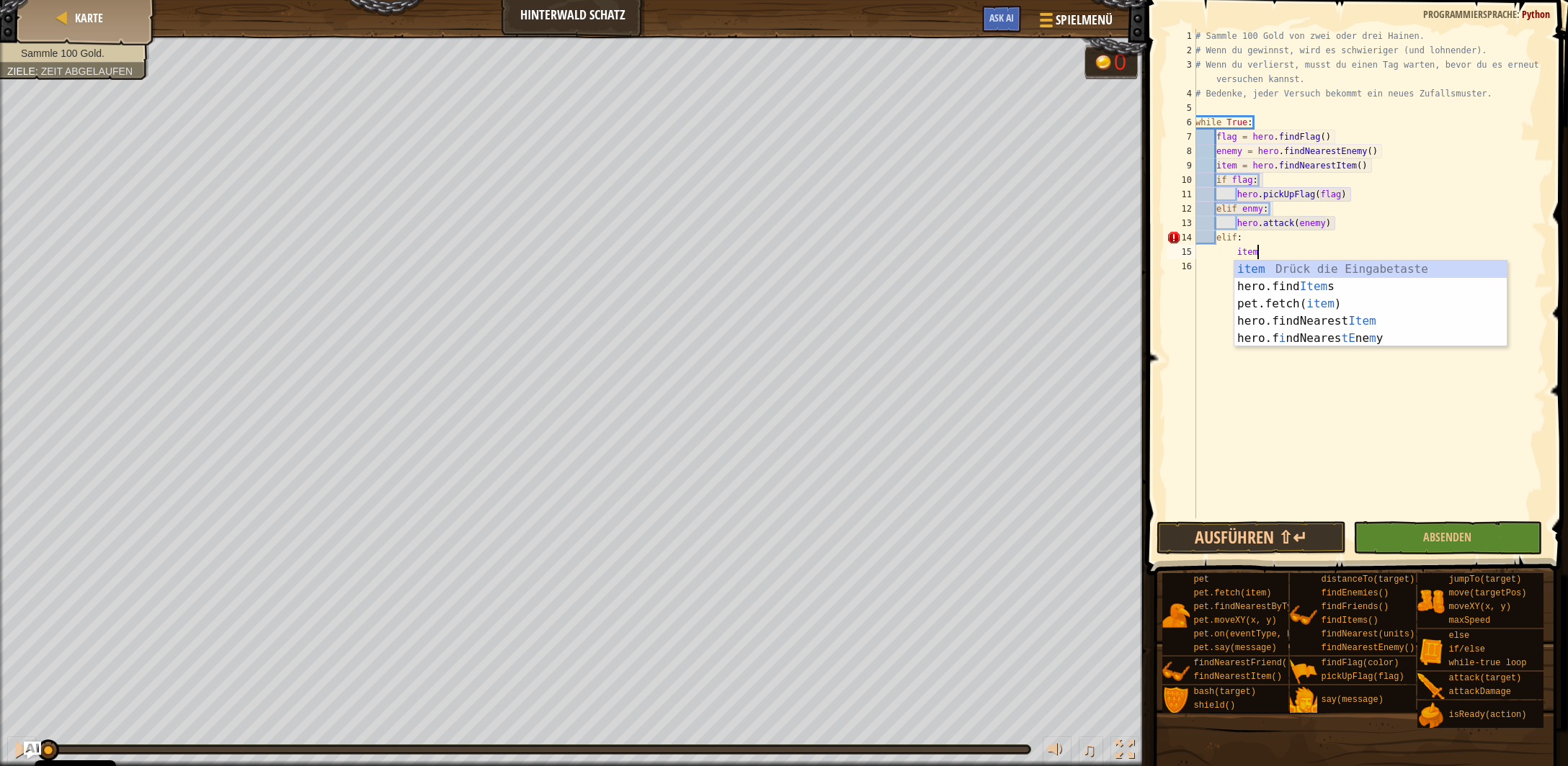
scroll to position [7, 4]
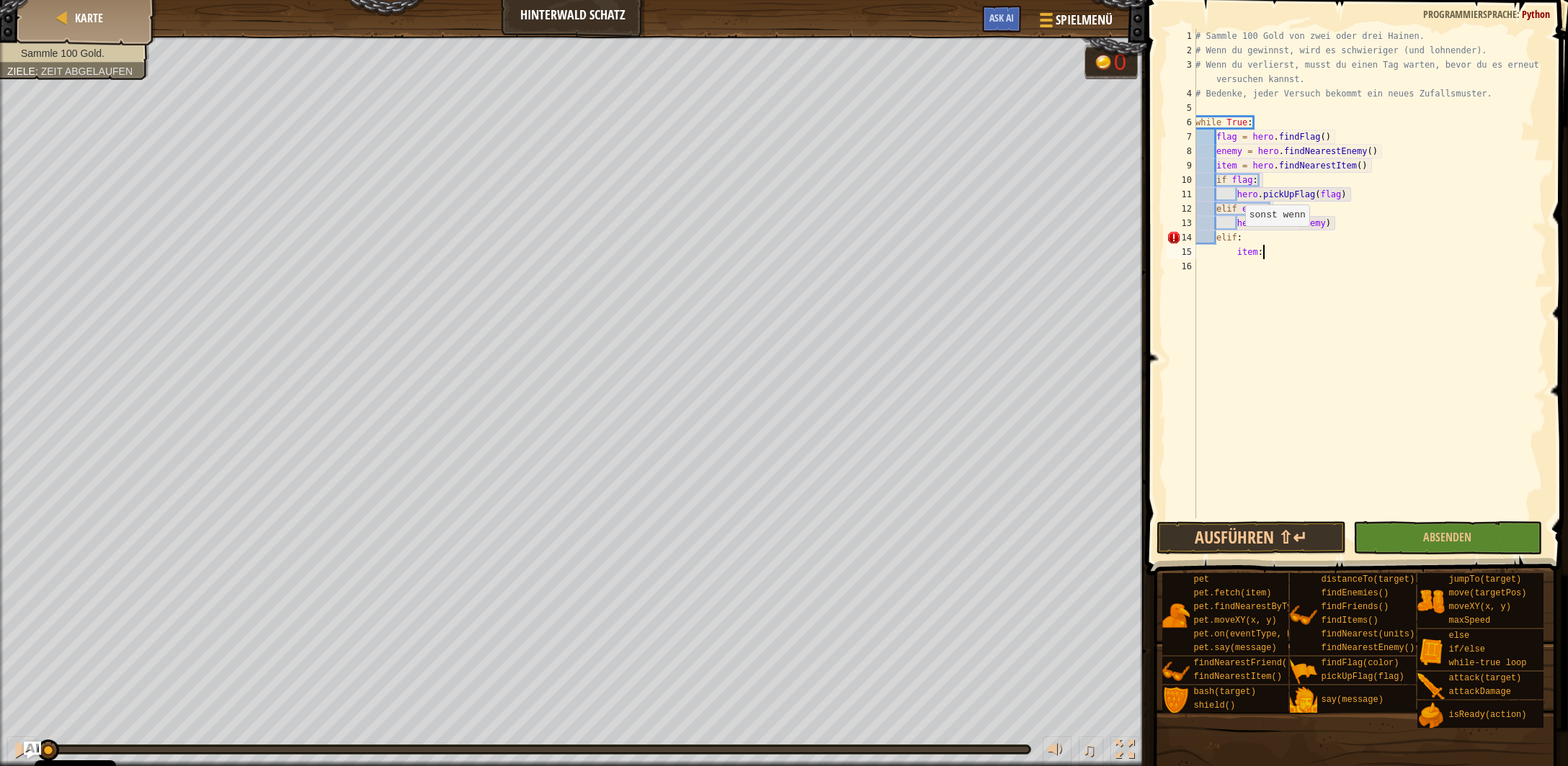
click at [1236, 241] on div "# Sammle 100 Gold von zwei oder drei Hainen. # Wenn du gewinnst, wird es schwie…" at bounding box center [1370, 288] width 354 height 519
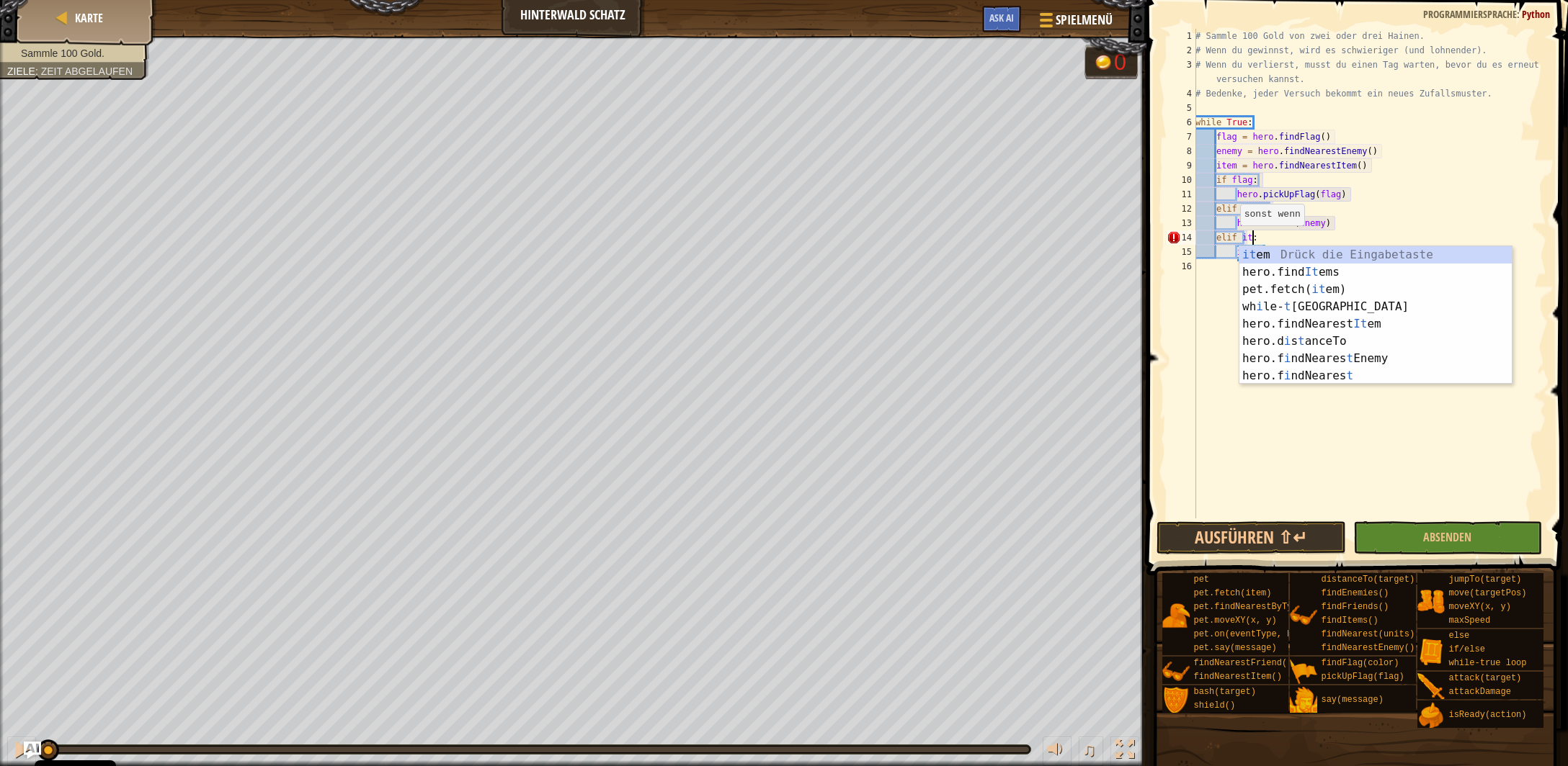
type textarea "elif item:"
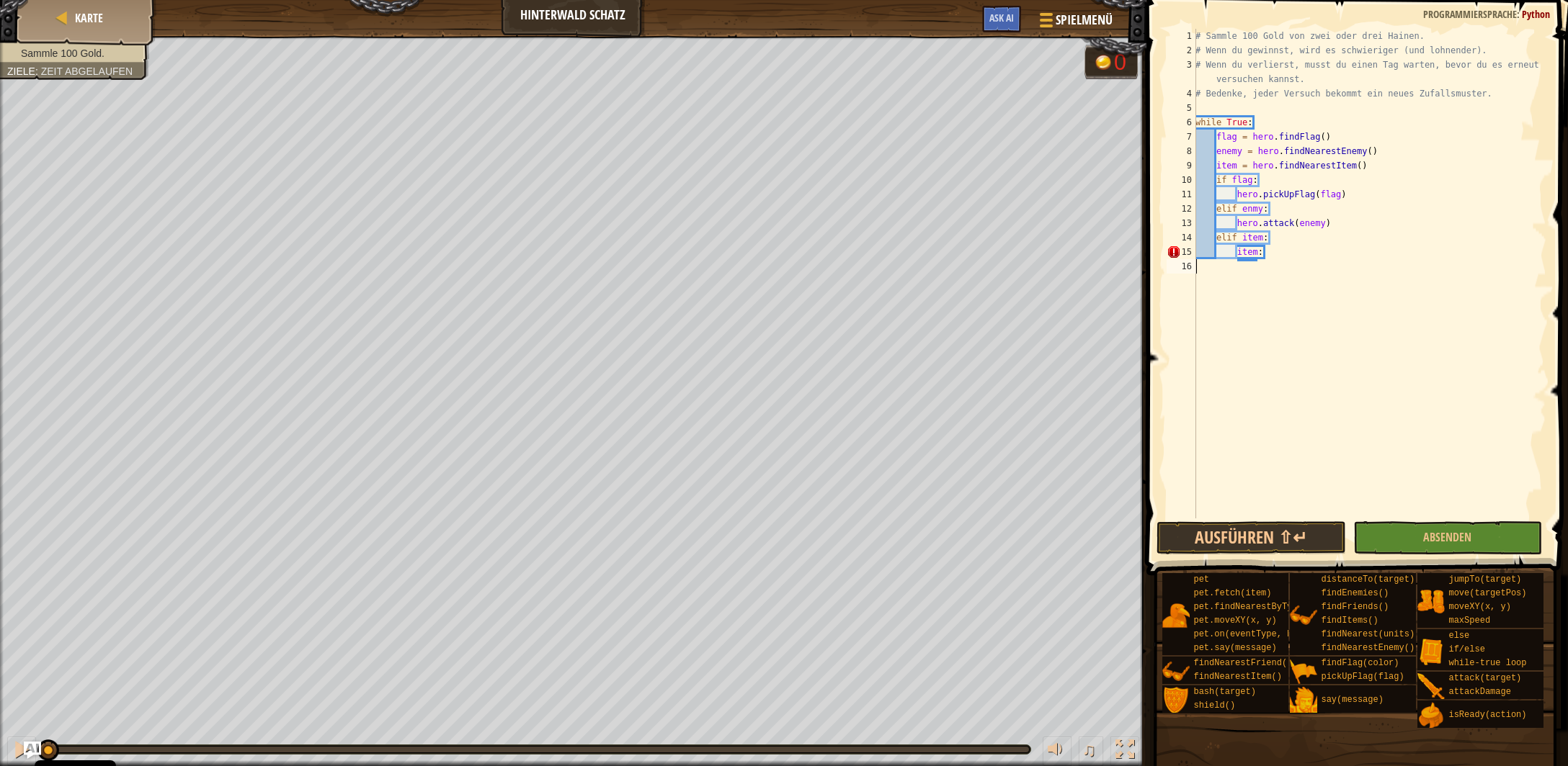
click at [1207, 301] on div "# Sammle 100 Gold von zwei oder drei Hainen. # Wenn du gewinnst, wird es schwie…" at bounding box center [1370, 288] width 354 height 519
drag, startPoint x: 1265, startPoint y: 253, endPoint x: 1228, endPoint y: 250, distance: 37.1
click at [1233, 252] on div "# Sammle 100 Gold von zwei oder drei Hainen. # Wenn du gewinnst, wird es schwie…" at bounding box center [1370, 288] width 354 height 519
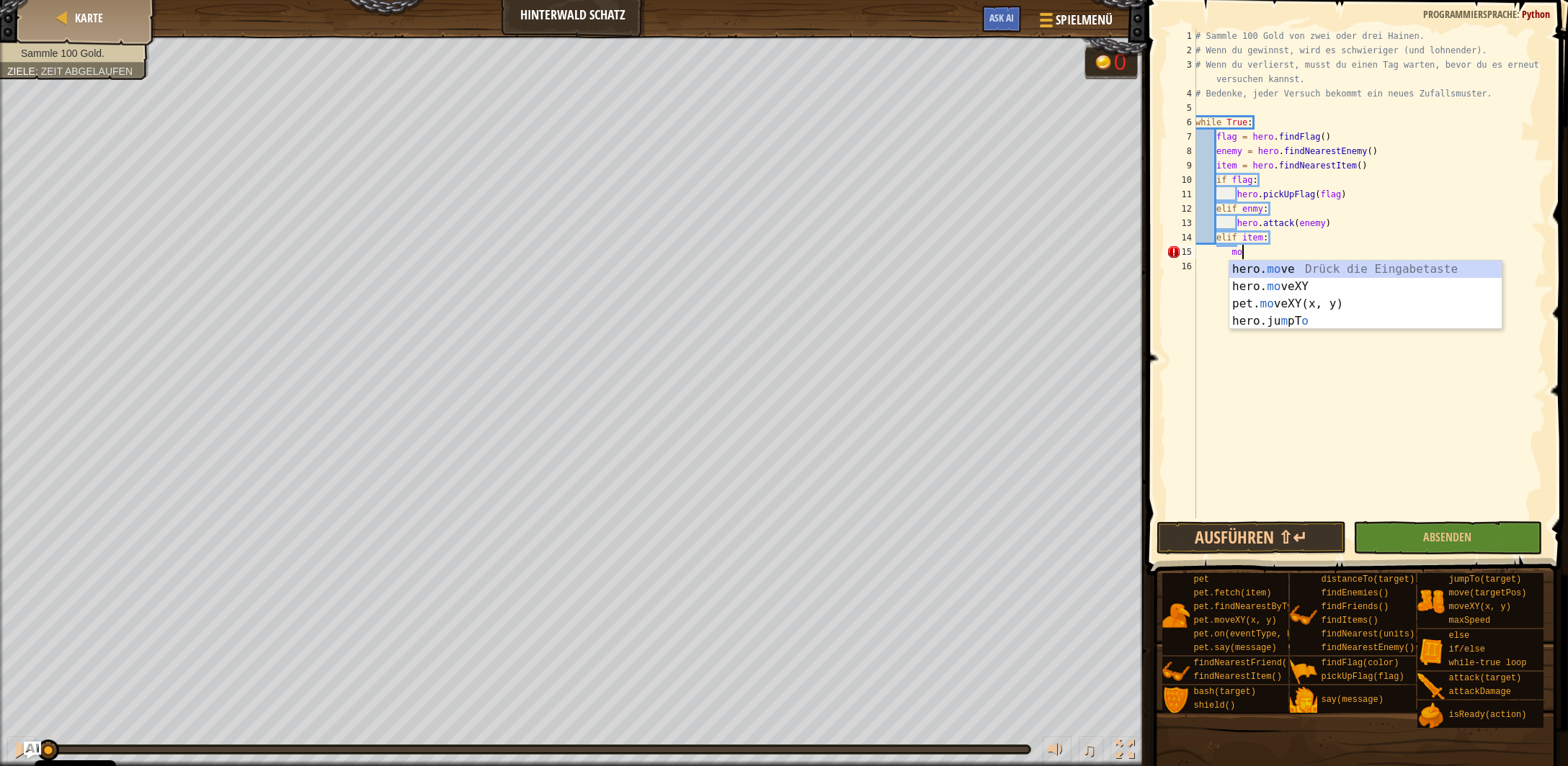
scroll to position [6, 4]
click at [1265, 270] on div "hero. move Drück die Eingabetaste hero. move XY Drück die Eingabetaste pet. mov…" at bounding box center [1366, 304] width 273 height 87
click at [1302, 283] on div "hero.move Drück die Eingabetaste hero.move XY Drück die Eingabetaste" at bounding box center [1366, 295] width 273 height 69
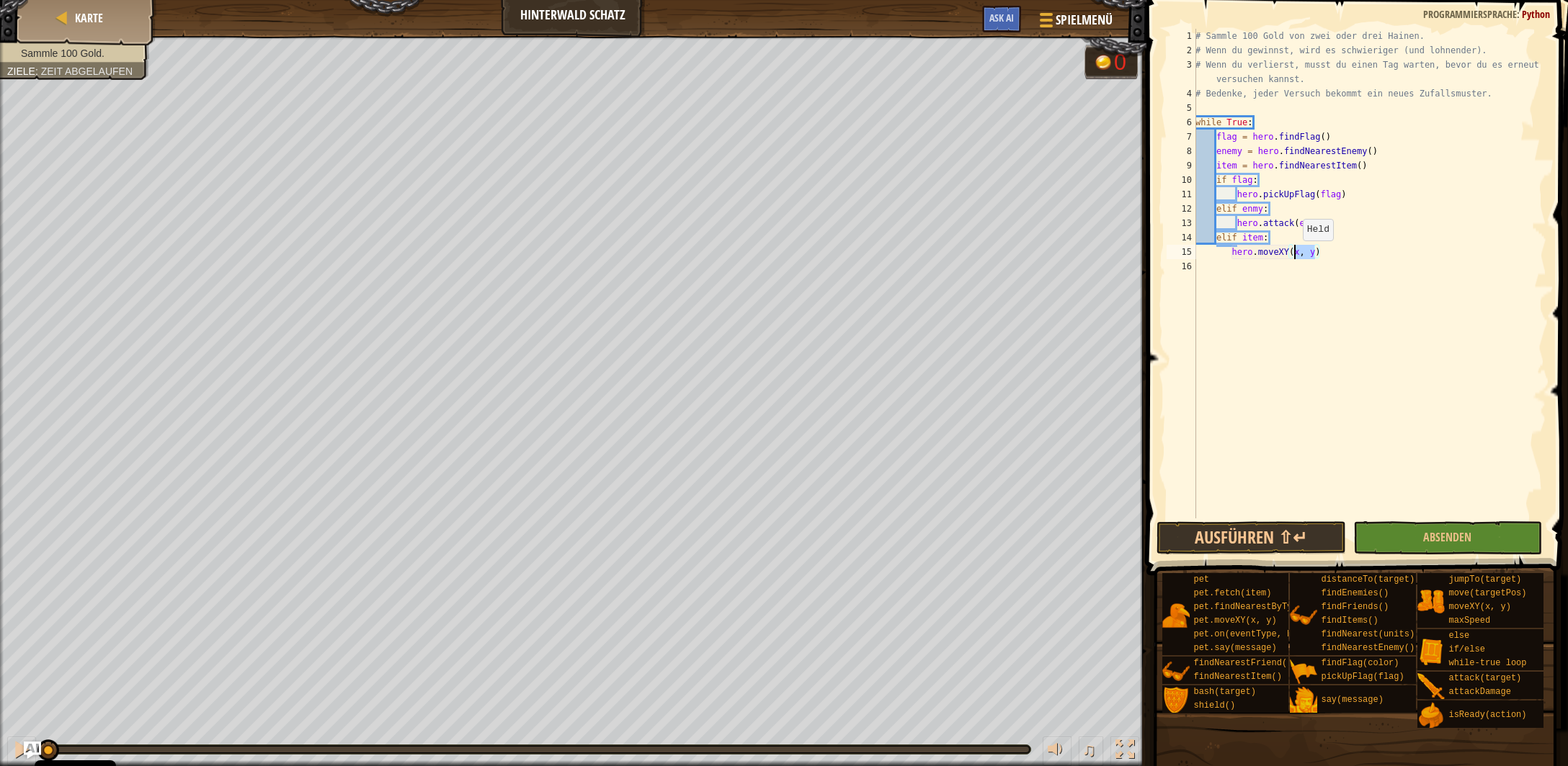
drag, startPoint x: 1316, startPoint y: 256, endPoint x: 1294, endPoint y: 256, distance: 22.0
click at [1295, 255] on div "# Sammle 100 Gold von zwei oder drei Hainen. # Wenn du gewinnst, wird es schwie…" at bounding box center [1370, 288] width 354 height 519
click at [1259, 534] on button "Ausführen ⇧↵" at bounding box center [1250, 538] width 189 height 33
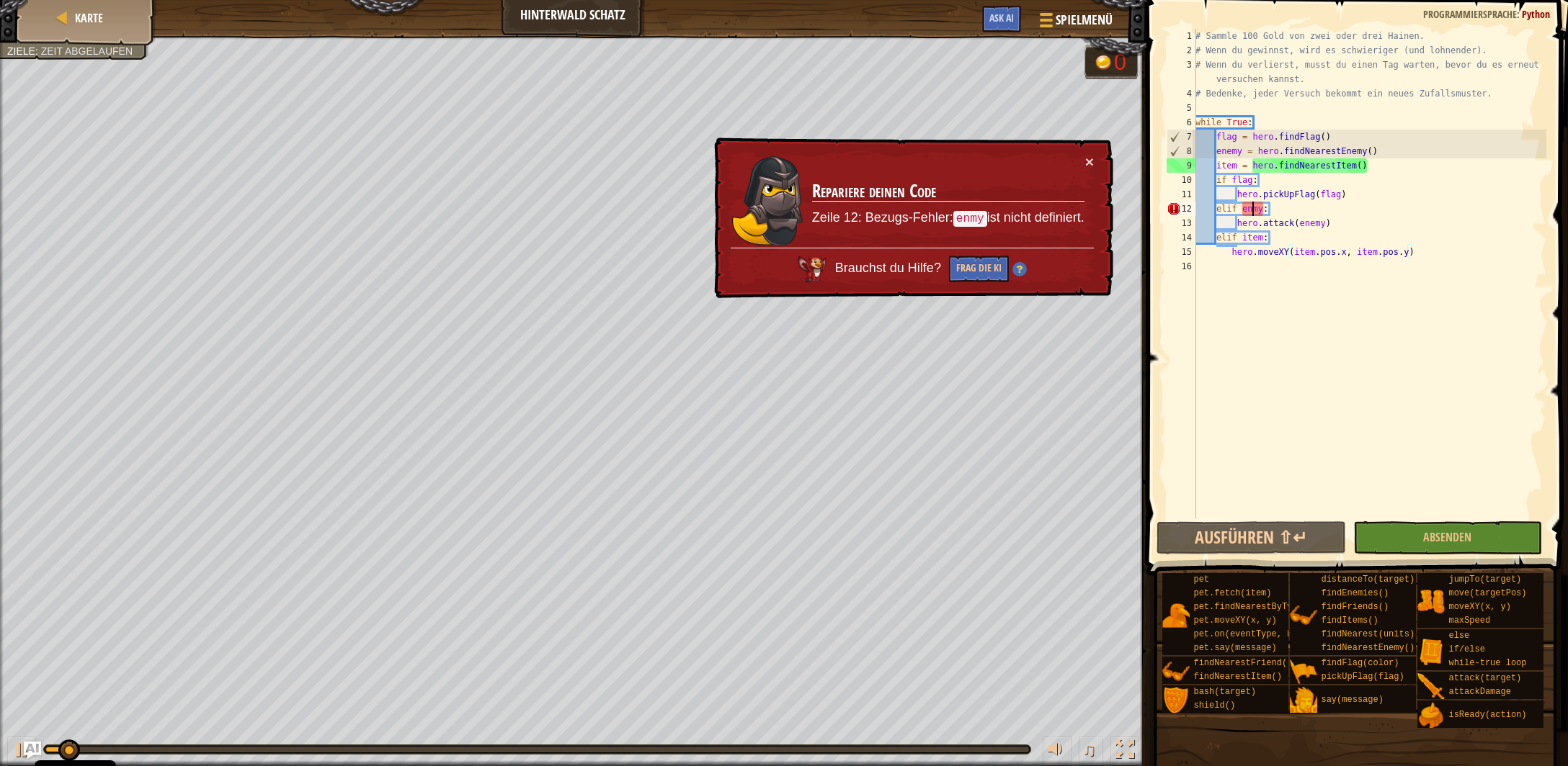
click at [1251, 216] on div "# Sammle 100 Gold von zwei oder drei Hainen. # Wenn du gewinnst, wird es schwie…" at bounding box center [1370, 288] width 354 height 519
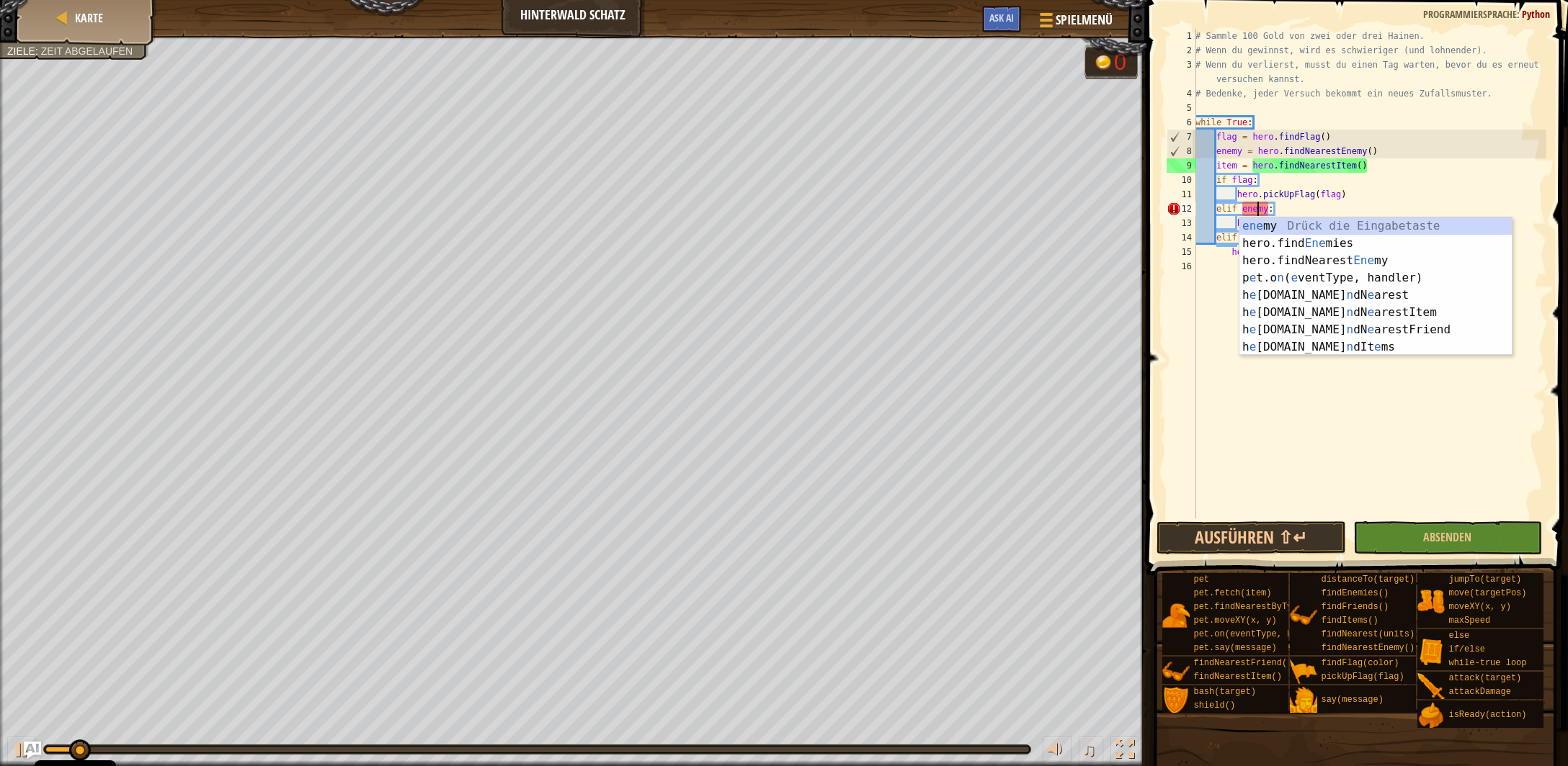
scroll to position [7, 4]
type textarea "elif enemy:"
drag, startPoint x: 1241, startPoint y: 531, endPoint x: 1236, endPoint y: 537, distance: 7.8
click at [1242, 533] on button "Ausführen ⇧↵" at bounding box center [1250, 538] width 189 height 33
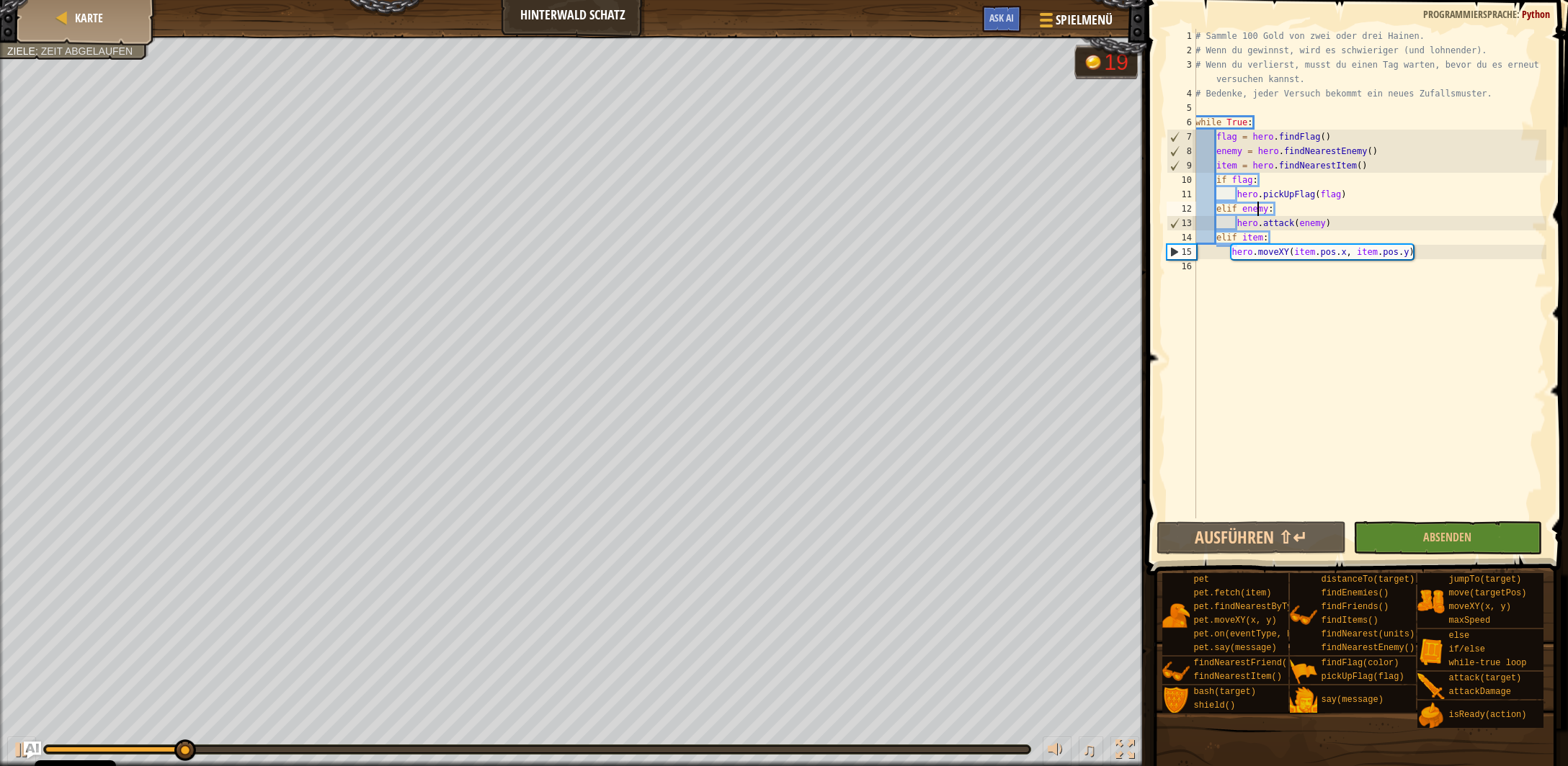
click at [847, 748] on div at bounding box center [537, 750] width 984 height 6
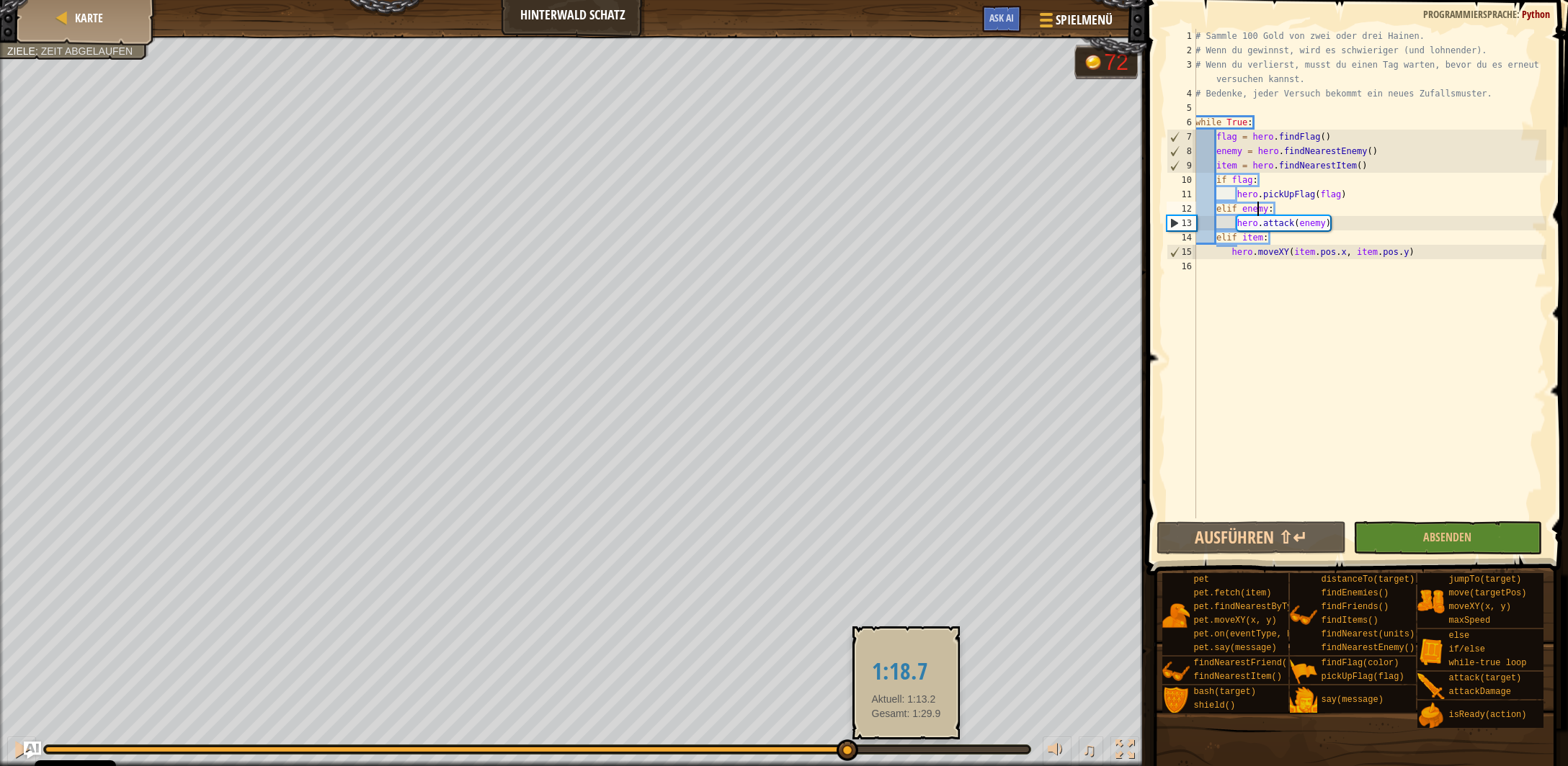
click at [906, 751] on div at bounding box center [537, 750] width 984 height 6
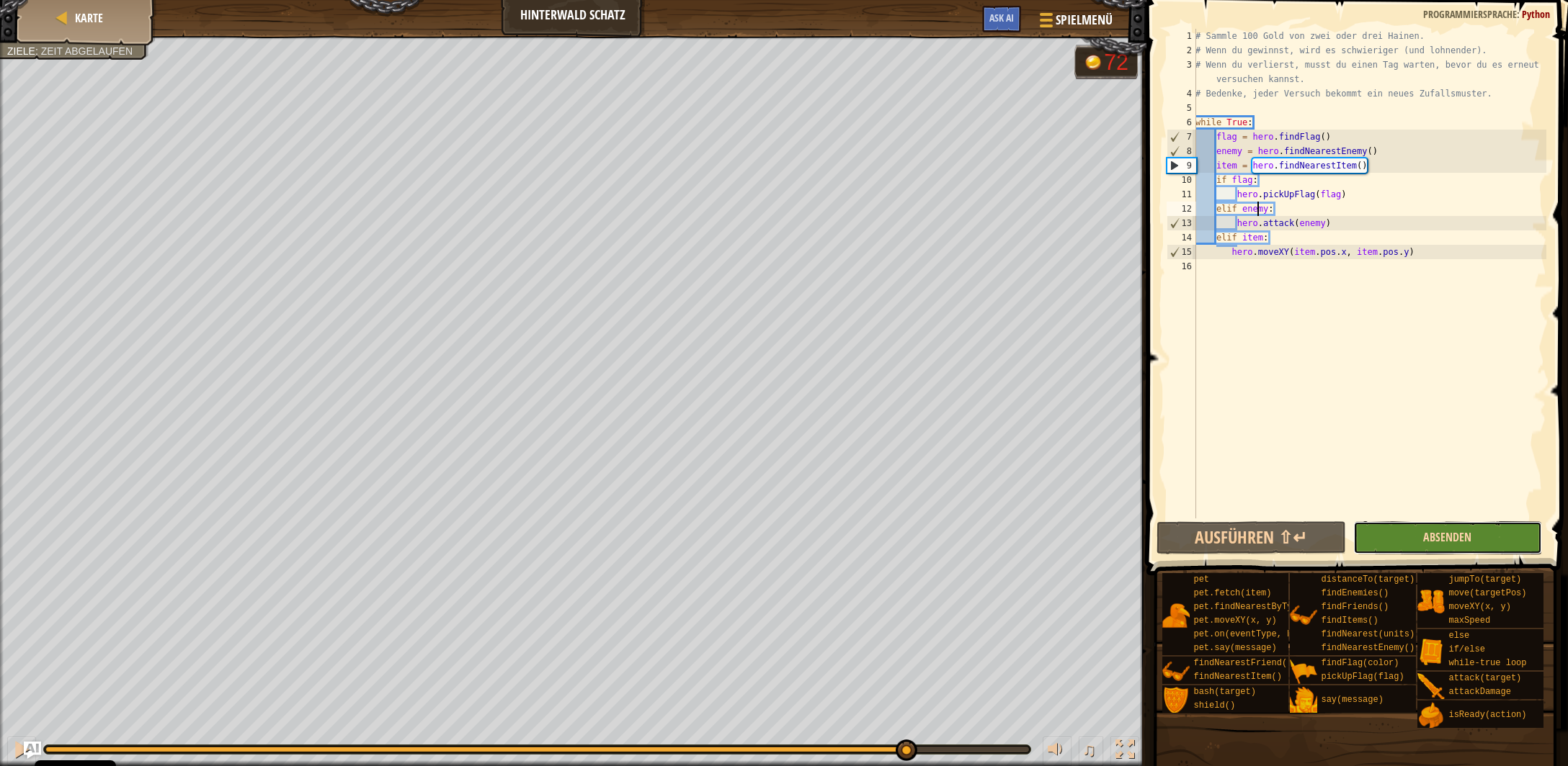
click at [1429, 542] on span "Absenden" at bounding box center [1447, 537] width 48 height 15
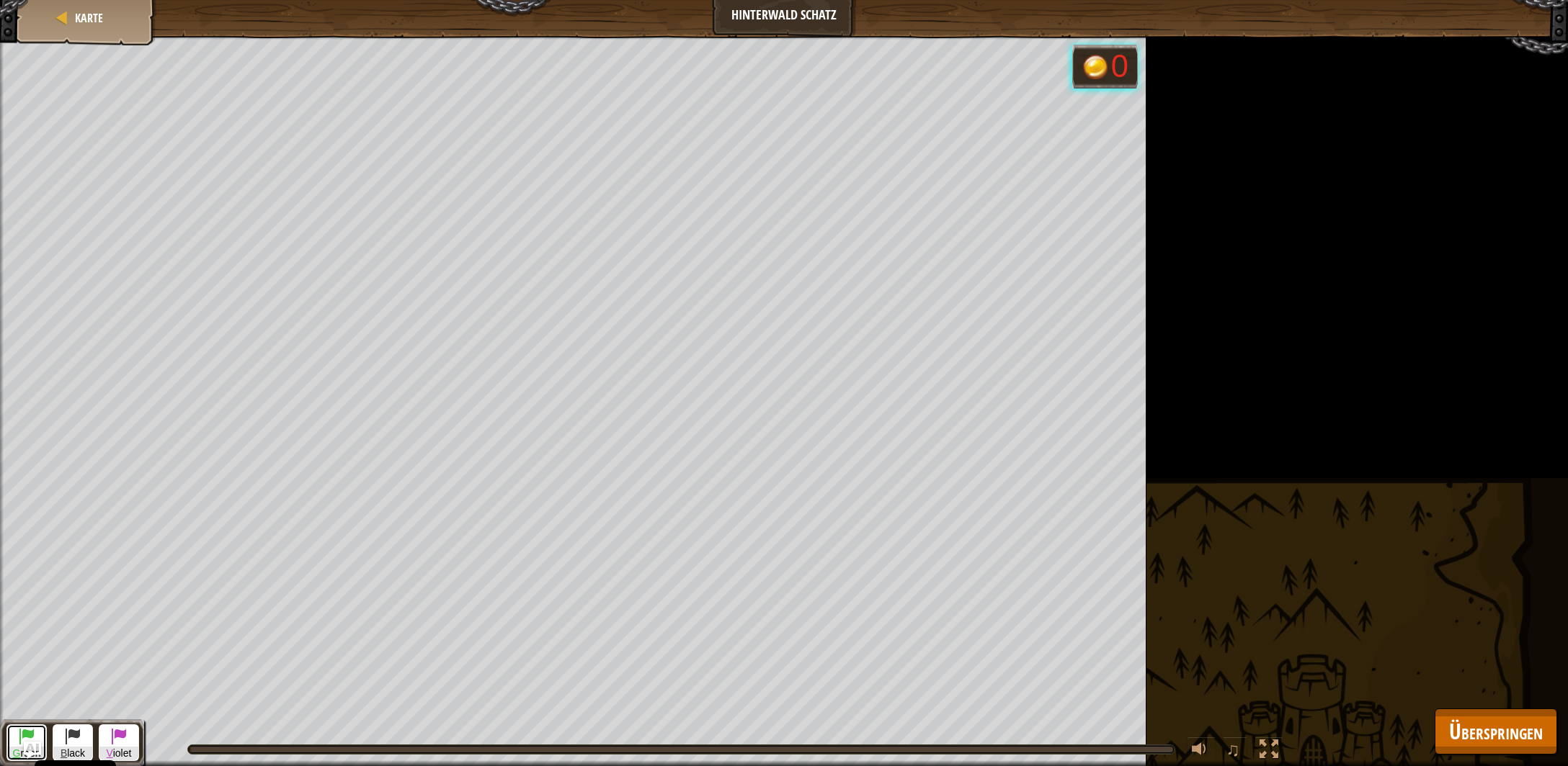
click at [17, 734] on button "G reen" at bounding box center [27, 743] width 40 height 37
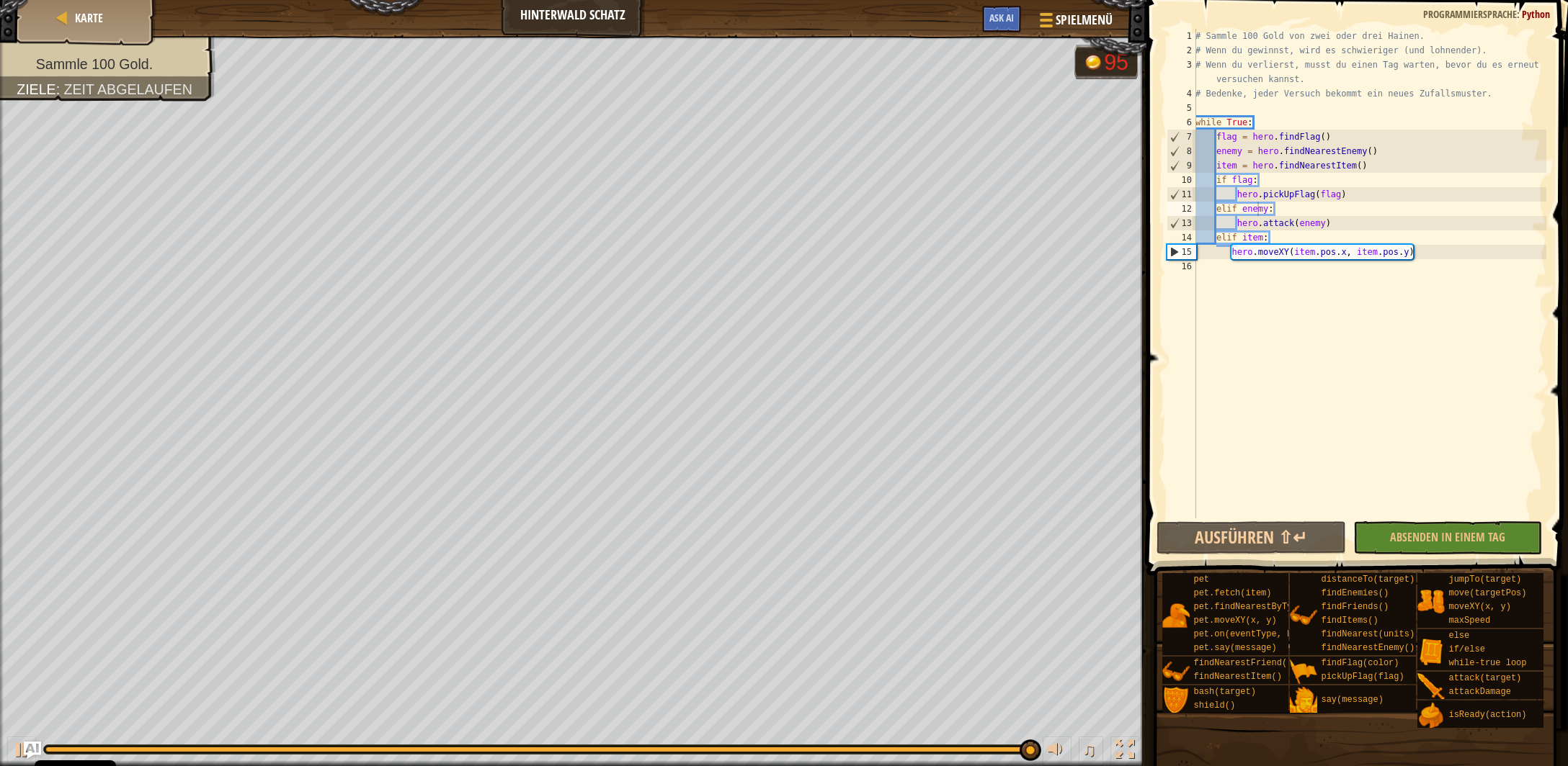
drag, startPoint x: 1444, startPoint y: 546, endPoint x: 1443, endPoint y: 539, distance: 7.1
click at [1444, 544] on div "Ausführen ⇧↵ Absenden in einem Tag Fertig" at bounding box center [1351, 538] width 392 height 33
click at [1443, 539] on div "Ausführen ⇧↵ Absenden in einem Tag Fertig" at bounding box center [1351, 538] width 392 height 33
click at [1441, 539] on div "Ausführen ⇧↵ Absenden in einem Tag Fertig" at bounding box center [1351, 538] width 392 height 33
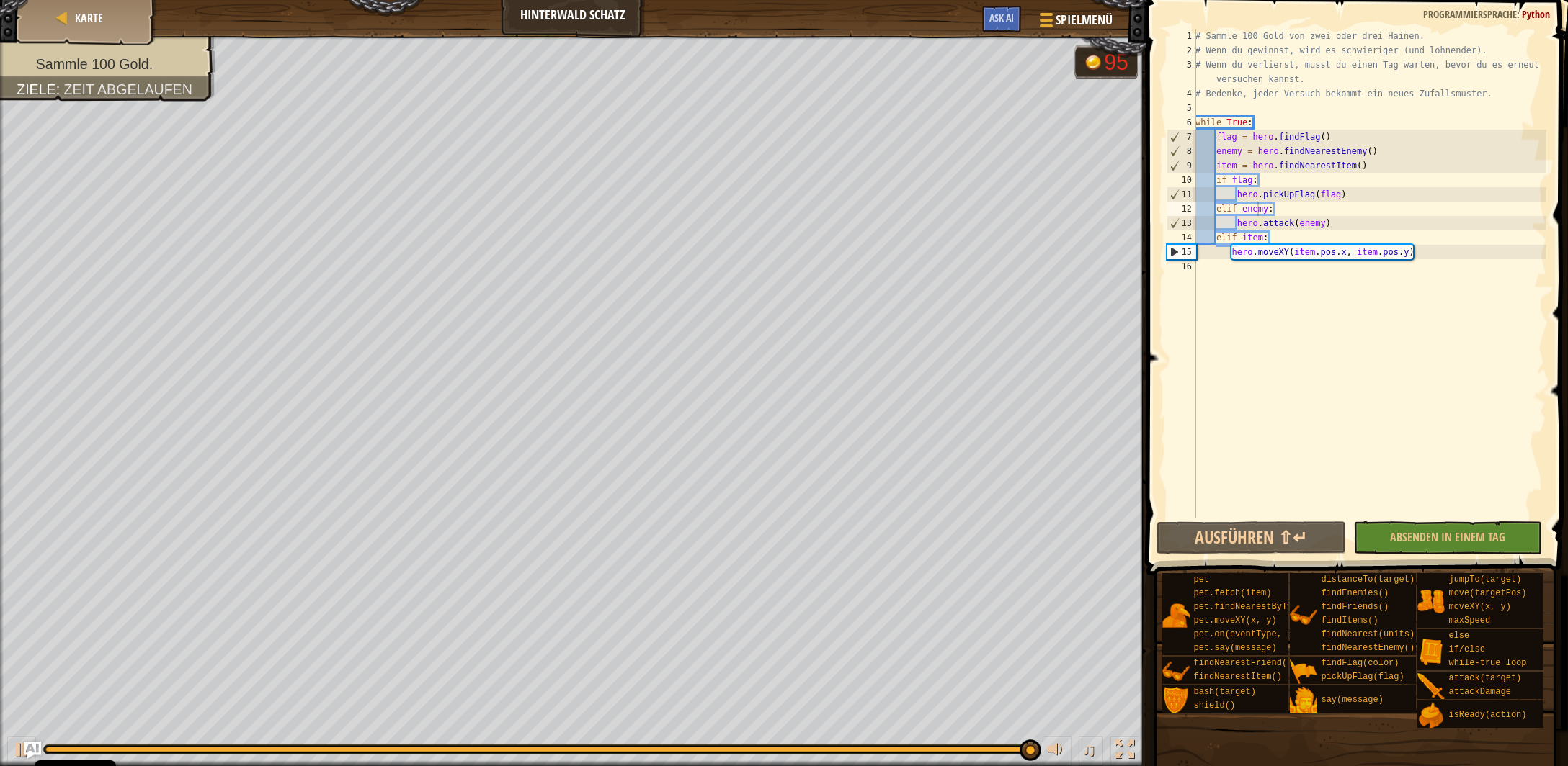
click at [1440, 539] on div "Ausführen ⇧↵ Absenden in einem Tag Fertig" at bounding box center [1351, 538] width 392 height 33
click at [1443, 534] on div "Ausführen ⇧↵ Absenden in einem Tag Fertig" at bounding box center [1351, 538] width 392 height 33
drag, startPoint x: 1446, startPoint y: 533, endPoint x: 1349, endPoint y: 511, distance: 99.5
click at [1426, 528] on div "Ausführen ⇧↵ Absenden in einem Tag Fertig" at bounding box center [1351, 538] width 392 height 33
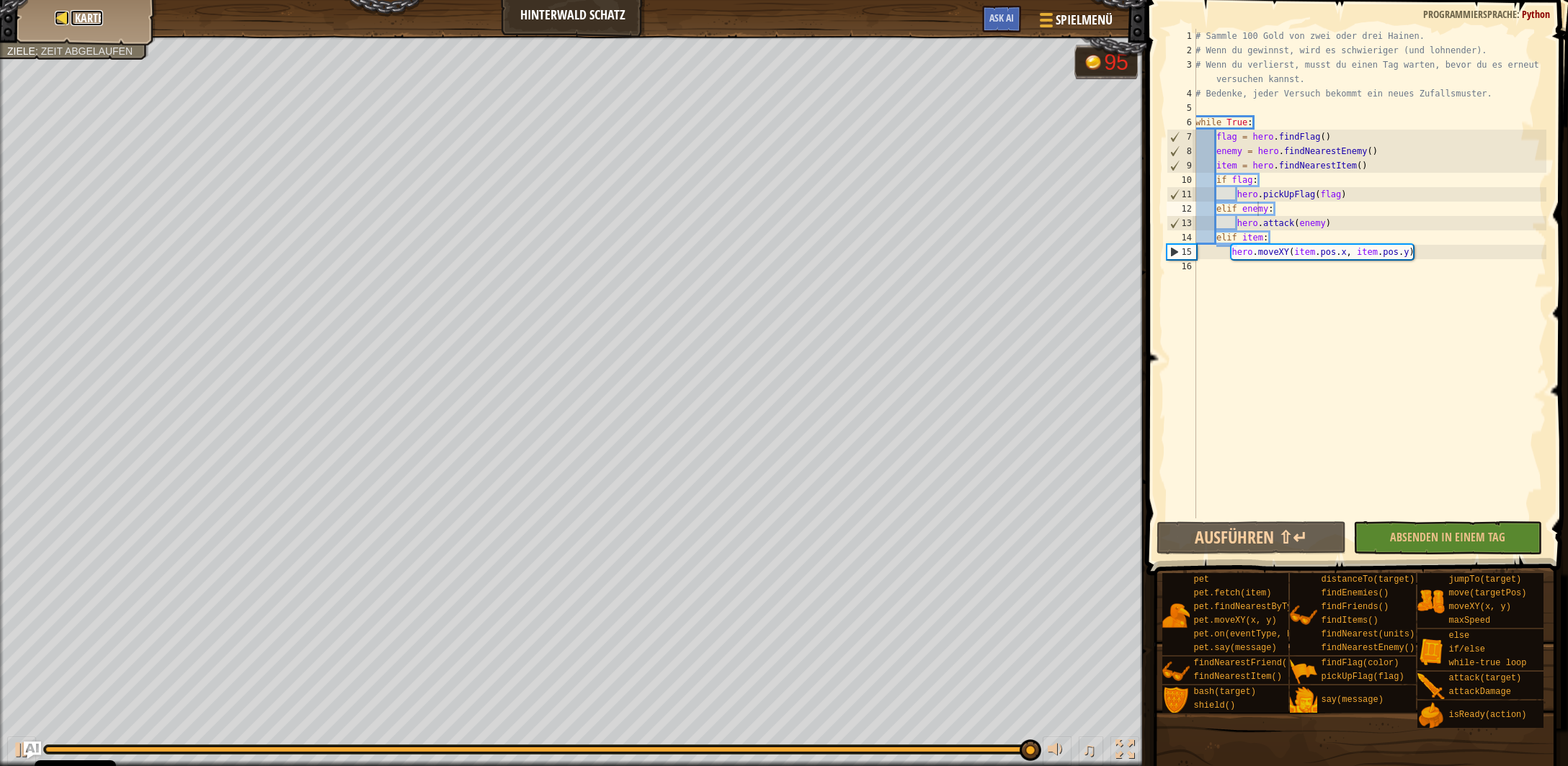
click at [72, 20] on link "Karte" at bounding box center [87, 17] width 33 height 15
select select "de-DE"
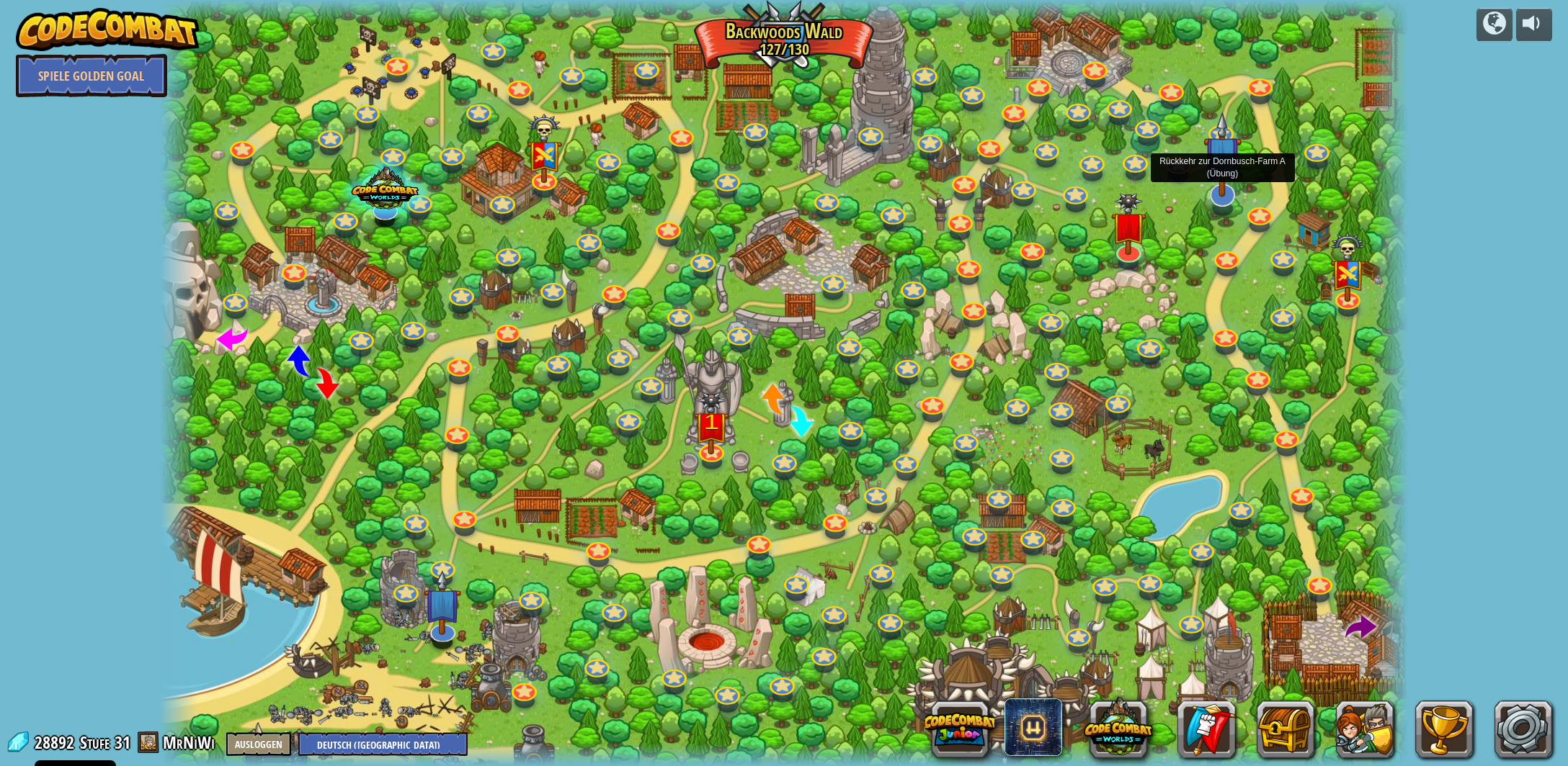
click at [1215, 182] on img at bounding box center [1221, 154] width 38 height 86
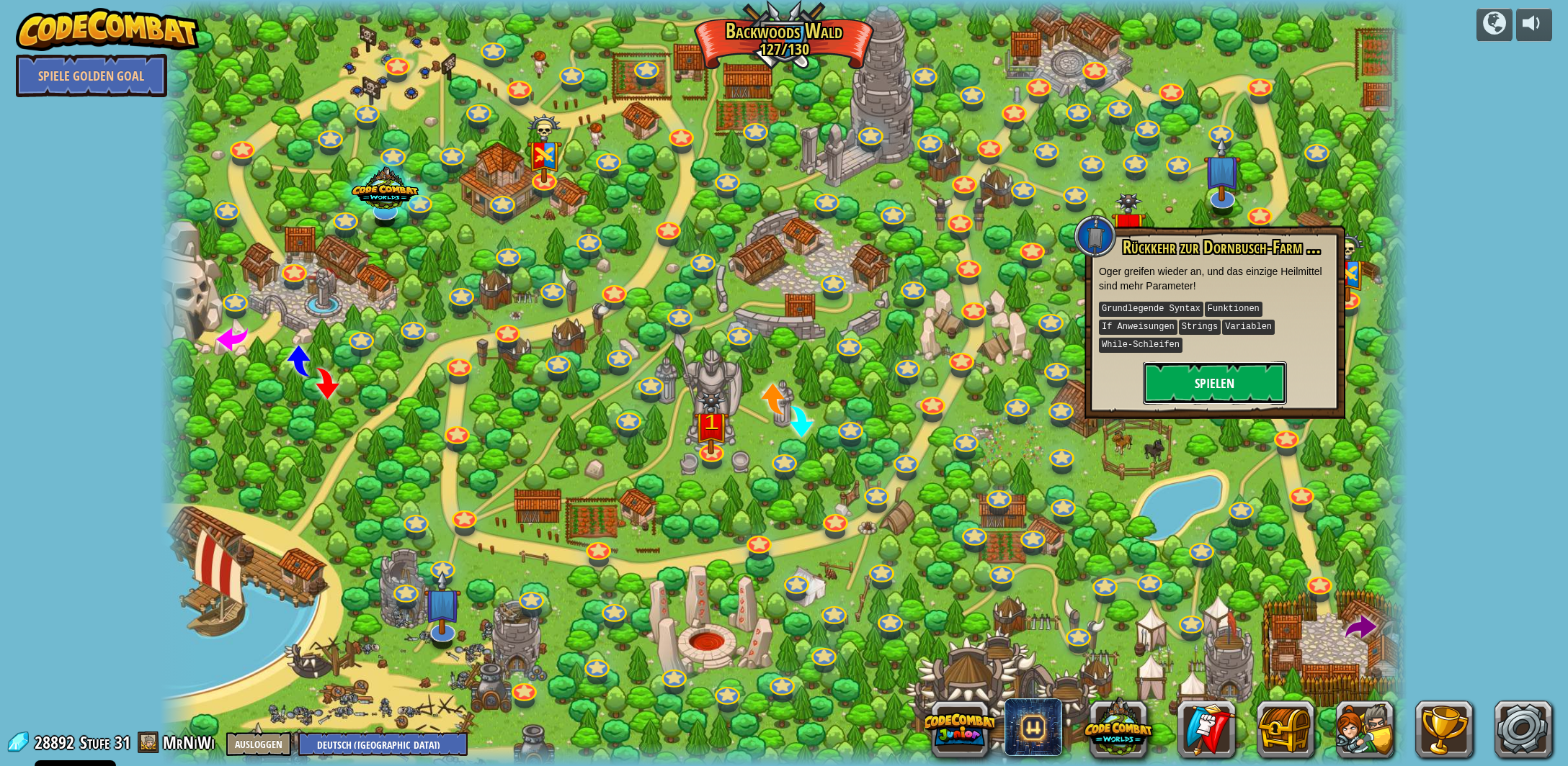
click at [1224, 374] on button "Spielen" at bounding box center [1215, 383] width 144 height 43
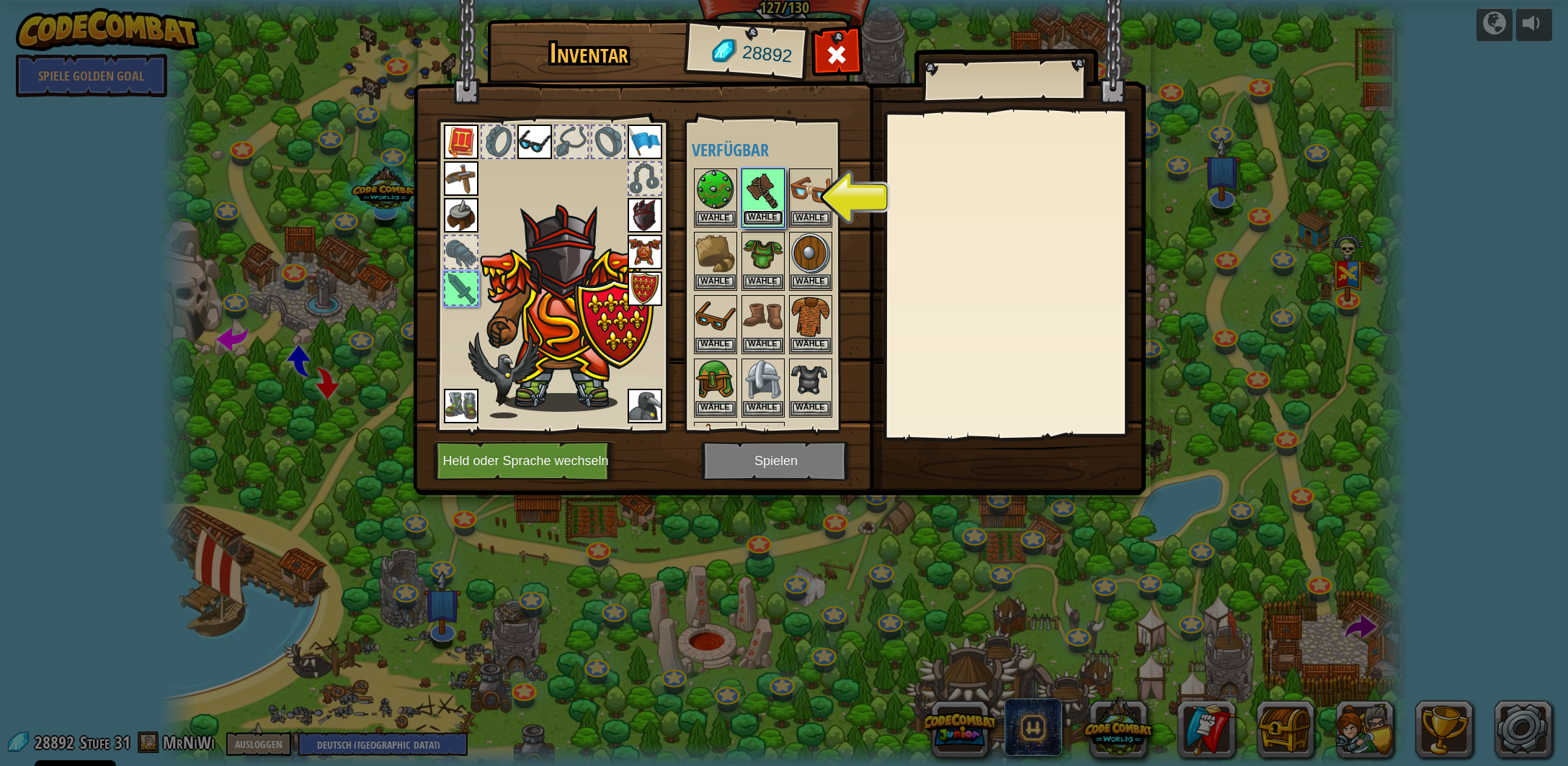
click at [763, 213] on button "Wähle" at bounding box center [763, 218] width 40 height 15
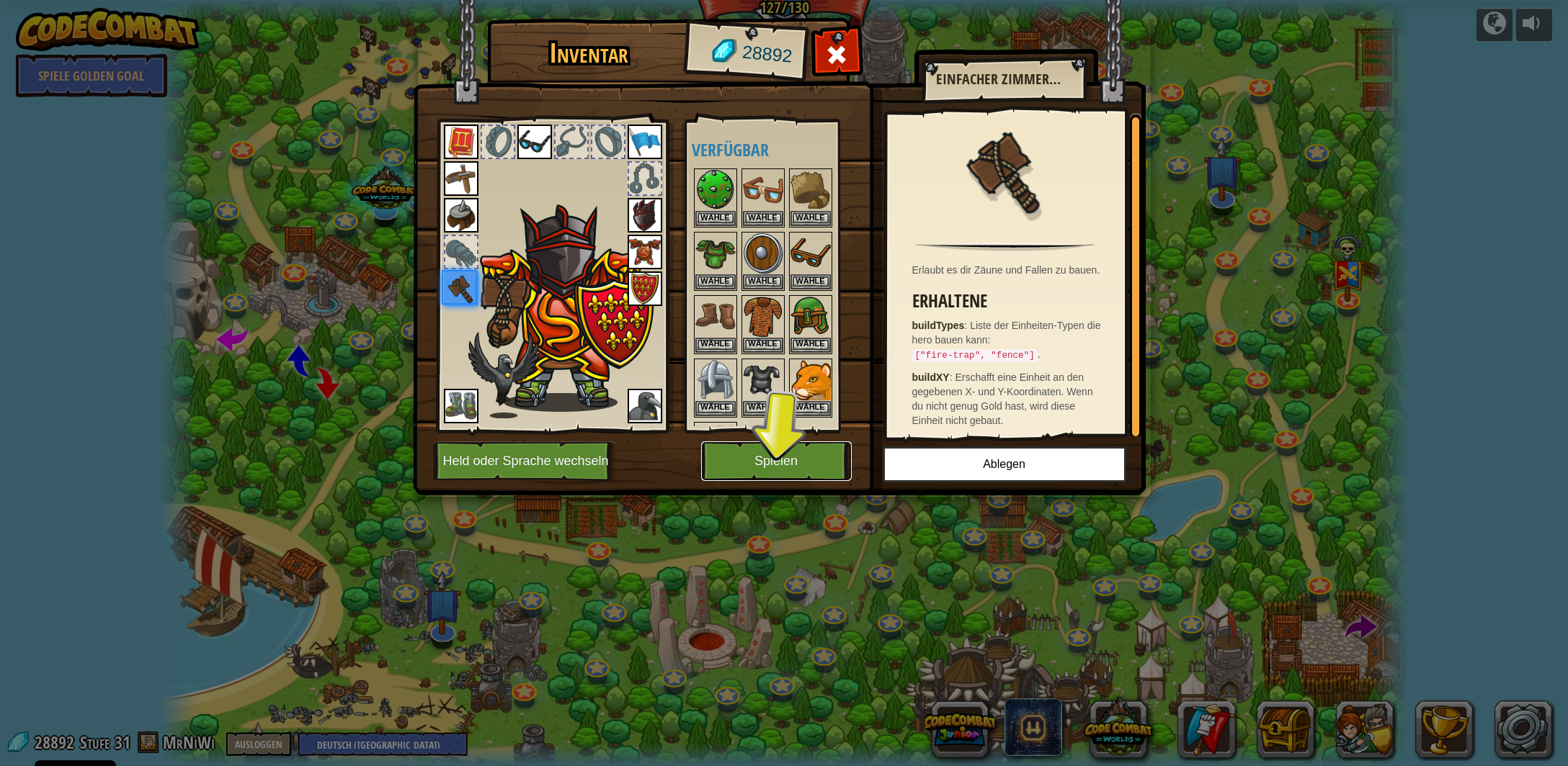
click at [795, 451] on button "Spielen" at bounding box center [776, 461] width 150 height 39
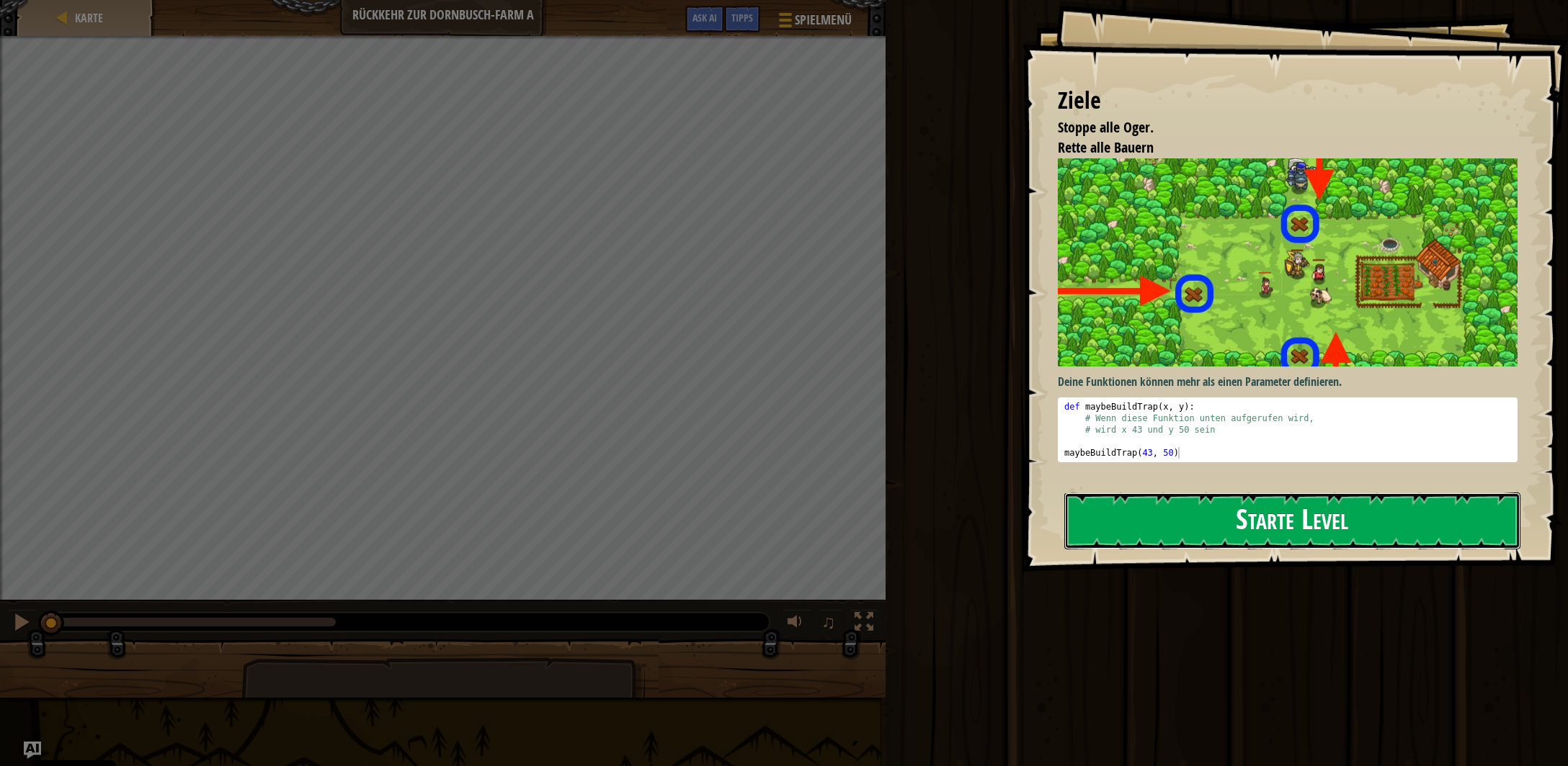
click at [1179, 523] on button "Starte Level" at bounding box center [1293, 521] width 456 height 57
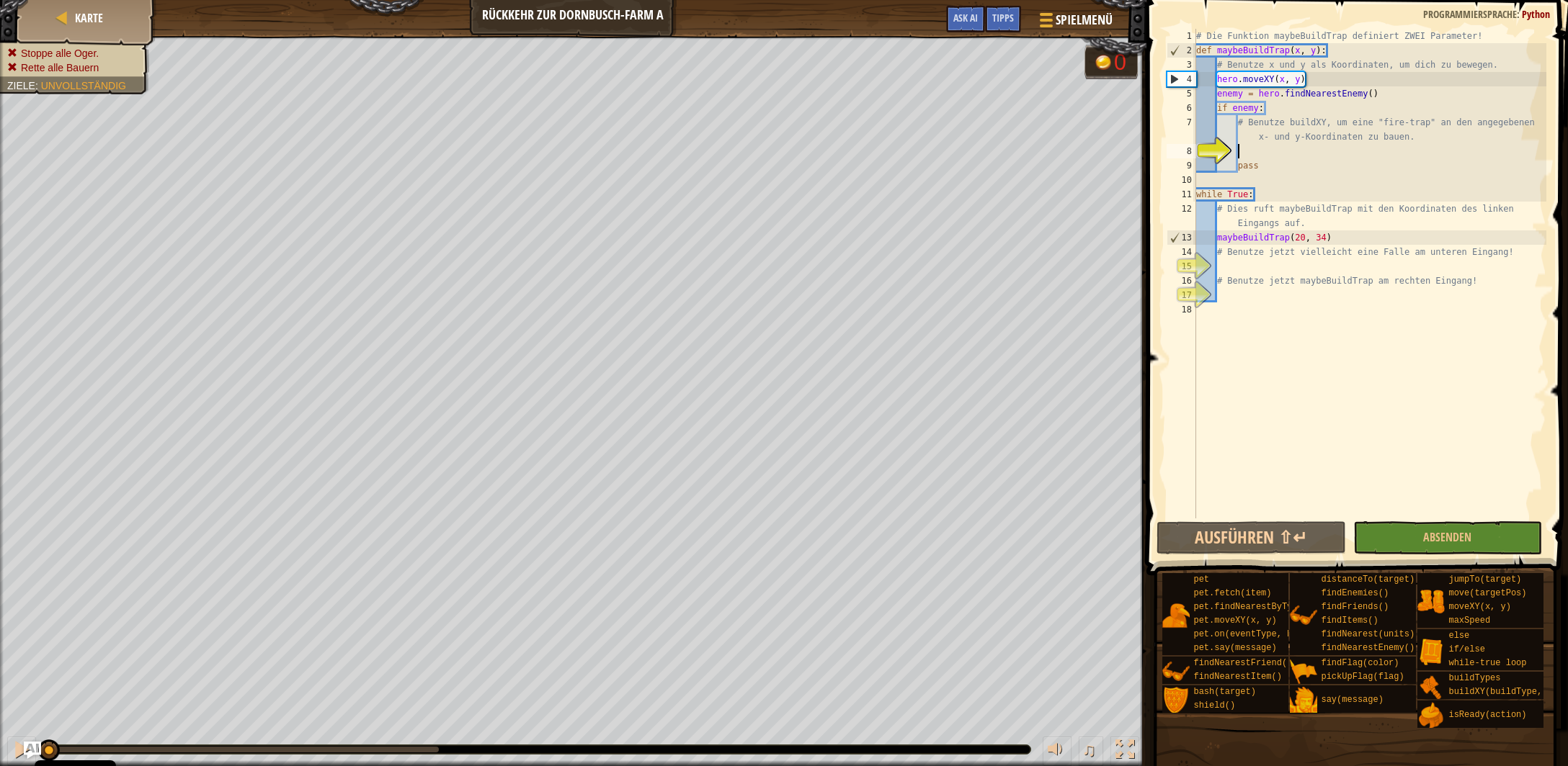
click at [1269, 153] on div "# Die Funktion maybeBuildTrap definiert ZWEI Parameter! def maybeBuildTrap ( x …" at bounding box center [1370, 288] width 353 height 519
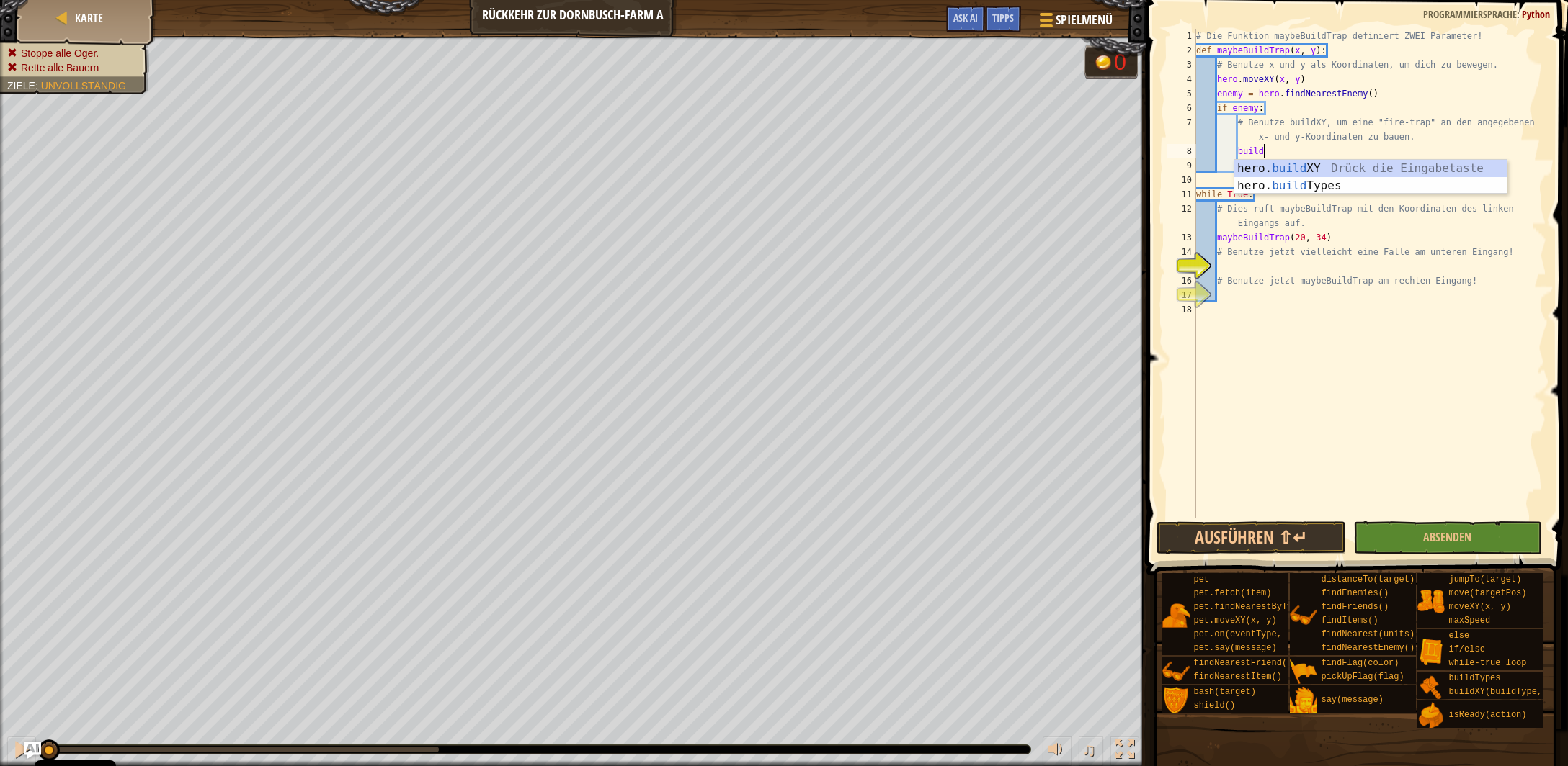
scroll to position [6, 4]
click at [1346, 158] on div "# Die Funktion maybeBuildTrap definiert ZWEI Parameter! def maybeBuildTrap ( x …" at bounding box center [1370, 288] width 353 height 519
drag, startPoint x: 1331, startPoint y: 240, endPoint x: 1217, endPoint y: 242, distance: 114.0
click at [1217, 242] on div "# Die Funktion maybeBuildTrap definiert ZWEI Parameter! def maybeBuildTrap ( x …" at bounding box center [1370, 288] width 353 height 519
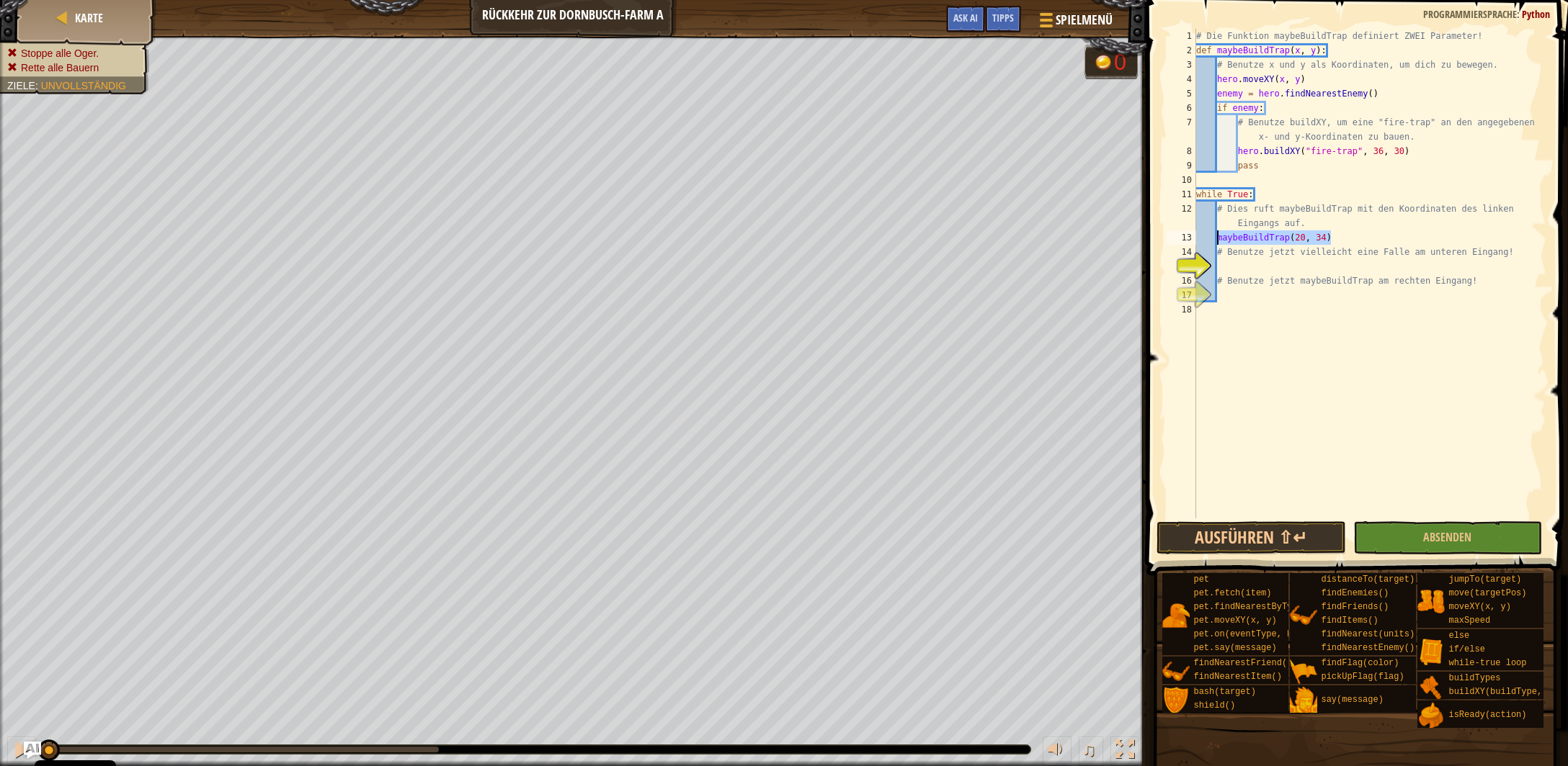
type textarea "maybeBuildTrap(20, 34)"
click at [1236, 271] on div "# Die Funktion maybeBuildTrap definiert ZWEI Parameter! def maybeBuildTrap ( x …" at bounding box center [1370, 288] width 353 height 519
type textarea "maybeBuildTrap(20, 34)"
click at [1238, 292] on div "# Die Funktion maybeBuildTrap definiert ZWEI Parameter! def maybeBuildTrap ( x …" at bounding box center [1370, 288] width 353 height 519
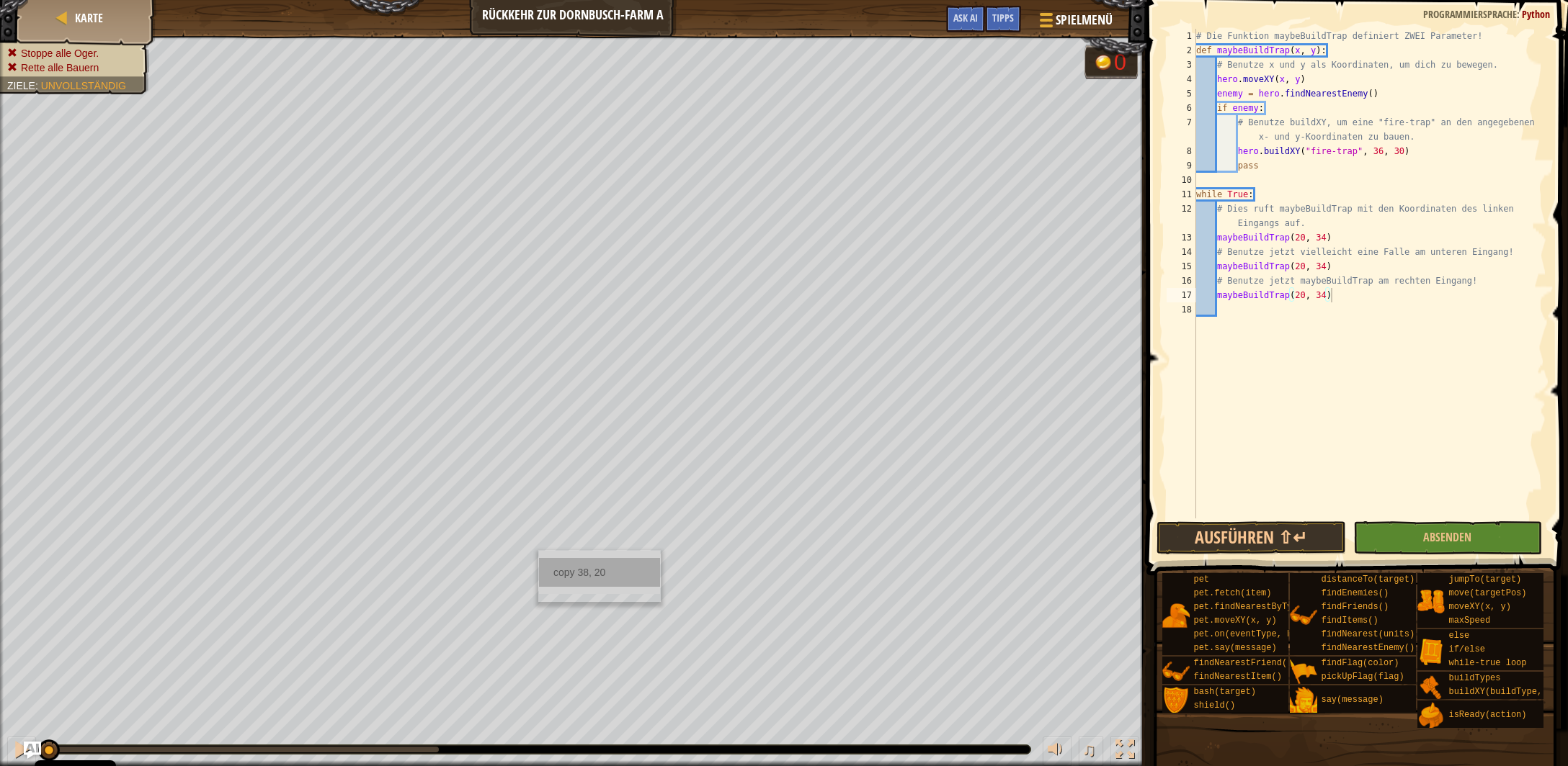
click at [620, 574] on div "copy 38, 20" at bounding box center [600, 573] width 121 height 29
paste textarea "38, 20"
drag, startPoint x: 1327, startPoint y: 265, endPoint x: 1294, endPoint y: 266, distance: 33.0
click at [1294, 266] on div "# Die Funktion maybeBuildTrap definiert ZWEI Parameter! def maybeBuildTrap ( x …" at bounding box center [1370, 288] width 353 height 519
click at [824, 424] on div "copy 56, 34" at bounding box center [859, 421] width 121 height 29
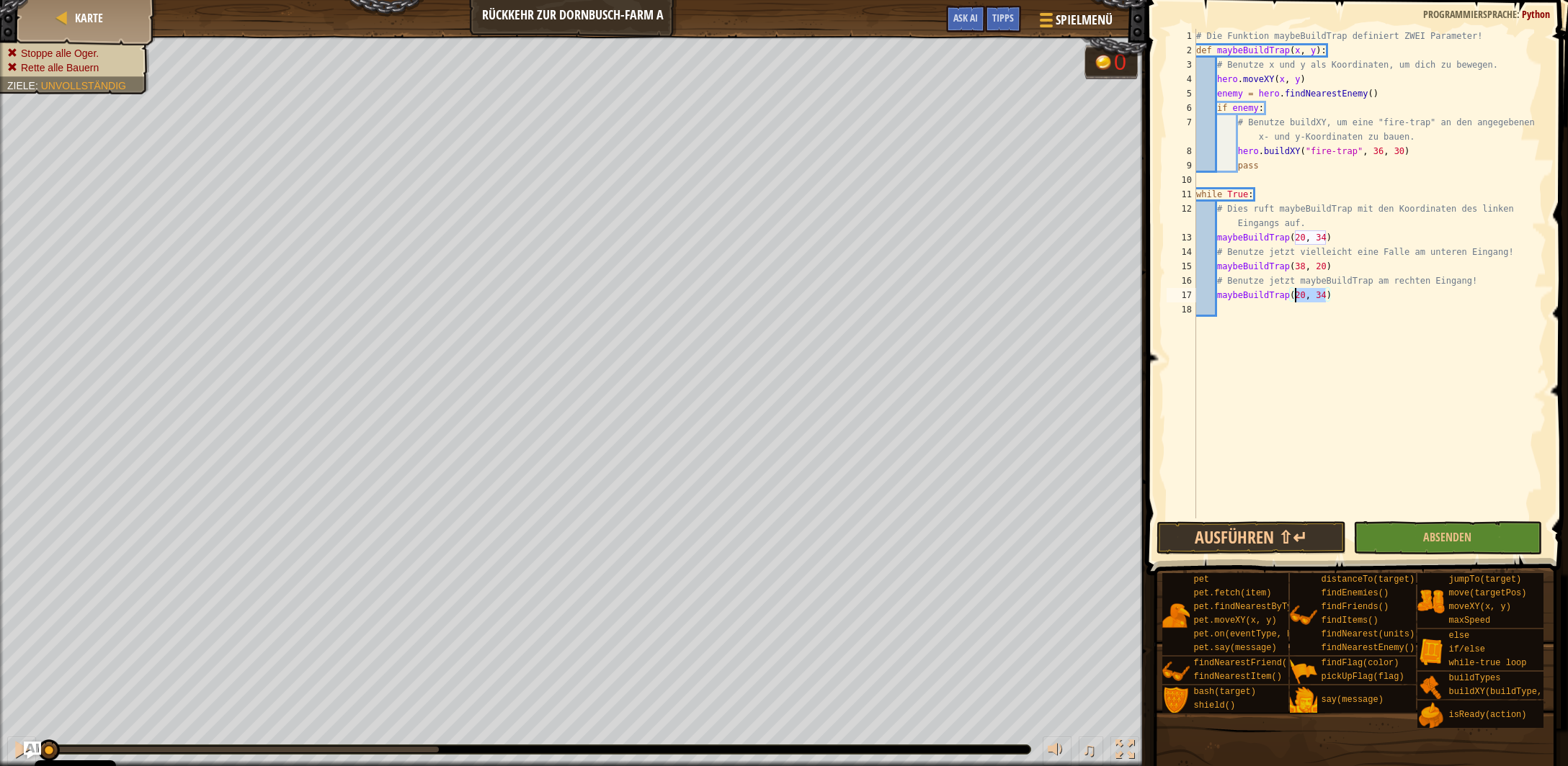
drag, startPoint x: 1327, startPoint y: 294, endPoint x: 1294, endPoint y: 299, distance: 33.4
click at [1294, 299] on div "# Die Funktion maybeBuildTrap definiert ZWEI Parameter! def maybeBuildTrap ( x …" at bounding box center [1370, 288] width 353 height 519
paste textarea "56"
click at [1407, 534] on button "Absenden" at bounding box center [1448, 538] width 189 height 33
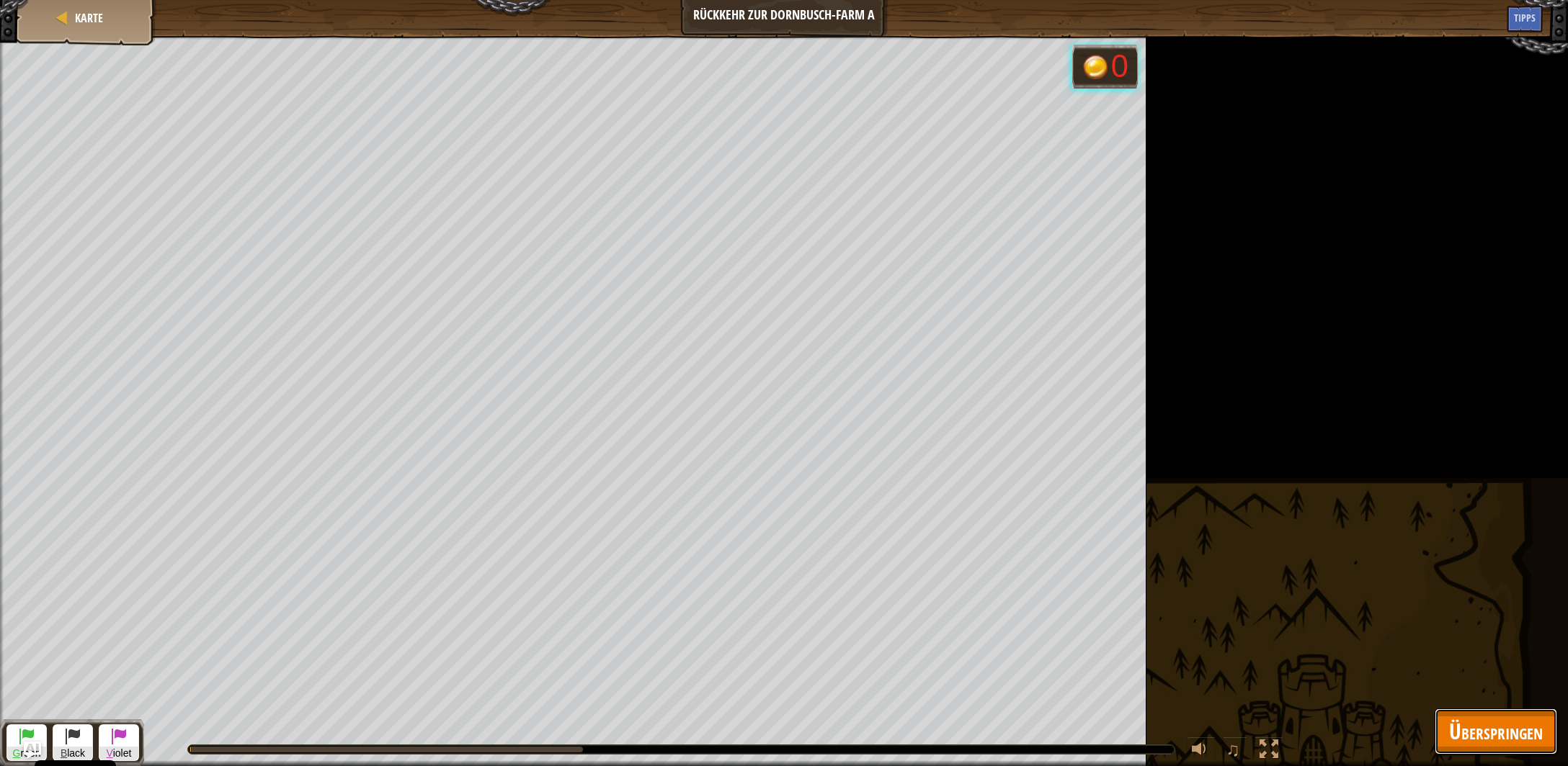
click at [1479, 731] on span "Überspringen" at bounding box center [1495, 731] width 93 height 30
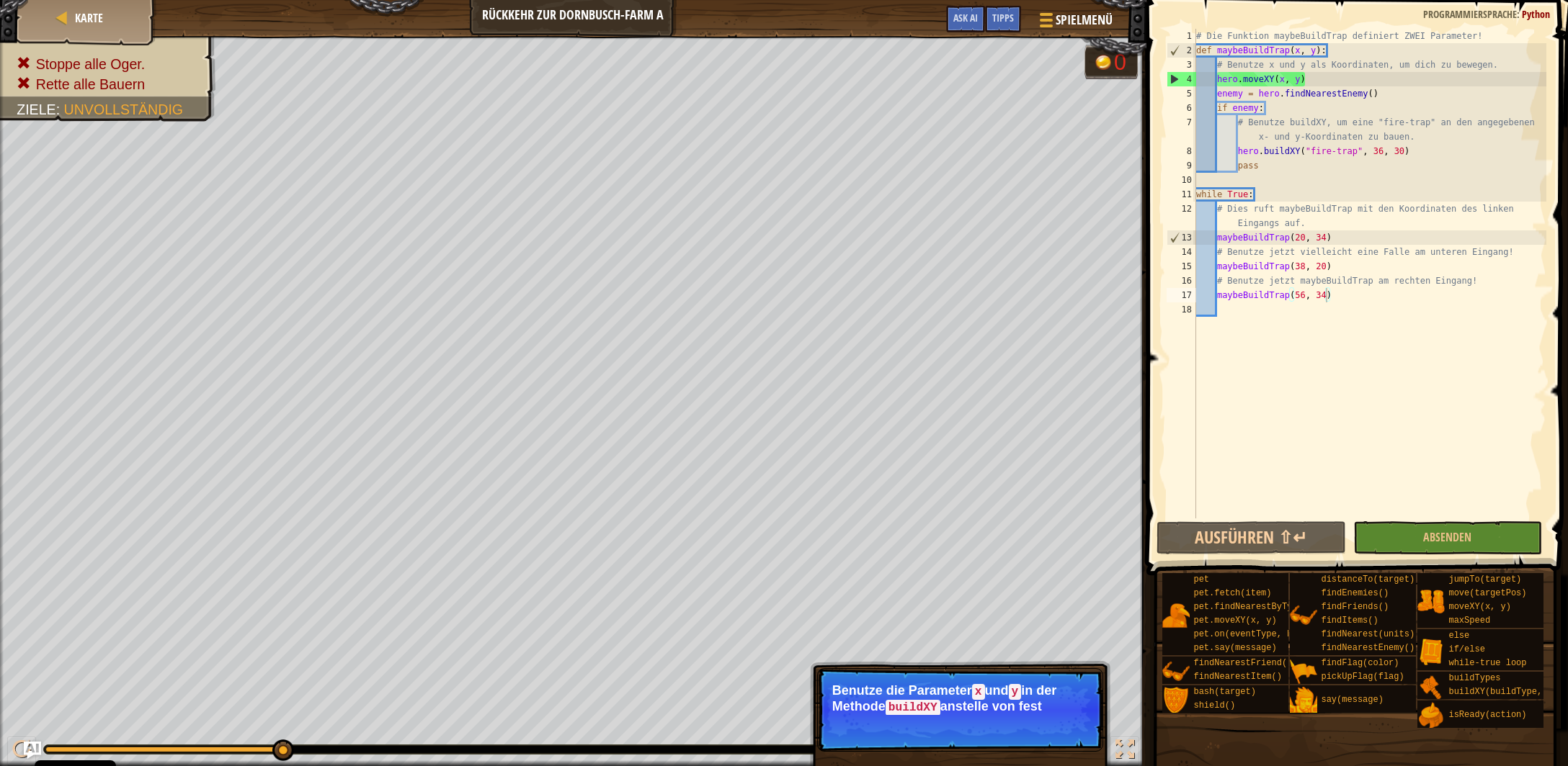
click at [1067, 729] on p "Überspringen (Esc) Weiter Benutze die Parameter x und y in der Methode buildXY …" at bounding box center [960, 710] width 286 height 84
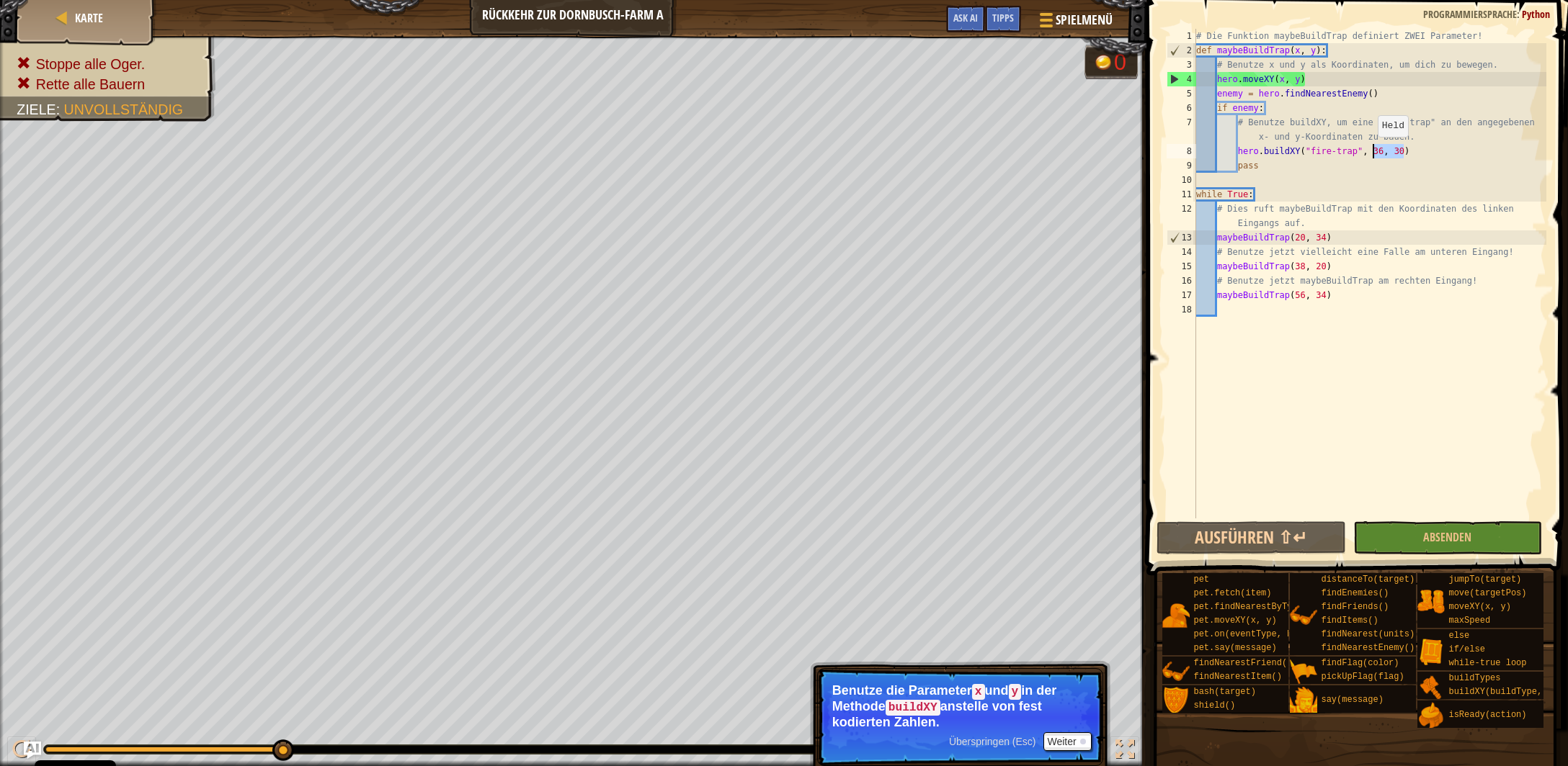
drag, startPoint x: 1403, startPoint y: 149, endPoint x: 1364, endPoint y: 153, distance: 39.2
click at [1371, 151] on div "# Die Funktion maybeBuildTrap definiert ZWEI Parameter! def maybeBuildTrap ( x …" at bounding box center [1370, 288] width 353 height 519
type textarea "hero.buildXY("fire-trap", x, y)"
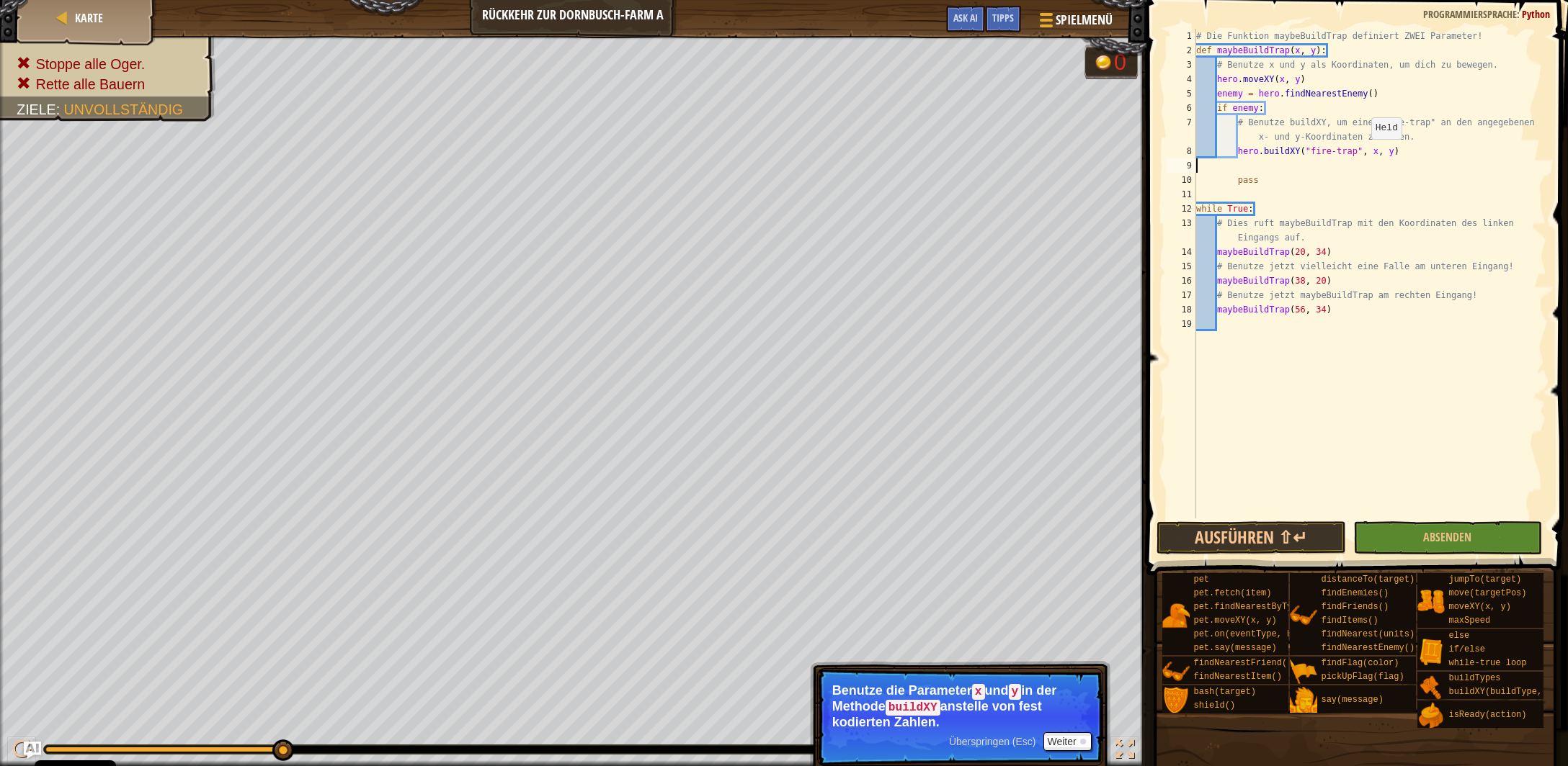
scroll to position [0, 0]
type textarea "hero.buildXY("fire-trap", x, y)"
drag, startPoint x: 1425, startPoint y: 525, endPoint x: 1426, endPoint y: 551, distance: 26.0
click at [1425, 525] on button "Absenden" at bounding box center [1448, 538] width 189 height 33
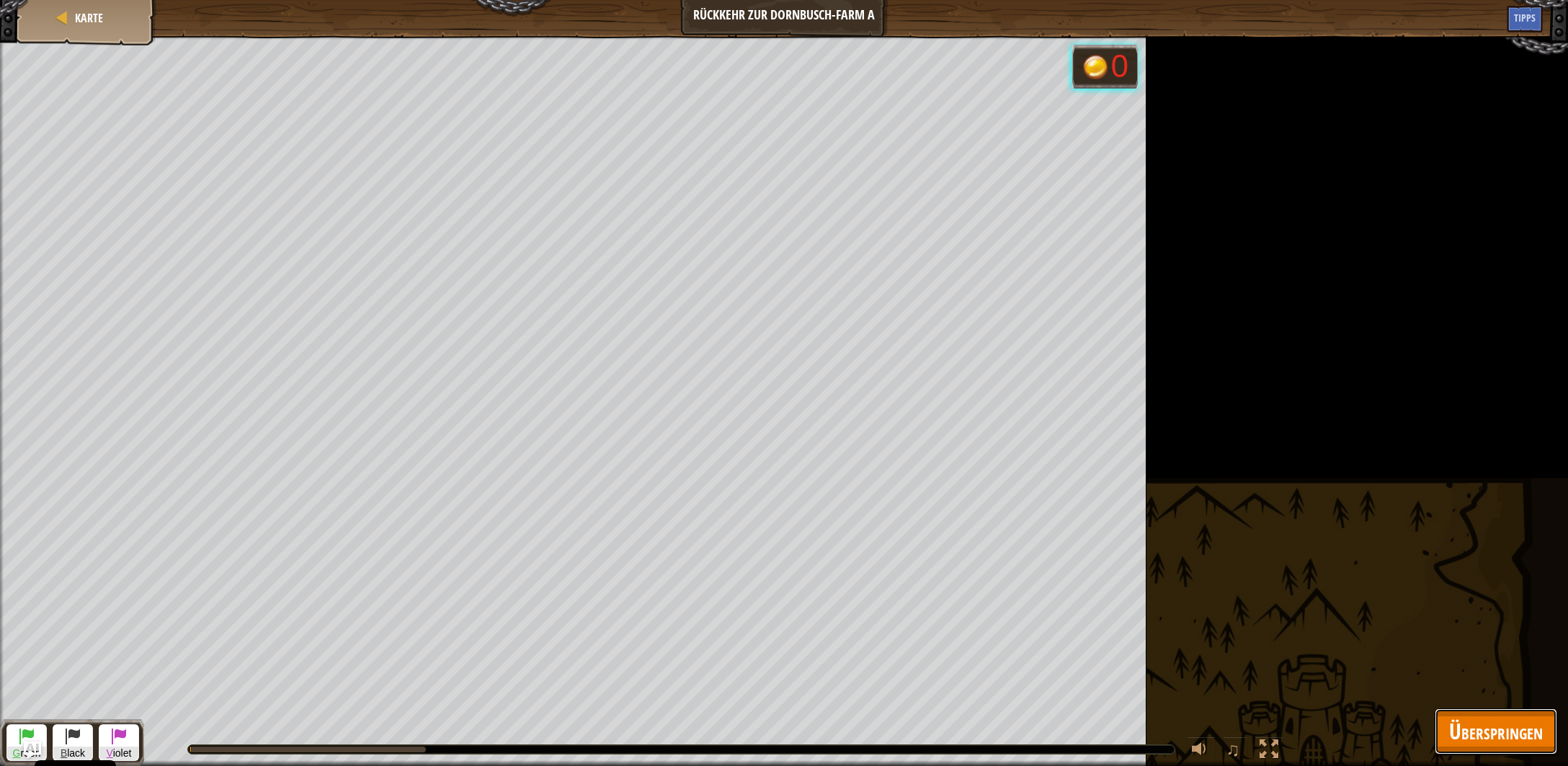
click at [1475, 729] on span "Überspringen" at bounding box center [1495, 731] width 93 height 30
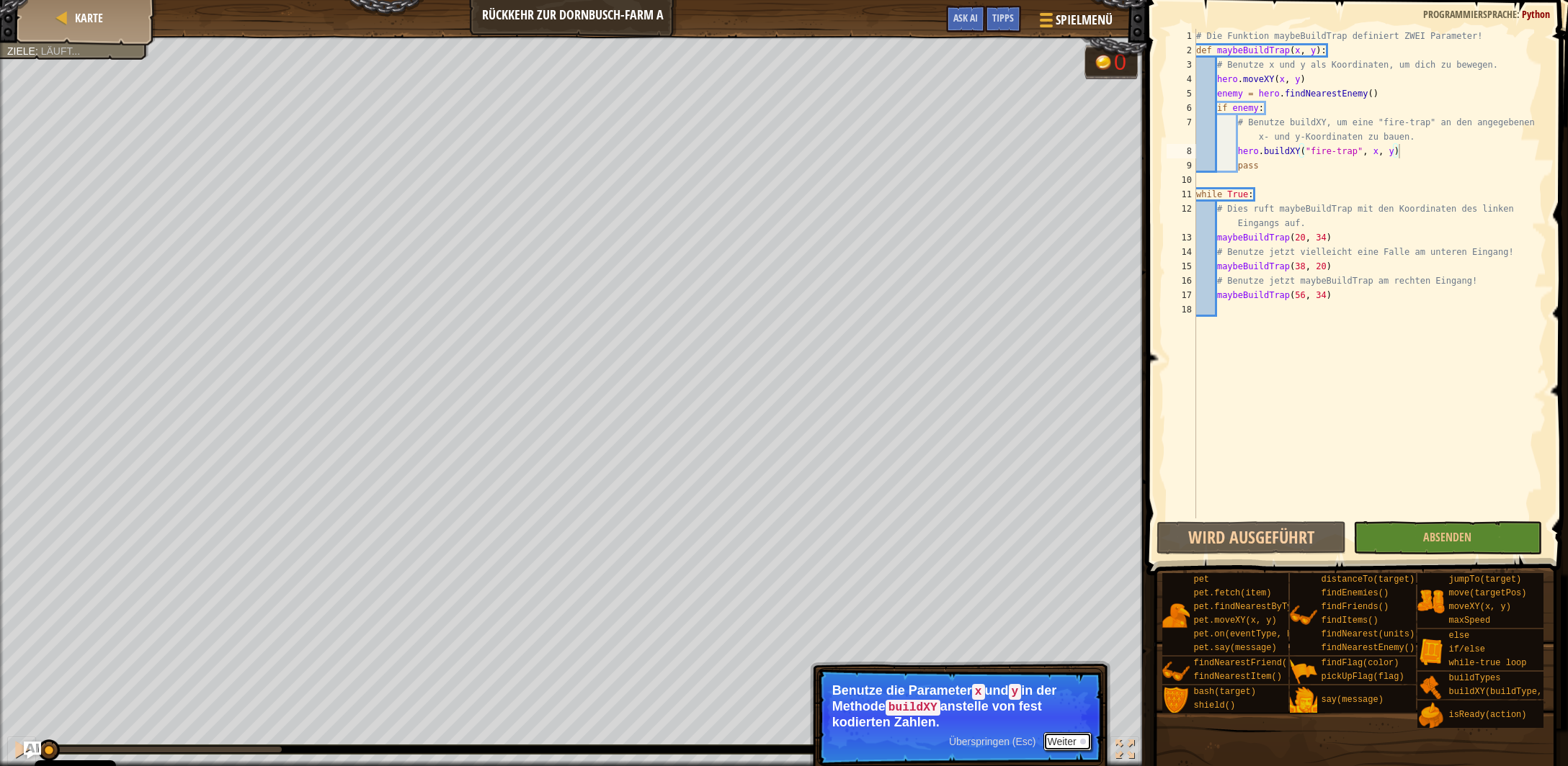
click at [1069, 743] on button "Weiter" at bounding box center [1067, 741] width 48 height 18
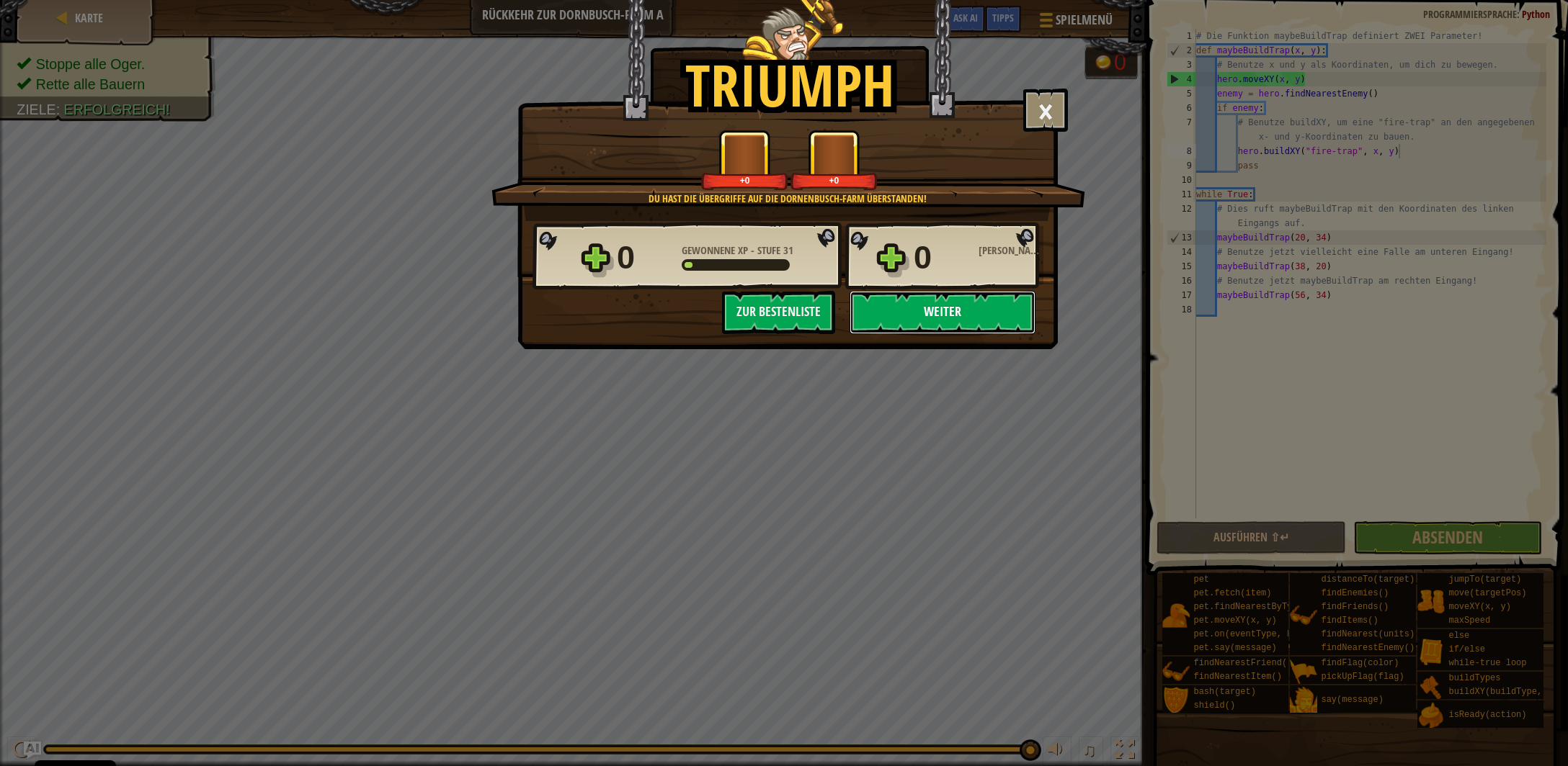
click at [922, 305] on button "Weiter" at bounding box center [942, 312] width 186 height 43
select select "de-DE"
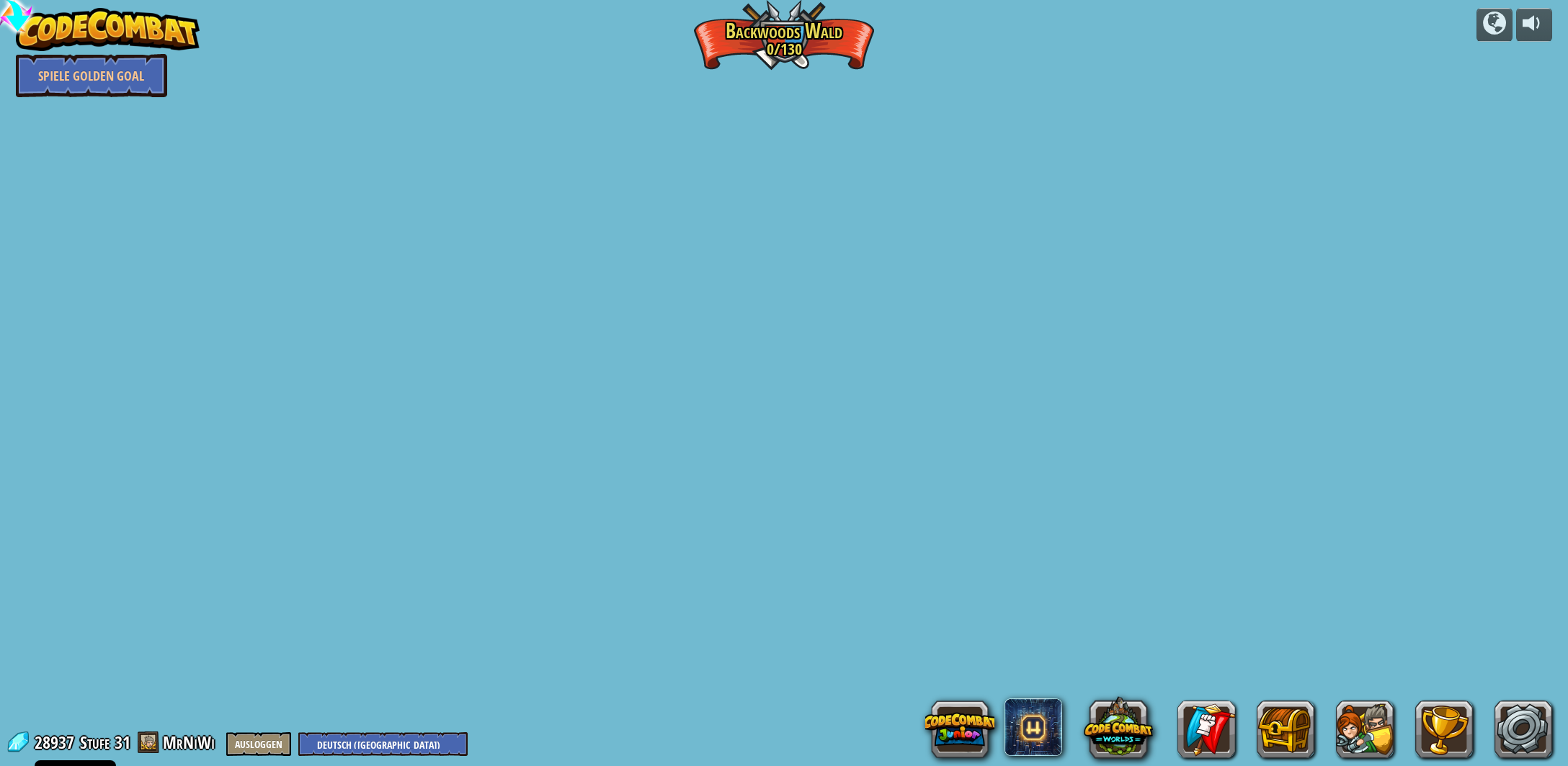
select select "de-DE"
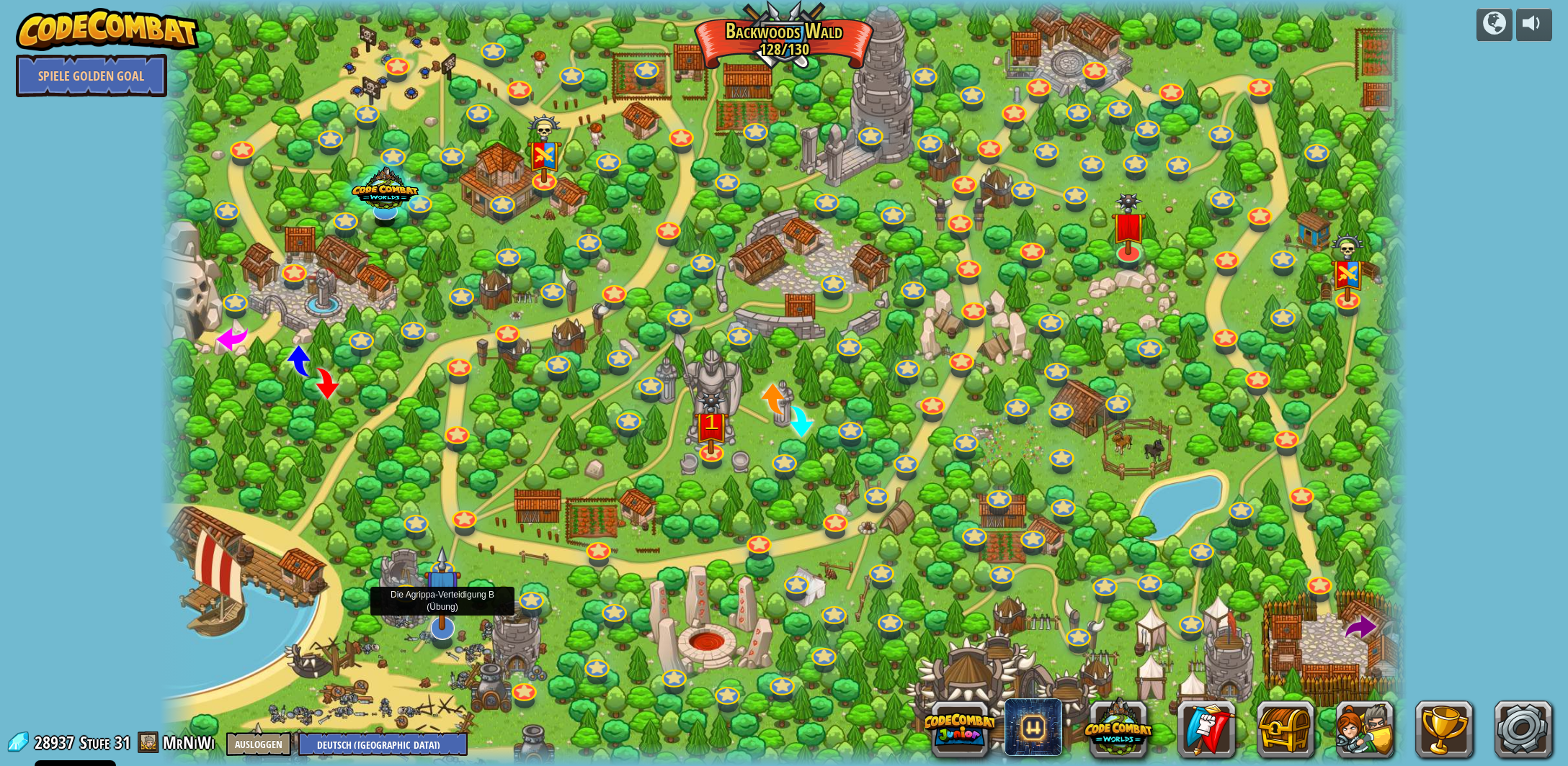
click at [449, 614] on img at bounding box center [442, 588] width 38 height 86
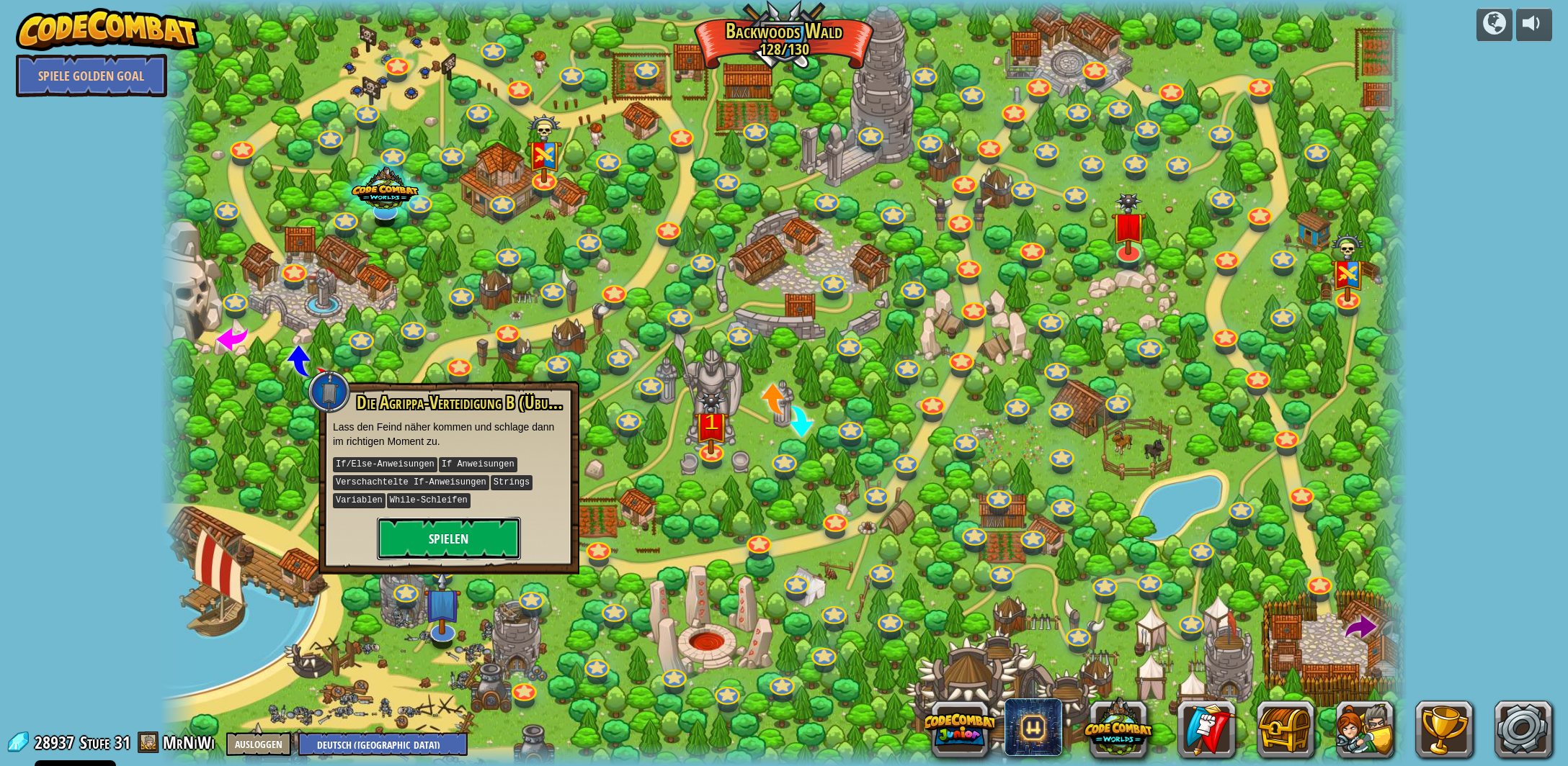
click at [506, 533] on button "Spielen" at bounding box center [449, 538] width 144 height 43
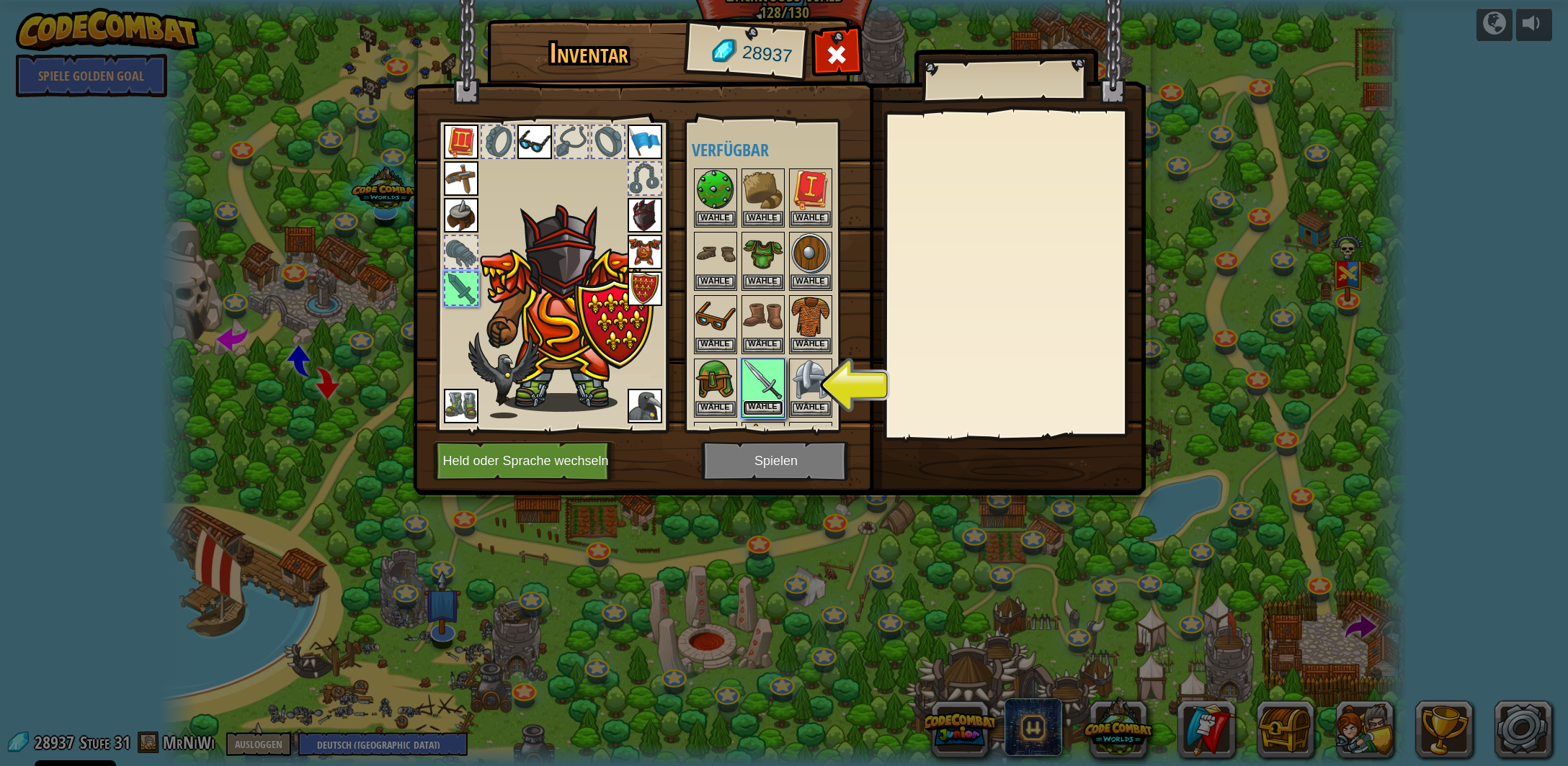
click at [763, 404] on button "Wähle" at bounding box center [763, 408] width 40 height 15
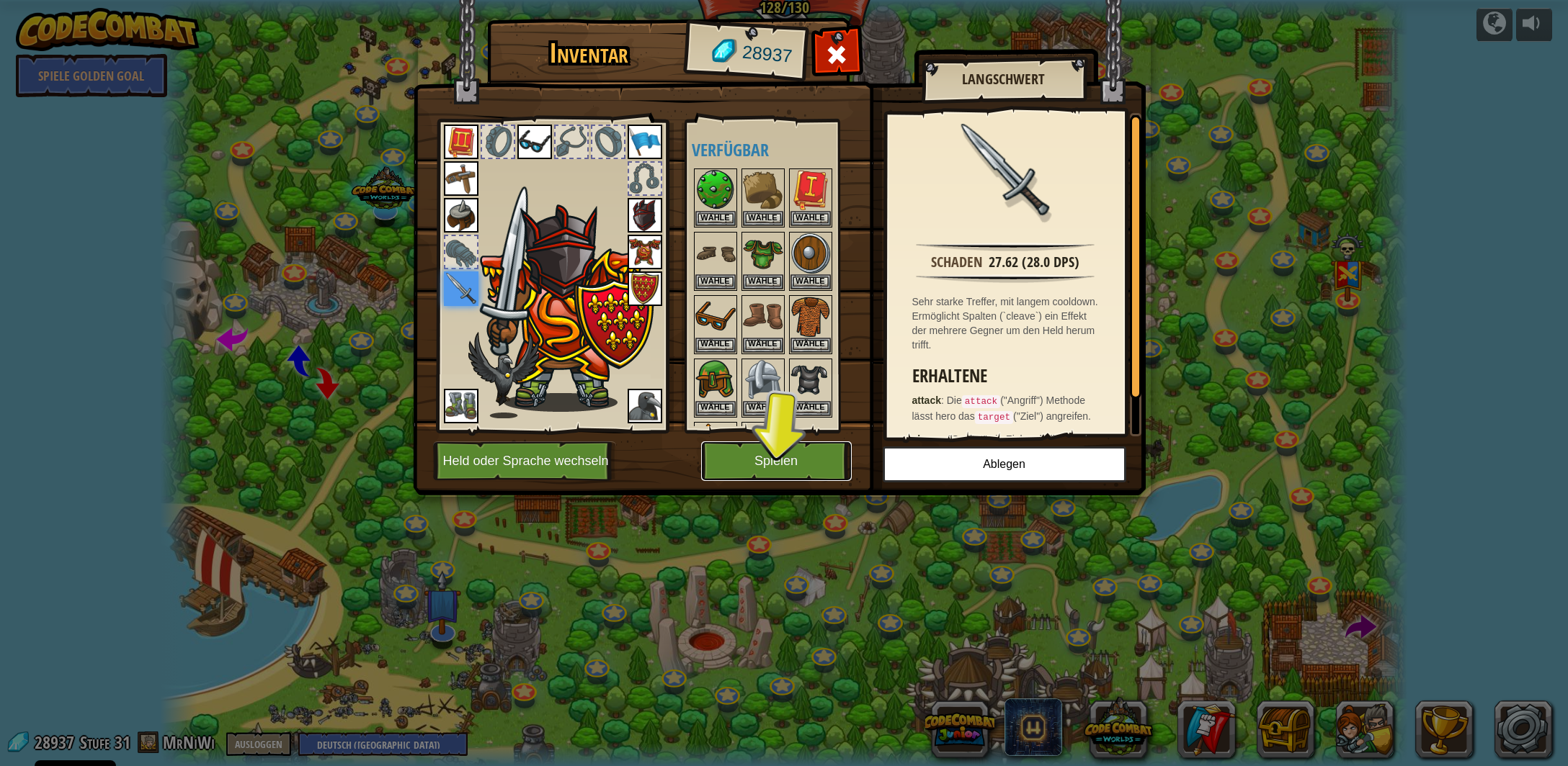
drag, startPoint x: 782, startPoint y: 459, endPoint x: 781, endPoint y: 468, distance: 9.1
click at [782, 458] on button "Spielen" at bounding box center [776, 461] width 150 height 39
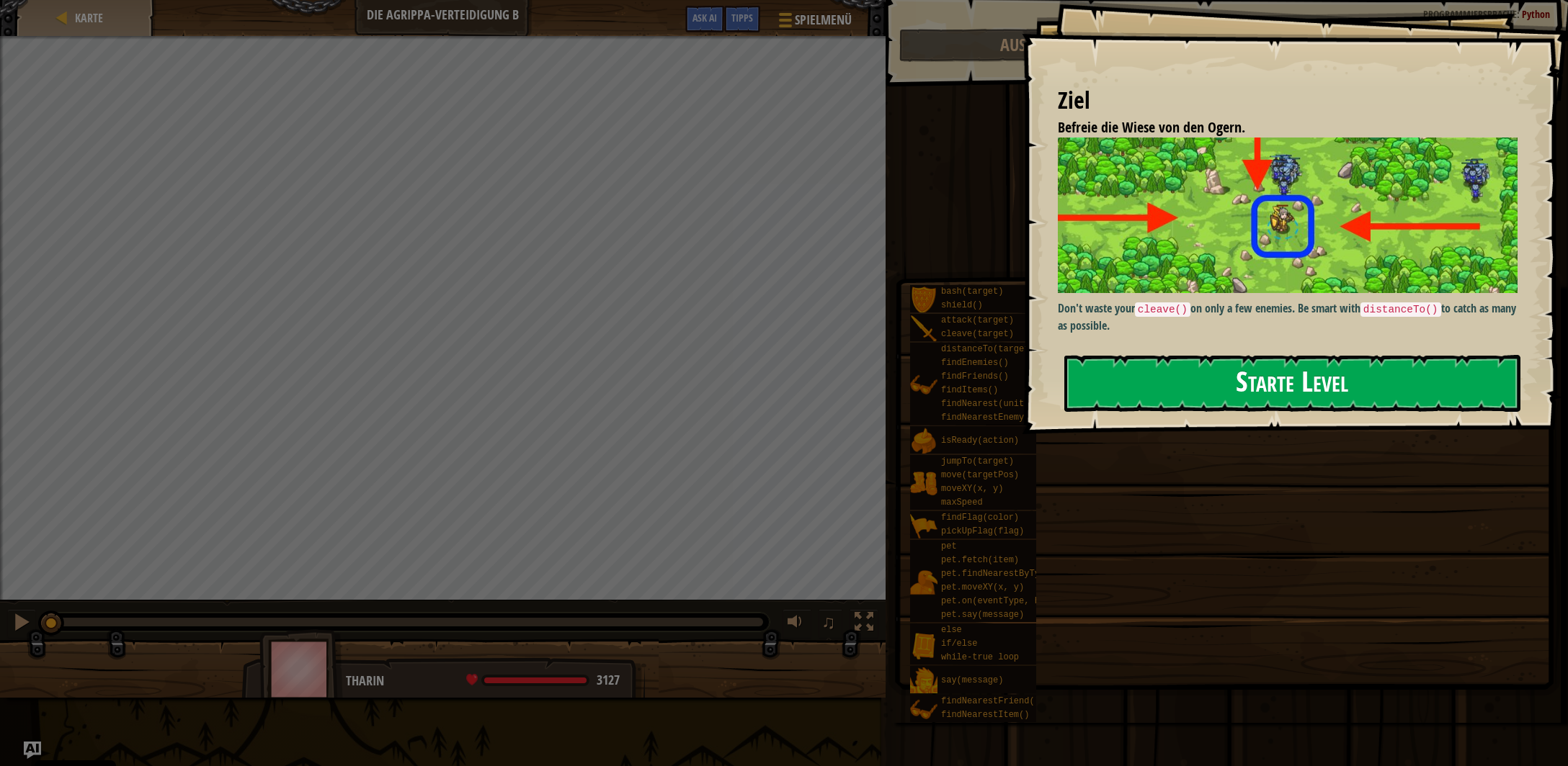
click at [1247, 370] on button "Starte Level" at bounding box center [1293, 383] width 456 height 57
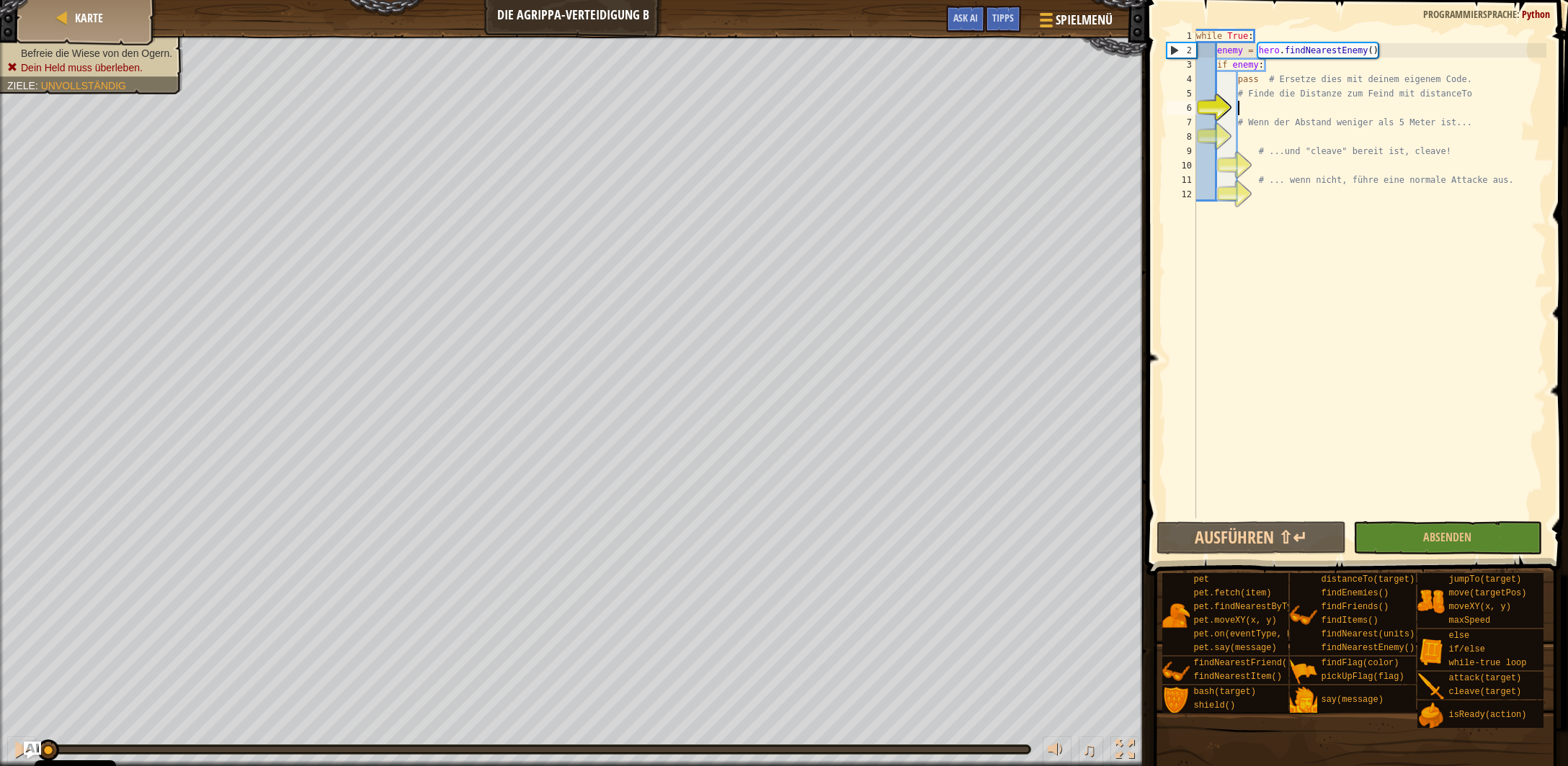
click at [1295, 110] on div "while True : enemy = hero . findNearestEnemy ( ) if enemy : pass # Ersetze dies…" at bounding box center [1370, 288] width 353 height 519
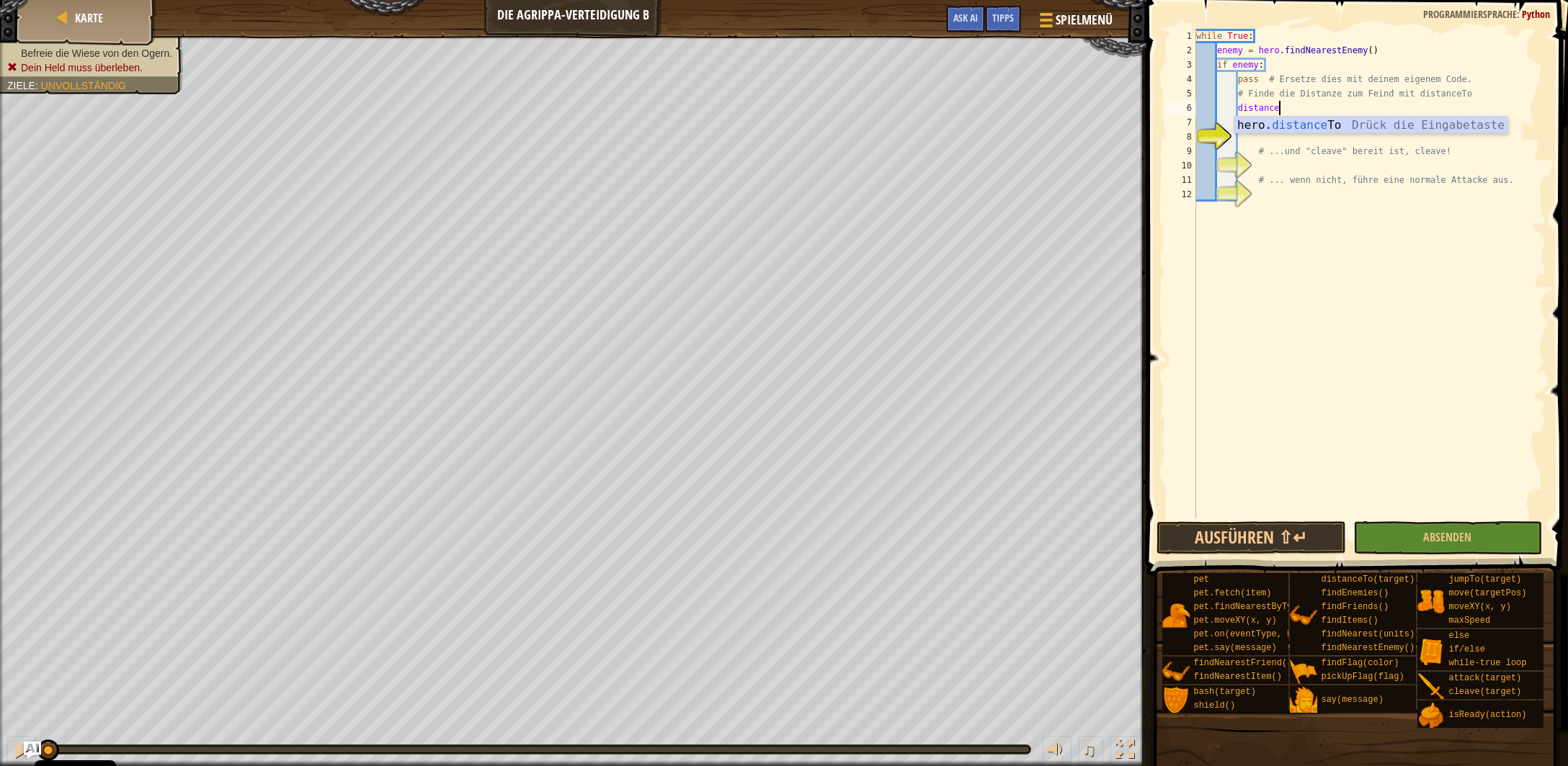
type textarea "distance = hero.distanceTo(target)"
click at [1266, 139] on div "while True : enemy = hero . findNearestEnemy ( ) if enemy : pass # Ersetze dies…" at bounding box center [1370, 288] width 353 height 519
type textarea "if distance < 5:"
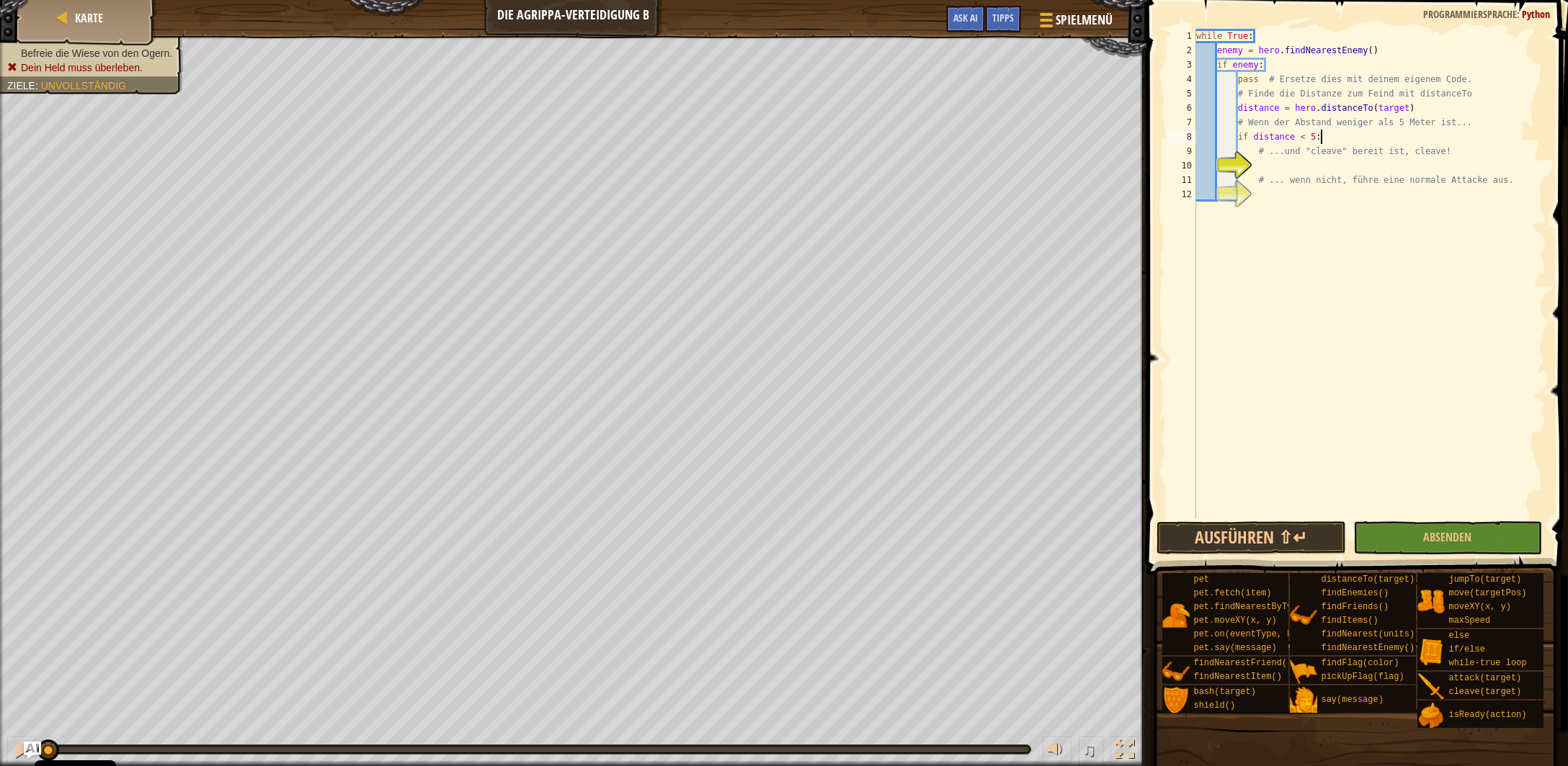
click at [1307, 170] on div "while True : enemy = hero . findNearestEnemy ( ) if enemy : pass # Ersetze dies…" at bounding box center [1370, 288] width 353 height 519
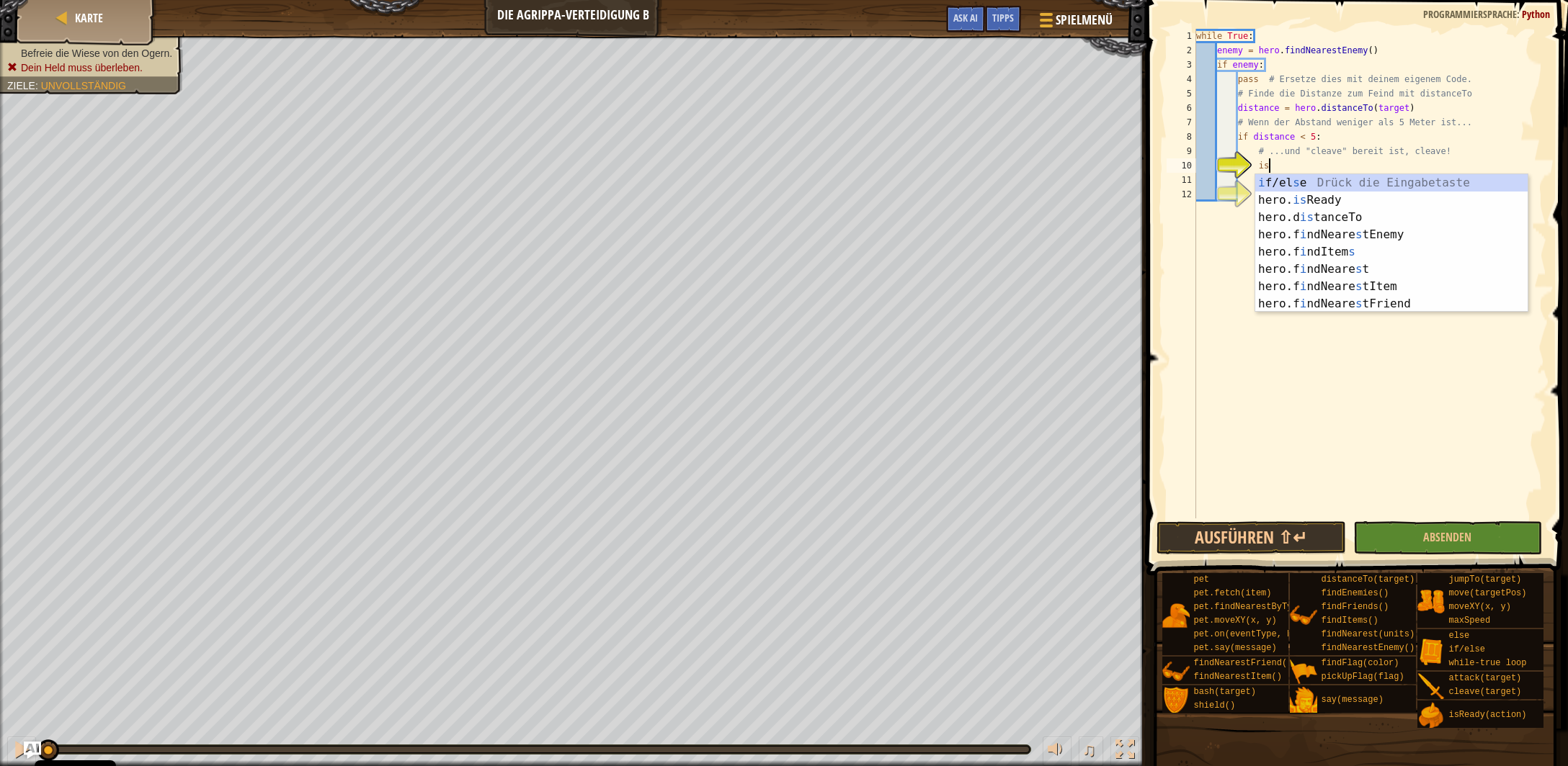
type textarea "i"
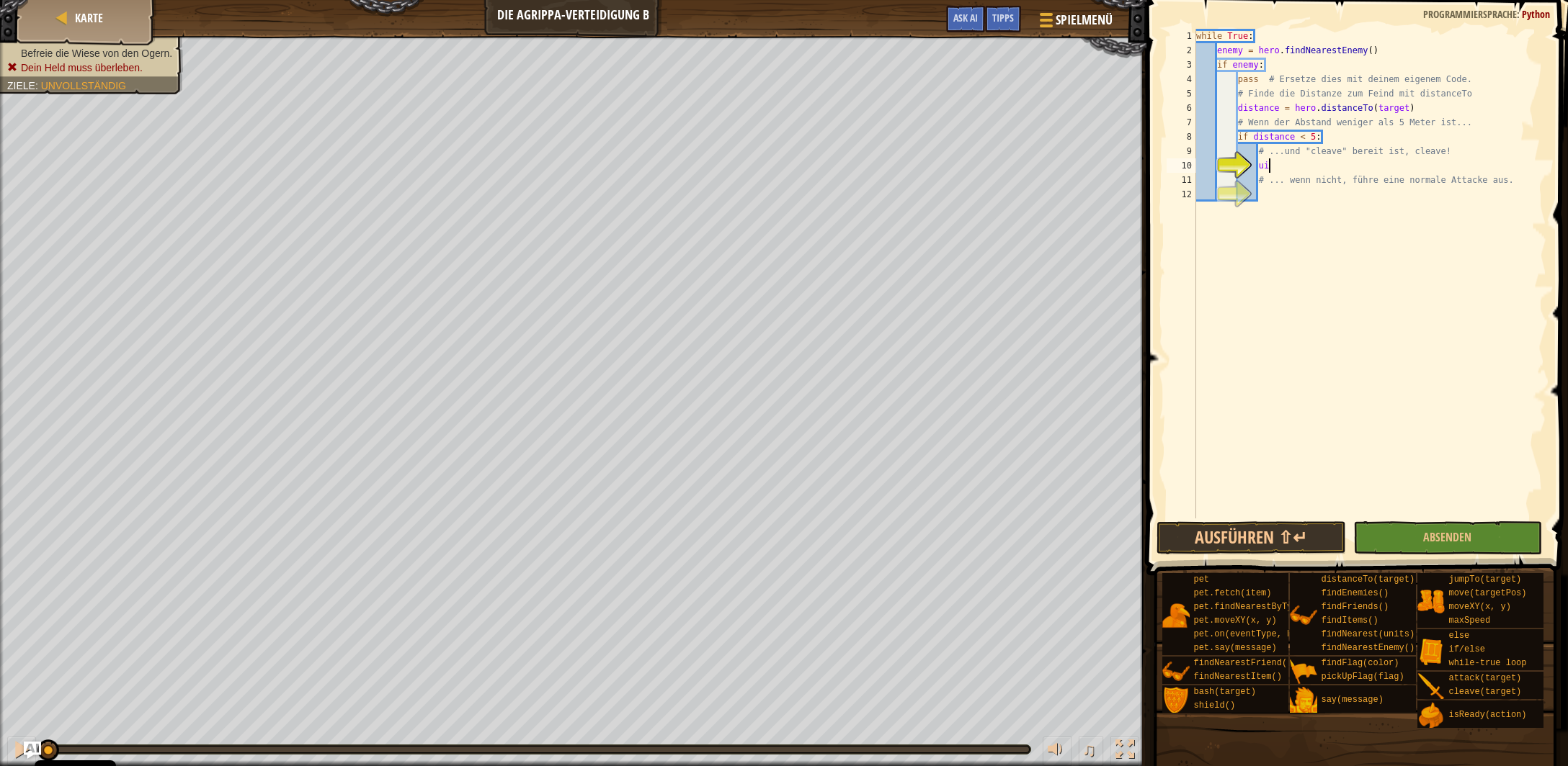
type textarea "u"
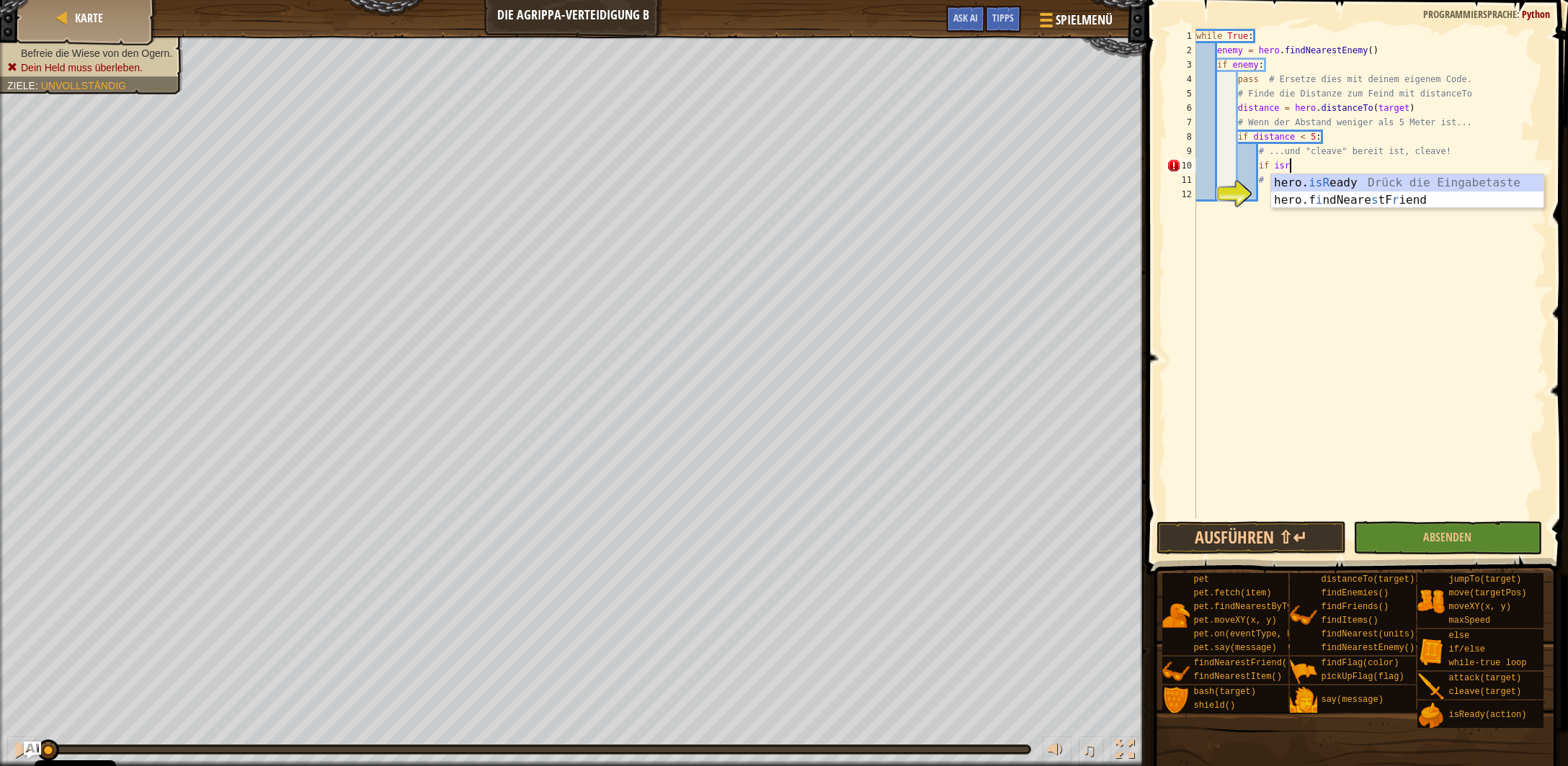
scroll to position [7, 7]
click at [1344, 186] on div "hero. isRe ady Drück die Eingabetaste hero.f i ndNeare s tF r i e nd Drück die …" at bounding box center [1407, 209] width 273 height 69
click at [1389, 170] on div "while True : enemy = hero . findNearestEnemy ( ) if enemy : pass # Ersetze dies…" at bounding box center [1370, 288] width 353 height 519
type textarea "if hero.isReady("cleave"):"
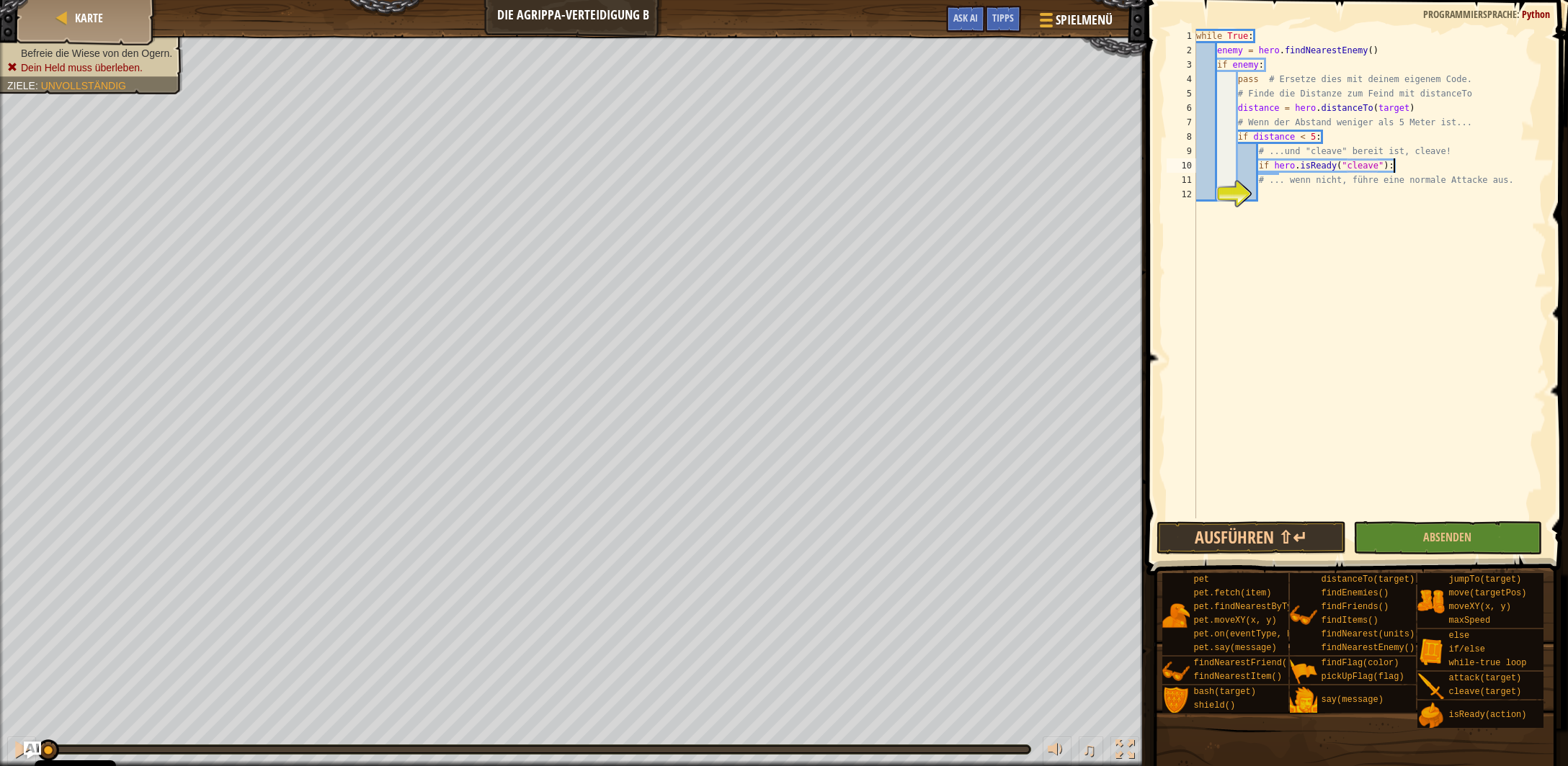
click at [1312, 192] on div "while True : enemy = hero . findNearestEnemy ( ) if enemy : pass # Ersetze dies…" at bounding box center [1370, 288] width 353 height 519
click at [1399, 170] on div "while True : enemy = hero . findNearestEnemy ( ) if enemy : pass # Ersetze dies…" at bounding box center [1370, 288] width 353 height 519
type textarea "if hero.isReady("cleave"):"
type textarea "hero.cleave(enemy)"
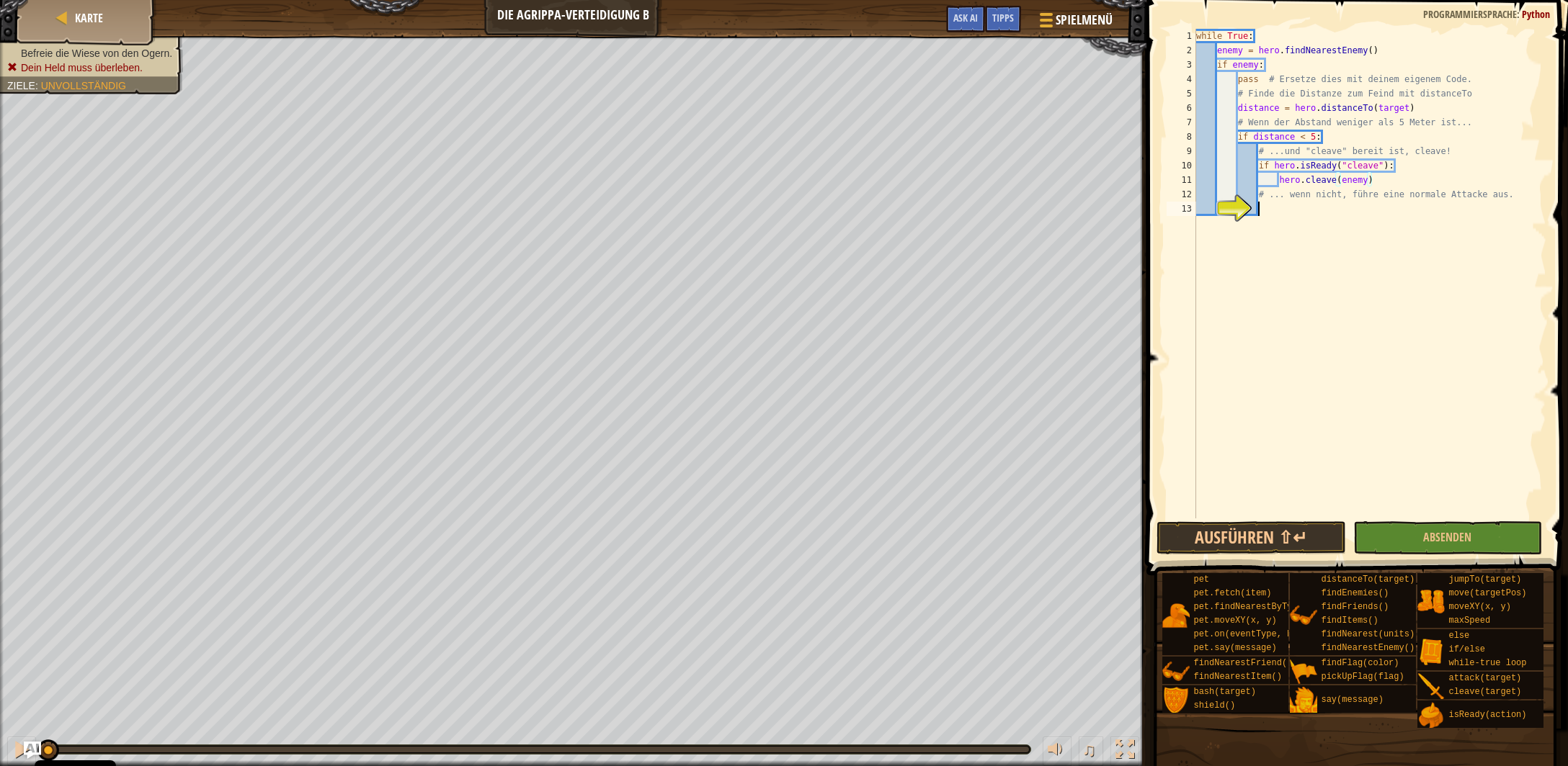
click at [1285, 206] on div "while True : enemy = hero . findNearestEnemy ( ) if enemy : pass # Ersetze dies…" at bounding box center [1370, 288] width 353 height 519
type textarea "else:"
click at [1318, 242] on div "hero. atta ck Drück die Eingabetaste" at bounding box center [1413, 258] width 273 height 52
click at [1453, 539] on span "Absenden" at bounding box center [1447, 537] width 48 height 15
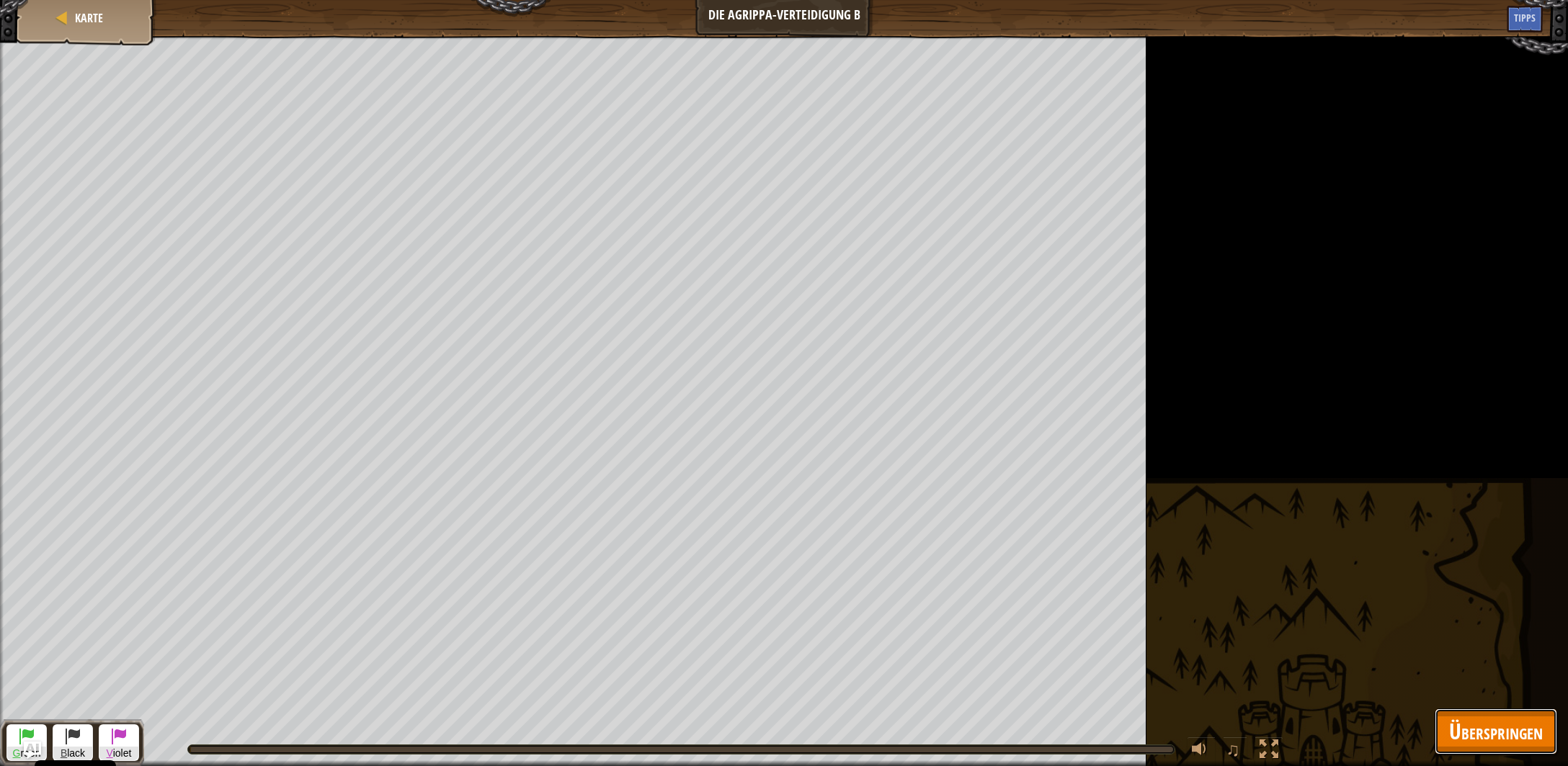
click at [1477, 725] on span "Überspringen" at bounding box center [1495, 731] width 93 height 30
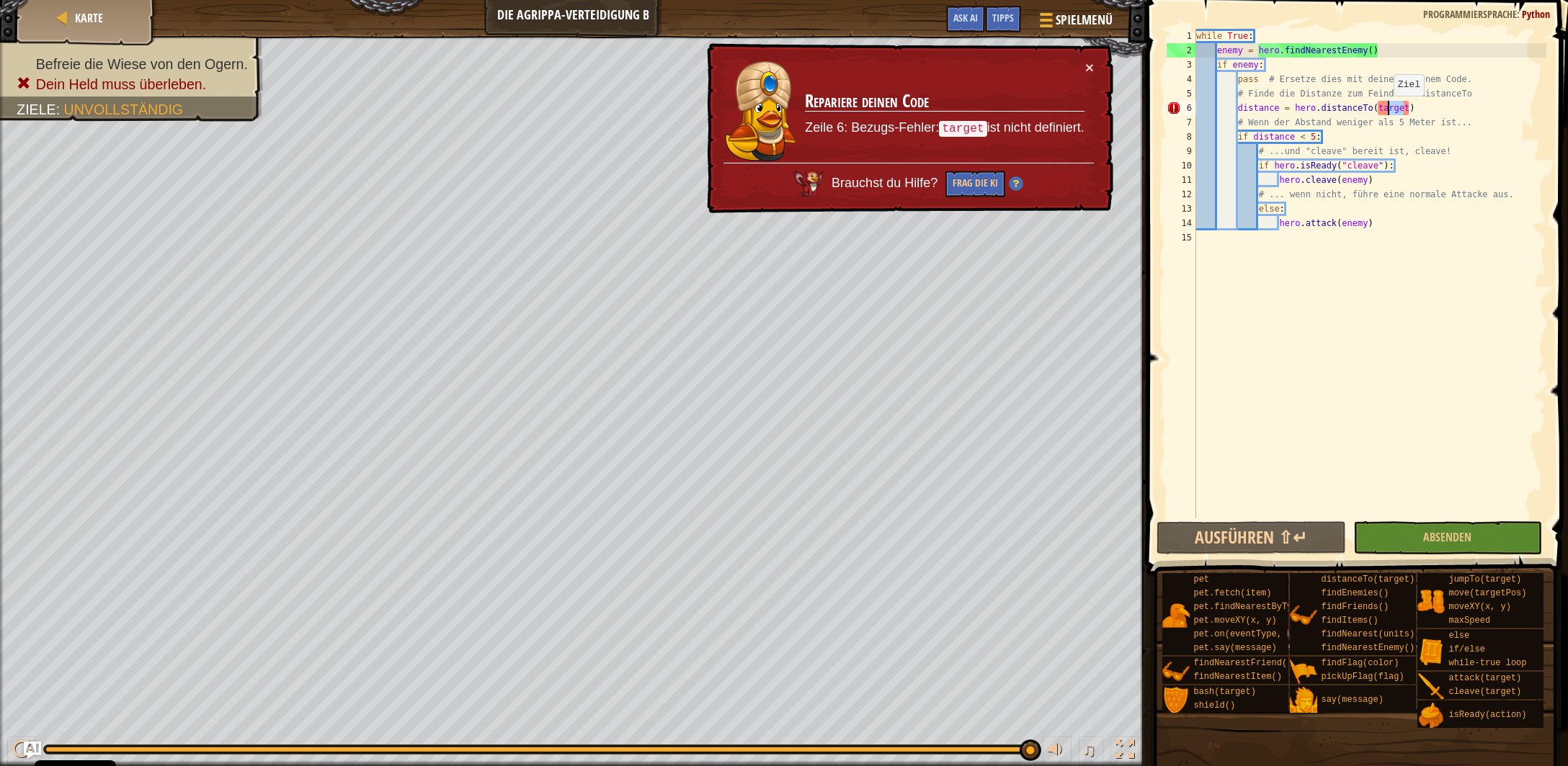
drag, startPoint x: 1405, startPoint y: 107, endPoint x: 1387, endPoint y: 111, distance: 18.4
click at [1387, 111] on div "while True : enemy = hero . findNearestEnemy ( ) if enemy : pass # Ersetze dies…" at bounding box center [1370, 288] width 353 height 519
click at [1405, 108] on div "while True : enemy = hero . findNearestEnemy ( ) if enemy : pass # Ersetze dies…" at bounding box center [1370, 273] width 353 height 490
drag, startPoint x: 1408, startPoint y: 108, endPoint x: 1376, endPoint y: 111, distance: 32.1
click at [1376, 111] on div "while True : enemy = hero . findNearestEnemy ( ) if enemy : pass # Ersetze dies…" at bounding box center [1370, 288] width 353 height 519
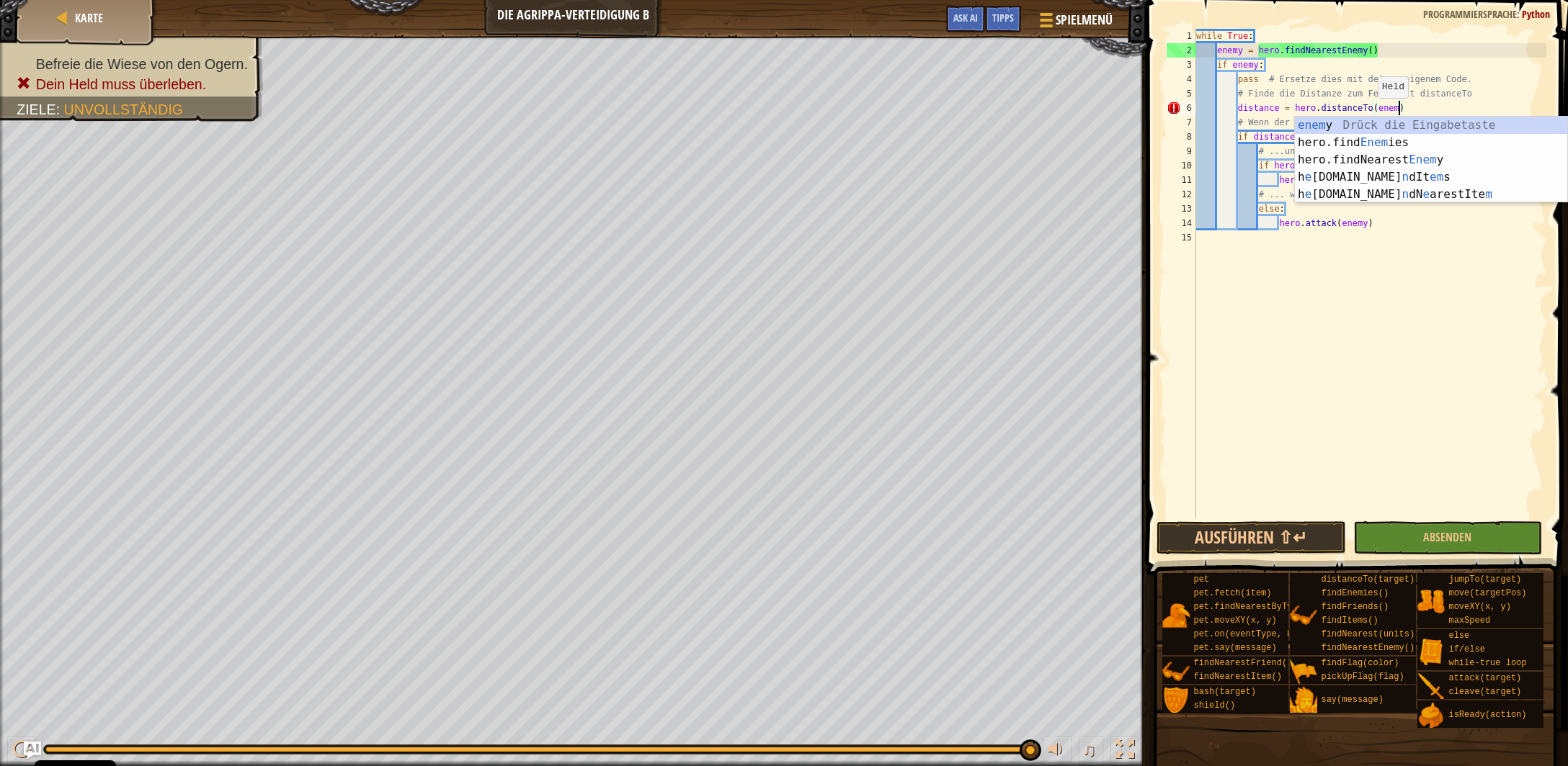
scroll to position [7, 16]
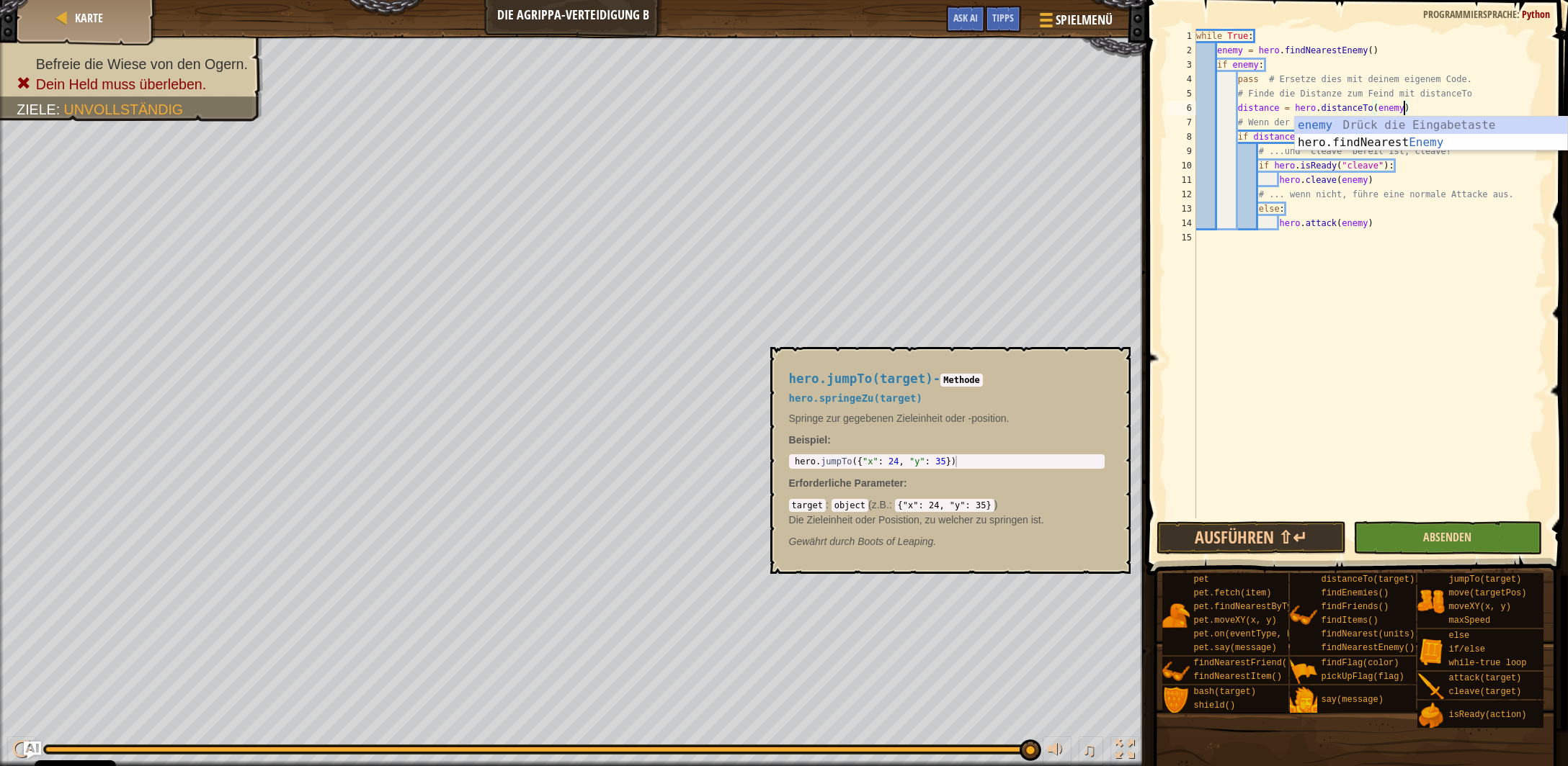
type textarea "distance = hero.distanceTo(enemy)"
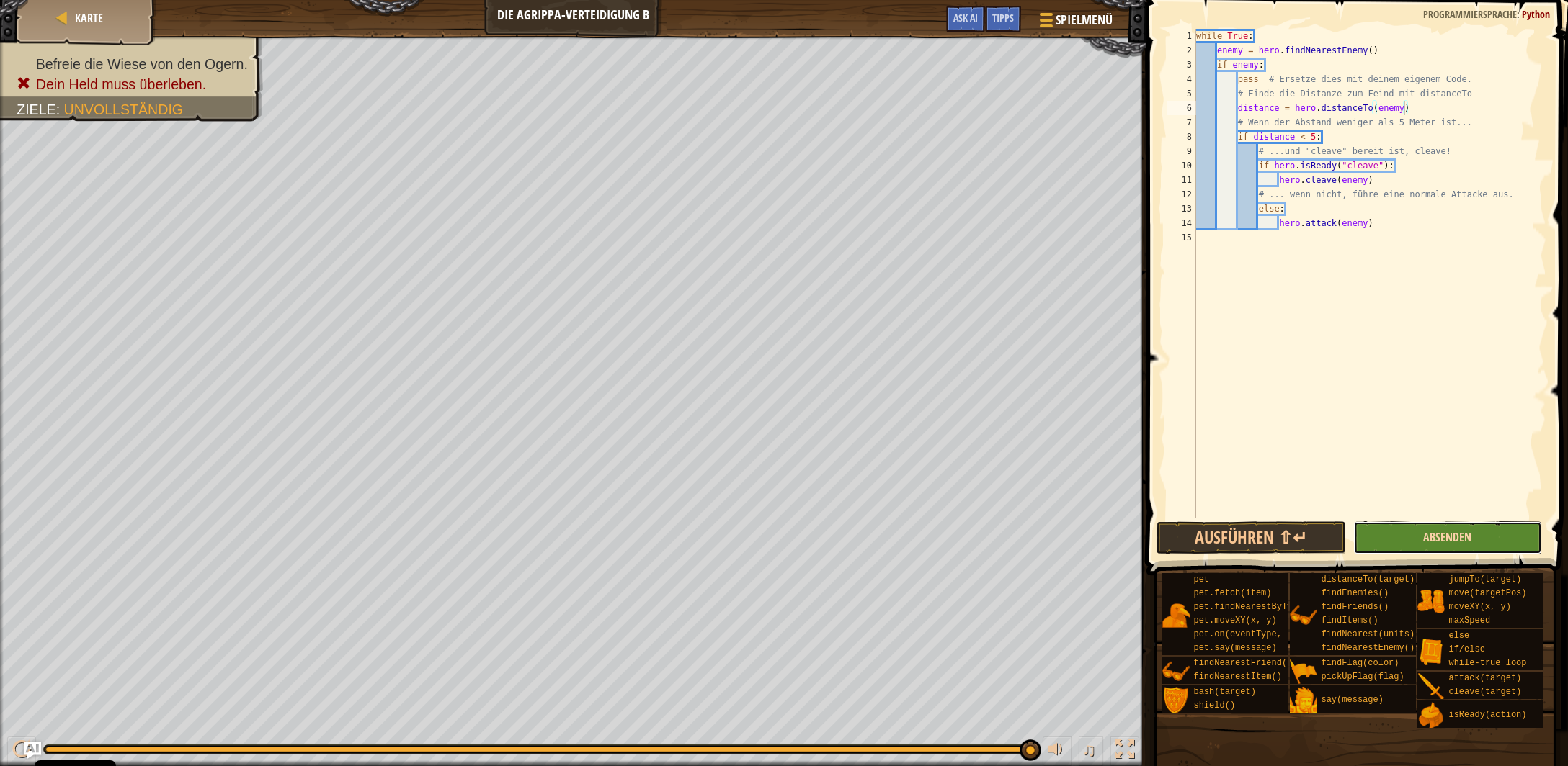
click at [1450, 538] on span "Absenden" at bounding box center [1447, 537] width 48 height 15
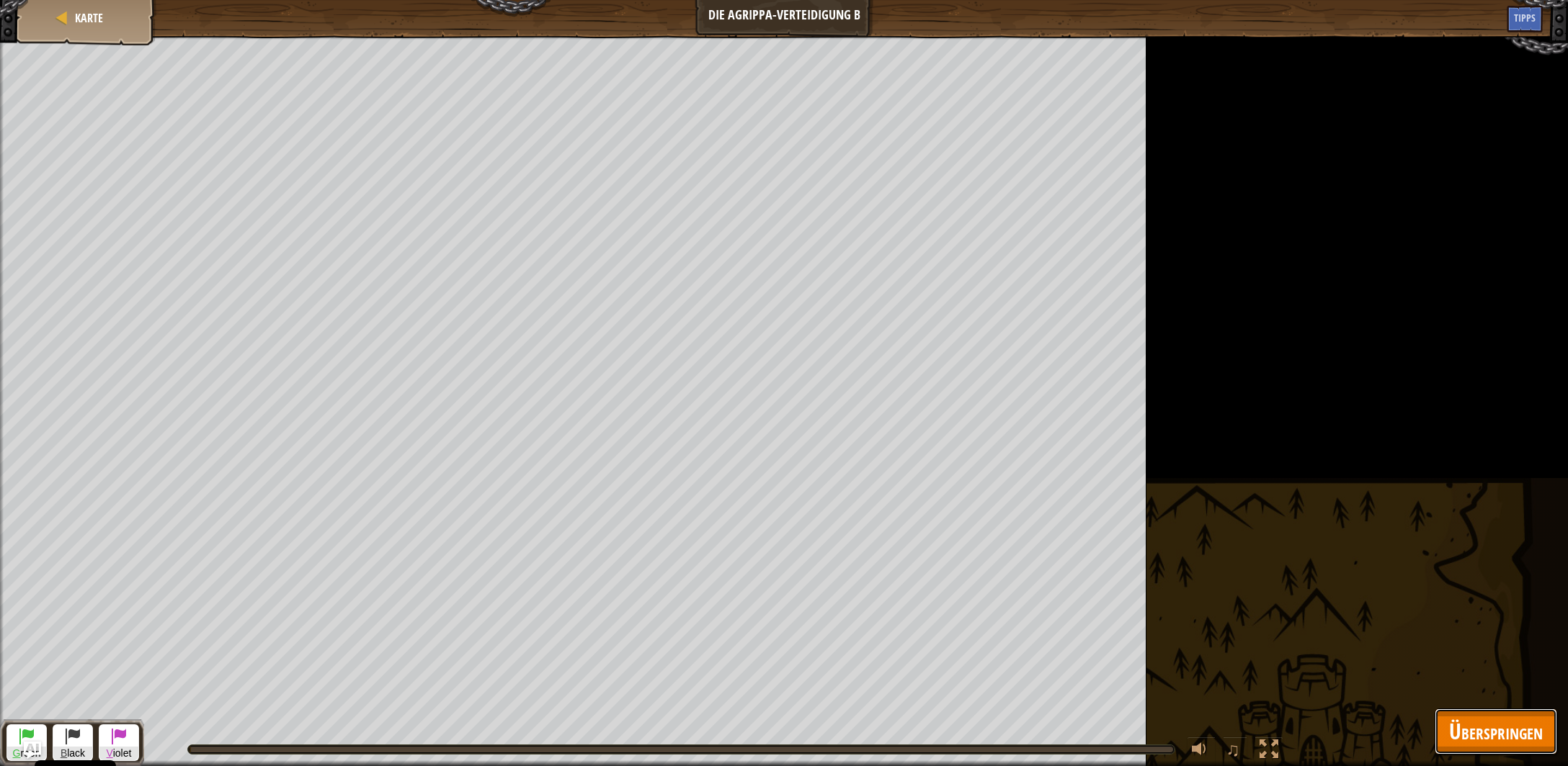
drag, startPoint x: 1473, startPoint y: 733, endPoint x: 1470, endPoint y: 743, distance: 10.4
click at [1473, 733] on span "Überspringen" at bounding box center [1495, 731] width 93 height 30
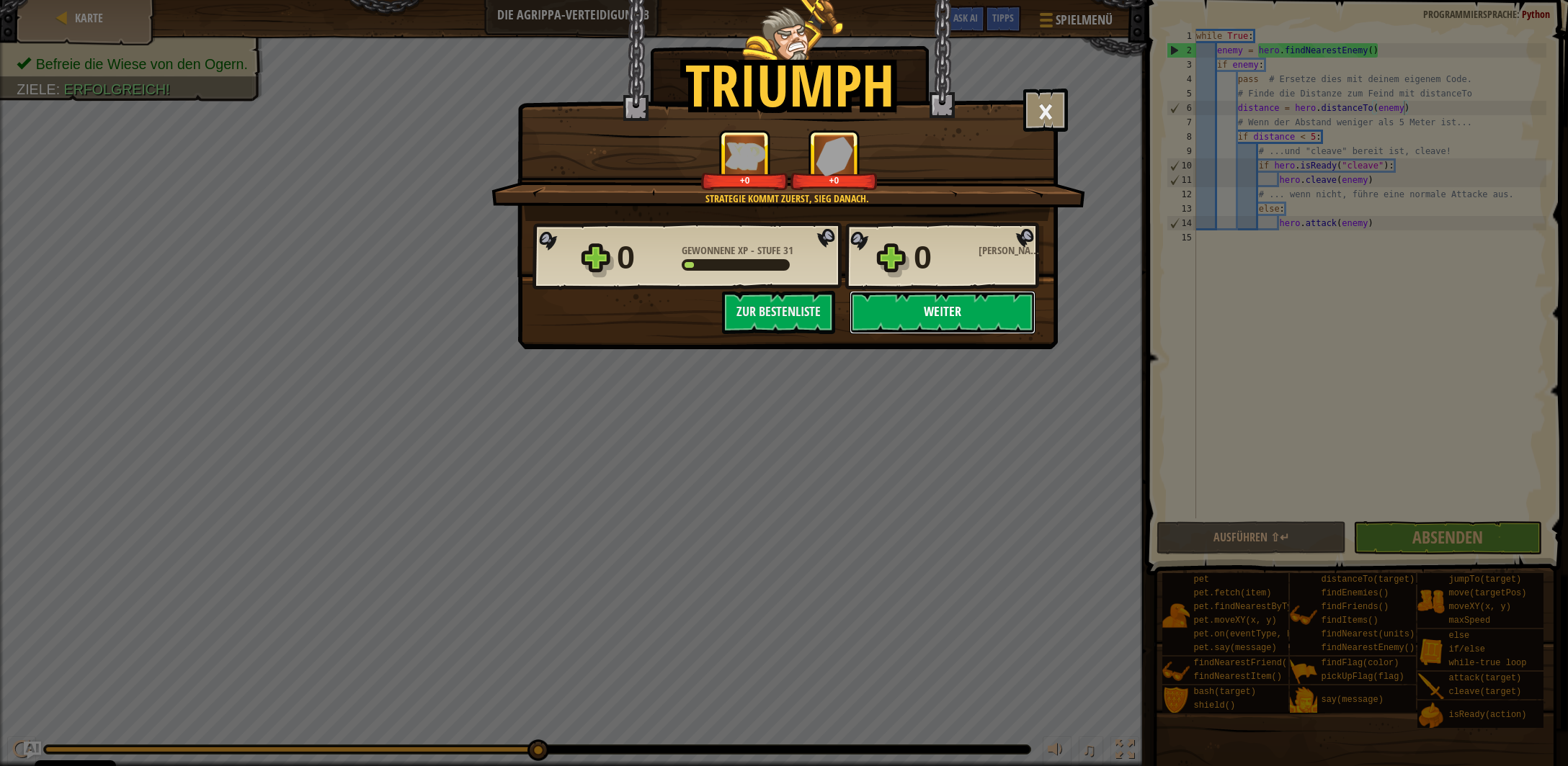
click at [959, 322] on button "Weiter" at bounding box center [942, 312] width 186 height 43
select select "de-DE"
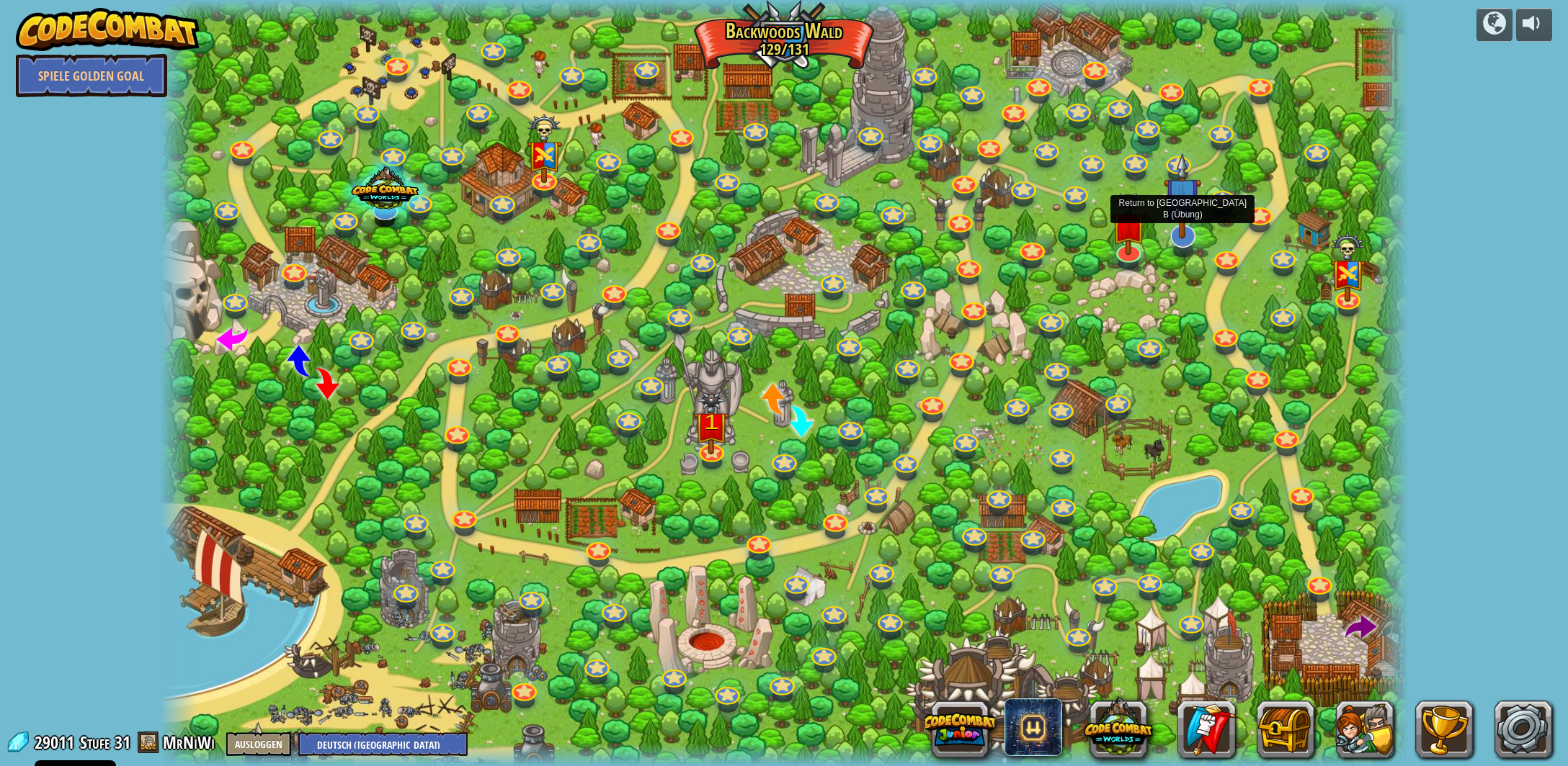
click at [1188, 225] on img at bounding box center [1182, 195] width 38 height 86
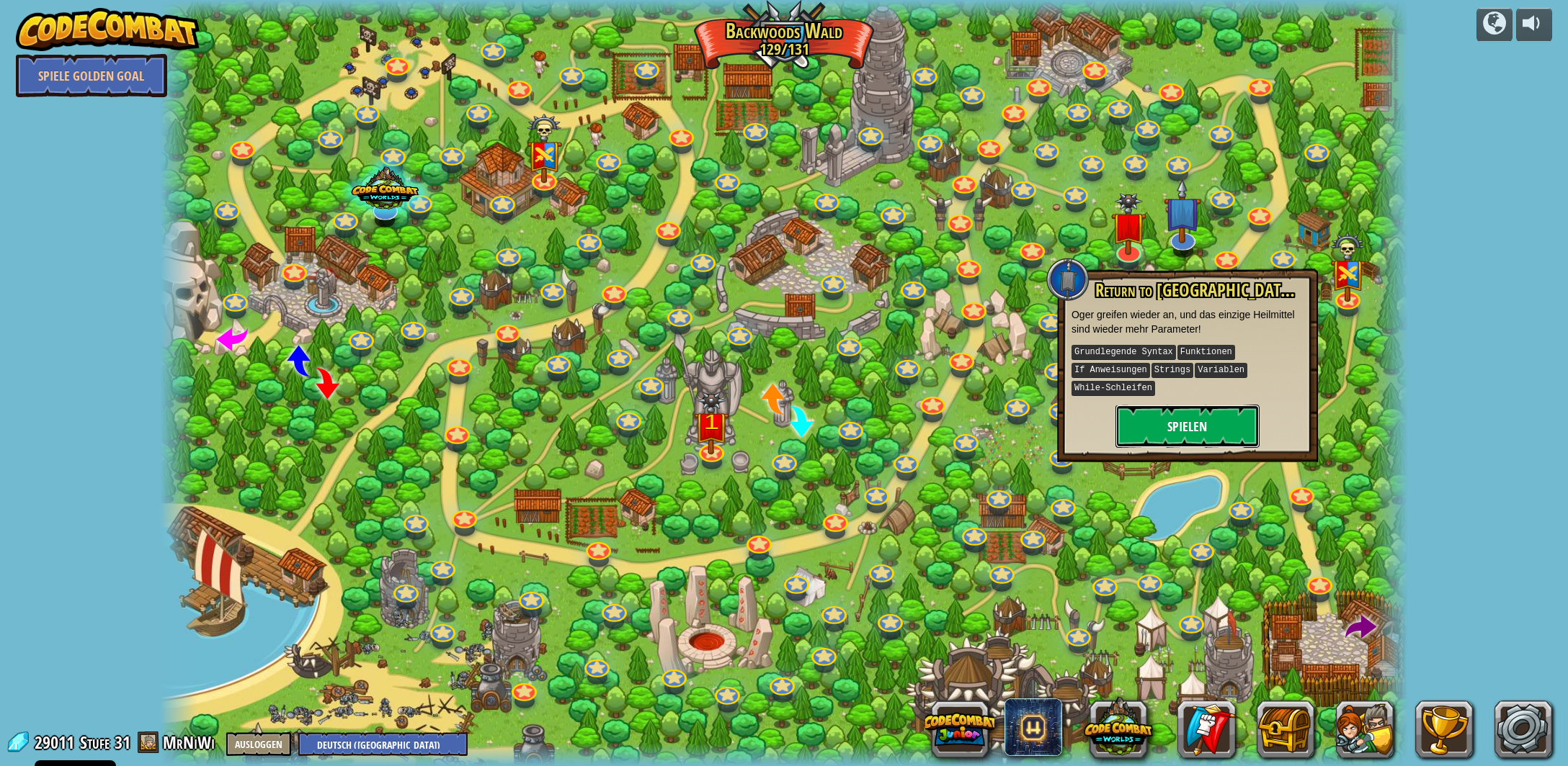
click at [1164, 405] on button "Spielen" at bounding box center [1188, 426] width 144 height 43
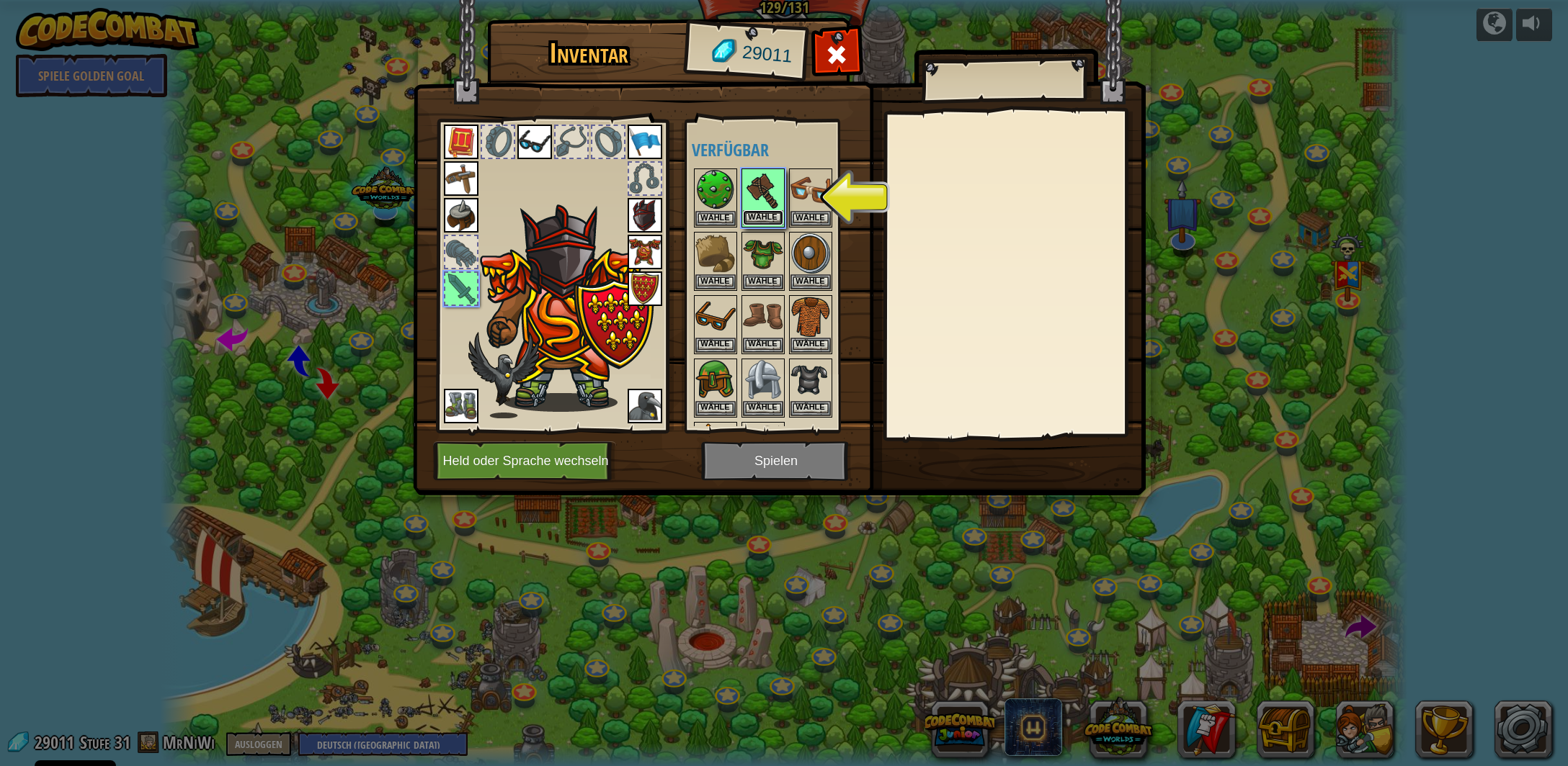
click at [781, 212] on button "Wähle" at bounding box center [763, 218] width 40 height 15
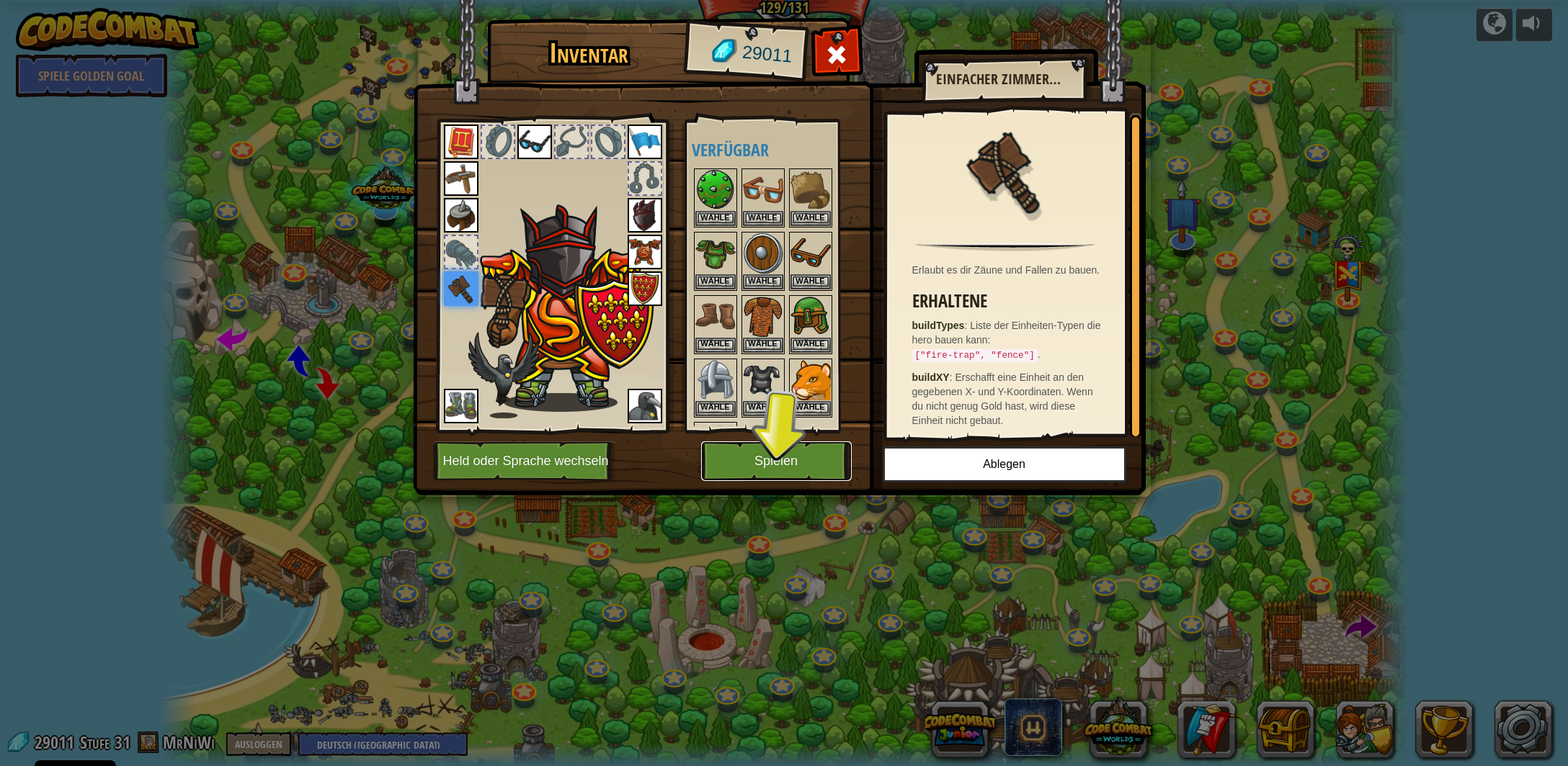
drag, startPoint x: 788, startPoint y: 463, endPoint x: 795, endPoint y: 458, distance: 8.6
click at [789, 462] on button "Spielen" at bounding box center [776, 461] width 150 height 39
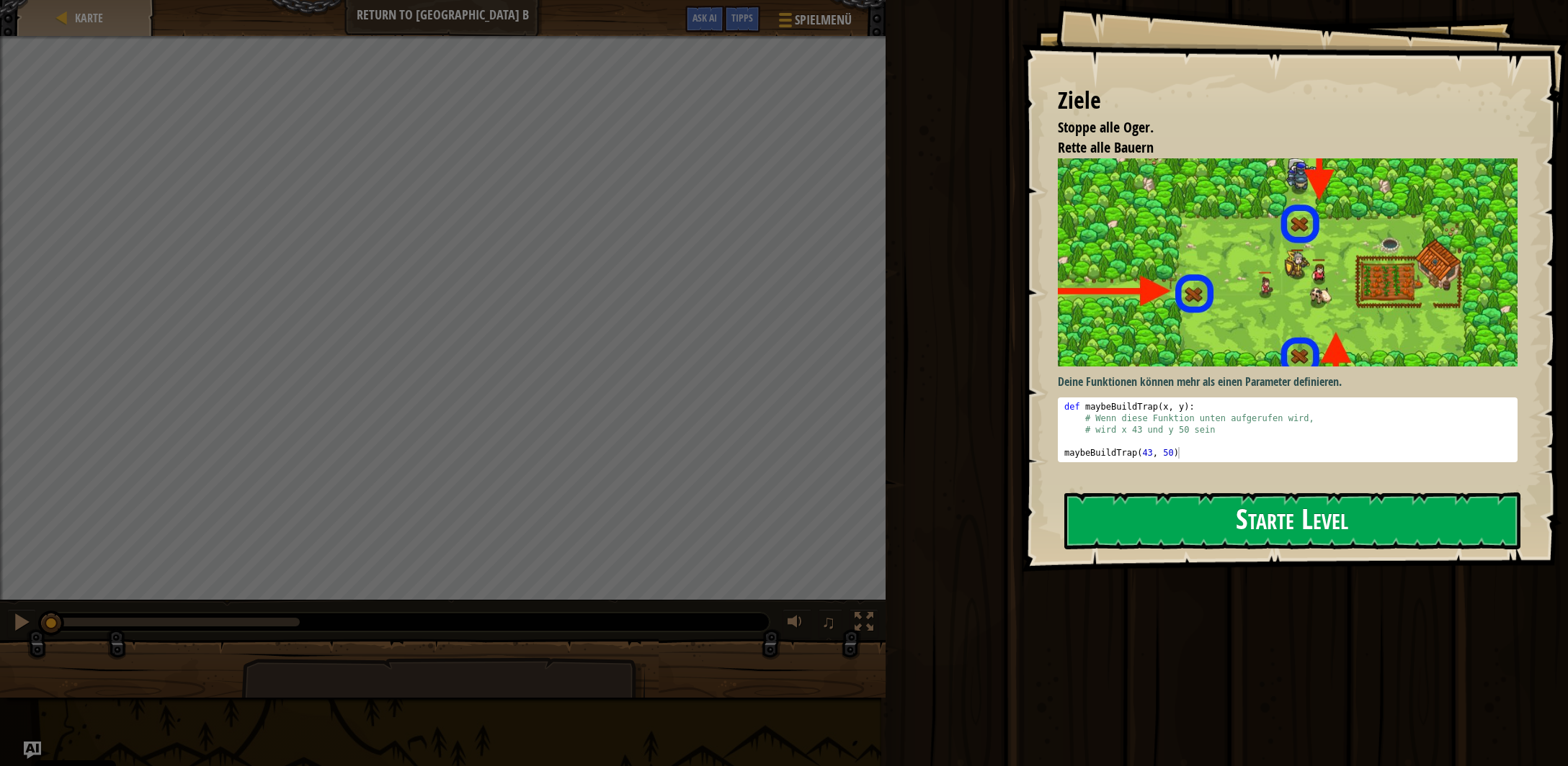
click at [1184, 526] on button "Starte Level" at bounding box center [1293, 521] width 456 height 57
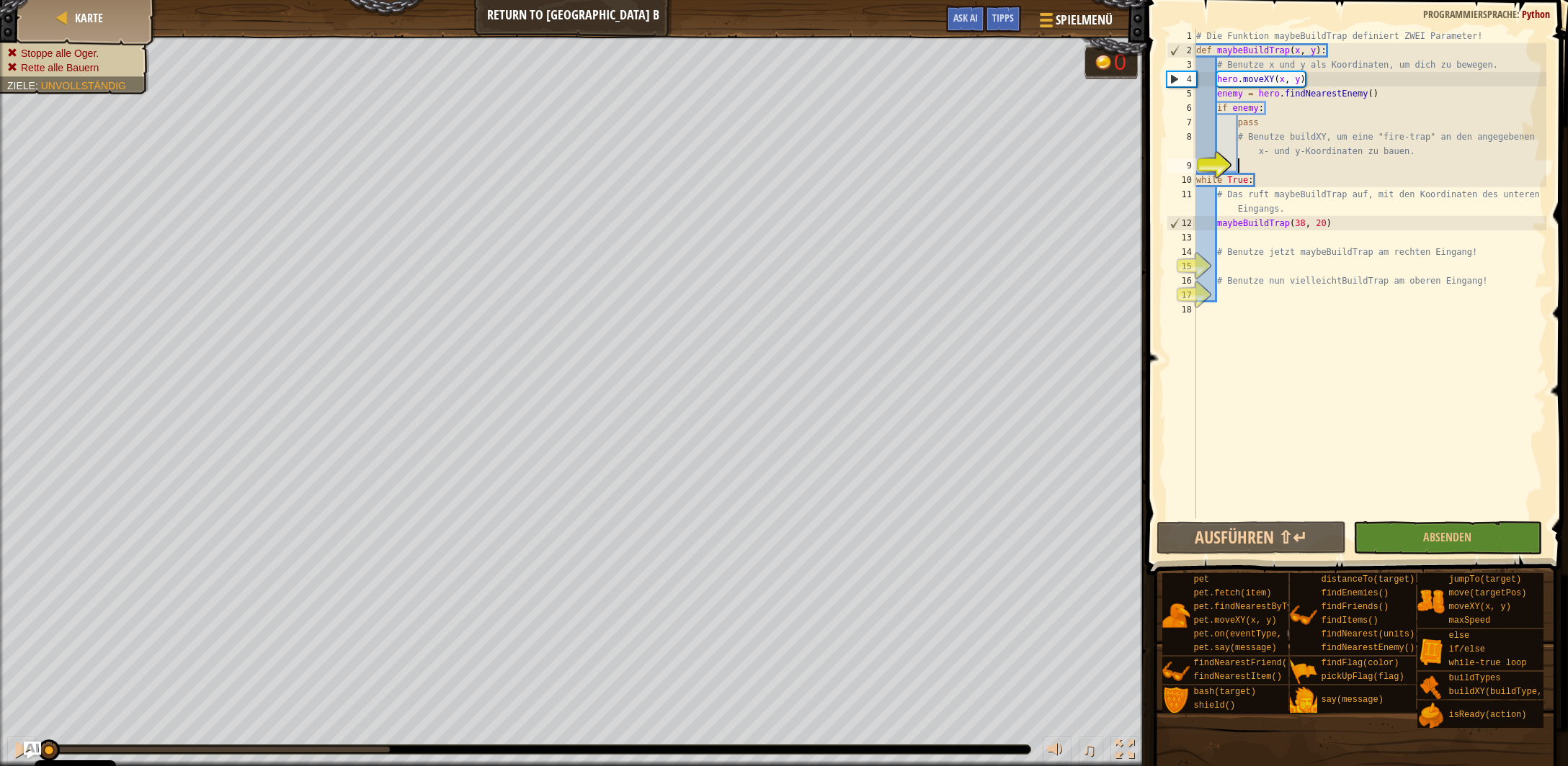
click at [1259, 174] on div "# Die Funktion maybeBuildTrap definiert ZWEI Parameter! def maybeBuildTrap ( x …" at bounding box center [1370, 288] width 353 height 519
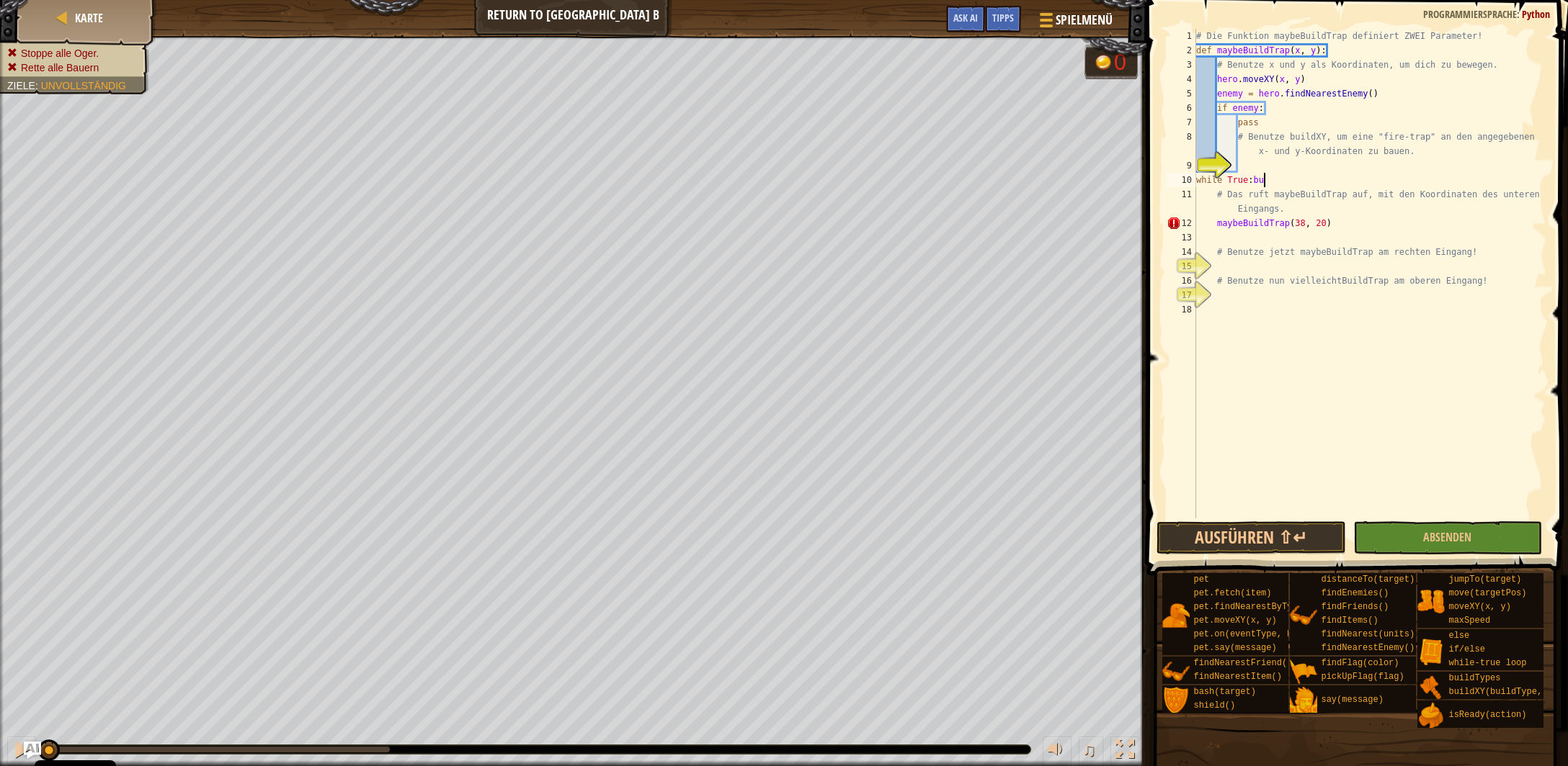
type textarea "while True"
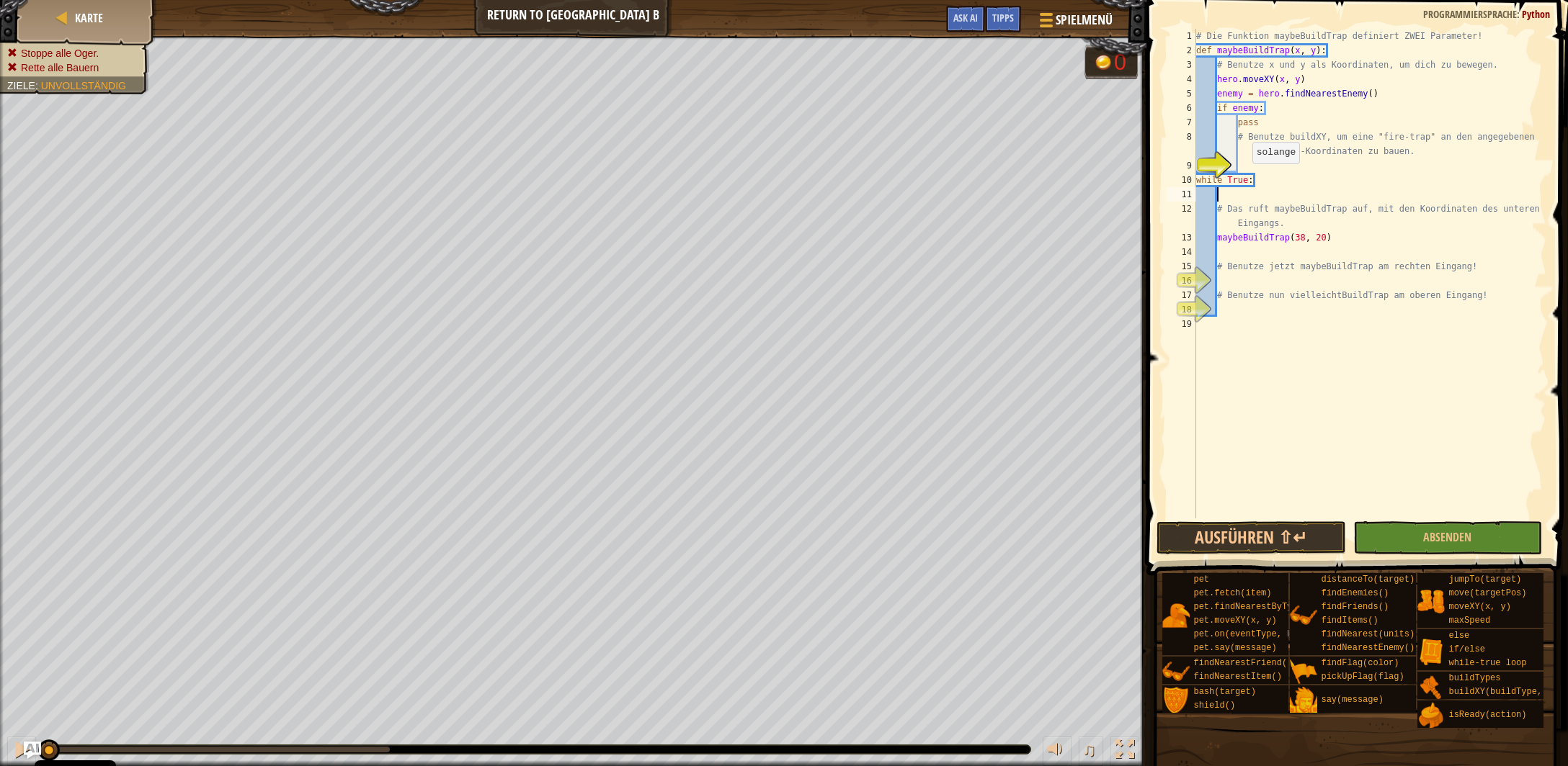
click at [1260, 170] on div "# Die Funktion maybeBuildTrap definiert ZWEI Parameter! def maybeBuildTrap ( x …" at bounding box center [1370, 288] width 353 height 519
drag, startPoint x: 1403, startPoint y: 165, endPoint x: 1369, endPoint y: 165, distance: 34.0
click at [1372, 166] on div "# Die Funktion maybeBuildTrap definiert ZWEI Parameter! def maybeBuildTrap ( x …" at bounding box center [1370, 288] width 353 height 519
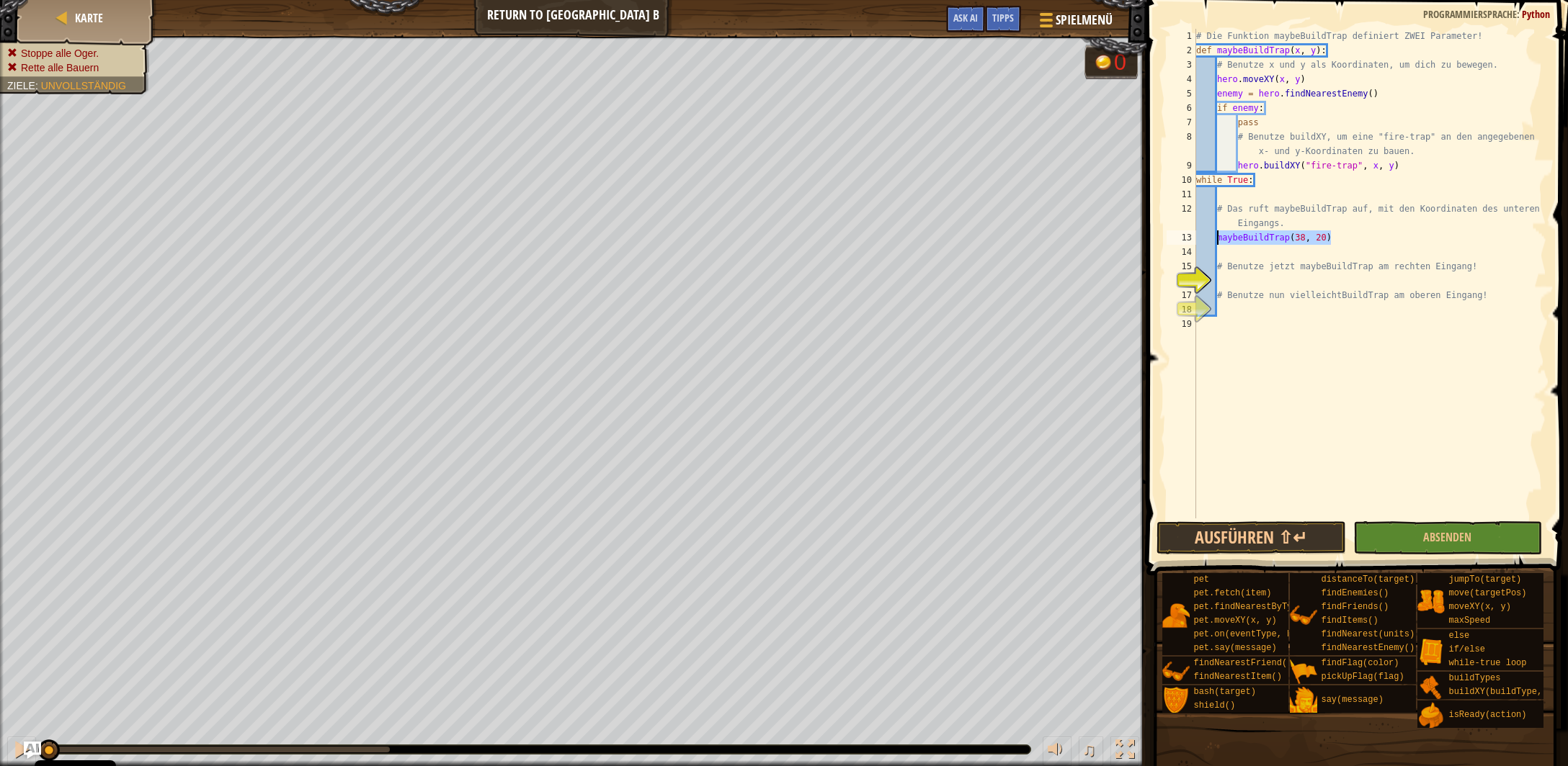
drag, startPoint x: 1330, startPoint y: 236, endPoint x: 1220, endPoint y: 234, distance: 110.0
click at [1220, 234] on div "# Die Funktion maybeBuildTrap definiert ZWEI Parameter! def maybeBuildTrap ( x …" at bounding box center [1370, 288] width 353 height 519
type textarea "maybeBuildTrap(38, 20)"
click at [1246, 279] on div "# Die Funktion maybeBuildTrap definiert ZWEI Parameter! def maybeBuildTrap ( x …" at bounding box center [1370, 288] width 353 height 519
type textarea "maybeBuildTrap(38, 20)"
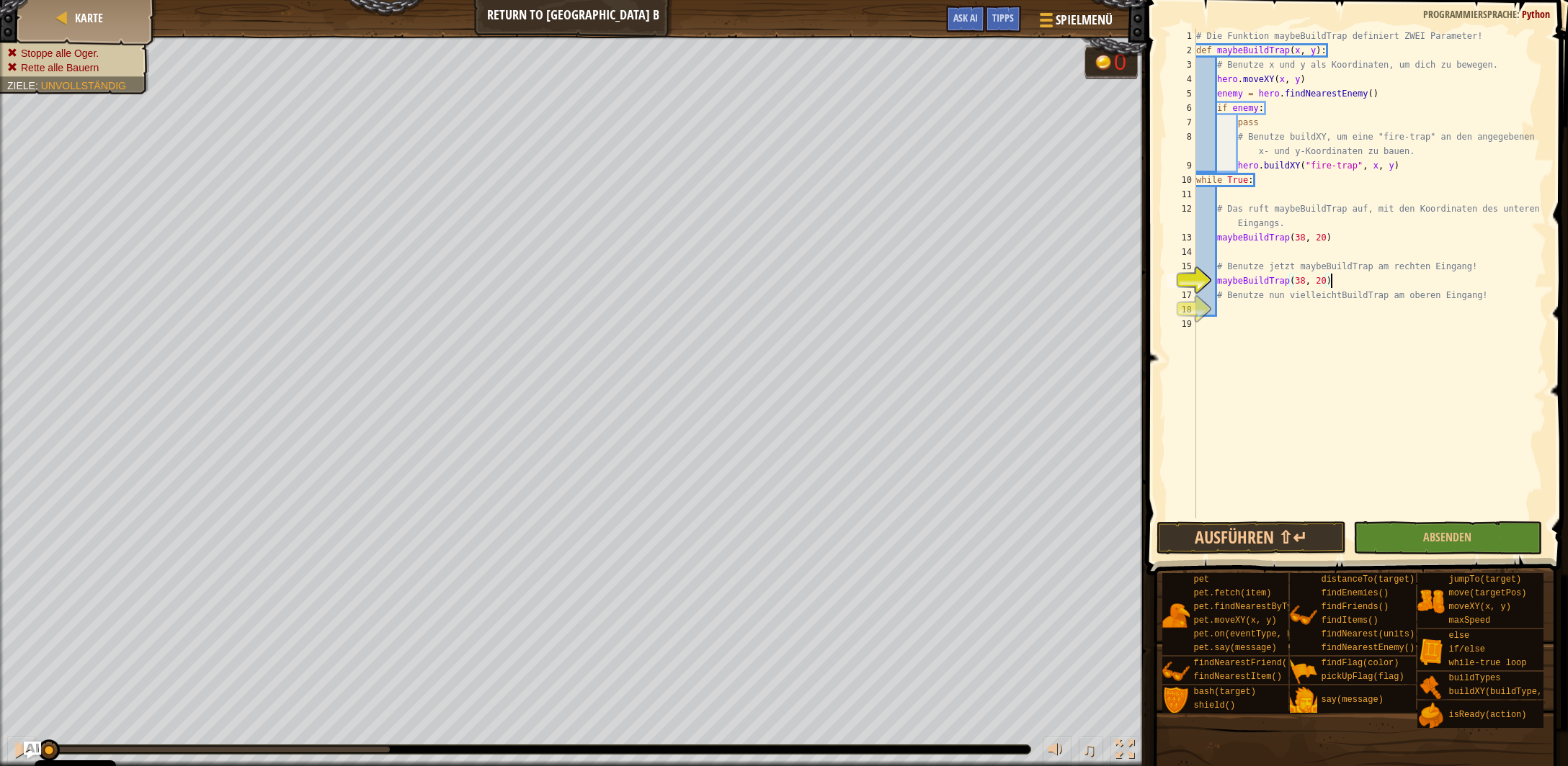
click at [1239, 310] on div "# Die Funktion maybeBuildTrap definiert ZWEI Parameter! def maybeBuildTrap ( x …" at bounding box center [1370, 288] width 353 height 519
drag, startPoint x: 825, startPoint y: 421, endPoint x: 1201, endPoint y: 374, distance: 378.9
click at [826, 421] on div "copy 56, 34" at bounding box center [851, 428] width 121 height 29
drag, startPoint x: 1327, startPoint y: 280, endPoint x: 1297, endPoint y: 280, distance: 30.0
click at [1297, 280] on div "# Die Funktion maybeBuildTrap definiert ZWEI Parameter! def maybeBuildTrap ( x …" at bounding box center [1370, 288] width 353 height 519
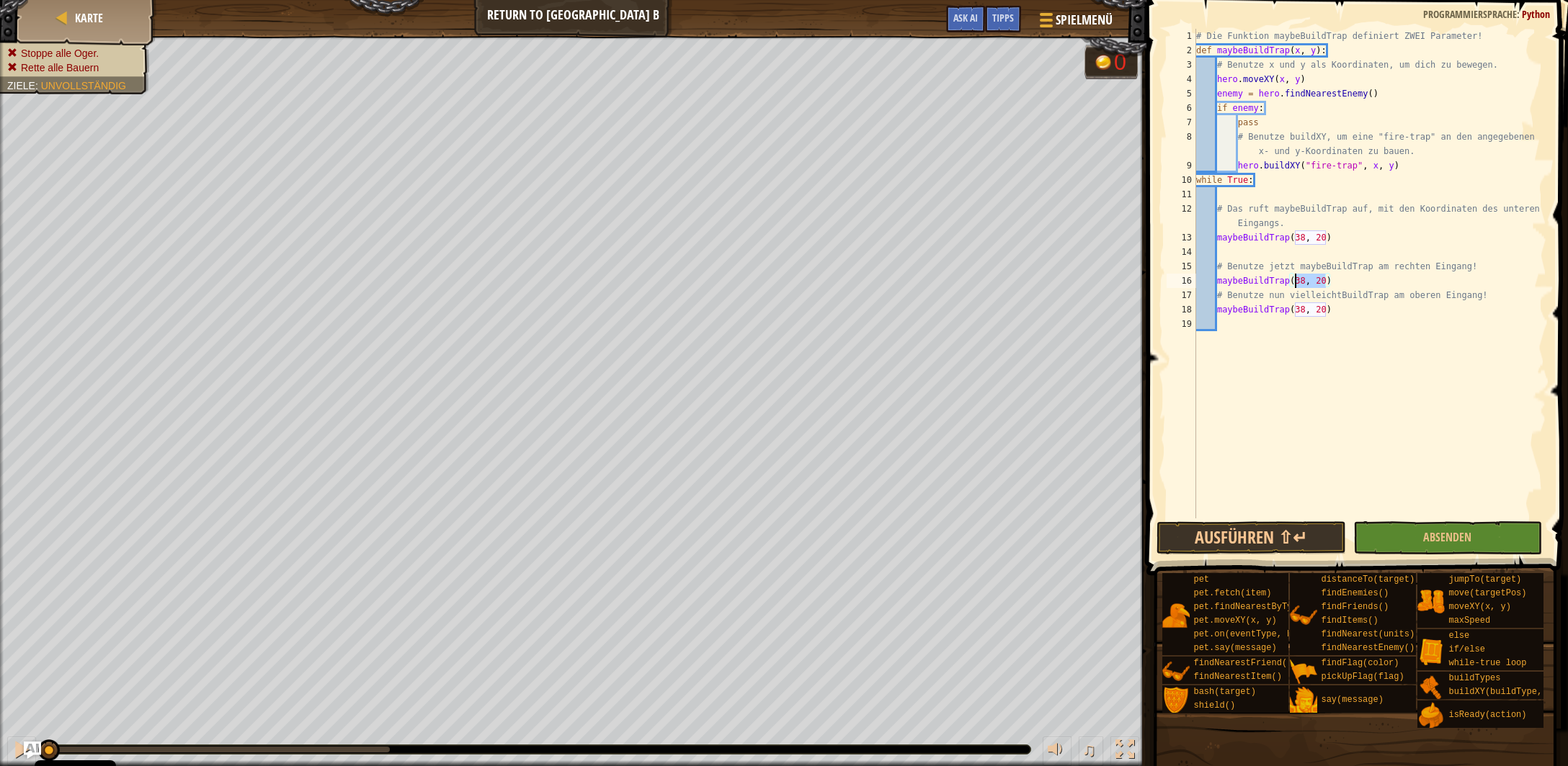
paste textarea "56, 34"
click at [565, 276] on div "copy 38, 48" at bounding box center [595, 277] width 121 height 29
drag, startPoint x: 1321, startPoint y: 308, endPoint x: 1297, endPoint y: 311, distance: 24.2
click at [1297, 311] on div "# Die Funktion maybeBuildTrap definiert ZWEI Parameter! def maybeBuildTrap ( x …" at bounding box center [1370, 288] width 353 height 519
paste textarea "48"
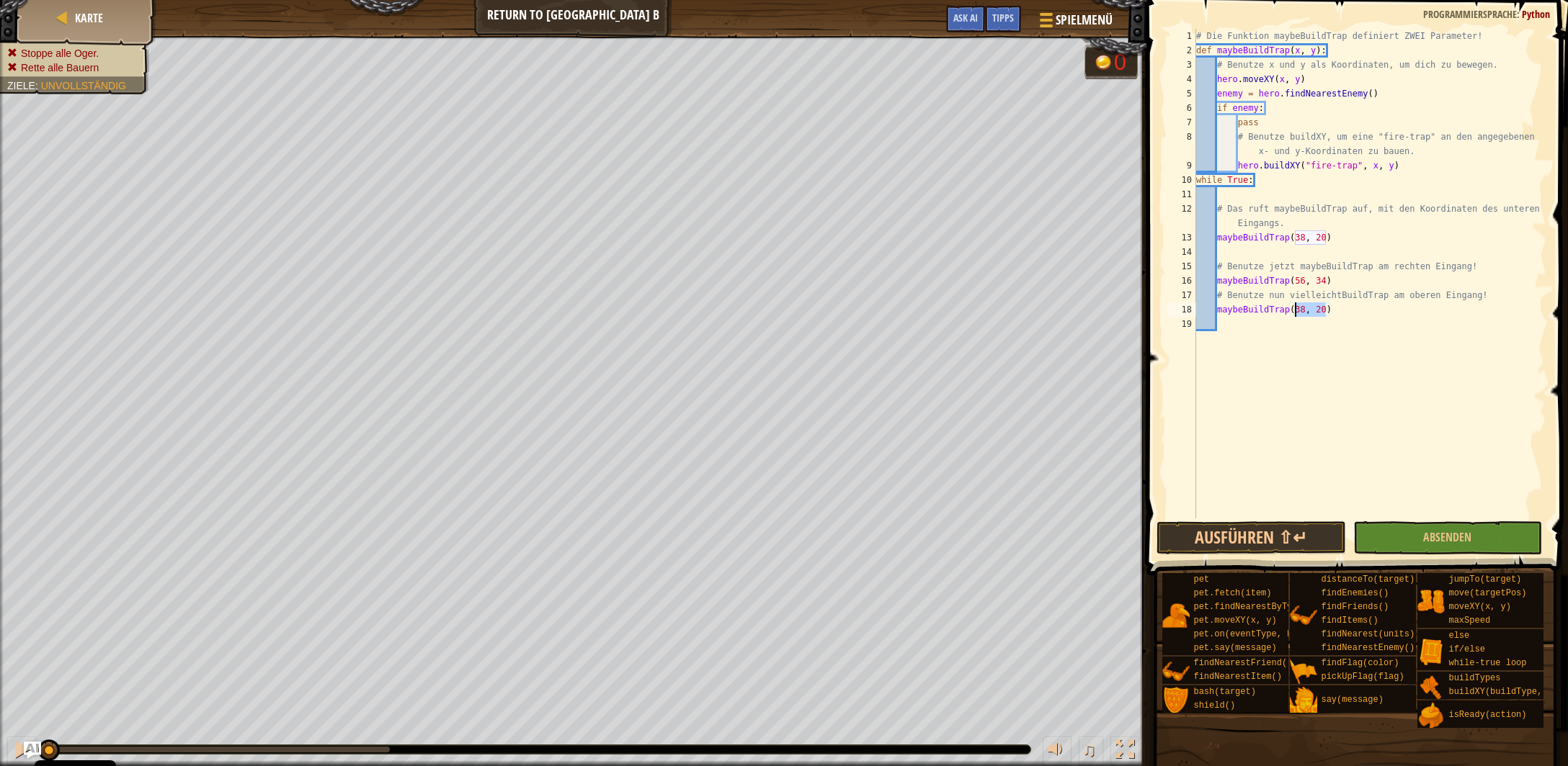
type textarea "maybeBuildTrap(38, 48)"
click at [1430, 537] on span "Absenden" at bounding box center [1447, 537] width 48 height 15
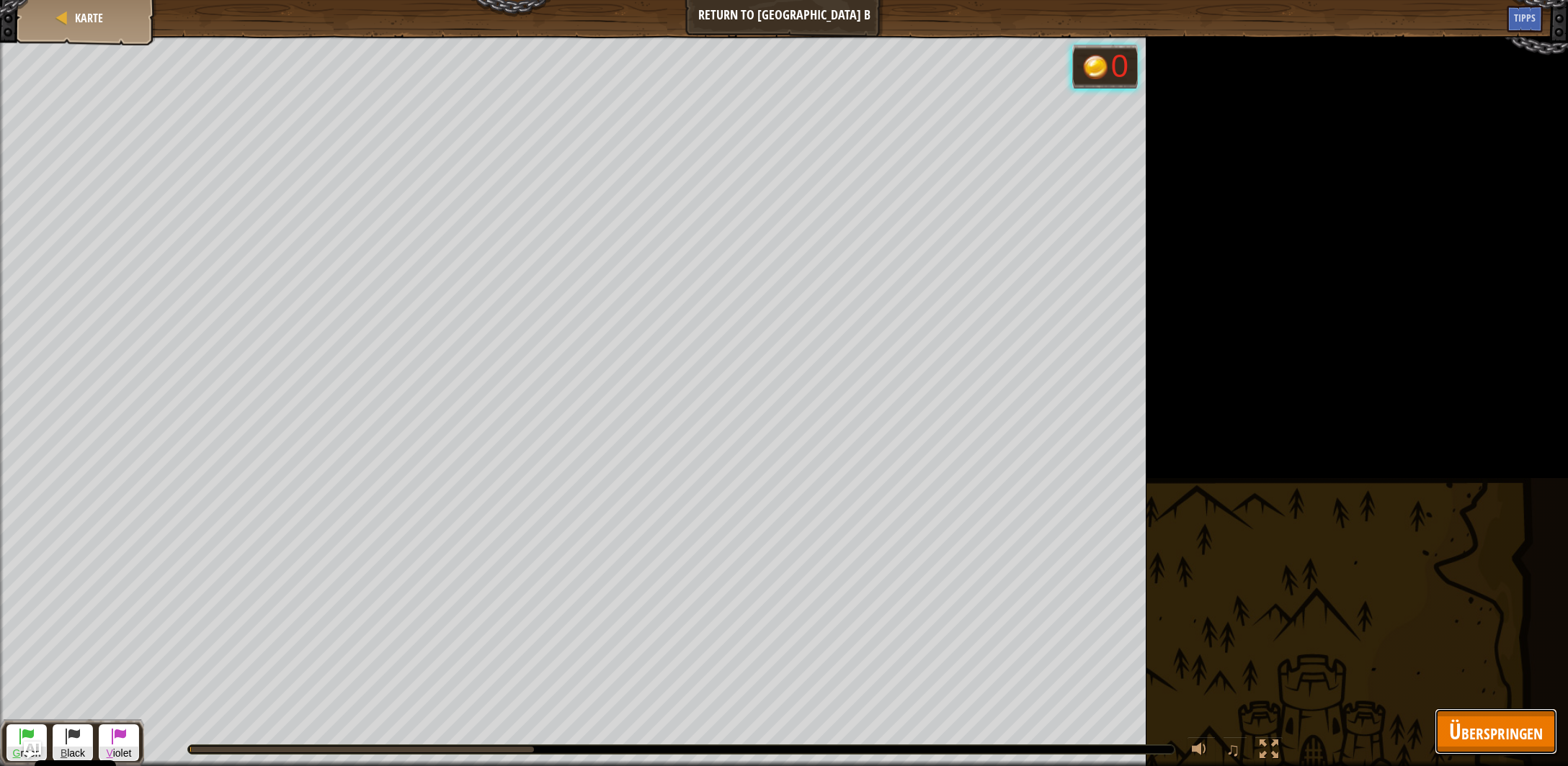
click at [1489, 741] on span "Überspringen" at bounding box center [1495, 731] width 93 height 30
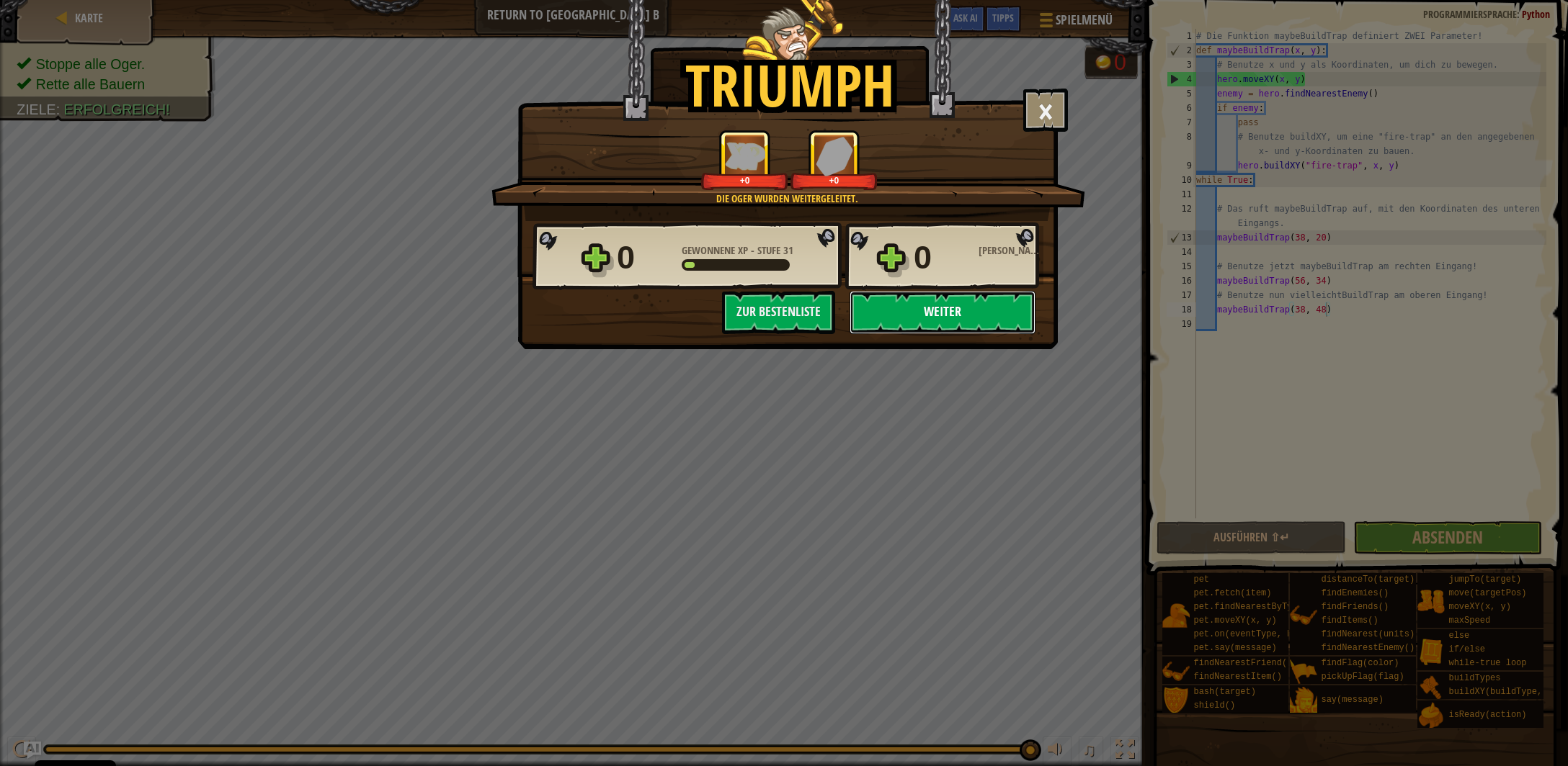
click at [959, 322] on button "Weiter" at bounding box center [942, 312] width 186 height 43
select select "de-DE"
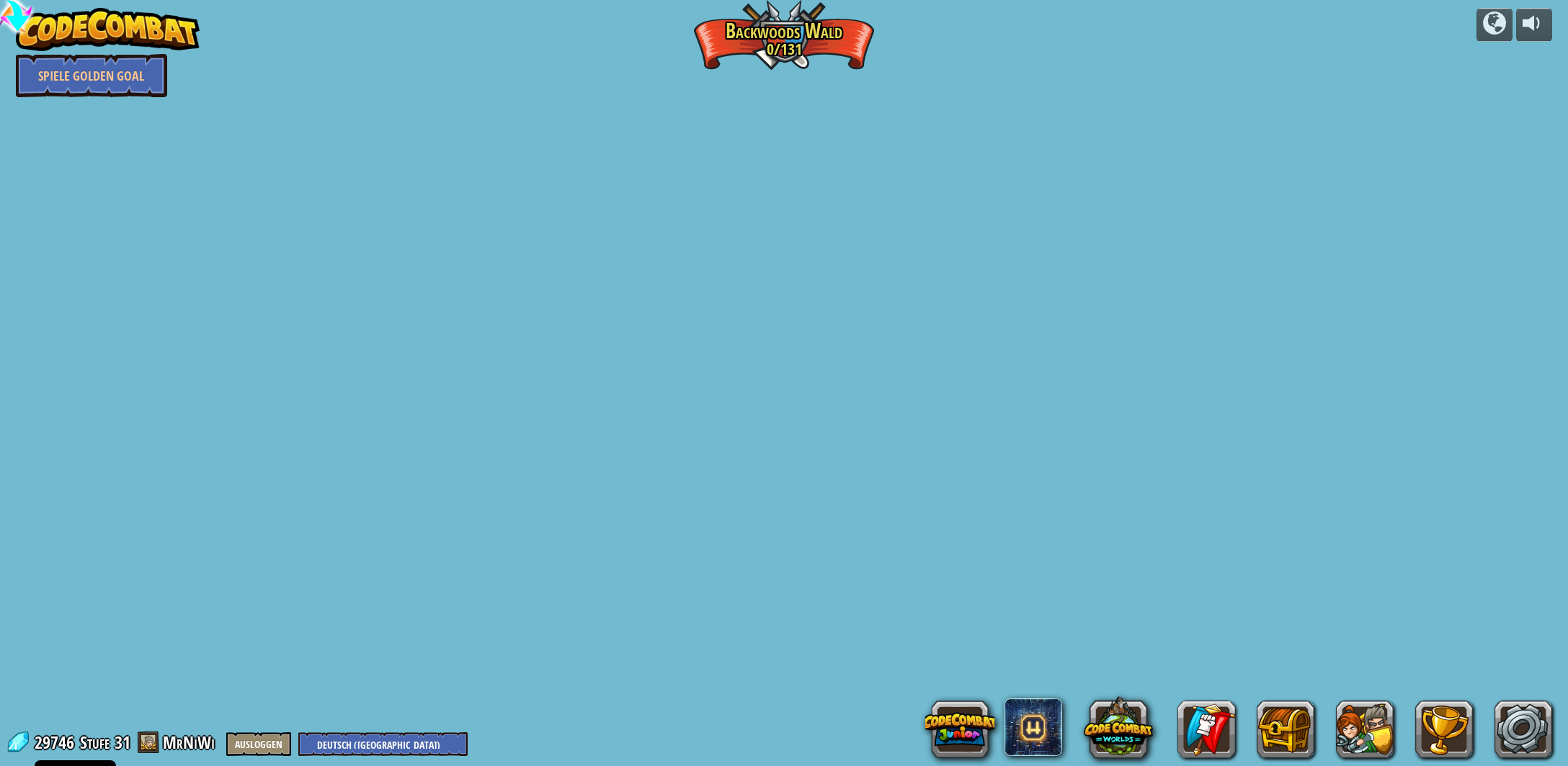
select select "de-DE"
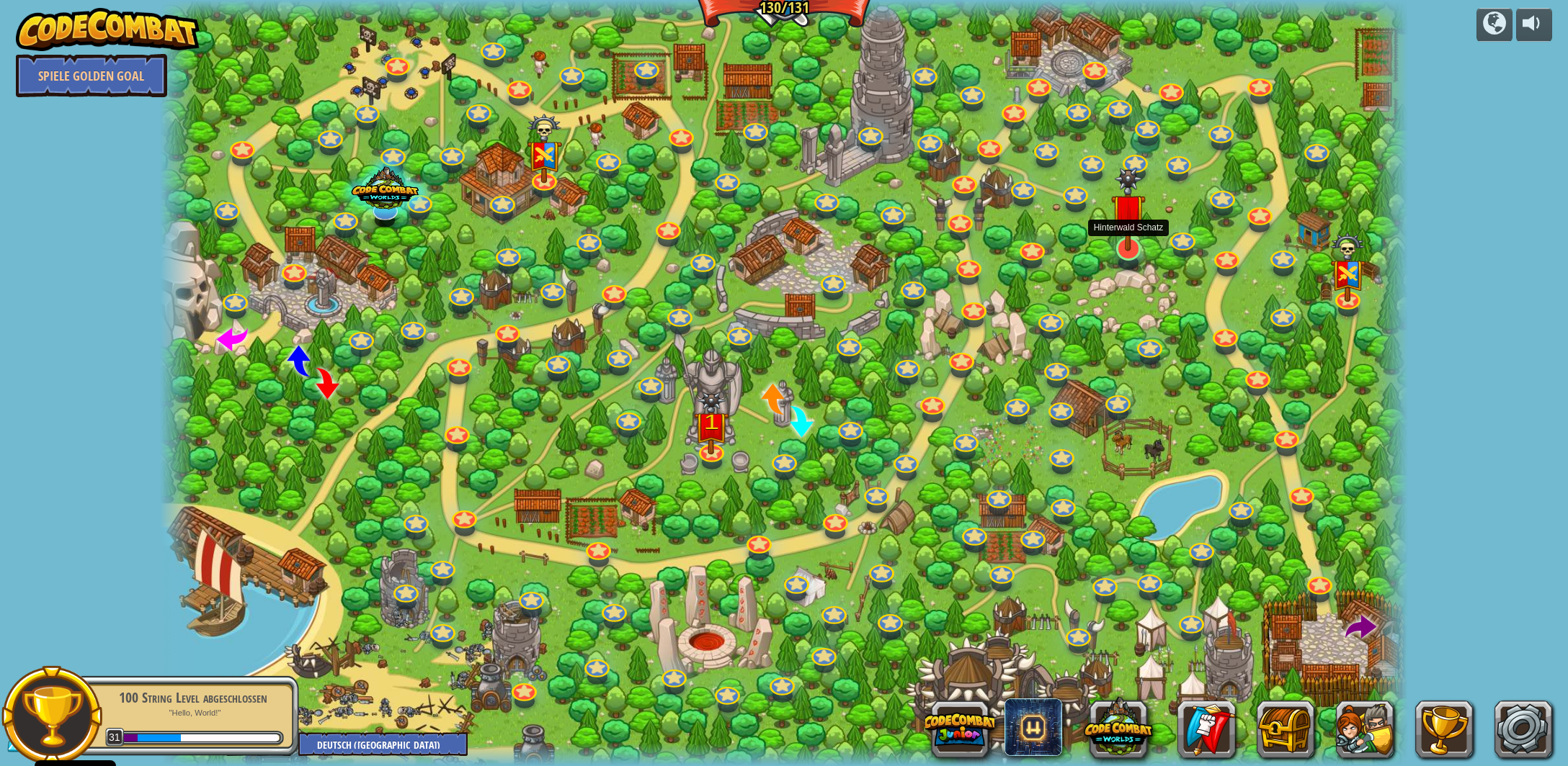
click at [1117, 240] on img at bounding box center [1128, 209] width 36 height 84
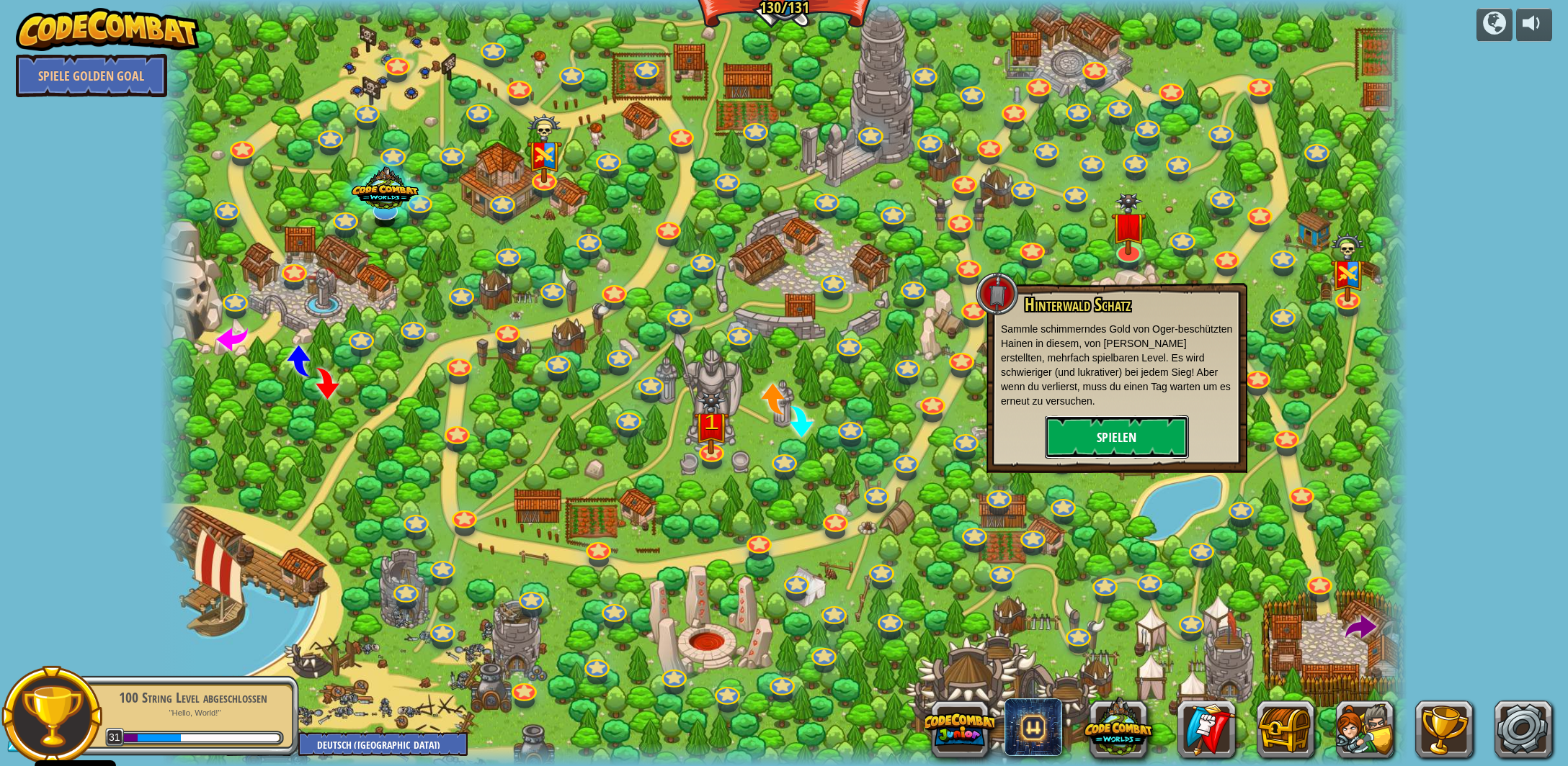
click at [1107, 425] on button "Spielen" at bounding box center [1117, 437] width 144 height 43
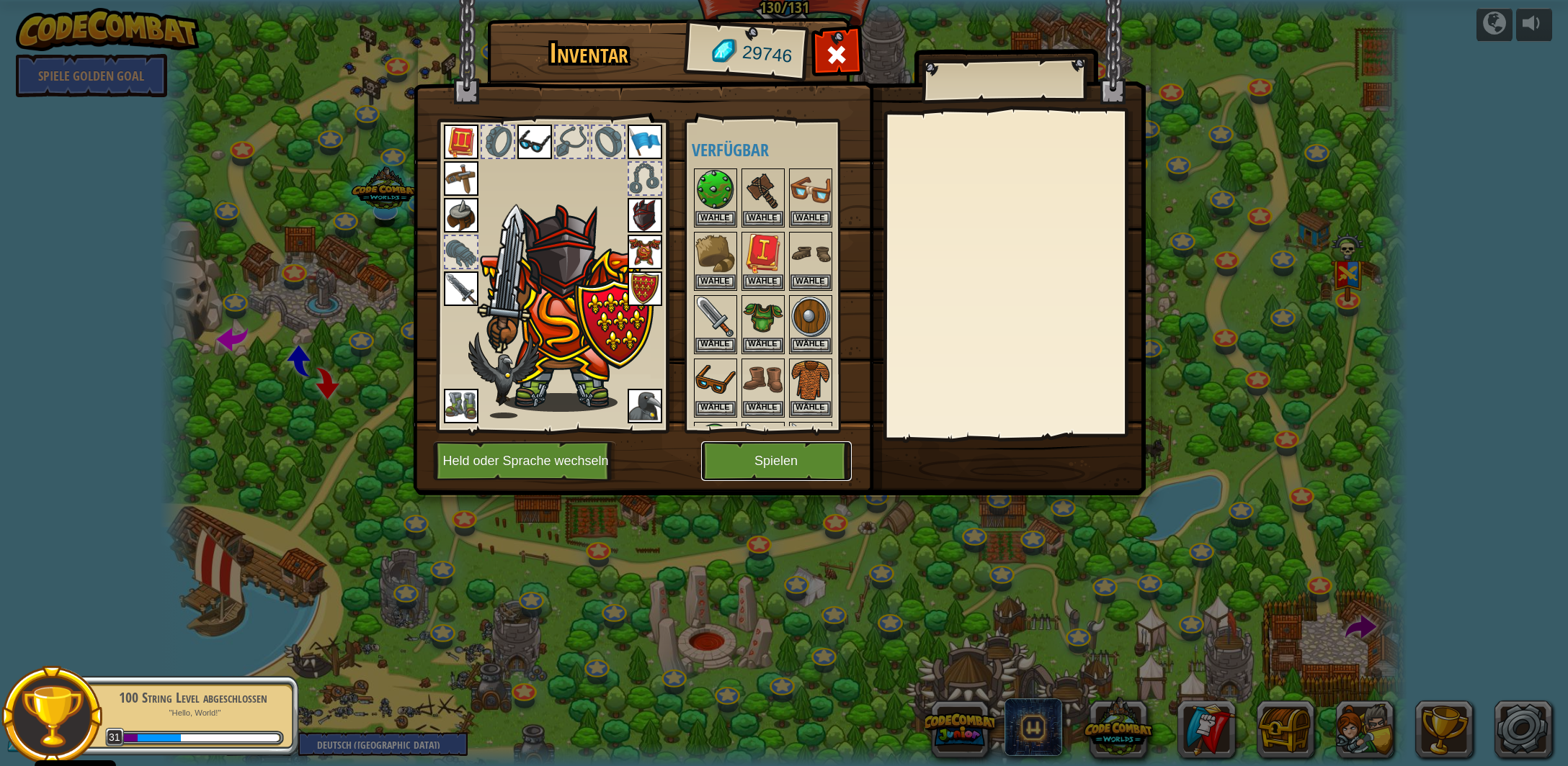
click at [763, 451] on button "Spielen" at bounding box center [776, 461] width 150 height 39
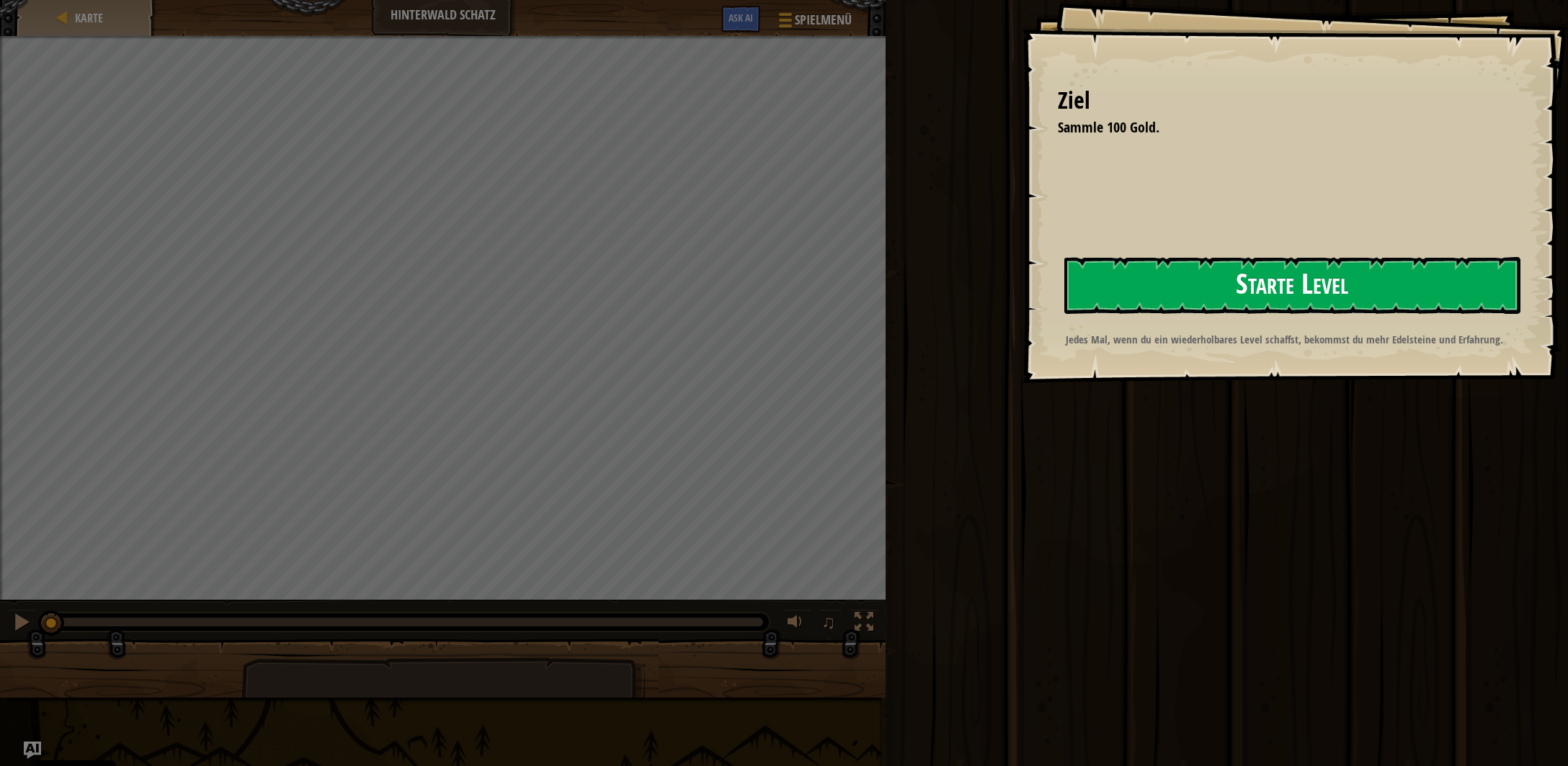
click at [1263, 282] on button "Starte Level" at bounding box center [1293, 285] width 456 height 57
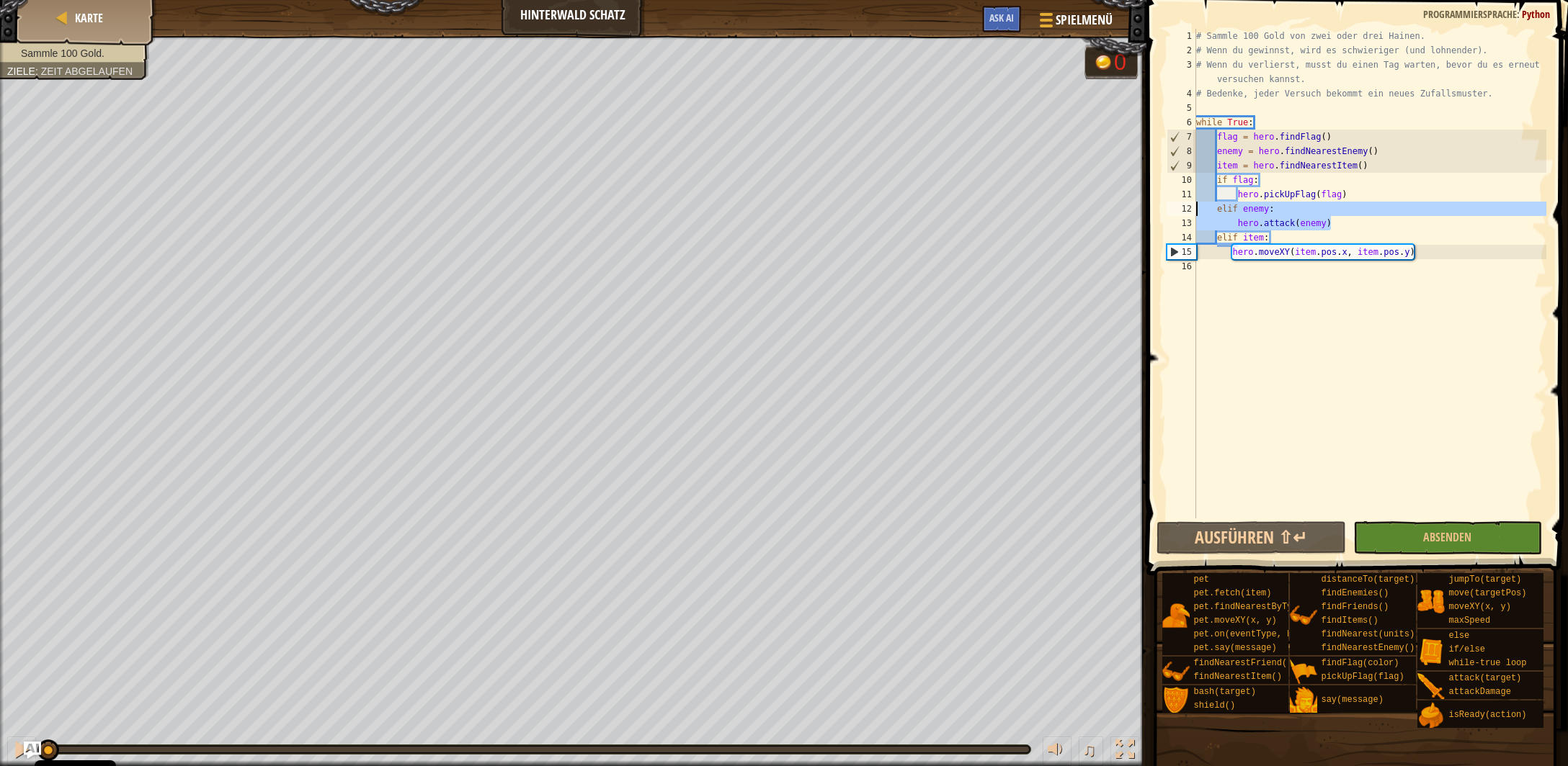
drag, startPoint x: 1328, startPoint y: 222, endPoint x: 1160, endPoint y: 222, distance: 168.0
click at [1194, 215] on div "# Sammle 100 Gold von zwei oder drei Hainen. # Wenn du gewinnst, wird es schwie…" at bounding box center [1370, 273] width 353 height 490
type textarea "elif enemy: hero.attack(enemy)"
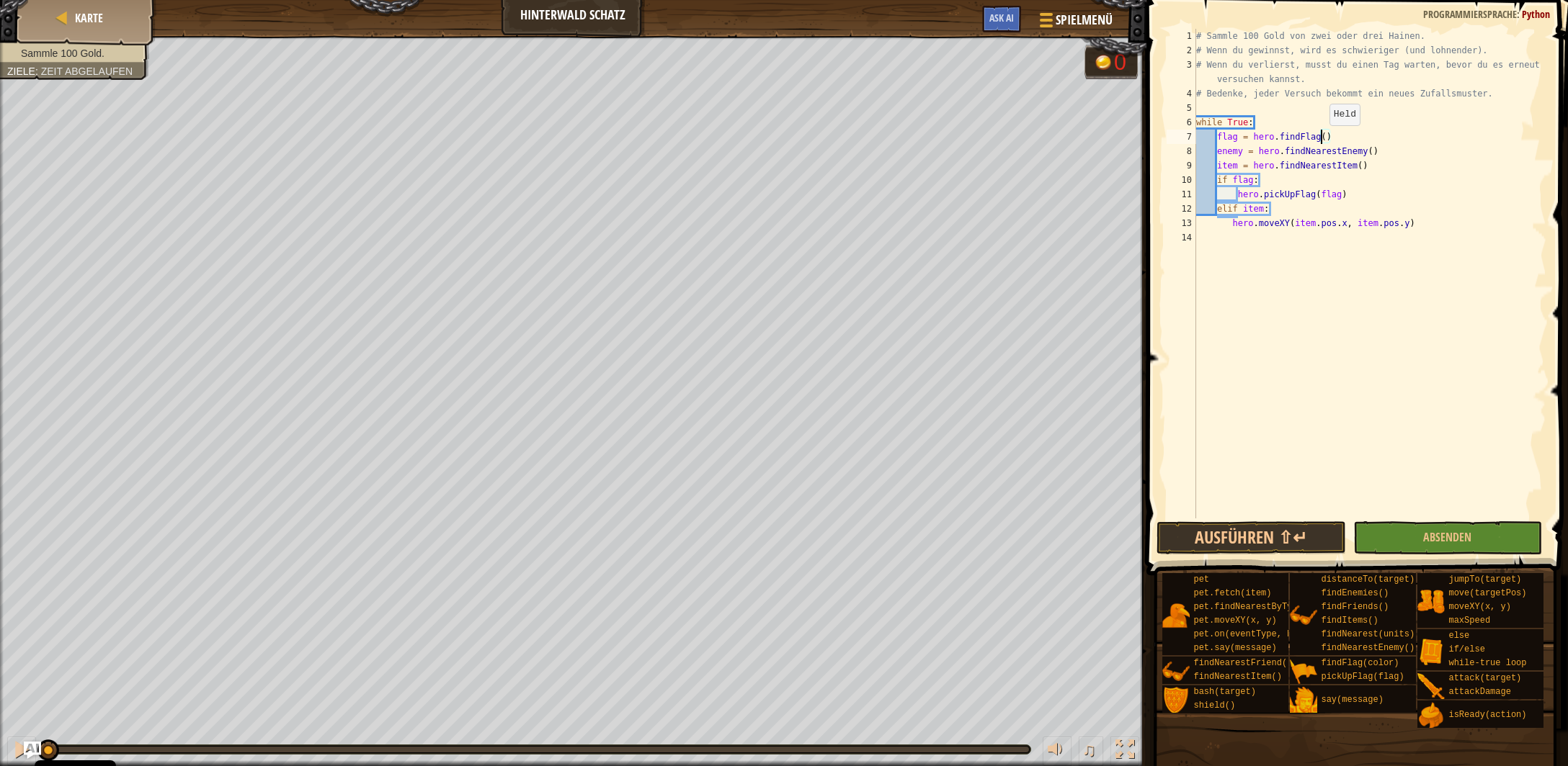
click at [1323, 140] on div "# Sammle 100 Gold von zwei oder drei Hainen. # Wenn du gewinnst, wird es schwie…" at bounding box center [1370, 288] width 353 height 519
click at [1327, 140] on div "# Sammle 100 Gold von zwei oder drei Hainen. # Wenn du gewinnst, wird es schwie…" at bounding box center [1370, 288] width 353 height 519
drag, startPoint x: 1368, startPoint y: 138, endPoint x: 1218, endPoint y: 136, distance: 150.0
click at [1218, 136] on div "# Sammle 100 Gold von zwei oder drei Hainen. # Wenn du gewinnst, wird es schwie…" at bounding box center [1370, 288] width 353 height 519
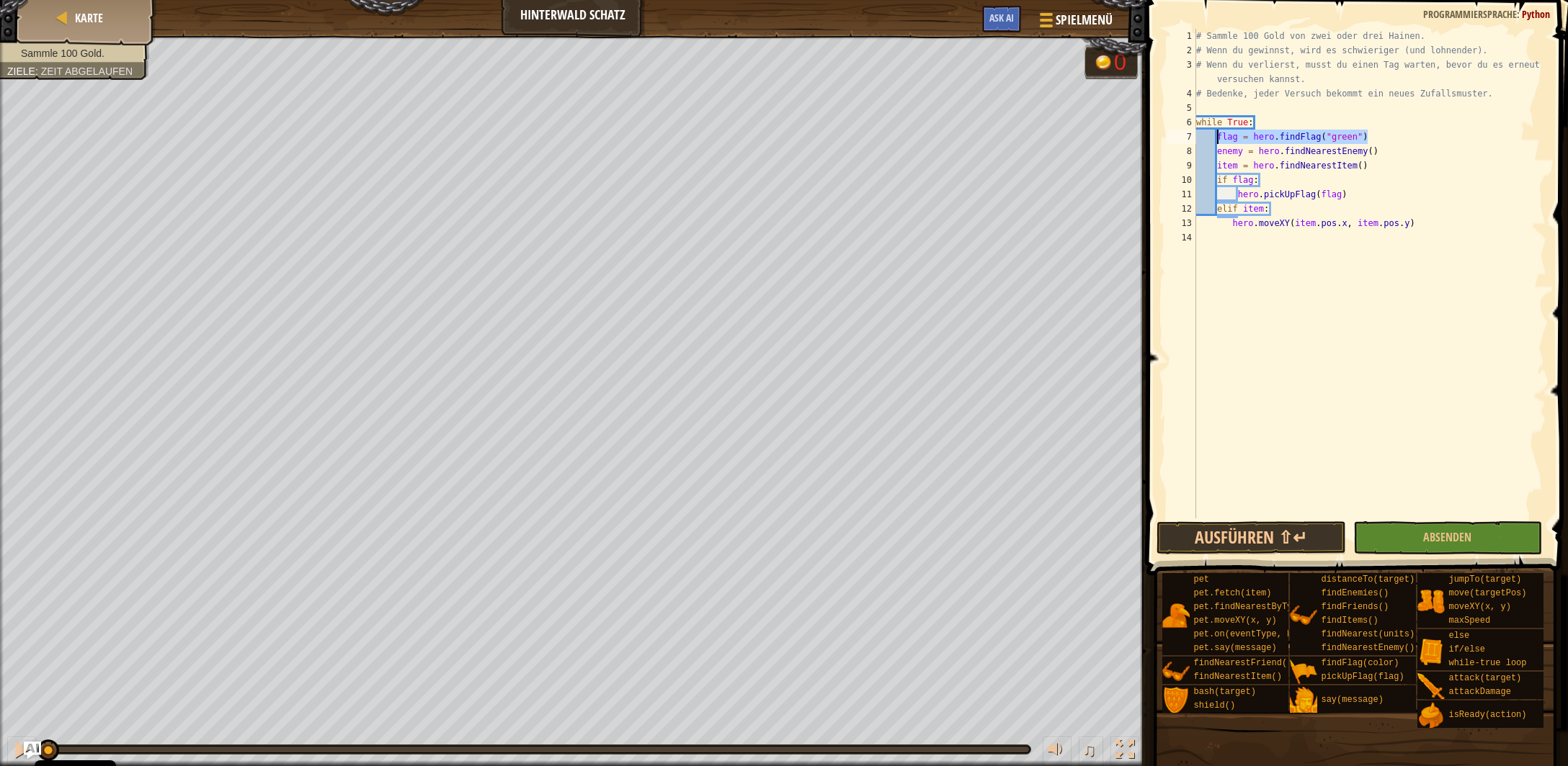
type textarea "flag = hero.findFlag("green")"
click at [1370, 134] on div "# Sammle 100 Gold von zwei oder drei Hainen. # Wenn du gewinnst, wird es schwie…" at bounding box center [1370, 273] width 353 height 490
paste textarea "flag = hero.findFlag("green")"
click at [1353, 150] on div "# Sammle 100 Gold von zwei oder drei Hainen. # Wenn du gewinnst, wird es schwie…" at bounding box center [1370, 288] width 353 height 519
click at [1354, 150] on div "# Sammle 100 Gold von zwei oder drei Hainen. # Wenn du gewinnst, wird es schwie…" at bounding box center [1370, 288] width 353 height 519
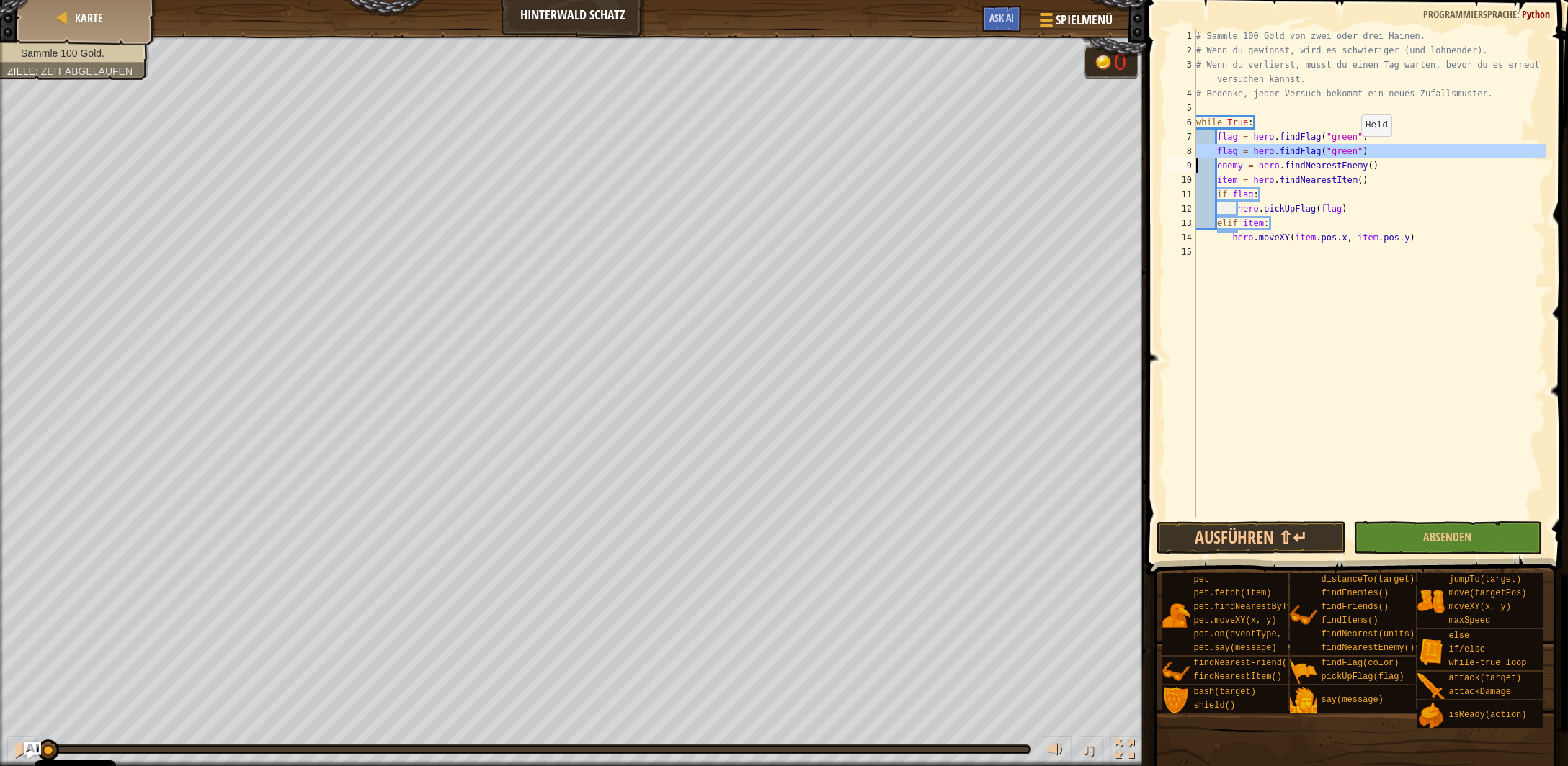
click at [1354, 150] on div "# Sammle 100 Gold von zwei oder drei Hainen. # Wenn du gewinnst, wird es schwie…" at bounding box center [1370, 288] width 353 height 519
click at [1355, 150] on div "# Sammle 100 Gold von zwei oder drei Hainen. # Wenn du gewinnst, wird es schwie…" at bounding box center [1370, 288] width 353 height 519
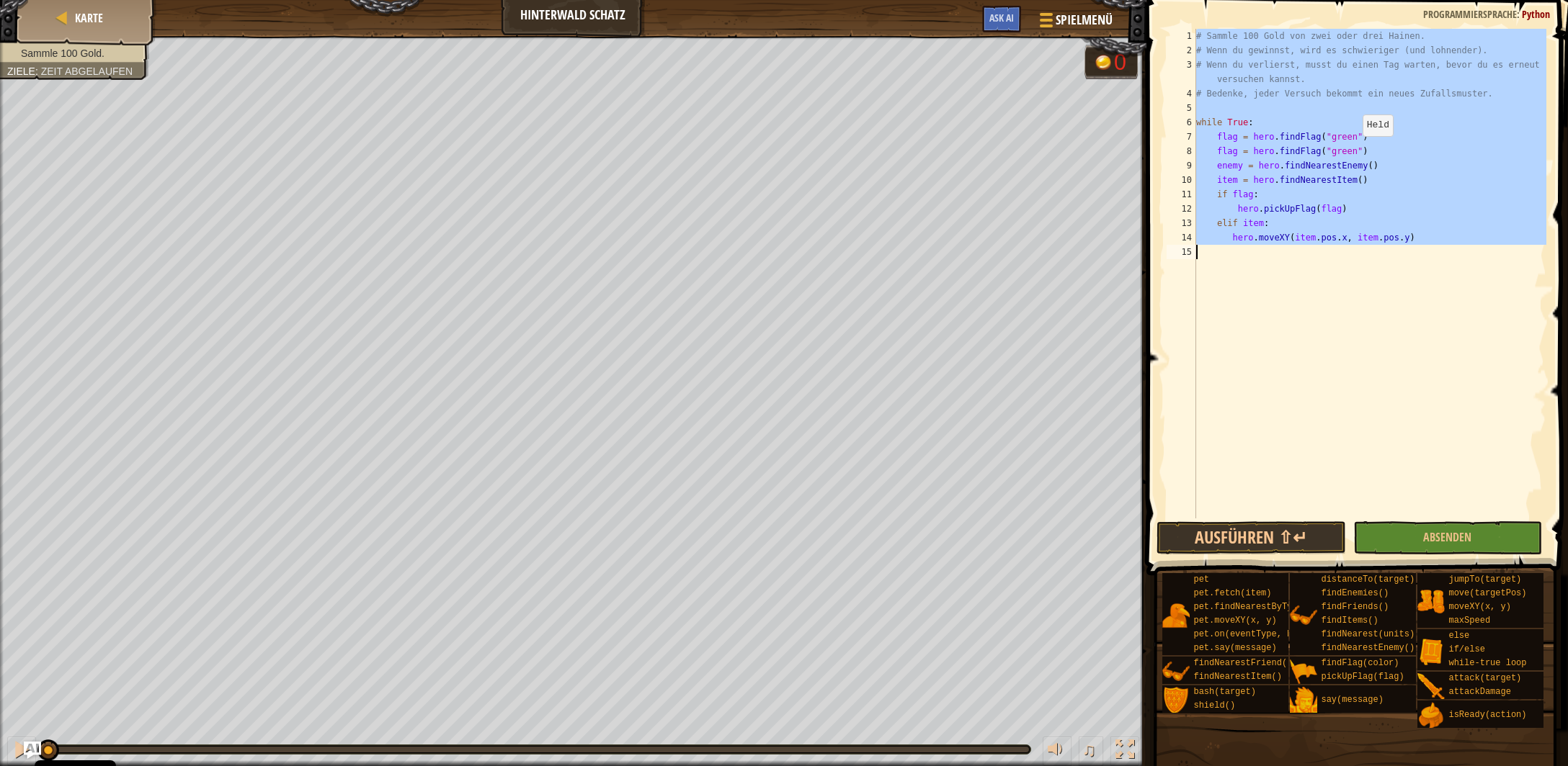
click at [1355, 150] on div "# Sammle 100 Gold von zwei oder drei Hainen. # Wenn du gewinnst, wird es schwie…" at bounding box center [1370, 288] width 353 height 519
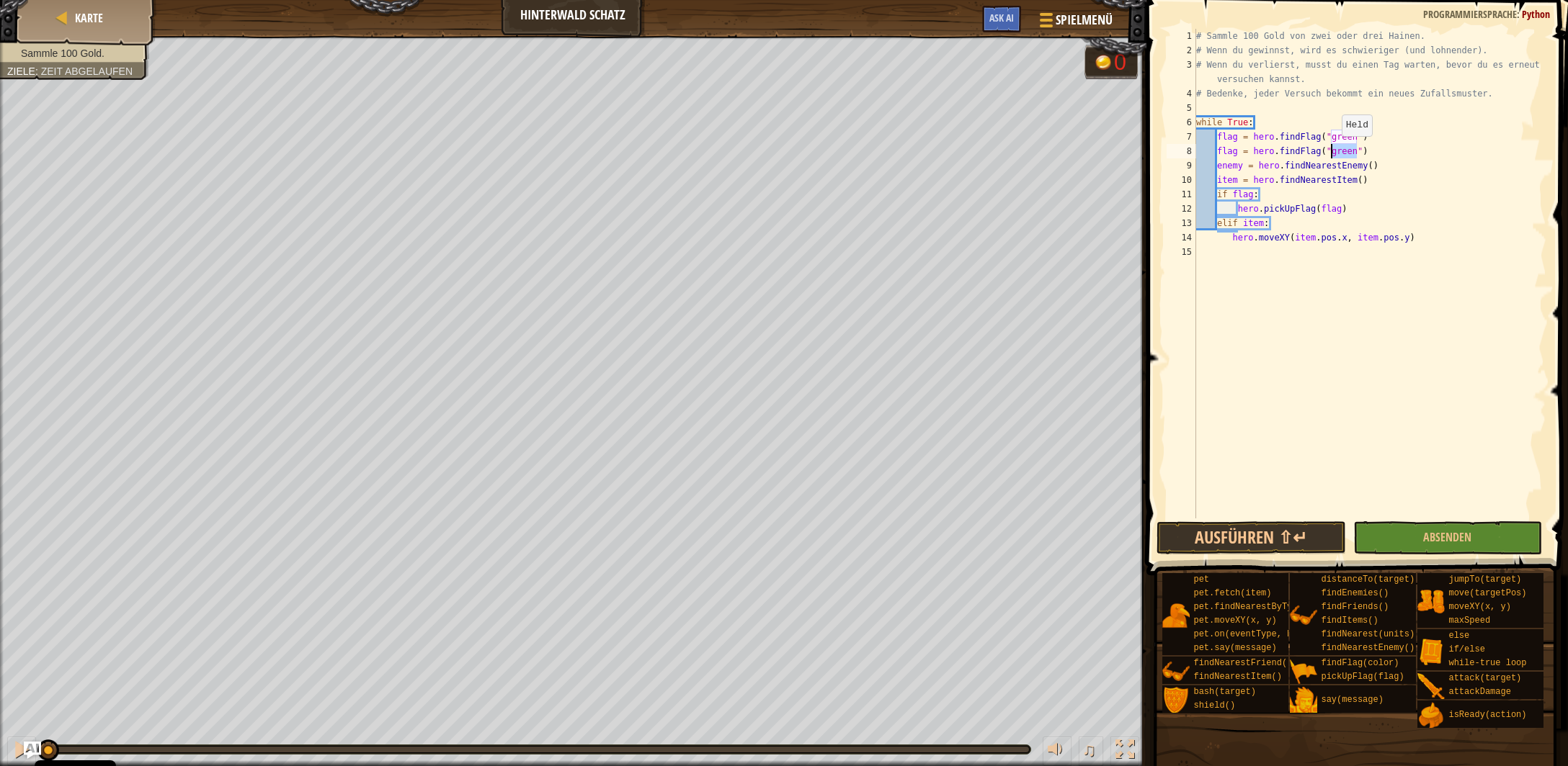
drag, startPoint x: 1355, startPoint y: 150, endPoint x: 1335, endPoint y: 150, distance: 20.0
click at [1335, 150] on div "# Sammle 100 Gold von zwei oder drei Hainen. # Wenn du gewinnst, wird es schwie…" at bounding box center [1370, 288] width 353 height 519
click at [1253, 192] on div "# Sammle 100 Gold von zwei oder drei Hainen. # Wenn du gewinnst, wird es schwie…" at bounding box center [1370, 288] width 353 height 519
click at [1350, 209] on div "# Sammle 100 Gold von zwei oder drei Hainen. # Wenn du gewinnst, wird es schwie…" at bounding box center [1370, 288] width 353 height 519
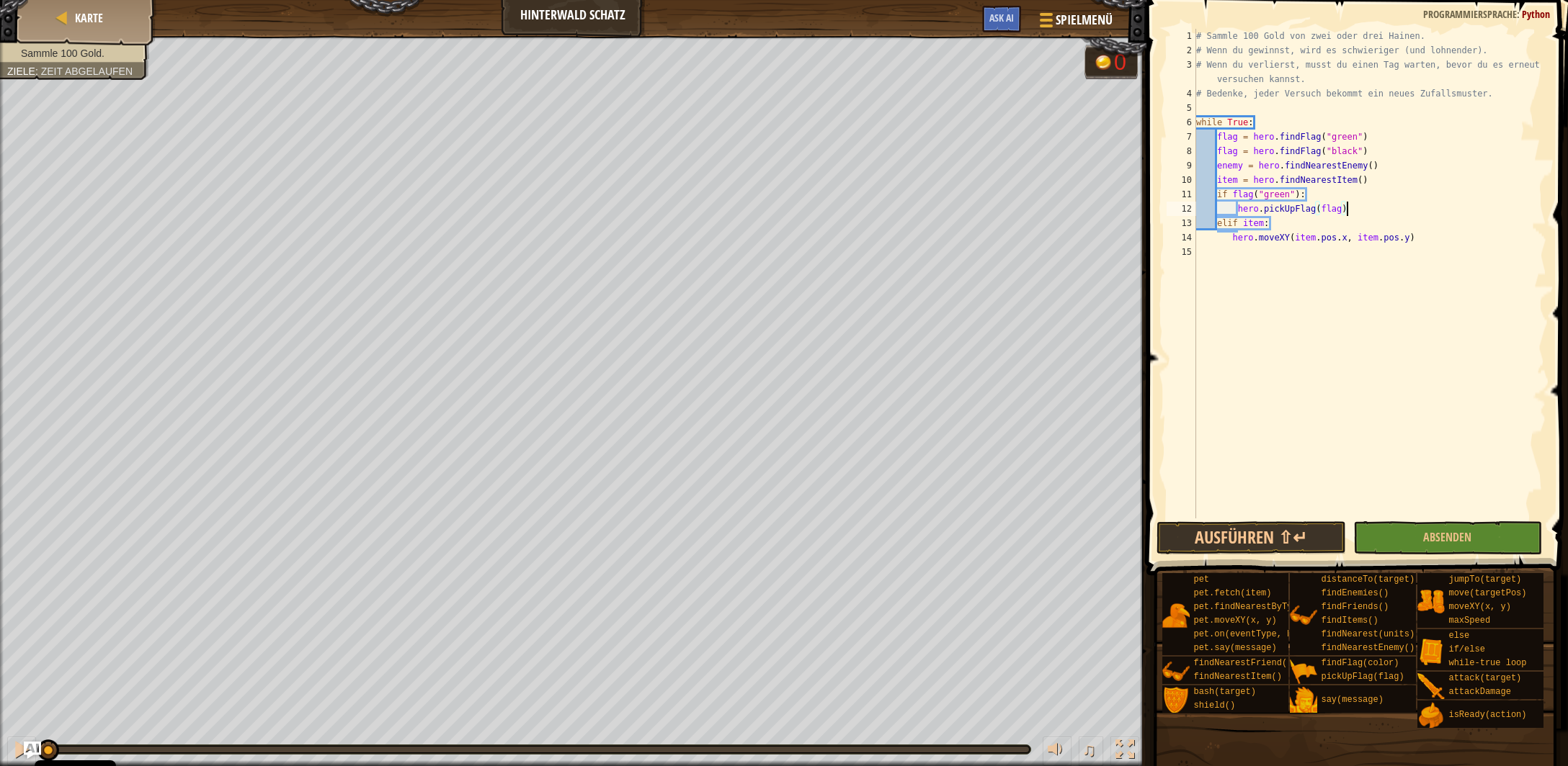
type textarea "hero.pickUpFlag(flag)"
type textarea "elif flag("black"):"
click at [1263, 0] on body "Cookie Policy CodeCombat nutzt essentielle und einige nicht-essentielle Cookies…" at bounding box center [784, 0] width 1568 height 0
click at [1267, 244] on div "# Sammle 100 Gold von zwei oder drei Hainen. # Wenn du gewinnst, wird es schwie…" at bounding box center [1370, 288] width 353 height 519
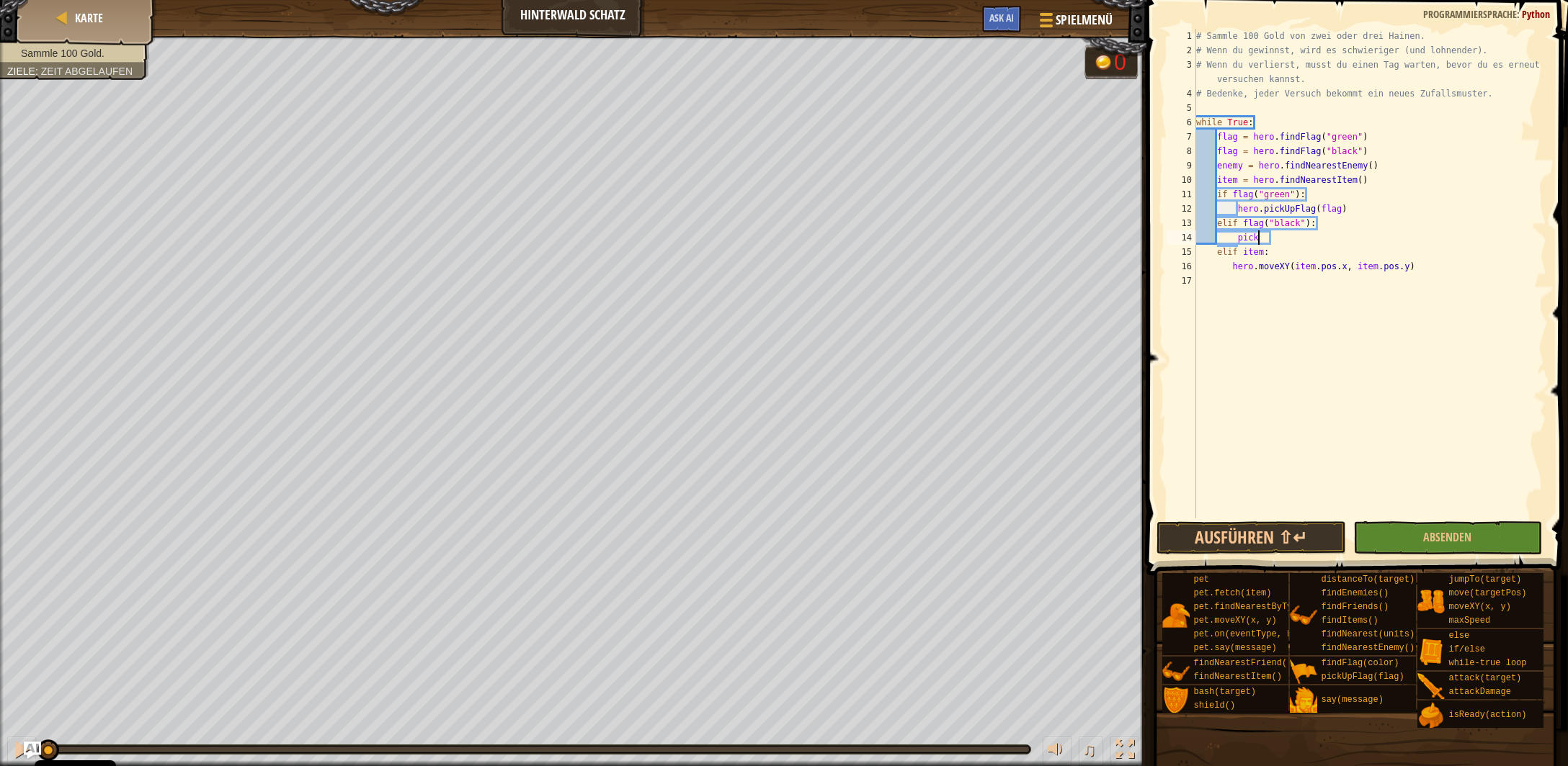
click at [1268, 237] on div "# Sammle 100 Gold von zwei oder drei Hainen. # Wenn du gewinnst, wird es schwie…" at bounding box center [1370, 288] width 353 height 519
click at [1343, 213] on div "# Sammle 100 Gold von zwei oder drei Hainen. # Wenn du gewinnst, wird es schwie…" at bounding box center [1370, 288] width 353 height 519
click at [1371, 243] on div "# Sammle 100 Gold von zwei oder drei Hainen. # Wenn du gewinnst, wird es schwie…" at bounding box center [1370, 288] width 353 height 519
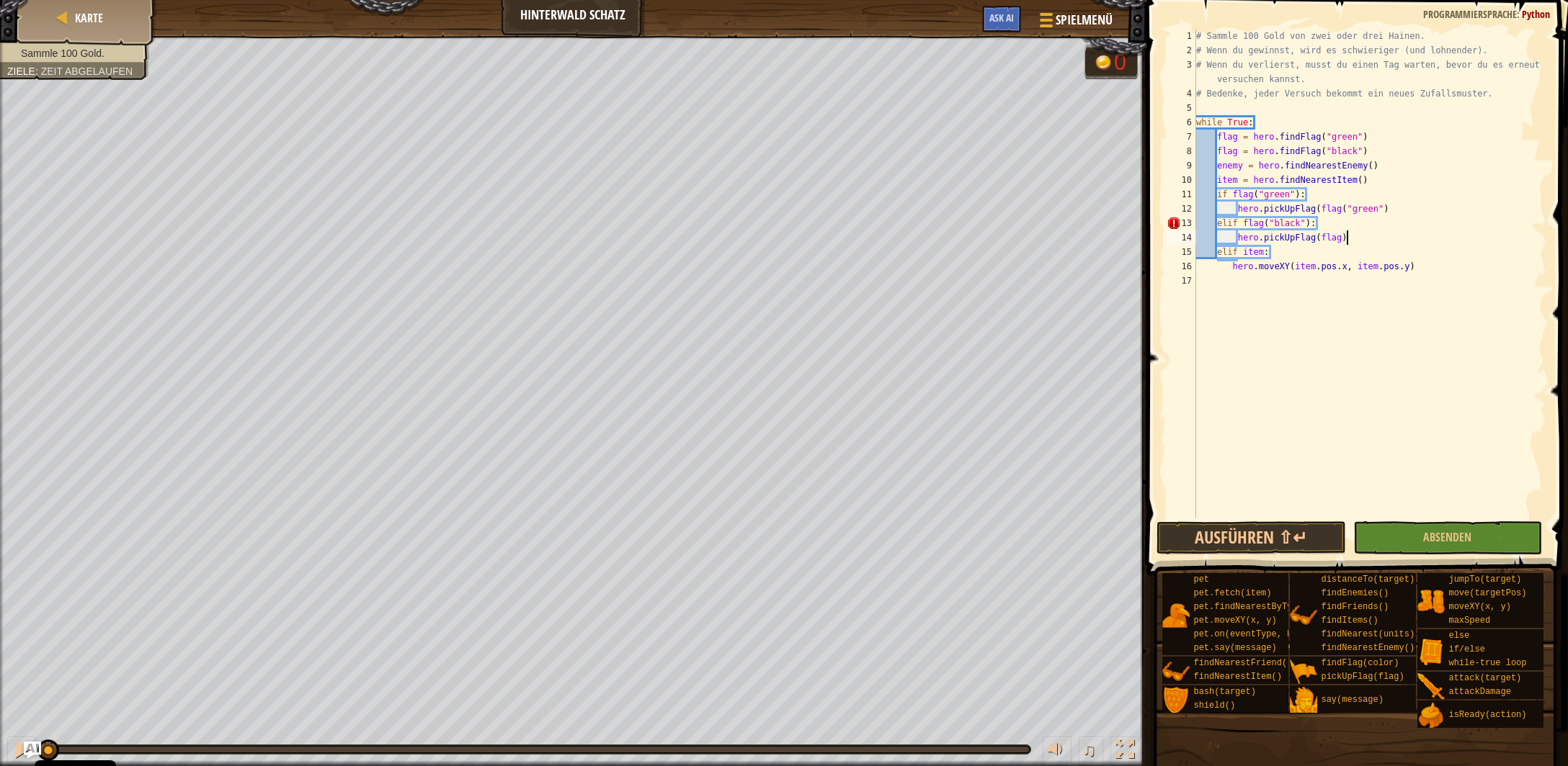
click at [1345, 240] on div "# Sammle 100 Gold von zwei oder drei Hainen. # Wenn du gewinnst, wird es schwie…" at bounding box center [1370, 288] width 353 height 519
click at [1340, 240] on div "# Sammle 100 Gold von zwei oder drei Hainen. # Wenn du gewinnst, wird es schwie…" at bounding box center [1370, 288] width 353 height 519
click at [1350, 241] on div "# Sammle 100 Gold von zwei oder drei Hainen. # Wenn du gewinnst, wird es schwie…" at bounding box center [1370, 288] width 353 height 519
drag, startPoint x: 1388, startPoint y: 240, endPoint x: 1293, endPoint y: 235, distance: 95.1
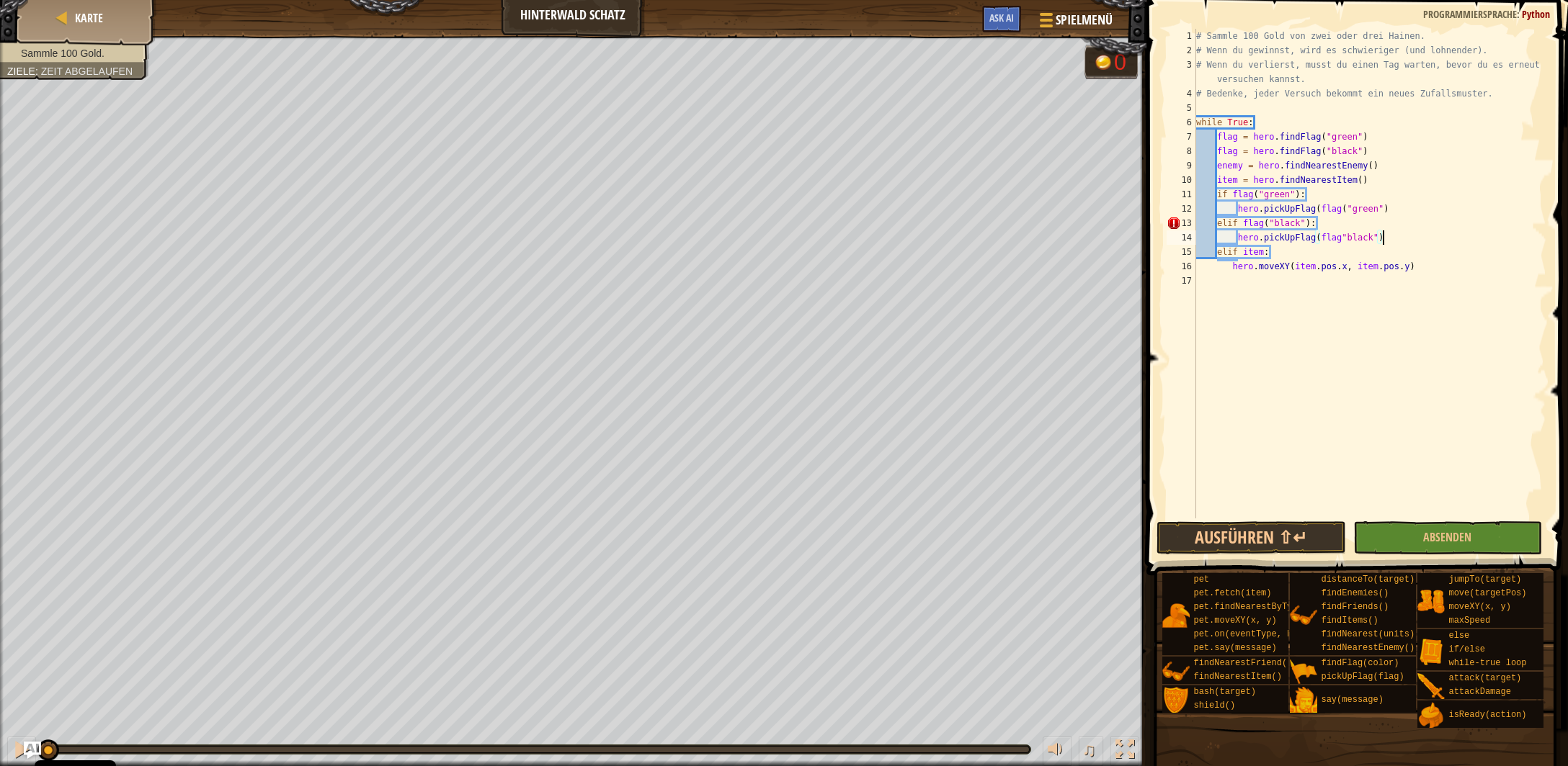
click at [1388, 240] on div "# Sammle 100 Gold von zwei oder drei Hainen. # Wenn du gewinnst, wird es schwie…" at bounding box center [1370, 288] width 353 height 519
drag, startPoint x: 1382, startPoint y: 208, endPoint x: 1346, endPoint y: 209, distance: 36.0
click at [1345, 208] on div "# Sammle 100 Gold von zwei oder drei Hainen. # Wenn du gewinnst, wird es schwie…" at bounding box center [1370, 288] width 353 height 519
click at [1217, 226] on div "# Sammle 100 Gold von zwei oder drei Hainen. # Wenn du gewinnst, wird es schwie…" at bounding box center [1370, 288] width 353 height 519
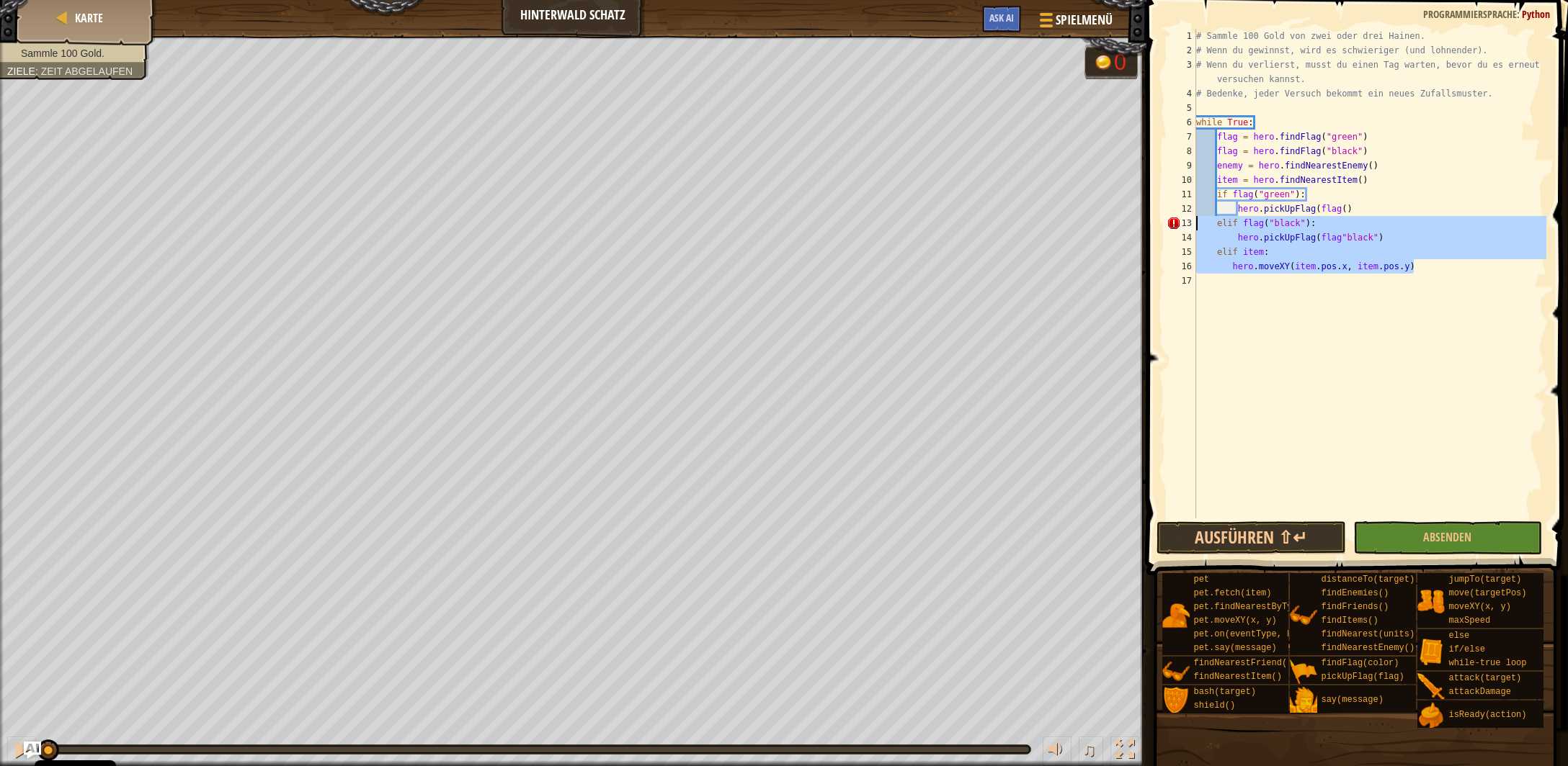
drag, startPoint x: 1411, startPoint y: 268, endPoint x: 1191, endPoint y: 222, distance: 224.8
click at [1194, 222] on div "# Sammle 100 Gold von zwei oder drei Hainen. # Wenn du gewinnst, wird es schwie…" at bounding box center [1370, 273] width 353 height 490
type textarea "elif flag("black"): hero.pickUpFlag(flag"black")"
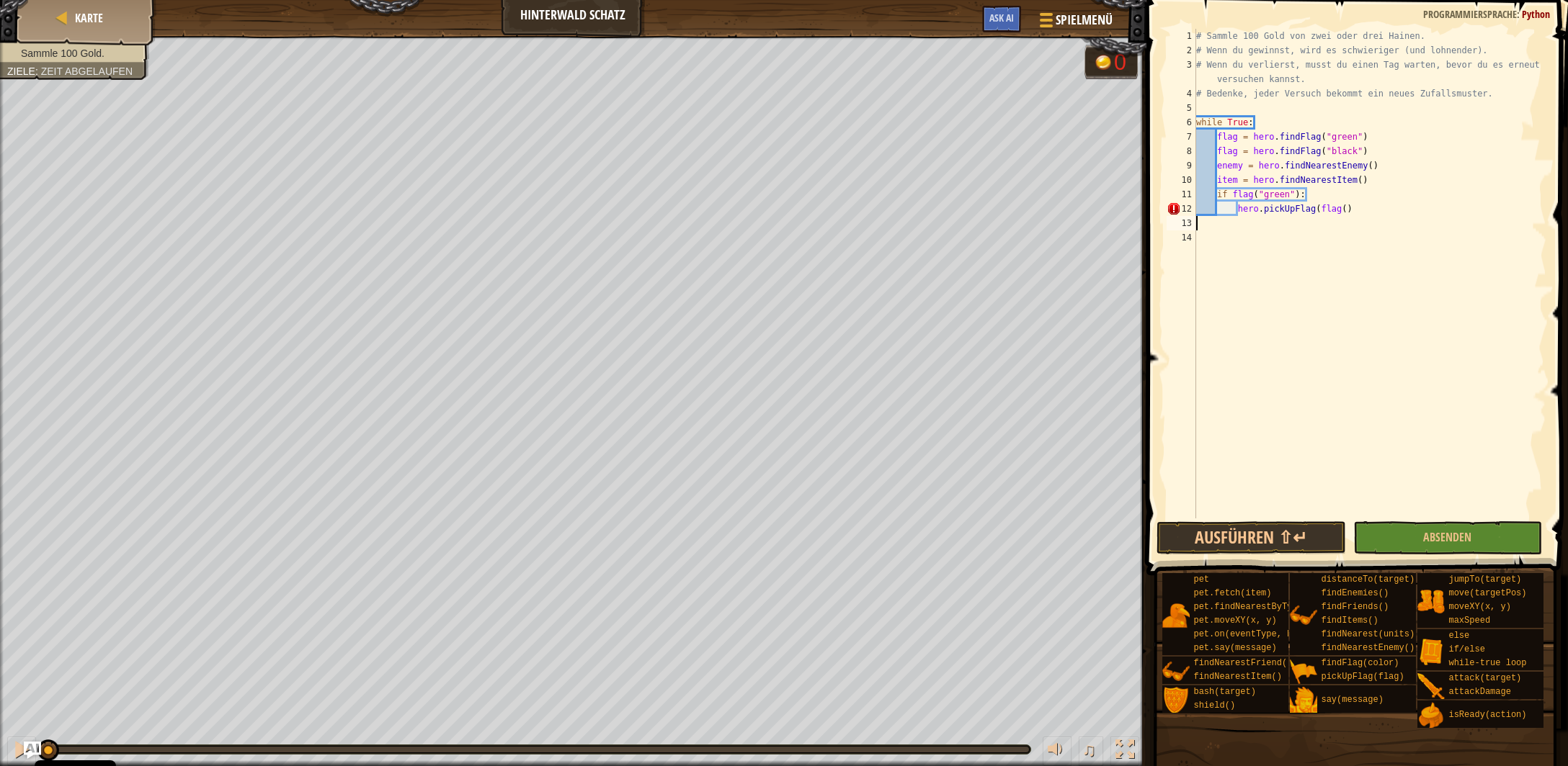
paste textarea "hero.moveXY(item.pos.x, item.pos.y)"
click at [1229, 197] on div "# Sammle 100 Gold von zwei oder drei Hainen. # Wenn du gewinnst, wird es schwie…" at bounding box center [1370, 288] width 353 height 519
drag, startPoint x: 1376, startPoint y: 237, endPoint x: 1339, endPoint y: 237, distance: 37.0
click at [1343, 237] on div "# Sammle 100 Gold von zwei oder drei Hainen. # Wenn du gewinnst, wird es schwie…" at bounding box center [1370, 288] width 353 height 519
click at [1340, 237] on div "# Sammle 100 Gold von zwei oder drei Hainen. # Wenn du gewinnst, wird es schwie…" at bounding box center [1370, 273] width 353 height 490
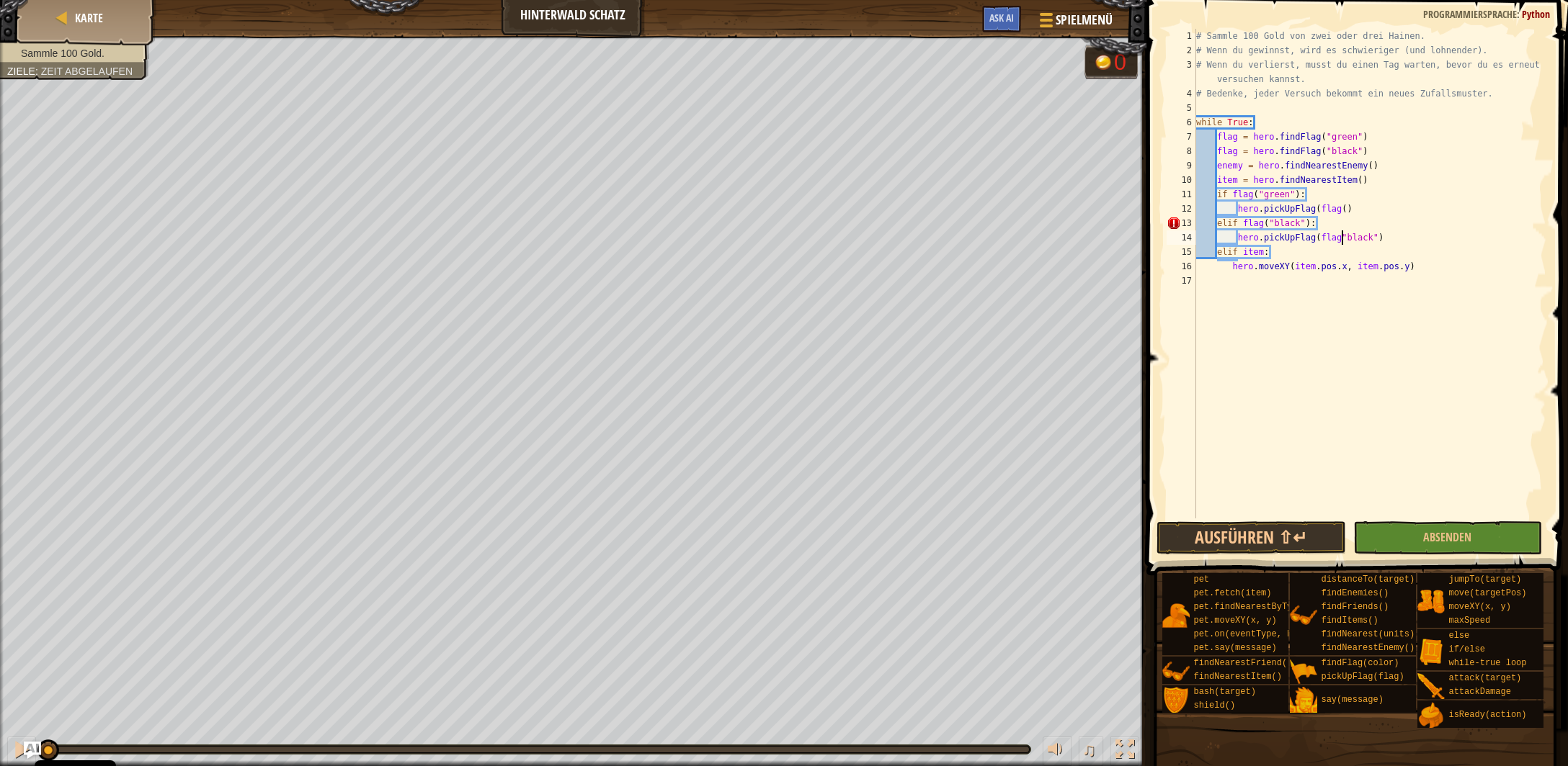
scroll to position [7, 12]
click at [1382, 240] on div "# Sammle 100 Gold von zwei oder drei Hainen. # Wenn du gewinnst, wird es schwie…" at bounding box center [1370, 288] width 353 height 519
drag, startPoint x: 1351, startPoint y: 211, endPoint x: 1337, endPoint y: 209, distance: 14.1
click at [1350, 211] on div "# Sammle 100 Gold von zwei oder drei Hainen. # Wenn du gewinnst, wird es schwie…" at bounding box center [1370, 288] width 353 height 519
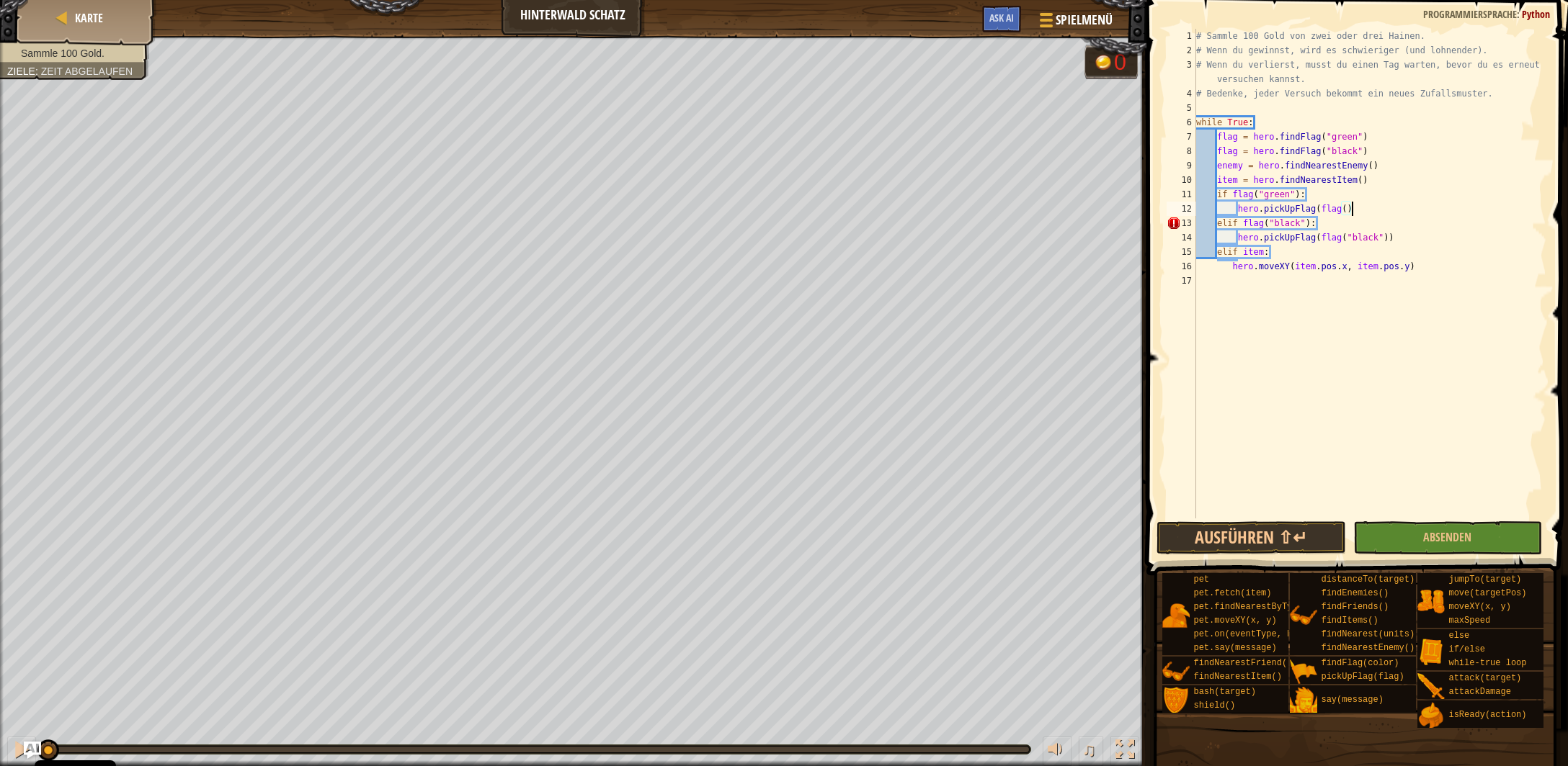
scroll to position [6, 13]
click at [1349, 211] on div "# Sammle 100 Gold von zwei oder drei Hainen. # Wenn du gewinnst, wird es schwie…" at bounding box center [1370, 288] width 353 height 519
type textarea "hero.pickUpFlag(flag)"
click at [1352, 327] on div "# Sammle 100 Gold von zwei oder drei Hainen. # Wenn du gewinnst, wird es schwie…" at bounding box center [1370, 288] width 353 height 519
click at [1343, 212] on div "# Sammle 100 Gold von zwei oder drei Hainen. # Wenn du gewinnst, wird es schwie…" at bounding box center [1370, 288] width 353 height 519
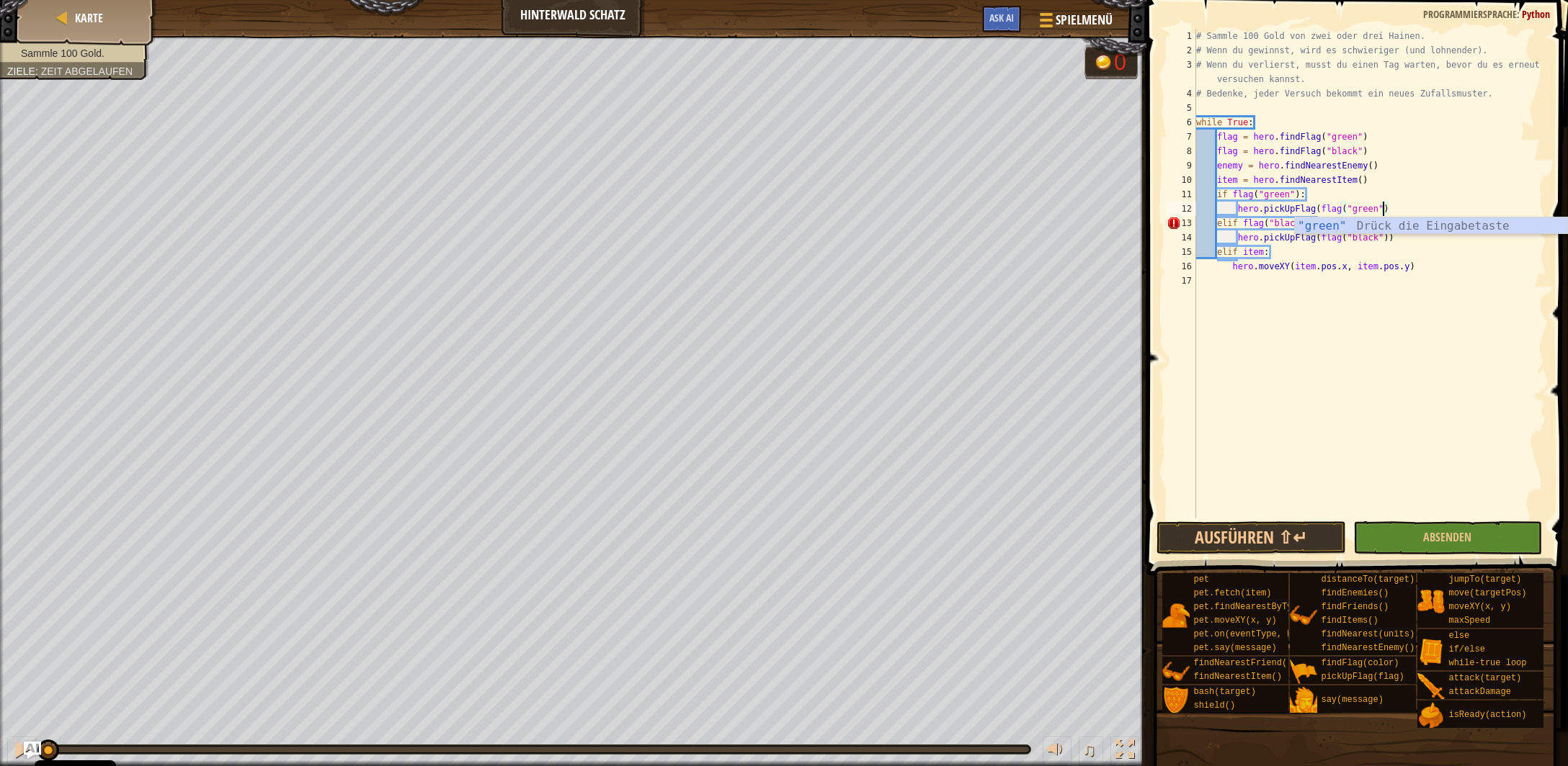
scroll to position [7, 15]
drag, startPoint x: 1344, startPoint y: 211, endPoint x: 1321, endPoint y: 207, distance: 23.3
click at [1321, 207] on div "# Sammle 100 Gold von zwei oder drei Hainen. # Wenn du gewinnst, wird es schwie…" at bounding box center [1370, 288] width 353 height 519
click at [1360, 210] on div "# Sammle 100 Gold von zwei oder drei Hainen. # Wenn du gewinnst, wird es schwie…" at bounding box center [1370, 288] width 353 height 519
click at [1387, 241] on div "# Sammle 100 Gold von zwei oder drei Hainen. # Wenn du gewinnst, wird es schwie…" at bounding box center [1370, 288] width 353 height 519
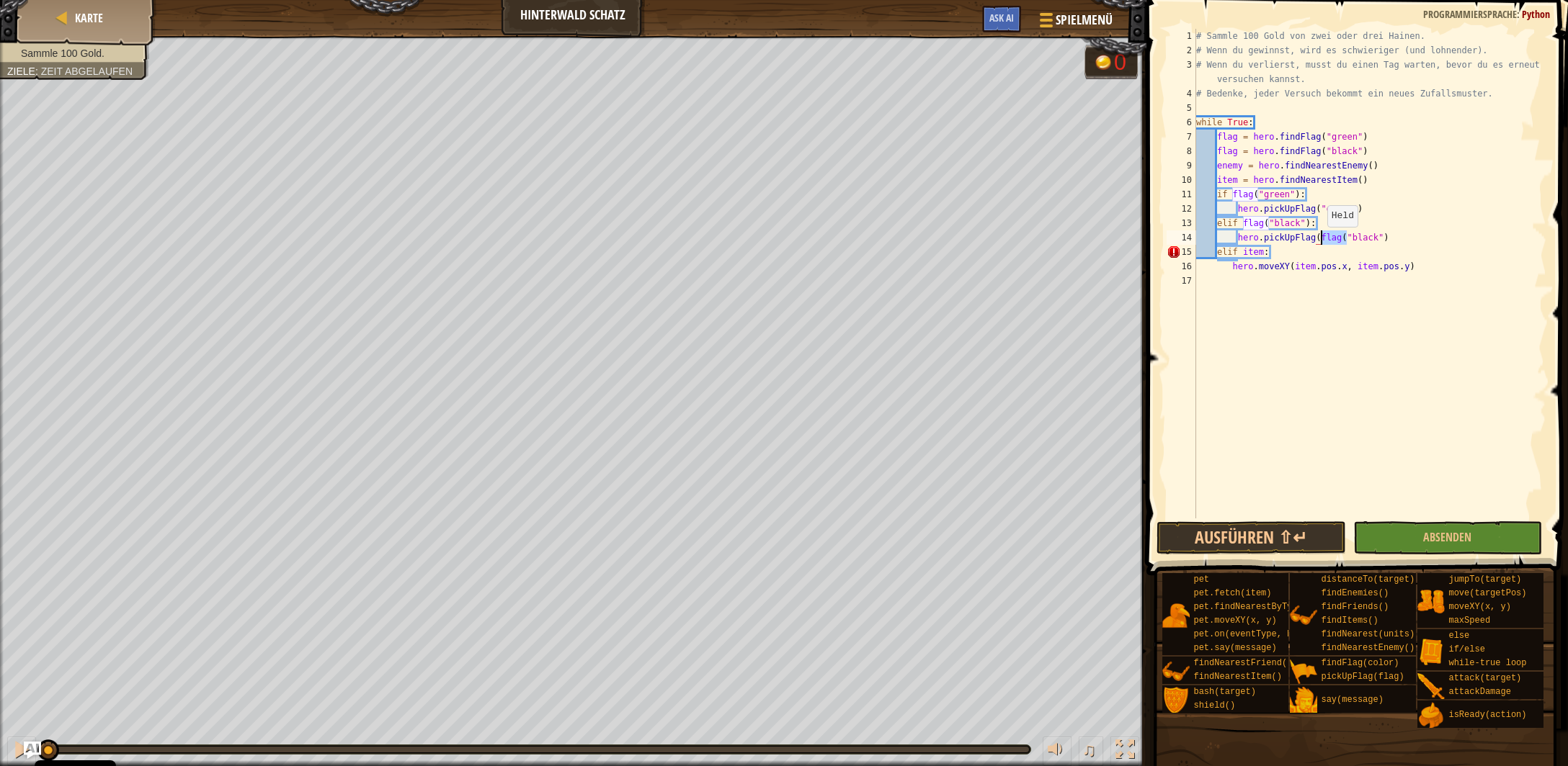
drag, startPoint x: 1345, startPoint y: 241, endPoint x: 1321, endPoint y: 242, distance: 24.0
click at [1321, 242] on div "# Sammle 100 Gold von zwei oder drei Hainen. # Wenn du gewinnst, wird es schwie…" at bounding box center [1370, 288] width 353 height 519
type textarea "hero.pickUpFlag("black")"
click at [1368, 241] on div "# Sammle 100 Gold von zwei oder drei Hainen. # Wenn du gewinnst, wird es schwie…" at bounding box center [1370, 288] width 353 height 519
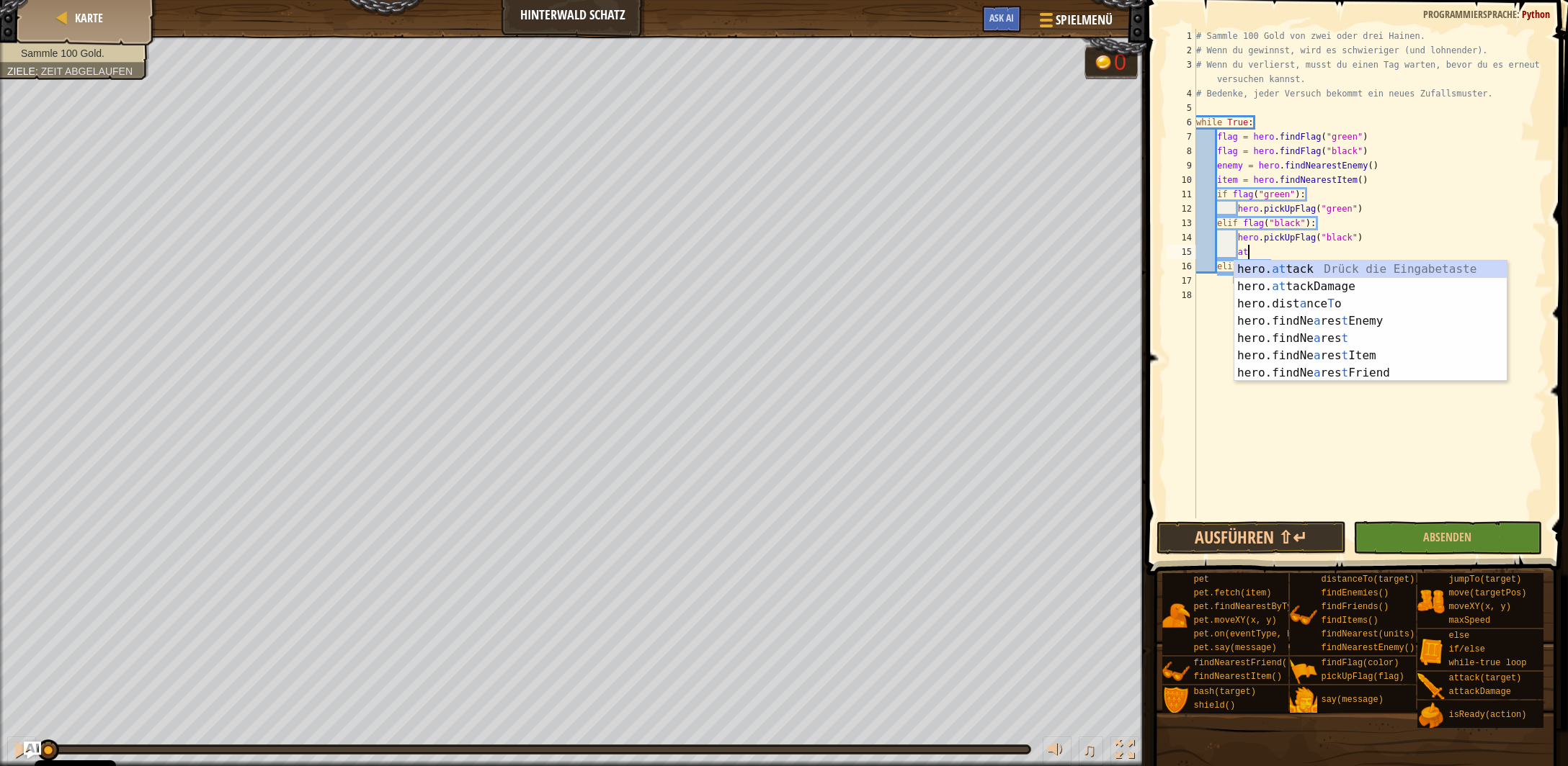
scroll to position [6, 4]
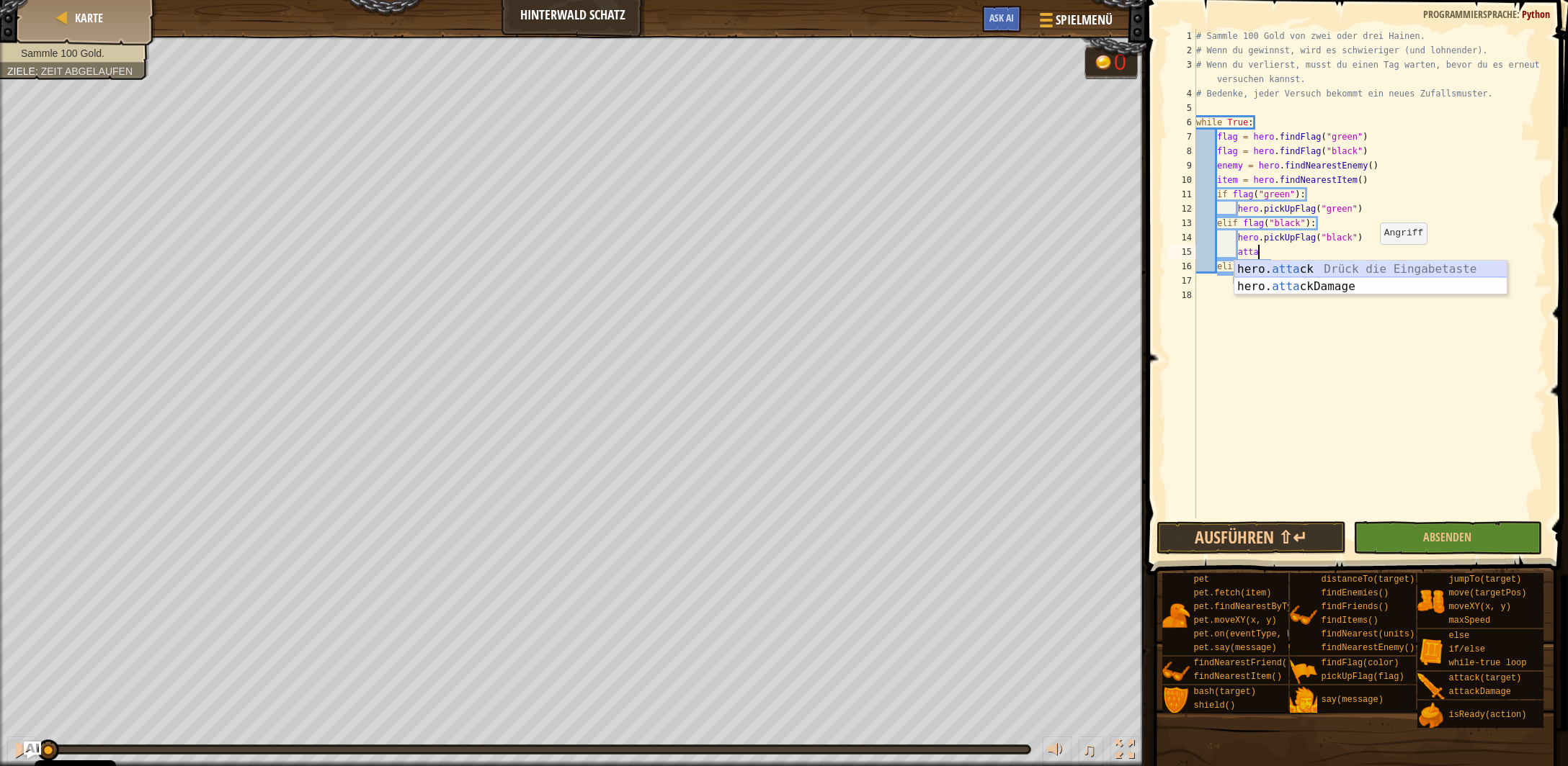
click at [1342, 266] on div "hero. atta ck Drück die Eingabetaste hero. atta ckDamage Drück die Eingabetaste" at bounding box center [1371, 295] width 273 height 69
click at [1330, 256] on div "# Sammle 100 Gold von zwei oder drei Hainen. # Wenn du gewinnst, wird es schwie…" at bounding box center [1370, 288] width 353 height 519
click at [1326, 256] on div "# Sammle 100 Gold von zwei oder drei Hainen. # Wenn du gewinnst, wird es schwie…" at bounding box center [1370, 288] width 353 height 519
drag, startPoint x: 1331, startPoint y: 254, endPoint x: 1239, endPoint y: 254, distance: 92.0
click at [1239, 254] on div "# Sammle 100 Gold von zwei oder drei Hainen. # Wenn du gewinnst, wird es schwie…" at bounding box center [1370, 288] width 353 height 519
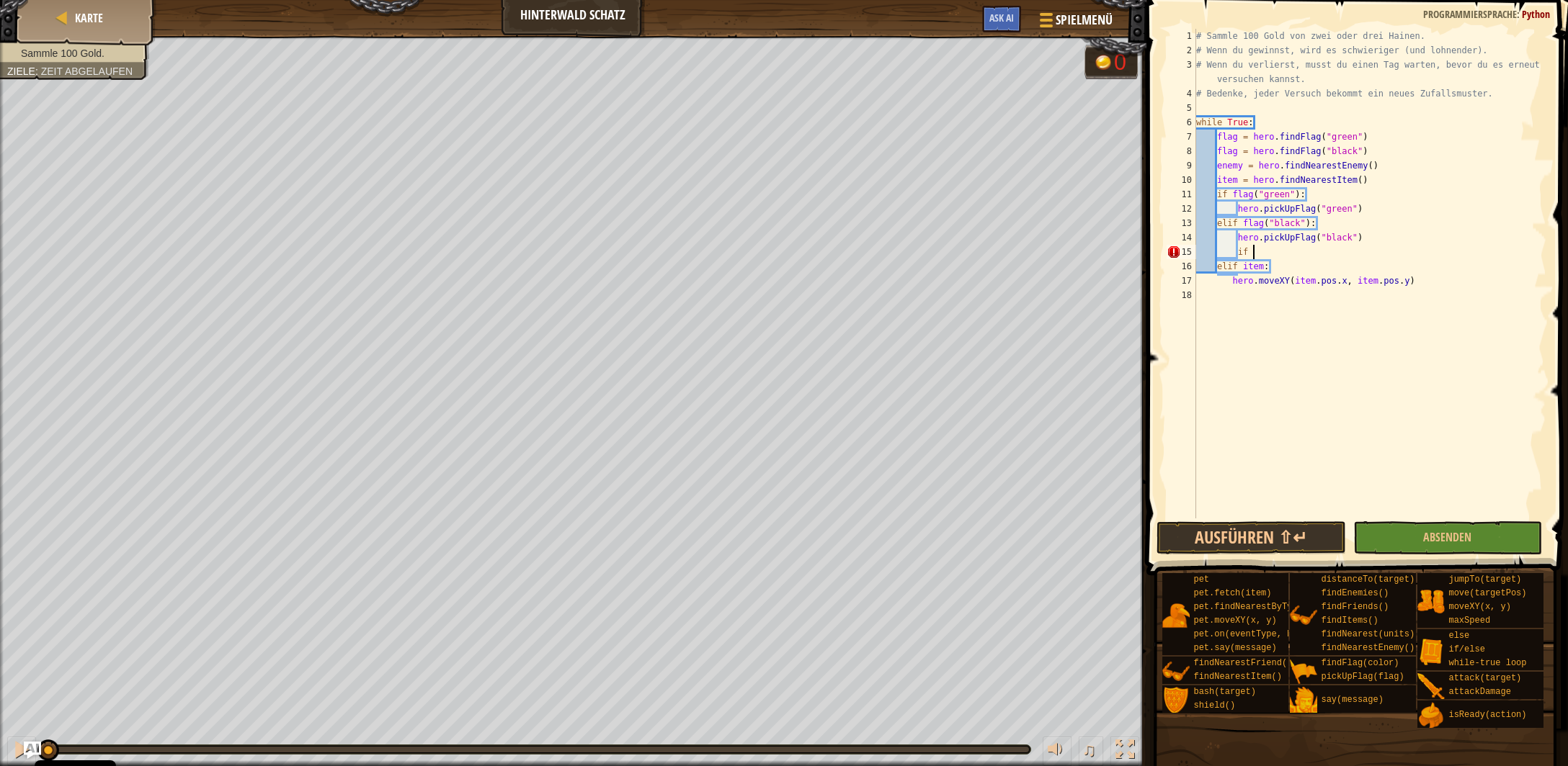
scroll to position [7, 4]
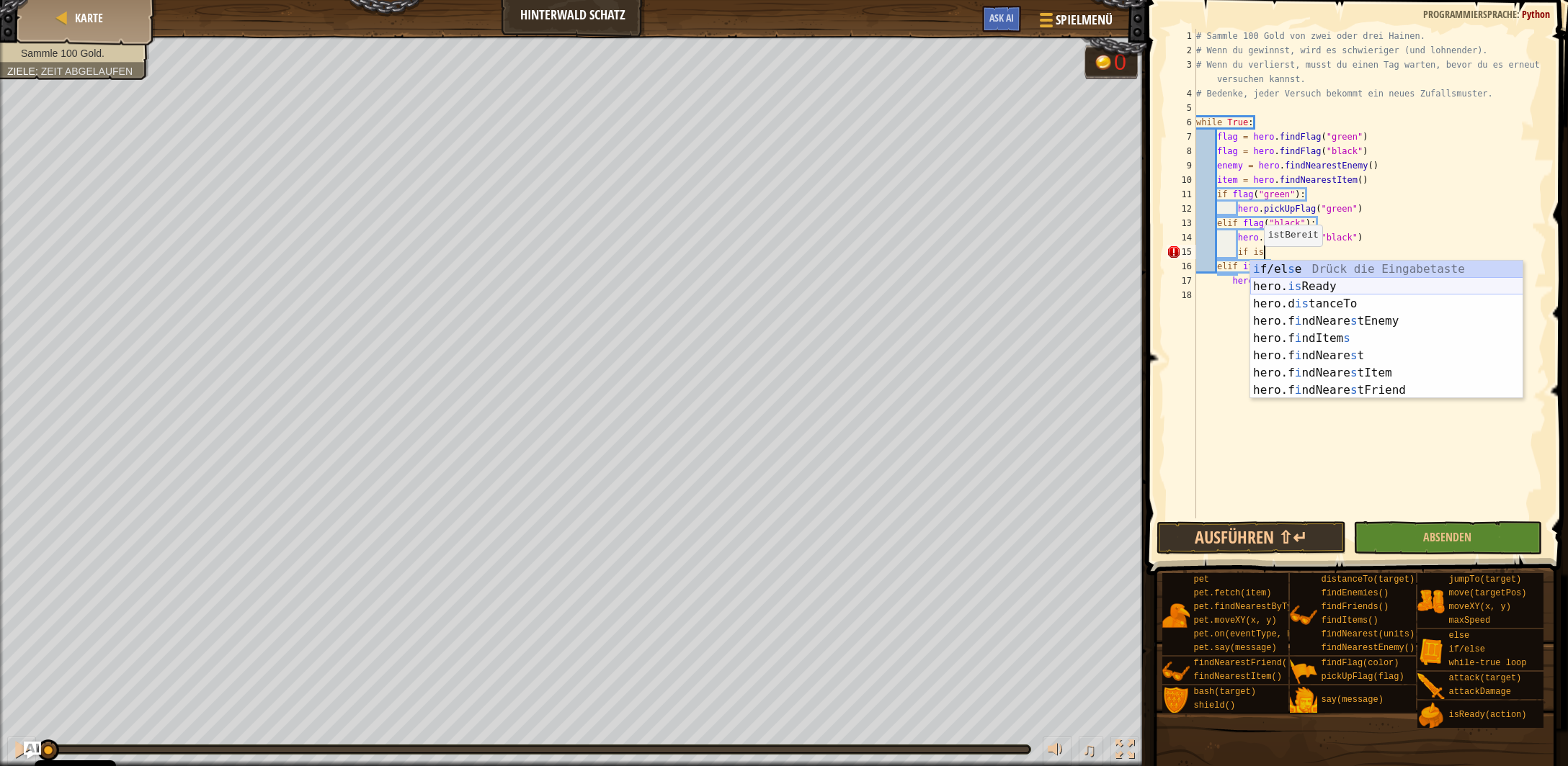
click at [1289, 281] on div "i f/el s e Drück die Eingabetaste hero. is Ready Drück die Eingabetaste hero.d …" at bounding box center [1387, 347] width 273 height 173
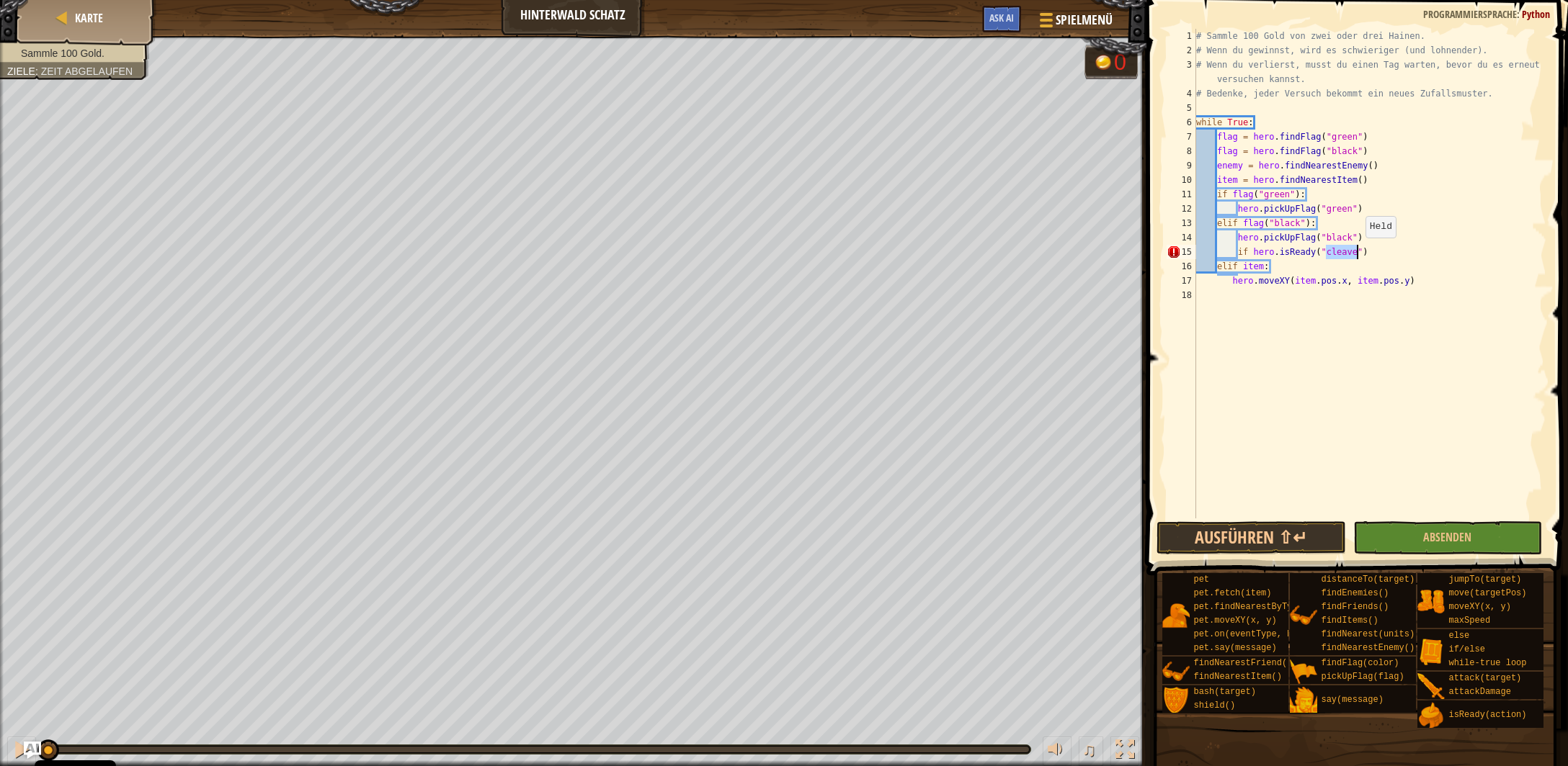
click at [1362, 250] on div "# Sammle 100 Gold von zwei oder drei Hainen. # Wenn du gewinnst, wird es schwie…" at bounding box center [1370, 288] width 353 height 519
click at [1370, 251] on div "# Sammle 100 Gold von zwei oder drei Hainen. # Wenn du gewinnst, wird es schwie…" at bounding box center [1370, 288] width 353 height 519
type textarea "if hero.isReady("cleave"):"
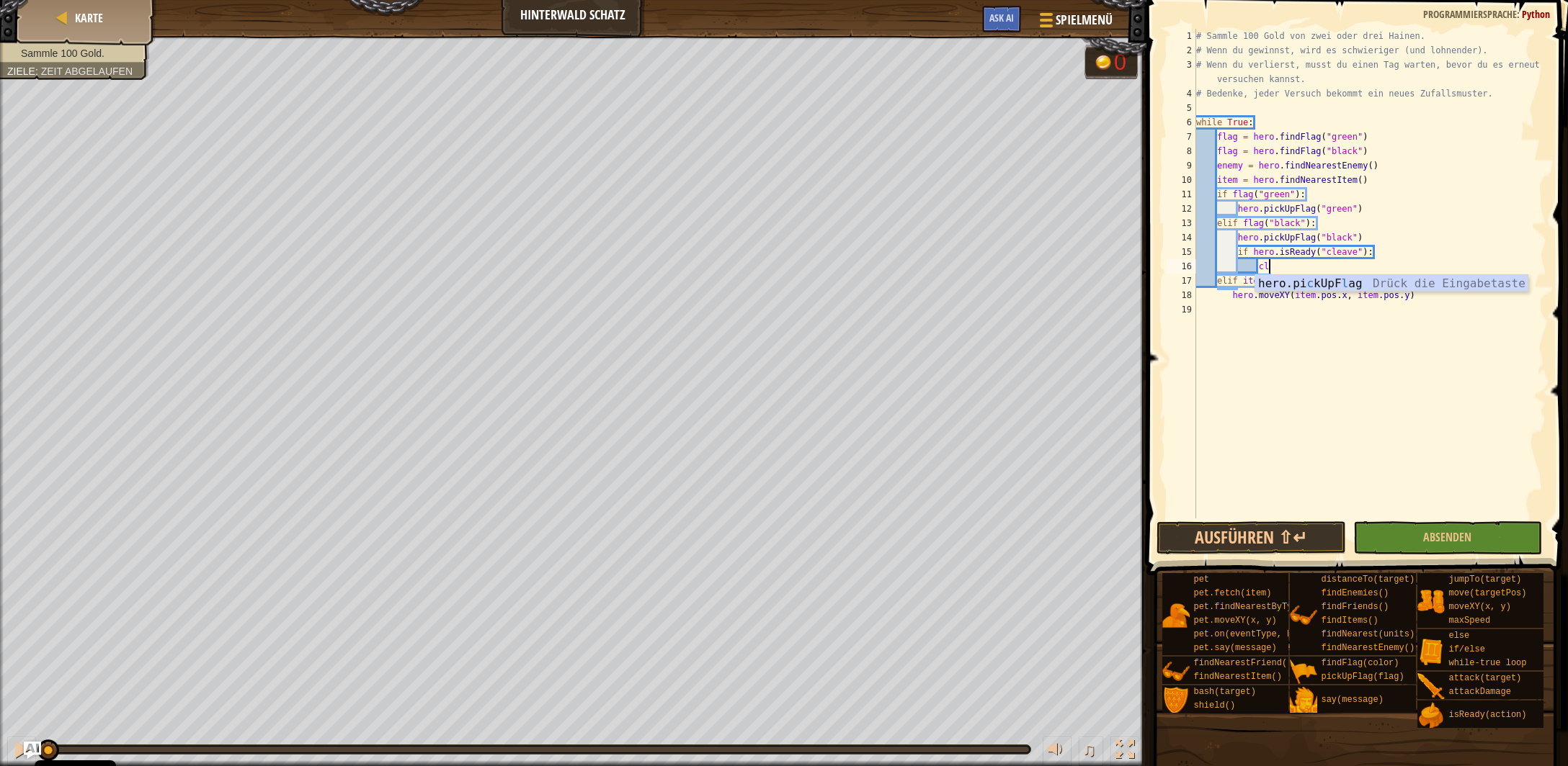
type textarea "c"
type textarea "hero.cleave(enemy)"
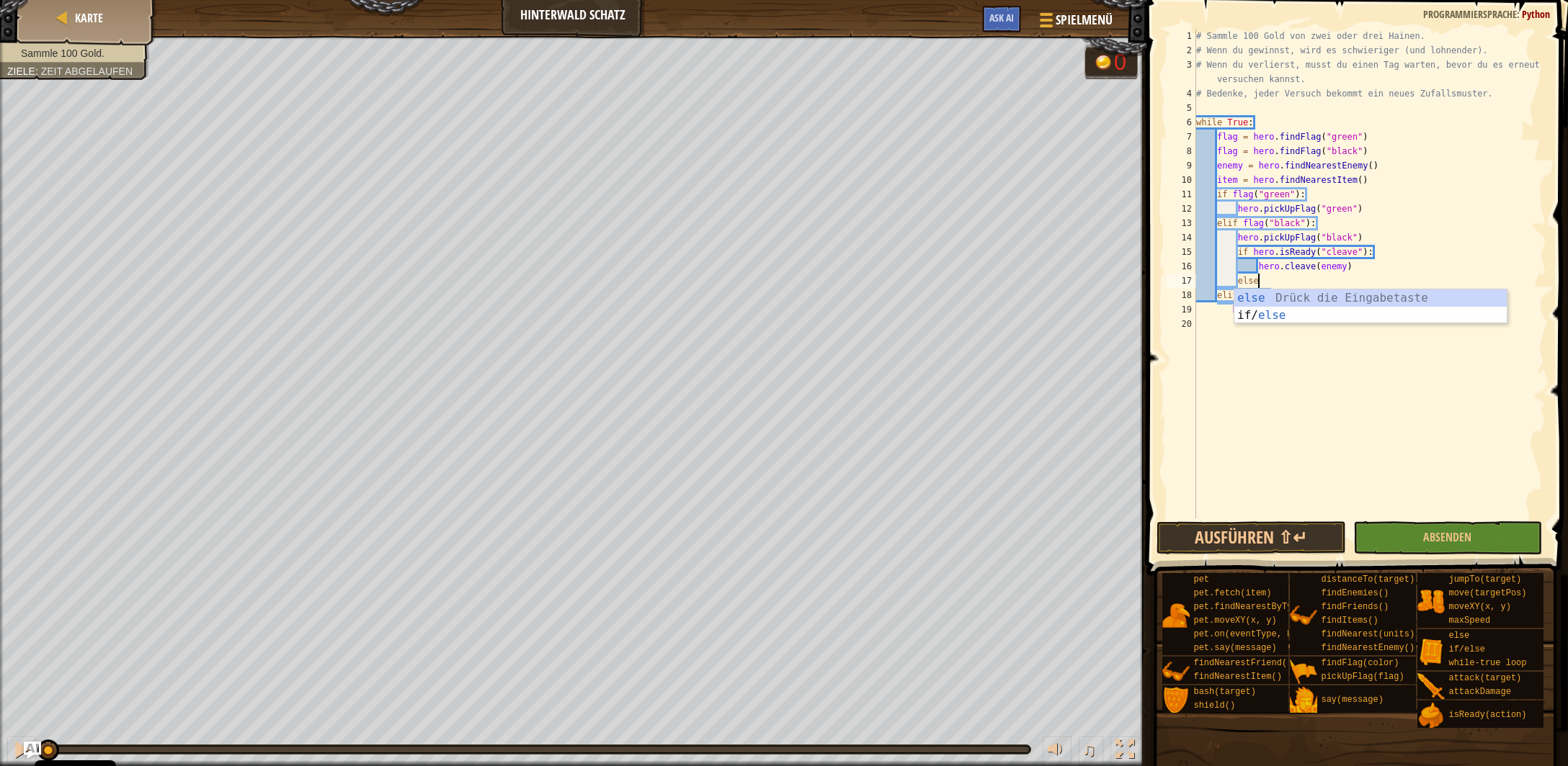
type textarea "else:"
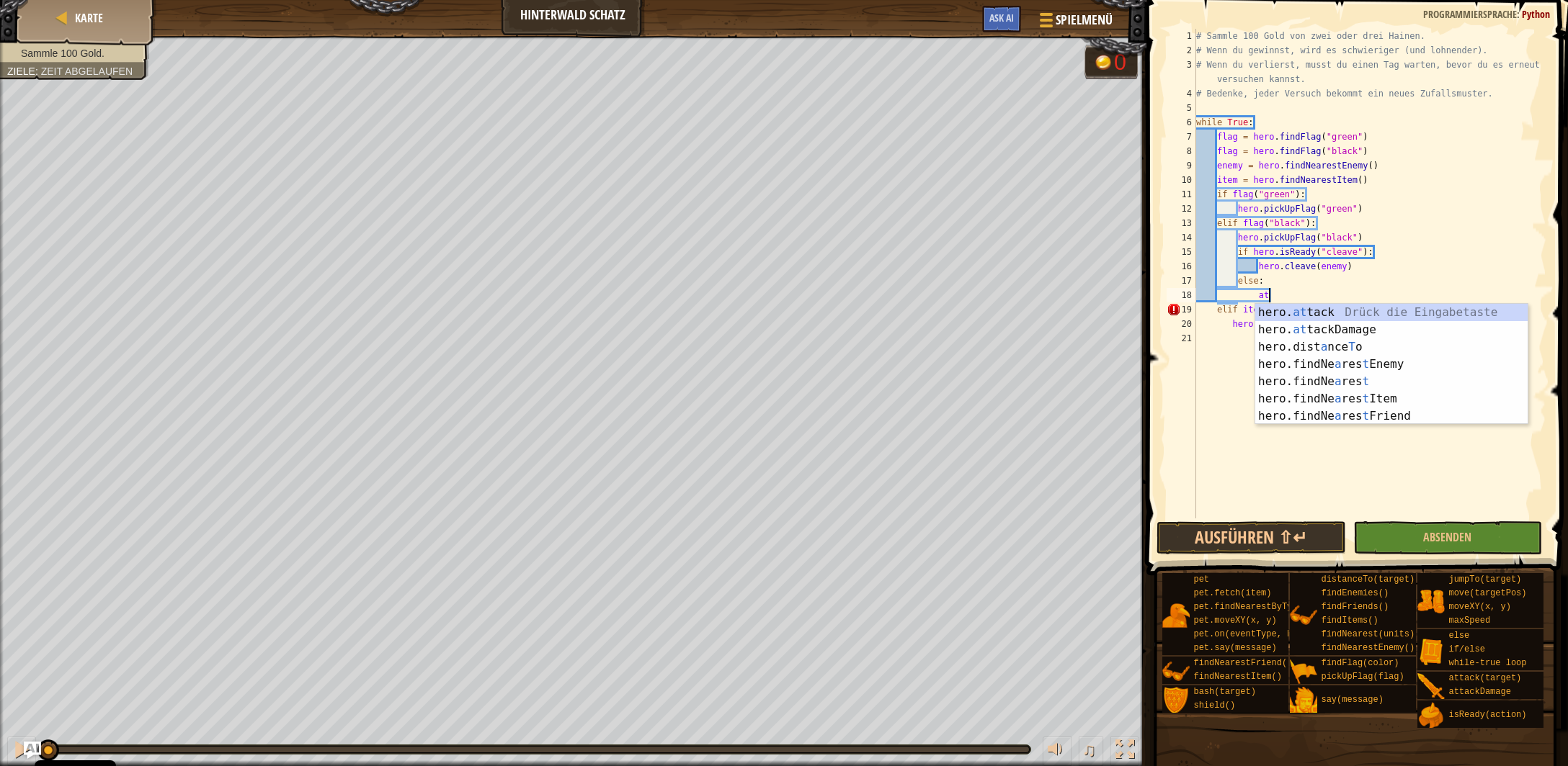
scroll to position [7, 6]
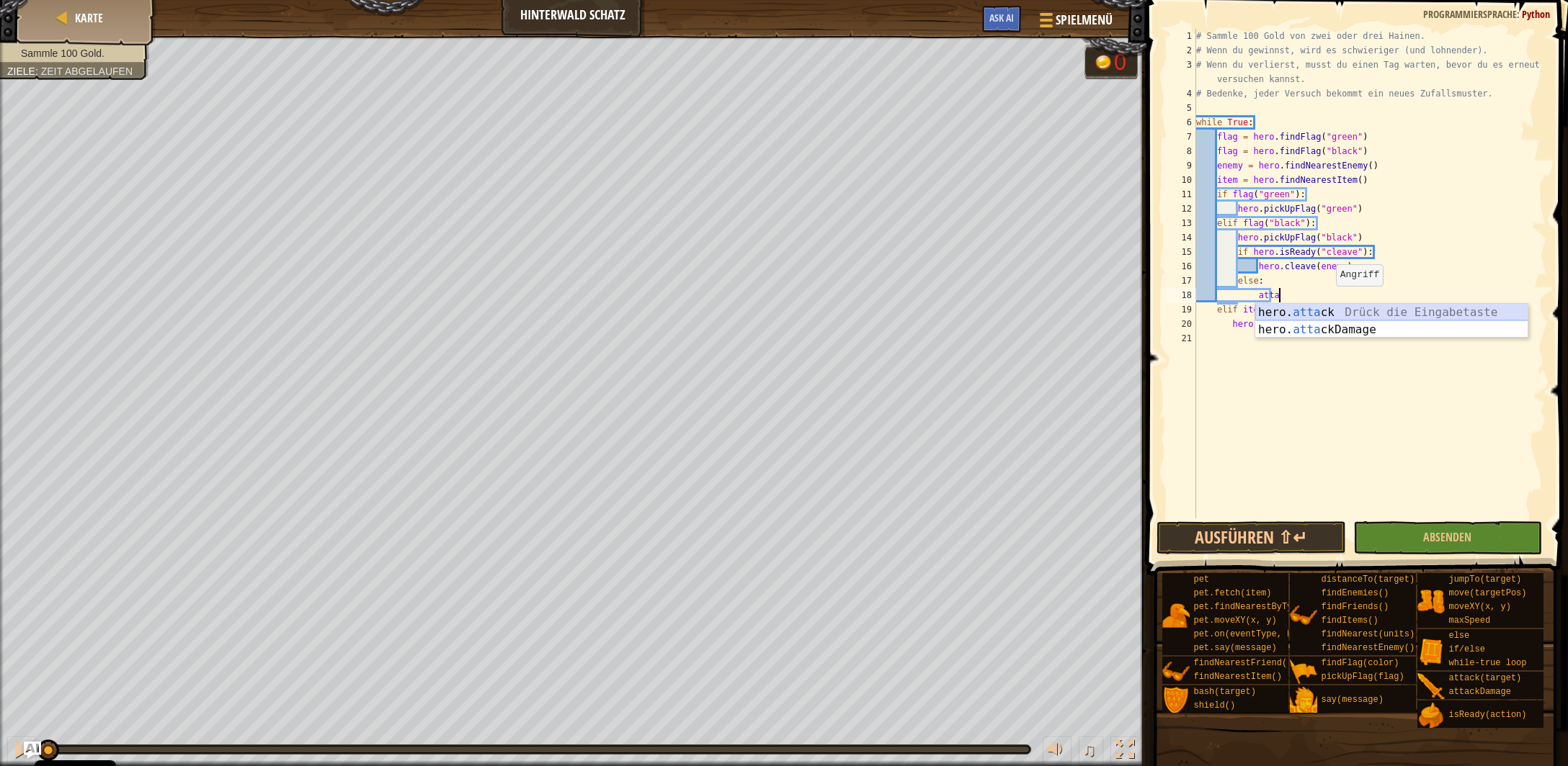
click at [1328, 311] on div "hero. atta ck Drück die Eingabetaste hero. atta ckDamage Drück die Eingabetaste" at bounding box center [1392, 339] width 273 height 69
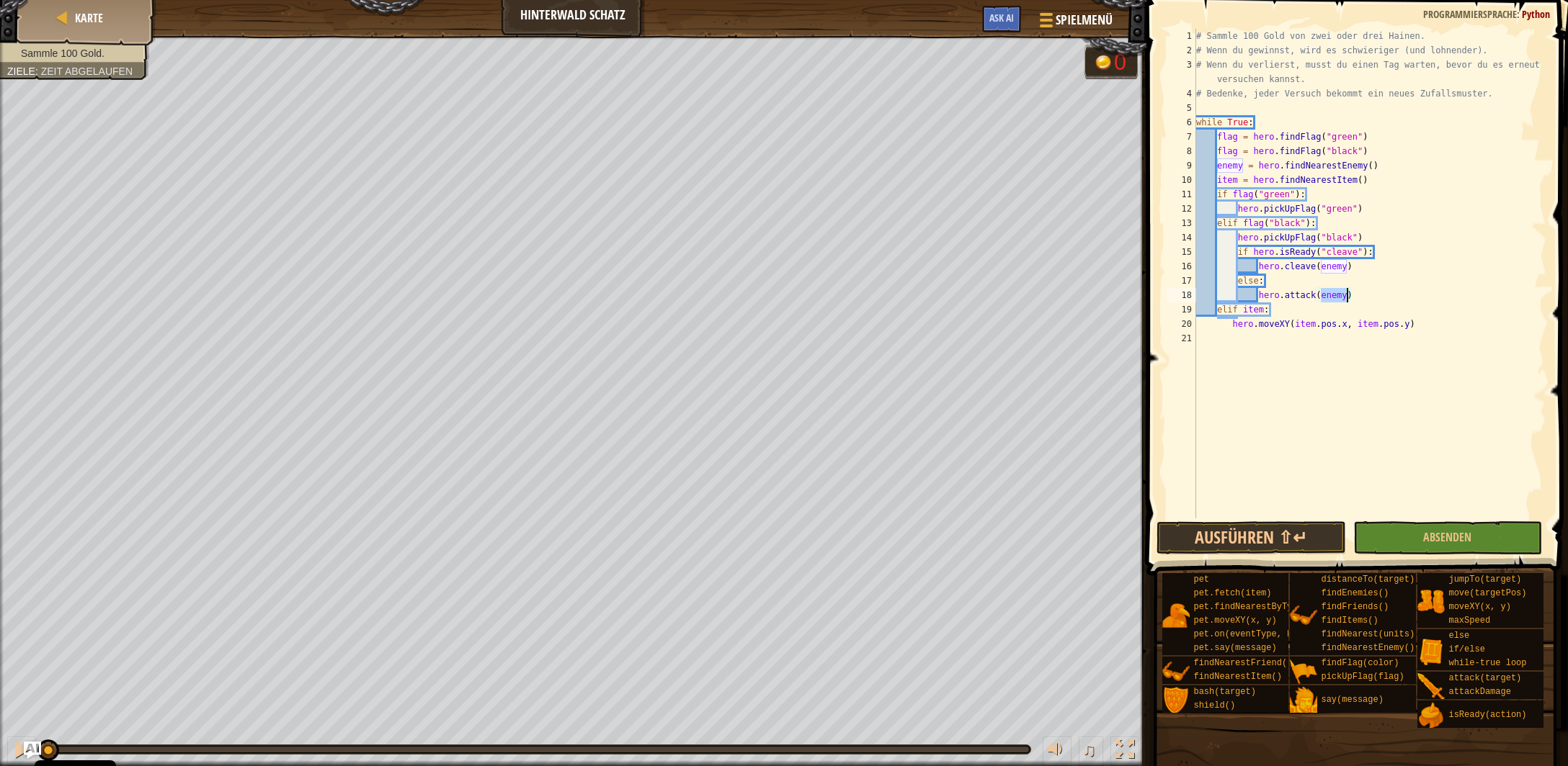
click at [1356, 294] on div "# Sammle 100 Gold von zwei oder drei Hainen. # Wenn du gewinnst, wird es schwie…" at bounding box center [1370, 288] width 353 height 519
type textarea "hero.attack(enemy)"
click at [1375, 543] on button "Absenden" at bounding box center [1448, 538] width 189 height 33
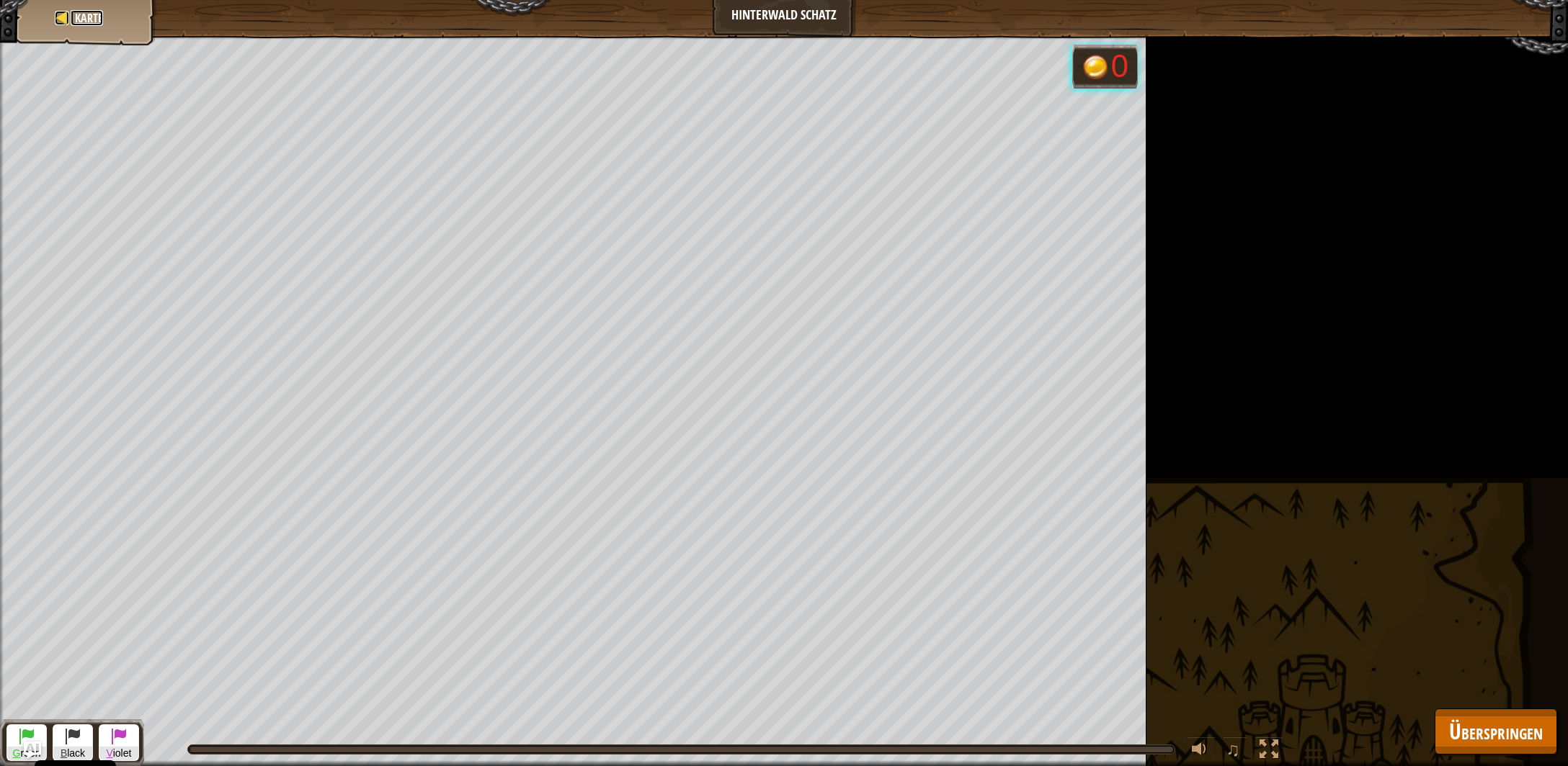
click at [96, 26] on span "Karte" at bounding box center [89, 17] width 28 height 15
select select "de-DE"
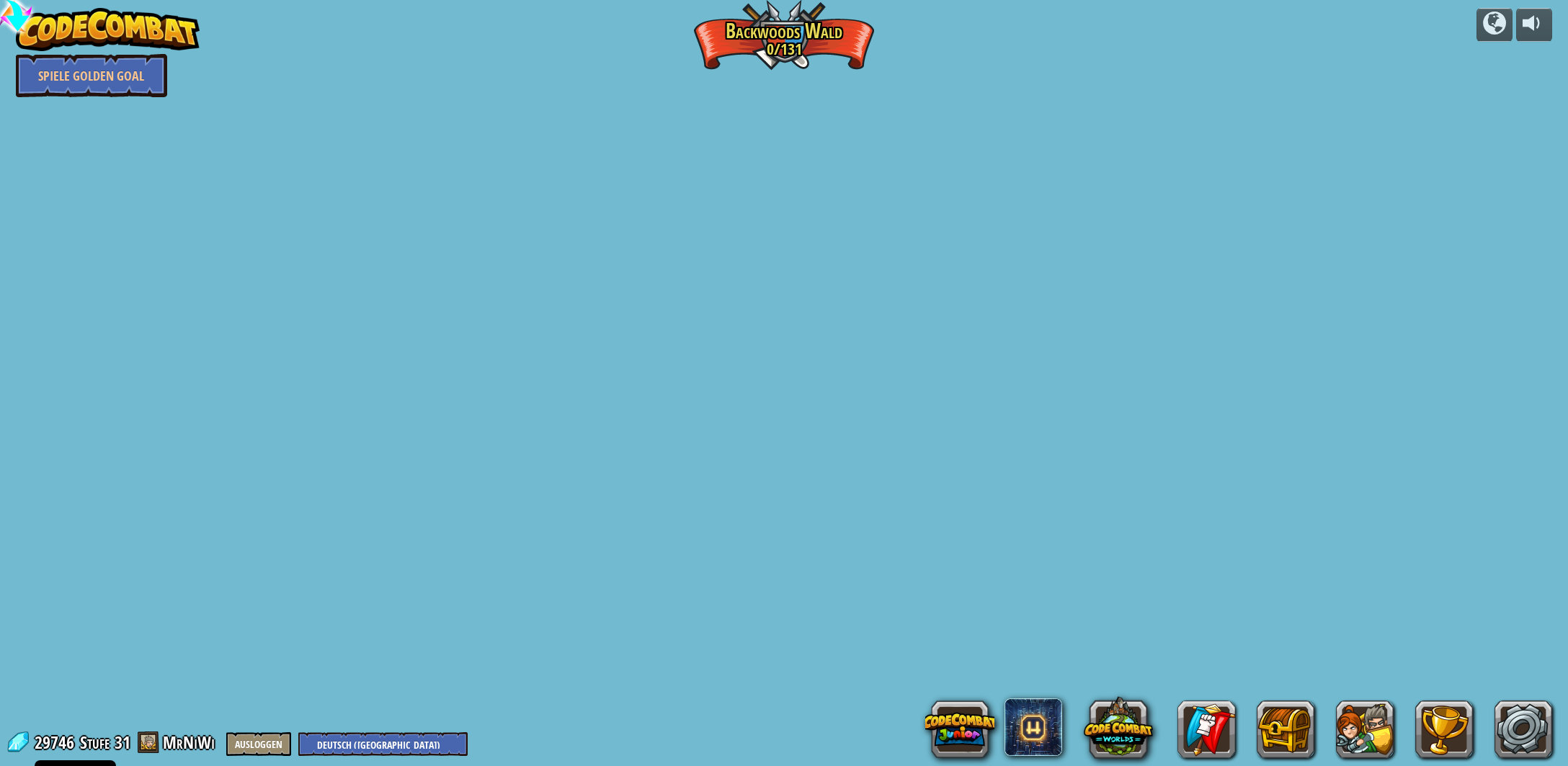
select select "de-DE"
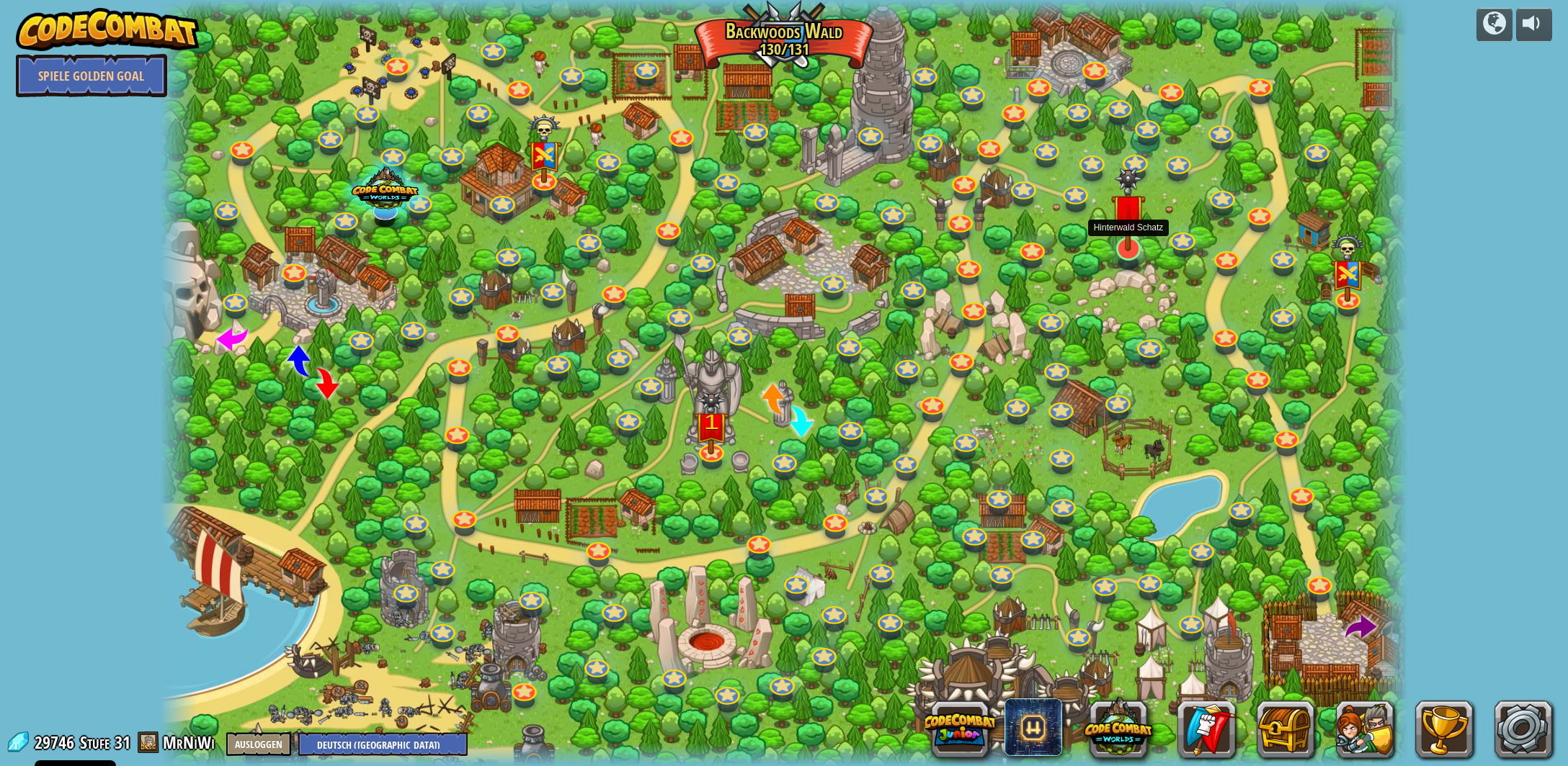
click at [1124, 236] on img at bounding box center [1128, 209] width 36 height 84
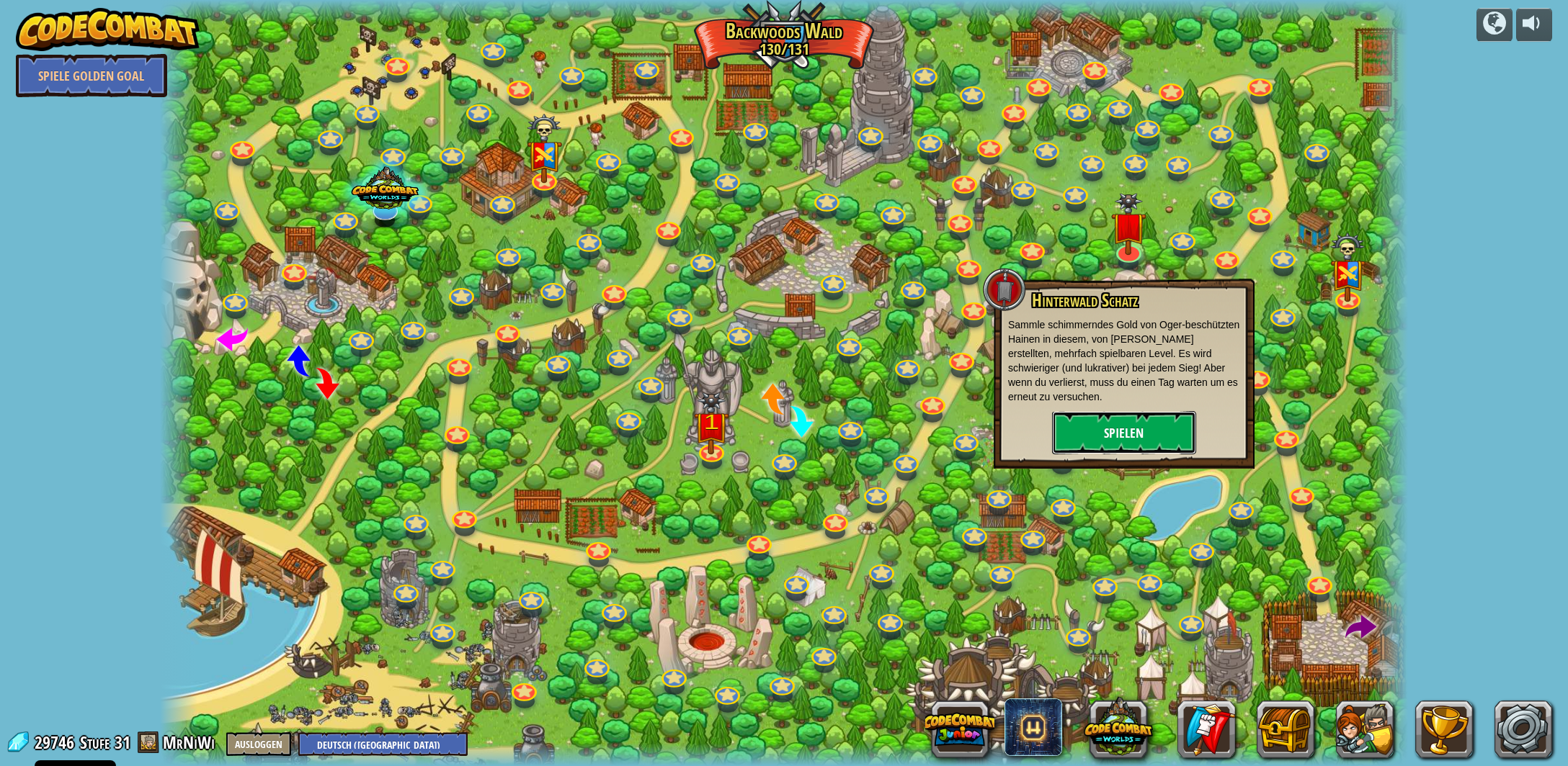
click at [1134, 425] on button "Spielen" at bounding box center [1124, 432] width 144 height 43
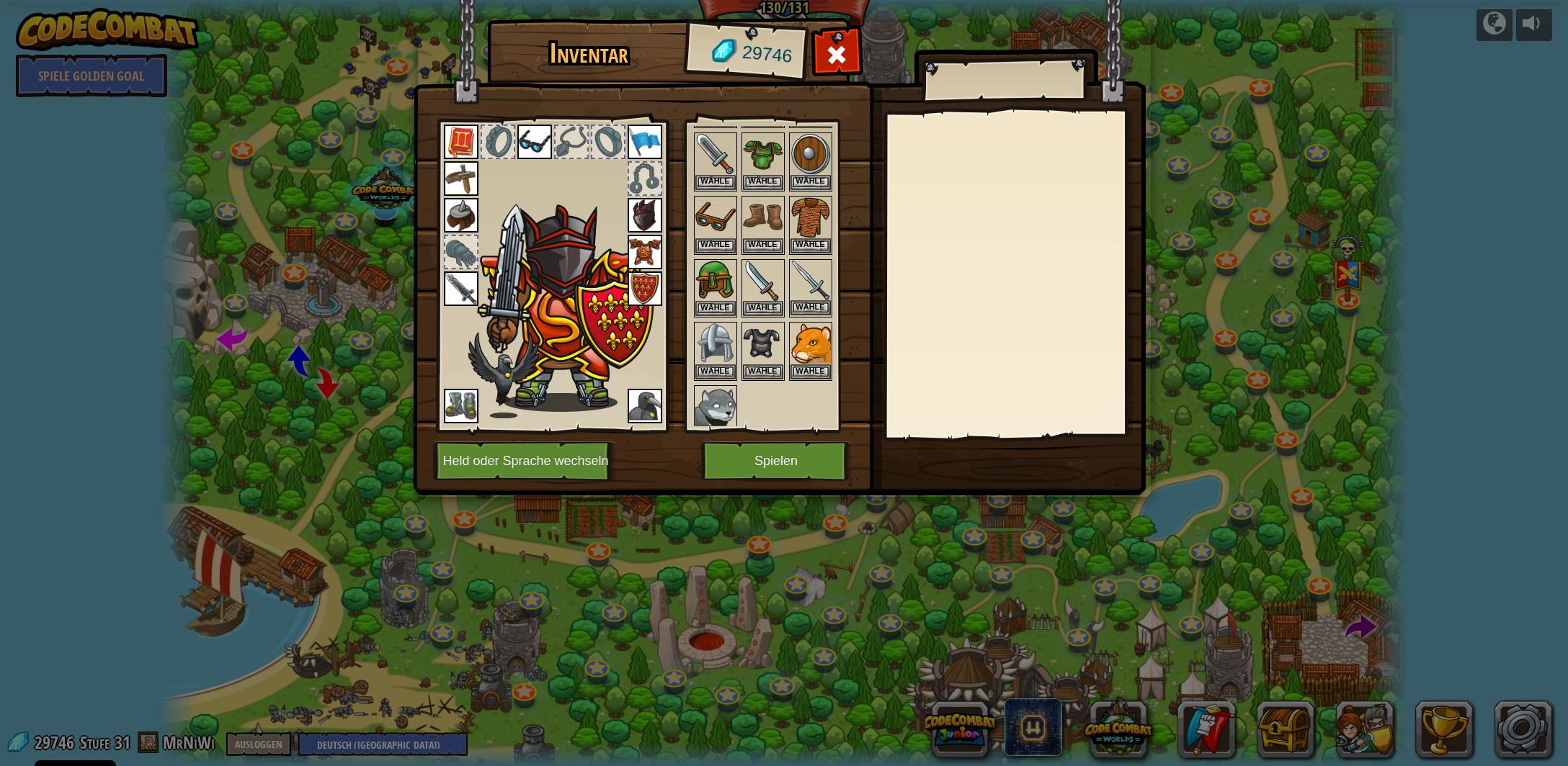
scroll to position [141, 0]
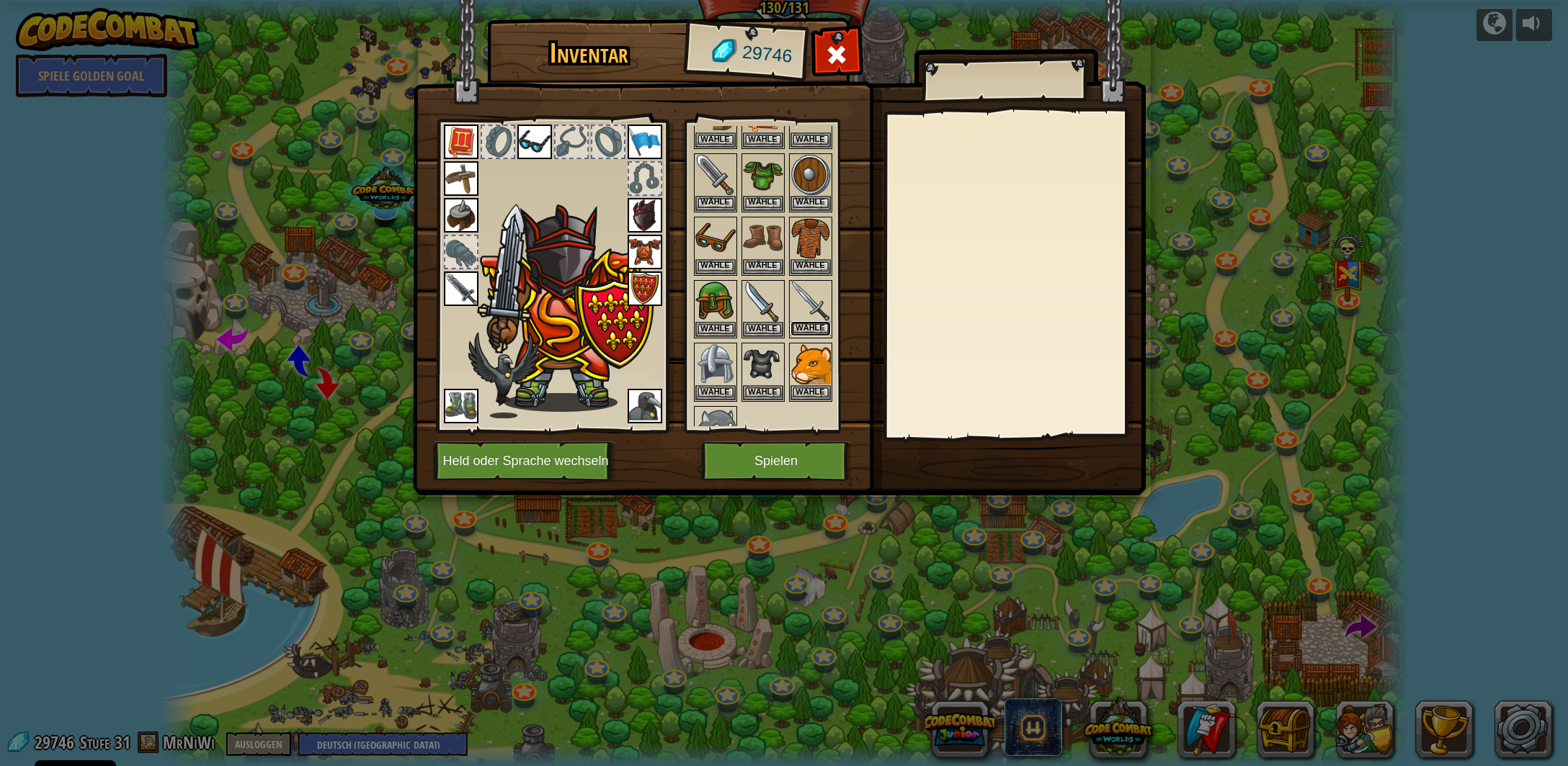
click at [813, 323] on button "Wähle" at bounding box center [810, 329] width 40 height 15
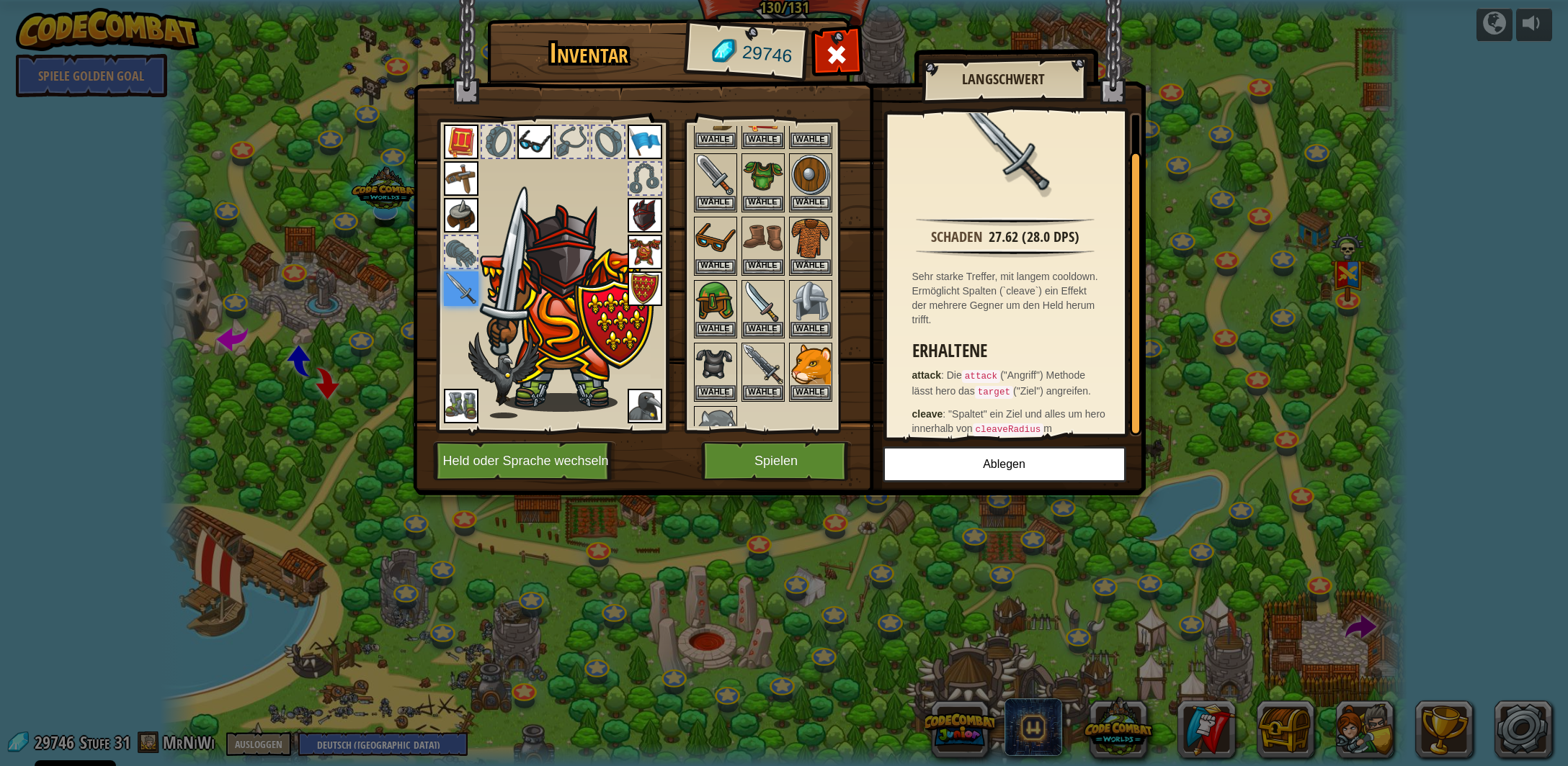
scroll to position [50, 0]
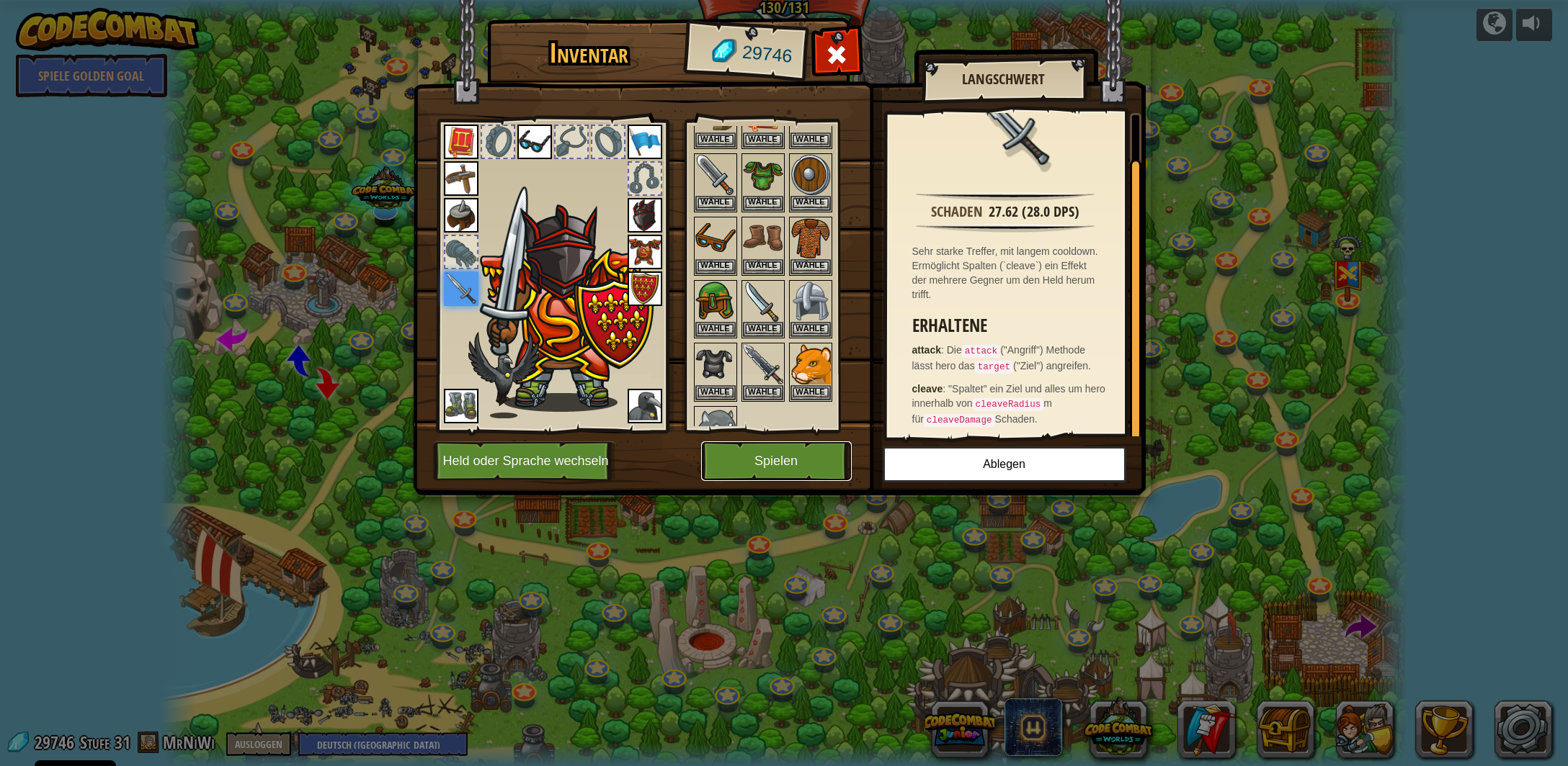
click at [771, 466] on button "Spielen" at bounding box center [776, 461] width 150 height 39
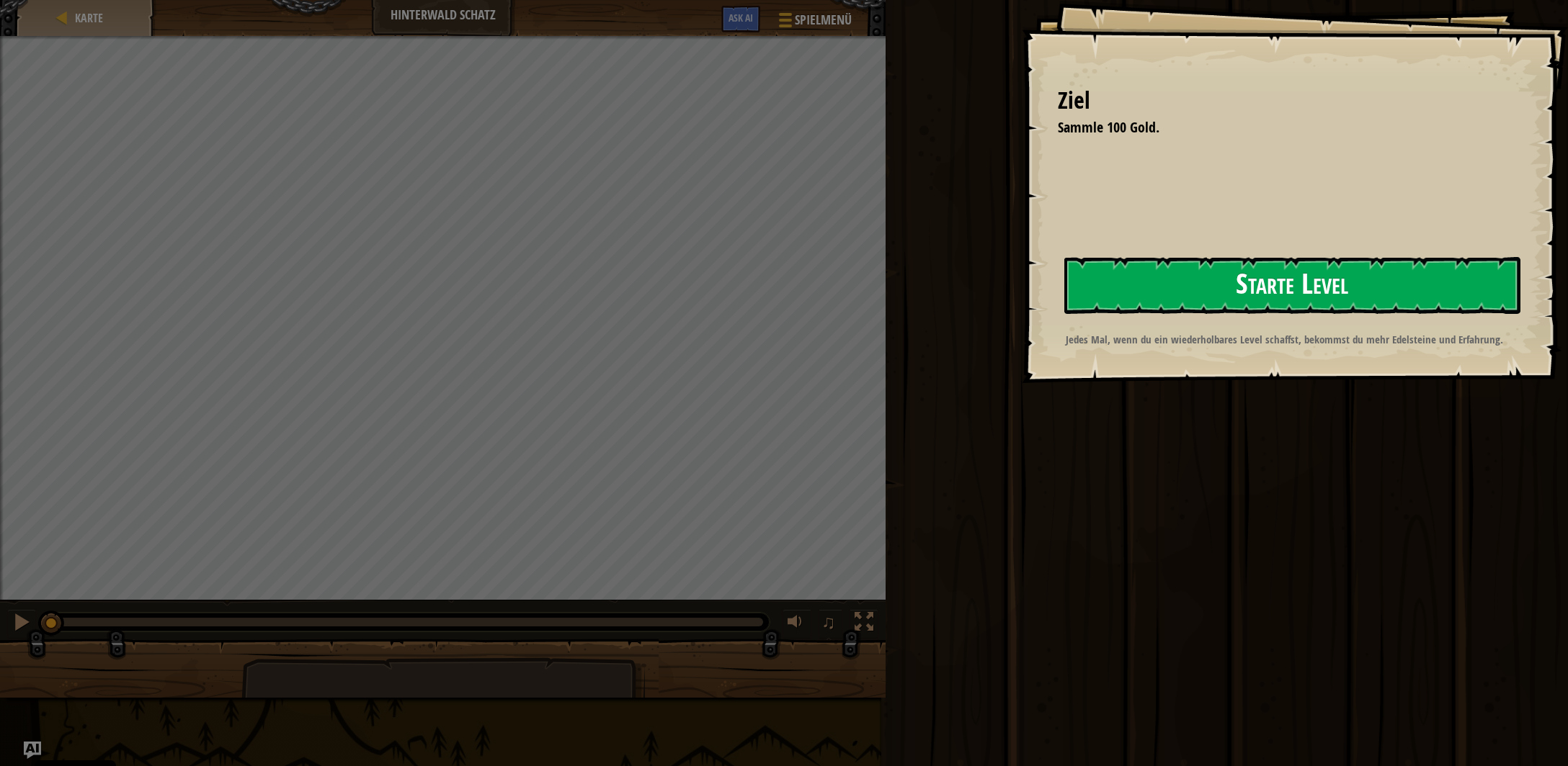
click at [1256, 284] on button "Starte Level" at bounding box center [1293, 285] width 456 height 57
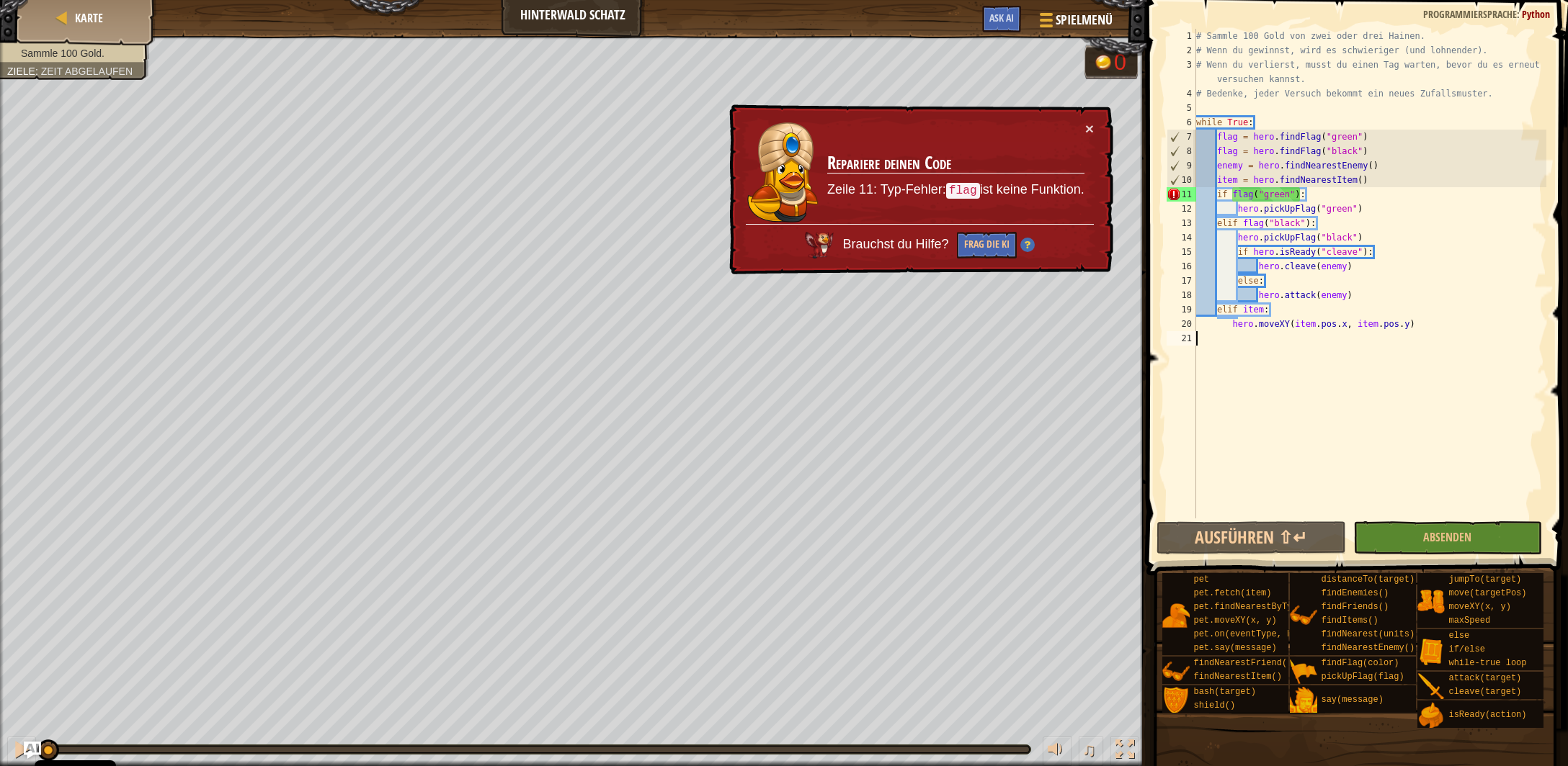
click at [1303, 199] on div "# Sammle 100 Gold von zwei oder drei Hainen. # Wenn du gewinnst, wird es schwie…" at bounding box center [1370, 288] width 353 height 519
click at [1239, 156] on div "# Sammle 100 Gold von zwei oder drei Hainen. # Wenn du gewinnst, wird es schwie…" at bounding box center [1370, 288] width 353 height 519
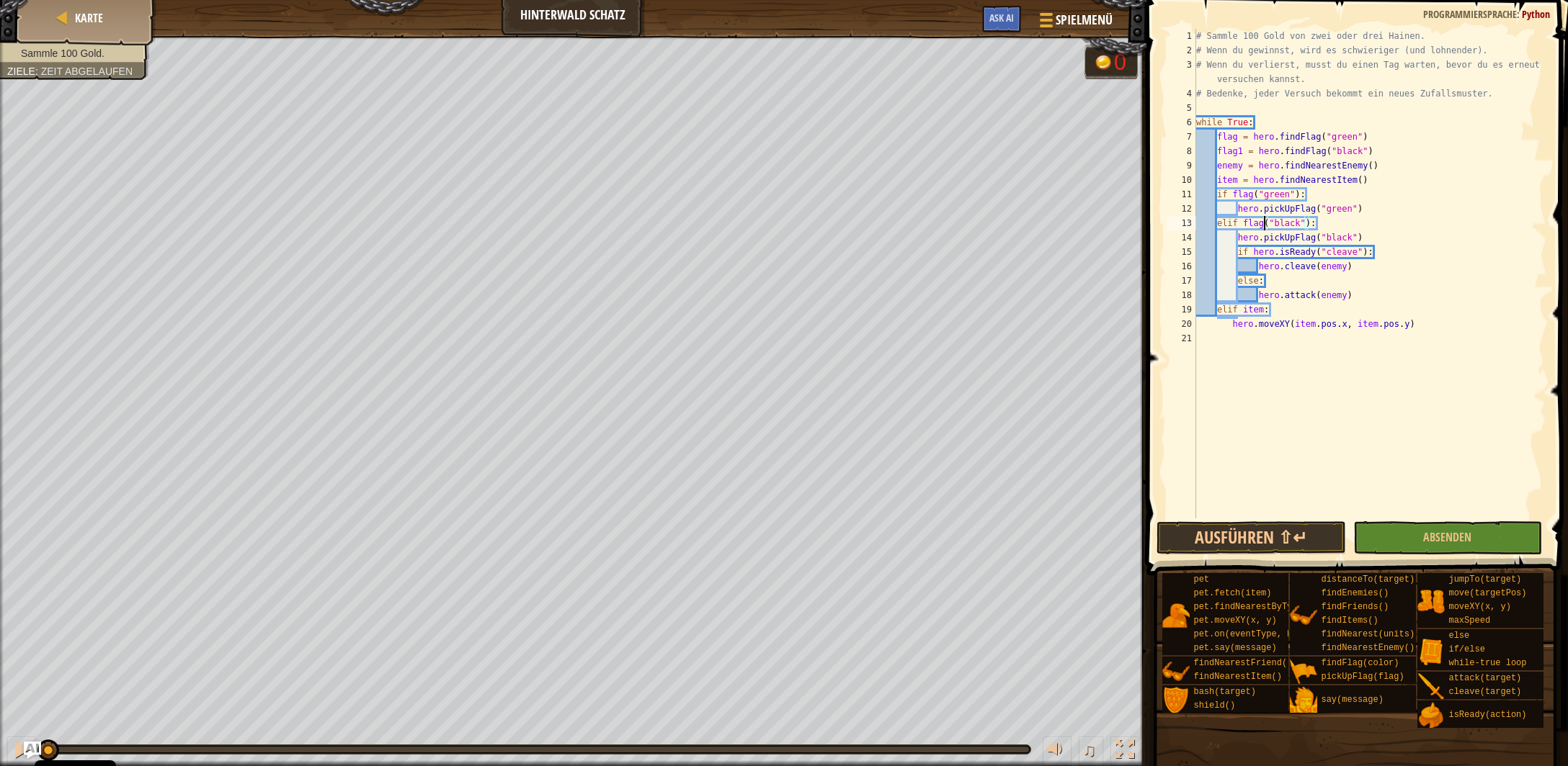
click at [1263, 225] on div "# Sammle 100 Gold von zwei oder drei Hainen. # Wenn du gewinnst, wird es schwie…" at bounding box center [1370, 288] width 353 height 519
click at [1452, 537] on span "Absenden" at bounding box center [1447, 537] width 48 height 15
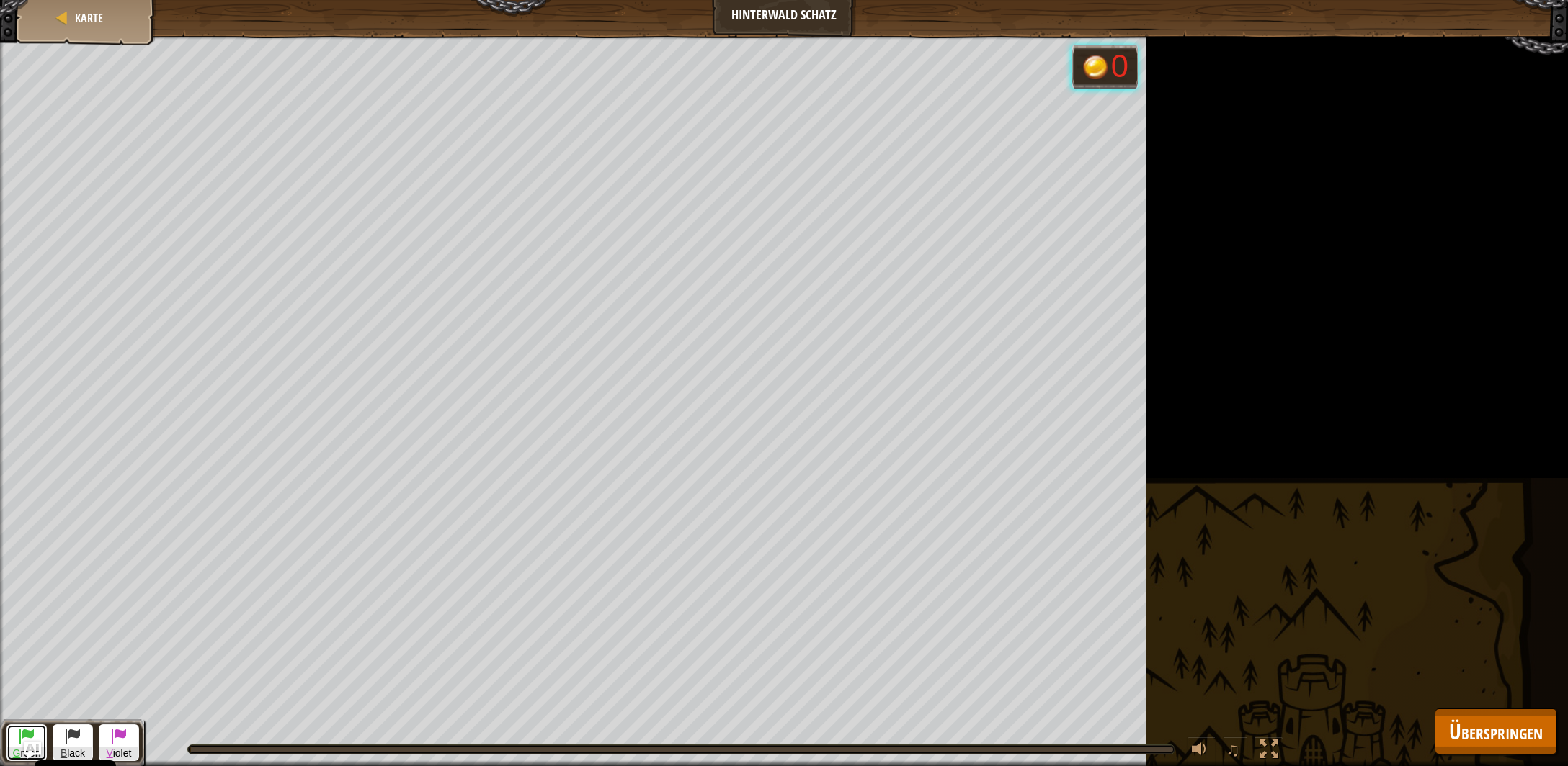
click at [32, 733] on span at bounding box center [27, 736] width 17 height 17
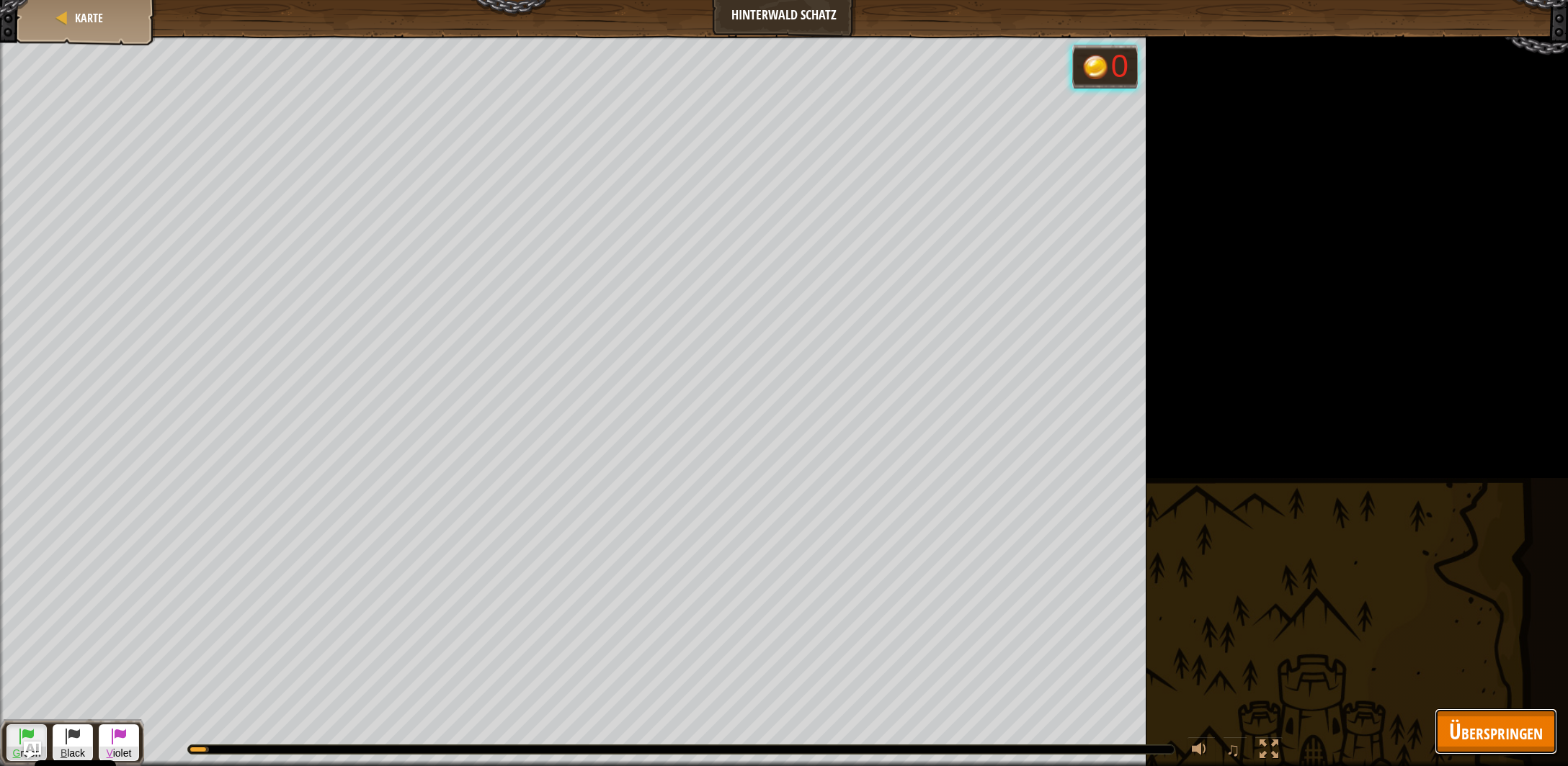
click at [1480, 733] on span "Überspringen" at bounding box center [1495, 731] width 93 height 30
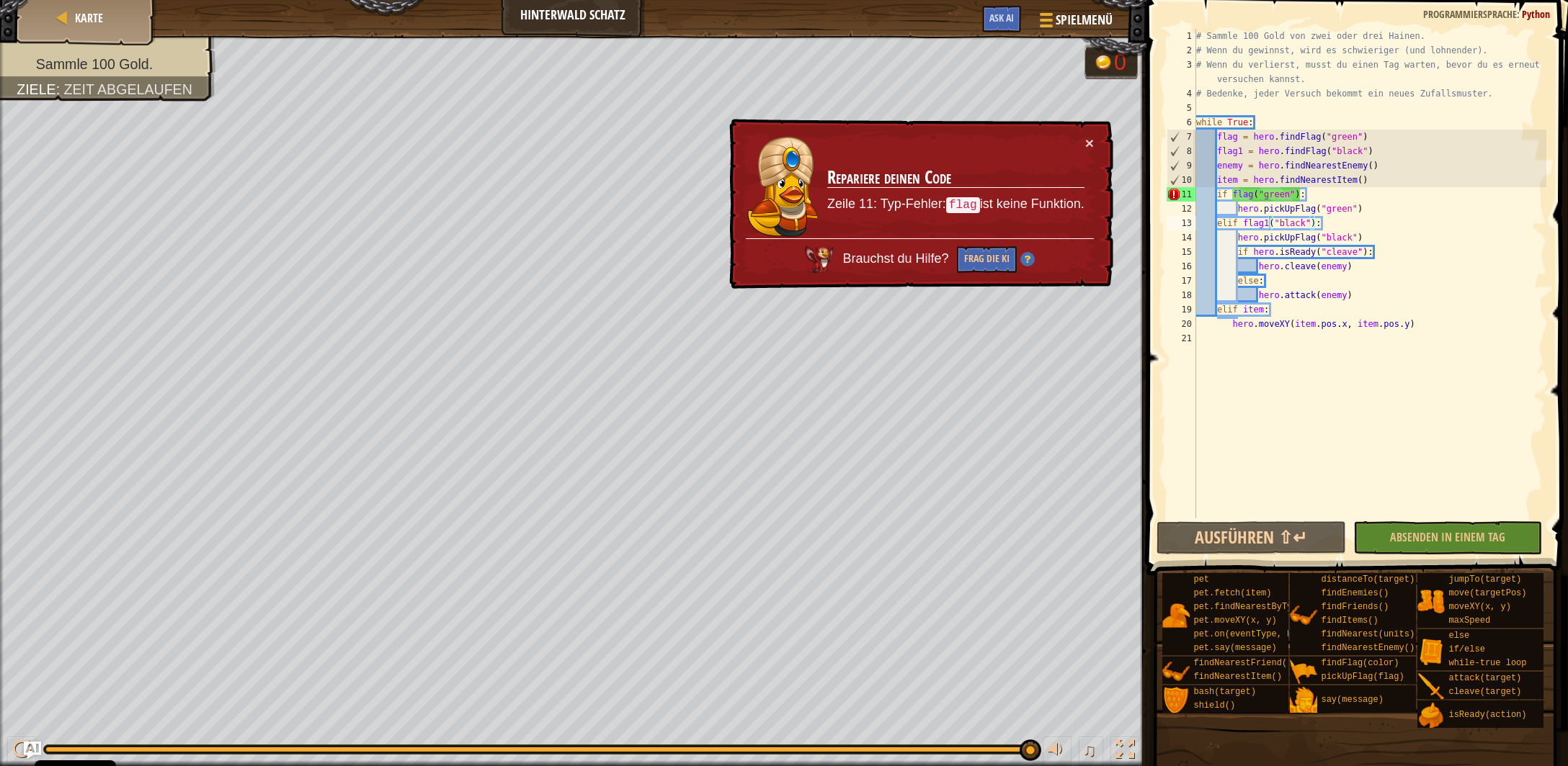
click at [1251, 198] on div "# Sammle 100 Gold von zwei oder drei Hainen. # Wenn du gewinnst, wird es schwie…" at bounding box center [1370, 288] width 353 height 519
click at [1236, 136] on div "# Sammle 100 Gold von zwei oder drei Hainen. # Wenn du gewinnst, wird es schwie…" at bounding box center [1370, 288] width 353 height 519
drag, startPoint x: 1299, startPoint y: 193, endPoint x: 1253, endPoint y: 195, distance: 46.0
click at [1254, 196] on div "# Sammle 100 Gold von zwei oder drei Hainen. # Wenn du gewinnst, wird es schwie…" at bounding box center [1370, 288] width 353 height 519
type textarea "if flag:"
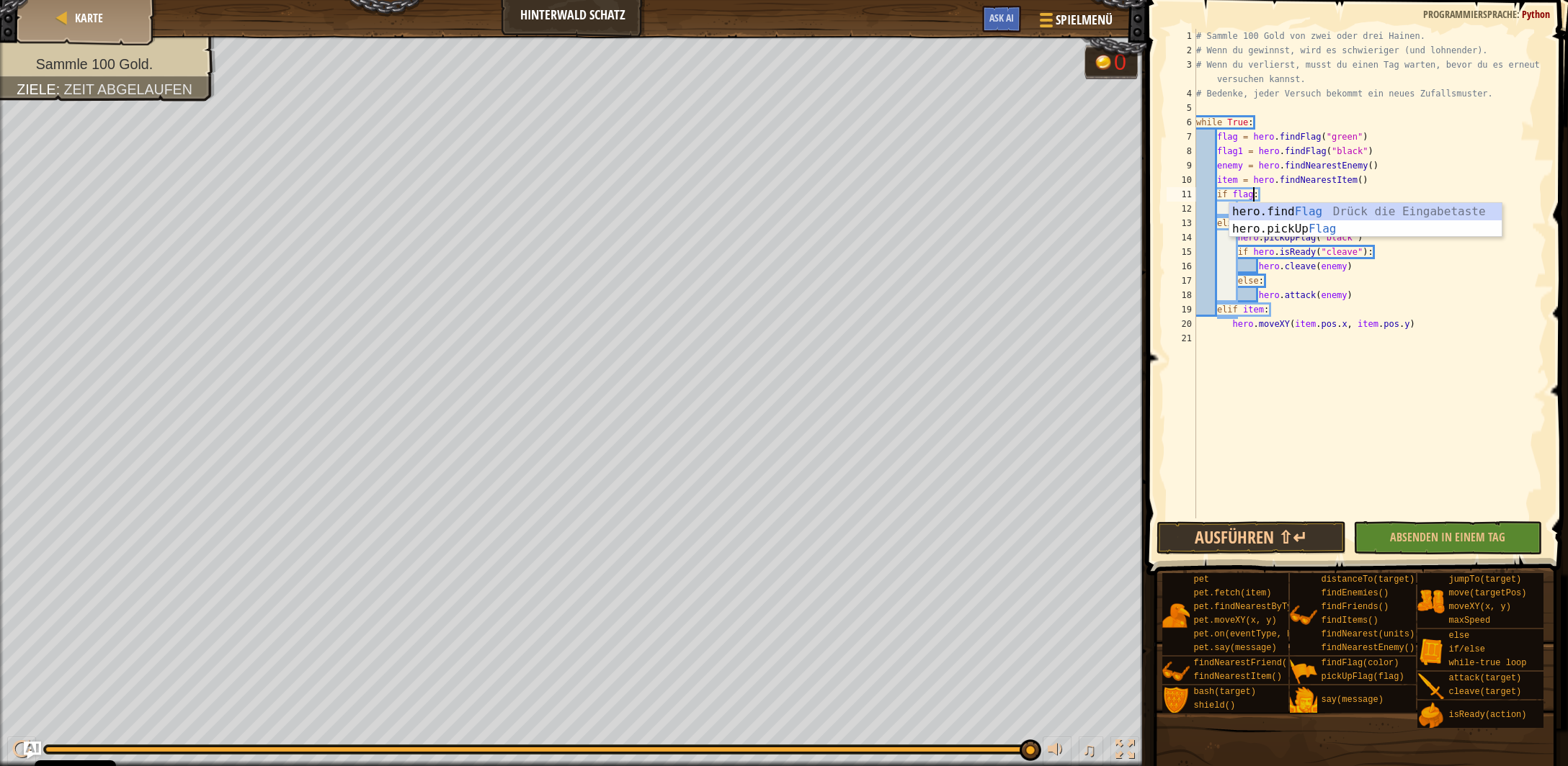
click at [1399, 370] on div "# Sammle 100 Gold von zwei oder drei Hainen. # Wenn du gewinnst, wird es schwie…" at bounding box center [1370, 288] width 353 height 519
drag, startPoint x: 1314, startPoint y: 226, endPoint x: 1272, endPoint y: 222, distance: 42.2
click at [1272, 222] on div "# Sammle 100 Gold von zwei oder drei Hainen. # Wenn du gewinnst, wird es schwie…" at bounding box center [1370, 288] width 353 height 519
type textarea "elif flag1:"
click at [1353, 381] on div "# Sammle 100 Gold von zwei oder drei Hainen. # Wenn du gewinnst, wird es schwie…" at bounding box center [1370, 288] width 353 height 519
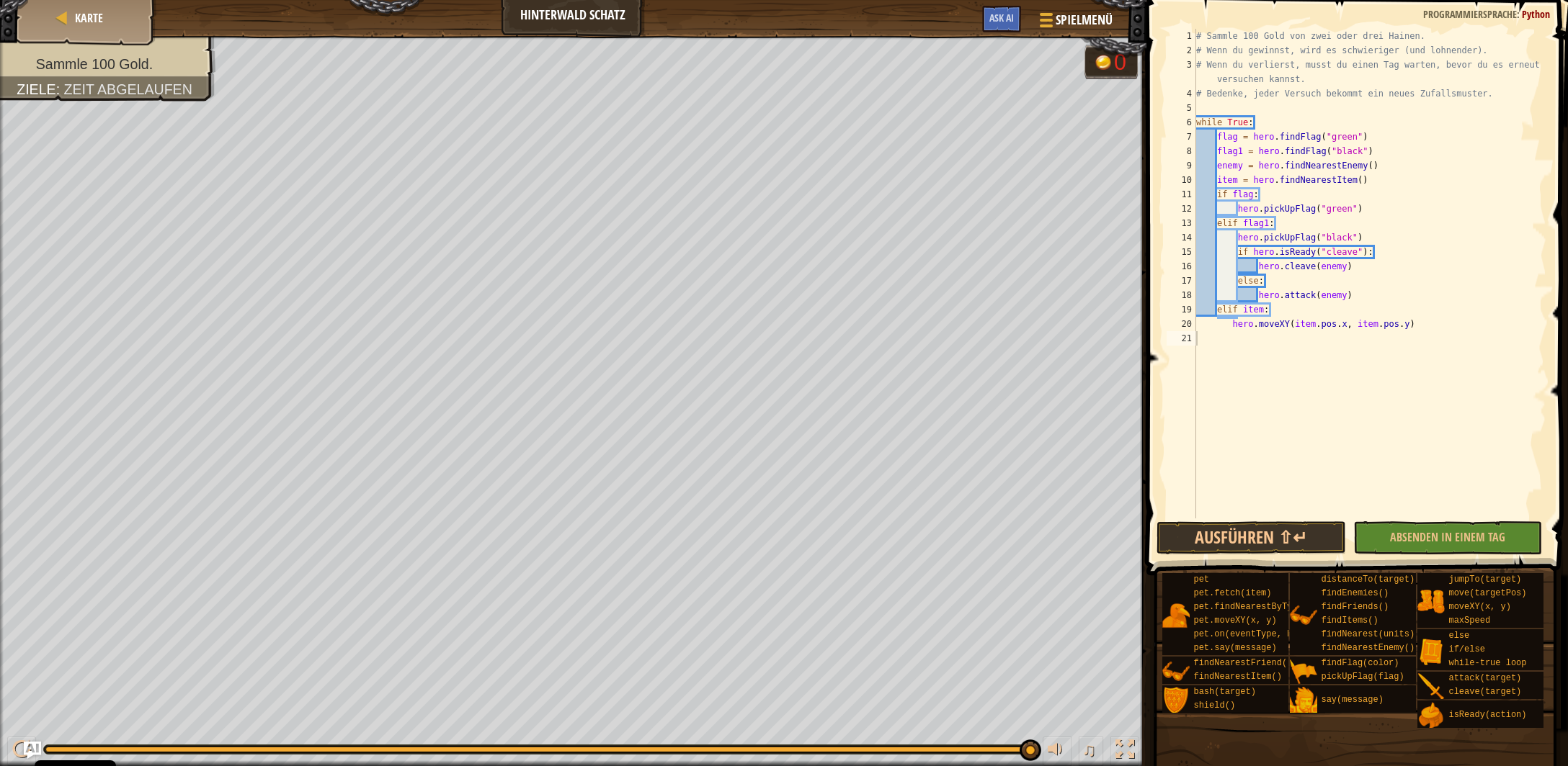
click at [1445, 544] on div "Ausführen ⇧↵ Absenden in einem Tag Fertig" at bounding box center [1351, 538] width 392 height 33
click at [1445, 543] on div "Ausführen ⇧↵ Absenden in einem Tag Fertig" at bounding box center [1351, 538] width 392 height 33
click at [1445, 541] on div "Ausführen ⇧↵ Absenden in einem Tag Fertig" at bounding box center [1351, 538] width 392 height 33
click at [1444, 540] on div "Ausführen ⇧↵ Absenden in einem Tag Fertig" at bounding box center [1351, 538] width 392 height 33
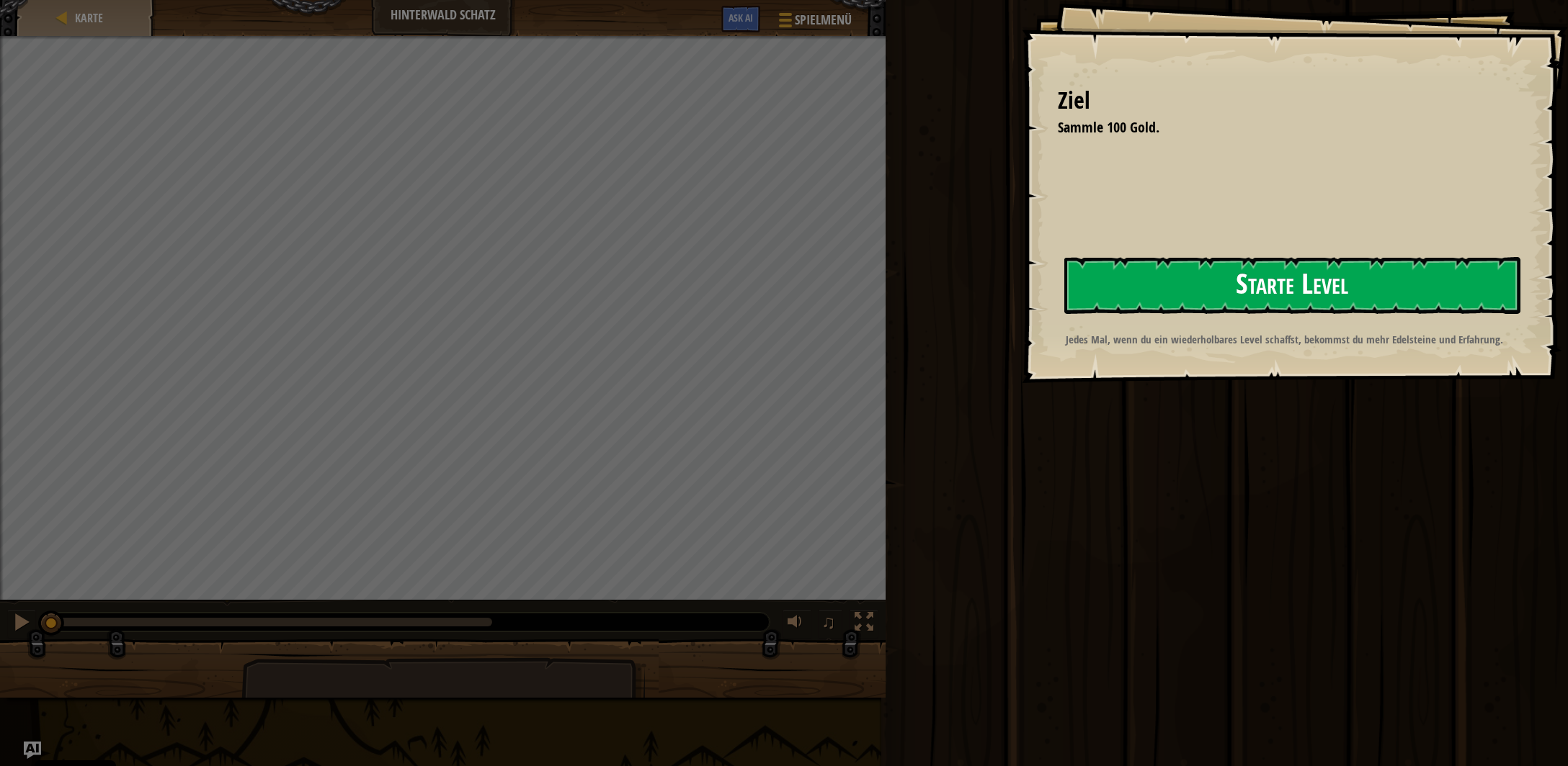
click at [1169, 279] on button "Starte Level" at bounding box center [1293, 285] width 456 height 57
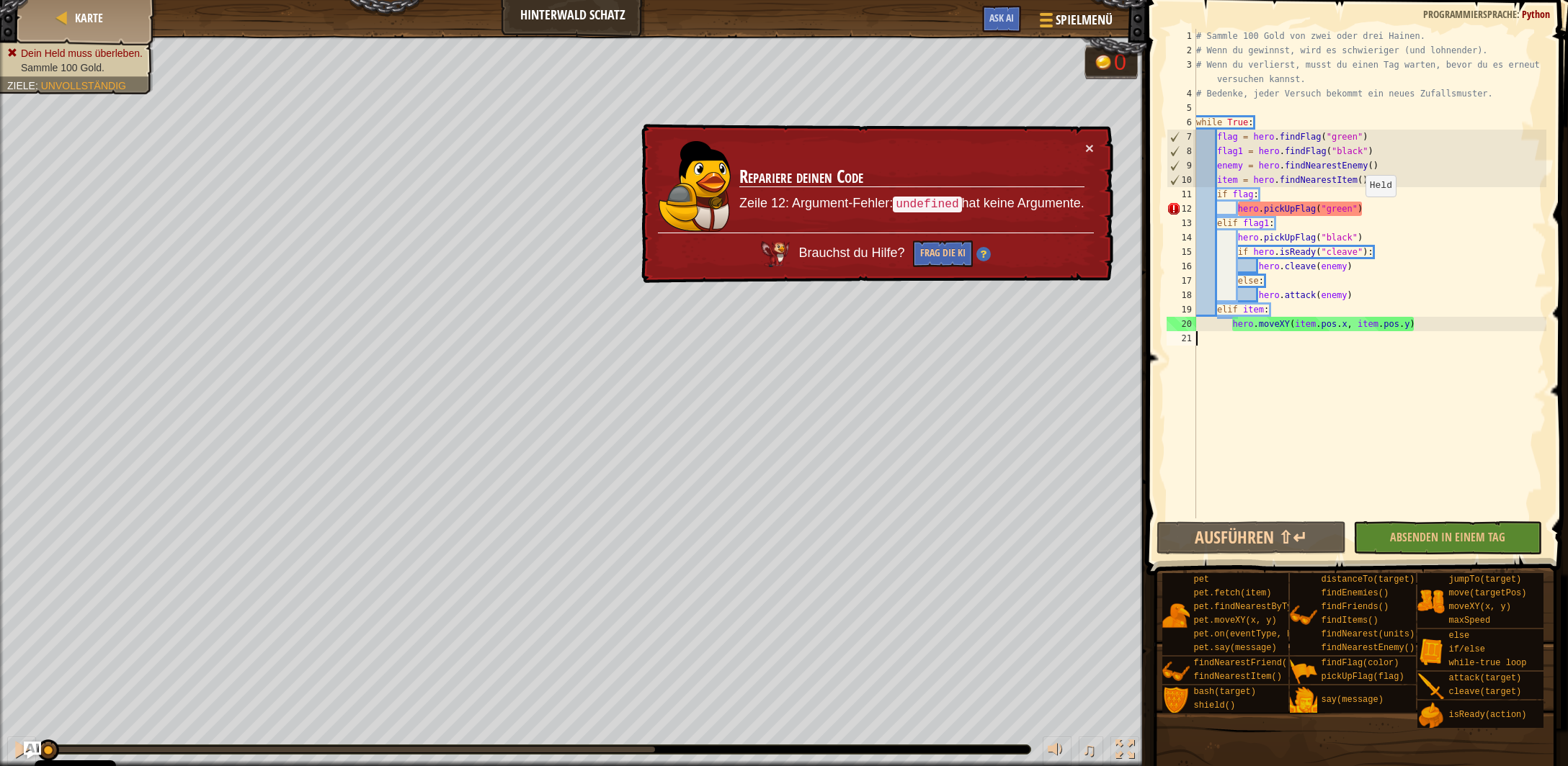
click at [1359, 211] on div "# Sammle 100 Gold von zwei oder drei Hainen. # Wenn du gewinnst, wird es schwie…" at bounding box center [1370, 288] width 353 height 519
click at [1356, 211] on div "# Sammle 100 Gold von zwei oder drei Hainen. # Wenn du gewinnst, wird es schwie…" at bounding box center [1370, 288] width 353 height 519
drag, startPoint x: 1365, startPoint y: 210, endPoint x: 1246, endPoint y: 211, distance: 119.0
click at [1234, 213] on div "# Sammle 100 Gold von zwei oder drei Hainen. # Wenn du gewinnst, wird es schwie…" at bounding box center [1370, 288] width 353 height 519
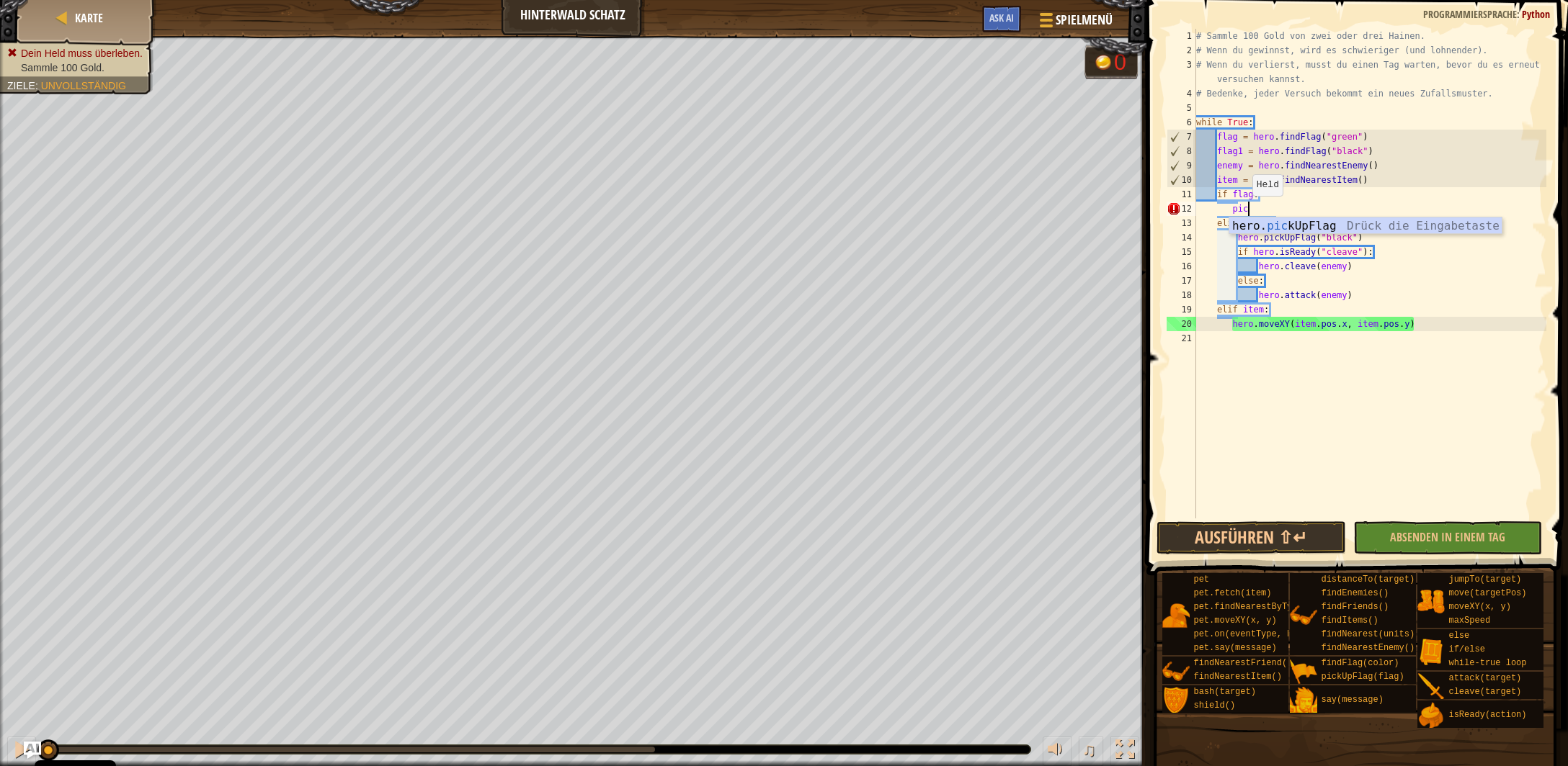
scroll to position [6, 4]
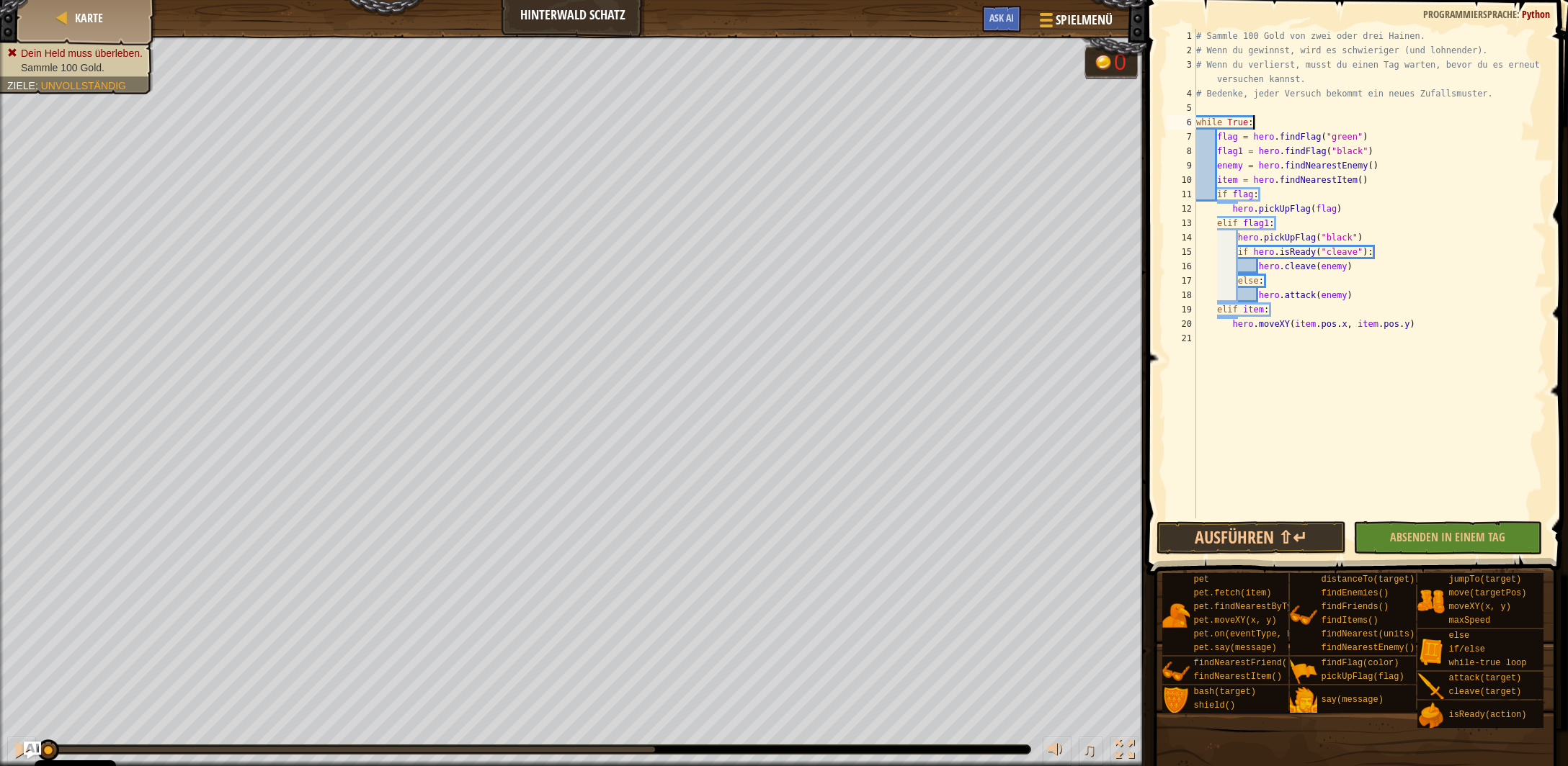
click at [1271, 119] on div "# Sammle 100 Gold von zwei oder drei Hainen. # Wenn du gewinnst, wird es schwie…" at bounding box center [1370, 288] width 353 height 519
type textarea "while True:"
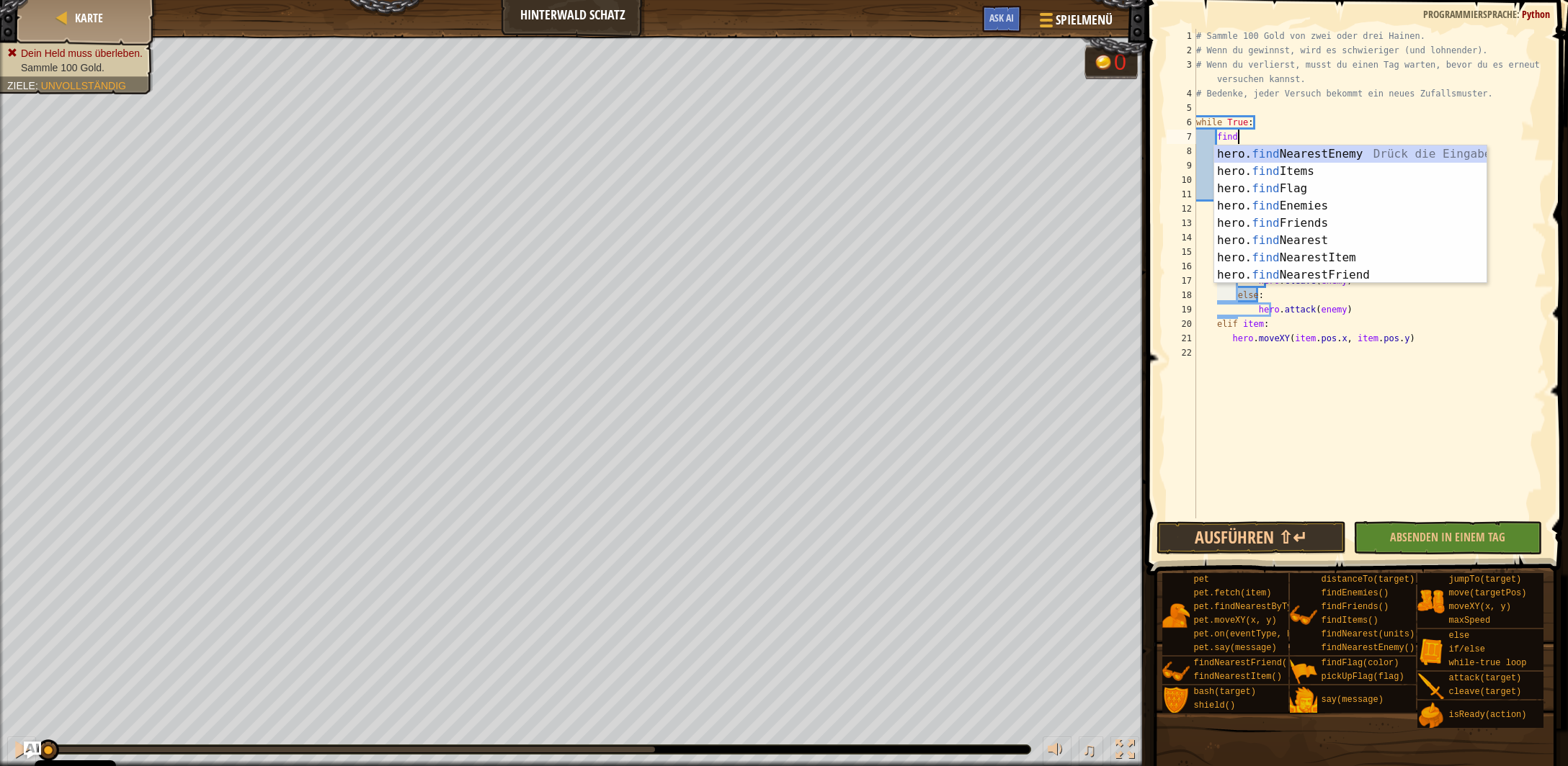
scroll to position [6, 2]
click at [1311, 191] on div "hero. find NearestEnemy Drück die Eingabetaste hero. find Items Drück die Einga…" at bounding box center [1350, 232] width 273 height 173
type textarea "flag = hero.findFlag("green")"
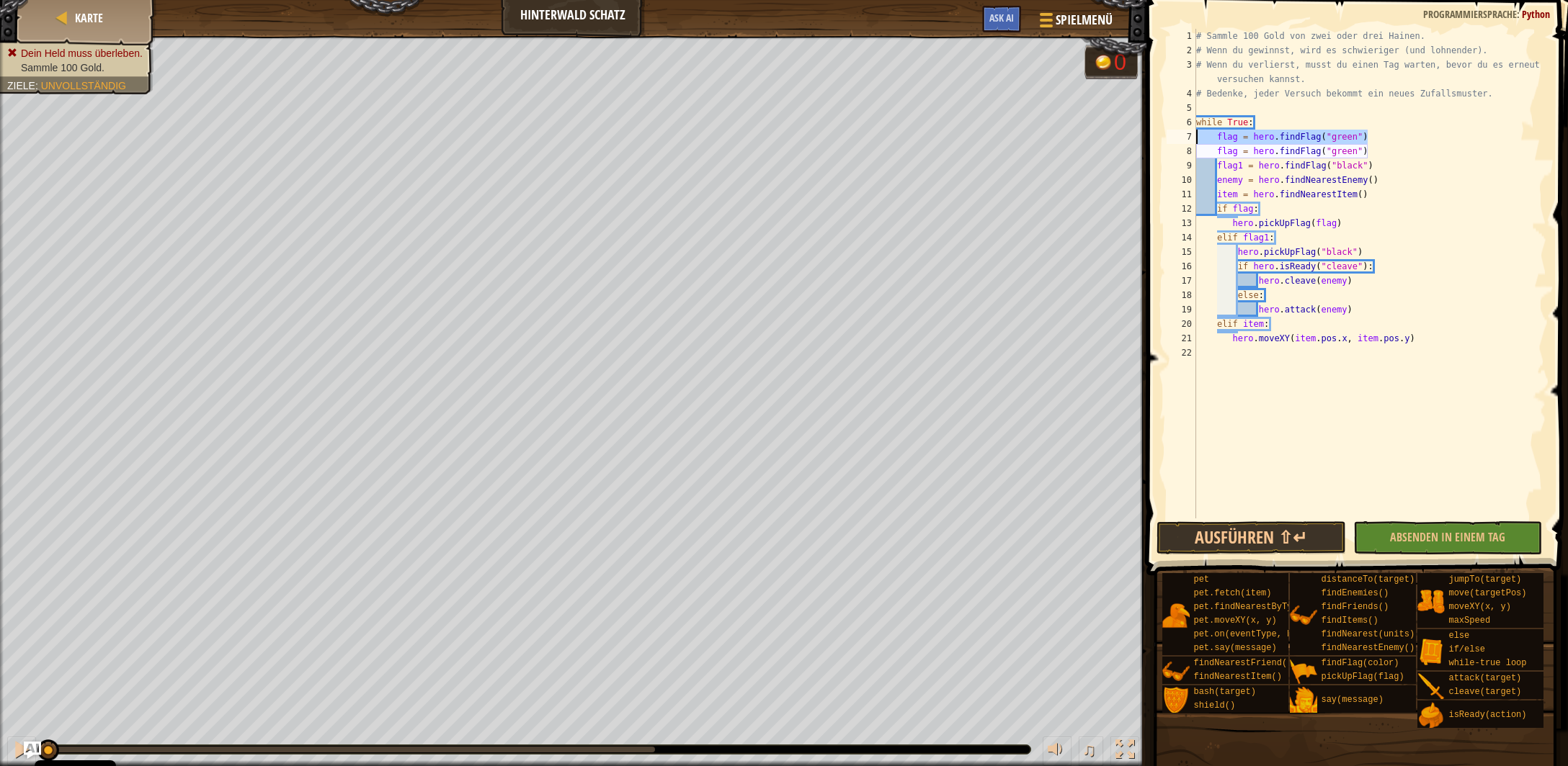
drag, startPoint x: 1366, startPoint y: 136, endPoint x: 1191, endPoint y: 133, distance: 175.0
click at [1194, 133] on div "# Sammle 100 Gold von zwei oder drei Hainen. # Wenn du gewinnst, wird es schwie…" at bounding box center [1370, 273] width 353 height 490
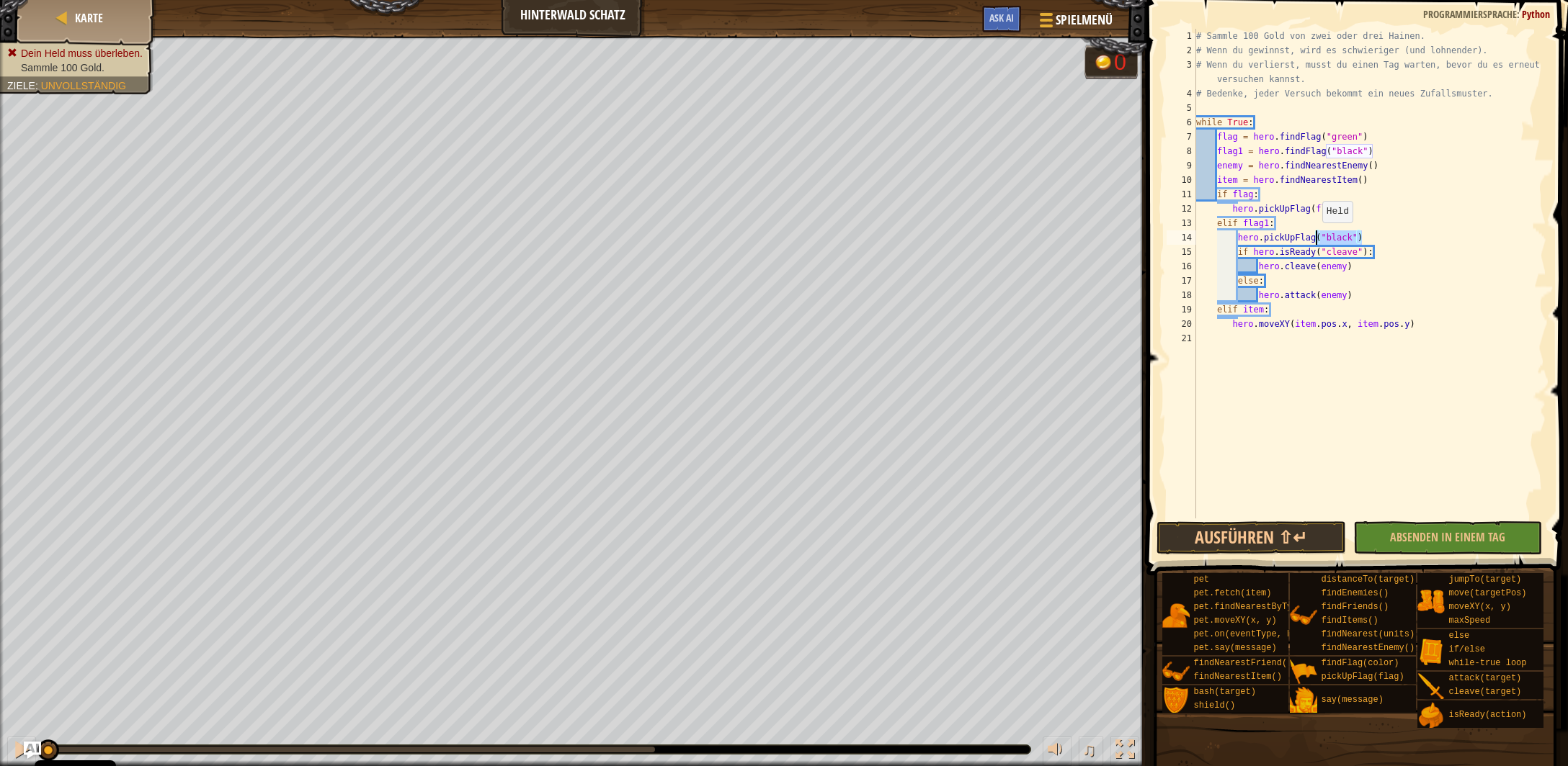
drag, startPoint x: 1360, startPoint y: 237, endPoint x: 1331, endPoint y: 235, distance: 29.1
click at [1316, 237] on div "# Sammle 100 Gold von zwei oder drei Hainen. # Wenn du gewinnst, wird es schwie…" at bounding box center [1370, 288] width 353 height 519
click at [1442, 525] on div "Ausführen ⇧↵ Absenden in einem Tag Fertig" at bounding box center [1351, 538] width 392 height 33
click at [1299, 534] on button "Ausführen ⇧↵" at bounding box center [1250, 538] width 189 height 33
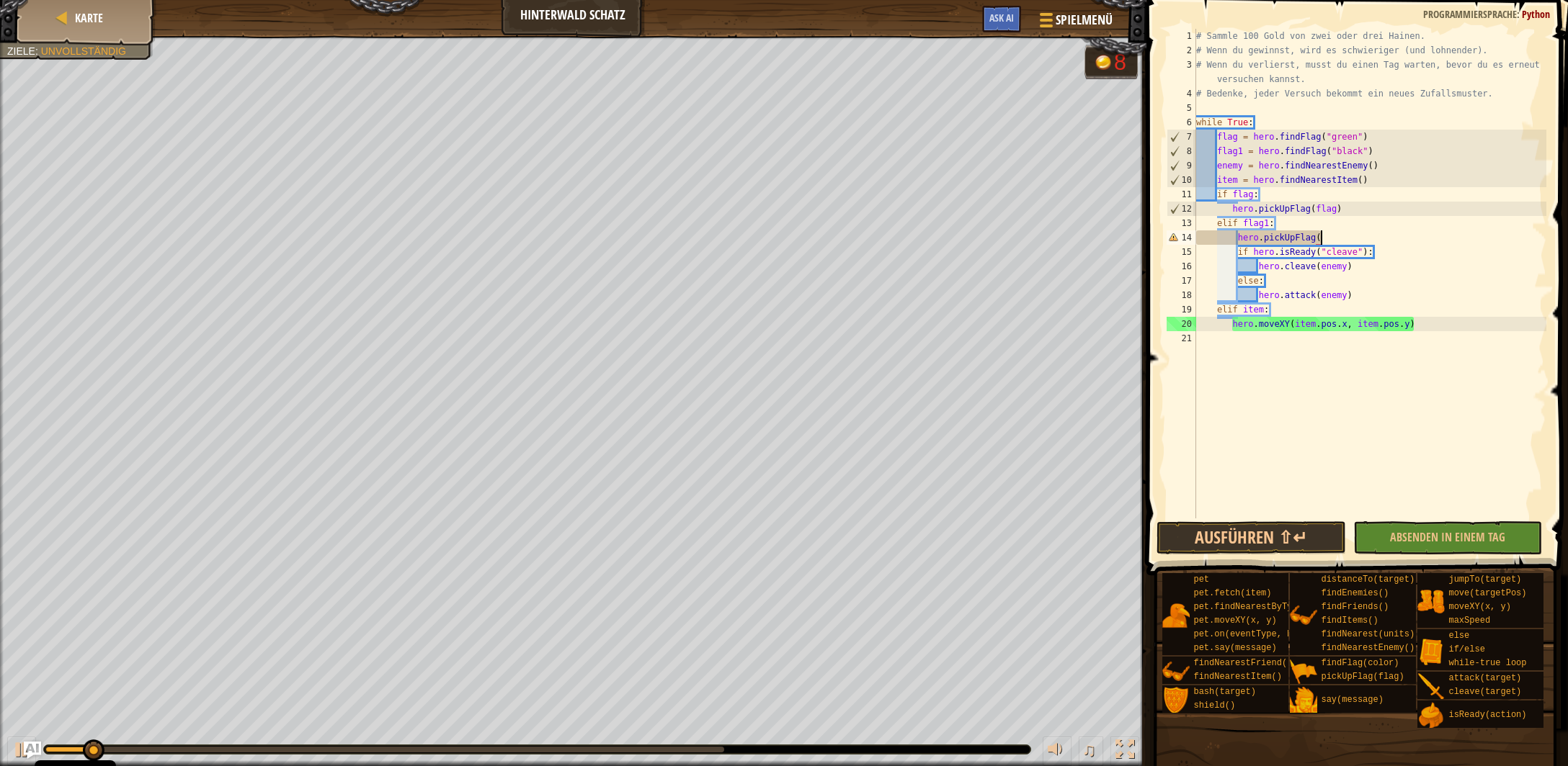
type textarea "hero.pickUpFlag()"
click at [1302, 383] on div "# Sammle 100 Gold von zwei oder drei Hainen. # Wenn du gewinnst, wird es schwie…" at bounding box center [1370, 288] width 353 height 519
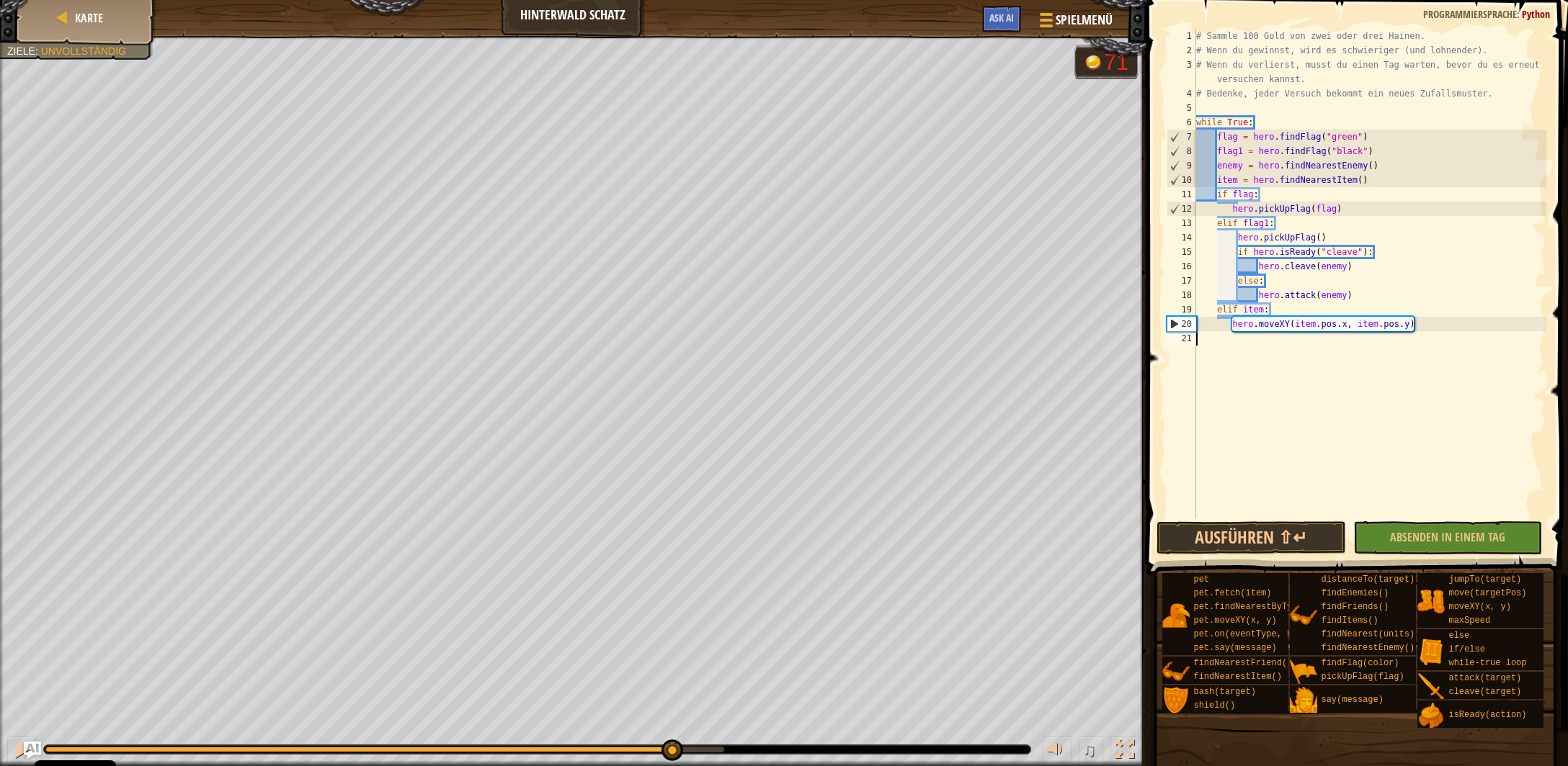
click at [671, 748] on div at bounding box center [384, 750] width 679 height 6
click at [1426, 548] on div "Ausführen ⇧↵ Absenden in einem Tag Fertig" at bounding box center [1351, 538] width 392 height 33
click at [1426, 541] on div "Ausführen ⇧↵ Absenden in einem Tag Fertig" at bounding box center [1351, 538] width 392 height 33
click at [1312, 399] on div "# Sammle 100 Gold von zwei oder drei Hainen. # Wenn du gewinnst, wird es schwie…" at bounding box center [1370, 288] width 353 height 519
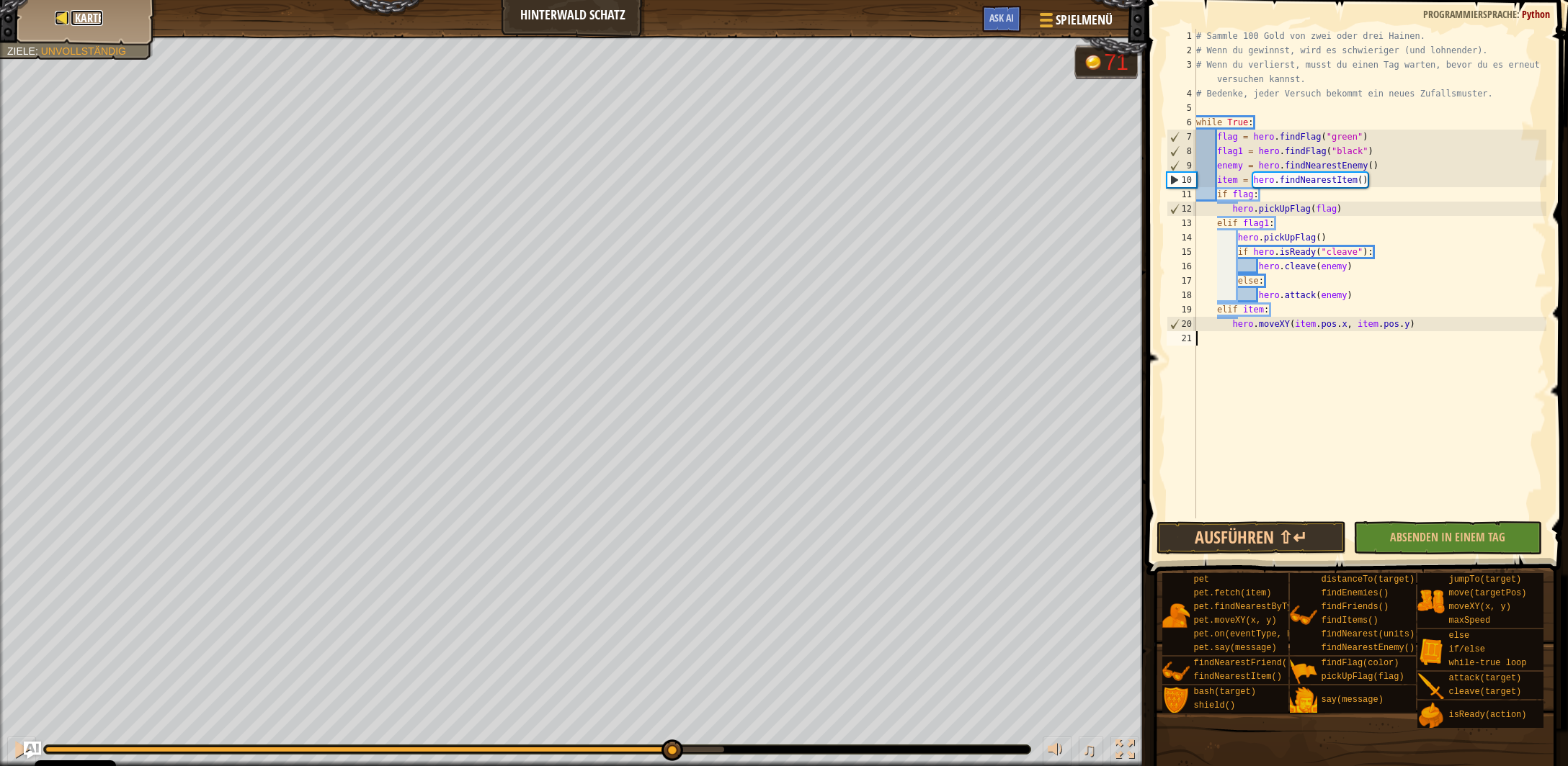
click at [82, 14] on span "Karte" at bounding box center [89, 17] width 28 height 15
select select "de-DE"
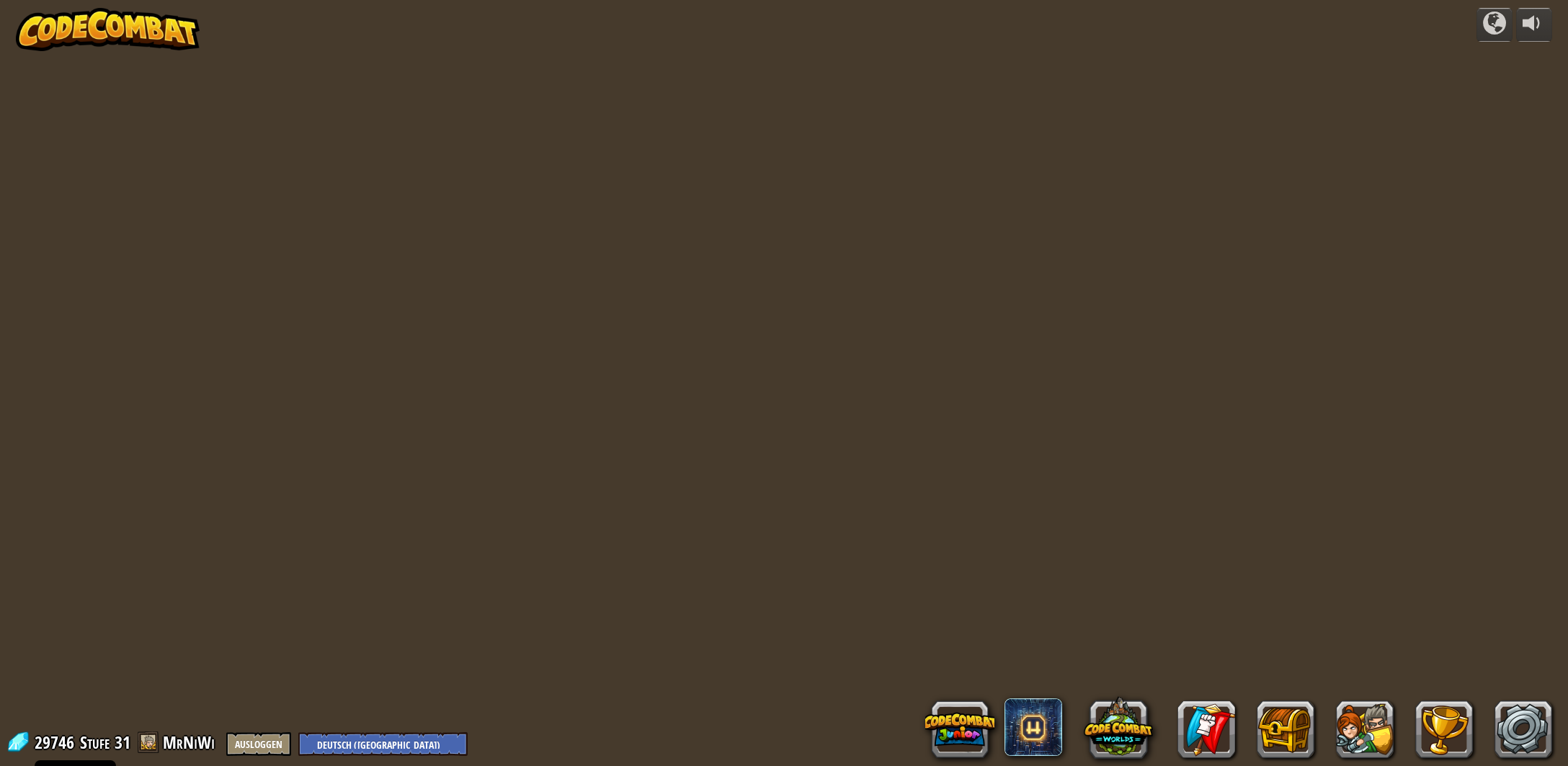
select select "de-DE"
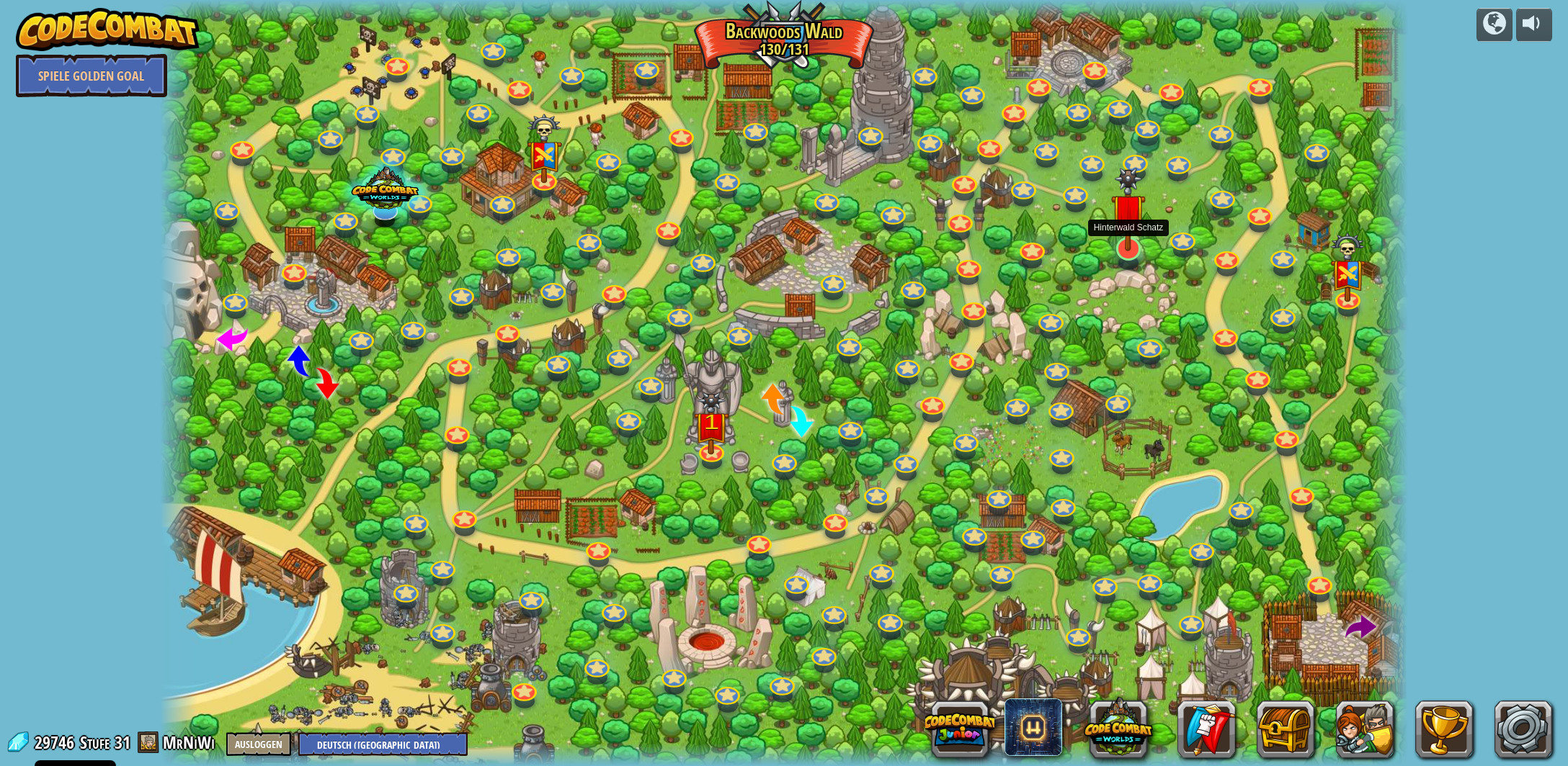
click at [1133, 237] on img at bounding box center [1128, 209] width 36 height 84
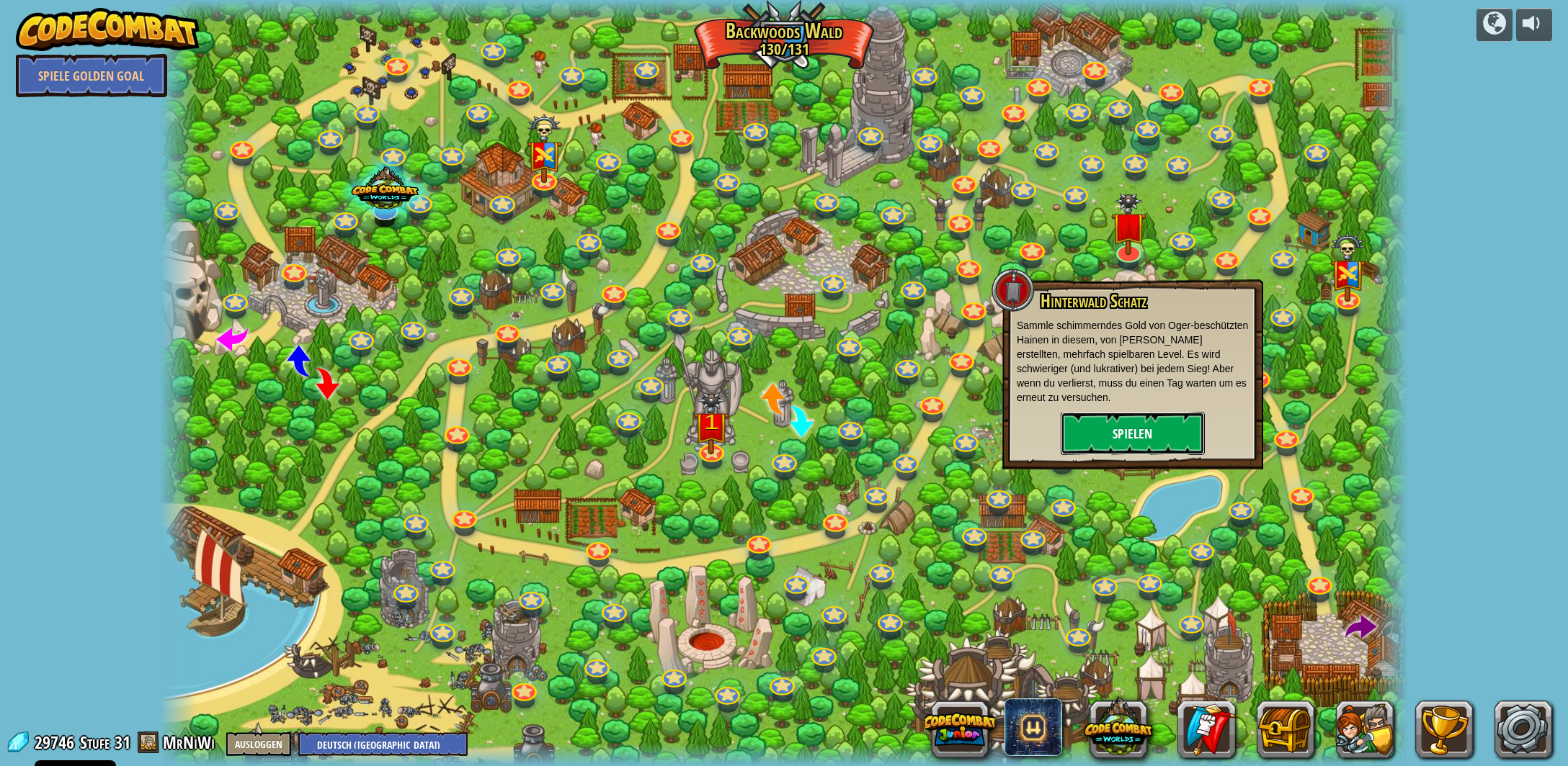
click at [1124, 422] on button "Spielen" at bounding box center [1133, 433] width 144 height 43
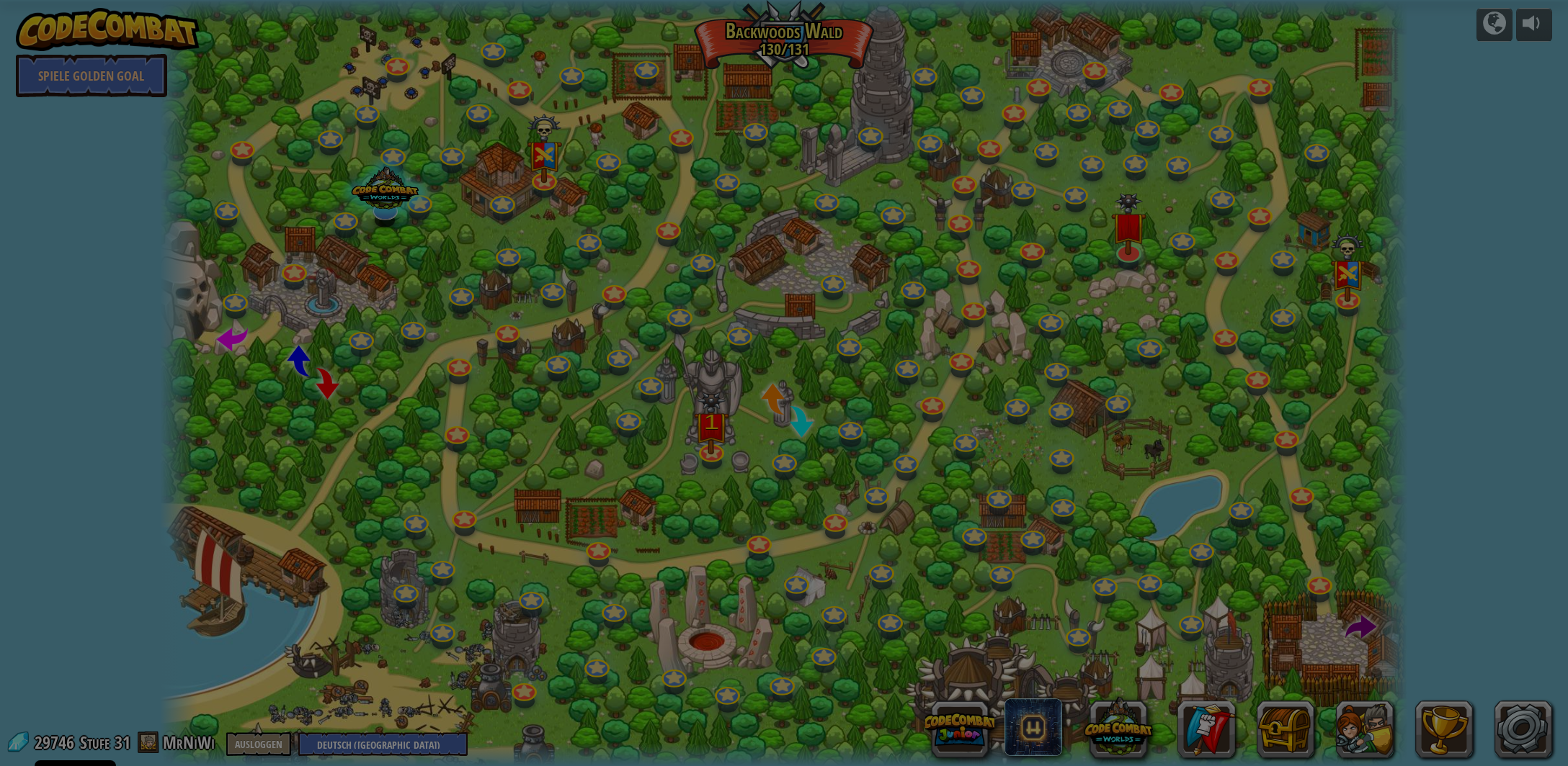
scroll to position [141, 0]
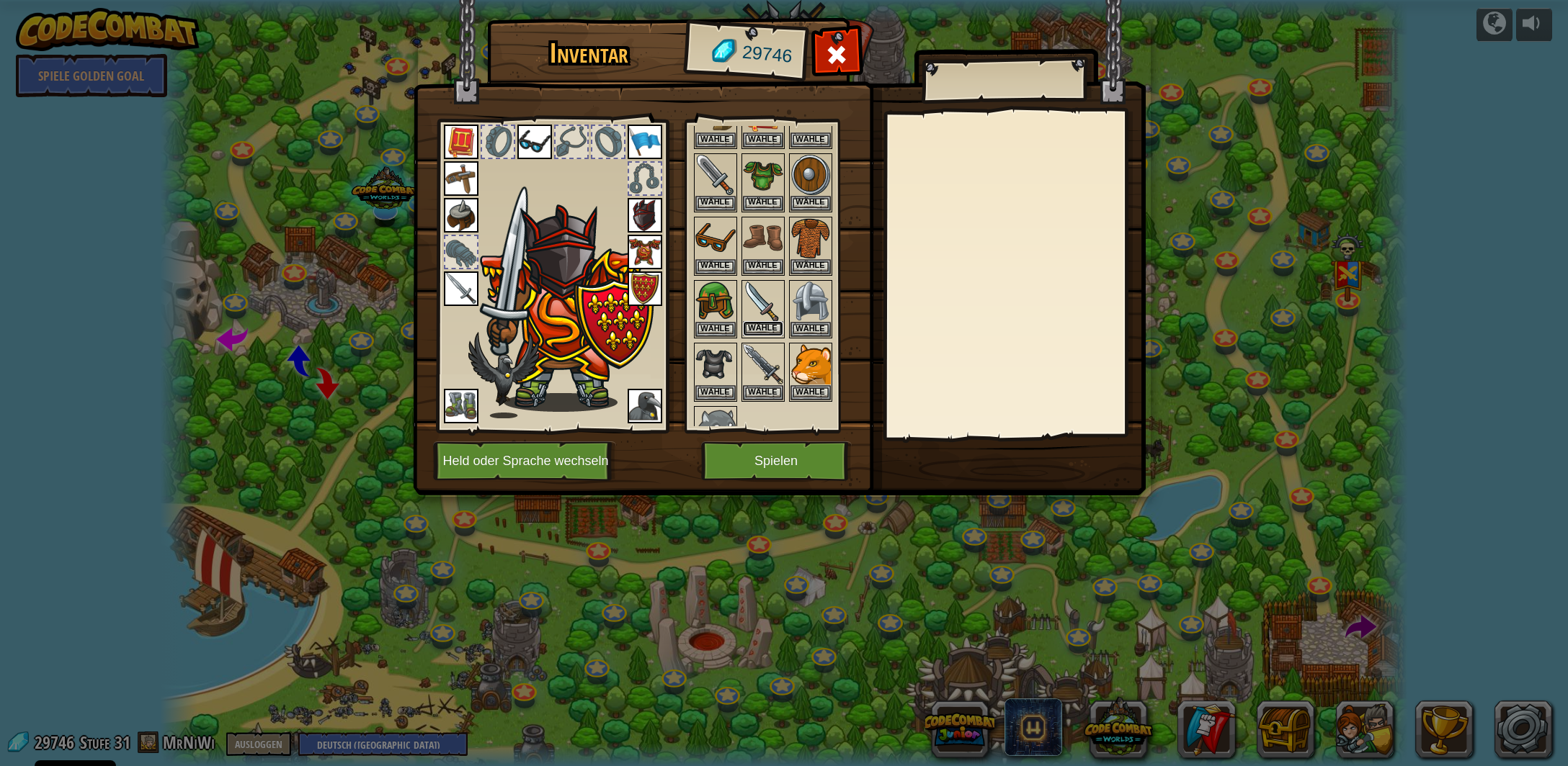
click at [767, 321] on button "Wähle" at bounding box center [763, 329] width 40 height 15
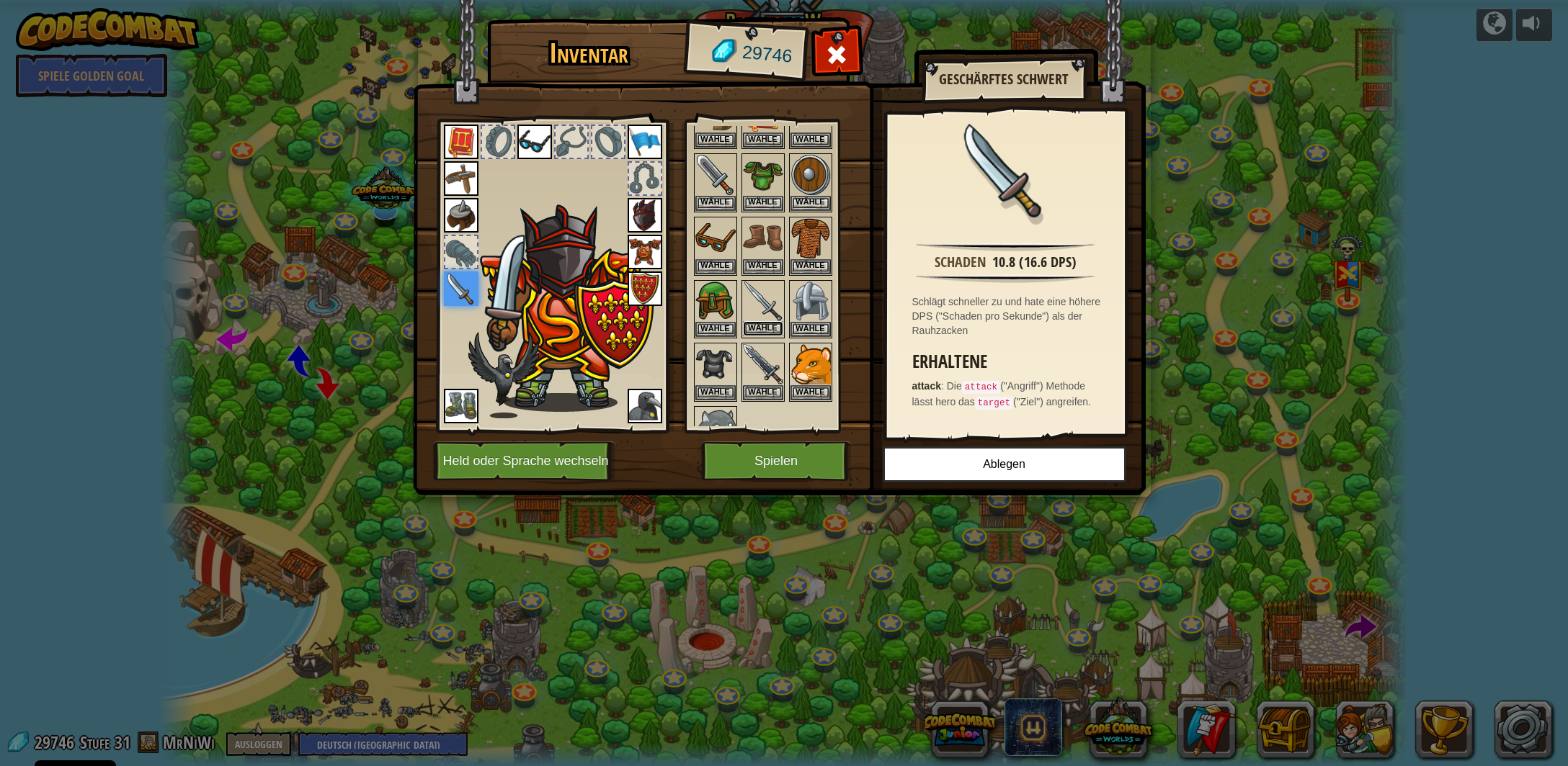
click at [772, 322] on button "Wähle" at bounding box center [763, 329] width 40 height 15
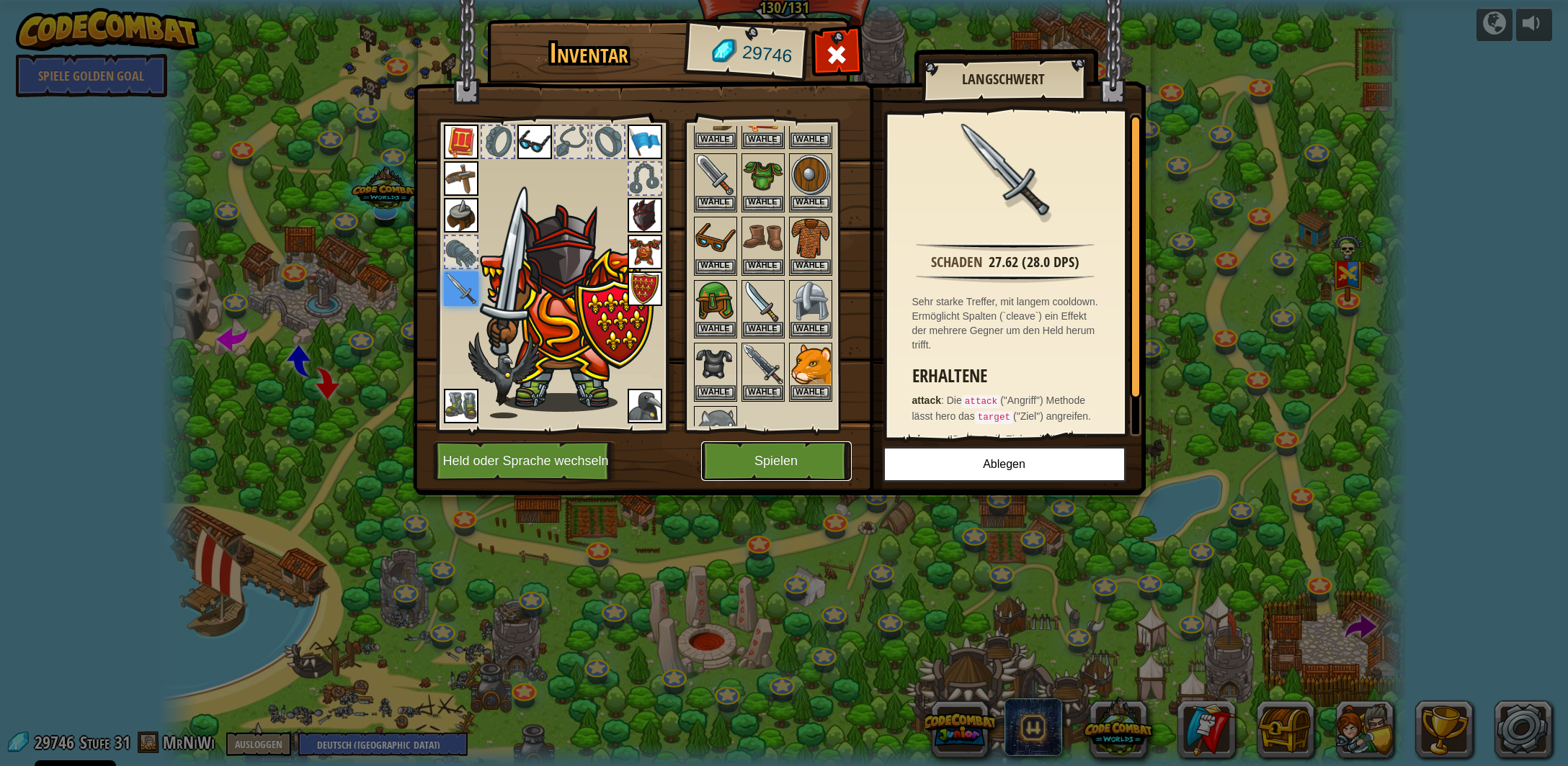
click at [817, 462] on button "Spielen" at bounding box center [776, 461] width 150 height 39
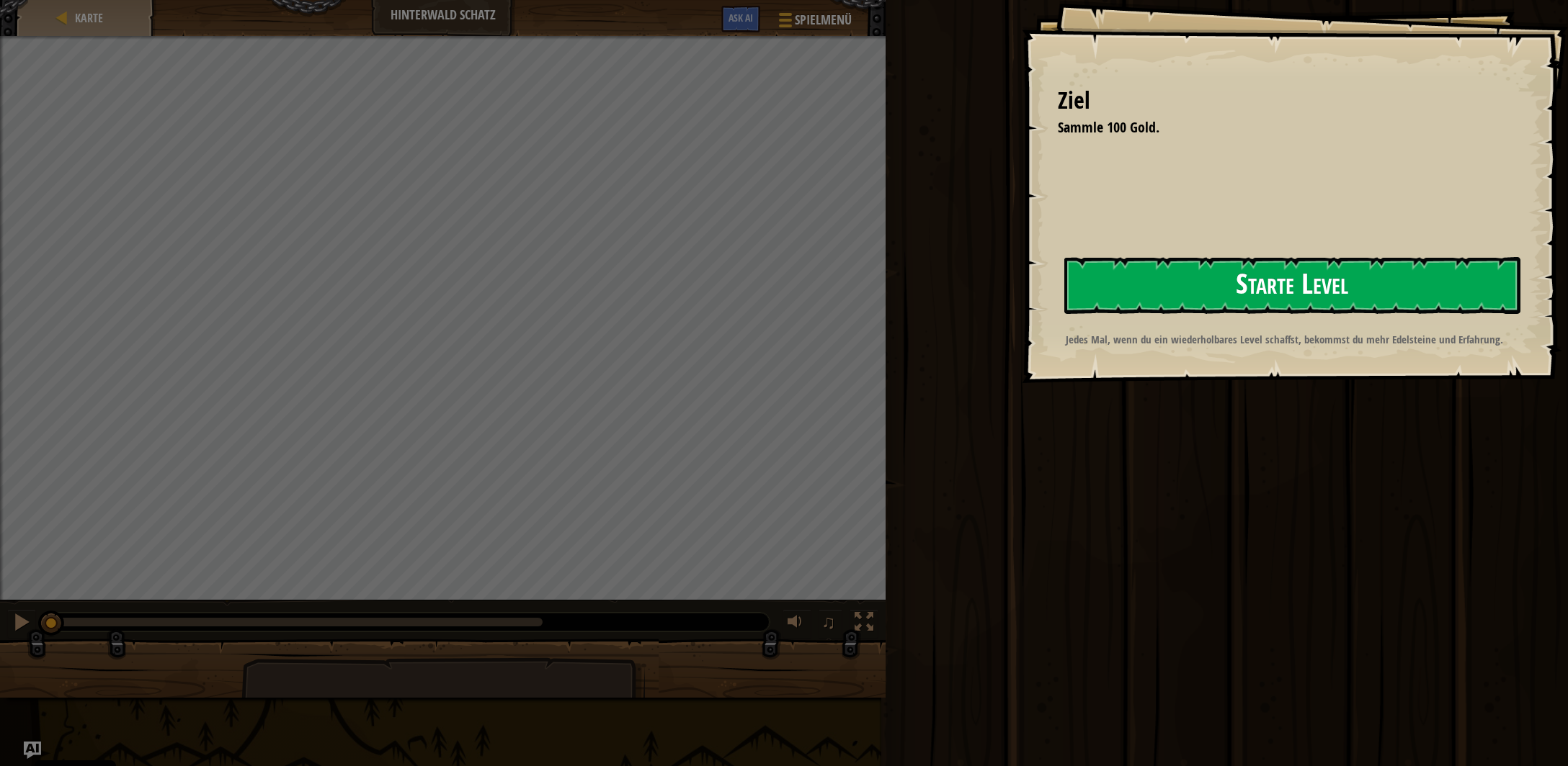
click at [1249, 294] on button "Starte Level" at bounding box center [1293, 285] width 456 height 57
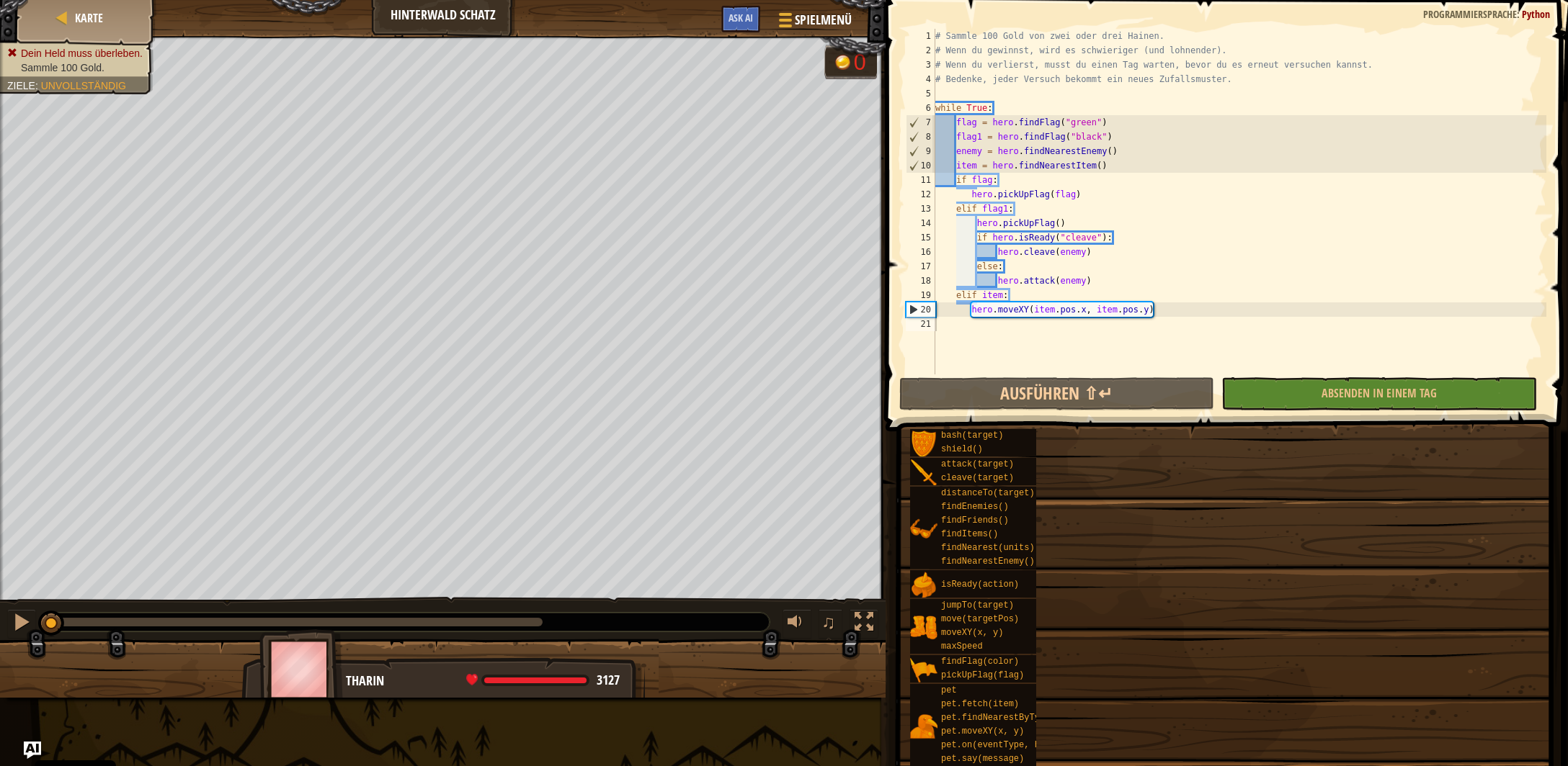
click at [1339, 394] on div "Ausführen ⇧↵ Absenden in einem Tag Fertig" at bounding box center [1221, 394] width 645 height 33
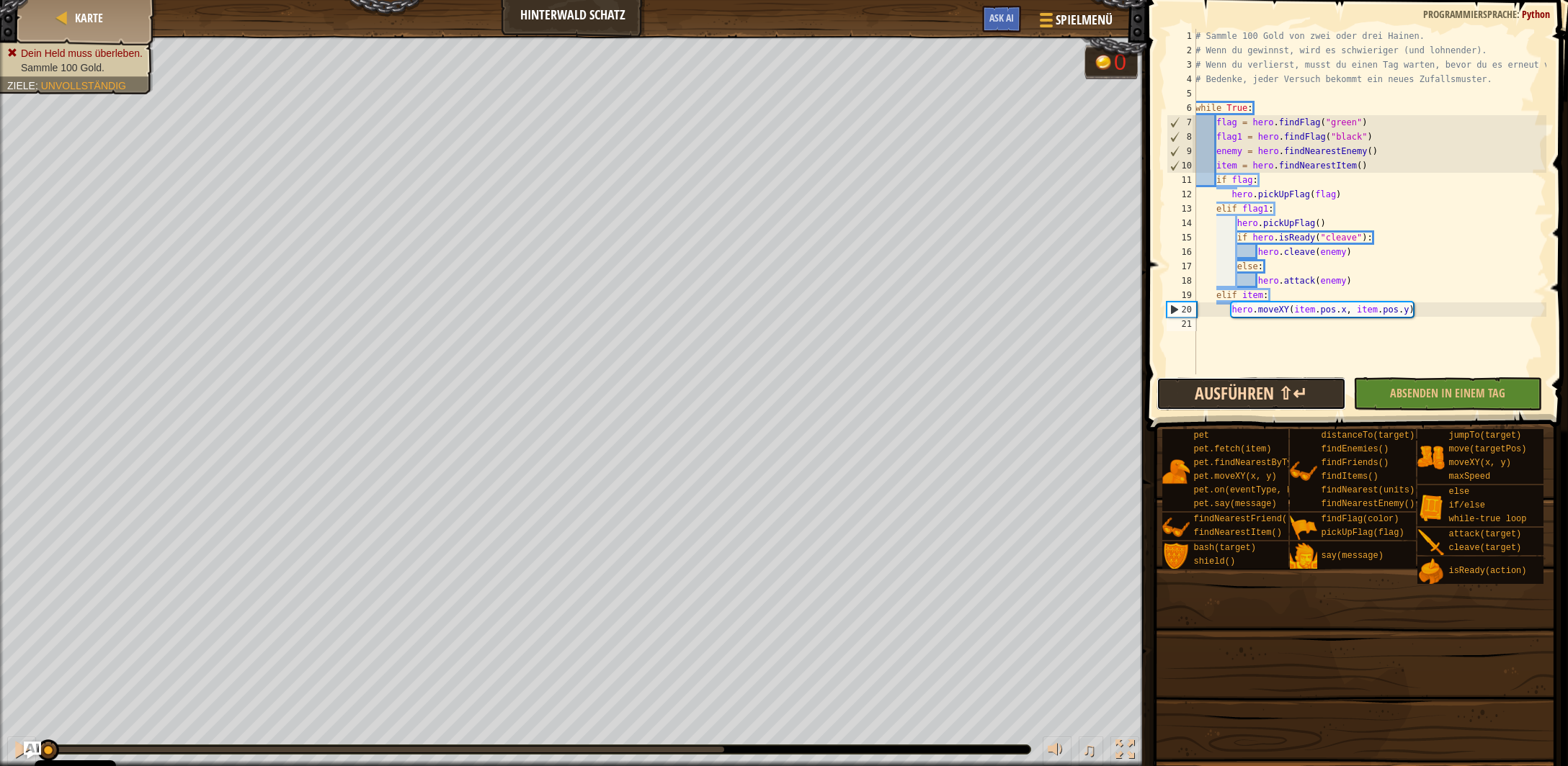
click at [1340, 394] on button "Ausführen ⇧↵" at bounding box center [1250, 394] width 189 height 33
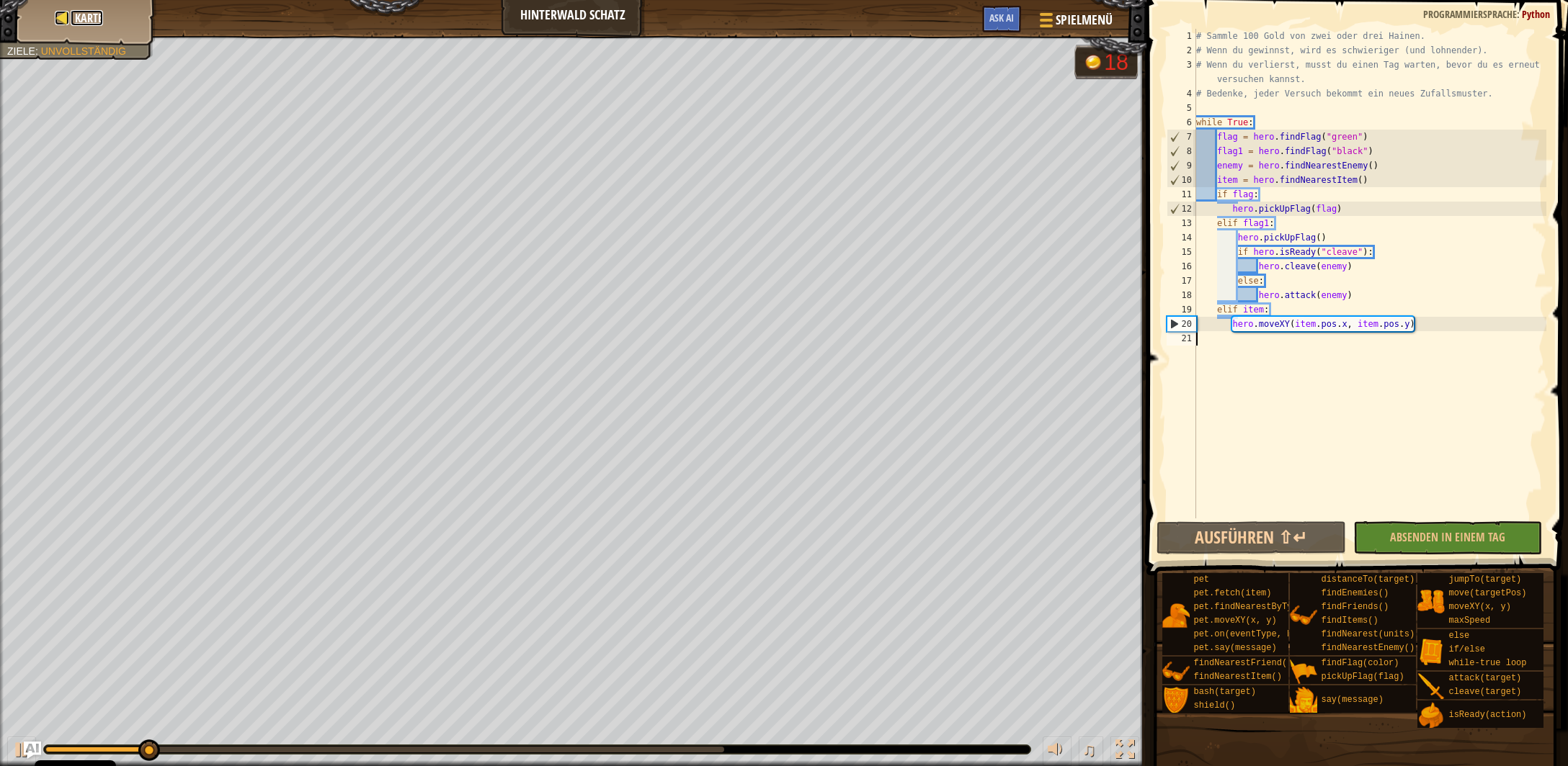
click at [90, 25] on span "Karte" at bounding box center [89, 17] width 28 height 15
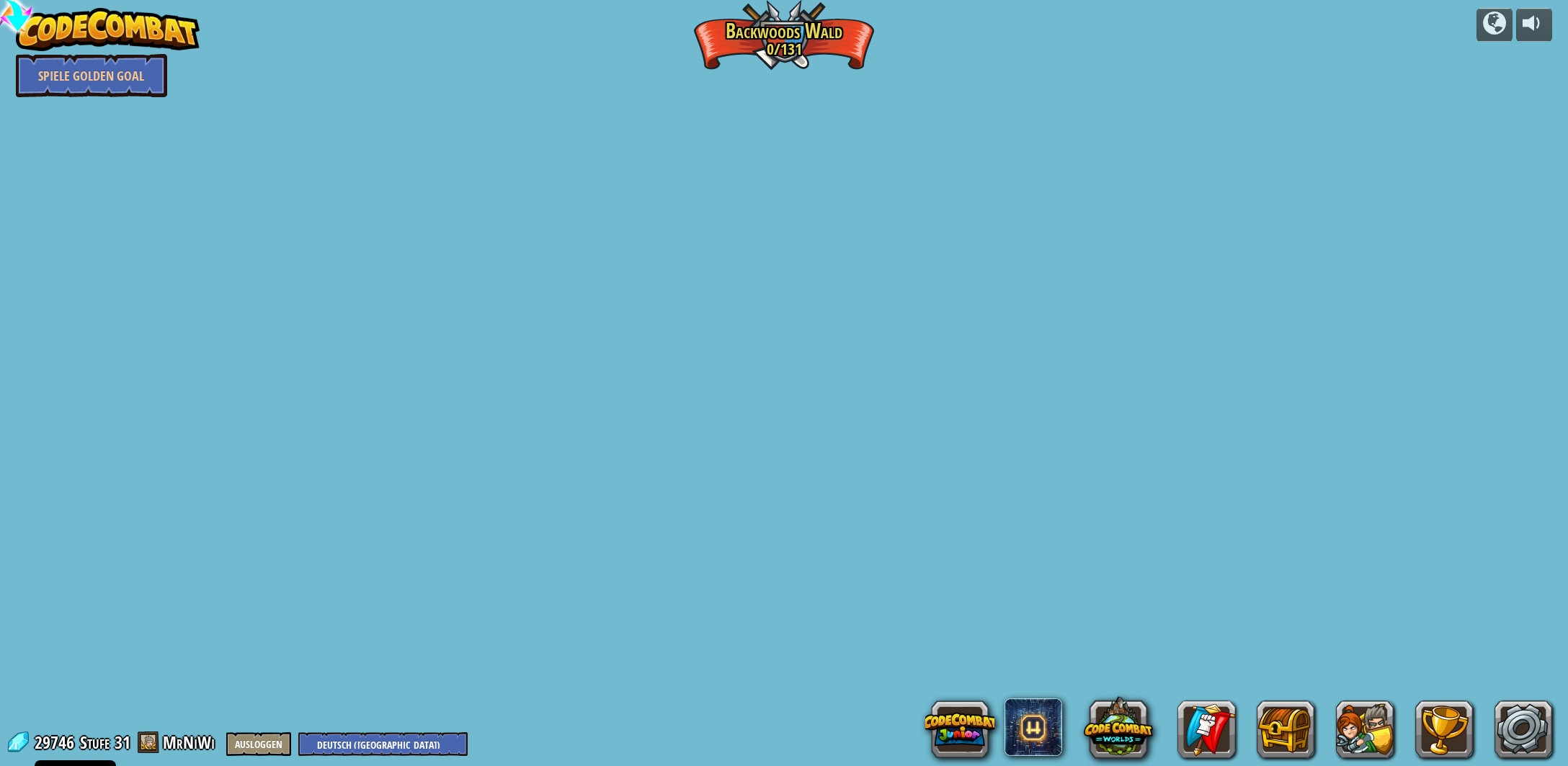
select select "de-DE"
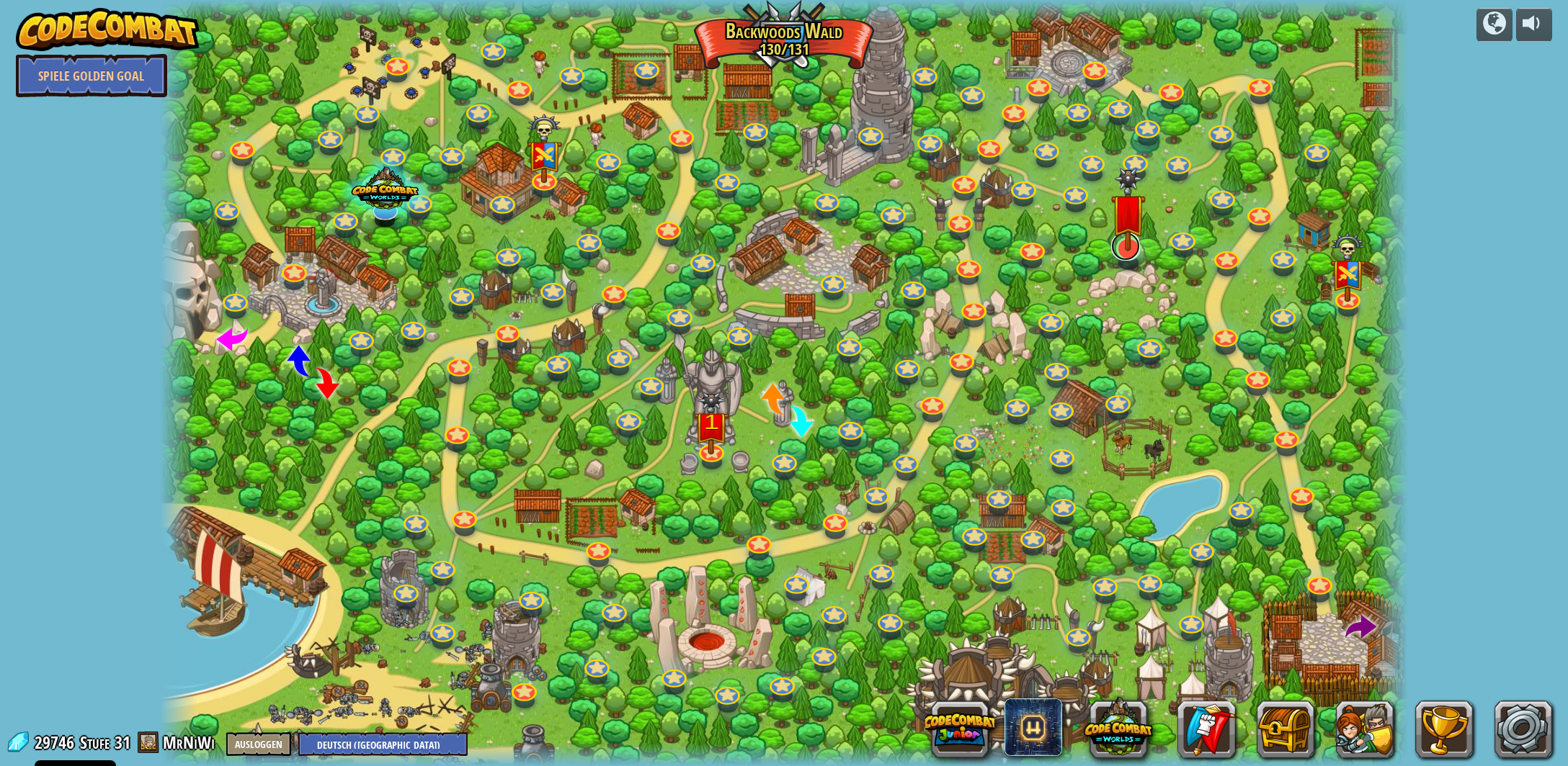
click at [1129, 257] on link at bounding box center [1125, 246] width 29 height 29
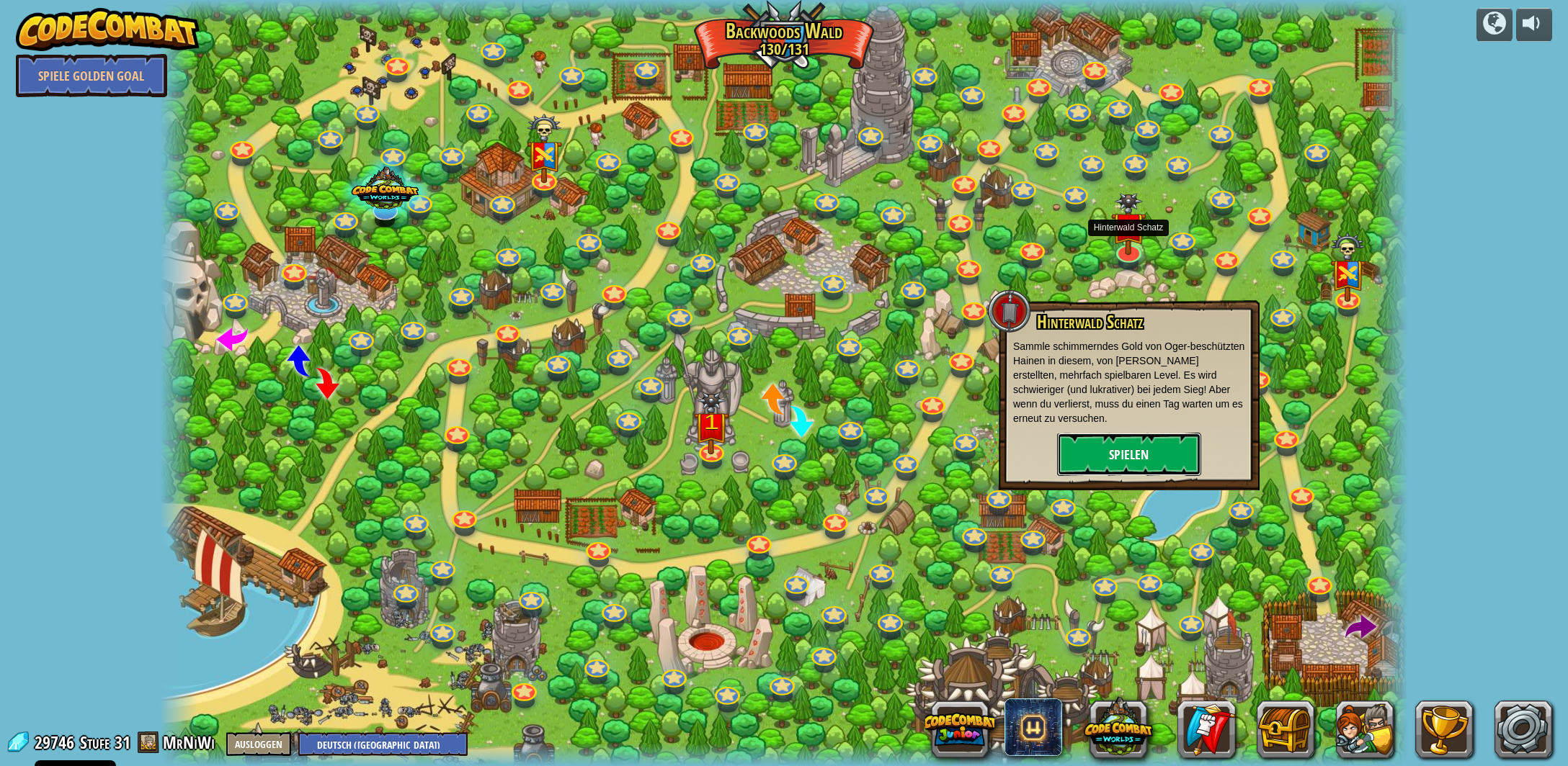
click at [1144, 454] on button "Spielen" at bounding box center [1129, 454] width 144 height 43
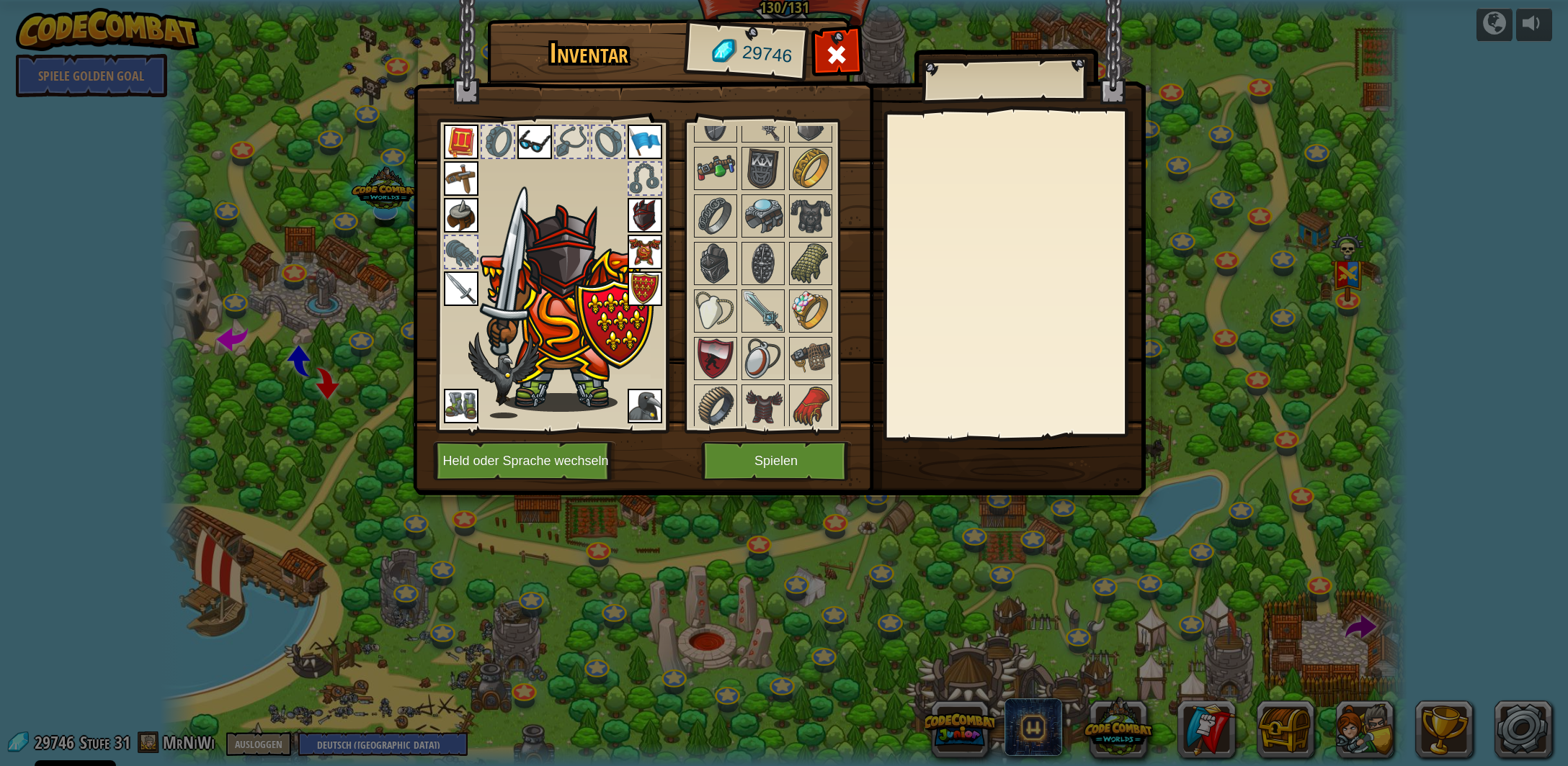
scroll to position [1756, 0]
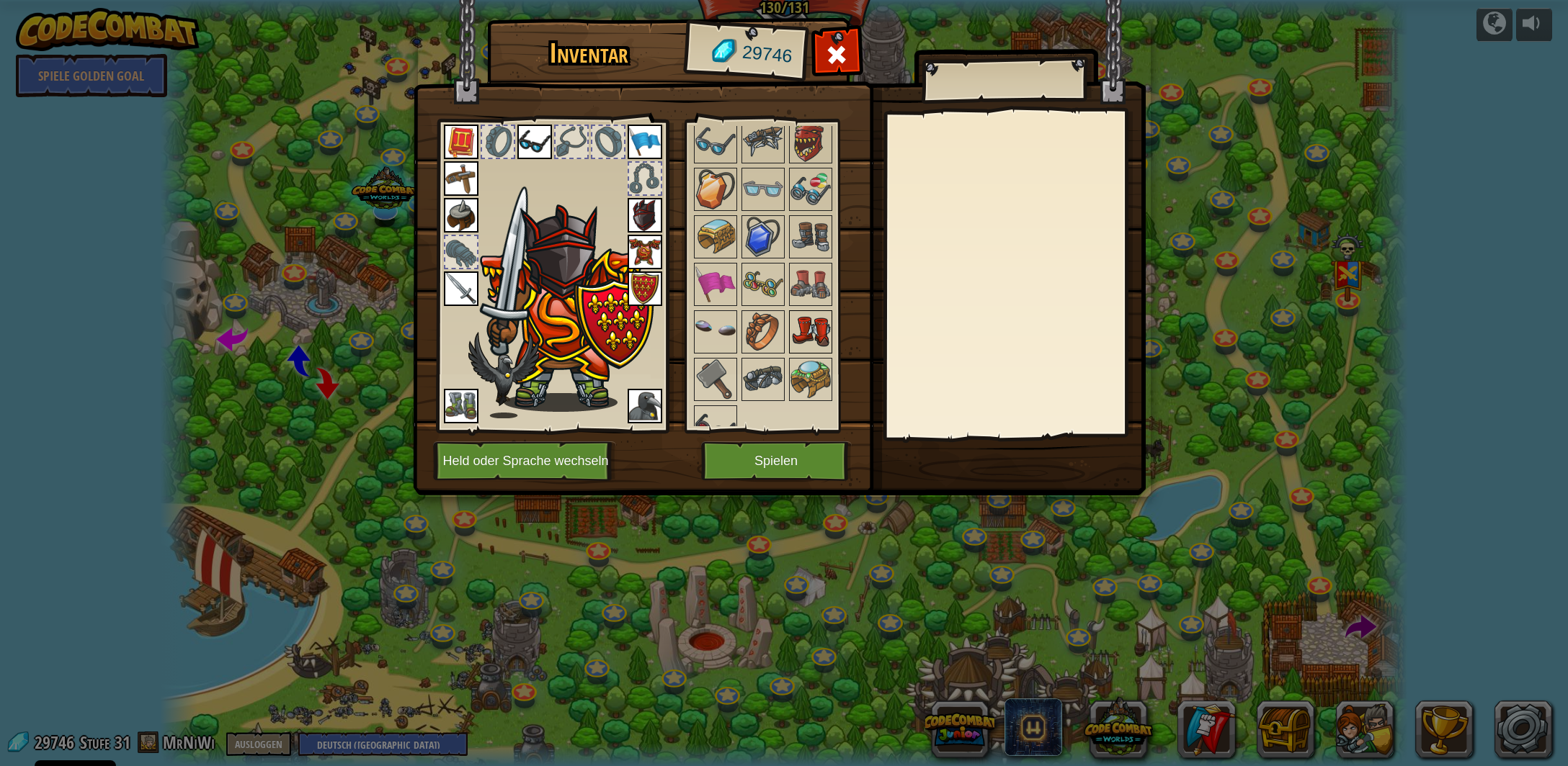
click at [817, 312] on img at bounding box center [810, 332] width 40 height 40
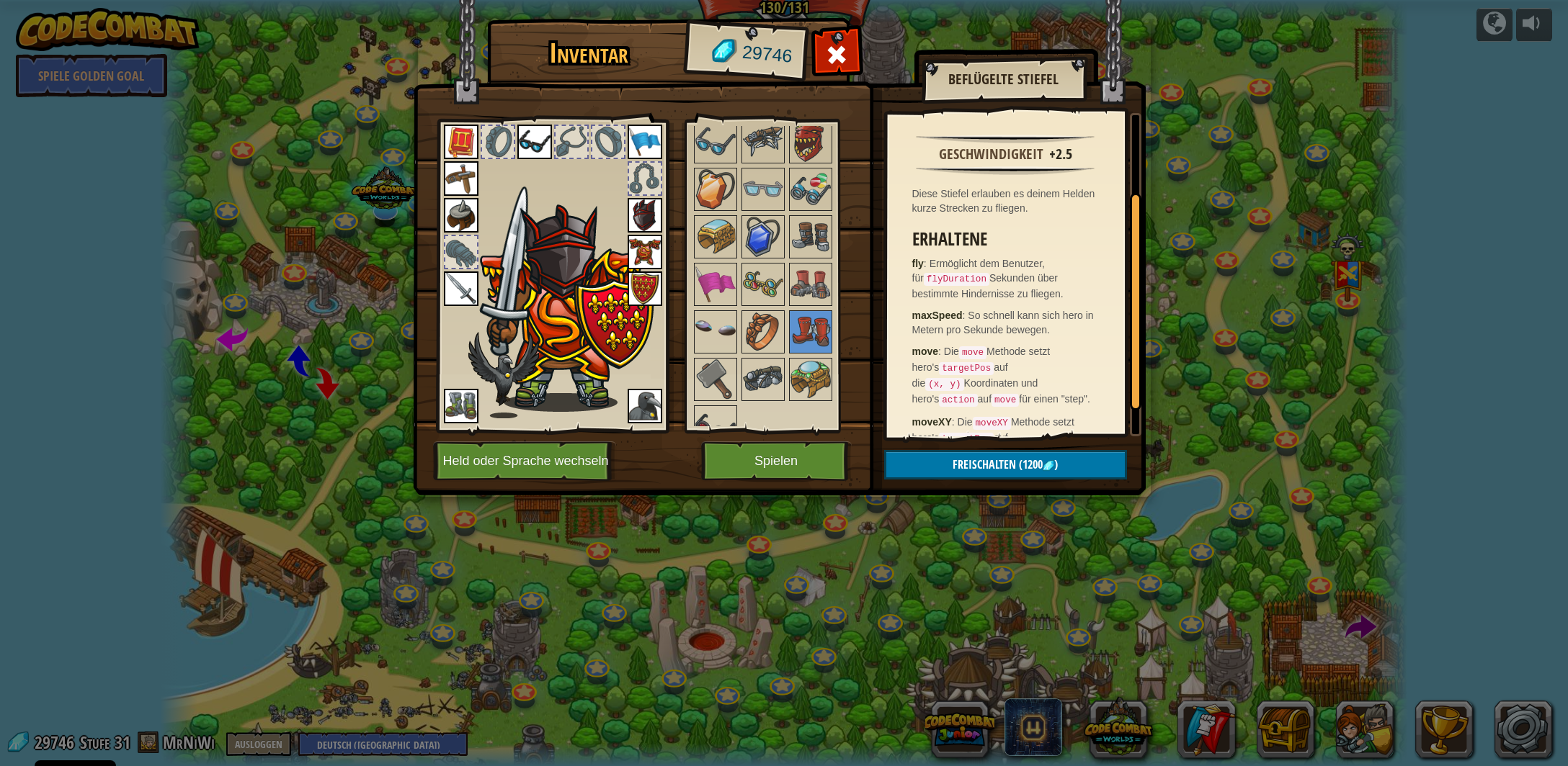
scroll to position [24, 0]
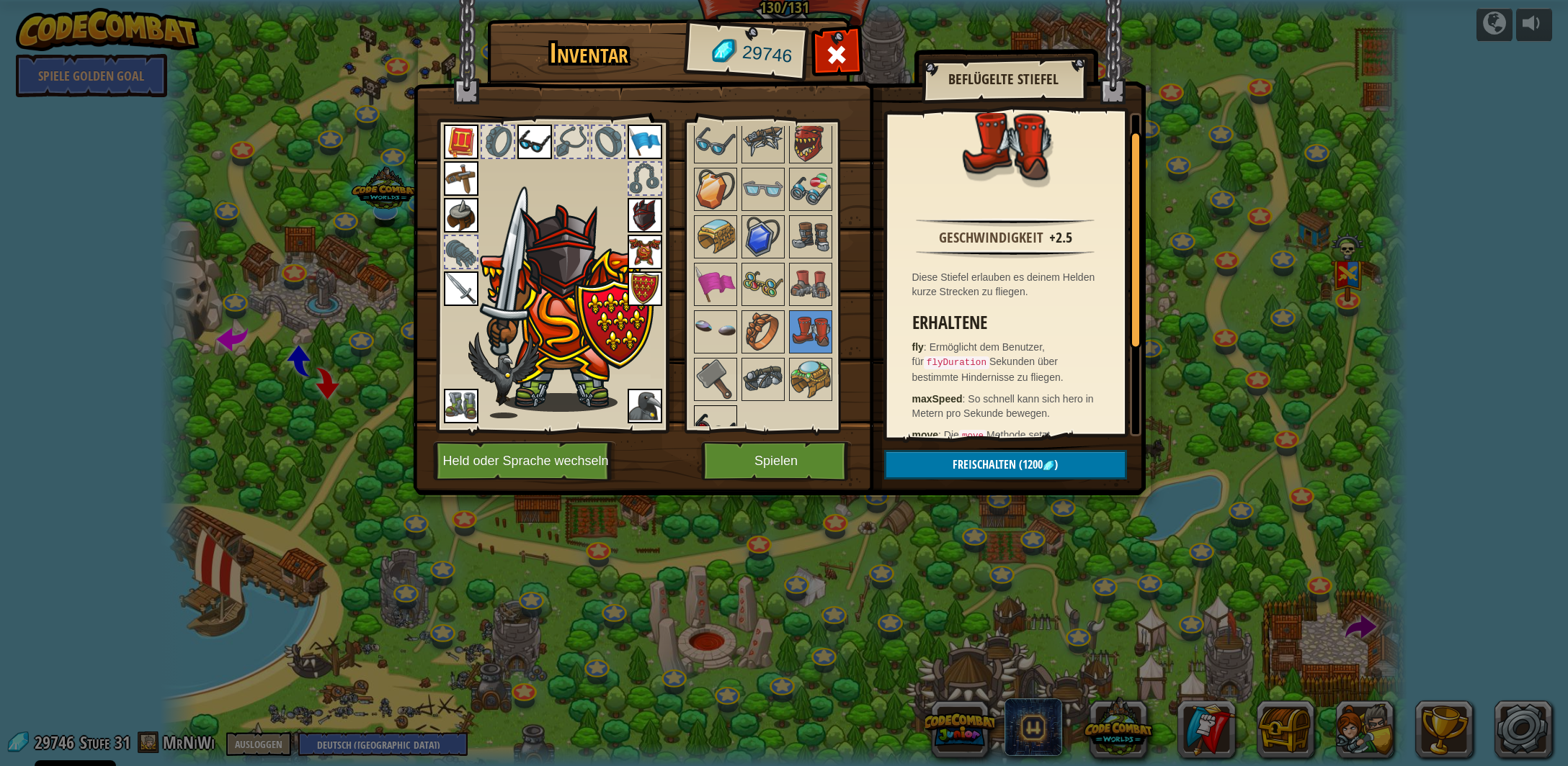
click at [715, 407] on img at bounding box center [715, 427] width 40 height 40
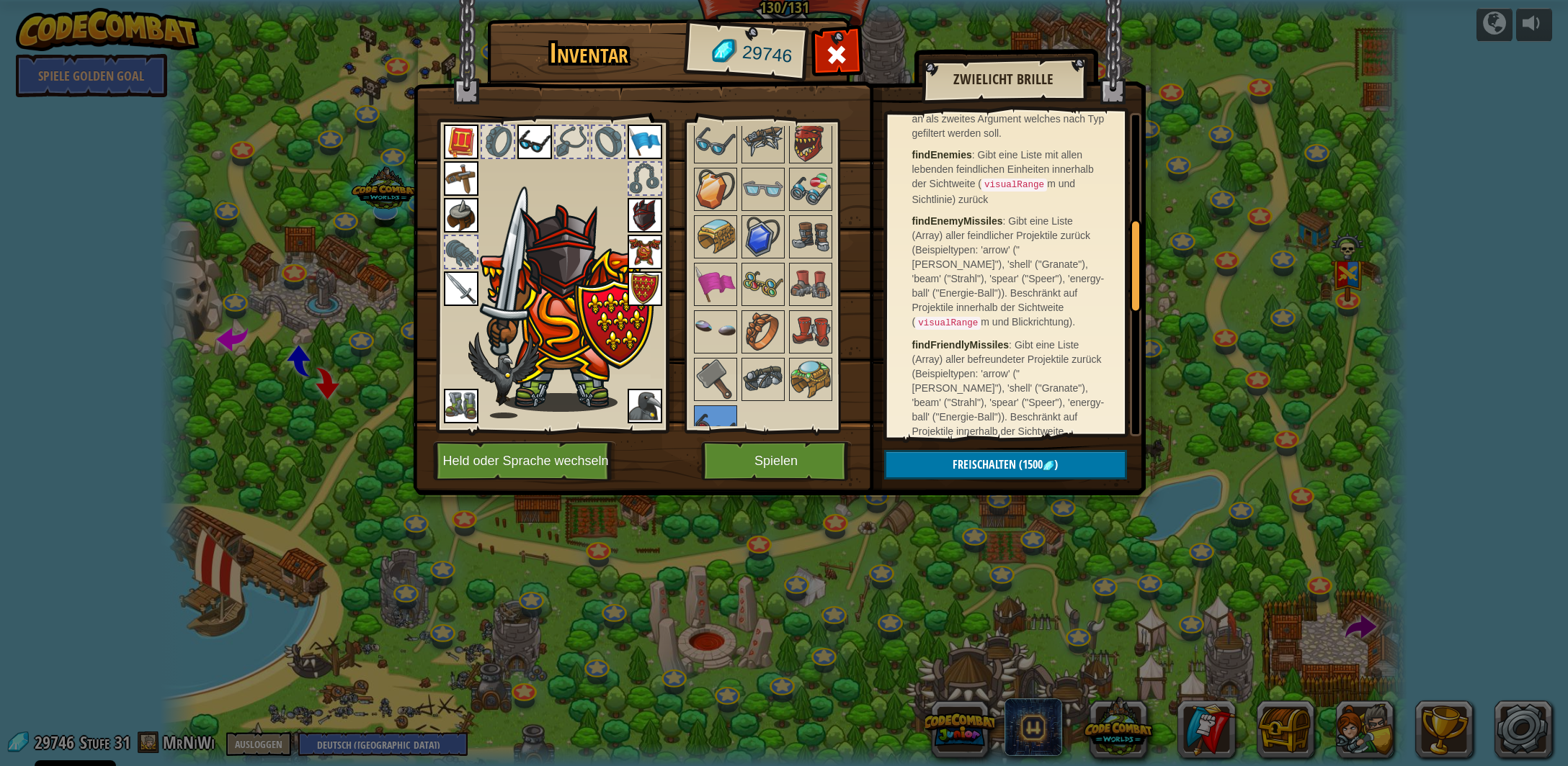
scroll to position [425, 0]
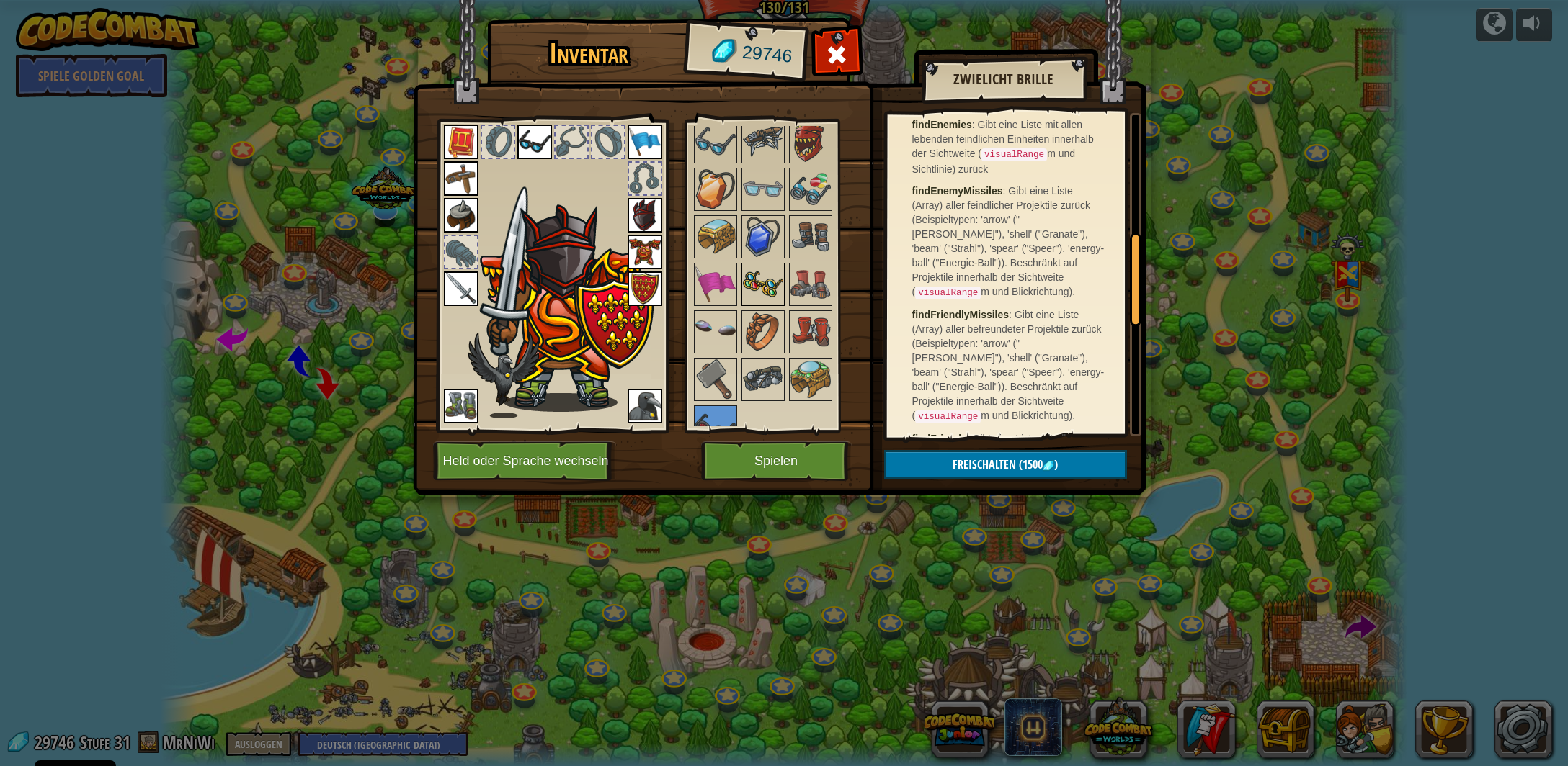
click at [764, 271] on img at bounding box center [763, 285] width 40 height 40
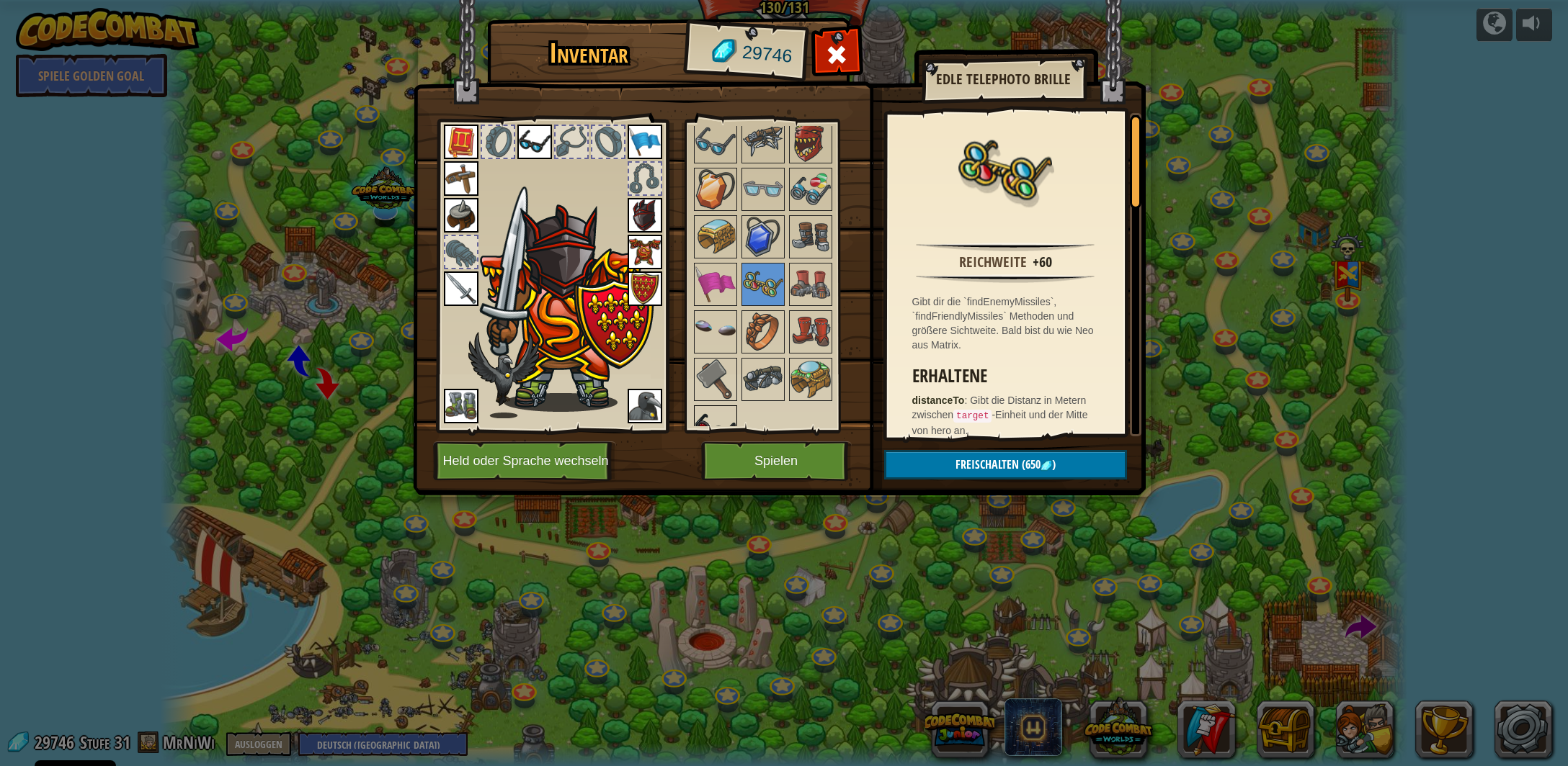
click at [715, 407] on img at bounding box center [715, 427] width 40 height 40
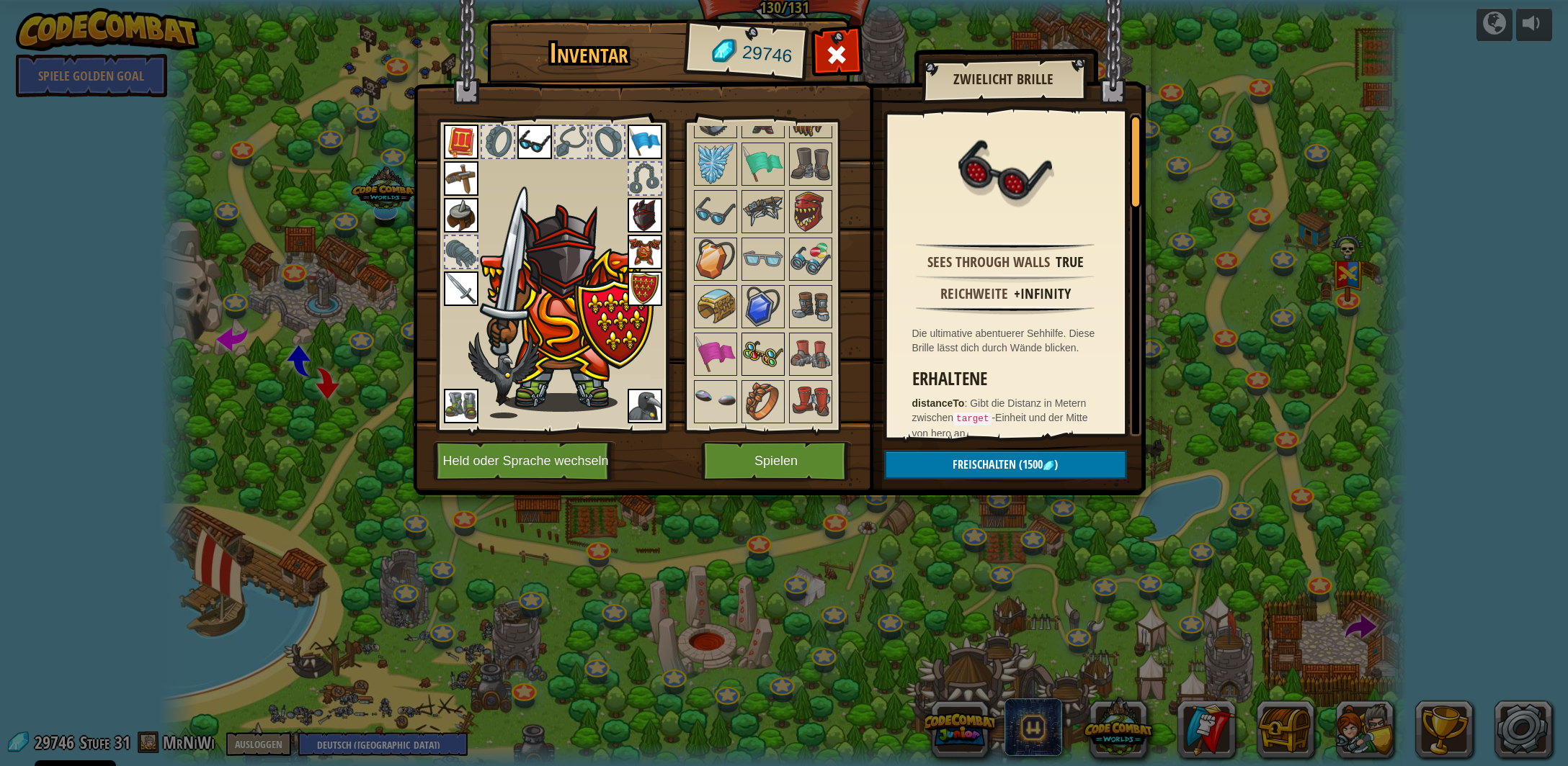
scroll to position [1685, 0]
click at [704, 383] on img at bounding box center [715, 403] width 40 height 40
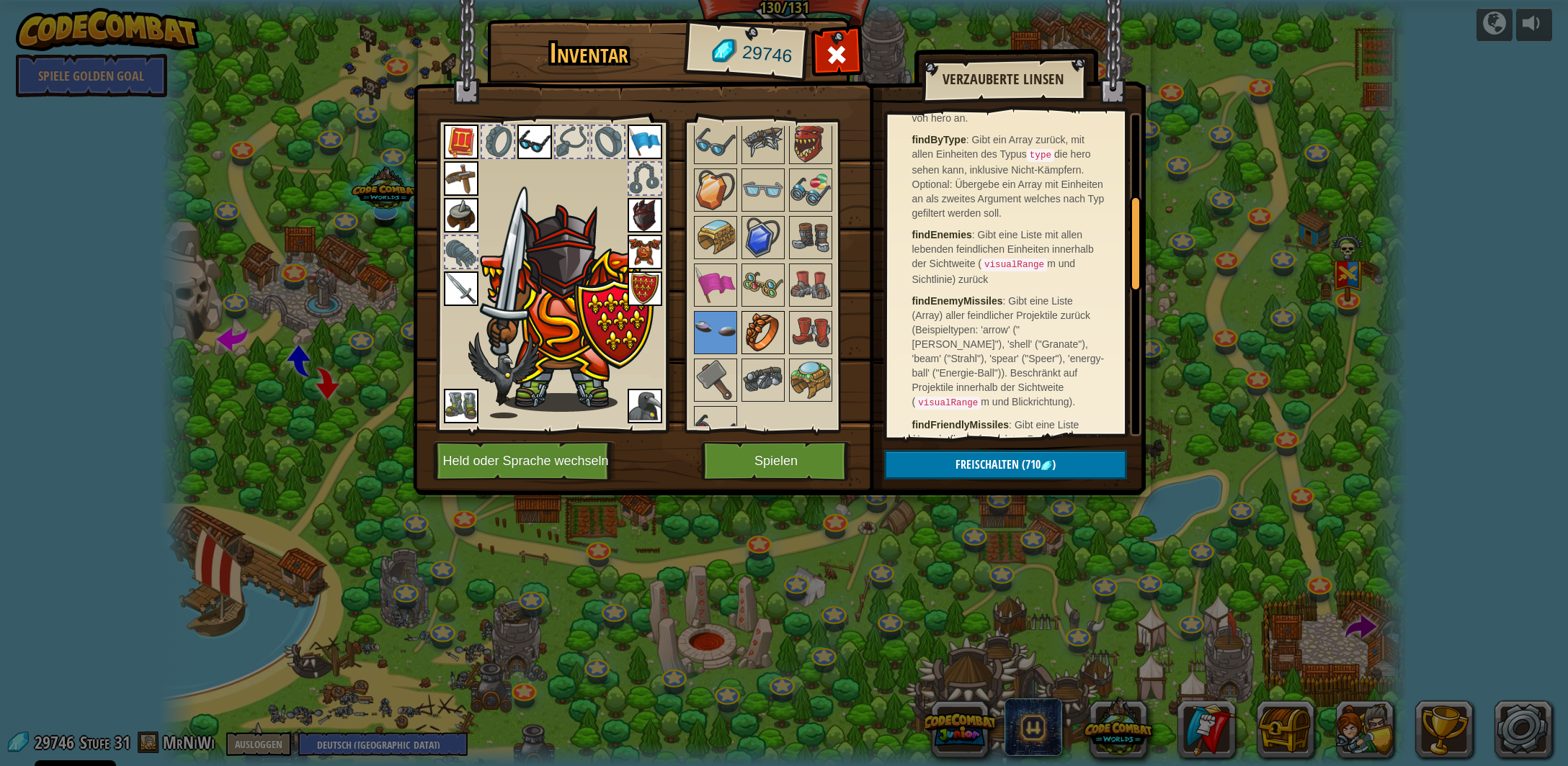
scroll to position [1756, 0]
click at [705, 407] on img at bounding box center [715, 427] width 40 height 40
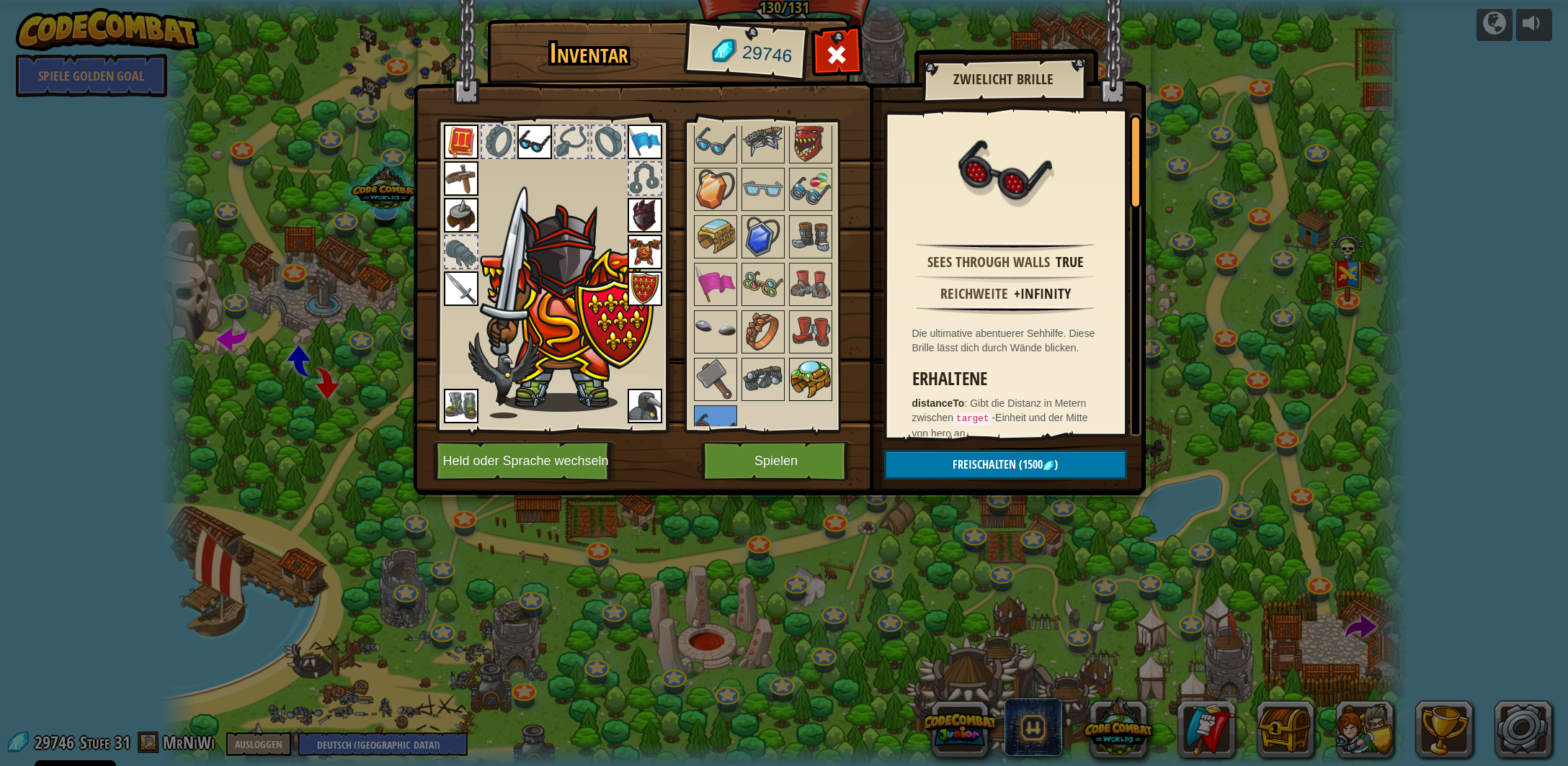
click at [814, 360] on img at bounding box center [810, 380] width 40 height 40
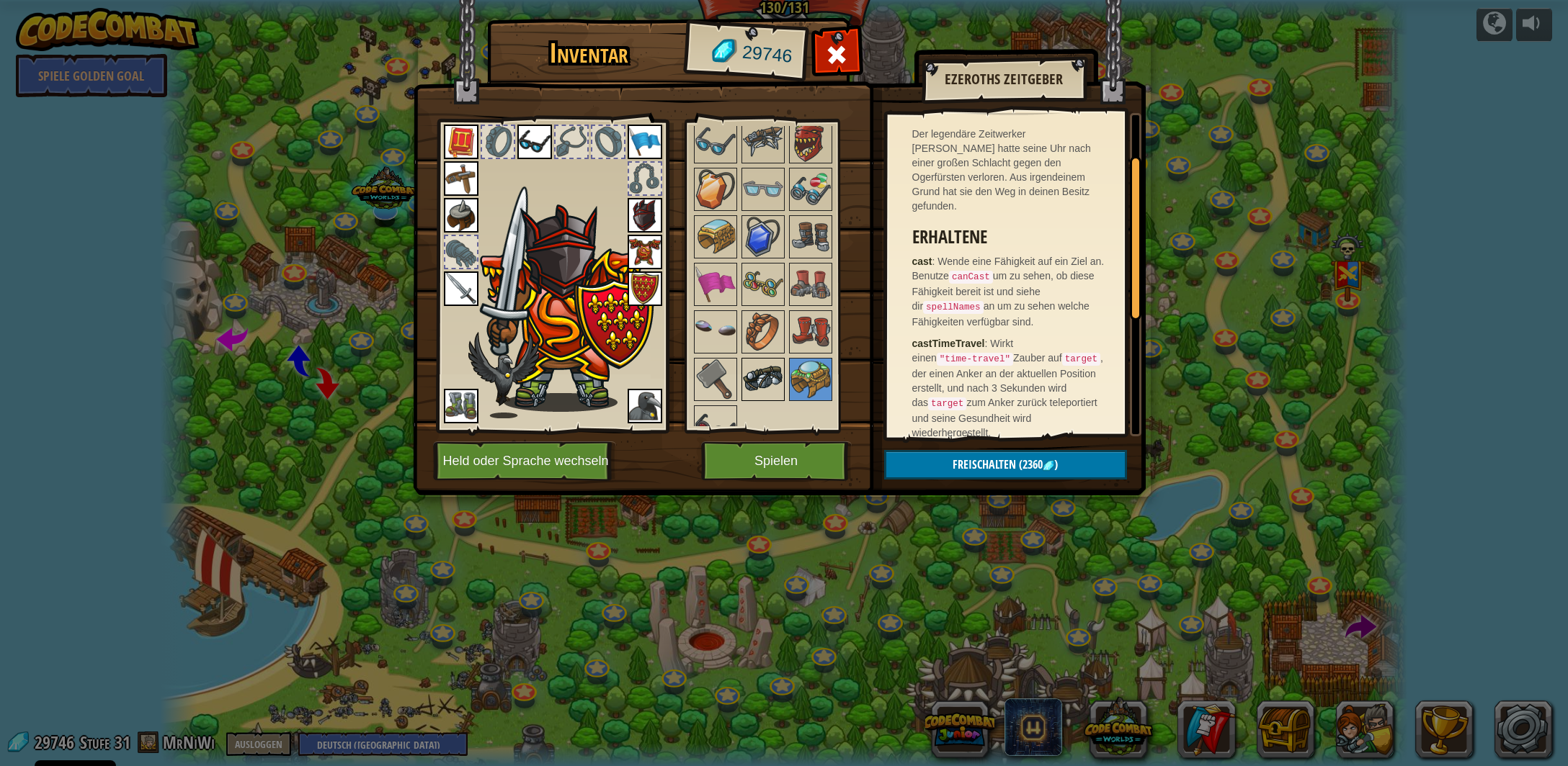
scroll to position [141, 0]
click at [756, 372] on img at bounding box center [763, 380] width 40 height 40
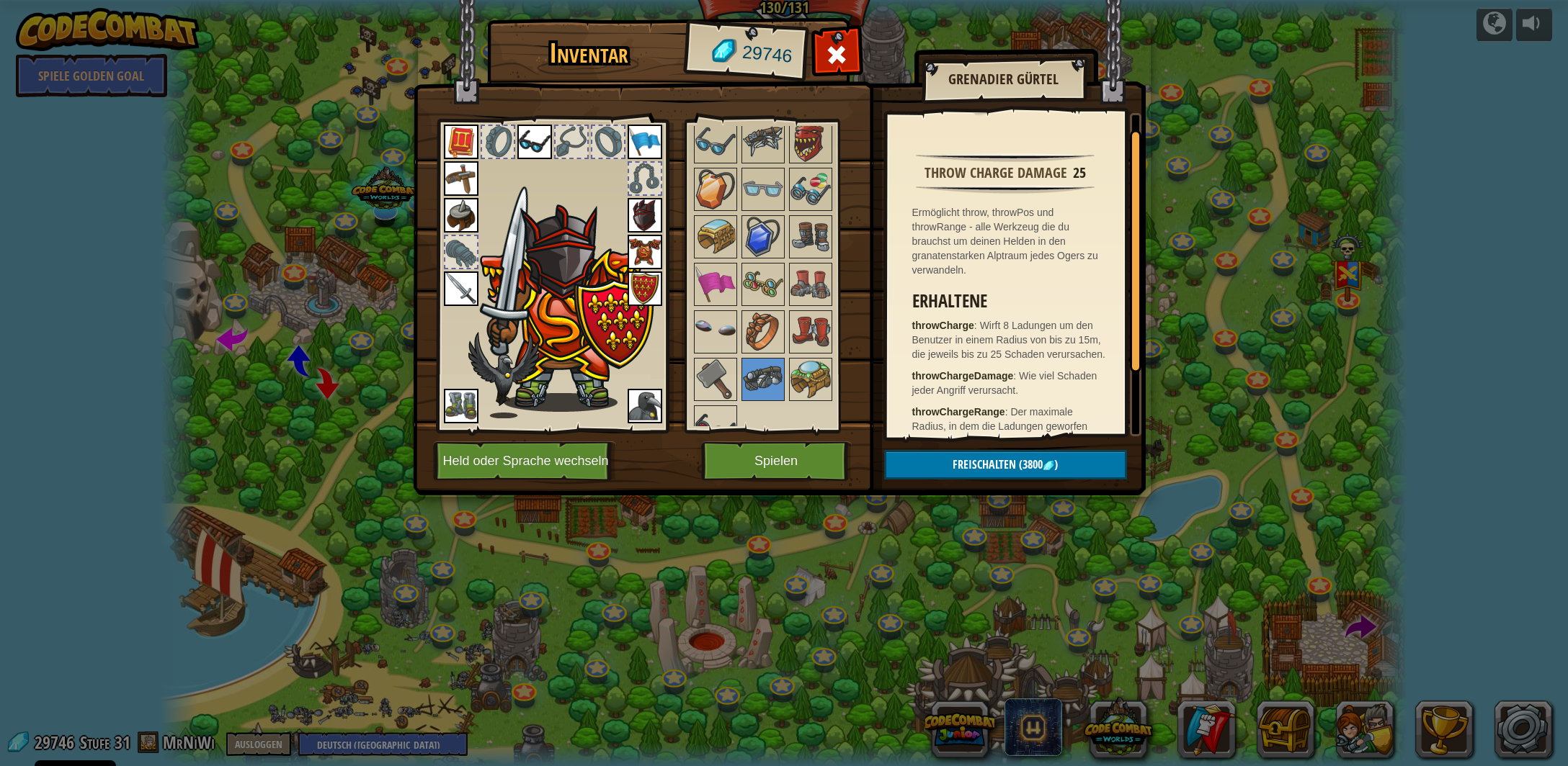
scroll to position [115, 0]
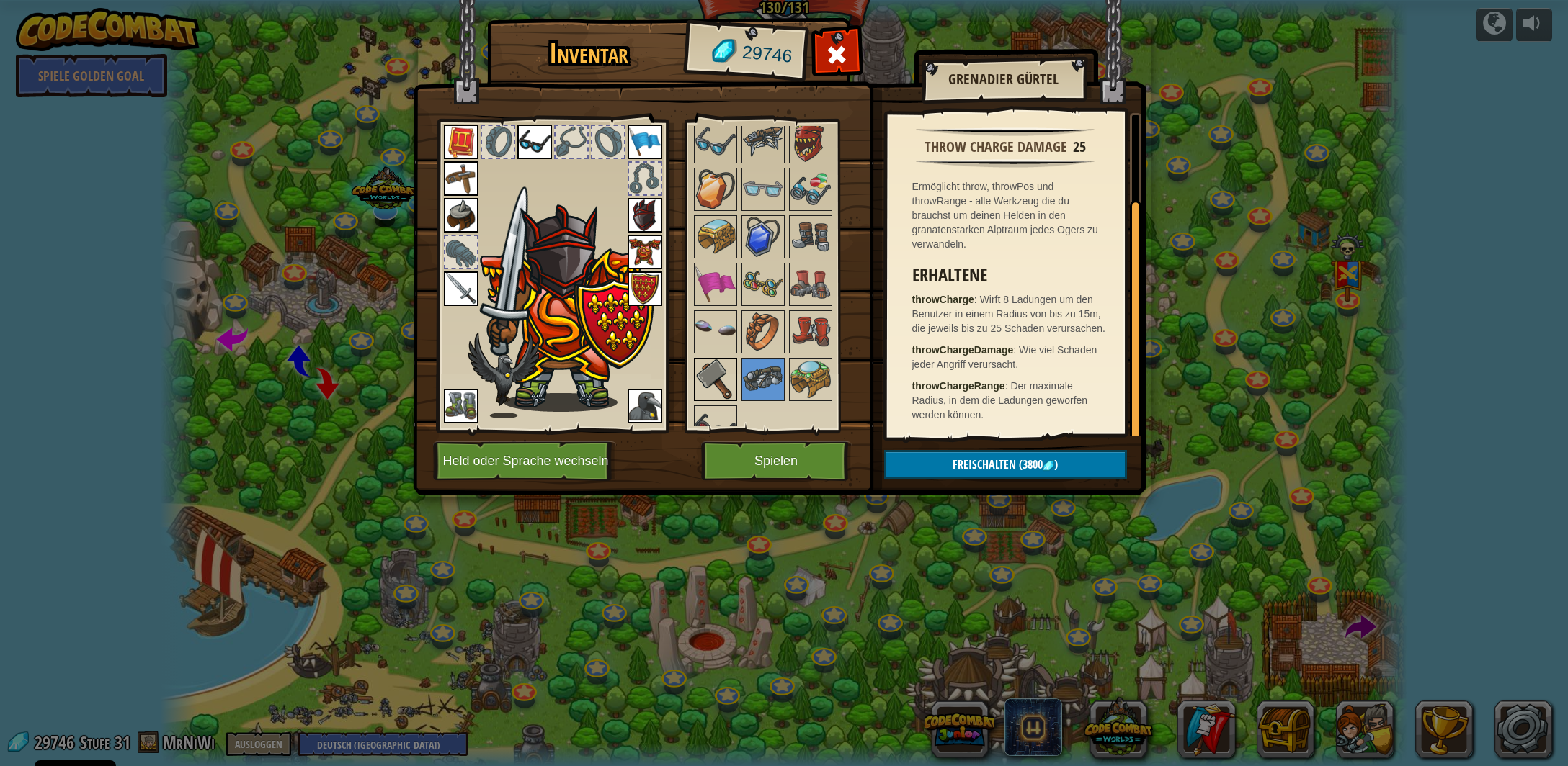
click at [716, 360] on img at bounding box center [715, 380] width 40 height 40
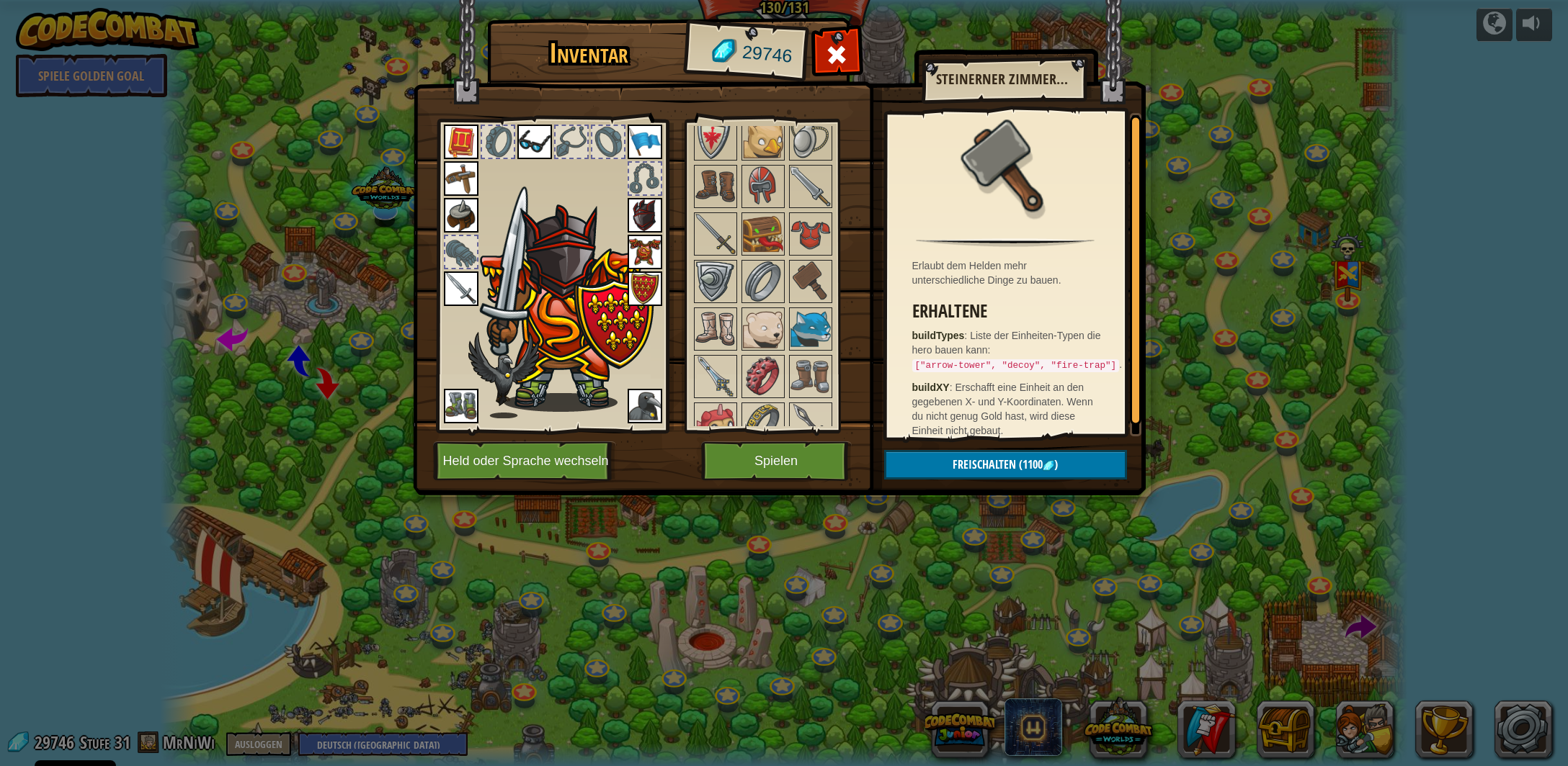
scroll to position [0, 0]
click at [834, 51] on span at bounding box center [836, 55] width 23 height 23
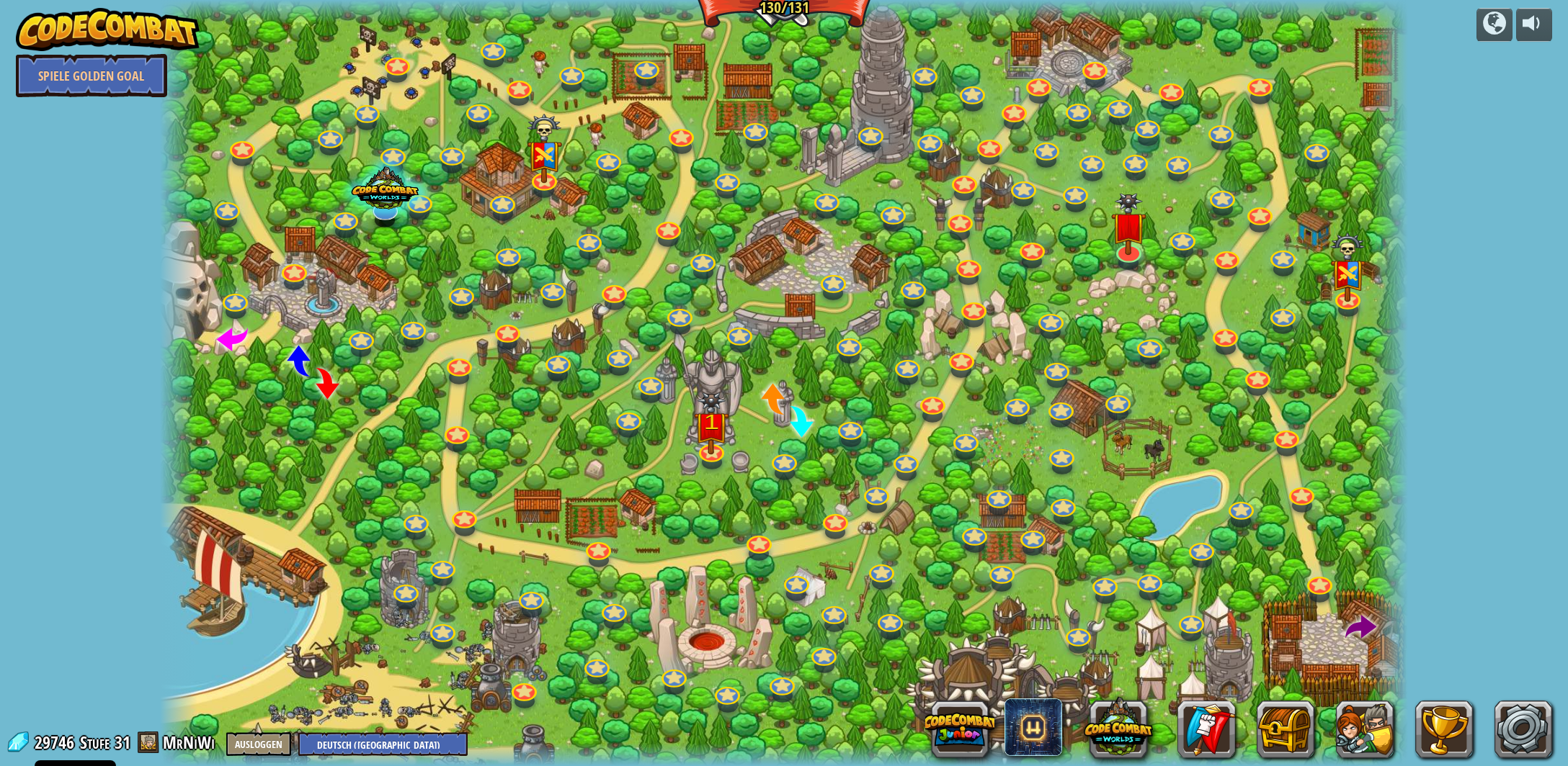
click at [1217, 299] on div at bounding box center [784, 383] width 1247 height 766
click at [1125, 247] on img at bounding box center [1128, 209] width 36 height 84
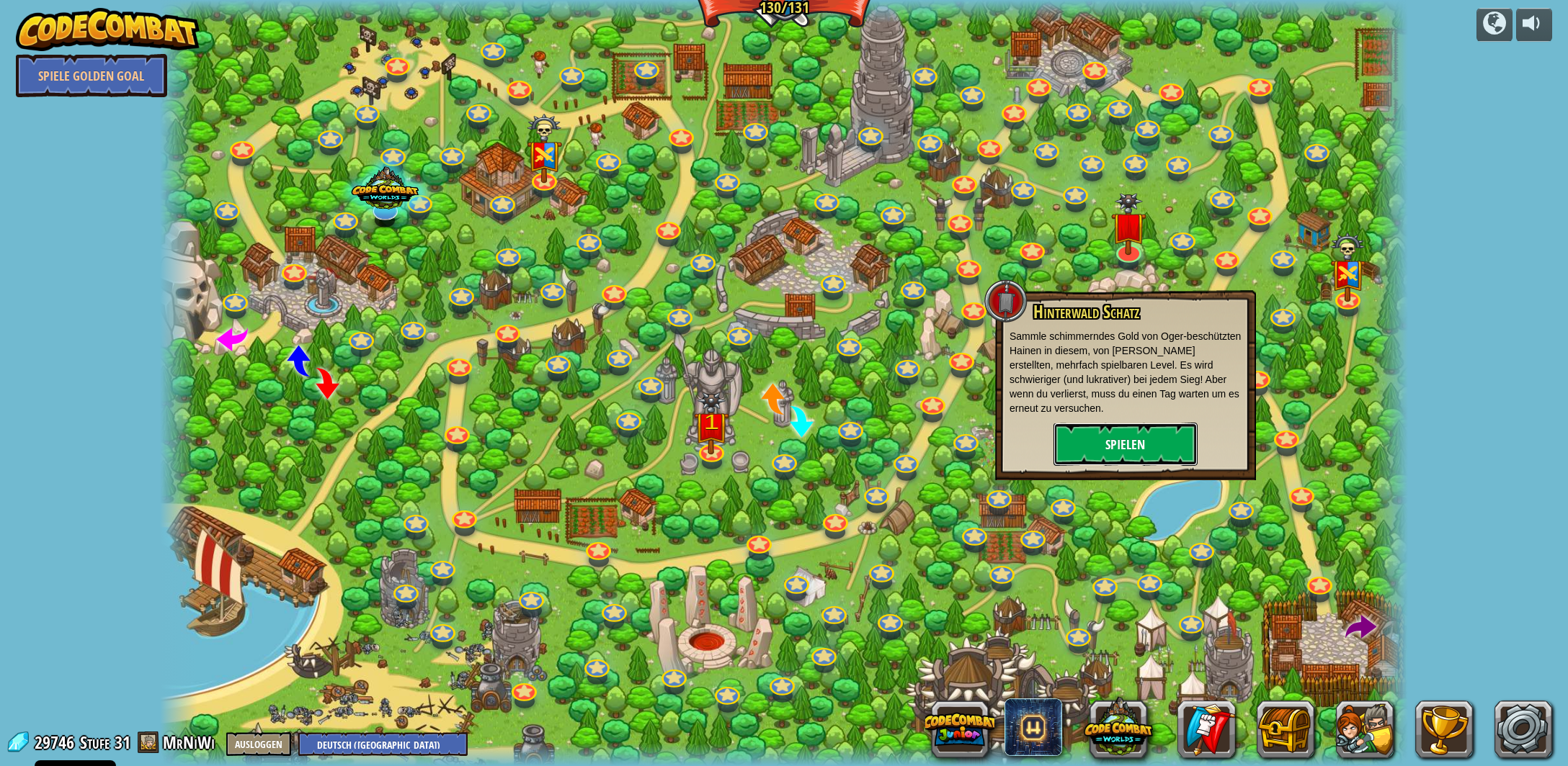
click at [1148, 441] on button "Spielen" at bounding box center [1125, 444] width 144 height 43
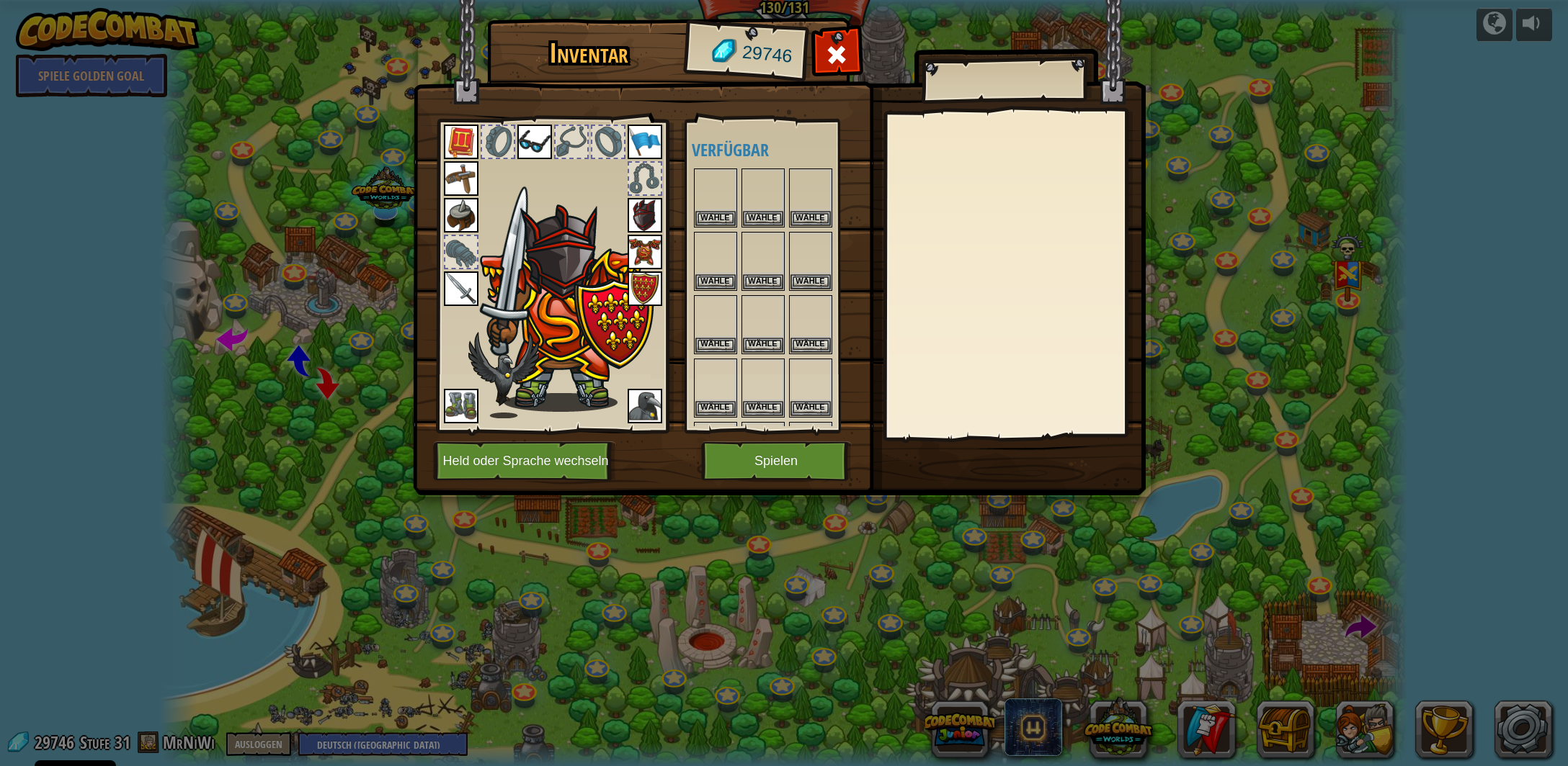
scroll to position [1046, 0]
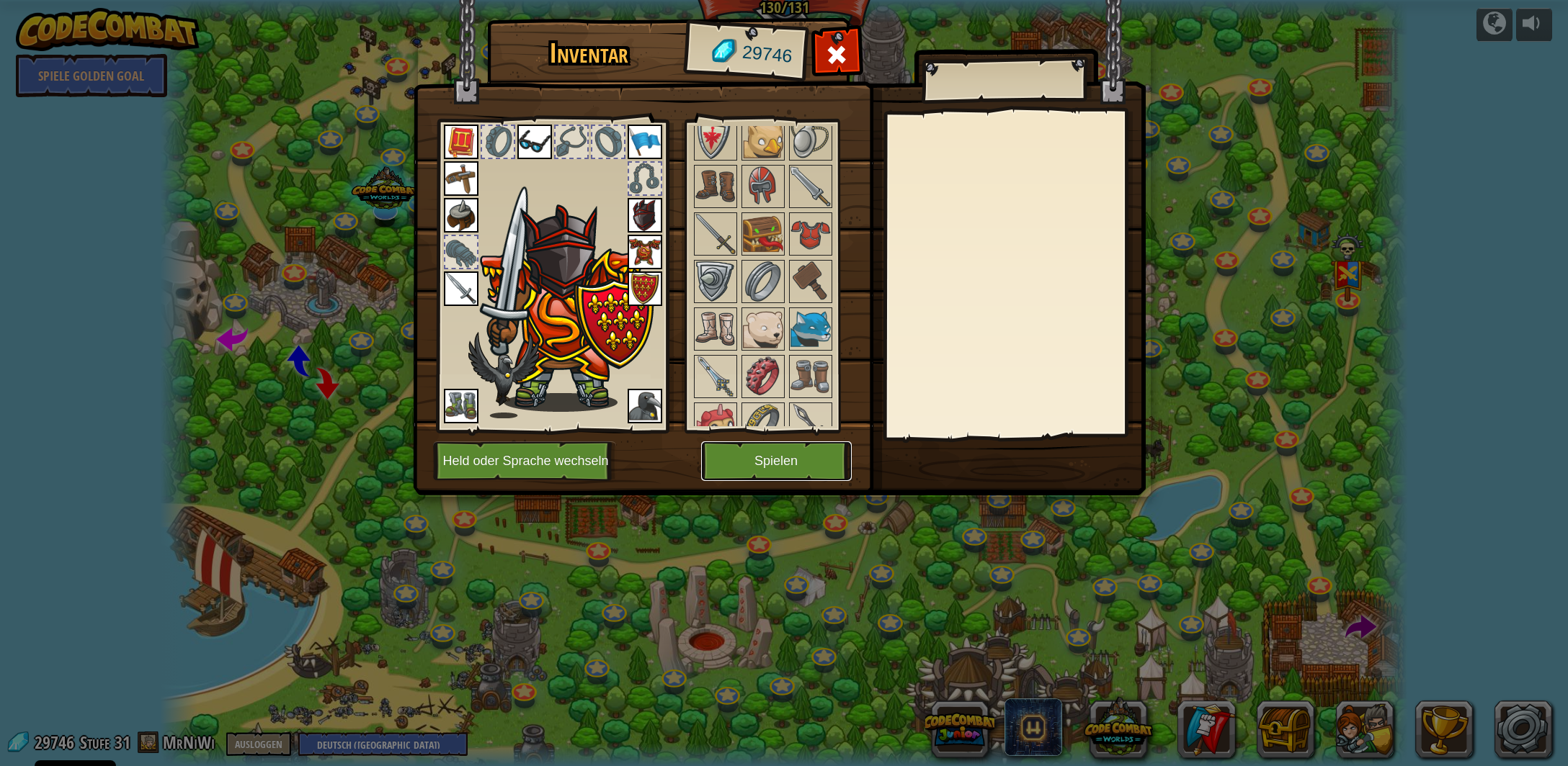
click at [782, 448] on button "Spielen" at bounding box center [776, 461] width 150 height 39
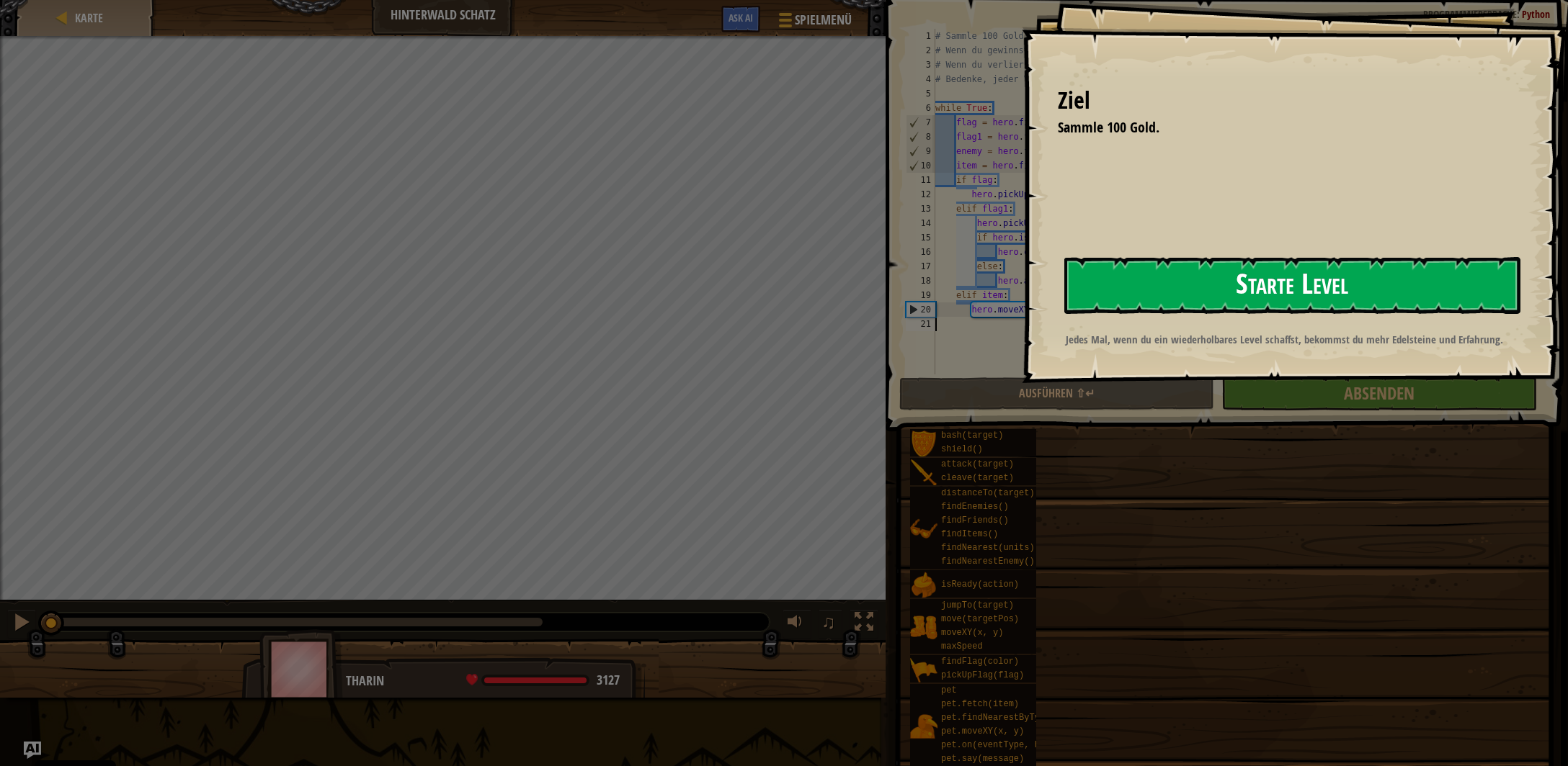
click at [1255, 305] on button "Starte Level" at bounding box center [1293, 285] width 456 height 57
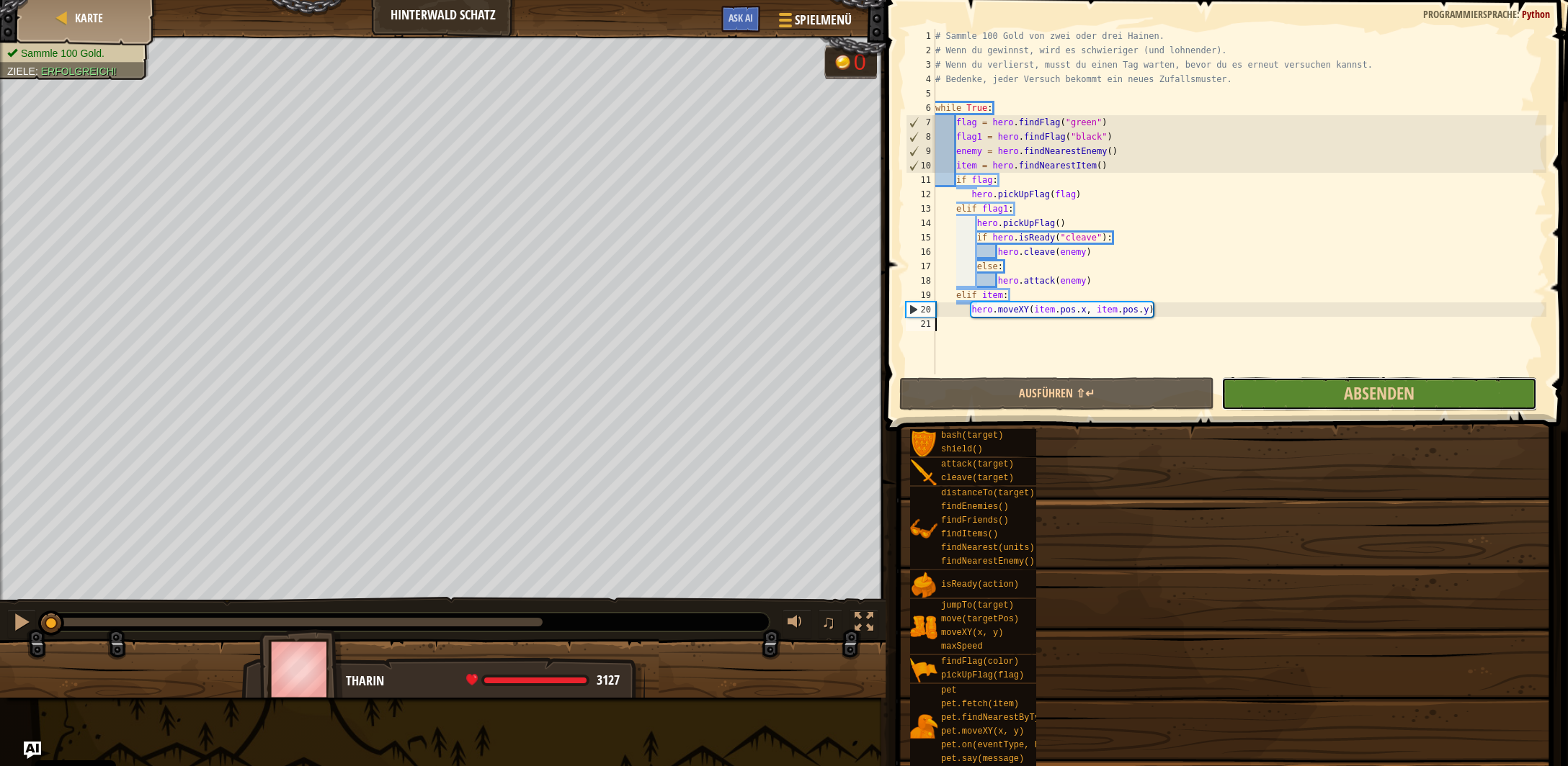
click at [1423, 396] on button "Absenden" at bounding box center [1378, 394] width 315 height 33
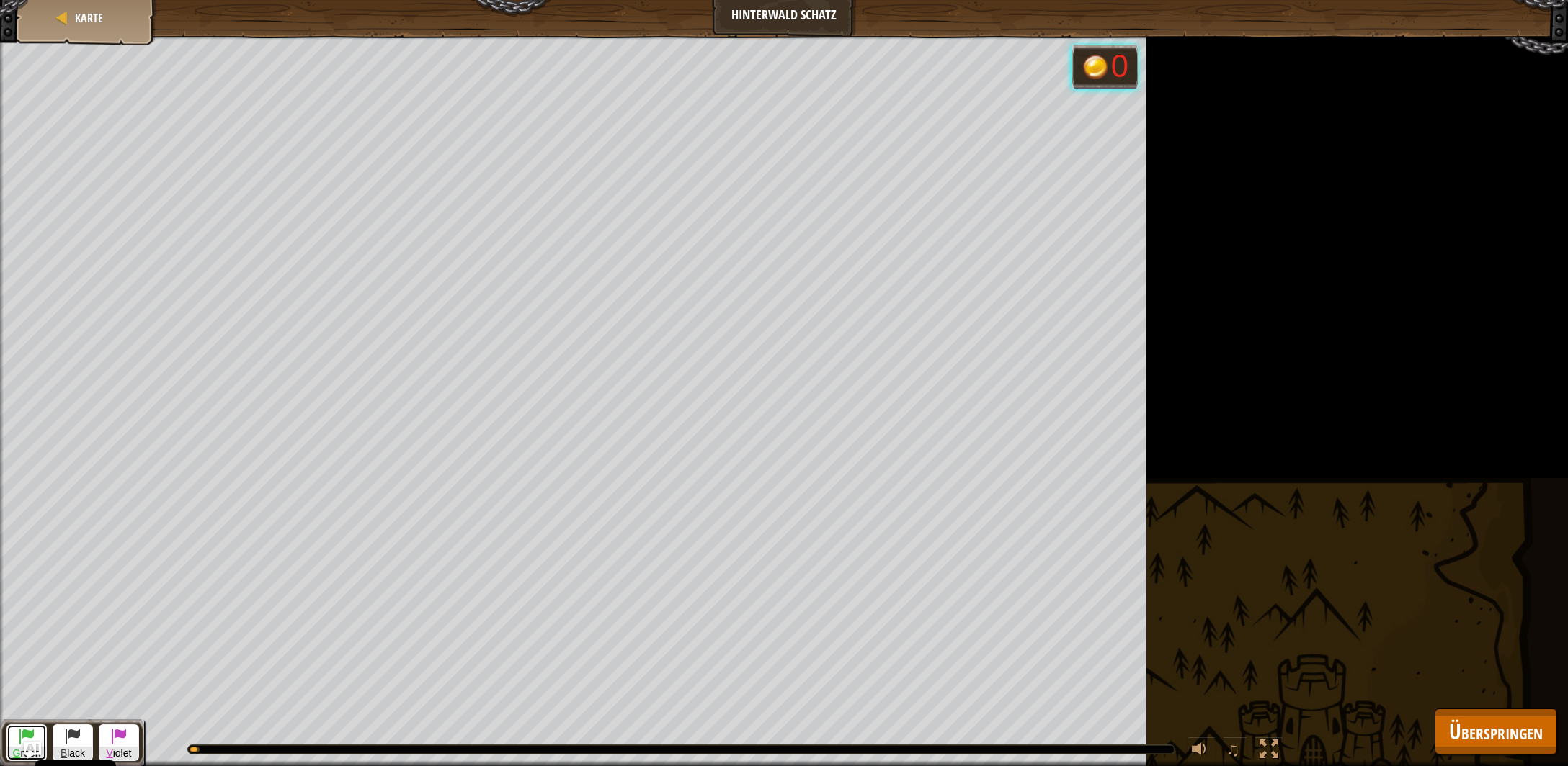
click at [16, 729] on button "G reen" at bounding box center [27, 743] width 40 height 37
click at [85, 743] on button "B lack" at bounding box center [73, 743] width 40 height 37
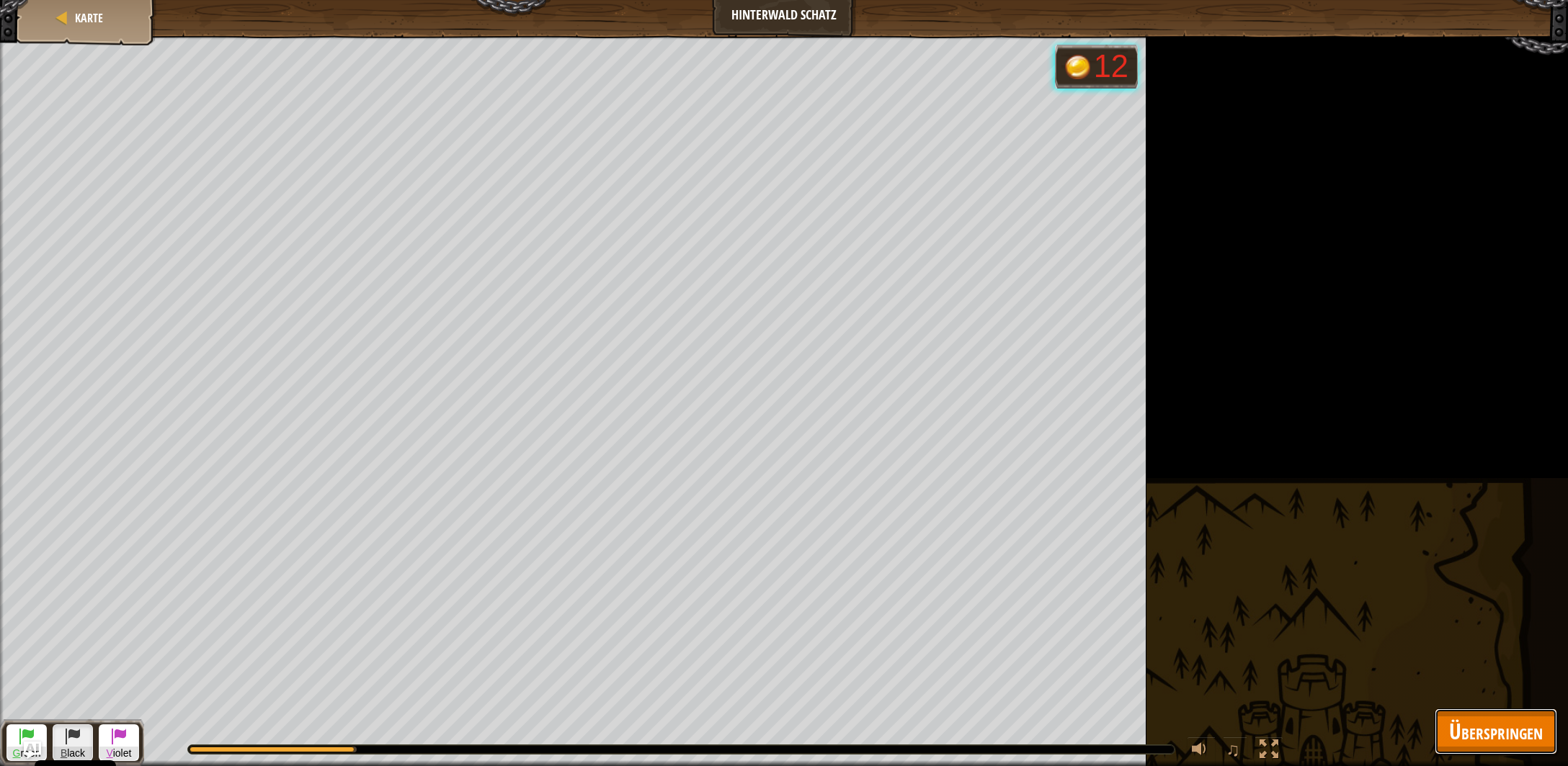
click at [1525, 734] on span "Überspringen" at bounding box center [1495, 731] width 93 height 30
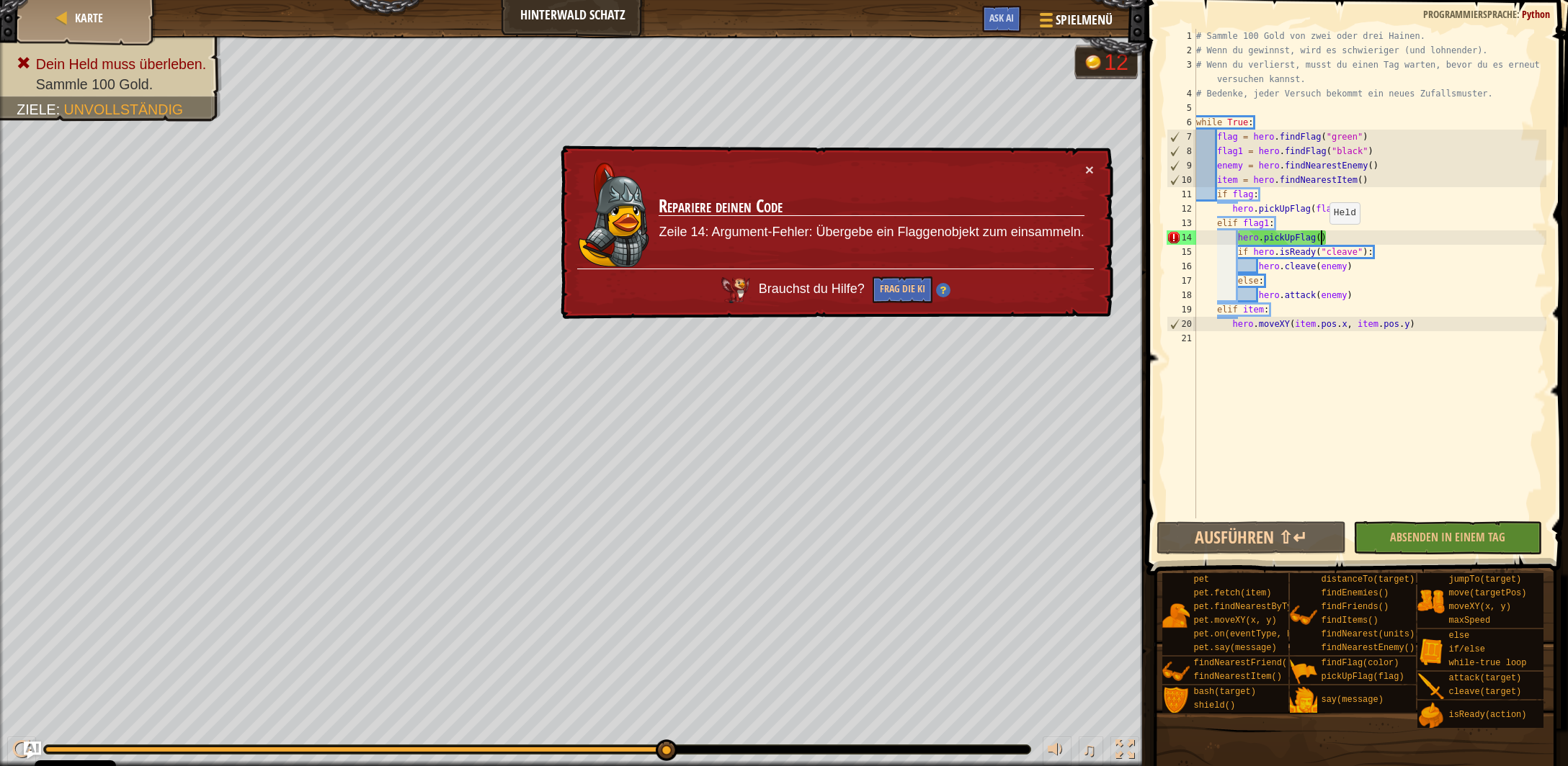
click at [1323, 239] on div "# Sammle 100 Gold von zwei oder drei Hainen. # Wenn du gewinnst, wird es schwie…" at bounding box center [1370, 288] width 353 height 519
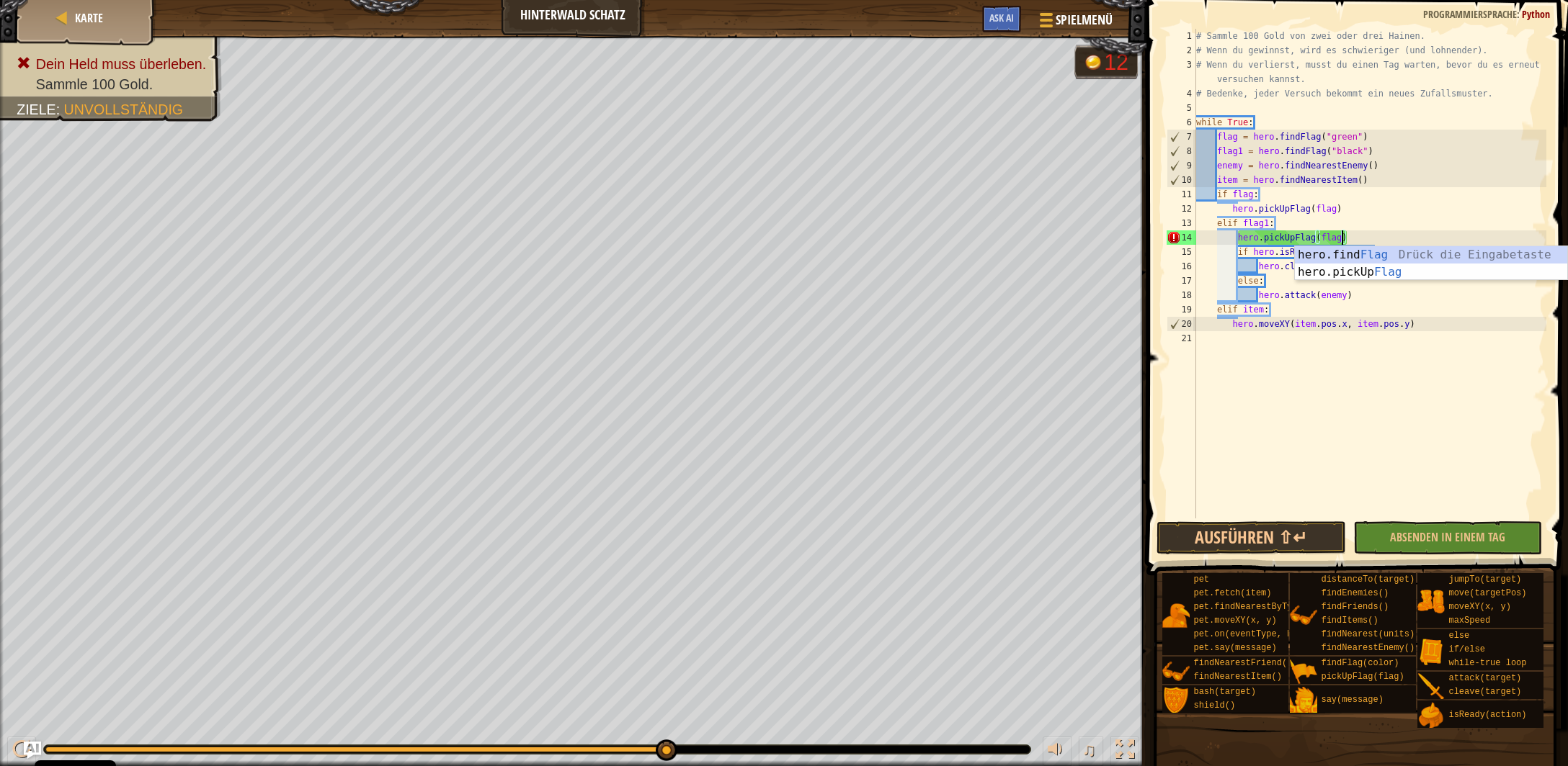
type textarea "hero.pickUpFlag(flag1)"
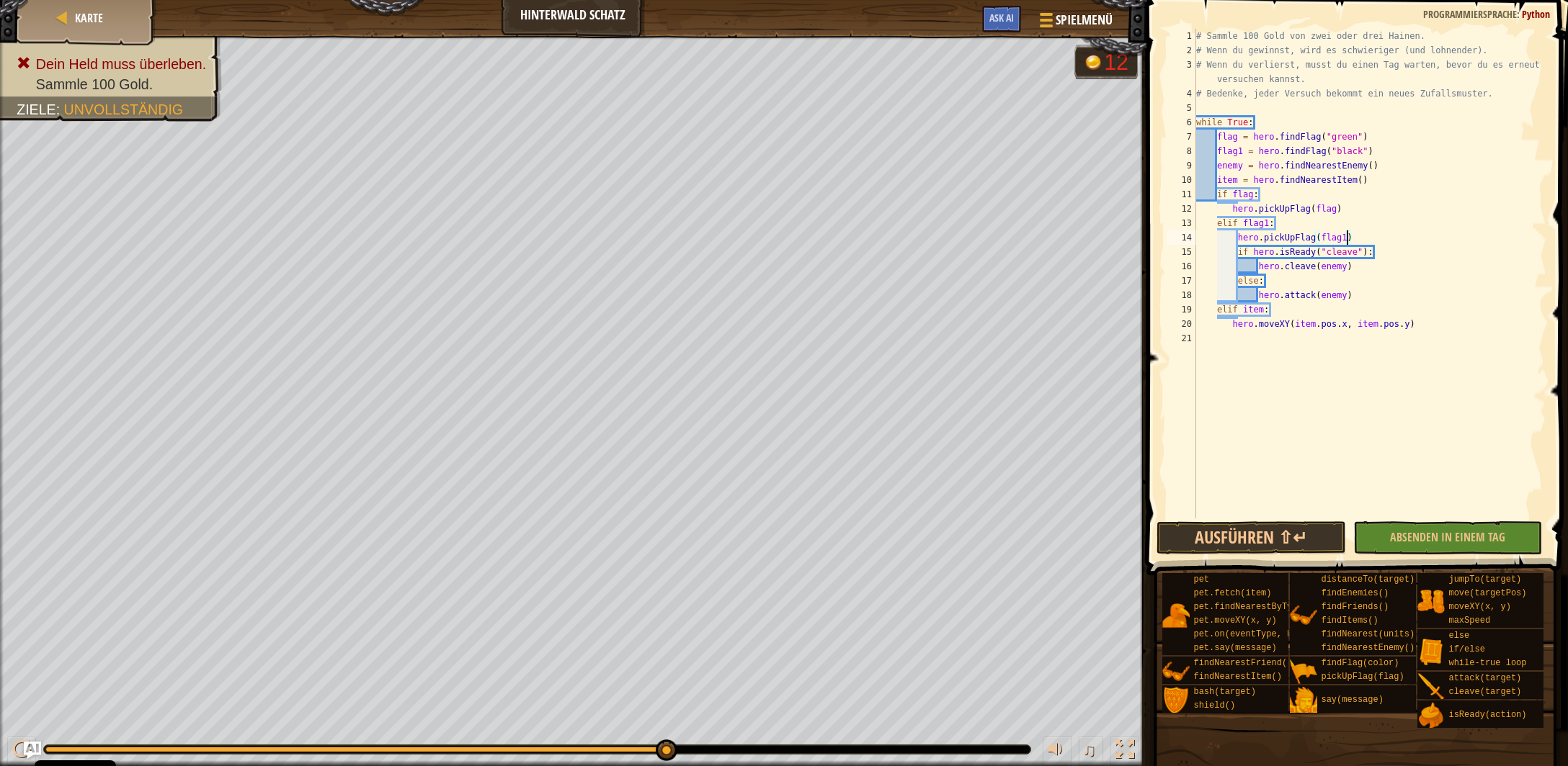
click at [1345, 379] on div "# Sammle 100 Gold von zwei oder drei Hainen. # Wenn du gewinnst, wird es schwie…" at bounding box center [1370, 288] width 353 height 519
click at [1316, 538] on button "Ausführen ⇧↵" at bounding box center [1250, 538] width 189 height 33
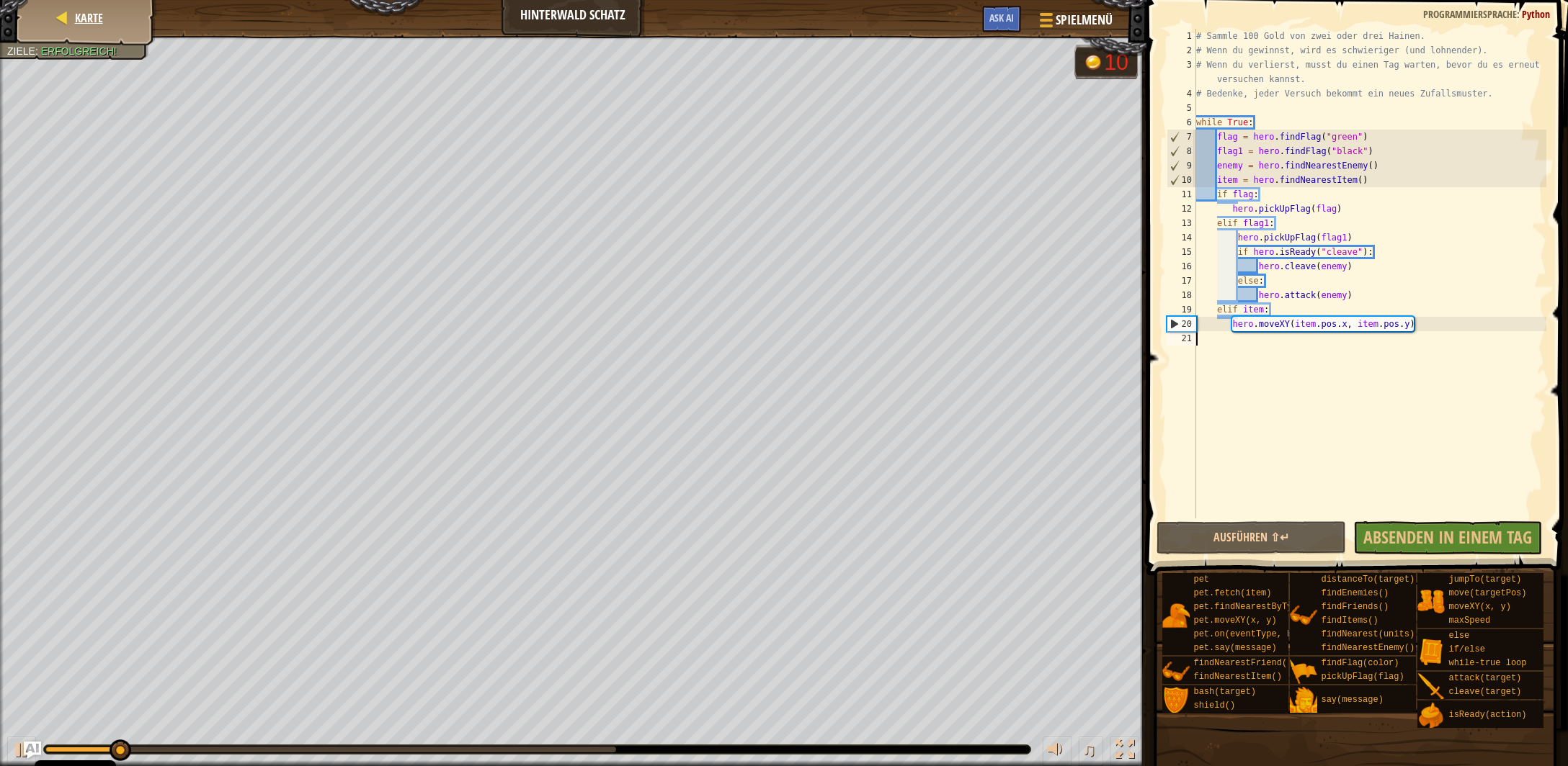
click at [105, 27] on div "Karte" at bounding box center [87, 17] width 116 height 36
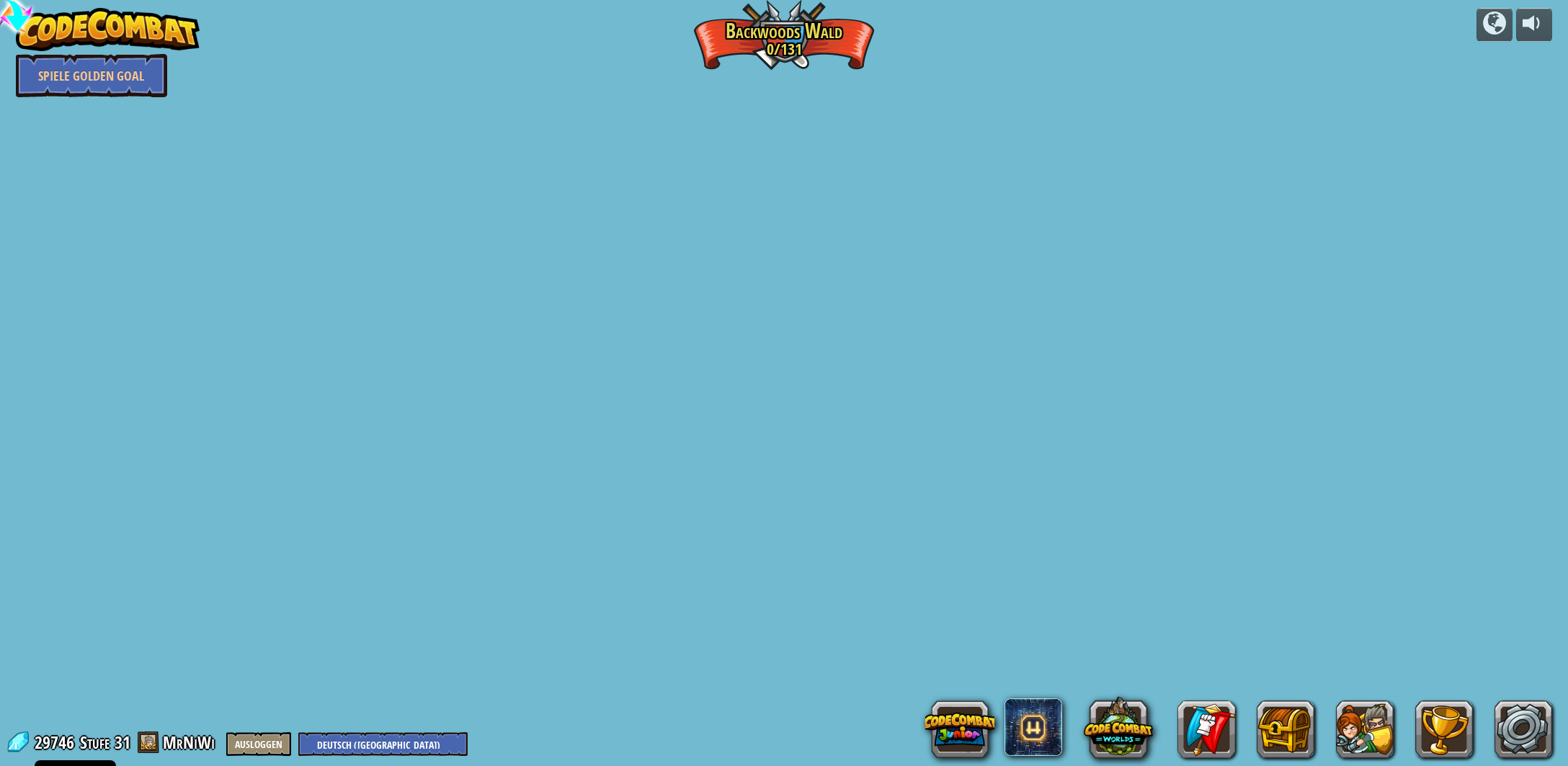
select select "de-DE"
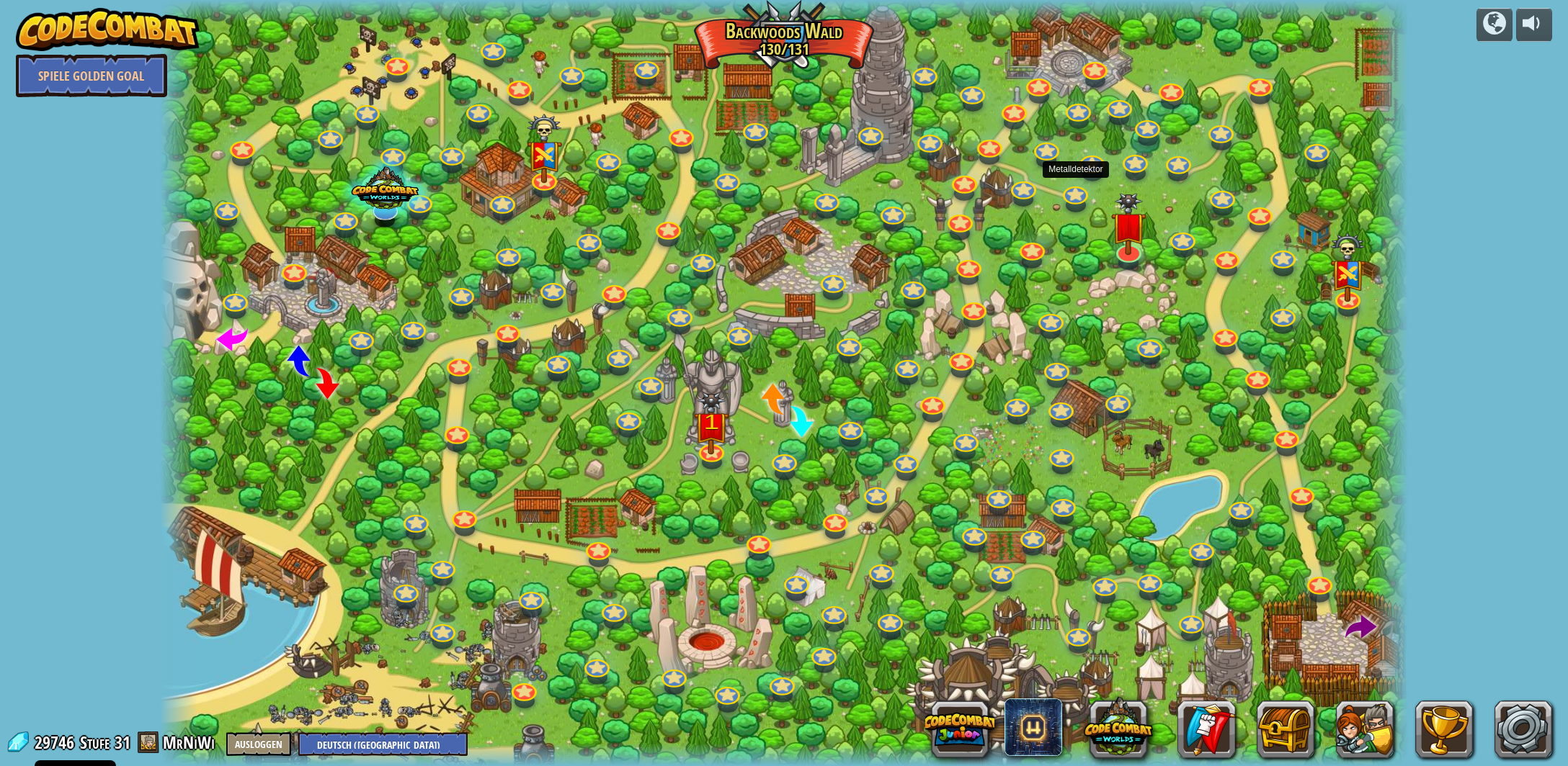
select select "de-DE"
click at [1136, 238] on img at bounding box center [1128, 209] width 36 height 84
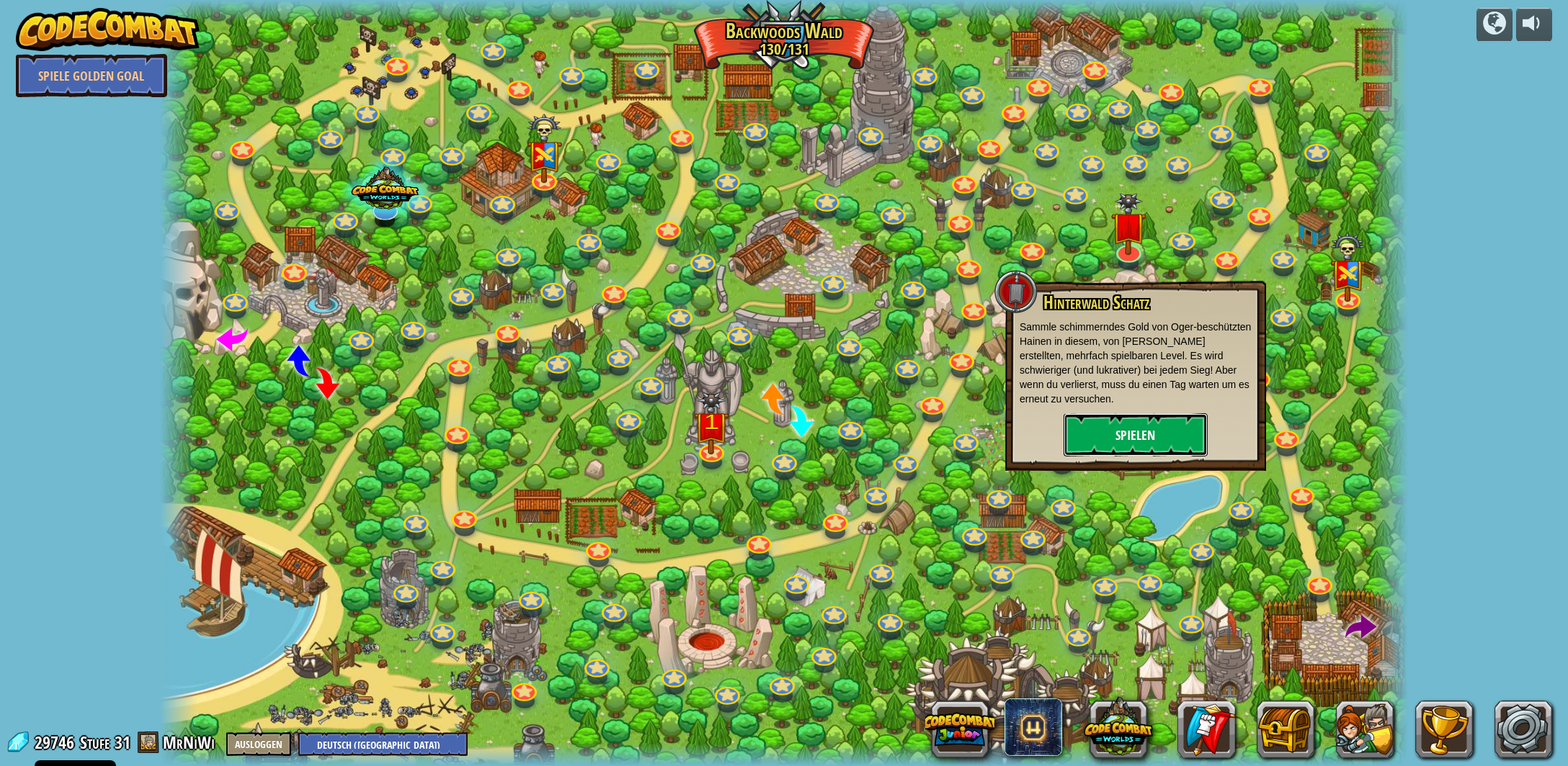
click at [1163, 437] on button "Spielen" at bounding box center [1136, 435] width 144 height 43
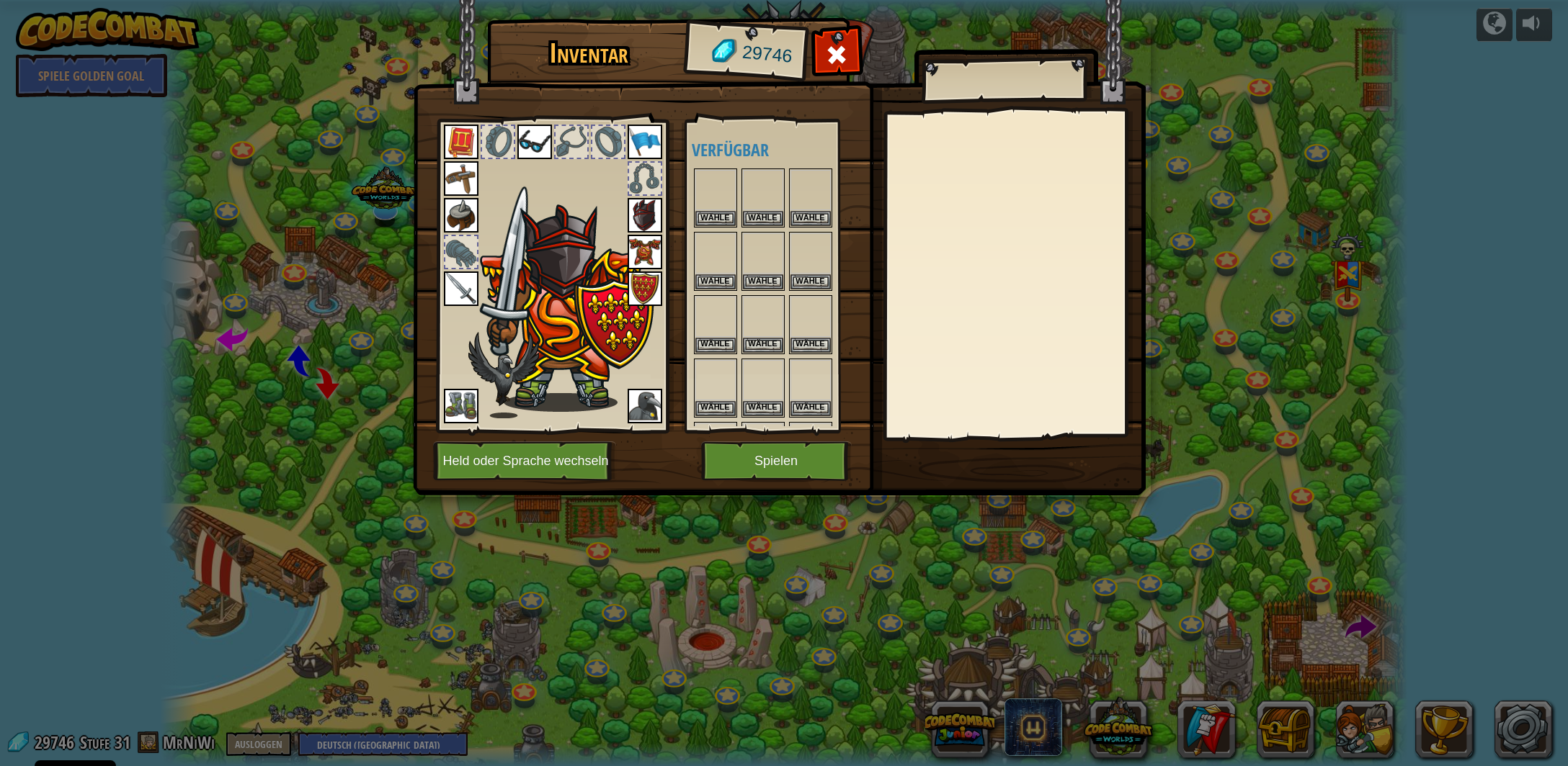
scroll to position [1046, 0]
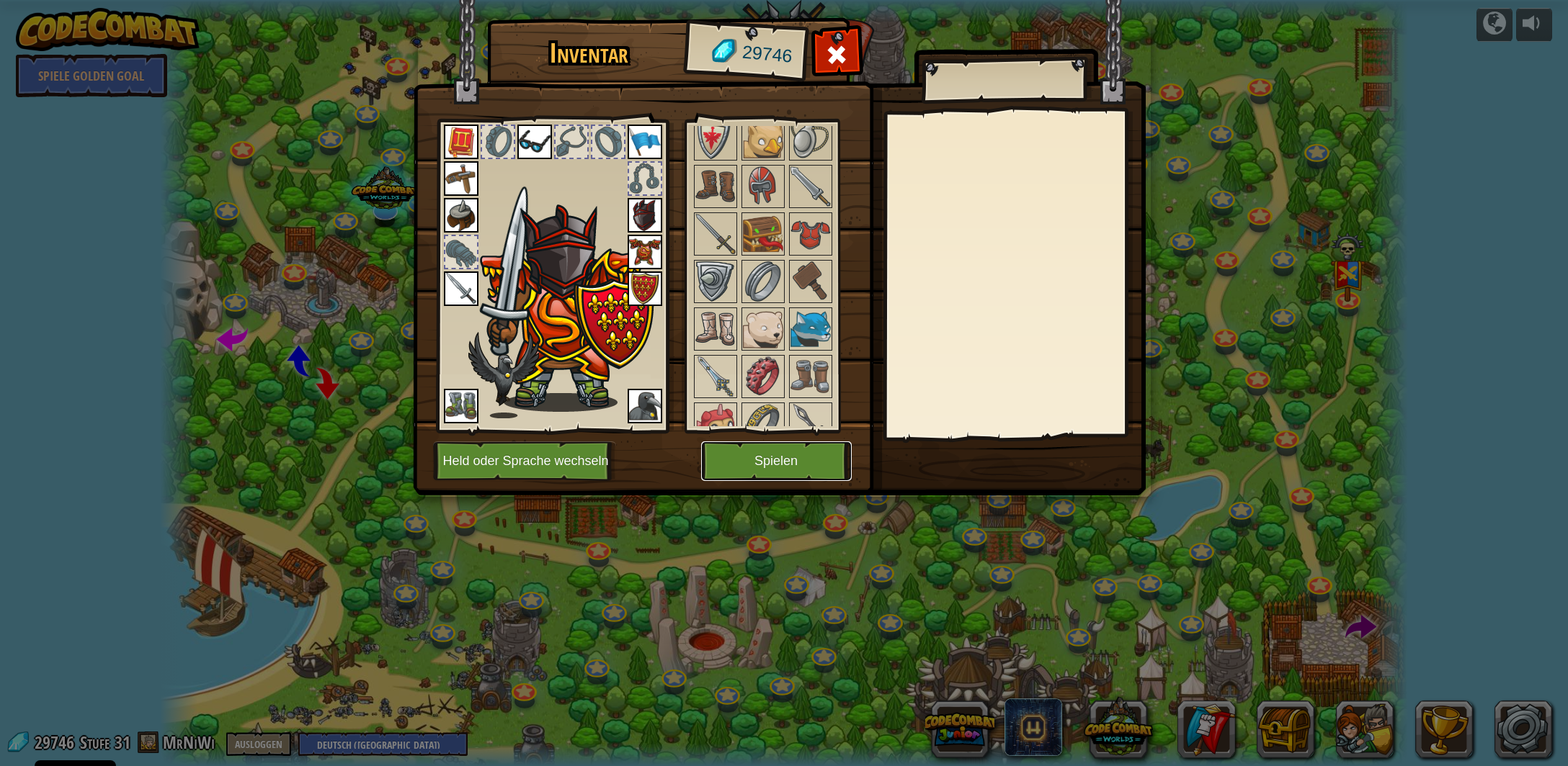
click at [766, 457] on button "Spielen" at bounding box center [776, 461] width 150 height 39
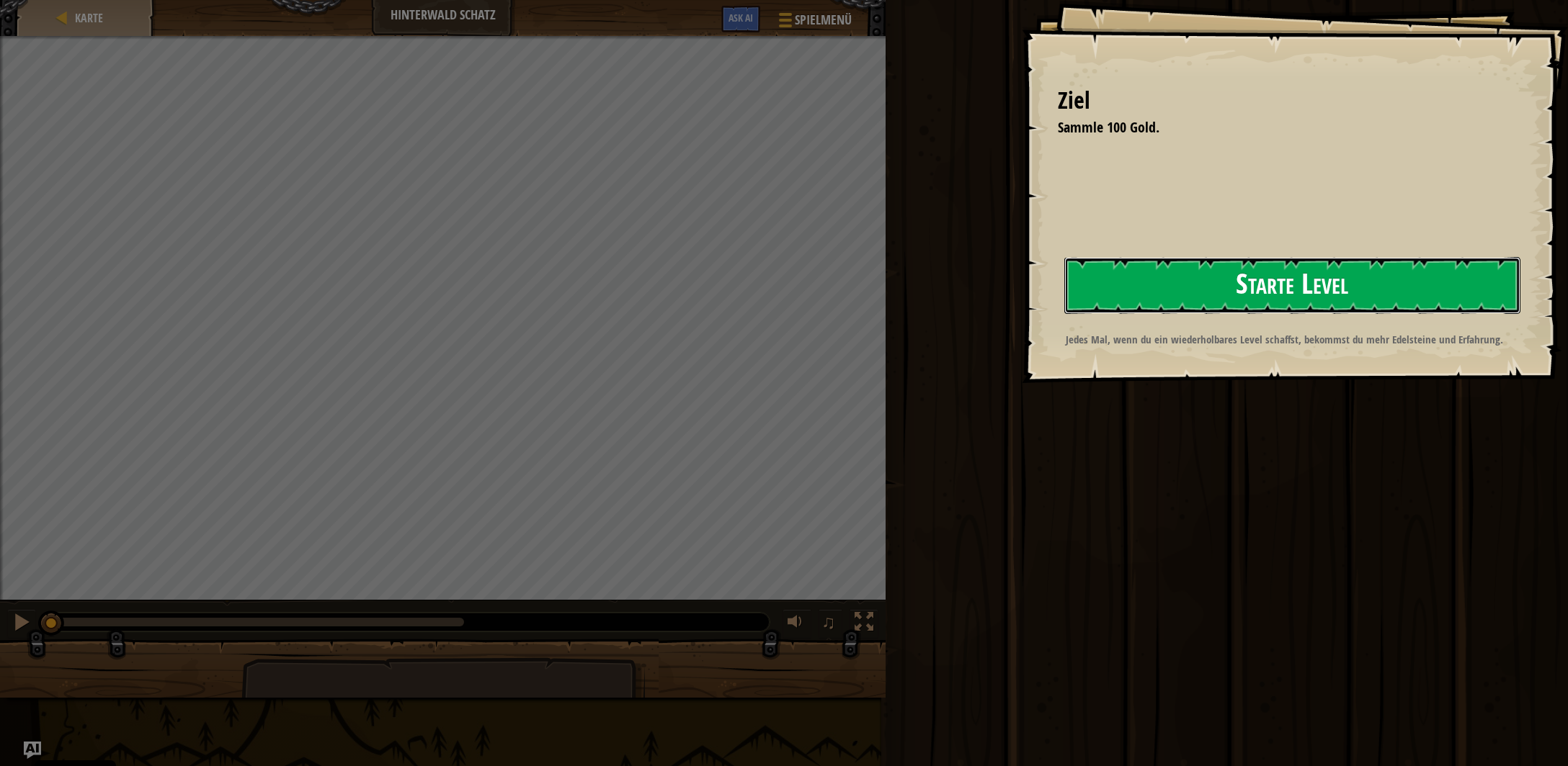
click at [1185, 283] on button "Starte Level" at bounding box center [1293, 285] width 456 height 57
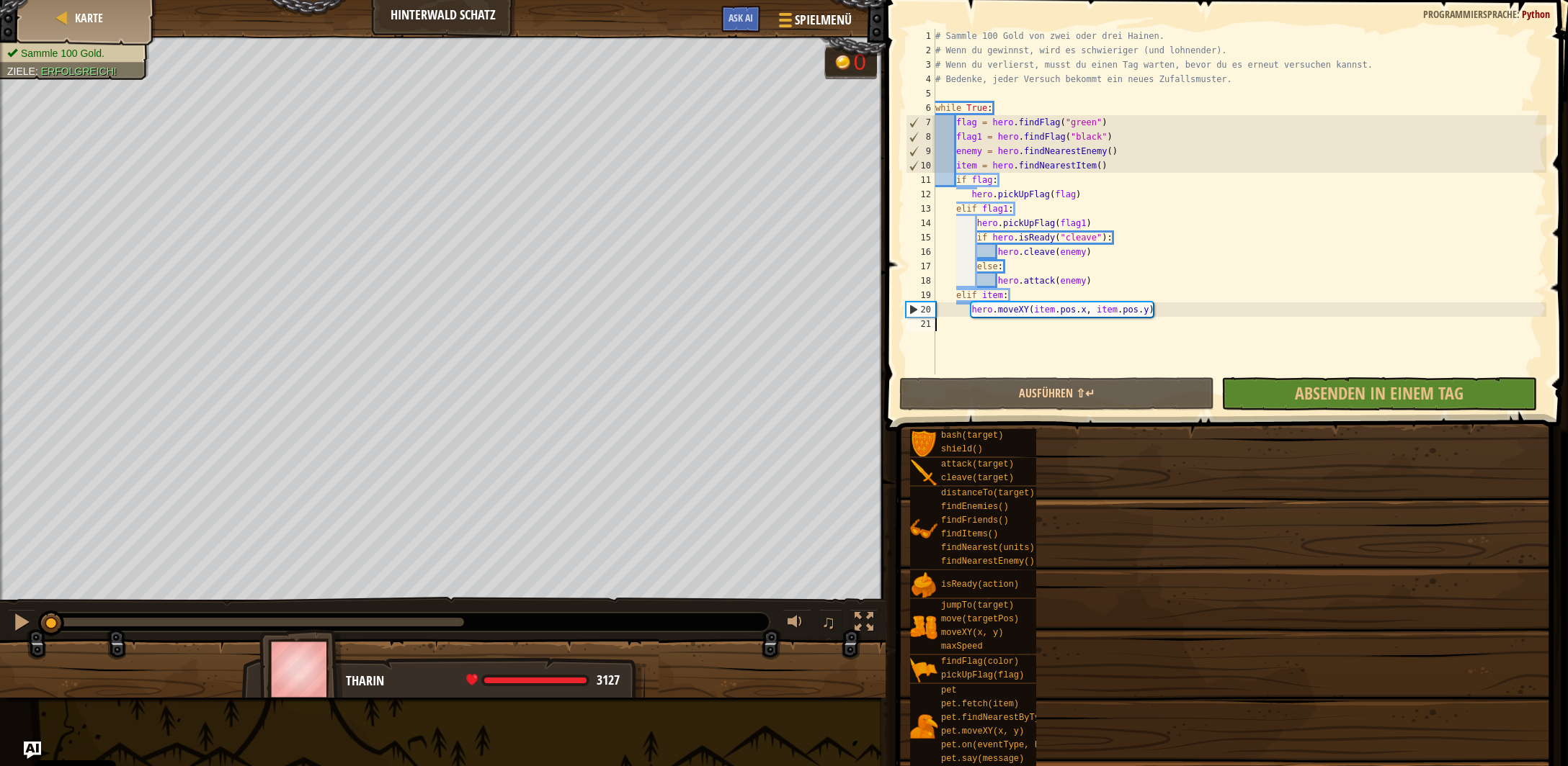
click at [1383, 394] on div "Ausführen ⇧↵ Absenden in einem Tag Fertig" at bounding box center [1221, 394] width 645 height 33
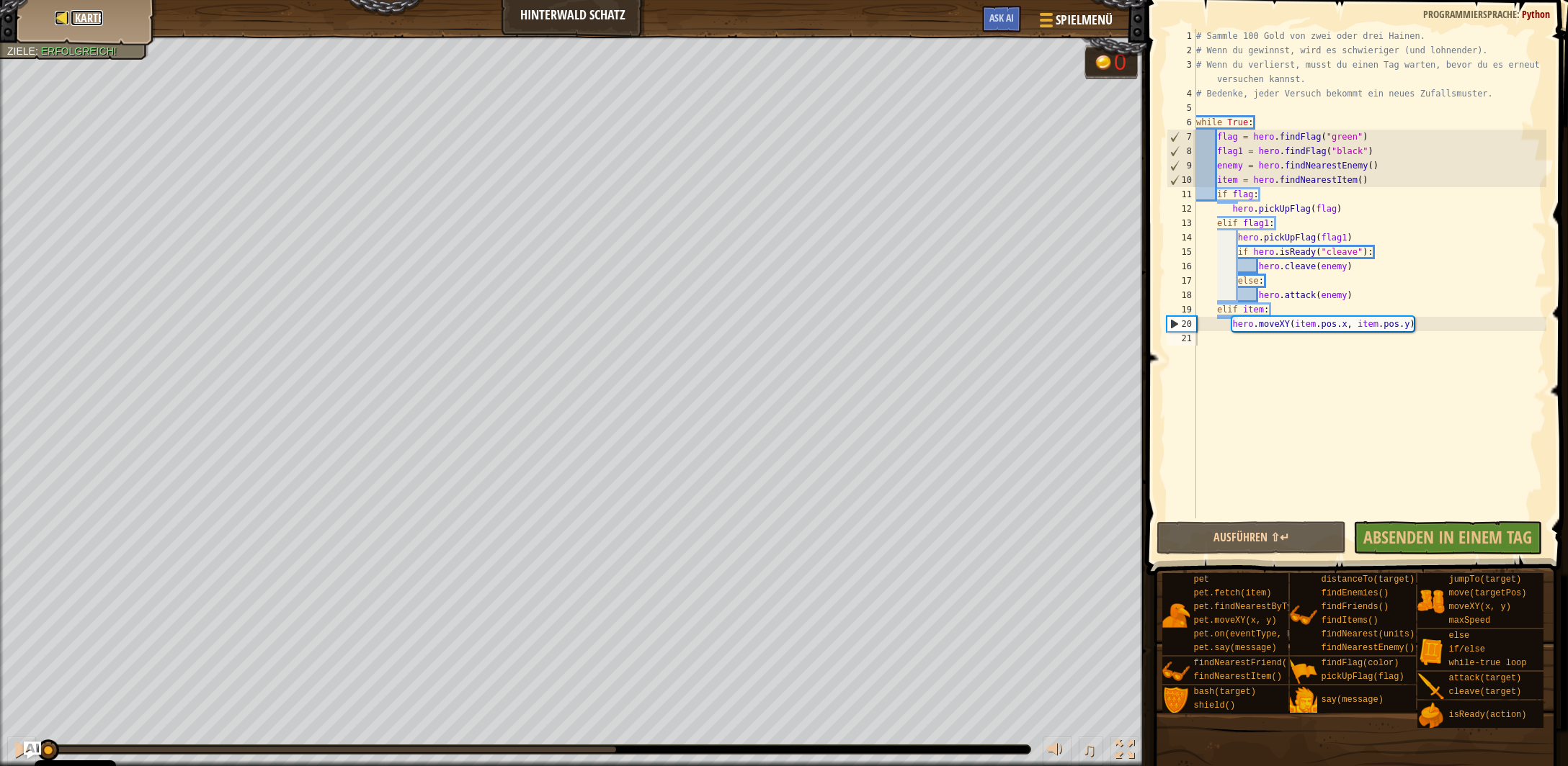
click at [62, 21] on div at bounding box center [62, 17] width 14 height 14
select select "de-DE"
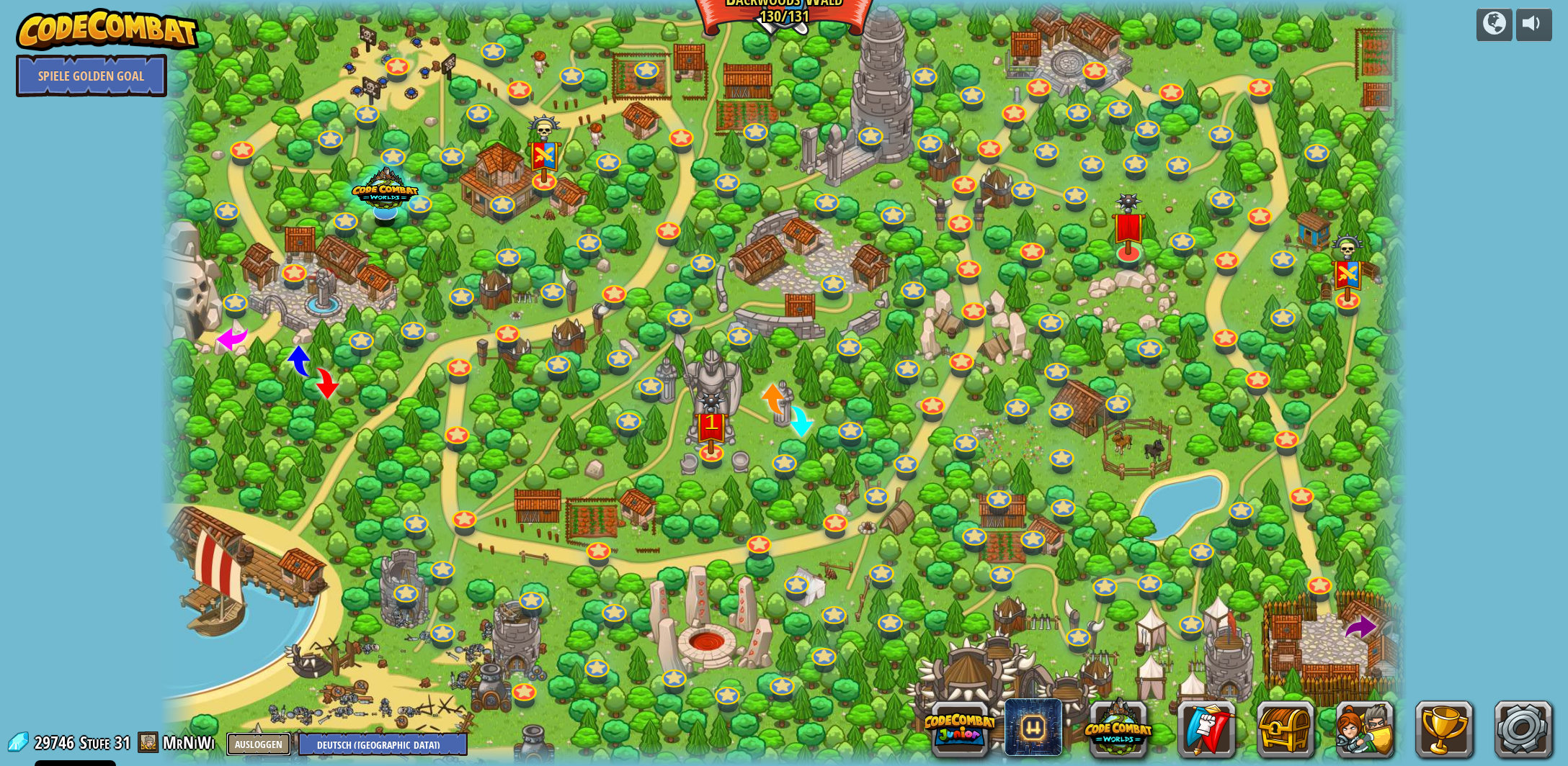
click at [253, 743] on button "Ausloggen" at bounding box center [258, 744] width 64 height 24
